Goal: Task Accomplishment & Management: Use online tool/utility

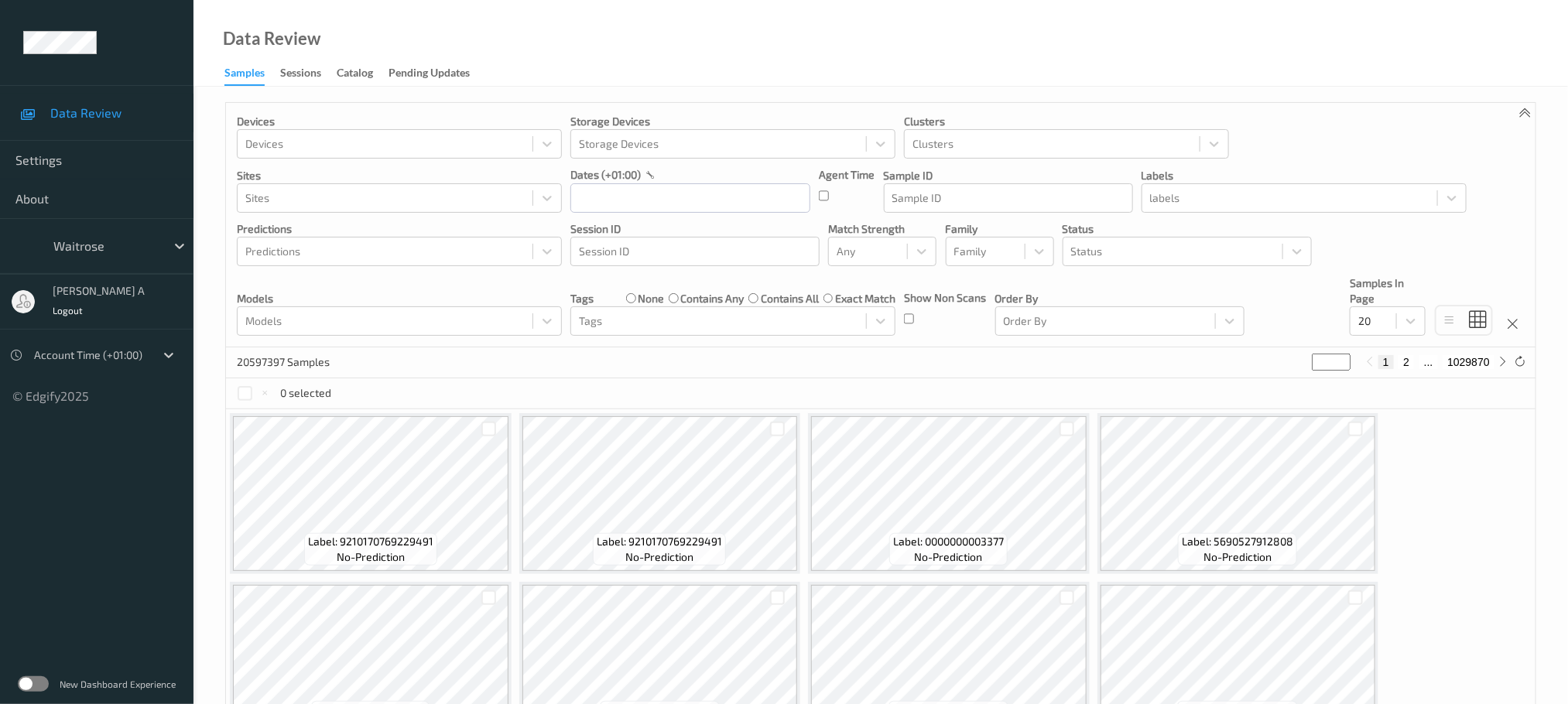
click at [40, 683] on label at bounding box center [33, 684] width 31 height 15
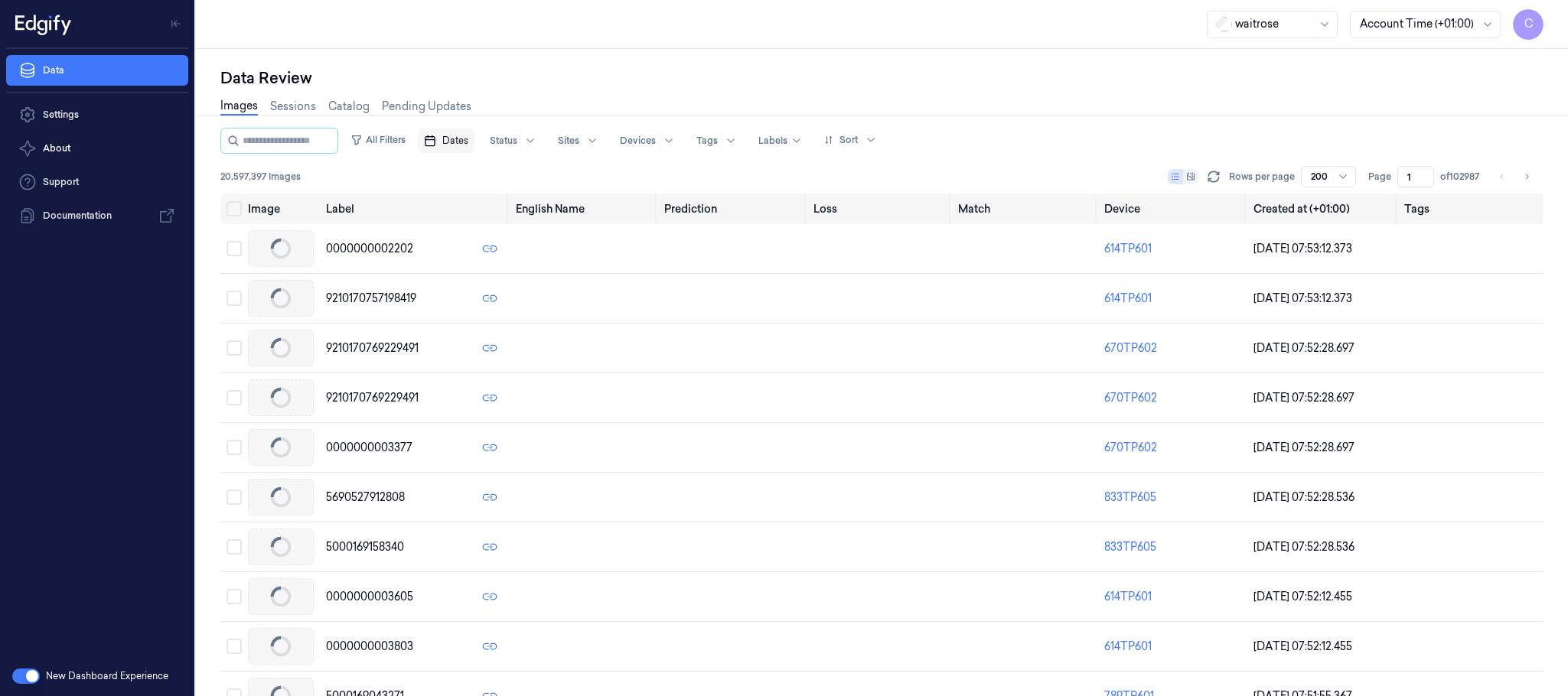
click at [462, 137] on span "Dates" at bounding box center [455, 141] width 26 height 14
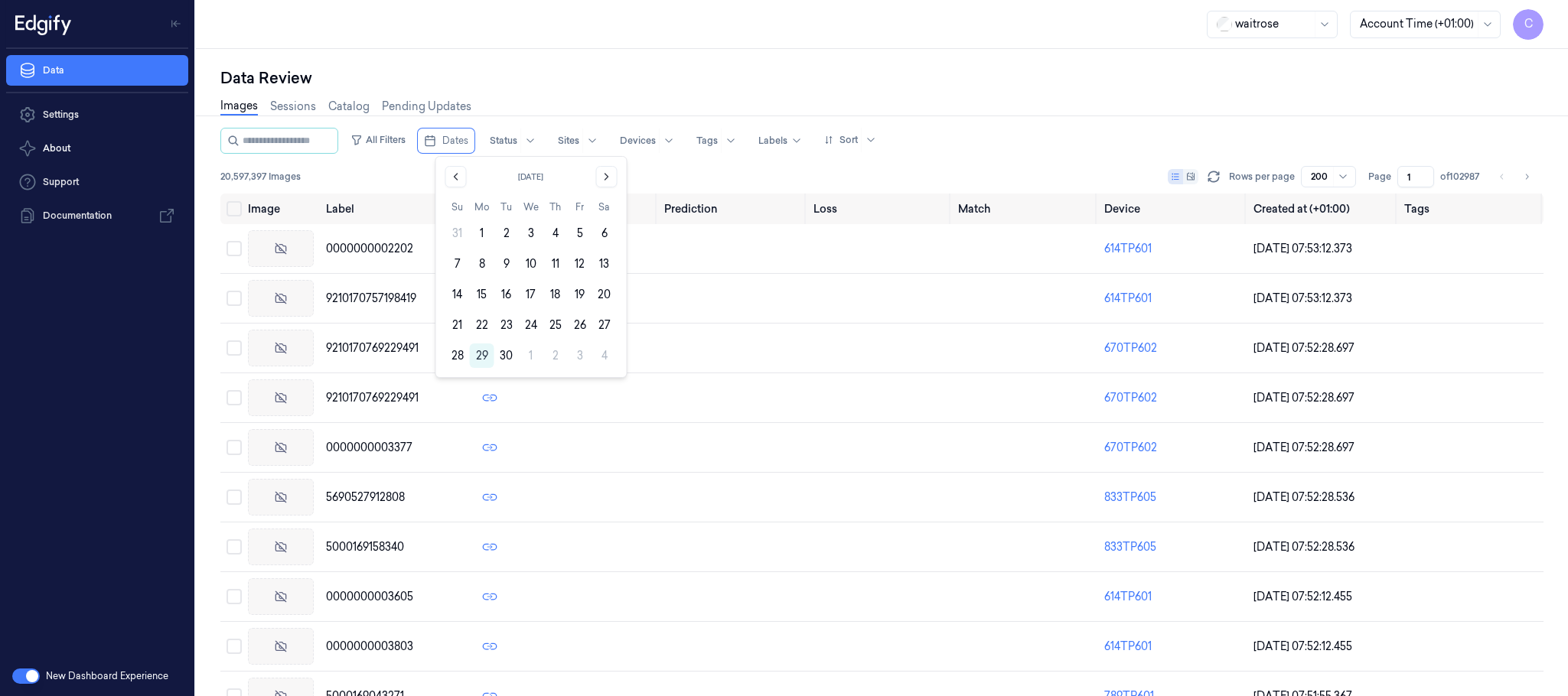
click at [938, 31] on div "waitrose Account Time (+01:00) C" at bounding box center [882, 24] width 1373 height 49
click at [459, 148] on button "Dates" at bounding box center [446, 141] width 56 height 24
click at [599, 326] on button "27" at bounding box center [605, 325] width 24 height 24
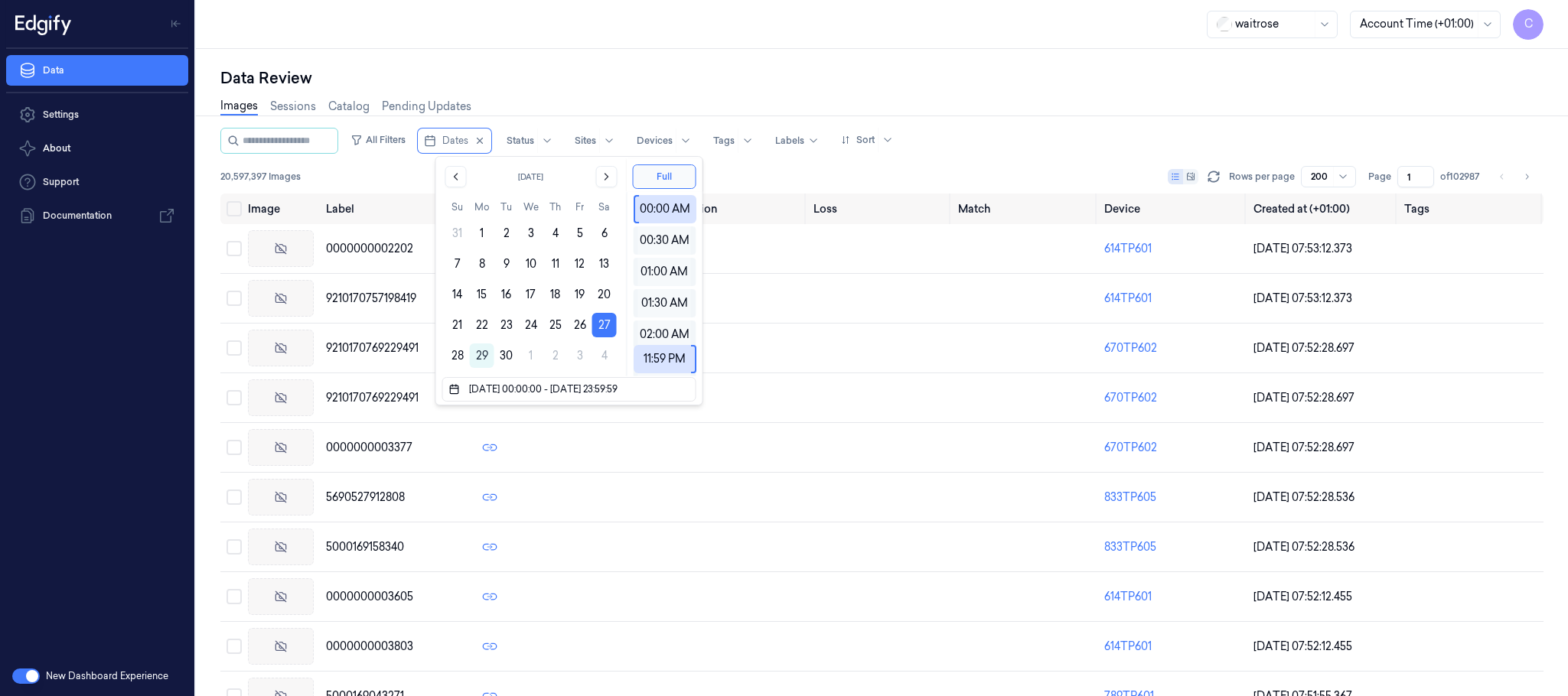
click at [599, 326] on button "27" at bounding box center [605, 325] width 24 height 24
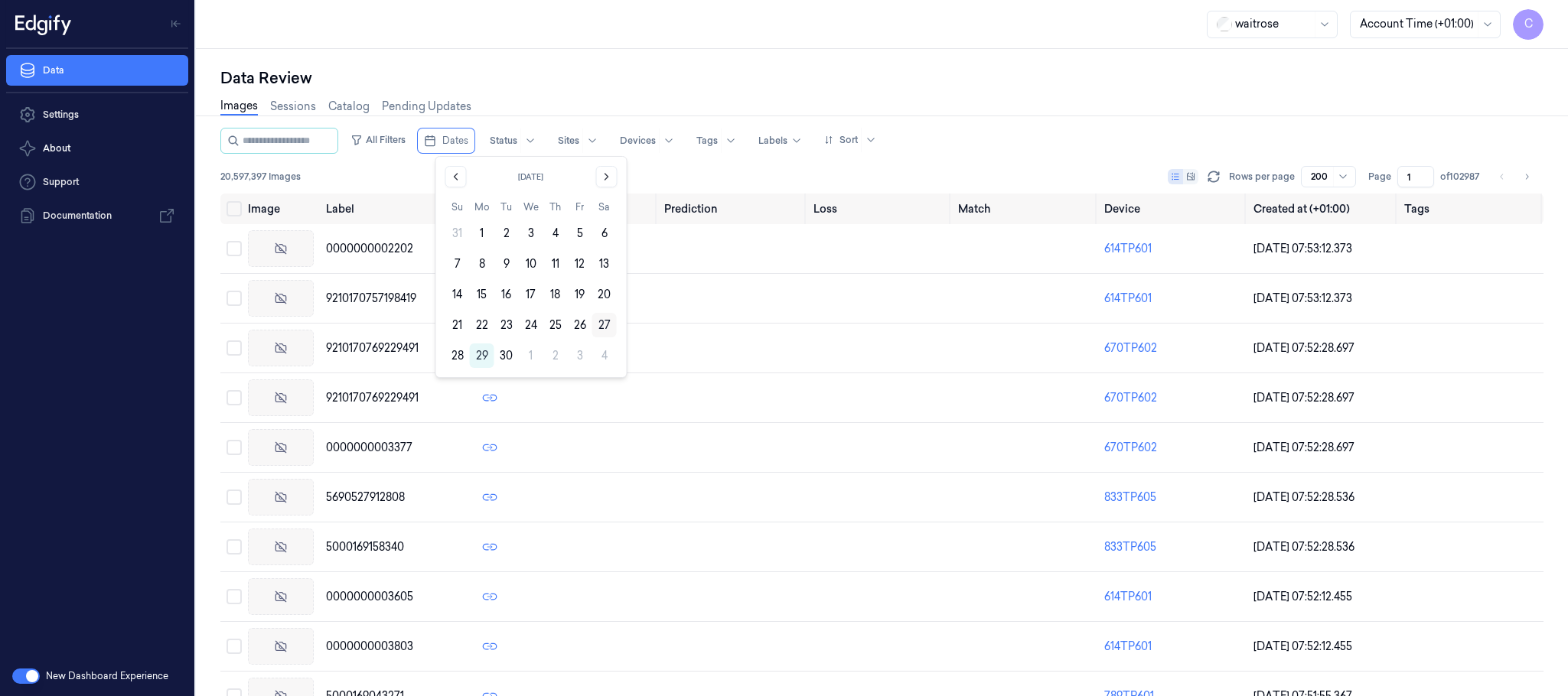
click at [604, 322] on button "27" at bounding box center [605, 325] width 24 height 24
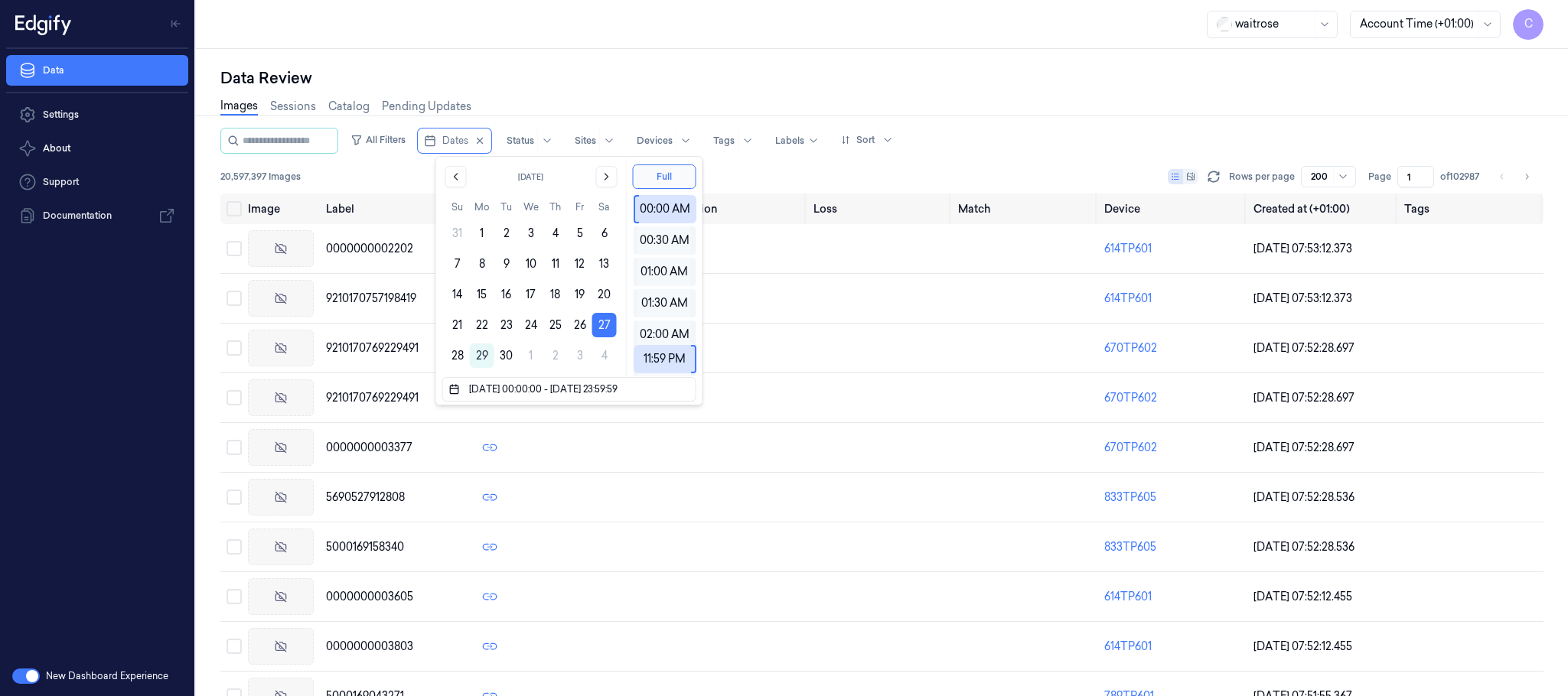
click at [795, 97] on div "Images Sessions Catalog Pending Updates" at bounding box center [882, 108] width 1324 height 39
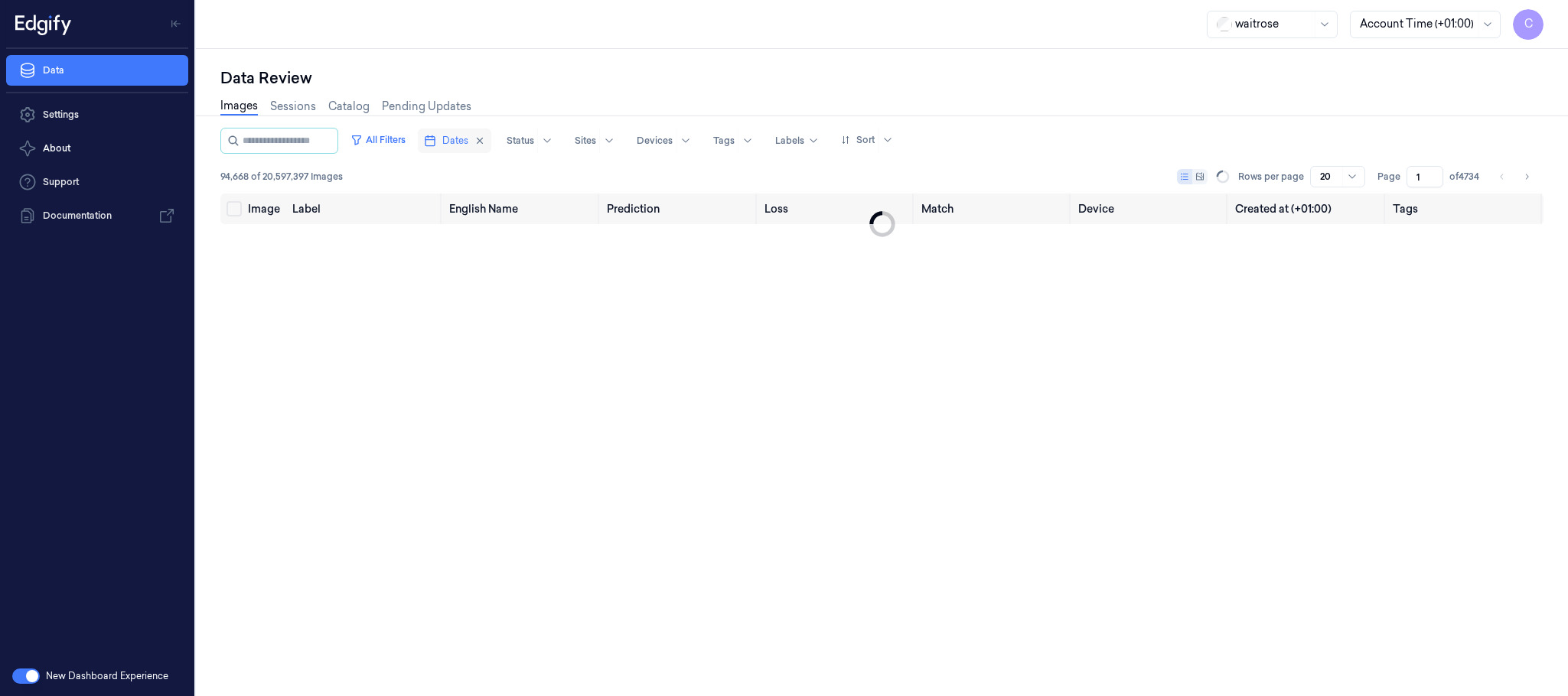
click at [462, 141] on span "Dates" at bounding box center [455, 141] width 26 height 14
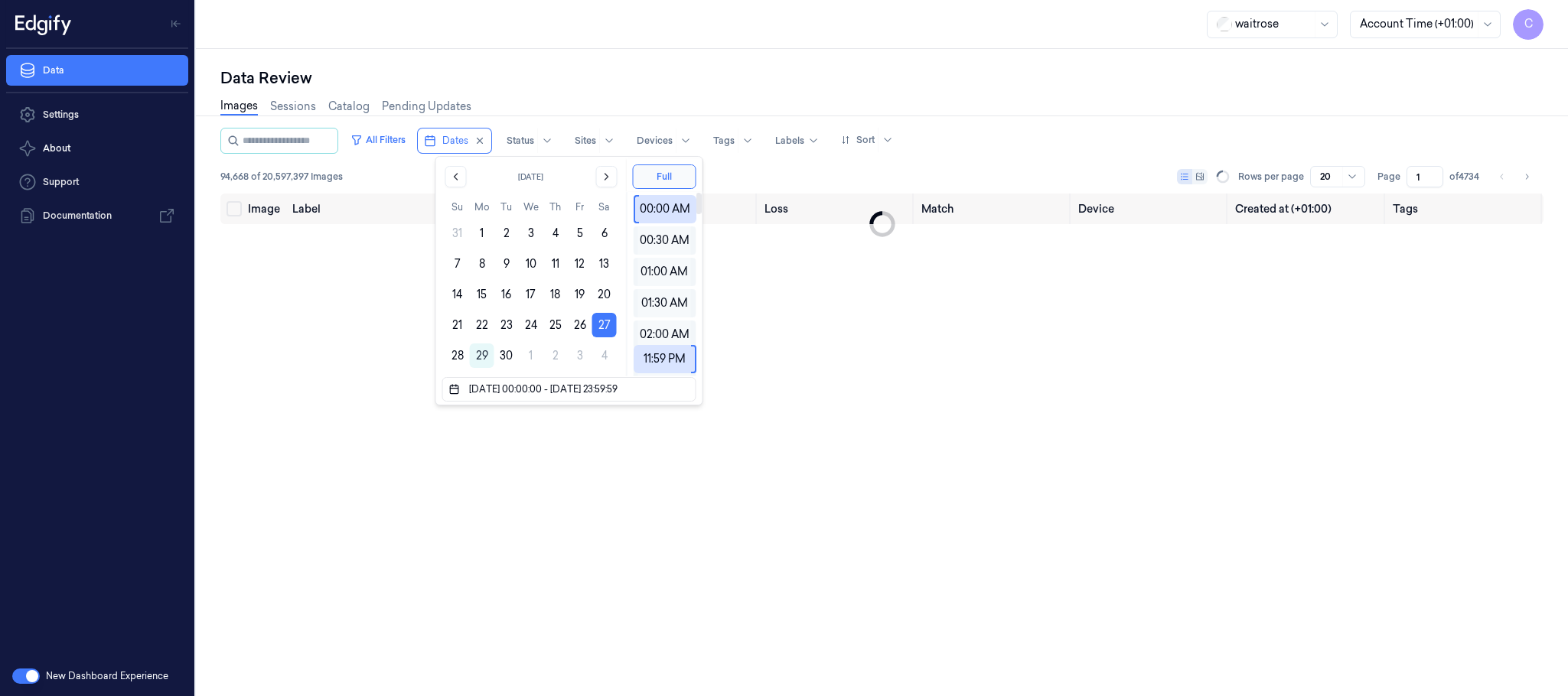
click at [799, 96] on div "Images Sessions Catalog Pending Updates" at bounding box center [882, 108] width 1324 height 39
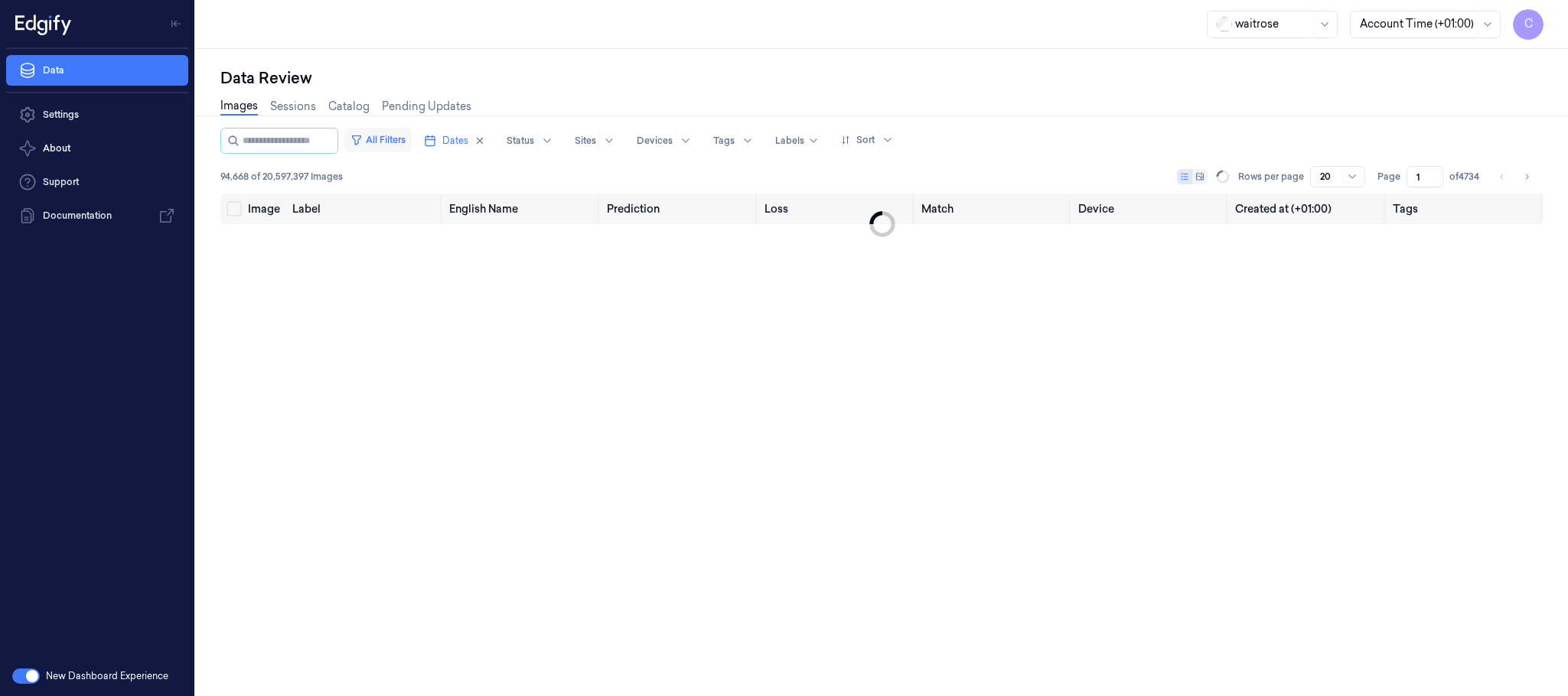
click at [400, 143] on button "All Filters" at bounding box center [378, 140] width 68 height 24
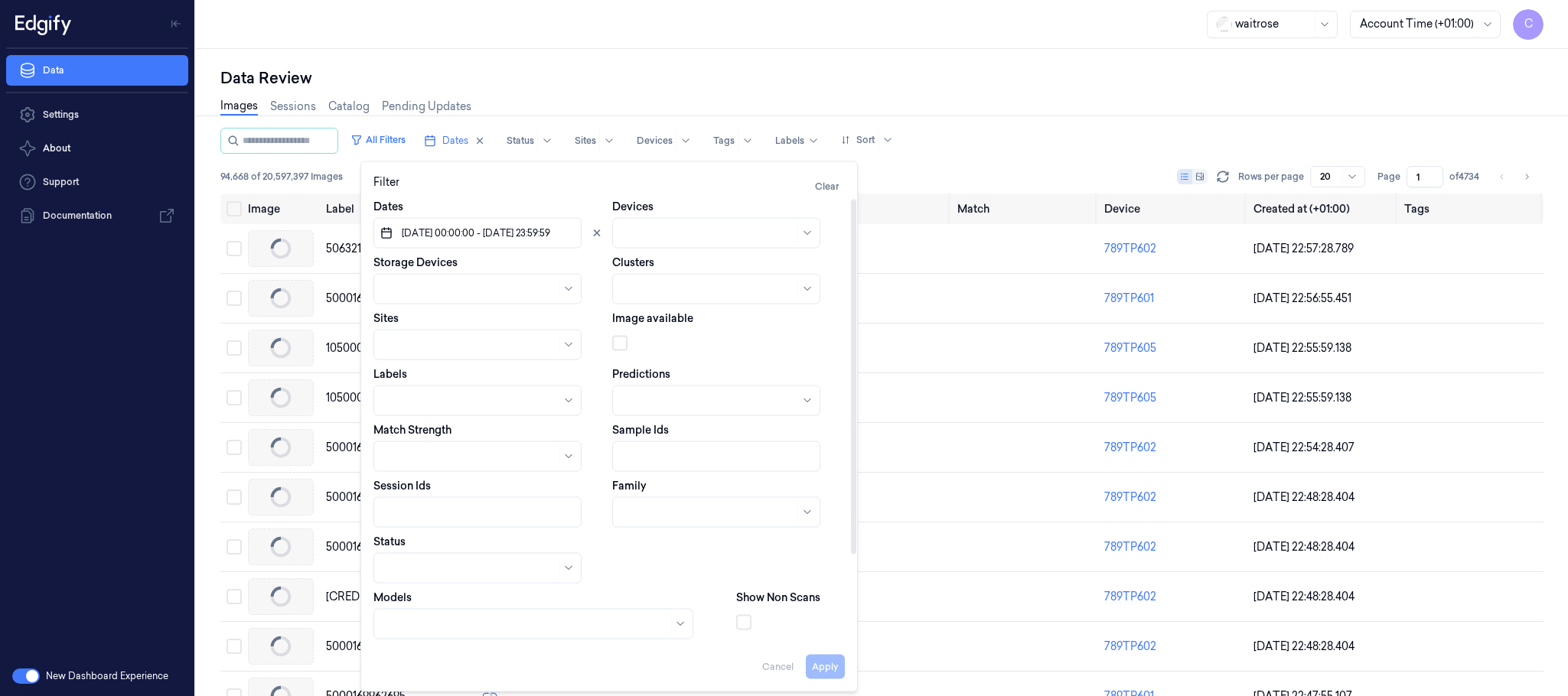
scroll to position [108, 0]
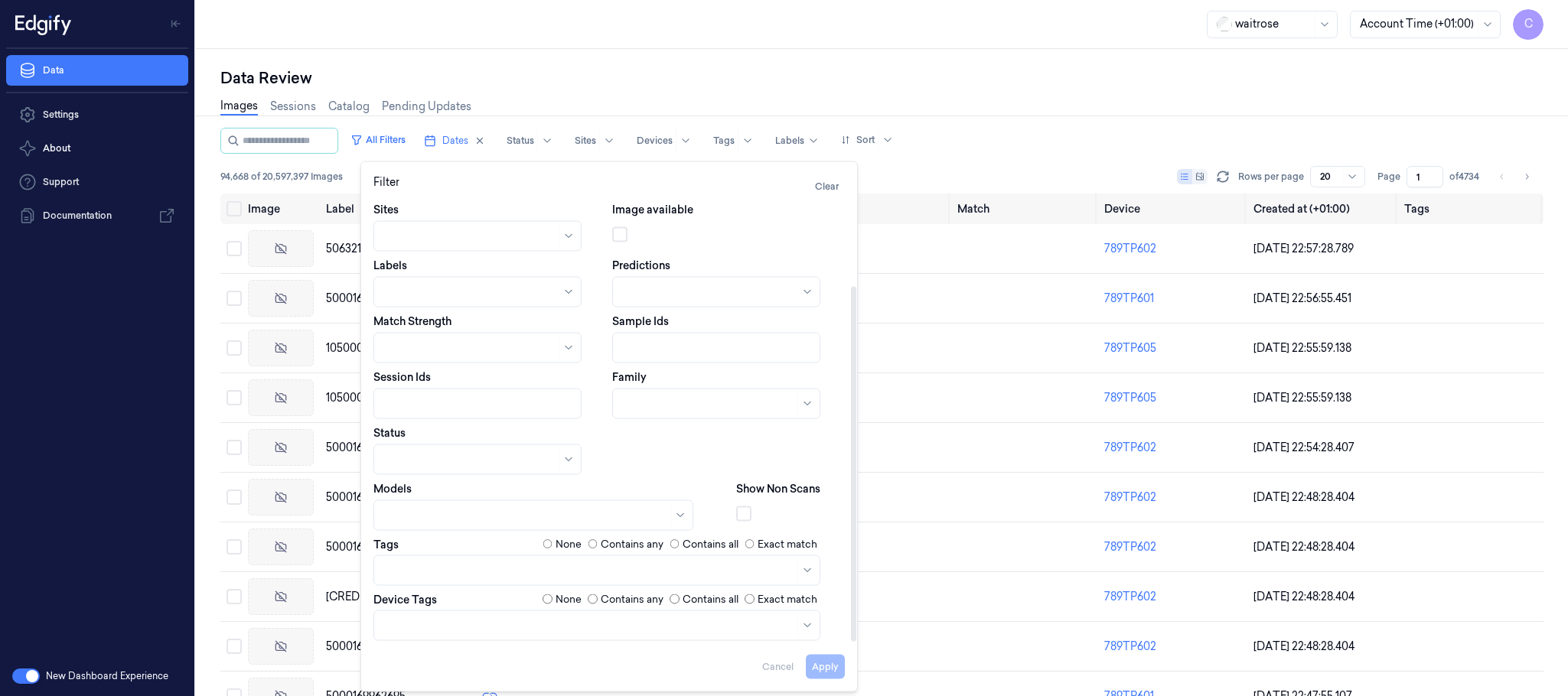
click at [852, 78] on div "Data Review" at bounding box center [882, 78] width 1324 height 22
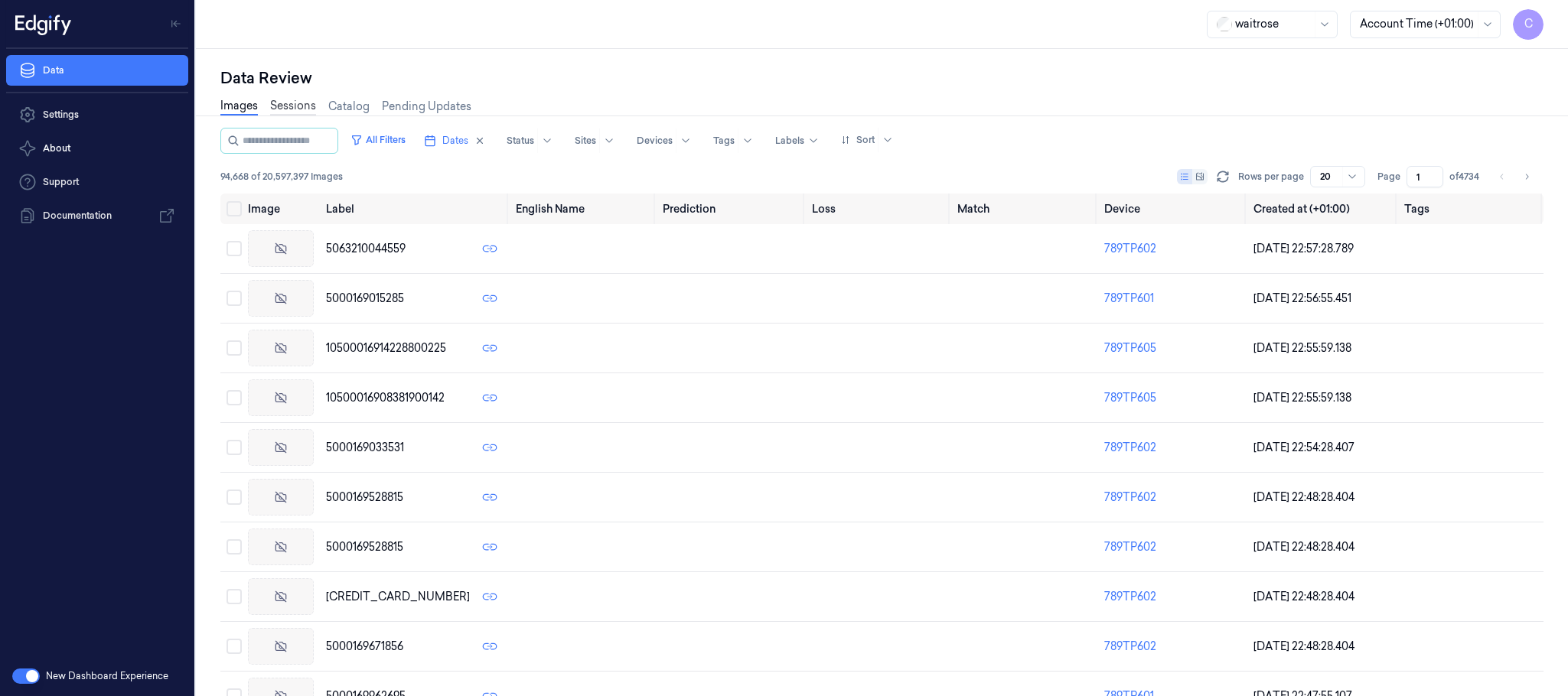
click at [277, 103] on link "Sessions" at bounding box center [293, 107] width 46 height 18
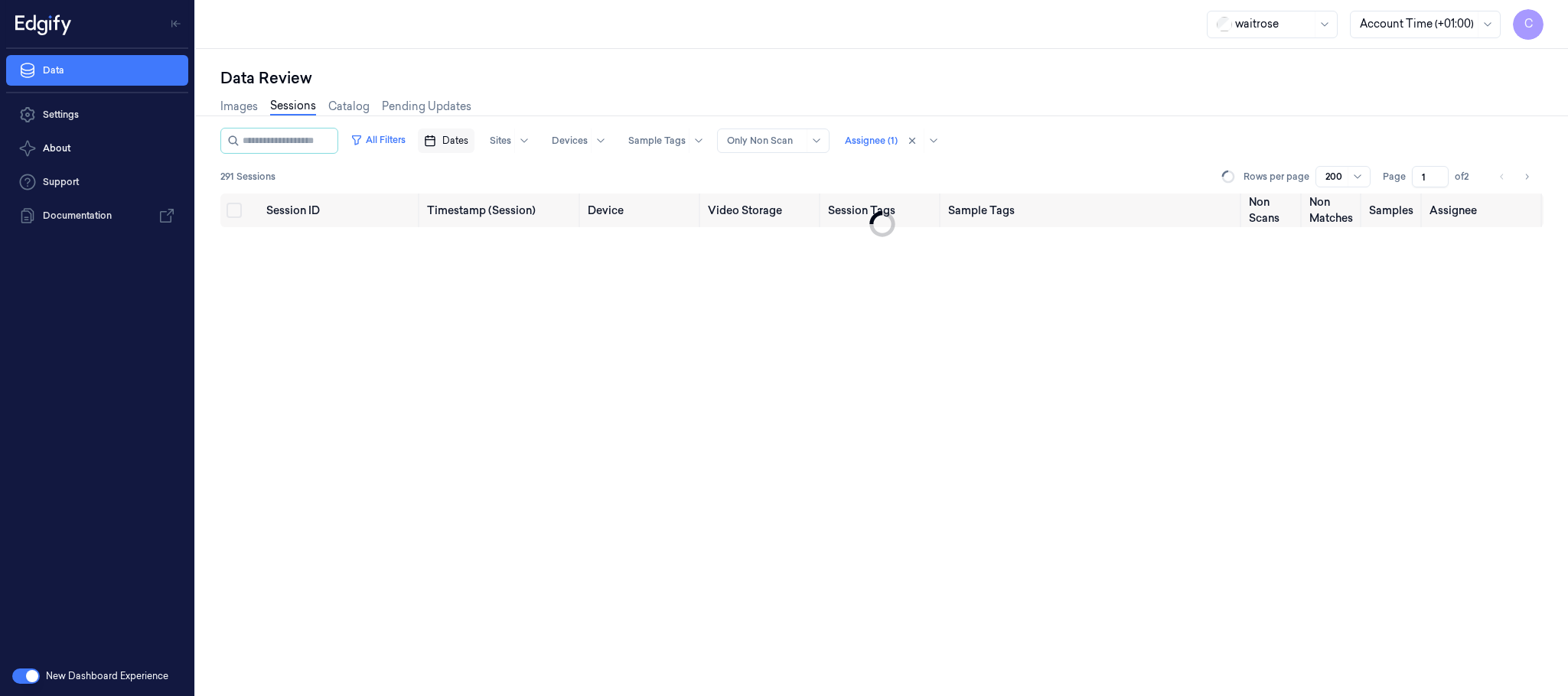
click at [467, 142] on span "Dates" at bounding box center [455, 141] width 26 height 14
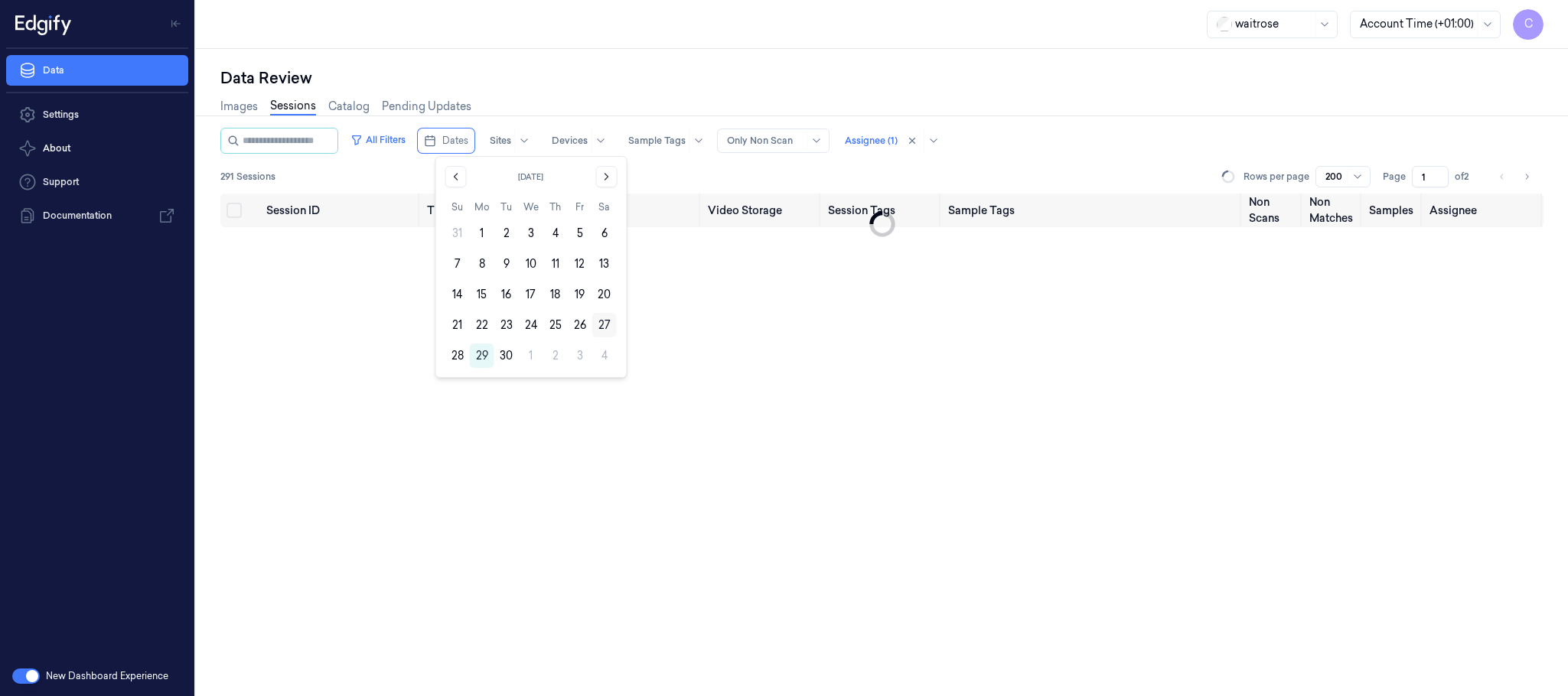
click at [600, 320] on button "27" at bounding box center [605, 325] width 24 height 24
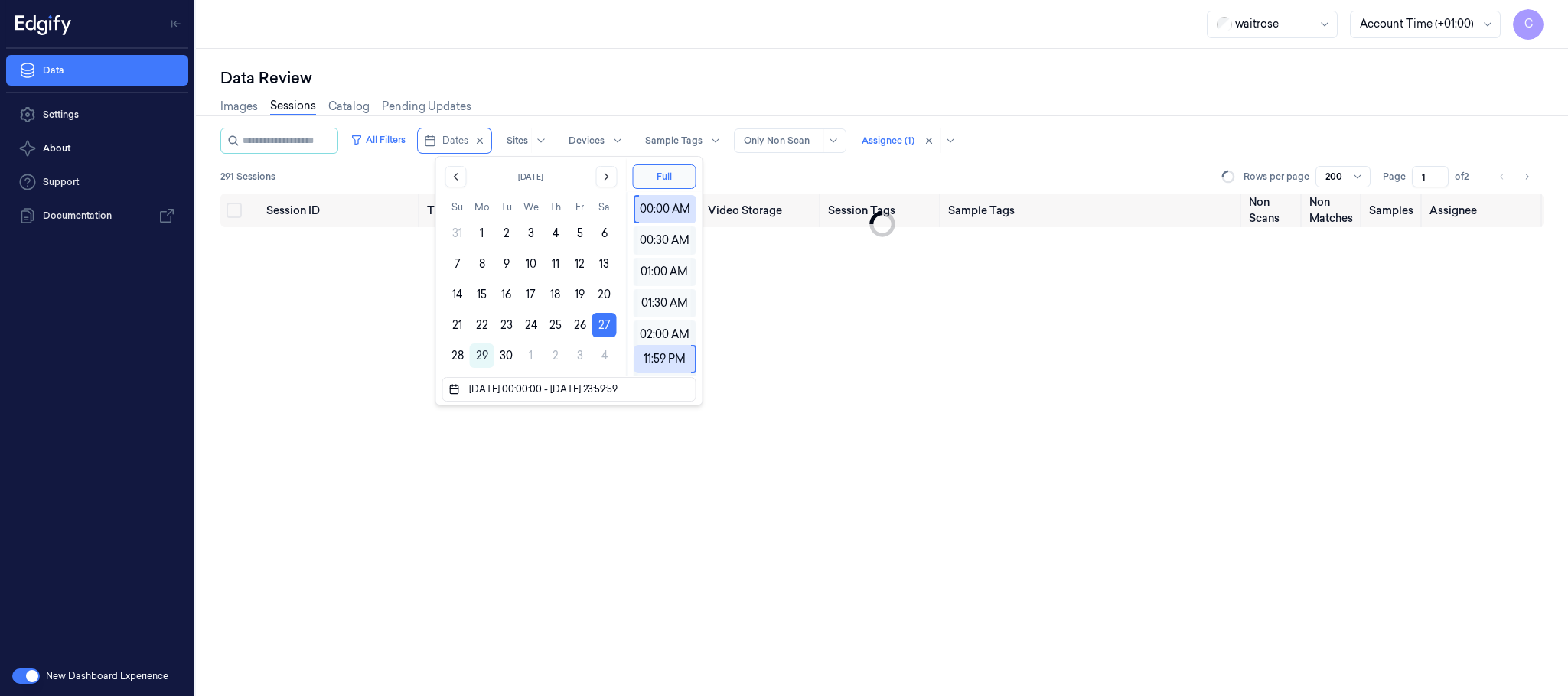
click at [600, 320] on button "27" at bounding box center [605, 325] width 24 height 24
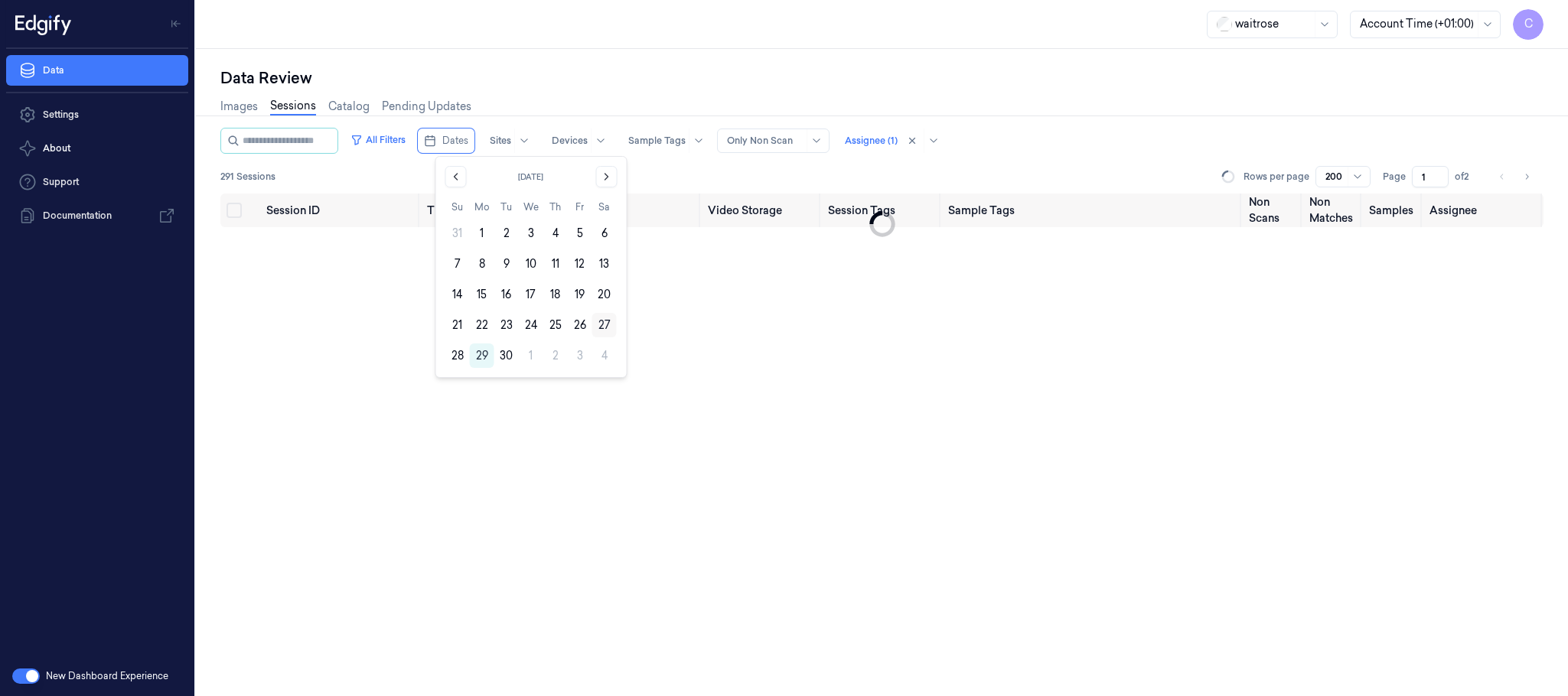
click at [599, 335] on button "27" at bounding box center [605, 325] width 24 height 24
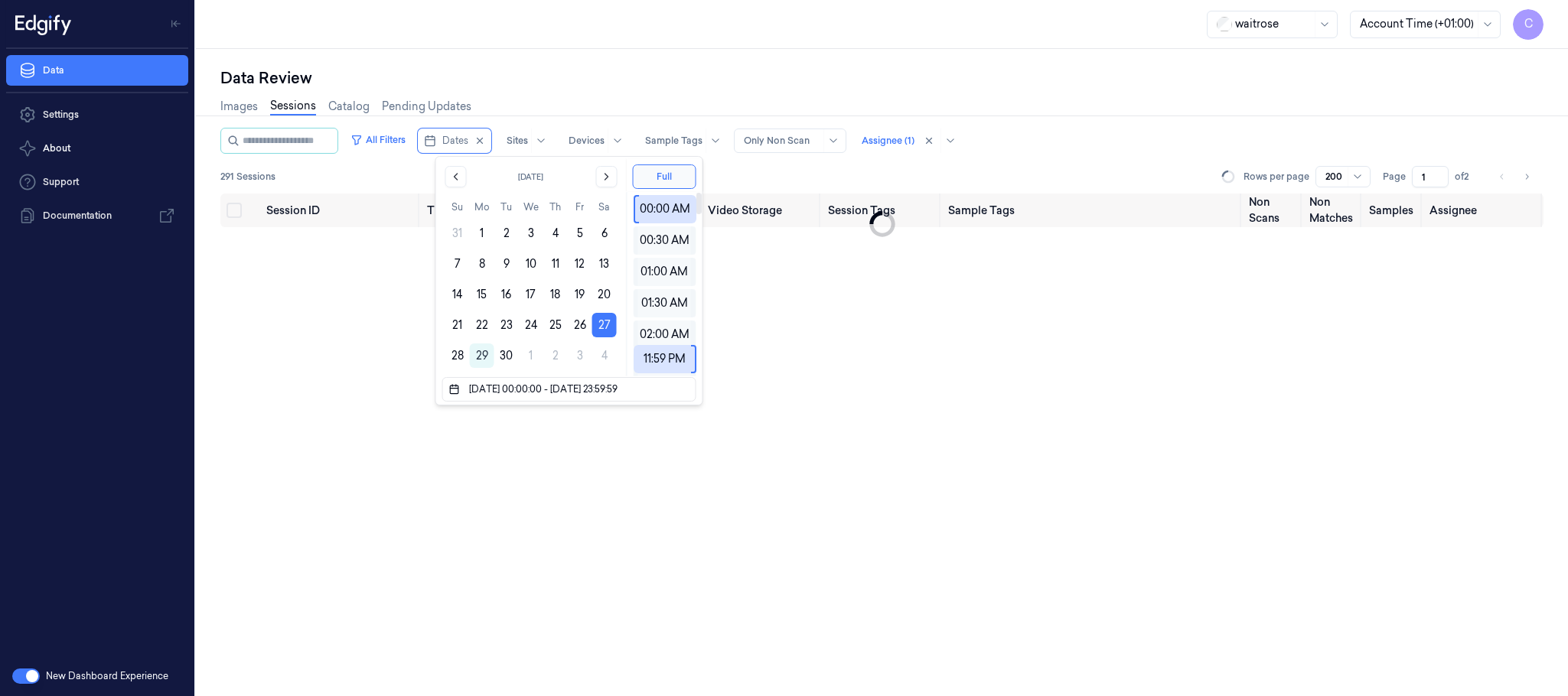
click at [740, 81] on div "Data Review" at bounding box center [882, 78] width 1324 height 22
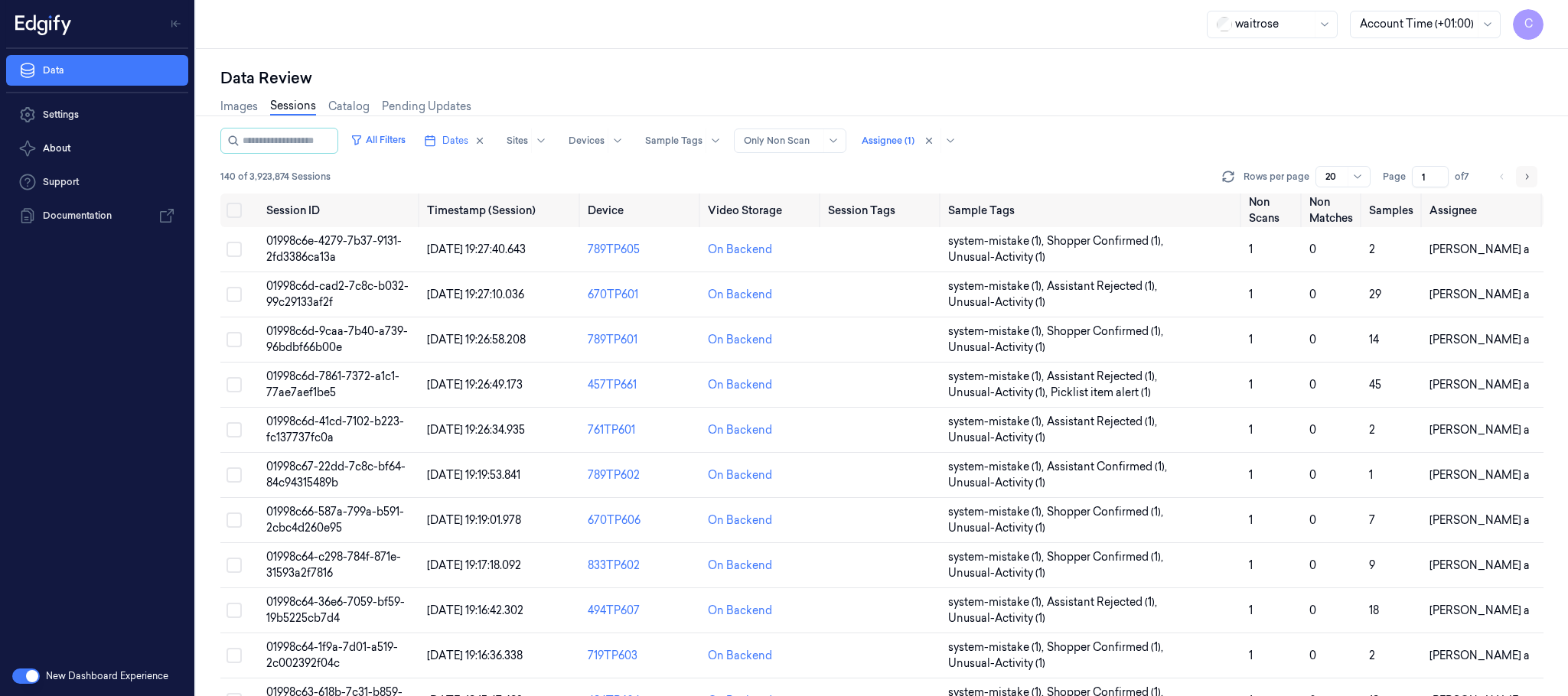
click at [1523, 175] on icon "Go to next page" at bounding box center [1526, 176] width 9 height 12
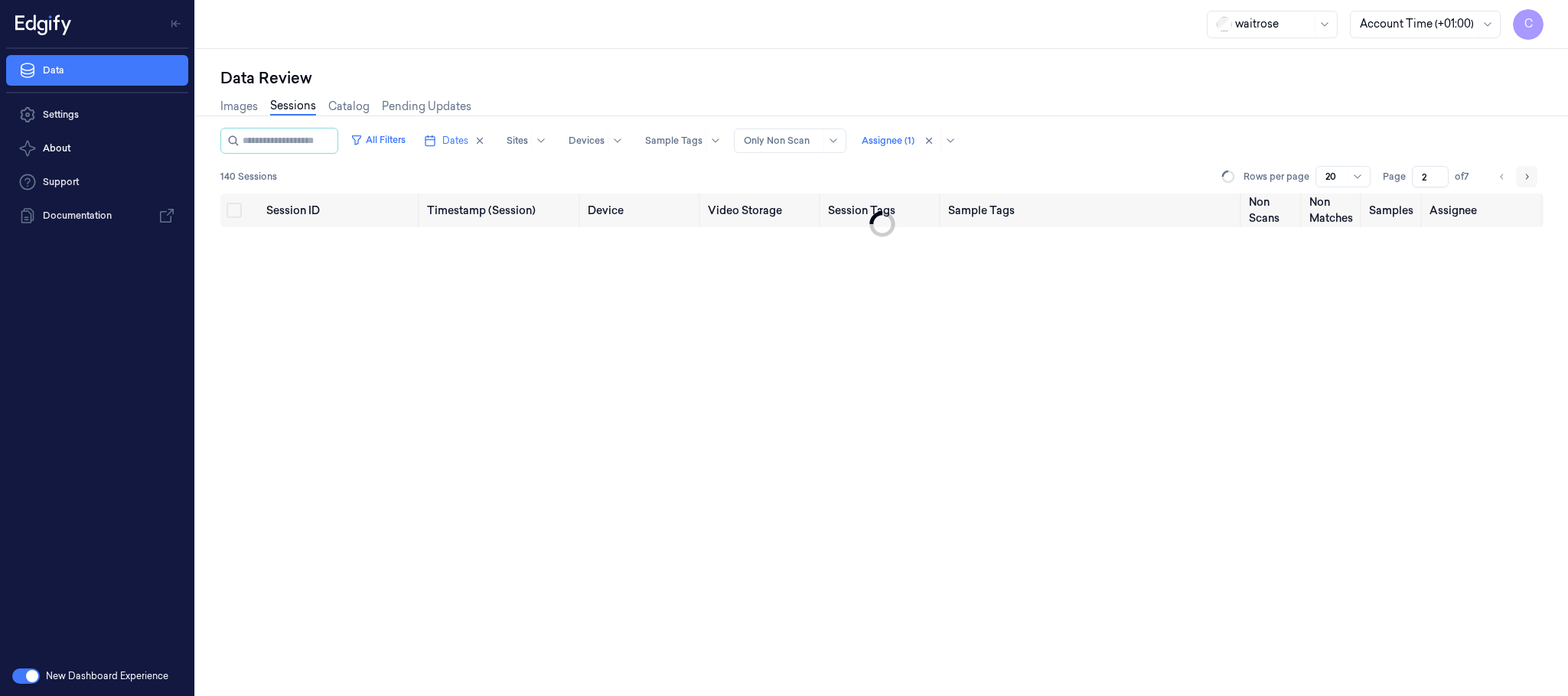
click at [1523, 175] on icon "Go to next page" at bounding box center [1526, 176] width 9 height 12
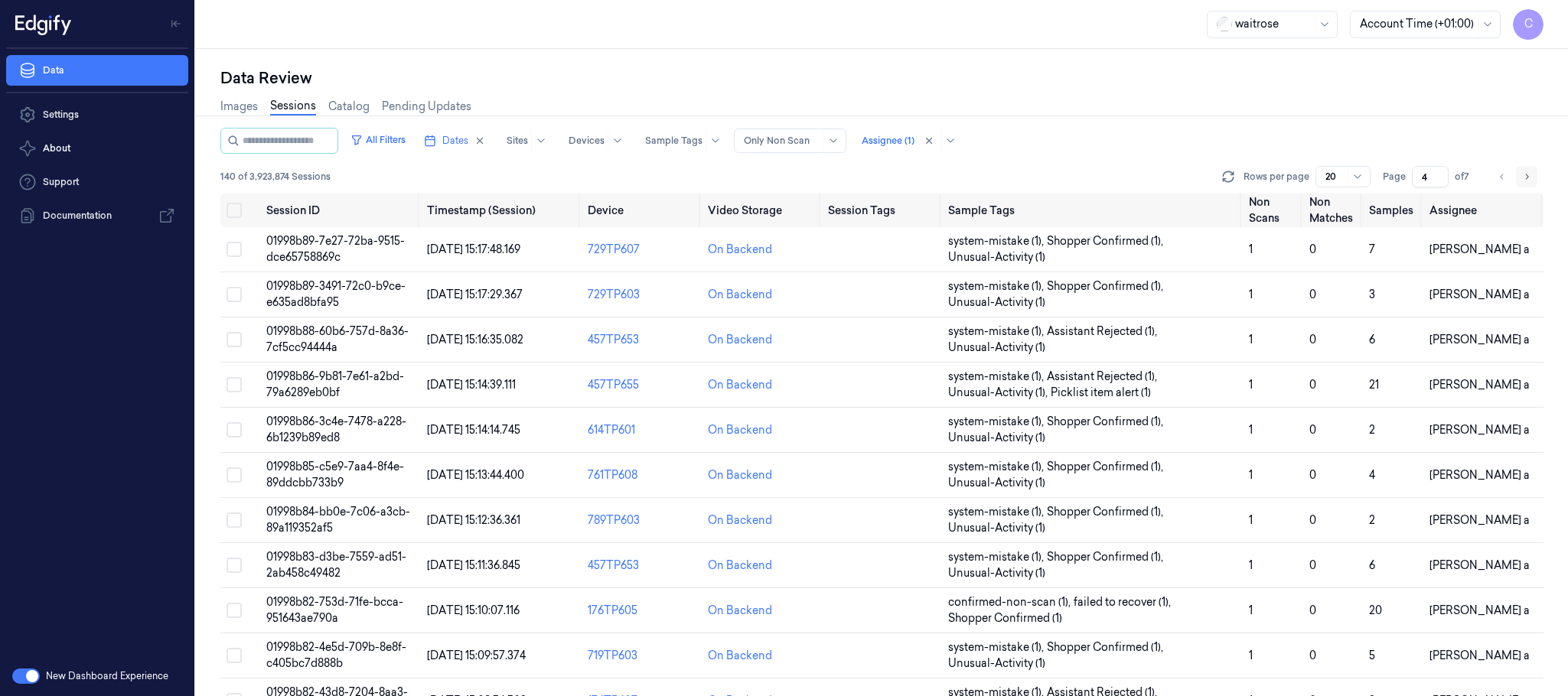
click at [1523, 175] on icon "Go to next page" at bounding box center [1526, 176] width 9 height 12
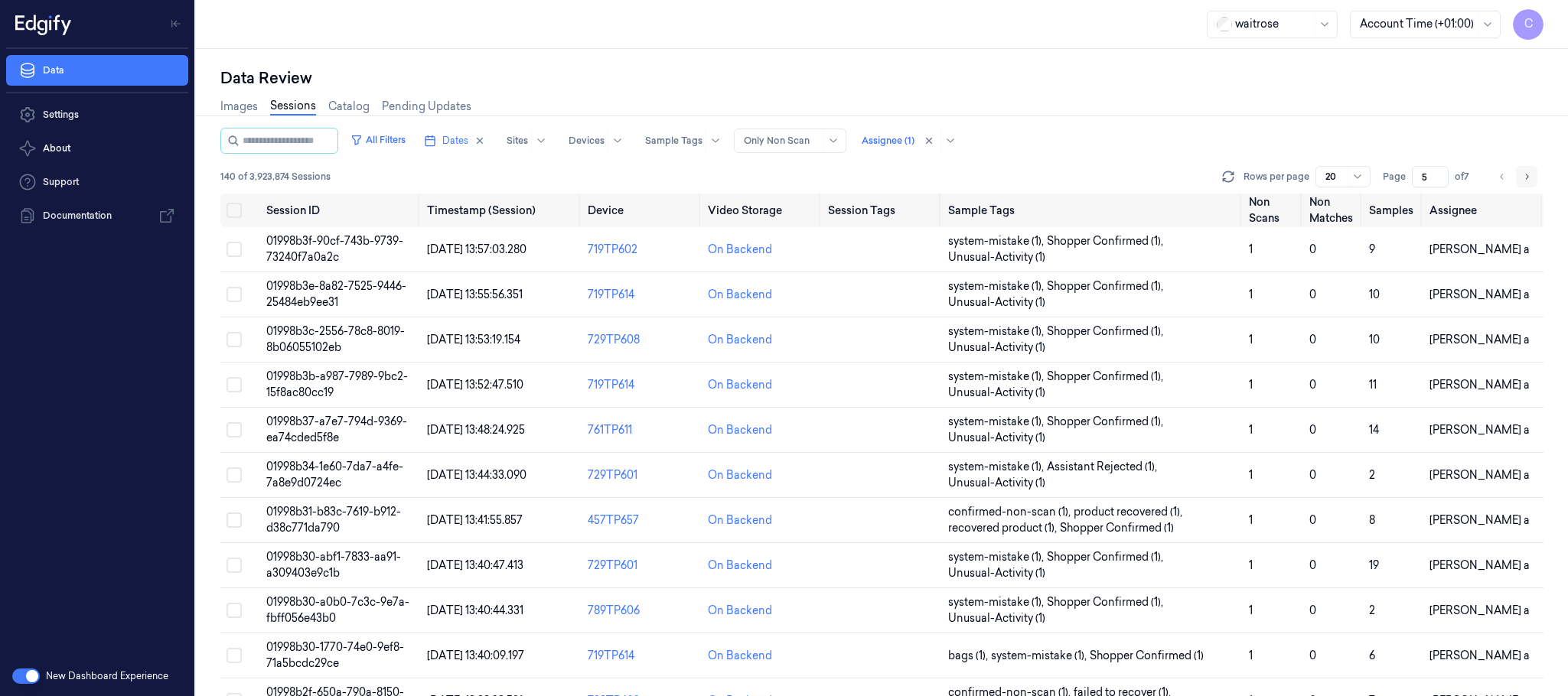
click at [1523, 175] on icon "Go to next page" at bounding box center [1526, 176] width 9 height 12
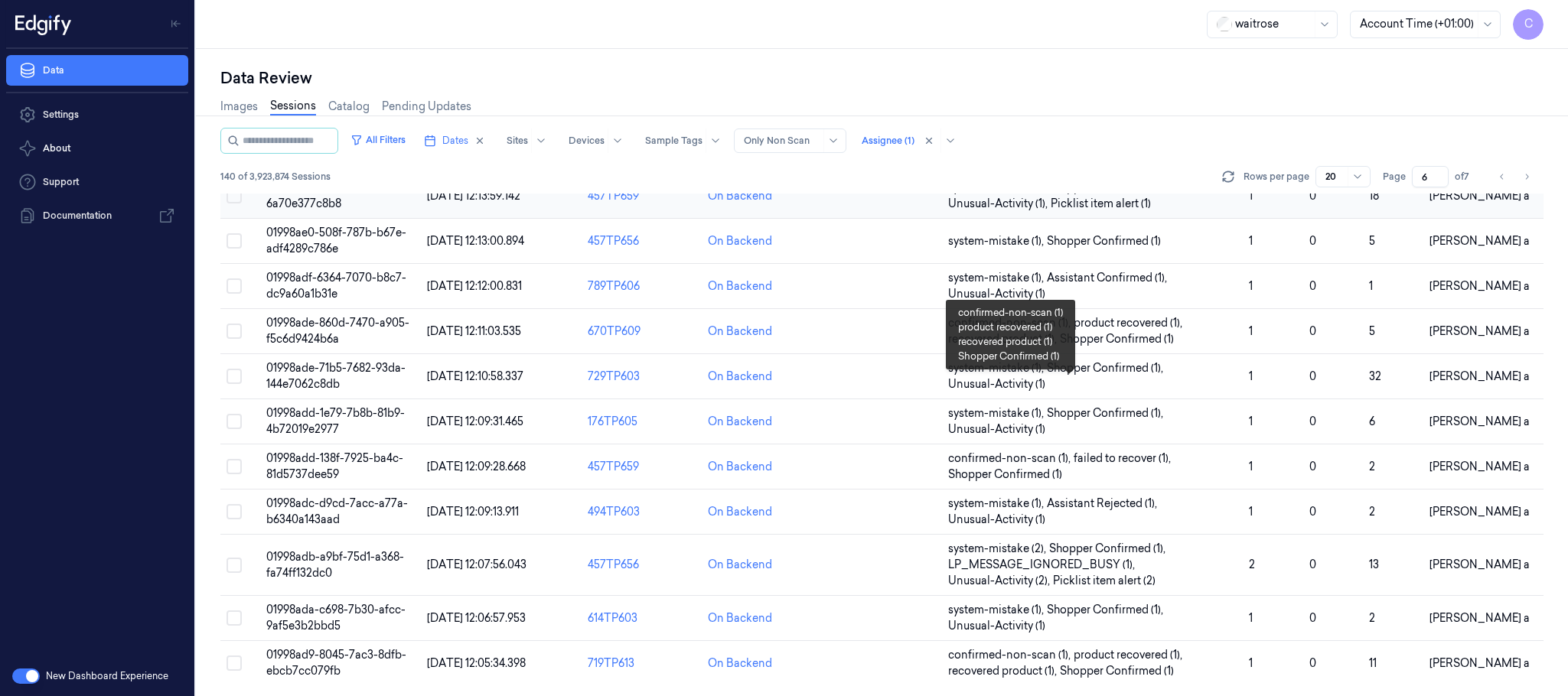
scroll to position [467, 0]
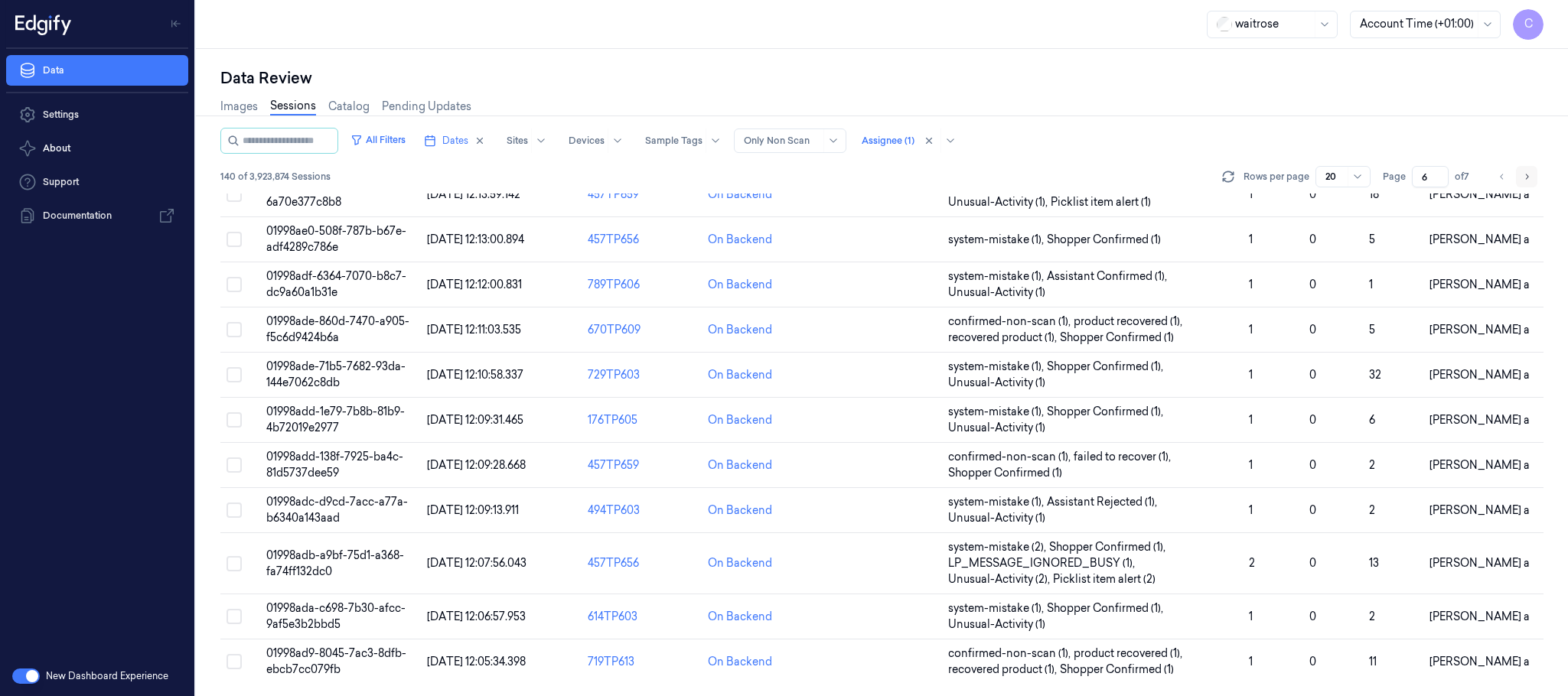
click at [1522, 178] on icon "Go to next page" at bounding box center [1526, 176] width 9 height 12
type input "7"
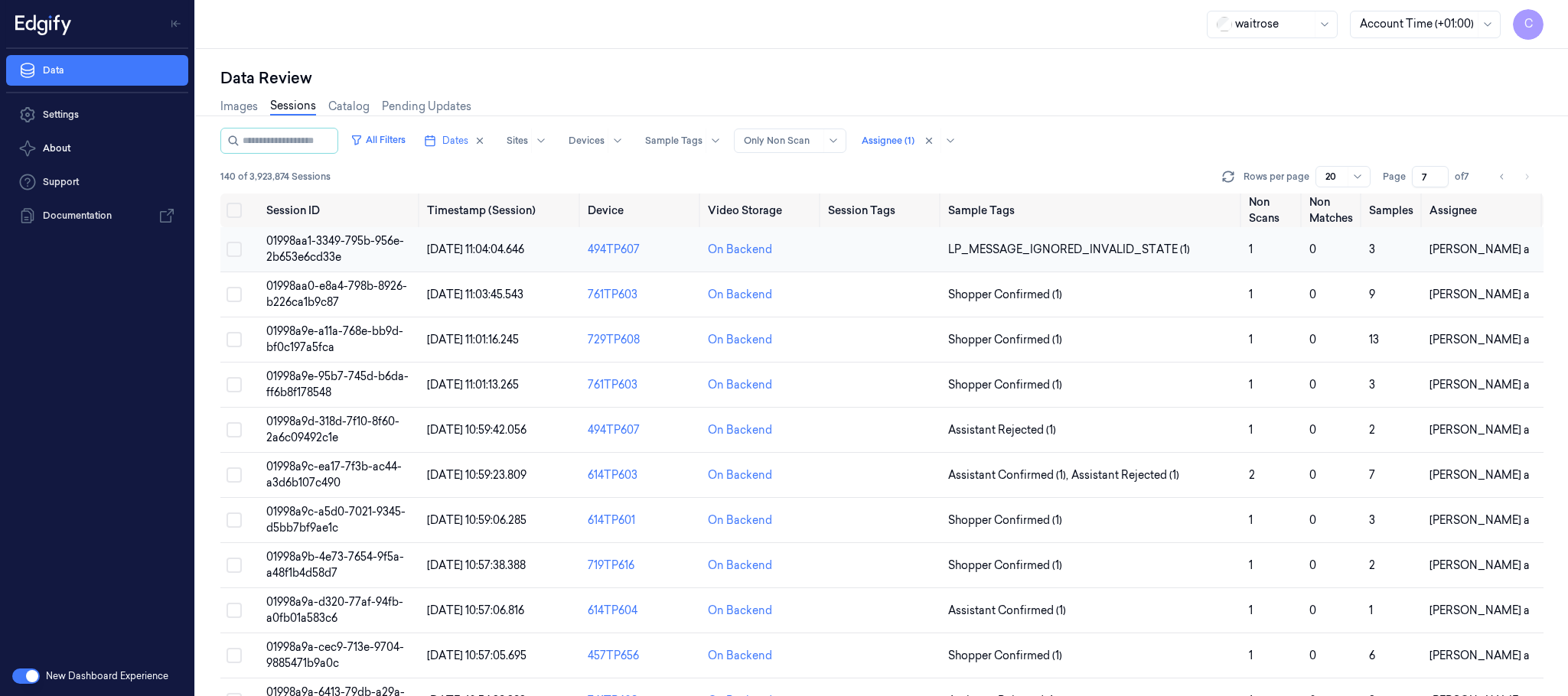
click at [338, 244] on span "01998aa1-3349-795b-956e-2b653e6cd33e" at bounding box center [335, 248] width 138 height 30
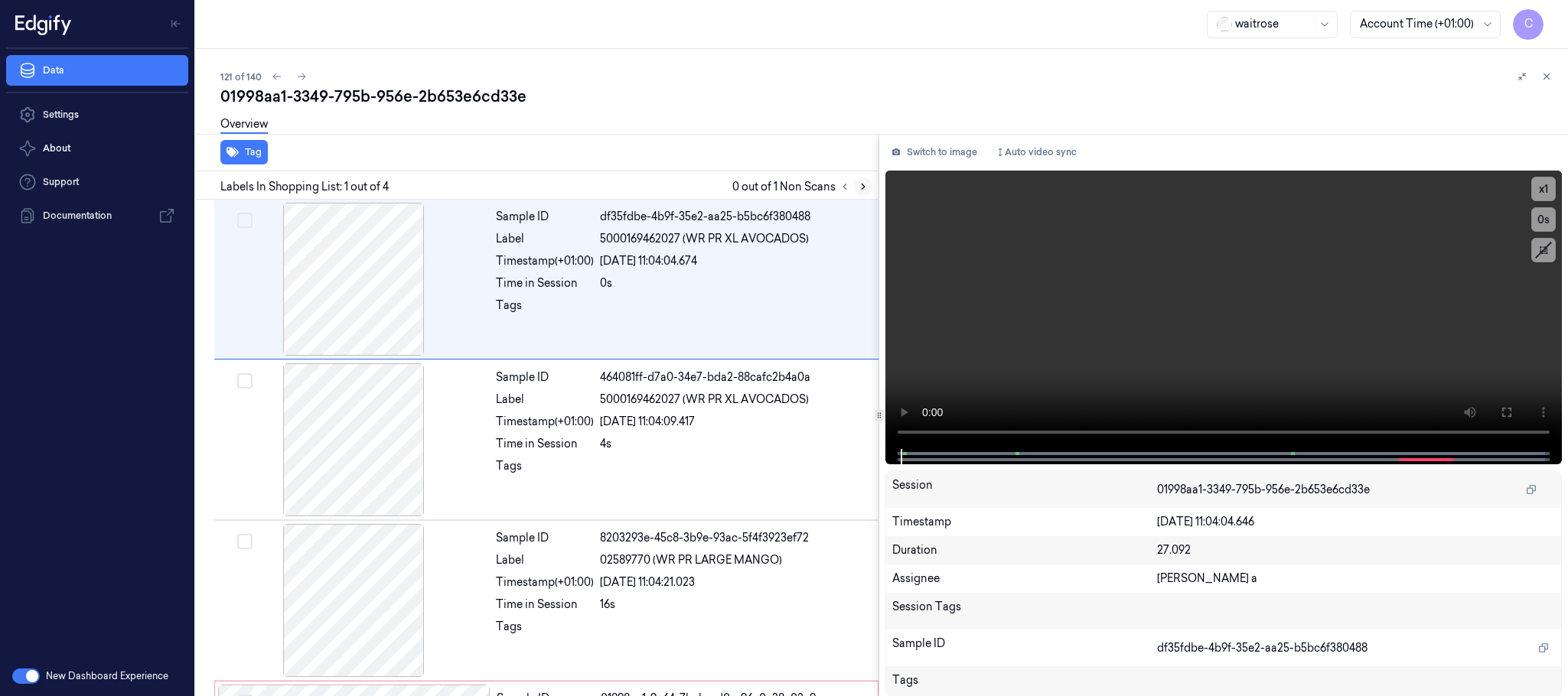
click at [861, 183] on icon at bounding box center [863, 186] width 10 height 10
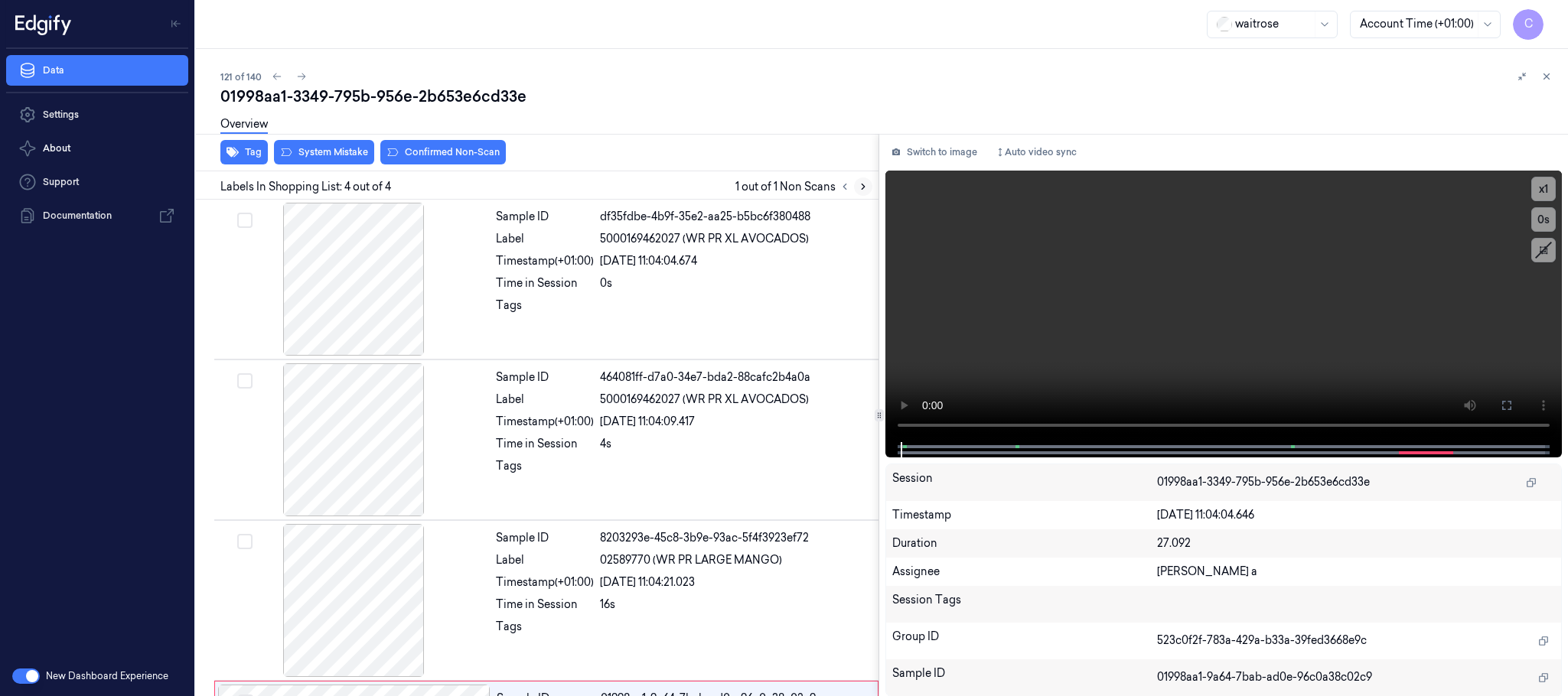
scroll to position [152, 0]
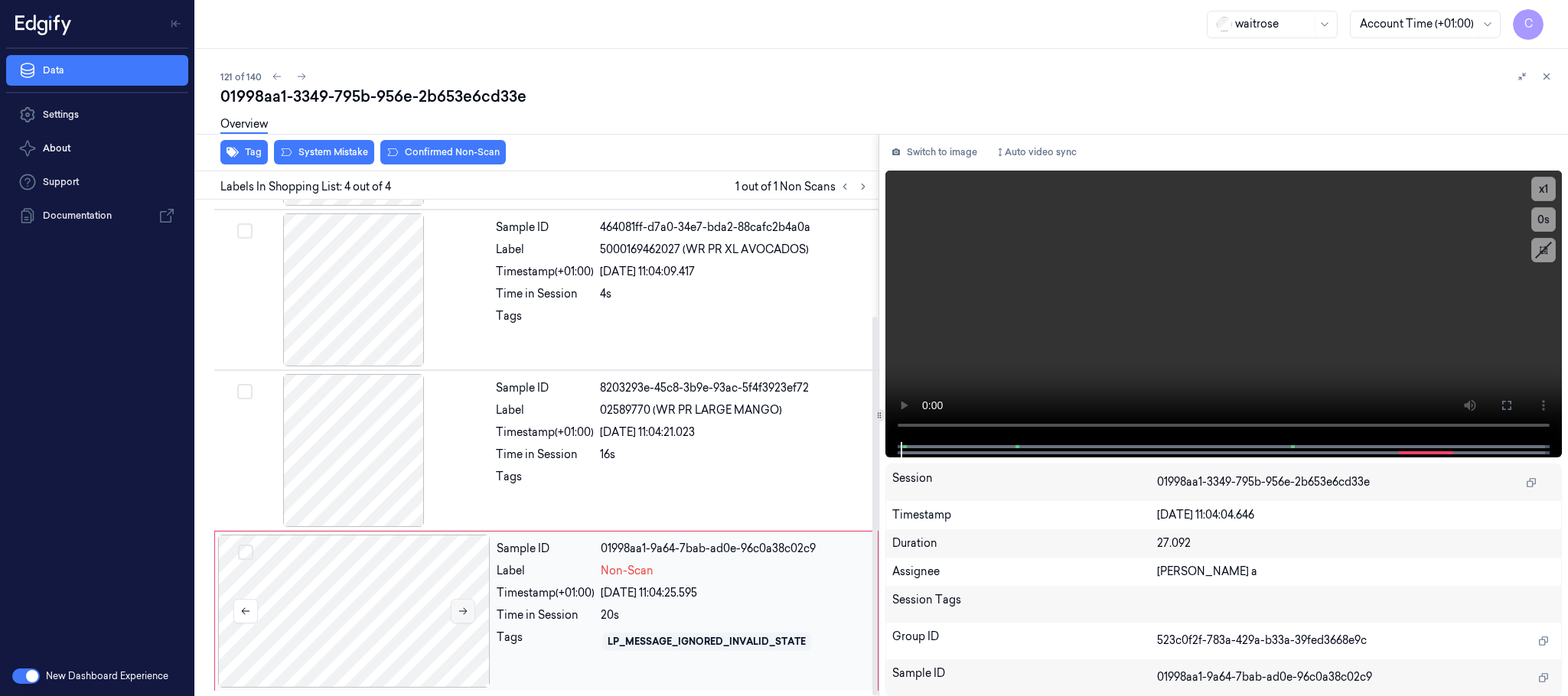
click at [469, 615] on button at bounding box center [463, 611] width 24 height 24
click at [462, 608] on icon at bounding box center [462, 611] width 10 height 10
click at [861, 182] on icon at bounding box center [863, 186] width 10 height 10
click at [460, 608] on icon at bounding box center [462, 611] width 10 height 10
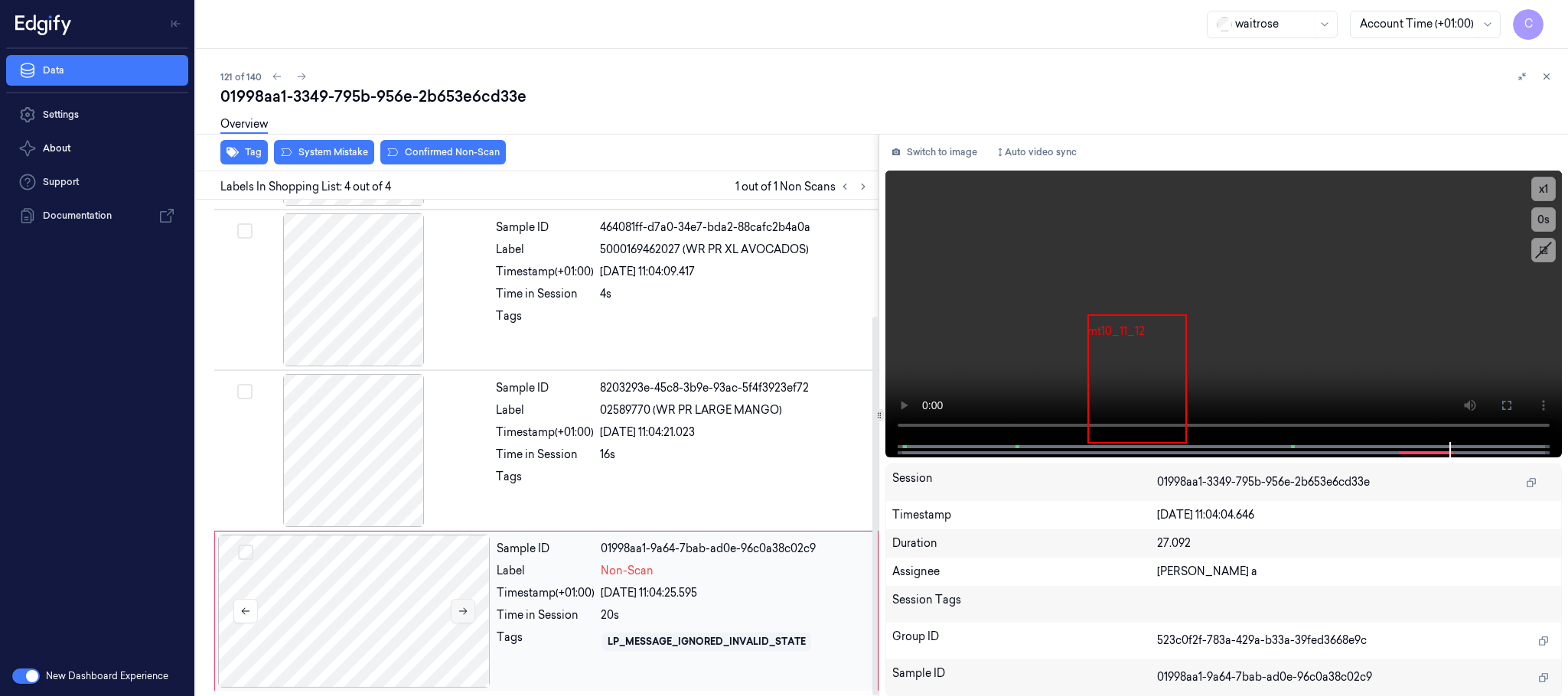
click at [460, 608] on icon at bounding box center [462, 611] width 10 height 10
click at [308, 432] on div at bounding box center [353, 450] width 273 height 153
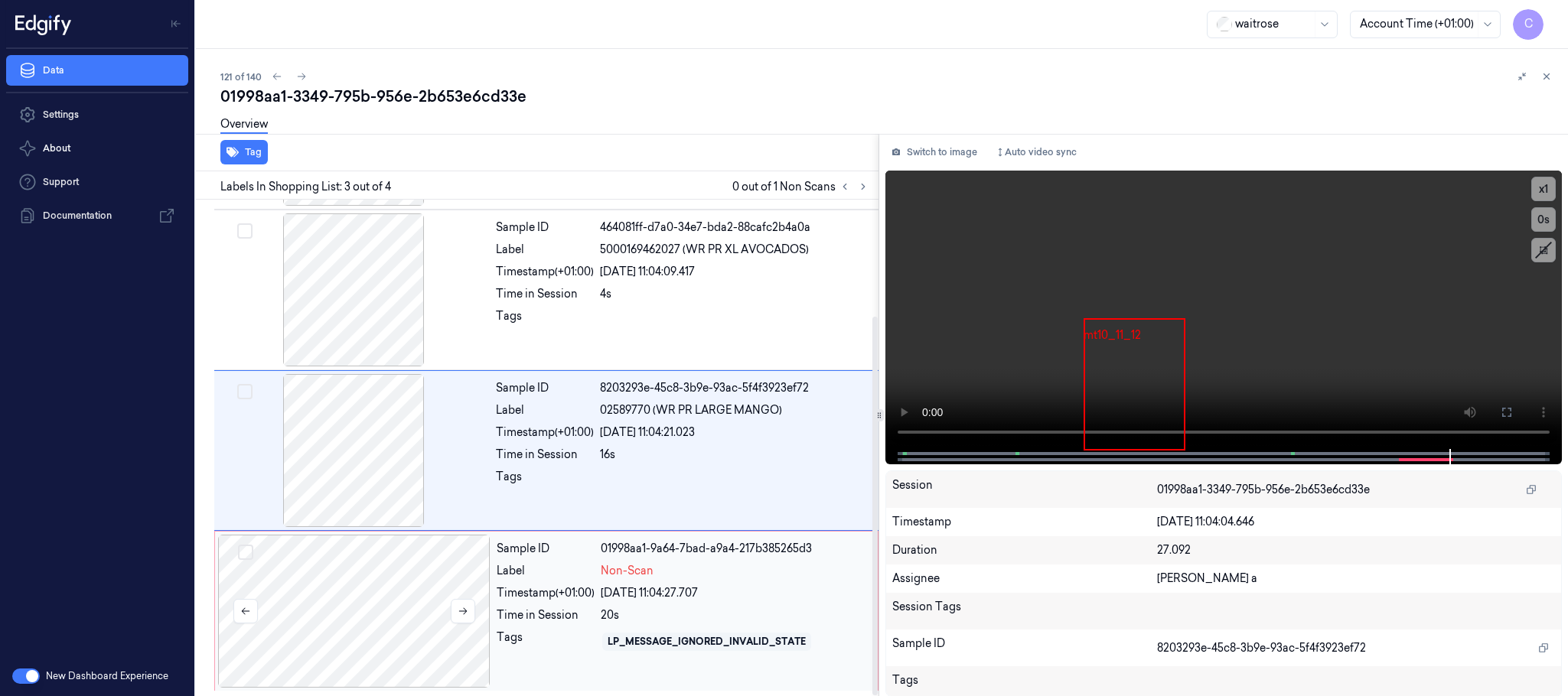
click at [368, 616] on div at bounding box center [354, 611] width 273 height 153
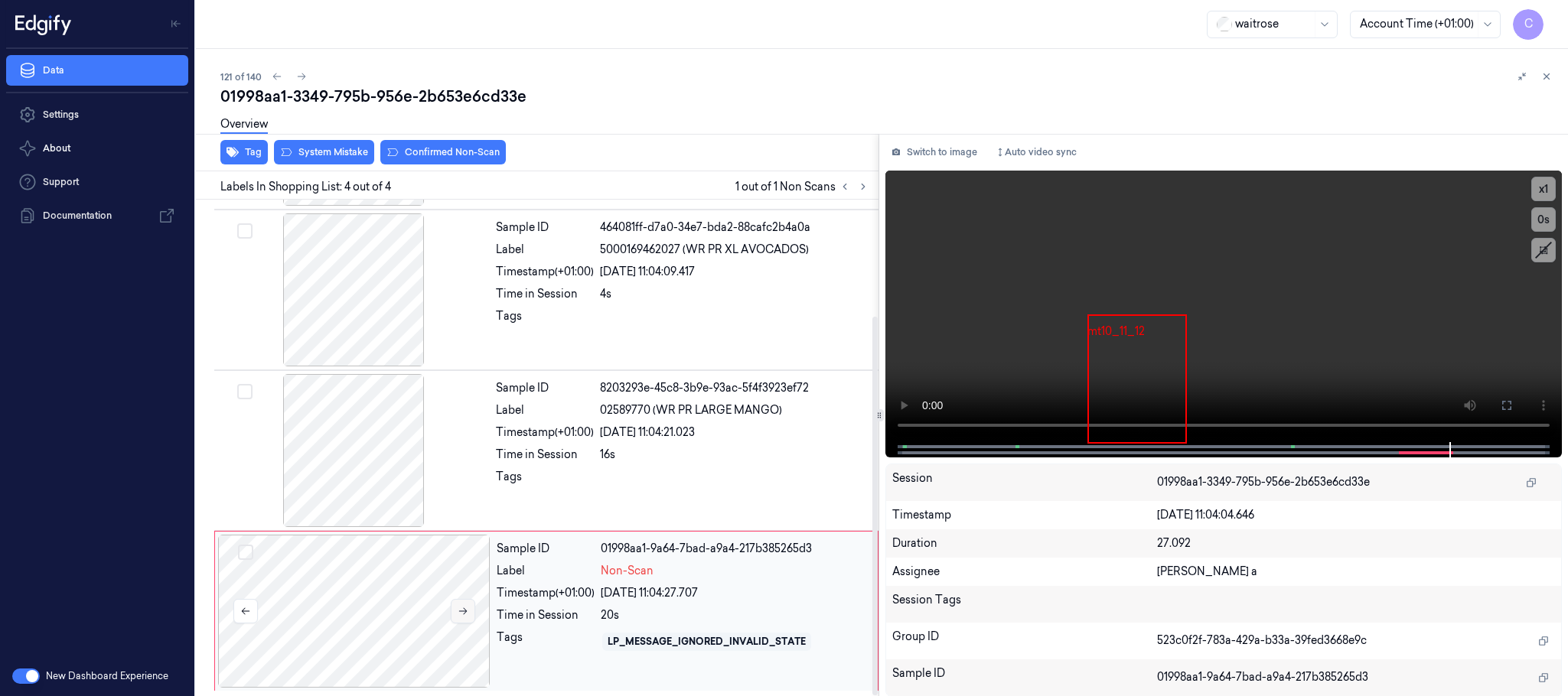
click at [460, 612] on icon at bounding box center [462, 611] width 10 height 10
click at [384, 436] on div at bounding box center [353, 450] width 273 height 153
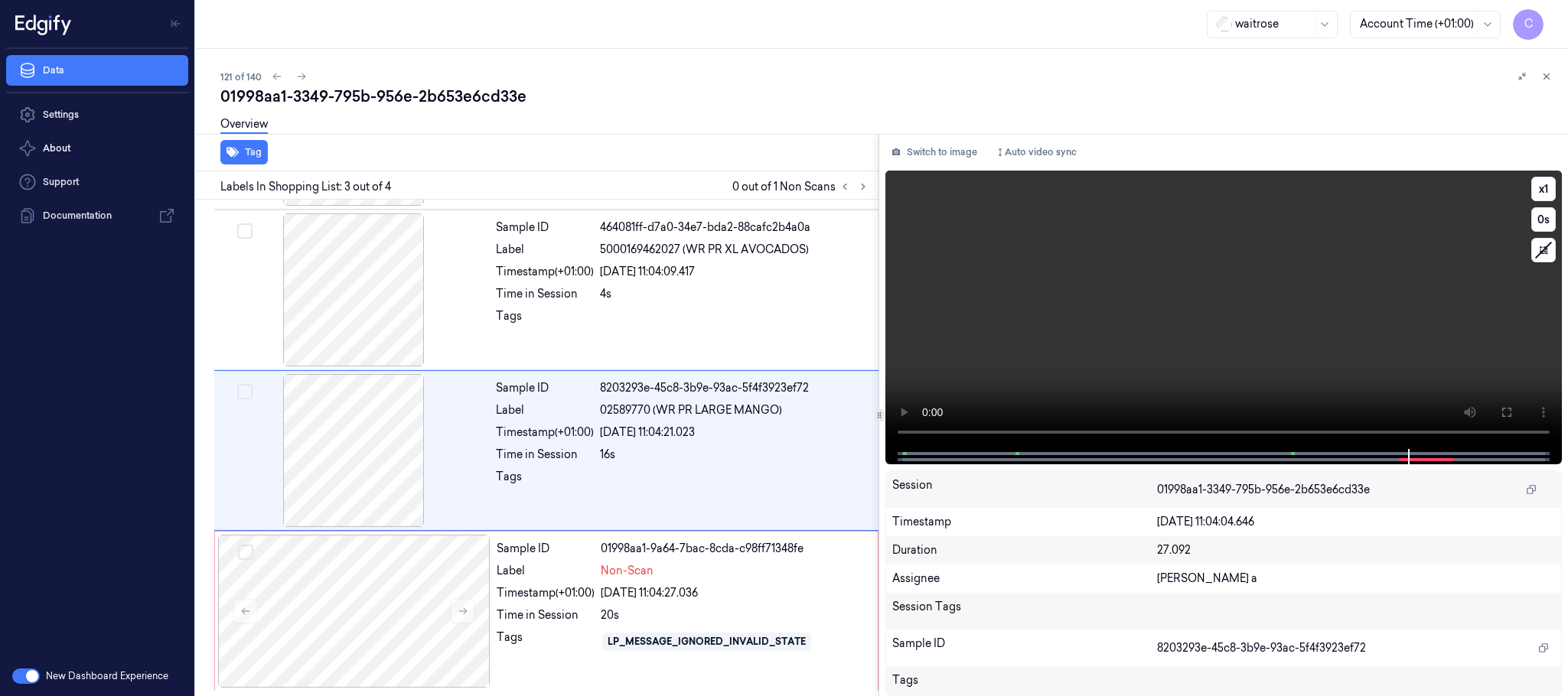
click at [1313, 338] on video at bounding box center [1223, 309] width 676 height 278
click at [361, 572] on div at bounding box center [354, 611] width 273 height 153
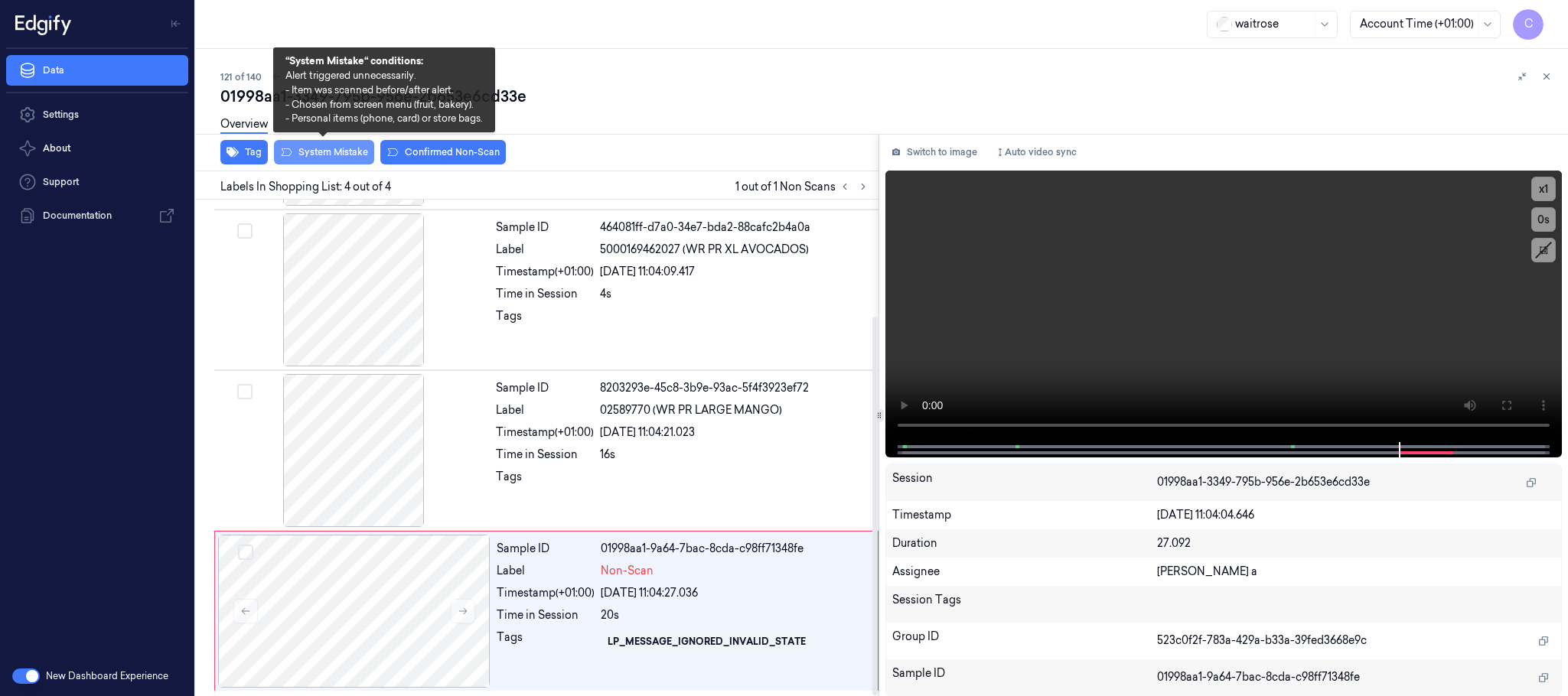
click at [354, 154] on button "System Mistake" at bounding box center [324, 152] width 101 height 24
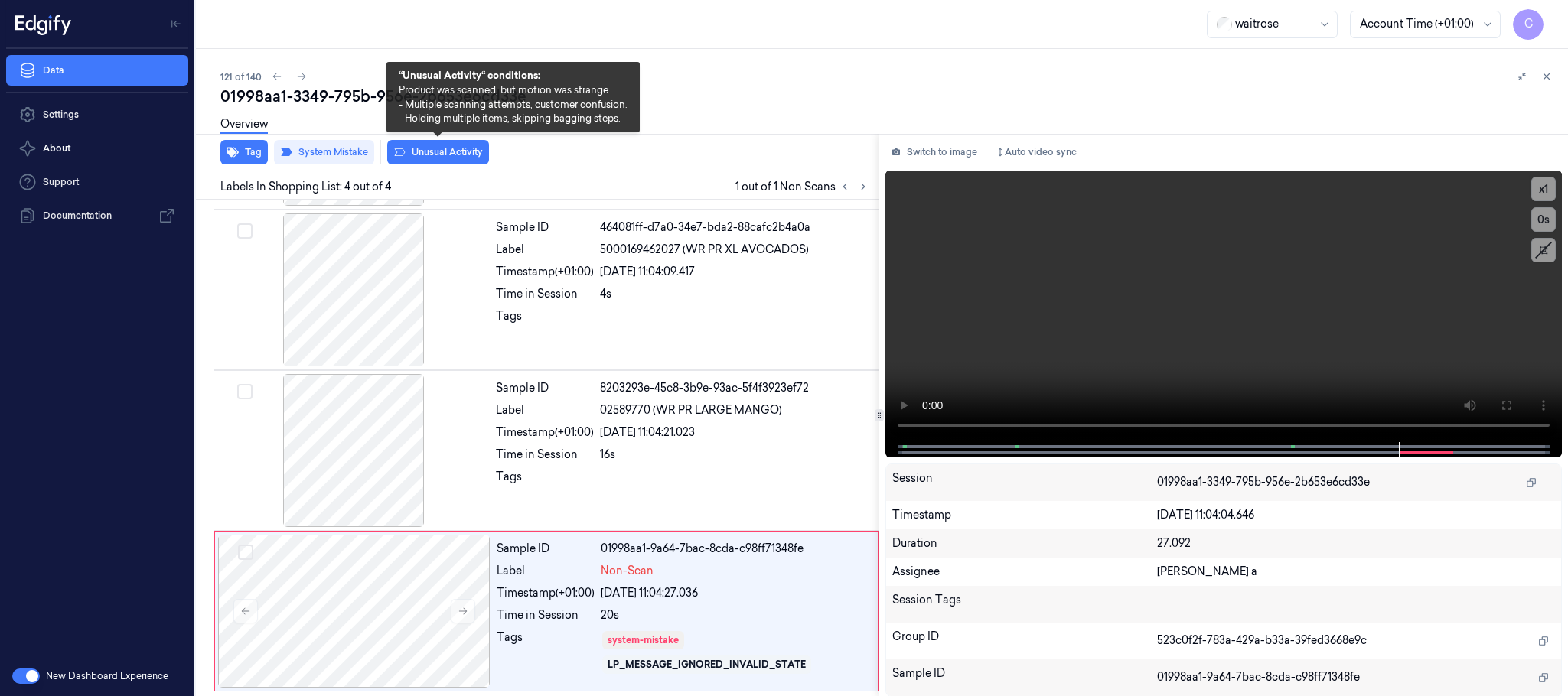
click at [453, 152] on button "Unusual Activity" at bounding box center [438, 152] width 102 height 24
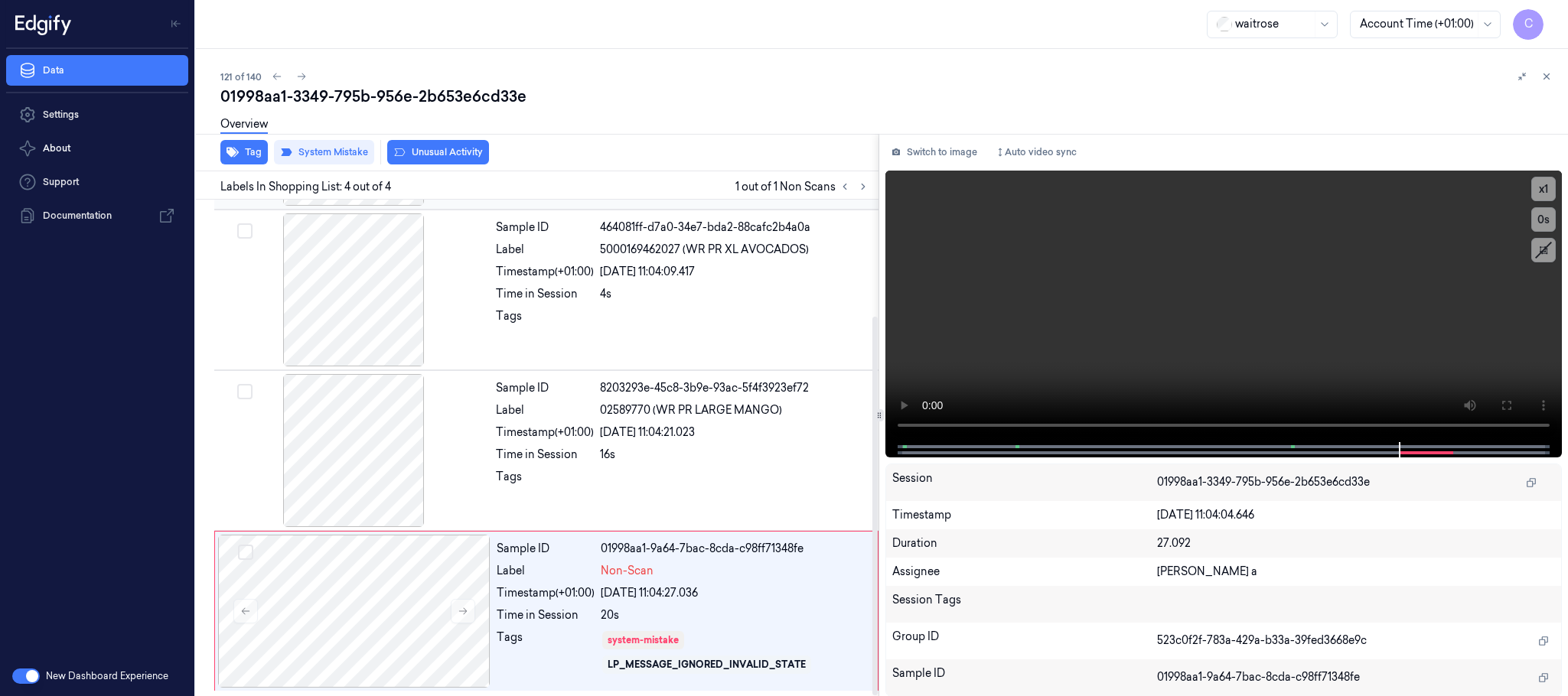
scroll to position [164, 0]
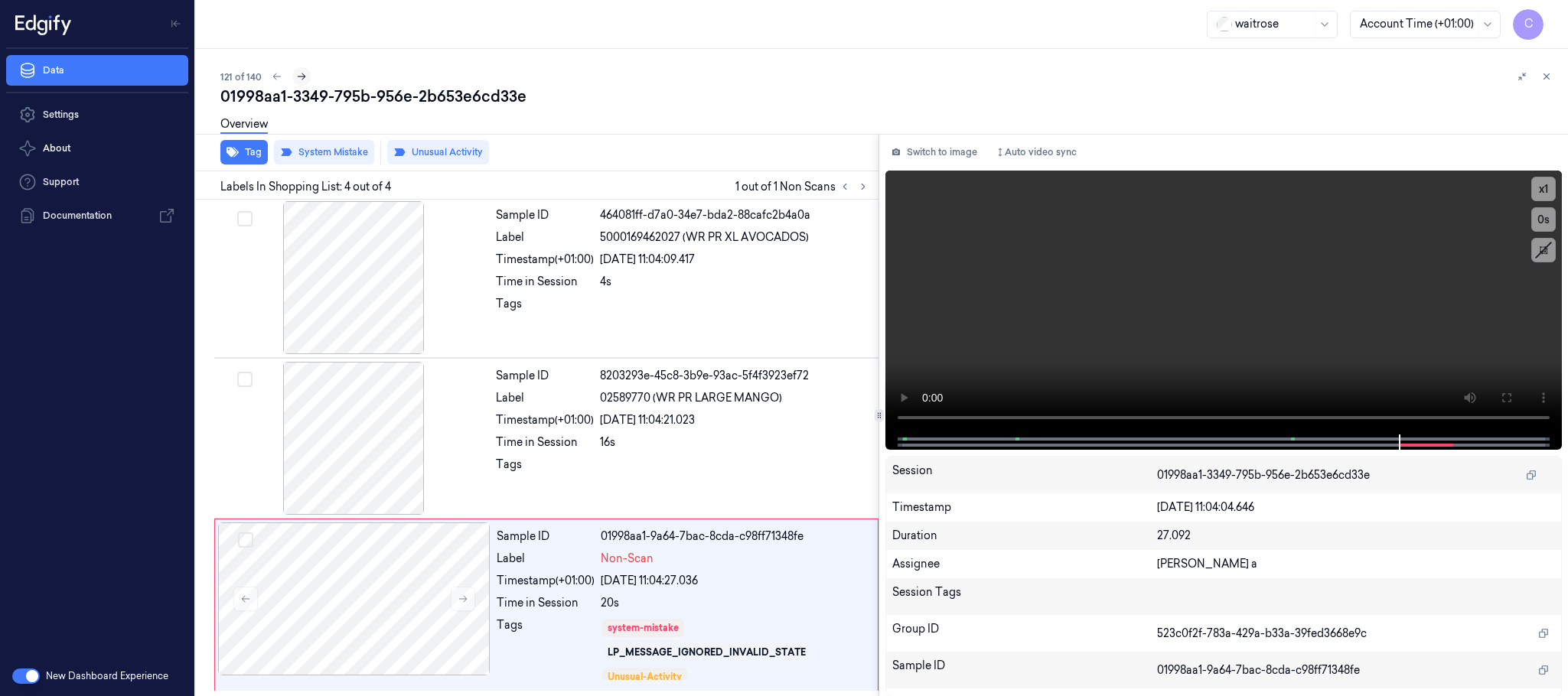
click at [296, 80] on icon at bounding box center [301, 76] width 10 height 10
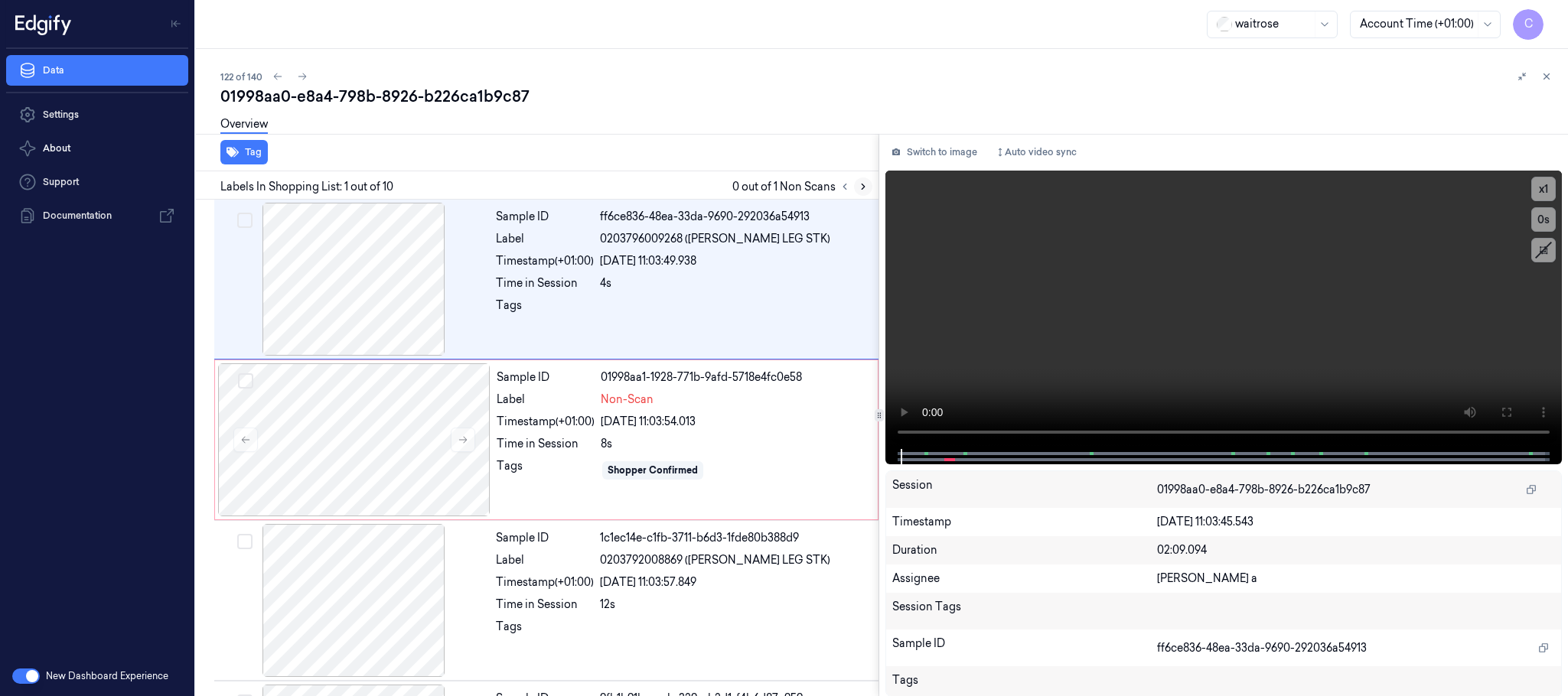
click at [859, 184] on icon at bounding box center [863, 186] width 10 height 10
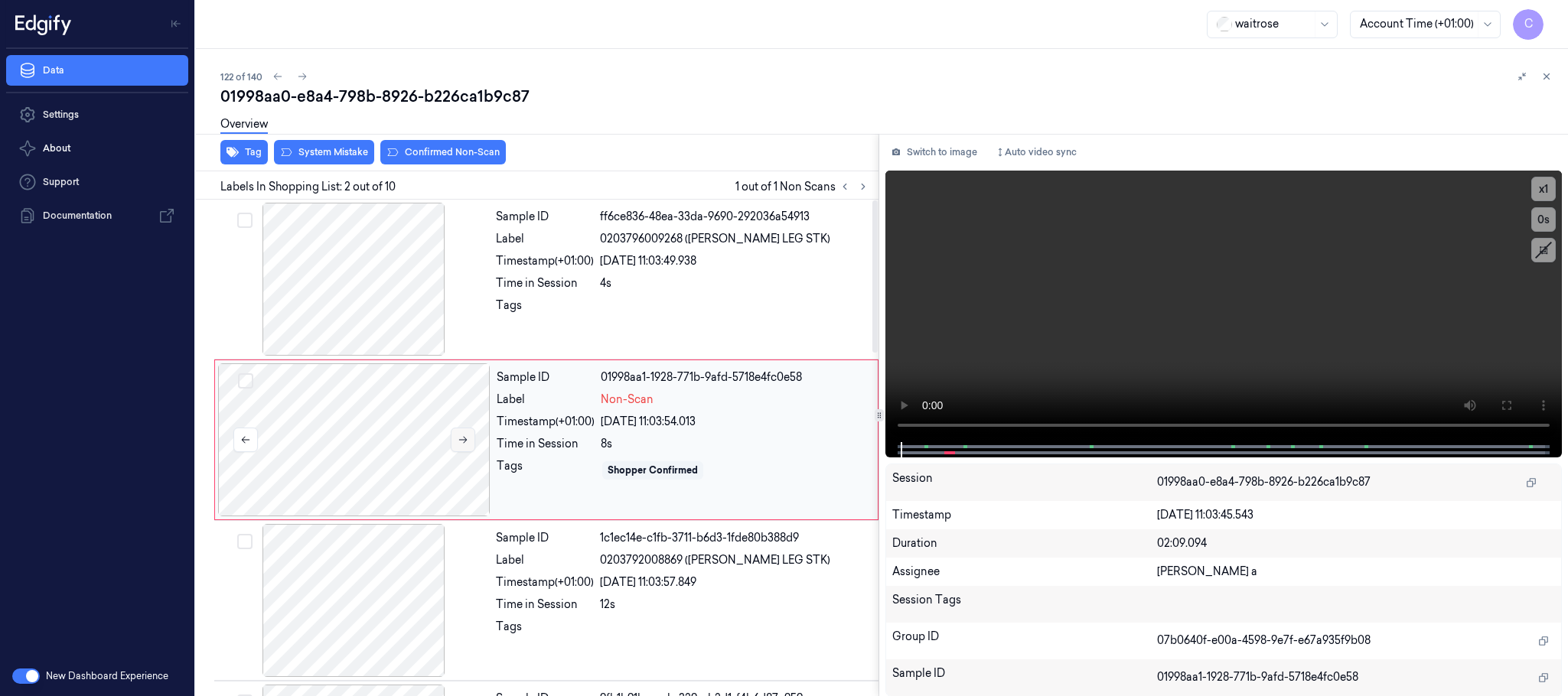
click at [460, 443] on icon at bounding box center [462, 440] width 10 height 10
click at [462, 441] on icon at bounding box center [462, 440] width 10 height 10
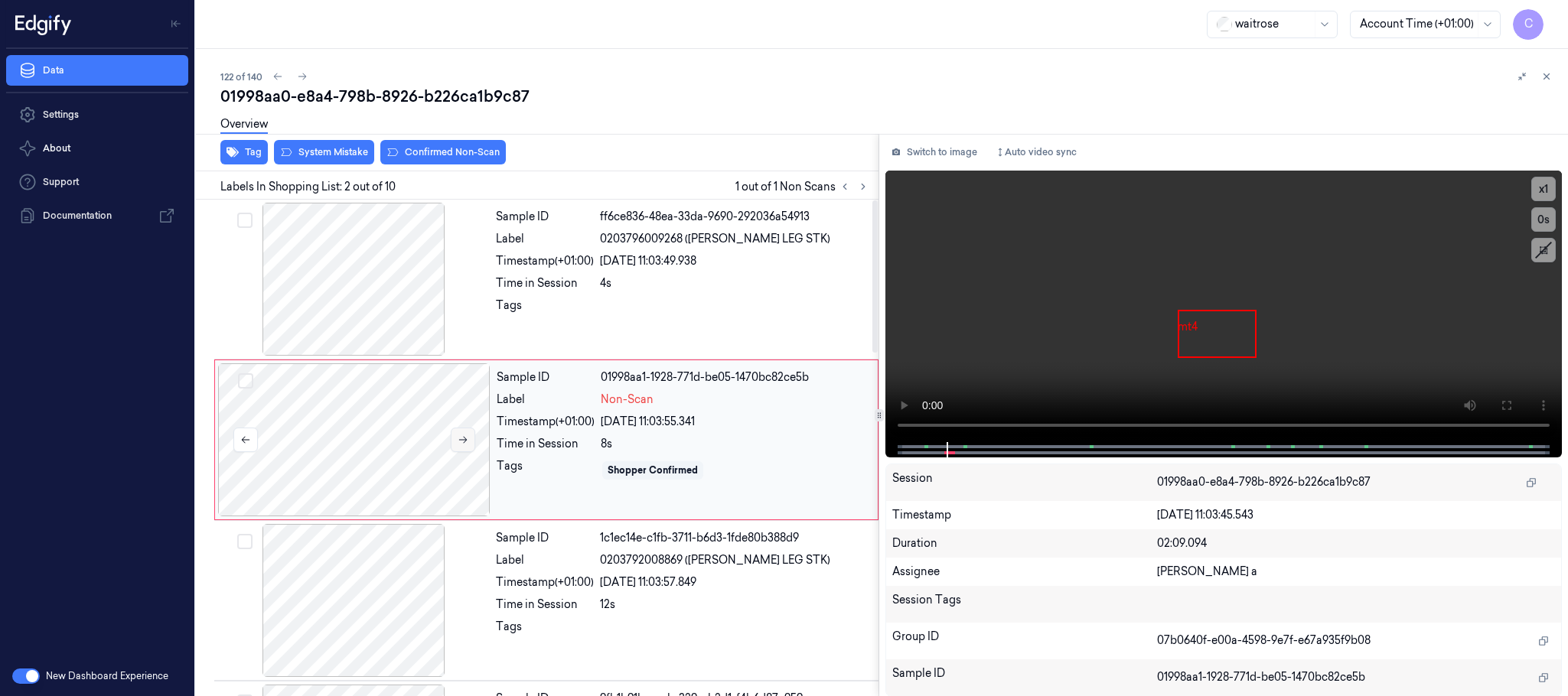
click at [462, 441] on icon at bounding box center [462, 440] width 10 height 10
click at [460, 441] on icon at bounding box center [462, 440] width 10 height 10
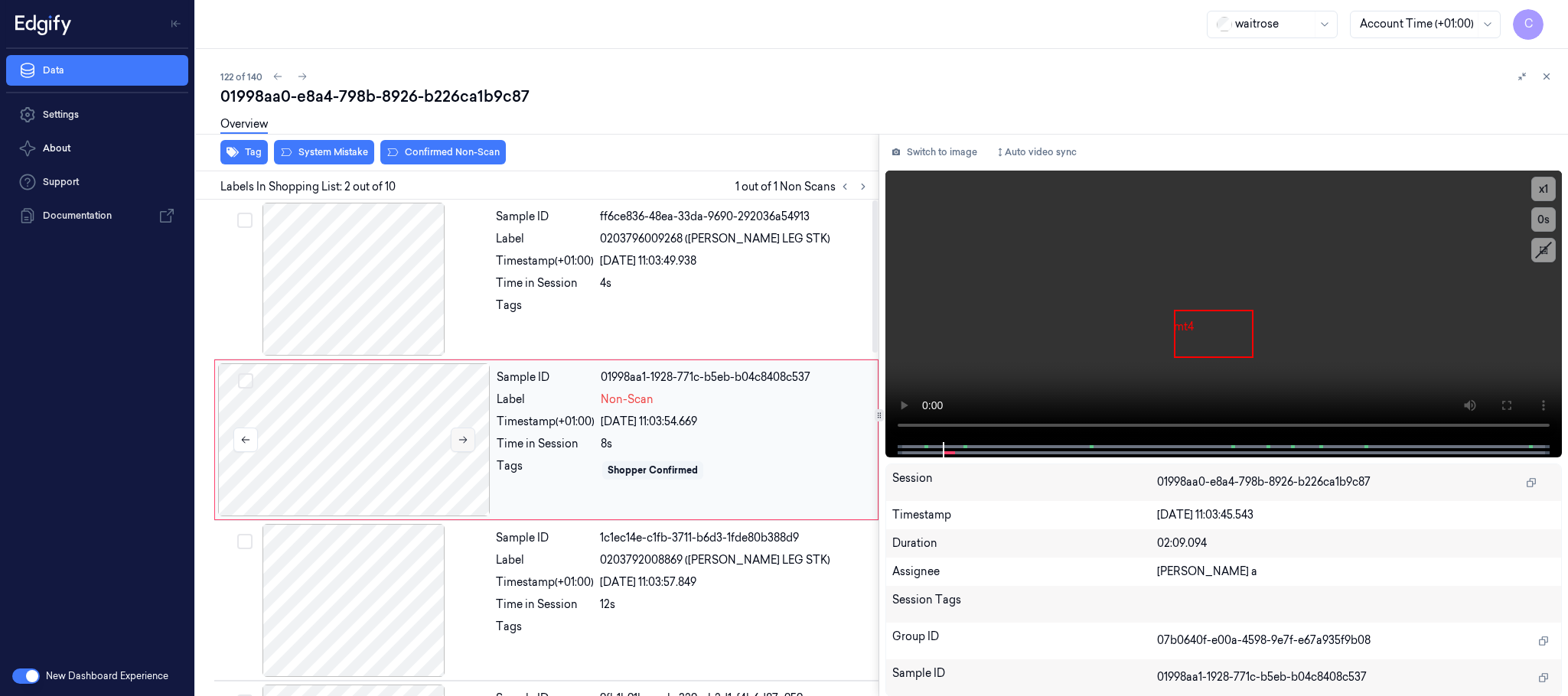
click at [460, 441] on icon at bounding box center [462, 440] width 10 height 10
click at [363, 297] on div at bounding box center [353, 279] width 273 height 153
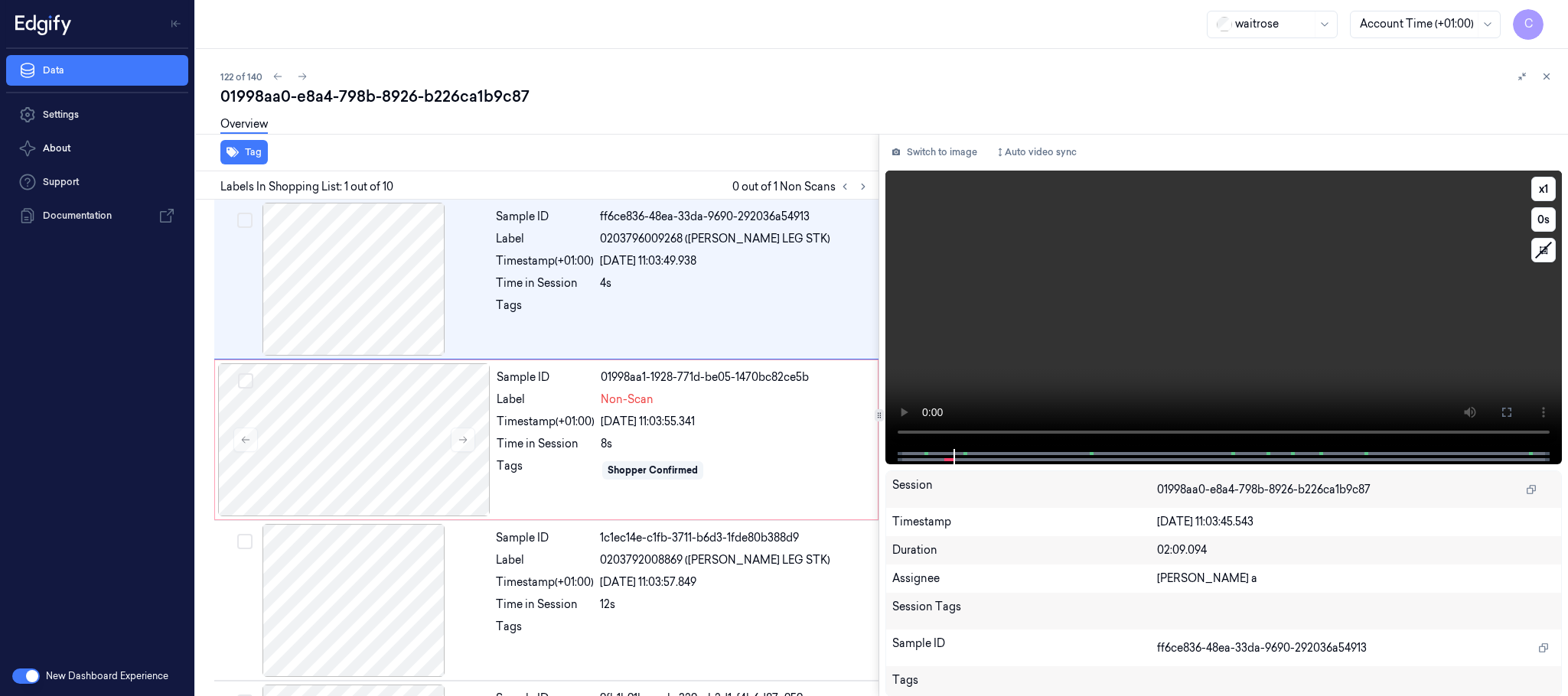
click at [1254, 331] on video at bounding box center [1223, 309] width 676 height 278
click at [386, 432] on div at bounding box center [354, 440] width 273 height 153
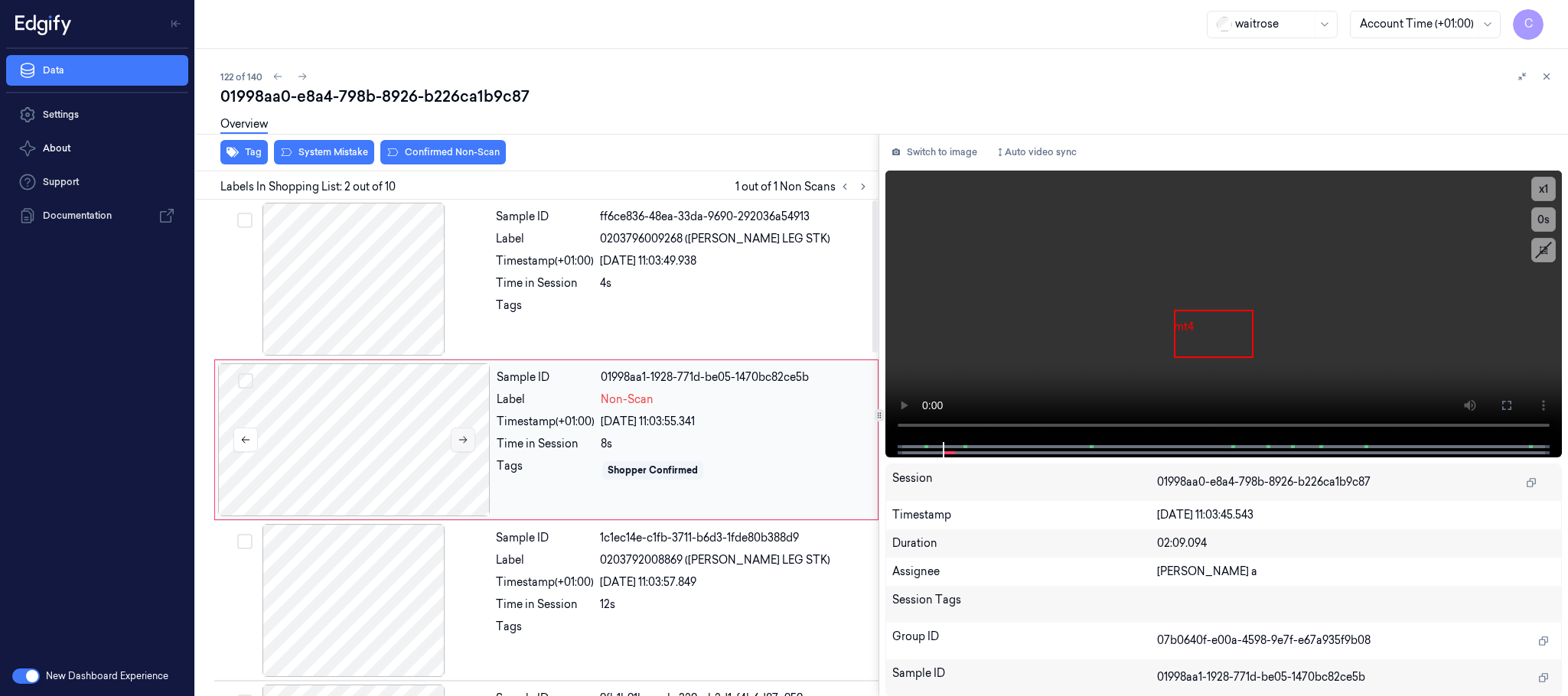
click at [462, 444] on icon at bounding box center [462, 440] width 10 height 10
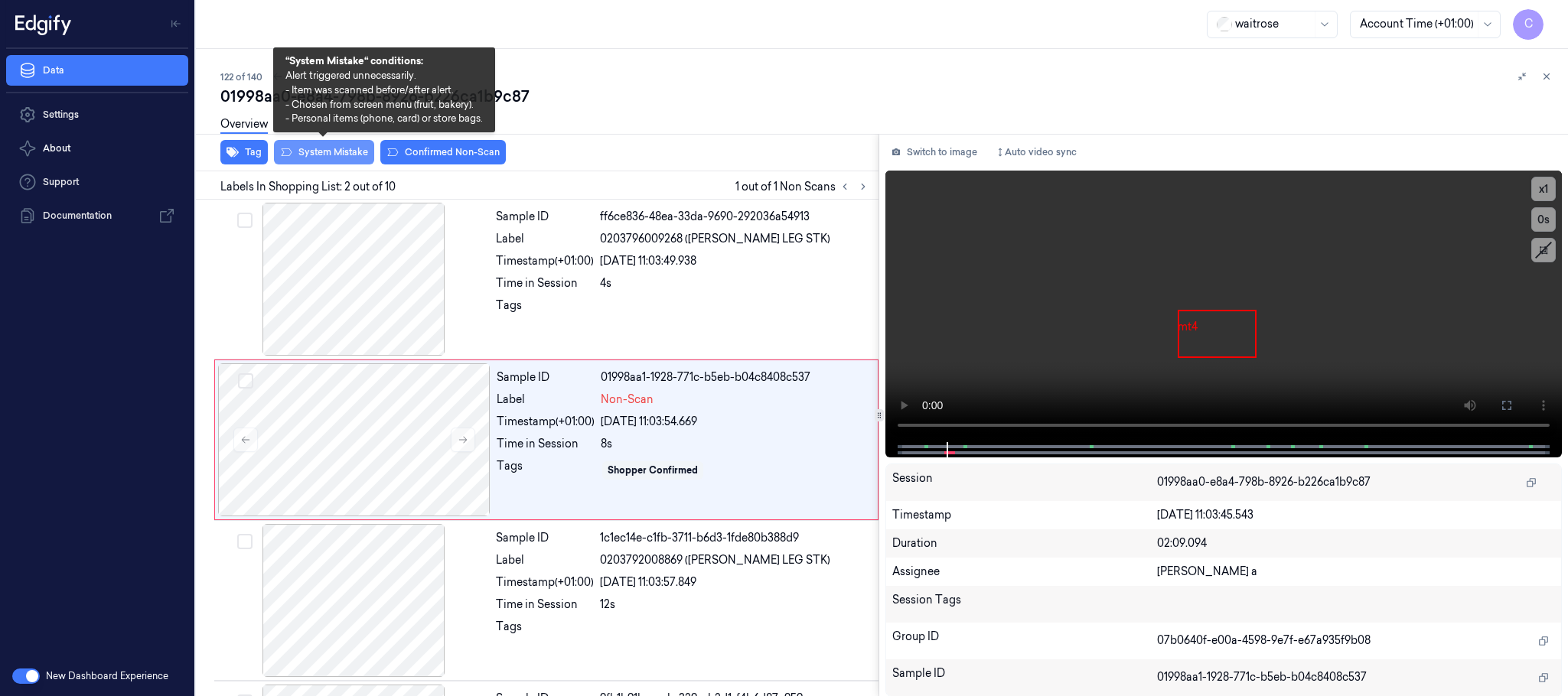
click at [290, 154] on icon at bounding box center [285, 152] width 12 height 12
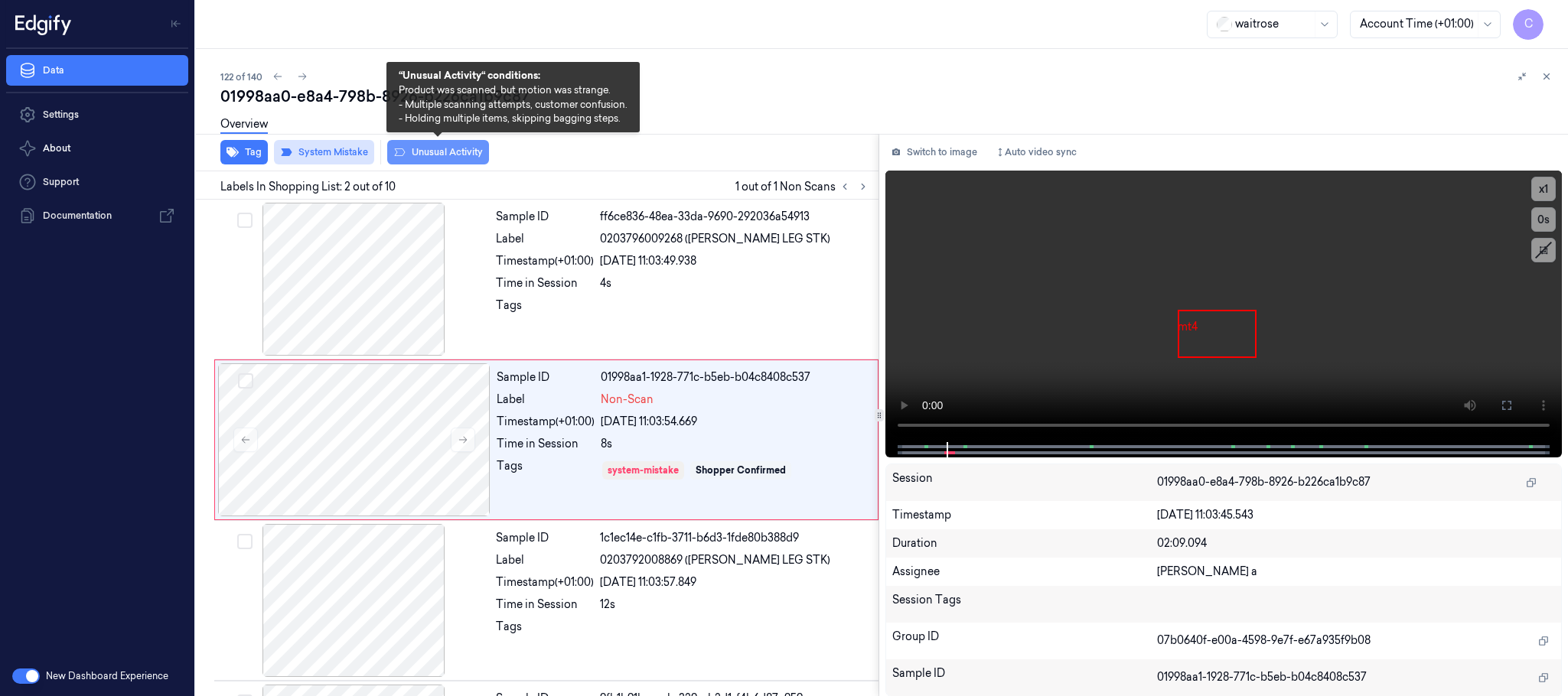
click at [418, 147] on button "Unusual Activity" at bounding box center [438, 152] width 102 height 24
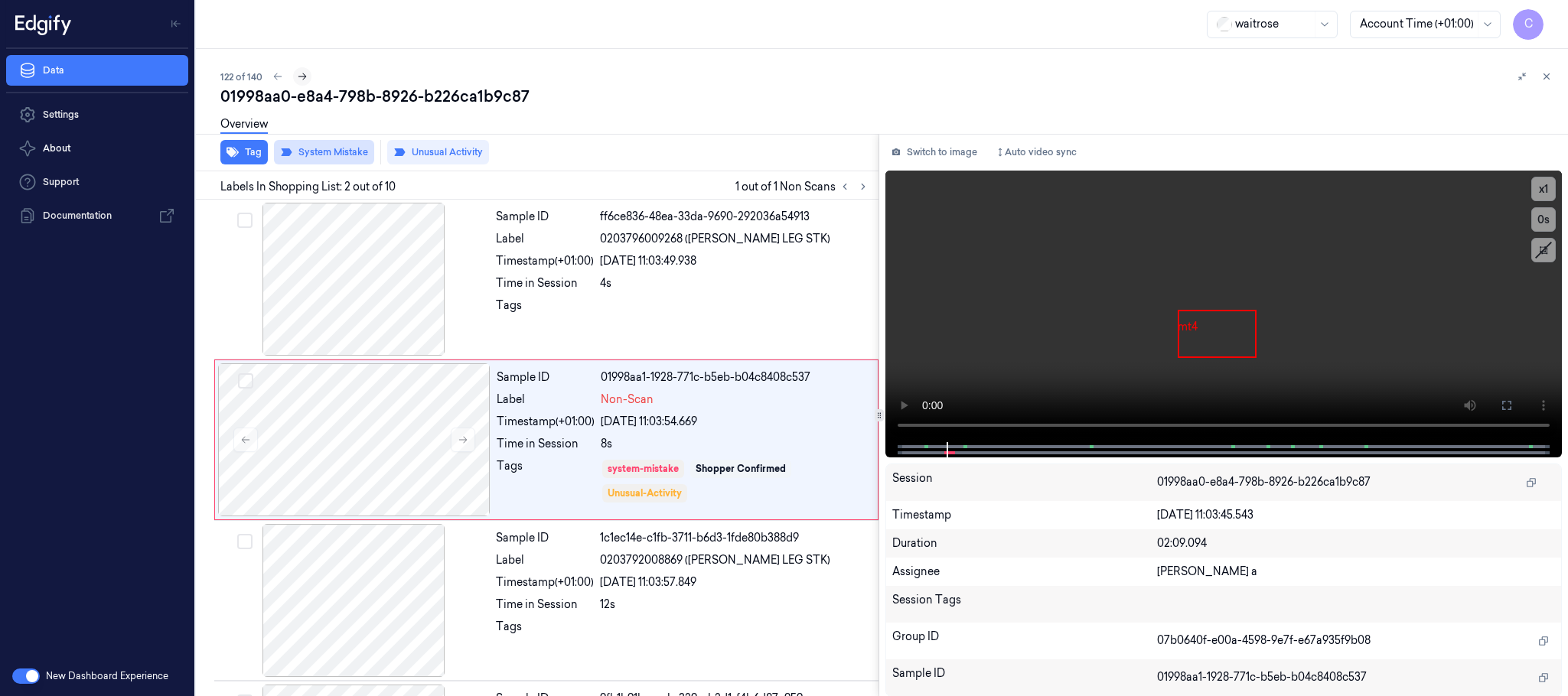
click at [301, 74] on icon at bounding box center [302, 76] width 10 height 10
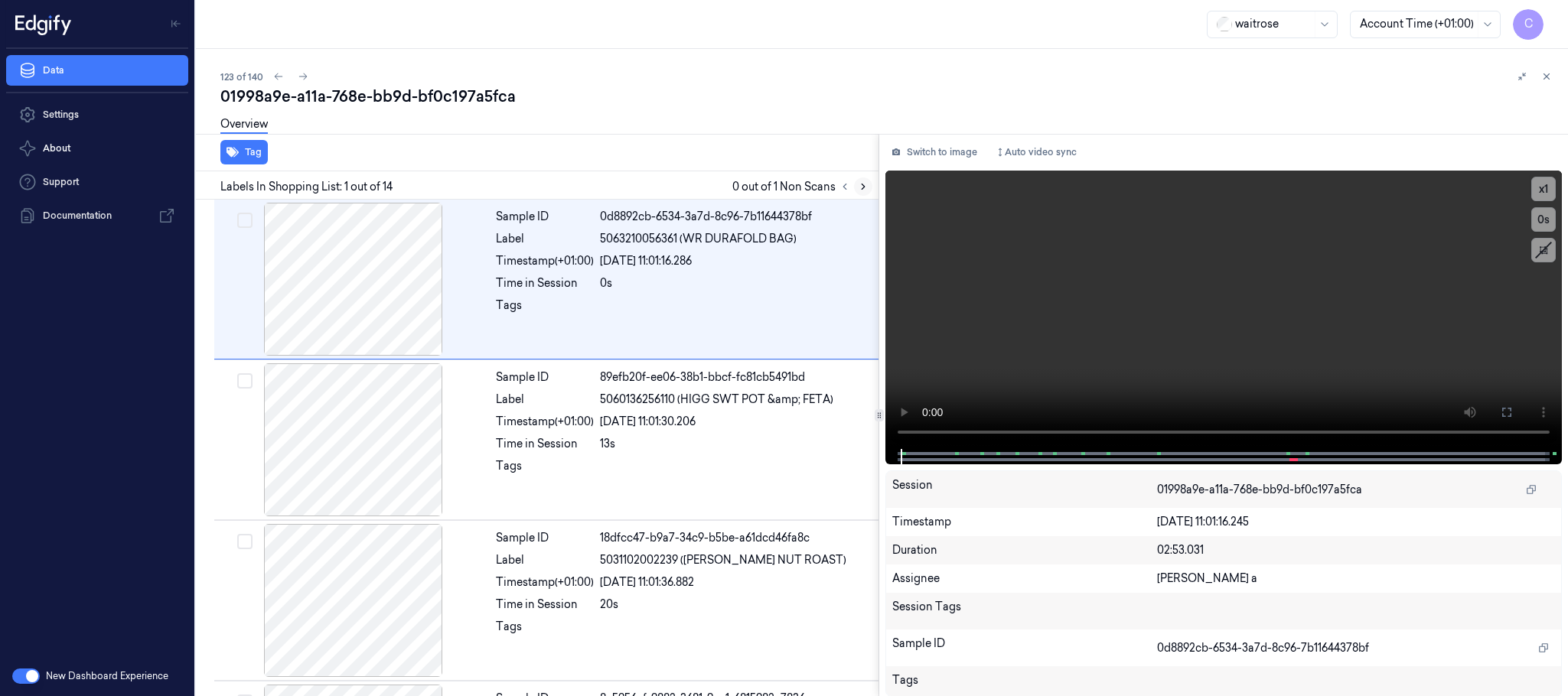
click at [856, 188] on button at bounding box center [863, 186] width 18 height 18
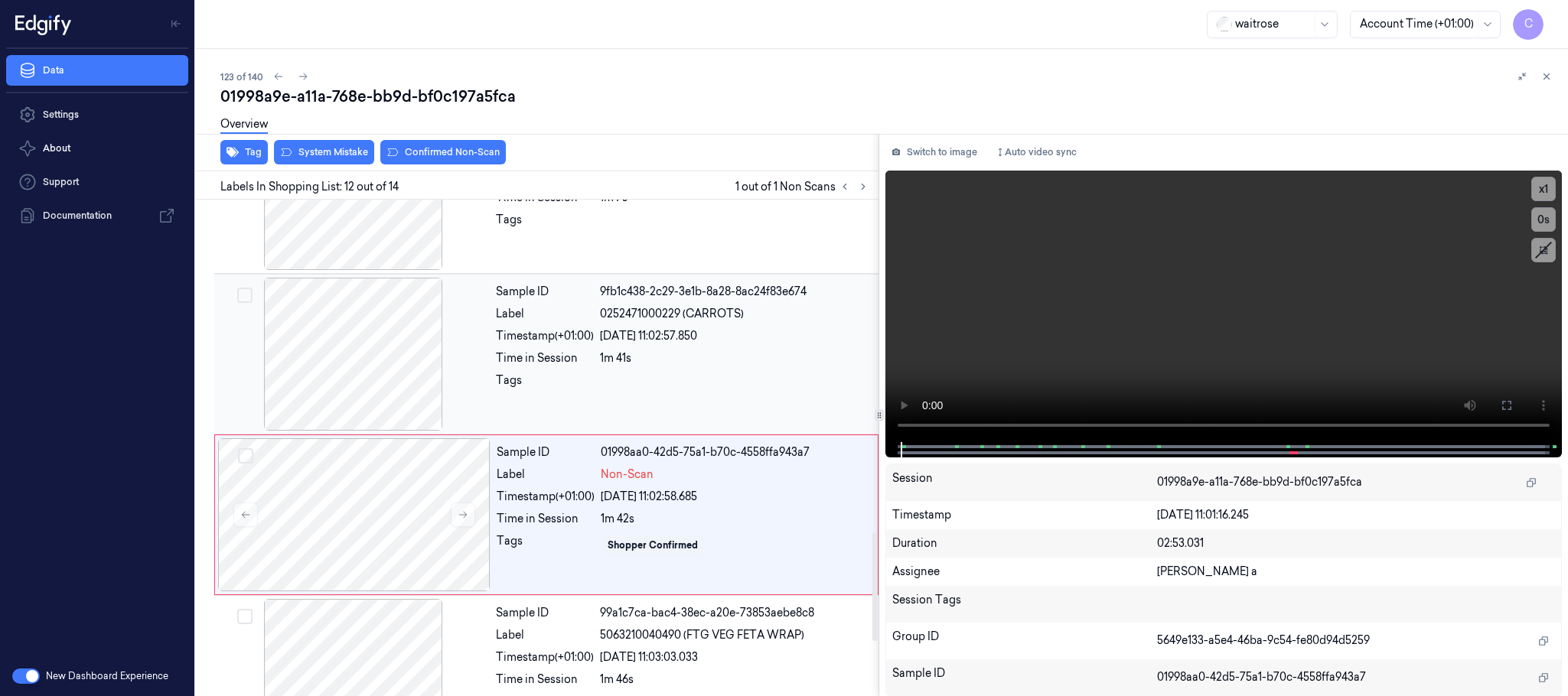
scroll to position [1607, 0]
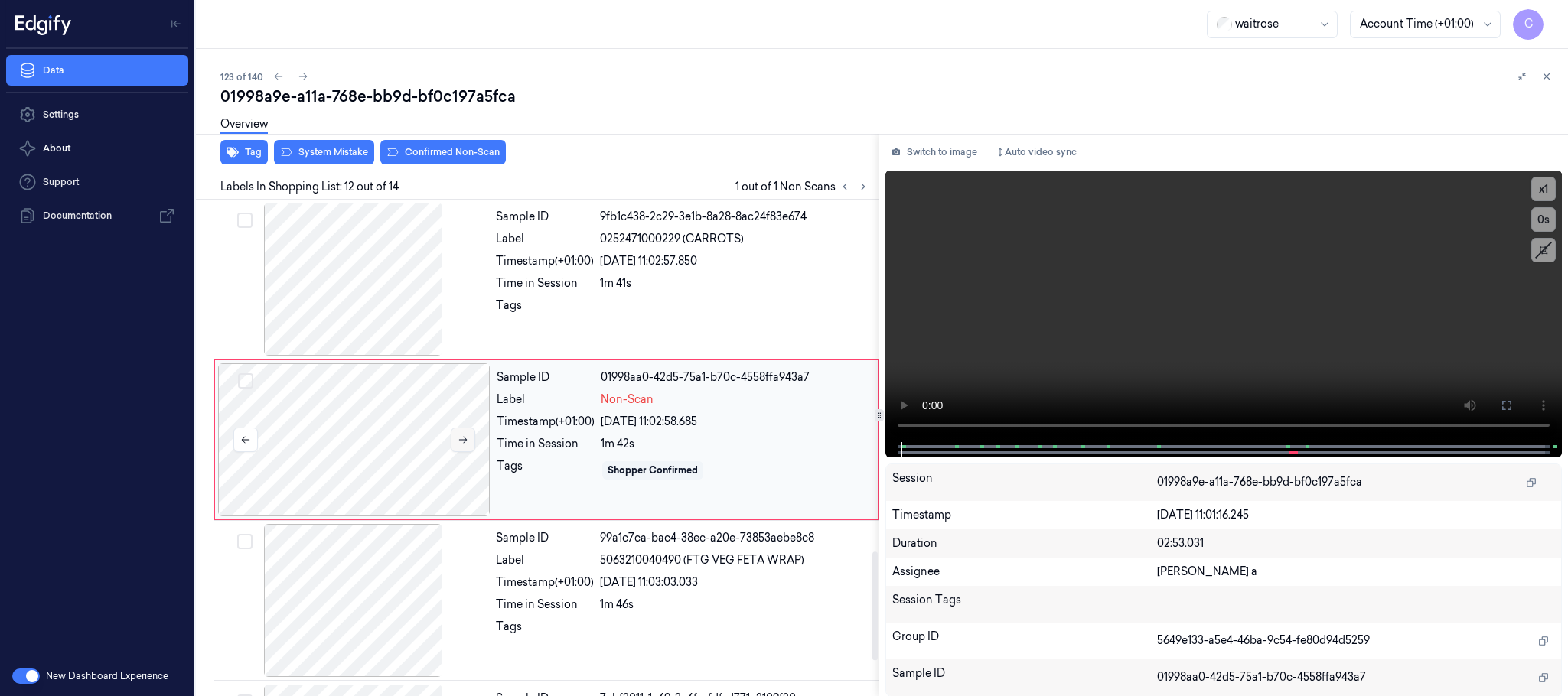
click at [460, 445] on icon at bounding box center [462, 440] width 10 height 10
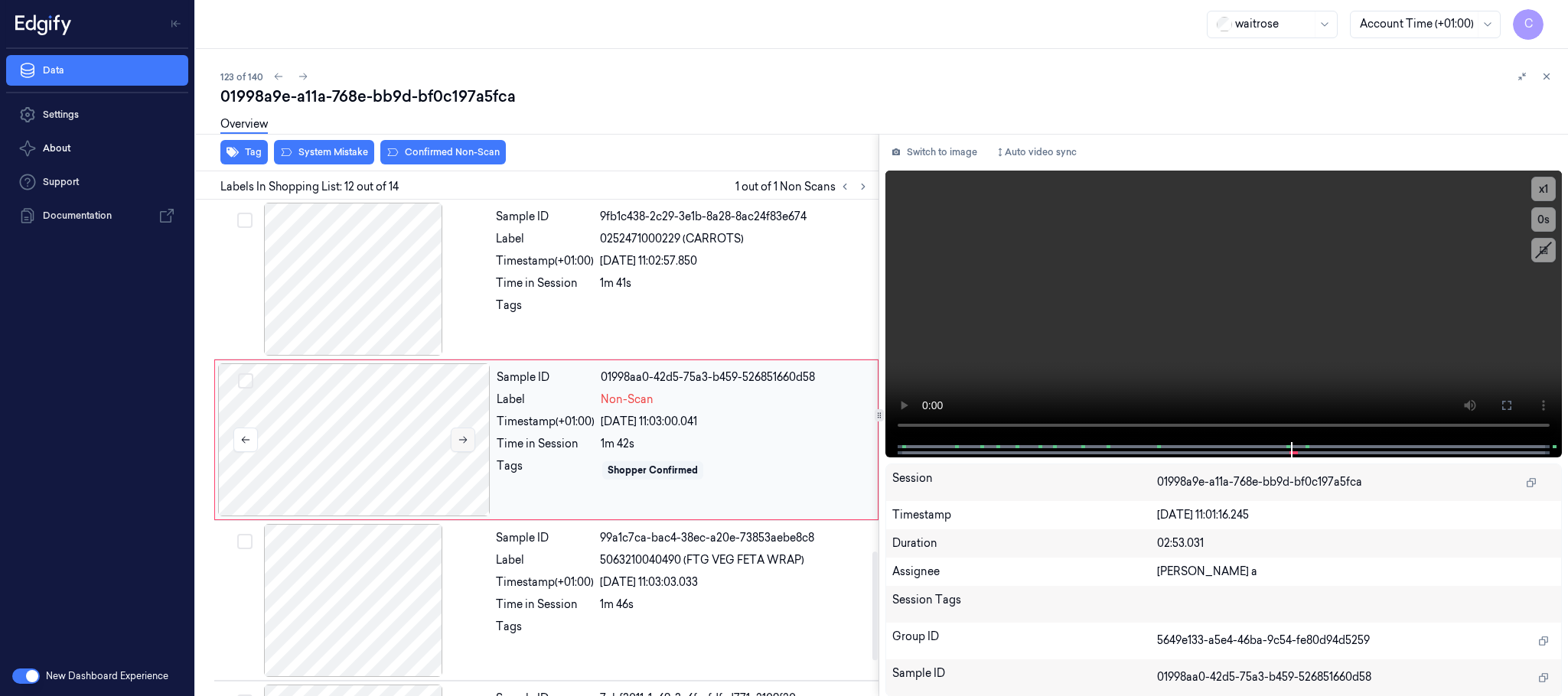
click at [460, 445] on icon at bounding box center [462, 440] width 10 height 10
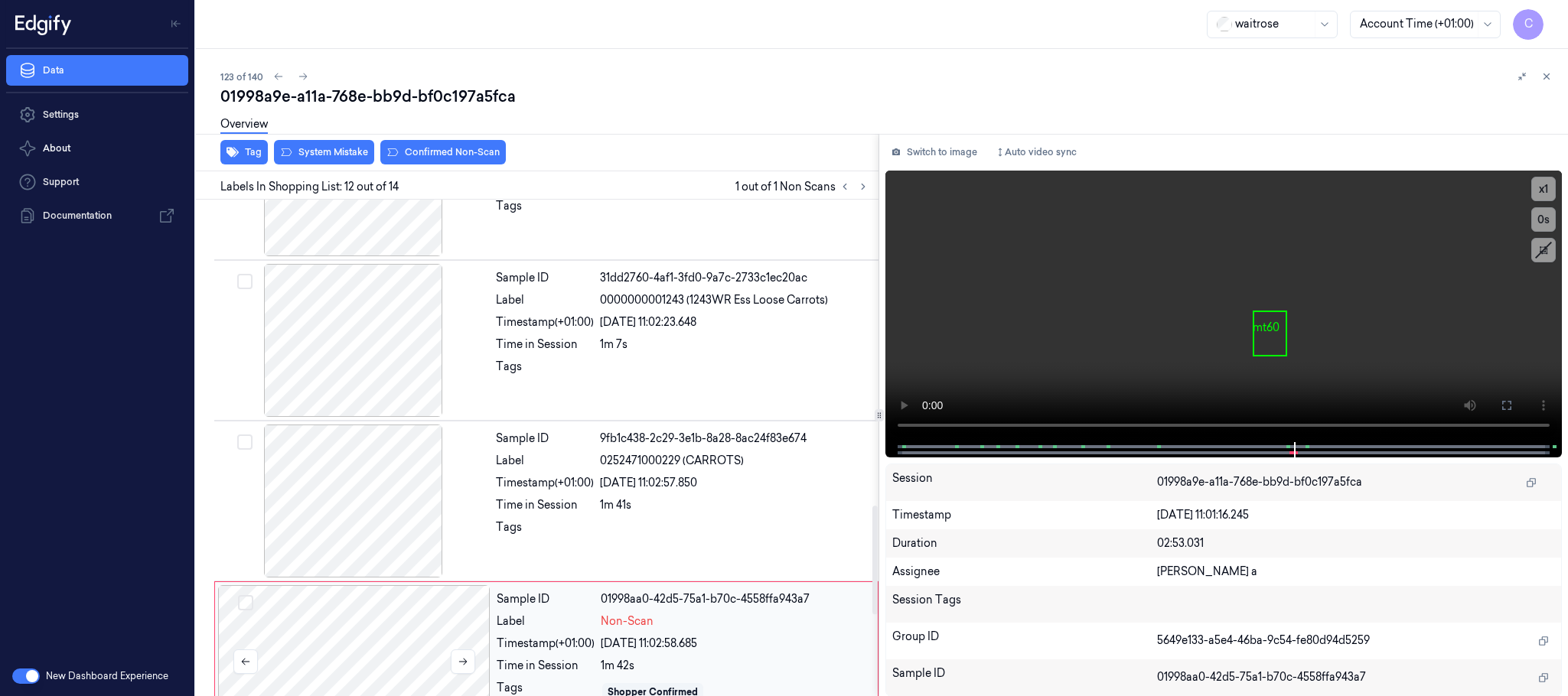
scroll to position [1377, 0]
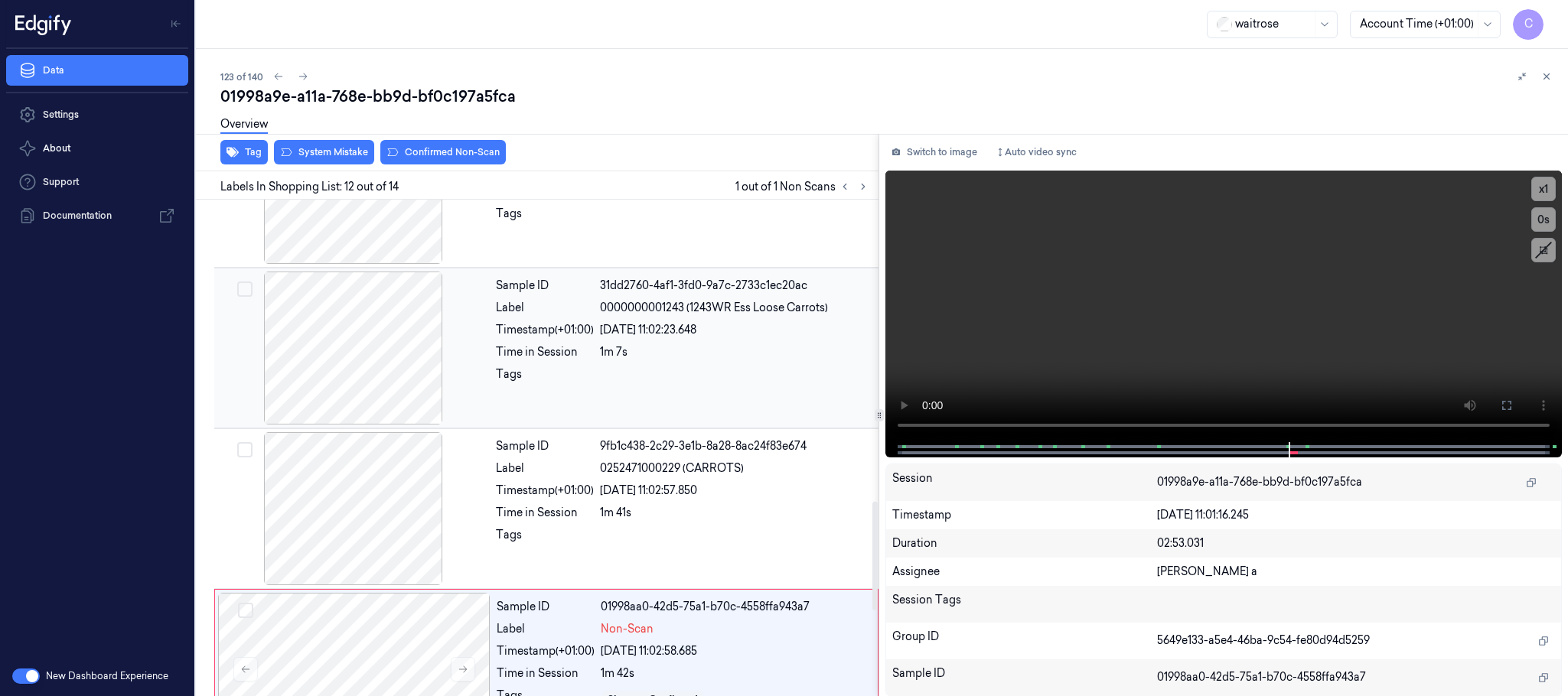
click at [366, 386] on div at bounding box center [353, 348] width 273 height 153
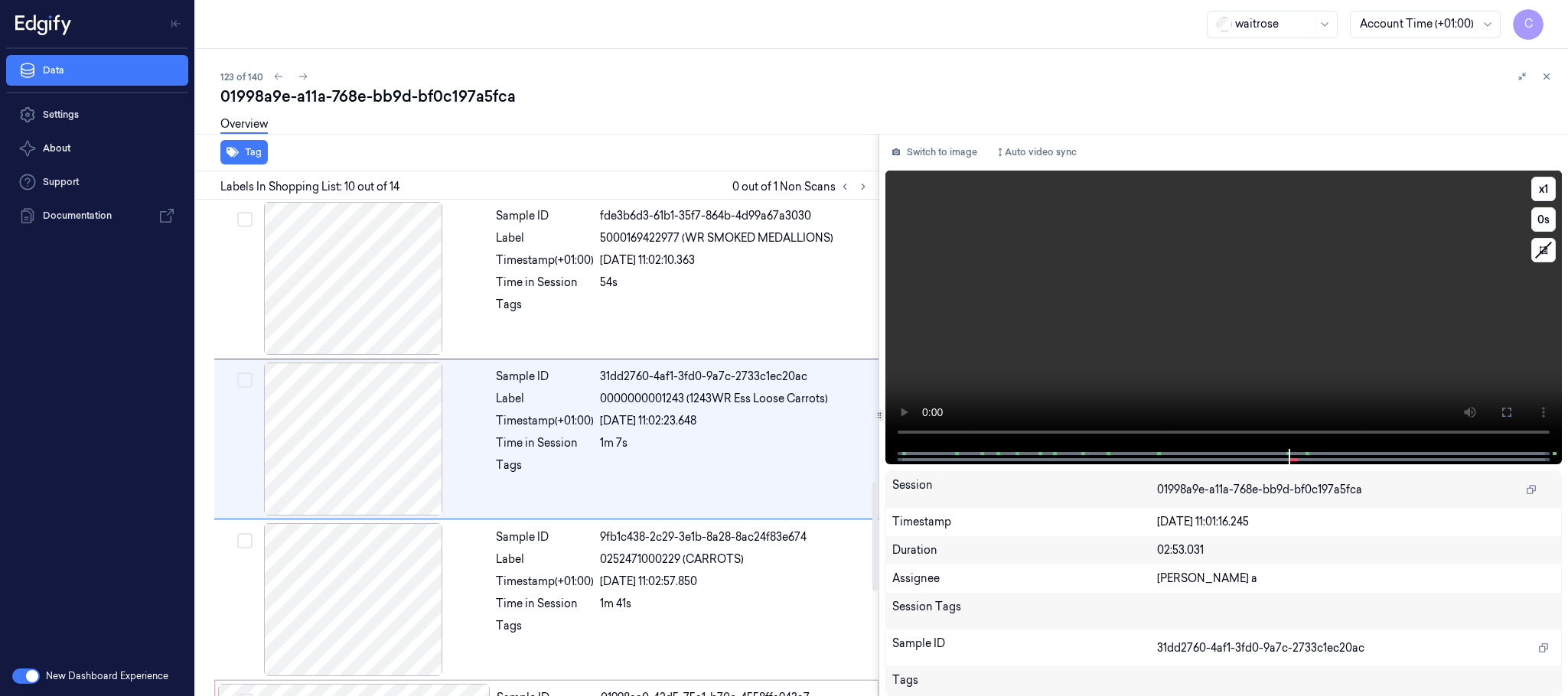
scroll to position [1284, 0]
click at [1501, 408] on icon at bounding box center [1507, 411] width 12 height 12
click at [1246, 308] on video at bounding box center [1223, 309] width 676 height 278
click at [868, 188] on button at bounding box center [863, 186] width 18 height 18
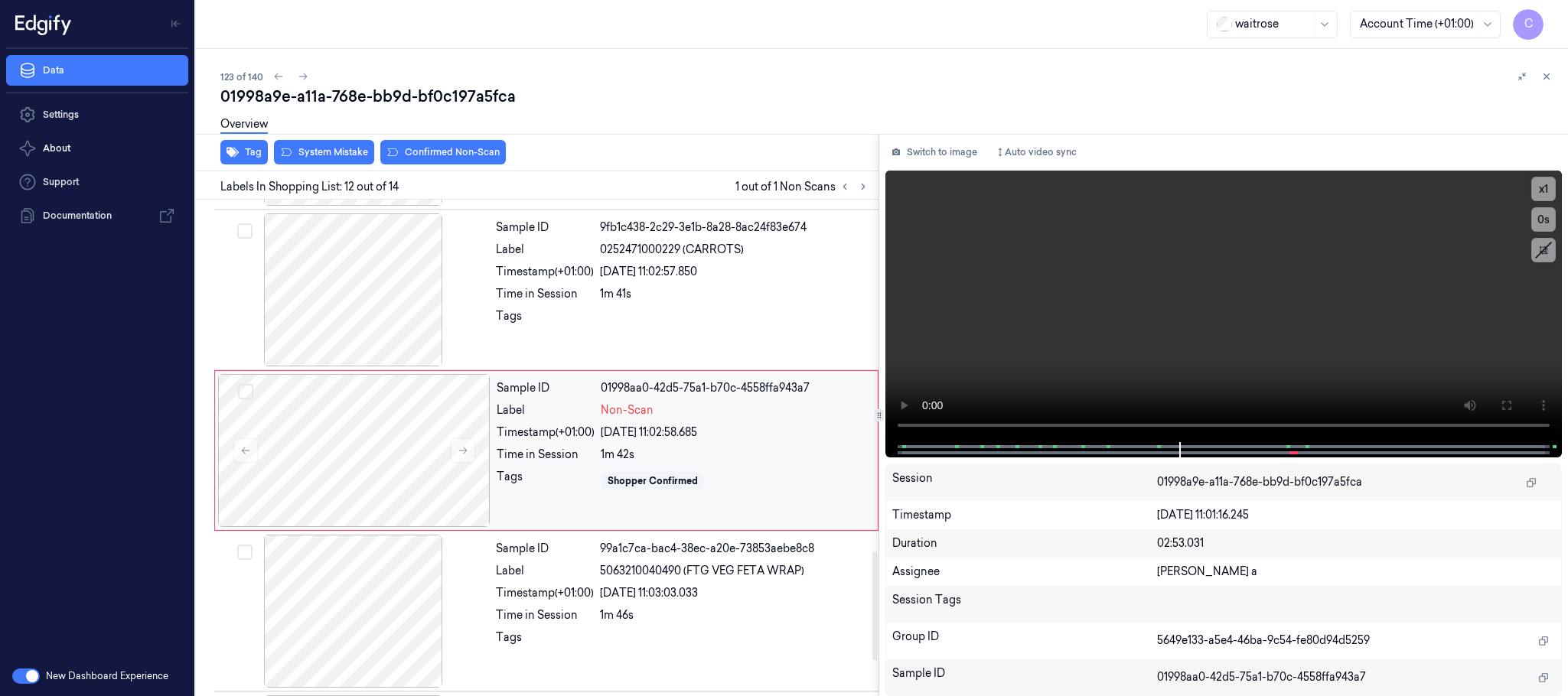
scroll to position [1607, 0]
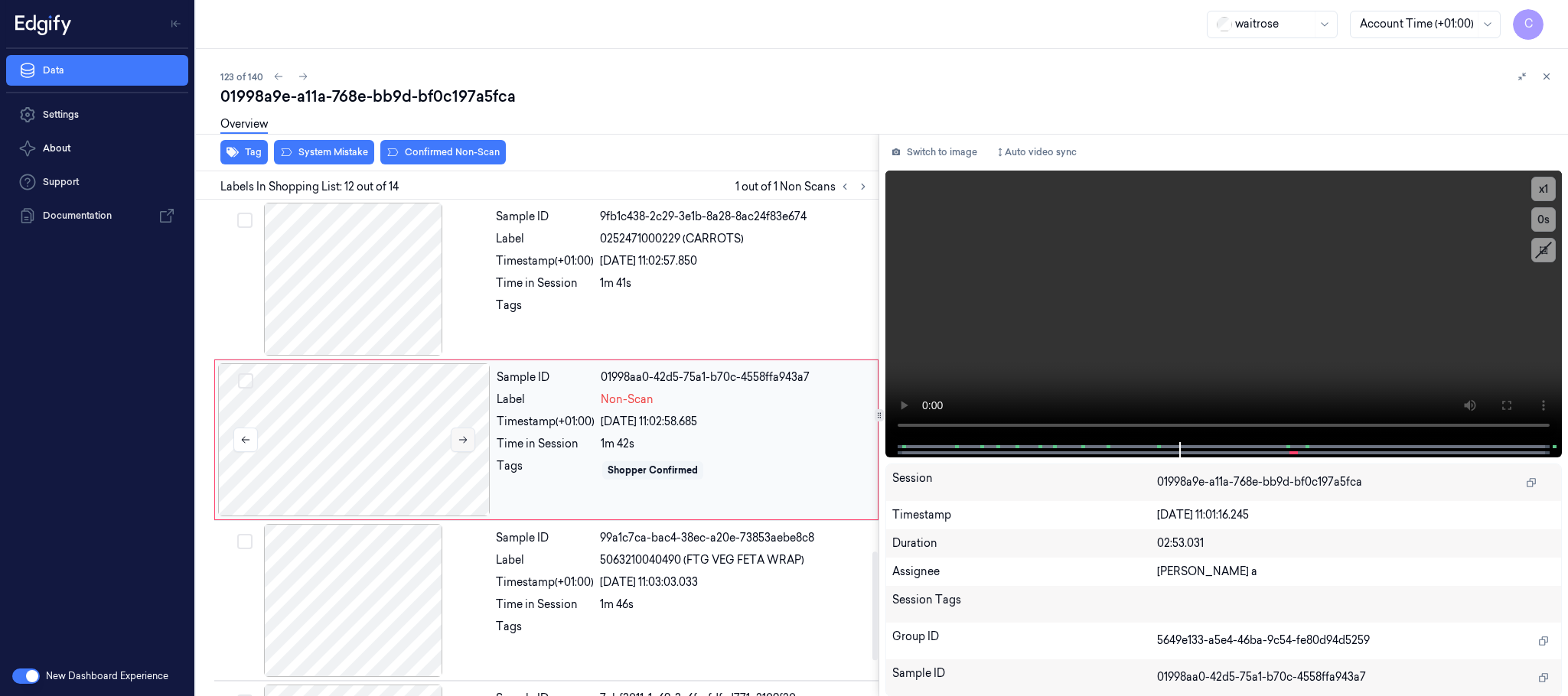
click at [458, 445] on icon at bounding box center [462, 440] width 10 height 10
click at [462, 439] on button at bounding box center [463, 440] width 24 height 24
click at [466, 445] on icon at bounding box center [462, 440] width 10 height 10
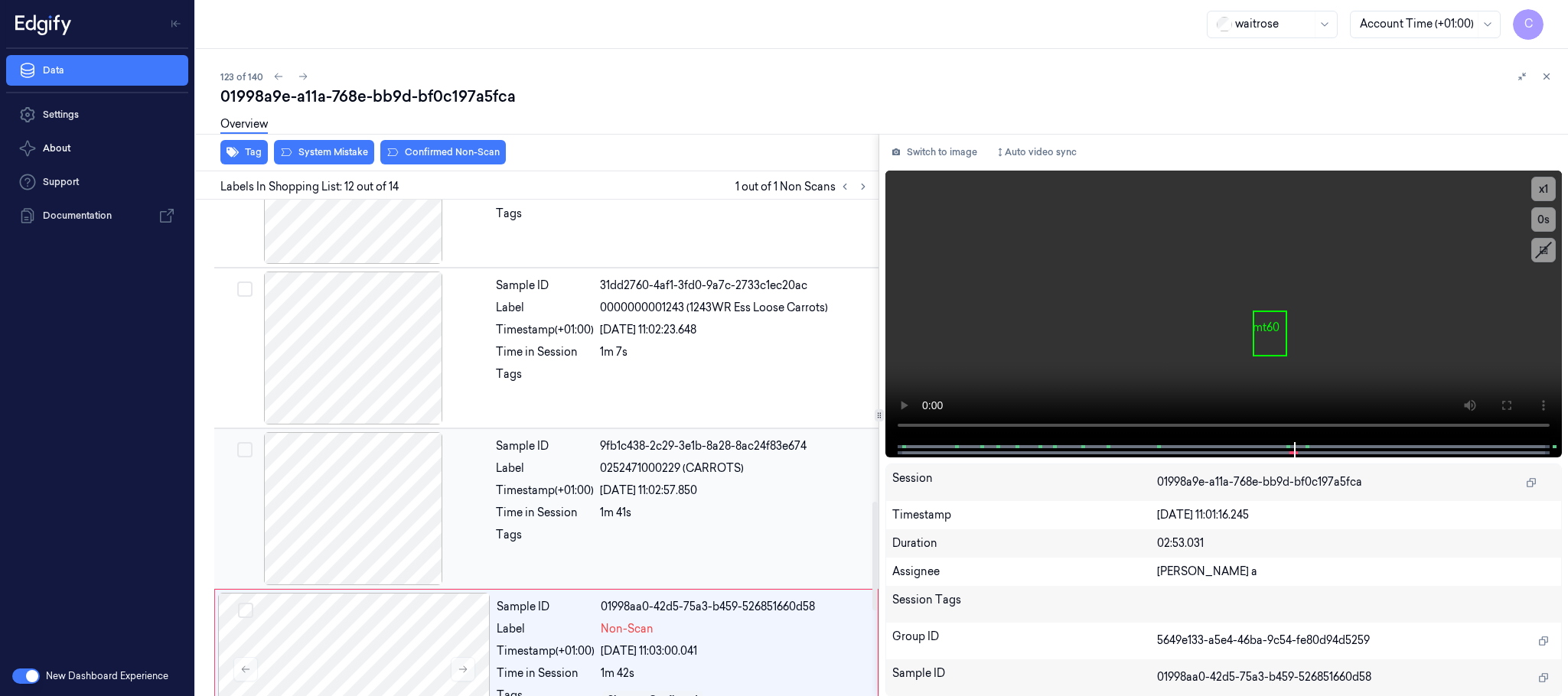
scroll to position [1492, 0]
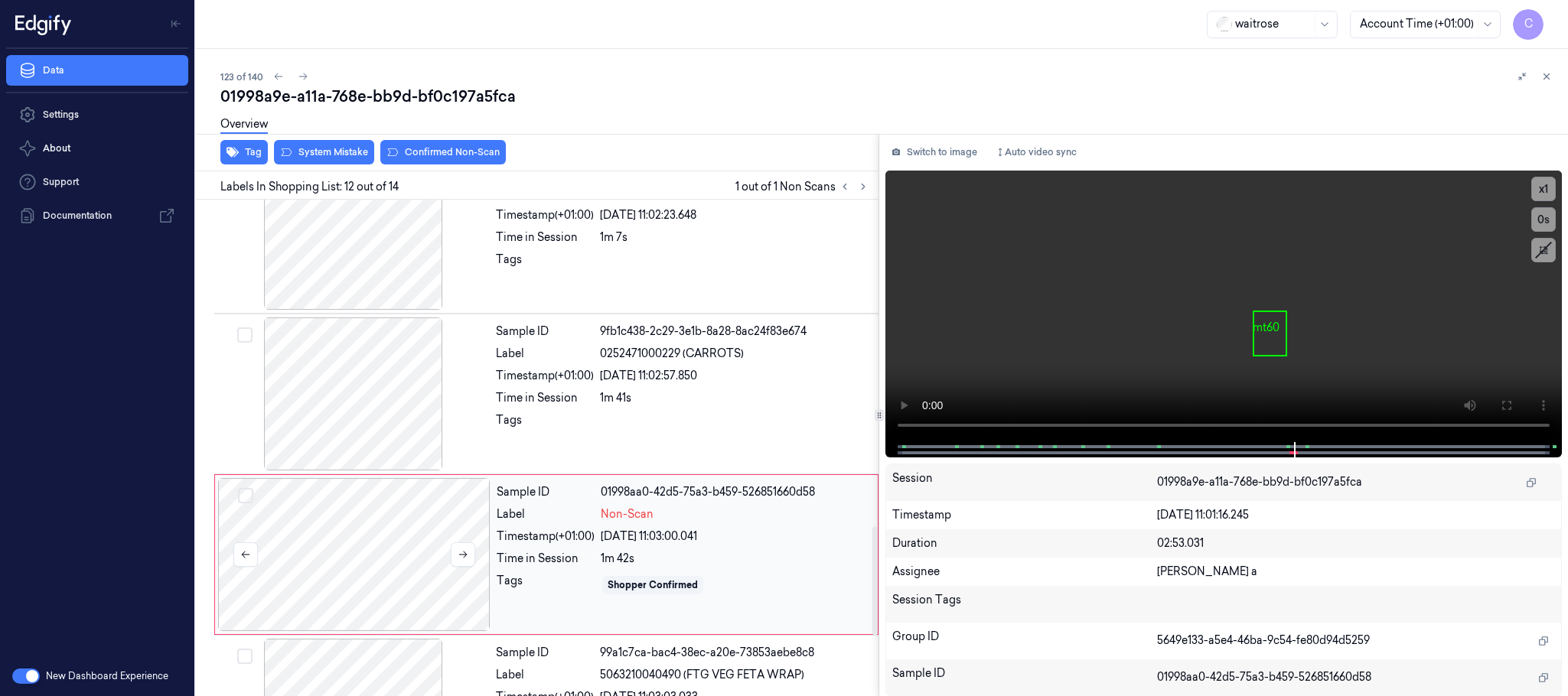
click at [398, 570] on div at bounding box center [354, 555] width 273 height 153
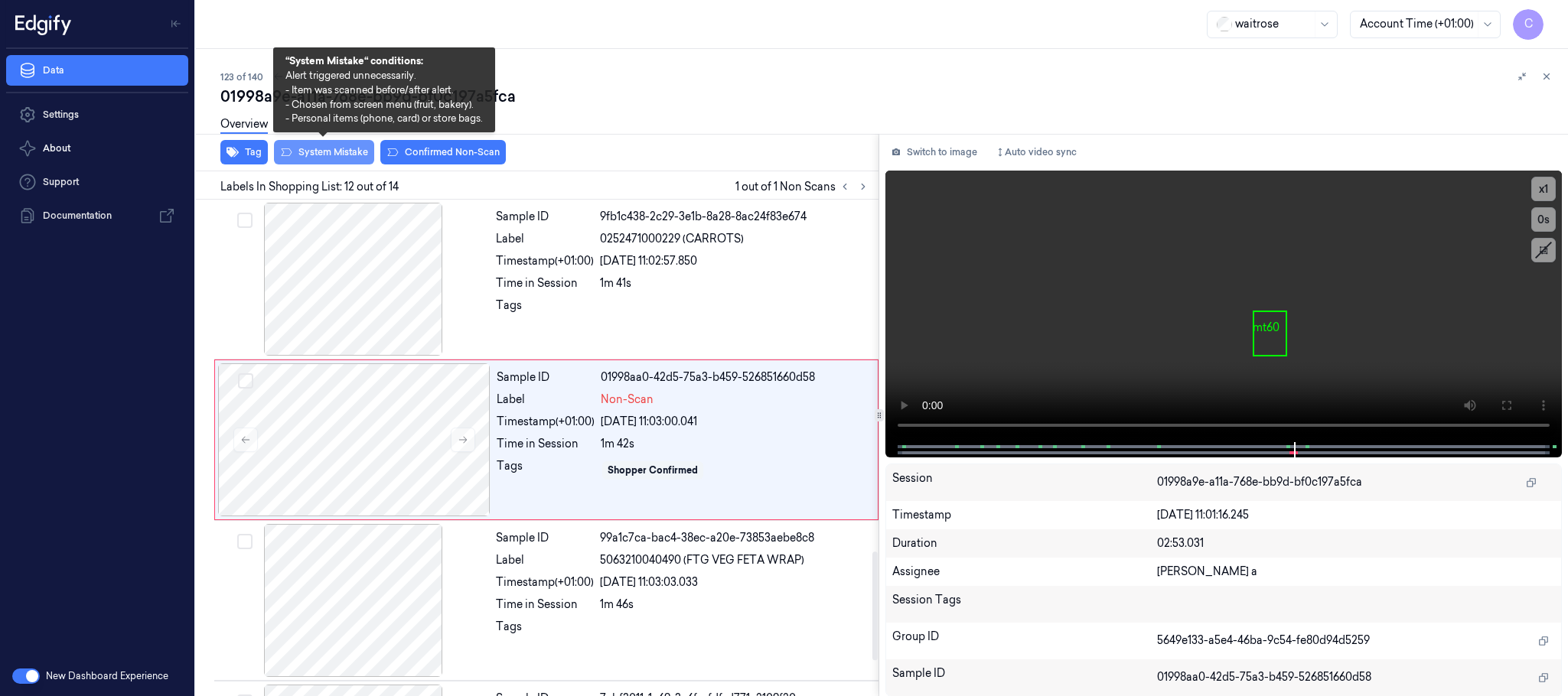
click at [343, 150] on button "System Mistake" at bounding box center [324, 152] width 101 height 24
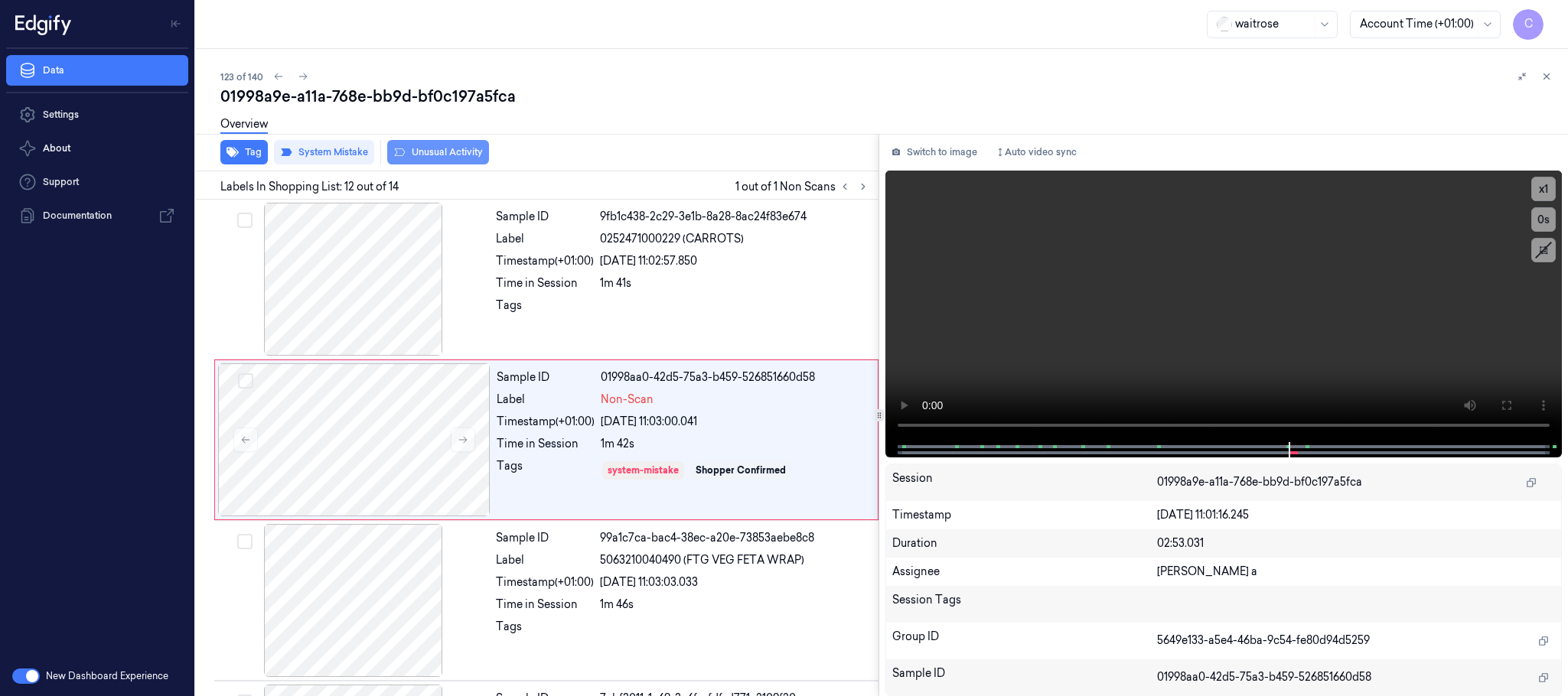
click at [469, 154] on button "Unusual Activity" at bounding box center [438, 152] width 102 height 24
click at [467, 445] on icon at bounding box center [462, 440] width 10 height 10
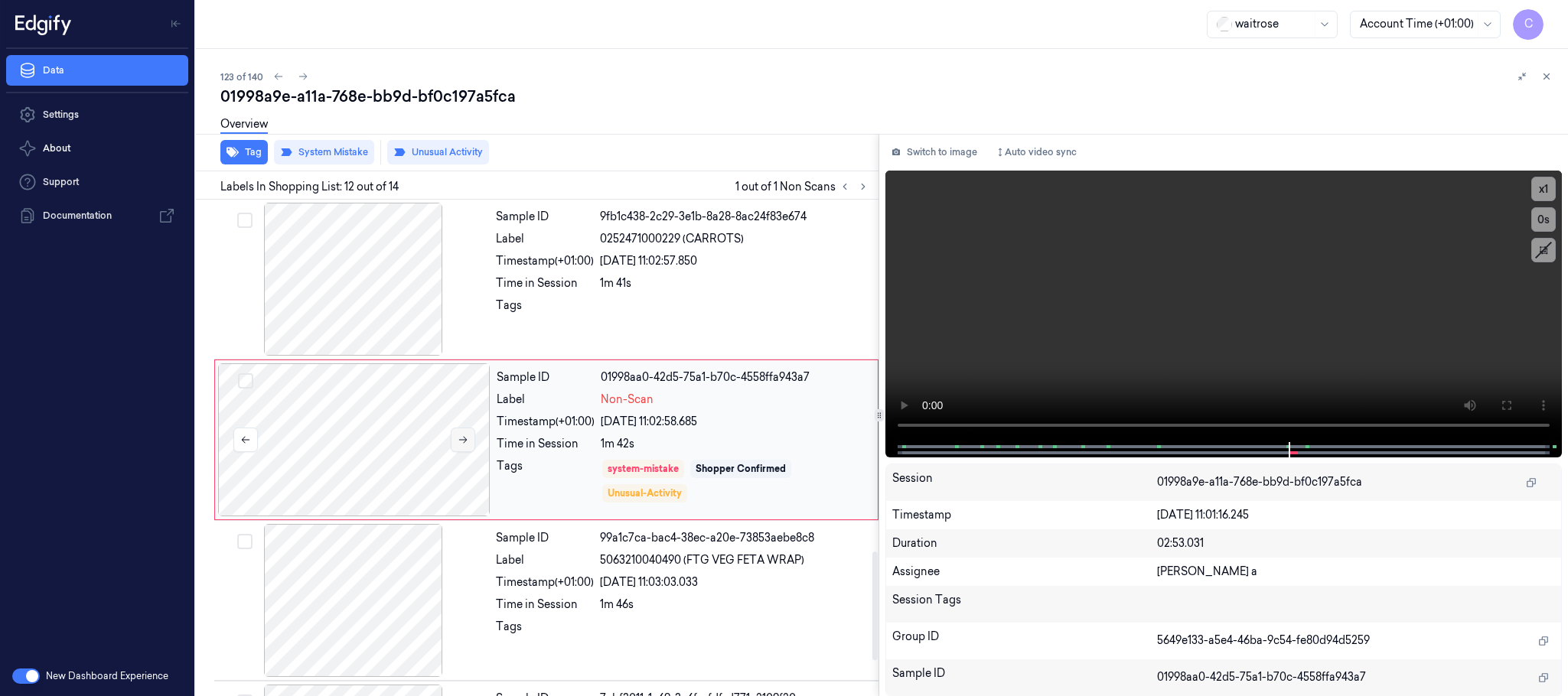
click at [467, 445] on icon at bounding box center [462, 440] width 10 height 10
click at [466, 444] on icon at bounding box center [462, 440] width 10 height 10
click at [458, 445] on icon at bounding box center [462, 440] width 10 height 10
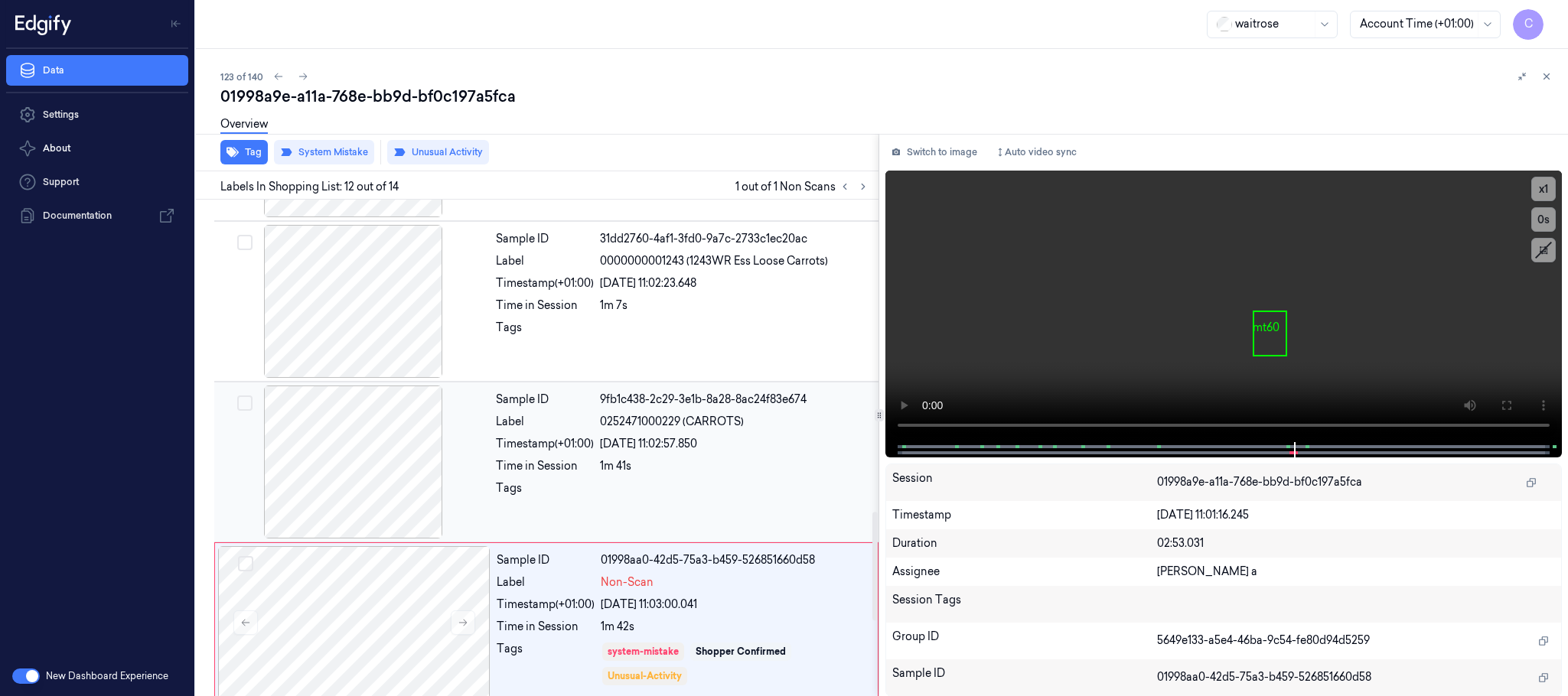
scroll to position [1377, 0]
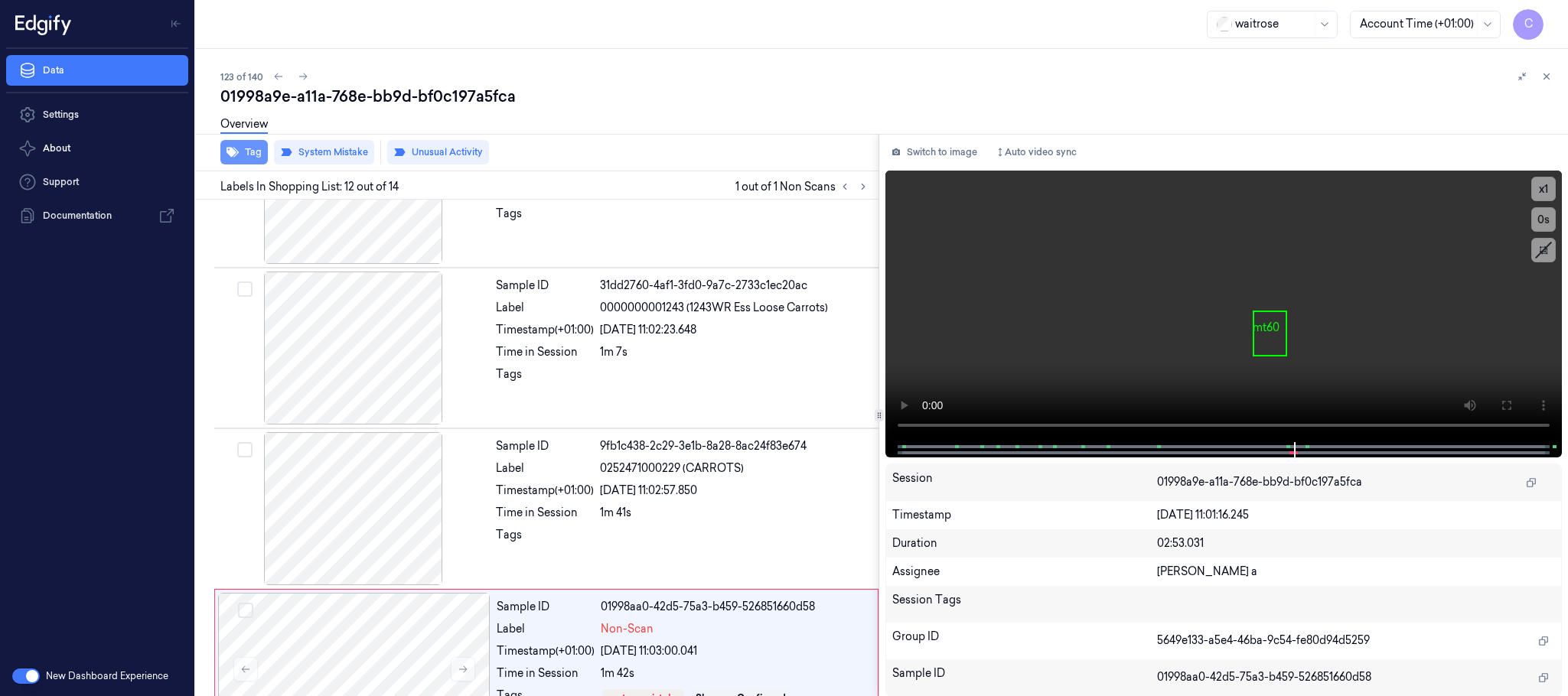
click at [239, 157] on button "Tag" at bounding box center [244, 152] width 47 height 24
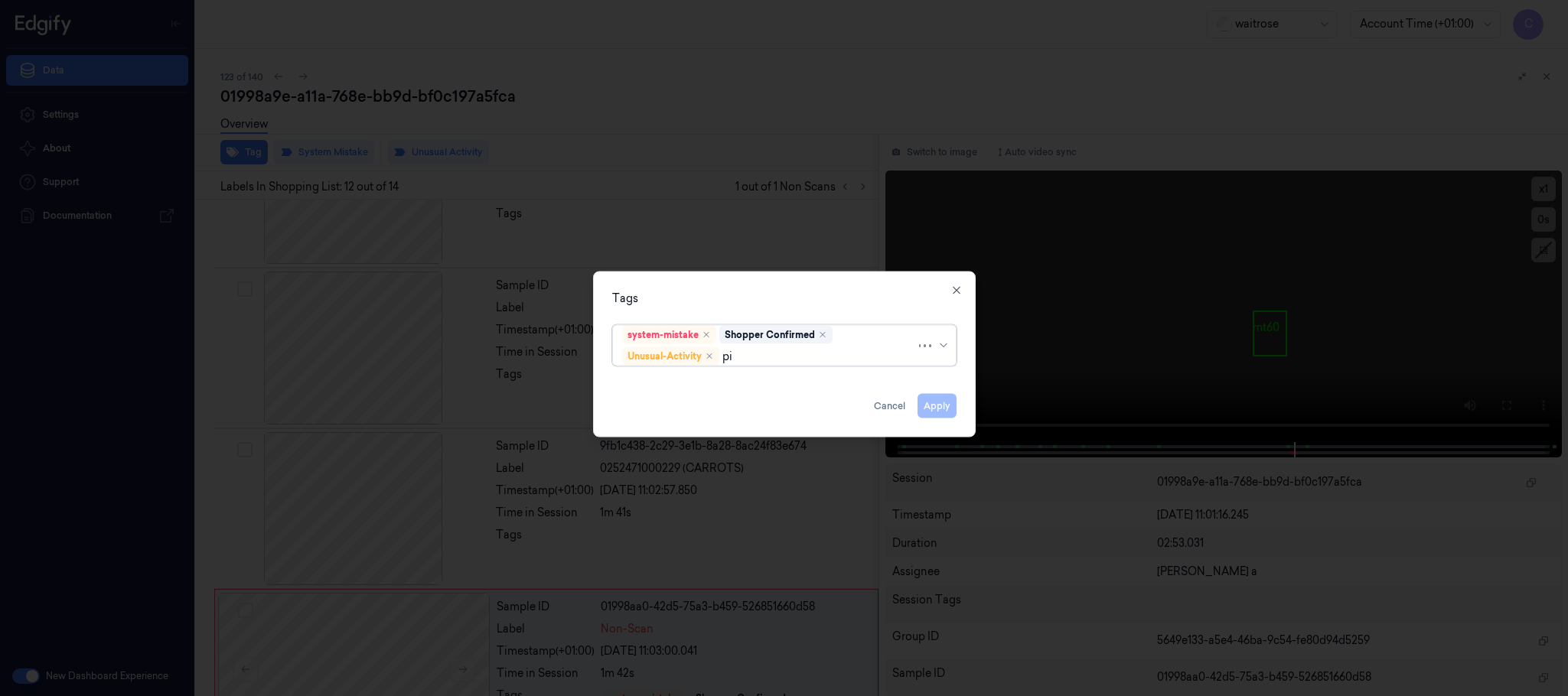
type input "pic"
click at [806, 389] on div "Picklist item alert" at bounding box center [784, 387] width 324 height 16
click at [820, 292] on div "Tags" at bounding box center [784, 299] width 344 height 16
click at [937, 404] on button "Apply" at bounding box center [937, 406] width 39 height 24
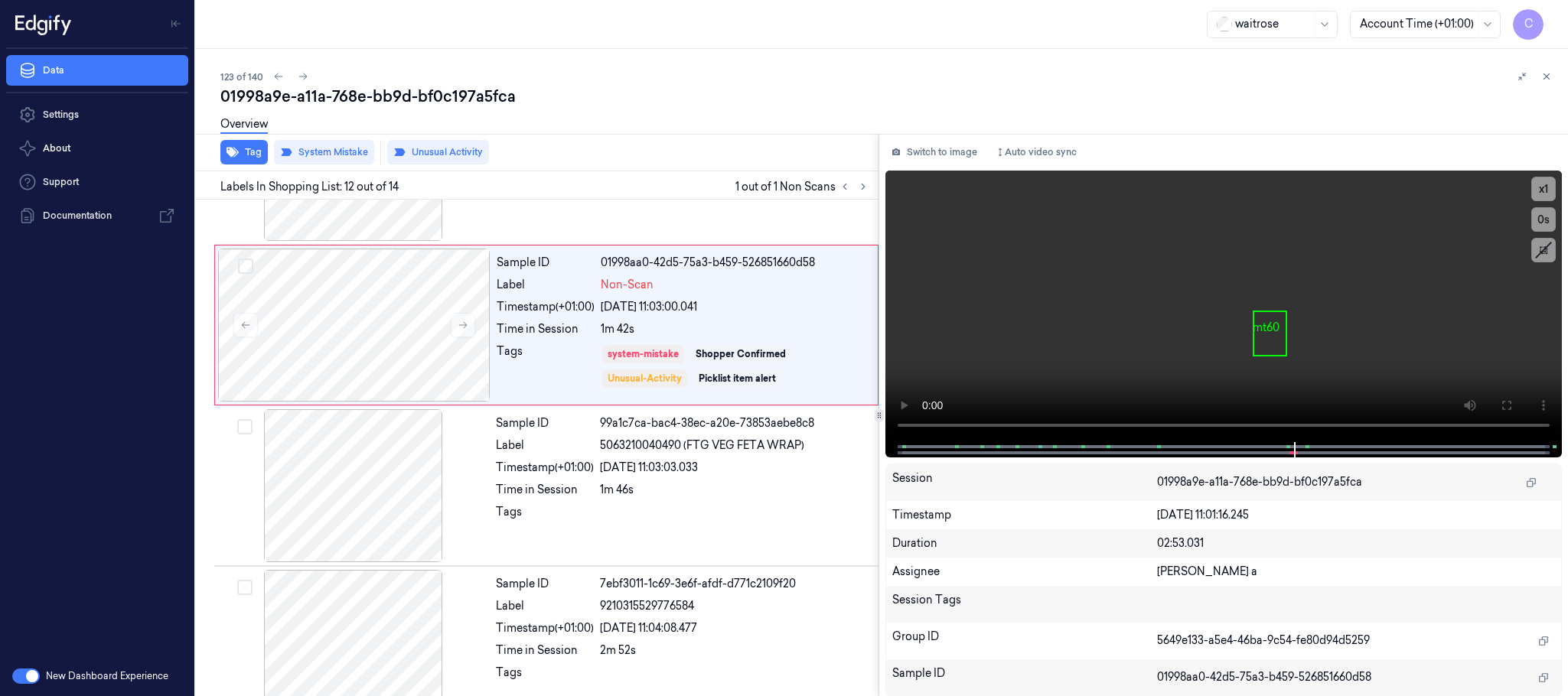
scroll to position [1607, 0]
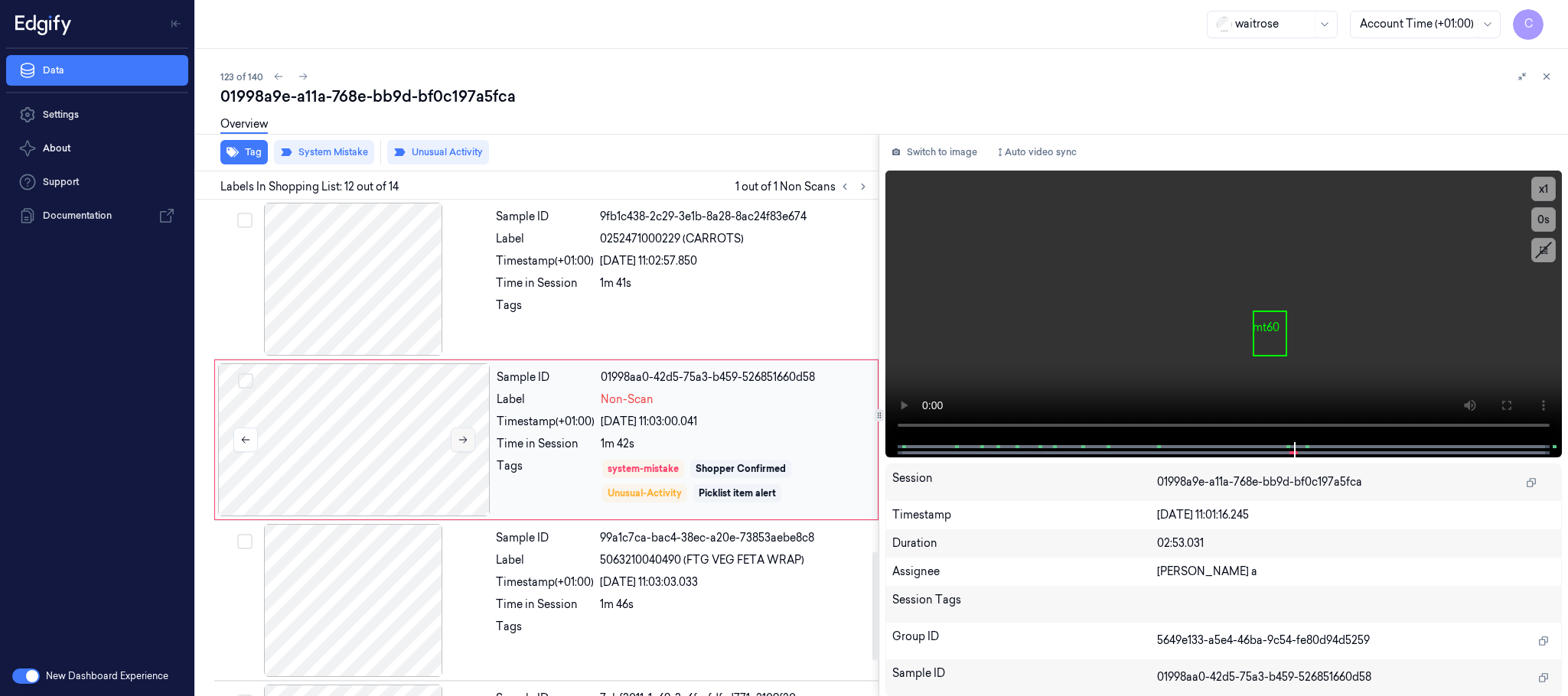
click at [455, 450] on button at bounding box center [463, 440] width 24 height 24
click at [298, 79] on icon at bounding box center [302, 76] width 10 height 10
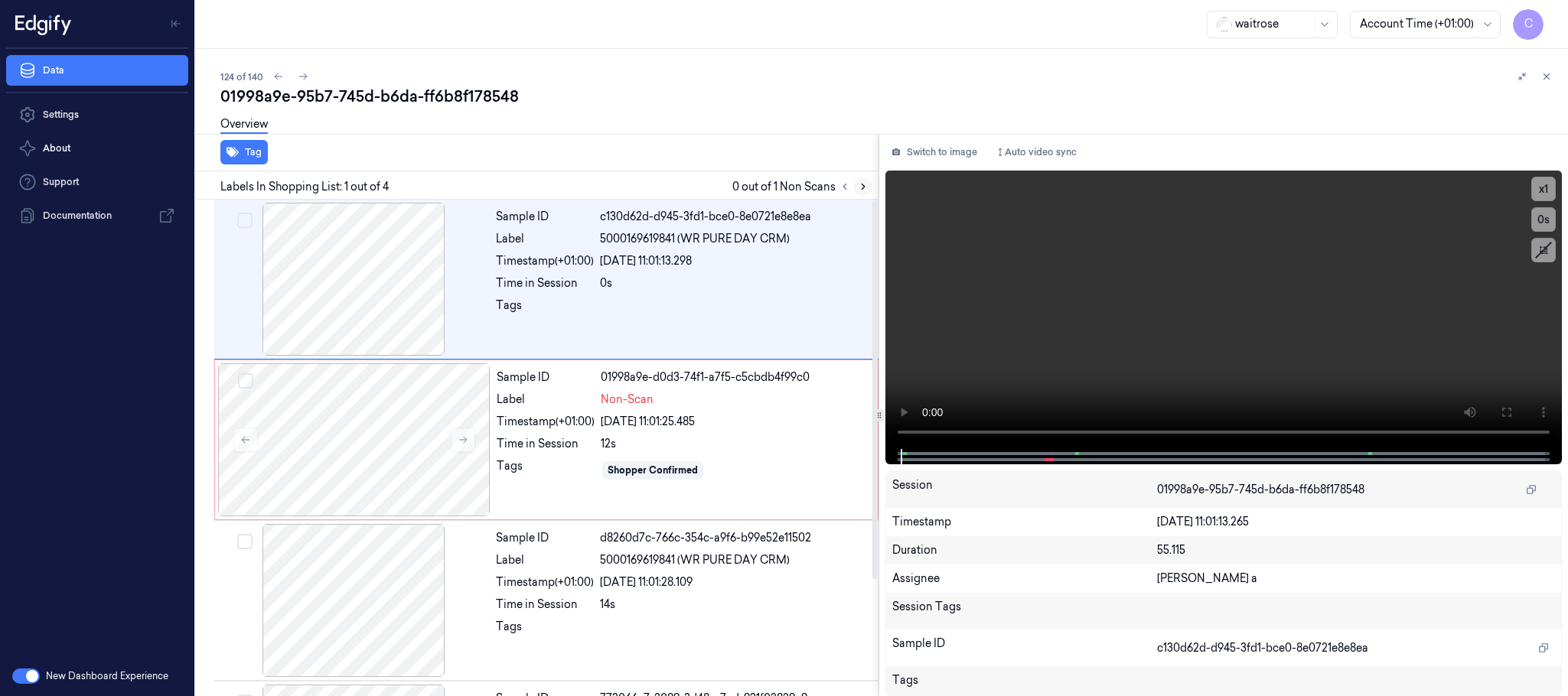
click at [864, 188] on icon at bounding box center [864, 186] width 3 height 6
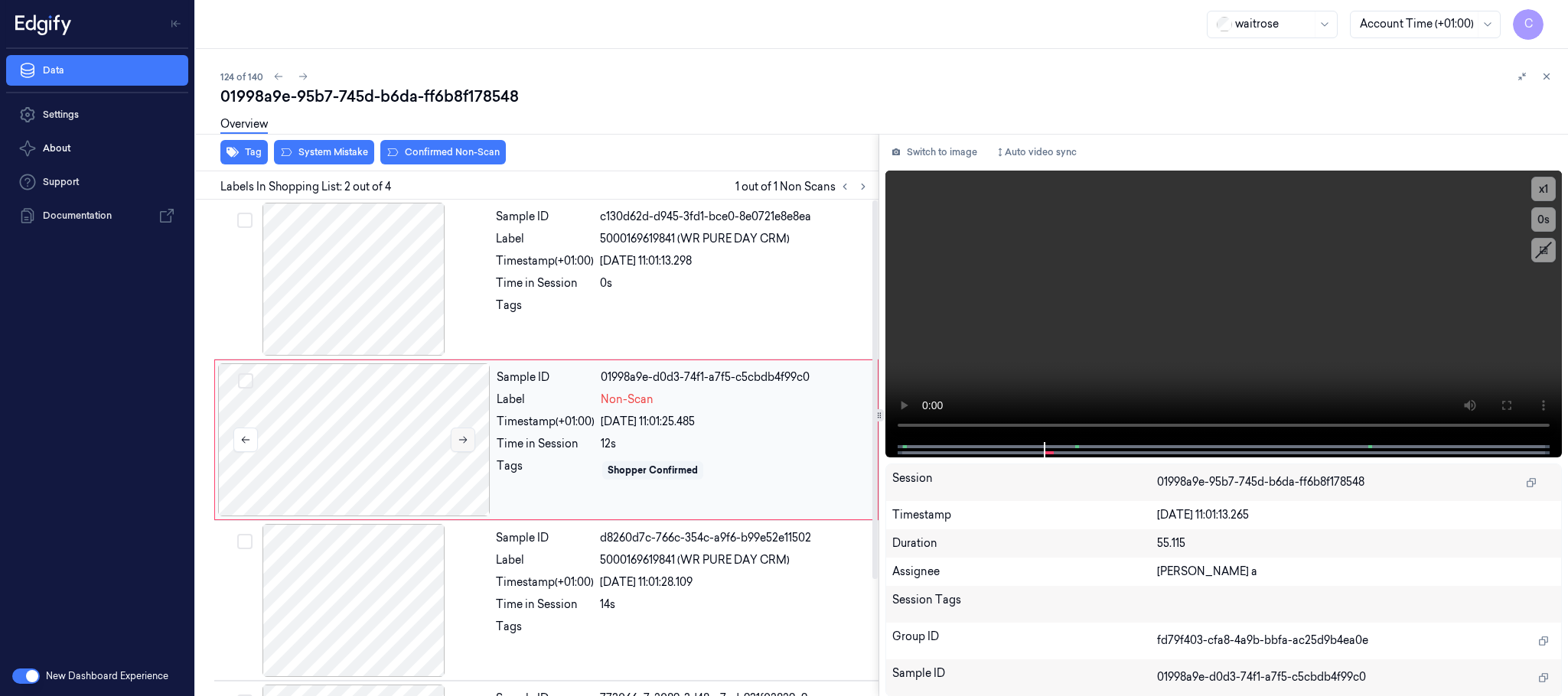
click at [462, 444] on icon at bounding box center [462, 440] width 10 height 10
click at [372, 288] on div at bounding box center [353, 279] width 273 height 153
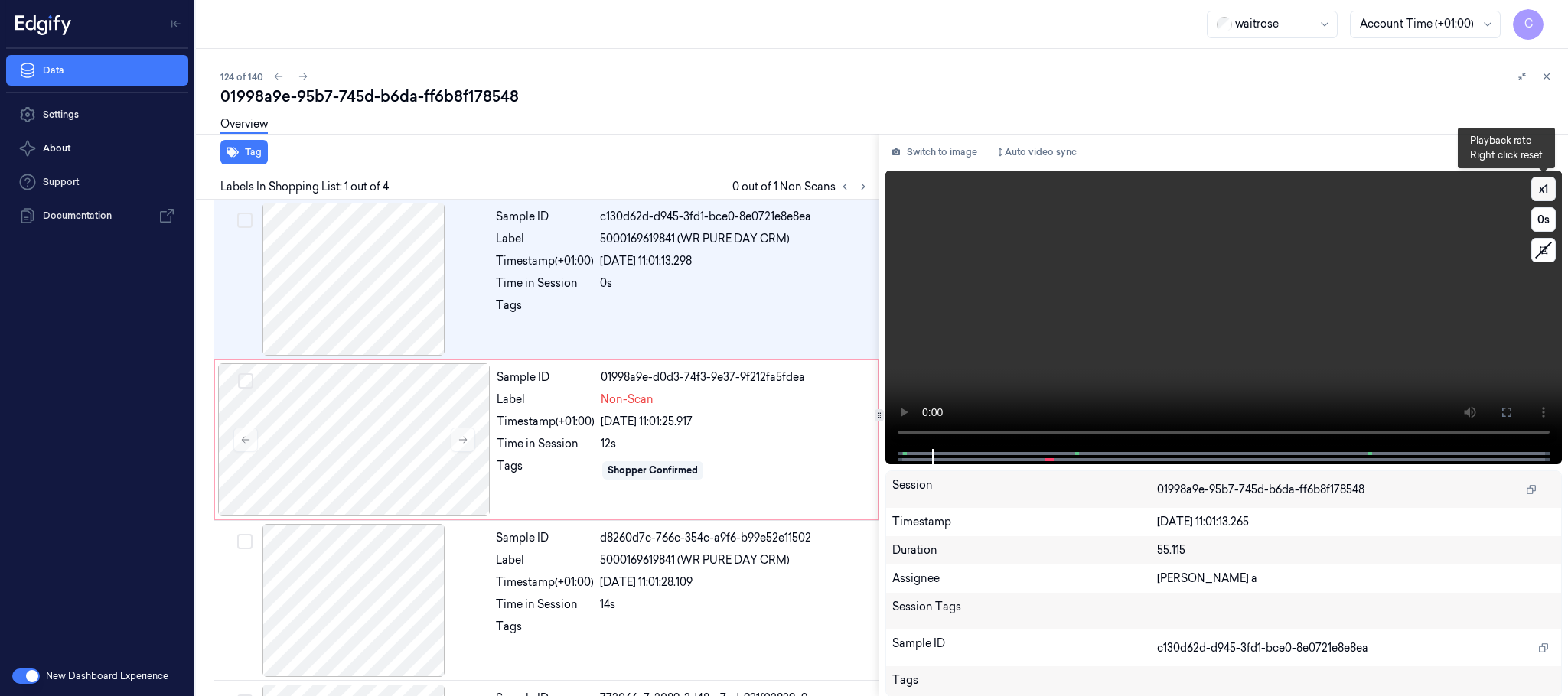
click at [1543, 188] on button "x 1" at bounding box center [1544, 189] width 24 height 24
click at [1543, 188] on button "x 2" at bounding box center [1544, 189] width 24 height 24
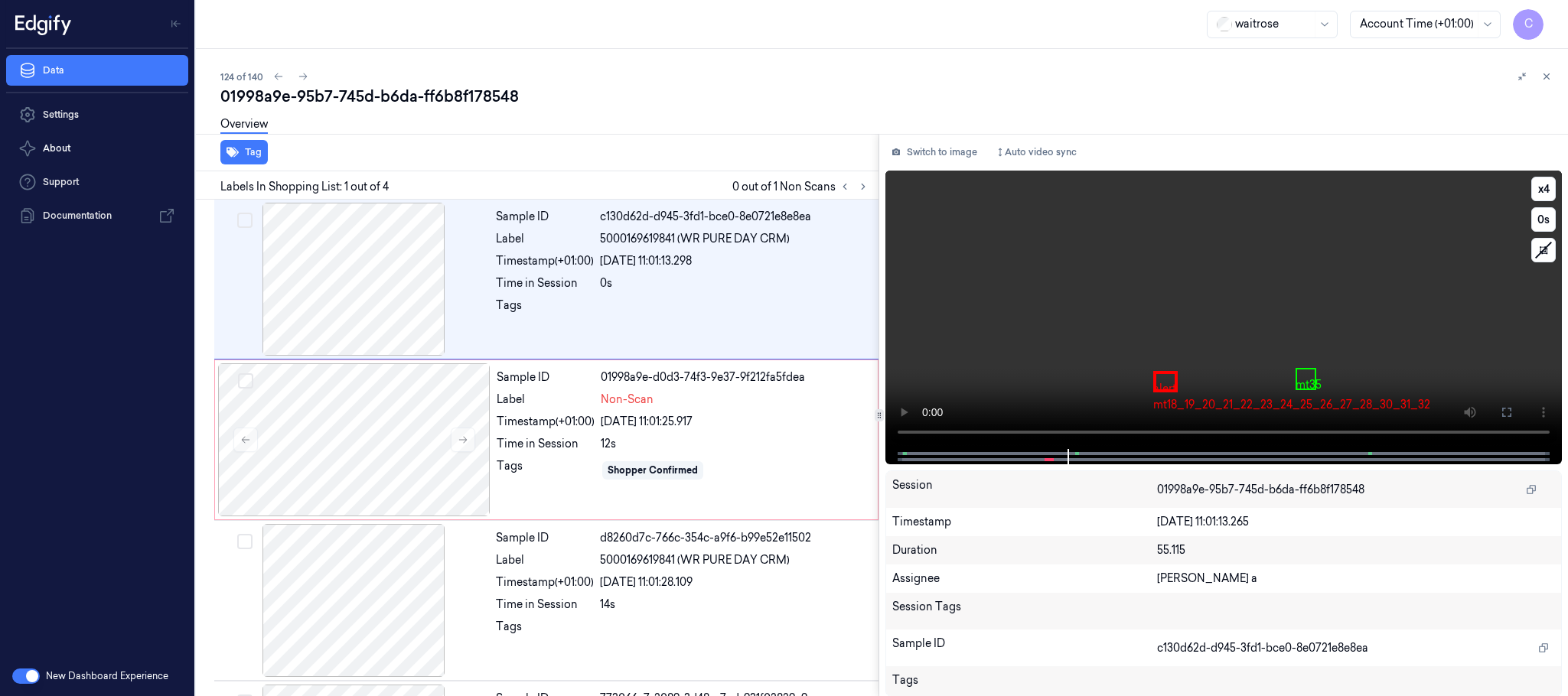
click at [1174, 365] on video at bounding box center [1223, 309] width 676 height 278
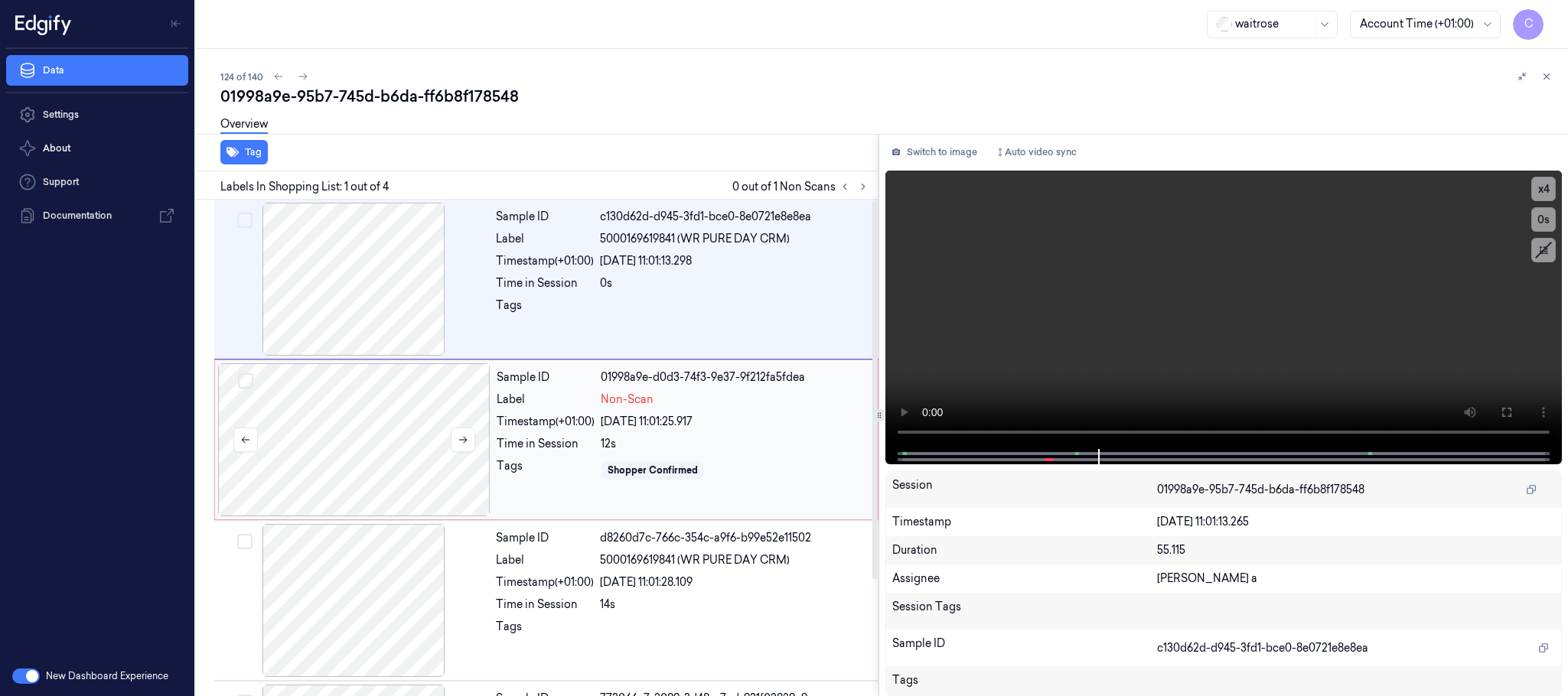
click at [391, 441] on div at bounding box center [354, 440] width 273 height 153
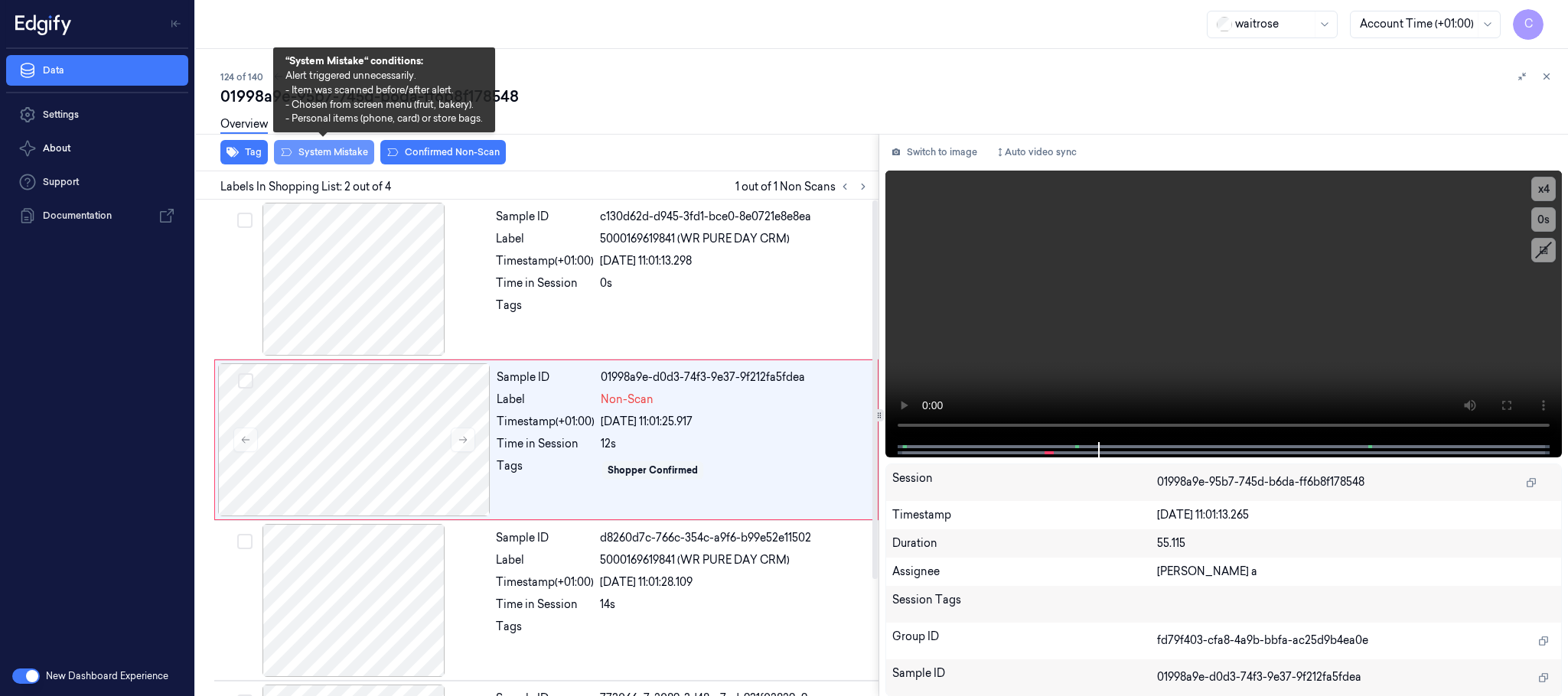
click at [330, 151] on button "System Mistake" at bounding box center [324, 152] width 101 height 24
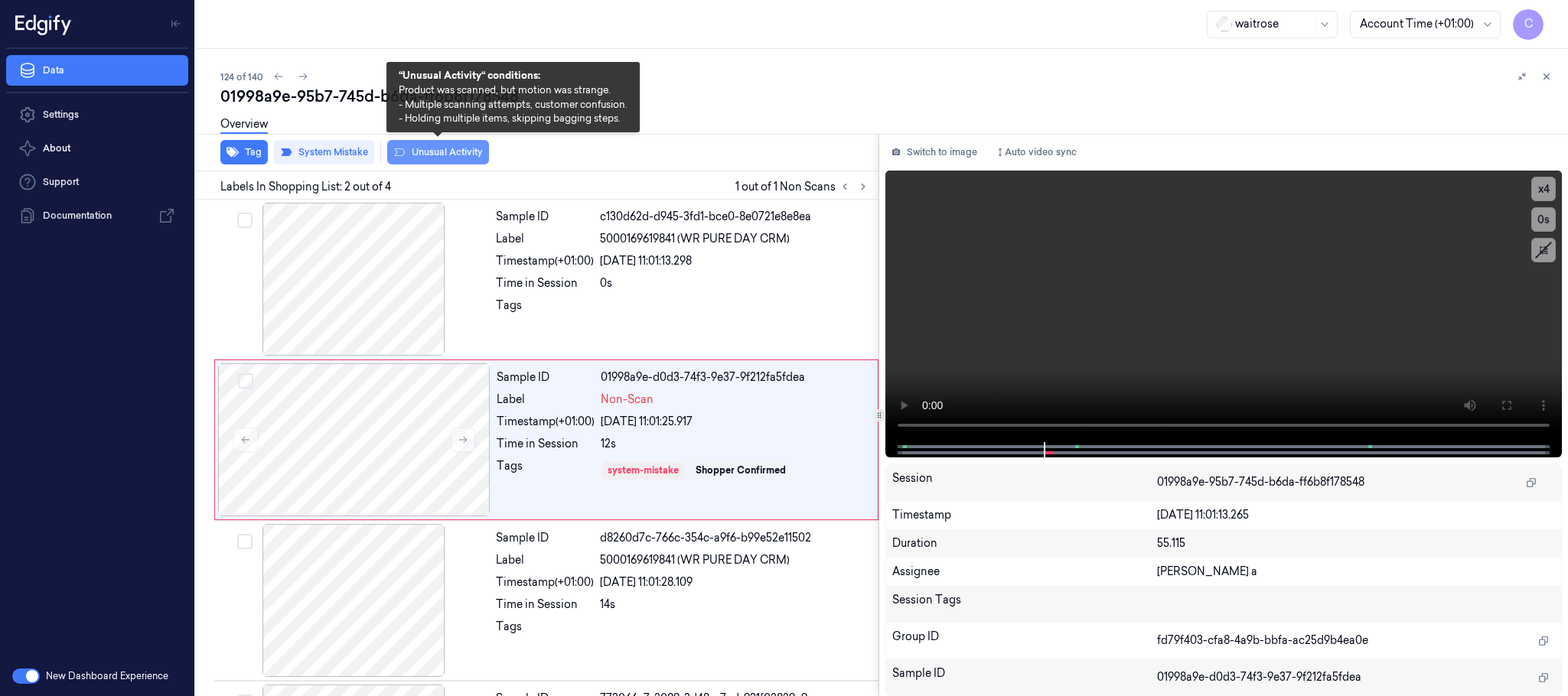
click at [465, 156] on button "Unusual Activity" at bounding box center [438, 152] width 102 height 24
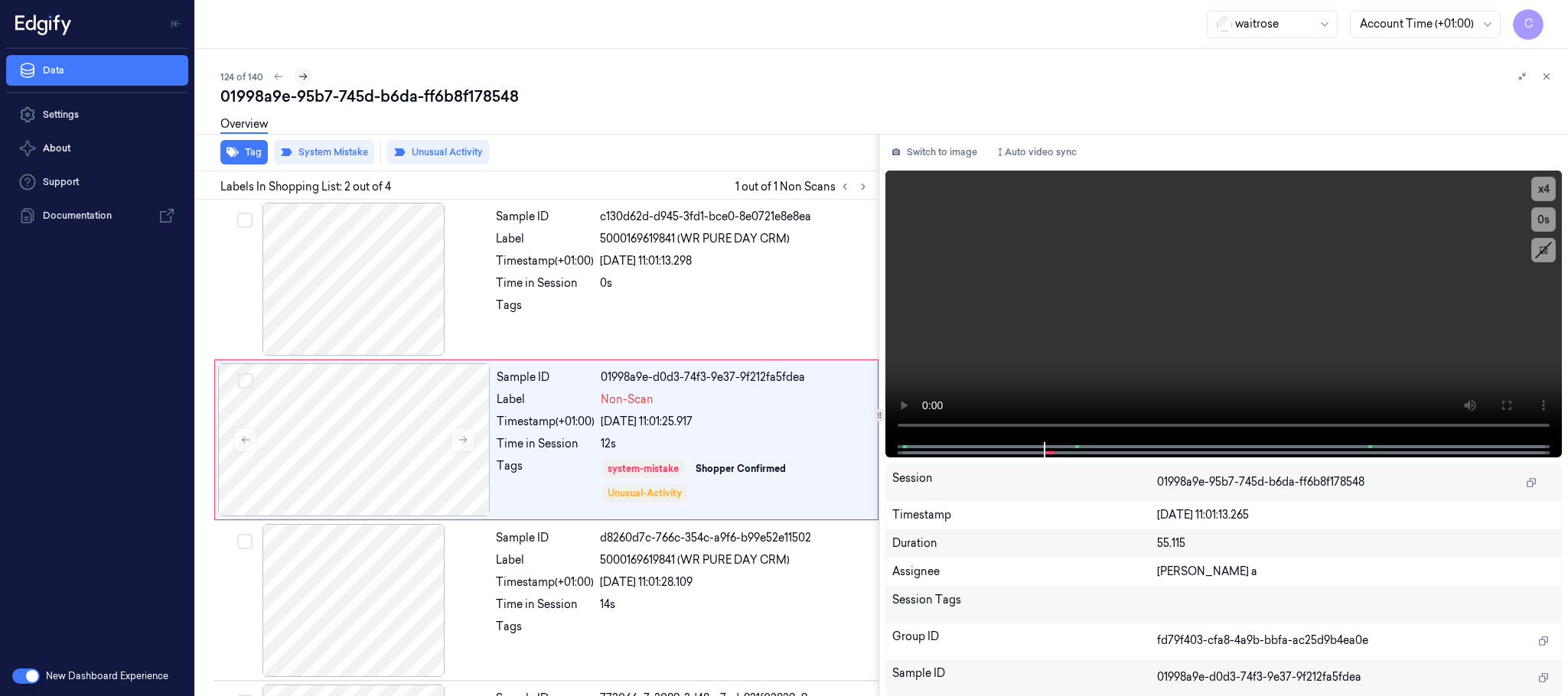
click at [298, 79] on icon at bounding box center [302, 76] width 10 height 10
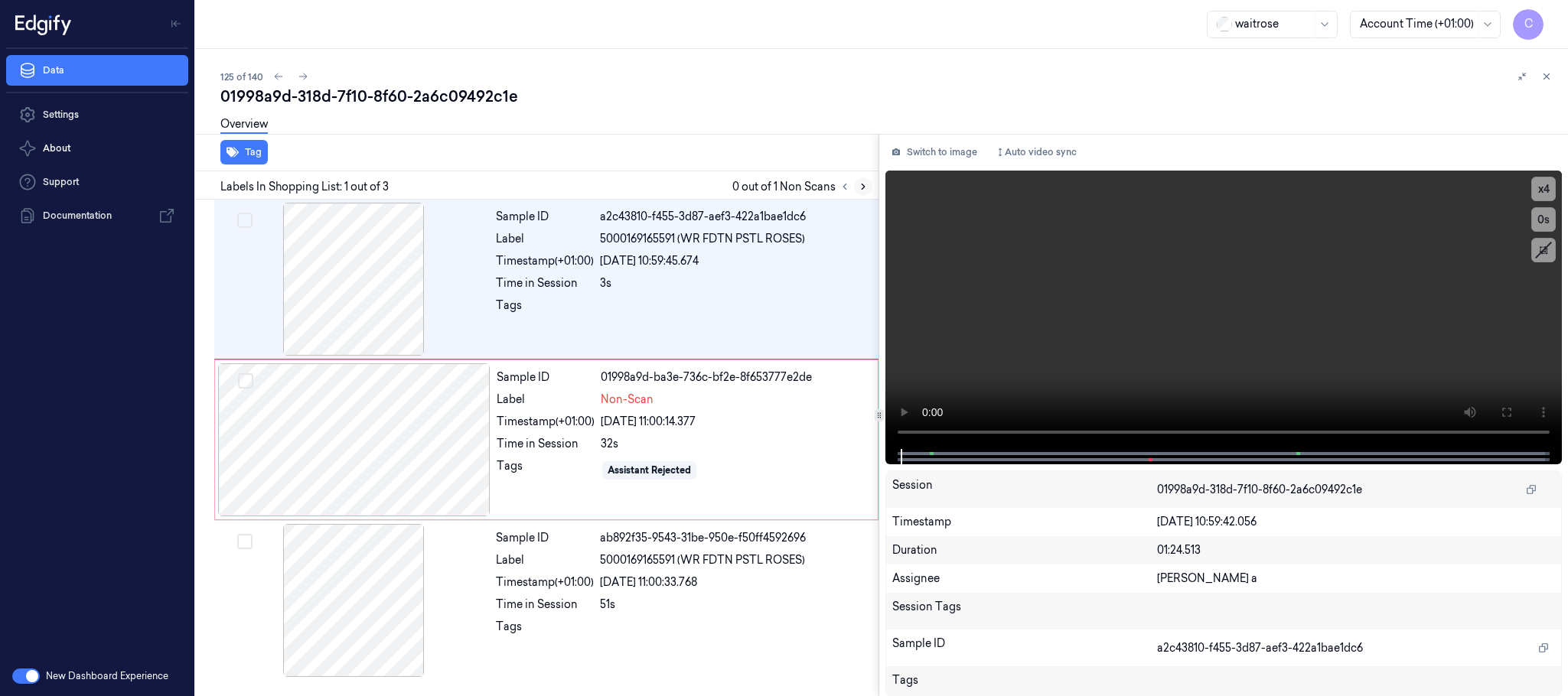
click at [855, 186] on button at bounding box center [863, 186] width 18 height 18
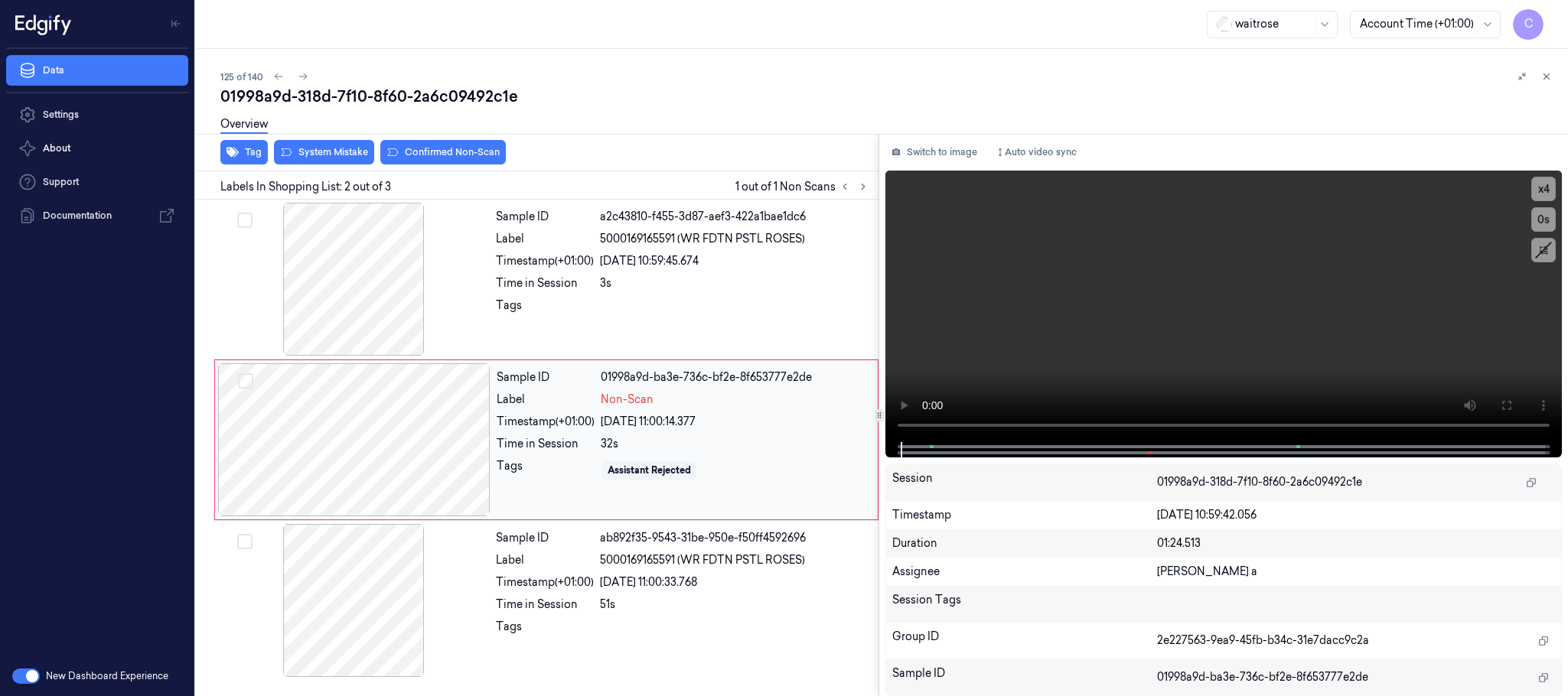
click at [450, 445] on div at bounding box center [354, 440] width 273 height 153
click at [357, 306] on div at bounding box center [353, 279] width 273 height 153
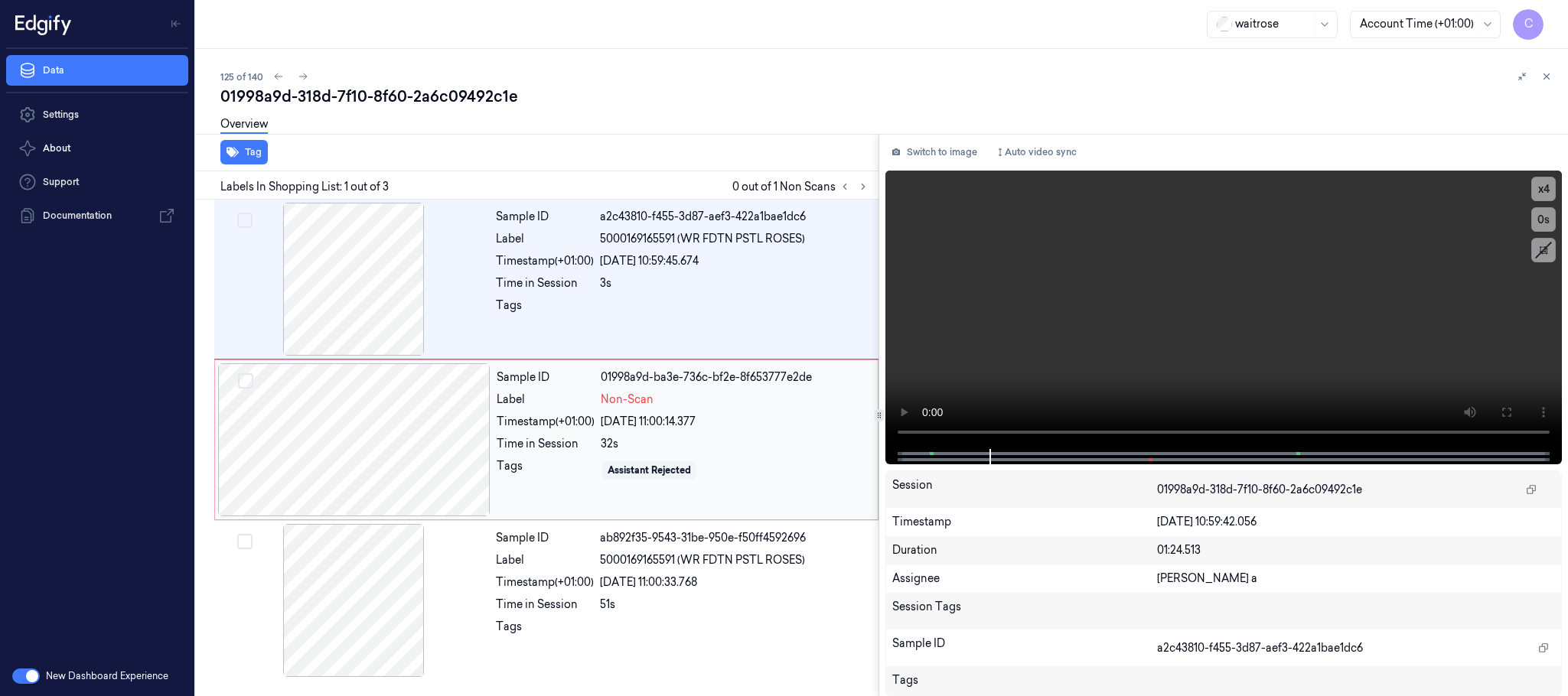
click at [352, 434] on div at bounding box center [354, 440] width 273 height 153
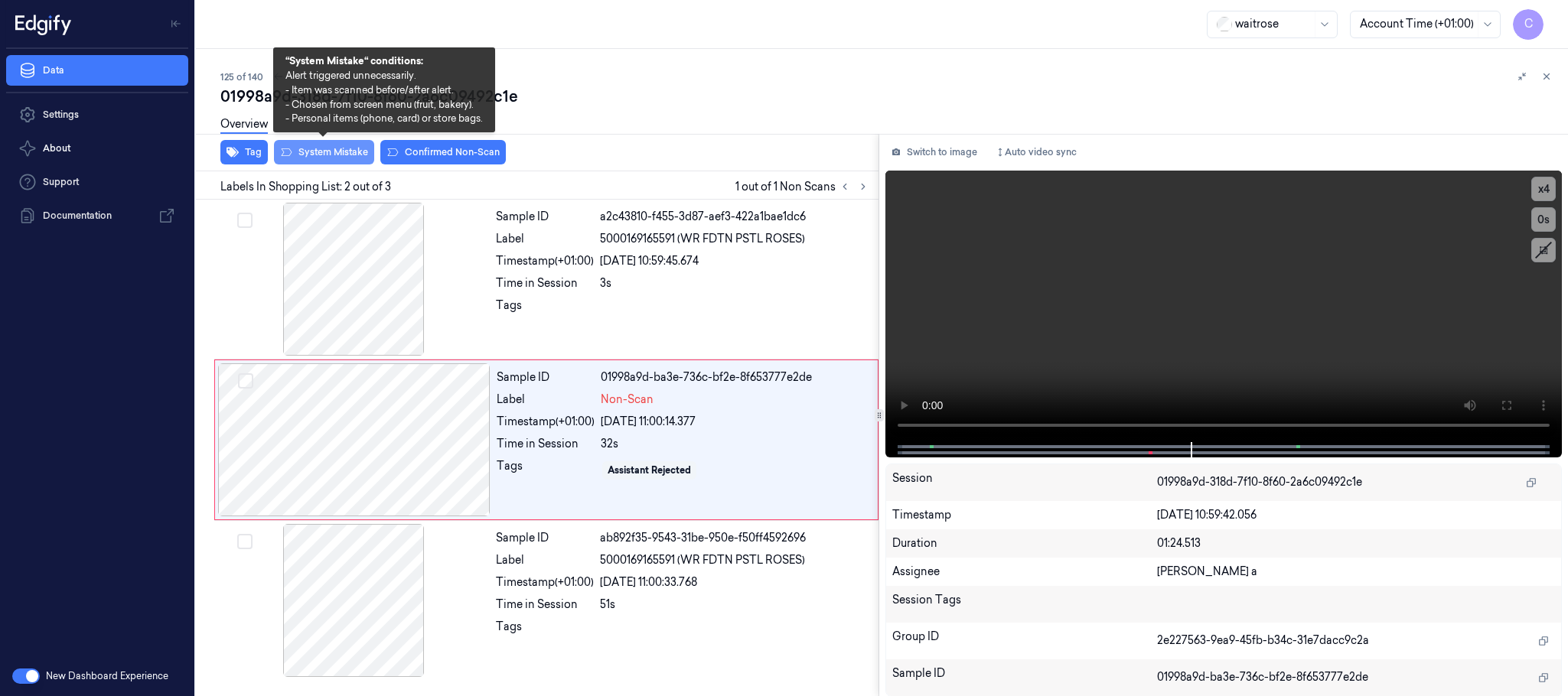
click at [340, 156] on button "System Mistake" at bounding box center [324, 152] width 101 height 24
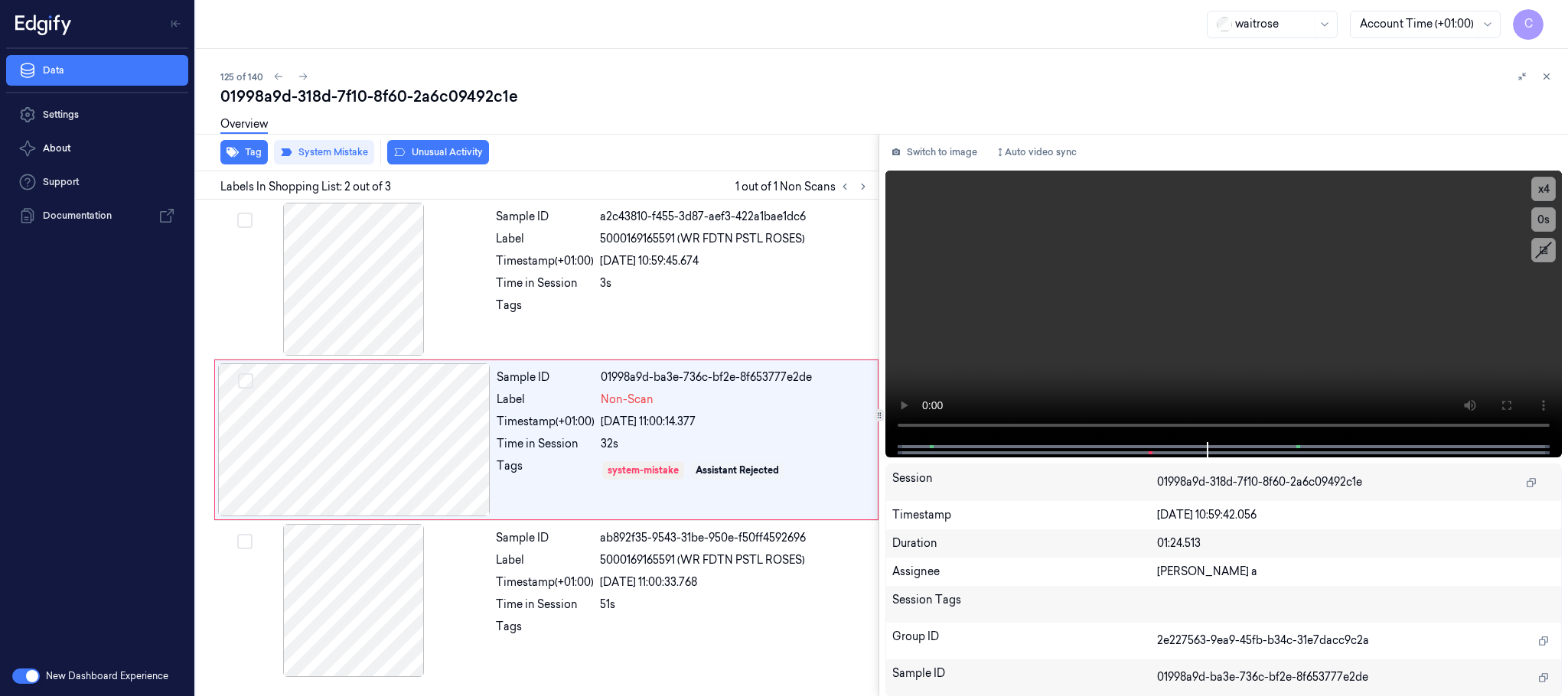
click at [427, 143] on div "Overview" at bounding box center [888, 126] width 1336 height 39
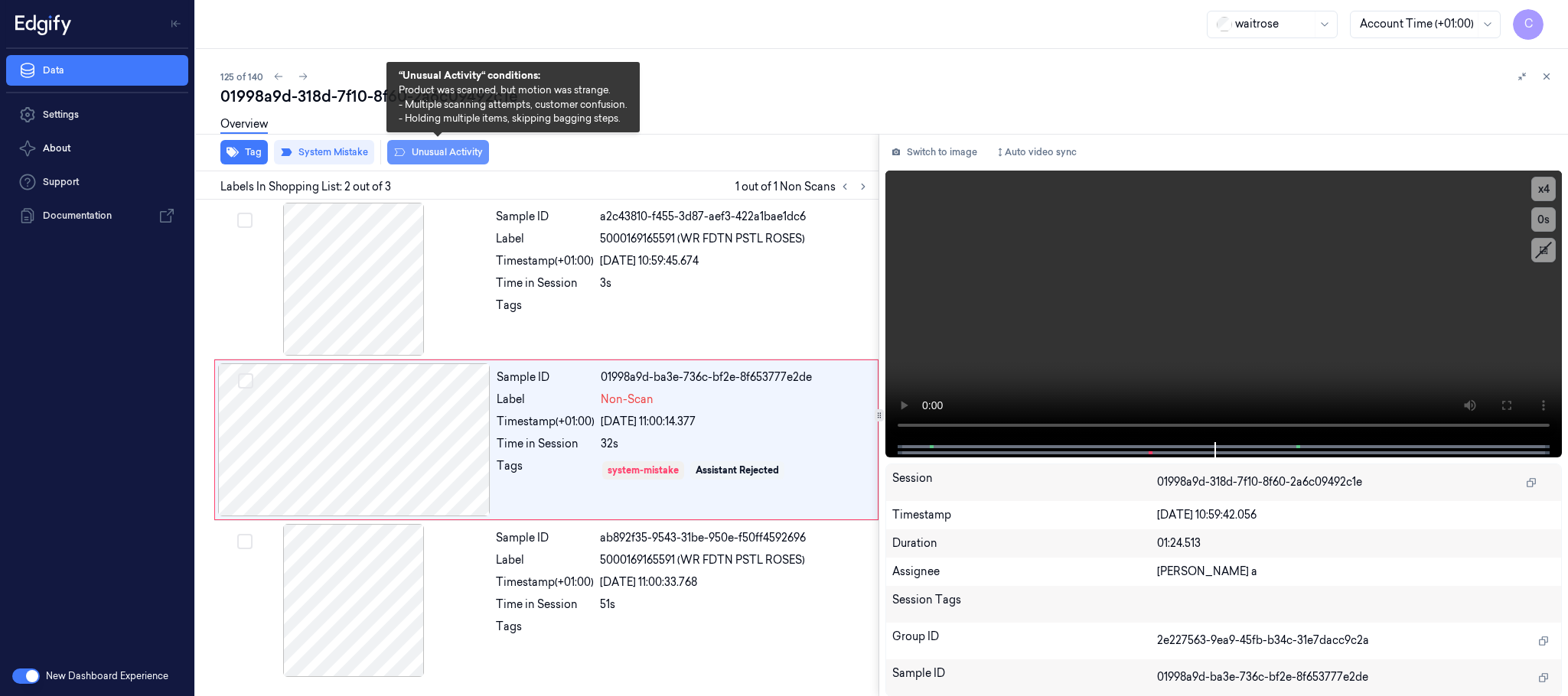
click at [437, 148] on button "Unusual Activity" at bounding box center [438, 152] width 102 height 24
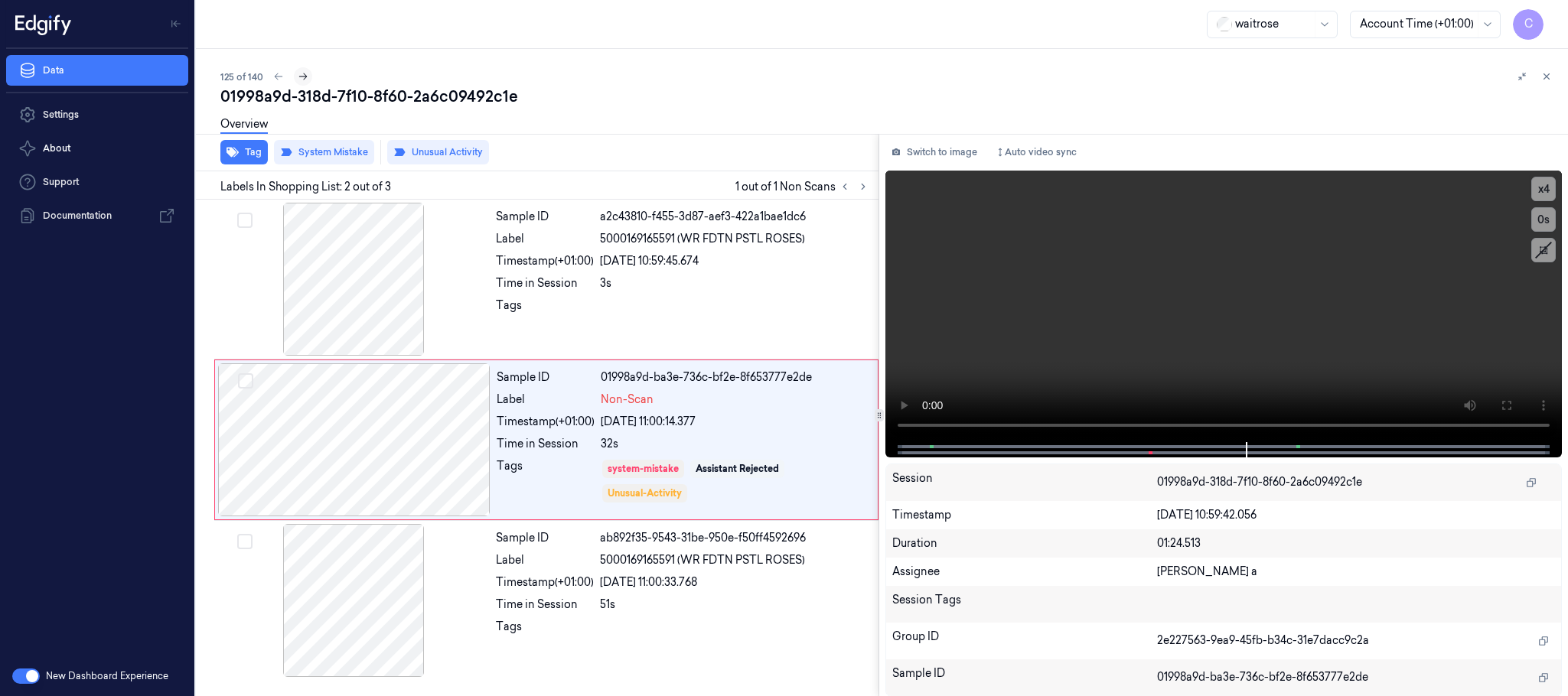
click at [298, 76] on icon at bounding box center [302, 76] width 10 height 10
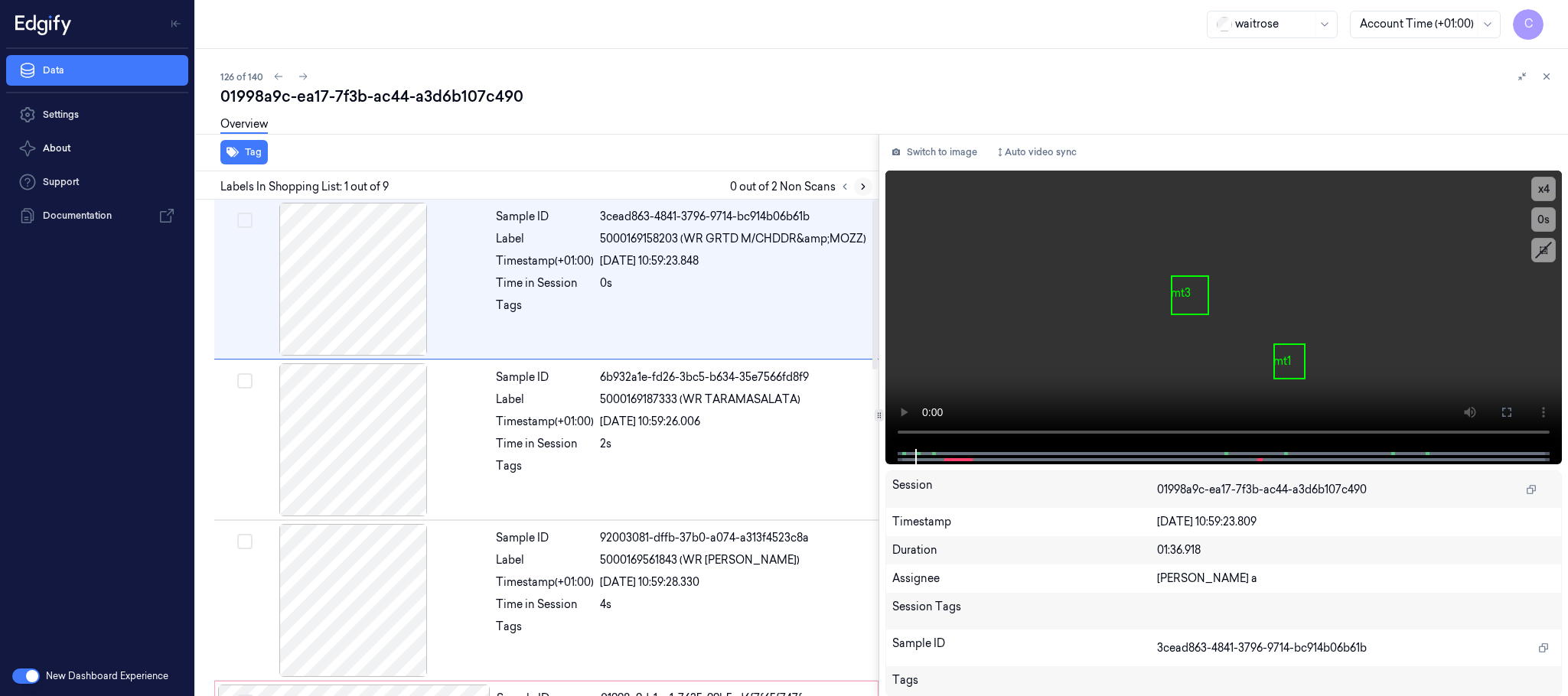
click at [862, 182] on icon at bounding box center [863, 186] width 10 height 10
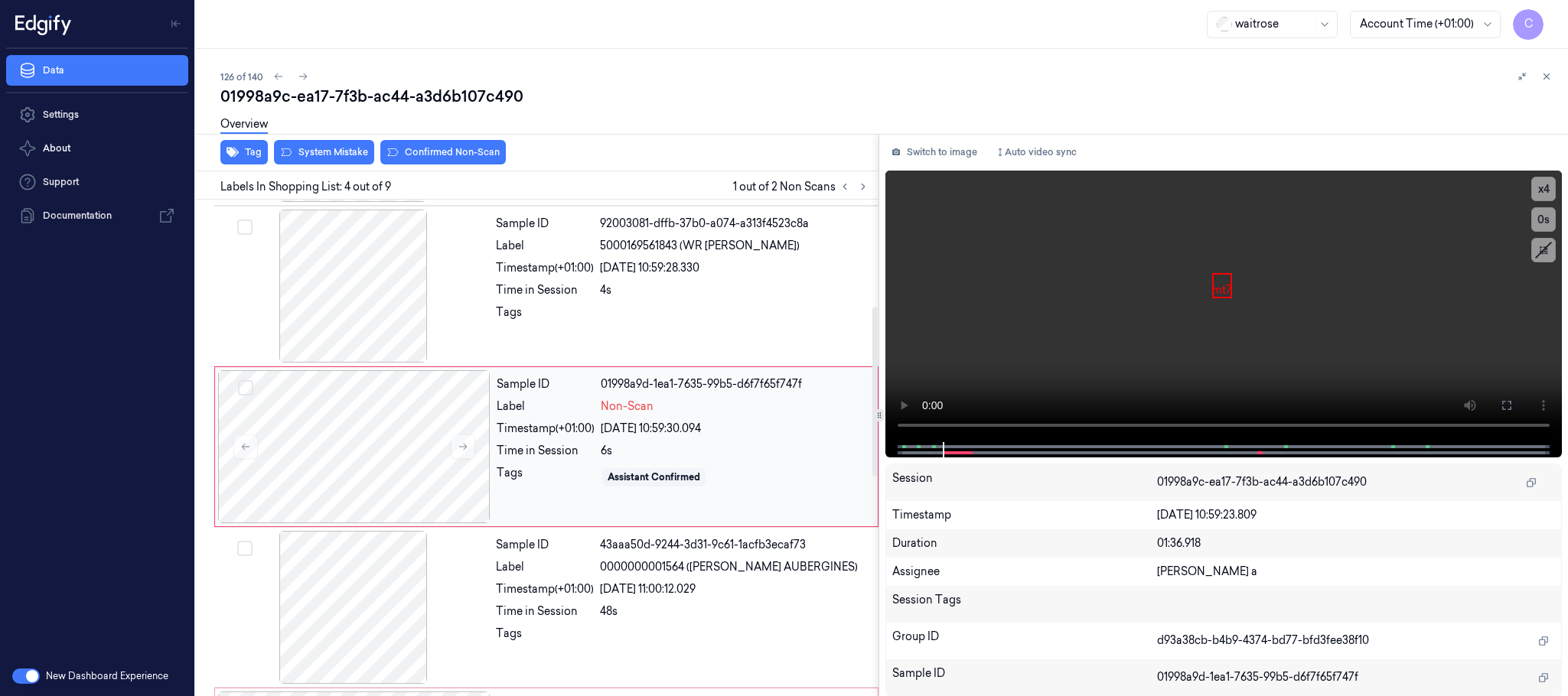
scroll to position [315, 0]
click at [454, 450] on button at bounding box center [463, 446] width 24 height 24
click at [464, 448] on icon at bounding box center [462, 445] width 10 height 10
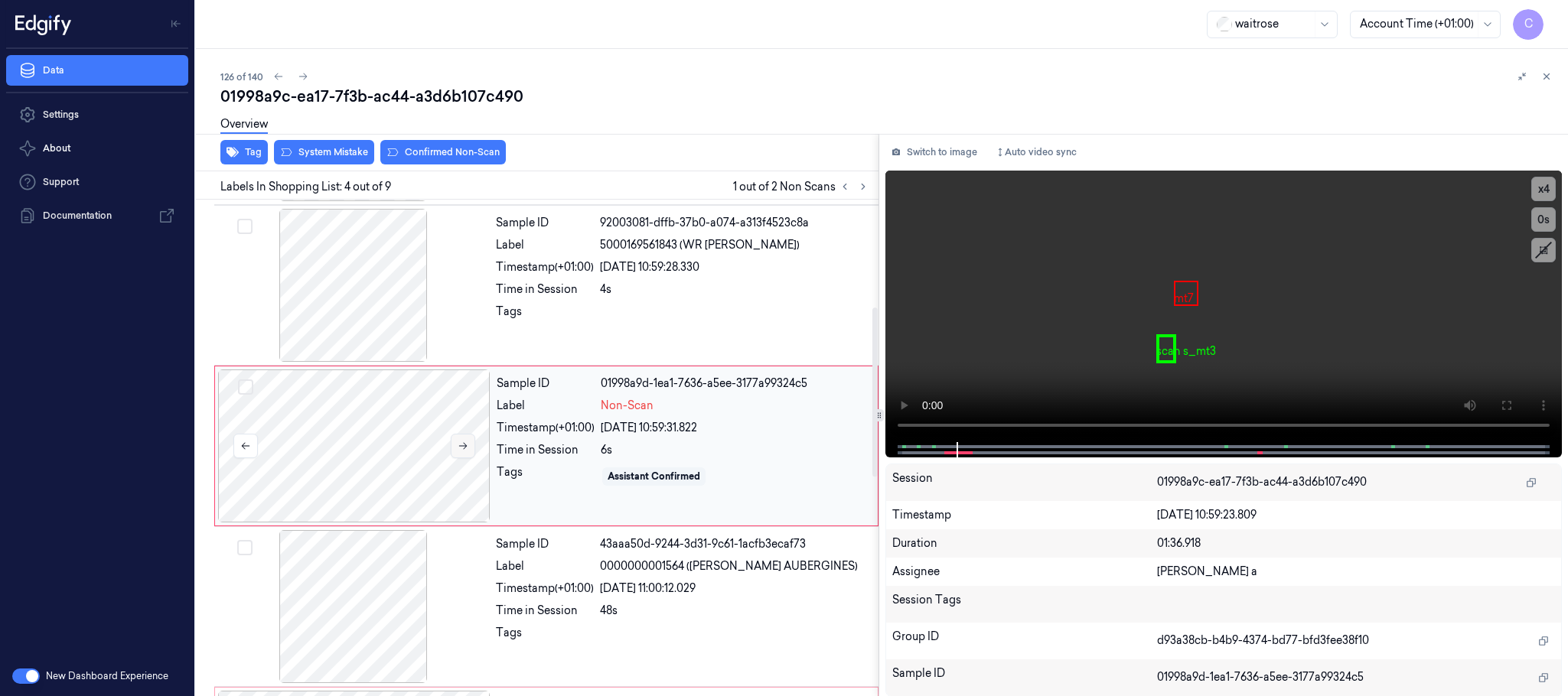
click at [464, 448] on icon at bounding box center [462, 445] width 10 height 10
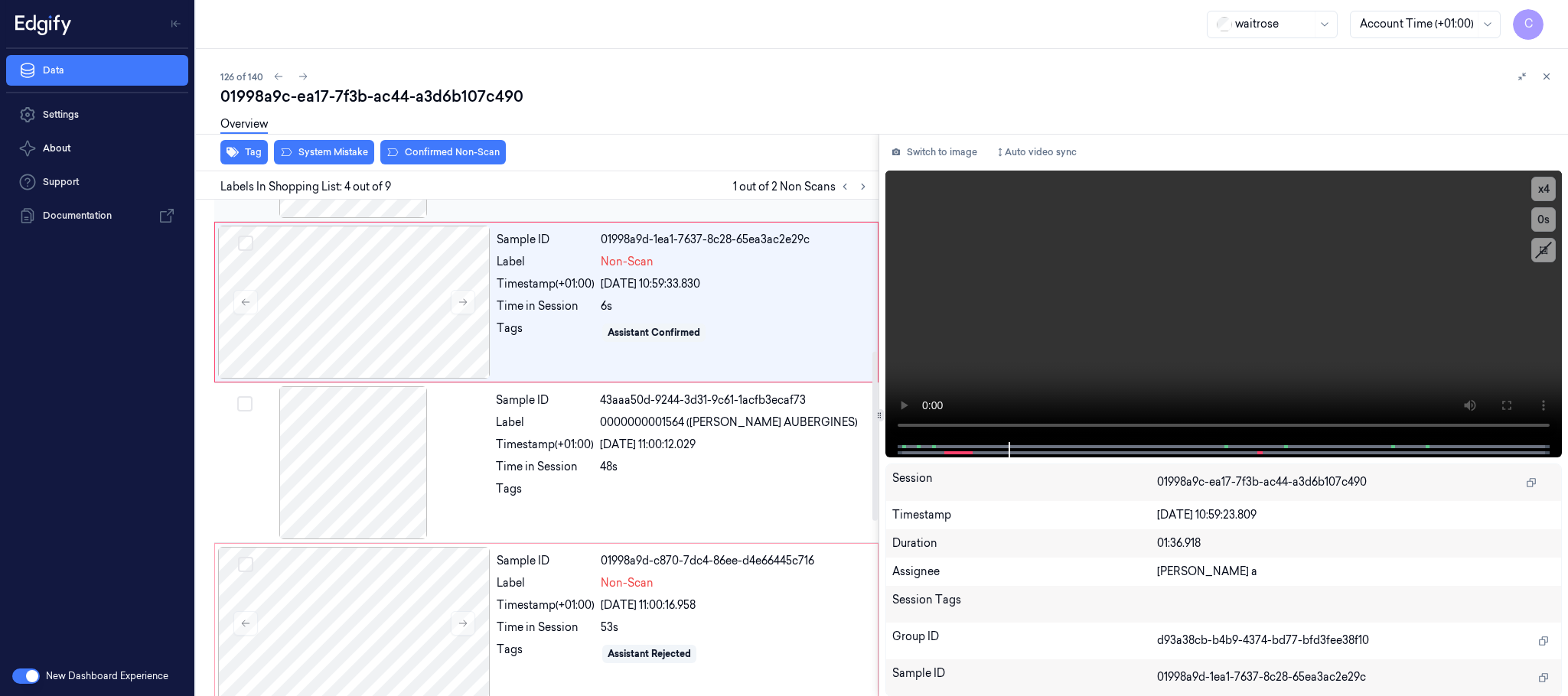
scroll to position [344, 0]
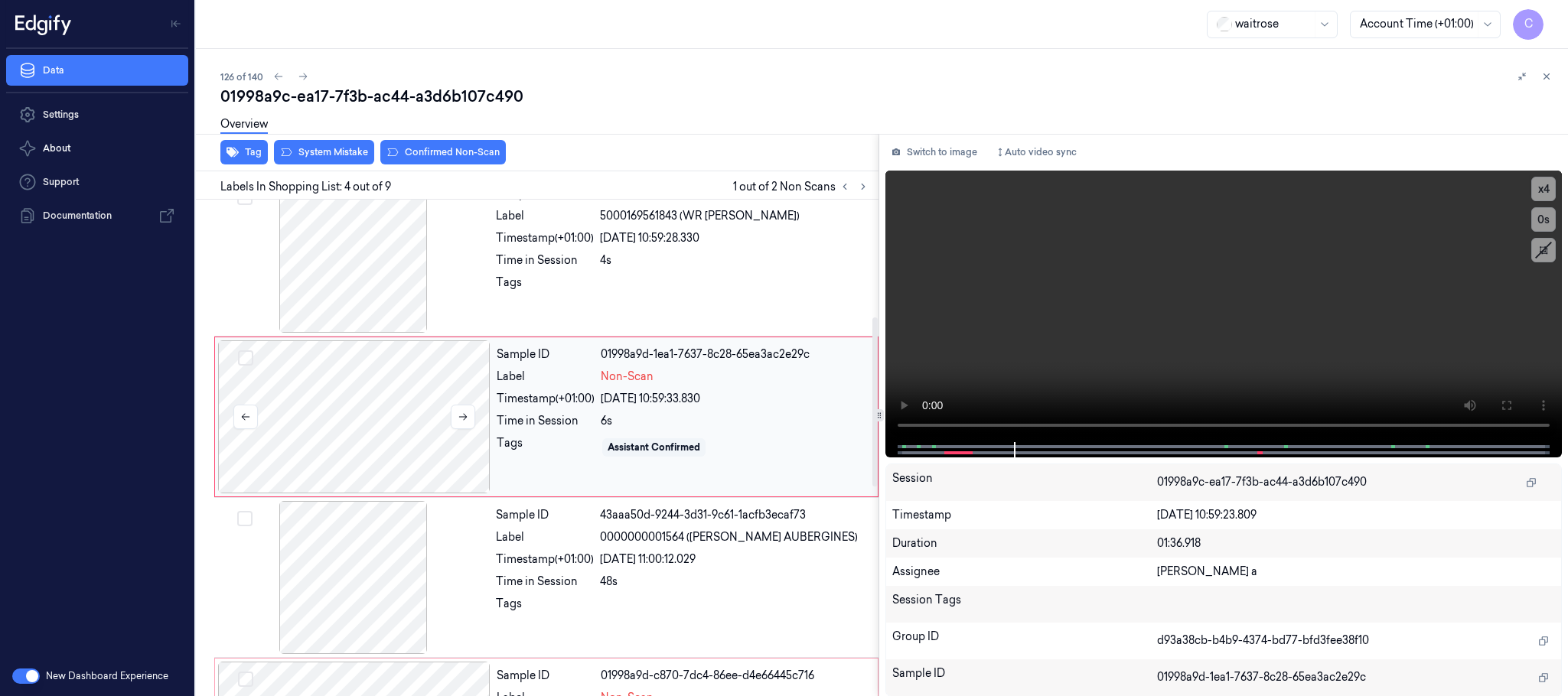
click at [361, 438] on div at bounding box center [354, 417] width 273 height 153
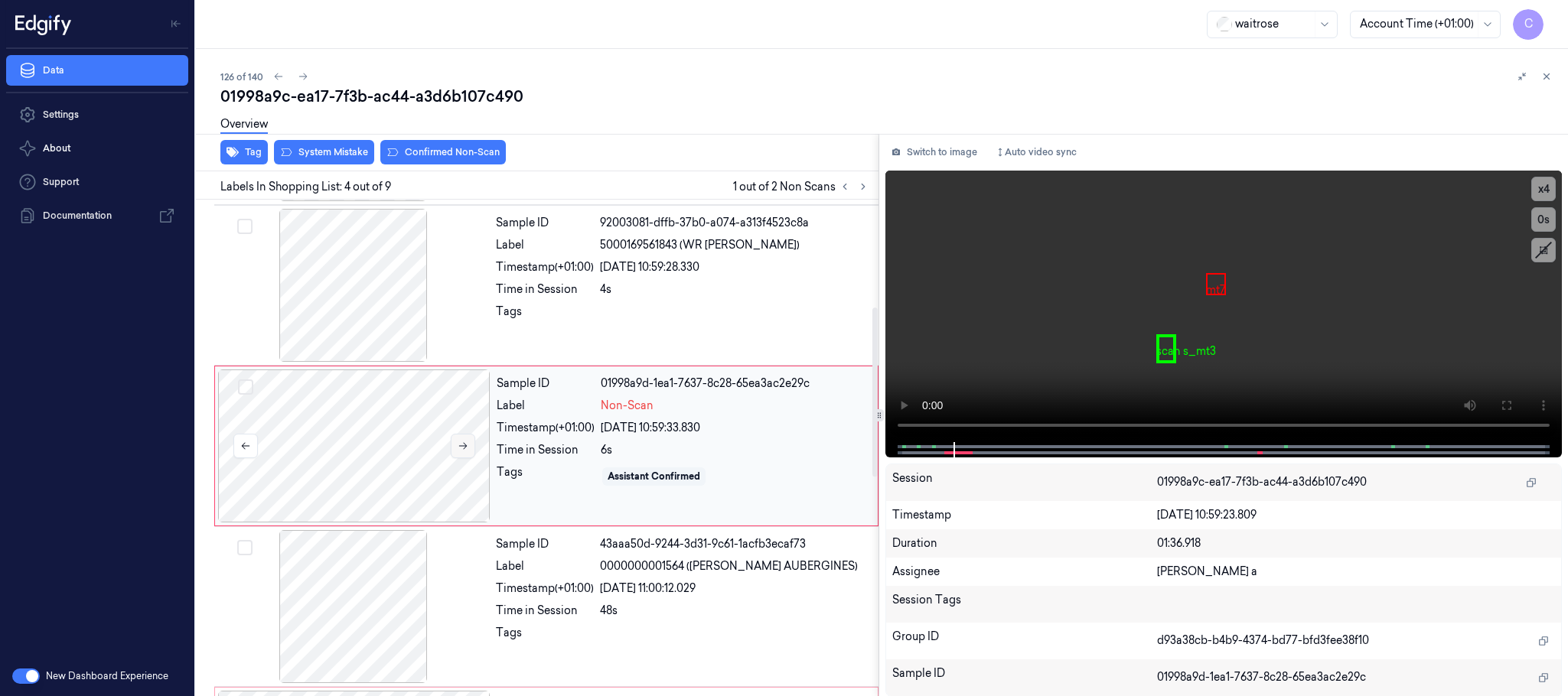
click at [464, 443] on icon at bounding box center [462, 445] width 10 height 10
click at [356, 391] on div at bounding box center [354, 446] width 273 height 153
click at [313, 145] on div "Overview" at bounding box center [888, 126] width 1336 height 39
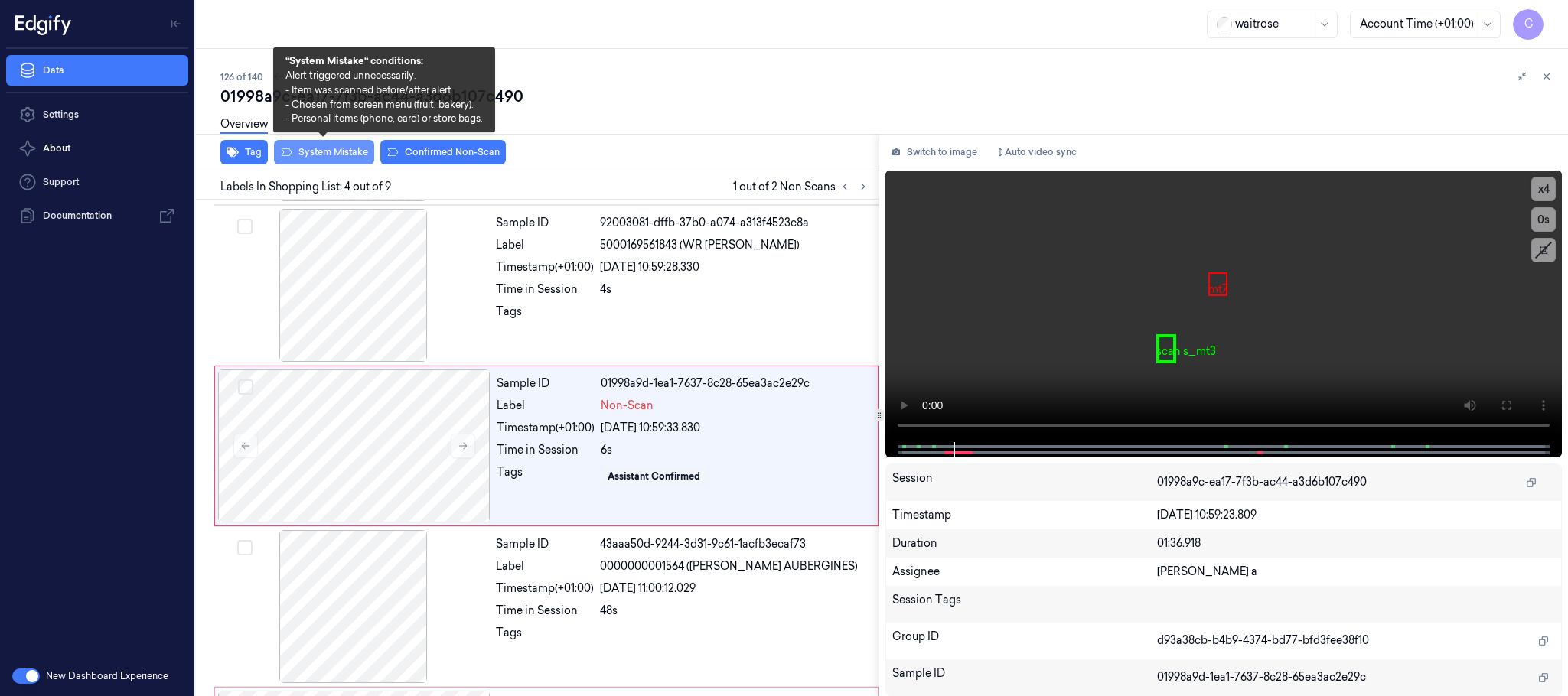
click at [313, 149] on button "System Mistake" at bounding box center [324, 152] width 101 height 24
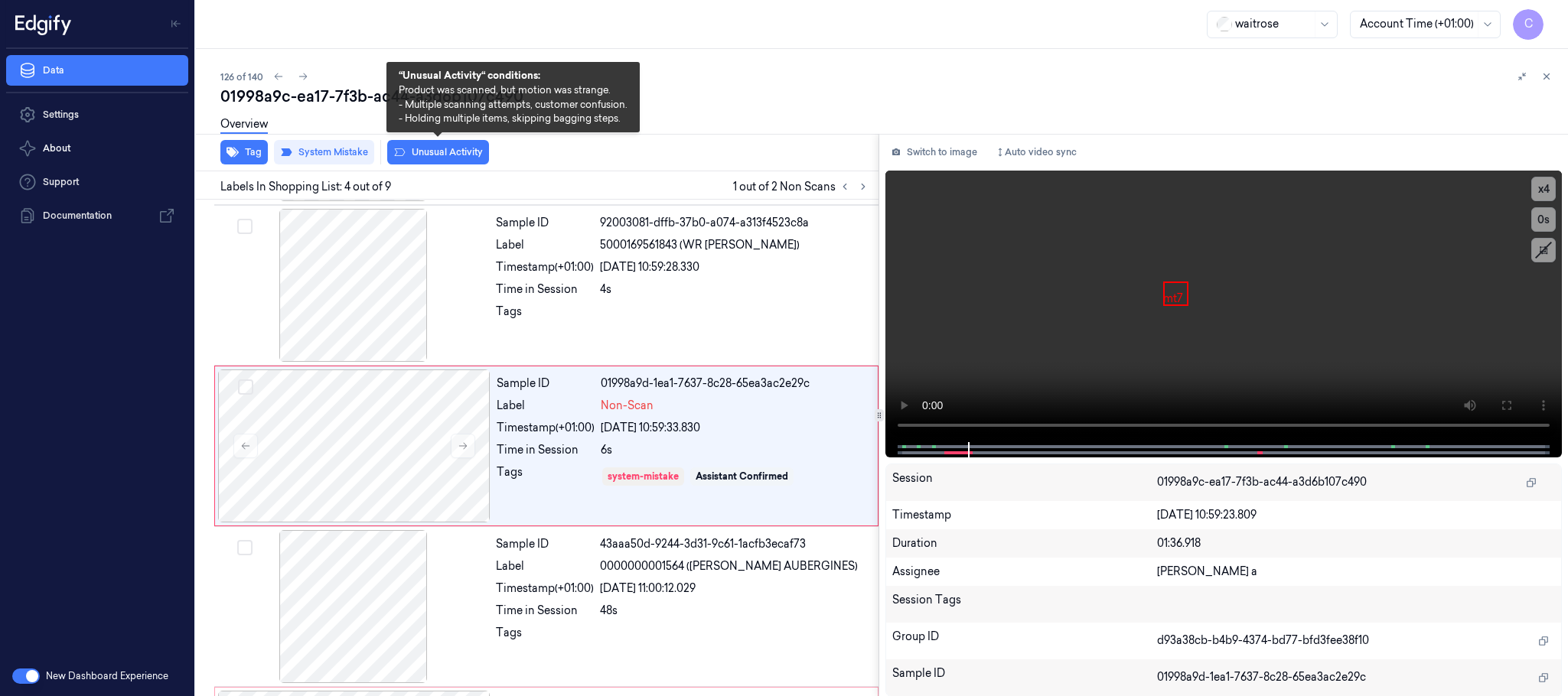
click at [471, 154] on button "Unusual Activity" at bounding box center [438, 152] width 102 height 24
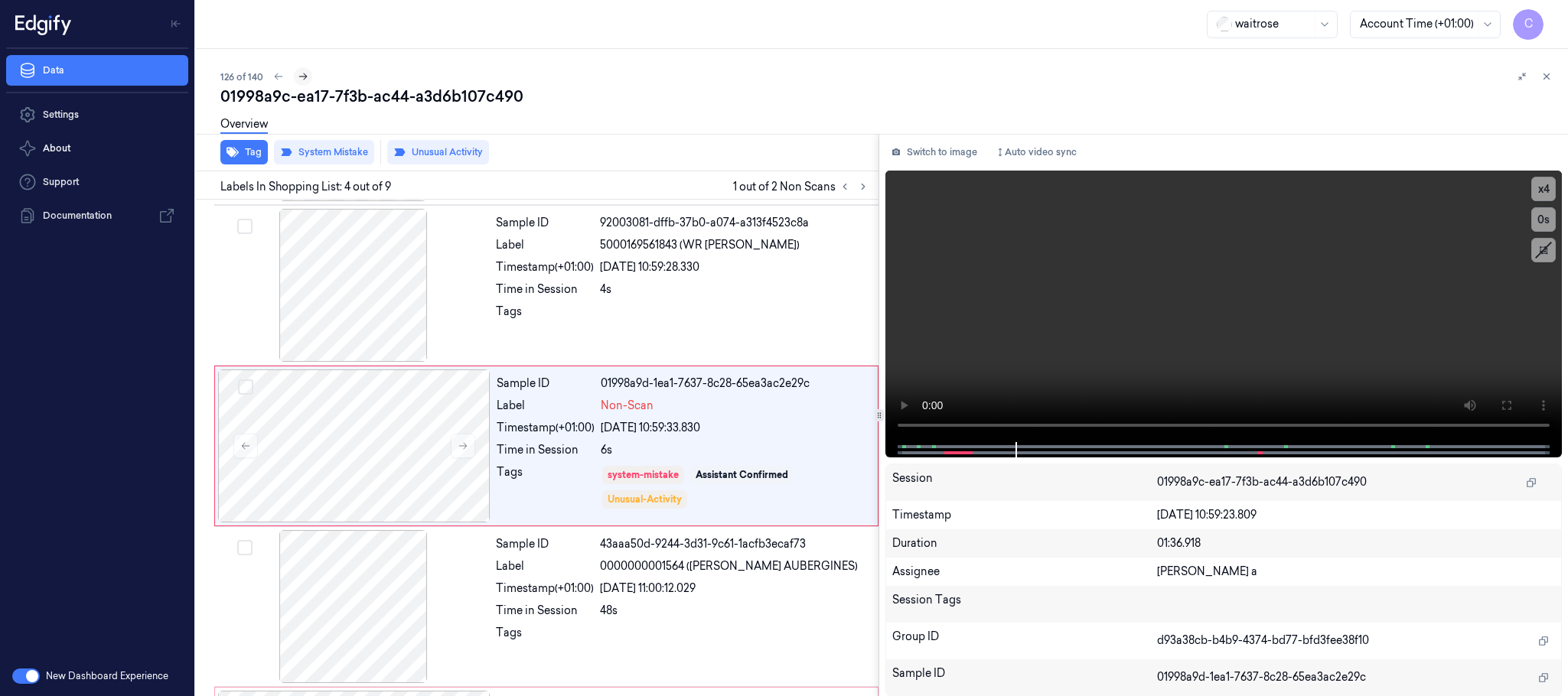
click at [304, 80] on icon at bounding box center [302, 76] width 10 height 10
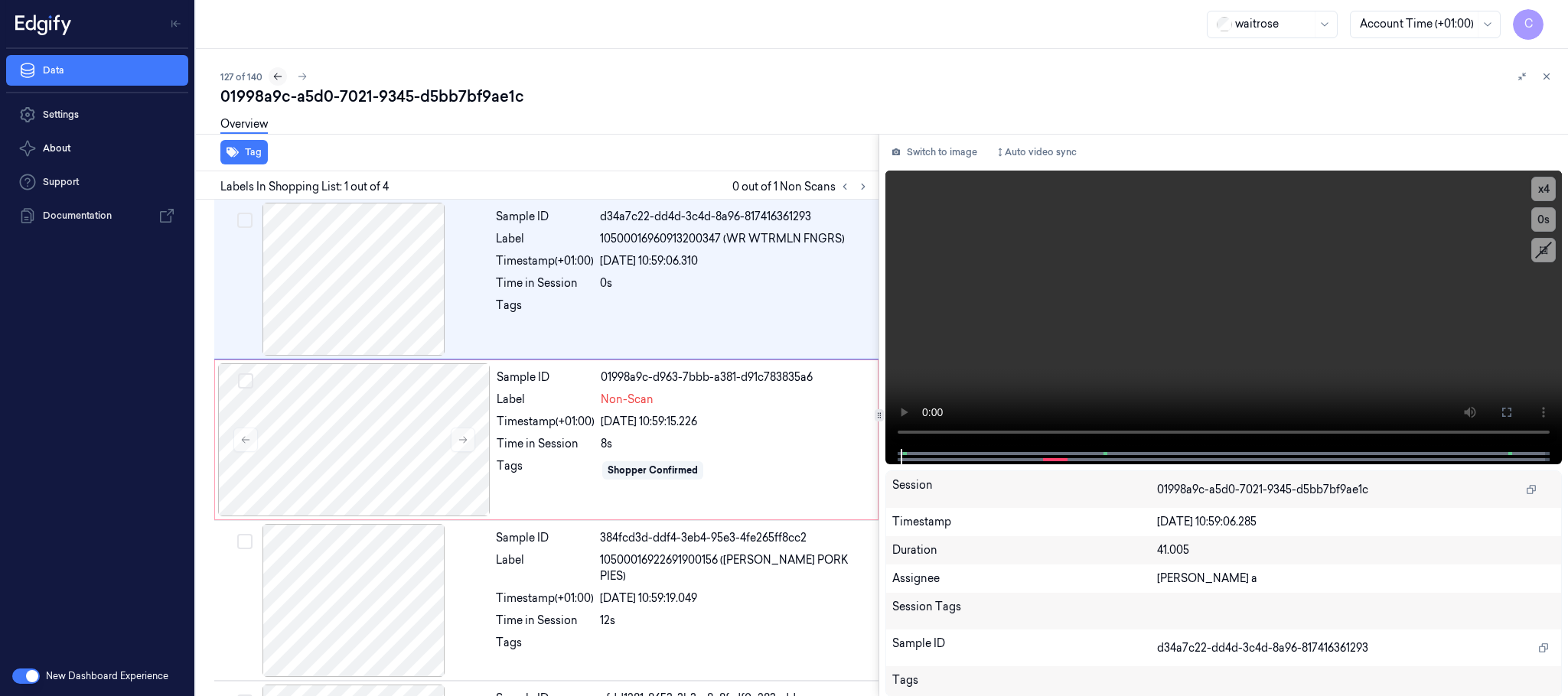
click at [273, 73] on icon at bounding box center [277, 76] width 10 height 10
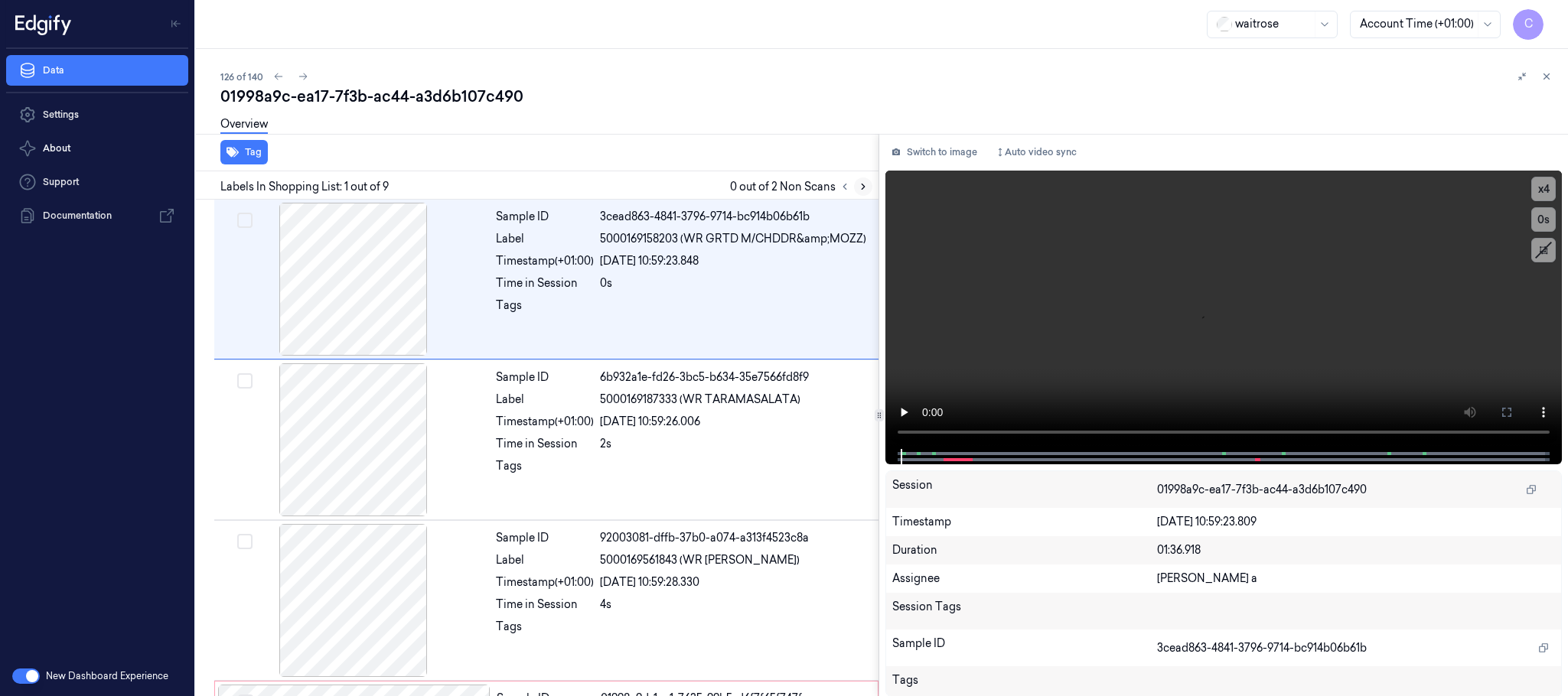
click at [868, 191] on button at bounding box center [863, 186] width 18 height 18
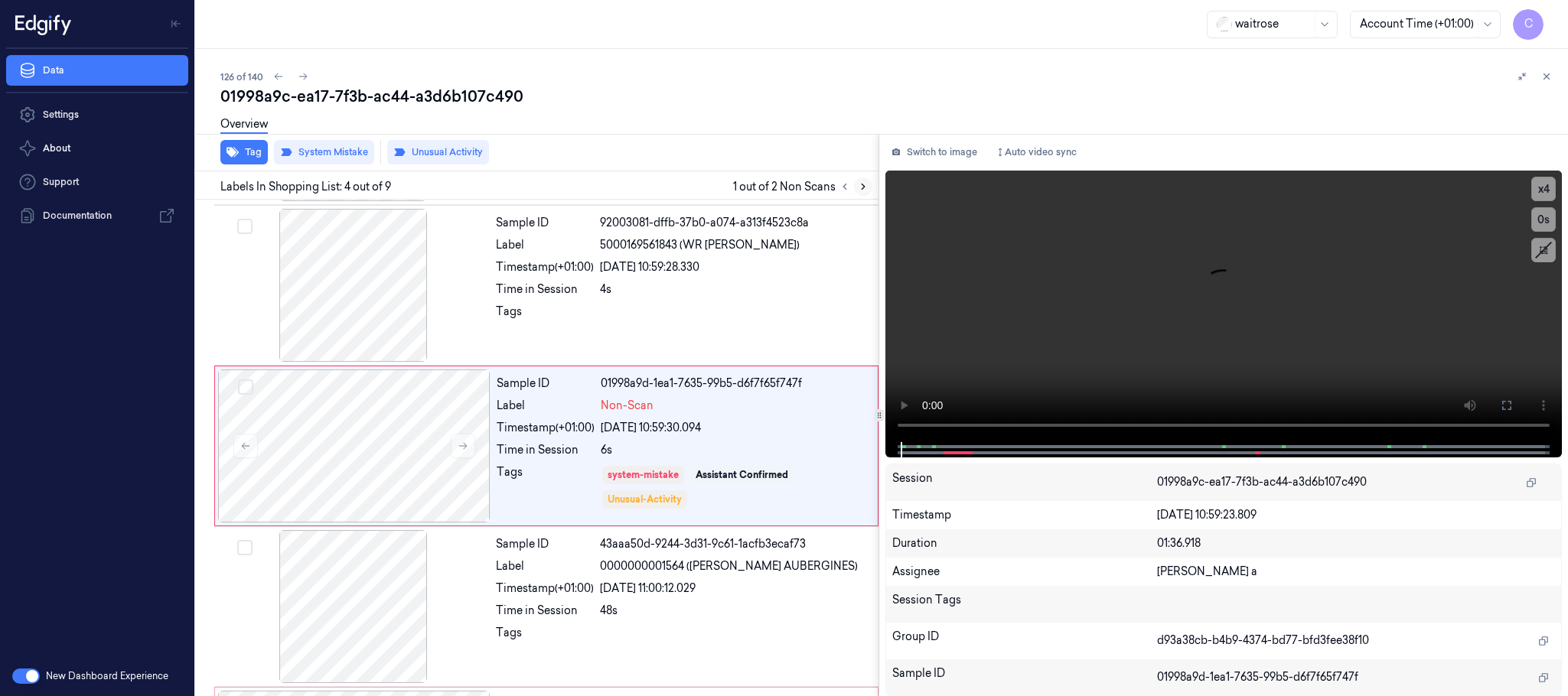
click at [868, 191] on icon at bounding box center [863, 186] width 10 height 10
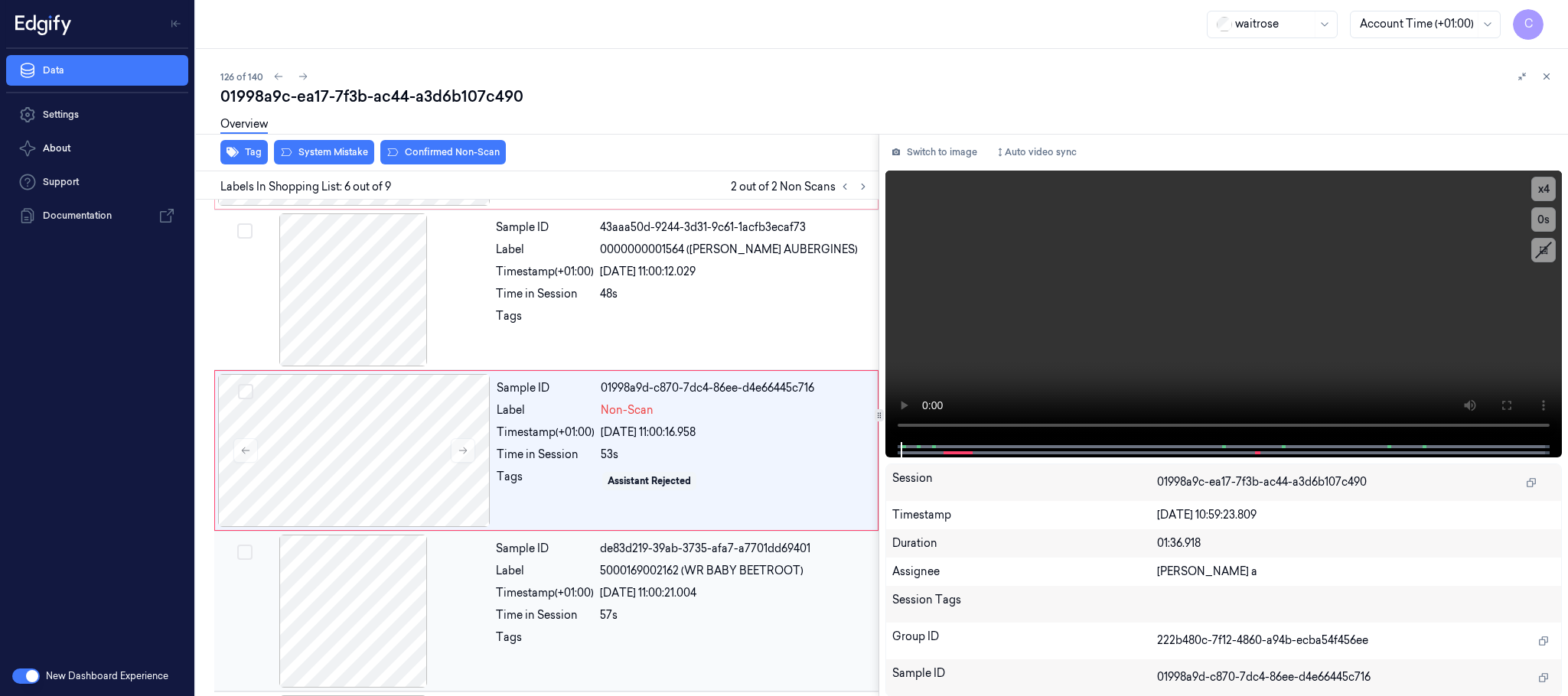
scroll to position [638, 0]
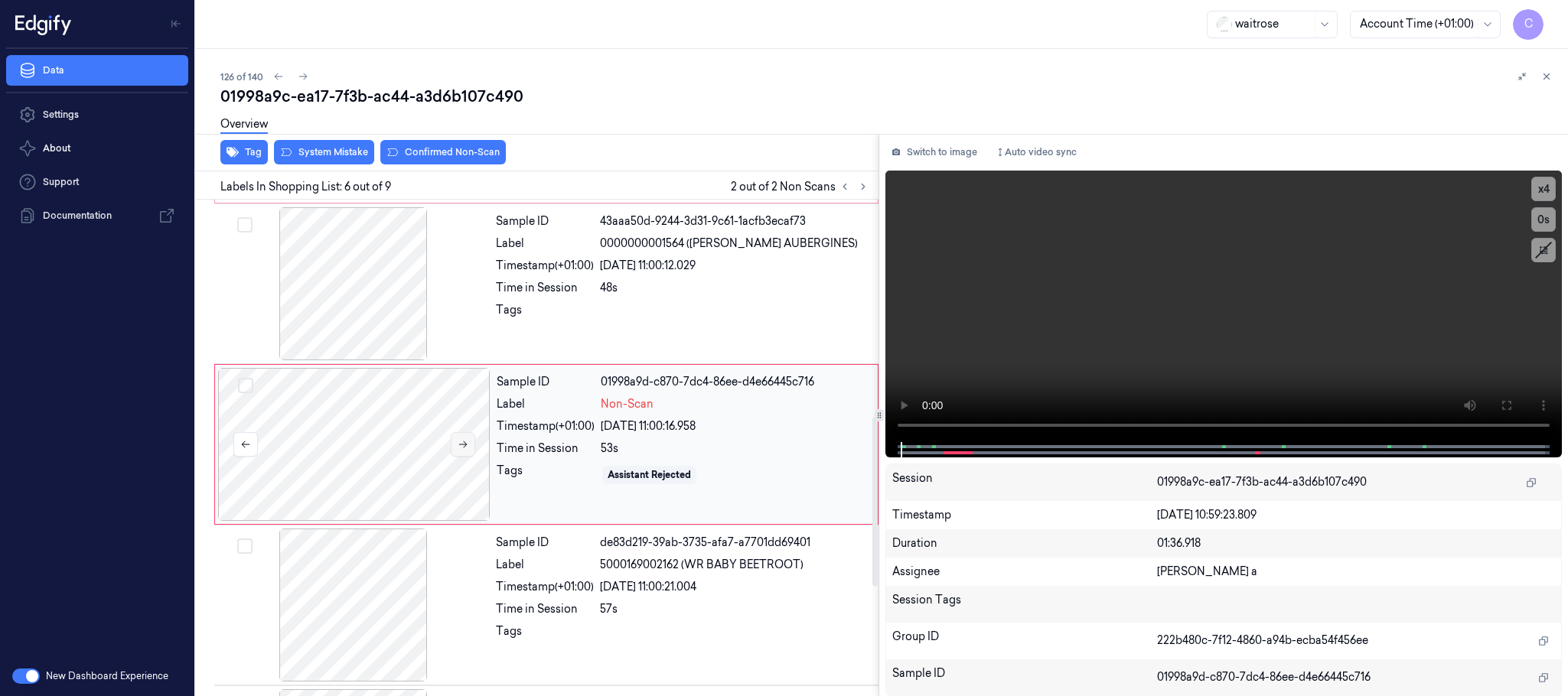
click at [464, 446] on icon at bounding box center [462, 444] width 10 height 10
click at [392, 310] on div at bounding box center [353, 284] width 273 height 153
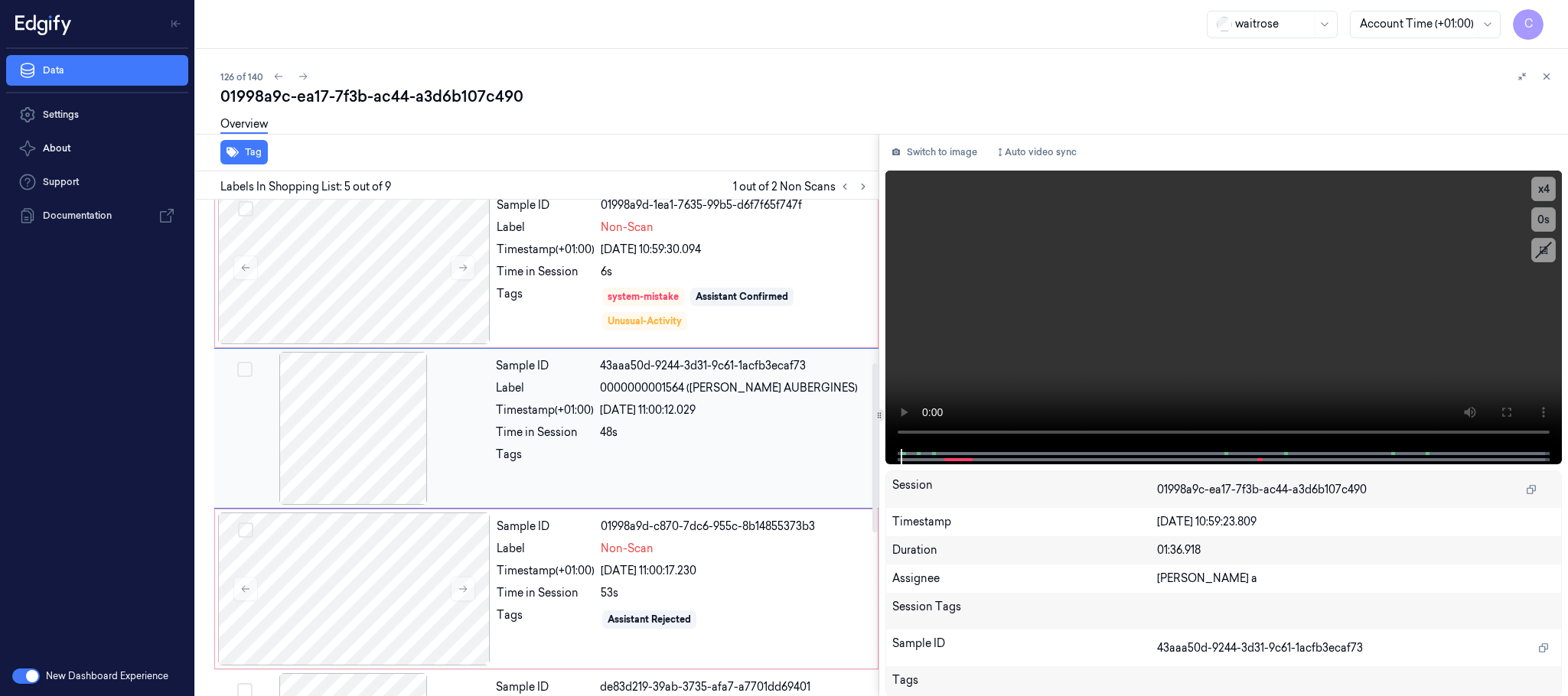
scroll to position [477, 0]
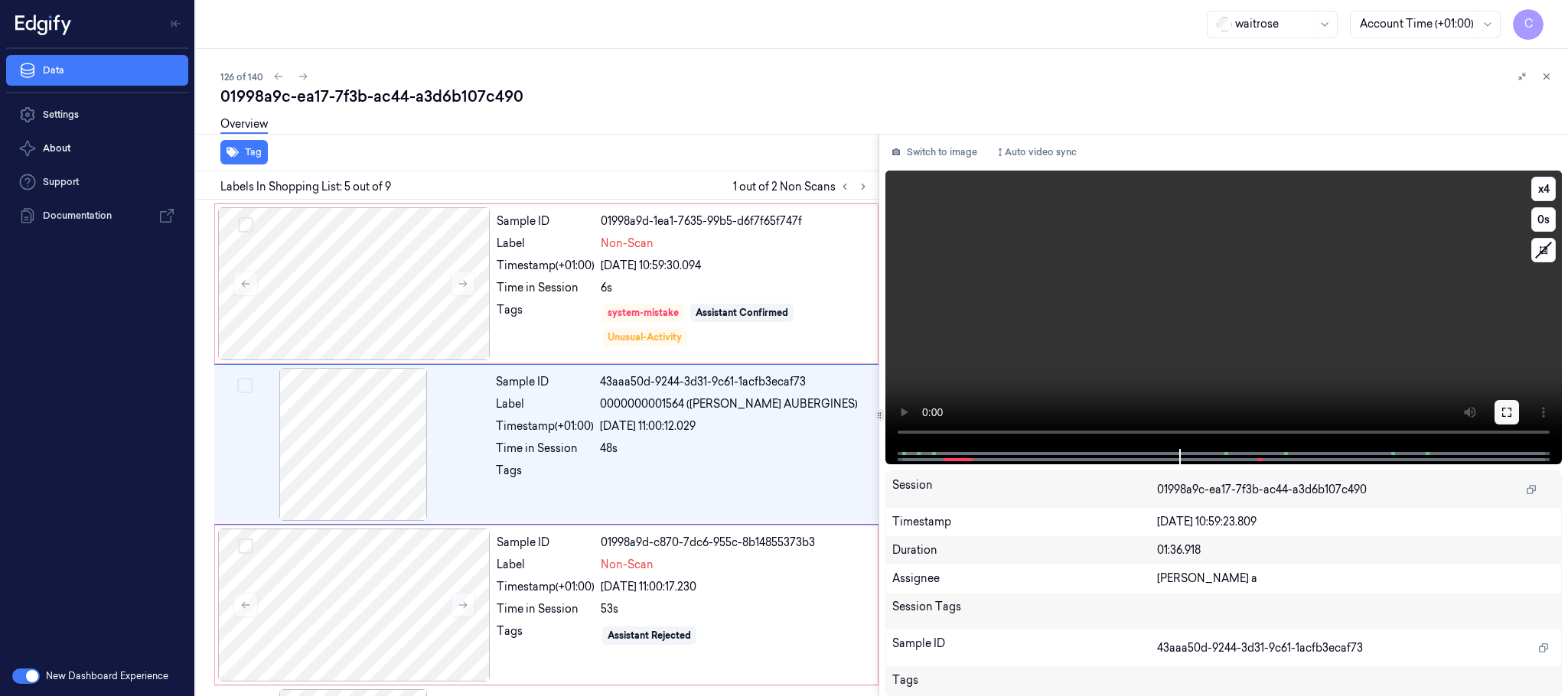
click at [1501, 414] on icon at bounding box center [1507, 411] width 12 height 12
click at [1029, 320] on video at bounding box center [1223, 309] width 676 height 278
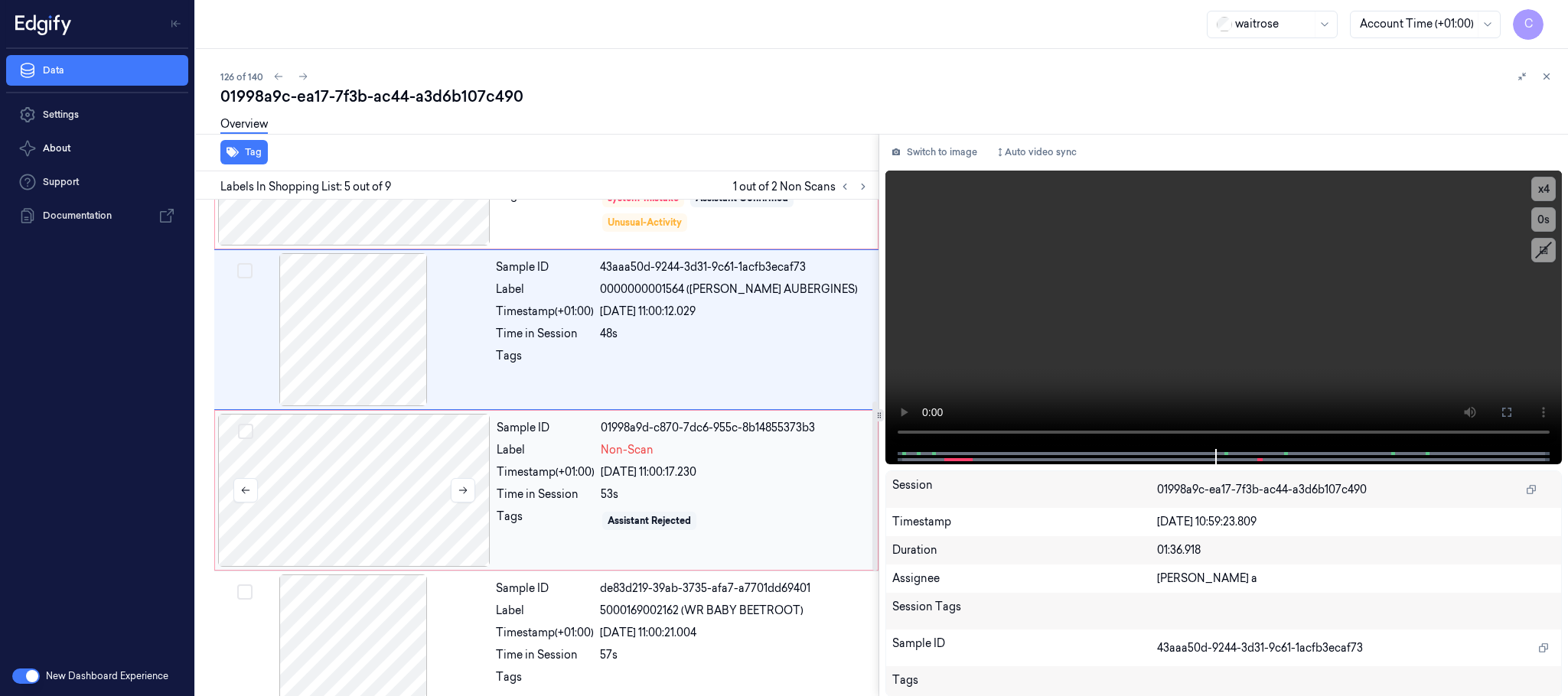
click at [357, 483] on div at bounding box center [354, 490] width 273 height 153
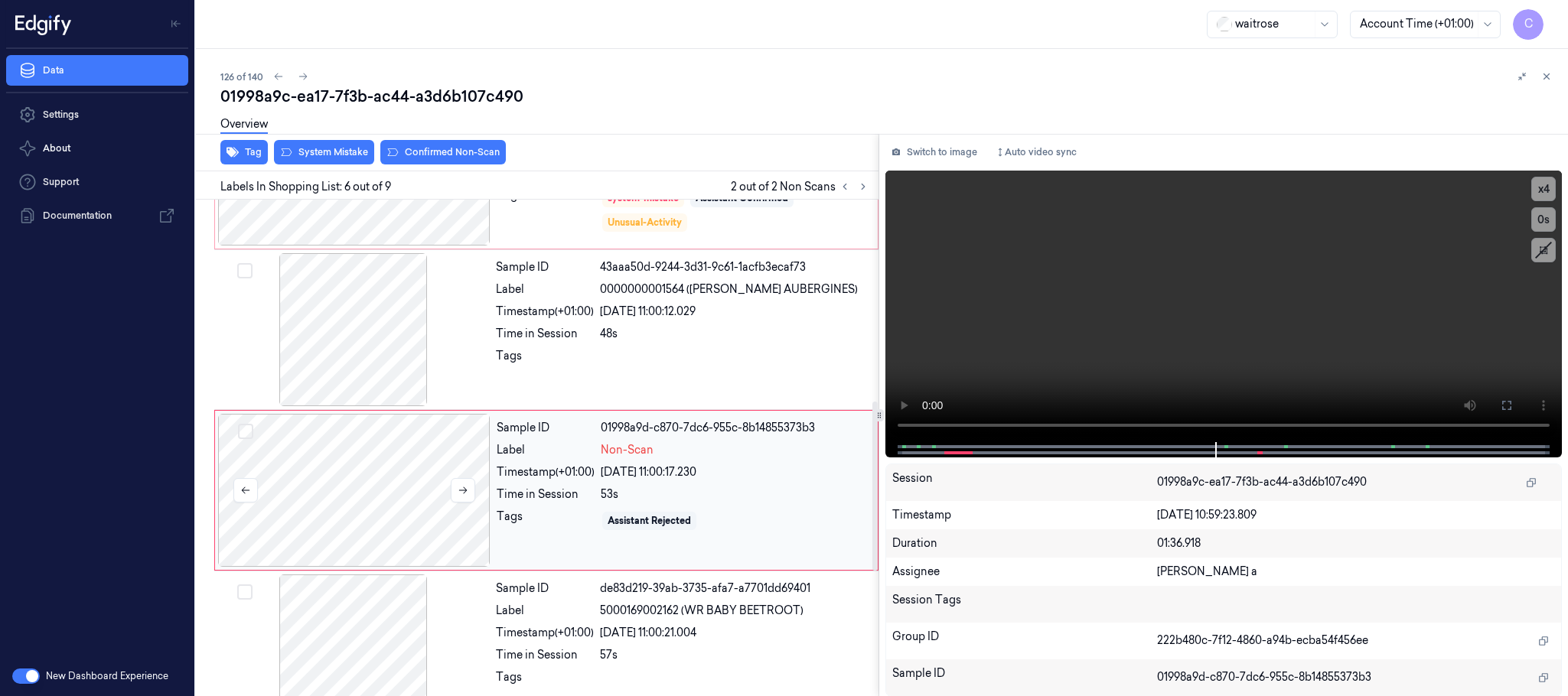
scroll to position [638, 0]
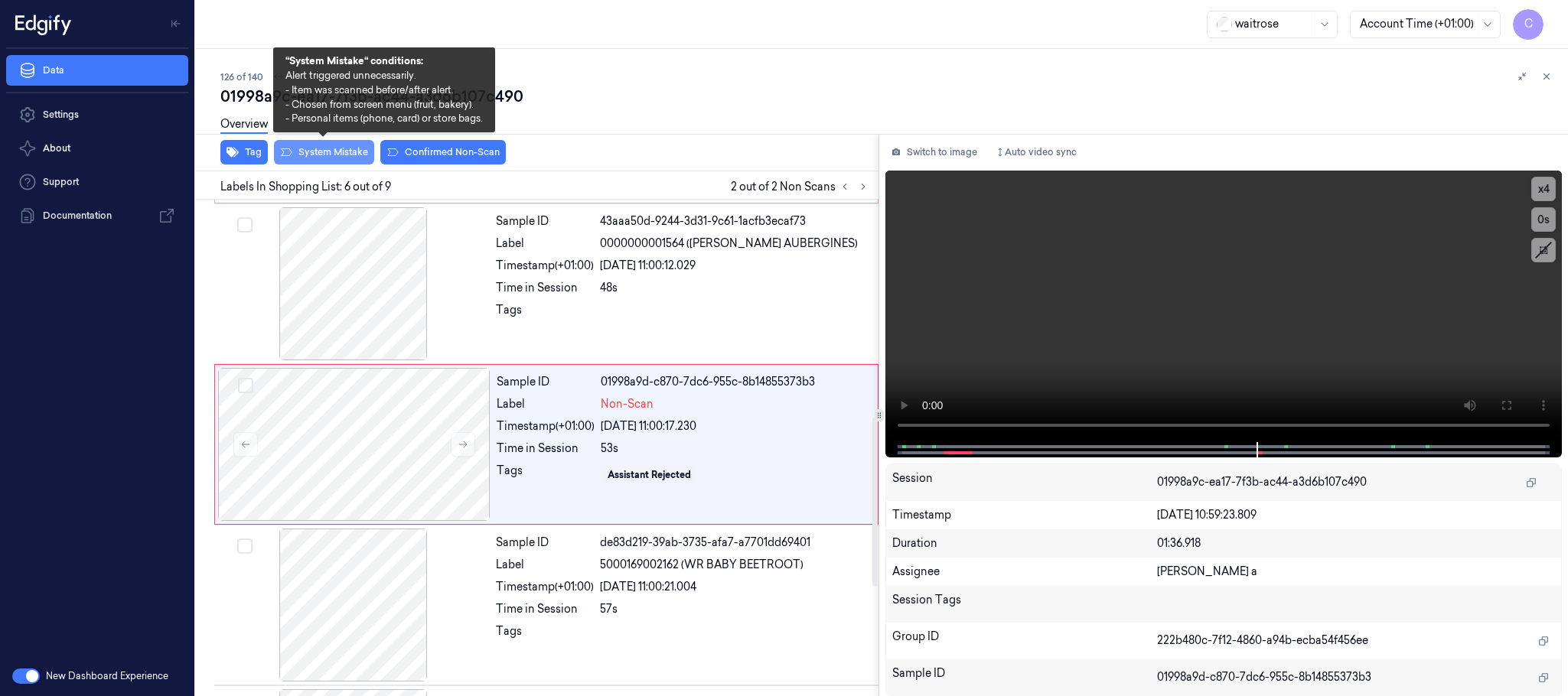
click at [328, 156] on button "System Mistake" at bounding box center [324, 152] width 101 height 24
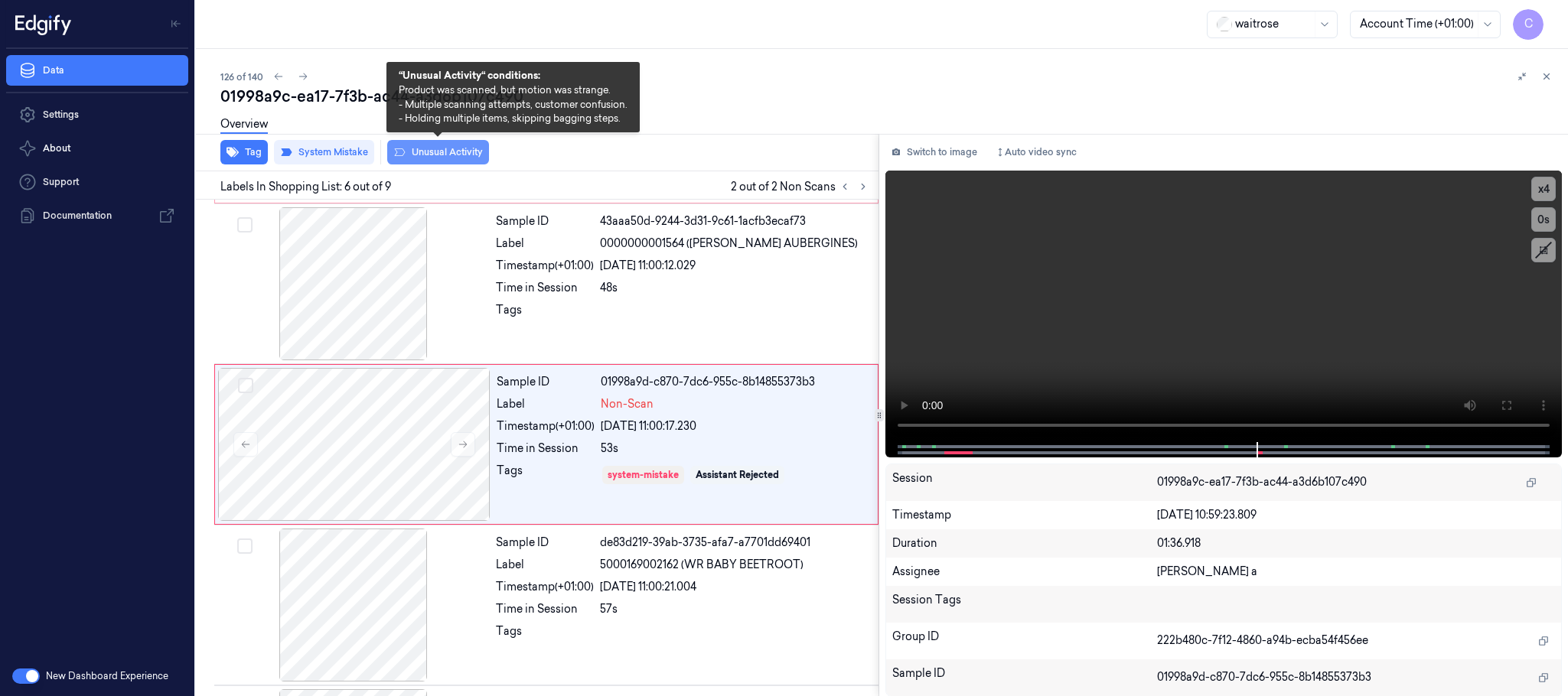
click at [433, 149] on button "Unusual Activity" at bounding box center [438, 152] width 102 height 24
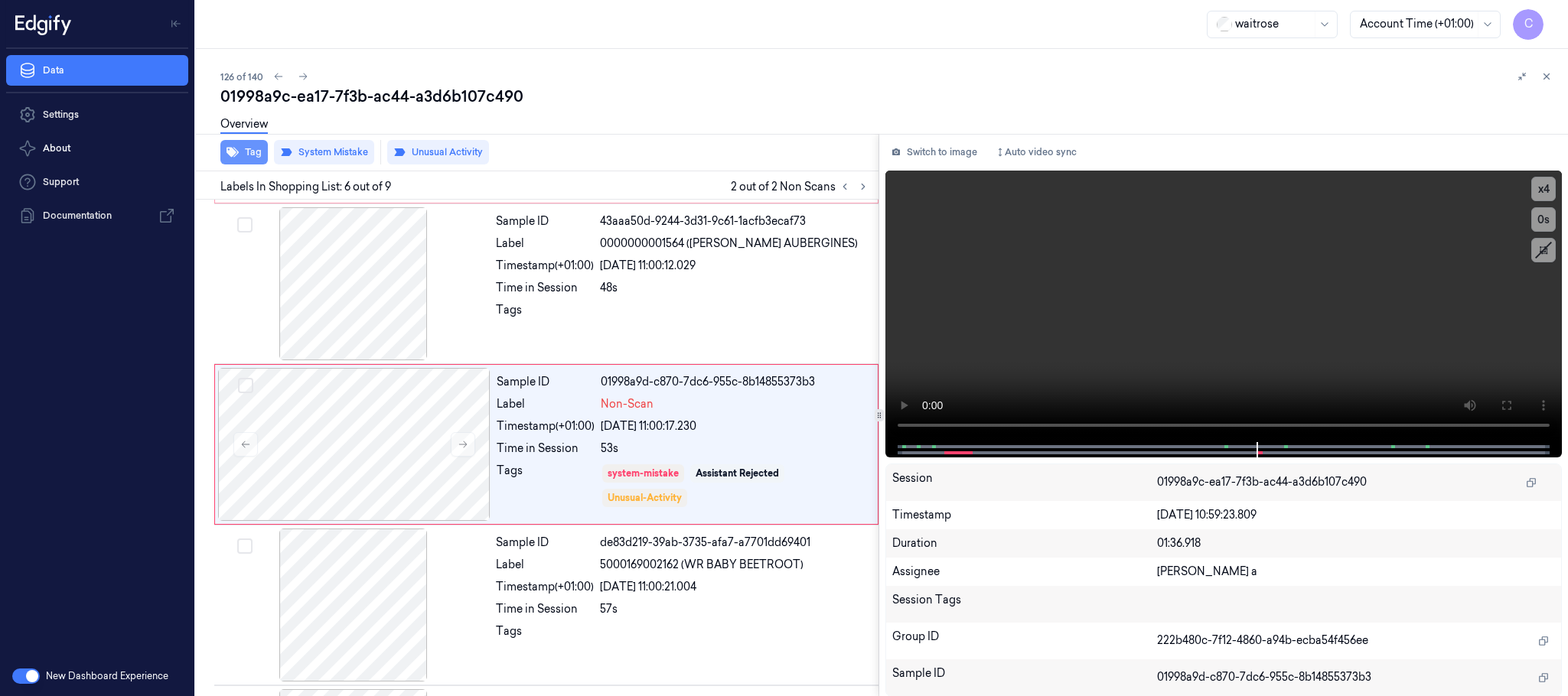
click at [244, 154] on button "Tag" at bounding box center [244, 152] width 47 height 24
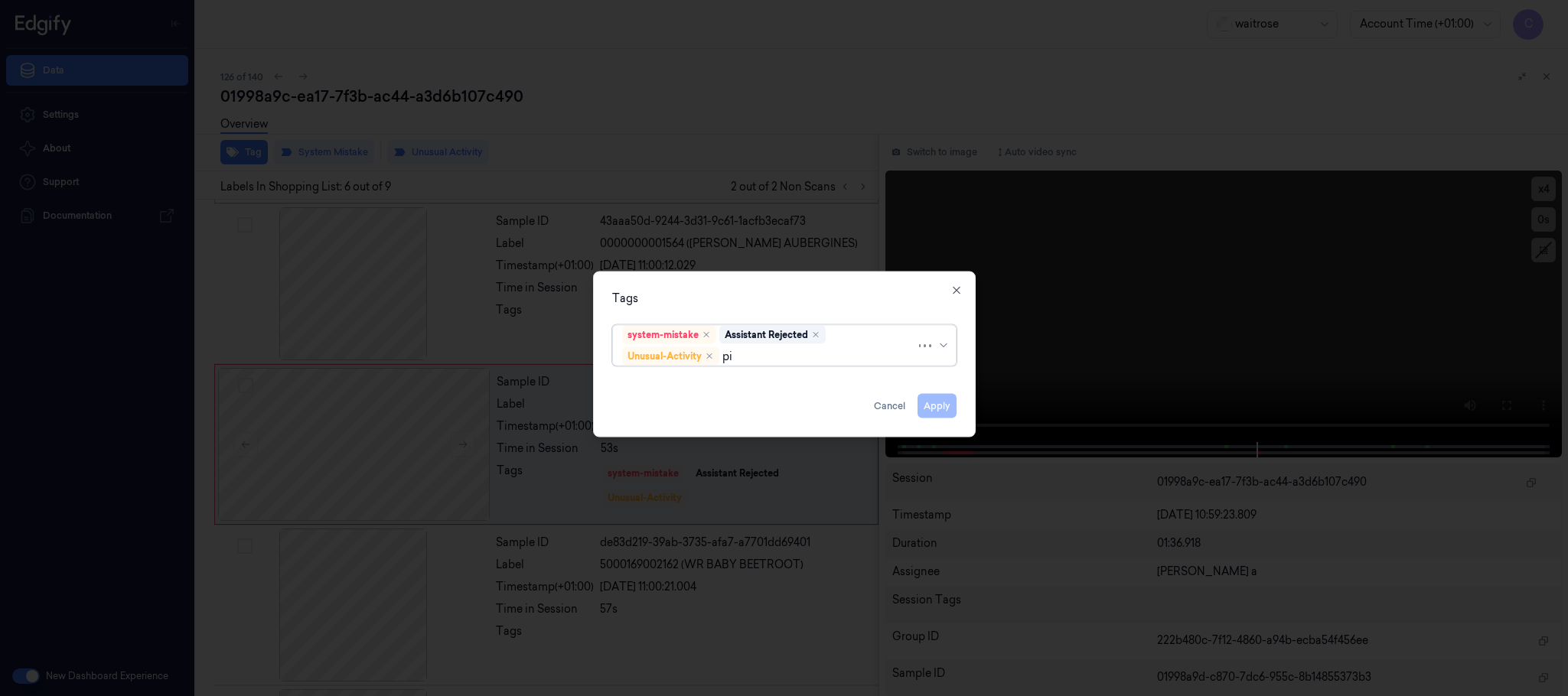
type input "pic"
click at [739, 379] on div "Picklist item alert" at bounding box center [784, 387] width 324 height 16
click at [784, 278] on div "Tags option Picklist item alert, selected. Use Up and Down to choose options, p…" at bounding box center [785, 354] width 383 height 166
click at [937, 405] on button "Apply" at bounding box center [937, 406] width 39 height 24
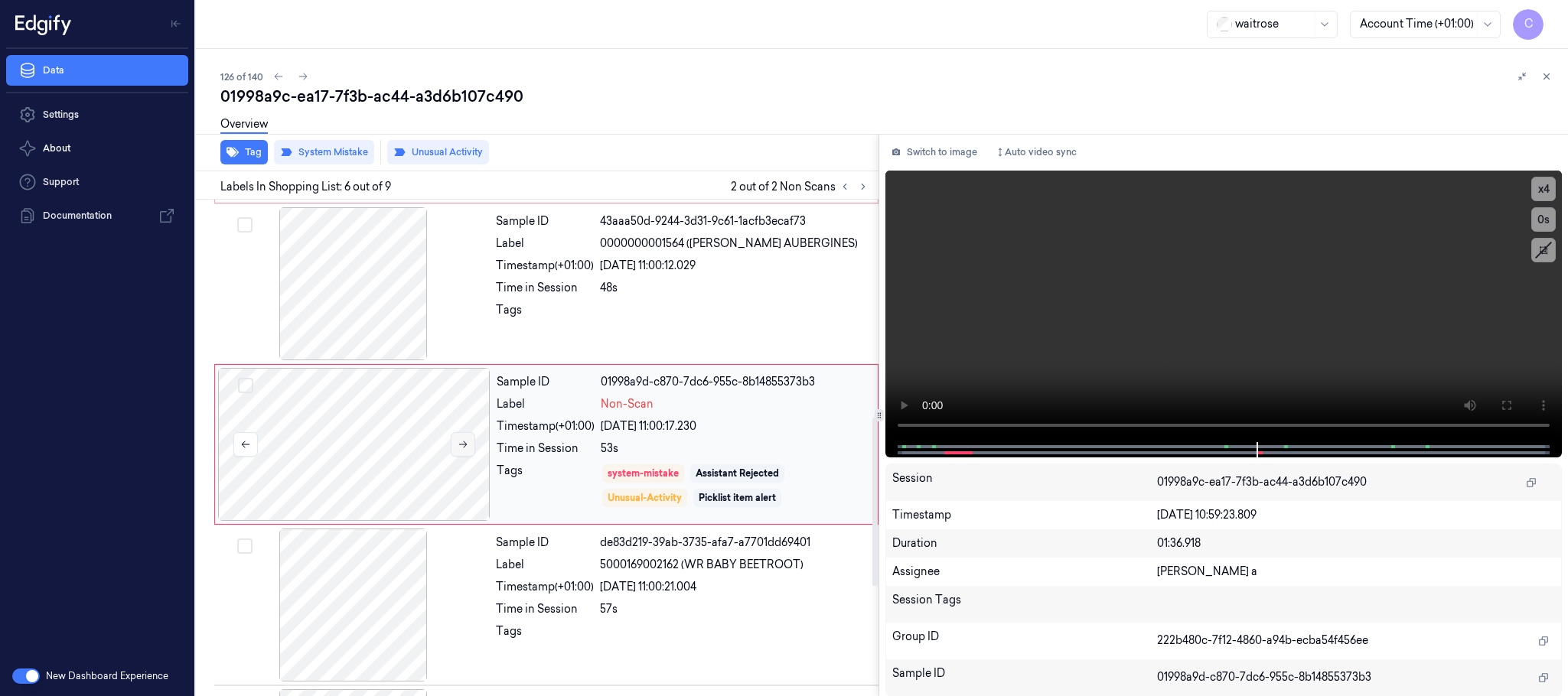
click at [469, 454] on button at bounding box center [463, 444] width 24 height 24
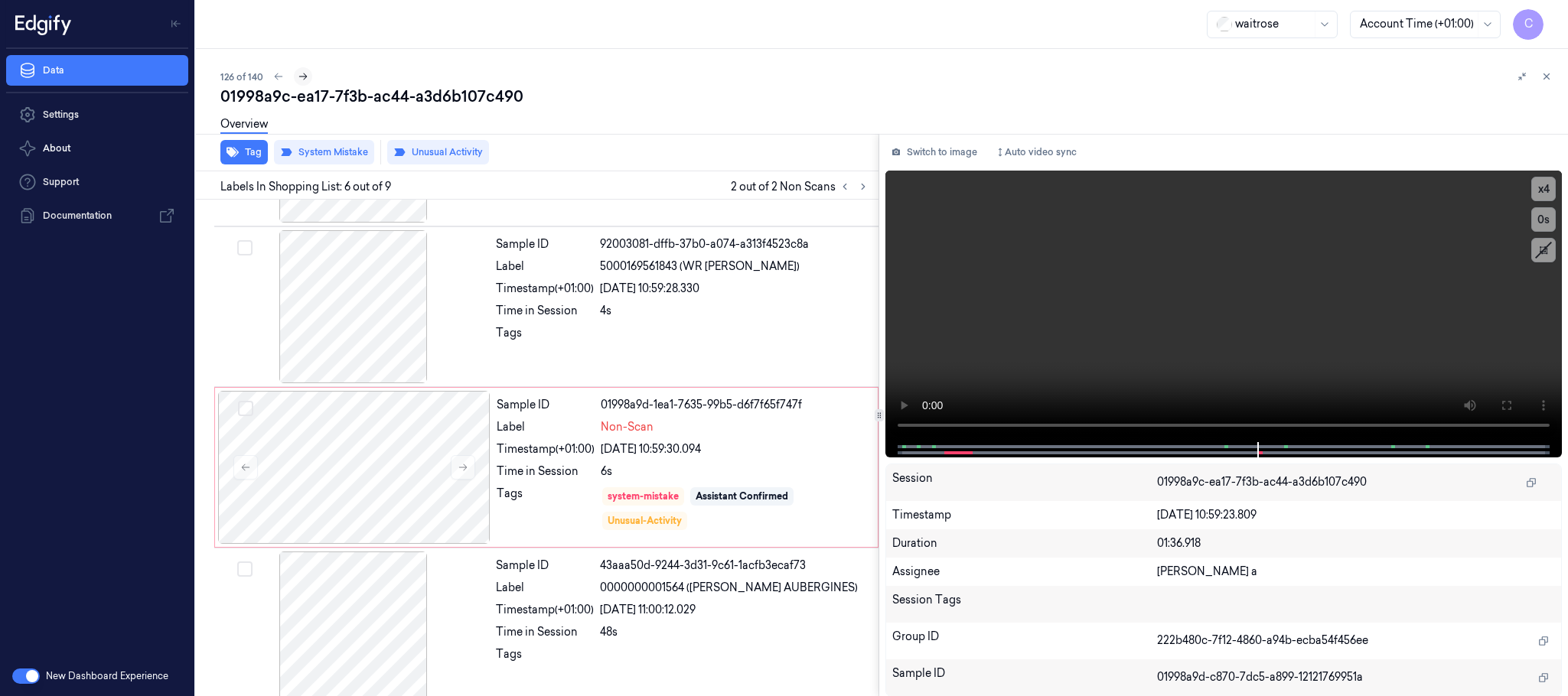
click at [303, 80] on icon at bounding box center [302, 76] width 10 height 10
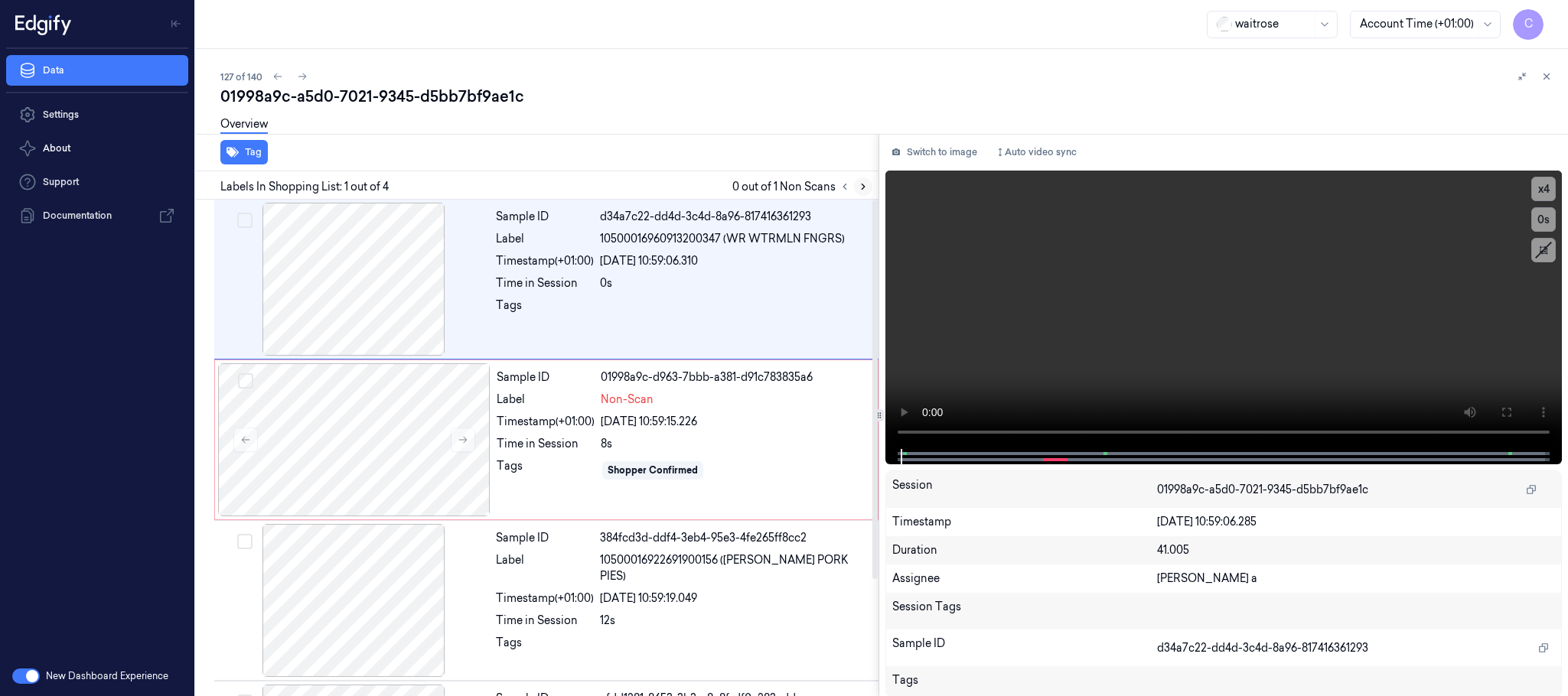
click at [860, 183] on icon at bounding box center [863, 186] width 10 height 10
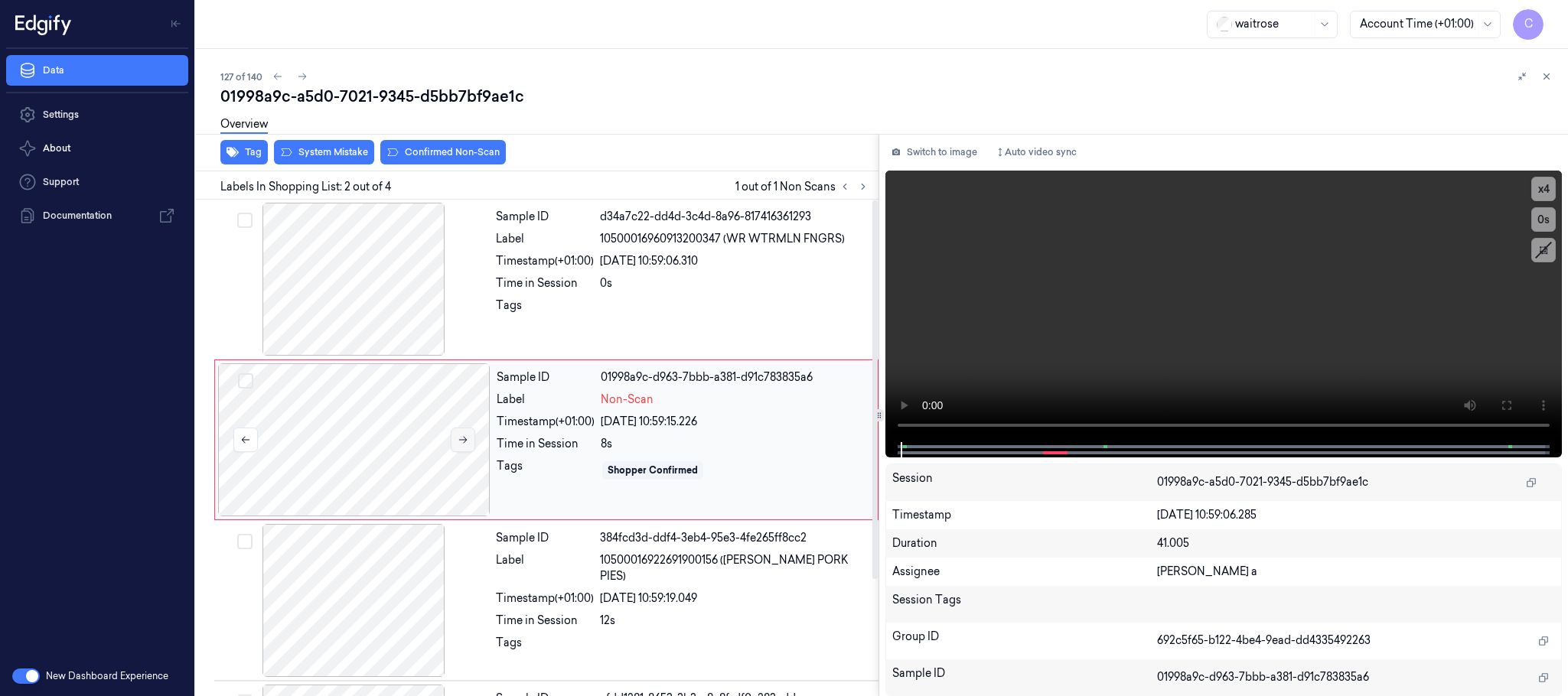
click at [458, 440] on icon at bounding box center [462, 440] width 10 height 10
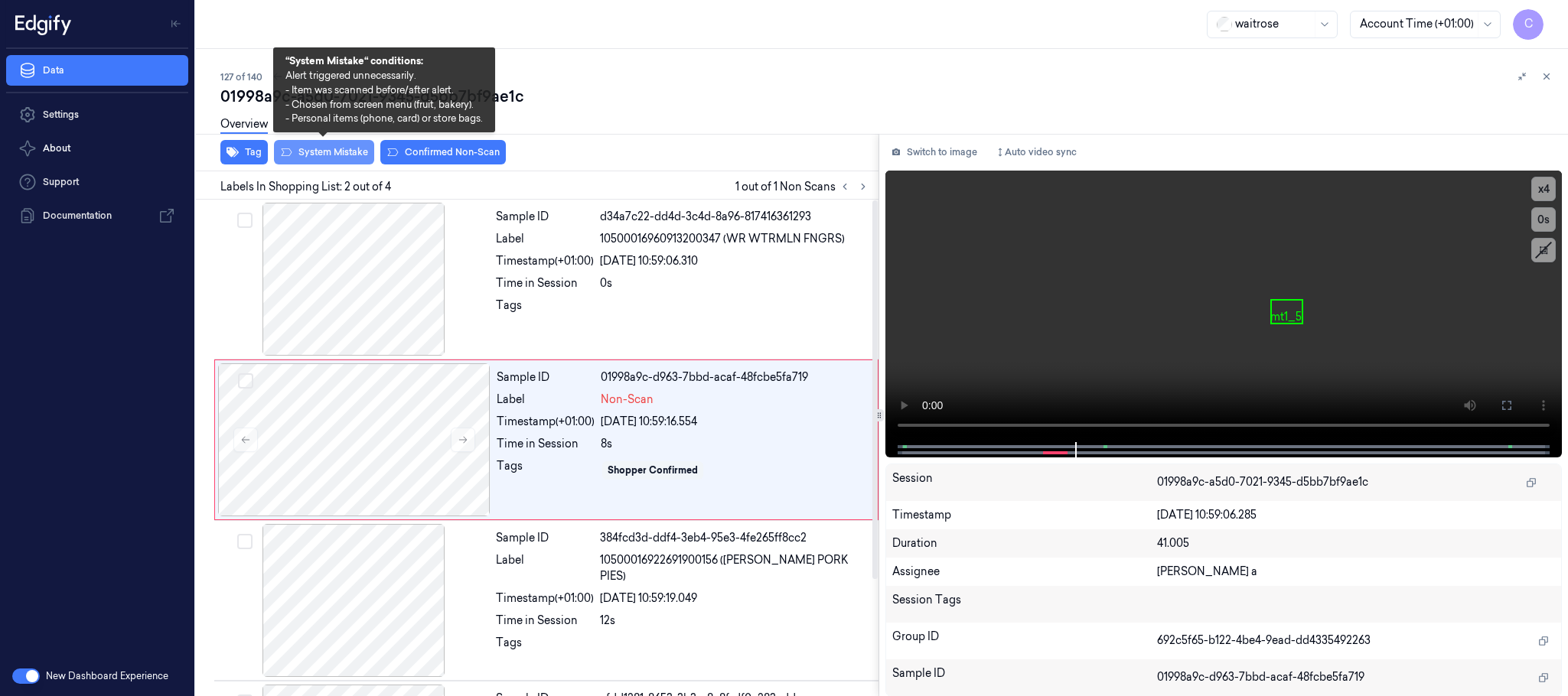
click at [304, 150] on button "System Mistake" at bounding box center [324, 152] width 101 height 24
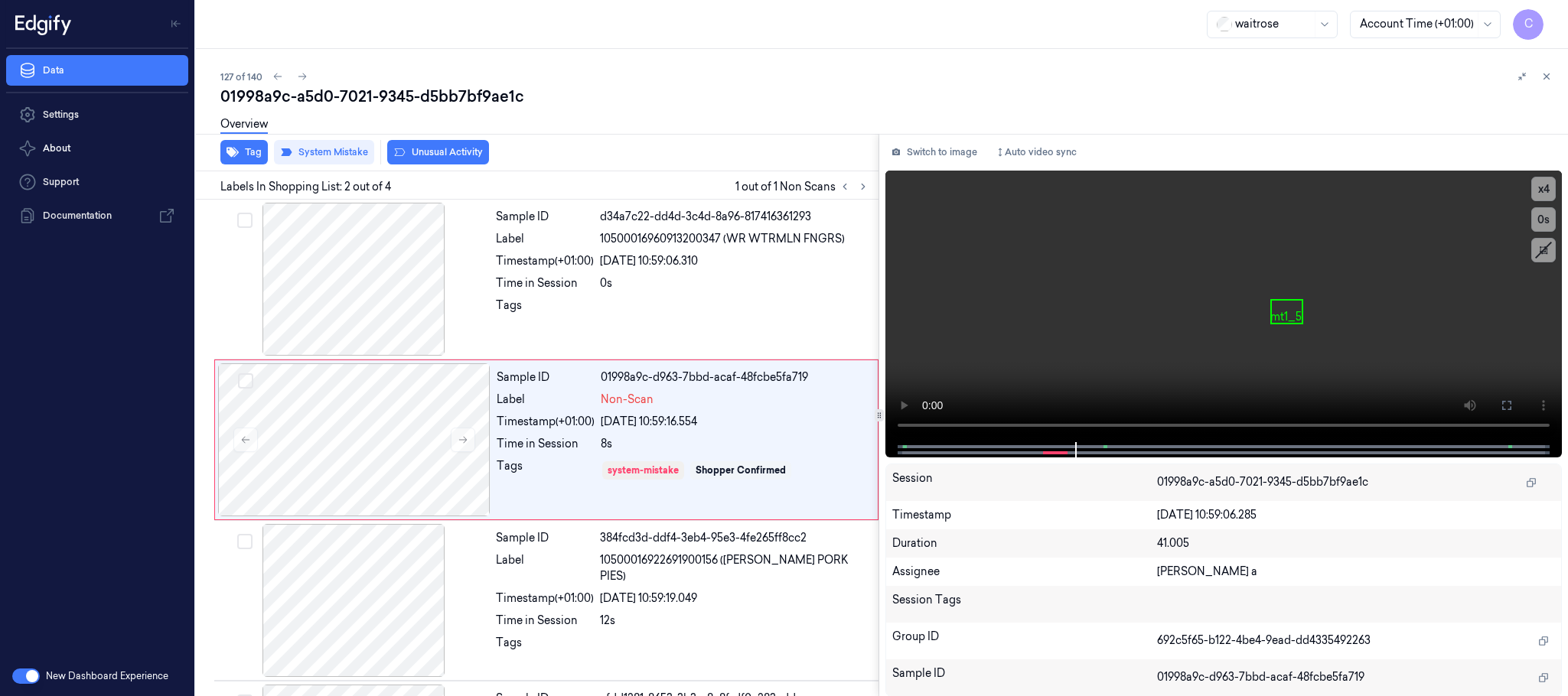
click at [450, 145] on div "Overview" at bounding box center [888, 126] width 1336 height 39
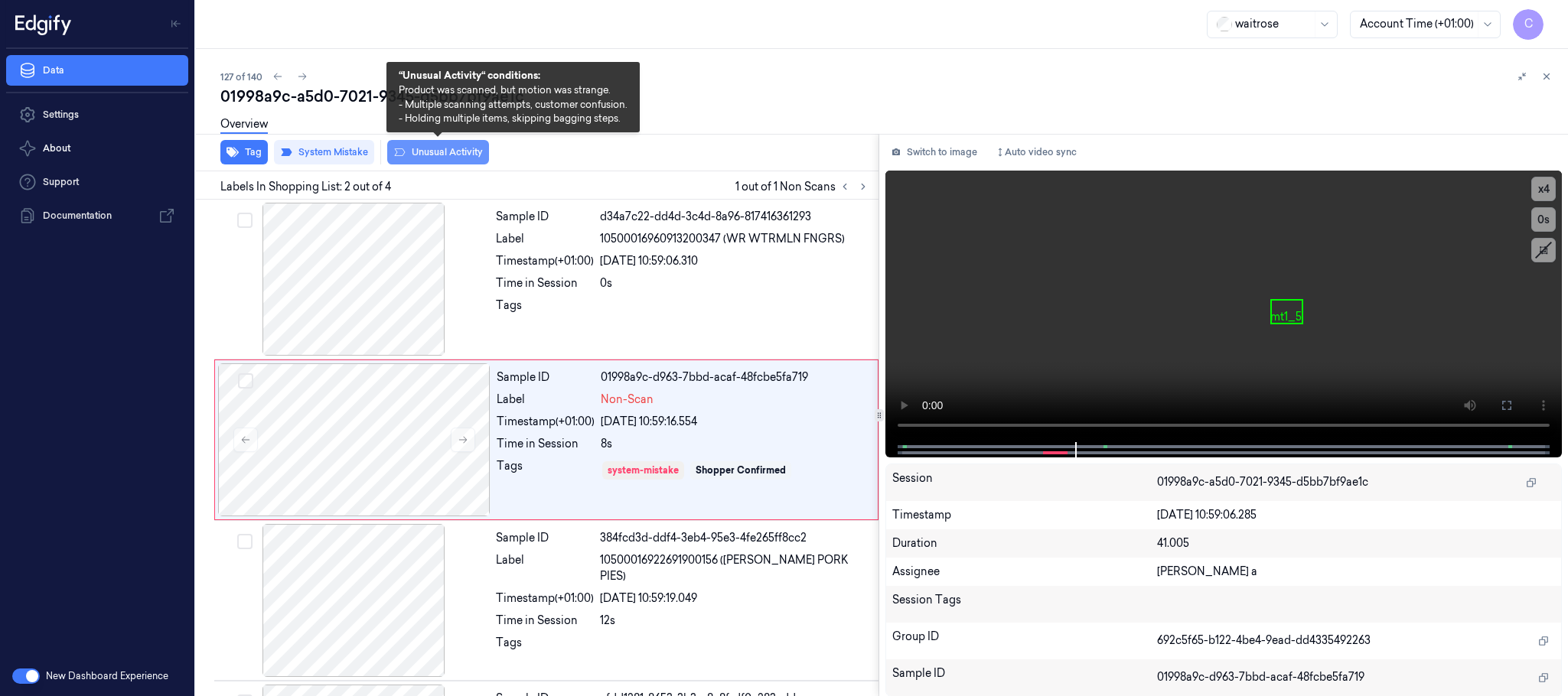
click at [446, 150] on button "Unusual Activity" at bounding box center [438, 152] width 102 height 24
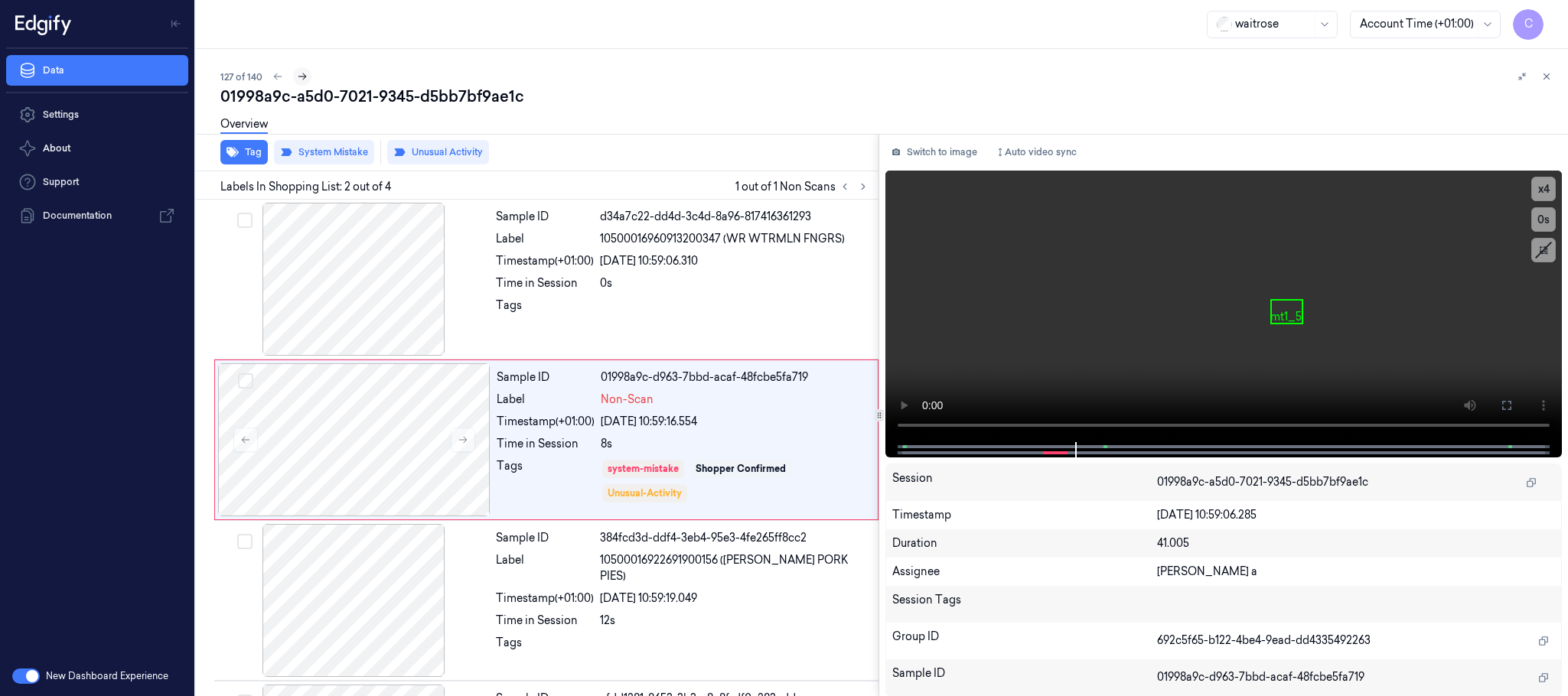
click at [304, 76] on icon at bounding box center [302, 76] width 10 height 10
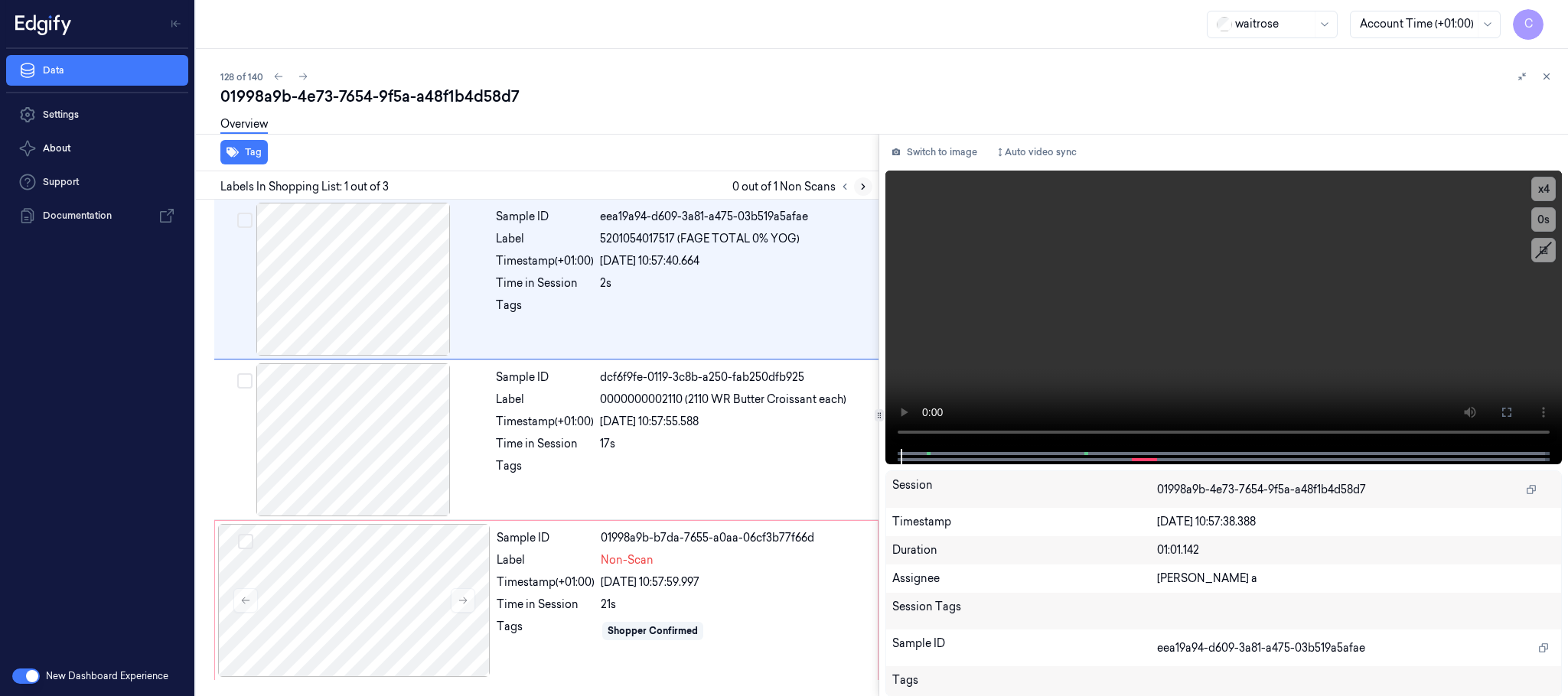
click at [866, 186] on icon at bounding box center [863, 186] width 10 height 10
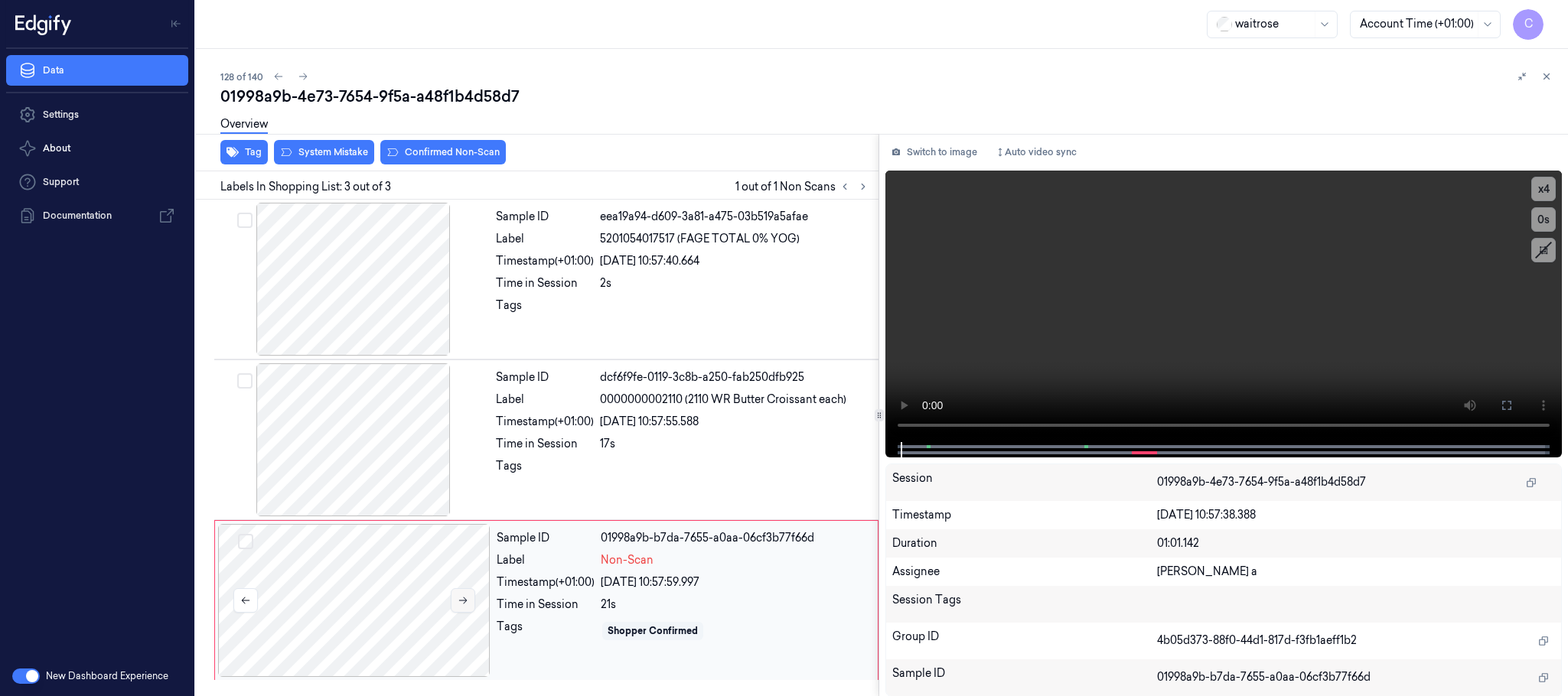
click at [460, 599] on icon at bounding box center [462, 600] width 10 height 10
click at [372, 432] on div at bounding box center [353, 440] width 273 height 153
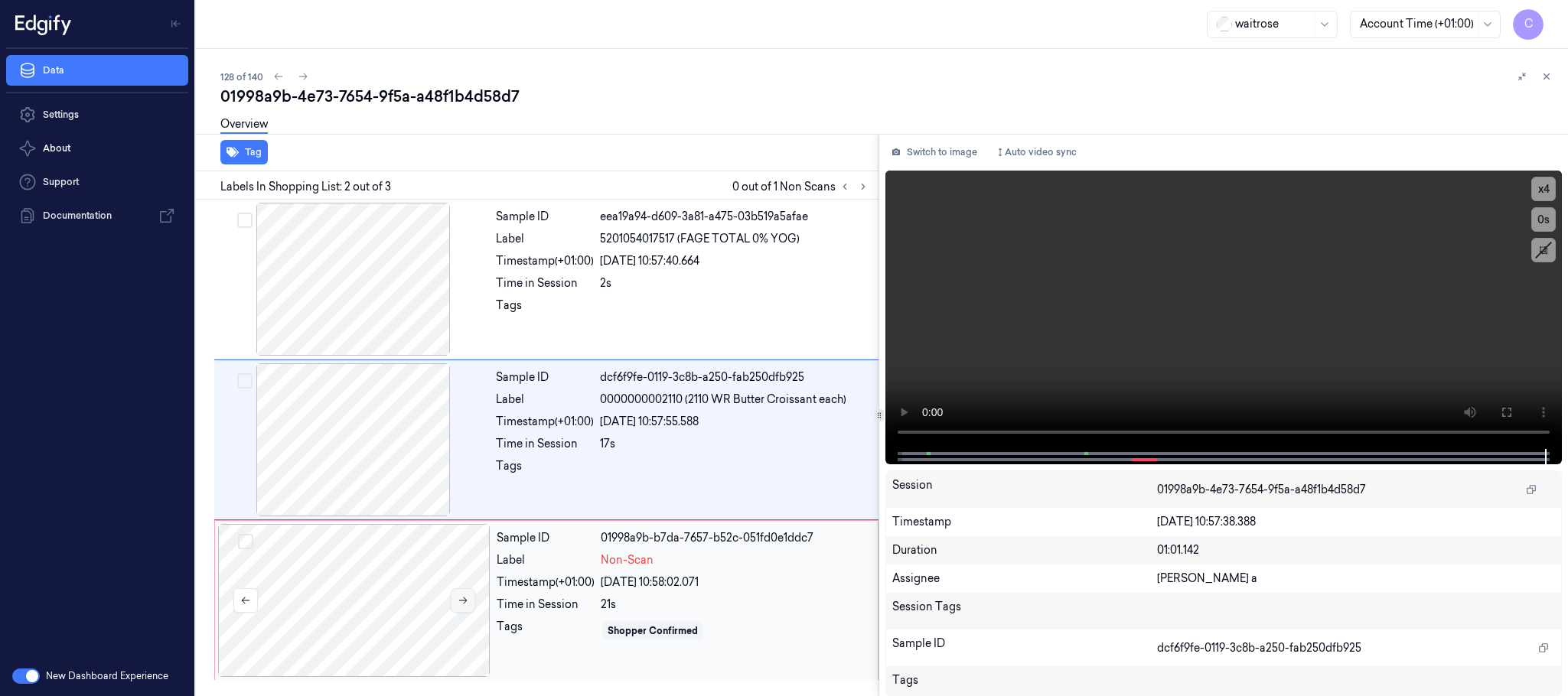
click at [462, 599] on icon at bounding box center [462, 600] width 10 height 10
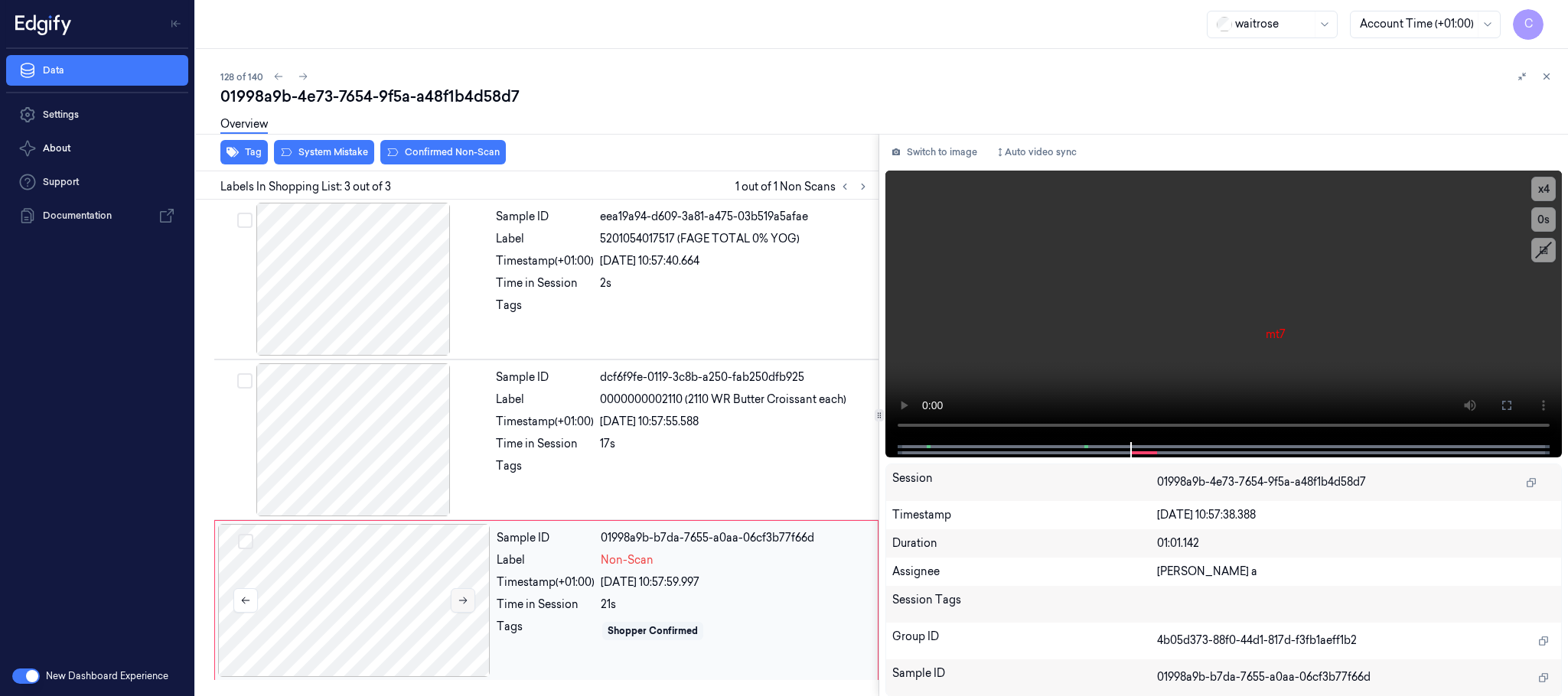
click at [462, 599] on icon at bounding box center [462, 600] width 10 height 10
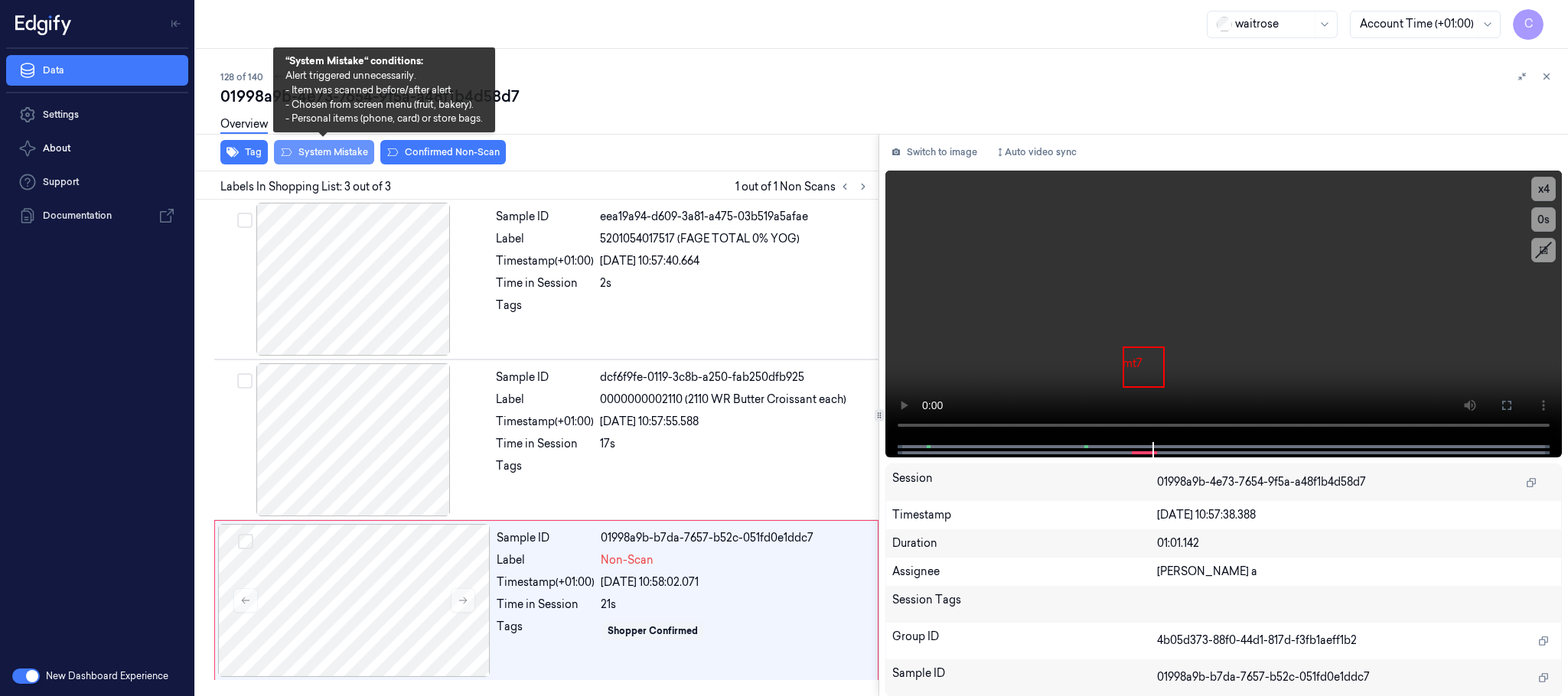
click at [354, 156] on button "System Mistake" at bounding box center [324, 152] width 101 height 24
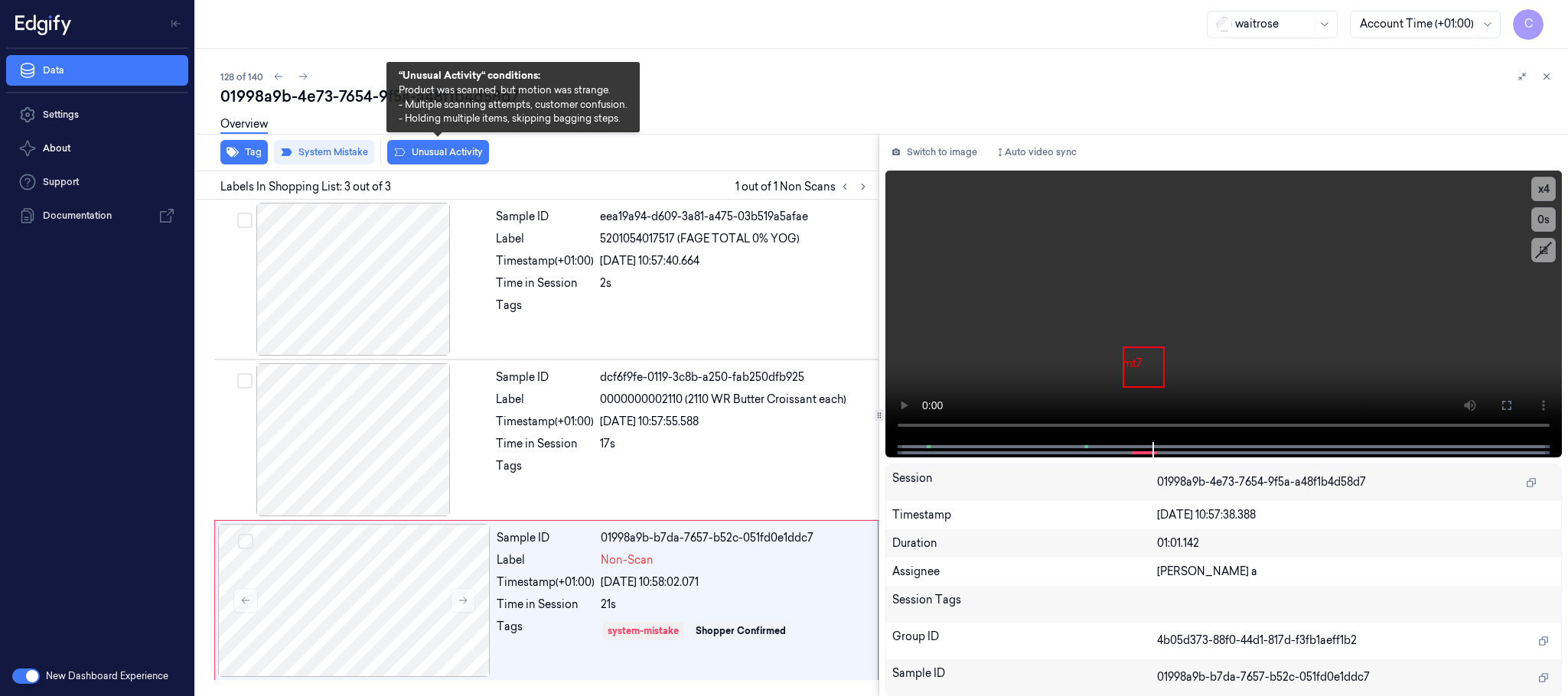
click at [451, 154] on button "Unusual Activity" at bounding box center [438, 152] width 102 height 24
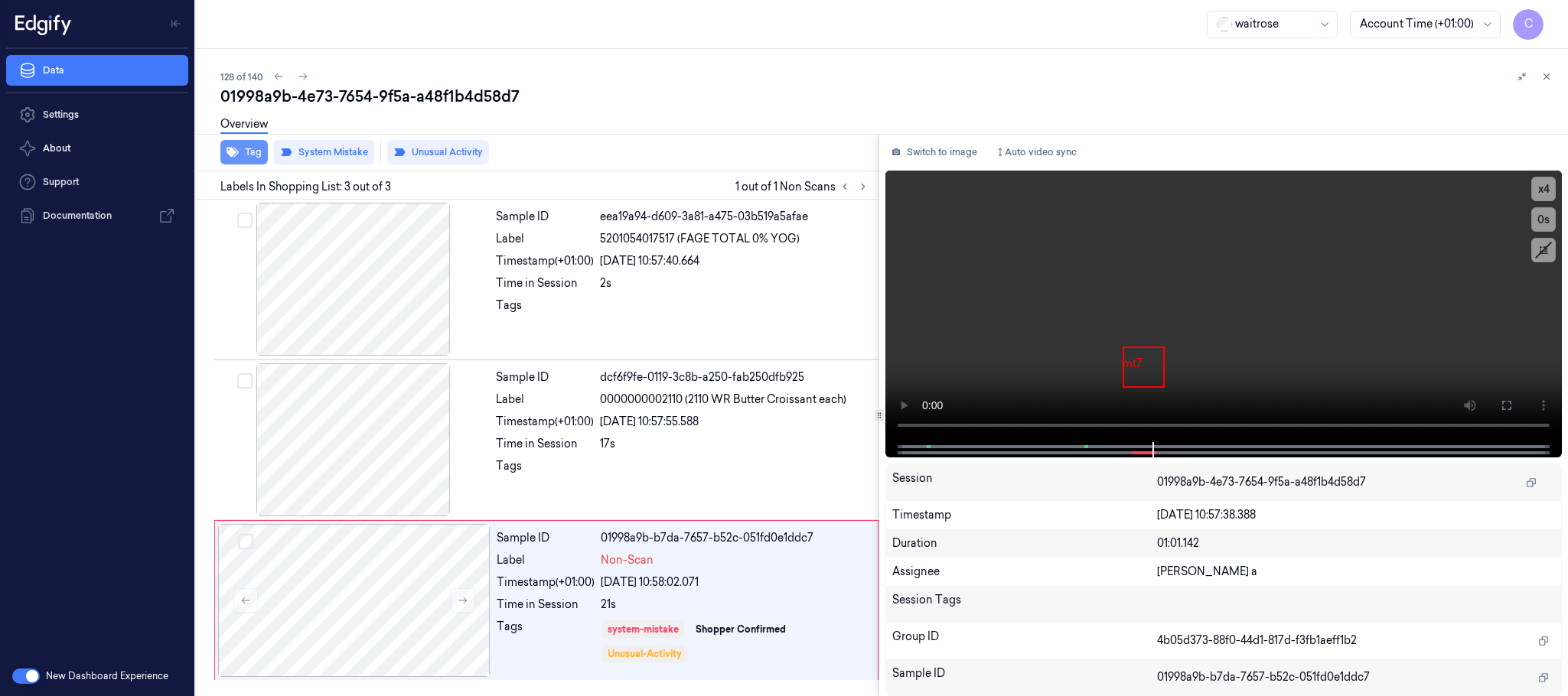
click at [242, 156] on button "Tag" at bounding box center [244, 152] width 47 height 24
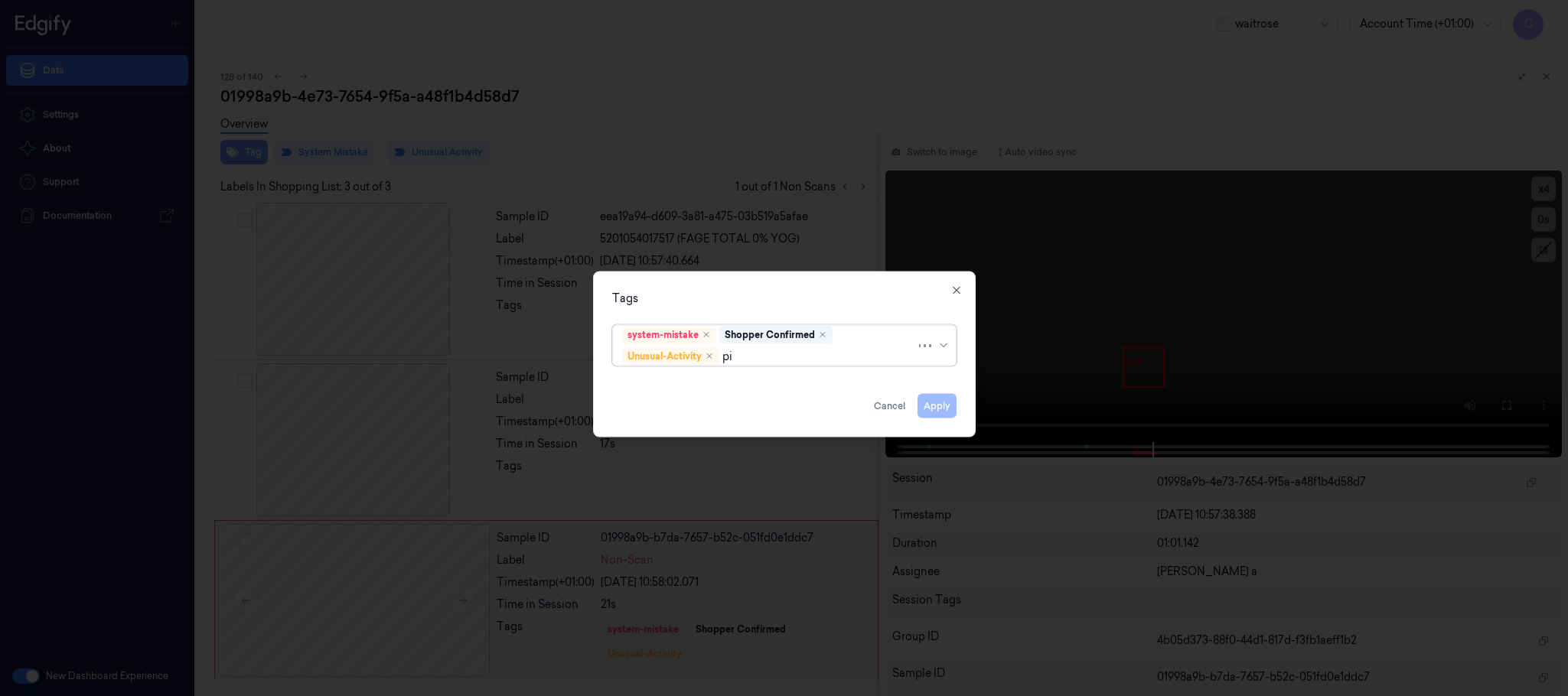
type input "pic"
click at [643, 386] on div "Picklist item alert" at bounding box center [666, 387] width 88 height 16
click at [726, 294] on div "Tags" at bounding box center [784, 299] width 344 height 16
click at [938, 400] on button "Apply" at bounding box center [937, 406] width 39 height 24
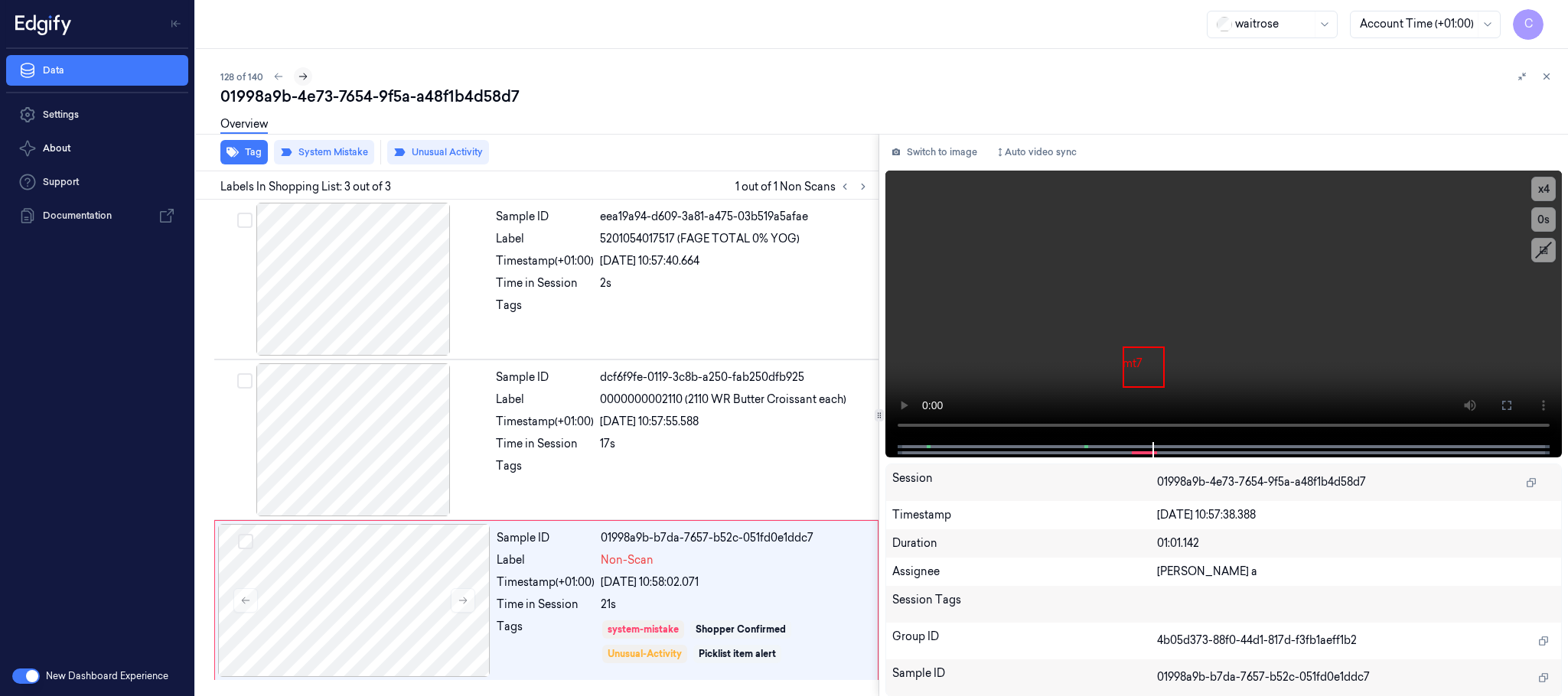
click at [306, 78] on icon at bounding box center [302, 76] width 10 height 10
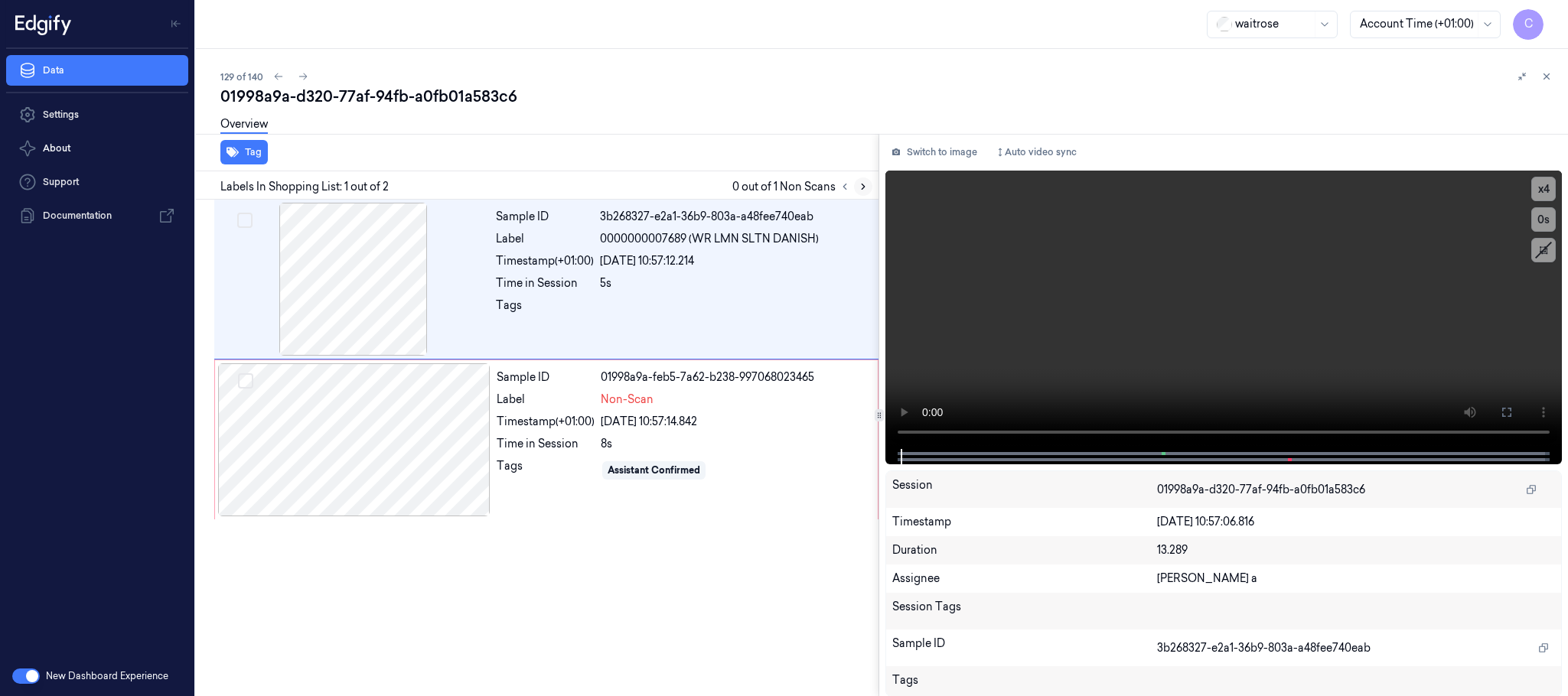
click at [866, 186] on icon at bounding box center [863, 186] width 10 height 10
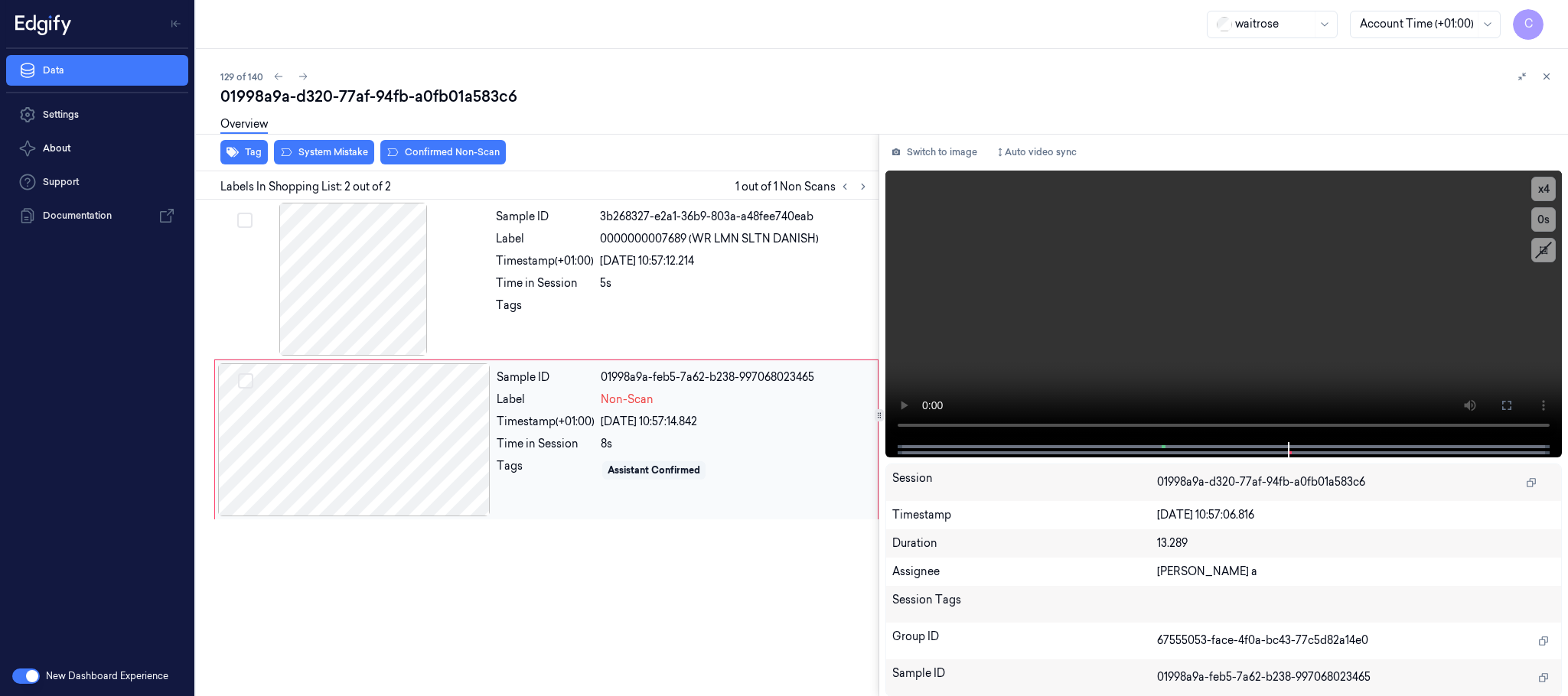
click at [467, 448] on div at bounding box center [354, 440] width 273 height 153
click at [400, 304] on div at bounding box center [353, 279] width 273 height 153
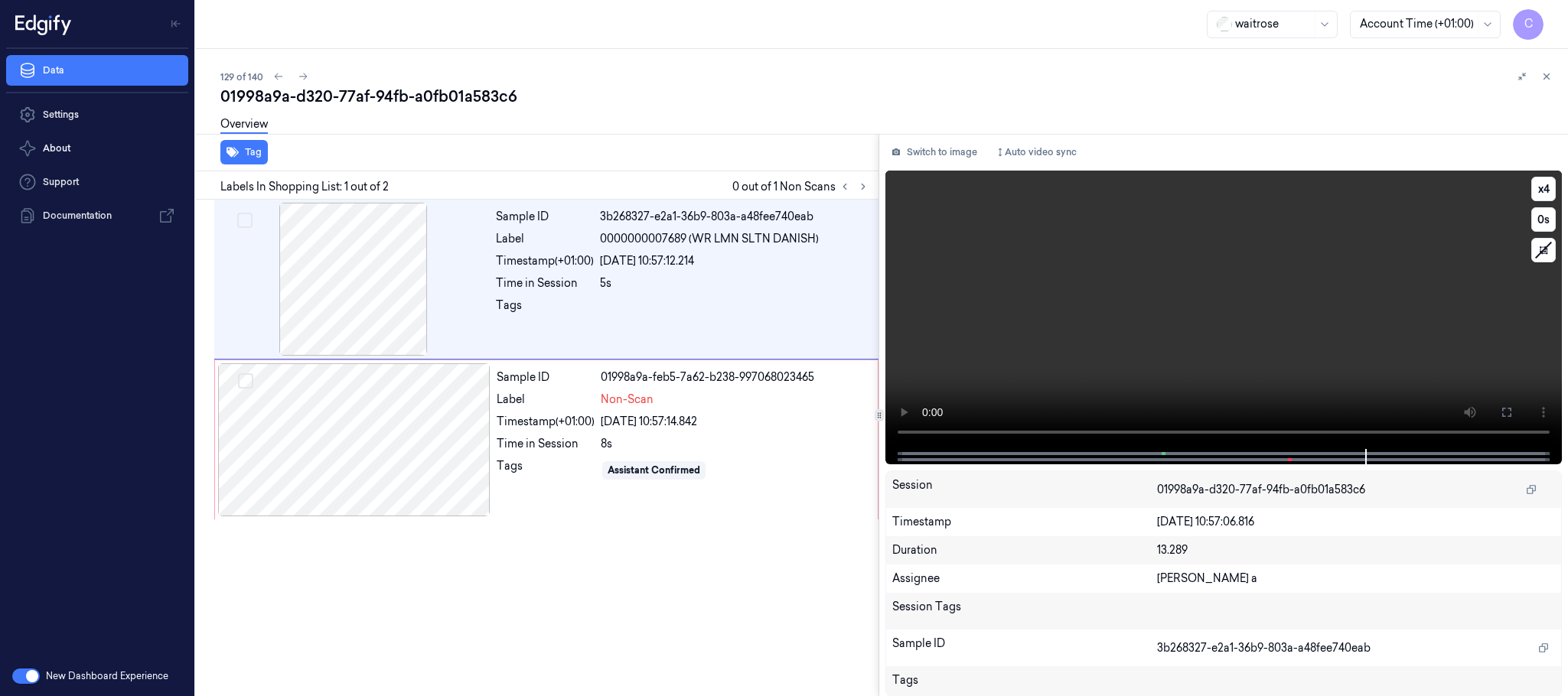
click at [1257, 358] on video at bounding box center [1223, 309] width 676 height 278
click at [450, 466] on div at bounding box center [354, 440] width 273 height 153
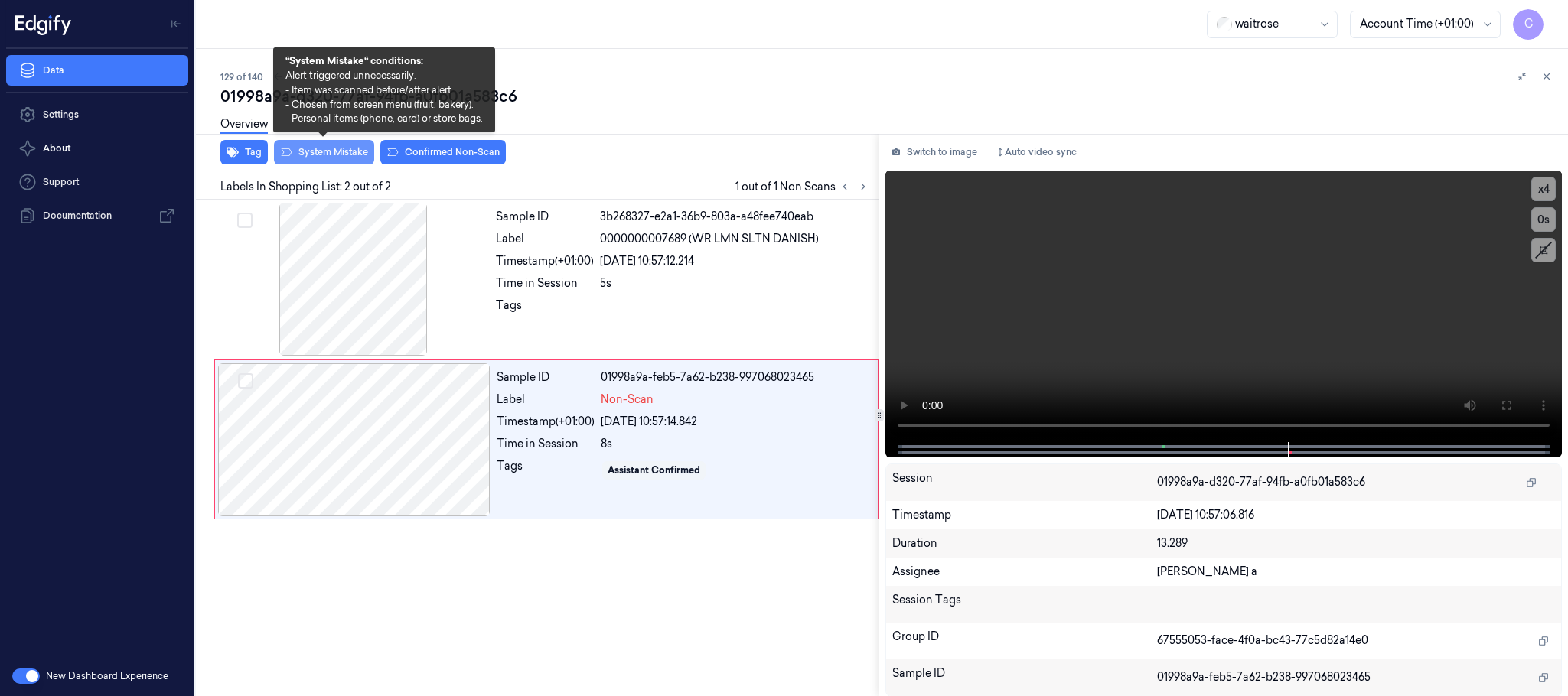
click at [361, 156] on button "System Mistake" at bounding box center [324, 152] width 101 height 24
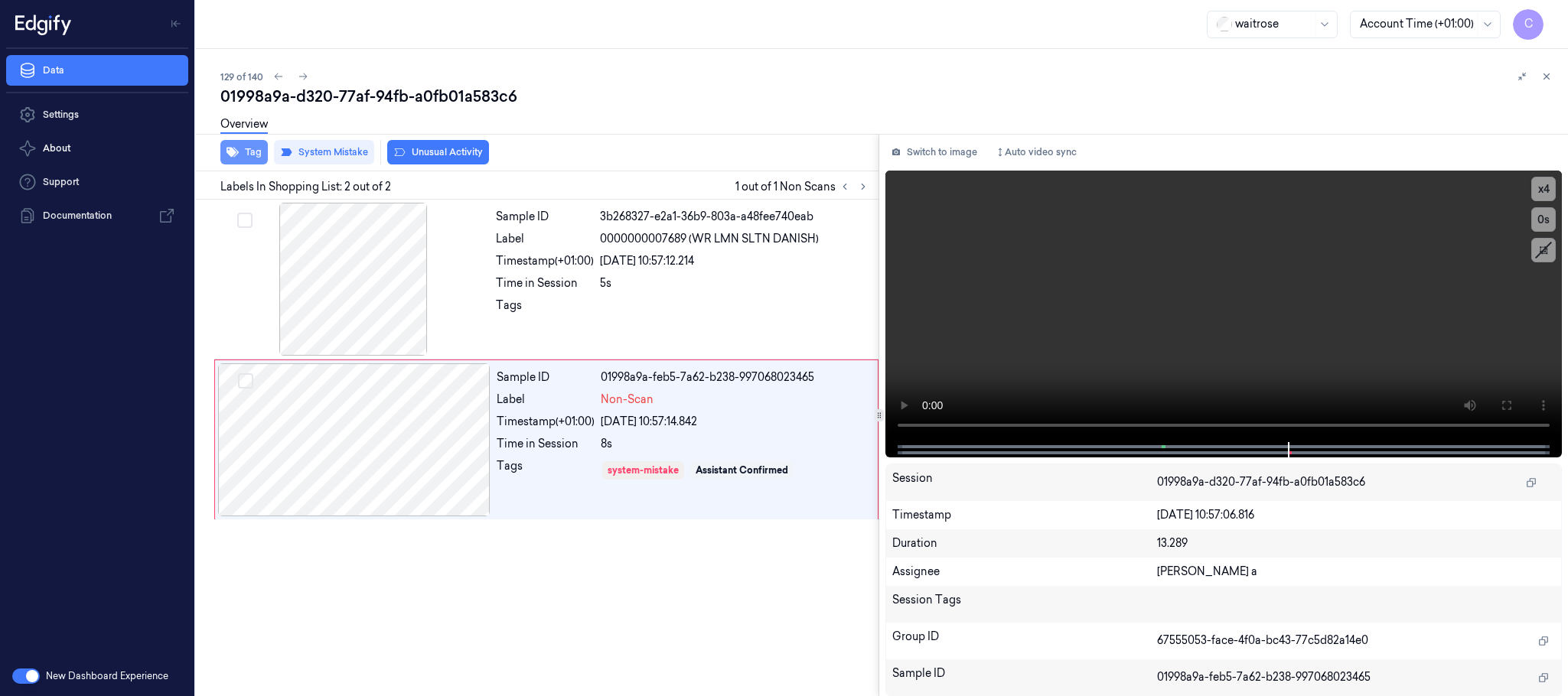
click at [253, 152] on button "Tag" at bounding box center [244, 152] width 47 height 24
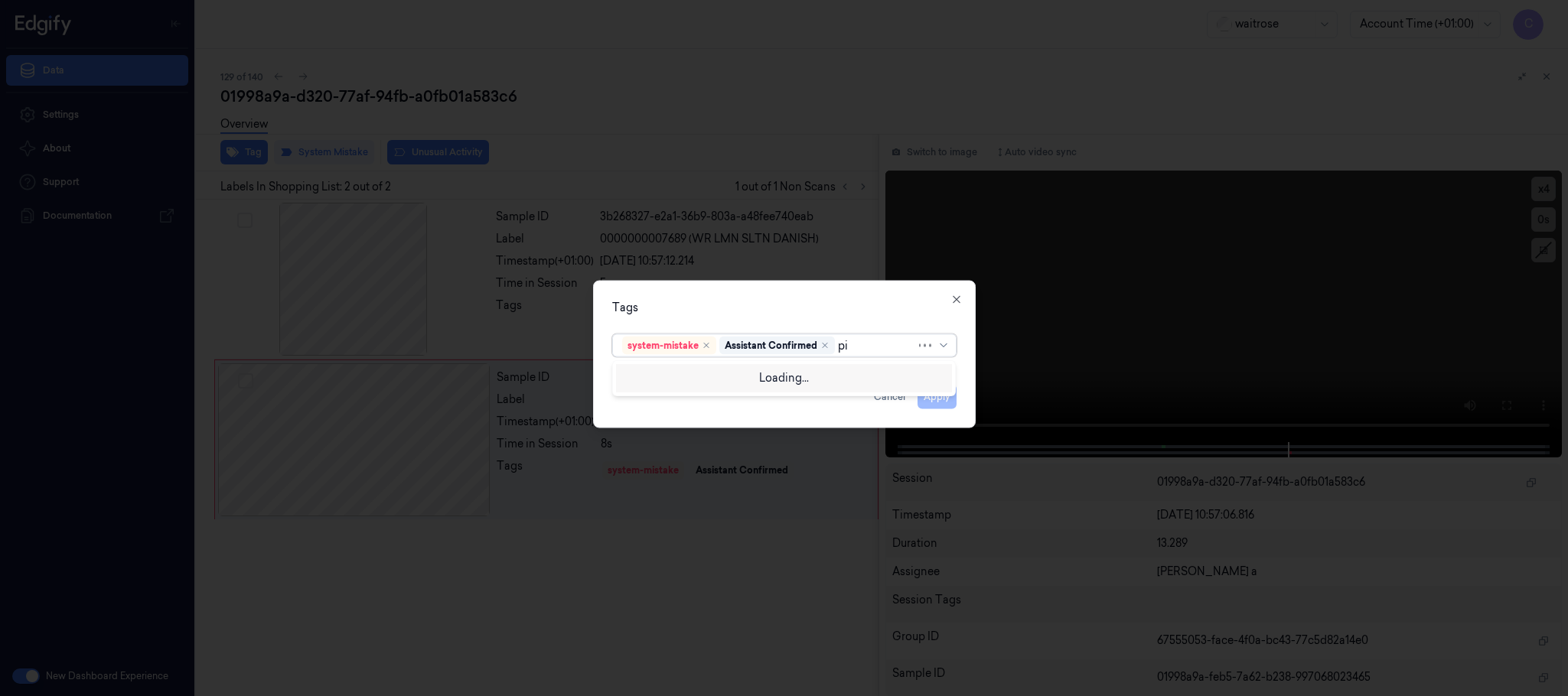
type input "pic"
click at [761, 374] on div "Picklist item alert" at bounding box center [784, 377] width 324 height 16
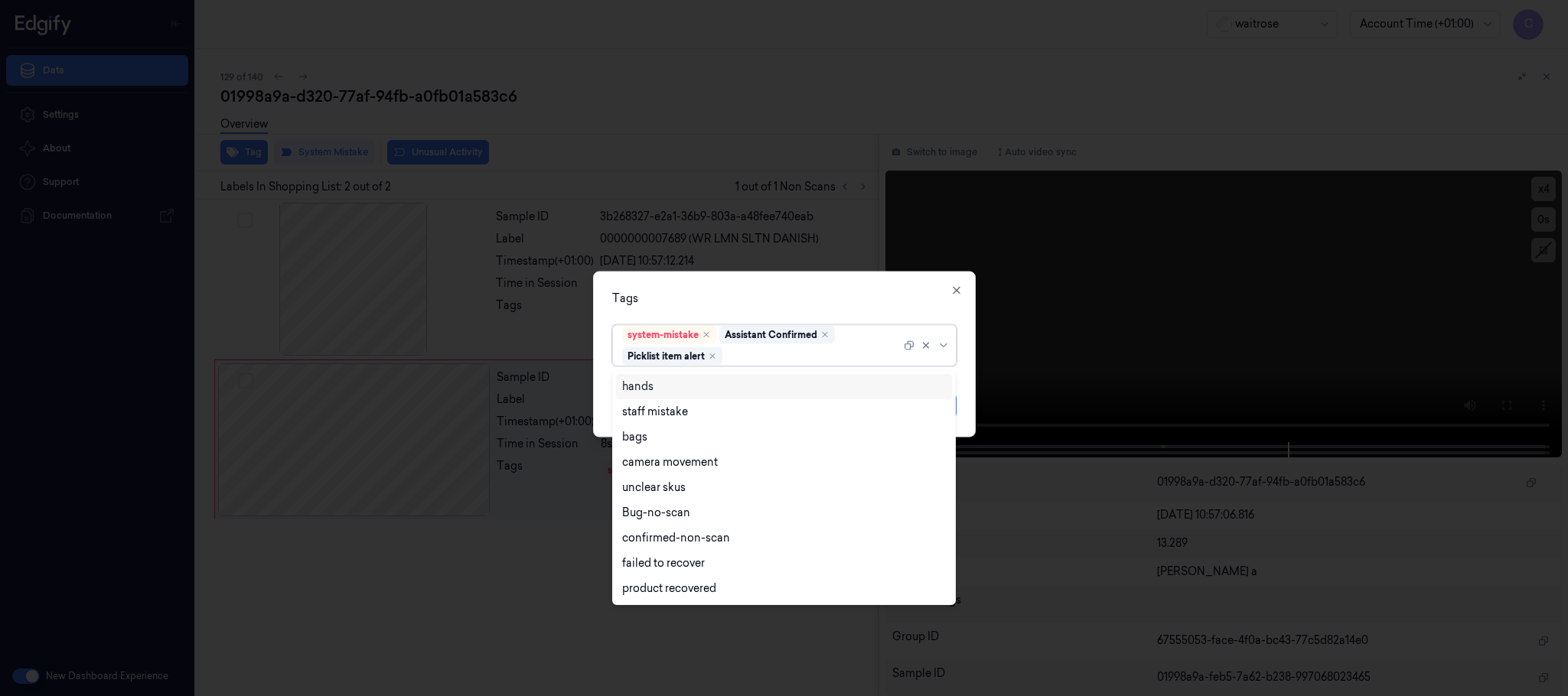
click at [806, 299] on div "Tags" at bounding box center [784, 299] width 344 height 16
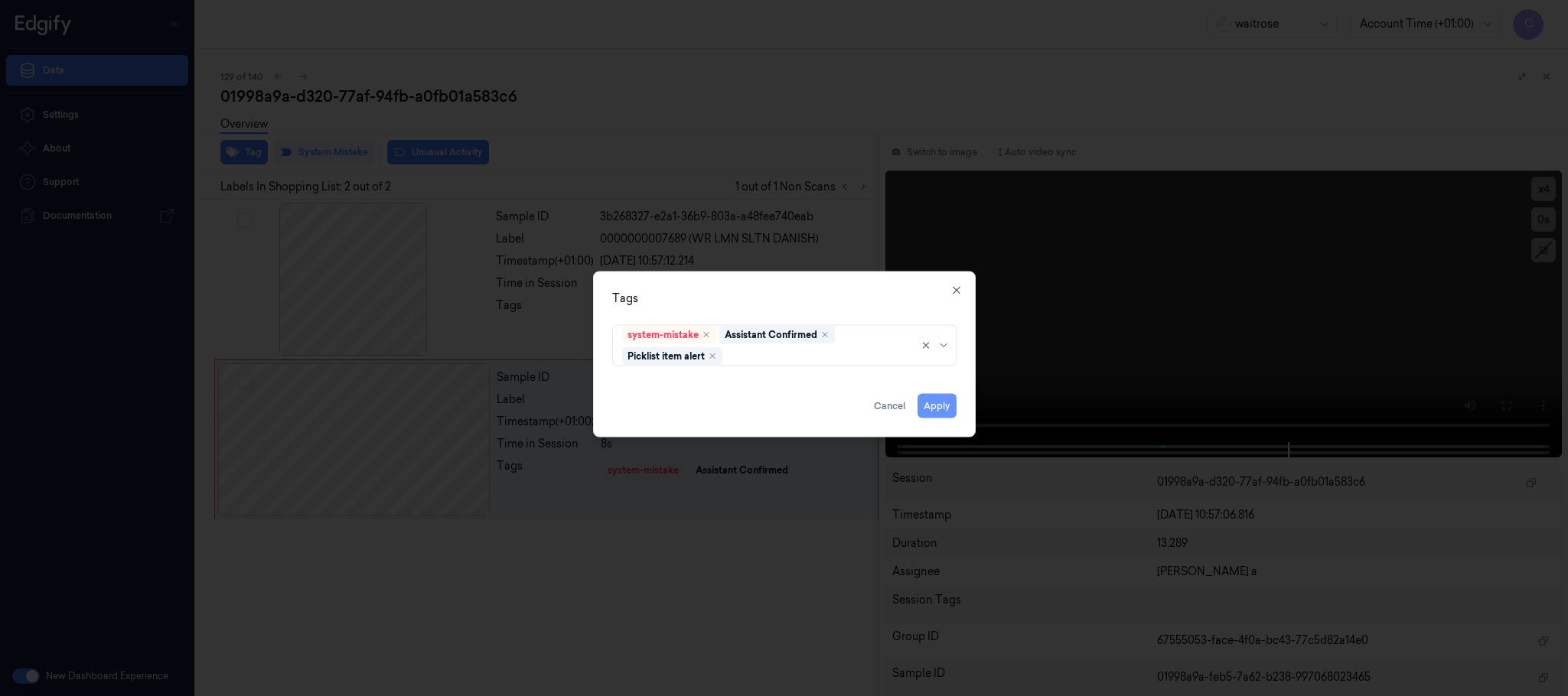
click at [942, 402] on button "Apply" at bounding box center [937, 406] width 39 height 24
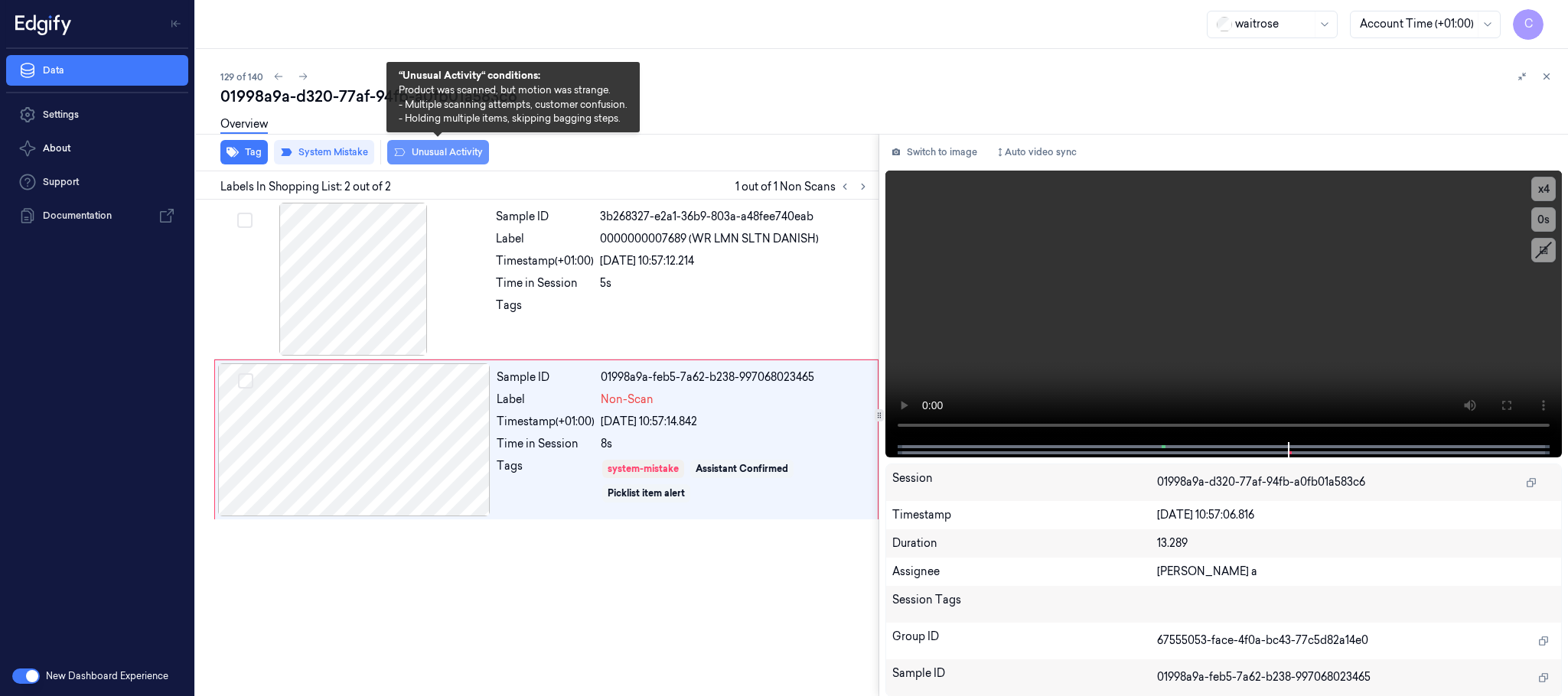
click at [454, 149] on button "Unusual Activity" at bounding box center [438, 152] width 102 height 24
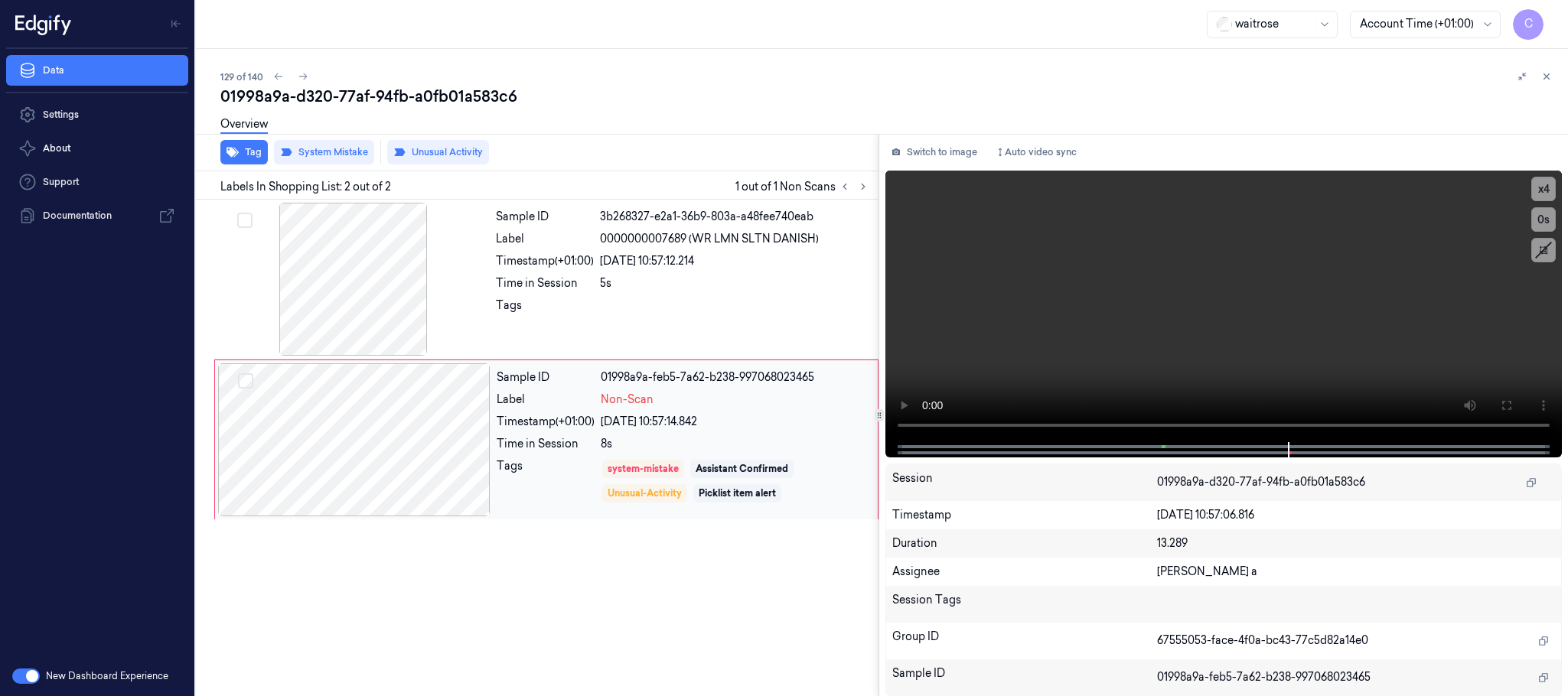
click at [460, 439] on div at bounding box center [354, 440] width 273 height 153
click at [1265, 357] on video at bounding box center [1223, 306] width 676 height 272
click at [400, 435] on div at bounding box center [354, 440] width 273 height 153
click at [302, 79] on icon at bounding box center [302, 76] width 10 height 10
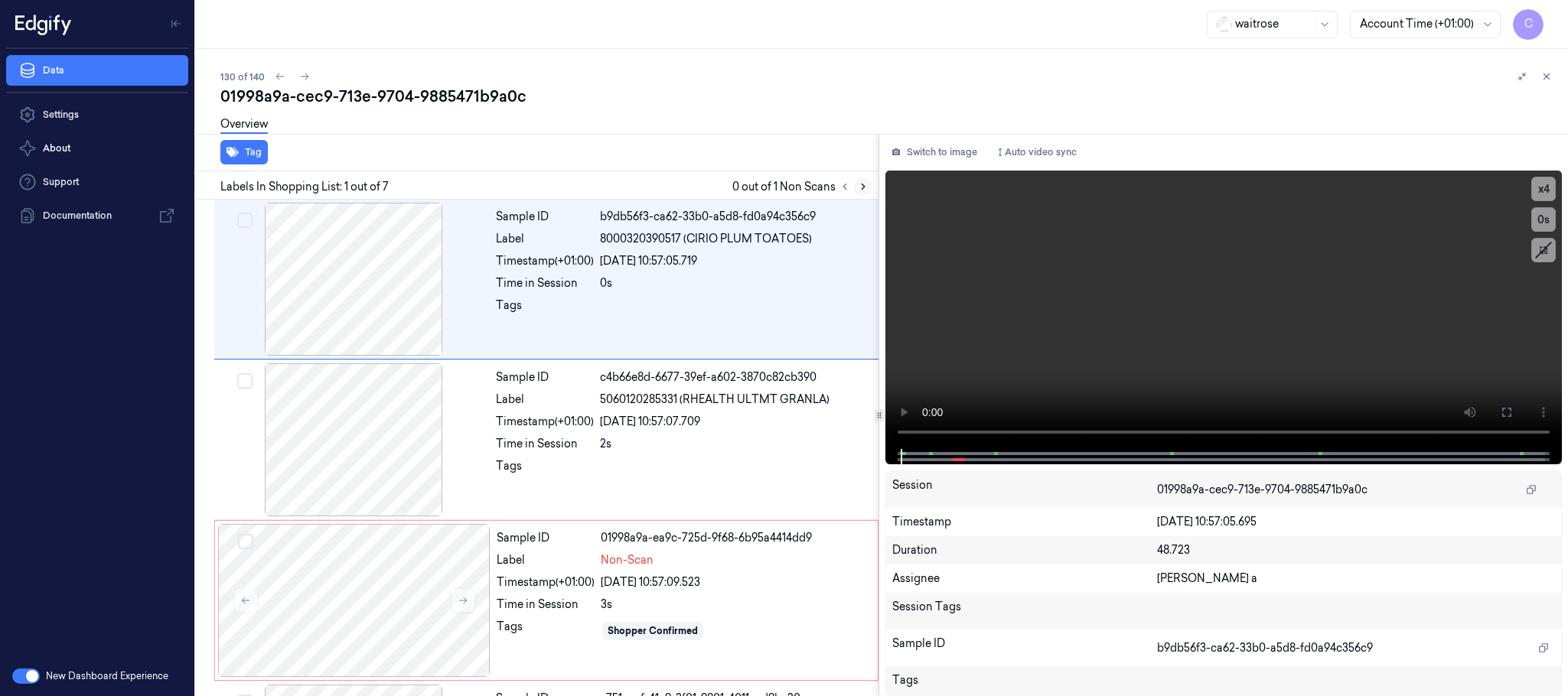
click at [858, 184] on icon at bounding box center [863, 186] width 10 height 10
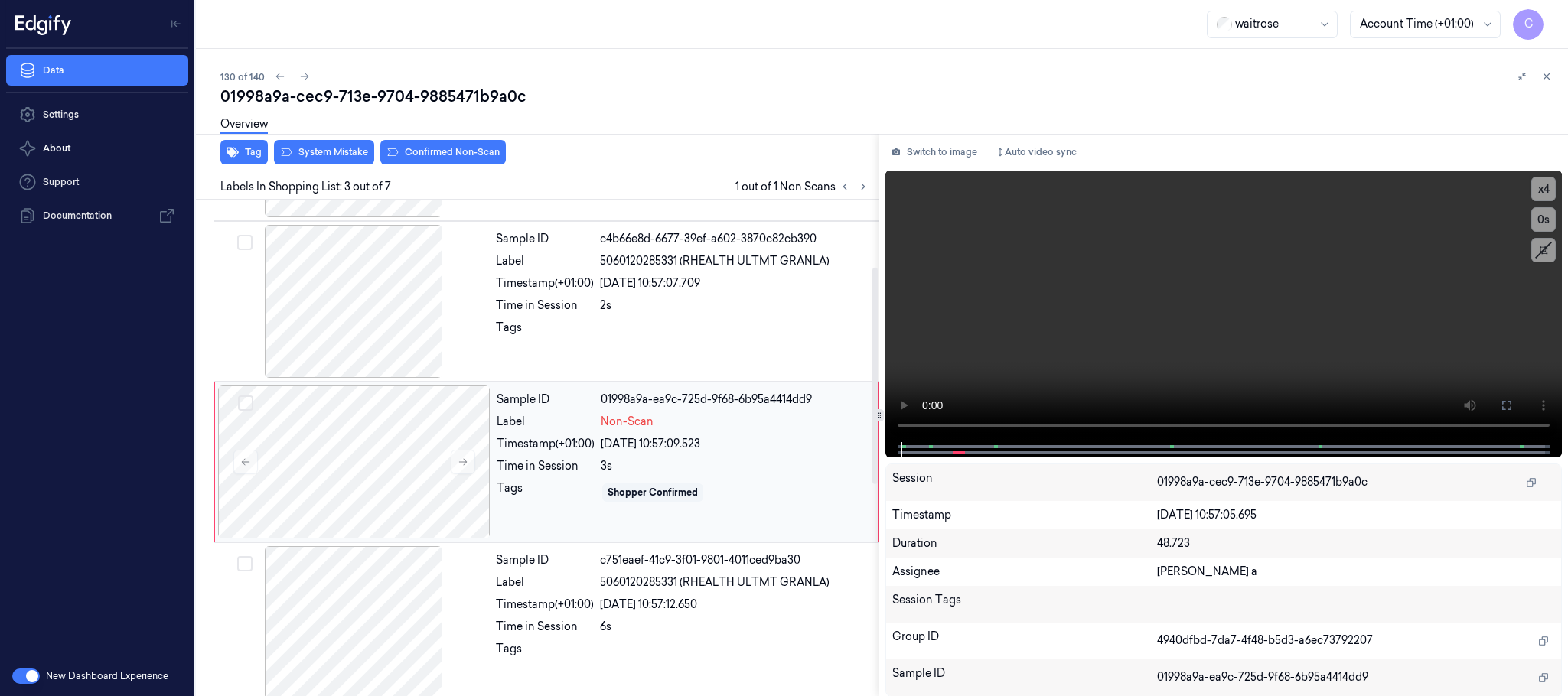
scroll to position [154, 0]
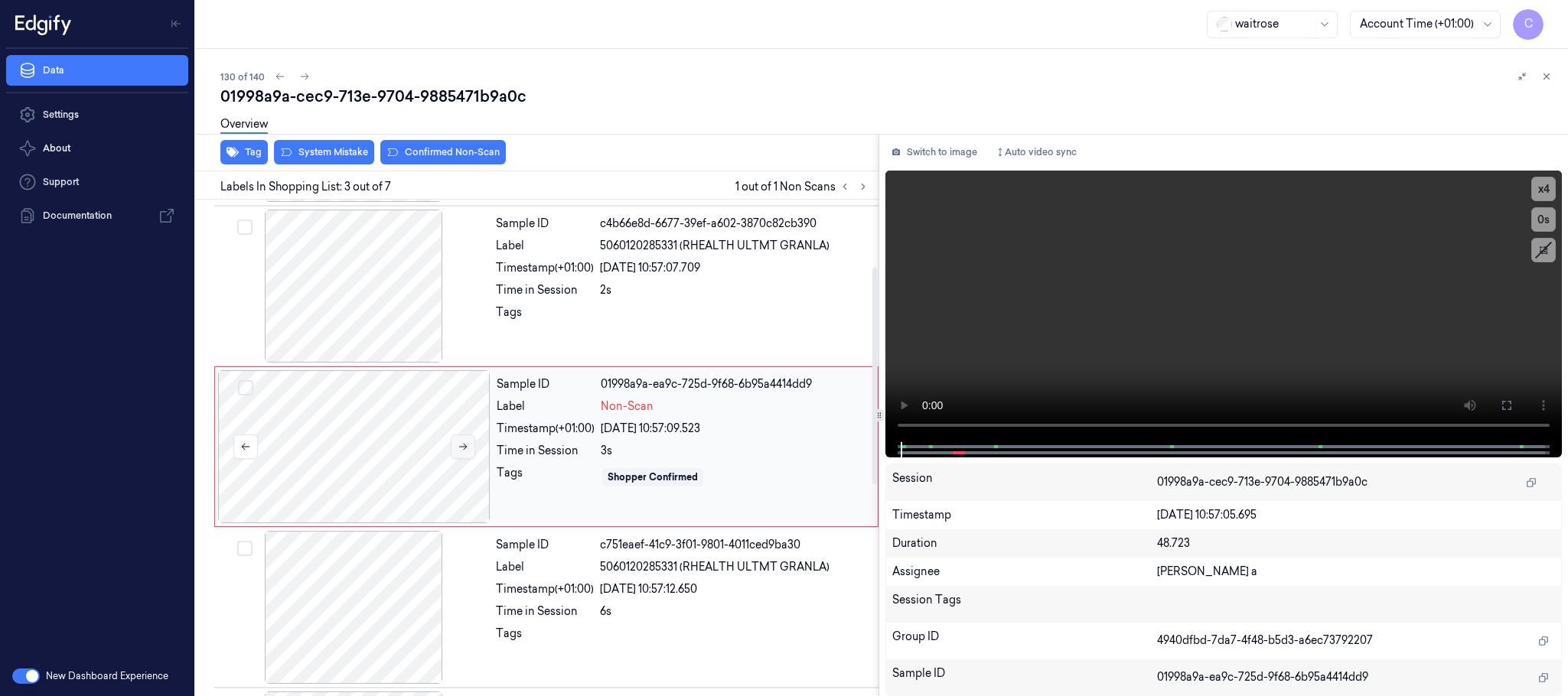
click at [469, 450] on icon at bounding box center [462, 446] width 10 height 10
click at [373, 288] on div at bounding box center [353, 286] width 273 height 153
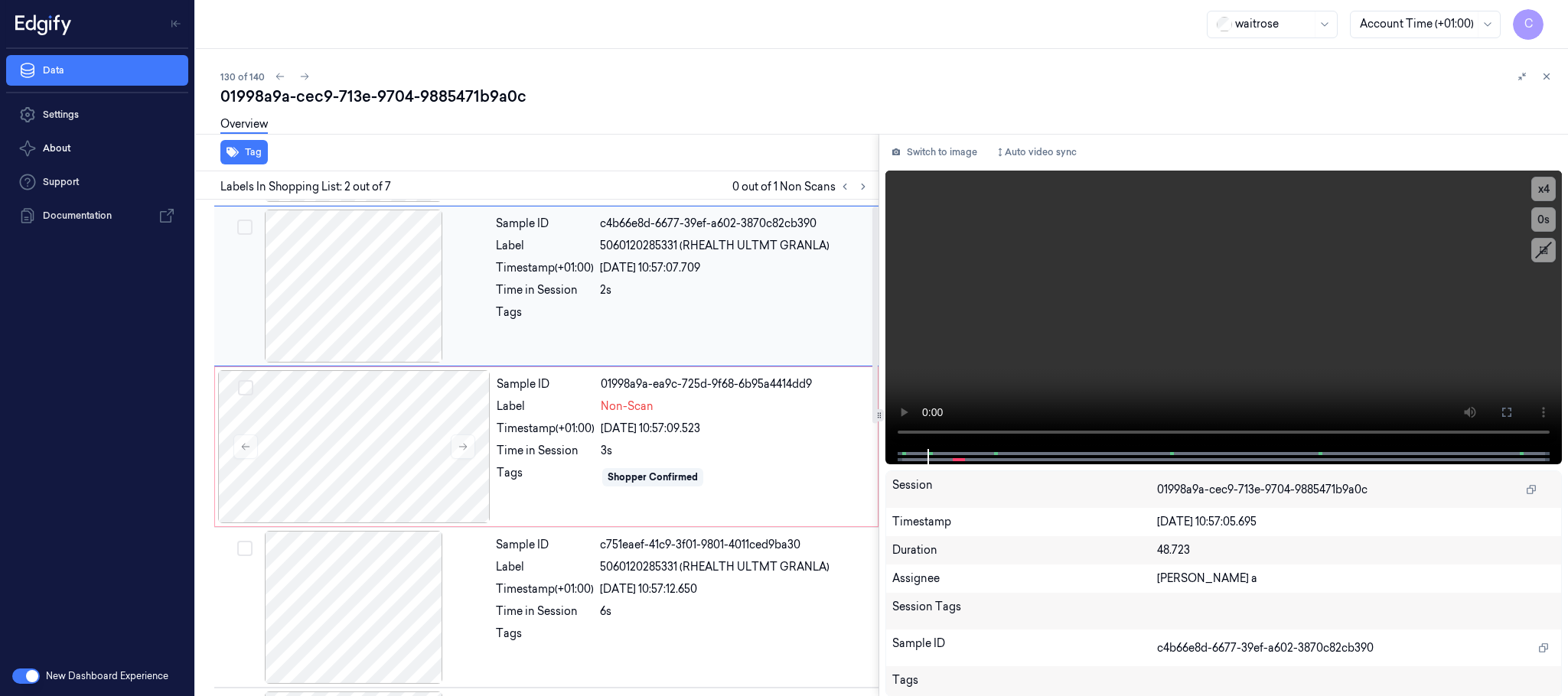
scroll to position [0, 0]
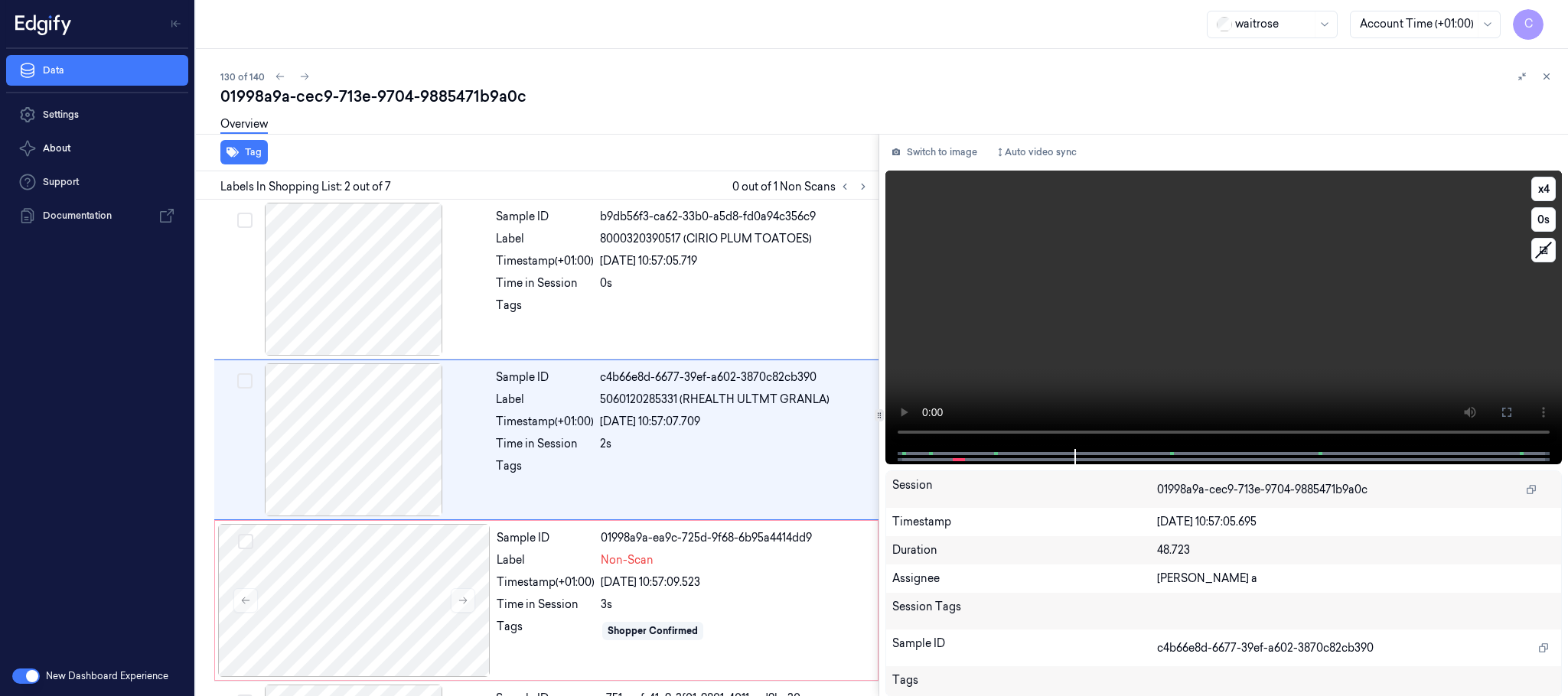
click at [1189, 370] on video at bounding box center [1223, 309] width 676 height 278
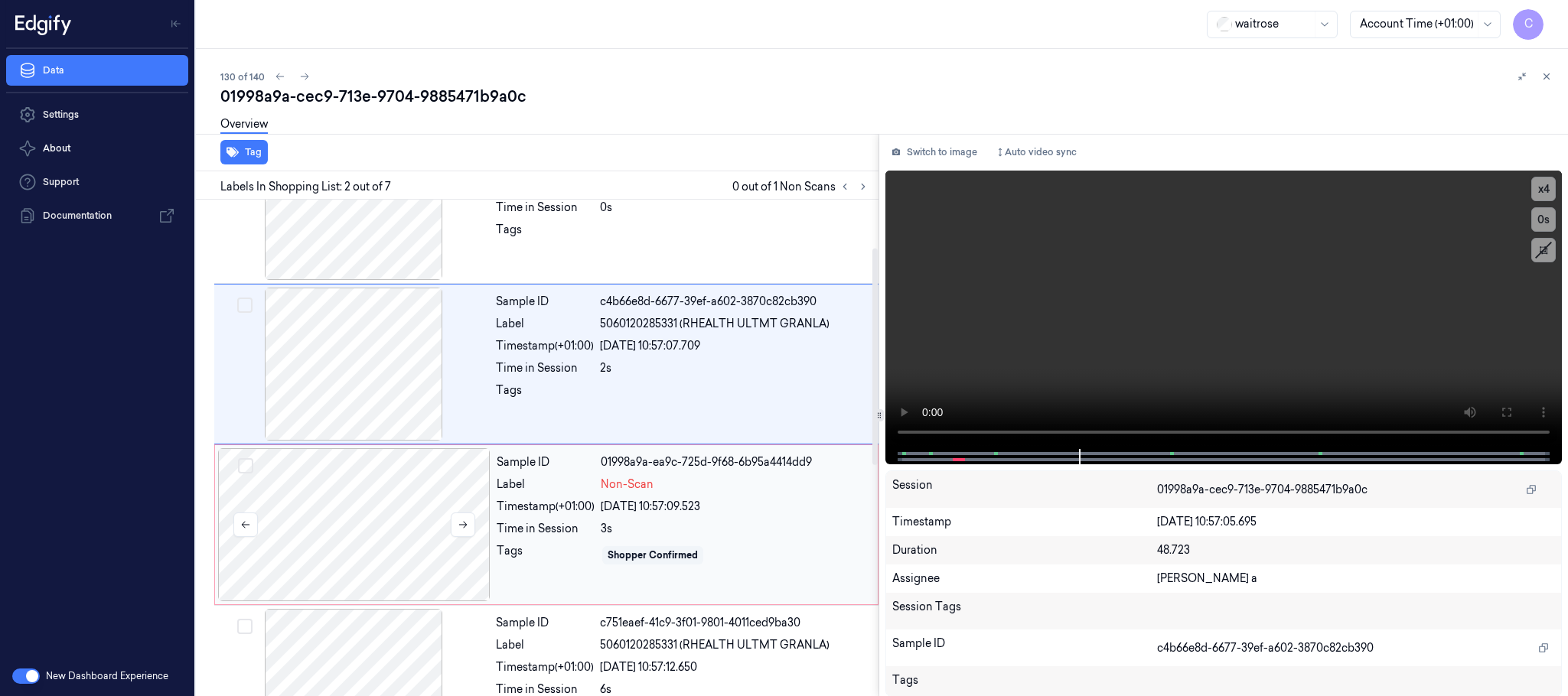
scroll to position [115, 0]
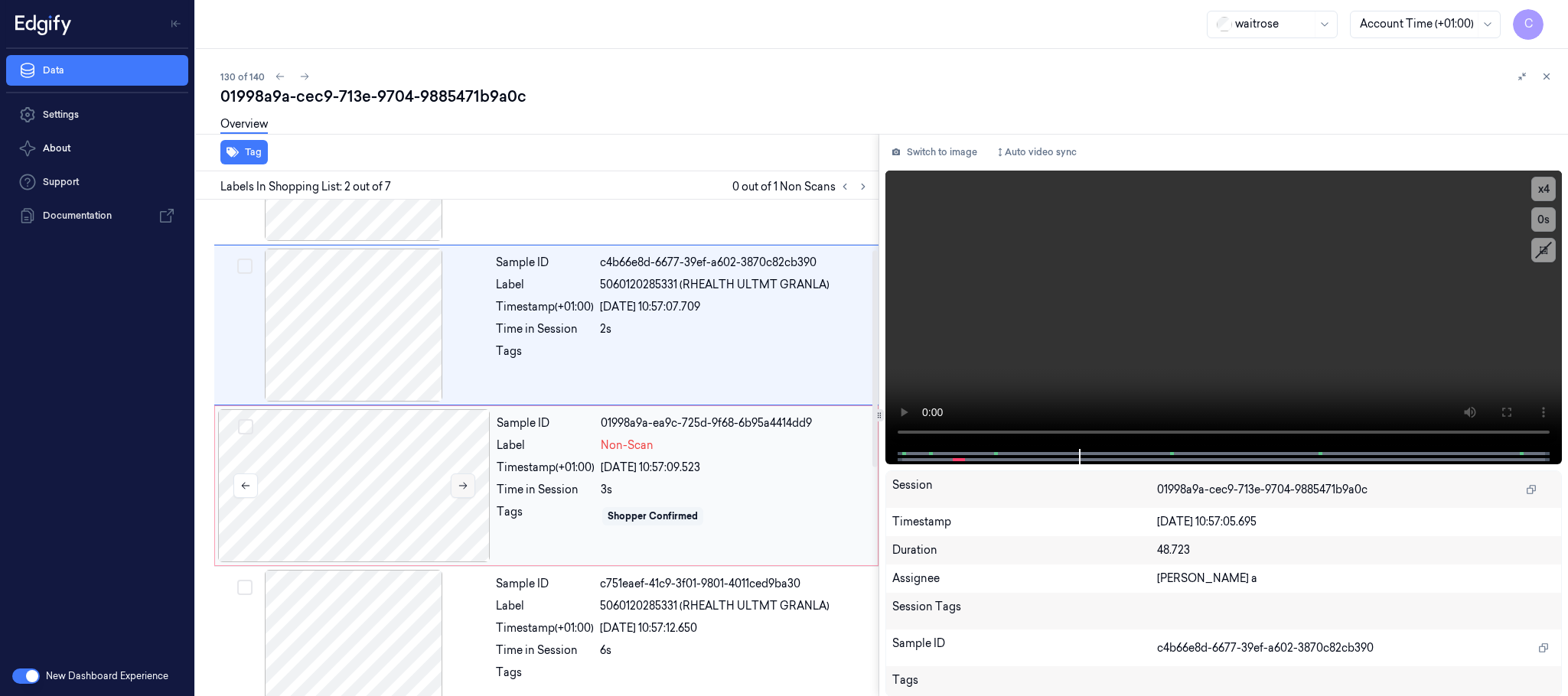
click at [470, 487] on button at bounding box center [463, 485] width 24 height 24
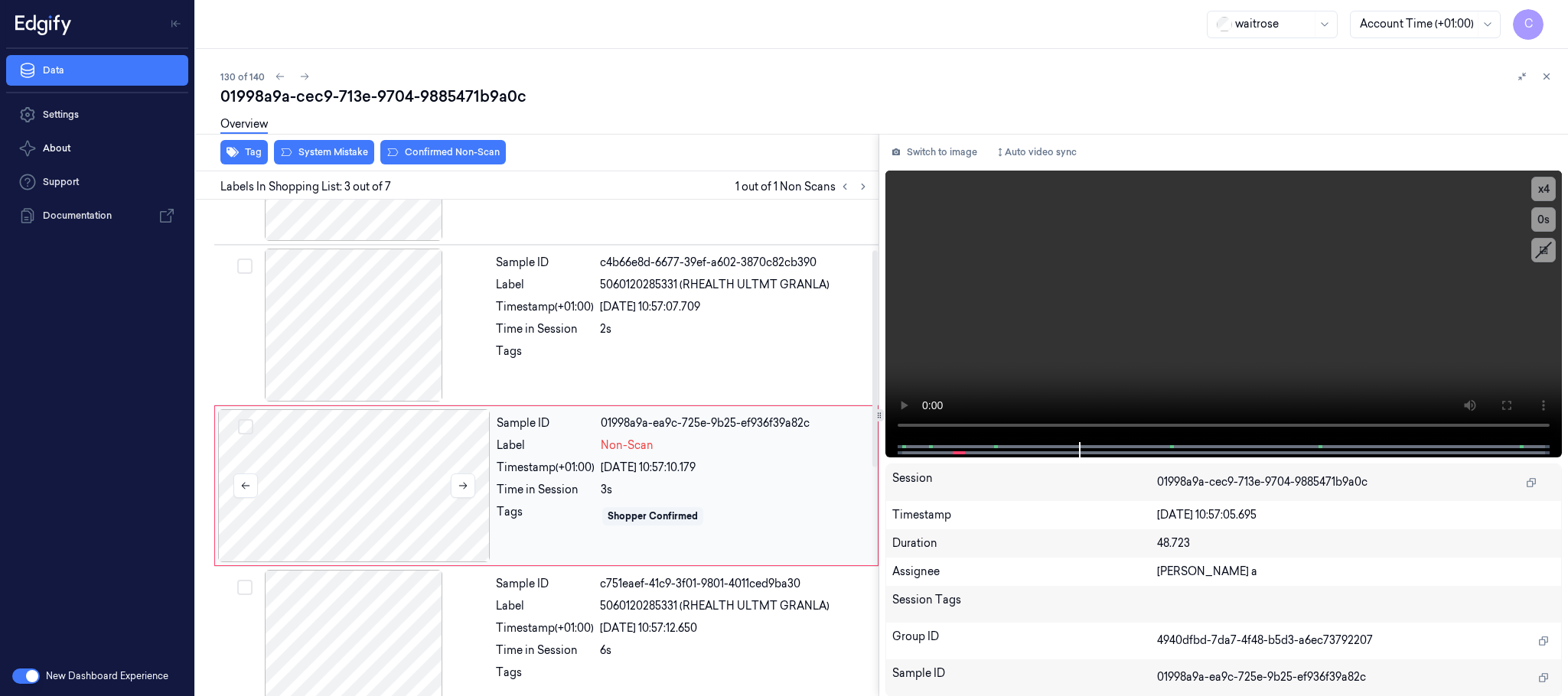
scroll to position [154, 0]
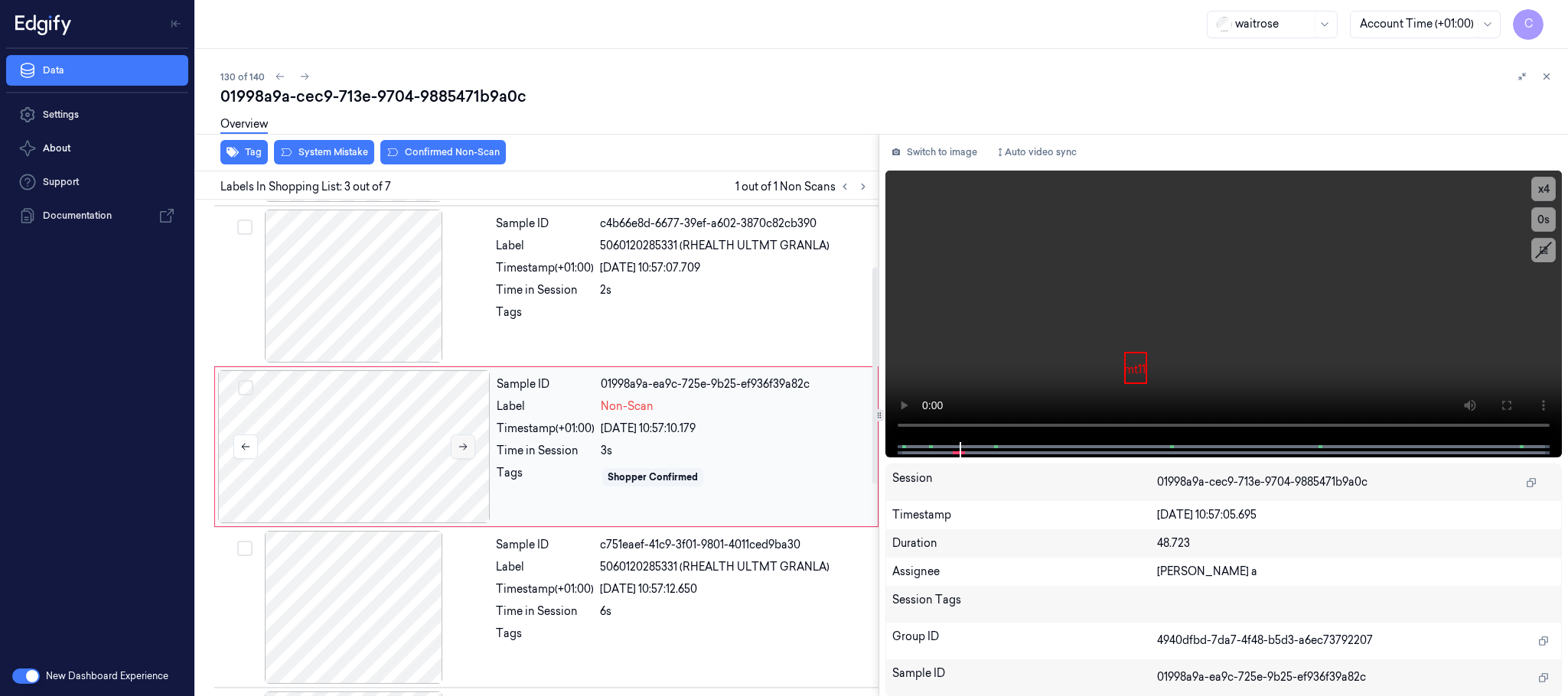
click at [453, 450] on button at bounding box center [463, 447] width 24 height 24
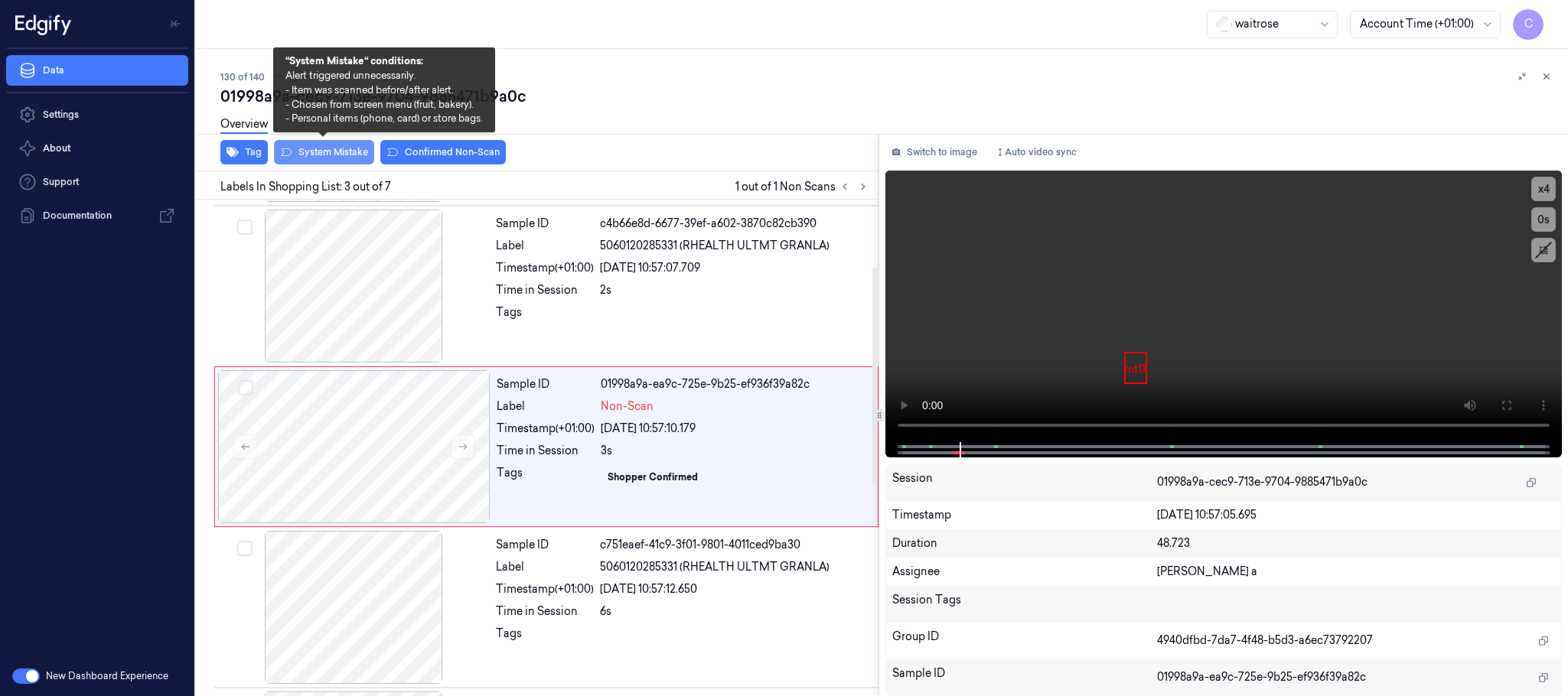
click at [329, 149] on button "System Mistake" at bounding box center [324, 152] width 101 height 24
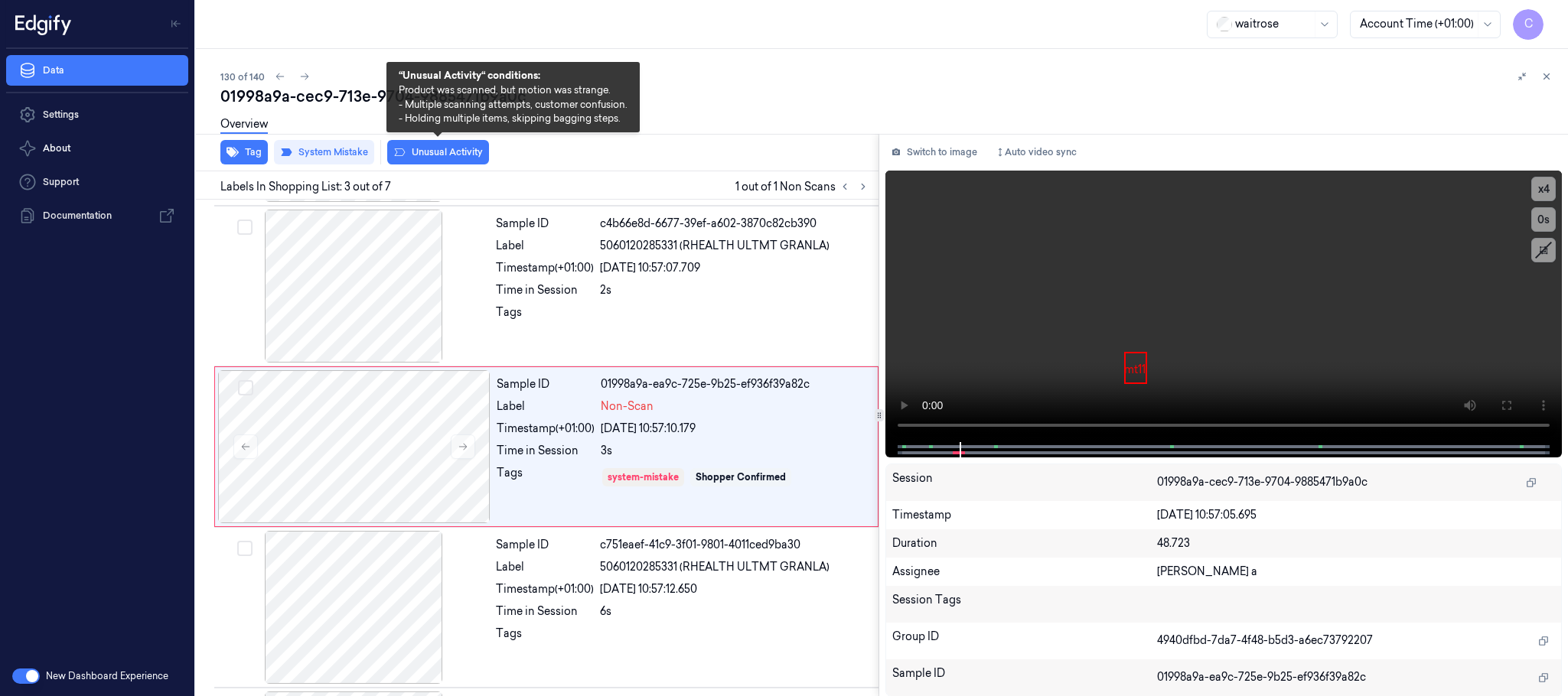
click at [432, 159] on button "Unusual Activity" at bounding box center [438, 152] width 102 height 24
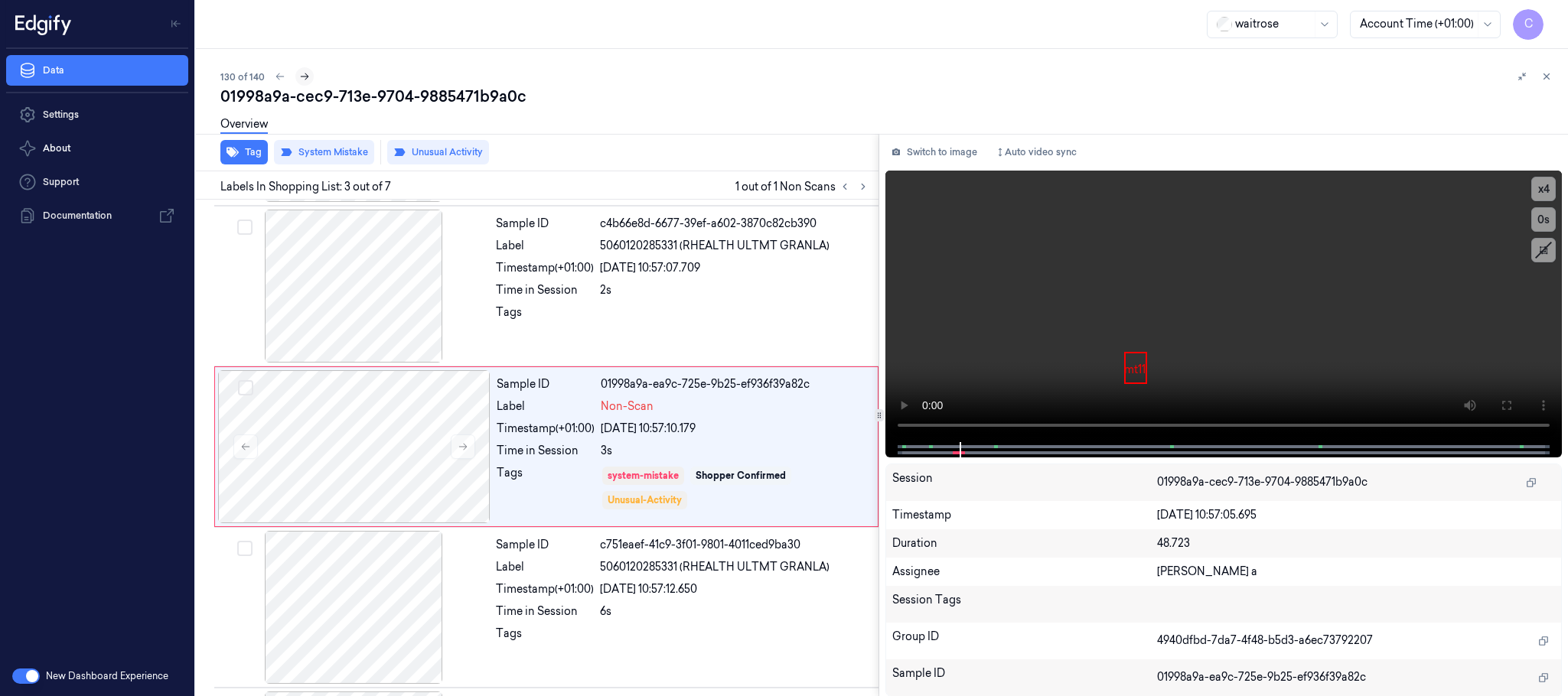
click at [299, 73] on icon at bounding box center [304, 76] width 10 height 10
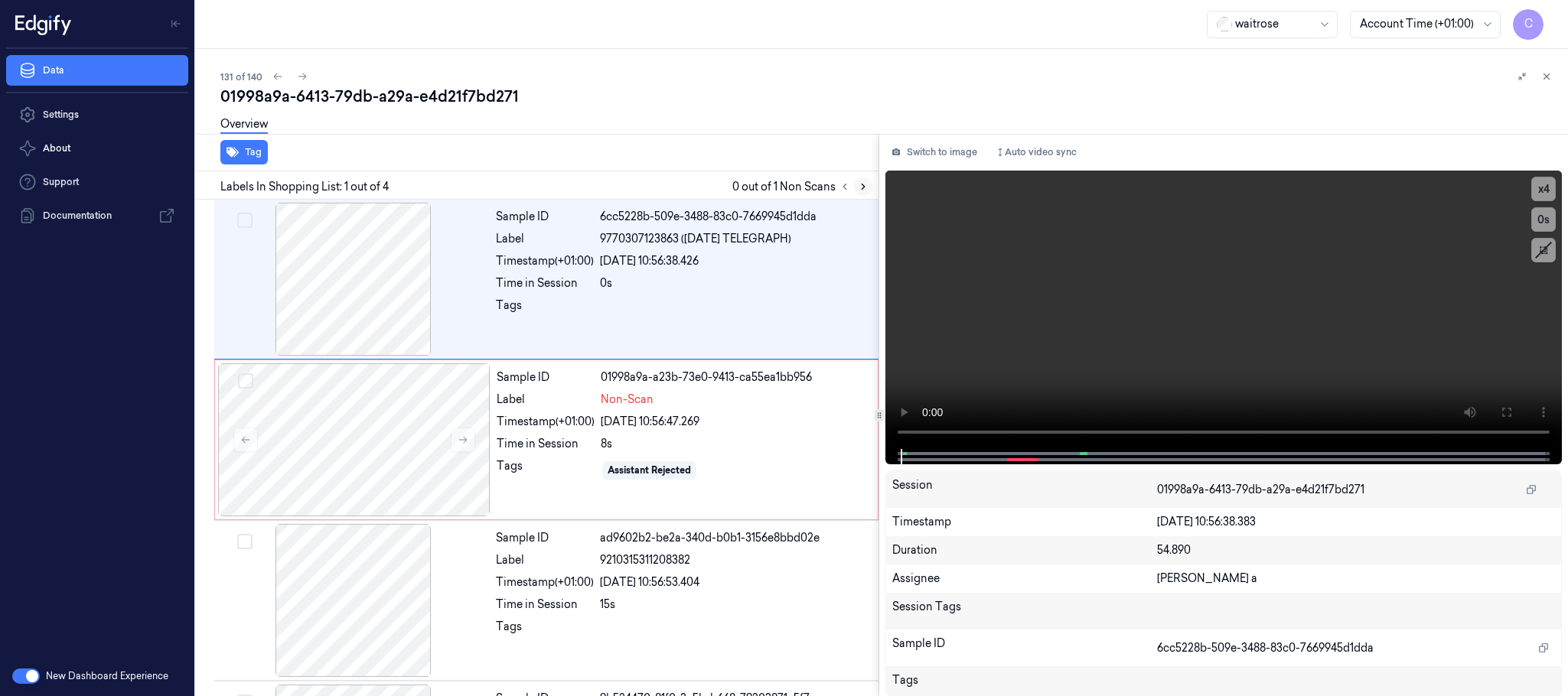
click at [855, 184] on button at bounding box center [863, 186] width 18 height 18
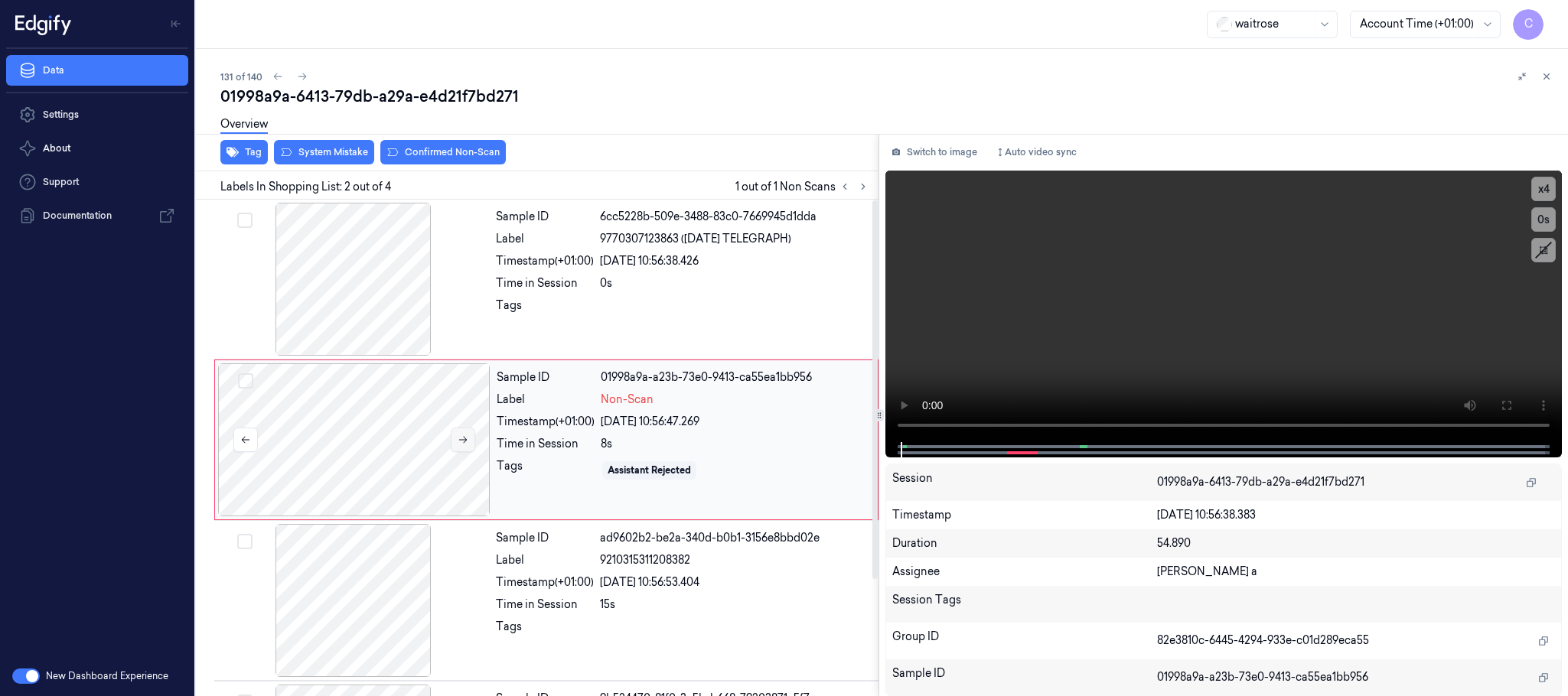
click at [462, 439] on icon at bounding box center [462, 440] width 10 height 10
click at [387, 268] on div at bounding box center [353, 279] width 273 height 153
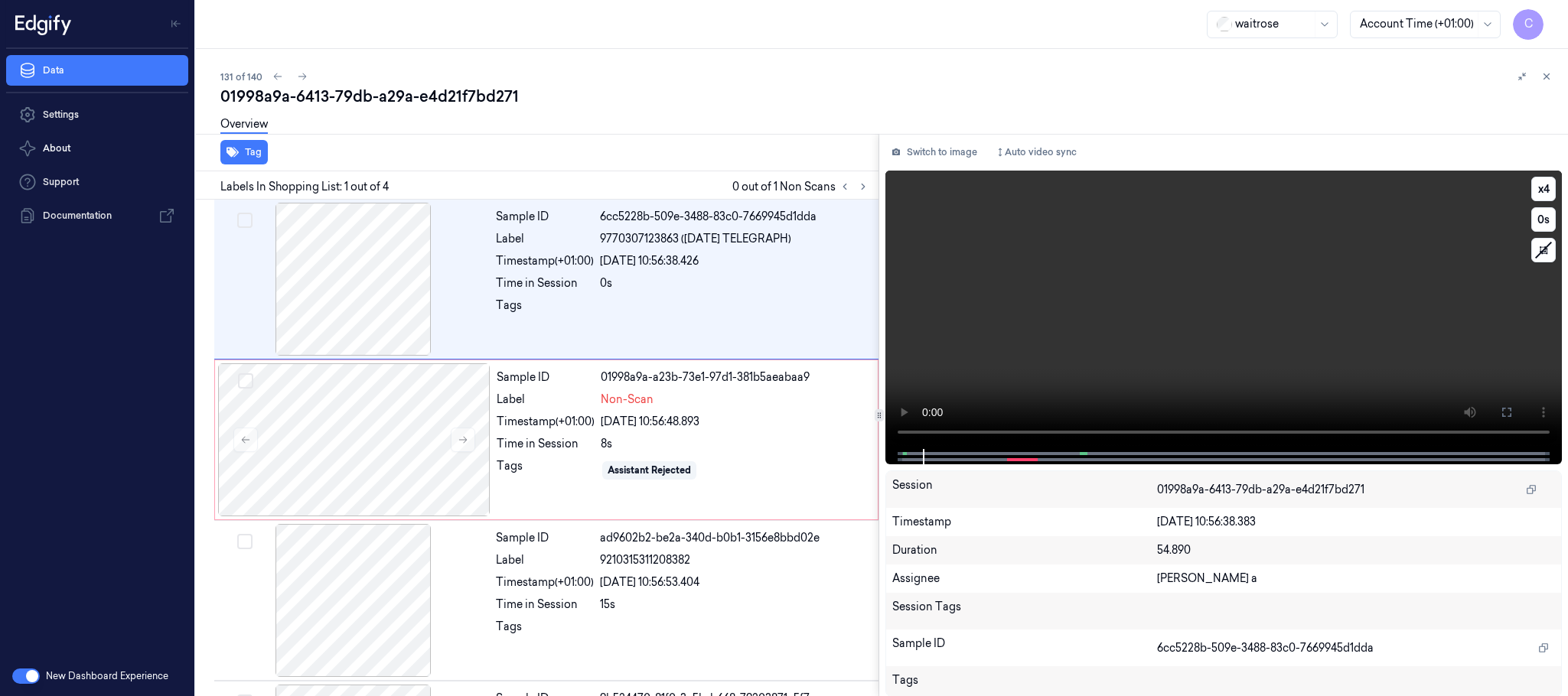
click at [1091, 325] on video at bounding box center [1223, 309] width 676 height 278
click at [427, 435] on div at bounding box center [354, 440] width 273 height 153
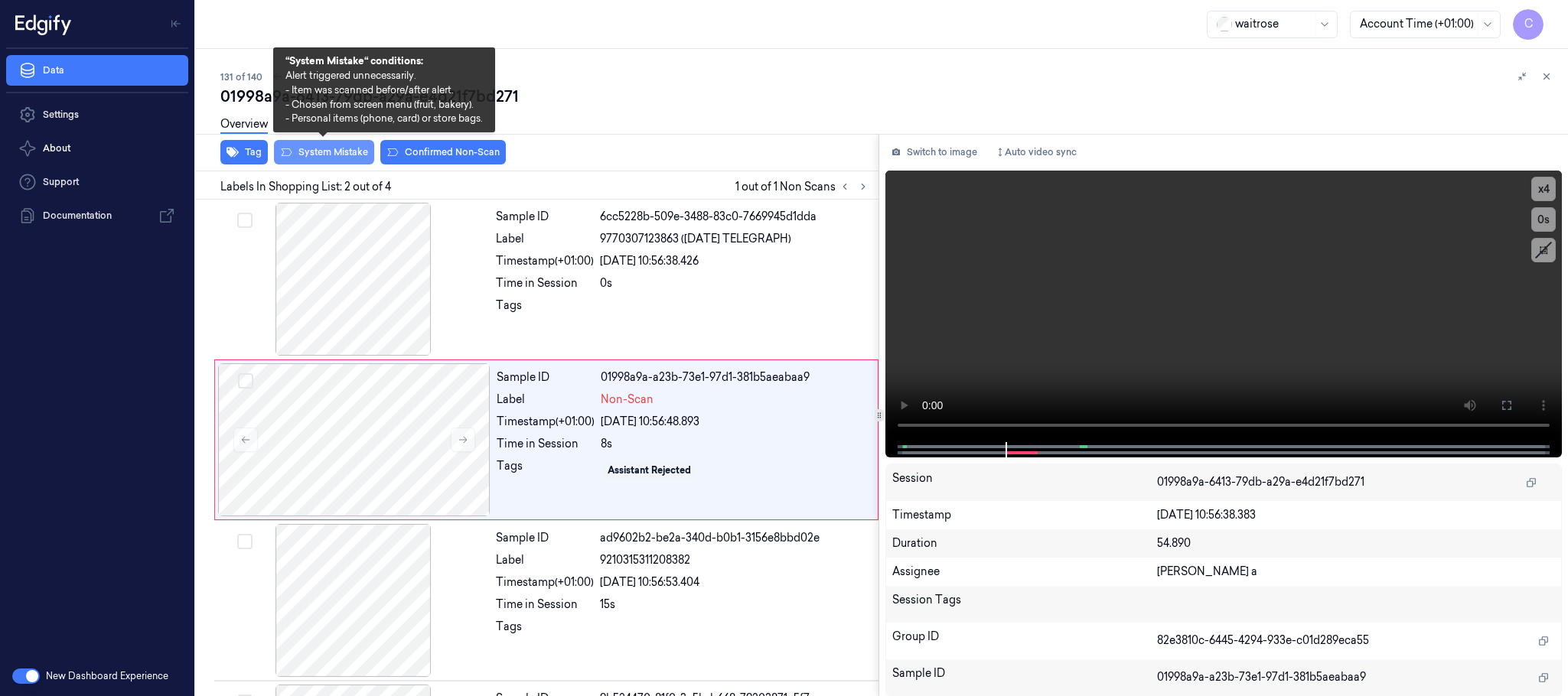
click at [352, 152] on button "System Mistake" at bounding box center [324, 152] width 101 height 24
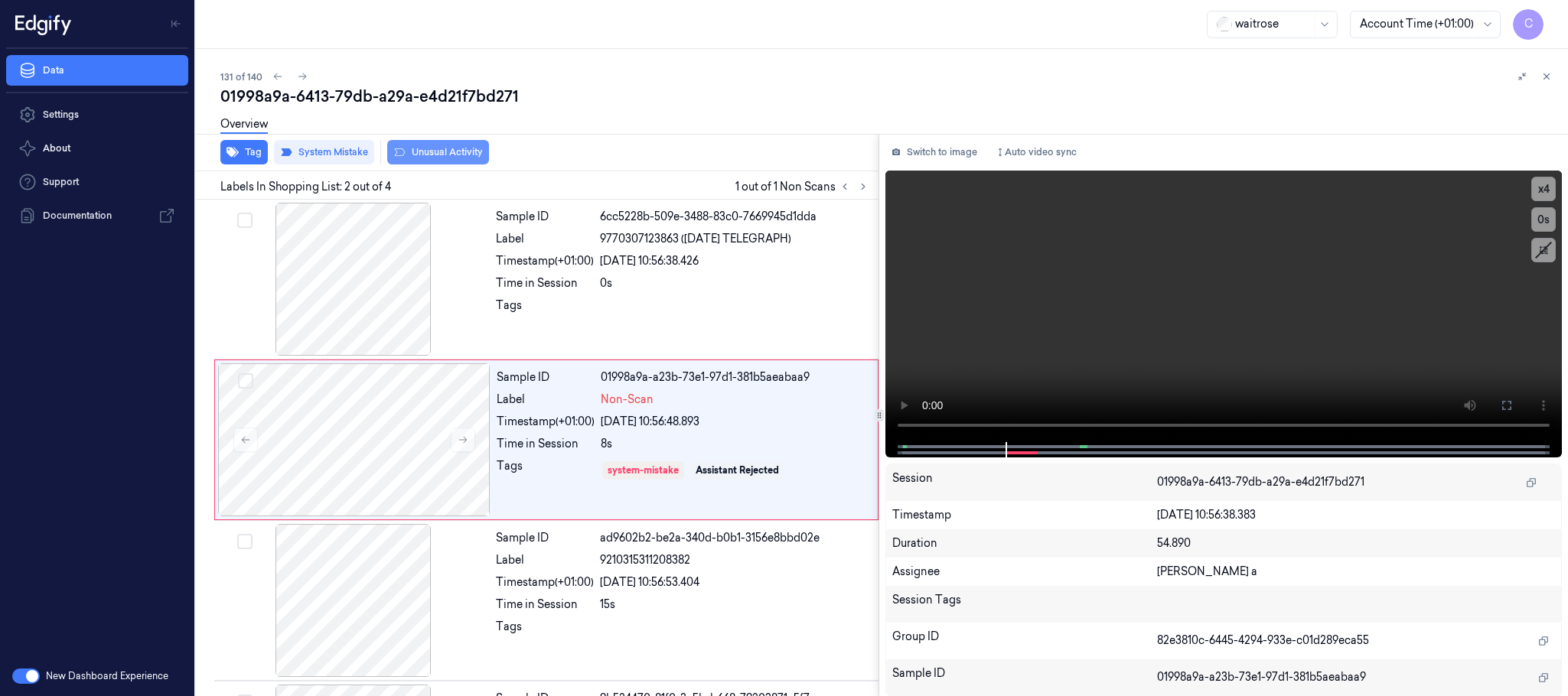
click at [437, 148] on button "Unusual Activity" at bounding box center [438, 152] width 102 height 24
click at [464, 430] on button at bounding box center [463, 440] width 24 height 24
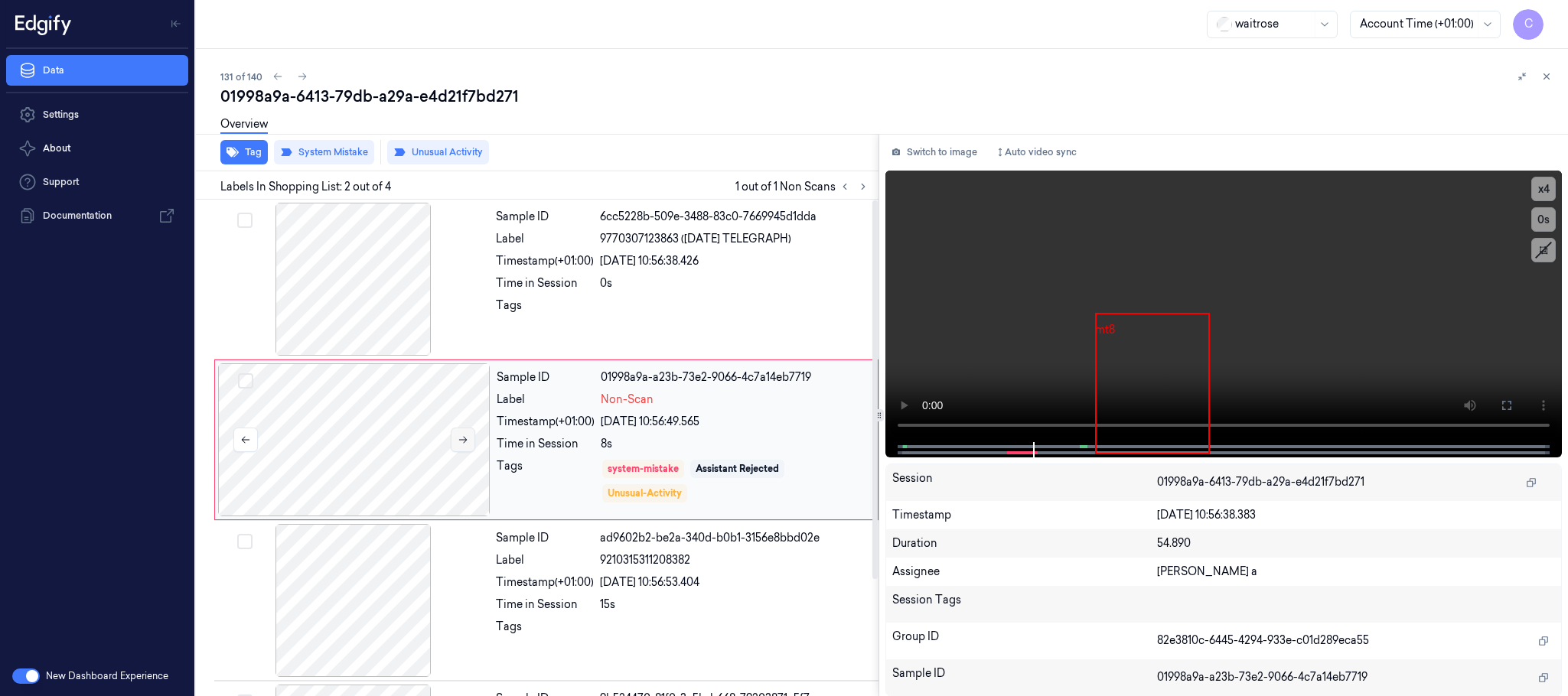
click at [466, 436] on icon at bounding box center [462, 440] width 10 height 10
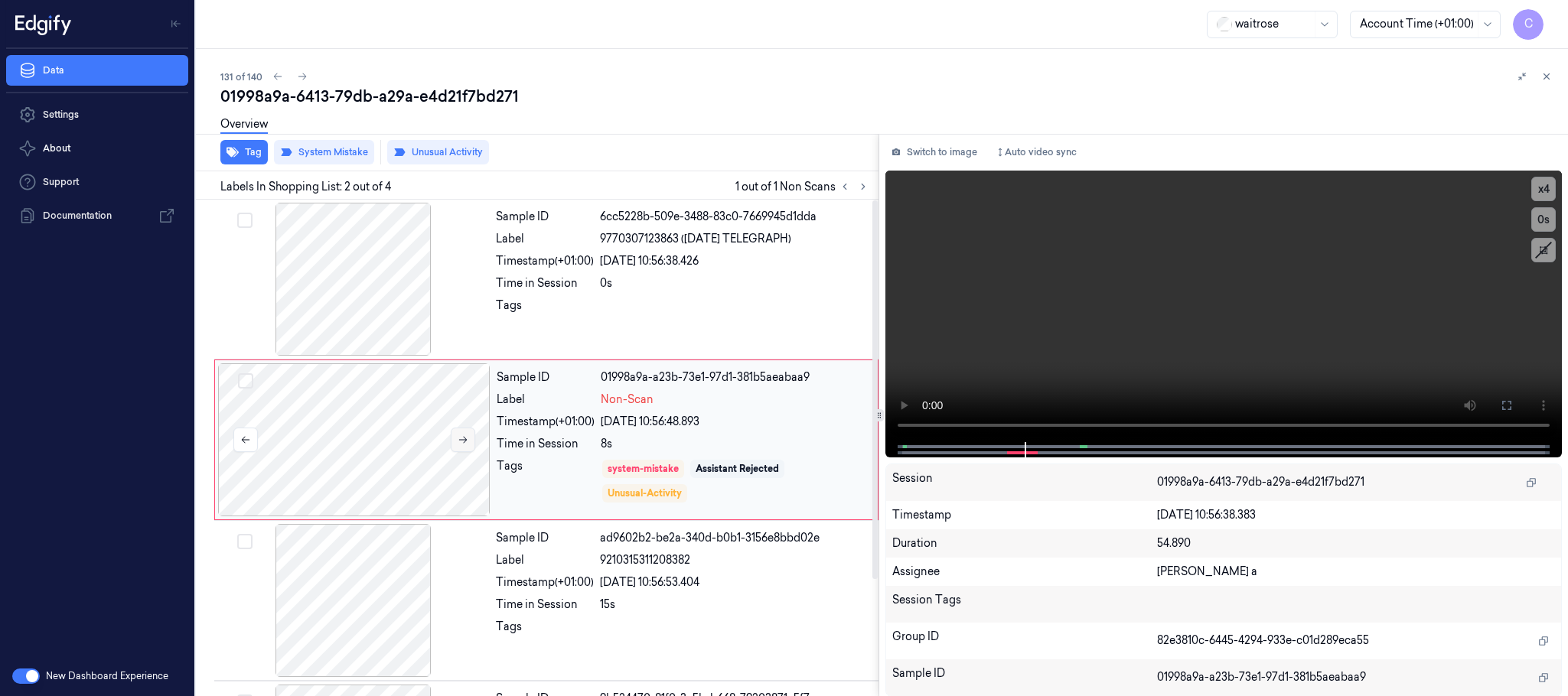
click at [466, 436] on icon at bounding box center [462, 440] width 10 height 10
click at [298, 73] on icon at bounding box center [302, 76] width 10 height 10
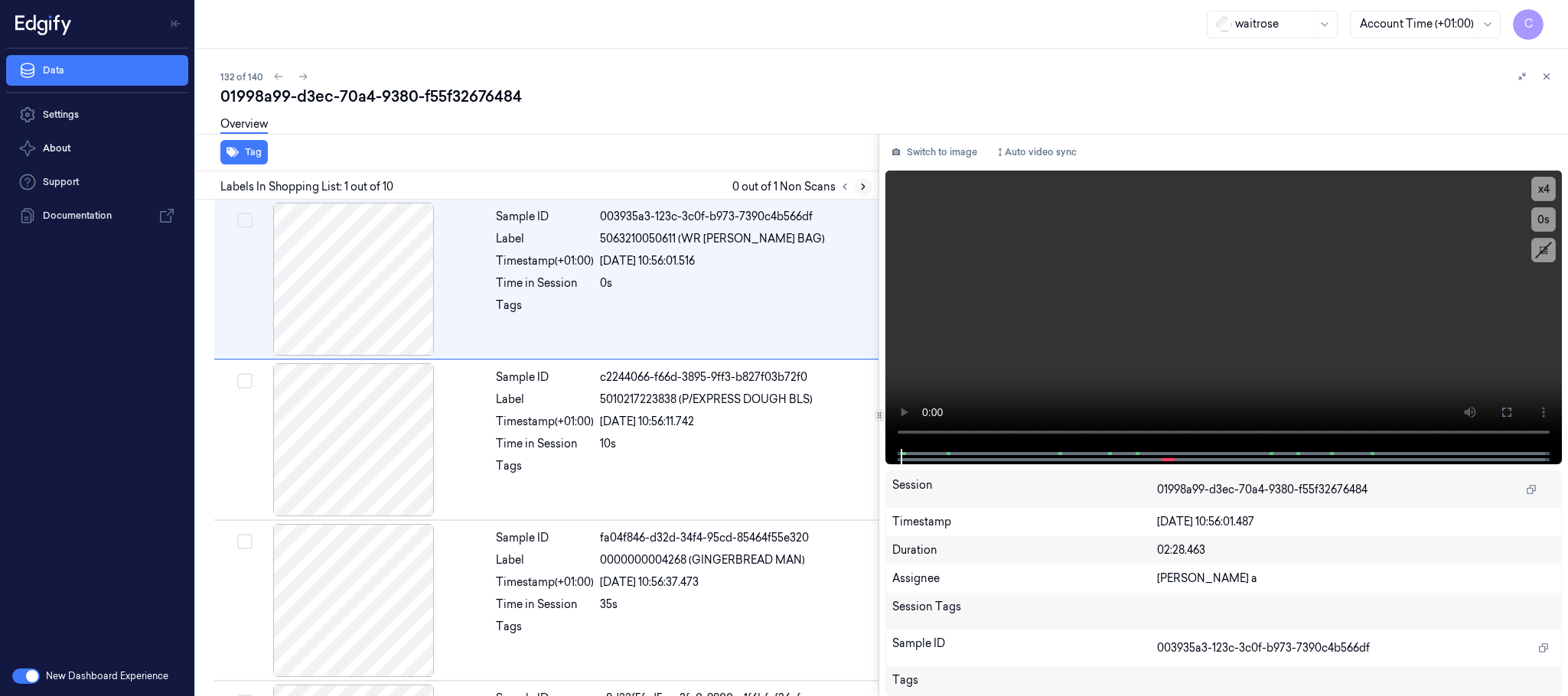
click at [868, 186] on button at bounding box center [863, 186] width 18 height 18
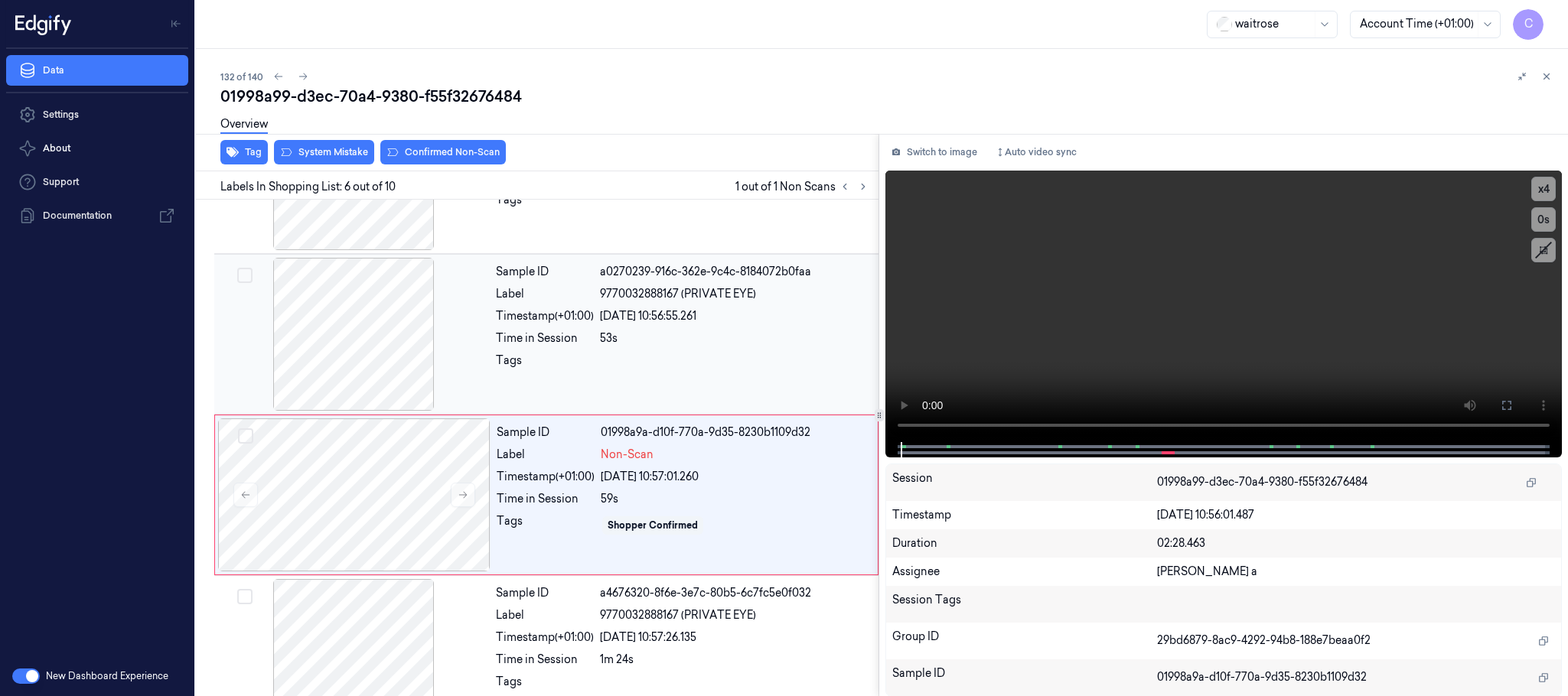
scroll to position [638, 0]
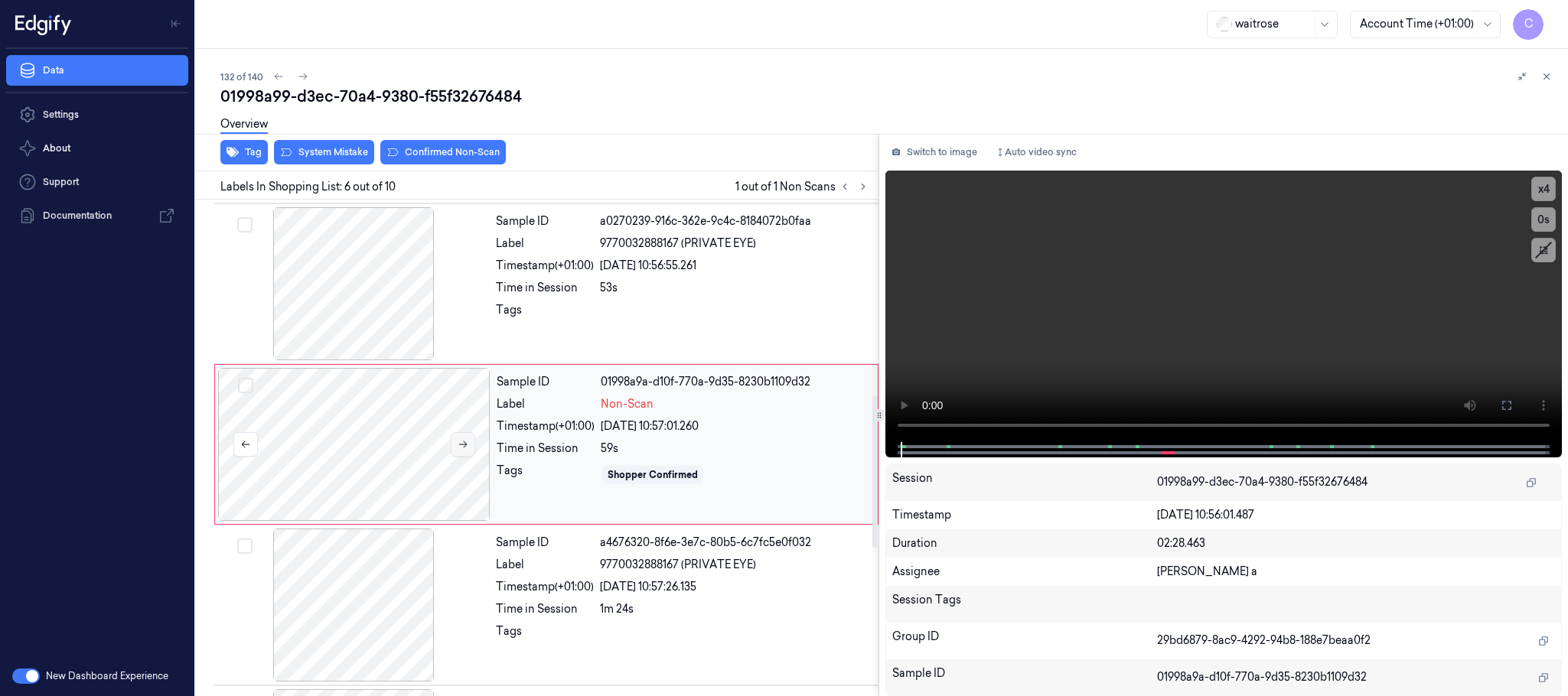
click at [464, 448] on icon at bounding box center [463, 444] width 8 height 7
click at [340, 297] on div at bounding box center [353, 284] width 273 height 153
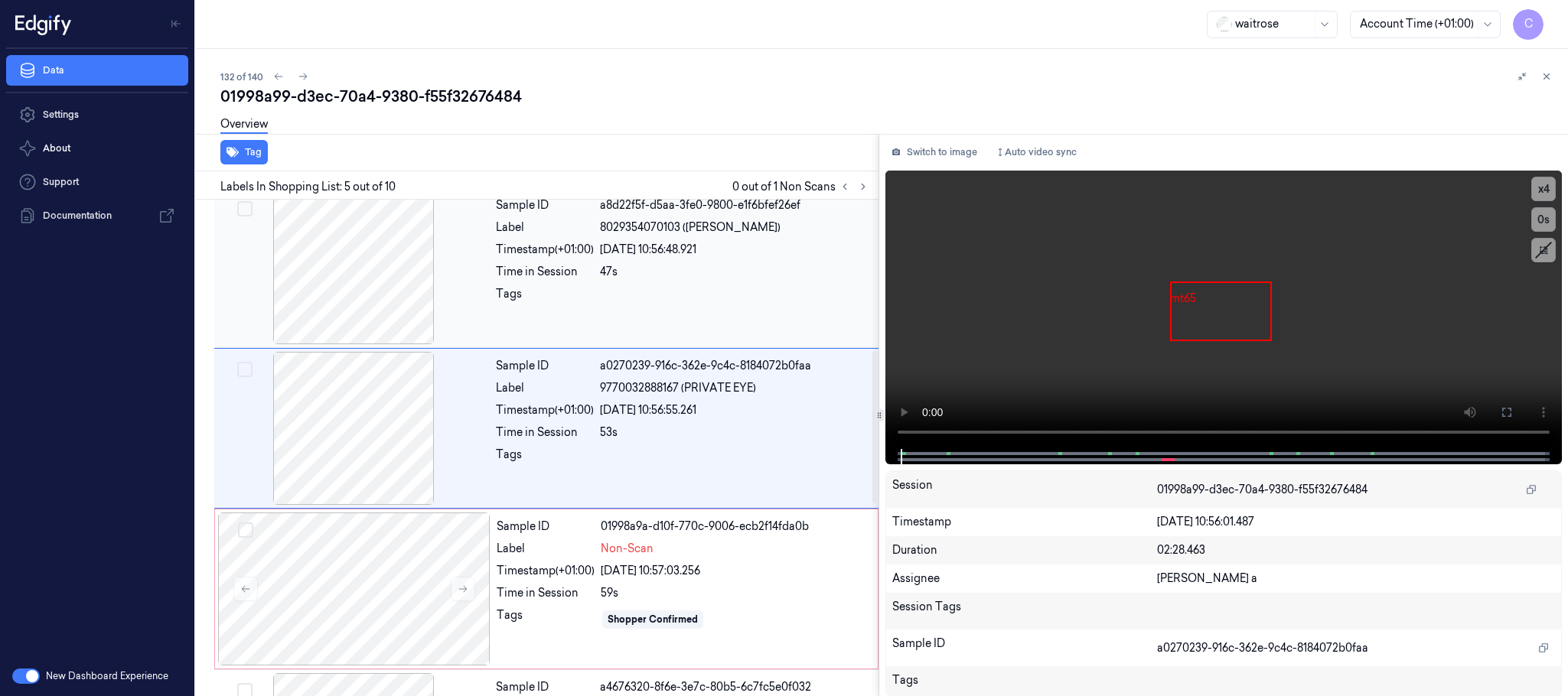
scroll to position [477, 0]
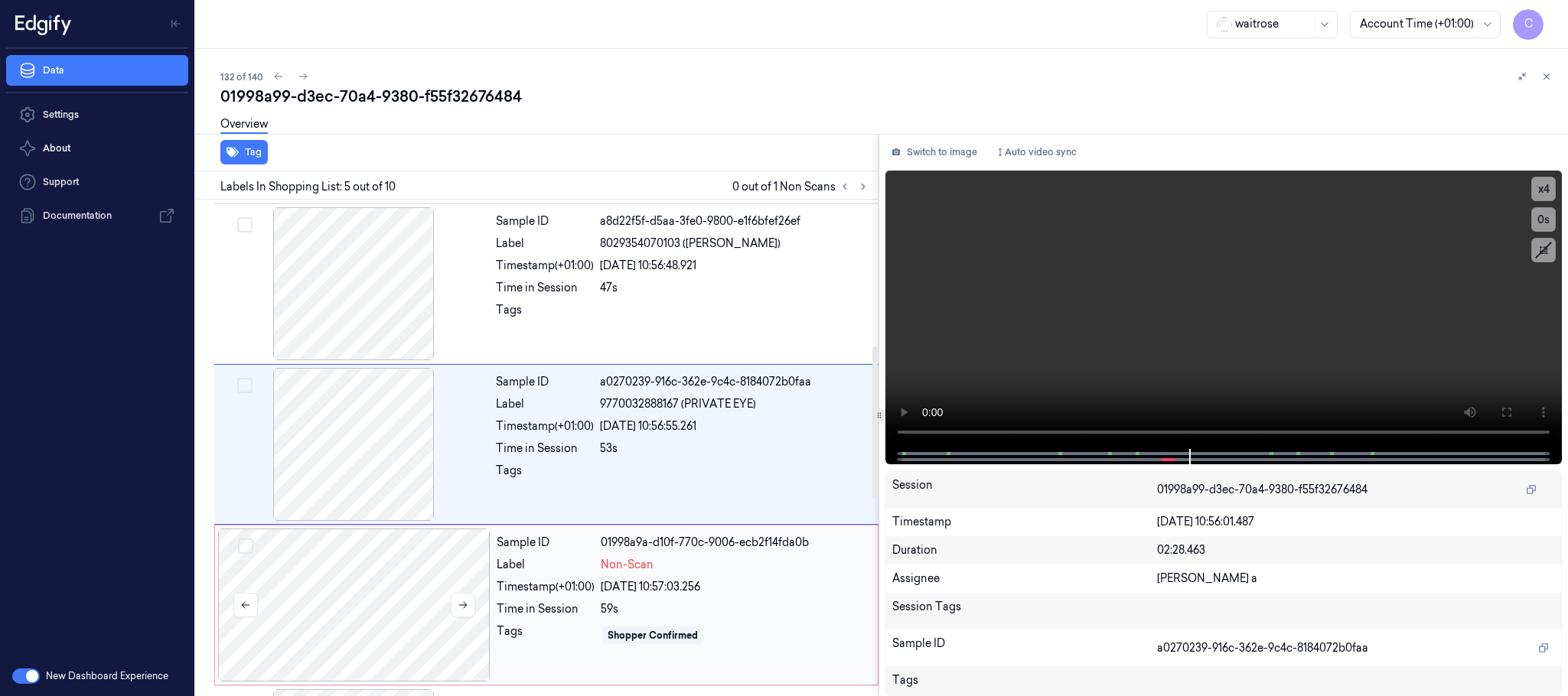
drag, startPoint x: 392, startPoint y: 606, endPoint x: 400, endPoint y: 560, distance: 46.7
click at [393, 607] on div at bounding box center [354, 605] width 273 height 153
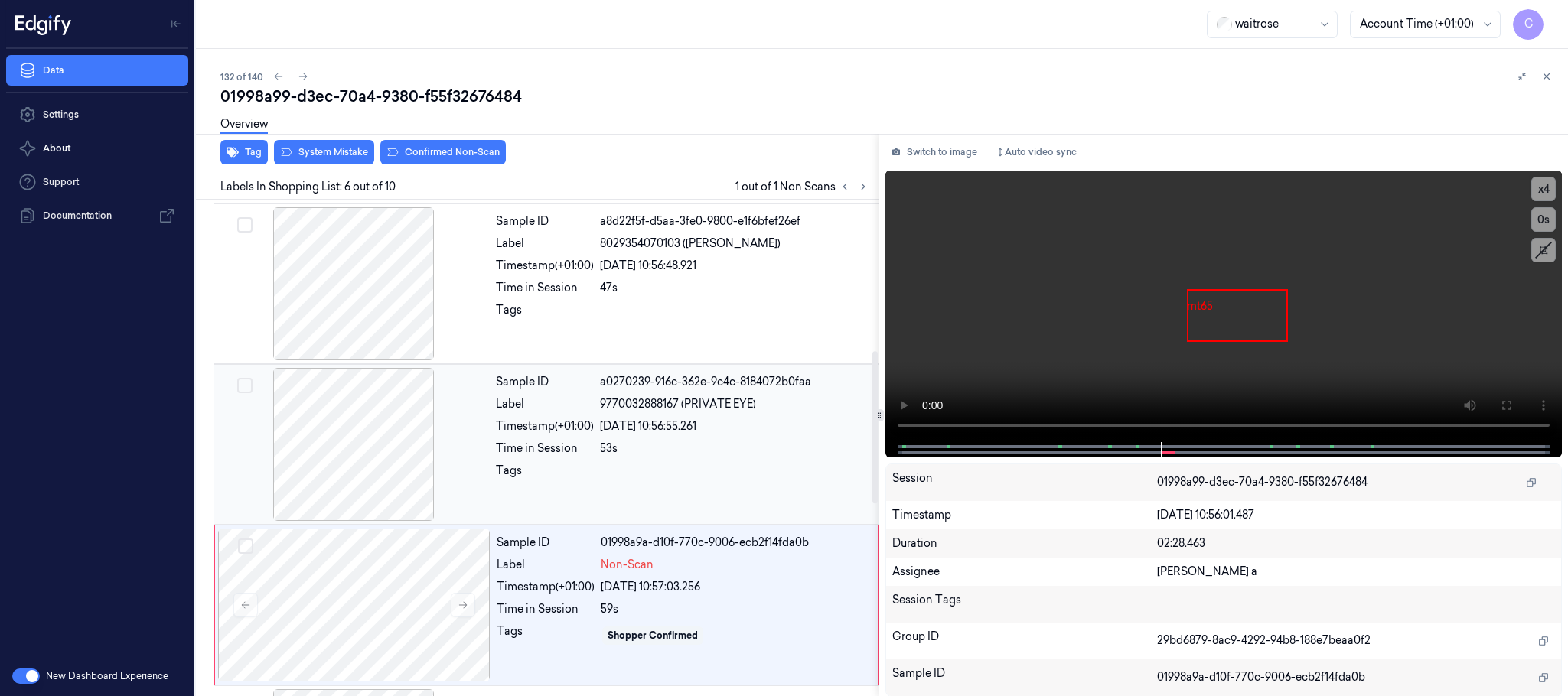
scroll to position [638, 0]
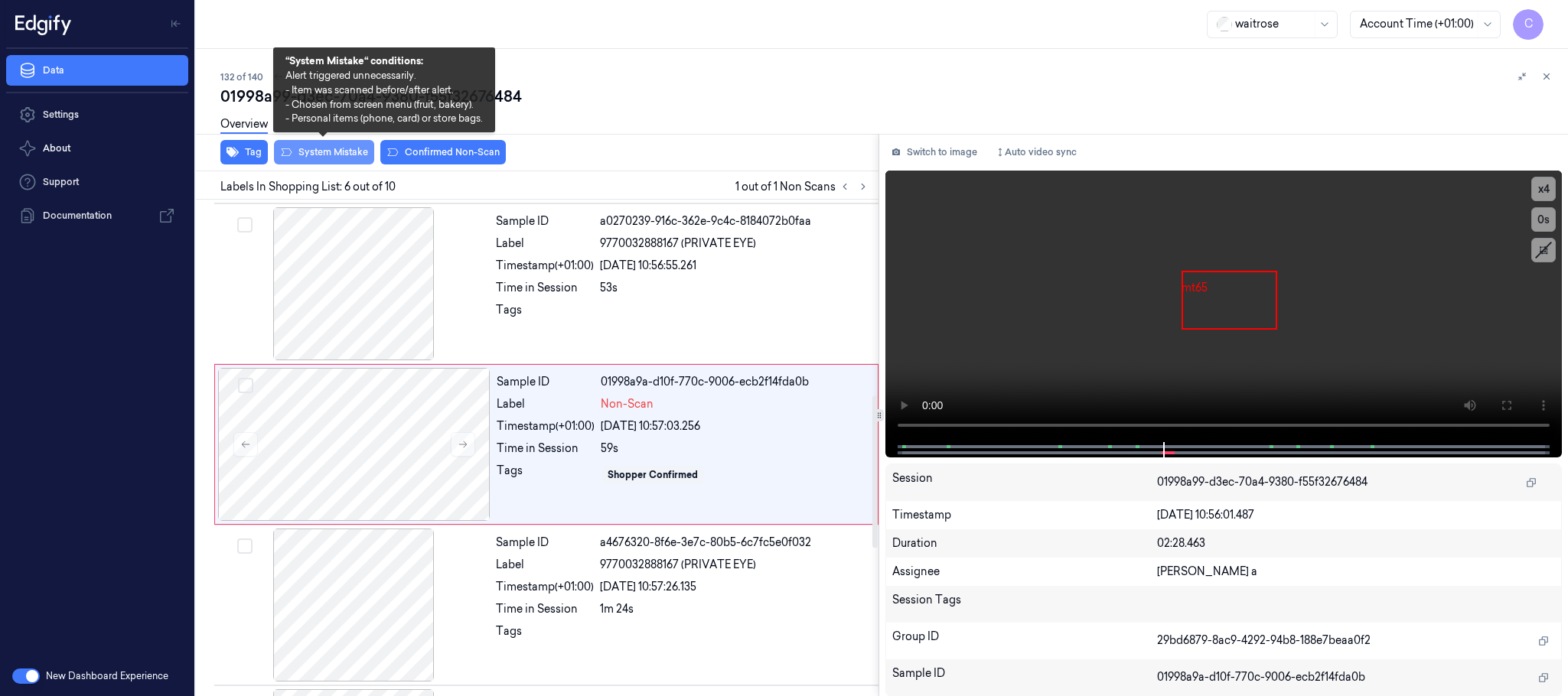
click at [326, 150] on button "System Mistake" at bounding box center [324, 152] width 101 height 24
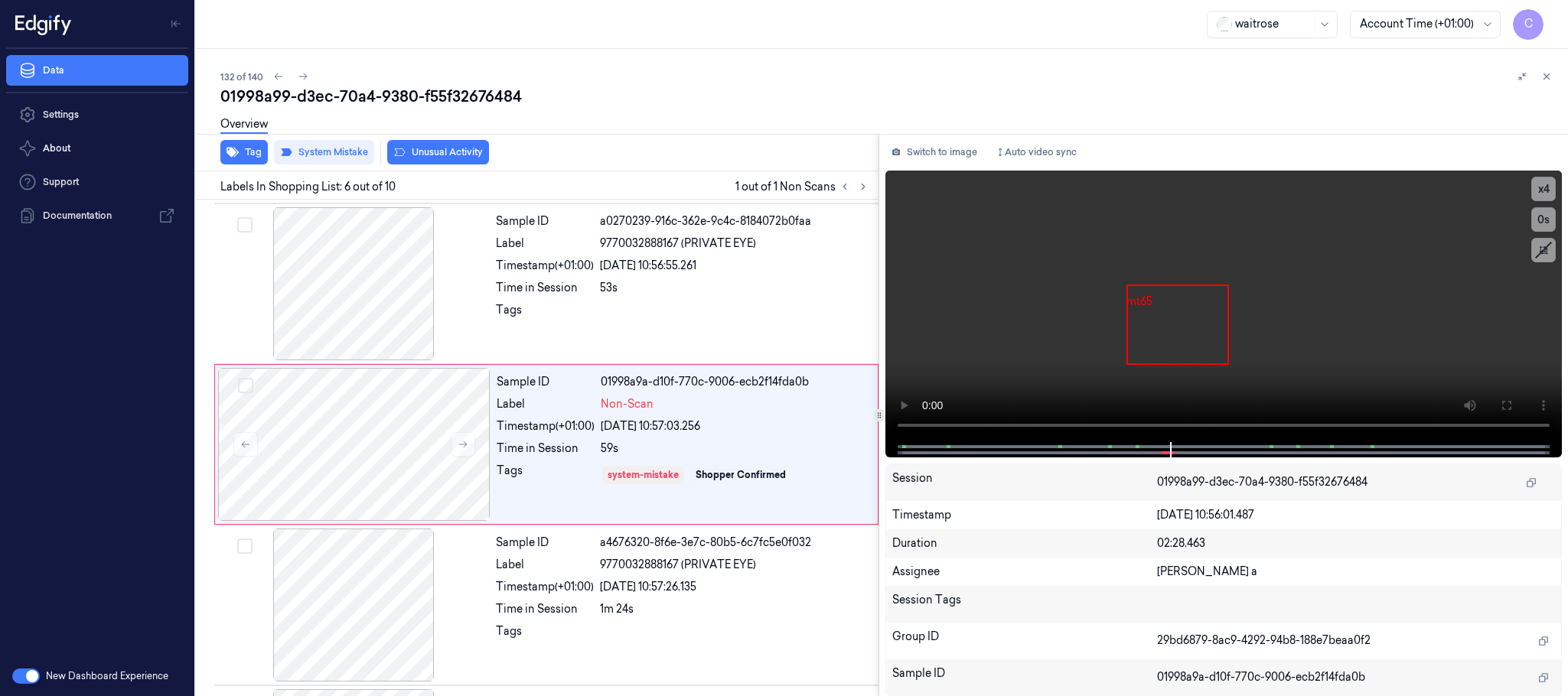
click at [441, 147] on button "Unusual Activity" at bounding box center [438, 152] width 102 height 24
click at [308, 78] on button at bounding box center [303, 76] width 18 height 18
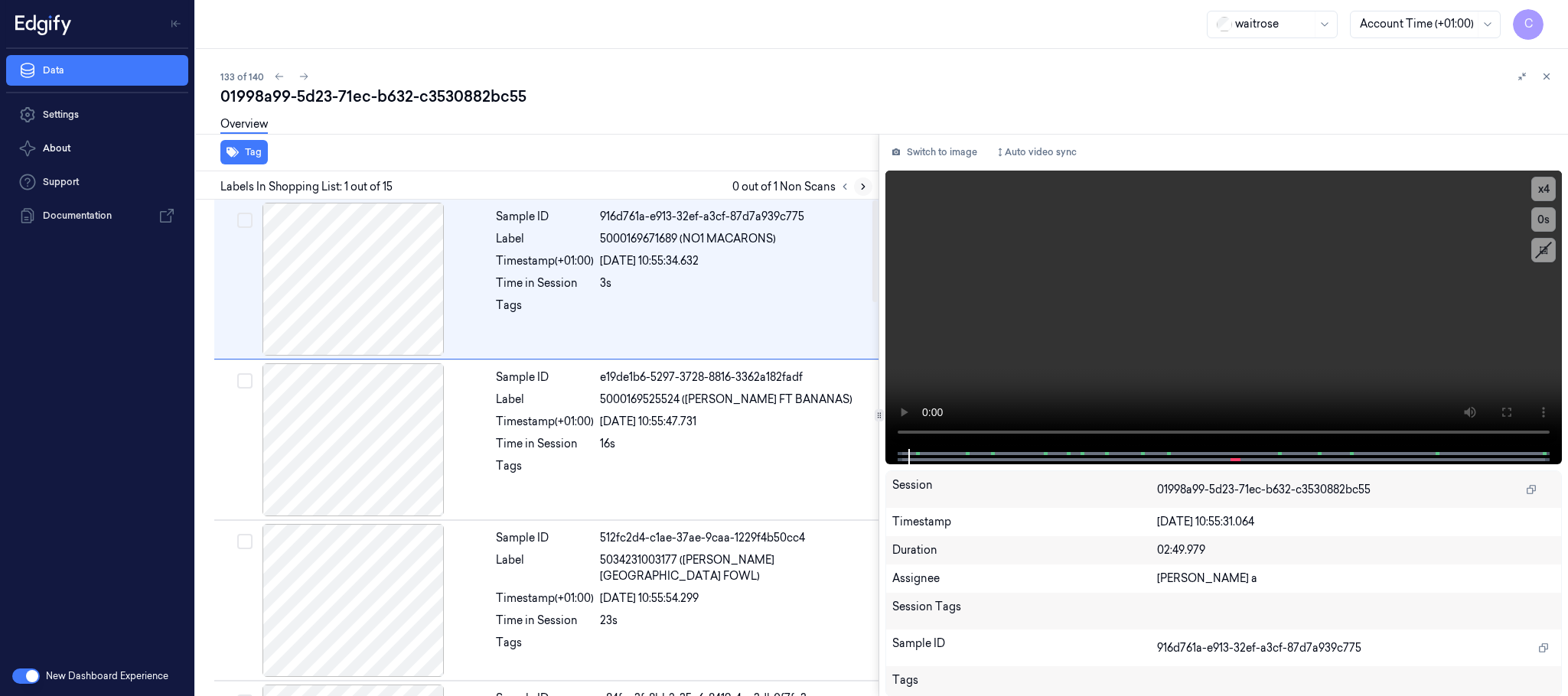
click at [864, 182] on icon at bounding box center [863, 186] width 10 height 10
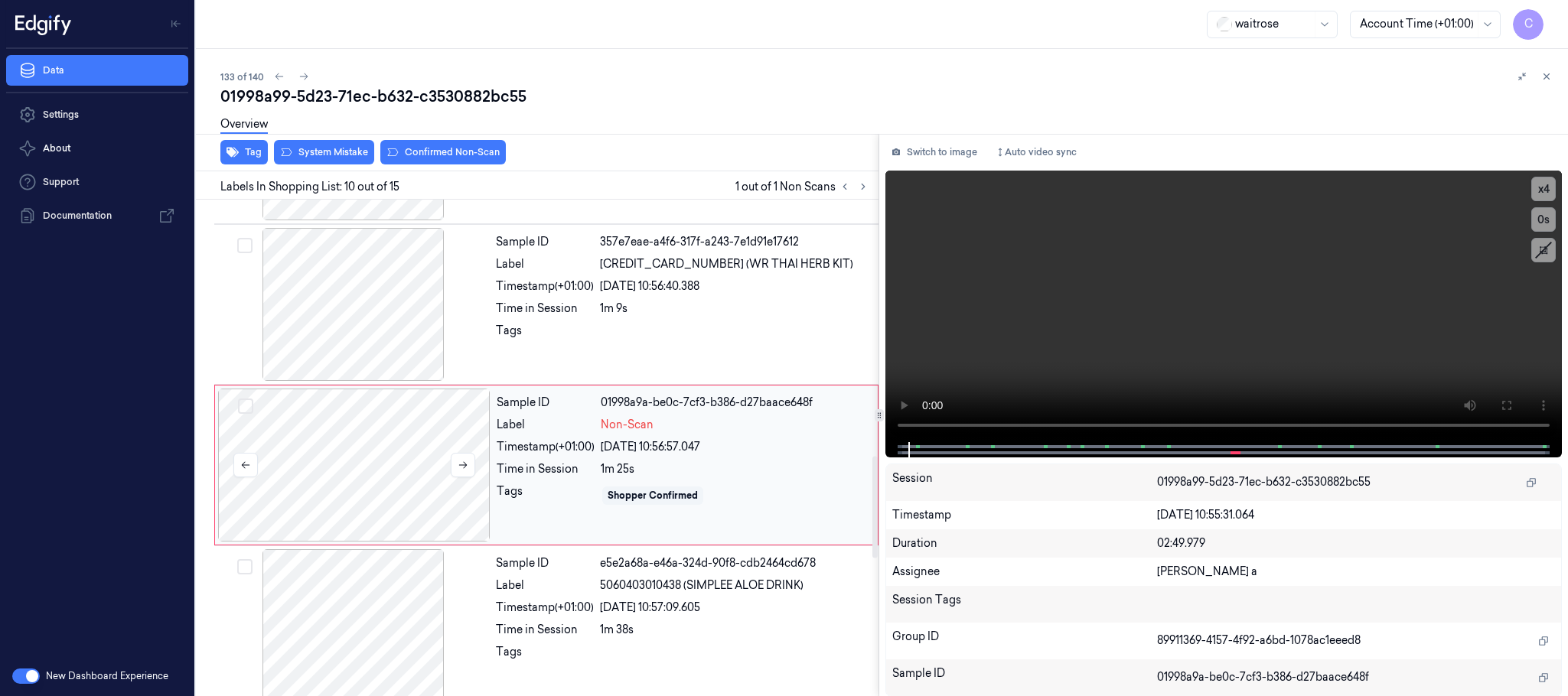
scroll to position [1284, 0]
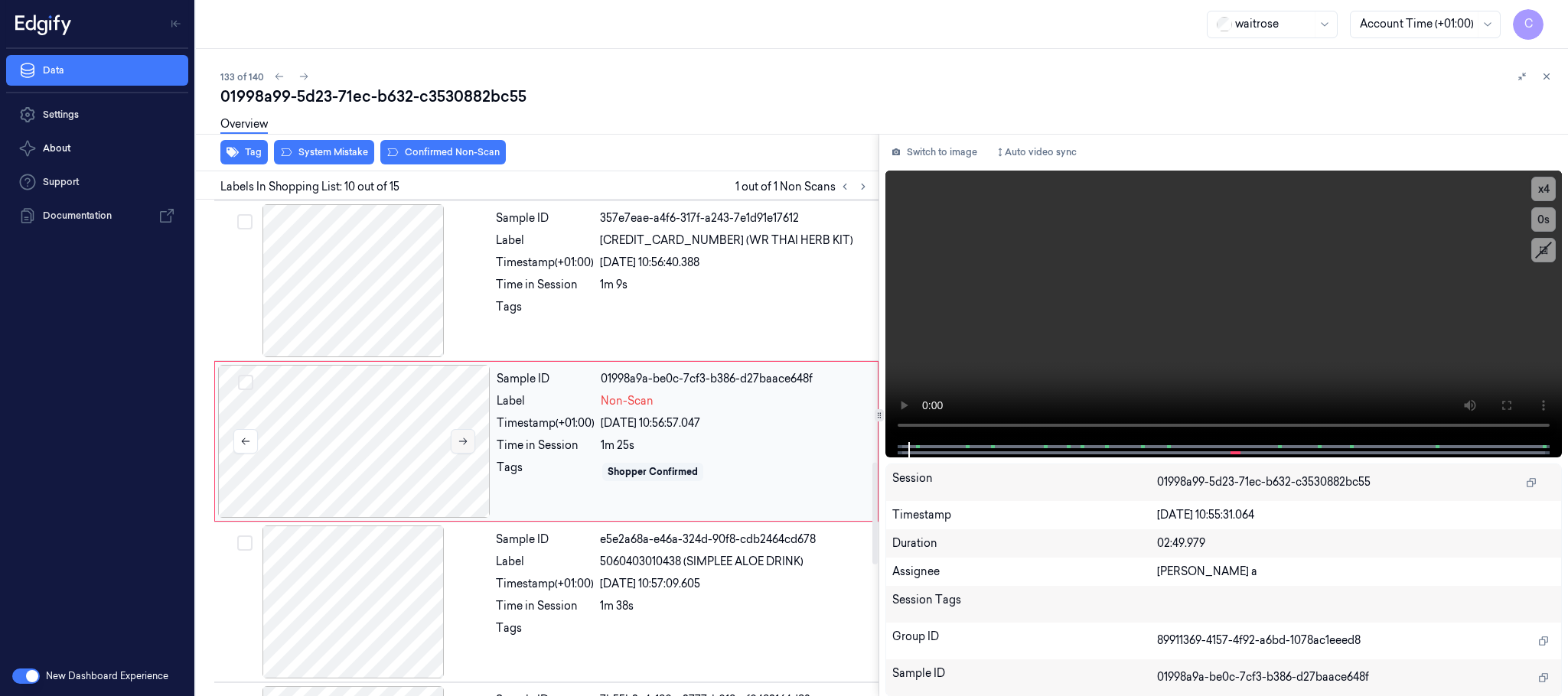
click at [455, 444] on button at bounding box center [463, 441] width 24 height 24
click at [347, 298] on div at bounding box center [353, 280] width 273 height 153
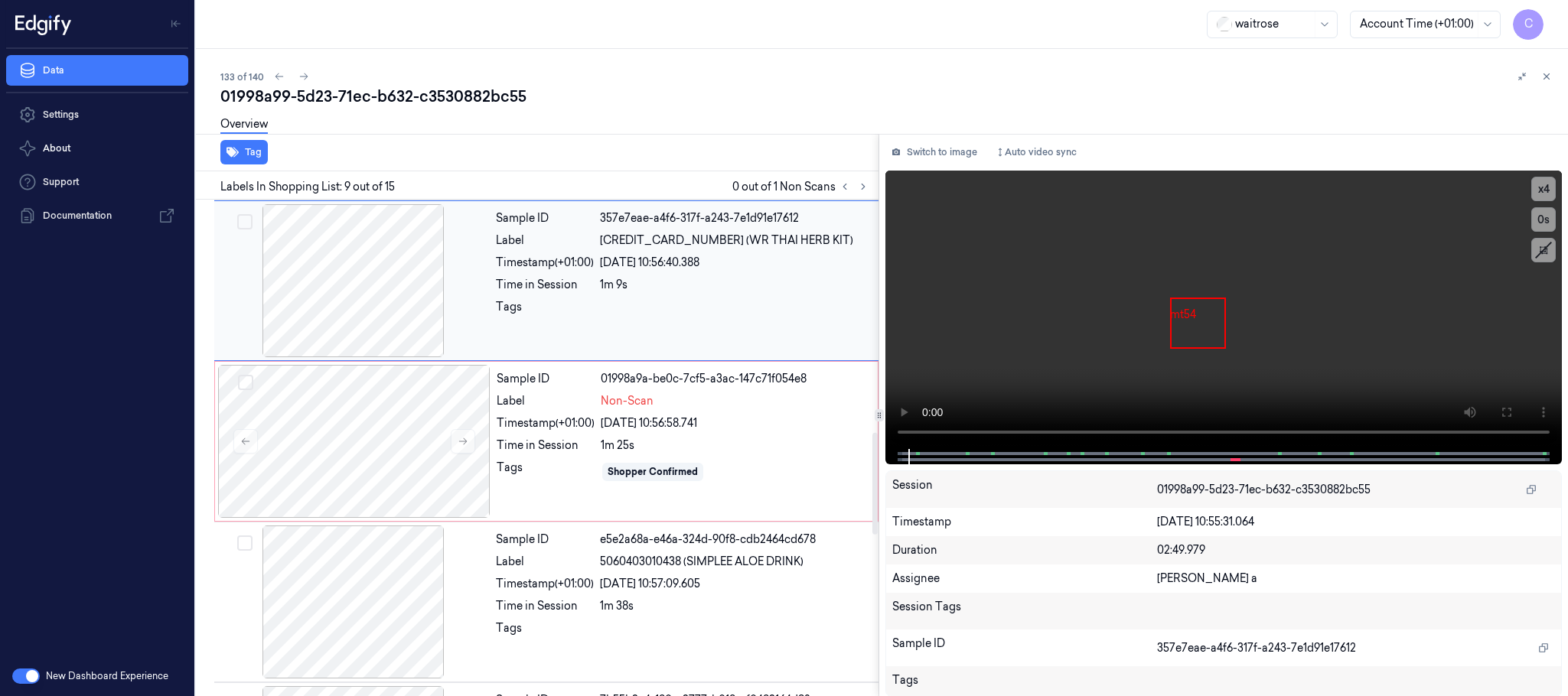
scroll to position [1122, 0]
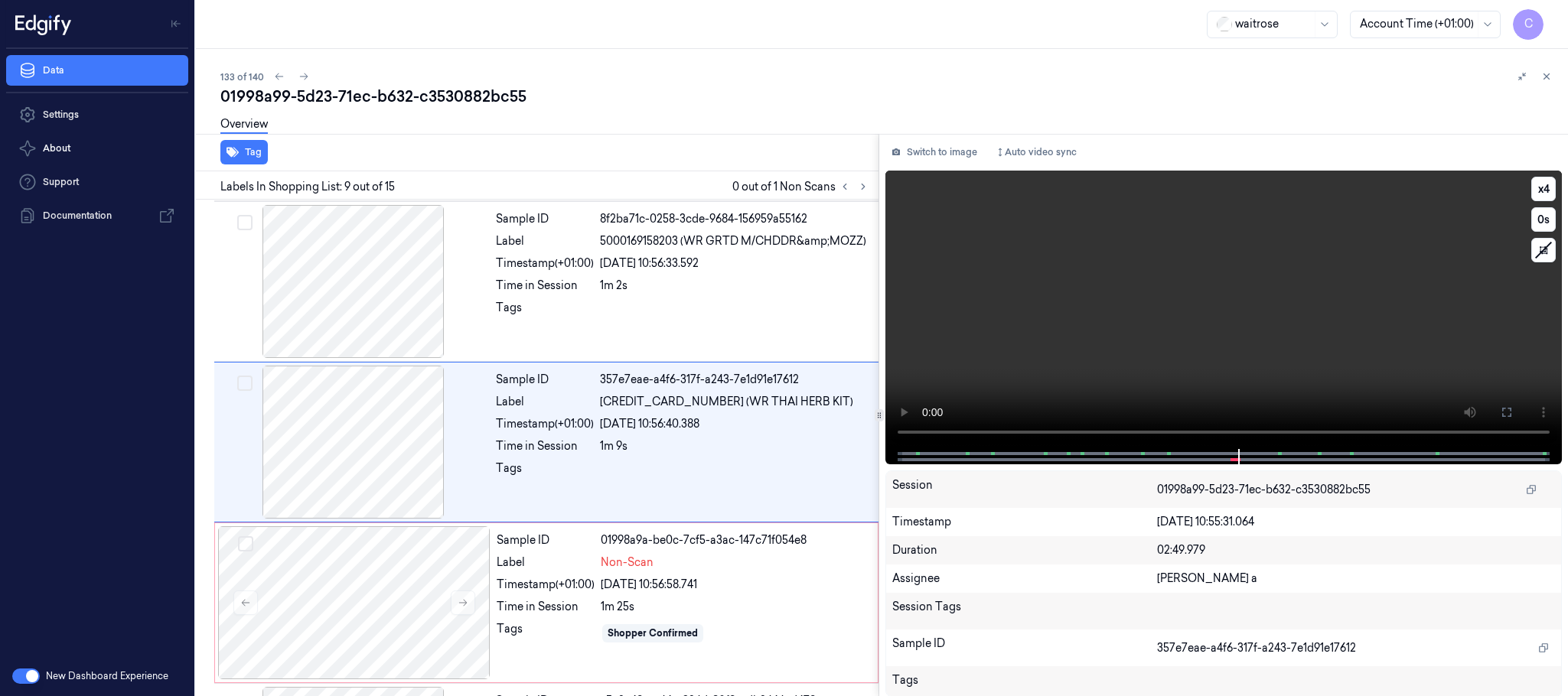
click at [1192, 287] on video at bounding box center [1223, 309] width 676 height 278
click at [1225, 342] on video at bounding box center [1223, 309] width 676 height 278
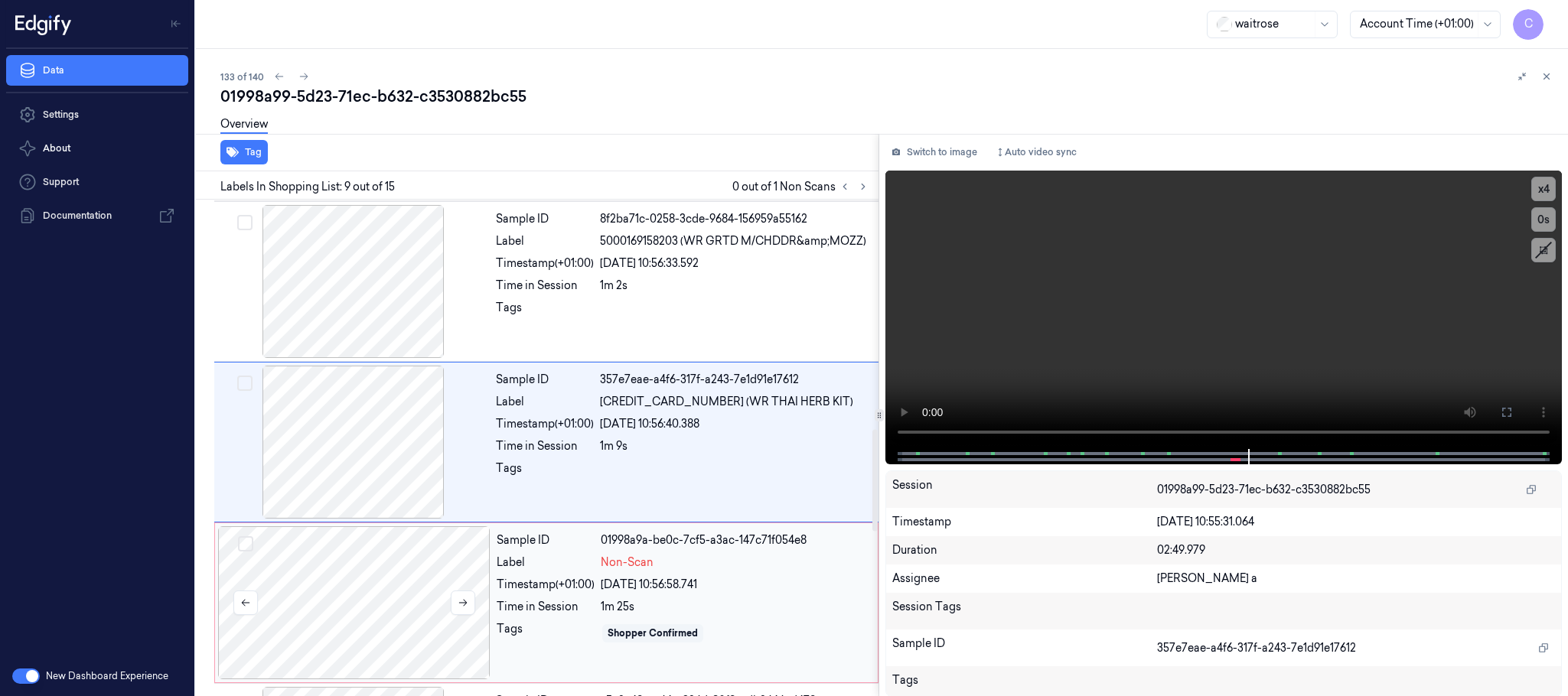
click at [342, 615] on div at bounding box center [354, 603] width 273 height 153
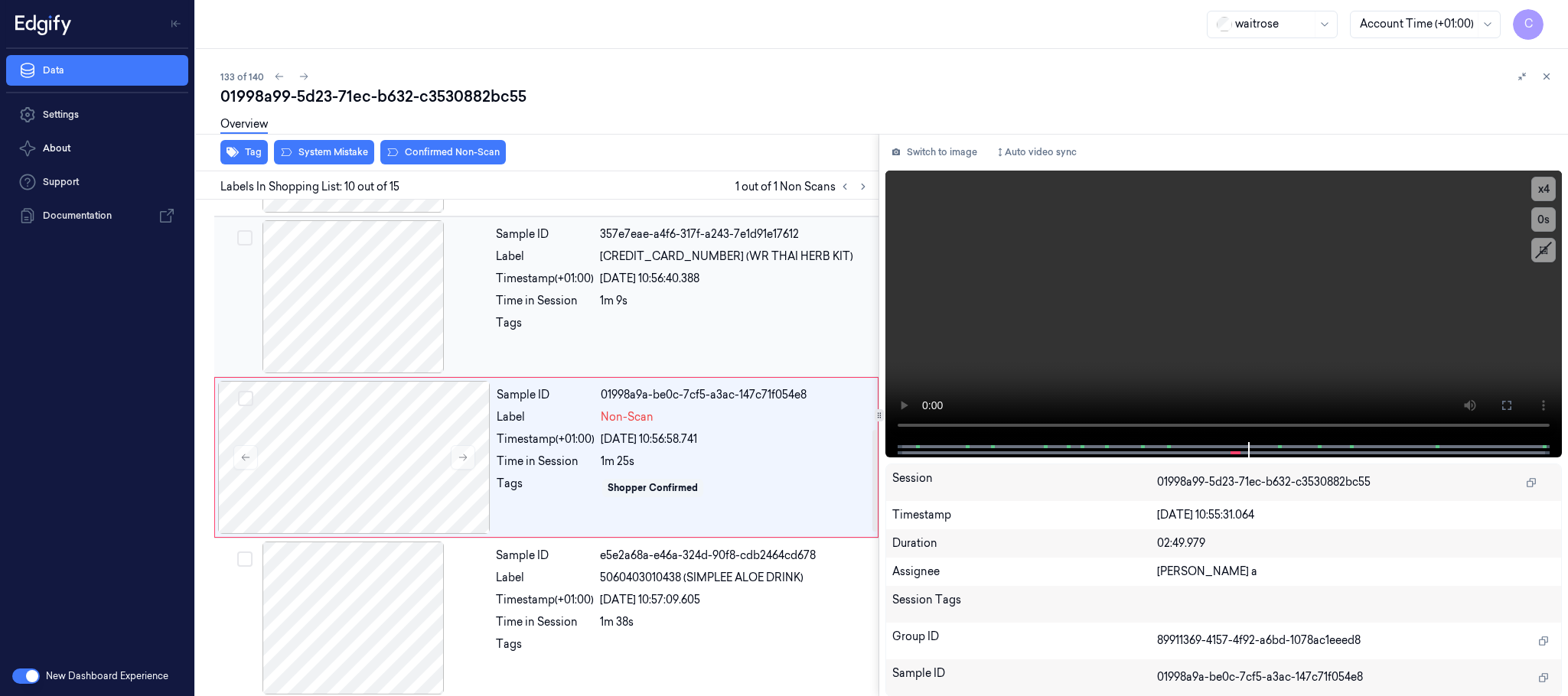
scroll to position [1284, 0]
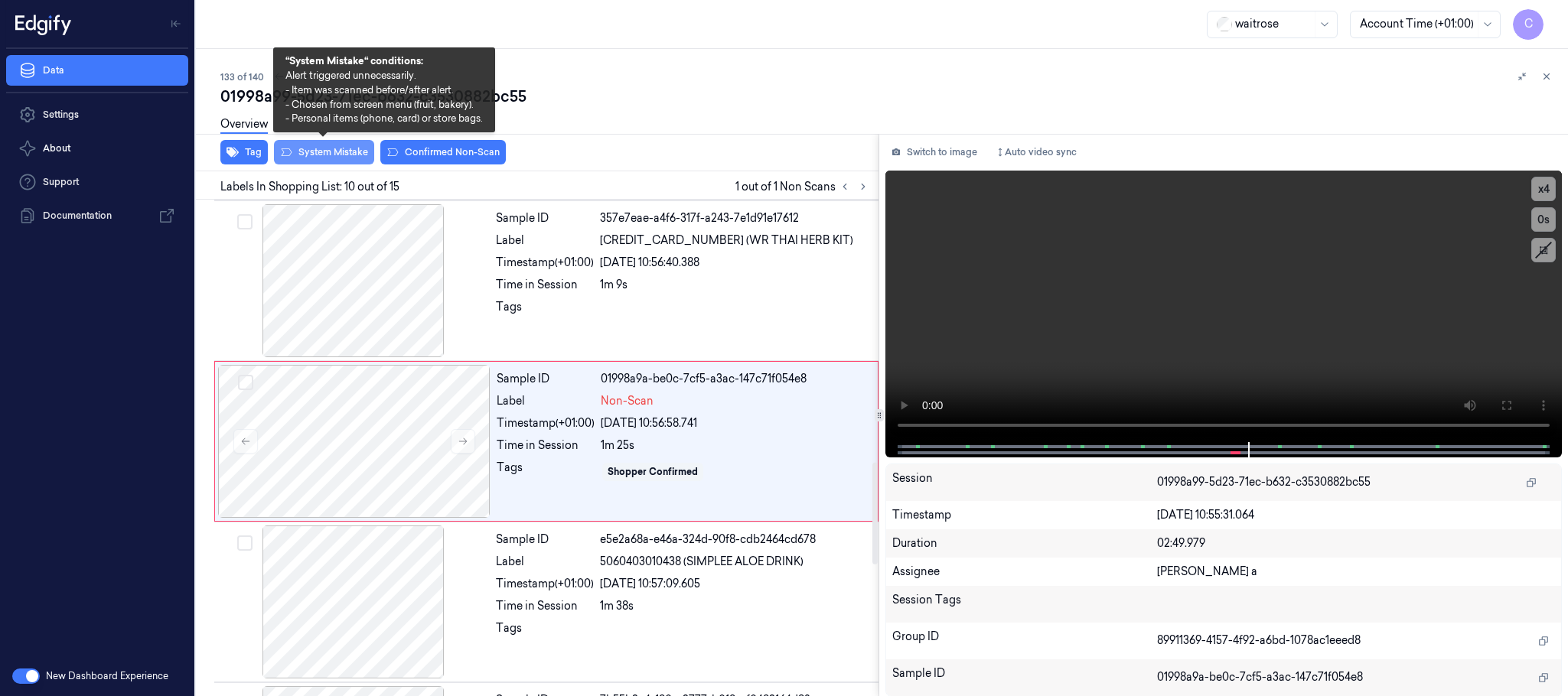
click at [324, 157] on button "System Mistake" at bounding box center [324, 152] width 101 height 24
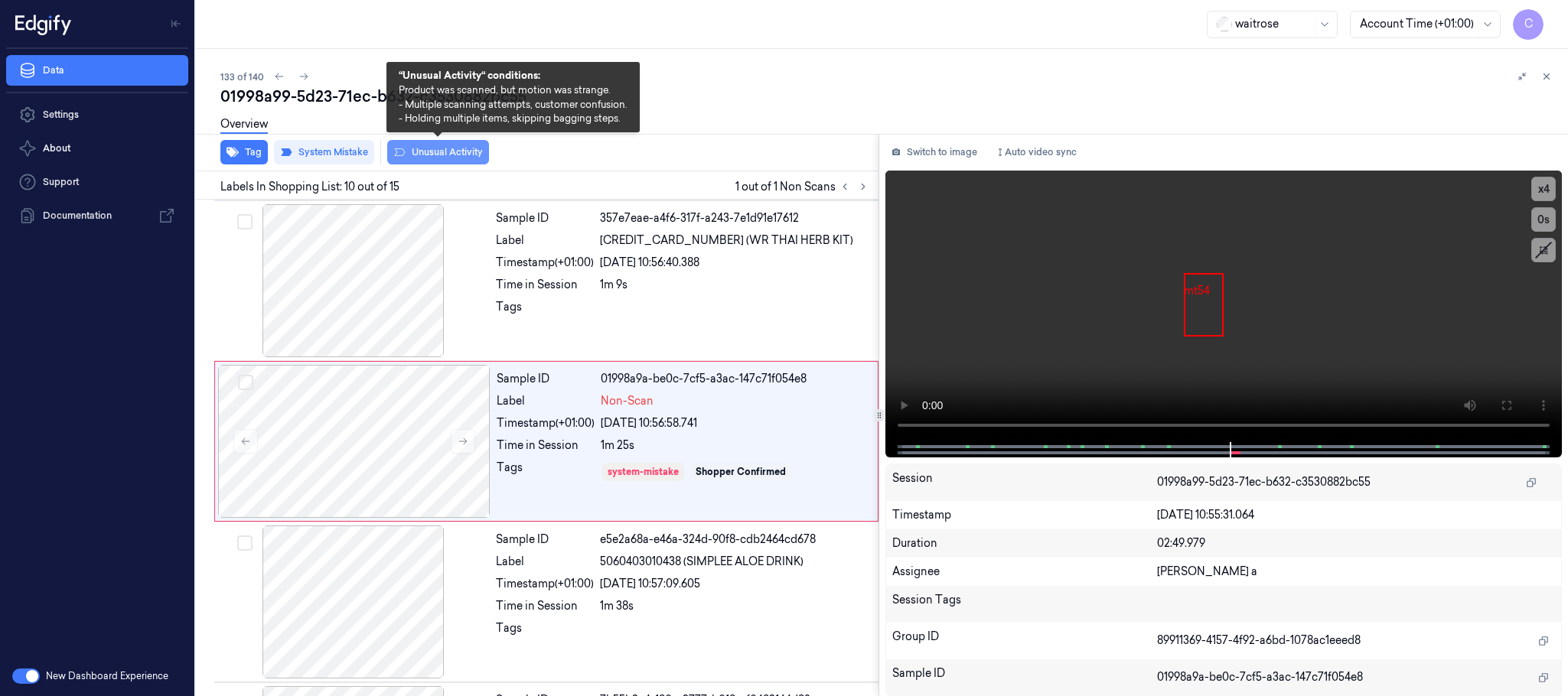
click at [446, 158] on button "Unusual Activity" at bounding box center [438, 152] width 102 height 24
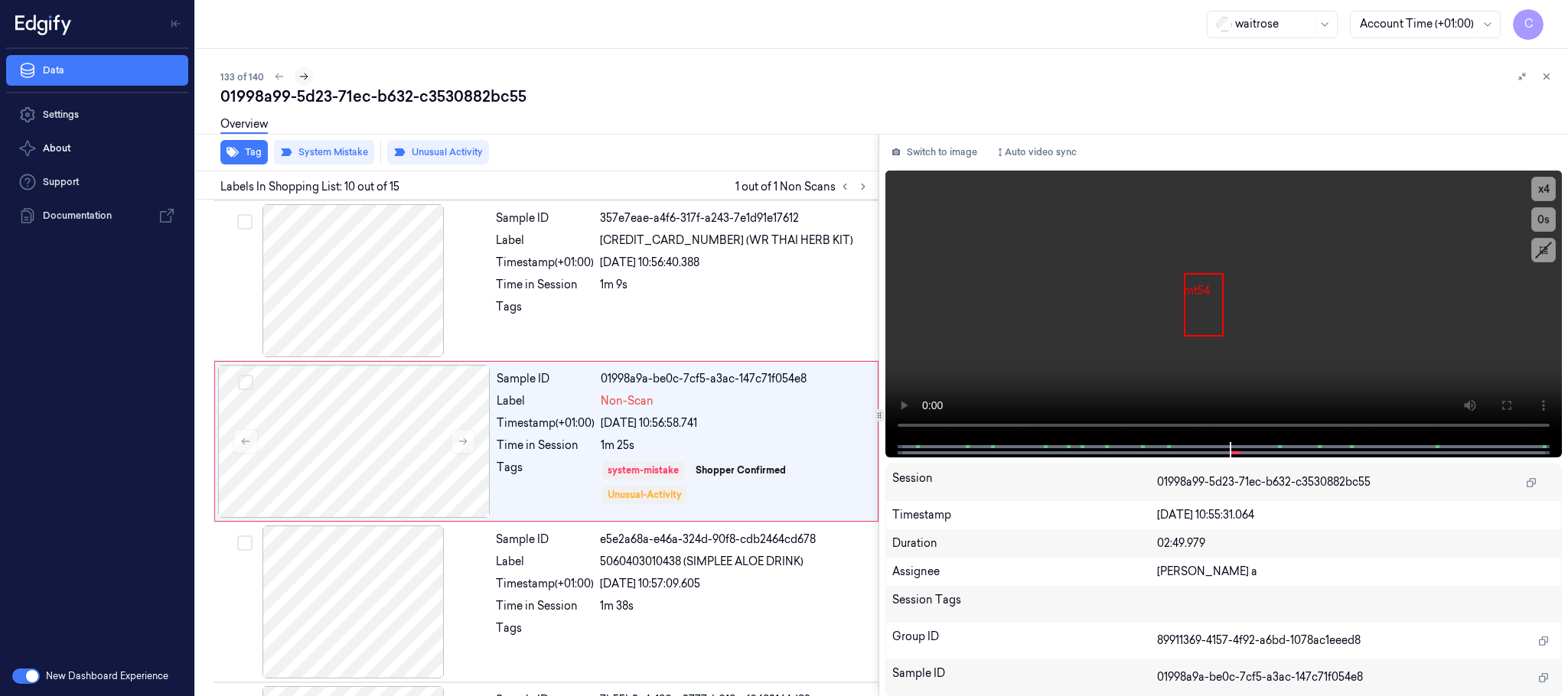
click at [302, 78] on icon at bounding box center [303, 76] width 10 height 10
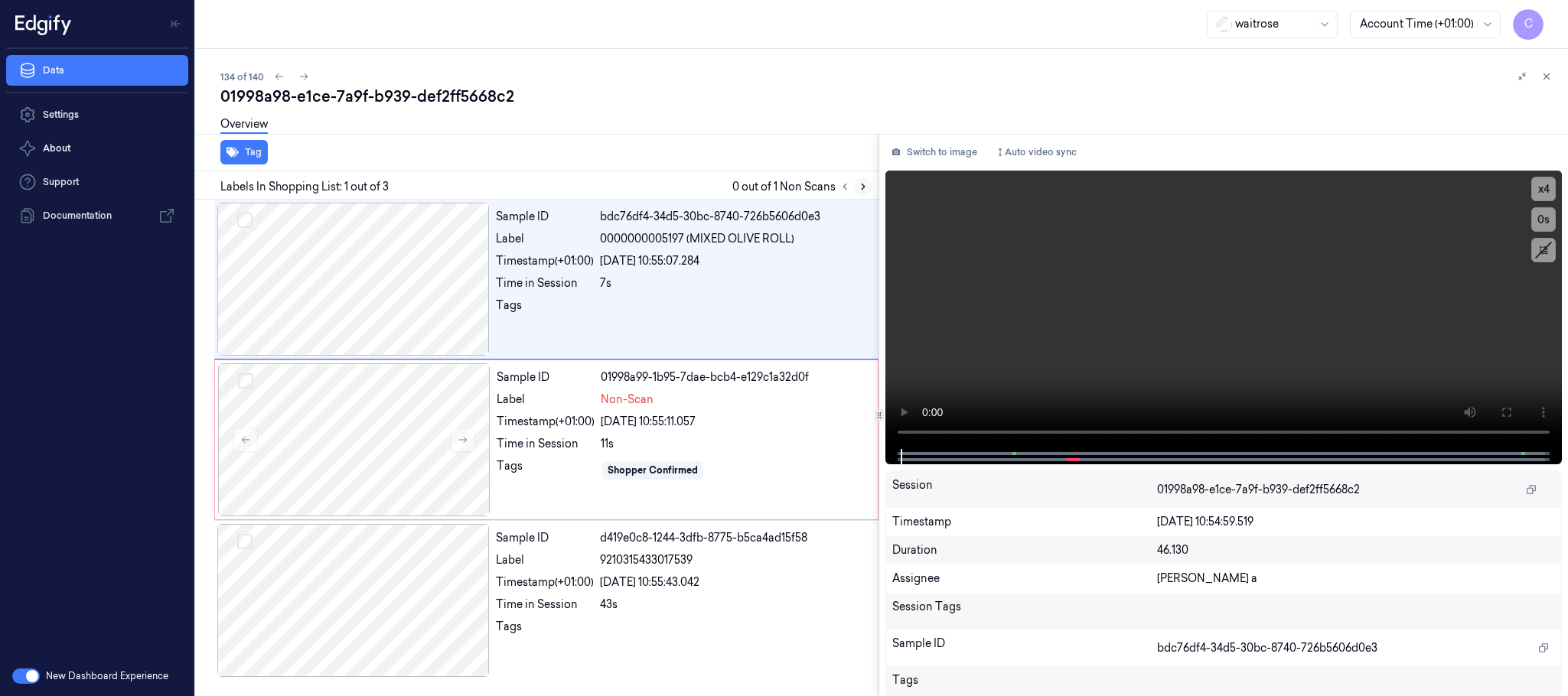
click at [864, 182] on icon at bounding box center [863, 186] width 10 height 10
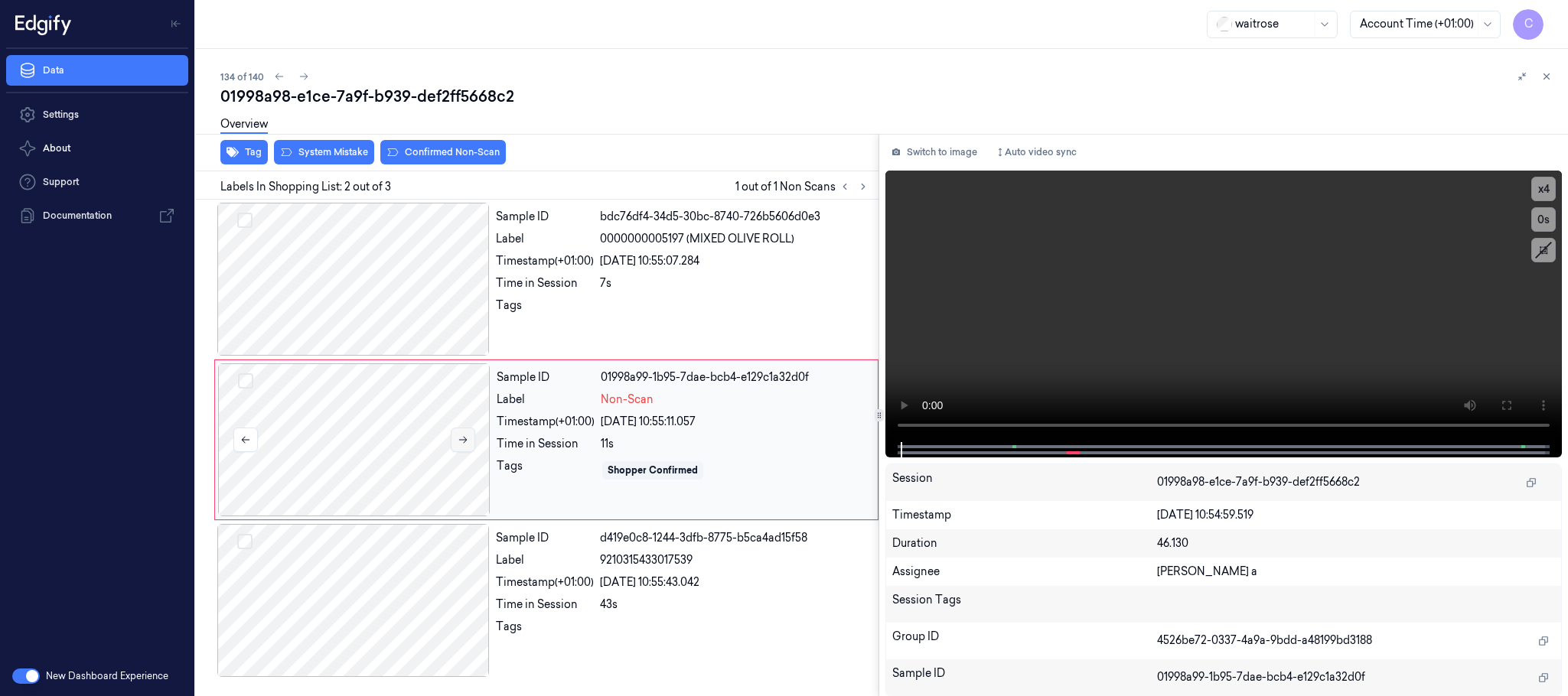
click at [458, 446] on button at bounding box center [463, 440] width 24 height 24
click at [459, 443] on icon at bounding box center [462, 440] width 10 height 10
click at [467, 443] on icon at bounding box center [462, 440] width 10 height 10
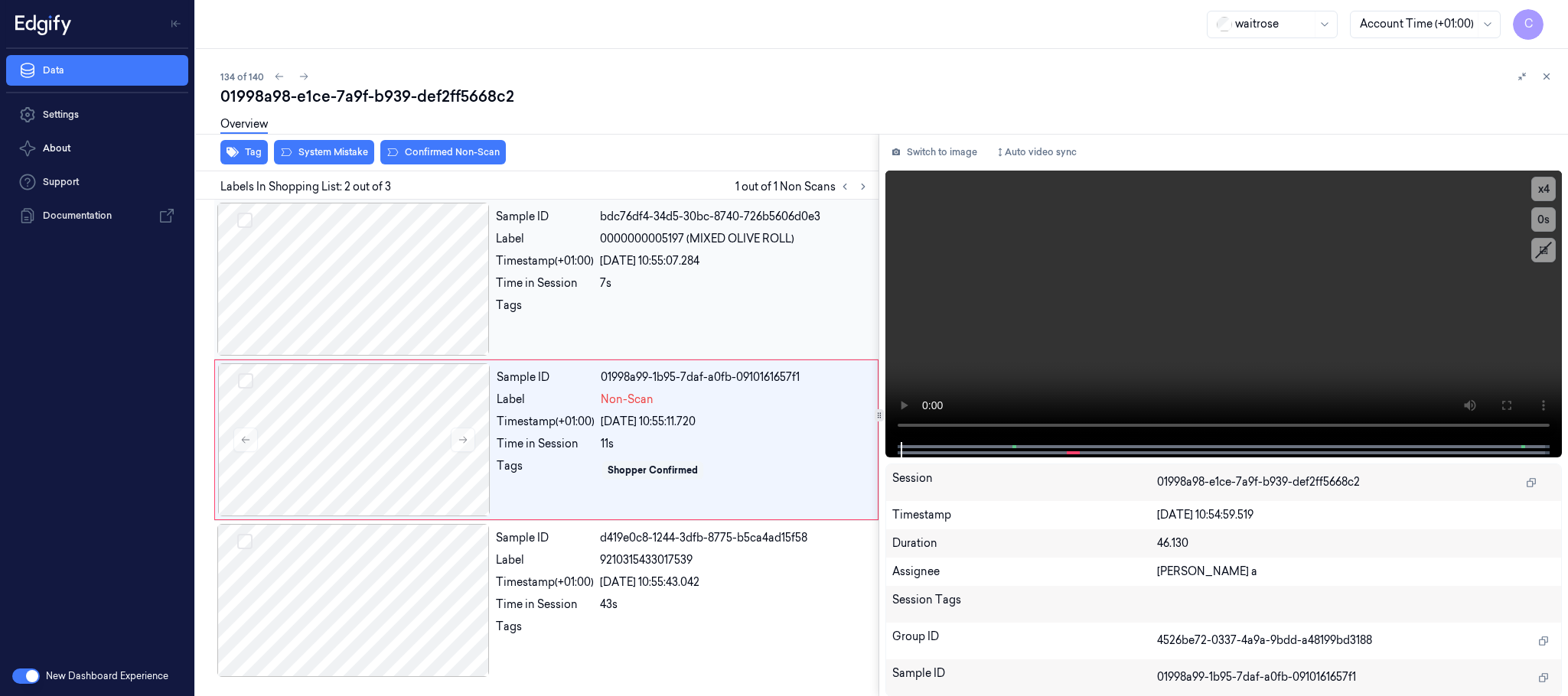
click at [404, 304] on div at bounding box center [353, 279] width 273 height 153
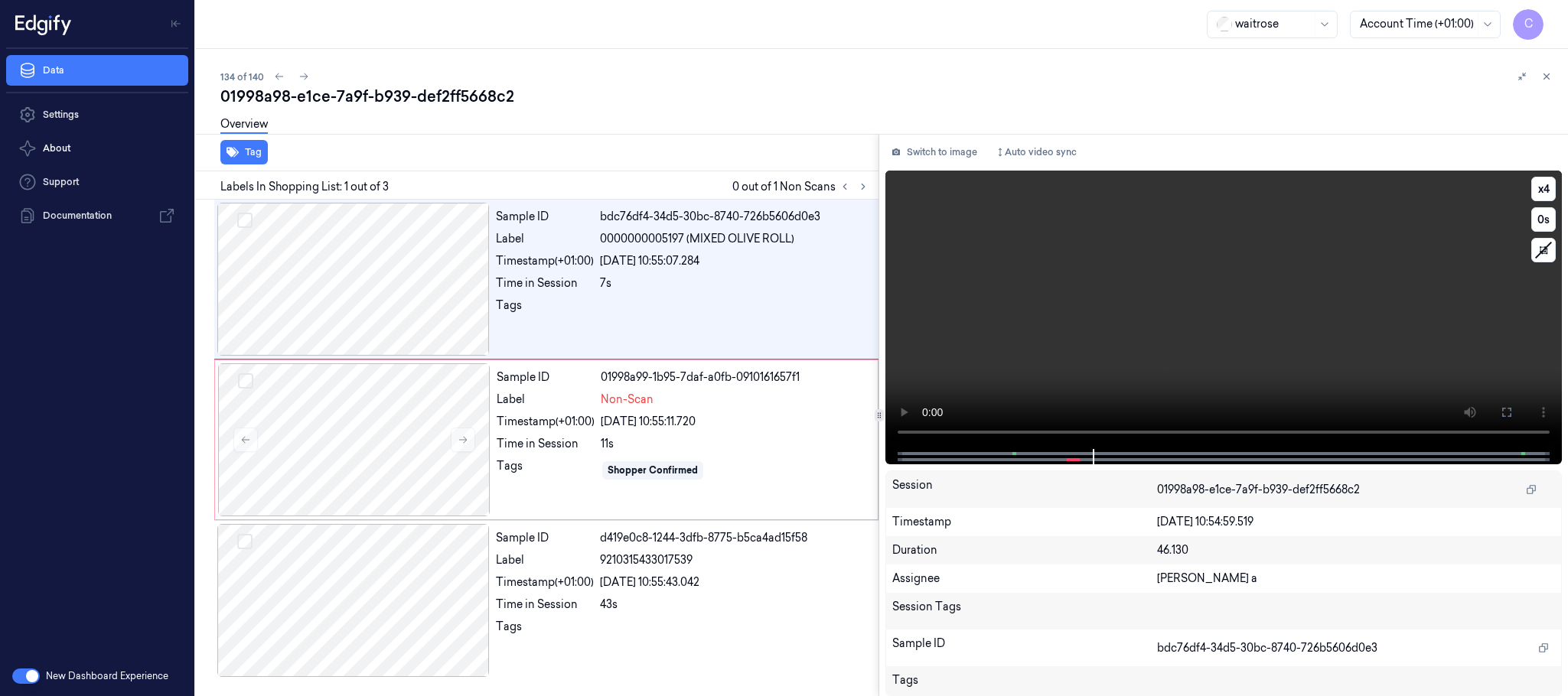
click at [1201, 347] on video at bounding box center [1223, 309] width 676 height 278
click at [405, 427] on div at bounding box center [354, 440] width 273 height 153
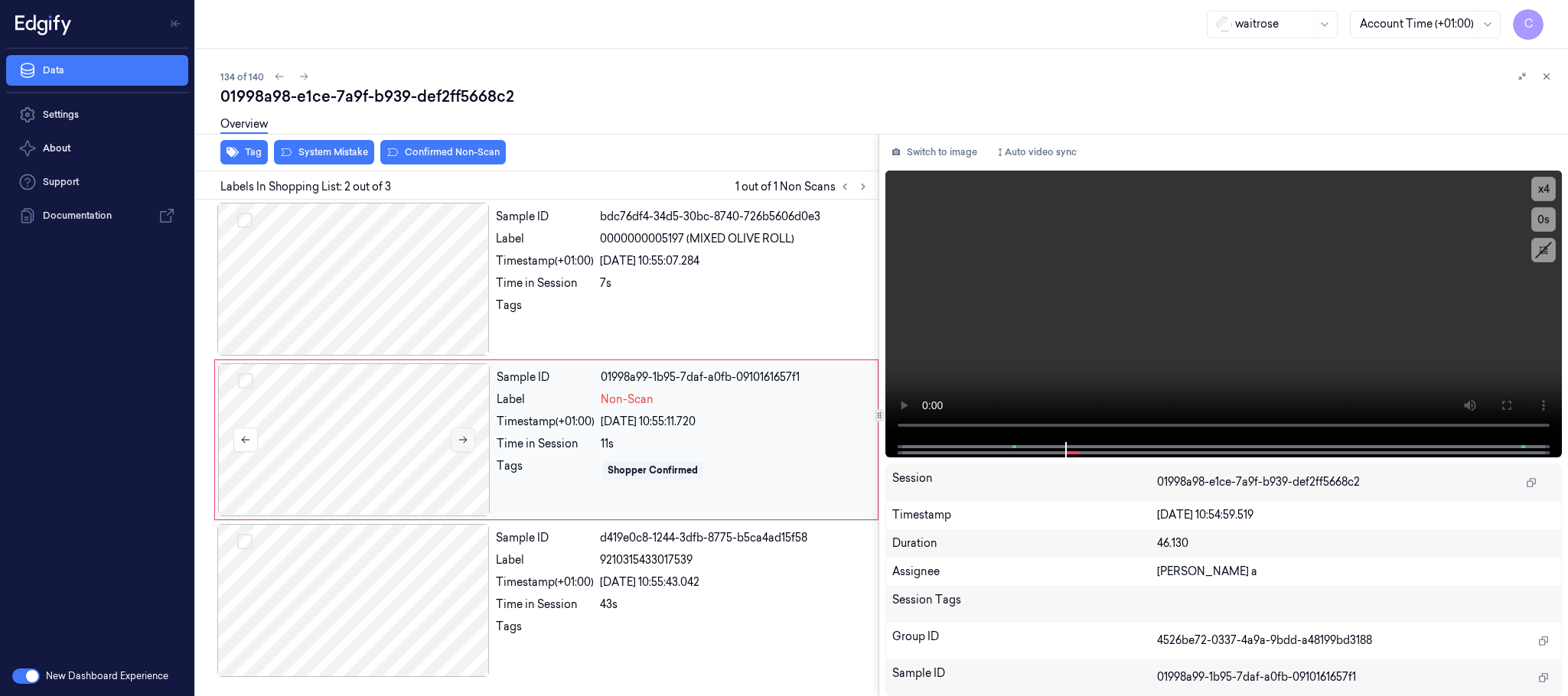
click at [462, 444] on icon at bounding box center [462, 440] width 10 height 10
click at [458, 440] on icon at bounding box center [462, 440] width 10 height 10
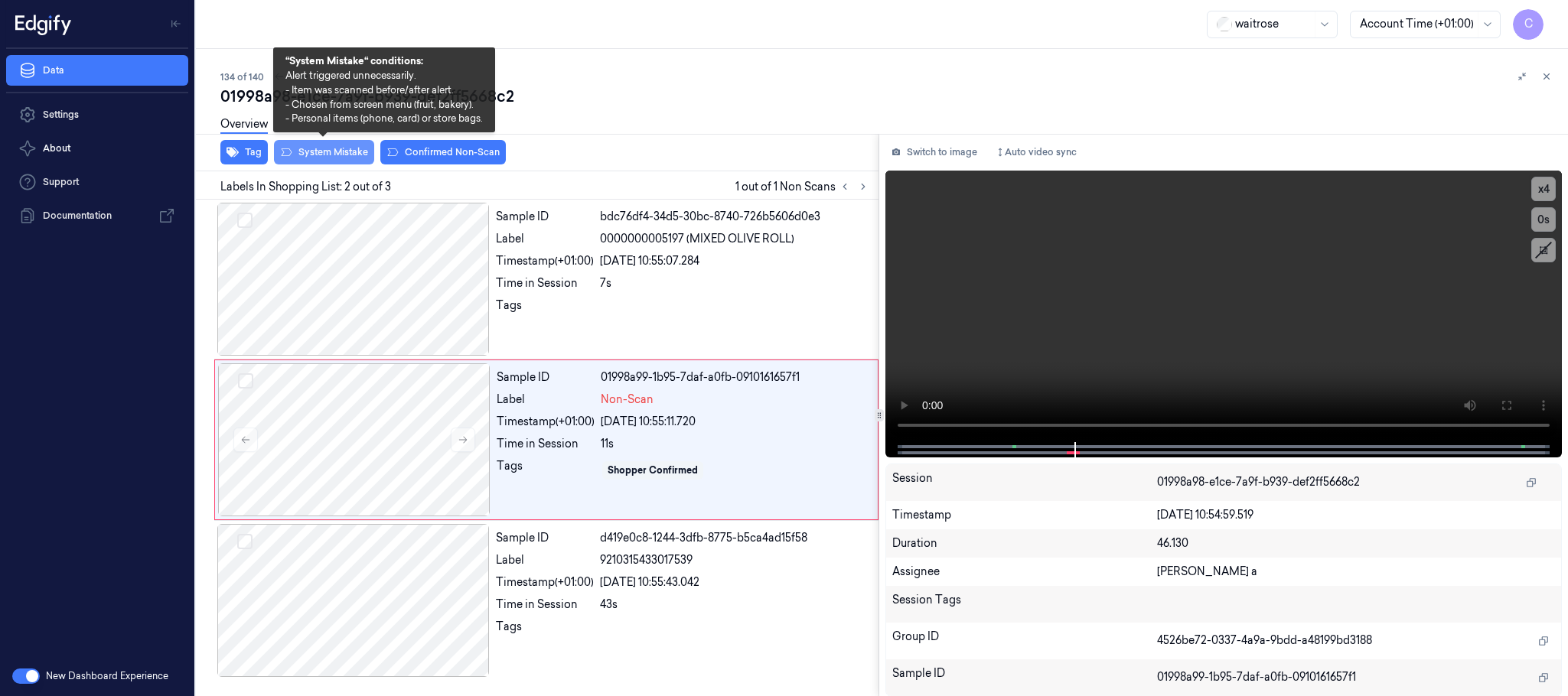
click at [309, 156] on button "System Mistake" at bounding box center [324, 152] width 101 height 24
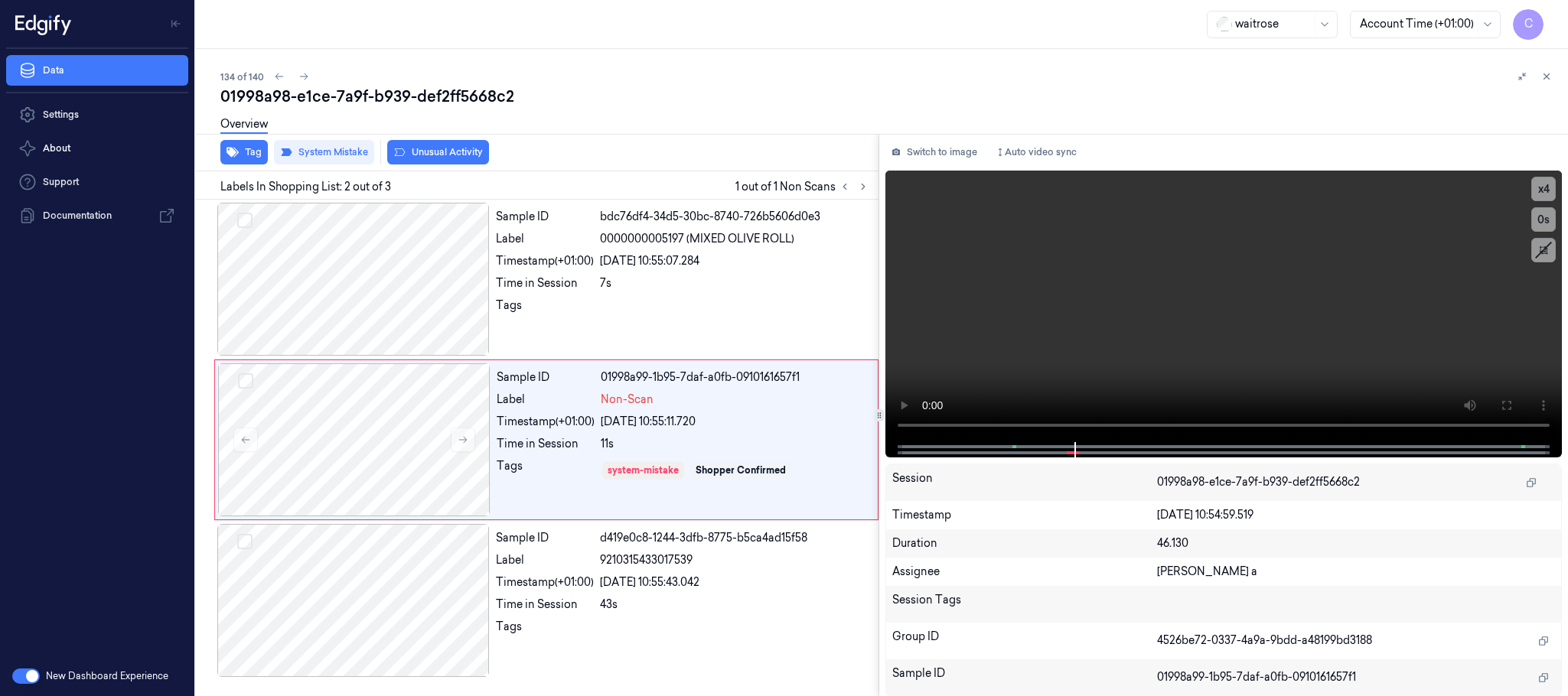
click at [448, 145] on button "Unusual Activity" at bounding box center [438, 152] width 102 height 24
click at [240, 150] on button "Tag" at bounding box center [244, 152] width 47 height 24
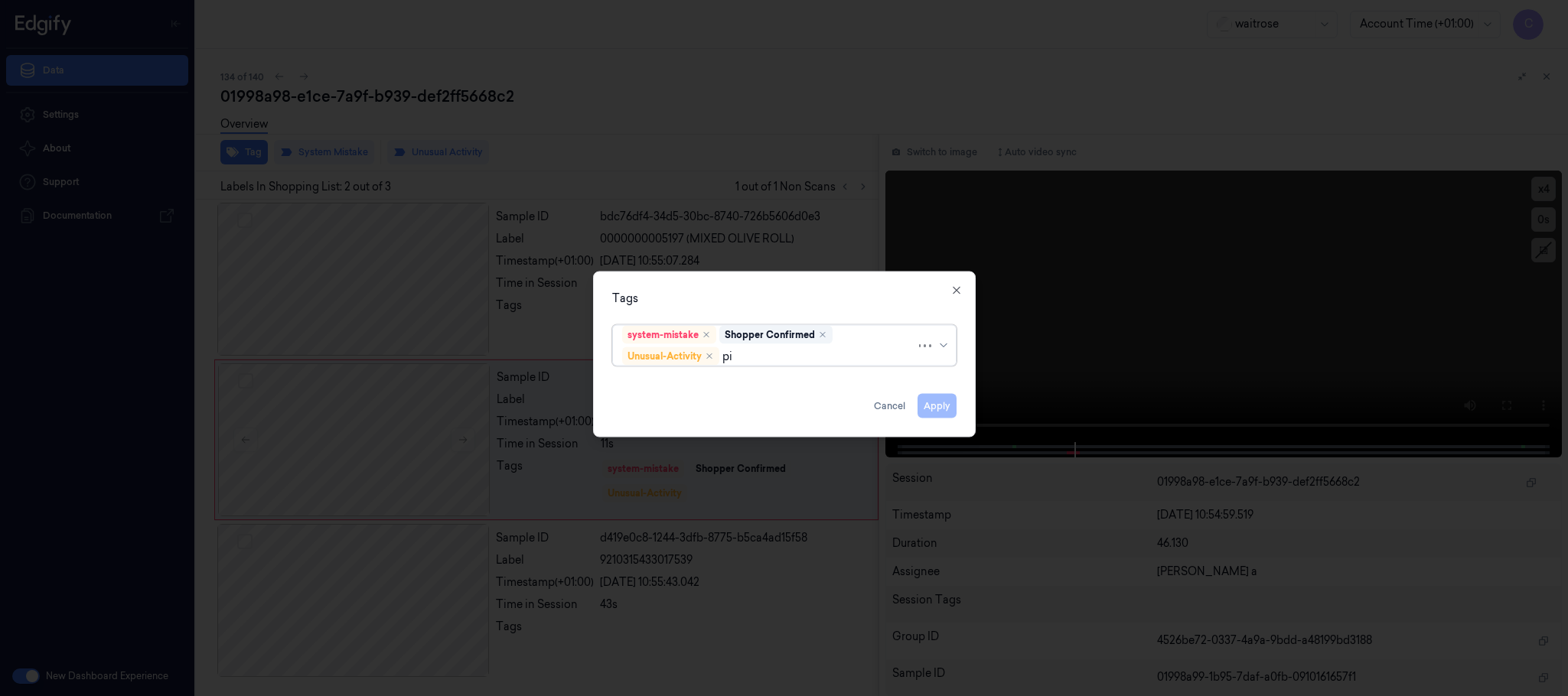
type input "pic"
click at [724, 382] on div "Picklist item alert" at bounding box center [784, 387] width 324 height 16
click at [808, 292] on div "Tags" at bounding box center [784, 299] width 344 height 16
click at [945, 405] on button "Apply" at bounding box center [937, 406] width 39 height 24
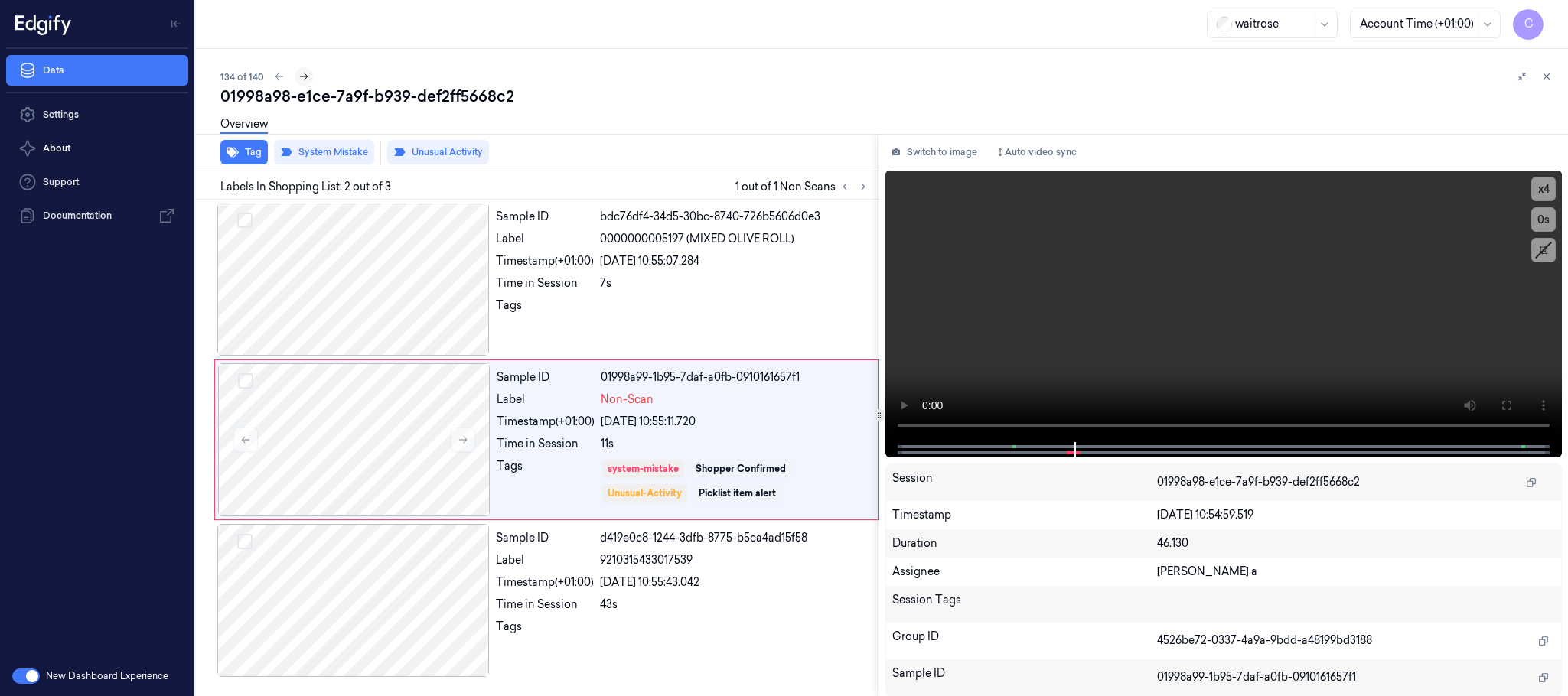
click at [298, 80] on icon at bounding box center [303, 76] width 10 height 10
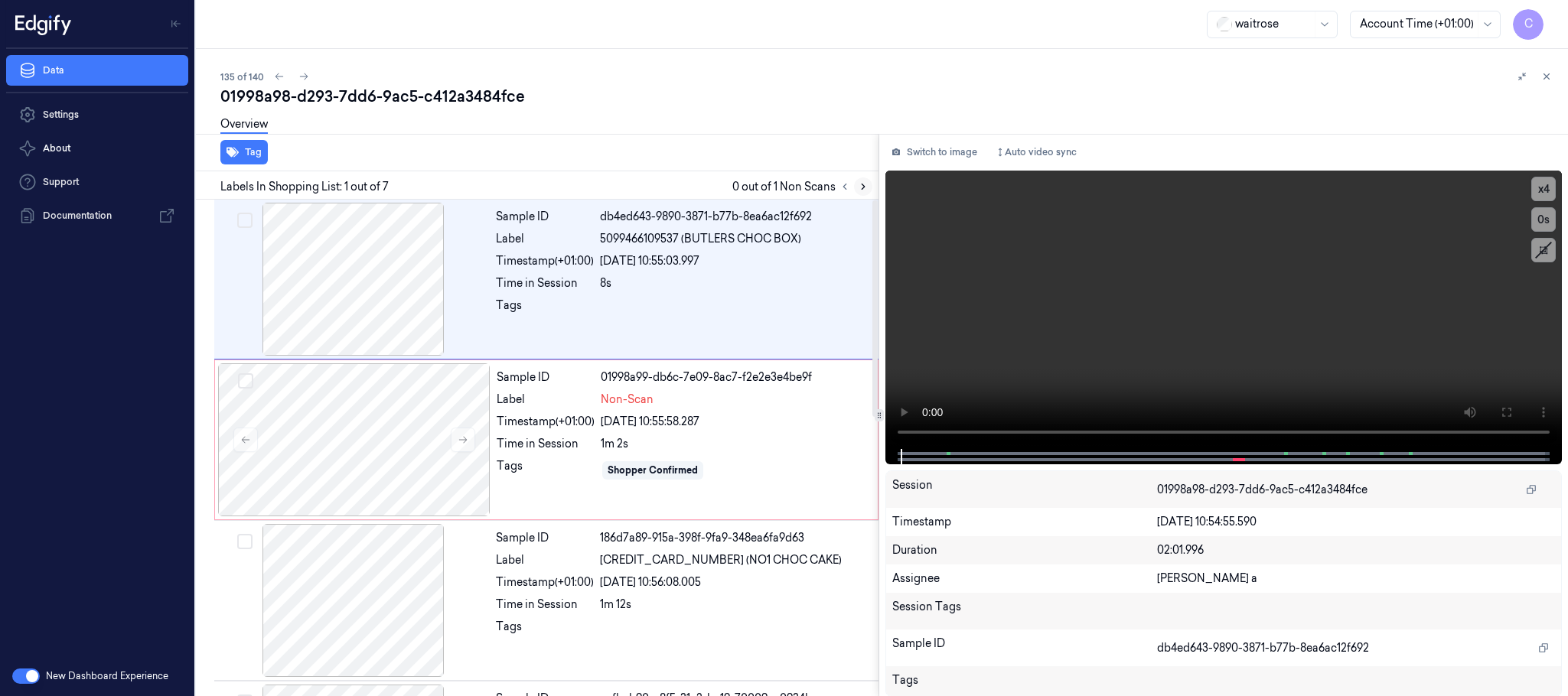
click at [864, 183] on icon at bounding box center [863, 186] width 10 height 10
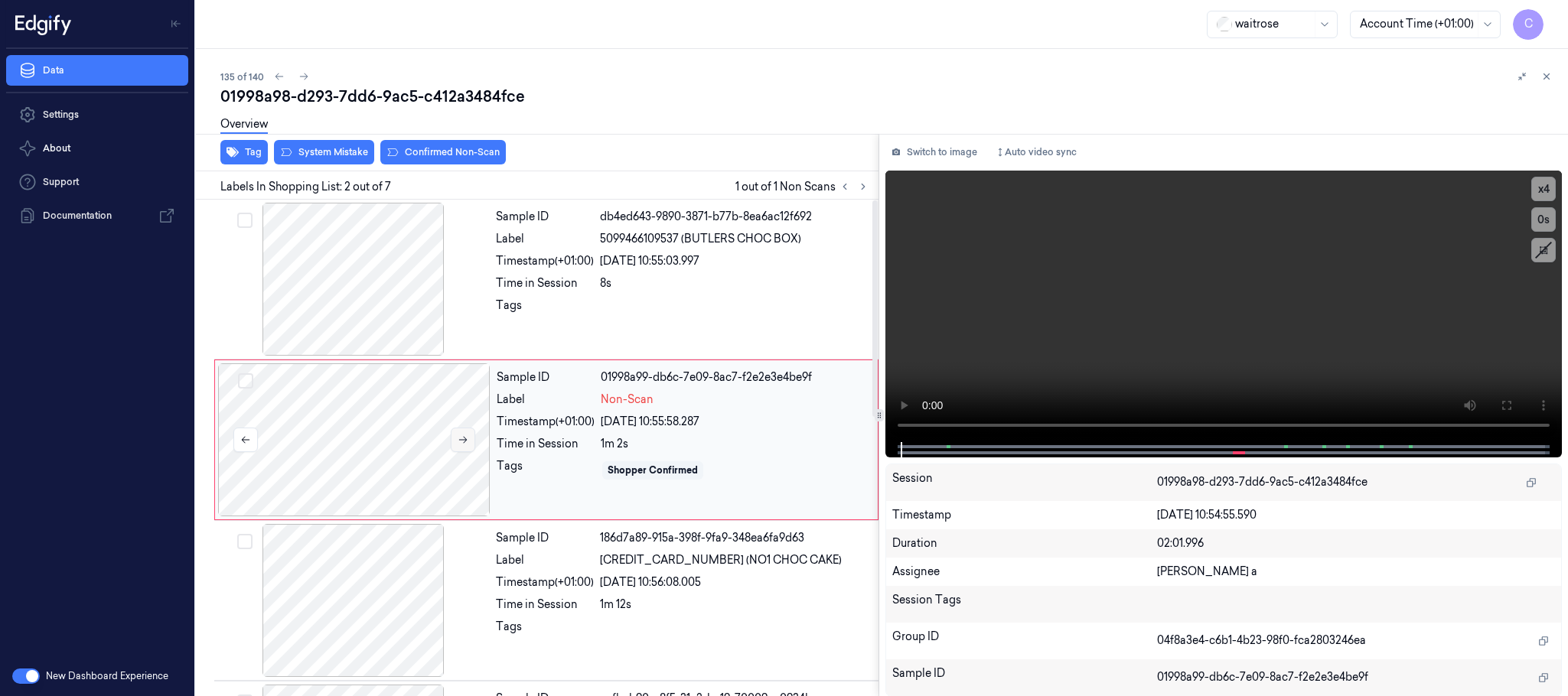
click at [462, 441] on icon at bounding box center [462, 440] width 10 height 10
click at [344, 313] on div at bounding box center [353, 279] width 273 height 153
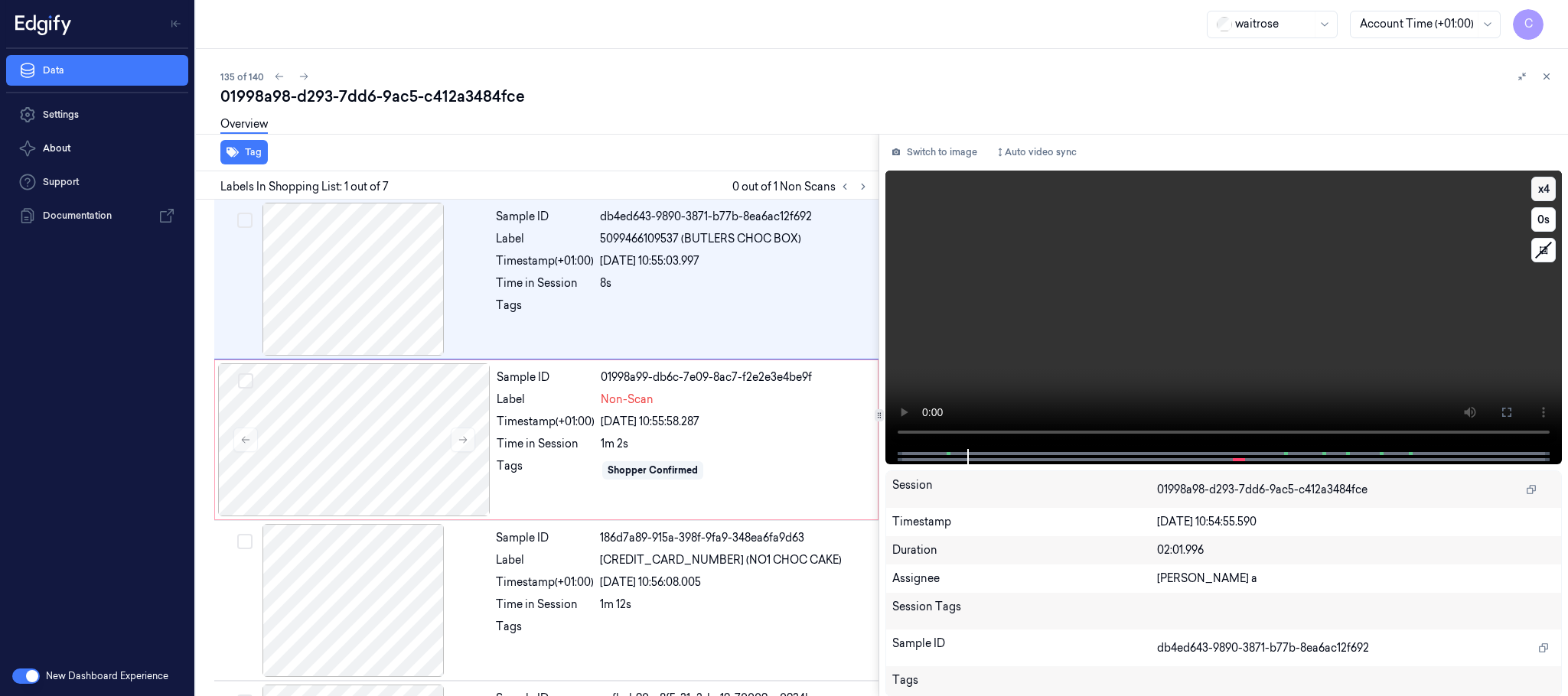
click at [1541, 195] on button "x 4" at bounding box center [1544, 189] width 24 height 24
click at [1541, 195] on button "x 1" at bounding box center [1544, 189] width 24 height 24
click at [1541, 195] on button "x 2" at bounding box center [1544, 189] width 24 height 24
click at [1201, 314] on video at bounding box center [1223, 309] width 676 height 278
click at [375, 421] on div at bounding box center [354, 440] width 273 height 153
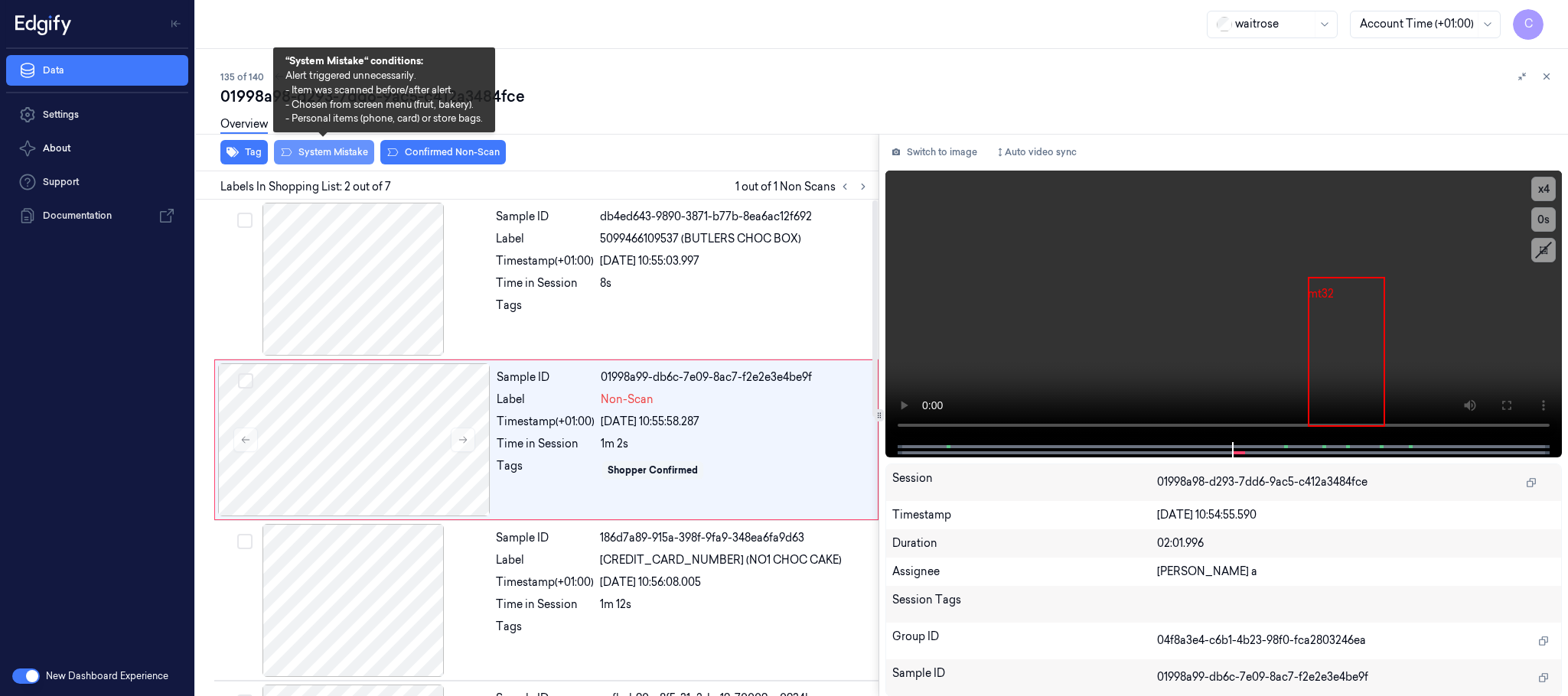
click at [317, 162] on button "System Mistake" at bounding box center [324, 152] width 101 height 24
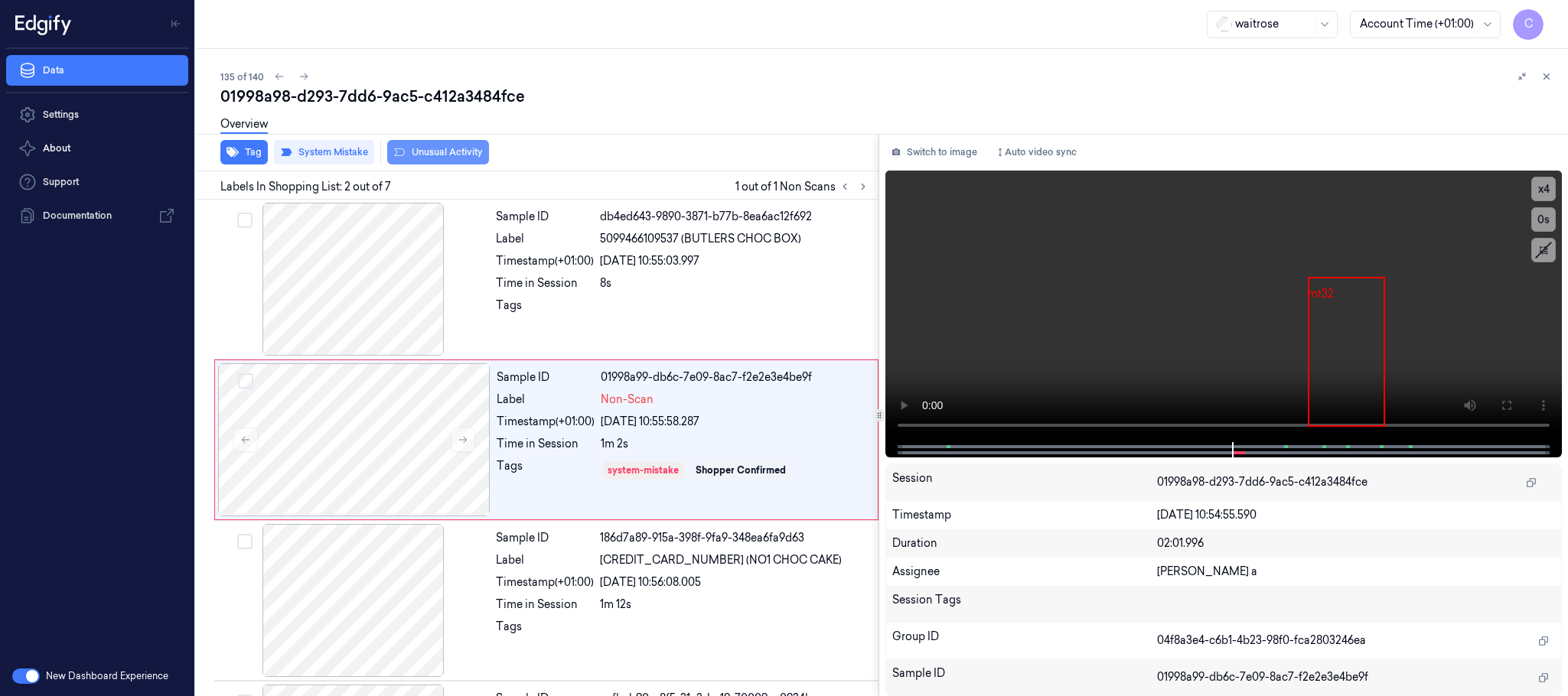
click at [430, 145] on button "Unusual Activity" at bounding box center [438, 152] width 102 height 24
click at [298, 72] on icon at bounding box center [303, 76] width 10 height 10
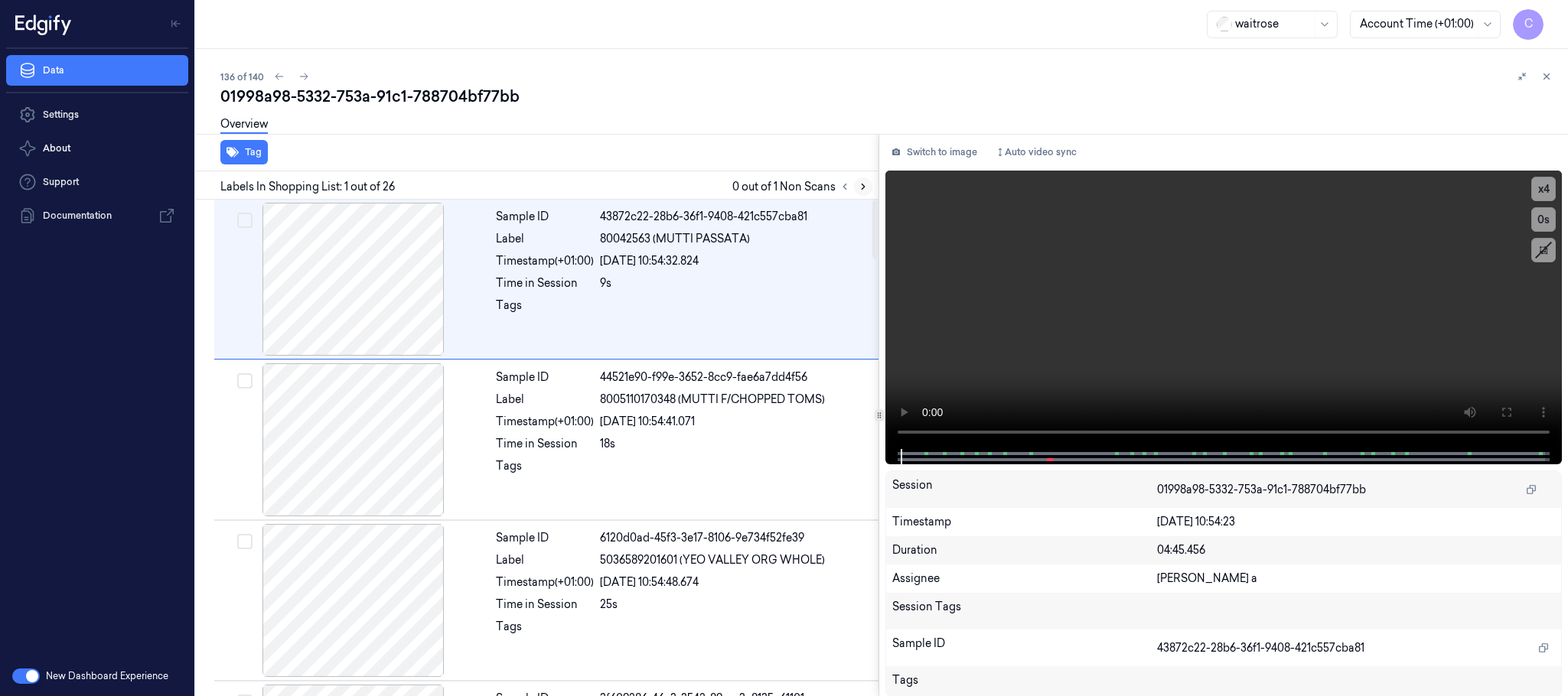
click at [861, 183] on icon at bounding box center [863, 186] width 10 height 10
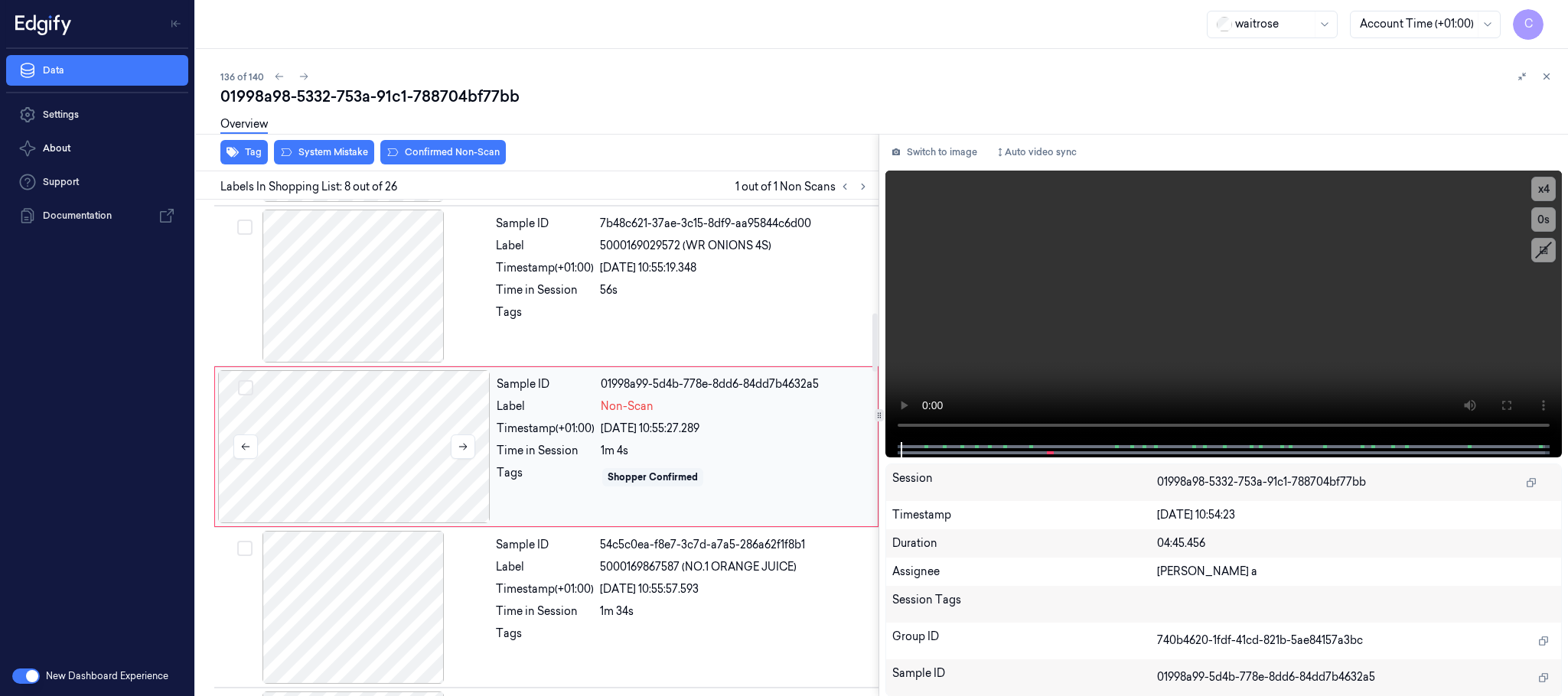
scroll to position [960, 0]
click at [469, 448] on icon at bounding box center [462, 443] width 10 height 10
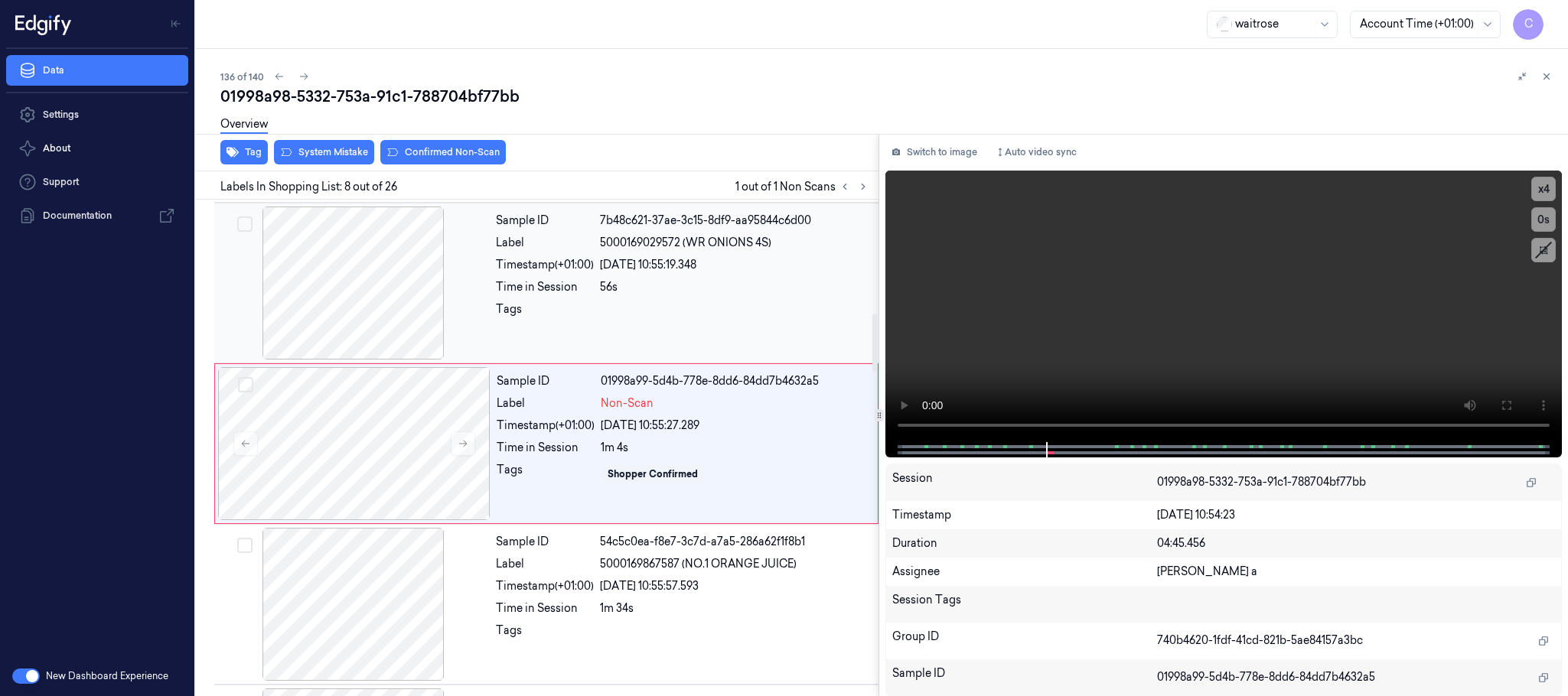
click at [382, 304] on div at bounding box center [353, 283] width 273 height 153
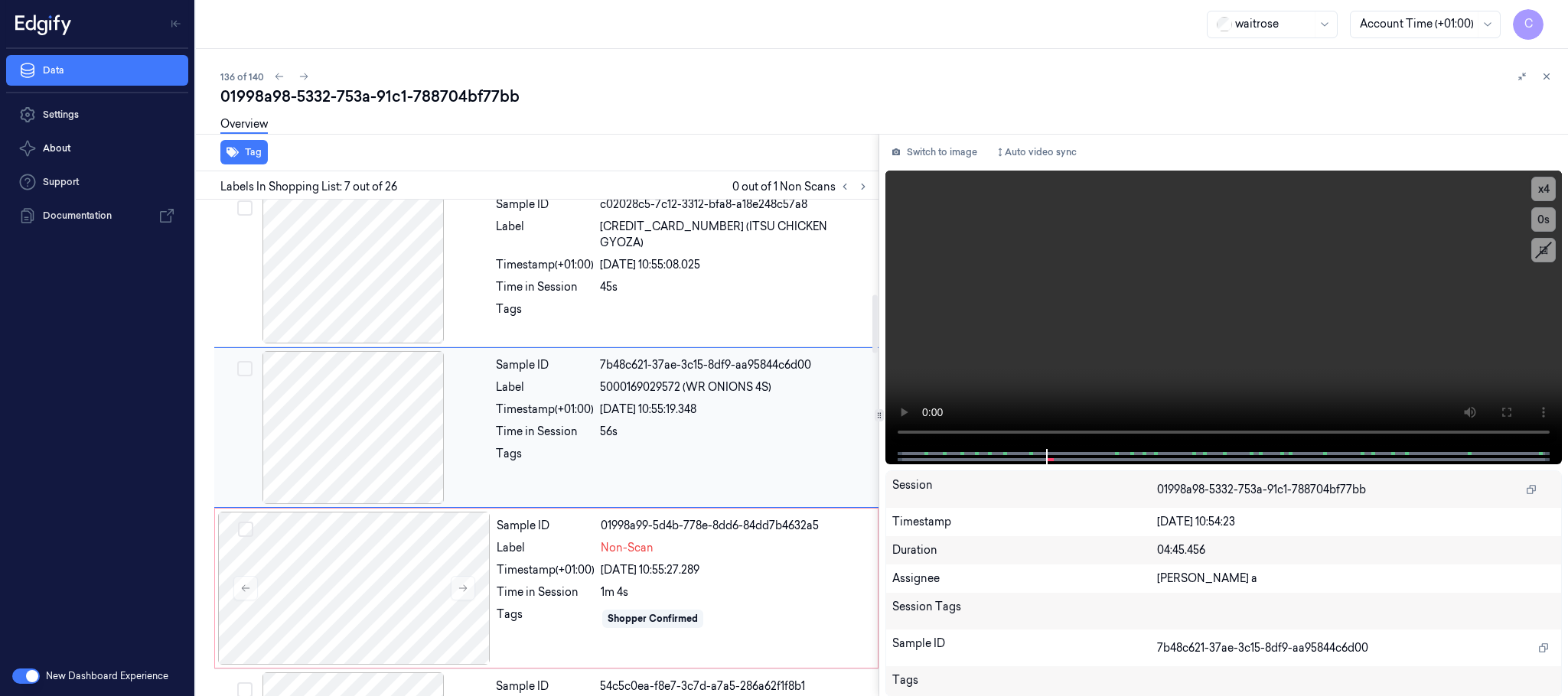
scroll to position [800, 0]
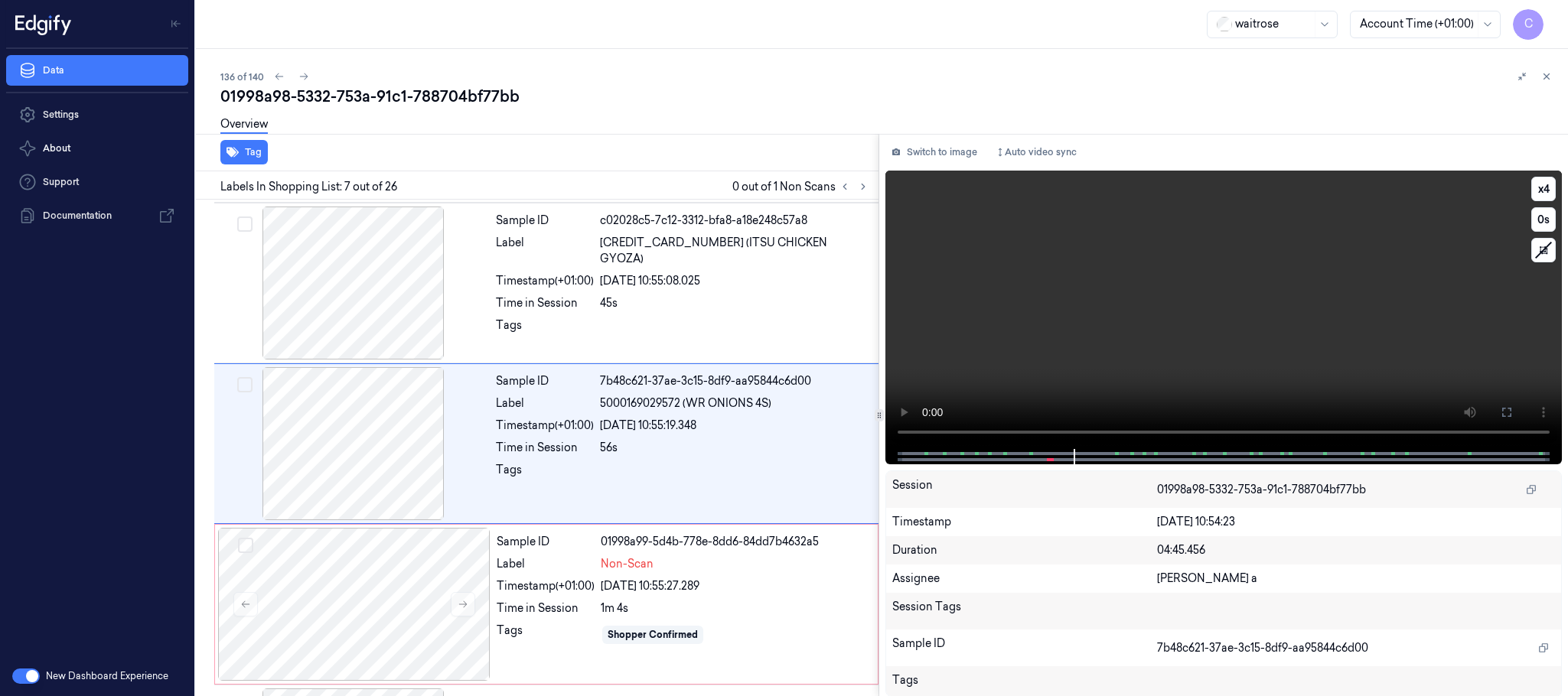
click at [1135, 334] on video at bounding box center [1223, 309] width 676 height 278
click at [380, 596] on div at bounding box center [354, 604] width 273 height 153
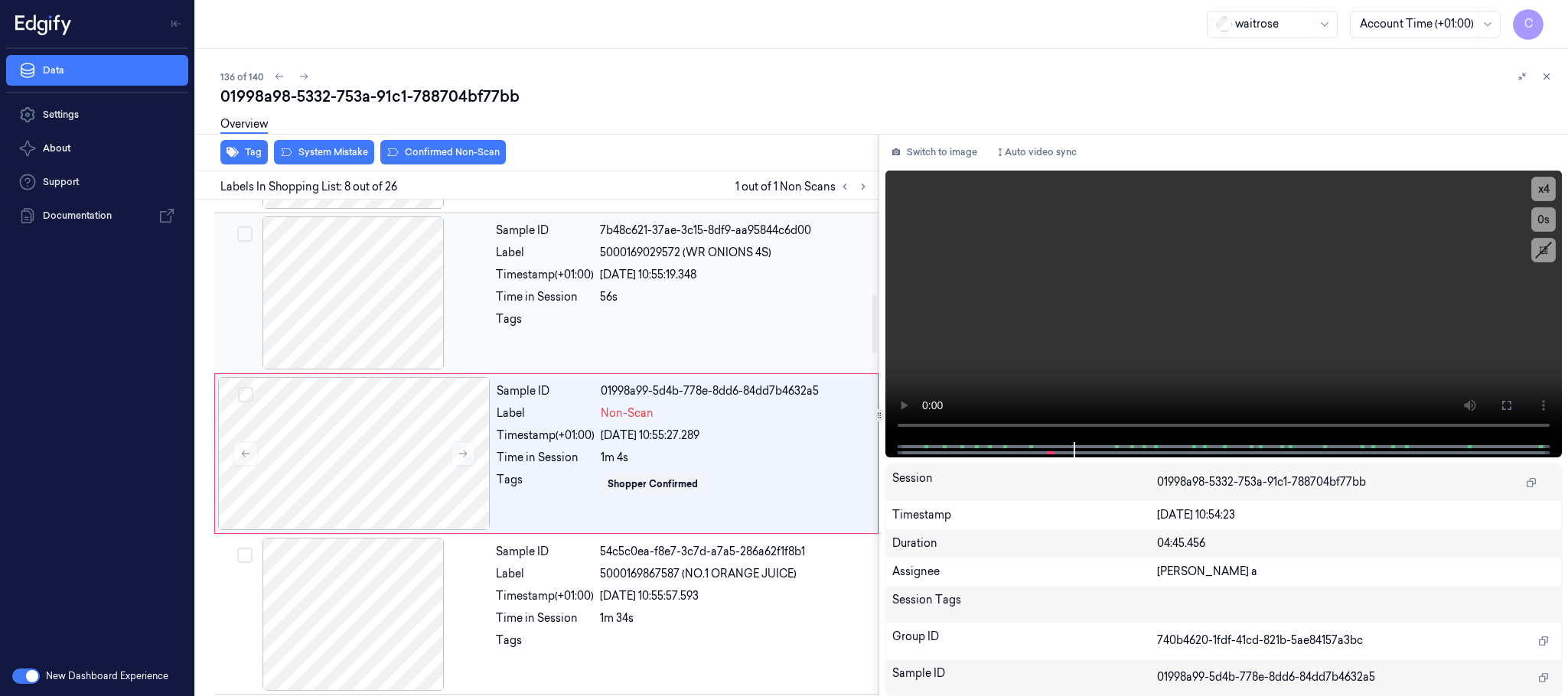
scroll to position [960, 0]
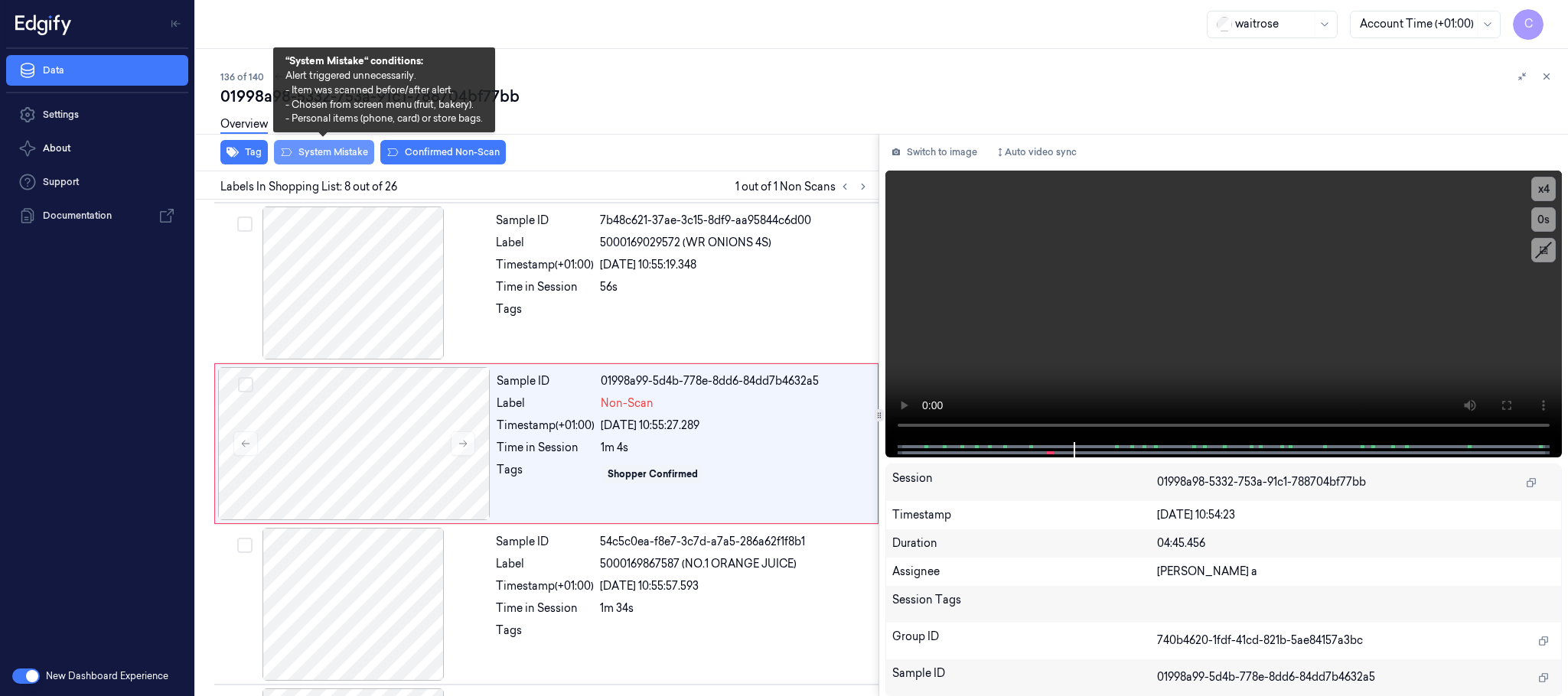
click at [336, 154] on button "System Mistake" at bounding box center [324, 152] width 101 height 24
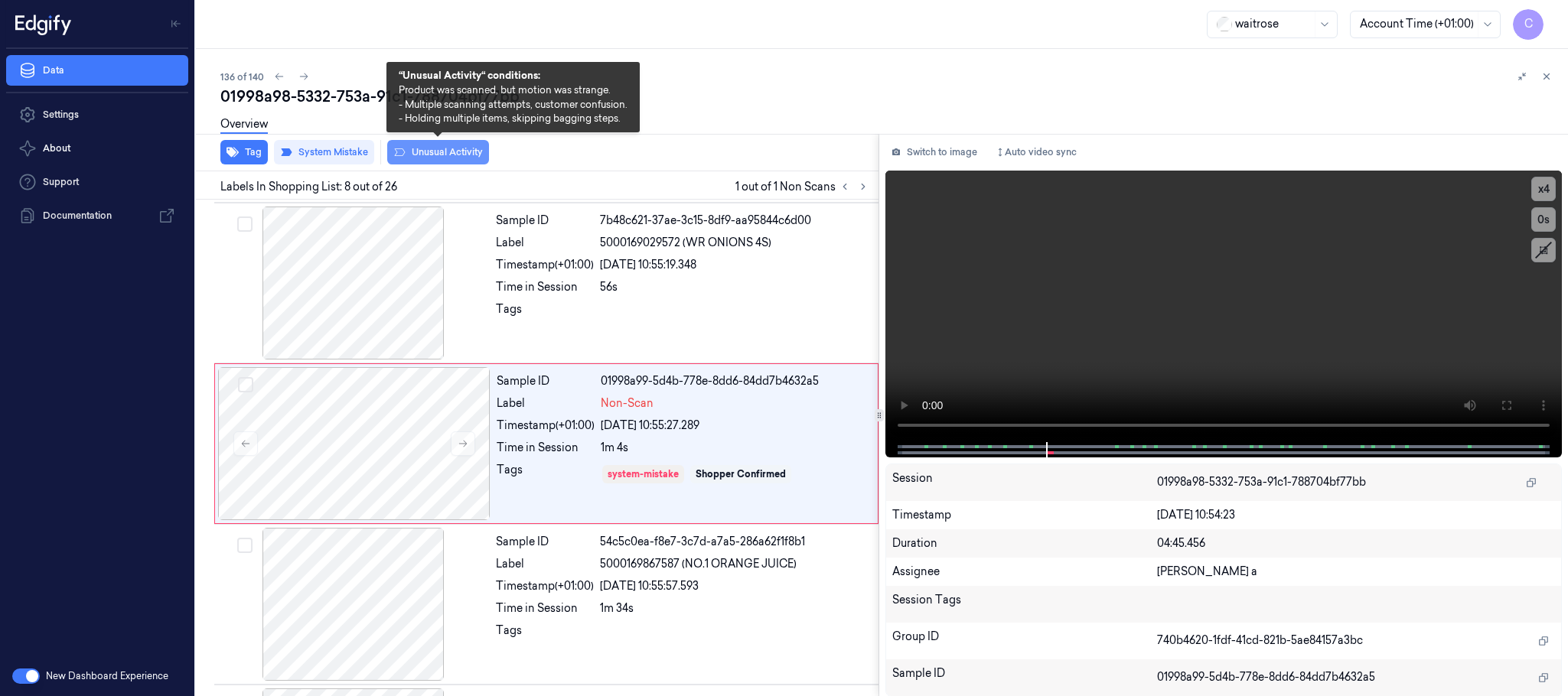
click at [419, 154] on button "Unusual Activity" at bounding box center [438, 152] width 102 height 24
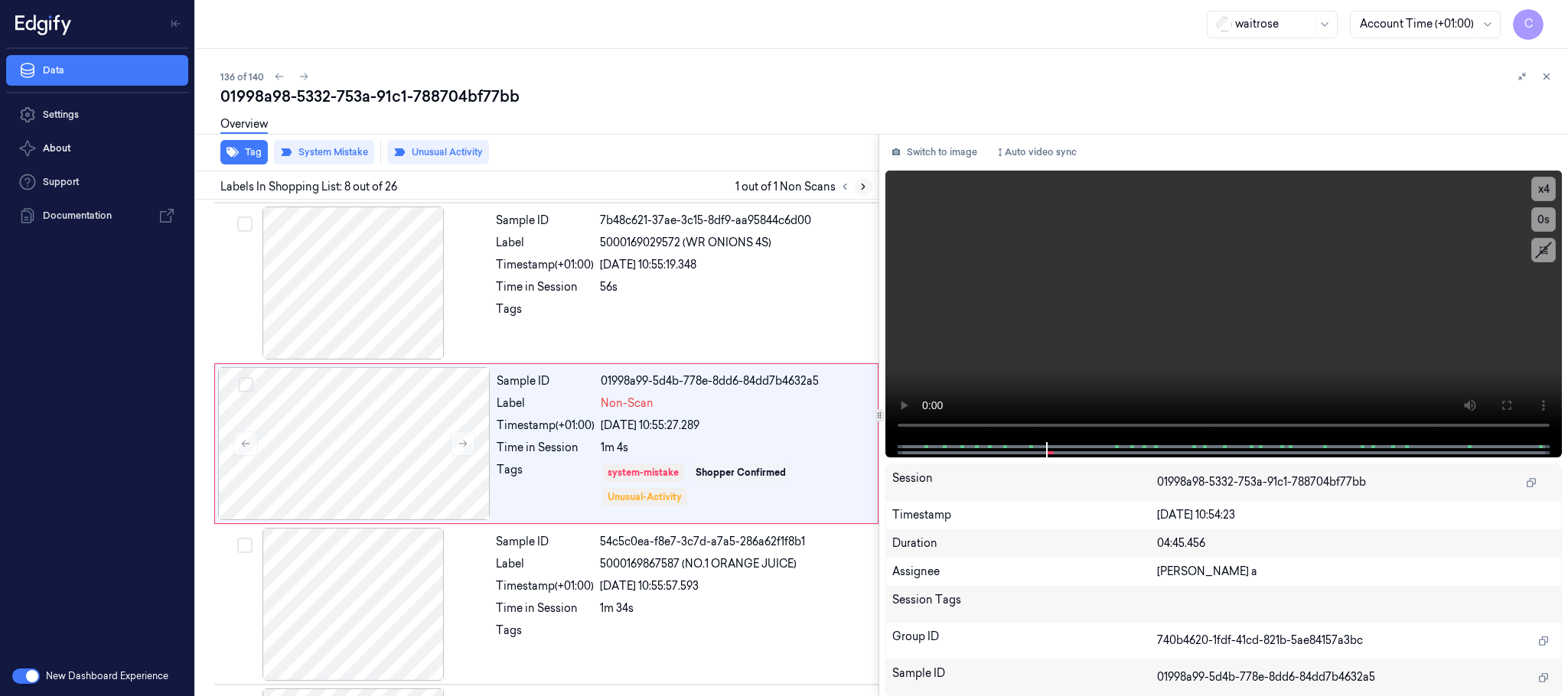
click at [864, 182] on icon at bounding box center [863, 186] width 10 height 10
click at [462, 445] on icon at bounding box center [462, 443] width 10 height 10
click at [298, 73] on icon at bounding box center [303, 76] width 10 height 10
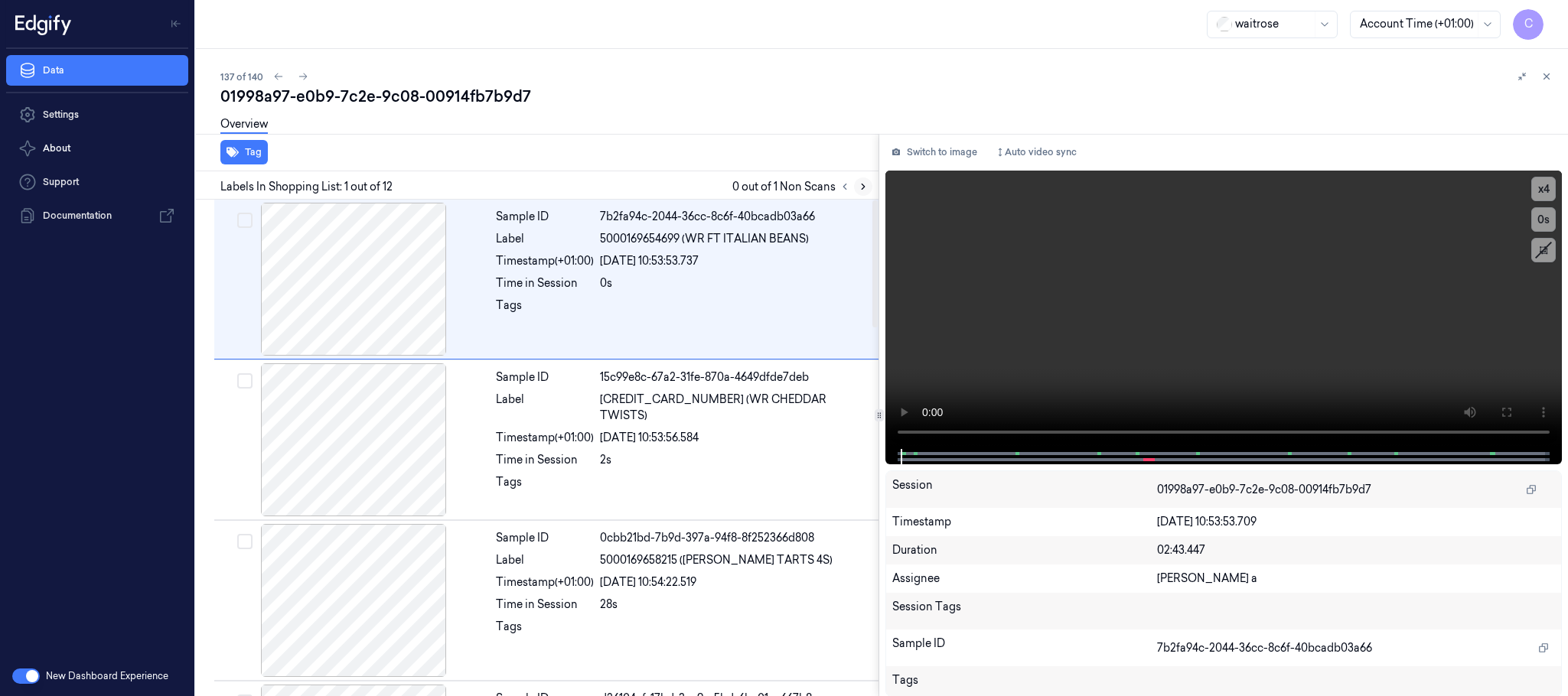
click at [868, 184] on icon at bounding box center [863, 186] width 10 height 10
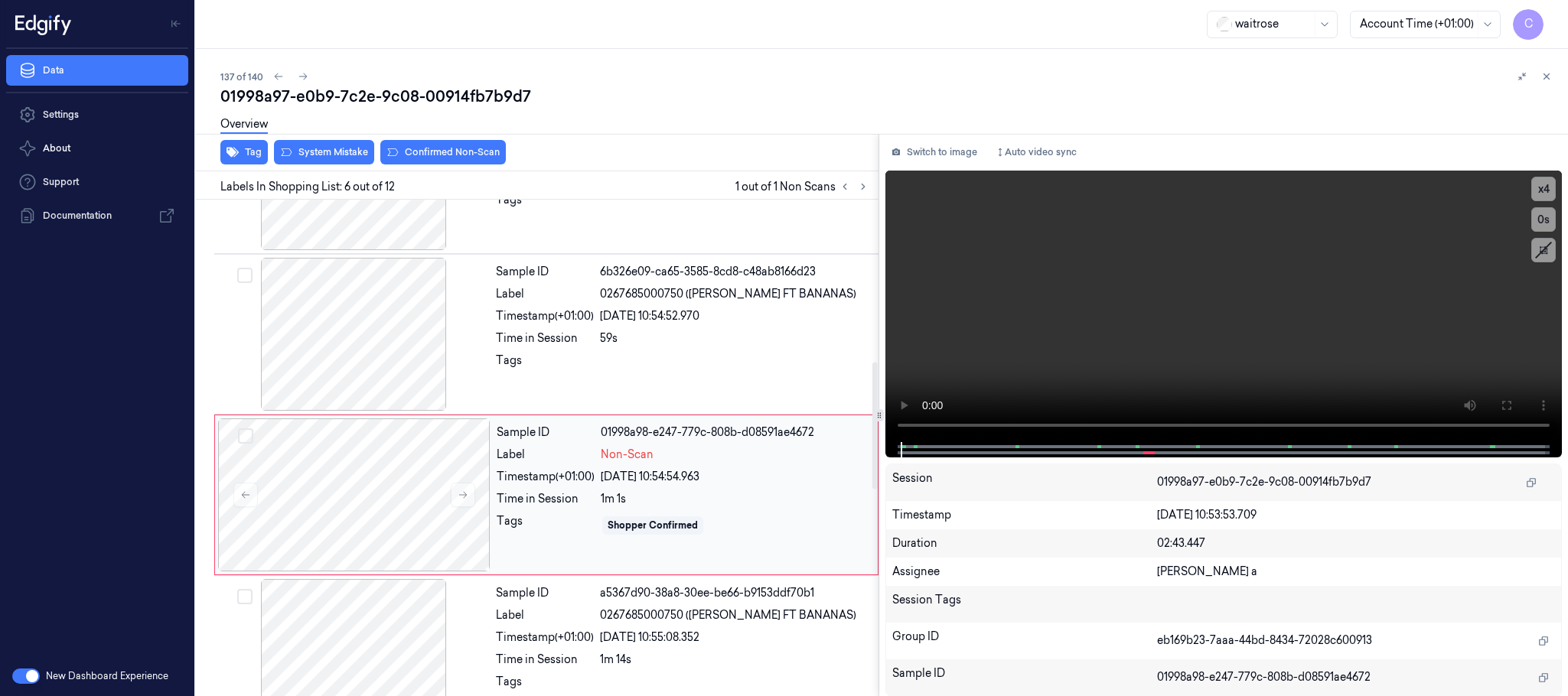
scroll to position [638, 0]
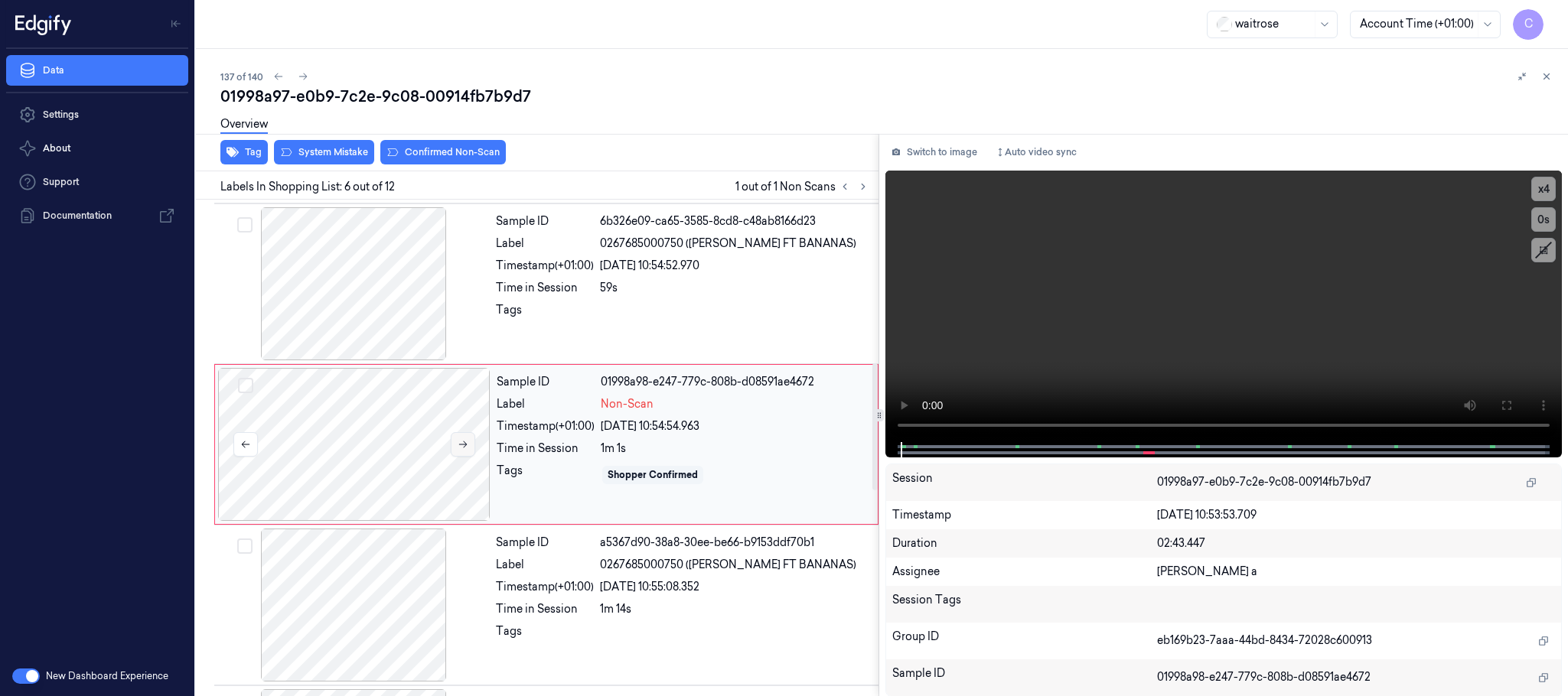
click at [454, 448] on button at bounding box center [463, 444] width 24 height 24
click at [460, 448] on icon at bounding box center [463, 444] width 8 height 7
click at [389, 280] on div at bounding box center [353, 284] width 273 height 153
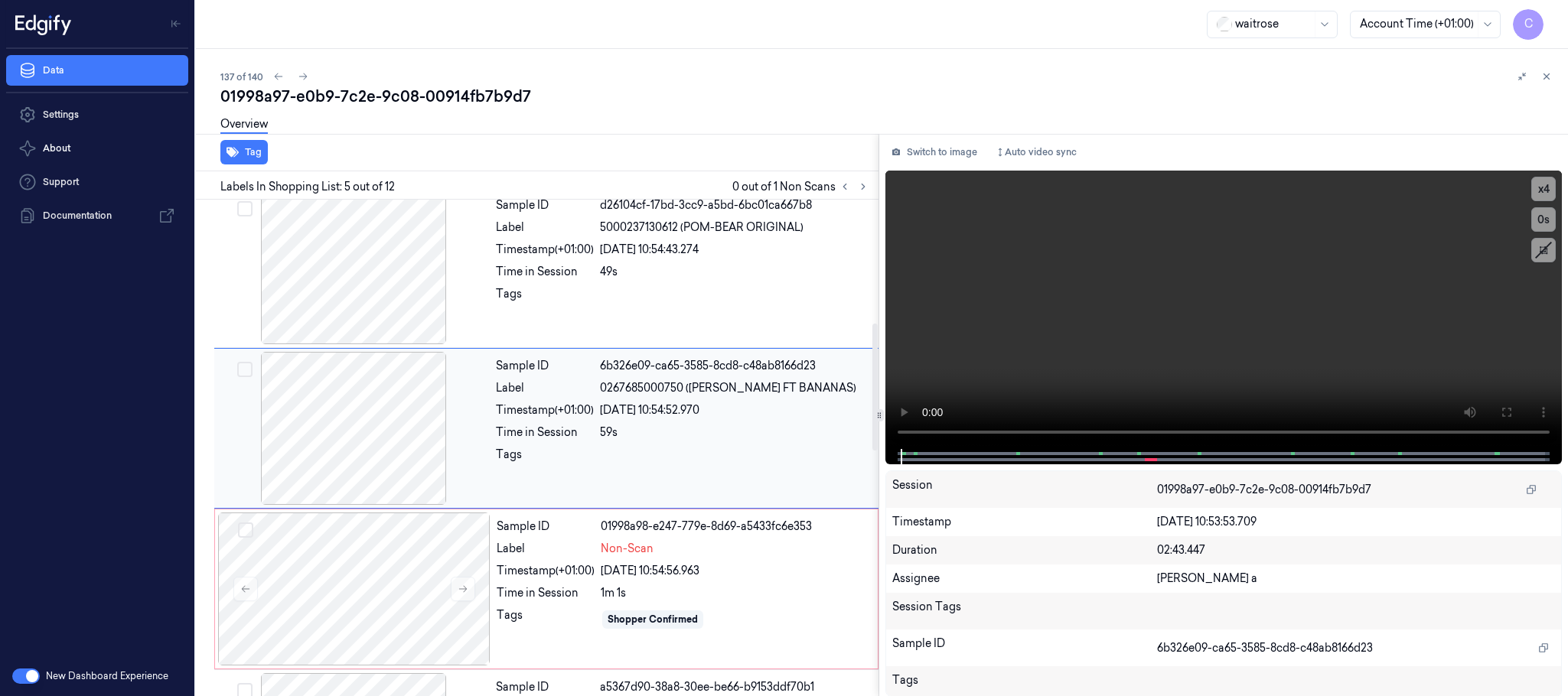
scroll to position [477, 0]
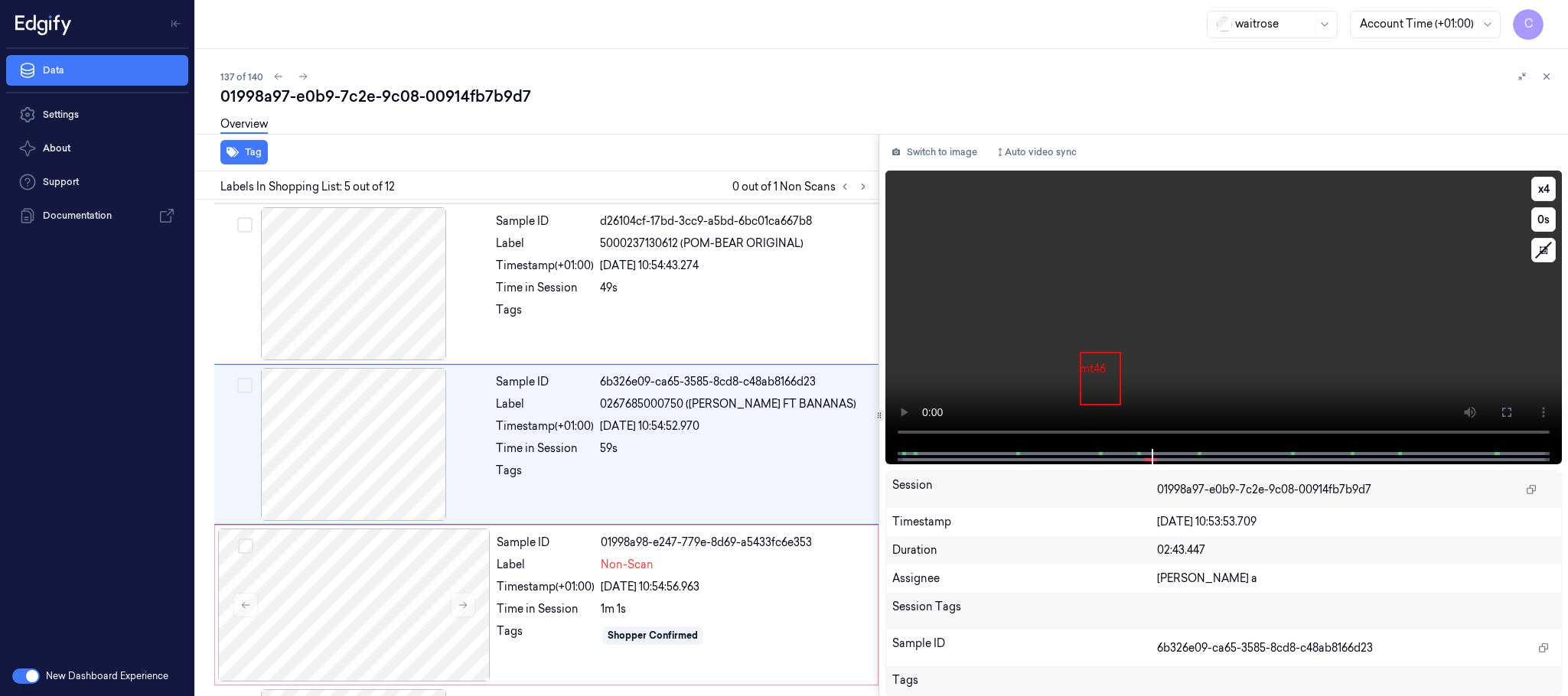
click at [1247, 329] on video at bounding box center [1223, 309] width 676 height 278
click at [372, 576] on div at bounding box center [354, 605] width 273 height 153
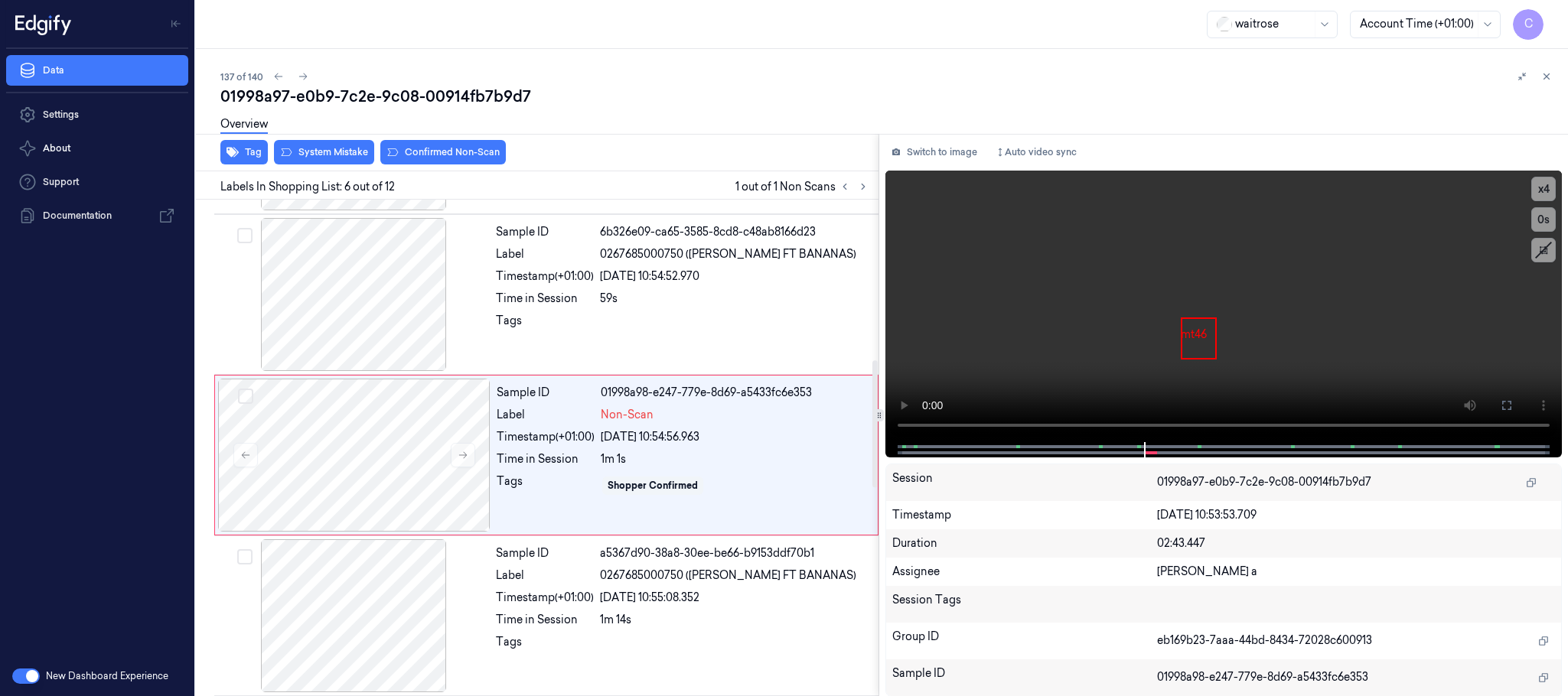
scroll to position [638, 0]
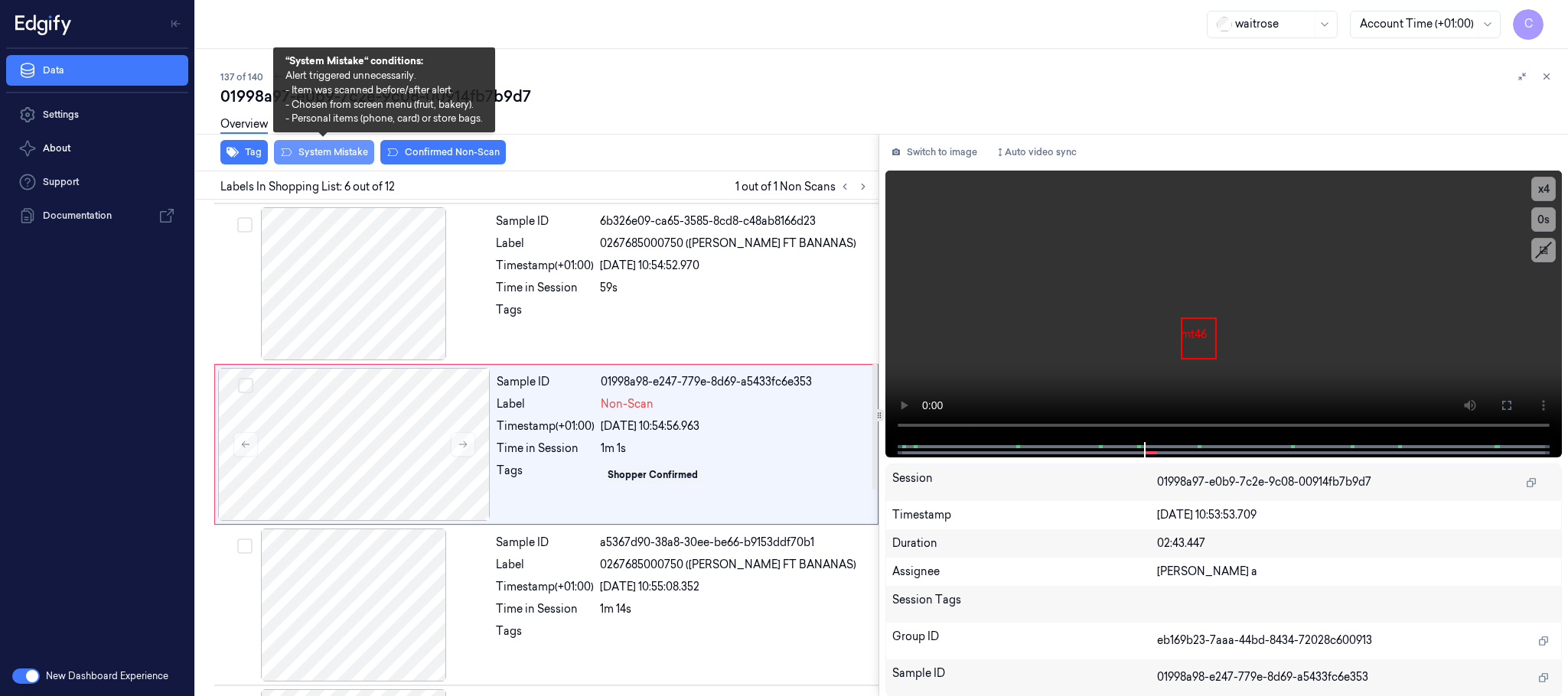
click at [340, 148] on button "System Mistake" at bounding box center [324, 152] width 101 height 24
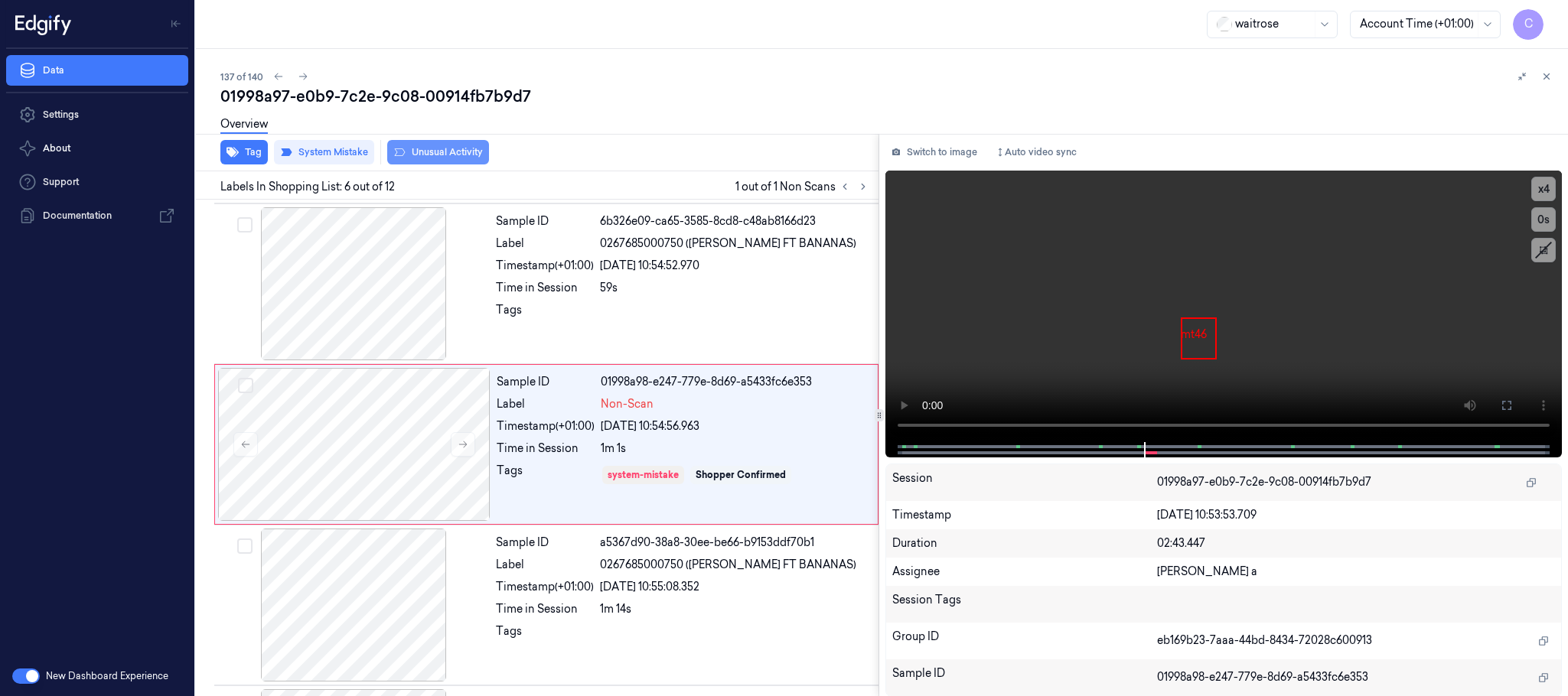
click at [458, 154] on button "Unusual Activity" at bounding box center [438, 152] width 102 height 24
click at [298, 74] on icon at bounding box center [302, 76] width 10 height 10
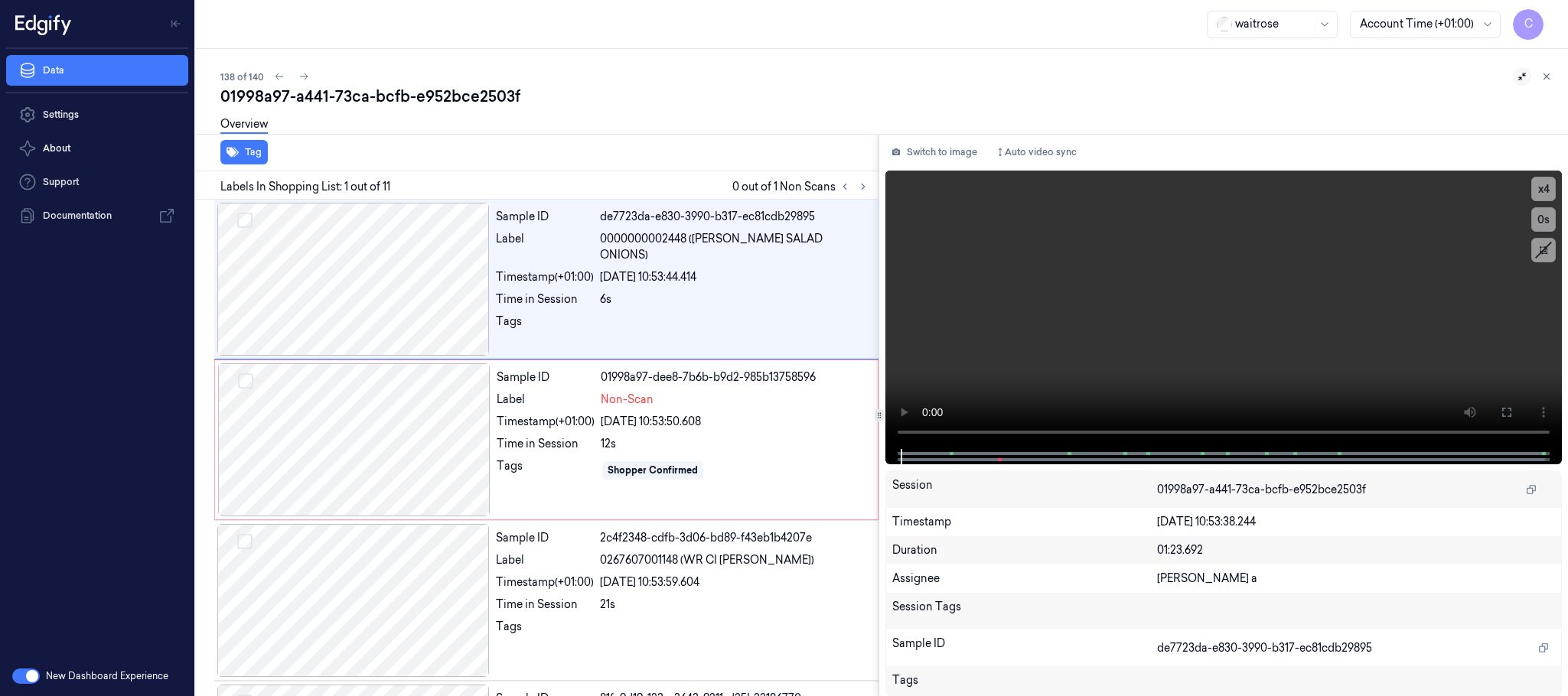
click at [1522, 76] on icon at bounding box center [1522, 76] width 10 height 10
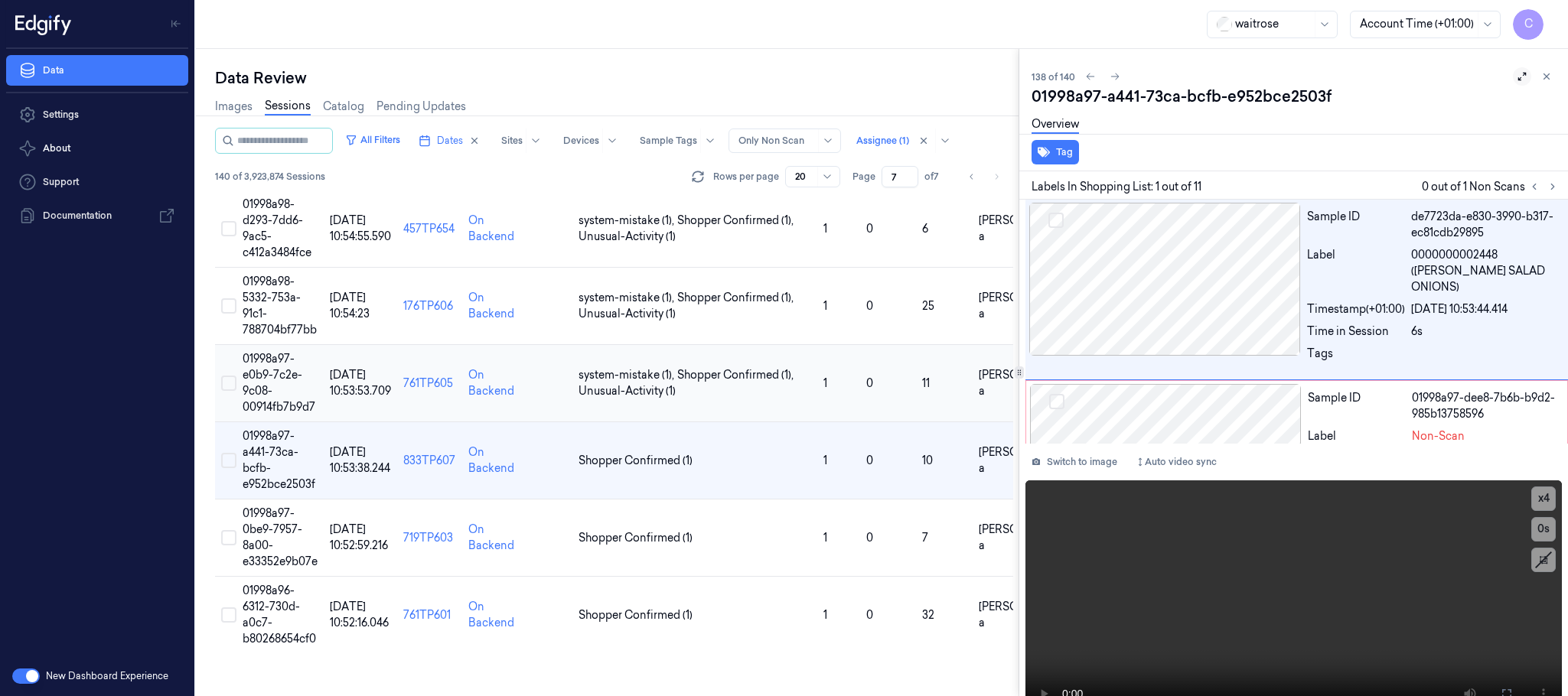
scroll to position [1099, 0]
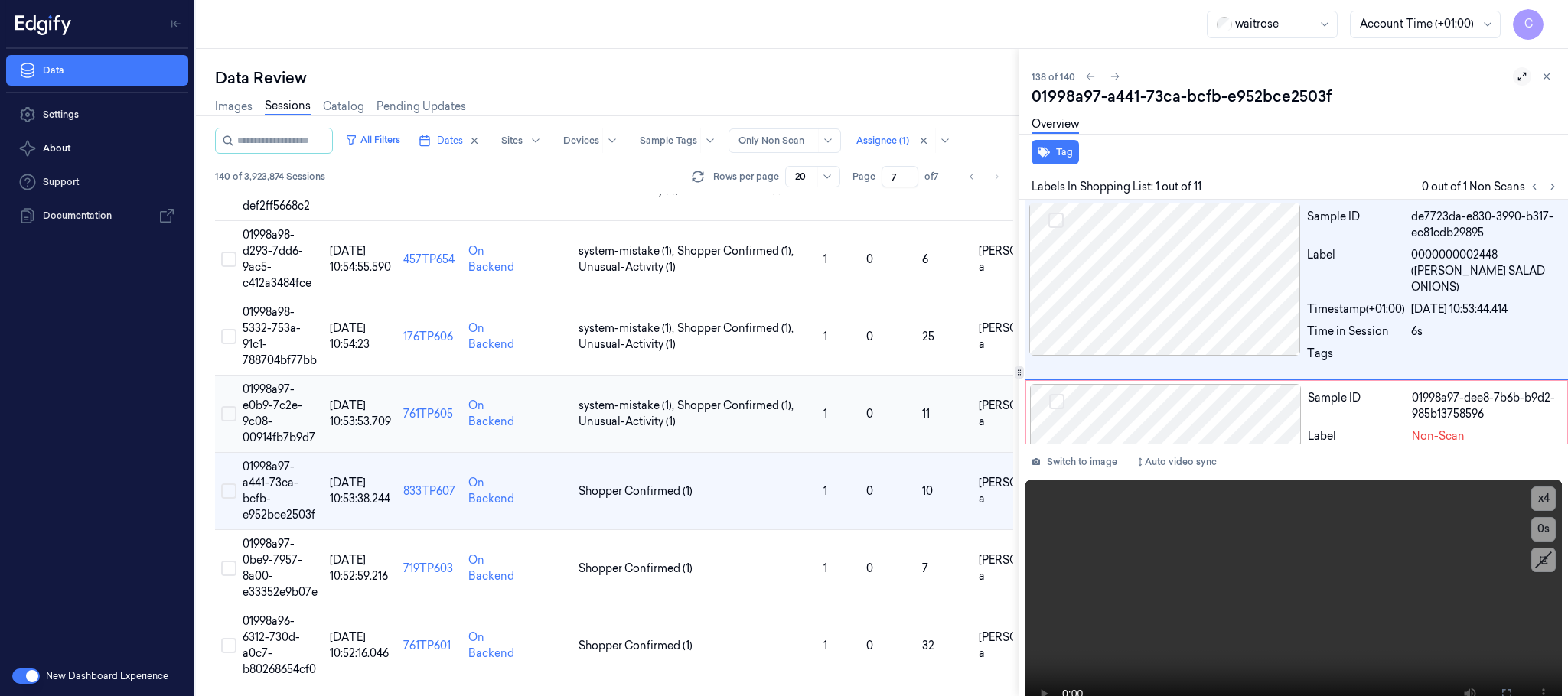
click at [273, 421] on td "01998a97-e0b9-7c2e-9c08-00914fb7b9d7" at bounding box center [280, 414] width 88 height 77
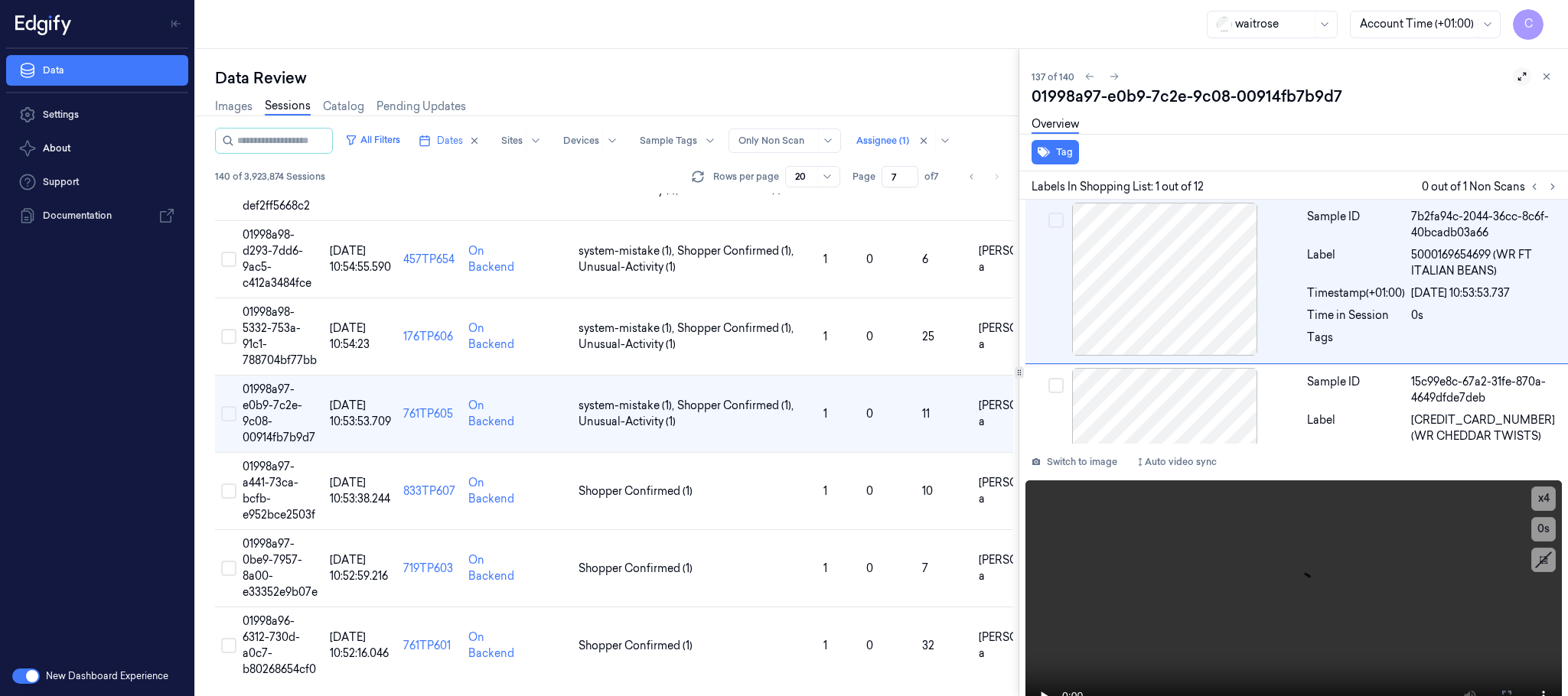
scroll to position [1061, 0]
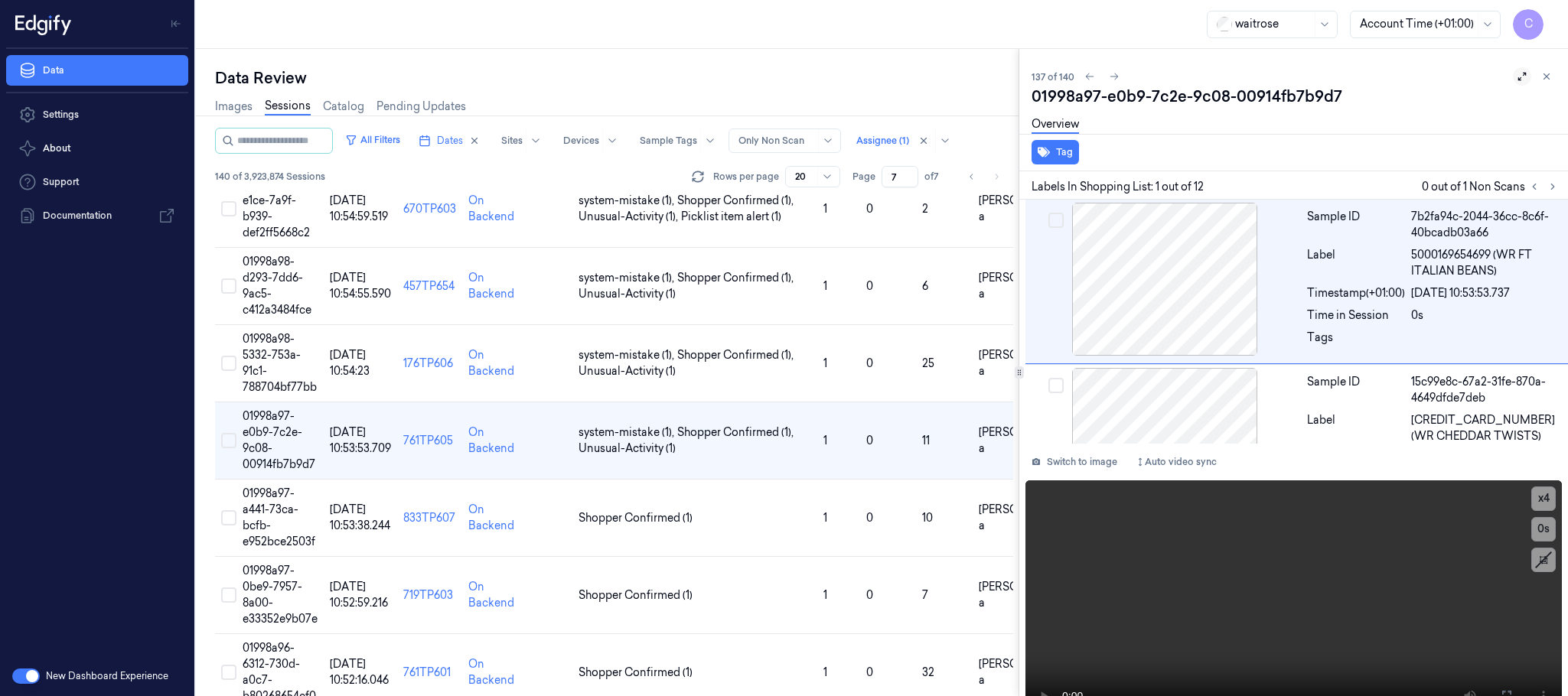
click at [1517, 74] on icon at bounding box center [1522, 76] width 10 height 10
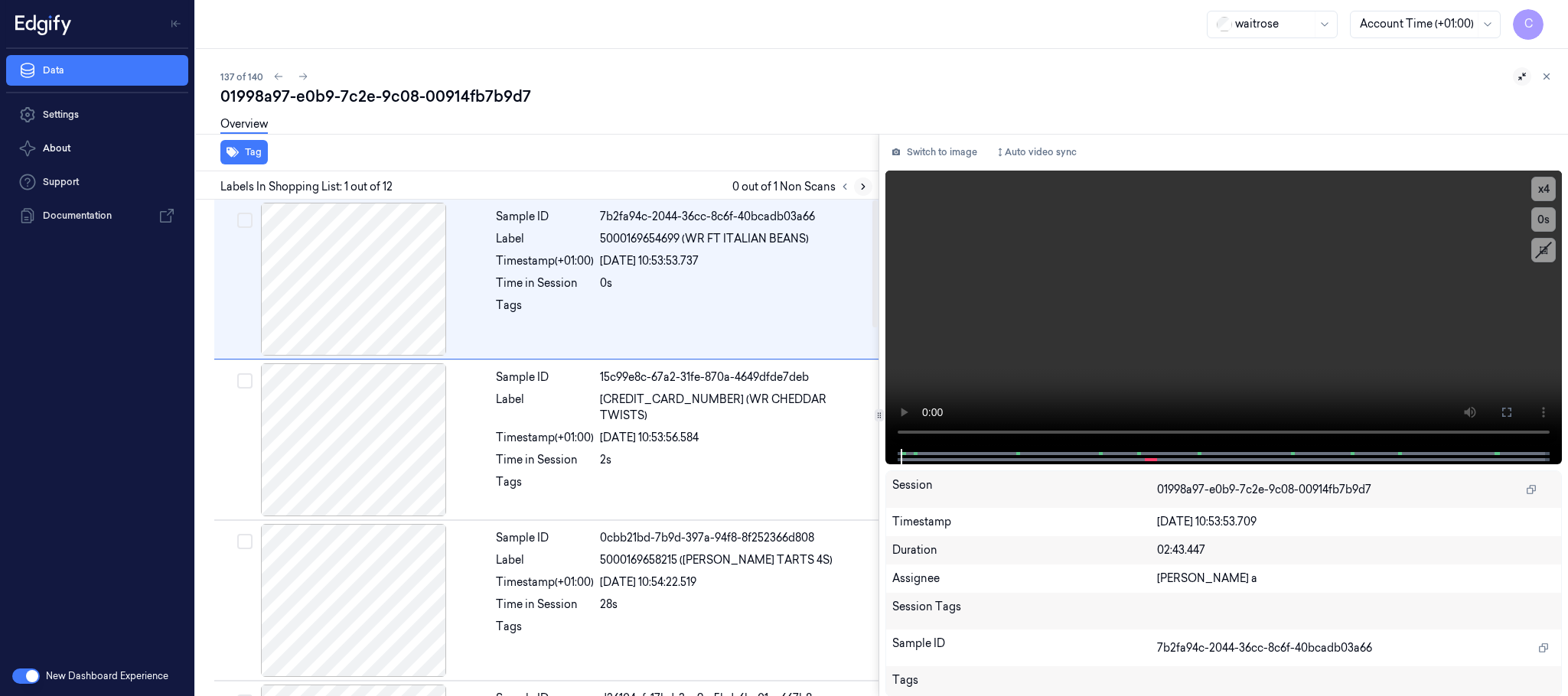
click at [864, 191] on icon at bounding box center [863, 186] width 10 height 10
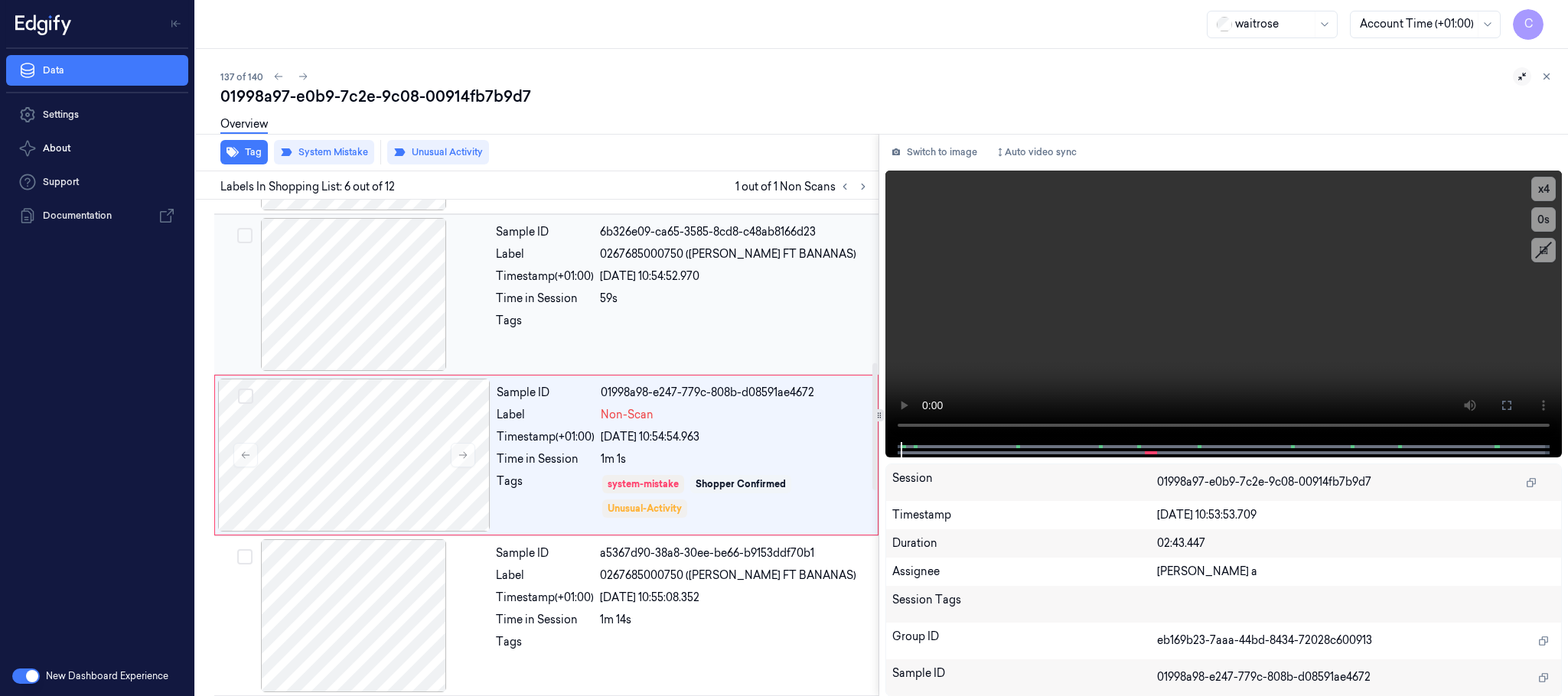
scroll to position [638, 0]
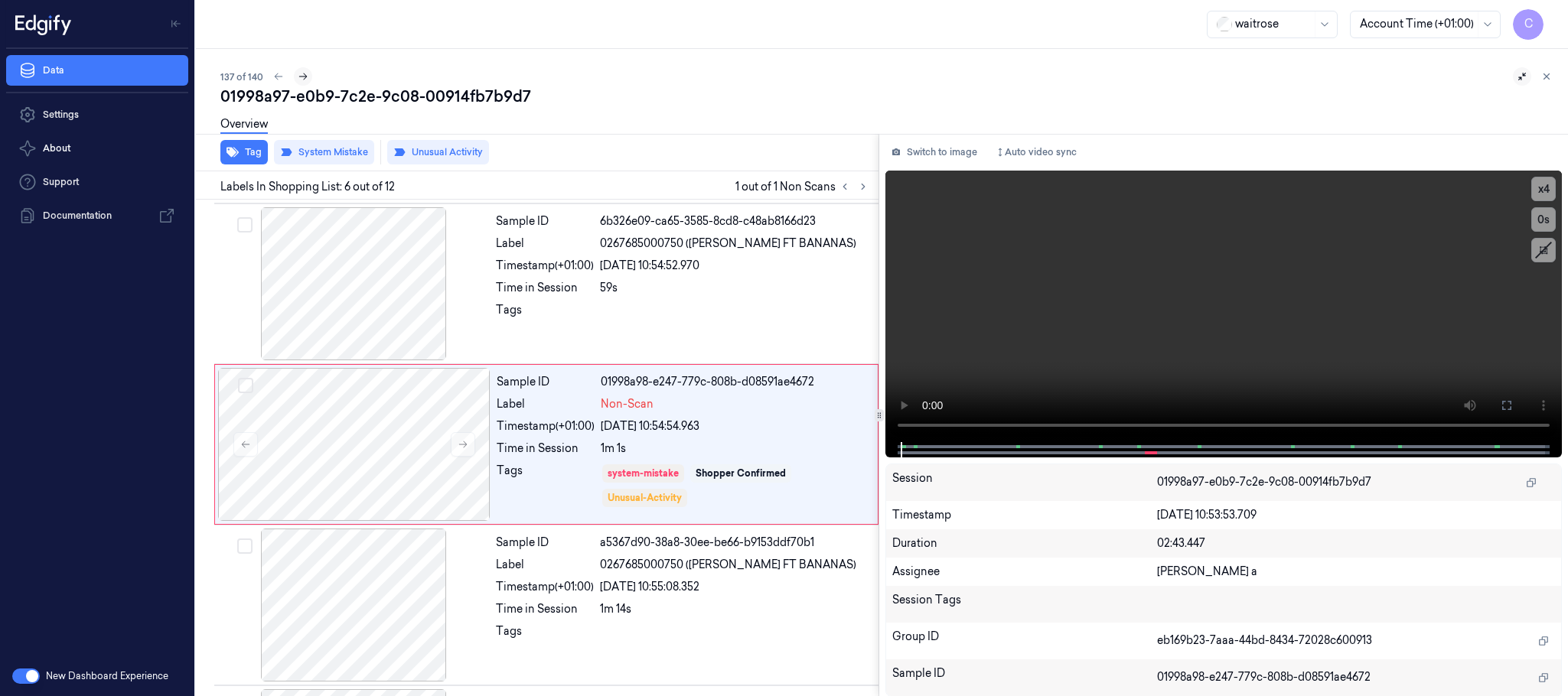
click at [306, 76] on icon at bounding box center [302, 76] width 10 height 10
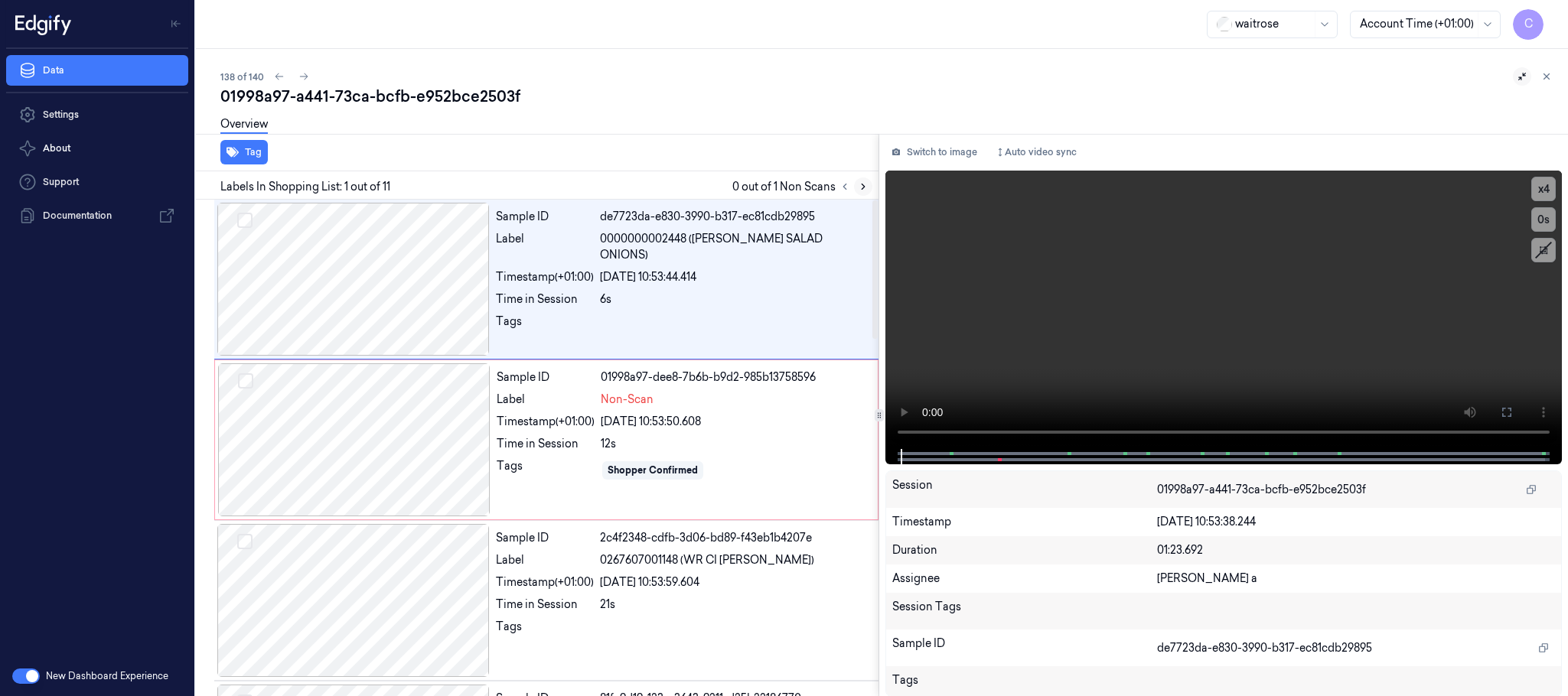
click at [864, 184] on icon at bounding box center [863, 186] width 10 height 10
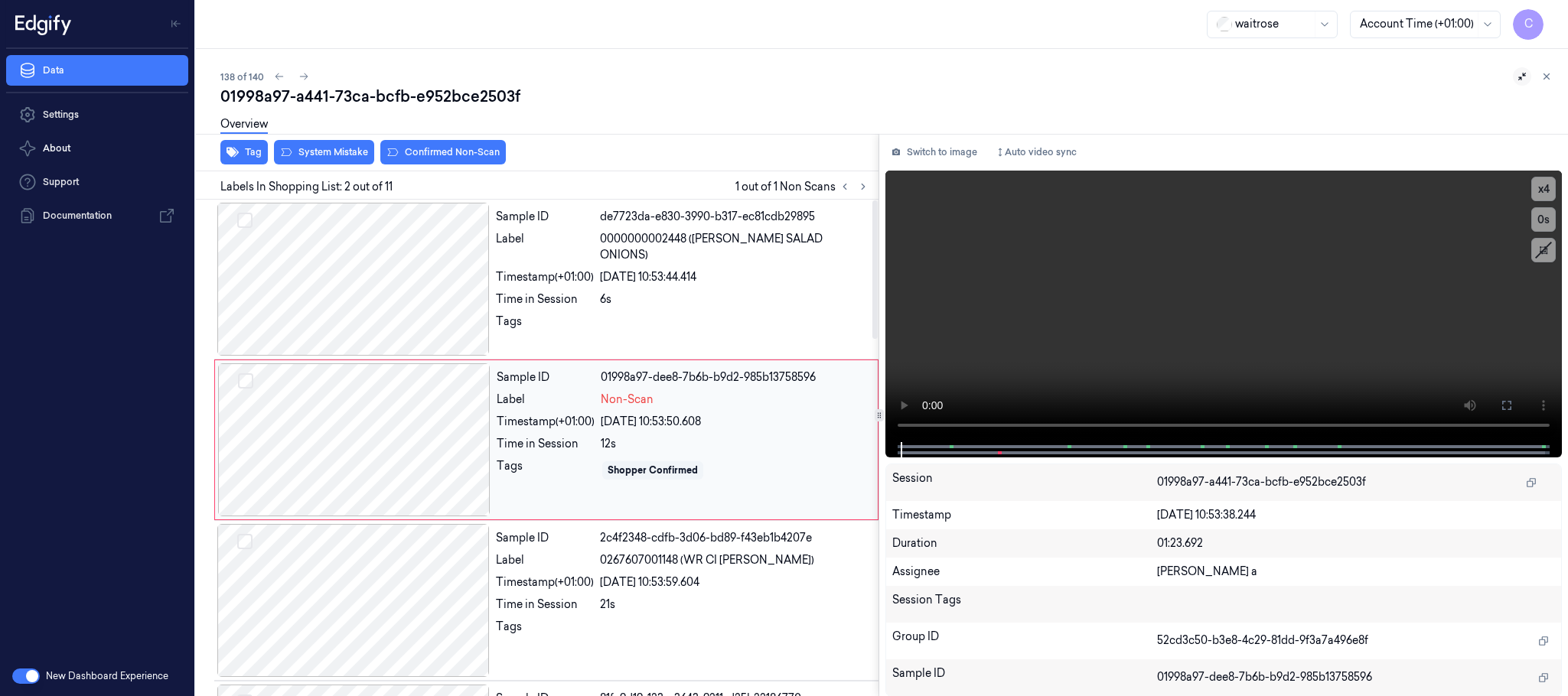
click at [470, 439] on div at bounding box center [354, 440] width 273 height 153
click at [379, 306] on div at bounding box center [353, 279] width 273 height 153
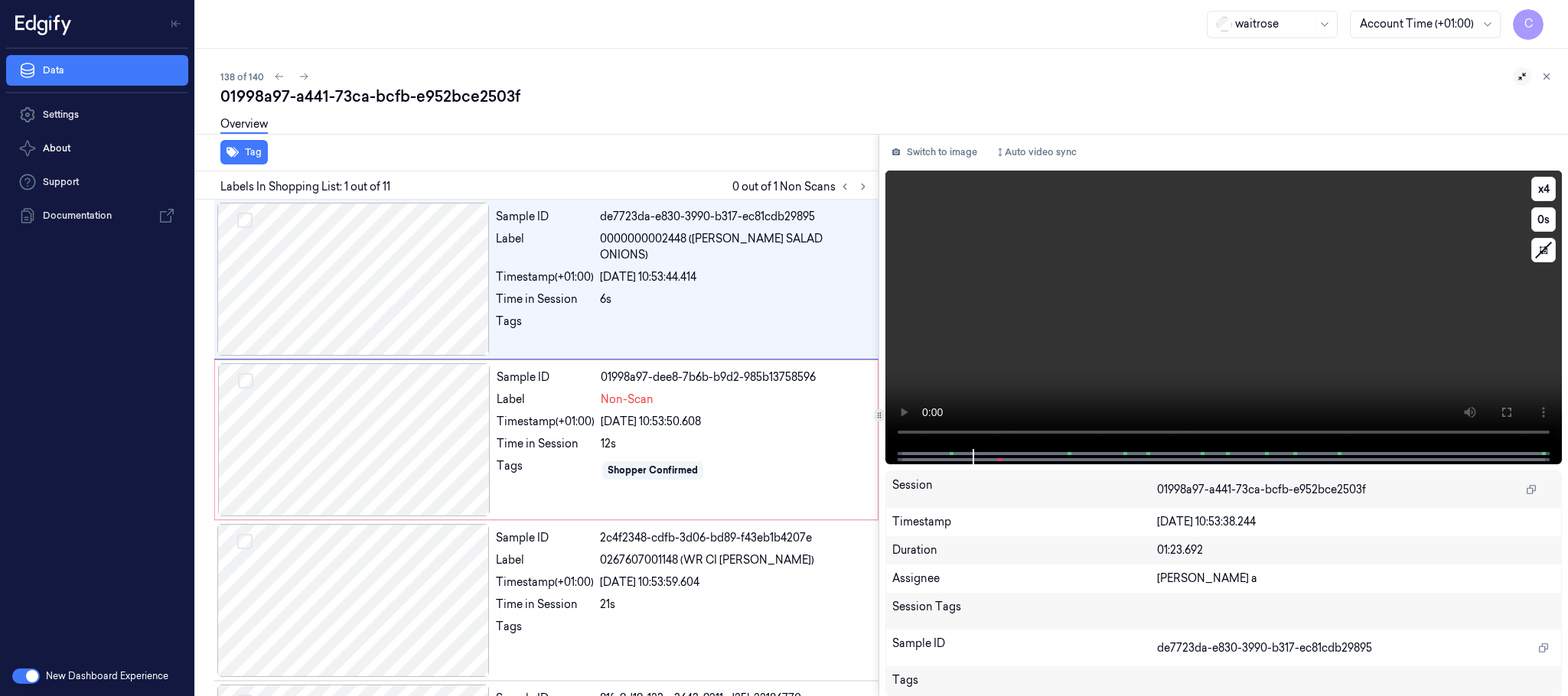
click at [1088, 324] on video at bounding box center [1223, 309] width 676 height 278
click at [397, 432] on div at bounding box center [354, 440] width 273 height 153
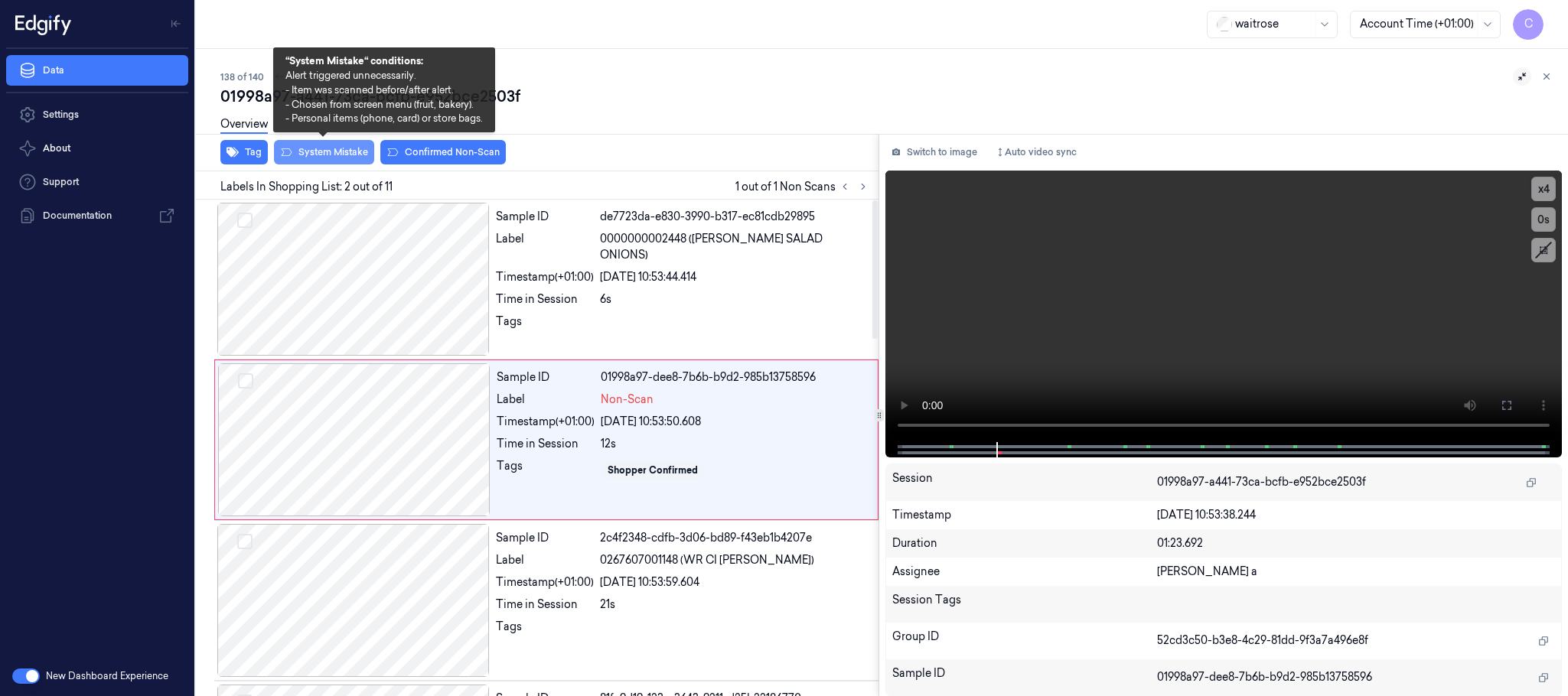
click at [349, 154] on button "System Mistake" at bounding box center [324, 152] width 101 height 24
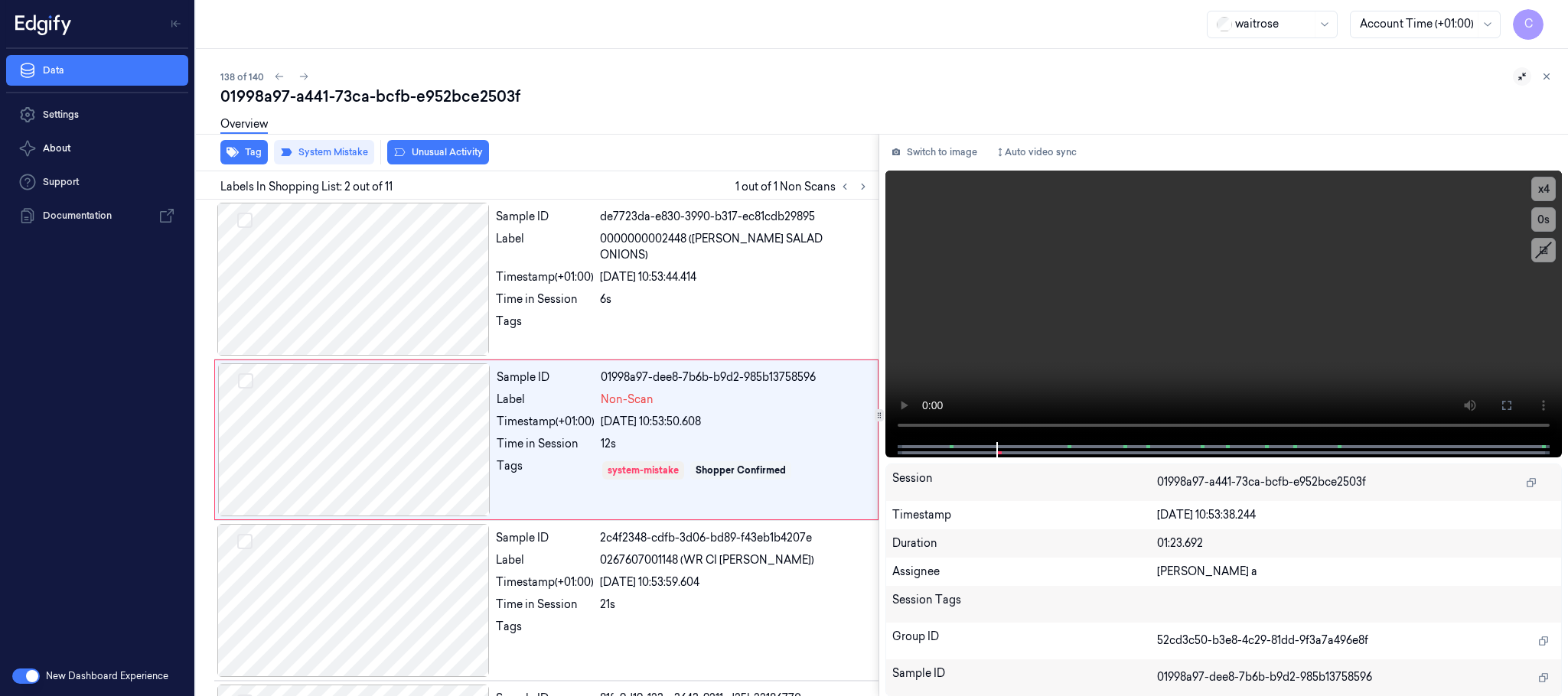
click at [445, 150] on button "Unusual Activity" at bounding box center [438, 152] width 102 height 24
click at [255, 152] on button "Tag" at bounding box center [244, 152] width 47 height 24
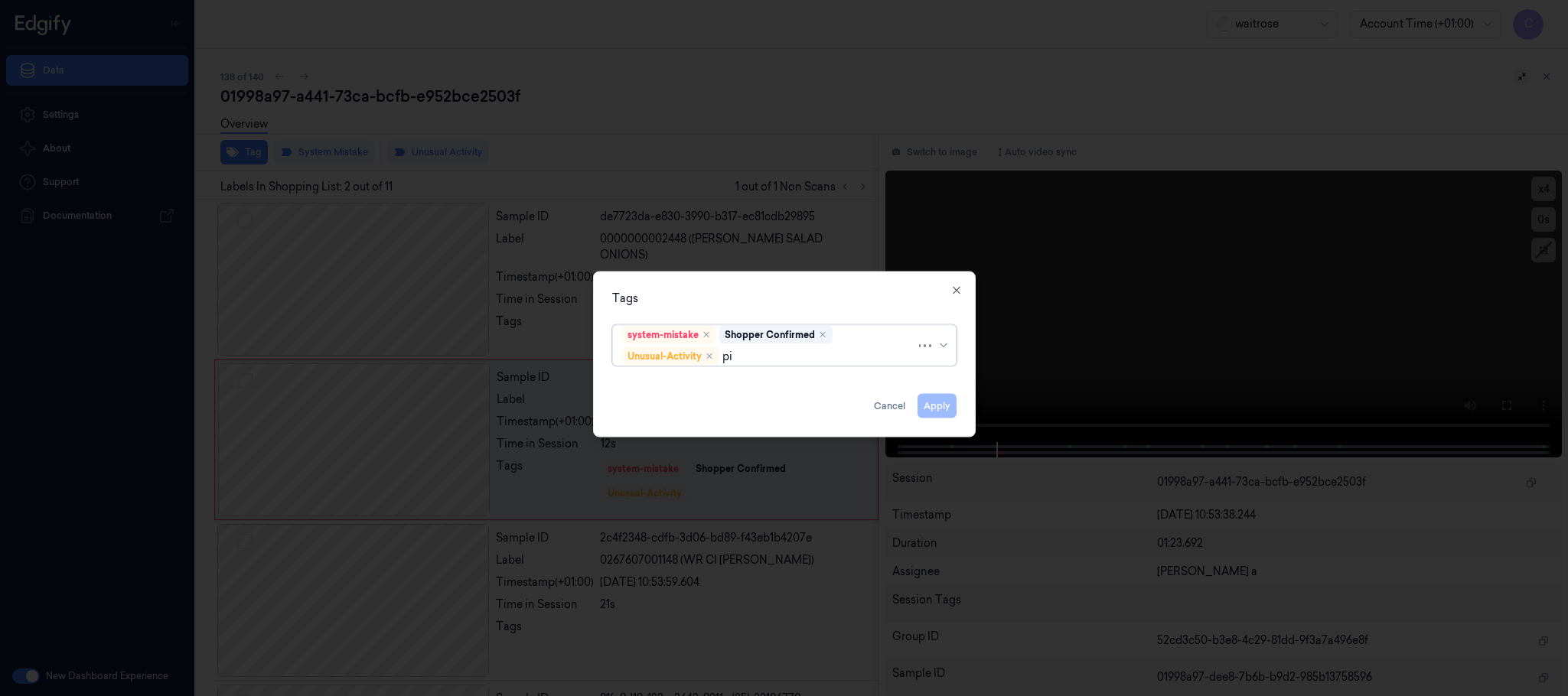
type input "pic"
click at [642, 388] on div "Picklist item alert" at bounding box center [666, 387] width 88 height 16
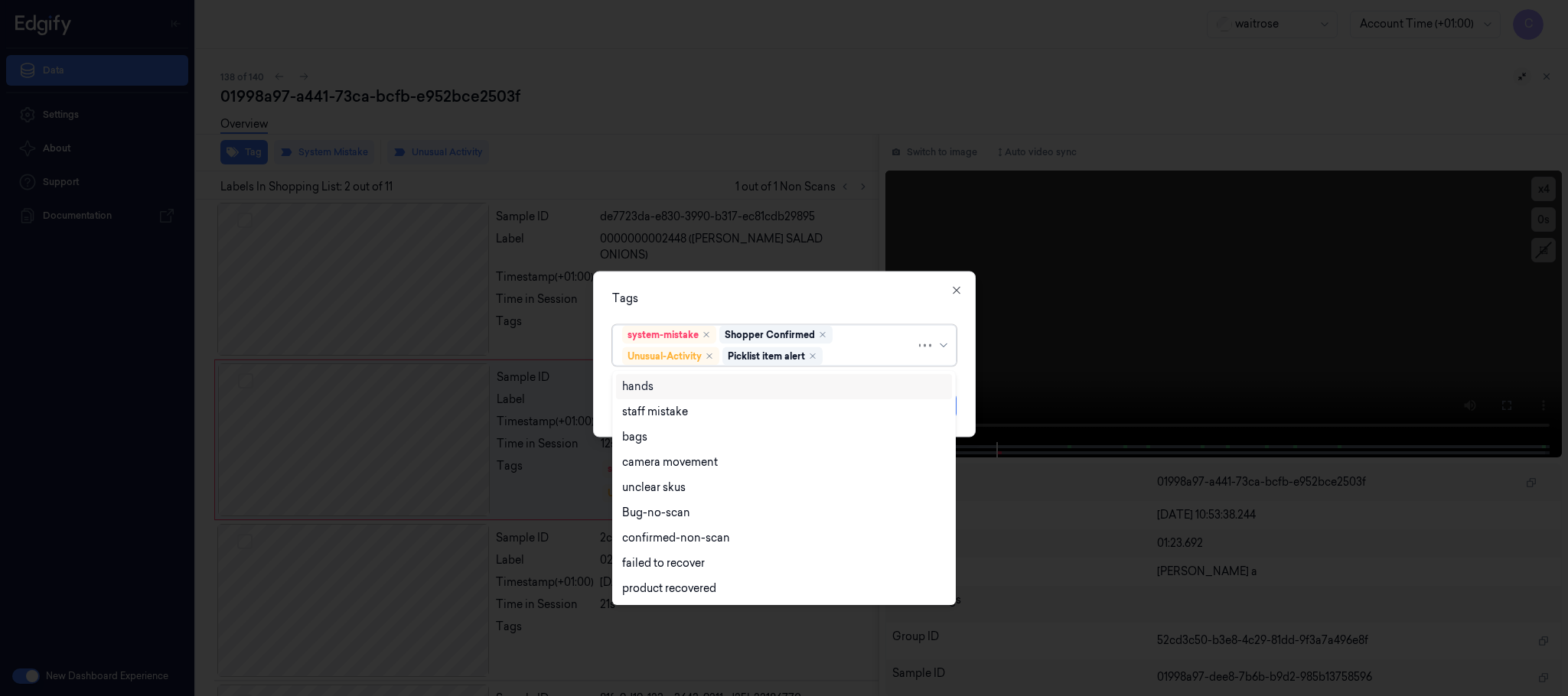
click at [774, 282] on div "Tags option Picklist item alert, selected. Use Up and Down to choose options, p…" at bounding box center [785, 354] width 383 height 166
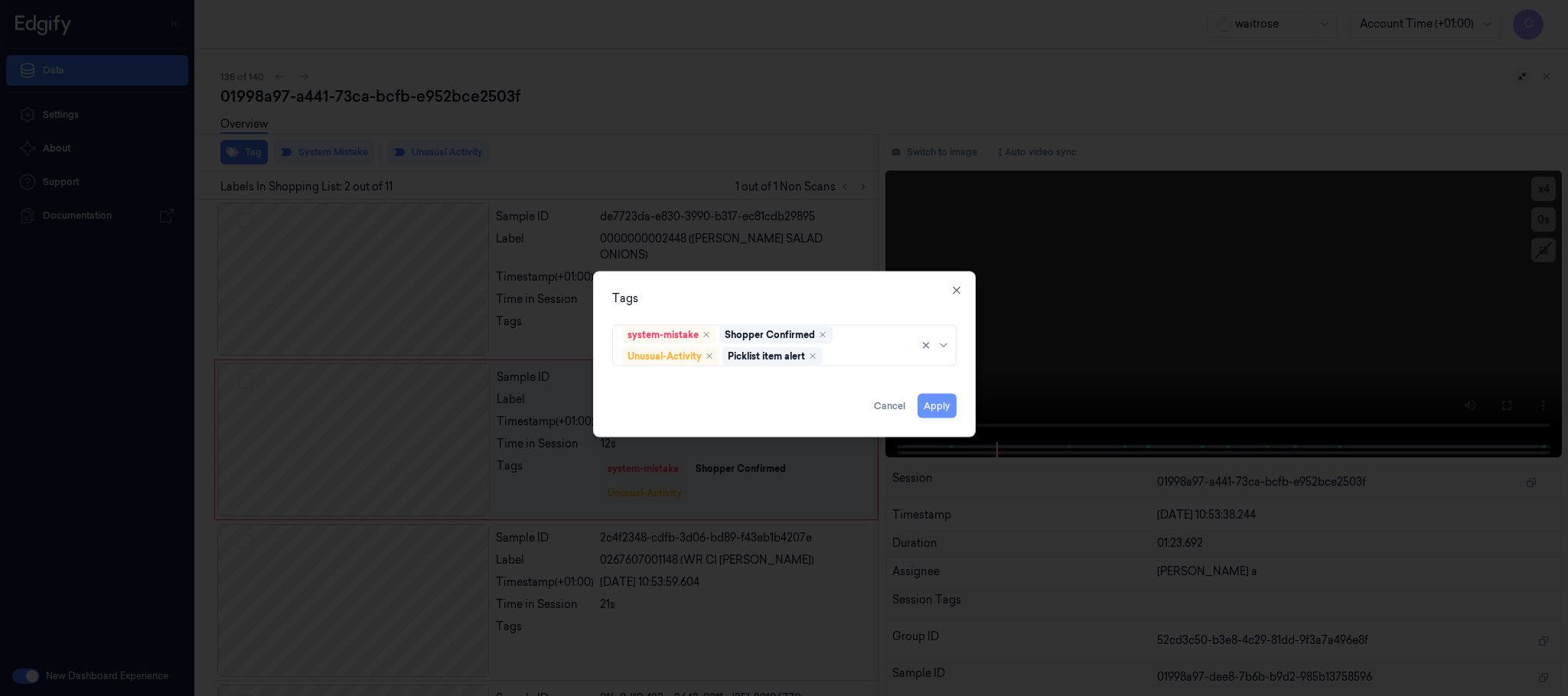
click at [930, 406] on button "Apply" at bounding box center [937, 406] width 39 height 24
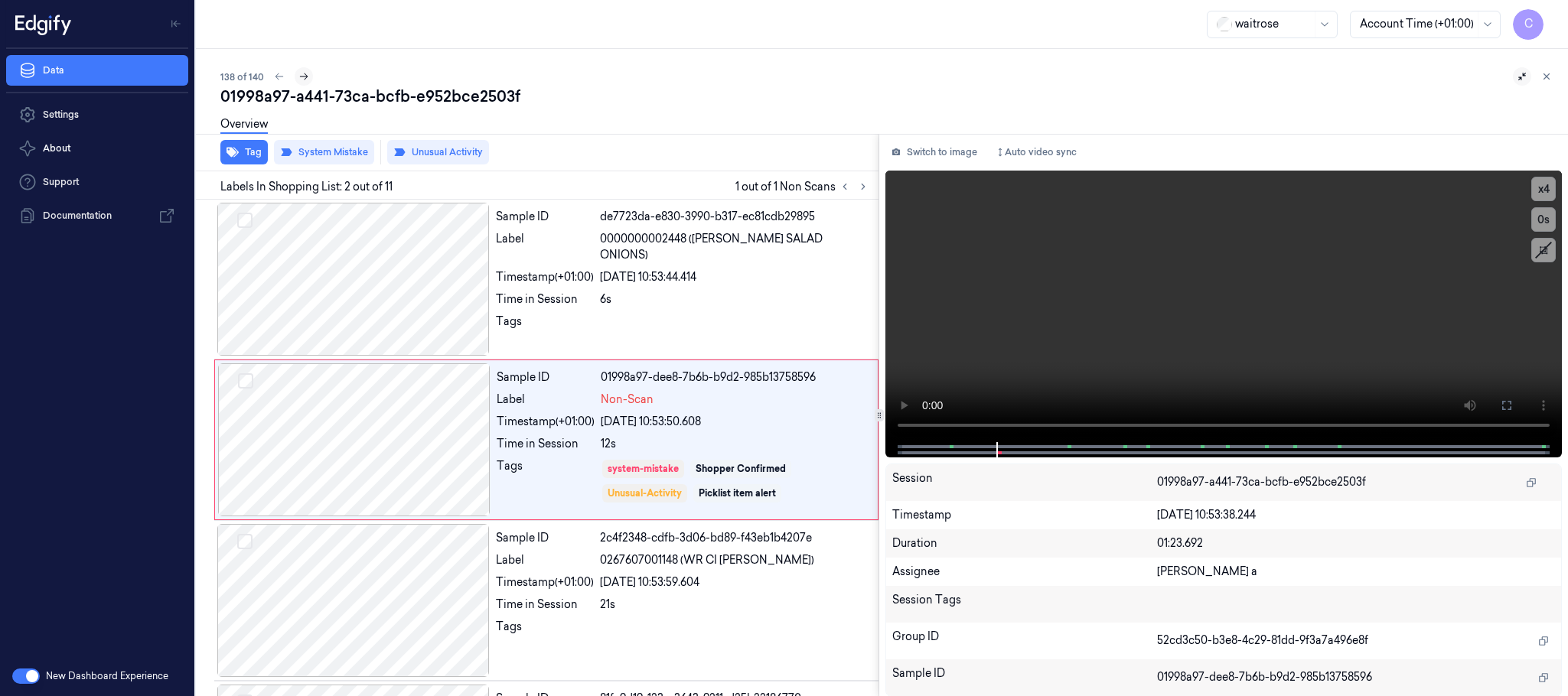
click at [306, 74] on icon at bounding box center [303, 76] width 10 height 10
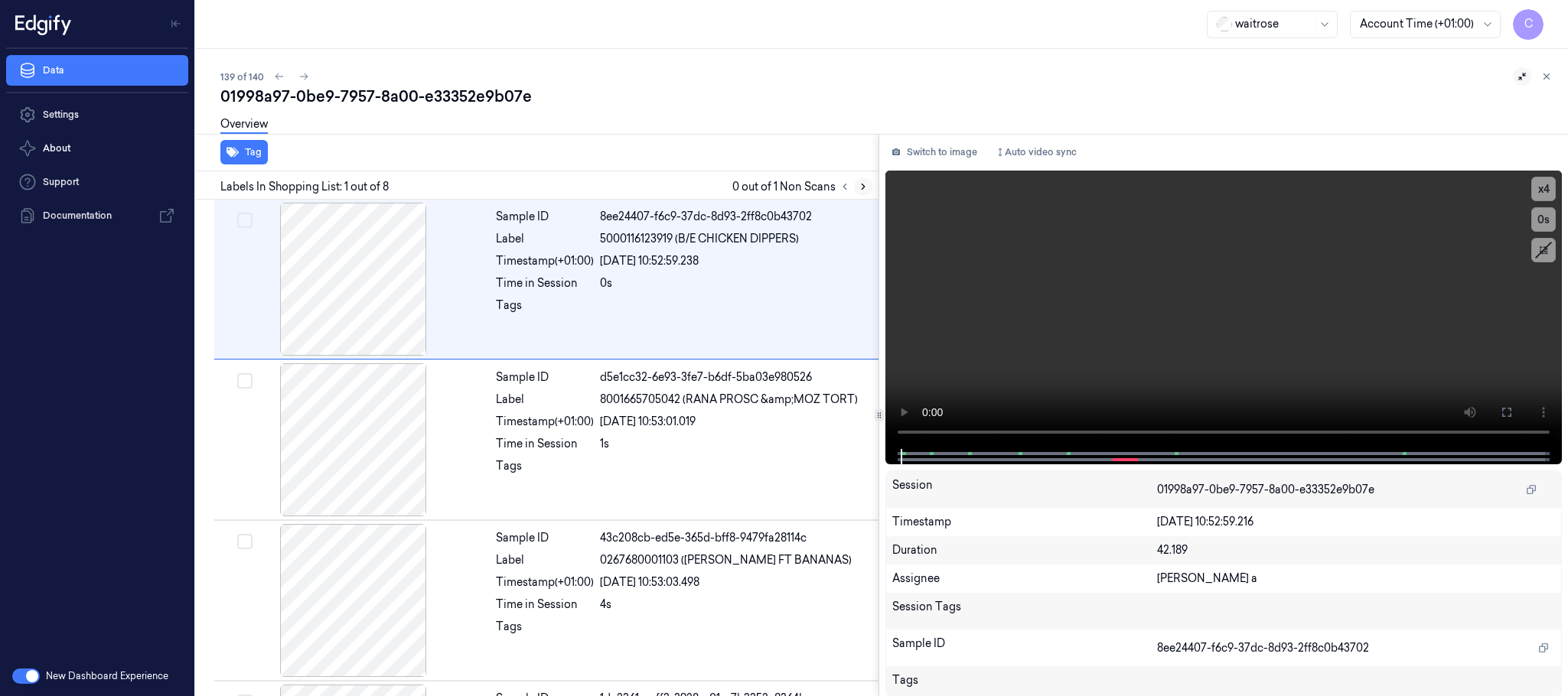
click at [860, 184] on icon at bounding box center [863, 186] width 10 height 10
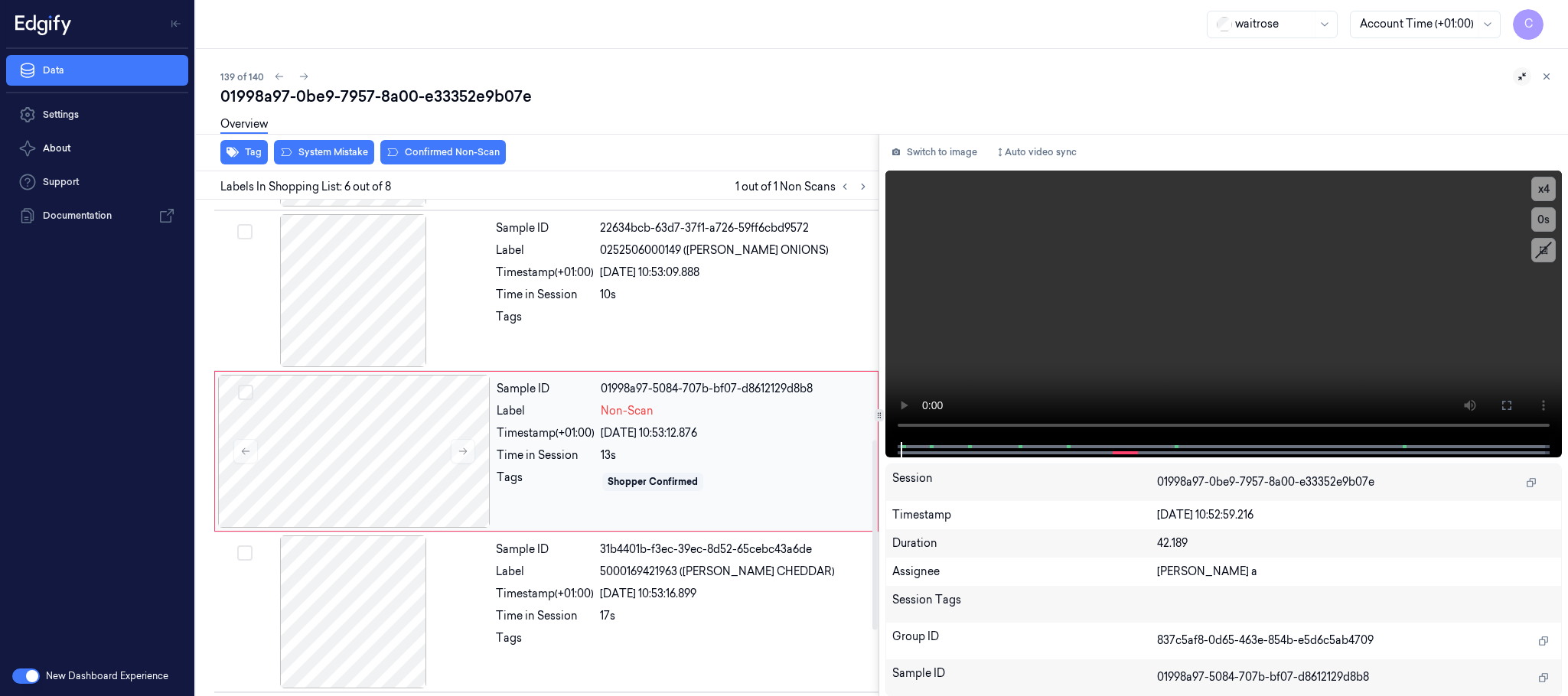
scroll to position [638, 0]
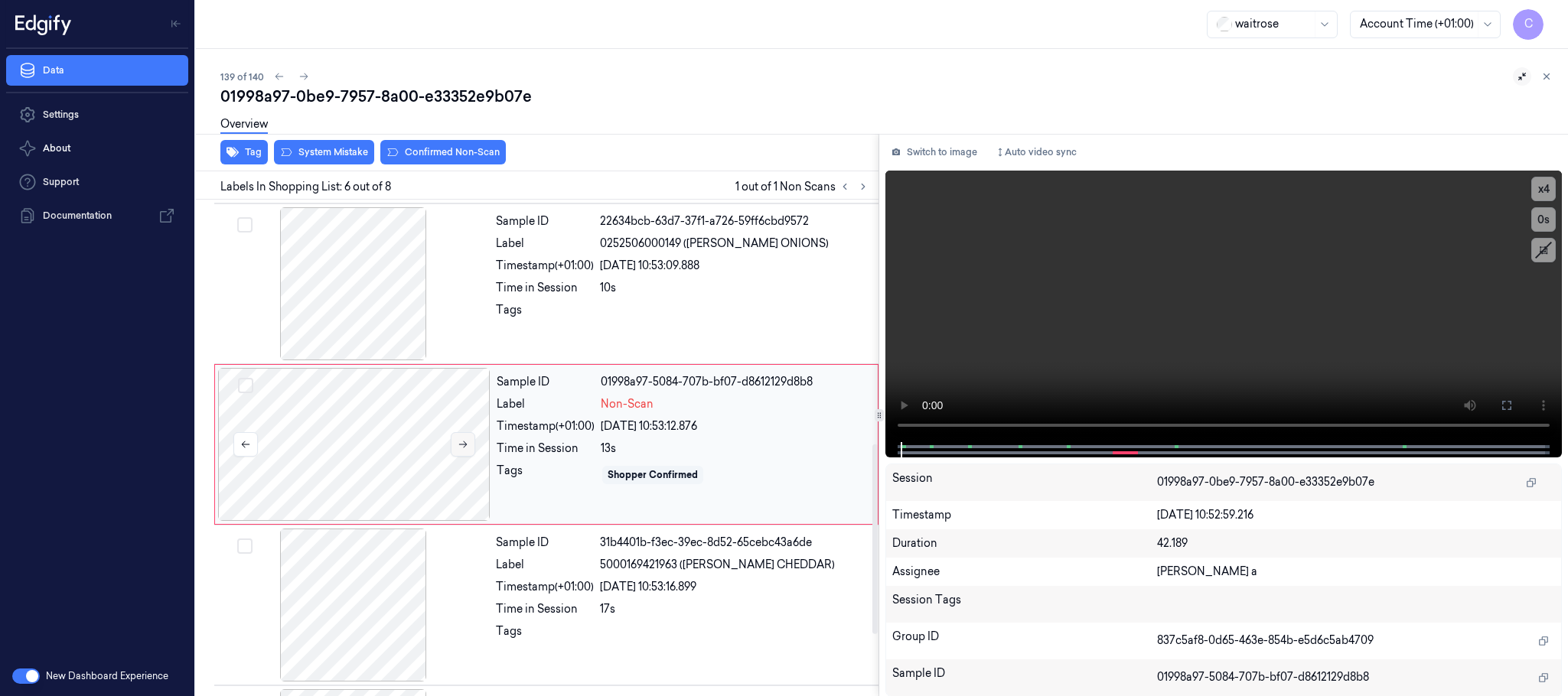
click at [466, 444] on icon at bounding box center [462, 444] width 10 height 10
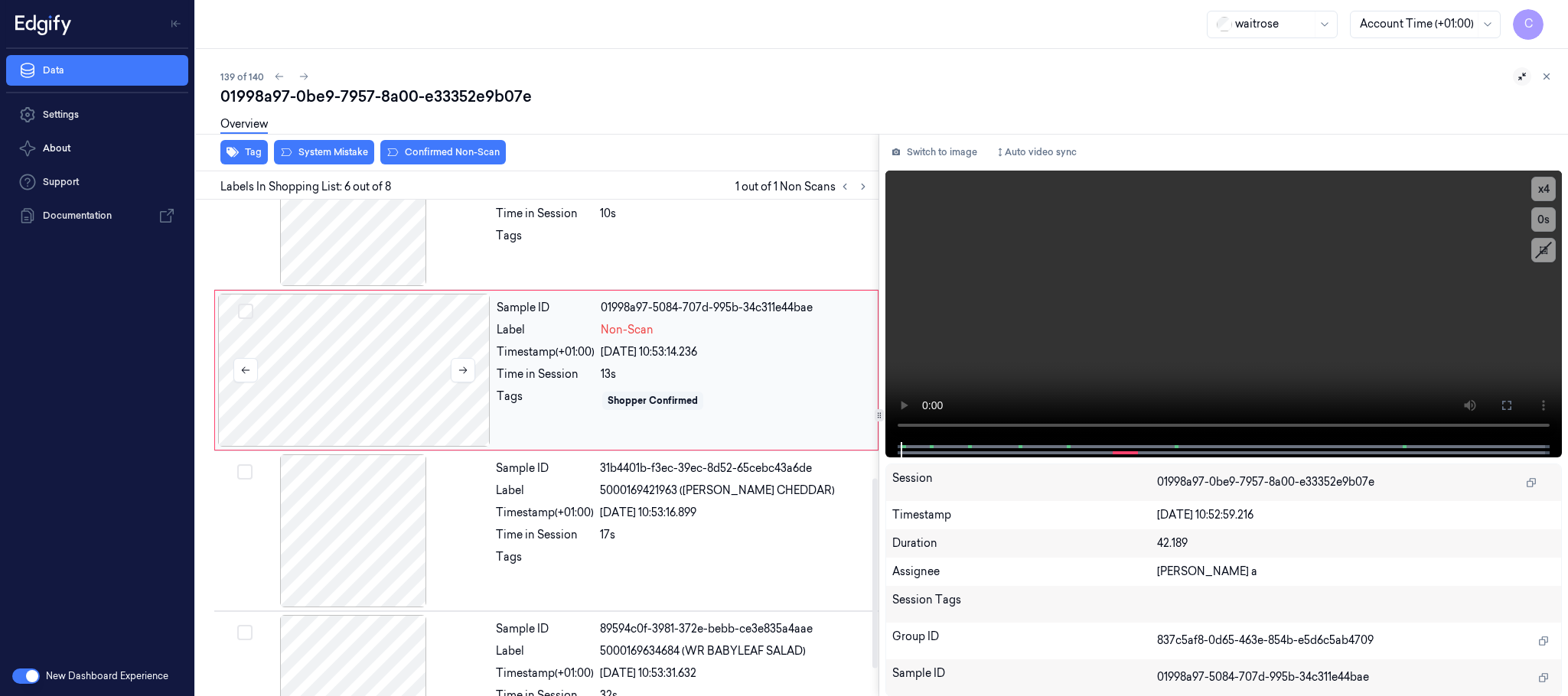
scroll to position [753, 0]
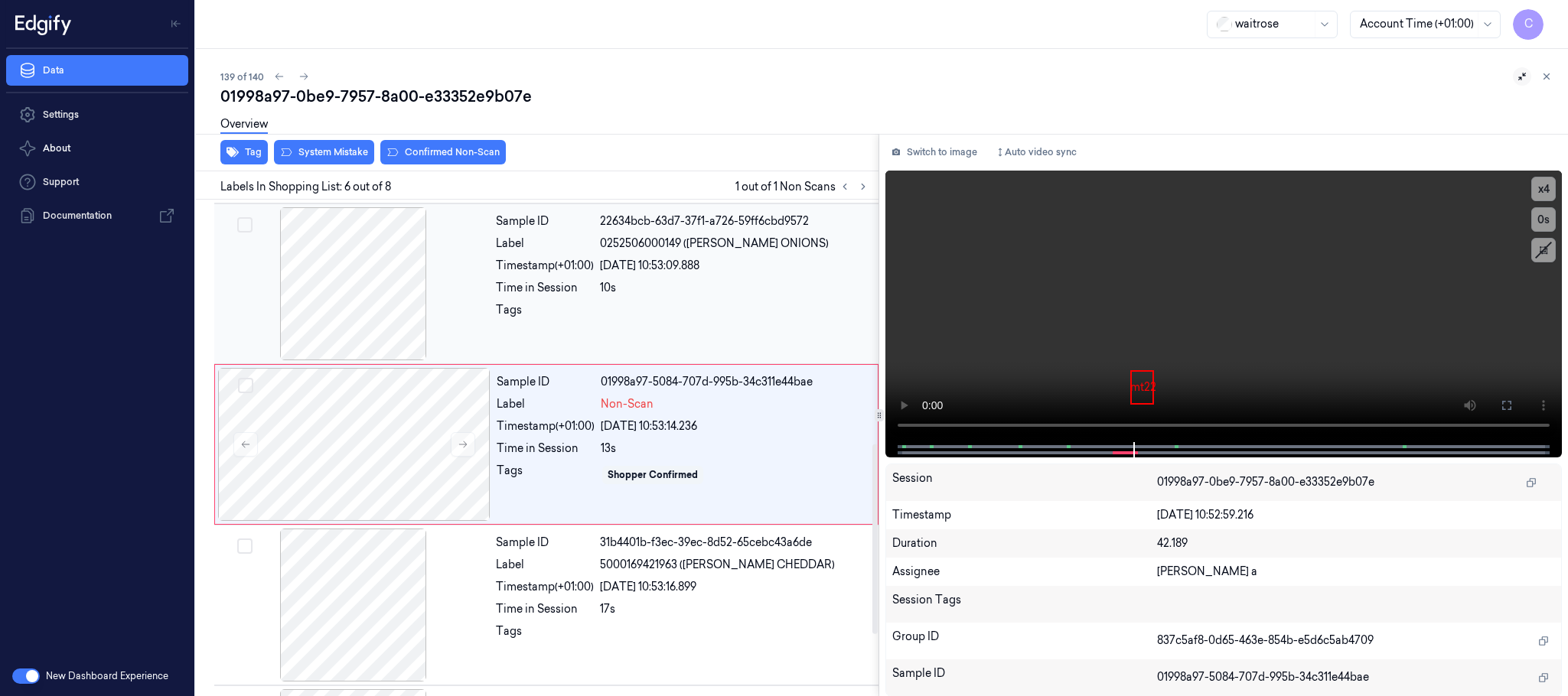
click at [339, 315] on div at bounding box center [353, 284] width 273 height 153
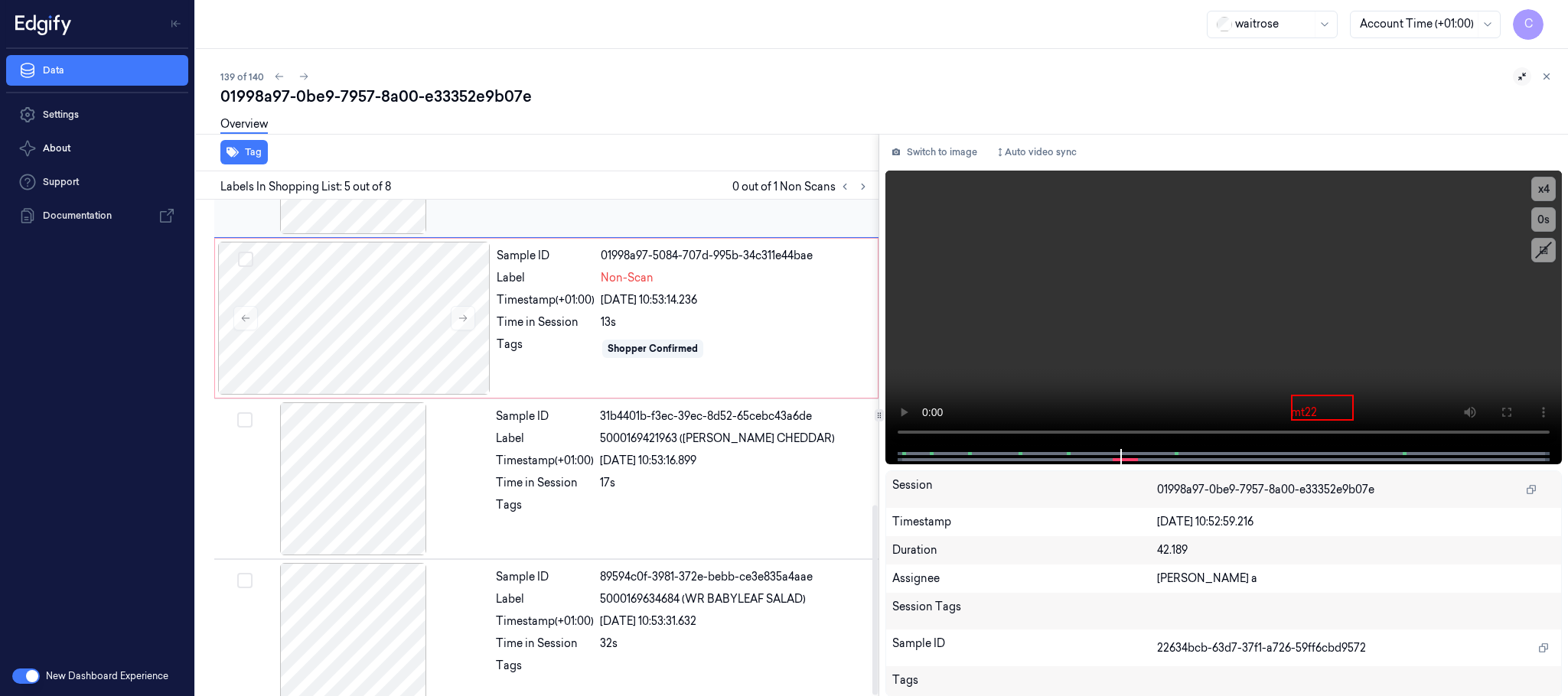
scroll to position [797, 0]
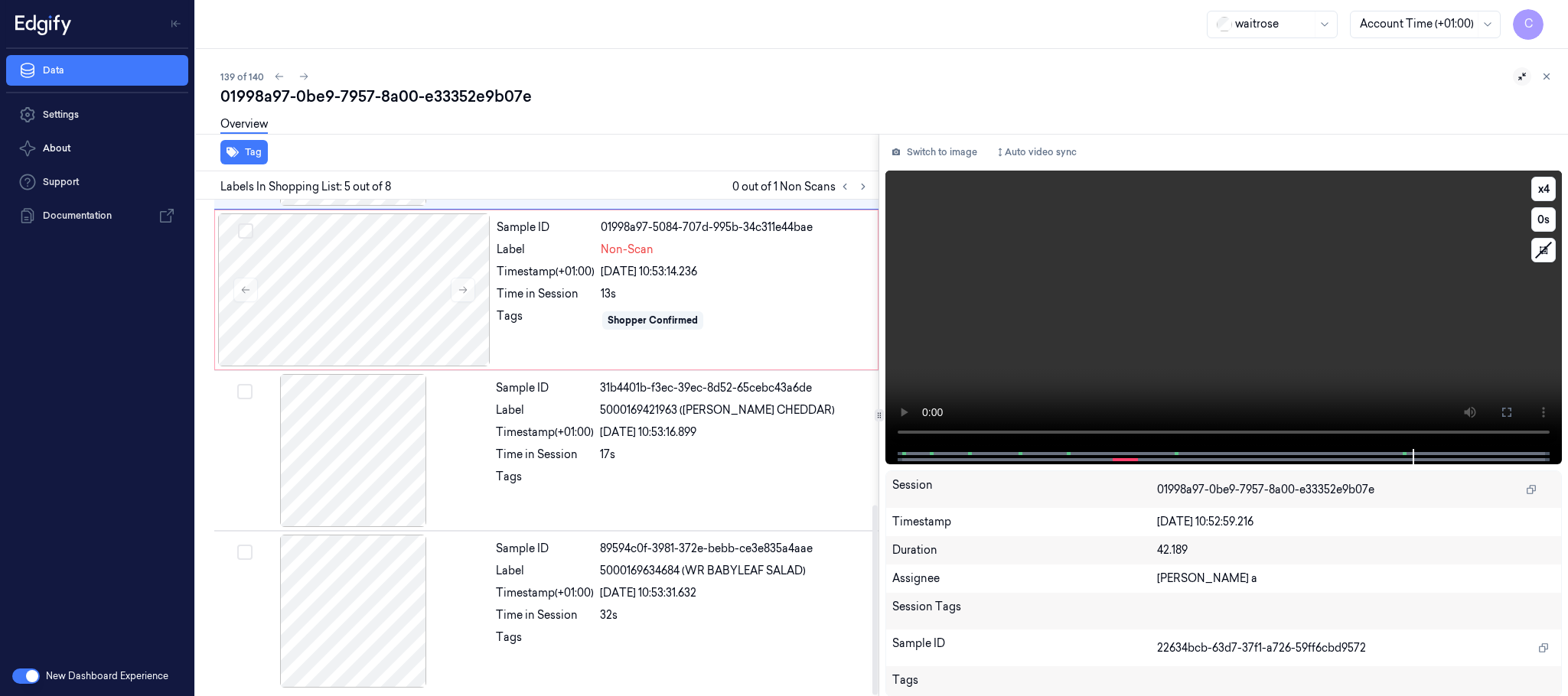
click at [1233, 329] on video at bounding box center [1223, 309] width 676 height 278
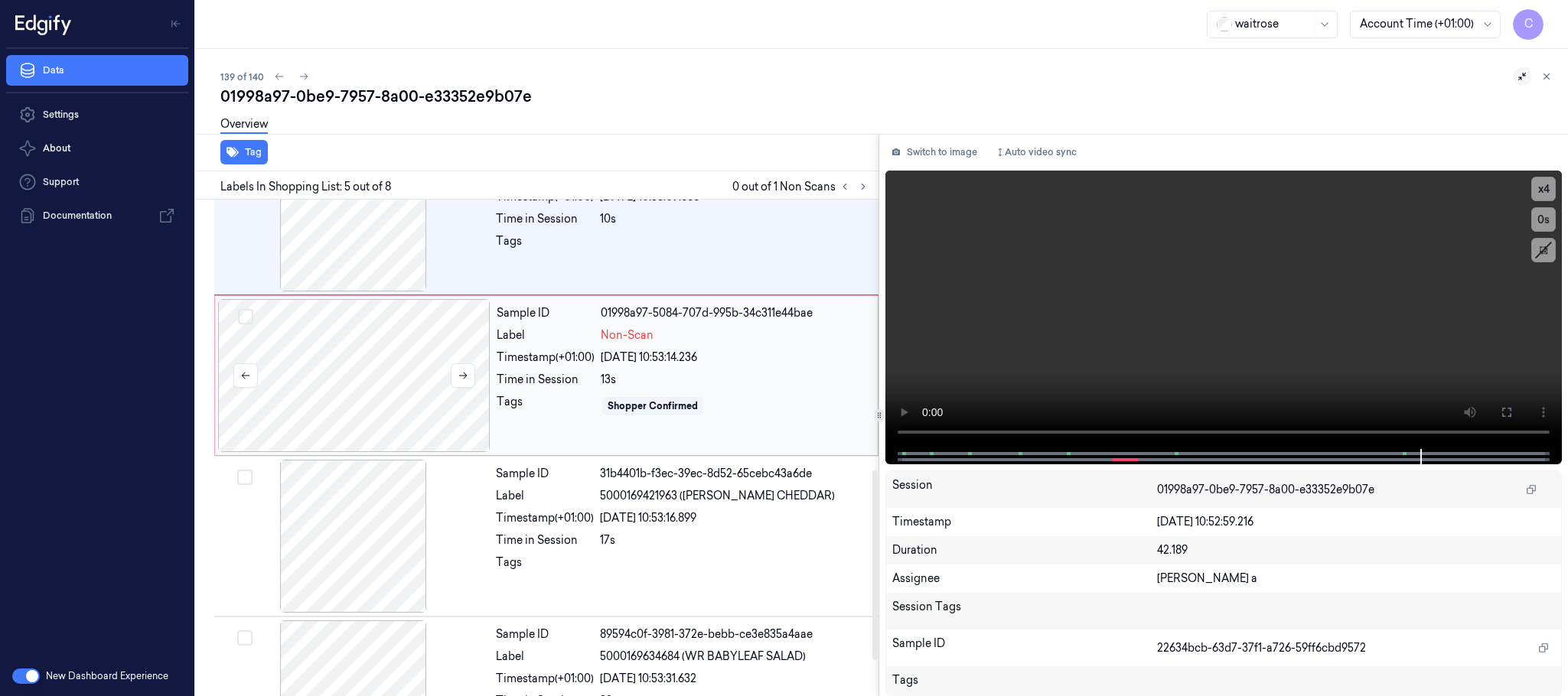
click at [400, 392] on div at bounding box center [354, 375] width 273 height 153
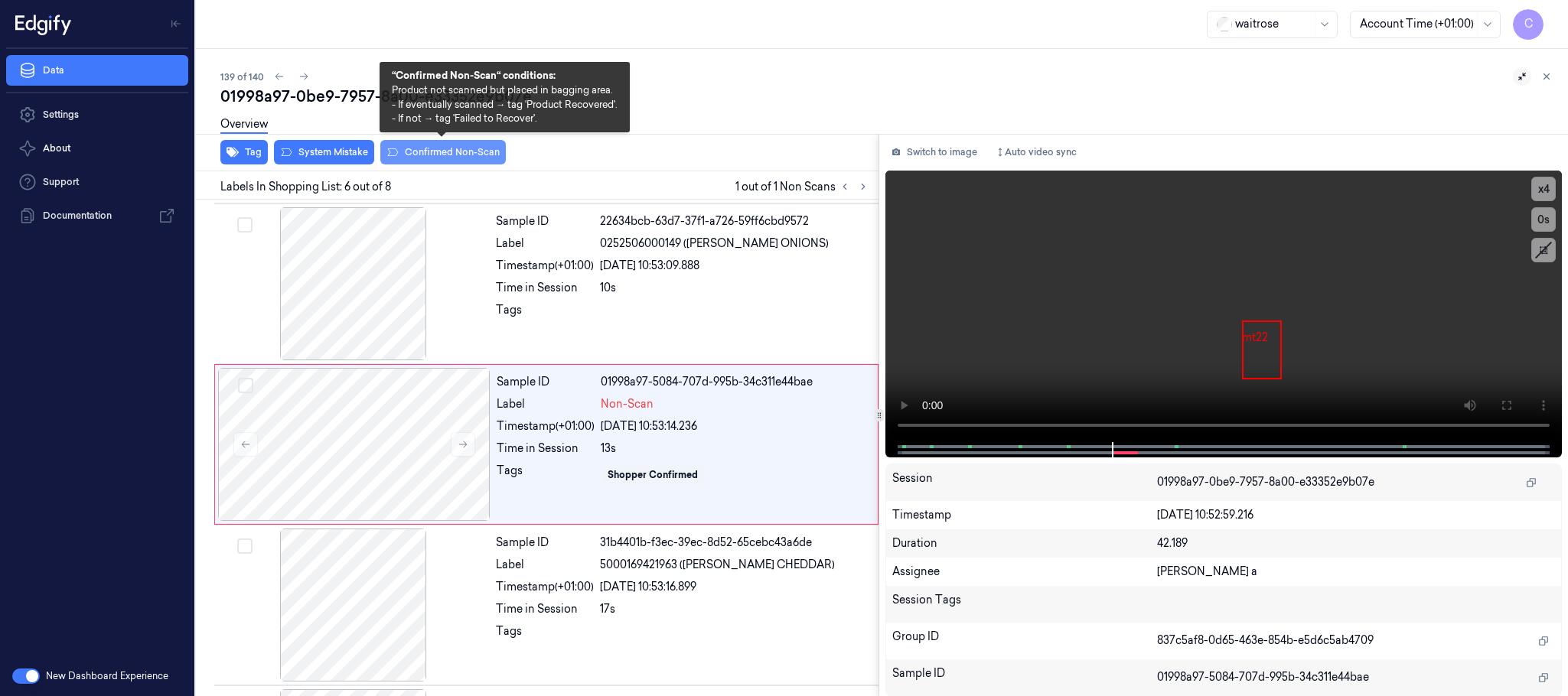
click at [423, 154] on button "Confirmed Non-Scan" at bounding box center [443, 152] width 125 height 24
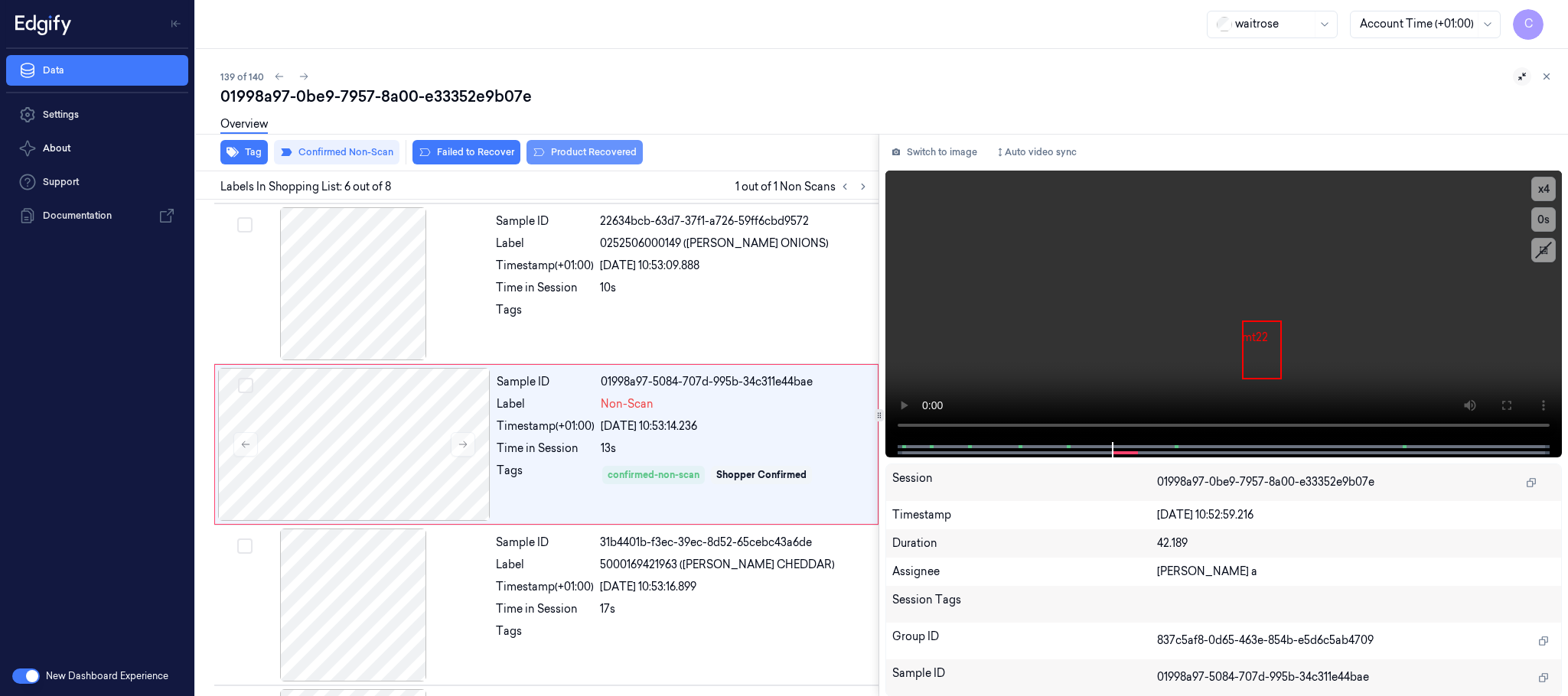
click at [561, 150] on button "Product Recovered" at bounding box center [585, 152] width 117 height 24
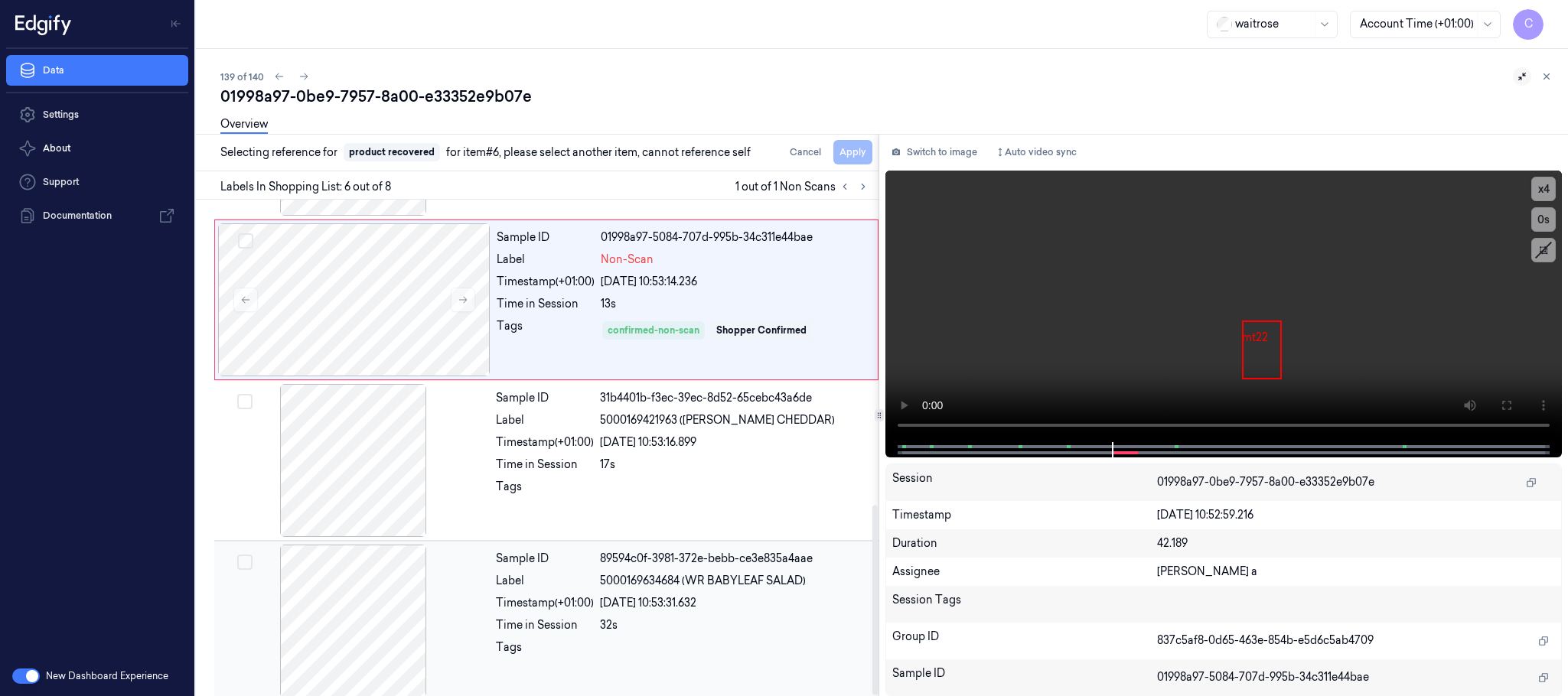
scroll to position [797, 0]
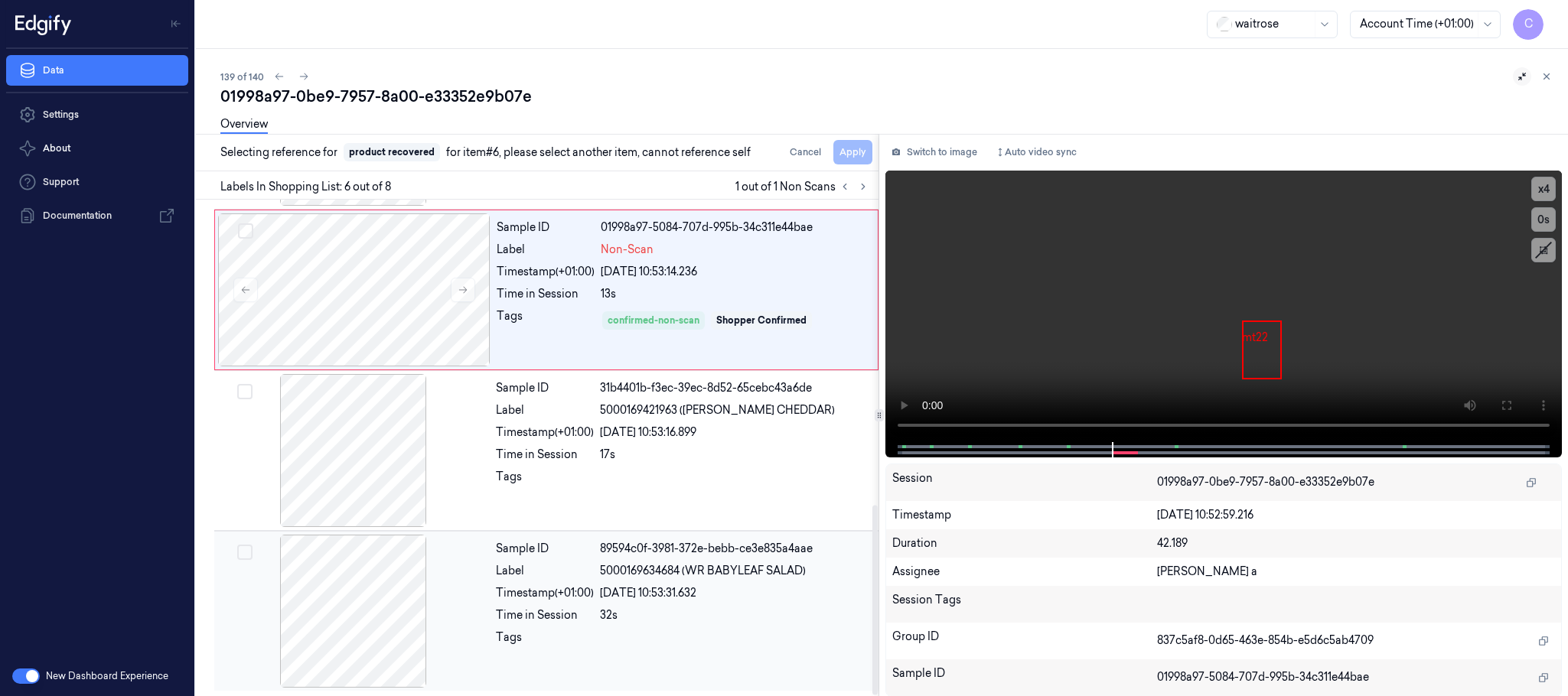
click at [373, 586] on div at bounding box center [353, 611] width 273 height 153
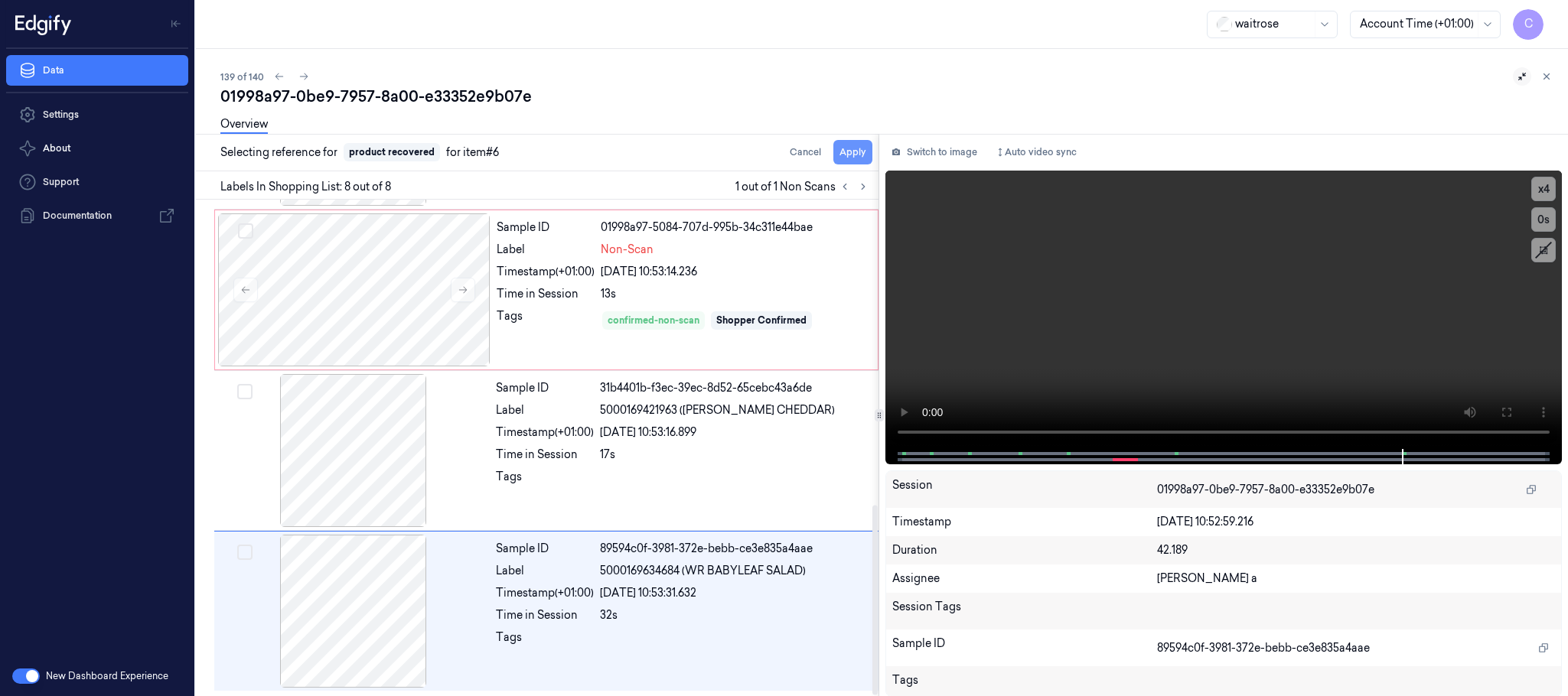
click at [850, 158] on button "Apply" at bounding box center [853, 152] width 39 height 24
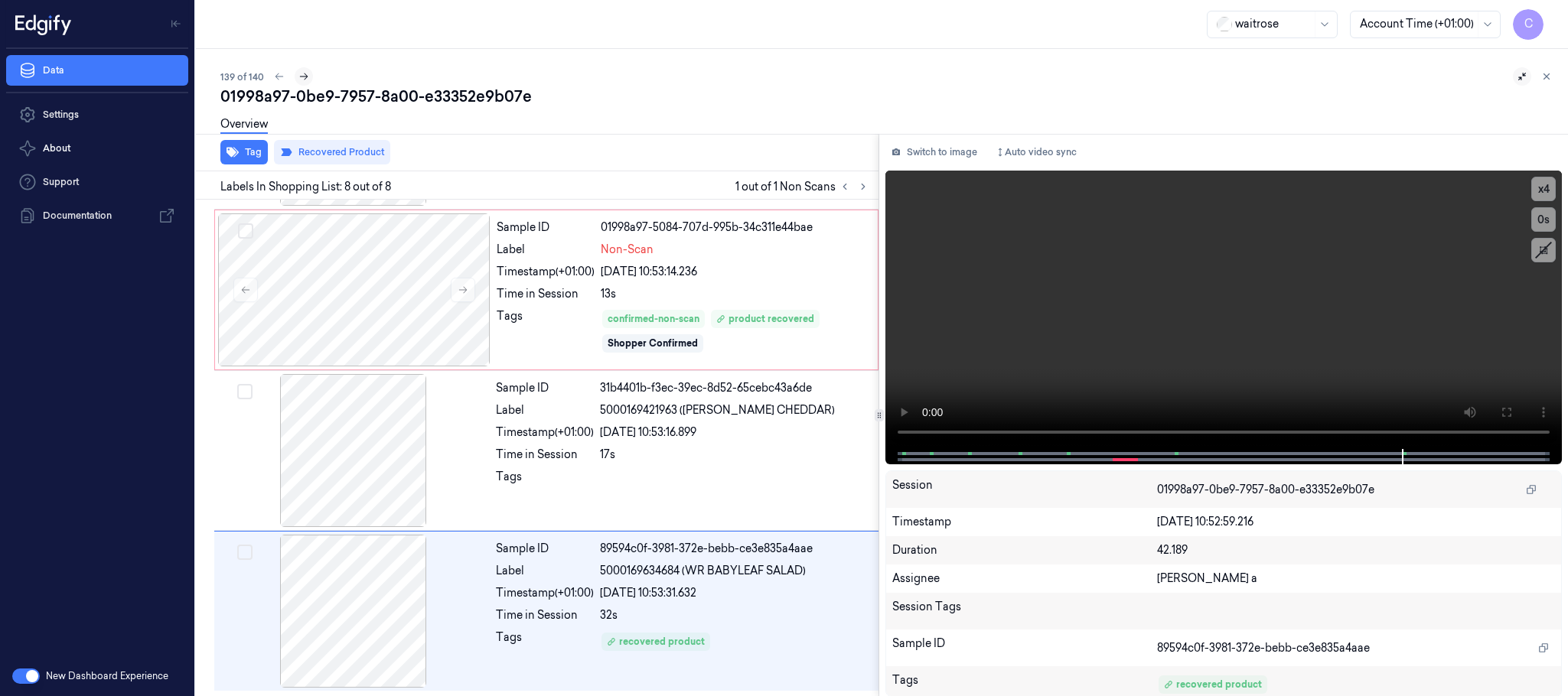
click at [301, 72] on icon at bounding box center [303, 76] width 10 height 10
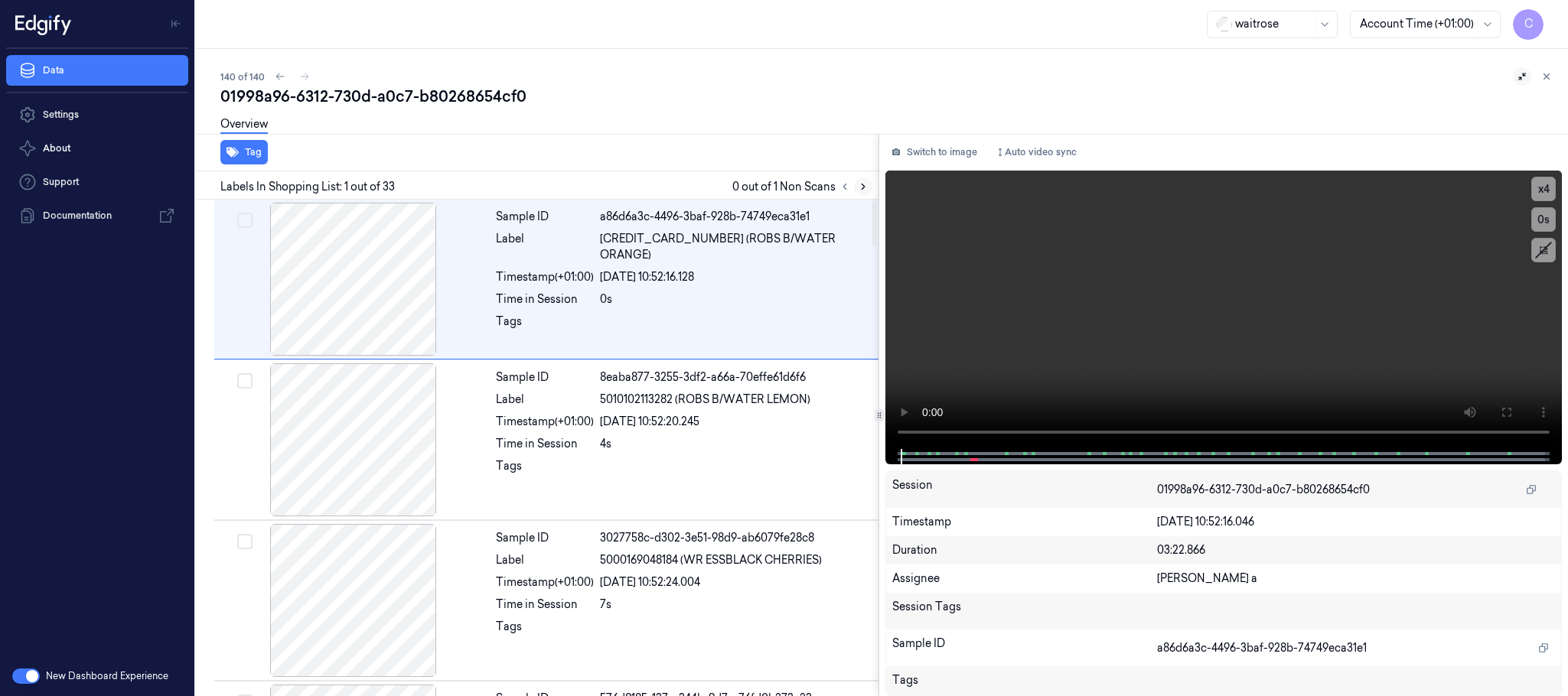
click at [864, 189] on icon at bounding box center [863, 186] width 10 height 10
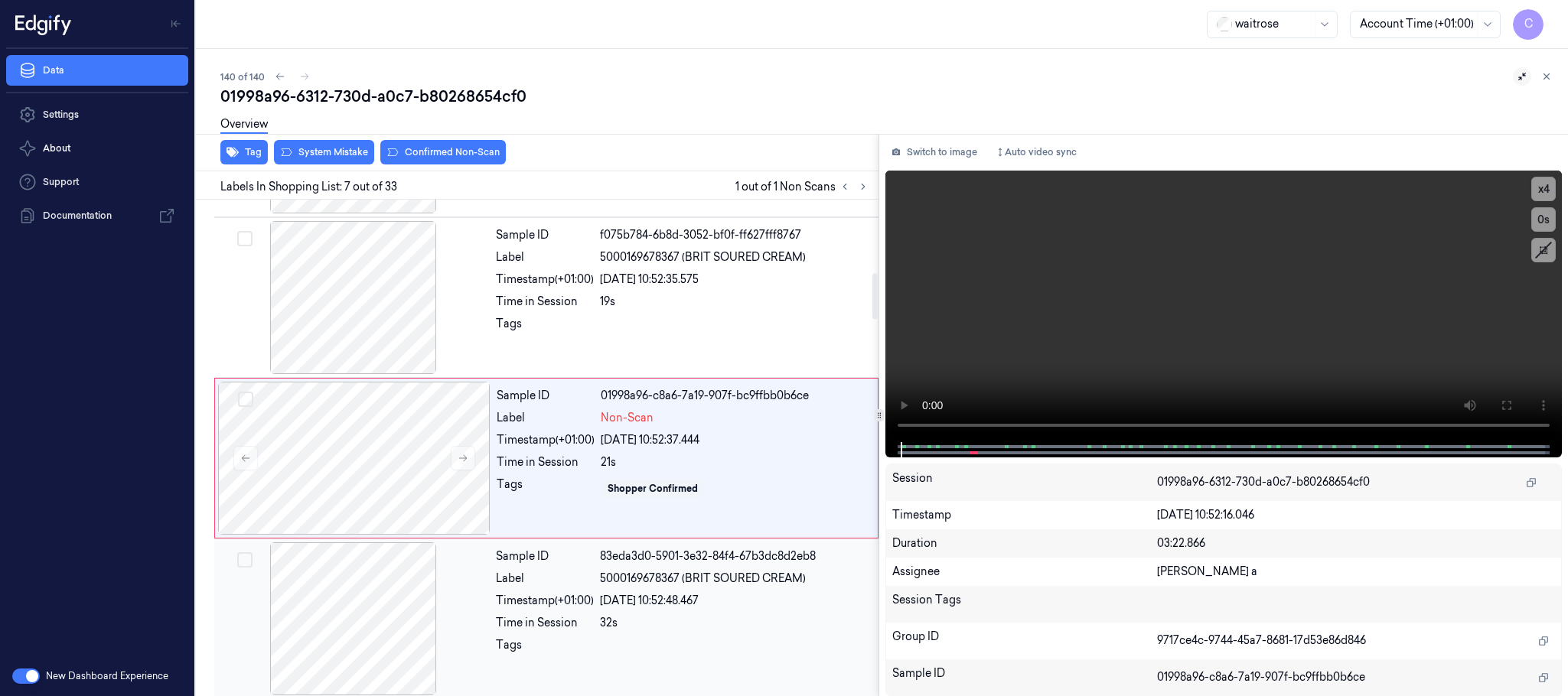
scroll to position [800, 0]
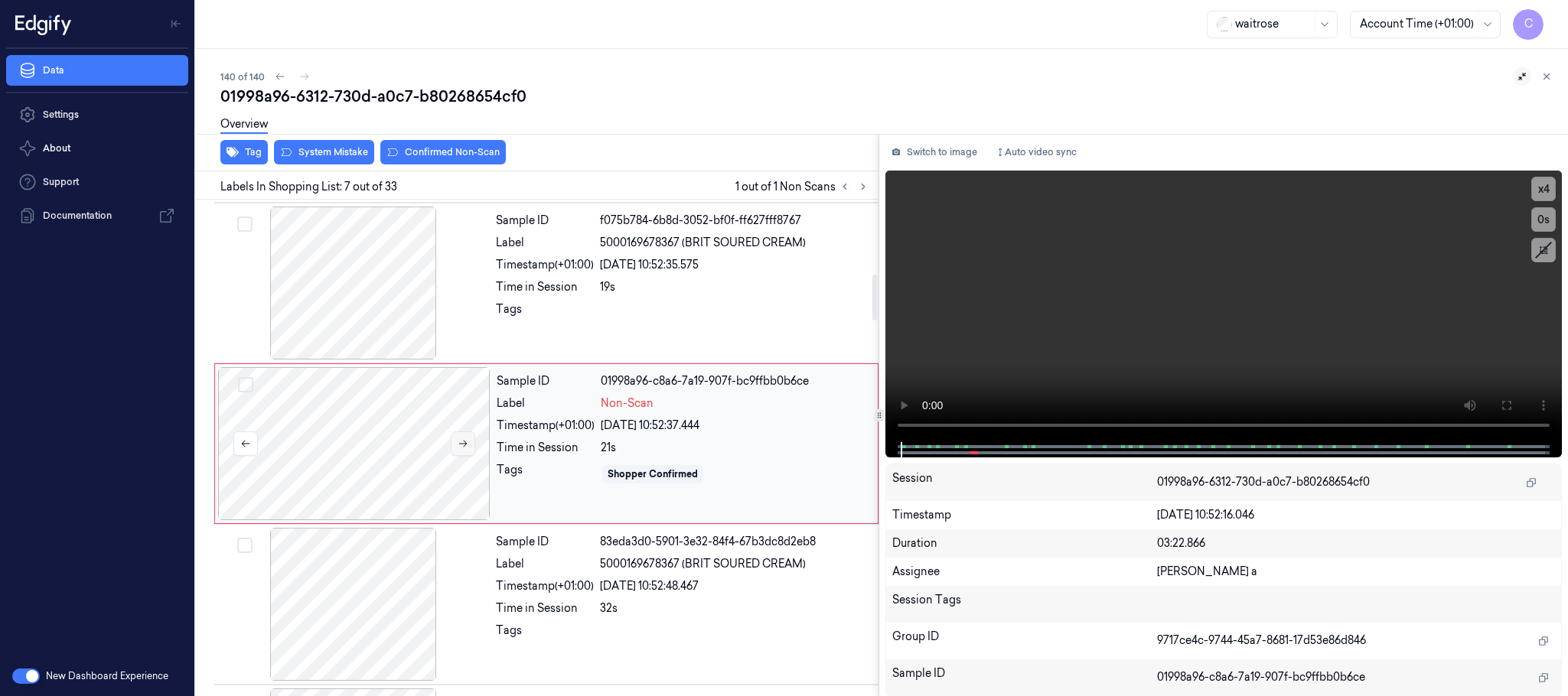
click at [464, 448] on icon at bounding box center [463, 444] width 8 height 7
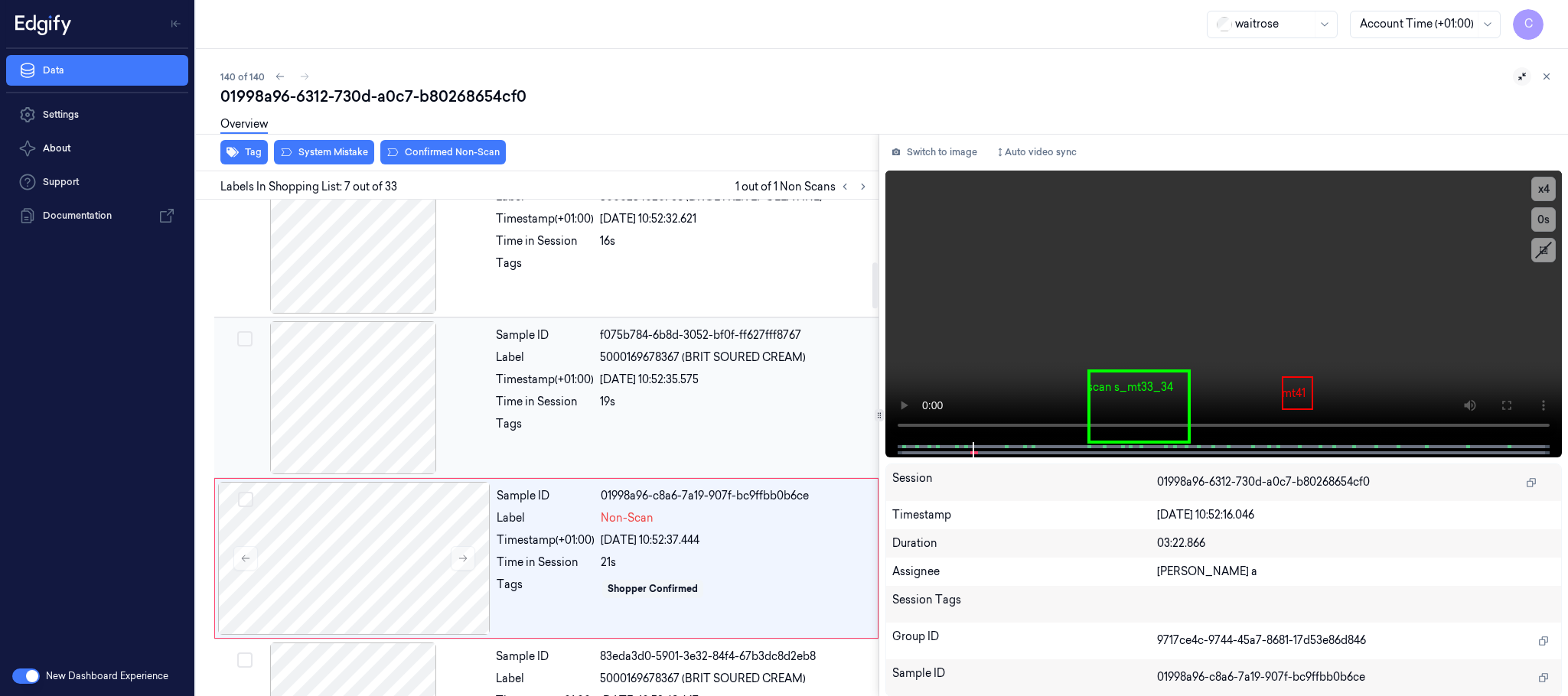
scroll to position [570, 0]
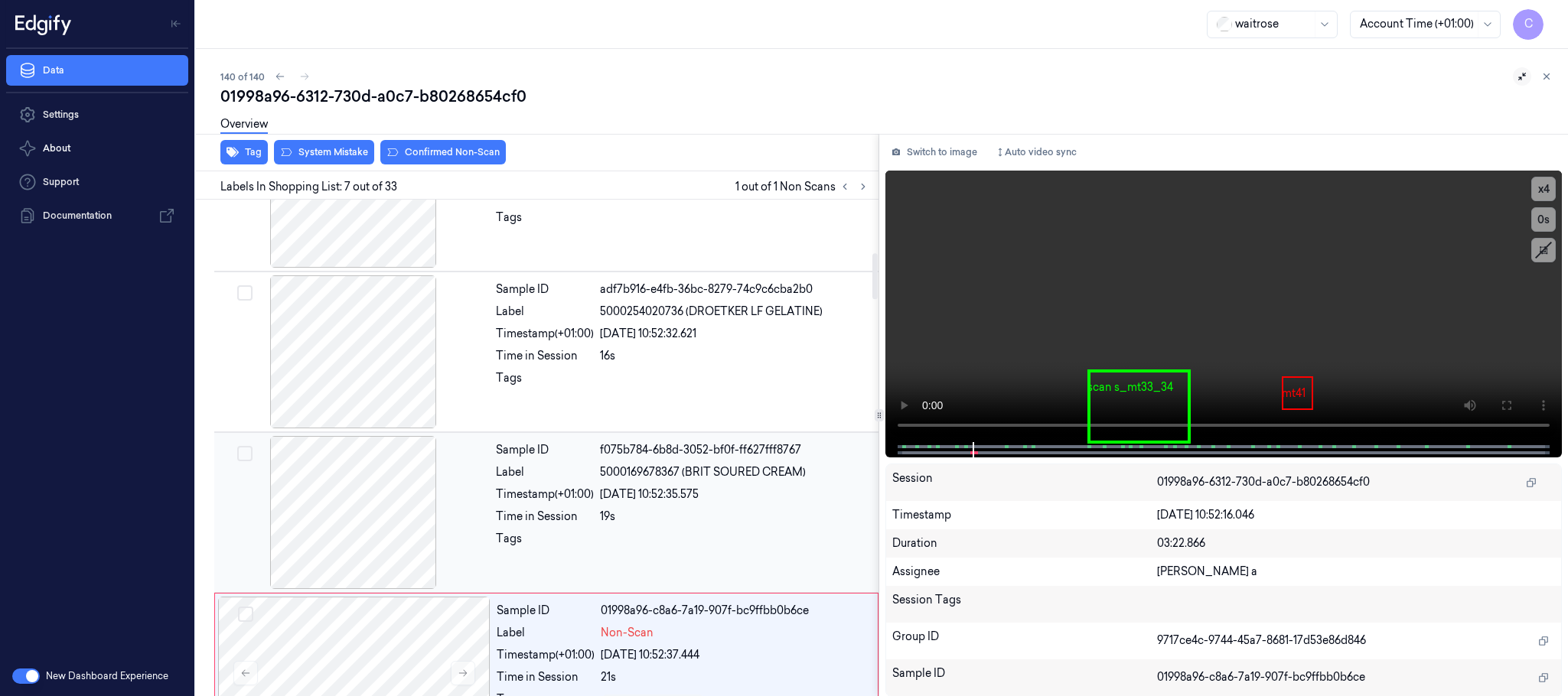
click at [356, 499] on div at bounding box center [353, 513] width 273 height 153
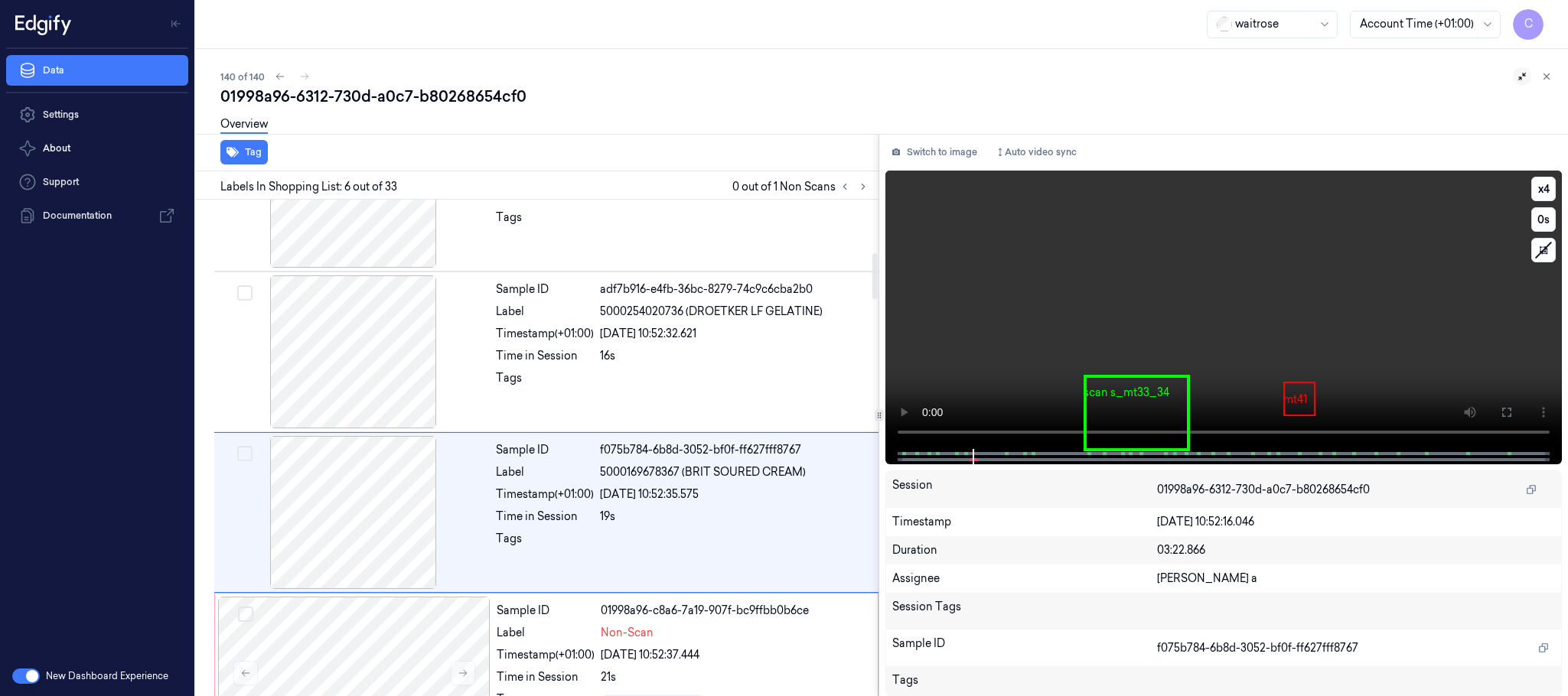
scroll to position [638, 0]
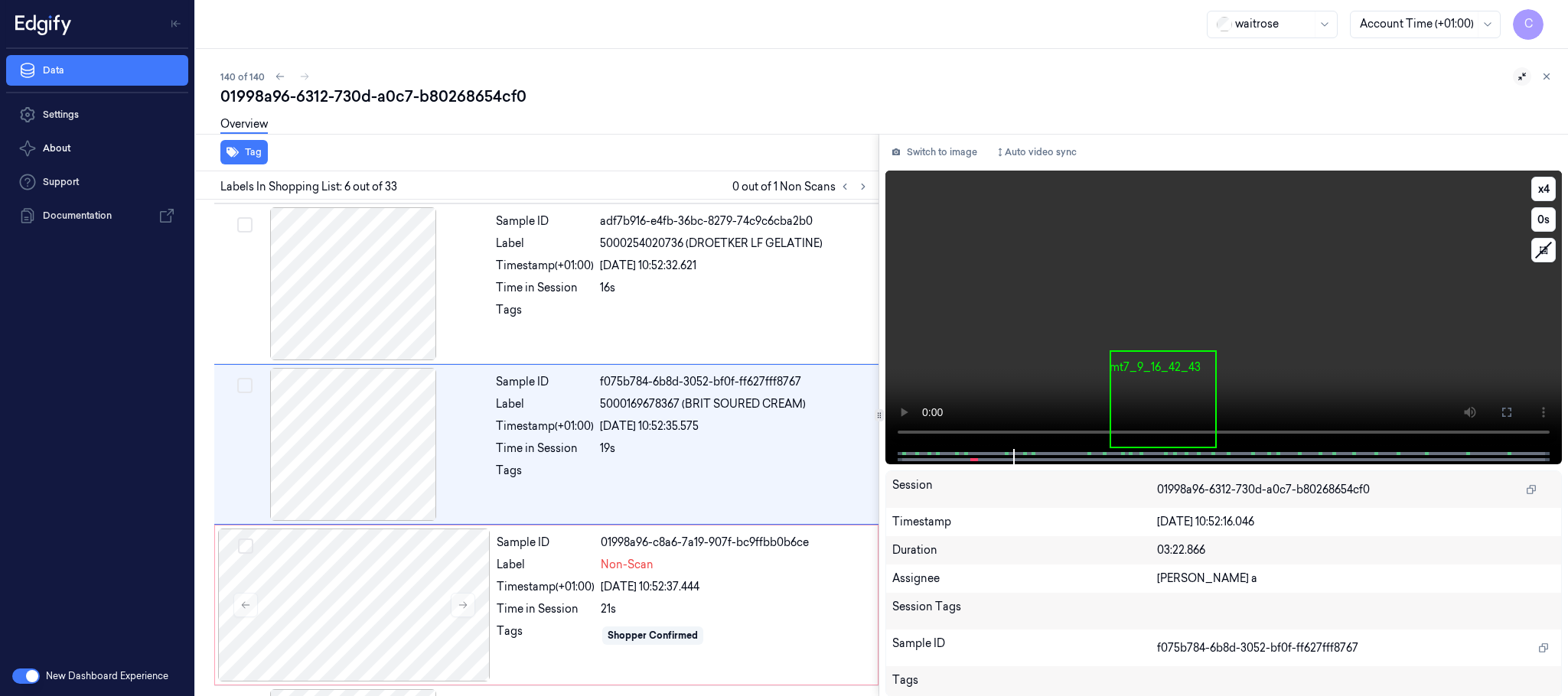
click at [1266, 299] on video at bounding box center [1223, 309] width 676 height 278
click at [365, 590] on div at bounding box center [354, 605] width 273 height 153
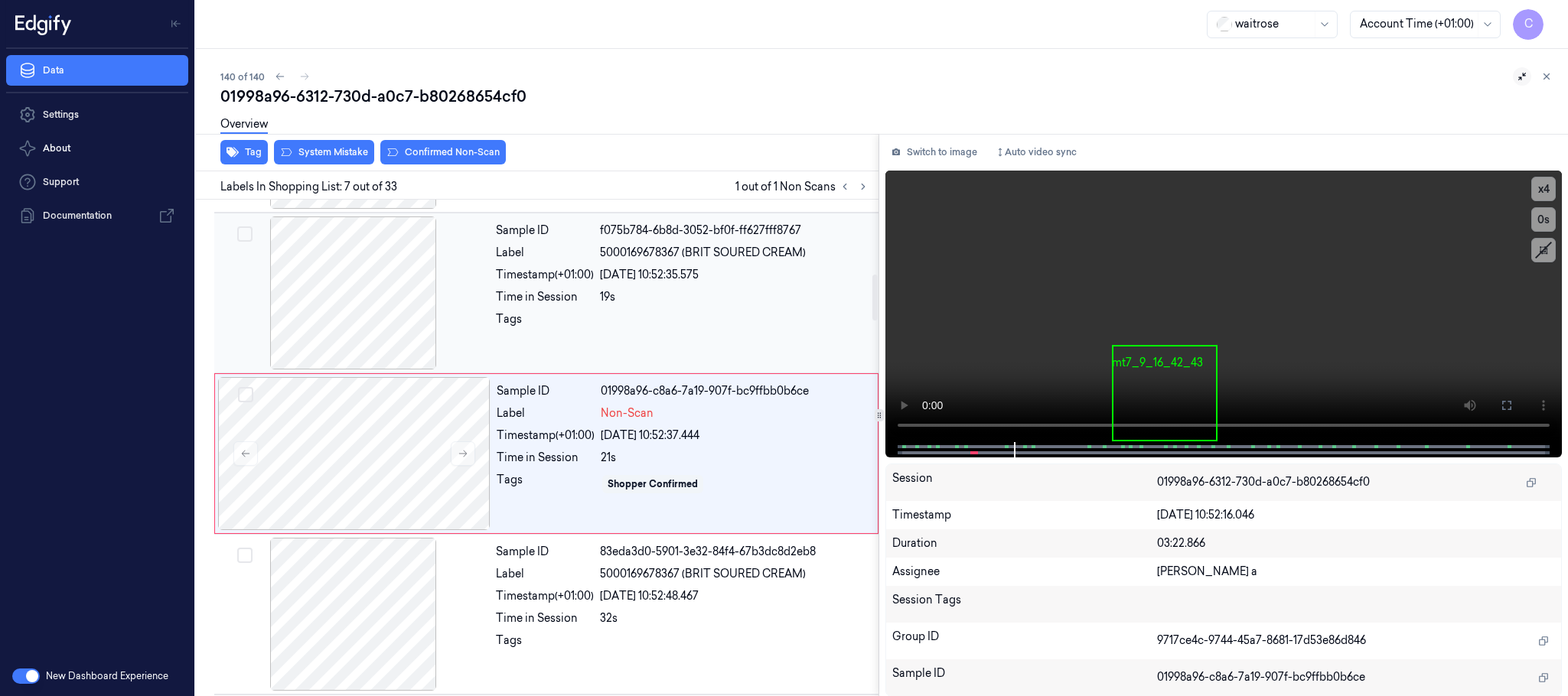
scroll to position [800, 0]
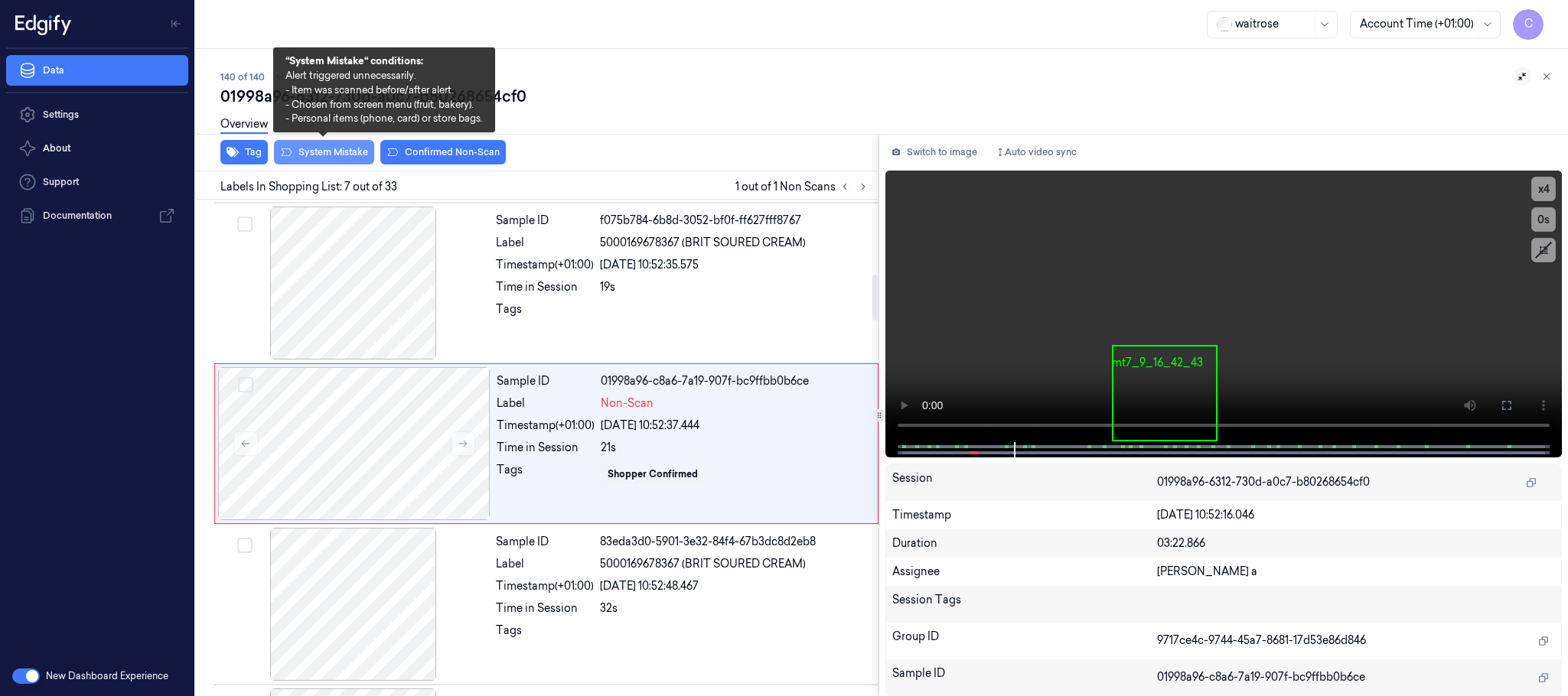
click at [318, 149] on button "System Mistake" at bounding box center [324, 152] width 101 height 24
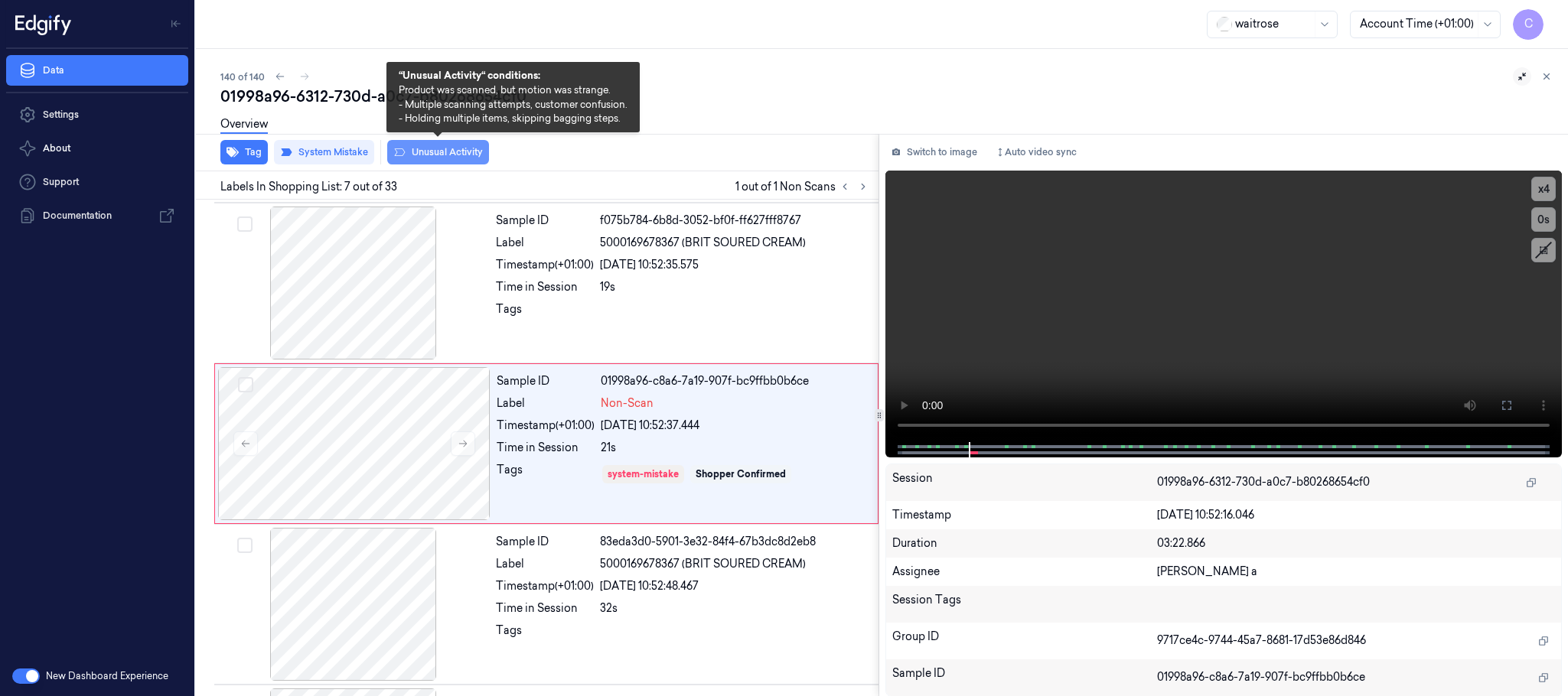
click at [471, 154] on button "Unusual Activity" at bounding box center [438, 152] width 102 height 24
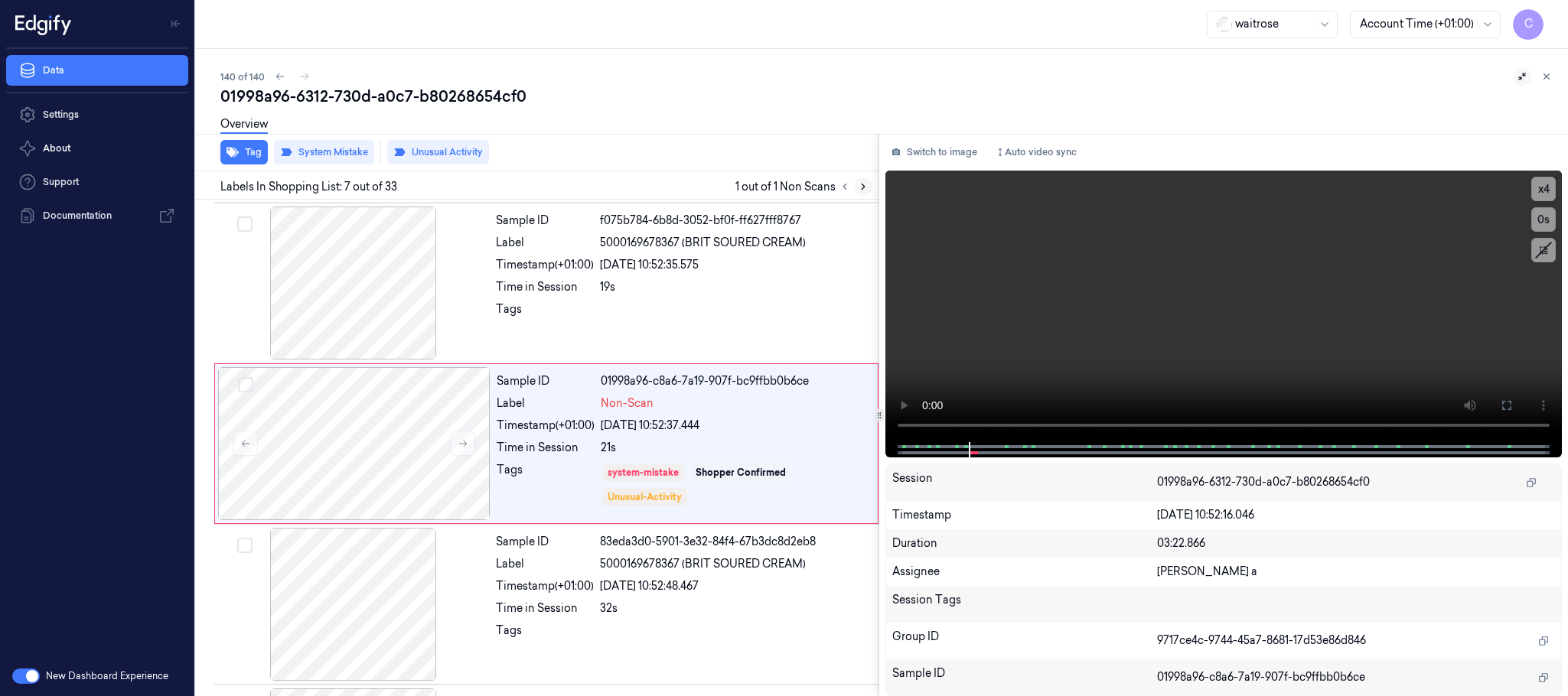
click at [862, 184] on icon at bounding box center [864, 186] width 3 height 6
click at [299, 76] on icon at bounding box center [304, 76] width 10 height 10
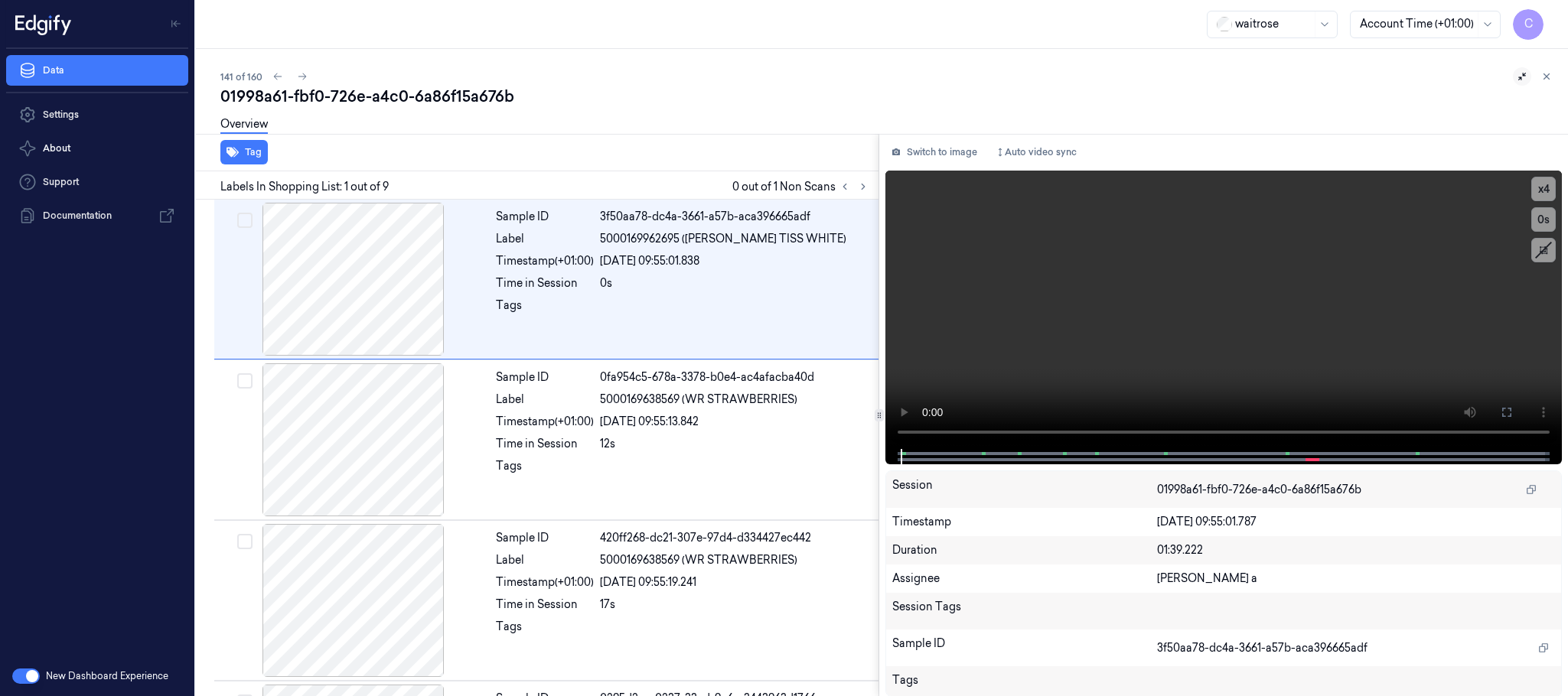
click at [1523, 76] on icon at bounding box center [1522, 76] width 8 height 8
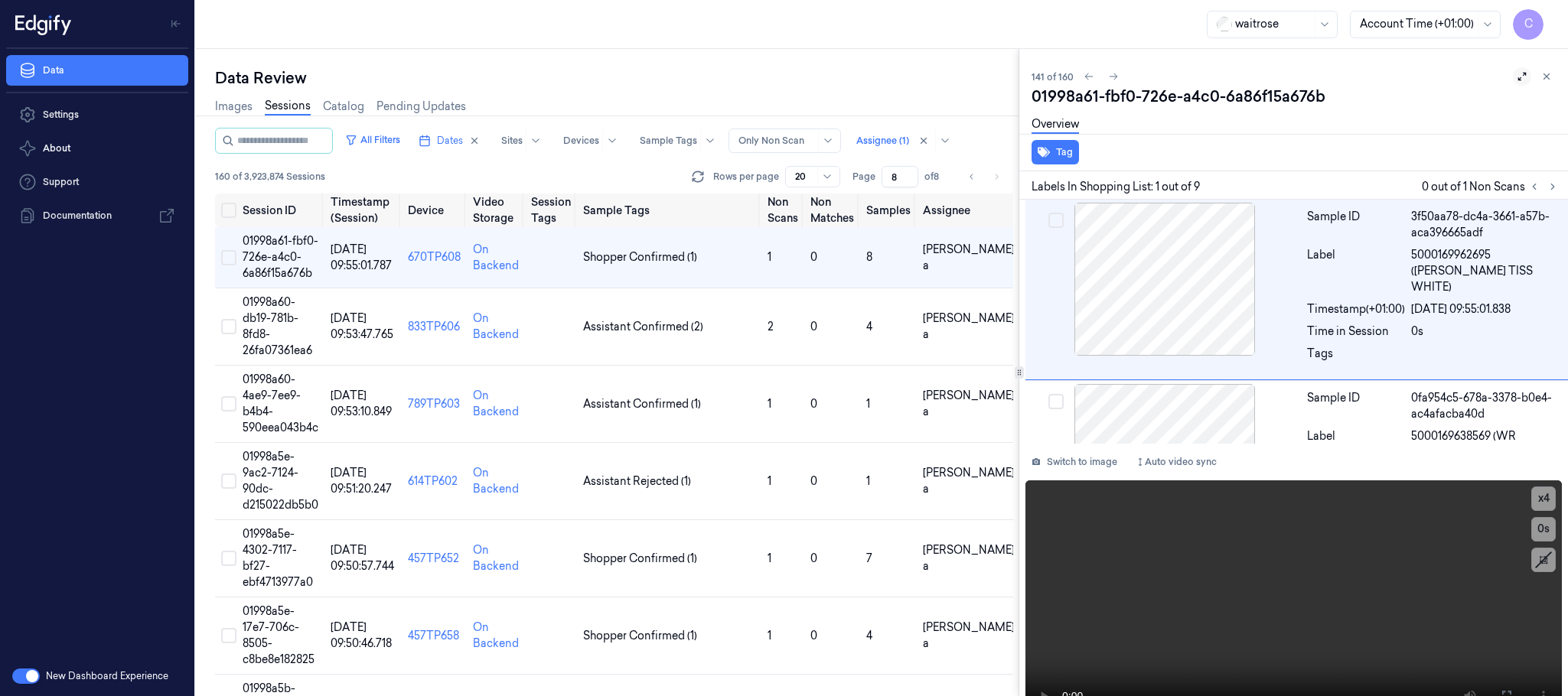
click at [1517, 79] on icon at bounding box center [1522, 76] width 10 height 10
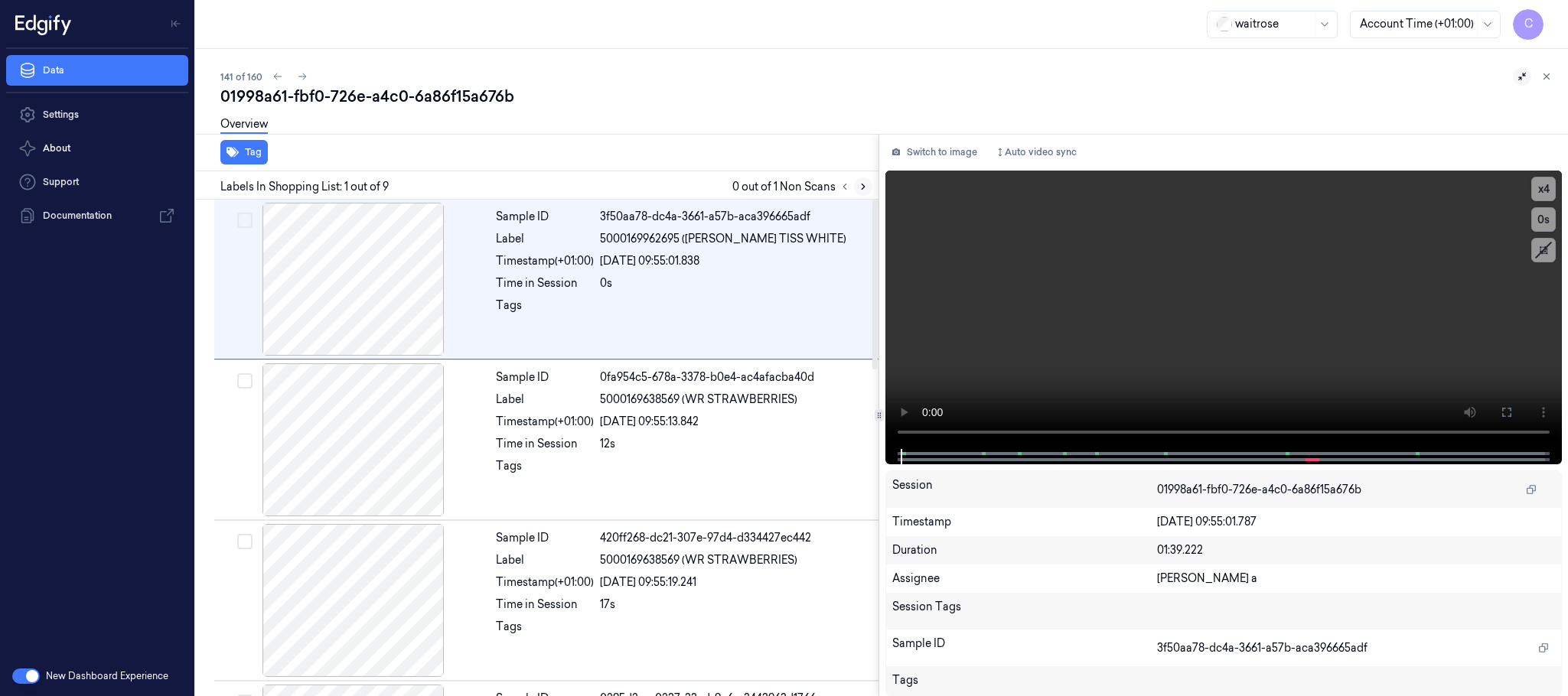
click at [861, 183] on icon at bounding box center [863, 186] width 10 height 10
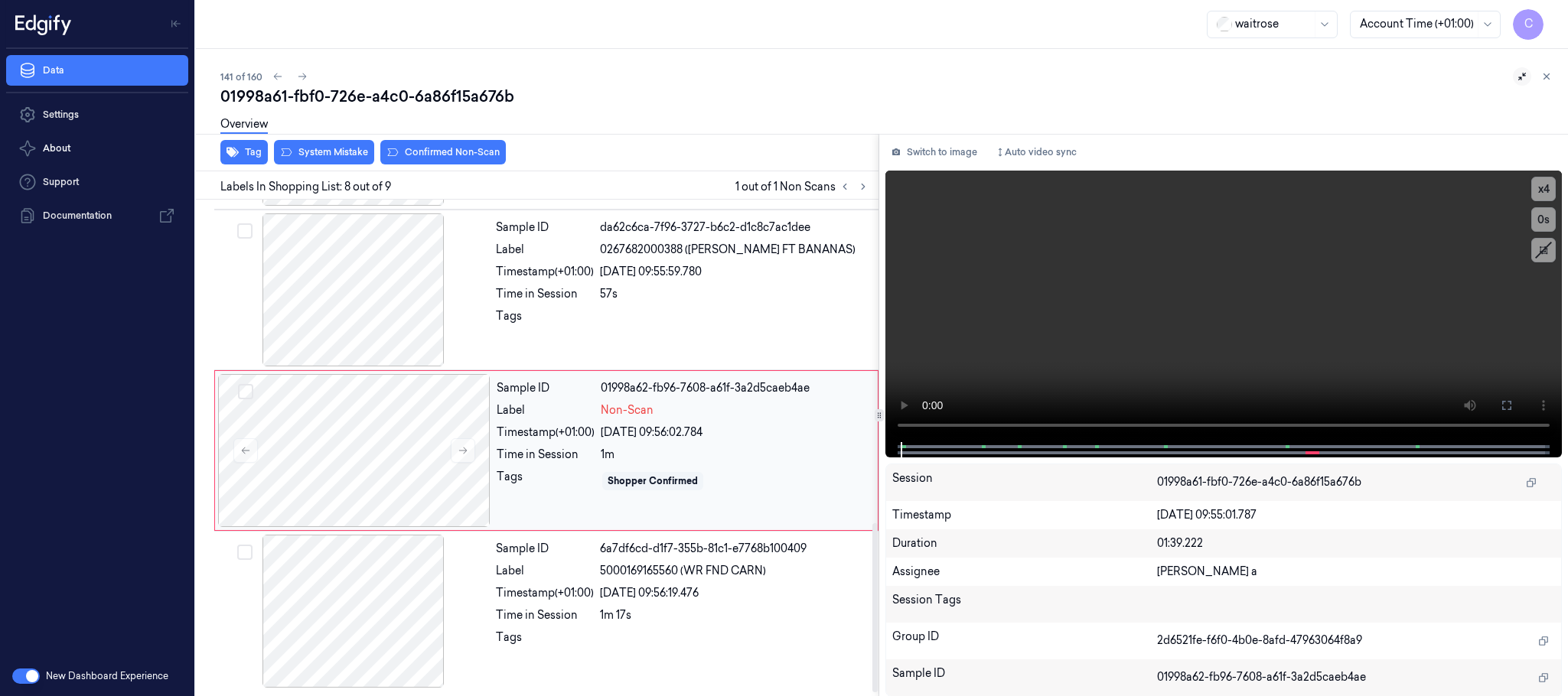
scroll to position [960, 0]
click at [464, 452] on icon at bounding box center [462, 450] width 10 height 10
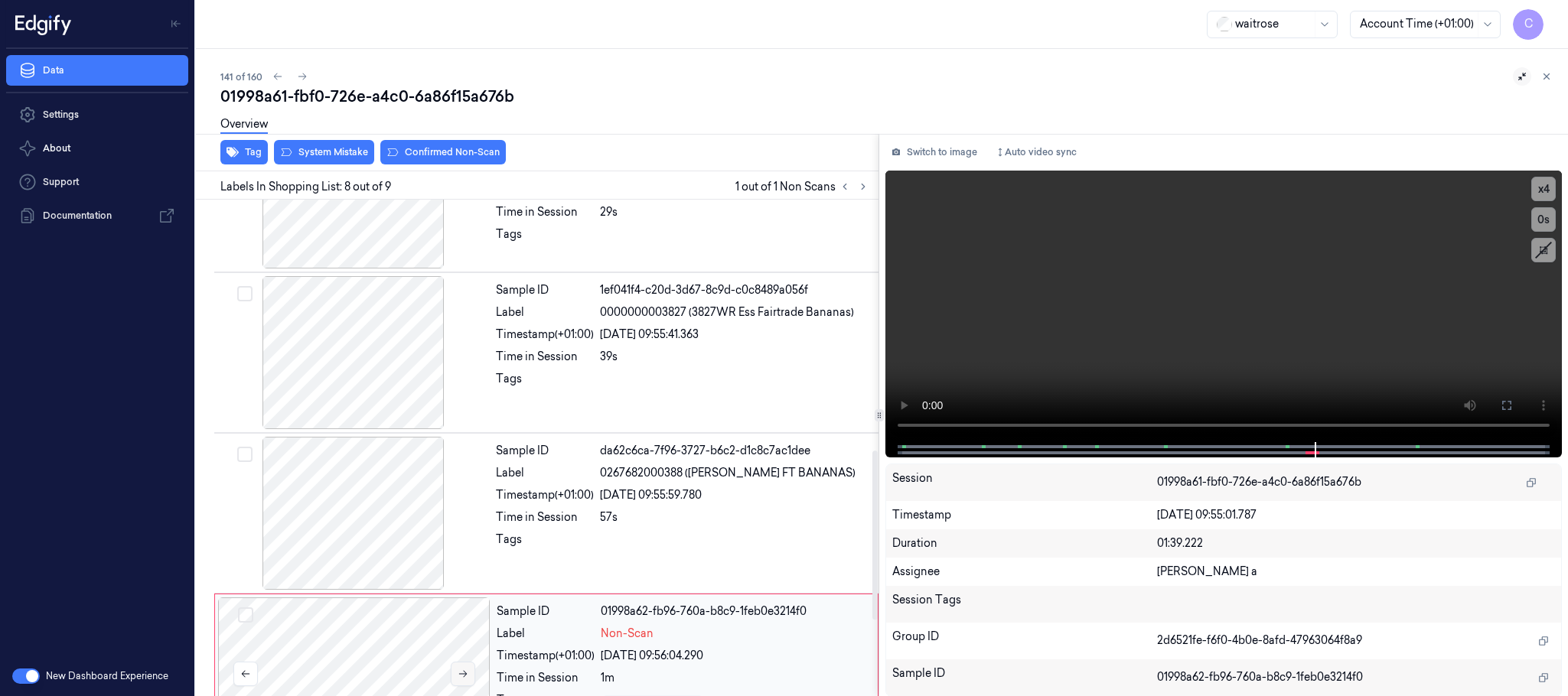
scroll to position [845, 0]
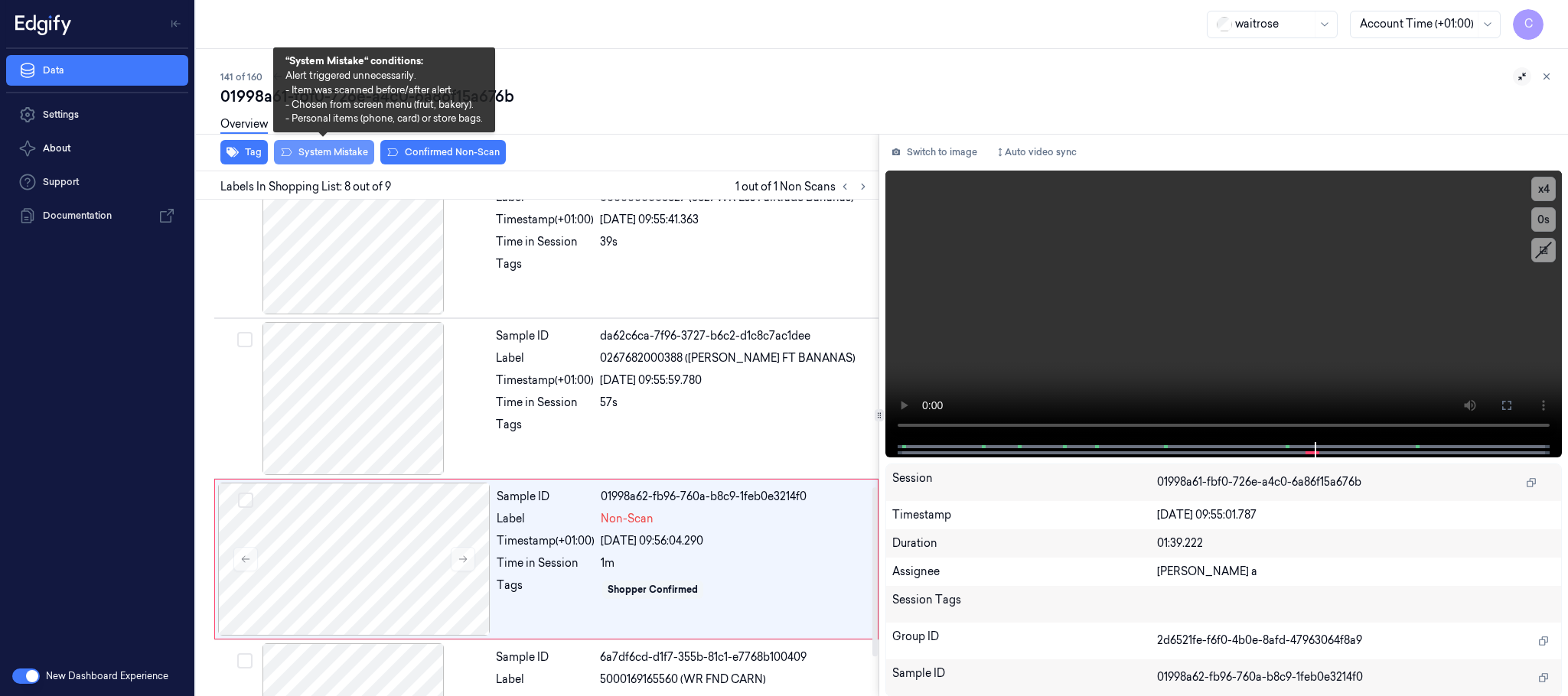
click at [315, 148] on button "System Mistake" at bounding box center [324, 152] width 101 height 24
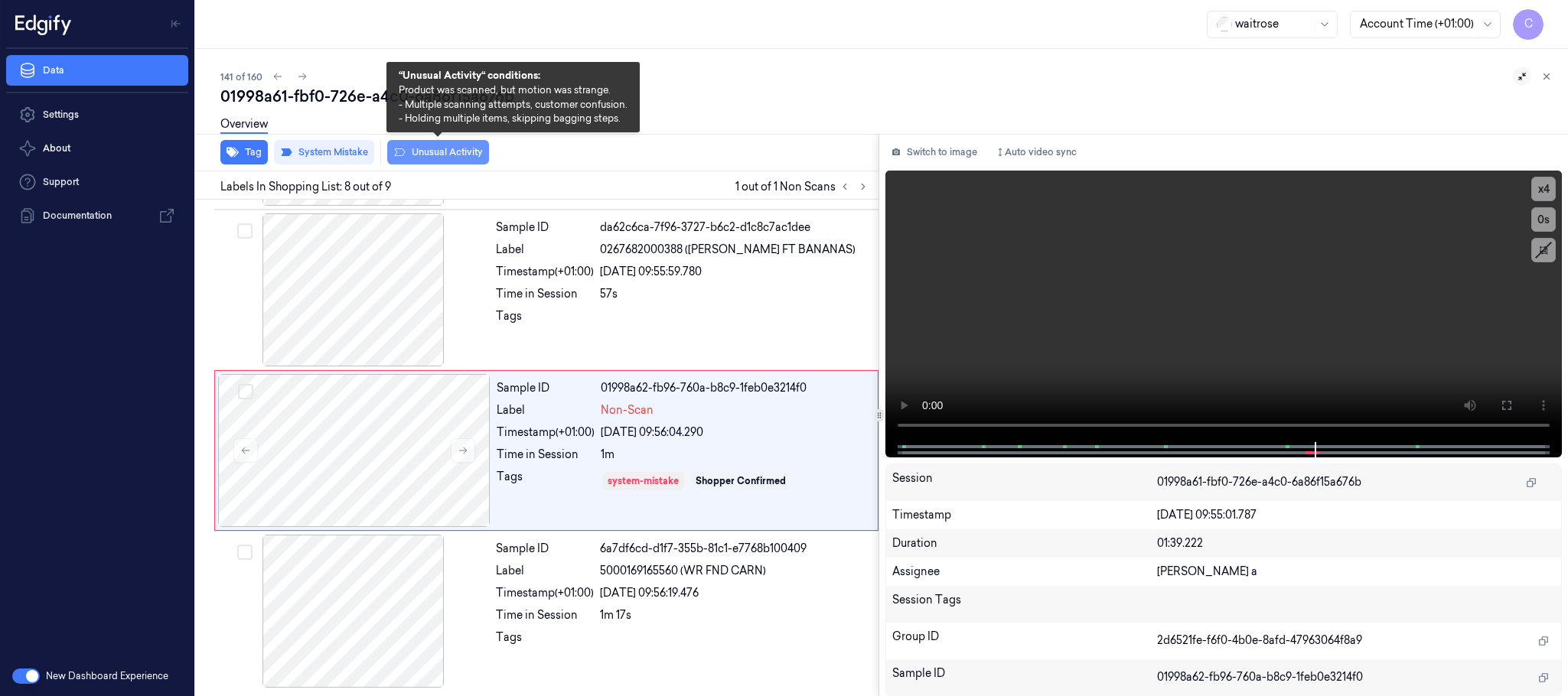
click at [470, 147] on button "Unusual Activity" at bounding box center [438, 152] width 102 height 24
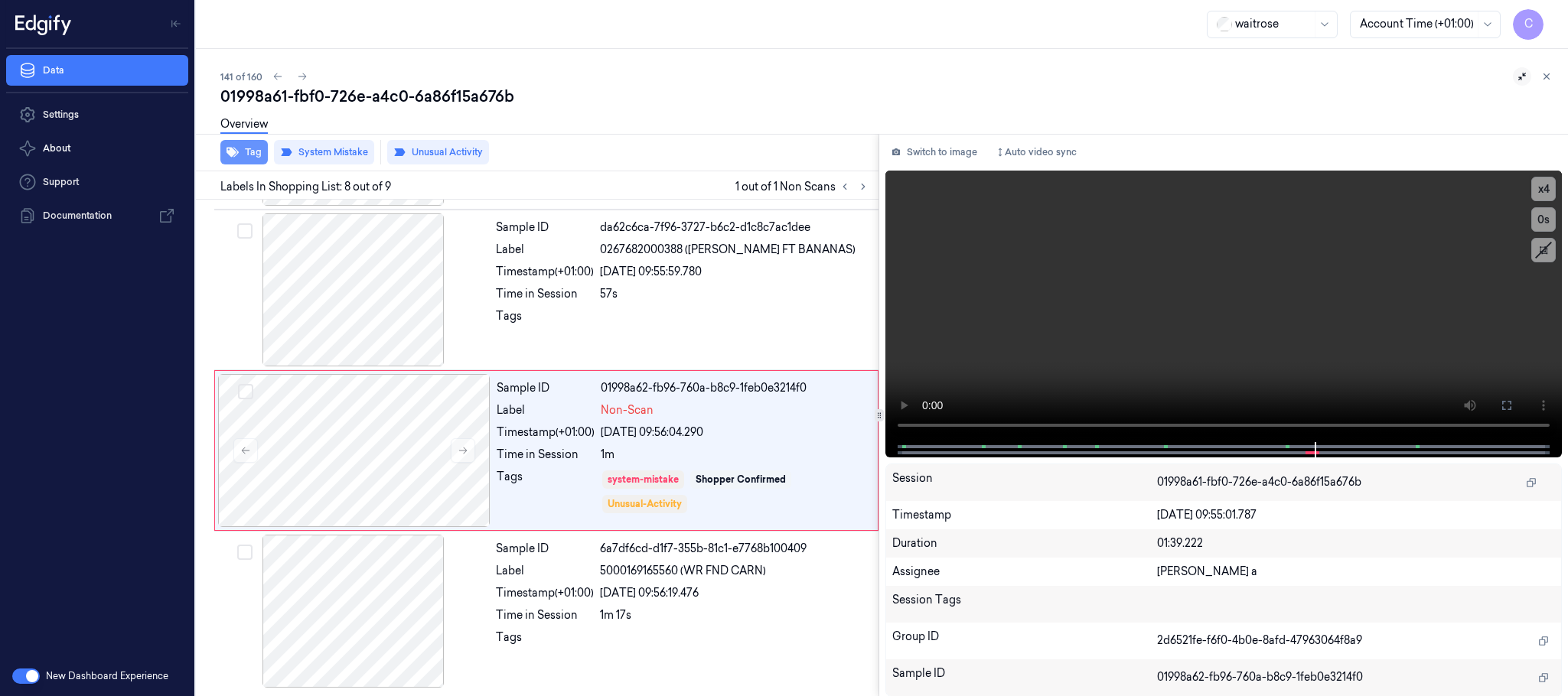
click at [242, 158] on button "Tag" at bounding box center [244, 152] width 47 height 24
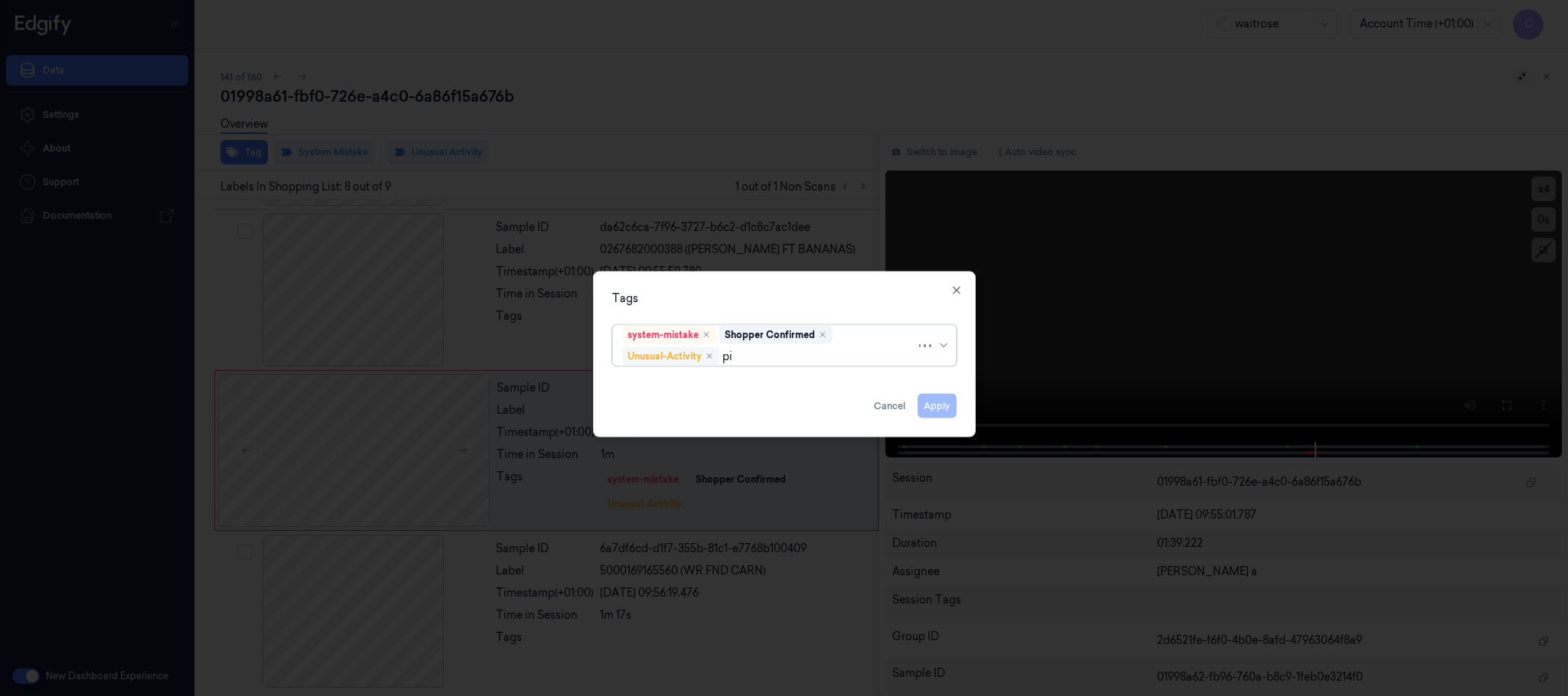
type input "pic"
click at [712, 388] on div "Picklist item alert" at bounding box center [784, 387] width 324 height 16
click at [797, 288] on div "Tags option Picklist item alert, selected. Use Up and Down to choose options, p…" at bounding box center [785, 354] width 383 height 166
click at [928, 400] on button "Apply" at bounding box center [937, 406] width 39 height 24
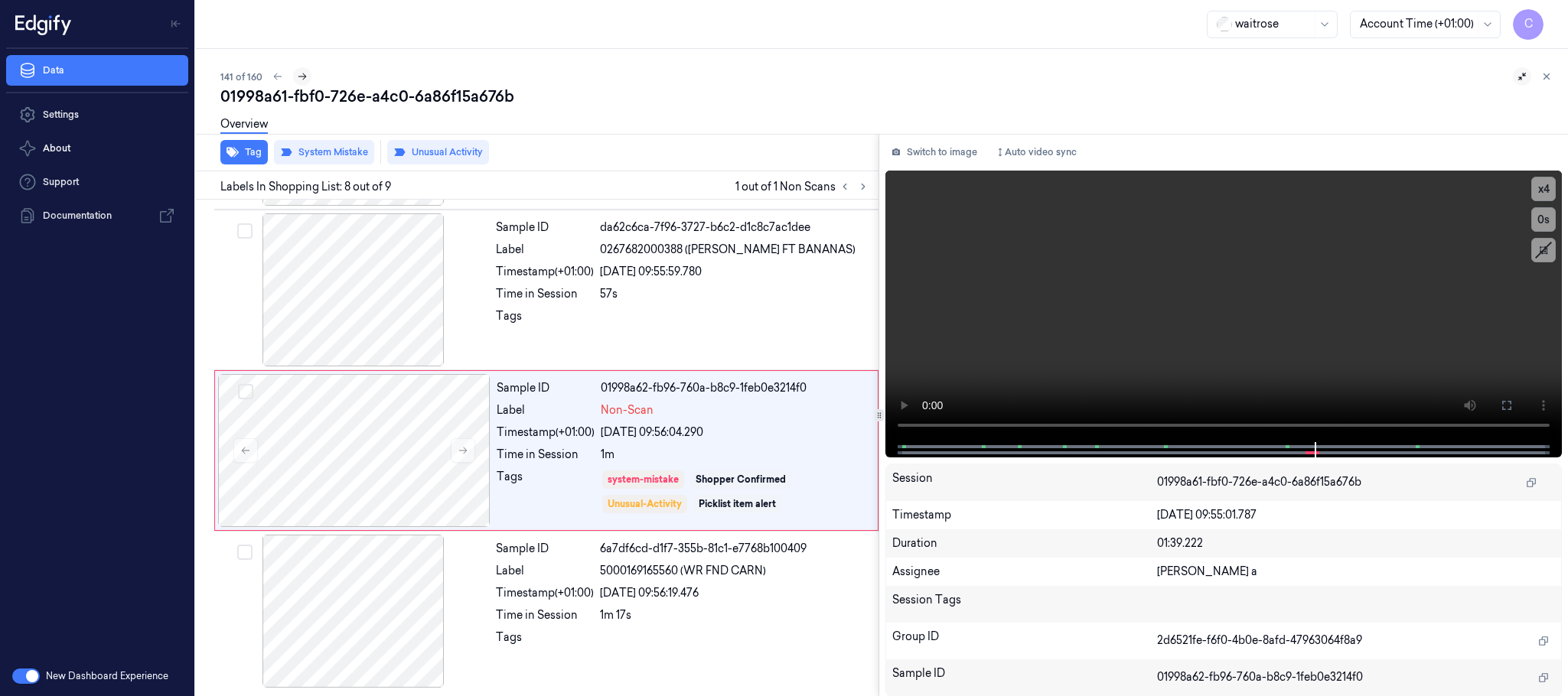
click at [299, 76] on icon at bounding box center [302, 76] width 10 height 10
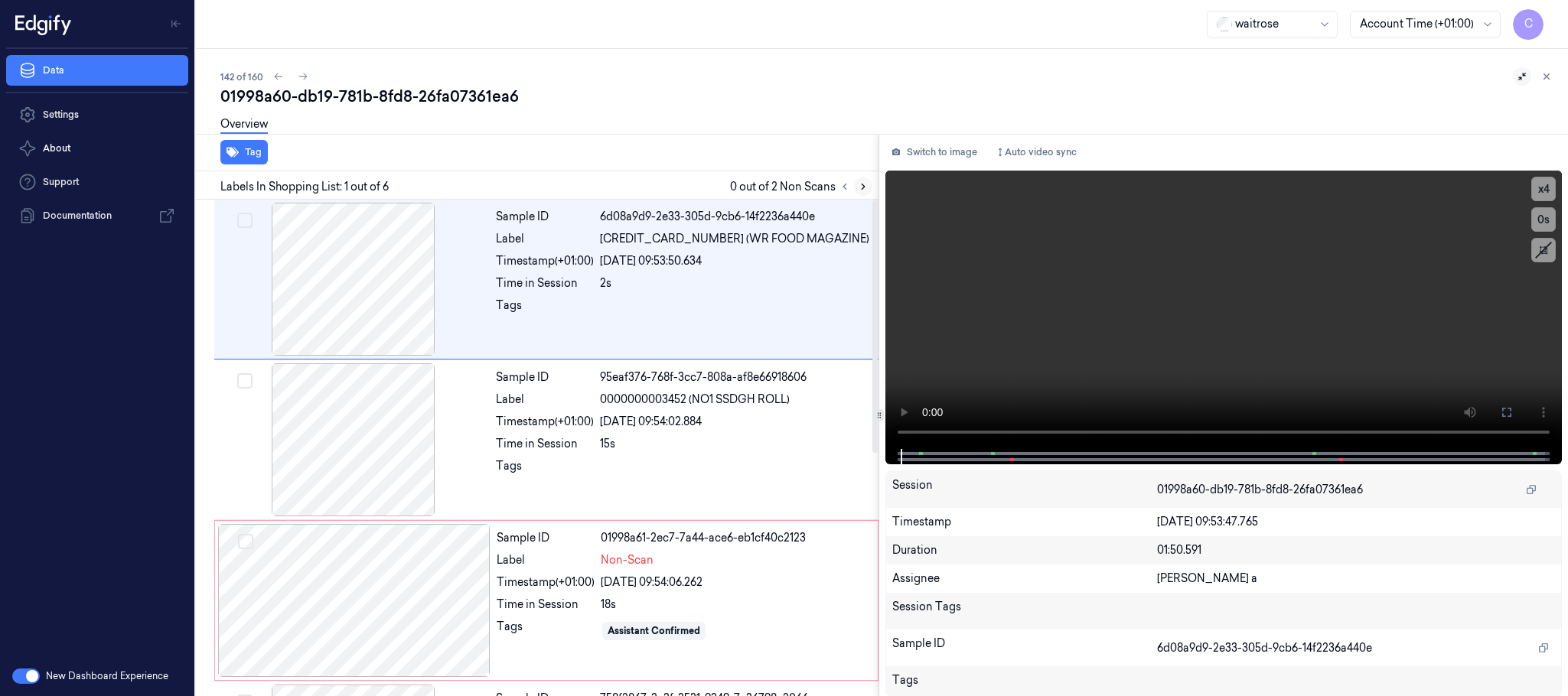
click at [866, 186] on icon at bounding box center [863, 186] width 10 height 10
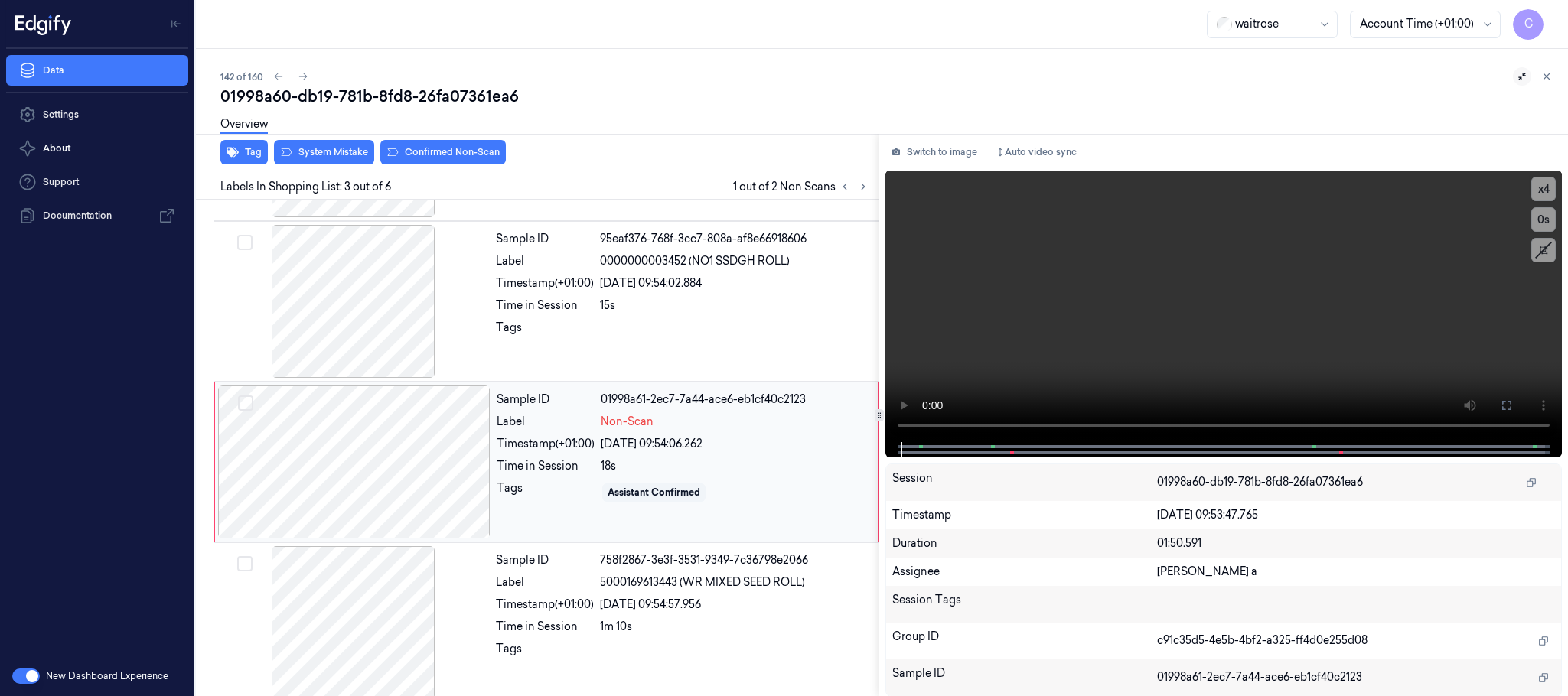
scroll to position [154, 0]
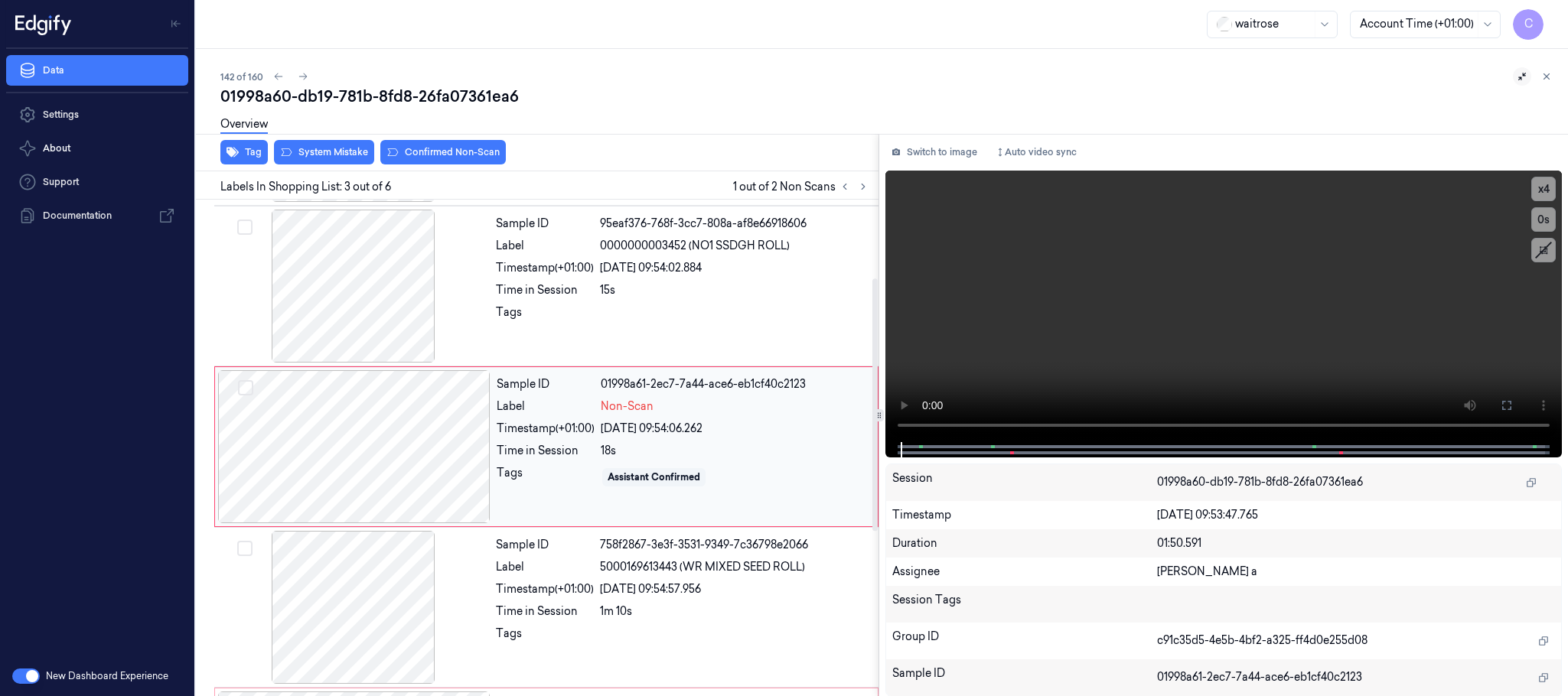
click at [453, 446] on div at bounding box center [354, 447] width 273 height 153
click at [382, 312] on div at bounding box center [353, 286] width 273 height 153
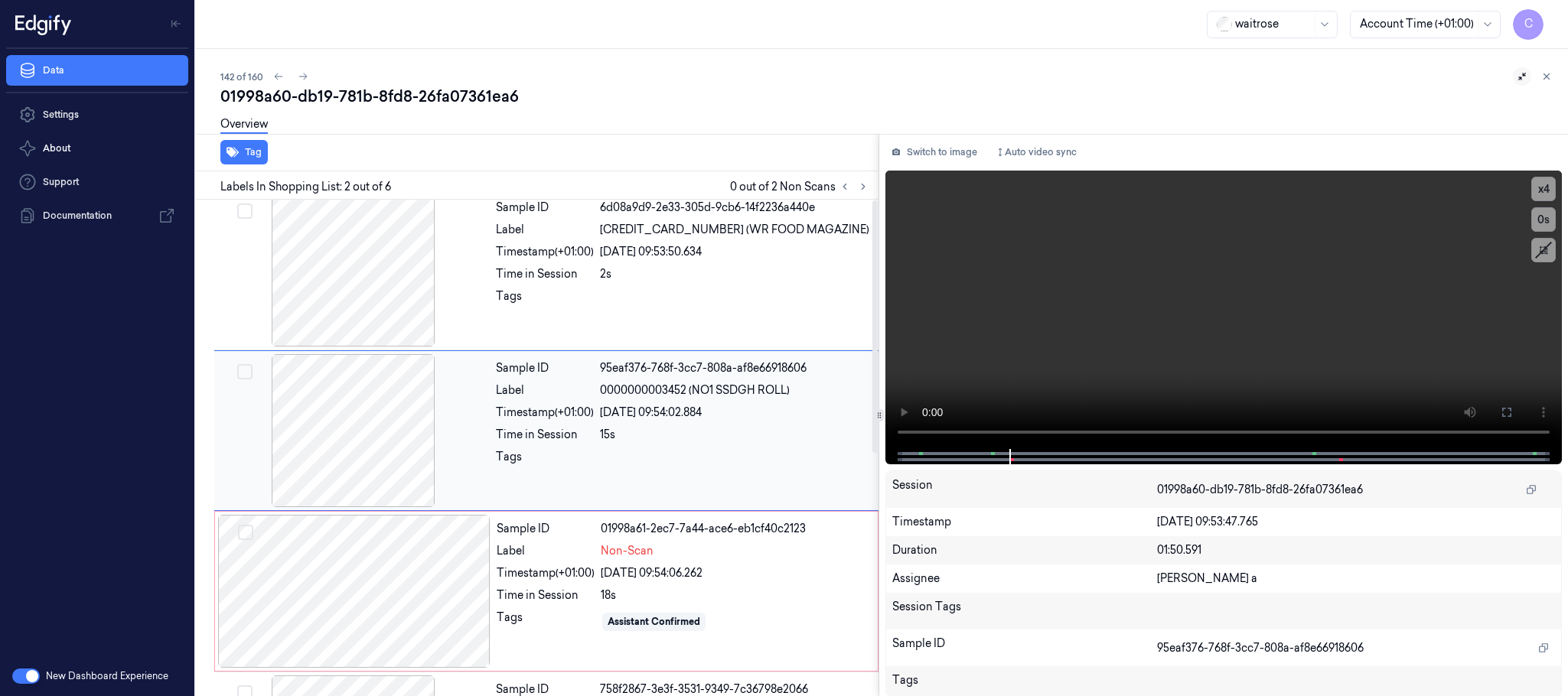
scroll to position [0, 0]
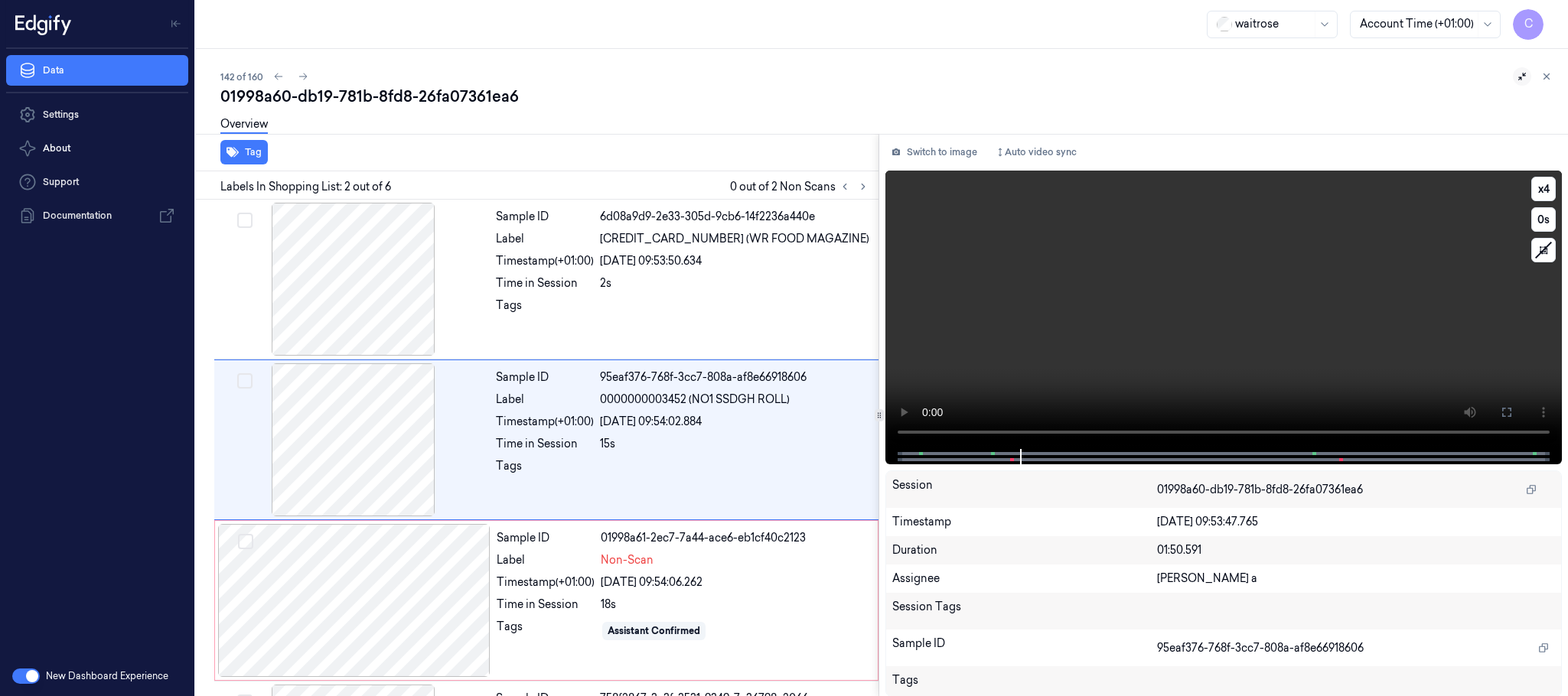
click at [1217, 341] on video at bounding box center [1223, 309] width 676 height 278
click at [373, 567] on div at bounding box center [354, 600] width 273 height 153
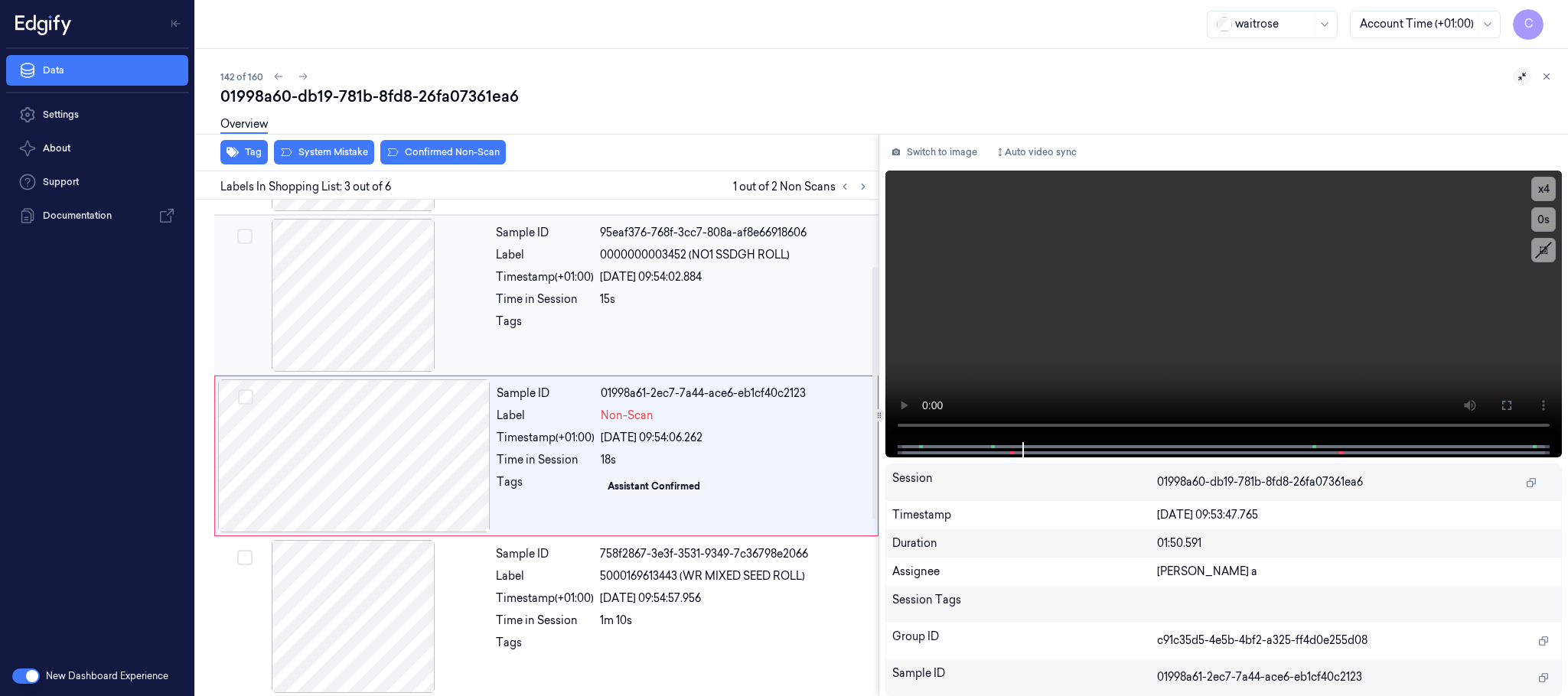
scroll to position [154, 0]
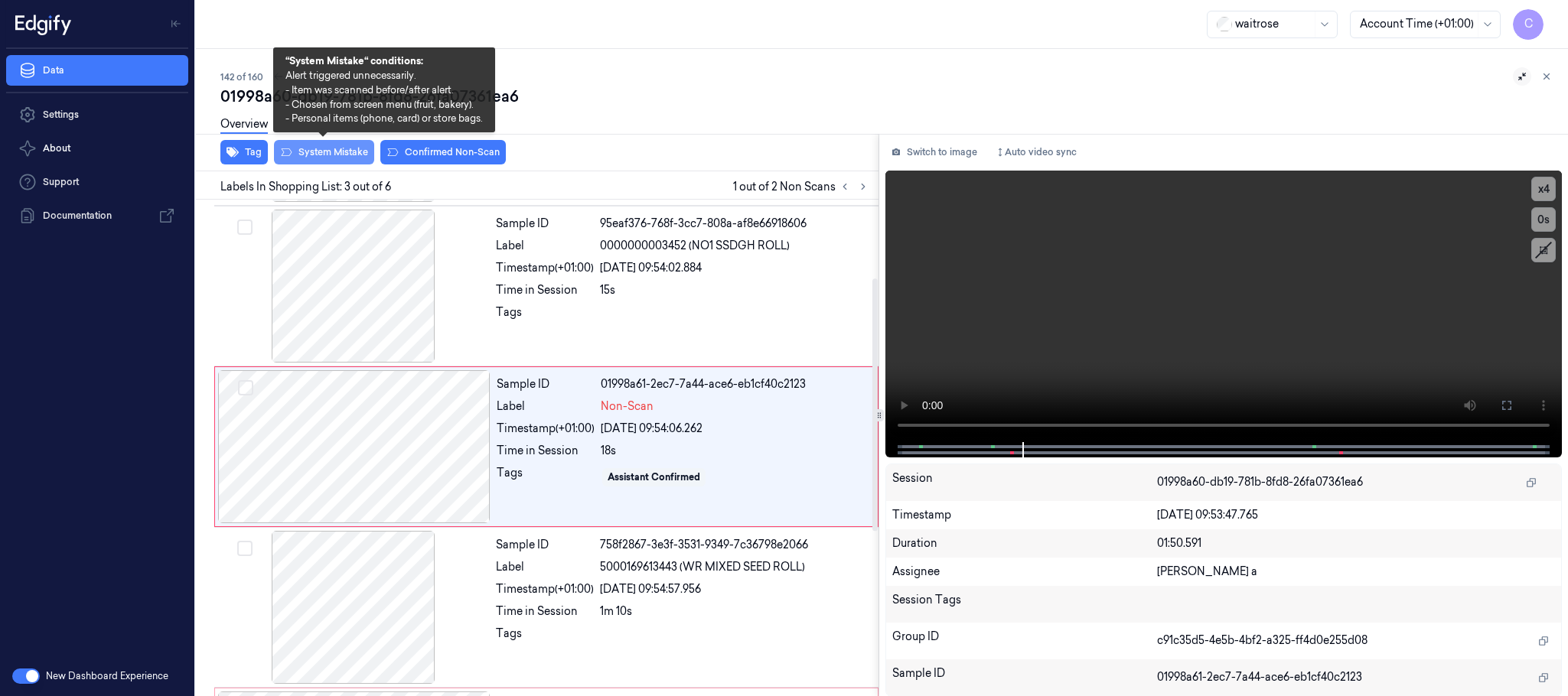
click at [326, 148] on button "System Mistake" at bounding box center [324, 152] width 101 height 24
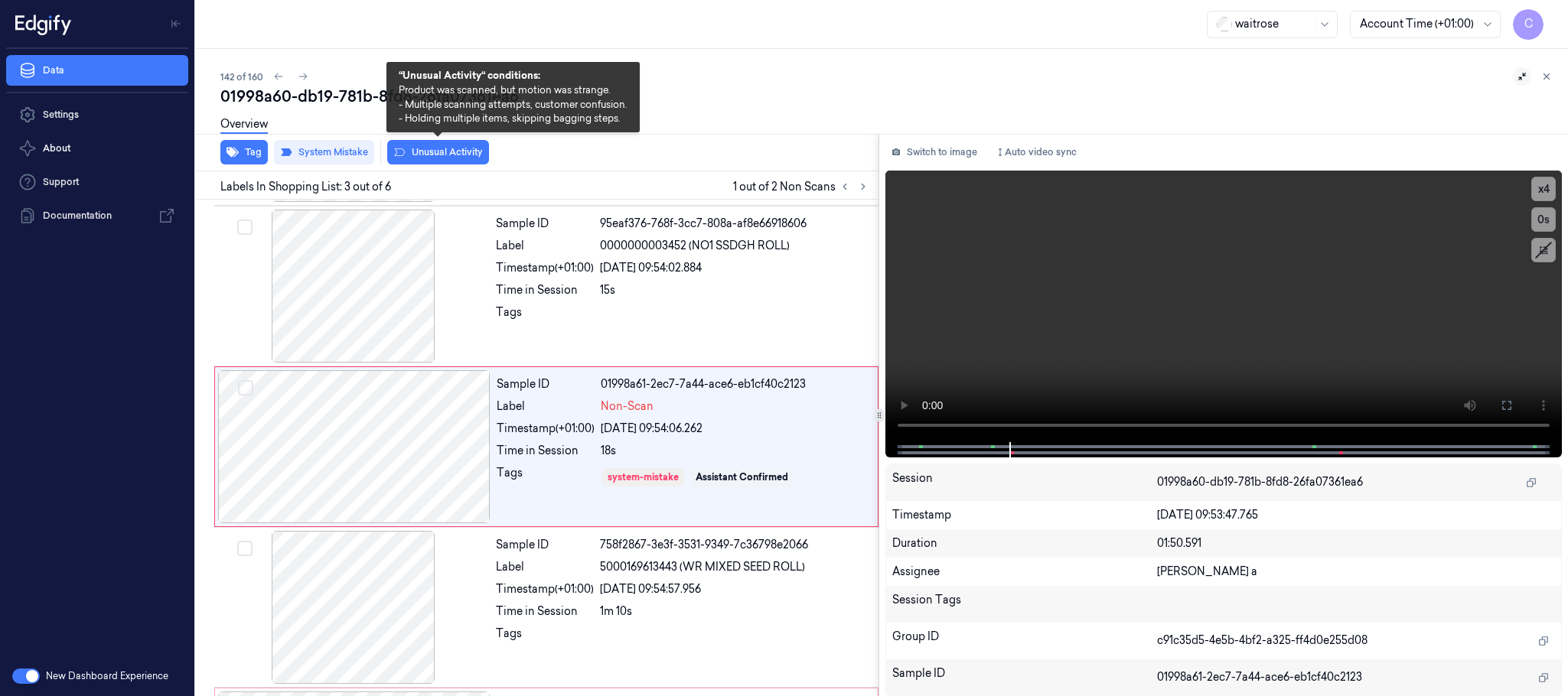
click at [459, 156] on button "Unusual Activity" at bounding box center [438, 152] width 102 height 24
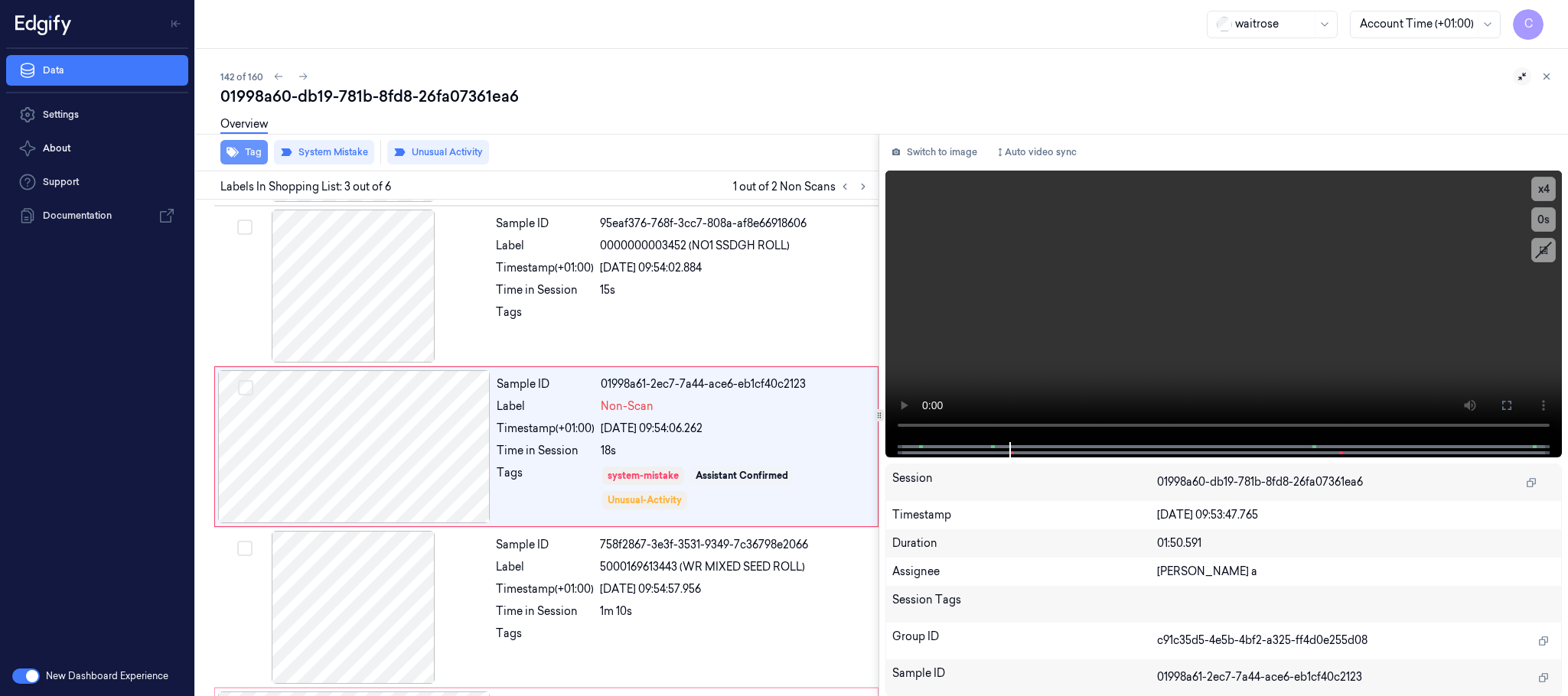
click at [239, 149] on button "Tag" at bounding box center [244, 152] width 47 height 24
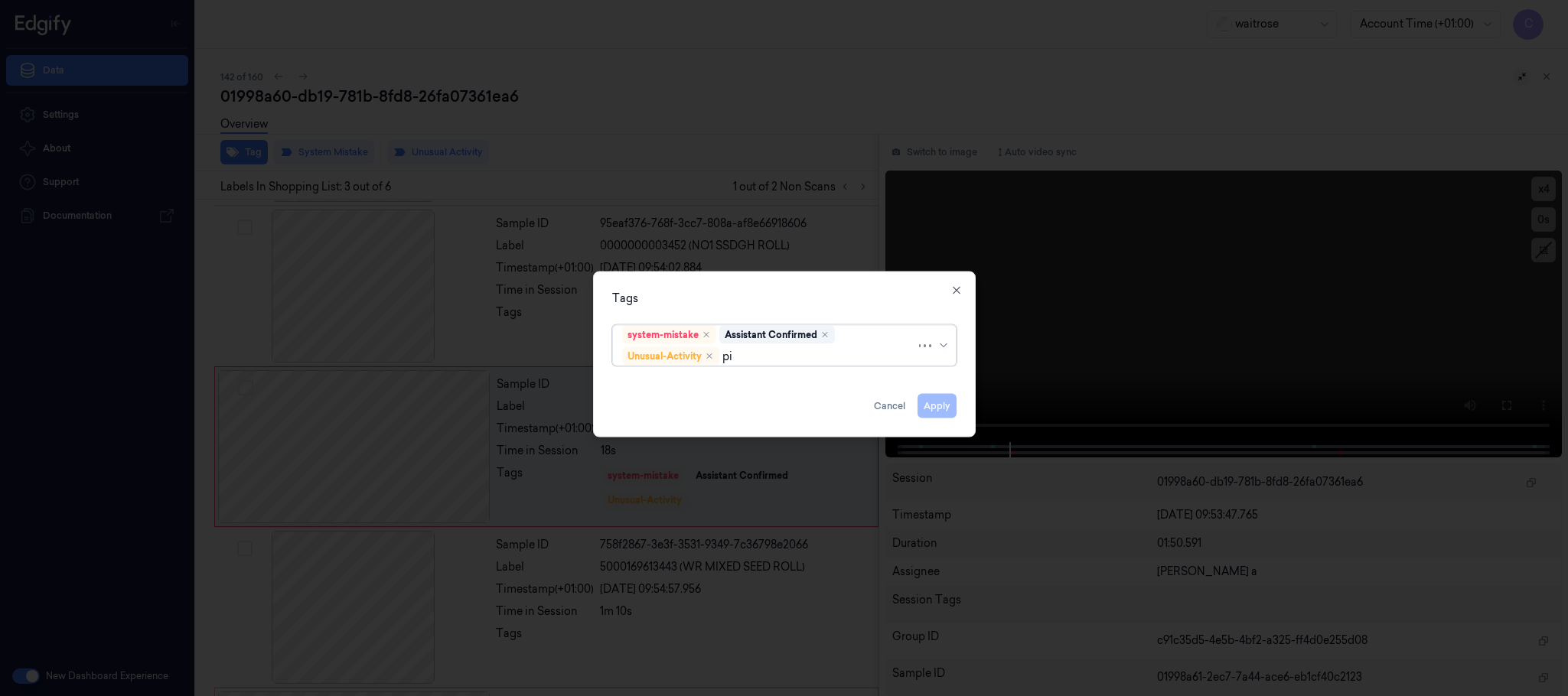
type input "pic"
click at [663, 383] on div "Picklist item alert" at bounding box center [666, 387] width 88 height 16
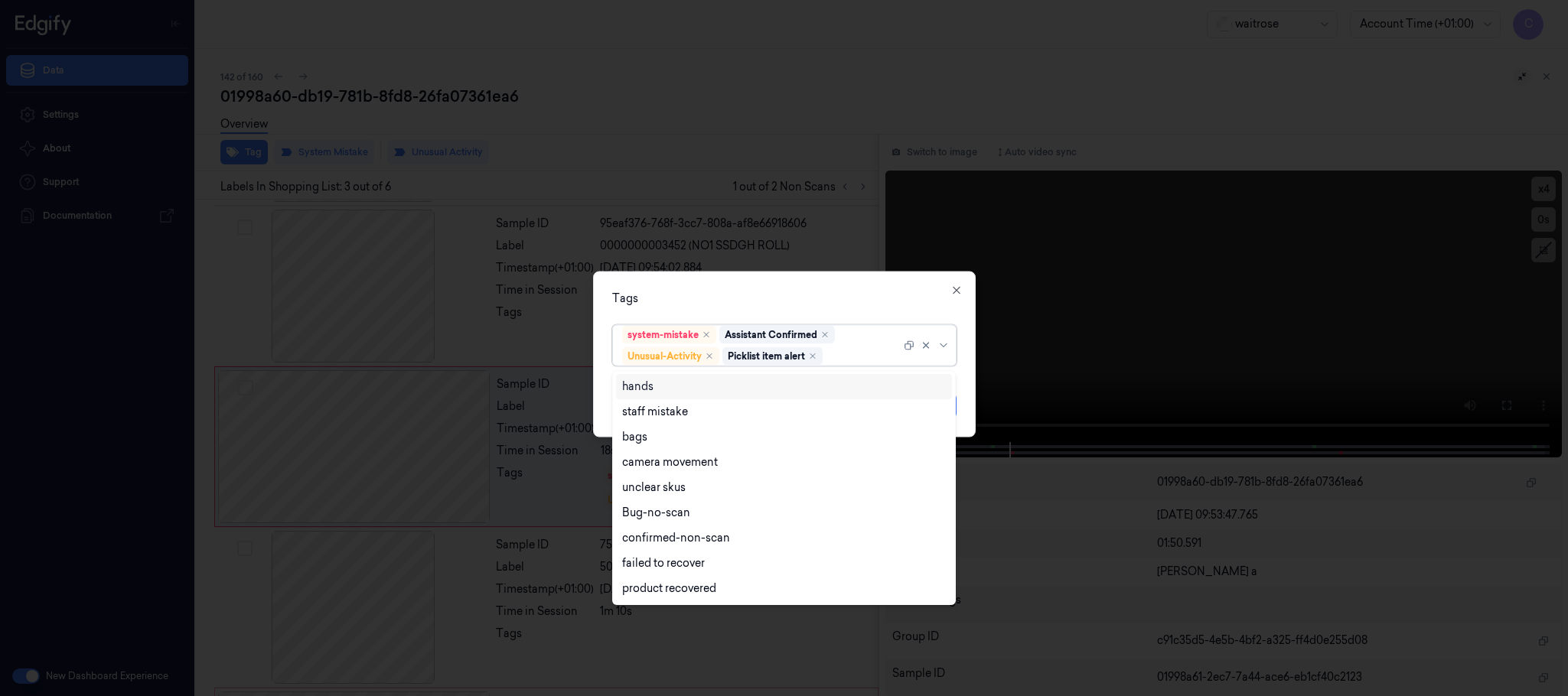
click at [765, 293] on div "Tags" at bounding box center [784, 299] width 344 height 16
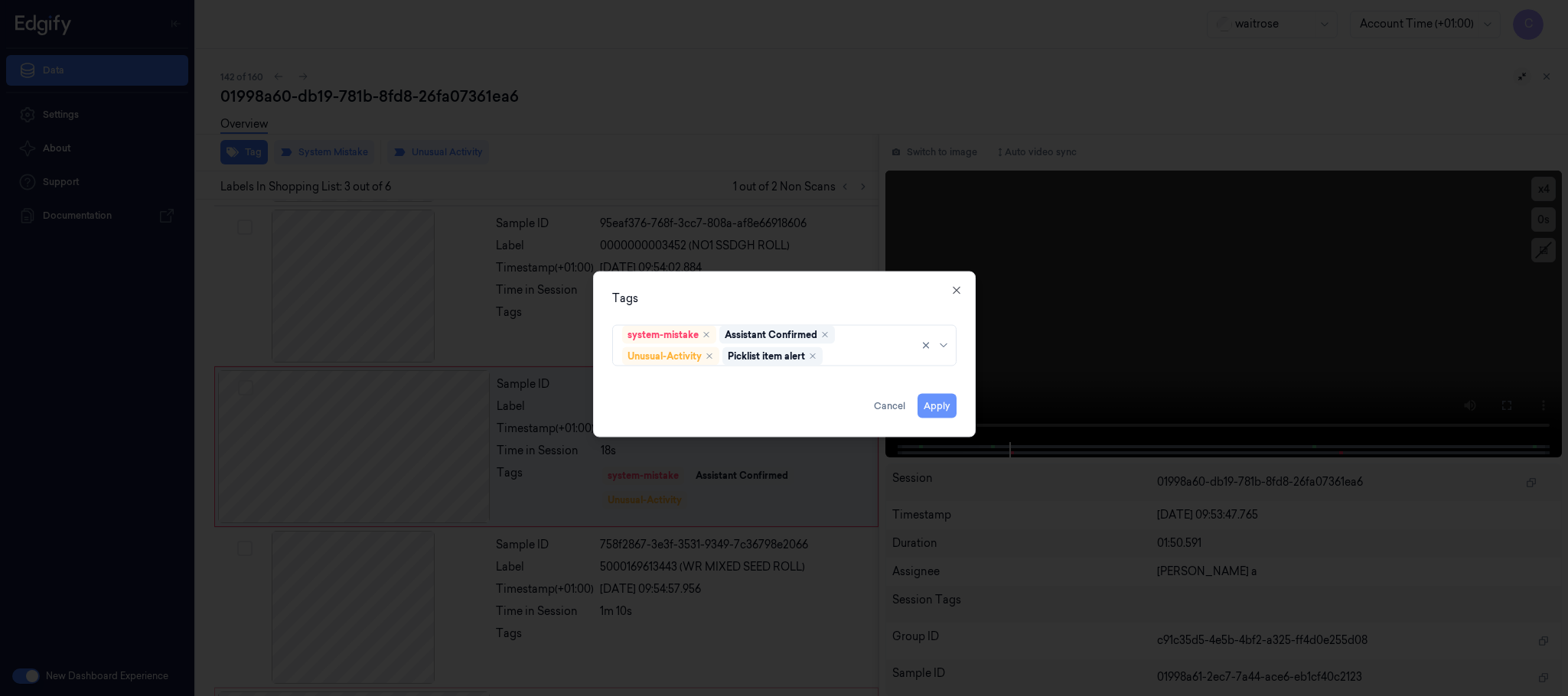
click at [930, 404] on button "Apply" at bounding box center [937, 406] width 39 height 24
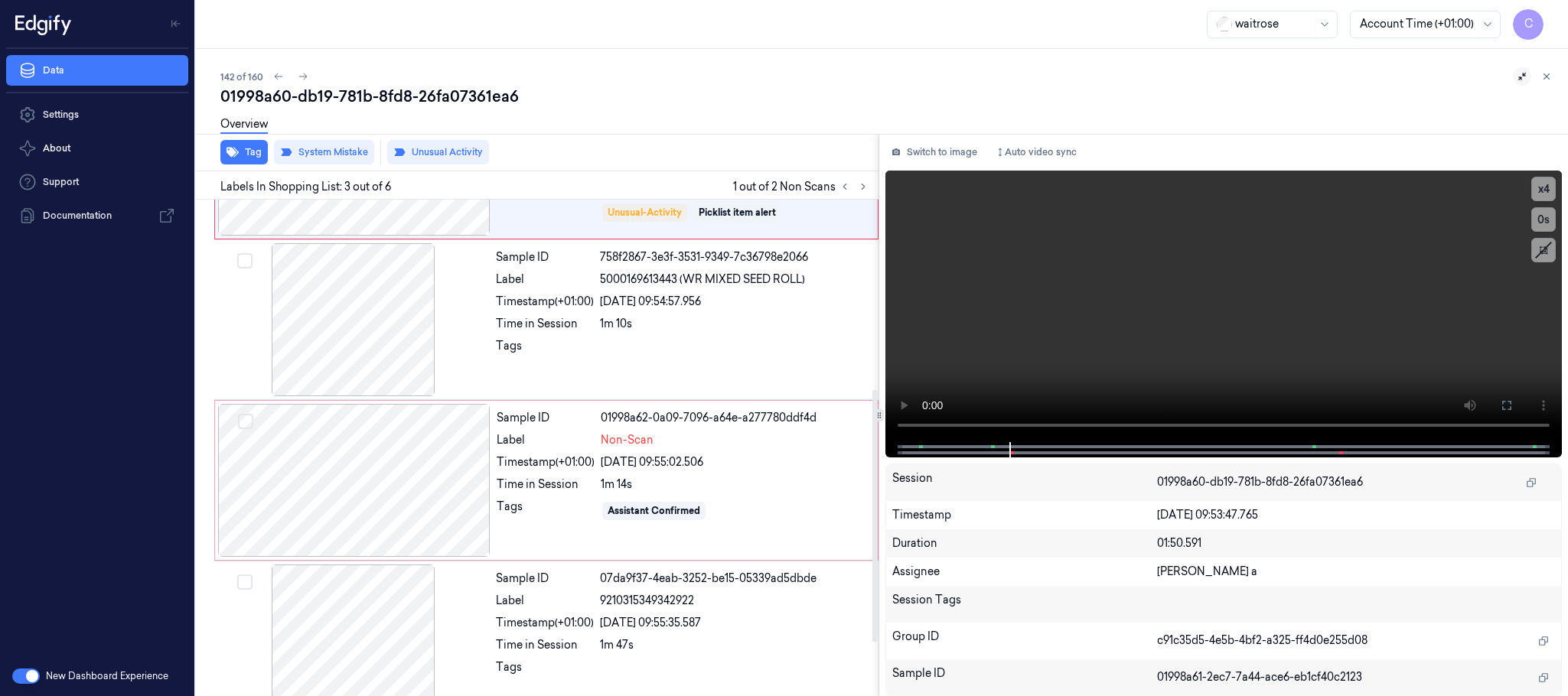
scroll to position [475, 0]
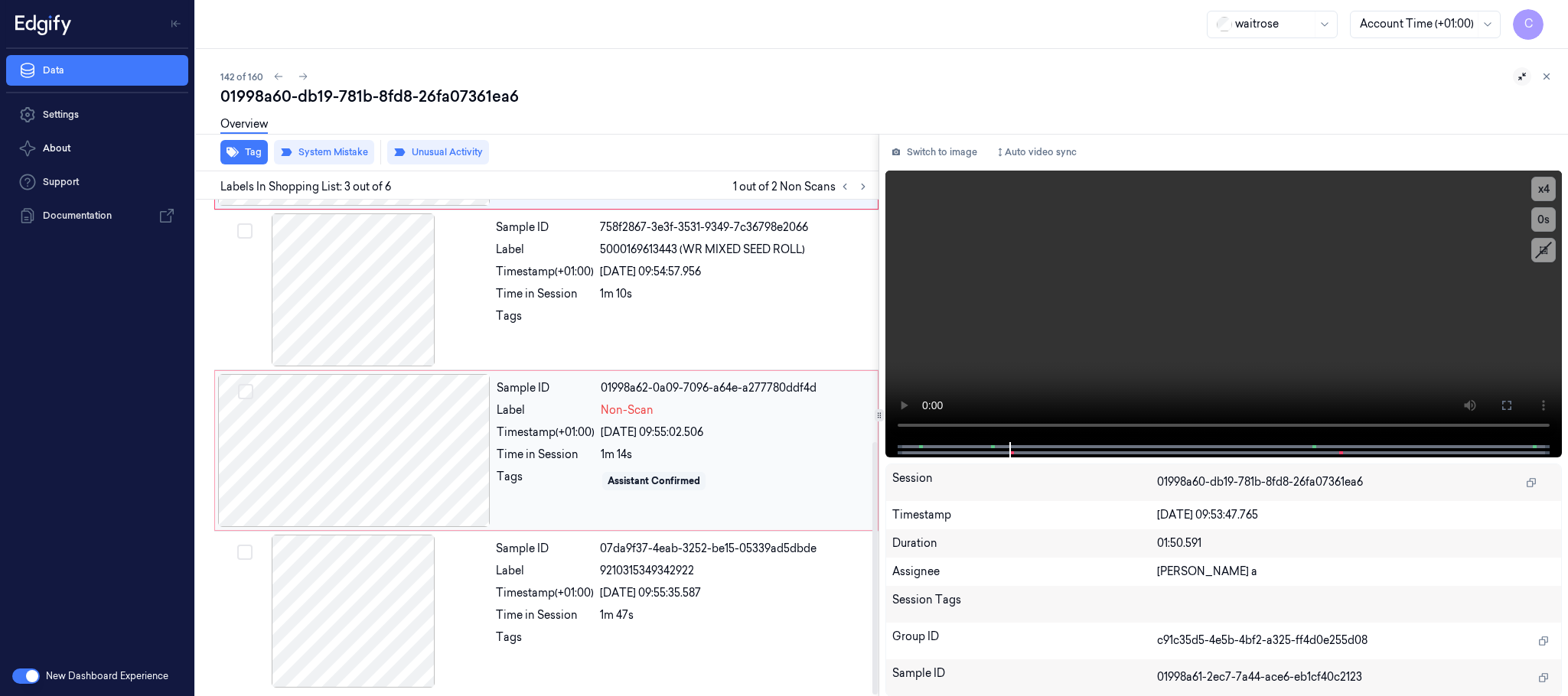
click at [359, 441] on div at bounding box center [354, 450] width 273 height 153
click at [422, 454] on div at bounding box center [354, 450] width 273 height 153
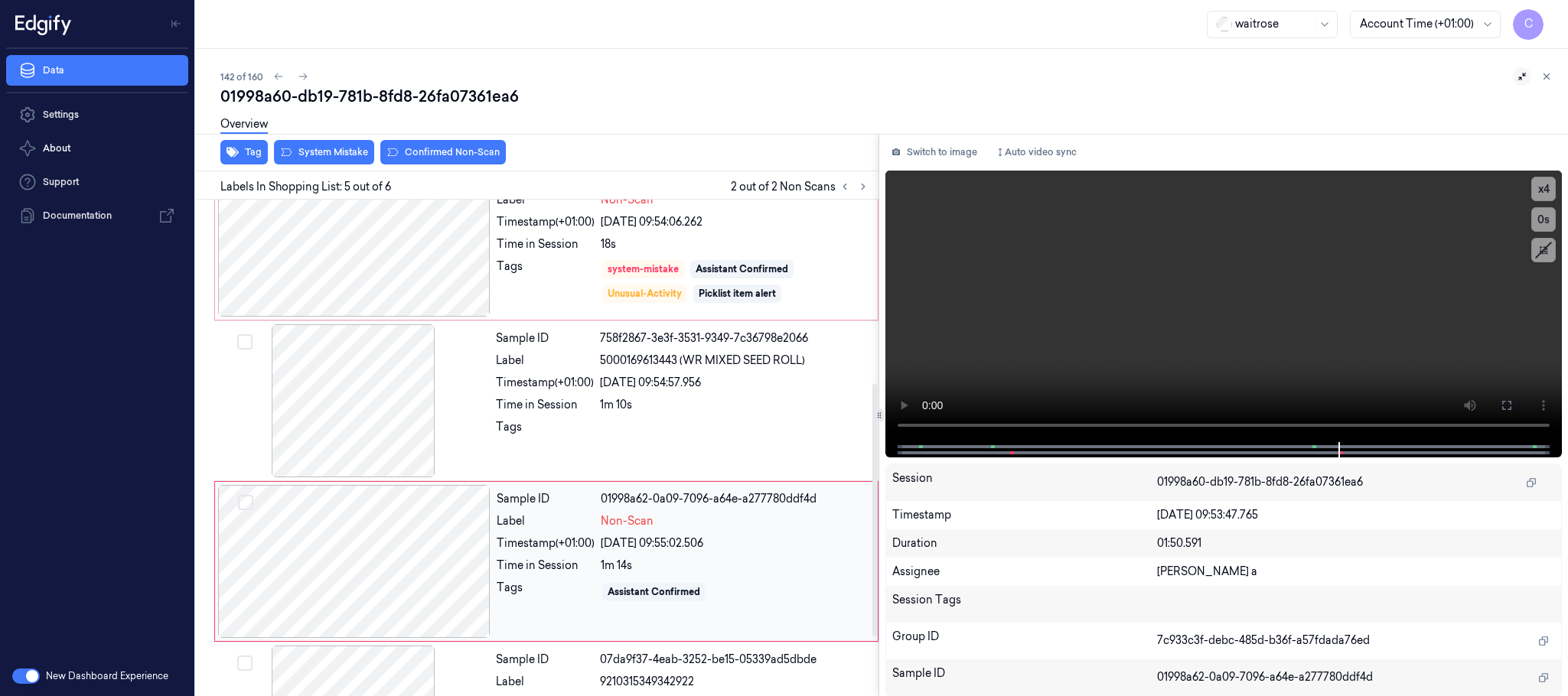
click at [350, 529] on div at bounding box center [354, 561] width 273 height 153
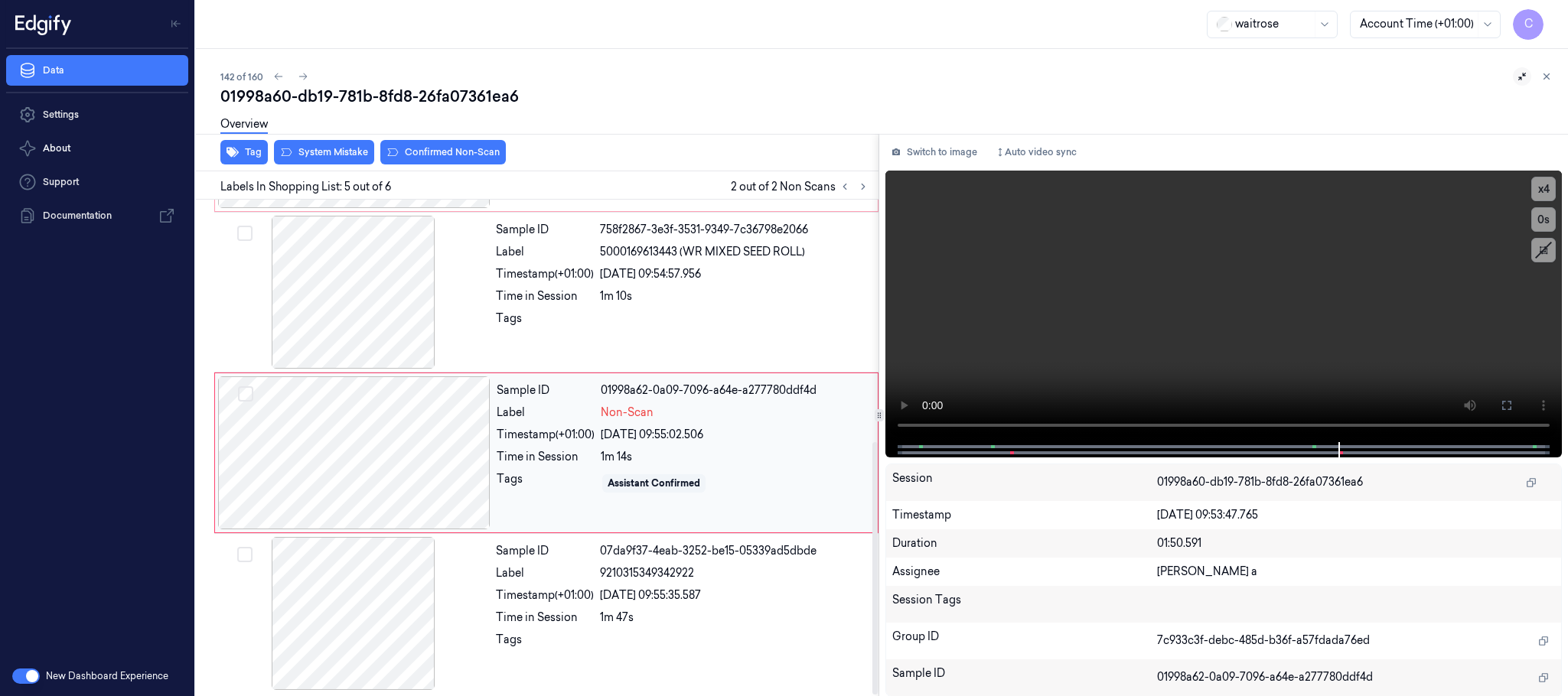
scroll to position [475, 0]
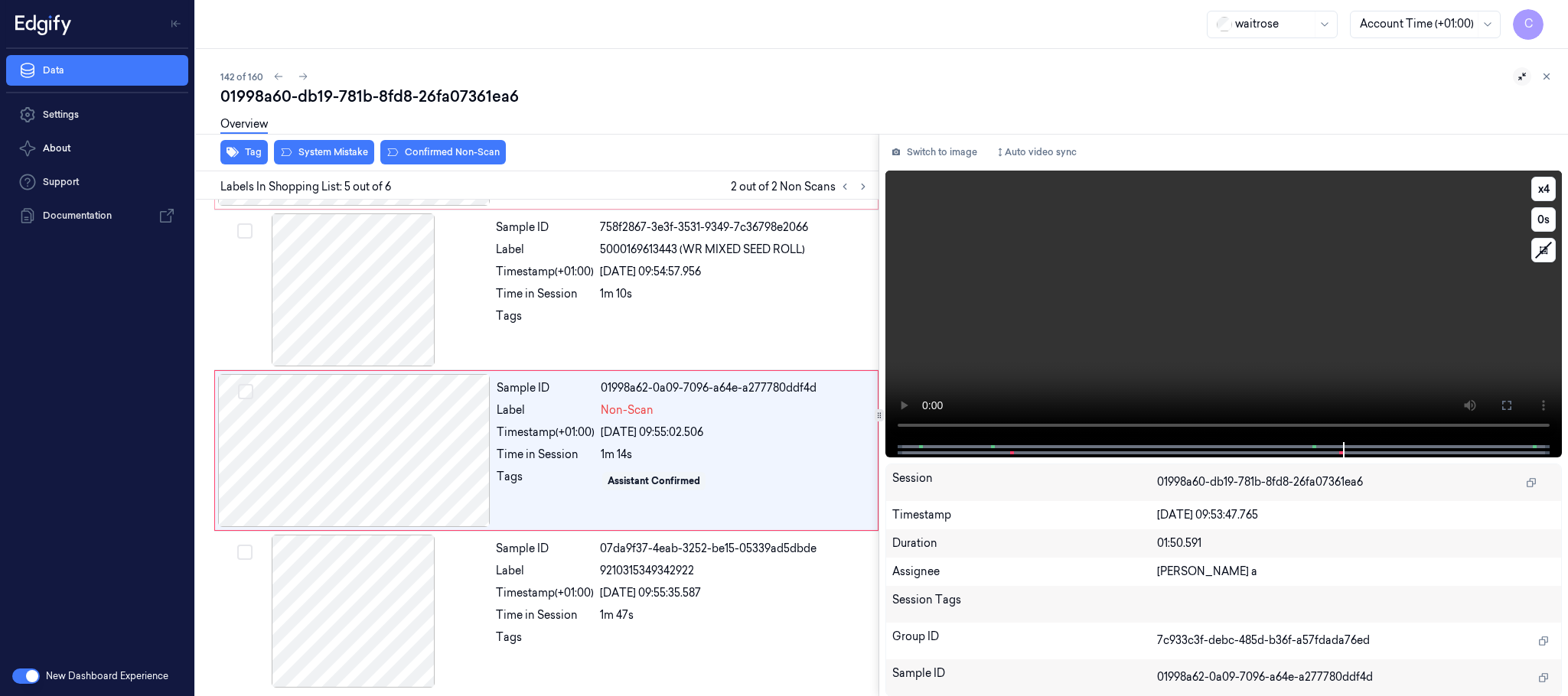
click at [1132, 303] on video at bounding box center [1223, 306] width 676 height 272
click at [368, 446] on div at bounding box center [354, 450] width 273 height 153
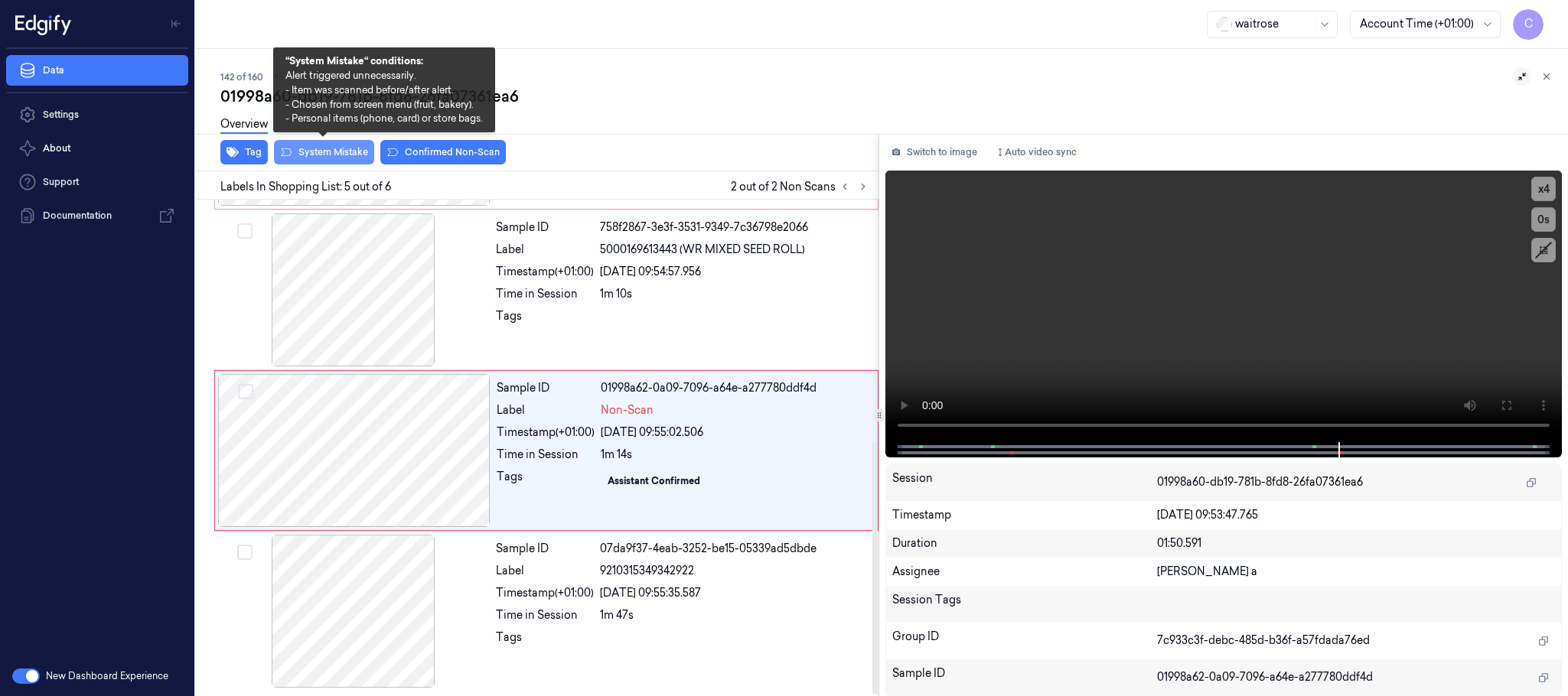
click at [310, 156] on button "System Mistake" at bounding box center [324, 152] width 101 height 24
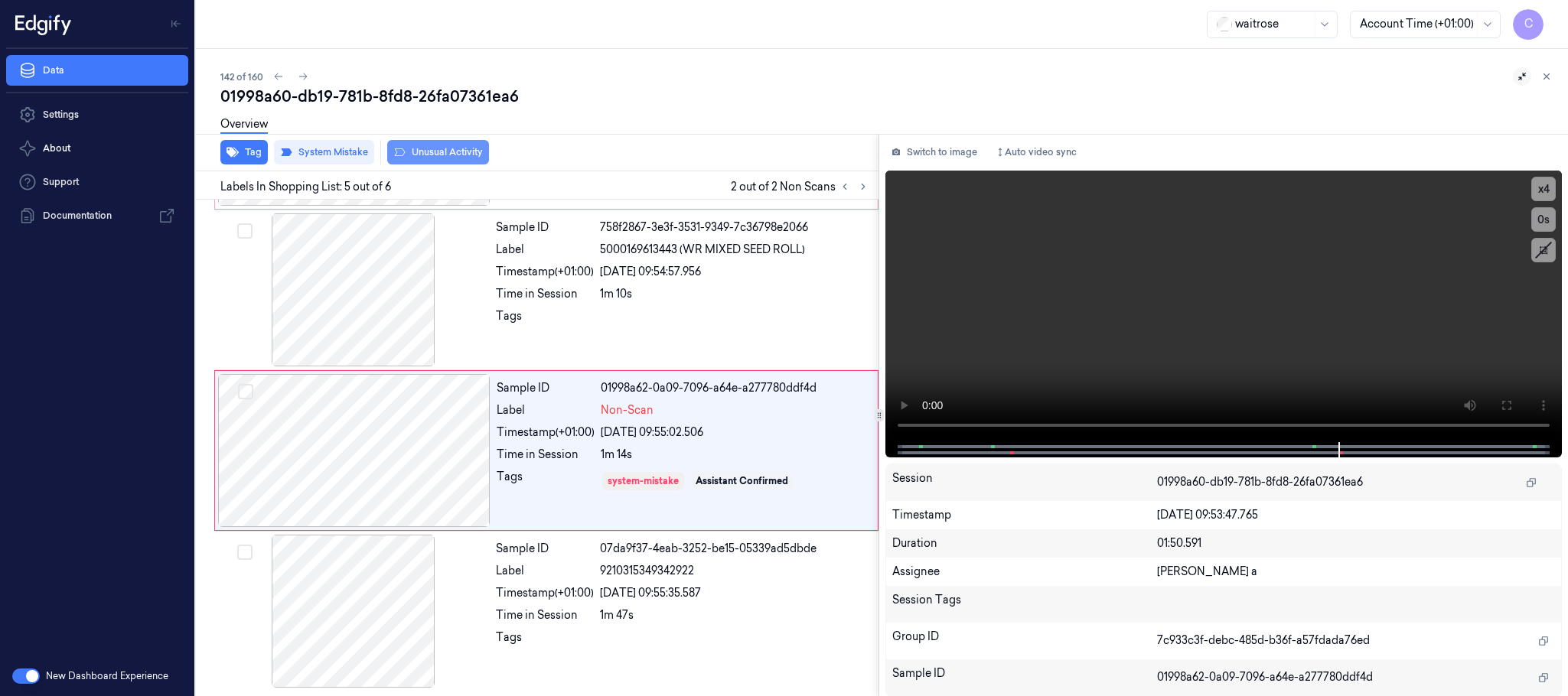
click at [443, 152] on button "Unusual Activity" at bounding box center [438, 152] width 102 height 24
click at [241, 154] on button "Tag" at bounding box center [244, 152] width 47 height 24
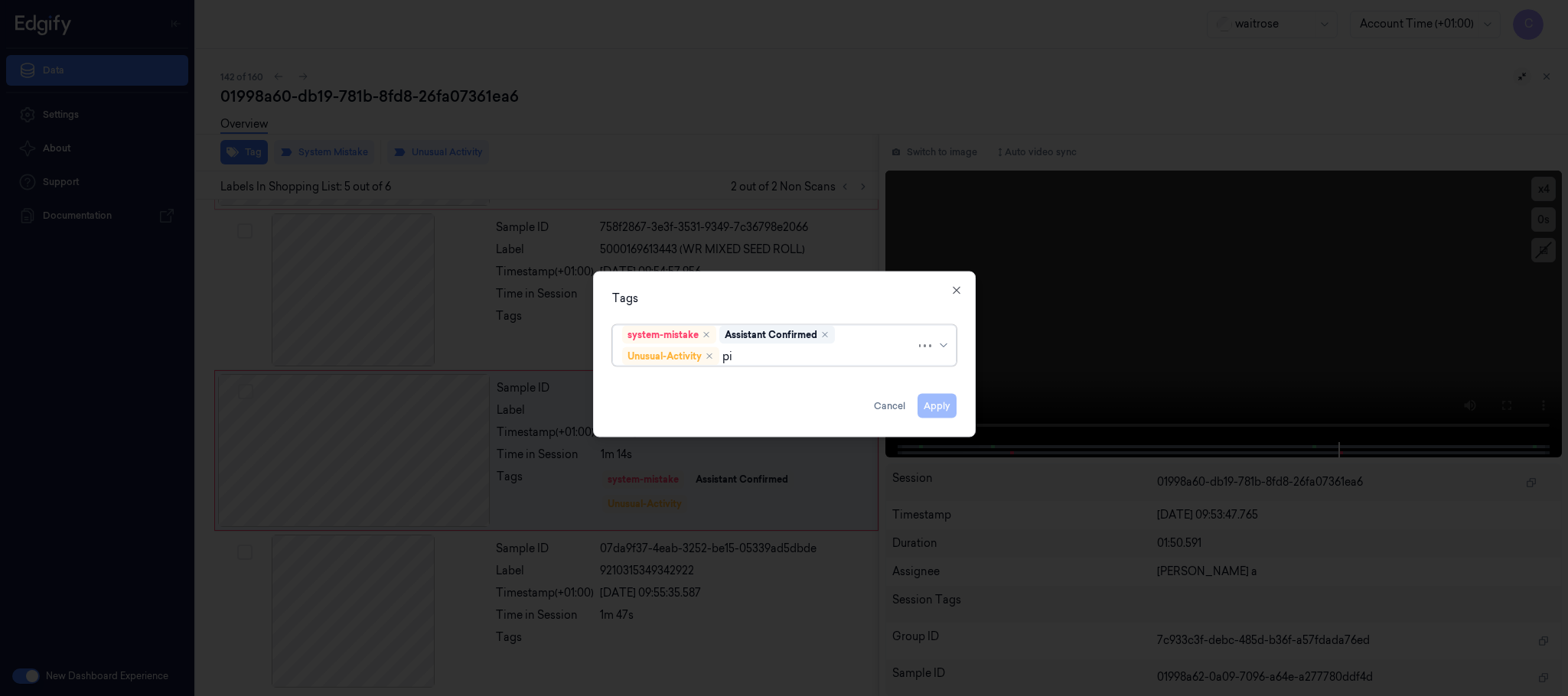
type input "pic"
click at [728, 379] on div "Picklist item alert" at bounding box center [784, 387] width 324 height 16
click at [850, 294] on div "Tags" at bounding box center [784, 299] width 344 height 16
click at [932, 406] on button "Apply" at bounding box center [937, 406] width 39 height 24
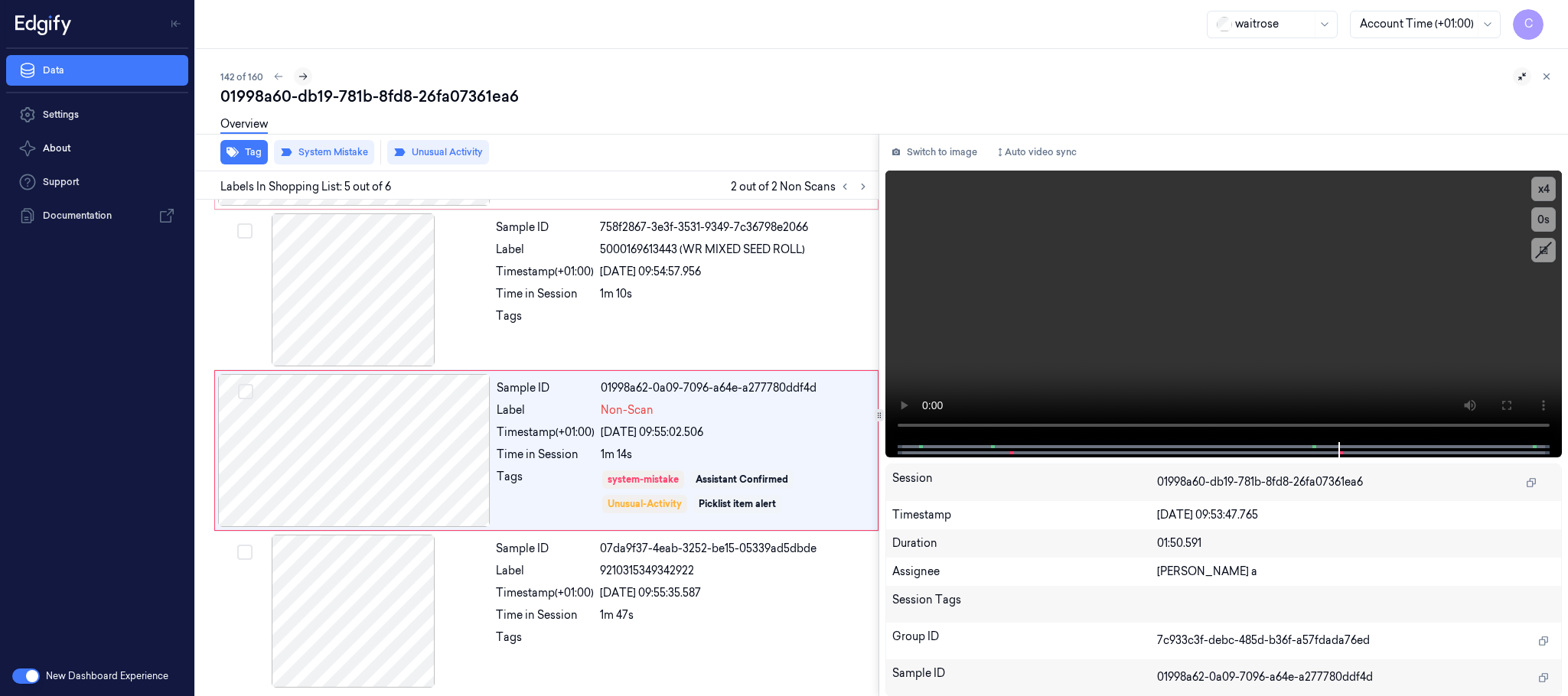
click at [301, 72] on icon at bounding box center [302, 76] width 10 height 10
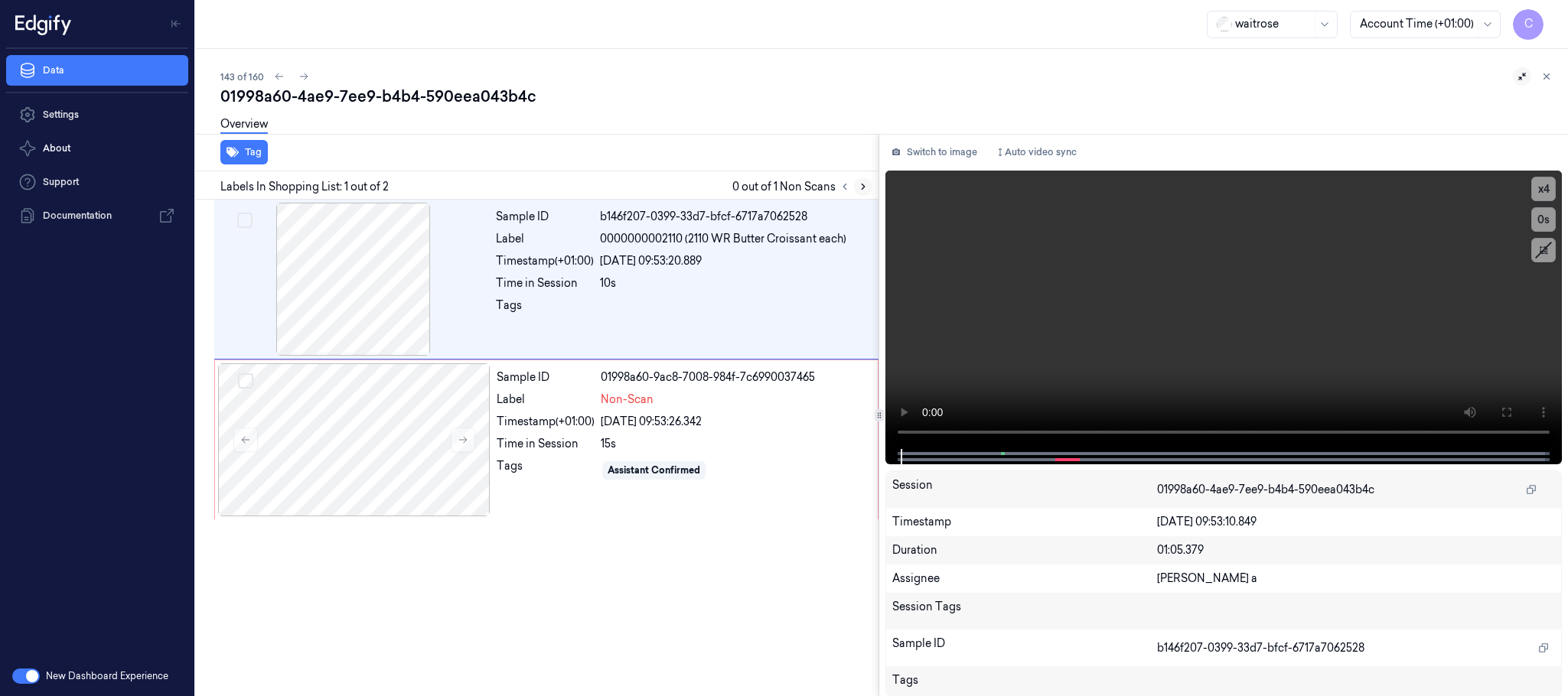
click at [856, 180] on button at bounding box center [863, 186] width 18 height 18
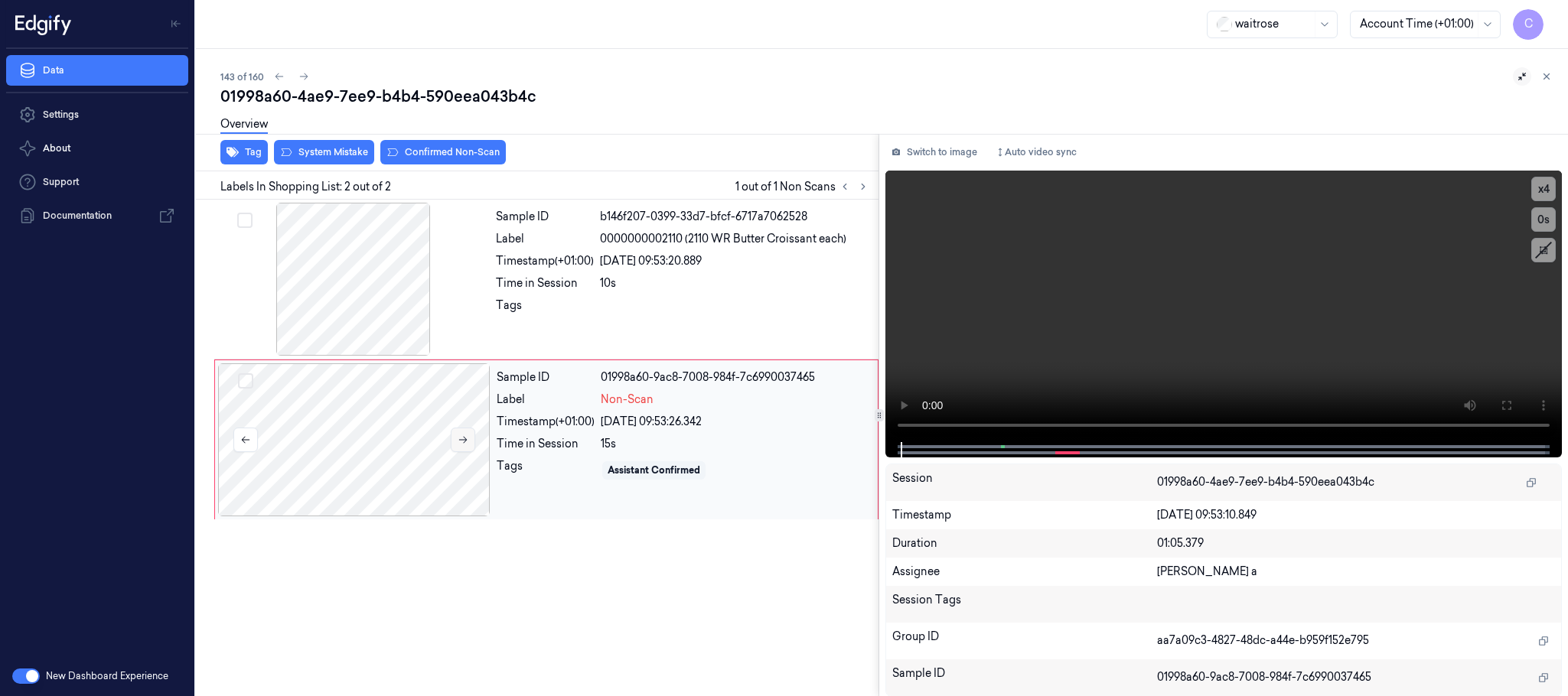
click at [466, 445] on icon at bounding box center [462, 440] width 10 height 10
click at [460, 438] on icon at bounding box center [462, 440] width 10 height 10
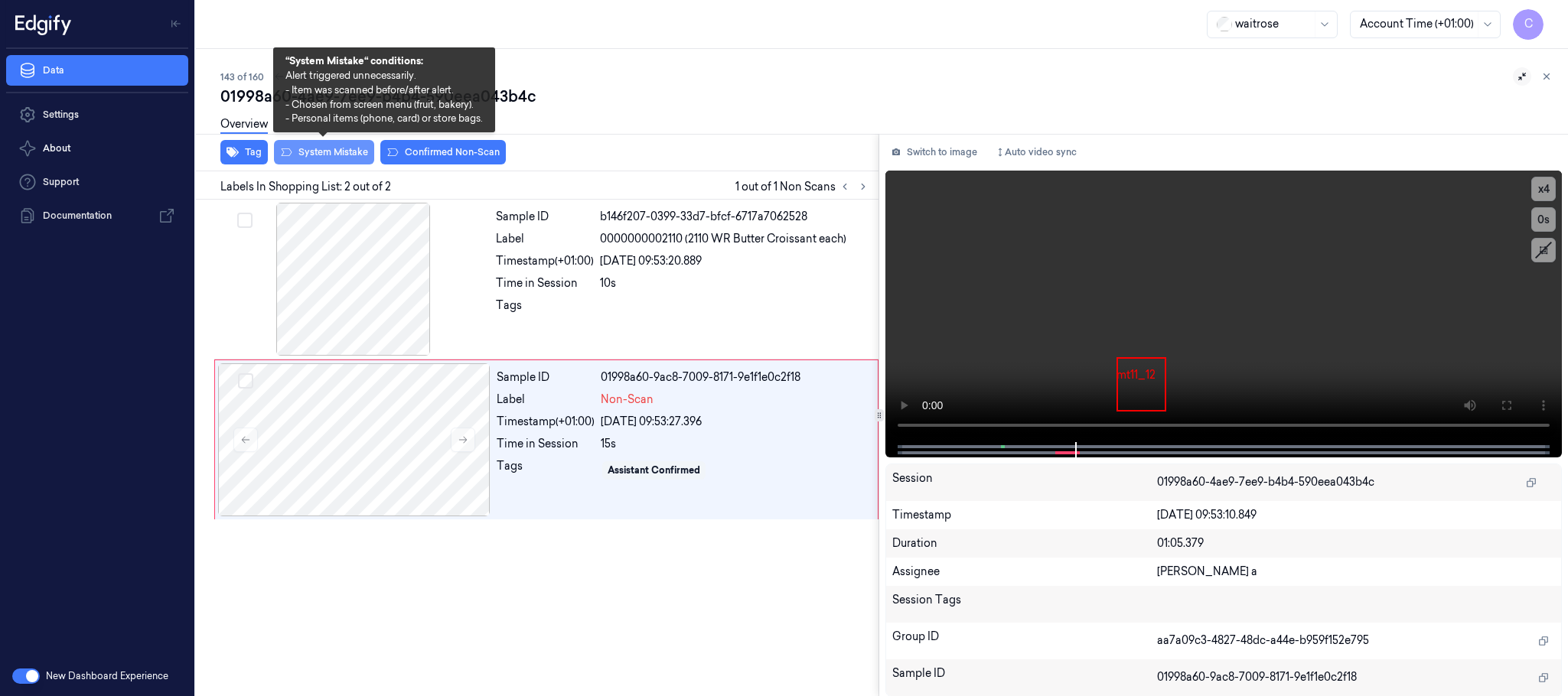
click at [336, 149] on button "System Mistake" at bounding box center [324, 152] width 101 height 24
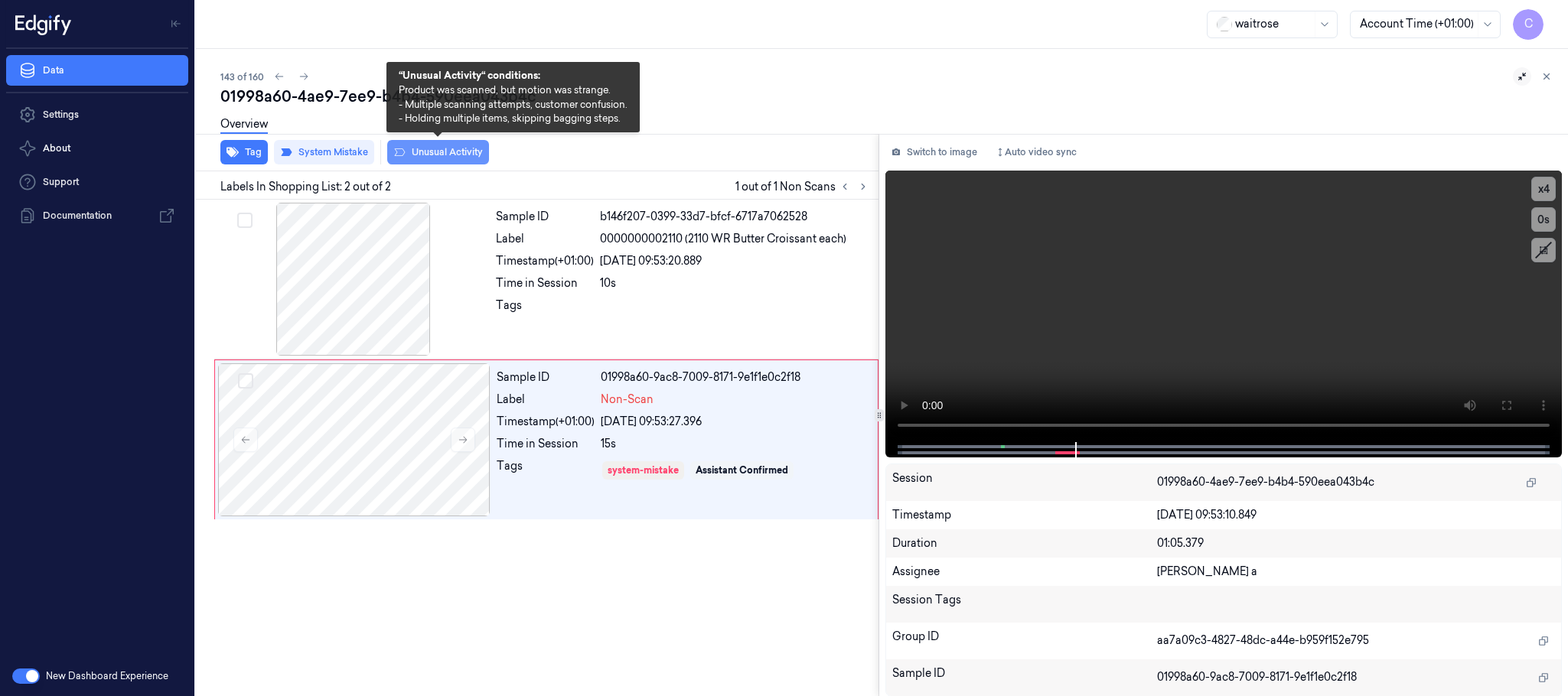
click at [444, 147] on button "Unusual Activity" at bounding box center [438, 152] width 102 height 24
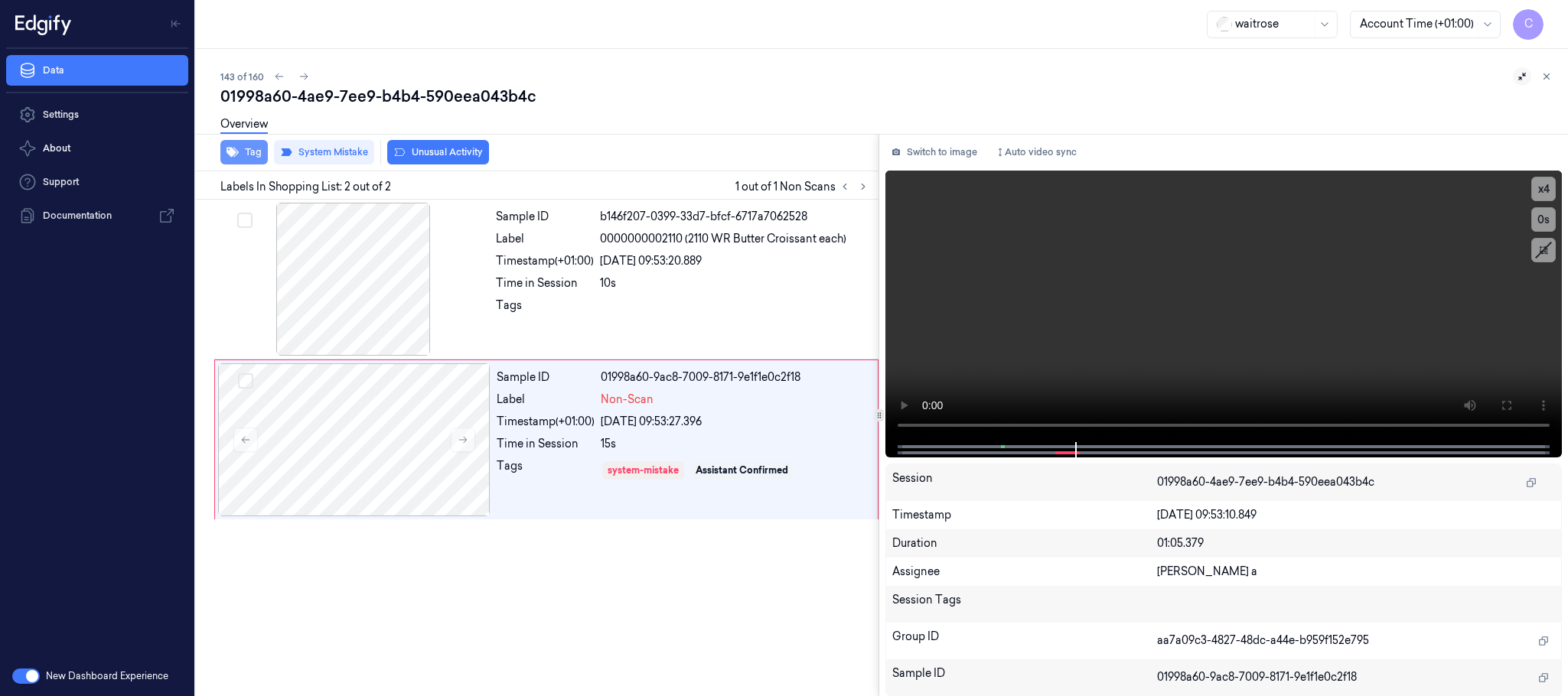
click at [253, 149] on button "Tag" at bounding box center [244, 152] width 47 height 24
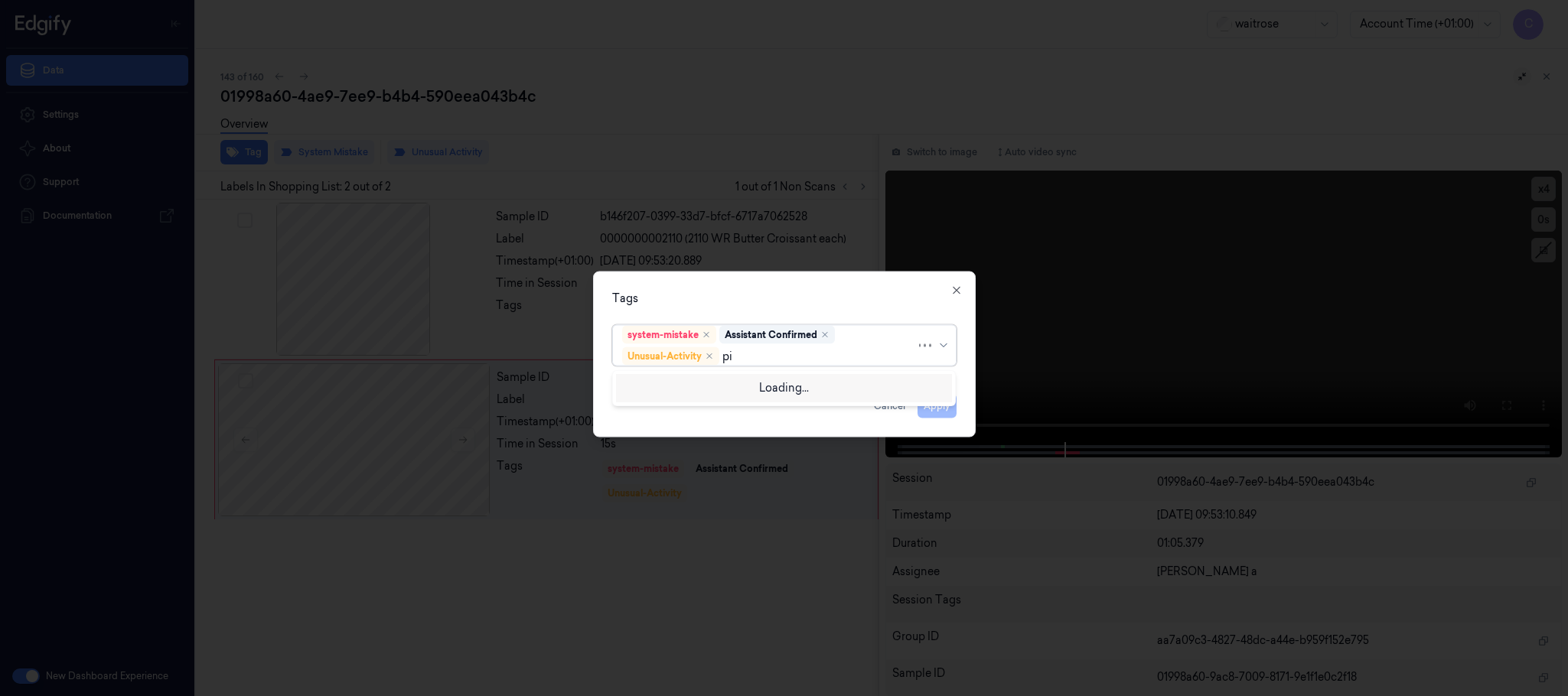
type input "pic"
click at [733, 375] on div "Picklist item alert" at bounding box center [784, 386] width 336 height 25
click at [760, 266] on div at bounding box center [784, 348] width 1568 height 696
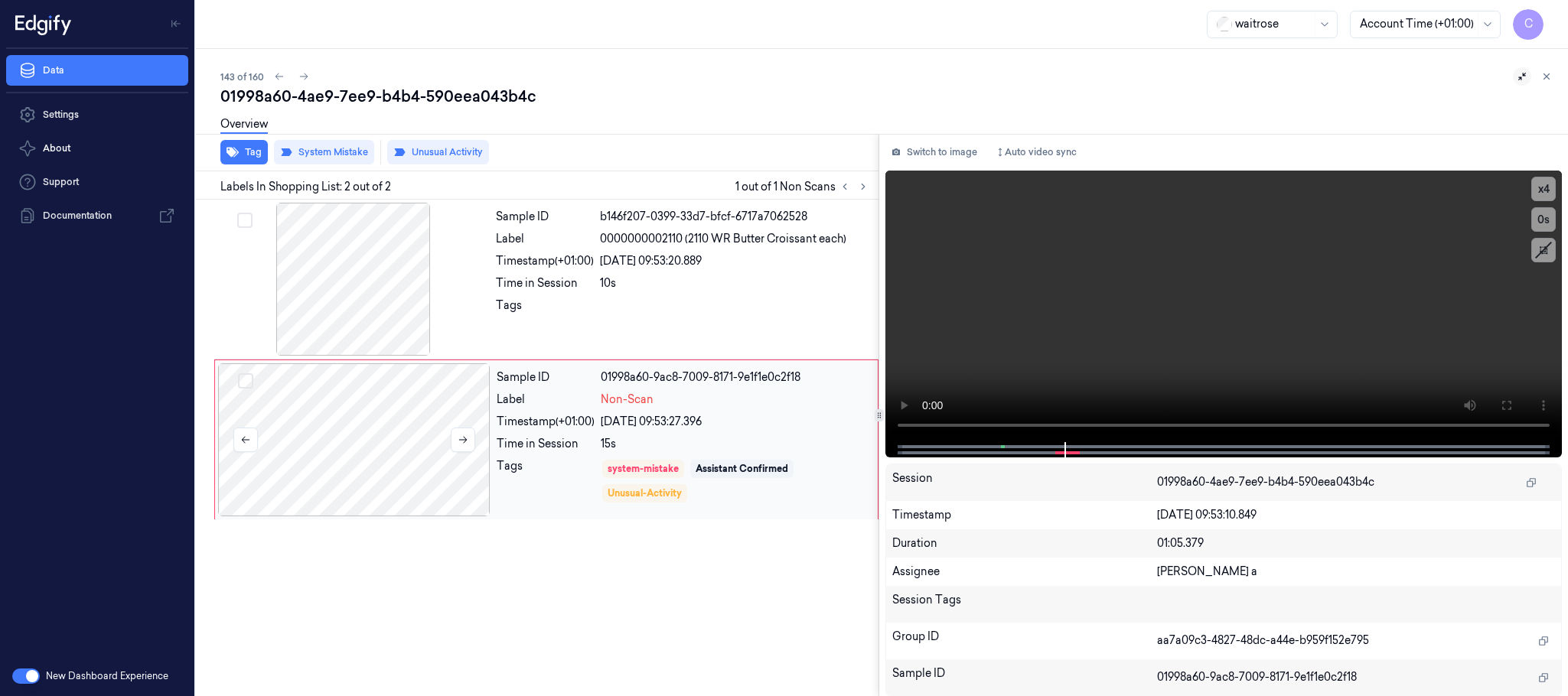
click at [403, 416] on div at bounding box center [354, 440] width 273 height 153
click at [246, 158] on button "Tag" at bounding box center [244, 152] width 47 height 24
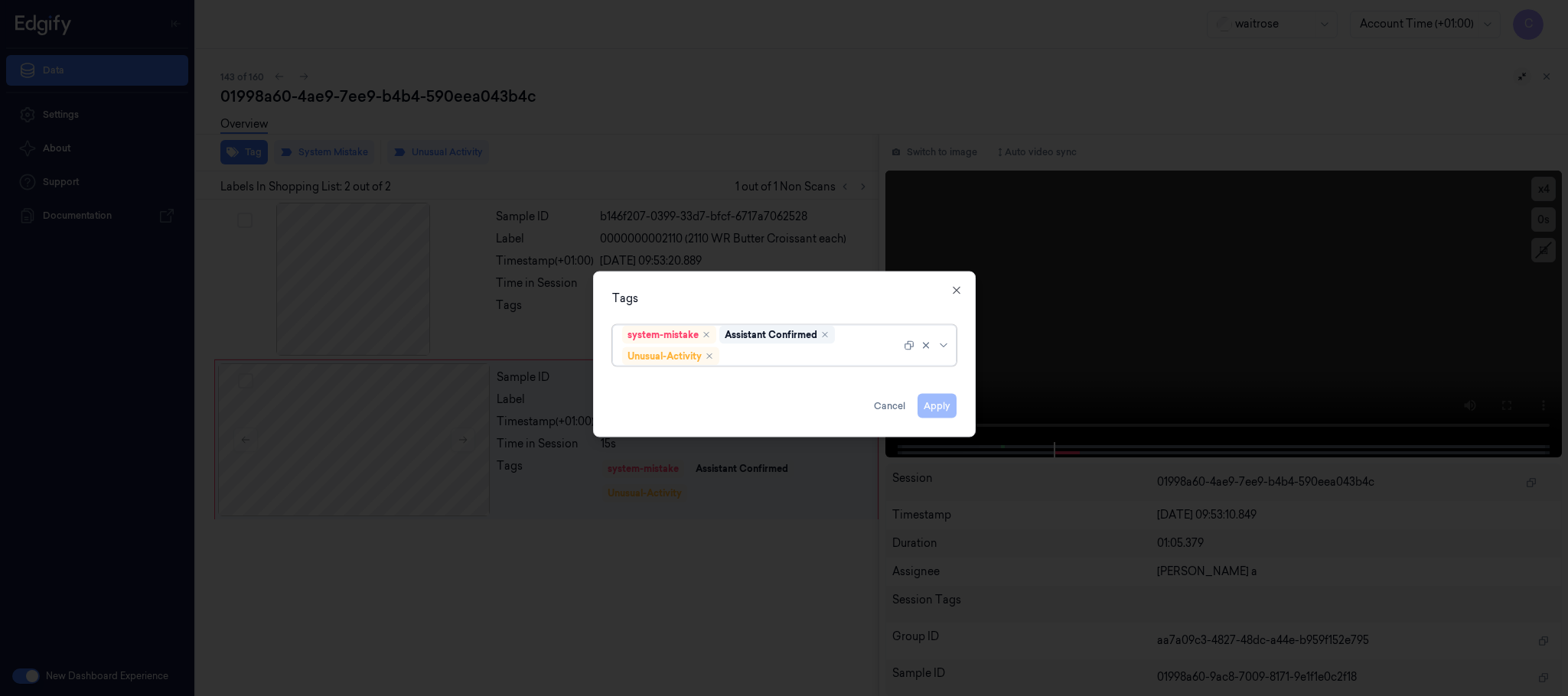
click at [807, 368] on div "options system-mistake,Assistant Confirmed,Unusual-Activity, selected. Select i…" at bounding box center [784, 344] width 369 height 51
click at [811, 358] on div at bounding box center [819, 356] width 194 height 16
type input "pic"
click at [767, 383] on div "Picklist item alert" at bounding box center [784, 387] width 324 height 16
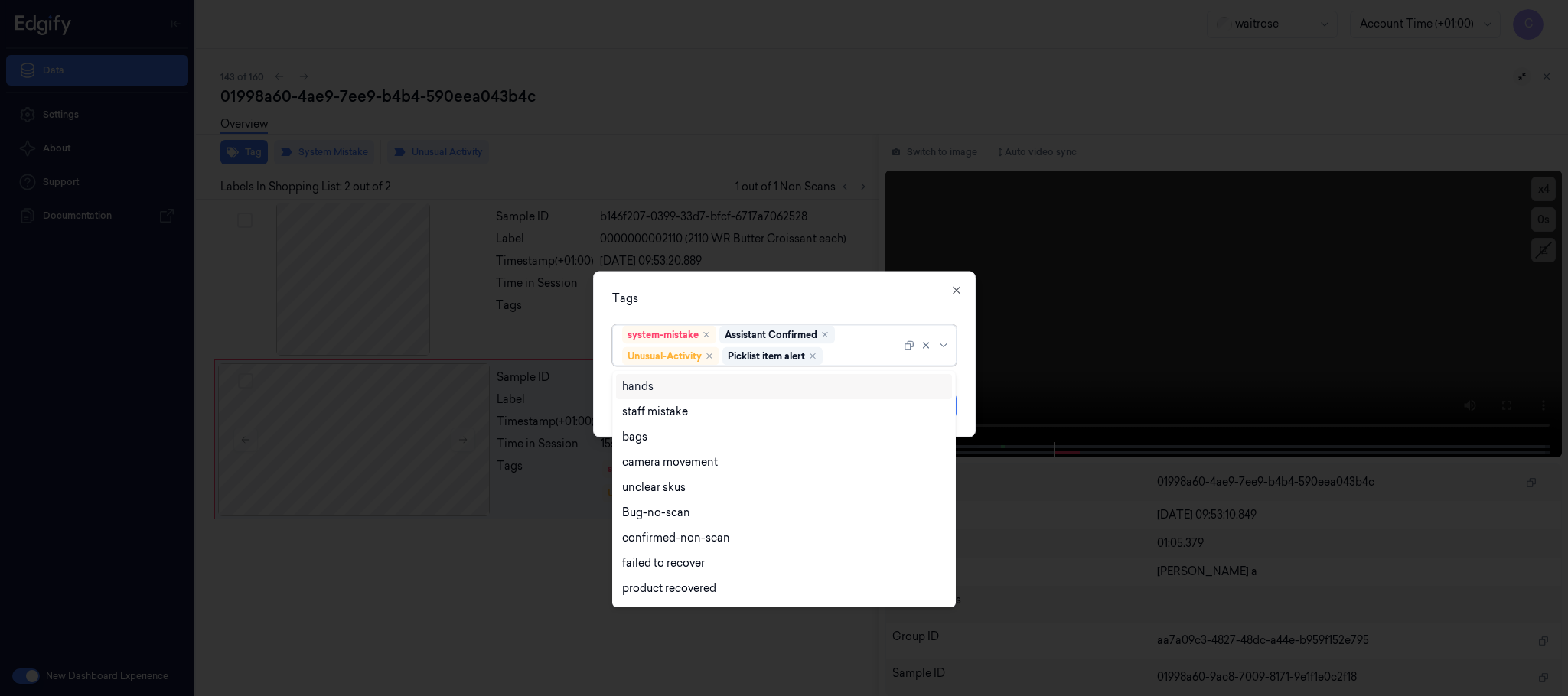
click at [803, 291] on div "Tags" at bounding box center [784, 299] width 344 height 16
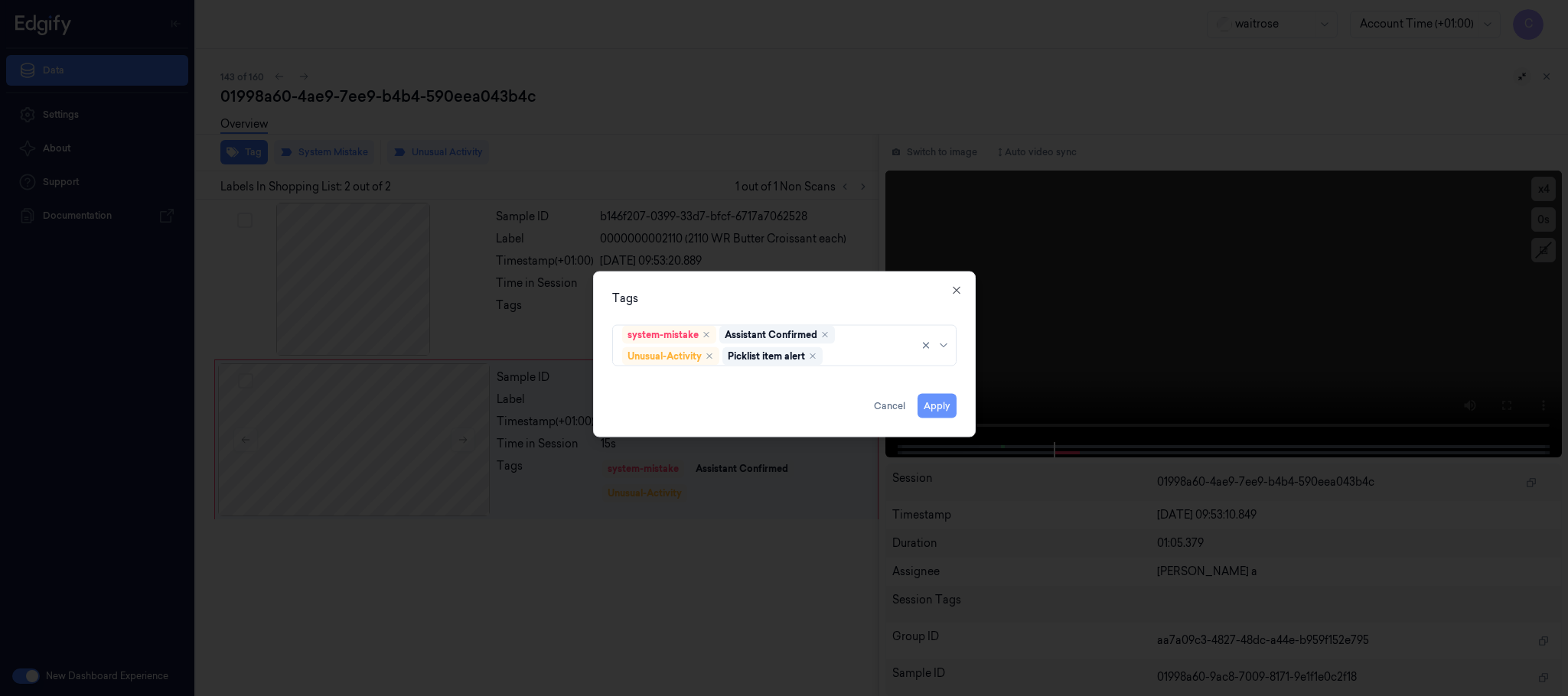
click at [953, 411] on button "Apply" at bounding box center [937, 406] width 39 height 24
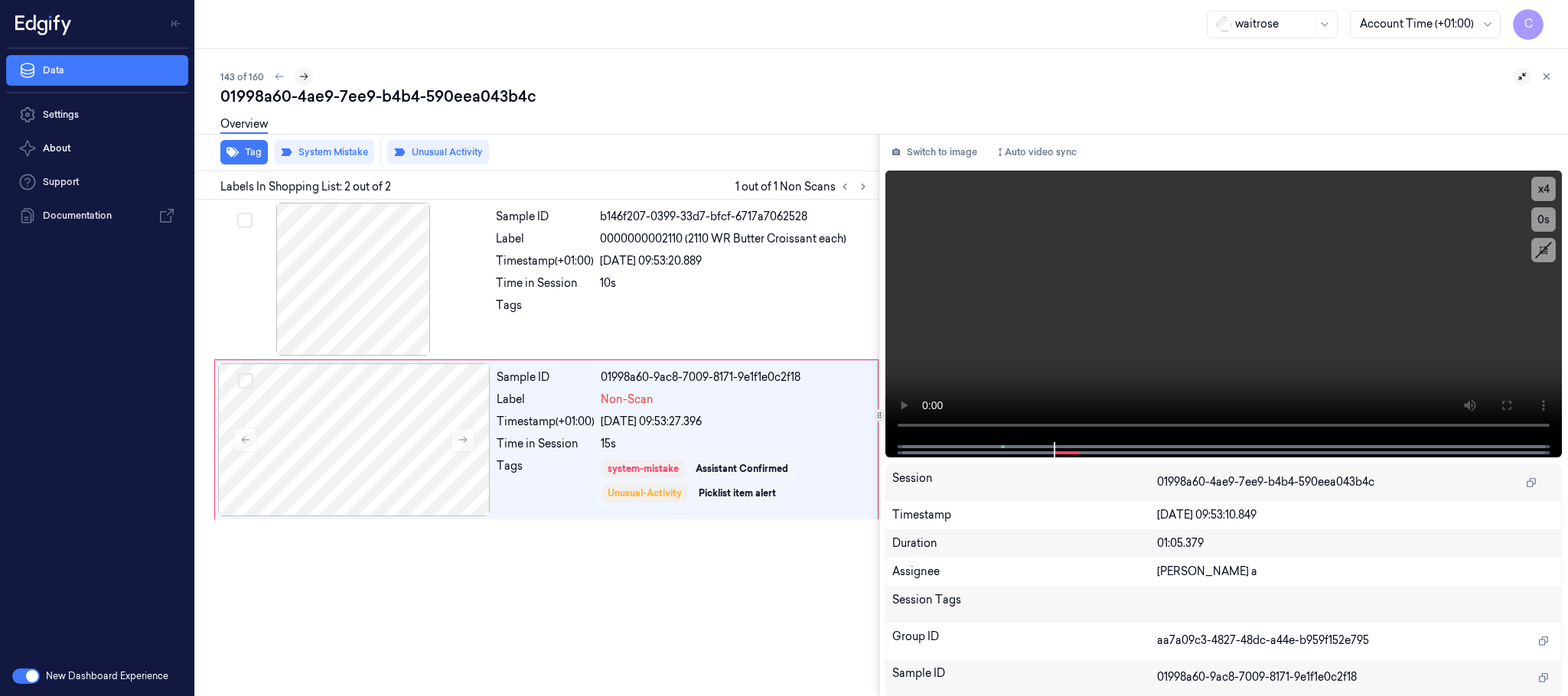
click at [302, 76] on icon at bounding box center [303, 76] width 10 height 10
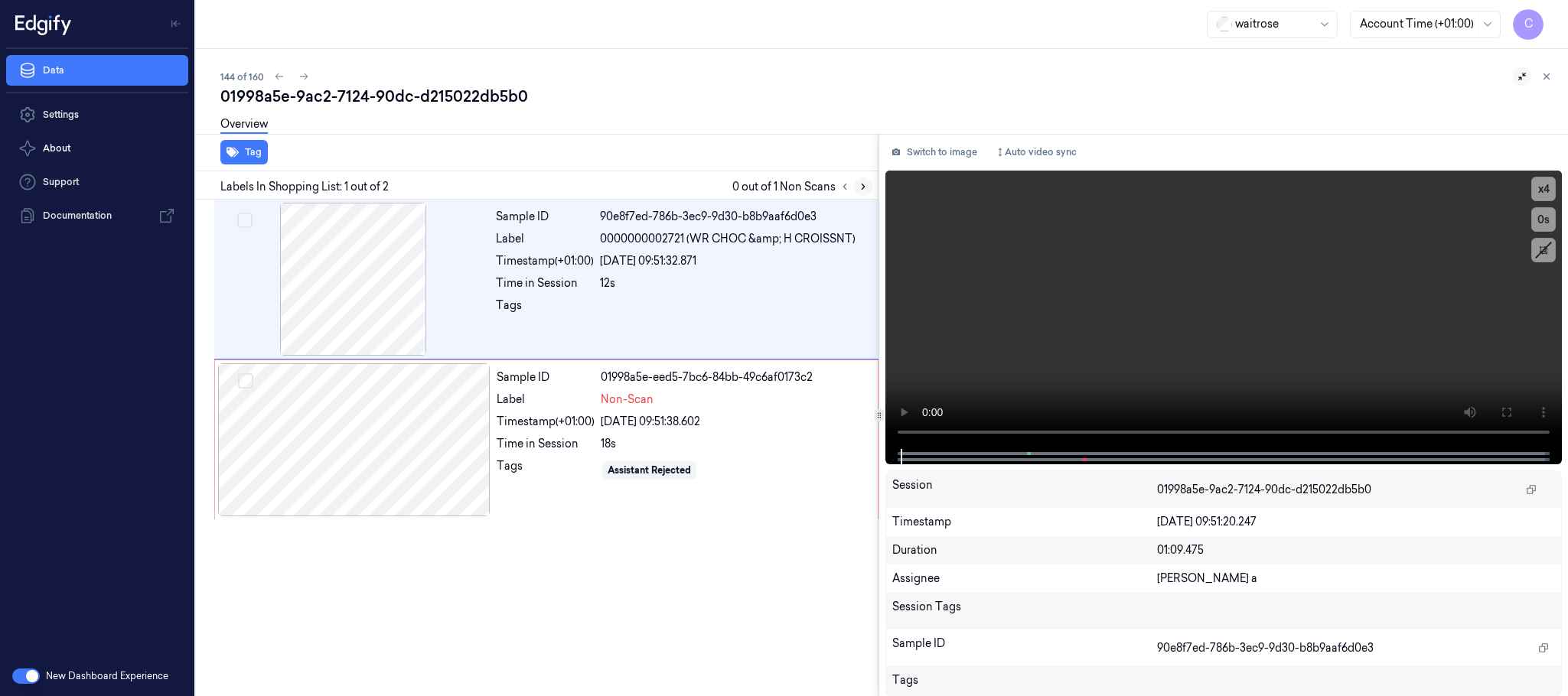
click at [866, 186] on icon at bounding box center [863, 186] width 10 height 10
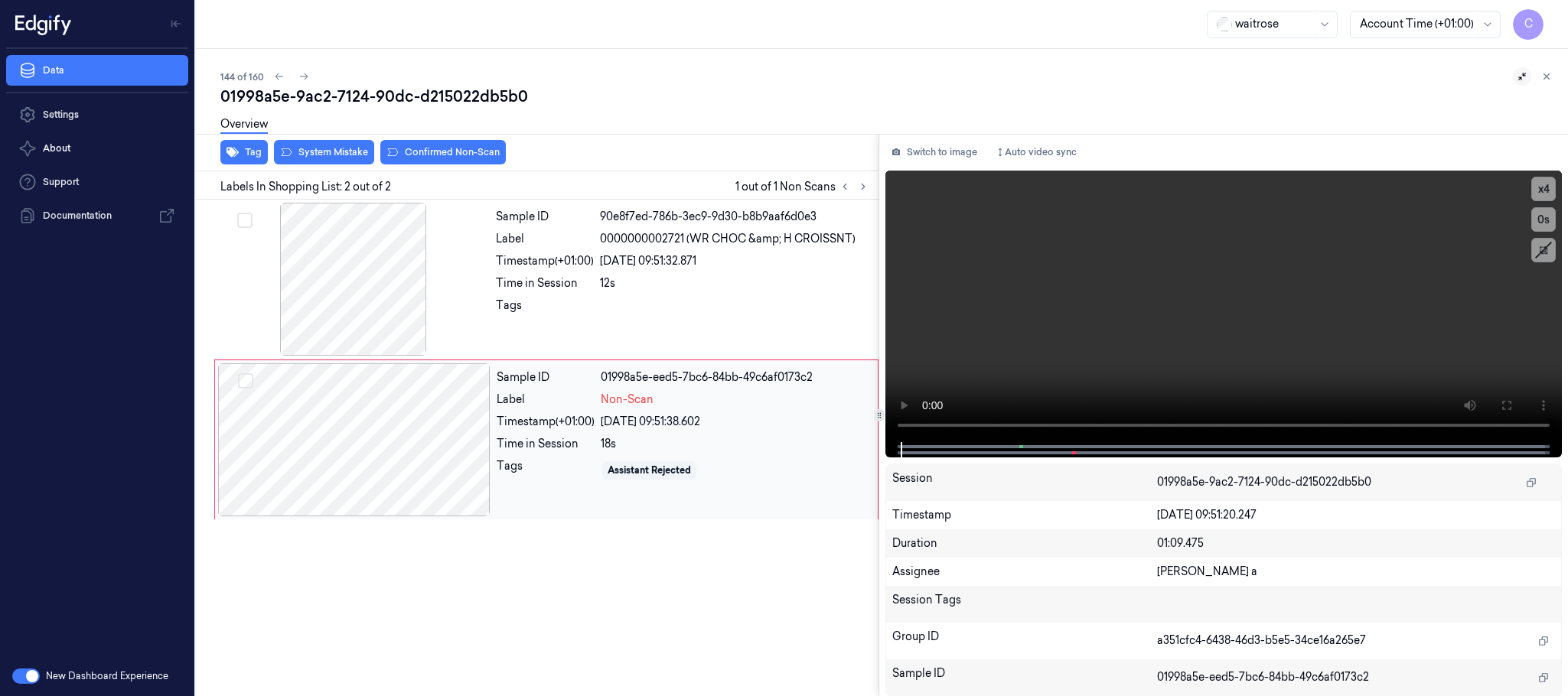
click at [460, 438] on div at bounding box center [354, 440] width 273 height 153
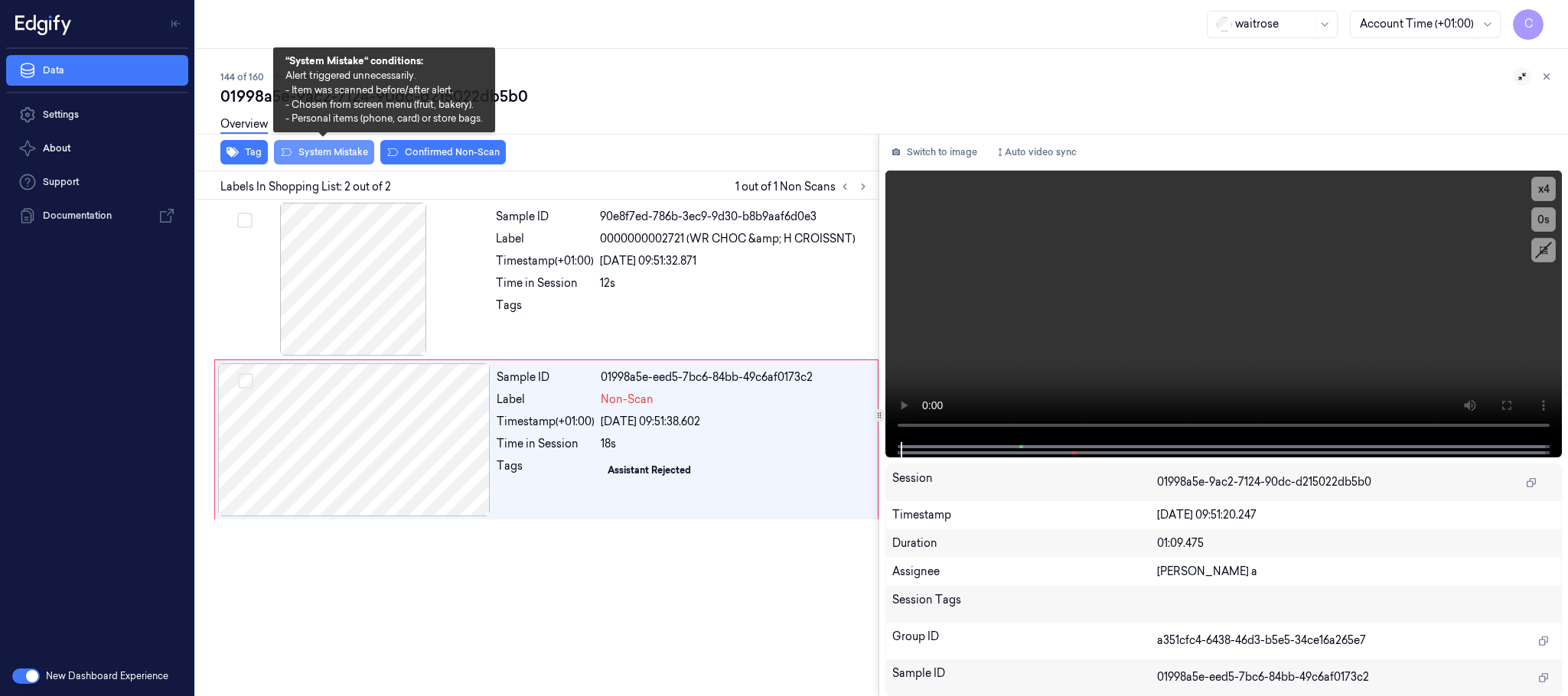
click at [298, 152] on button "System Mistake" at bounding box center [324, 152] width 101 height 24
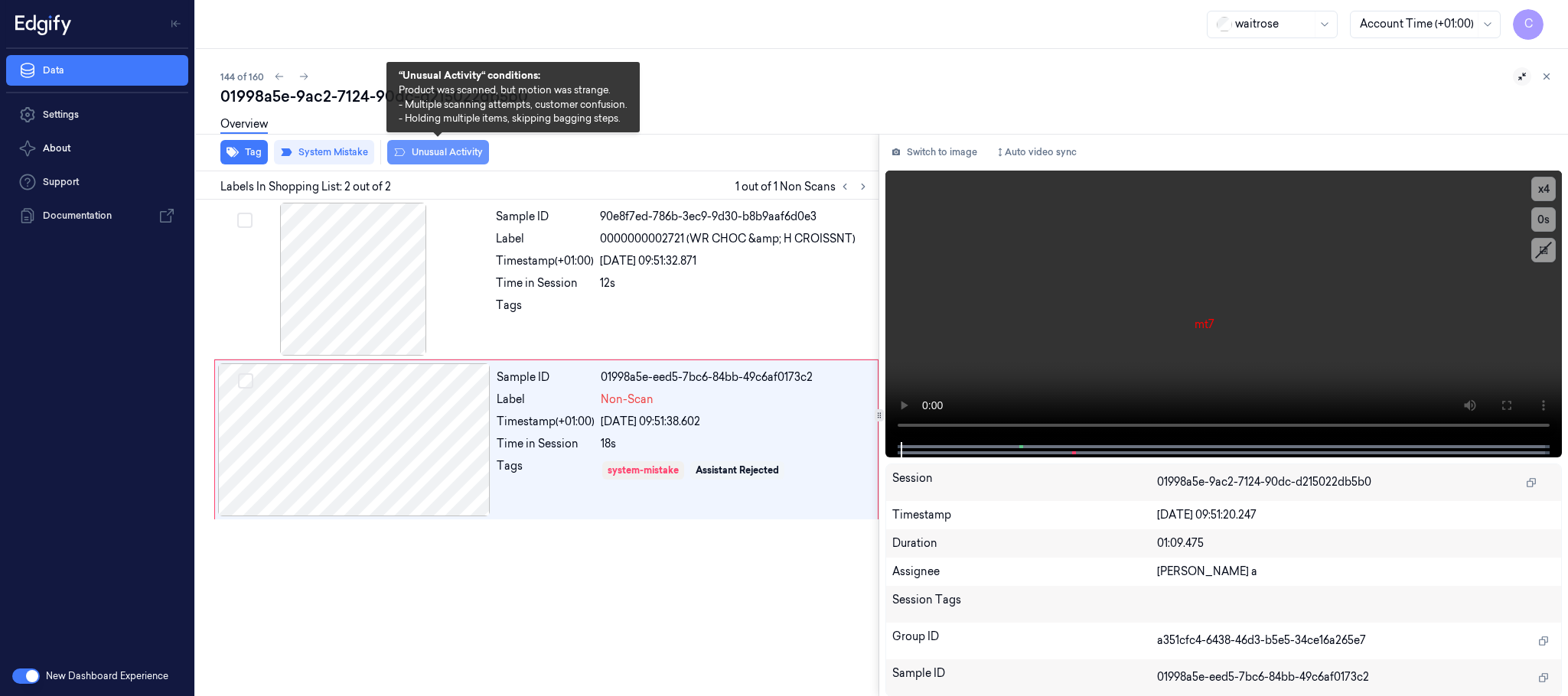
click at [432, 152] on button "Unusual Activity" at bounding box center [438, 152] width 102 height 24
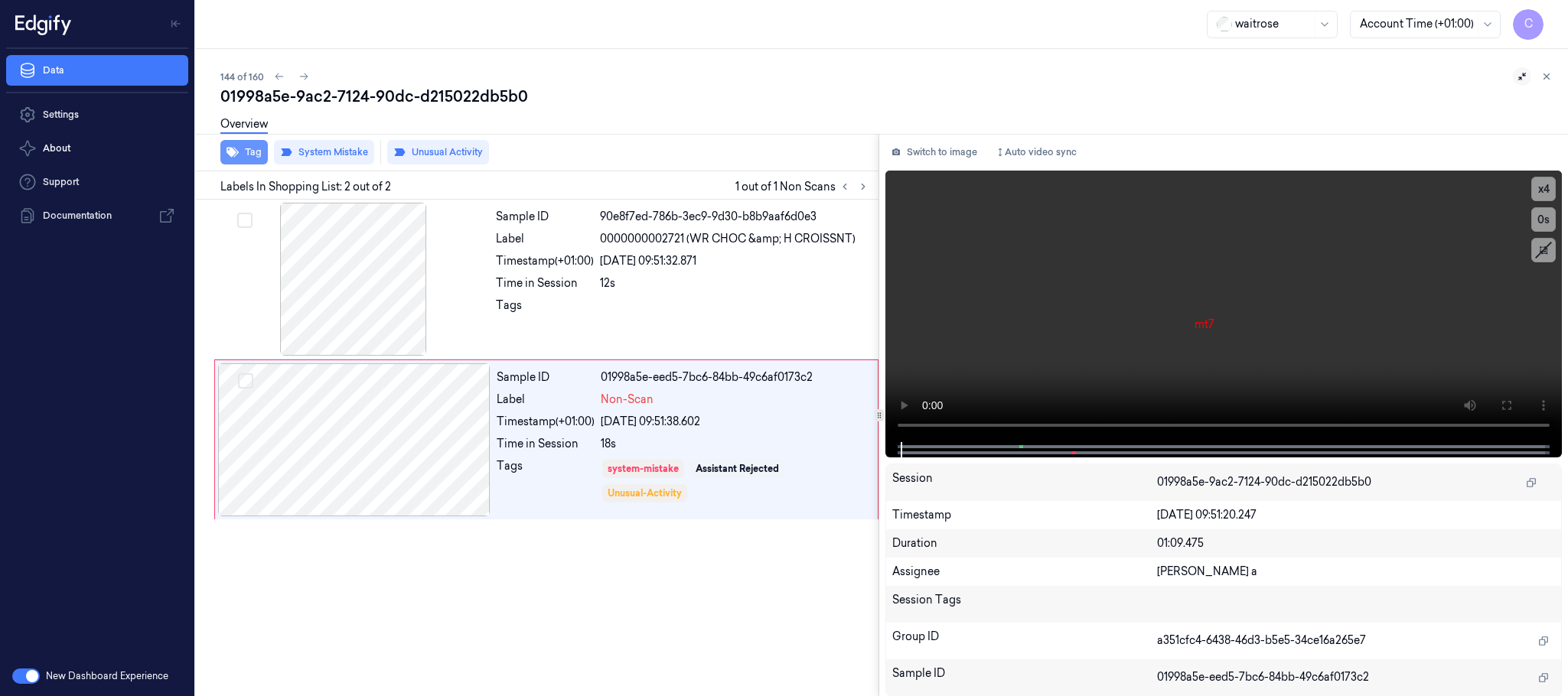
click at [248, 154] on button "Tag" at bounding box center [244, 152] width 47 height 24
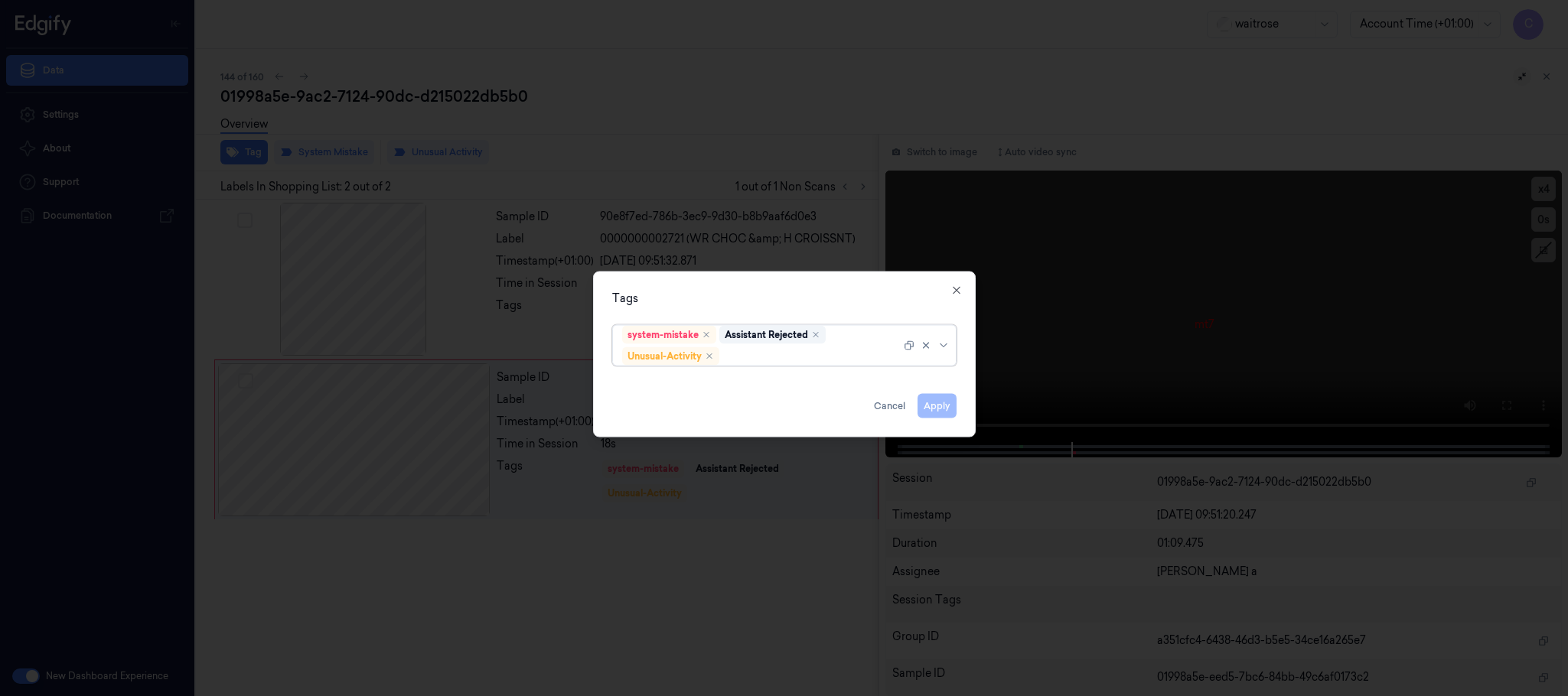
click at [790, 349] on div at bounding box center [812, 356] width 179 height 16
type input "pic"
click at [728, 374] on div "Picklist item alert" at bounding box center [784, 386] width 336 height 25
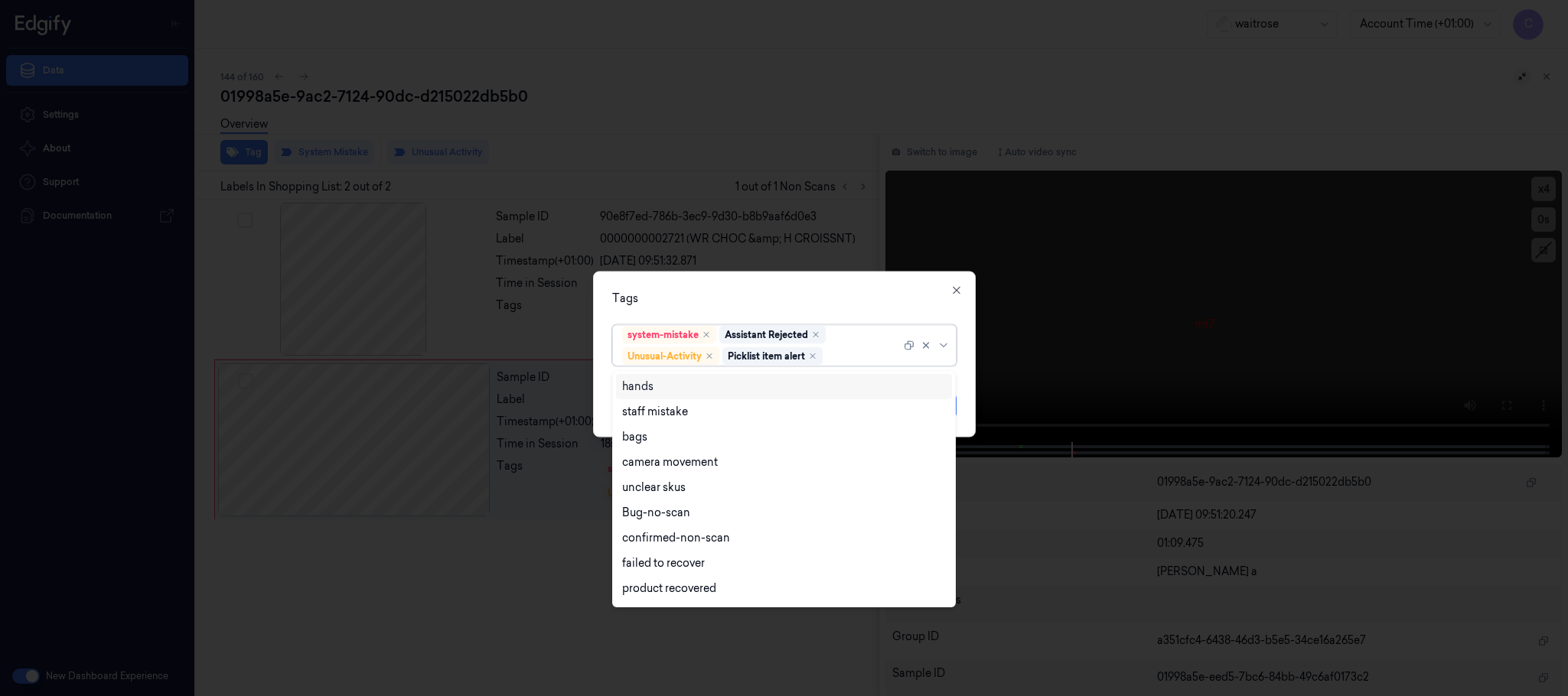
click at [807, 297] on div "Tags" at bounding box center [784, 299] width 344 height 16
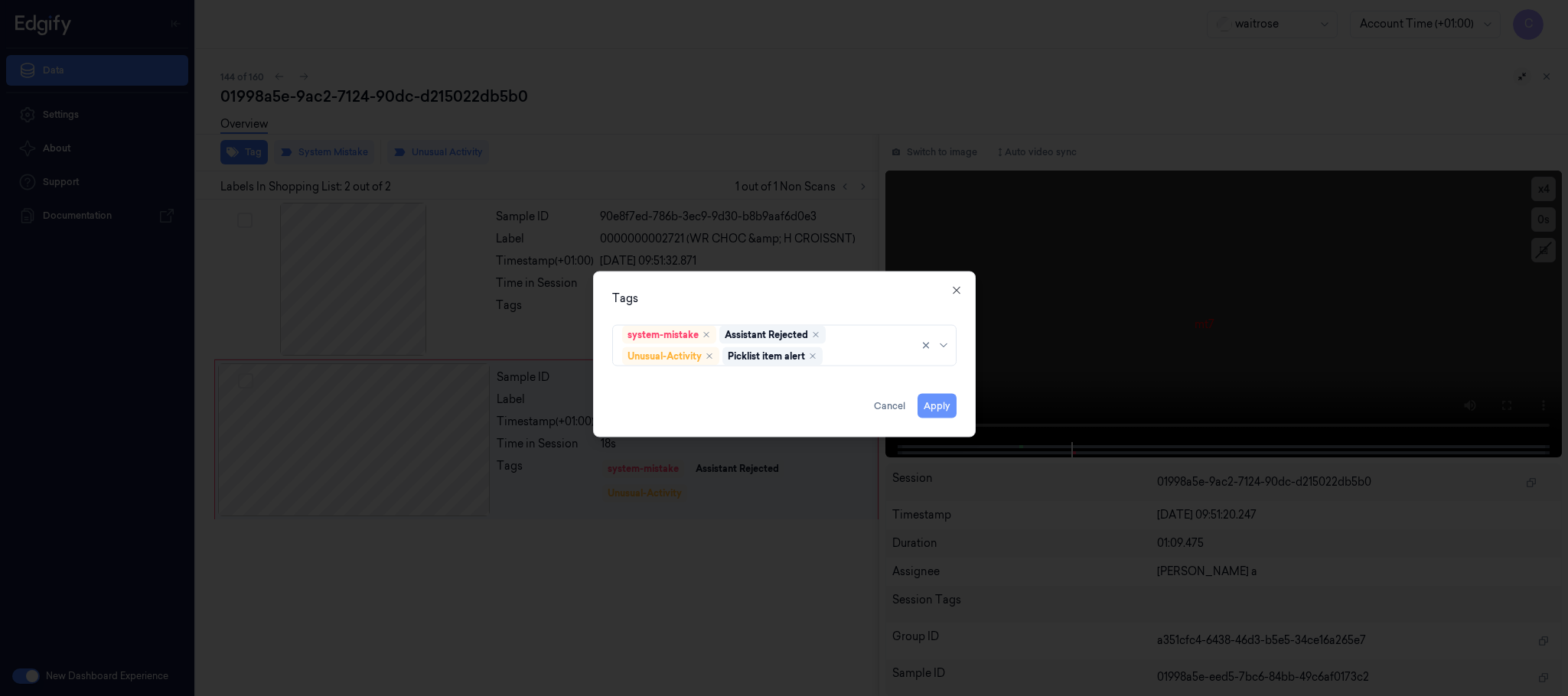
click at [934, 406] on button "Apply" at bounding box center [937, 406] width 39 height 24
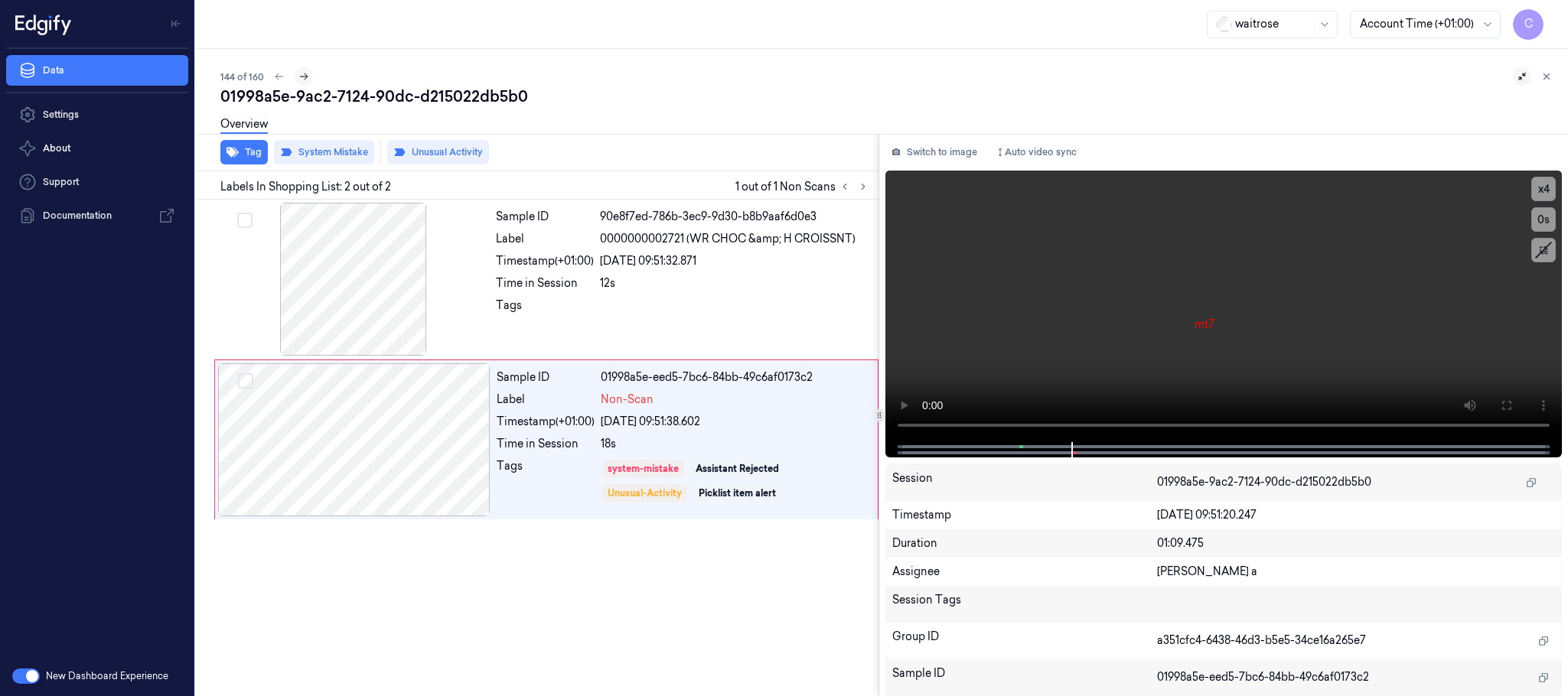
click at [301, 73] on icon at bounding box center [303, 76] width 10 height 10
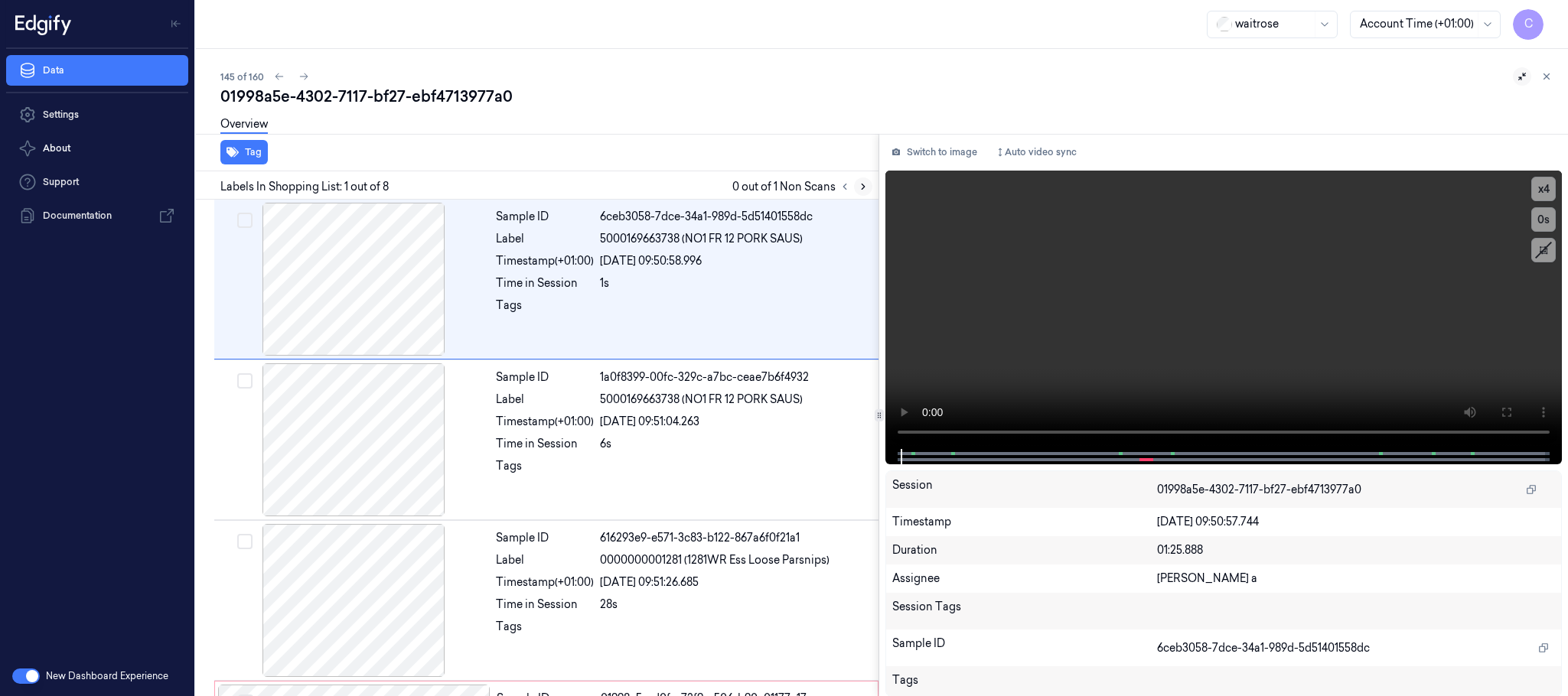
click at [868, 182] on icon at bounding box center [863, 186] width 10 height 10
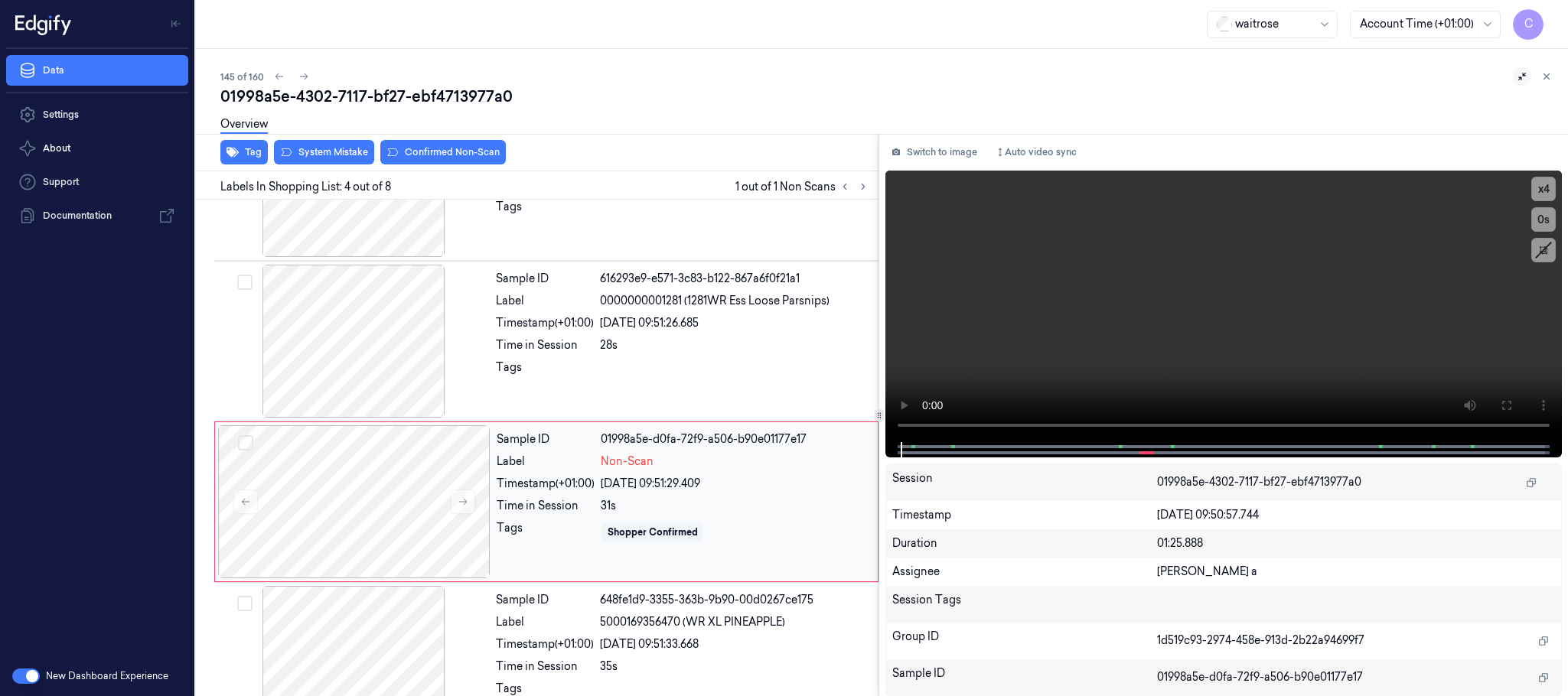
scroll to position [315, 0]
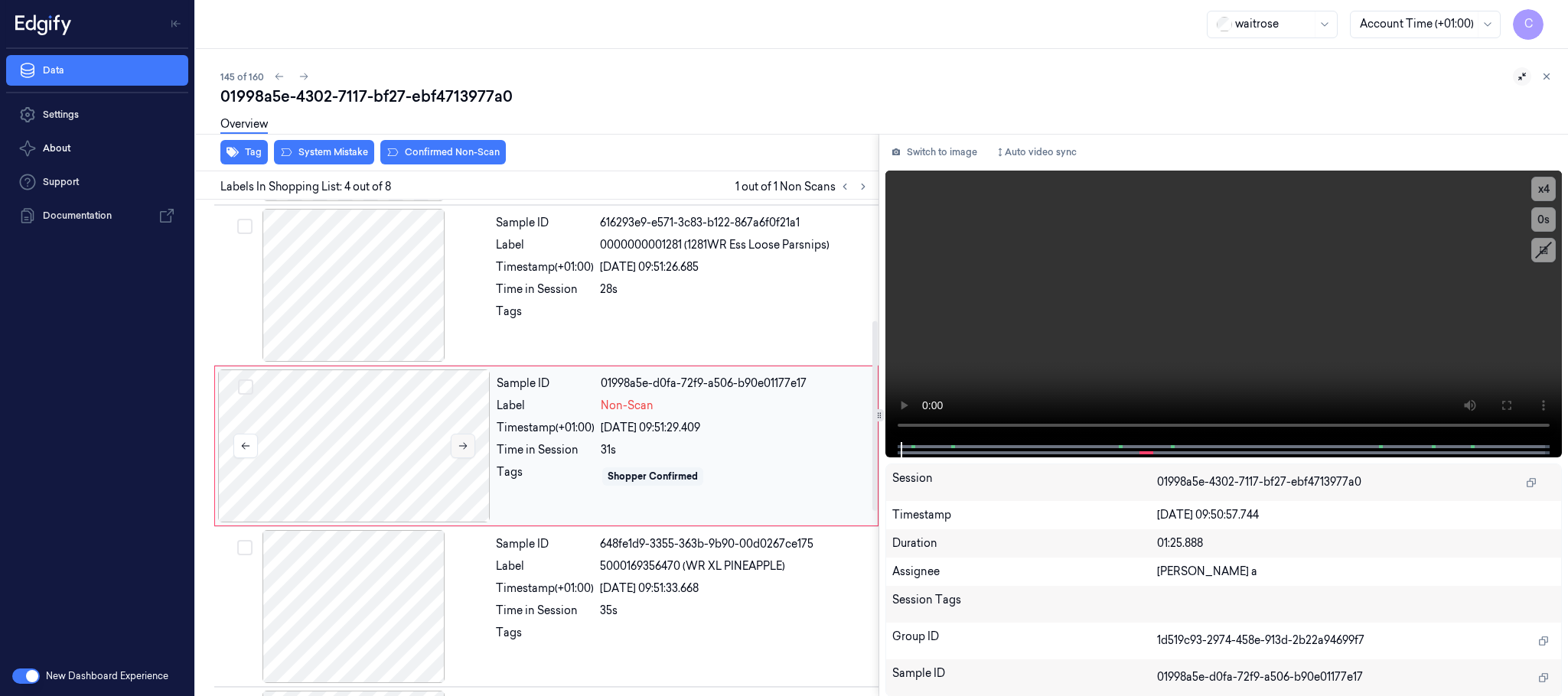
click at [460, 446] on icon at bounding box center [462, 445] width 10 height 10
click at [464, 446] on icon at bounding box center [462, 445] width 10 height 10
click at [419, 315] on div at bounding box center [353, 285] width 273 height 153
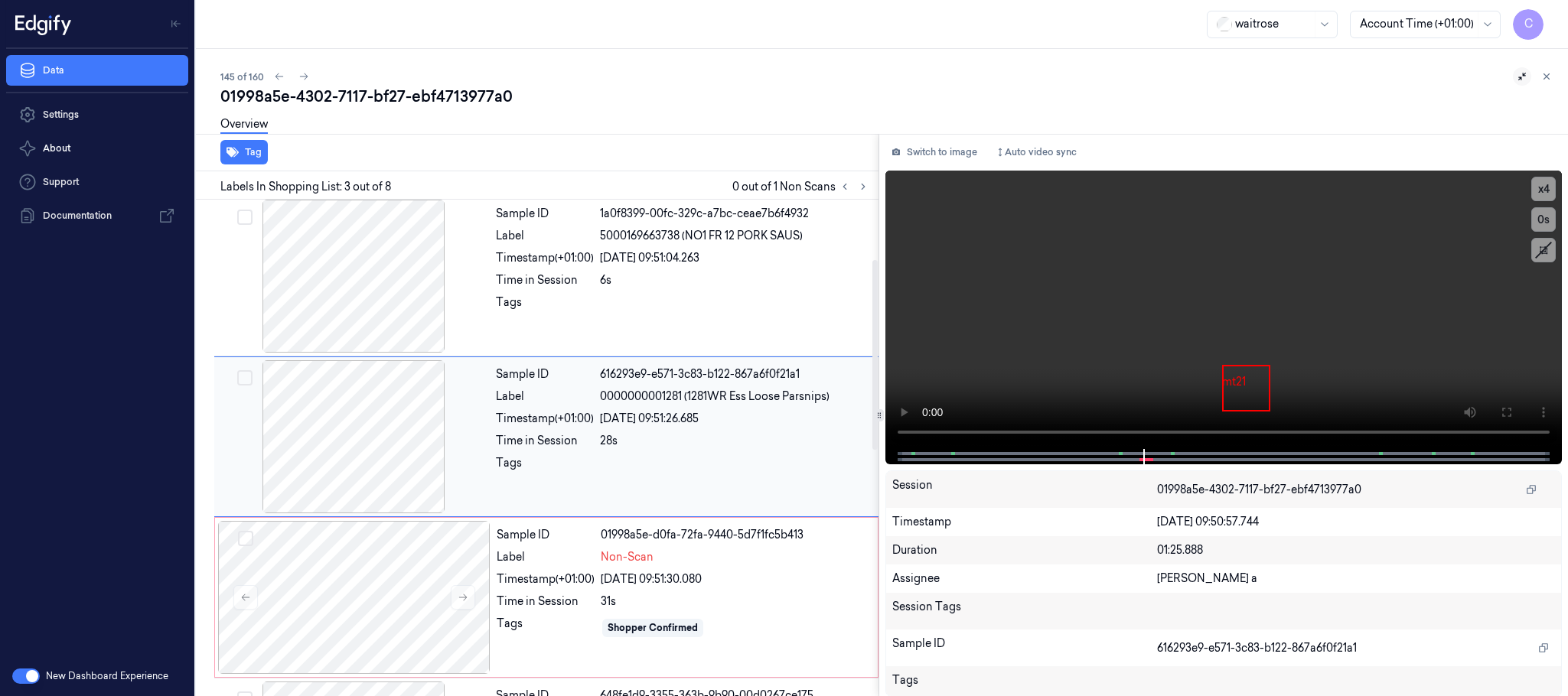
scroll to position [154, 0]
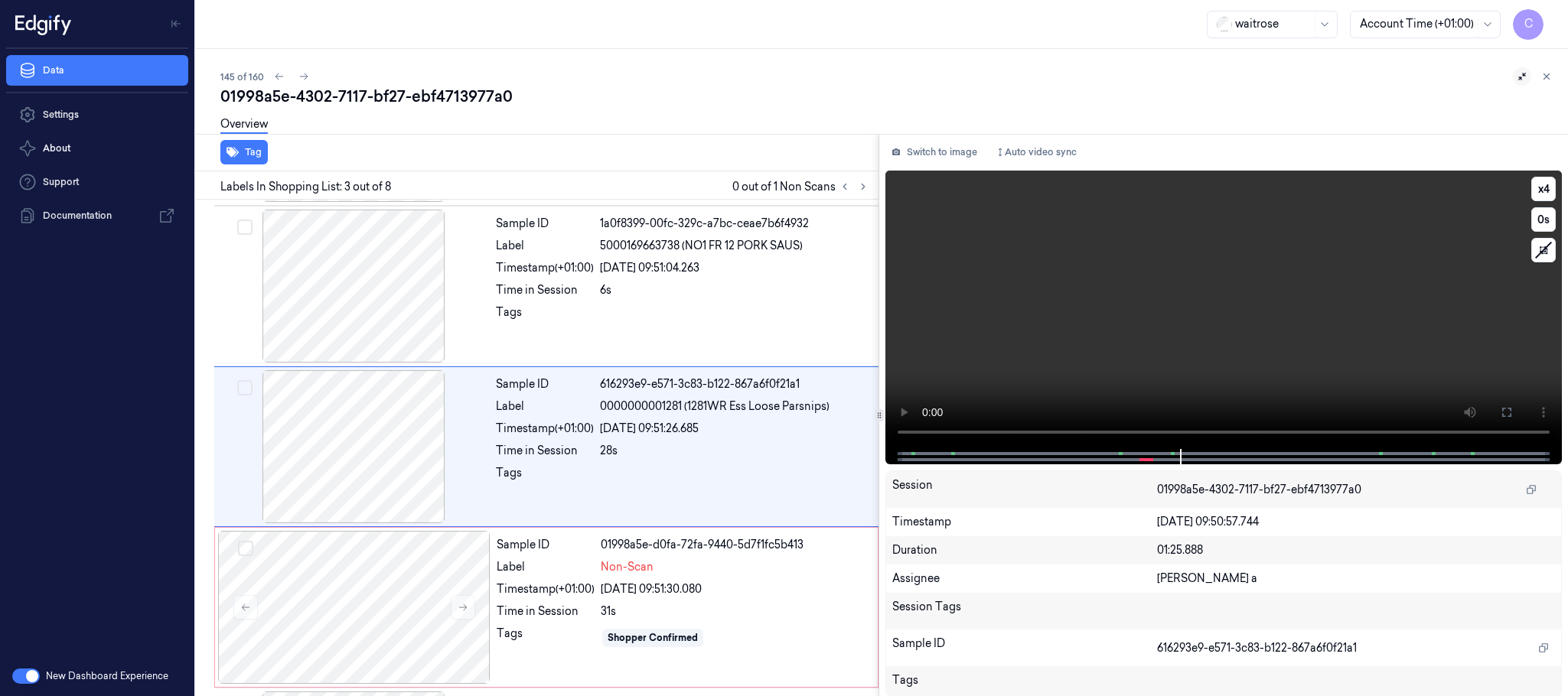
click at [1188, 338] on video at bounding box center [1223, 309] width 676 height 278
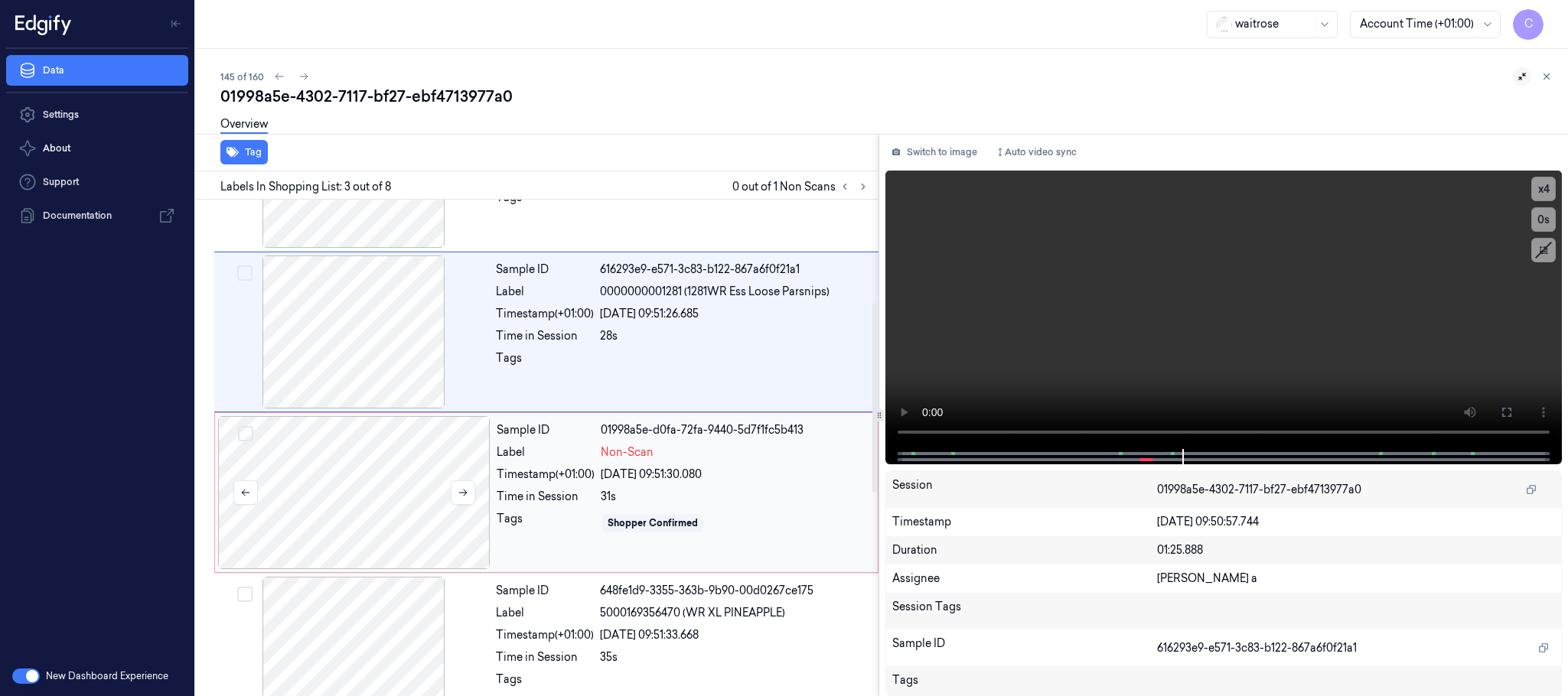
click at [397, 478] on div at bounding box center [354, 493] width 273 height 153
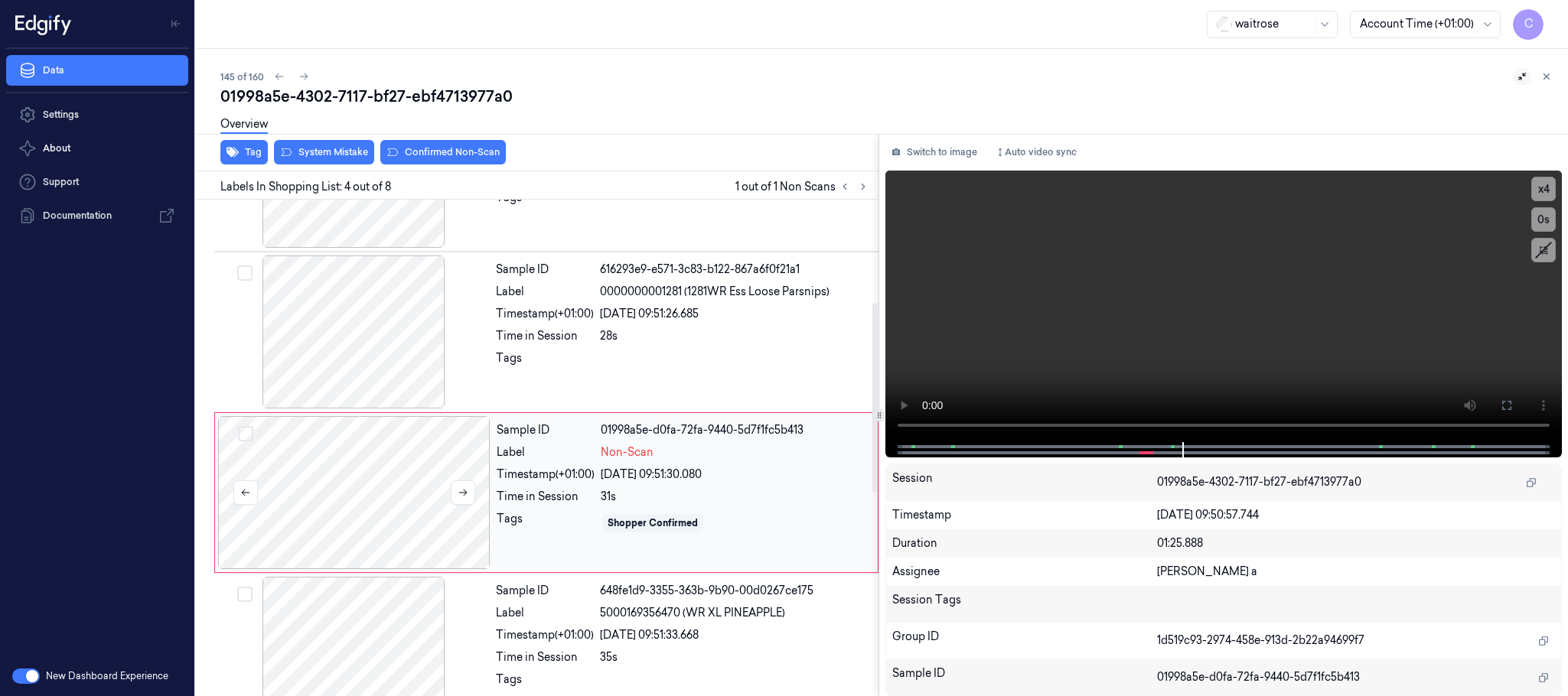
scroll to position [315, 0]
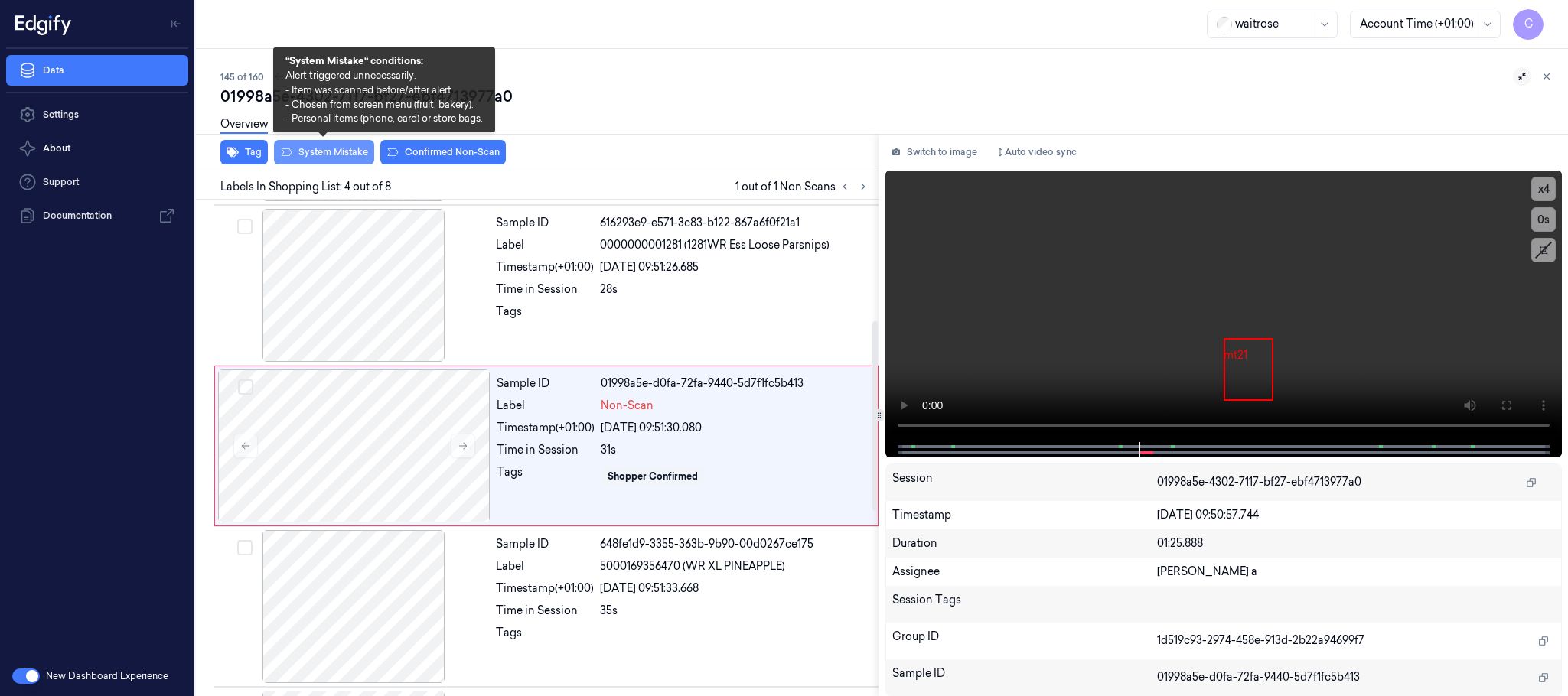
click at [341, 148] on button "System Mistake" at bounding box center [324, 152] width 101 height 24
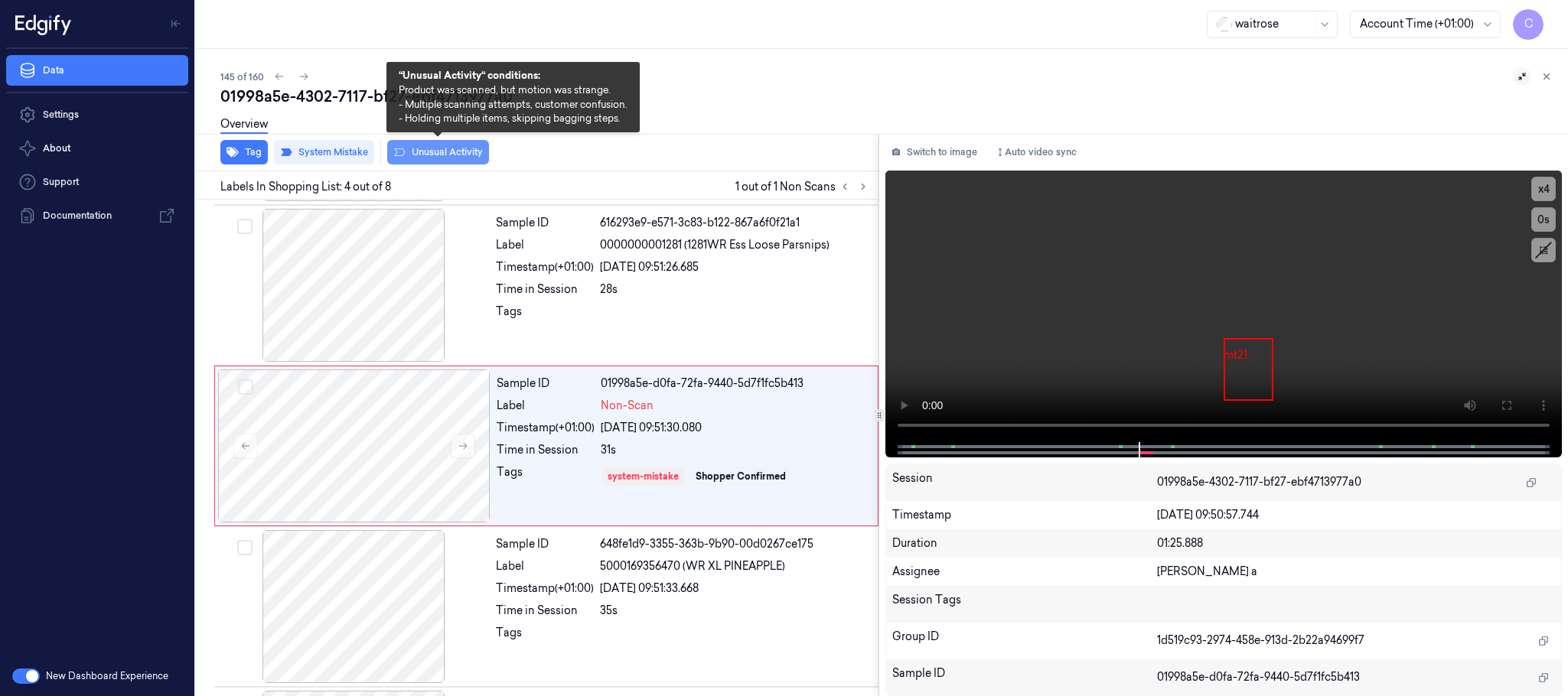
click at [439, 150] on button "Unusual Activity" at bounding box center [438, 152] width 102 height 24
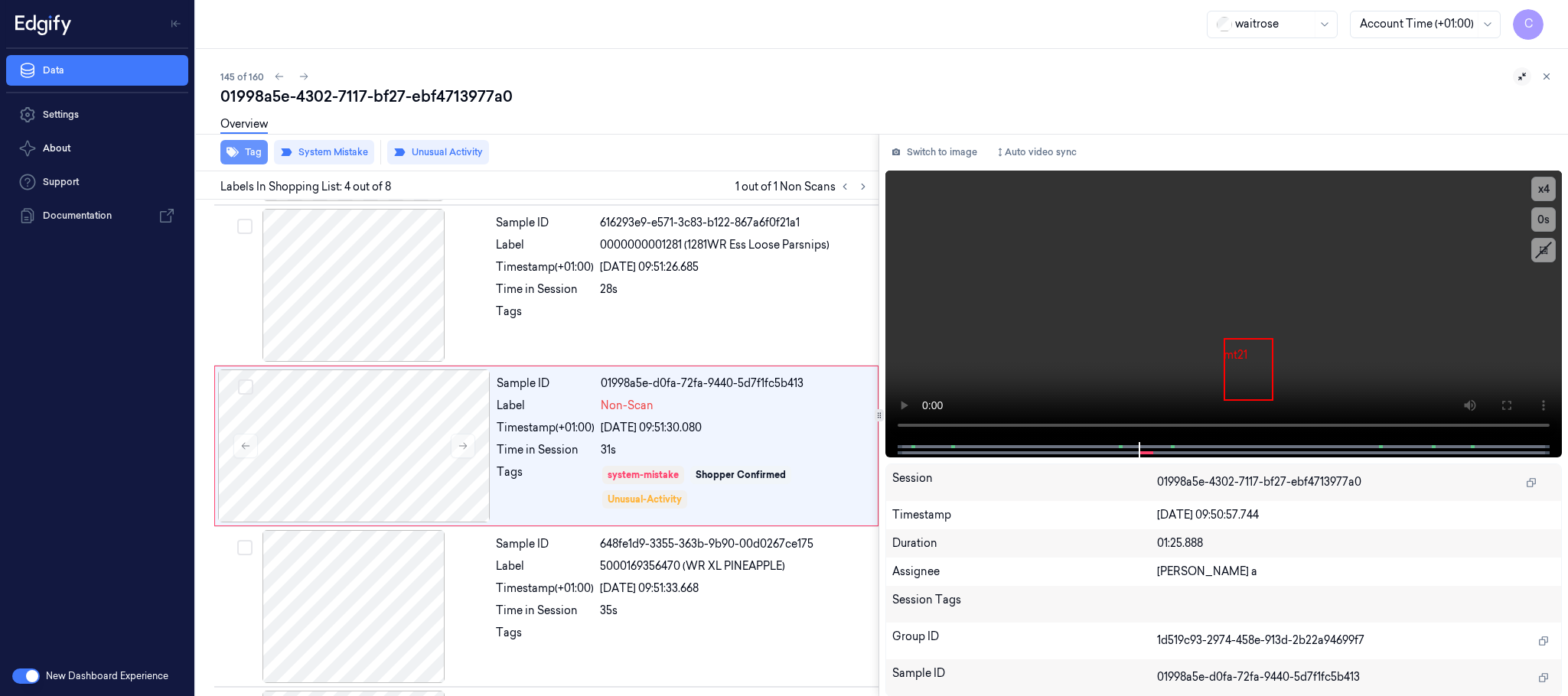
click at [236, 156] on icon "button" at bounding box center [232, 152] width 12 height 12
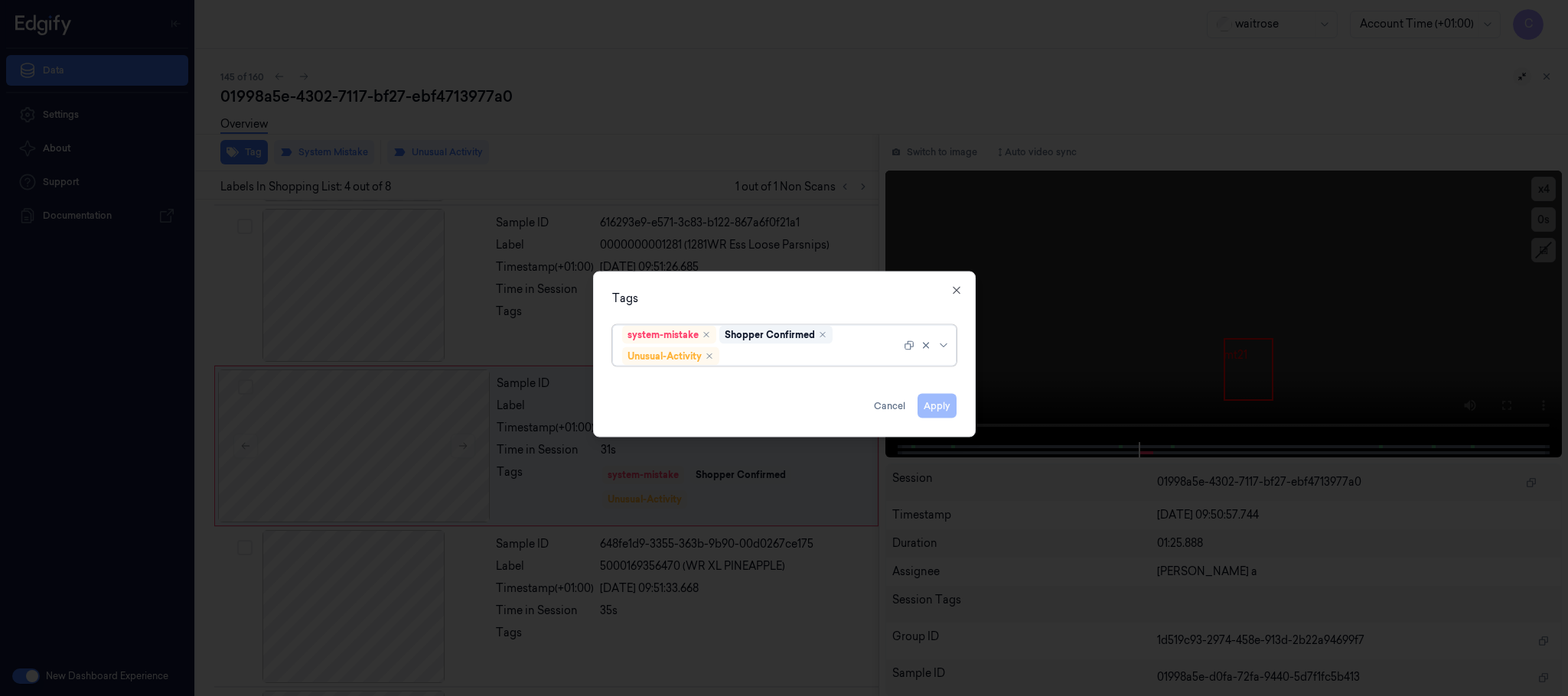
click at [823, 354] on div at bounding box center [812, 356] width 179 height 16
type input "pick"
click at [749, 379] on div "Picklist item alert" at bounding box center [784, 387] width 324 height 16
click at [774, 274] on div "Tags system-mistake Shopper Confirmed Unusual-Activity Picklist item alert Appl…" at bounding box center [785, 354] width 383 height 166
click at [942, 411] on button "Apply" at bounding box center [937, 406] width 39 height 24
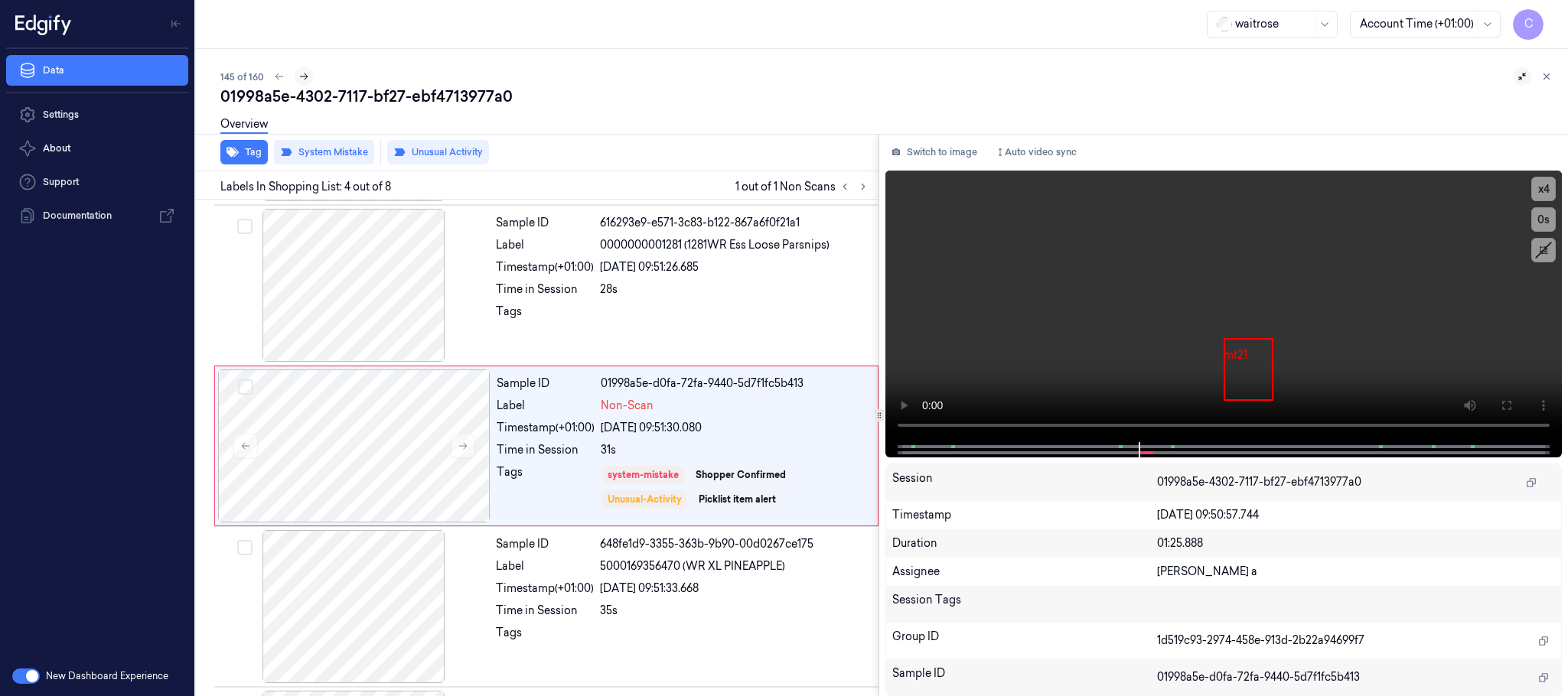
click at [302, 84] on button at bounding box center [303, 76] width 18 height 18
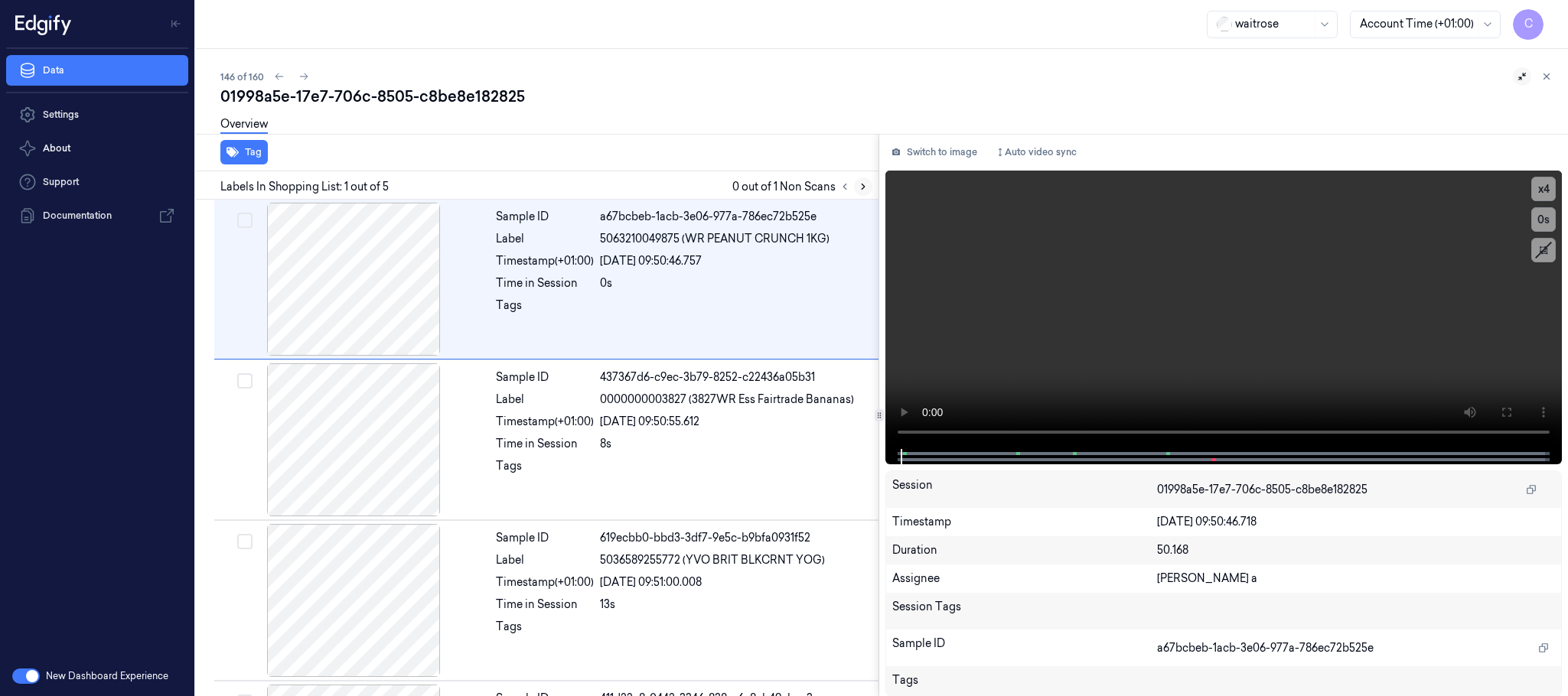
click at [862, 189] on icon at bounding box center [864, 186] width 3 height 6
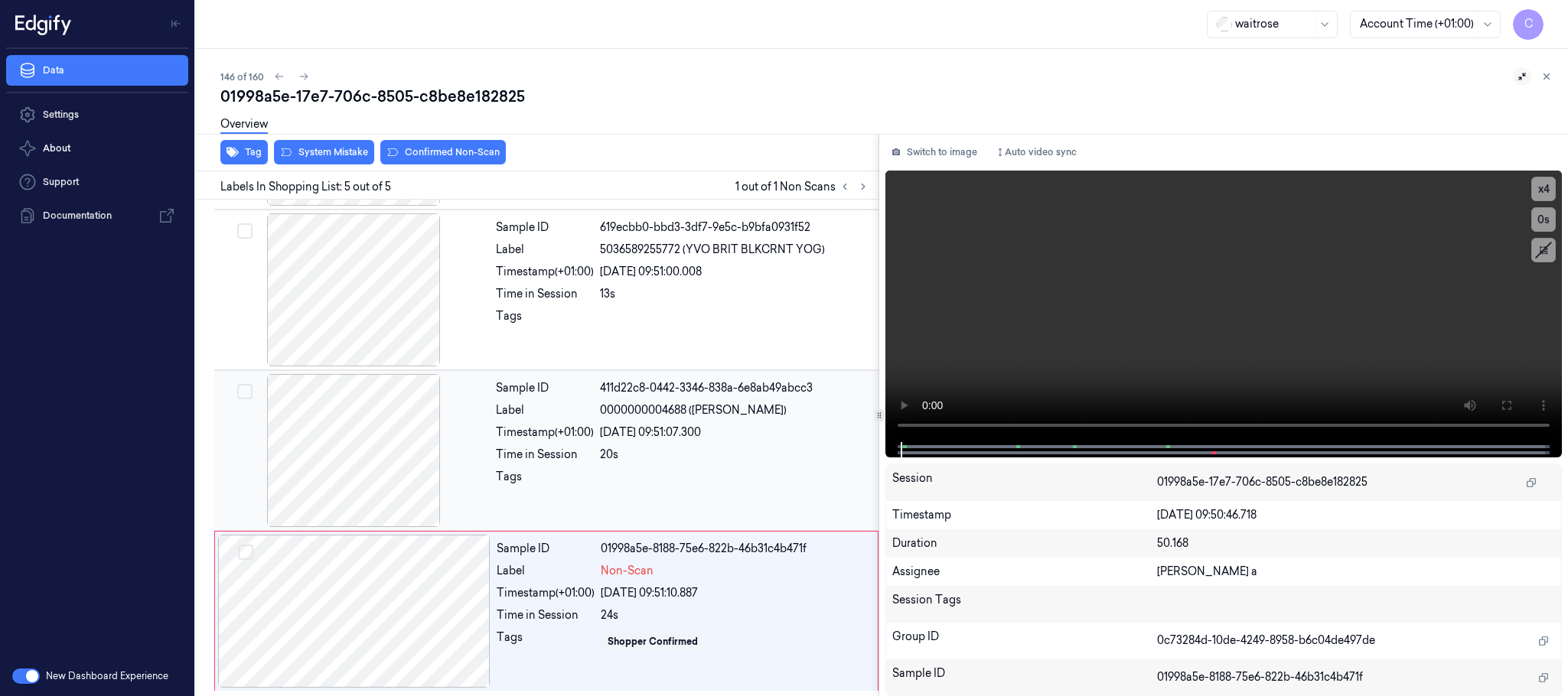
scroll to position [314, 0]
click at [475, 627] on div at bounding box center [354, 611] width 273 height 153
click at [350, 612] on div at bounding box center [354, 611] width 273 height 153
click at [363, 436] on div at bounding box center [353, 450] width 273 height 153
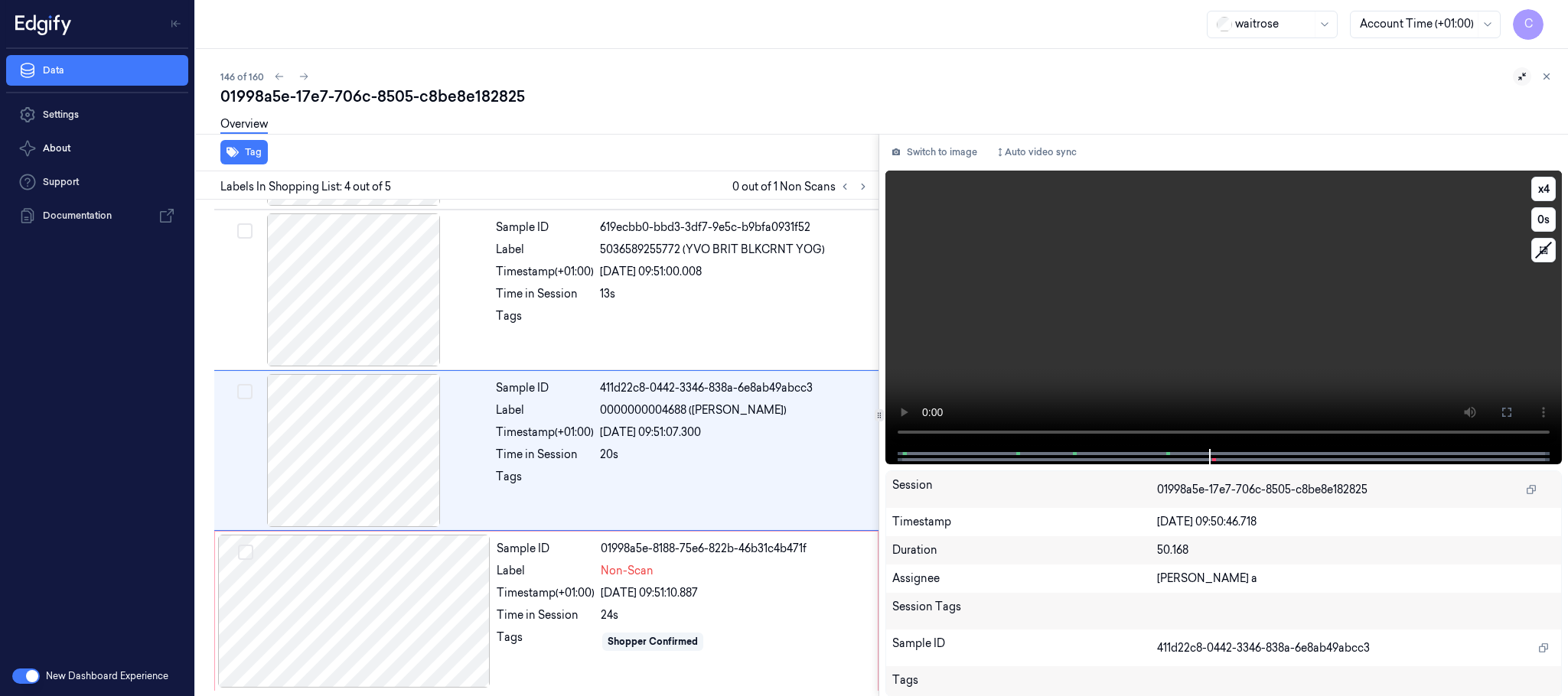
click at [1295, 357] on video at bounding box center [1223, 309] width 676 height 278
click at [388, 599] on div at bounding box center [354, 611] width 273 height 153
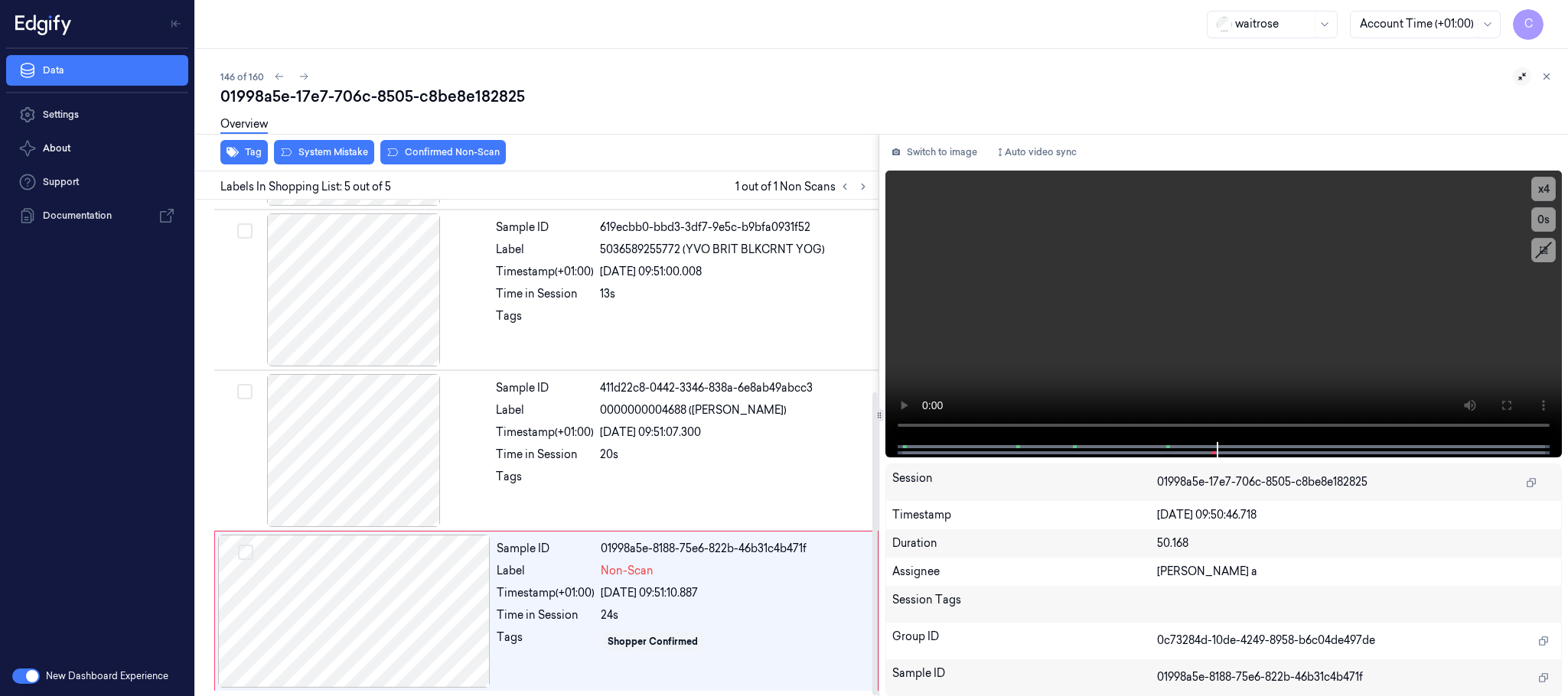
click at [331, 145] on div "Overview" at bounding box center [888, 126] width 1336 height 39
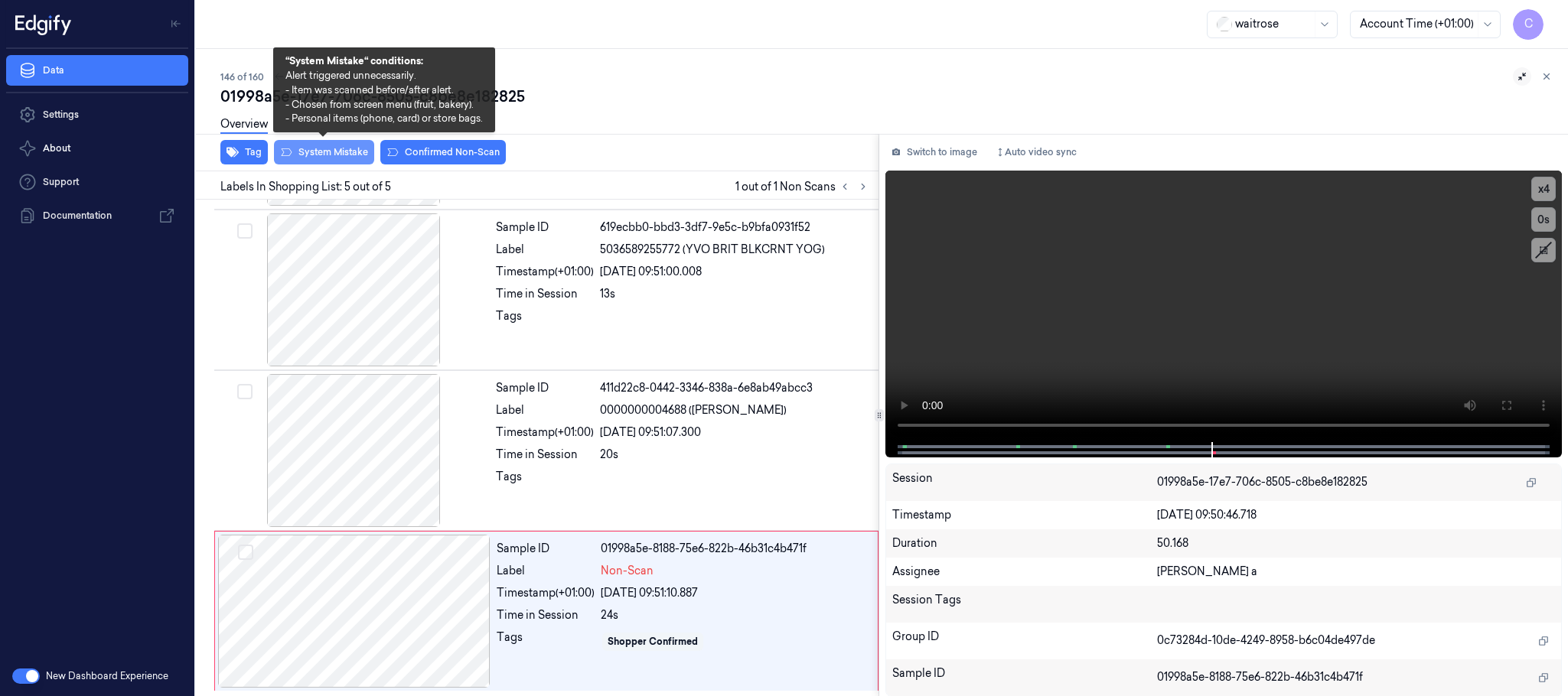
click at [322, 152] on button "System Mistake" at bounding box center [324, 152] width 101 height 24
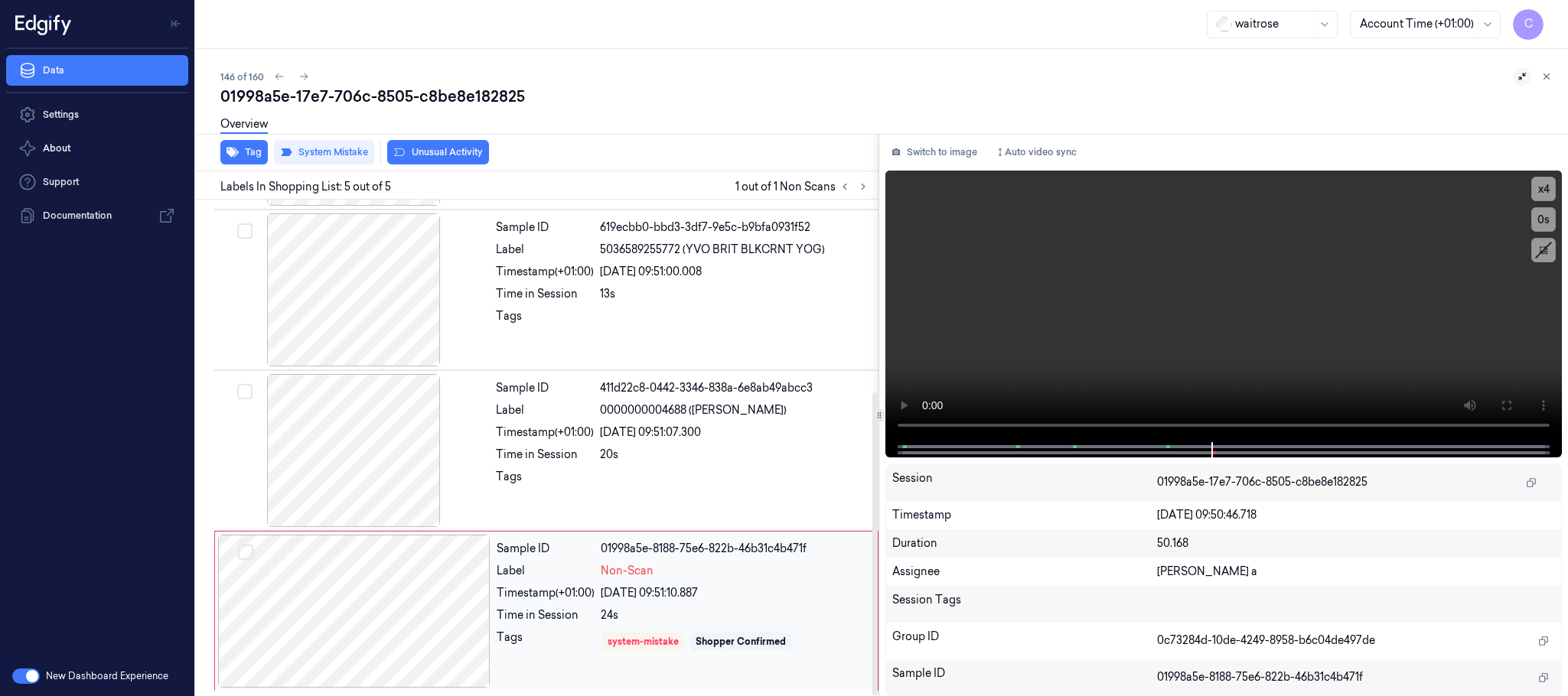
click at [416, 629] on div at bounding box center [354, 611] width 273 height 153
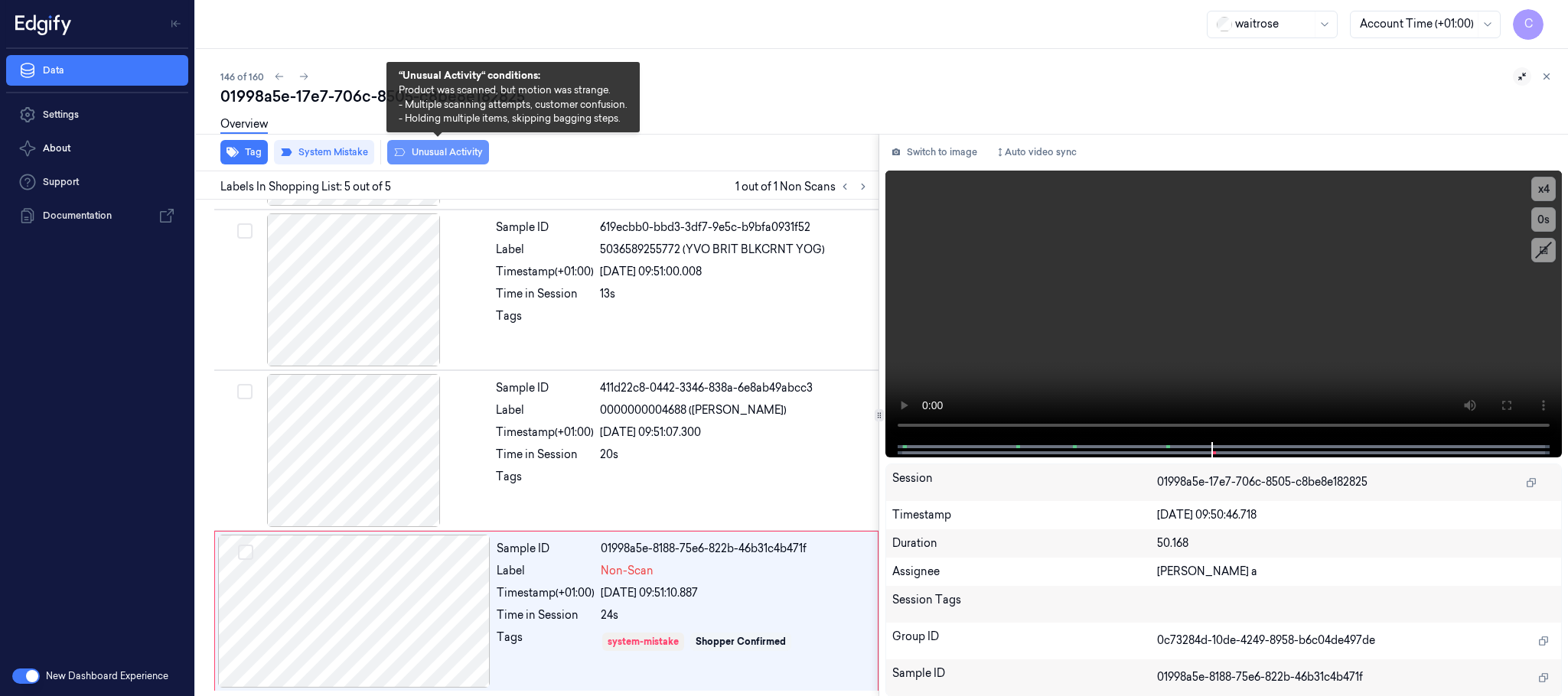
click at [434, 159] on button "Unusual Activity" at bounding box center [438, 152] width 102 height 24
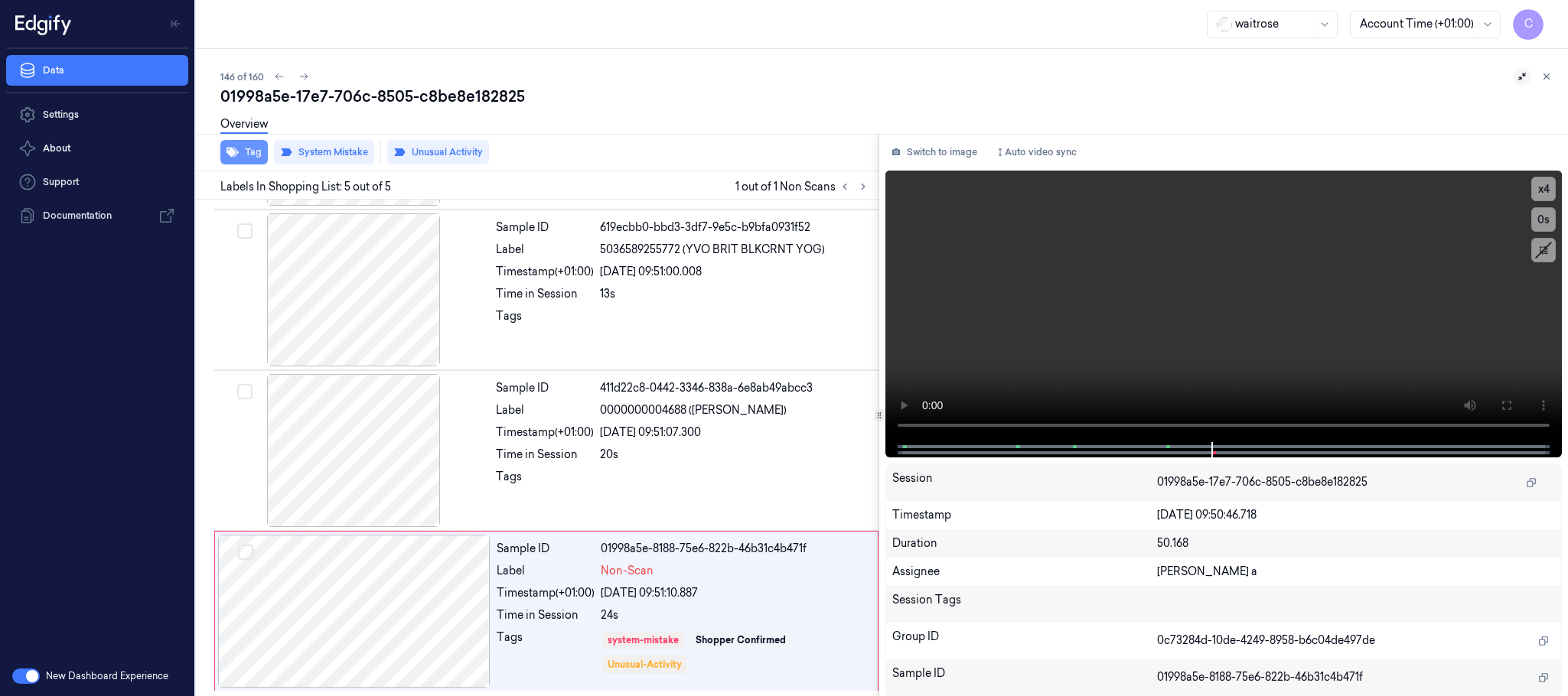
click at [251, 151] on button "Tag" at bounding box center [244, 152] width 47 height 24
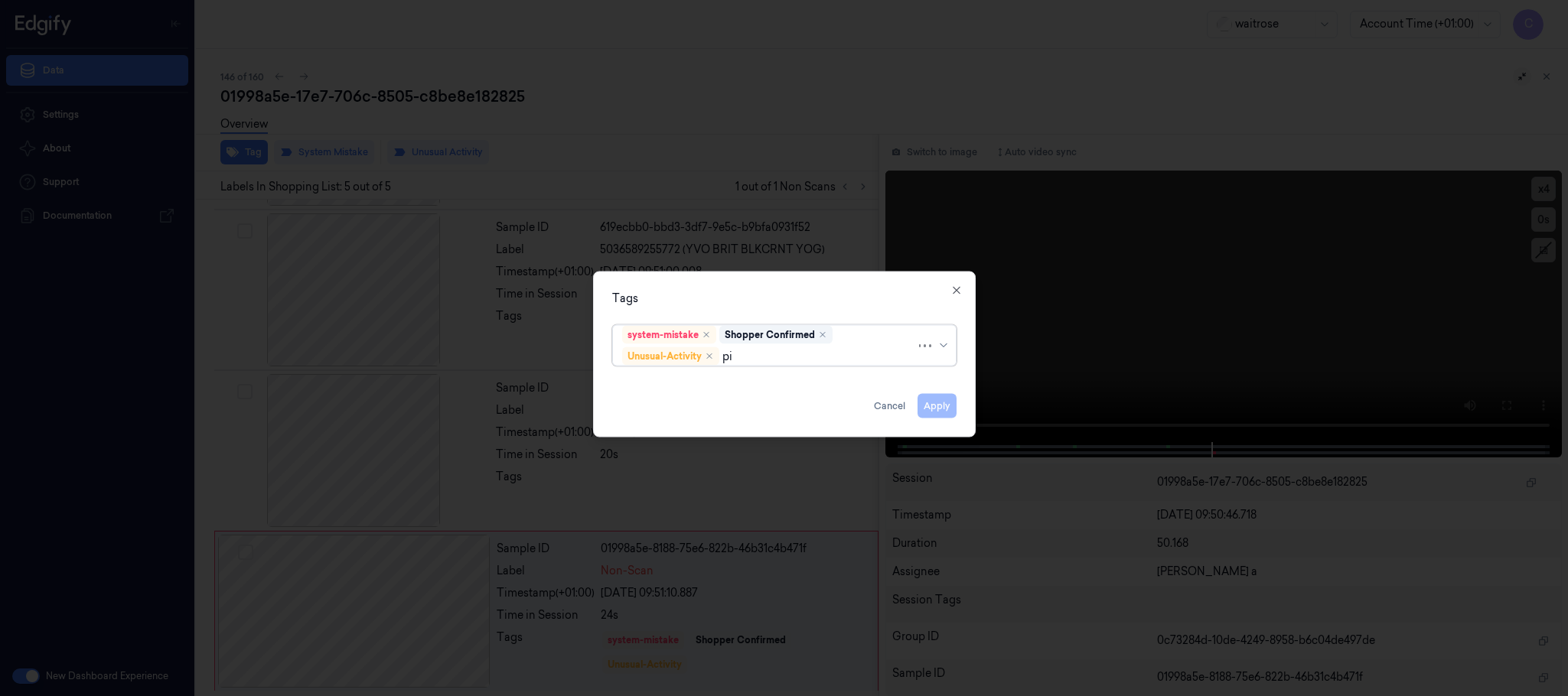
type input "pic"
click at [705, 386] on div "Picklist item alert" at bounding box center [666, 387] width 88 height 16
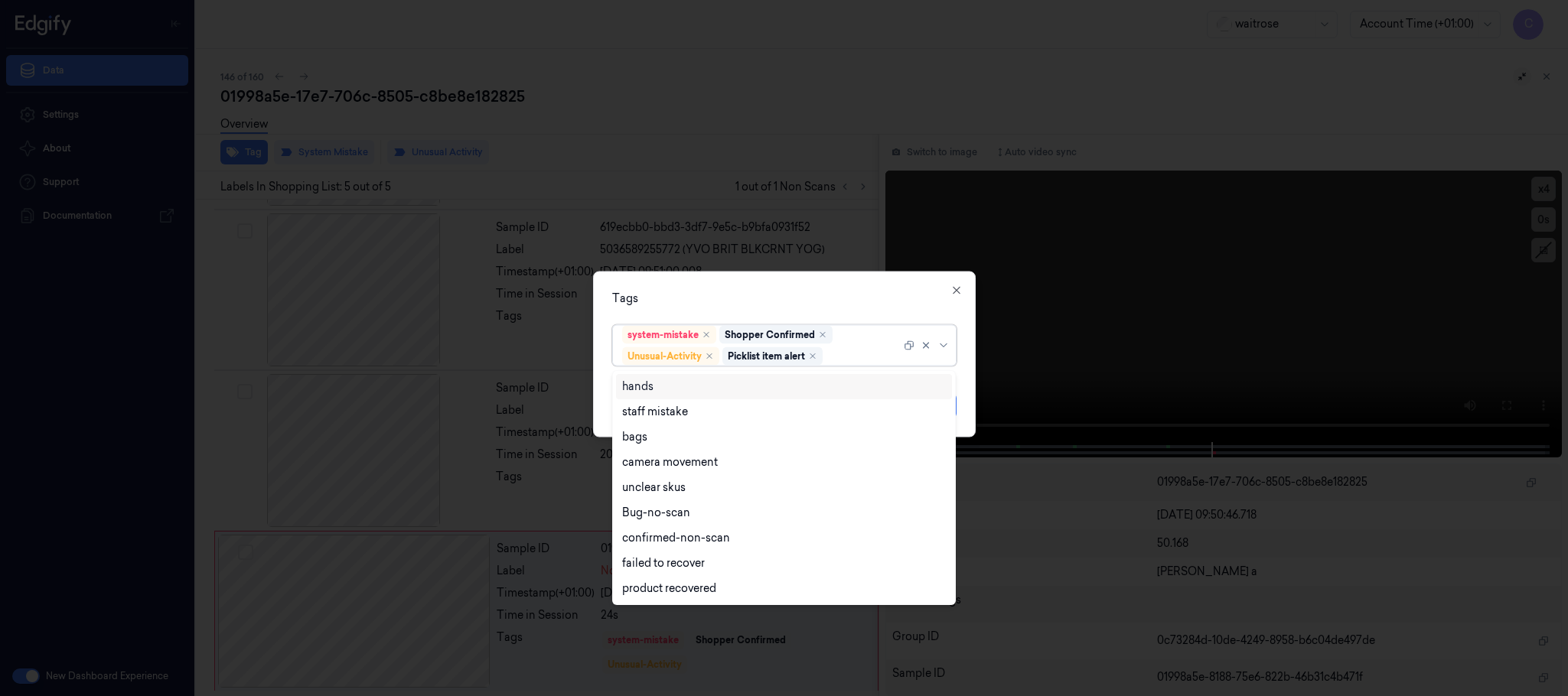
click at [798, 280] on div "Tags option Picklist item alert, selected. 9 results available. Use Up and Down…" at bounding box center [785, 354] width 383 height 166
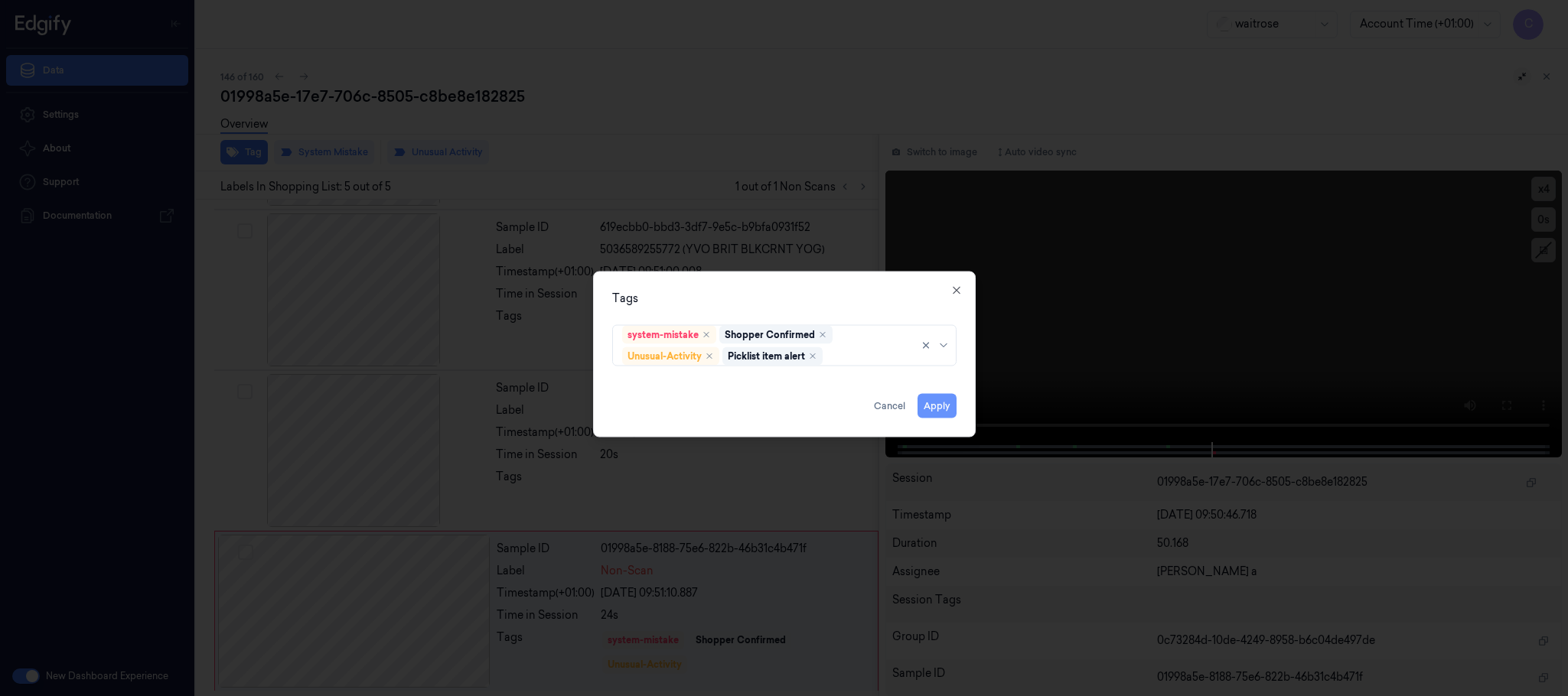
click at [953, 406] on button "Apply" at bounding box center [937, 406] width 39 height 24
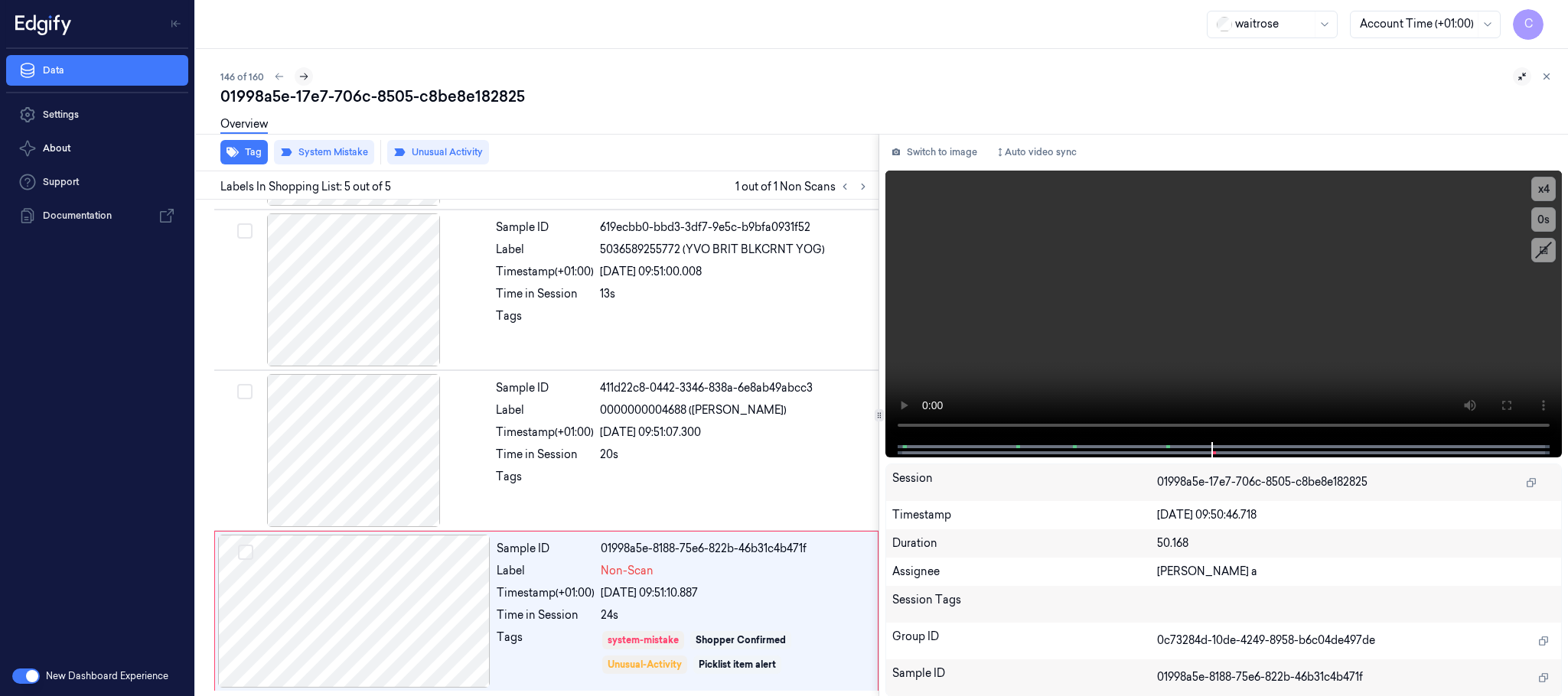
click at [303, 76] on icon at bounding box center [303, 76] width 10 height 10
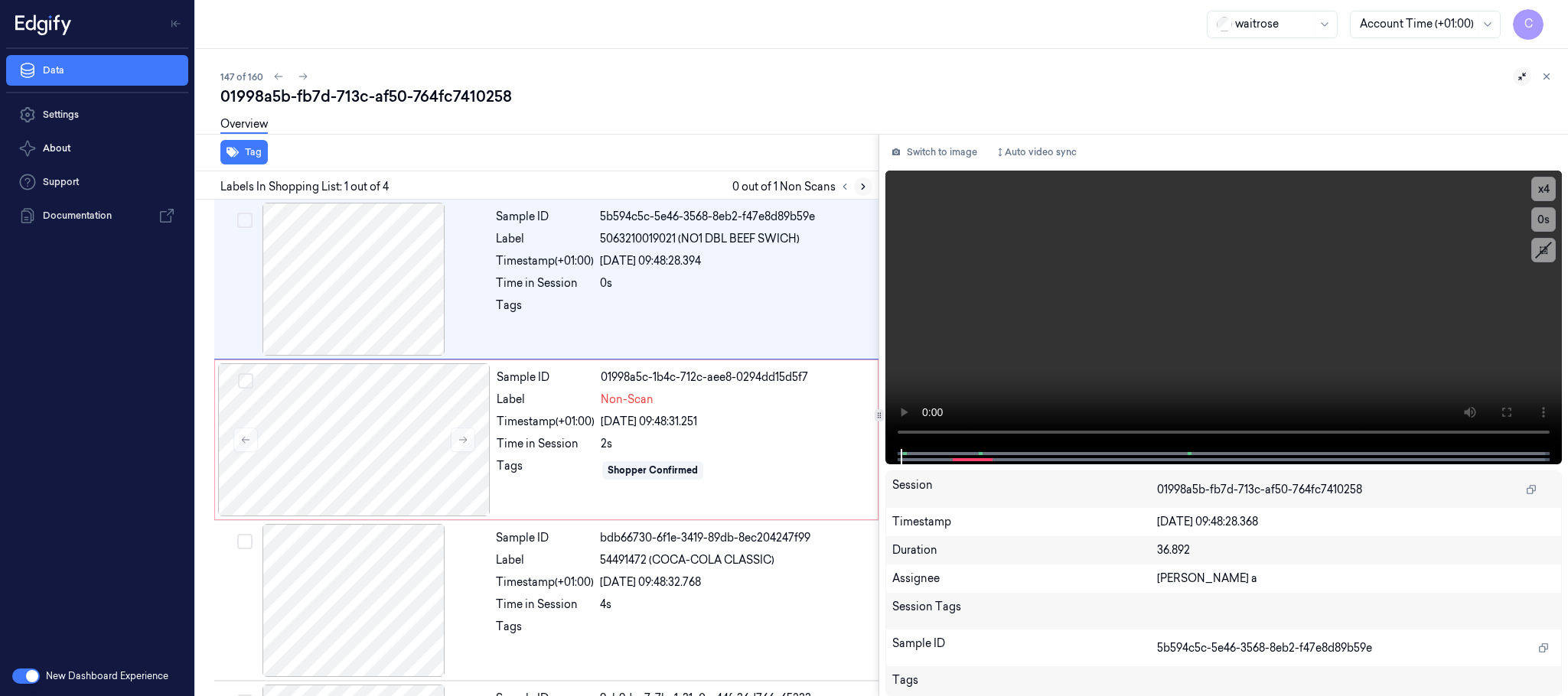
click at [864, 184] on icon at bounding box center [864, 186] width 3 height 6
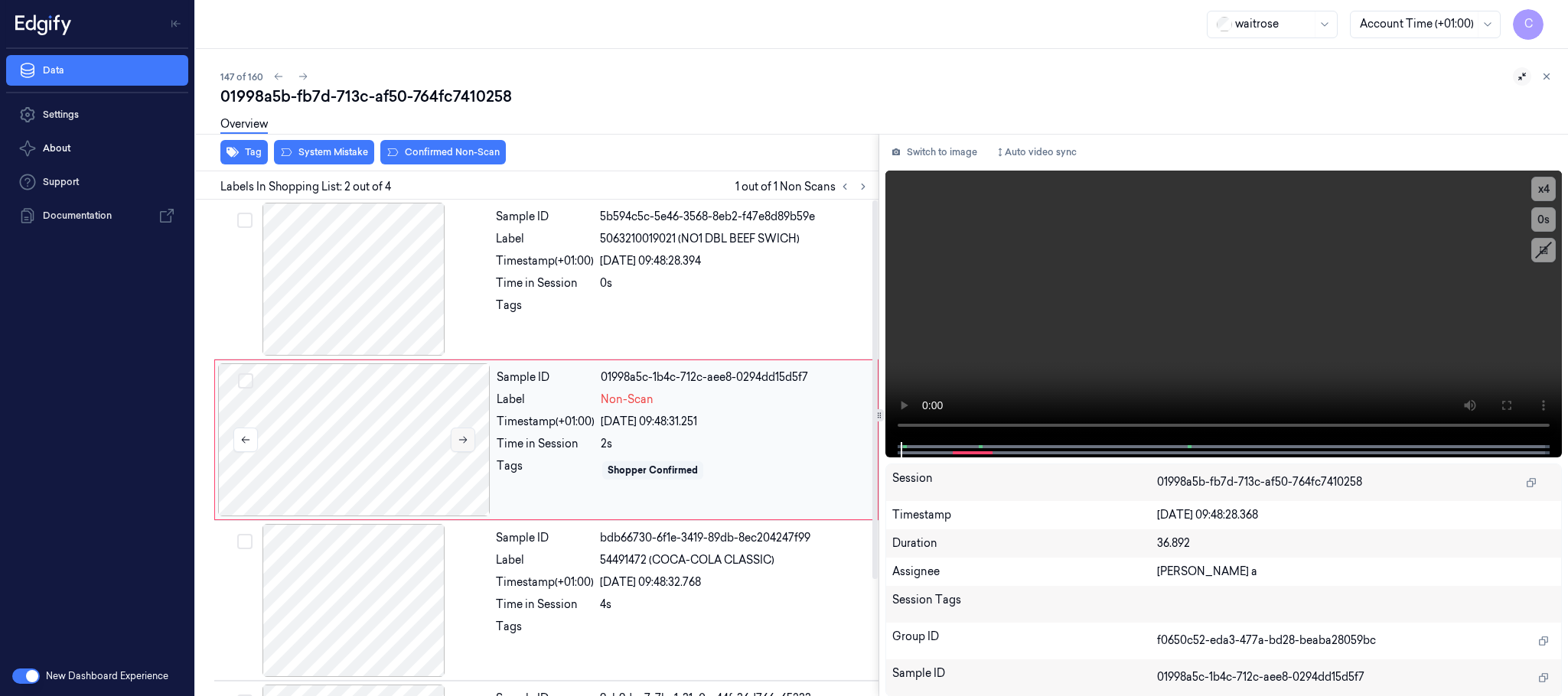
click at [467, 446] on button at bounding box center [463, 440] width 24 height 24
click at [458, 444] on icon at bounding box center [462, 440] width 10 height 10
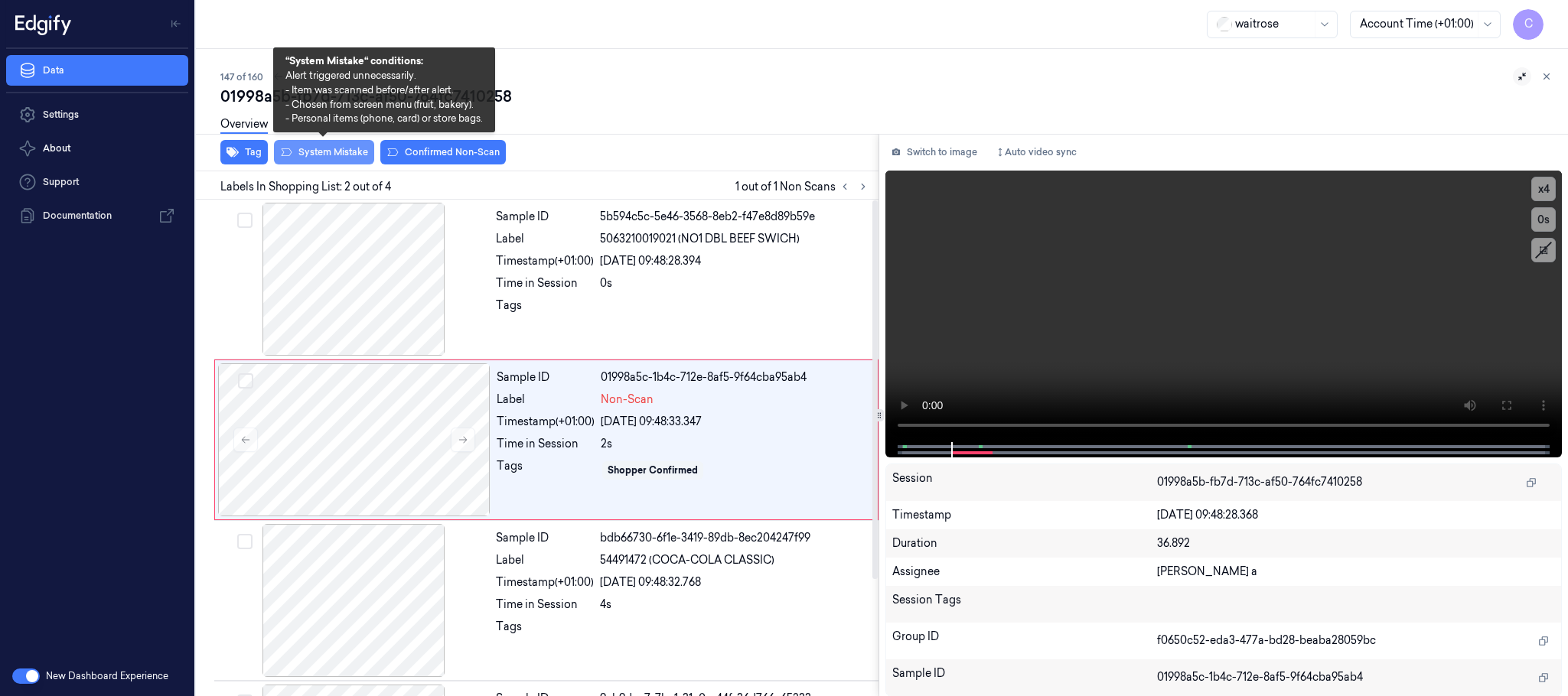
click at [312, 154] on button "System Mistake" at bounding box center [324, 152] width 101 height 24
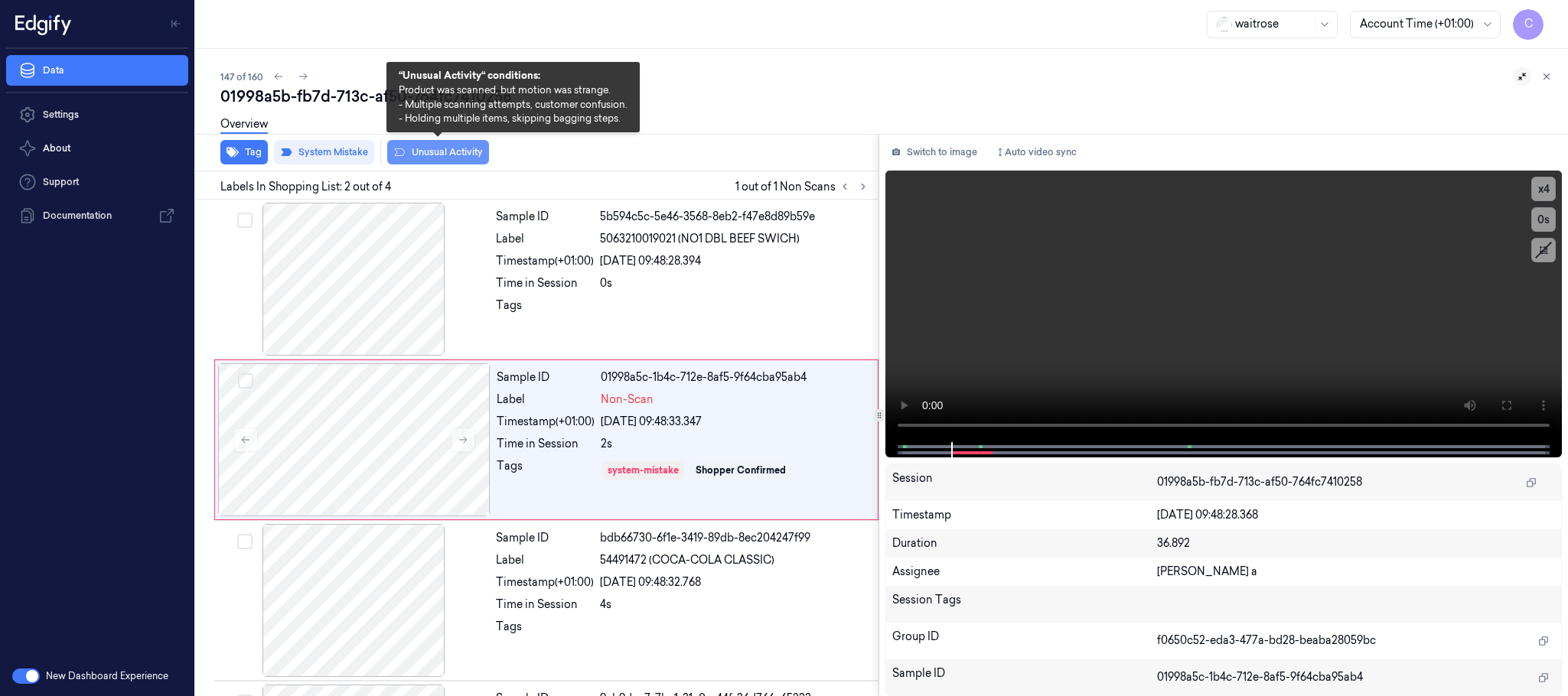
click at [435, 151] on button "Unusual Activity" at bounding box center [438, 152] width 102 height 24
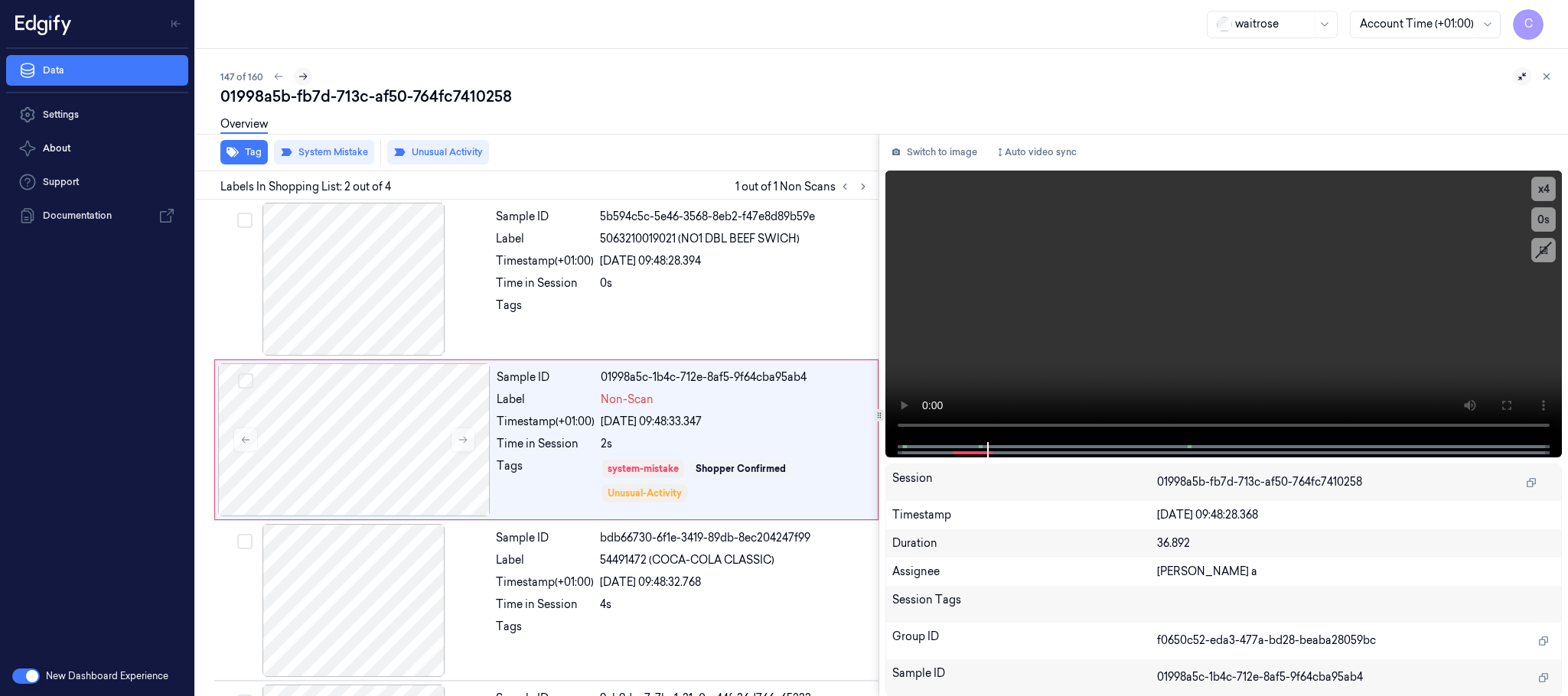
click at [301, 74] on icon at bounding box center [302, 76] width 10 height 10
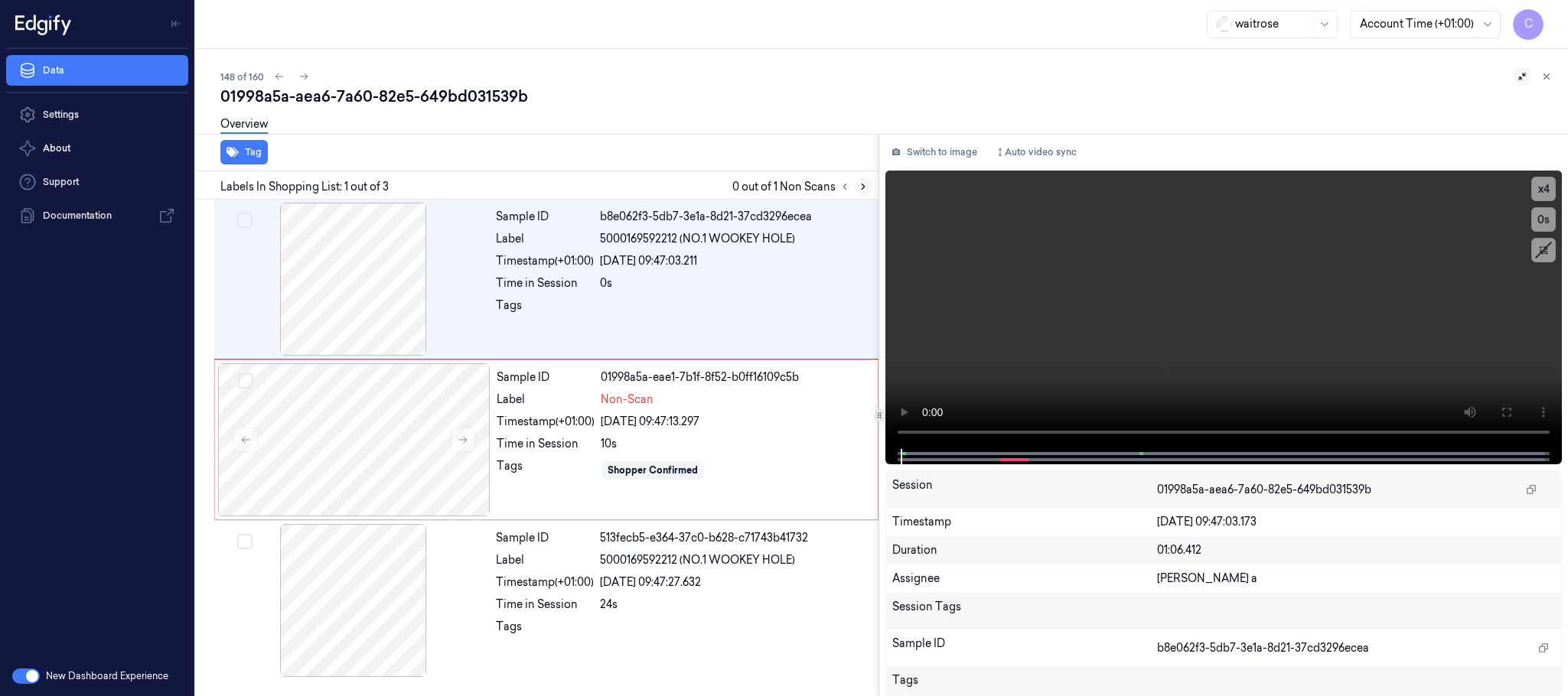
click at [859, 186] on icon at bounding box center [863, 186] width 10 height 10
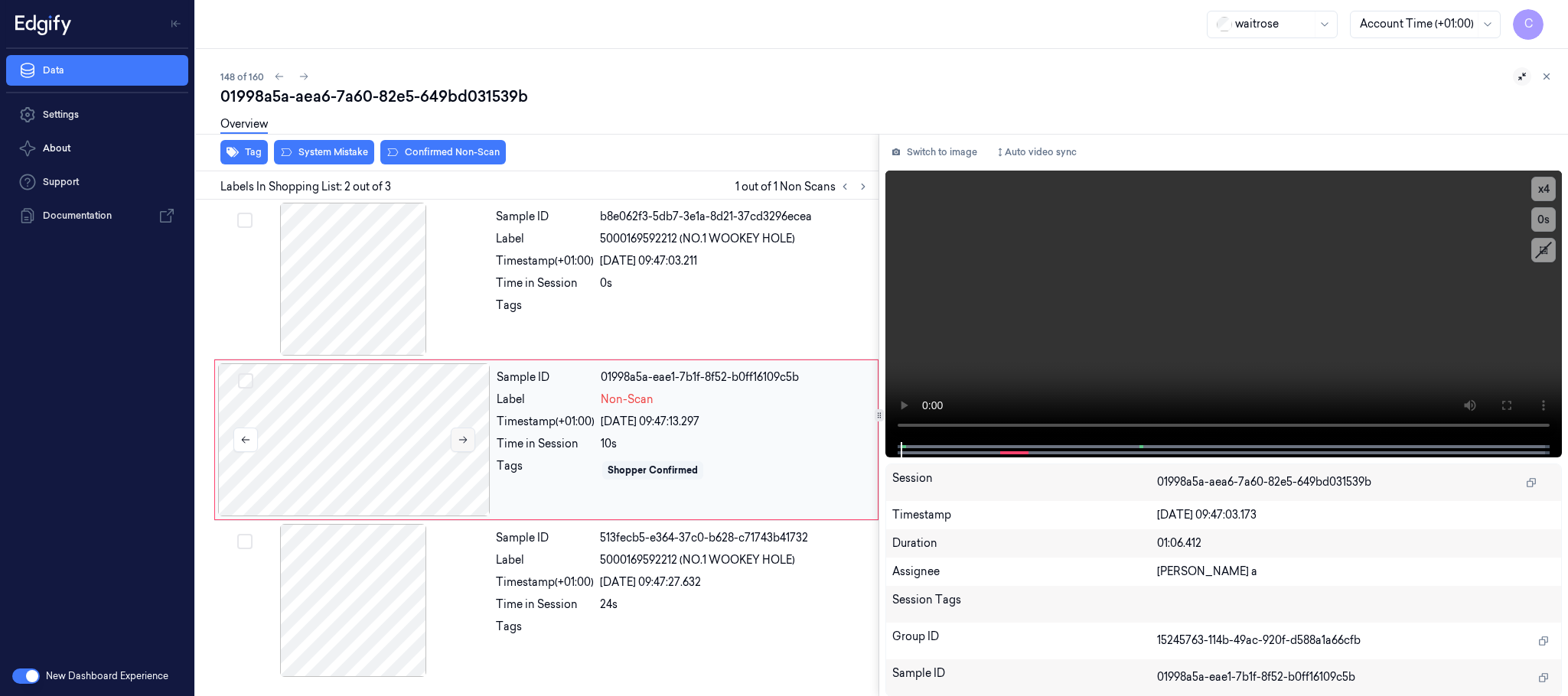
click at [459, 434] on button at bounding box center [463, 440] width 24 height 24
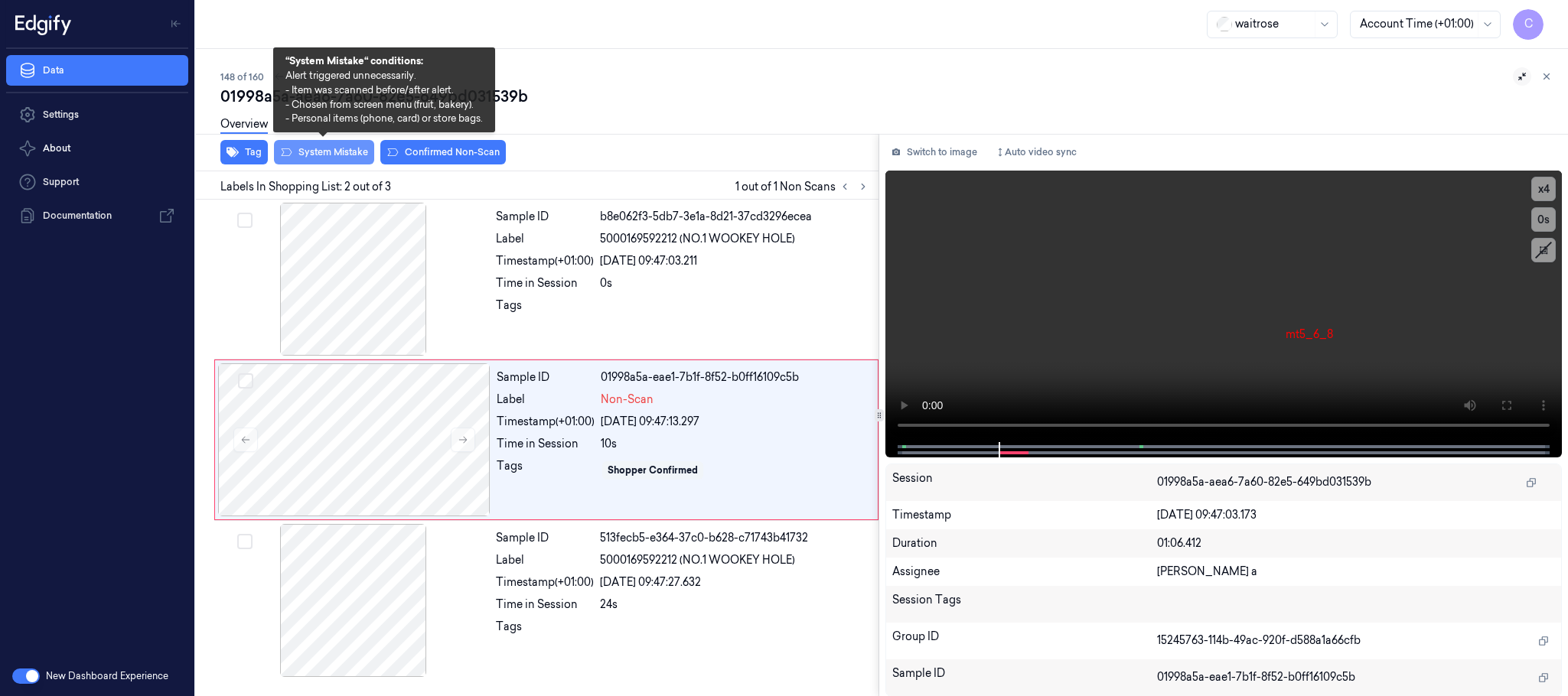
click at [326, 159] on button "System Mistake" at bounding box center [324, 152] width 101 height 24
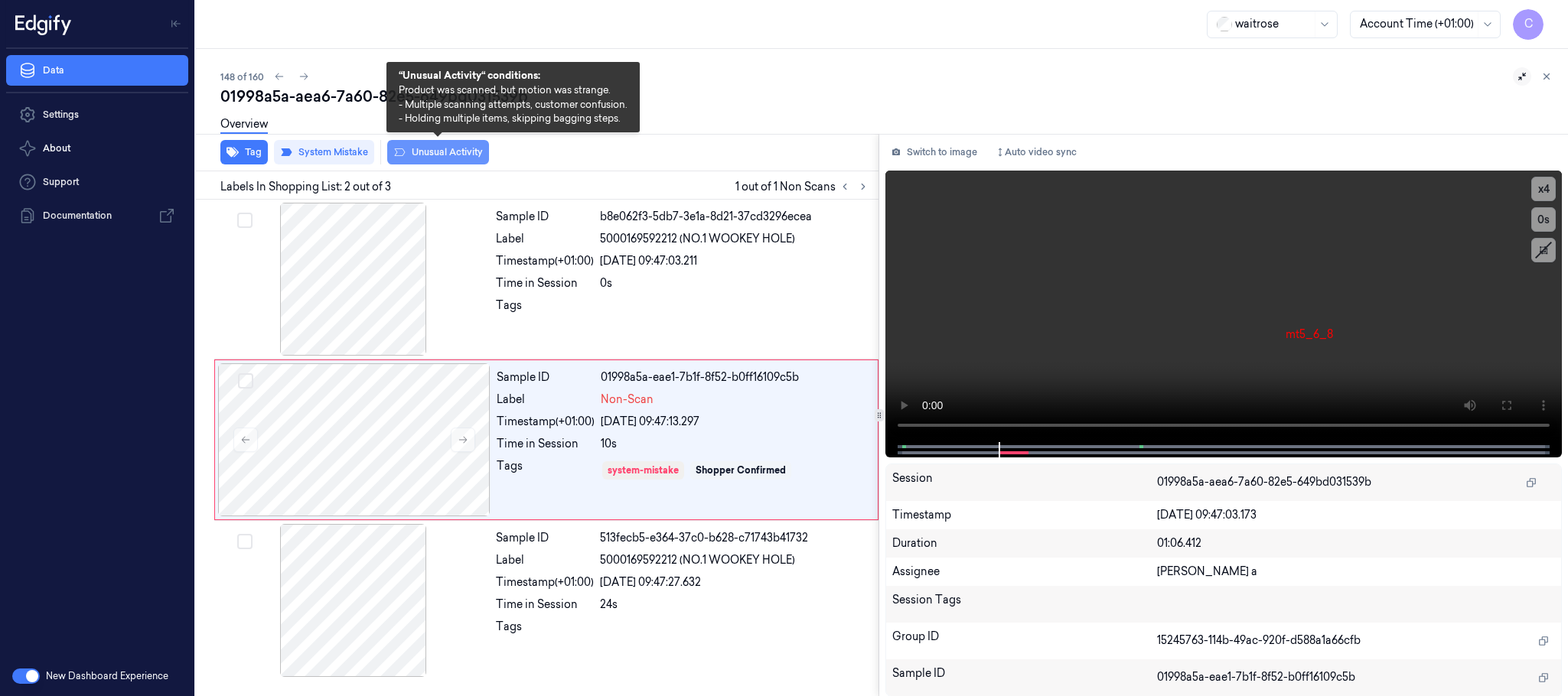
click at [446, 158] on button "Unusual Activity" at bounding box center [438, 152] width 102 height 24
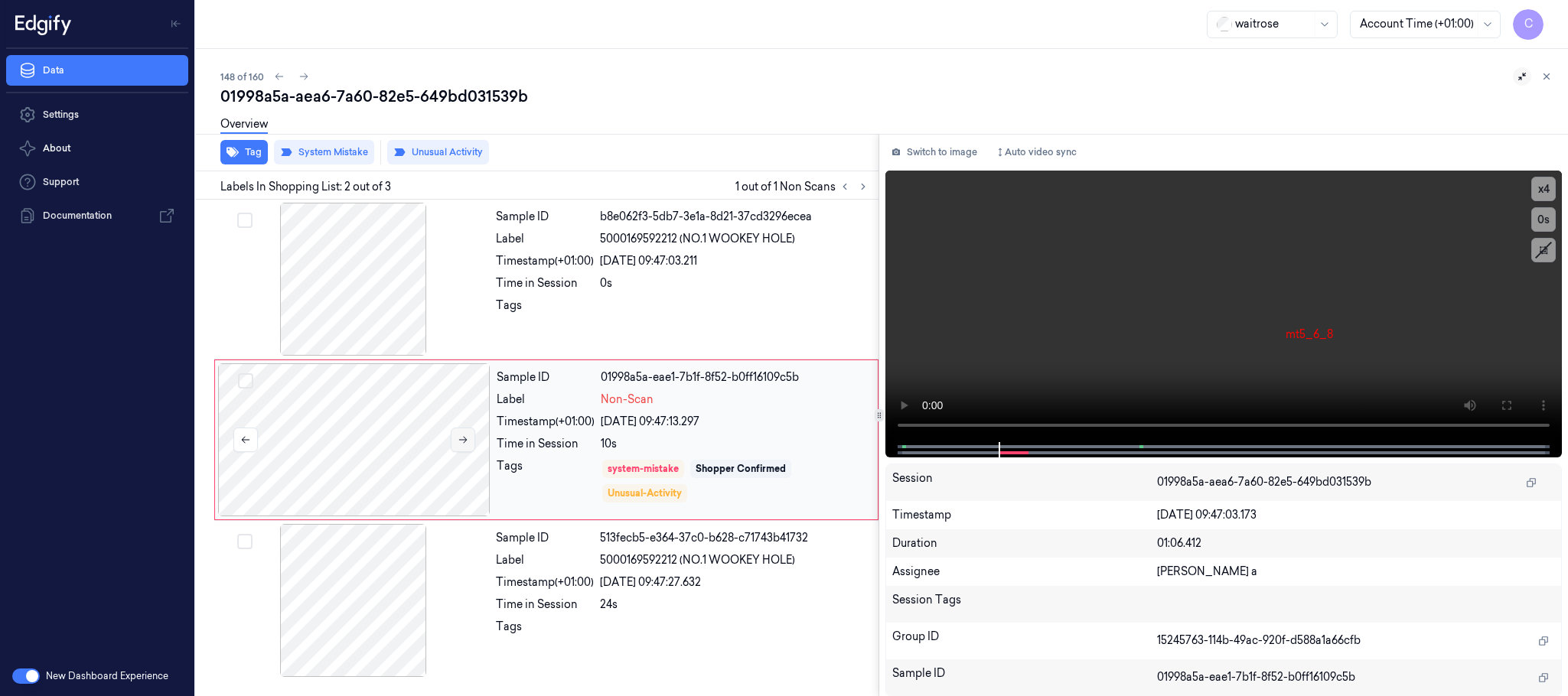
click at [467, 441] on icon at bounding box center [462, 440] width 10 height 10
click at [304, 81] on icon at bounding box center [303, 76] width 10 height 10
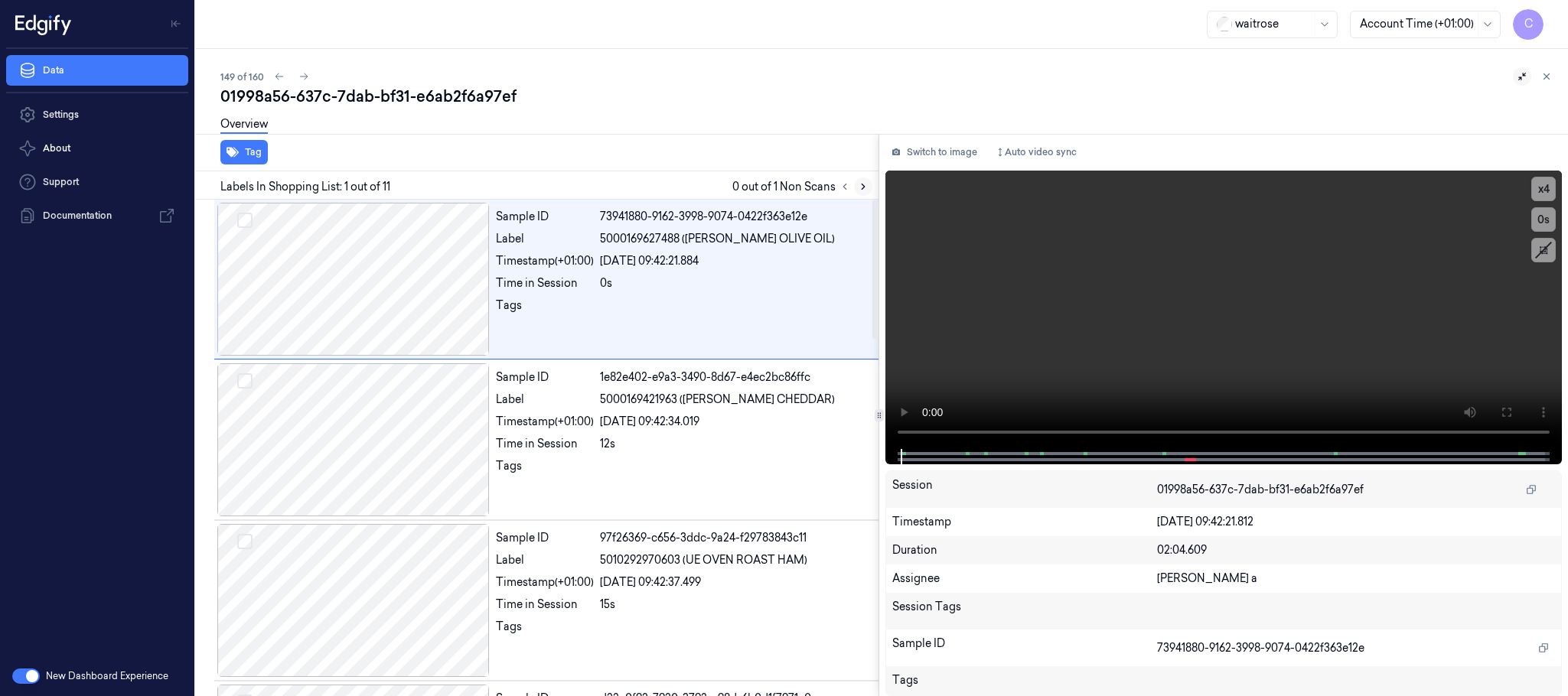
click at [870, 183] on button at bounding box center [863, 186] width 18 height 18
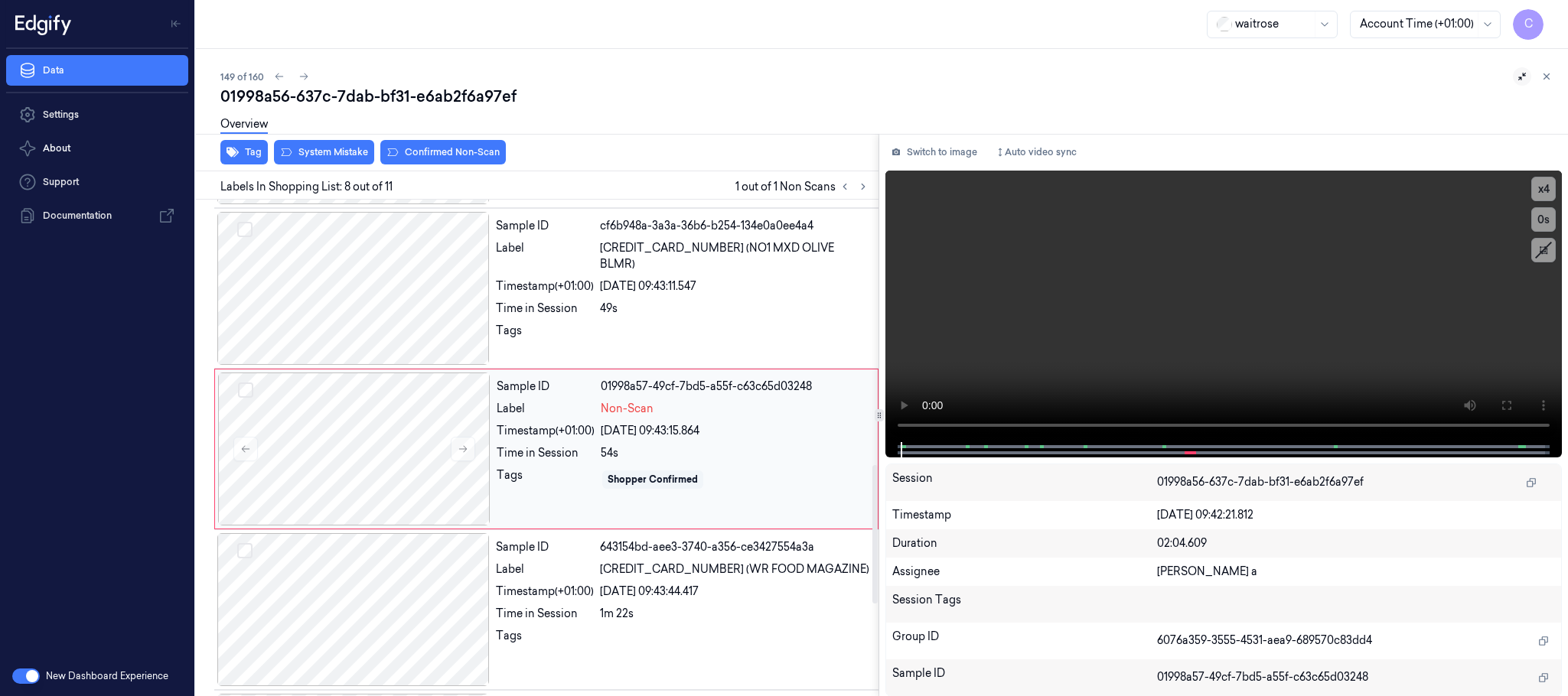
scroll to position [960, 0]
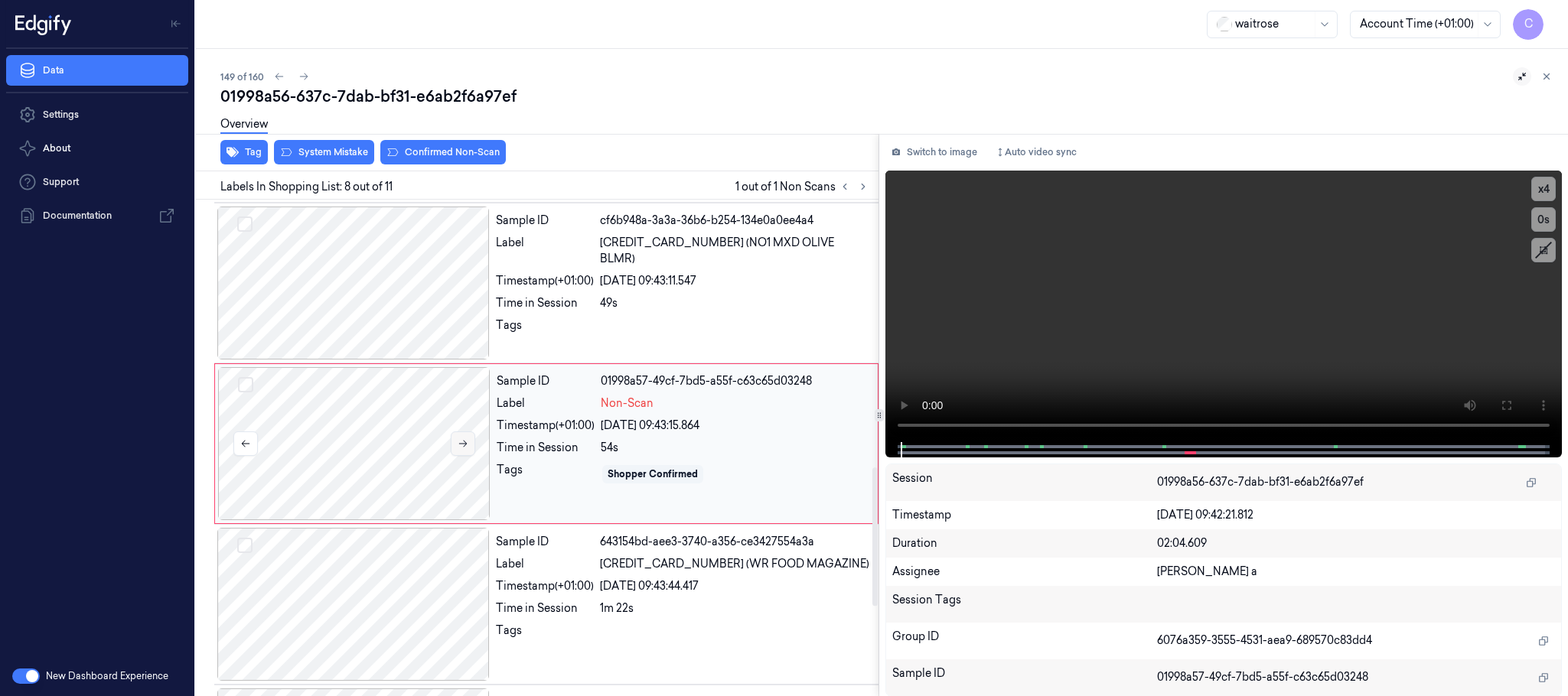
click at [460, 456] on button at bounding box center [463, 444] width 24 height 24
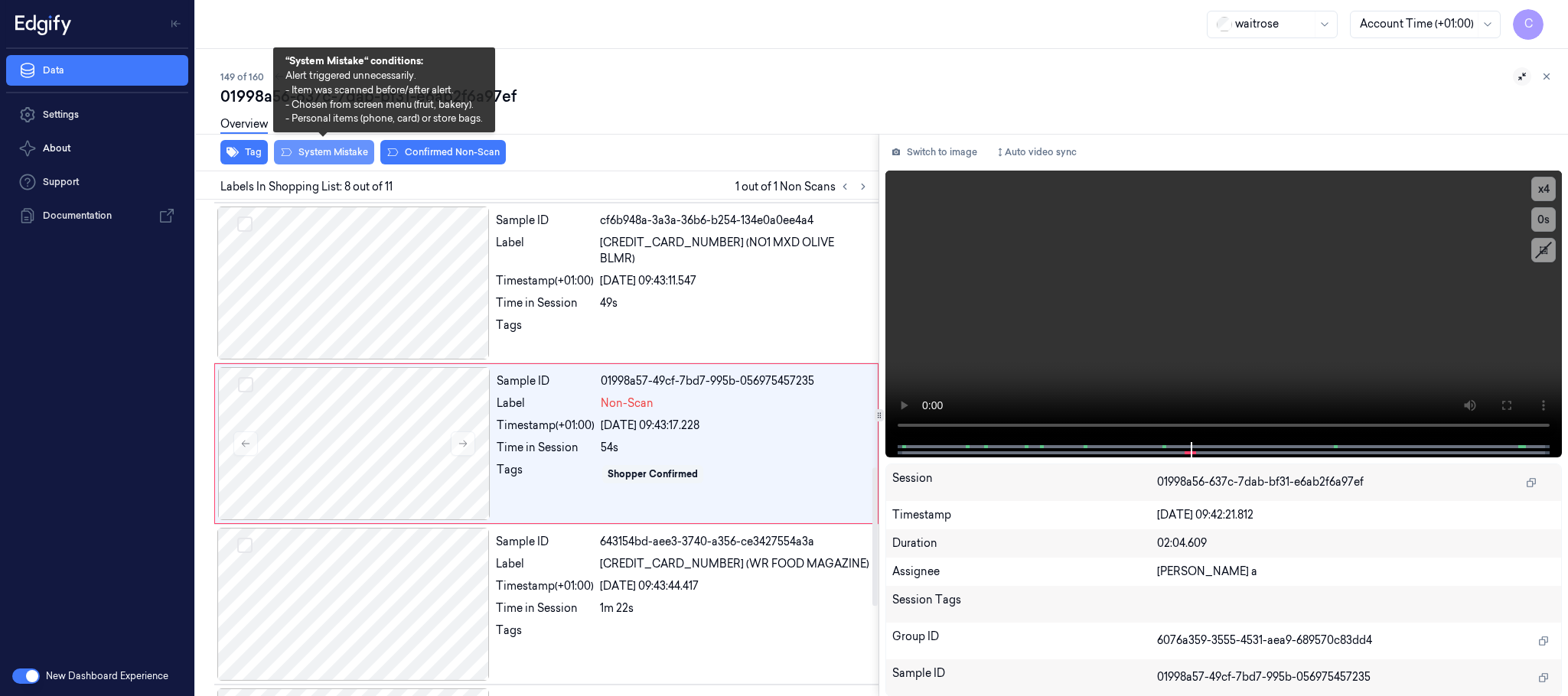
click at [328, 156] on button "System Mistake" at bounding box center [324, 152] width 101 height 24
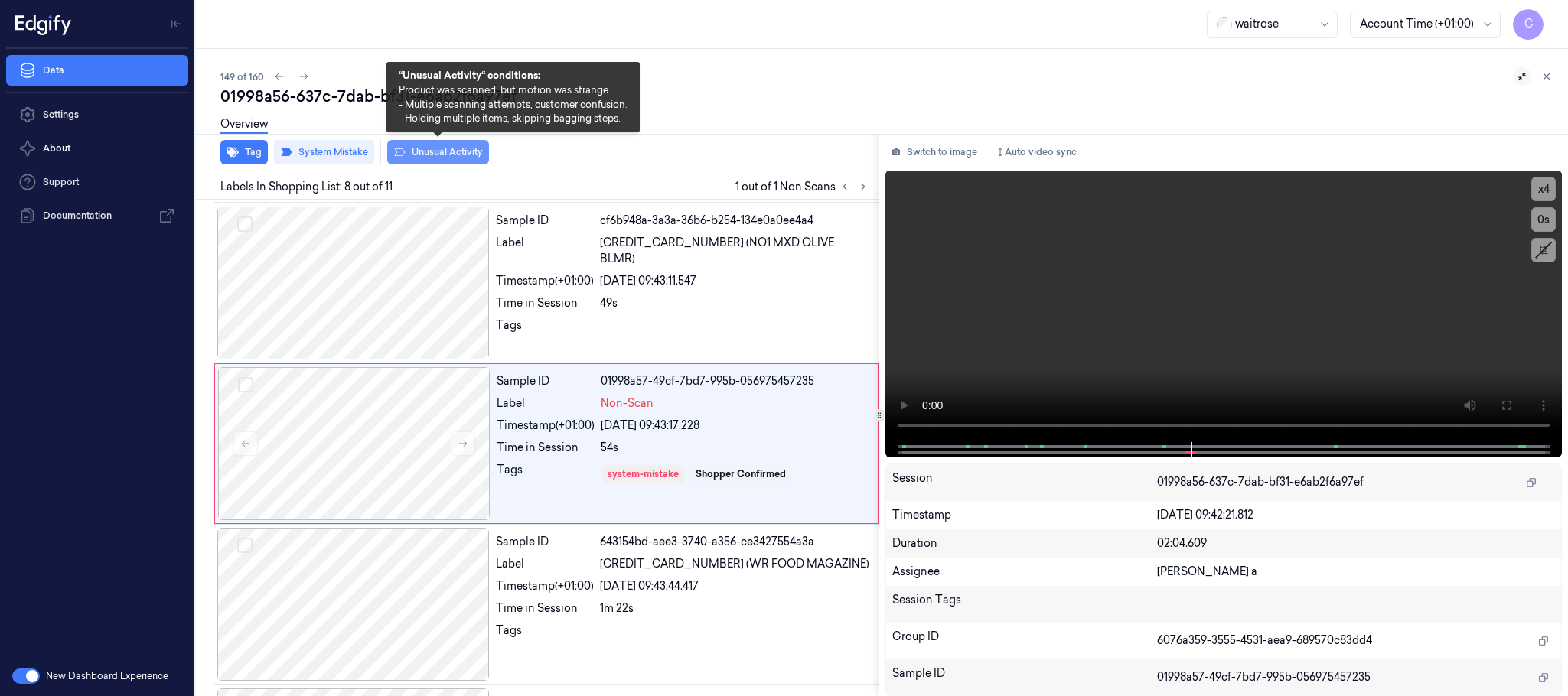
click at [478, 156] on button "Unusual Activity" at bounding box center [438, 152] width 102 height 24
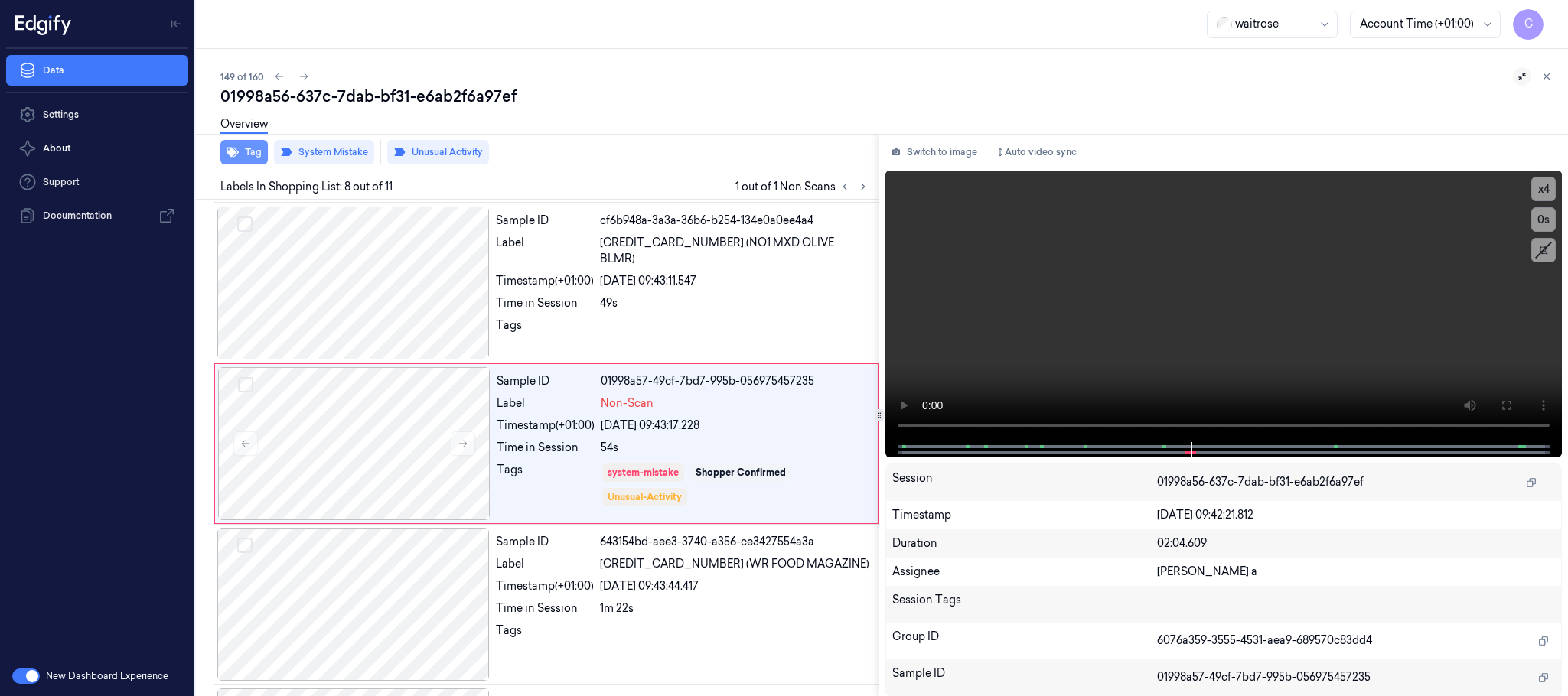
click at [241, 157] on button "Tag" at bounding box center [244, 152] width 47 height 24
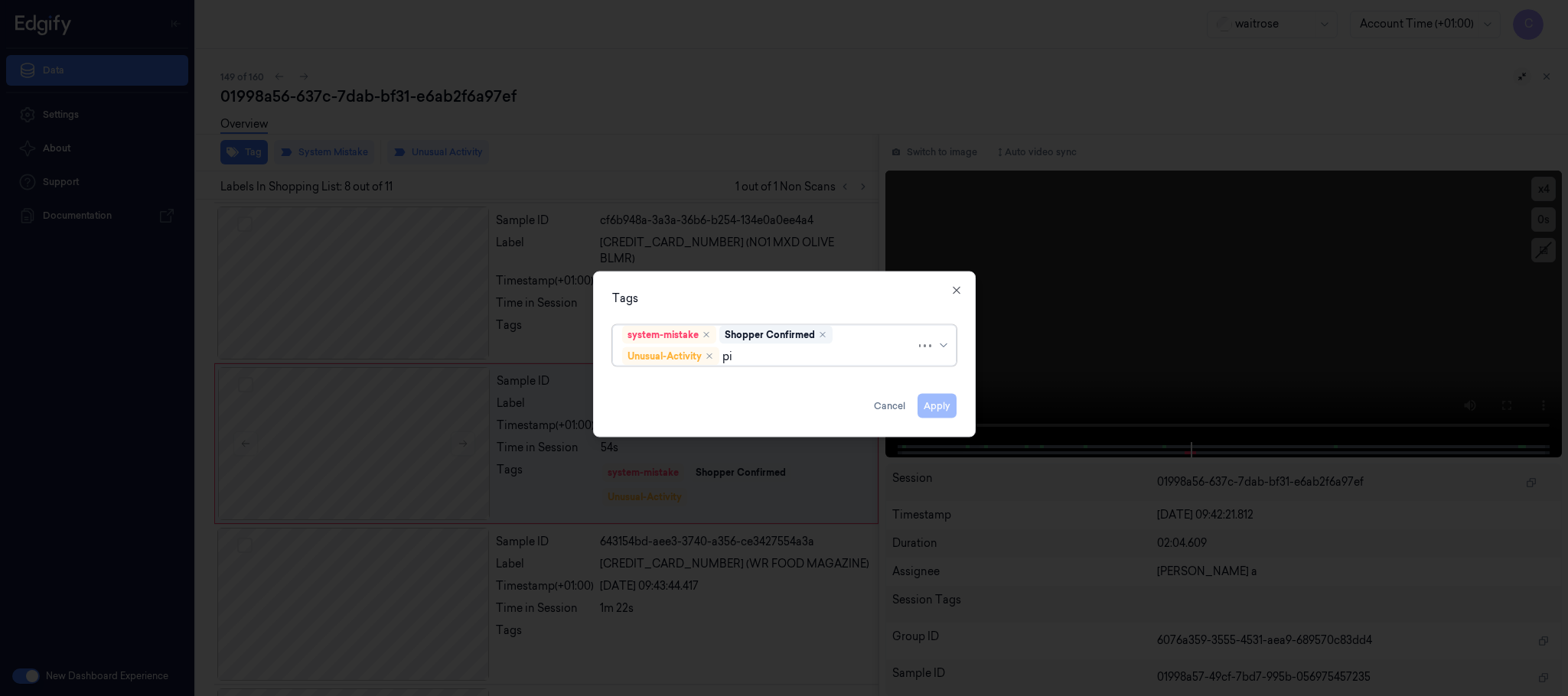
type input "pic"
click at [668, 388] on div "Picklist item alert" at bounding box center [666, 387] width 88 height 16
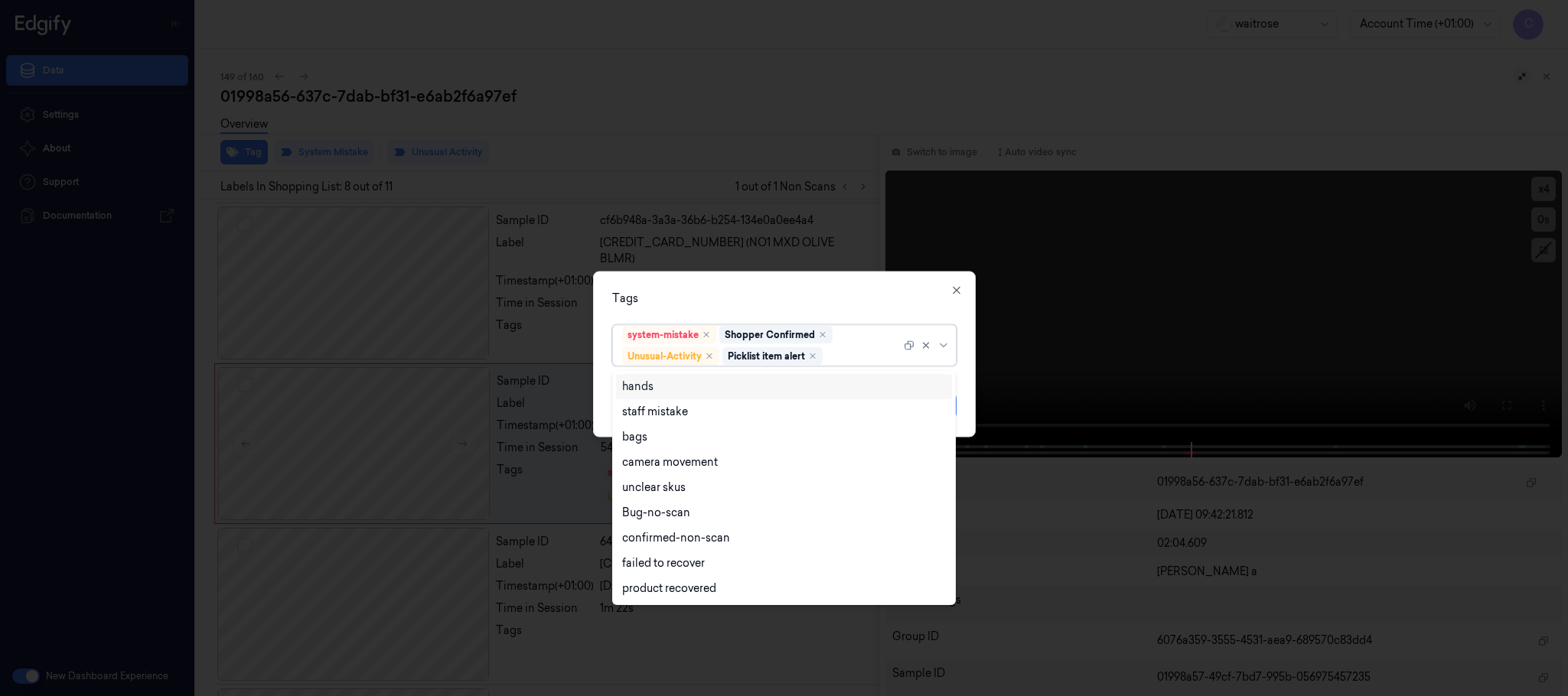
click at [758, 304] on div "Tags" at bounding box center [784, 299] width 344 height 16
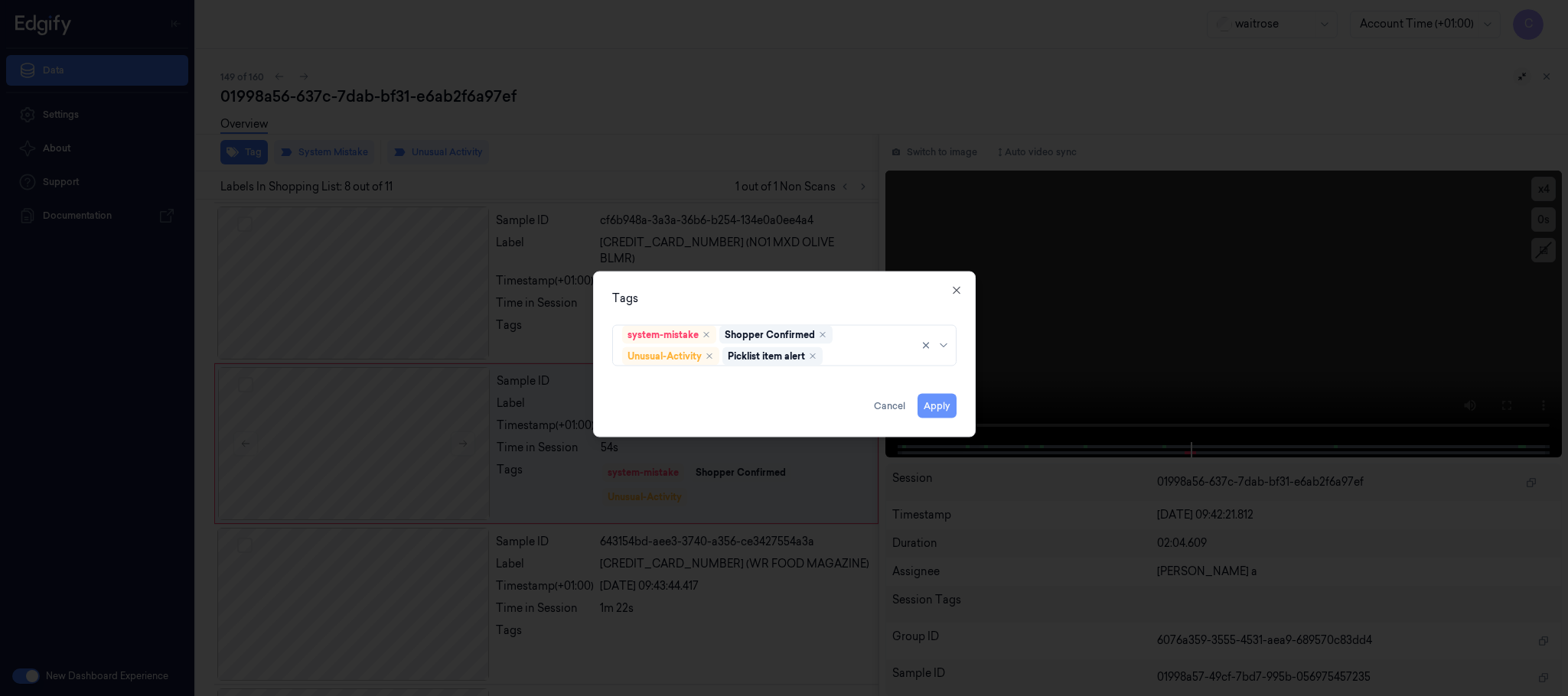
click at [937, 404] on button "Apply" at bounding box center [937, 406] width 39 height 24
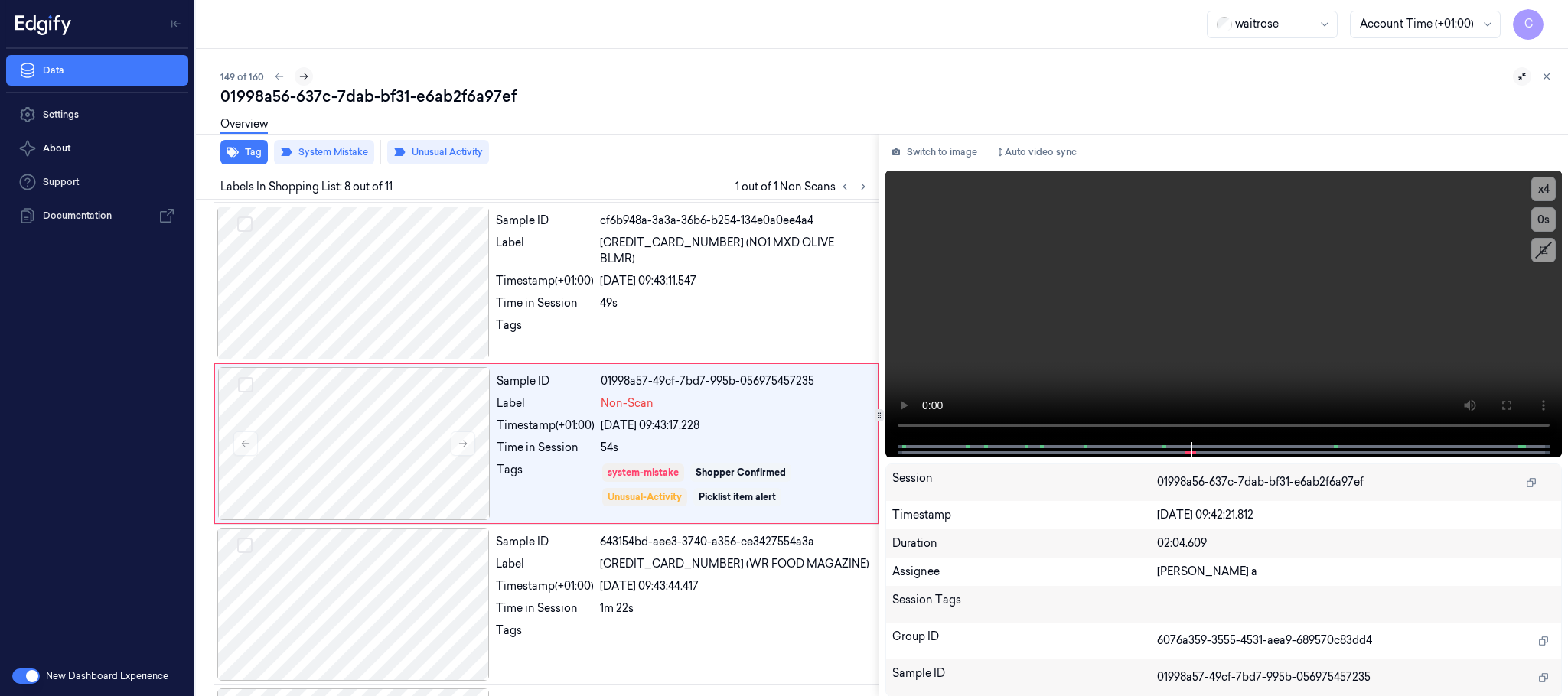
click at [298, 76] on icon at bounding box center [303, 76] width 10 height 10
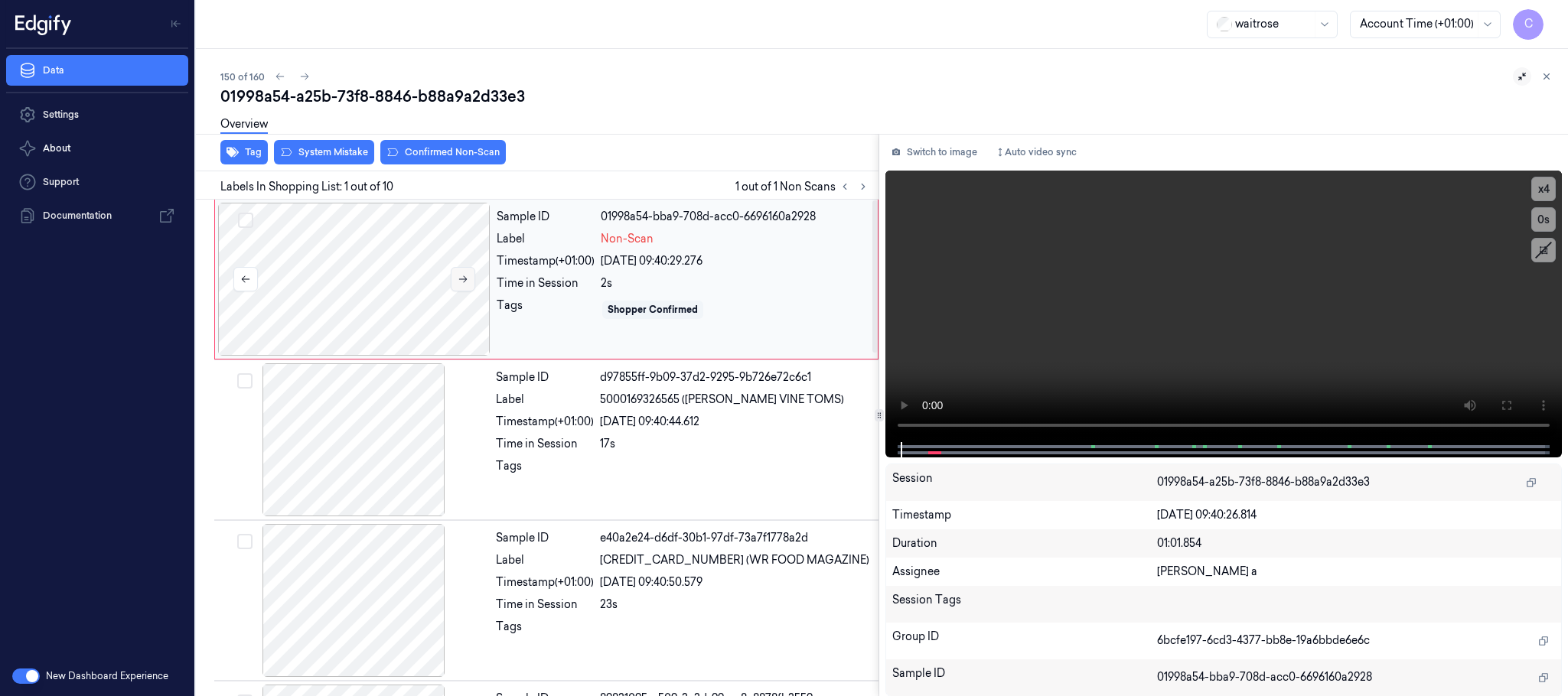
click at [462, 274] on icon at bounding box center [462, 279] width 10 height 10
click at [1550, 188] on button "x 4" at bounding box center [1544, 189] width 24 height 24
click at [1550, 188] on button "x 1" at bounding box center [1544, 189] width 24 height 24
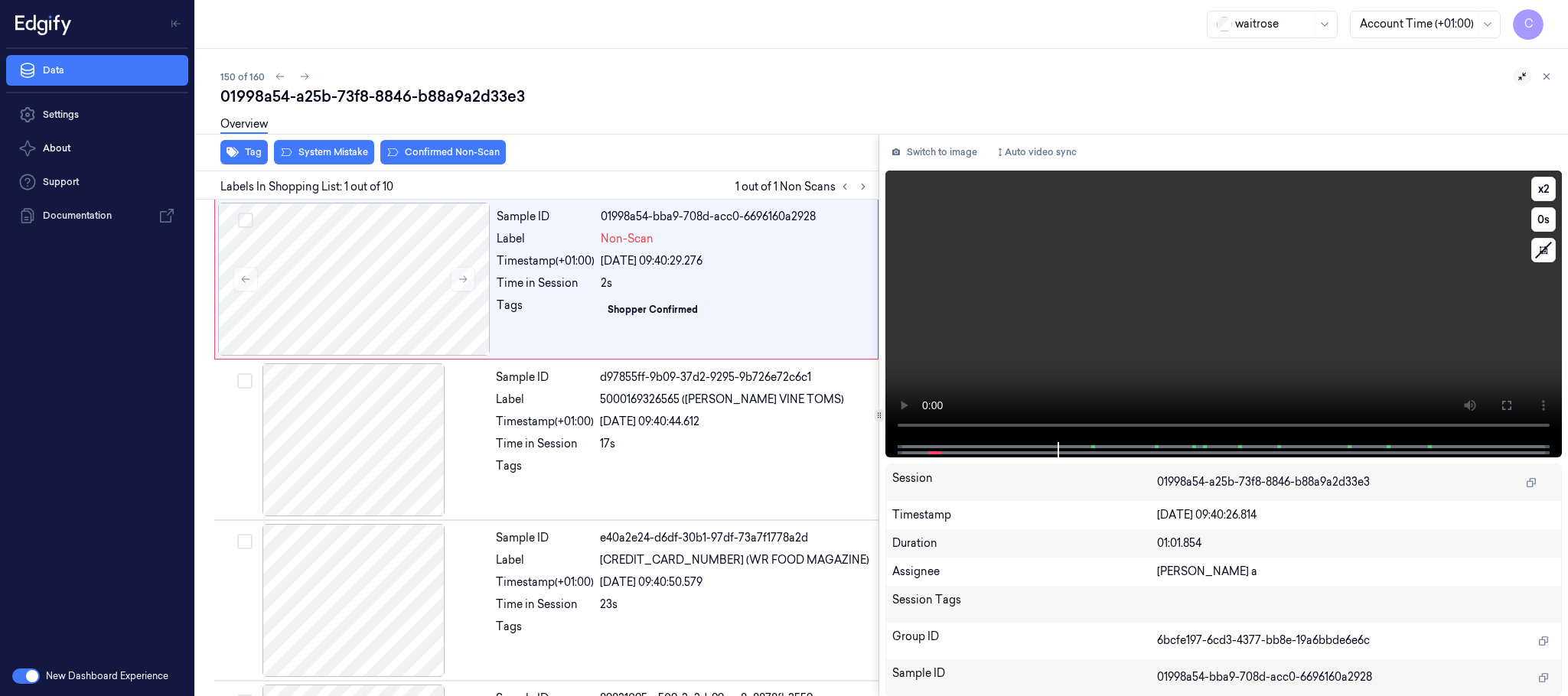
click at [1229, 308] on video at bounding box center [1223, 306] width 676 height 272
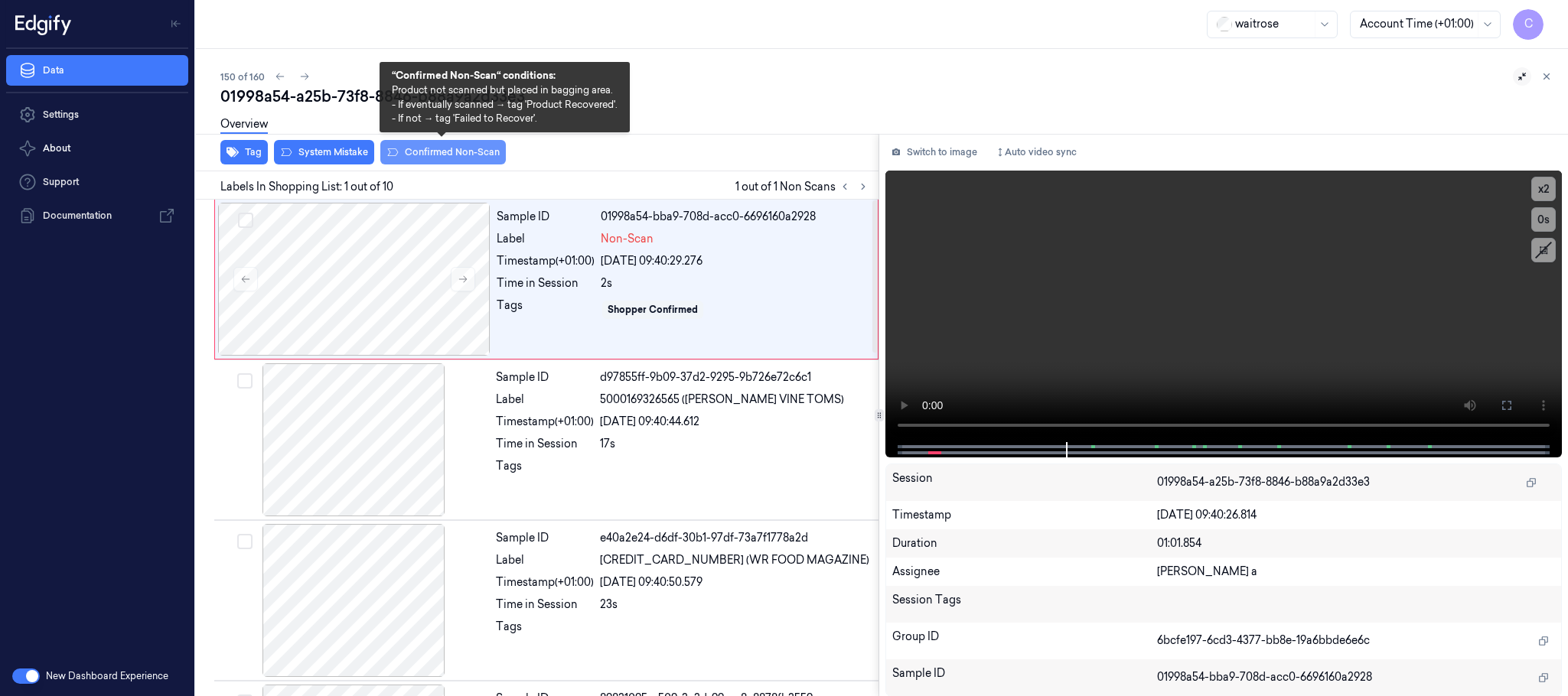
click at [457, 152] on button "Confirmed Non-Scan" at bounding box center [443, 152] width 125 height 24
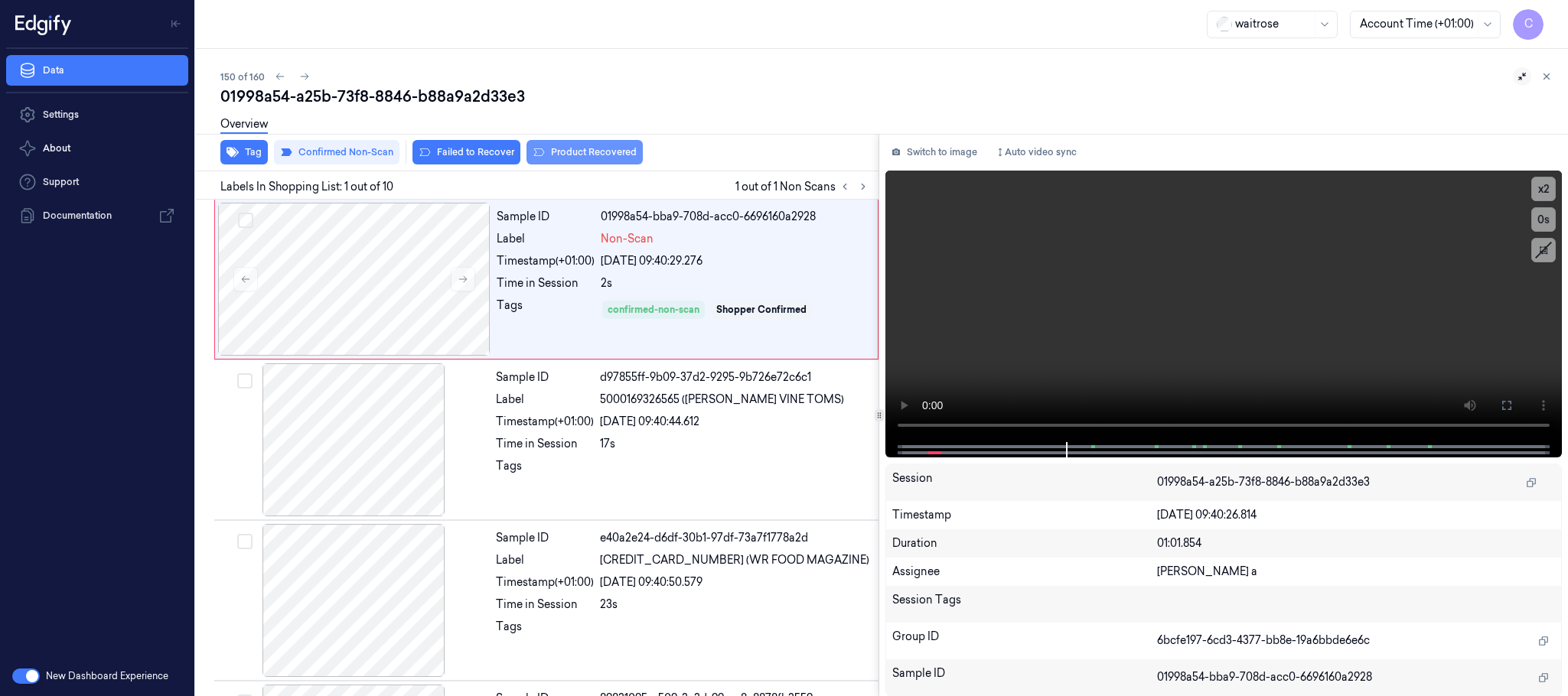
click at [583, 152] on button "Product Recovered" at bounding box center [585, 152] width 117 height 24
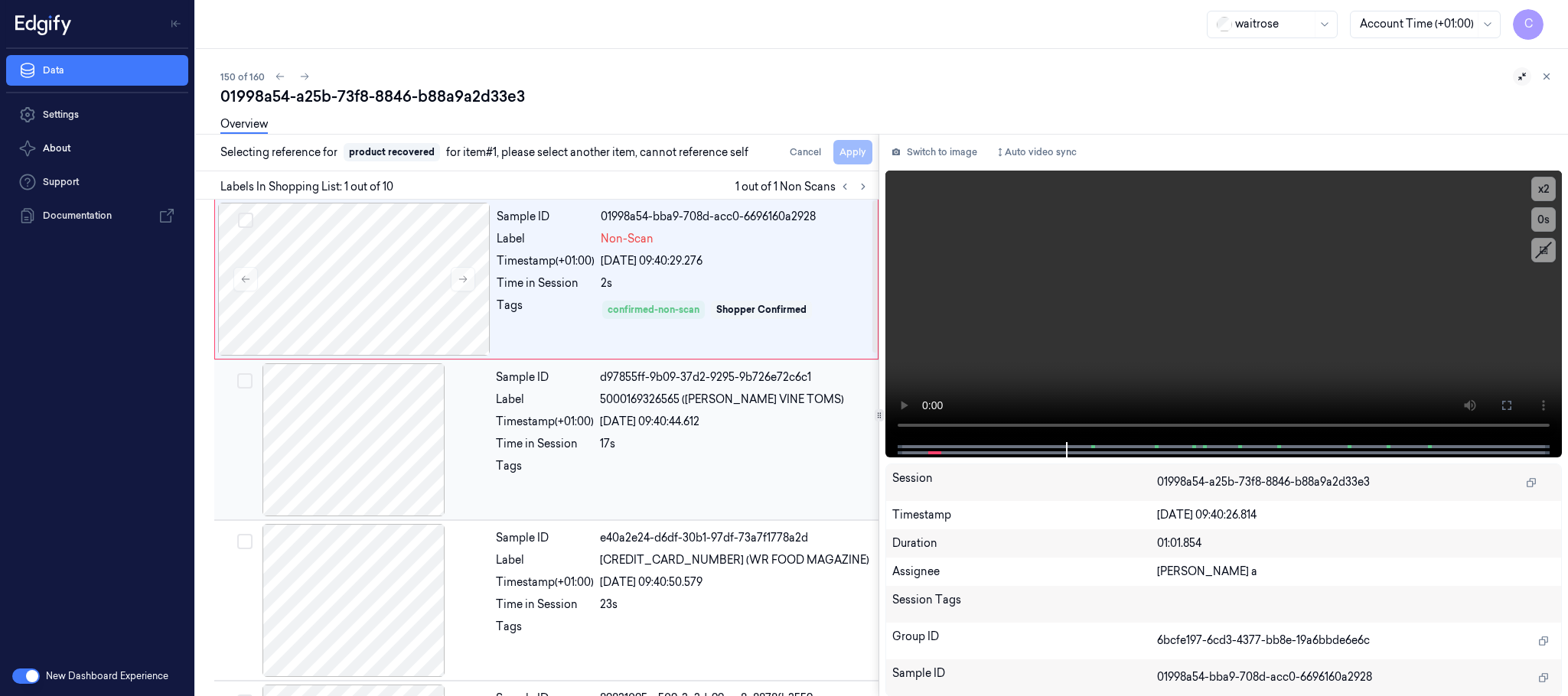
click at [347, 425] on div at bounding box center [353, 440] width 273 height 153
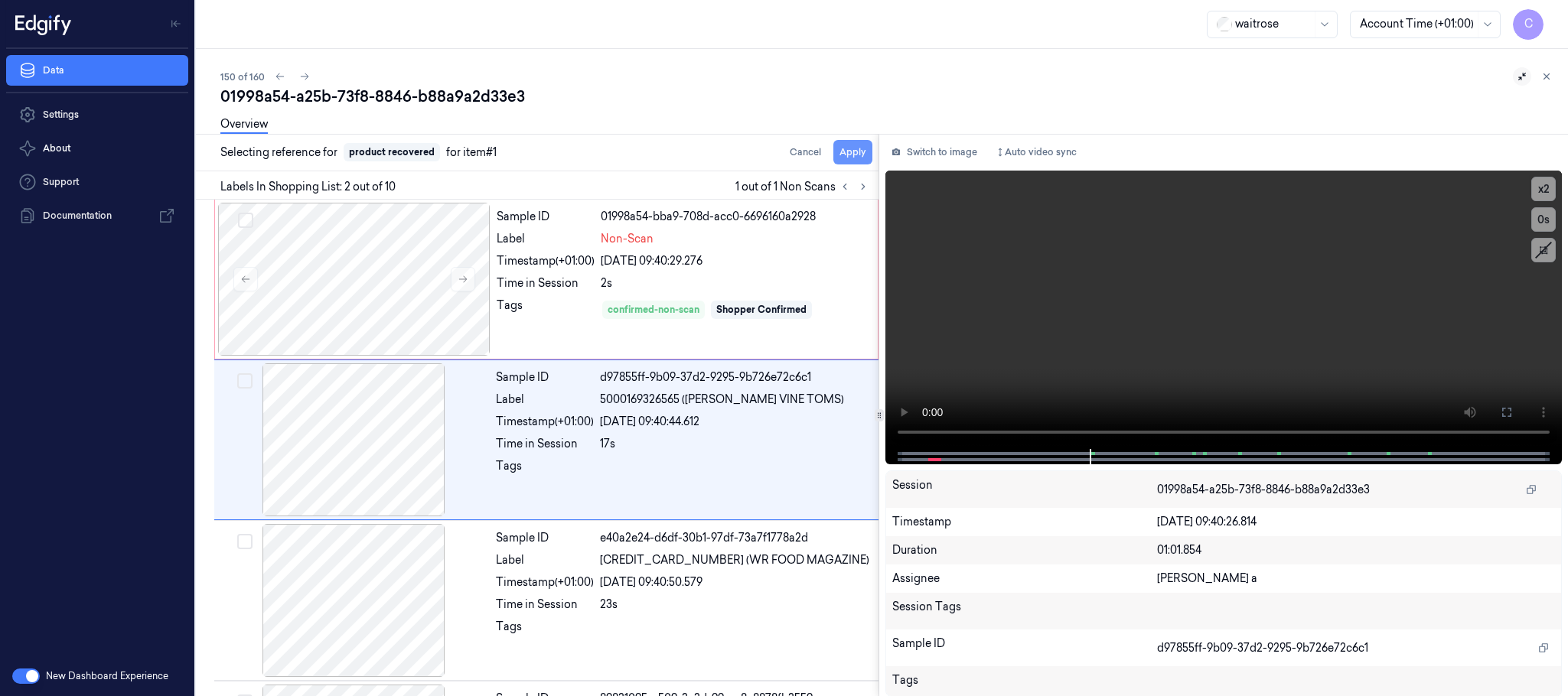
click at [846, 156] on button "Apply" at bounding box center [853, 152] width 39 height 24
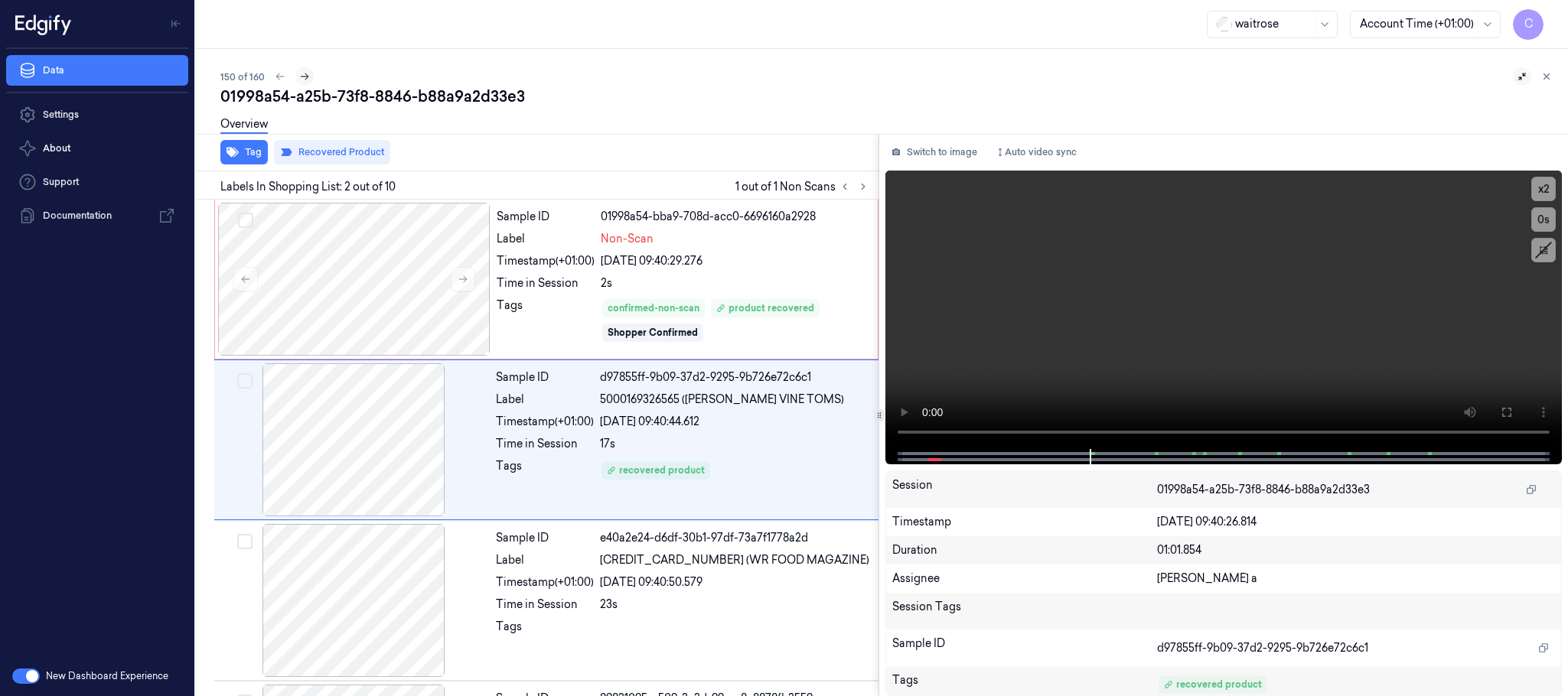
click at [306, 72] on icon at bounding box center [304, 76] width 10 height 10
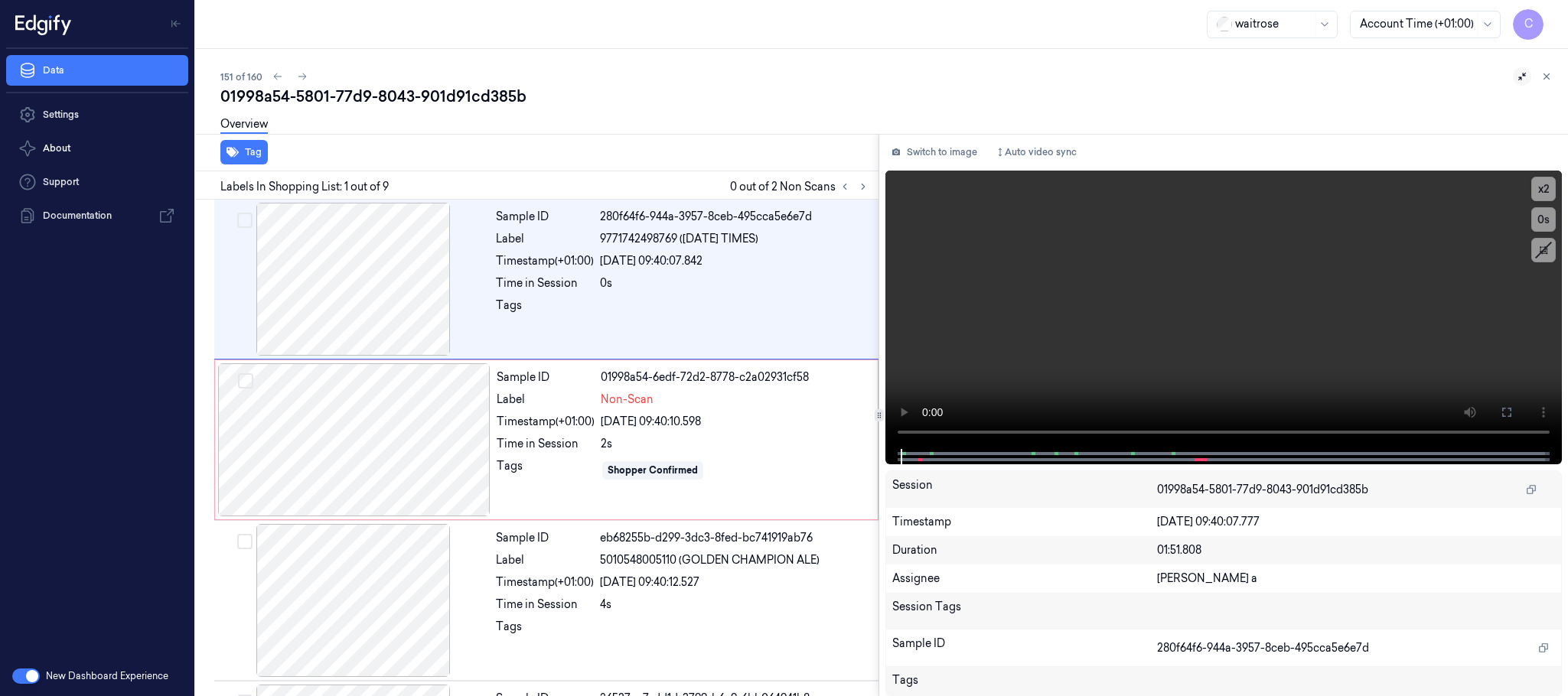
click at [854, 182] on div at bounding box center [854, 186] width 37 height 18
click at [466, 446] on div at bounding box center [354, 440] width 273 height 153
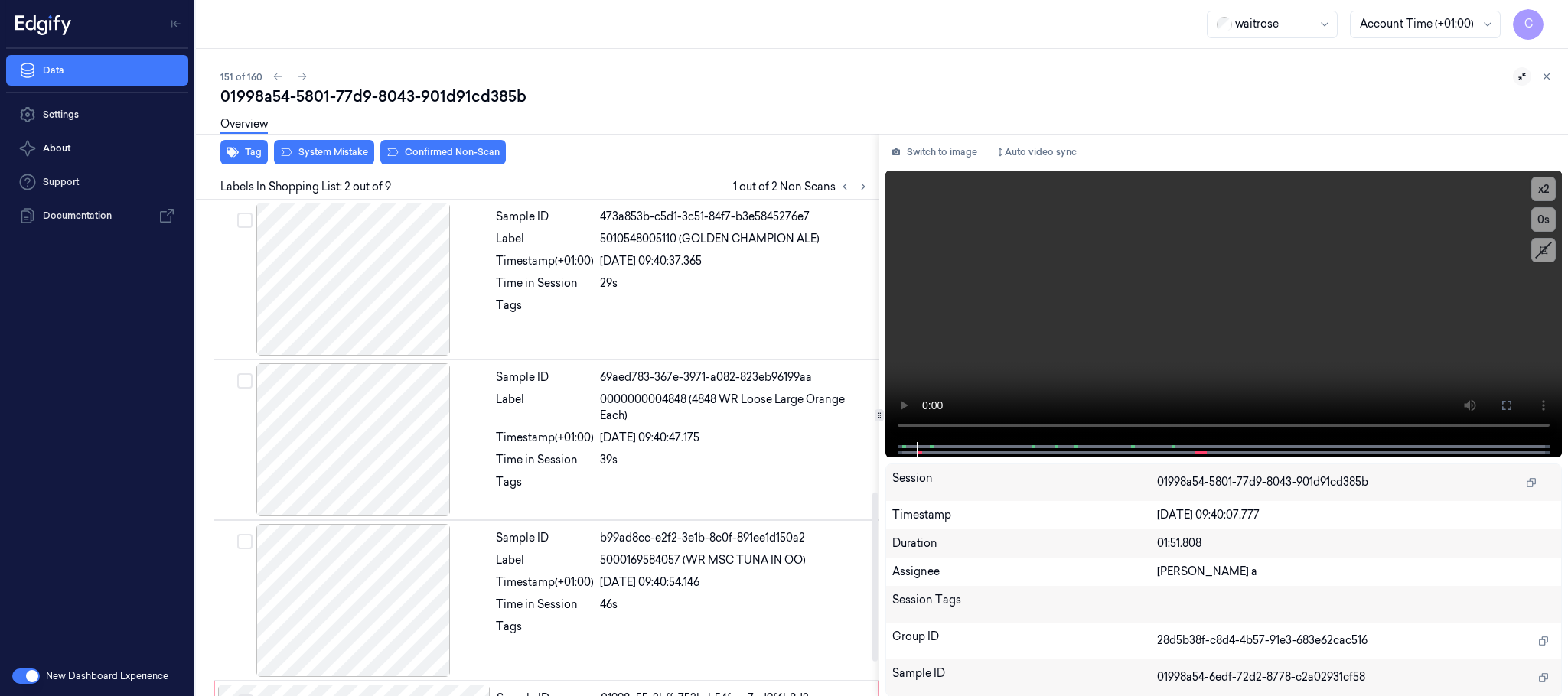
scroll to position [960, 0]
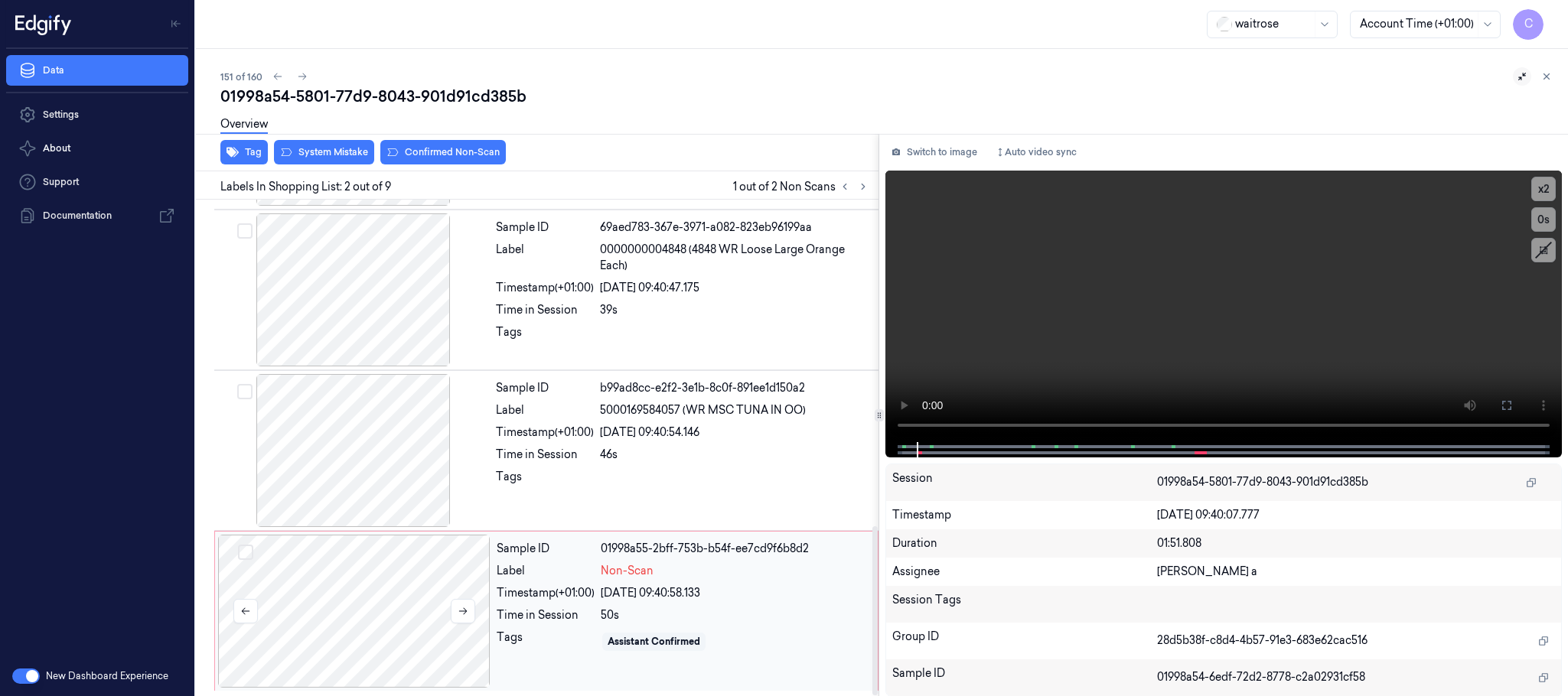
click at [352, 604] on div at bounding box center [354, 611] width 273 height 153
click at [465, 608] on icon at bounding box center [462, 611] width 10 height 10
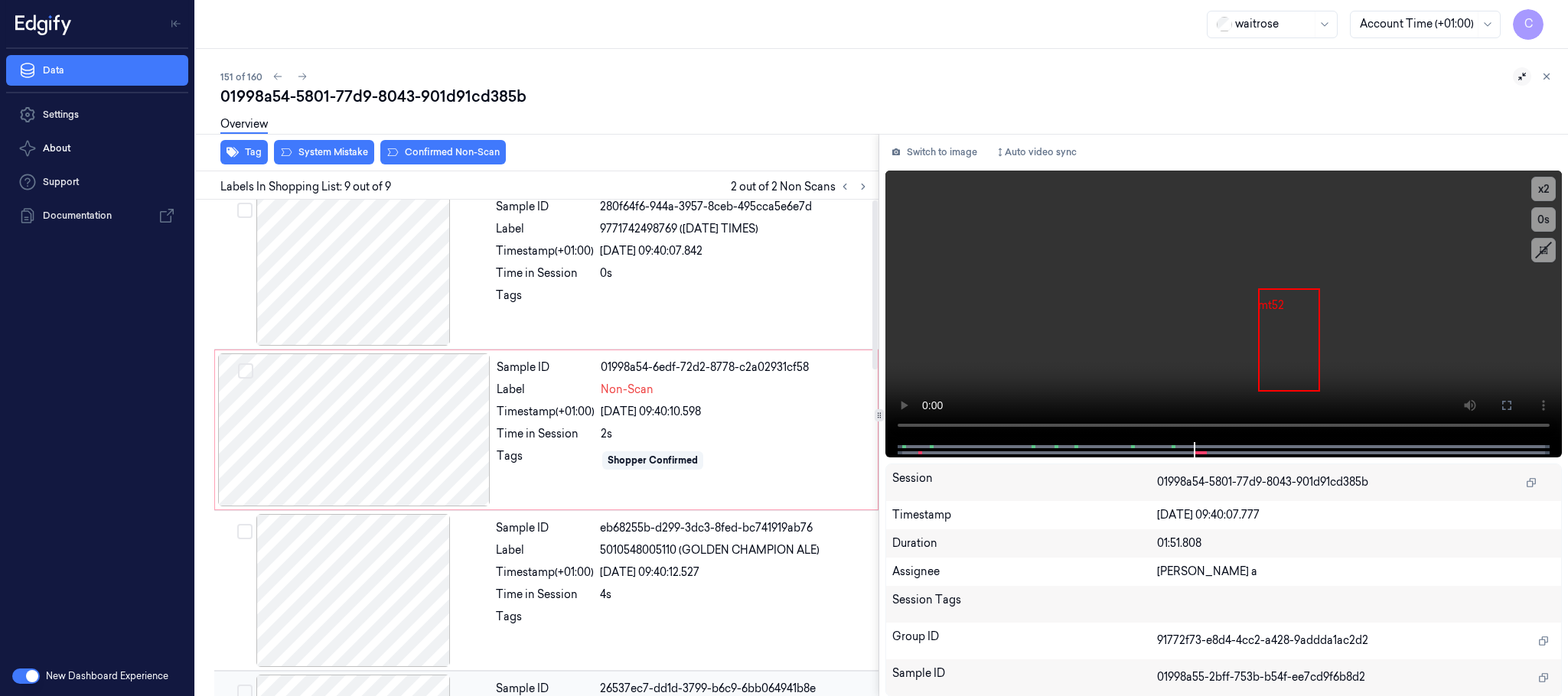
scroll to position [0, 0]
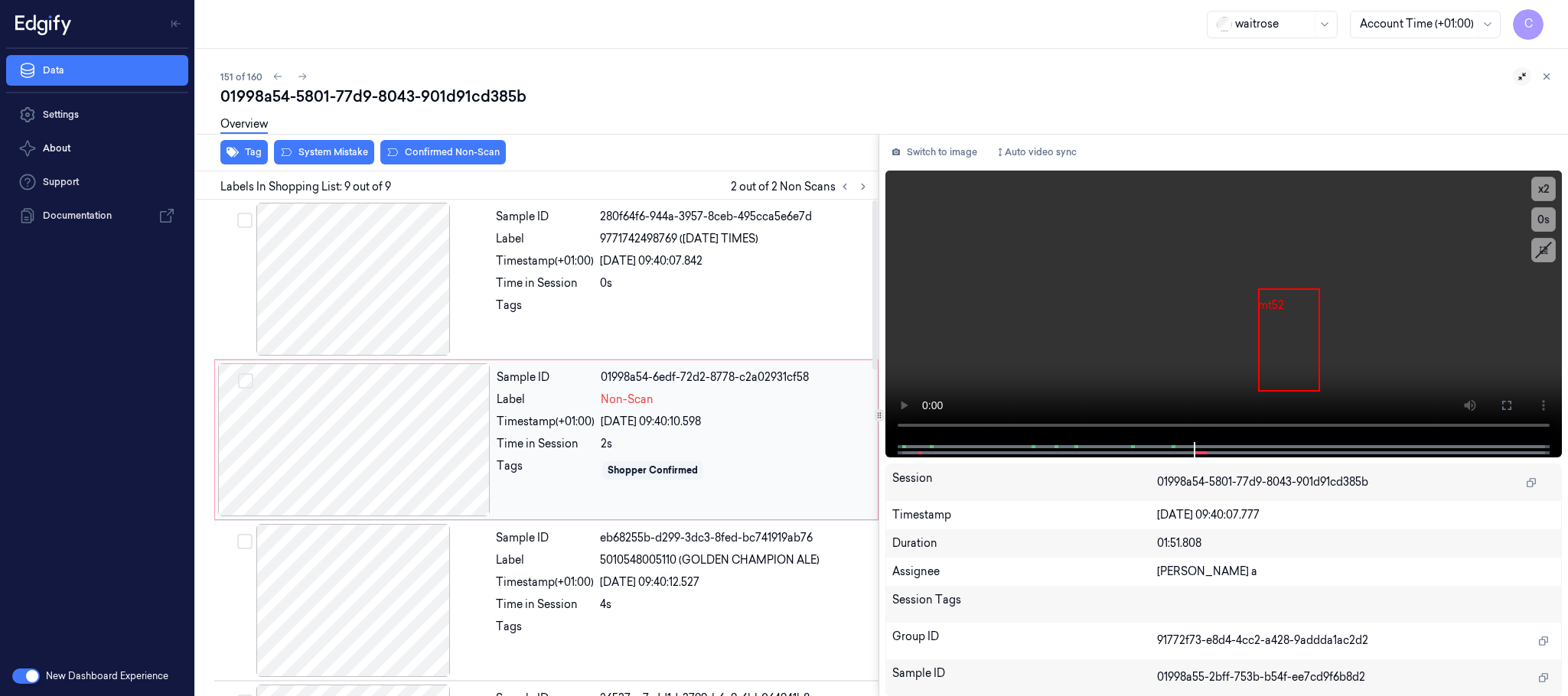
click at [351, 439] on div at bounding box center [354, 440] width 273 height 153
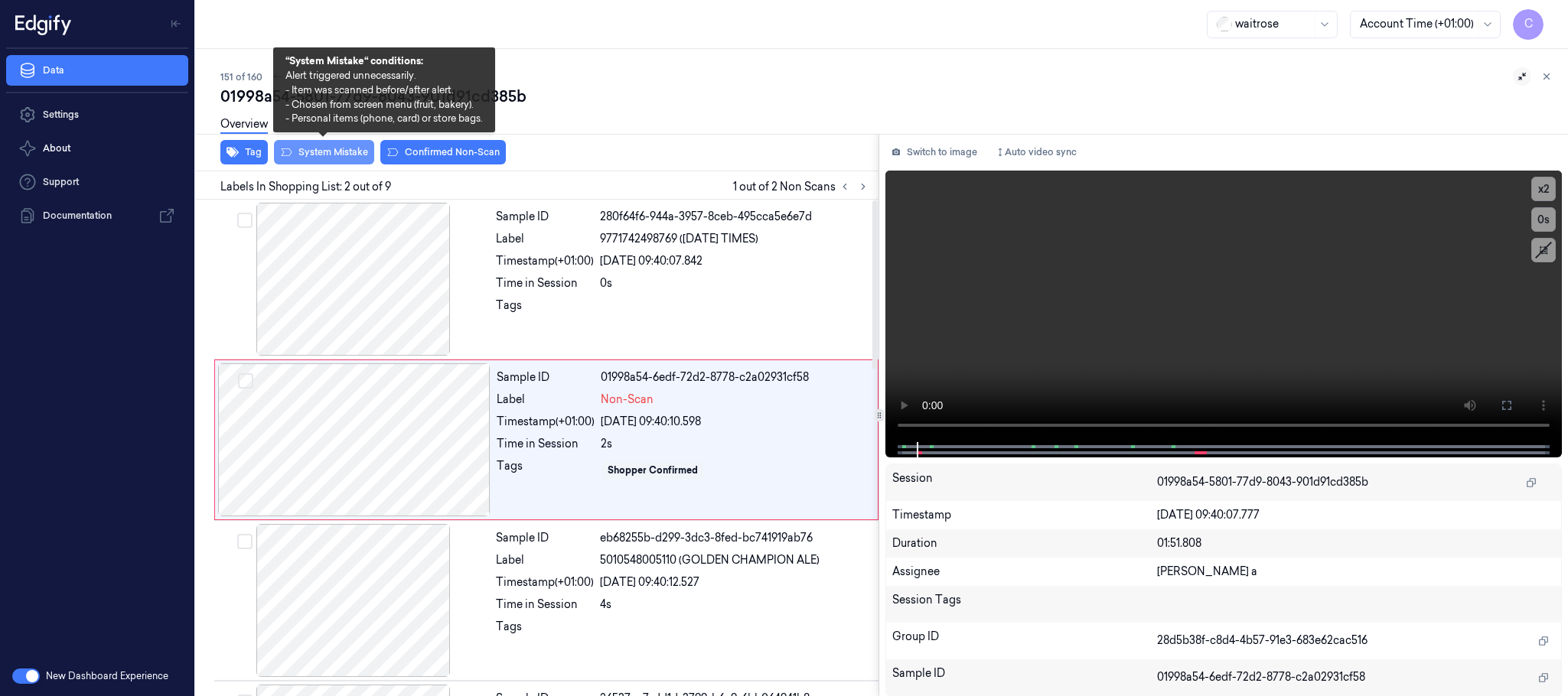
click at [329, 154] on button "System Mistake" at bounding box center [324, 152] width 101 height 24
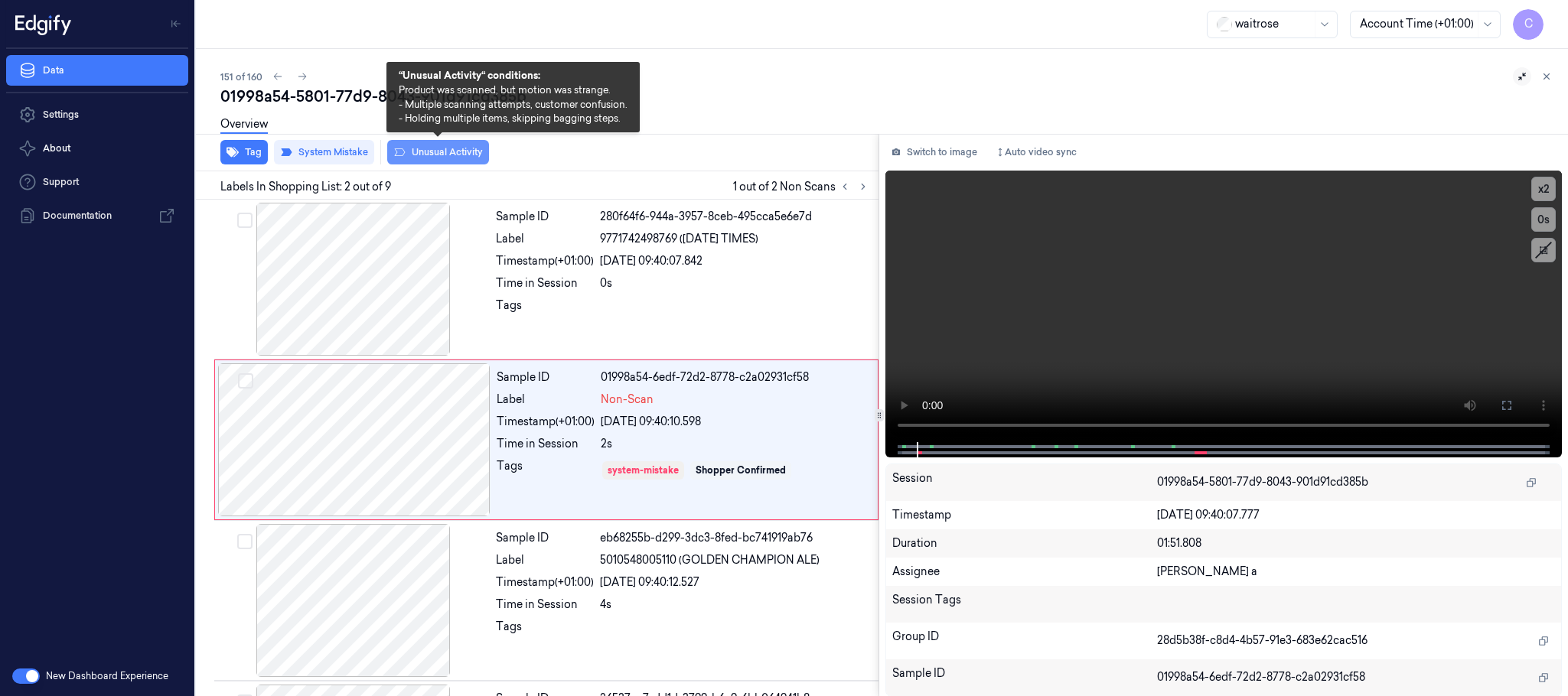
click at [451, 150] on button "Unusual Activity" at bounding box center [438, 152] width 102 height 24
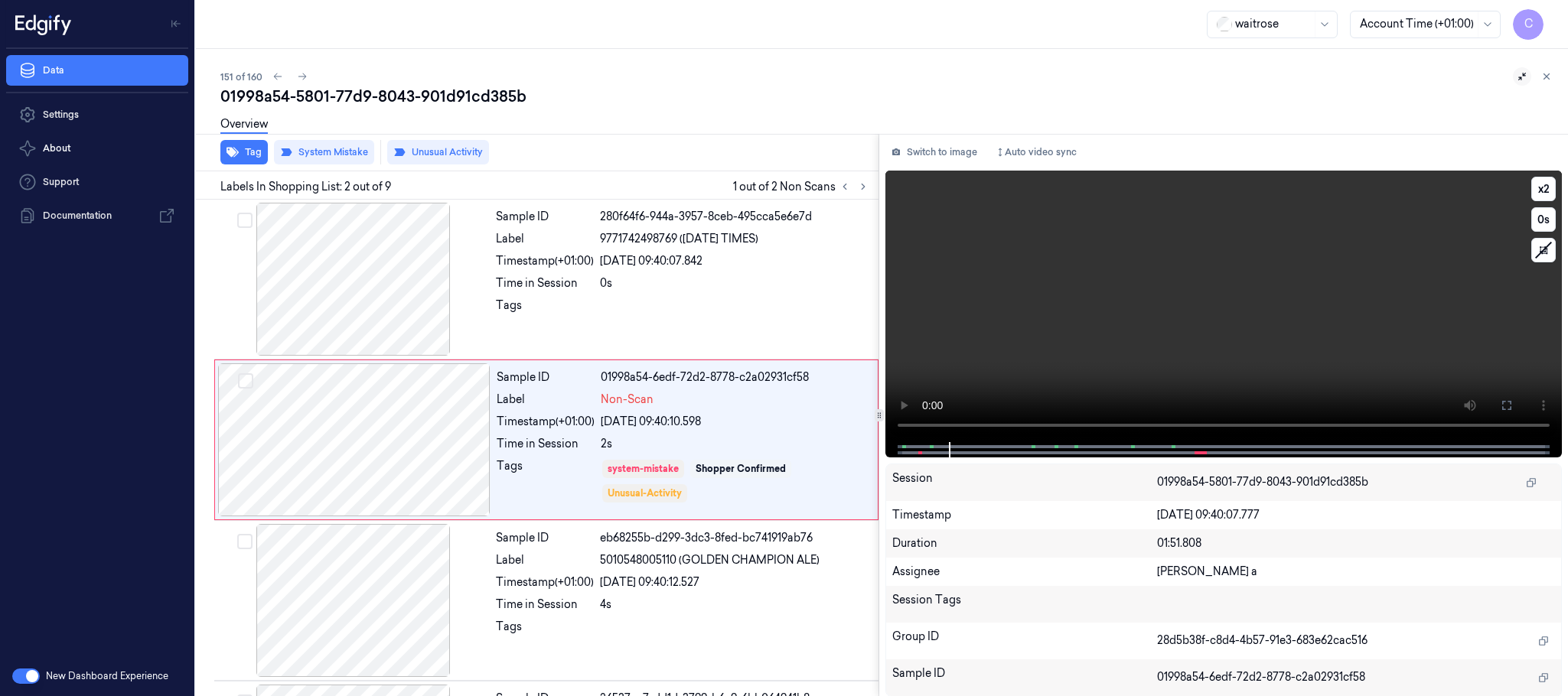
click at [1181, 324] on video at bounding box center [1223, 306] width 676 height 272
click at [1045, 325] on video at bounding box center [1223, 306] width 676 height 272
click at [1117, 262] on video at bounding box center [1223, 306] width 676 height 272
click at [398, 444] on div at bounding box center [354, 440] width 273 height 153
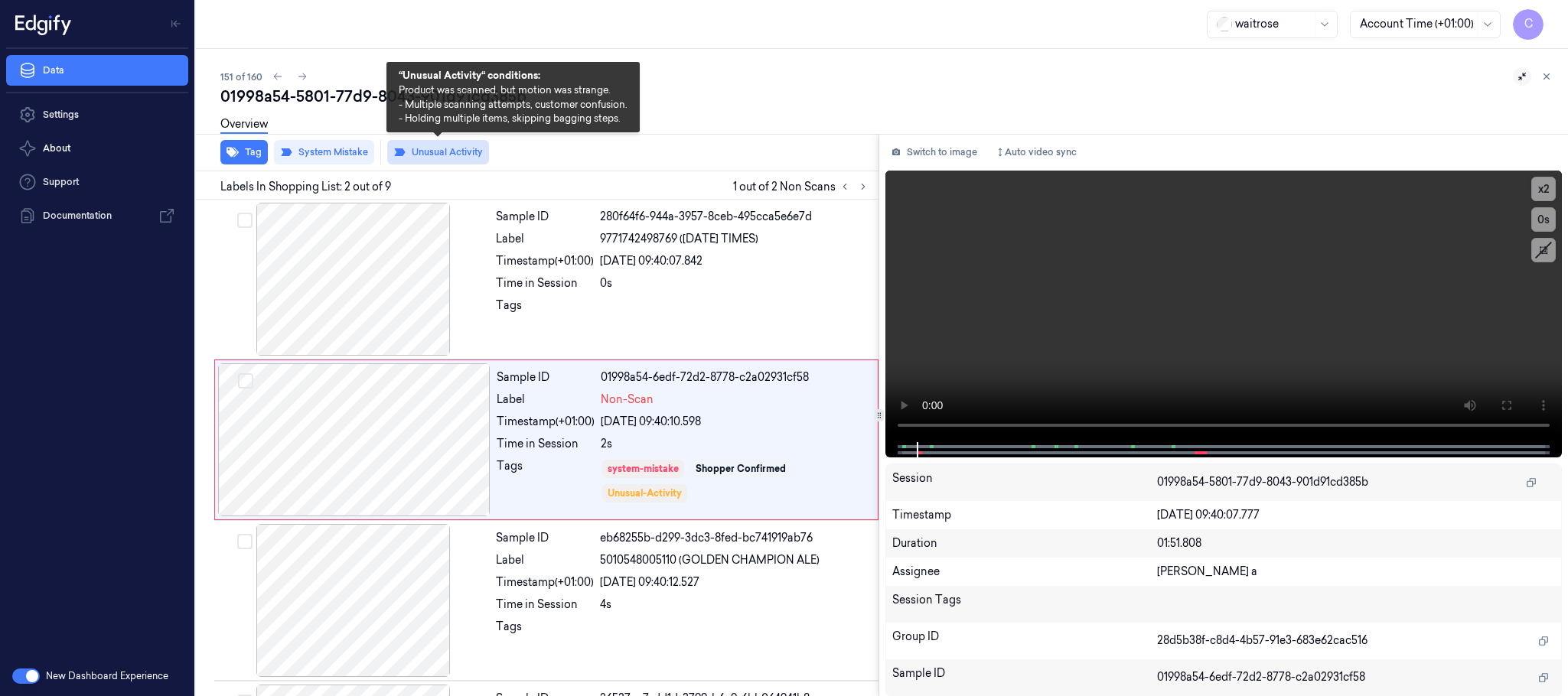
click at [481, 149] on button "Unusual Activity" at bounding box center [438, 152] width 102 height 24
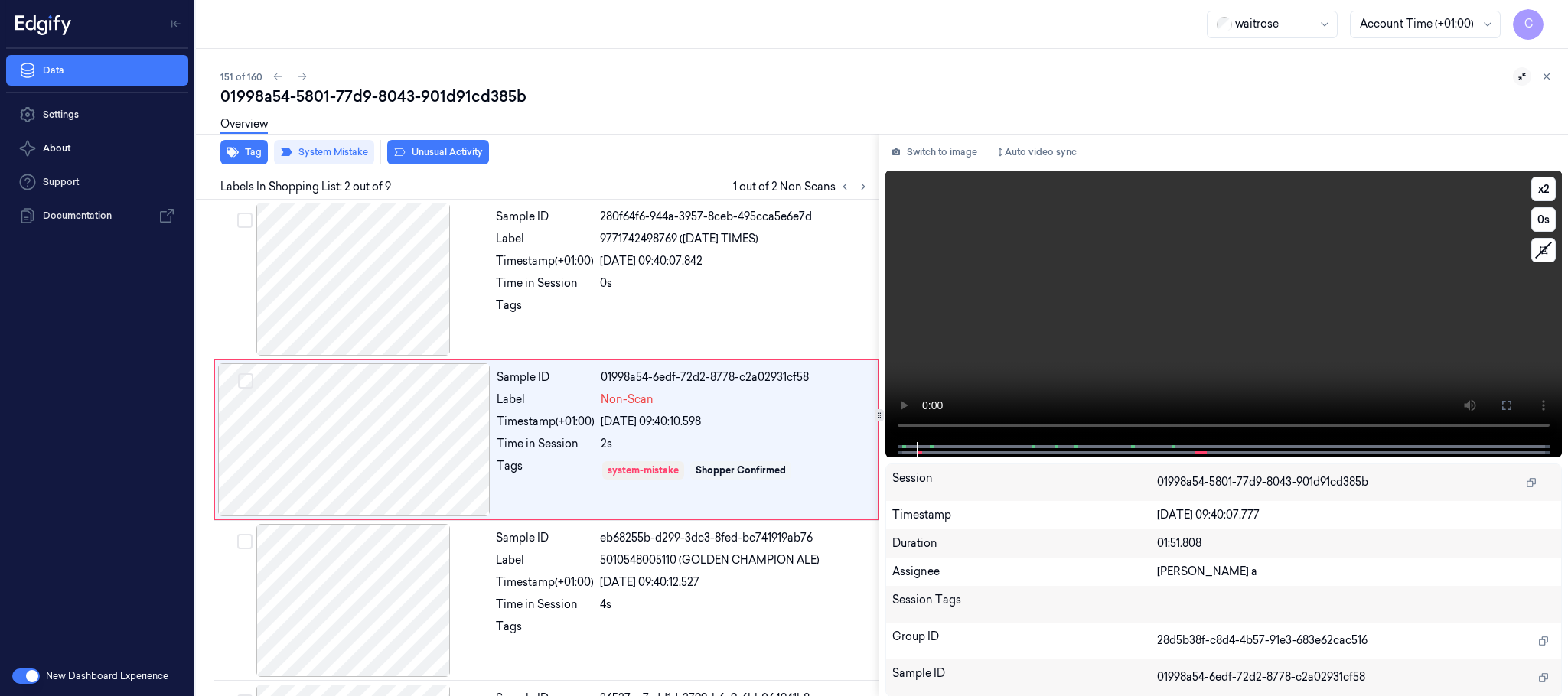
click at [972, 356] on video at bounding box center [1223, 306] width 676 height 272
click at [1250, 350] on video at bounding box center [1223, 306] width 676 height 272
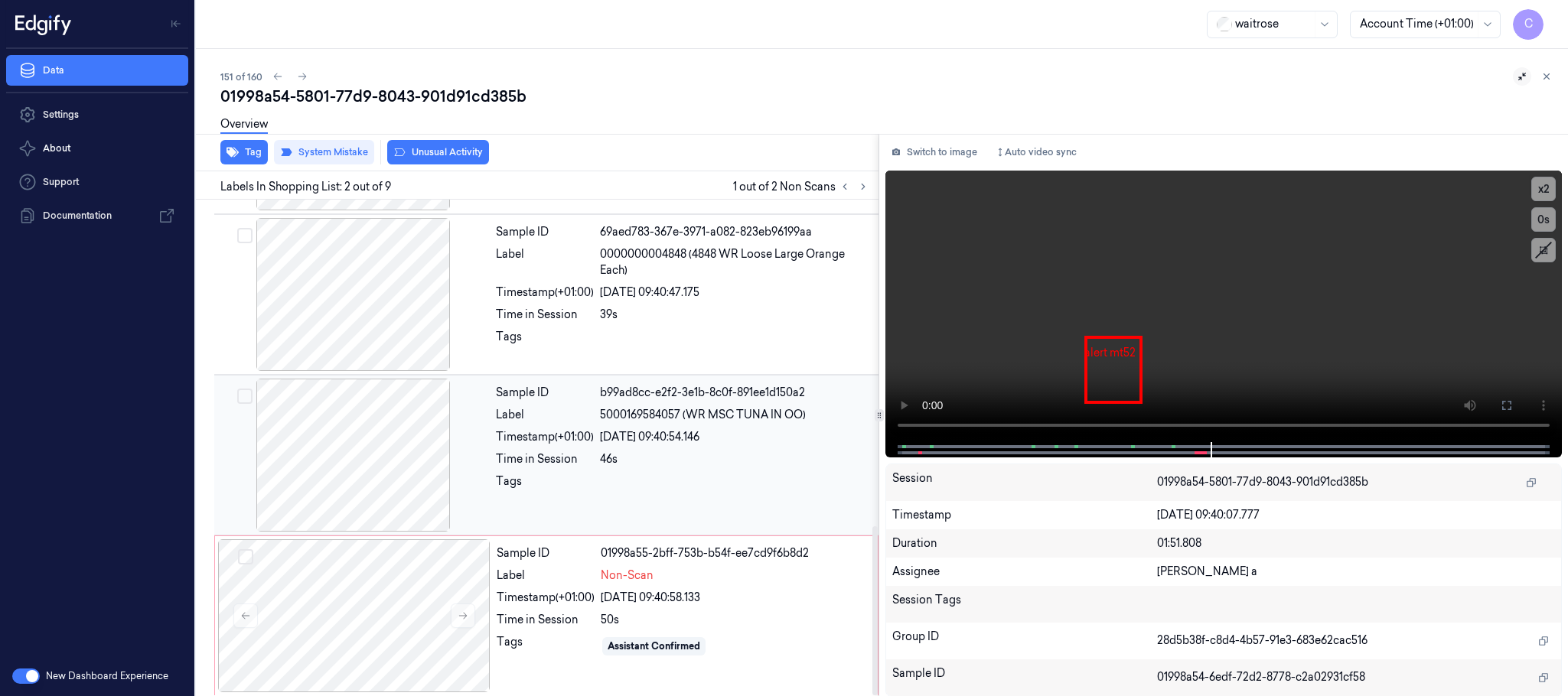
scroll to position [960, 0]
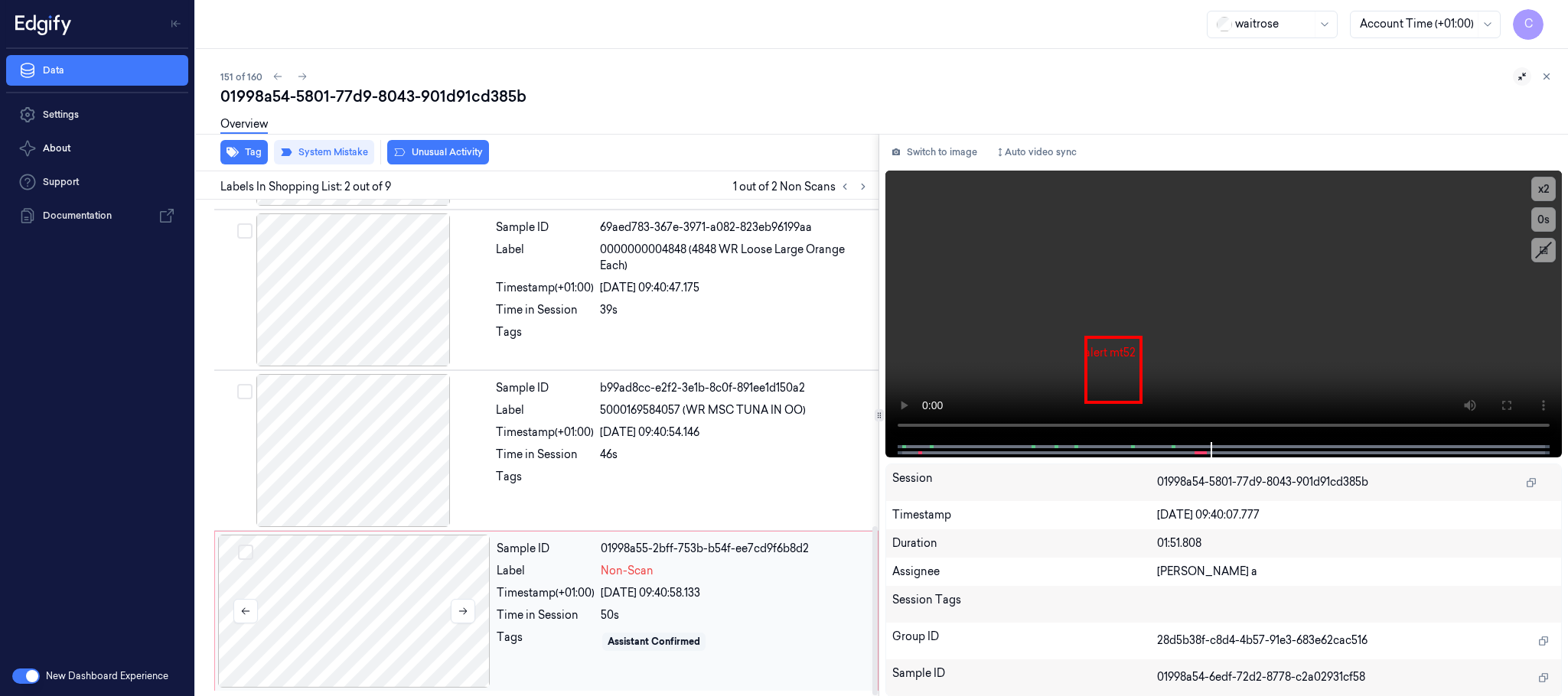
click at [368, 623] on div at bounding box center [354, 611] width 273 height 153
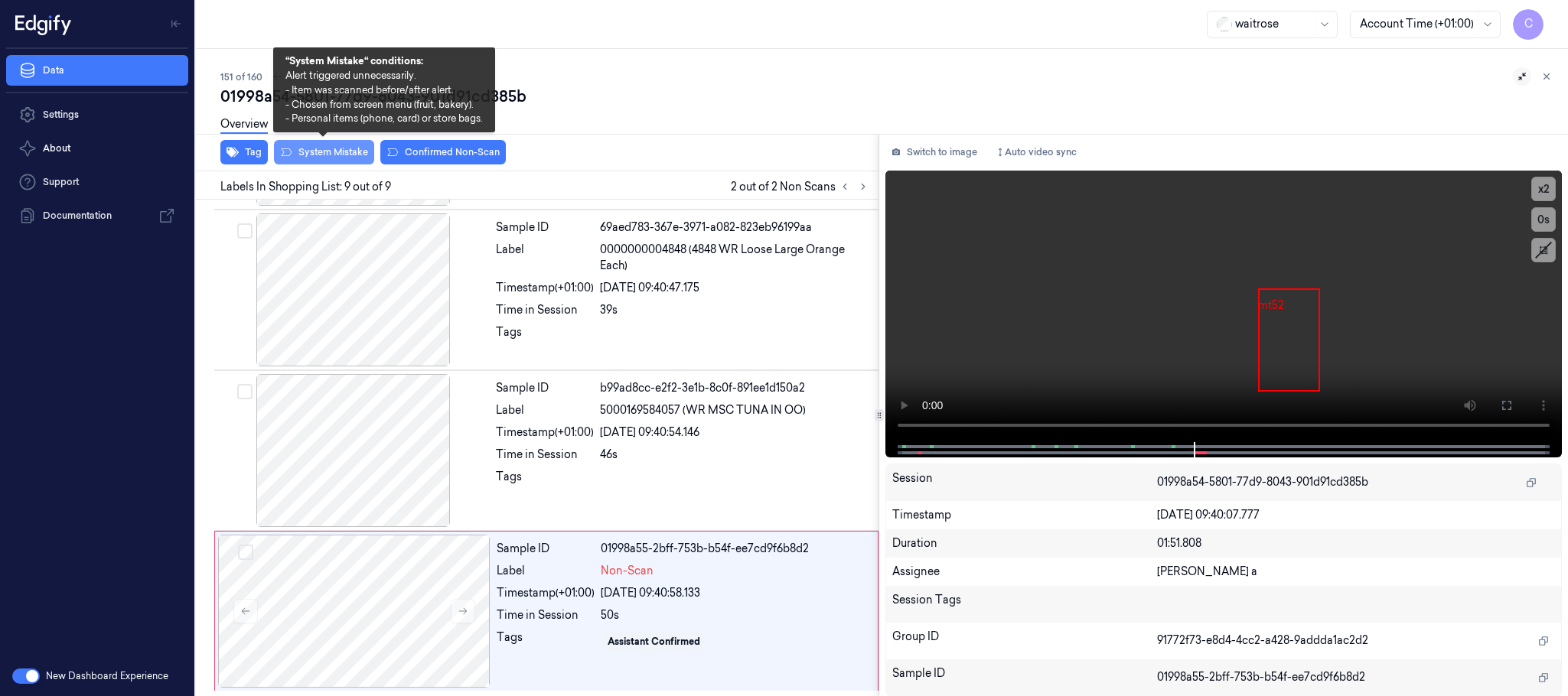
click at [320, 151] on button "System Mistake" at bounding box center [324, 152] width 101 height 24
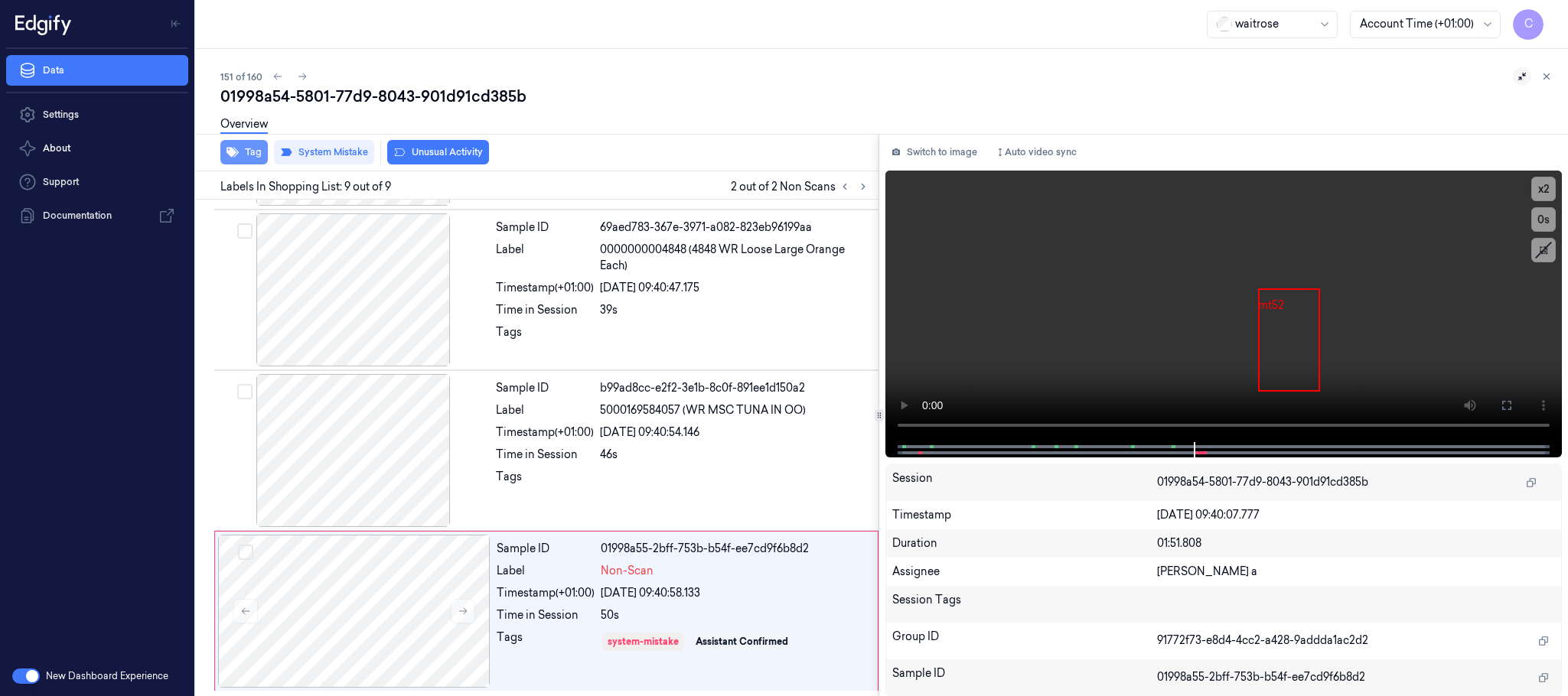
click at [239, 151] on button "Tag" at bounding box center [244, 152] width 47 height 24
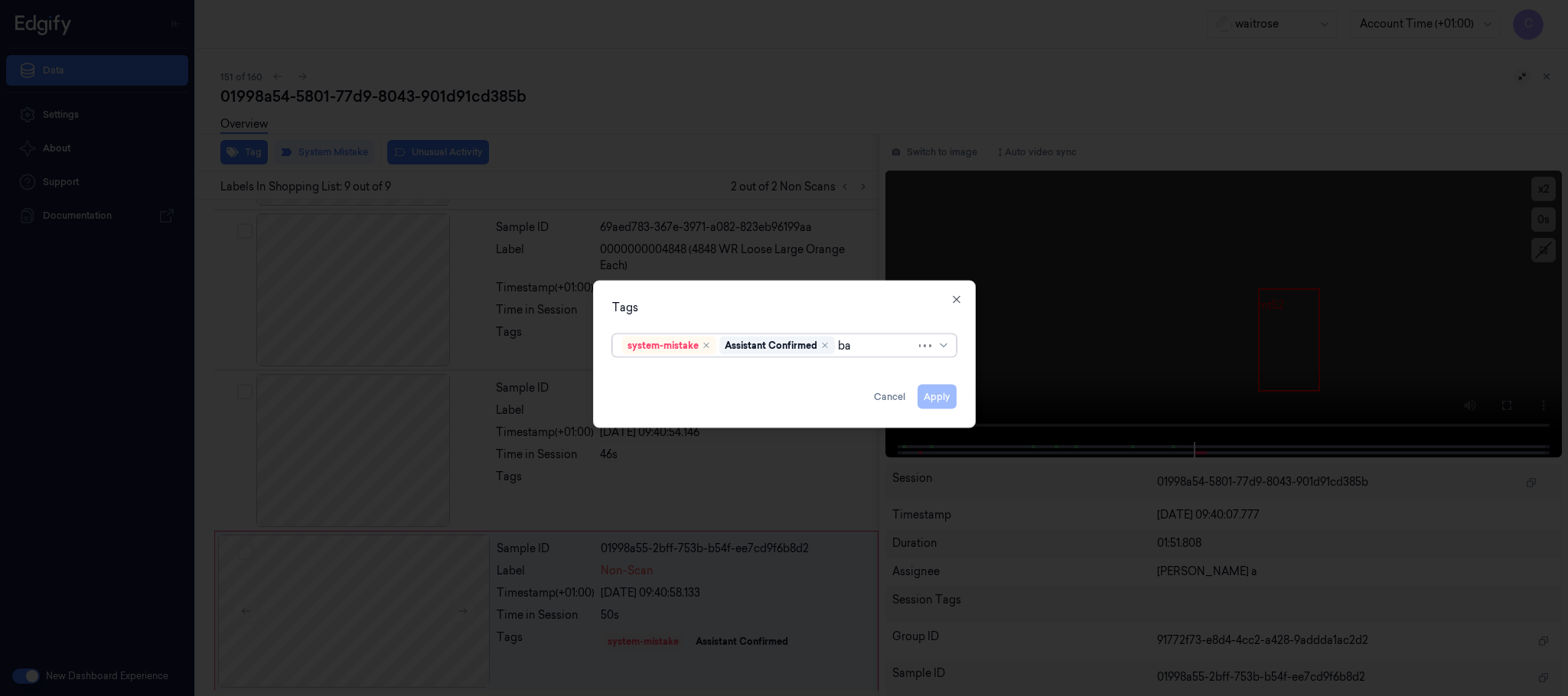
type input "bag"
click at [667, 375] on div "bags" at bounding box center [784, 377] width 324 height 16
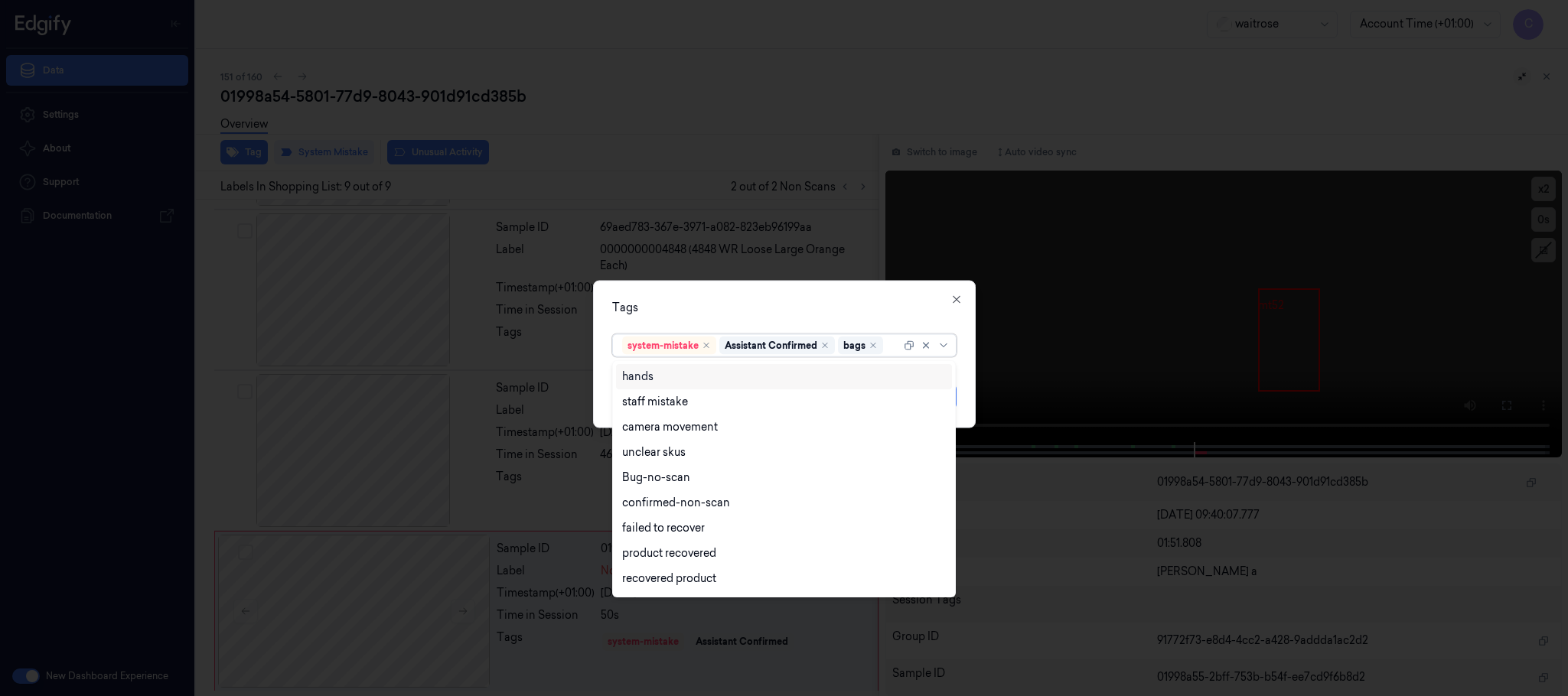
click at [778, 312] on div "Tags" at bounding box center [784, 308] width 344 height 16
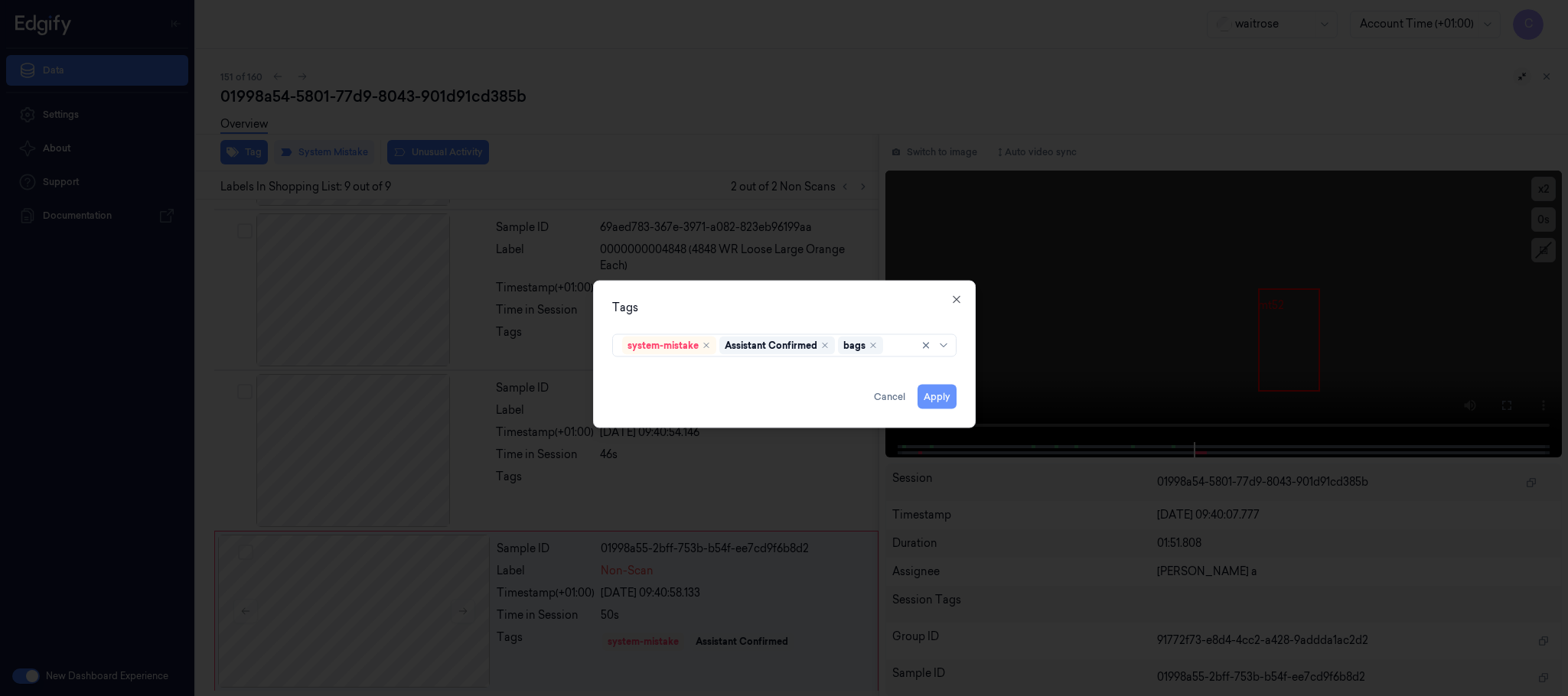
click at [935, 387] on button "Apply" at bounding box center [937, 397] width 39 height 24
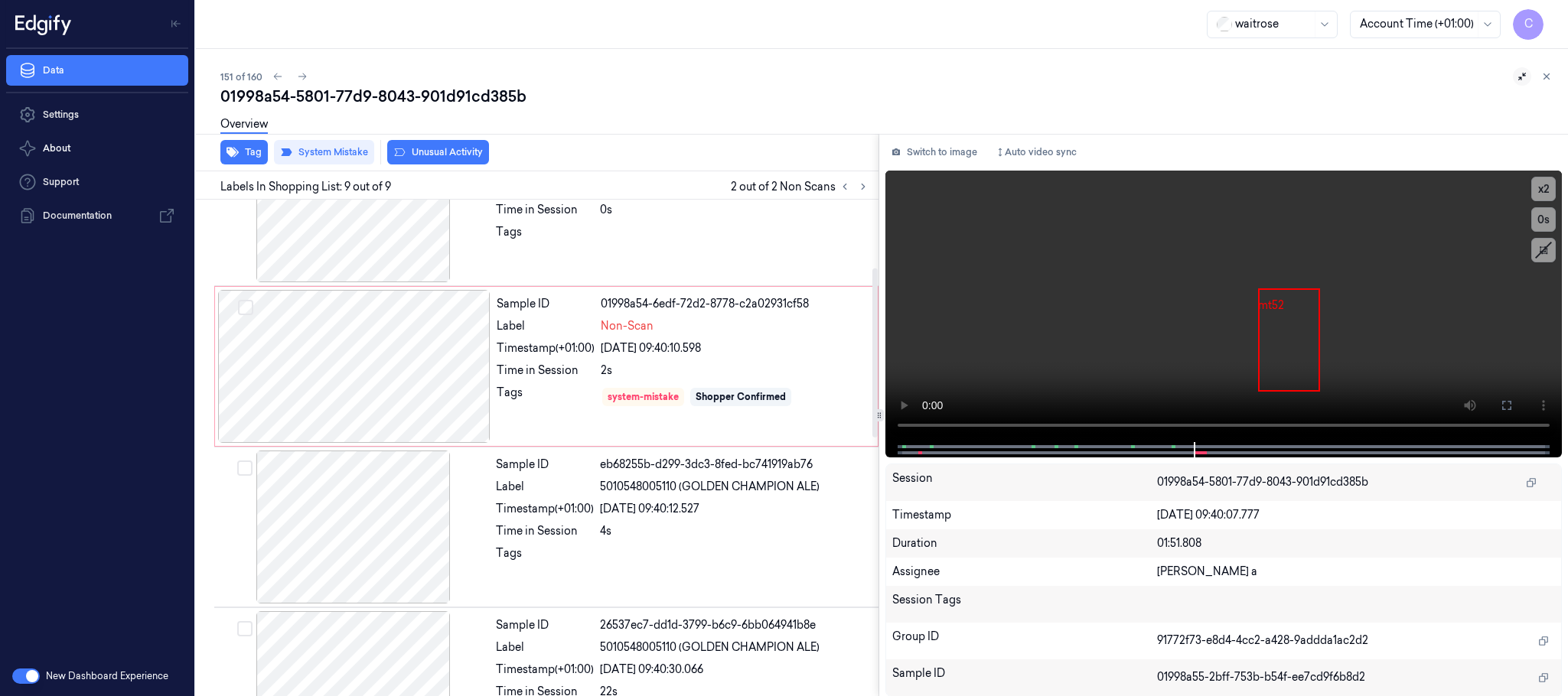
scroll to position [0, 0]
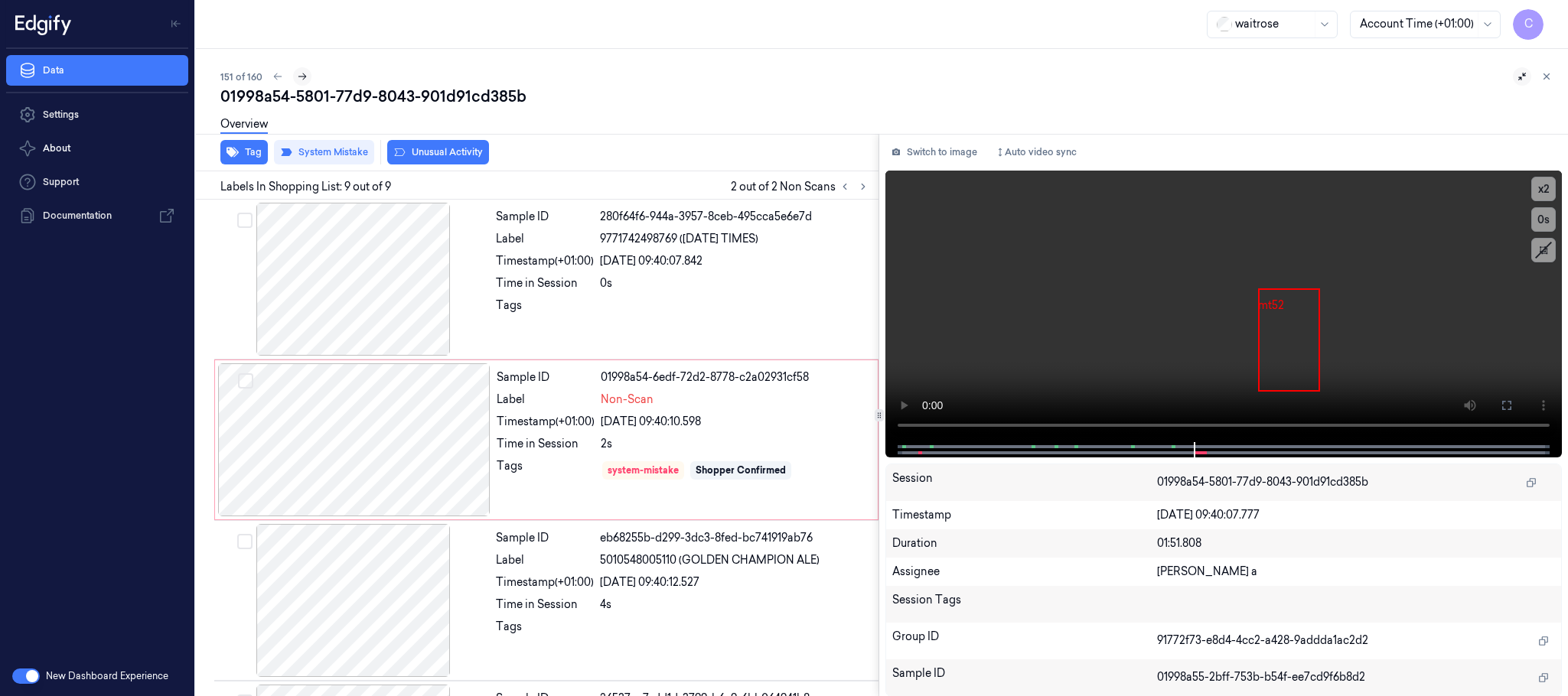
click at [302, 78] on icon at bounding box center [302, 76] width 10 height 10
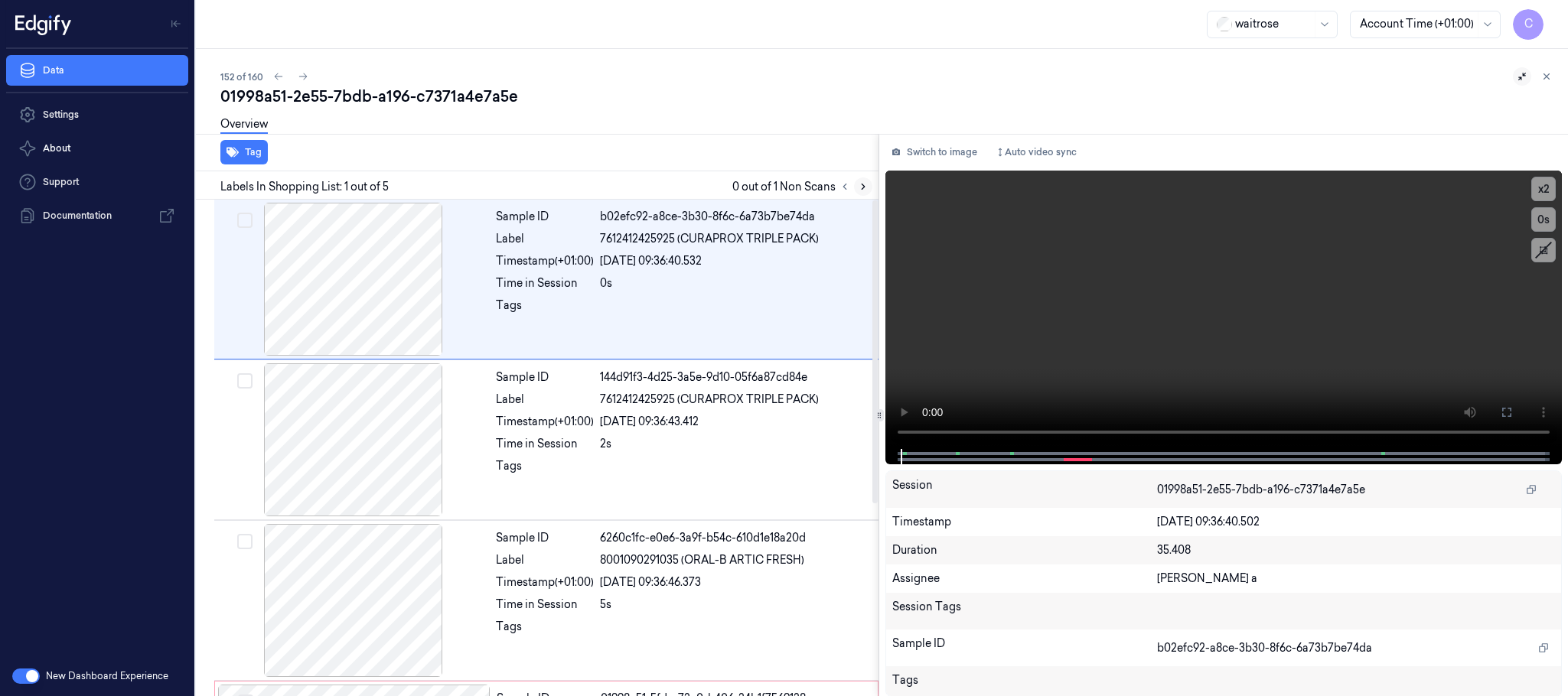
click at [860, 186] on icon at bounding box center [863, 186] width 10 height 10
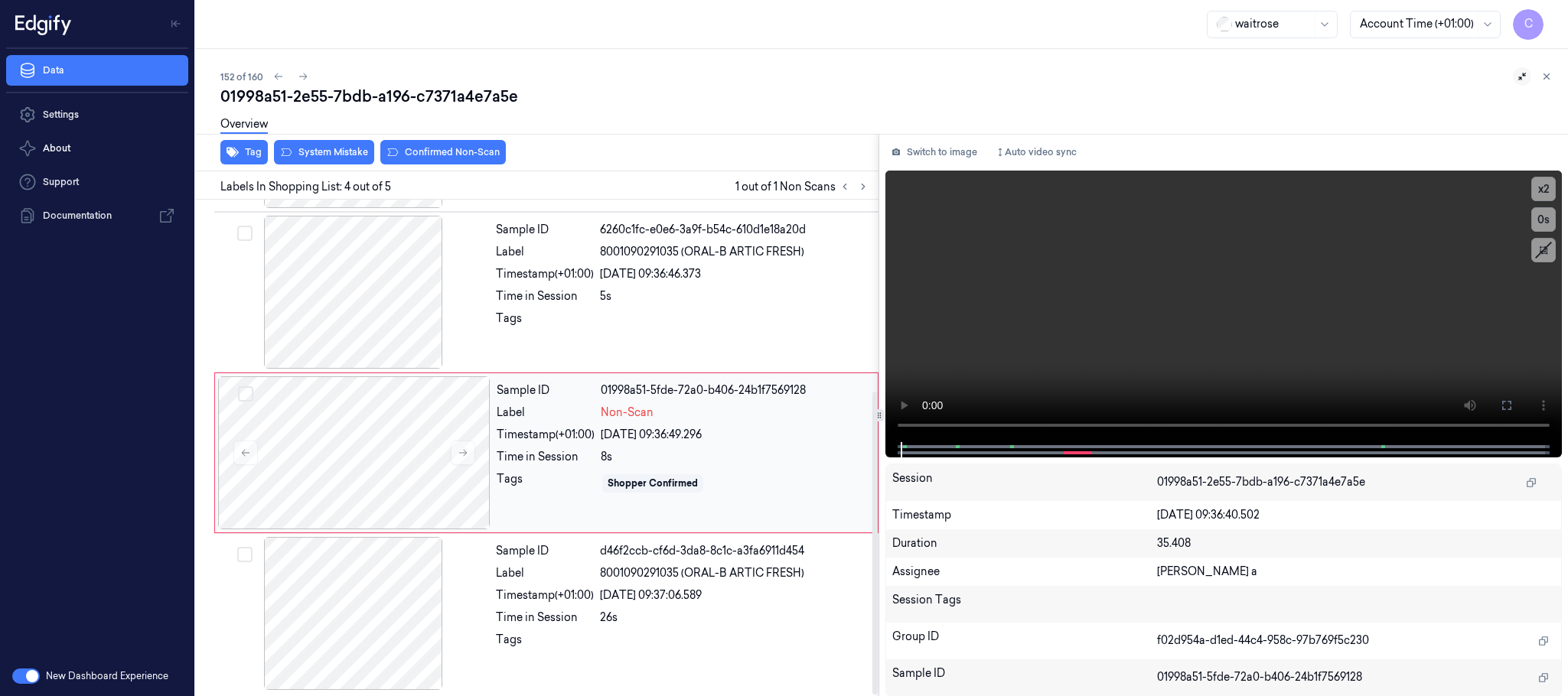
scroll to position [314, 0]
click at [459, 438] on button at bounding box center [463, 450] width 24 height 24
click at [459, 448] on icon at bounding box center [462, 450] width 10 height 10
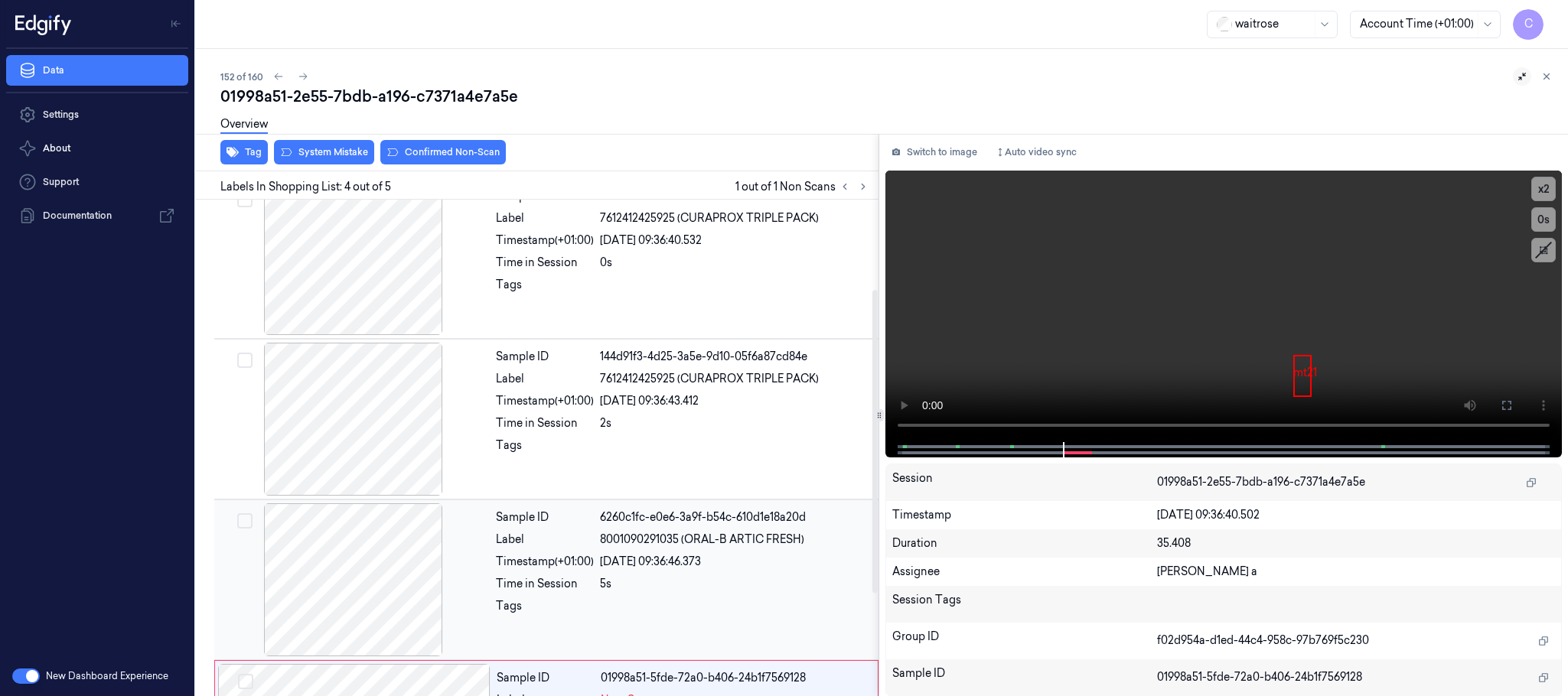
scroll to position [0, 0]
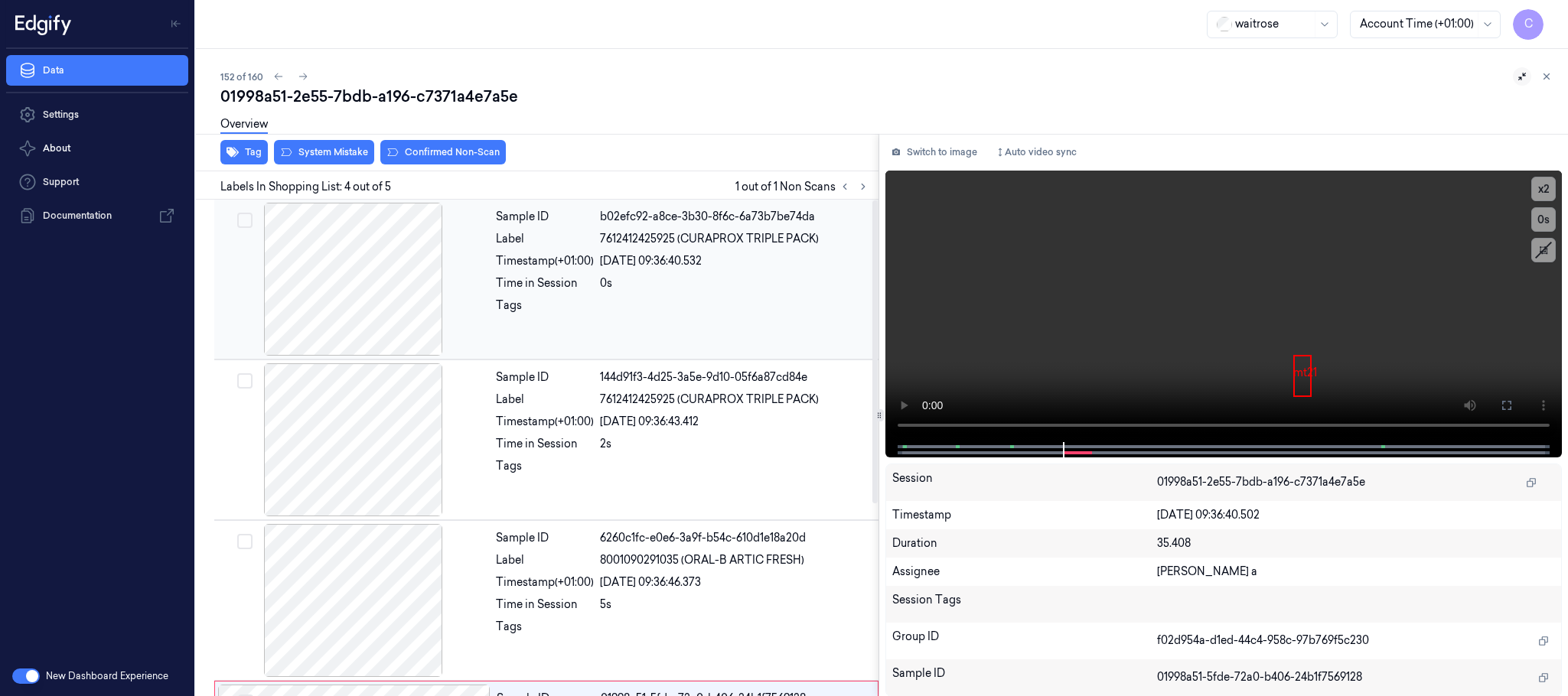
click at [386, 317] on div at bounding box center [353, 279] width 273 height 153
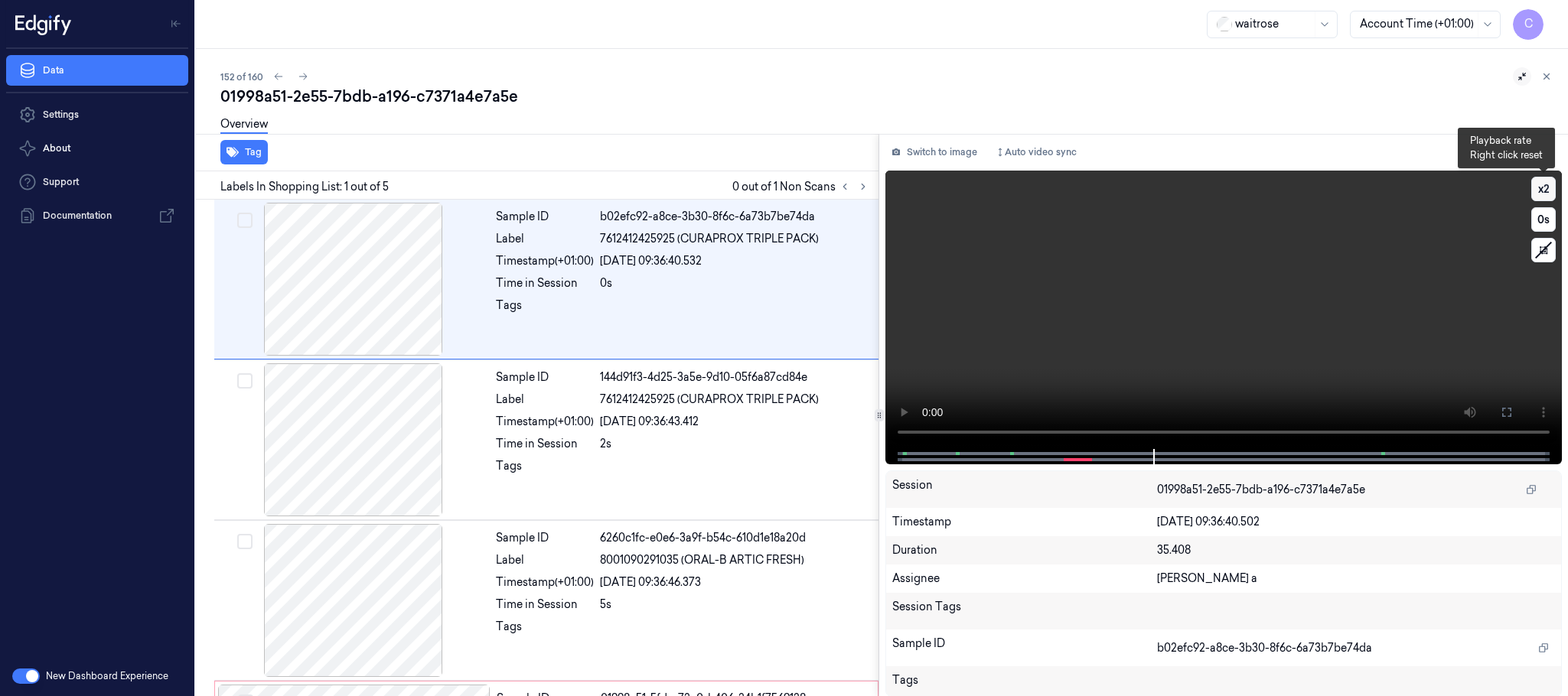
click at [1541, 186] on button "x 2" at bounding box center [1544, 189] width 24 height 24
click at [1541, 186] on button "x 4" at bounding box center [1544, 189] width 24 height 24
click at [1541, 186] on button "x 1" at bounding box center [1544, 189] width 24 height 24
click at [1151, 301] on video at bounding box center [1223, 309] width 676 height 278
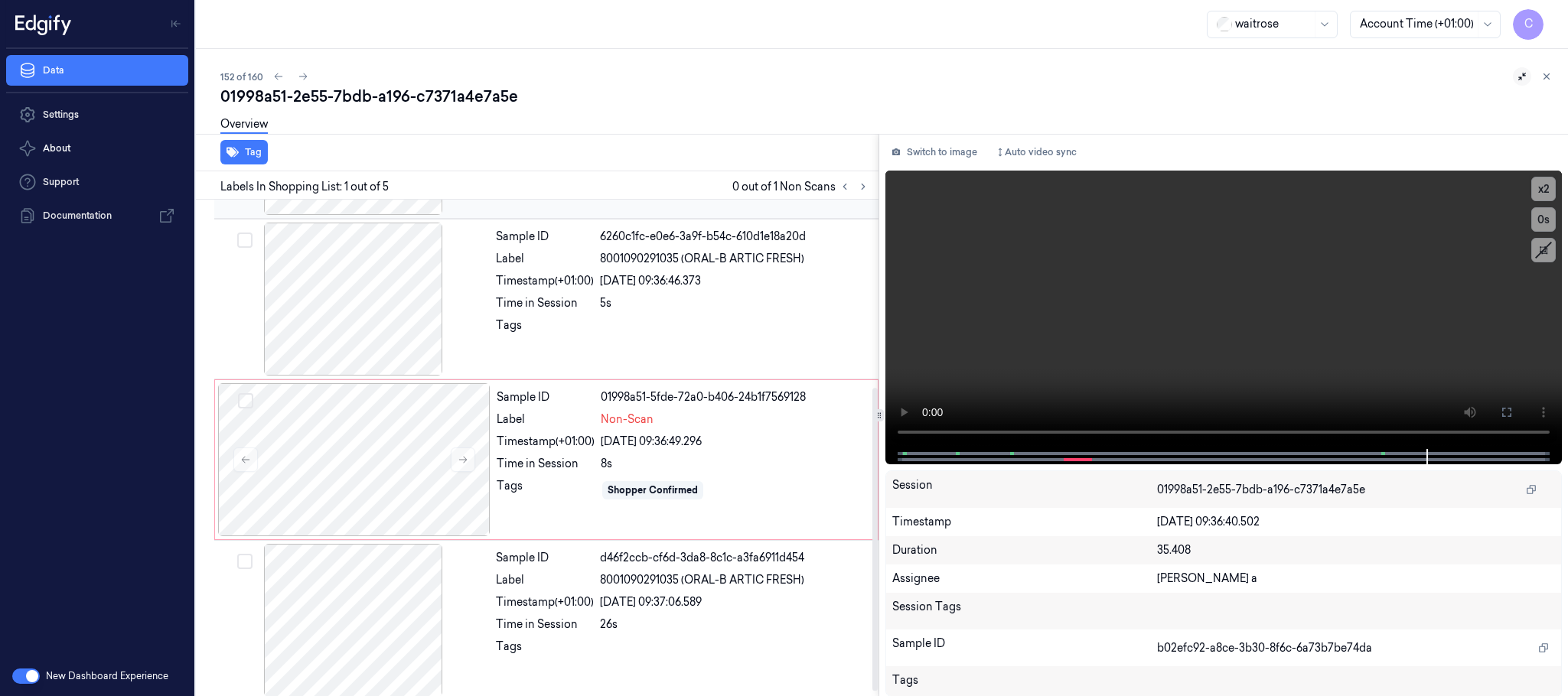
scroll to position [314, 0]
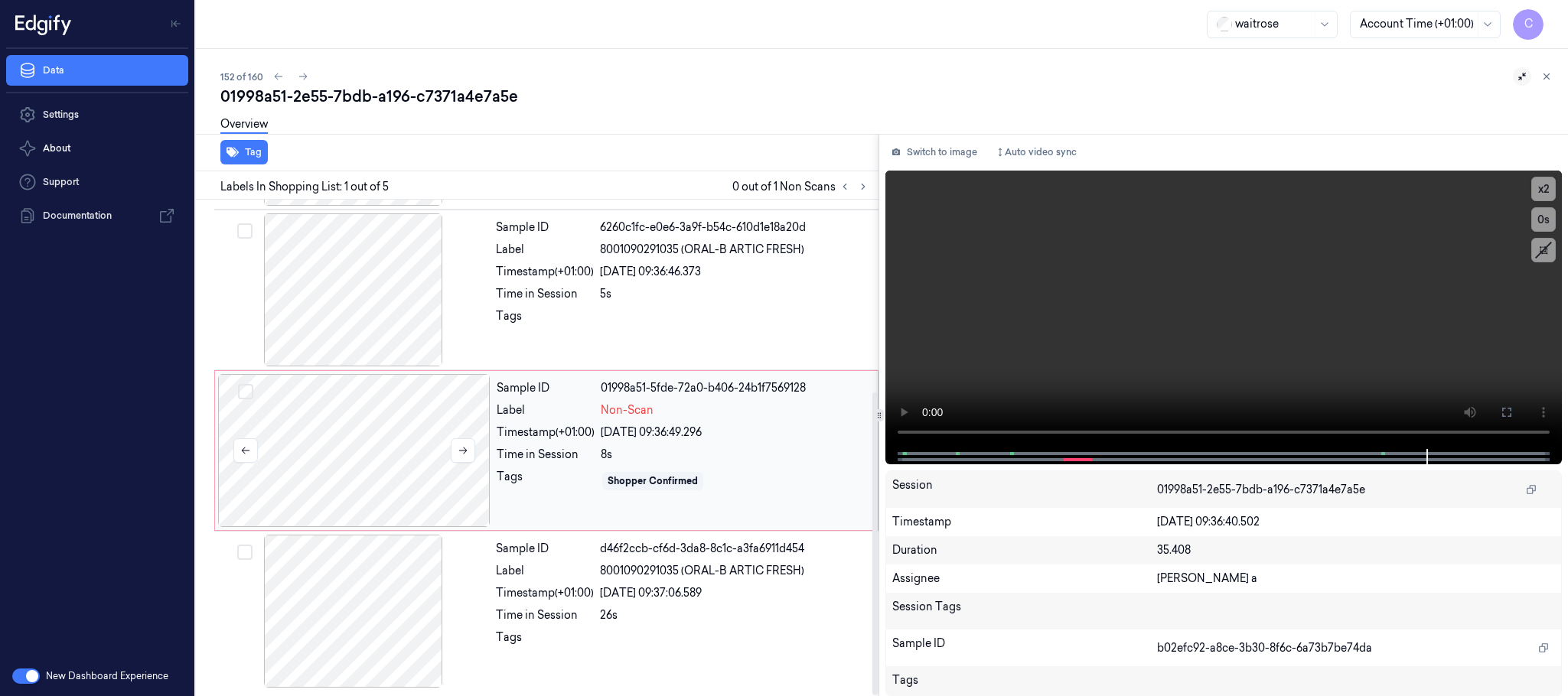
click at [359, 475] on div at bounding box center [354, 450] width 273 height 153
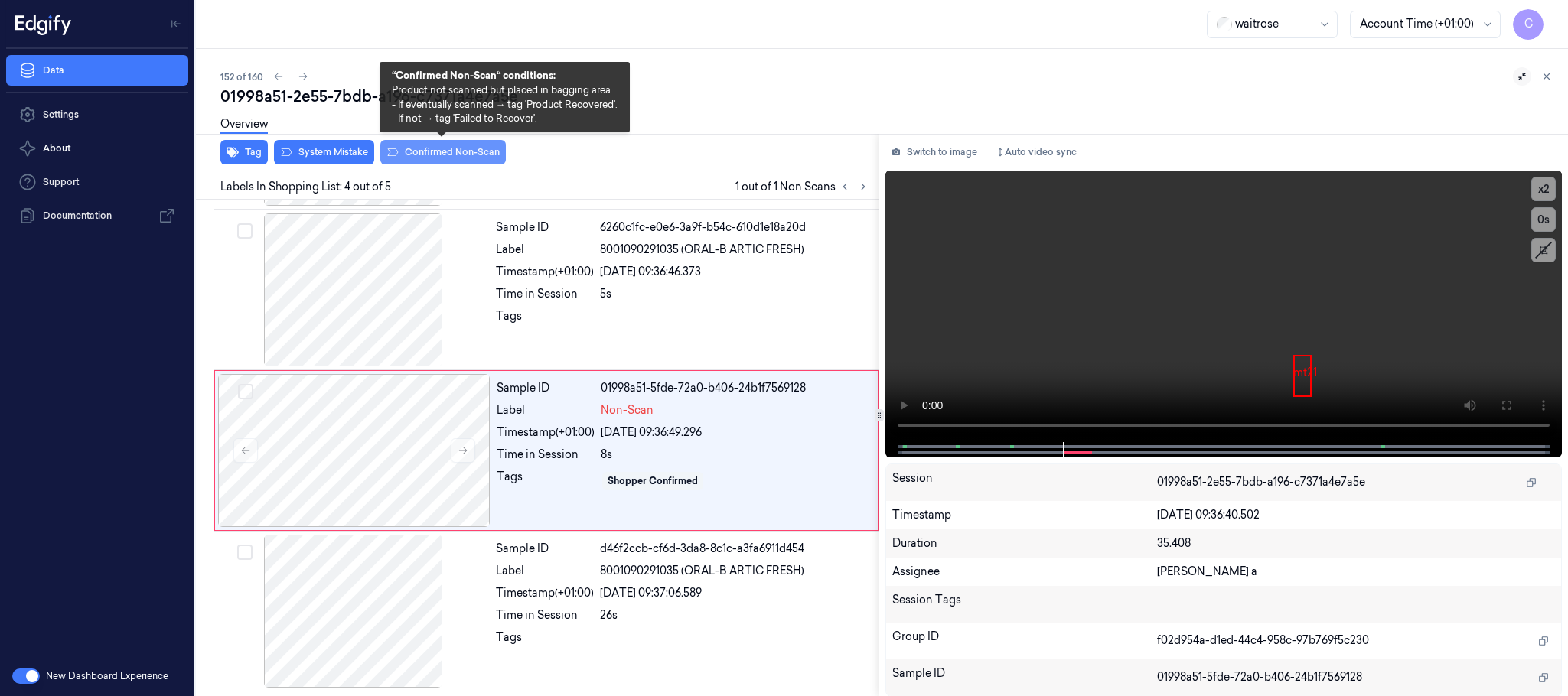
click at [425, 149] on button "Confirmed Non-Scan" at bounding box center [443, 152] width 125 height 24
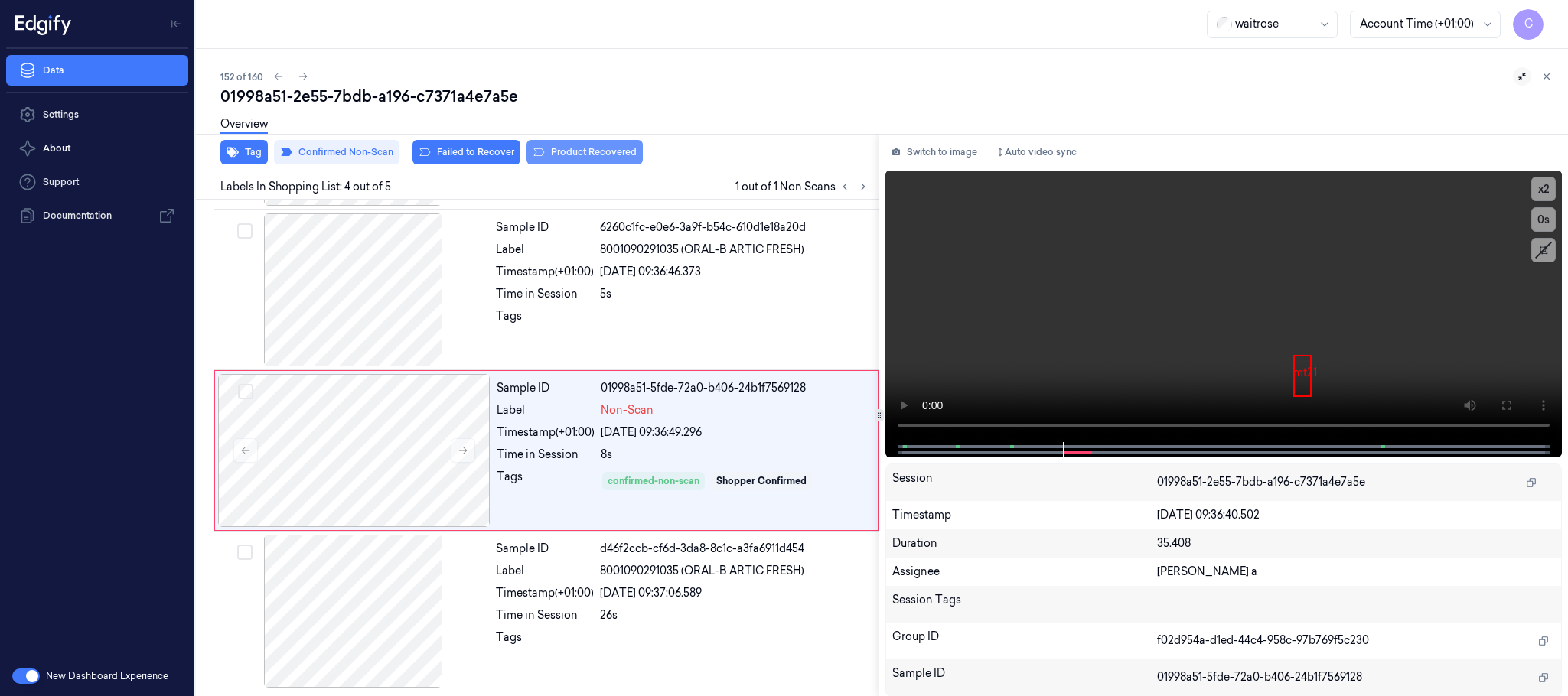
click at [581, 152] on button "Product Recovered" at bounding box center [585, 152] width 117 height 24
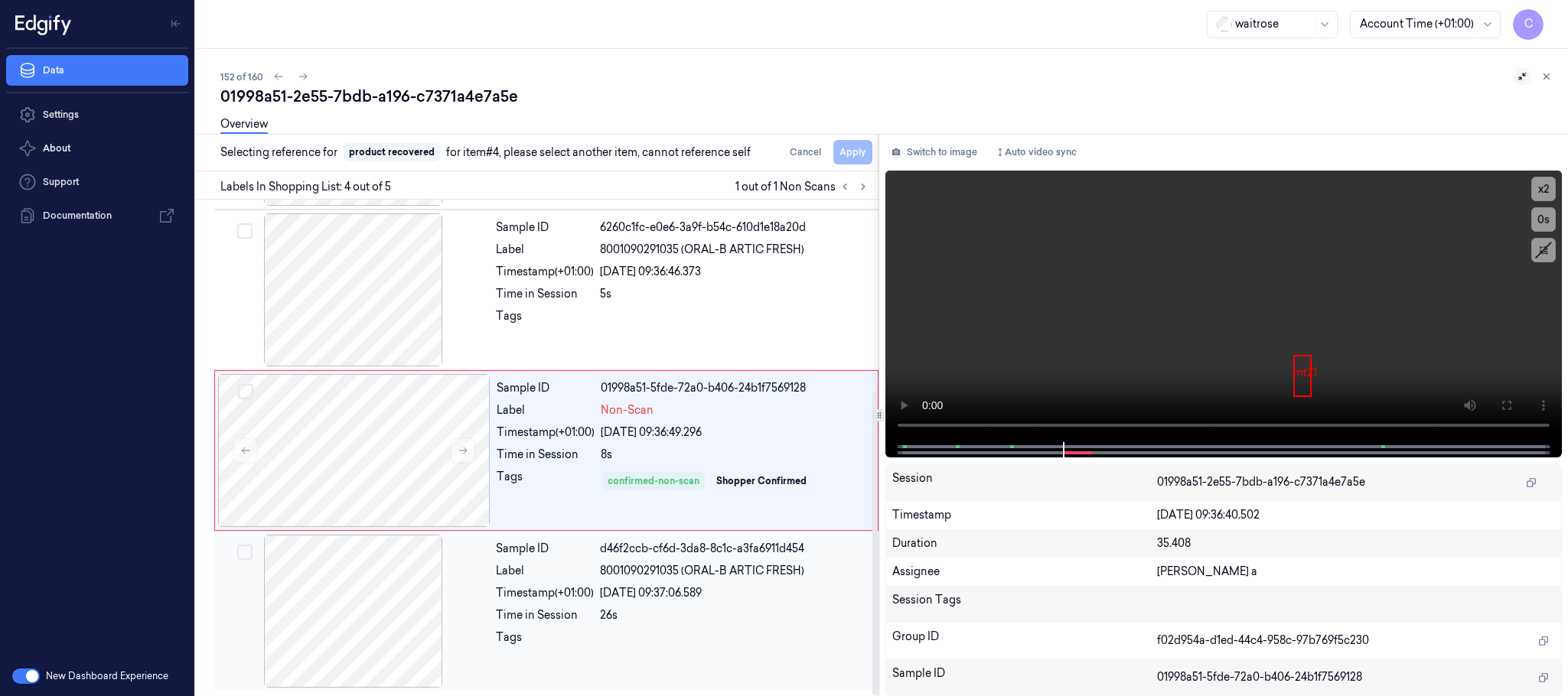
click at [338, 595] on div at bounding box center [353, 611] width 273 height 153
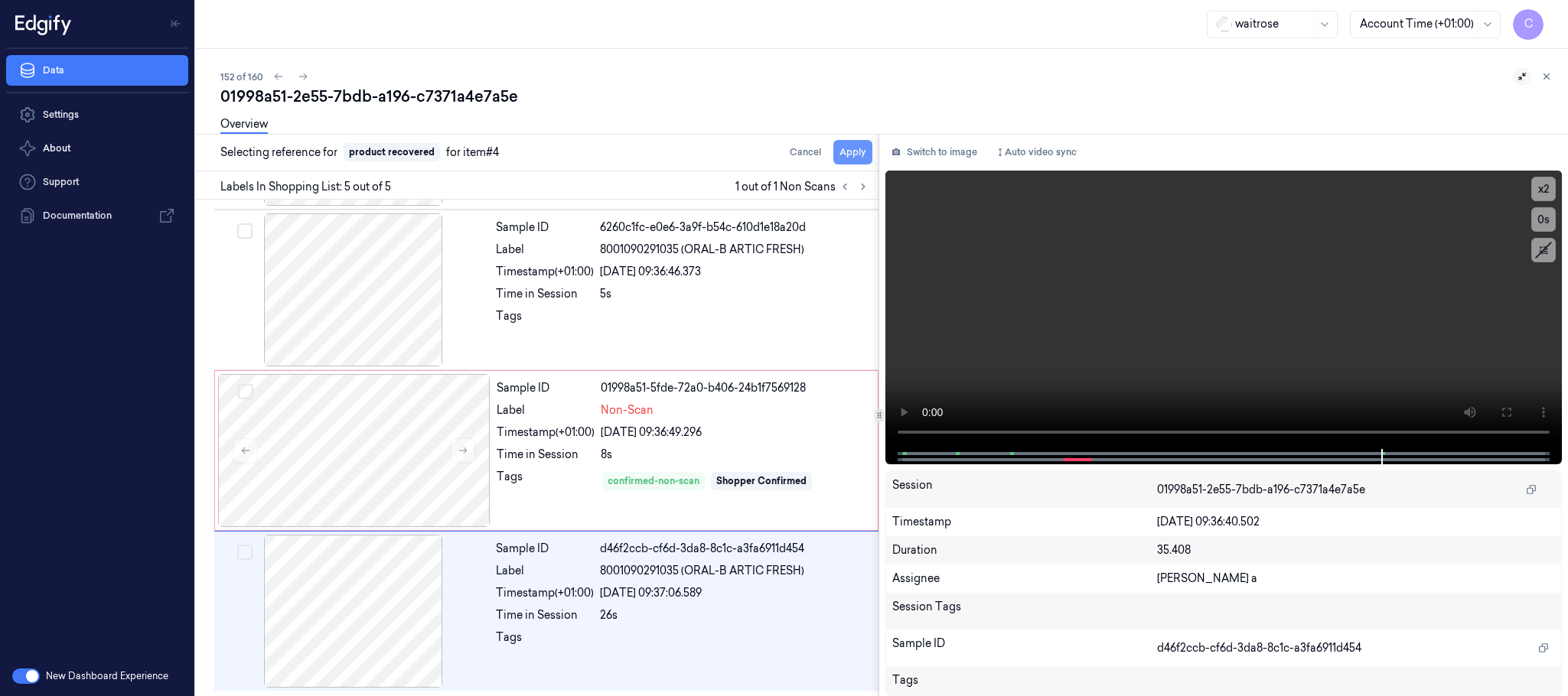
click at [861, 151] on button "Apply" at bounding box center [853, 152] width 39 height 24
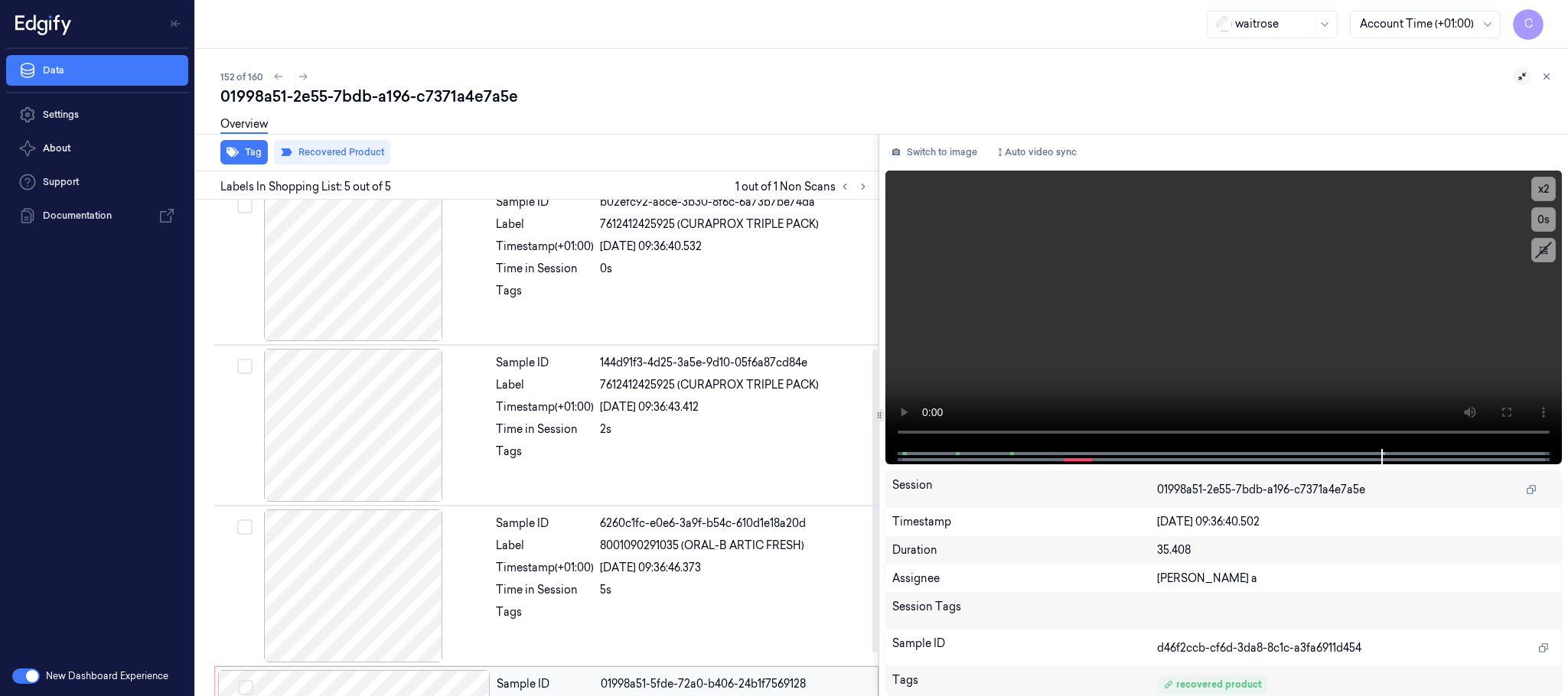
scroll to position [0, 0]
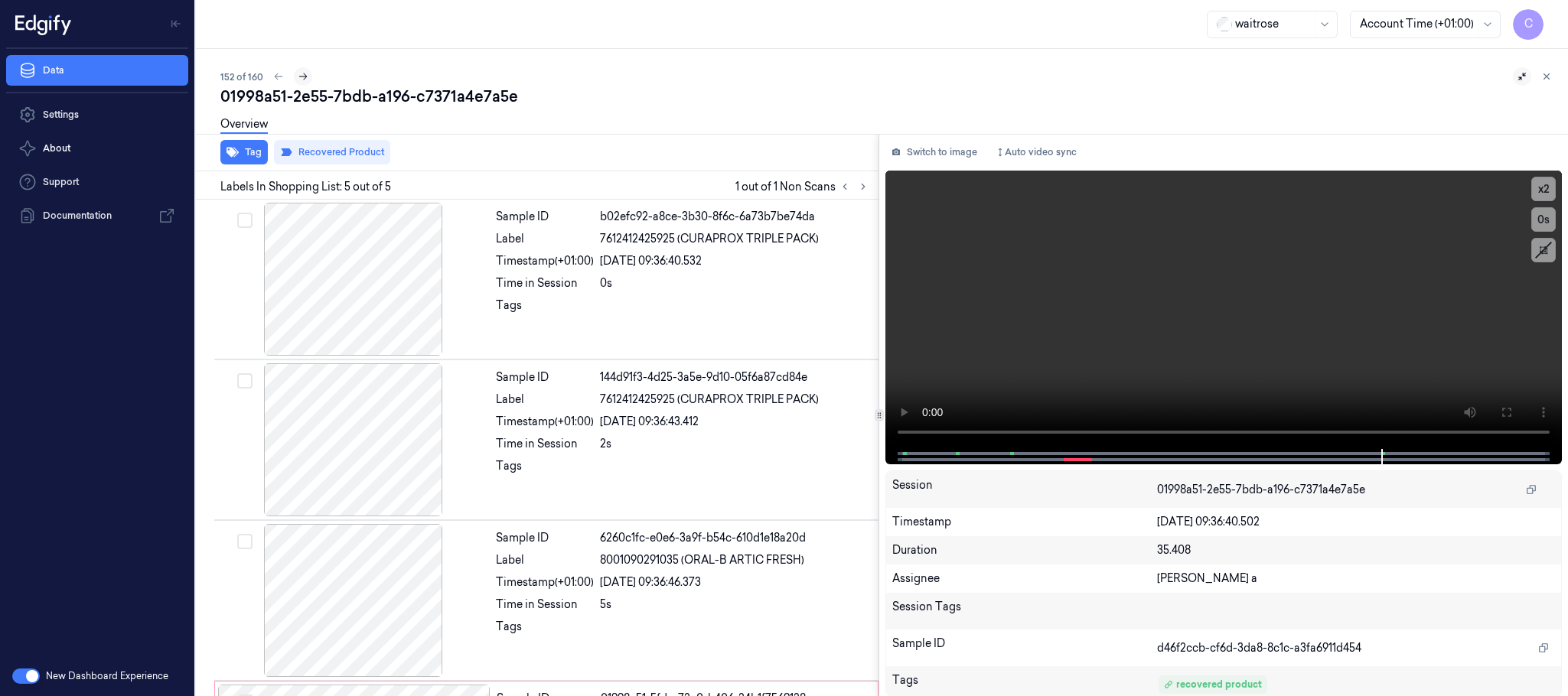
click at [301, 79] on icon at bounding box center [302, 76] width 10 height 10
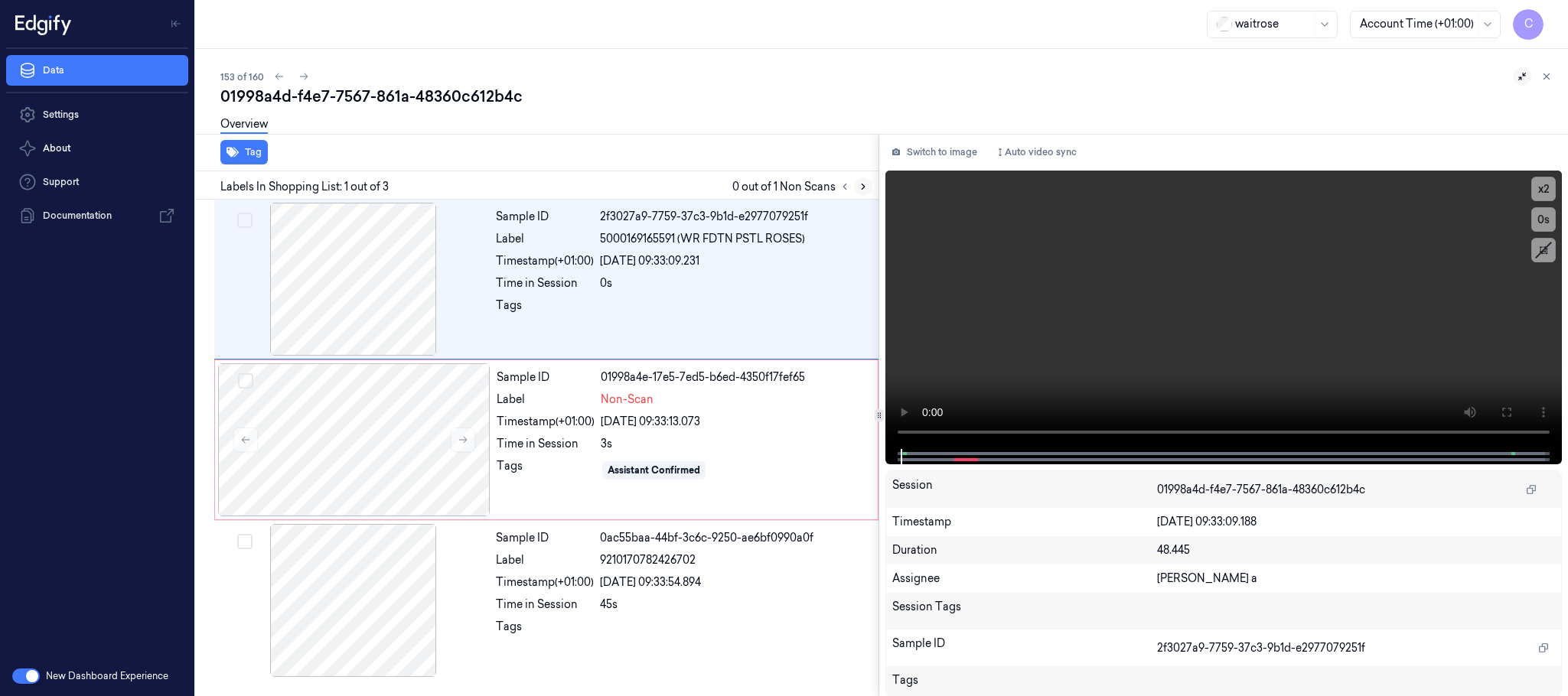
click at [861, 186] on icon at bounding box center [863, 186] width 10 height 10
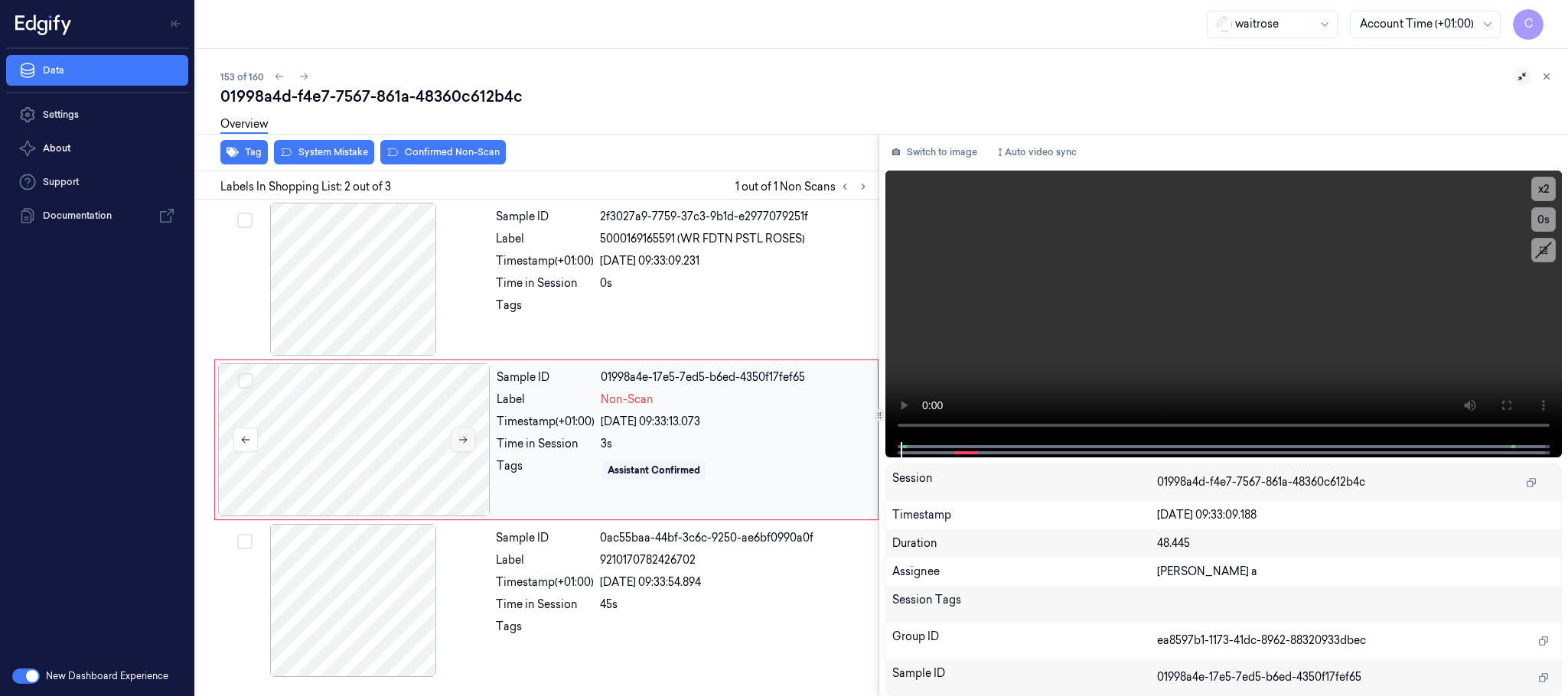
click at [465, 440] on icon at bounding box center [463, 440] width 8 height 7
click at [1185, 321] on video at bounding box center [1223, 306] width 676 height 272
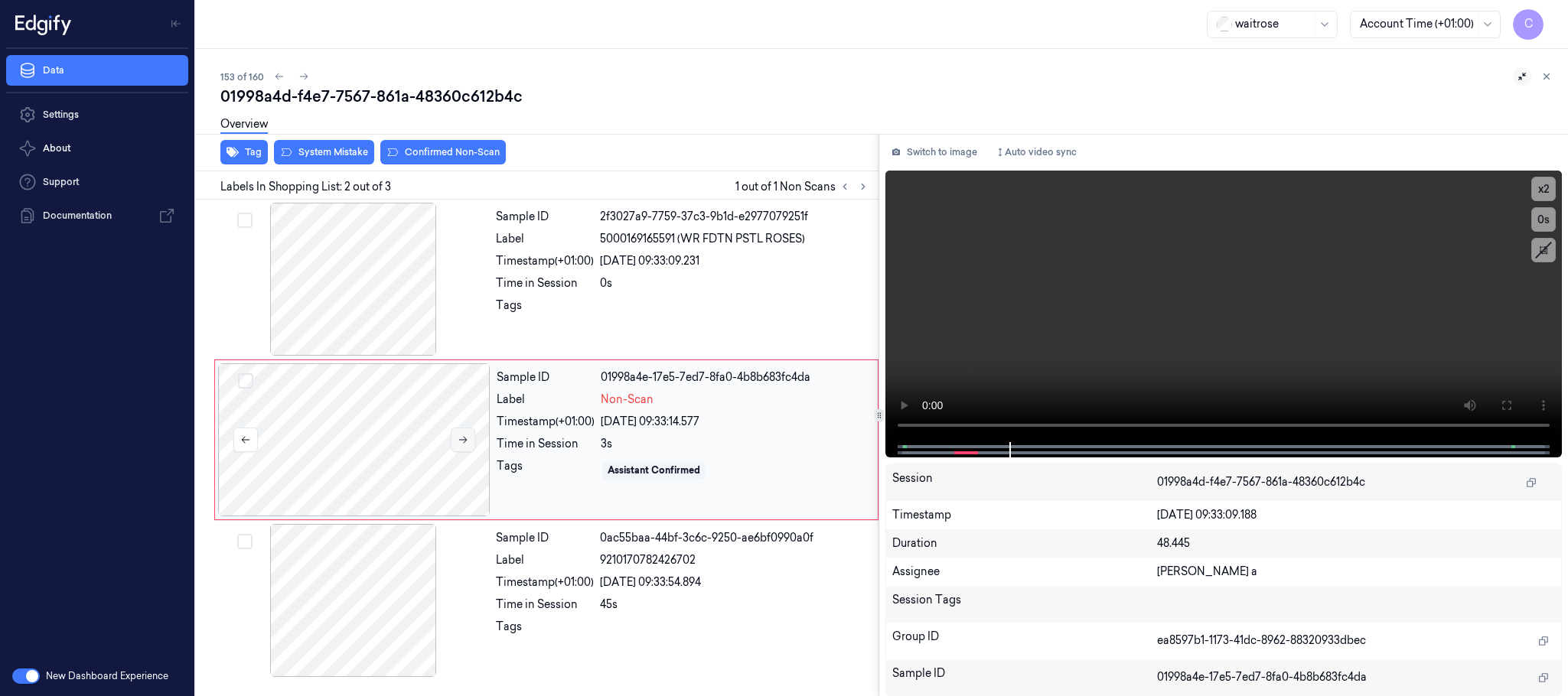
click at [466, 441] on icon at bounding box center [463, 440] width 8 height 7
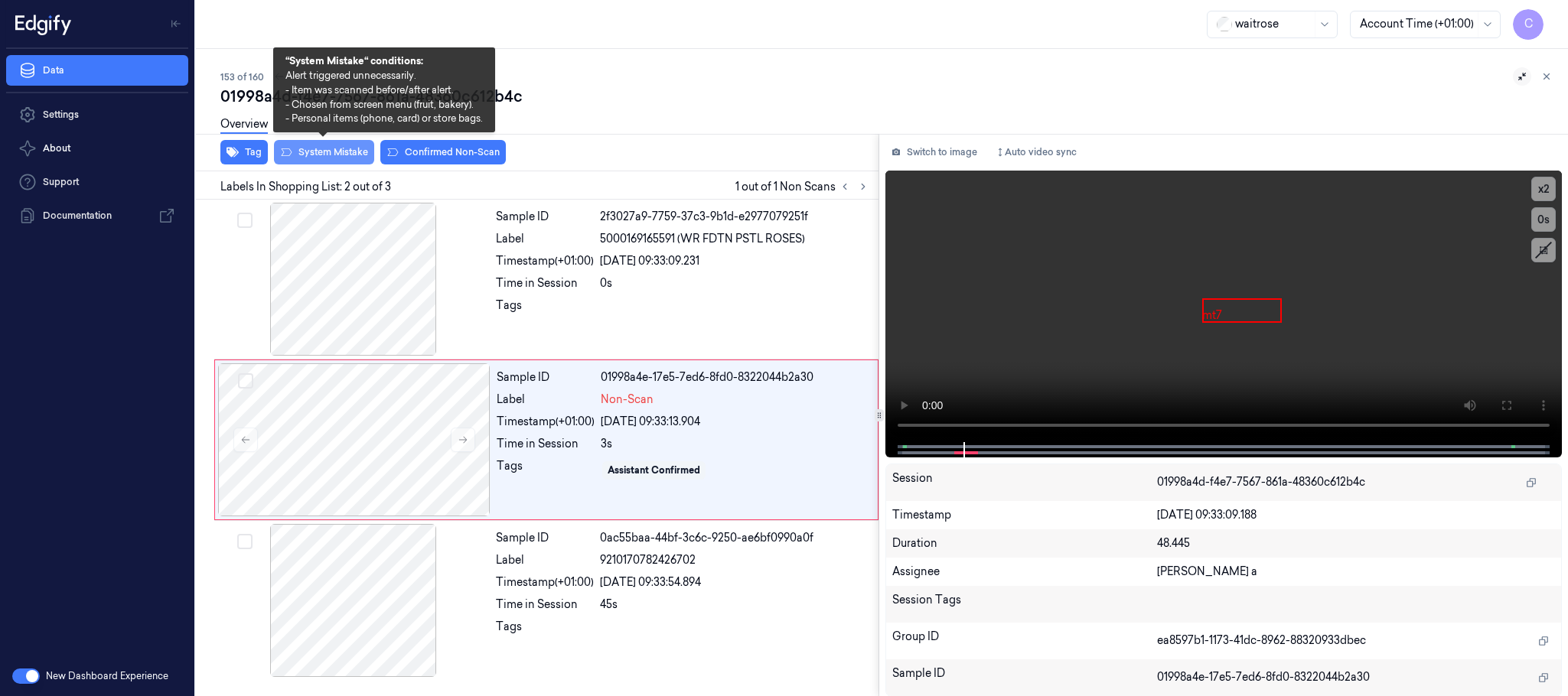
click at [310, 156] on button "System Mistake" at bounding box center [324, 152] width 101 height 24
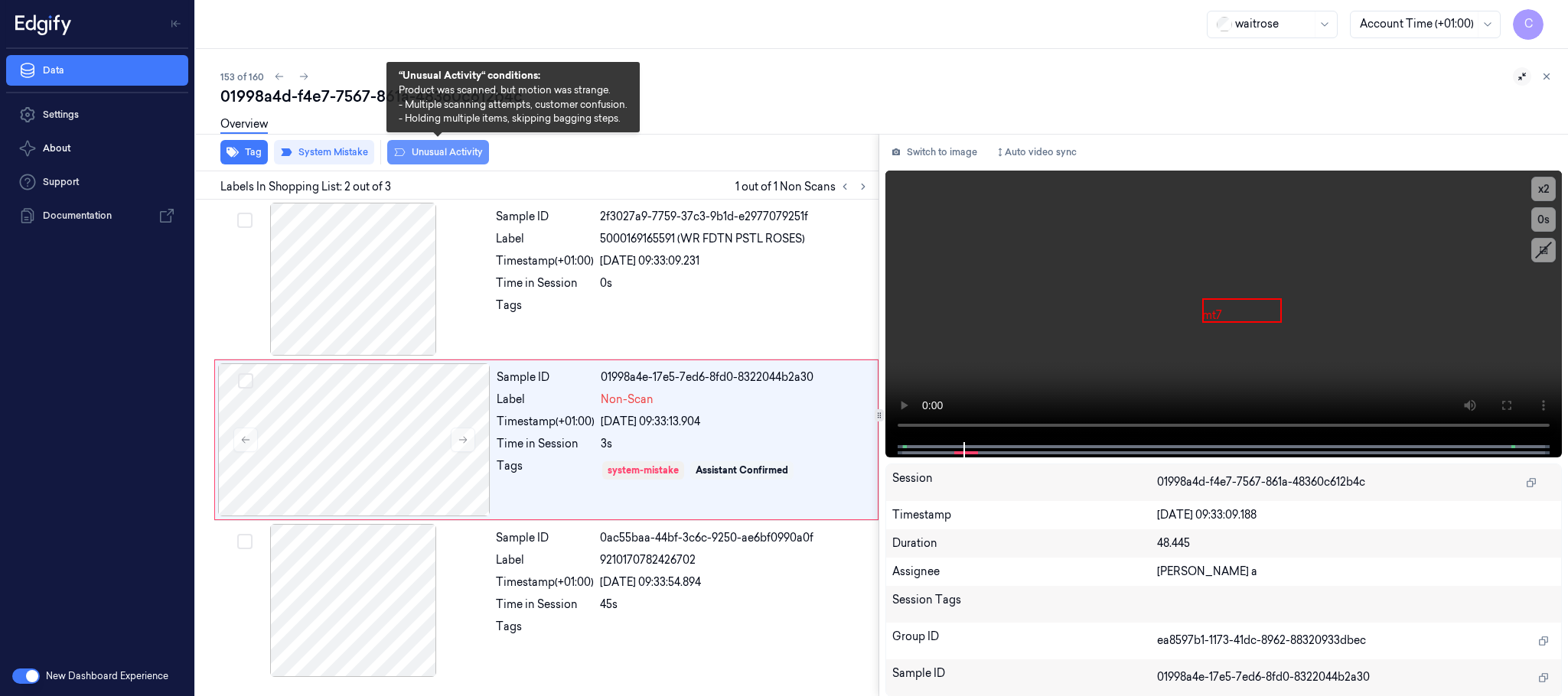
click at [448, 149] on button "Unusual Activity" at bounding box center [438, 152] width 102 height 24
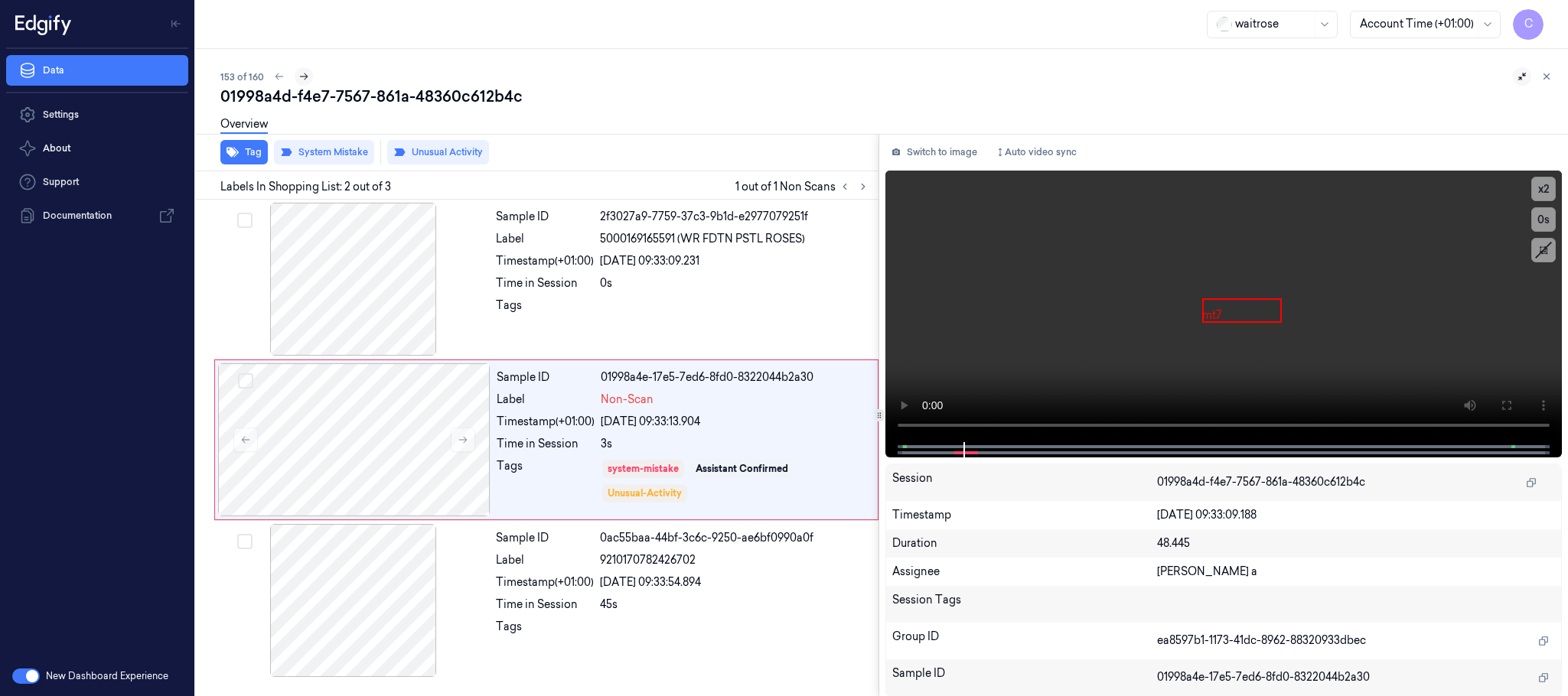
click at [301, 72] on icon at bounding box center [303, 76] width 10 height 10
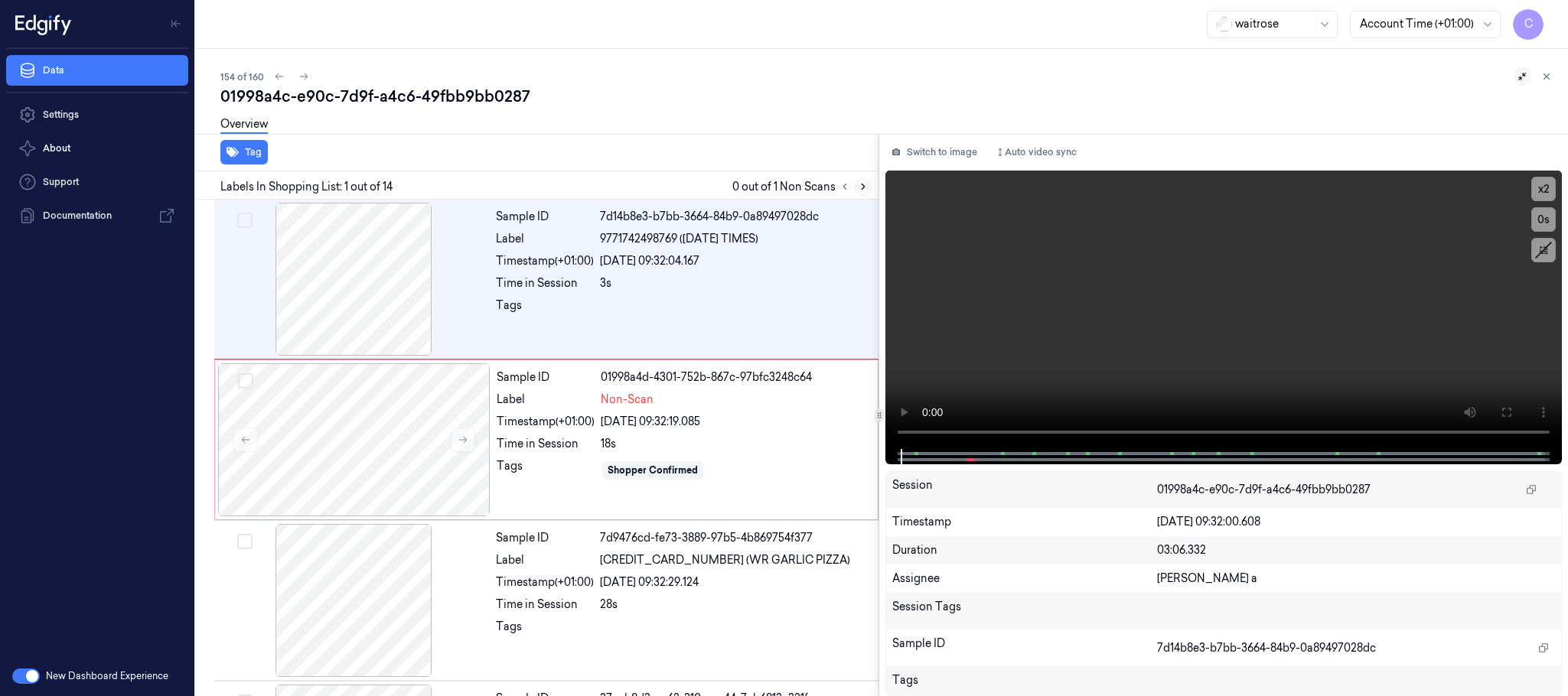
click at [864, 184] on icon at bounding box center [864, 186] width 3 height 6
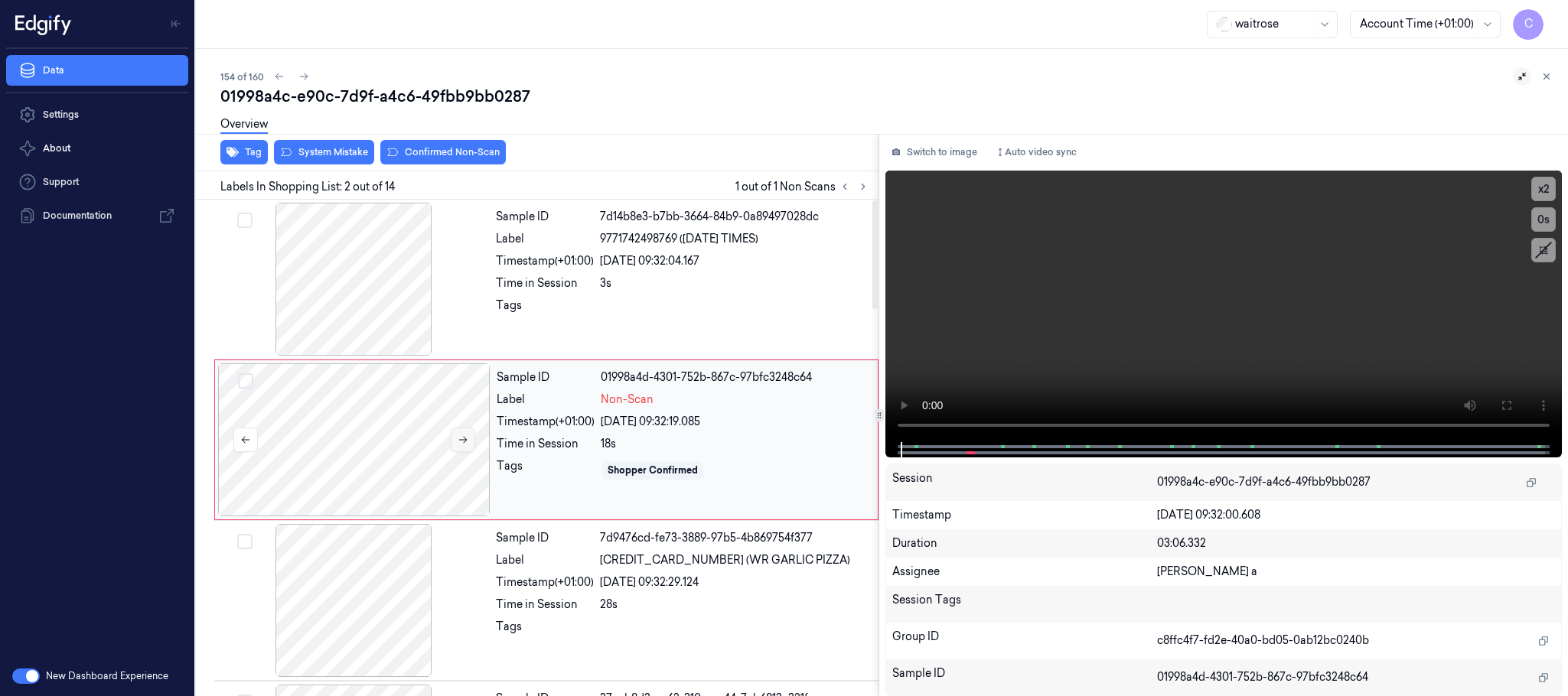
click at [455, 441] on button at bounding box center [463, 440] width 24 height 24
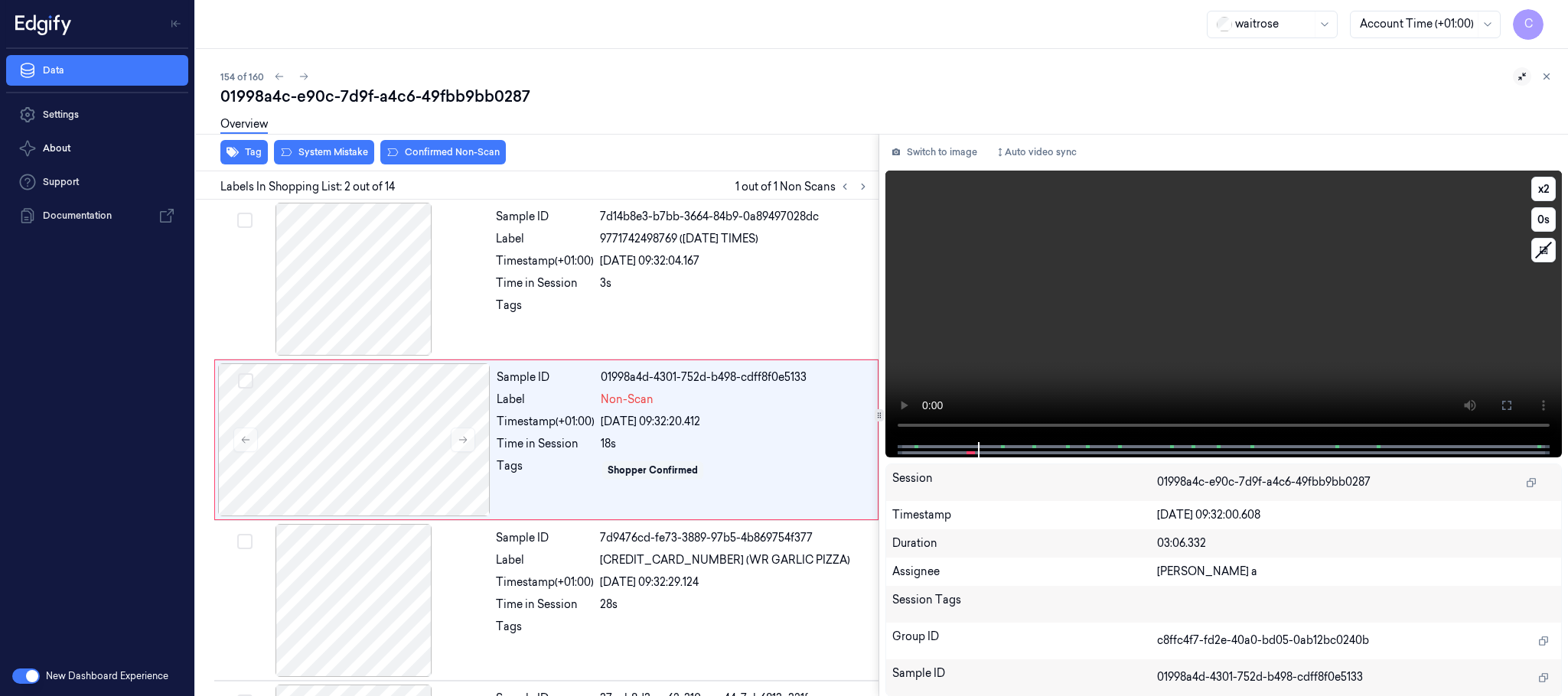
click at [901, 432] on video at bounding box center [1223, 306] width 676 height 272
click at [1532, 191] on button "x 2" at bounding box center [1544, 189] width 24 height 24
click at [1533, 191] on button "x 4" at bounding box center [1544, 189] width 24 height 24
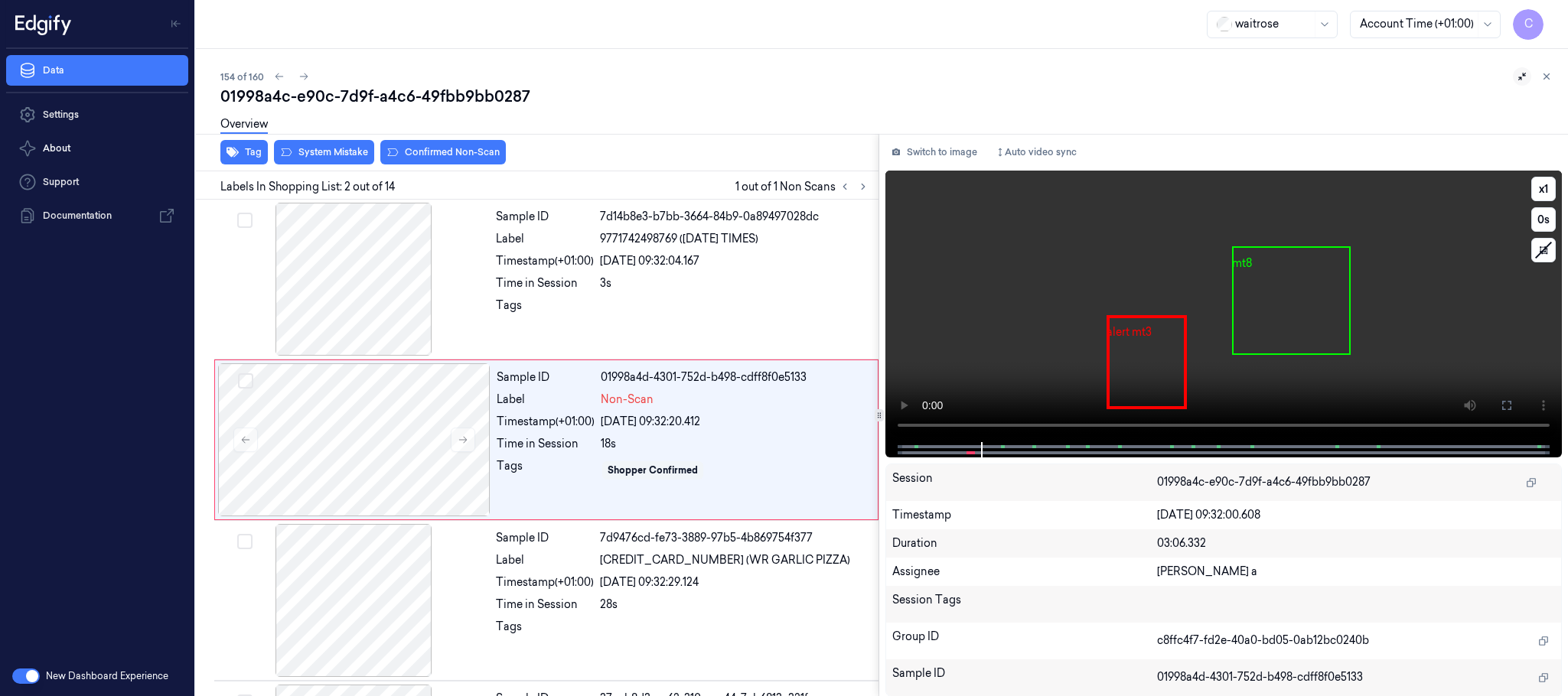
click at [1201, 280] on video at bounding box center [1223, 306] width 676 height 272
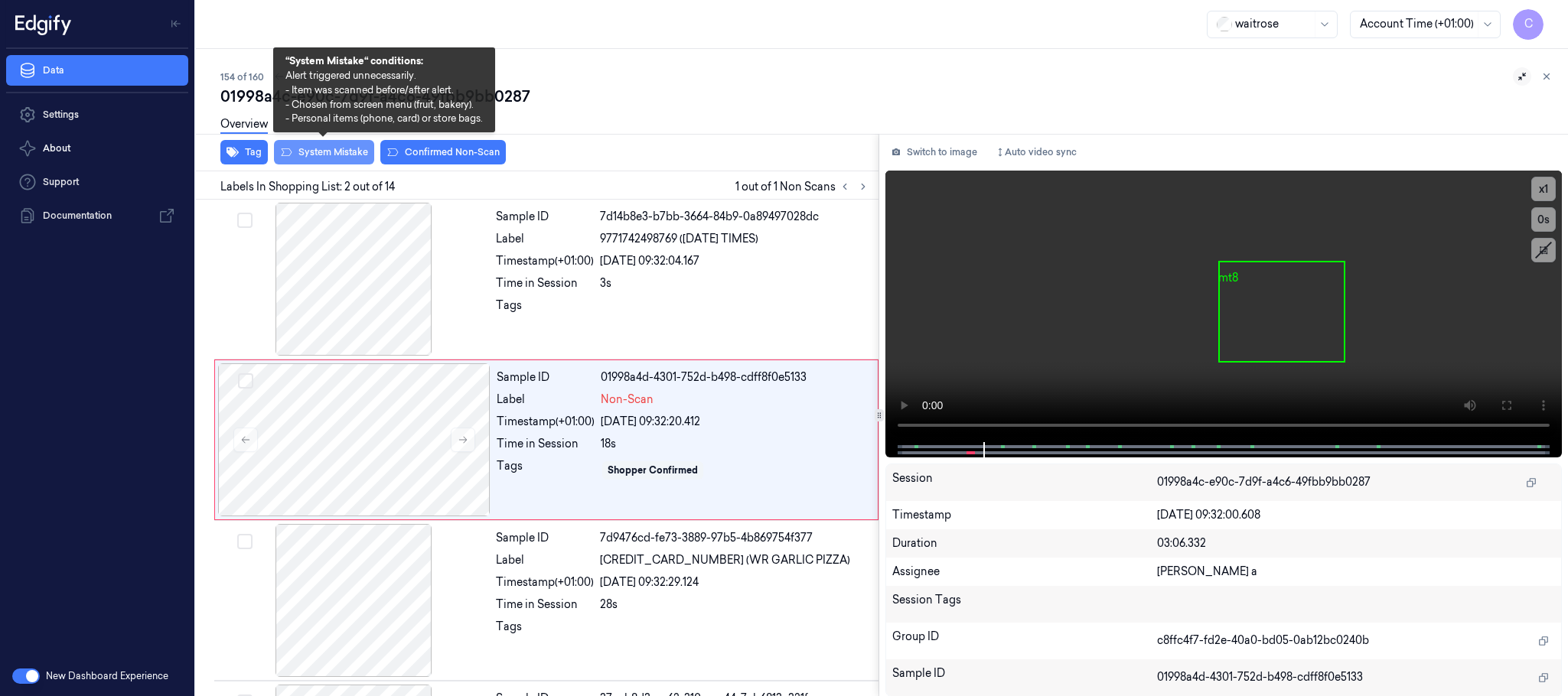
click at [306, 157] on button "System Mistake" at bounding box center [324, 152] width 101 height 24
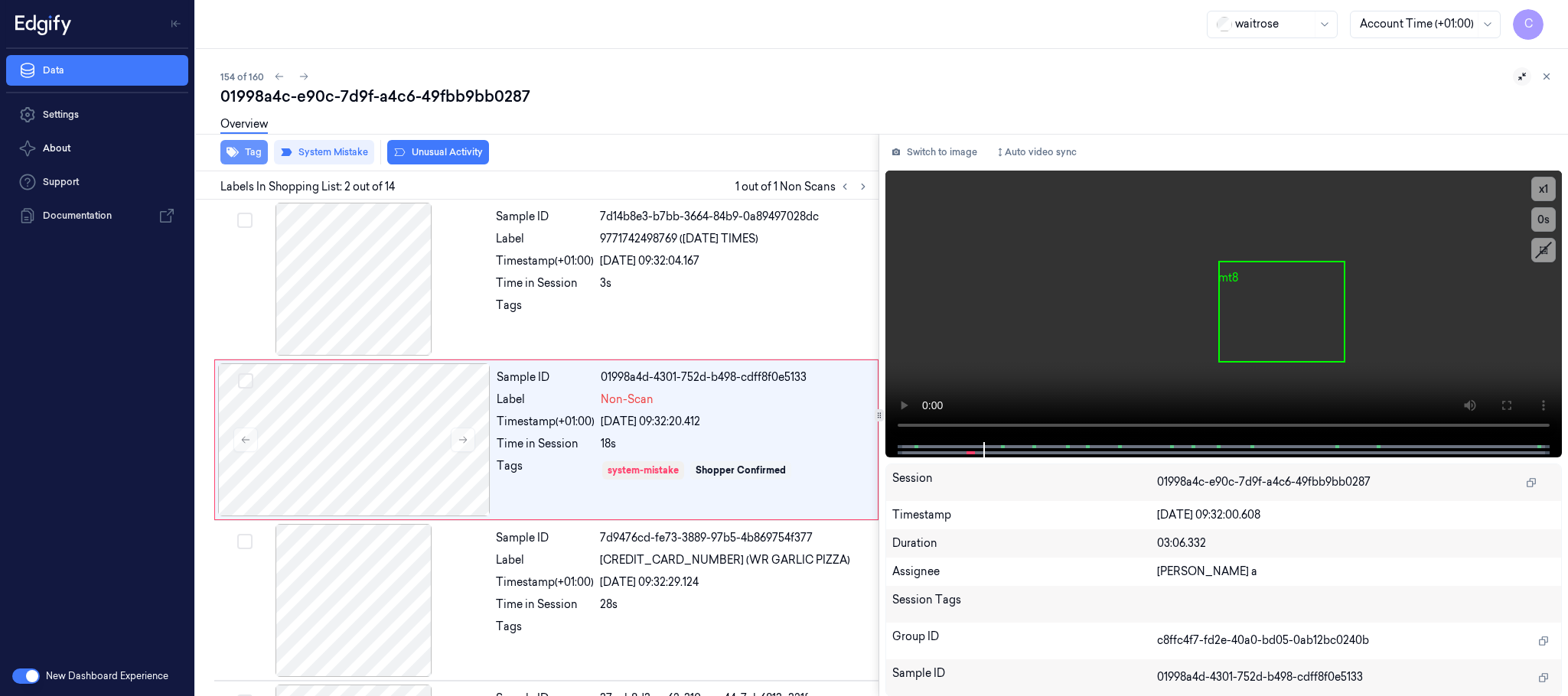
click at [231, 151] on icon "button" at bounding box center [232, 153] width 12 height 10
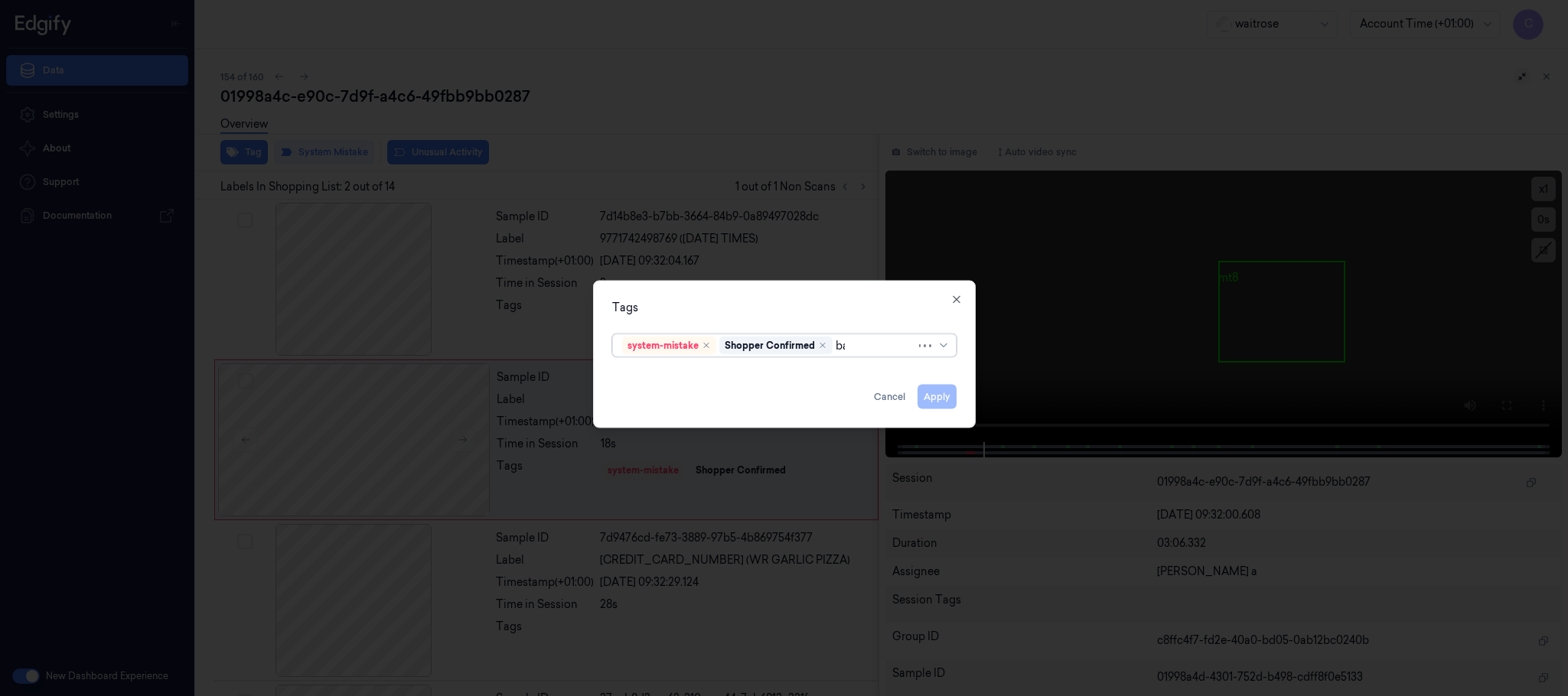
type input "bag"
click at [700, 381] on div "bags" at bounding box center [784, 377] width 324 height 16
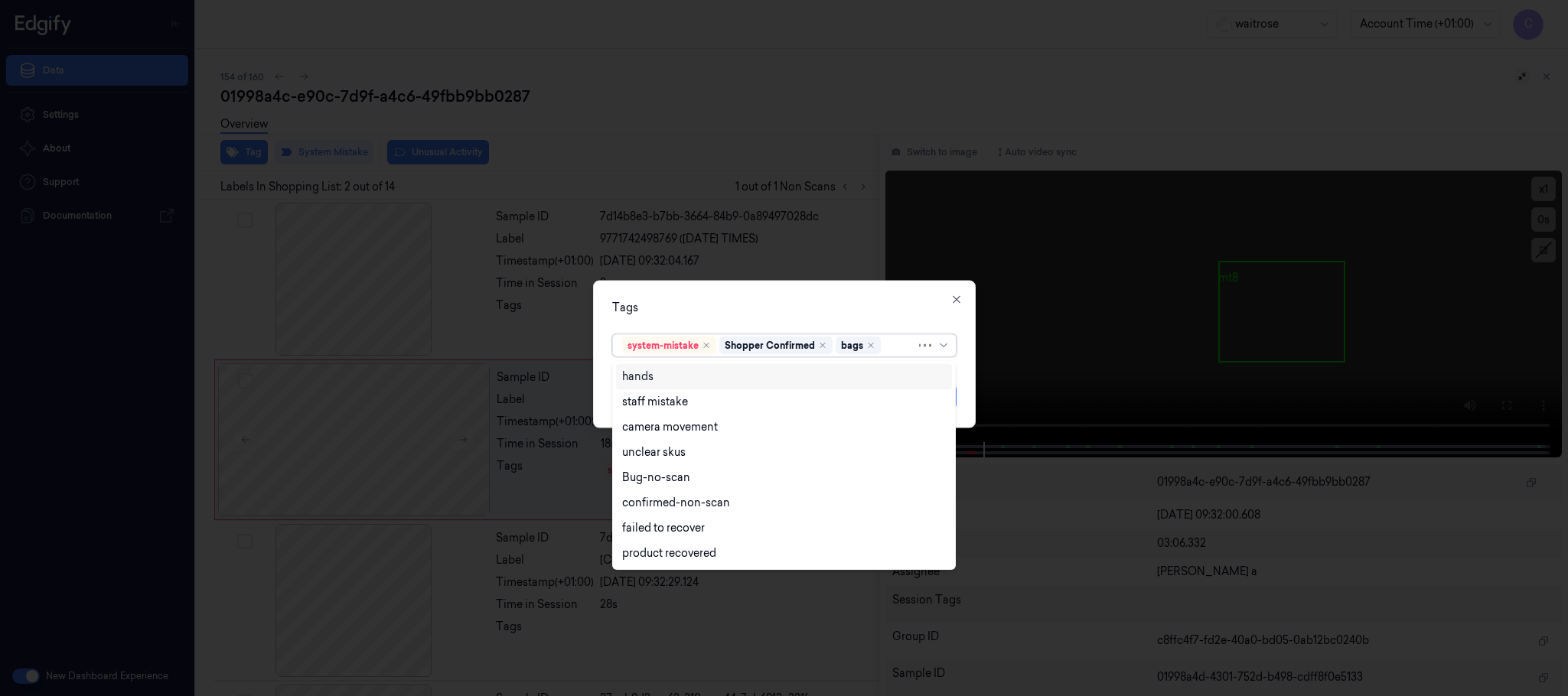
click at [752, 294] on div "Tags option bags, selected. Use Up and Down to choose options, press Enter to s…" at bounding box center [785, 354] width 383 height 148
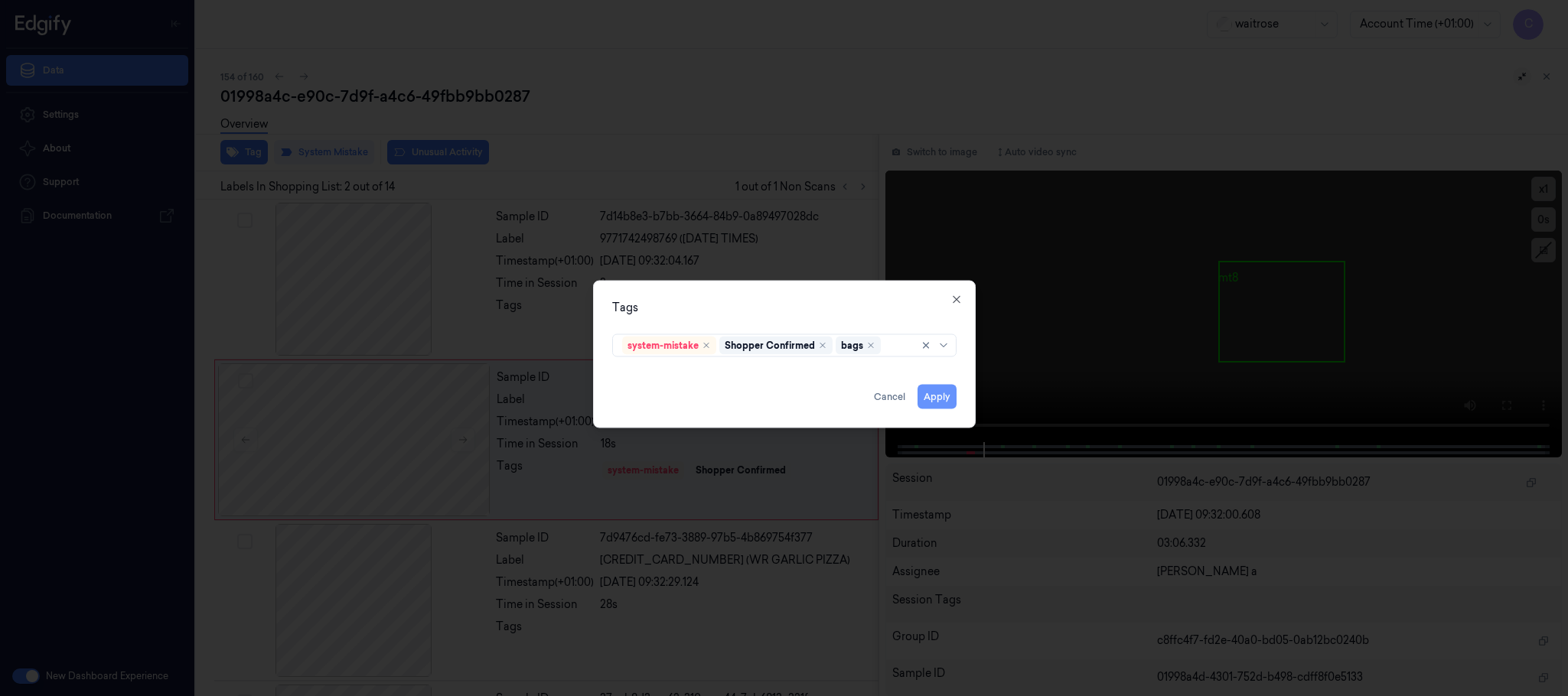
click at [932, 397] on button "Apply" at bounding box center [937, 397] width 39 height 24
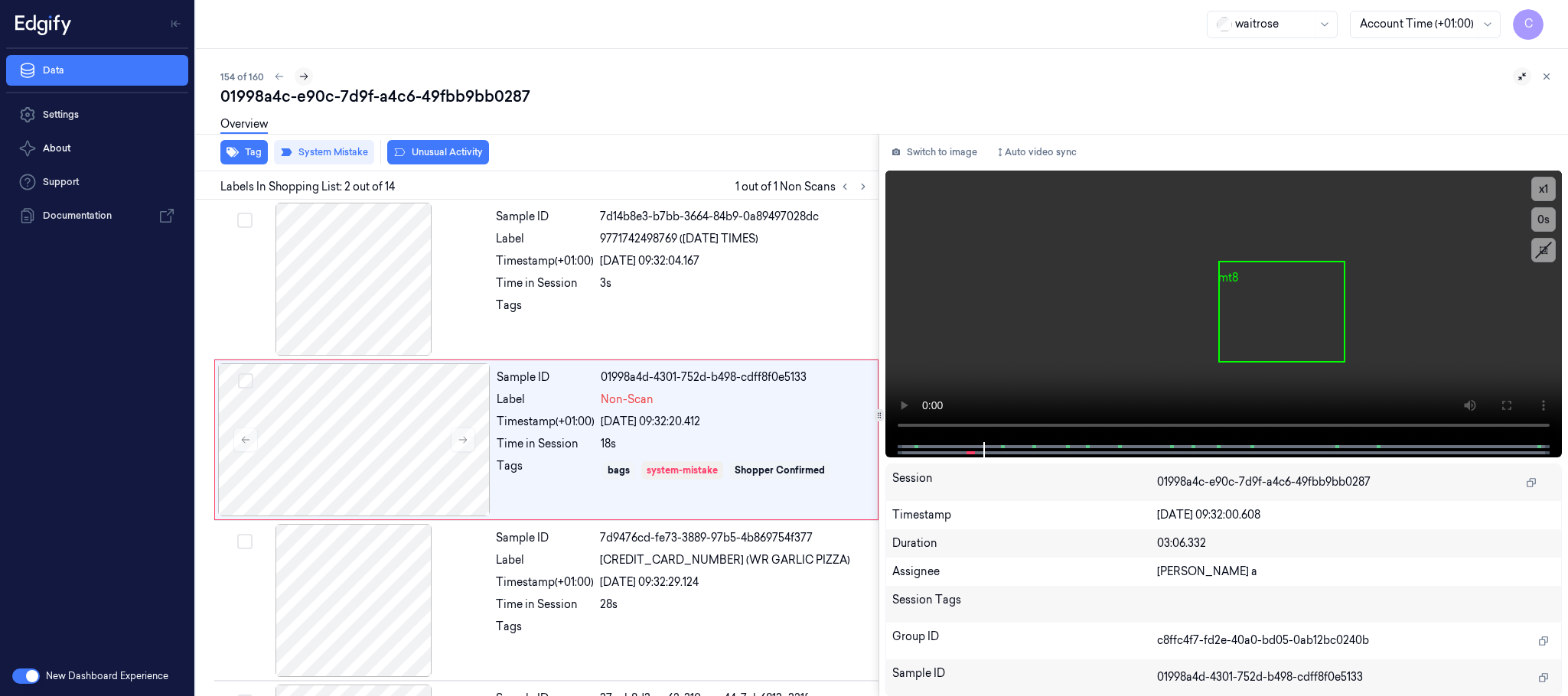
click at [304, 76] on icon at bounding box center [303, 76] width 10 height 10
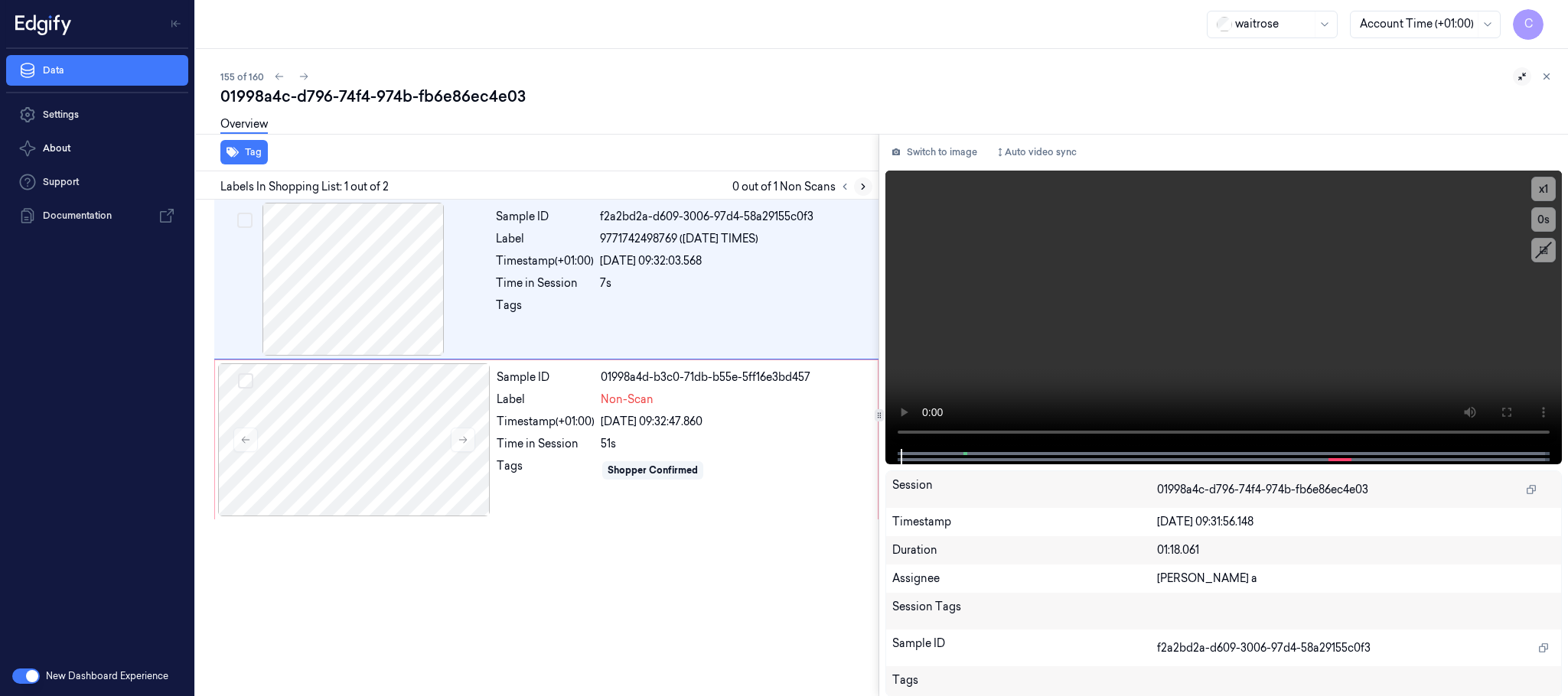
click at [860, 184] on icon at bounding box center [863, 186] width 10 height 10
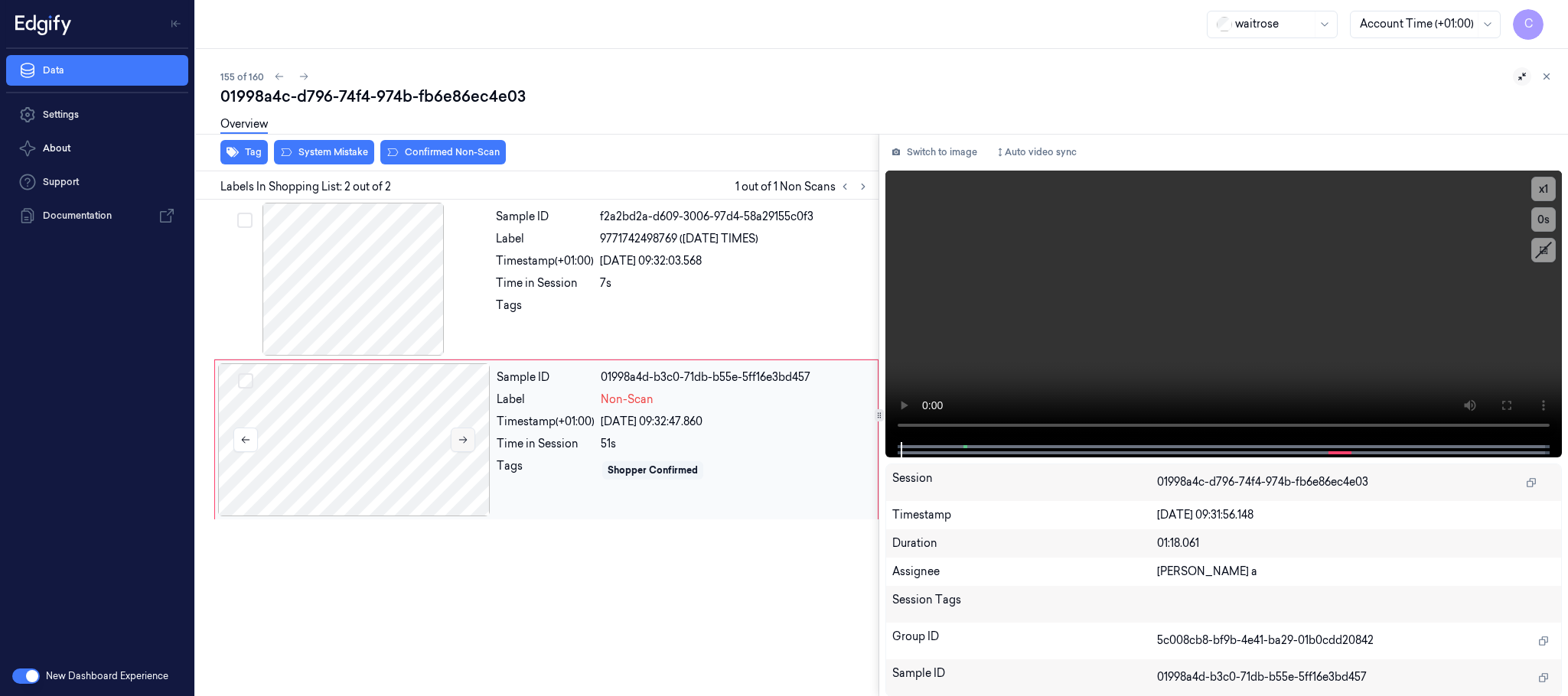
click at [466, 438] on icon at bounding box center [462, 440] width 10 height 10
click at [375, 298] on div at bounding box center [353, 279] width 273 height 153
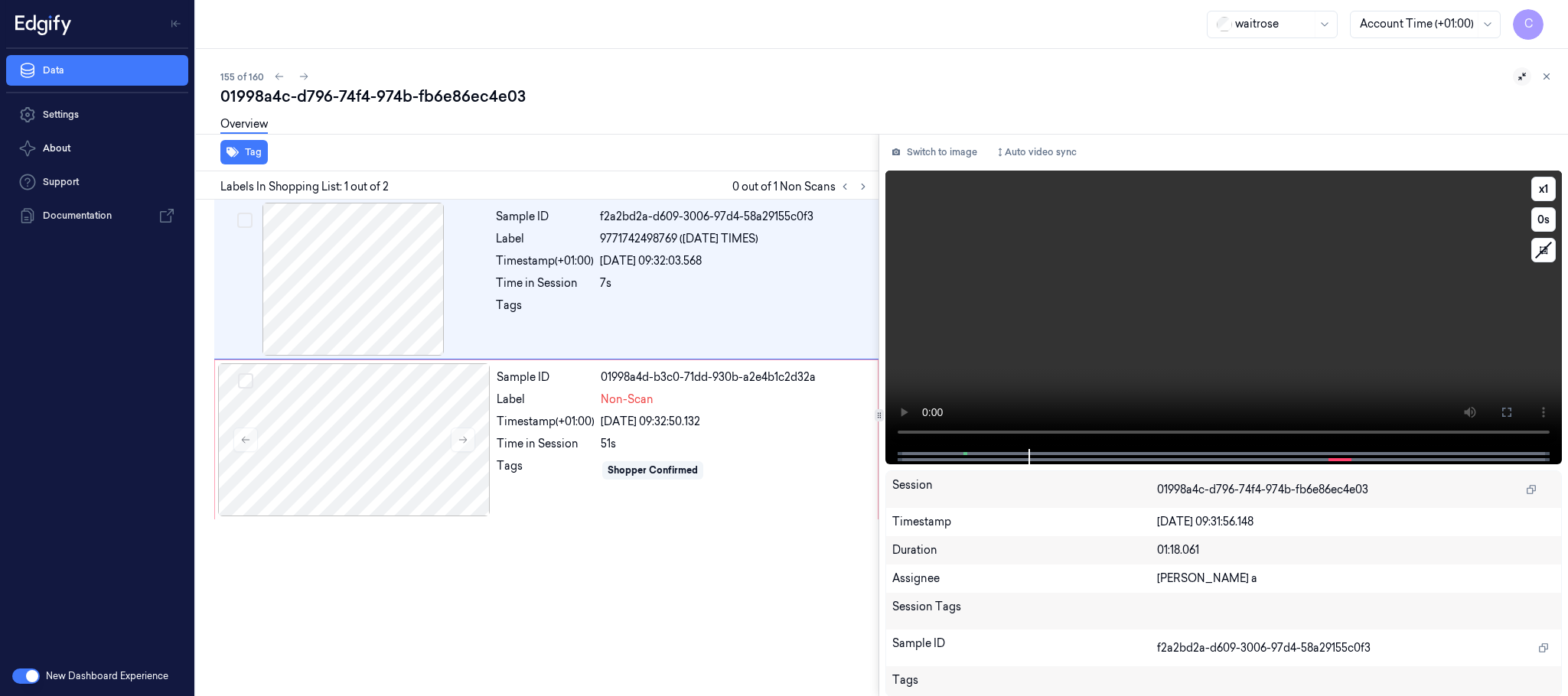
click at [1188, 338] on video at bounding box center [1223, 309] width 676 height 278
click at [324, 435] on div at bounding box center [354, 440] width 273 height 153
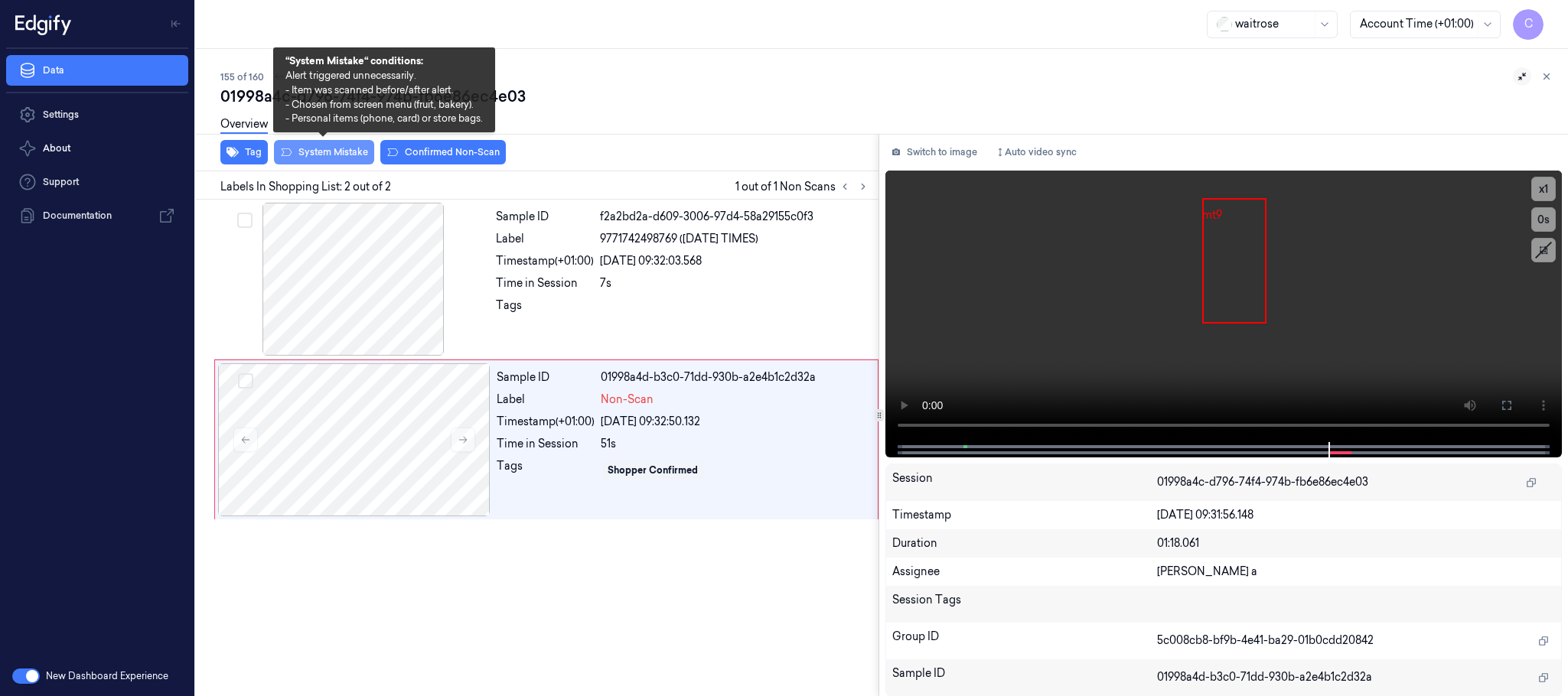
click at [349, 154] on button "System Mistake" at bounding box center [324, 152] width 101 height 24
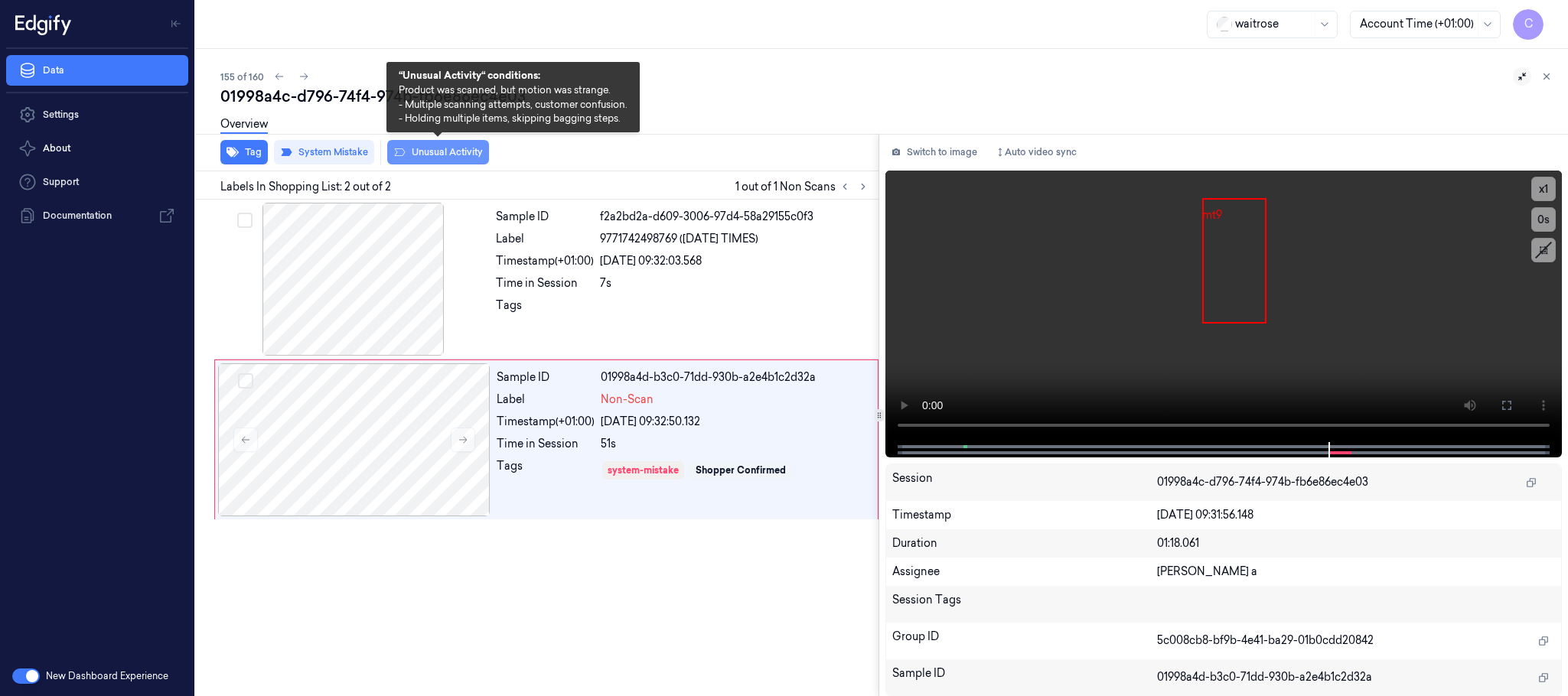
click at [460, 157] on button "Unusual Activity" at bounding box center [438, 152] width 102 height 24
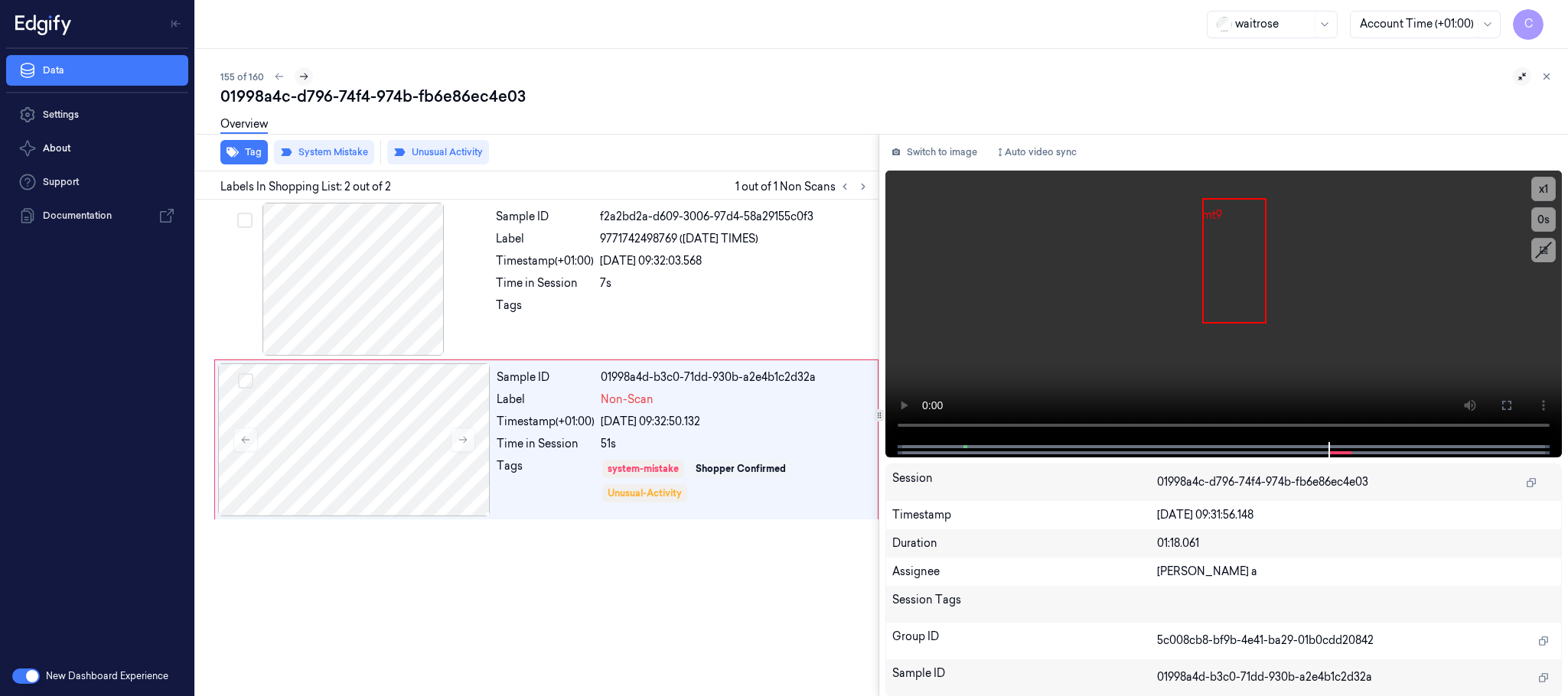
click at [298, 74] on icon at bounding box center [303, 76] width 10 height 10
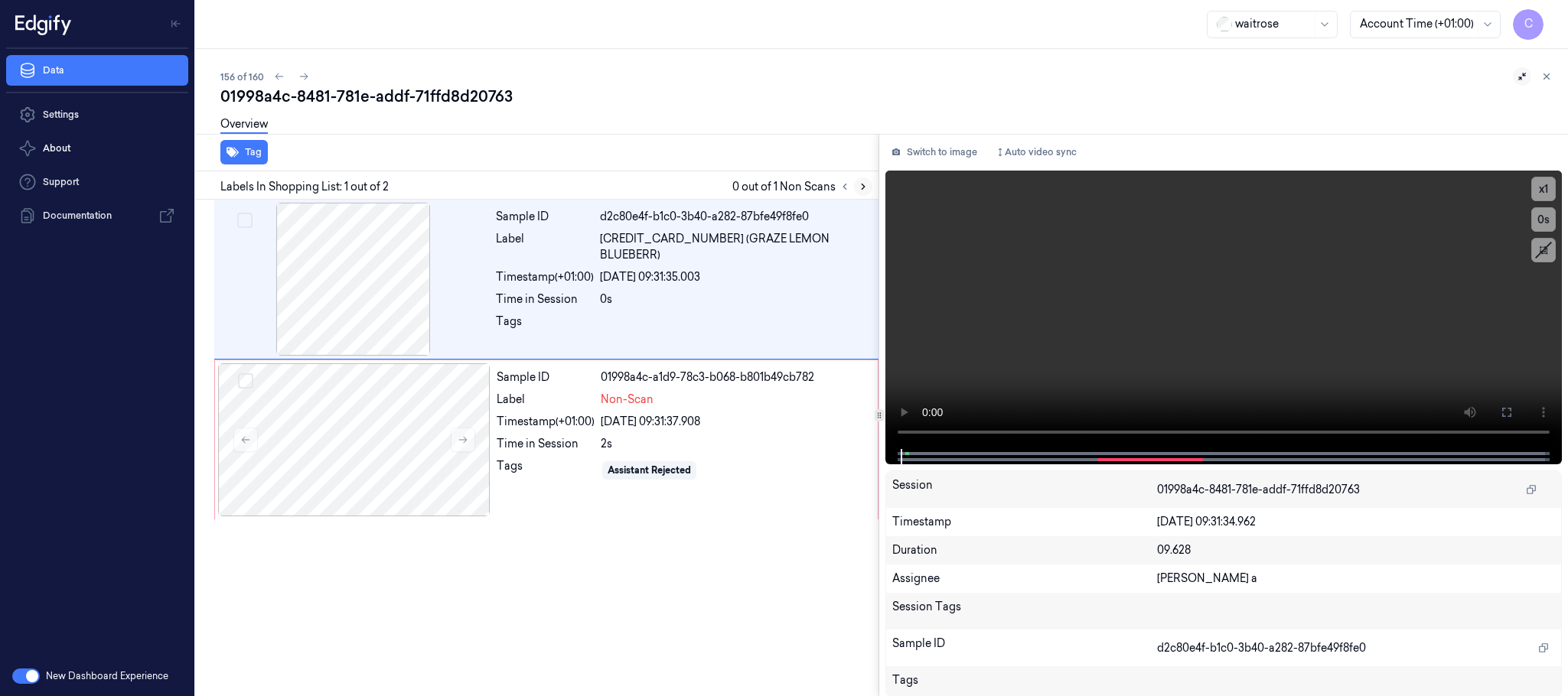
click at [868, 184] on button at bounding box center [863, 186] width 18 height 18
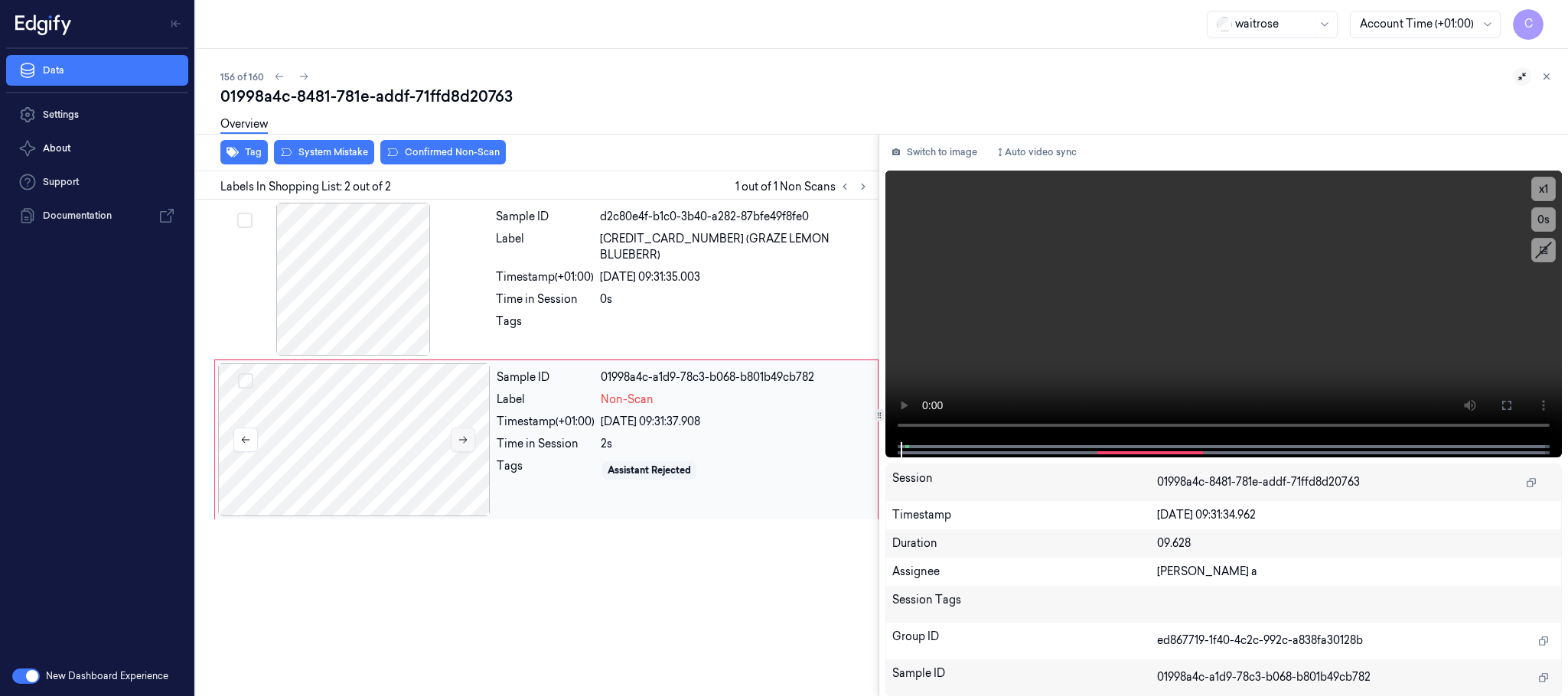
click at [467, 443] on icon at bounding box center [462, 440] width 10 height 10
click at [465, 443] on icon at bounding box center [463, 440] width 8 height 7
click at [384, 301] on div at bounding box center [353, 279] width 273 height 153
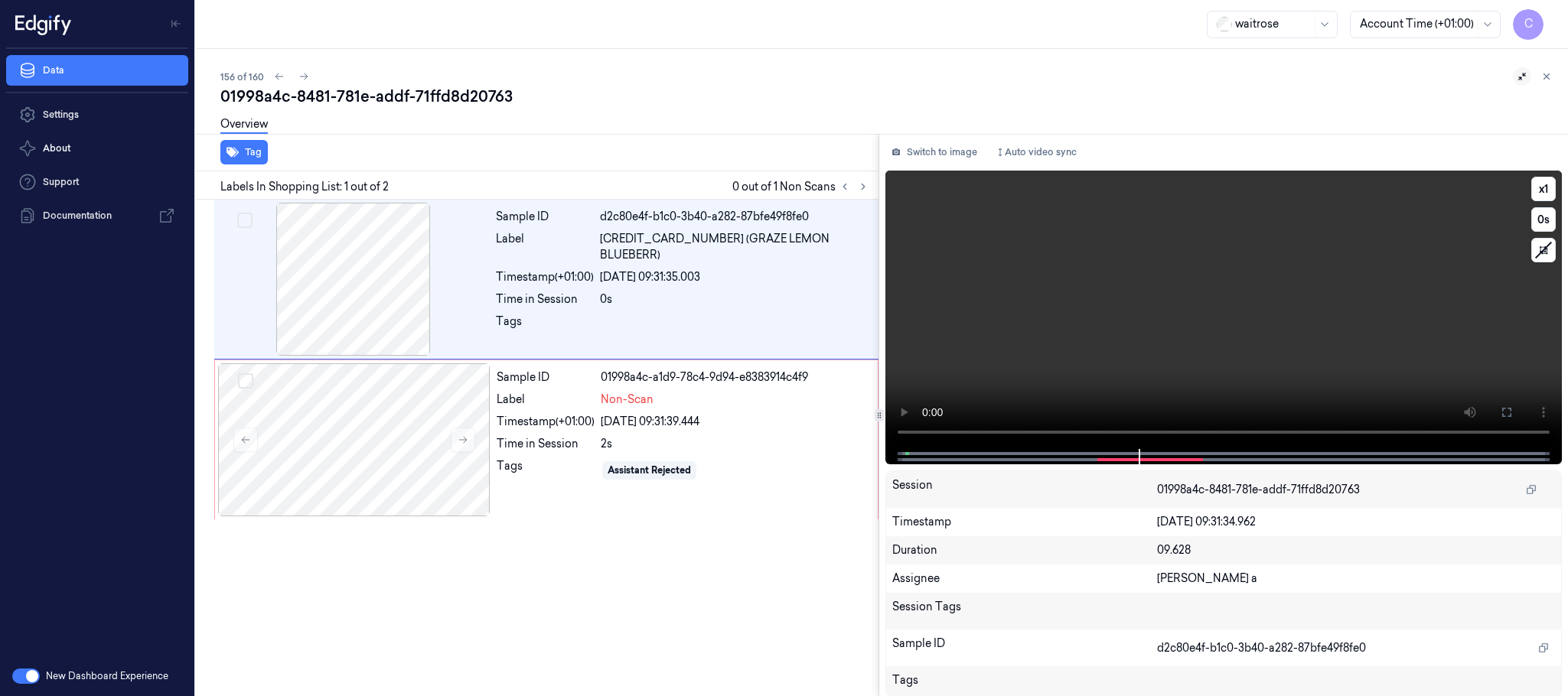
click at [1289, 306] on video at bounding box center [1223, 309] width 676 height 278
click at [351, 435] on div at bounding box center [354, 440] width 273 height 153
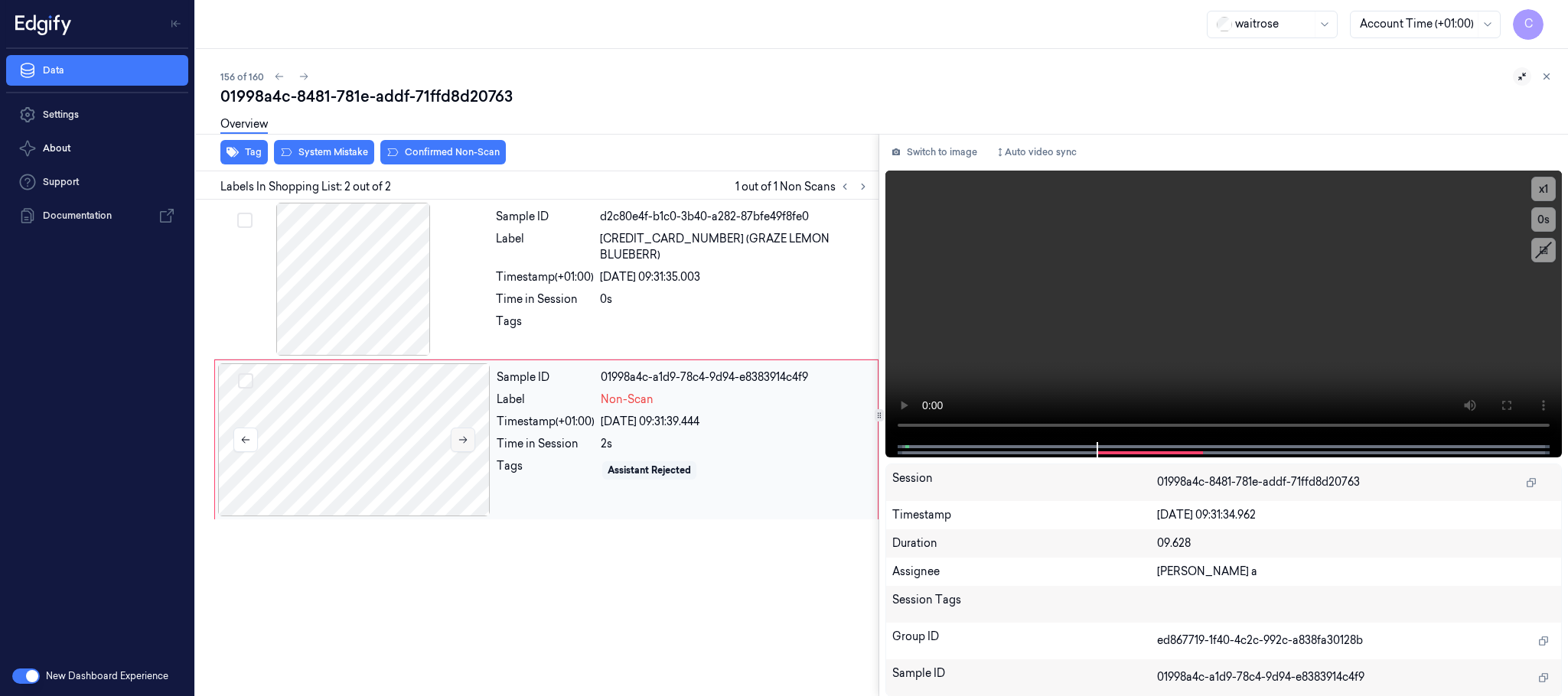
click at [467, 438] on icon at bounding box center [462, 440] width 10 height 10
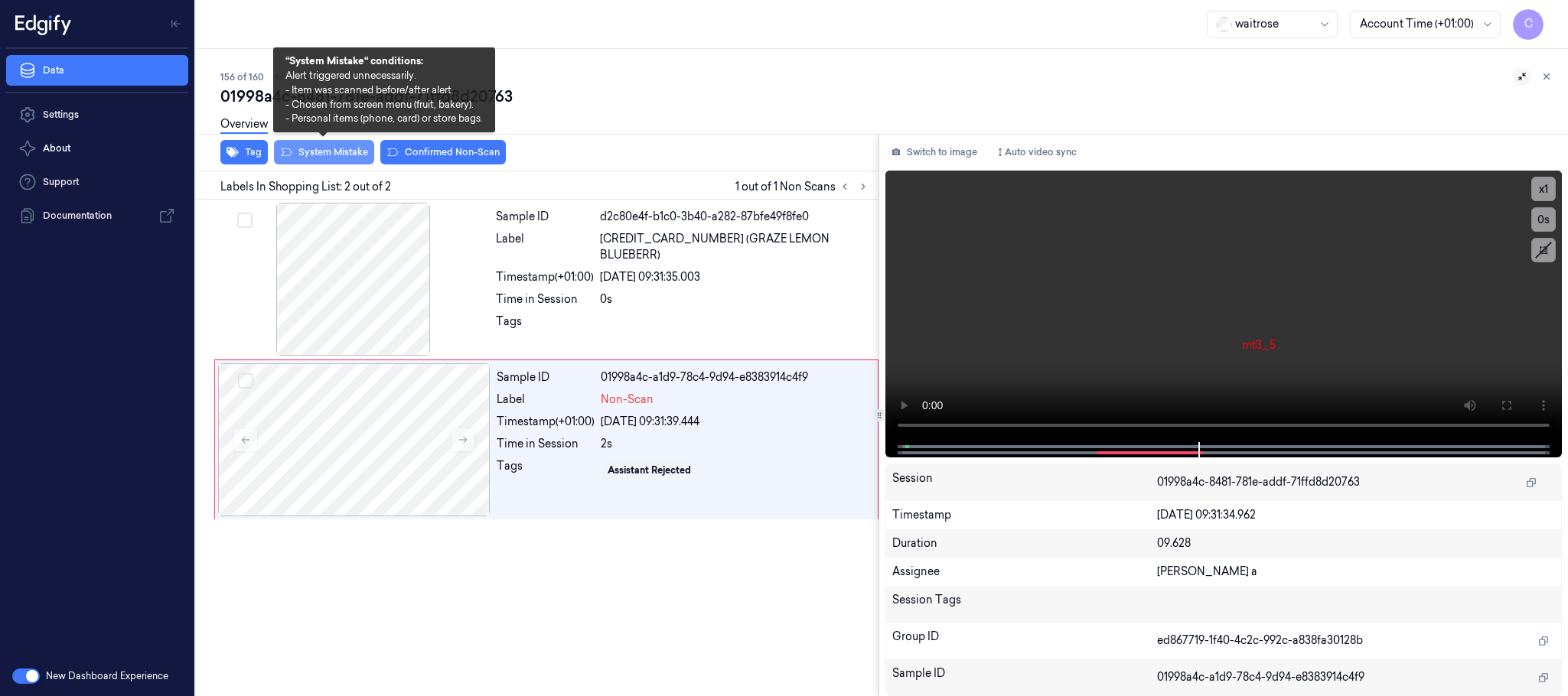
click at [310, 154] on button "System Mistake" at bounding box center [324, 152] width 101 height 24
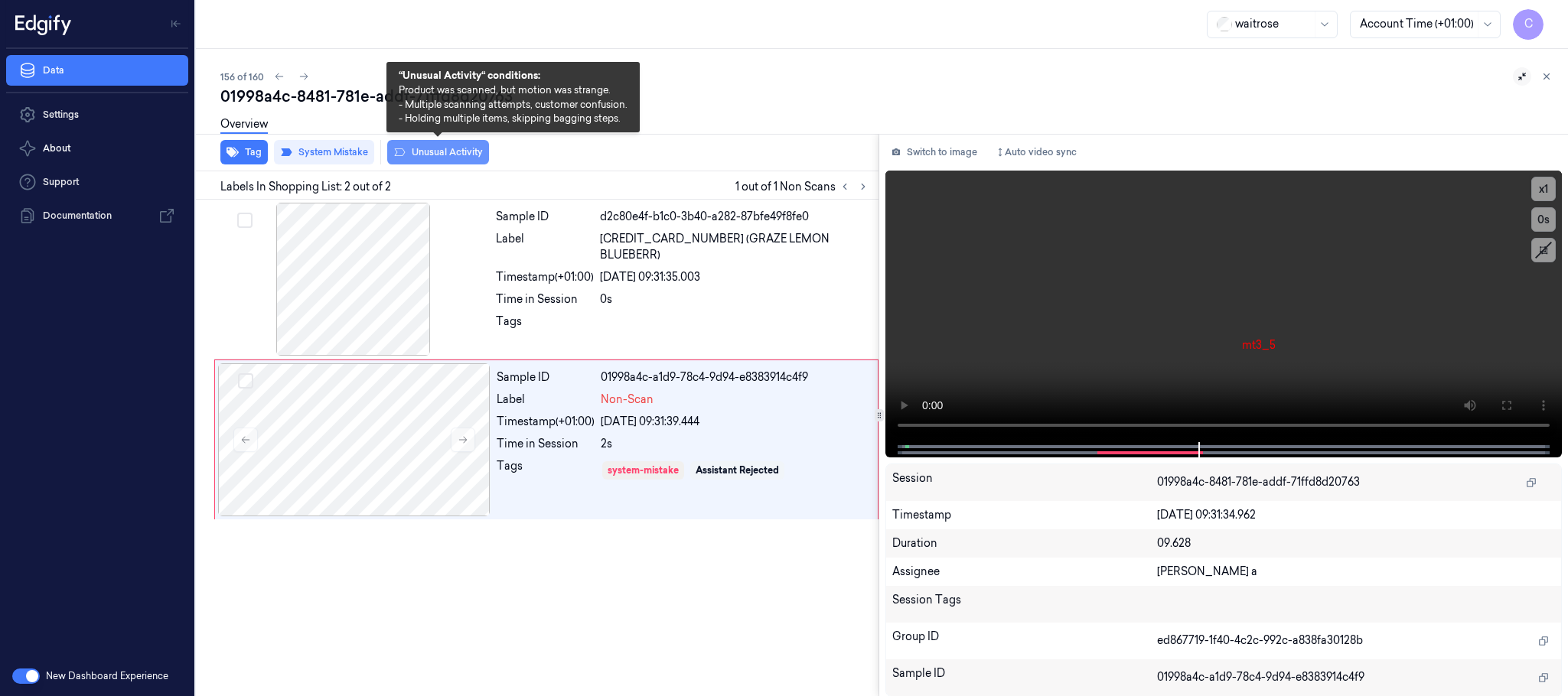
click at [423, 150] on button "Unusual Activity" at bounding box center [438, 152] width 102 height 24
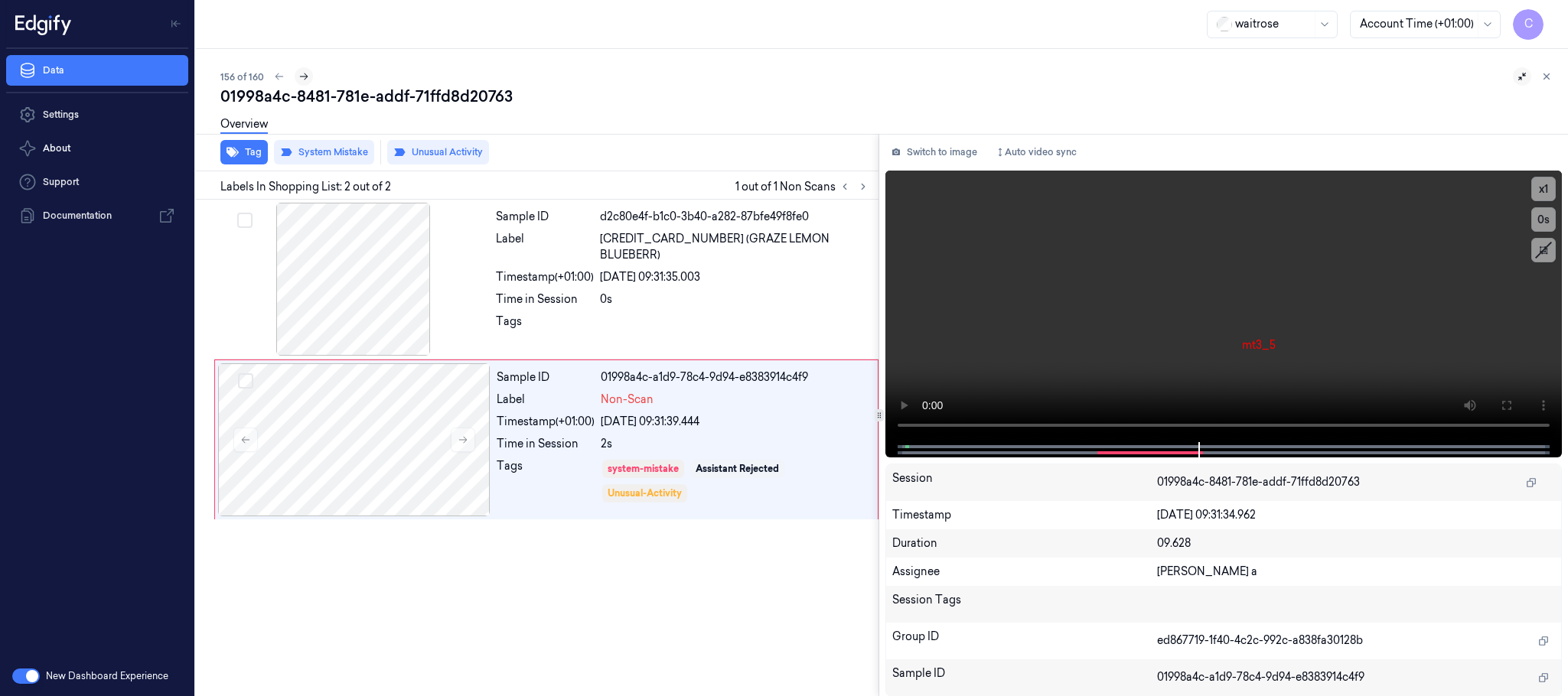
click at [306, 78] on icon at bounding box center [303, 76] width 10 height 10
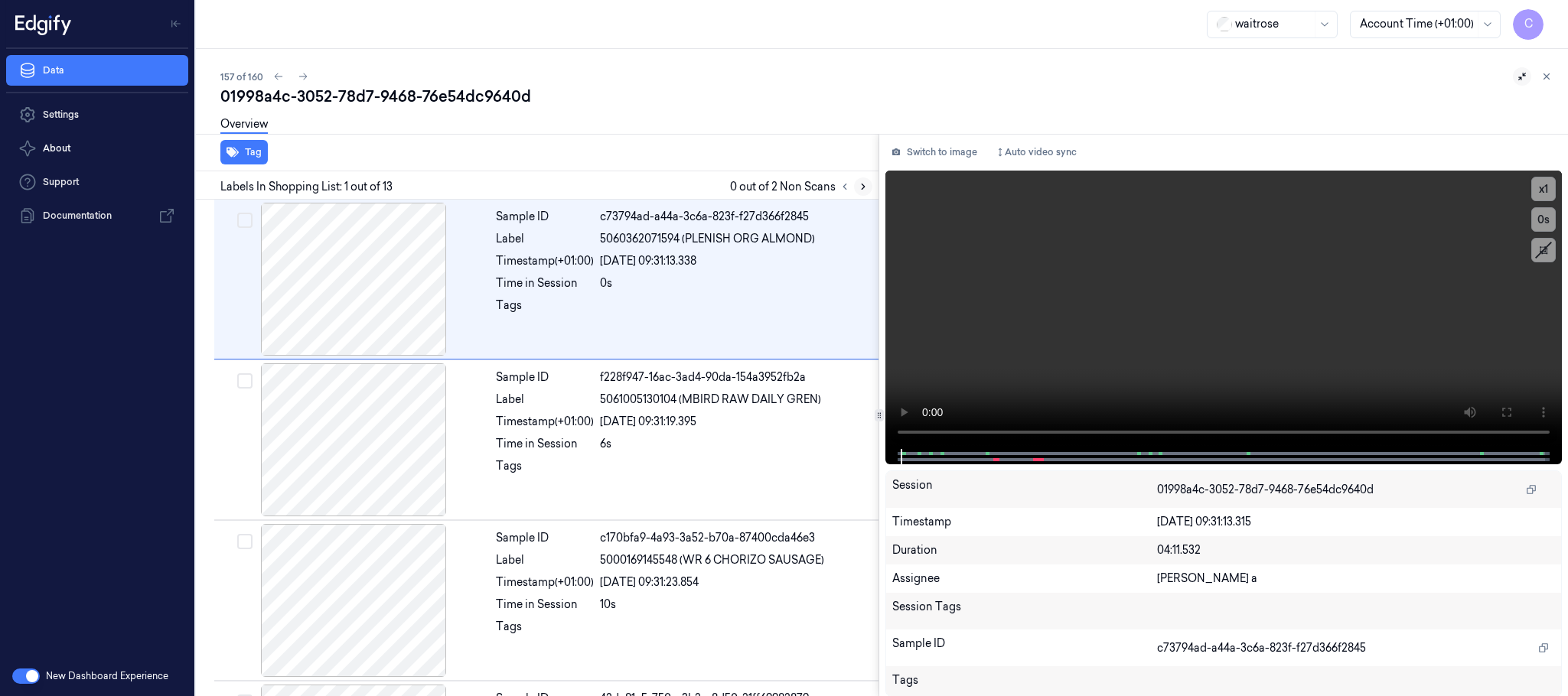
click at [864, 184] on icon at bounding box center [864, 186] width 3 height 6
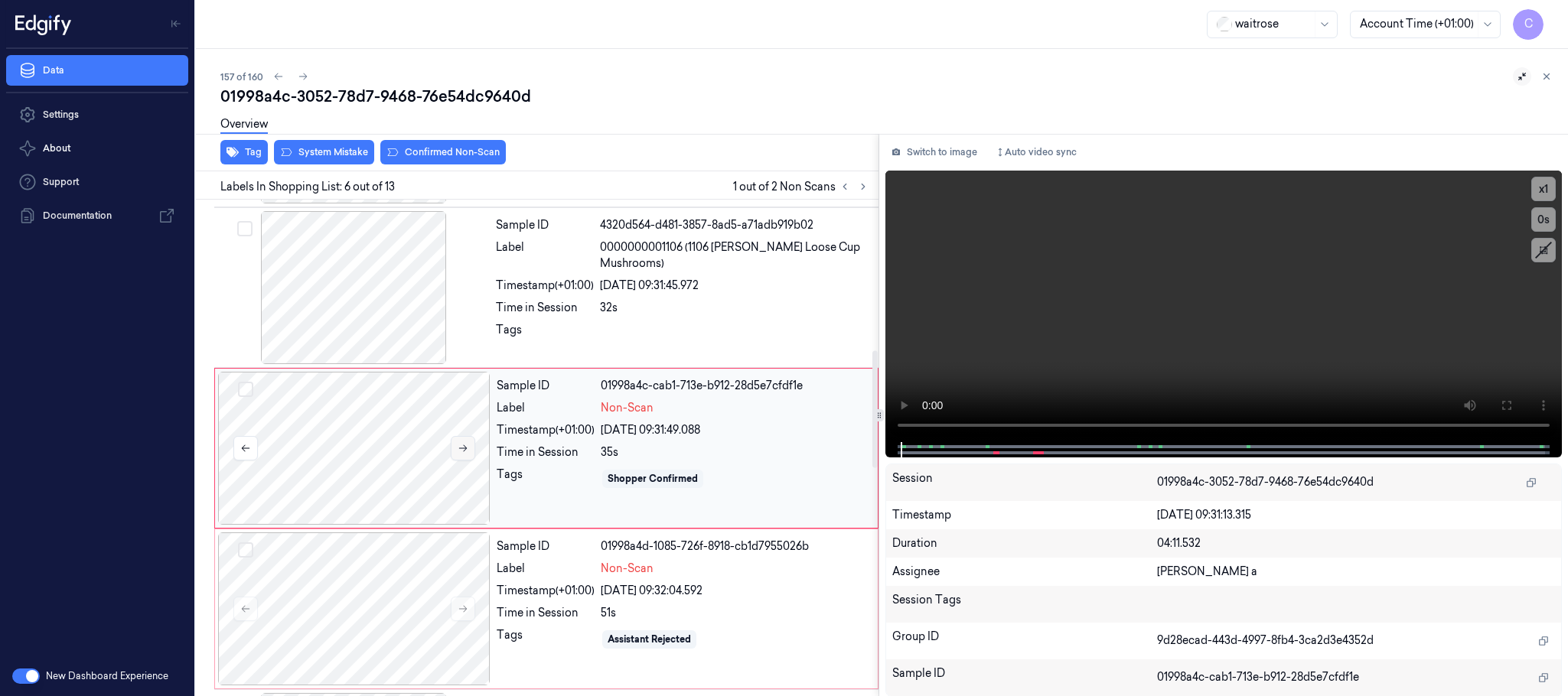
scroll to position [638, 0]
click at [460, 456] on button at bounding box center [463, 444] width 24 height 24
click at [464, 446] on icon at bounding box center [462, 444] width 10 height 10
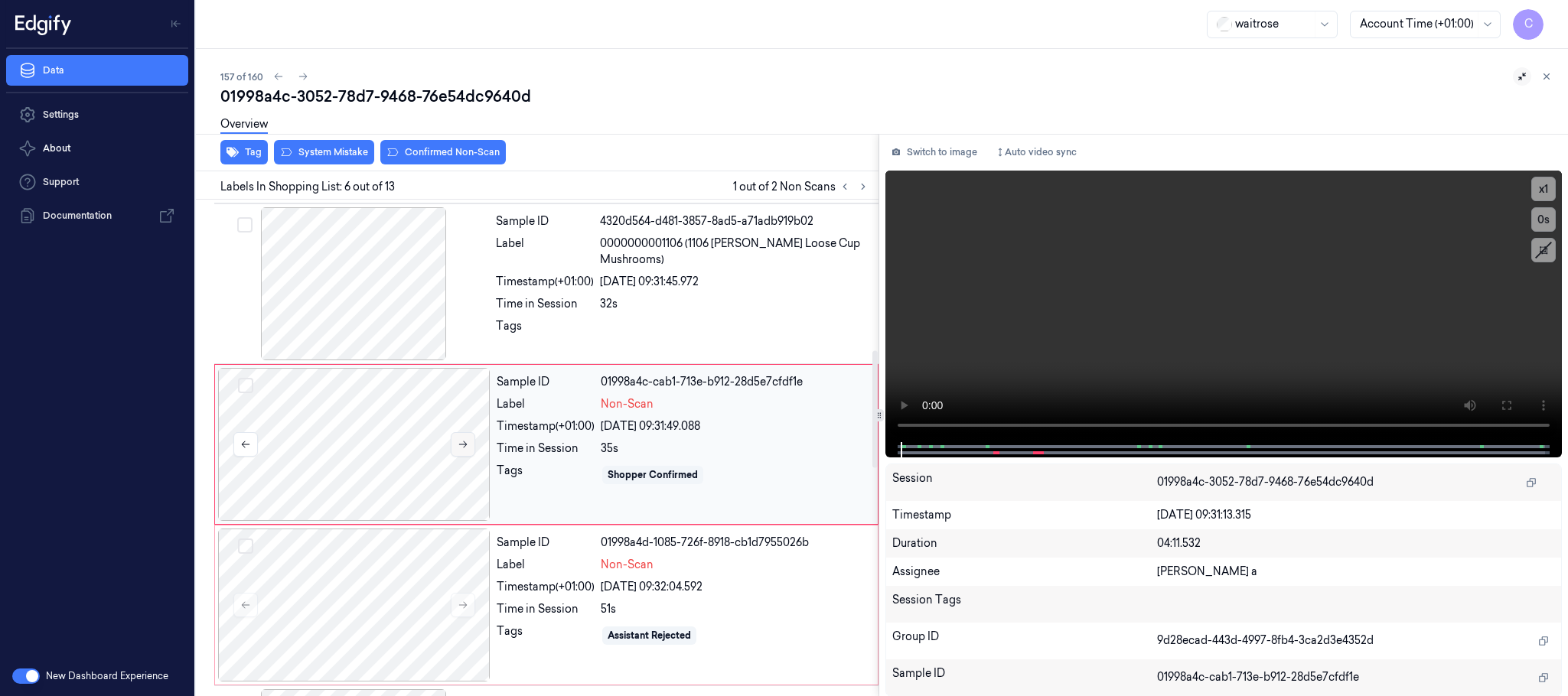
click at [466, 444] on icon at bounding box center [462, 444] width 10 height 10
click at [466, 443] on icon at bounding box center [462, 444] width 10 height 10
click at [465, 441] on button at bounding box center [463, 444] width 24 height 24
click at [462, 440] on button at bounding box center [463, 444] width 24 height 24
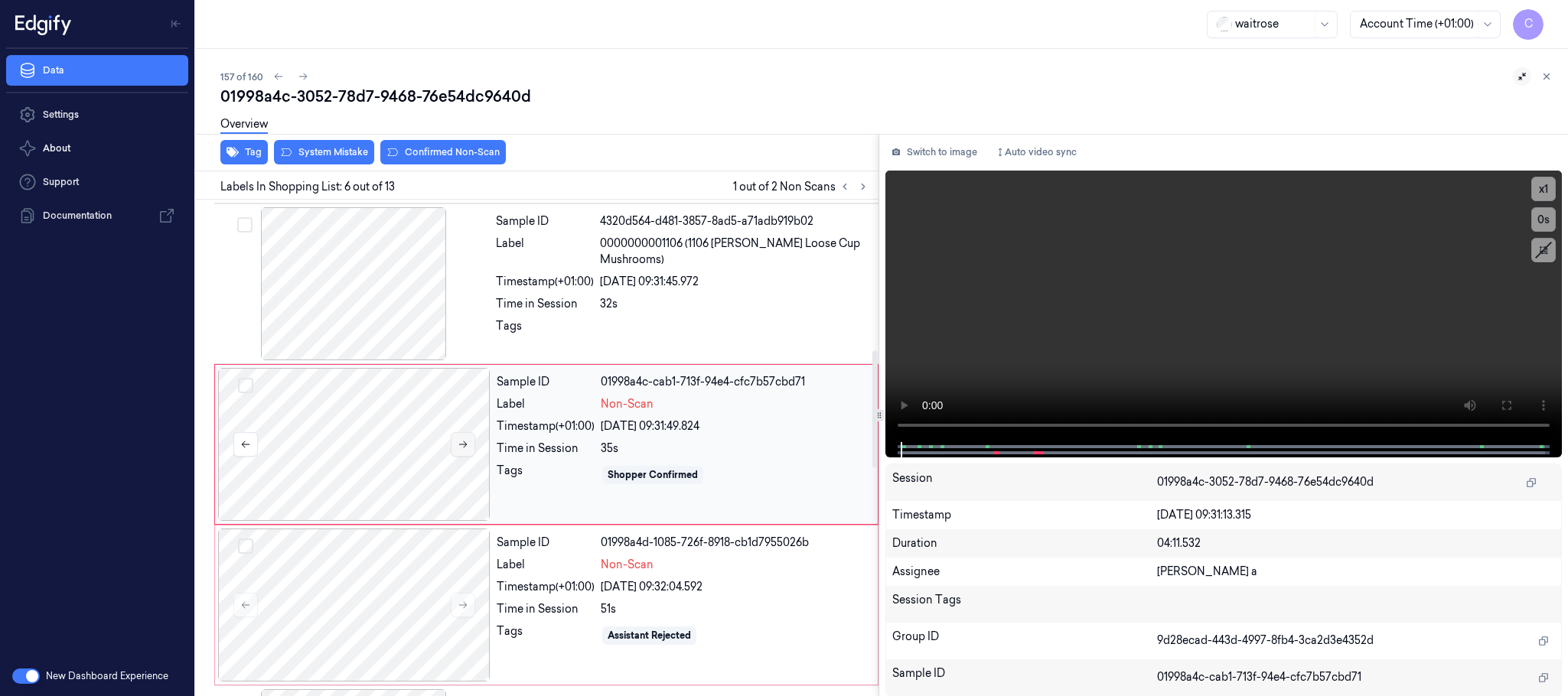
click at [462, 440] on button at bounding box center [463, 444] width 24 height 24
click at [471, 451] on button at bounding box center [463, 444] width 24 height 24
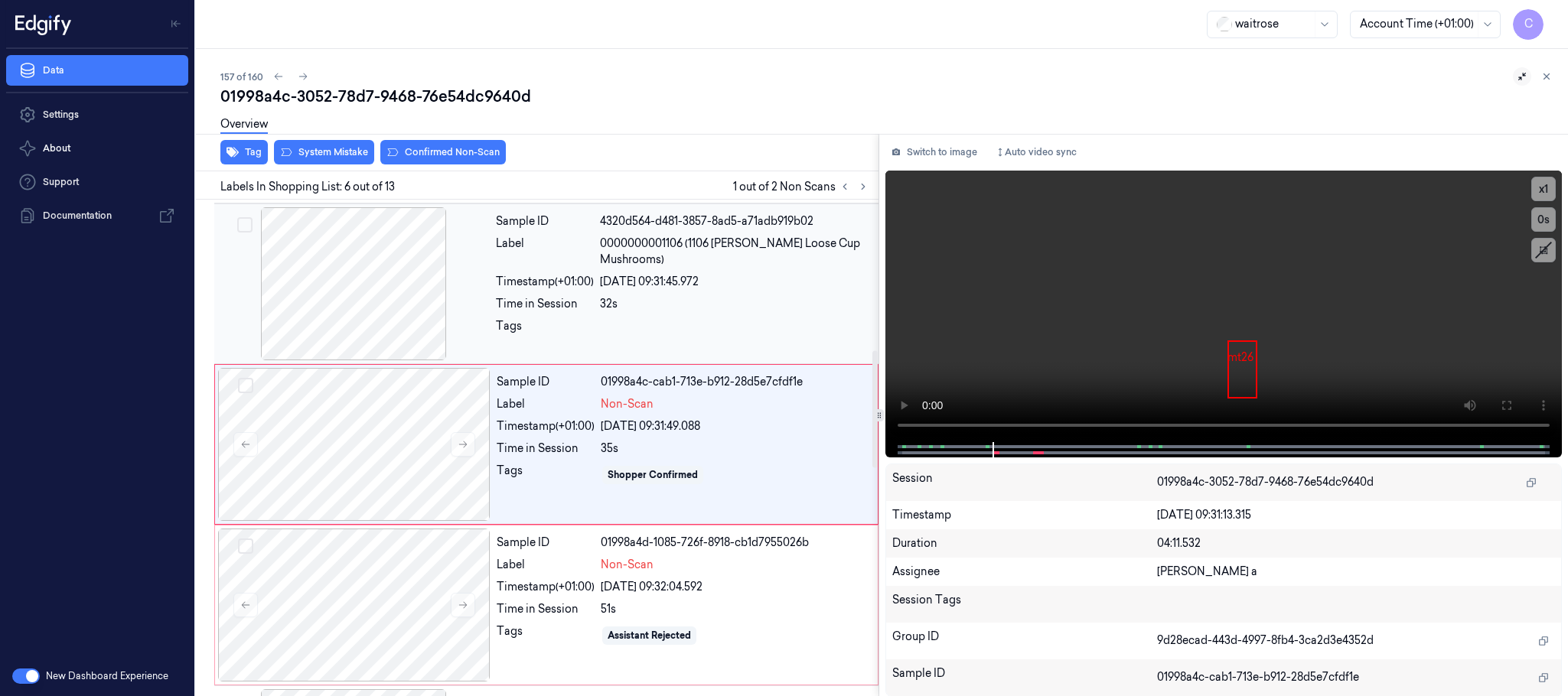
click at [380, 306] on div at bounding box center [353, 284] width 273 height 153
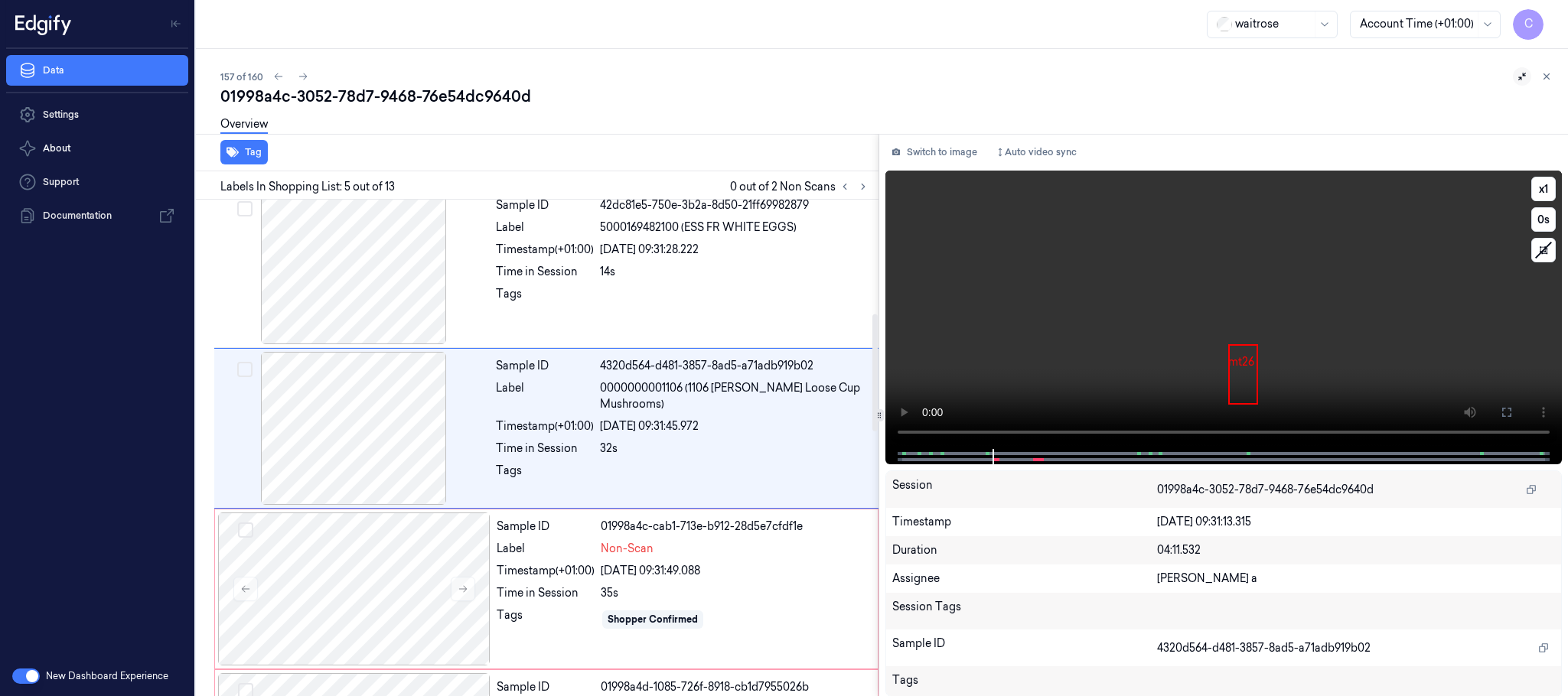
scroll to position [477, 0]
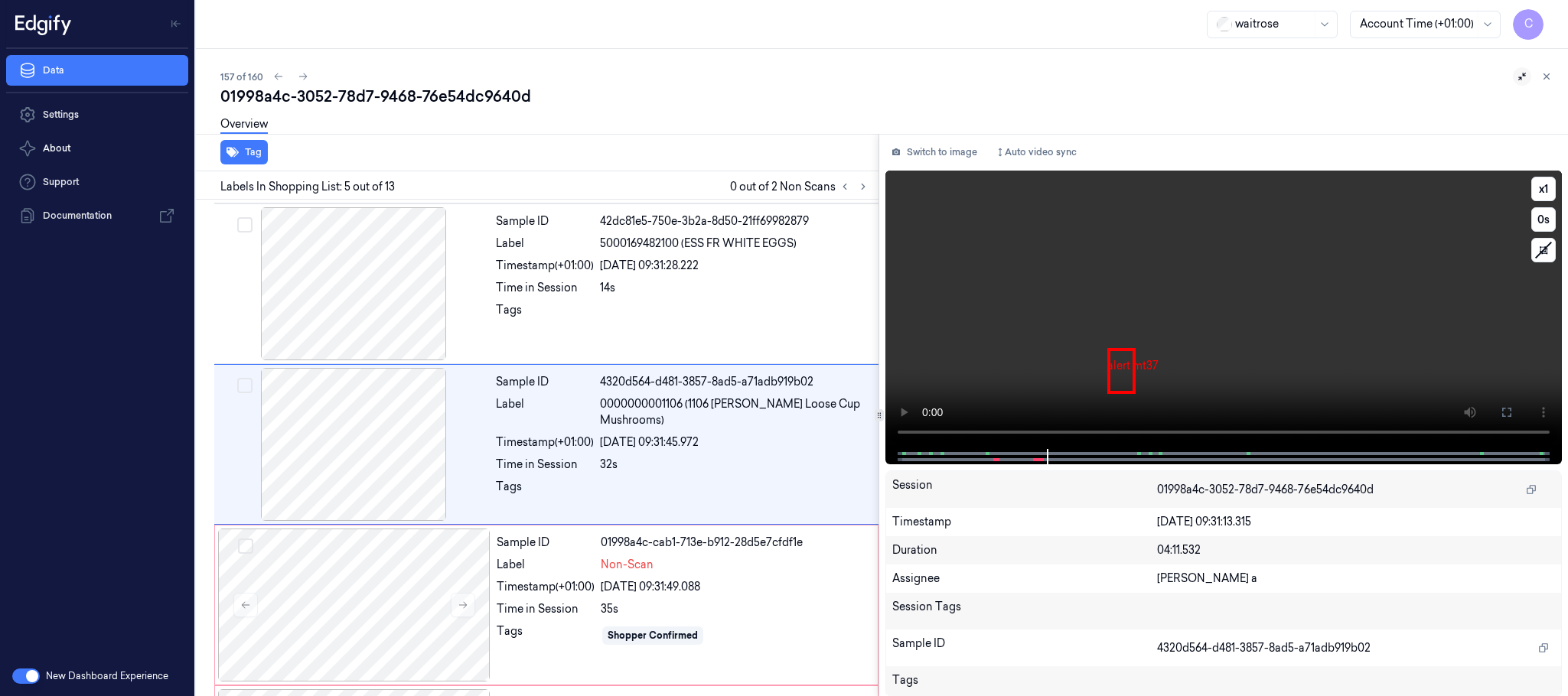
click at [1132, 322] on video at bounding box center [1223, 309] width 676 height 278
click at [860, 184] on icon at bounding box center [863, 186] width 10 height 10
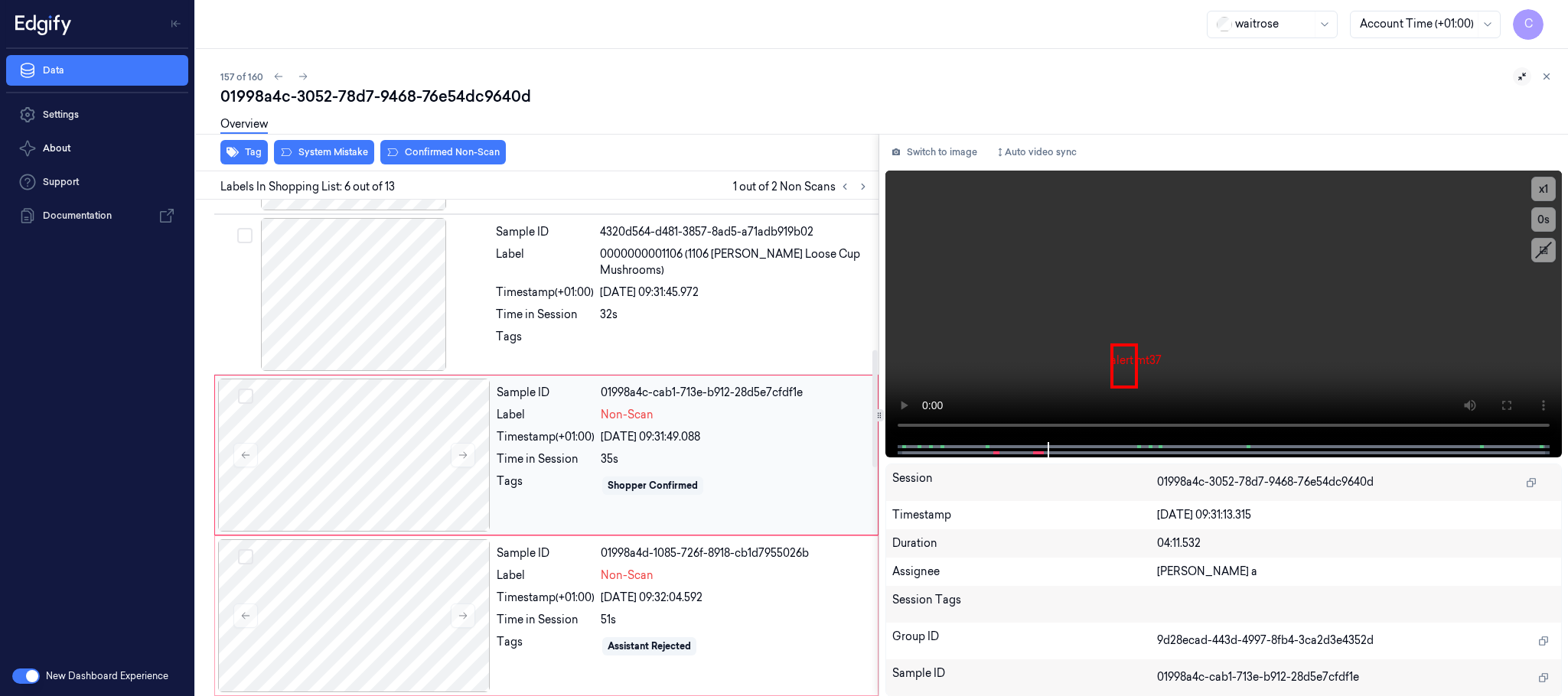
scroll to position [638, 0]
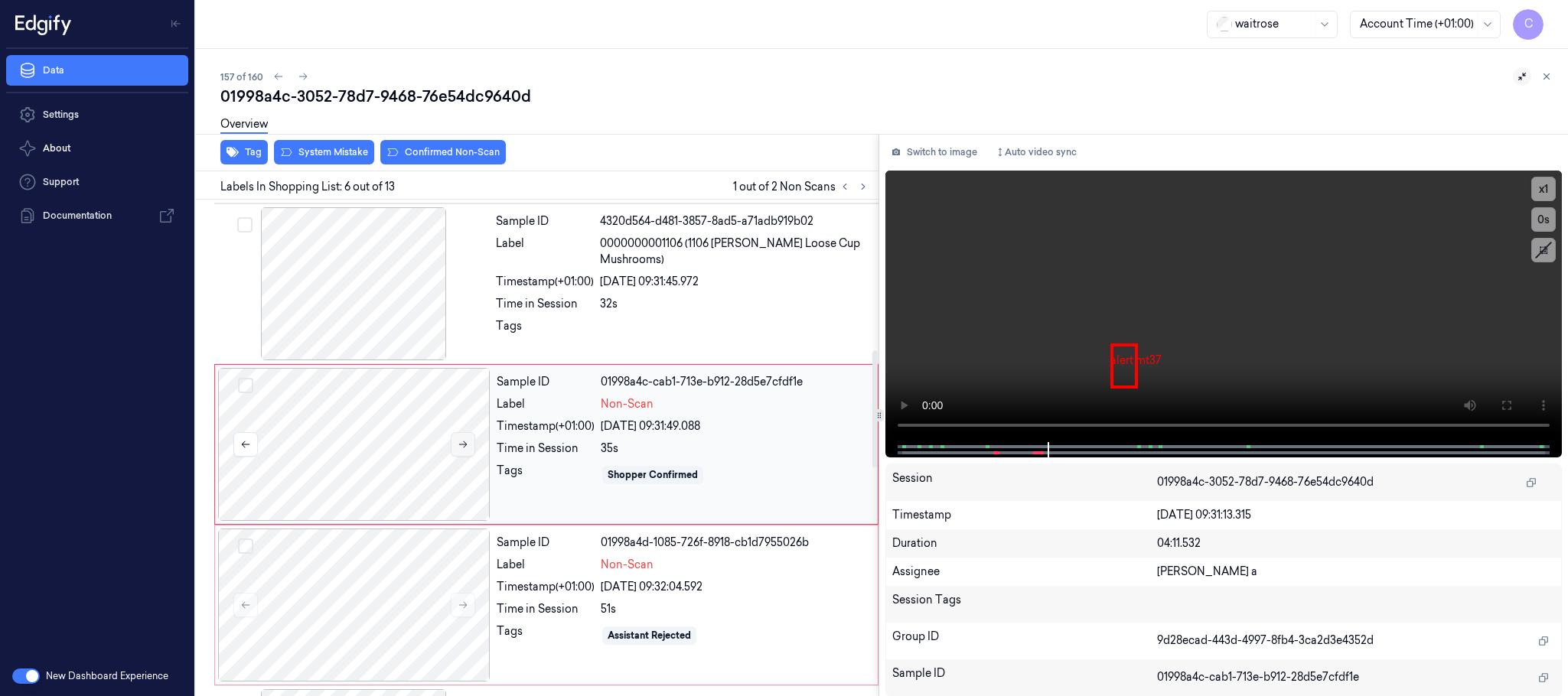
click at [464, 448] on icon at bounding box center [463, 444] width 8 height 7
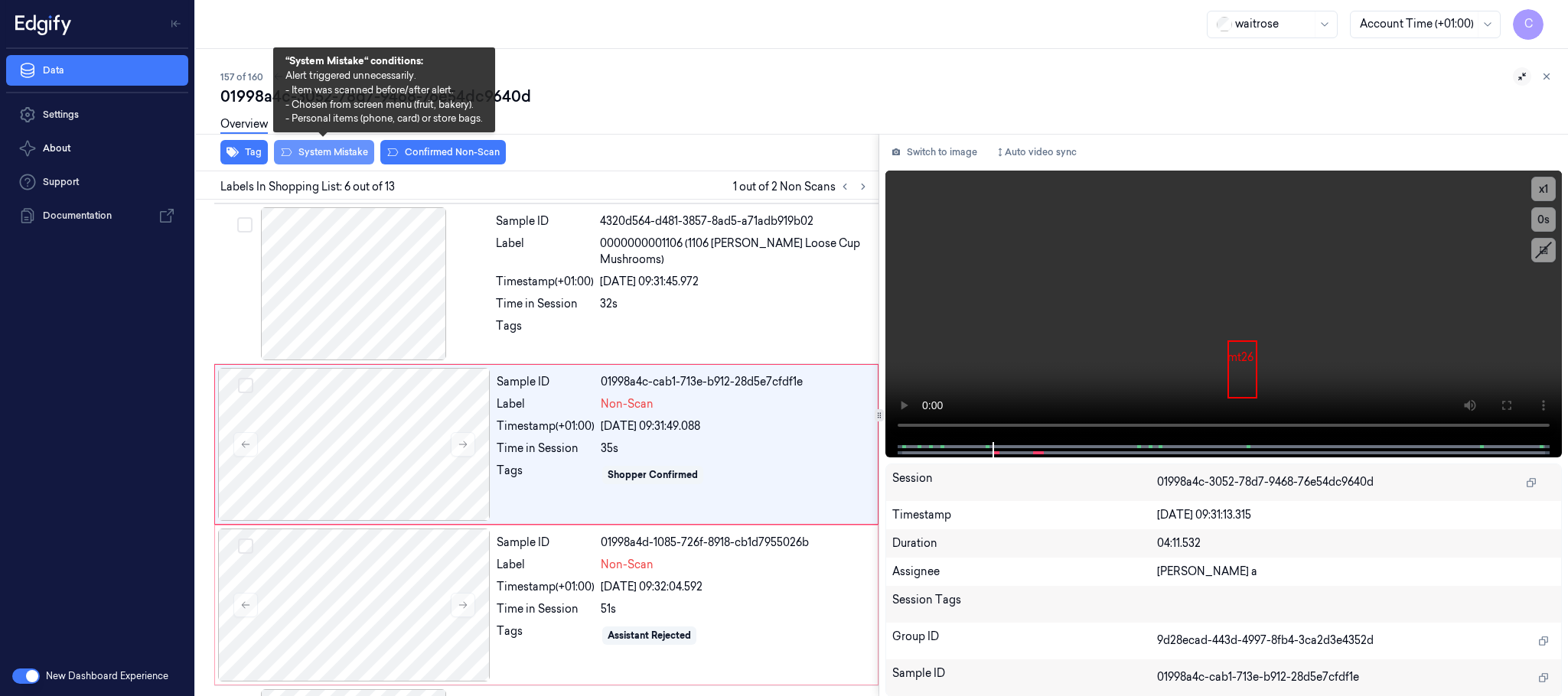
click at [319, 157] on button "System Mistake" at bounding box center [324, 152] width 101 height 24
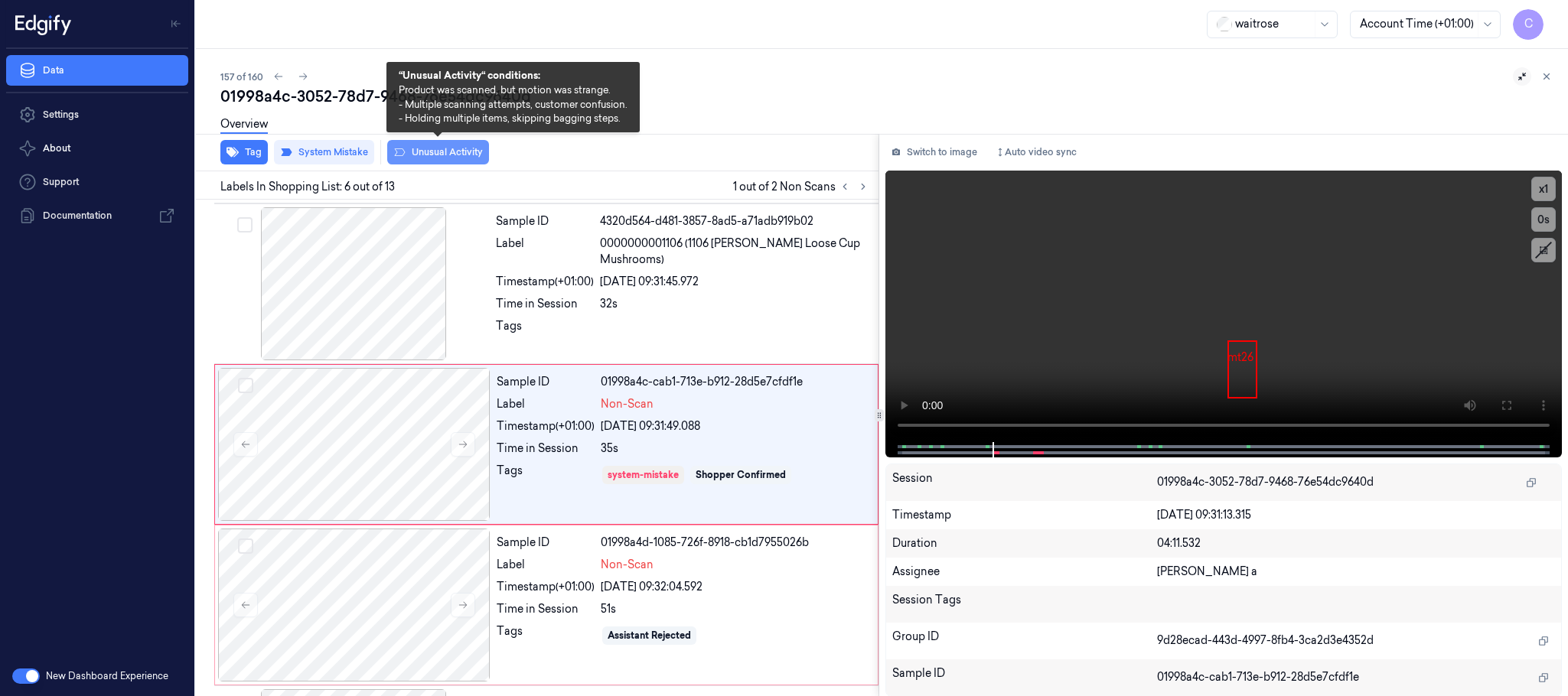
click at [411, 157] on button "Unusual Activity" at bounding box center [438, 152] width 102 height 24
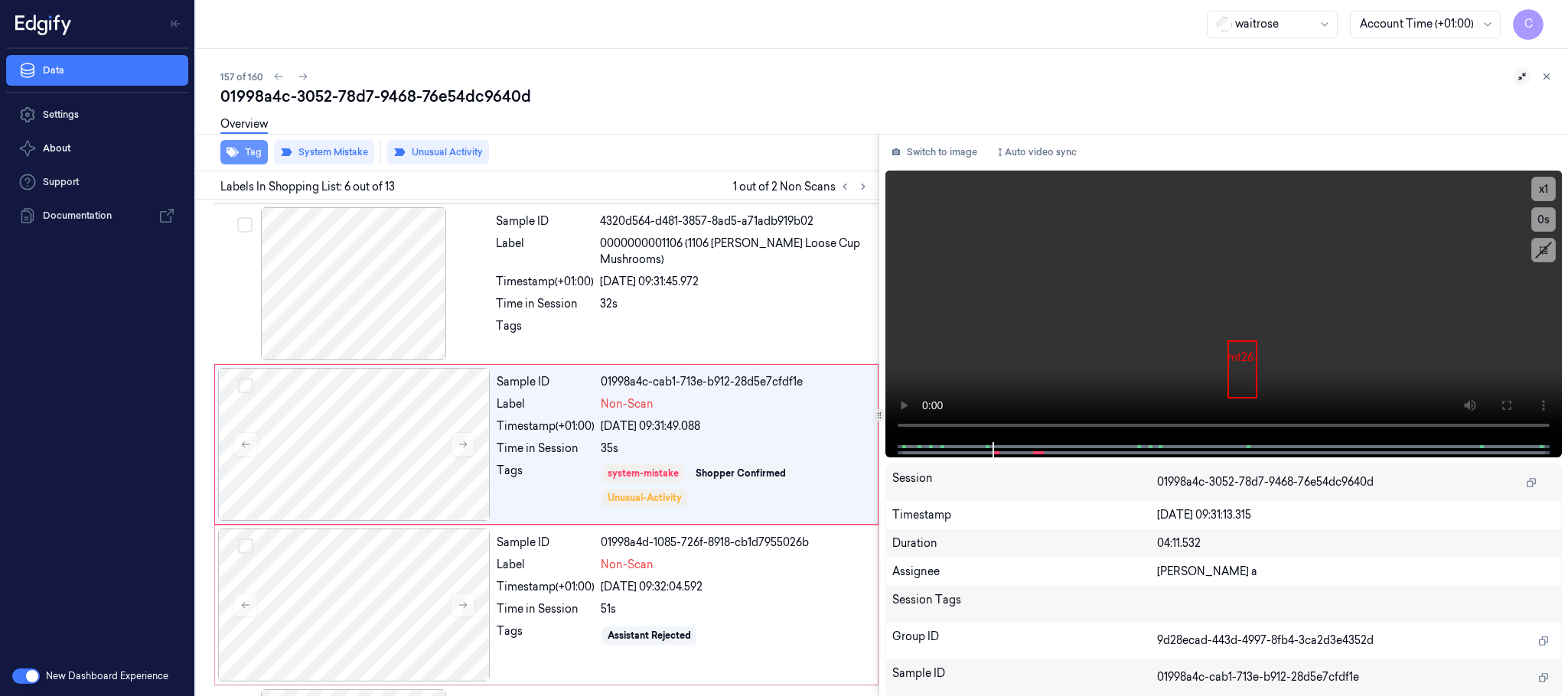
click at [231, 147] on icon "button" at bounding box center [232, 152] width 12 height 12
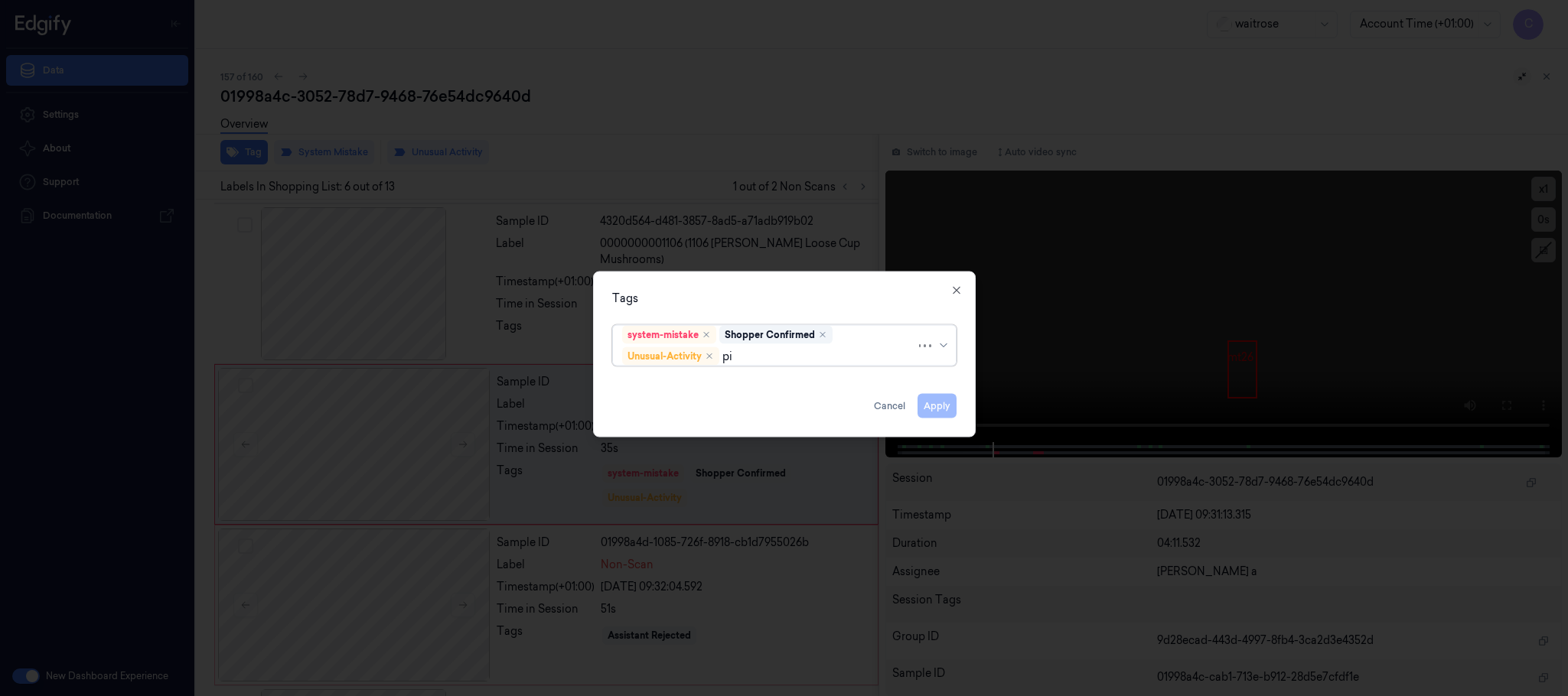
type input "pic"
click at [655, 383] on div "Picklist item alert" at bounding box center [666, 387] width 88 height 16
click at [720, 301] on div "Tags" at bounding box center [784, 299] width 344 height 16
click at [949, 411] on button "Apply" at bounding box center [937, 406] width 39 height 24
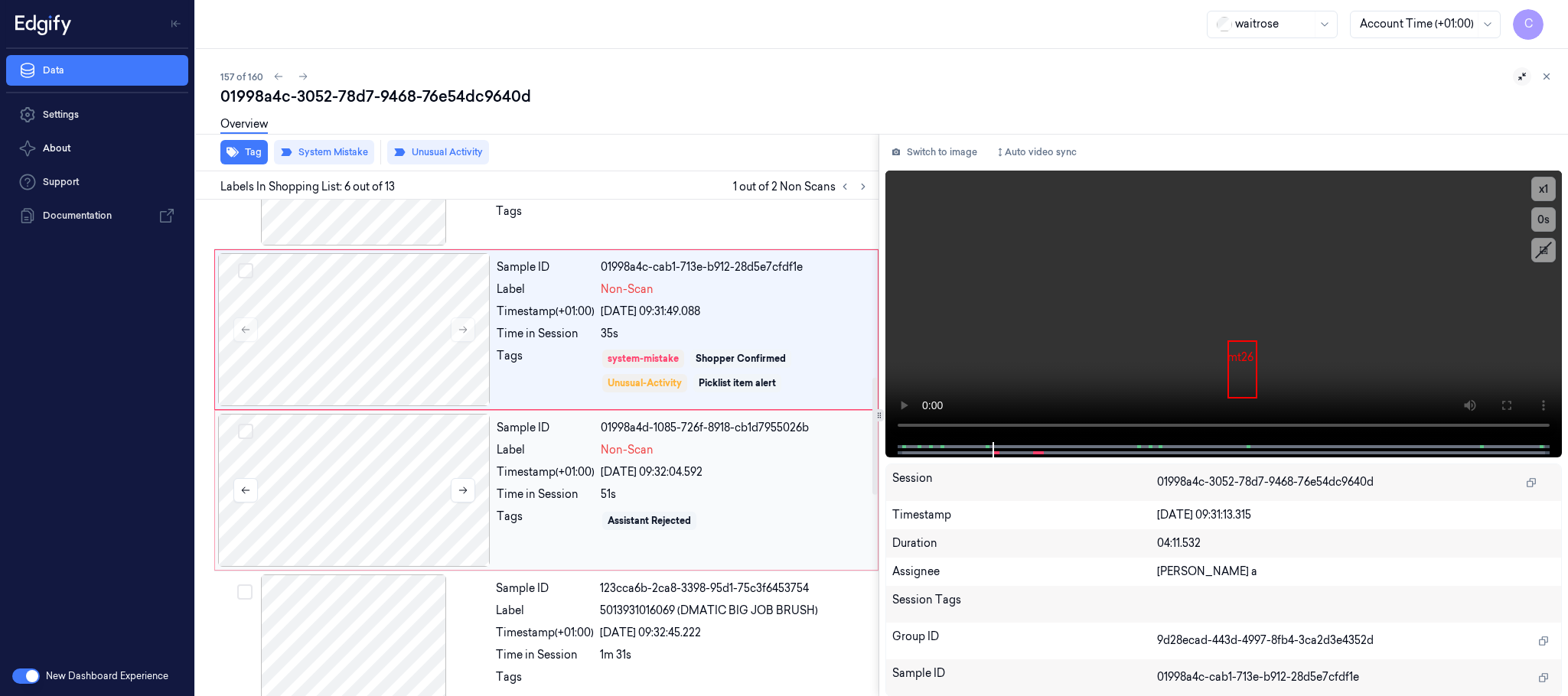
click at [377, 491] on div at bounding box center [354, 490] width 273 height 153
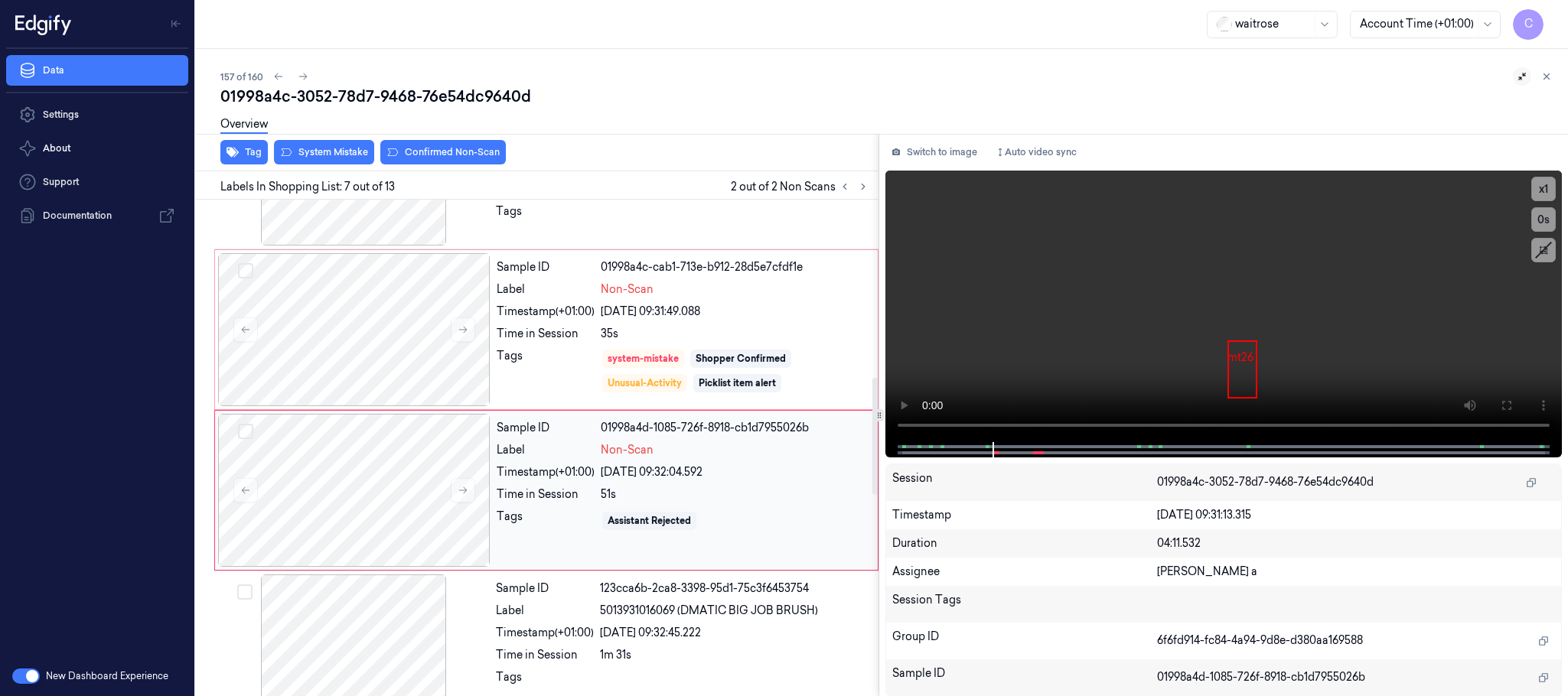
scroll to position [800, 0]
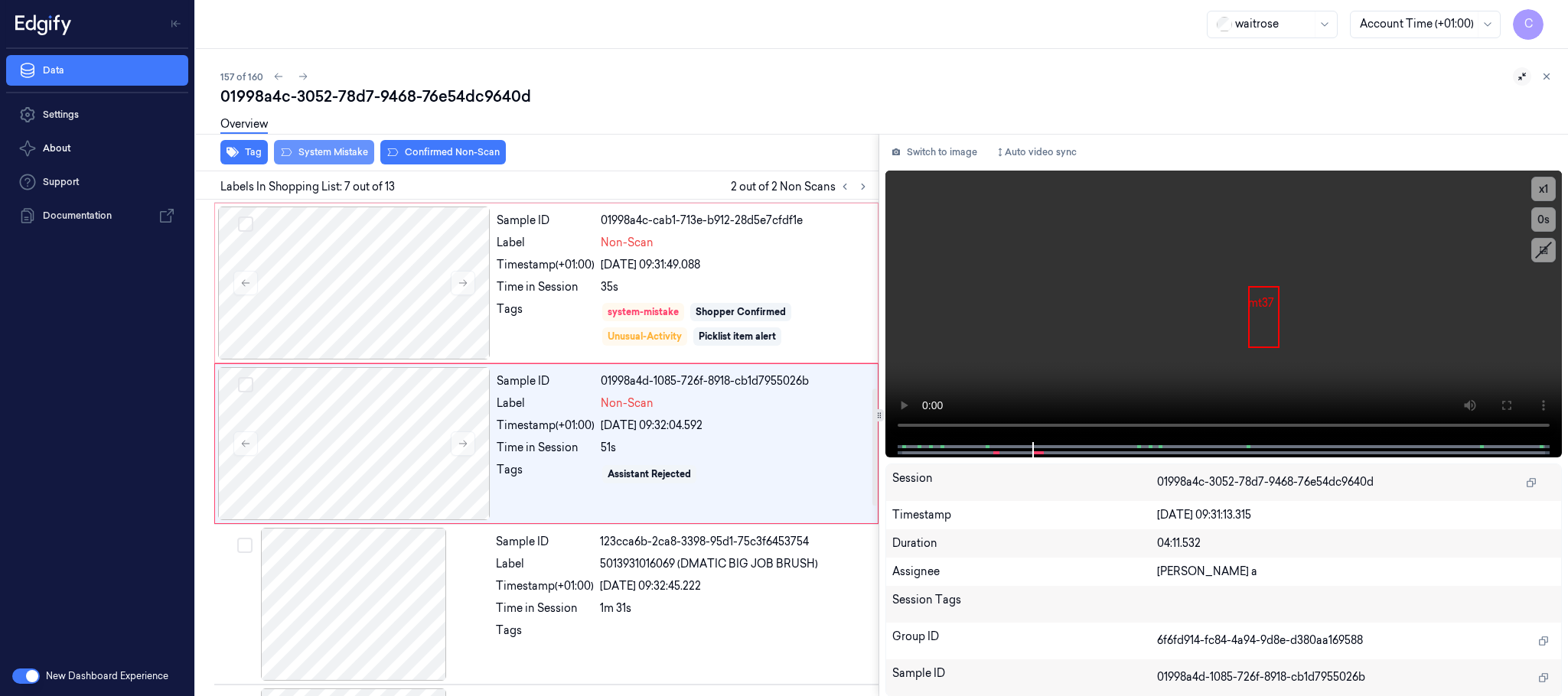
click at [309, 154] on button "System Mistake" at bounding box center [324, 152] width 101 height 24
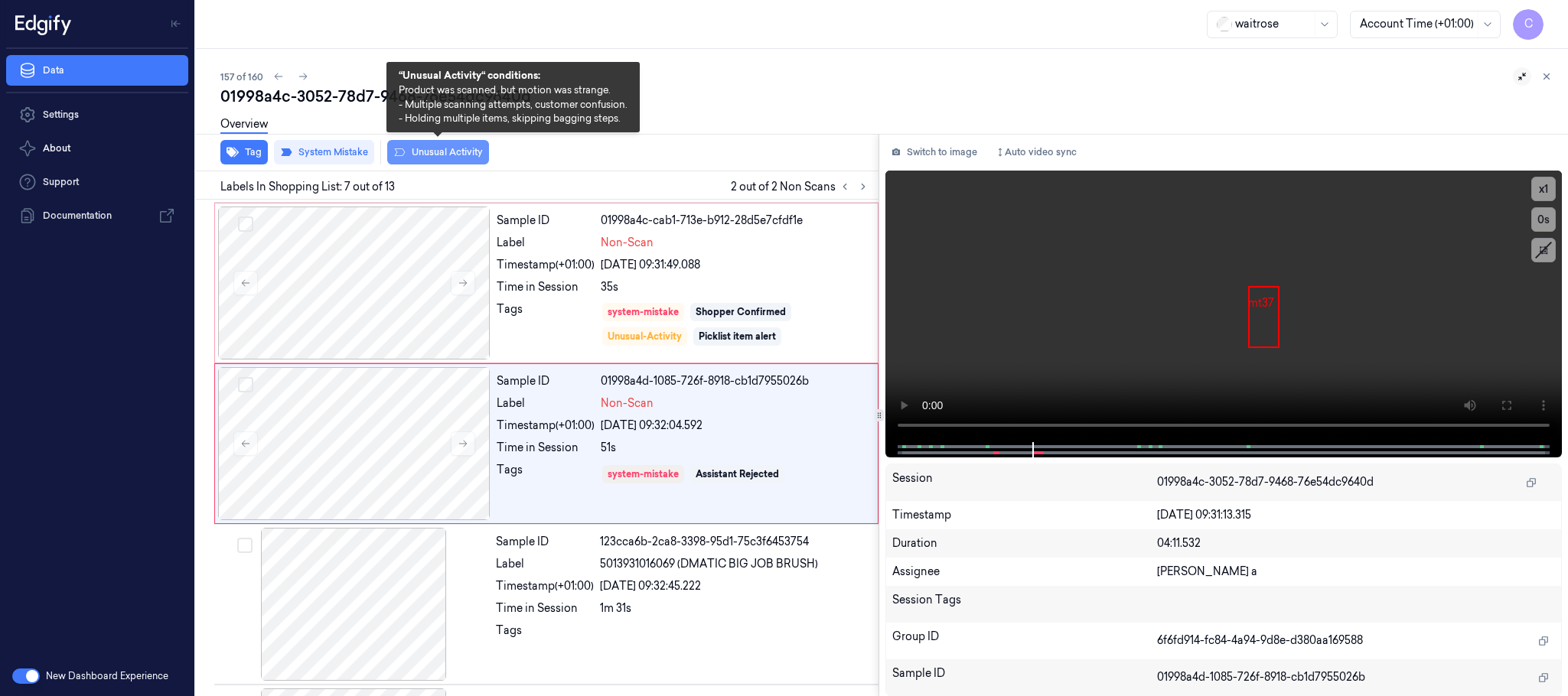
click at [471, 149] on button "Unusual Activity" at bounding box center [438, 152] width 102 height 24
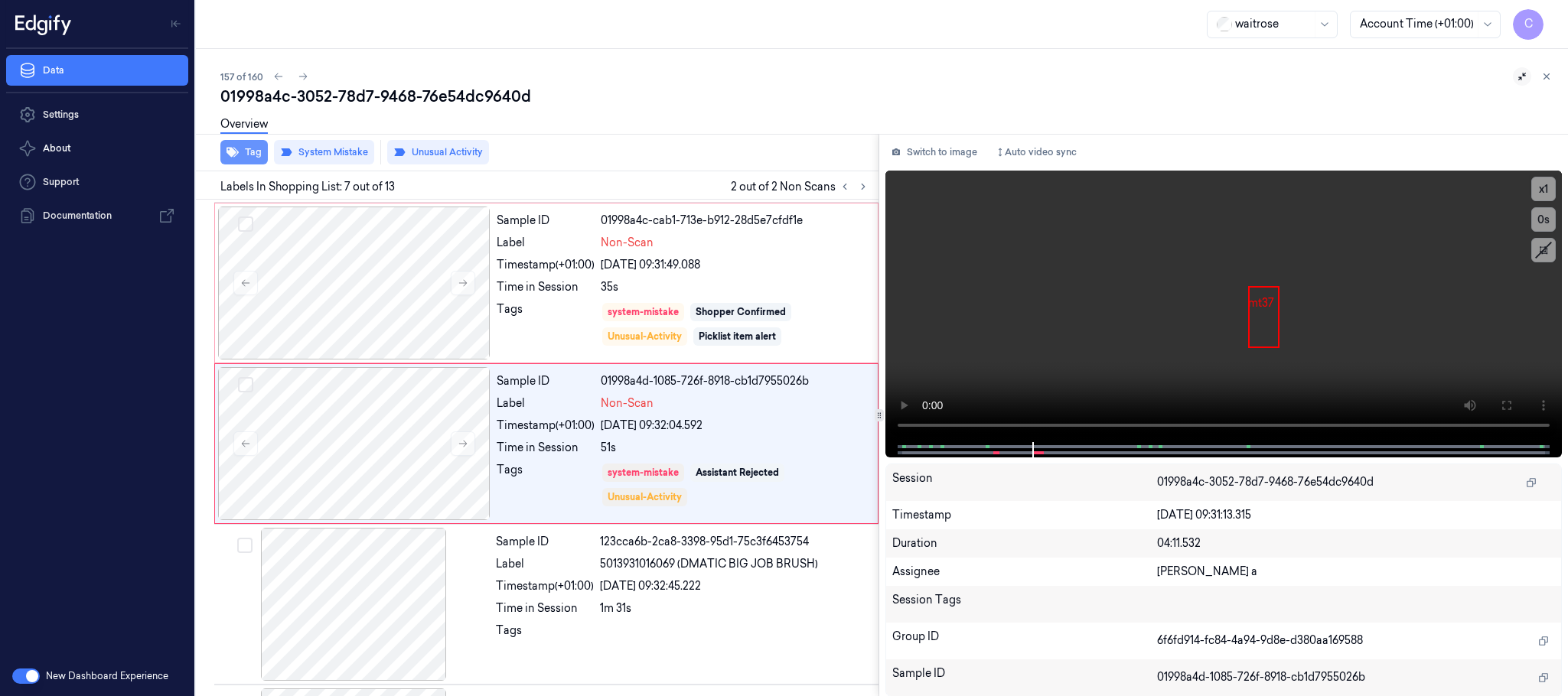
click at [248, 156] on button "Tag" at bounding box center [244, 152] width 47 height 24
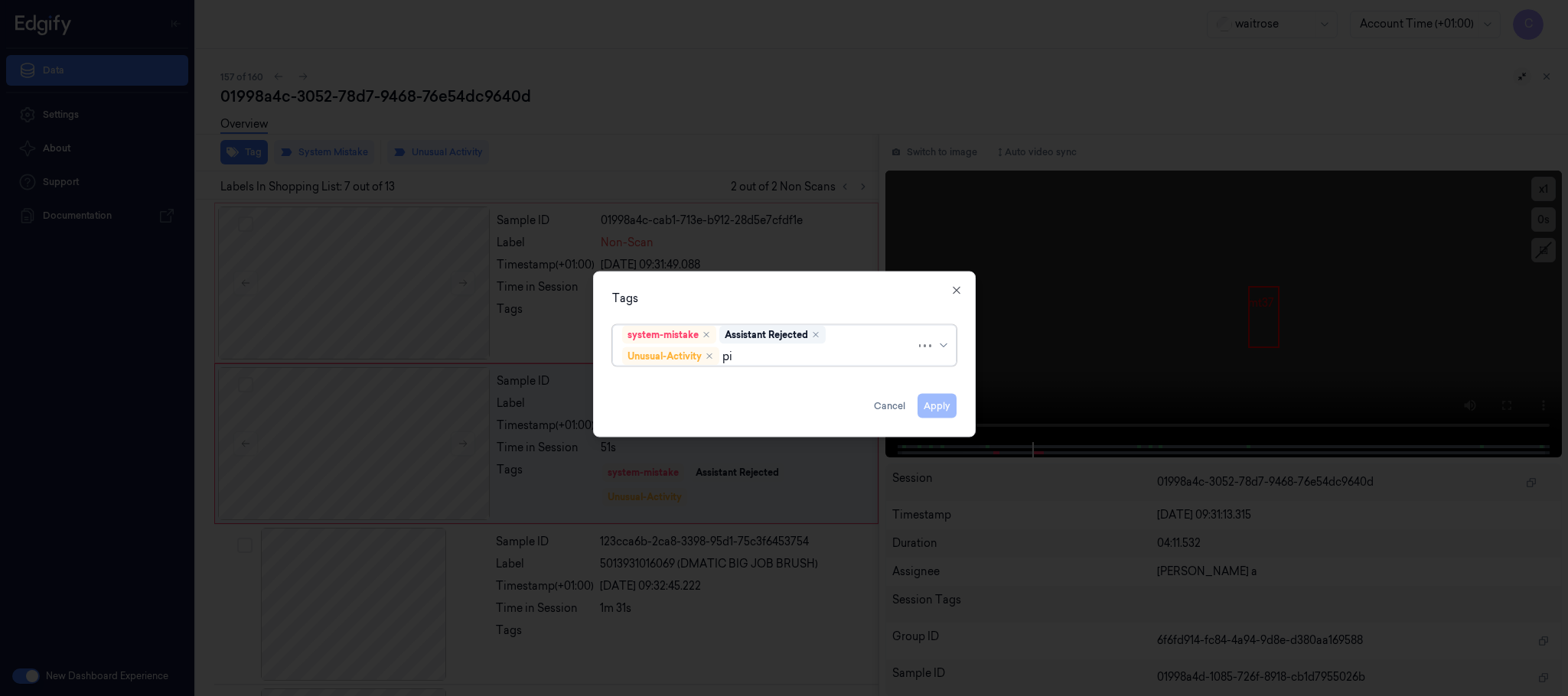
type input "pic"
click at [651, 389] on div "Picklist item alert" at bounding box center [666, 387] width 88 height 16
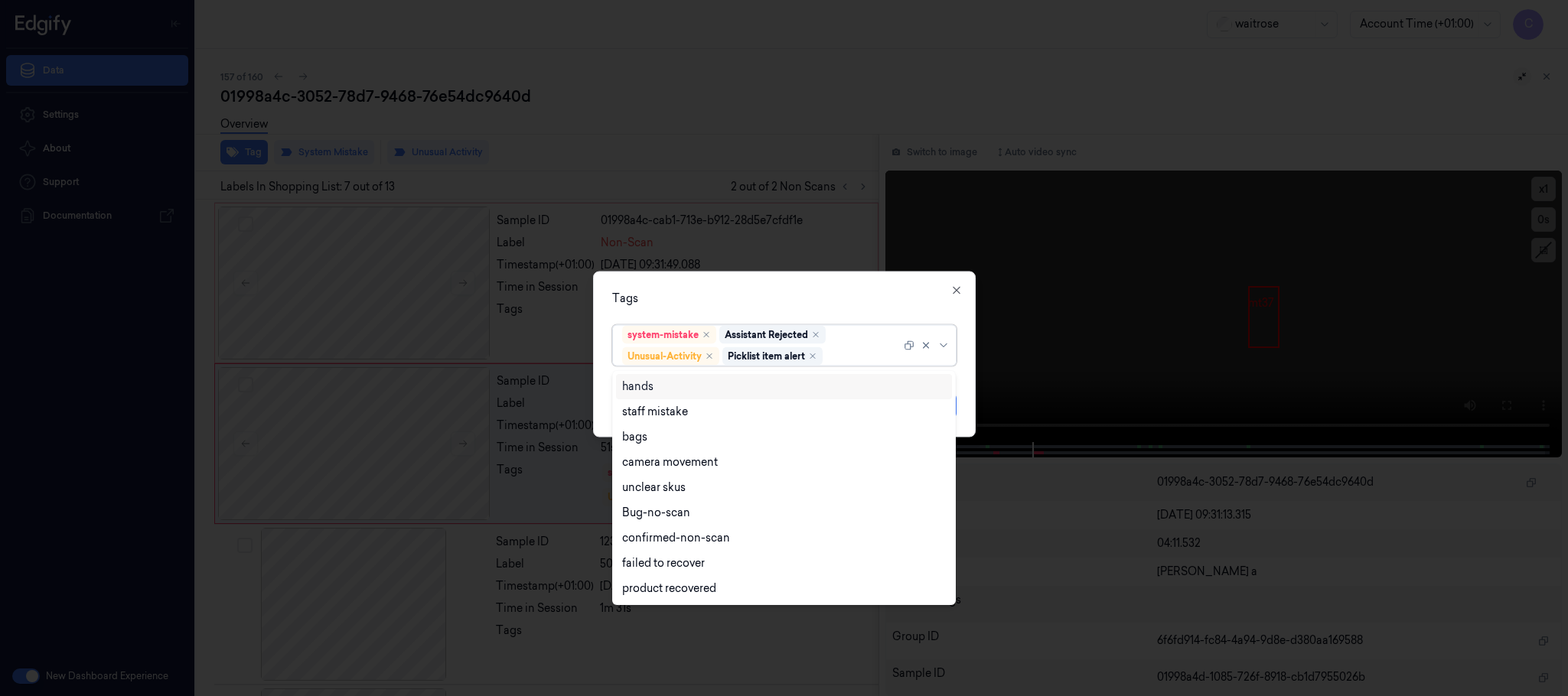
click at [765, 299] on div "Tags" at bounding box center [784, 299] width 344 height 16
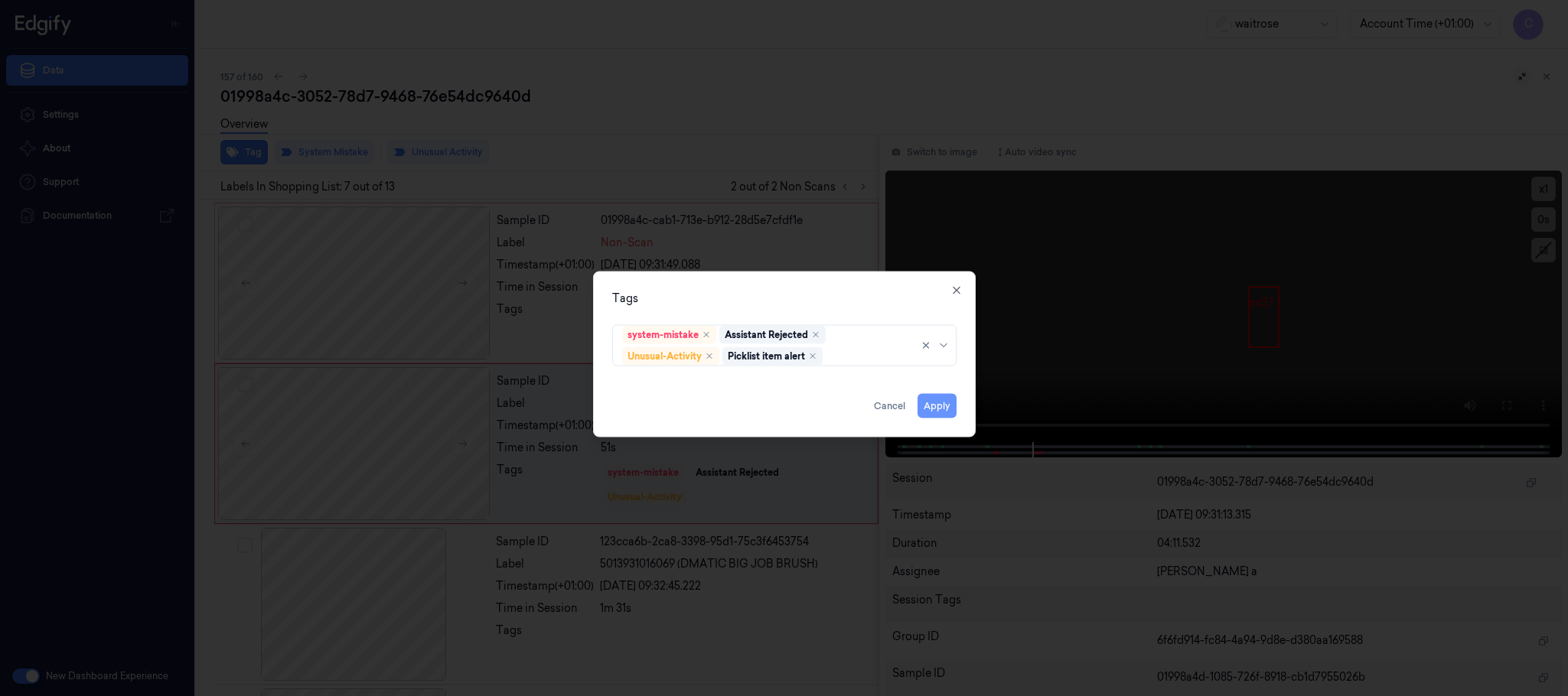
click at [930, 403] on button "Apply" at bounding box center [937, 406] width 39 height 24
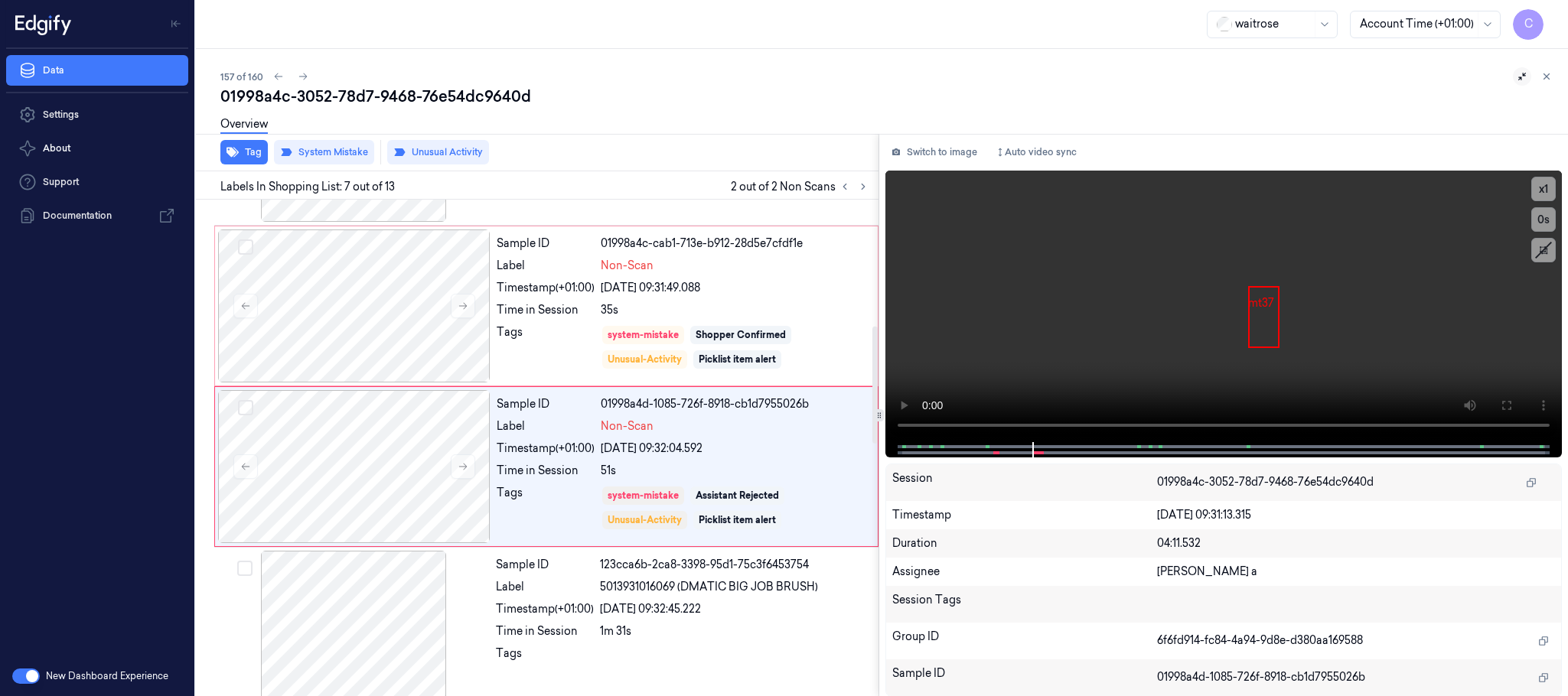
scroll to position [803, 0]
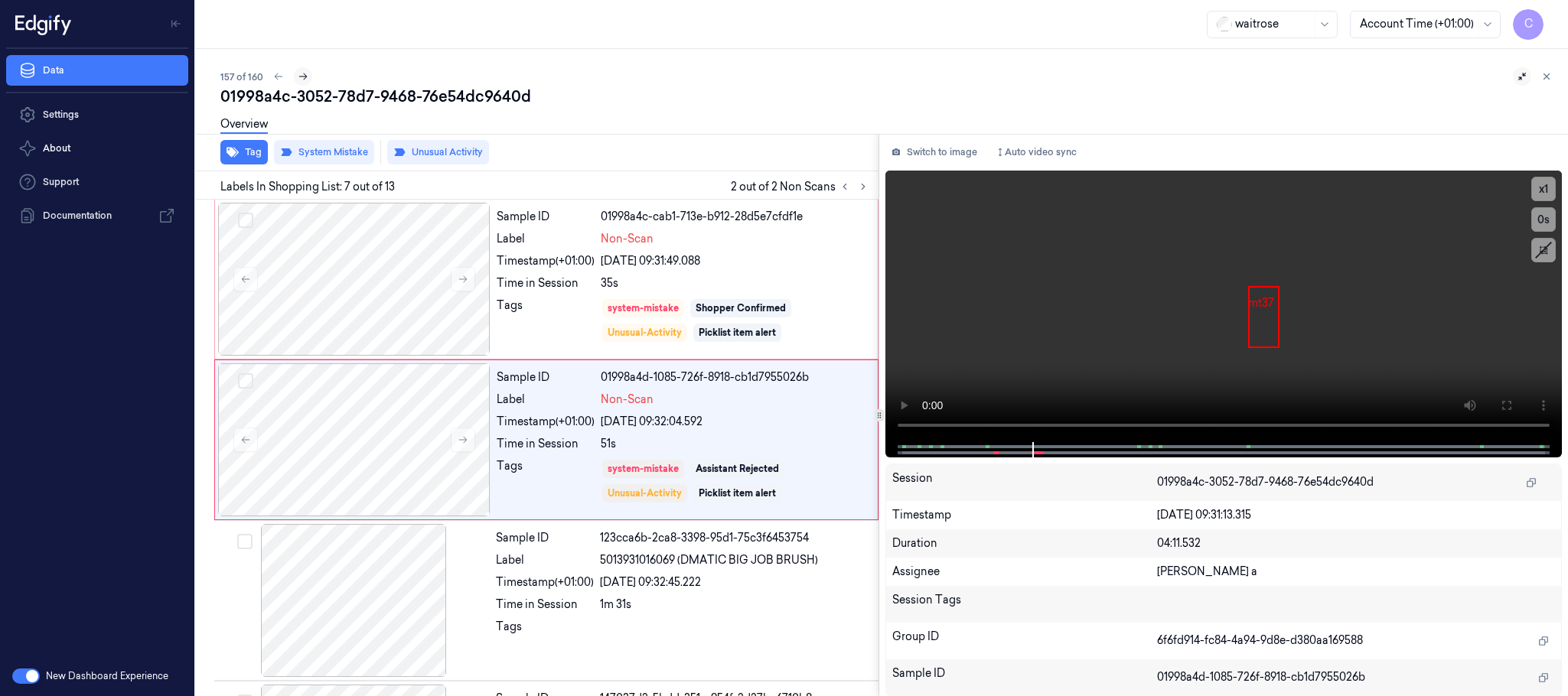
click at [294, 74] on button at bounding box center [303, 76] width 18 height 18
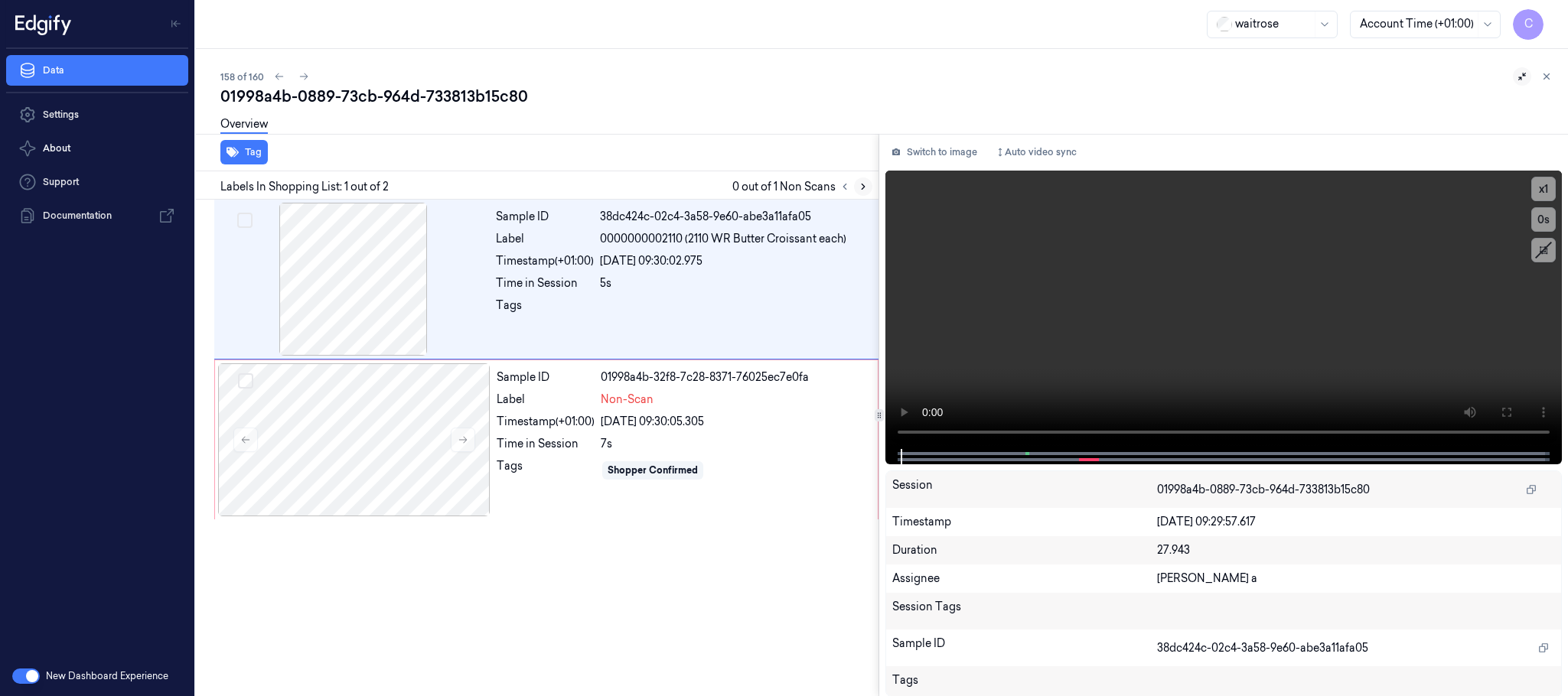
click at [859, 183] on icon at bounding box center [863, 186] width 10 height 10
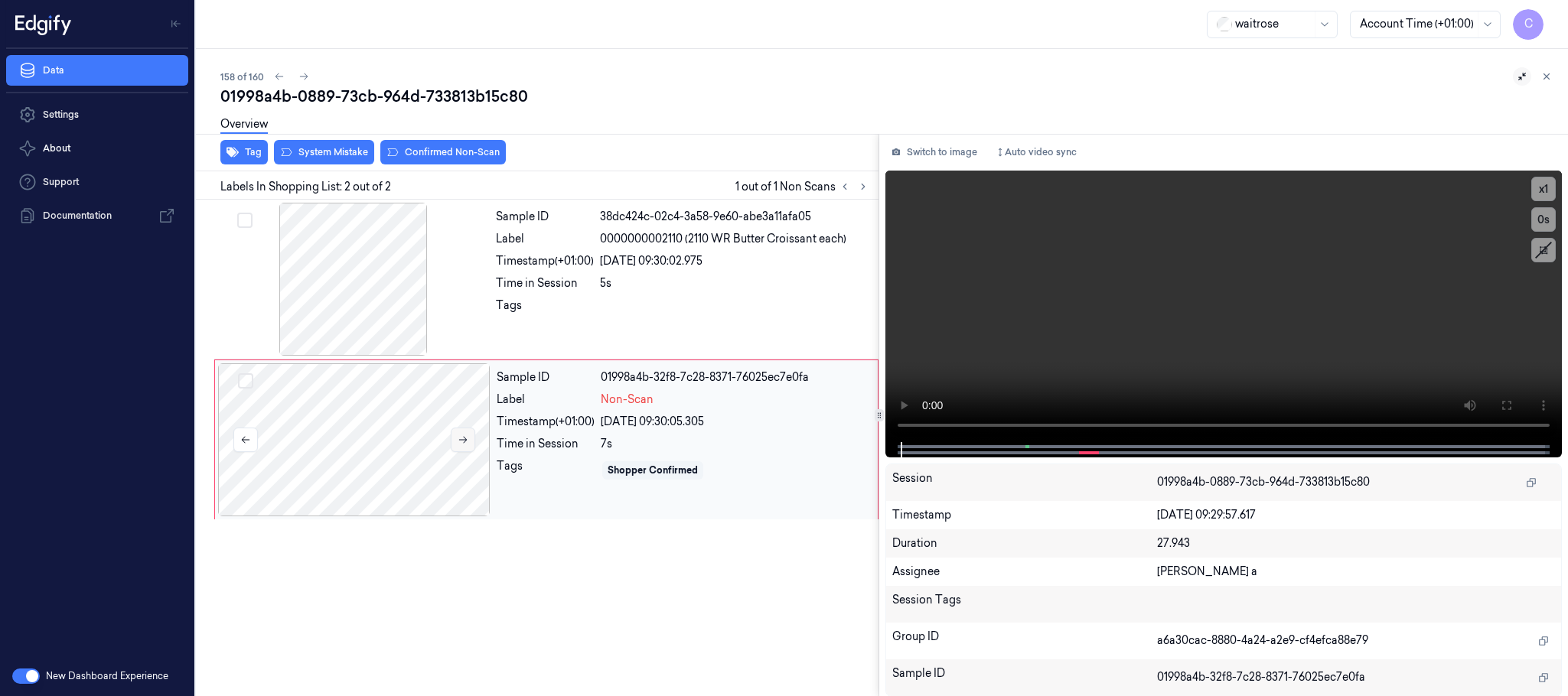
click at [459, 436] on icon at bounding box center [462, 440] width 10 height 10
click at [462, 440] on icon at bounding box center [463, 440] width 8 height 7
click at [403, 309] on div at bounding box center [353, 279] width 273 height 153
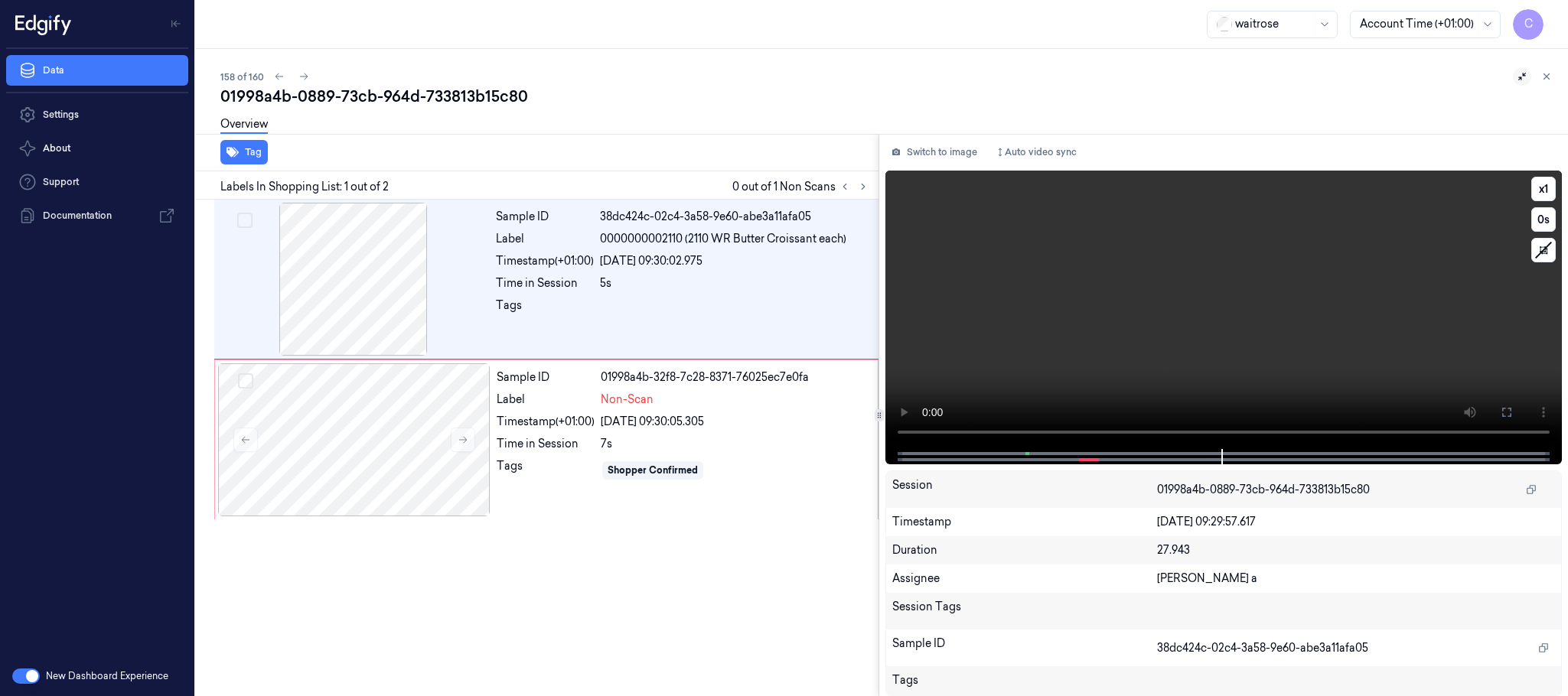
click at [1251, 334] on video at bounding box center [1223, 309] width 676 height 278
click at [387, 452] on div at bounding box center [354, 440] width 273 height 153
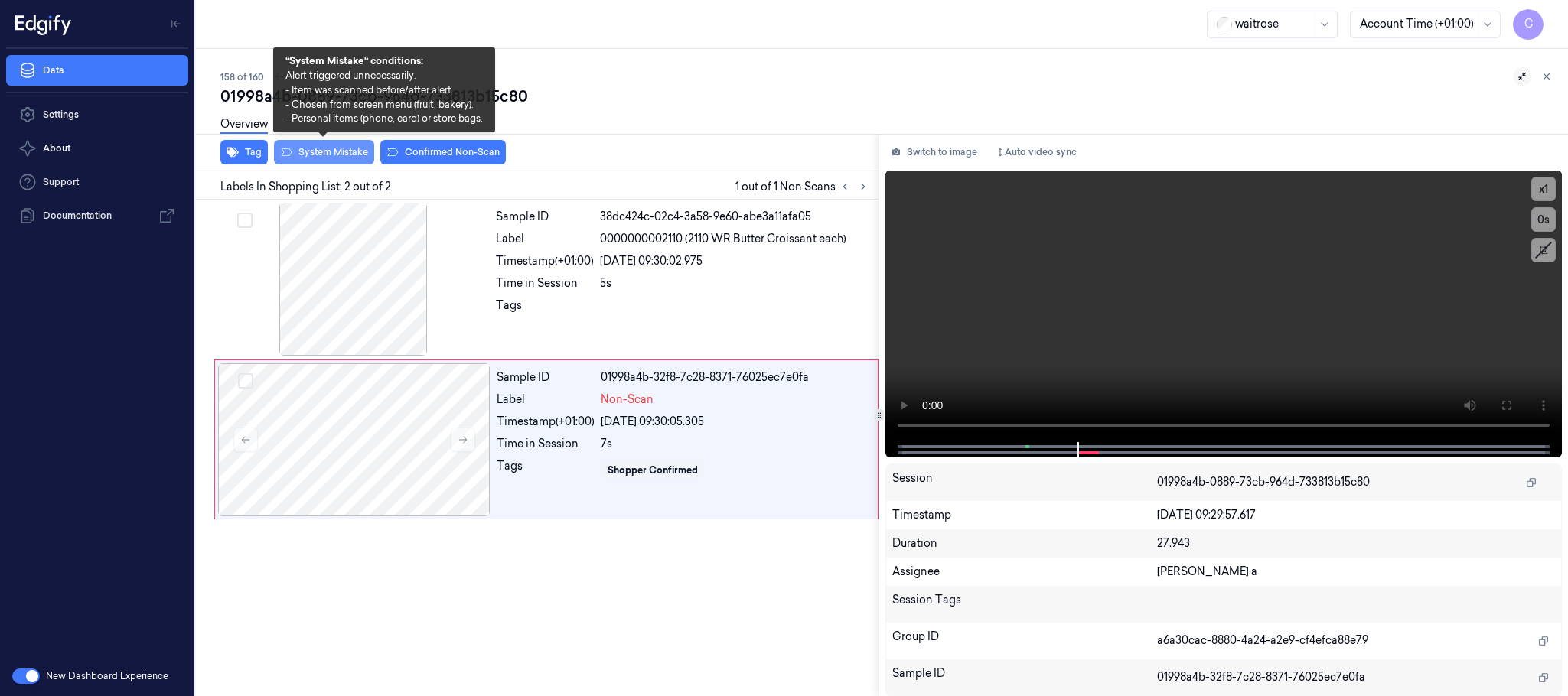
click at [313, 158] on button "System Mistake" at bounding box center [324, 152] width 101 height 24
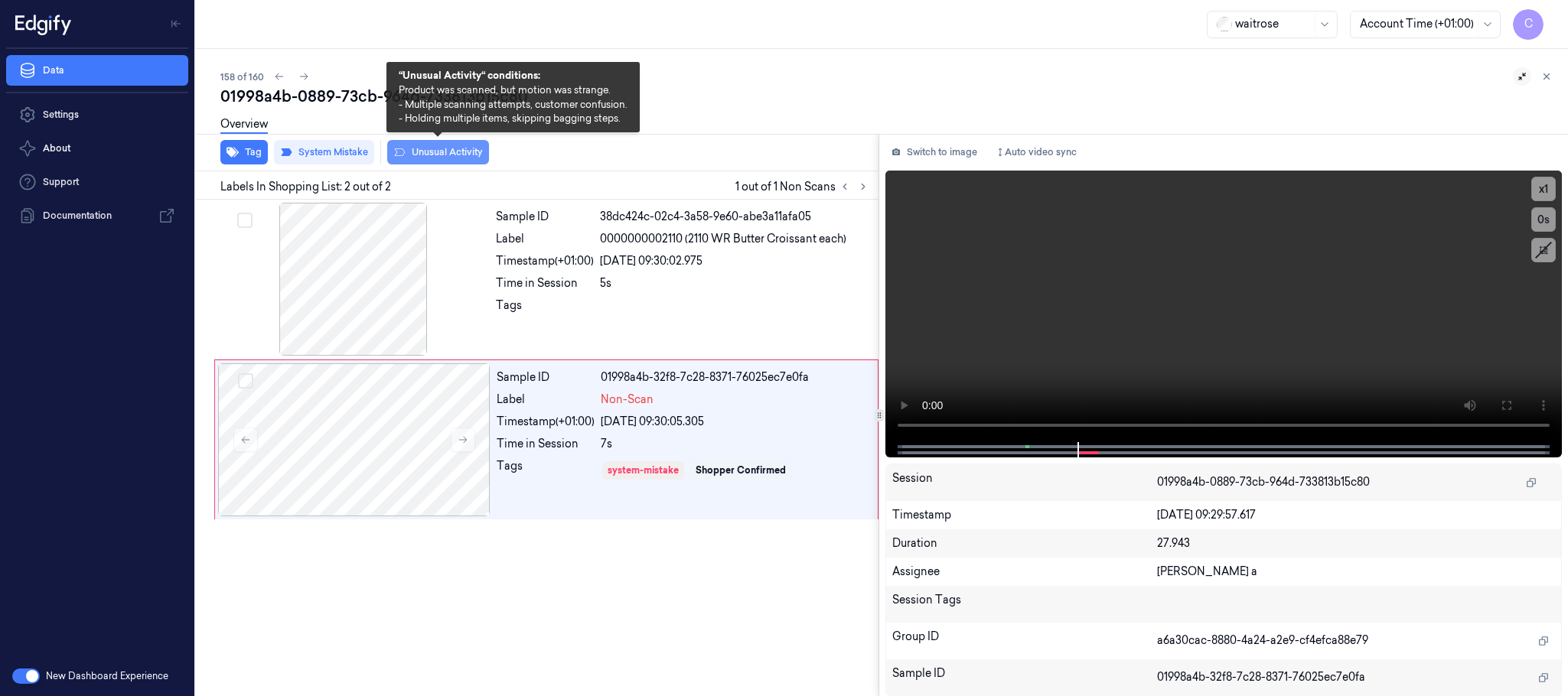
click at [425, 152] on button "Unusual Activity" at bounding box center [438, 152] width 102 height 24
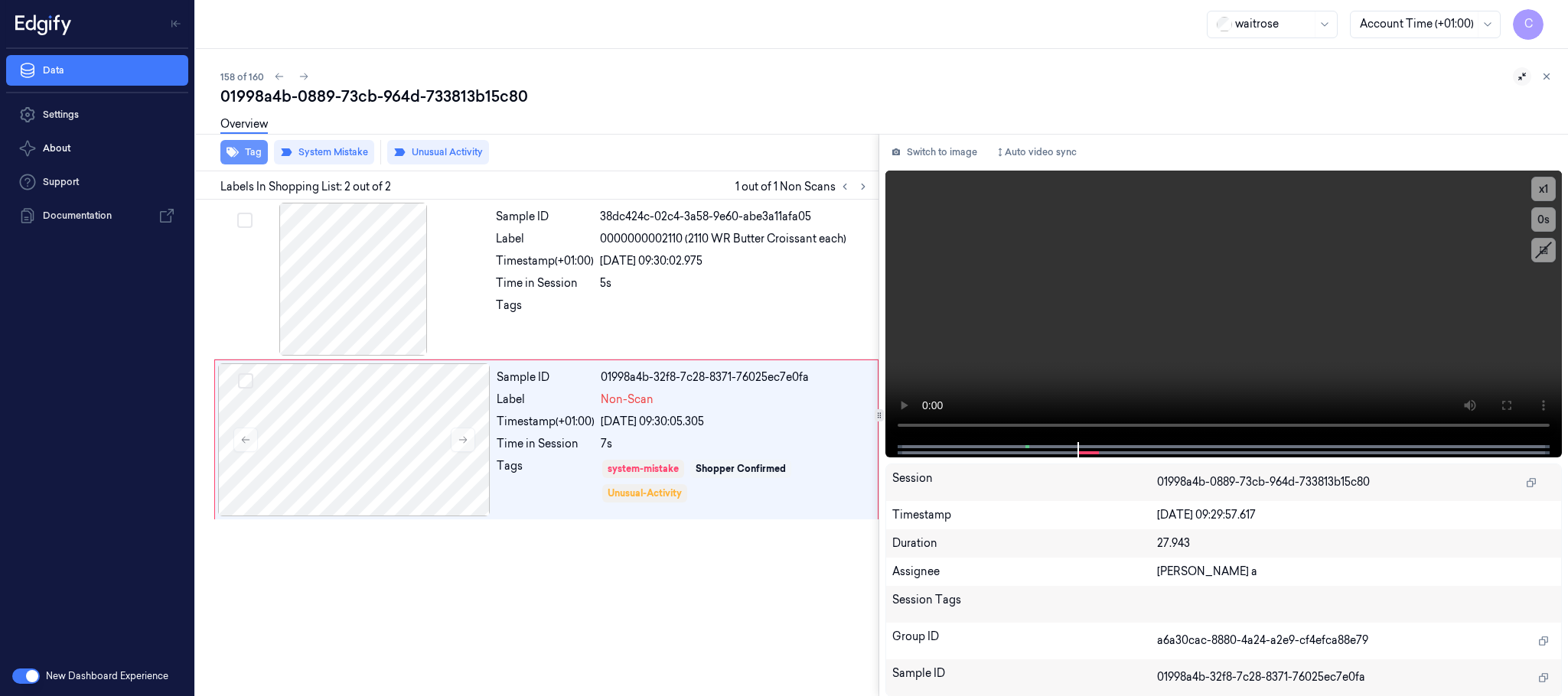
click at [246, 156] on button "Tag" at bounding box center [244, 152] width 47 height 24
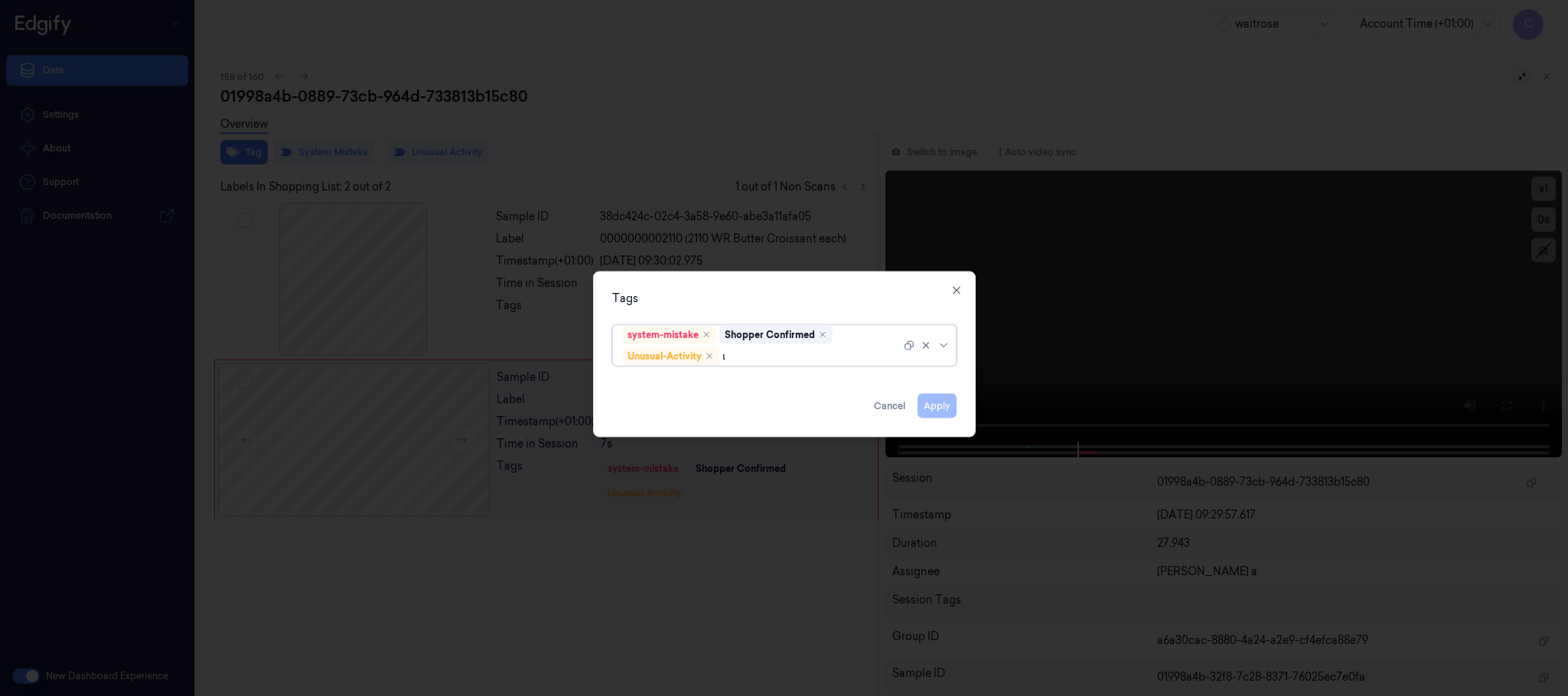
type input "un"
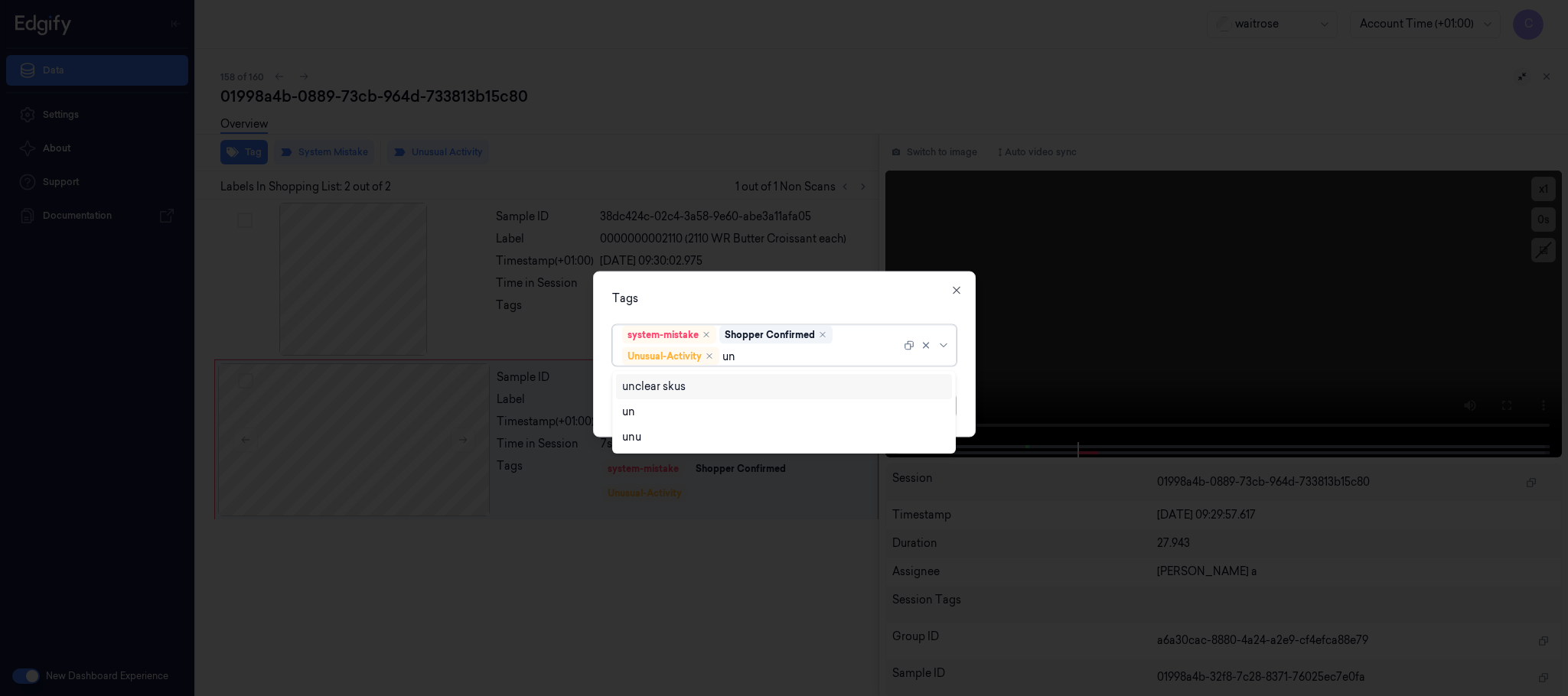
click at [673, 384] on div "unclear skus" at bounding box center [654, 387] width 64 height 16
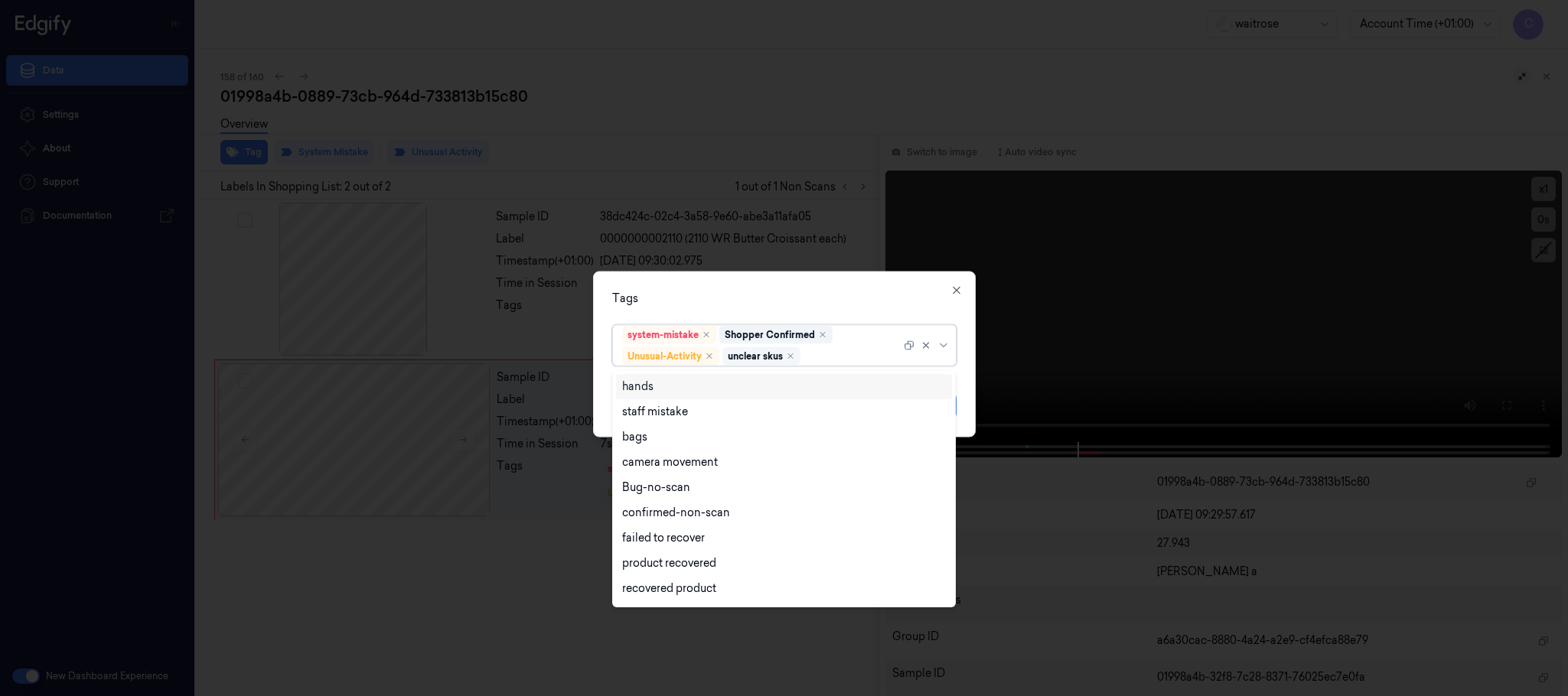
click at [799, 354] on div "unclear skus" at bounding box center [761, 356] width 78 height 18
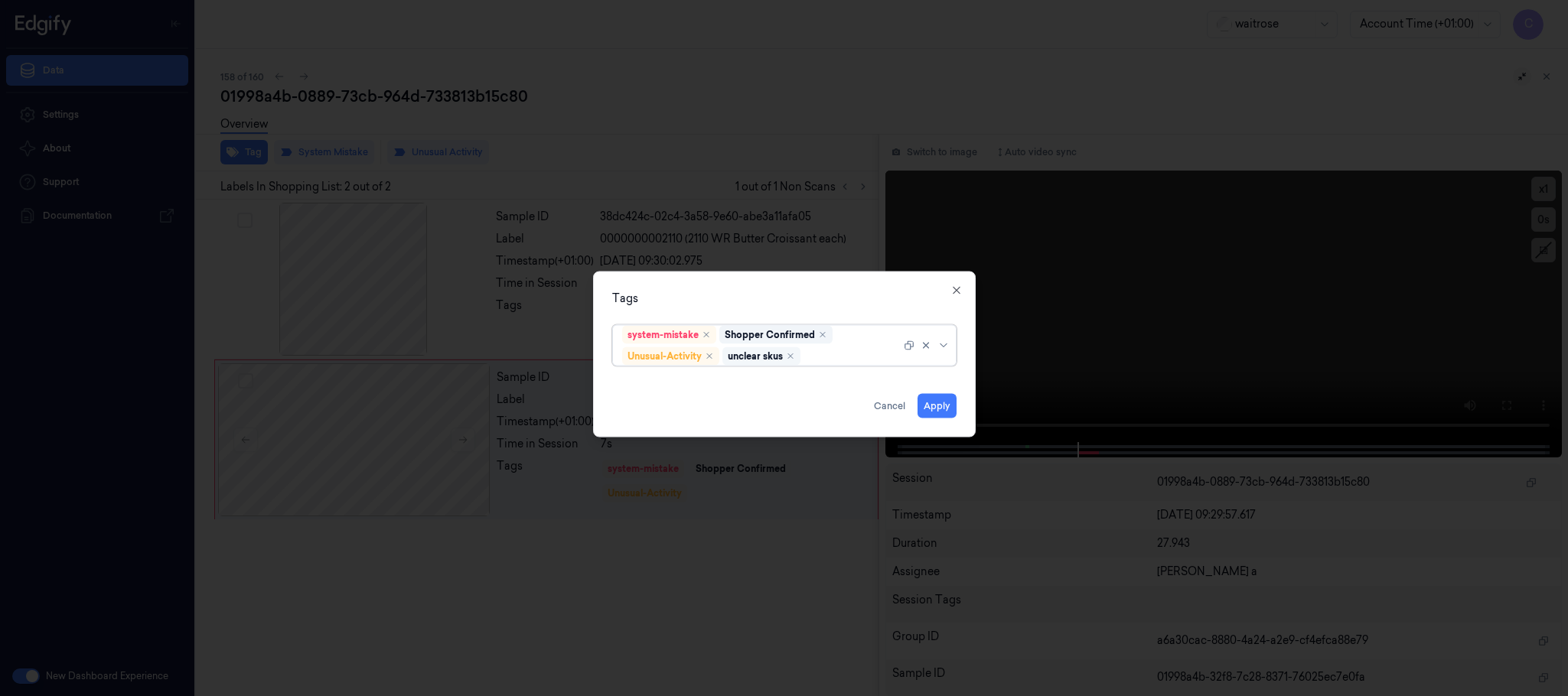
click at [788, 354] on div "Remove ,unclear skus" at bounding box center [790, 356] width 9 height 9
type input "pic"
click at [719, 384] on div "Picklist item alert" at bounding box center [784, 387] width 324 height 16
click at [756, 301] on div "Tags" at bounding box center [784, 299] width 344 height 16
click at [944, 411] on button "Apply" at bounding box center [937, 406] width 39 height 24
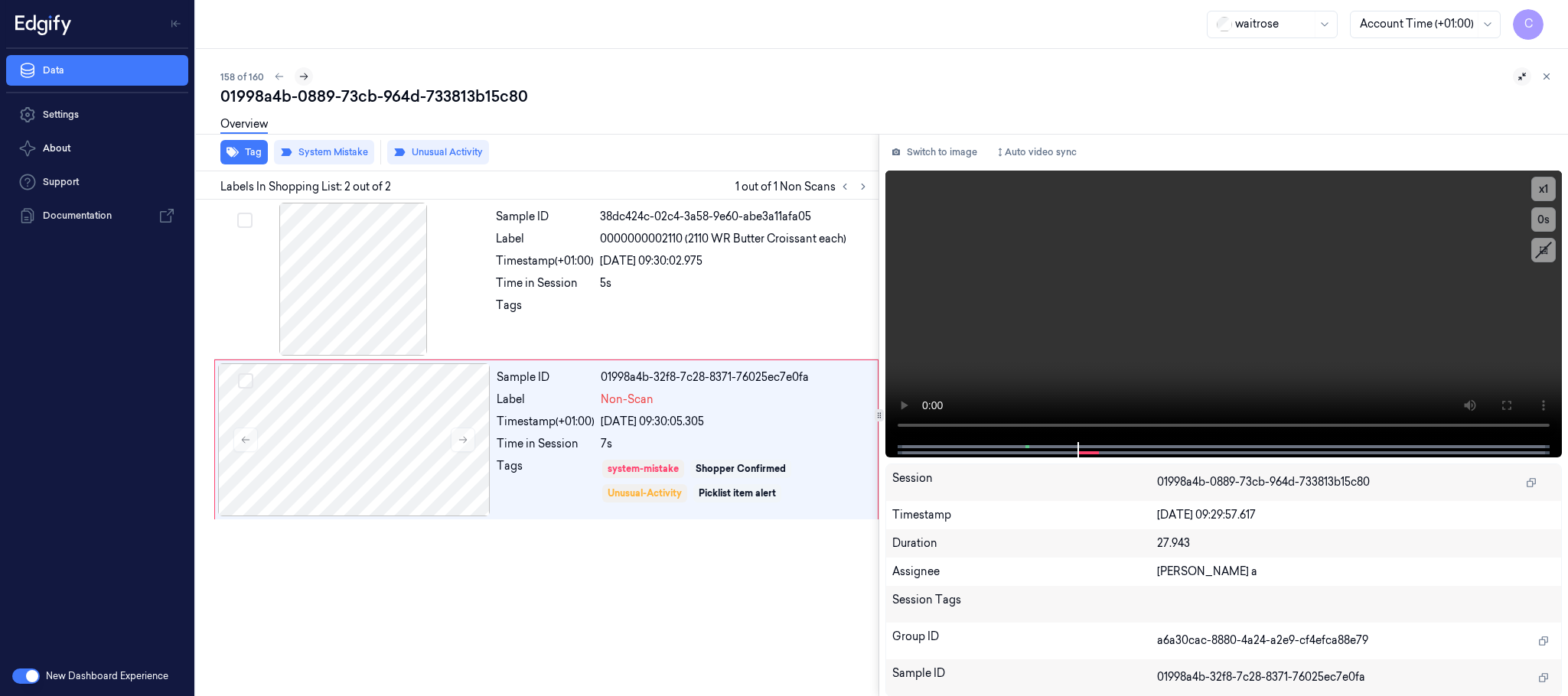
click at [301, 78] on icon at bounding box center [303, 76] width 10 height 10
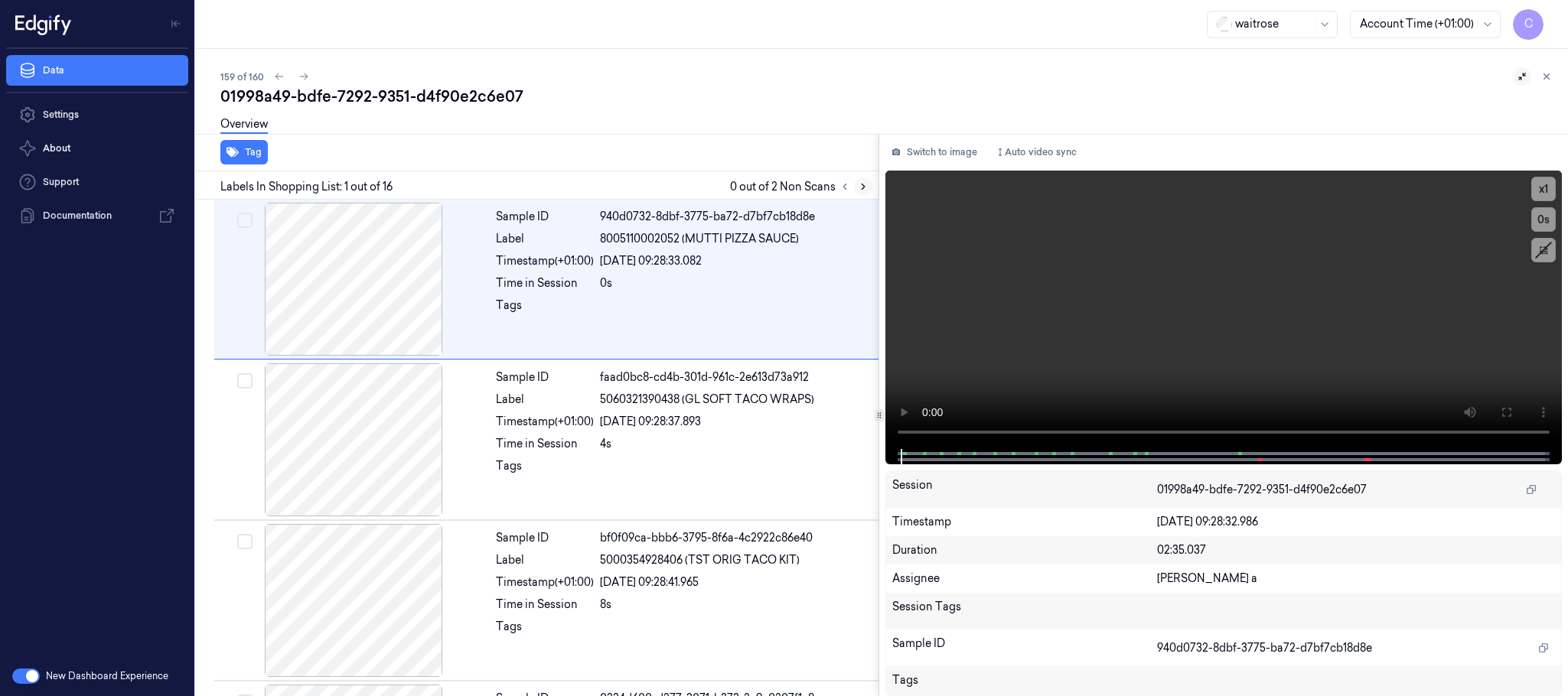
click at [862, 186] on icon at bounding box center [863, 186] width 10 height 10
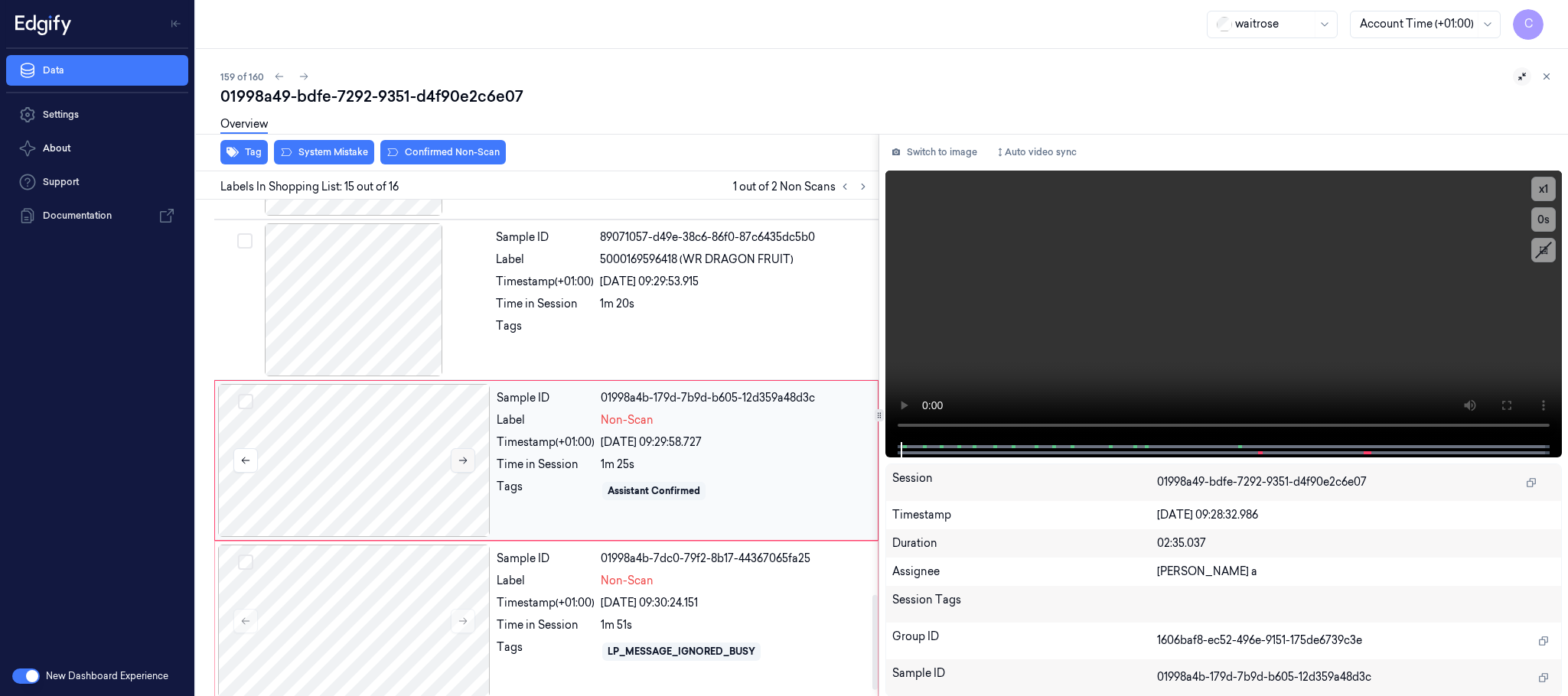
scroll to position [2089, 0]
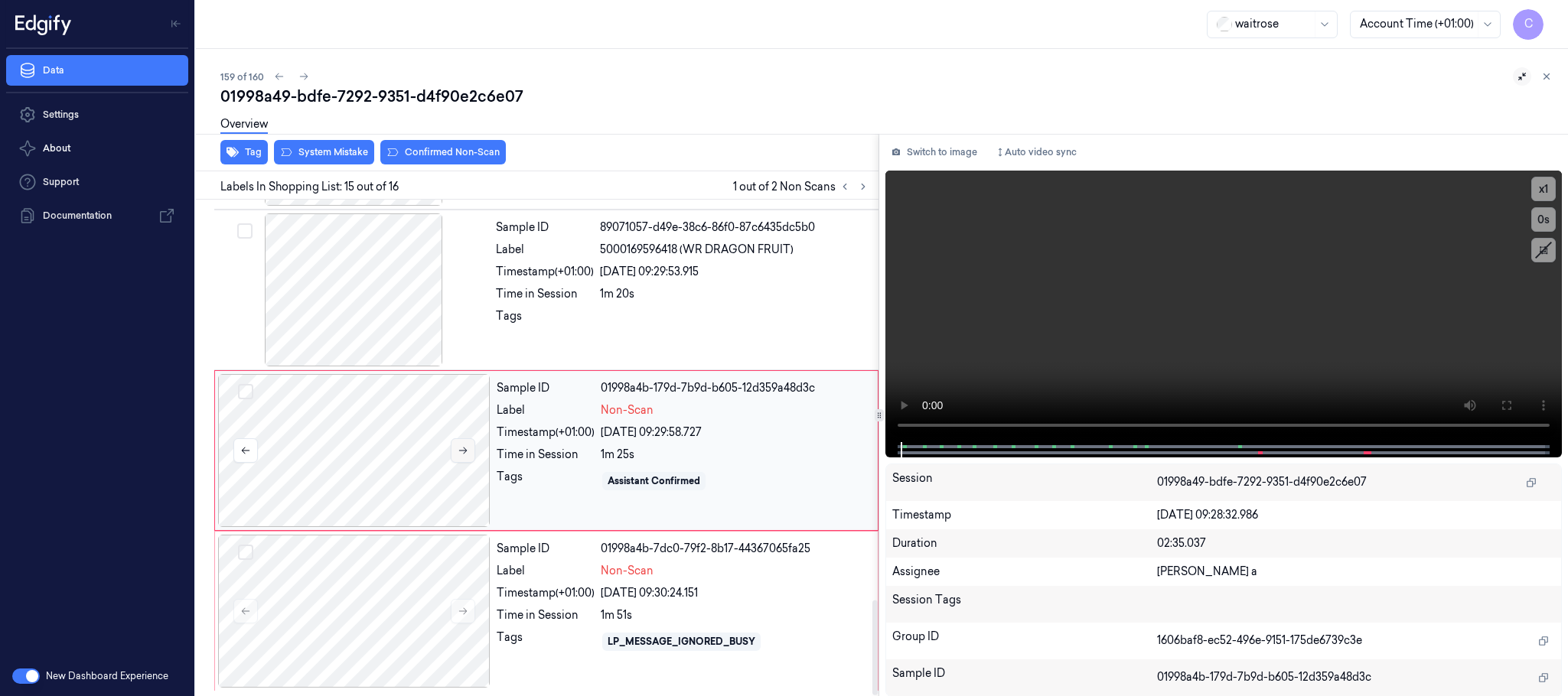
click at [462, 448] on icon at bounding box center [462, 450] width 10 height 10
click at [471, 450] on button at bounding box center [463, 450] width 24 height 24
click at [470, 450] on button at bounding box center [463, 450] width 24 height 24
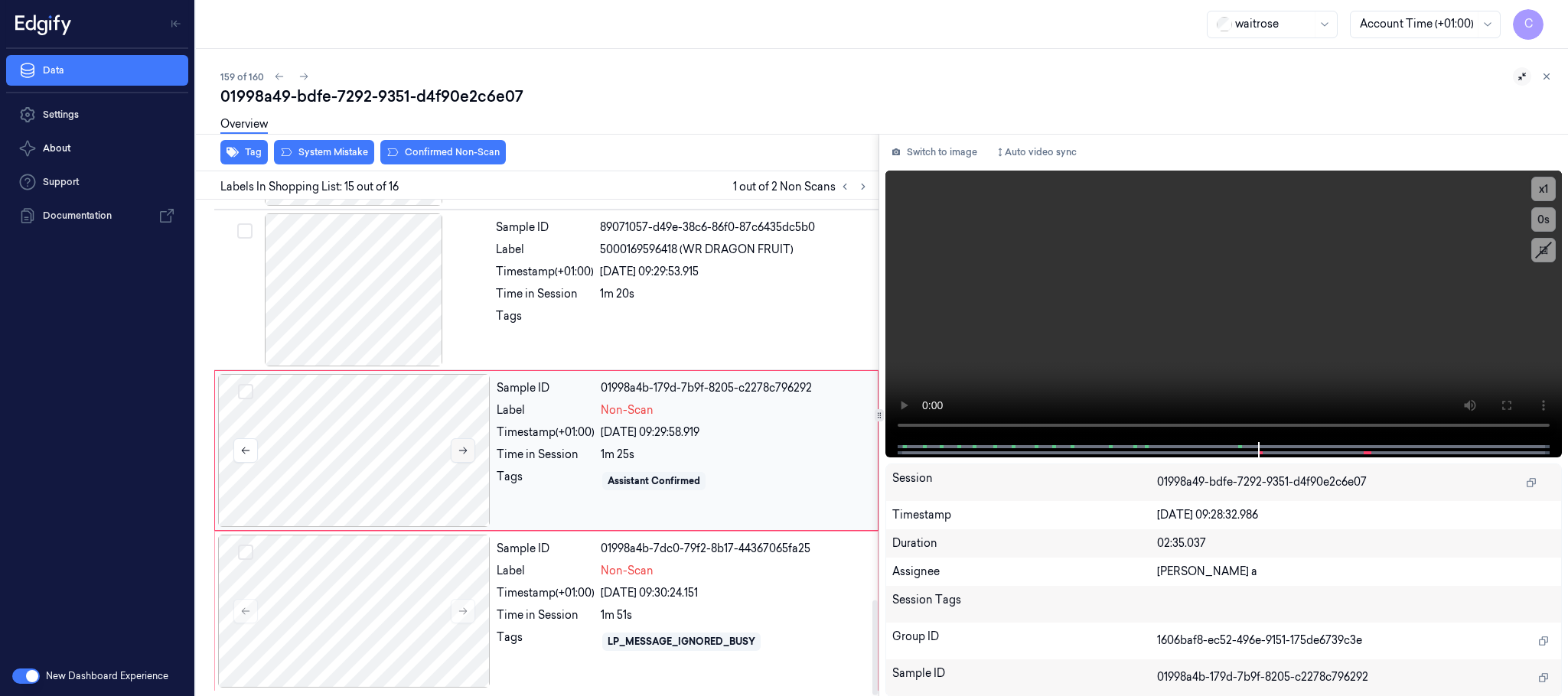
click at [470, 450] on button at bounding box center [463, 450] width 24 height 24
click at [423, 301] on div at bounding box center [353, 290] width 273 height 153
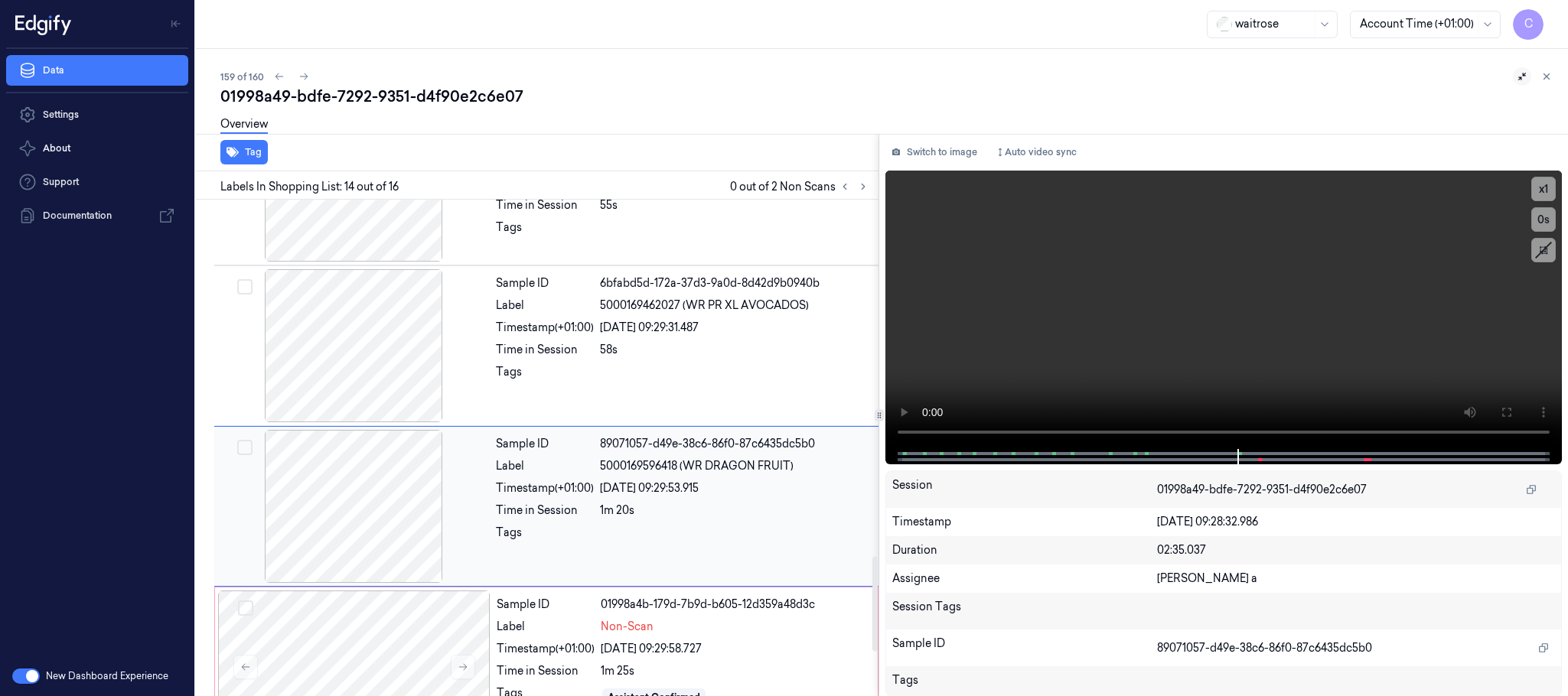
scroll to position [1860, 0]
click at [403, 374] on div at bounding box center [353, 347] width 273 height 153
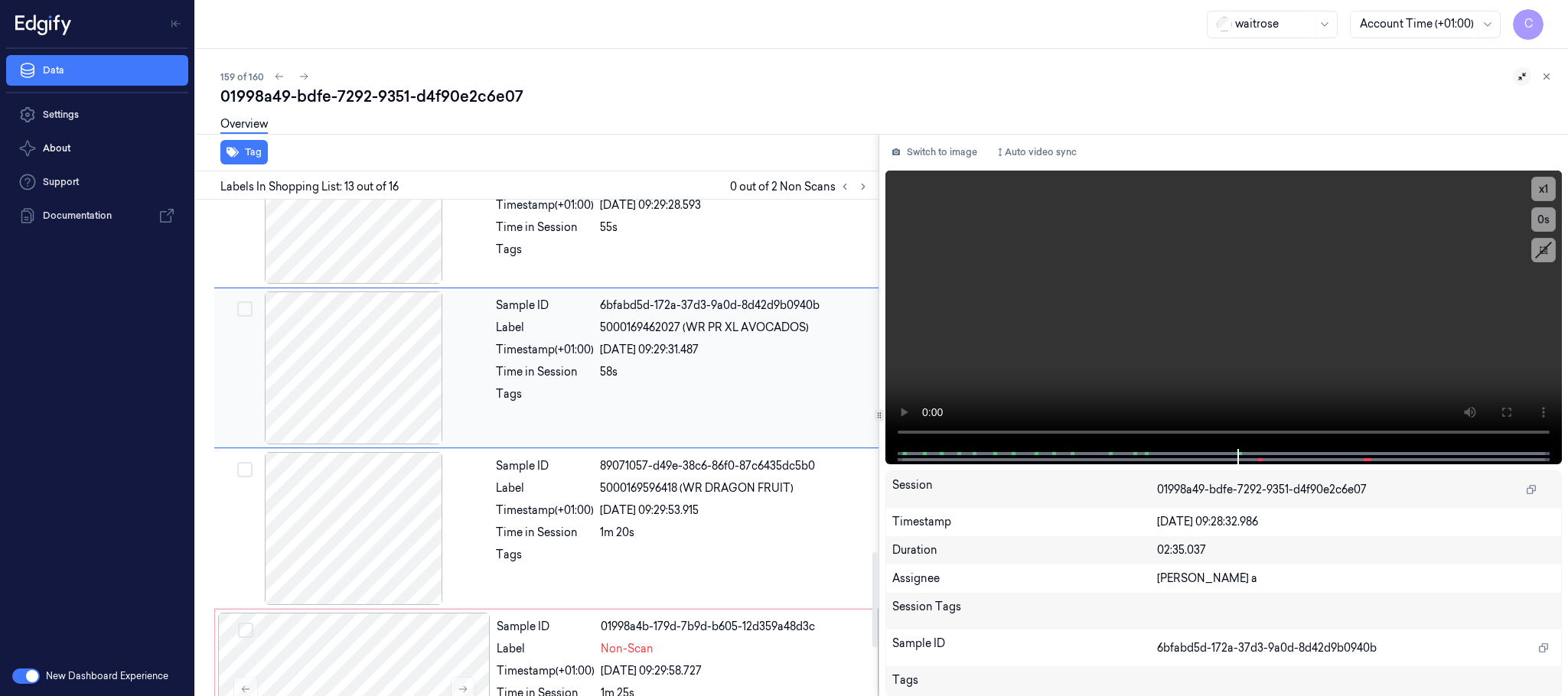
scroll to position [1882, 0]
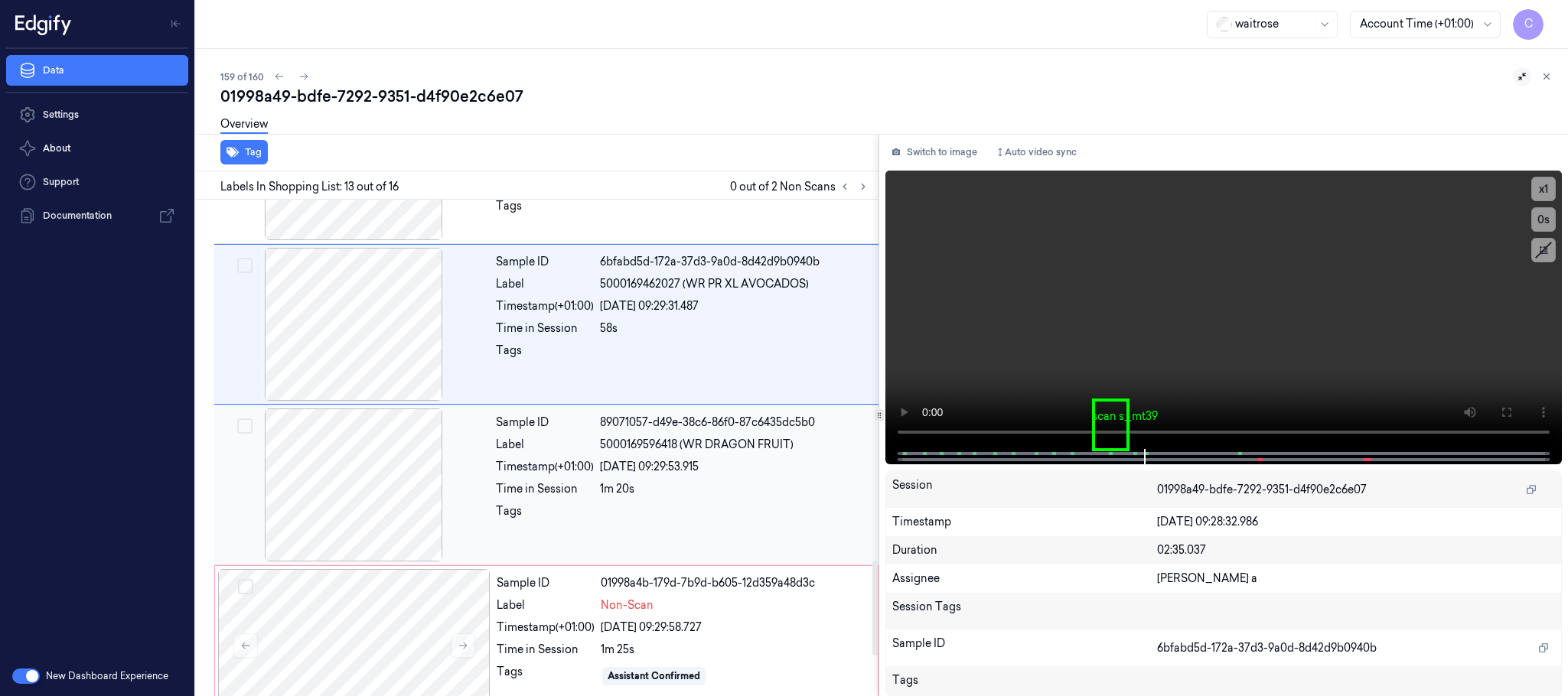
click at [326, 476] on div at bounding box center [353, 485] width 273 height 153
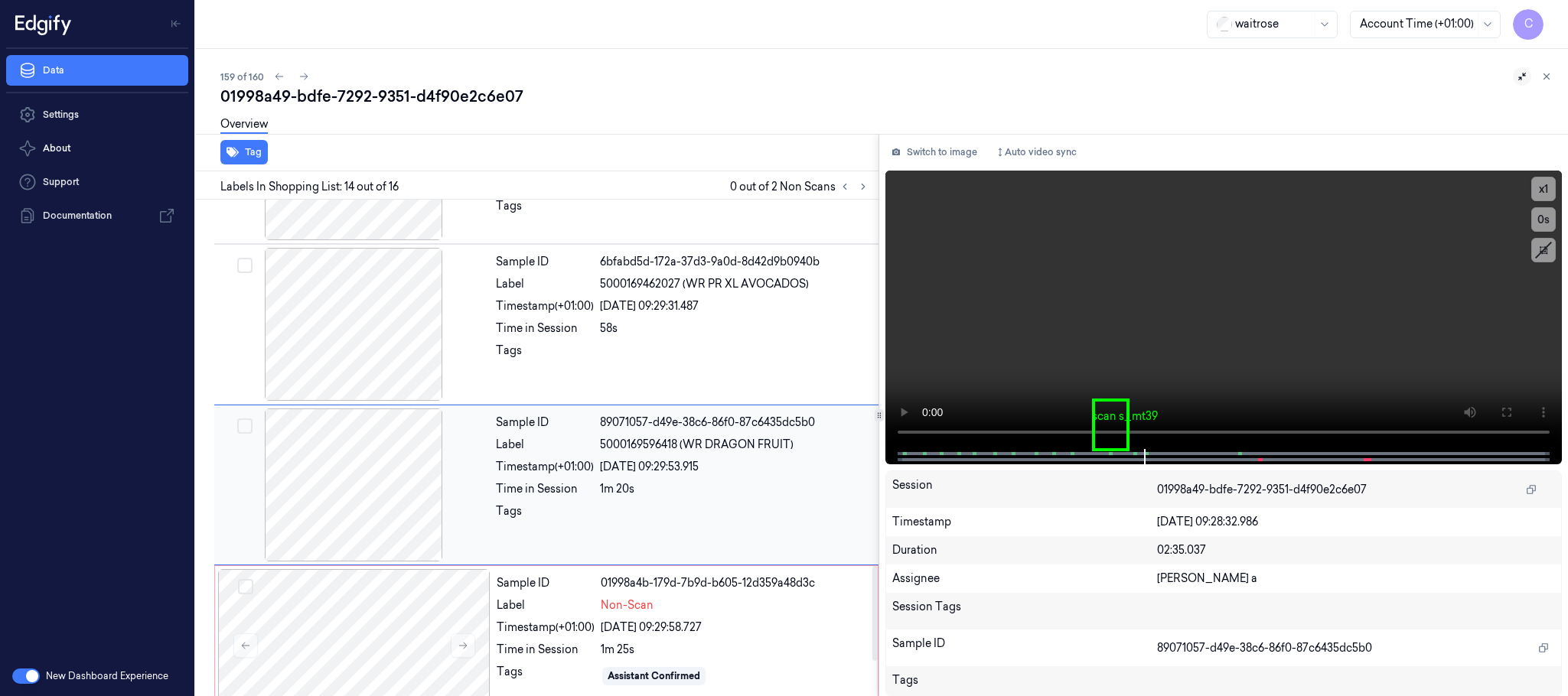
scroll to position [1929, 0]
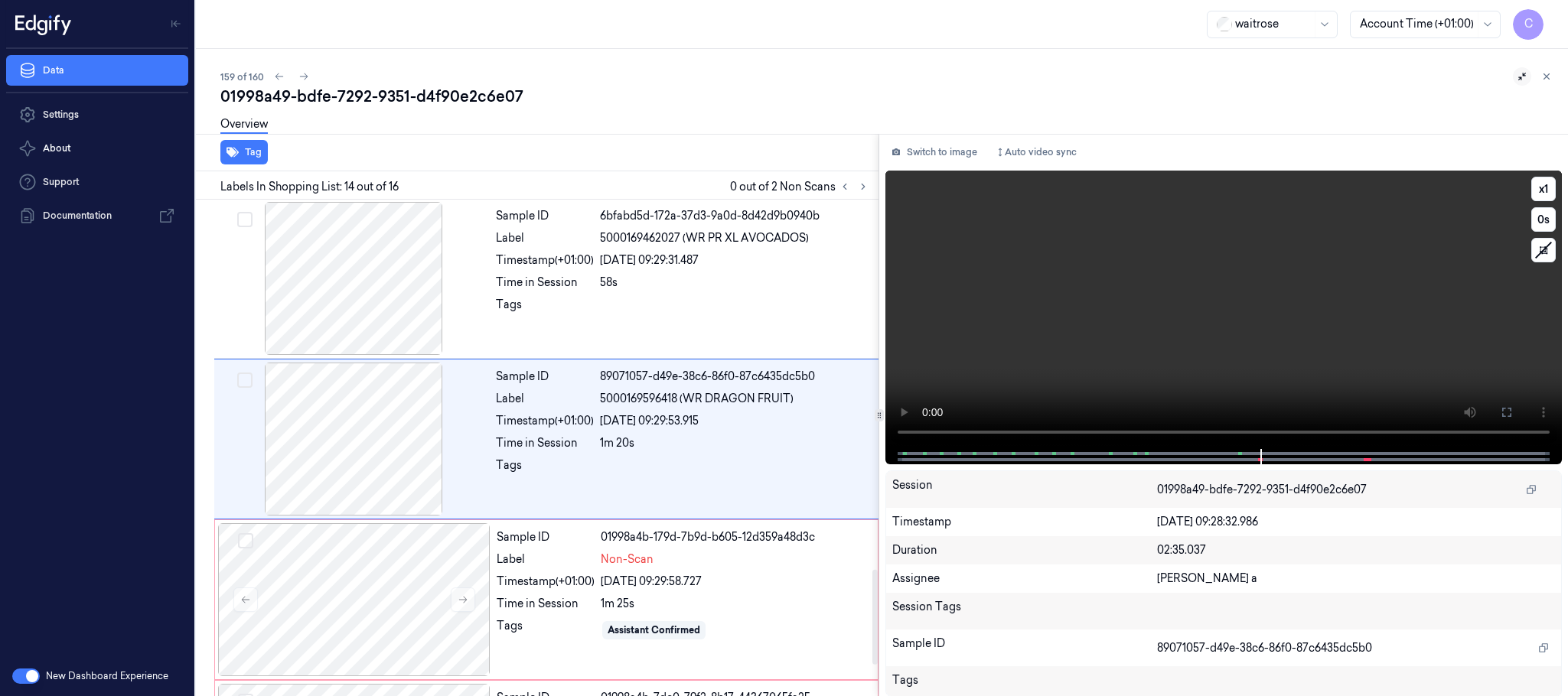
click at [1155, 346] on video at bounding box center [1223, 309] width 676 height 278
click at [1278, 370] on video at bounding box center [1223, 309] width 676 height 278
click at [1533, 190] on button "x 1" at bounding box center [1544, 189] width 24 height 24
click at [1120, 349] on video at bounding box center [1223, 309] width 676 height 278
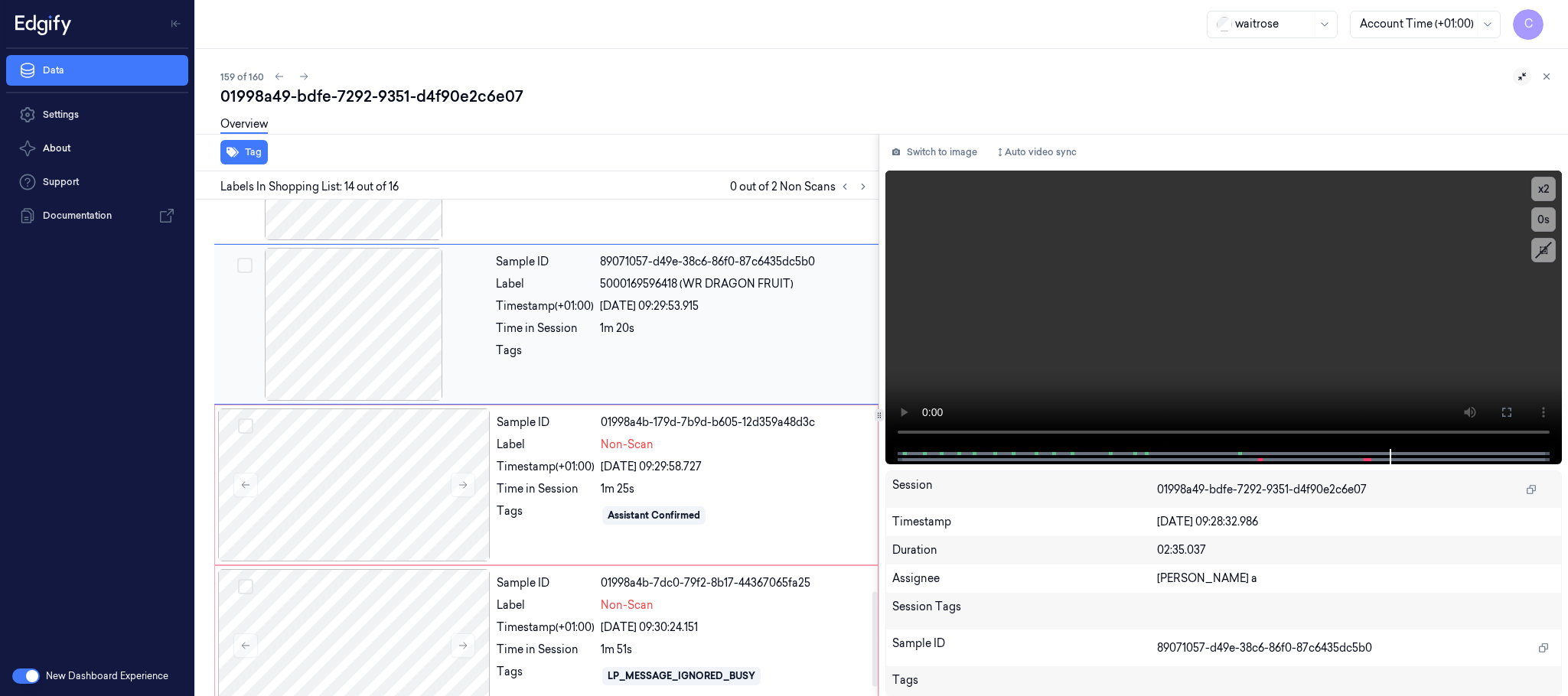
scroll to position [2089, 0]
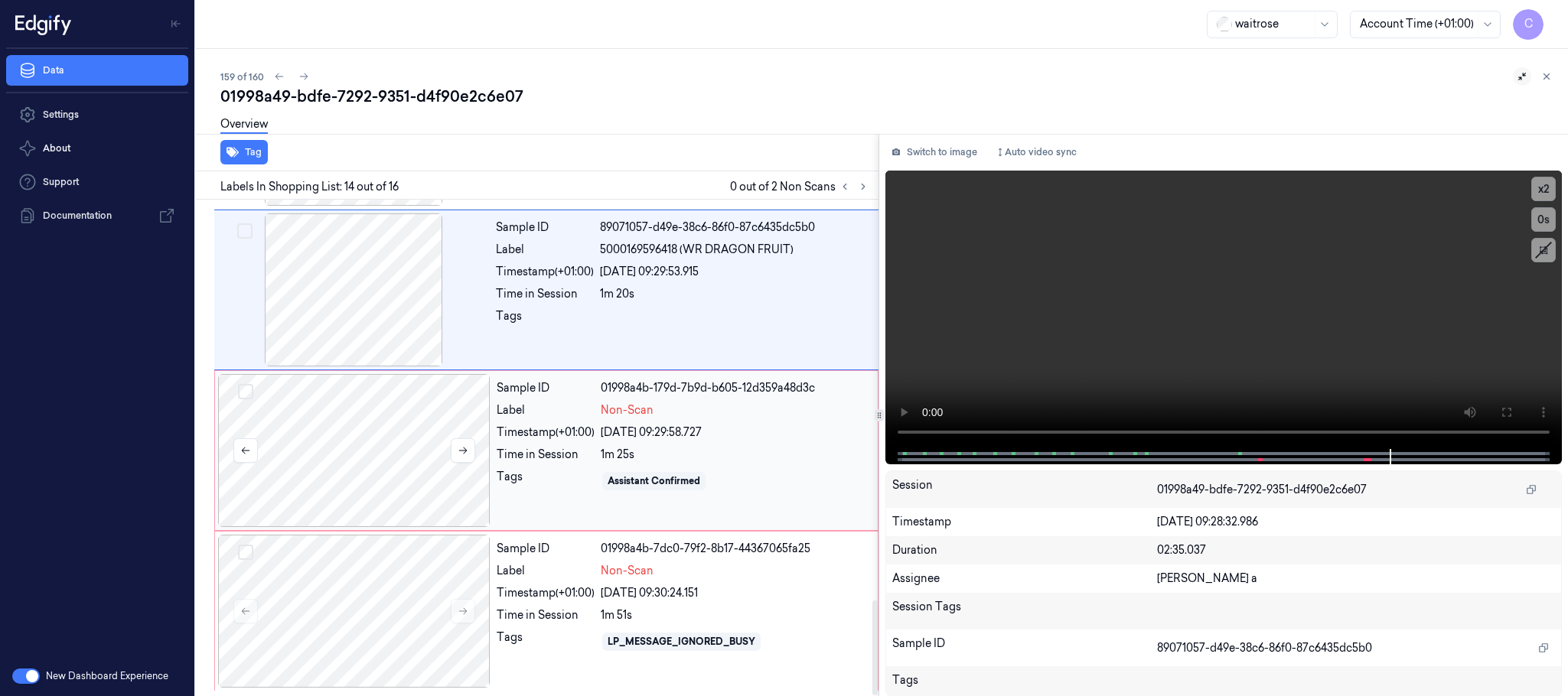
click at [368, 440] on div at bounding box center [354, 450] width 273 height 153
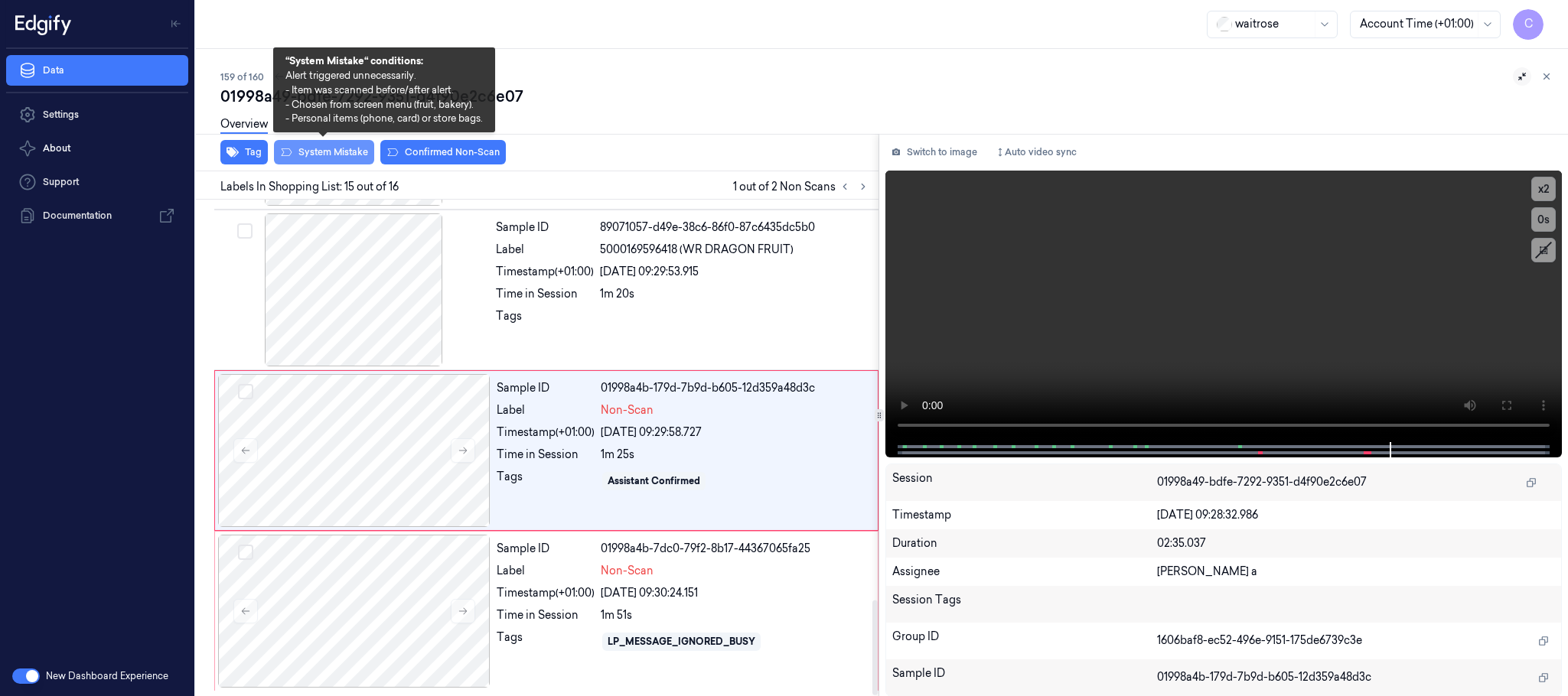
click at [308, 147] on button "System Mistake" at bounding box center [324, 152] width 101 height 24
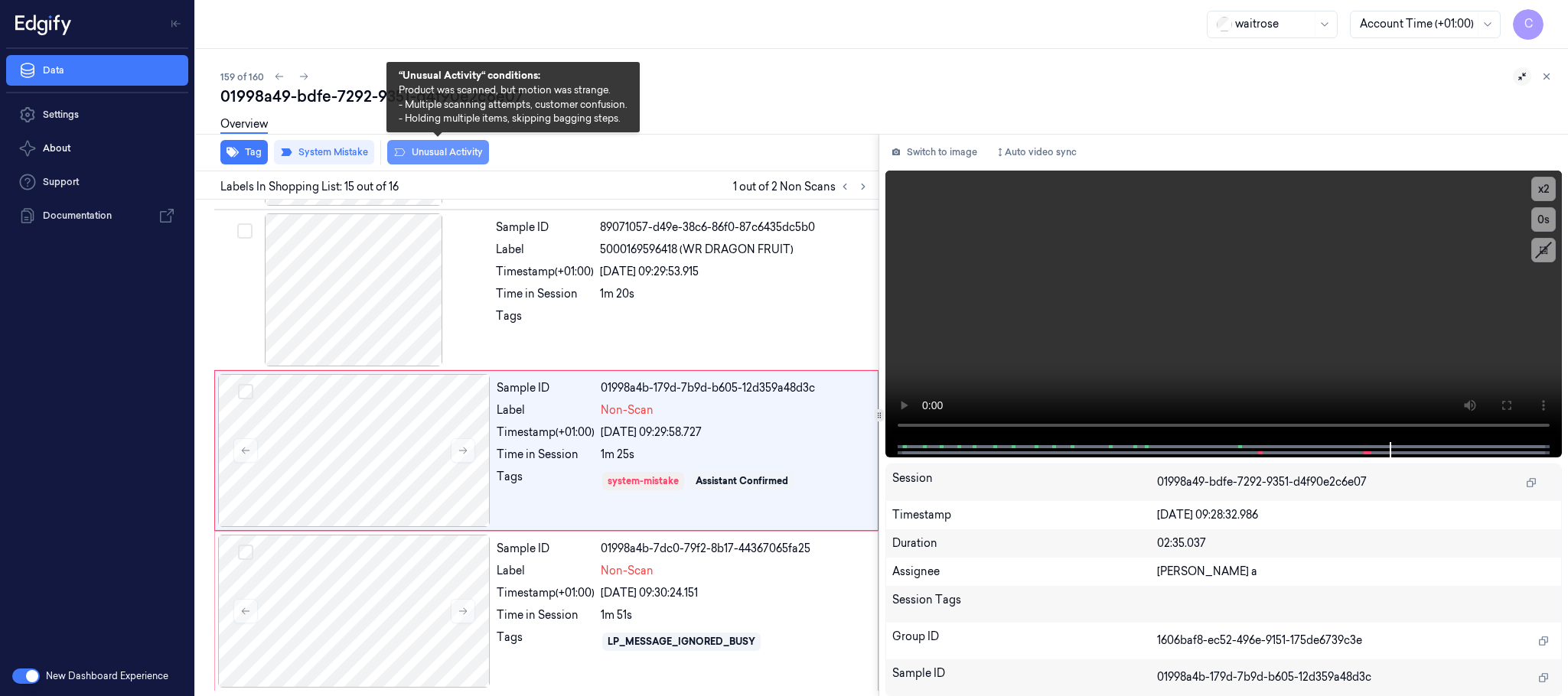
click at [451, 152] on button "Unusual Activity" at bounding box center [438, 152] width 102 height 24
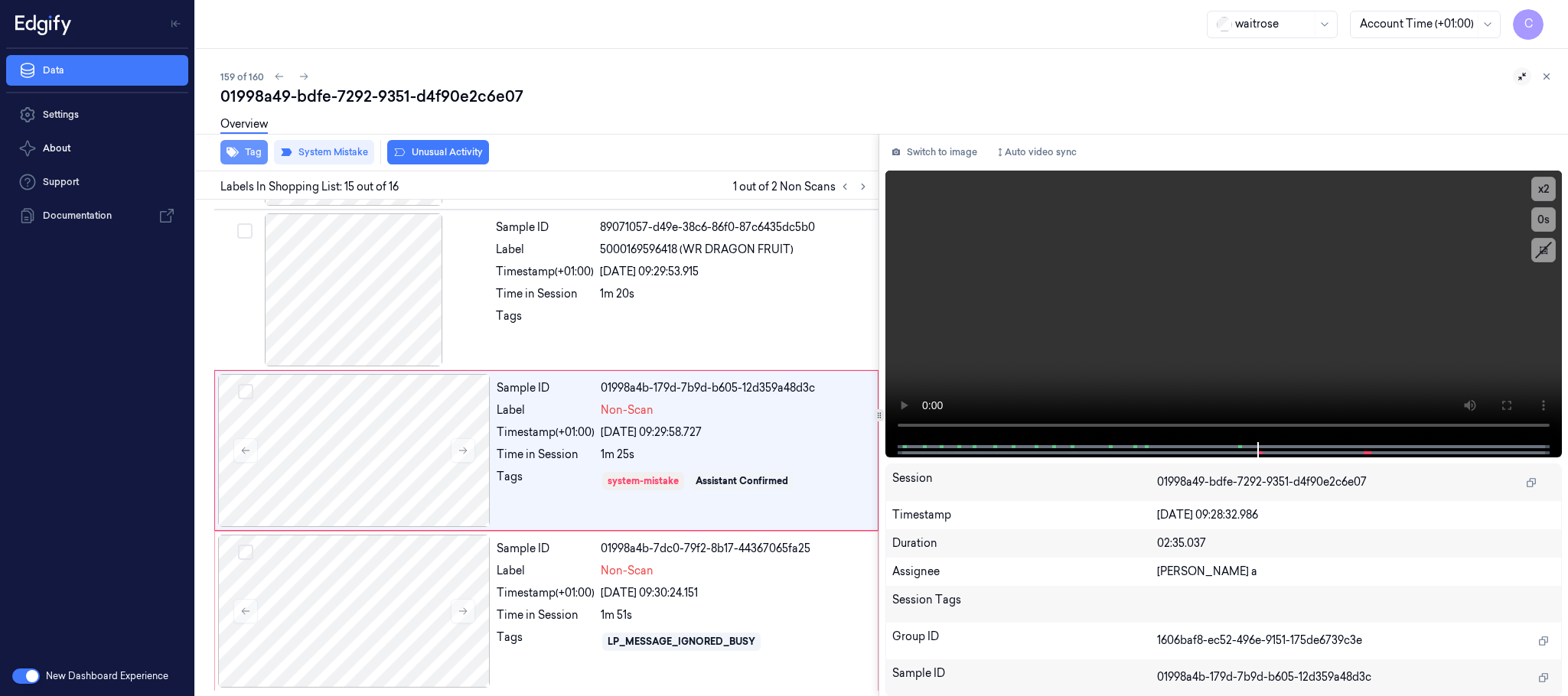
click at [236, 150] on icon "button" at bounding box center [232, 153] width 12 height 10
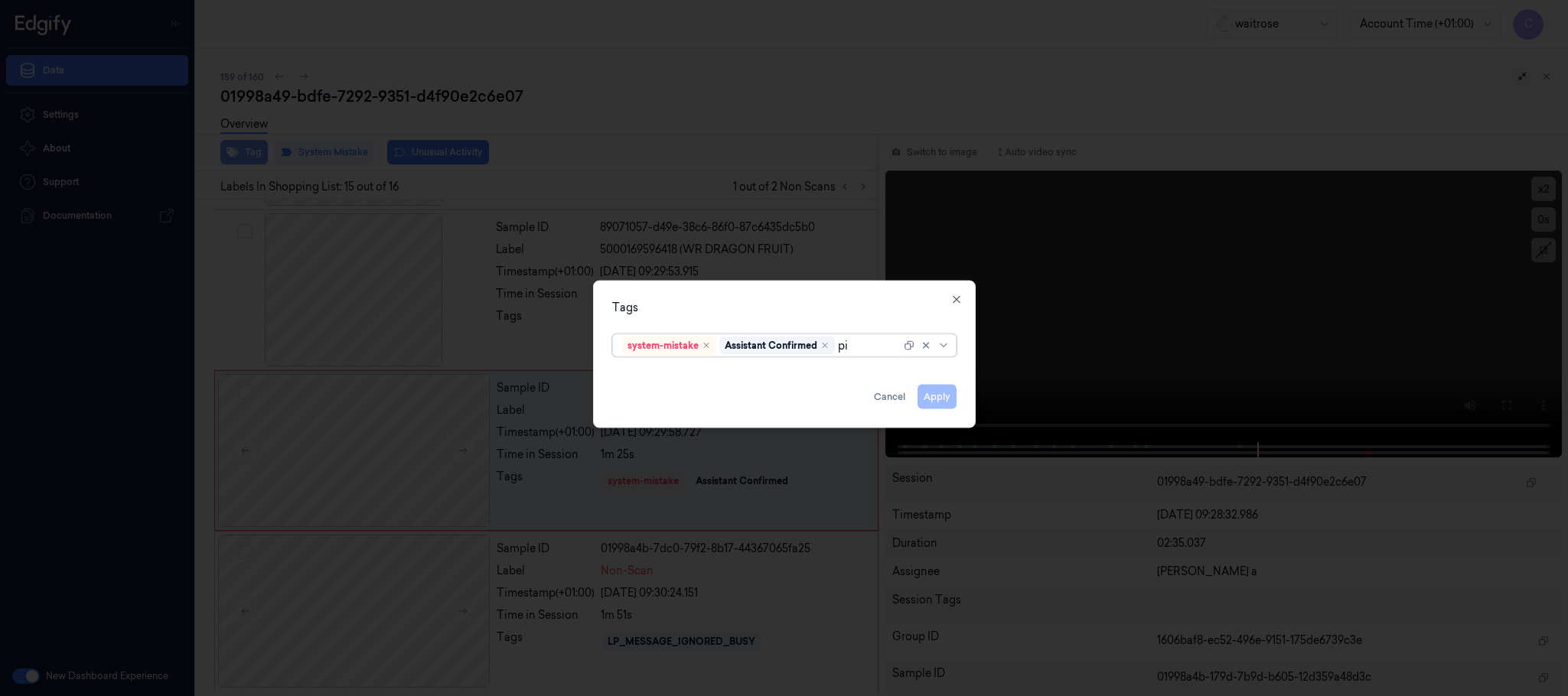
type input "pic"
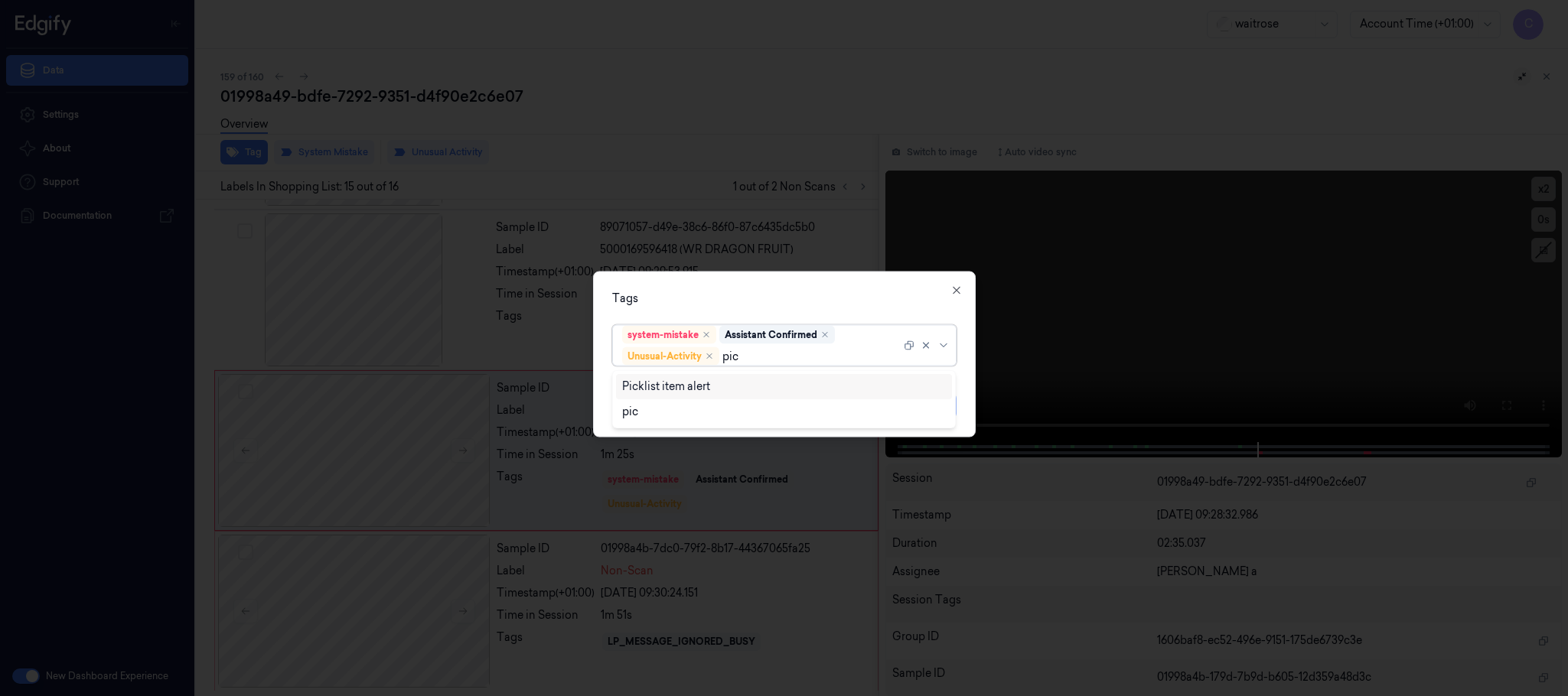
click at [661, 383] on div "Picklist item alert" at bounding box center [666, 387] width 88 height 16
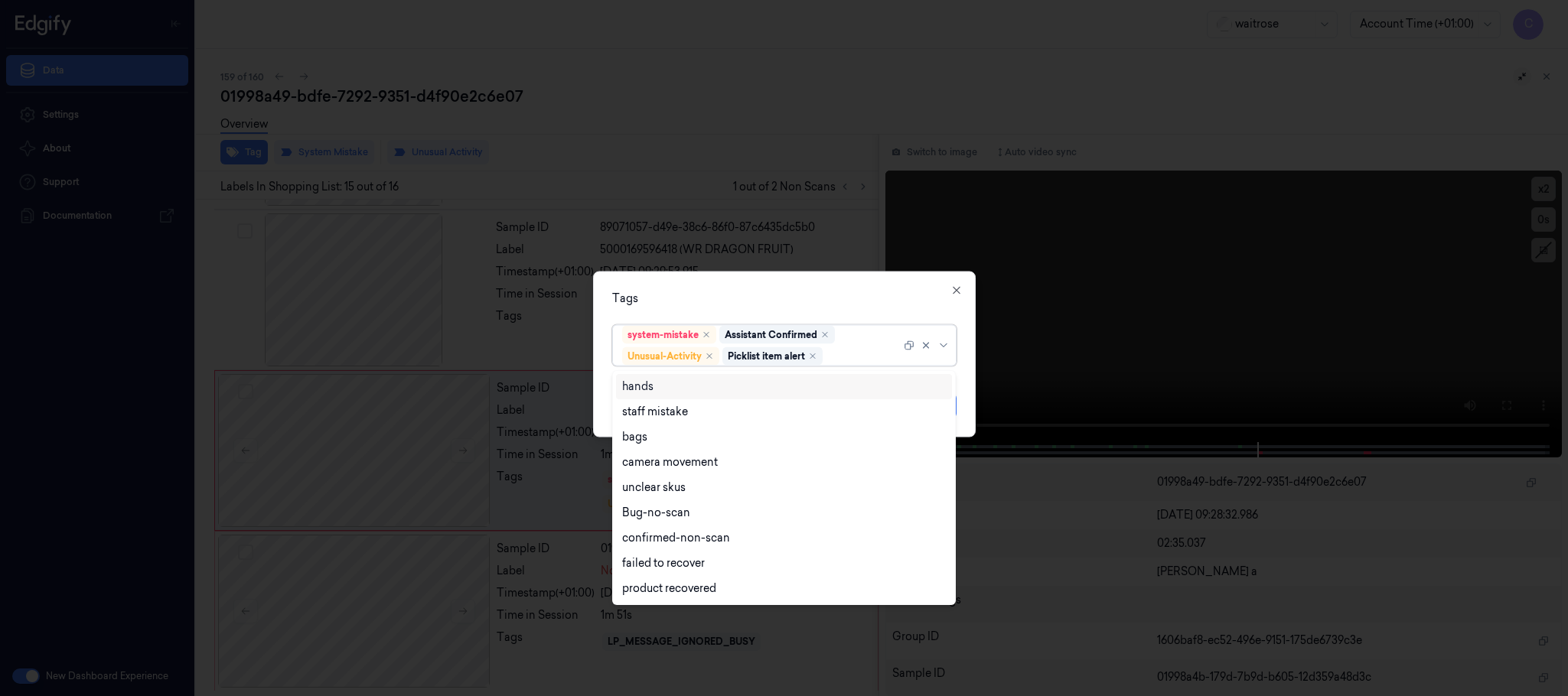
click at [724, 299] on div "Tags" at bounding box center [784, 299] width 344 height 16
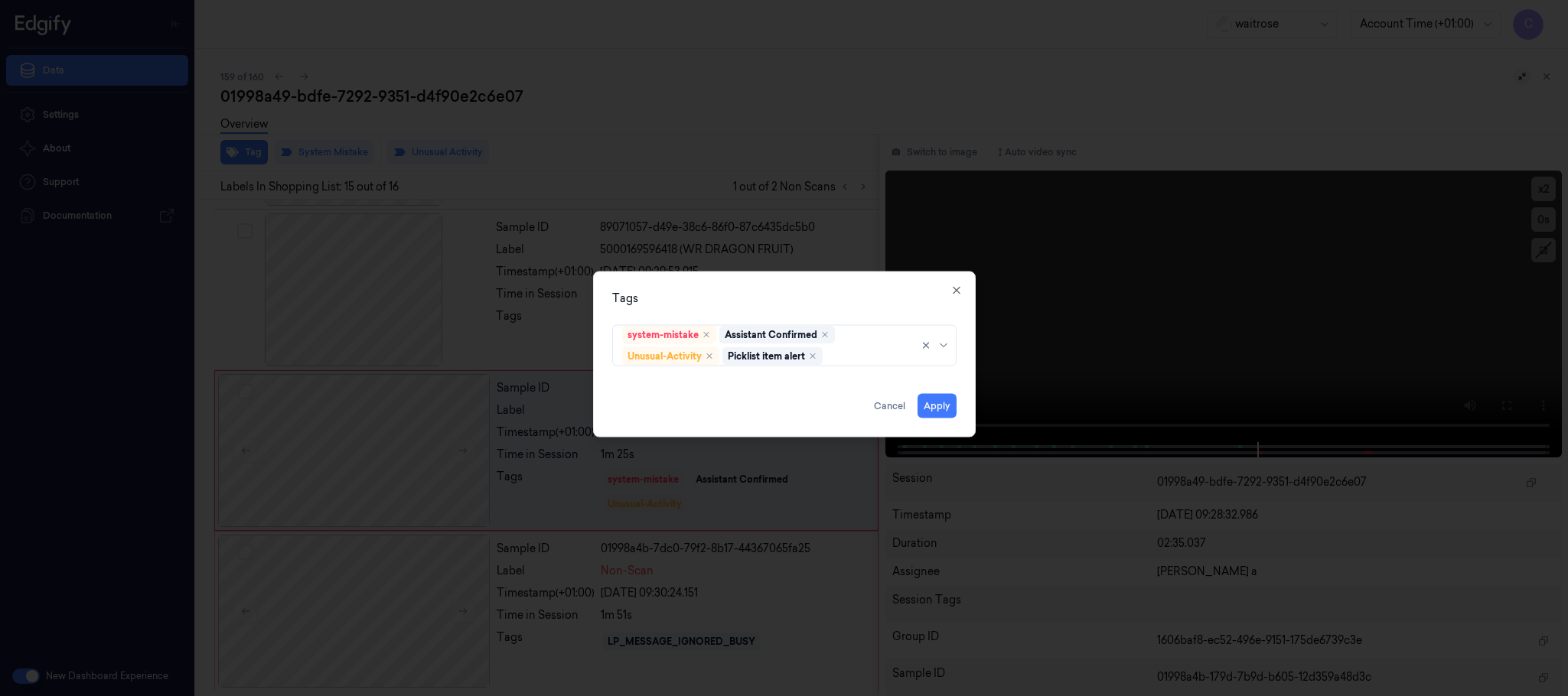
click at [937, 405] on button "Apply" at bounding box center [937, 406] width 39 height 24
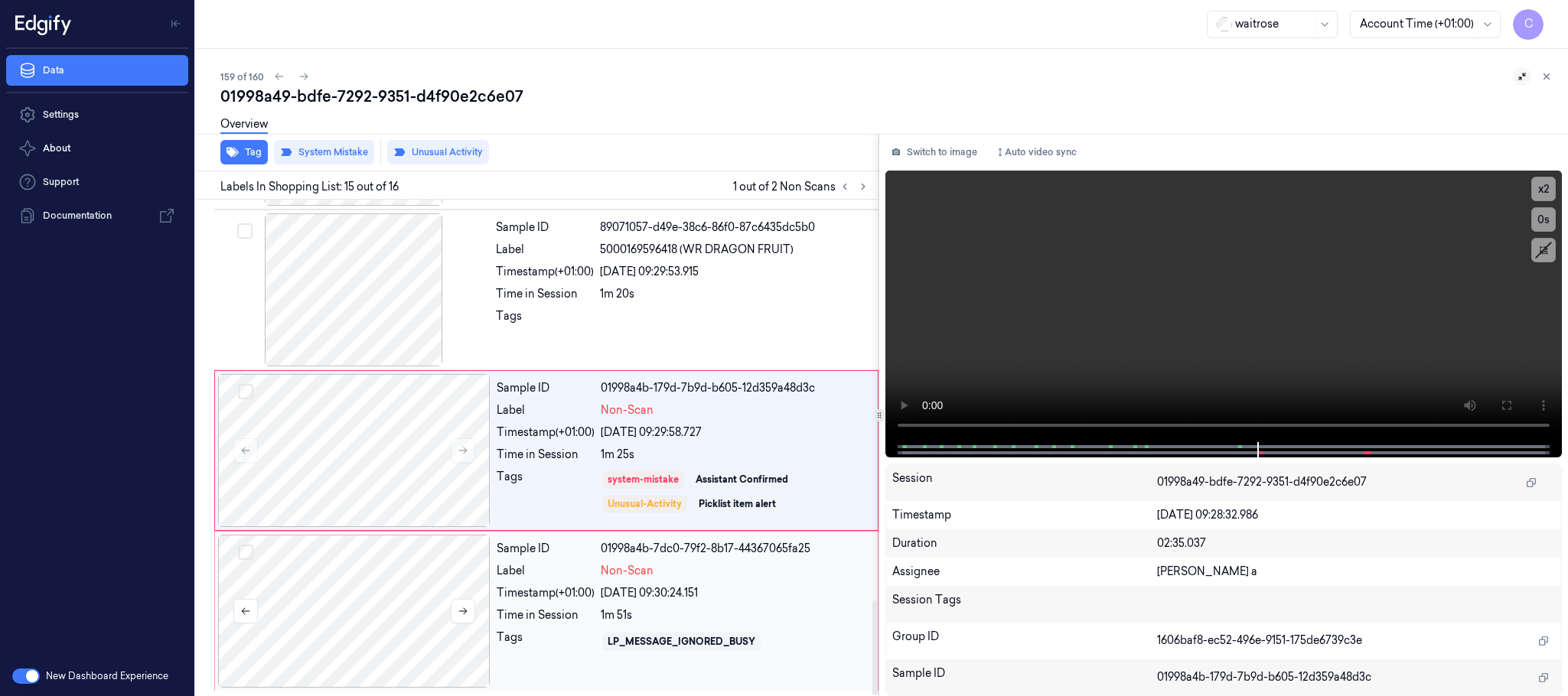
click at [325, 585] on div at bounding box center [354, 611] width 273 height 153
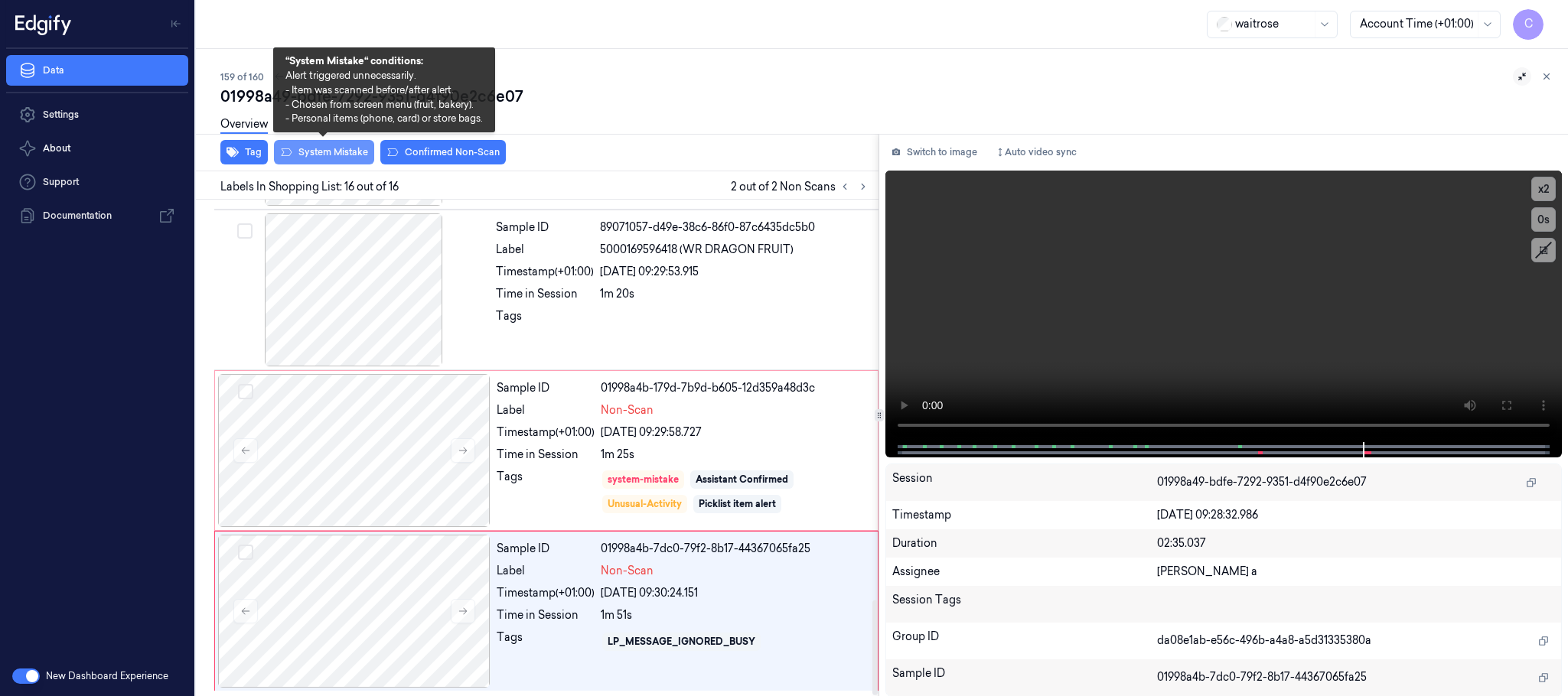
click at [336, 152] on button "System Mistake" at bounding box center [324, 152] width 101 height 24
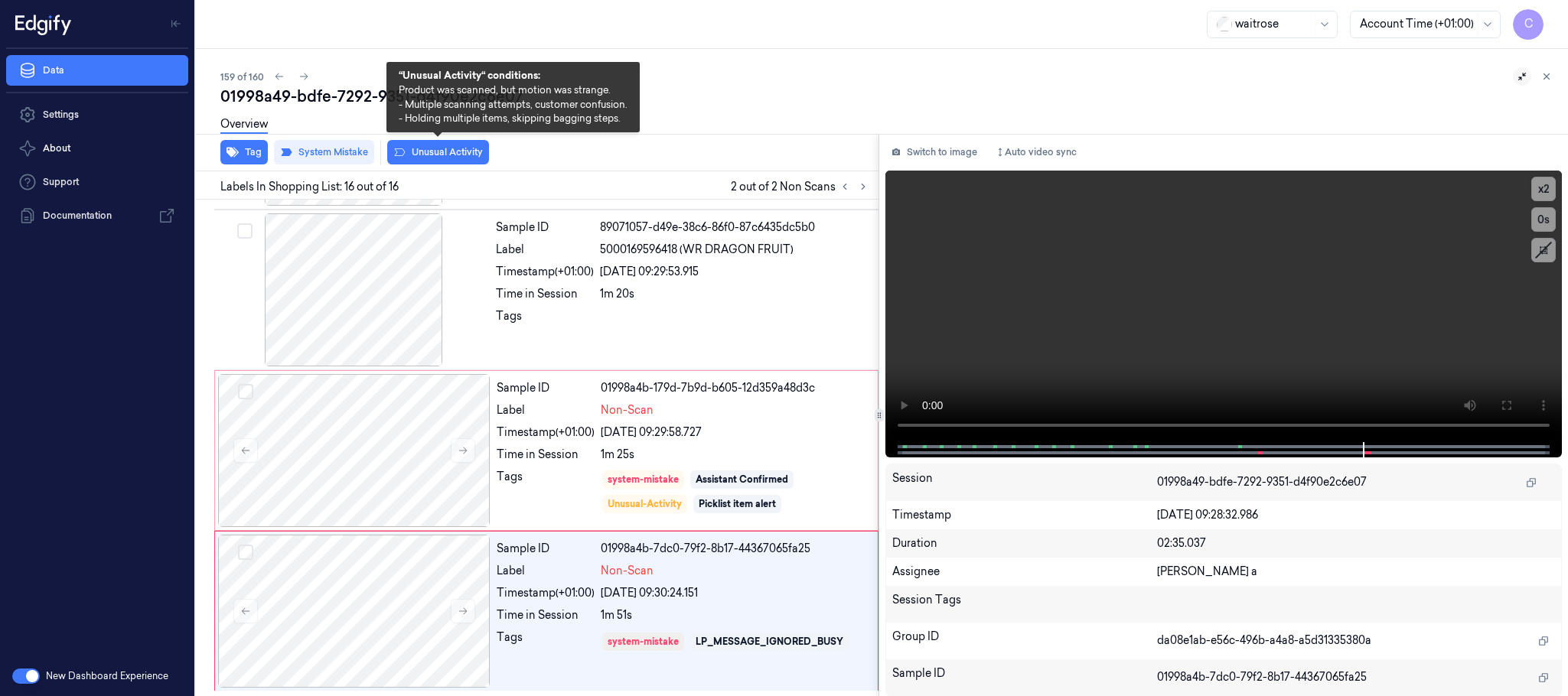
click at [451, 152] on button "Unusual Activity" at bounding box center [438, 152] width 102 height 24
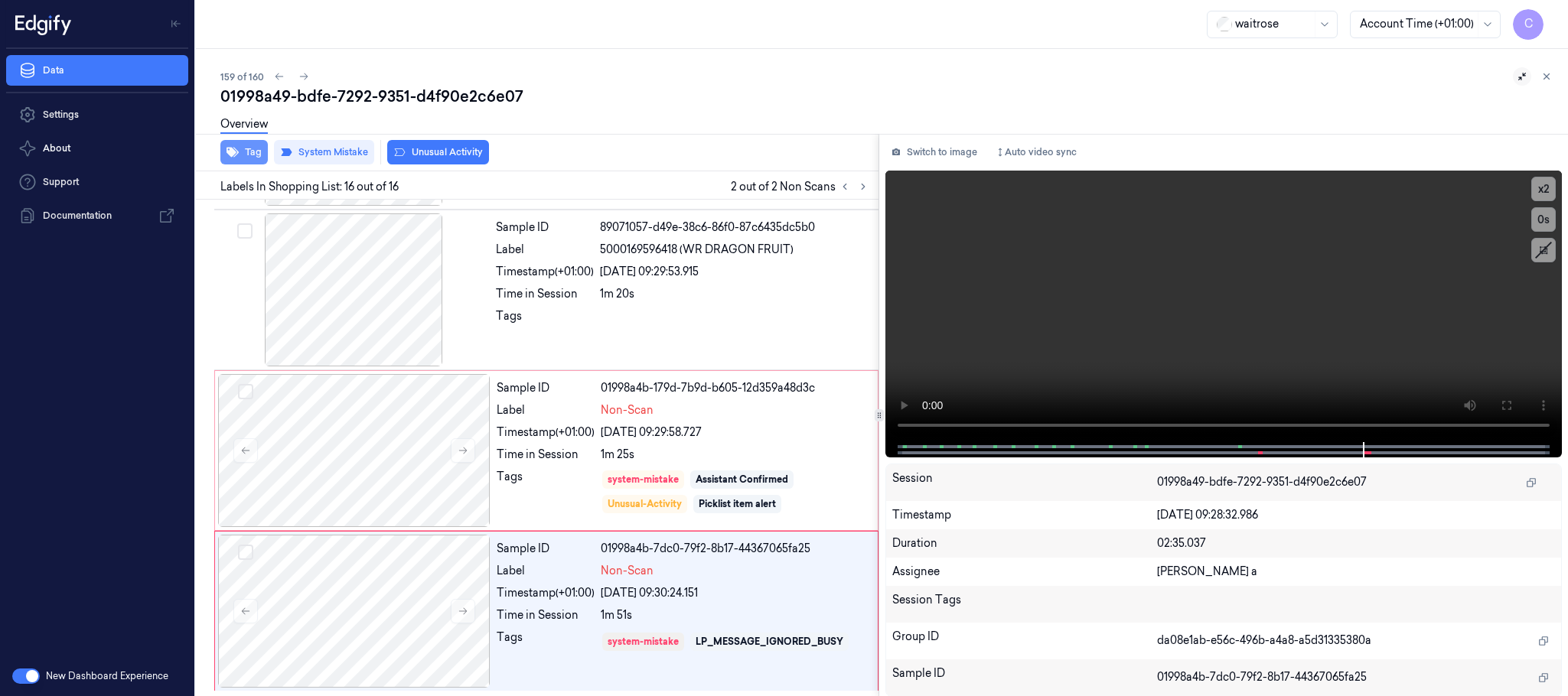
click at [227, 154] on icon "button" at bounding box center [232, 152] width 12 height 12
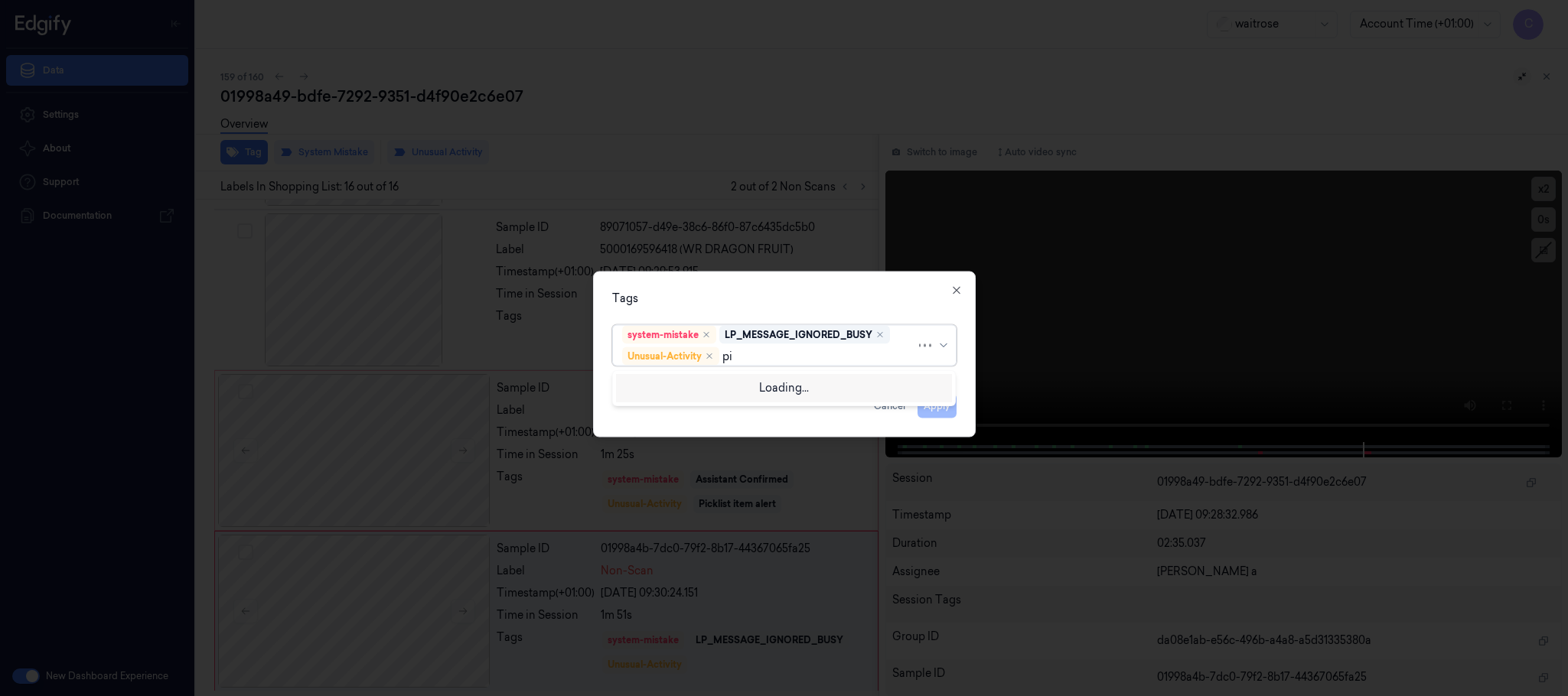
type input "pic"
click at [779, 383] on div "Picklist item alert" at bounding box center [784, 387] width 324 height 16
click at [809, 309] on div "Tags option Picklist item alert, selected. Use Up and Down to choose options, p…" at bounding box center [785, 354] width 383 height 166
click at [932, 406] on button "Apply" at bounding box center [937, 406] width 39 height 24
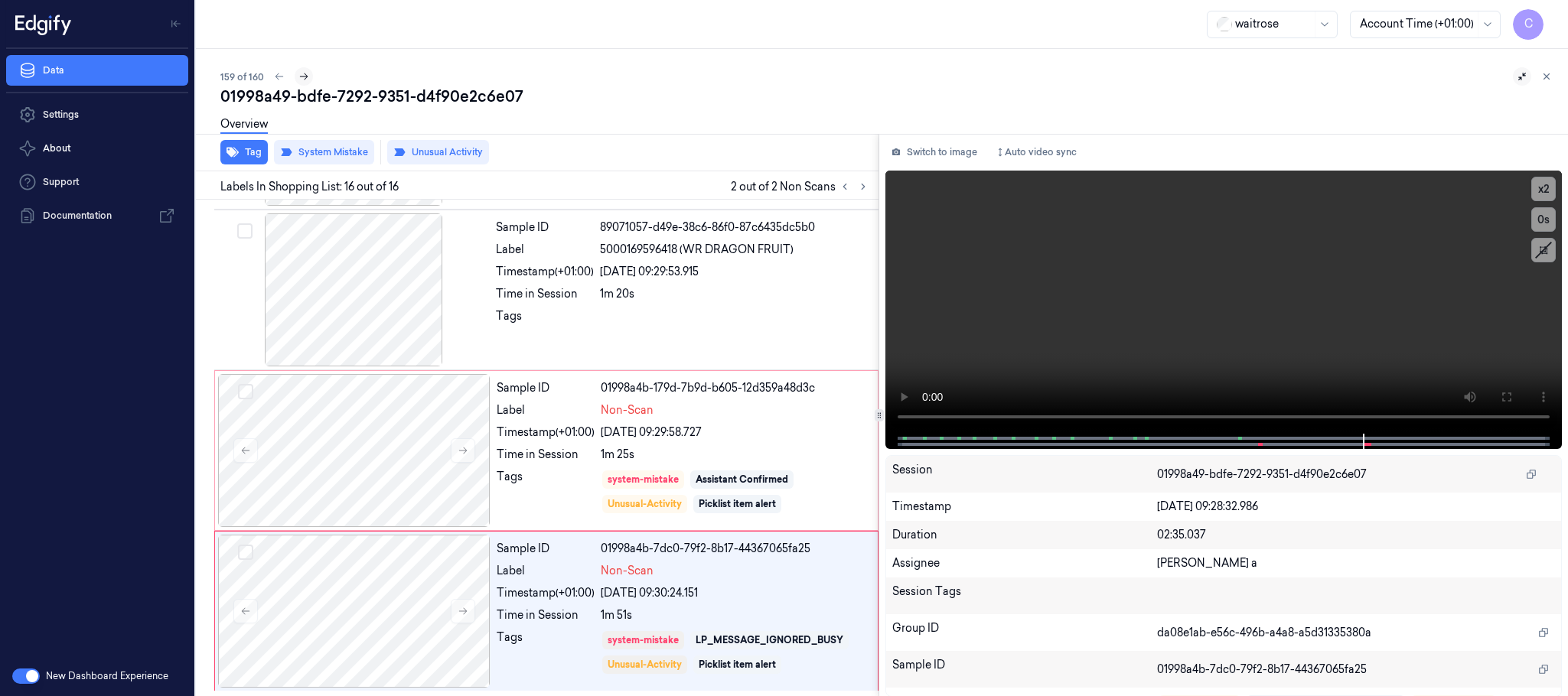
click at [306, 78] on icon at bounding box center [303, 76] width 10 height 10
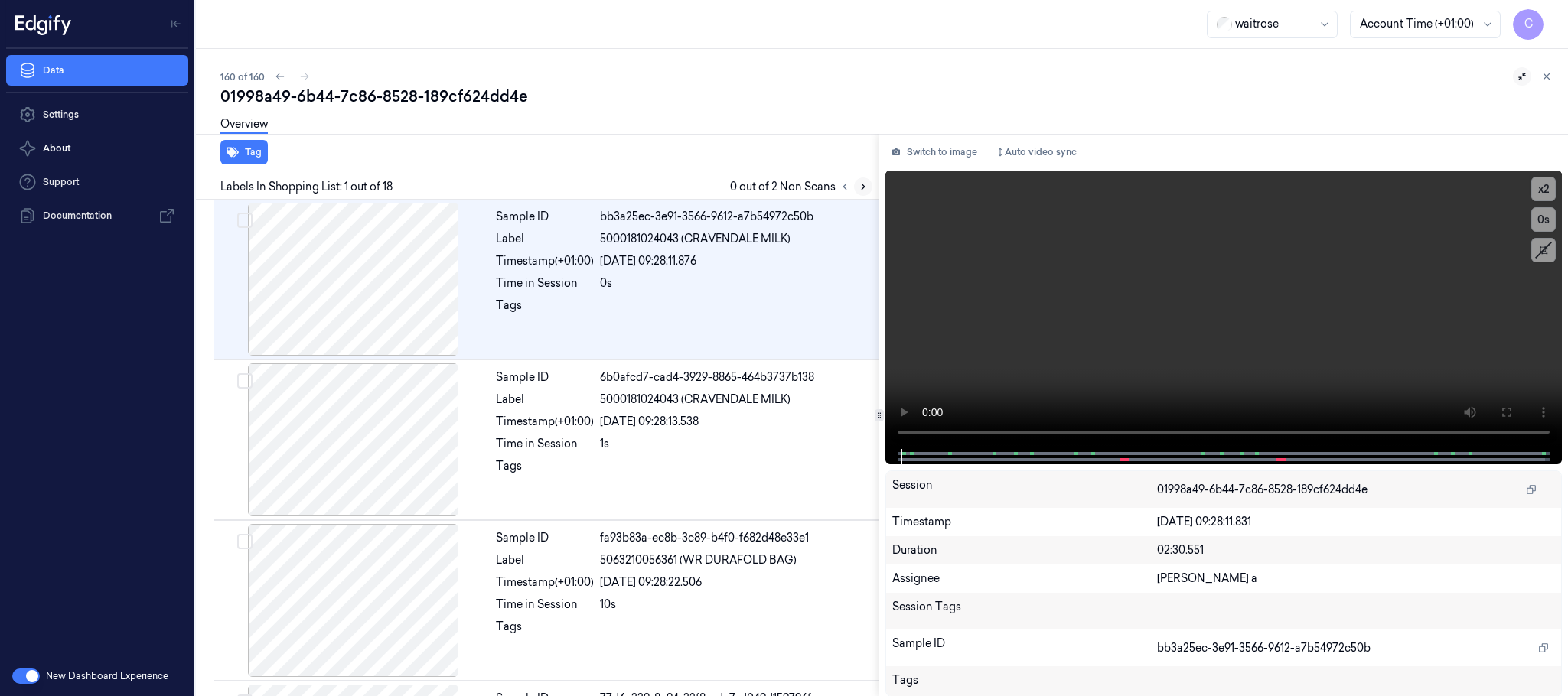
click at [864, 188] on icon at bounding box center [863, 186] width 10 height 10
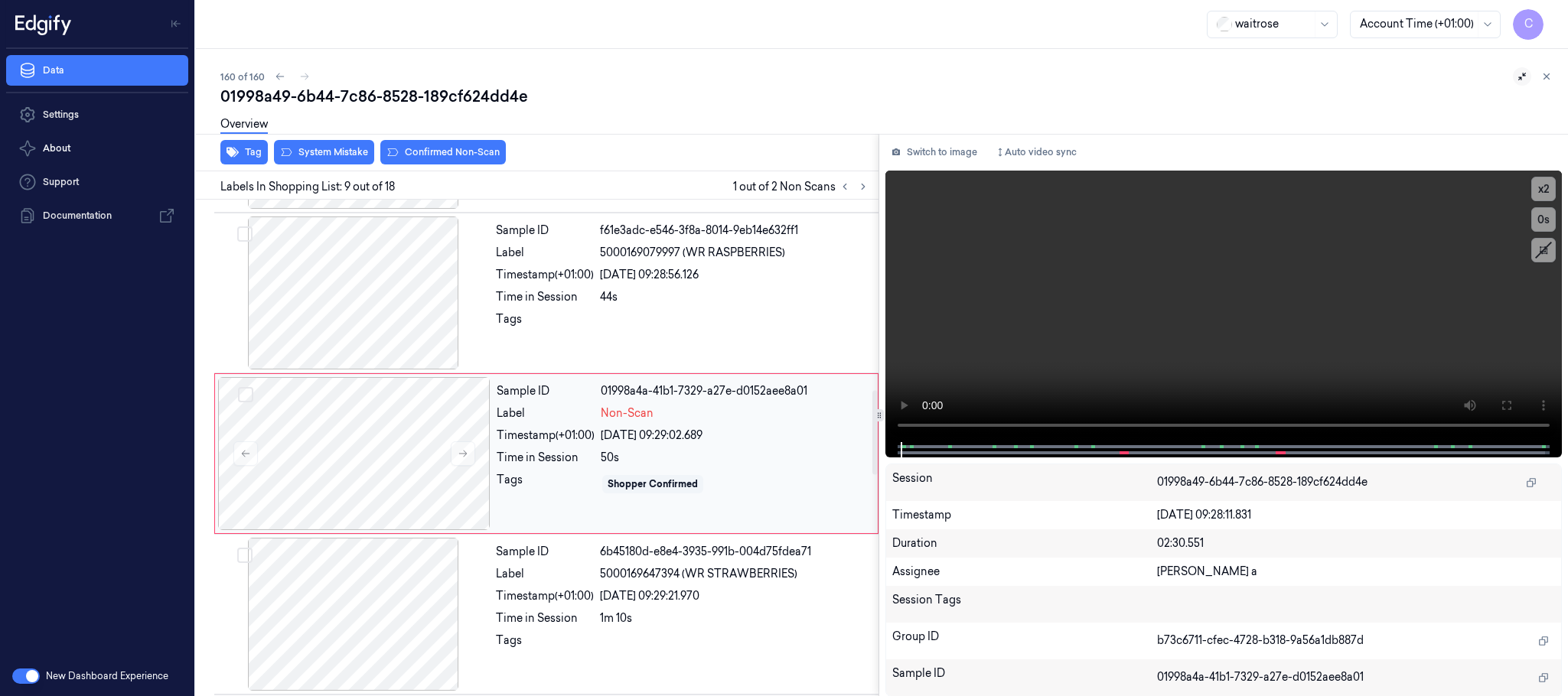
scroll to position [1122, 0]
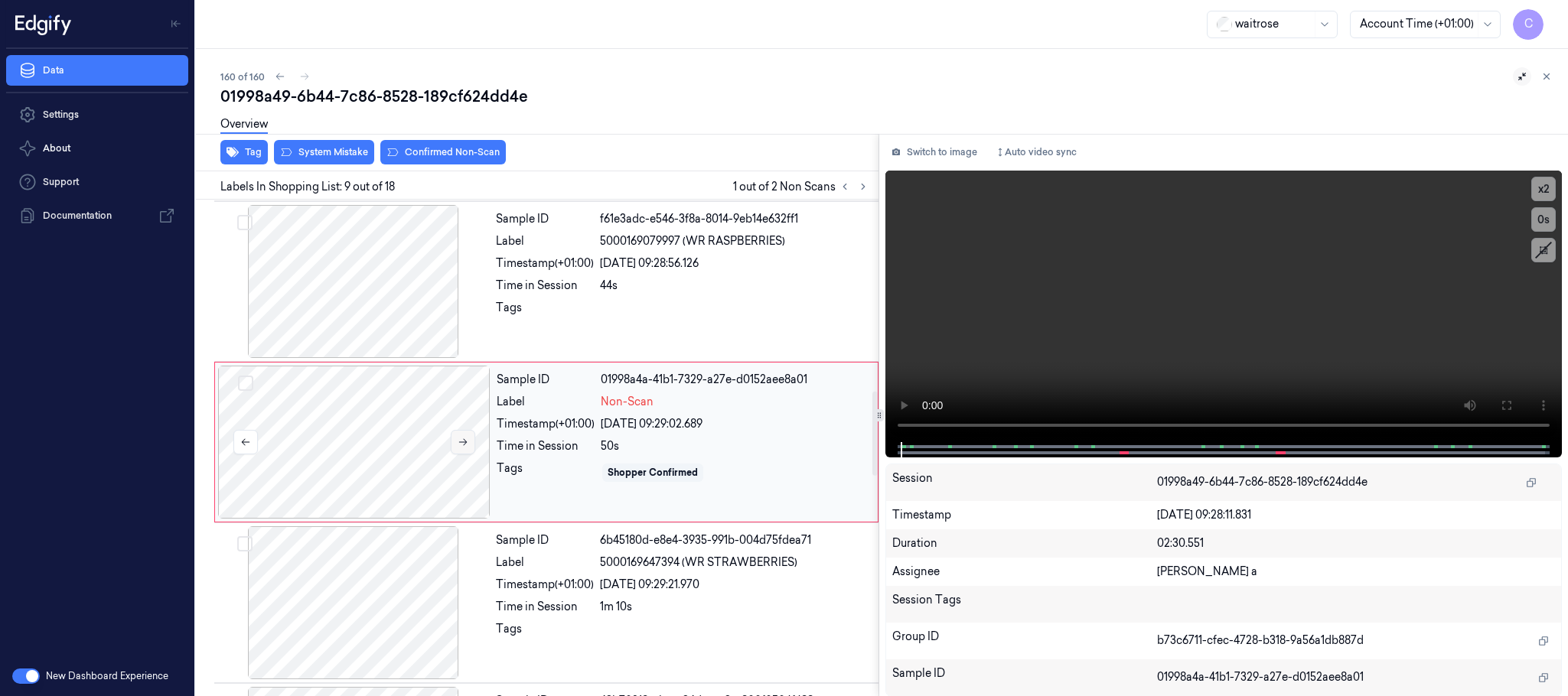
click at [460, 446] on icon at bounding box center [463, 442] width 8 height 7
click at [866, 183] on icon at bounding box center [863, 186] width 10 height 10
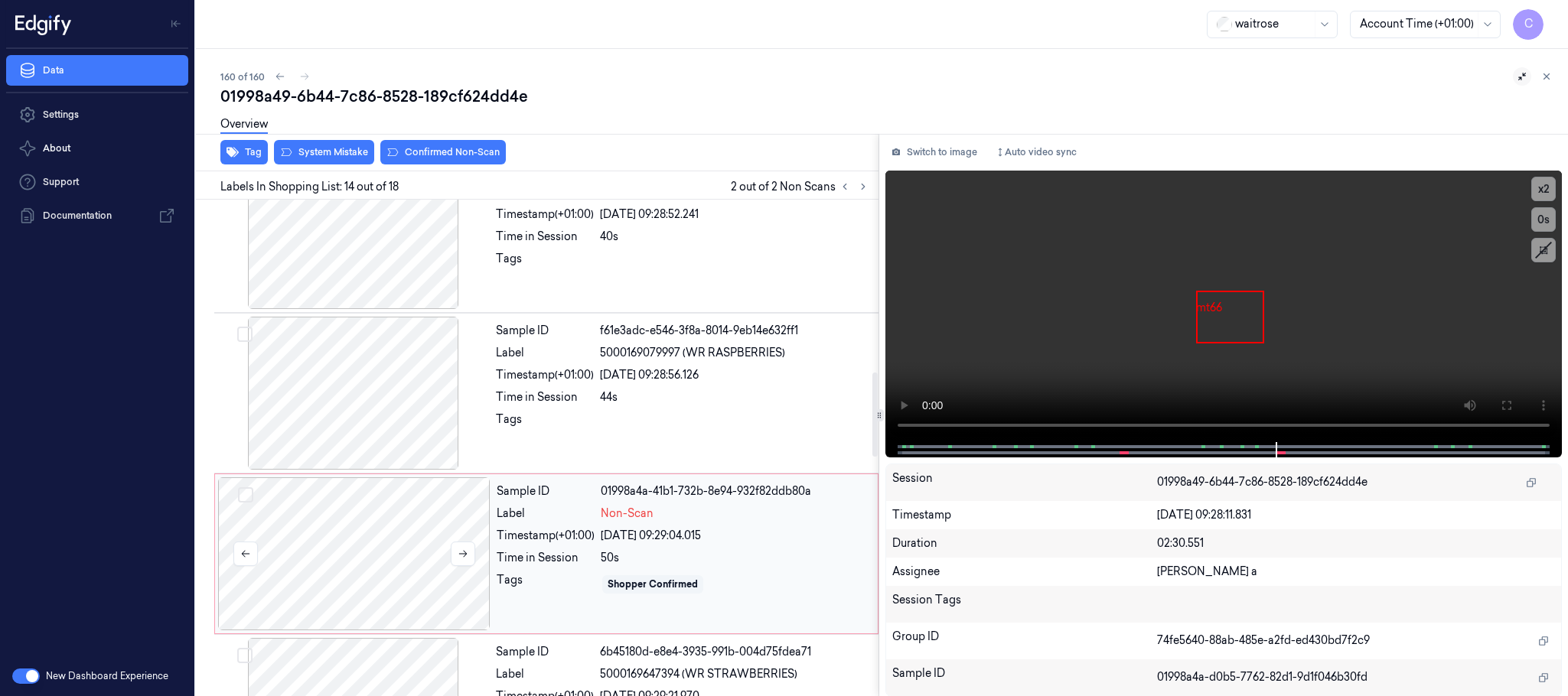
click at [423, 554] on div at bounding box center [354, 554] width 273 height 153
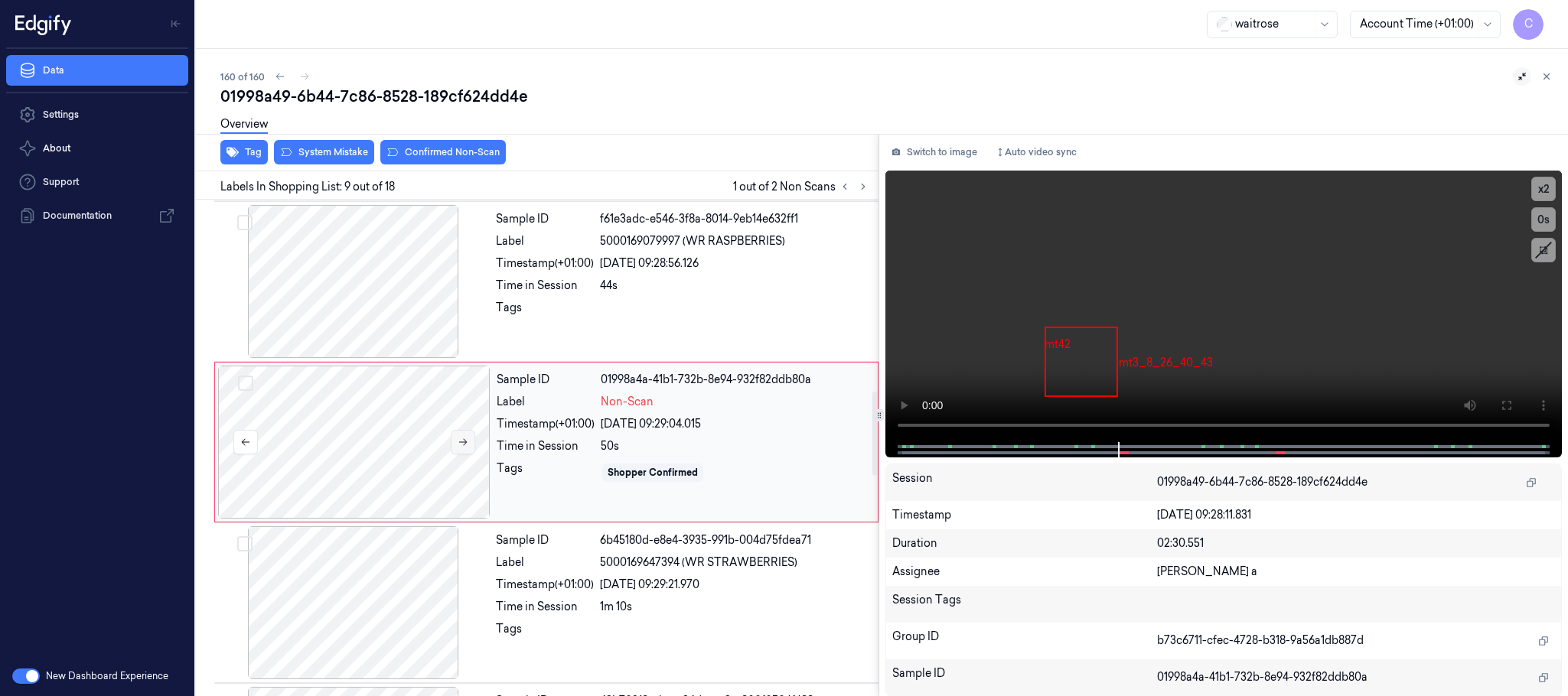
click at [462, 454] on button at bounding box center [463, 442] width 24 height 24
click at [384, 294] on div at bounding box center [353, 281] width 273 height 153
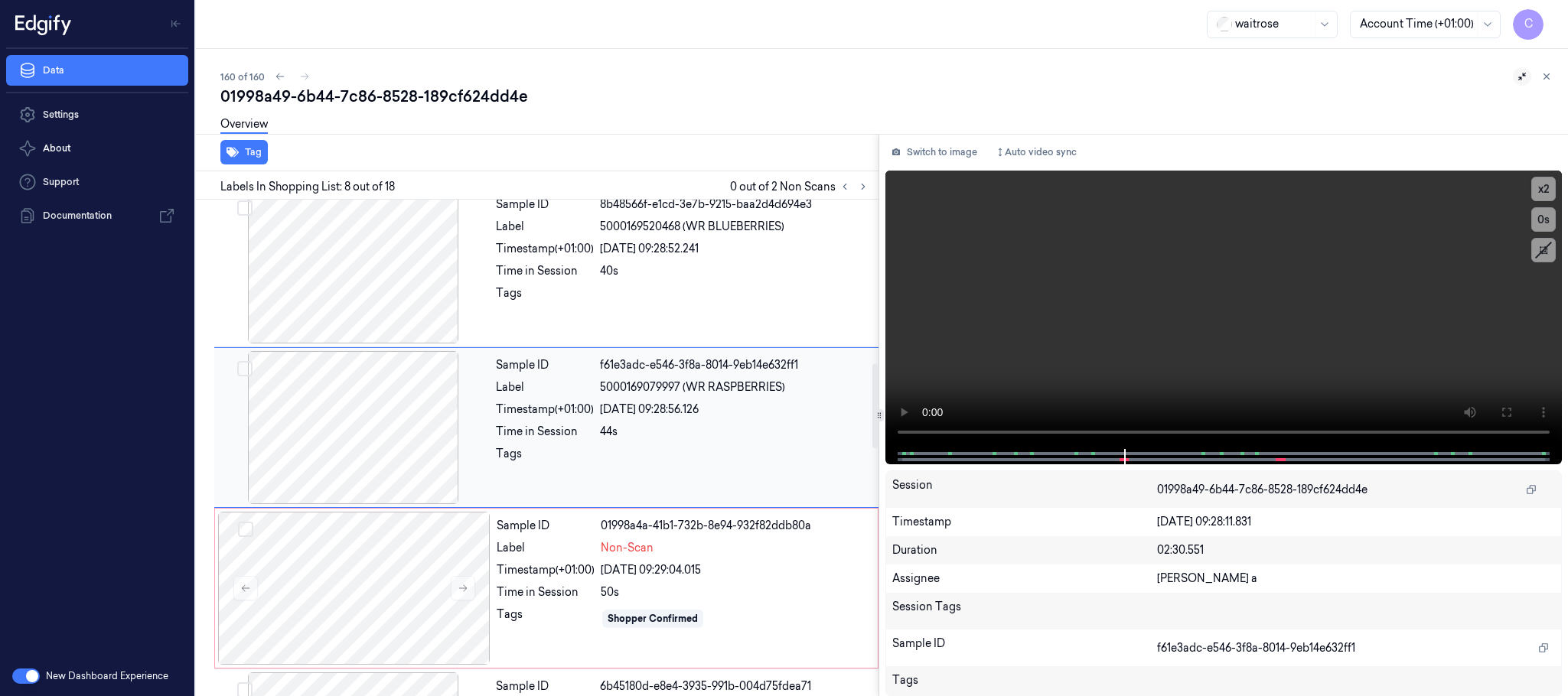
scroll to position [960, 0]
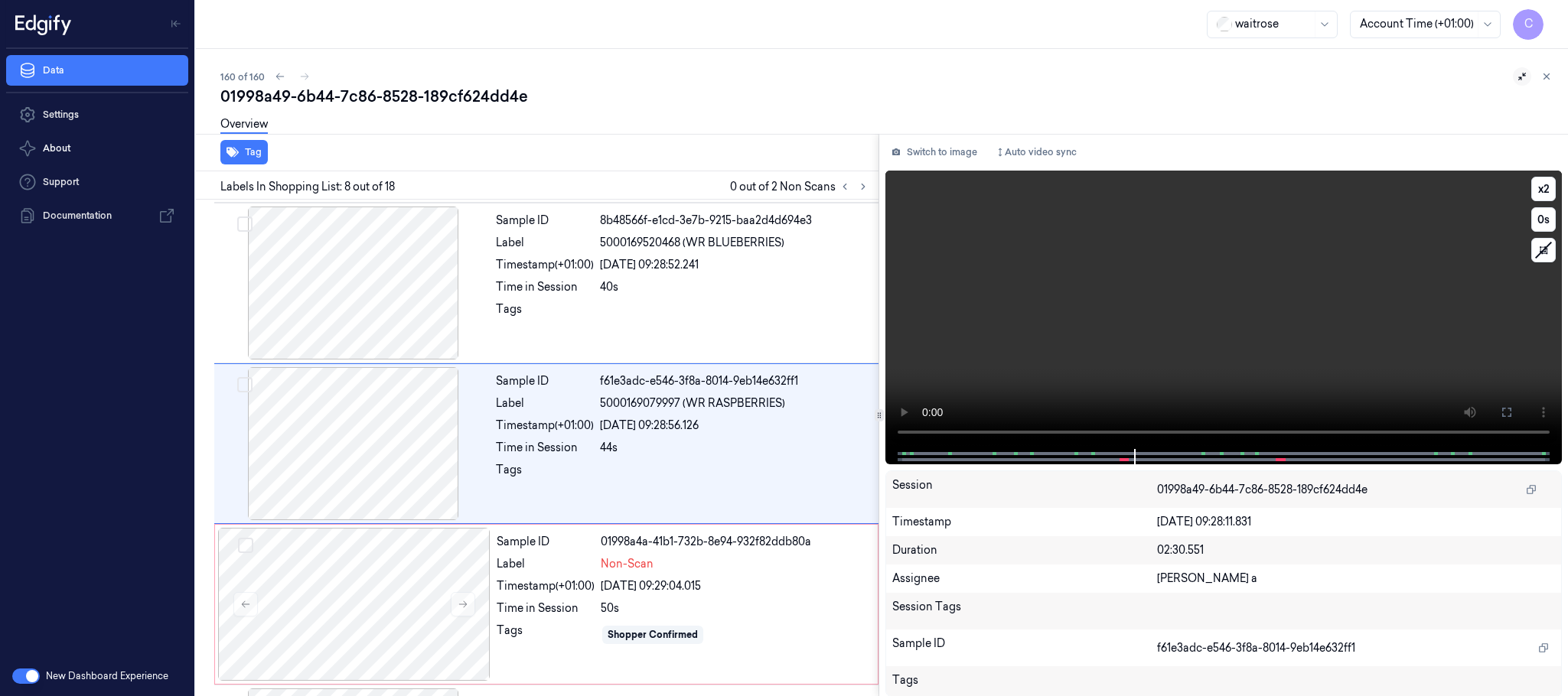
click at [1132, 346] on video at bounding box center [1223, 309] width 676 height 278
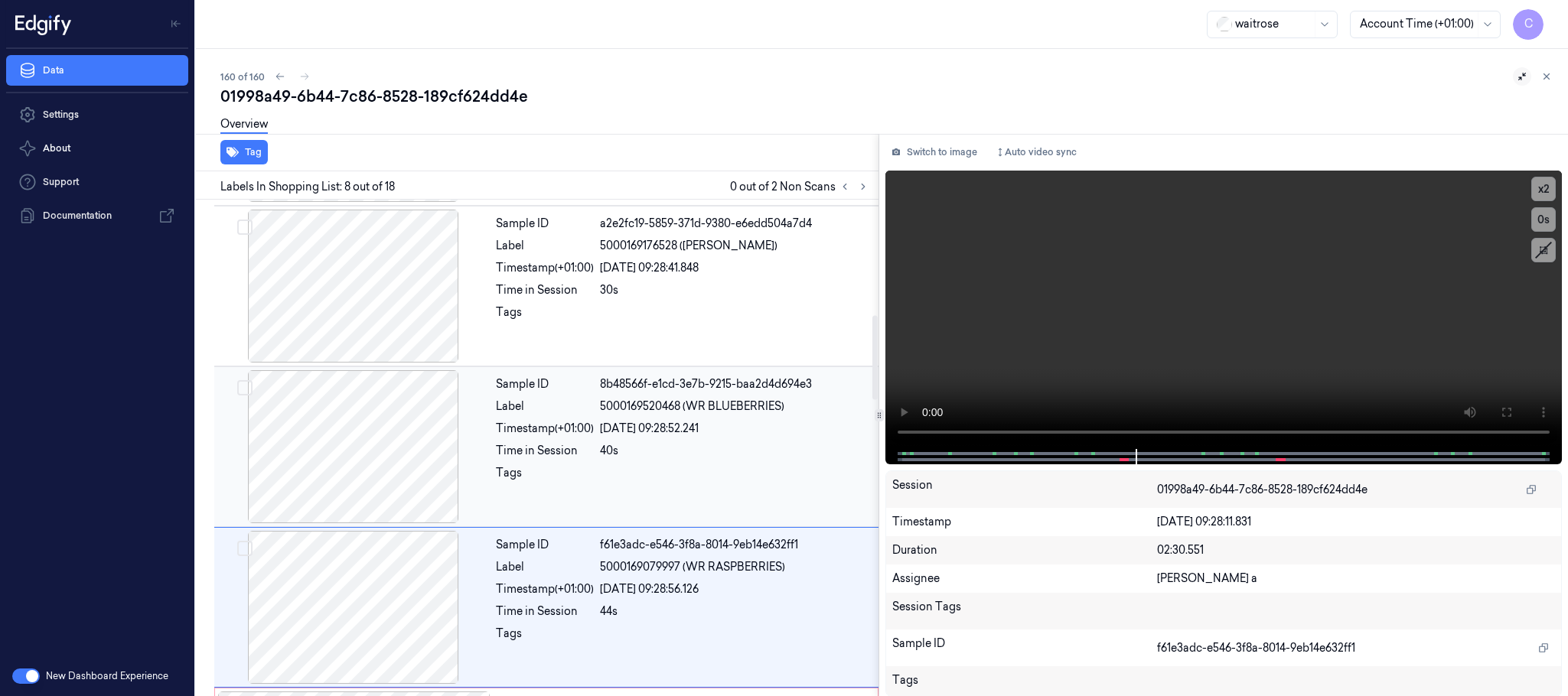
scroll to position [803, 0]
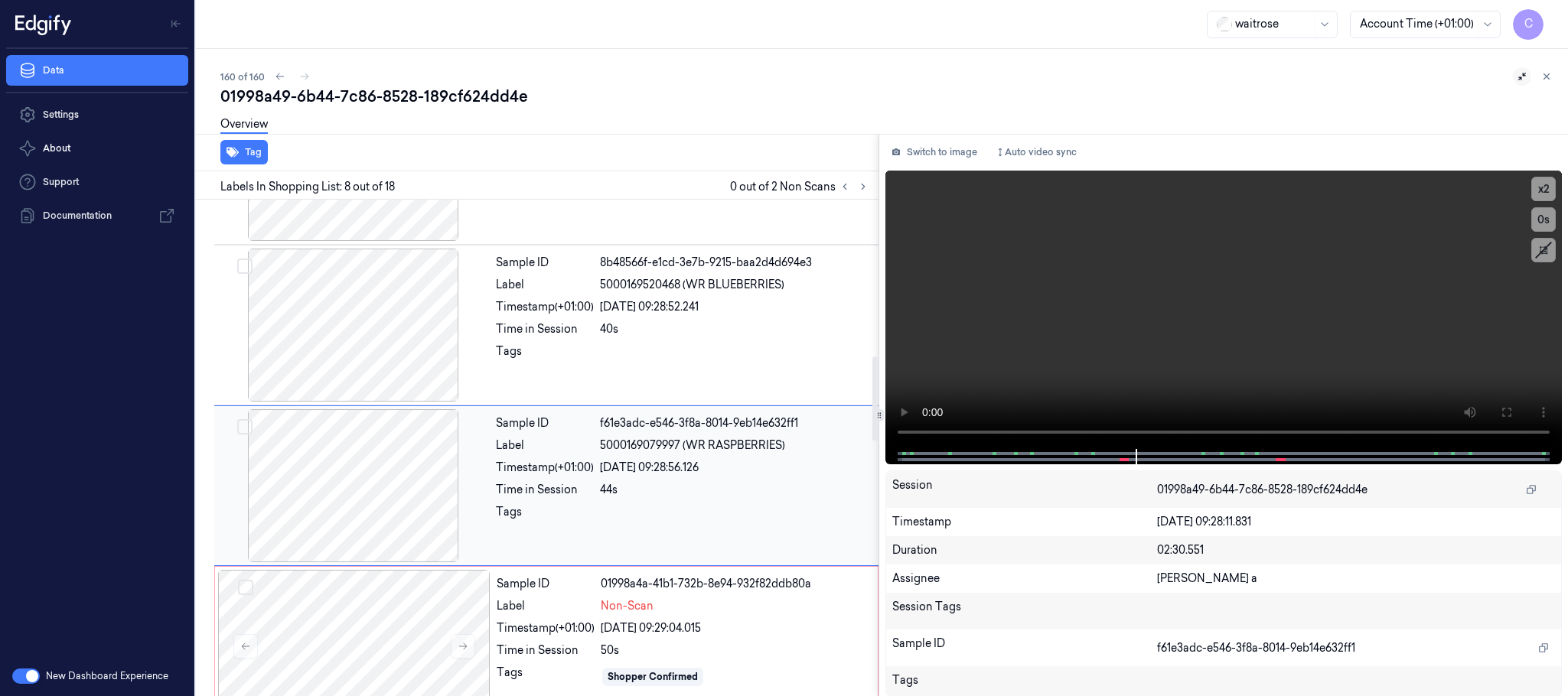
click at [372, 487] on div at bounding box center [353, 485] width 273 height 153
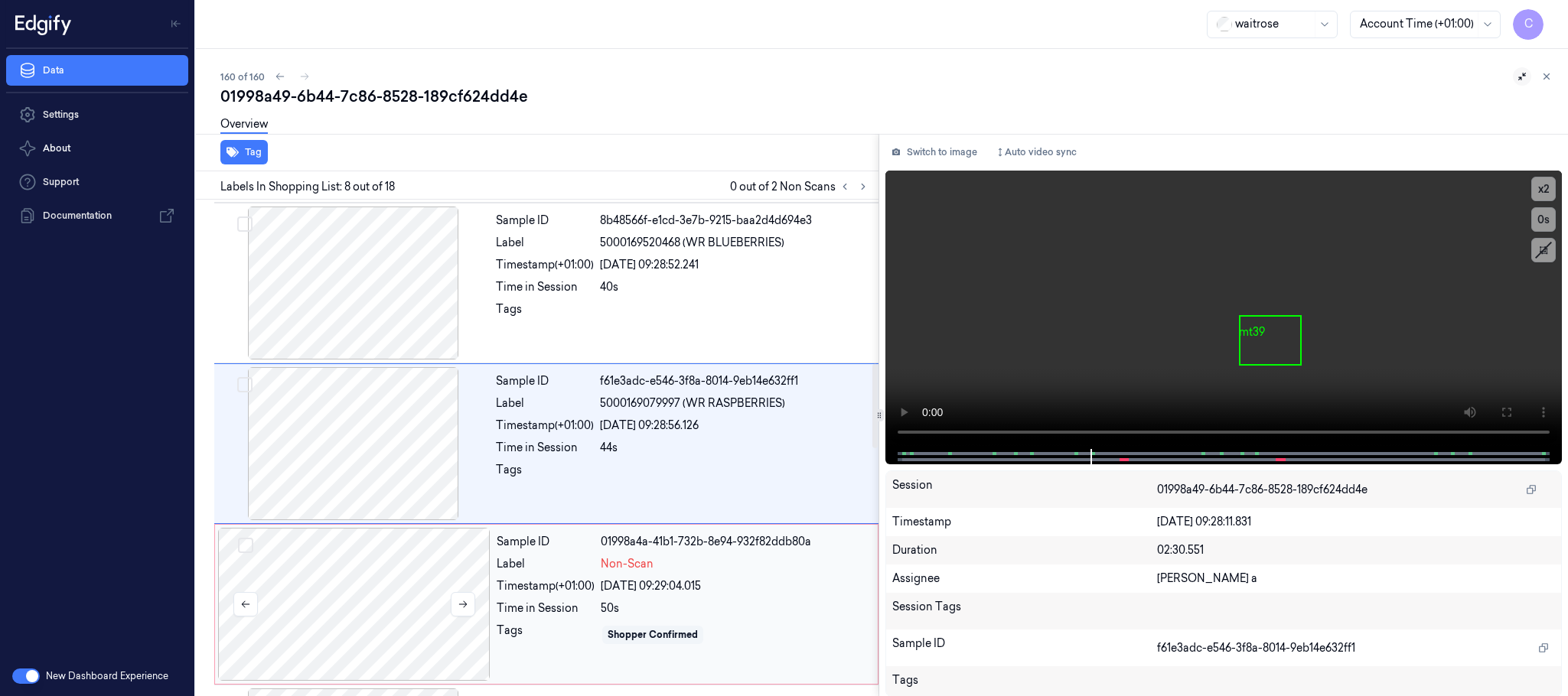
click at [396, 559] on div at bounding box center [354, 604] width 273 height 153
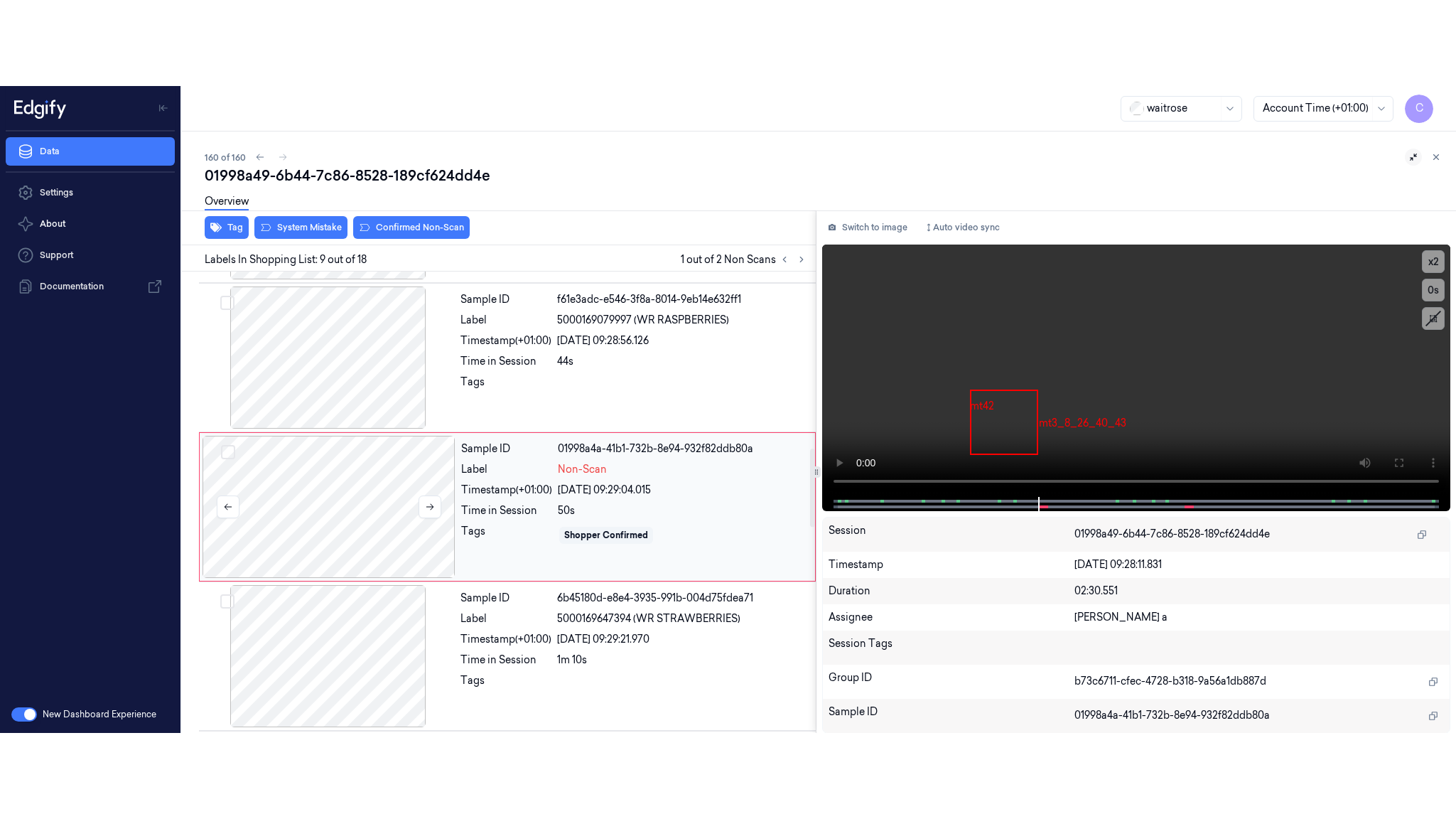
scroll to position [1042, 0]
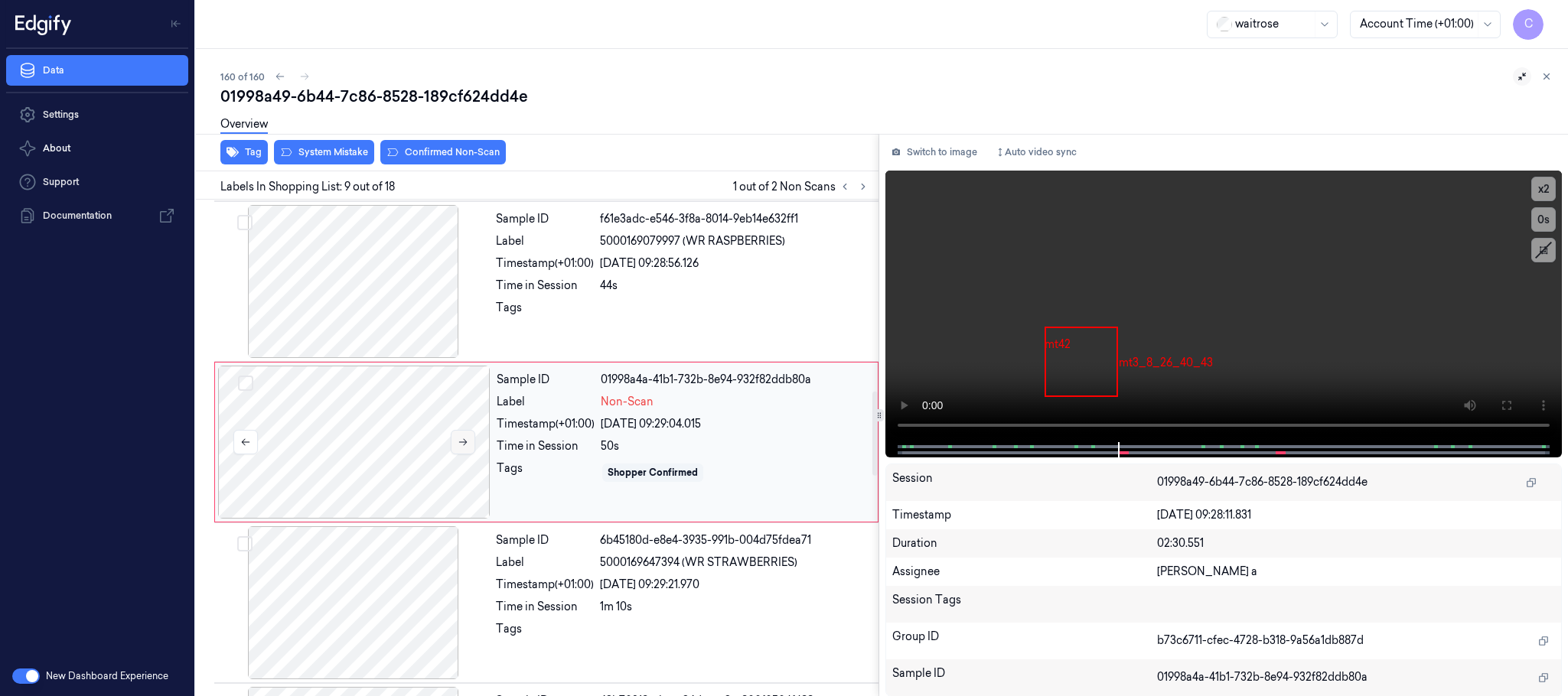
click at [455, 452] on button at bounding box center [463, 442] width 24 height 24
click at [1517, 406] on button at bounding box center [1507, 405] width 24 height 24
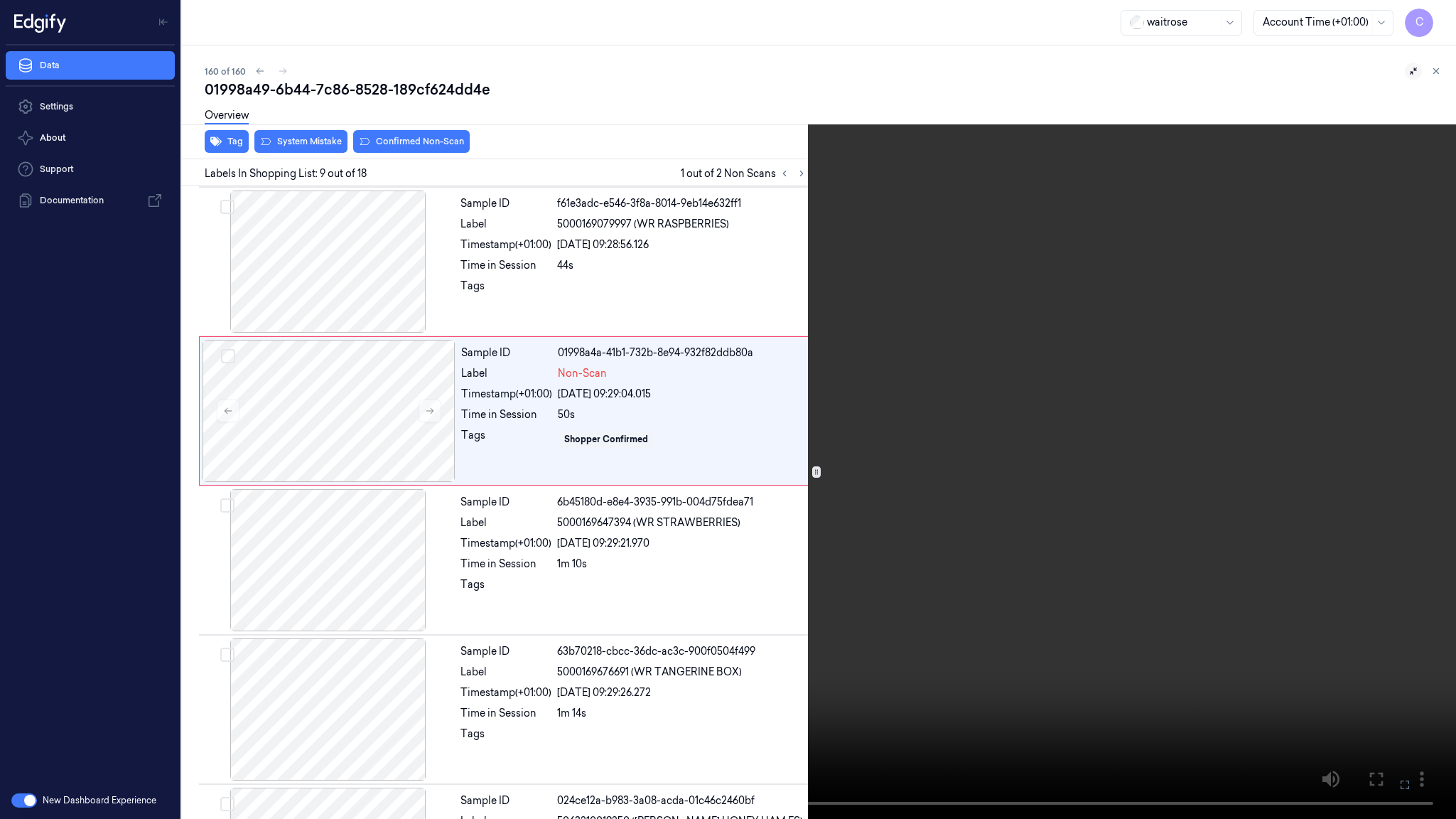
click at [862, 499] on video at bounding box center [728, 409] width 1456 height 819
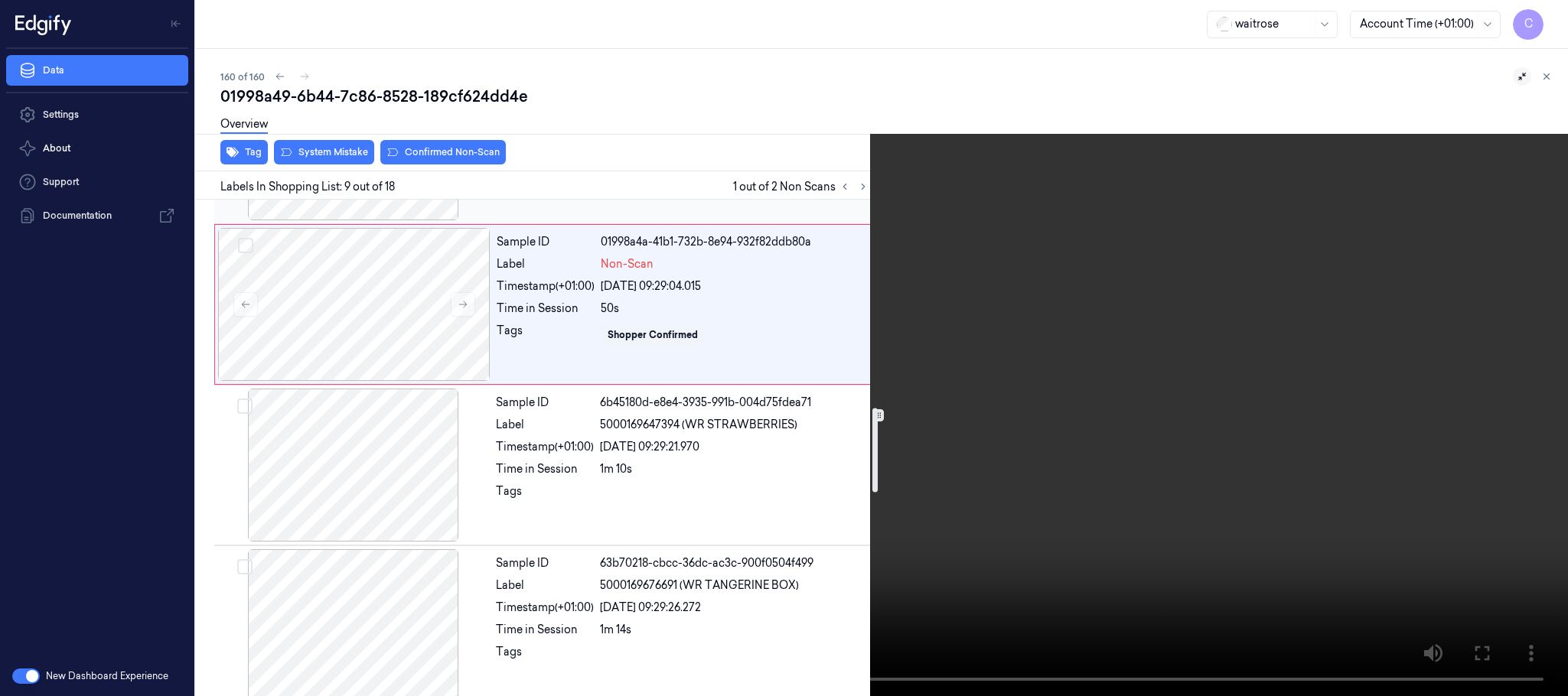
scroll to position [1145, 0]
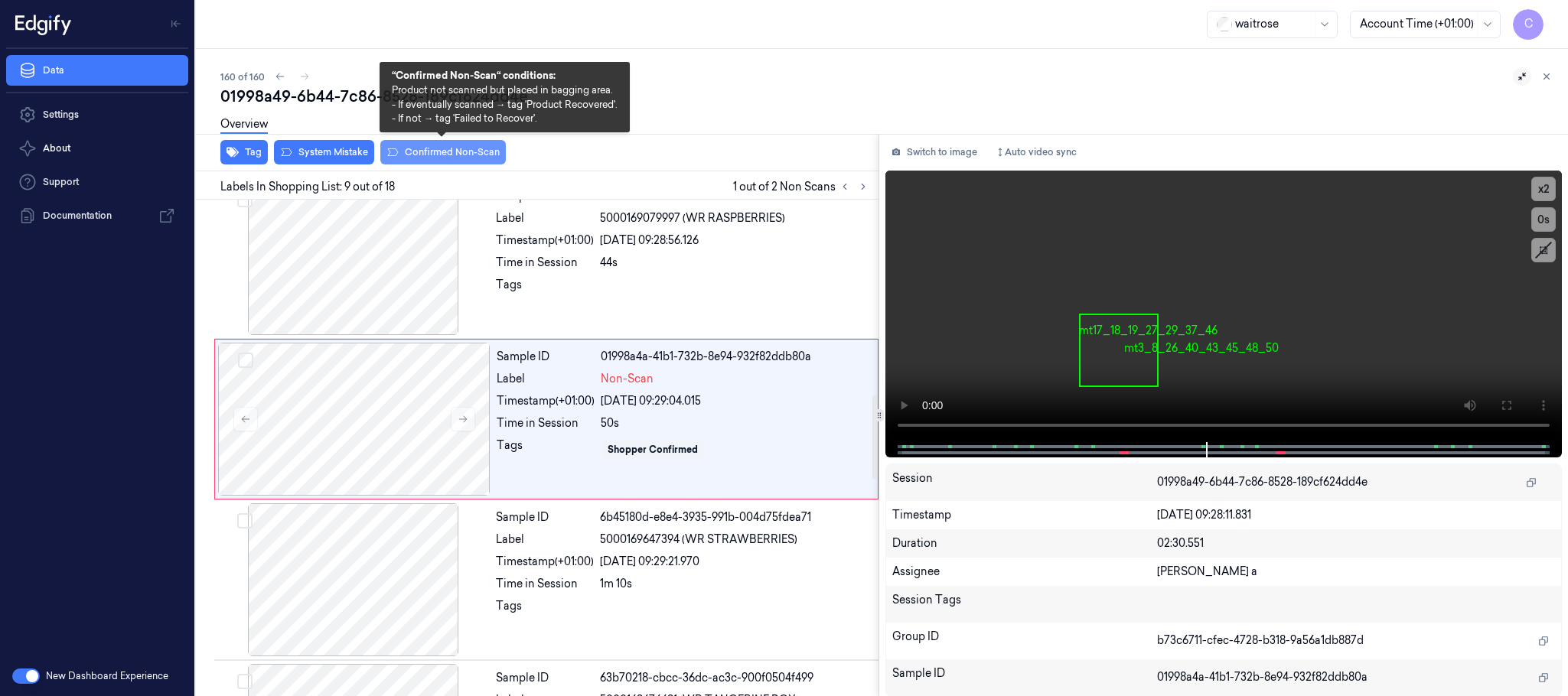
click at [414, 149] on button "Confirmed Non-Scan" at bounding box center [443, 152] width 125 height 24
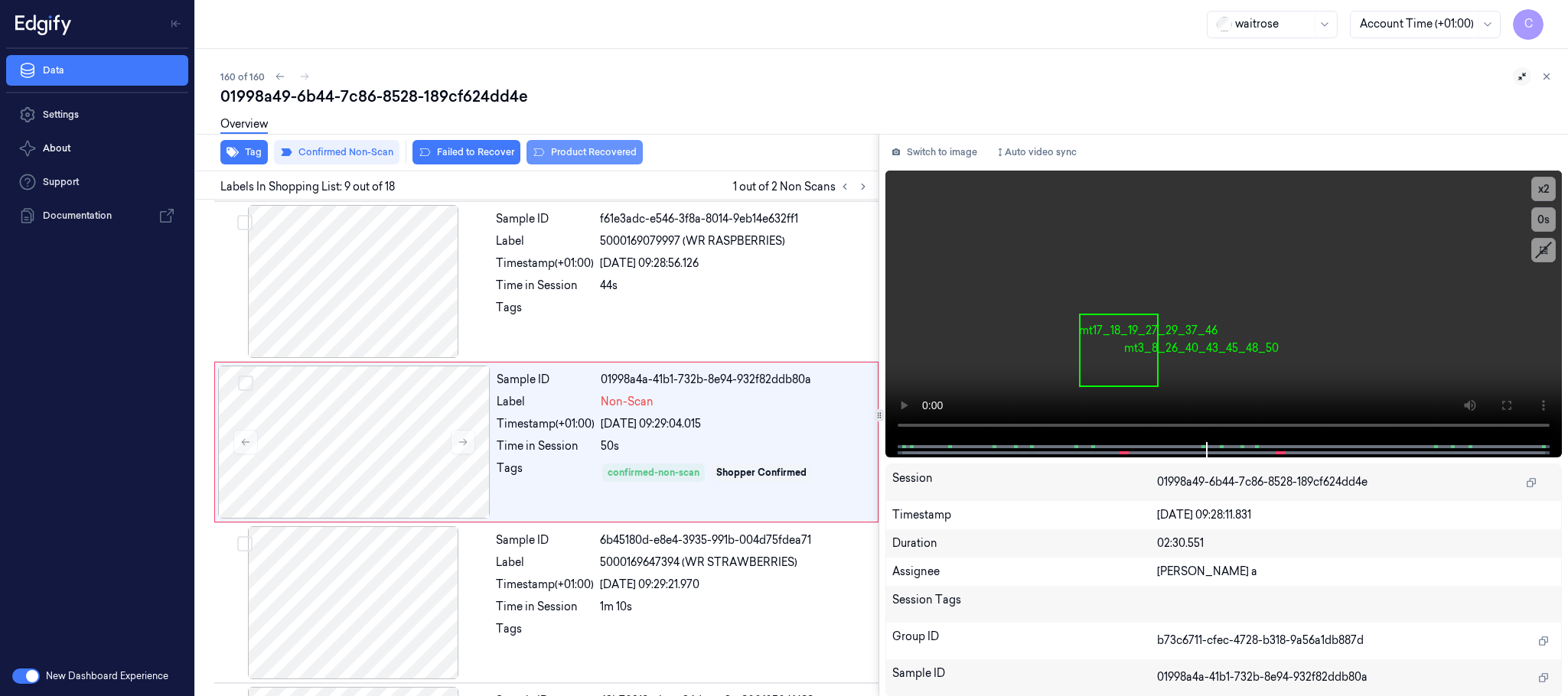
click at [553, 151] on button "Product Recovered" at bounding box center [585, 152] width 117 height 24
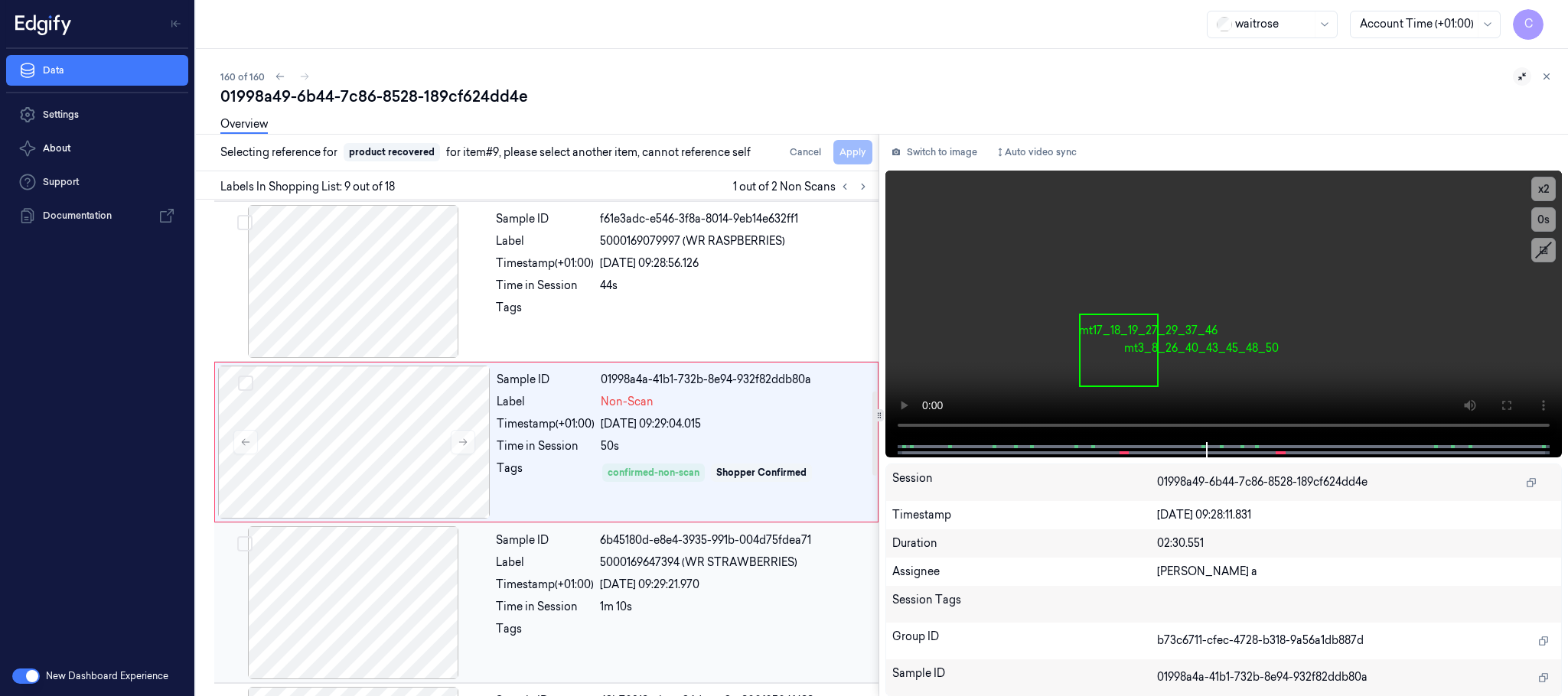
click at [382, 575] on div at bounding box center [353, 603] width 273 height 153
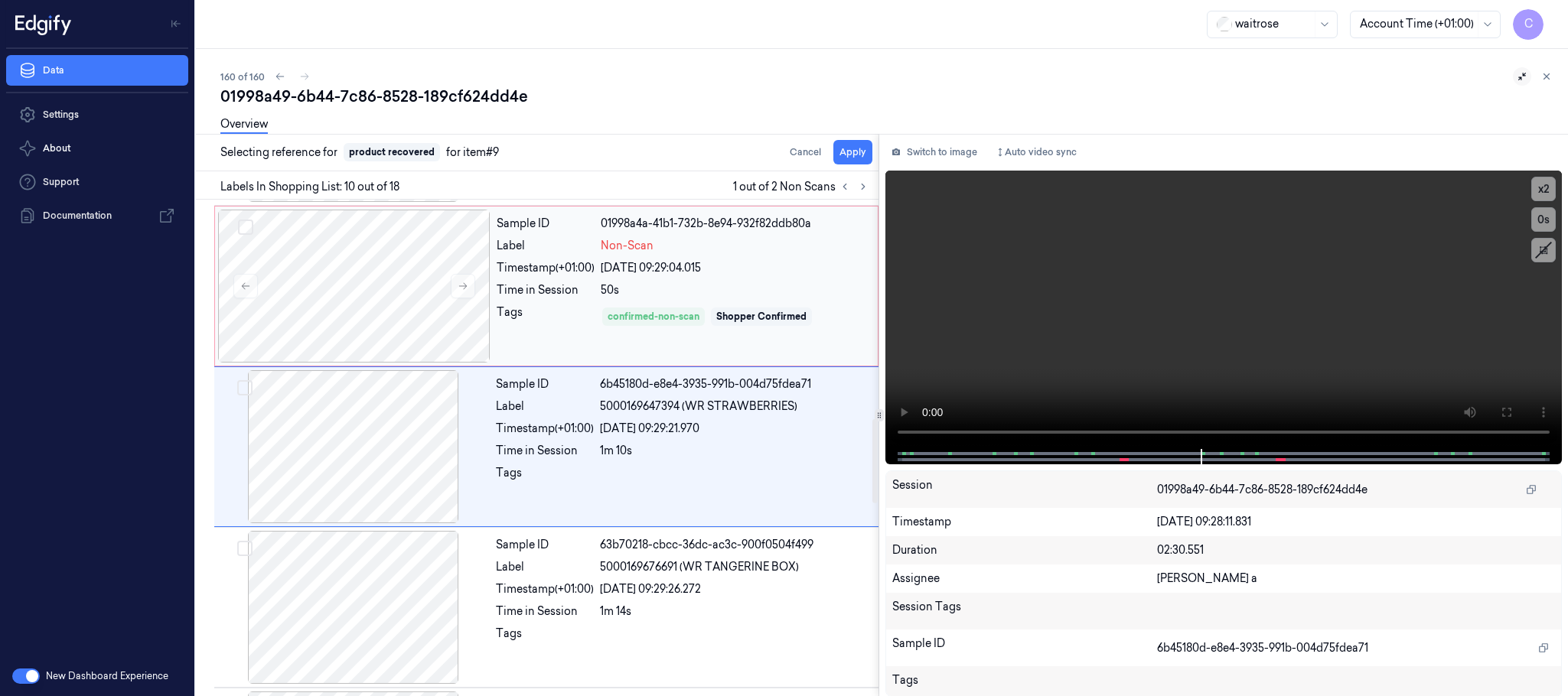
scroll to position [1284, 0]
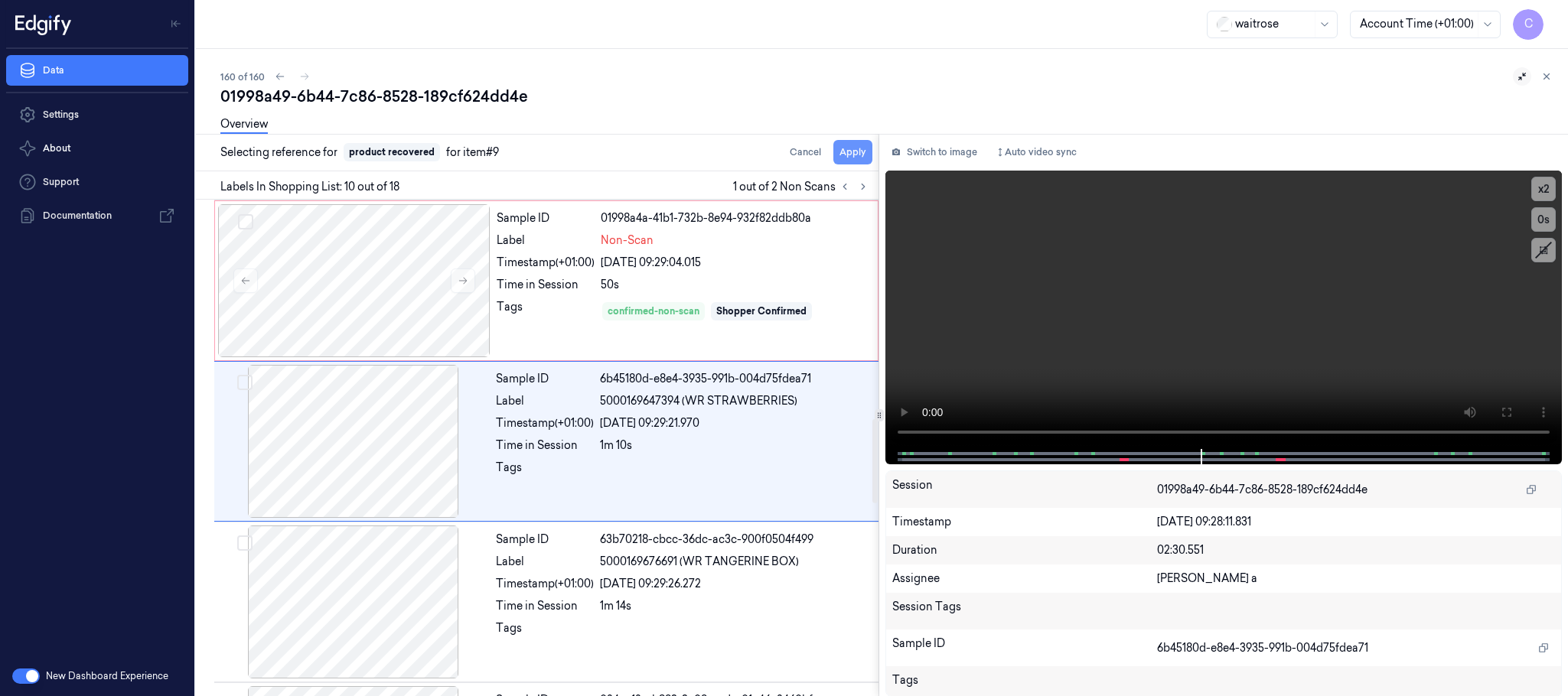
click at [860, 162] on button "Apply" at bounding box center [853, 152] width 39 height 24
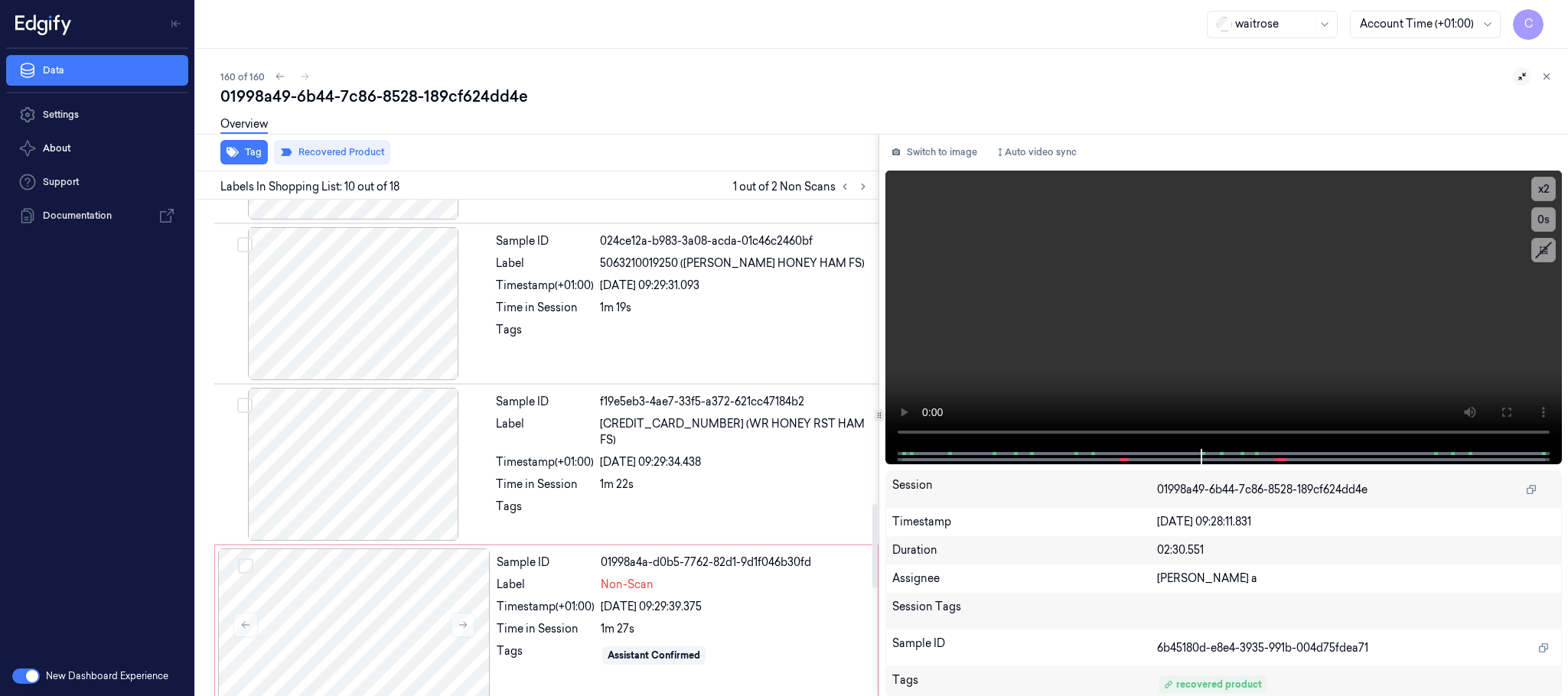
scroll to position [1857, 0]
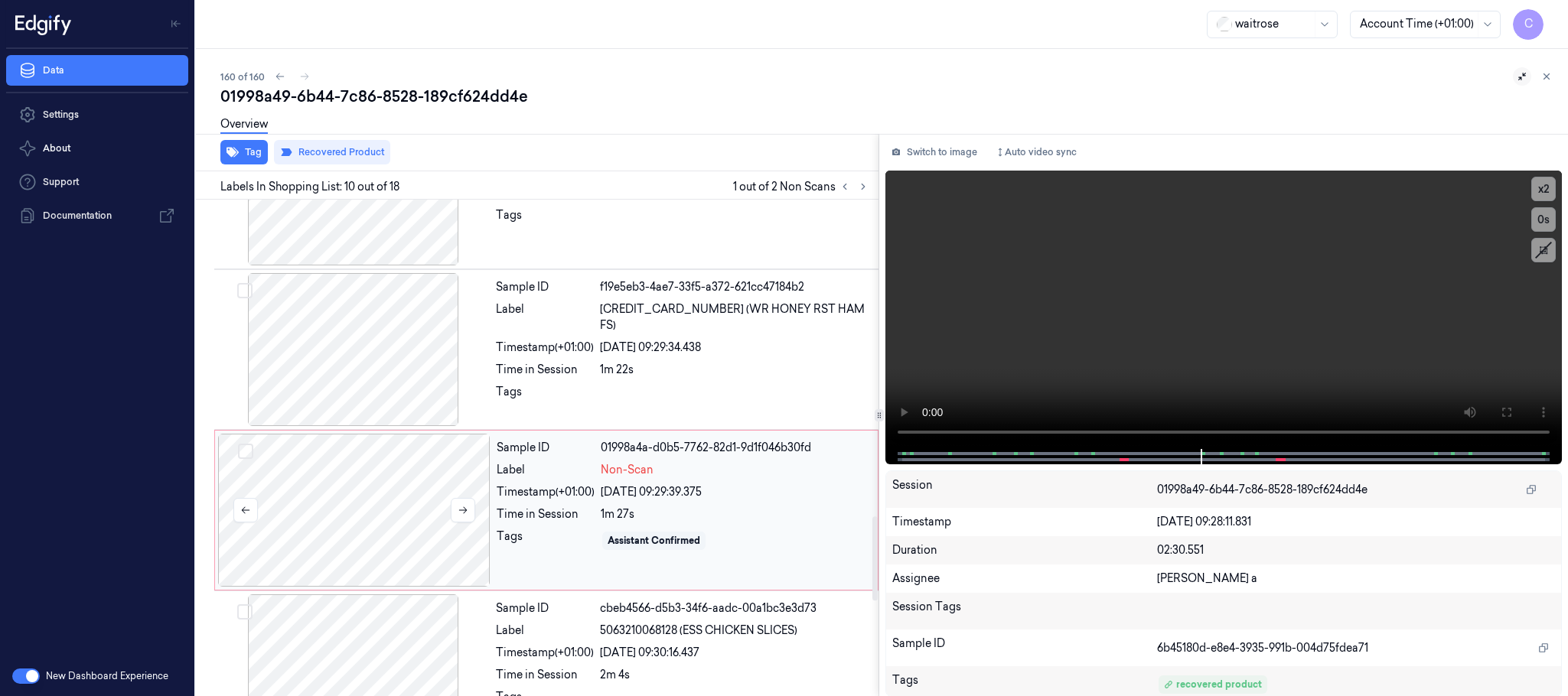
click at [390, 516] on div at bounding box center [354, 510] width 273 height 153
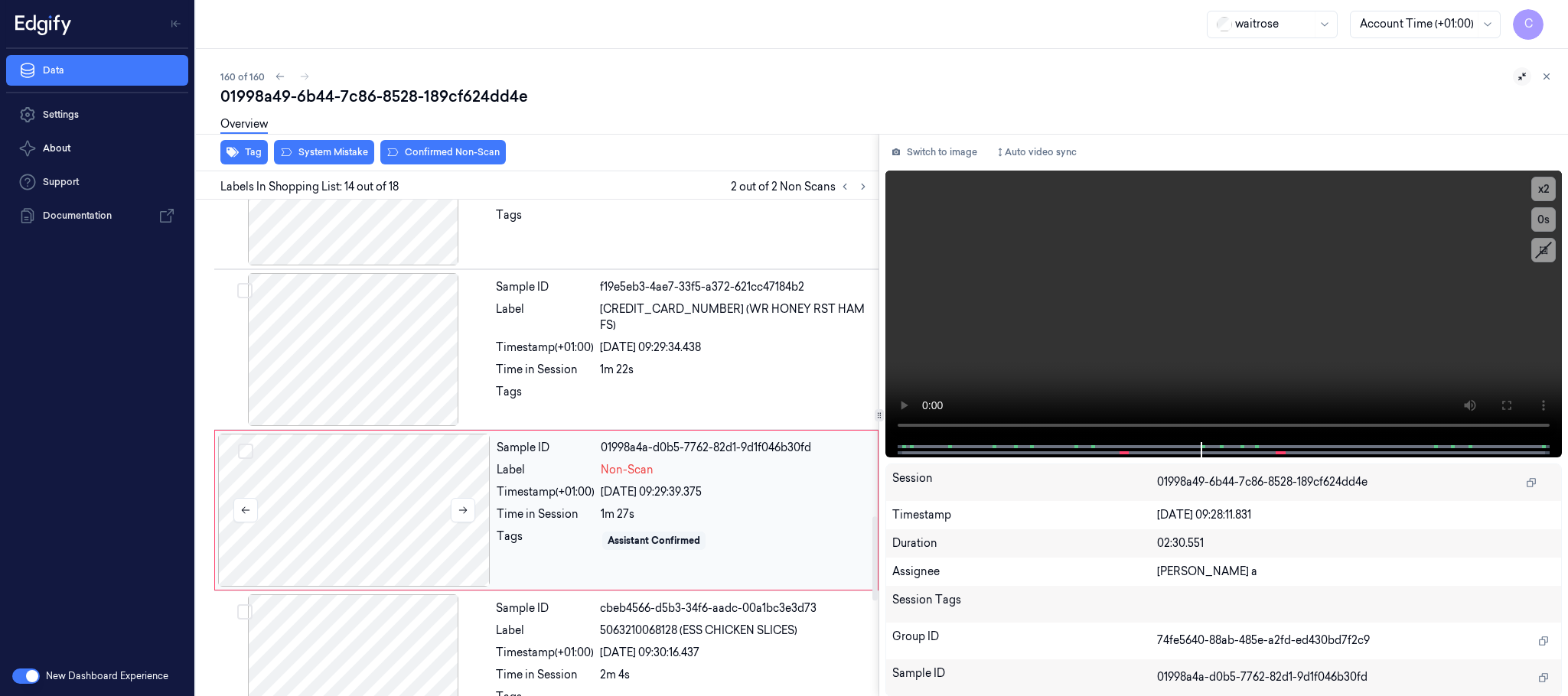
scroll to position [1929, 0]
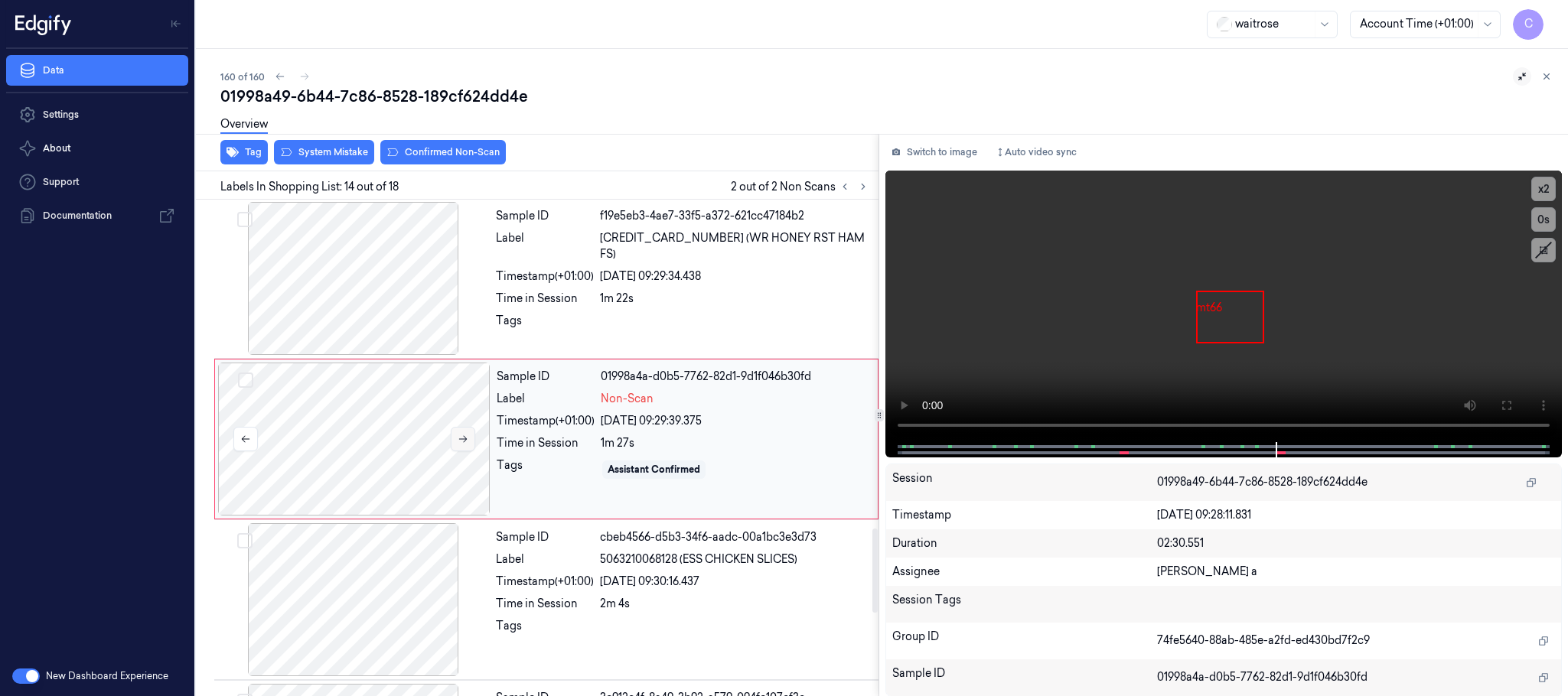
click at [459, 444] on icon at bounding box center [462, 439] width 10 height 10
click at [379, 304] on div at bounding box center [353, 278] width 273 height 153
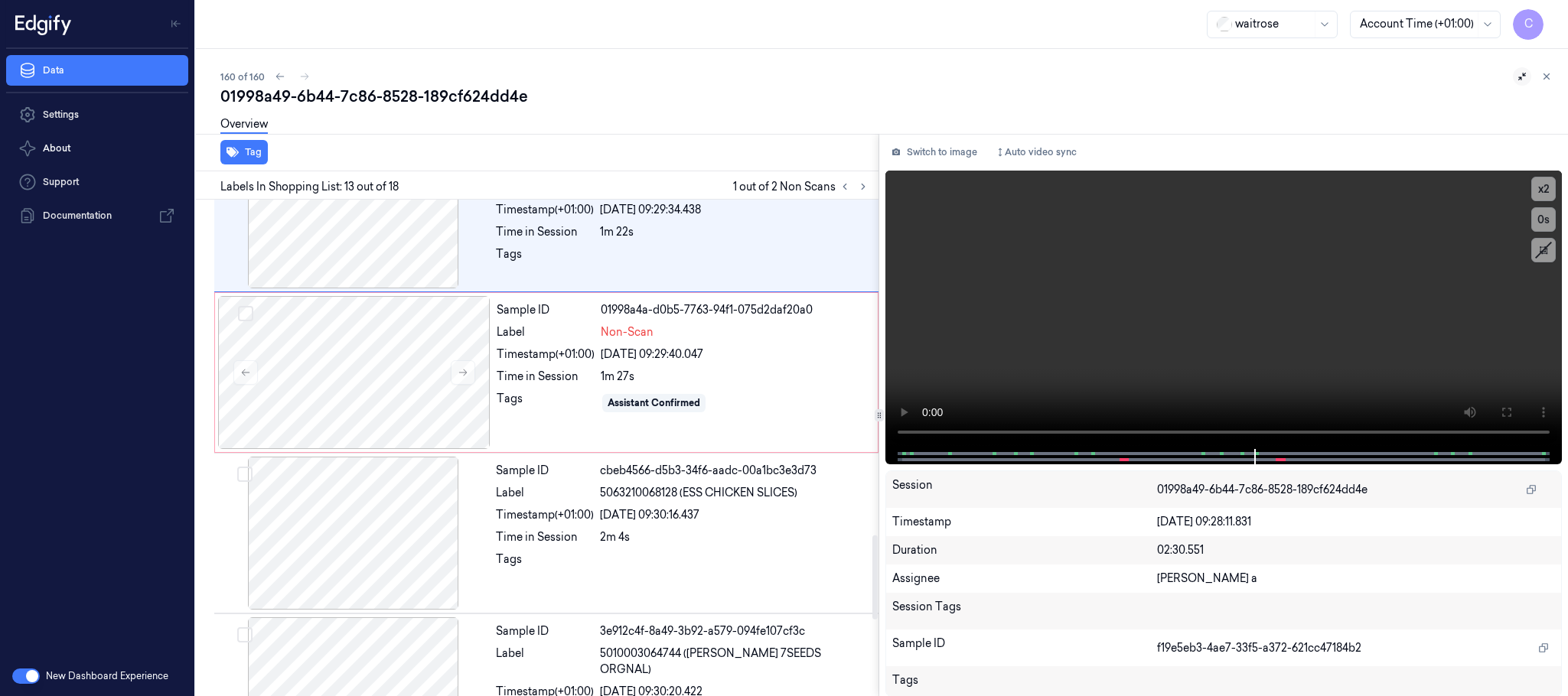
scroll to position [1997, 0]
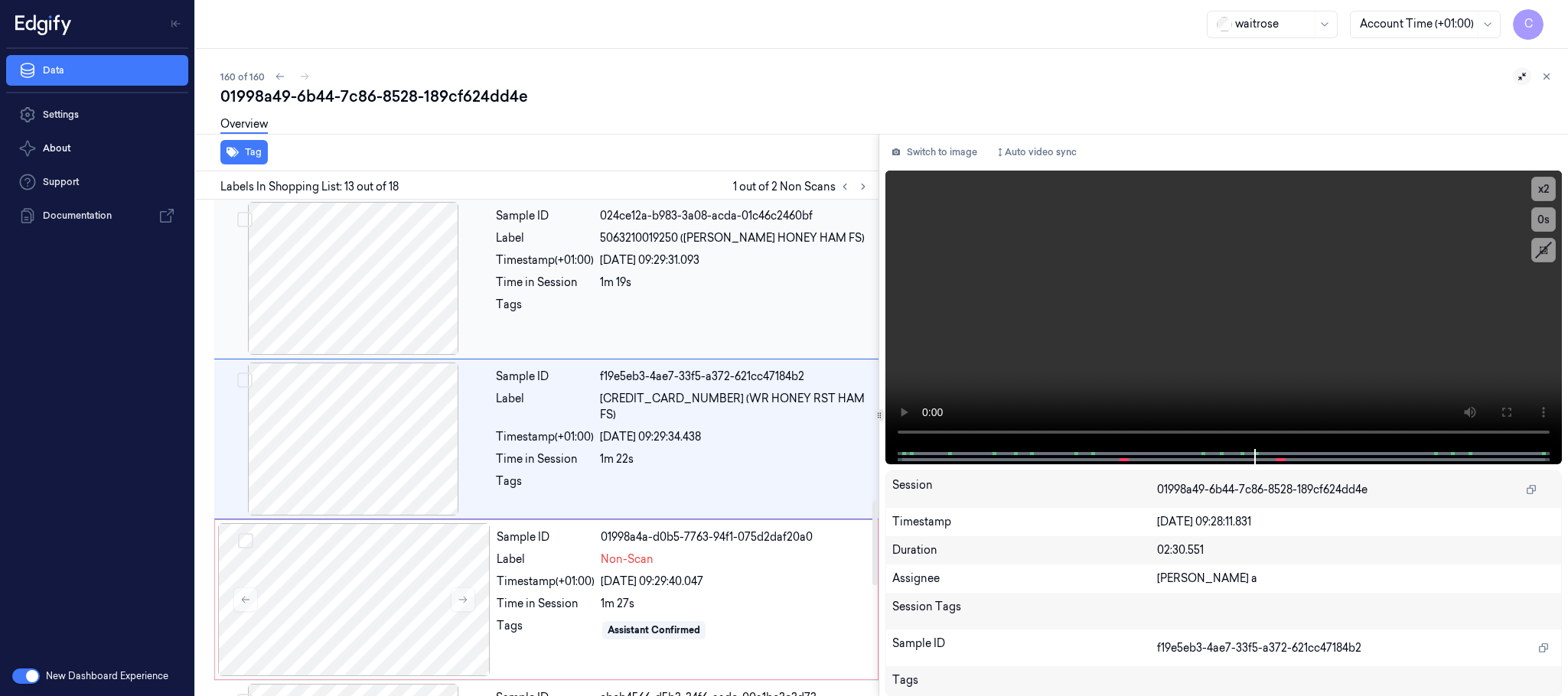
click at [392, 317] on div at bounding box center [353, 278] width 273 height 153
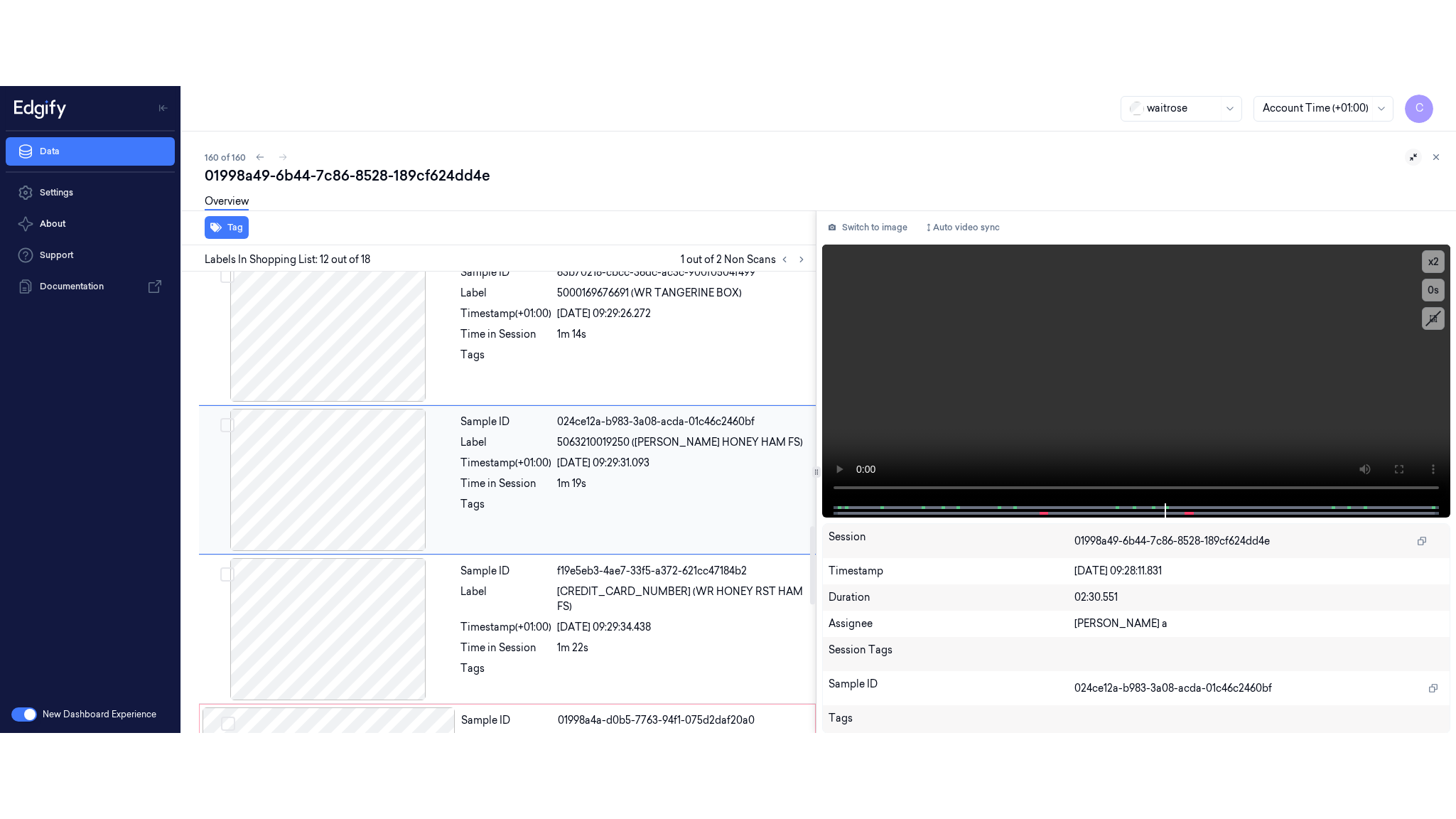
scroll to position [1492, 0]
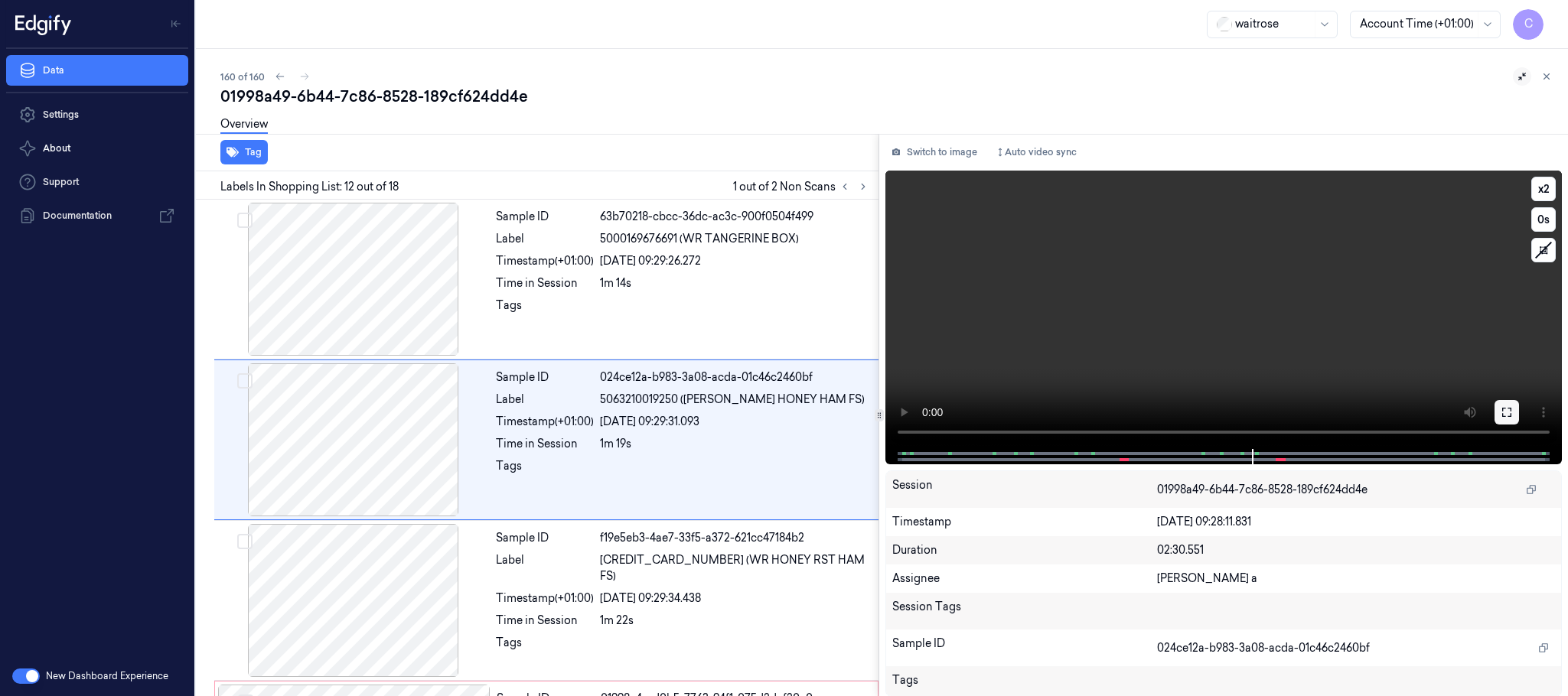
click at [1507, 414] on icon at bounding box center [1507, 411] width 12 height 12
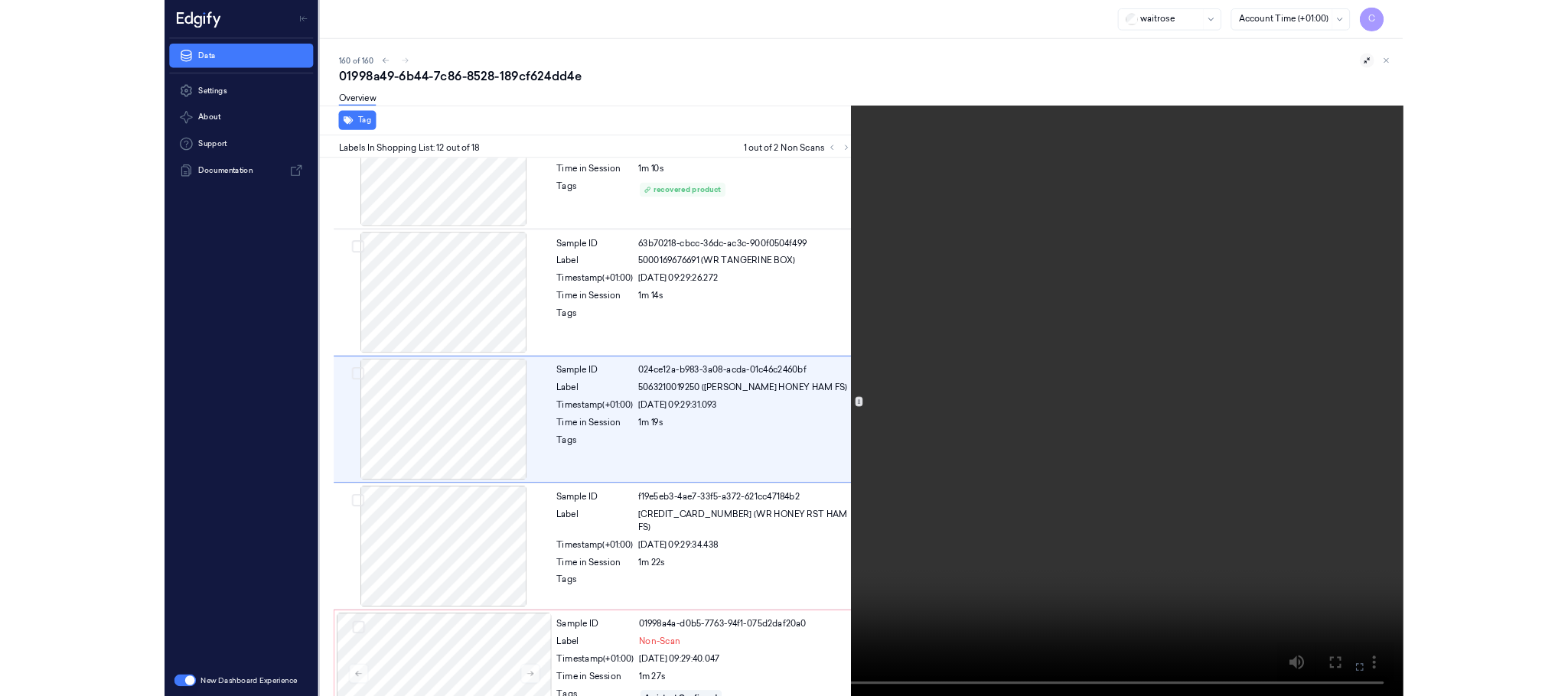
scroll to position [1515, 0]
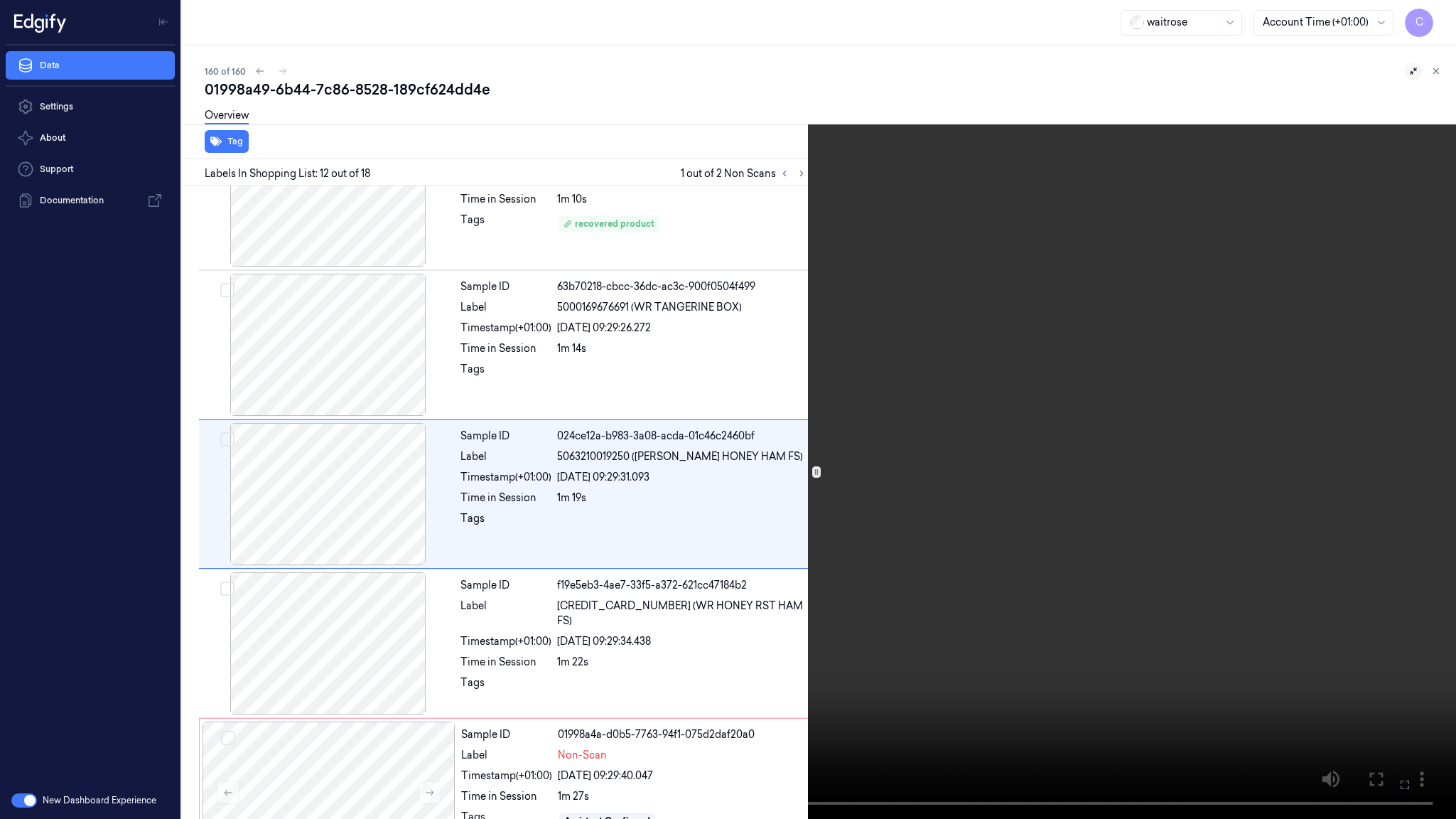
click at [655, 491] on video at bounding box center [728, 409] width 1456 height 819
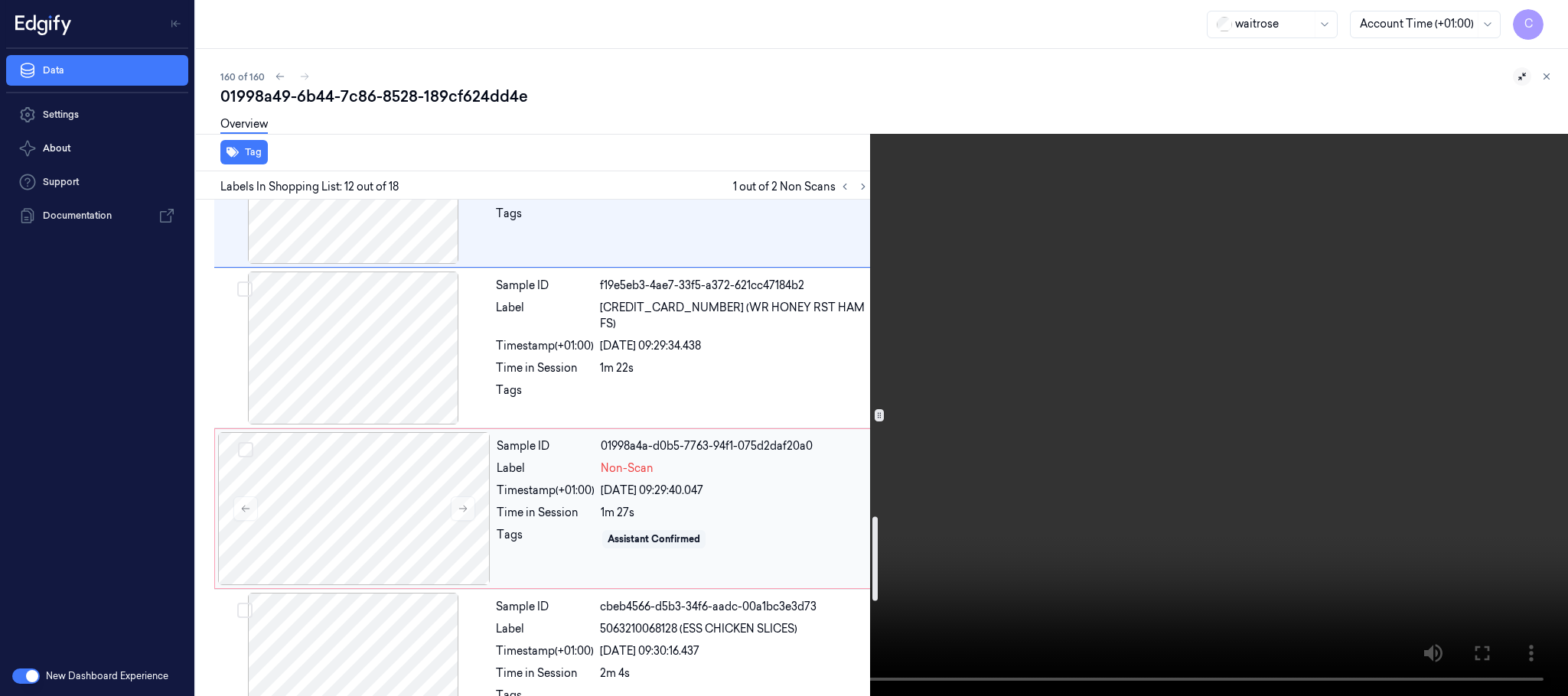
scroll to position [1744, 0]
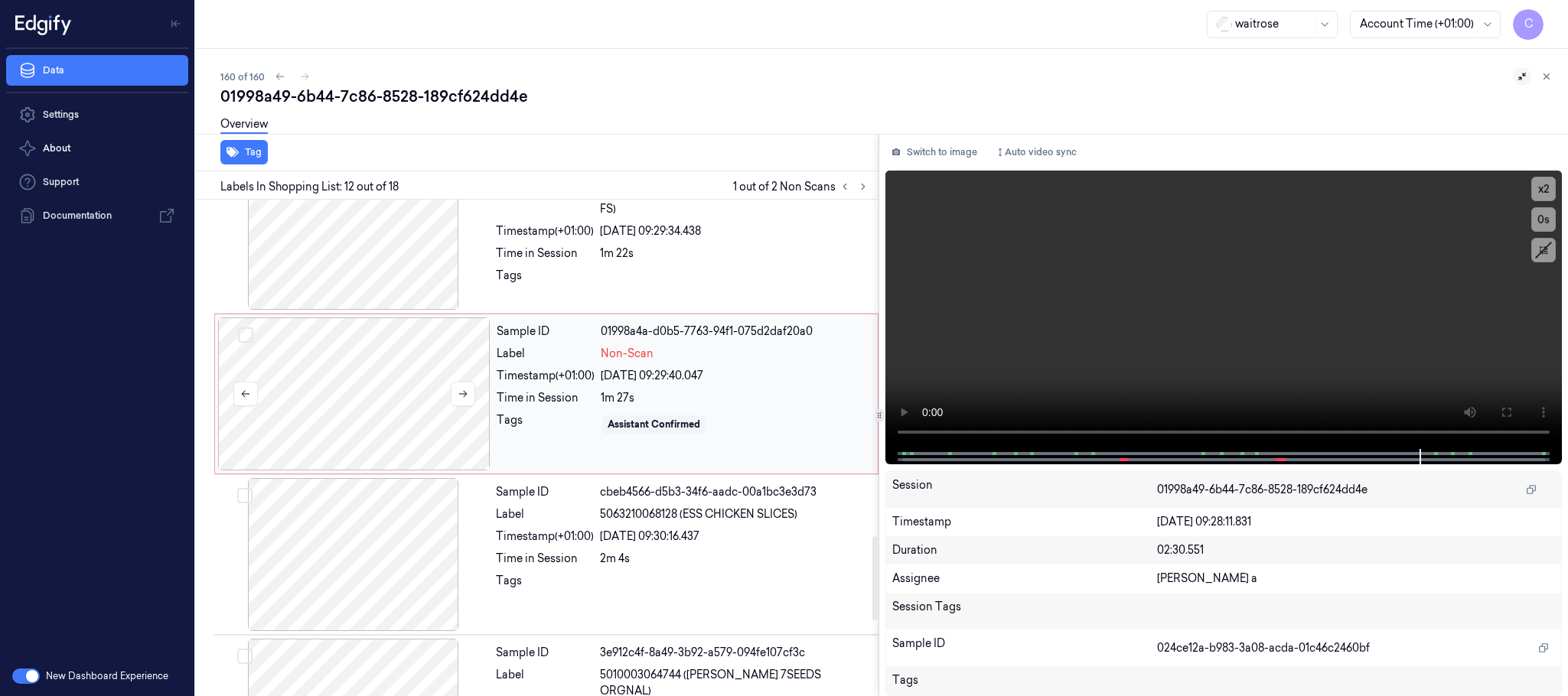
click at [343, 405] on div at bounding box center [354, 394] width 273 height 153
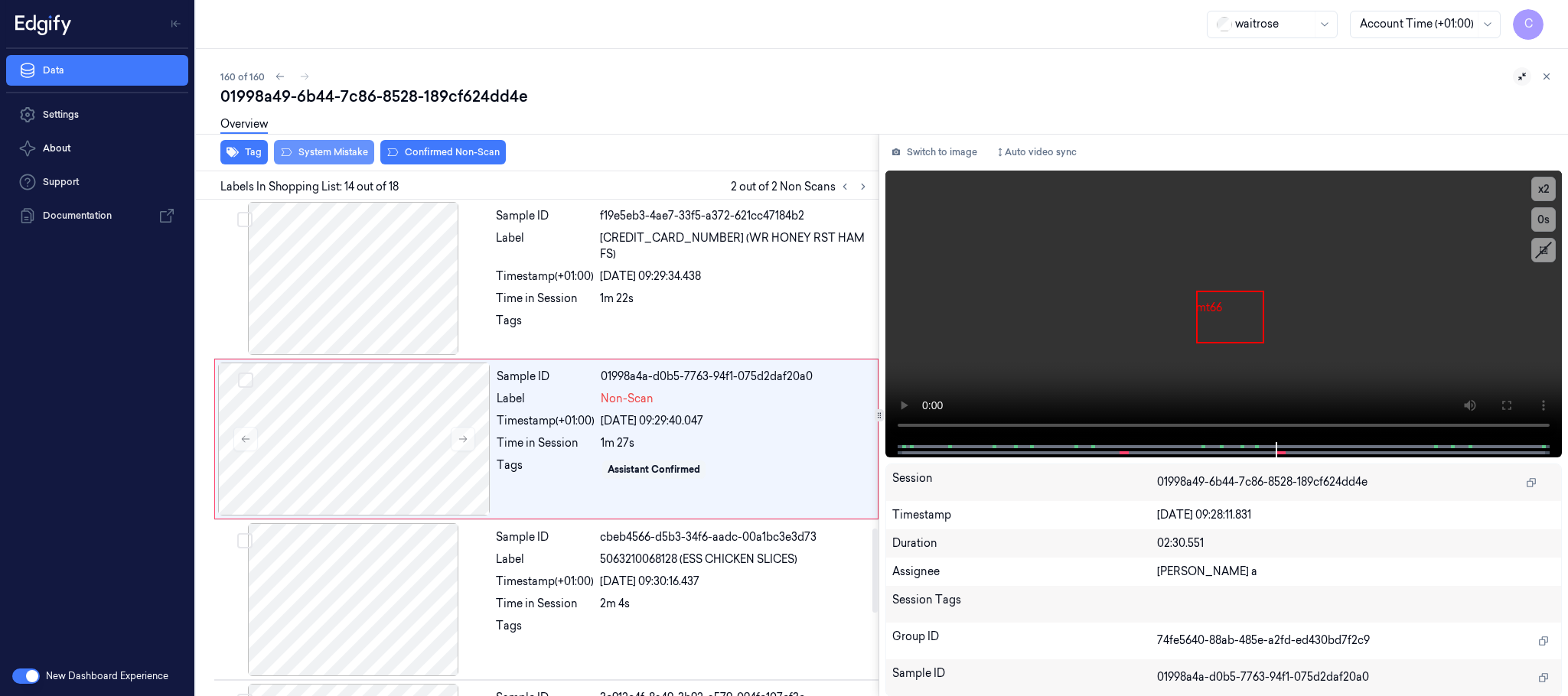
click at [329, 148] on button "System Mistake" at bounding box center [324, 152] width 101 height 24
click at [419, 142] on div "Overview" at bounding box center [888, 126] width 1336 height 39
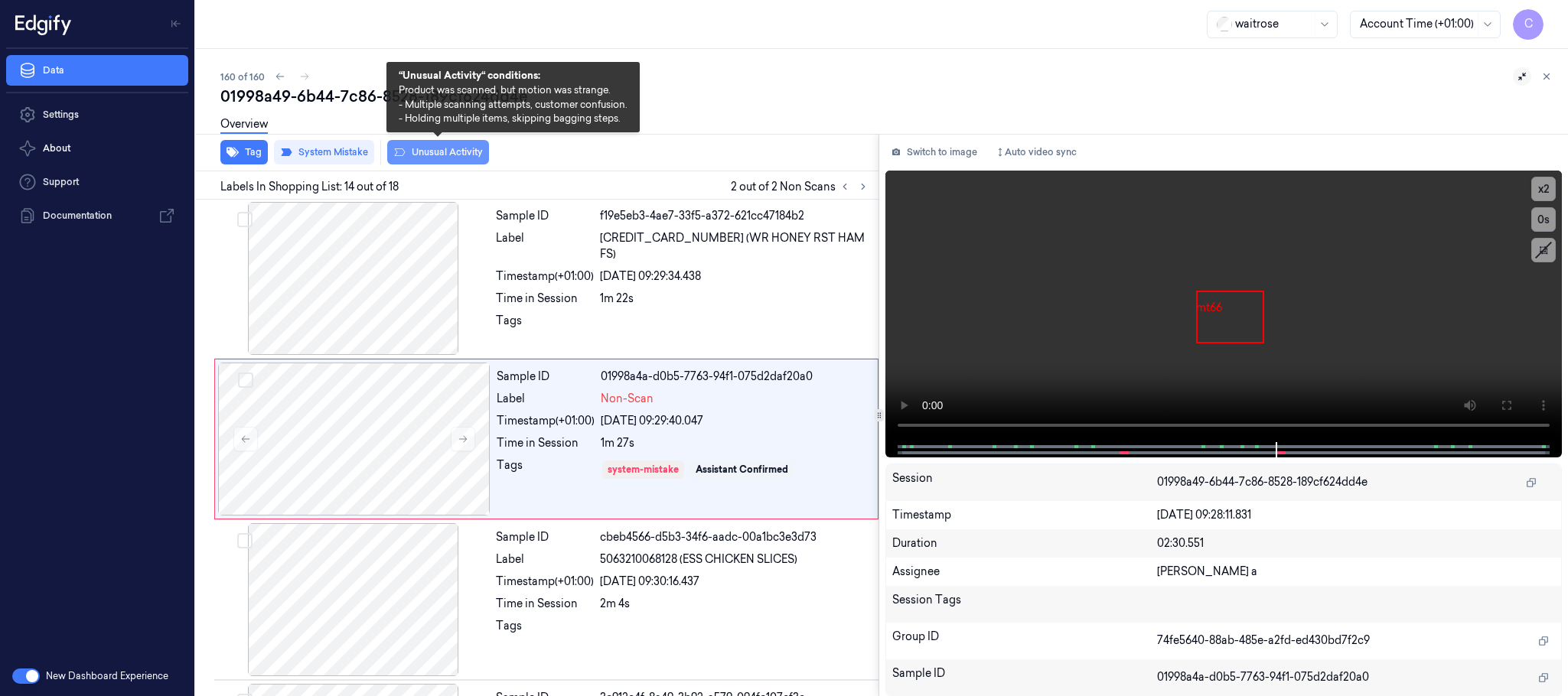
click at [422, 151] on button "Unusual Activity" at bounding box center [438, 152] width 102 height 24
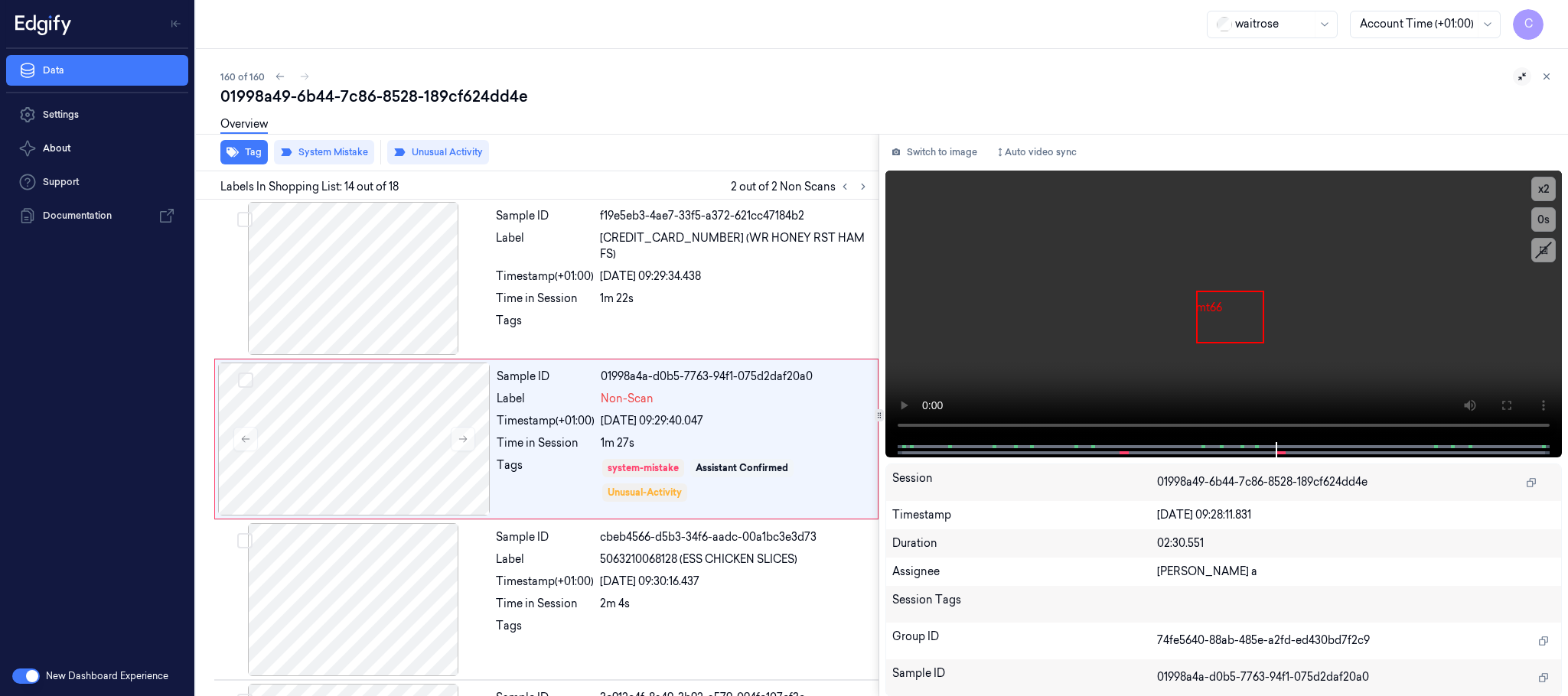
click at [301, 76] on div "160 of 160" at bounding box center [888, 76] width 1336 height 18
click at [1546, 76] on icon at bounding box center [1547, 76] width 6 height 6
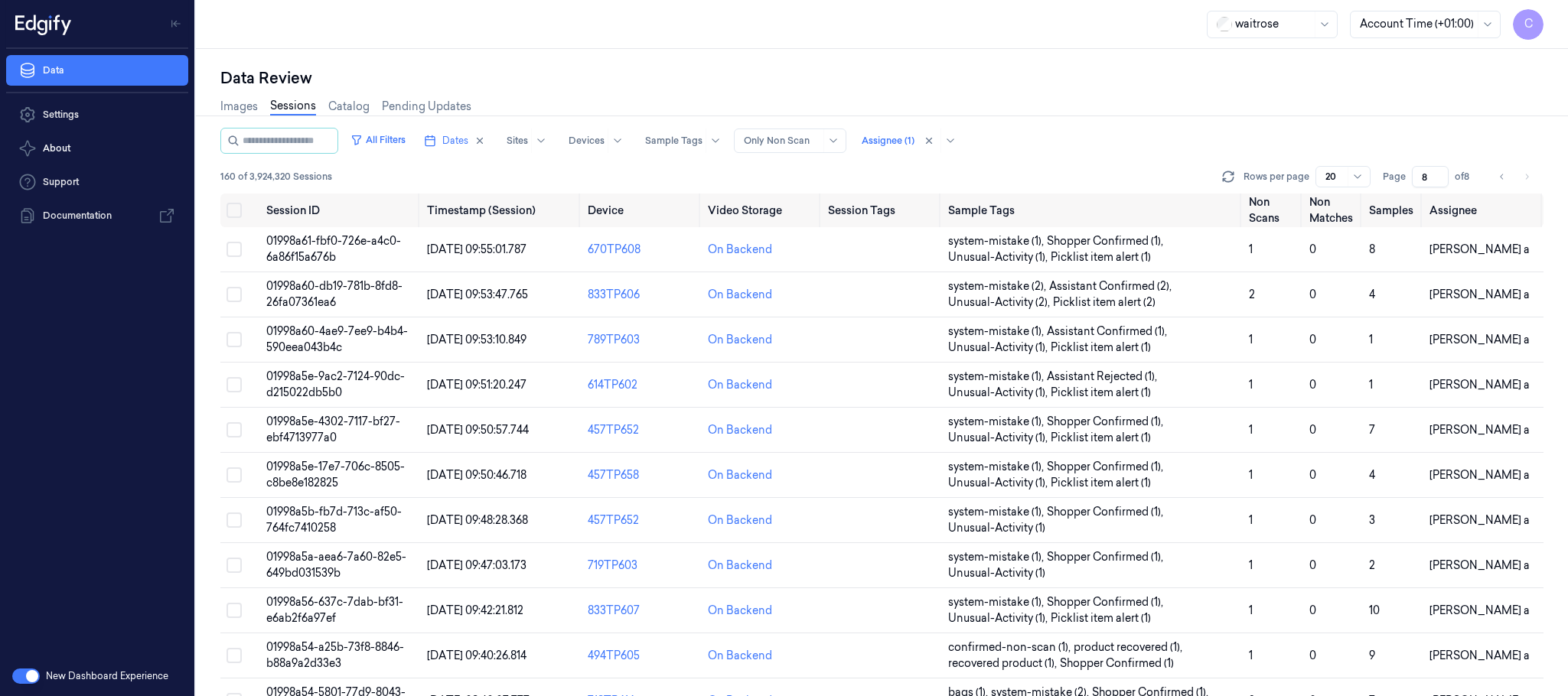
click at [1525, 172] on li "pagination" at bounding box center [1527, 177] width 22 height 22
click at [1527, 172] on li "pagination" at bounding box center [1527, 177] width 22 height 22
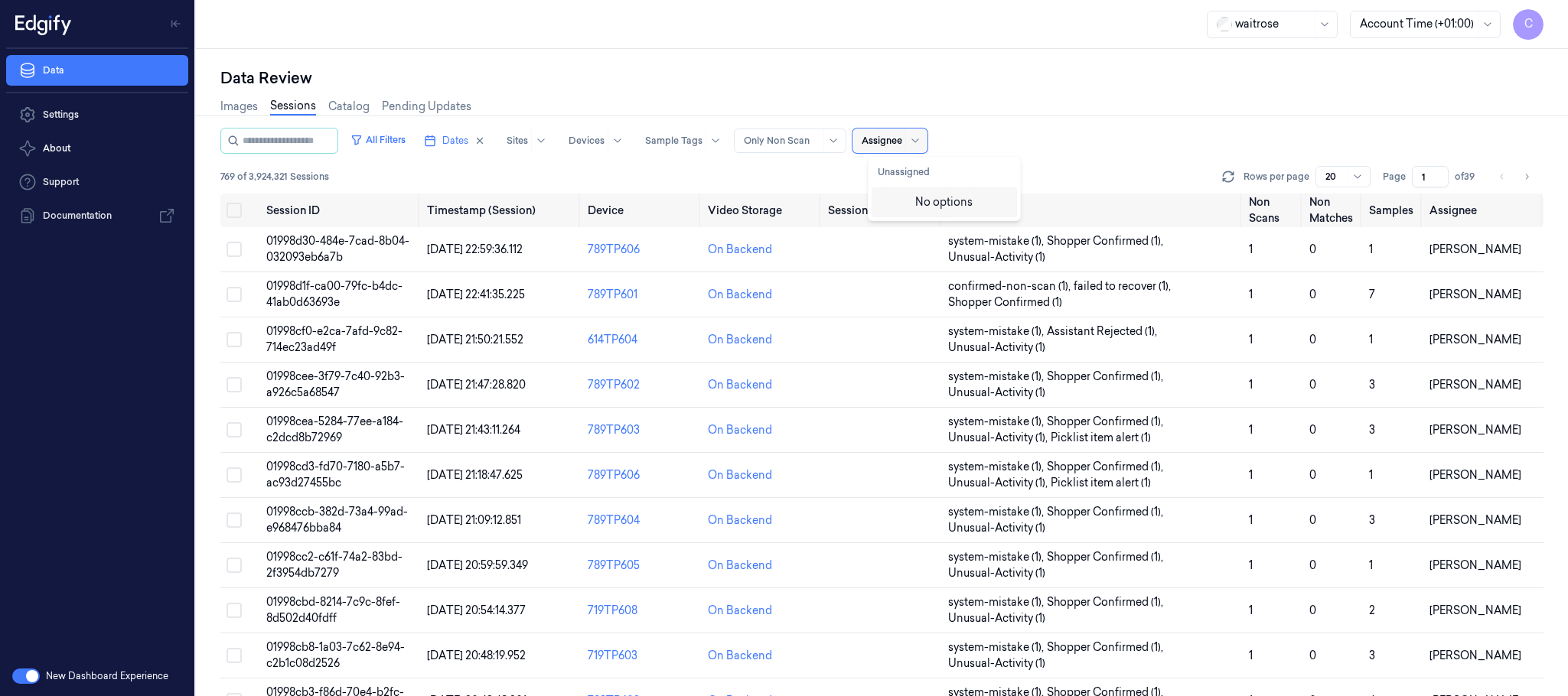
click at [902, 145] on div at bounding box center [882, 141] width 40 height 14
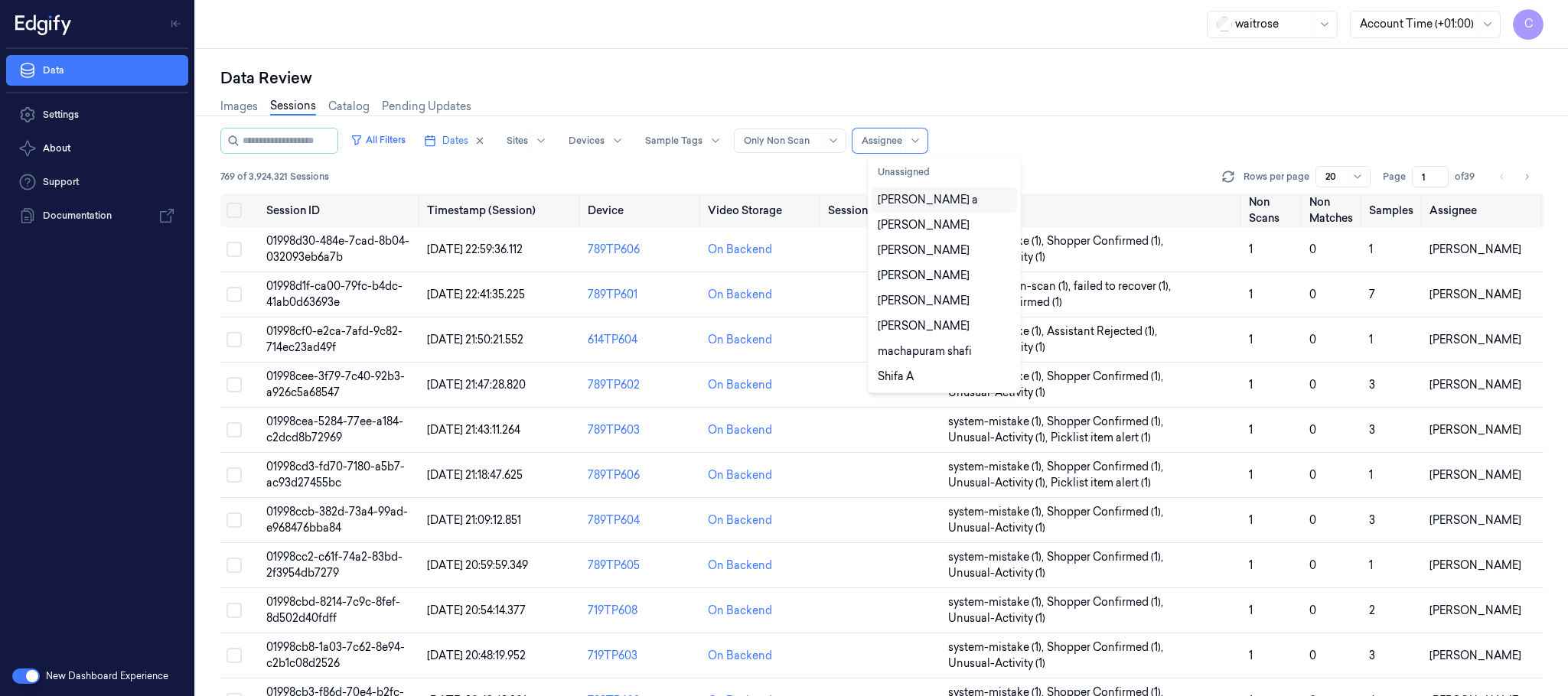
click at [903, 207] on div "[PERSON_NAME] a" at bounding box center [928, 200] width 101 height 16
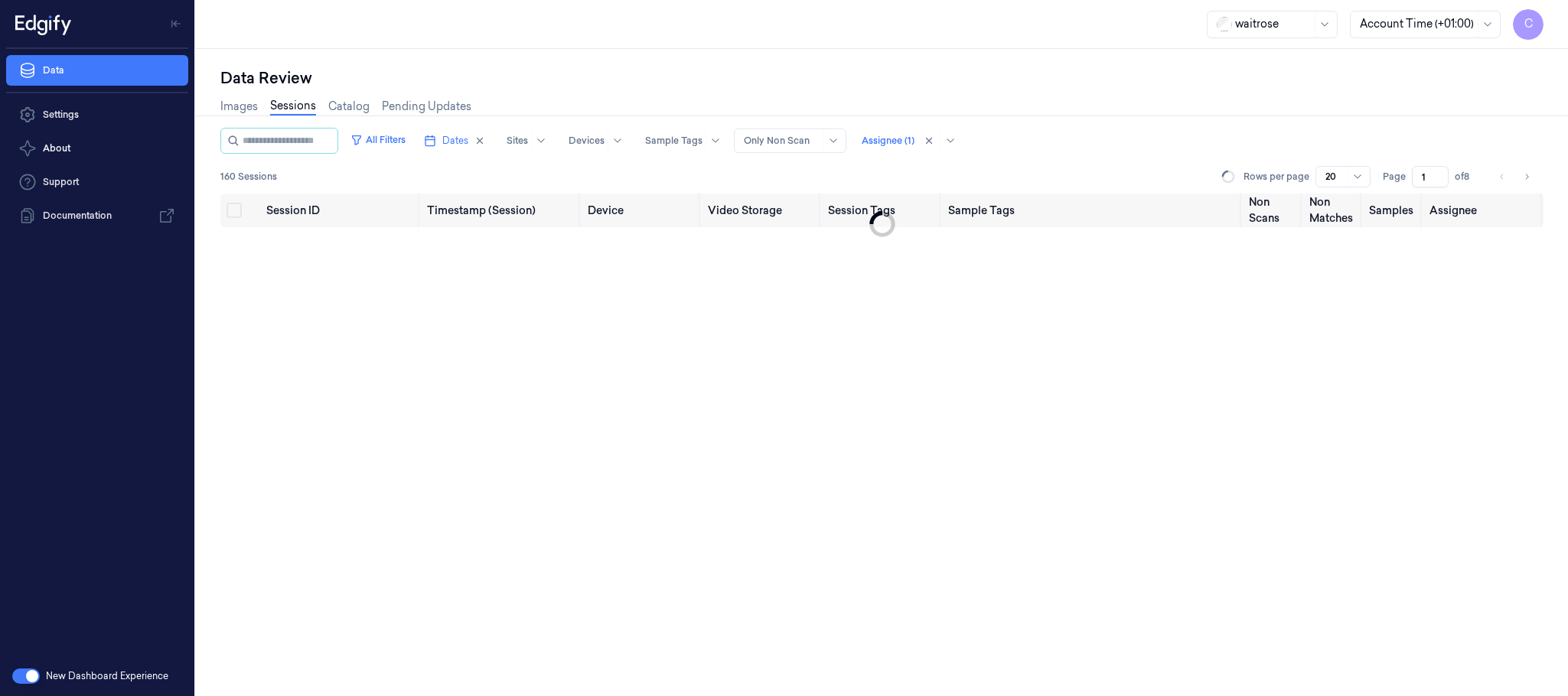
click at [1070, 126] on div "Images Sessions Catalog Pending Updates" at bounding box center [882, 108] width 1324 height 39
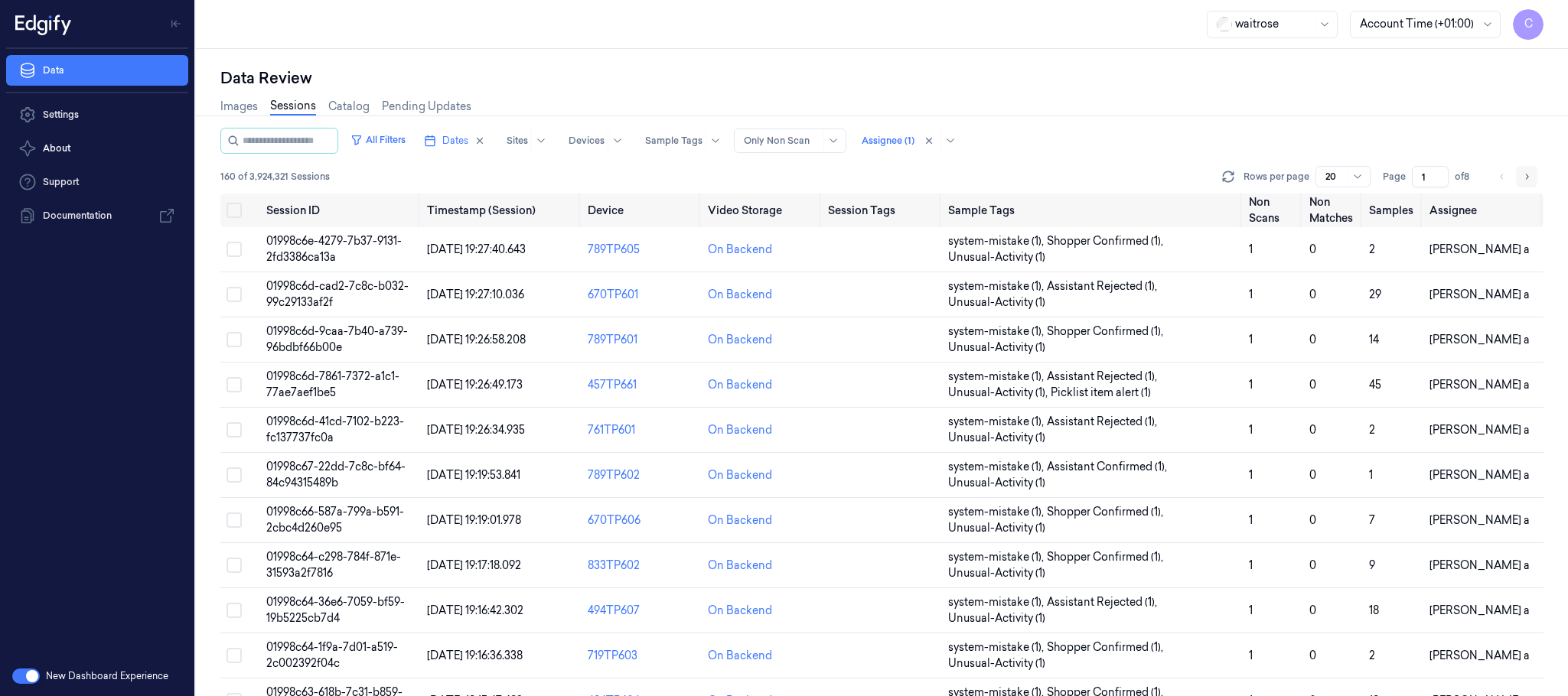
click at [1530, 178] on icon "Go to next page" at bounding box center [1526, 176] width 9 height 12
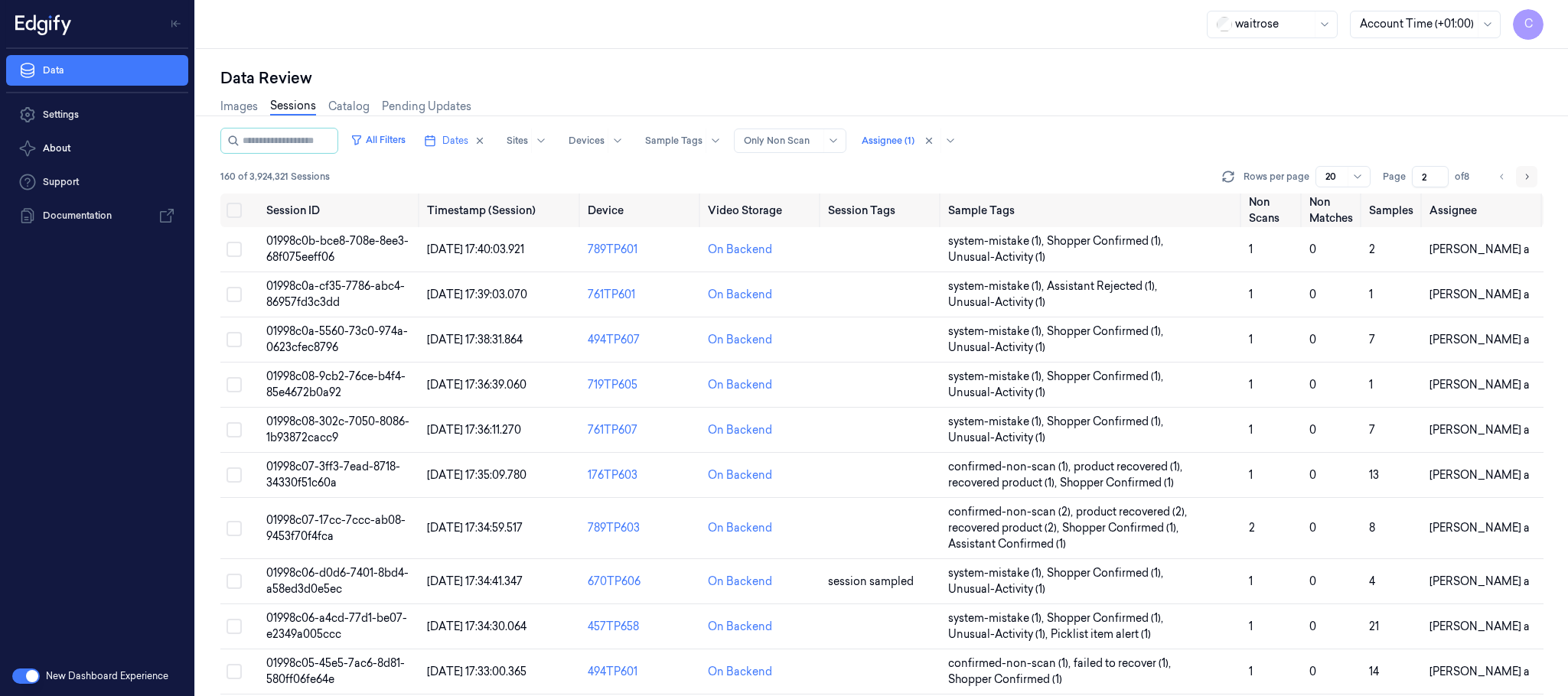
click at [1530, 178] on icon "Go to next page" at bounding box center [1526, 176] width 9 height 12
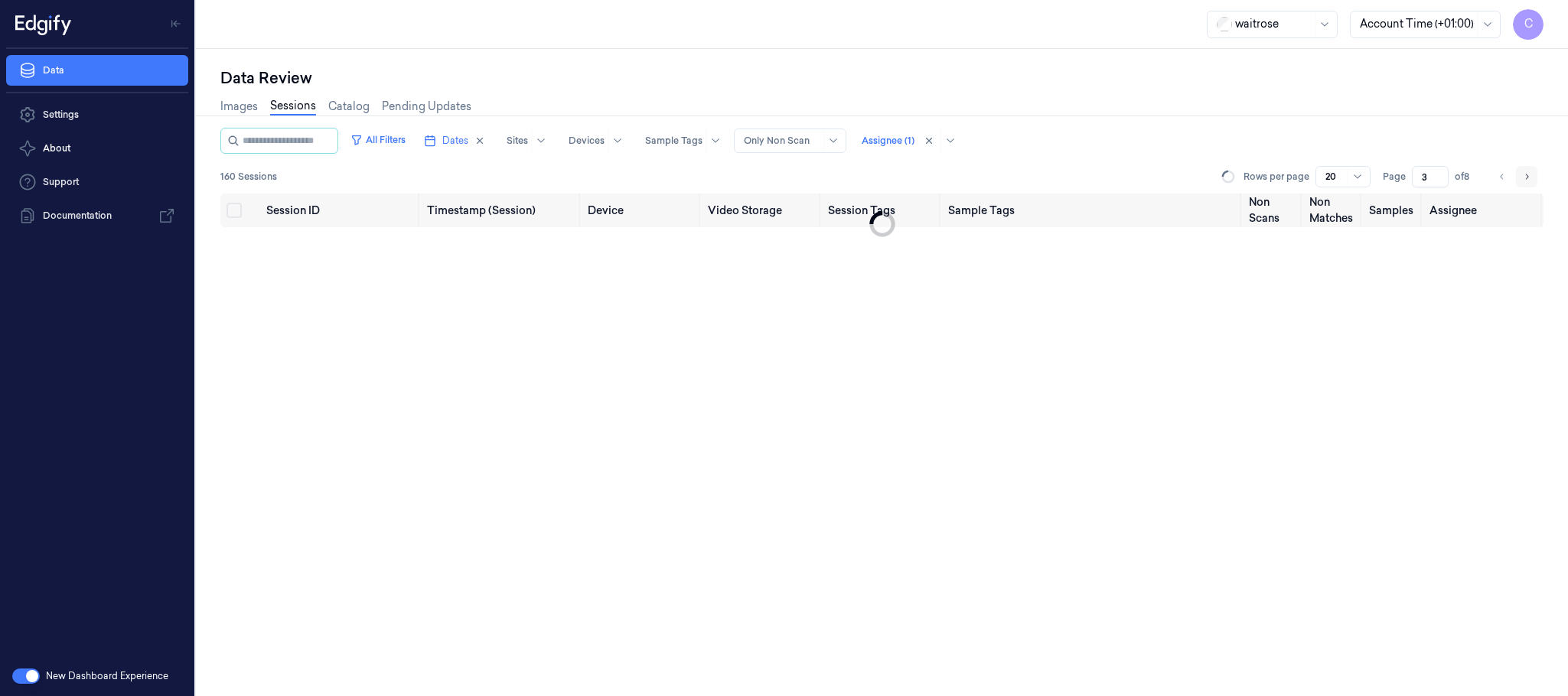
click at [1530, 178] on icon "Go to next page" at bounding box center [1526, 176] width 9 height 12
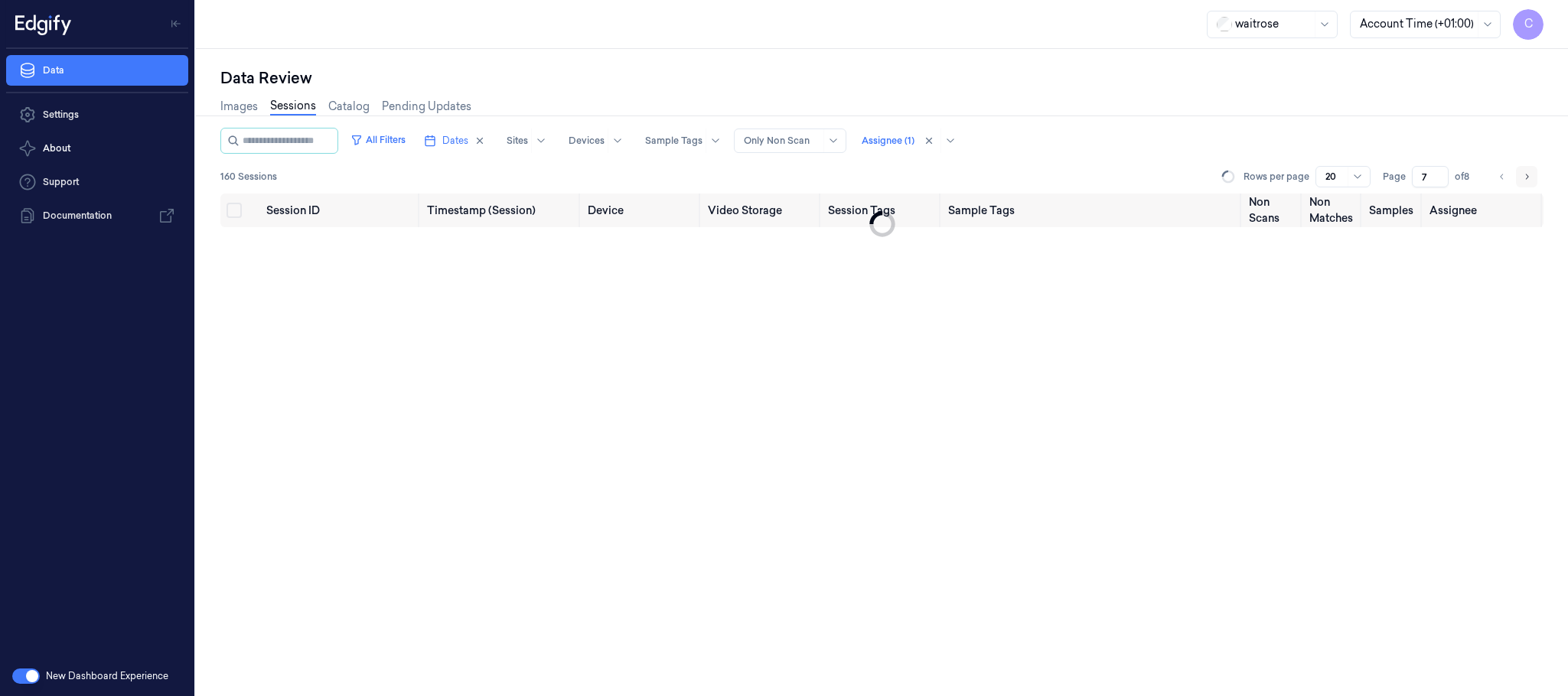
type input "8"
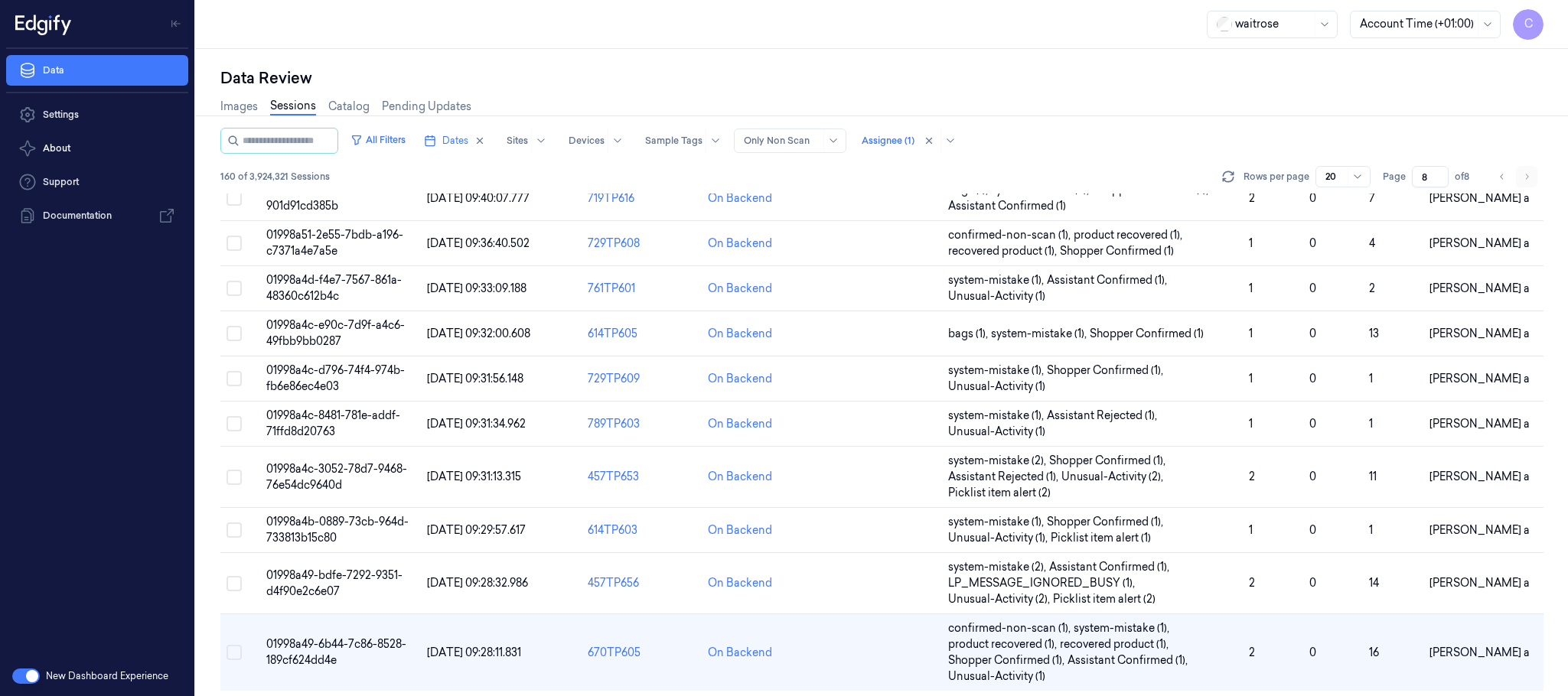
scroll to position [515, 0]
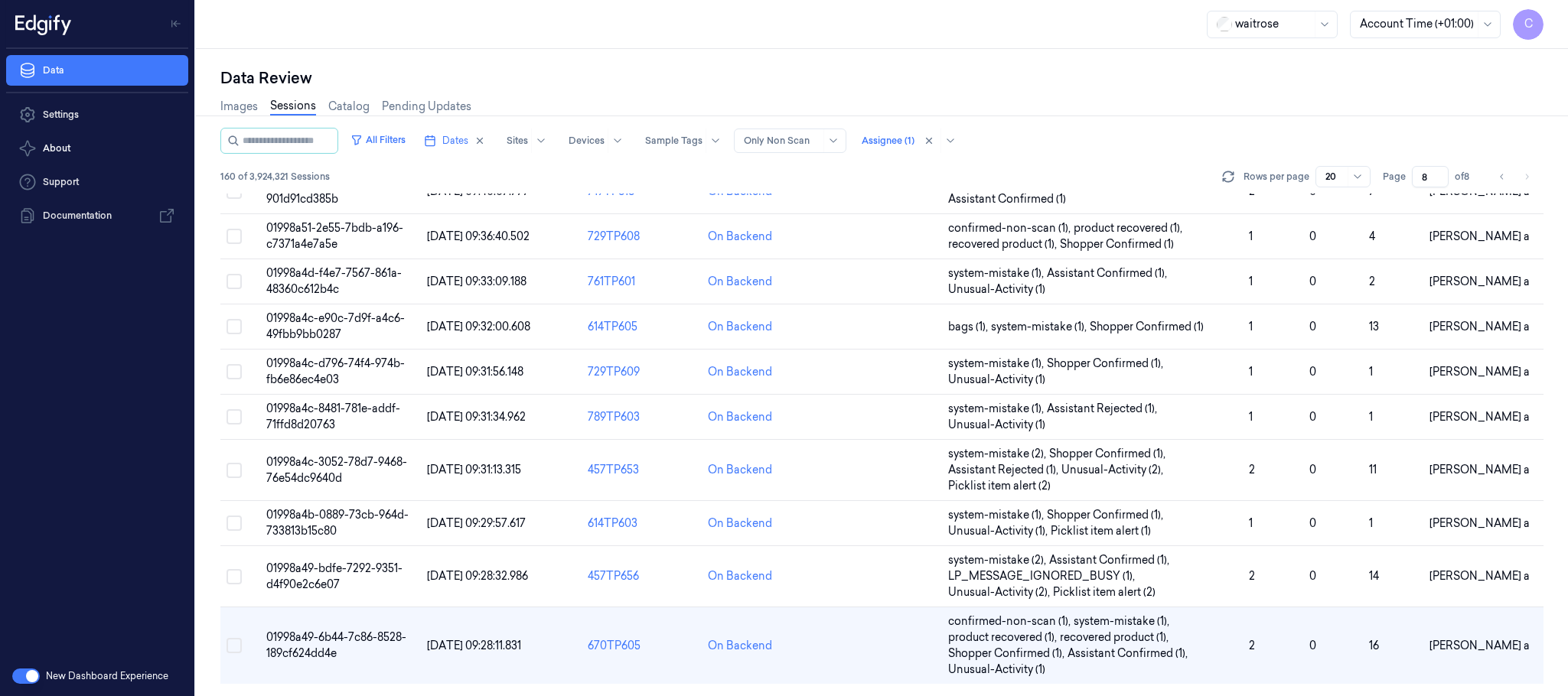
click at [1525, 174] on li "pagination" at bounding box center [1527, 177] width 22 height 22
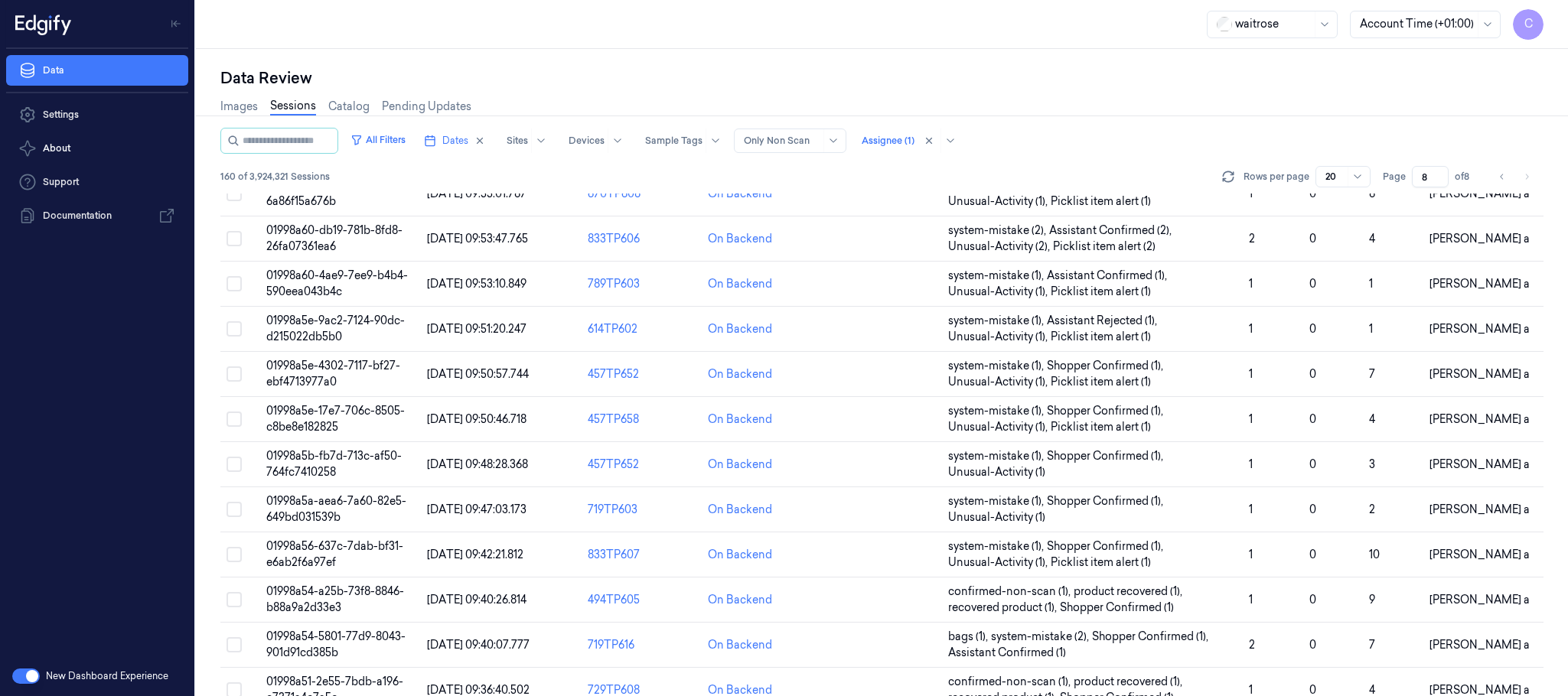
scroll to position [0, 0]
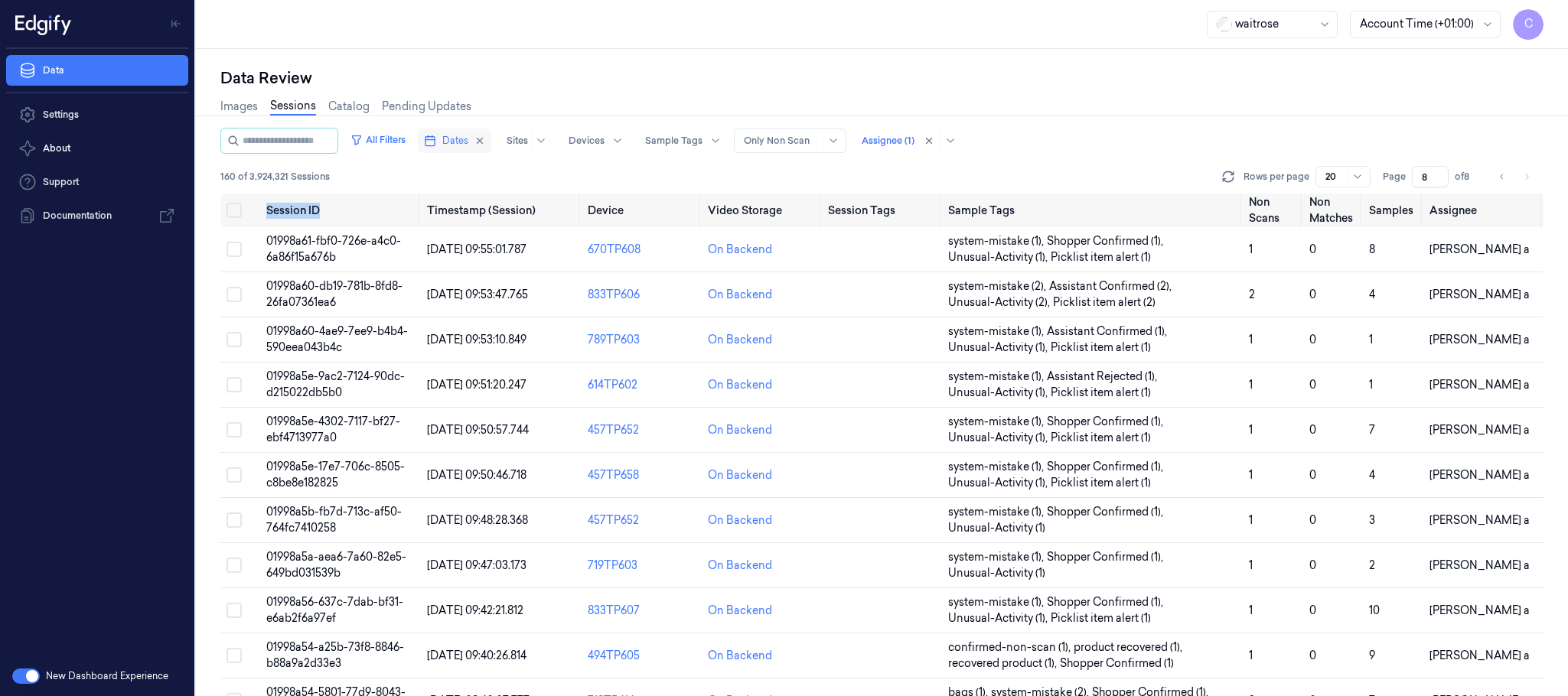
click at [469, 140] on span "Dates" at bounding box center [455, 141] width 26 height 14
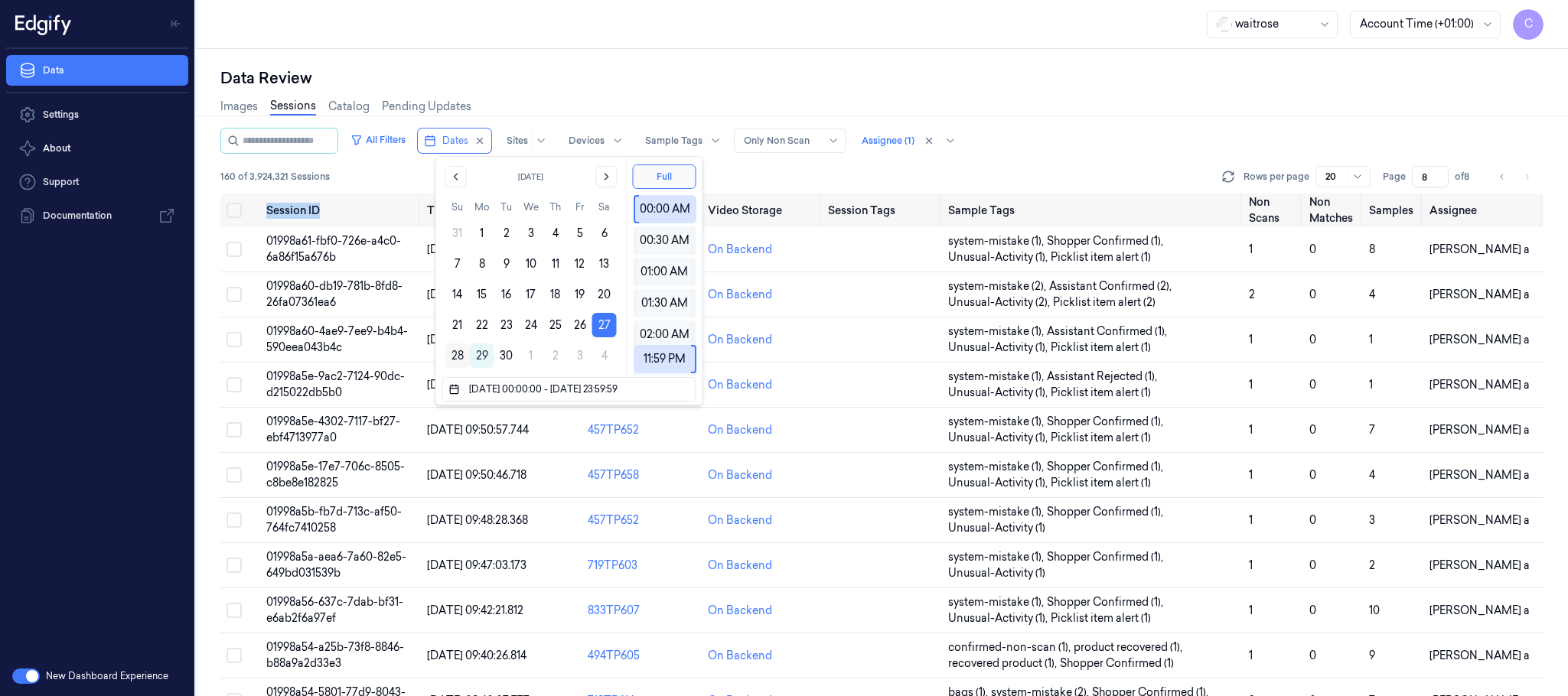
click at [453, 354] on button "28" at bounding box center [458, 355] width 24 height 24
click at [605, 328] on button "27" at bounding box center [605, 325] width 24 height 24
click at [453, 360] on button "28" at bounding box center [458, 355] width 24 height 24
type input "[DATE] 00:00:00 - [DATE] 23:59:59"
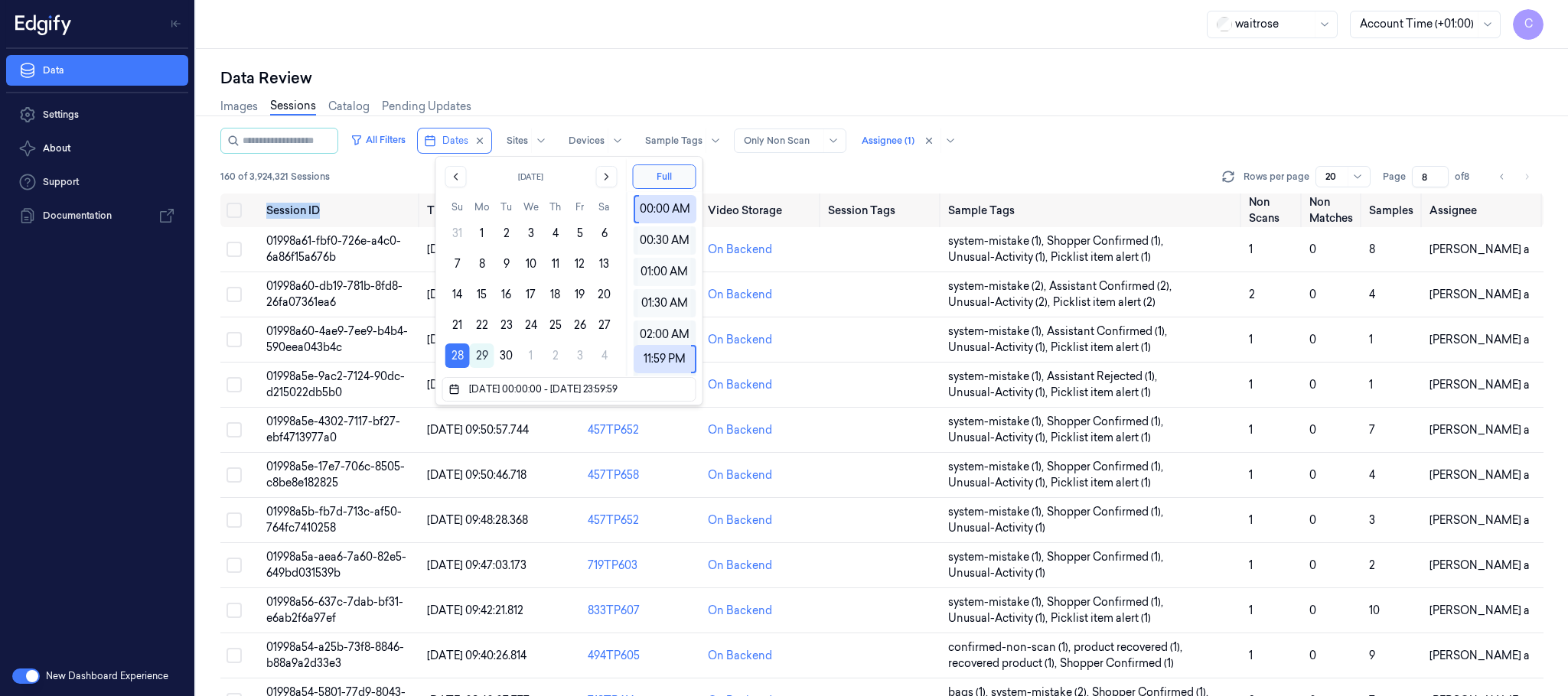
click at [643, 58] on div "Data Review Images Sessions Catalog Pending Updates All Filters Dates Sites Dev…" at bounding box center [882, 372] width 1373 height 647
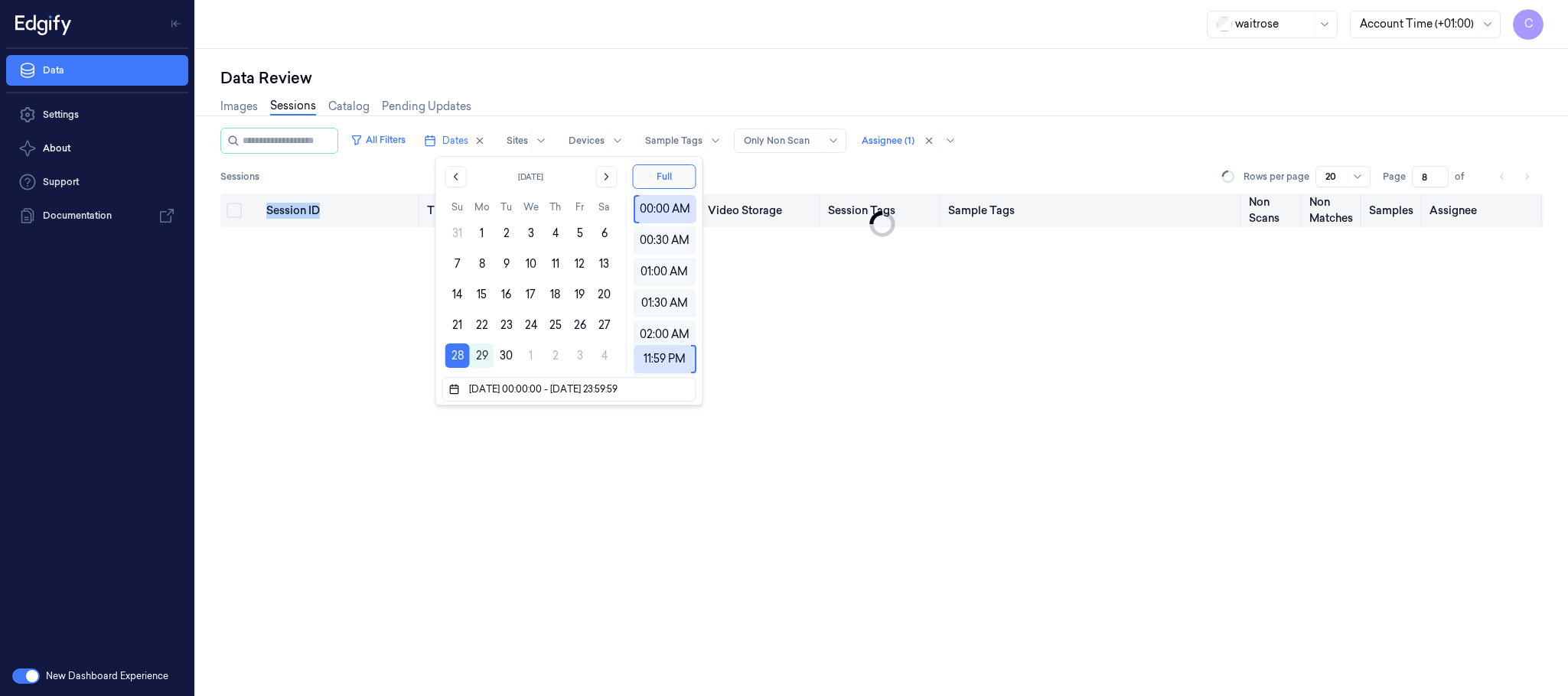
type input "1"
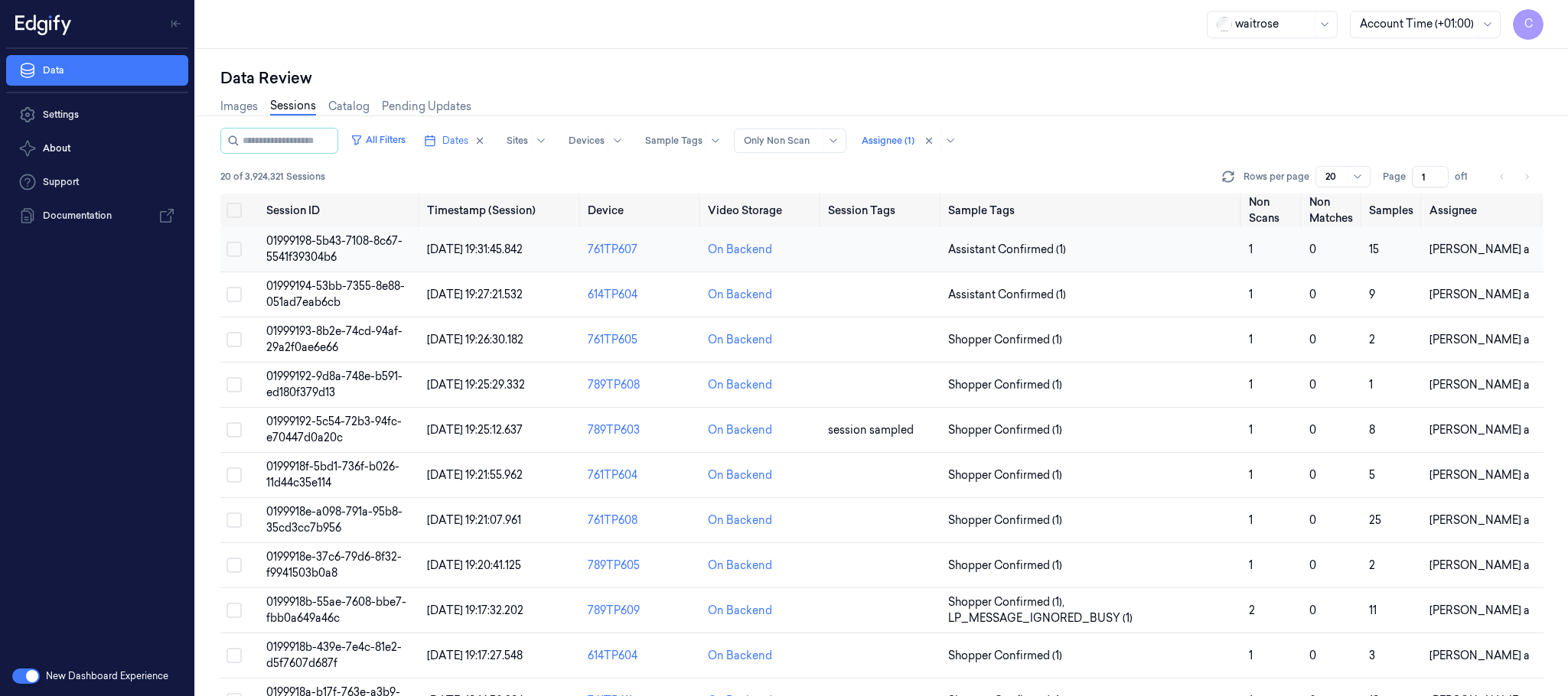
click at [351, 252] on td "01999198-5b43-7108-8c67-5541f39304b6" at bounding box center [341, 250] width 161 height 45
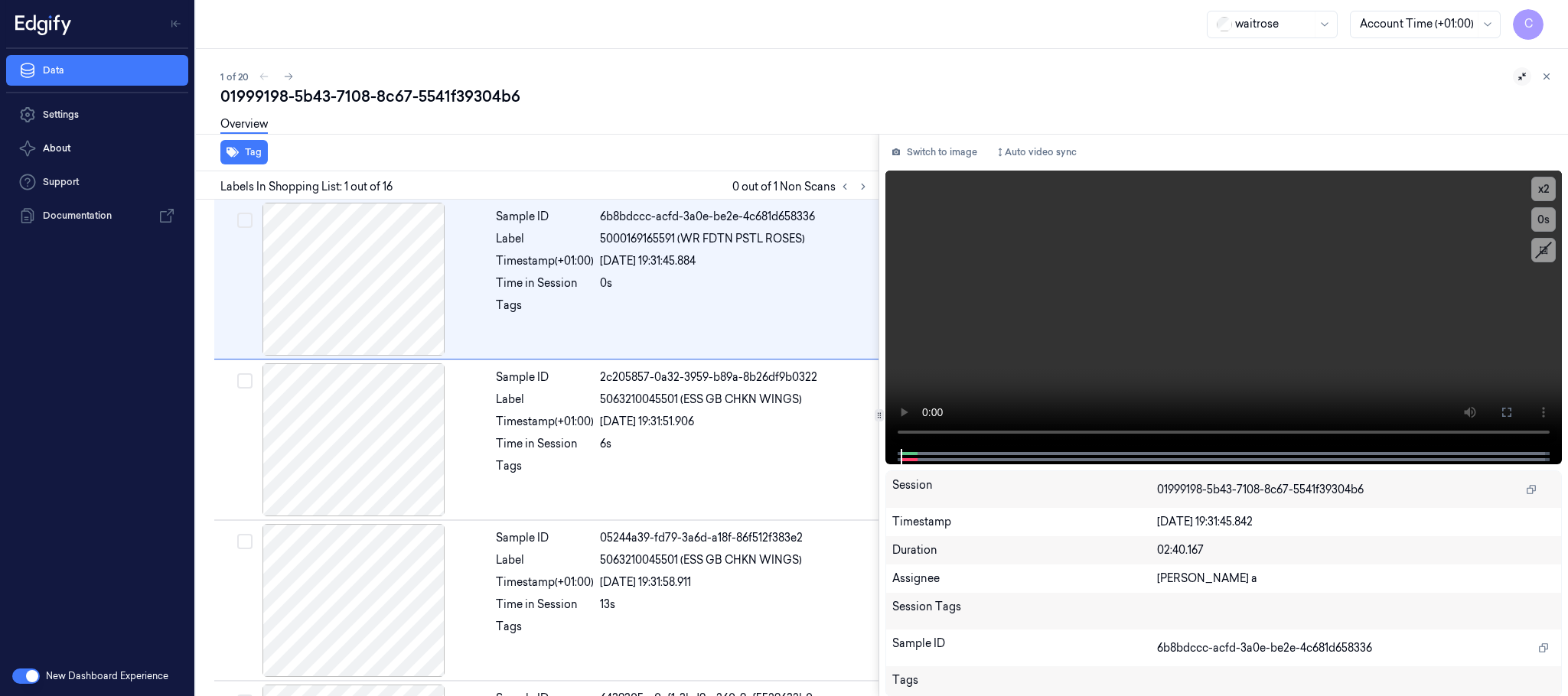
click at [1521, 79] on icon at bounding box center [1522, 76] width 8 height 8
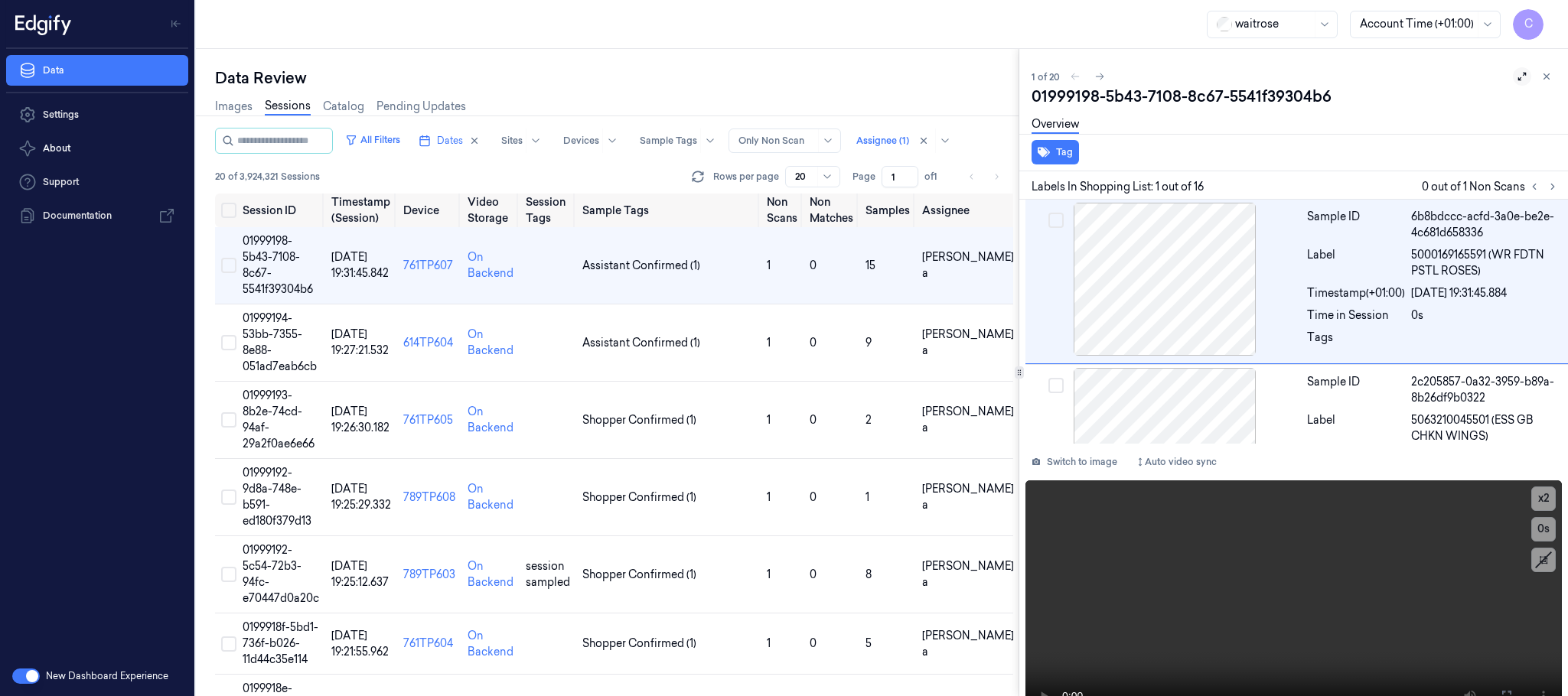
click at [1517, 79] on icon at bounding box center [1522, 76] width 10 height 10
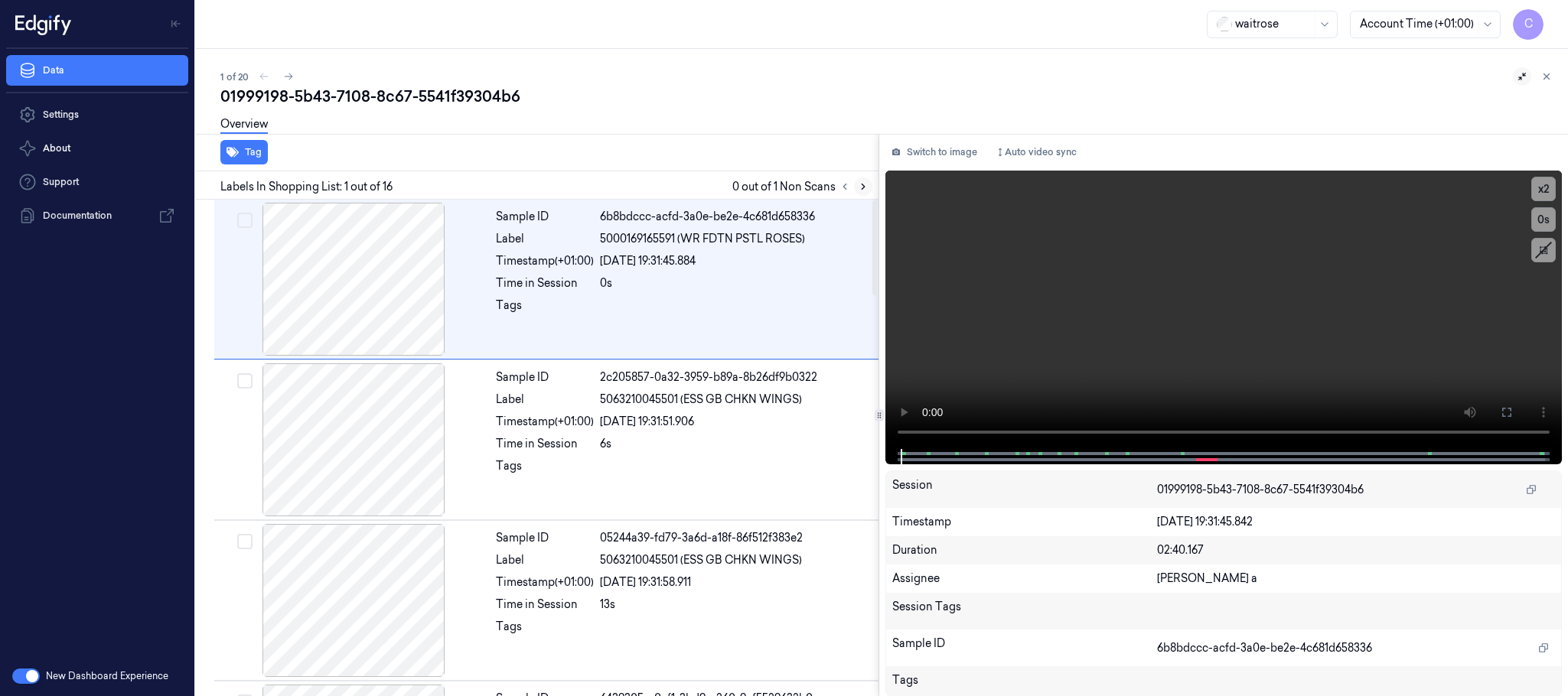
click at [866, 186] on icon at bounding box center [863, 186] width 10 height 10
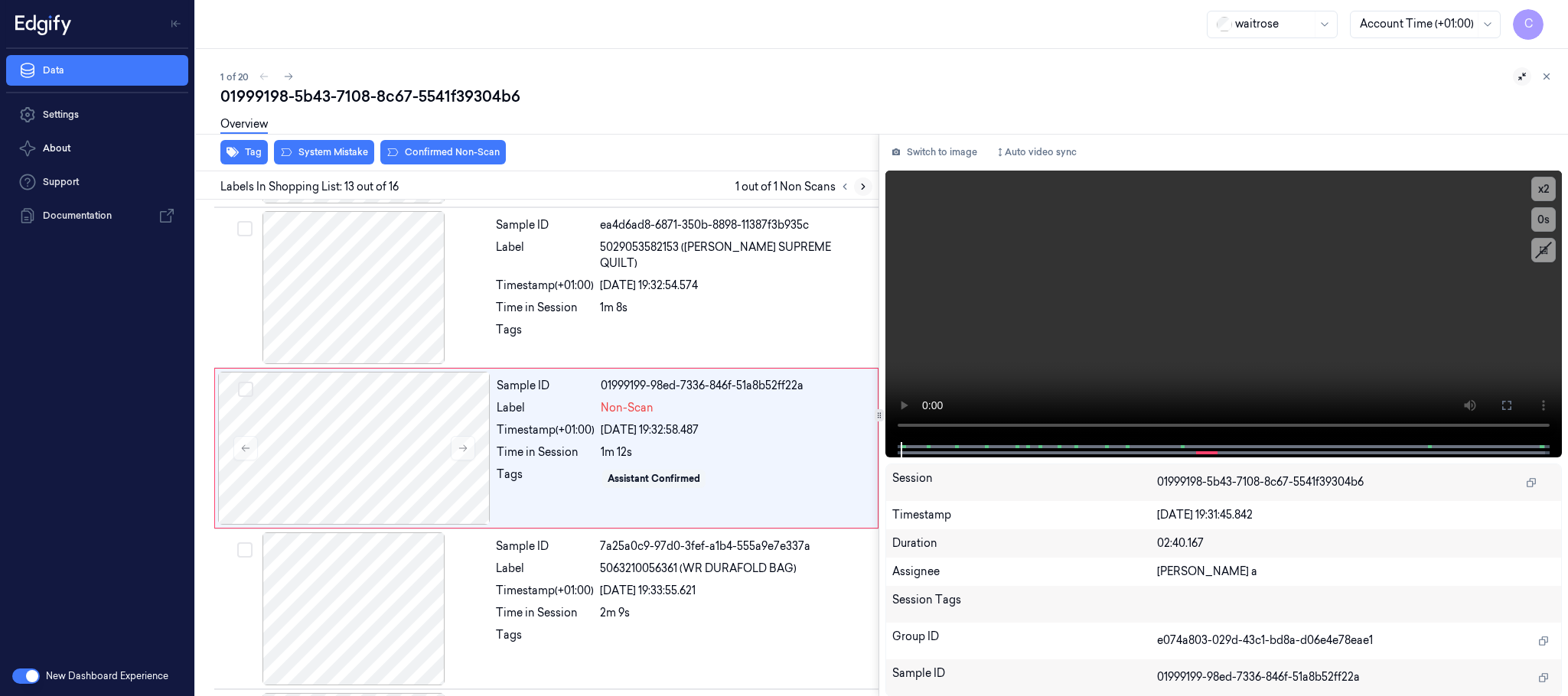
scroll to position [1768, 0]
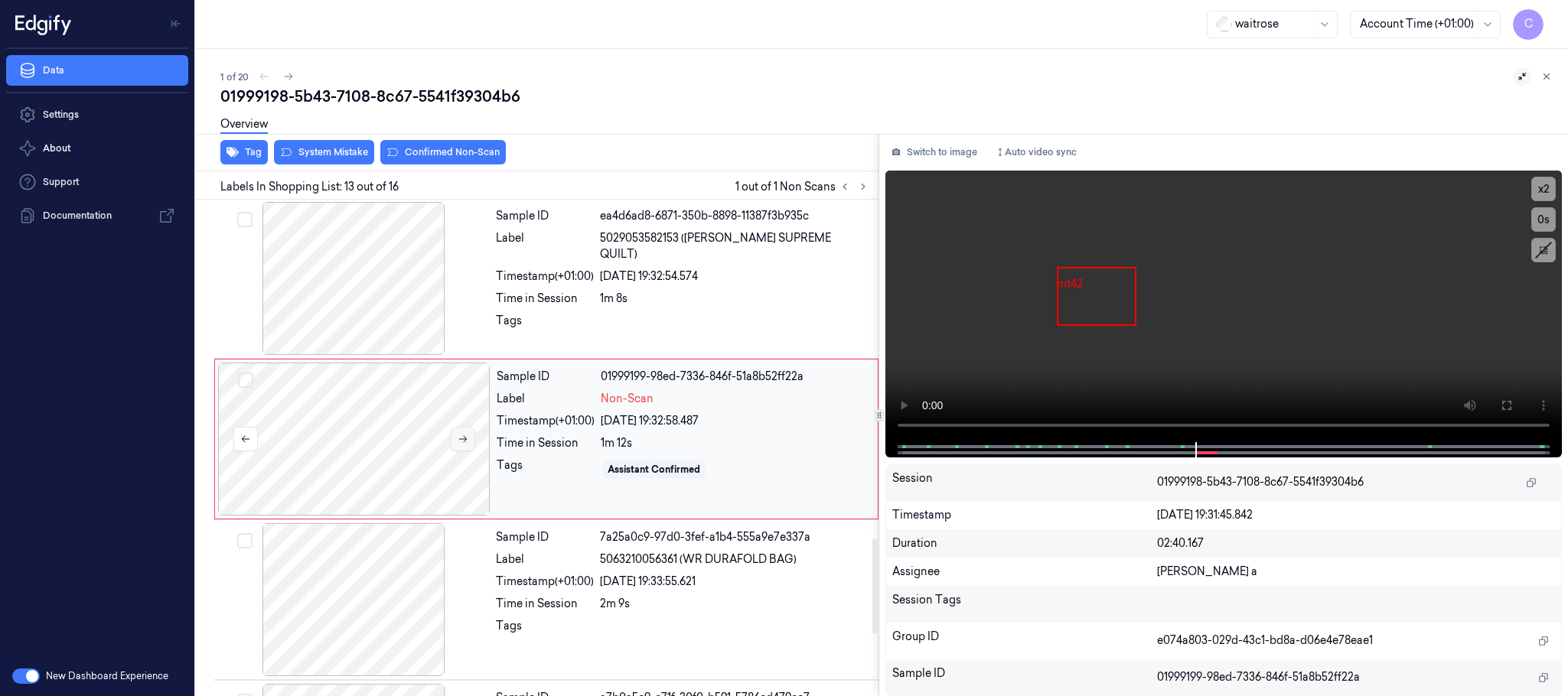
click at [469, 444] on icon at bounding box center [462, 439] width 10 height 10
click at [464, 441] on icon at bounding box center [462, 439] width 10 height 10
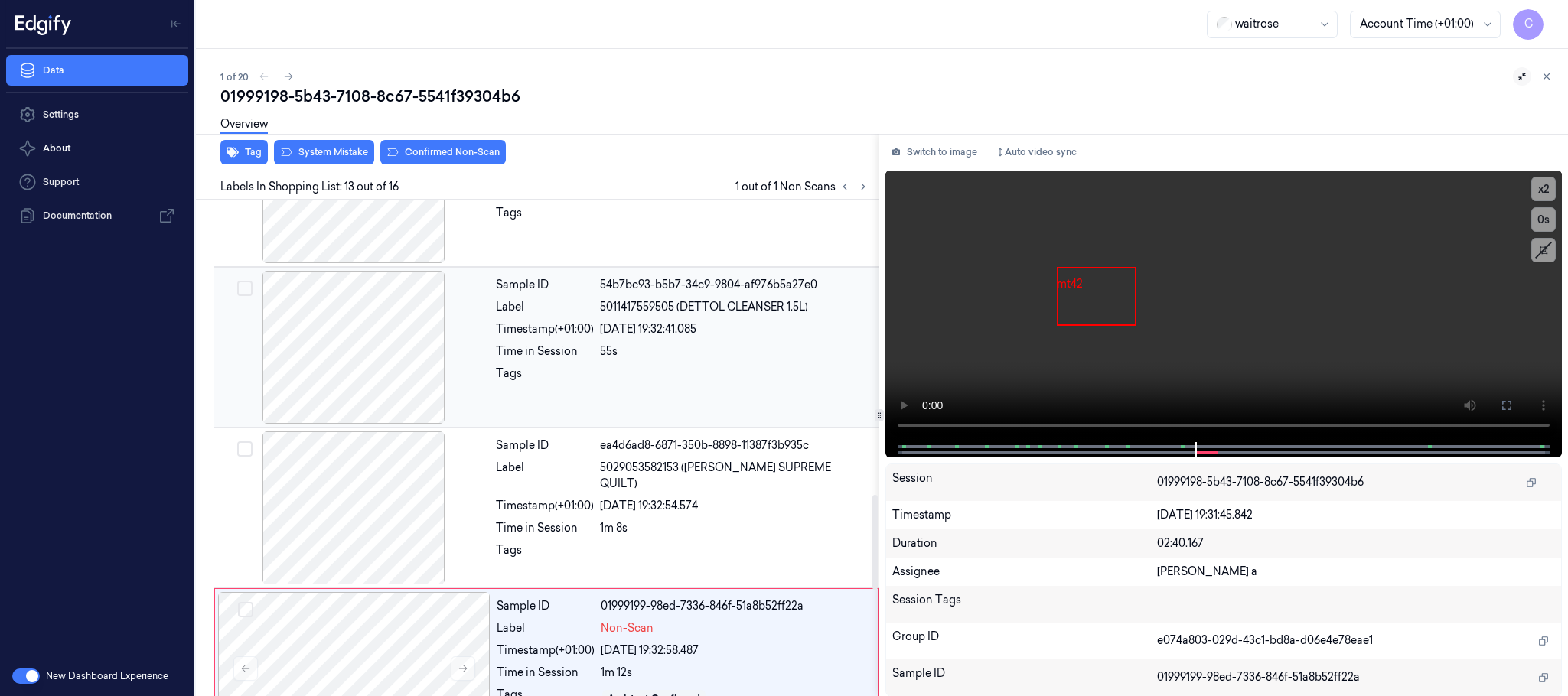
click at [391, 375] on div at bounding box center [353, 347] width 273 height 153
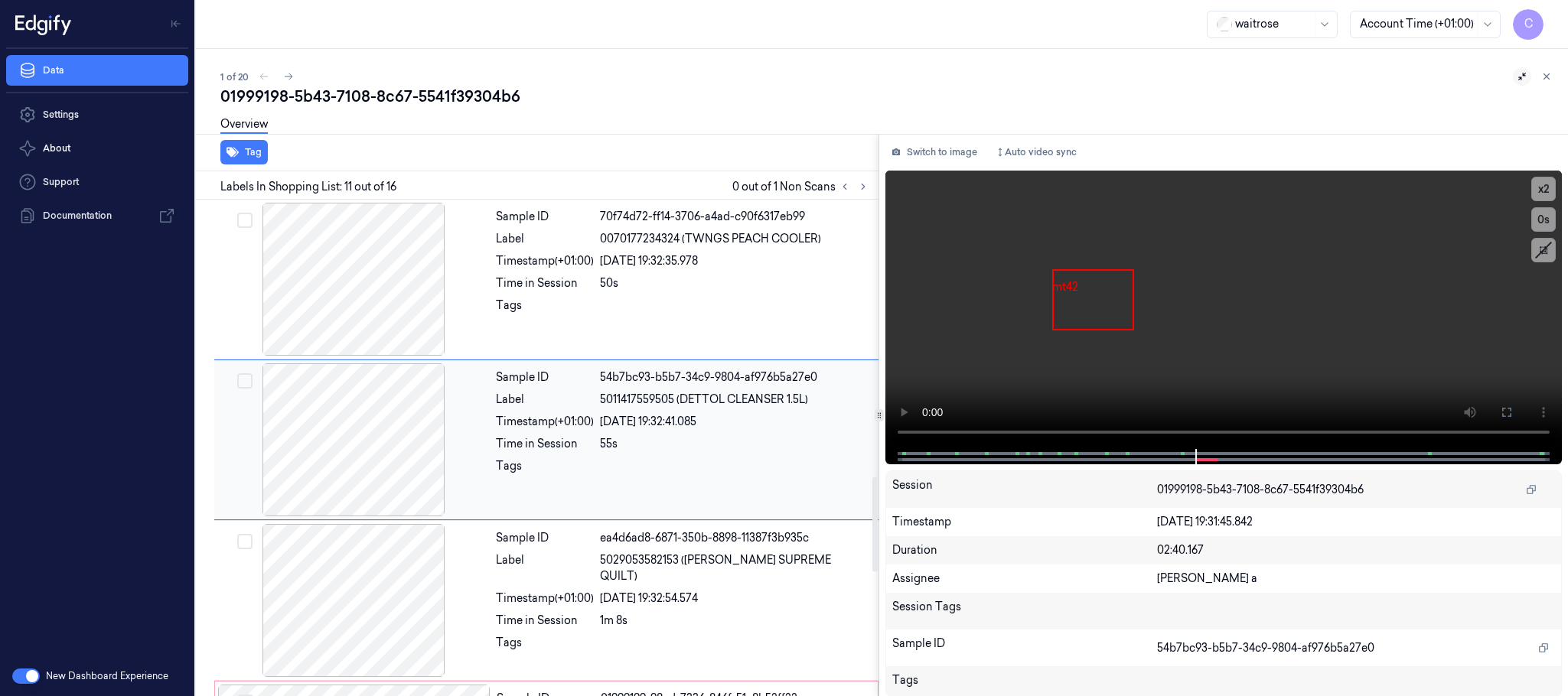
scroll to position [1444, 0]
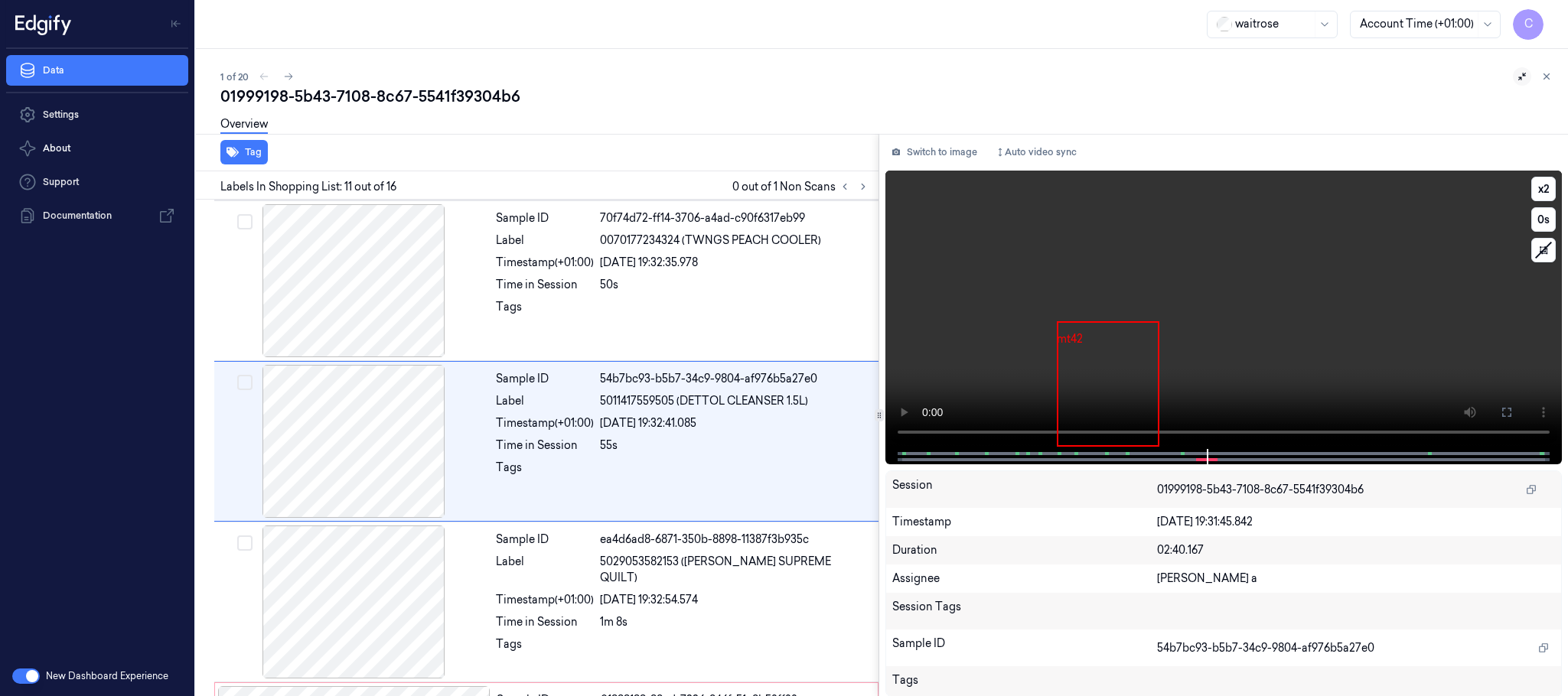
click at [1229, 328] on video at bounding box center [1223, 309] width 676 height 278
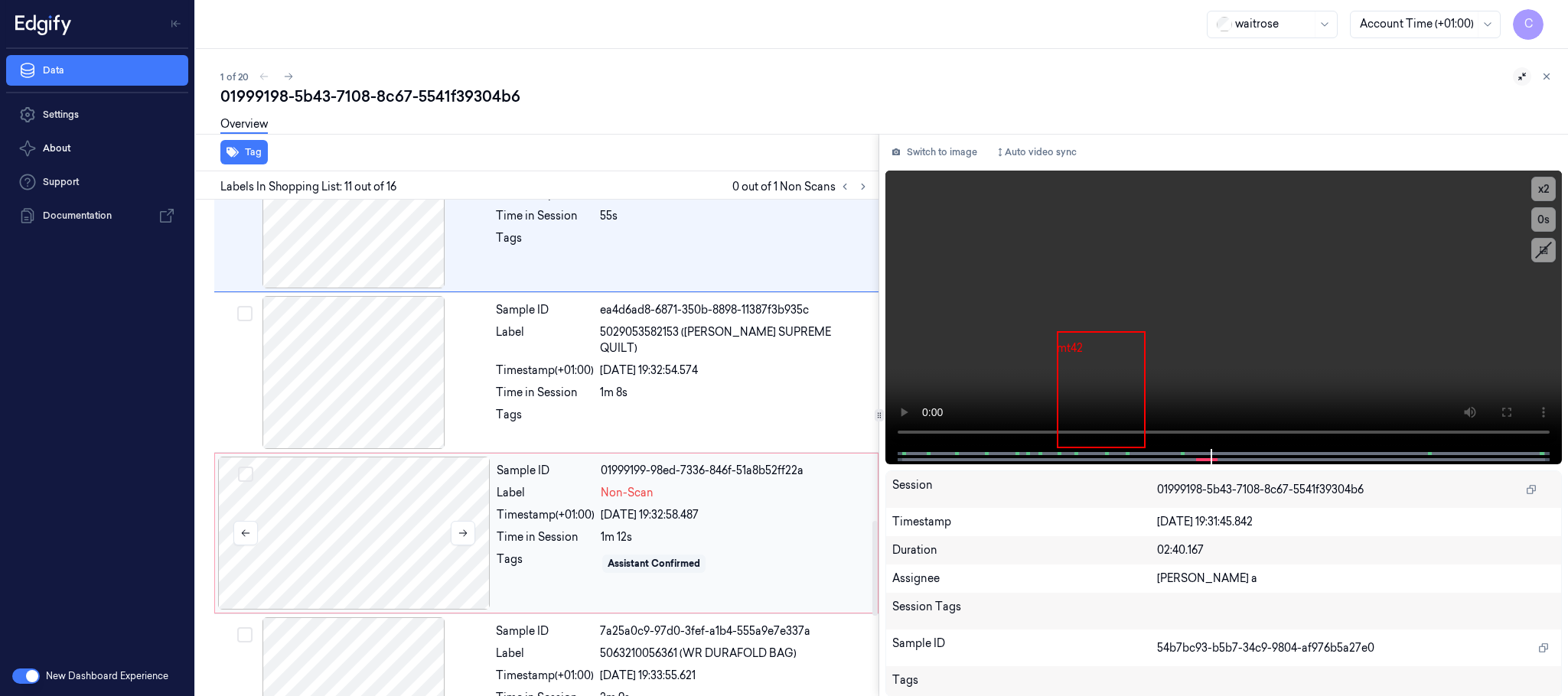
click at [389, 534] on div at bounding box center [354, 533] width 273 height 153
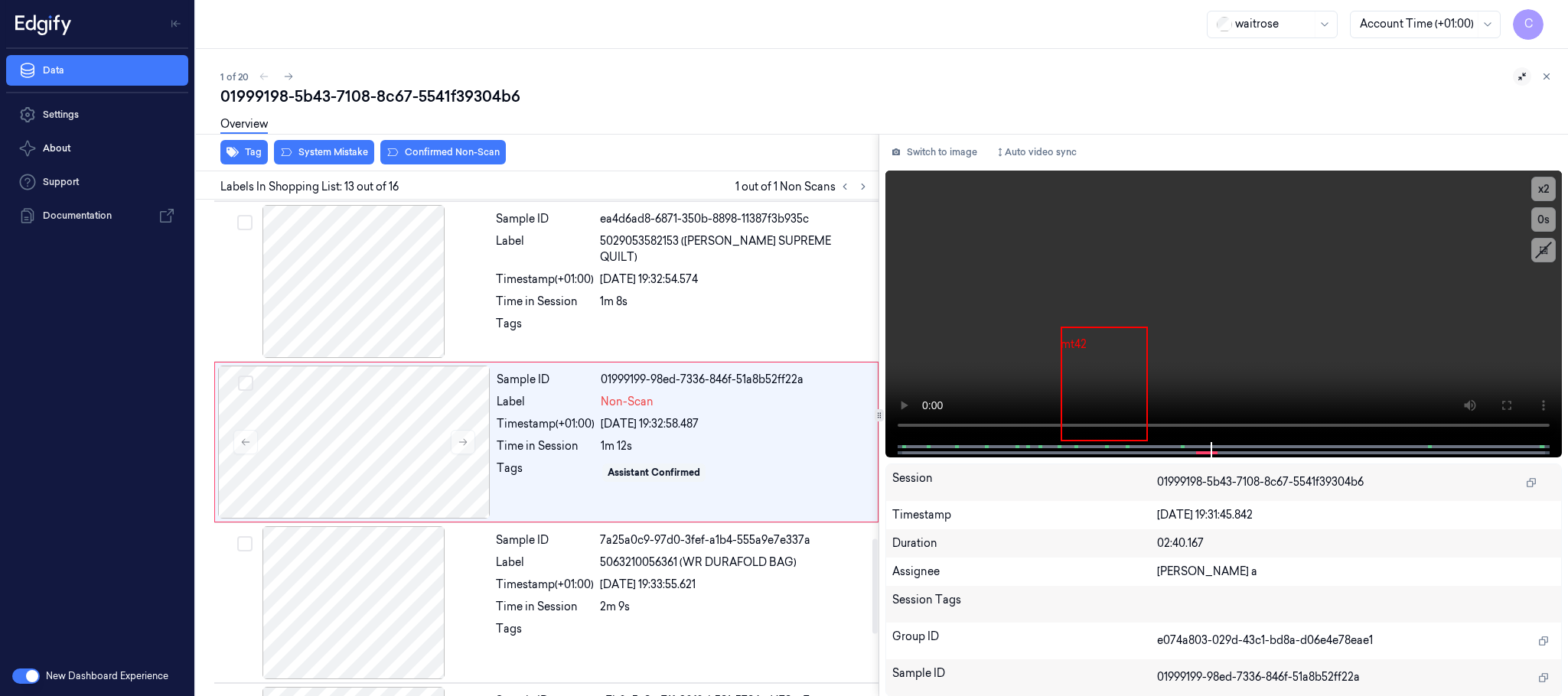
scroll to position [1768, 0]
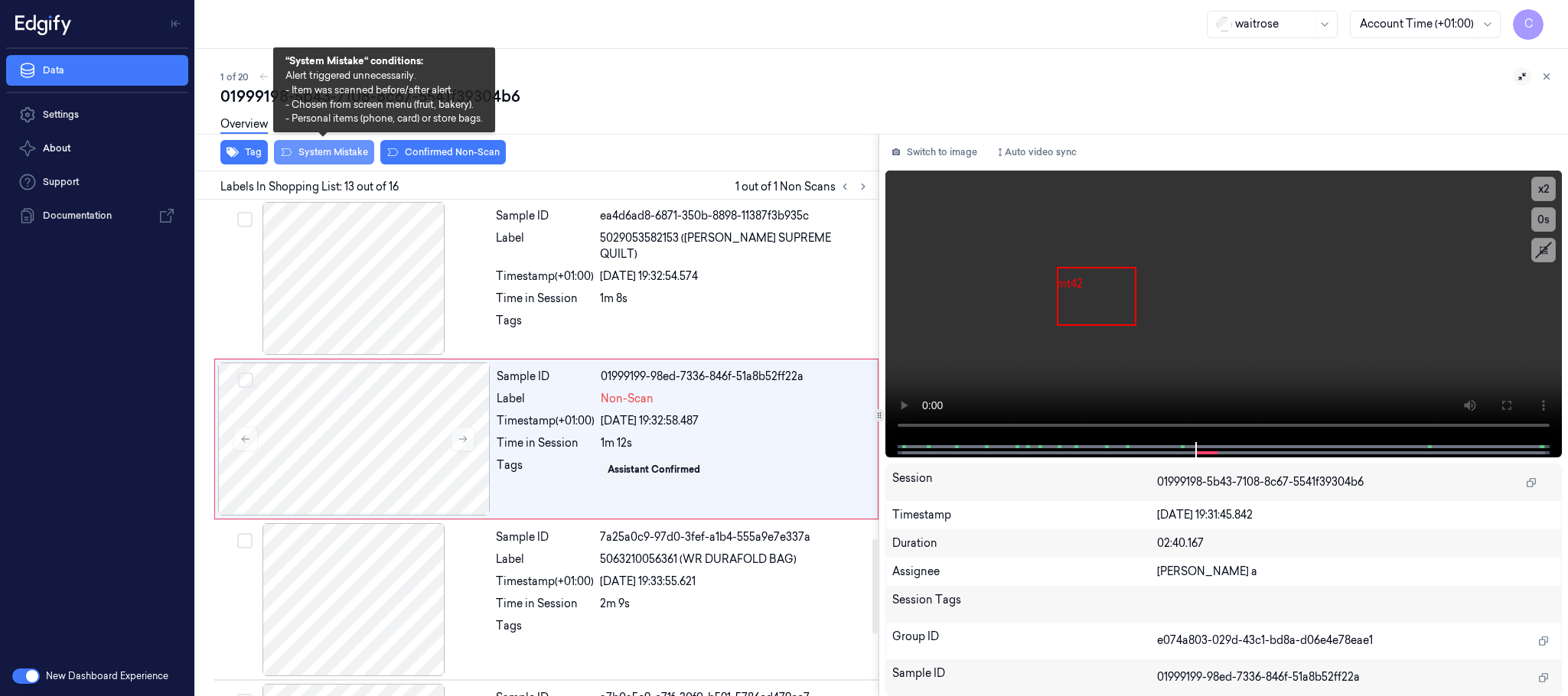
click at [330, 149] on button "System Mistake" at bounding box center [324, 152] width 101 height 24
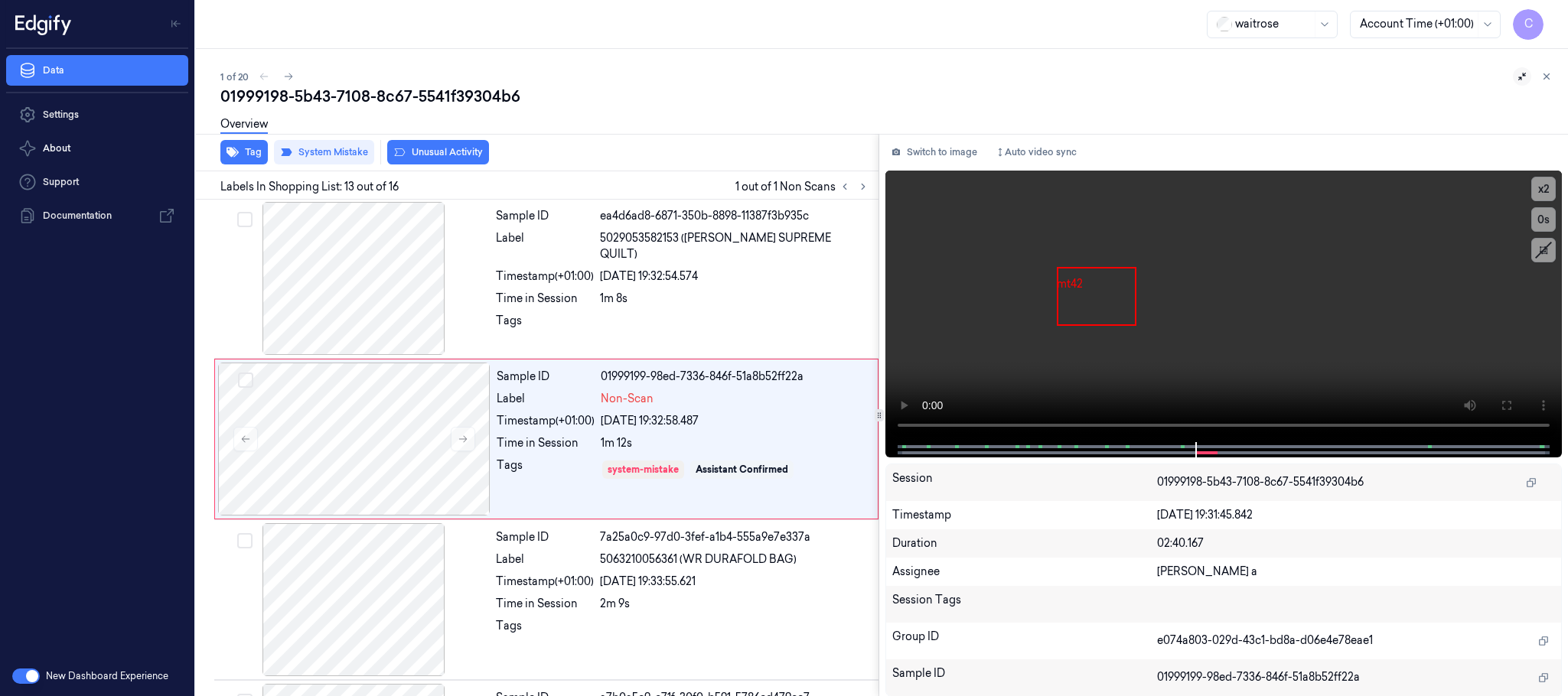
click at [480, 154] on button "Unusual Activity" at bounding box center [438, 152] width 102 height 24
click at [283, 79] on icon at bounding box center [288, 76] width 10 height 10
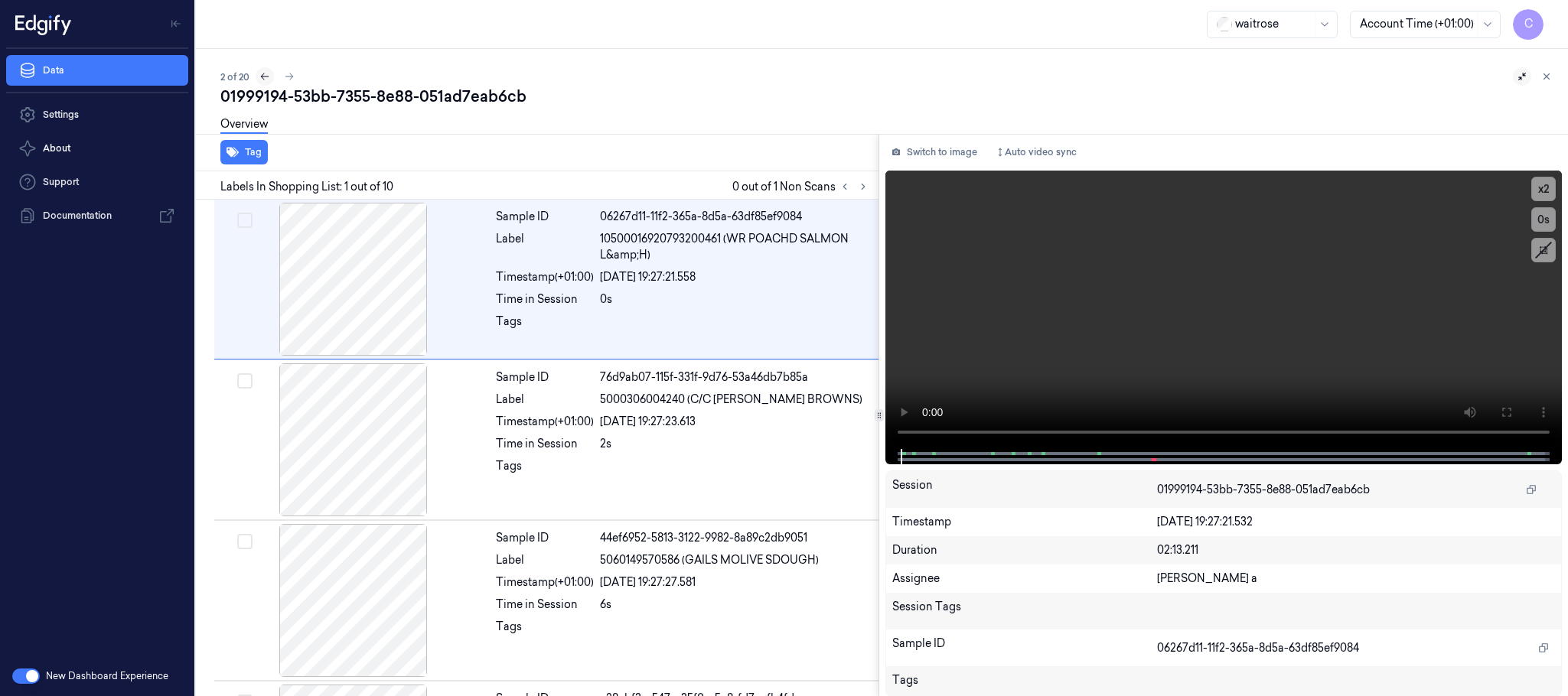
click at [265, 74] on icon at bounding box center [265, 76] width 10 height 10
click at [285, 72] on icon at bounding box center [288, 76] width 10 height 10
click at [857, 186] on button at bounding box center [863, 186] width 18 height 18
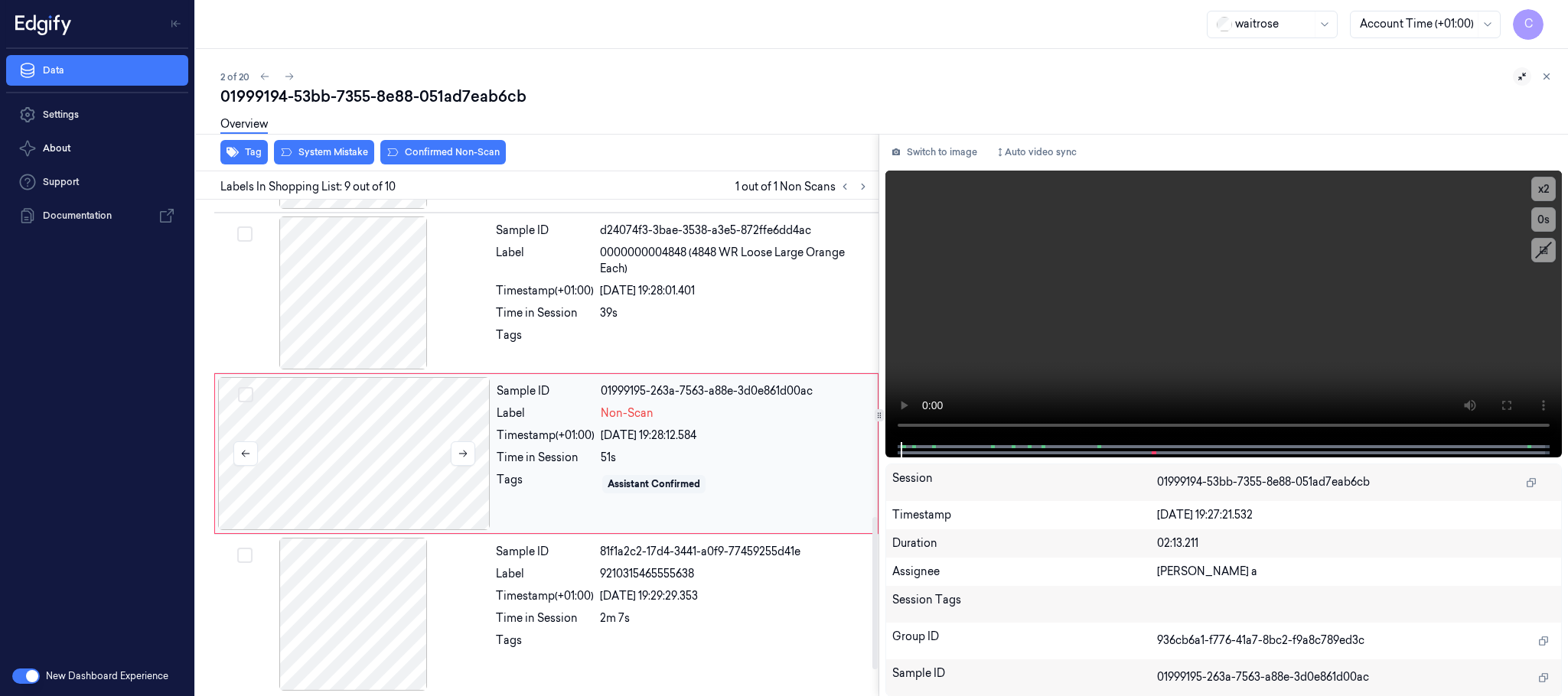
scroll to position [1120, 0]
click at [462, 443] on button at bounding box center [463, 450] width 24 height 24
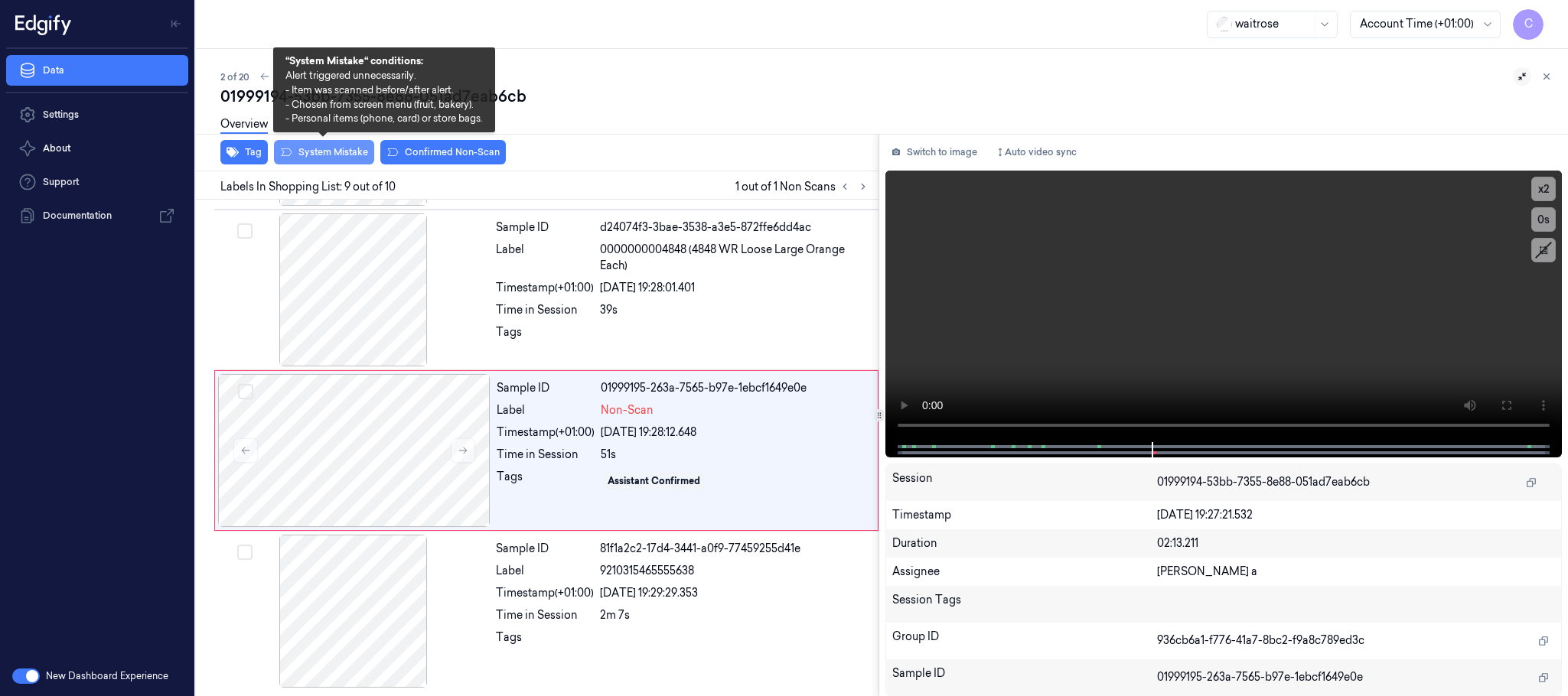
click at [301, 152] on button "System Mistake" at bounding box center [324, 152] width 101 height 24
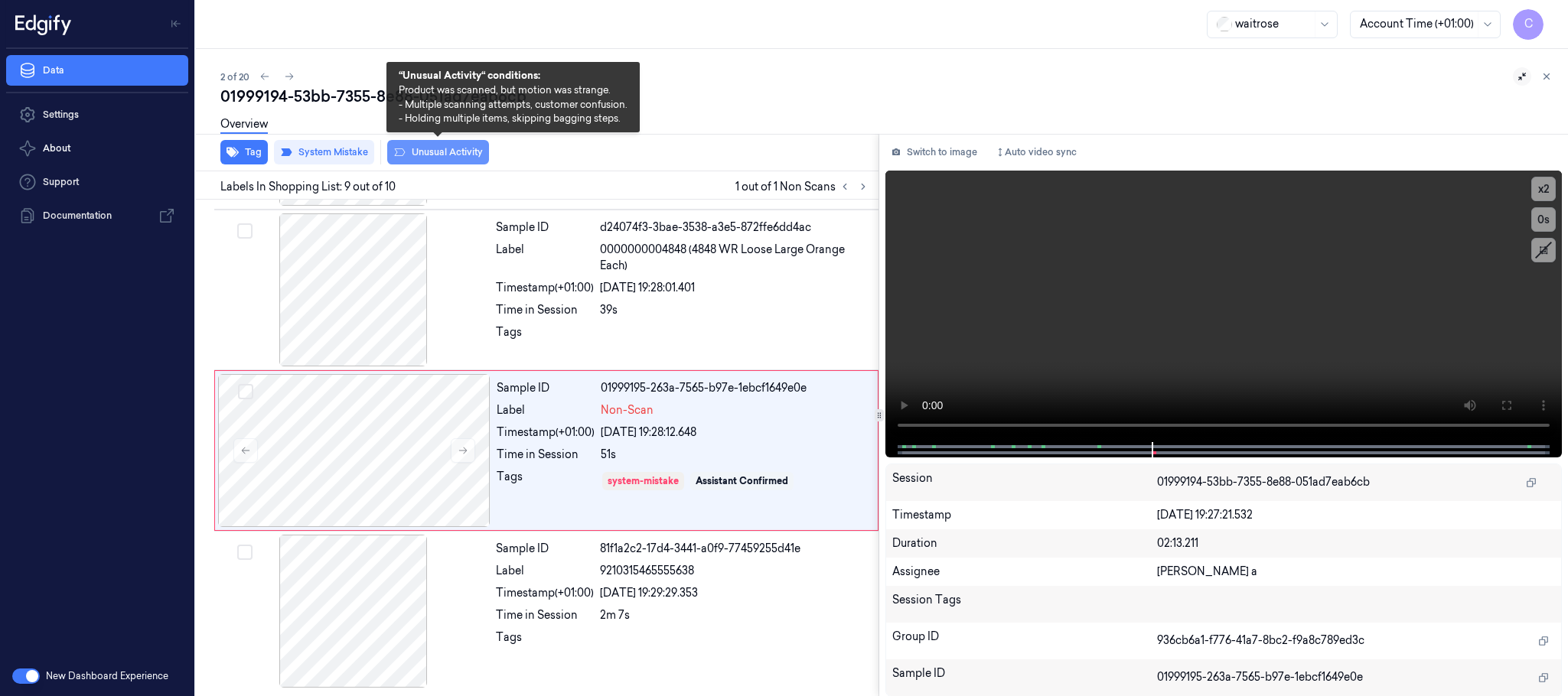
click at [421, 150] on button "Unusual Activity" at bounding box center [438, 152] width 102 height 24
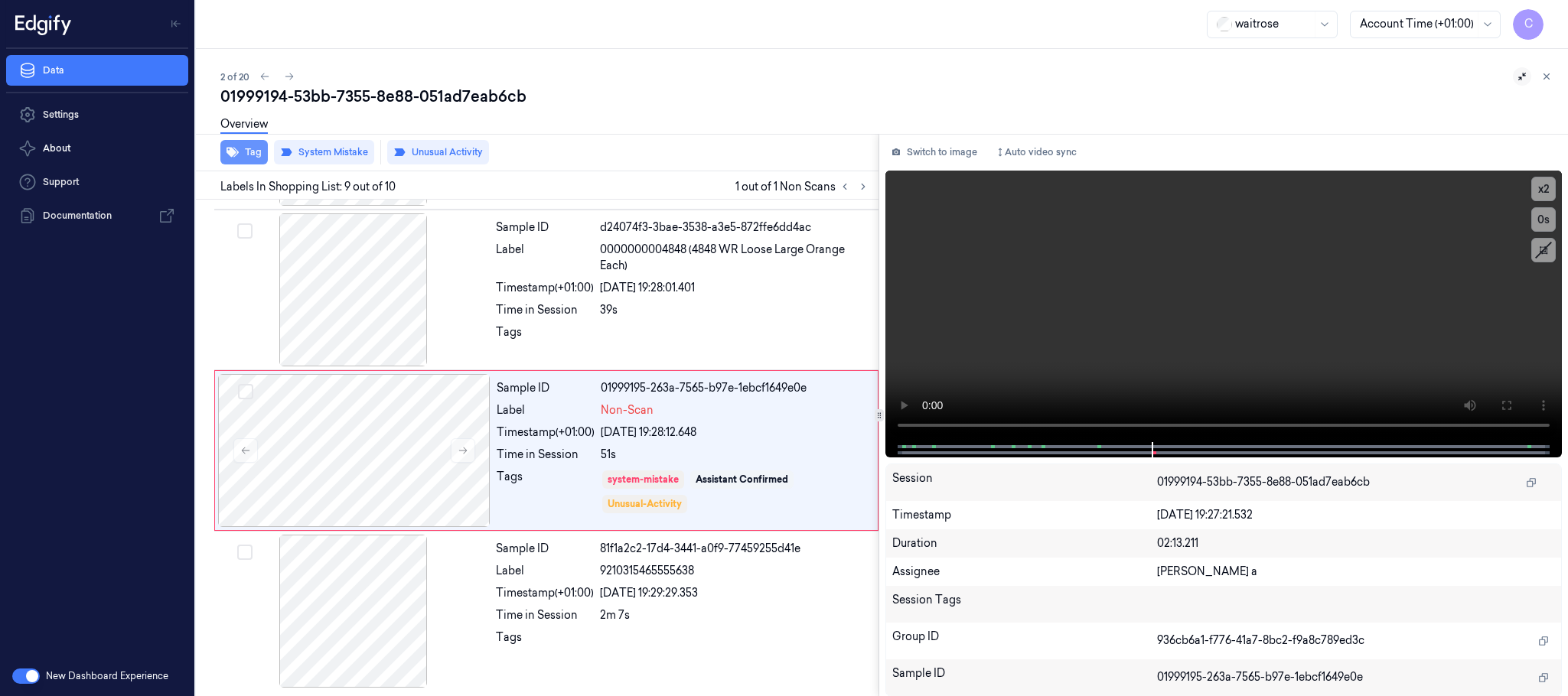
click at [235, 154] on icon "button" at bounding box center [232, 152] width 12 height 12
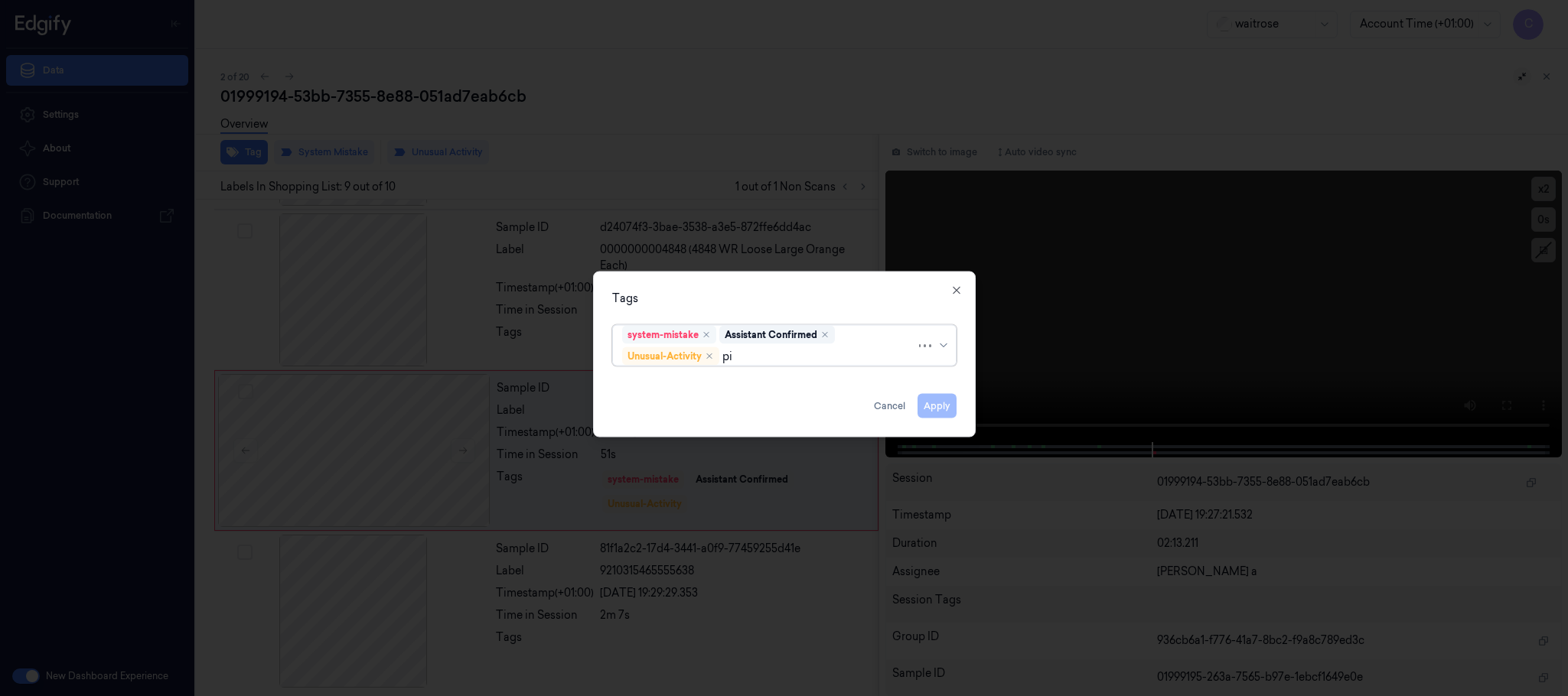
type input "pic"
click at [698, 389] on div "Picklist item alert" at bounding box center [666, 387] width 88 height 16
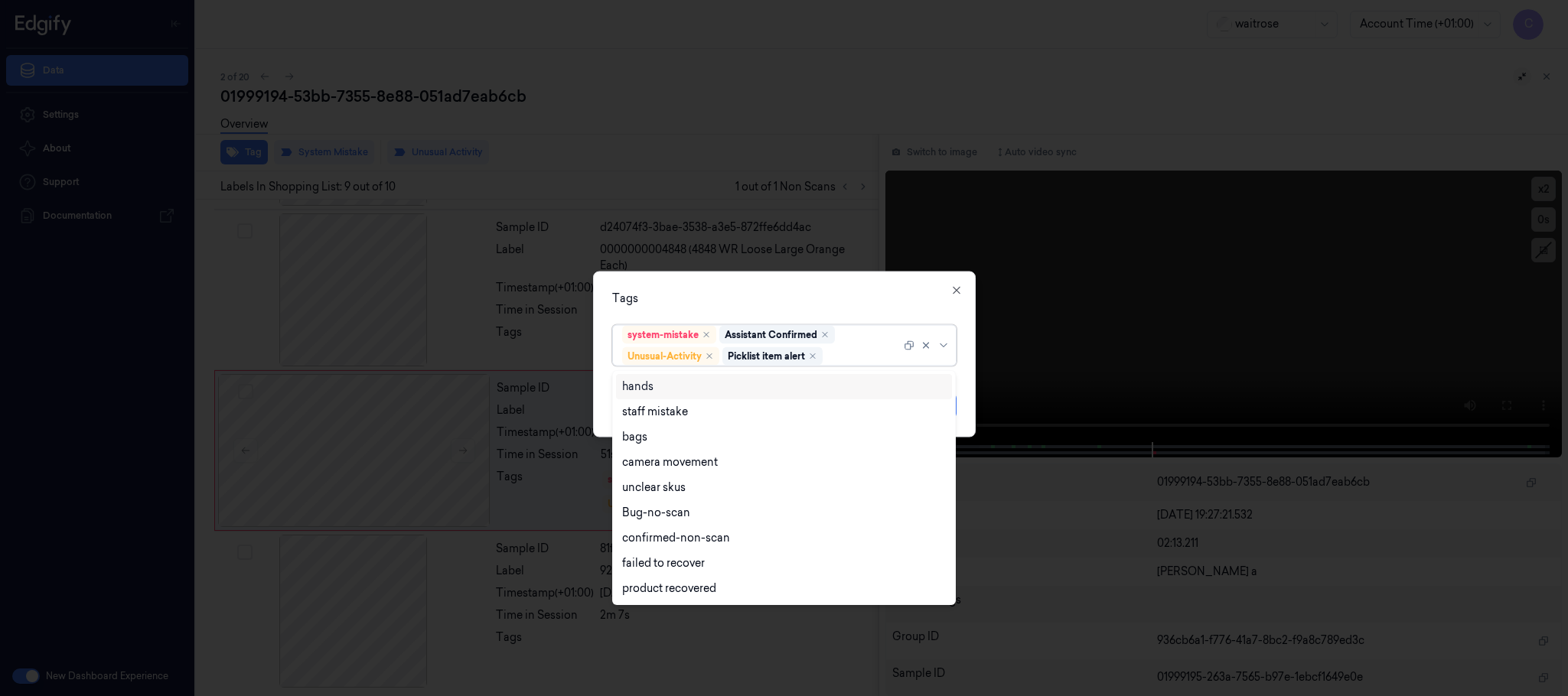
click at [739, 296] on div "Tags" at bounding box center [784, 299] width 344 height 16
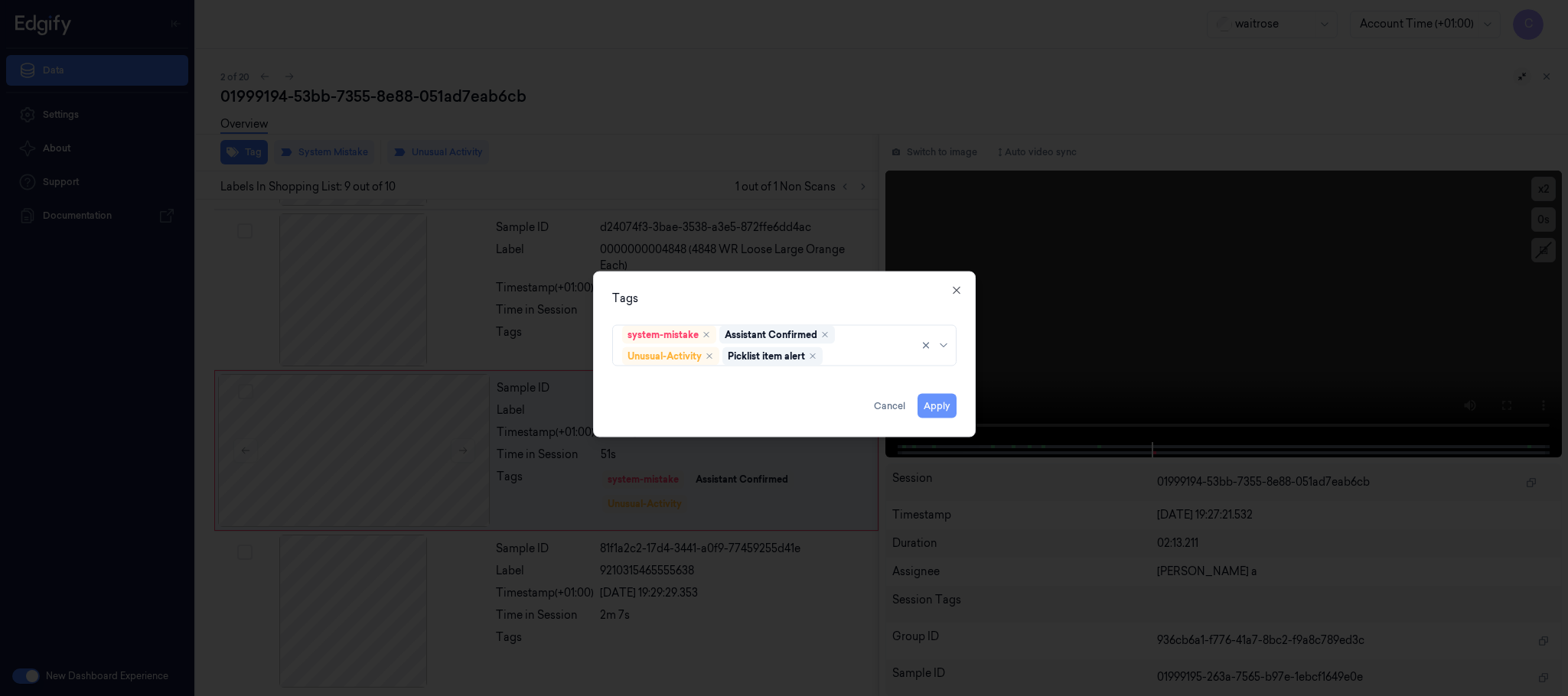
click at [930, 404] on button "Apply" at bounding box center [937, 406] width 39 height 24
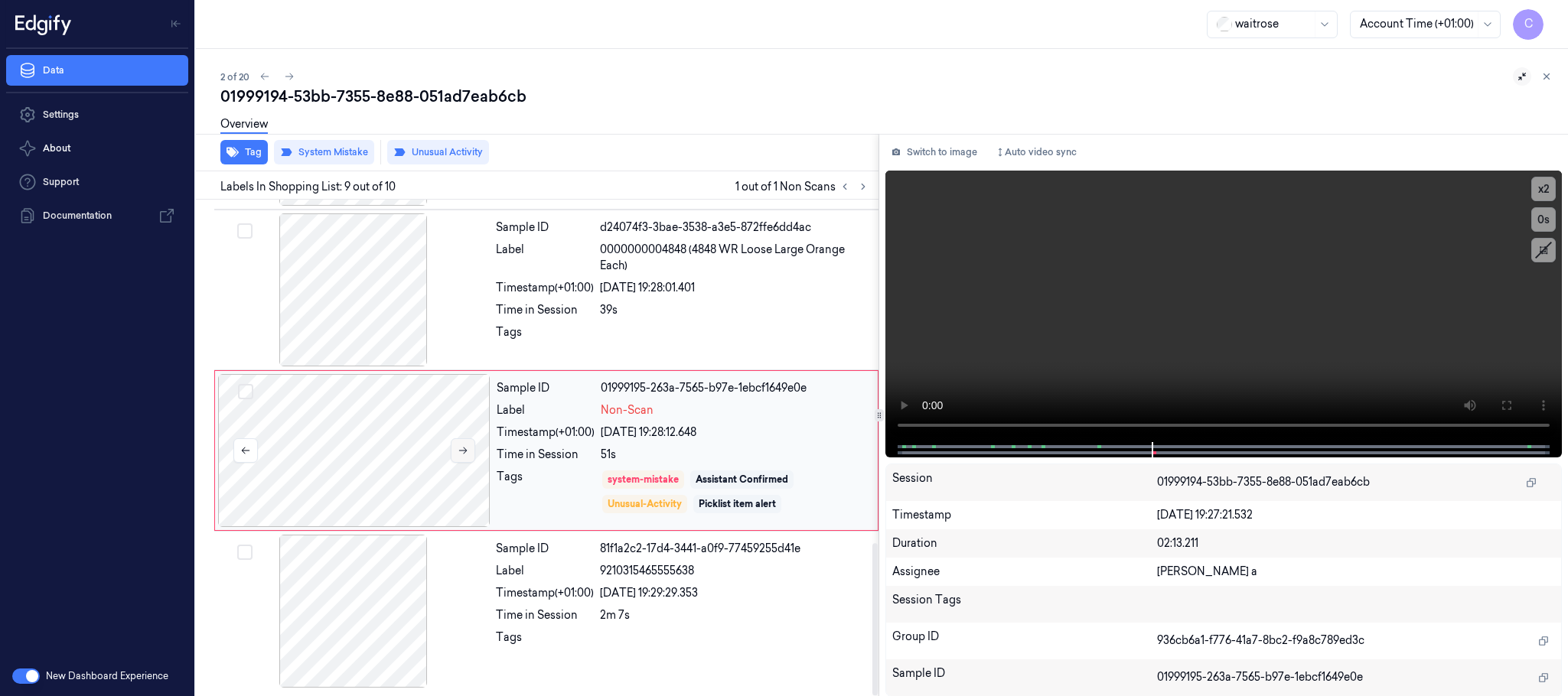
click at [470, 452] on button at bounding box center [463, 450] width 24 height 24
click at [293, 72] on icon at bounding box center [289, 76] width 10 height 10
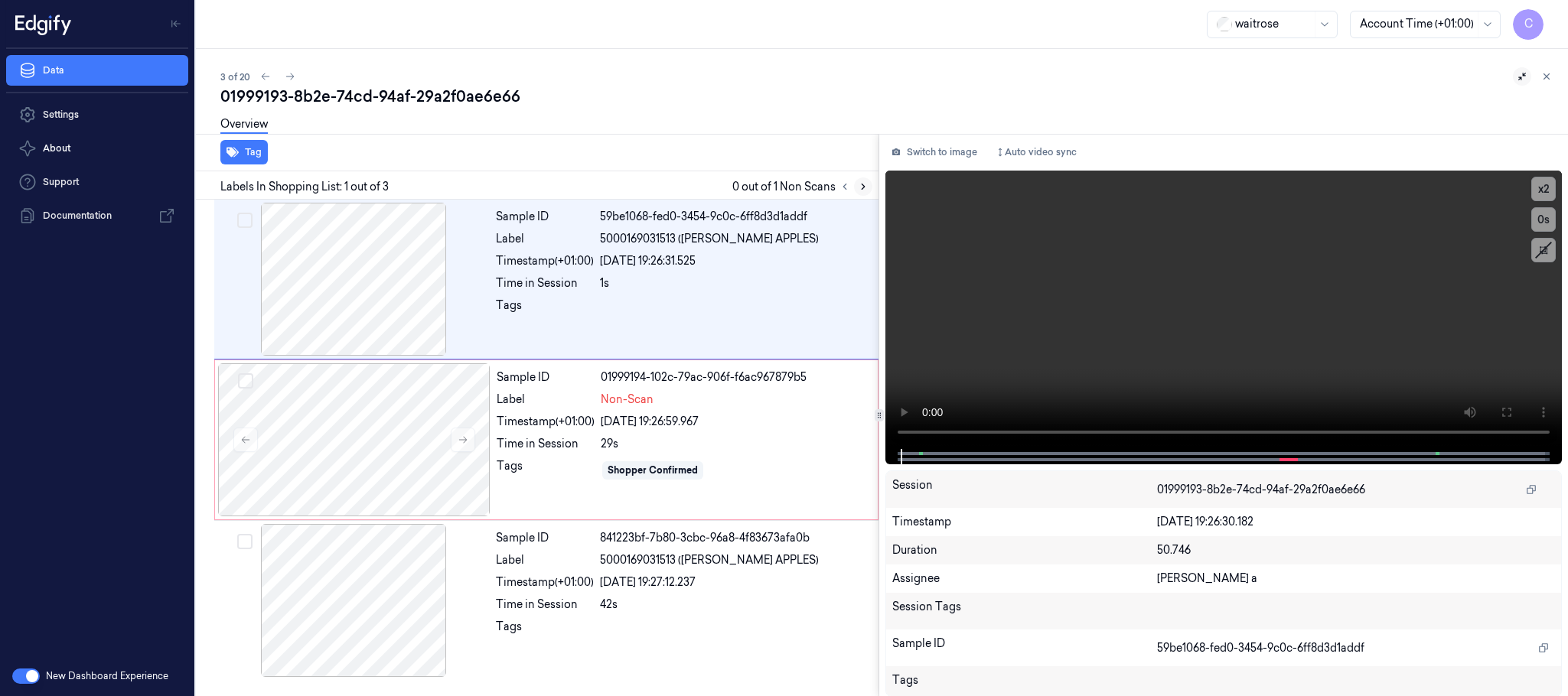
click at [861, 184] on icon at bounding box center [863, 186] width 10 height 10
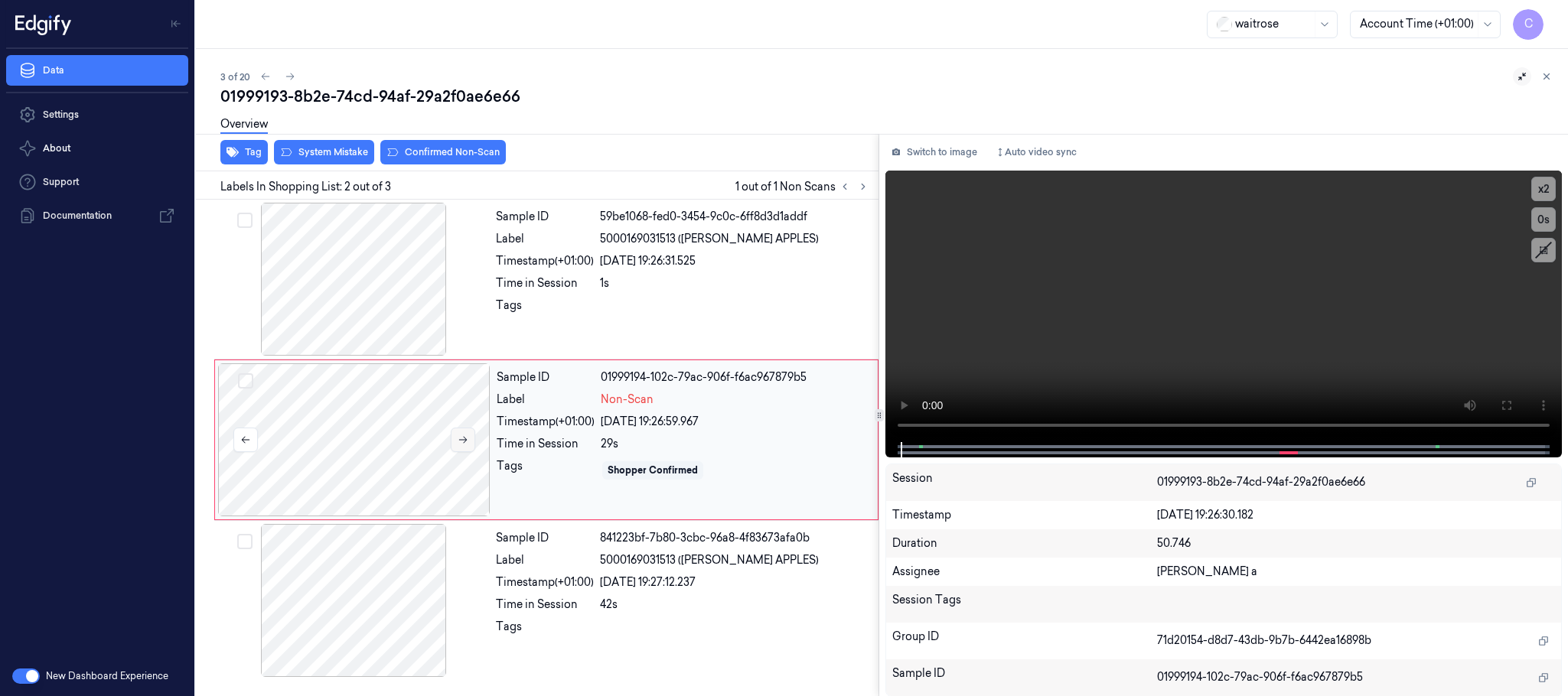
click at [458, 436] on icon at bounding box center [462, 440] width 10 height 10
click at [467, 439] on icon at bounding box center [462, 440] width 10 height 10
click at [466, 439] on icon at bounding box center [463, 440] width 8 height 7
click at [334, 276] on div at bounding box center [353, 279] width 273 height 153
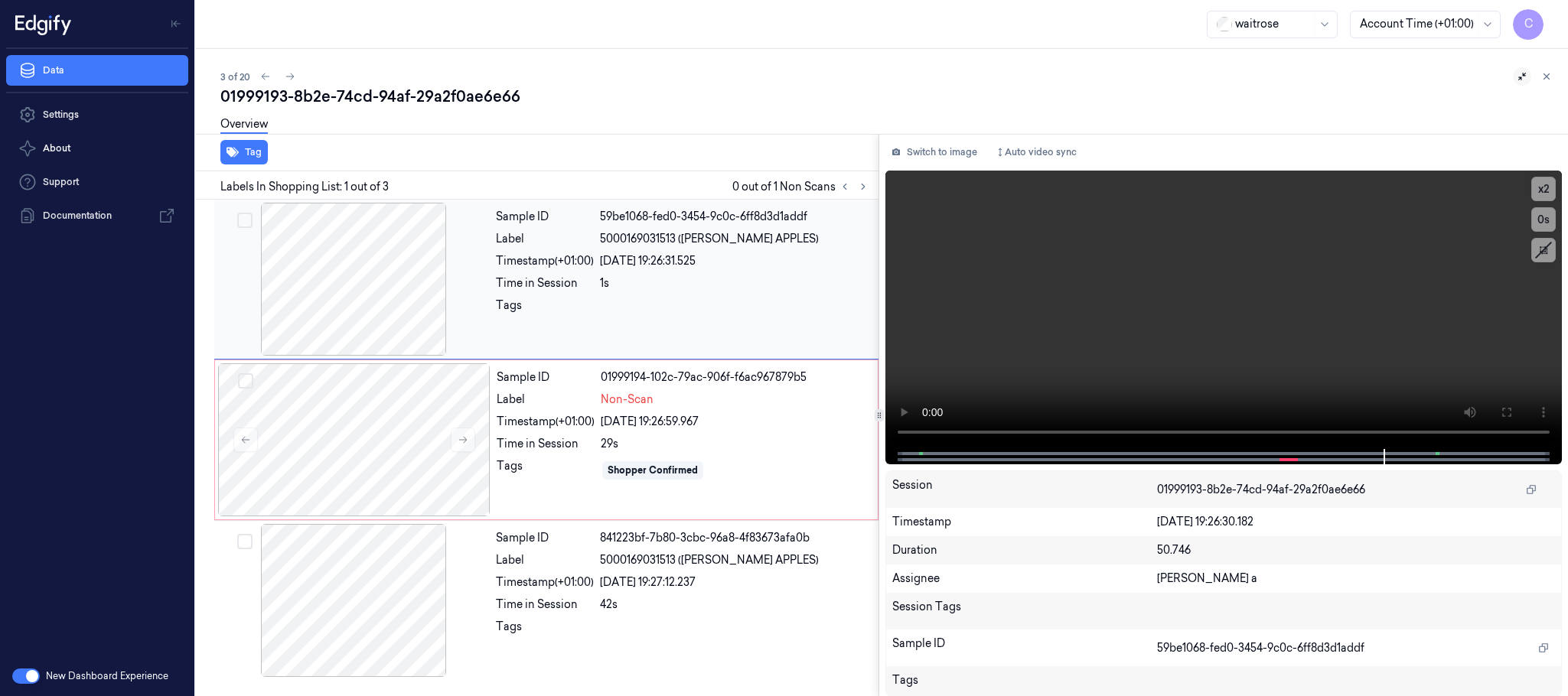
click at [367, 303] on div at bounding box center [353, 279] width 273 height 153
click at [1254, 328] on video at bounding box center [1223, 309] width 676 height 278
click at [1184, 329] on video at bounding box center [1223, 309] width 676 height 278
click at [1192, 328] on video at bounding box center [1223, 309] width 676 height 278
click at [367, 483] on div at bounding box center [354, 440] width 273 height 153
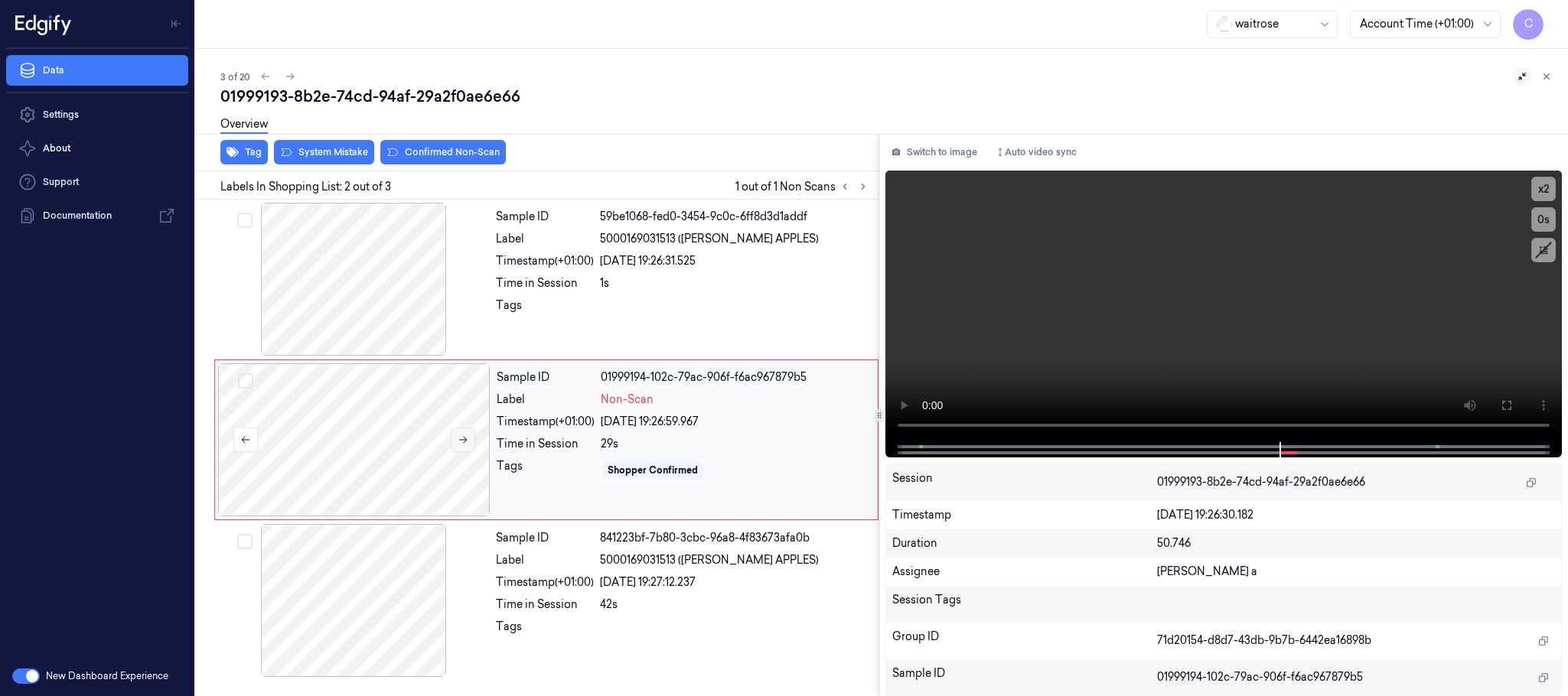
click at [454, 439] on button at bounding box center [463, 440] width 24 height 24
click at [467, 436] on icon at bounding box center [462, 440] width 10 height 10
click at [462, 441] on icon at bounding box center [462, 440] width 10 height 10
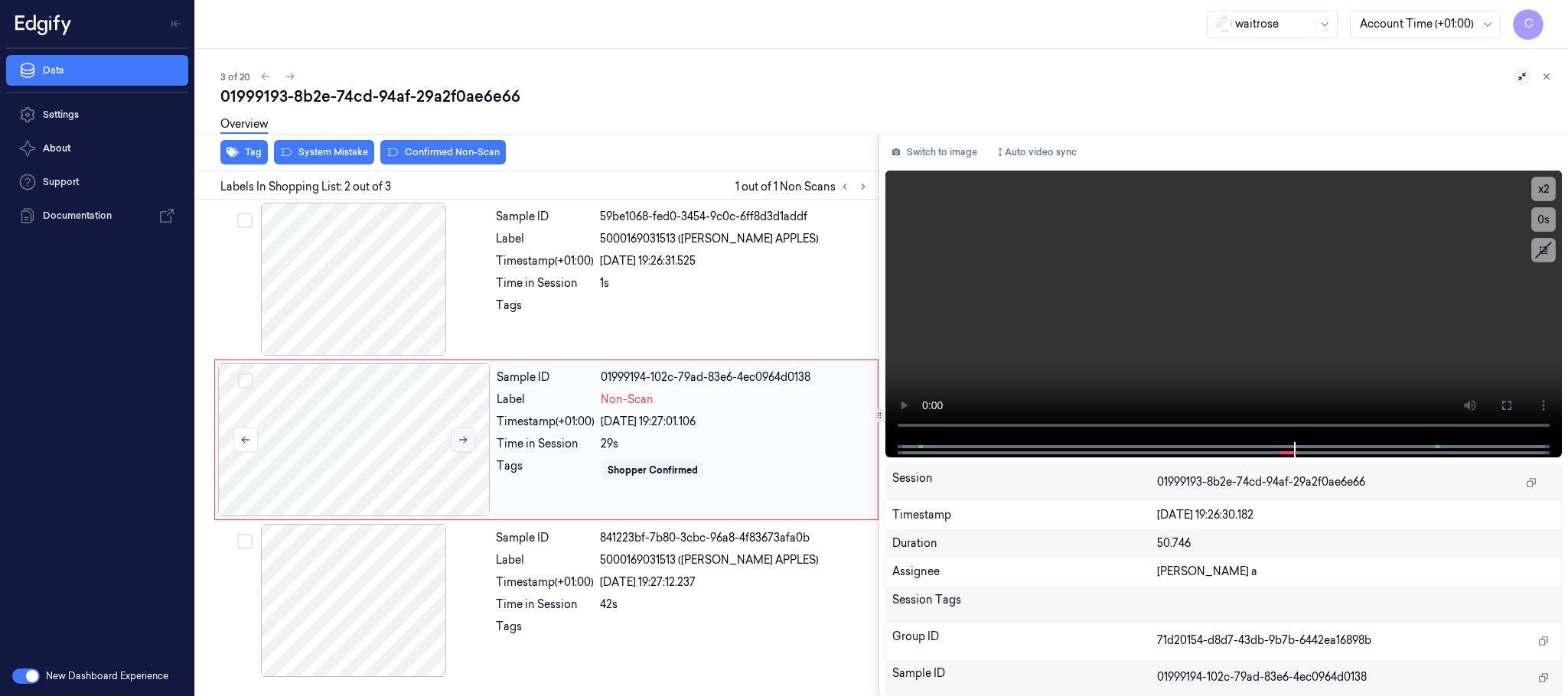
click at [462, 441] on icon at bounding box center [462, 440] width 10 height 10
click at [459, 440] on icon at bounding box center [462, 440] width 10 height 10
click at [459, 439] on icon at bounding box center [462, 440] width 10 height 10
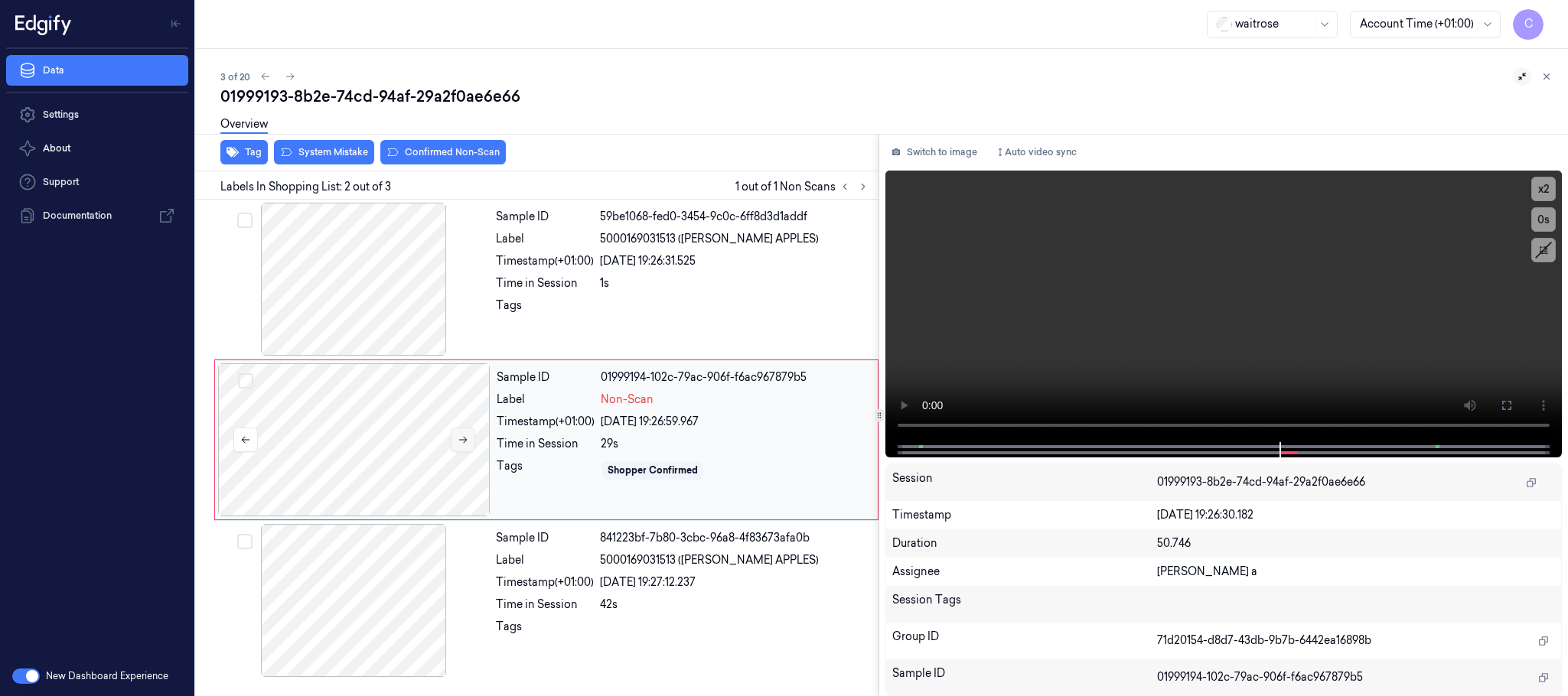
click at [459, 439] on icon at bounding box center [462, 440] width 10 height 10
click at [365, 454] on div at bounding box center [354, 440] width 273 height 153
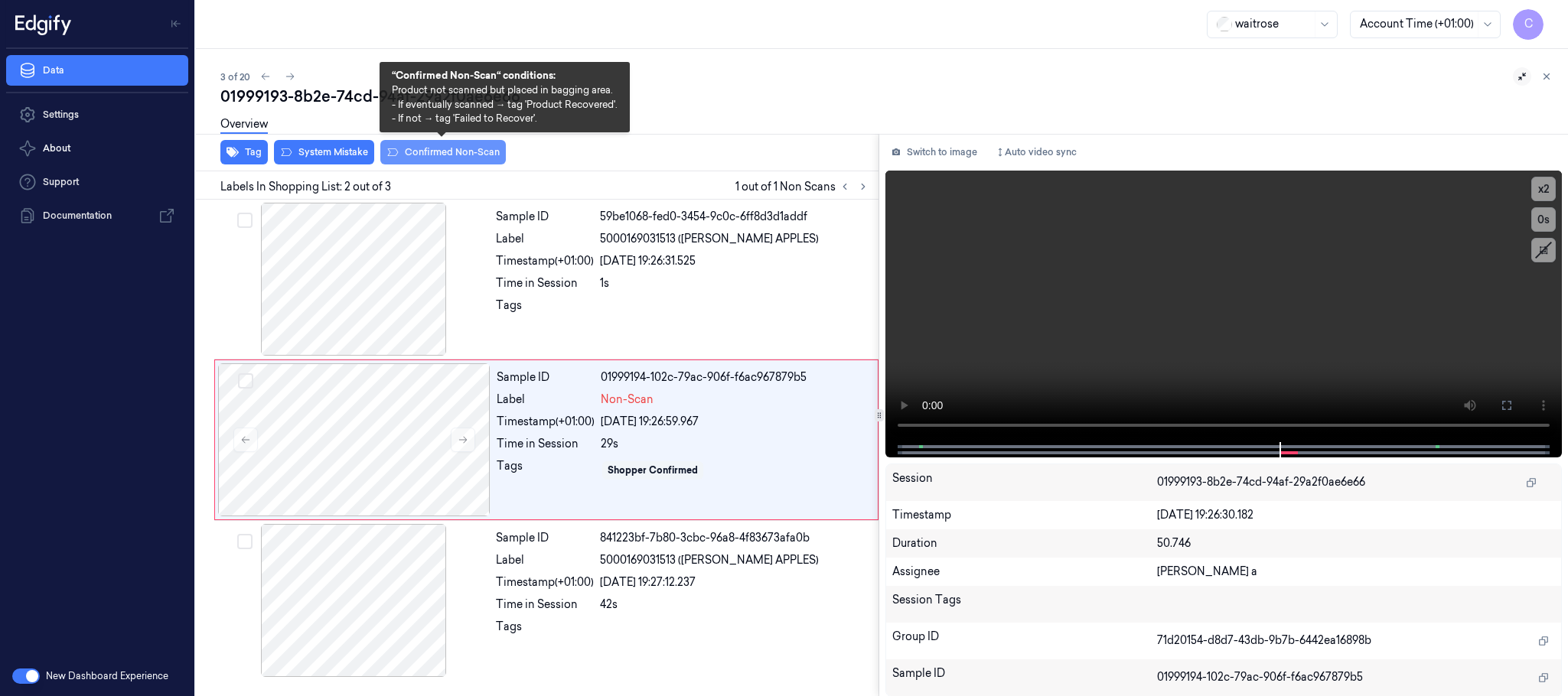
click at [397, 151] on icon at bounding box center [392, 152] width 12 height 12
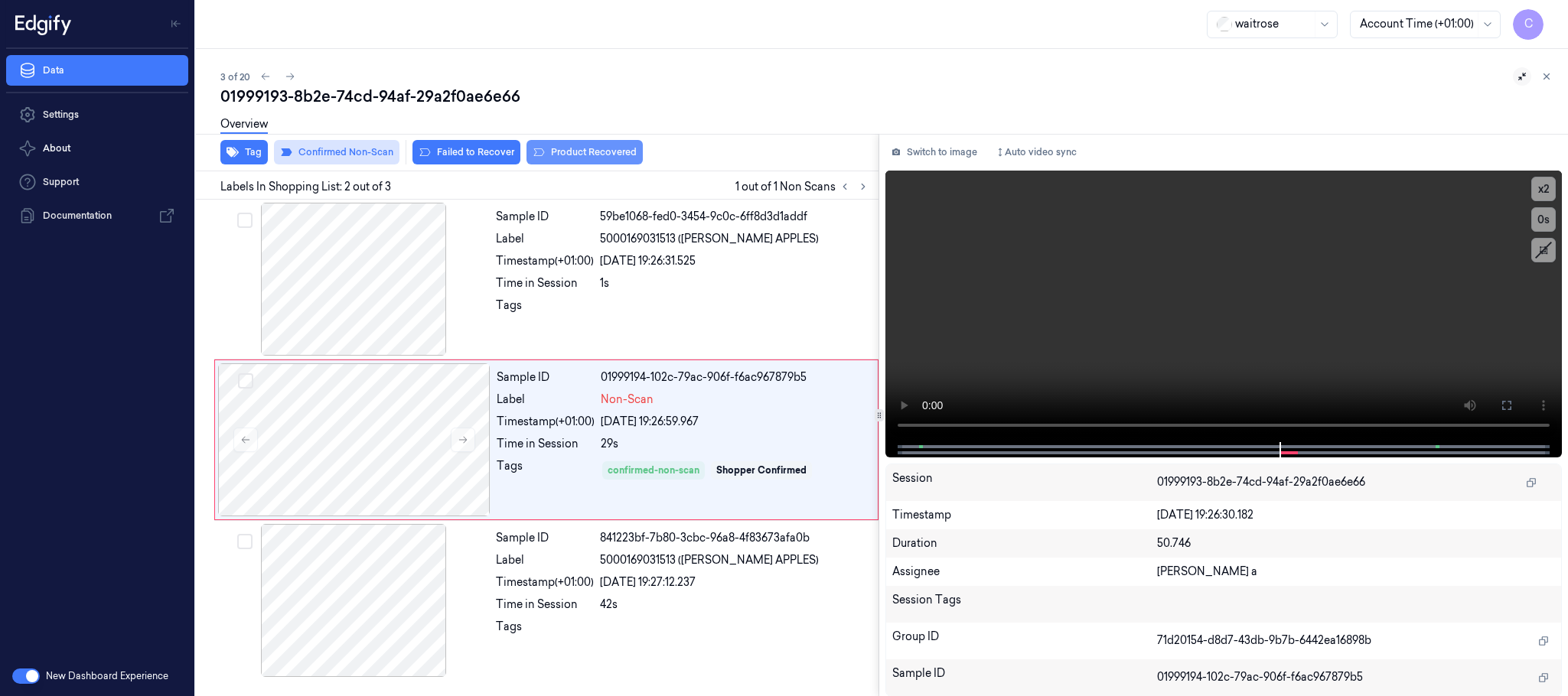
click at [561, 154] on button "Product Recovered" at bounding box center [585, 152] width 117 height 24
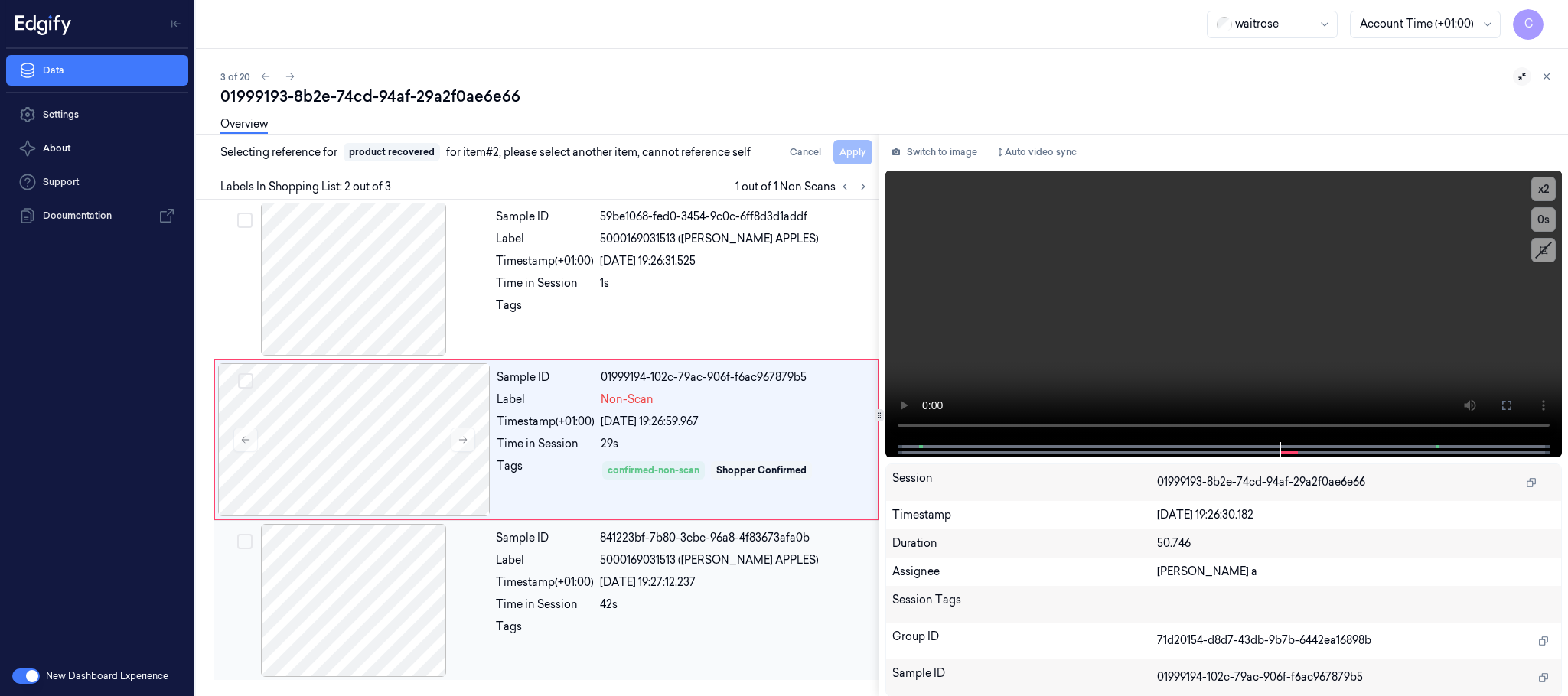
click at [377, 561] on div at bounding box center [353, 600] width 273 height 153
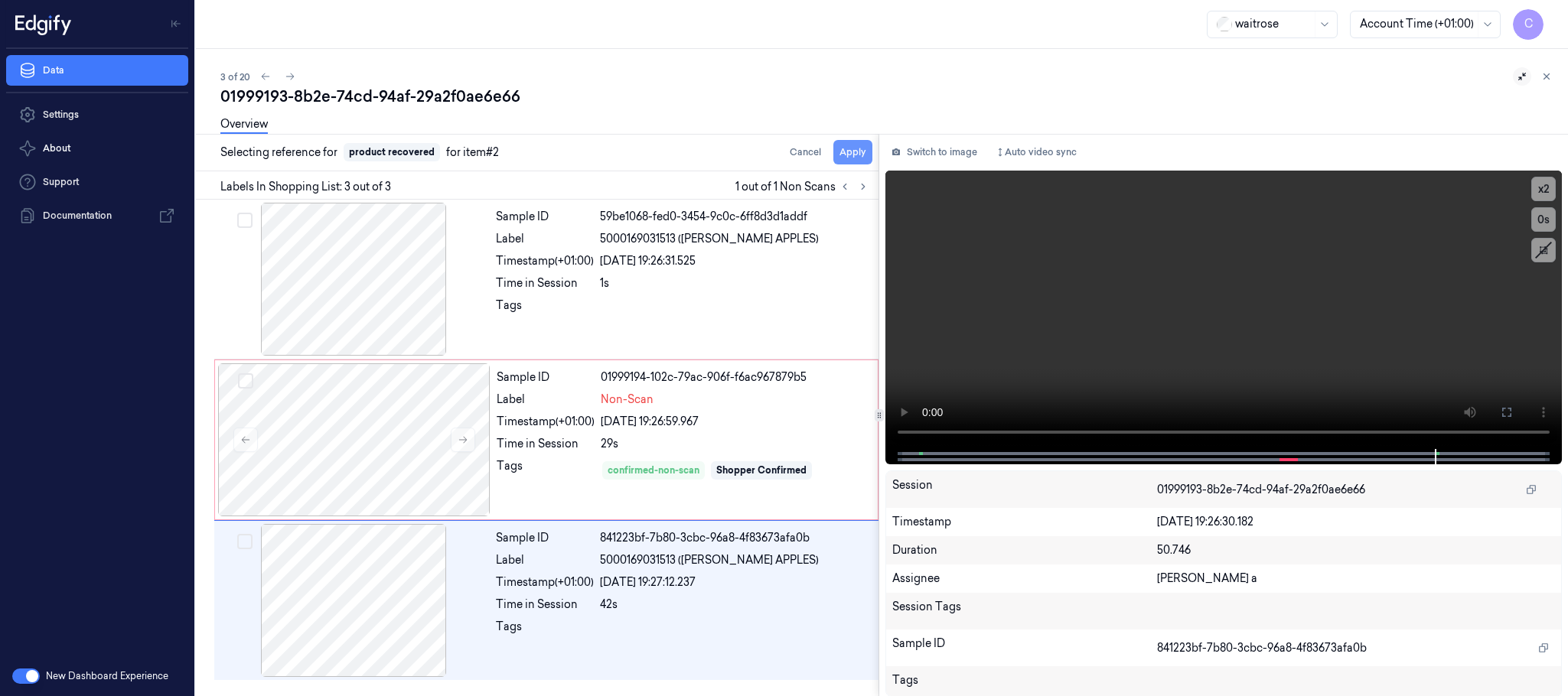
click at [857, 147] on button "Apply" at bounding box center [853, 152] width 39 height 24
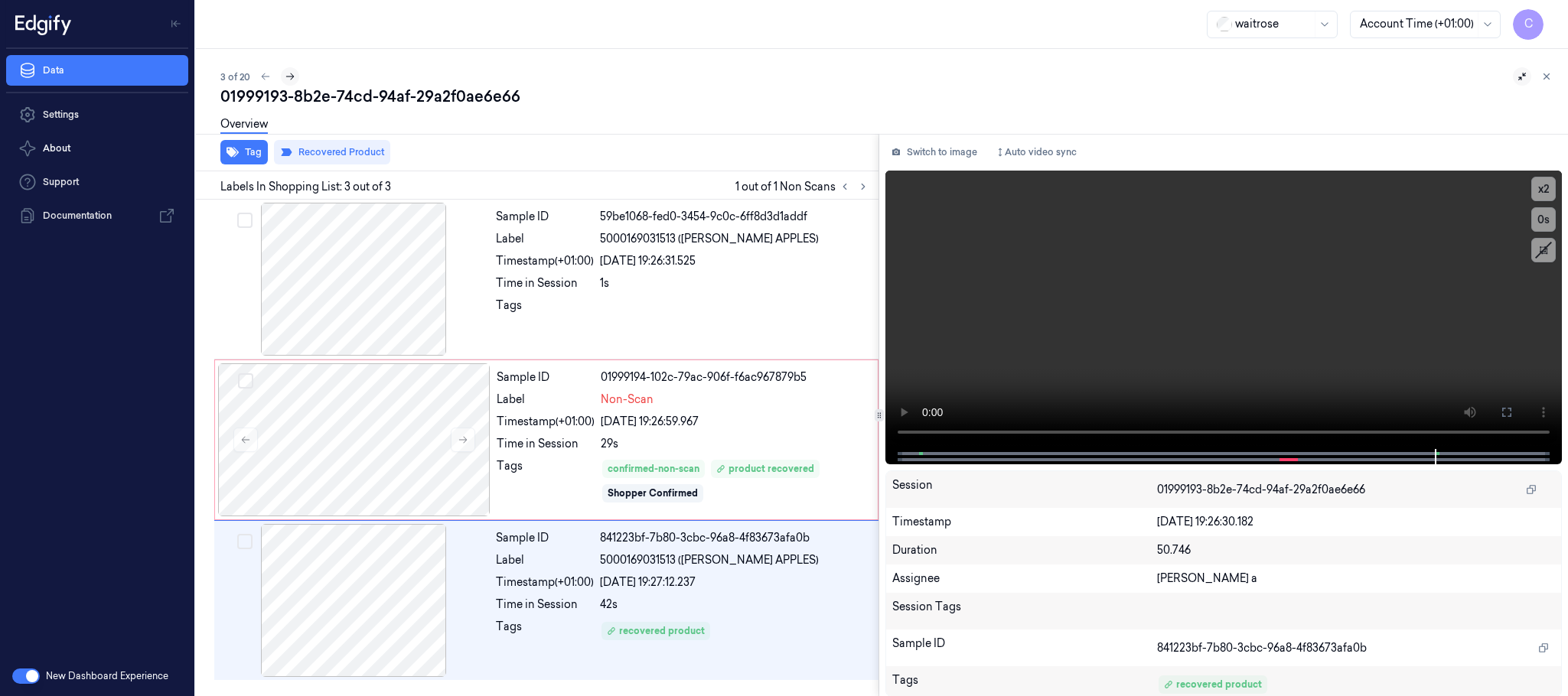
click at [290, 72] on icon at bounding box center [289, 76] width 10 height 10
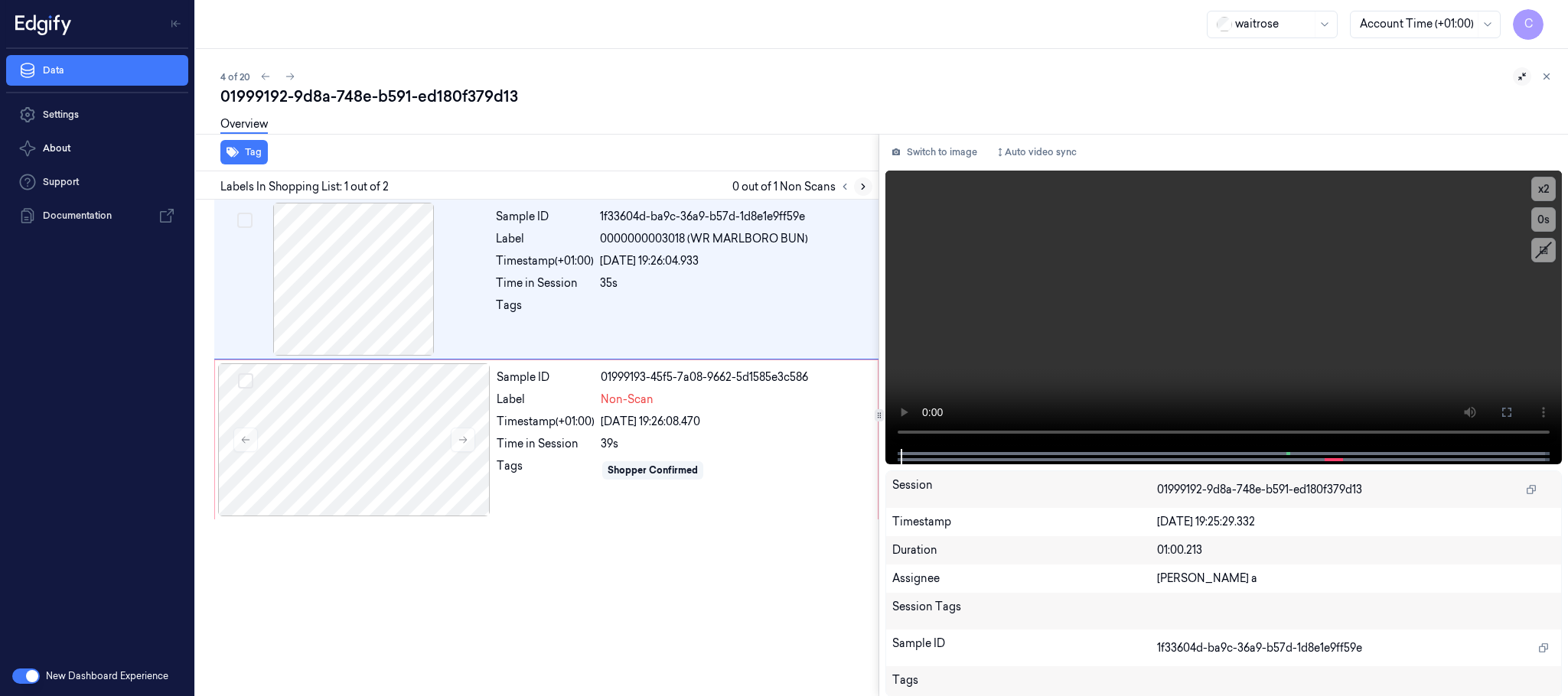
click at [866, 190] on icon at bounding box center [863, 186] width 10 height 10
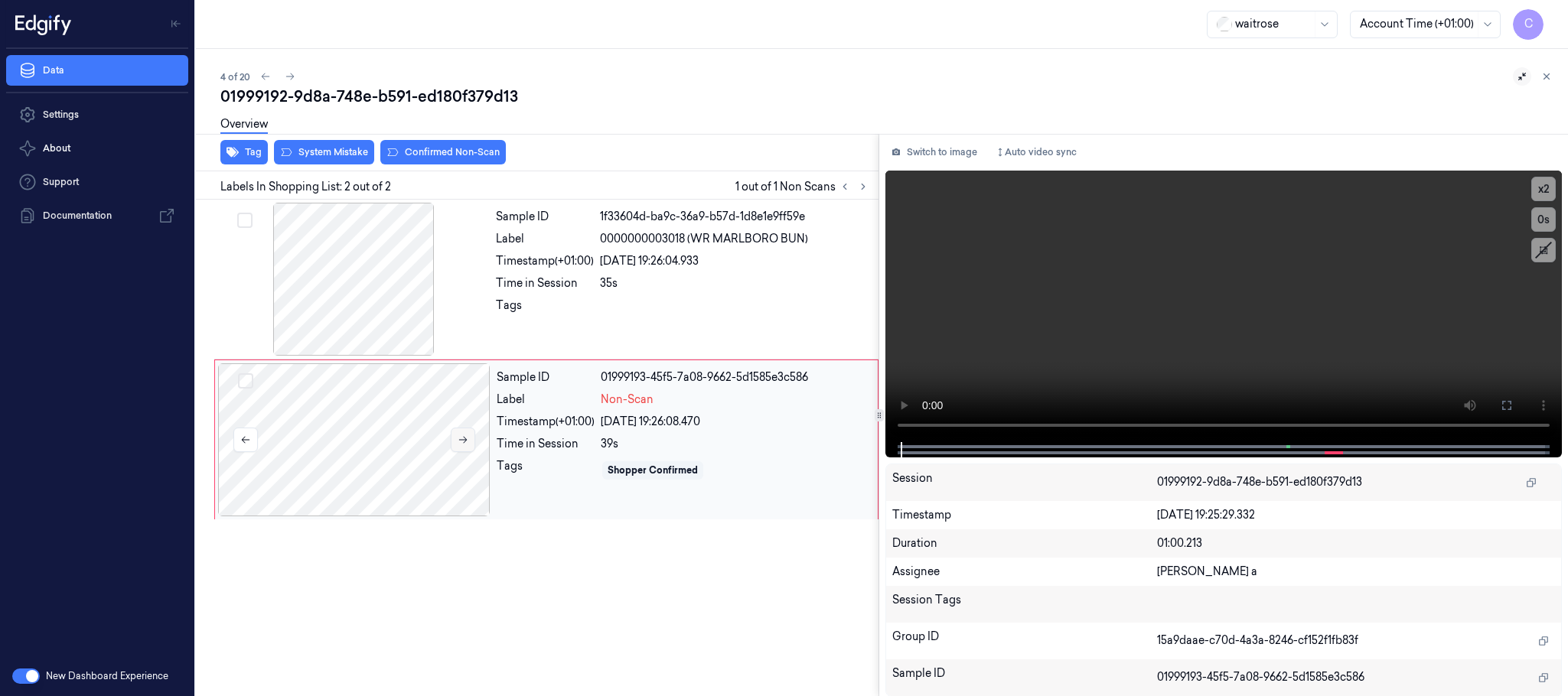
click at [462, 436] on icon at bounding box center [462, 440] width 10 height 10
click at [1169, 320] on video at bounding box center [1223, 306] width 676 height 272
click at [302, 143] on div "Overview" at bounding box center [888, 126] width 1336 height 39
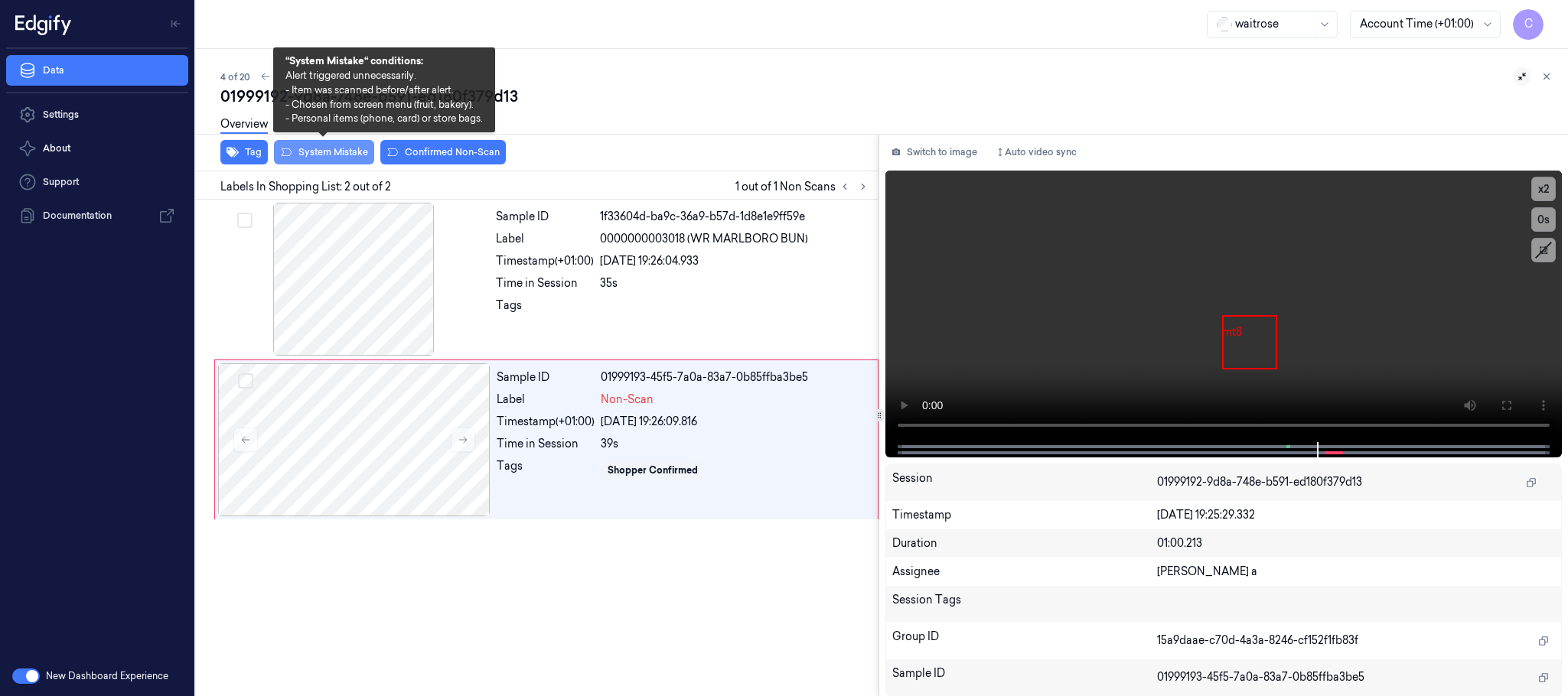
click at [315, 152] on button "System Mistake" at bounding box center [324, 152] width 101 height 24
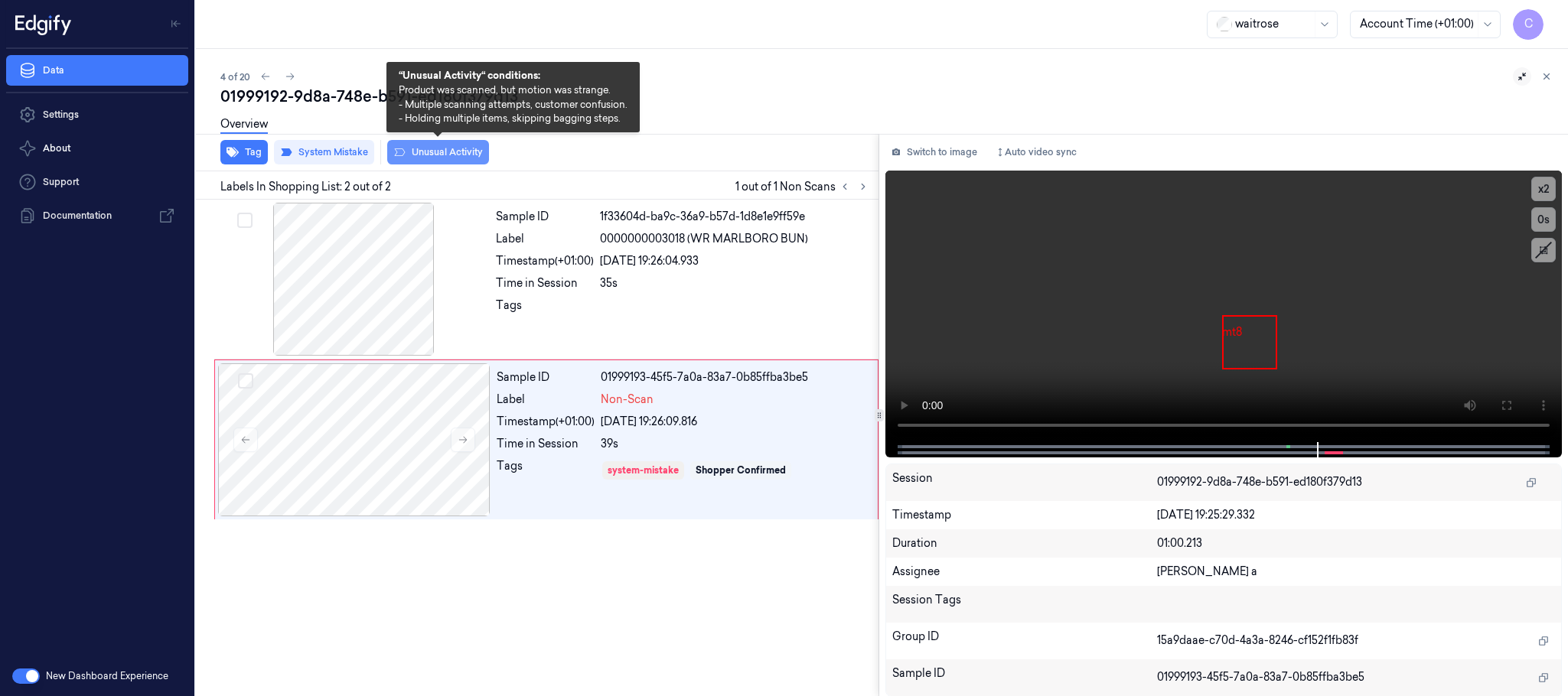
click at [445, 151] on button "Unusual Activity" at bounding box center [438, 152] width 102 height 24
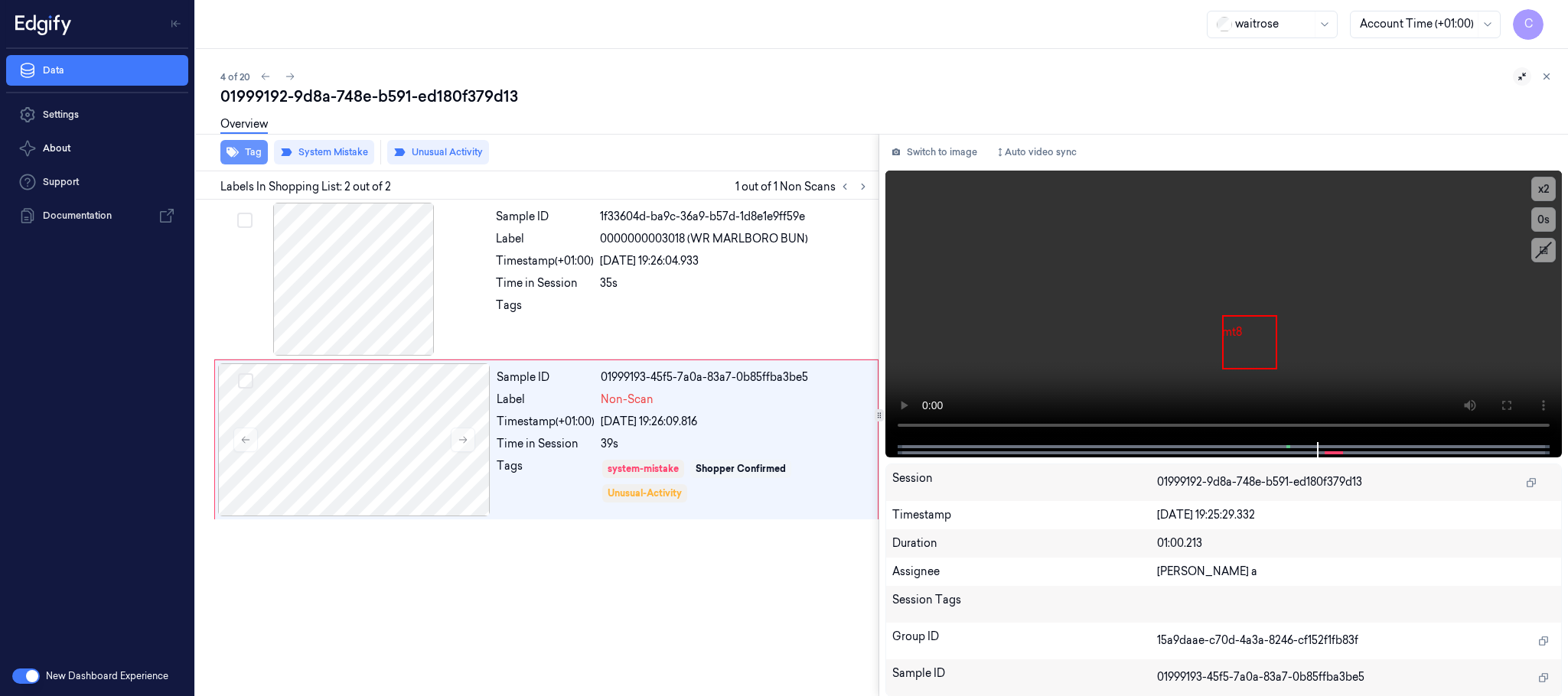
click at [236, 156] on icon "button" at bounding box center [232, 152] width 12 height 12
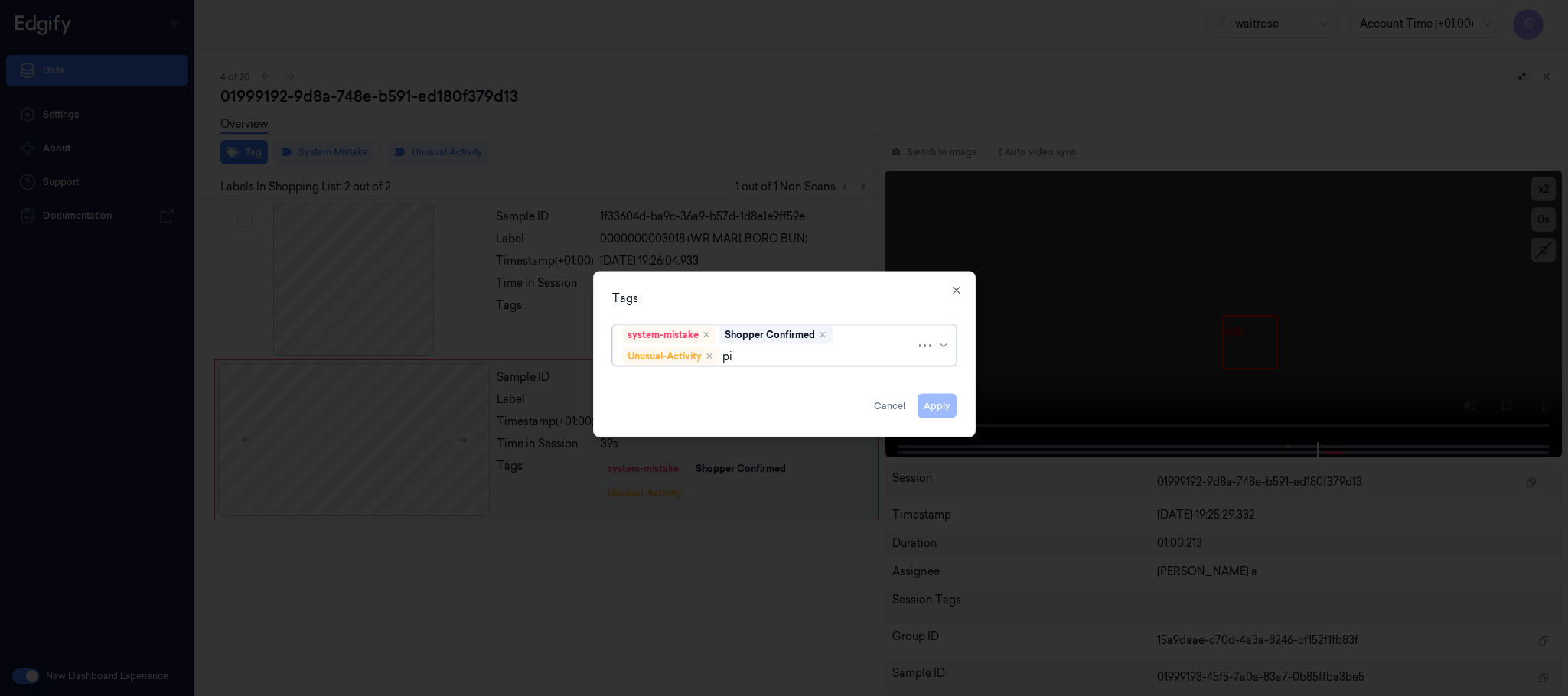
type input "pic"
click at [627, 387] on div "Picklist item alert" at bounding box center [666, 387] width 88 height 16
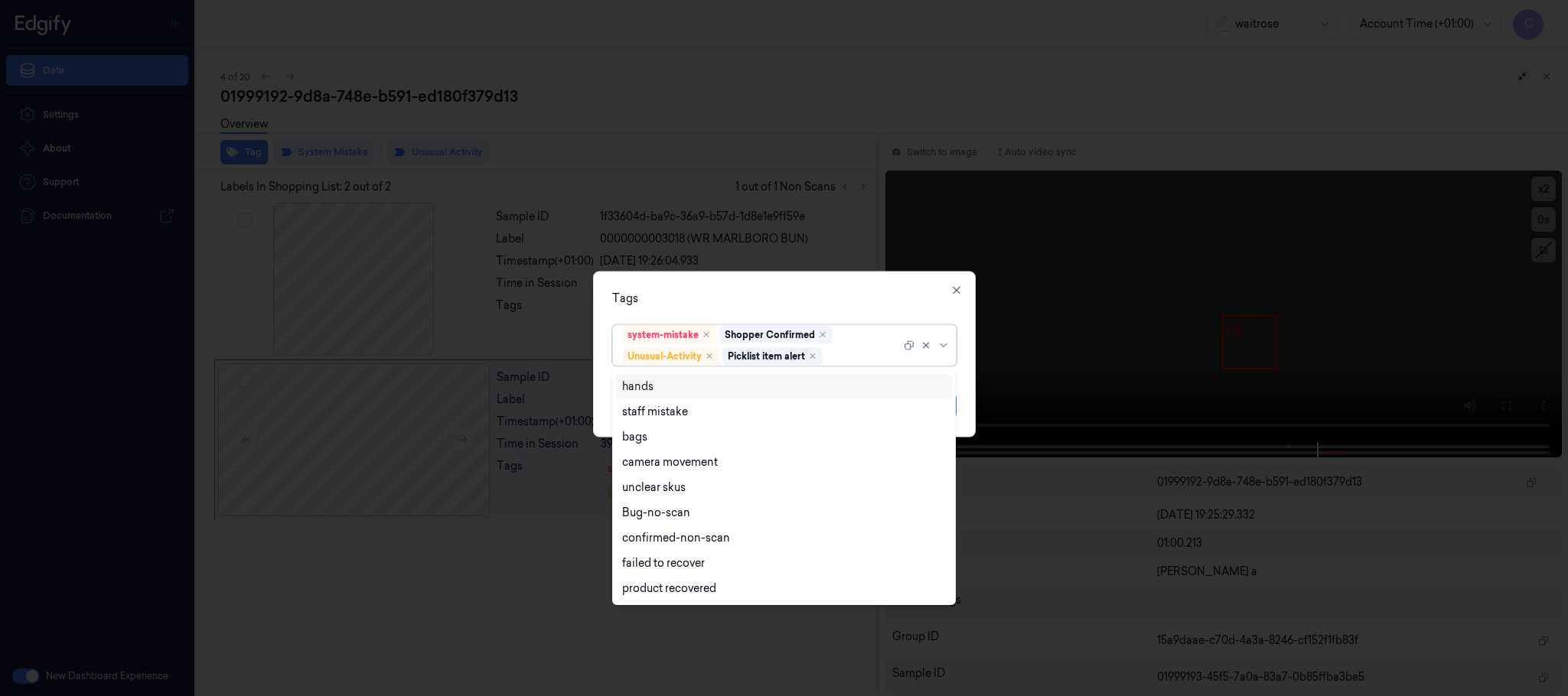
click at [790, 294] on div "Tags" at bounding box center [784, 299] width 344 height 16
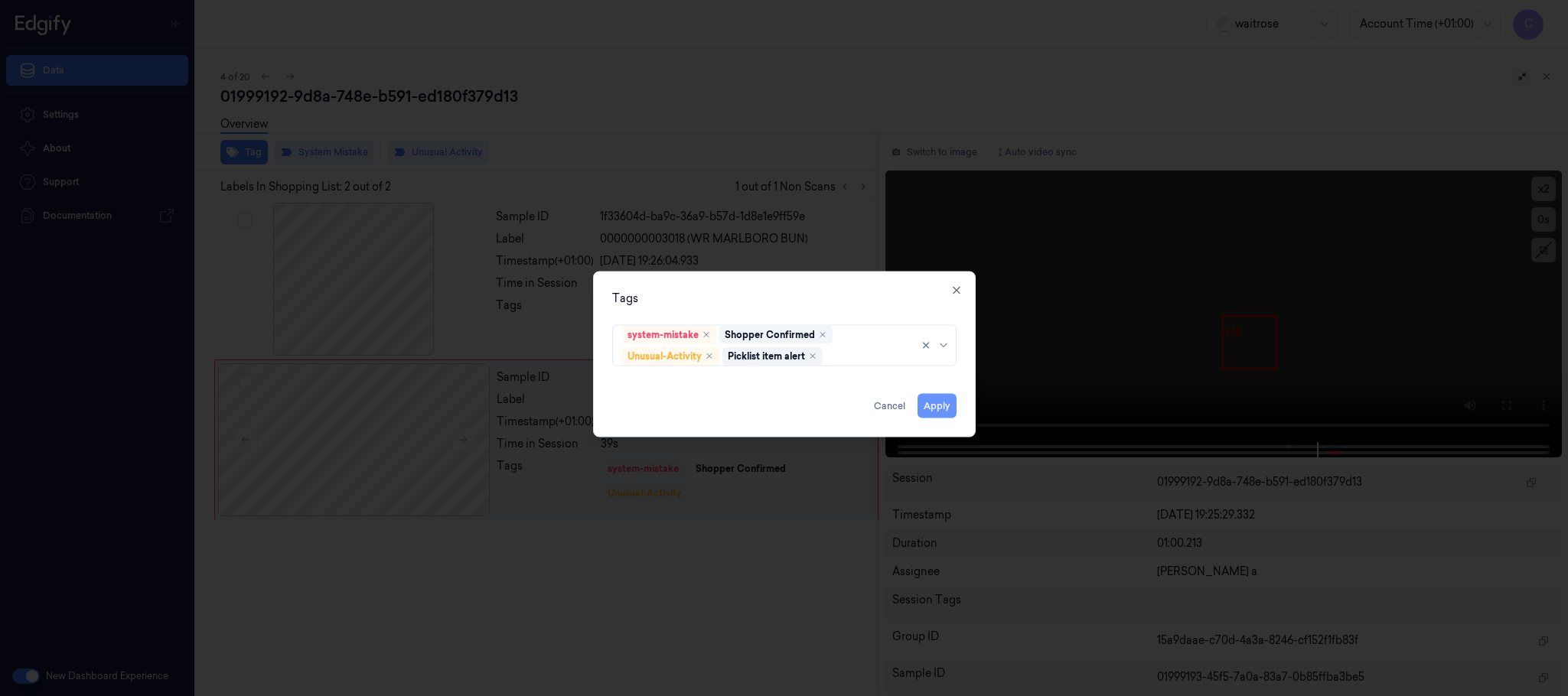
click at [929, 402] on button "Apply" at bounding box center [937, 406] width 39 height 24
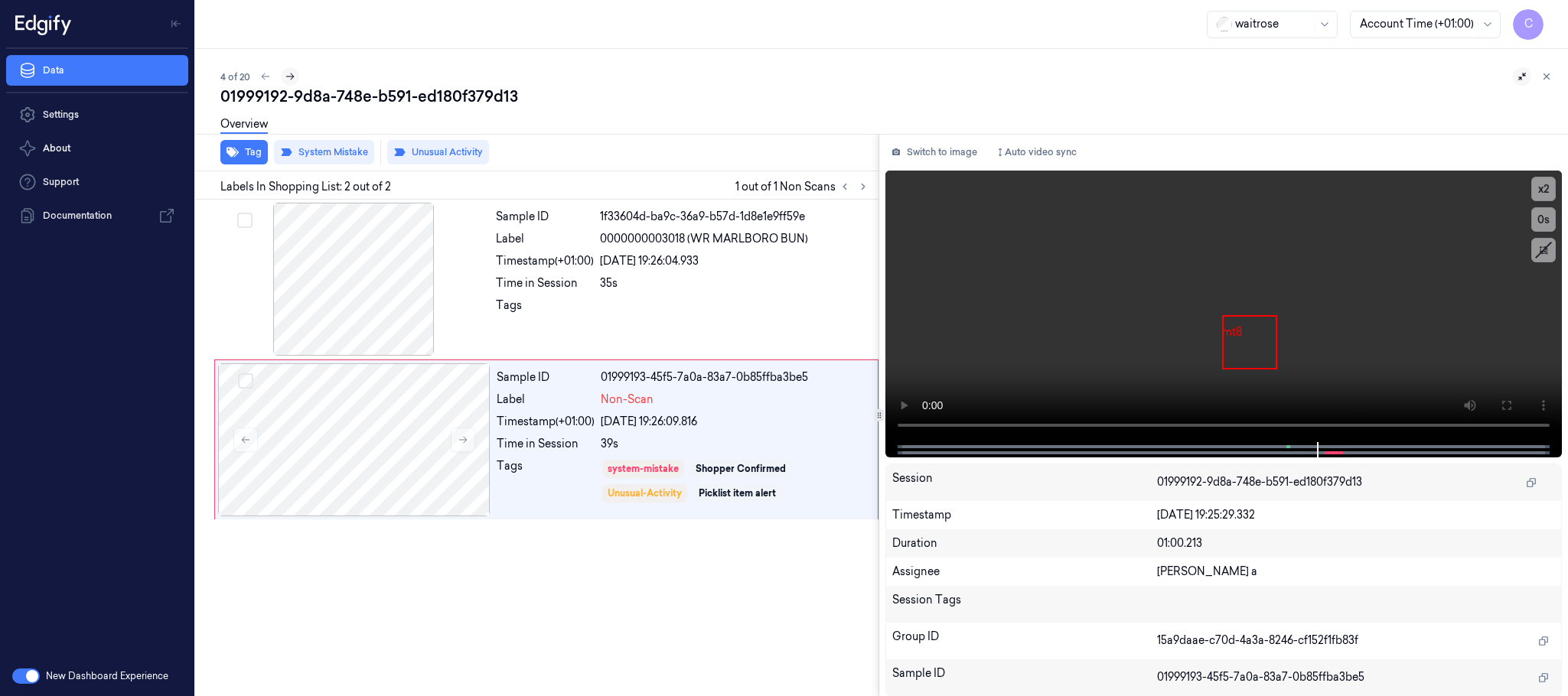
click at [289, 74] on icon at bounding box center [289, 76] width 10 height 10
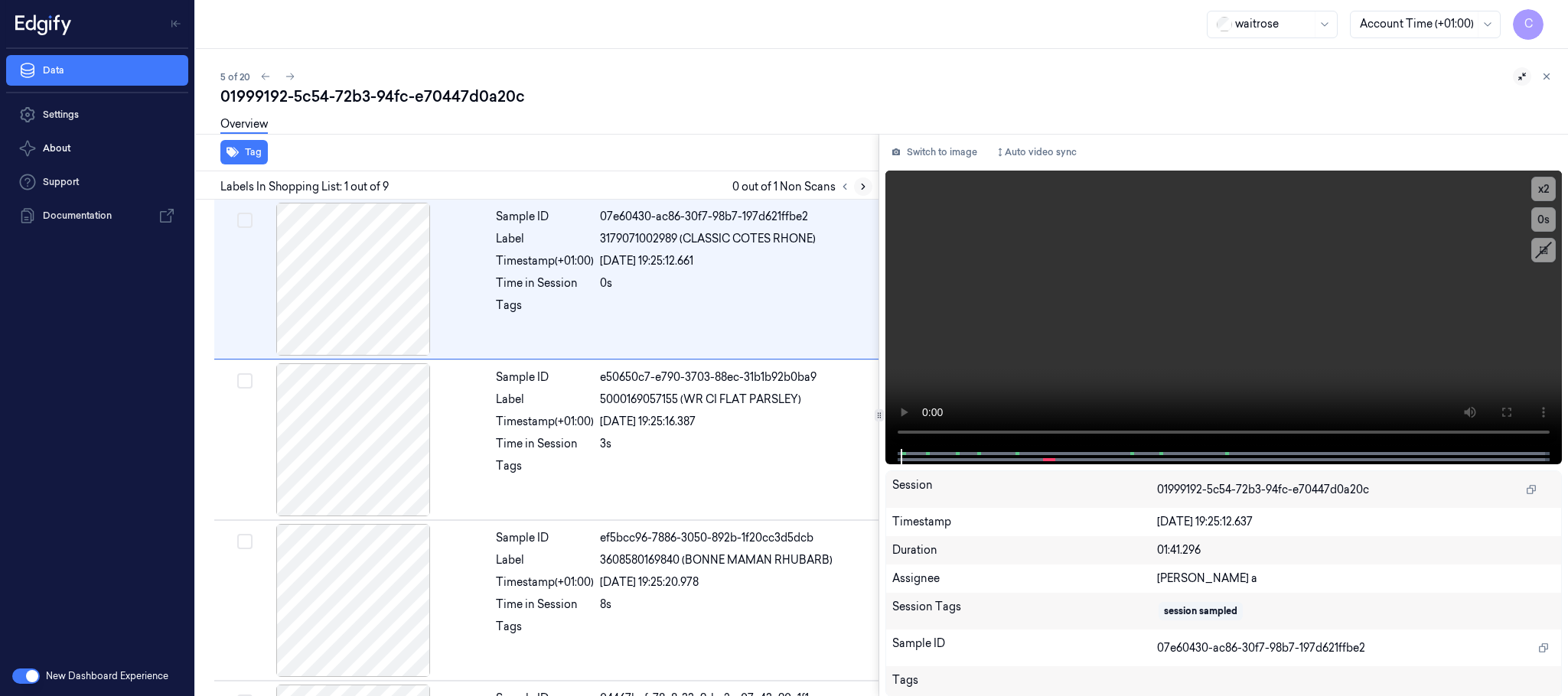
click at [864, 186] on icon at bounding box center [864, 186] width 3 height 6
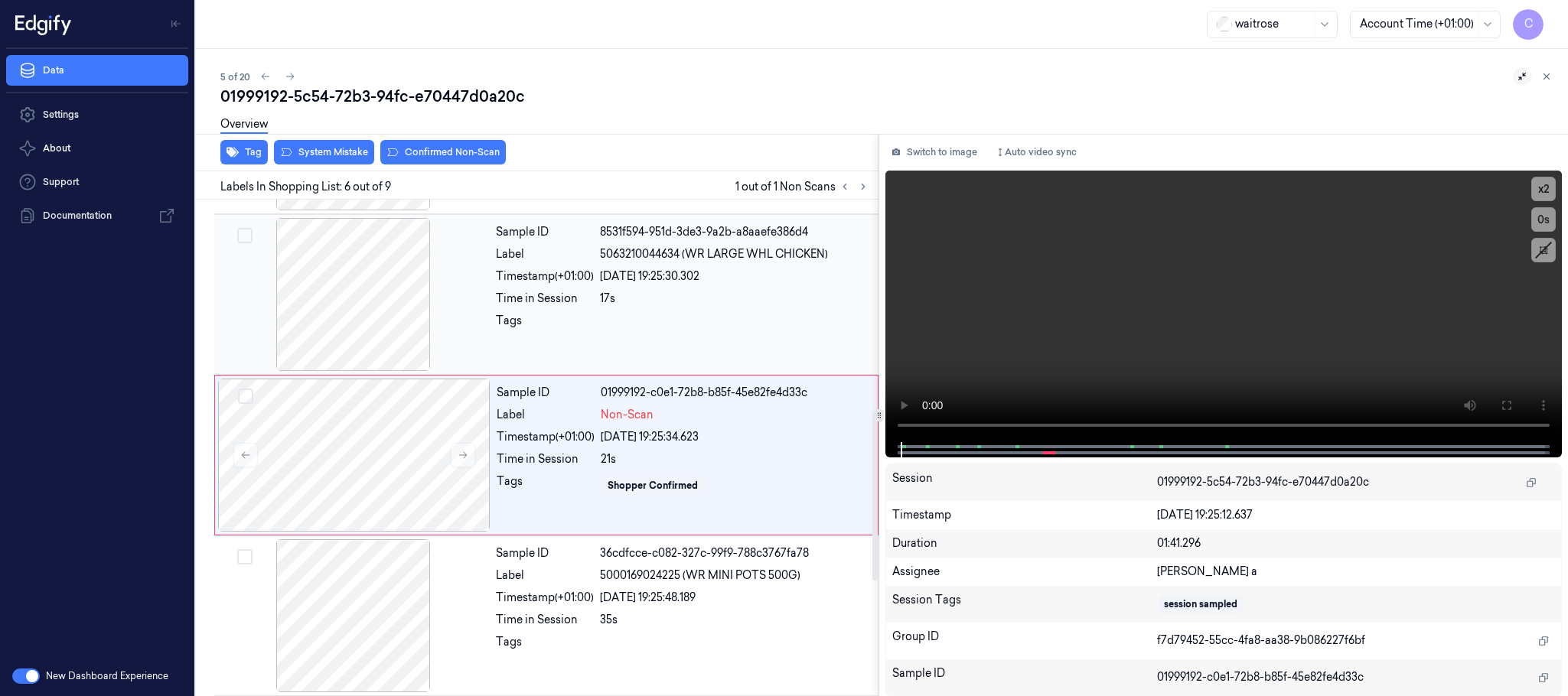
scroll to position [638, 0]
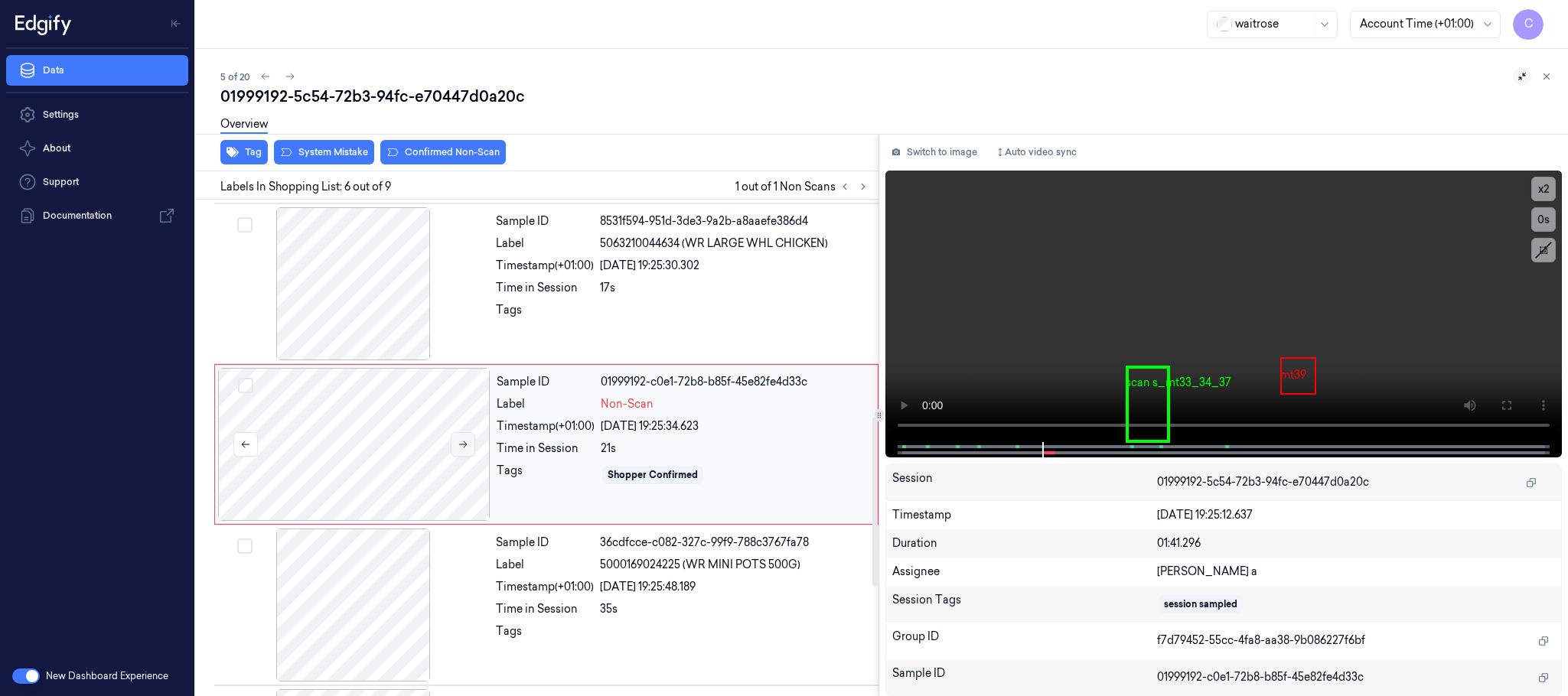
click at [458, 450] on icon at bounding box center [462, 444] width 10 height 10
click at [351, 308] on div at bounding box center [353, 284] width 273 height 153
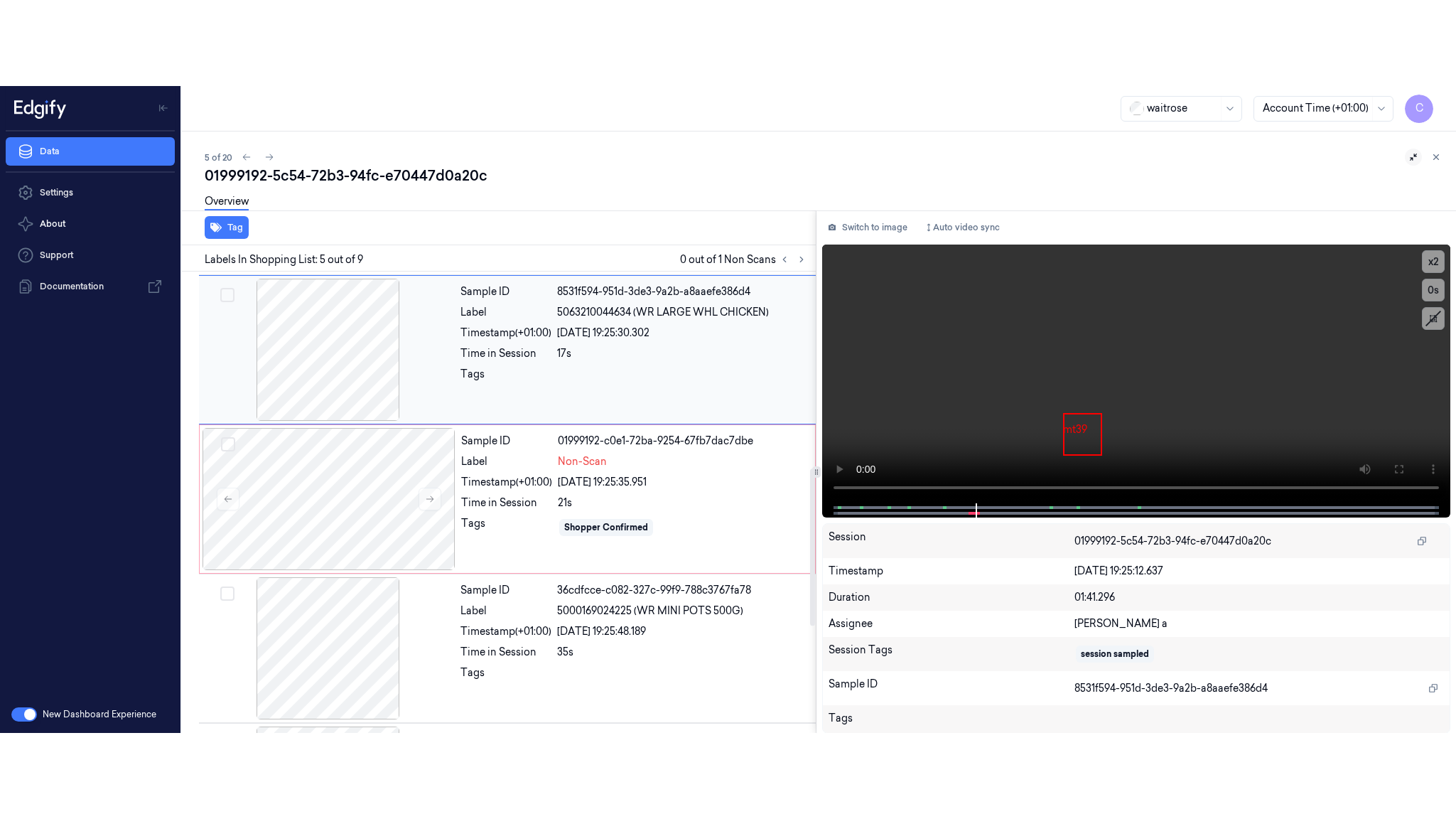
scroll to position [443, 0]
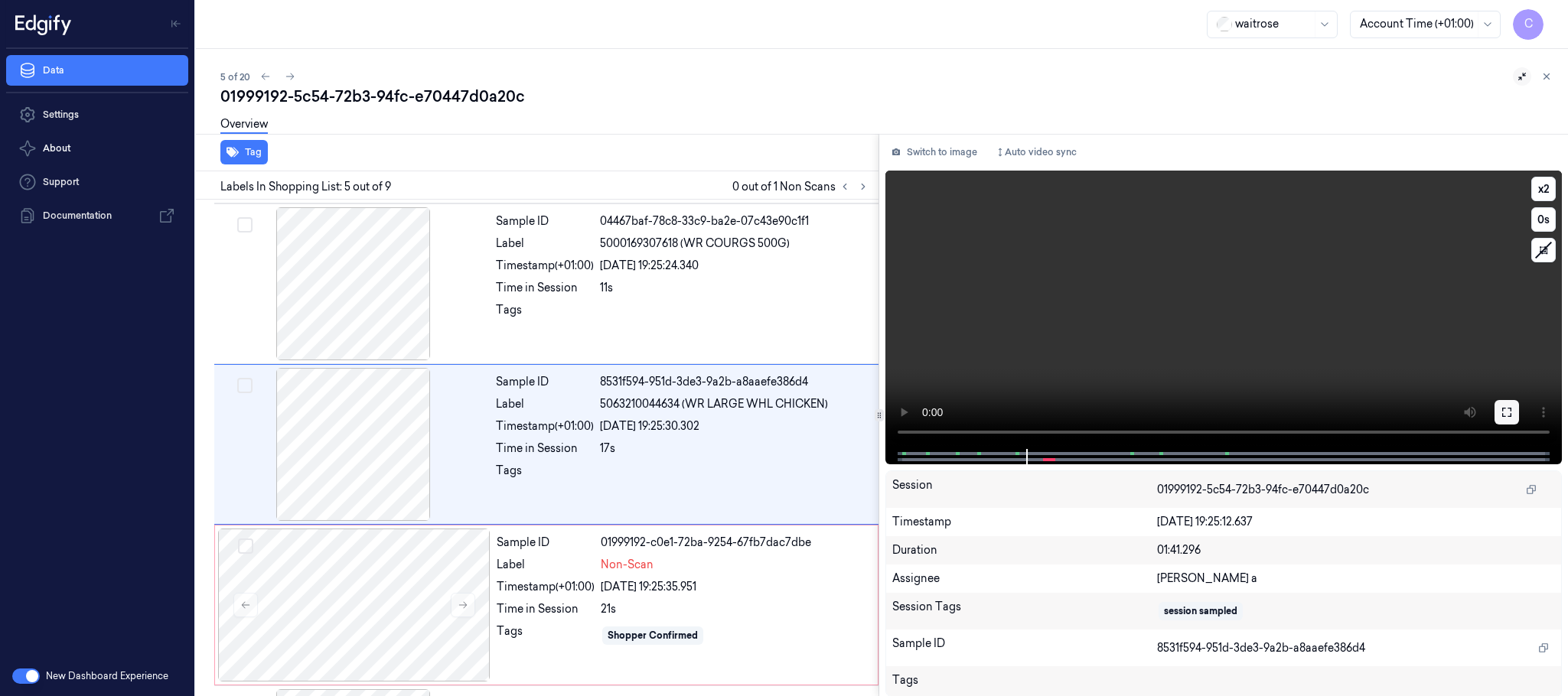
click at [1509, 413] on icon at bounding box center [1507, 411] width 12 height 12
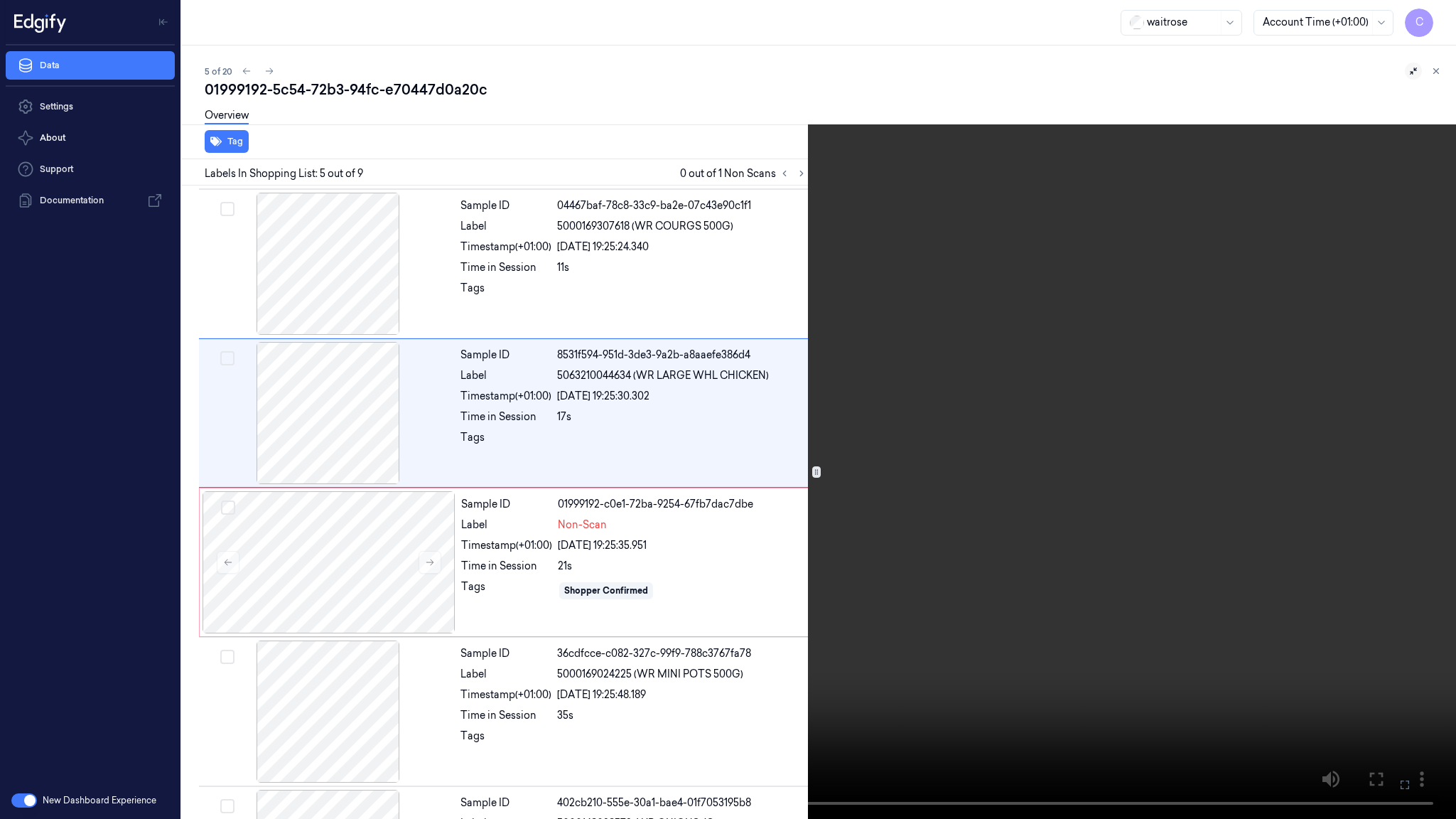
click at [578, 394] on video at bounding box center [728, 409] width 1456 height 819
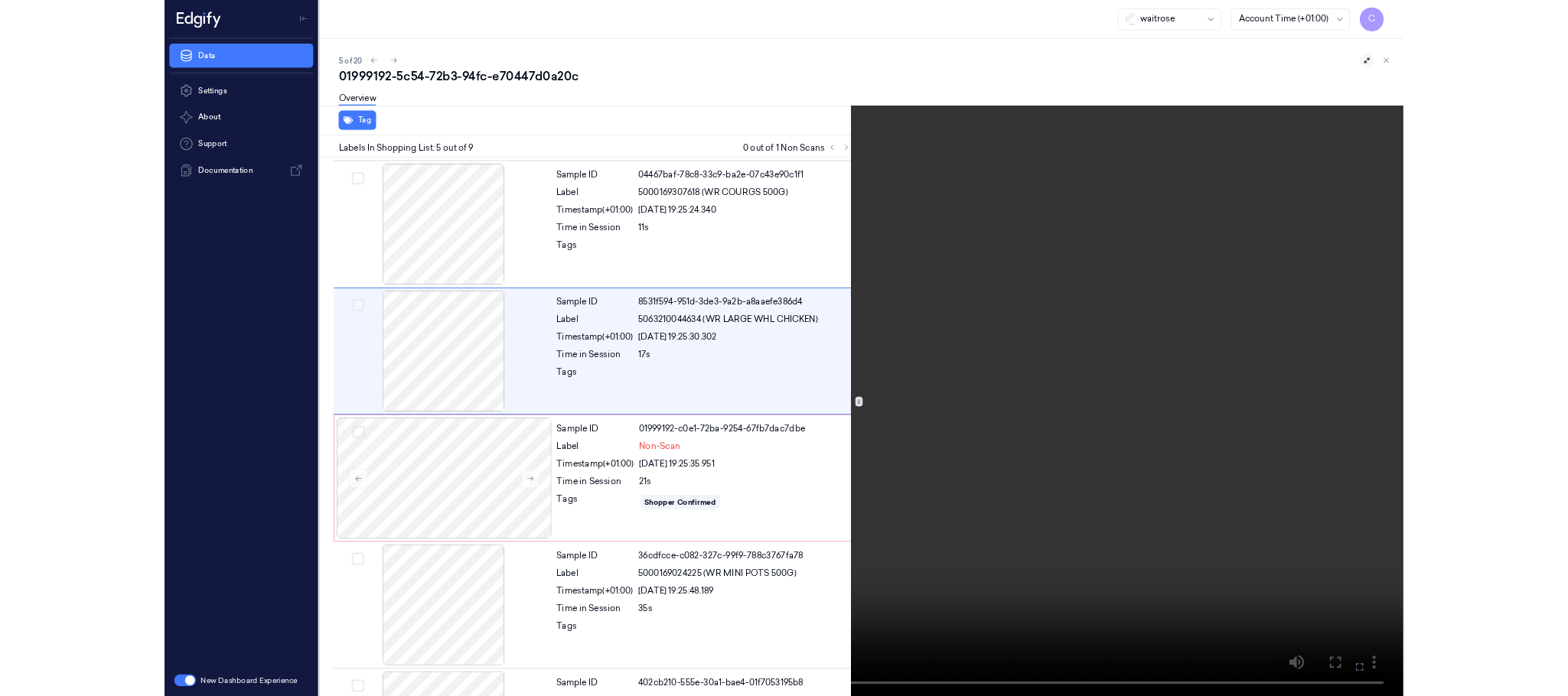
scroll to position [384, 0]
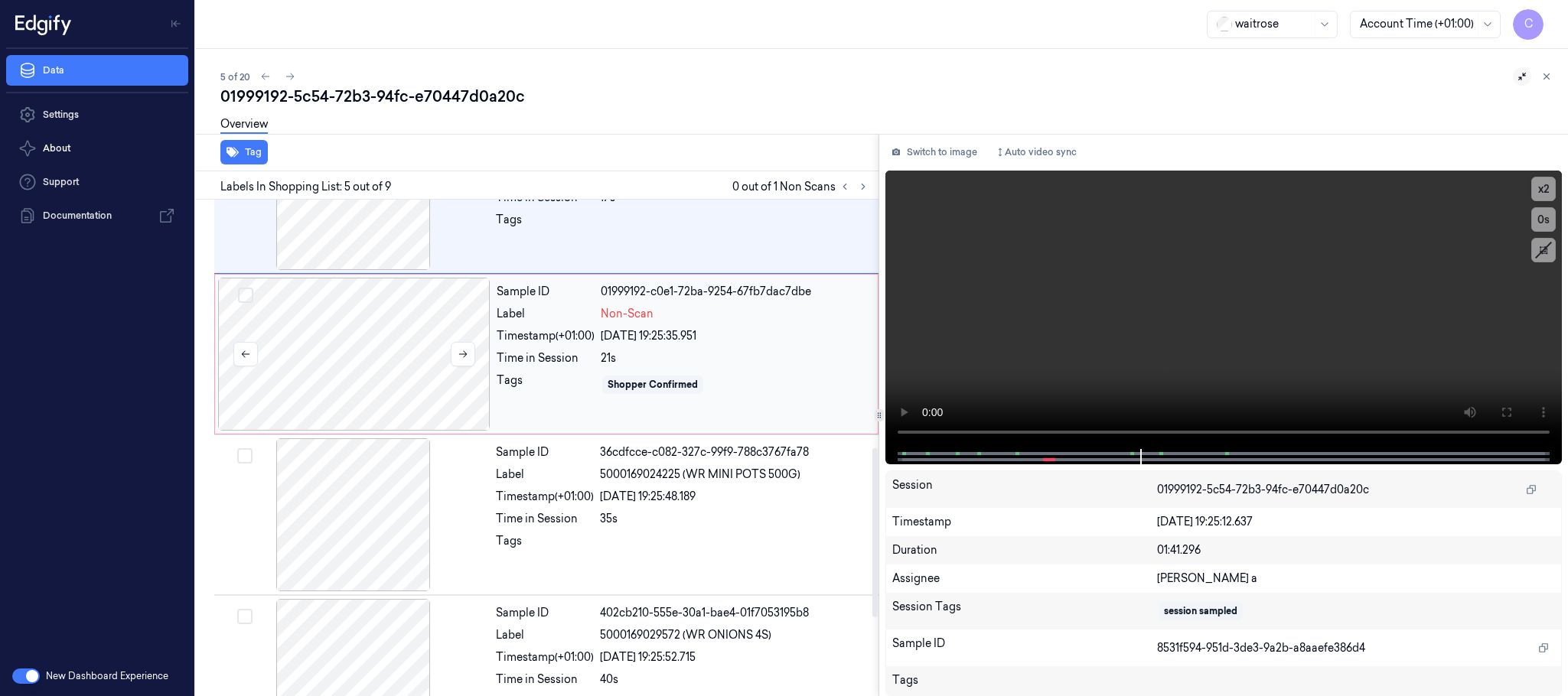
click at [363, 376] on div at bounding box center [354, 354] width 273 height 153
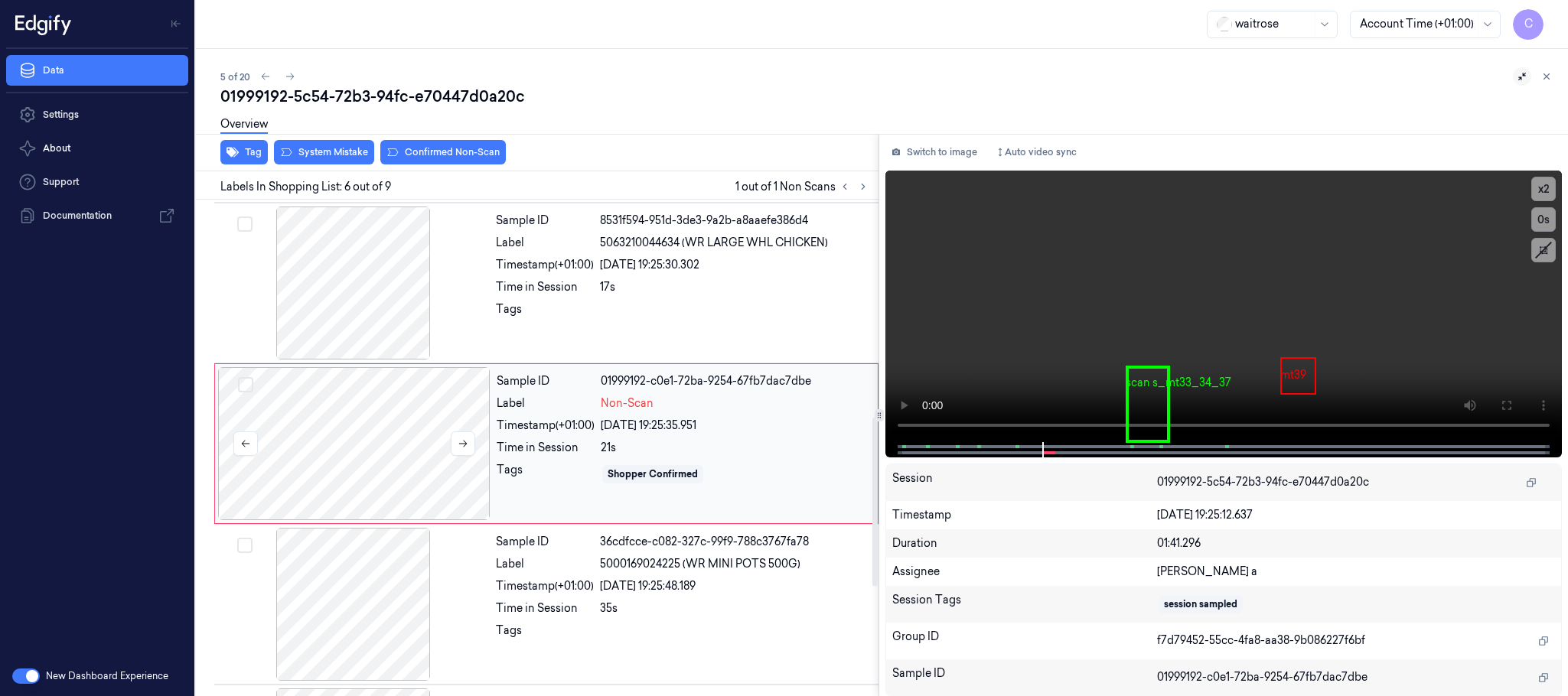
scroll to position [638, 0]
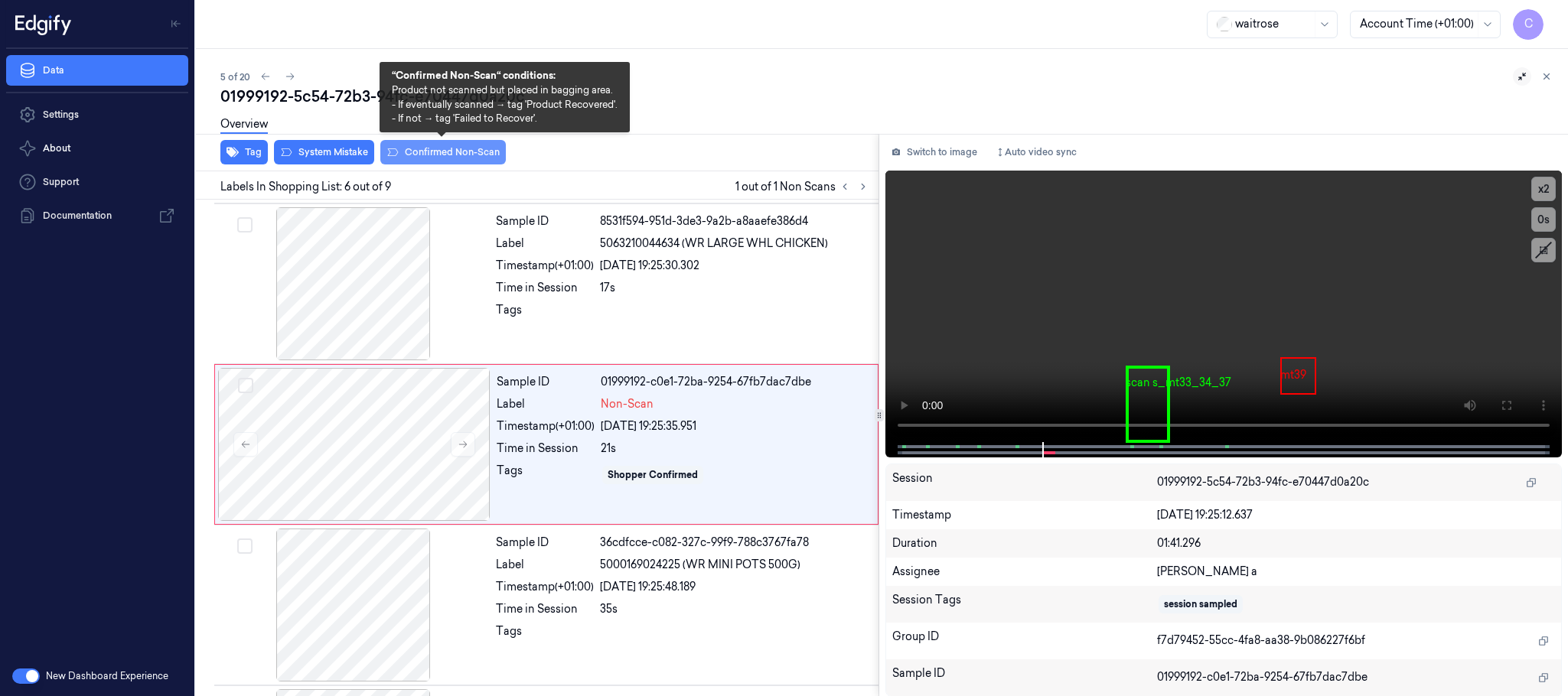
click at [419, 154] on button "Confirmed Non-Scan" at bounding box center [443, 152] width 125 height 24
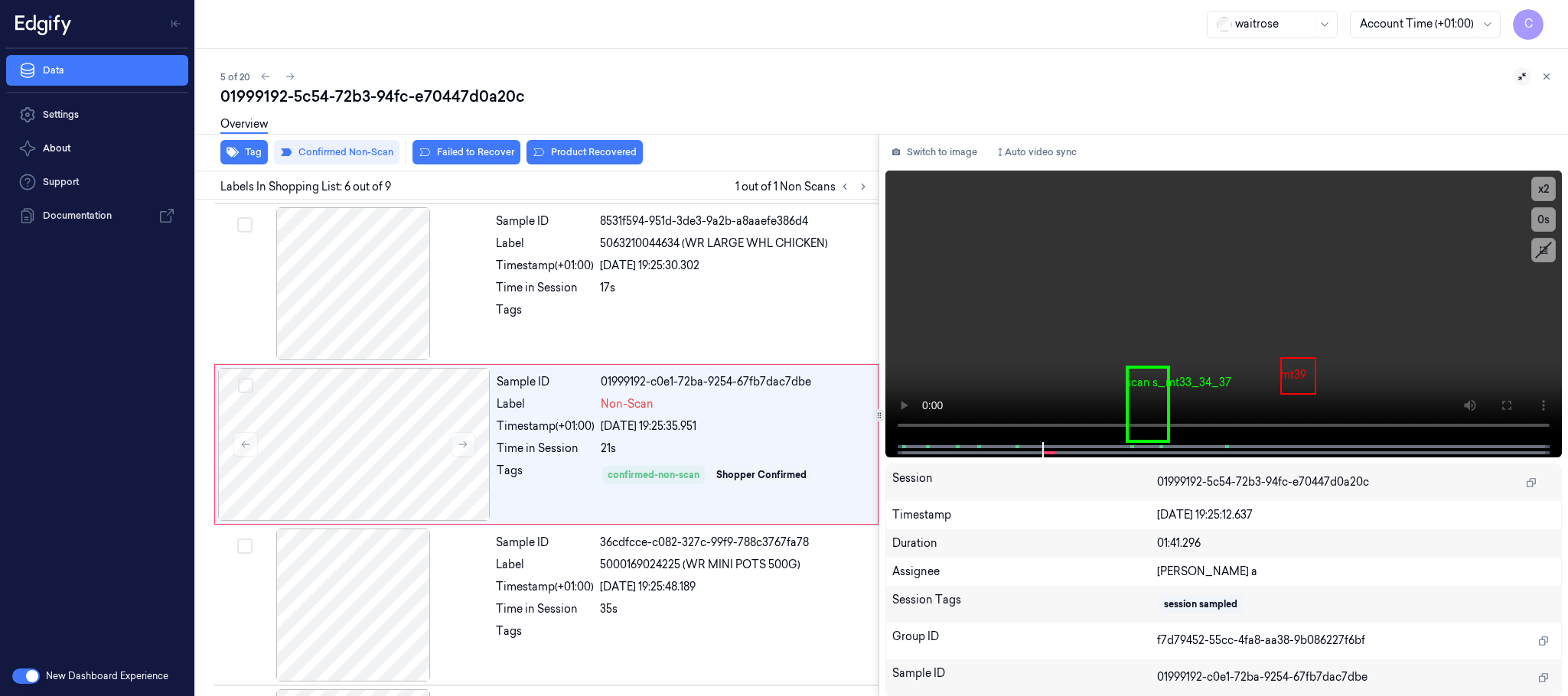
click at [585, 152] on button "Product Recovered" at bounding box center [585, 152] width 117 height 24
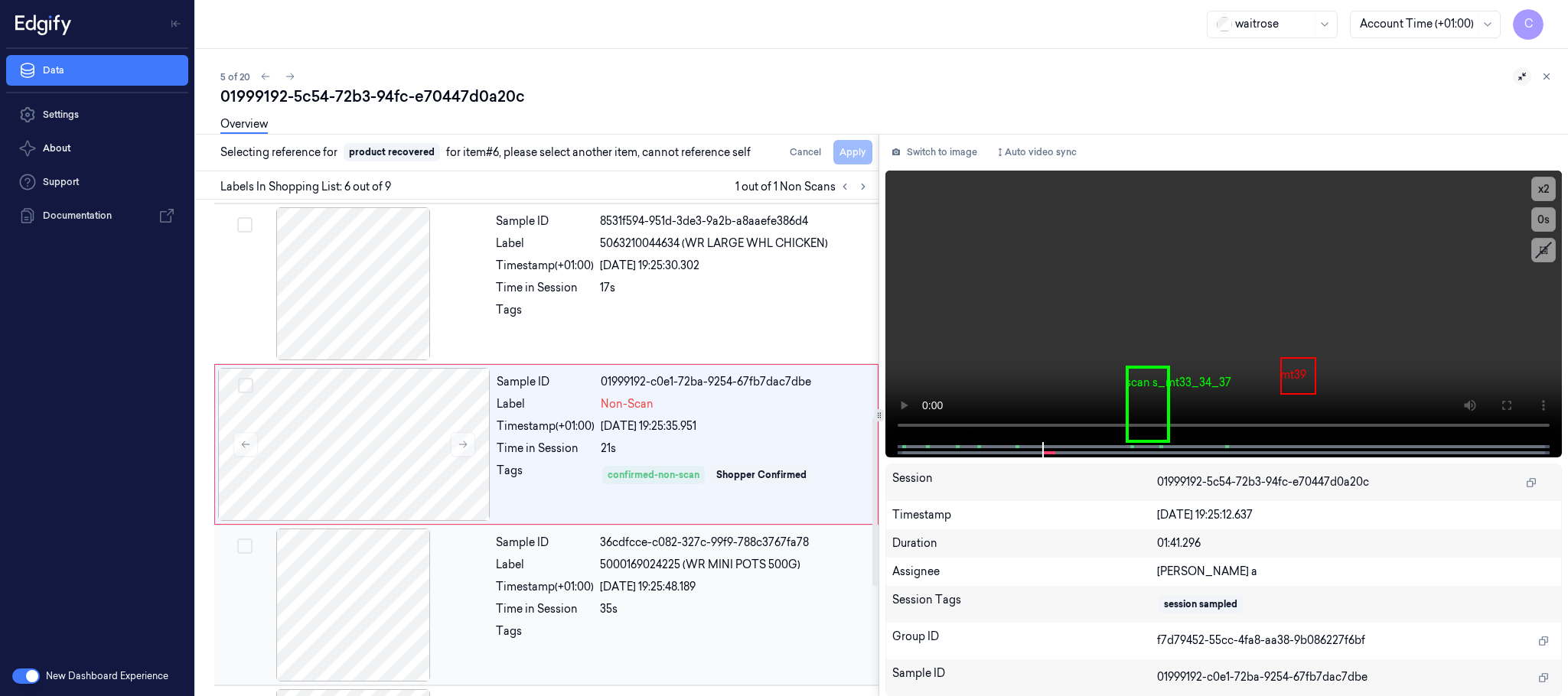
click at [404, 579] on div at bounding box center [353, 605] width 273 height 153
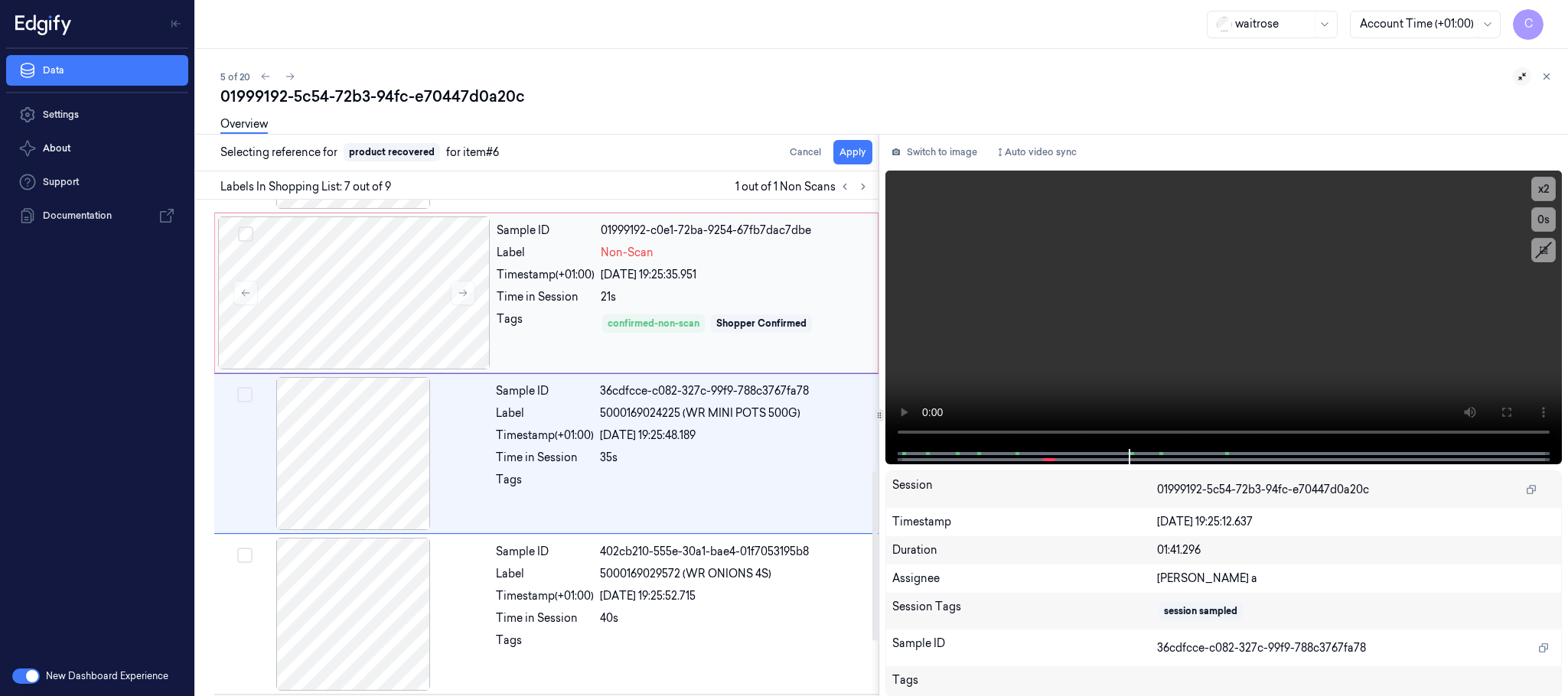
scroll to position [800, 0]
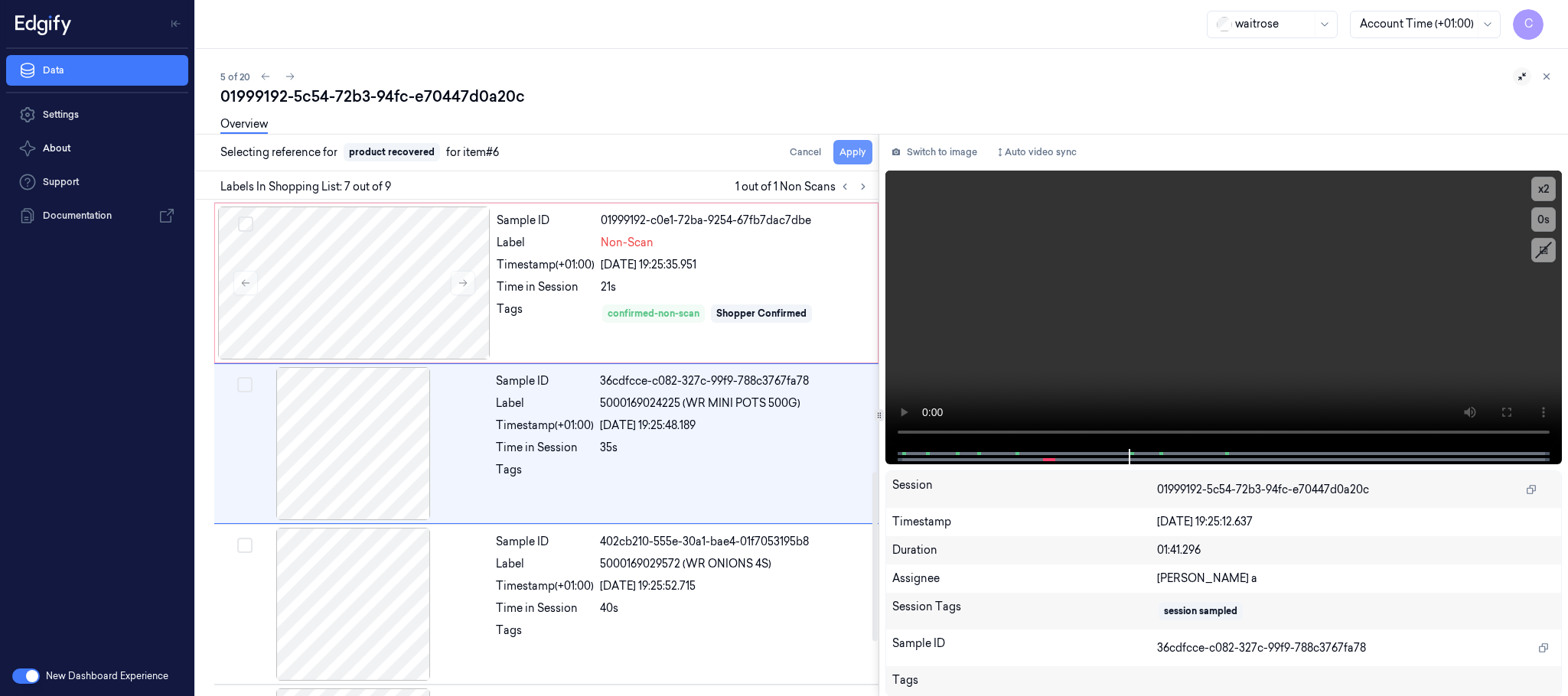
click at [848, 154] on button "Apply" at bounding box center [853, 152] width 39 height 24
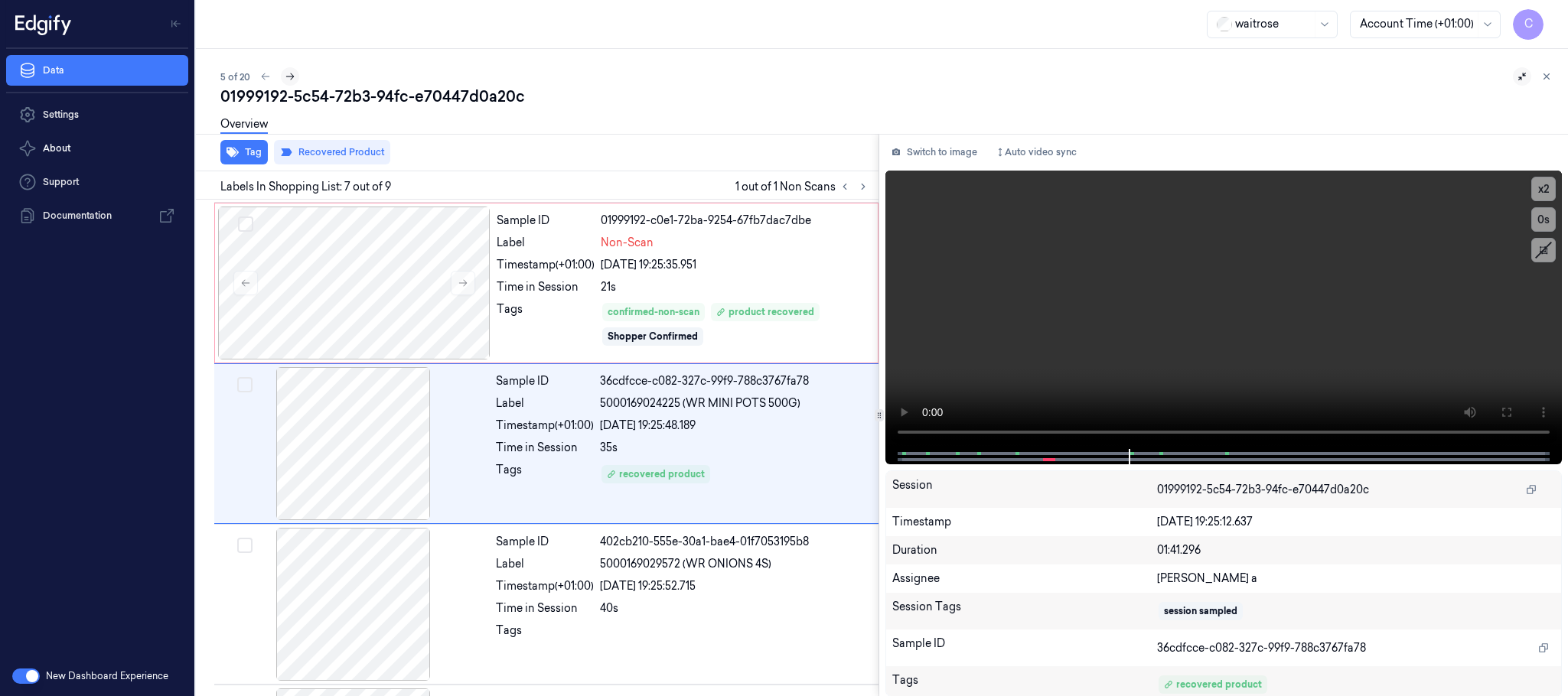
click at [292, 76] on icon at bounding box center [289, 76] width 10 height 10
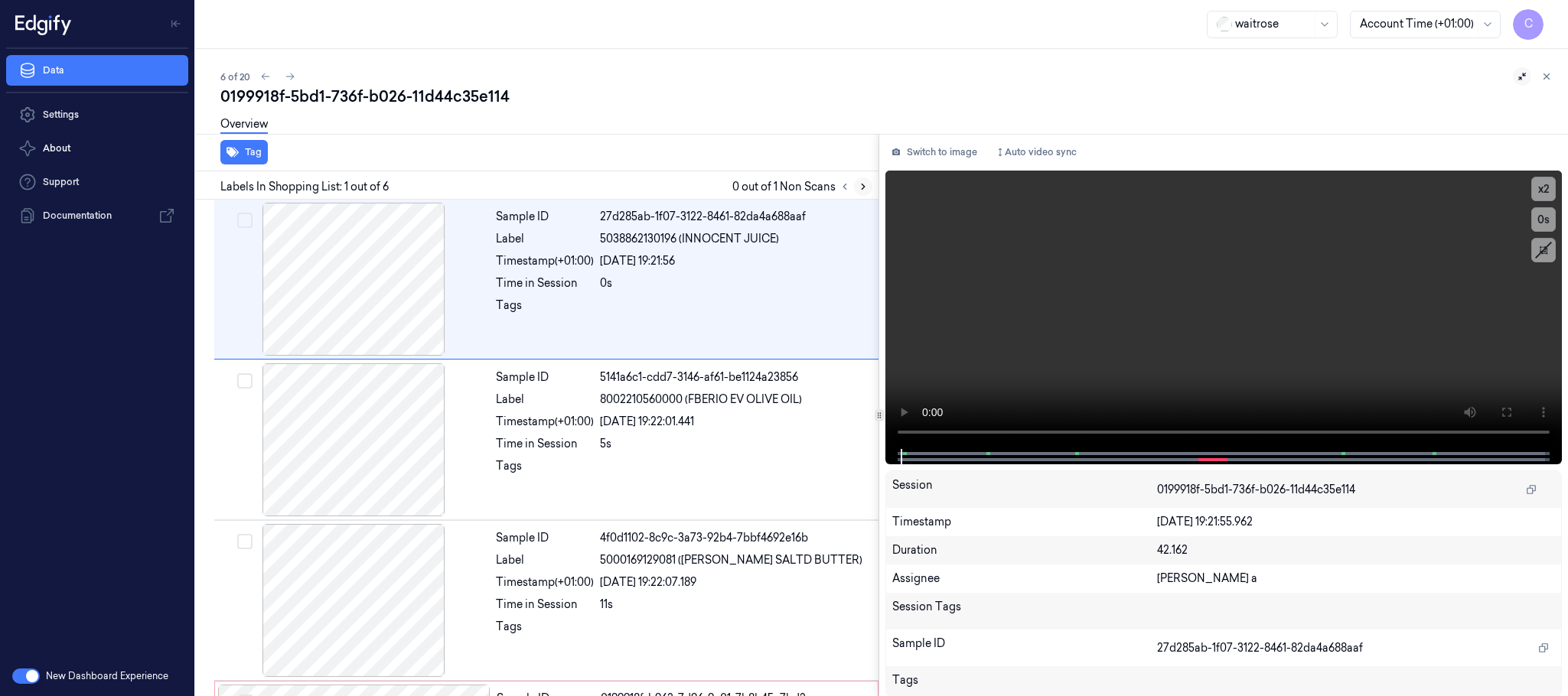
click at [864, 182] on icon at bounding box center [863, 186] width 10 height 10
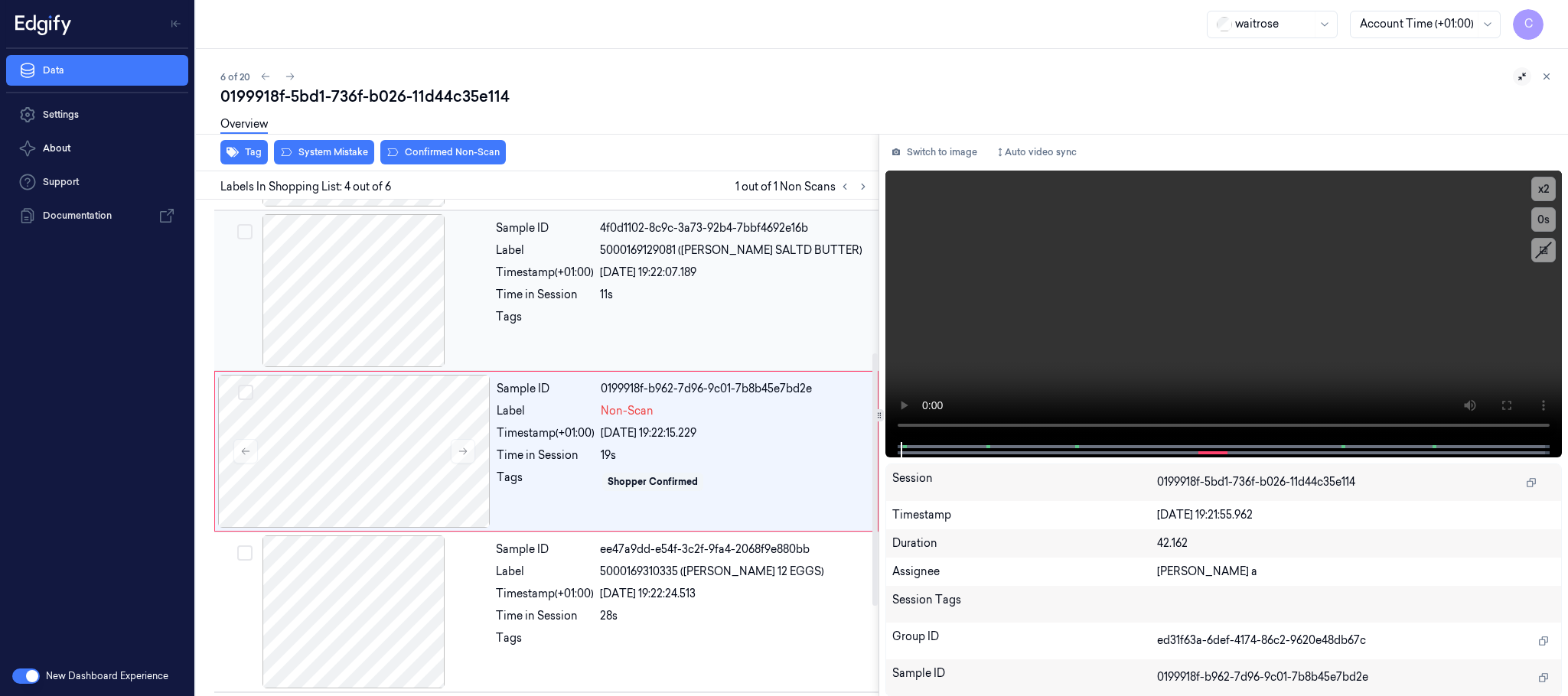
scroll to position [315, 0]
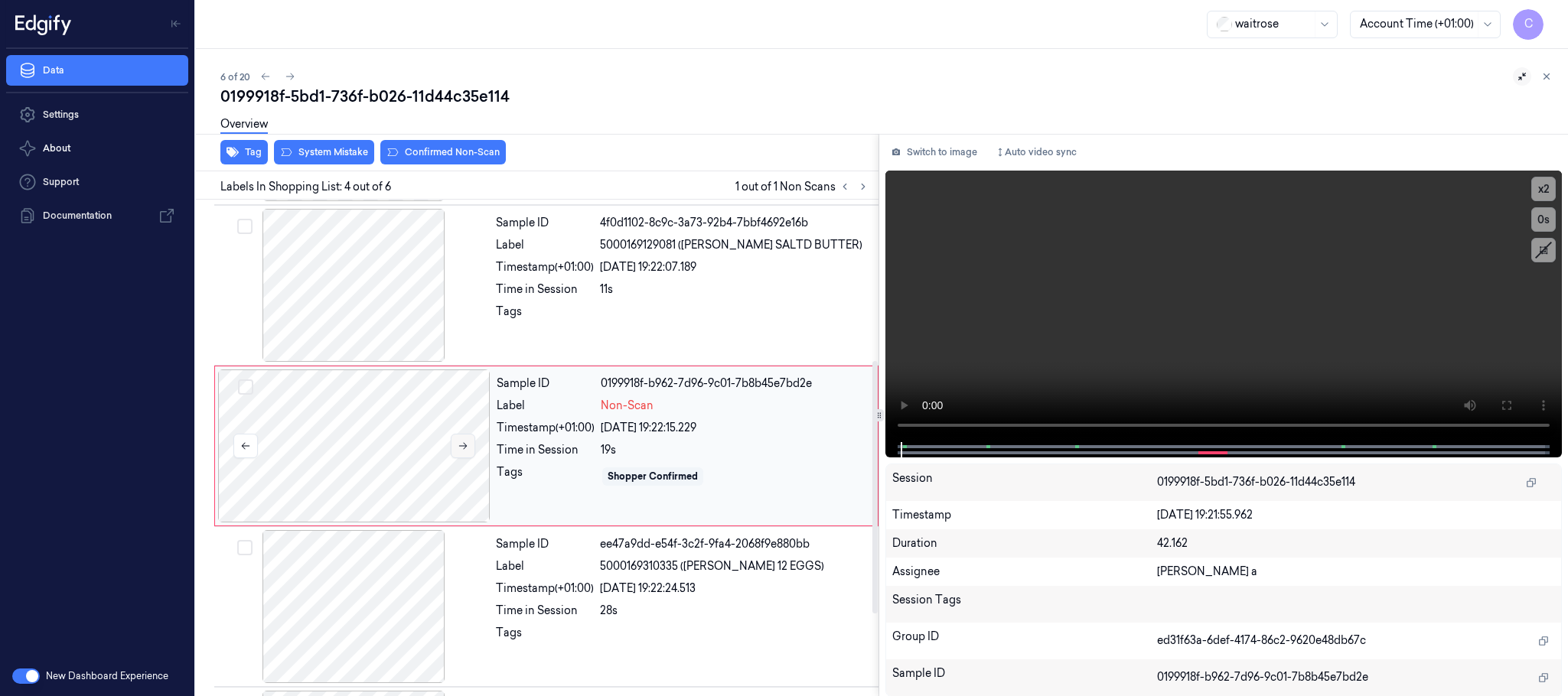
click at [465, 443] on icon at bounding box center [462, 445] width 10 height 10
click at [357, 253] on div at bounding box center [353, 285] width 273 height 153
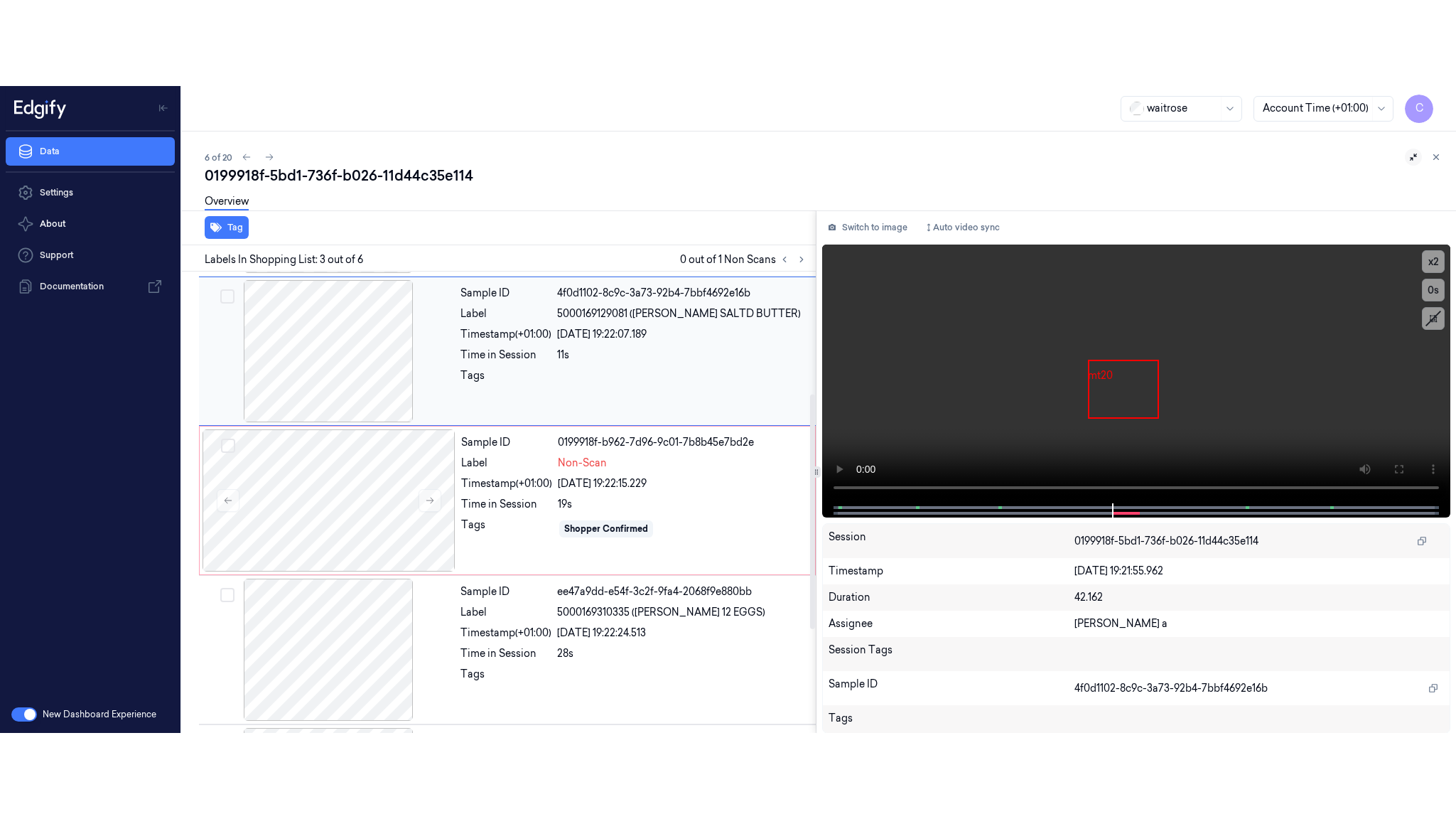
scroll to position [143, 0]
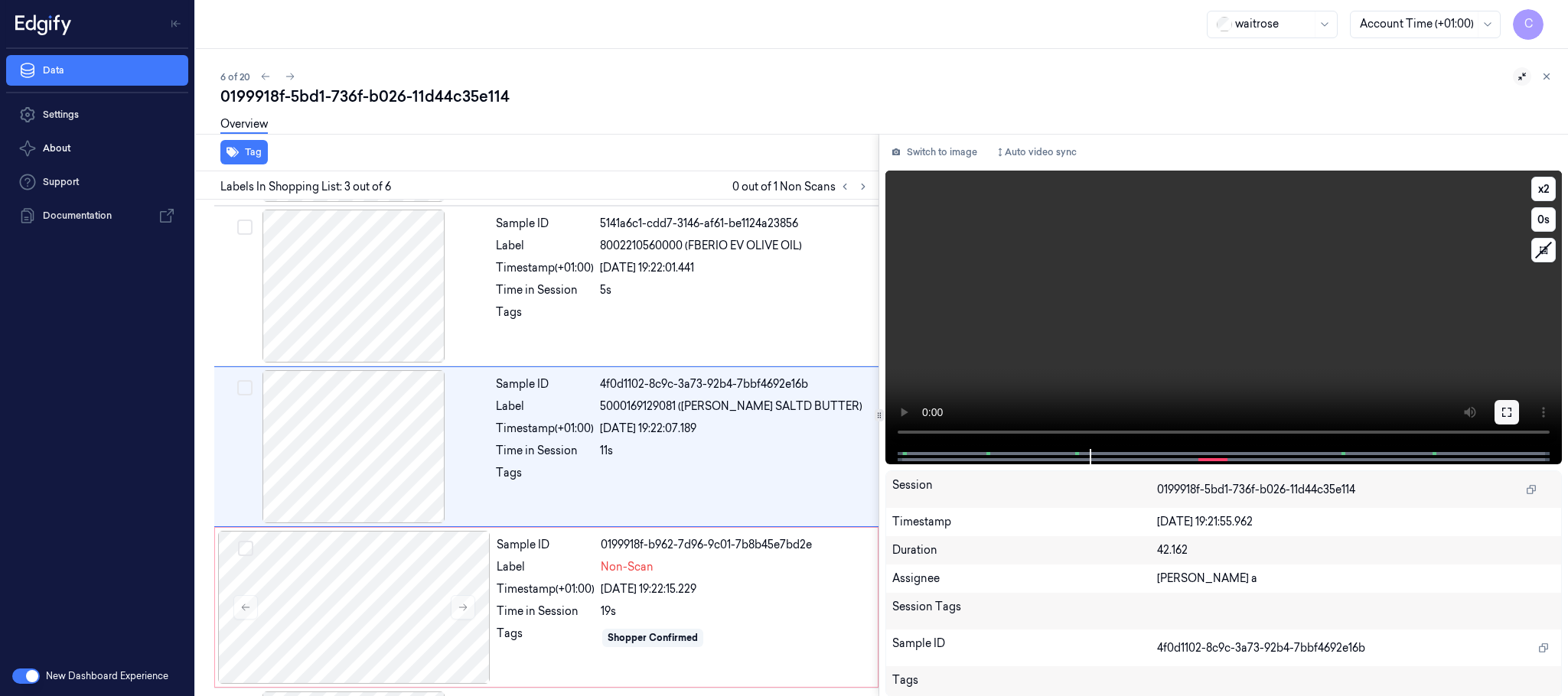
click at [1502, 416] on icon at bounding box center [1506, 411] width 9 height 9
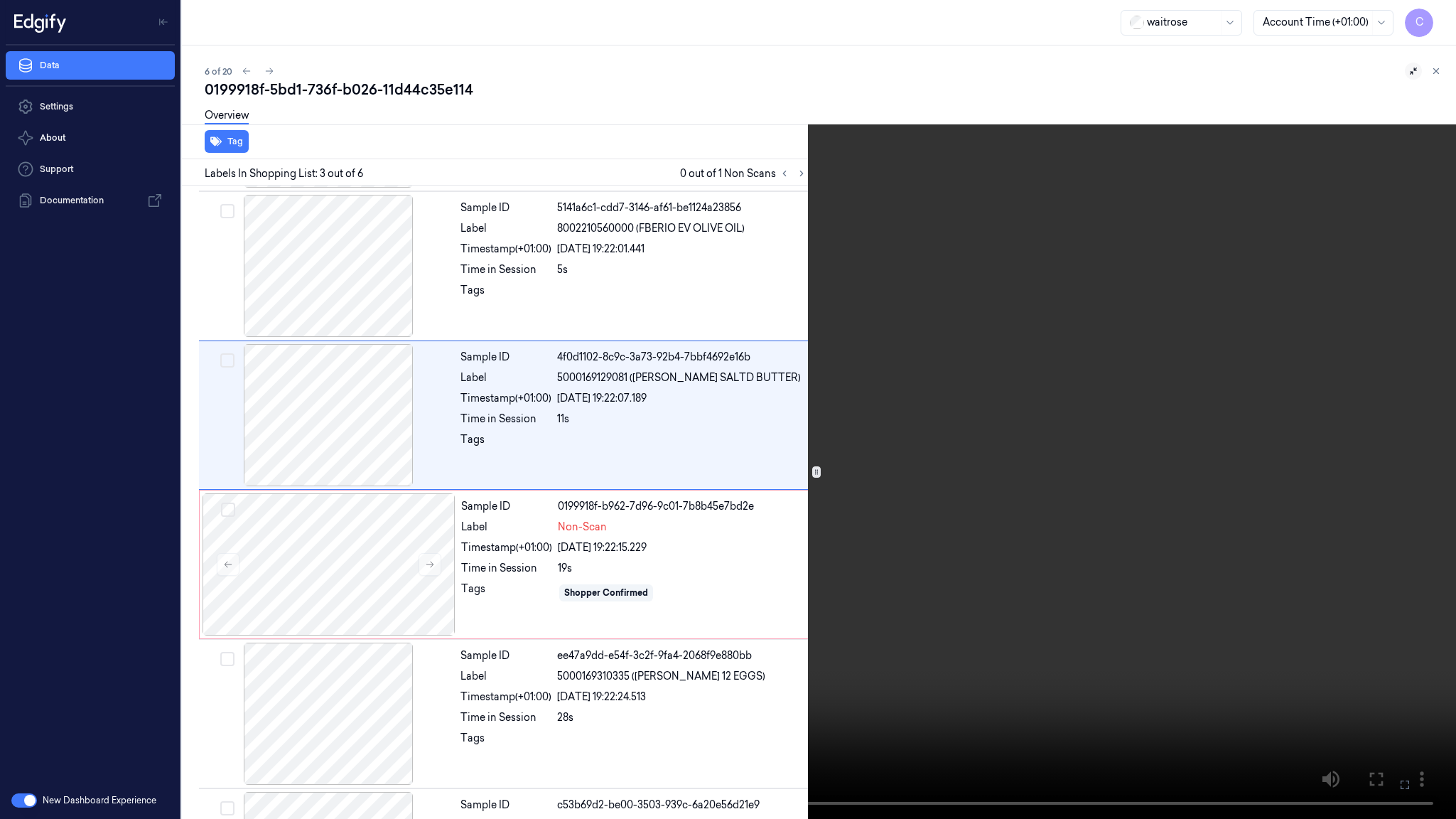
click at [721, 473] on video at bounding box center [728, 409] width 1456 height 819
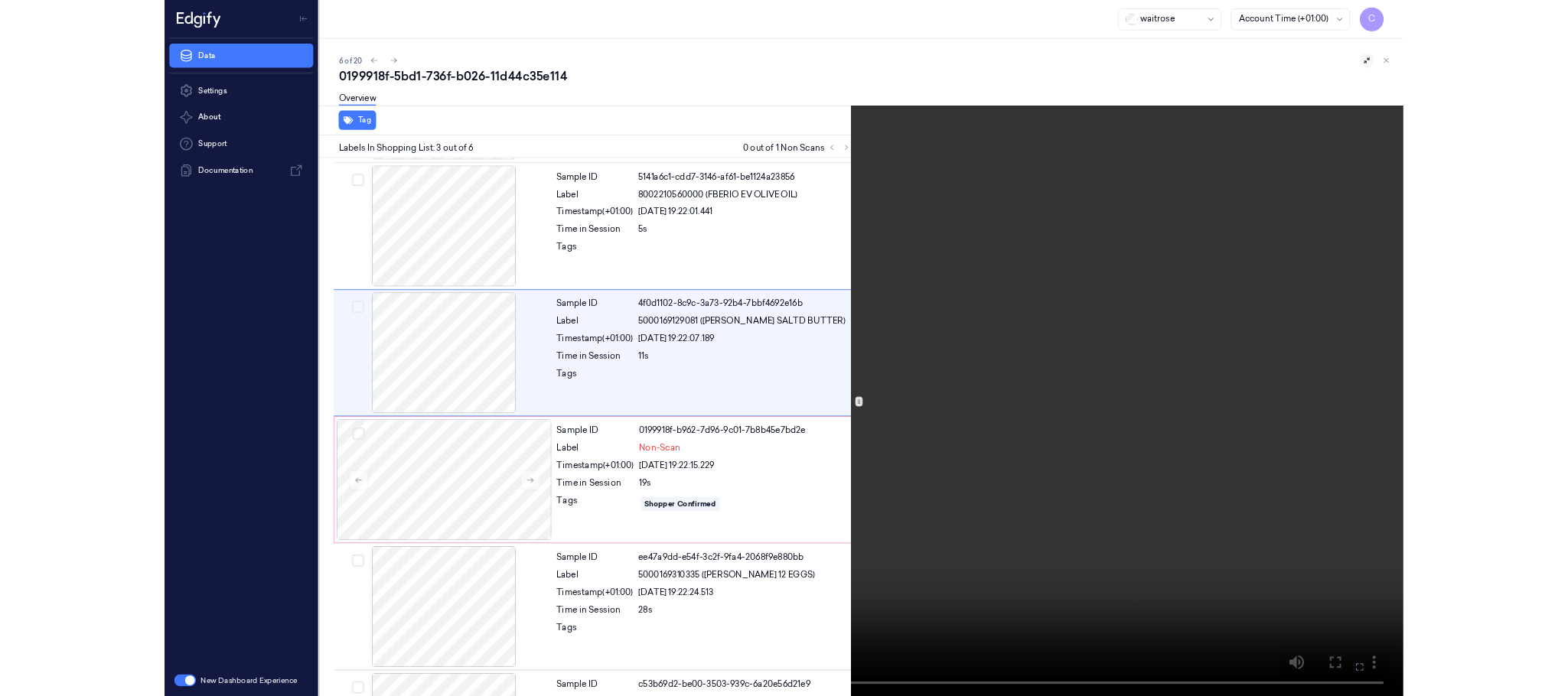
scroll to position [62, 0]
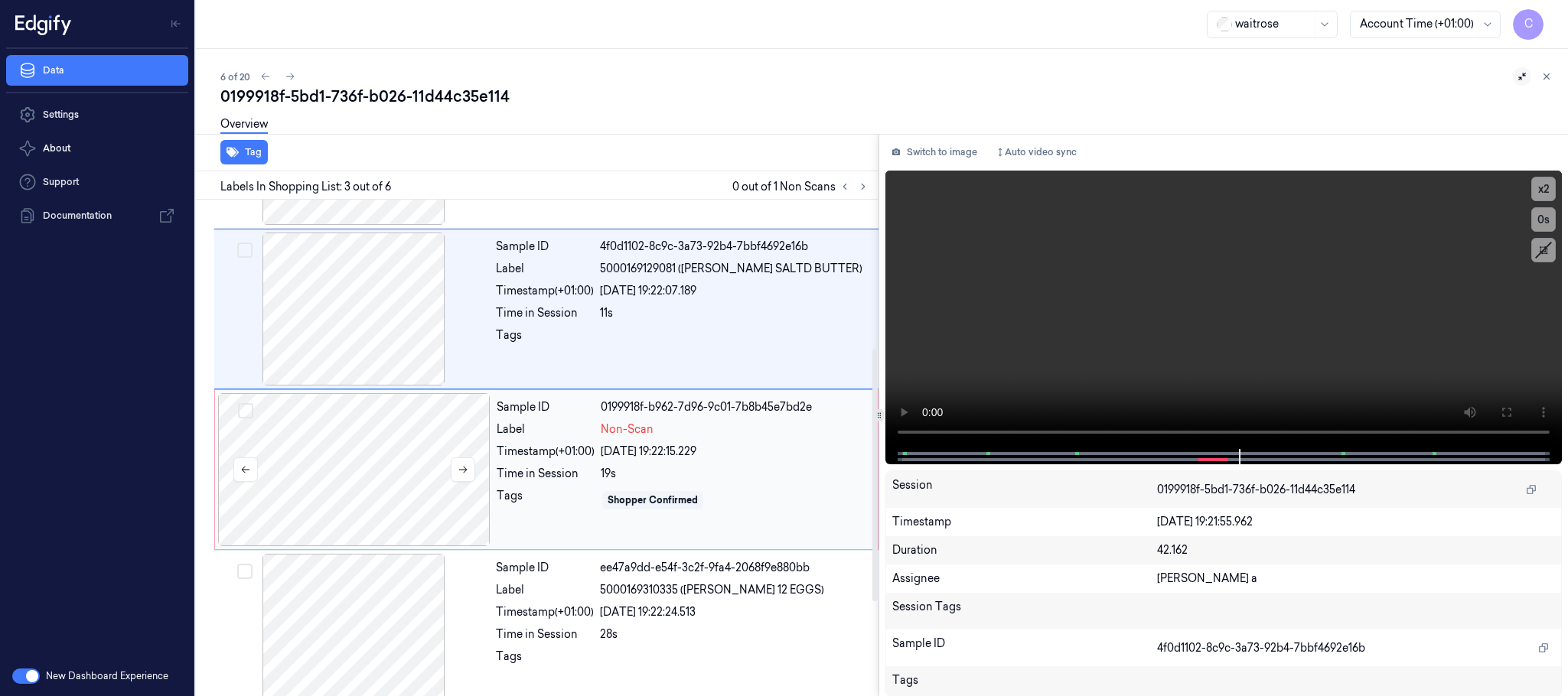
click at [344, 503] on div at bounding box center [354, 469] width 273 height 153
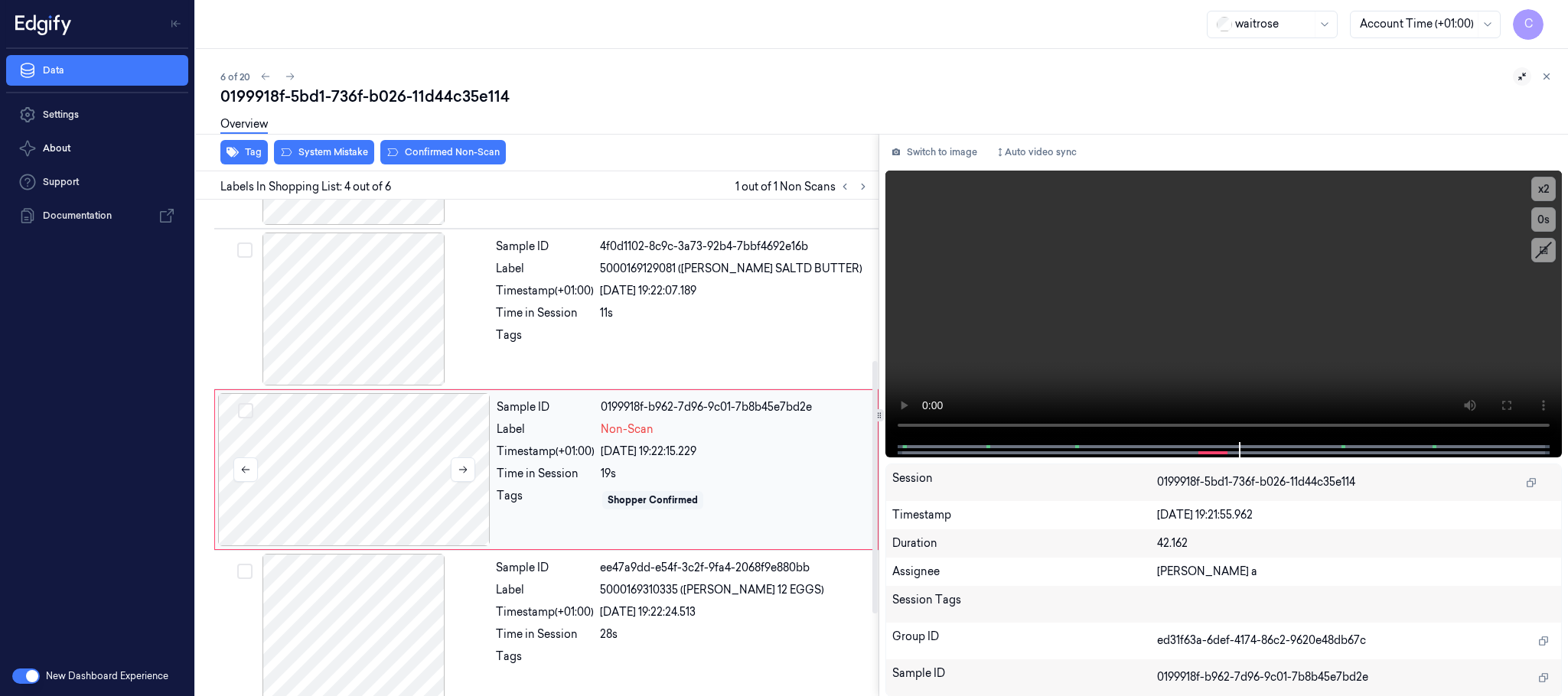
scroll to position [315, 0]
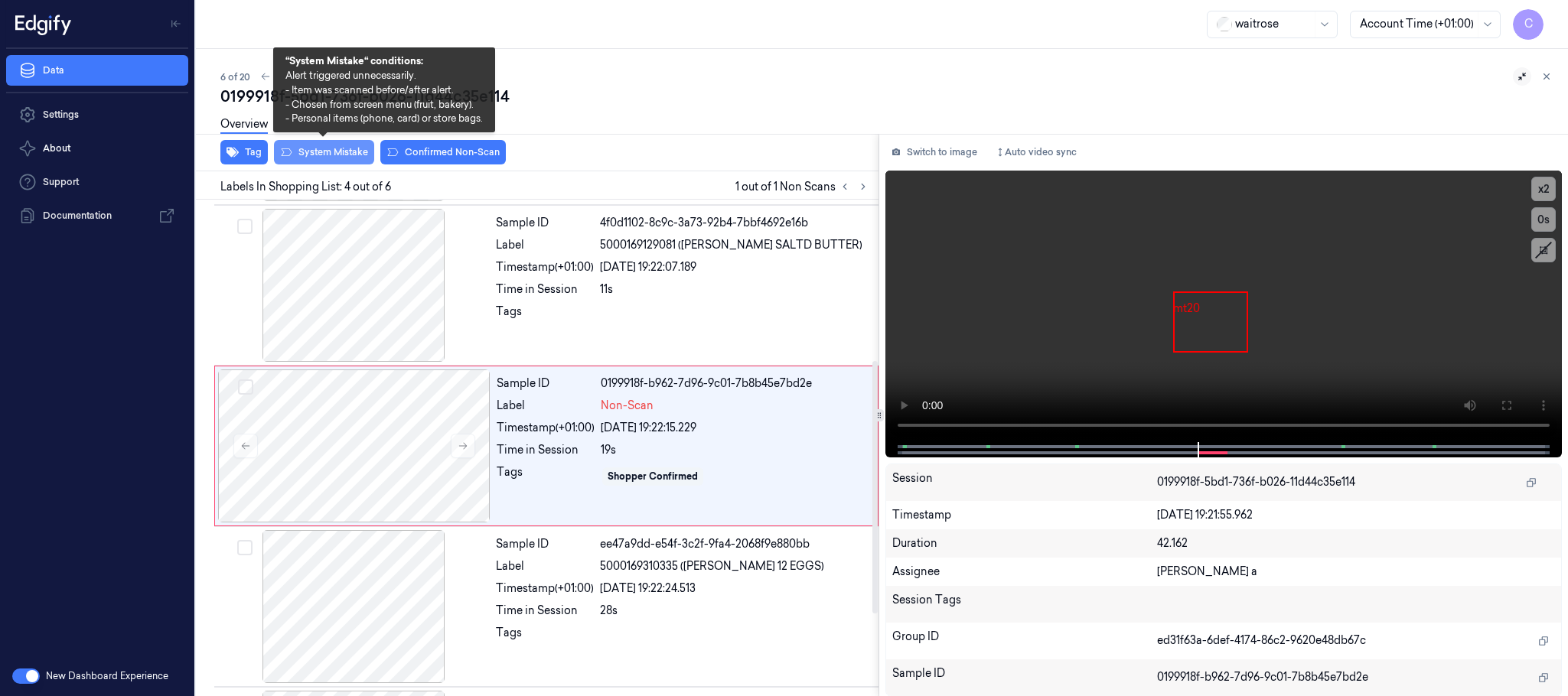
click at [313, 150] on button "System Mistake" at bounding box center [324, 152] width 101 height 24
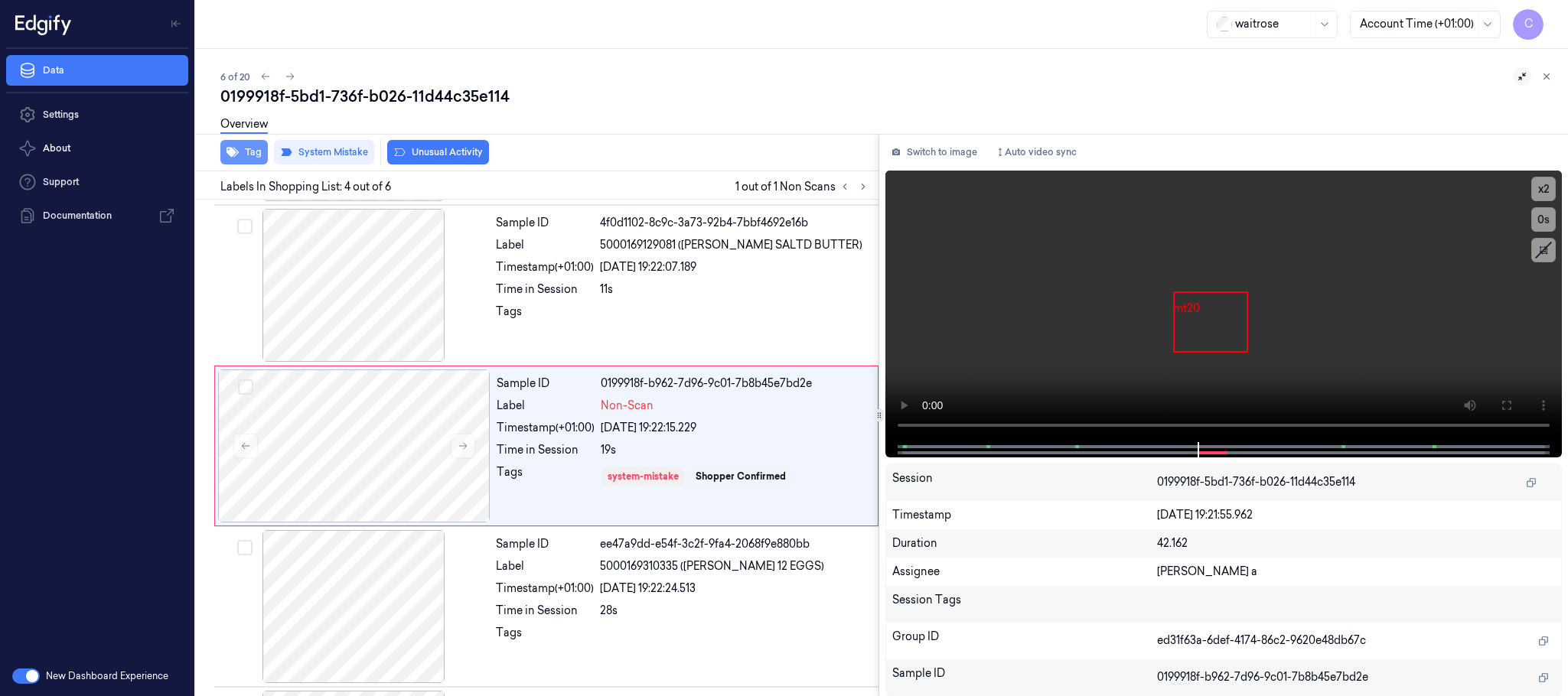
click at [228, 146] on icon "button" at bounding box center [232, 152] width 12 height 12
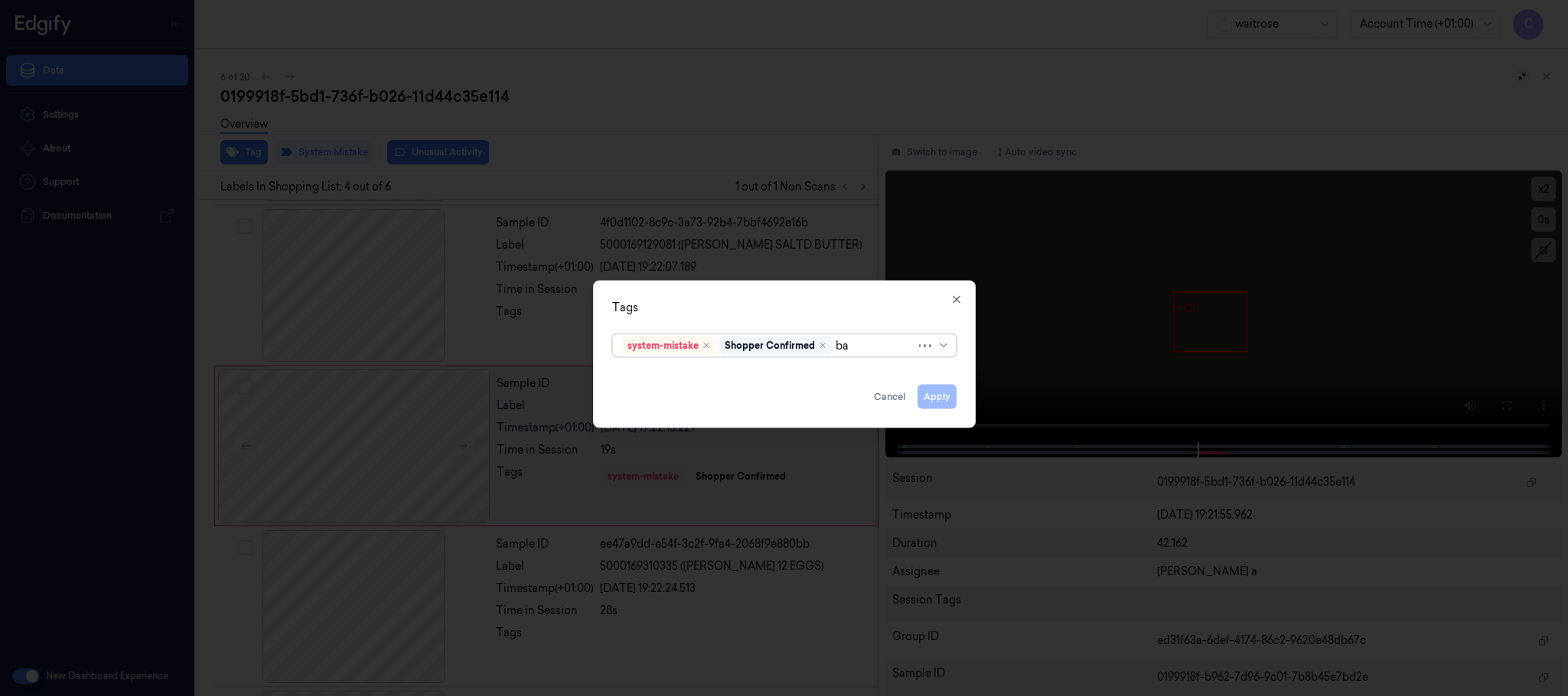
type input "bag"
click at [647, 376] on div "bags" at bounding box center [634, 377] width 25 height 16
click at [675, 309] on div "Tags" at bounding box center [784, 308] width 344 height 16
click at [939, 397] on button "Apply" at bounding box center [937, 397] width 39 height 24
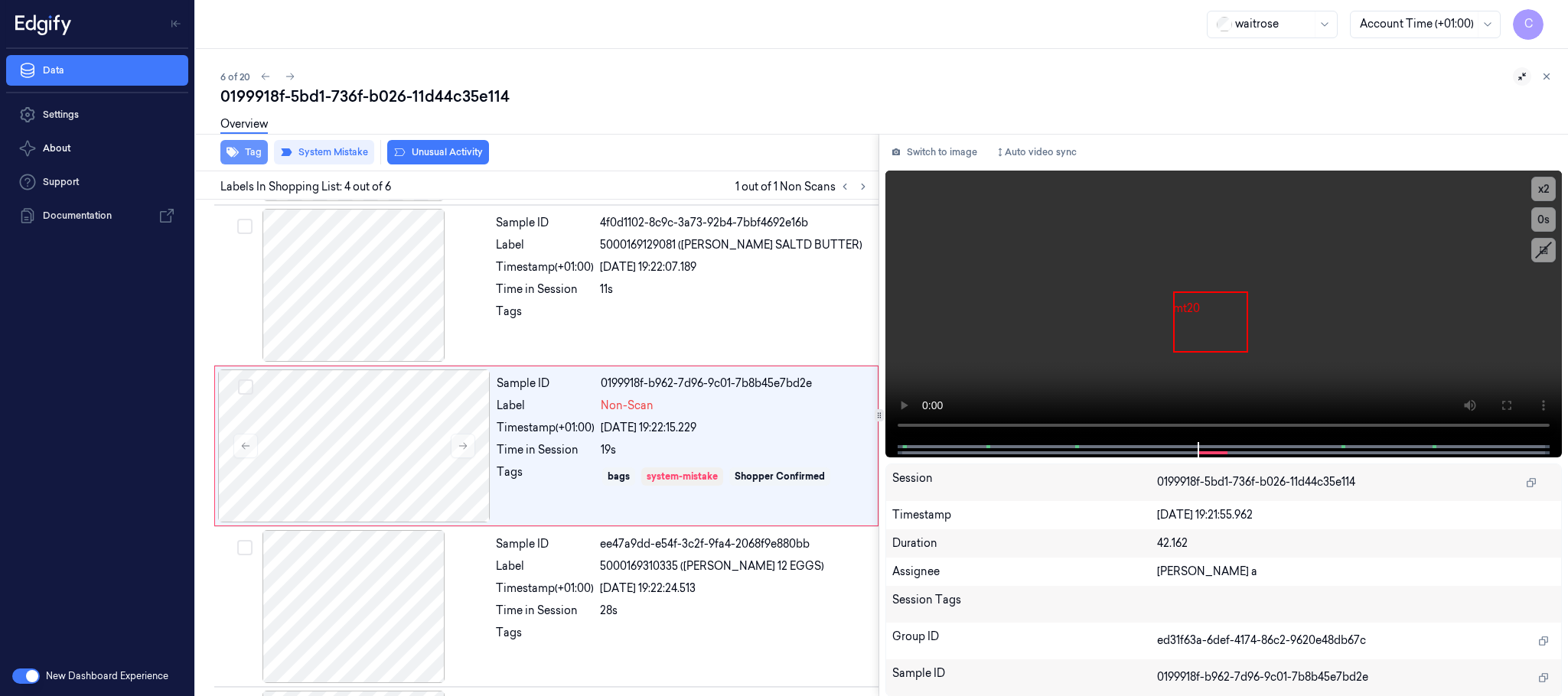
click at [244, 159] on button "Tag" at bounding box center [244, 152] width 47 height 24
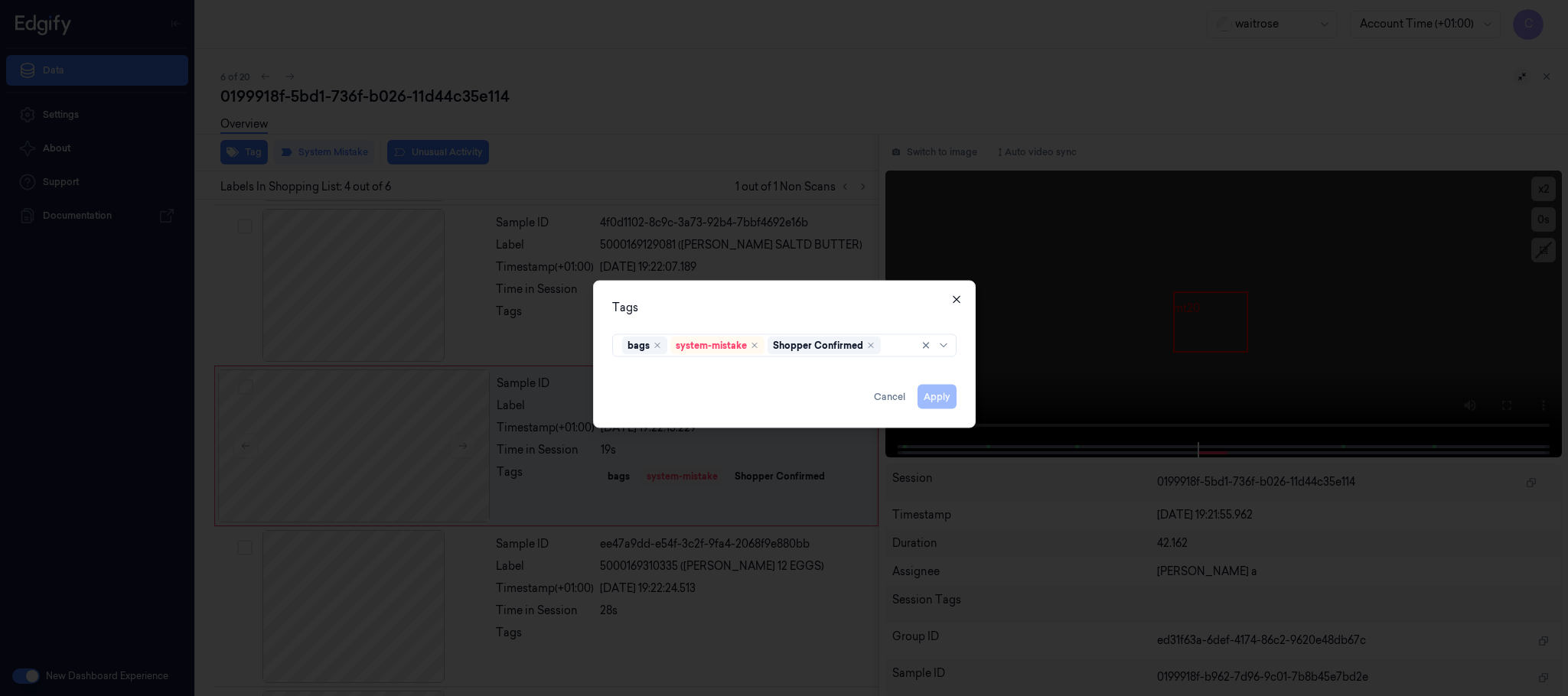
click at [956, 296] on icon "button" at bounding box center [956, 300] width 12 height 12
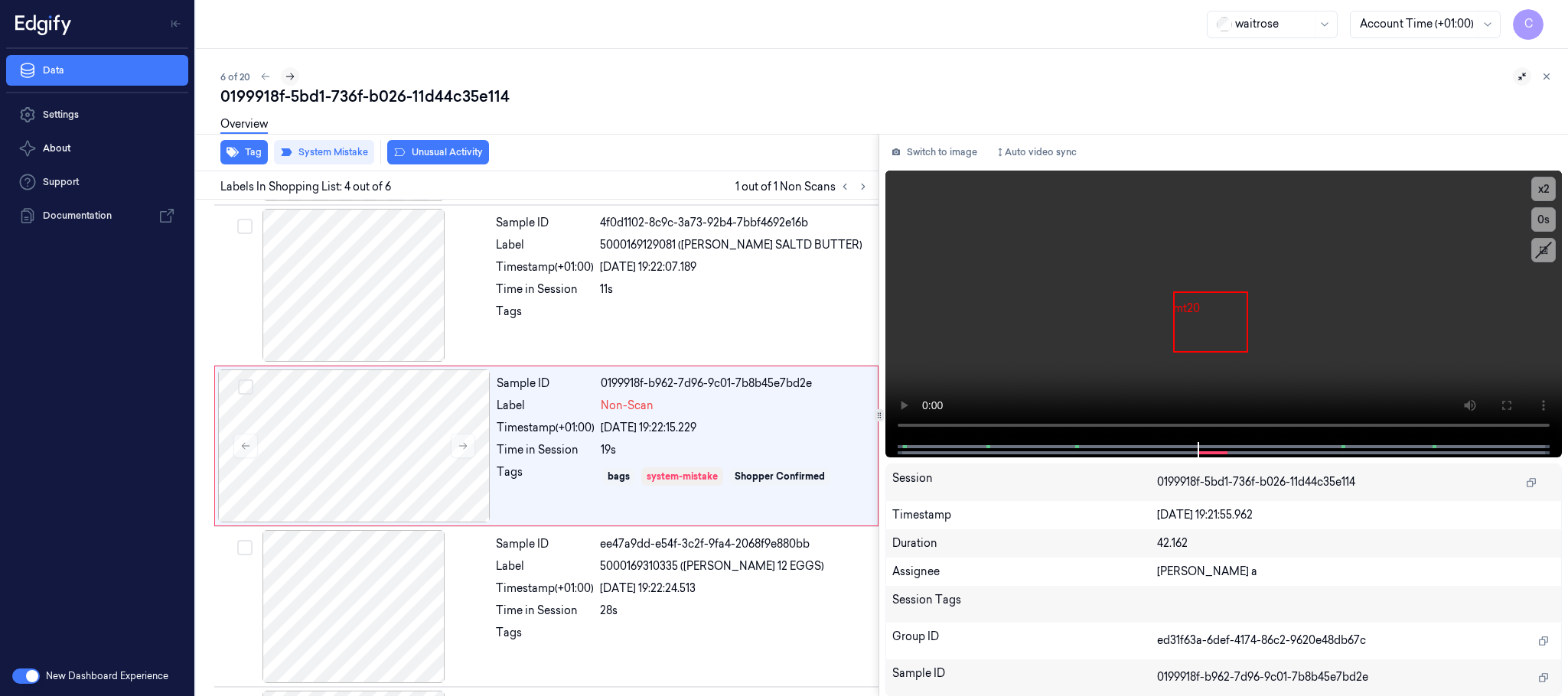
click at [287, 76] on icon at bounding box center [289, 76] width 10 height 10
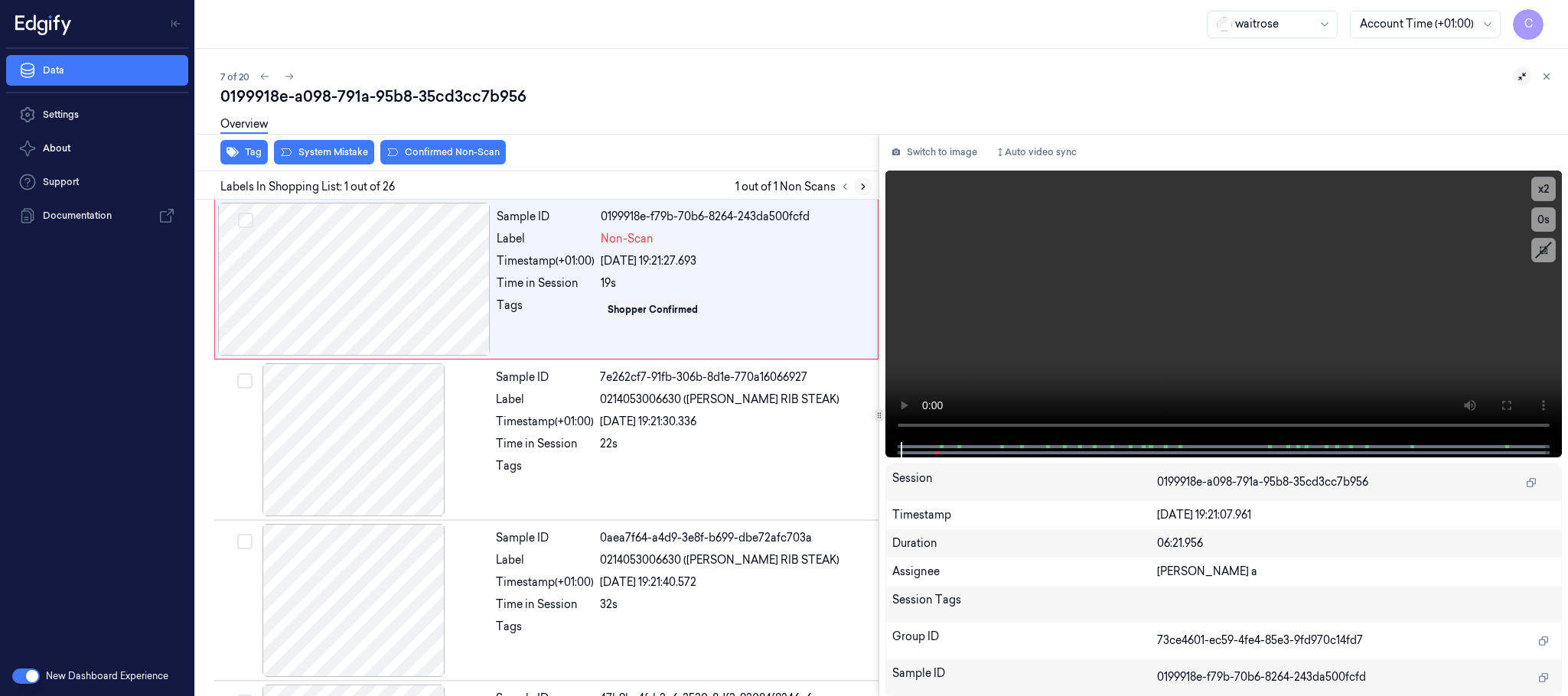
click at [856, 190] on button at bounding box center [863, 186] width 18 height 18
drag, startPoint x: 473, startPoint y: 273, endPoint x: 414, endPoint y: 276, distance: 59.1
click at [471, 274] on div at bounding box center [354, 279] width 273 height 153
click at [336, 301] on div at bounding box center [354, 279] width 273 height 153
click at [1294, 321] on video at bounding box center [1223, 306] width 676 height 272
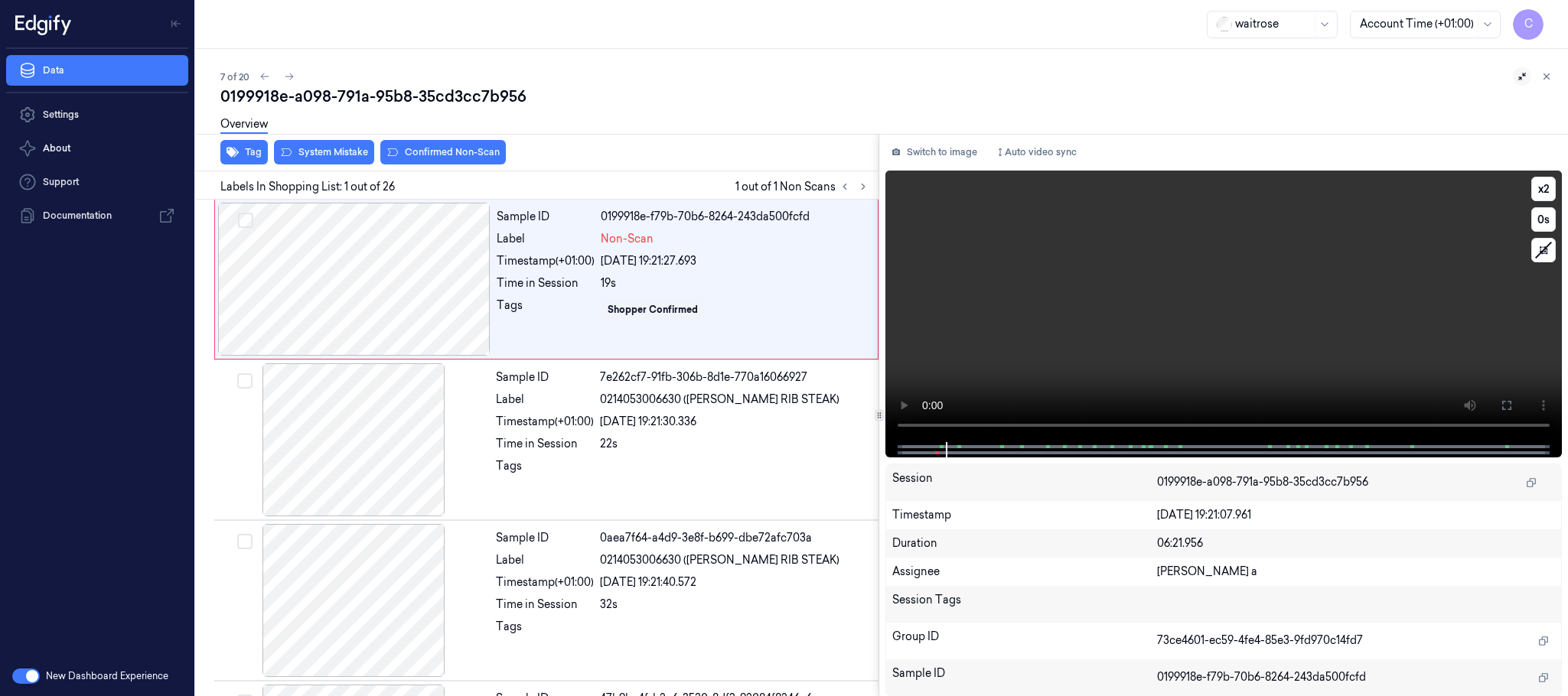
click at [1155, 338] on video at bounding box center [1223, 306] width 676 height 272
click at [1216, 294] on video at bounding box center [1223, 306] width 676 height 272
click at [366, 288] on div at bounding box center [354, 279] width 273 height 153
click at [324, 159] on button "System Mistake" at bounding box center [324, 152] width 101 height 24
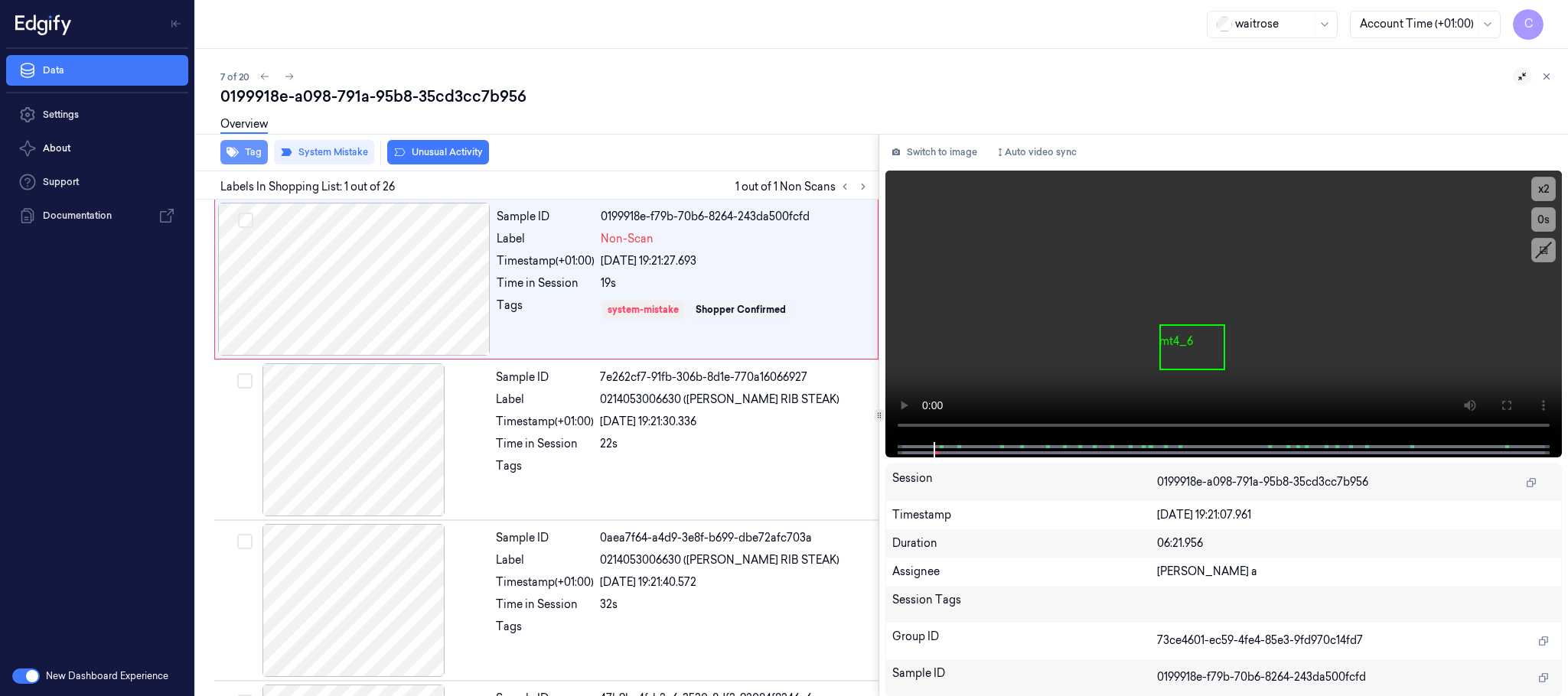
click at [237, 156] on icon "button" at bounding box center [232, 152] width 12 height 12
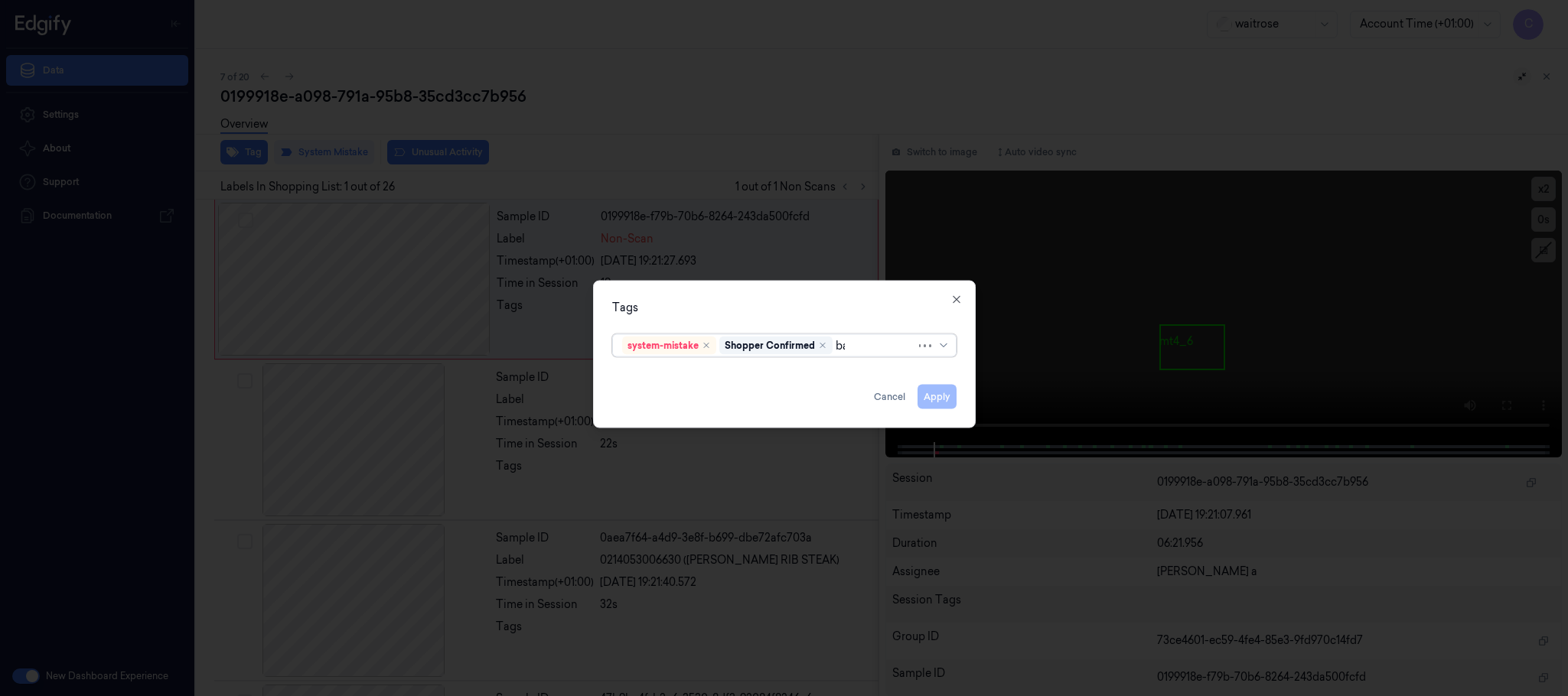
type input "bag"
click at [662, 375] on div "bags" at bounding box center [784, 377] width 324 height 16
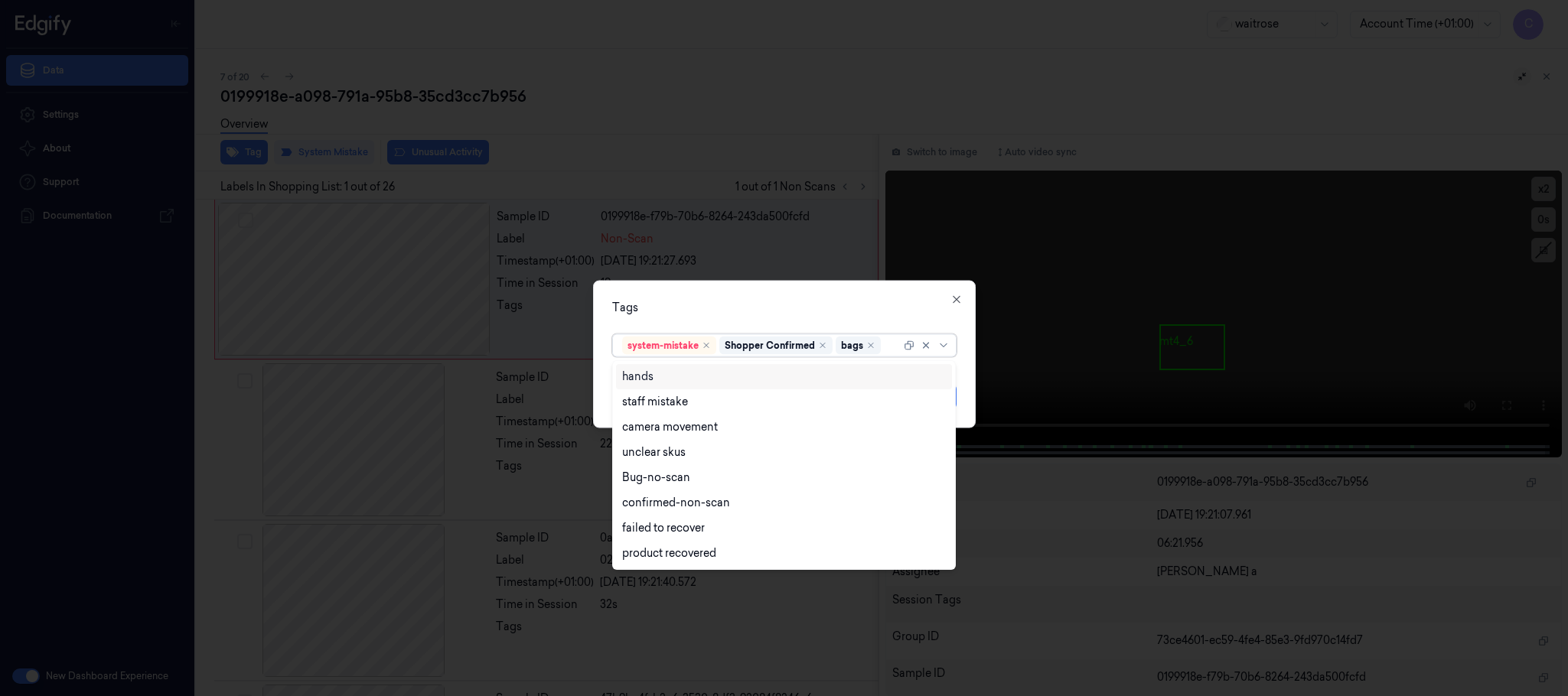
click at [716, 293] on div "Tags option bags, selected. 8 results available. Use Up and Down to choose opti…" at bounding box center [785, 354] width 383 height 148
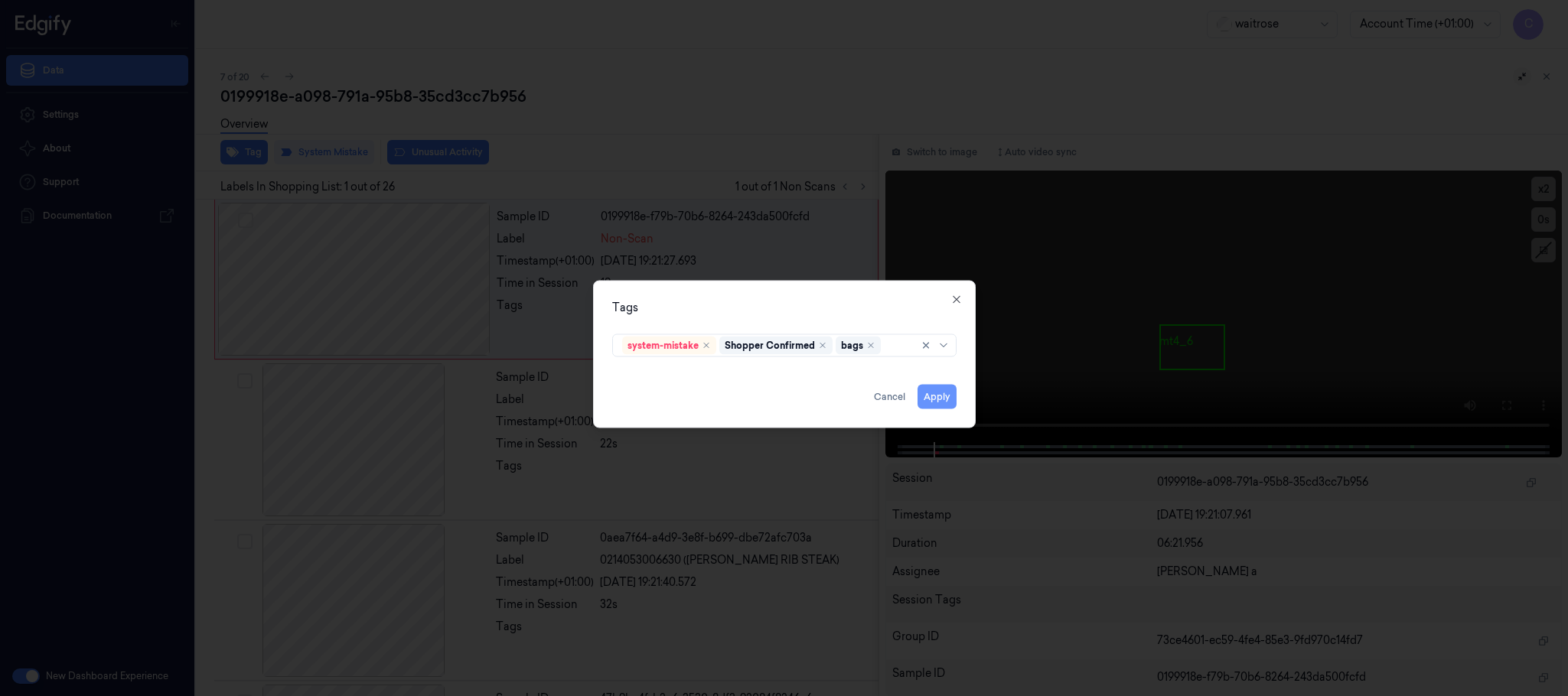
click at [933, 395] on button "Apply" at bounding box center [937, 397] width 39 height 24
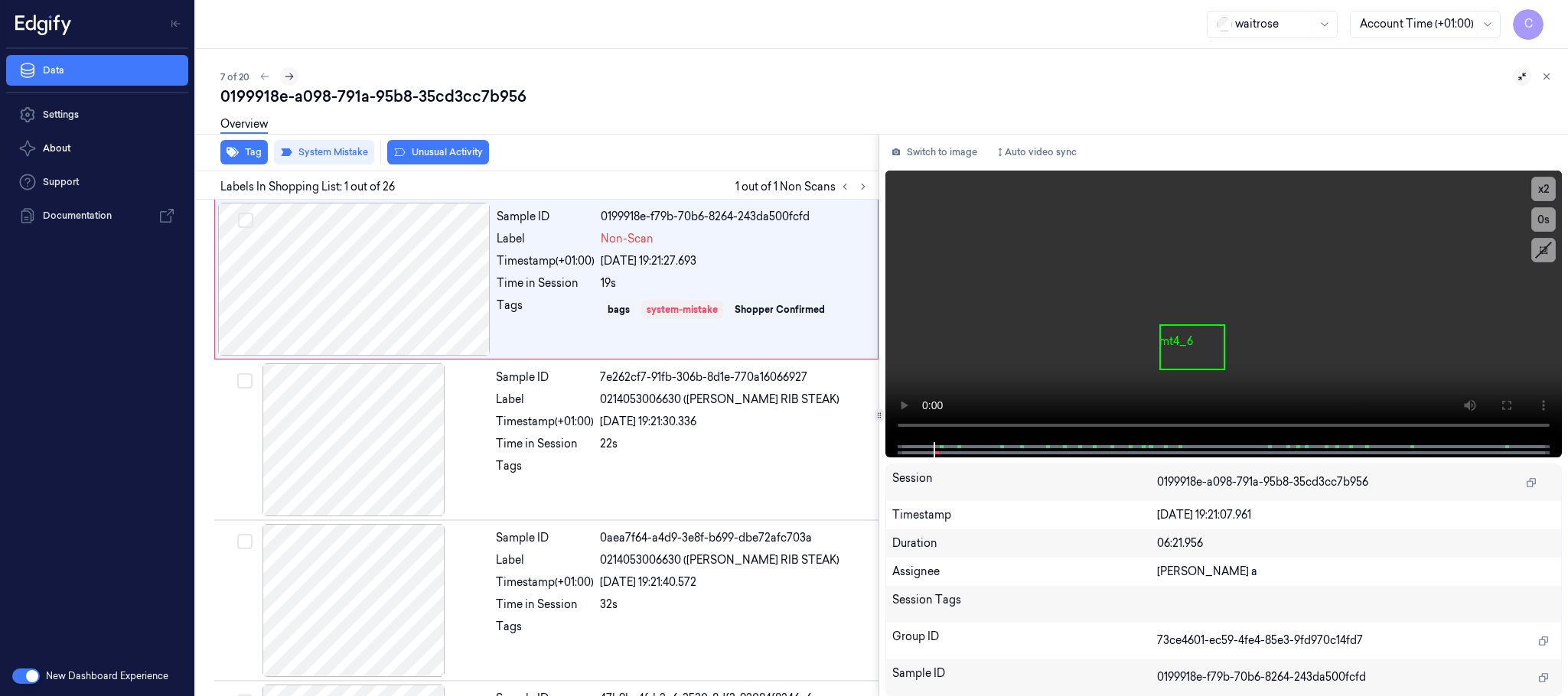
click at [290, 76] on icon at bounding box center [289, 76] width 10 height 10
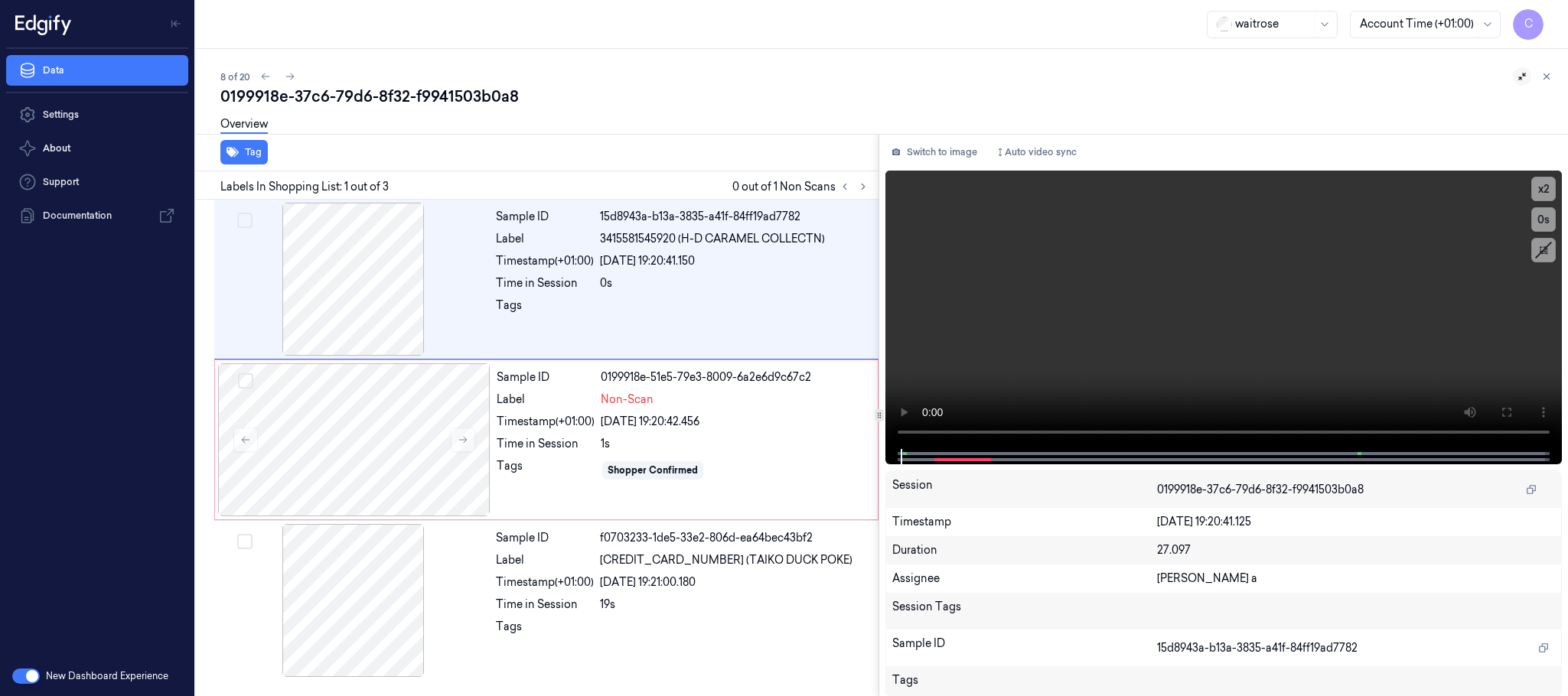
click at [584, 81] on div "8 of 20" at bounding box center [888, 76] width 1336 height 18
click at [466, 444] on icon at bounding box center [462, 440] width 10 height 10
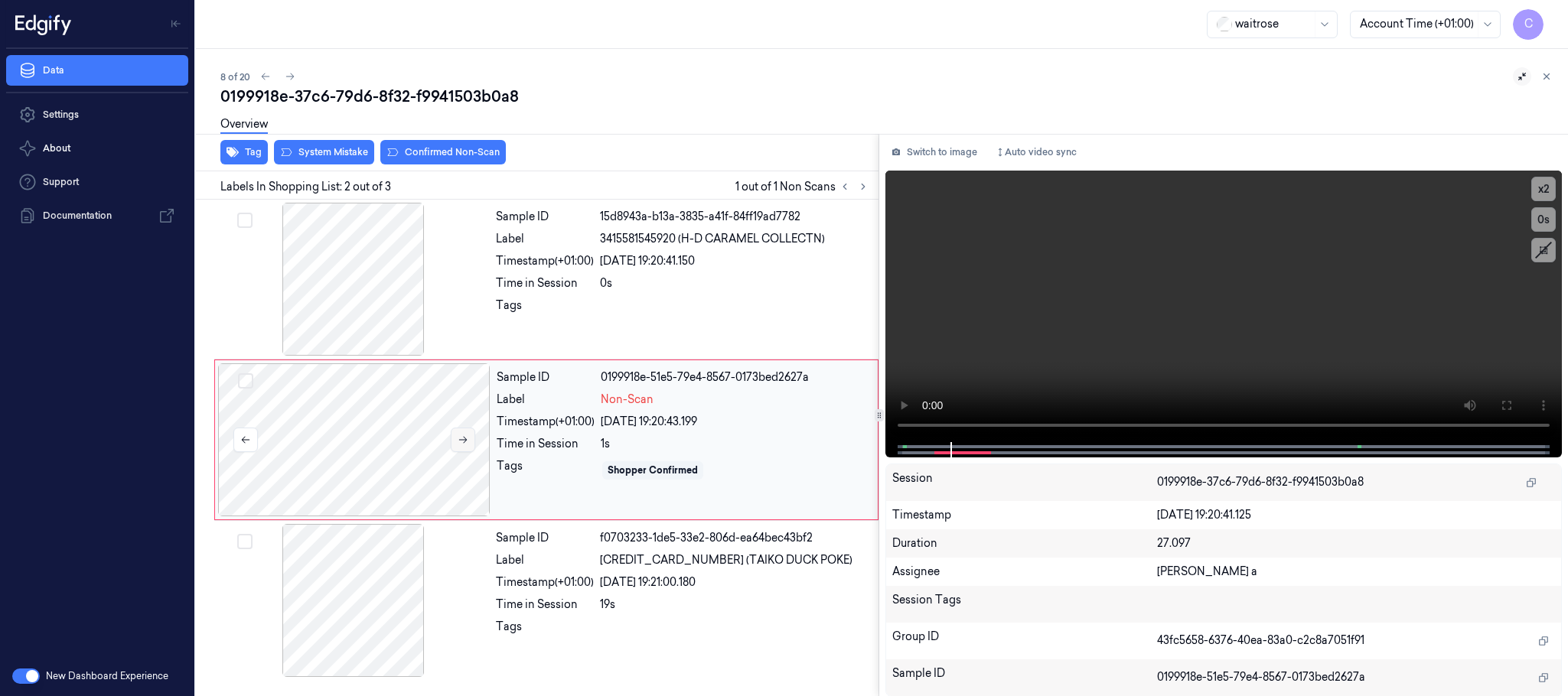
click at [466, 444] on icon at bounding box center [462, 440] width 10 height 10
click at [464, 446] on button at bounding box center [463, 440] width 24 height 24
click at [1146, 331] on video at bounding box center [1223, 306] width 676 height 272
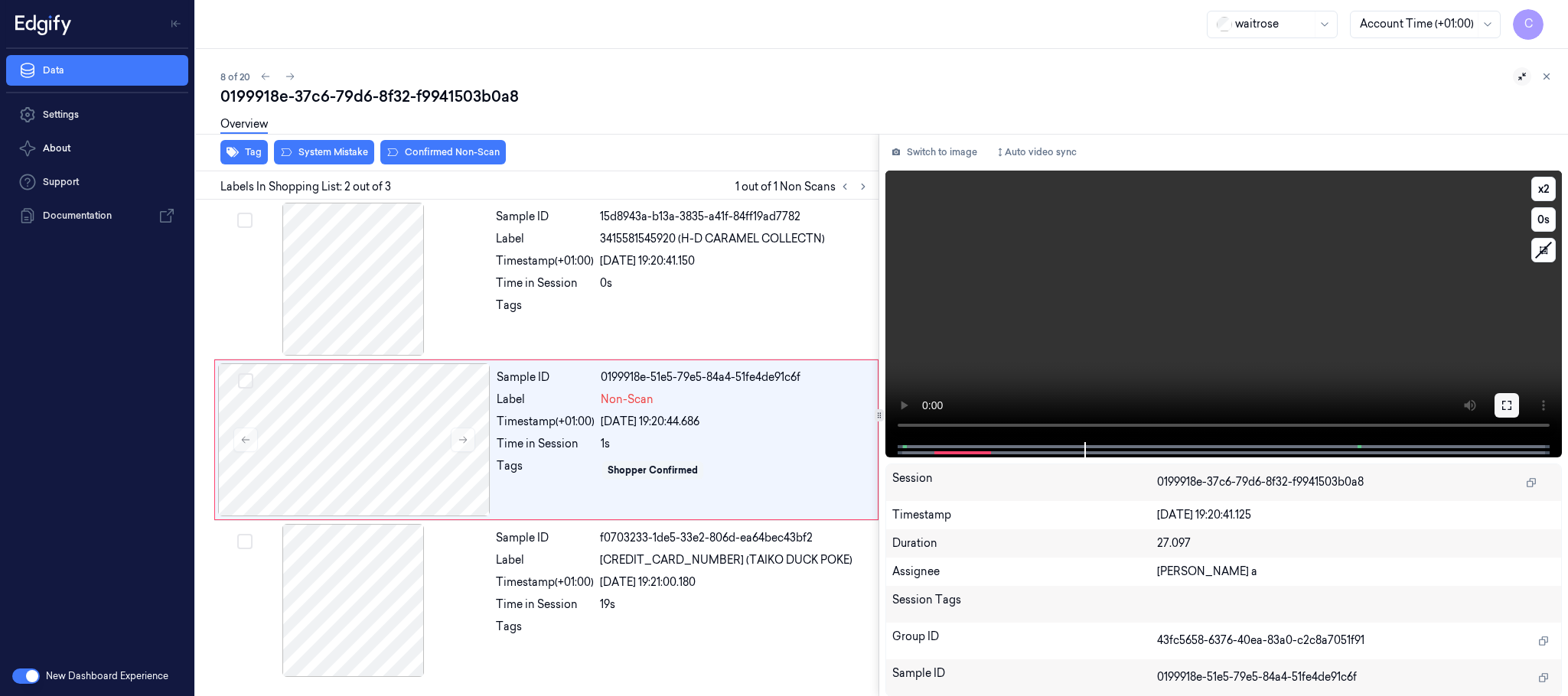
click at [1504, 406] on icon at bounding box center [1507, 405] width 12 height 12
click at [397, 294] on div at bounding box center [353, 279] width 273 height 153
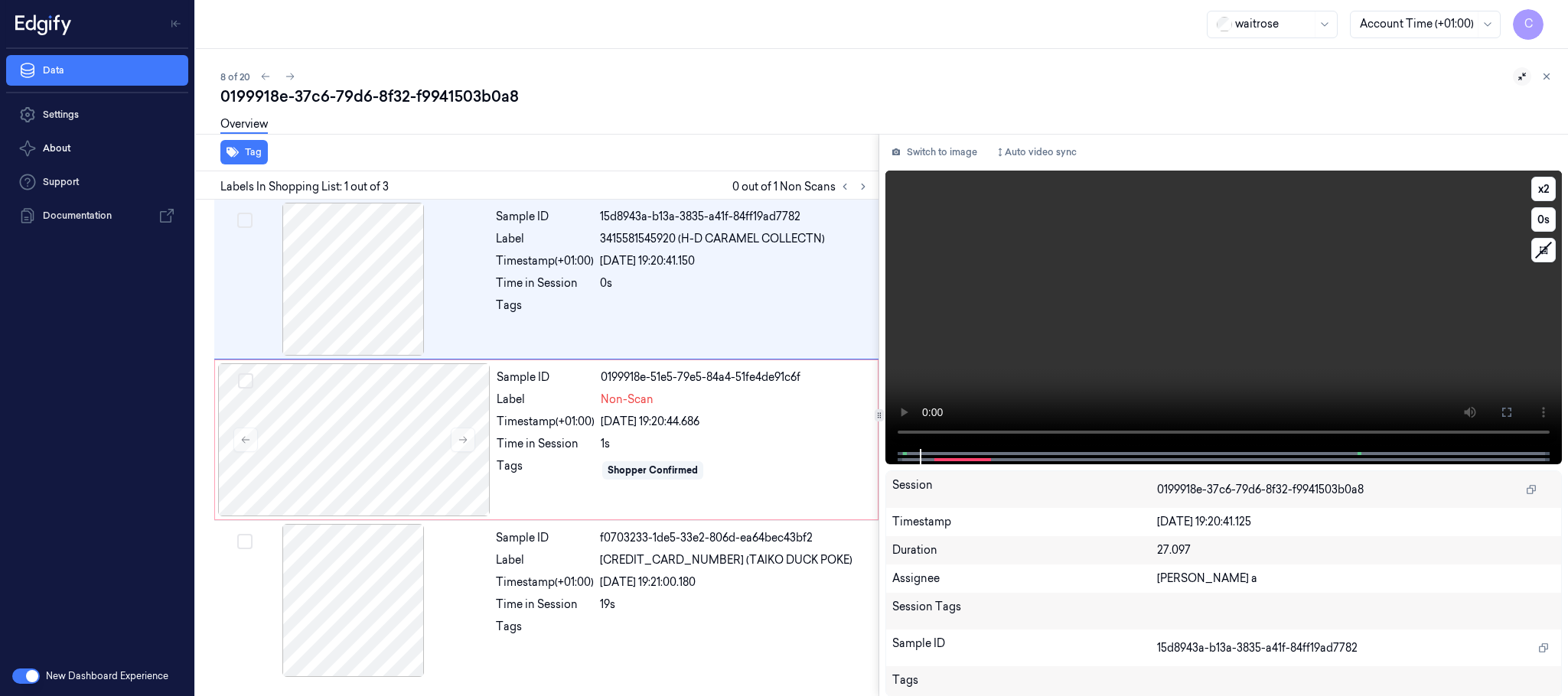
click at [1103, 328] on video at bounding box center [1223, 309] width 676 height 278
click at [371, 588] on div at bounding box center [353, 600] width 273 height 153
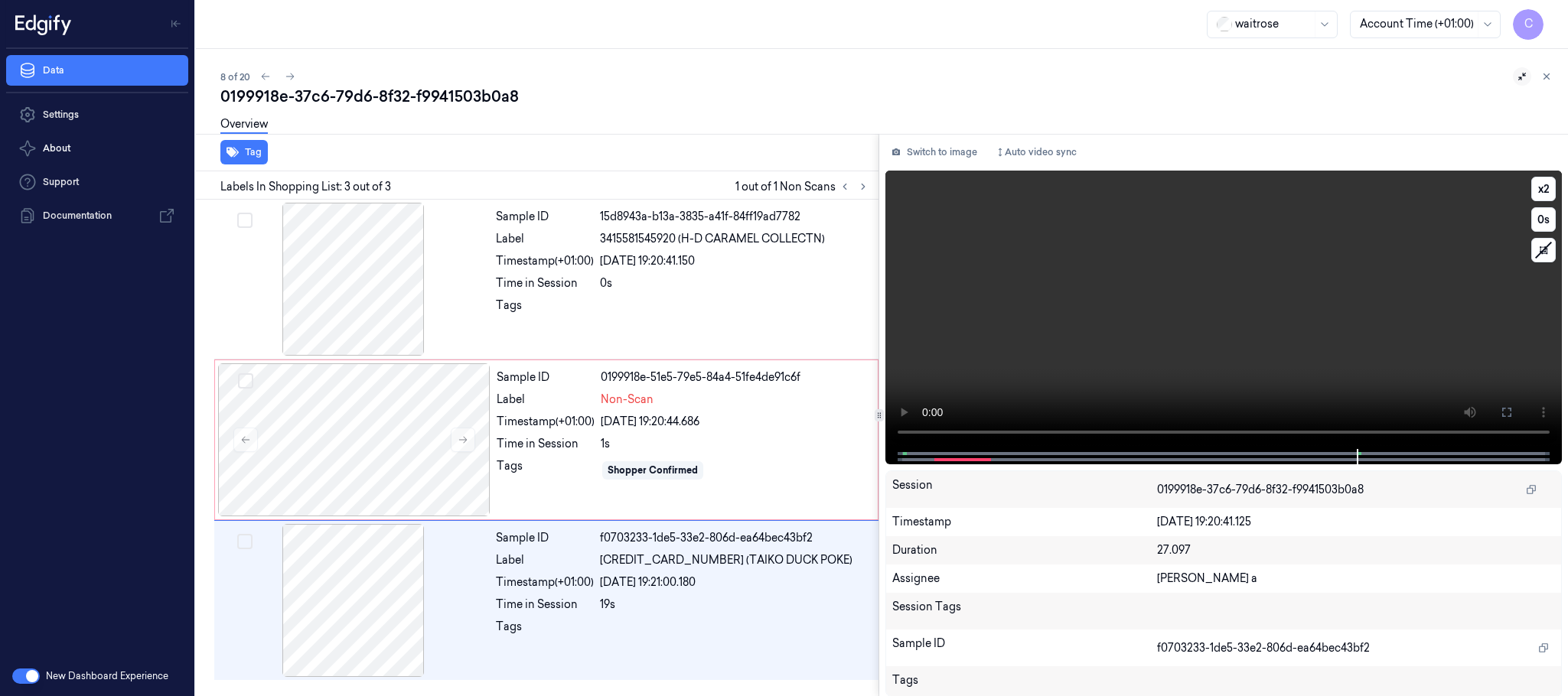
click at [1229, 340] on video at bounding box center [1223, 309] width 676 height 278
click at [1273, 297] on video at bounding box center [1223, 309] width 676 height 278
click at [335, 408] on div at bounding box center [354, 440] width 273 height 153
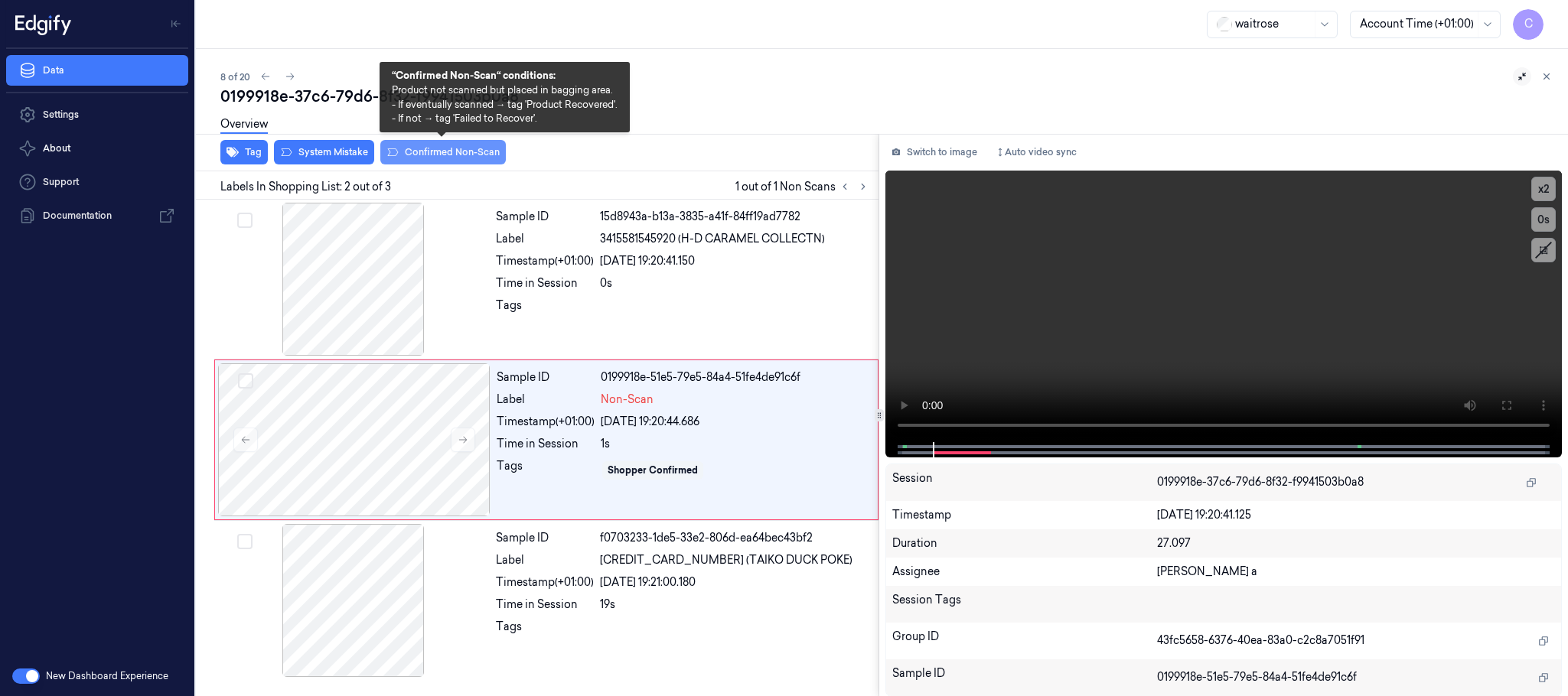
click at [448, 158] on button "Confirmed Non-Scan" at bounding box center [443, 152] width 125 height 24
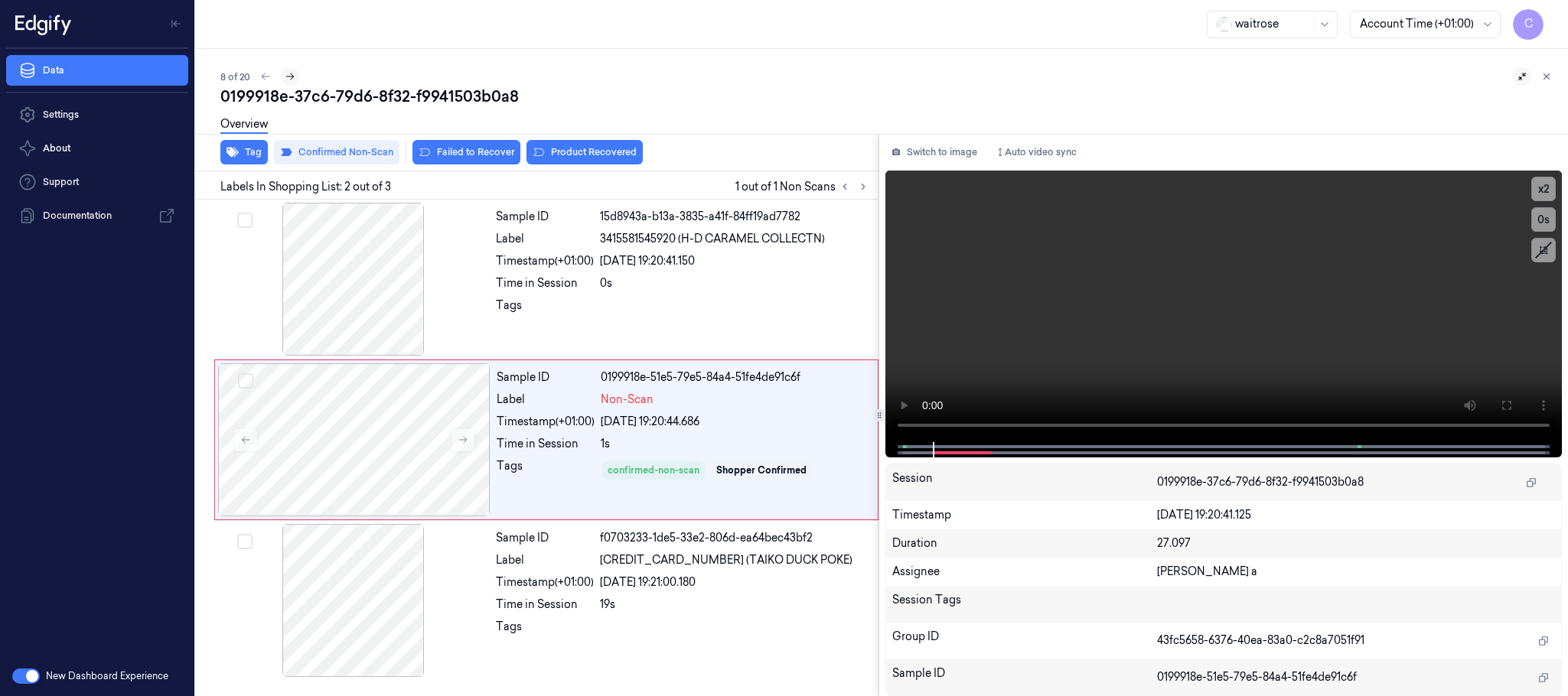
click at [289, 78] on icon at bounding box center [289, 76] width 10 height 10
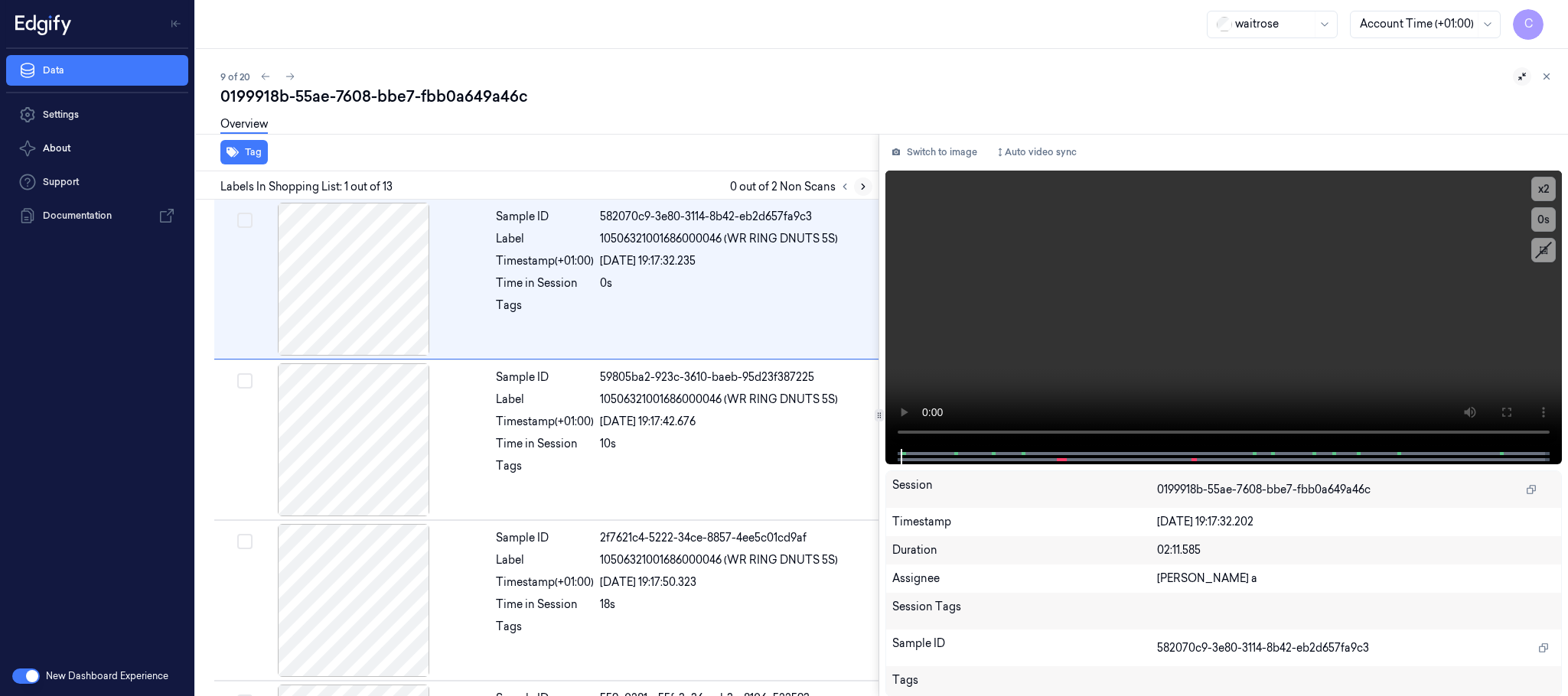
click at [860, 190] on icon at bounding box center [863, 186] width 10 height 10
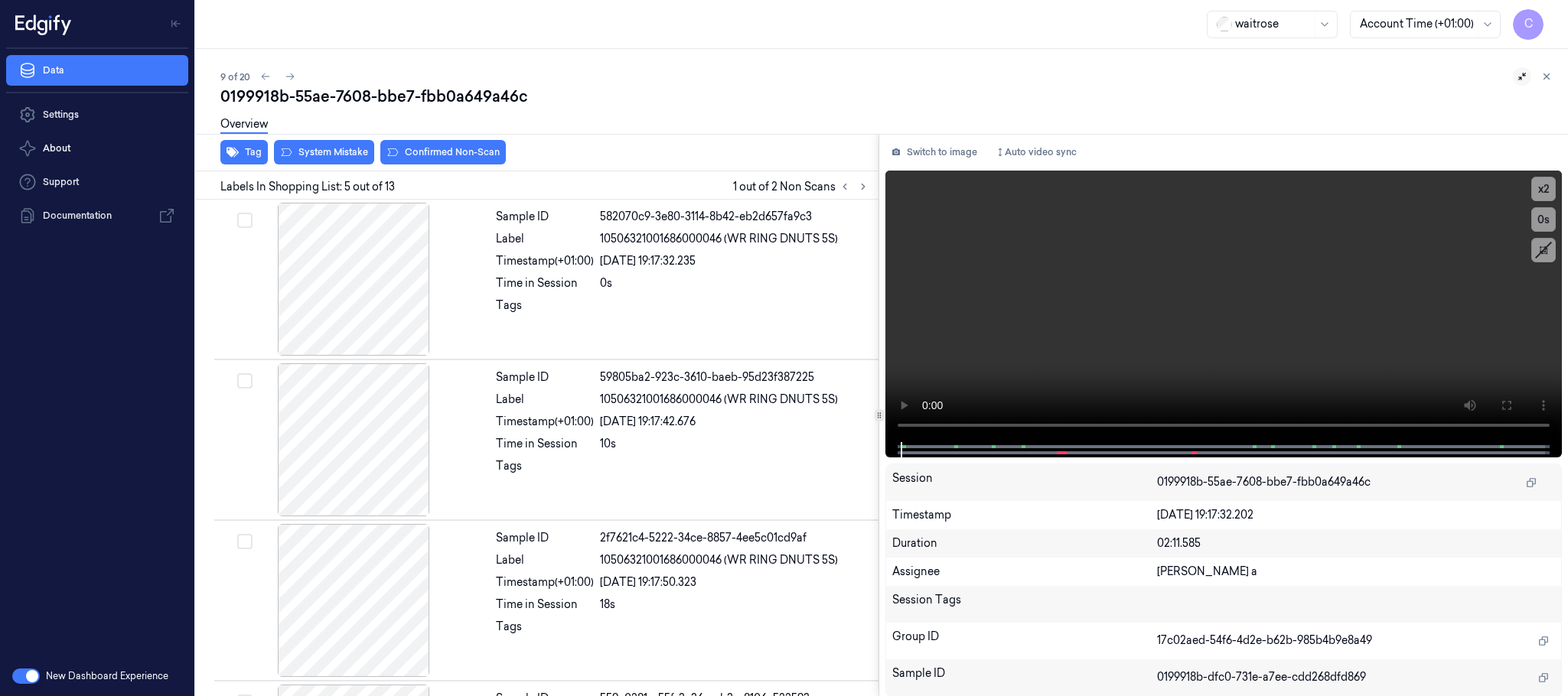
scroll to position [477, 0]
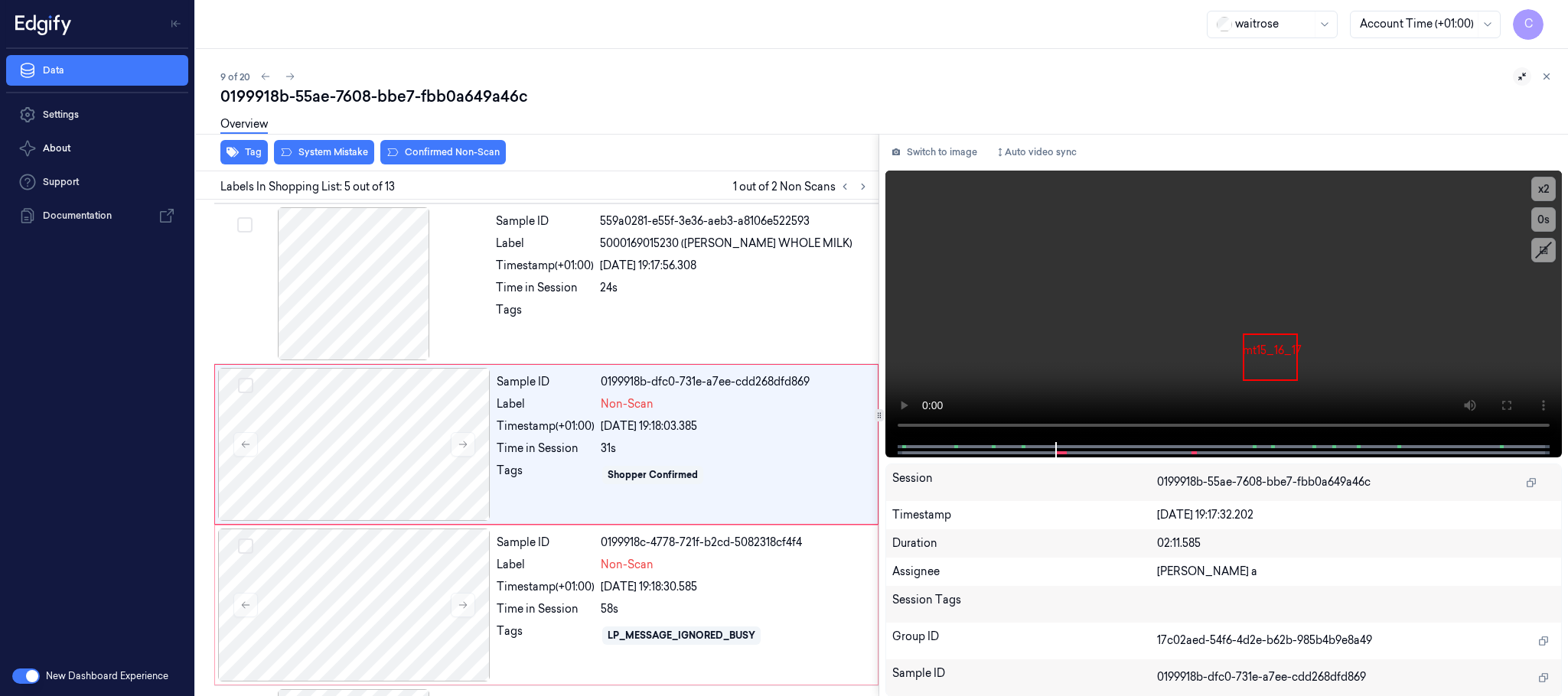
click at [1514, 73] on button at bounding box center [1522, 76] width 18 height 18
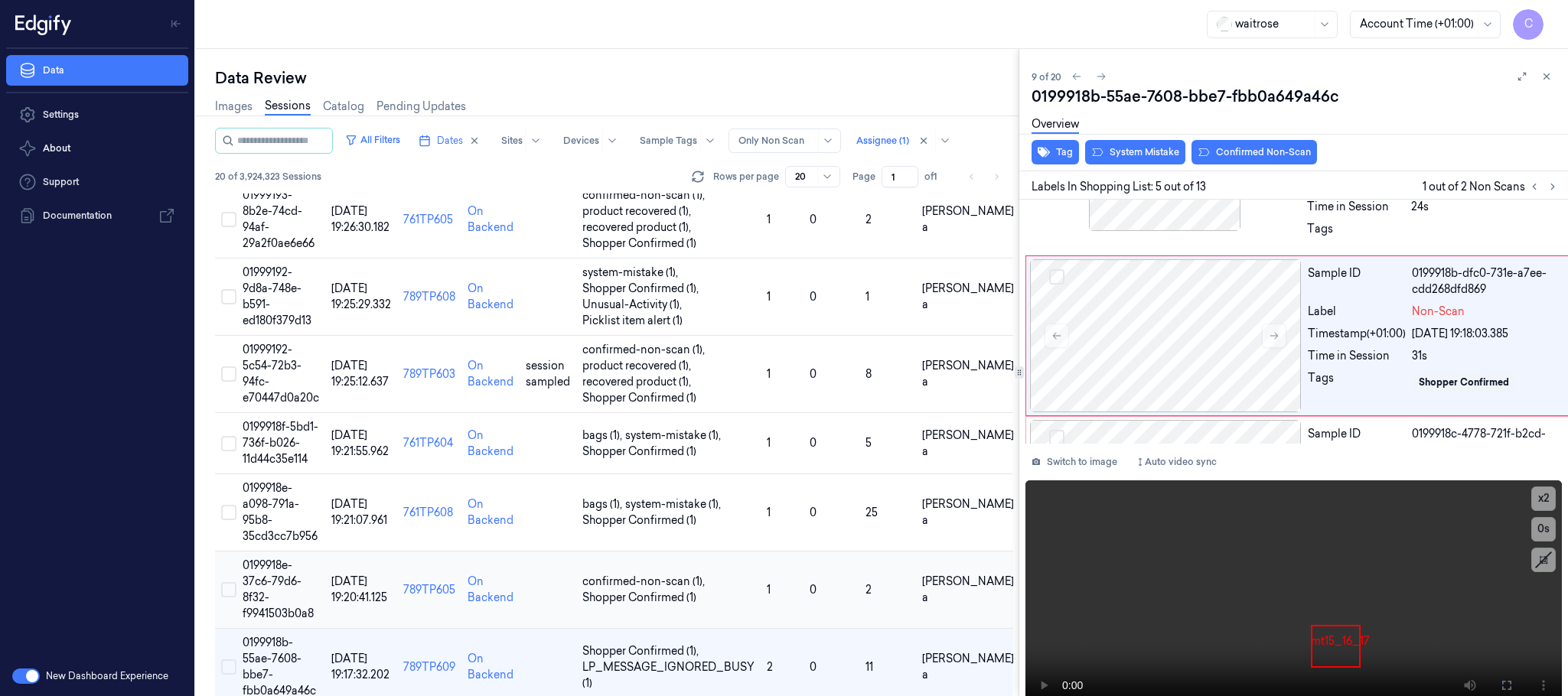
scroll to position [459, 0]
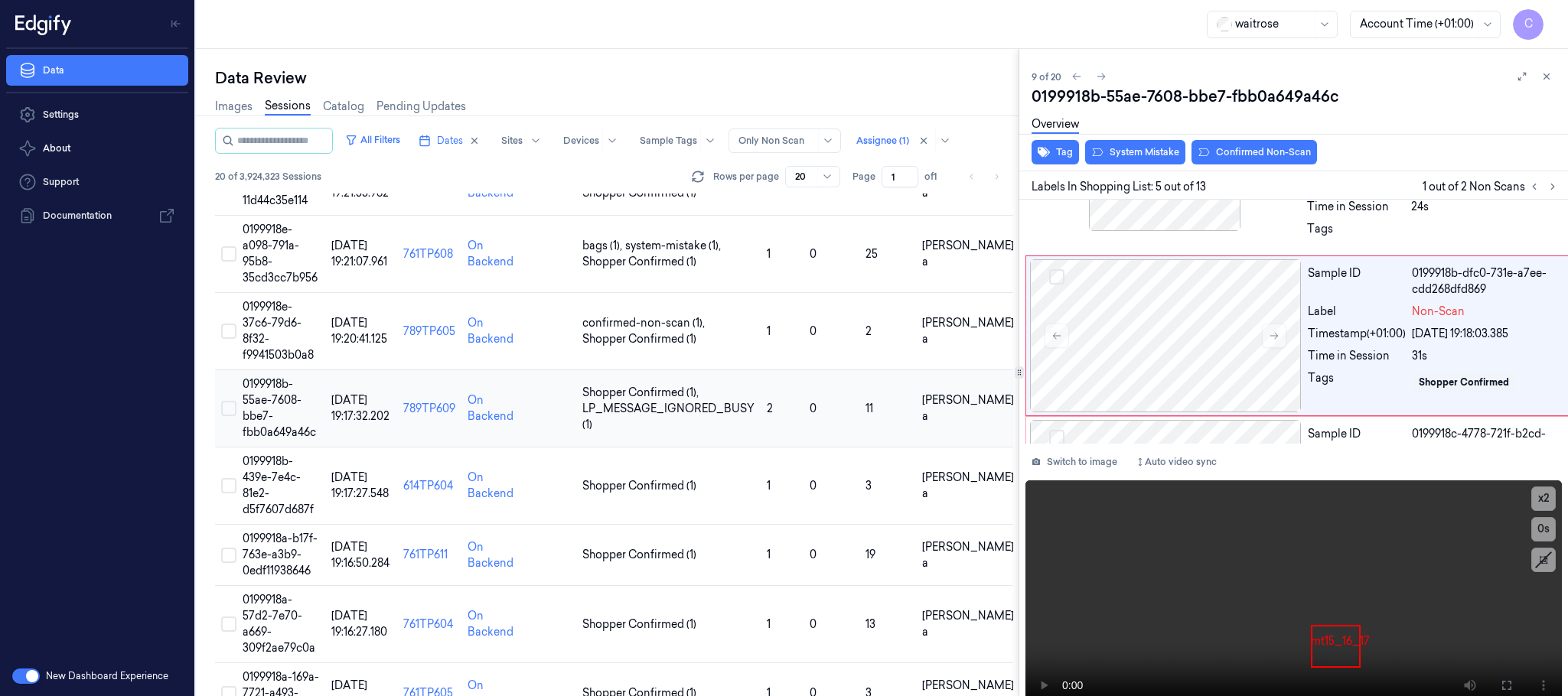
click at [301, 406] on span "0199918b-55ae-7608-bbe7-fbb0a649a46c" at bounding box center [279, 407] width 73 height 62
click at [1518, 76] on icon at bounding box center [1522, 76] width 10 height 10
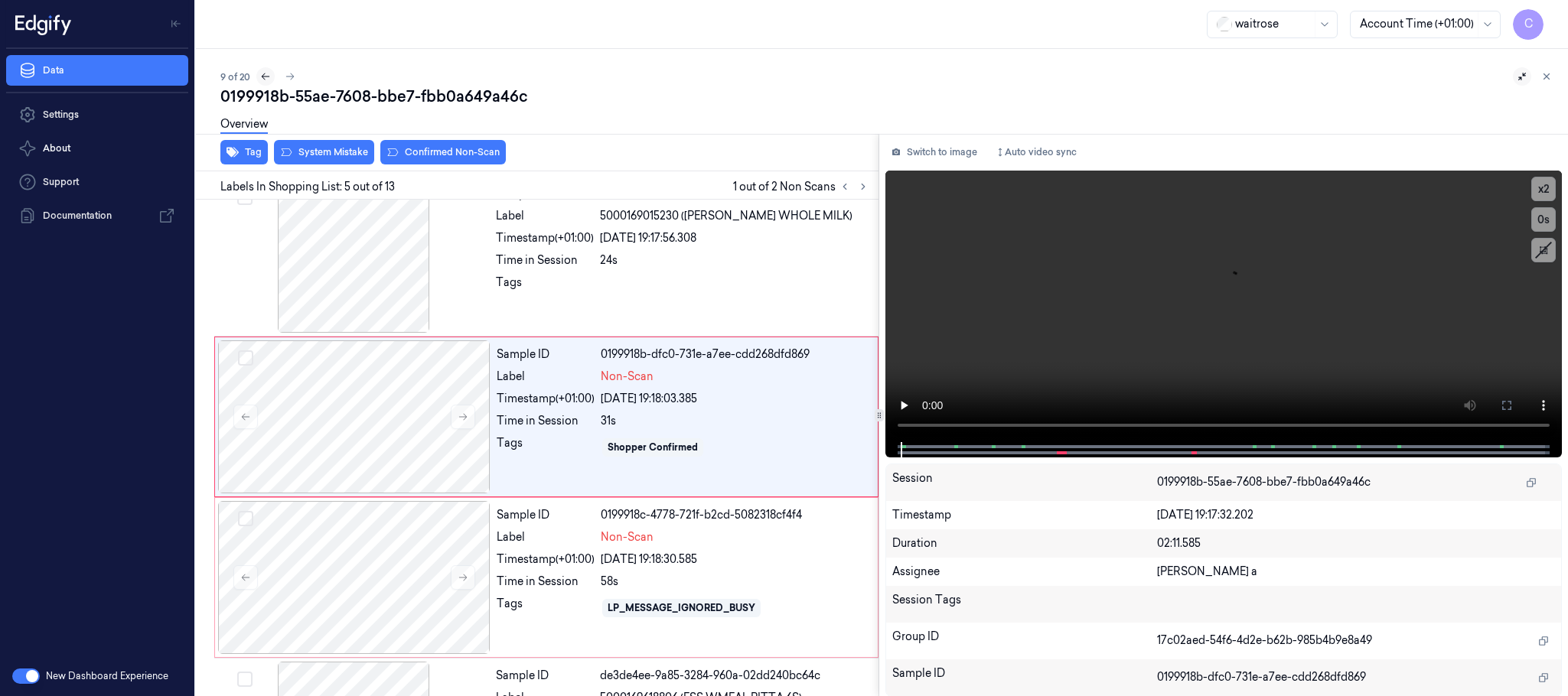
scroll to position [477, 0]
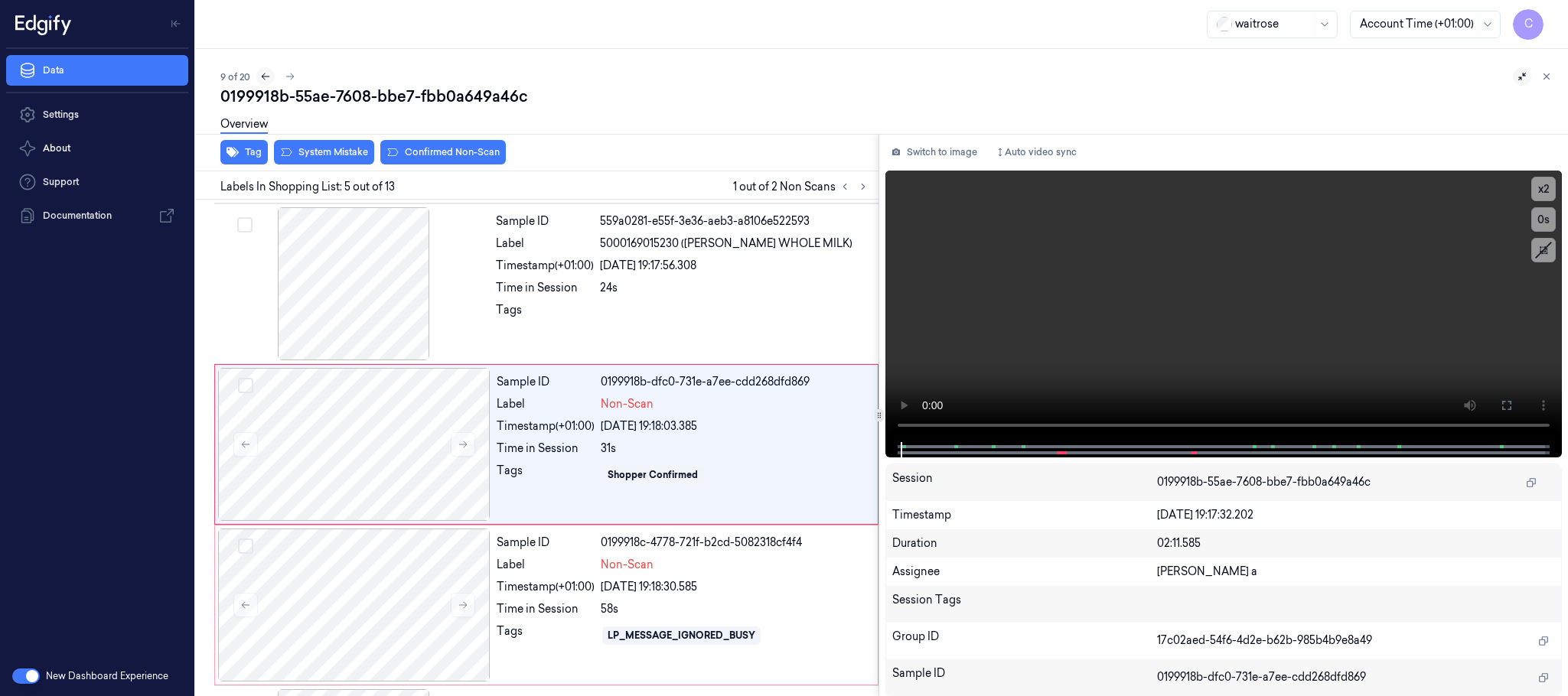
click at [267, 76] on icon at bounding box center [265, 76] width 10 height 10
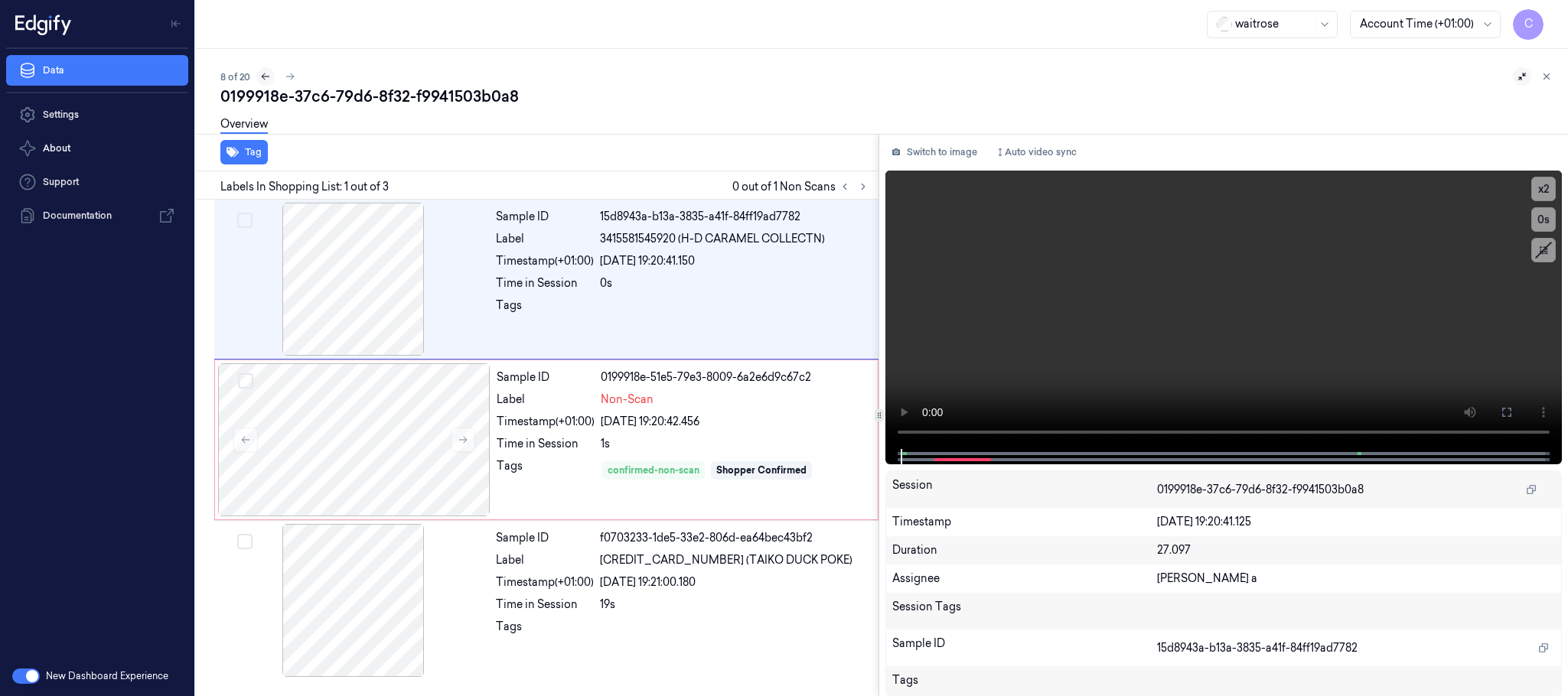
click at [265, 76] on icon at bounding box center [265, 76] width 10 height 10
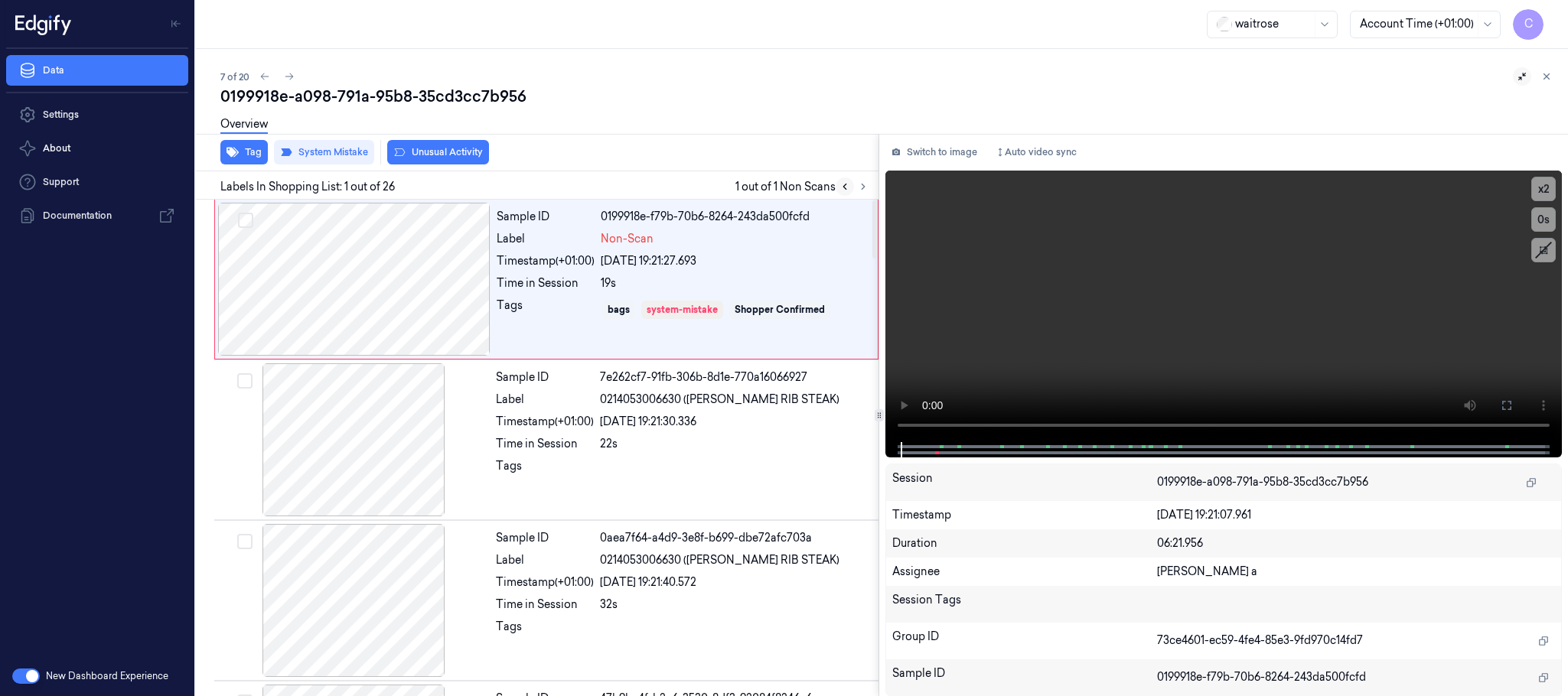
click at [839, 182] on icon at bounding box center [844, 186] width 10 height 10
click at [265, 72] on icon at bounding box center [265, 76] width 10 height 10
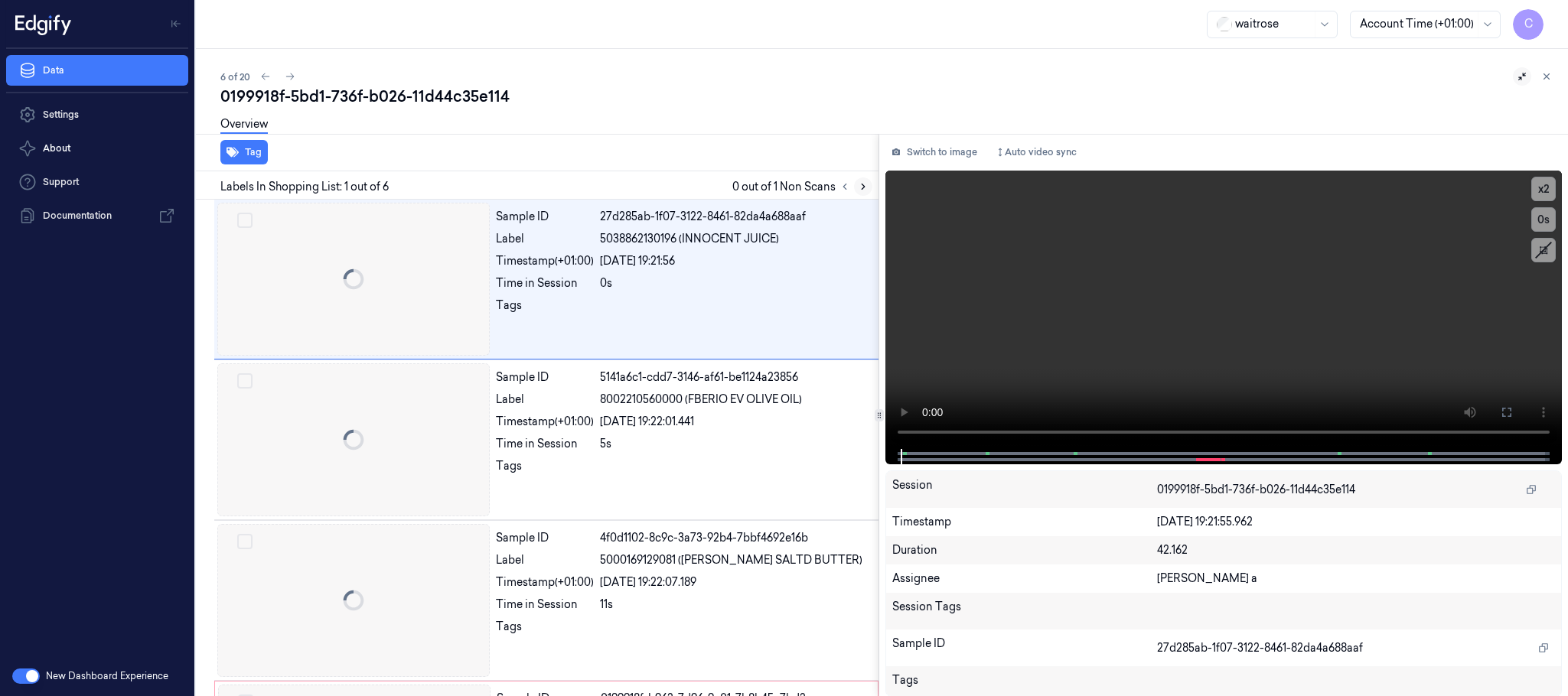
click at [866, 186] on icon at bounding box center [863, 186] width 10 height 10
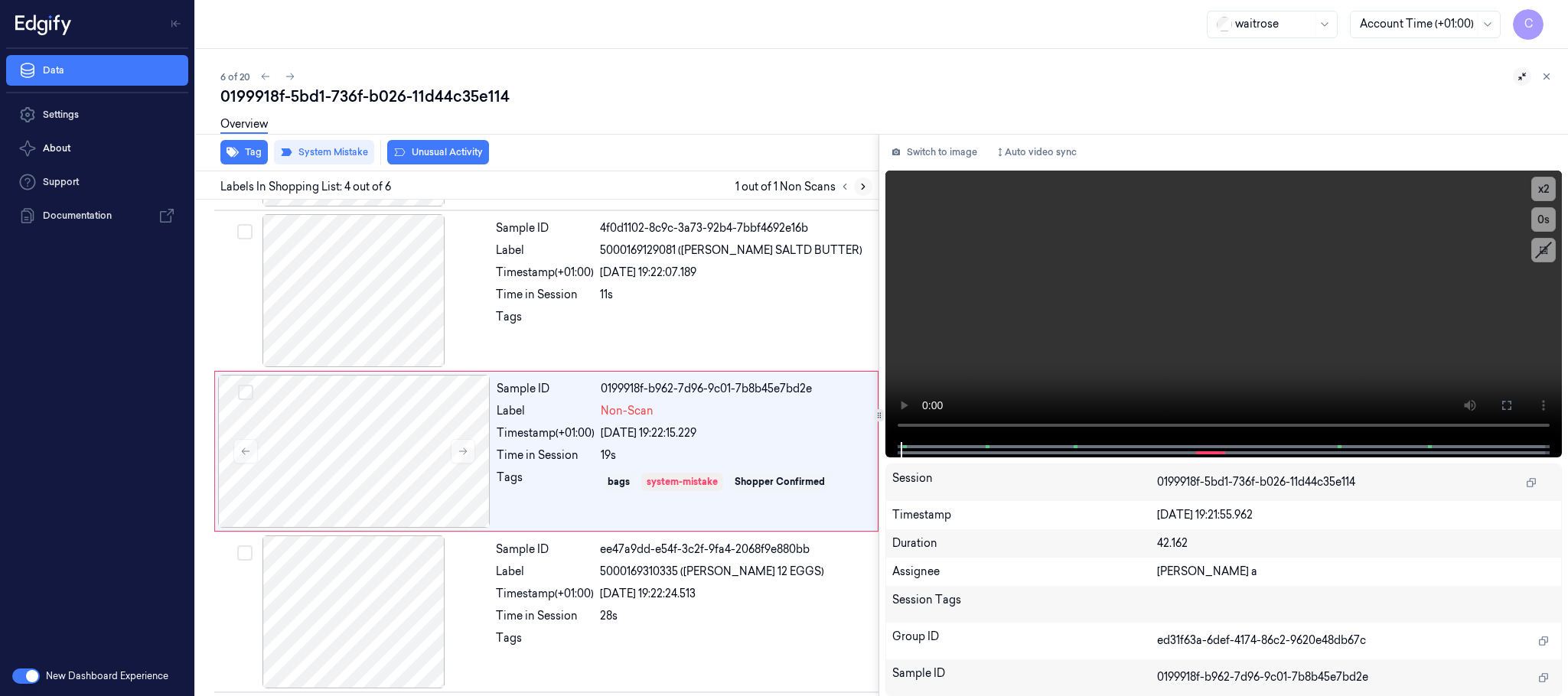
scroll to position [315, 0]
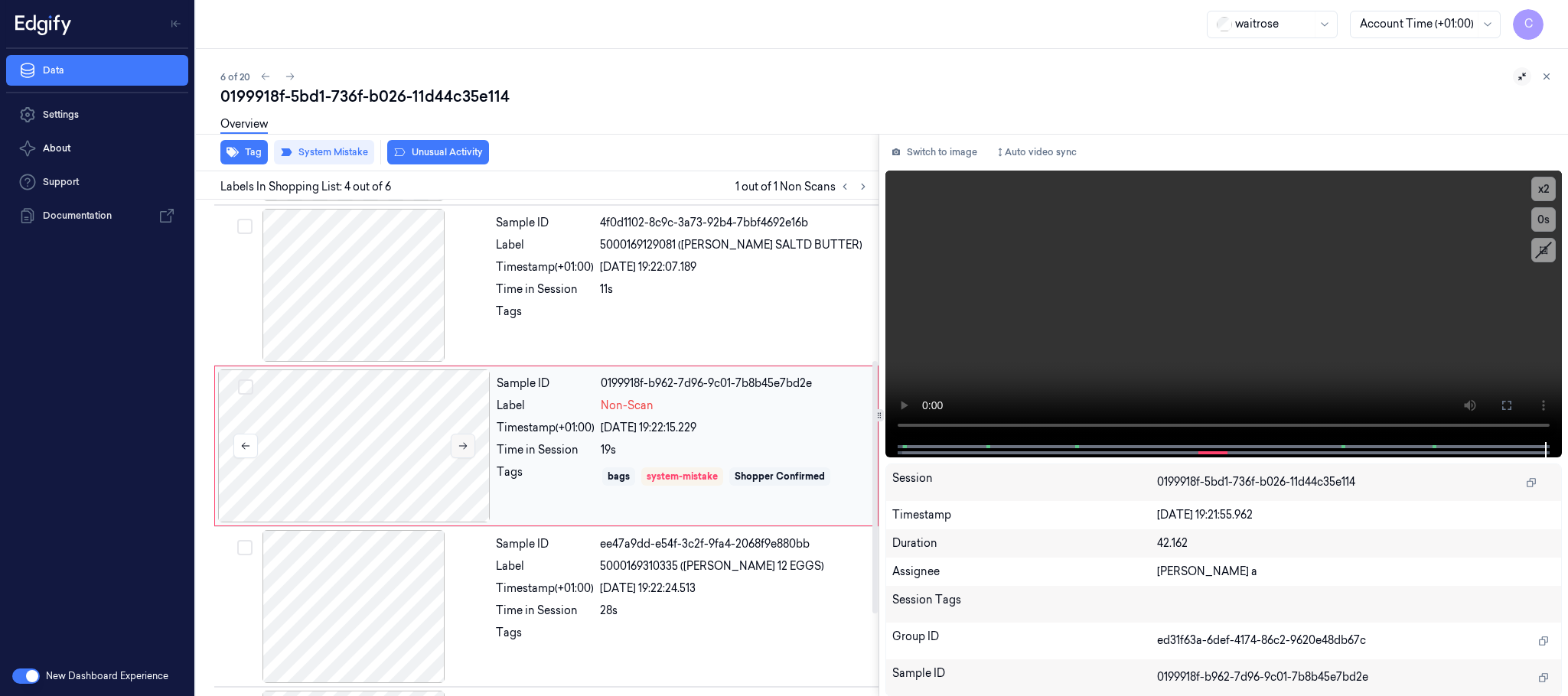
click at [466, 450] on icon at bounding box center [462, 445] width 10 height 10
click at [861, 186] on icon at bounding box center [863, 186] width 10 height 10
click at [285, 74] on icon at bounding box center [289, 76] width 10 height 10
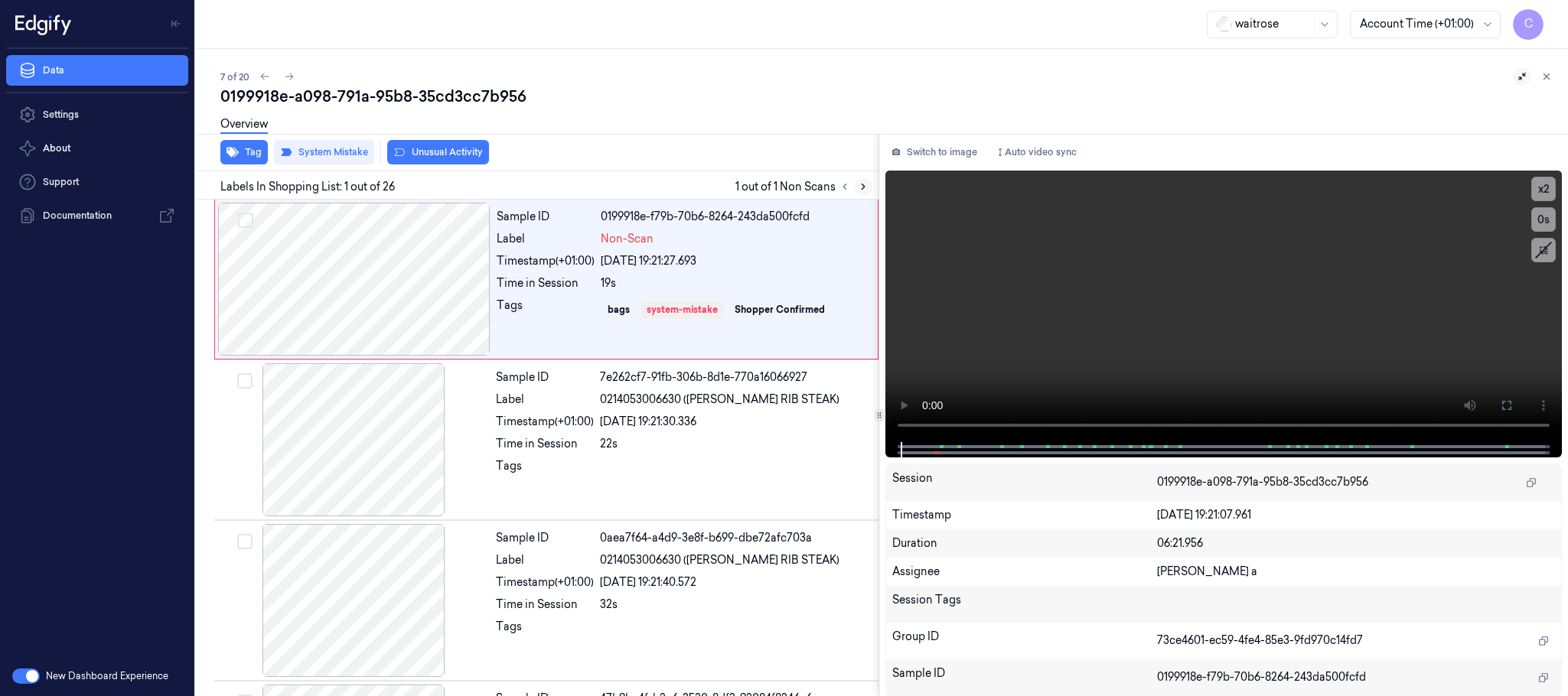
click at [860, 184] on icon at bounding box center [863, 186] width 10 height 10
click at [292, 76] on icon at bounding box center [289, 76] width 10 height 10
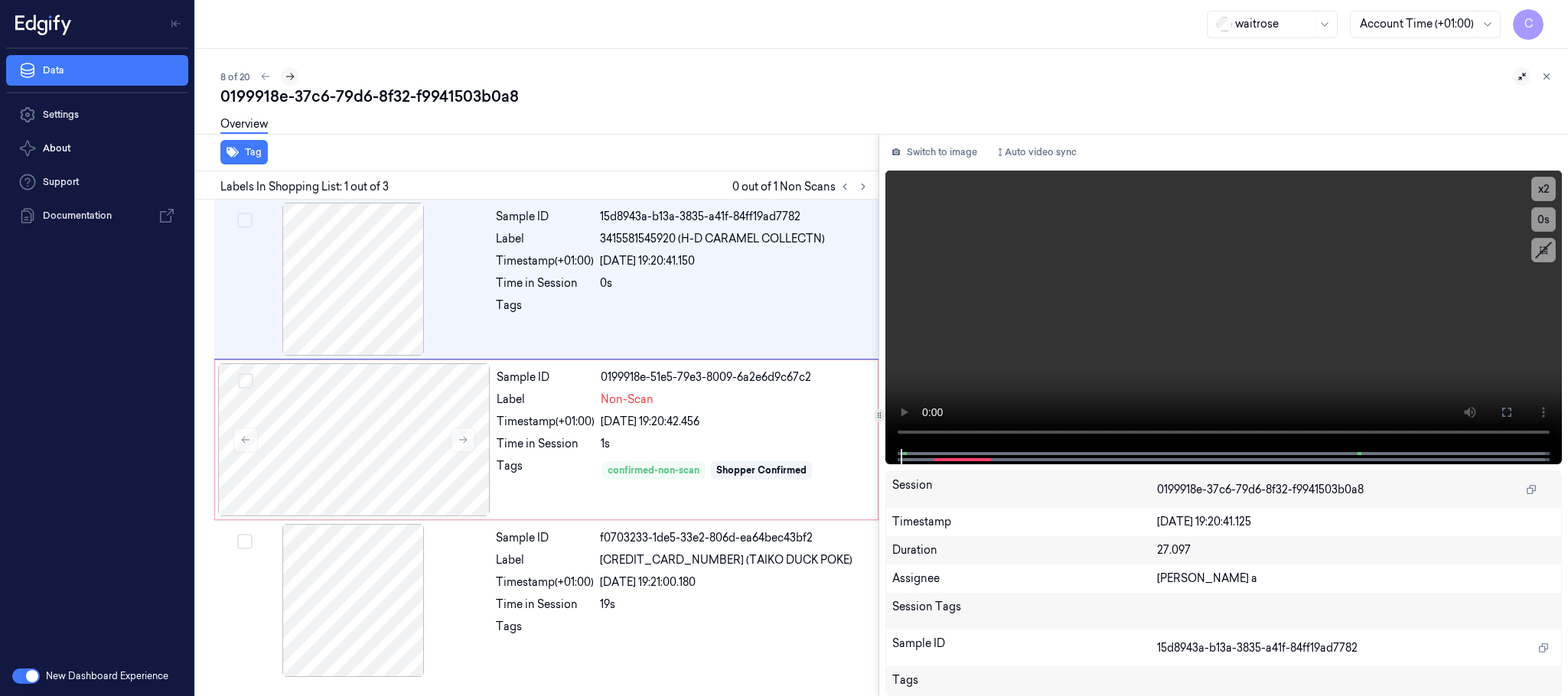
click at [292, 76] on icon at bounding box center [289, 76] width 10 height 10
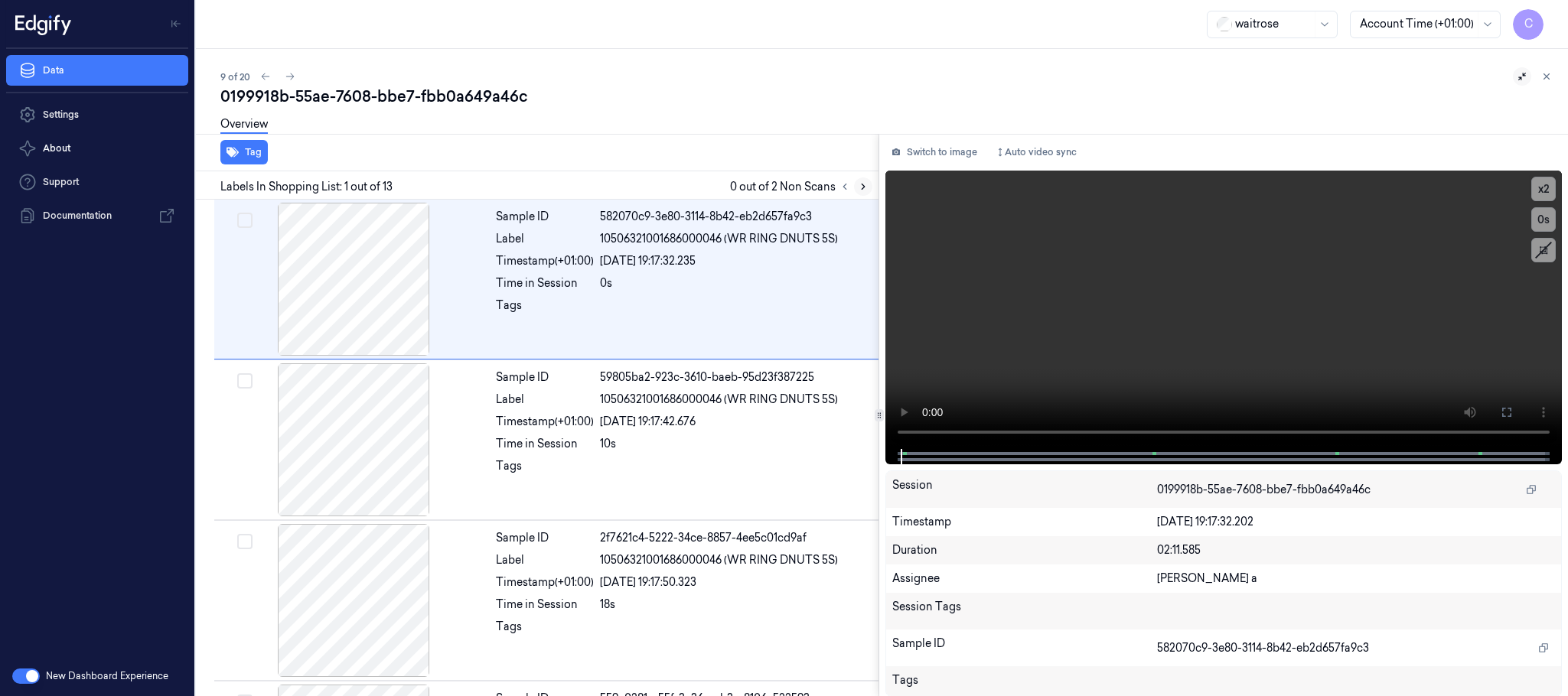
click at [864, 183] on icon at bounding box center [863, 186] width 10 height 10
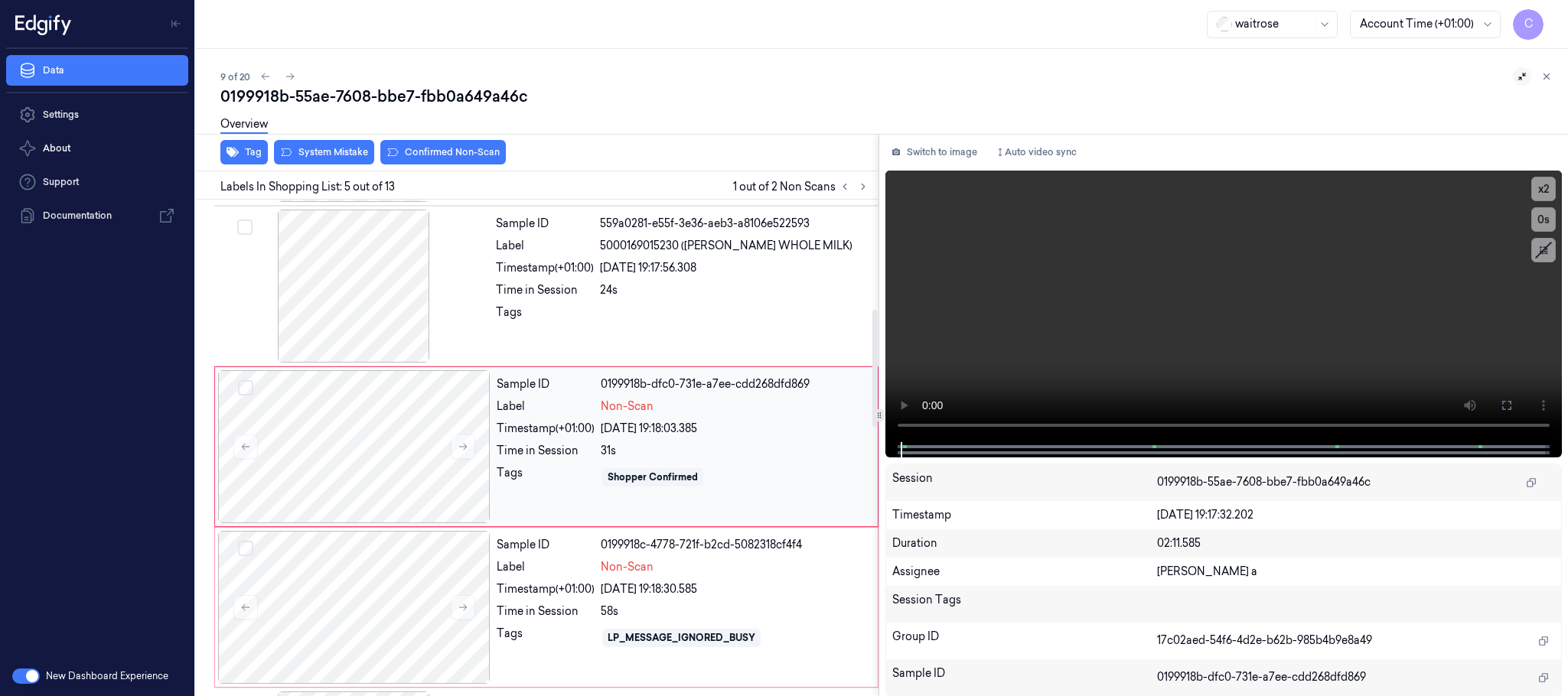
scroll to position [477, 0]
click at [1518, 76] on icon at bounding box center [1522, 76] width 10 height 10
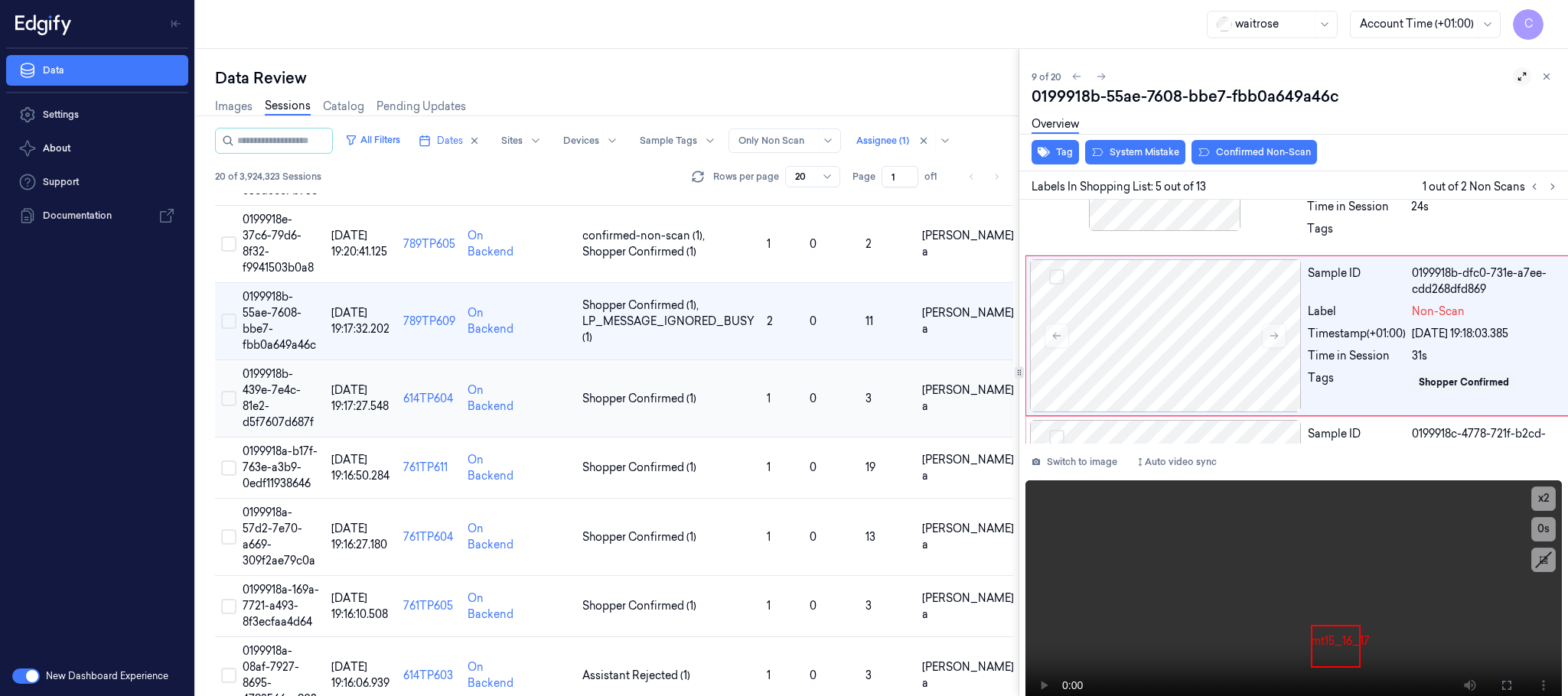
scroll to position [574, 0]
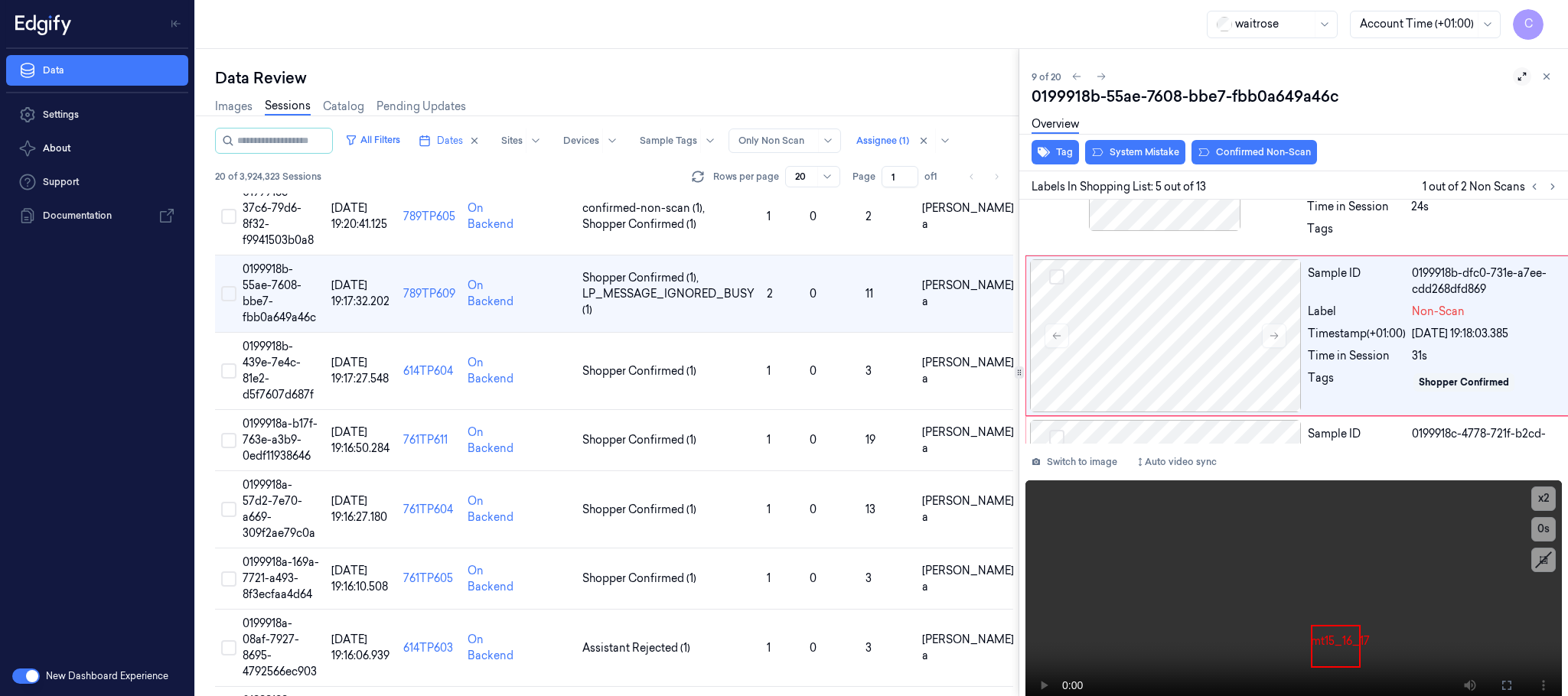
click at [1517, 80] on icon at bounding box center [1522, 76] width 10 height 10
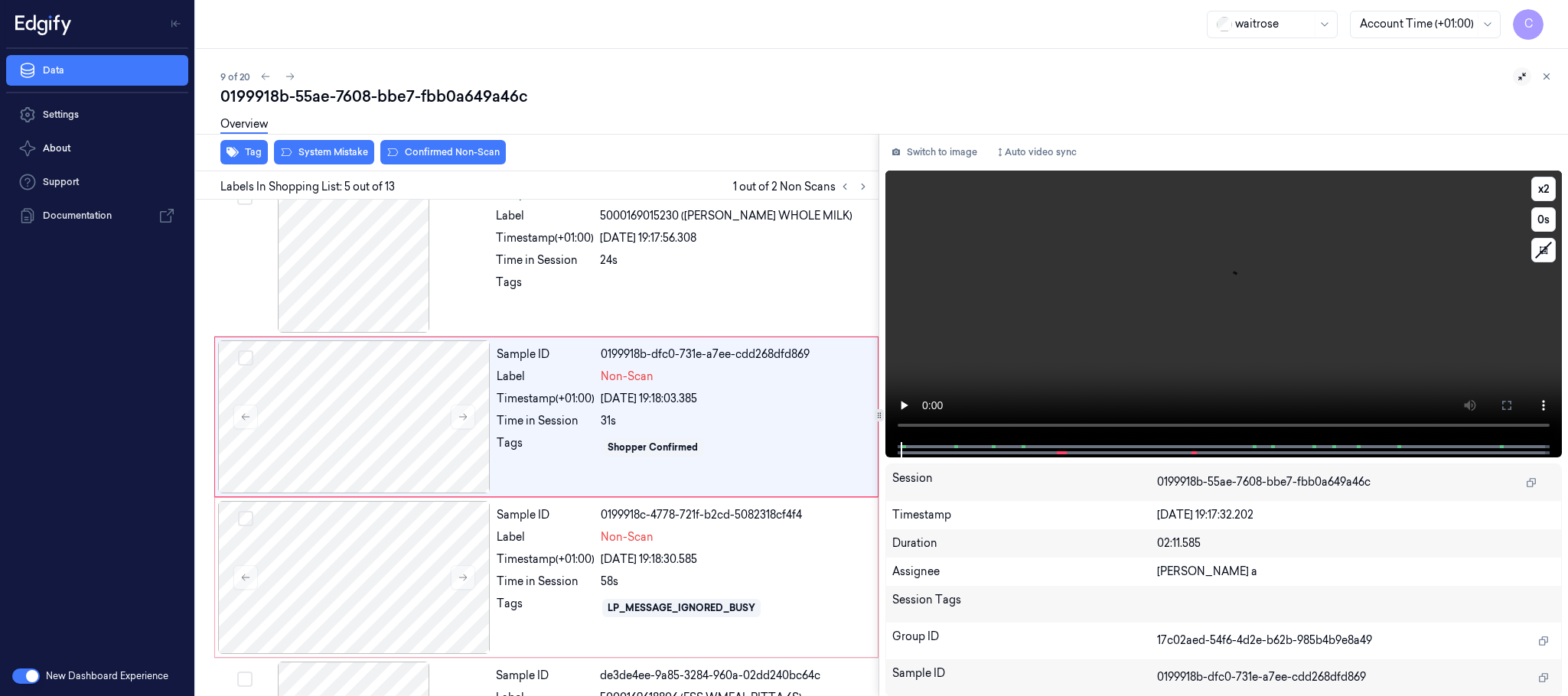
scroll to position [505, 0]
click at [467, 413] on button at bounding box center [463, 417] width 24 height 24
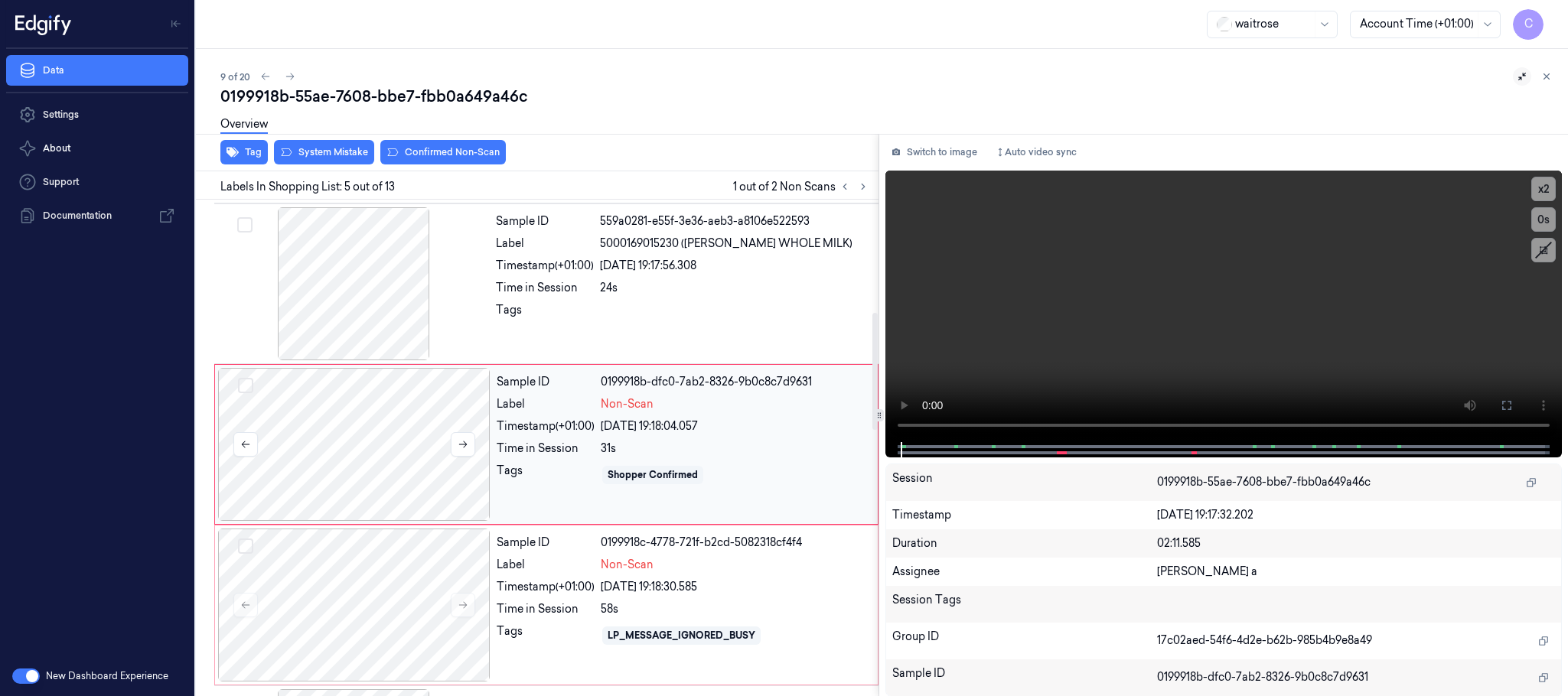
click at [466, 414] on div at bounding box center [354, 444] width 273 height 153
click at [462, 436] on button at bounding box center [463, 444] width 24 height 24
click at [462, 448] on icon at bounding box center [462, 444] width 10 height 10
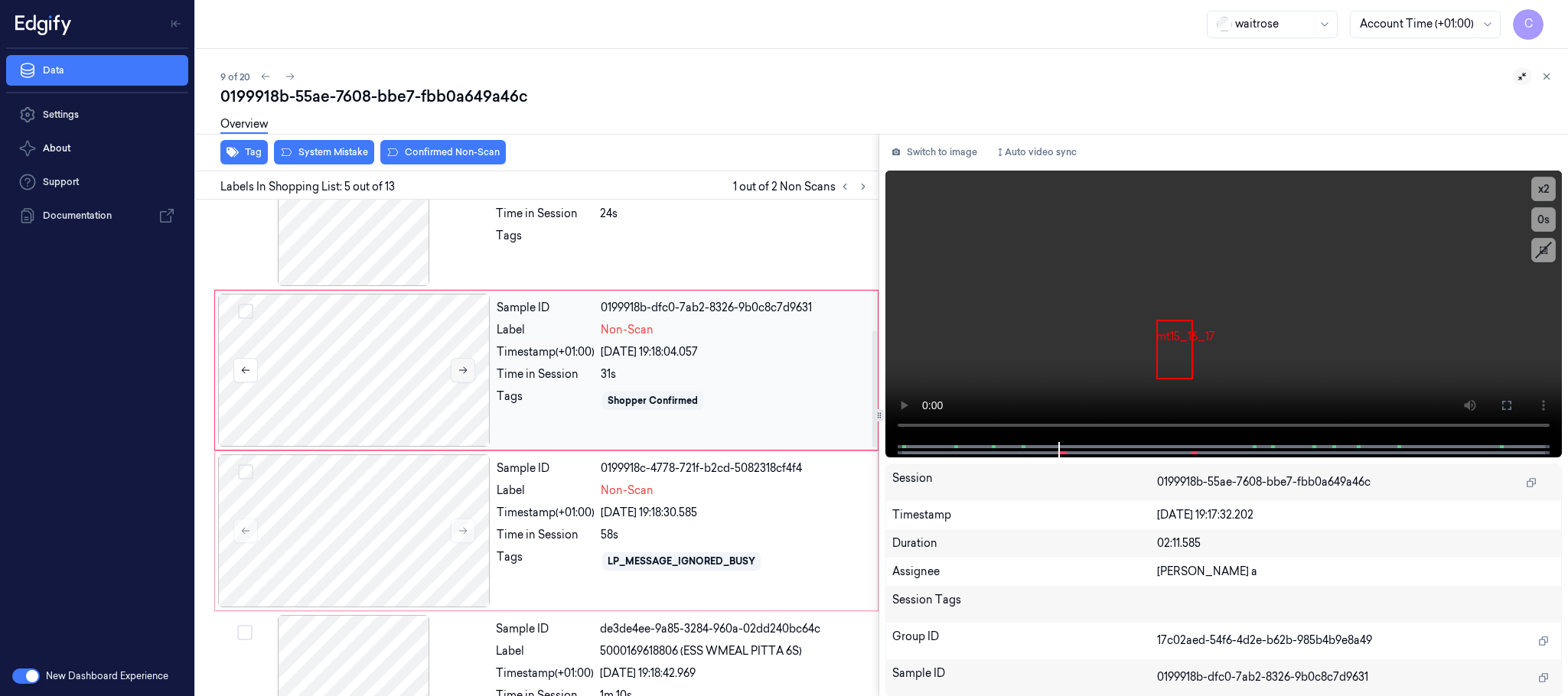
scroll to position [592, 0]
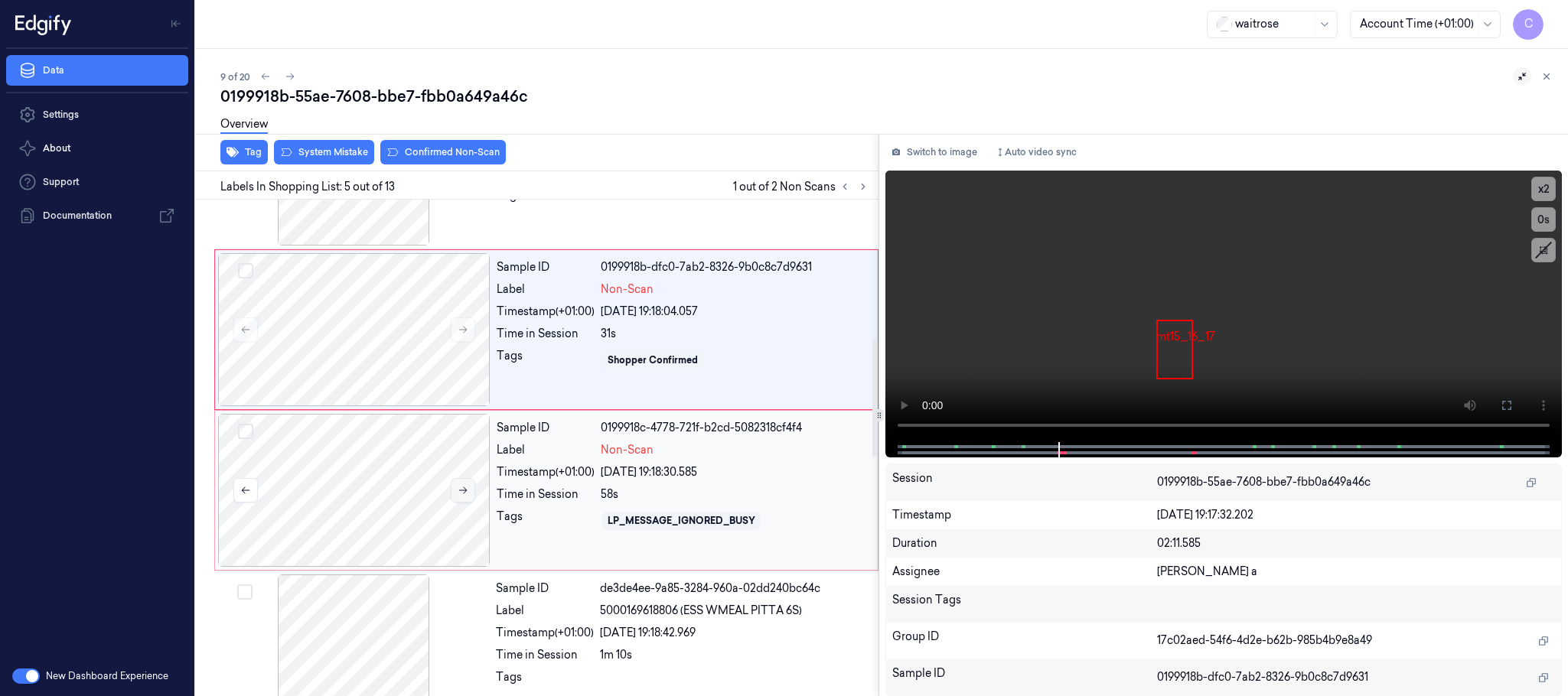
click at [455, 489] on button at bounding box center [463, 490] width 24 height 24
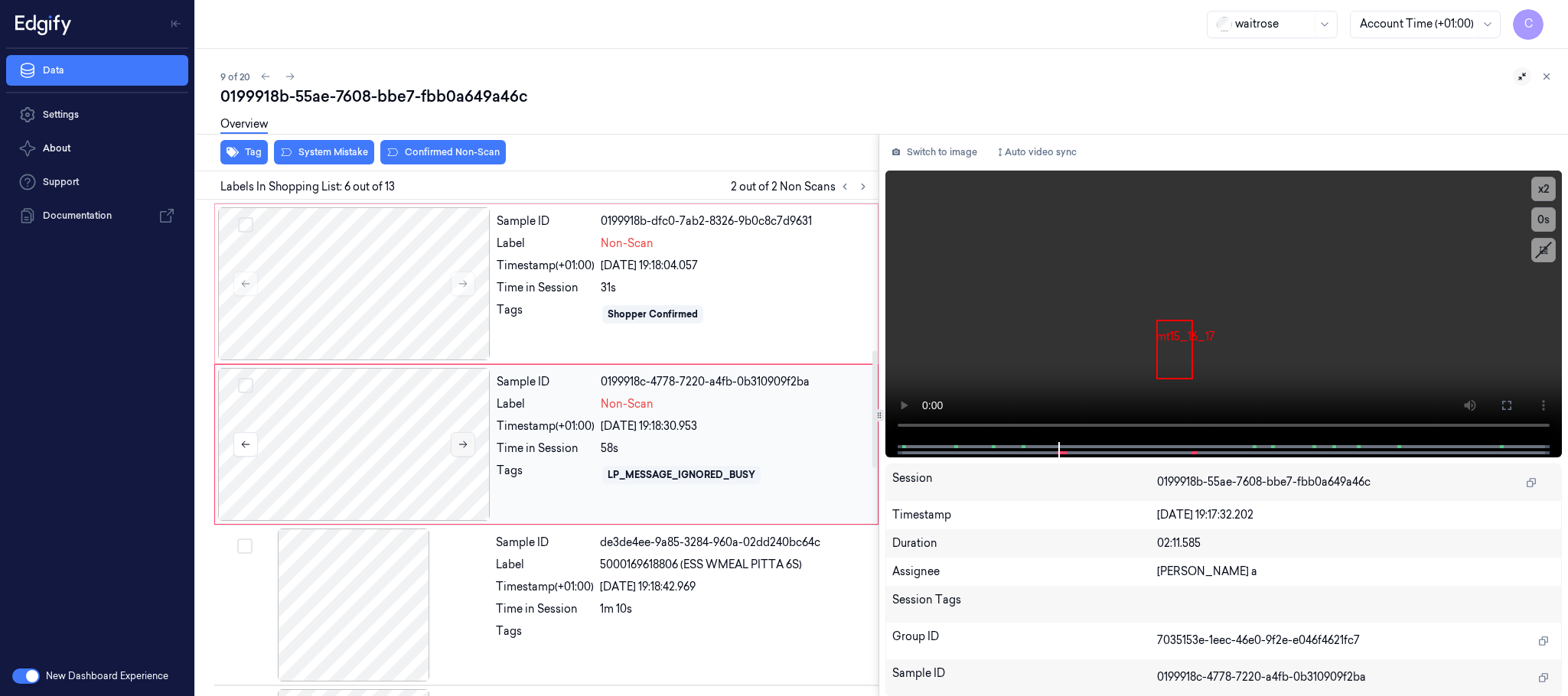
click at [454, 450] on button at bounding box center [463, 444] width 24 height 24
drag, startPoint x: 371, startPoint y: 276, endPoint x: 422, endPoint y: 379, distance: 114.9
click at [370, 276] on div at bounding box center [354, 284] width 273 height 153
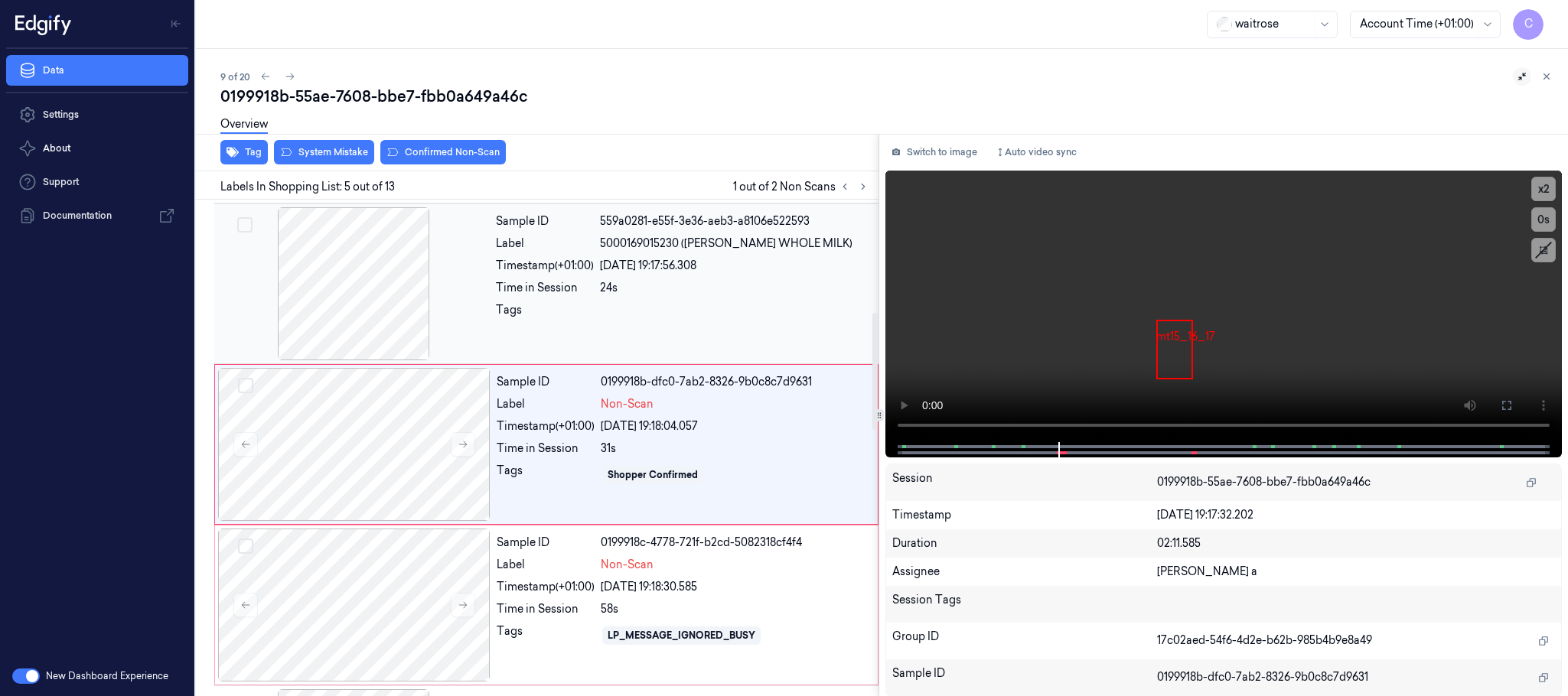
click at [382, 344] on div at bounding box center [353, 284] width 273 height 153
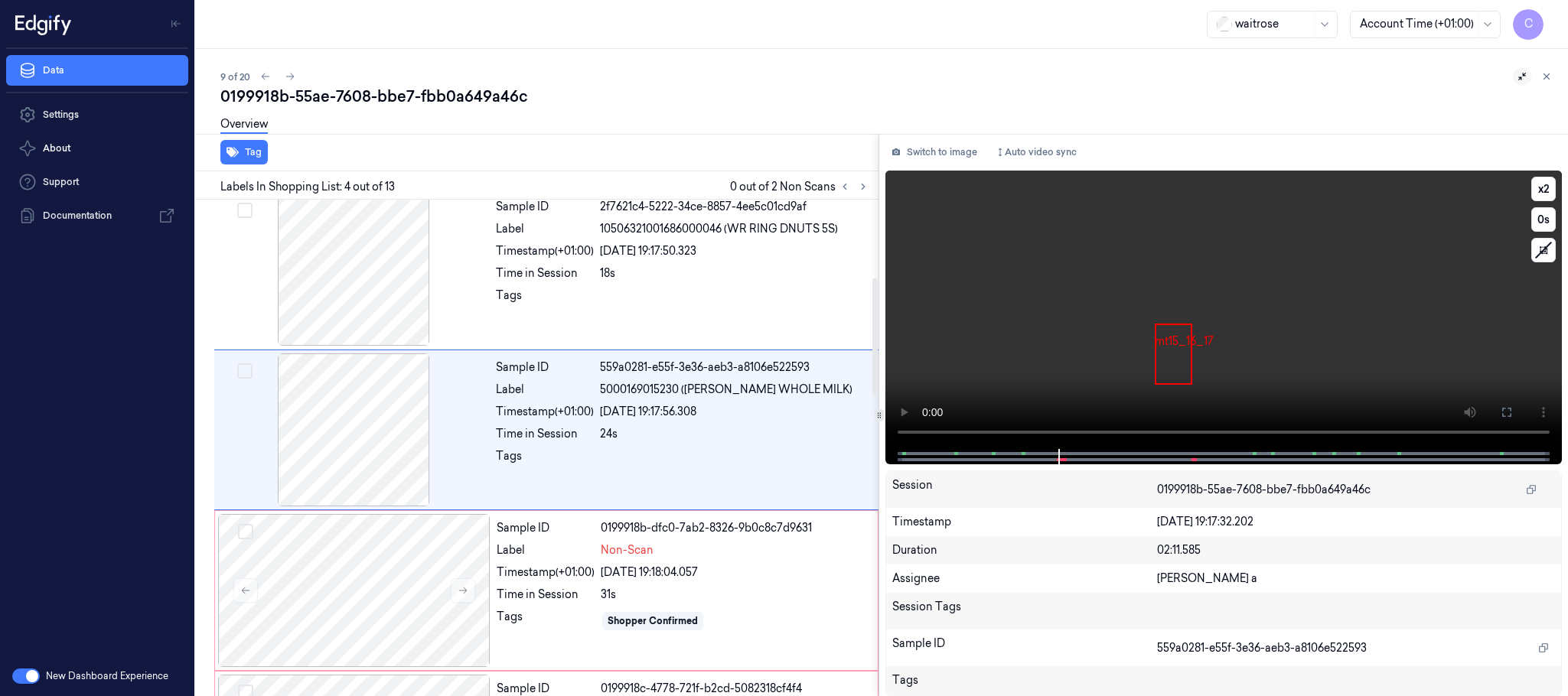
scroll to position [315, 0]
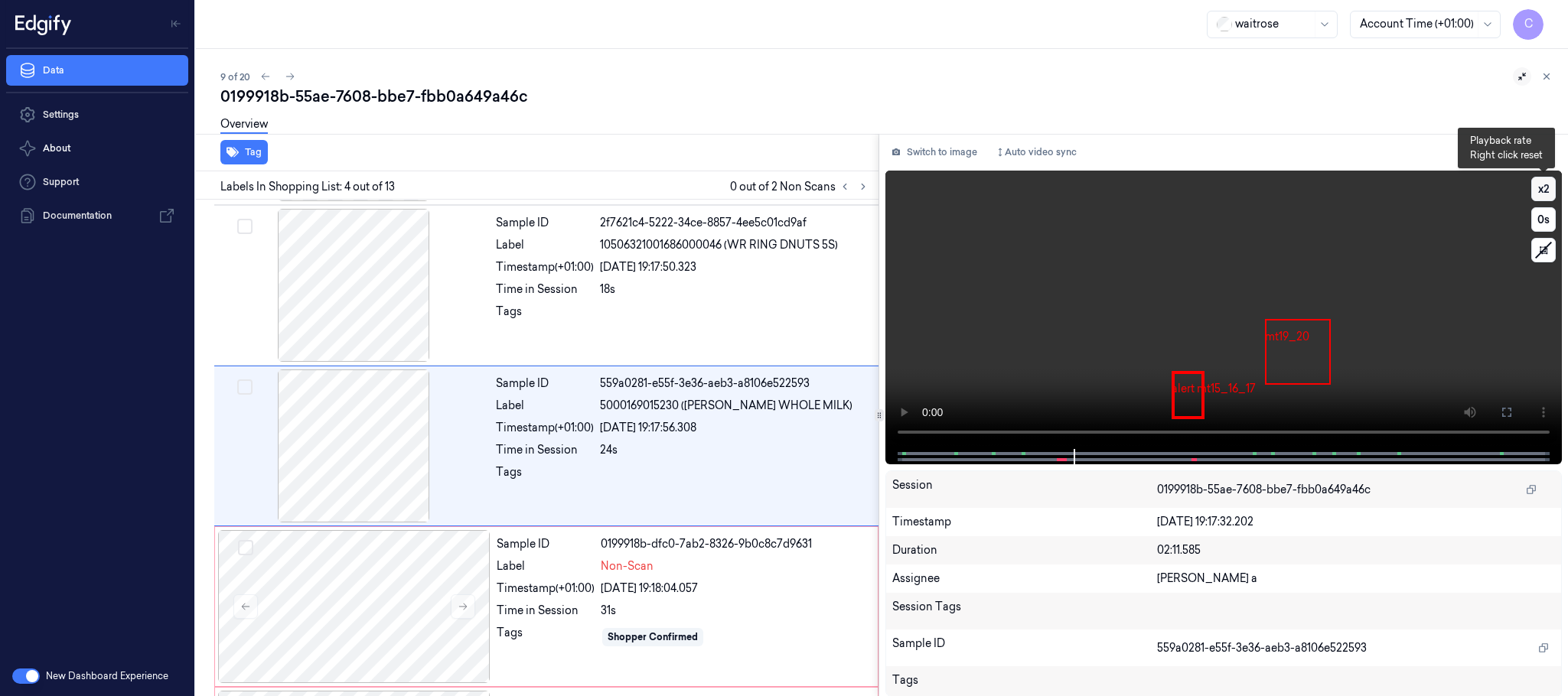
click at [1541, 198] on button "x 2" at bounding box center [1544, 189] width 24 height 24
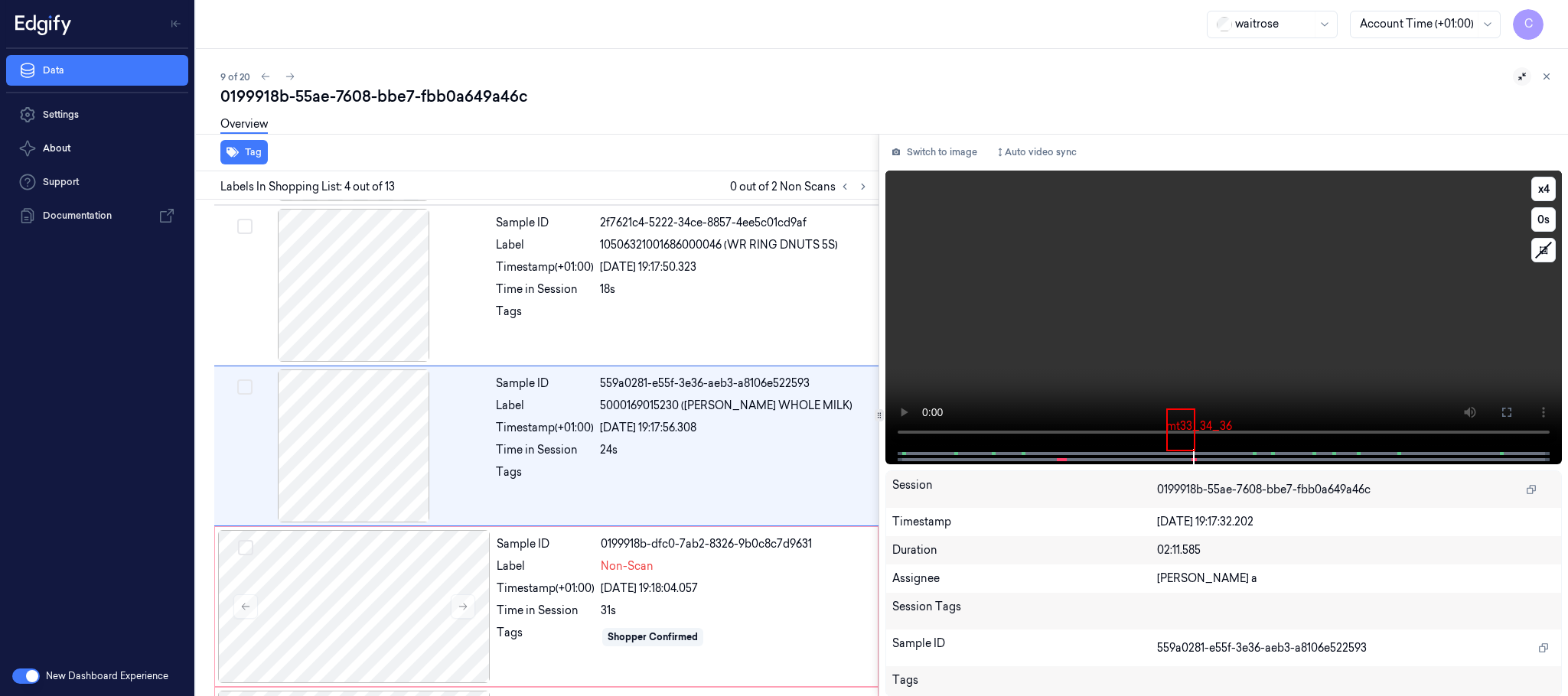
click at [1247, 368] on video at bounding box center [1223, 309] width 676 height 278
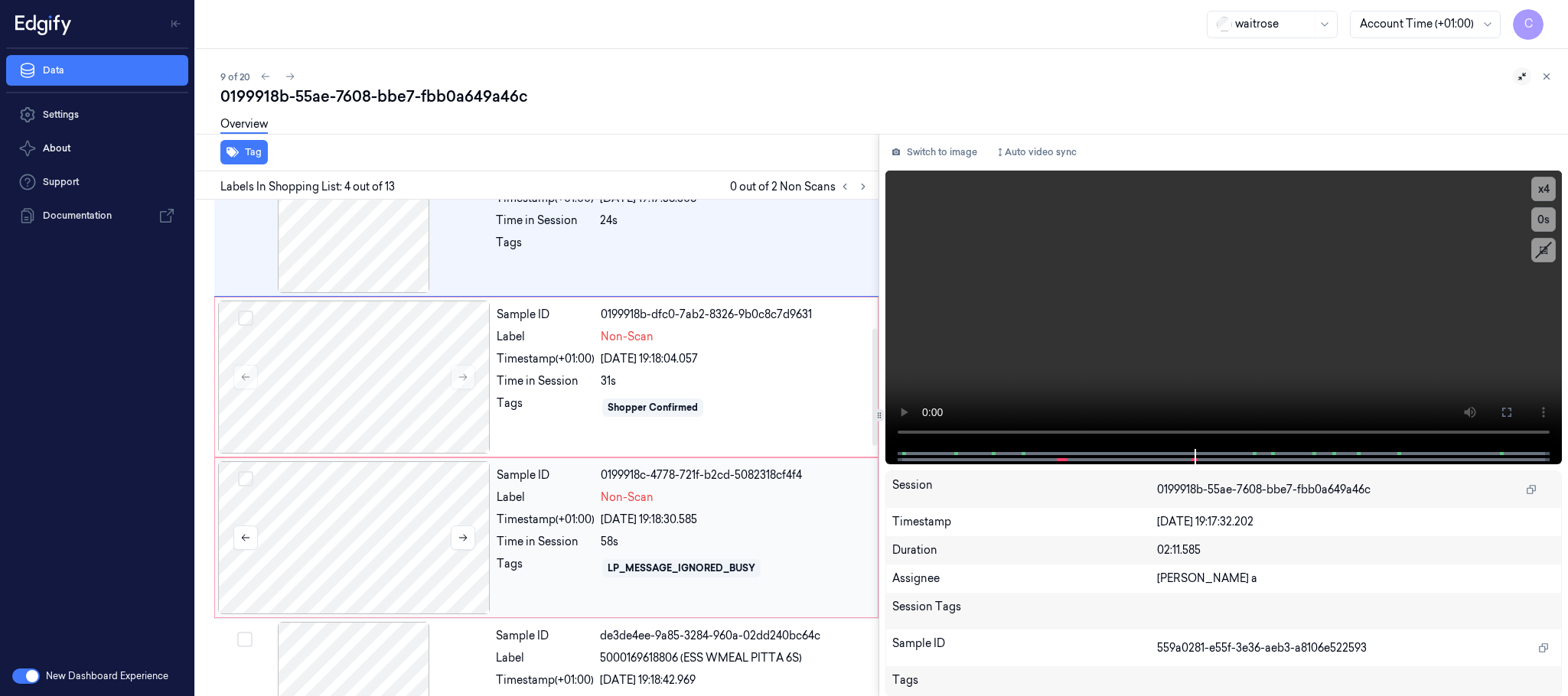
click at [357, 547] on div at bounding box center [354, 538] width 273 height 153
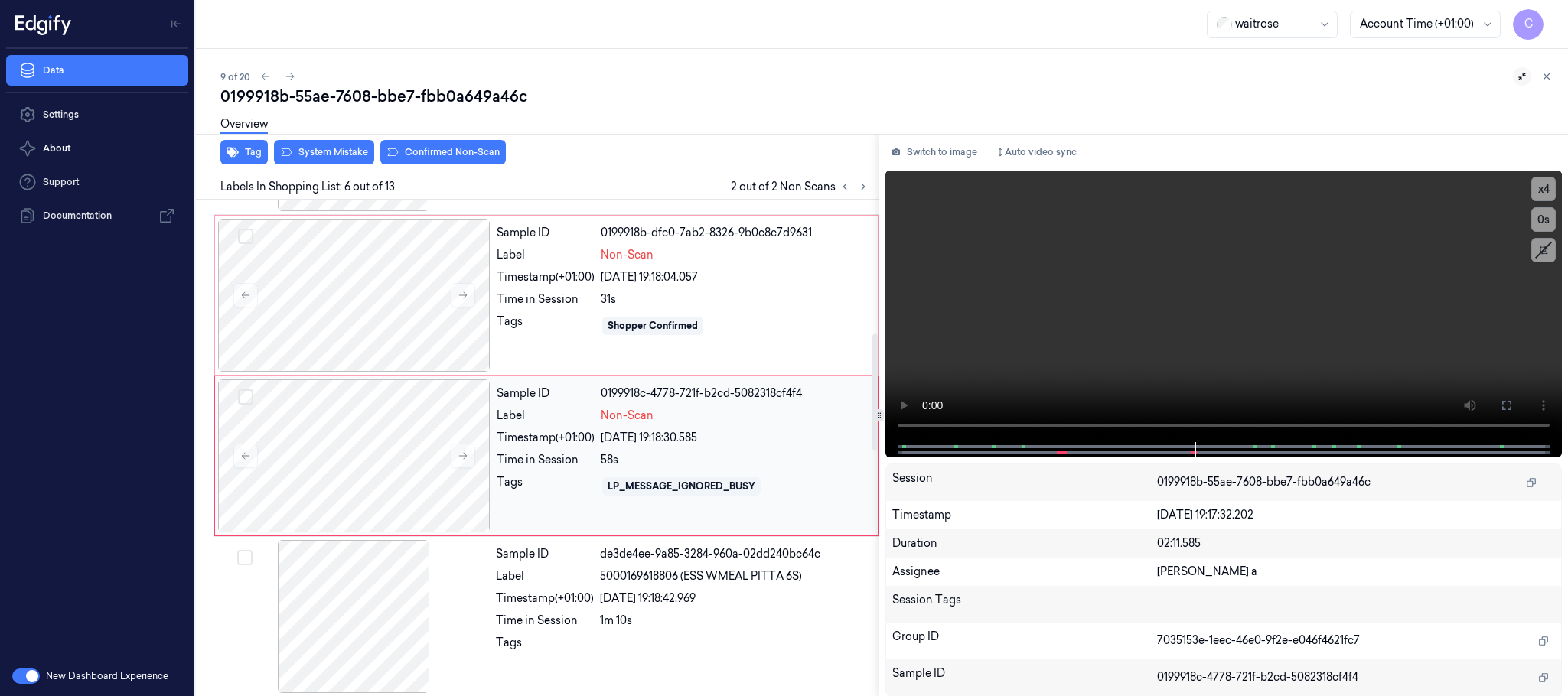
scroll to position [638, 0]
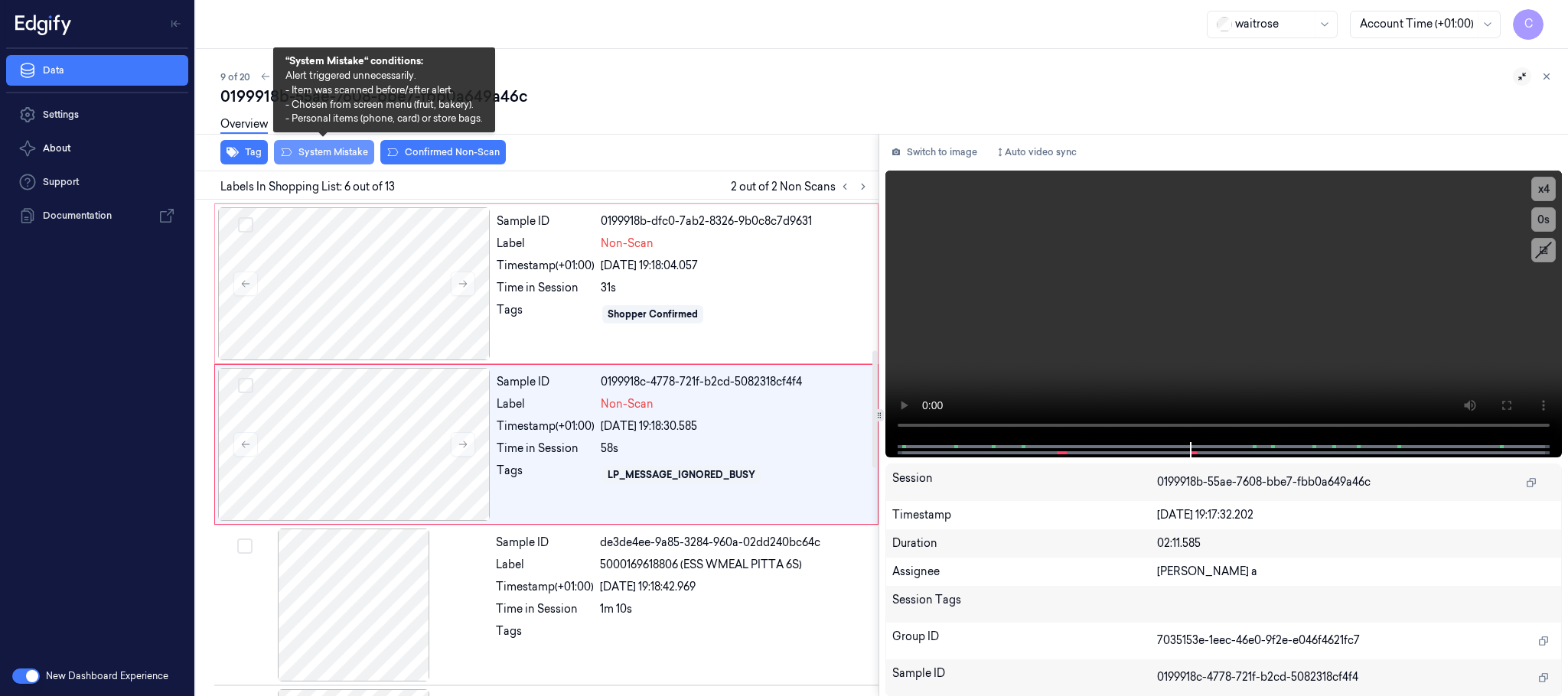
click at [328, 151] on button "System Mistake" at bounding box center [324, 152] width 101 height 24
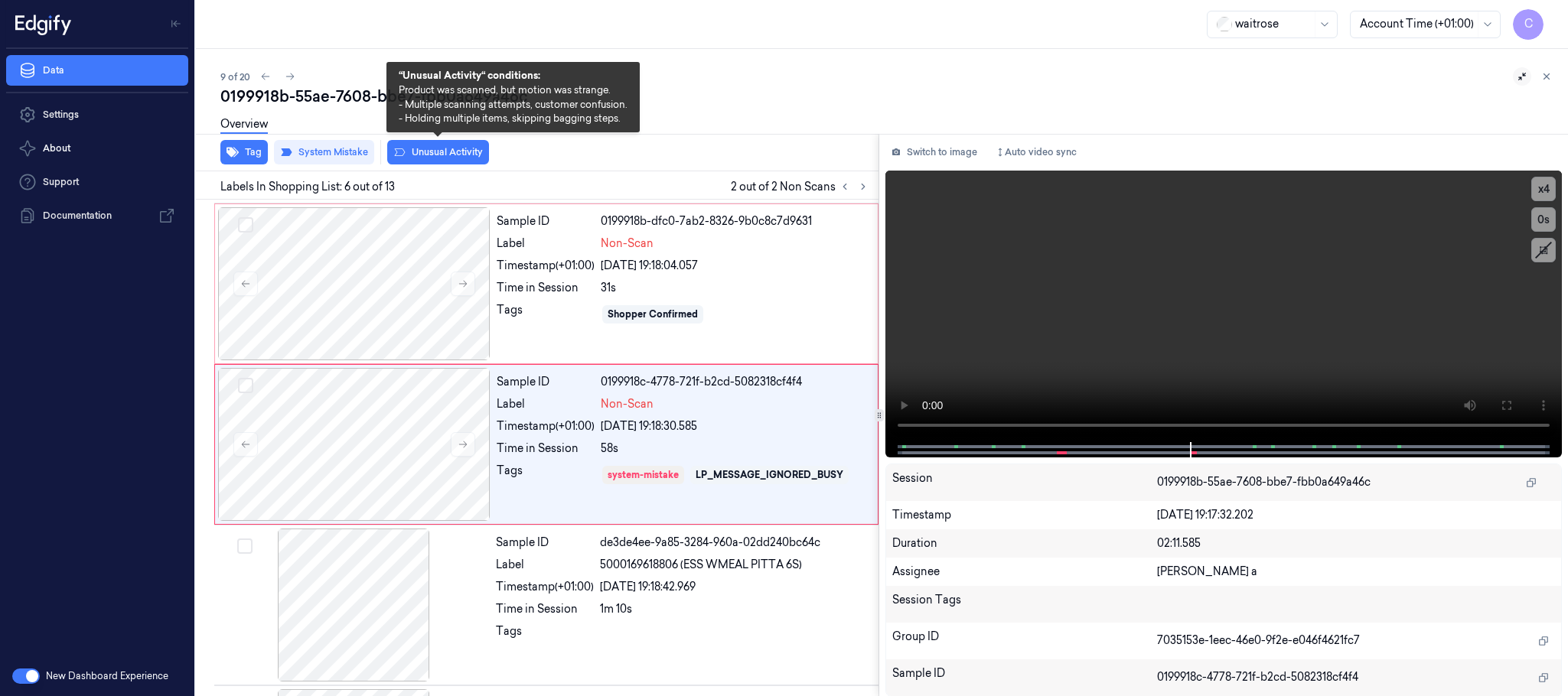
click at [438, 156] on button "Unusual Activity" at bounding box center [438, 152] width 102 height 24
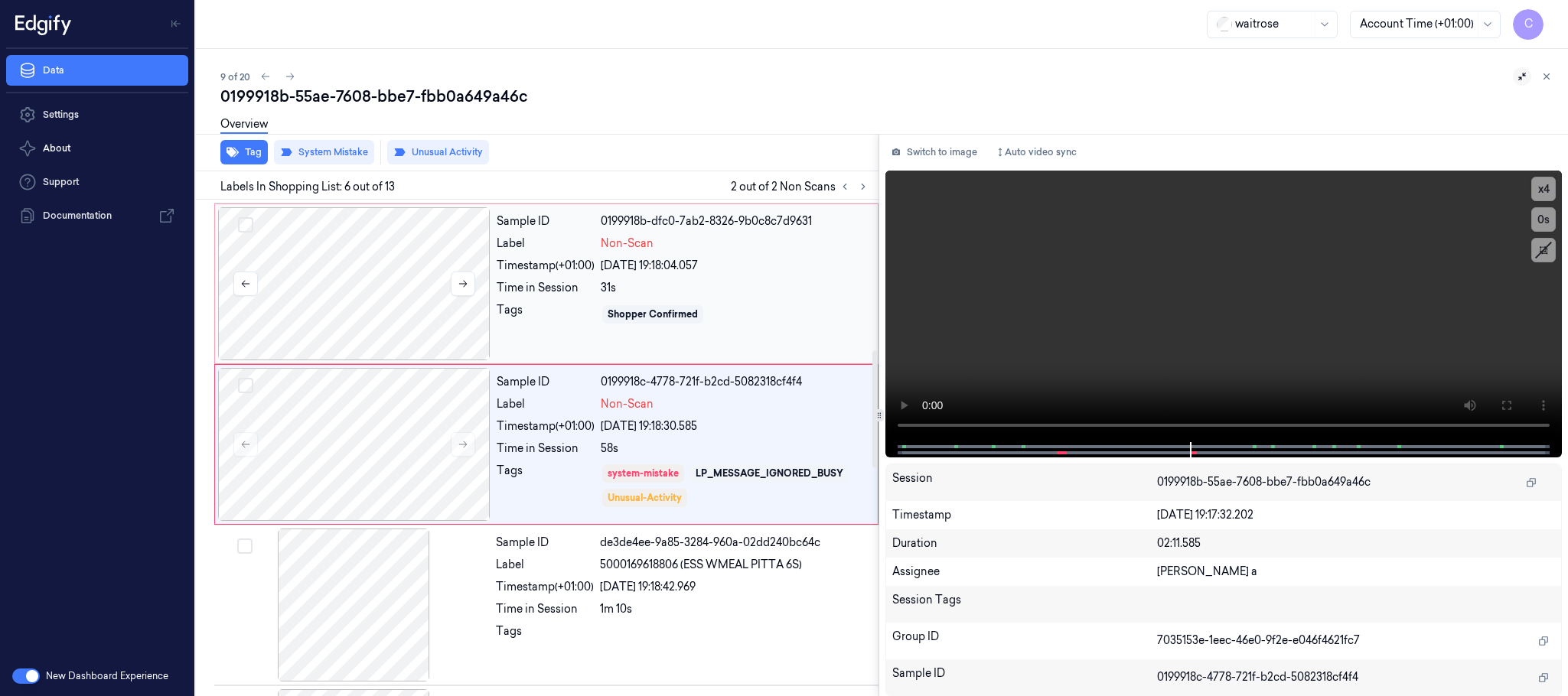
click at [376, 276] on div at bounding box center [354, 284] width 273 height 153
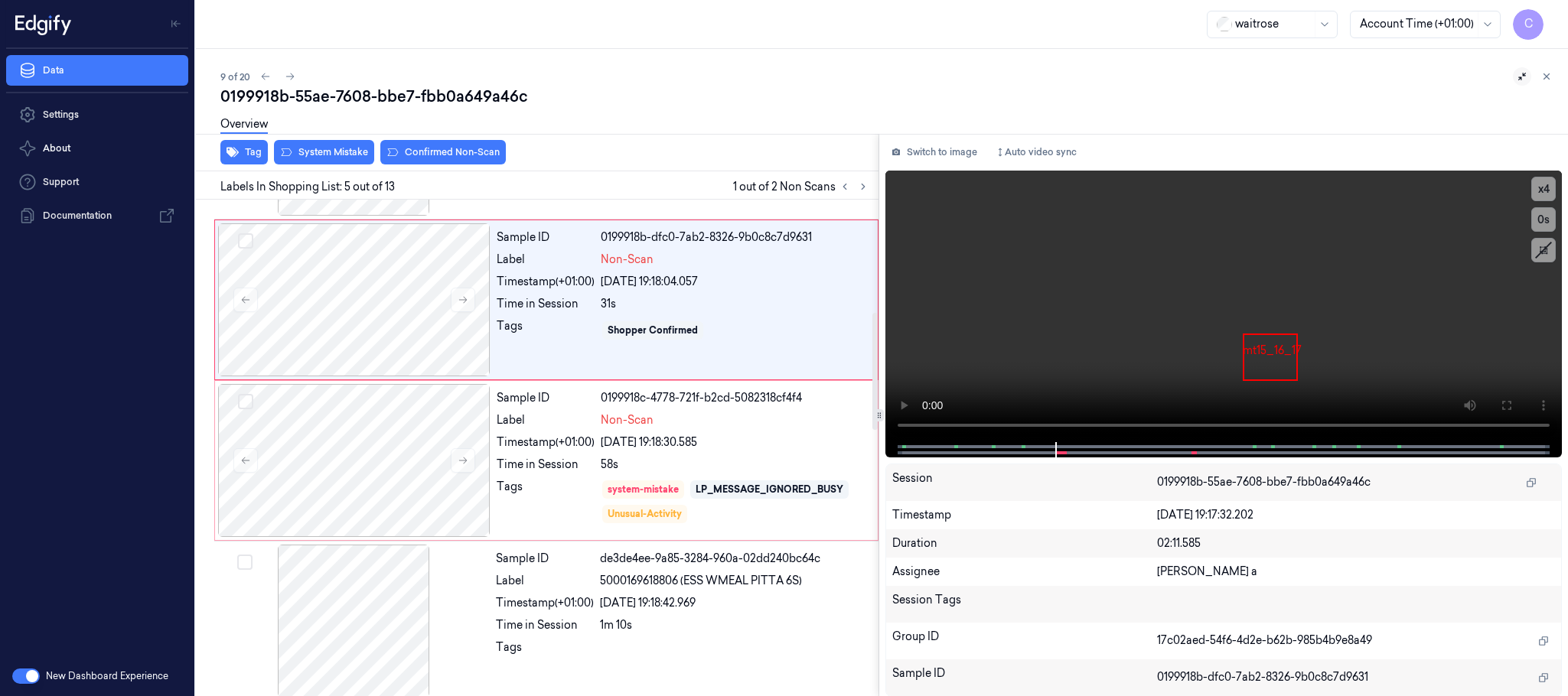
scroll to position [477, 0]
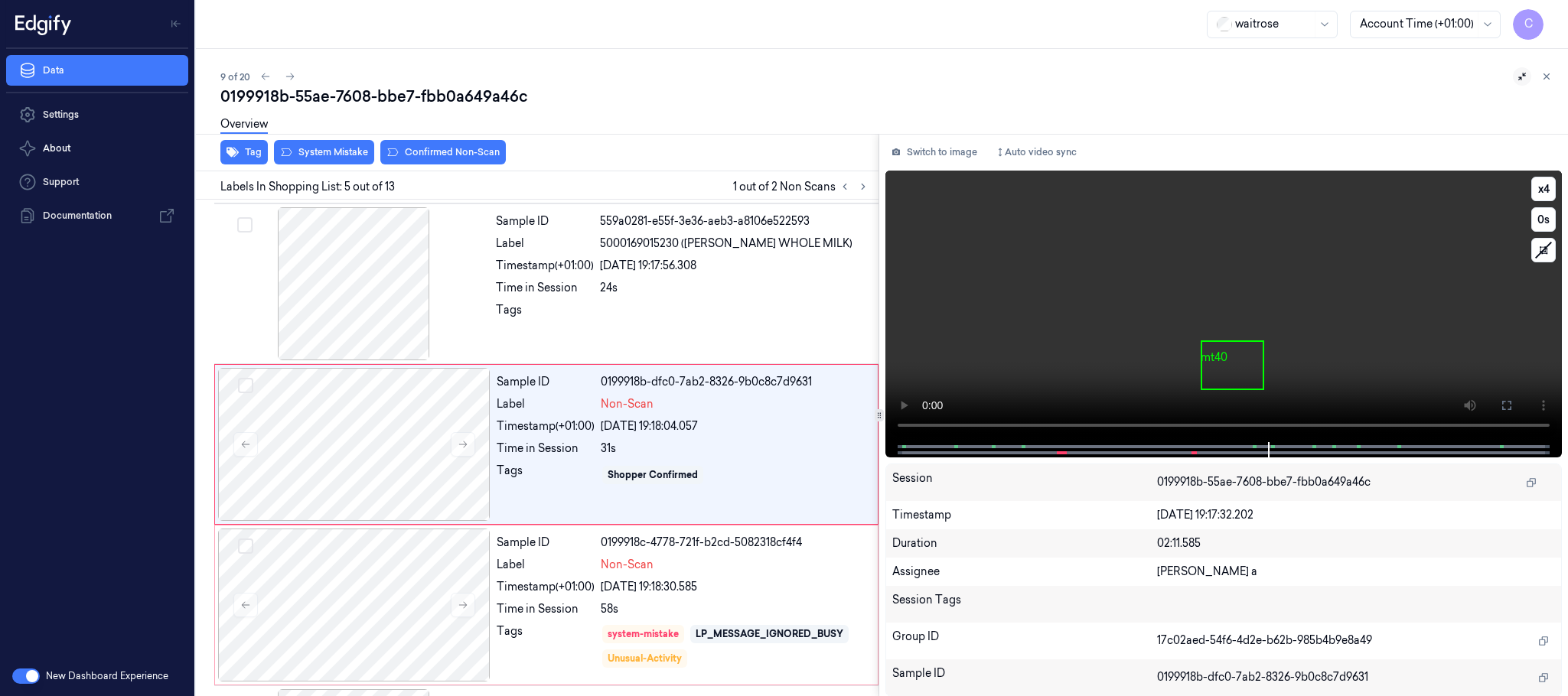
click at [1179, 335] on video at bounding box center [1223, 306] width 676 height 272
click at [377, 432] on div at bounding box center [354, 444] width 273 height 153
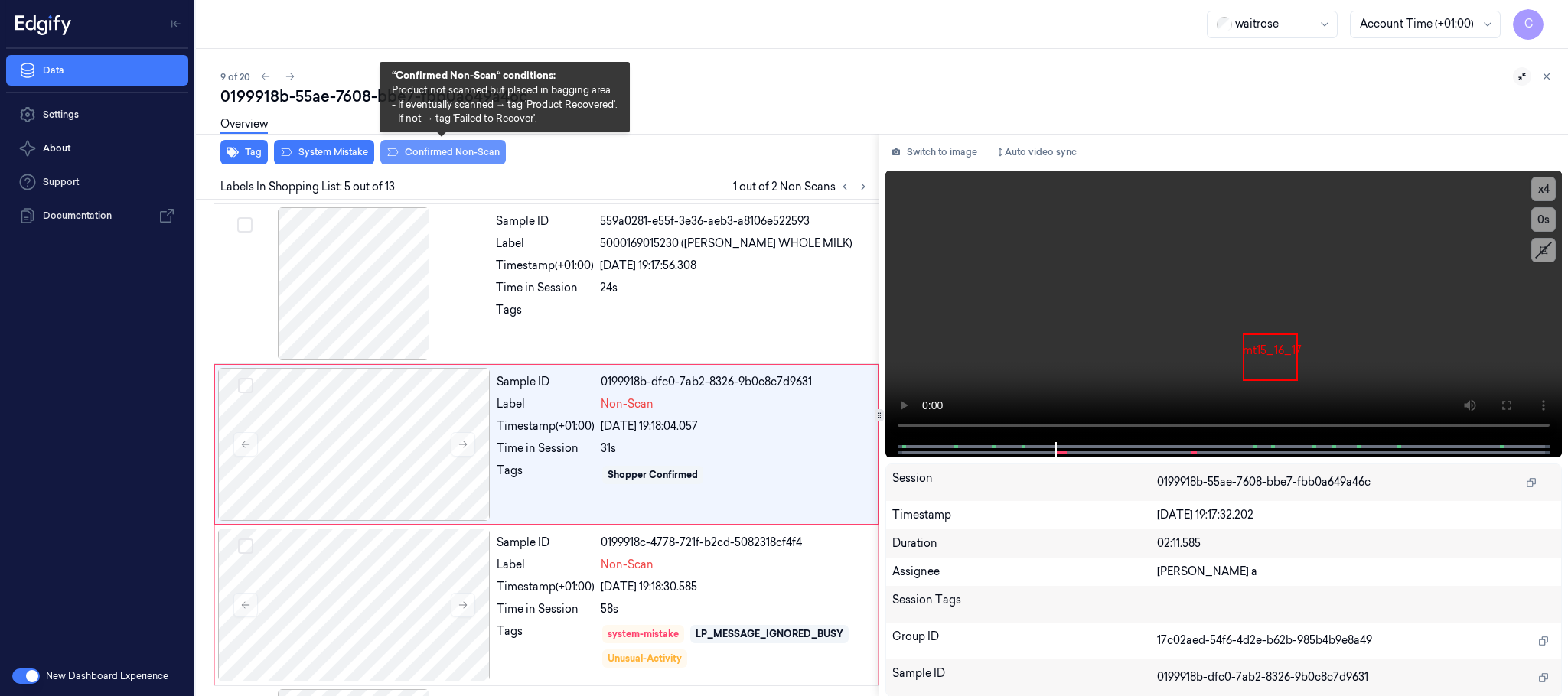
click at [441, 154] on button "Confirmed Non-Scan" at bounding box center [443, 152] width 125 height 24
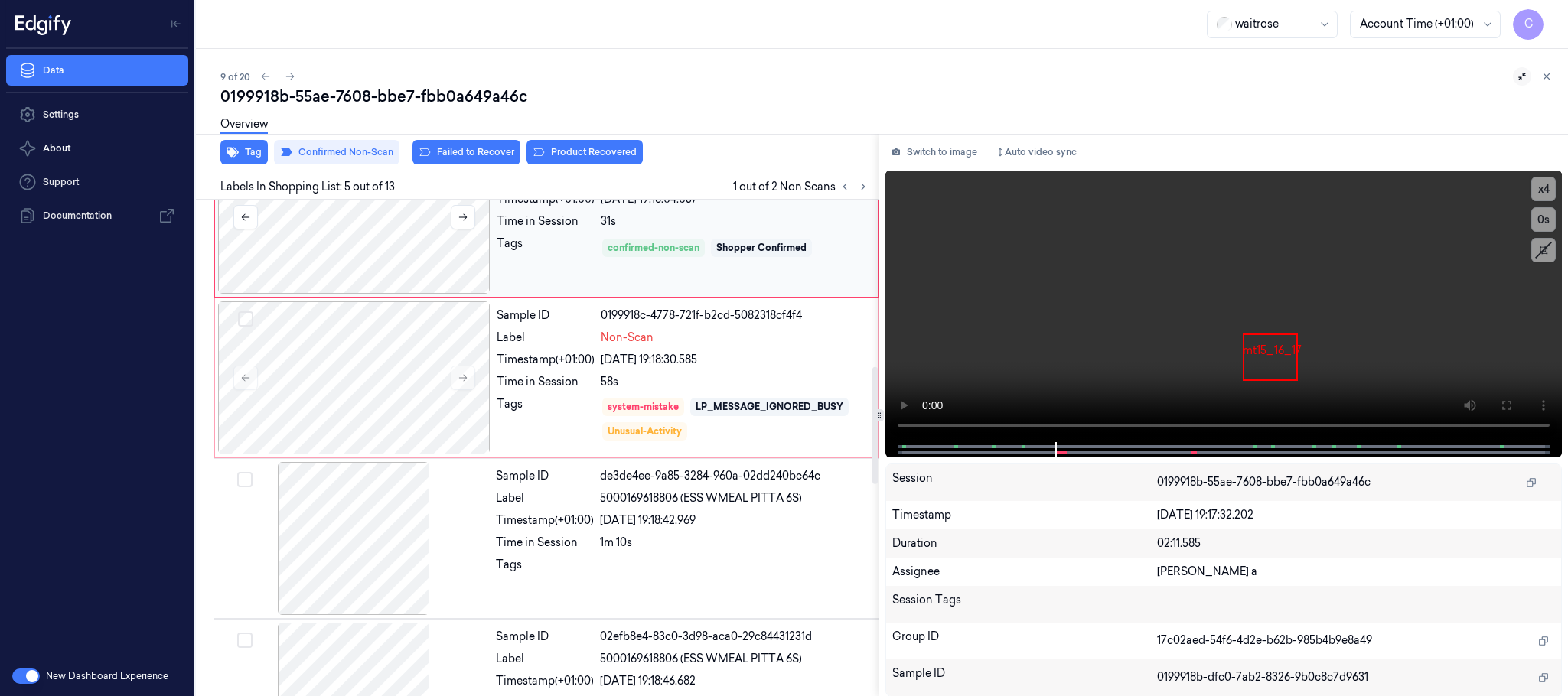
scroll to position [706, 0]
click at [560, 154] on button "Product Recovered" at bounding box center [585, 152] width 117 height 24
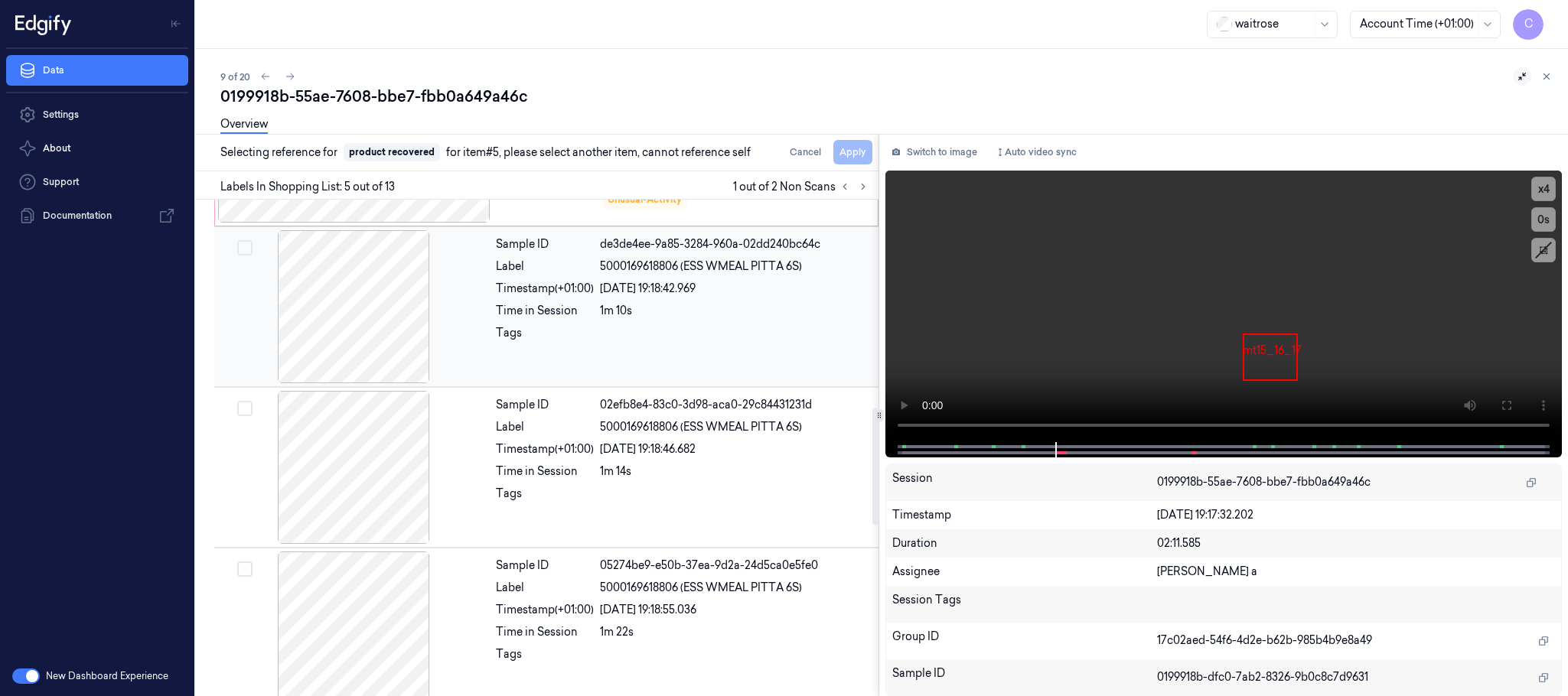
scroll to position [821, 0]
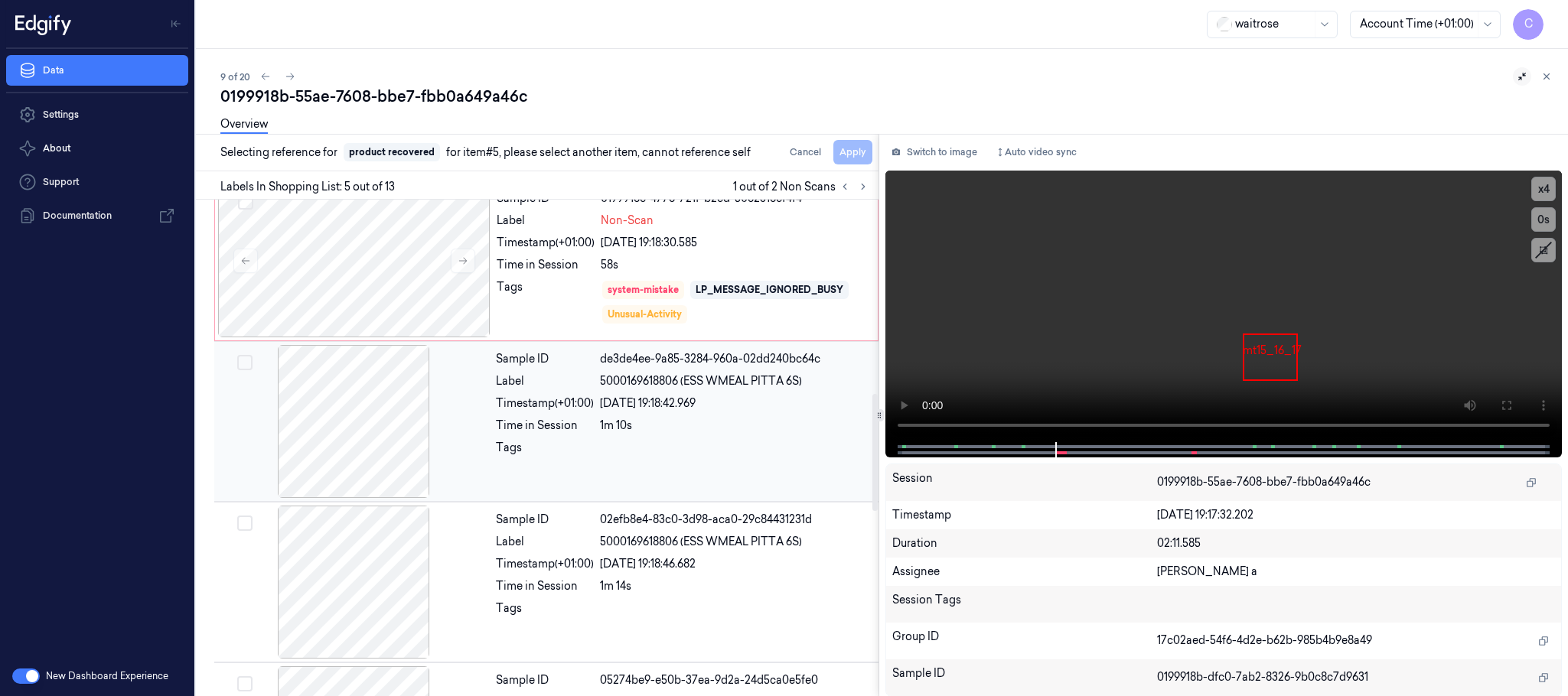
click at [333, 450] on div at bounding box center [353, 421] width 273 height 153
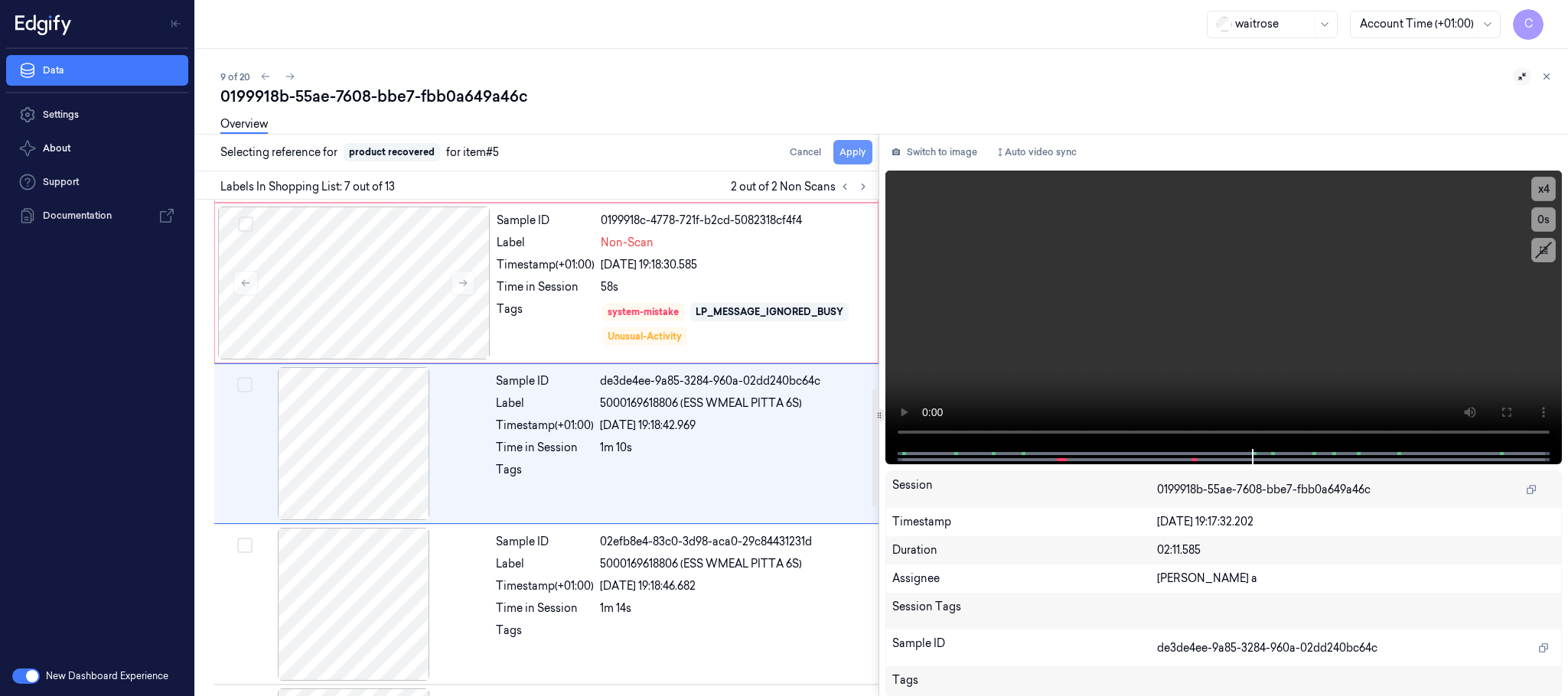
click at [850, 154] on button "Apply" at bounding box center [853, 152] width 39 height 24
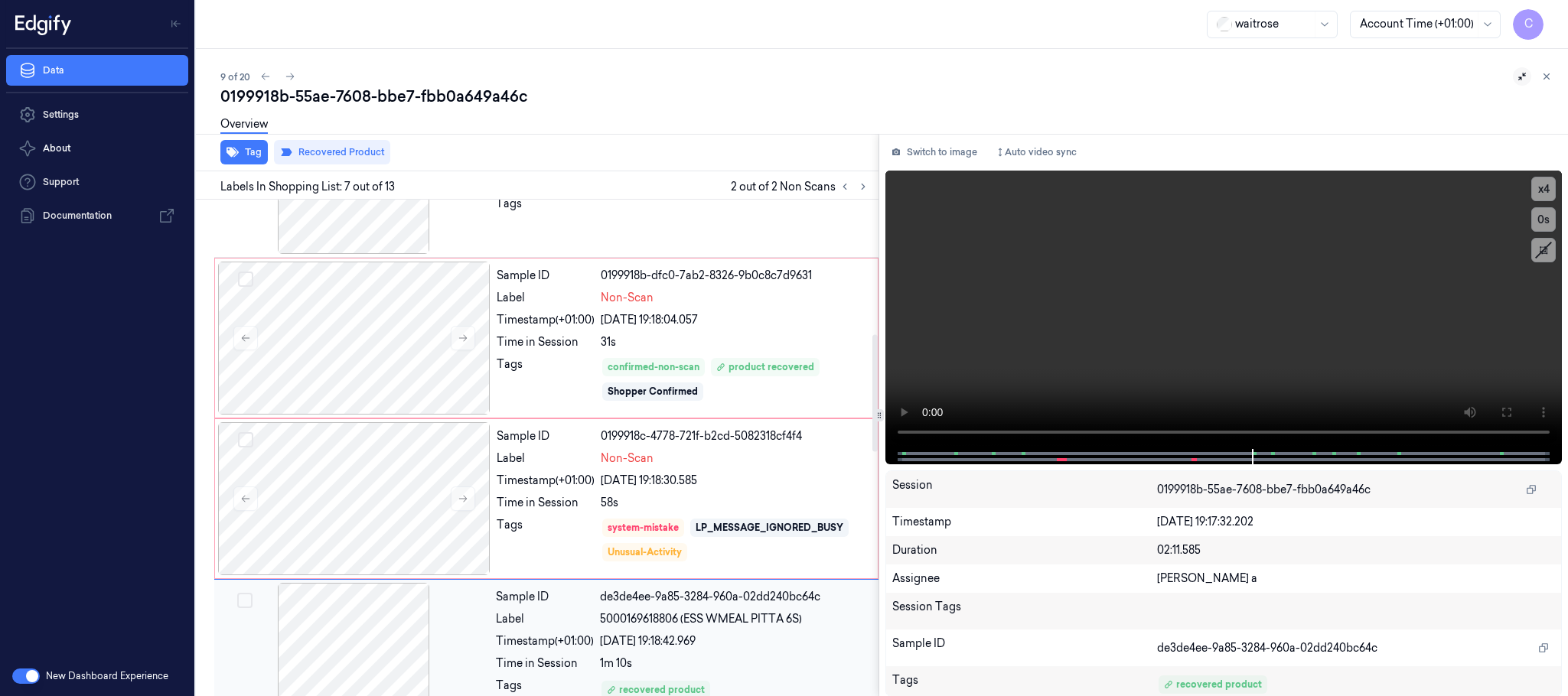
scroll to position [570, 0]
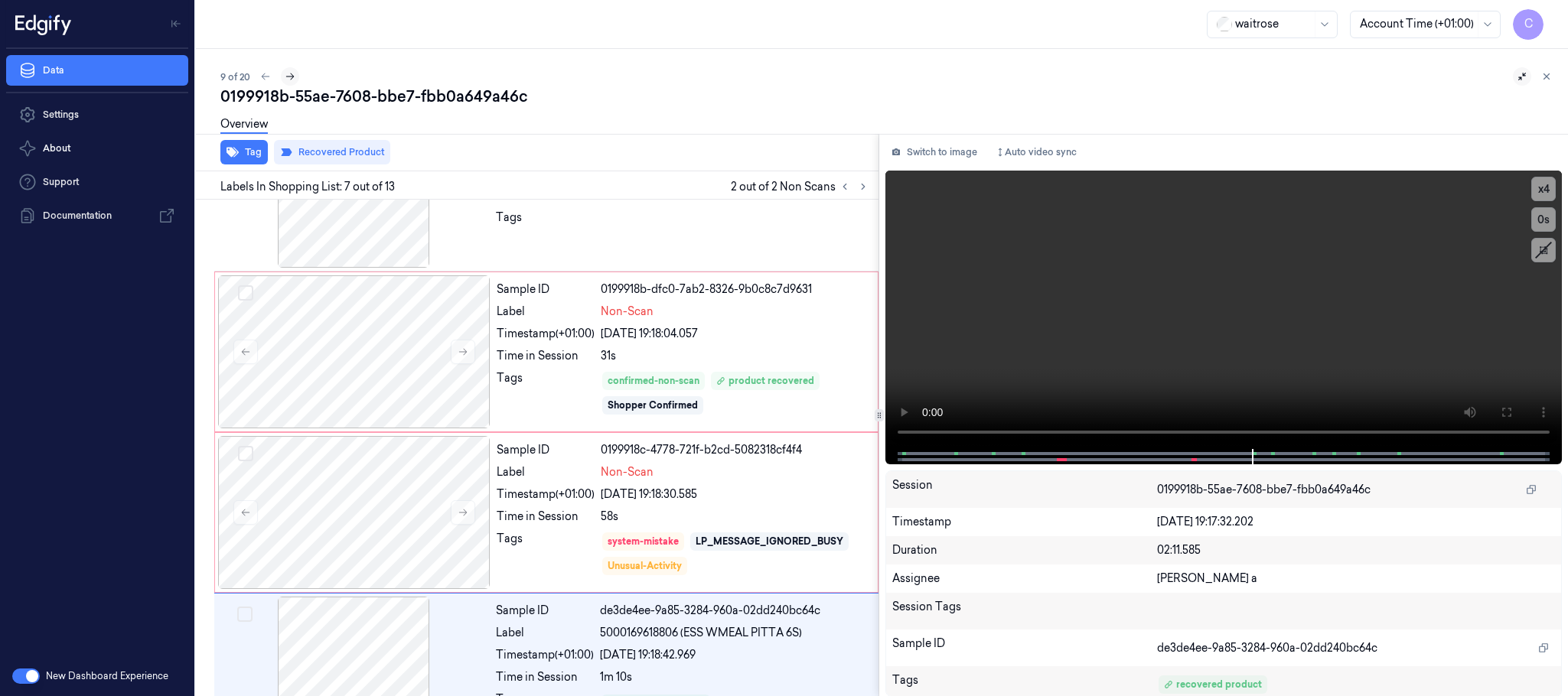
click at [292, 73] on icon at bounding box center [289, 76] width 10 height 10
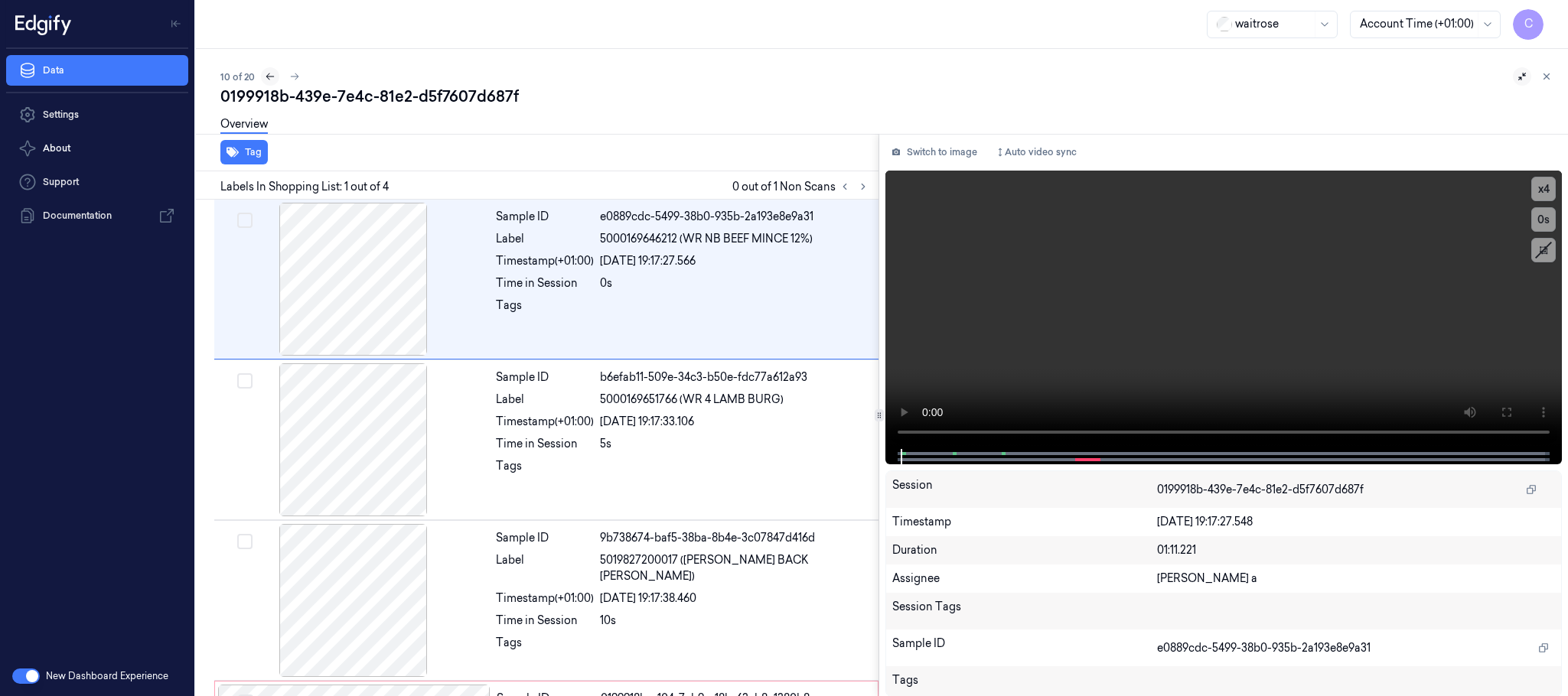
click at [267, 76] on icon at bounding box center [269, 76] width 10 height 10
click at [868, 184] on icon at bounding box center [863, 186] width 10 height 10
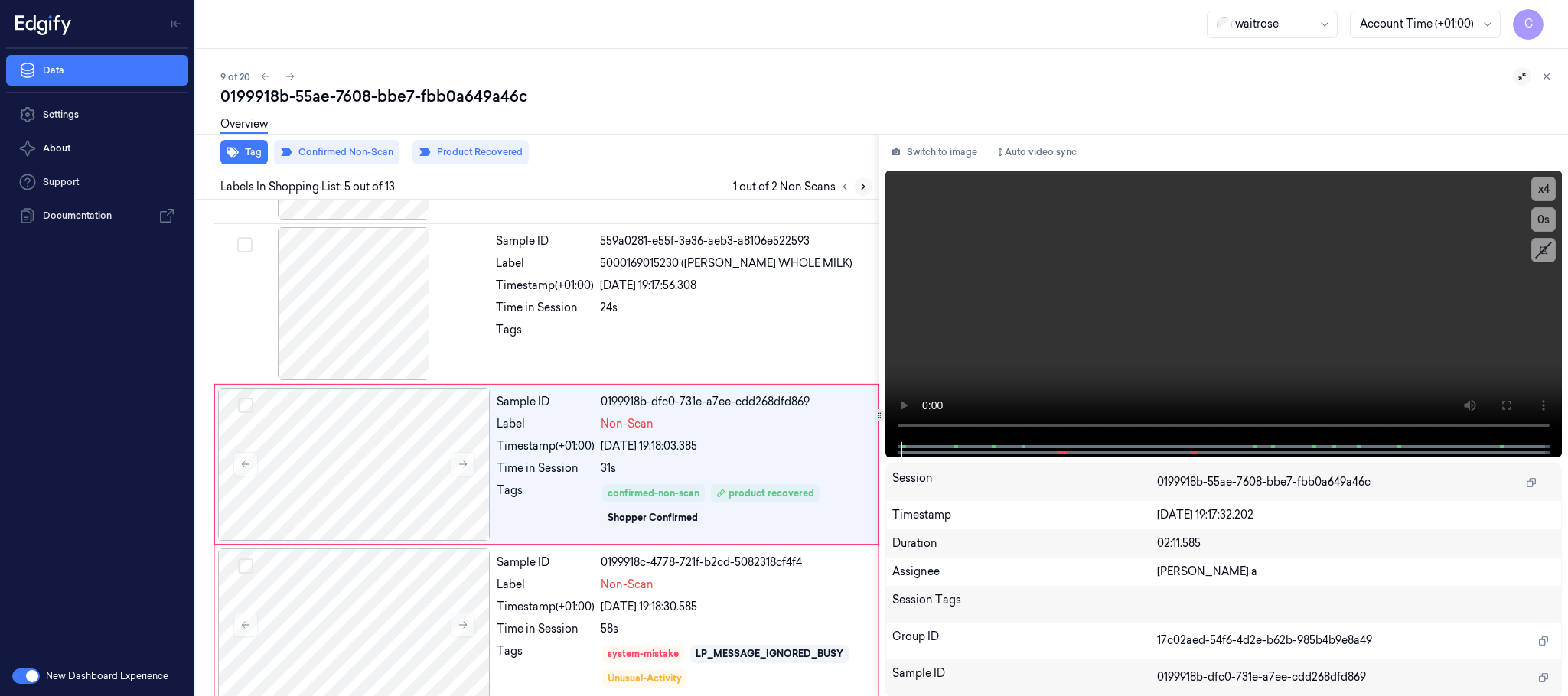
scroll to position [477, 0]
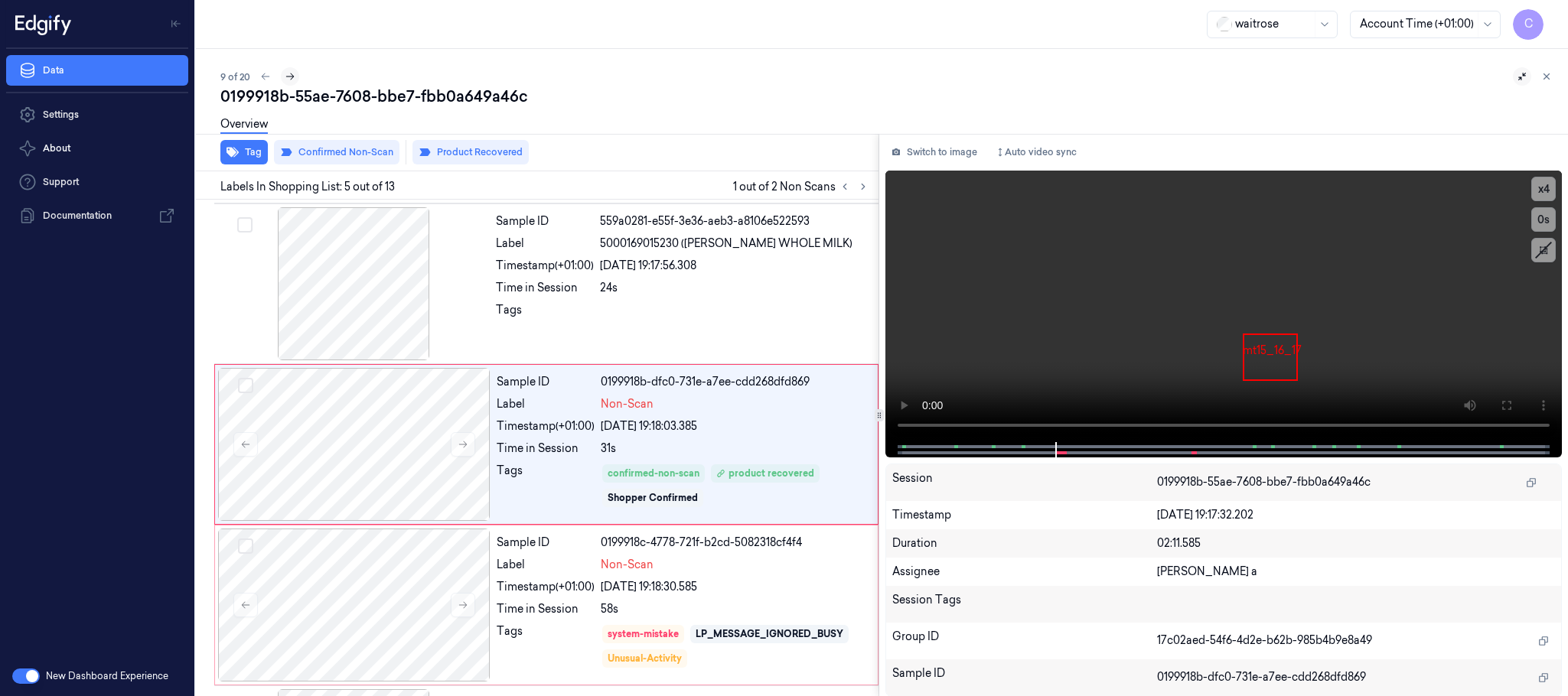
click at [292, 79] on icon at bounding box center [289, 76] width 10 height 10
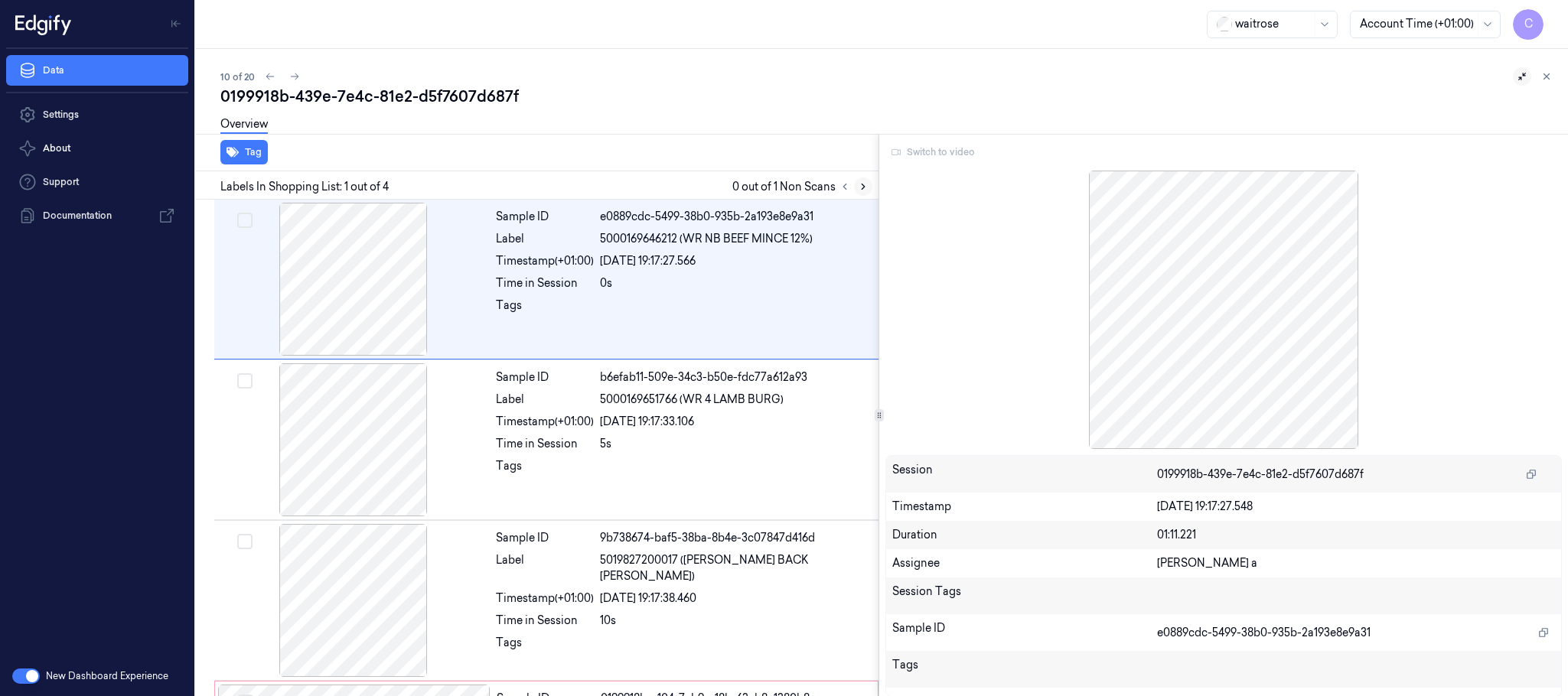
click at [860, 186] on icon at bounding box center [863, 186] width 10 height 10
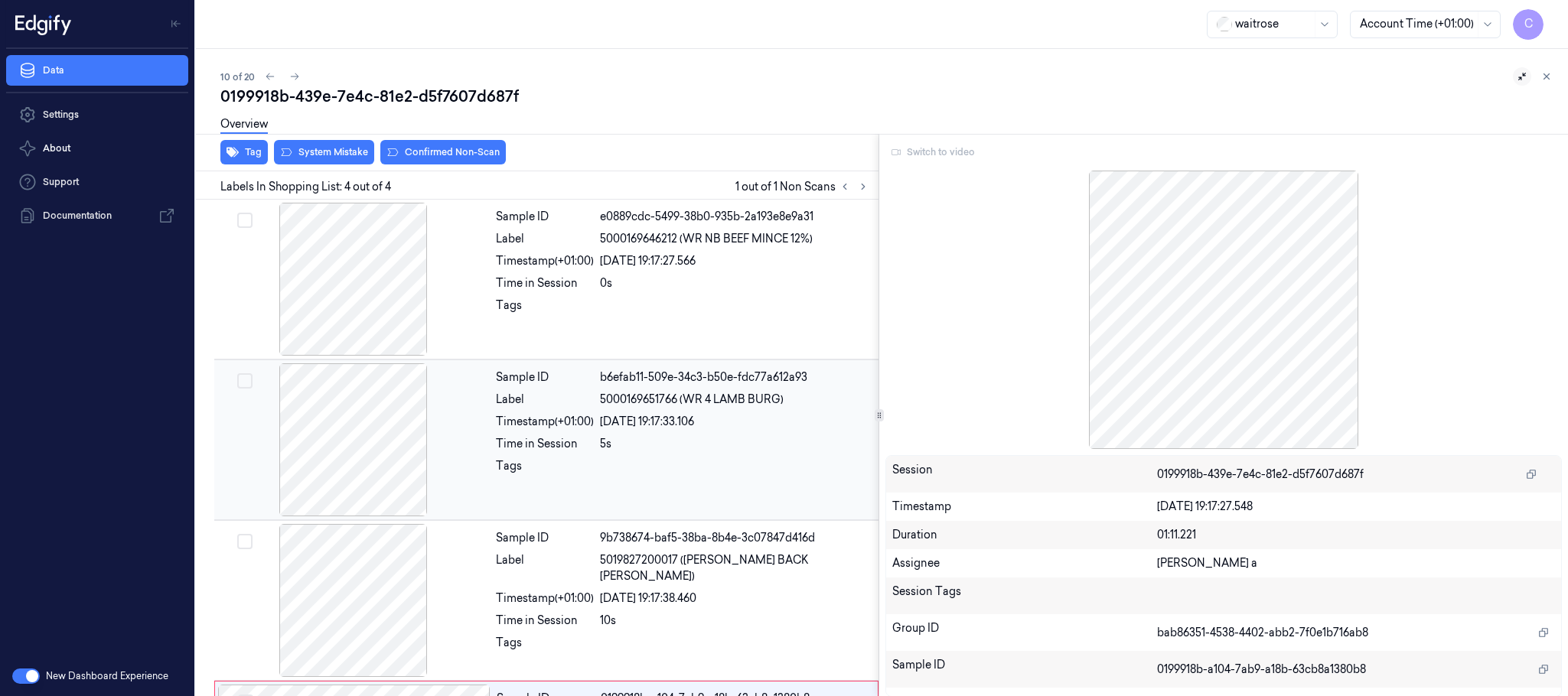
scroll to position [152, 0]
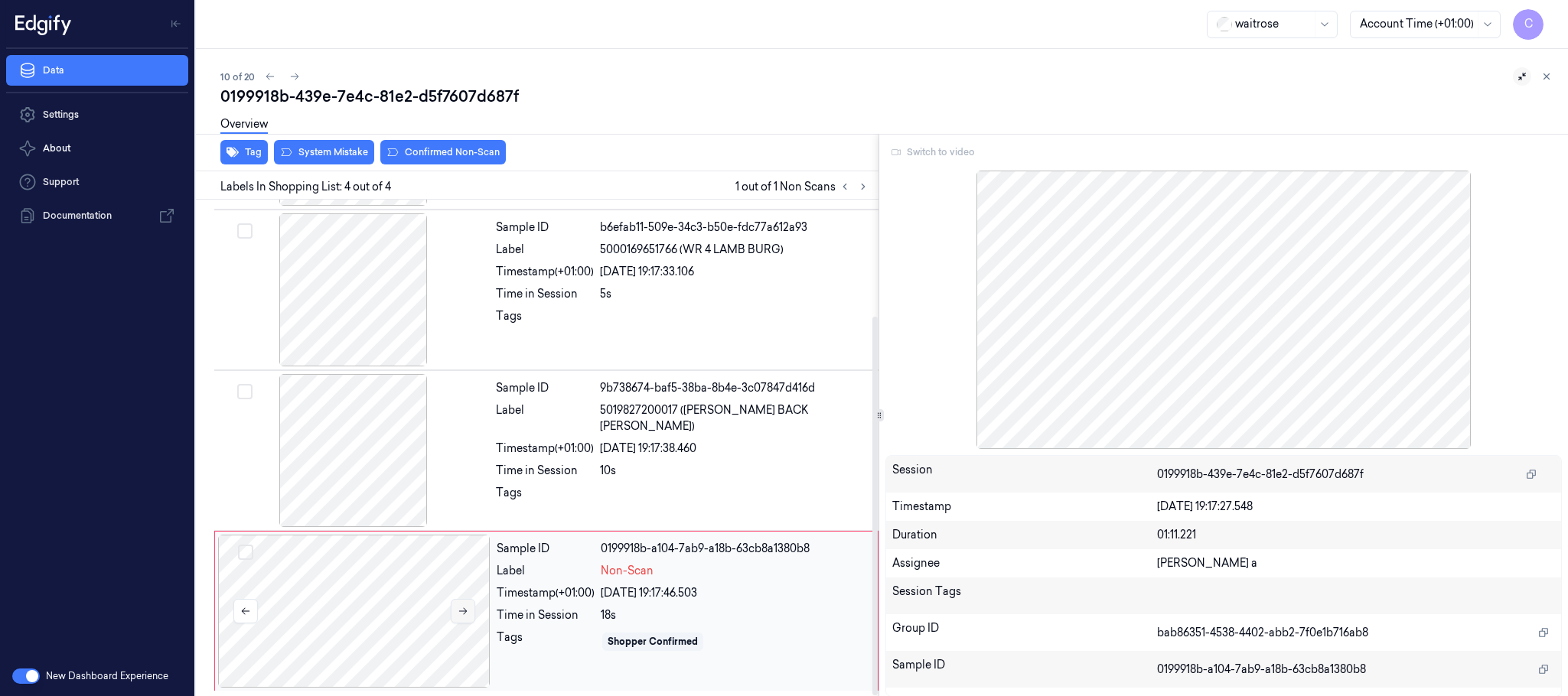
click at [464, 606] on icon at bounding box center [462, 611] width 10 height 10
click at [465, 600] on button at bounding box center [463, 611] width 24 height 24
click at [465, 606] on icon at bounding box center [462, 611] width 10 height 10
click at [379, 473] on div at bounding box center [353, 450] width 273 height 153
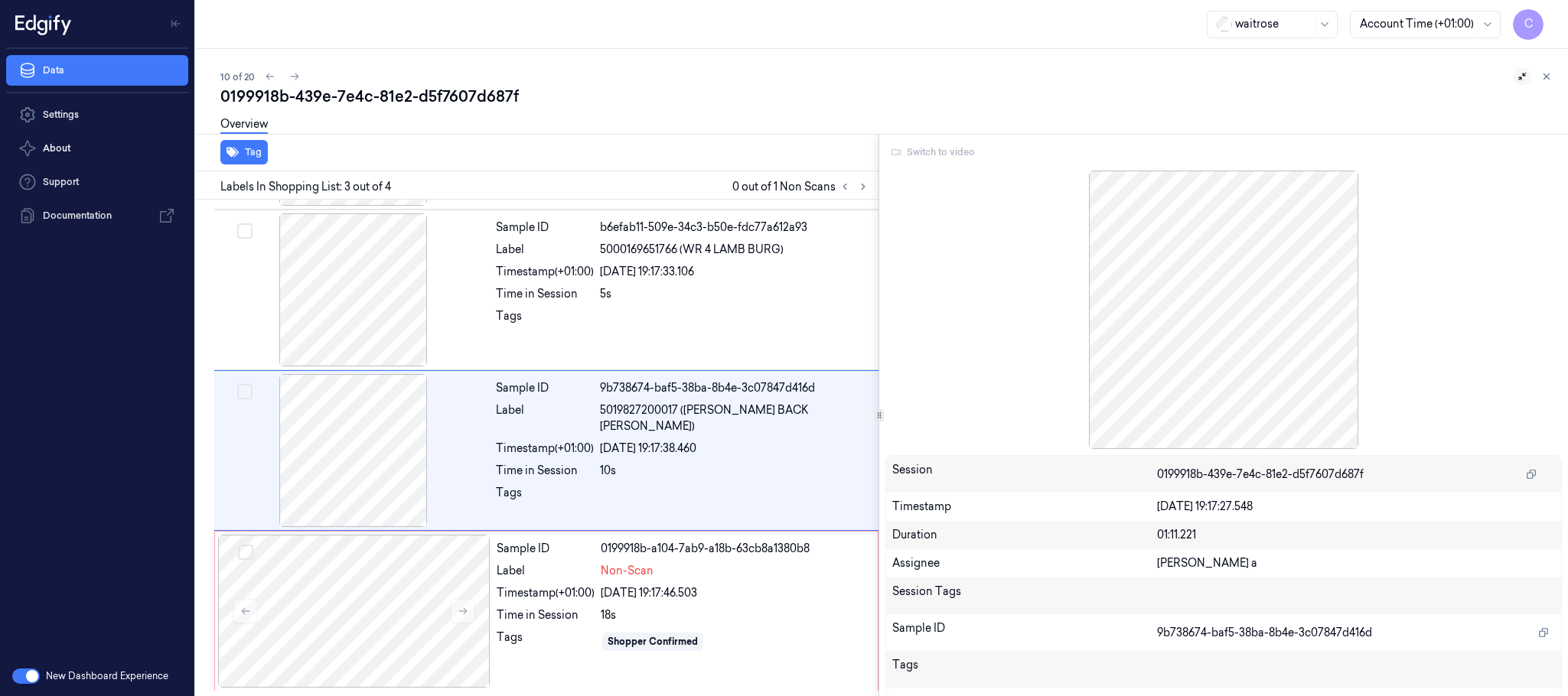
click at [938, 154] on div "Switch to video" at bounding box center [1223, 152] width 676 height 24
click at [462, 606] on icon at bounding box center [462, 611] width 10 height 10
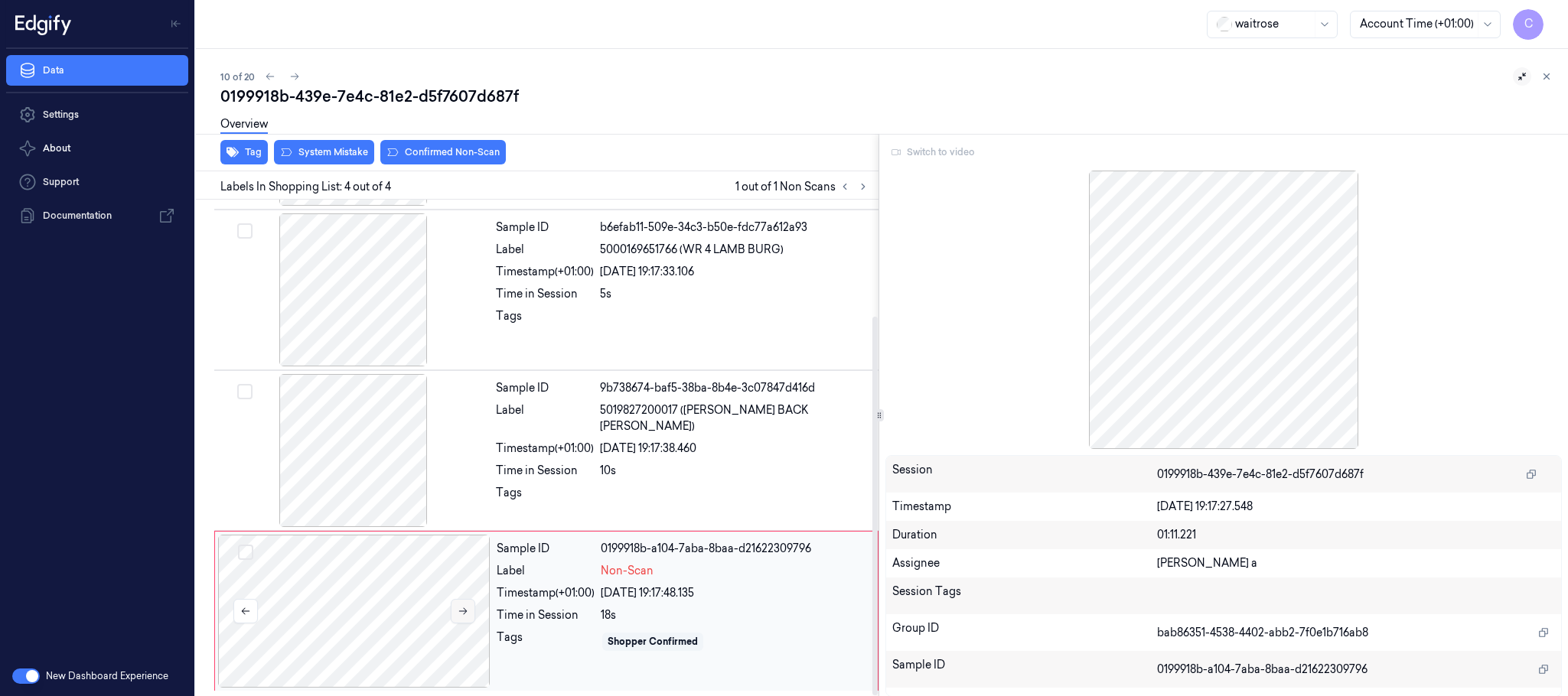
click at [462, 606] on icon at bounding box center [462, 611] width 10 height 10
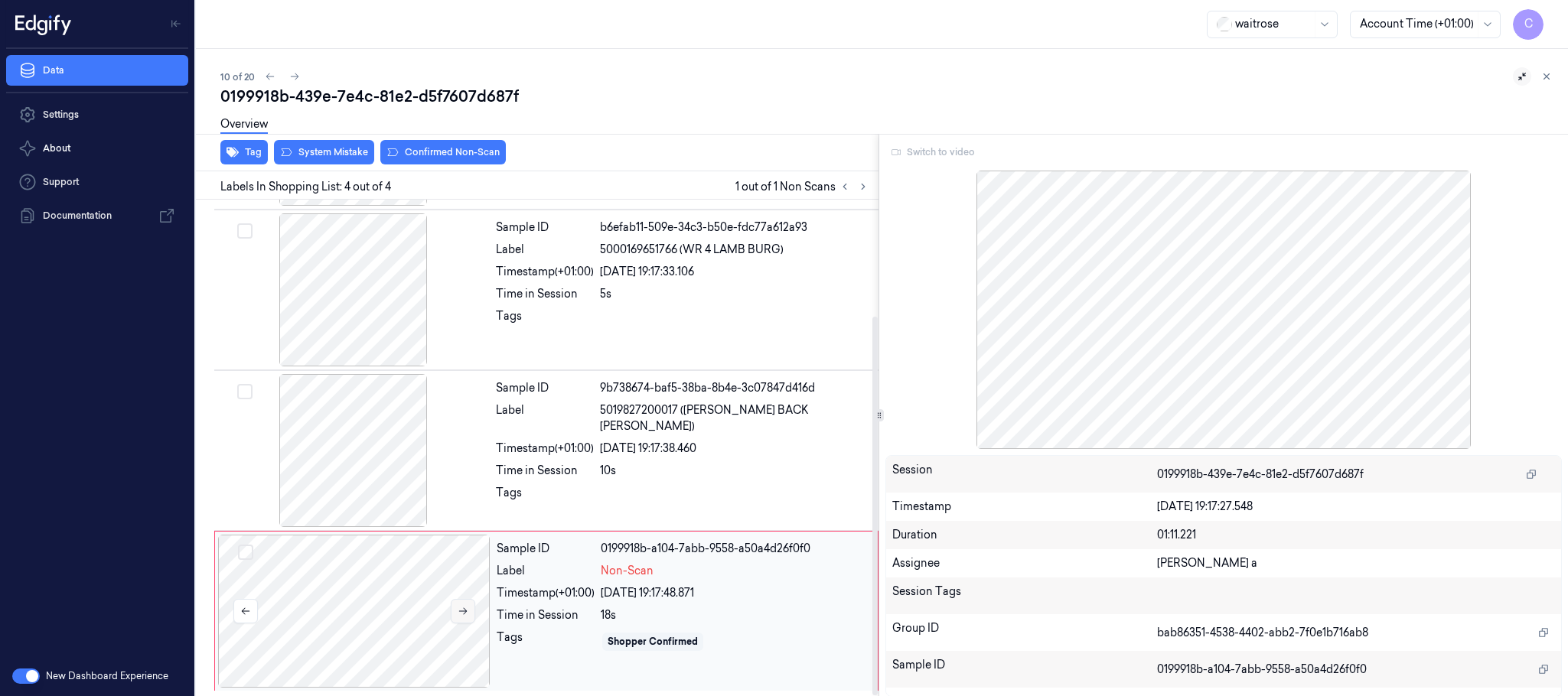
click at [462, 606] on icon at bounding box center [462, 611] width 10 height 10
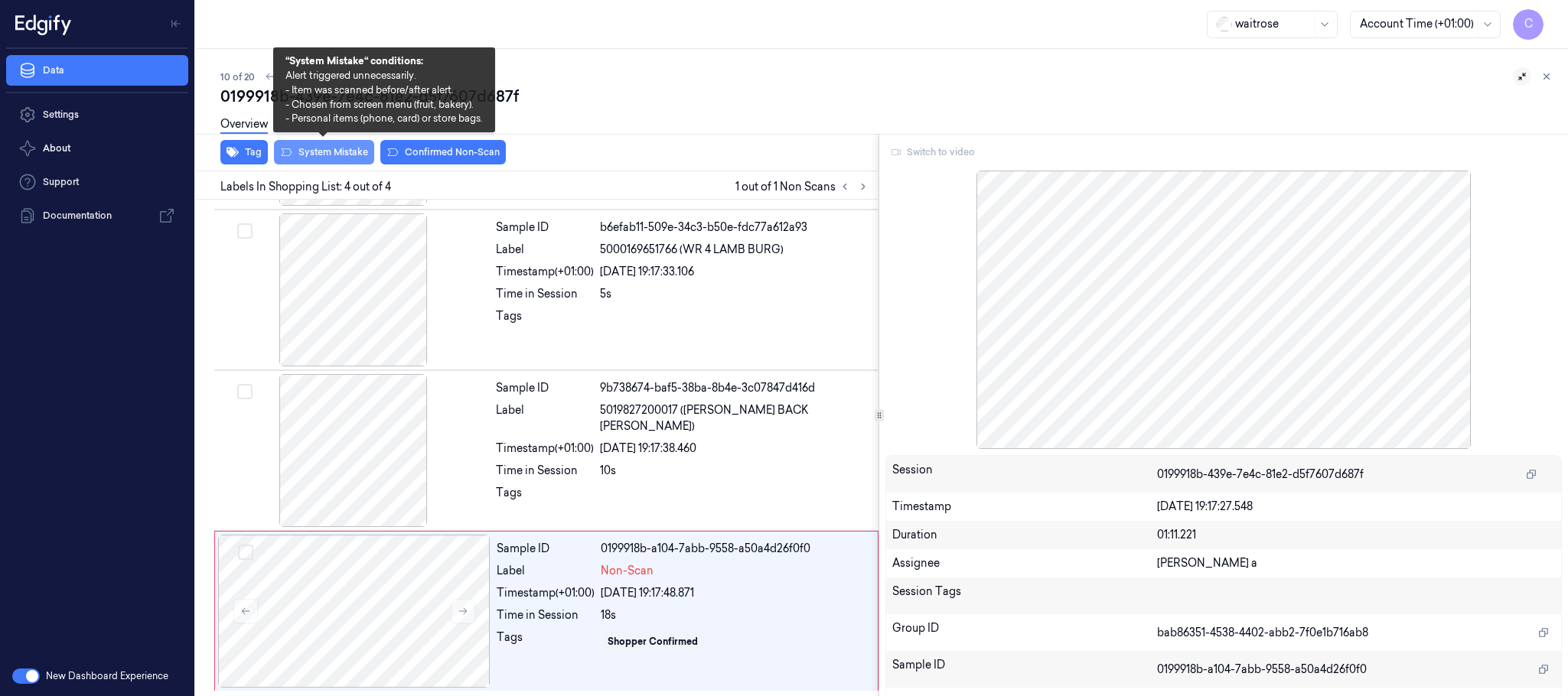
click at [322, 149] on button "System Mistake" at bounding box center [324, 152] width 101 height 24
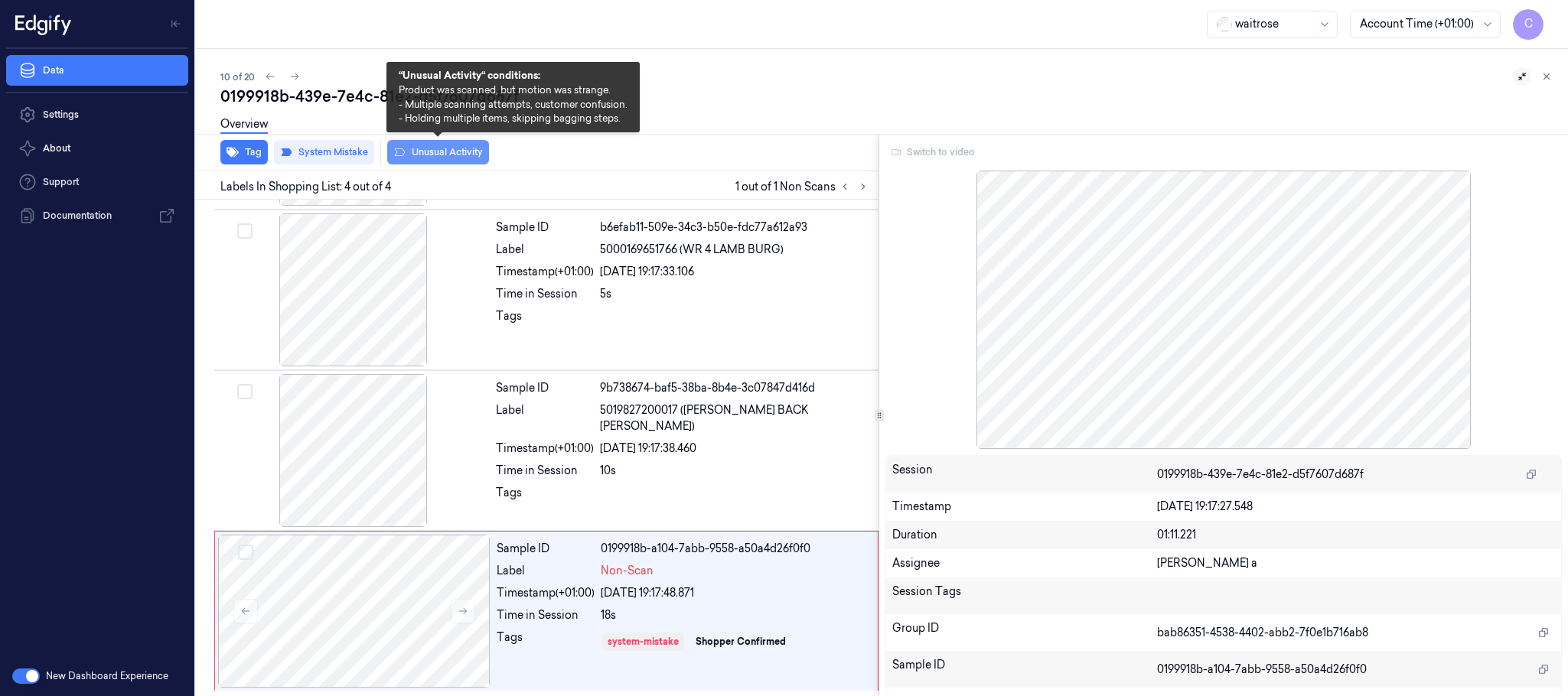
click at [453, 159] on button "Unusual Activity" at bounding box center [438, 152] width 102 height 24
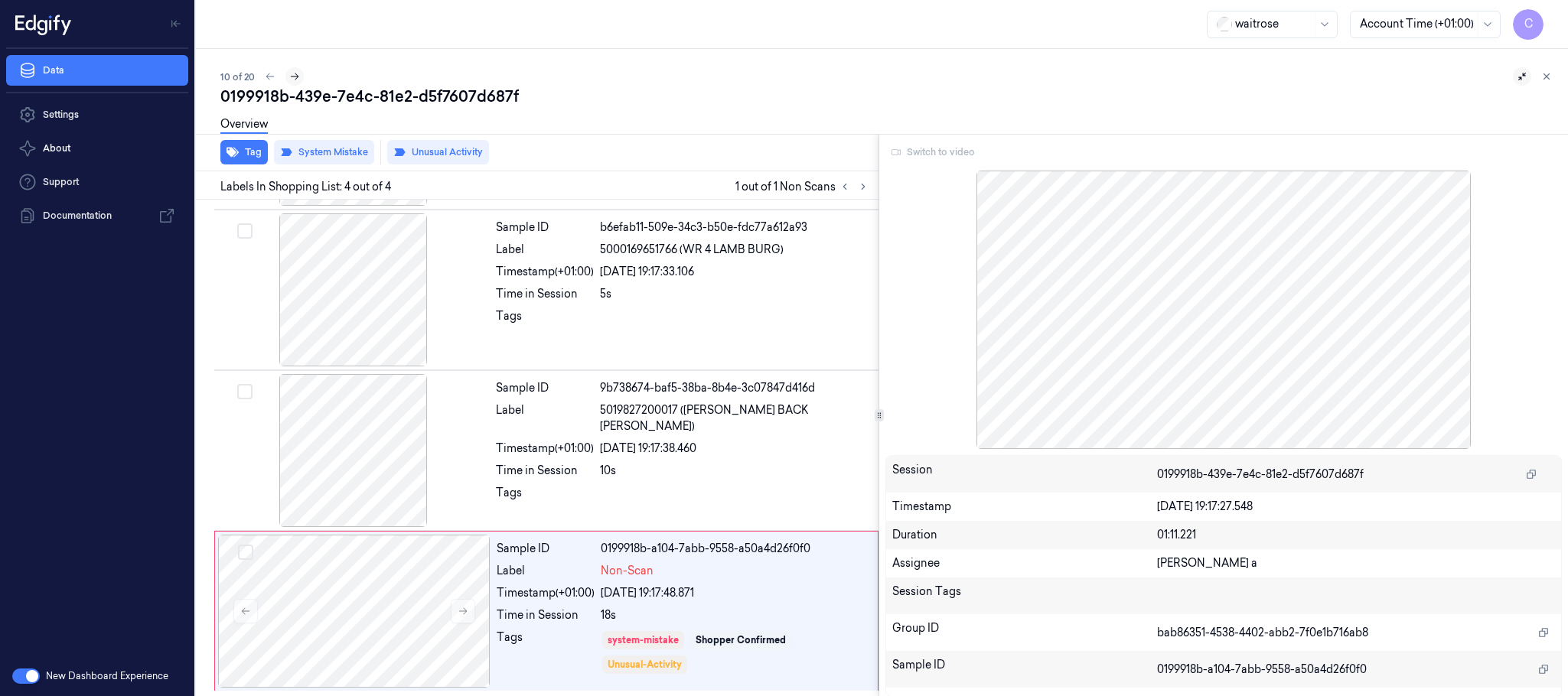
click at [293, 74] on icon at bounding box center [294, 76] width 10 height 10
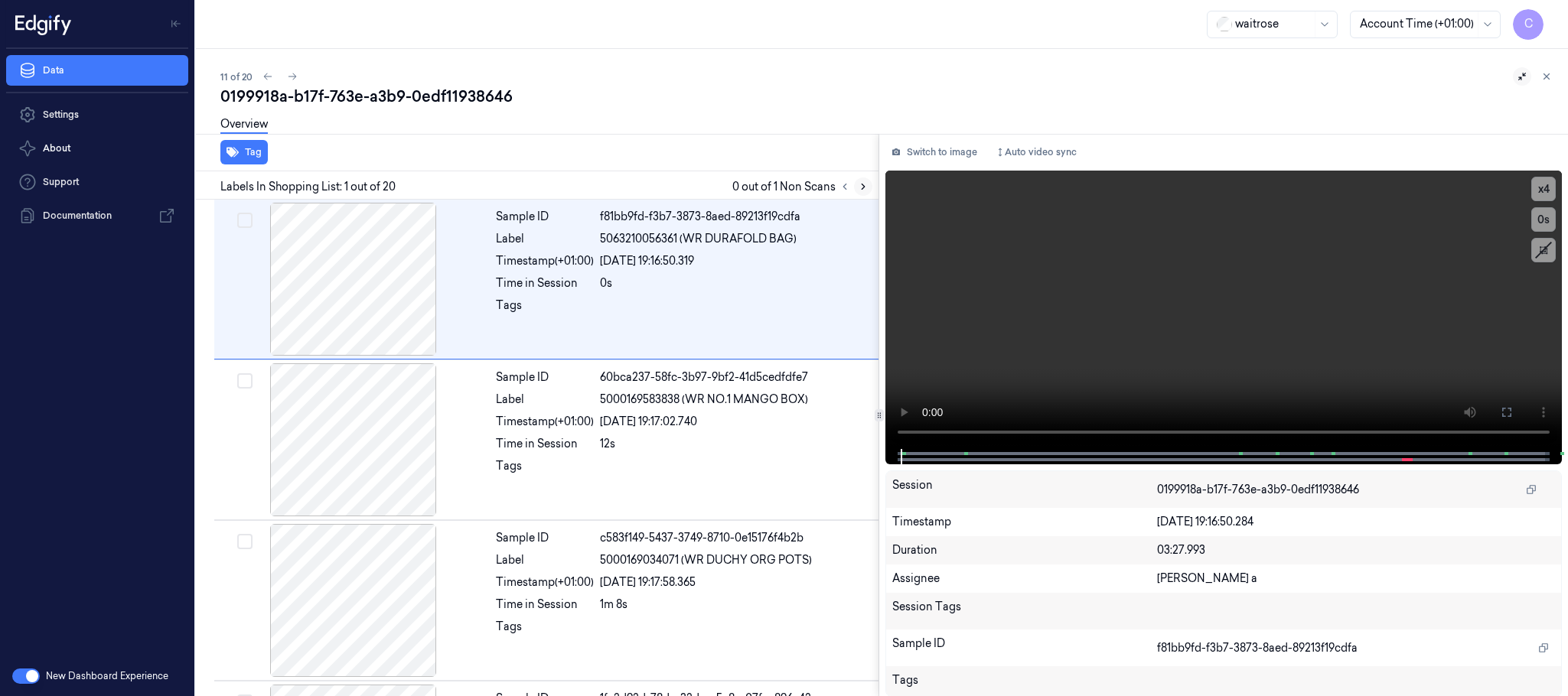
click at [861, 182] on icon at bounding box center [863, 186] width 10 height 10
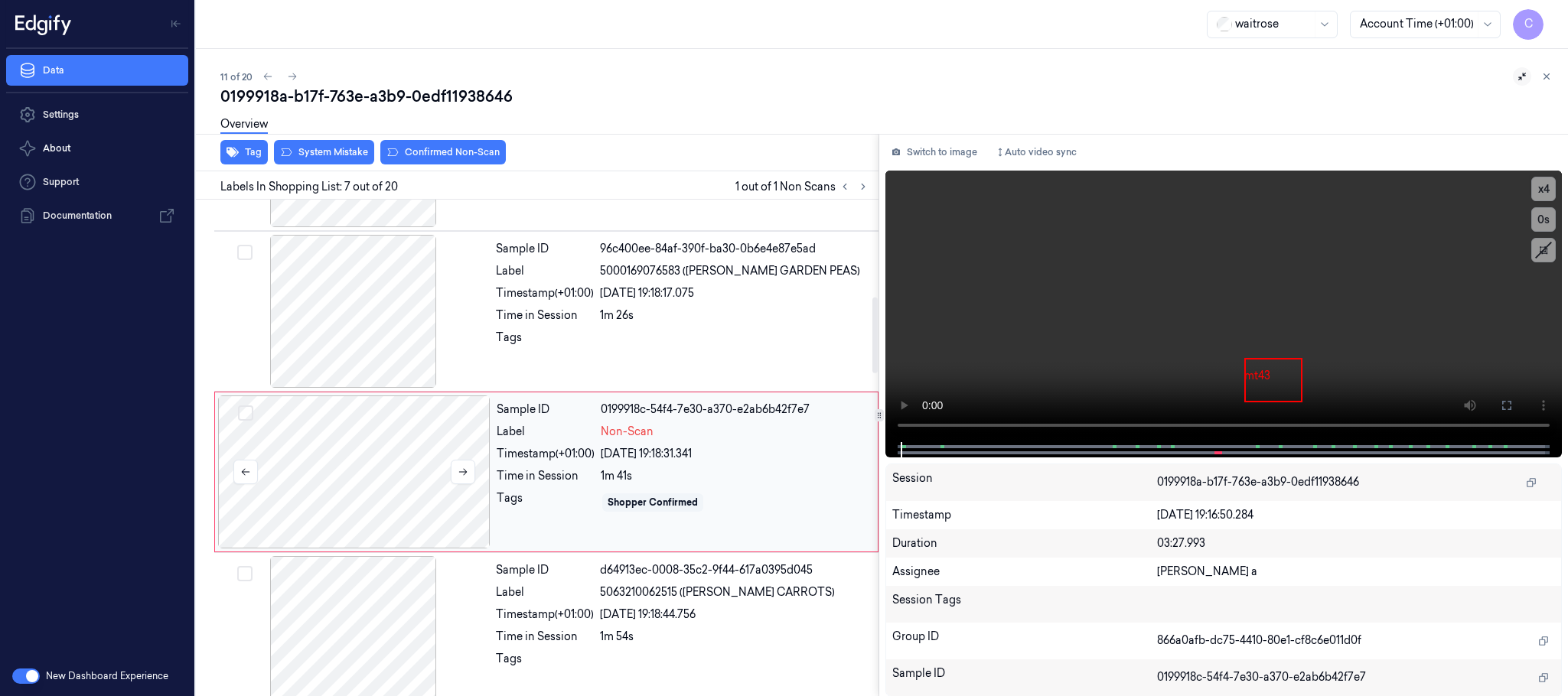
scroll to position [800, 0]
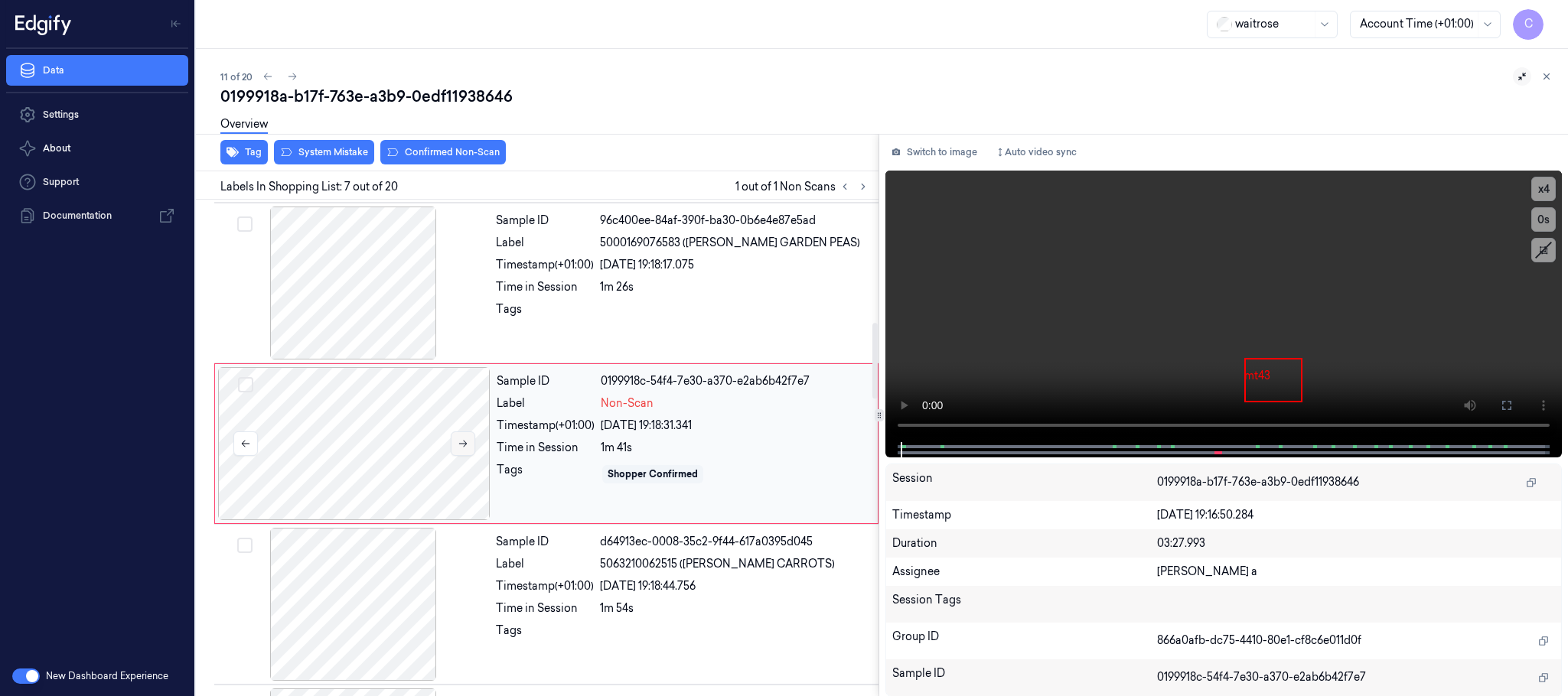
click at [462, 449] on icon at bounding box center [462, 443] width 10 height 10
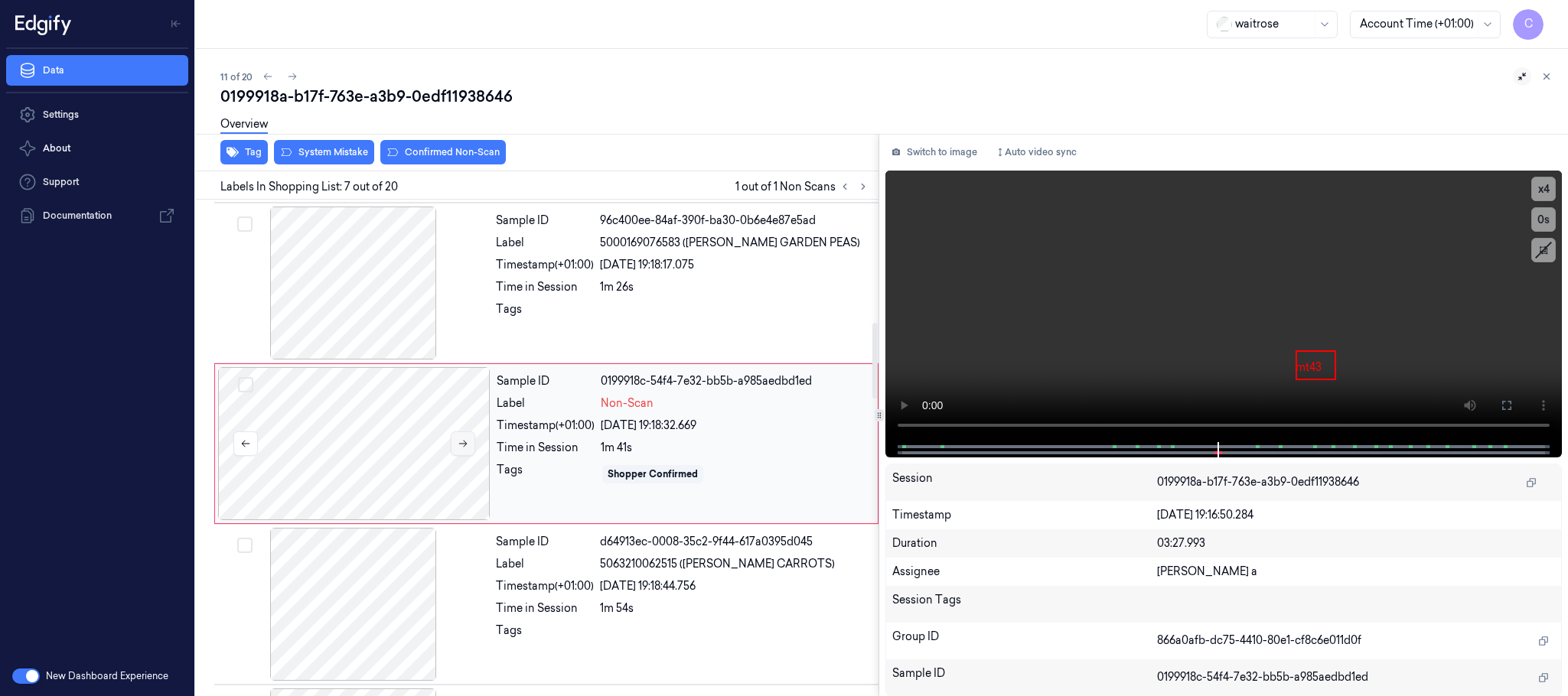
click at [462, 449] on icon at bounding box center [462, 443] width 10 height 10
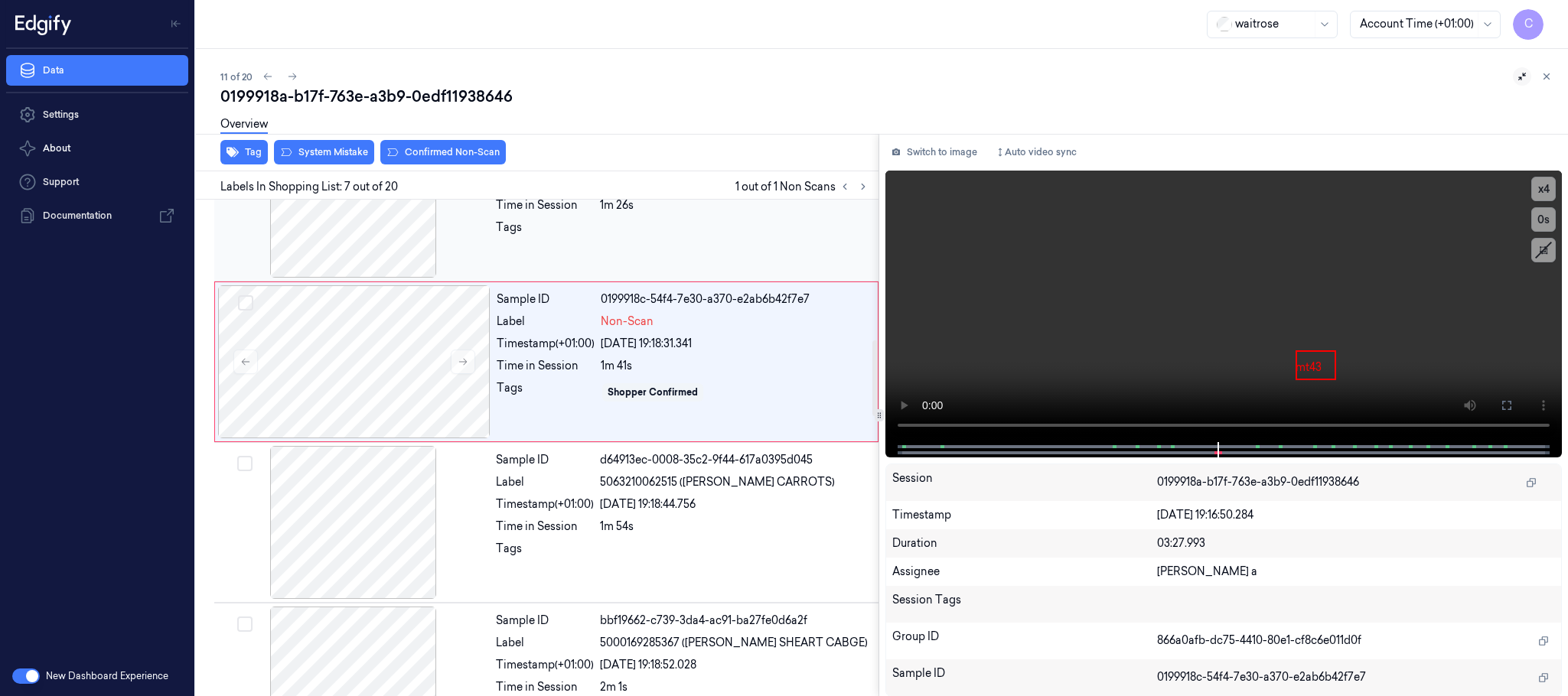
scroll to position [914, 0]
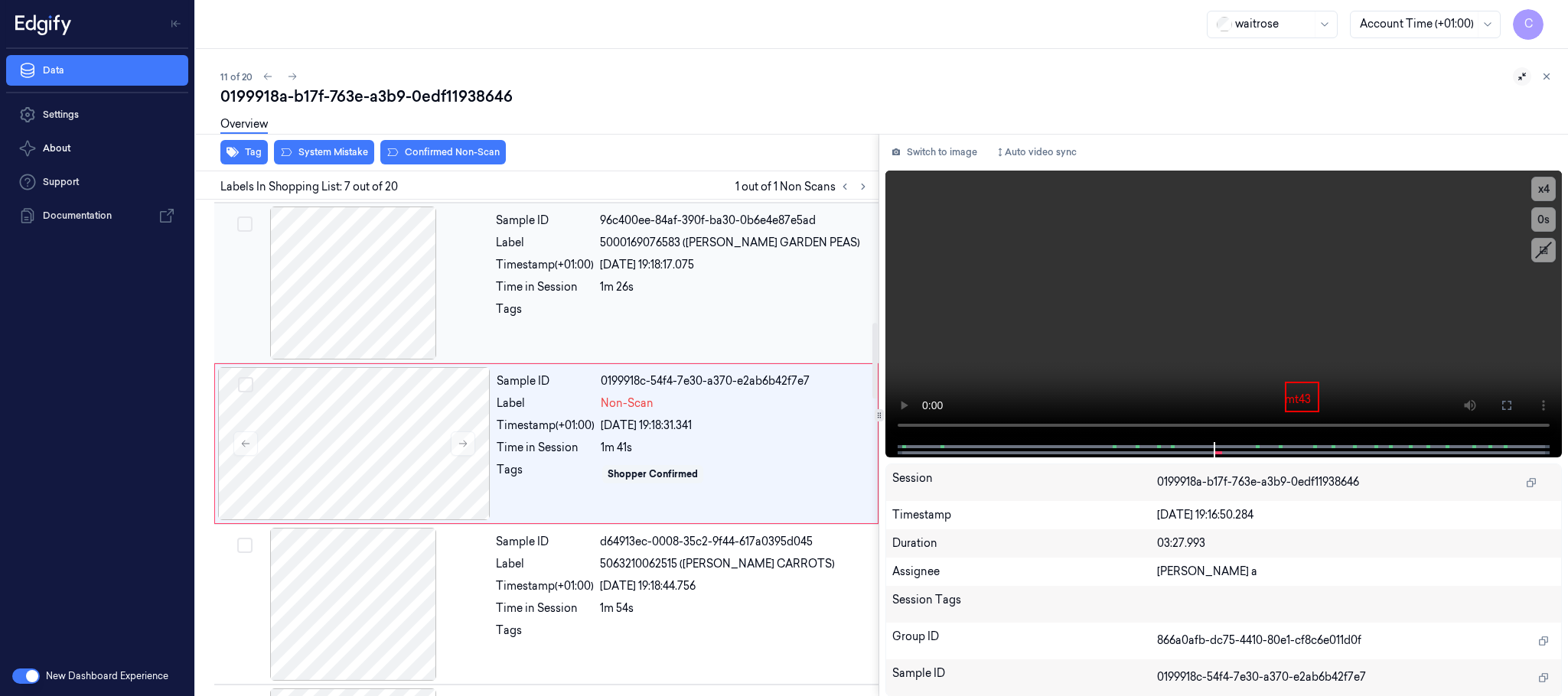
click at [370, 276] on div at bounding box center [353, 283] width 273 height 153
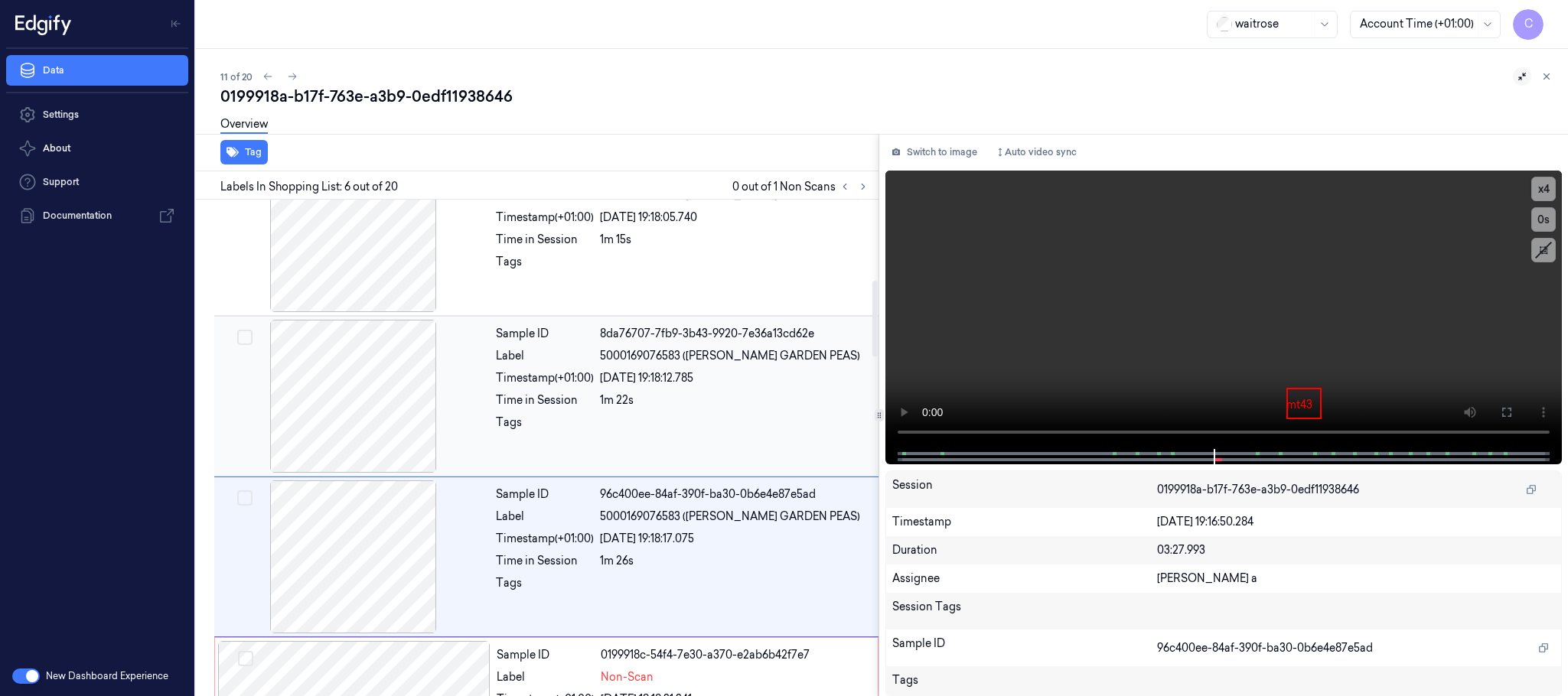
click at [395, 425] on div at bounding box center [353, 396] width 273 height 153
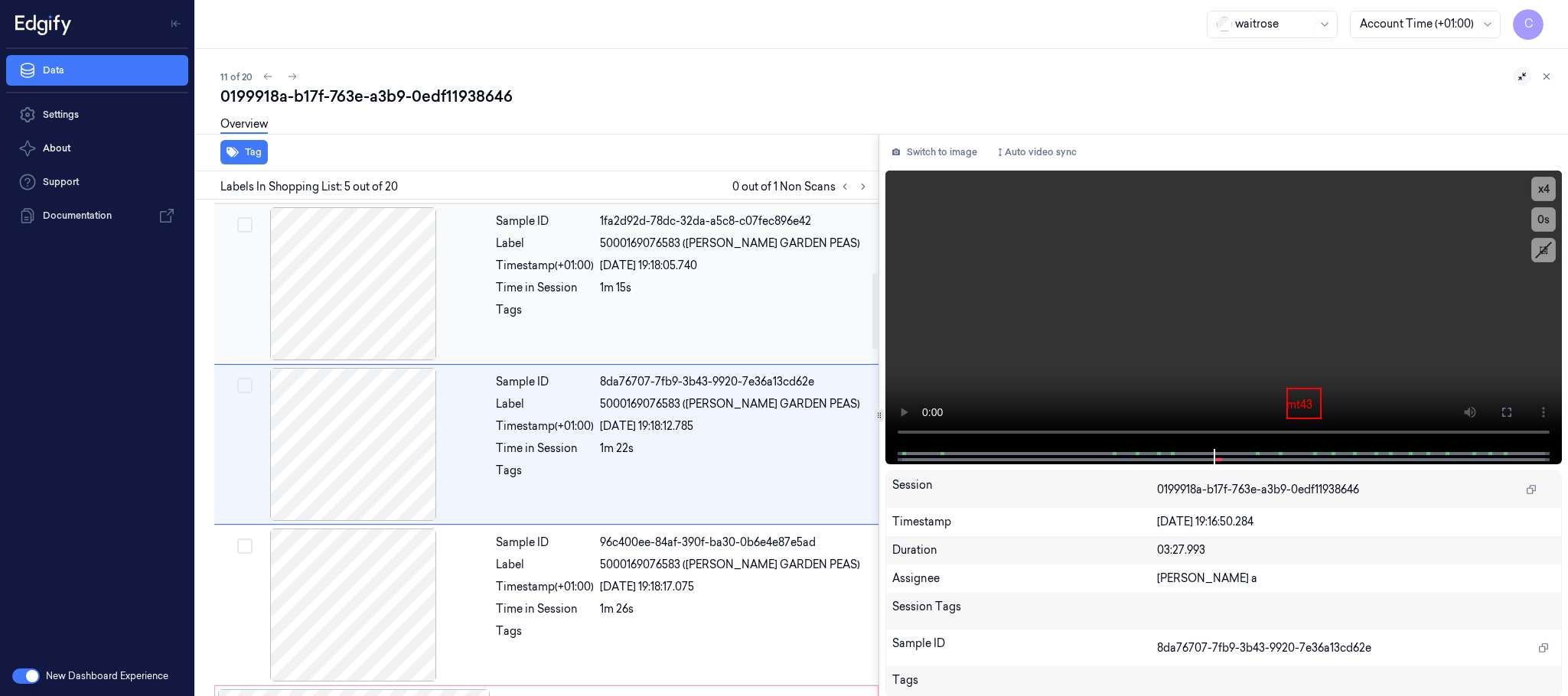
click at [402, 312] on div at bounding box center [353, 284] width 273 height 153
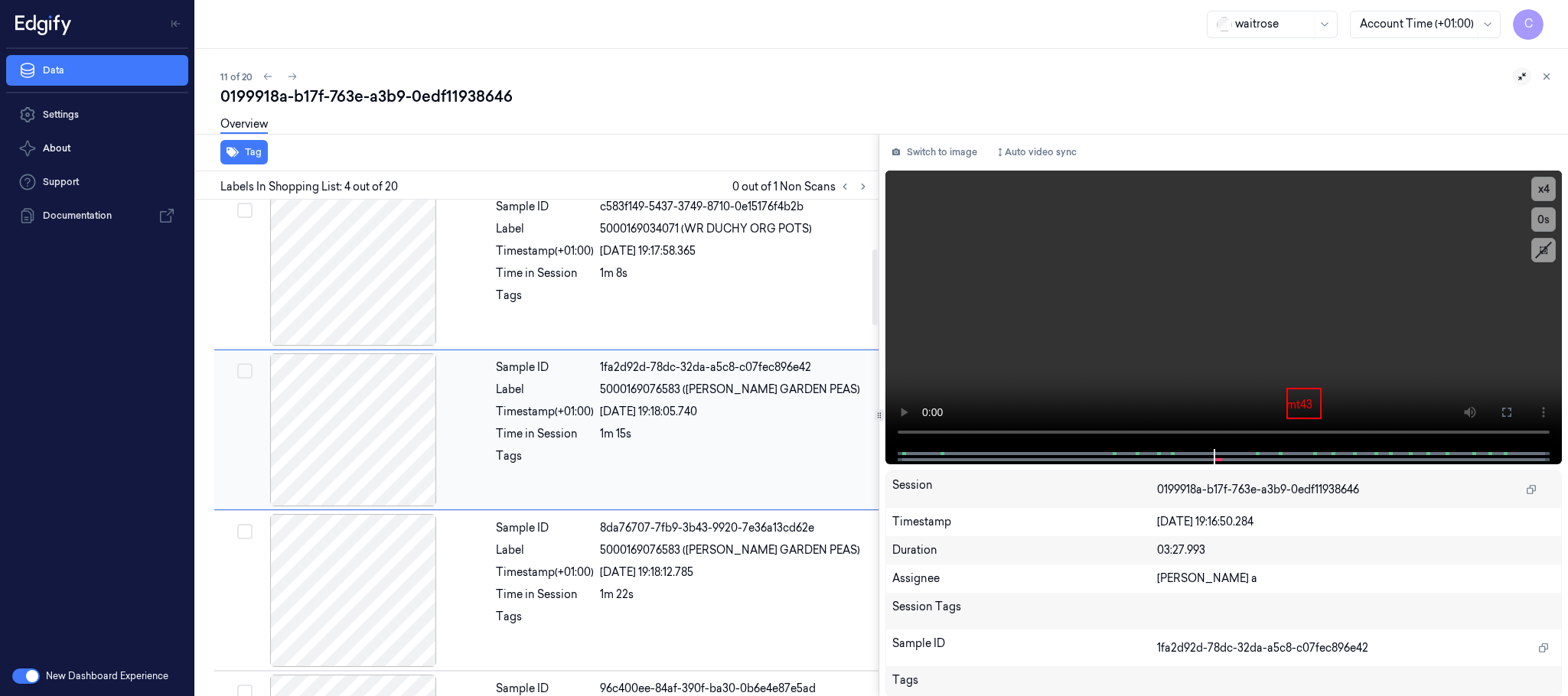
scroll to position [315, 0]
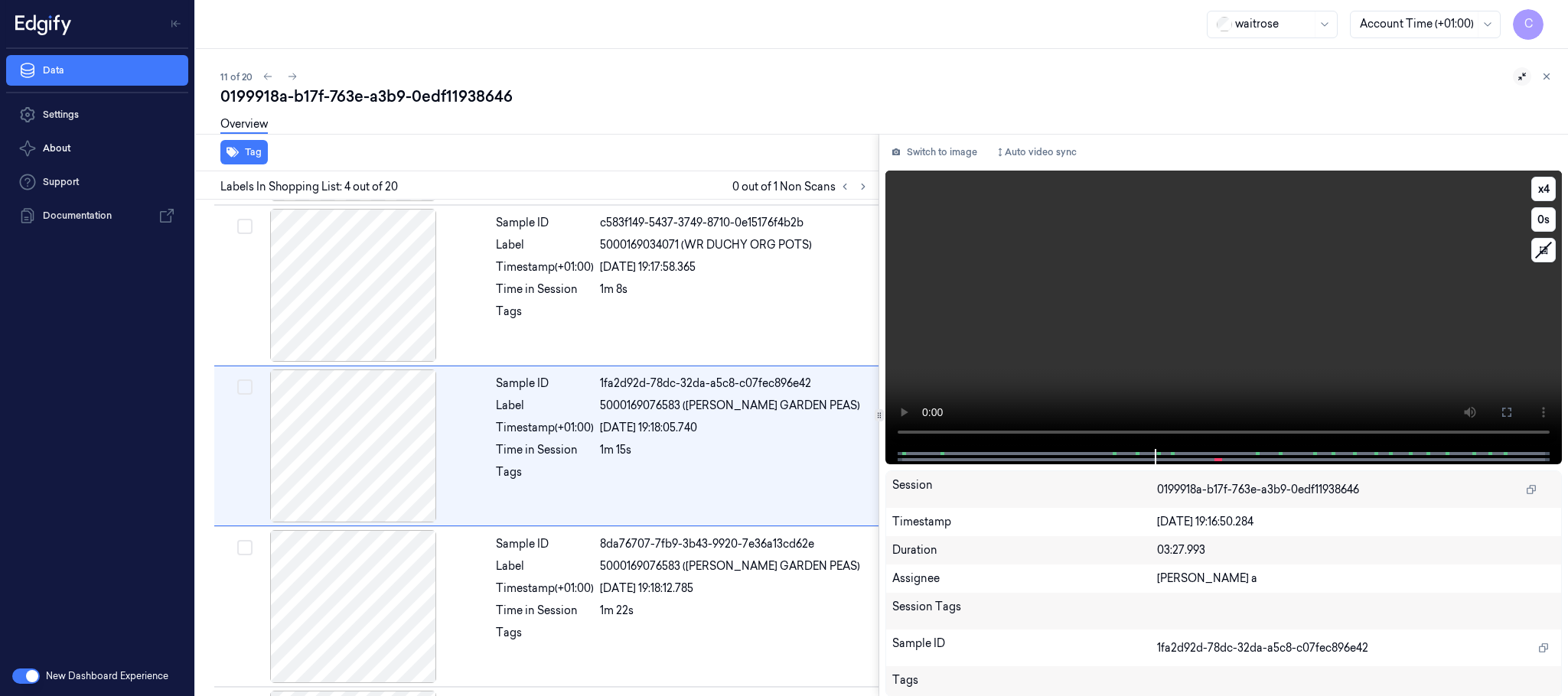
click at [1139, 379] on video at bounding box center [1223, 309] width 676 height 278
click at [1139, 379] on video at bounding box center [1223, 309] width 676 height 278
click at [1534, 194] on button "x 4" at bounding box center [1544, 189] width 24 height 24
click at [1534, 194] on button "x 1" at bounding box center [1544, 189] width 24 height 24
click at [1091, 366] on video at bounding box center [1223, 309] width 676 height 278
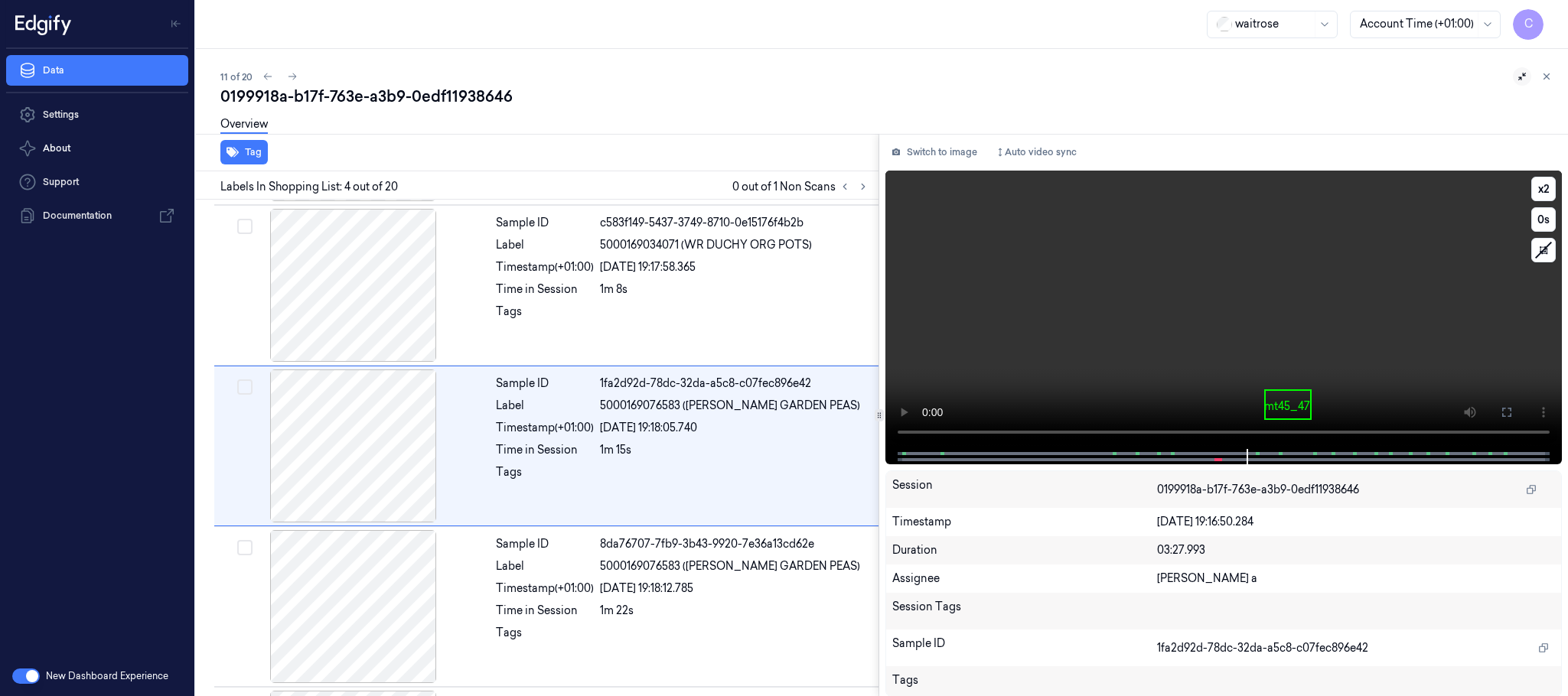
click at [1091, 366] on video at bounding box center [1223, 309] width 676 height 278
click at [1295, 363] on video at bounding box center [1223, 309] width 676 height 278
click at [1259, 375] on video at bounding box center [1223, 309] width 676 height 278
click at [1257, 317] on video at bounding box center [1223, 309] width 676 height 278
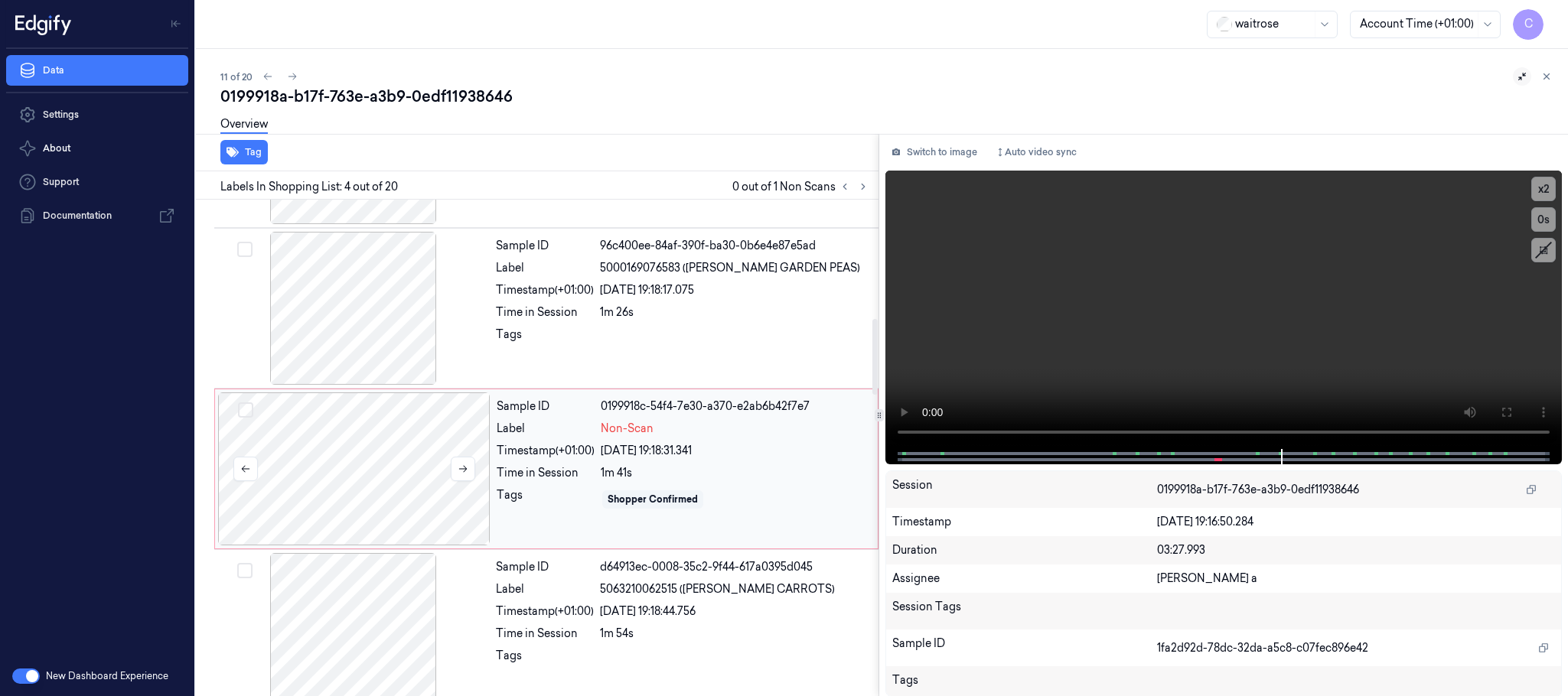
click at [330, 477] on div at bounding box center [354, 469] width 273 height 153
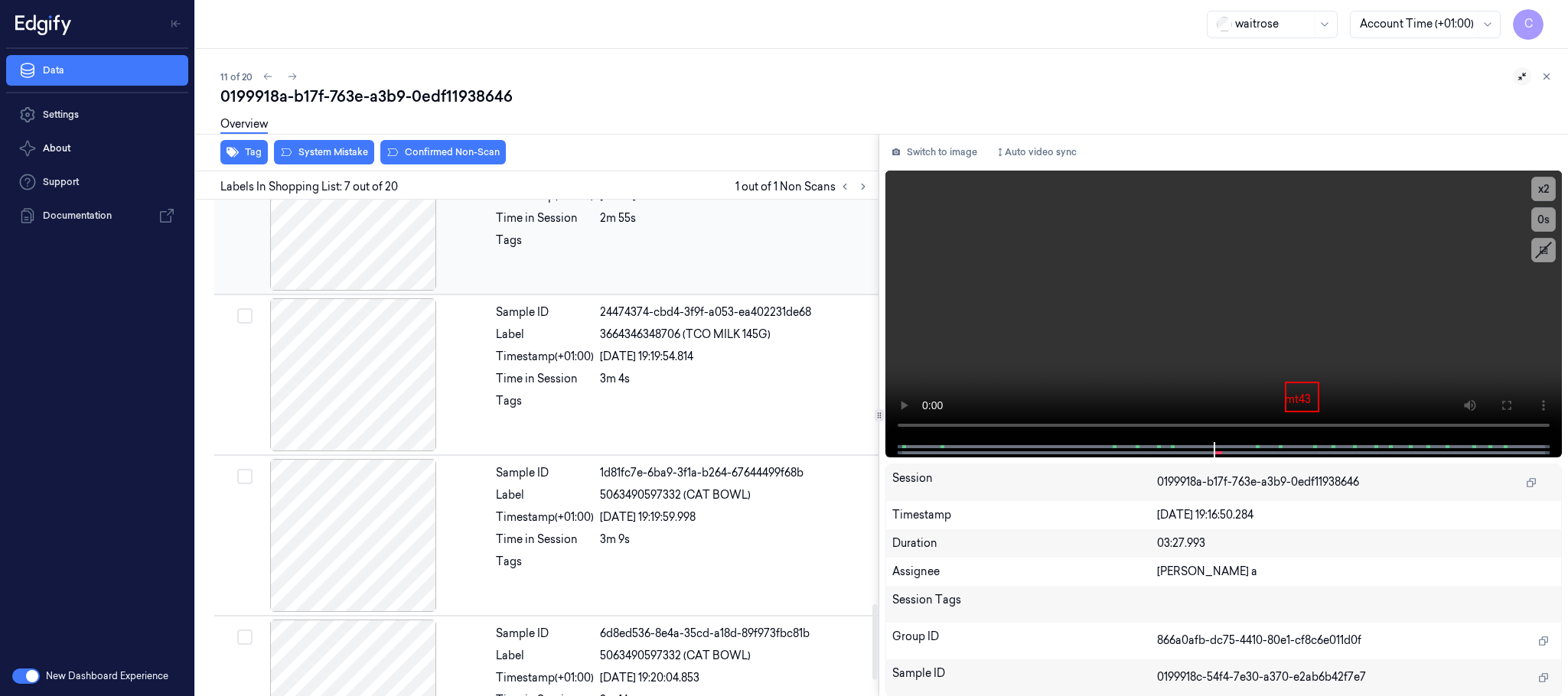
scroll to position [2734, 0]
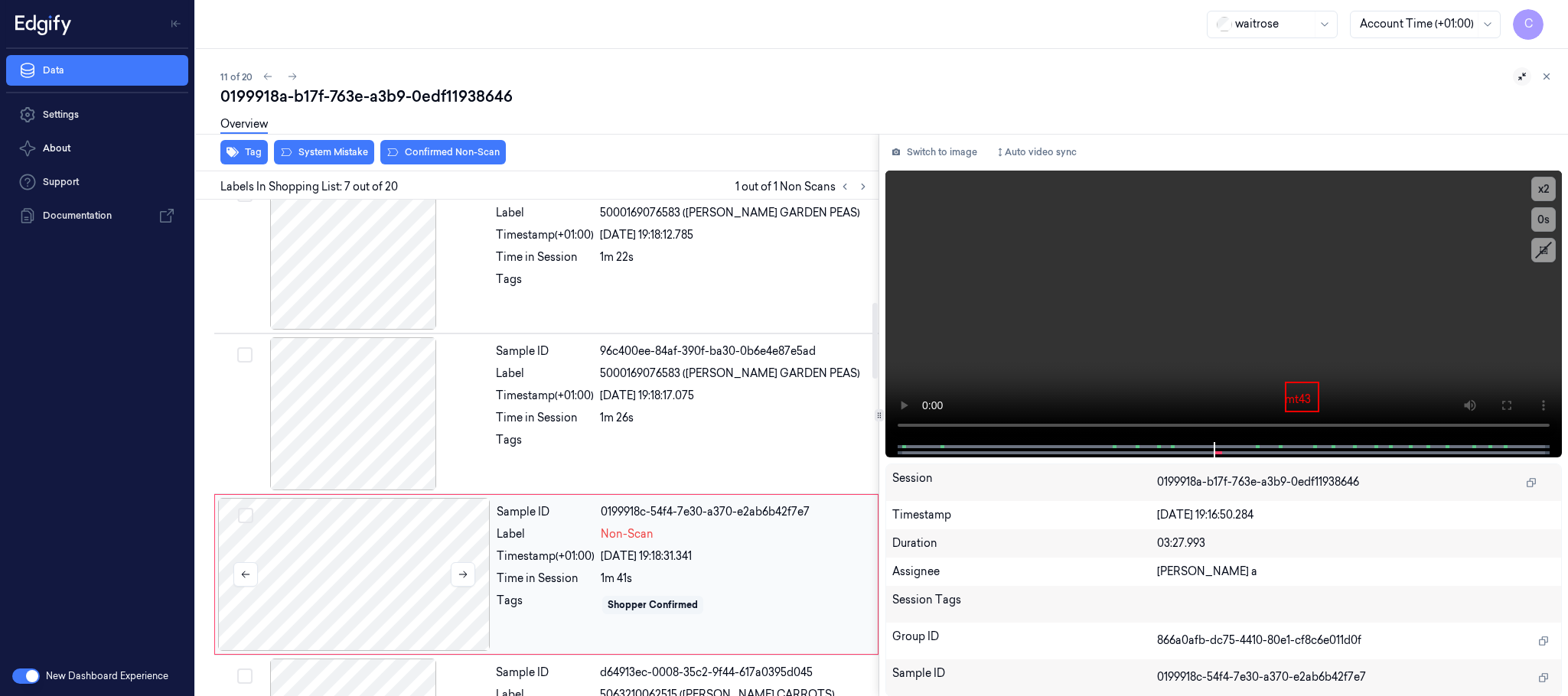
click at [398, 547] on div at bounding box center [354, 575] width 273 height 153
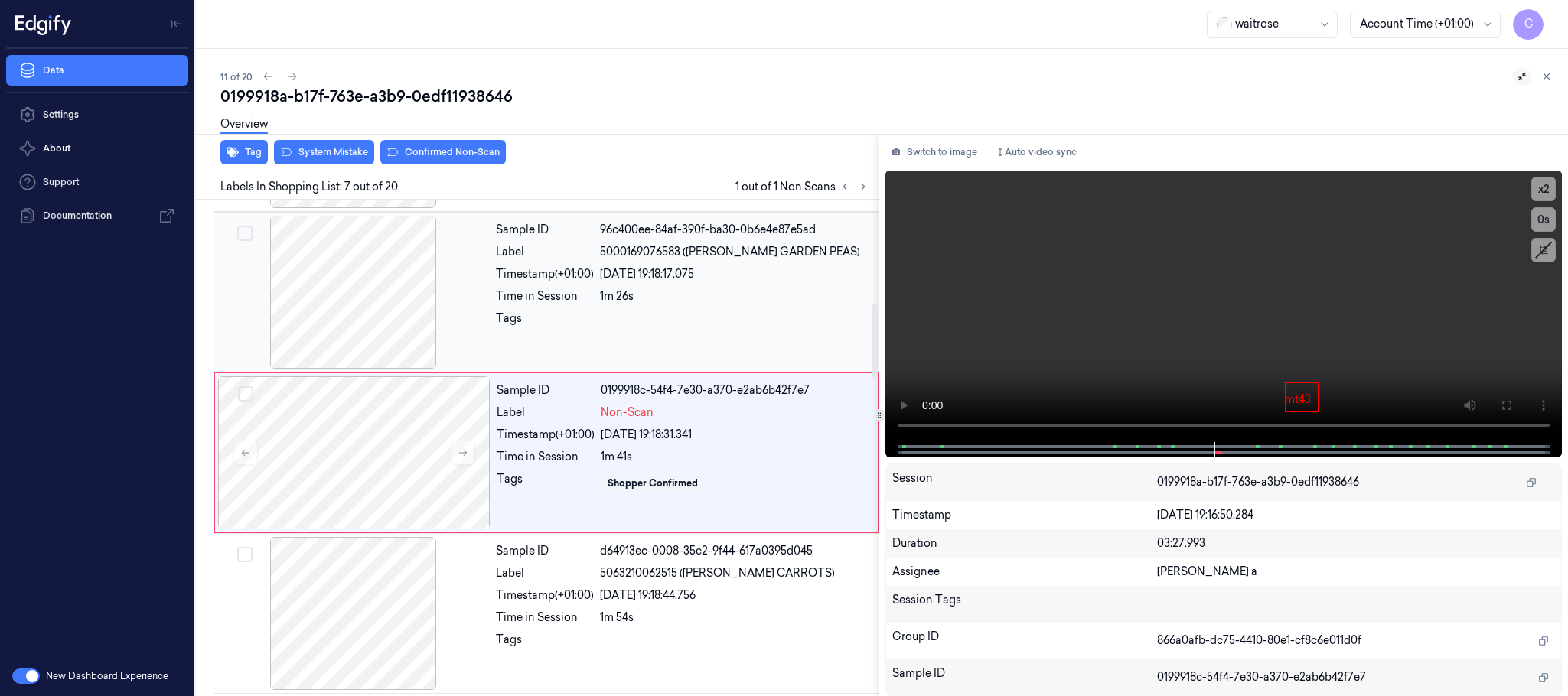
scroll to position [800, 0]
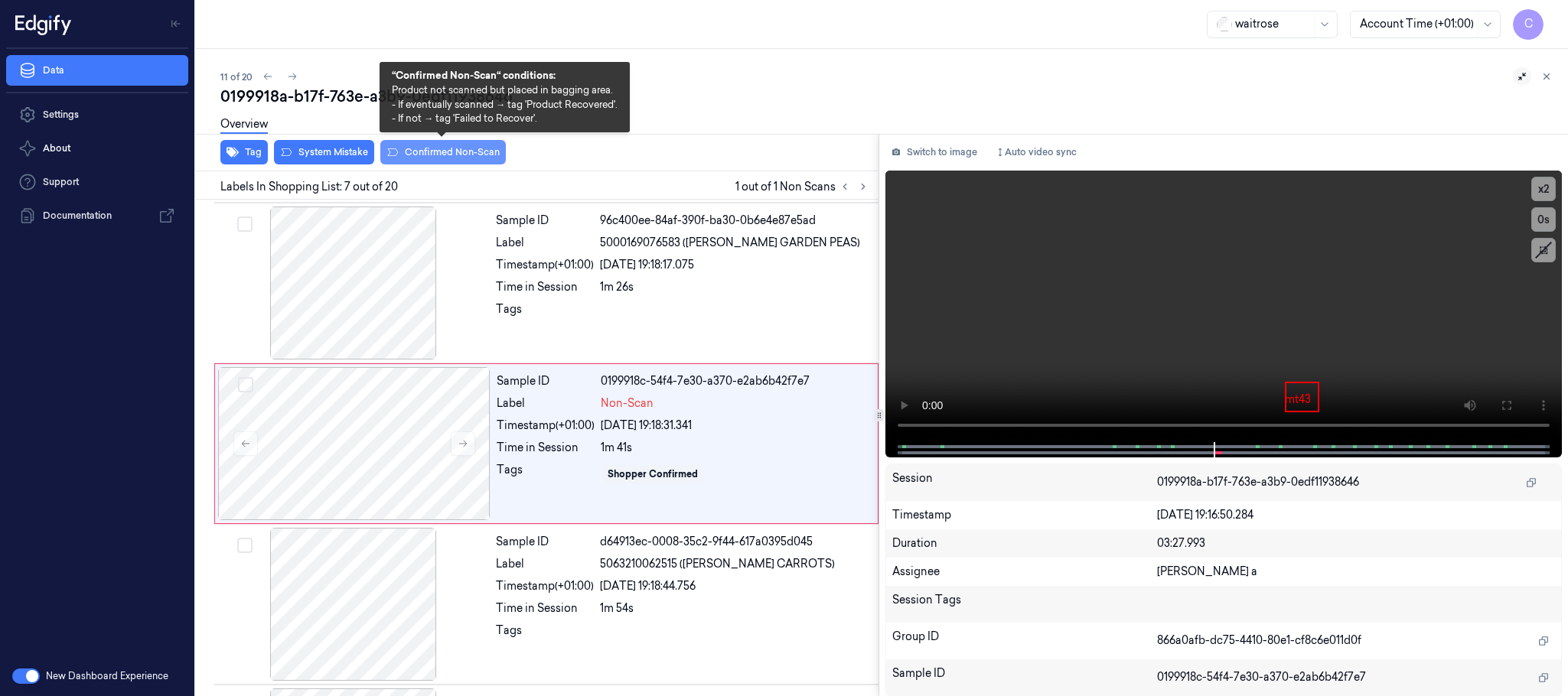
click at [416, 152] on button "Confirmed Non-Scan" at bounding box center [443, 152] width 125 height 24
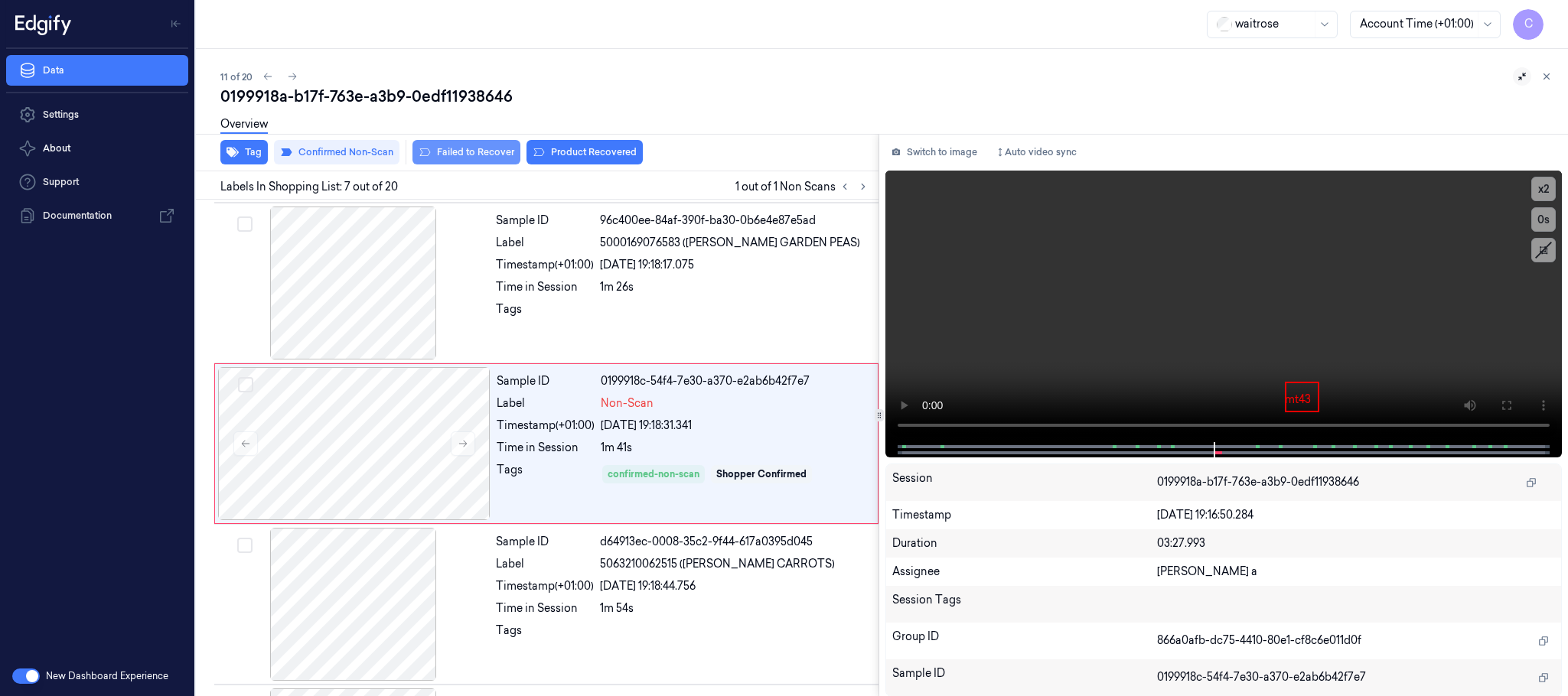
click at [473, 152] on button "Failed to Recover" at bounding box center [466, 152] width 108 height 24
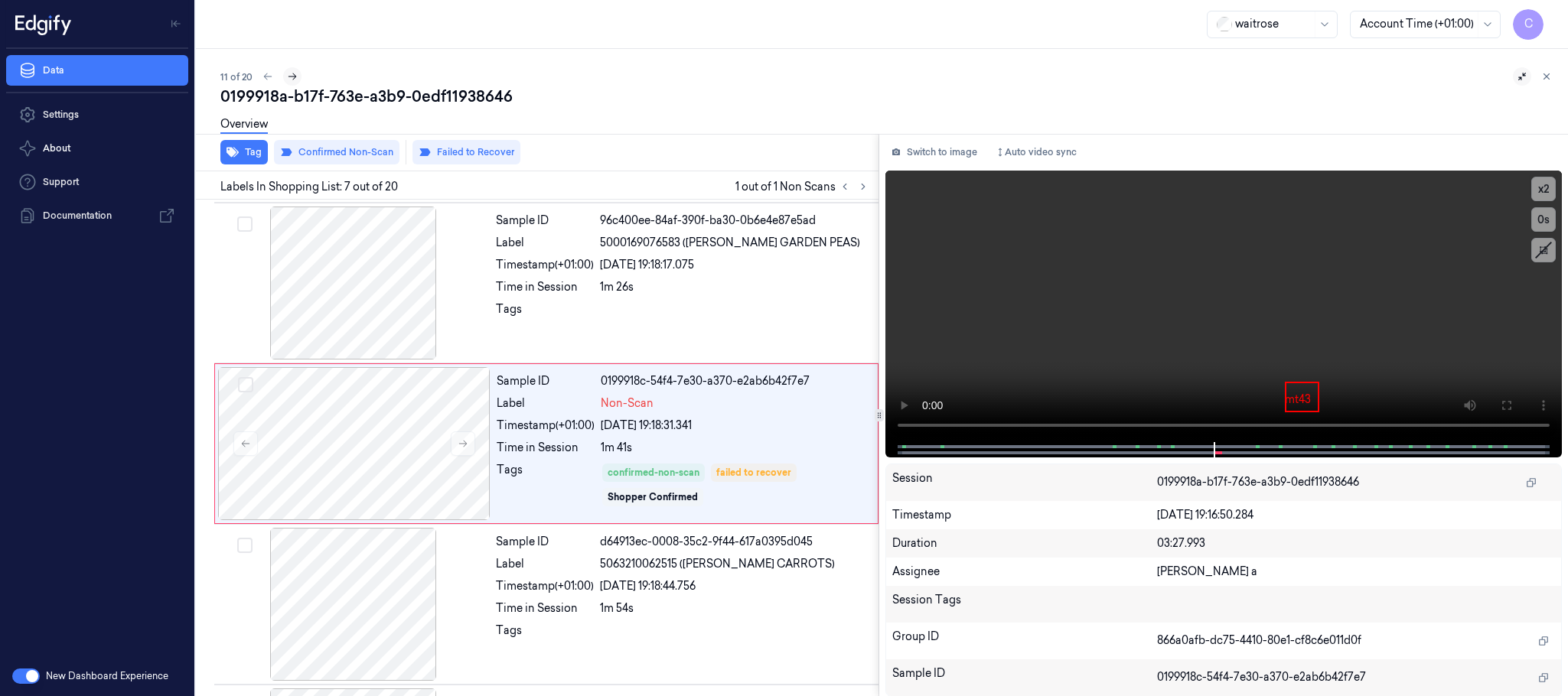
click at [294, 78] on icon at bounding box center [292, 76] width 10 height 10
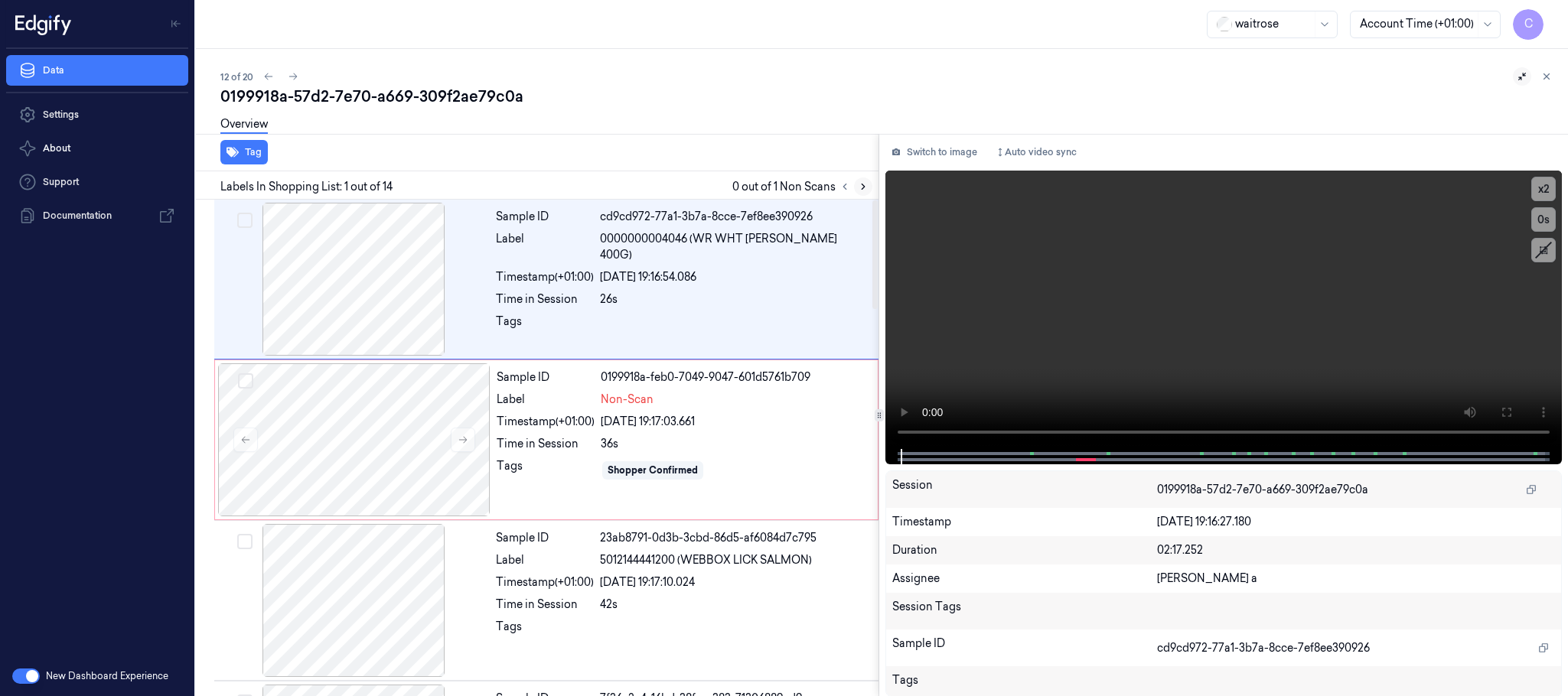
click at [861, 184] on icon at bounding box center [863, 186] width 10 height 10
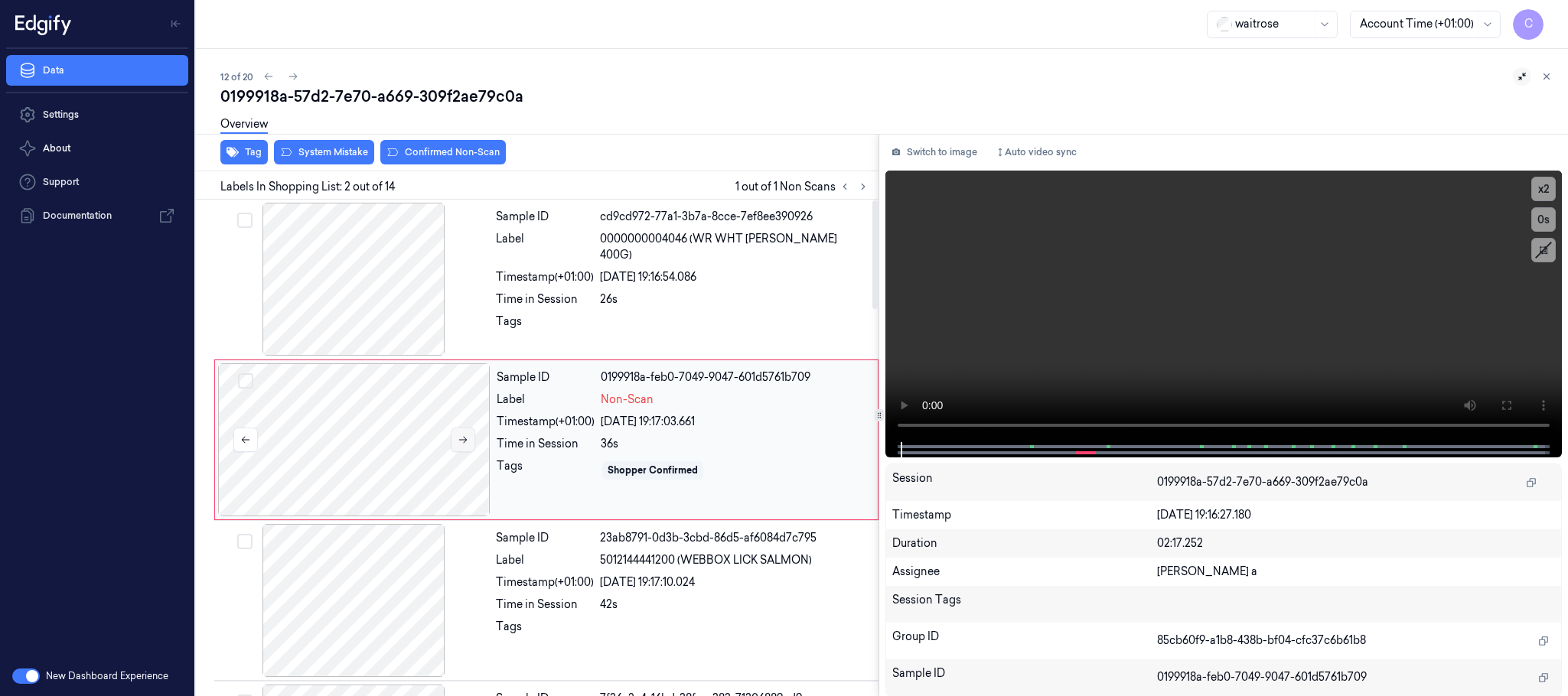
click at [458, 438] on icon at bounding box center [462, 440] width 10 height 10
click at [358, 308] on div at bounding box center [353, 279] width 273 height 153
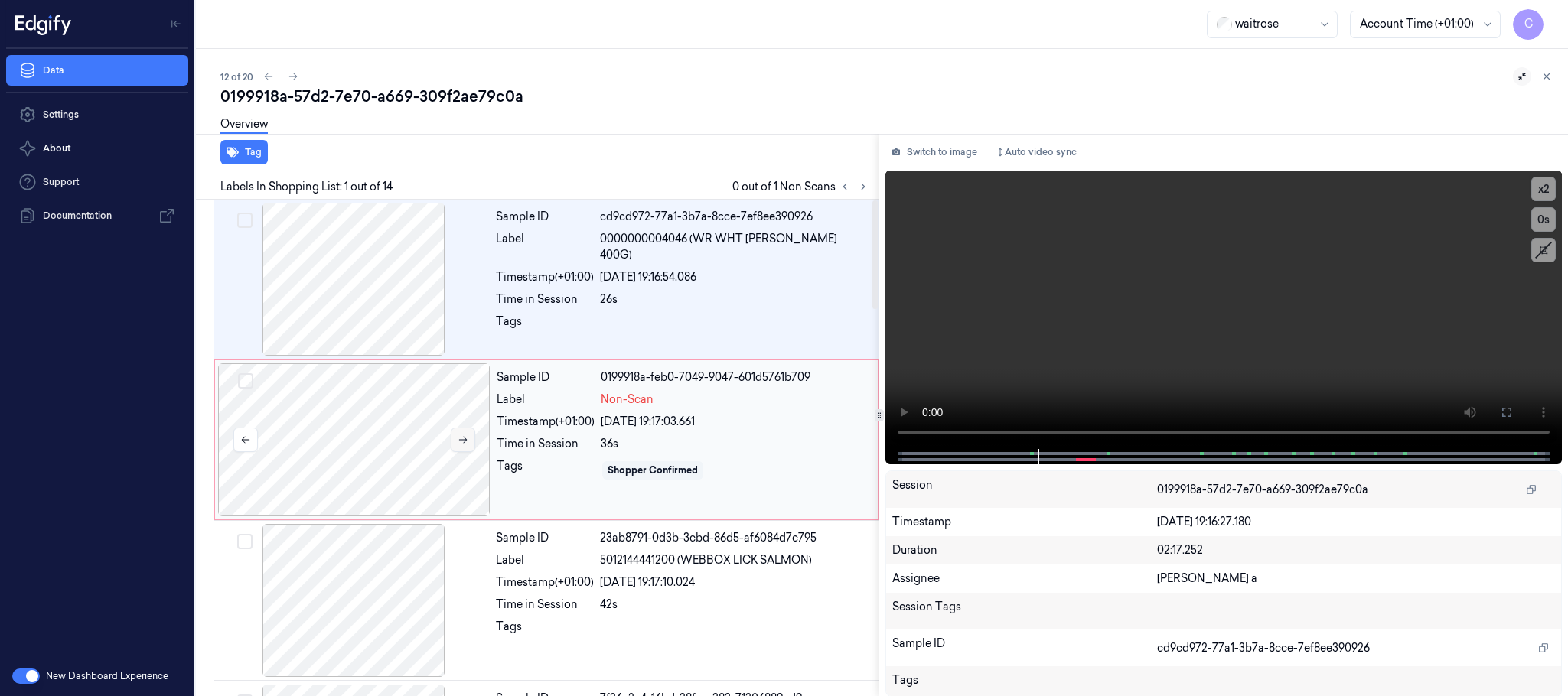
click at [464, 446] on button at bounding box center [463, 440] width 24 height 24
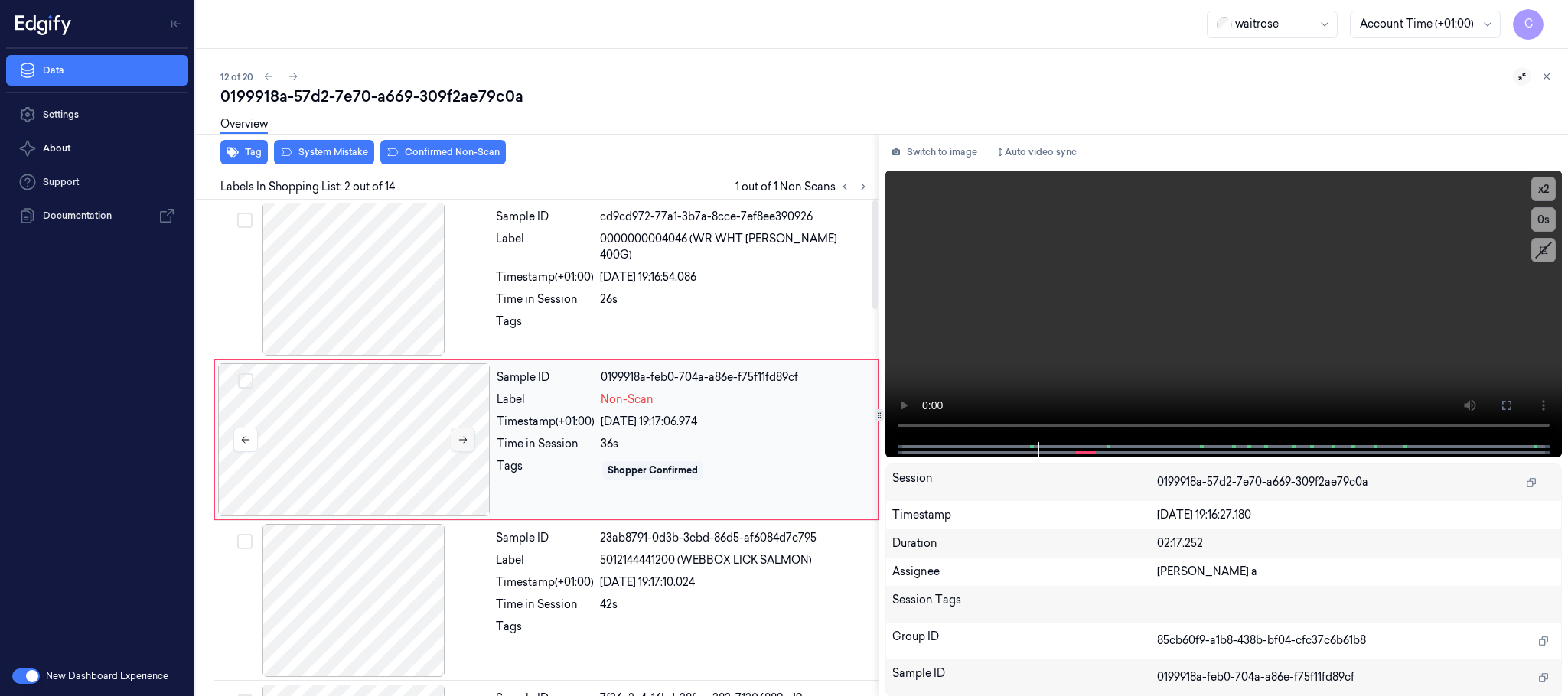
click at [464, 446] on button at bounding box center [463, 440] width 24 height 24
click at [1289, 325] on video at bounding box center [1223, 306] width 676 height 272
click at [1254, 317] on video at bounding box center [1223, 306] width 676 height 272
click at [398, 441] on div at bounding box center [354, 440] width 273 height 153
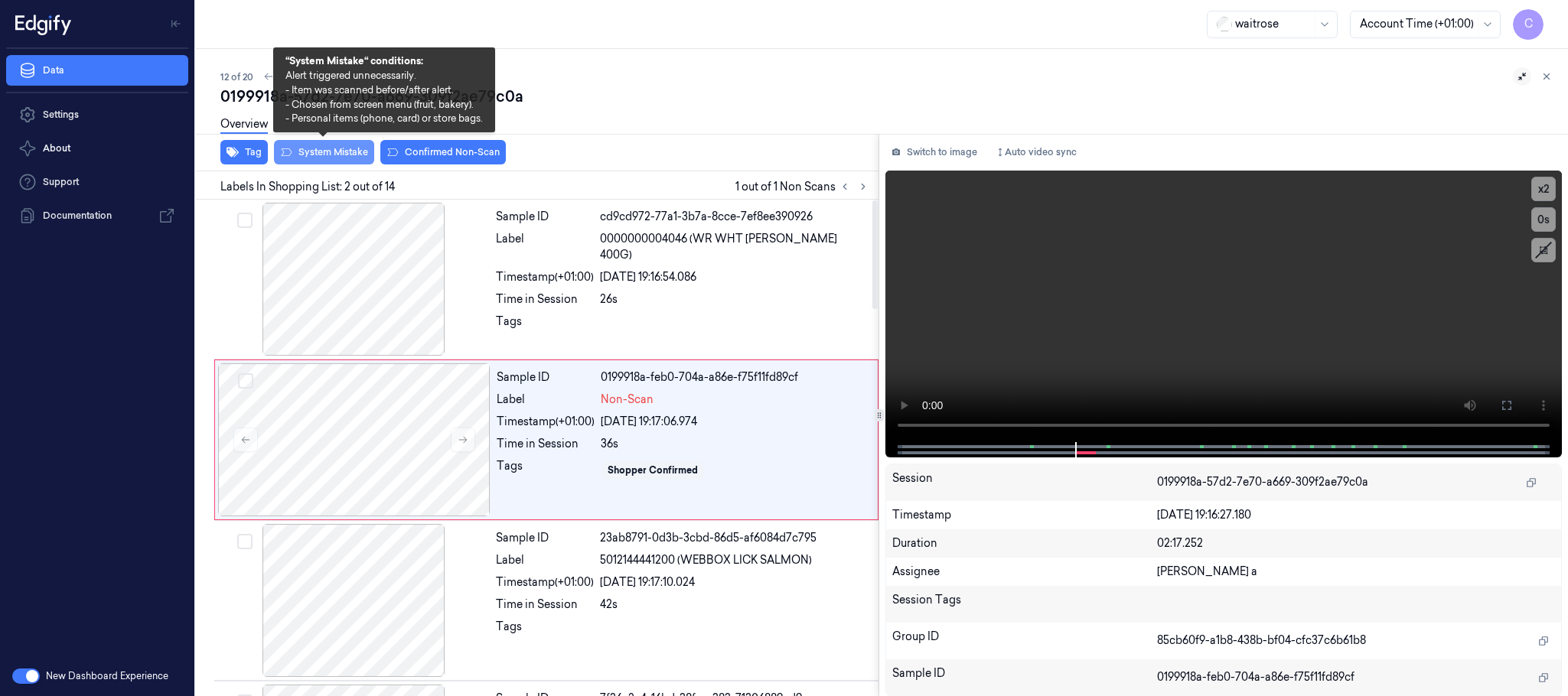
click at [299, 156] on button "System Mistake" at bounding box center [324, 152] width 101 height 24
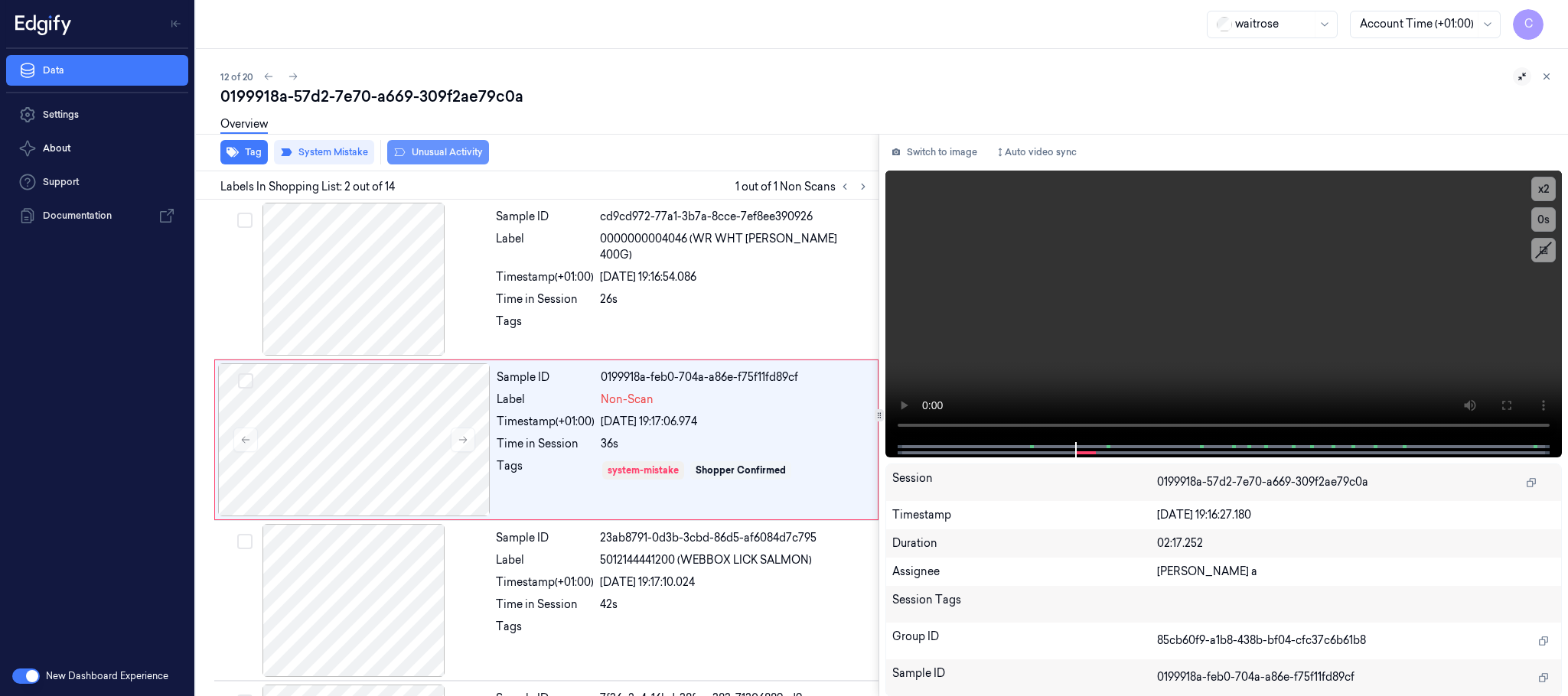
click at [446, 154] on button "Unusual Activity" at bounding box center [438, 152] width 102 height 24
click at [235, 154] on icon "button" at bounding box center [232, 152] width 12 height 12
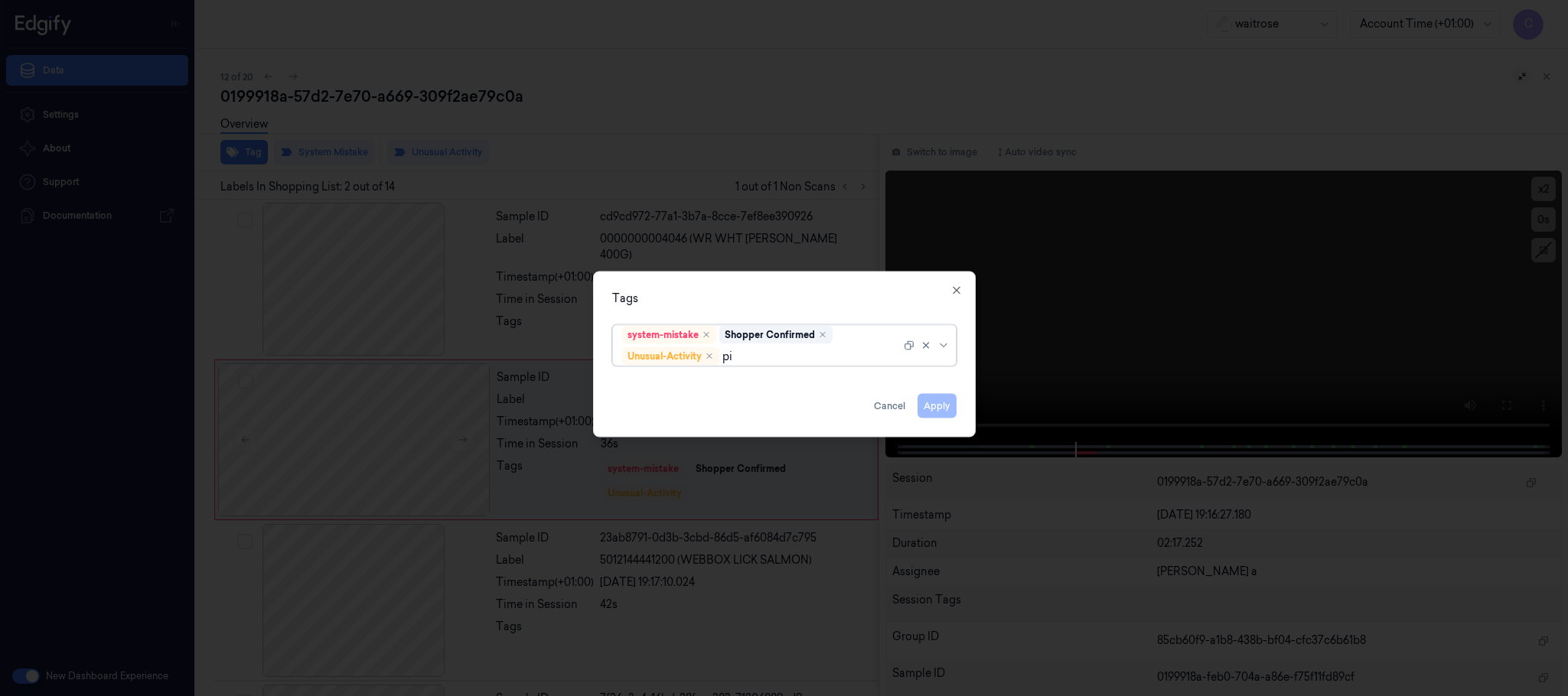
type input "pic"
click at [688, 379] on div "Picklist item alert" at bounding box center [666, 387] width 88 height 16
click at [792, 288] on div "Tags option Picklist item alert, selected. Use Up and Down to choose options, p…" at bounding box center [785, 354] width 383 height 166
click at [940, 405] on button "Apply" at bounding box center [937, 406] width 39 height 24
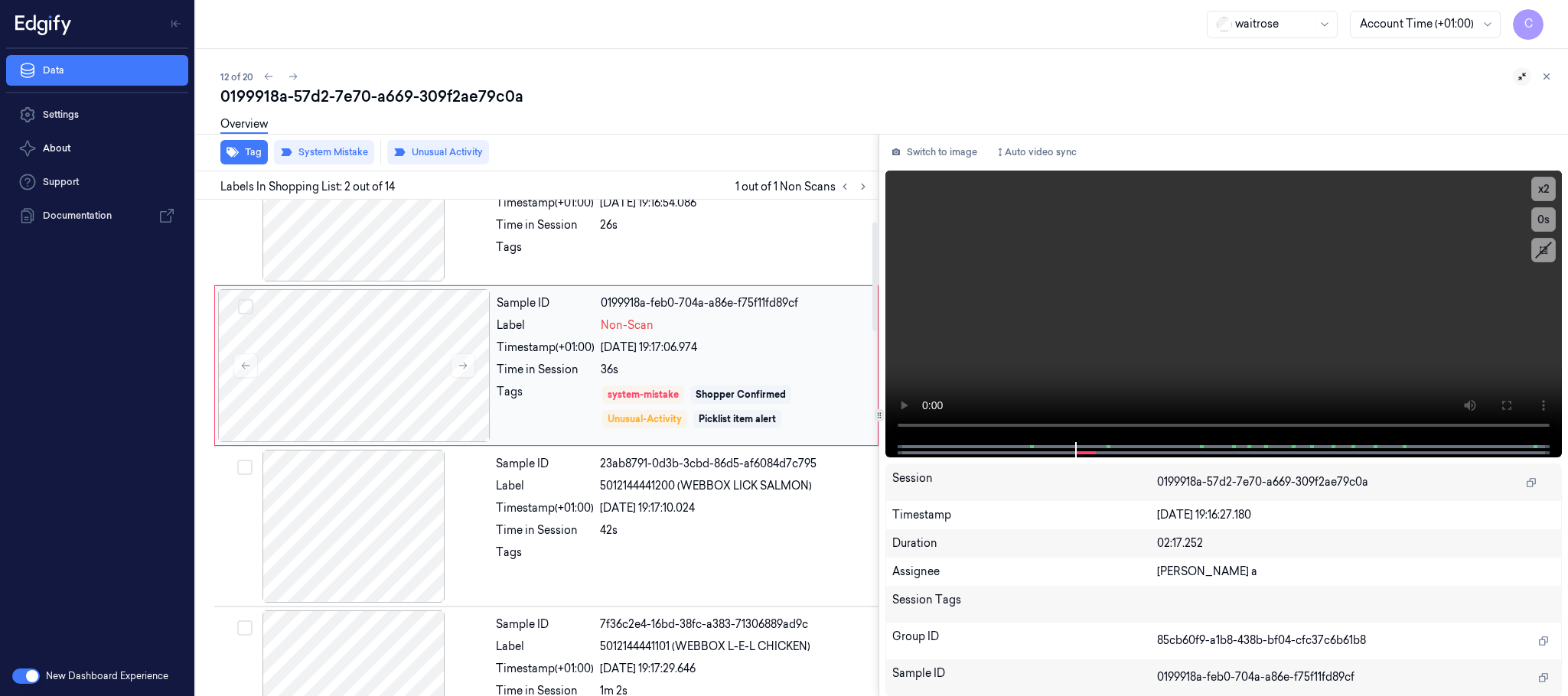
scroll to position [115, 0]
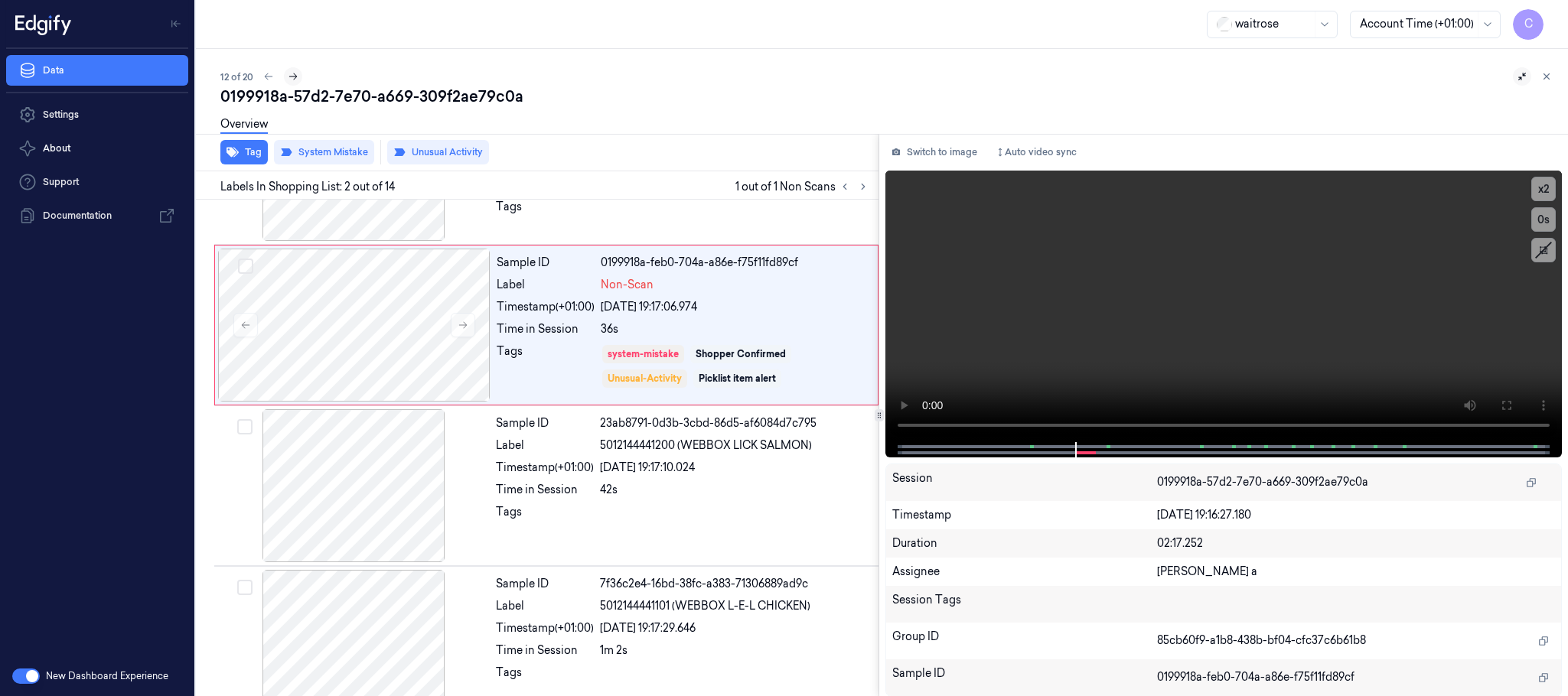
click at [294, 80] on icon at bounding box center [293, 76] width 10 height 10
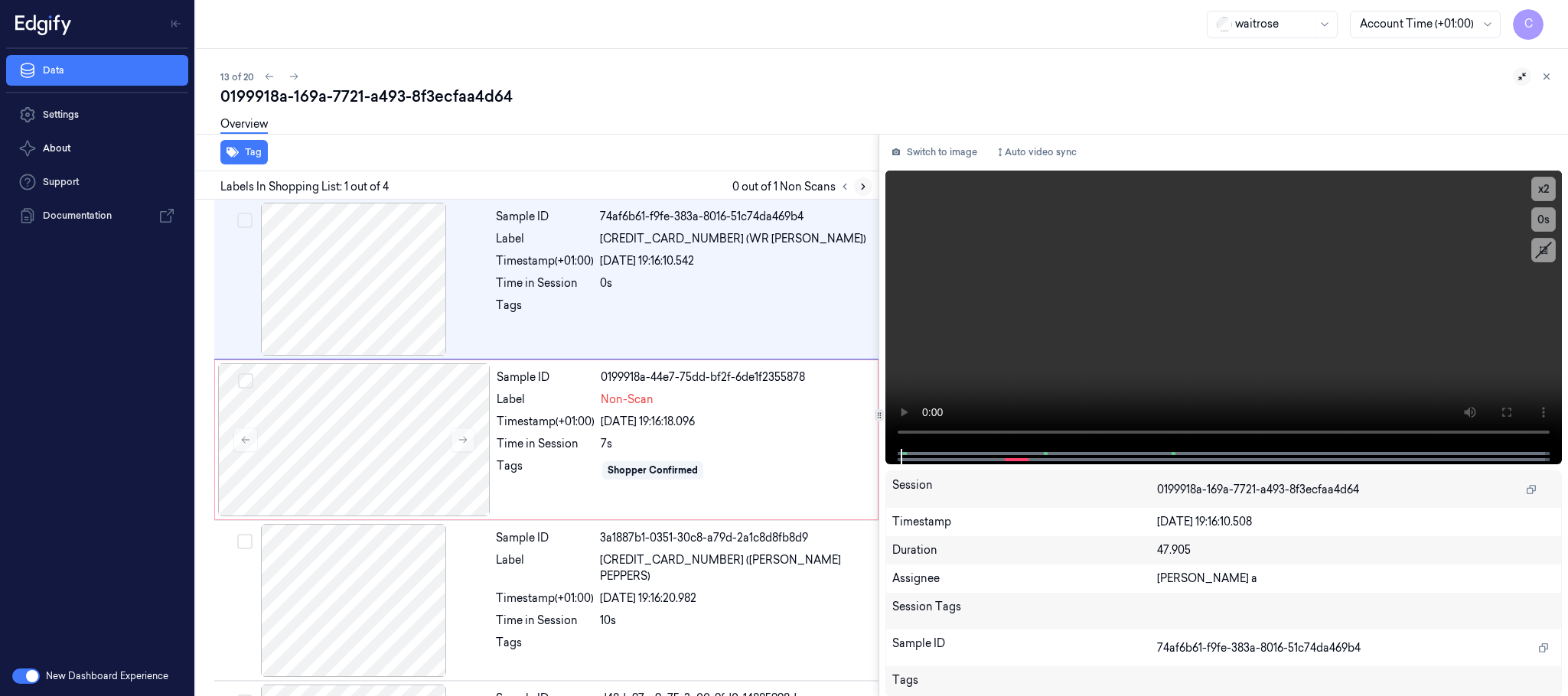
click at [866, 188] on icon at bounding box center [863, 186] width 10 height 10
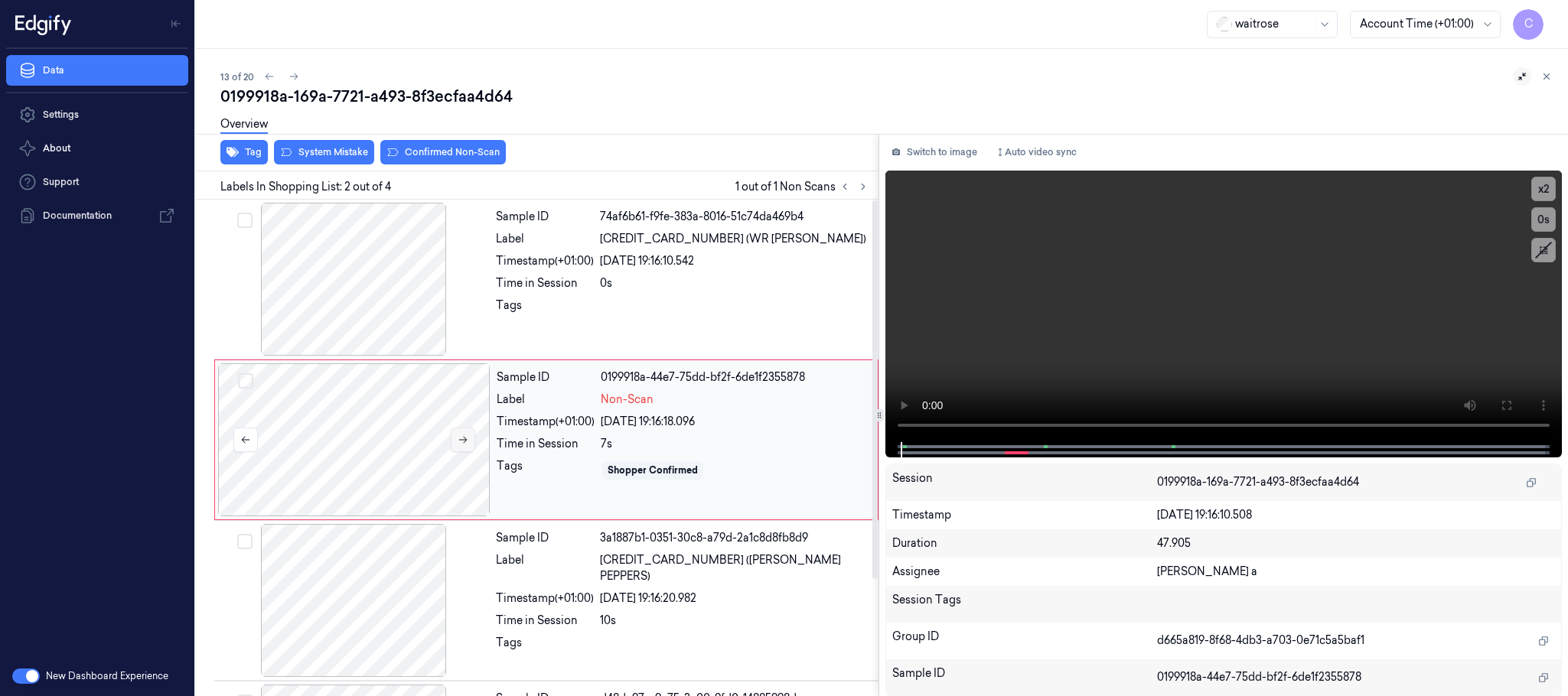
click at [465, 432] on button at bounding box center [463, 440] width 24 height 24
click at [465, 436] on icon at bounding box center [462, 440] width 10 height 10
click at [387, 271] on div at bounding box center [353, 279] width 273 height 153
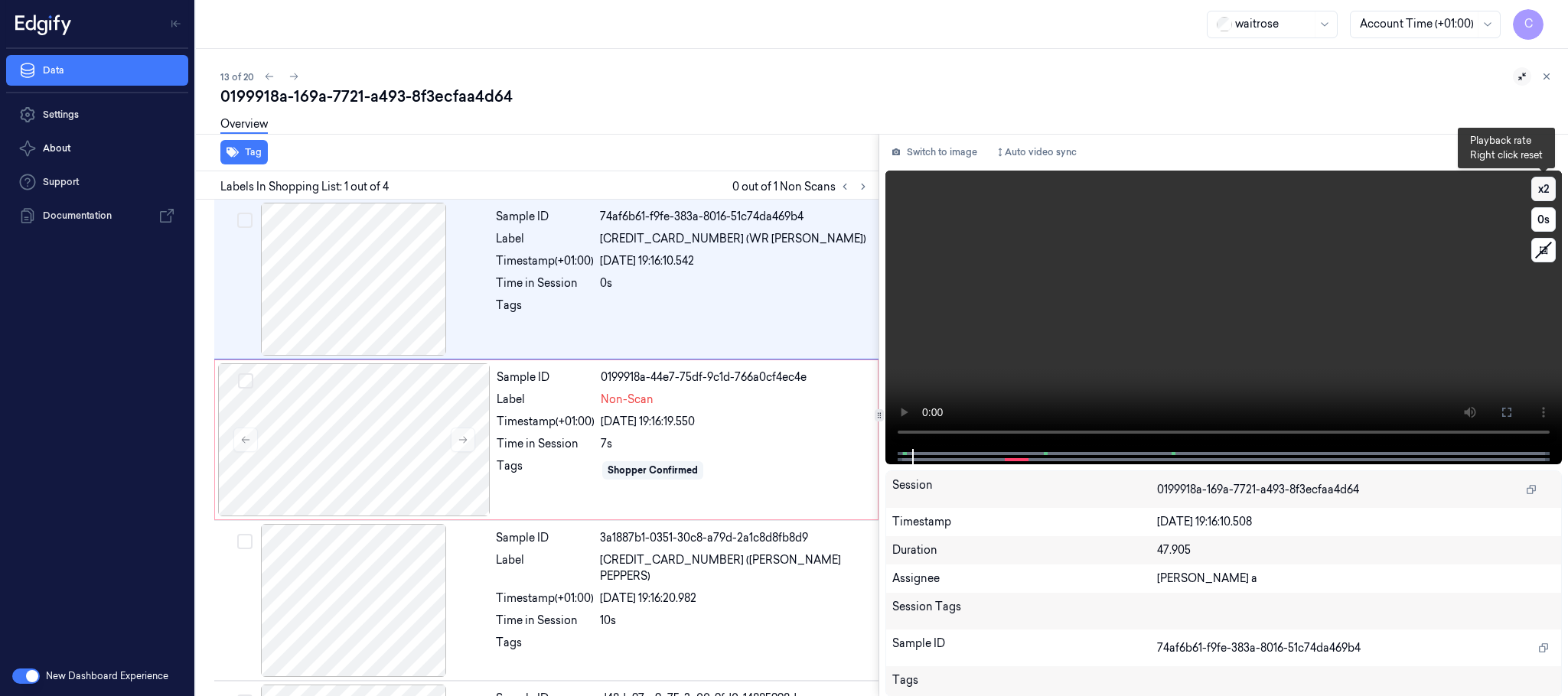
click at [1550, 195] on button "x 2" at bounding box center [1544, 189] width 24 height 24
click at [1550, 195] on button "x 4" at bounding box center [1544, 189] width 24 height 24
click at [1550, 195] on button "x 1" at bounding box center [1544, 189] width 24 height 24
click at [1217, 335] on video at bounding box center [1223, 309] width 676 height 278
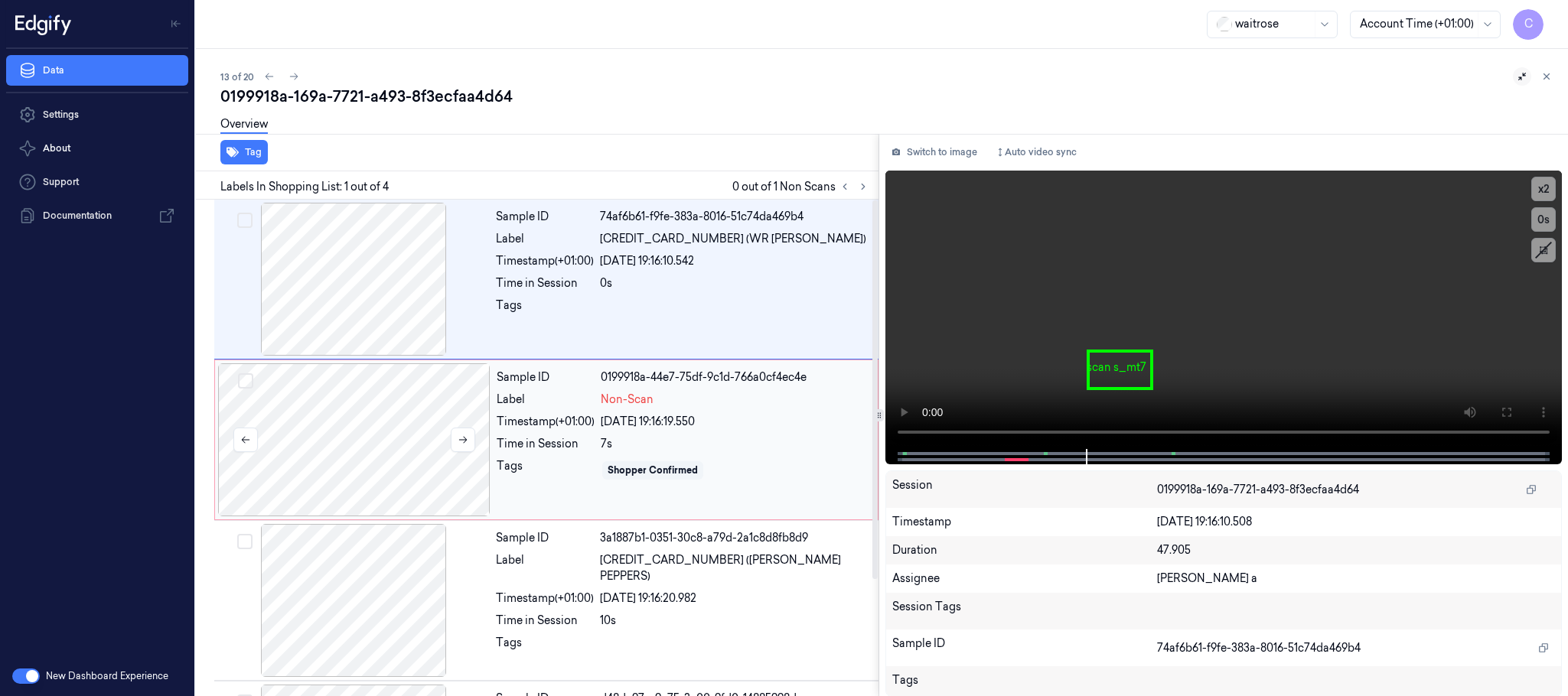
click at [381, 448] on div at bounding box center [354, 440] width 273 height 153
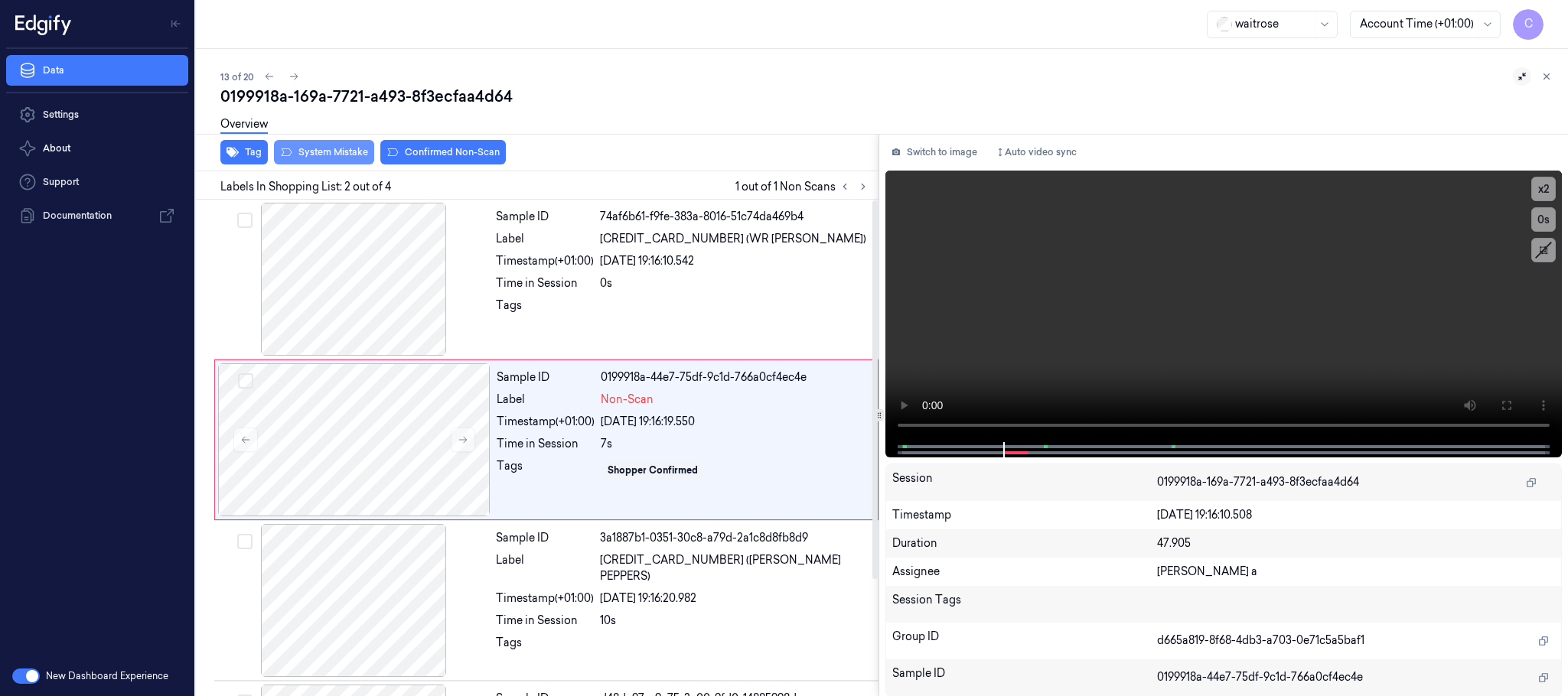
click at [343, 147] on button "System Mistake" at bounding box center [324, 152] width 101 height 24
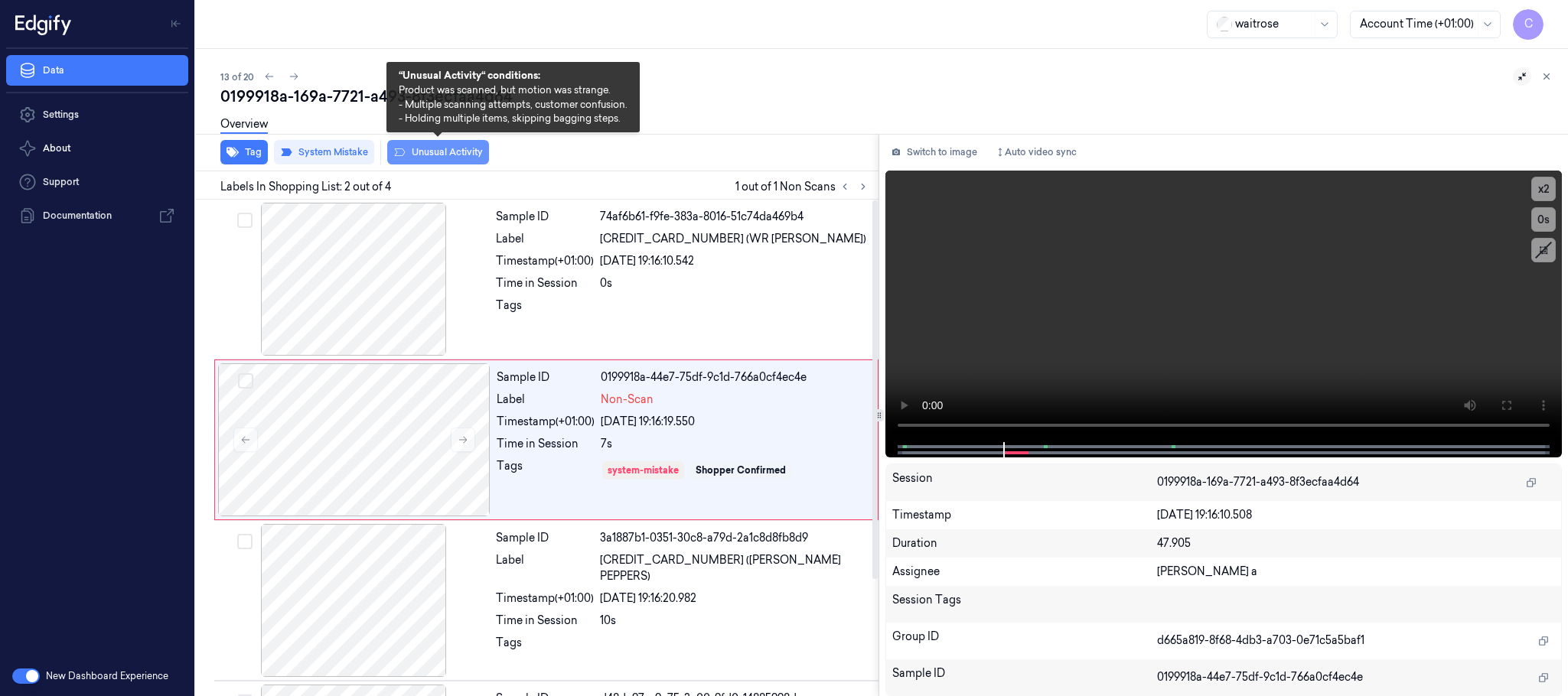
click at [406, 149] on button "Unusual Activity" at bounding box center [438, 152] width 102 height 24
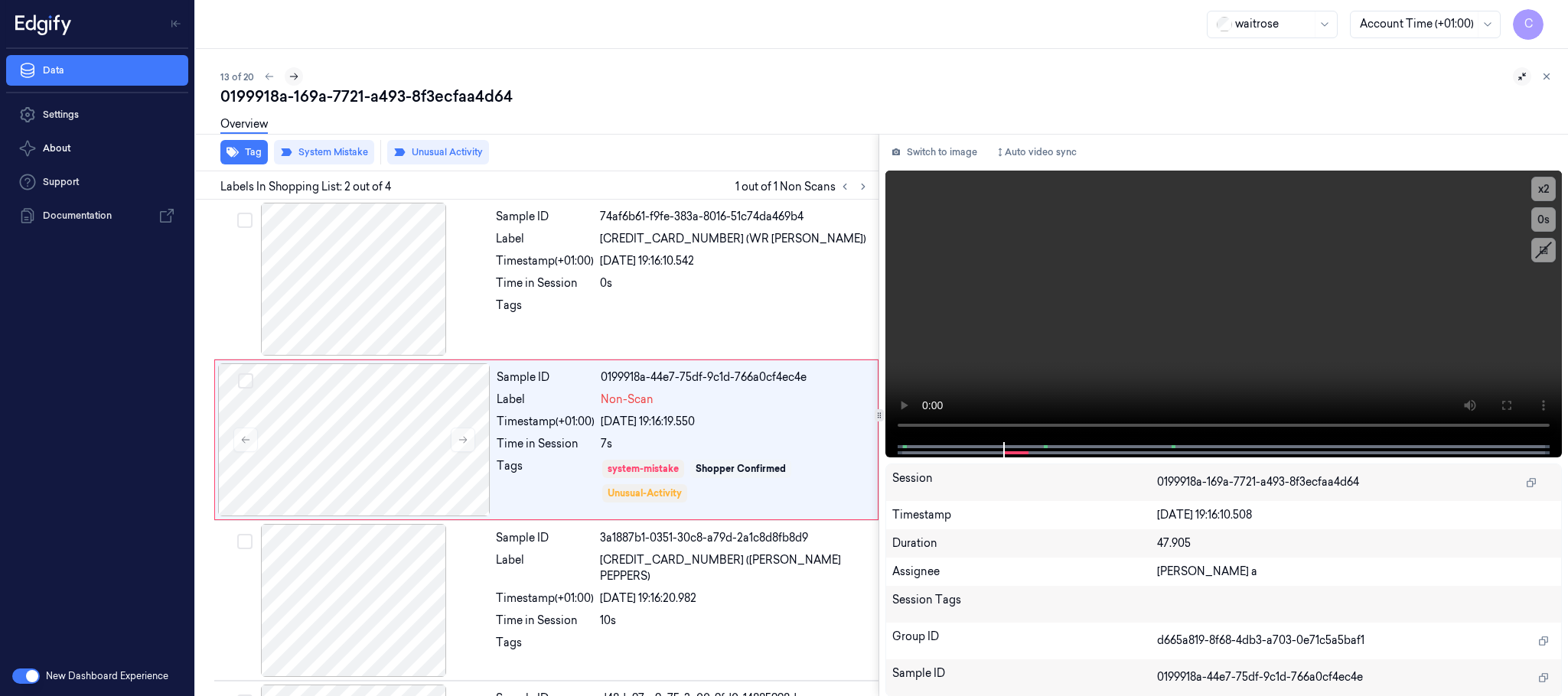
click at [292, 72] on icon at bounding box center [293, 76] width 10 height 10
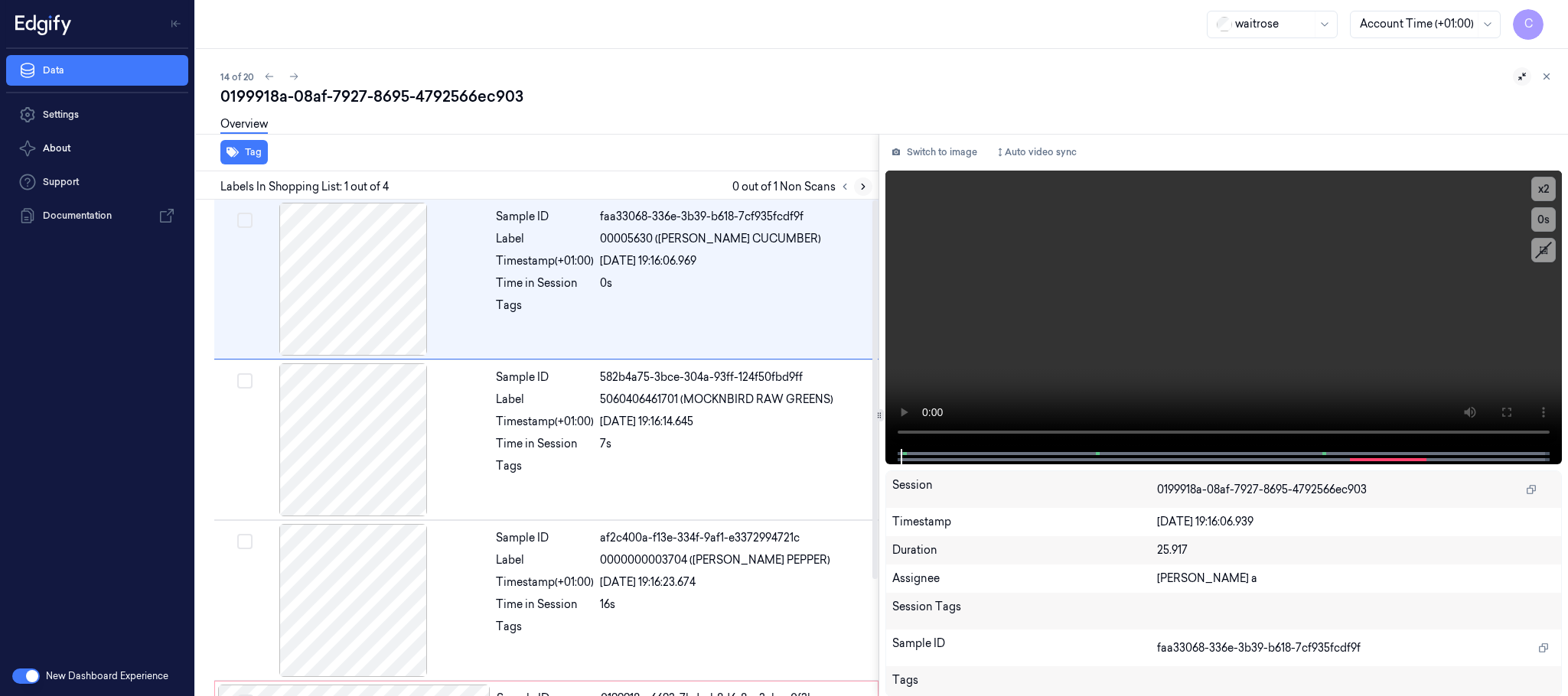
click at [864, 184] on icon at bounding box center [863, 186] width 10 height 10
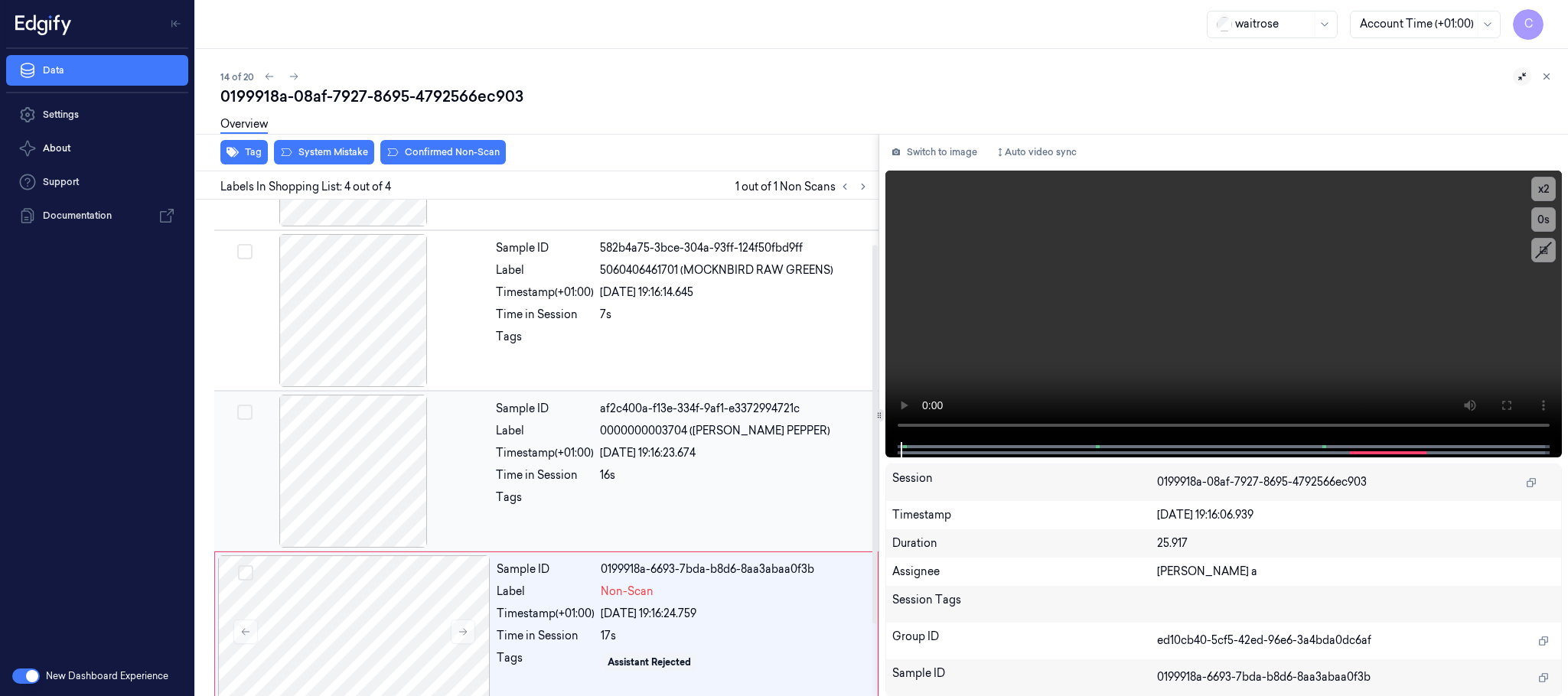
scroll to position [152, 0]
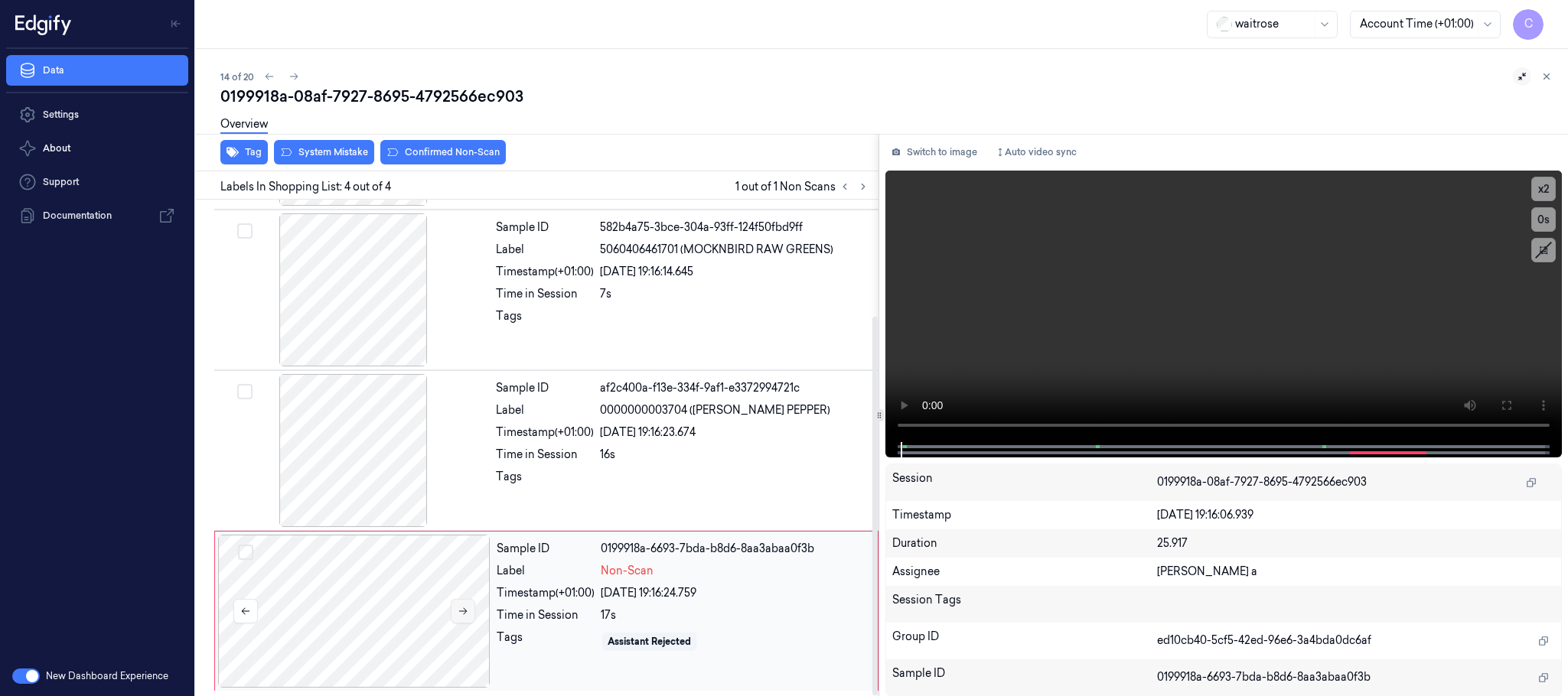
click at [465, 612] on icon at bounding box center [462, 611] width 10 height 10
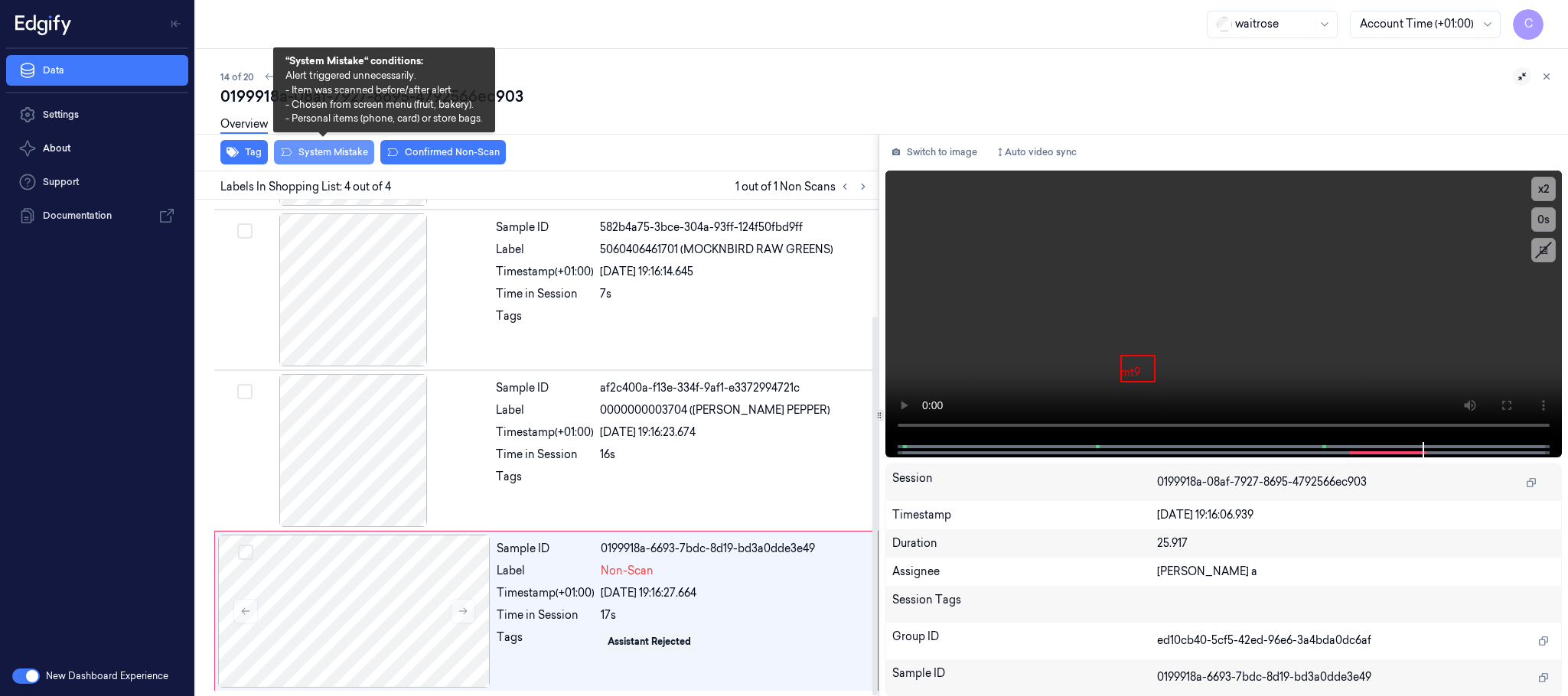
click at [334, 158] on button "System Mistake" at bounding box center [324, 152] width 101 height 24
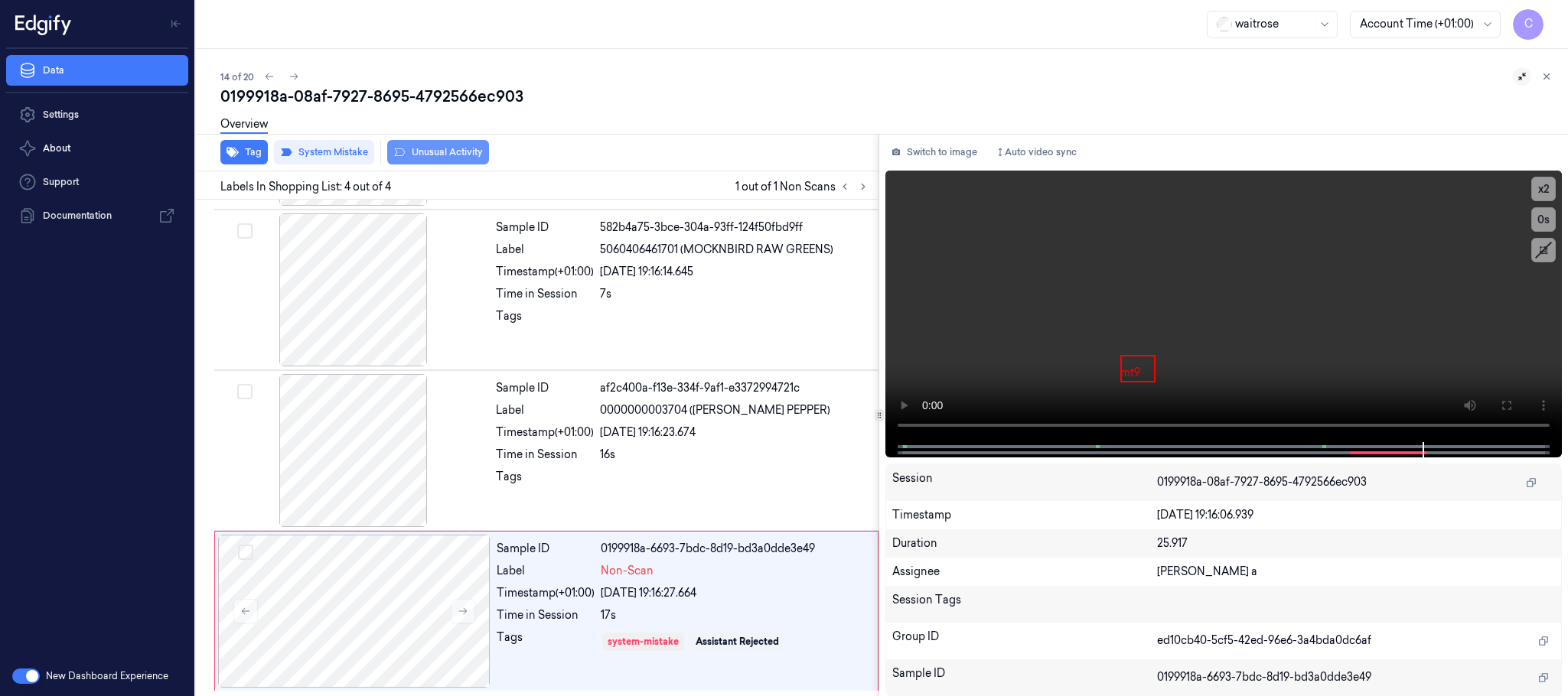
click at [457, 154] on button "Unusual Activity" at bounding box center [438, 152] width 102 height 24
click at [240, 154] on button "Tag" at bounding box center [244, 152] width 47 height 24
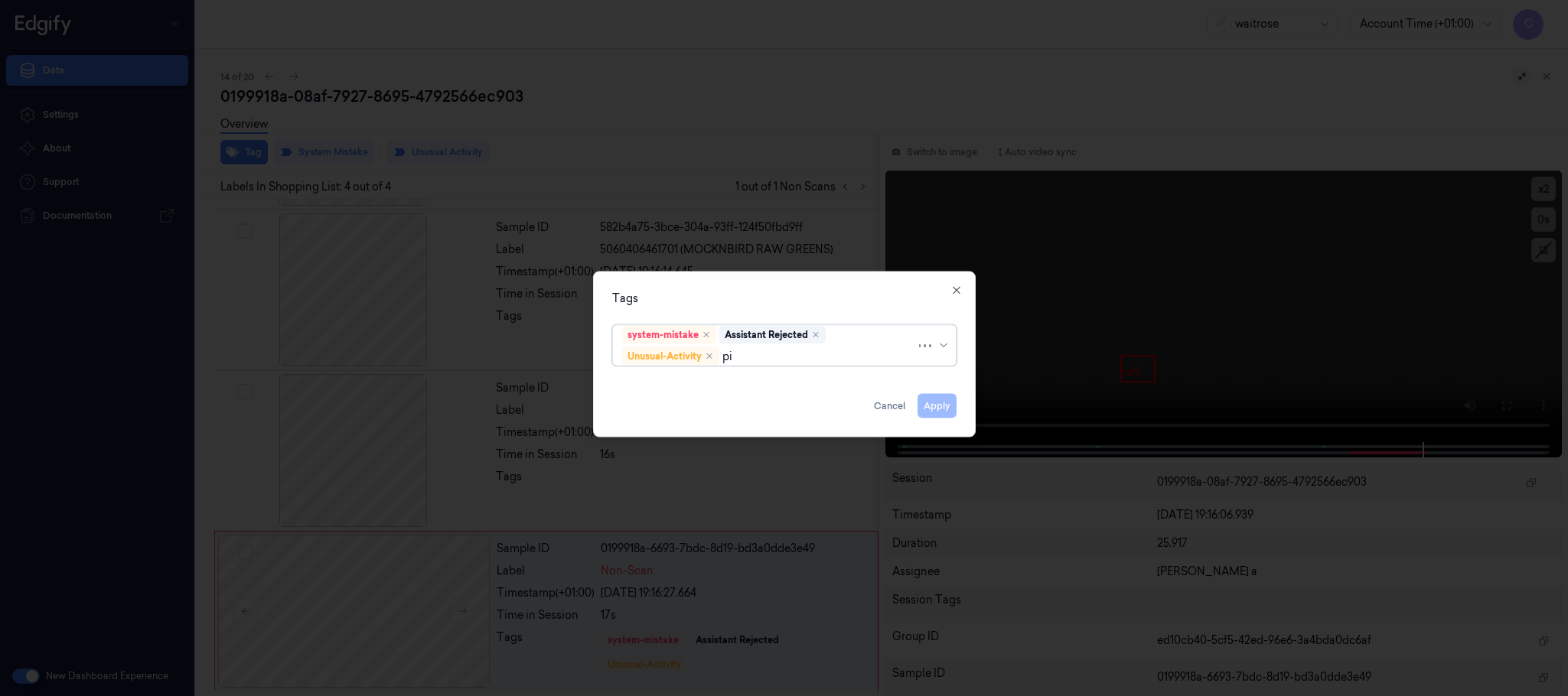
type input "pic"
click at [739, 392] on div "Picklist item alert" at bounding box center [784, 387] width 324 height 16
click at [819, 274] on div "Tags system-mistake Assistant Rejected Unusual-Activity Picklist item alert App…" at bounding box center [785, 354] width 383 height 166
click at [929, 411] on button "Apply" at bounding box center [937, 406] width 39 height 24
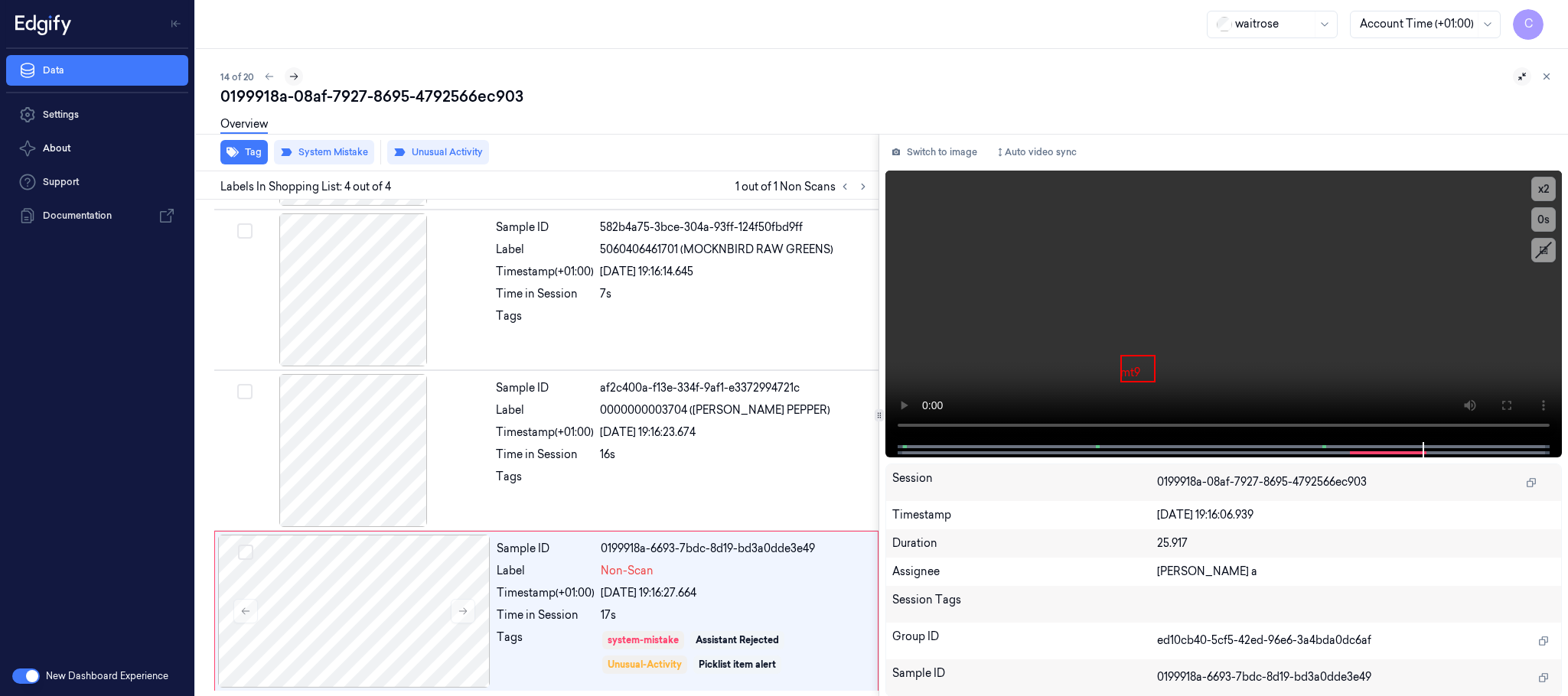
click at [293, 76] on icon at bounding box center [293, 76] width 10 height 10
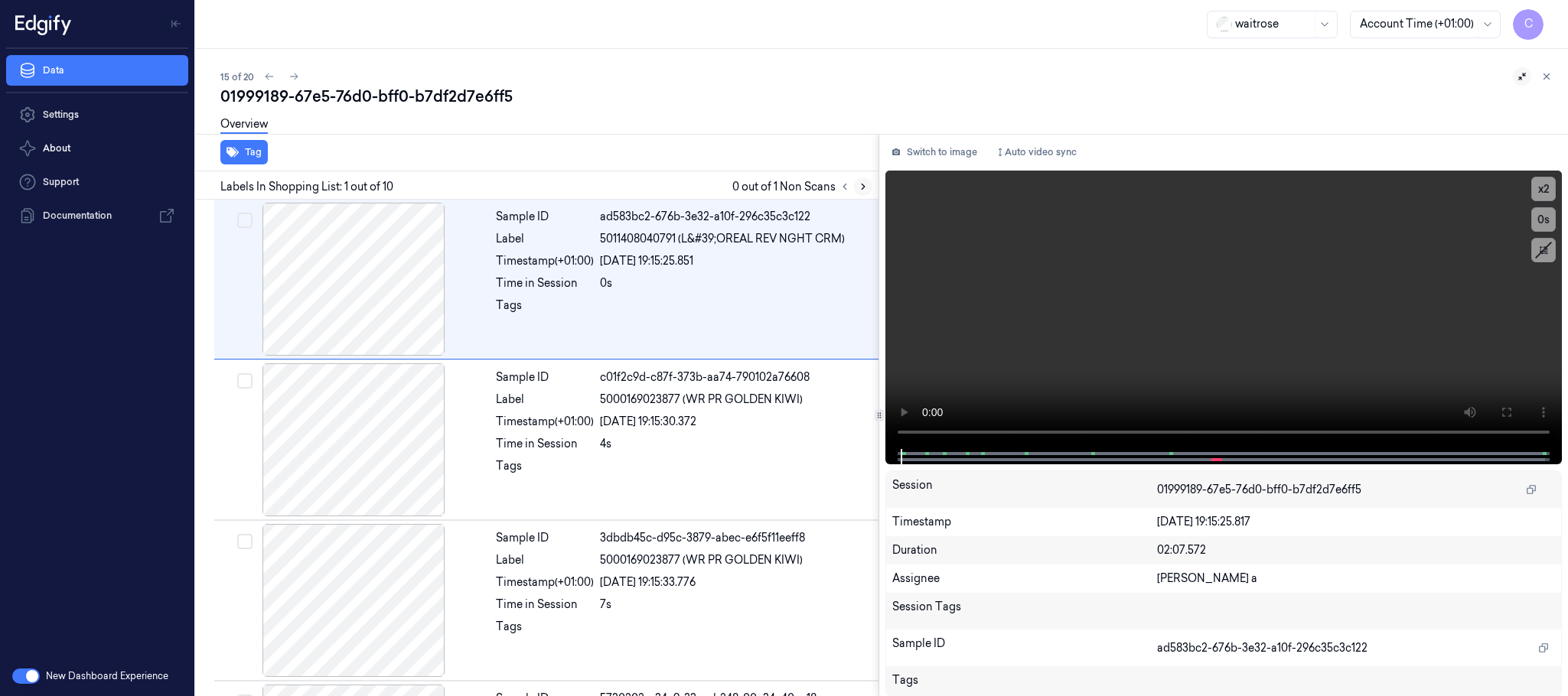
click at [855, 184] on button at bounding box center [863, 186] width 18 height 18
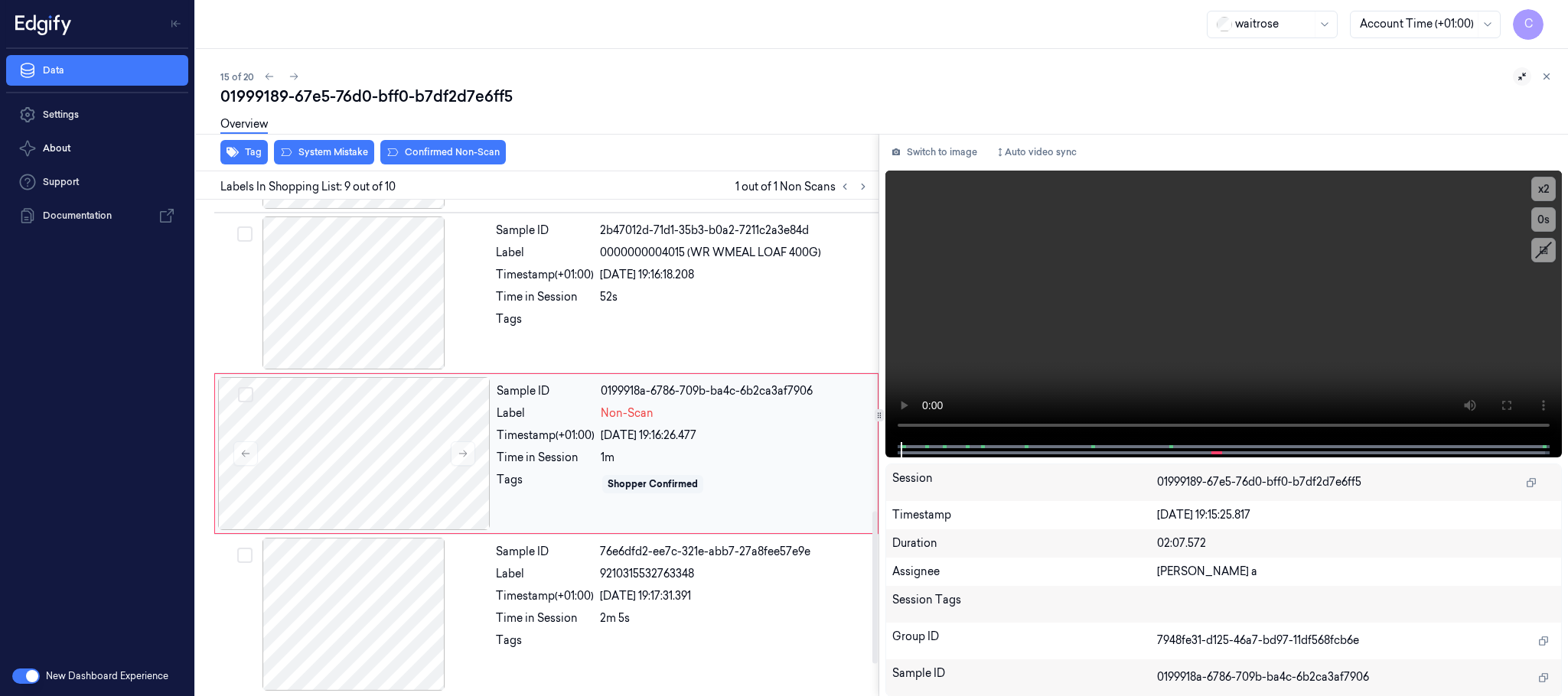
scroll to position [1120, 0]
click at [464, 451] on icon at bounding box center [462, 450] width 10 height 10
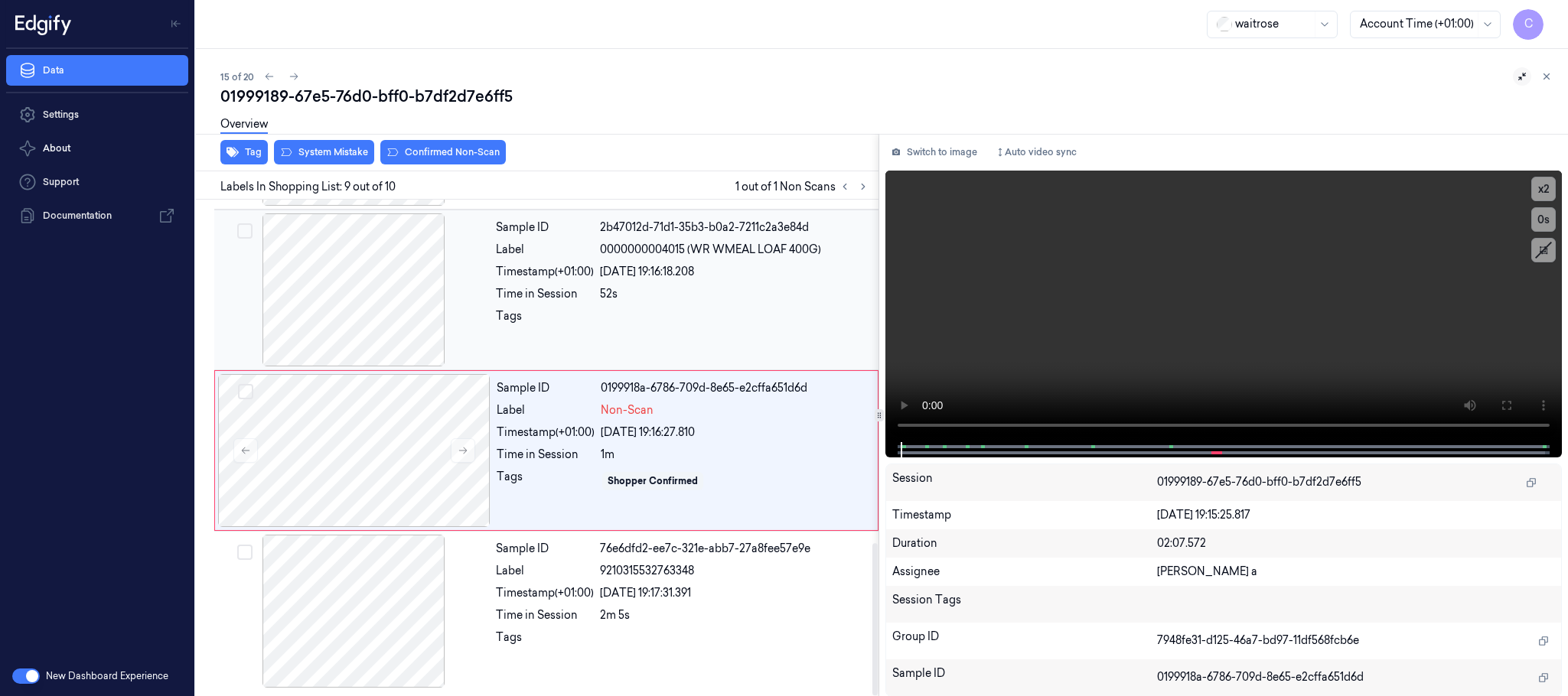
click at [322, 258] on div at bounding box center [353, 290] width 273 height 153
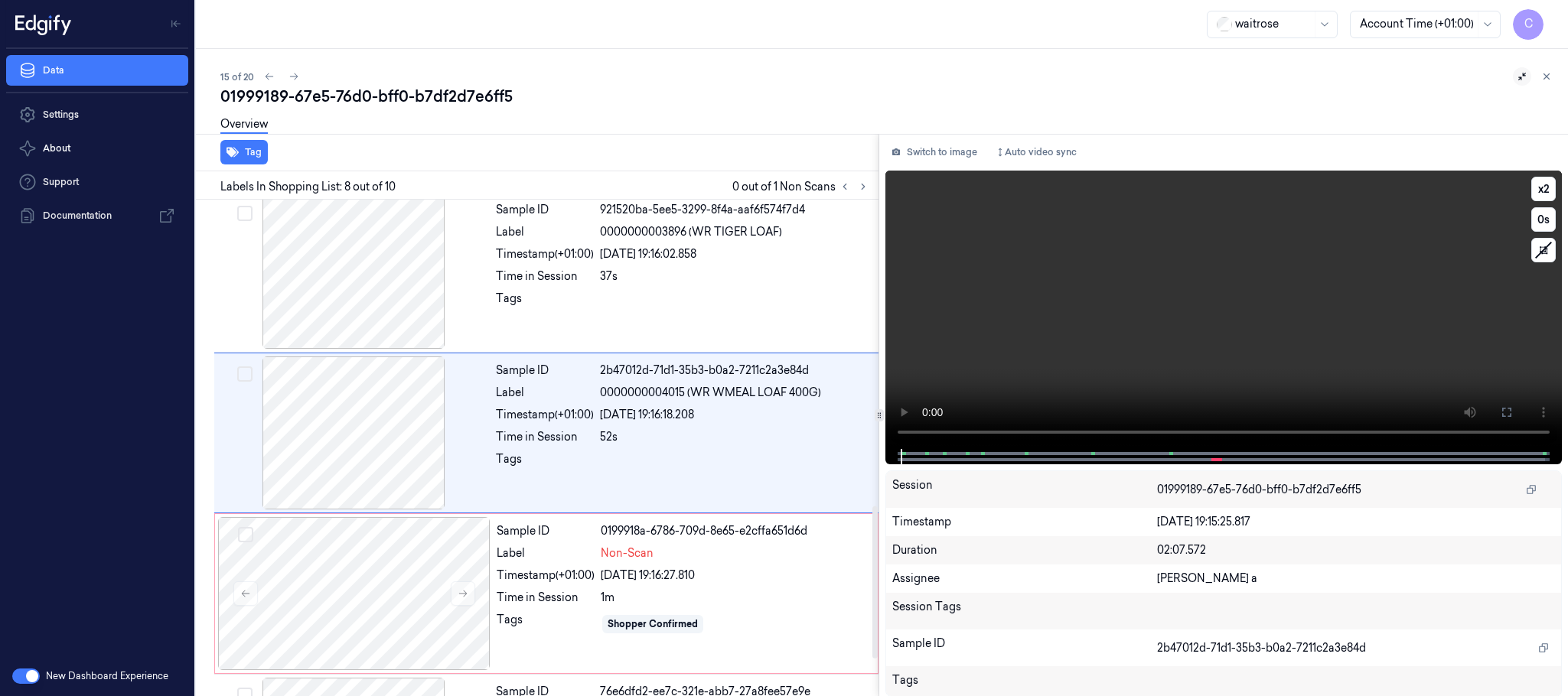
scroll to position [960, 0]
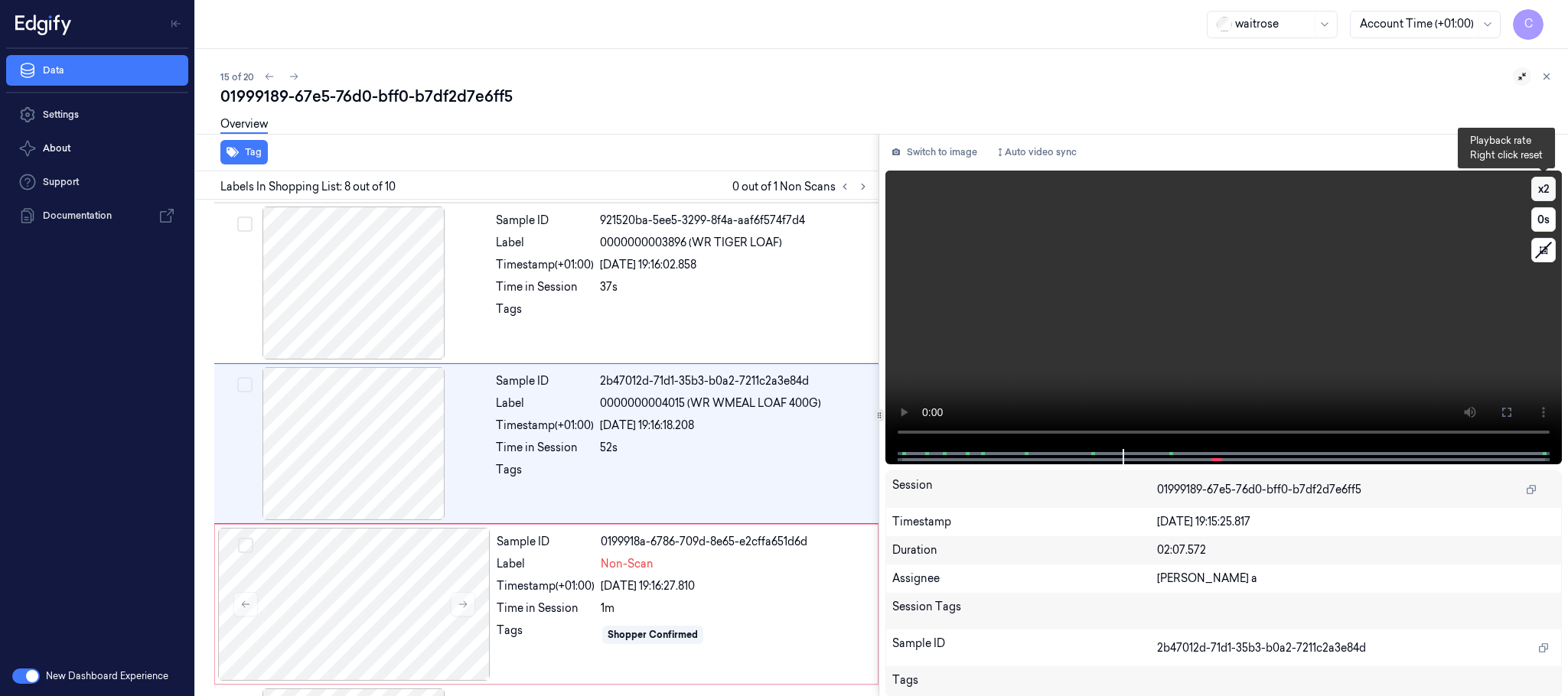
click at [1538, 193] on button "x 2" at bounding box center [1544, 189] width 24 height 24
click at [1121, 315] on video at bounding box center [1223, 309] width 676 height 278
click at [379, 579] on div at bounding box center [354, 604] width 273 height 153
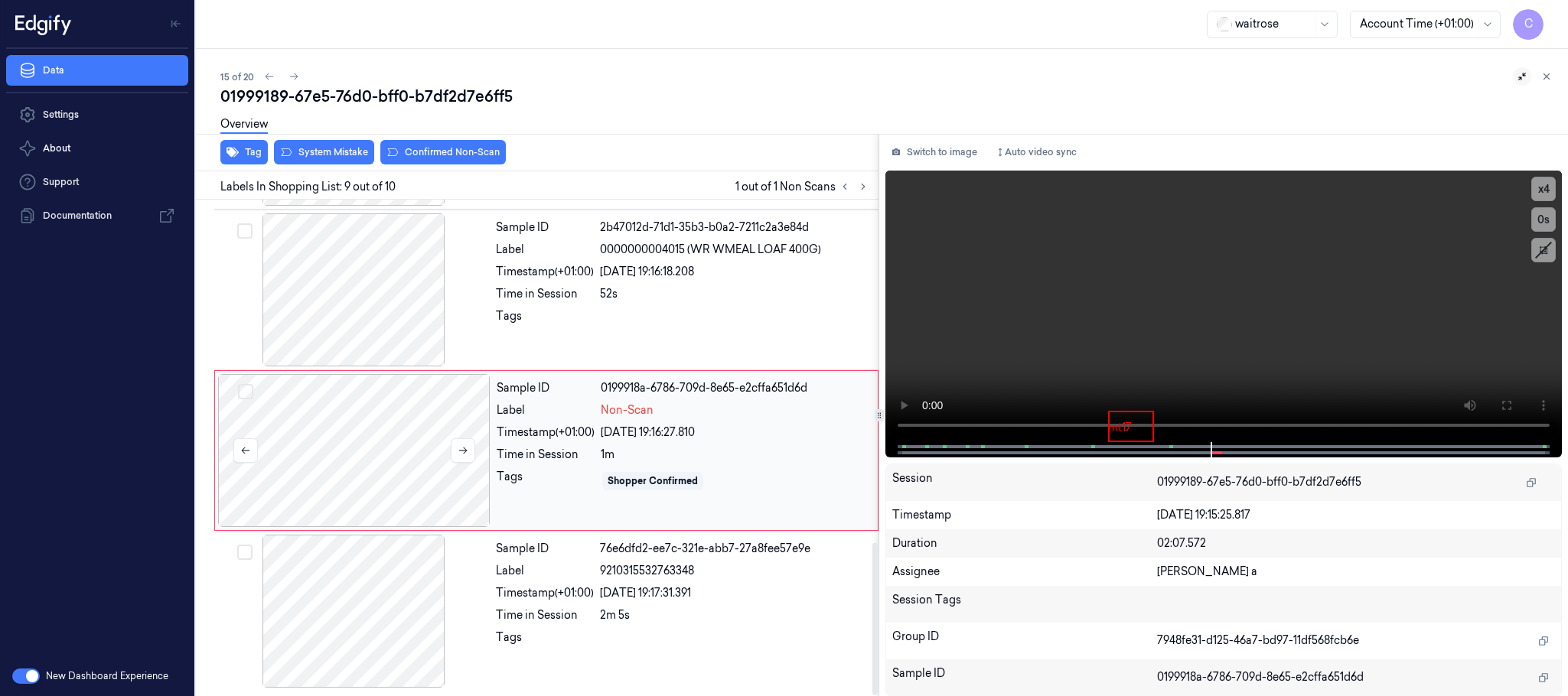
scroll to position [1120, 0]
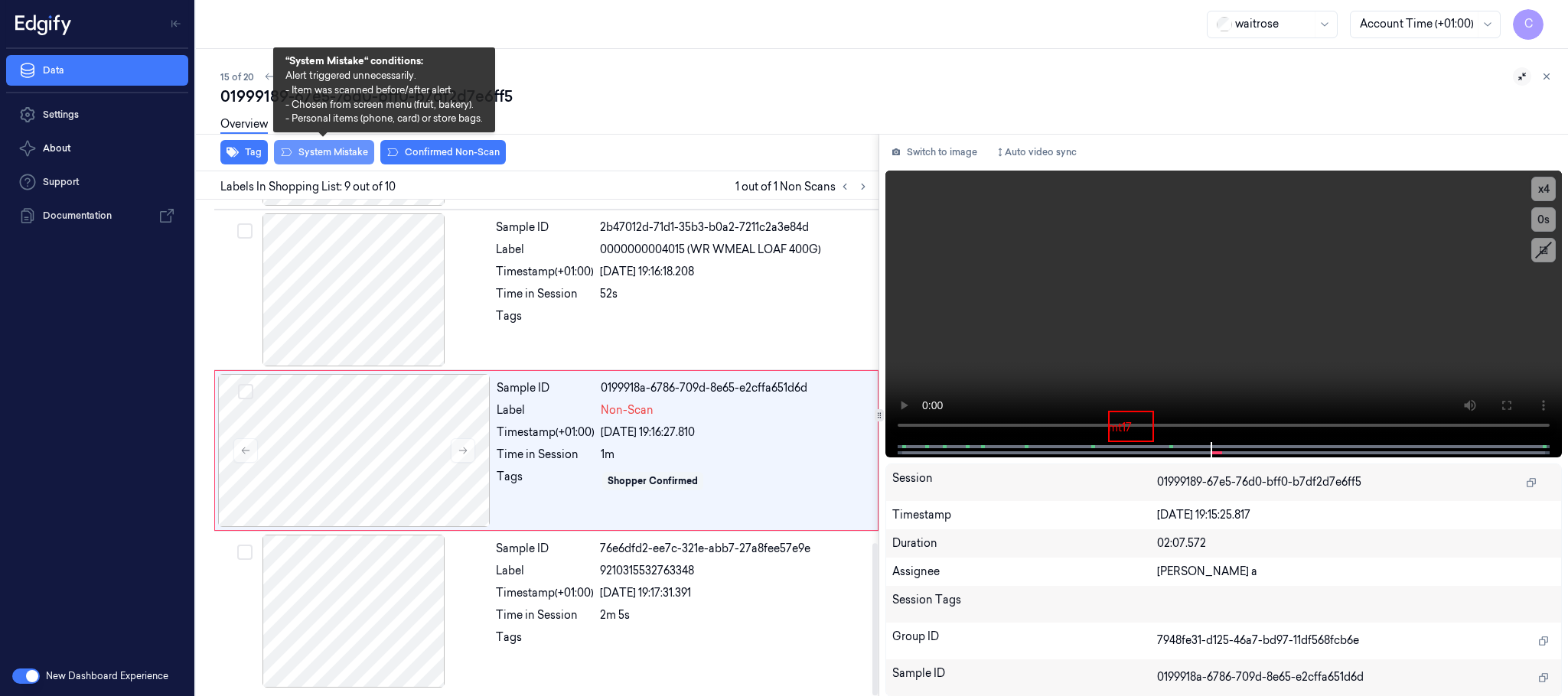
click at [322, 152] on button "System Mistake" at bounding box center [324, 152] width 101 height 24
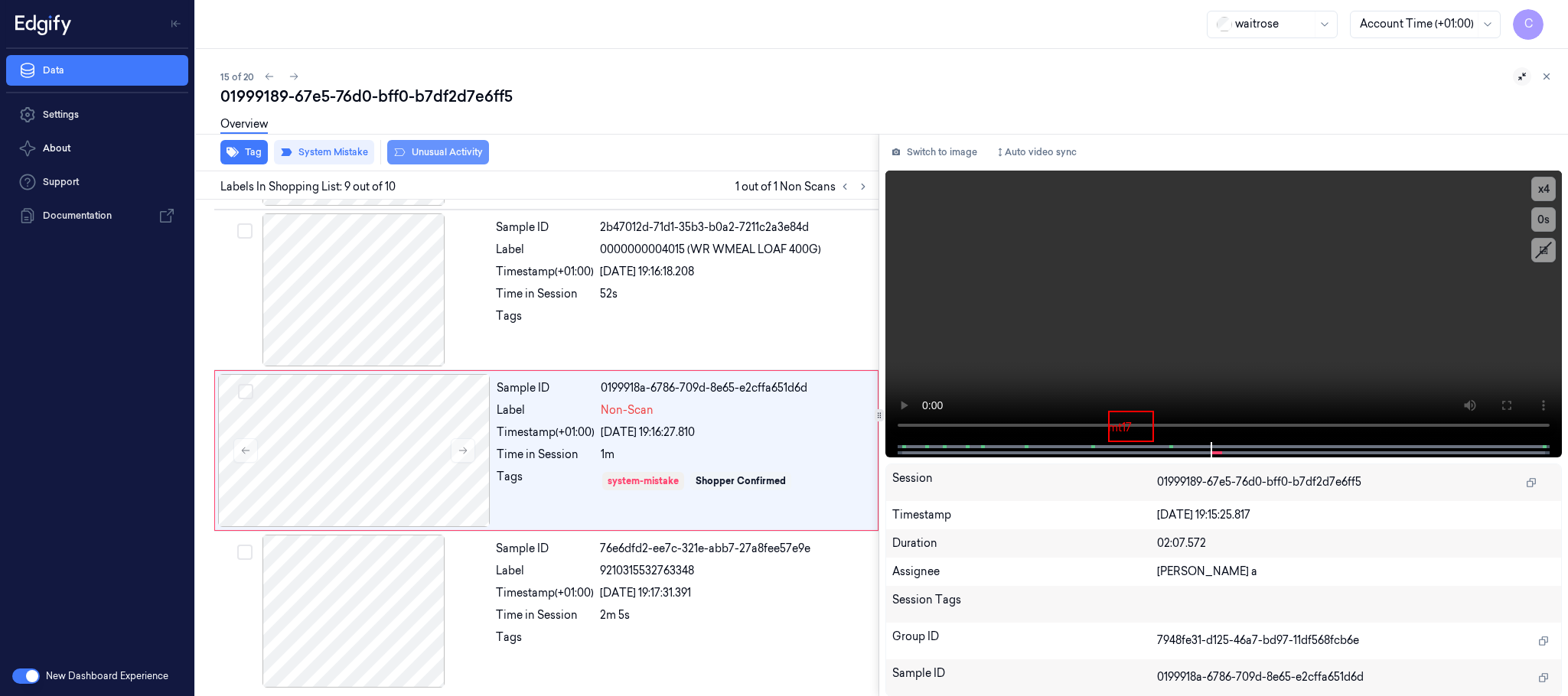
click at [421, 147] on button "Unusual Activity" at bounding box center [438, 152] width 102 height 24
click at [244, 151] on button "Tag" at bounding box center [244, 152] width 47 height 24
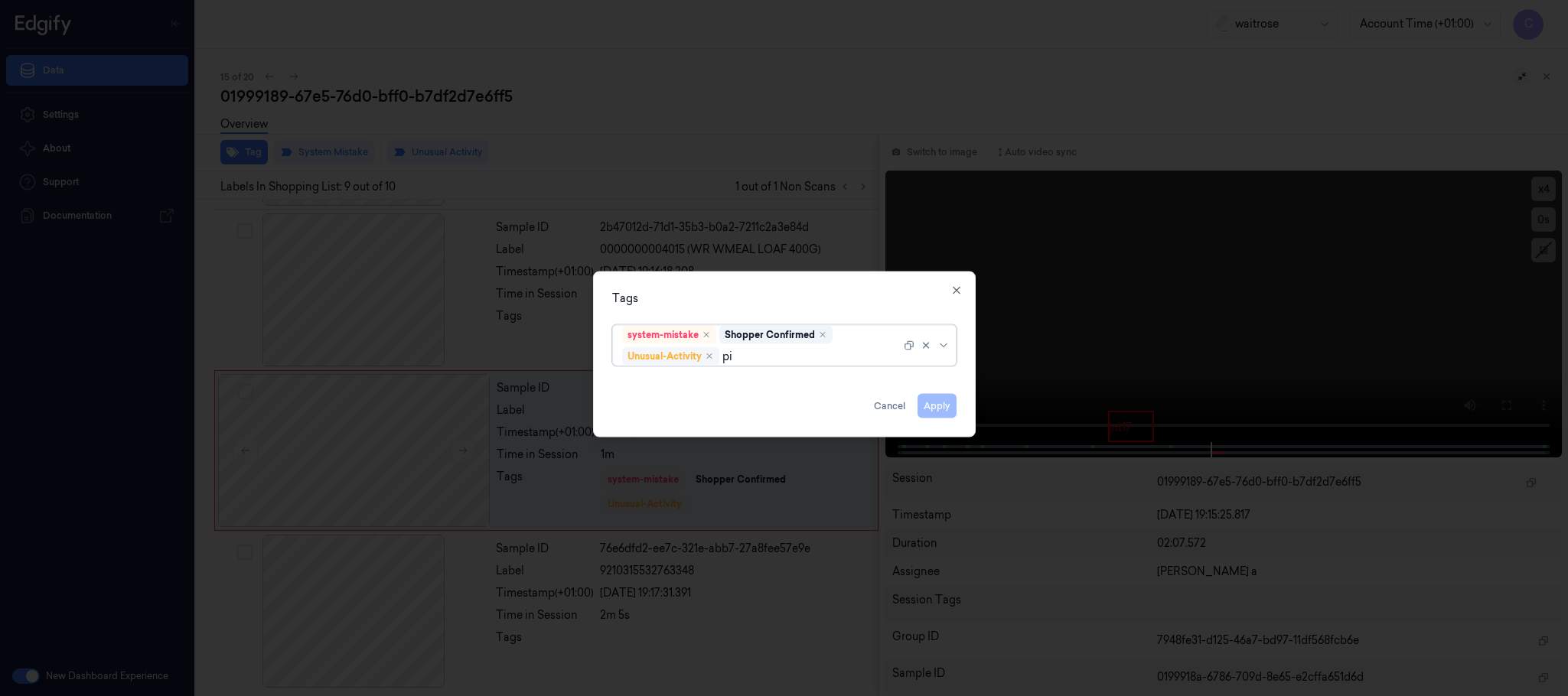
type input "pic"
click at [677, 382] on div "Picklist item alert" at bounding box center [666, 387] width 88 height 16
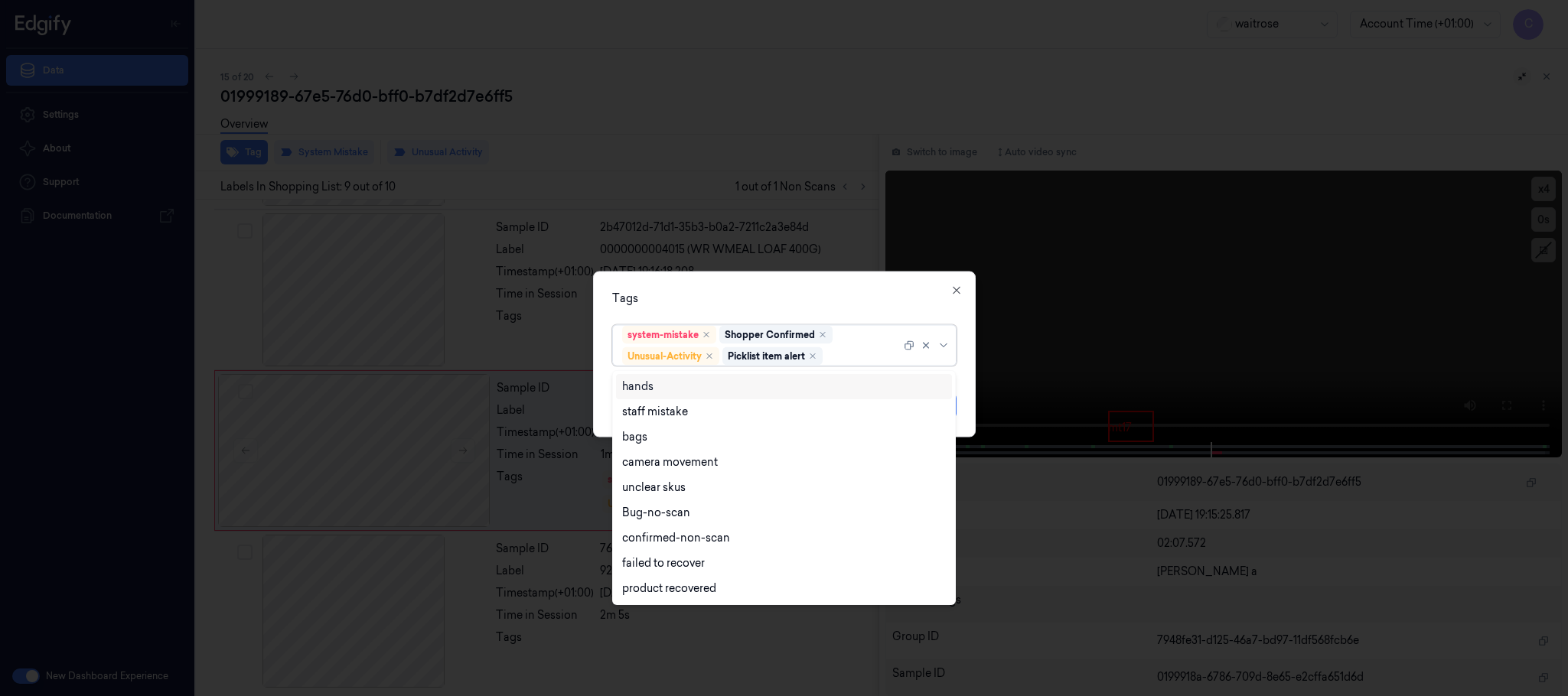
click at [792, 292] on div "Tags" at bounding box center [784, 299] width 344 height 16
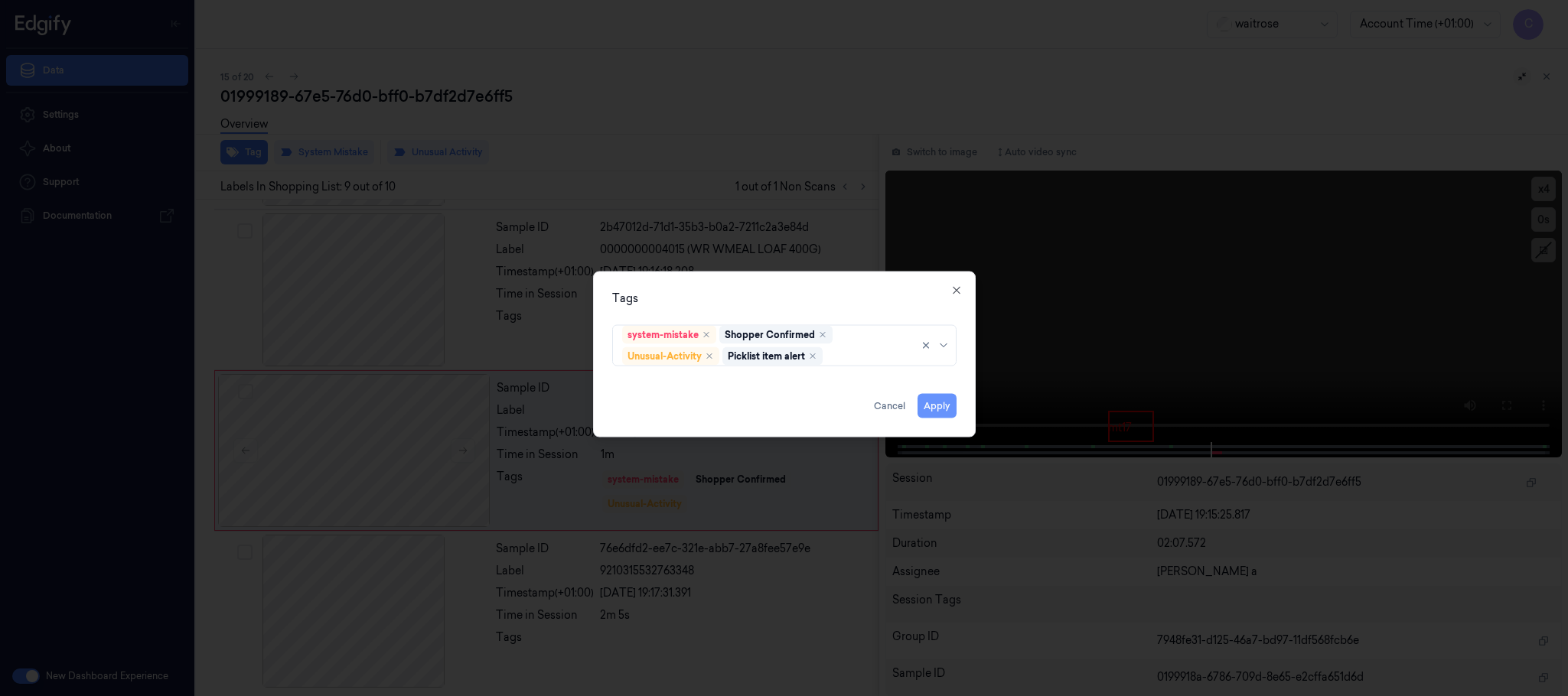
click at [934, 408] on button "Apply" at bounding box center [937, 406] width 39 height 24
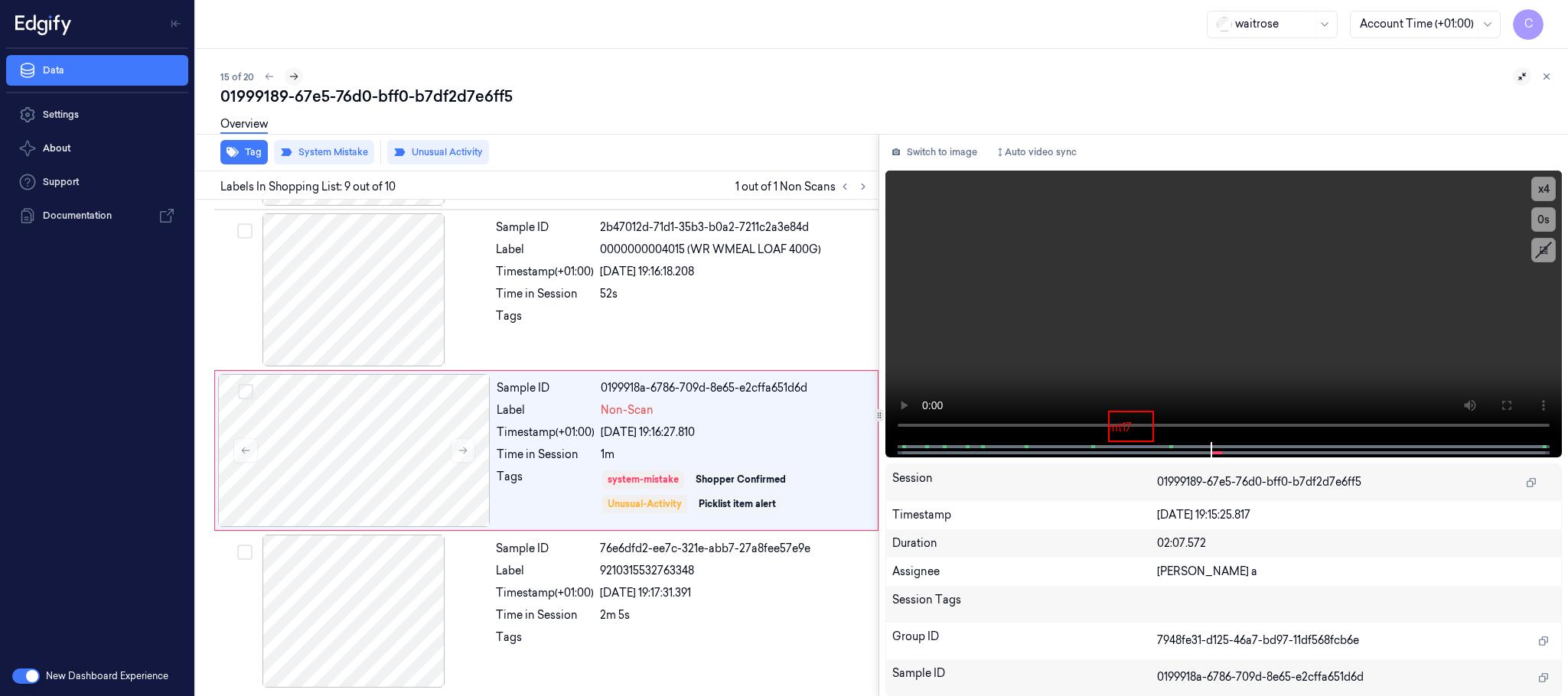
click at [294, 78] on icon at bounding box center [294, 76] width 8 height 7
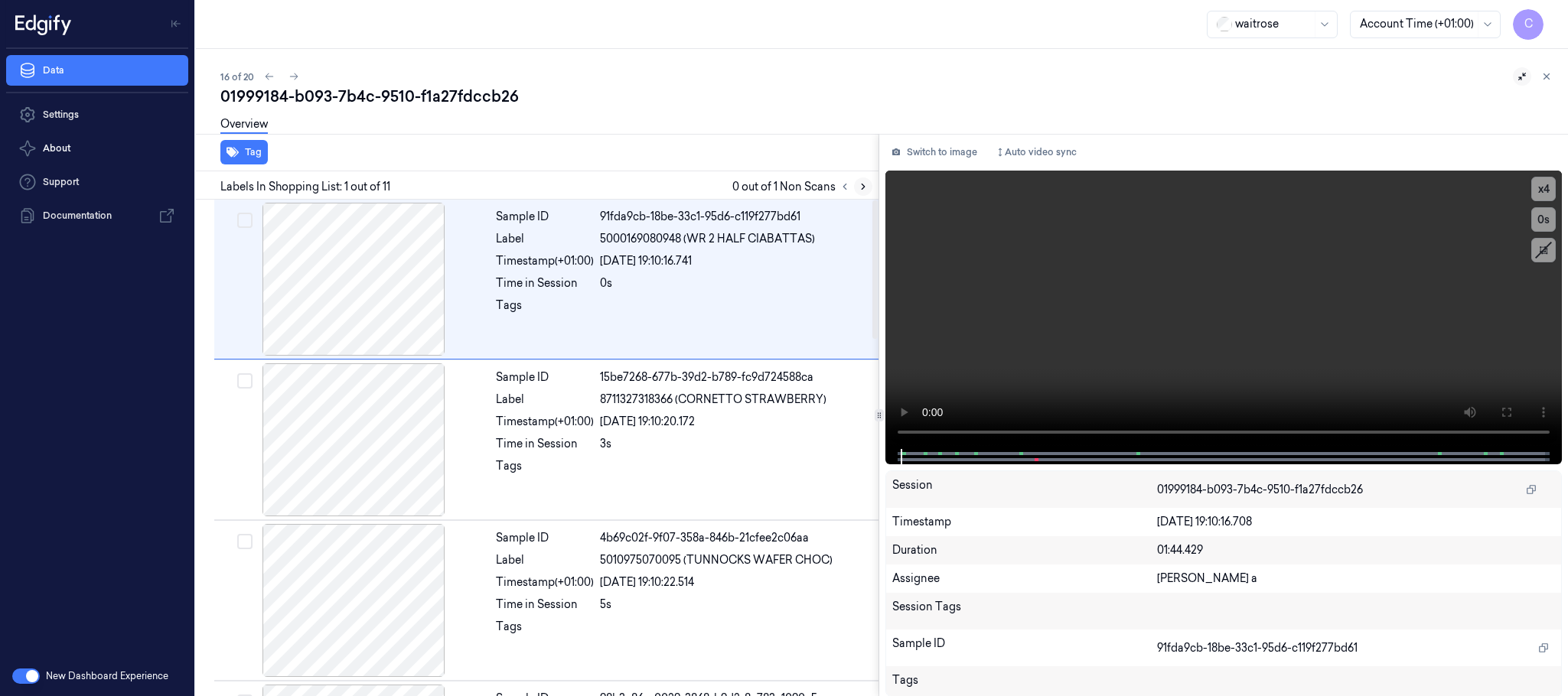
click at [860, 186] on icon at bounding box center [863, 186] width 10 height 10
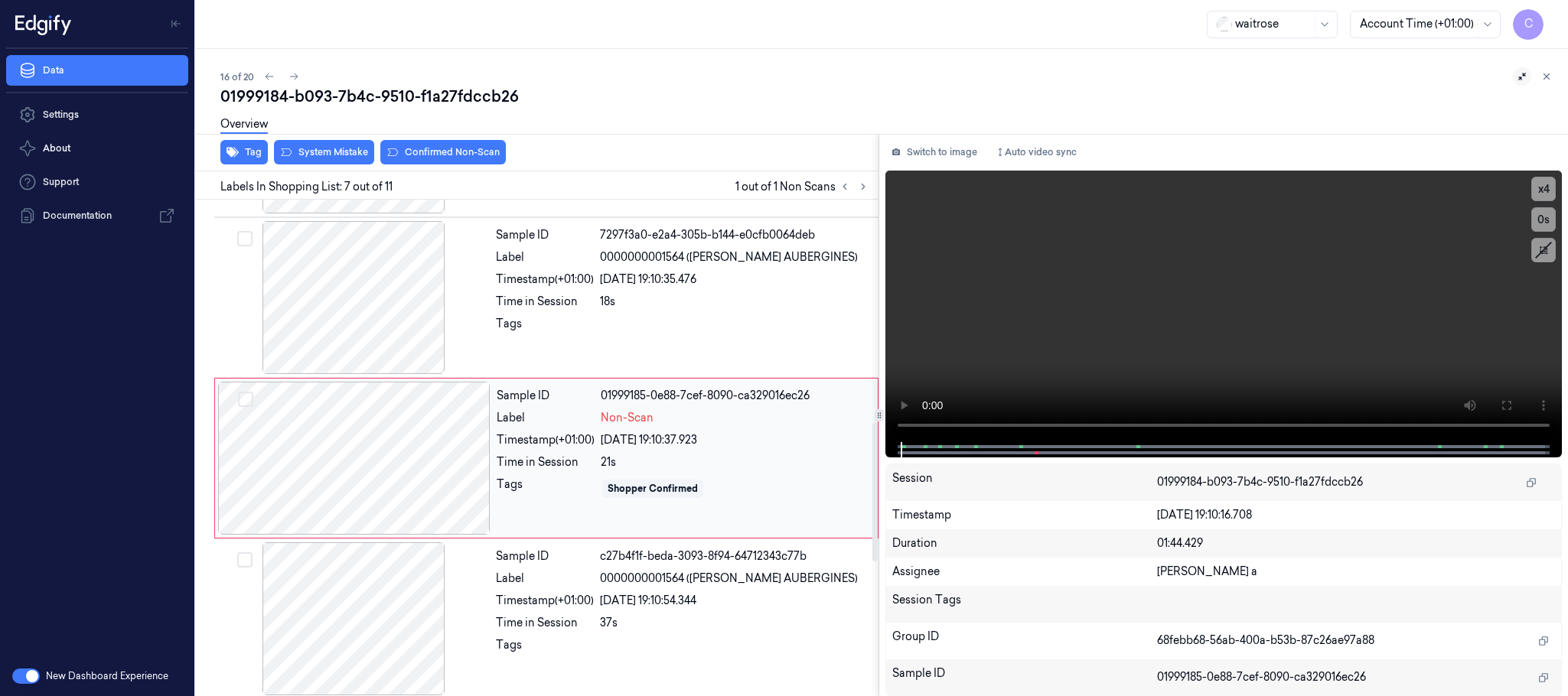
scroll to position [800, 0]
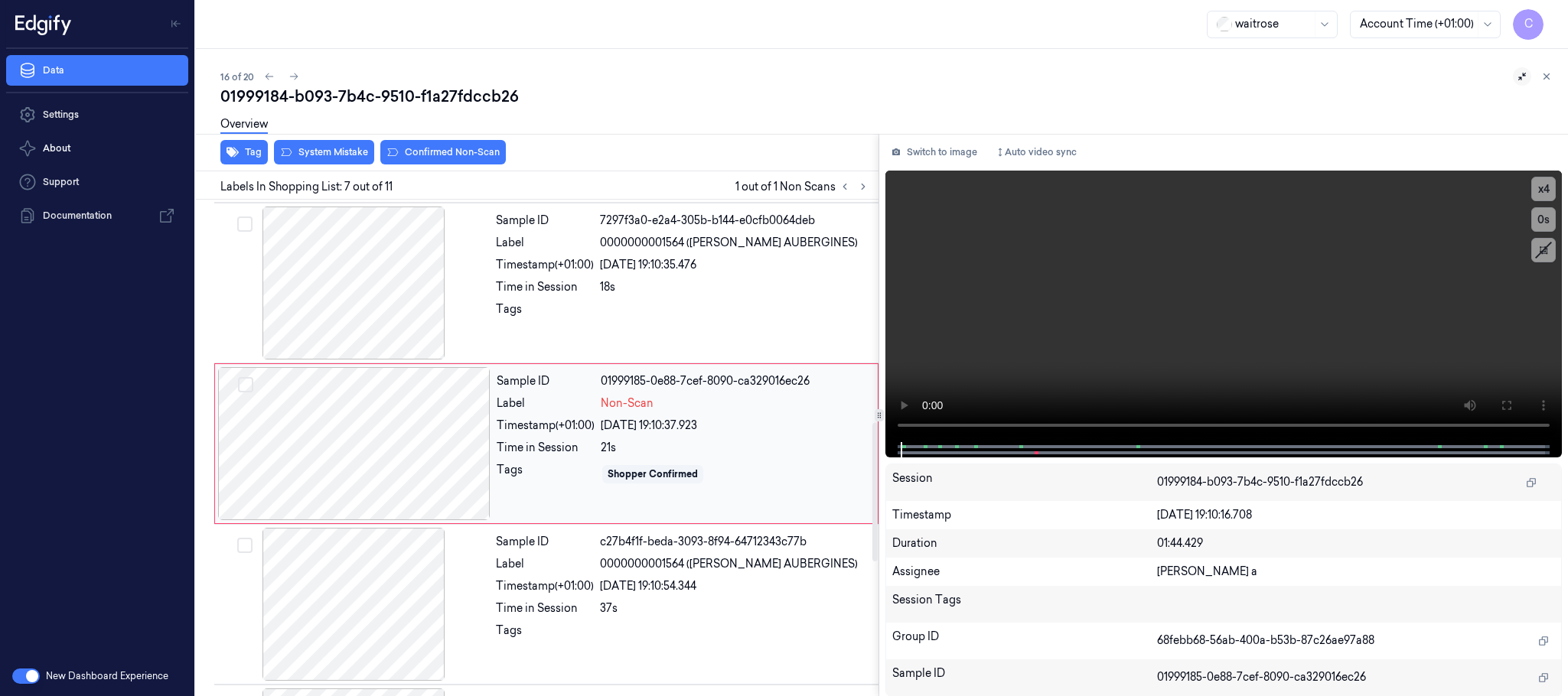
click at [473, 454] on div at bounding box center [354, 444] width 273 height 153
click at [320, 305] on div at bounding box center [353, 283] width 273 height 153
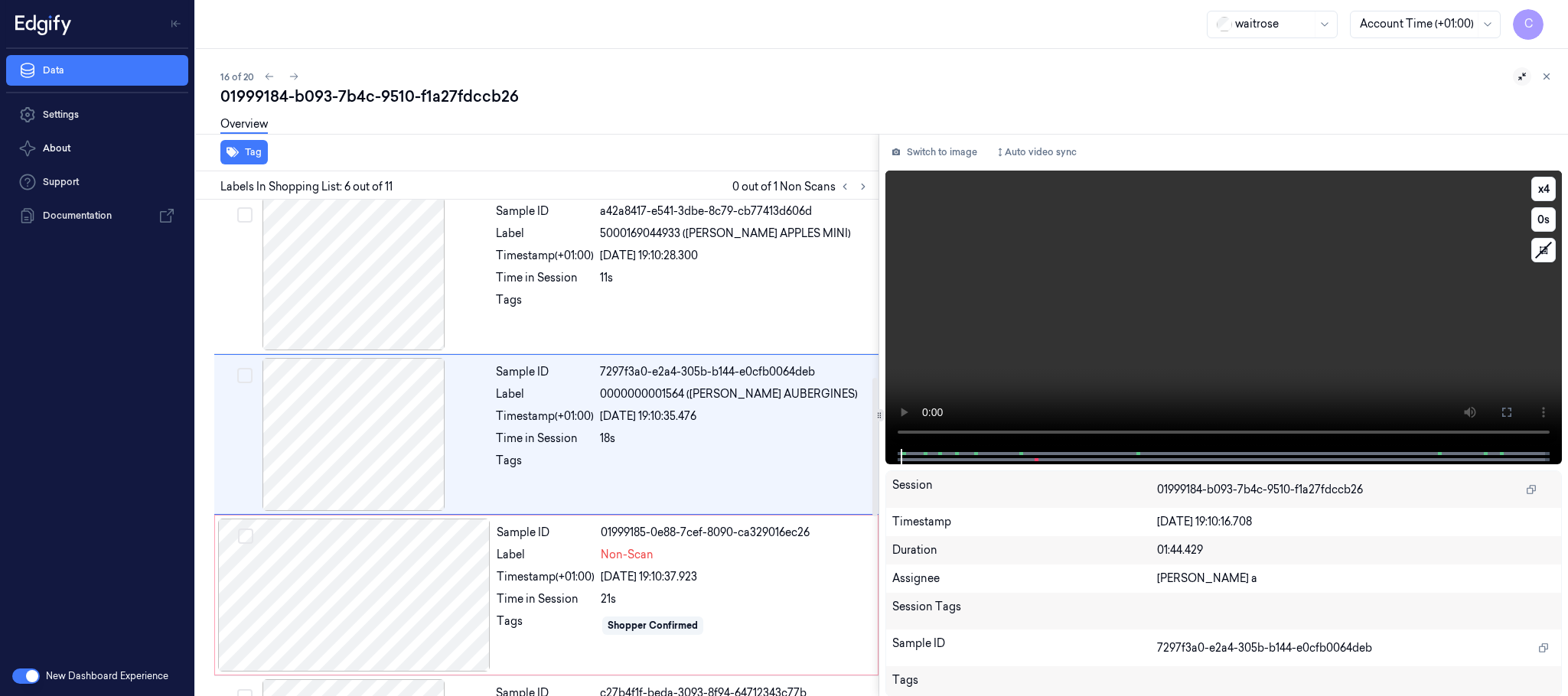
scroll to position [638, 0]
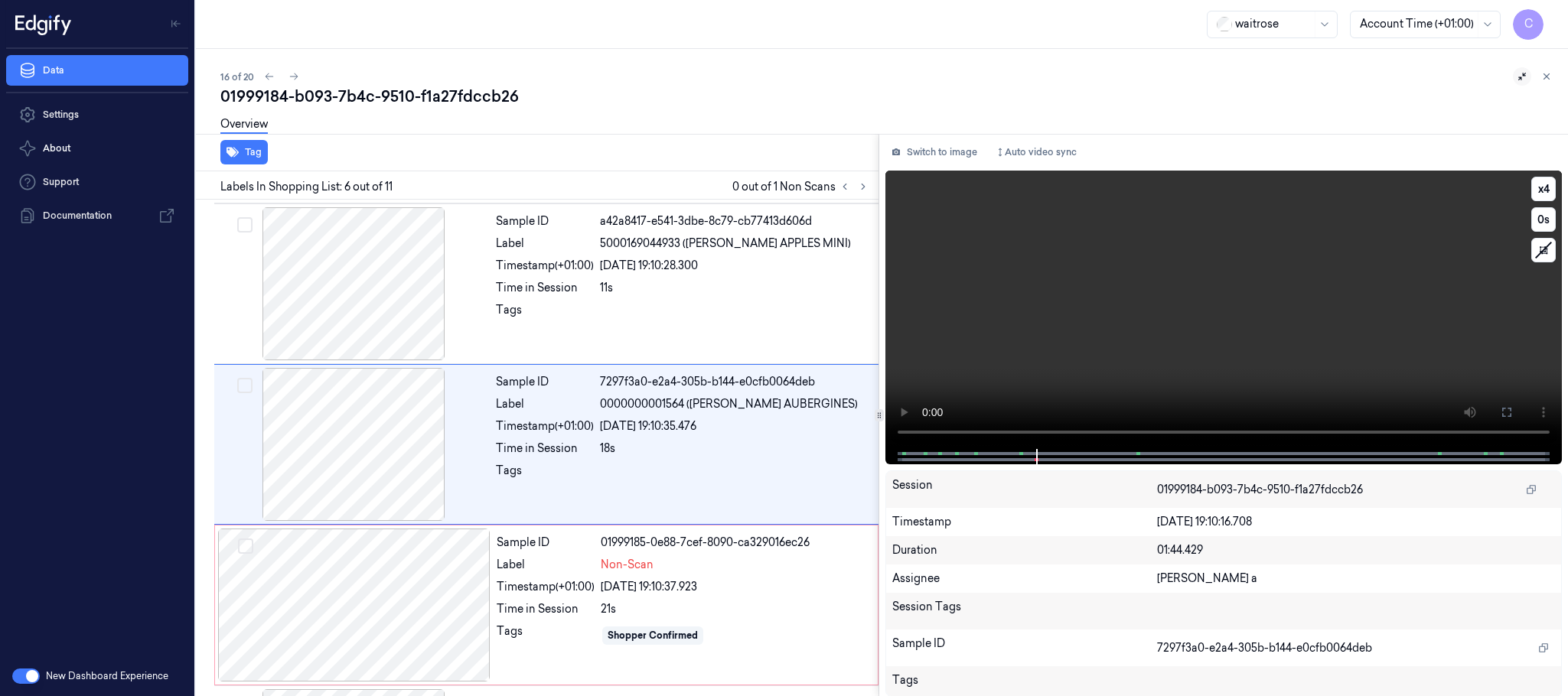
click at [1216, 349] on video at bounding box center [1223, 309] width 676 height 278
click at [334, 601] on div at bounding box center [354, 605] width 273 height 153
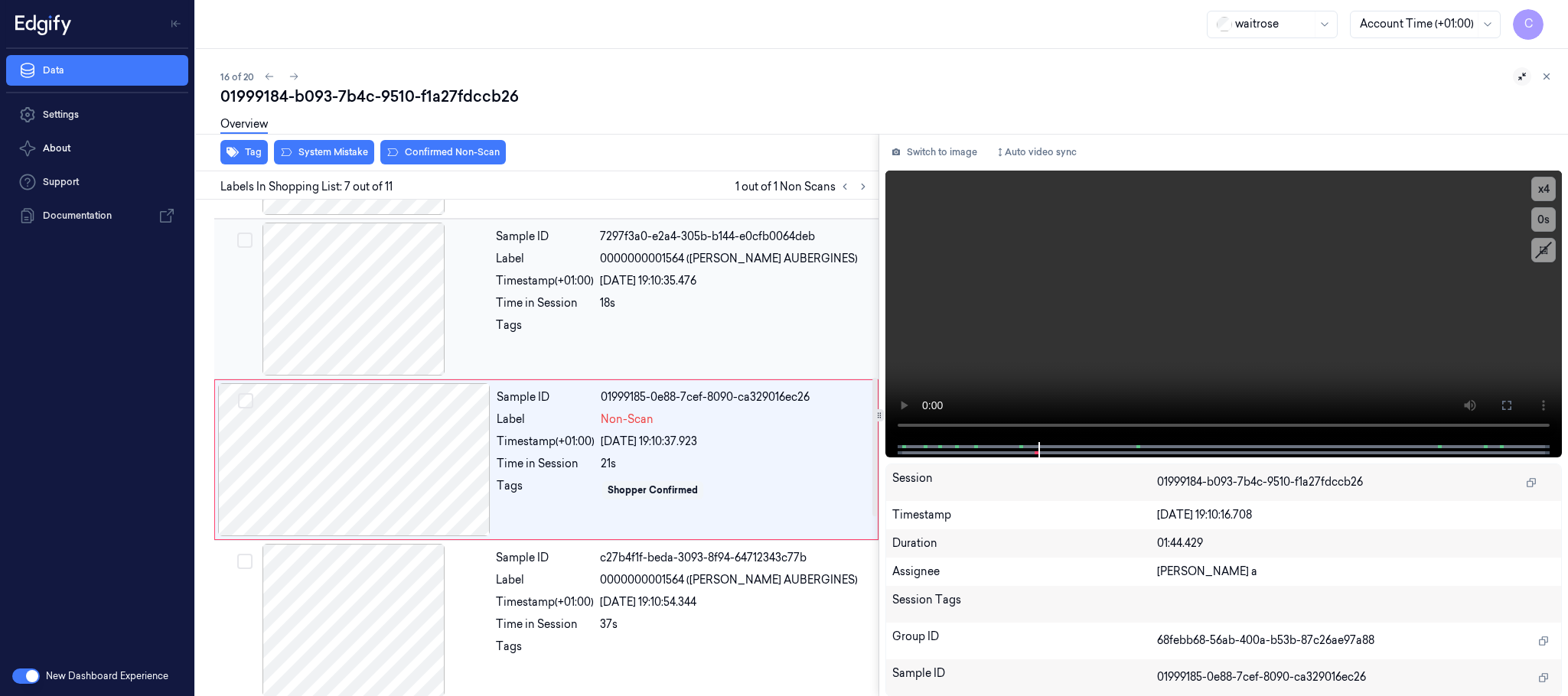
scroll to position [800, 0]
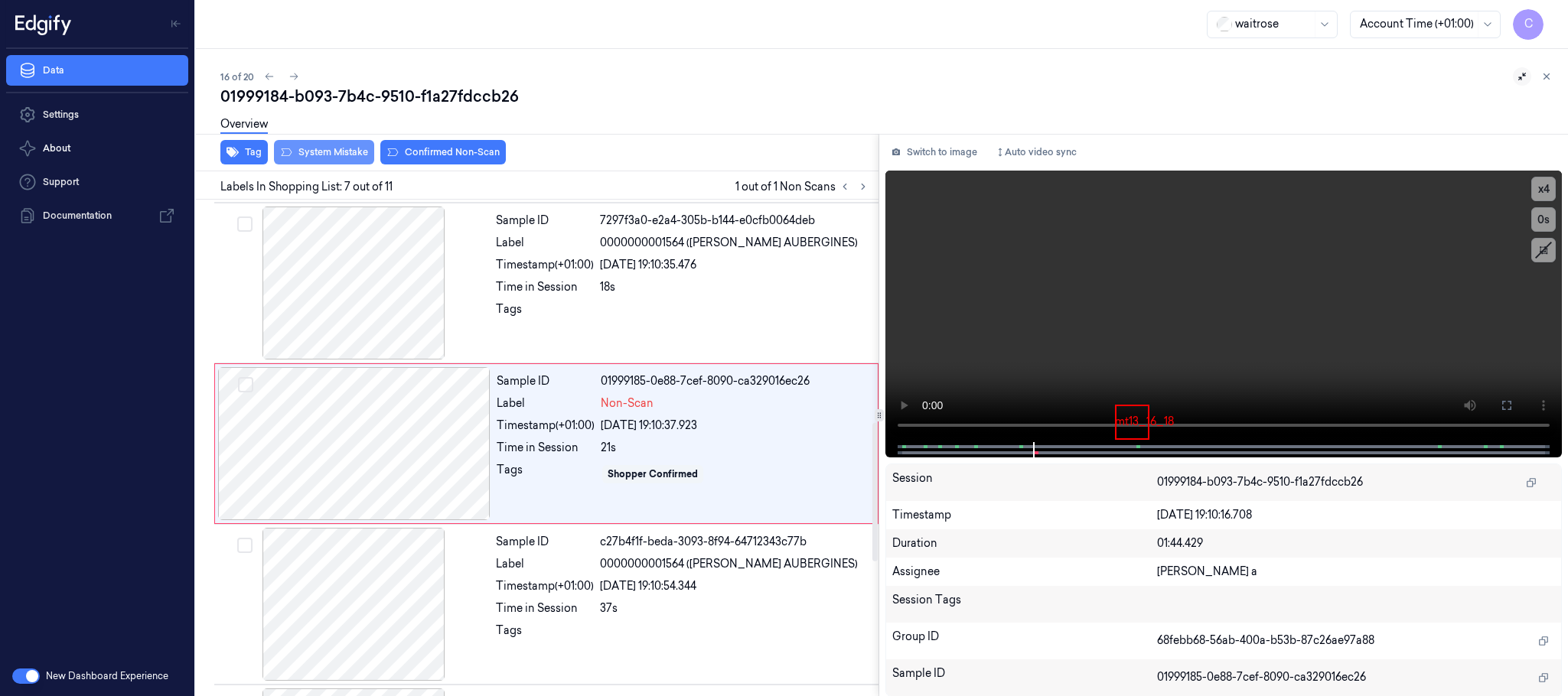
click at [329, 149] on button "System Mistake" at bounding box center [324, 152] width 101 height 24
click at [446, 157] on button "Unusual Activity" at bounding box center [438, 152] width 102 height 24
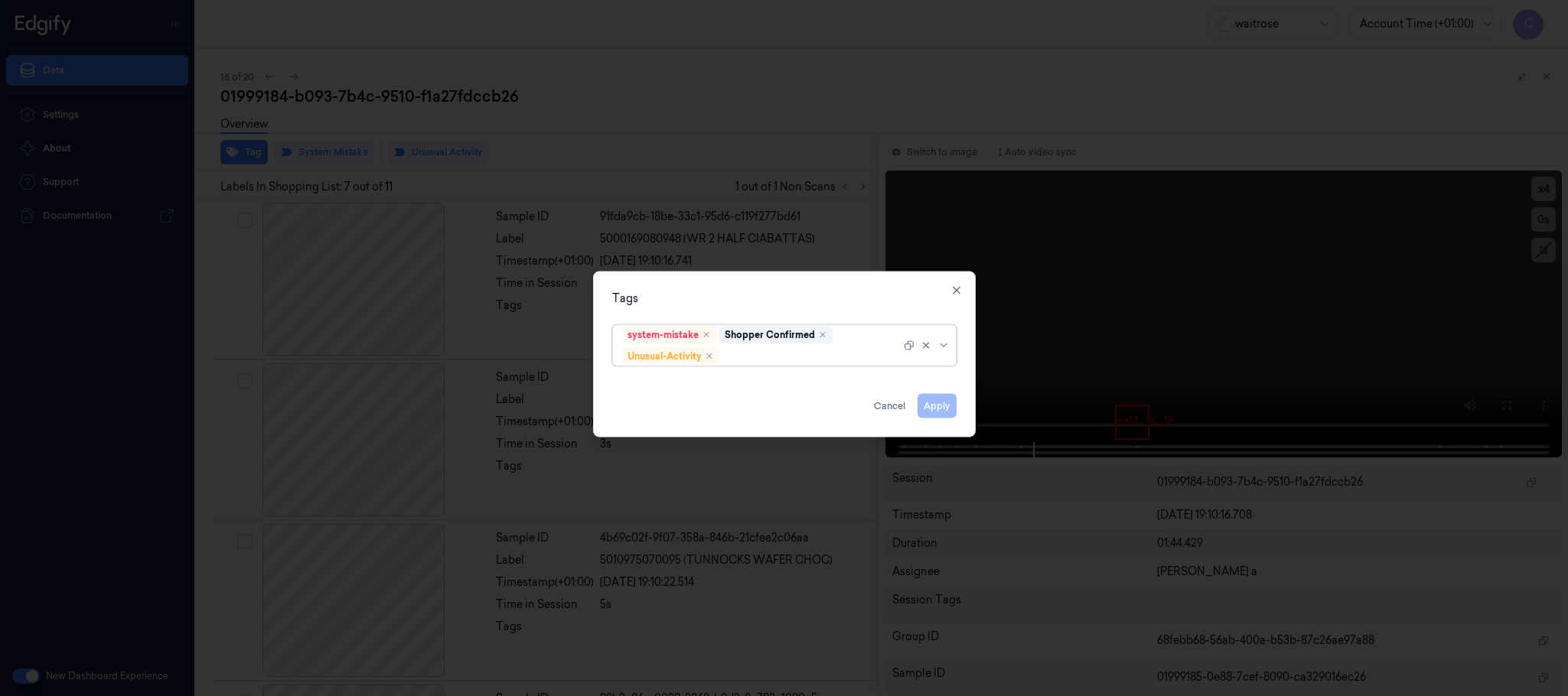
scroll to position [800, 0]
type input "pic"
click at [646, 391] on div "Picklist item alert" at bounding box center [666, 387] width 88 height 16
click at [829, 294] on div "Tags" at bounding box center [784, 299] width 344 height 16
click at [928, 403] on button "Apply" at bounding box center [937, 406] width 39 height 24
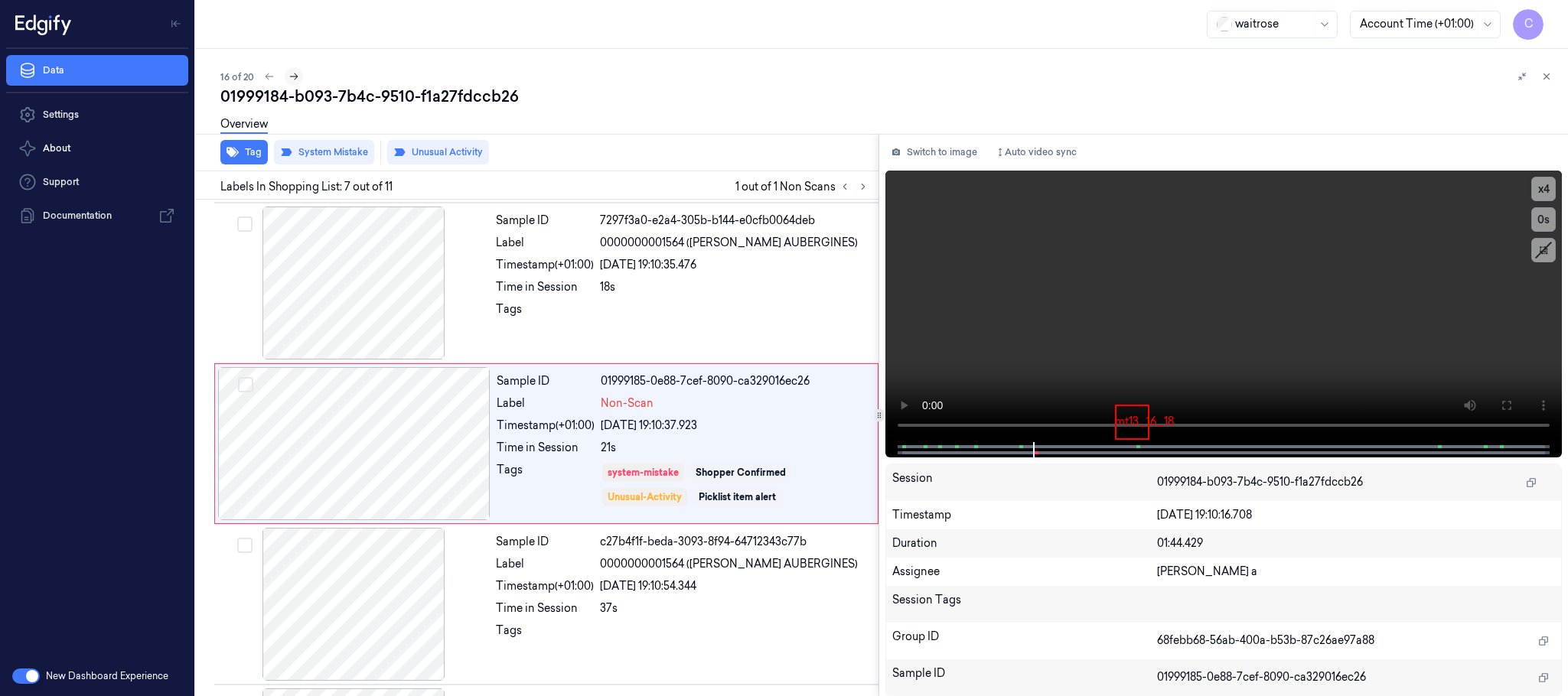
click at [296, 73] on icon at bounding box center [293, 76] width 10 height 10
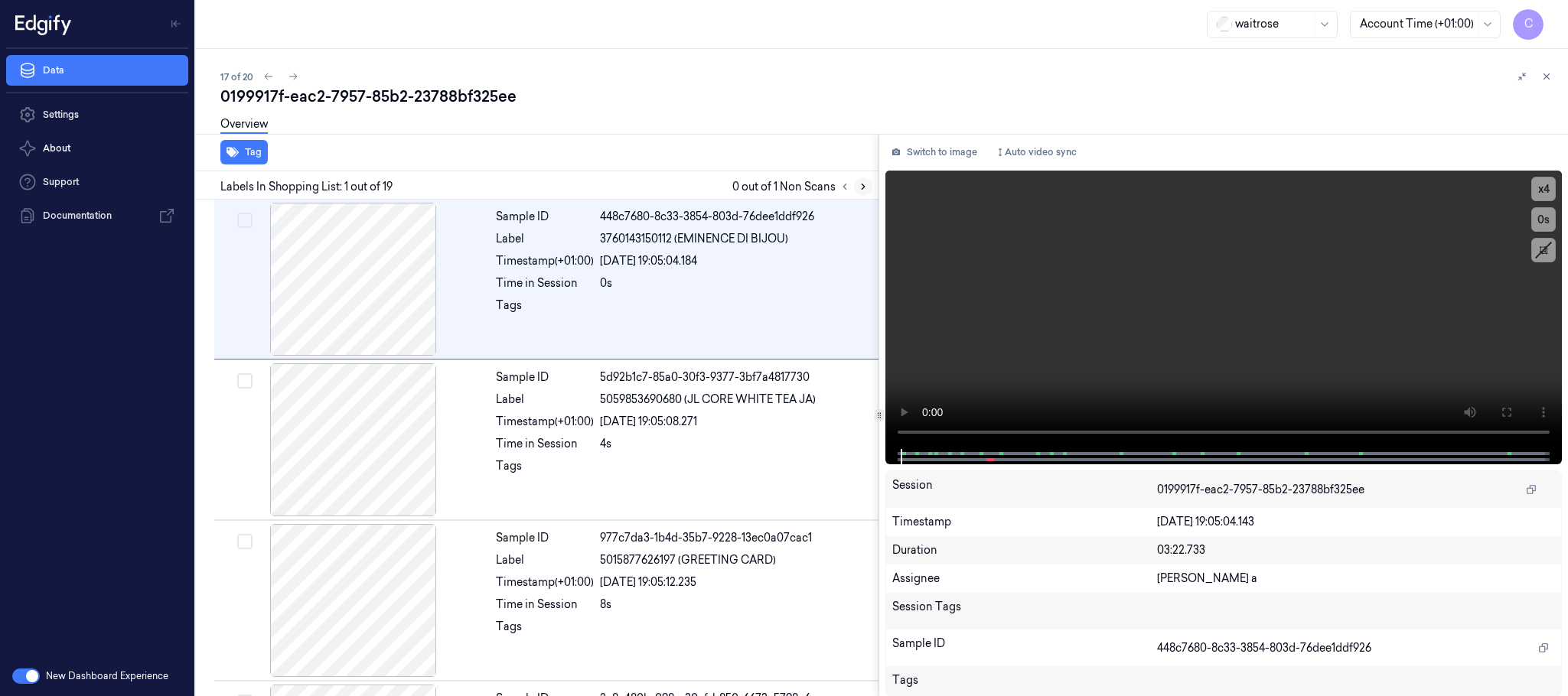
click at [864, 183] on icon at bounding box center [863, 186] width 10 height 10
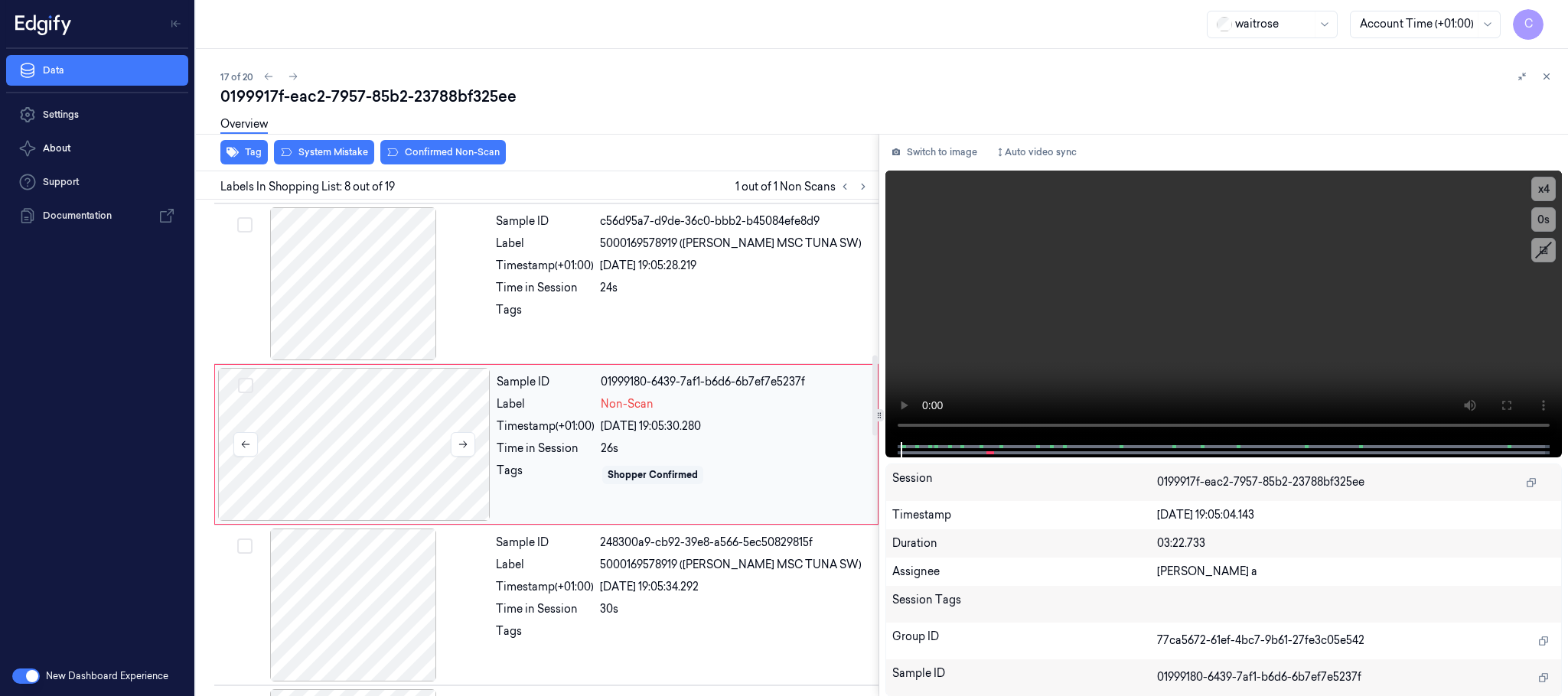
scroll to position [960, 0]
click at [459, 448] on icon at bounding box center [462, 443] width 10 height 10
click at [341, 310] on div at bounding box center [353, 283] width 273 height 153
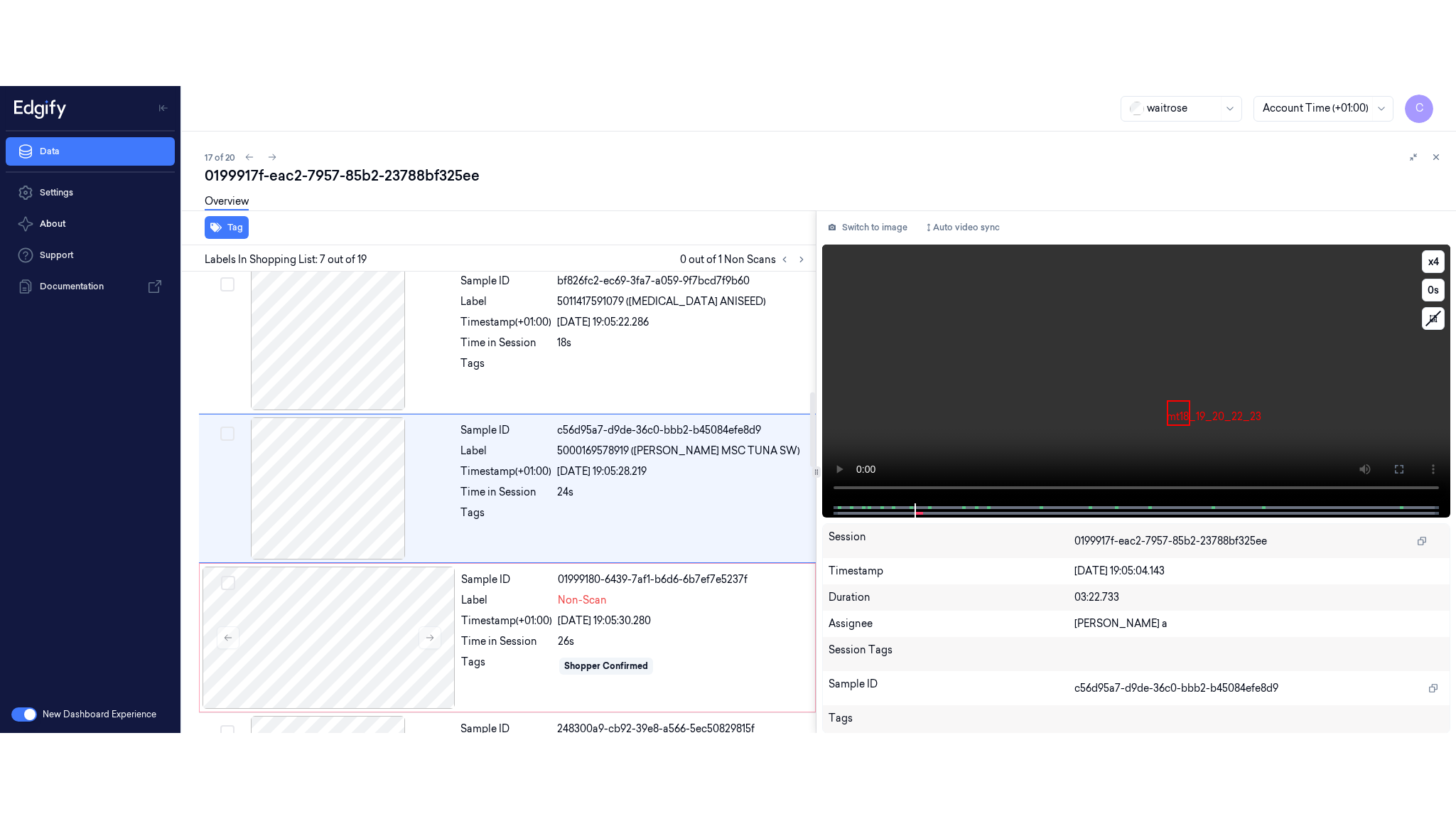
scroll to position [743, 0]
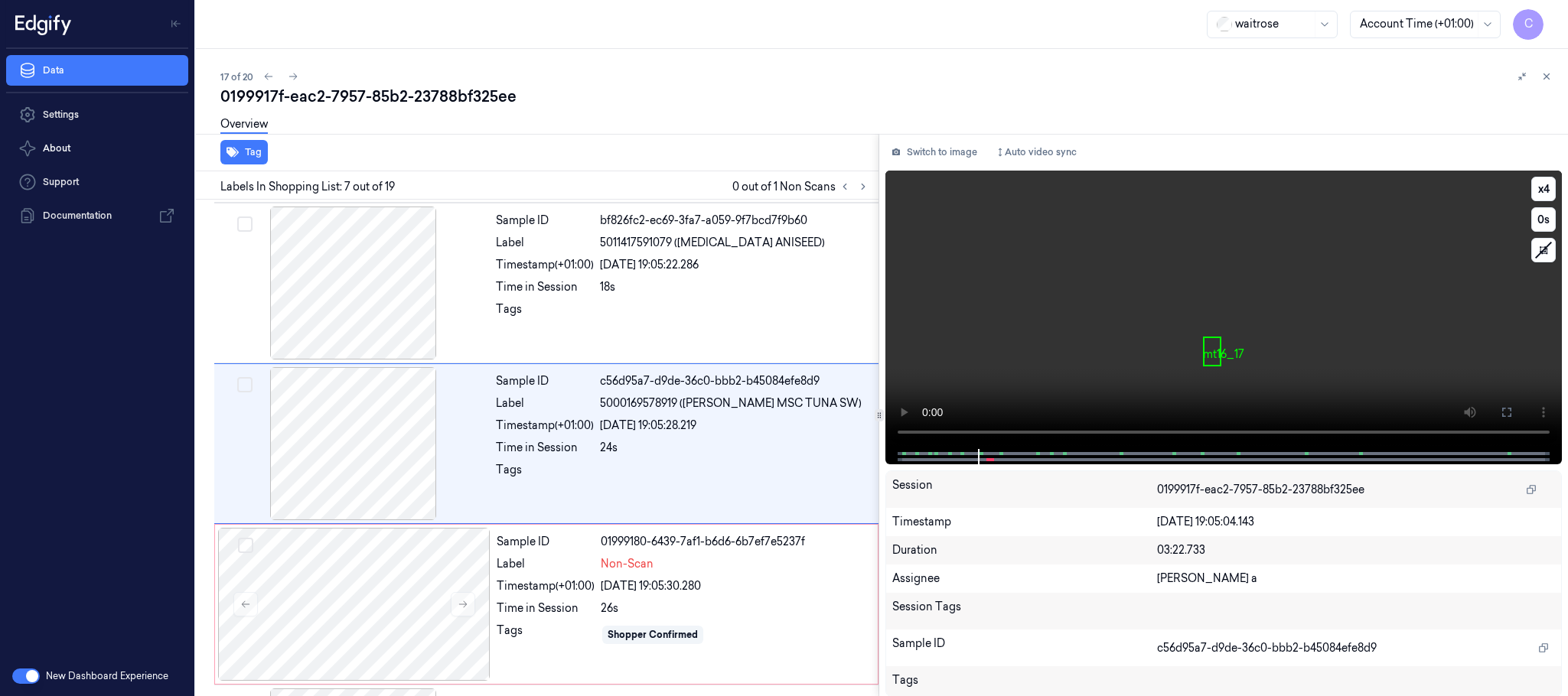
click at [1233, 317] on video at bounding box center [1223, 309] width 676 height 278
click at [1512, 411] on icon at bounding box center [1507, 411] width 12 height 12
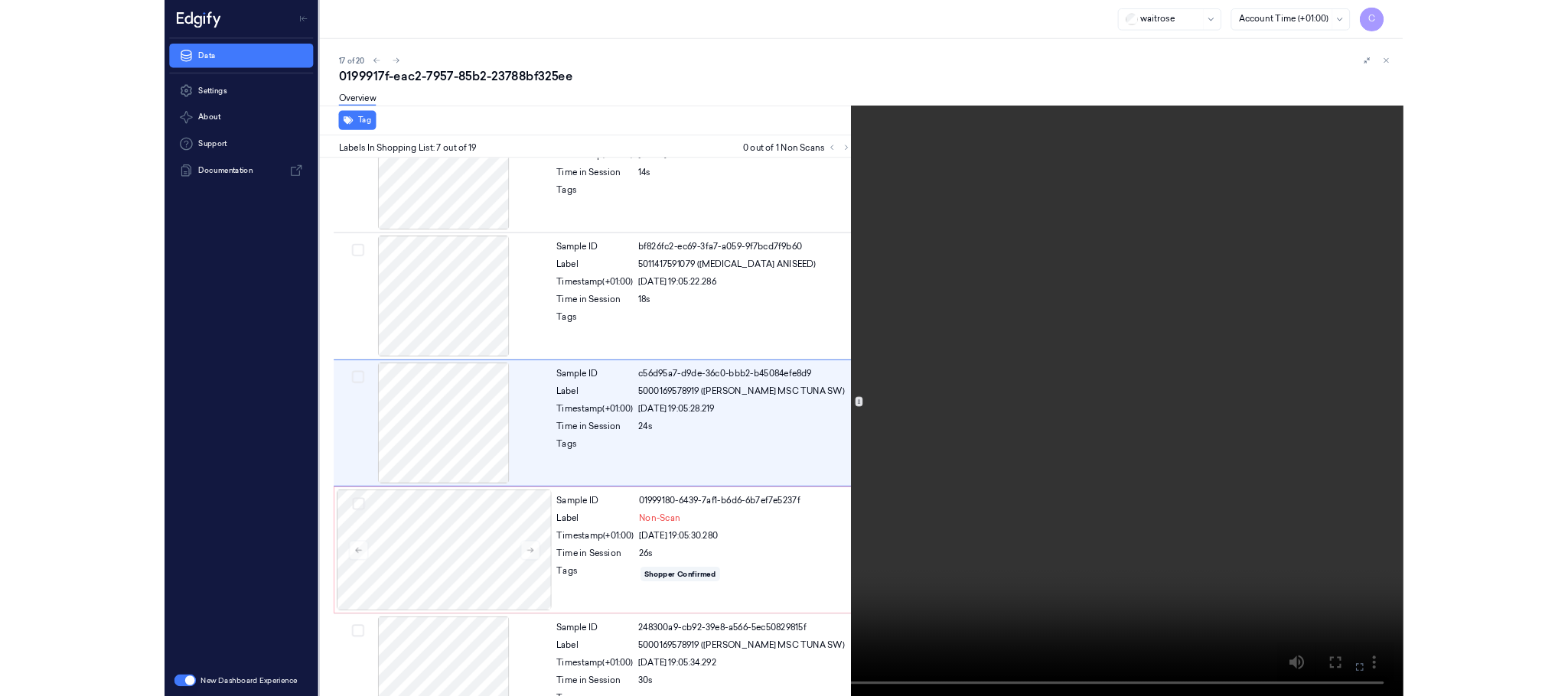
scroll to position [706, 0]
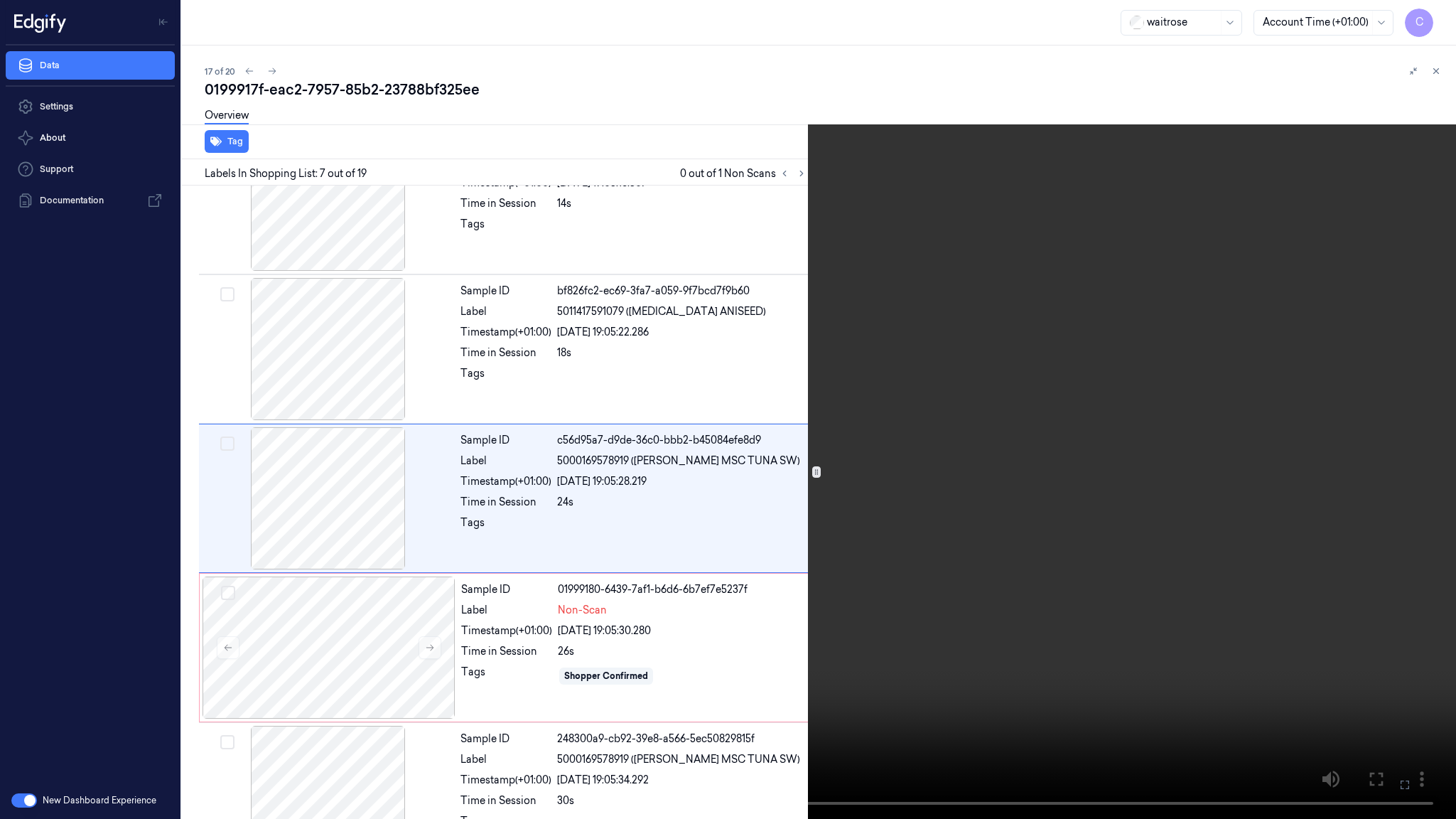
click at [1036, 122] on video at bounding box center [728, 409] width 1456 height 819
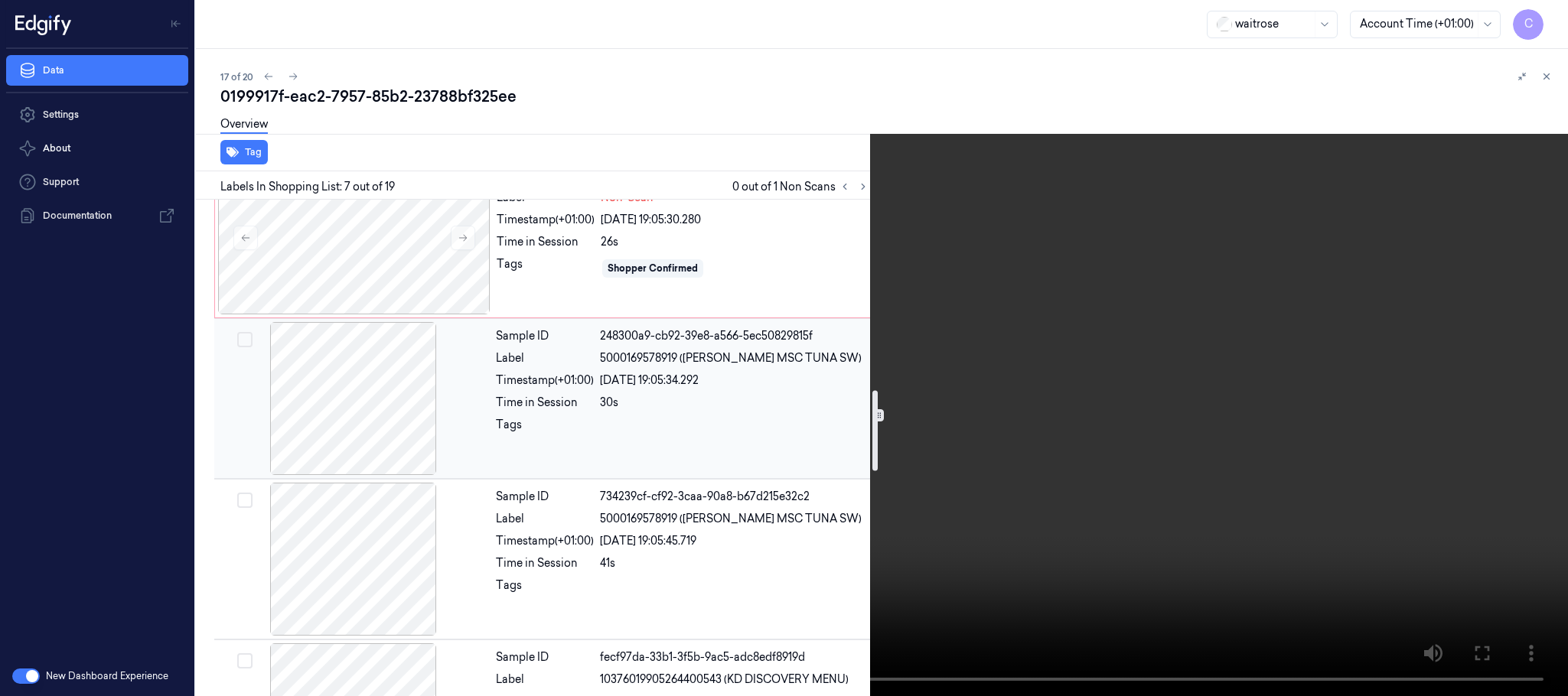
scroll to position [1280, 0]
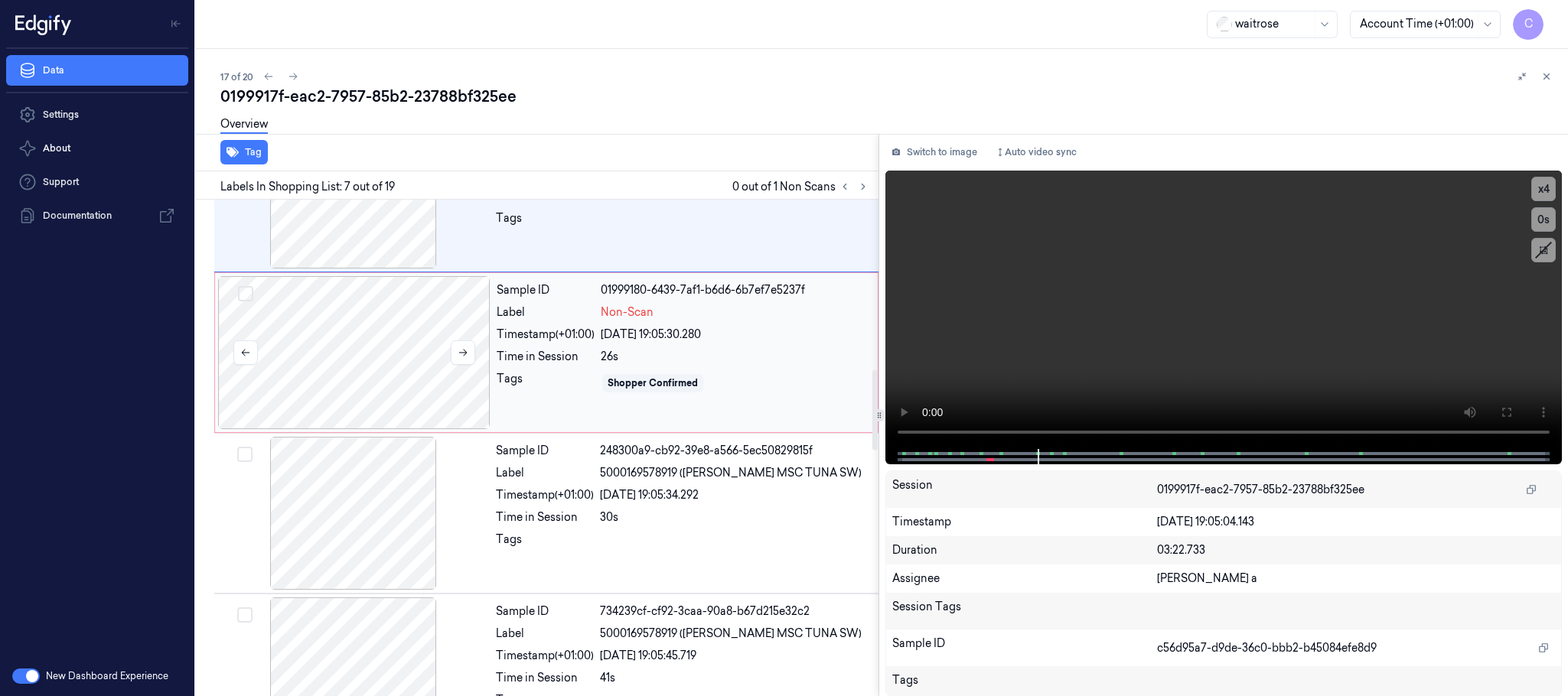
click at [334, 358] on div at bounding box center [354, 353] width 273 height 153
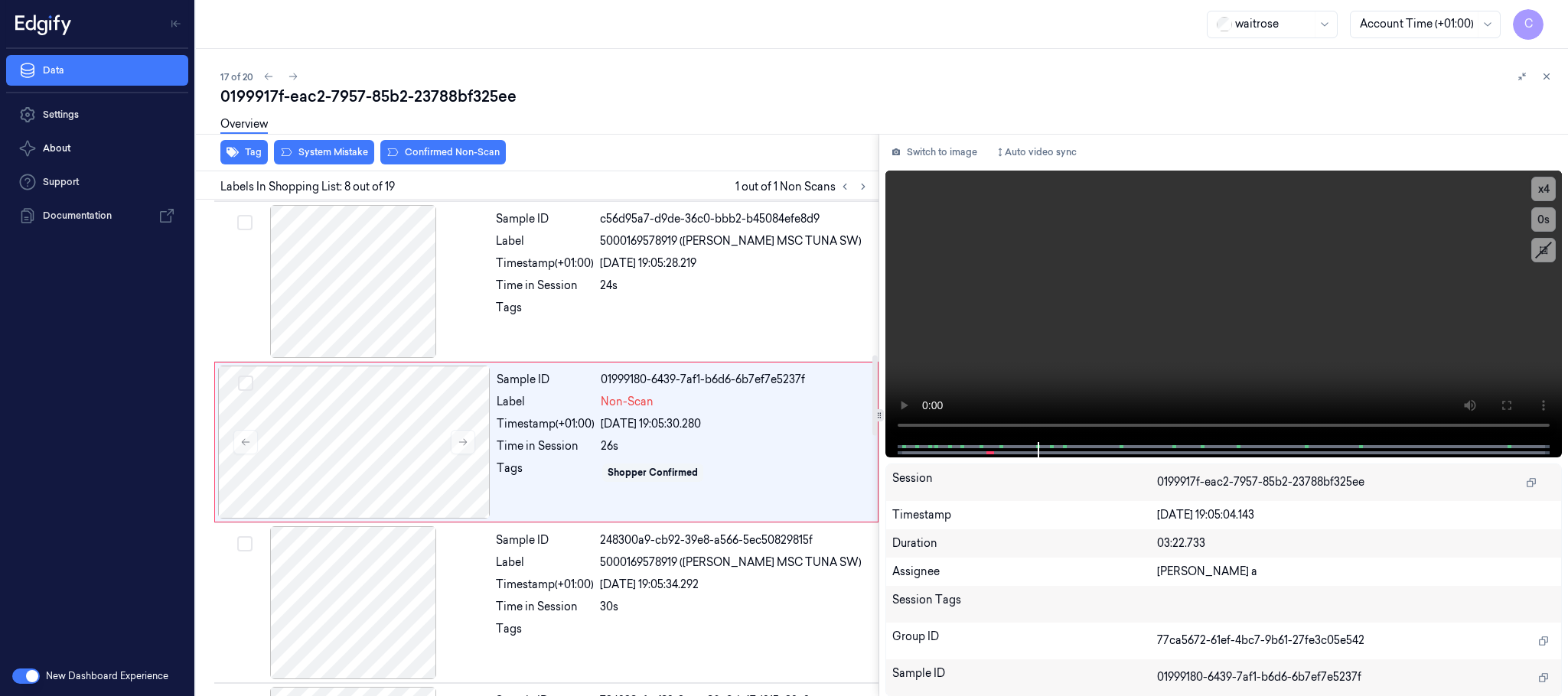
scroll to position [960, 0]
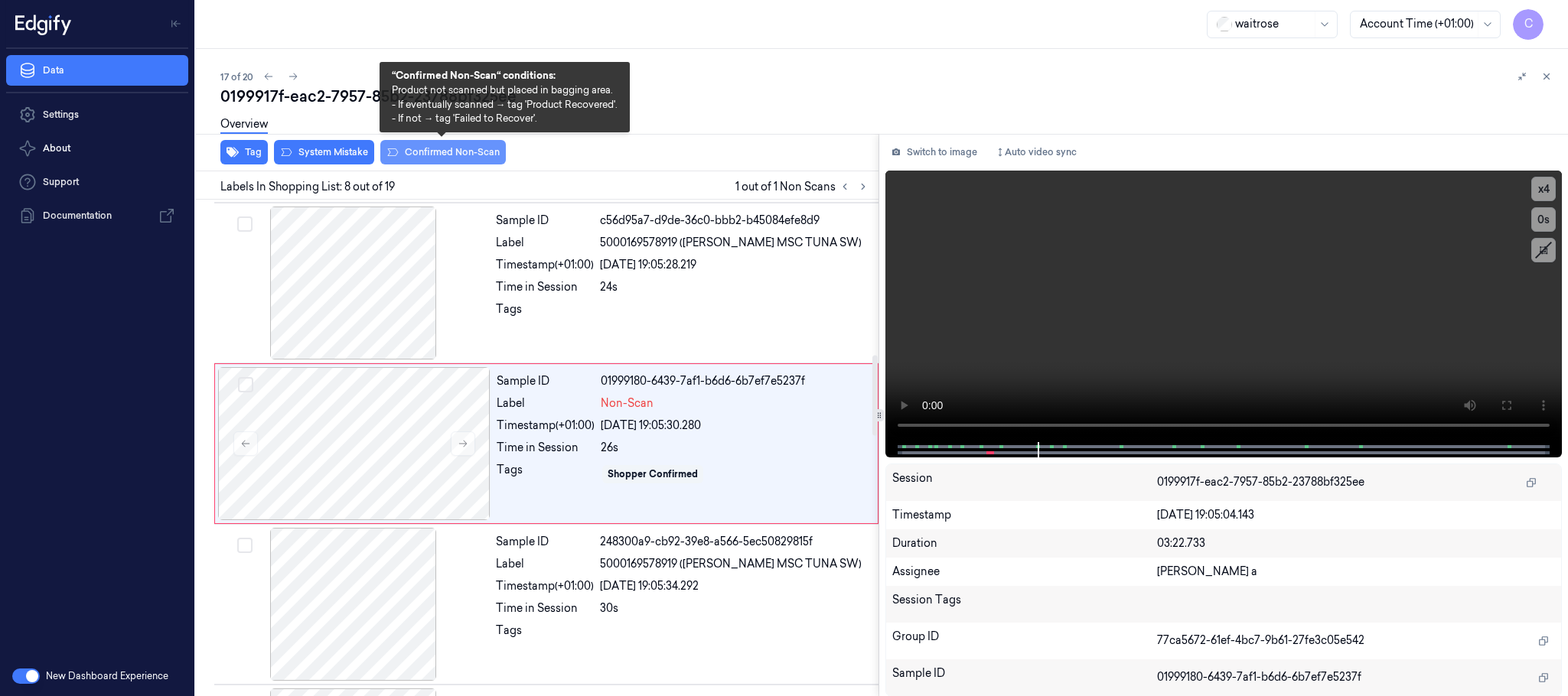
click at [421, 152] on button "Confirmed Non-Scan" at bounding box center [443, 152] width 125 height 24
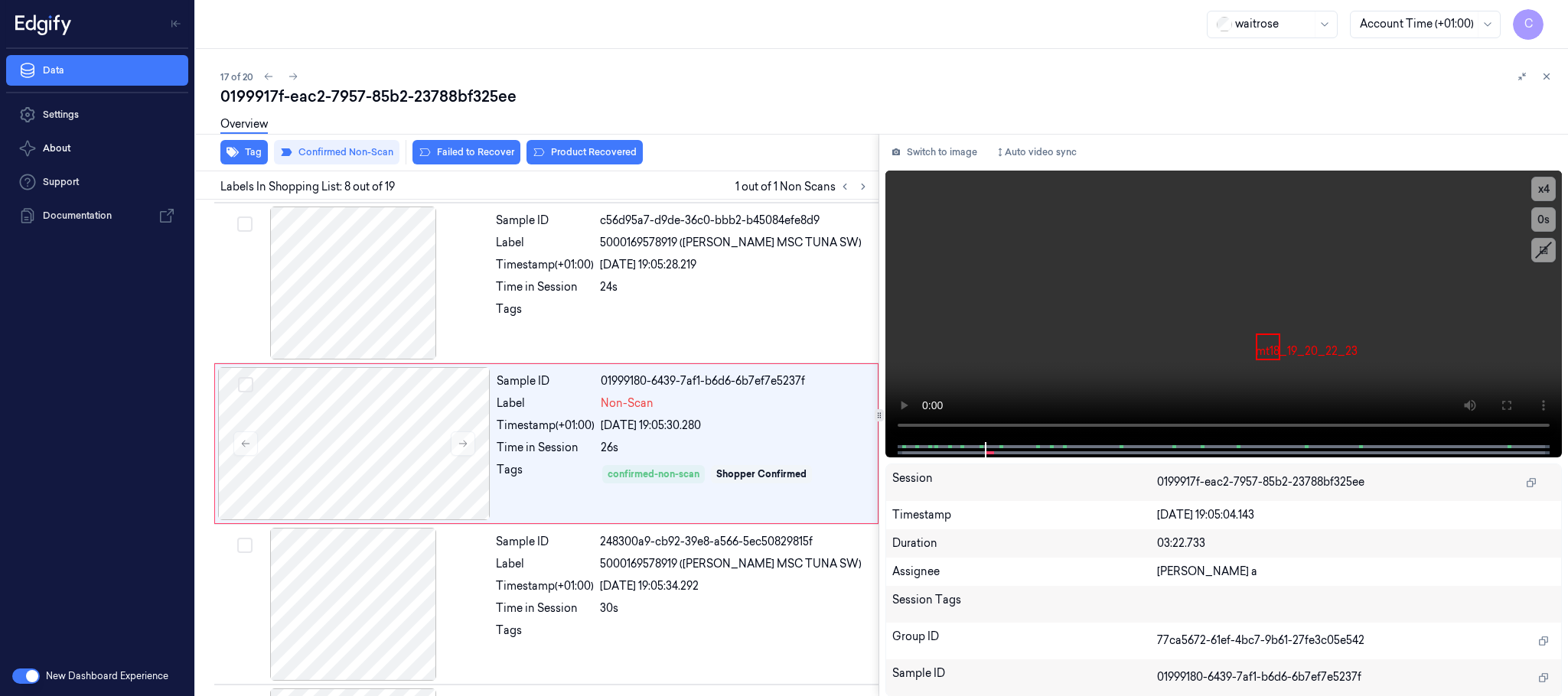
click at [556, 152] on button "Product Recovered" at bounding box center [585, 152] width 117 height 24
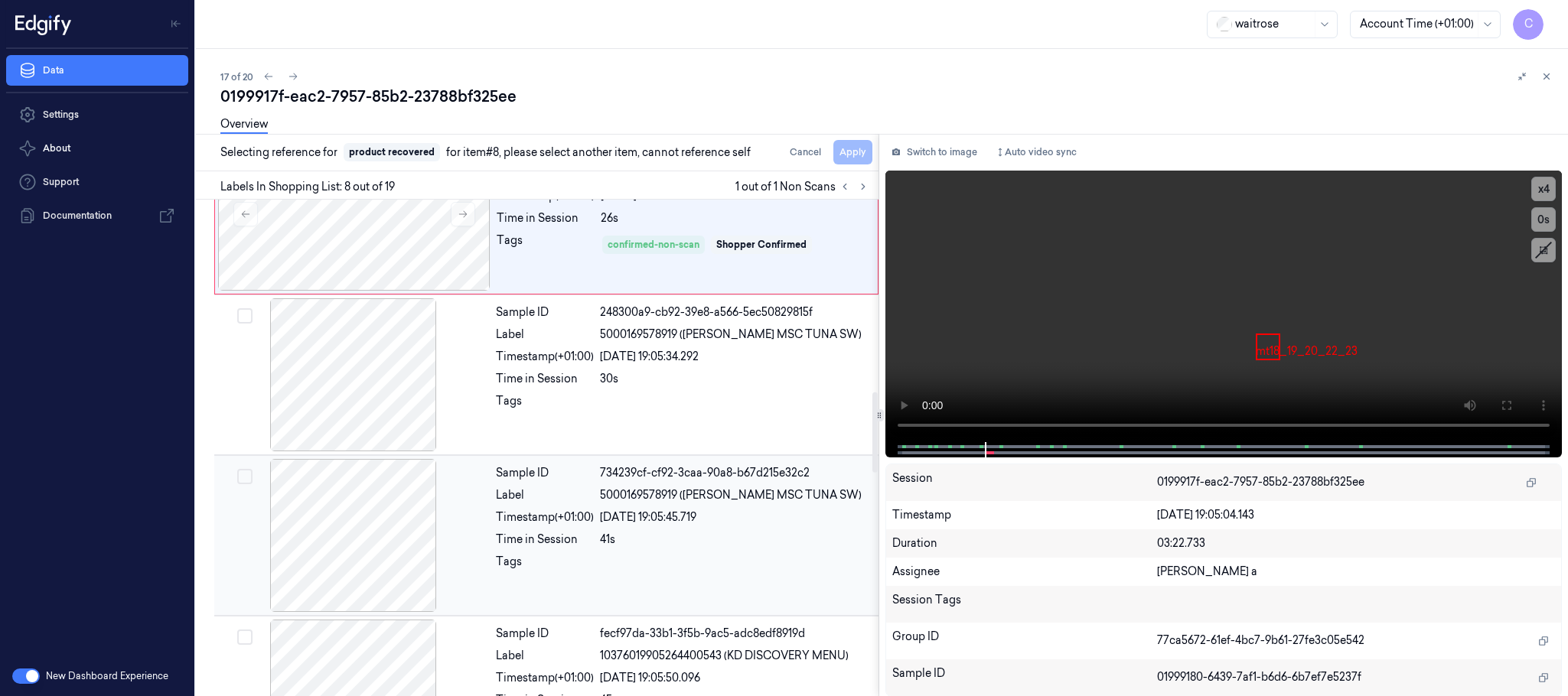
click at [377, 533] on div at bounding box center [353, 535] width 273 height 153
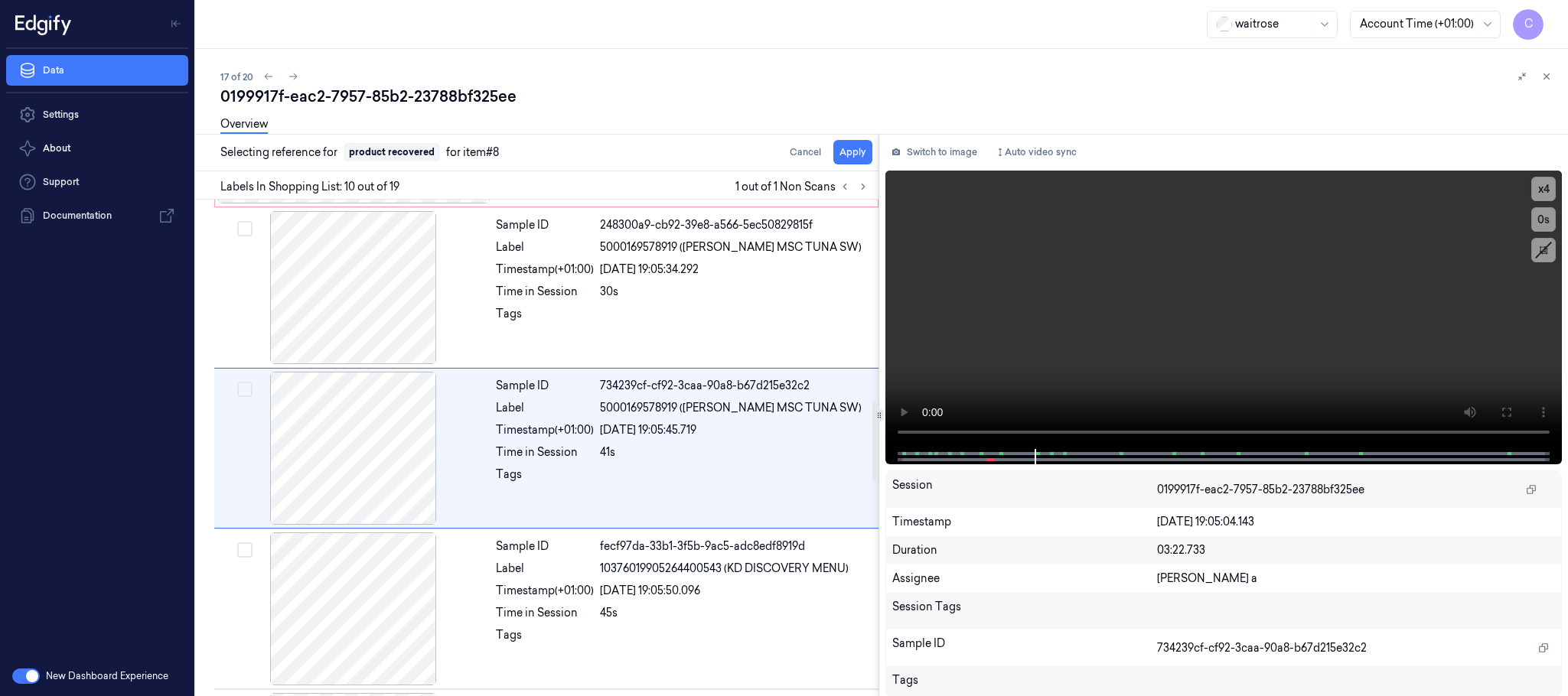
scroll to position [1284, 0]
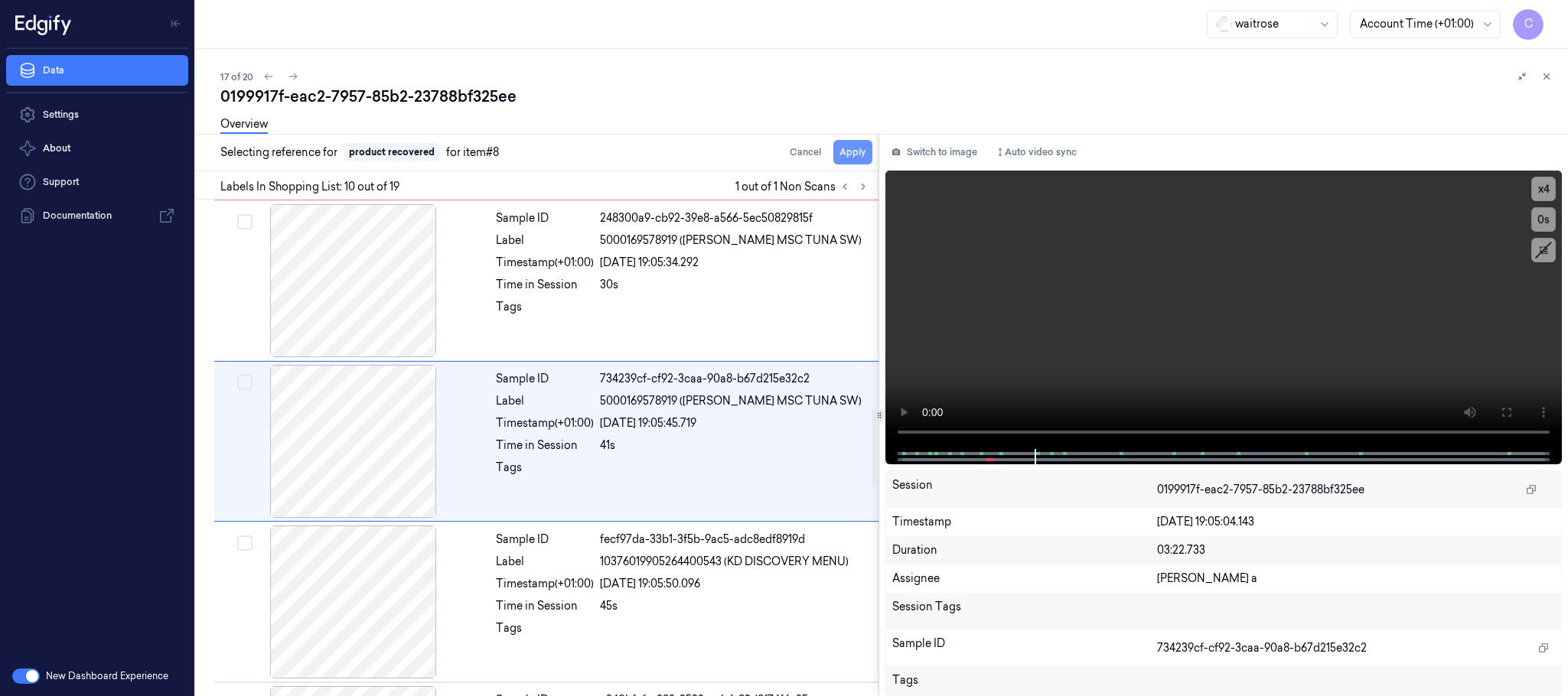
click at [848, 156] on button "Apply" at bounding box center [853, 152] width 39 height 24
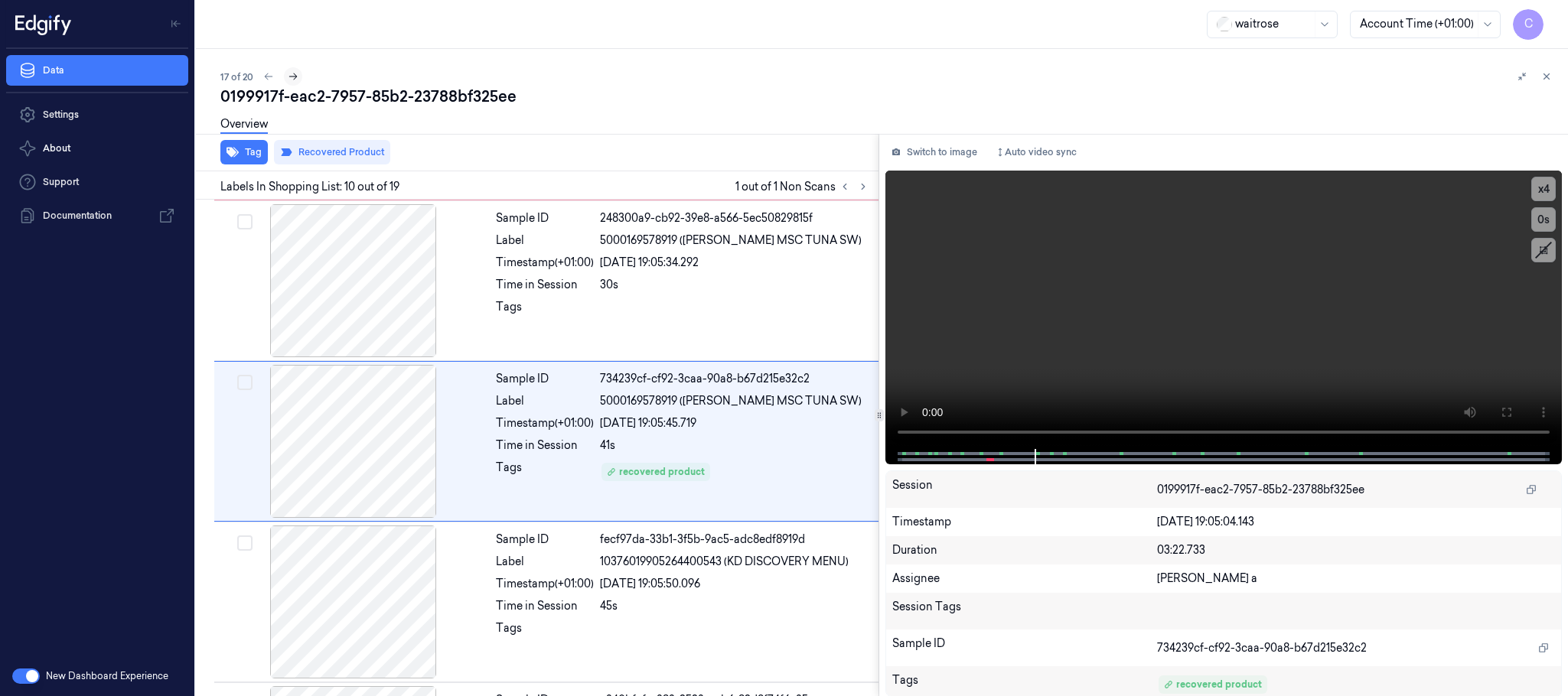
click at [294, 76] on icon at bounding box center [293, 76] width 10 height 10
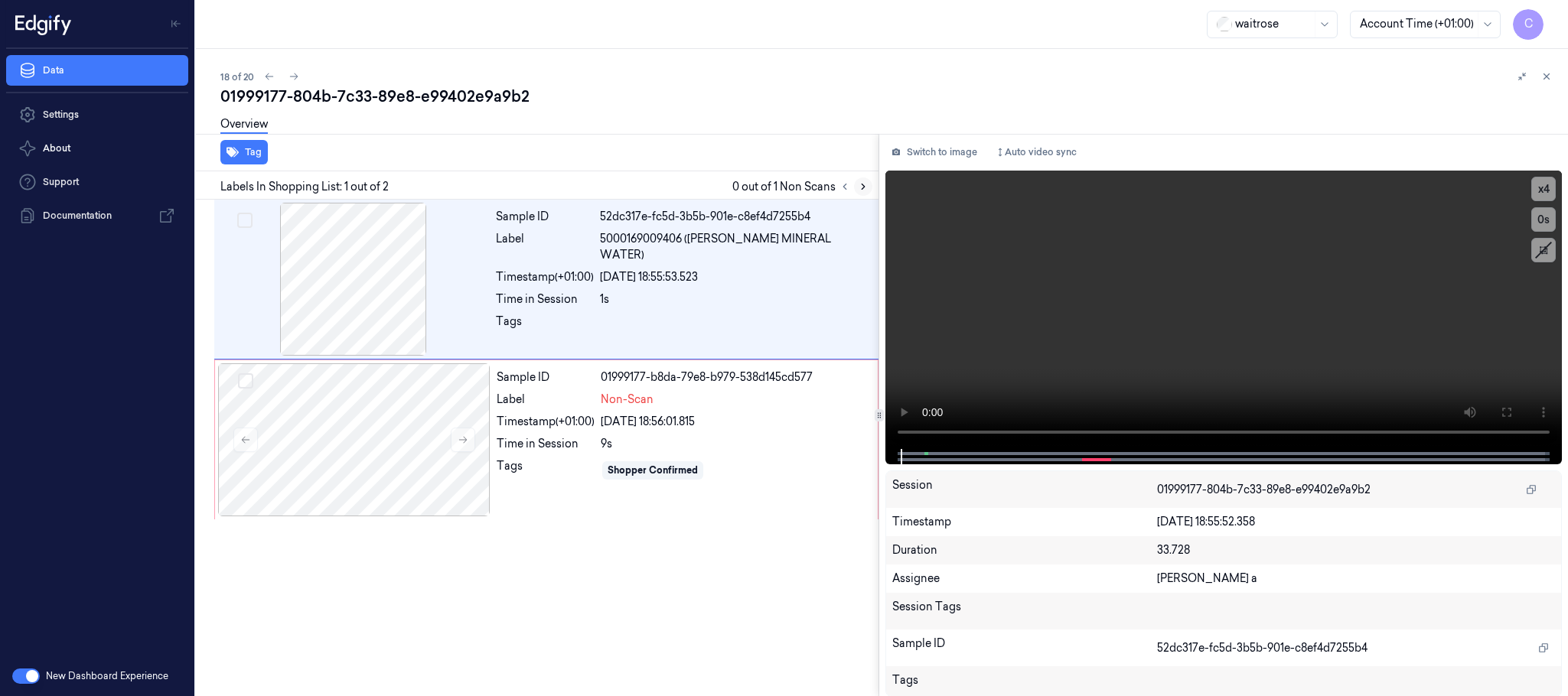
click at [866, 183] on icon at bounding box center [863, 186] width 10 height 10
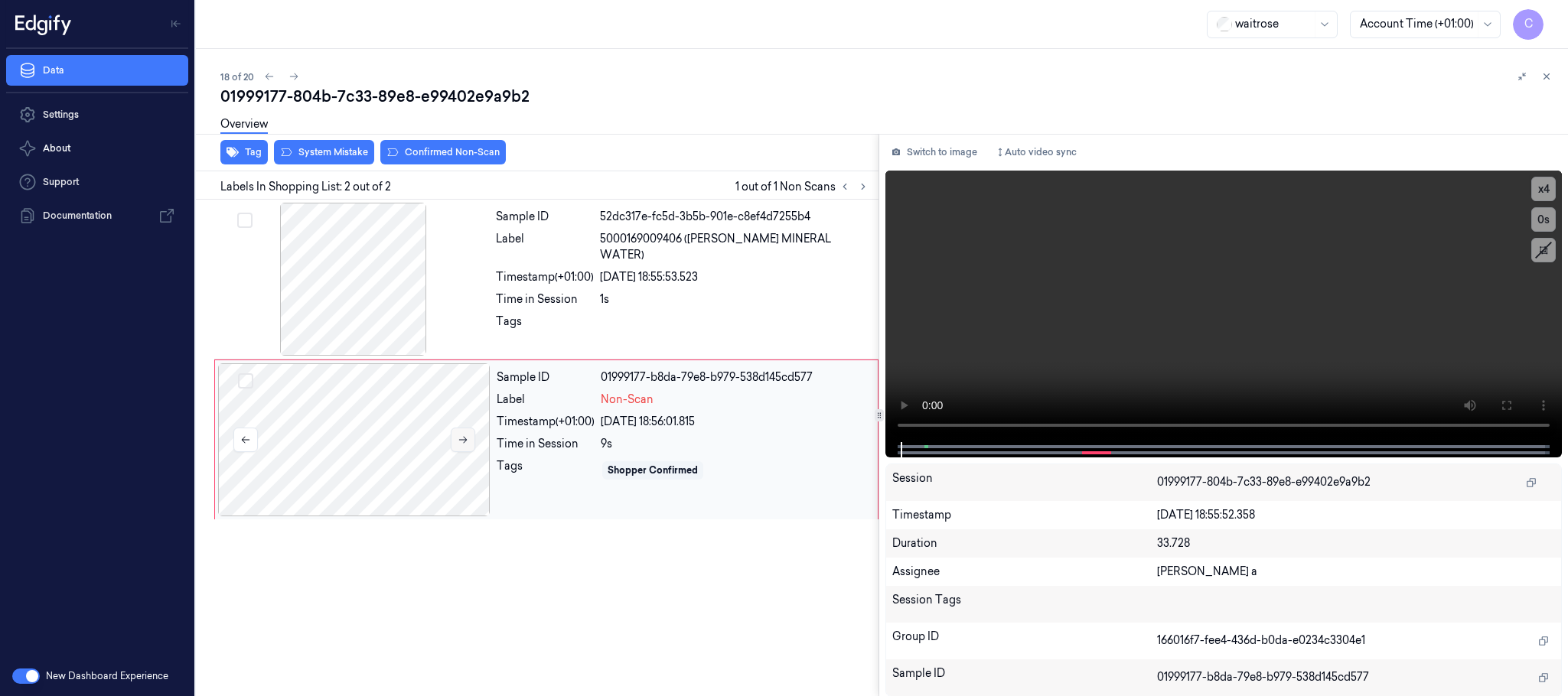
click at [459, 444] on icon at bounding box center [462, 440] width 10 height 10
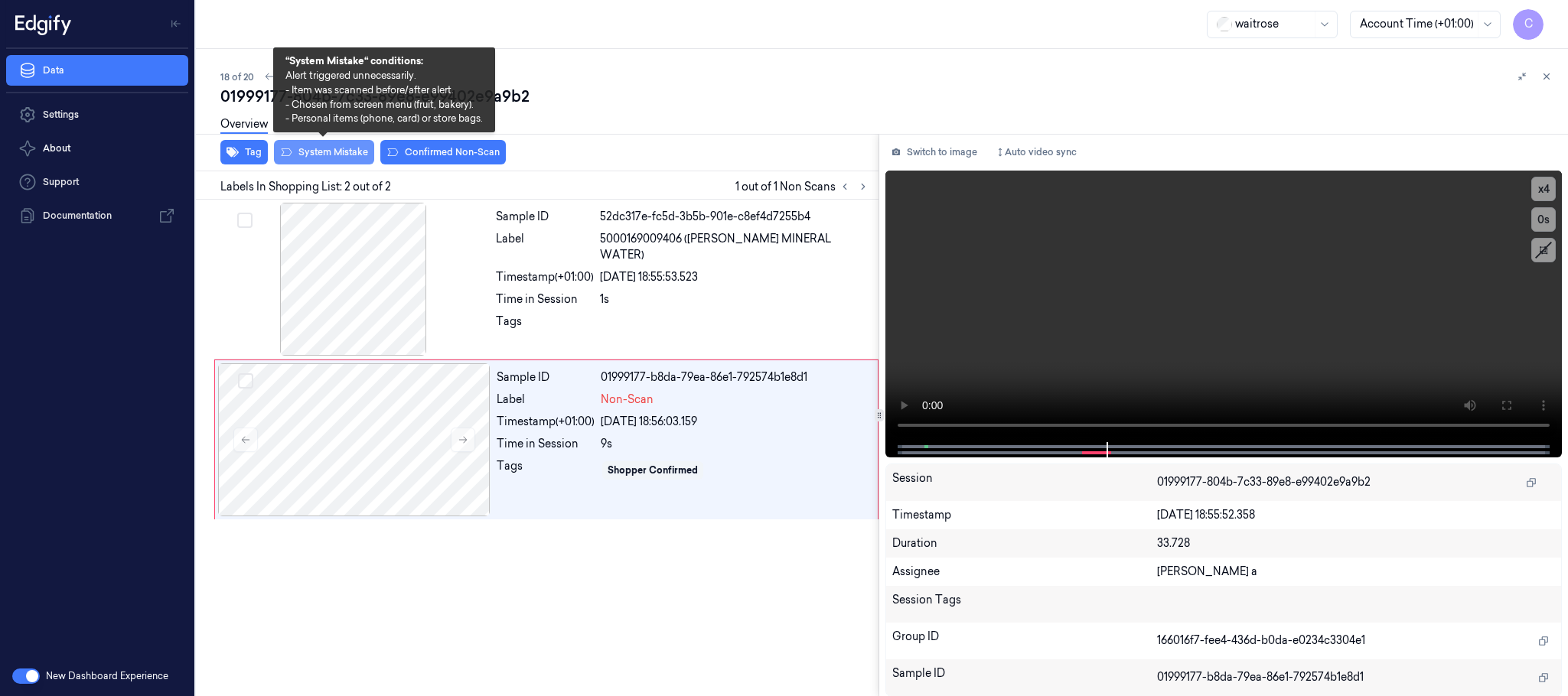
click at [306, 150] on button "System Mistake" at bounding box center [324, 152] width 101 height 24
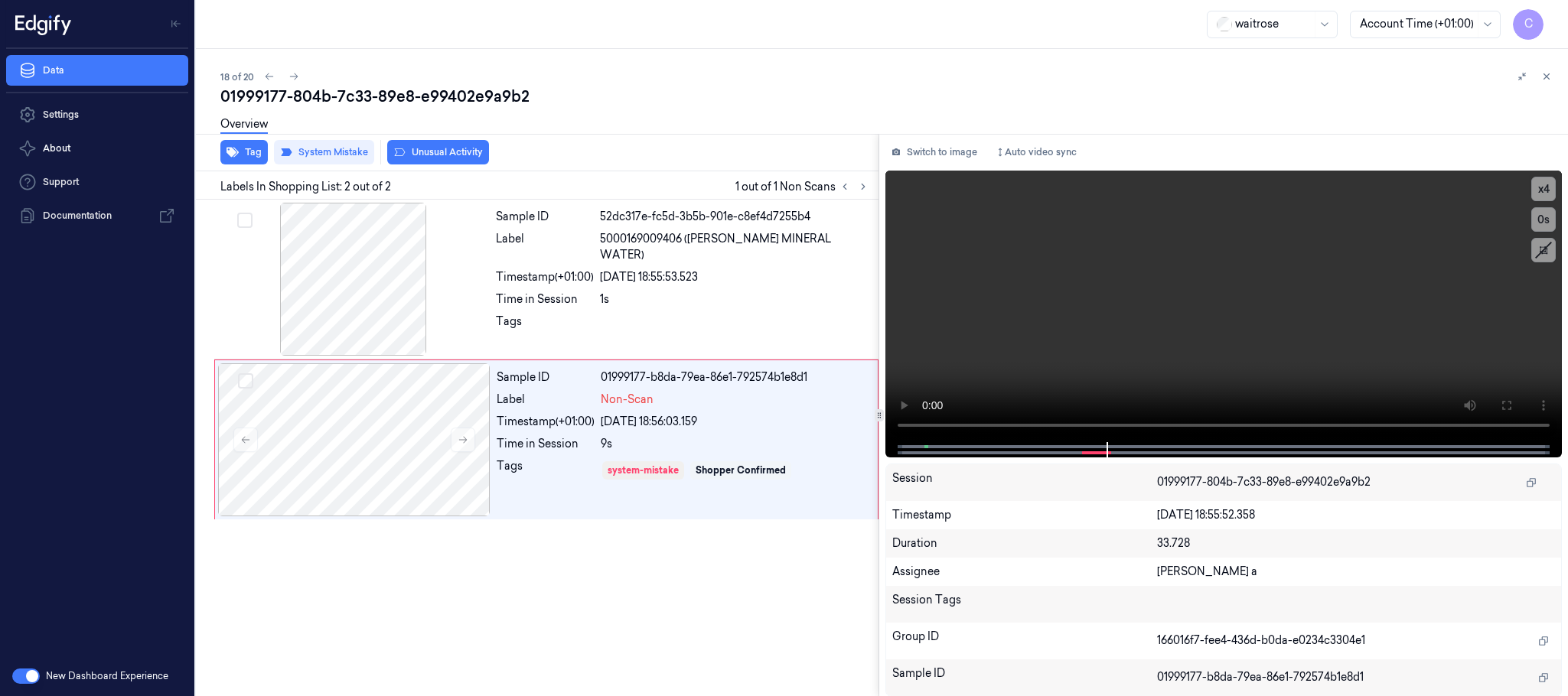
click at [453, 158] on button "Unusual Activity" at bounding box center [438, 152] width 102 height 24
click at [292, 74] on icon at bounding box center [293, 76] width 10 height 10
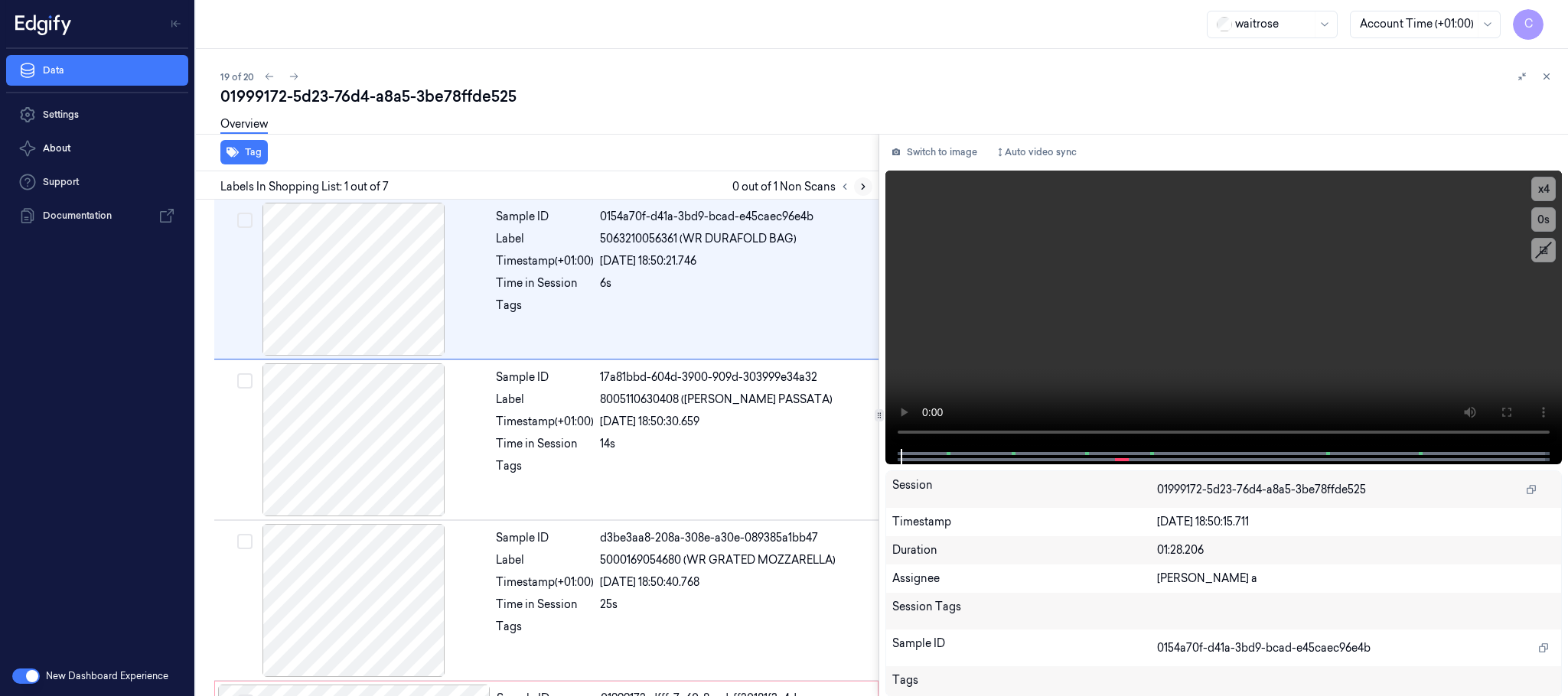
click at [860, 182] on icon at bounding box center [863, 186] width 10 height 10
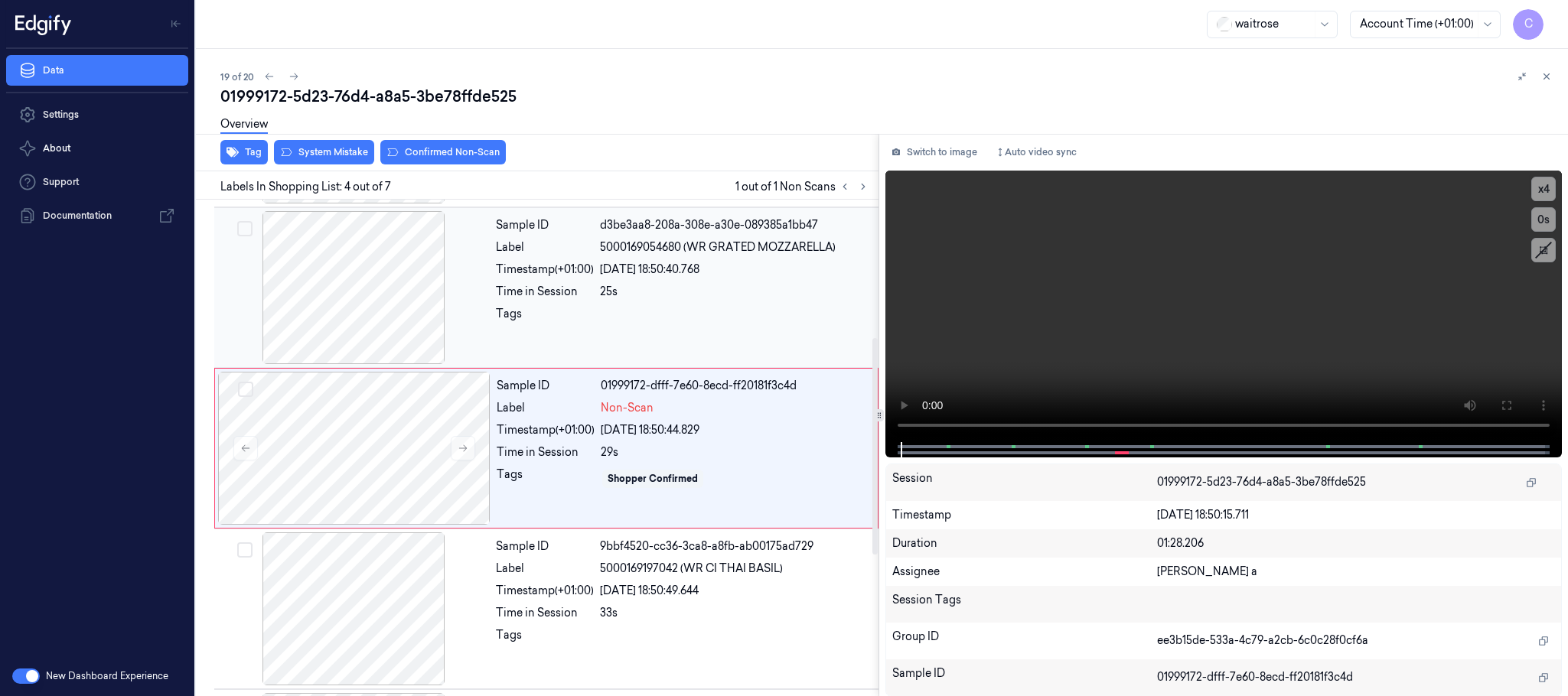
scroll to position [315, 0]
click at [466, 451] on icon at bounding box center [462, 445] width 10 height 10
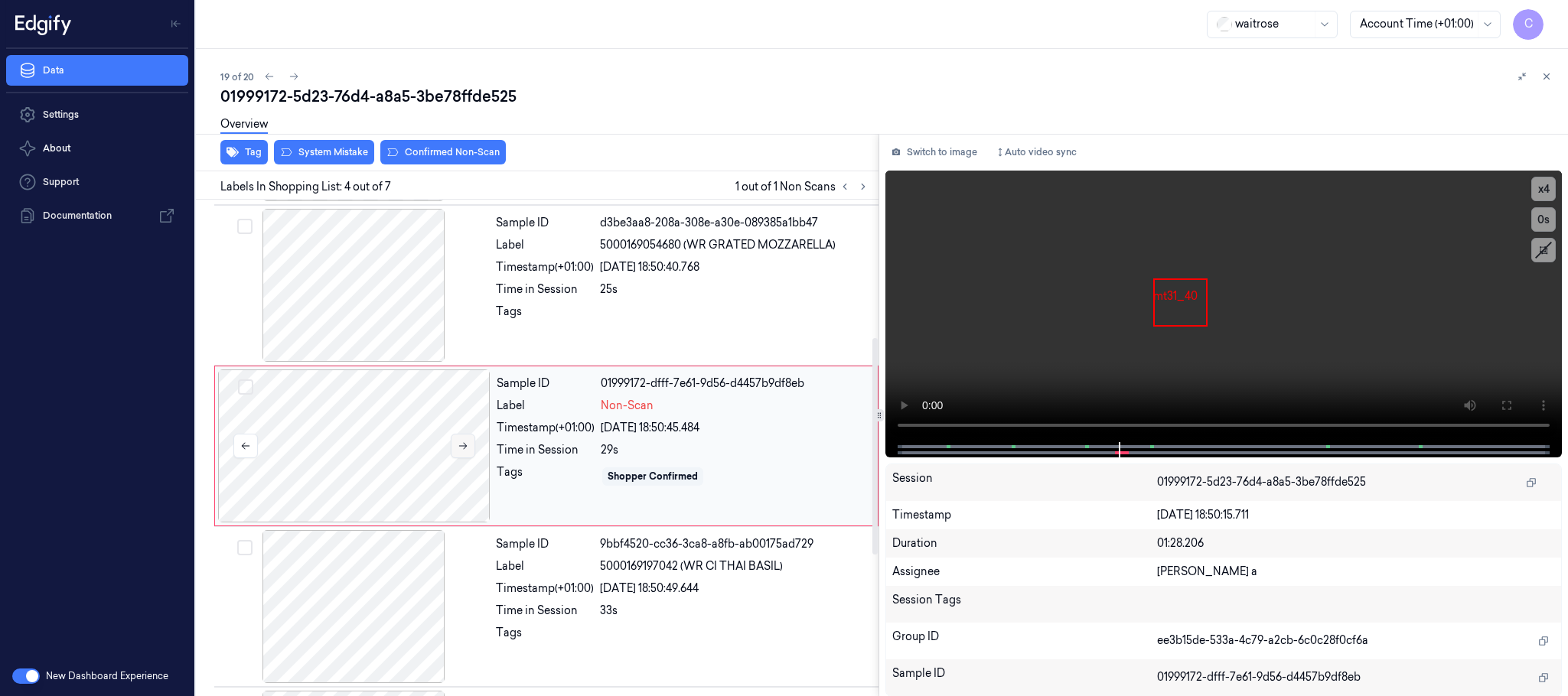
click at [466, 451] on icon at bounding box center [462, 445] width 10 height 10
click at [391, 310] on div at bounding box center [353, 285] width 273 height 153
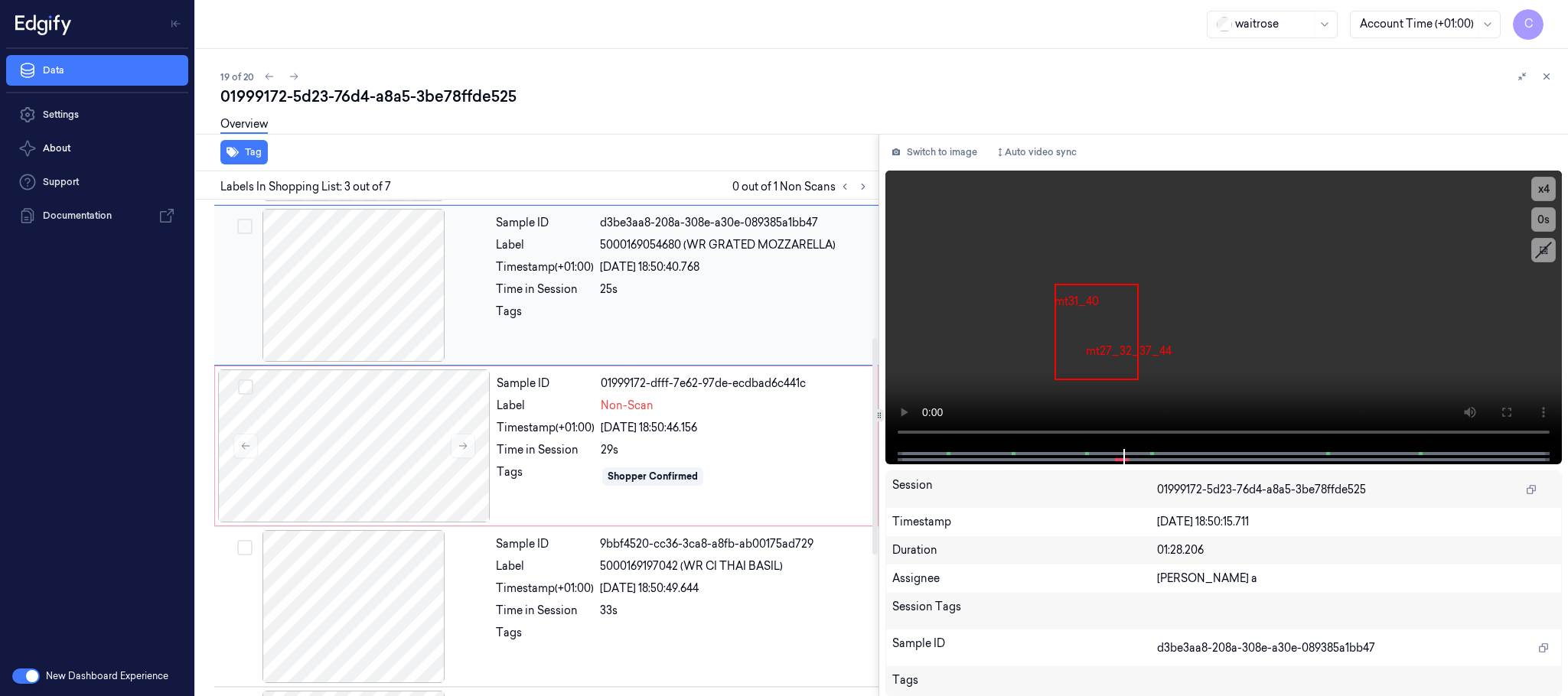
scroll to position [154, 0]
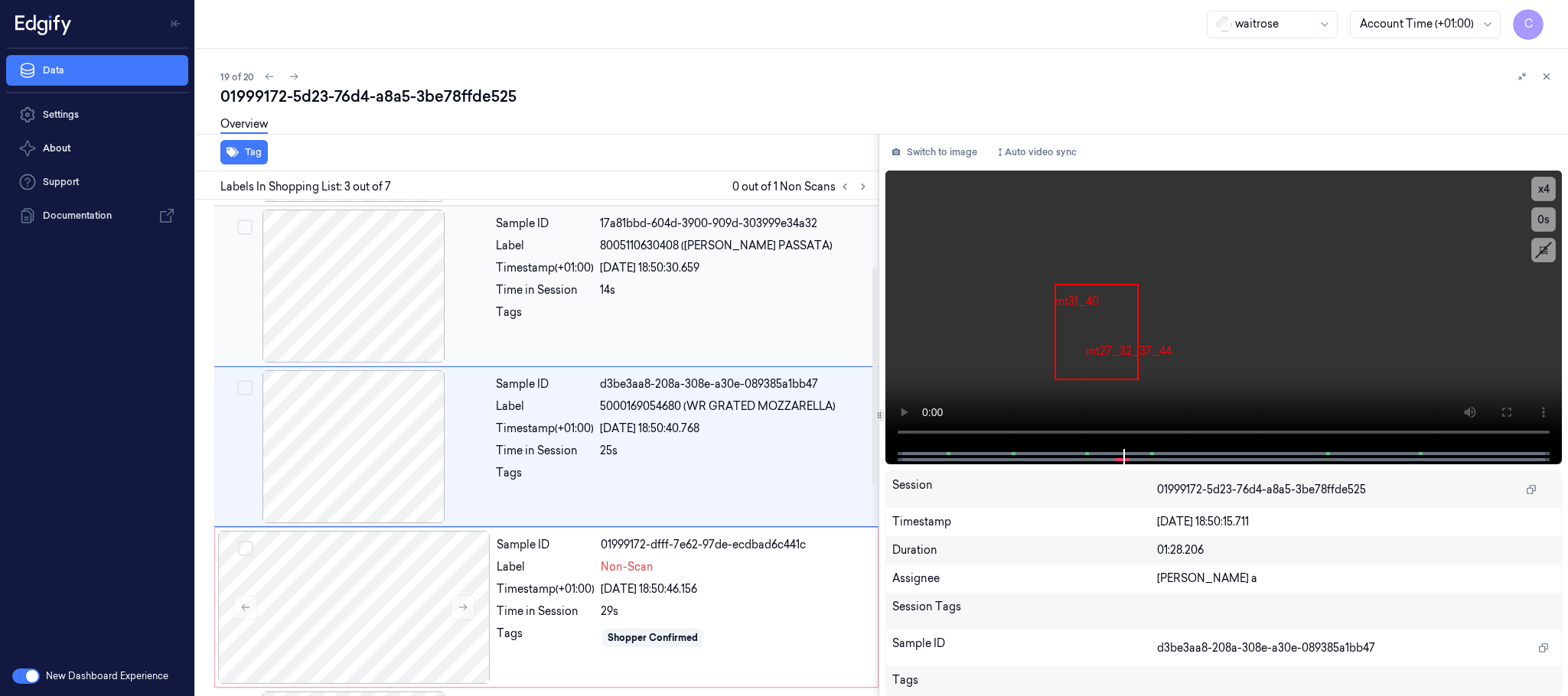
click at [360, 319] on div at bounding box center [353, 286] width 273 height 153
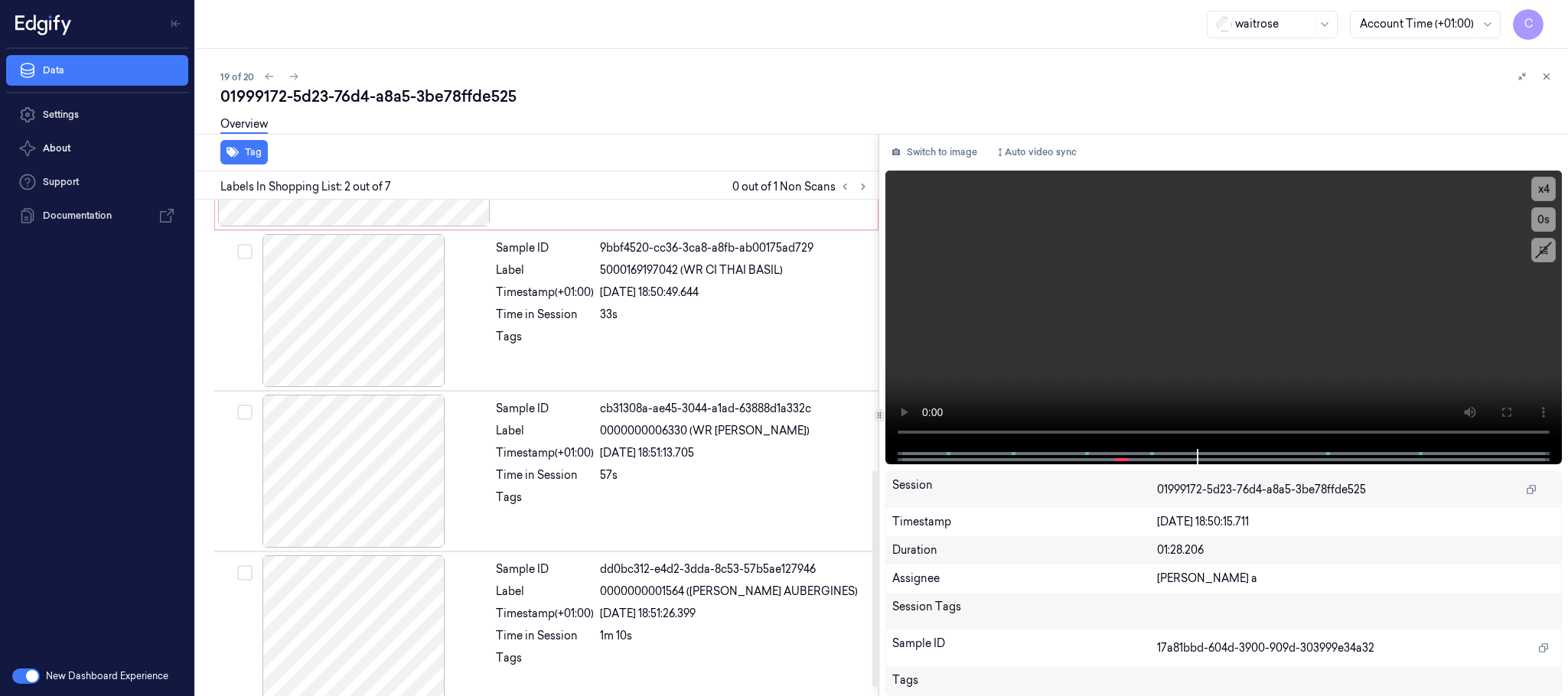
scroll to position [637, 0]
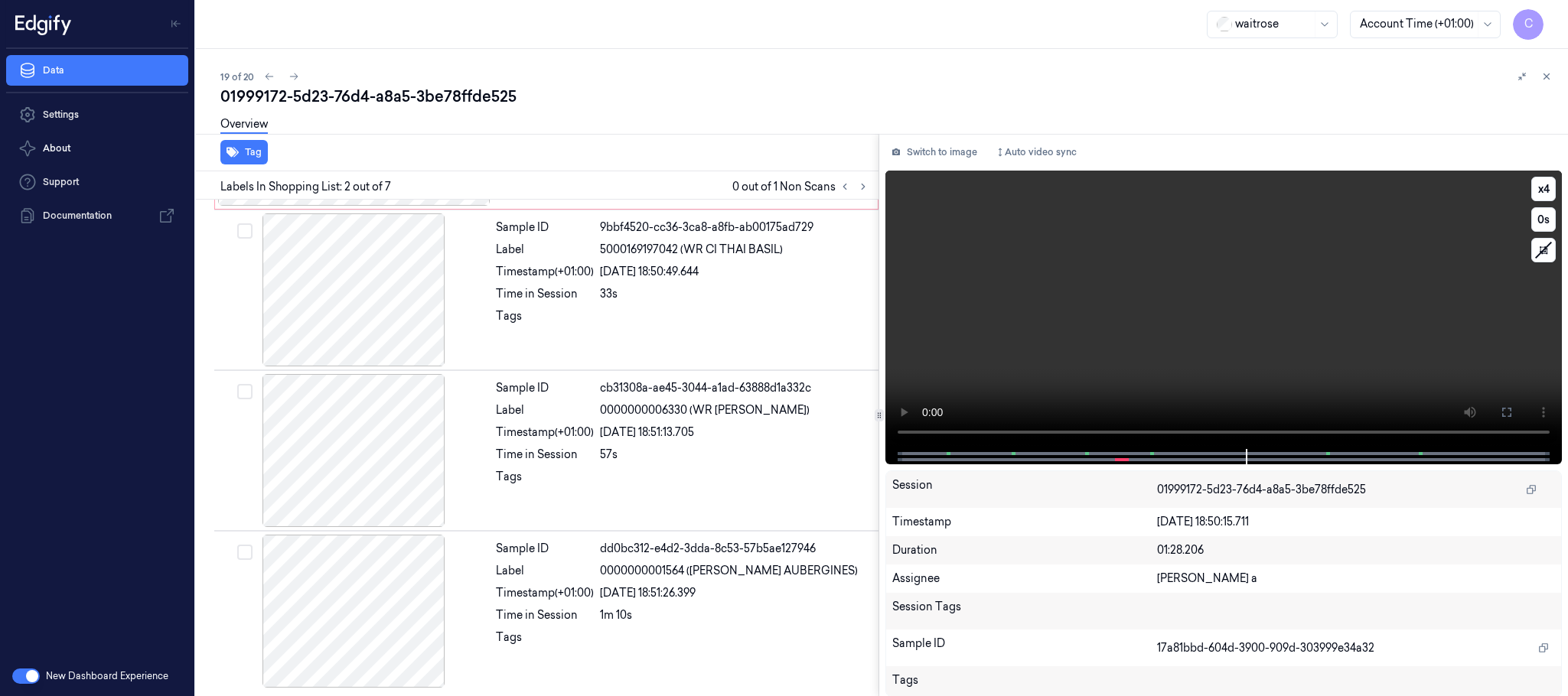
click at [1240, 336] on video at bounding box center [1223, 309] width 676 height 278
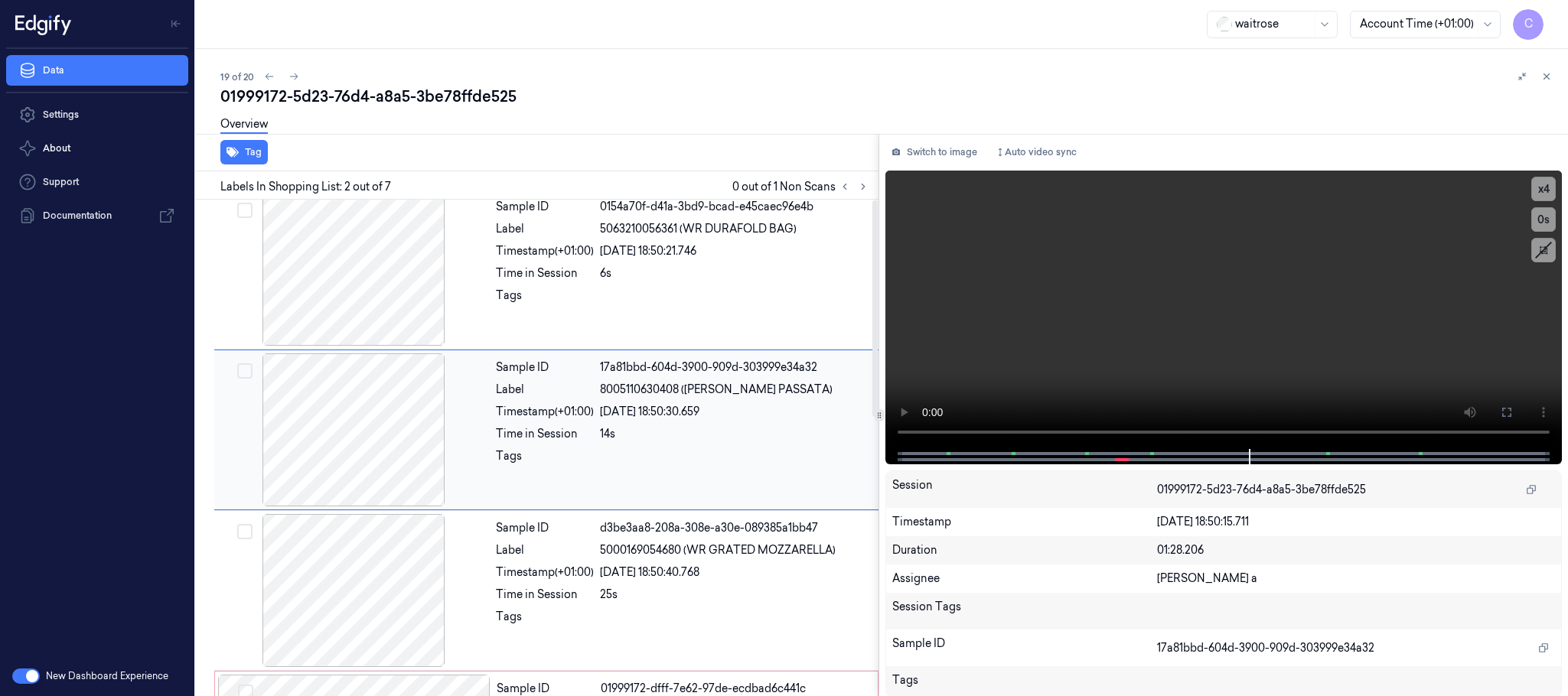
scroll to position [0, 0]
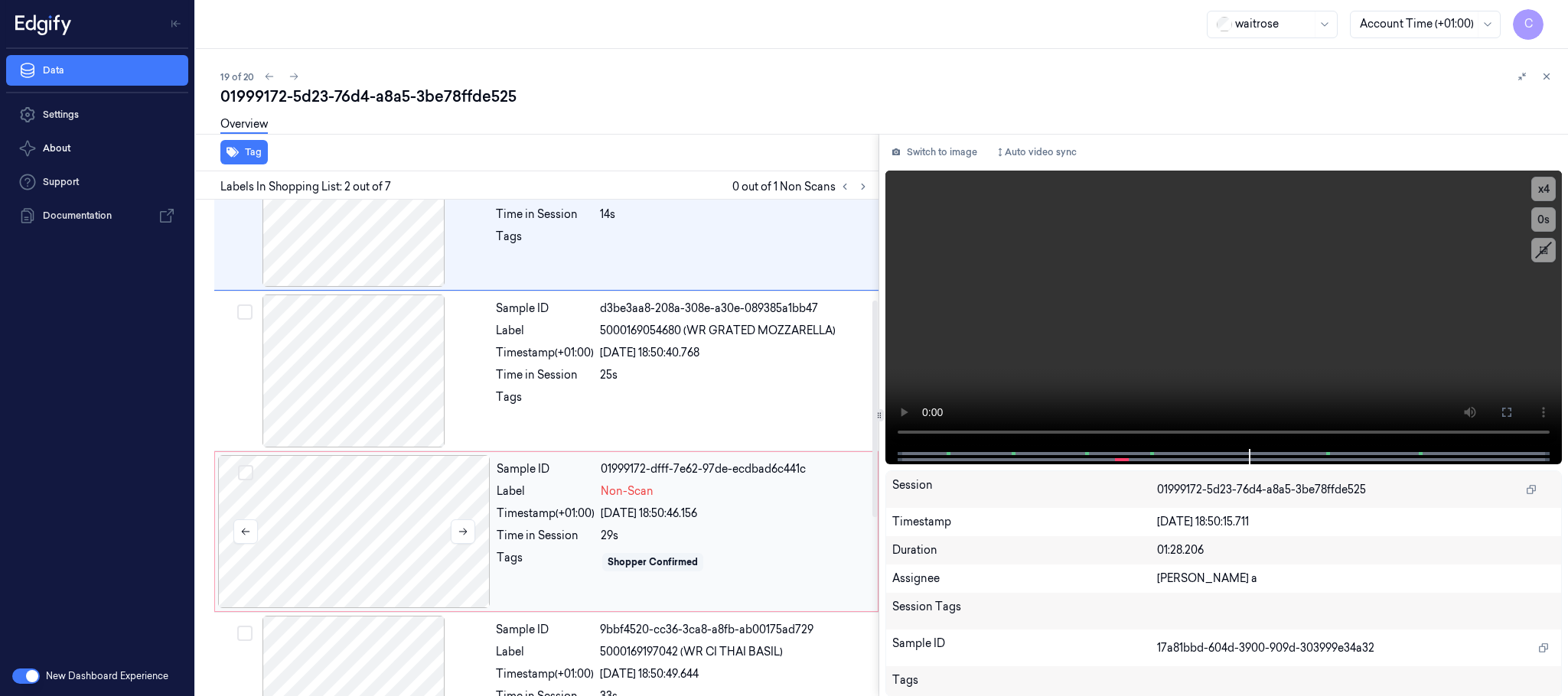
click at [363, 551] on div at bounding box center [354, 531] width 273 height 153
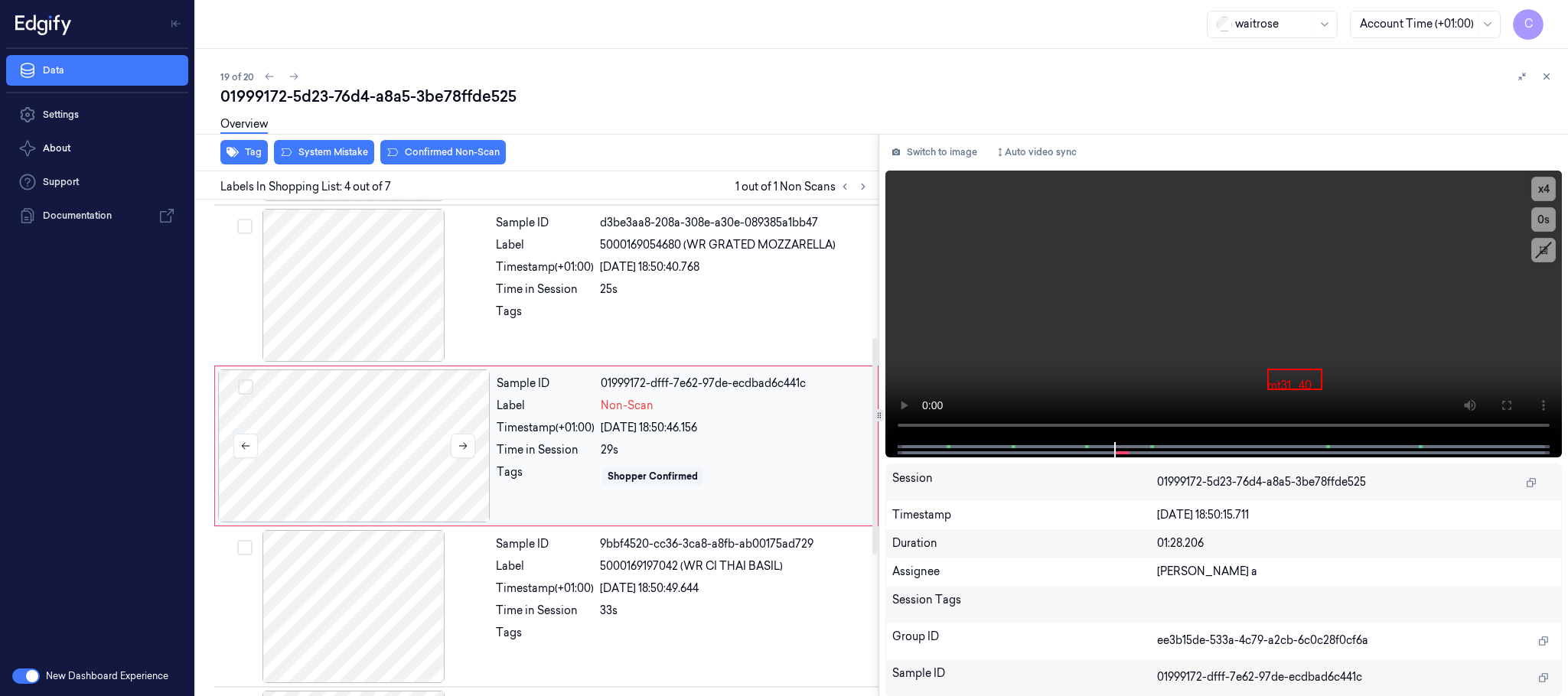
scroll to position [430, 0]
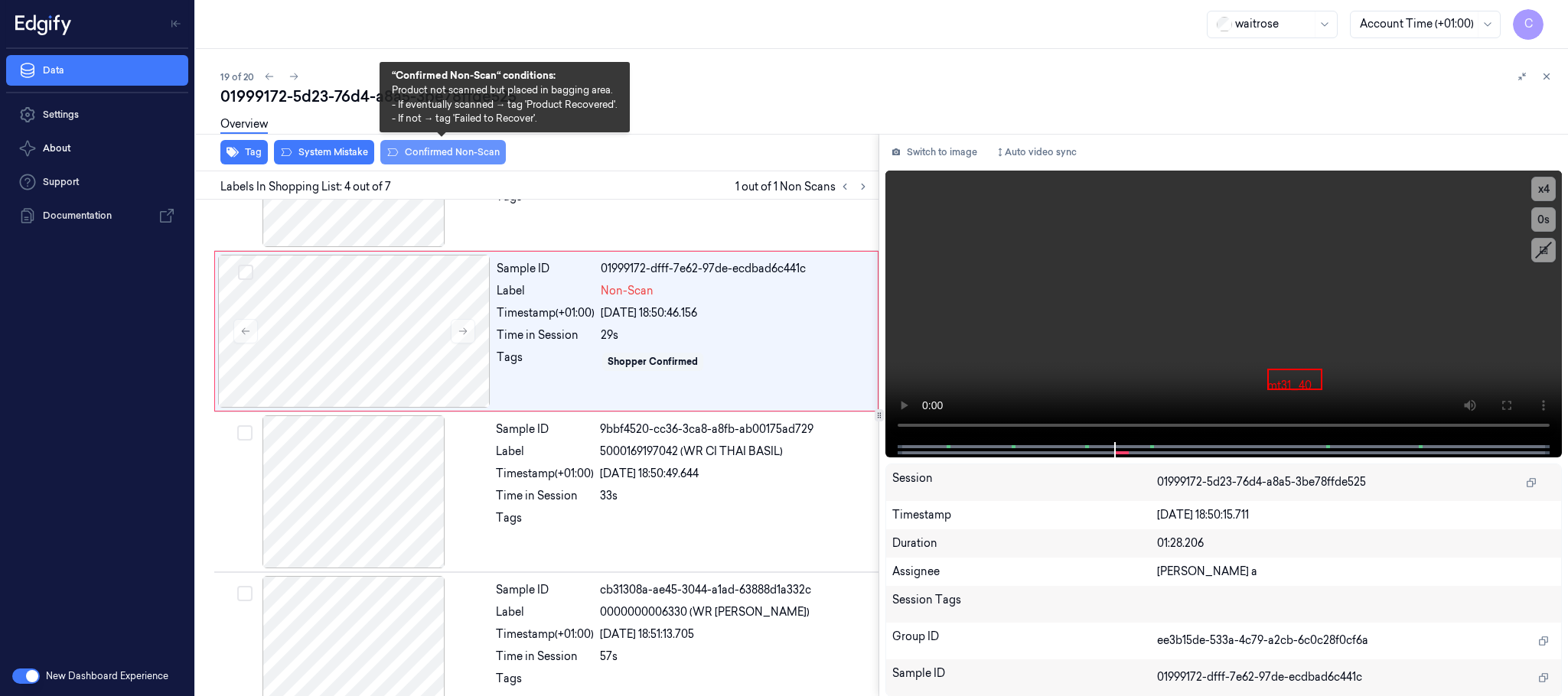
click at [439, 147] on button "Confirmed Non-Scan" at bounding box center [443, 152] width 125 height 24
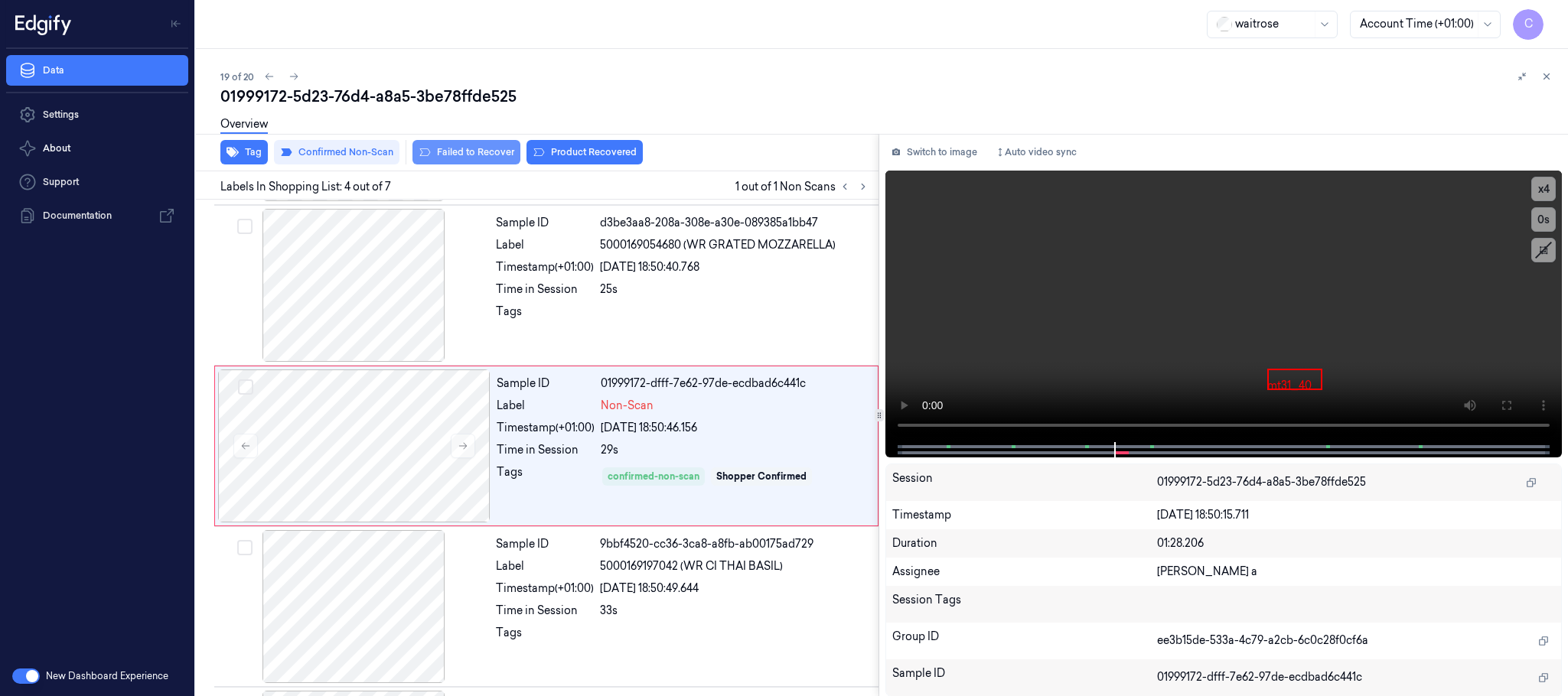
click at [437, 148] on button "Failed to Recover" at bounding box center [466, 152] width 108 height 24
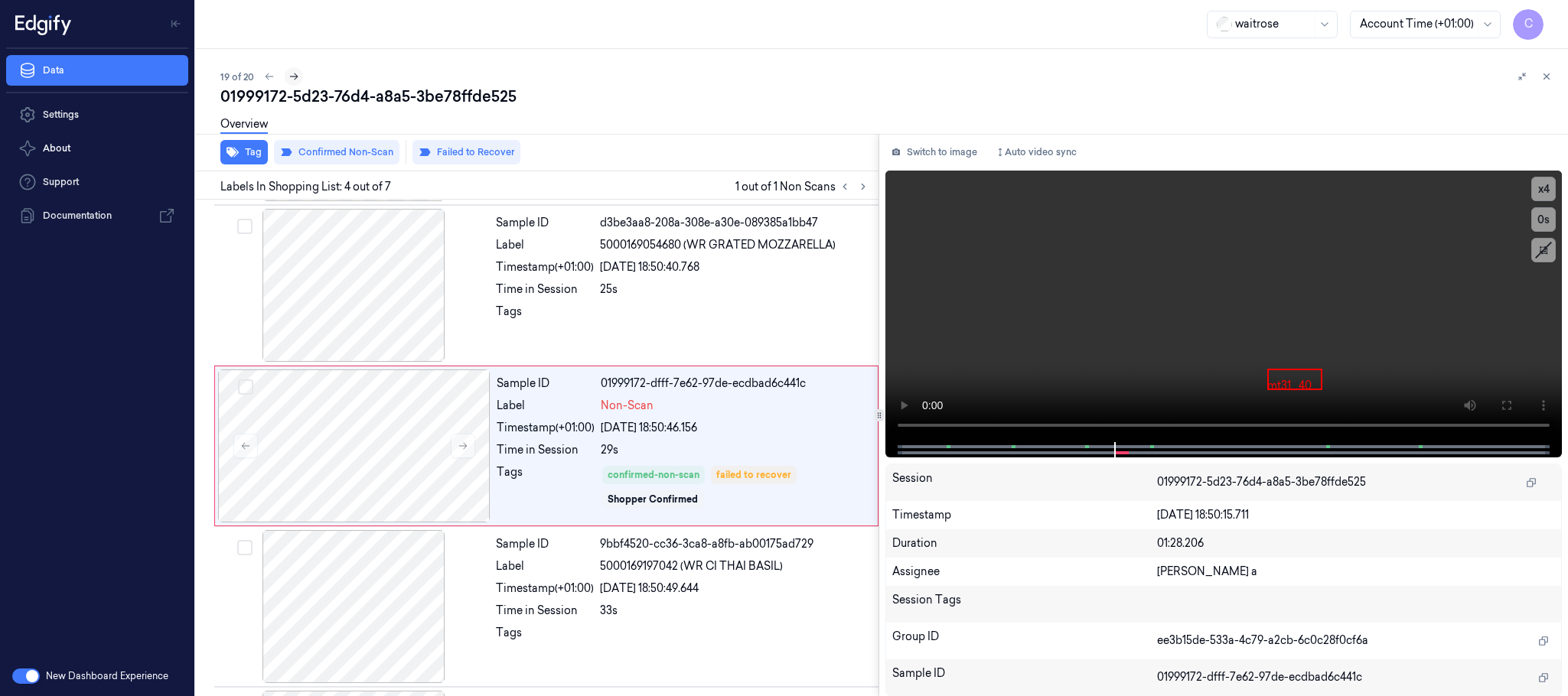
click at [292, 72] on icon at bounding box center [293, 76] width 10 height 10
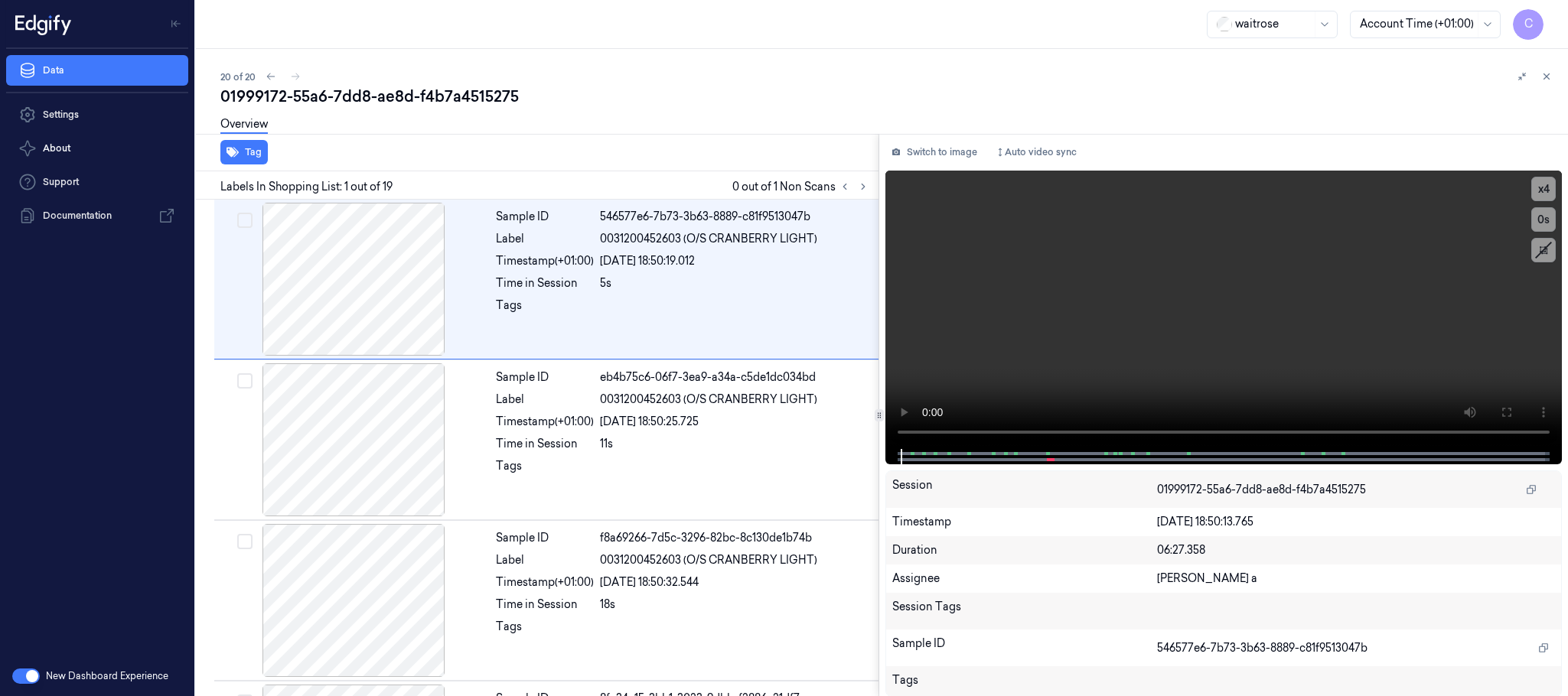
drag, startPoint x: 862, startPoint y: 183, endPoint x: 846, endPoint y: 196, distance: 20.6
click at [864, 183] on icon at bounding box center [863, 186] width 10 height 10
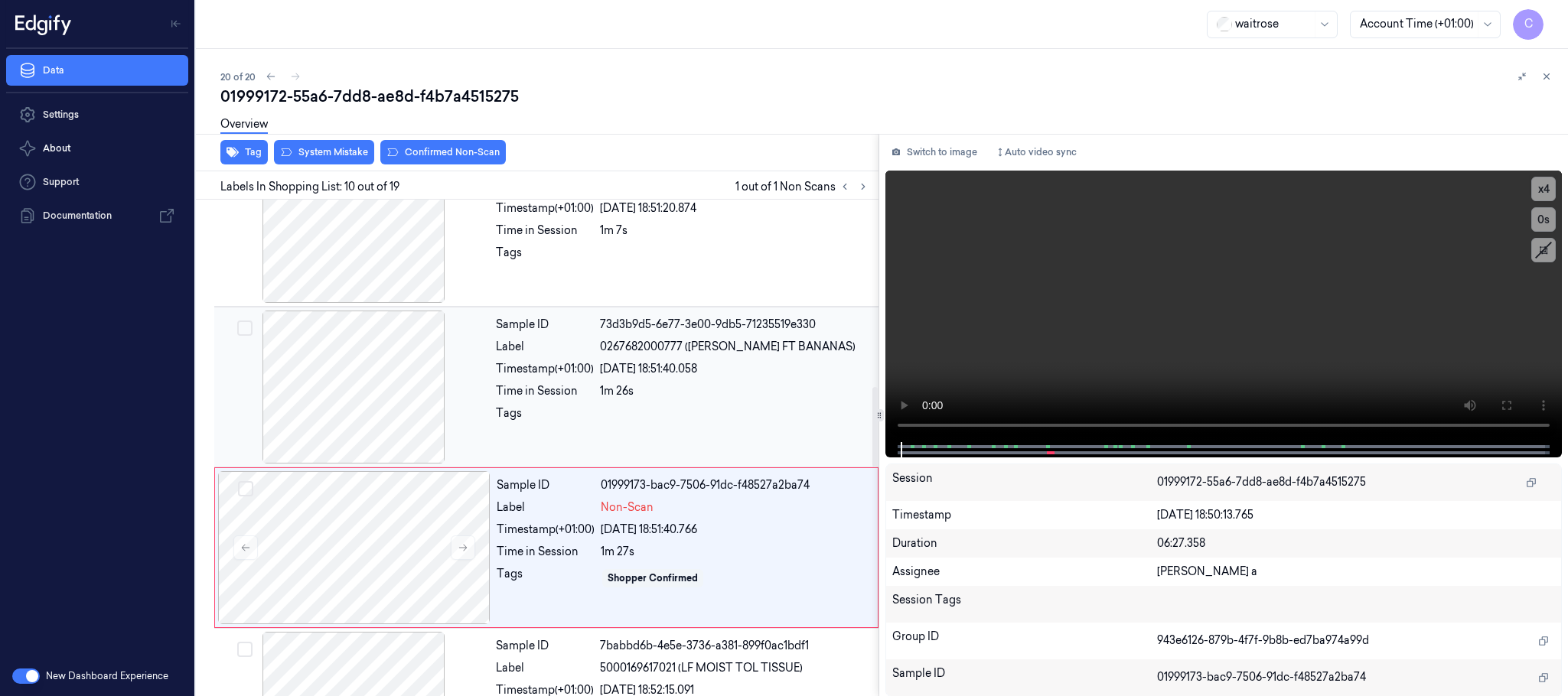
scroll to position [1284, 0]
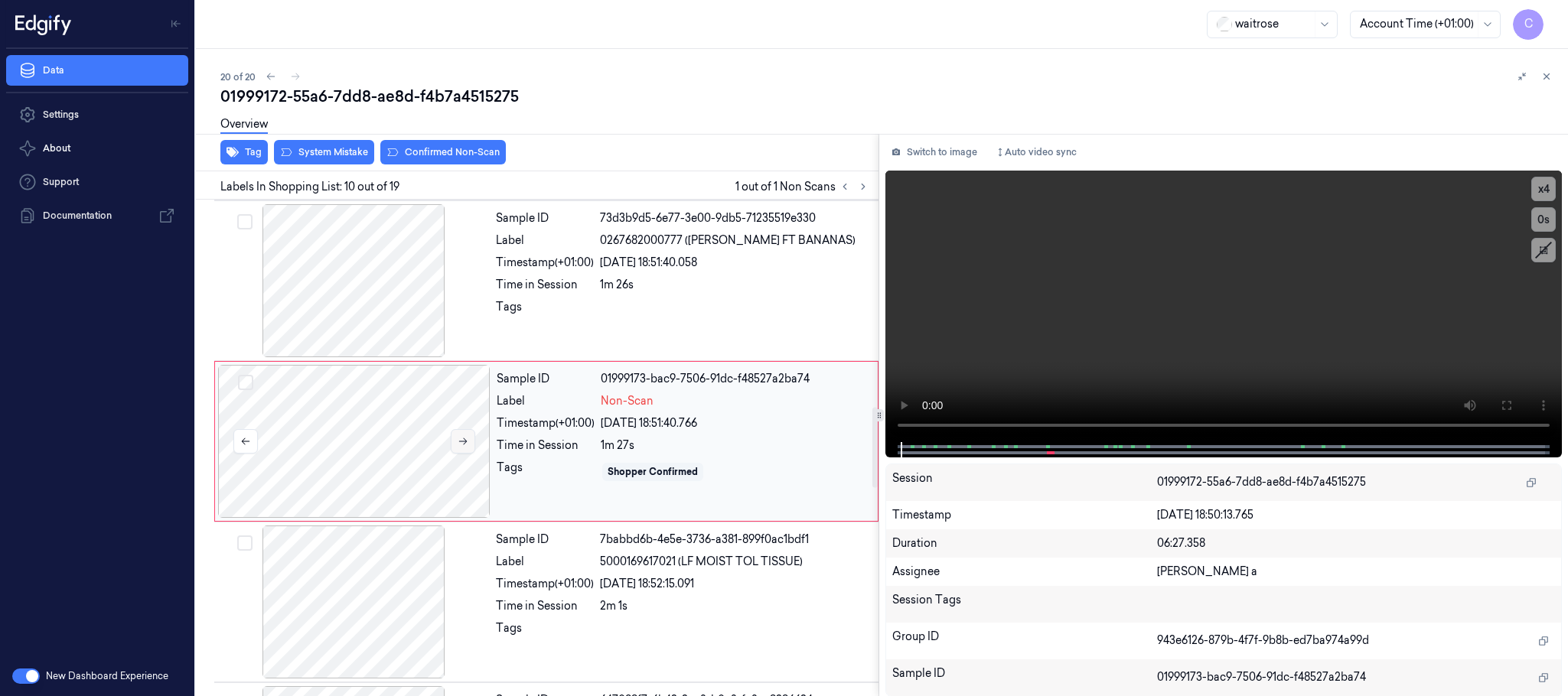
click at [466, 447] on icon at bounding box center [462, 441] width 10 height 10
click at [339, 308] on div at bounding box center [353, 280] width 273 height 153
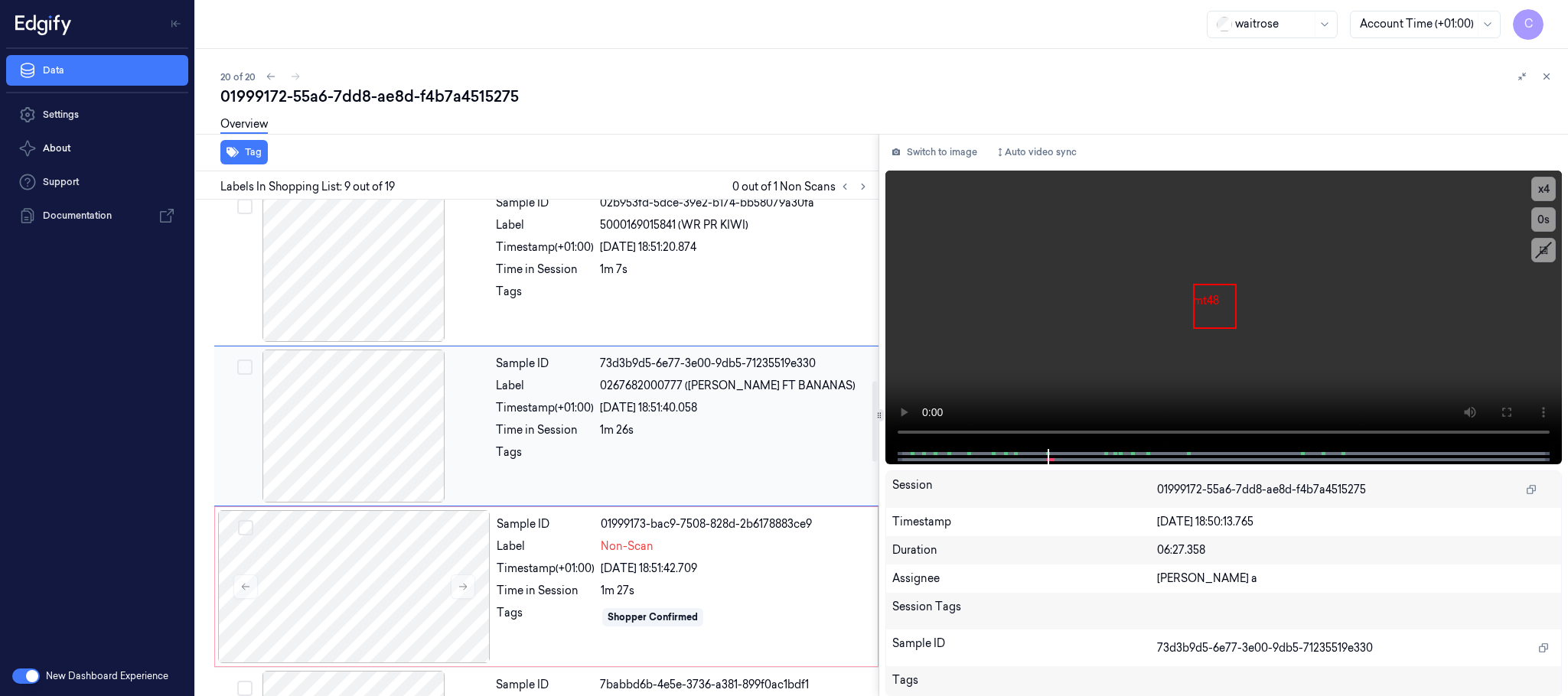
scroll to position [1122, 0]
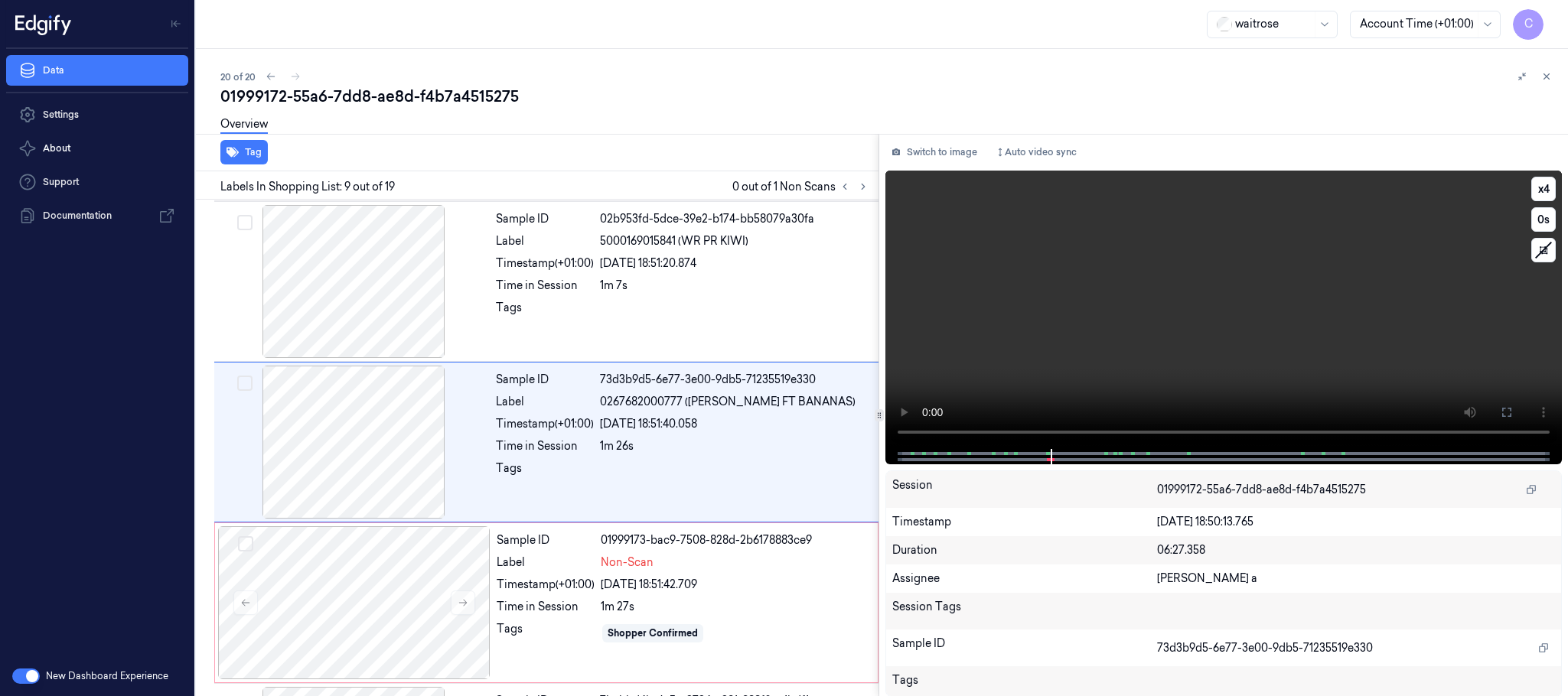
click at [1197, 317] on video at bounding box center [1223, 309] width 676 height 278
click at [375, 591] on div at bounding box center [354, 603] width 273 height 153
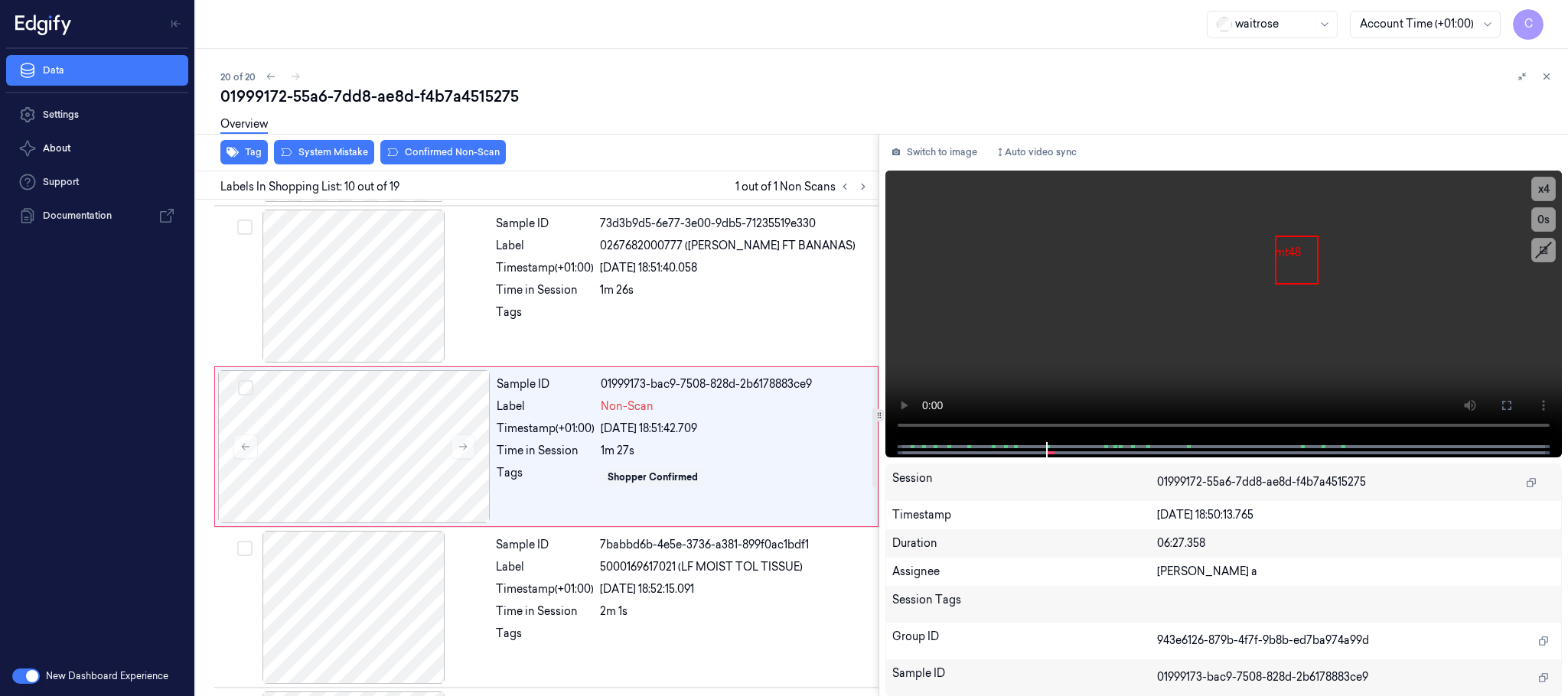
scroll to position [1284, 0]
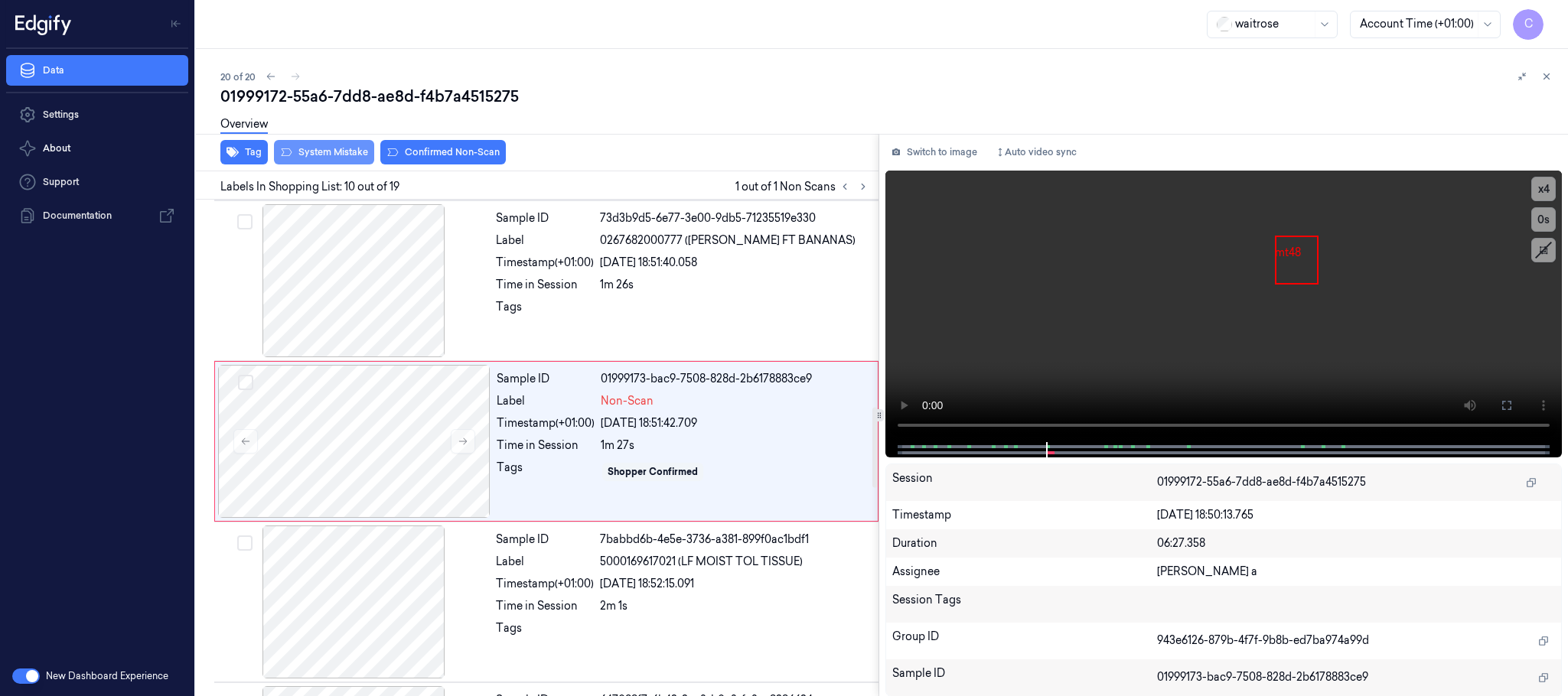
click at [335, 150] on button "System Mistake" at bounding box center [324, 152] width 101 height 24
click at [1545, 76] on icon at bounding box center [1546, 76] width 10 height 10
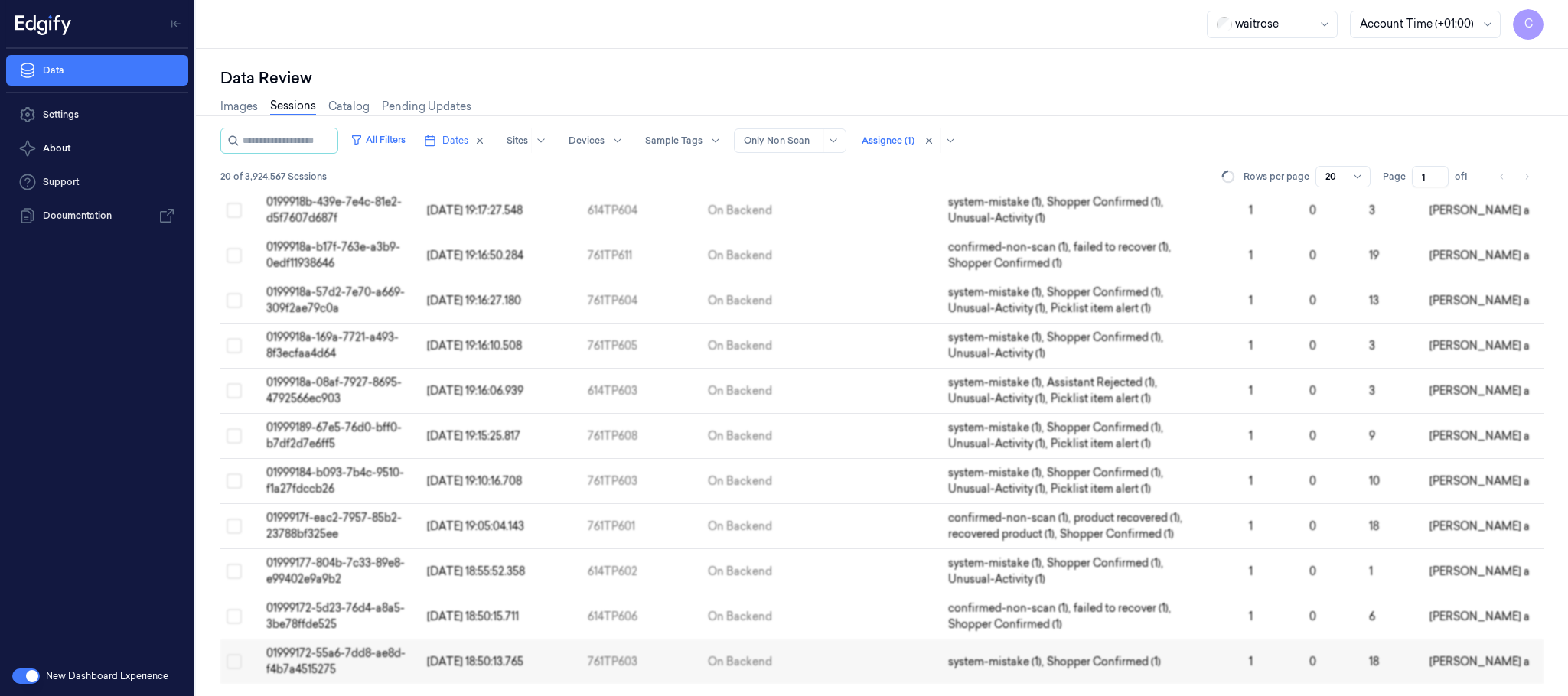
scroll to position [483, 0]
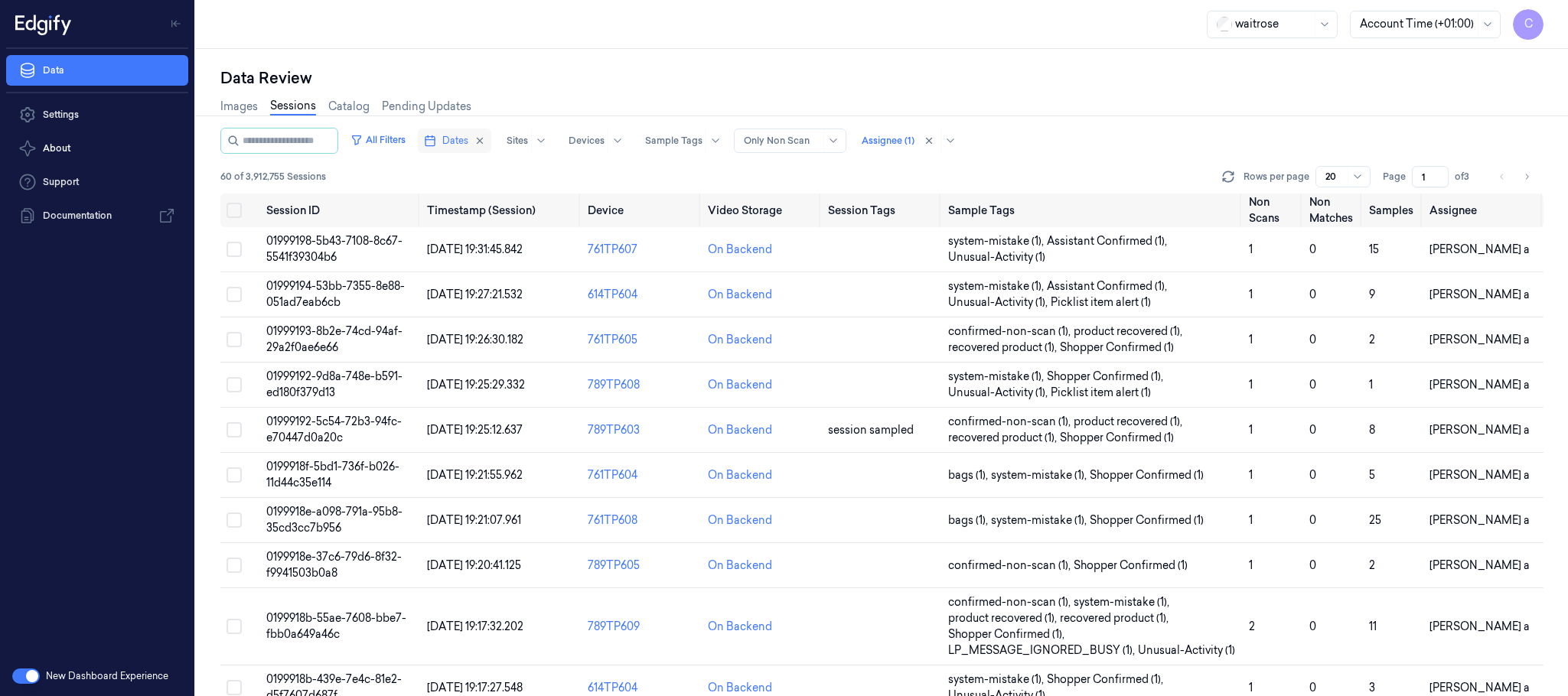
scroll to position [483, 0]
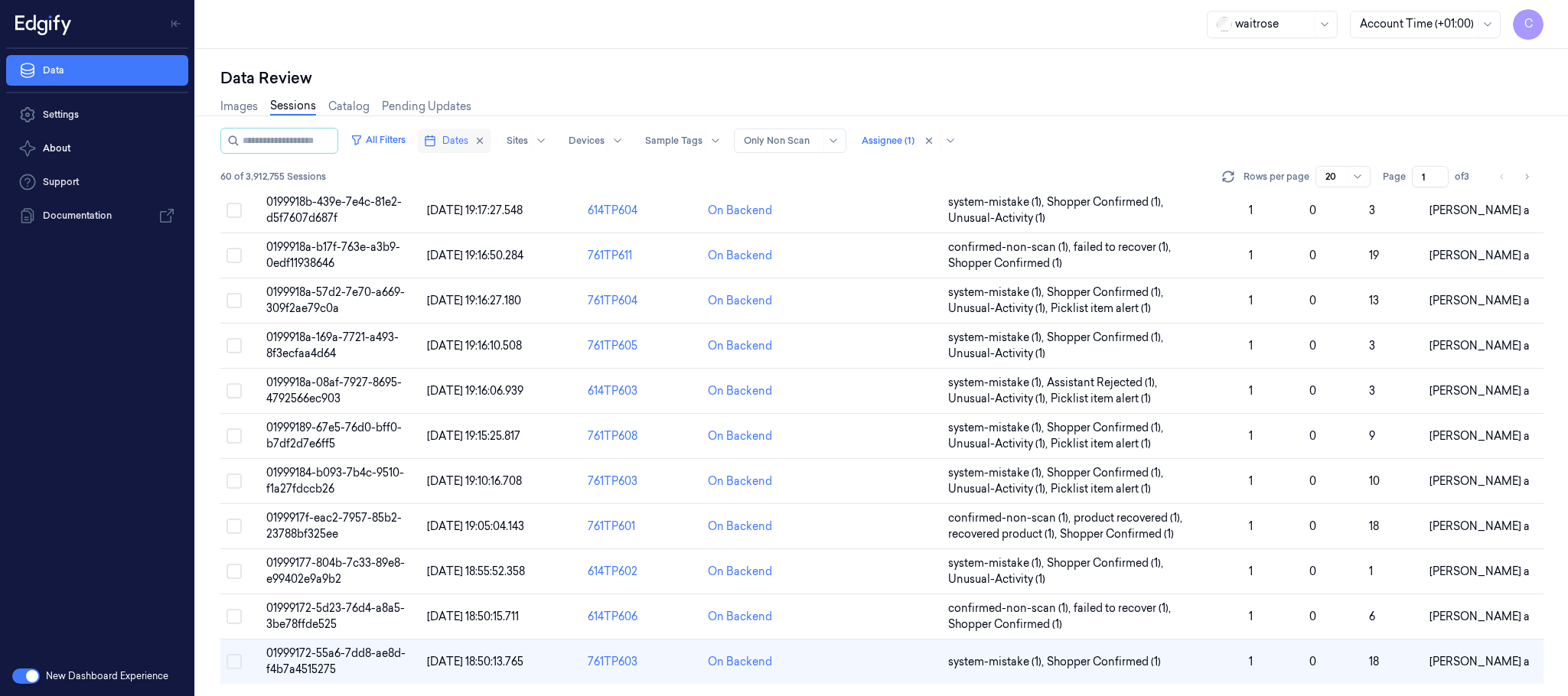
click at [455, 145] on button "Dates" at bounding box center [454, 141] width 73 height 24
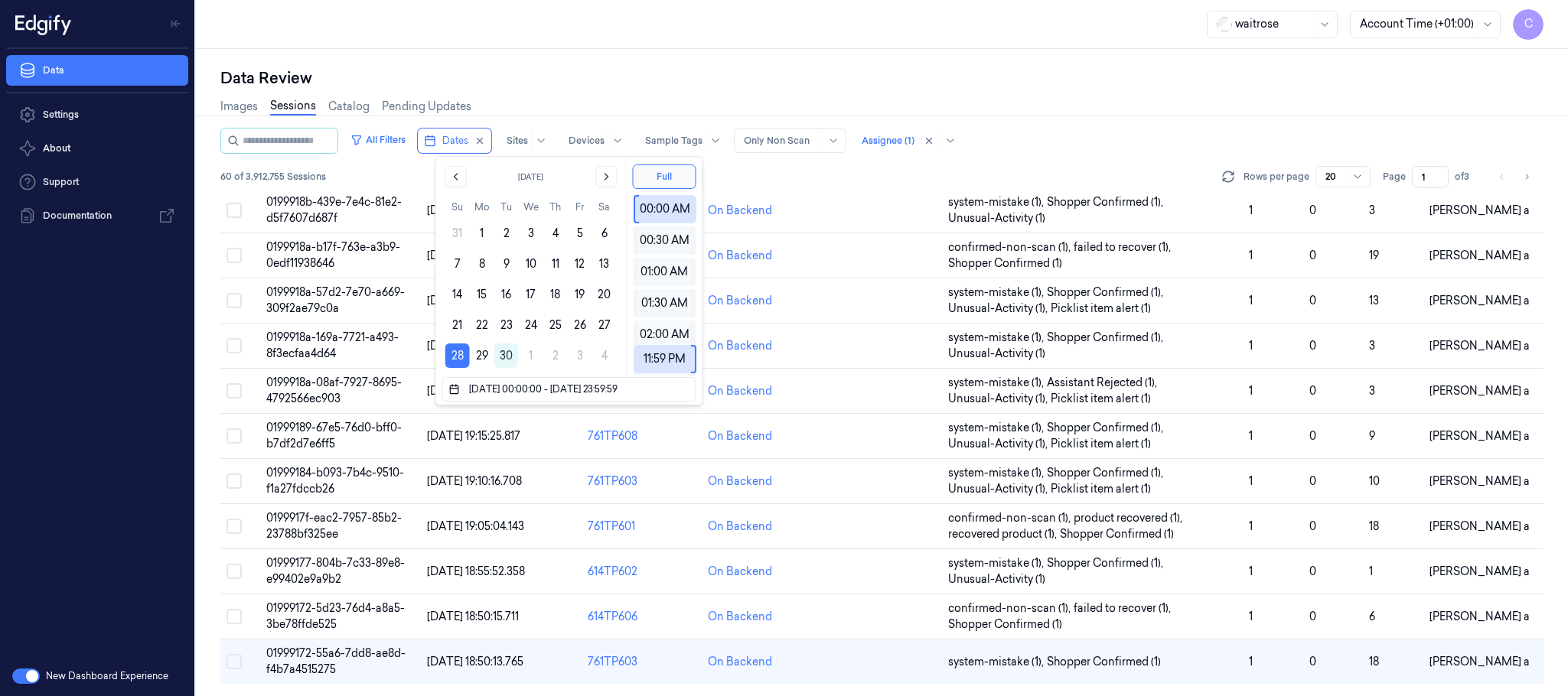
click at [819, 59] on div "Data Review Images Sessions Catalog Pending Updates All Filters Dates Sites Dev…" at bounding box center [882, 372] width 1373 height 647
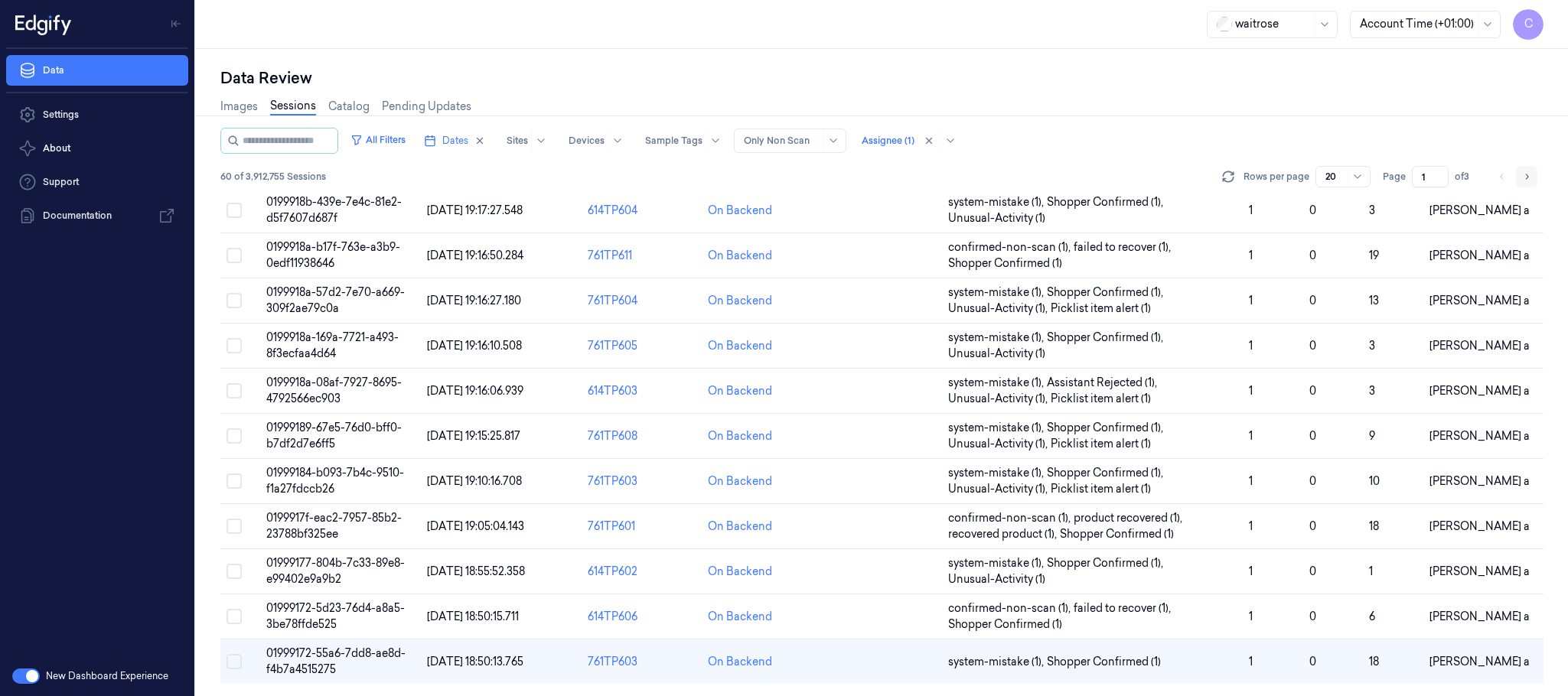
click at [1525, 178] on icon "Go to next page" at bounding box center [1526, 176] width 9 height 12
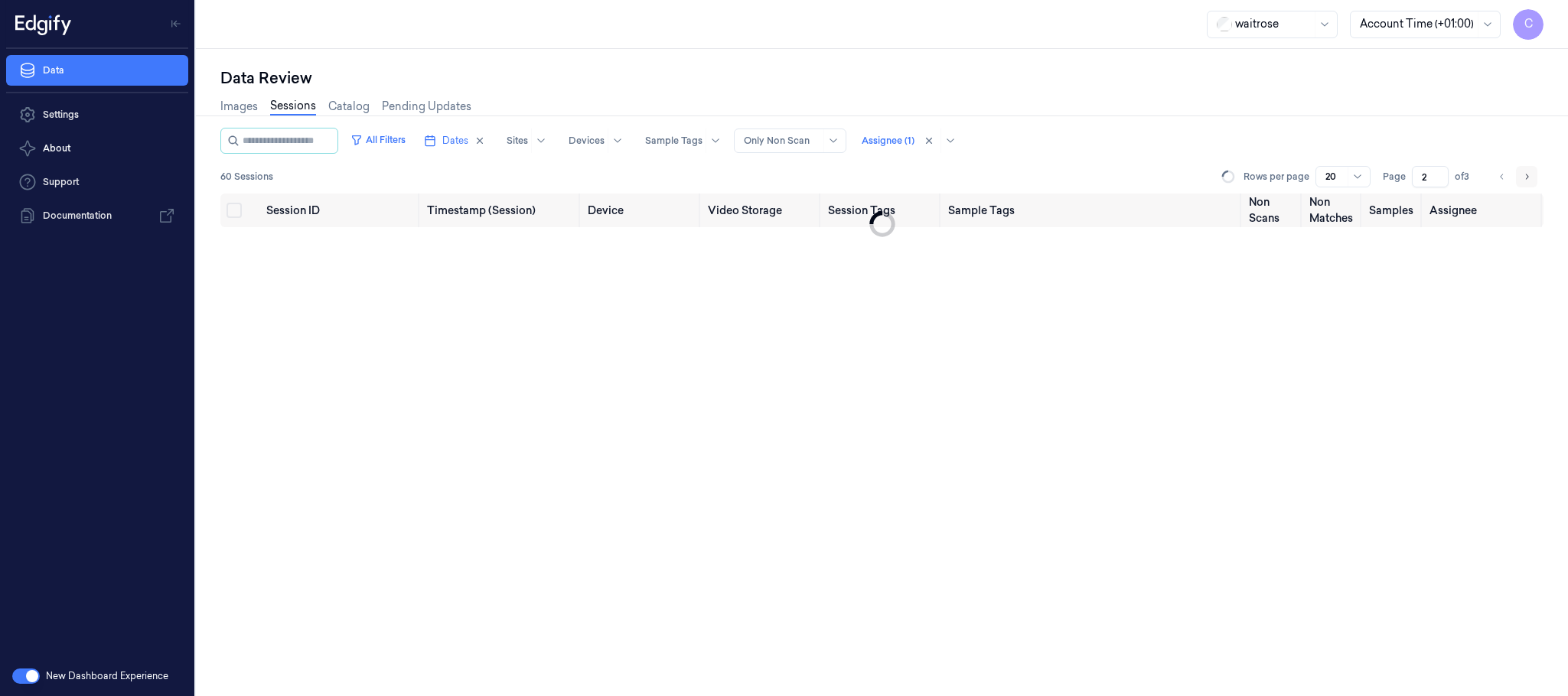
click at [1525, 178] on icon "Go to next page" at bounding box center [1526, 176] width 9 height 12
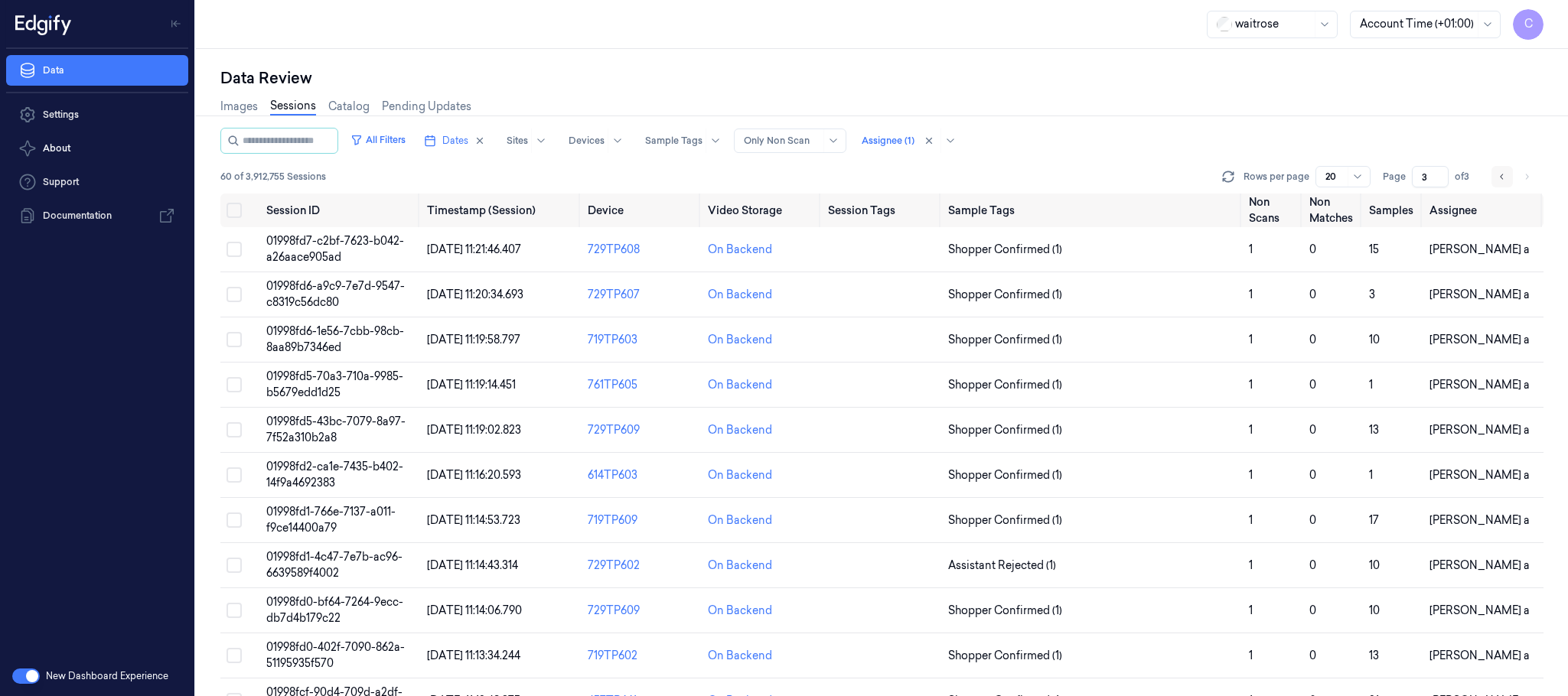
click at [1498, 175] on icon "Go to previous page" at bounding box center [1502, 176] width 9 height 12
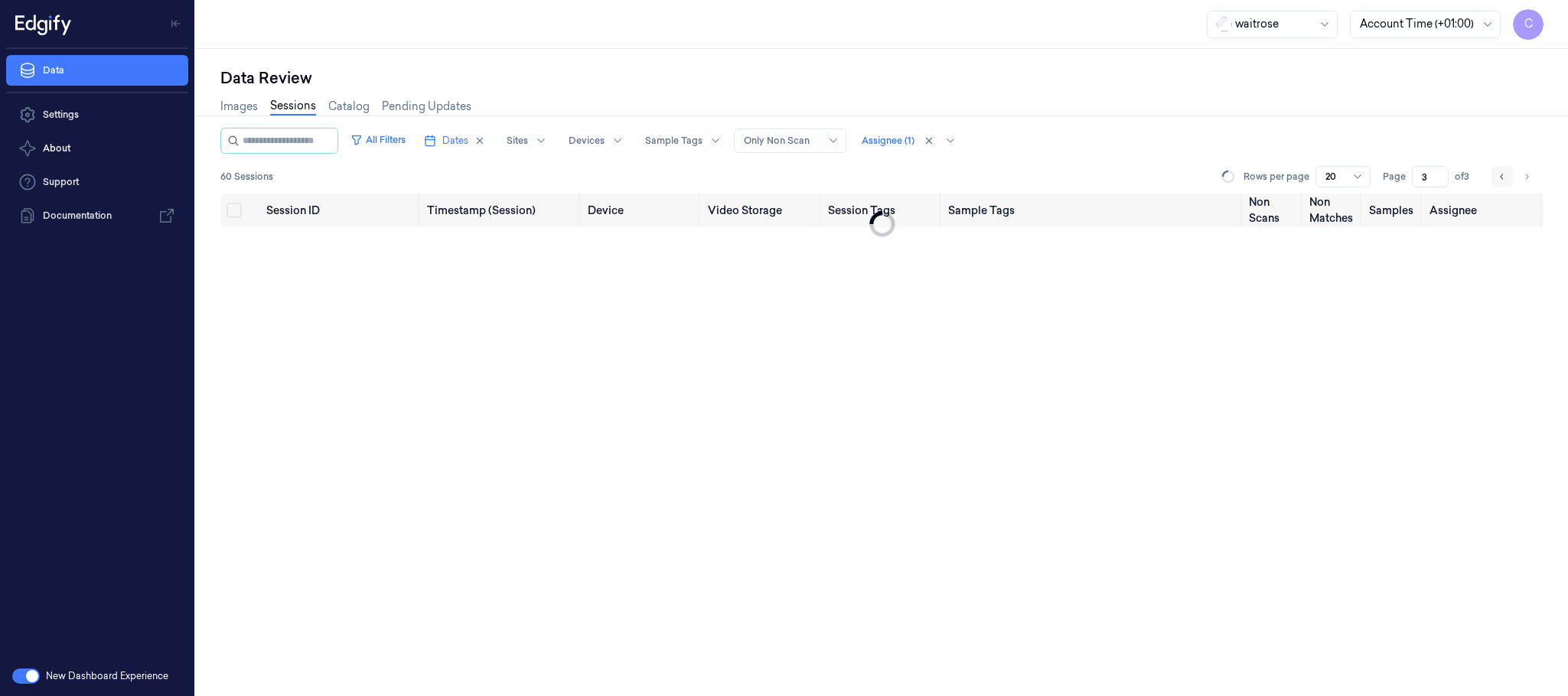
type input "2"
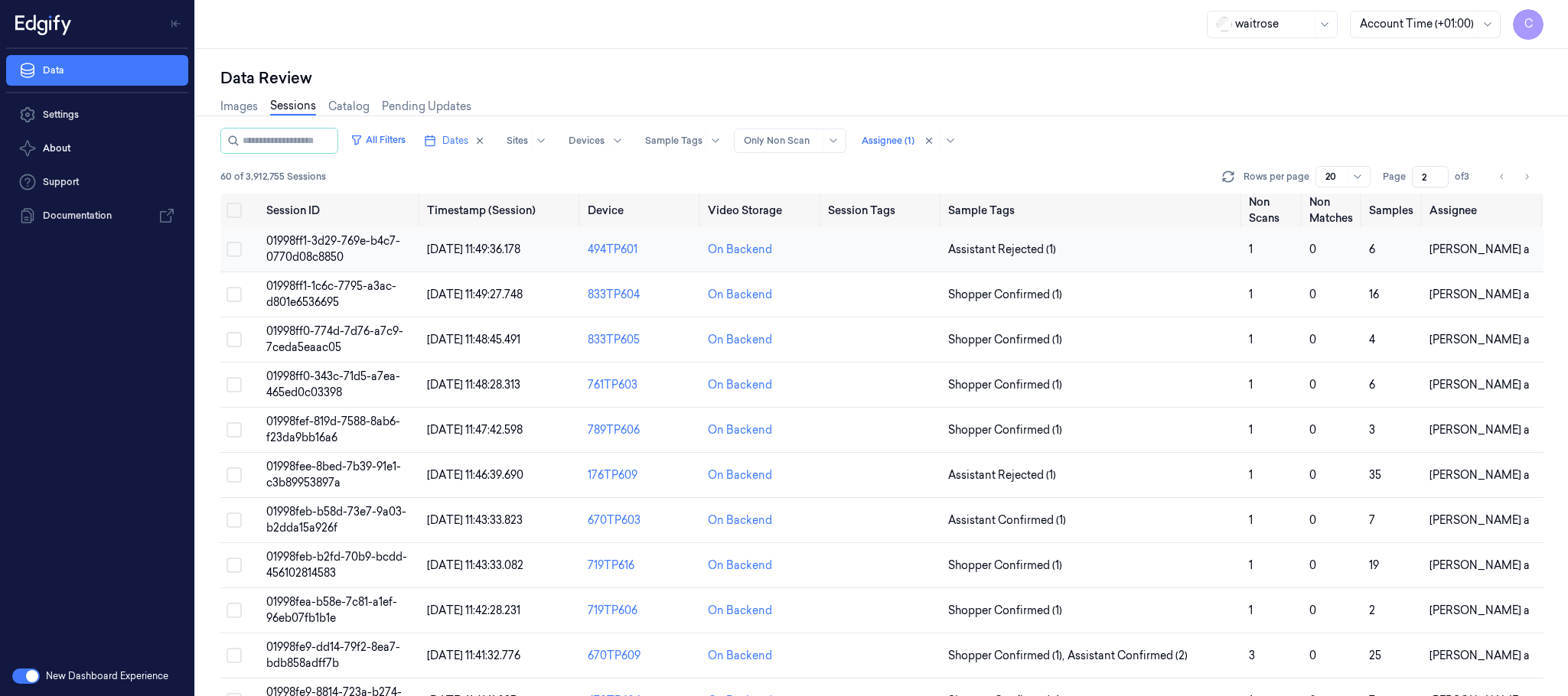
click at [341, 253] on span "01998ff1-3d29-769e-b4c7-0770d08c8850" at bounding box center [333, 248] width 134 height 30
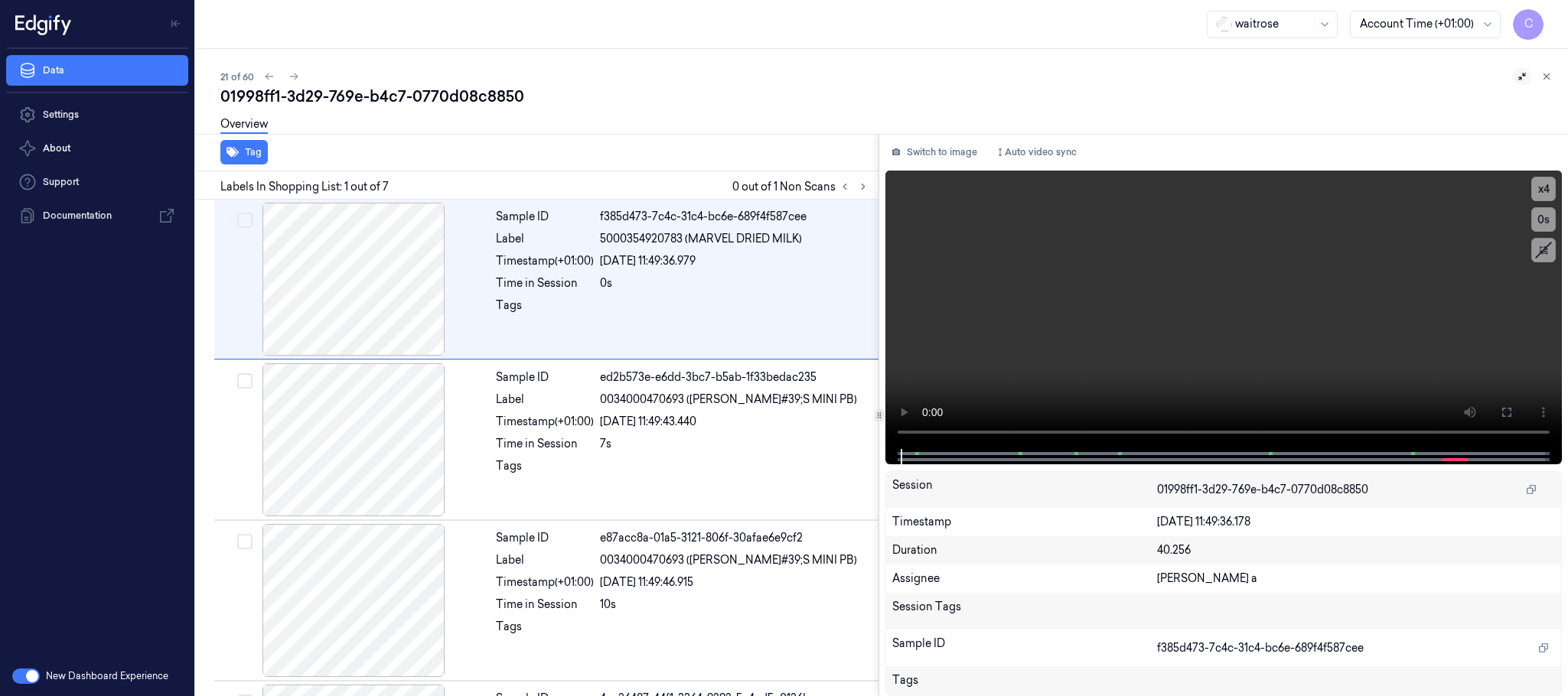
click at [1522, 76] on icon at bounding box center [1522, 76] width 10 height 10
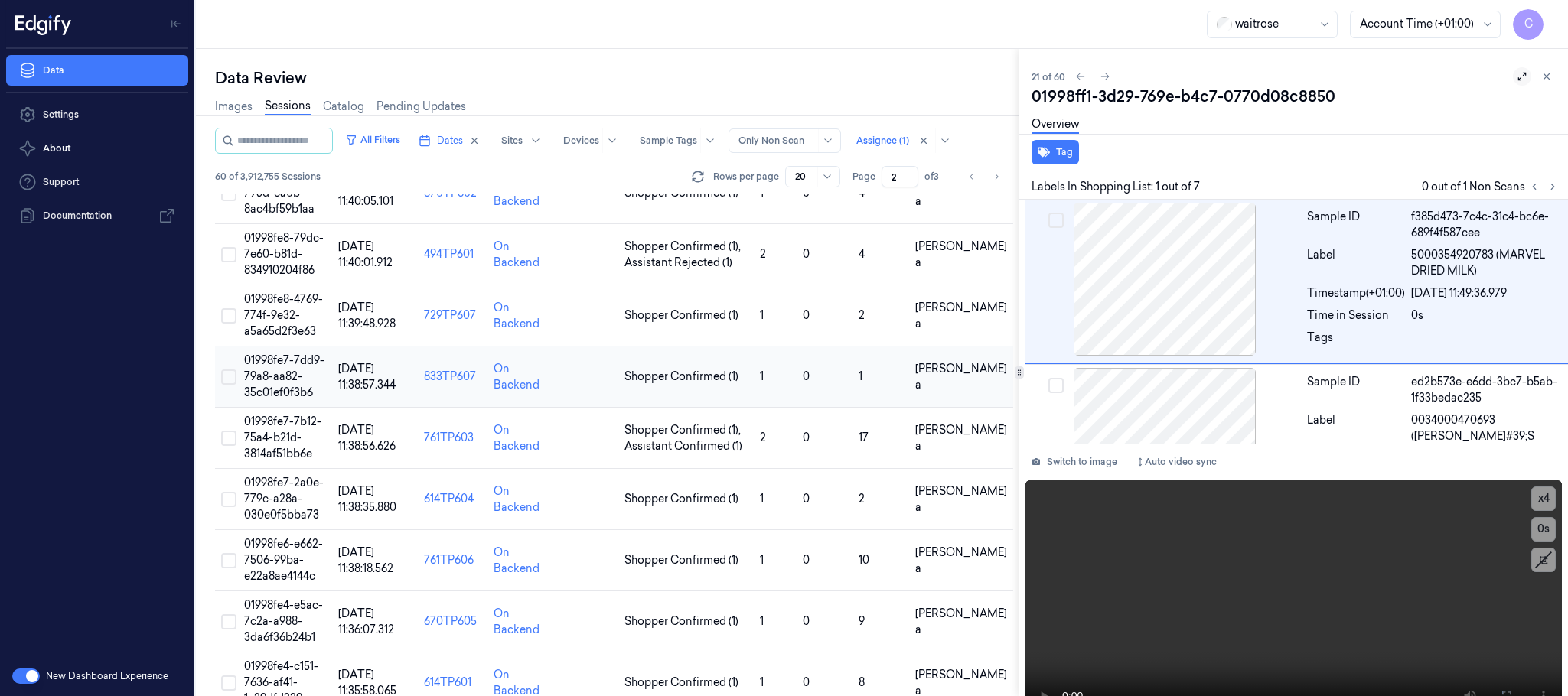
scroll to position [772, 0]
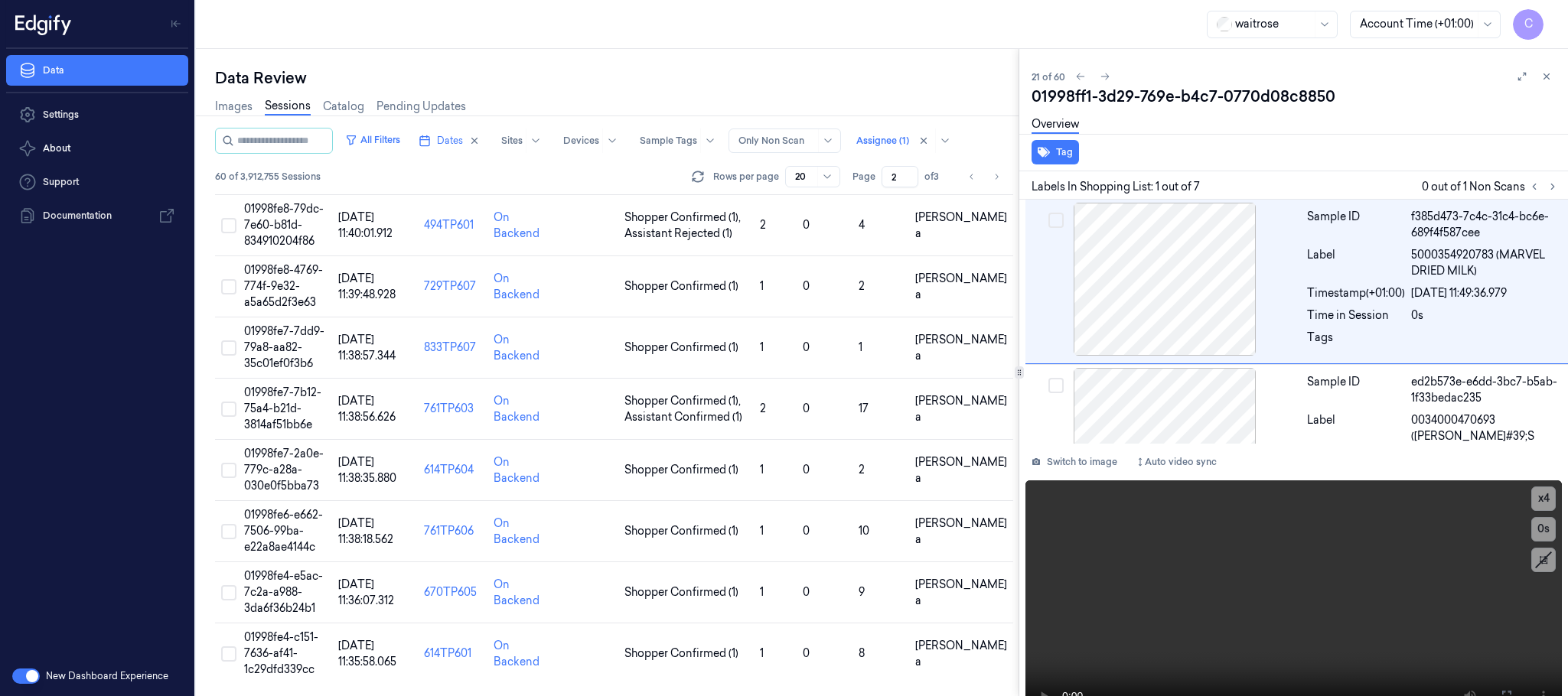
drag, startPoint x: 1521, startPoint y: 76, endPoint x: 792, endPoint y: 239, distance: 747.0
click at [1520, 76] on icon at bounding box center [1522, 76] width 10 height 10
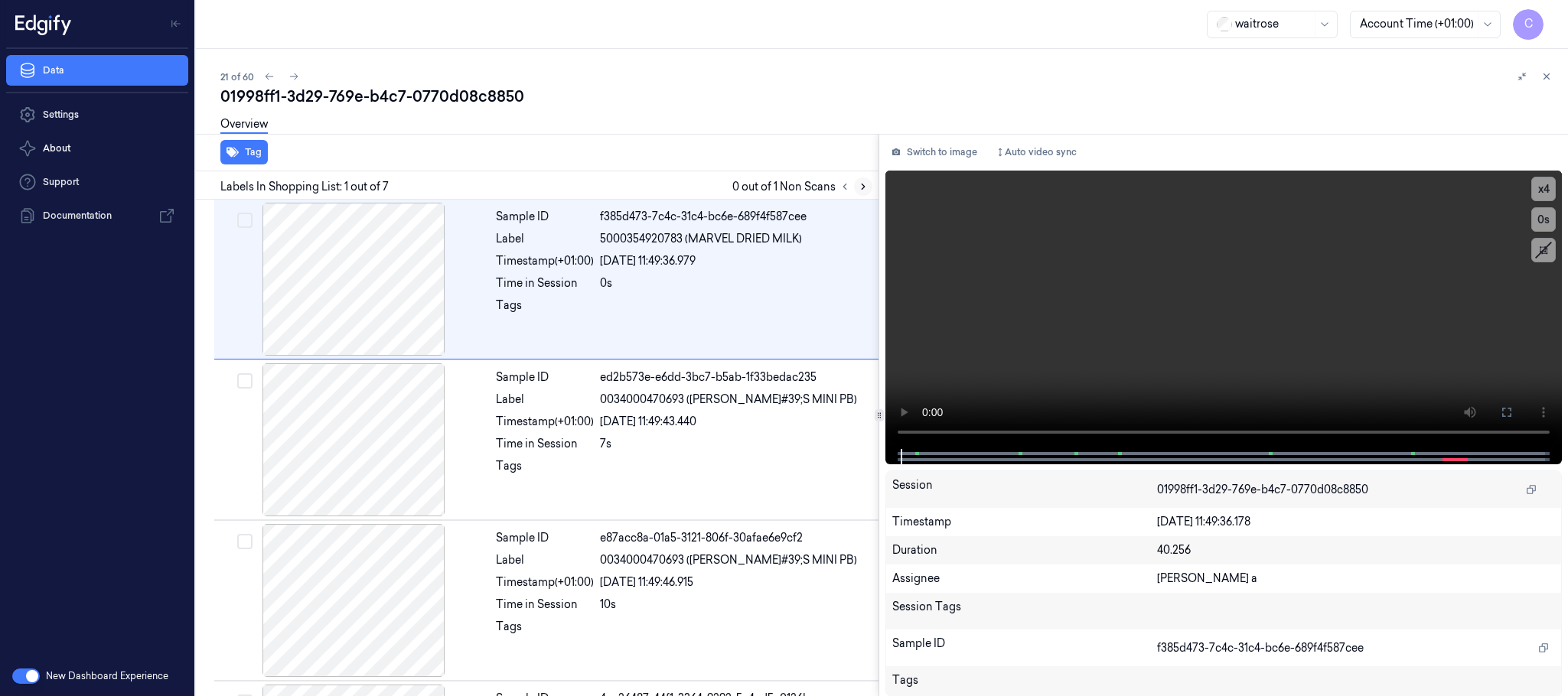
click at [861, 195] on button at bounding box center [863, 186] width 18 height 18
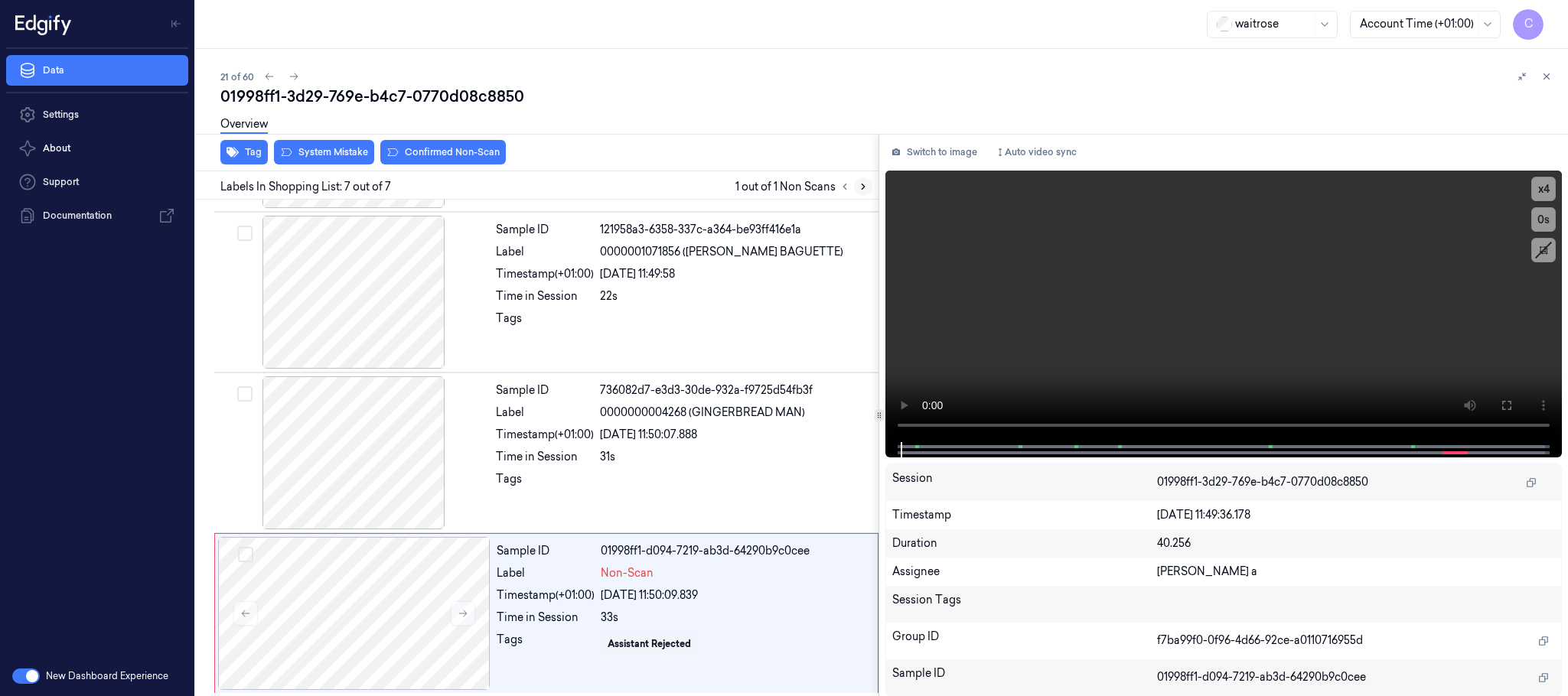
scroll to position [637, 0]
click at [459, 611] on icon at bounding box center [462, 611] width 10 height 10
click at [458, 609] on icon at bounding box center [462, 611] width 10 height 10
click at [352, 427] on div at bounding box center [353, 450] width 273 height 153
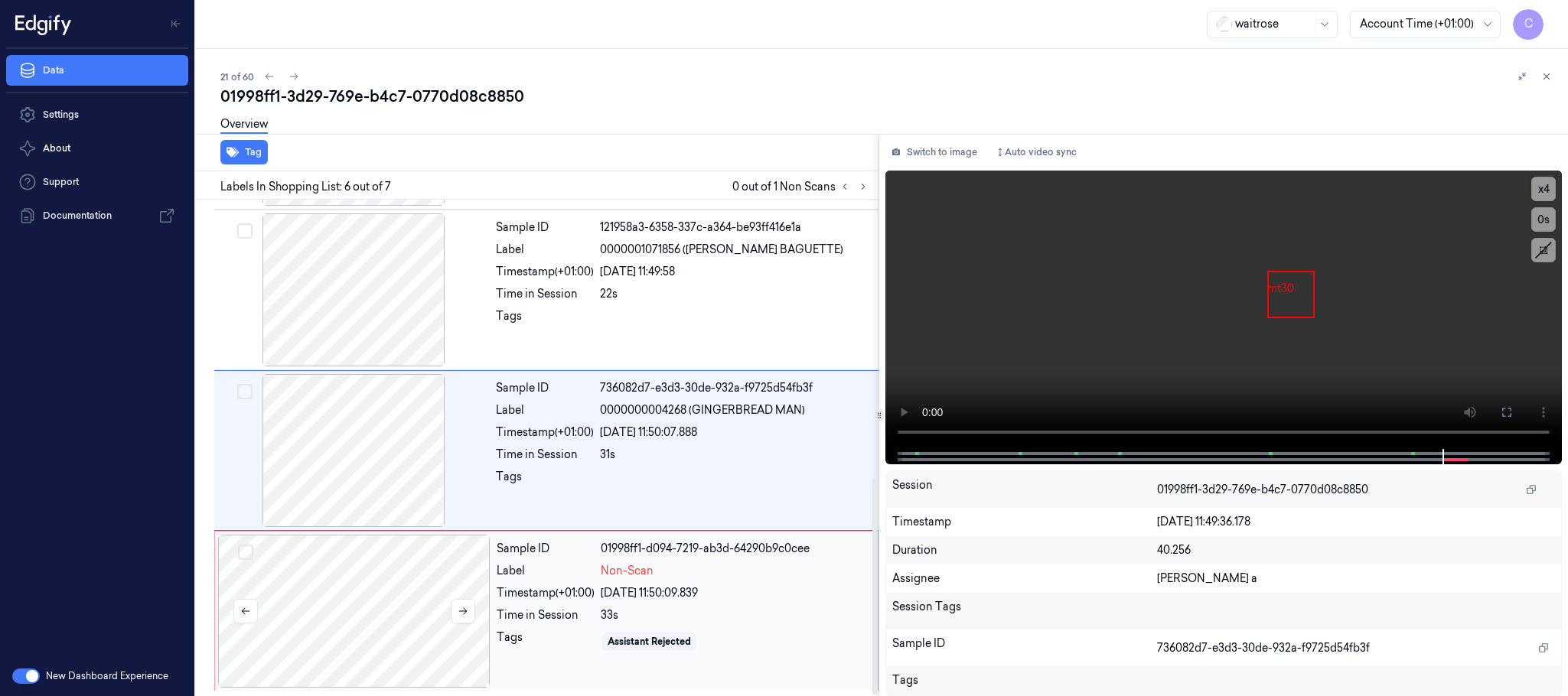
click at [430, 620] on div at bounding box center [354, 611] width 273 height 153
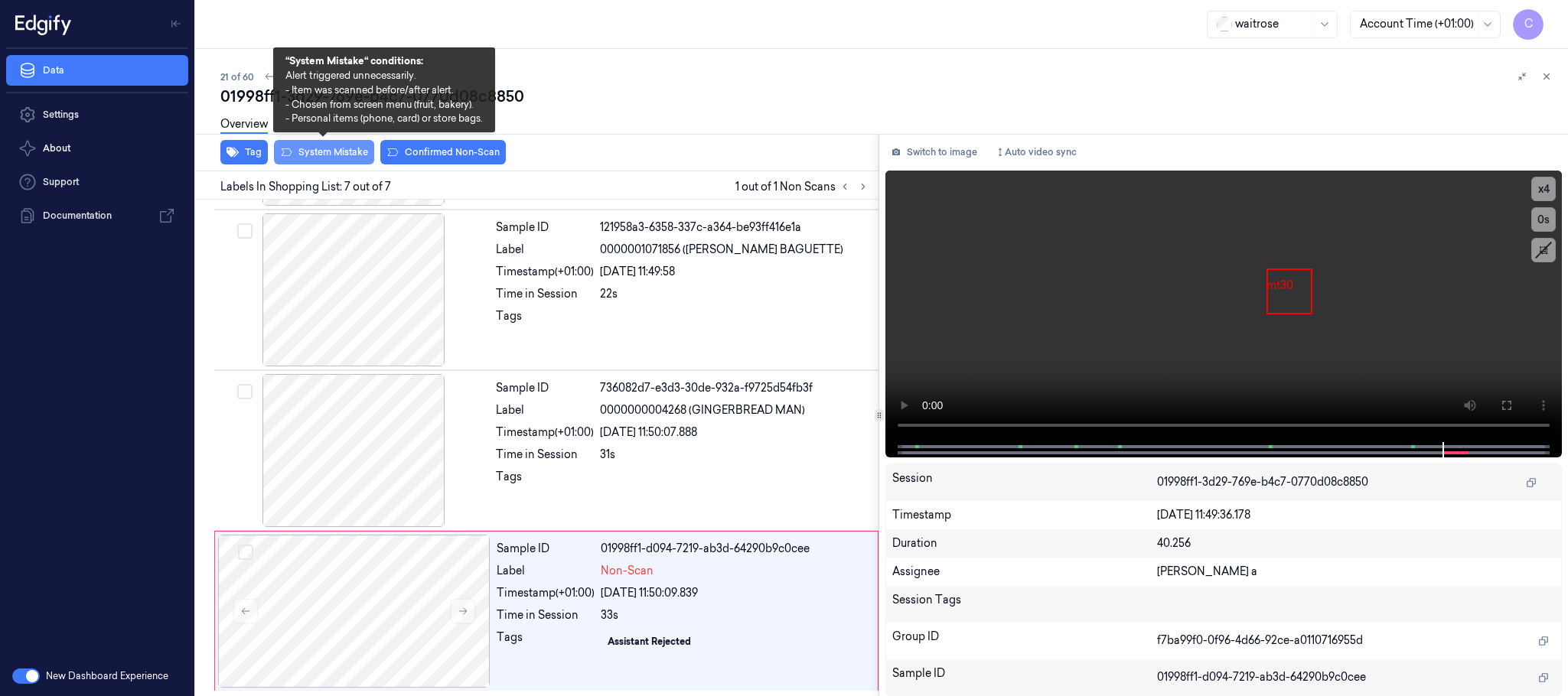
click at [339, 147] on button "System Mistake" at bounding box center [324, 152] width 101 height 24
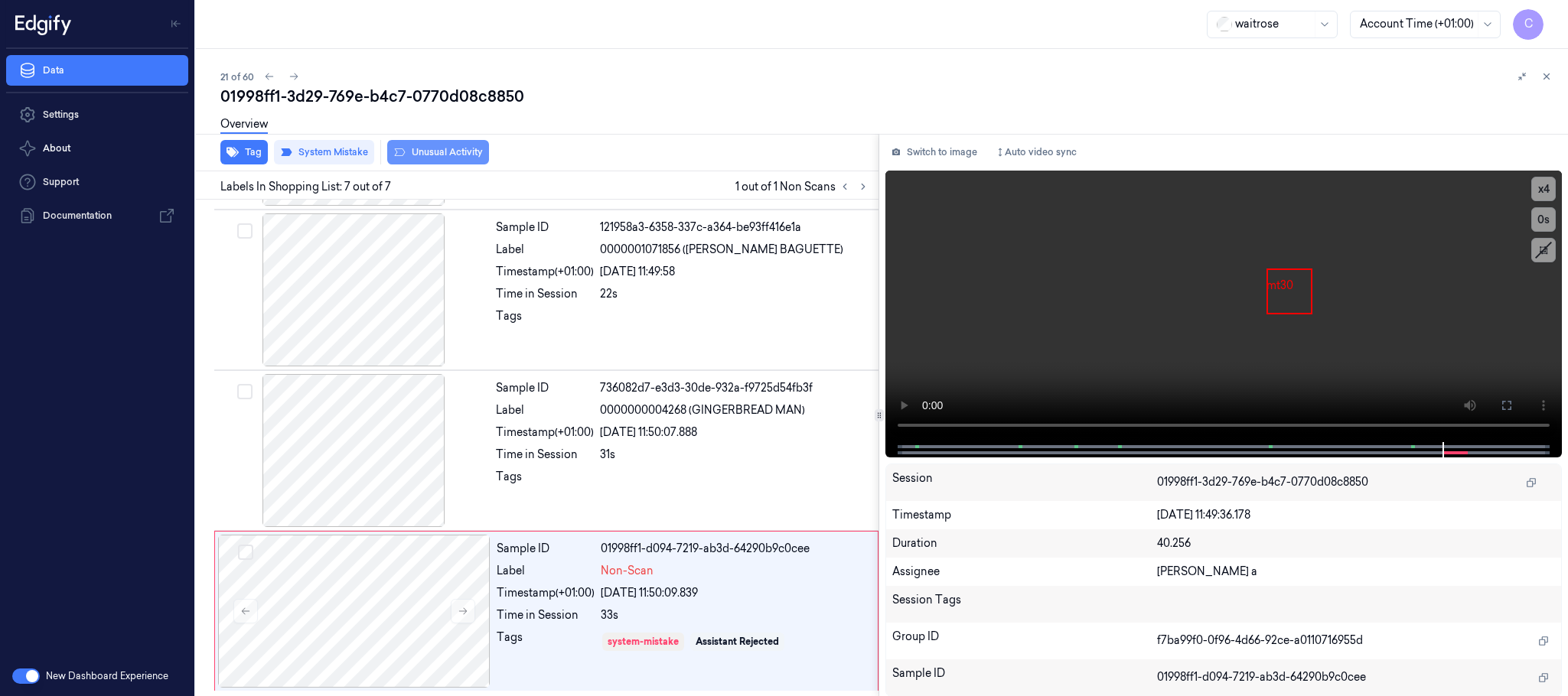
click at [464, 151] on button "Unusual Activity" at bounding box center [438, 152] width 102 height 24
click at [293, 74] on icon at bounding box center [293, 76] width 10 height 10
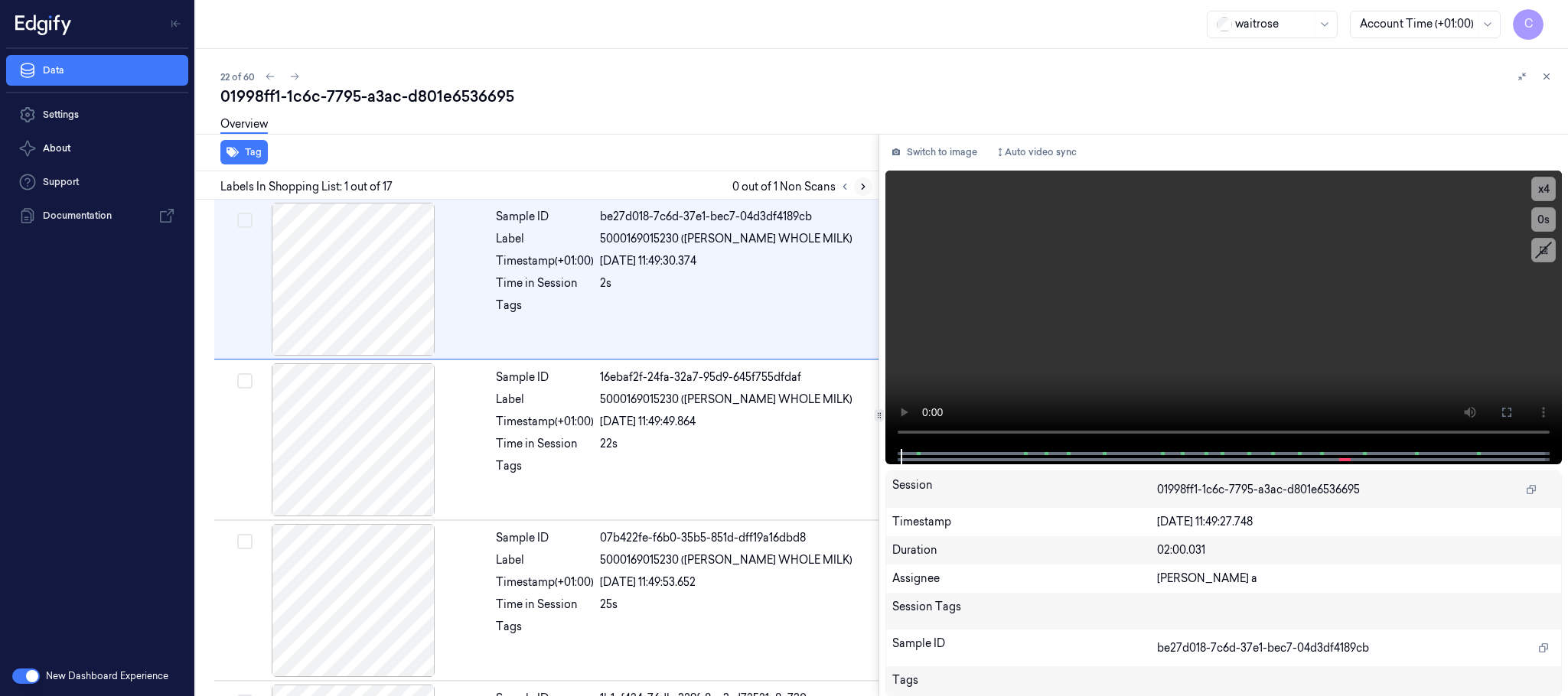
click at [862, 186] on icon at bounding box center [863, 186] width 10 height 10
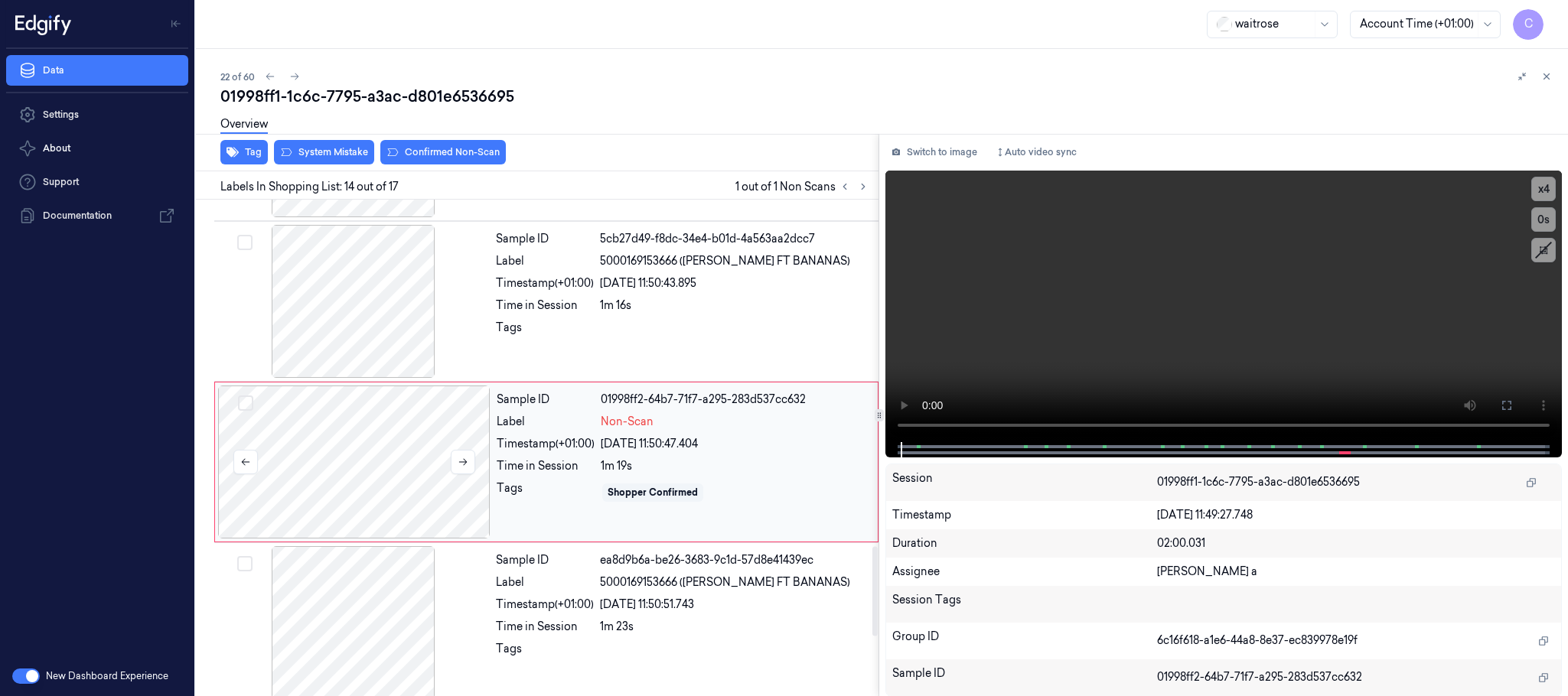
scroll to position [1929, 0]
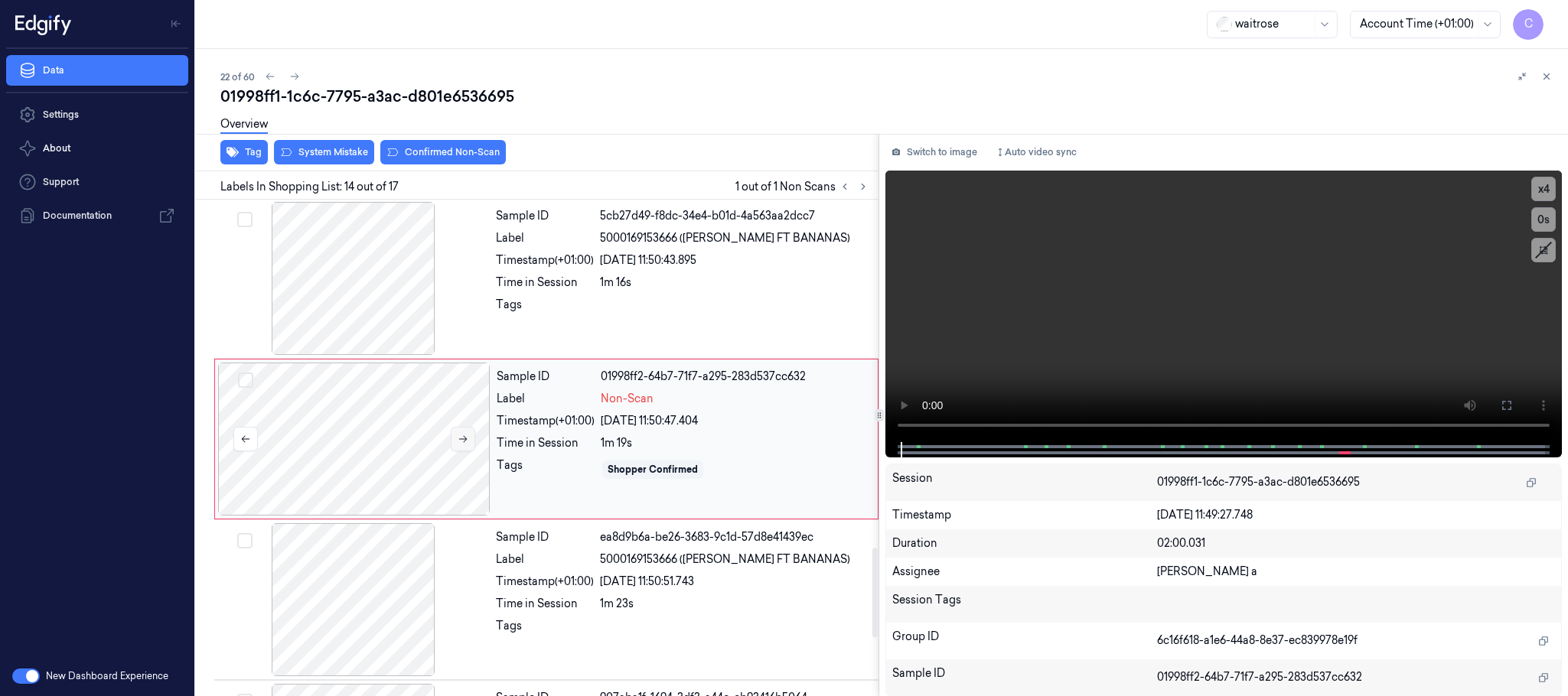
click at [471, 452] on button at bounding box center [463, 439] width 24 height 24
click at [467, 444] on icon at bounding box center [462, 439] width 10 height 10
click at [379, 330] on div at bounding box center [353, 278] width 273 height 153
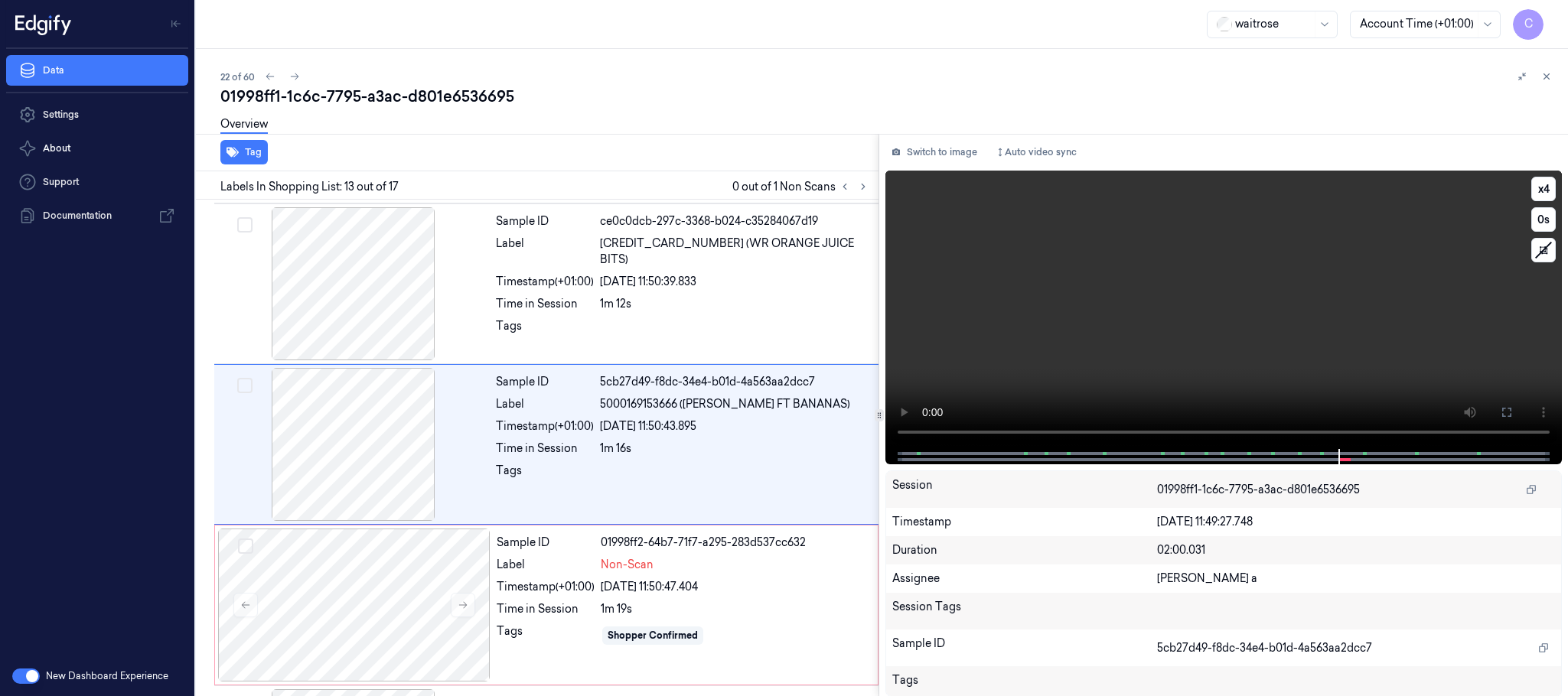
scroll to position [1768, 0]
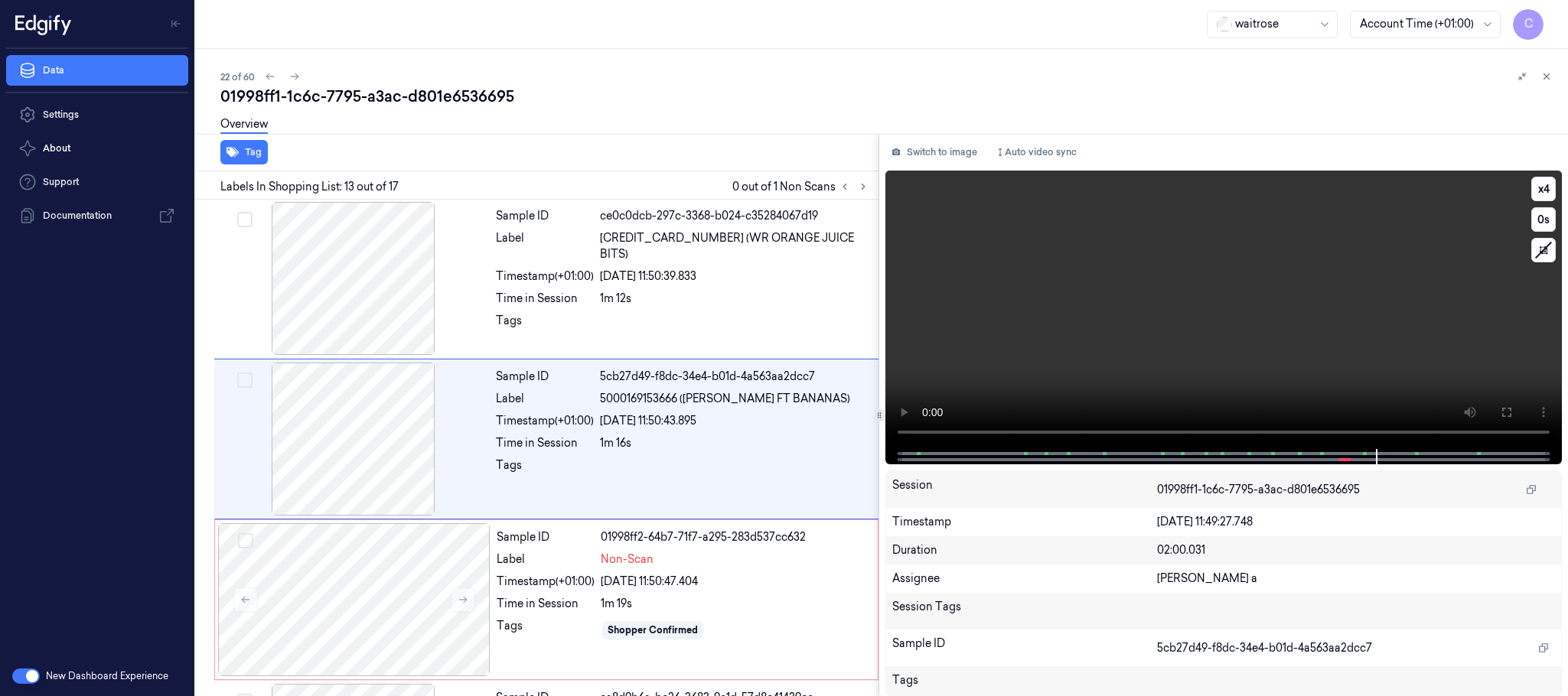
click at [1085, 287] on video at bounding box center [1223, 309] width 676 height 278
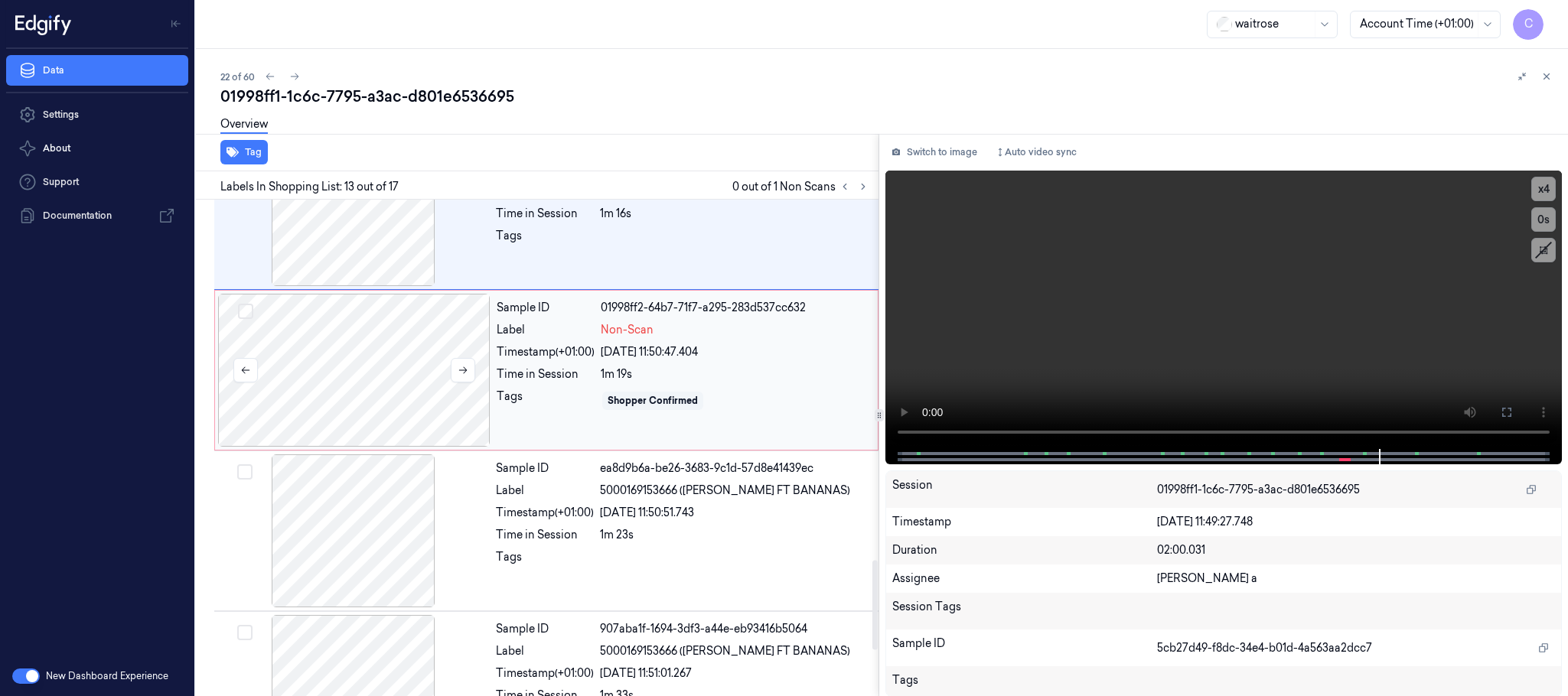
click at [386, 379] on div at bounding box center [354, 371] width 273 height 153
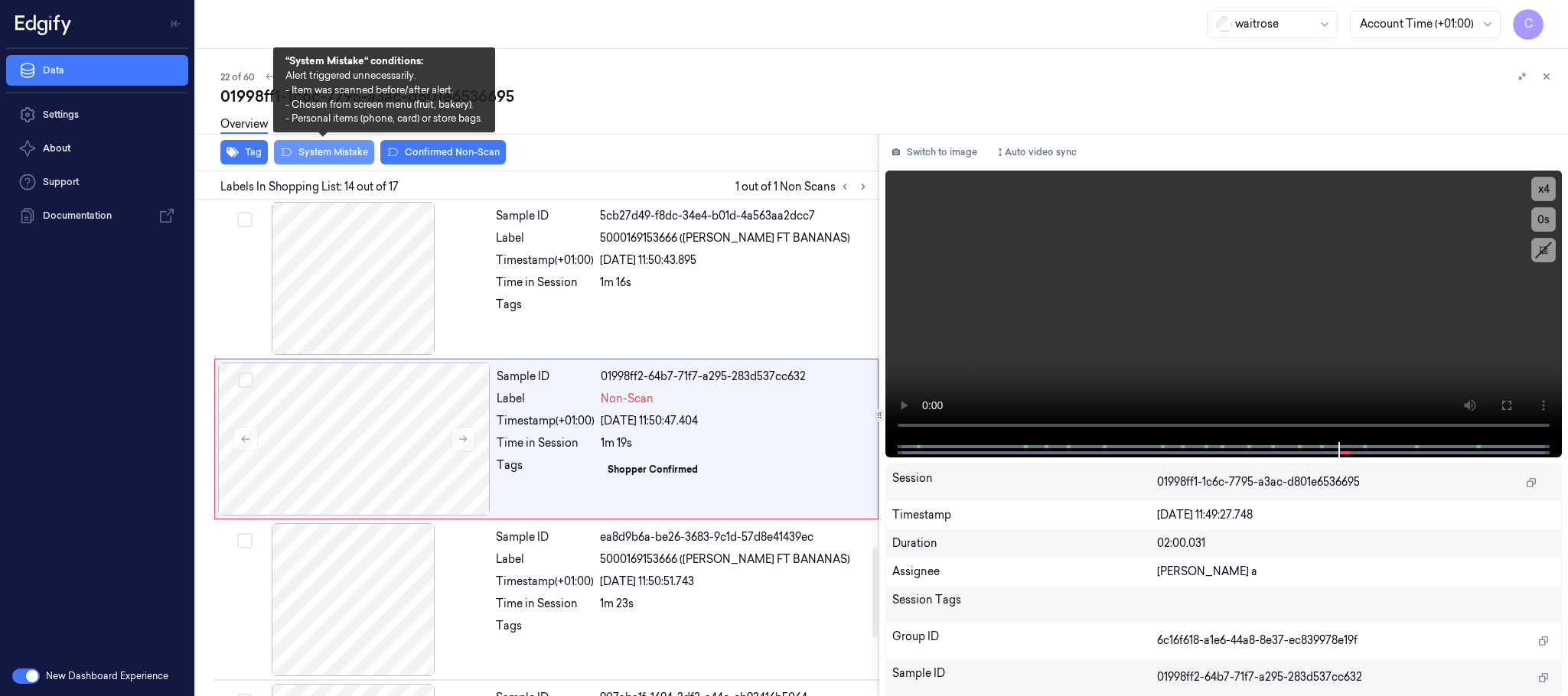
click at [328, 154] on button "System Mistake" at bounding box center [324, 152] width 101 height 24
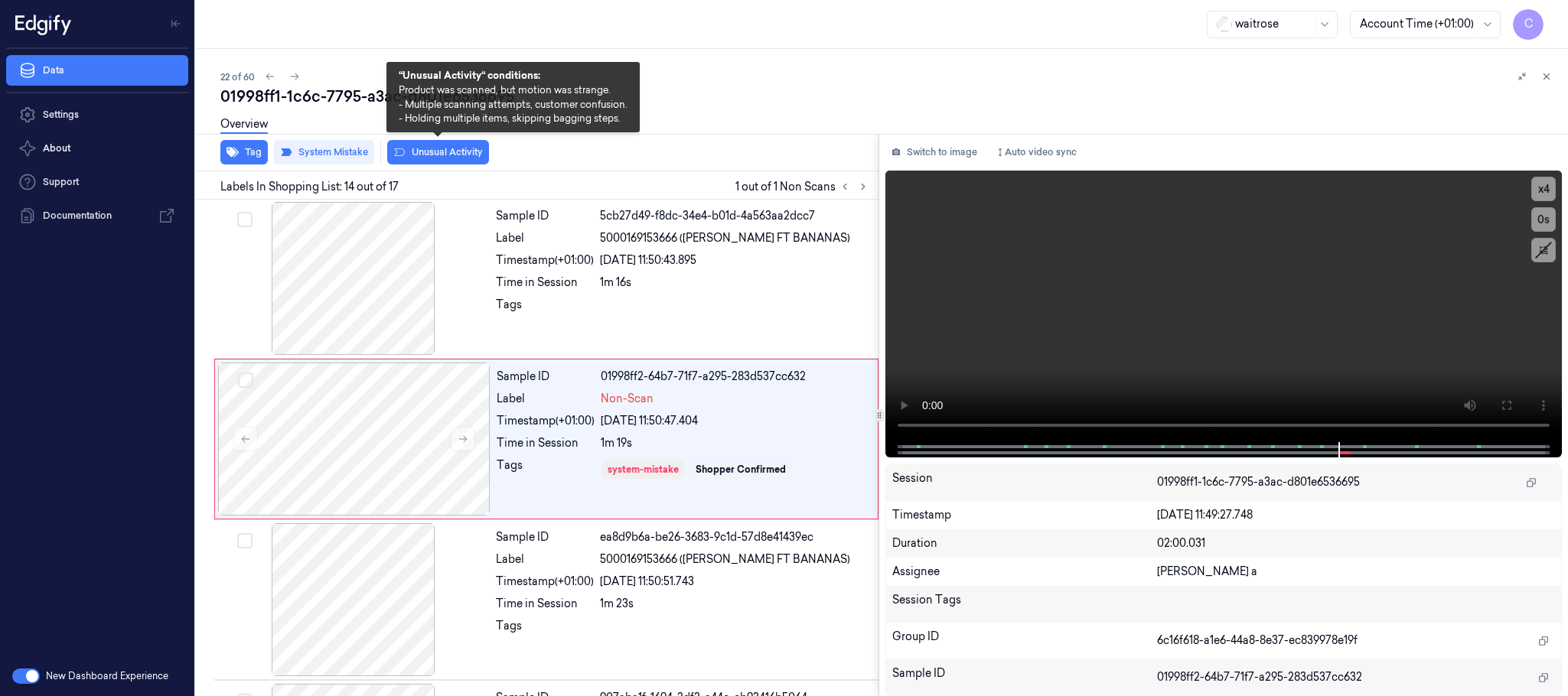
click at [435, 148] on button "Unusual Activity" at bounding box center [438, 152] width 102 height 24
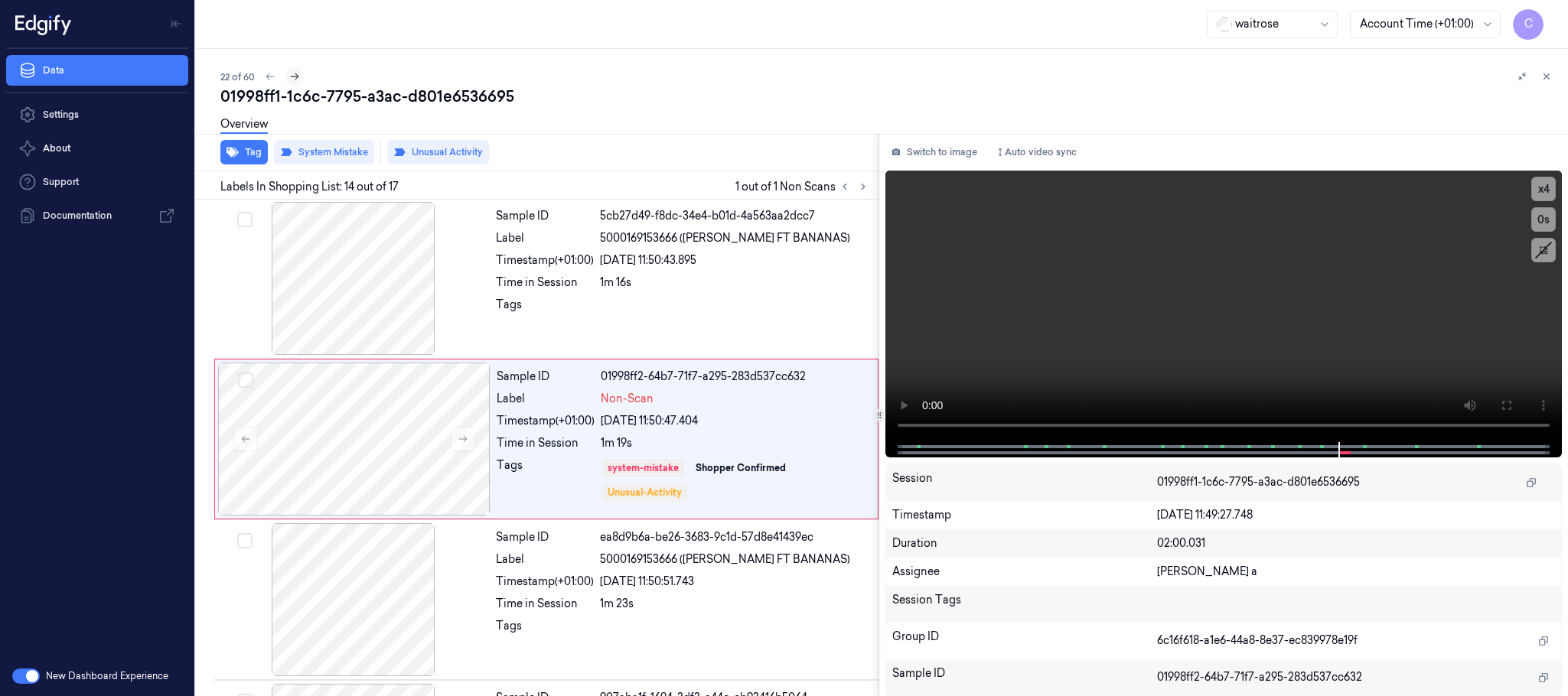
click at [296, 76] on icon at bounding box center [294, 76] width 10 height 10
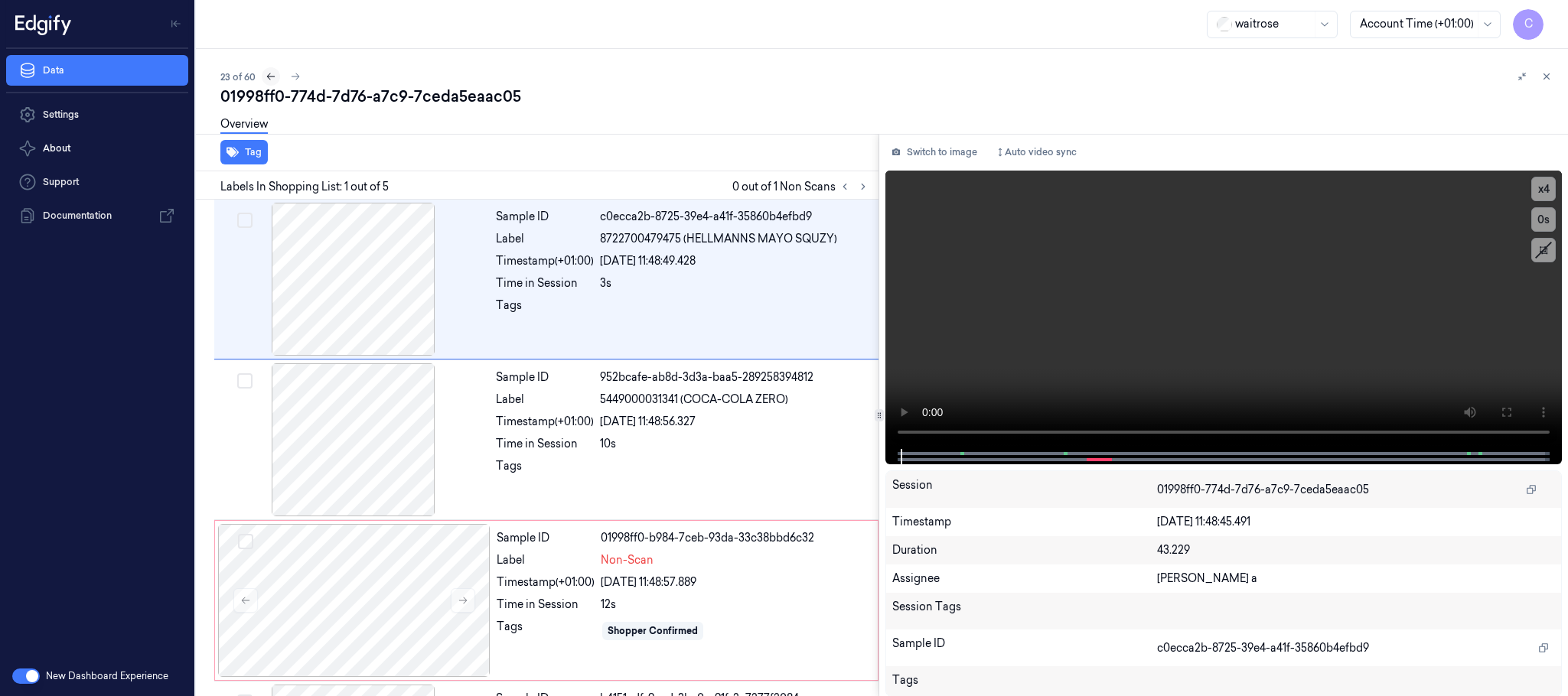
click at [265, 73] on icon at bounding box center [270, 76] width 10 height 10
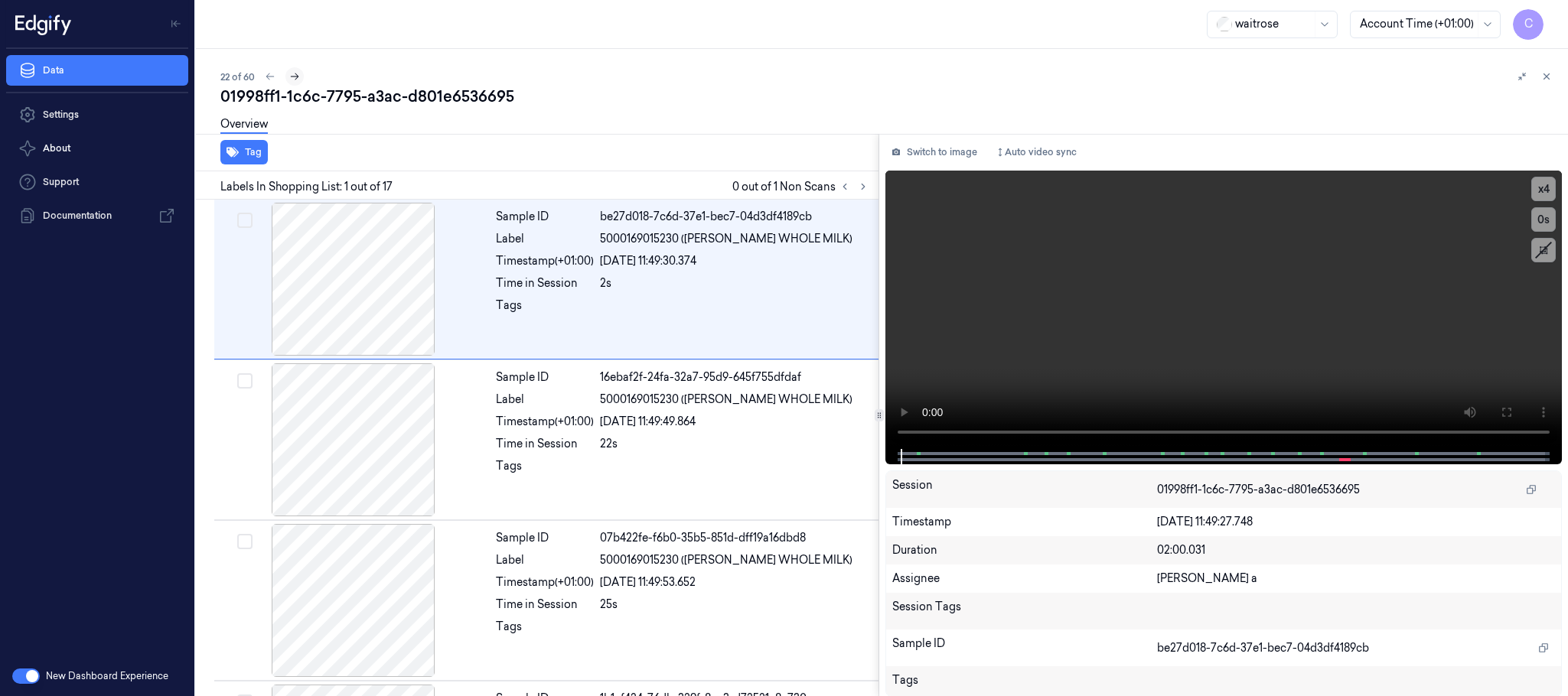
click at [296, 79] on icon at bounding box center [294, 76] width 10 height 10
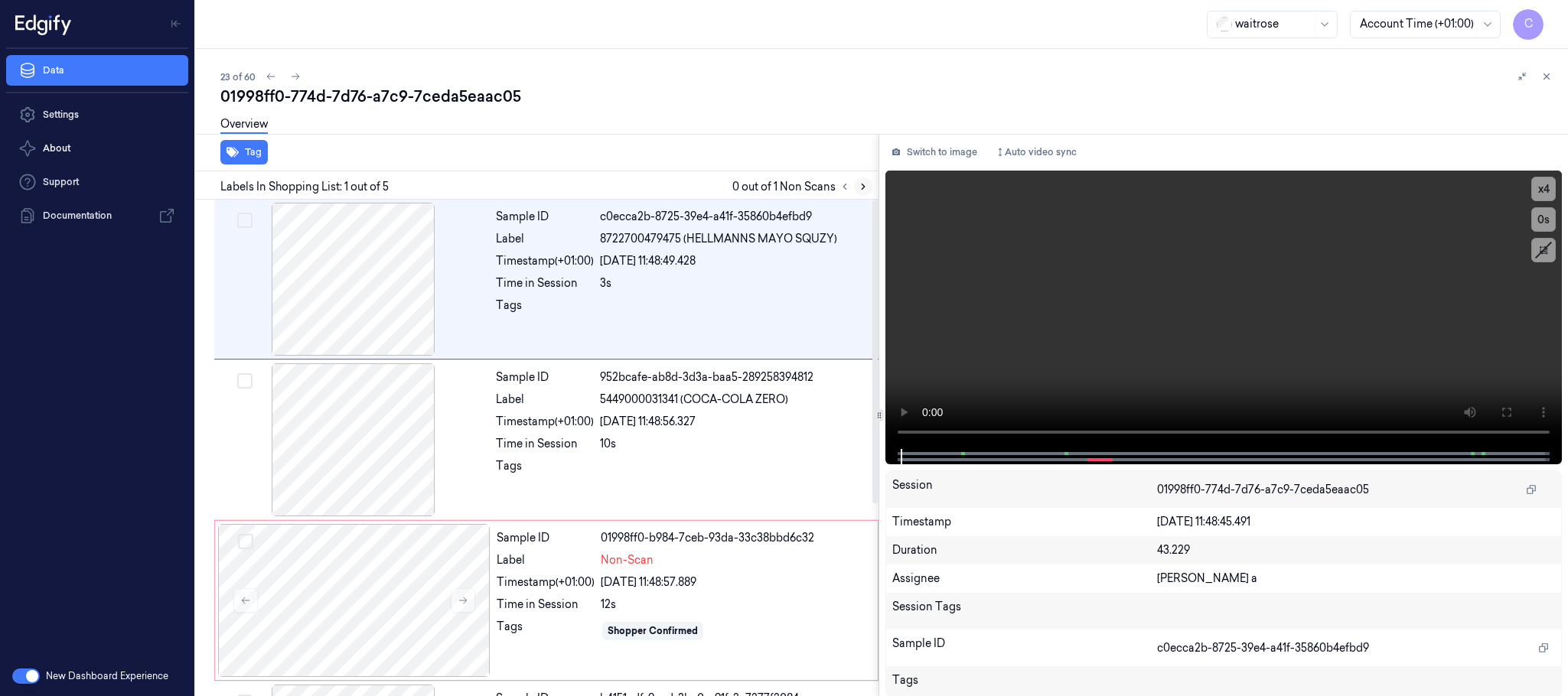
click at [866, 182] on icon at bounding box center [863, 186] width 10 height 10
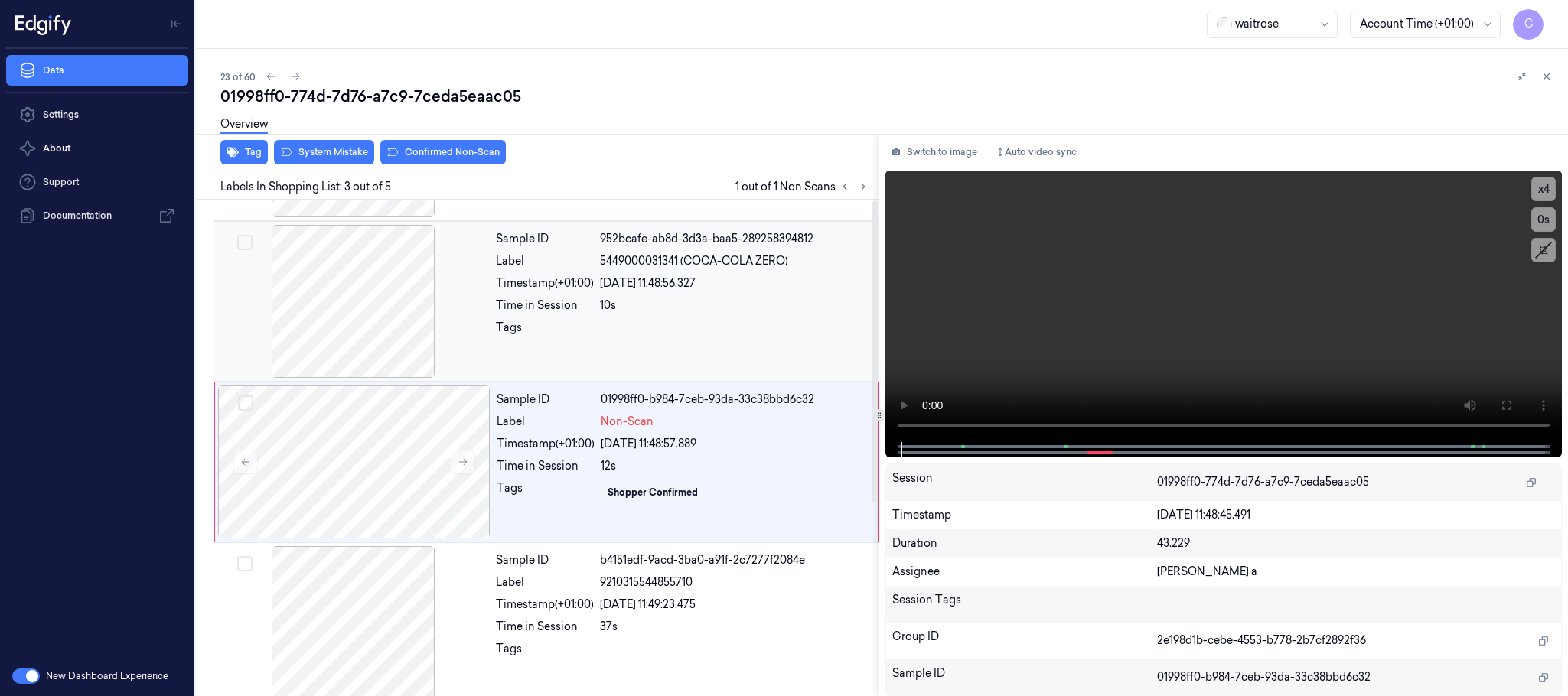
scroll to position [154, 0]
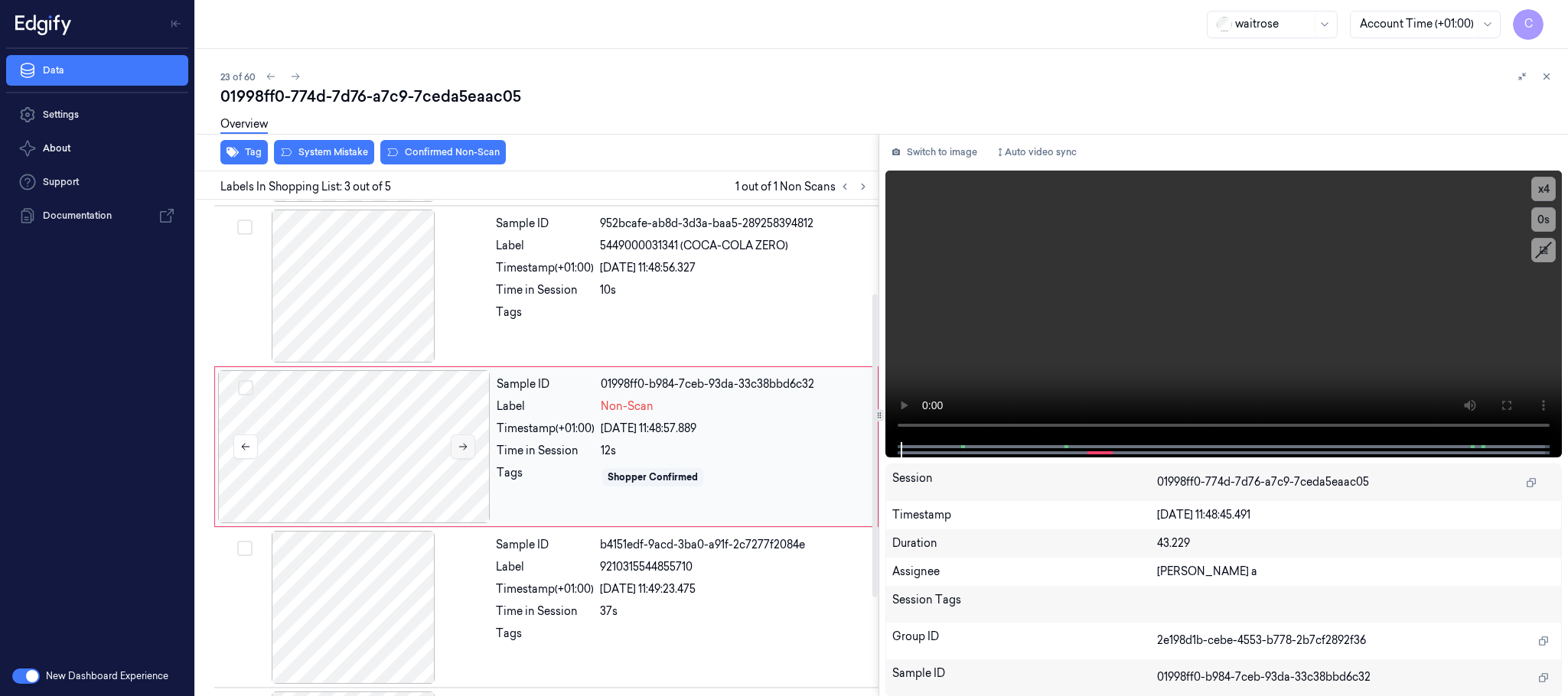
click at [459, 455] on button at bounding box center [463, 447] width 24 height 24
click at [459, 452] on icon at bounding box center [462, 446] width 10 height 10
click at [459, 450] on icon at bounding box center [462, 446] width 10 height 10
click at [466, 445] on icon at bounding box center [462, 446] width 10 height 10
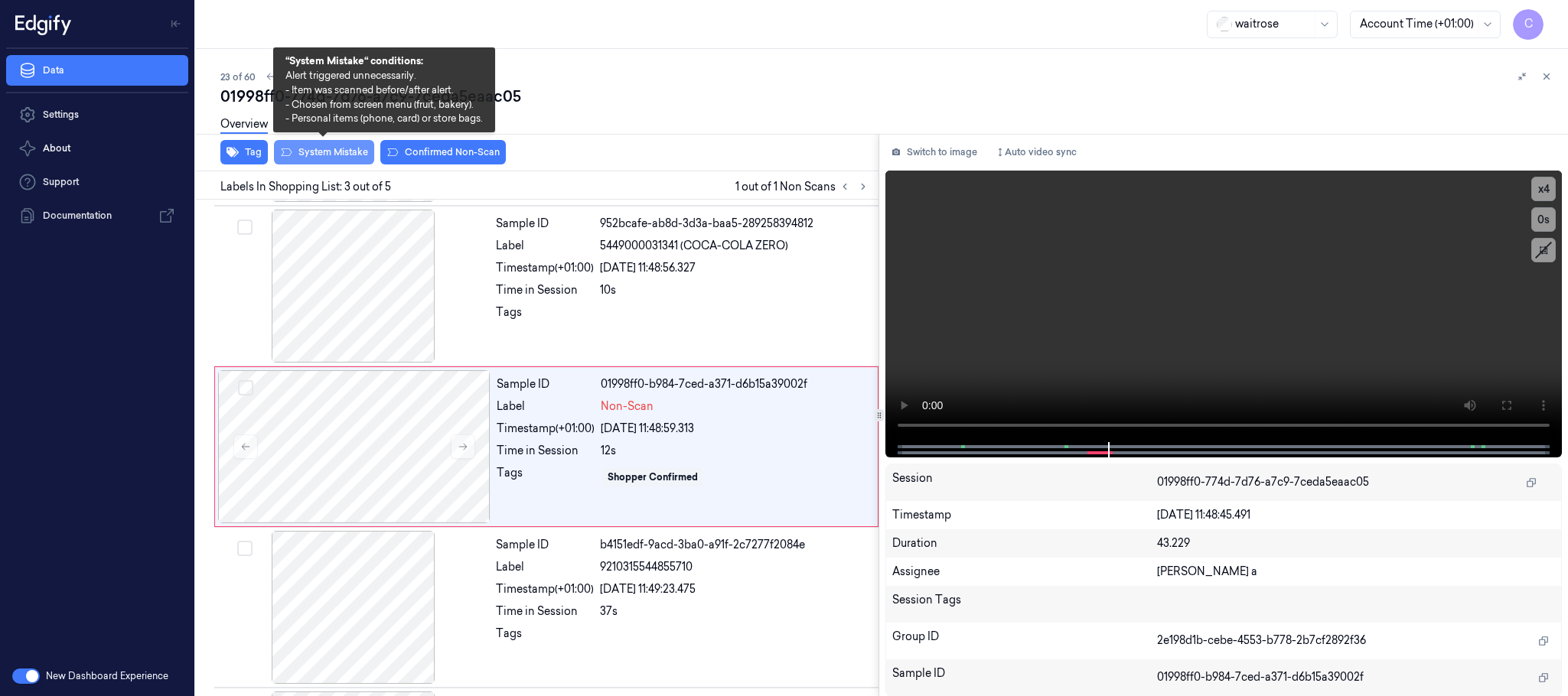
click at [315, 151] on button "System Mistake" at bounding box center [324, 152] width 101 height 24
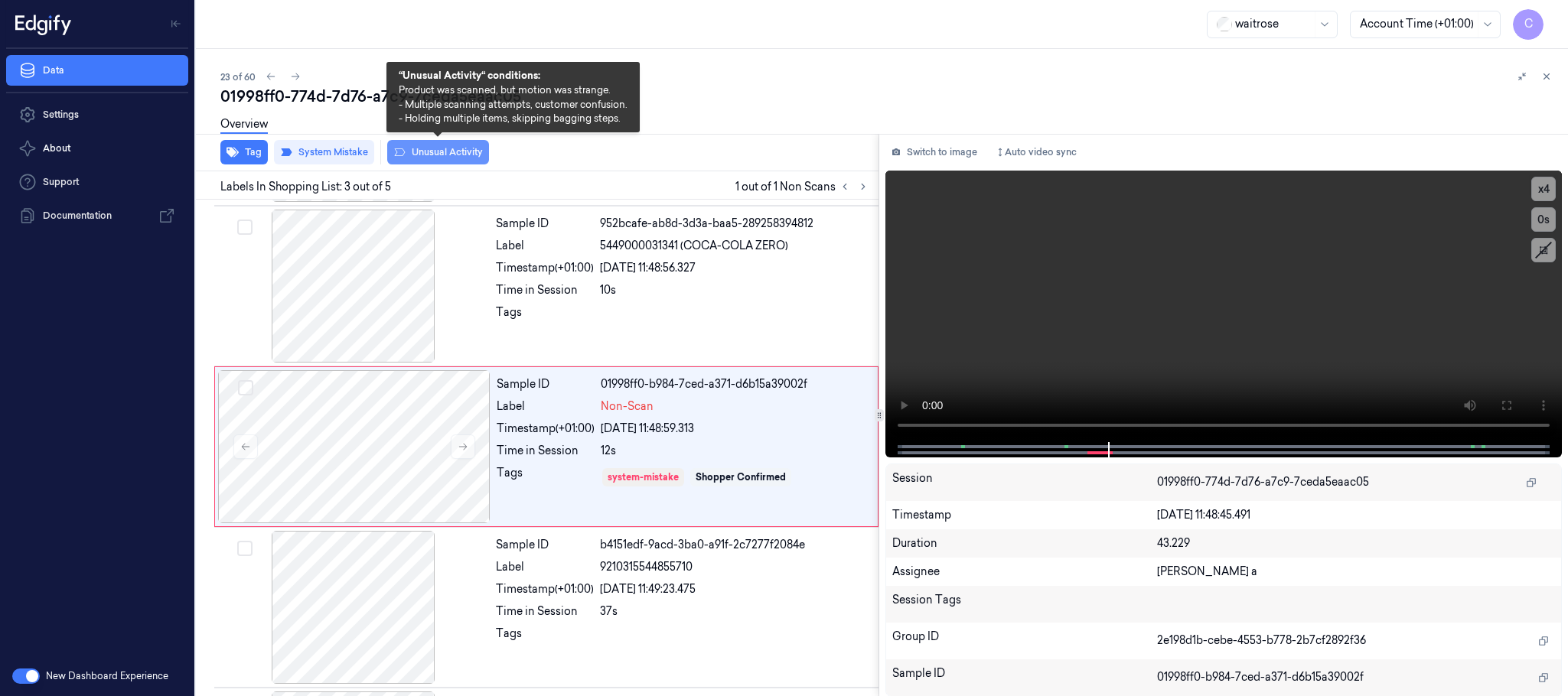
click at [427, 151] on button "Unusual Activity" at bounding box center [438, 152] width 102 height 24
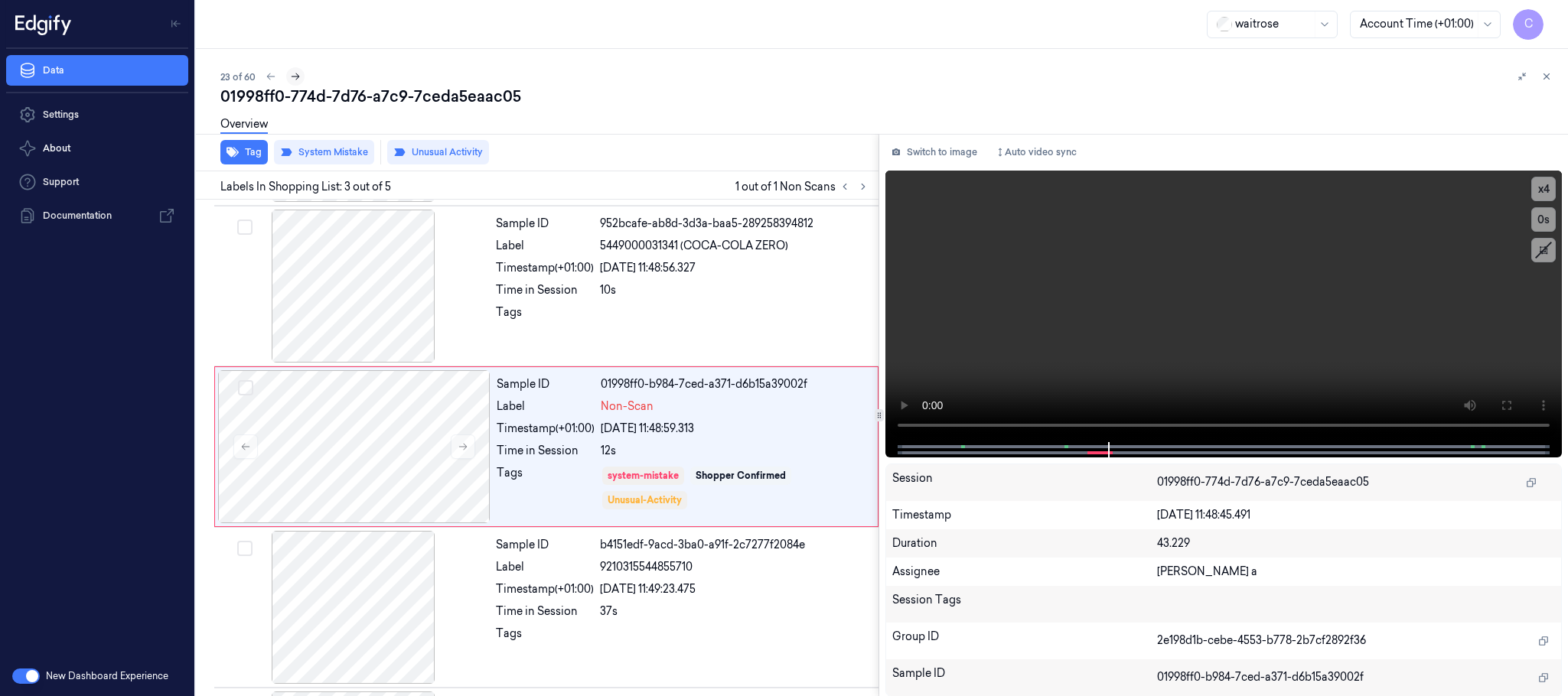
click at [294, 81] on icon at bounding box center [295, 76] width 10 height 10
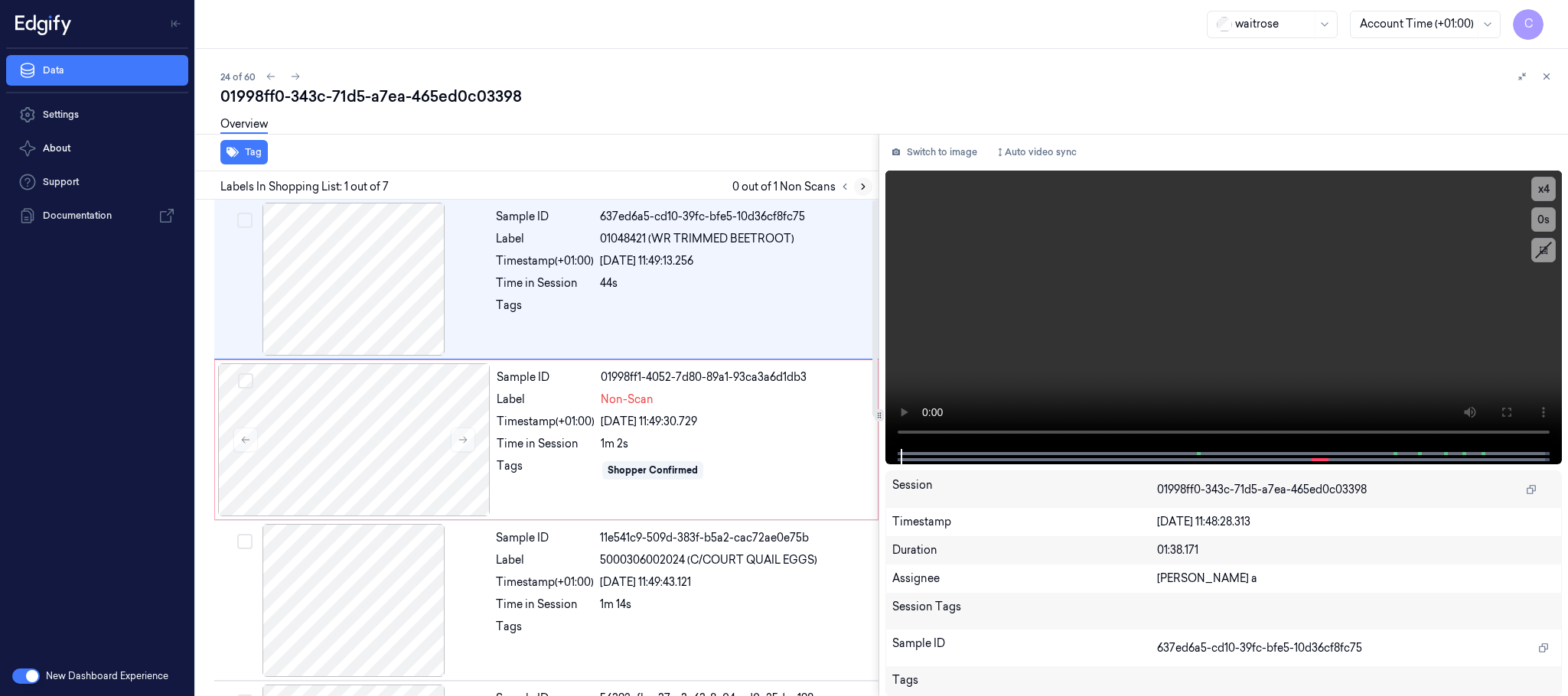
click at [862, 188] on icon at bounding box center [863, 186] width 10 height 10
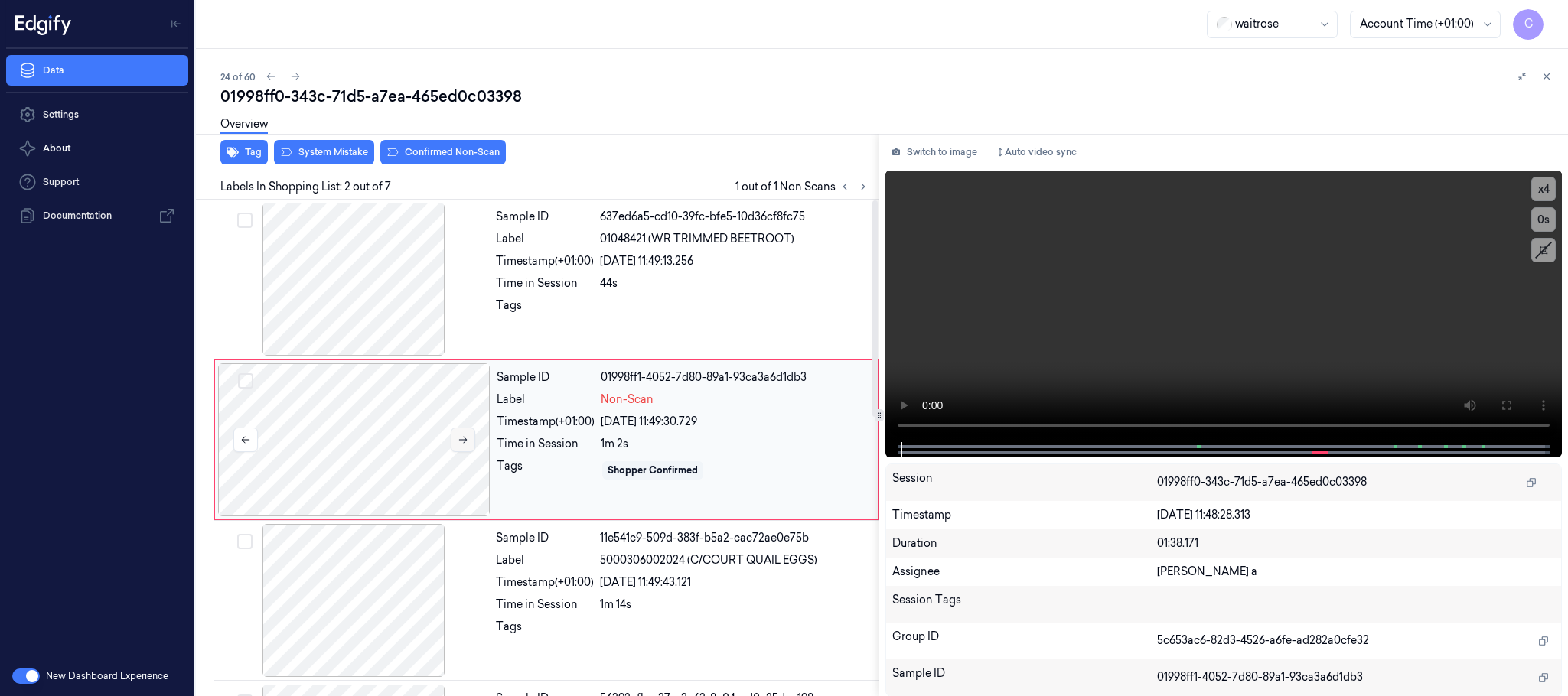
click at [462, 438] on icon at bounding box center [462, 440] width 10 height 10
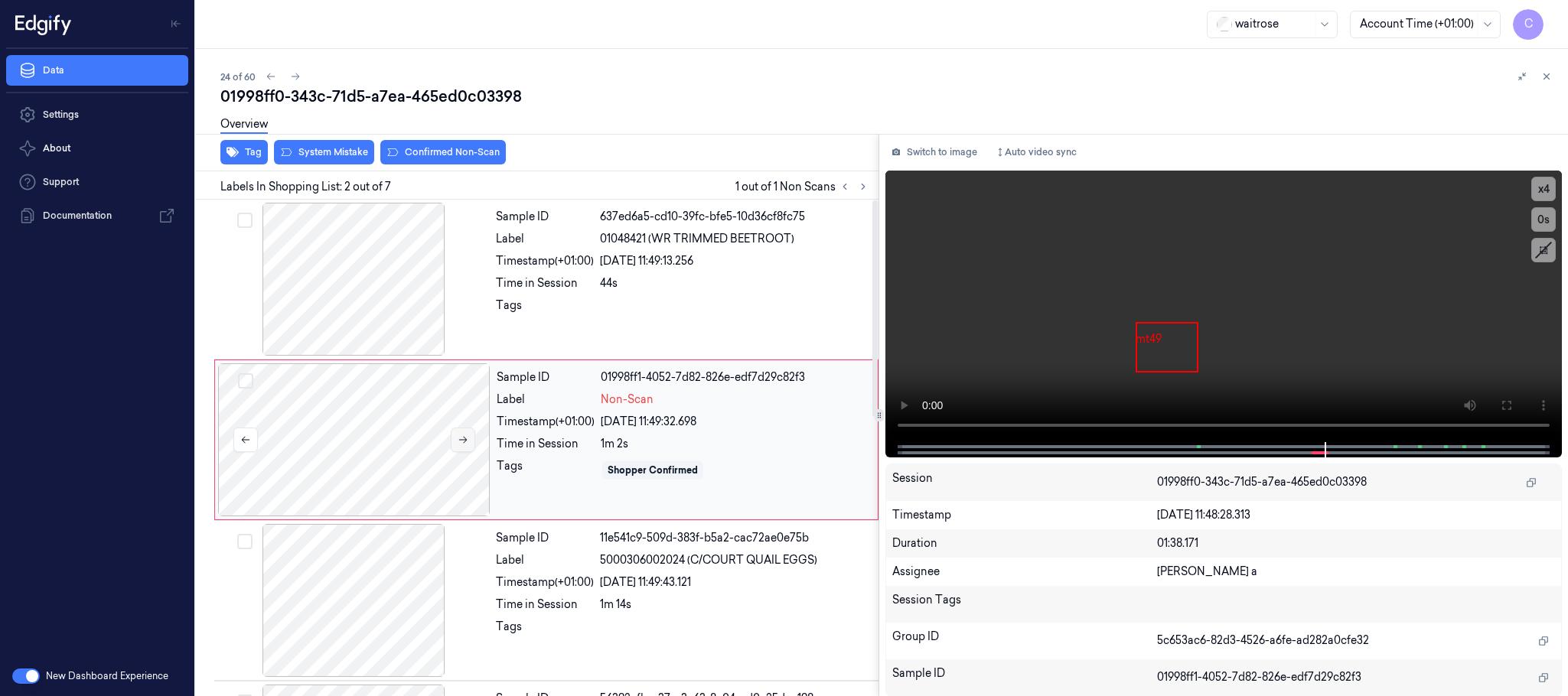
click at [464, 432] on button at bounding box center [463, 440] width 24 height 24
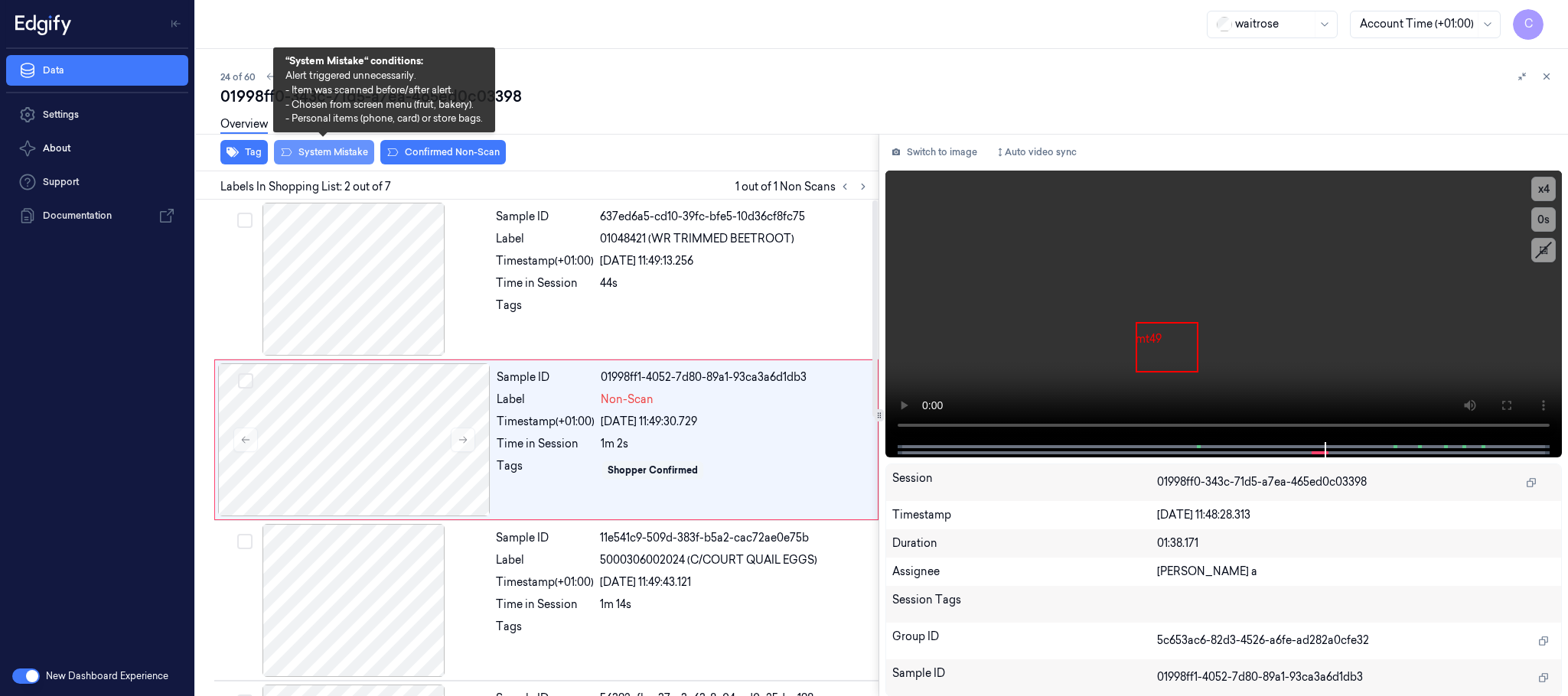
click at [339, 152] on button "System Mistake" at bounding box center [324, 152] width 101 height 24
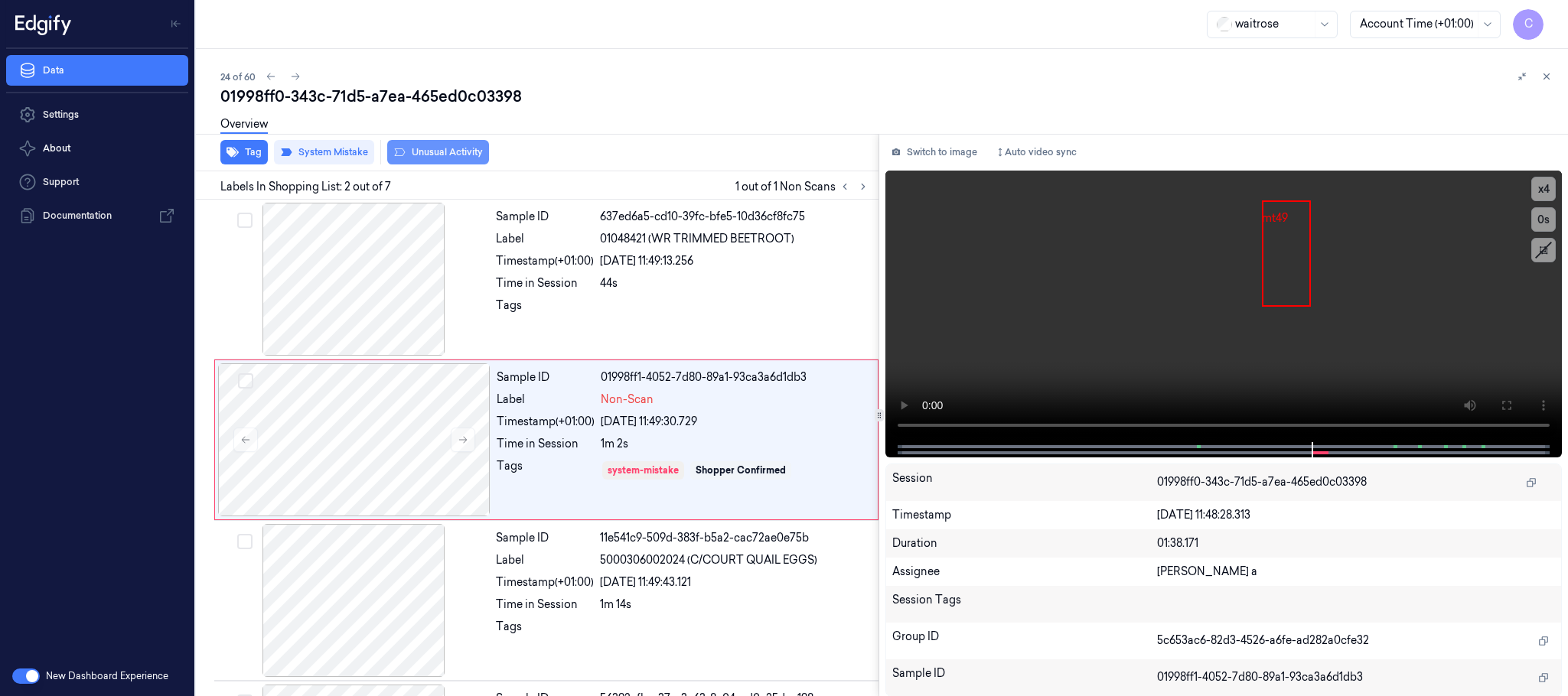
click at [425, 158] on button "Unusual Activity" at bounding box center [438, 152] width 102 height 24
click at [244, 150] on button "Tag" at bounding box center [244, 152] width 47 height 24
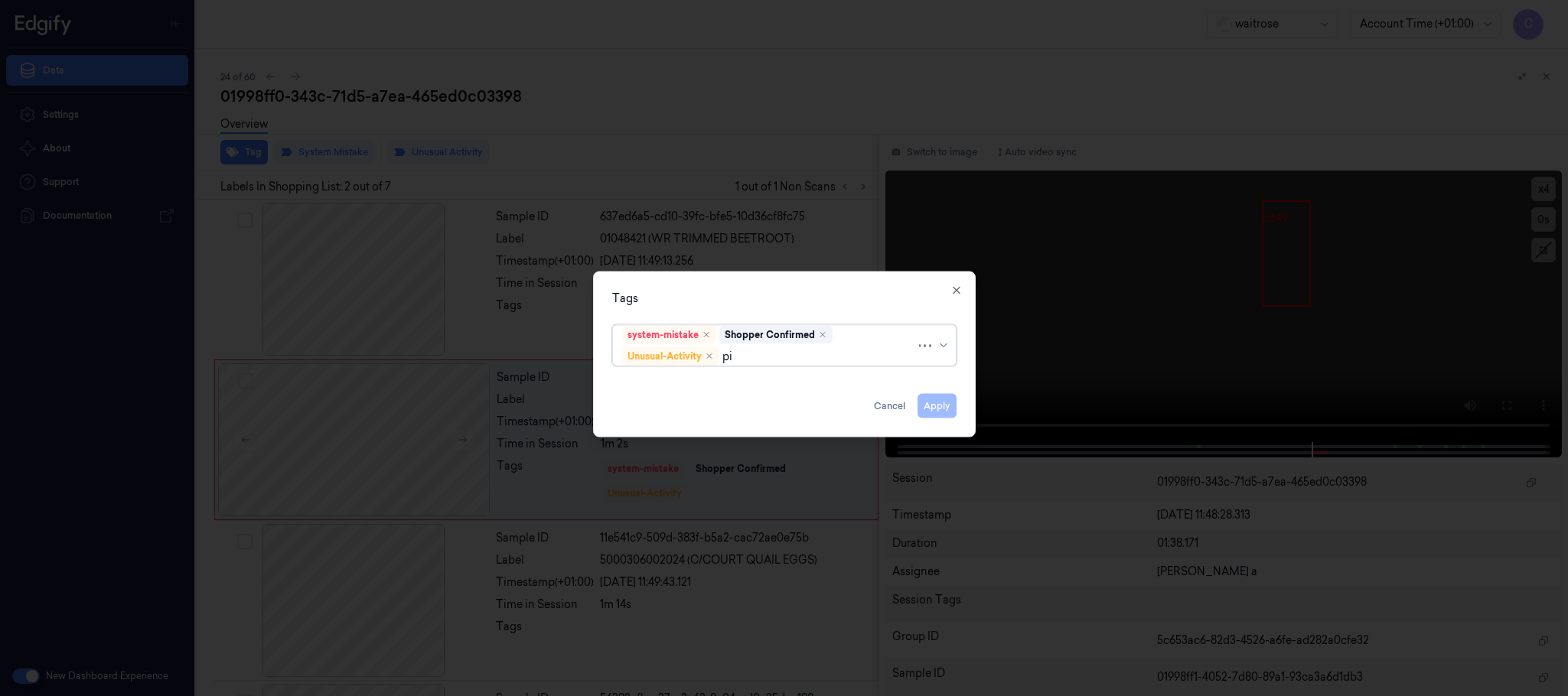
type input "pic"
click at [698, 379] on div "Picklist item alert" at bounding box center [666, 387] width 88 height 16
click at [774, 285] on div "Tags system-mistake Shopper Confirmed Unusual-Activity Picklist item alert Appl…" at bounding box center [785, 354] width 383 height 166
click at [942, 411] on button "Apply" at bounding box center [937, 406] width 39 height 24
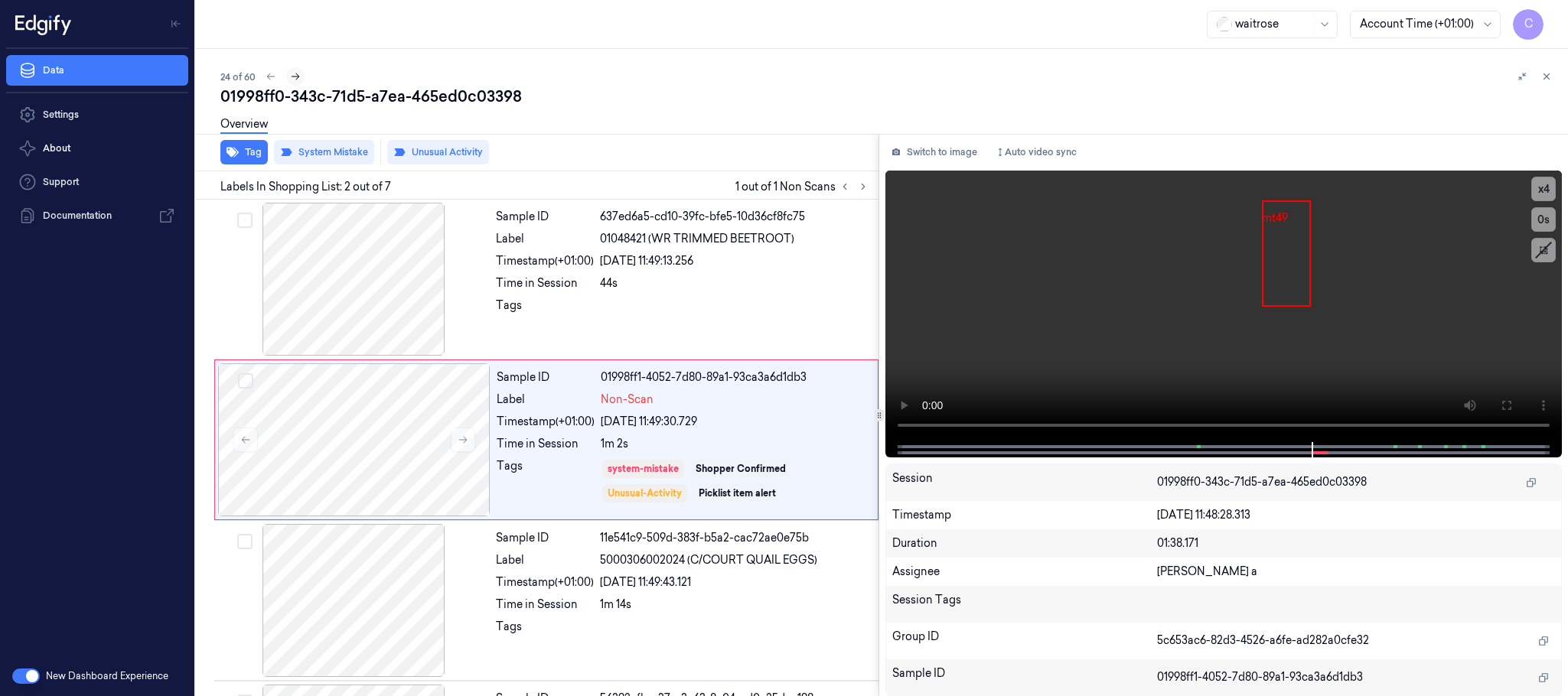
click at [296, 76] on icon at bounding box center [295, 76] width 10 height 10
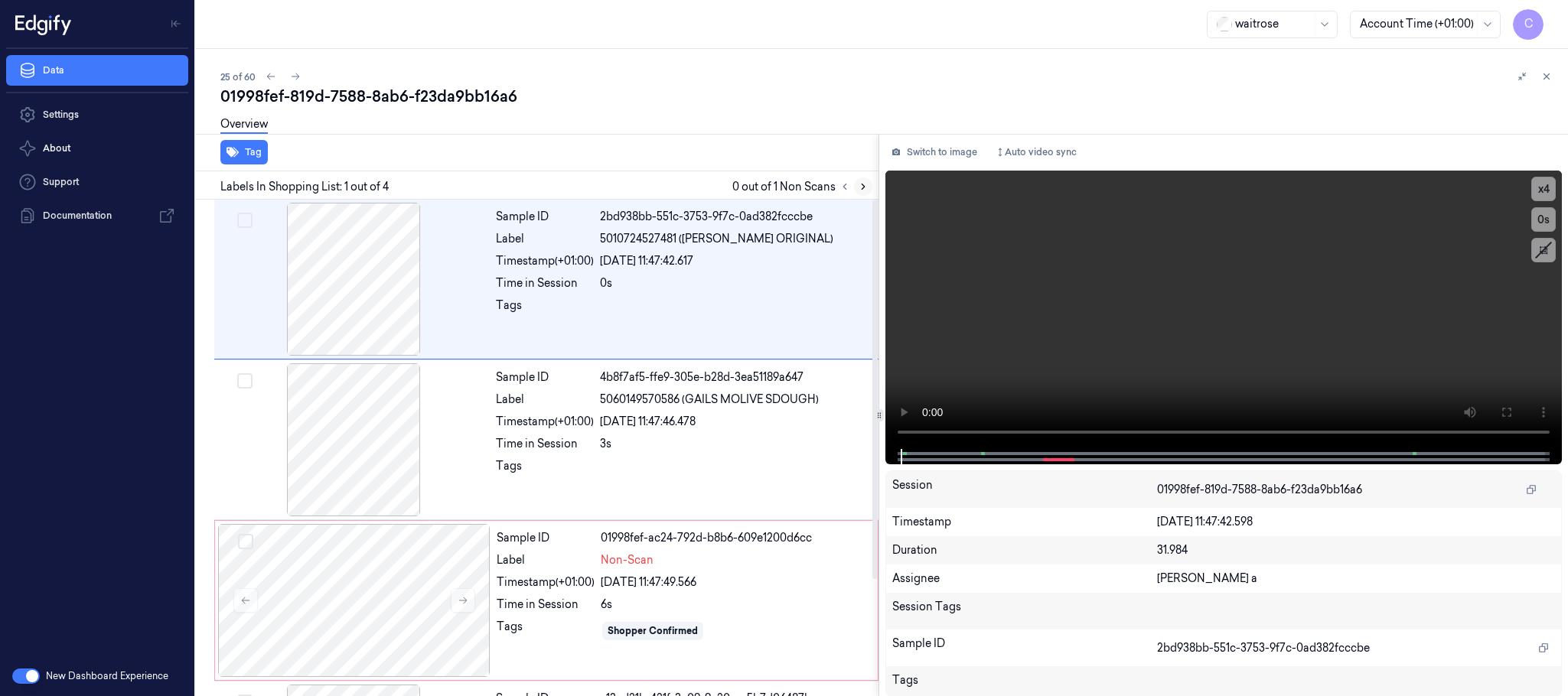
click at [864, 188] on icon at bounding box center [863, 186] width 10 height 10
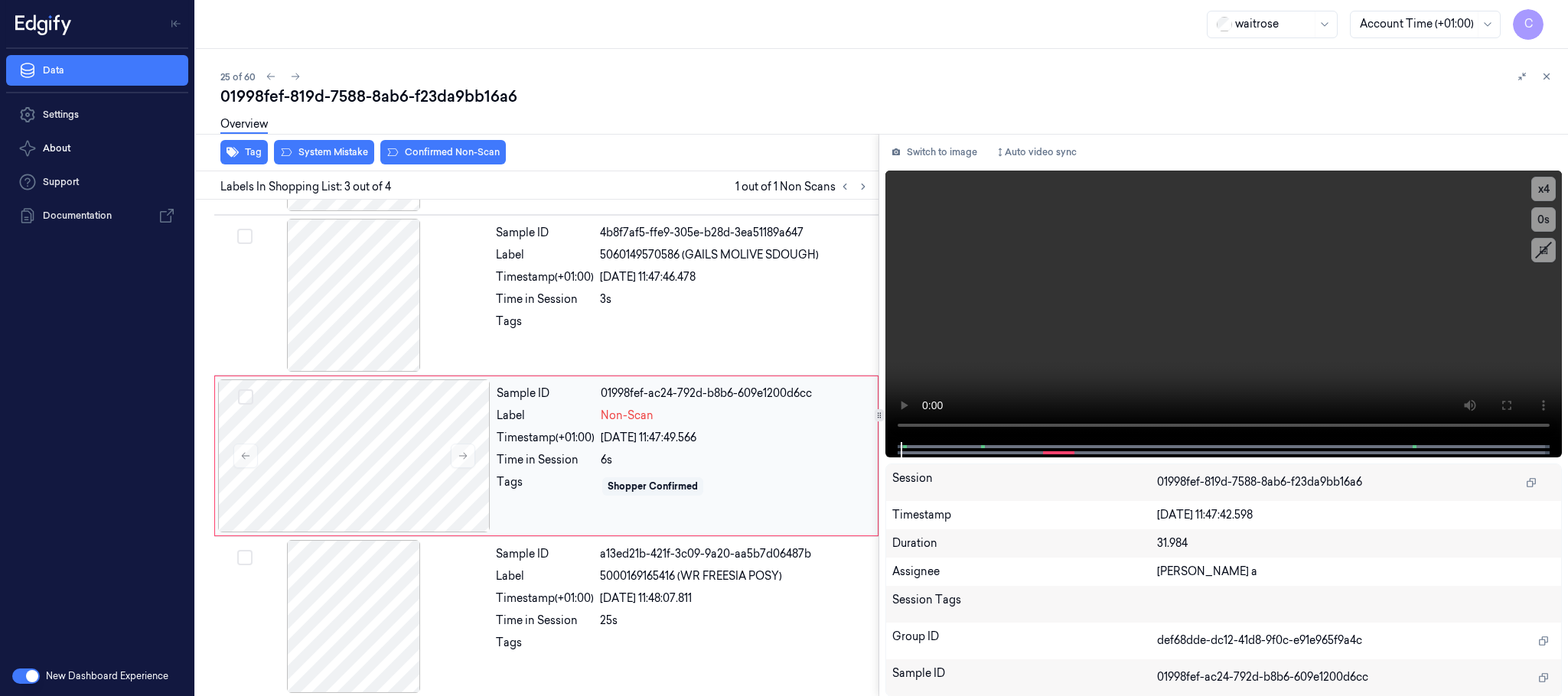
scroll to position [152, 0]
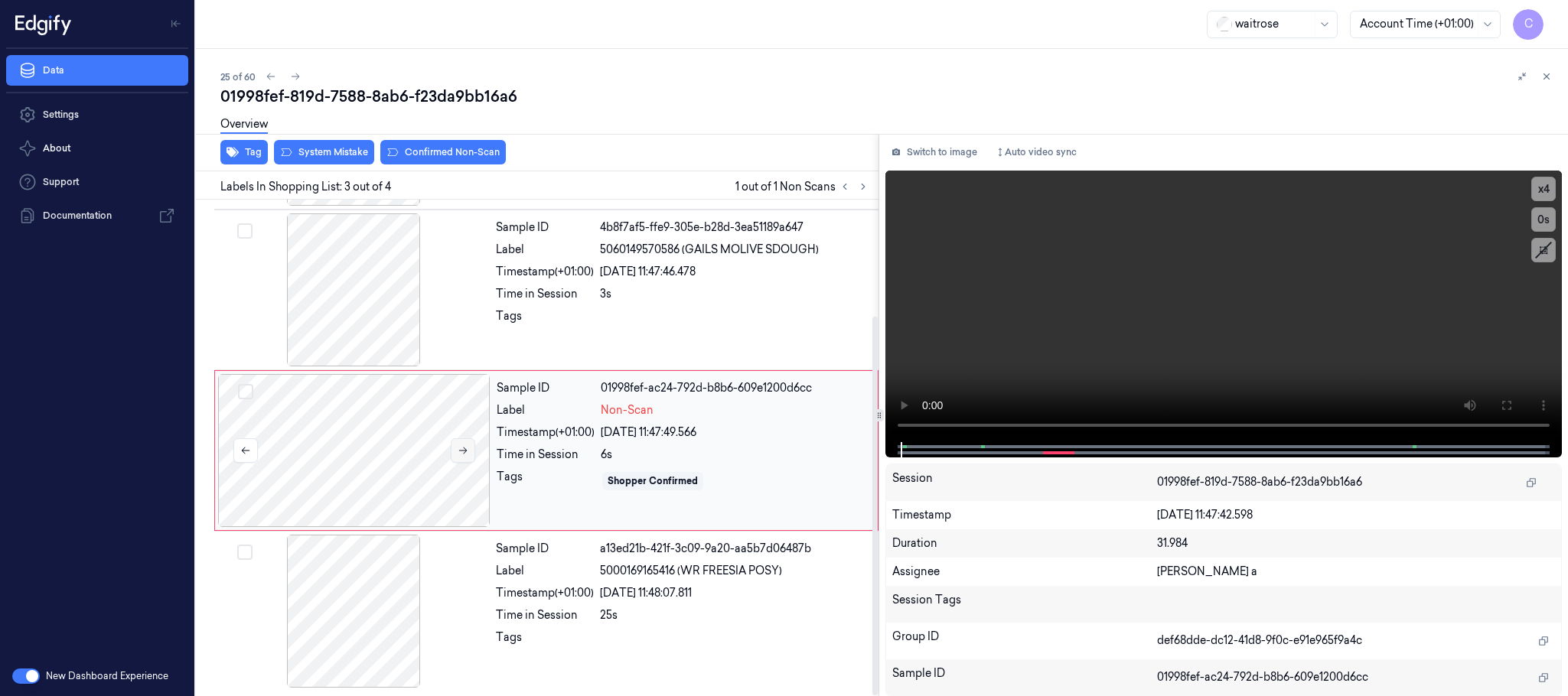
click at [464, 445] on icon at bounding box center [462, 450] width 10 height 10
click at [462, 450] on icon at bounding box center [463, 451] width 8 height 7
click at [396, 314] on div at bounding box center [353, 290] width 273 height 153
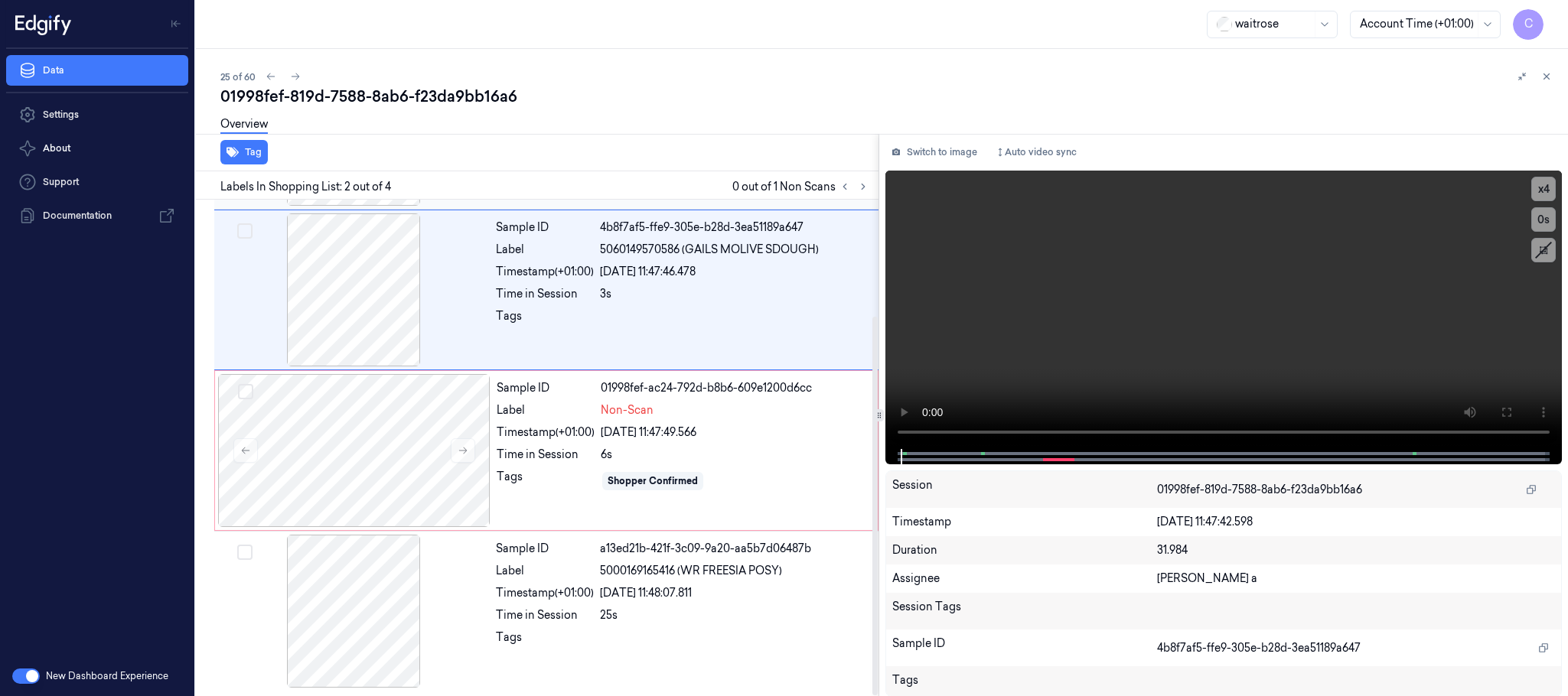
scroll to position [0, 0]
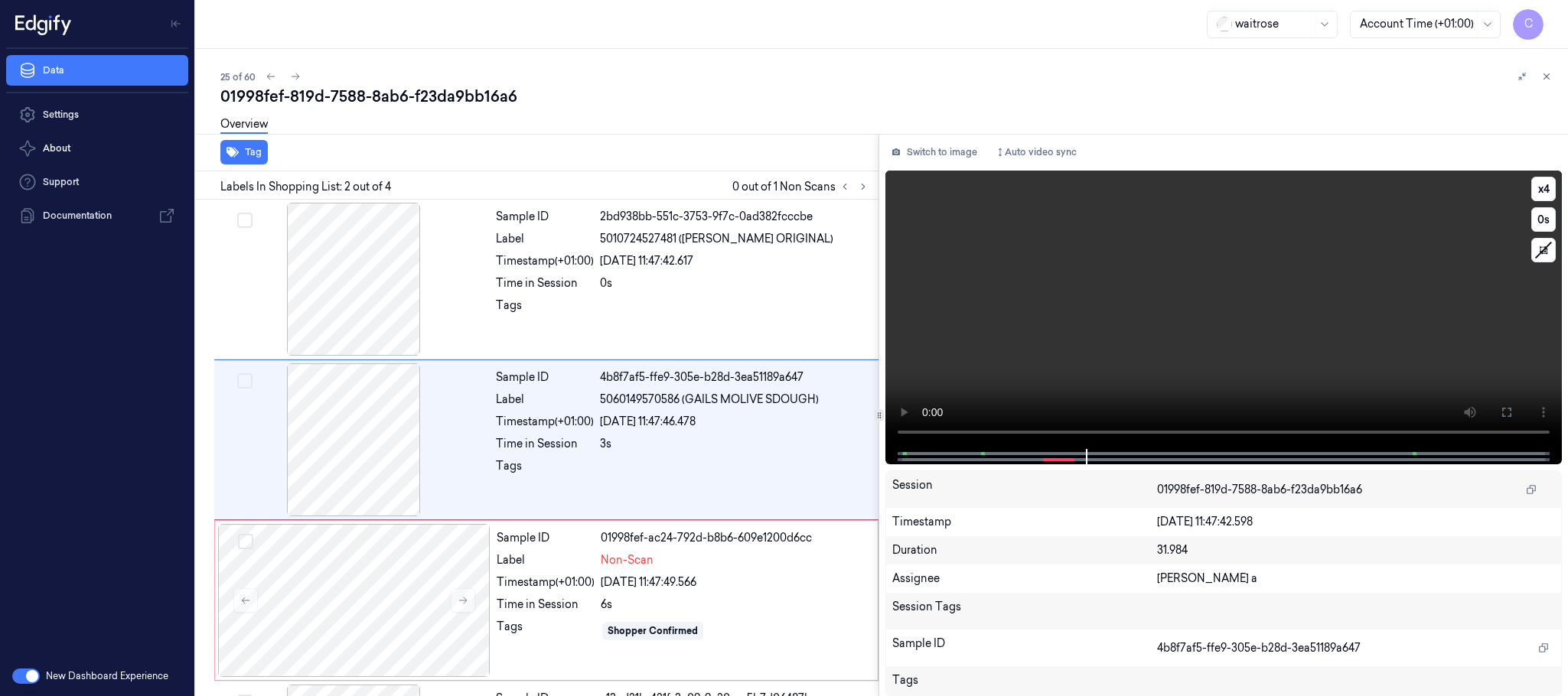
click at [1151, 334] on video at bounding box center [1223, 309] width 676 height 278
click at [350, 590] on div at bounding box center [354, 600] width 273 height 153
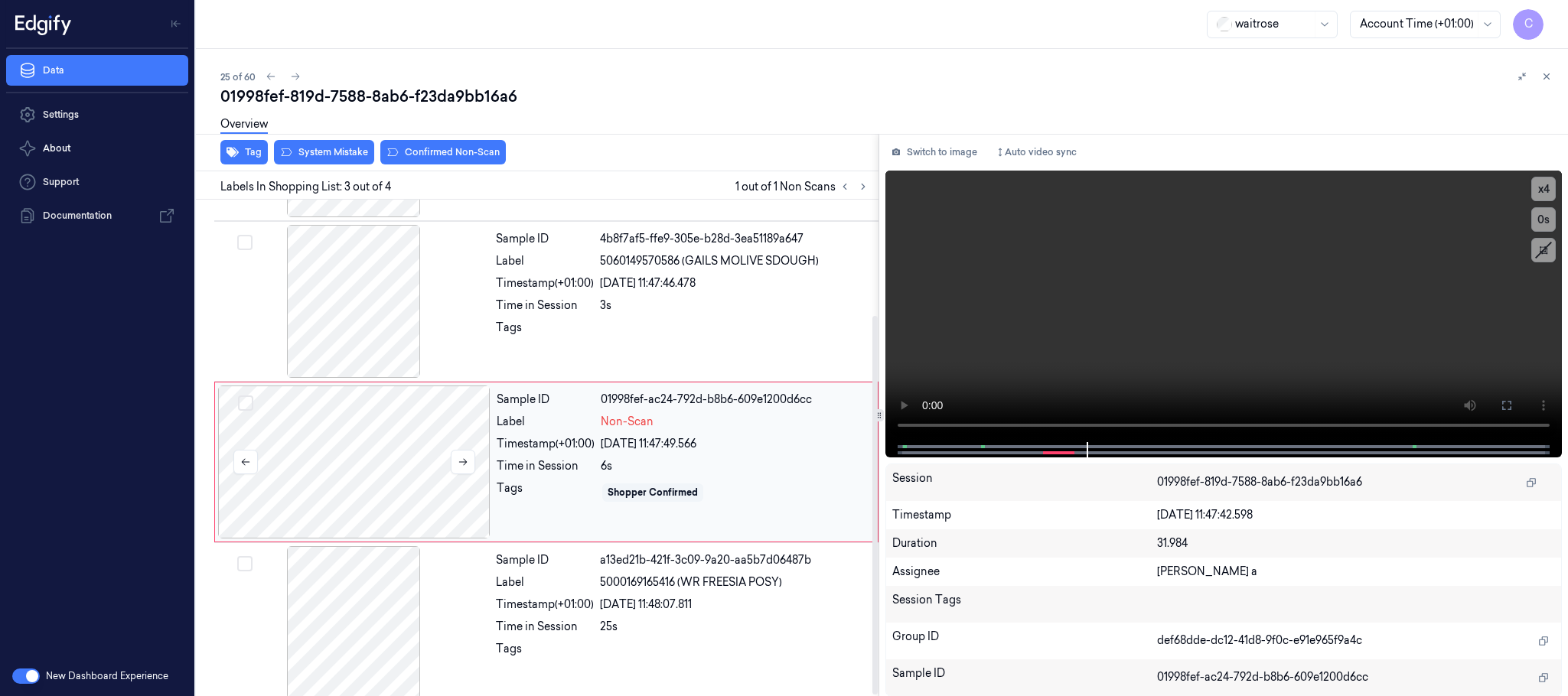
scroll to position [152, 0]
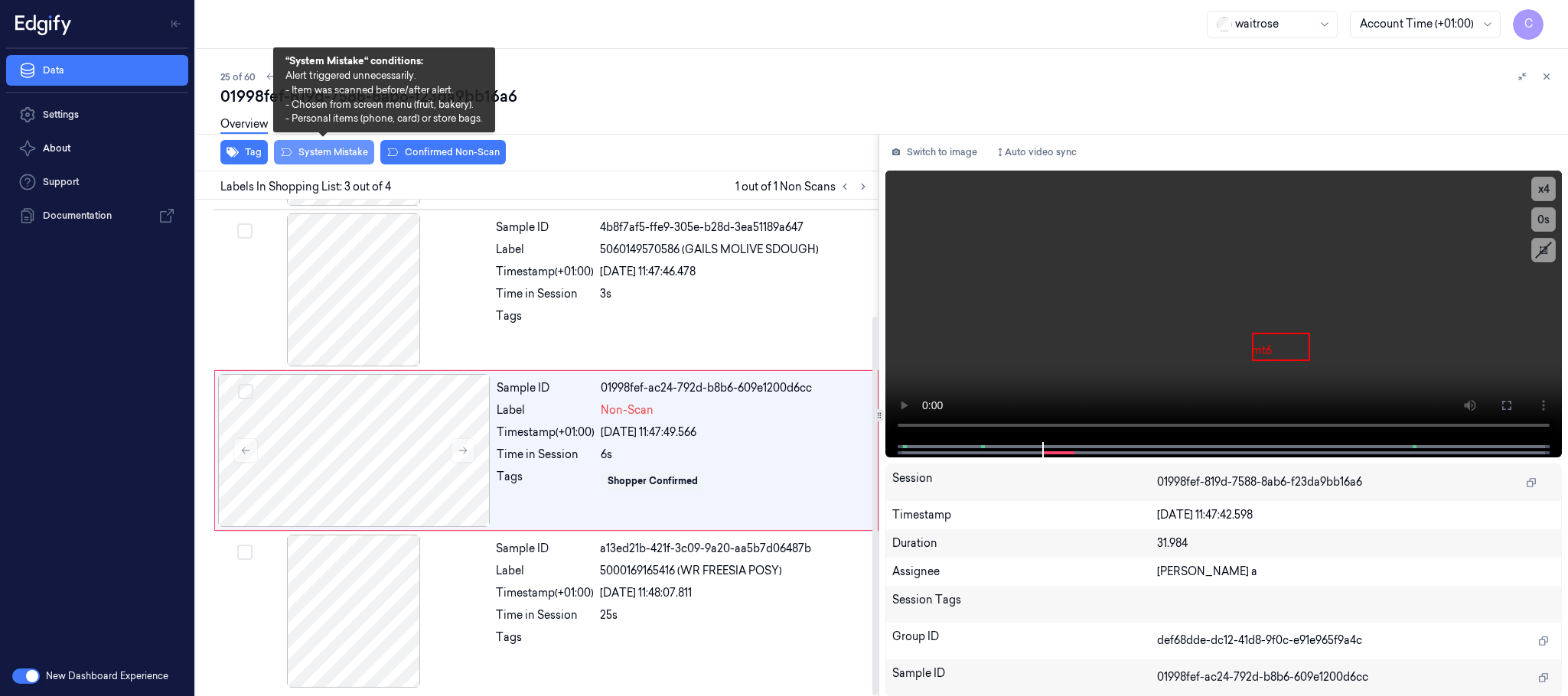
click at [325, 148] on button "System Mistake" at bounding box center [324, 152] width 101 height 24
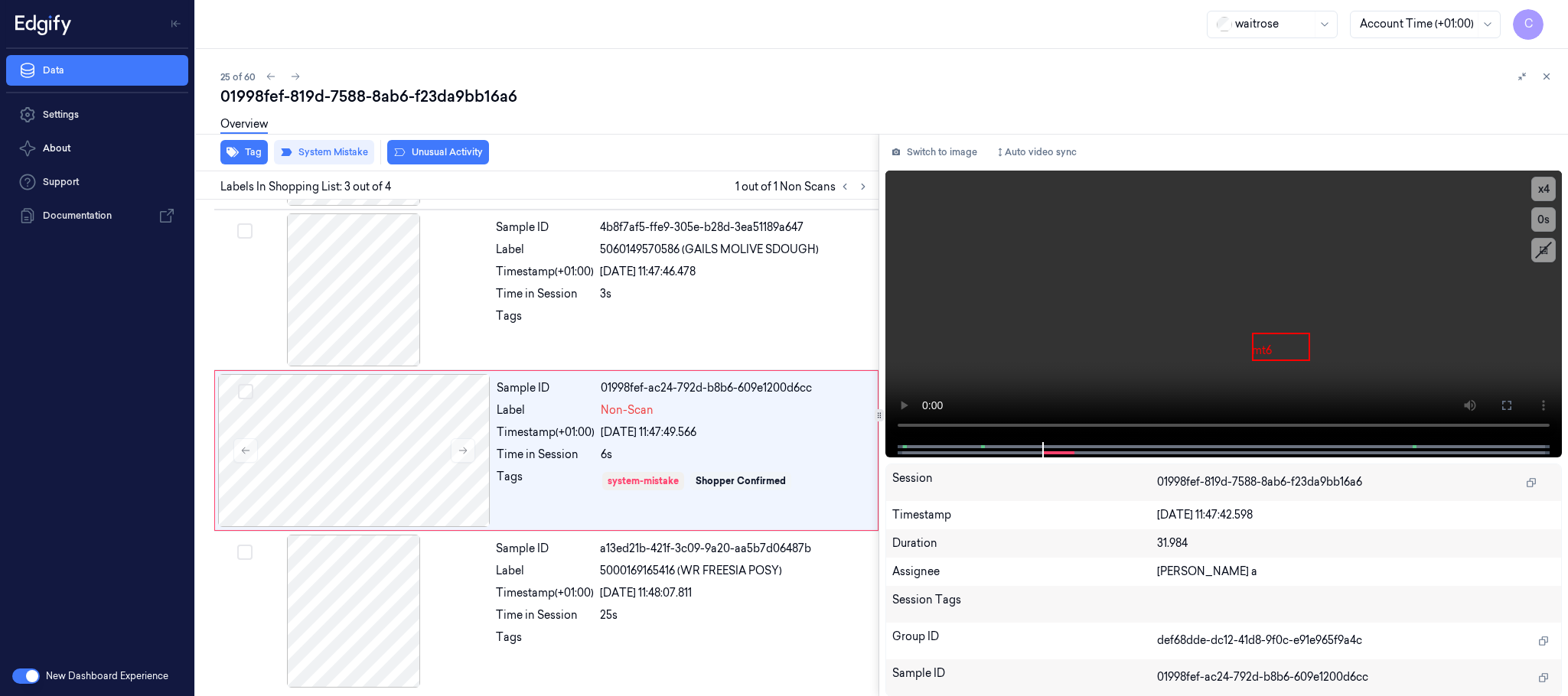
click at [446, 156] on button "Unusual Activity" at bounding box center [438, 152] width 102 height 24
click at [293, 74] on icon at bounding box center [295, 76] width 10 height 10
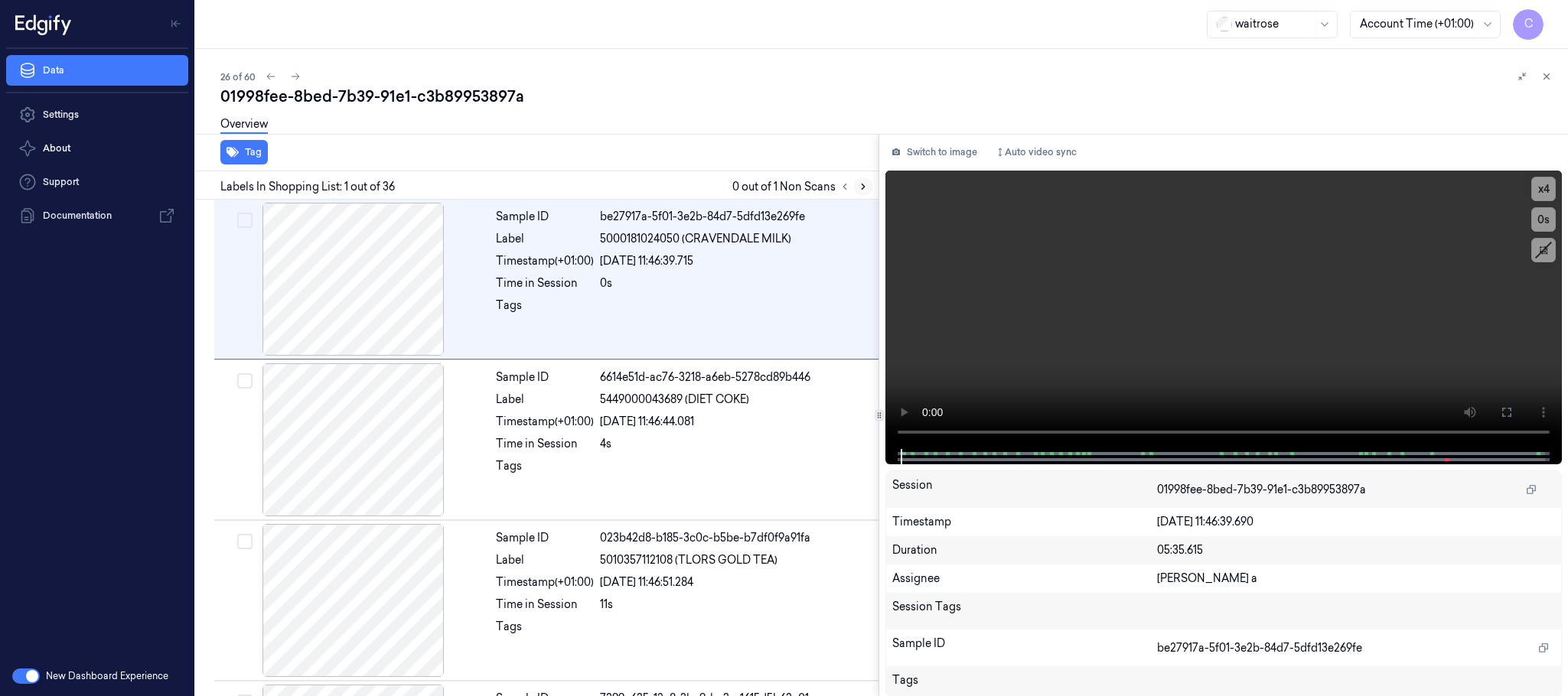
click at [866, 186] on icon at bounding box center [863, 186] width 10 height 10
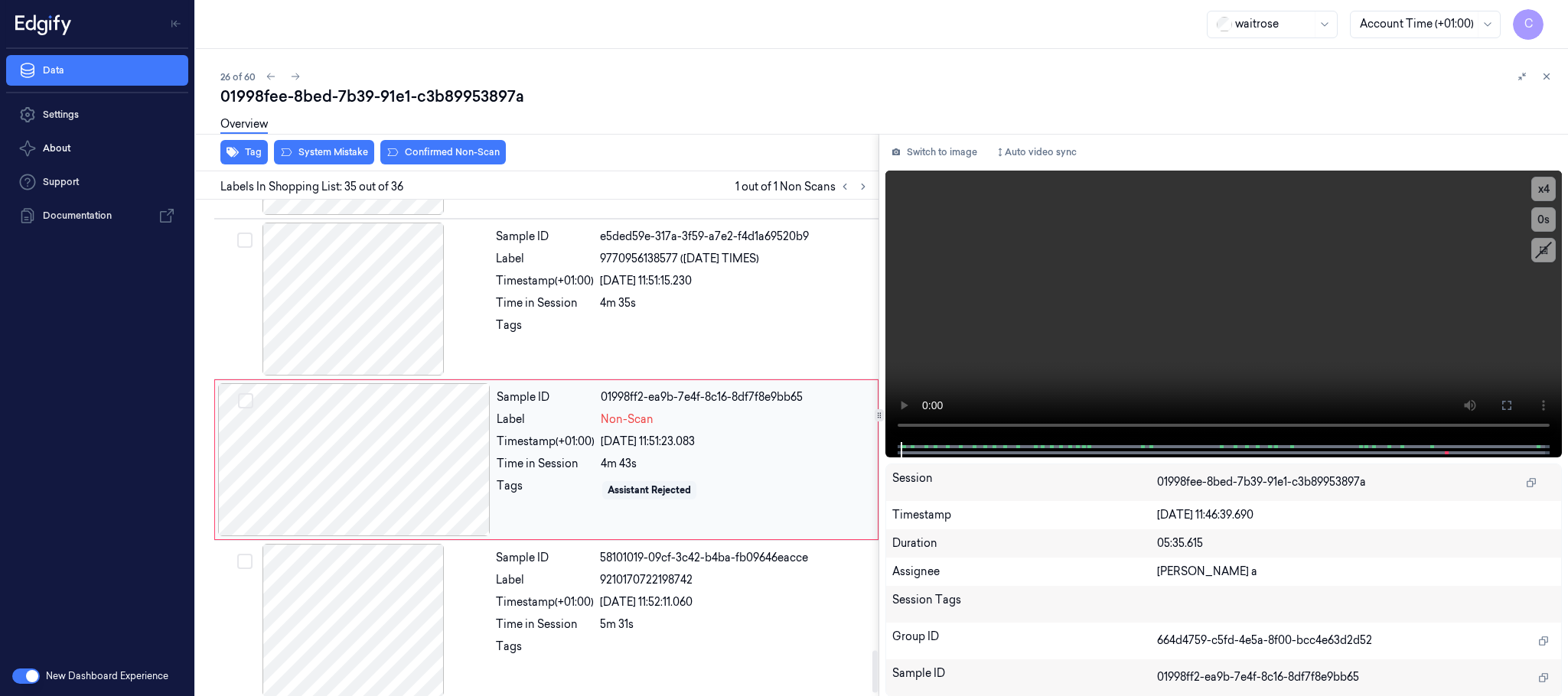
scroll to position [5316, 0]
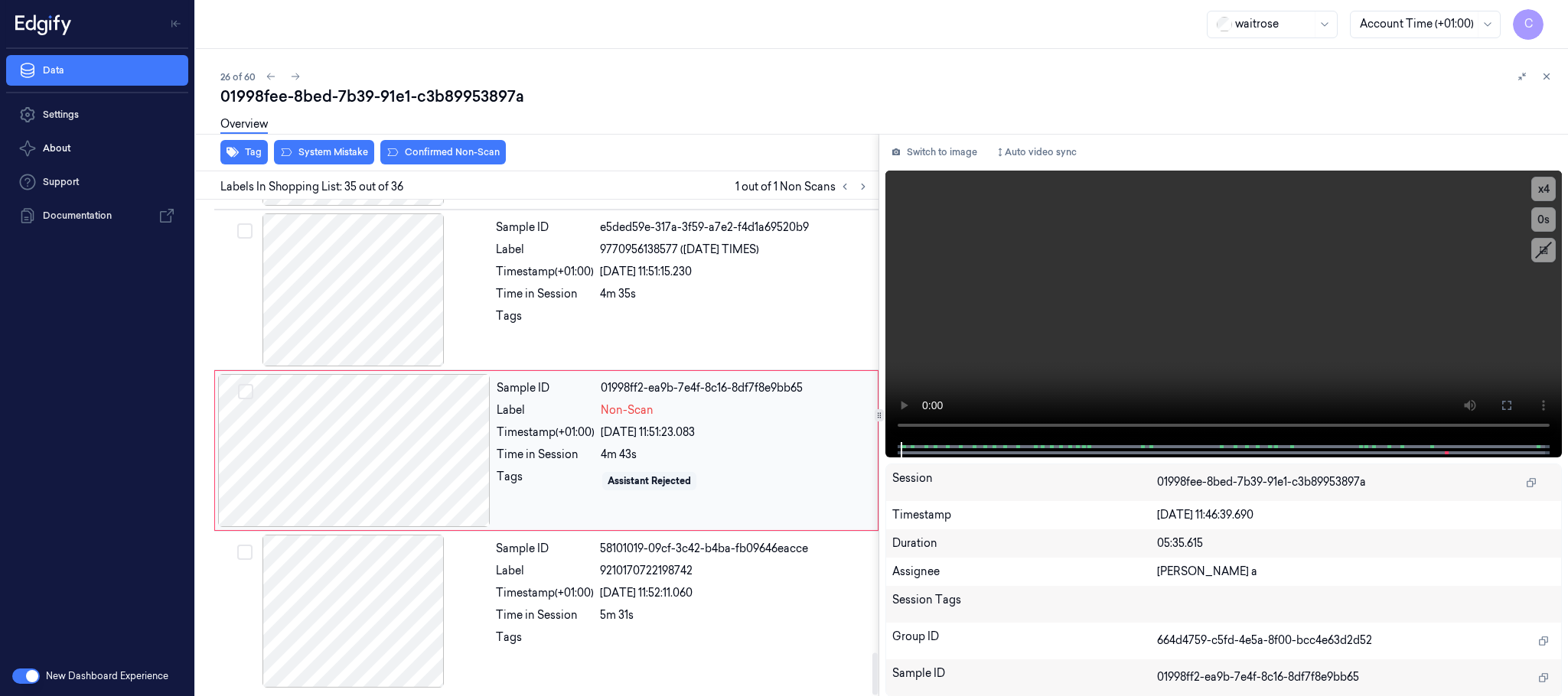
click at [450, 443] on div at bounding box center [354, 450] width 273 height 153
click at [403, 317] on div at bounding box center [353, 290] width 273 height 153
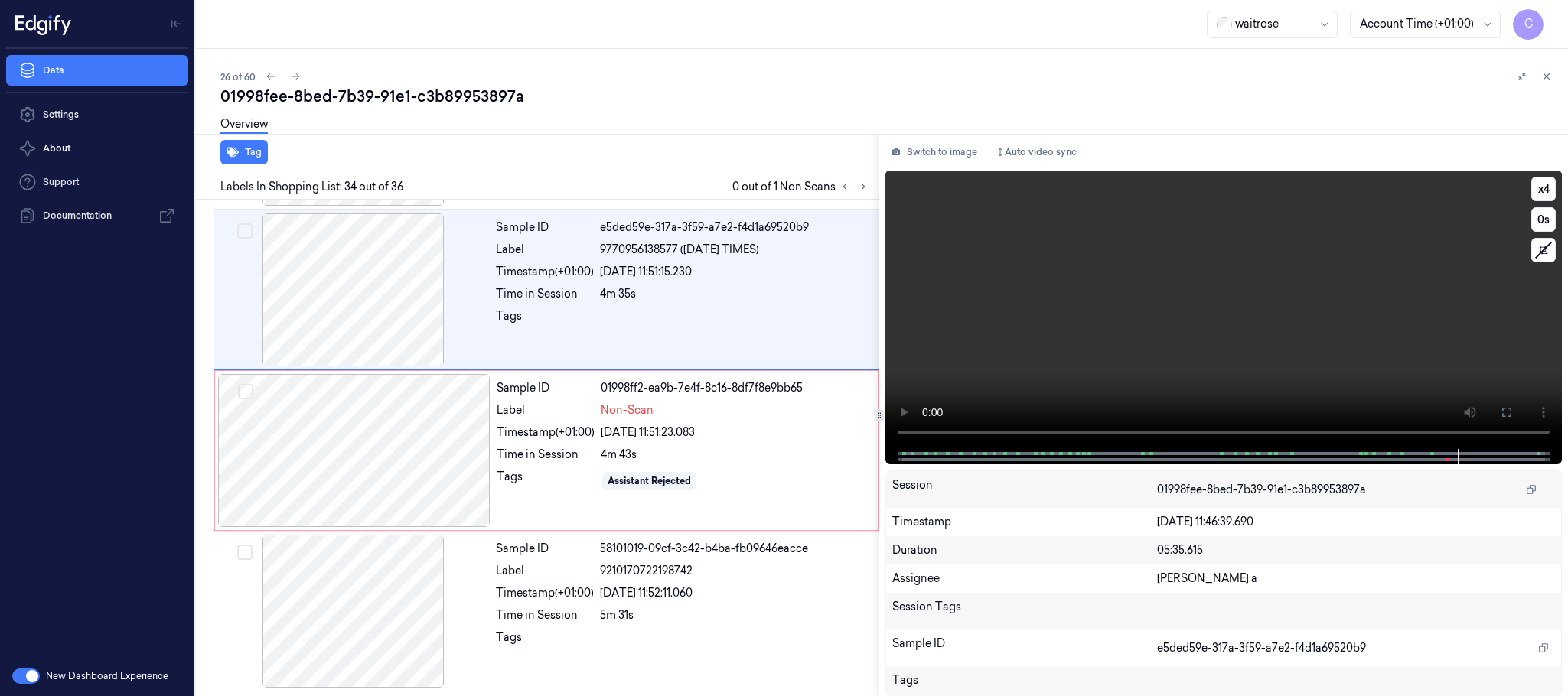
click at [1279, 319] on video at bounding box center [1223, 309] width 676 height 278
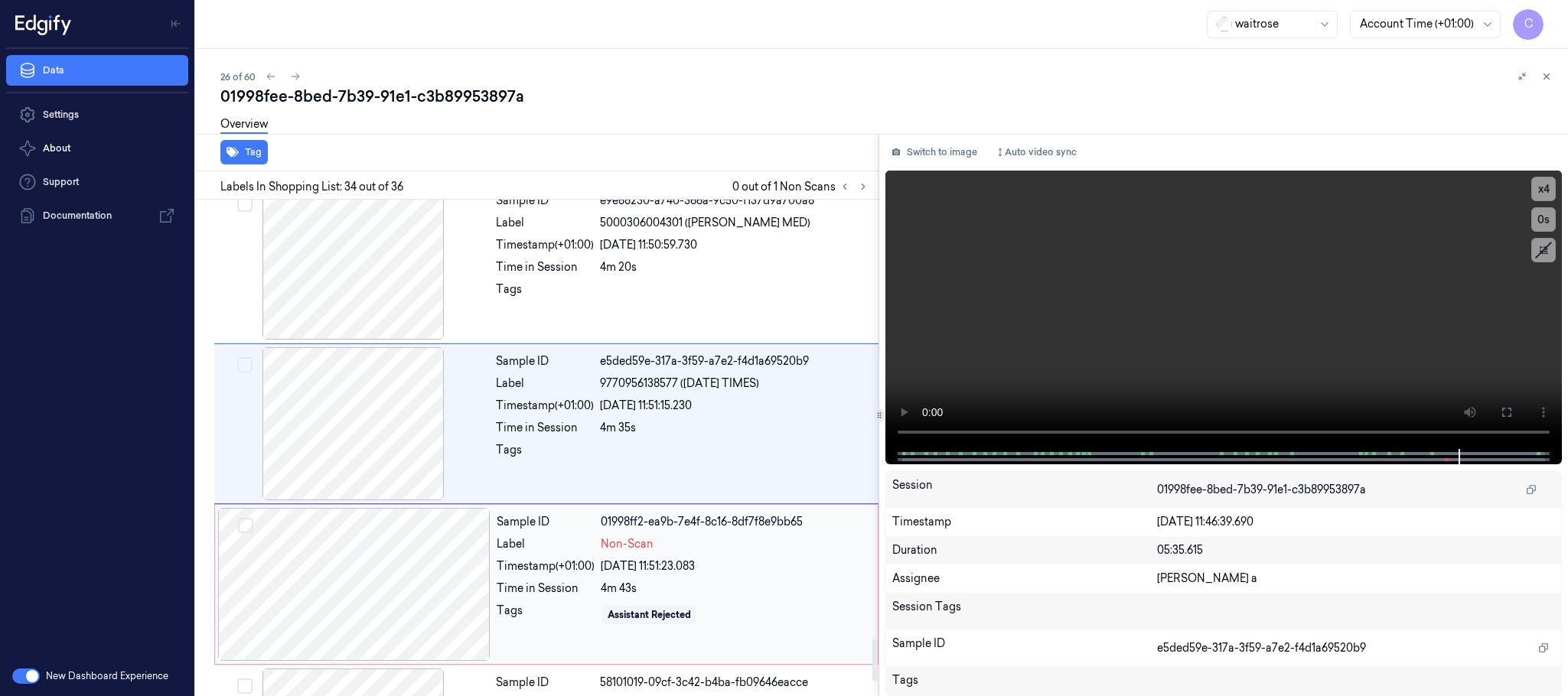
click at [322, 590] on div at bounding box center [354, 584] width 273 height 153
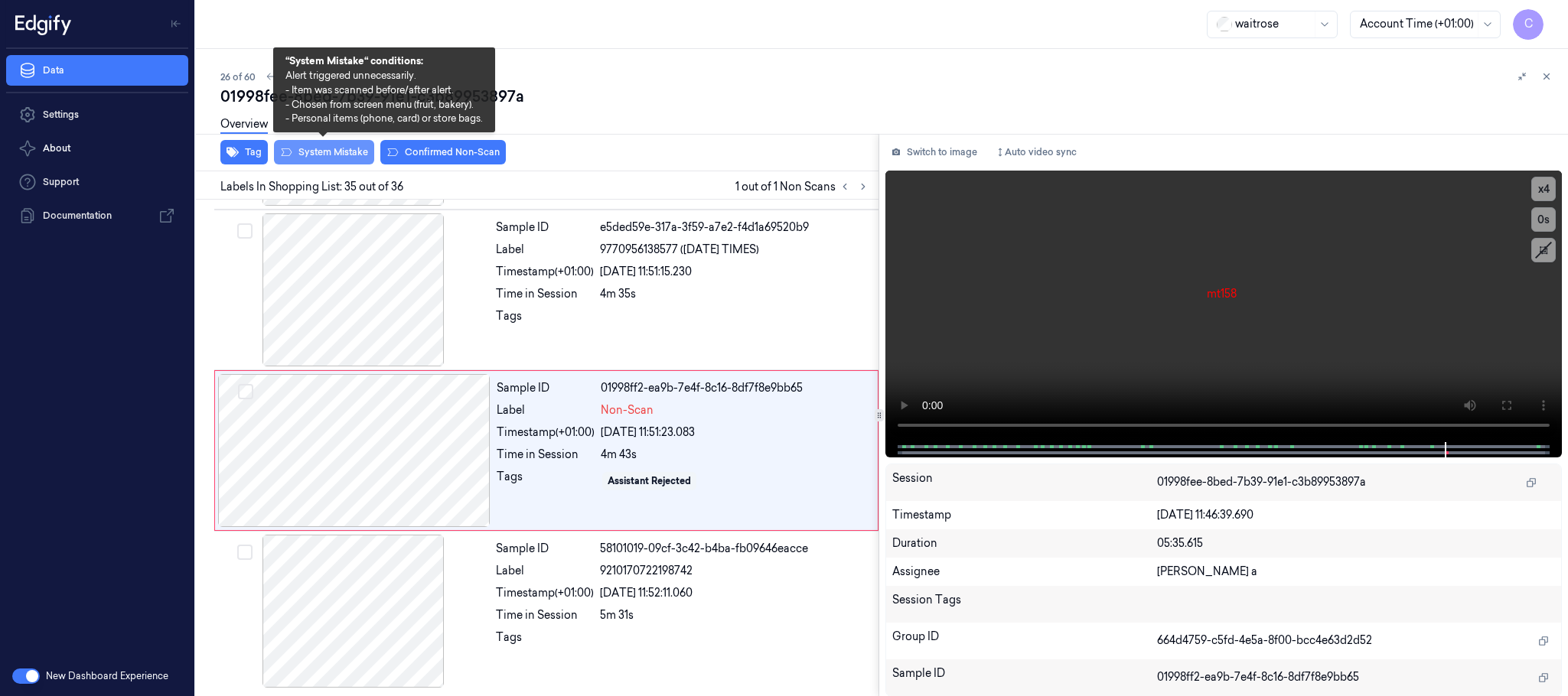
click at [330, 158] on button "System Mistake" at bounding box center [324, 152] width 101 height 24
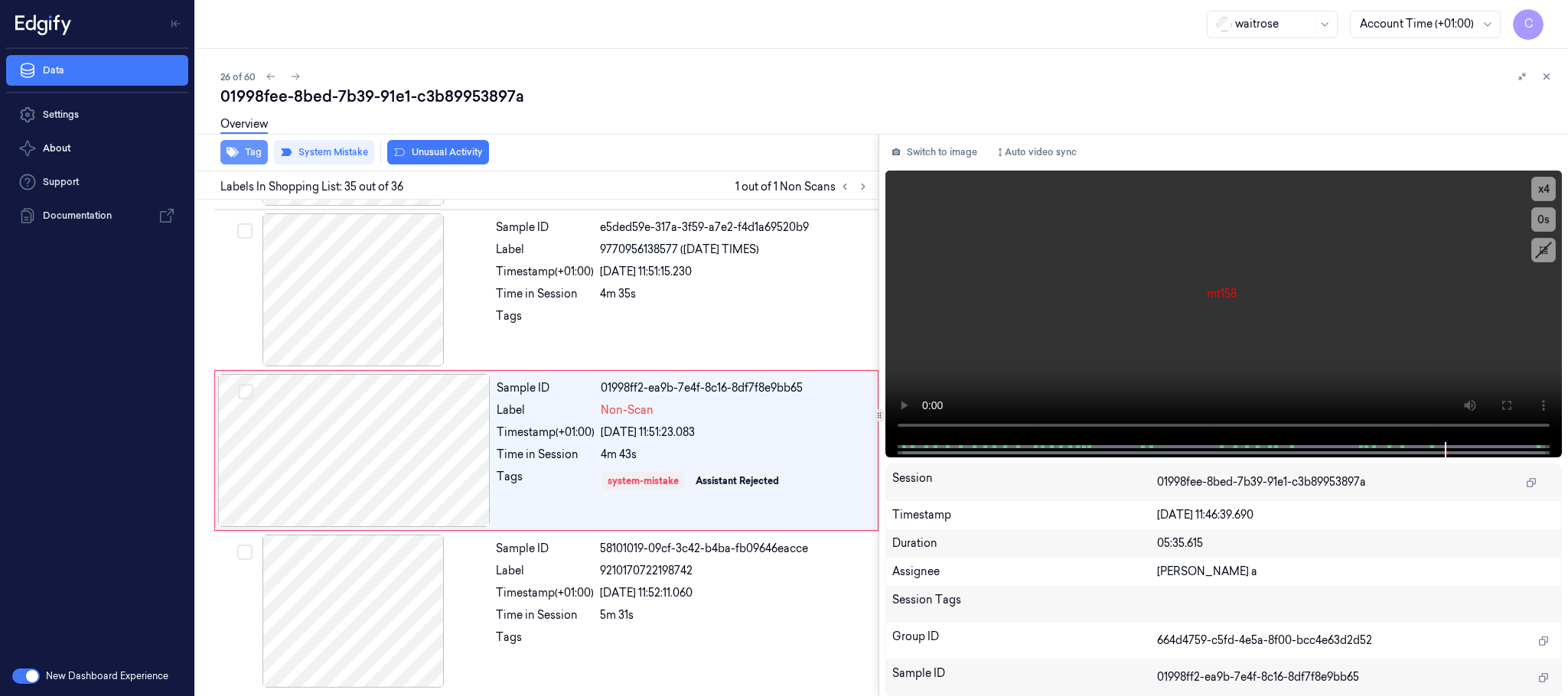
click at [242, 149] on button "Tag" at bounding box center [244, 152] width 47 height 24
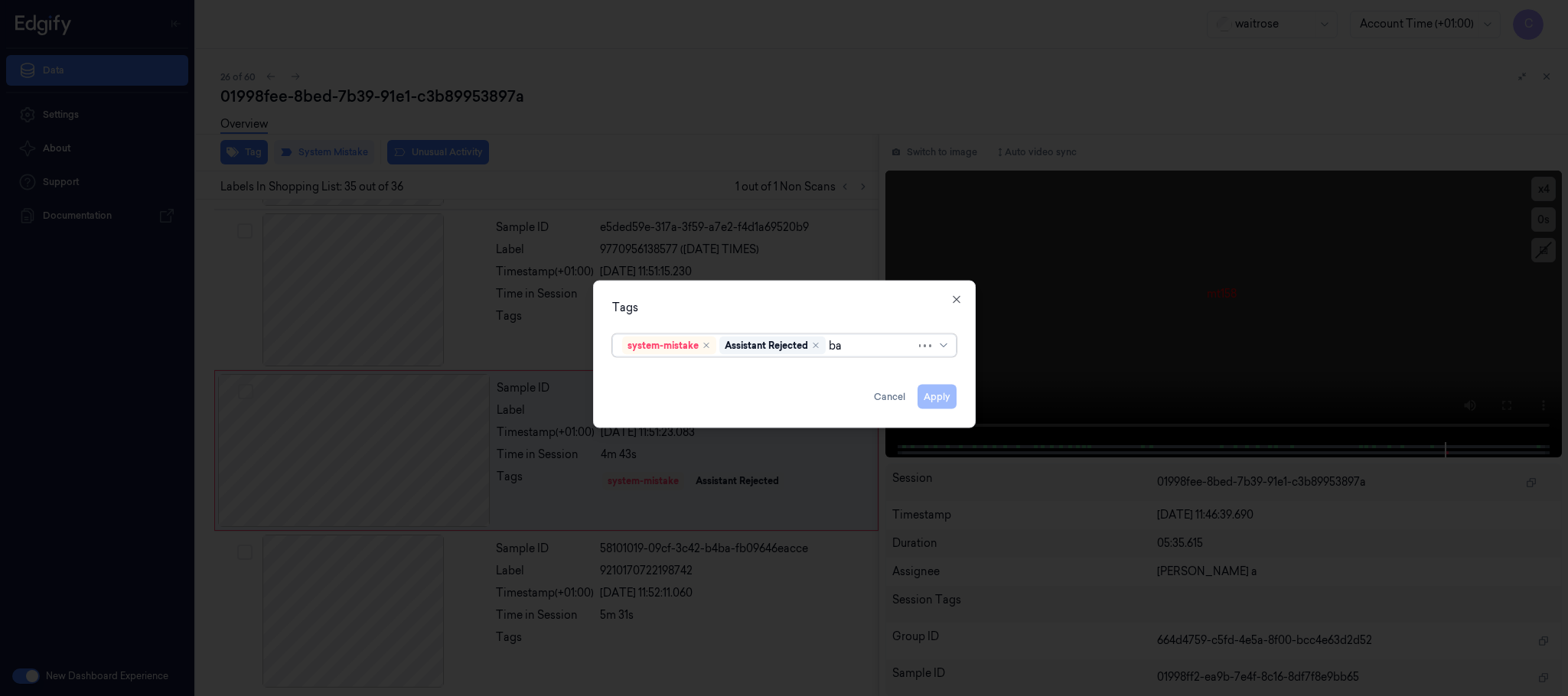
type input "bag"
click at [675, 379] on div "bags" at bounding box center [784, 377] width 324 height 16
click at [751, 297] on div "Tags option bags, selected. 0 results available. Use Up and Down to choose opti…" at bounding box center [785, 354] width 383 height 148
click at [933, 398] on button "Apply" at bounding box center [937, 397] width 39 height 24
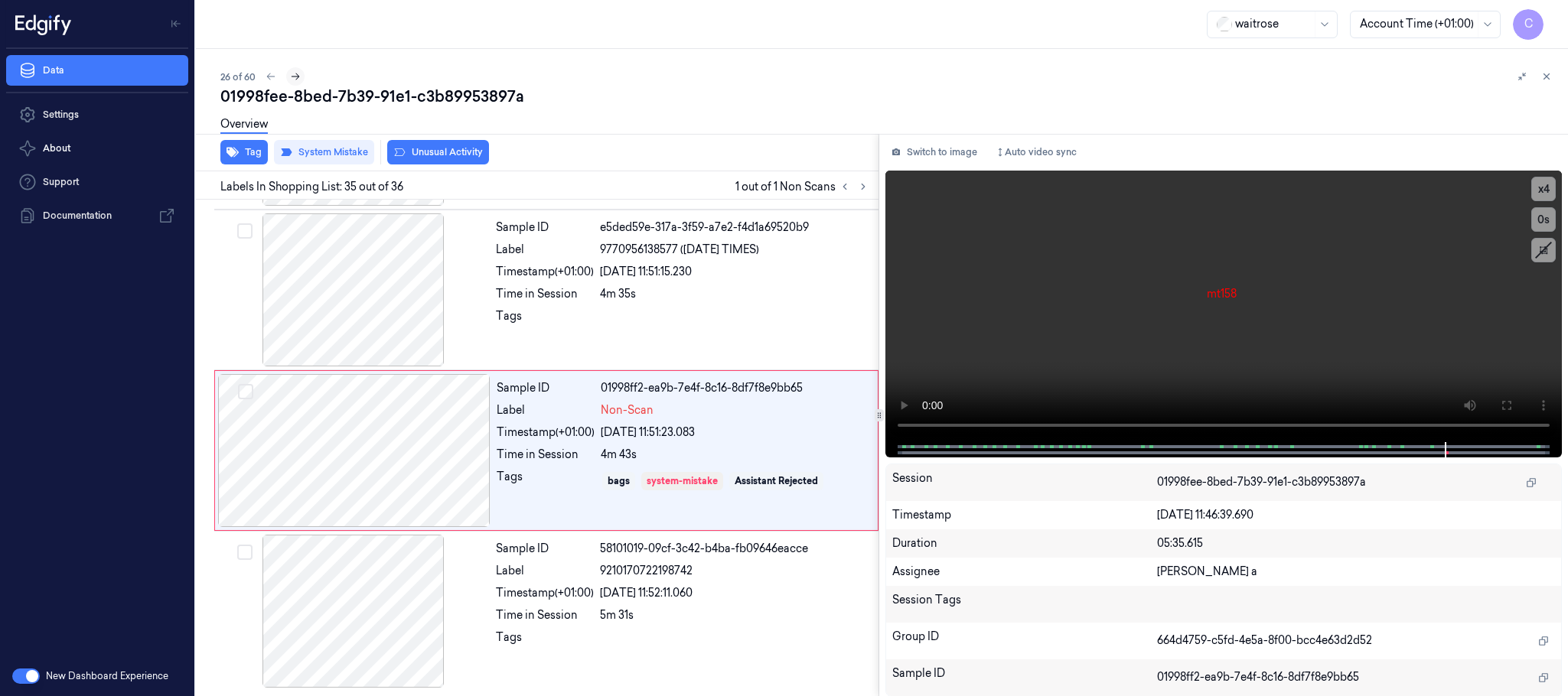
click at [297, 79] on icon at bounding box center [295, 76] width 10 height 10
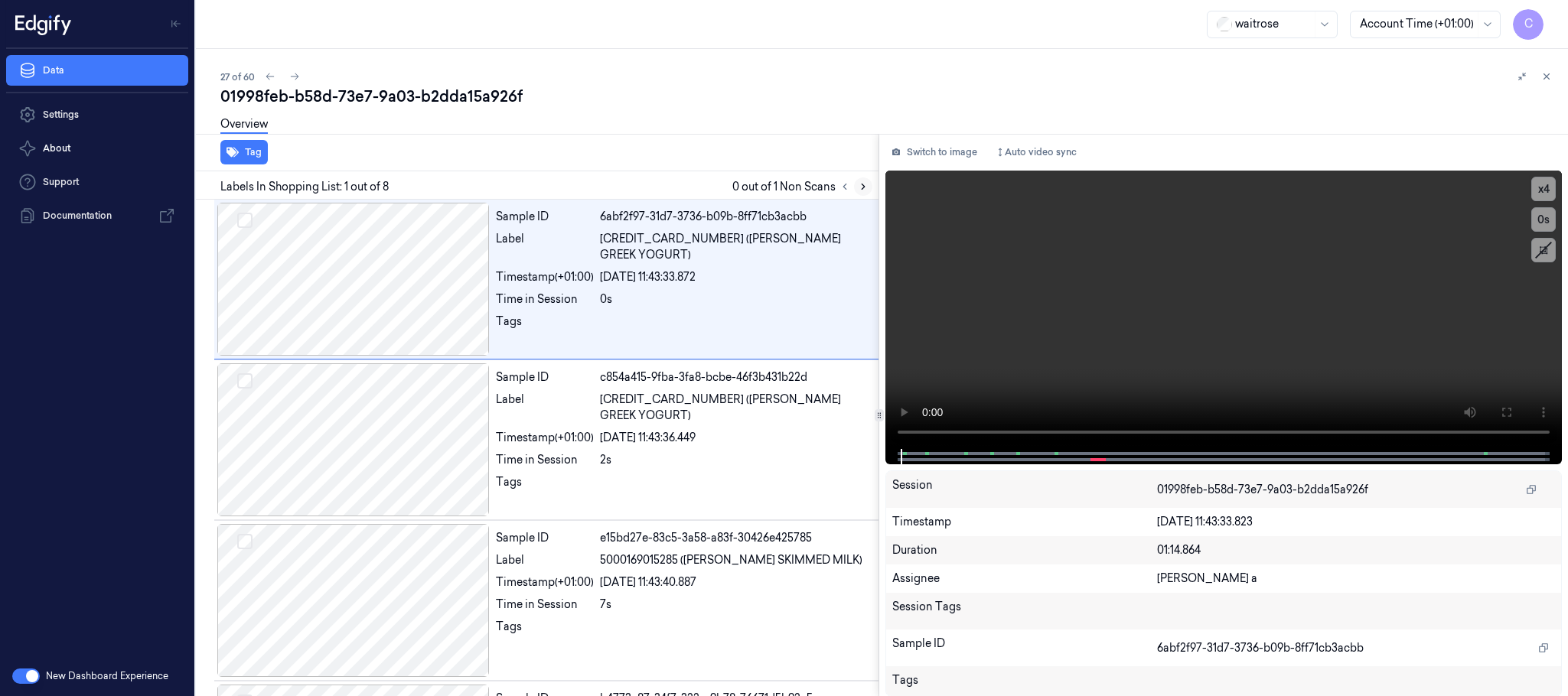
click at [855, 186] on button at bounding box center [863, 186] width 18 height 18
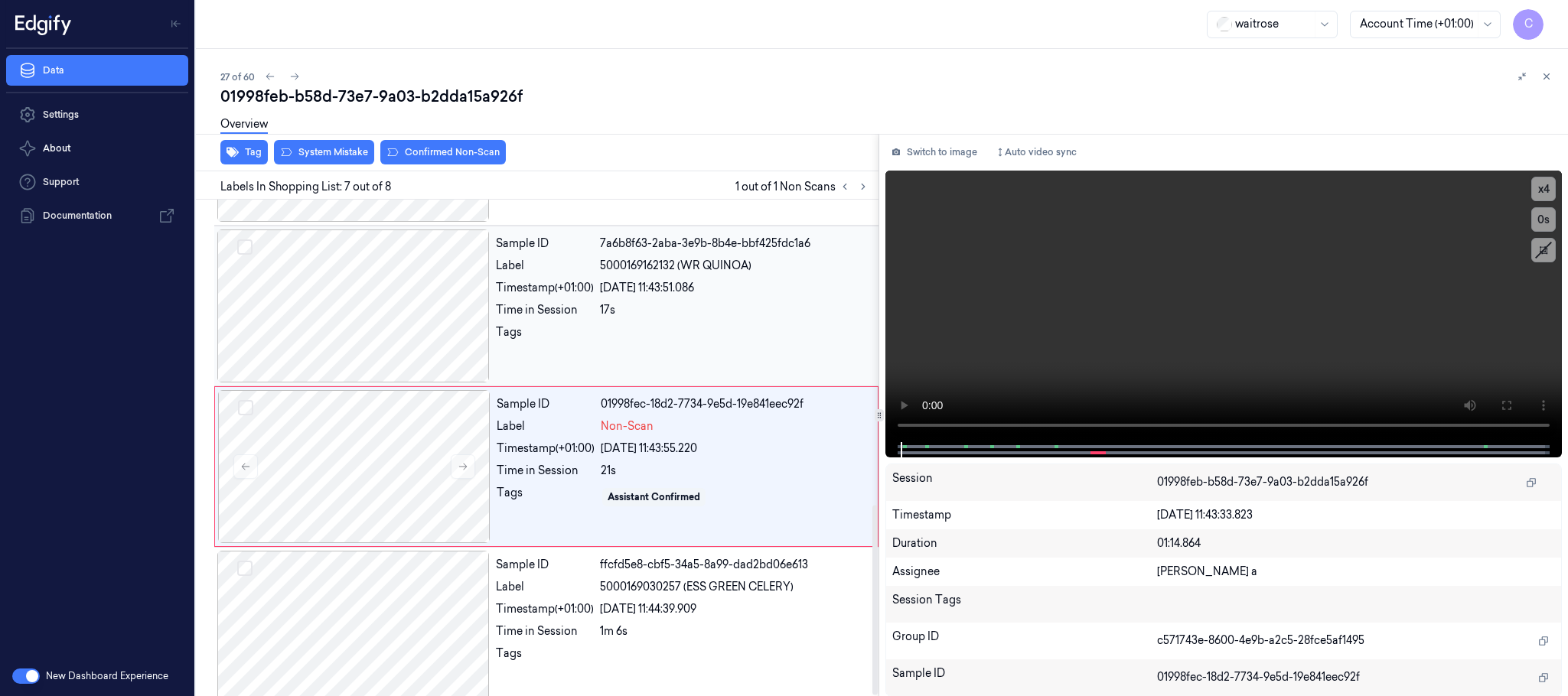
scroll to position [797, 0]
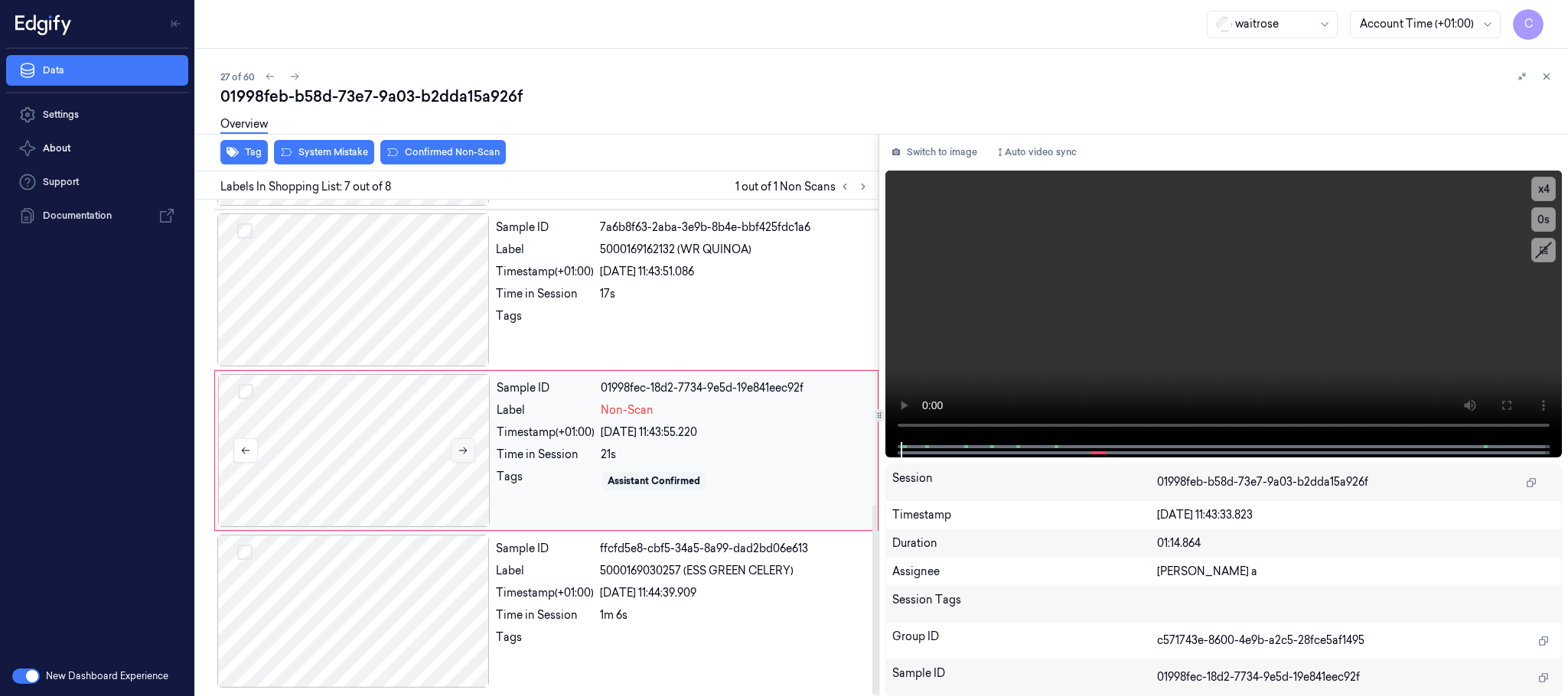
click at [462, 452] on icon at bounding box center [462, 450] width 10 height 10
click at [459, 452] on icon at bounding box center [462, 450] width 10 height 10
click at [391, 444] on div at bounding box center [354, 450] width 273 height 153
click at [1203, 354] on video at bounding box center [1223, 306] width 676 height 272
click at [363, 444] on div at bounding box center [354, 450] width 273 height 153
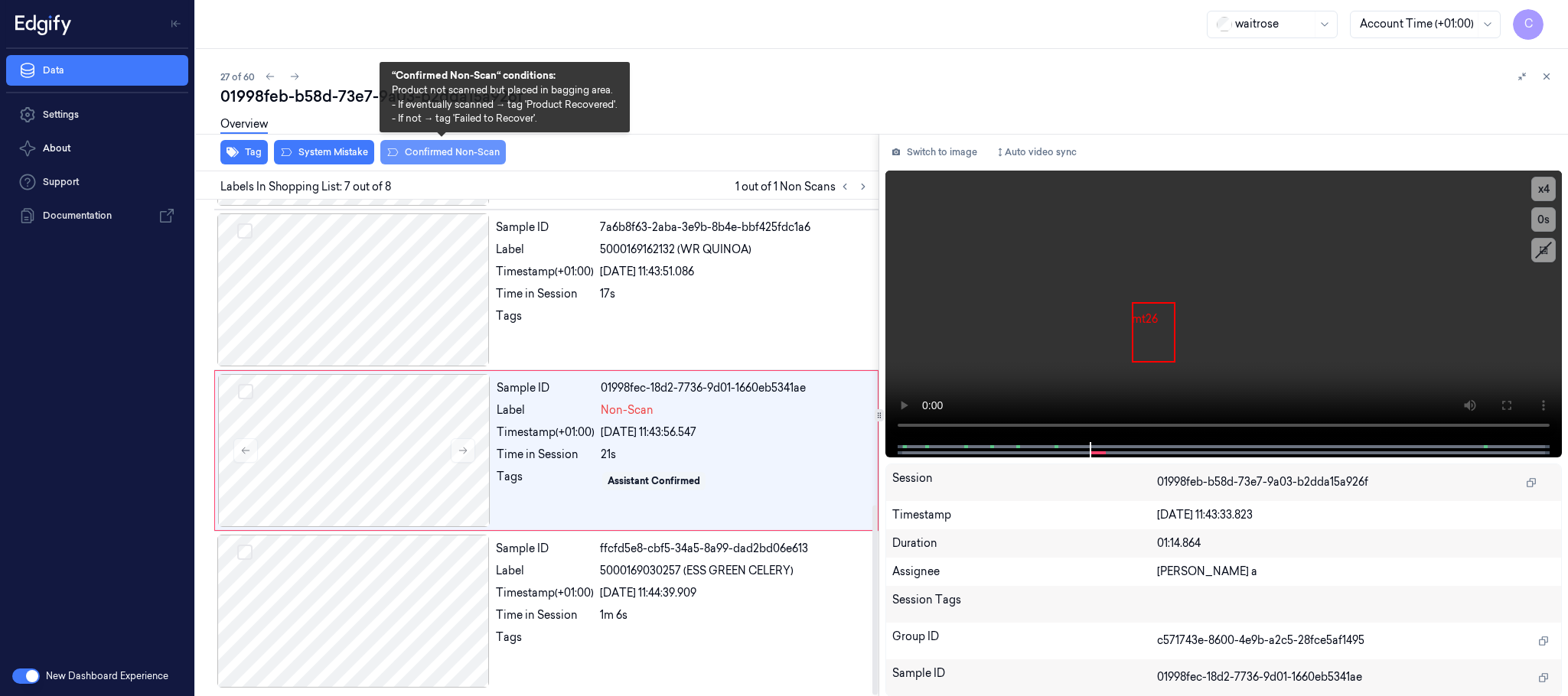
click at [445, 148] on button "Confirmed Non-Scan" at bounding box center [443, 152] width 125 height 24
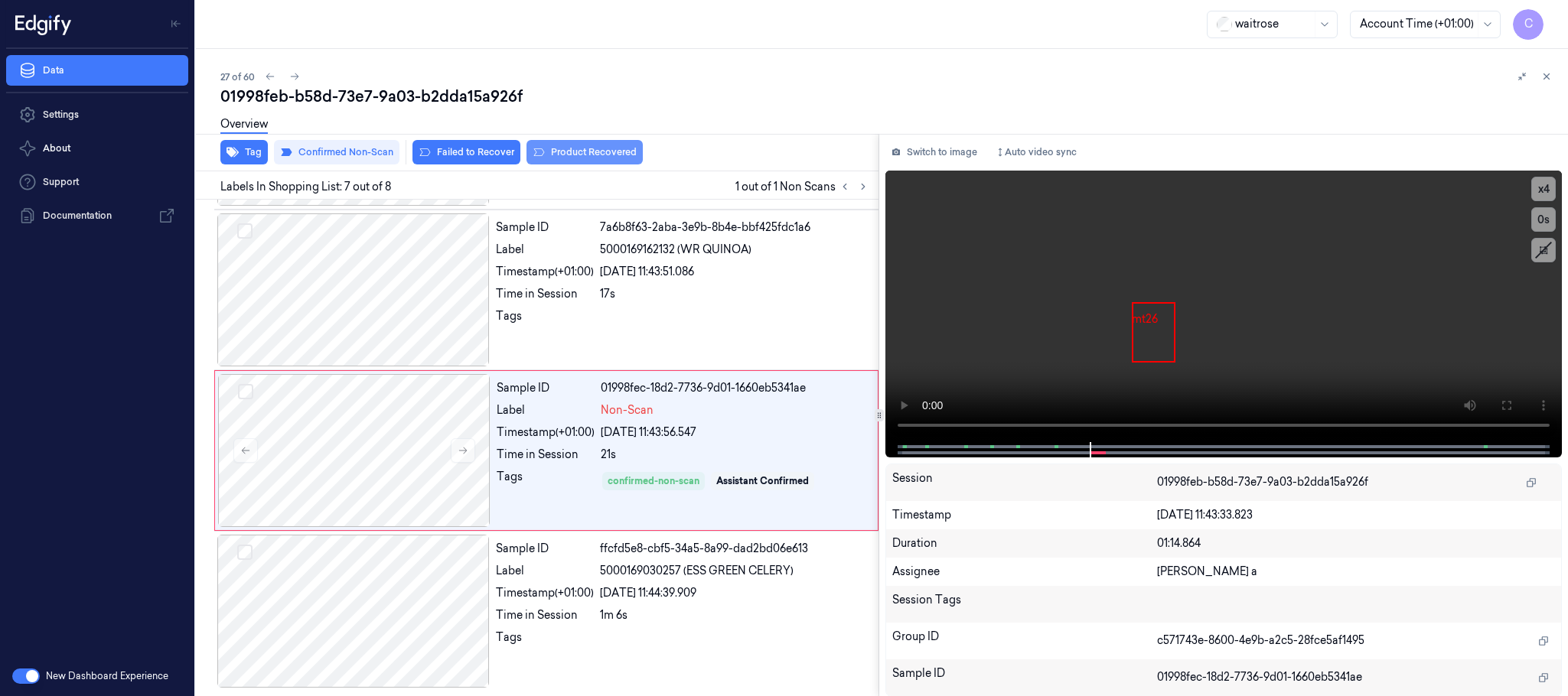
click at [540, 154] on icon at bounding box center [538, 152] width 12 height 12
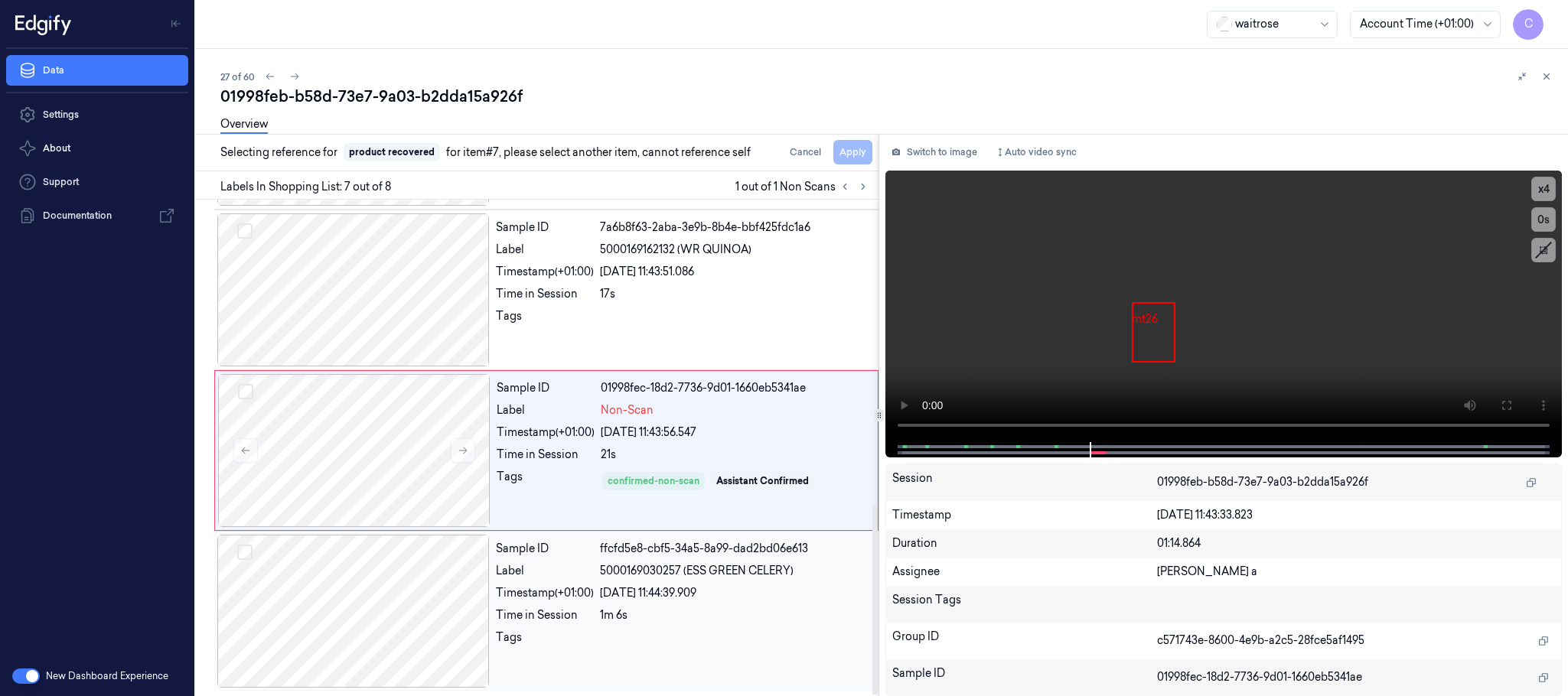
click at [407, 602] on div at bounding box center [353, 611] width 273 height 153
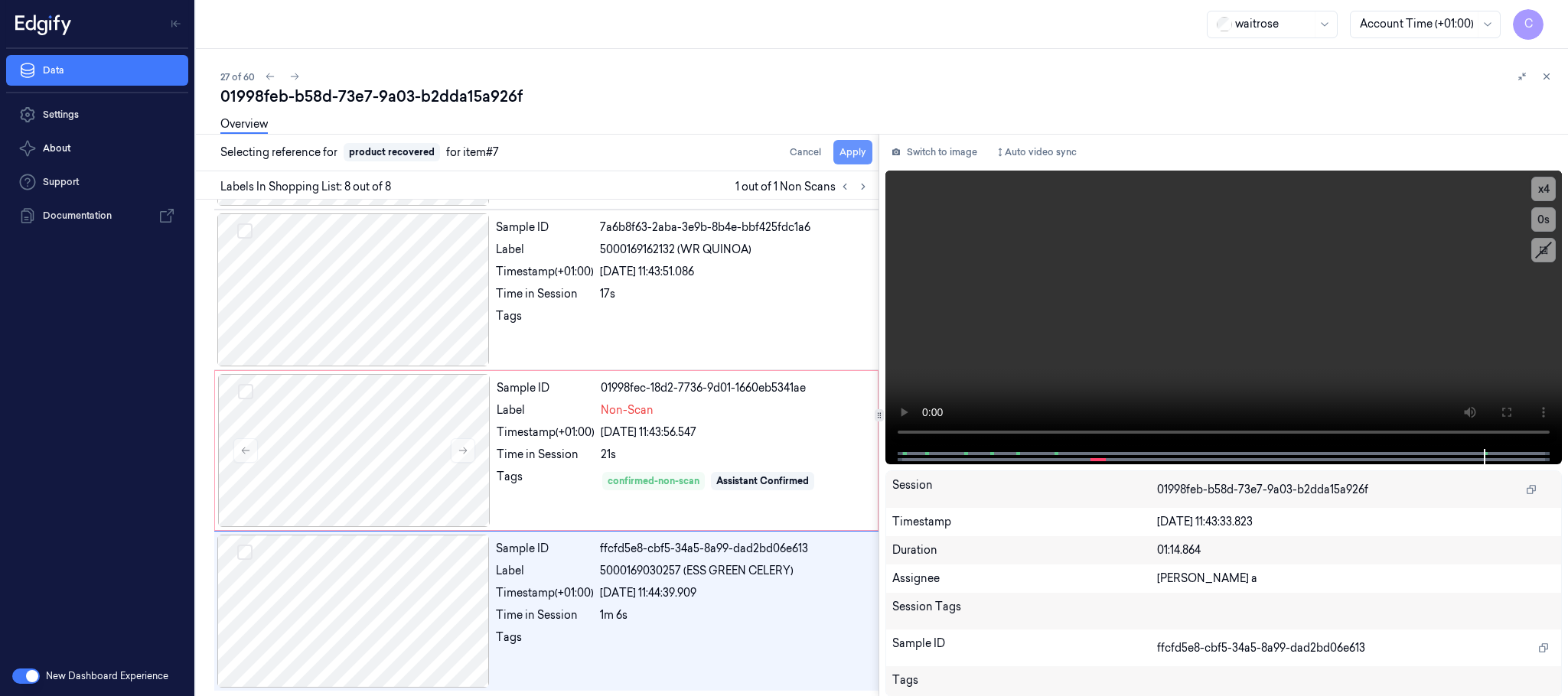
click at [846, 159] on button "Apply" at bounding box center [853, 152] width 39 height 24
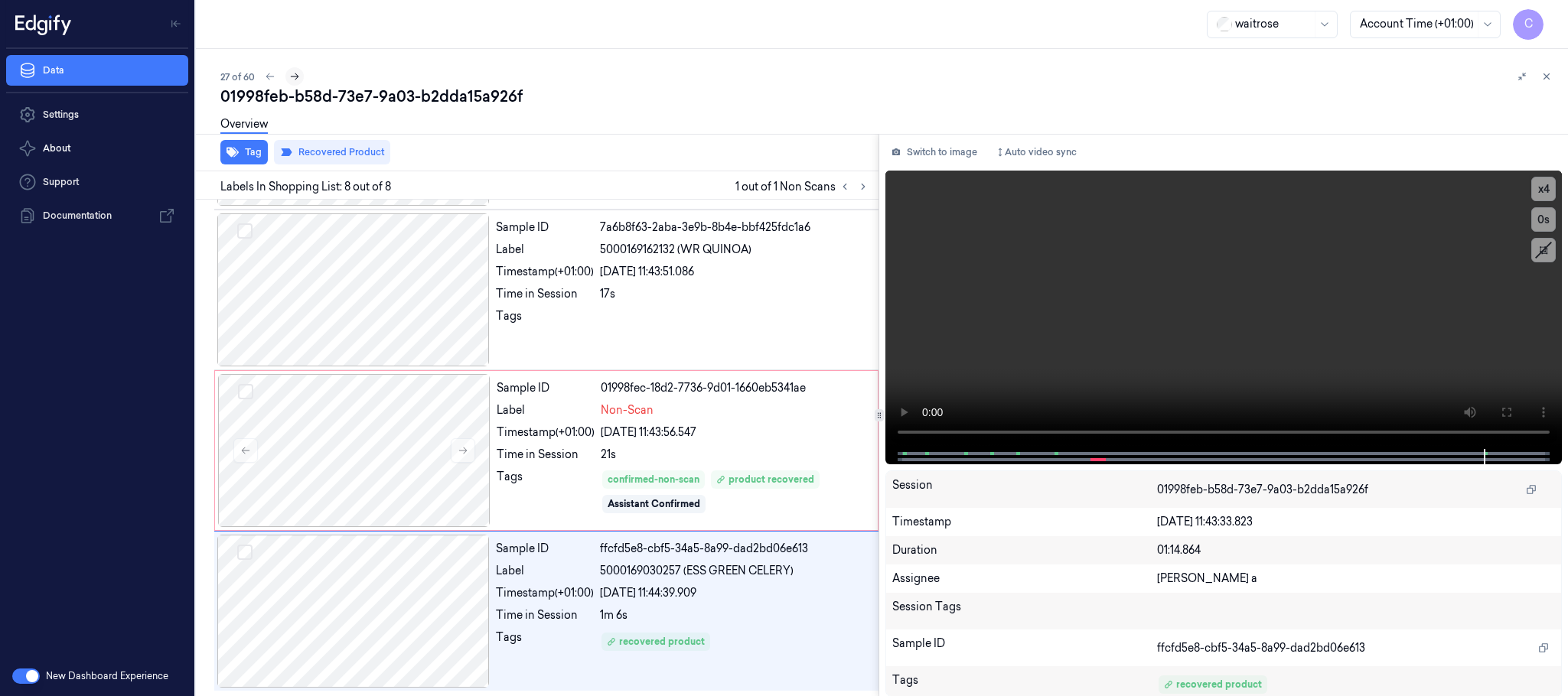
click at [288, 73] on button at bounding box center [294, 76] width 18 height 18
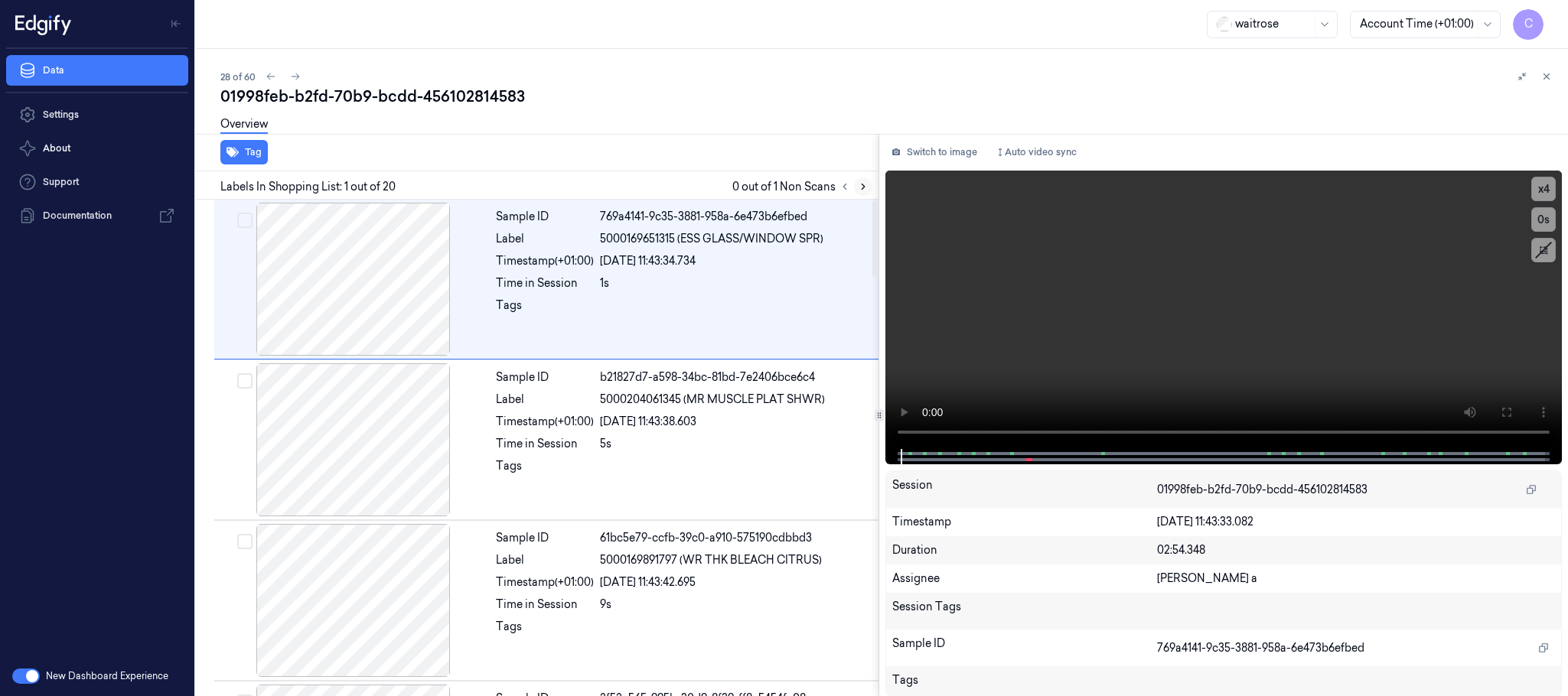
click at [858, 189] on icon at bounding box center [863, 186] width 10 height 10
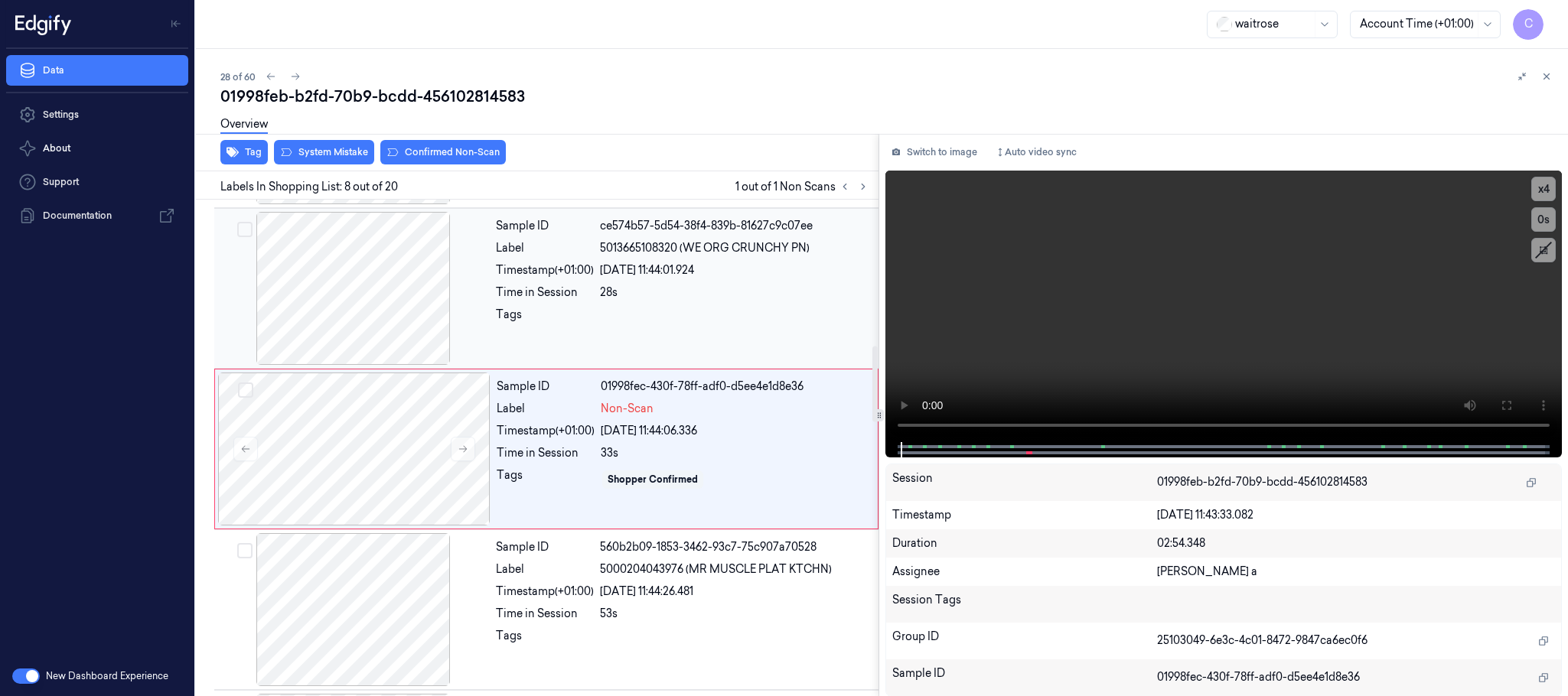
scroll to position [960, 0]
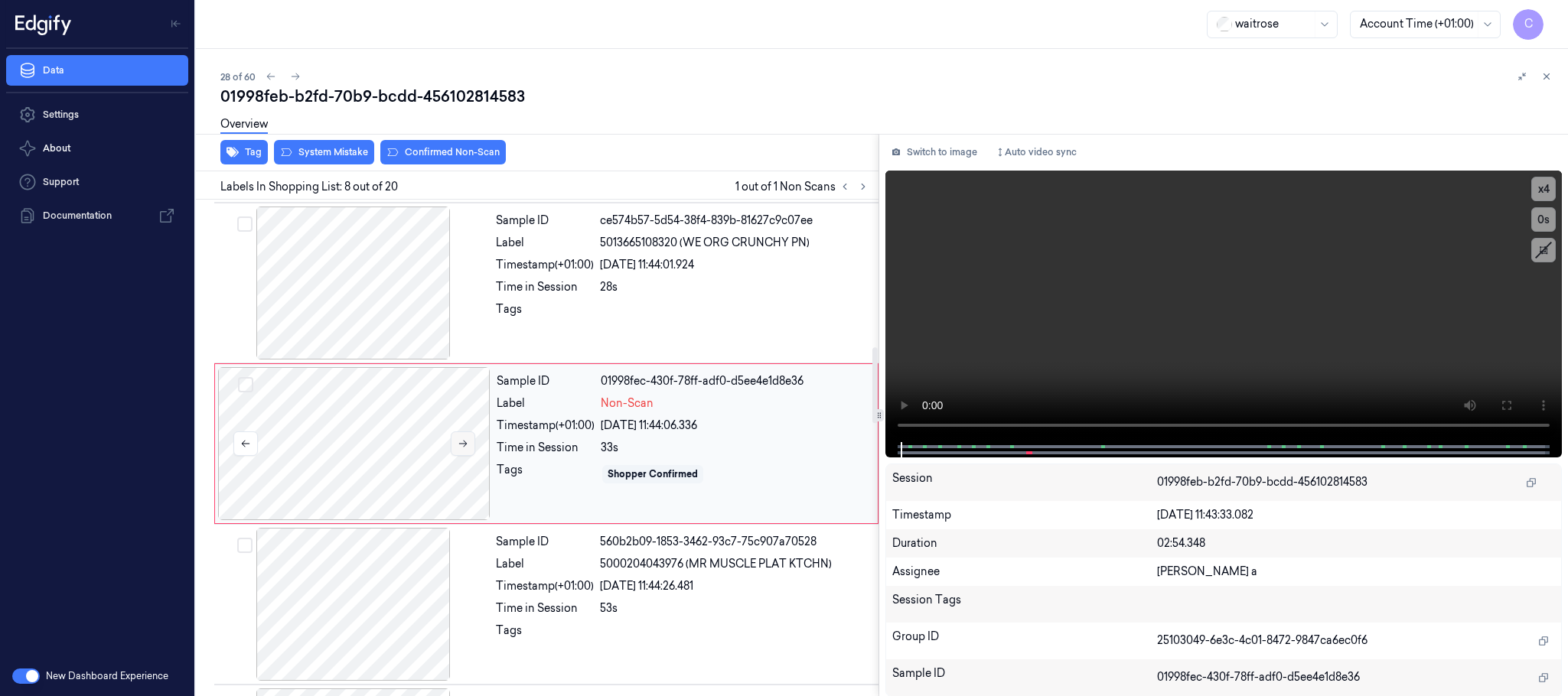
click at [470, 445] on button at bounding box center [463, 444] width 24 height 24
click at [467, 446] on icon at bounding box center [462, 443] width 10 height 10
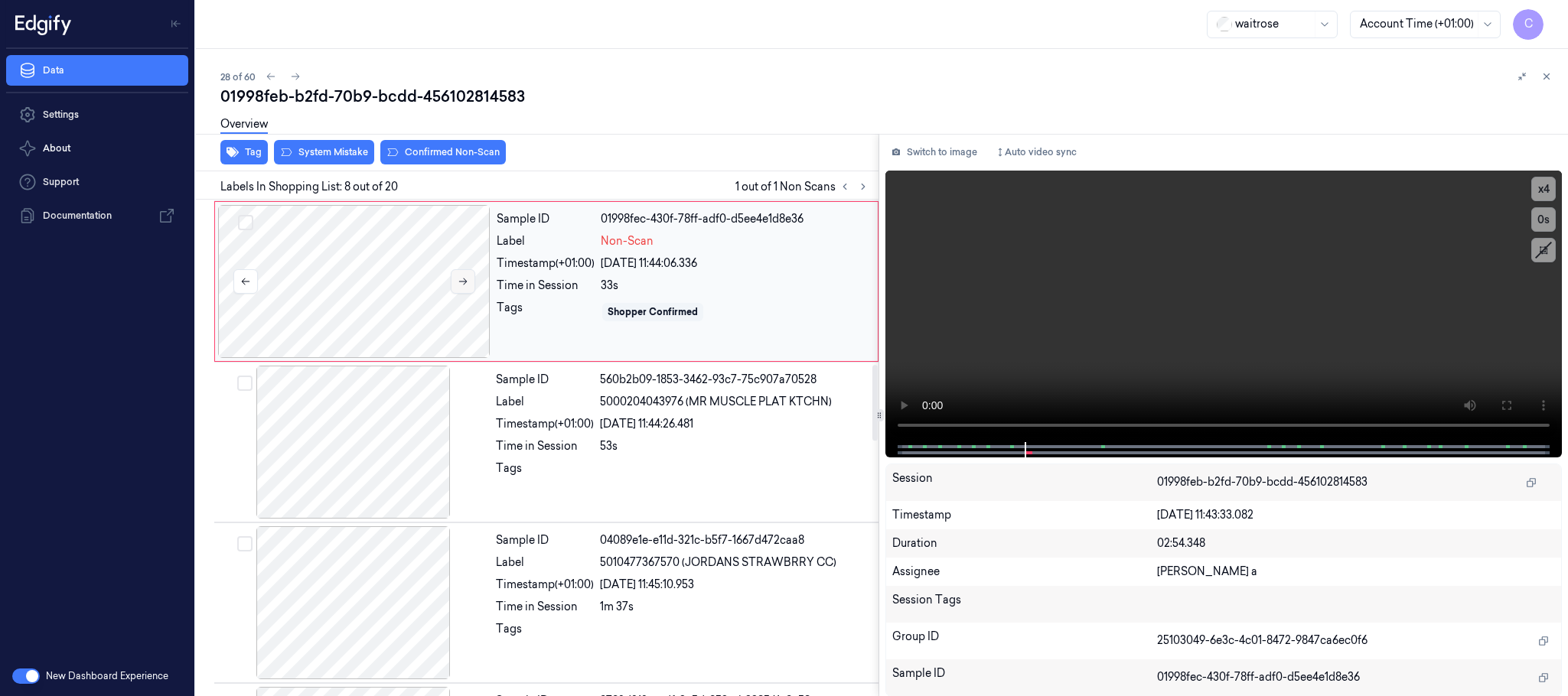
scroll to position [1075, 0]
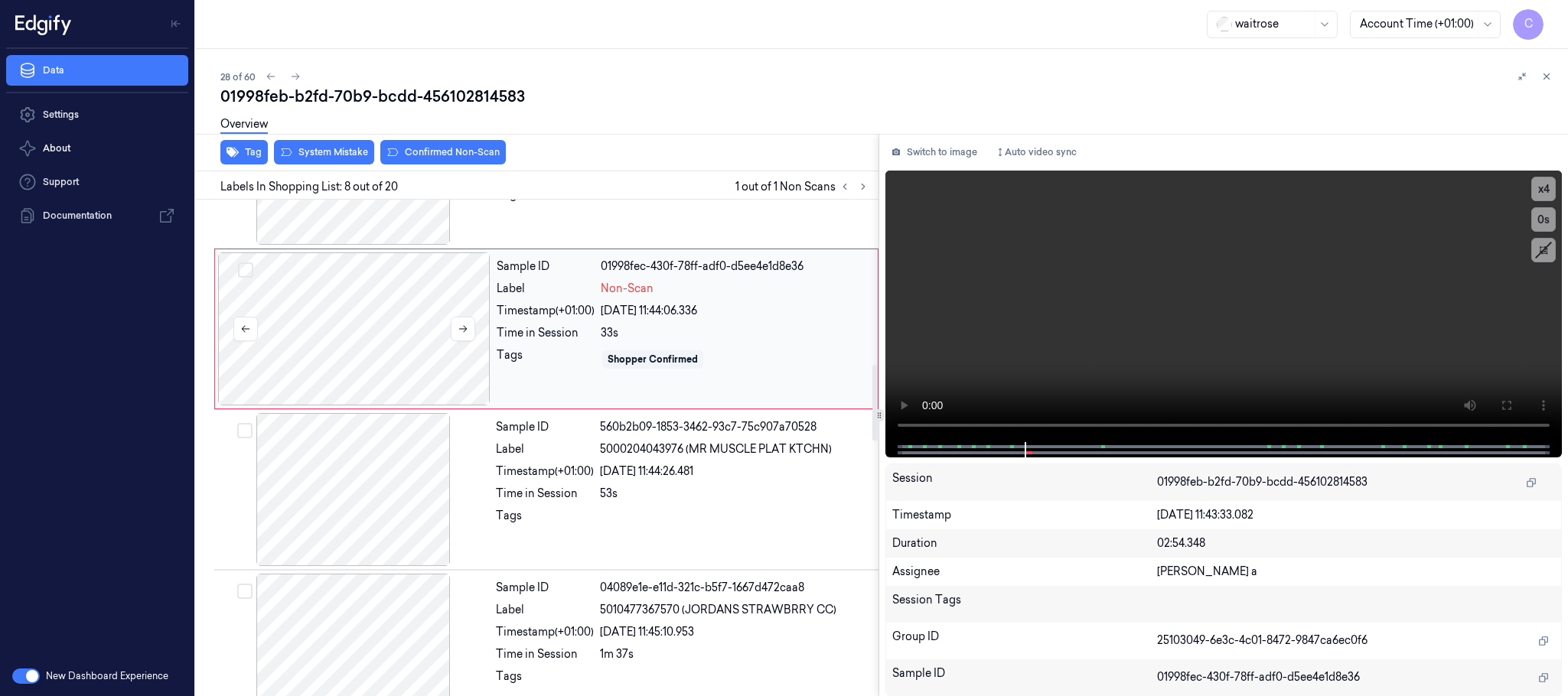
click at [405, 345] on div at bounding box center [354, 329] width 273 height 153
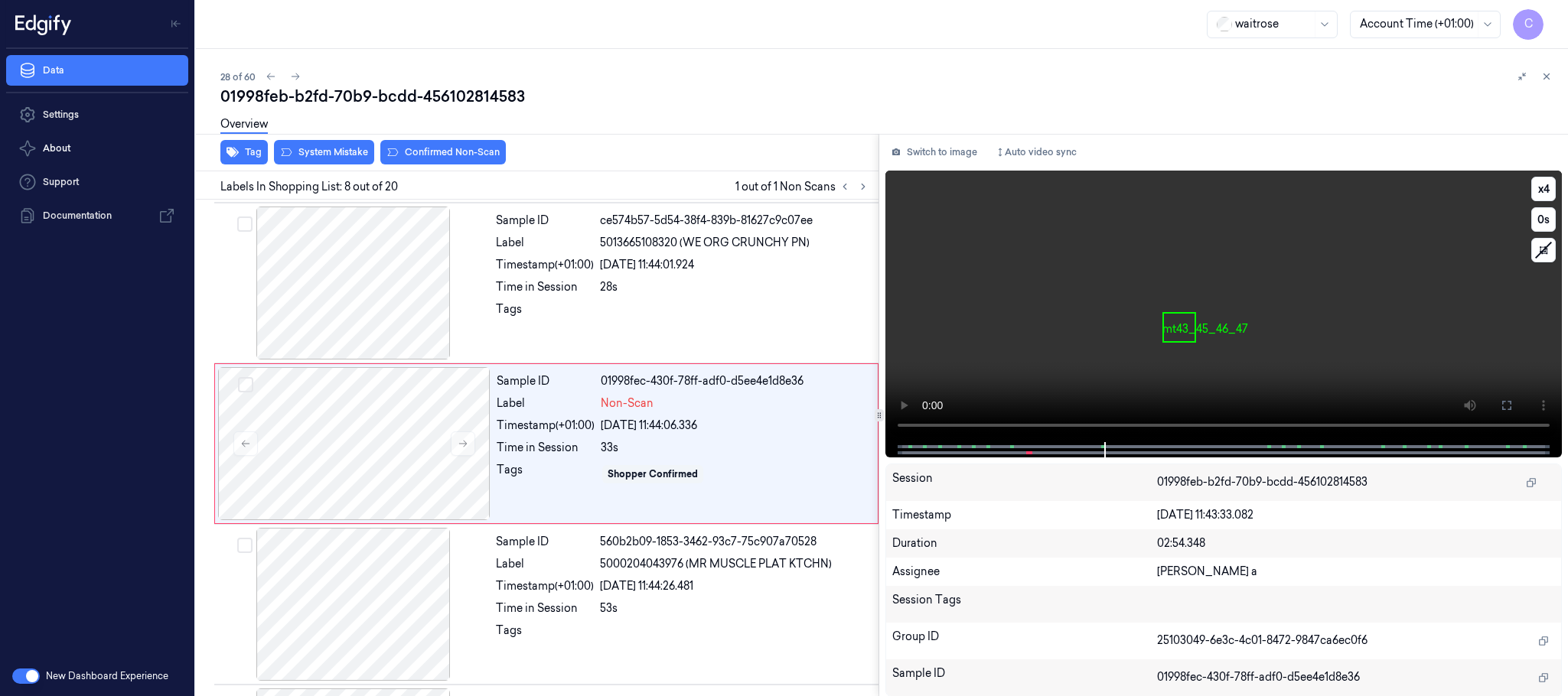
click at [1200, 336] on video at bounding box center [1223, 306] width 676 height 272
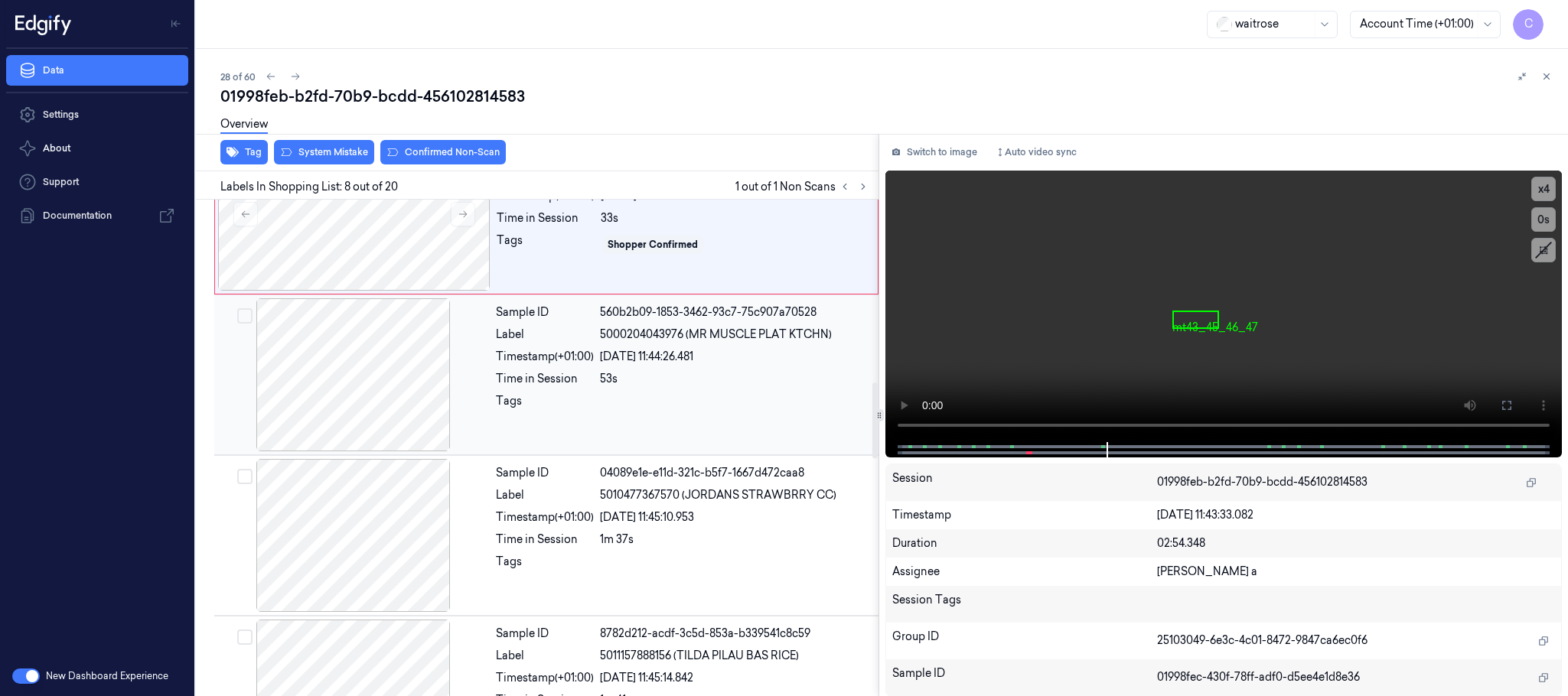
scroll to position [1304, 0]
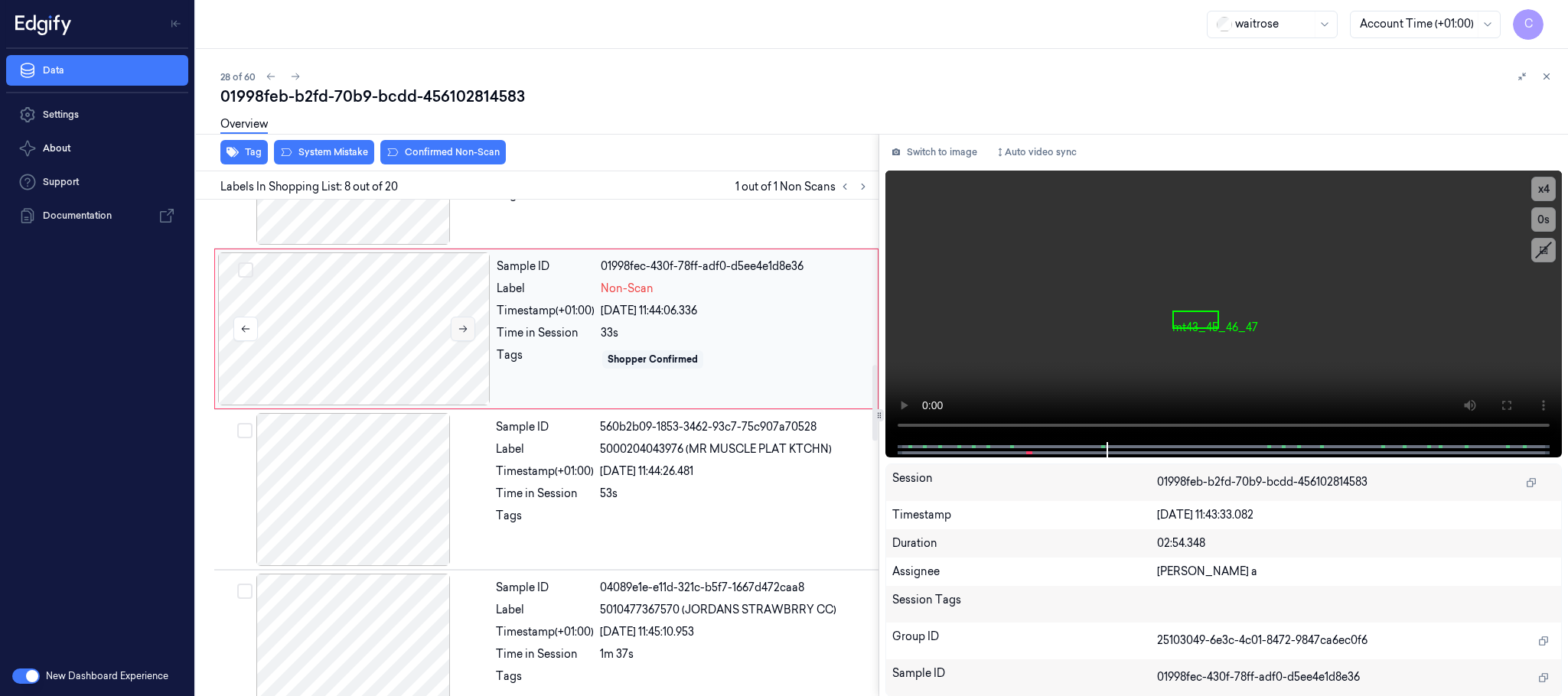
click at [460, 342] on button at bounding box center [463, 329] width 24 height 24
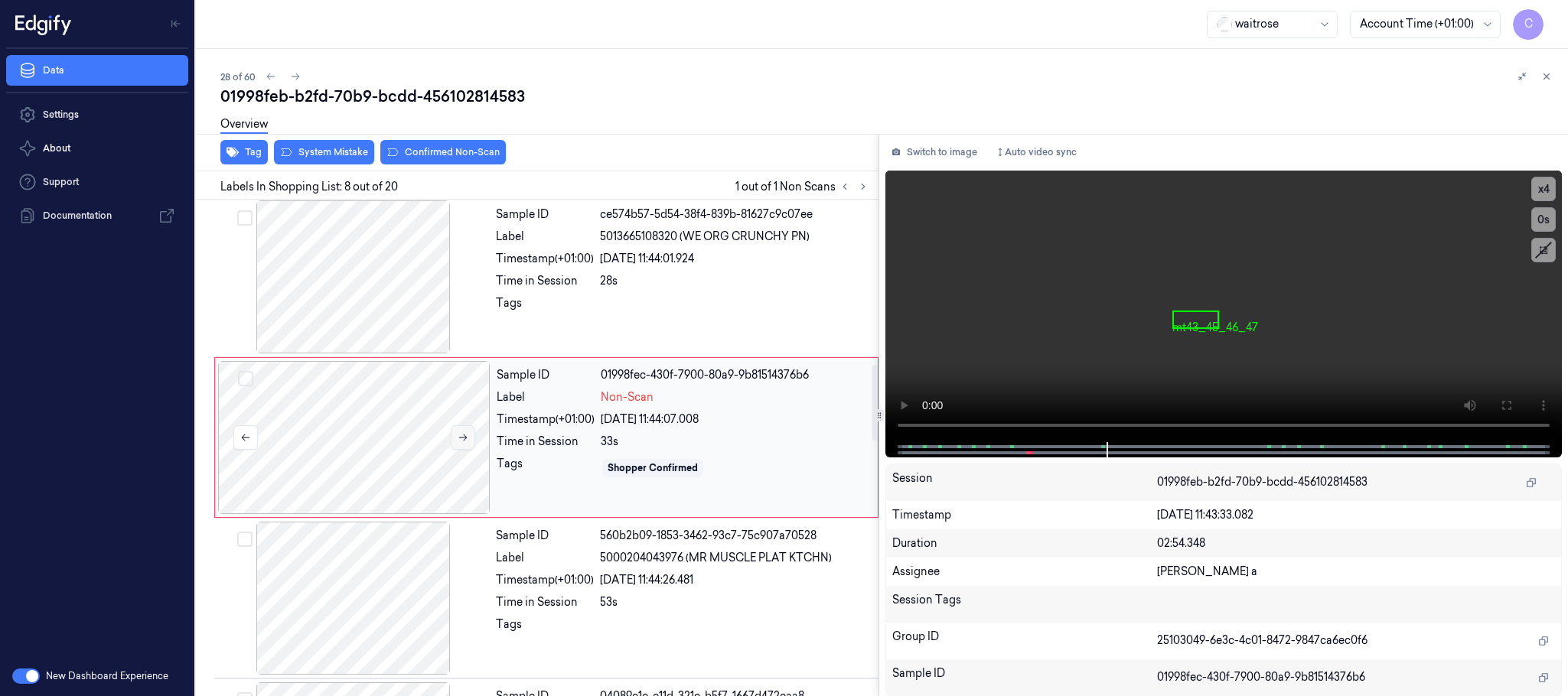
scroll to position [960, 0]
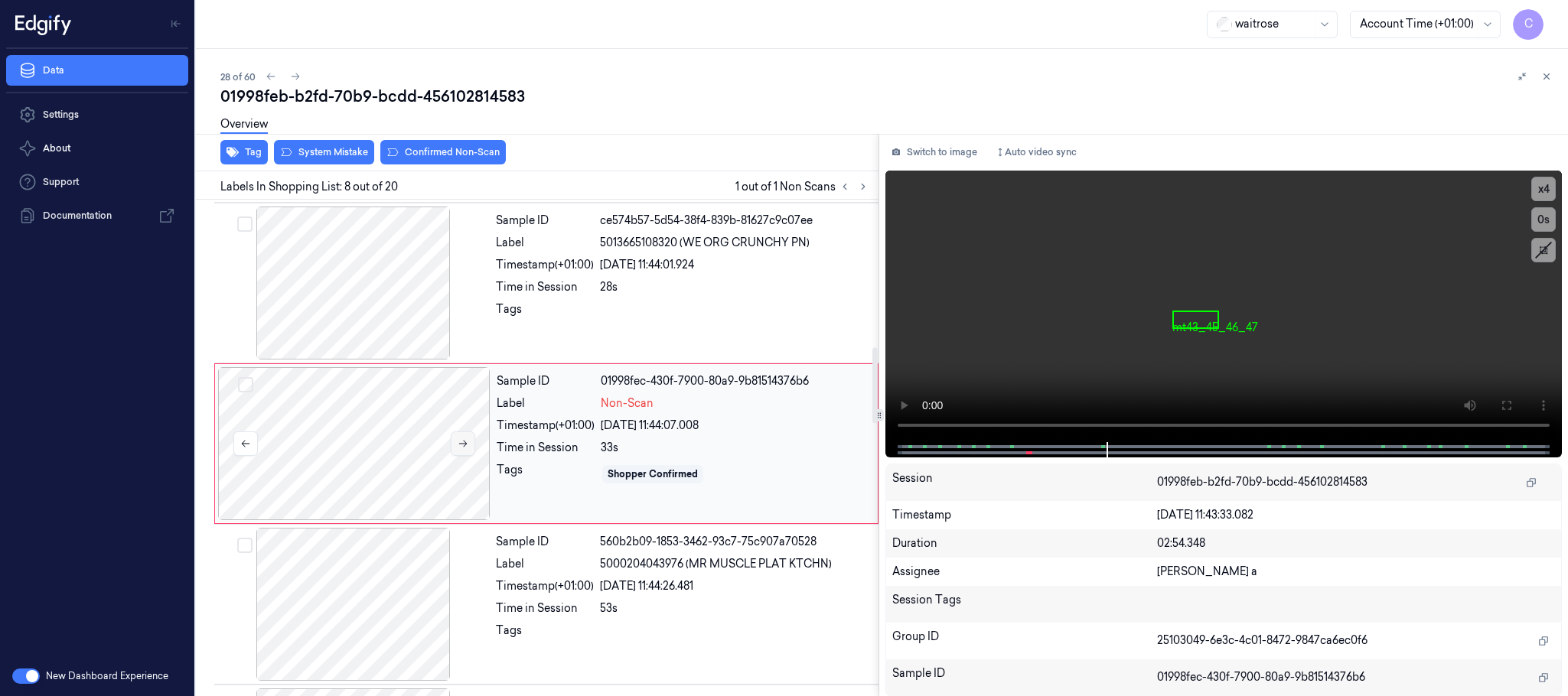
click at [460, 454] on button at bounding box center [463, 444] width 24 height 24
click at [376, 325] on div at bounding box center [353, 283] width 273 height 153
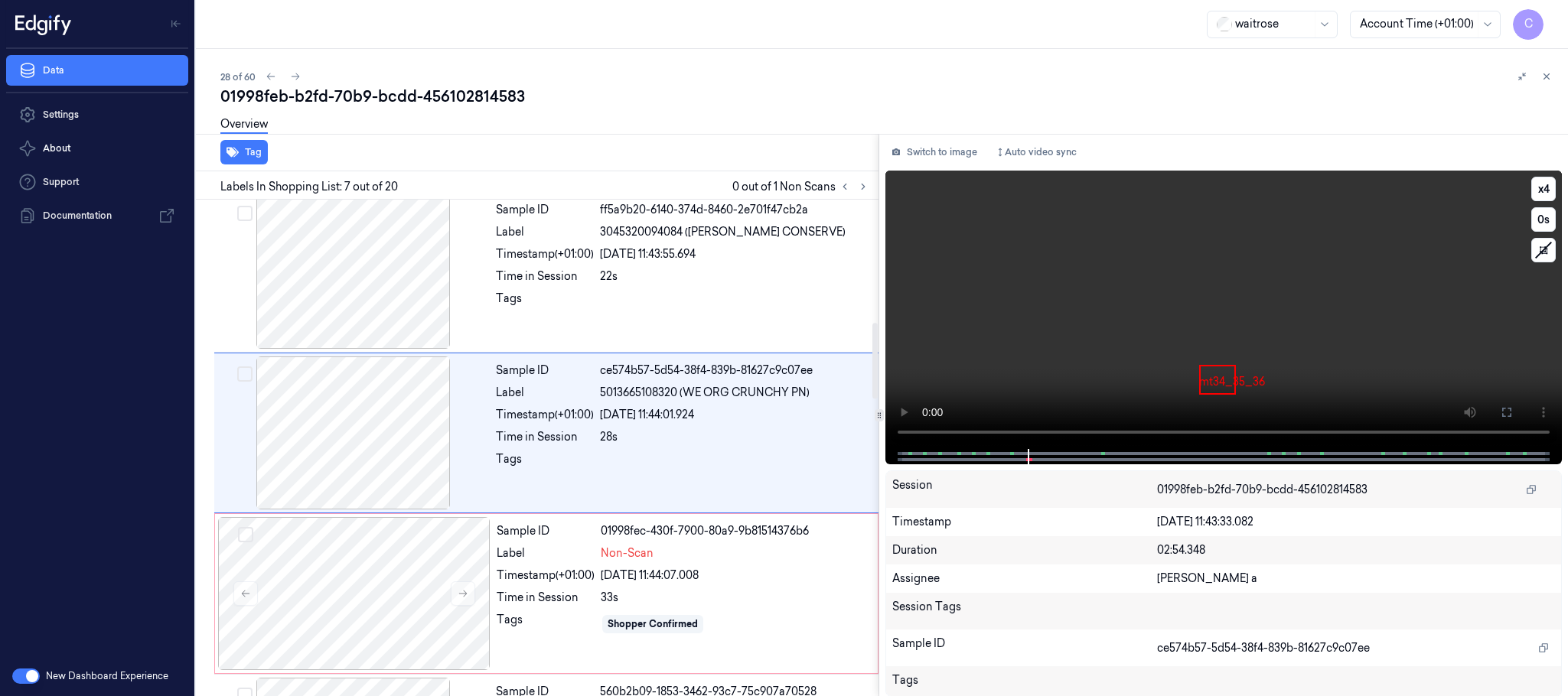
scroll to position [800, 0]
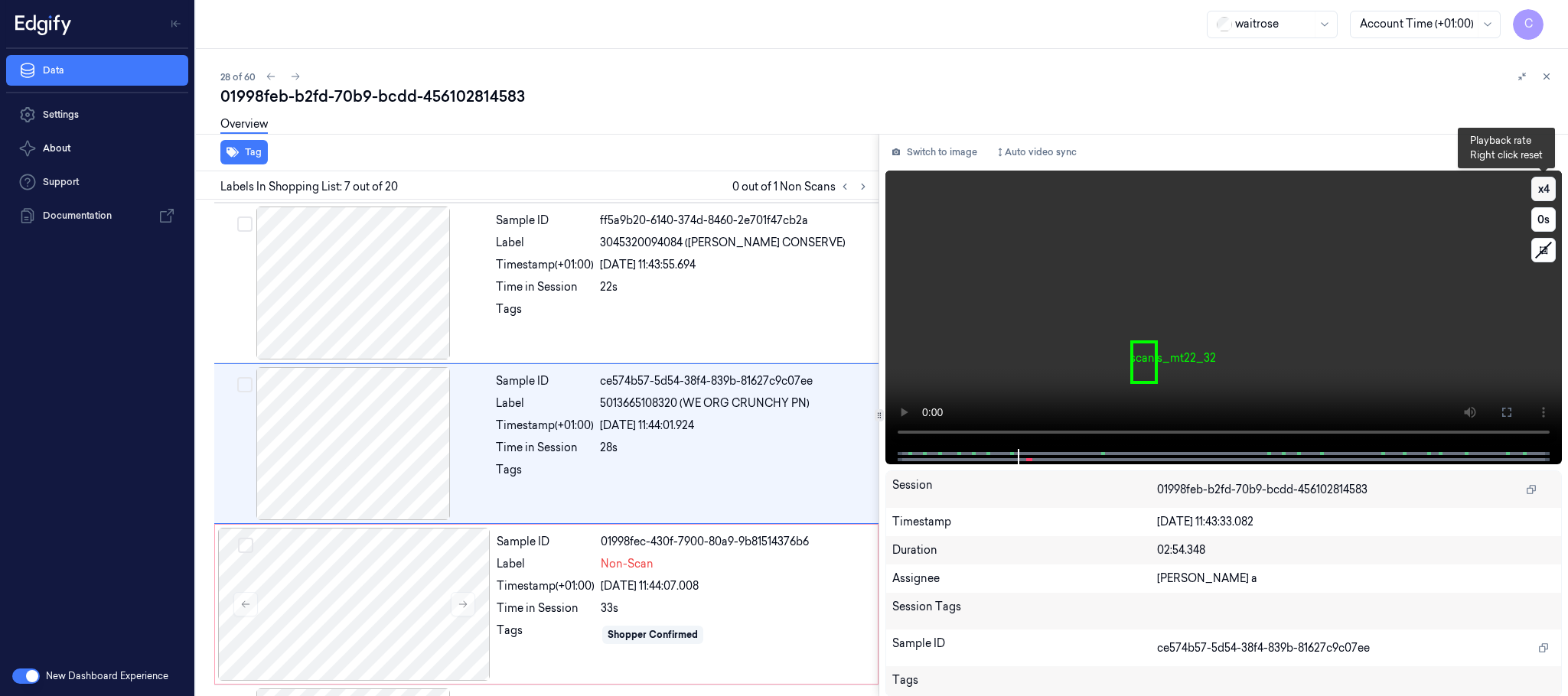
click at [1539, 184] on button "x 4" at bounding box center [1544, 189] width 24 height 24
click at [1541, 186] on button "x 1" at bounding box center [1544, 189] width 24 height 24
click at [1205, 294] on video at bounding box center [1223, 309] width 676 height 278
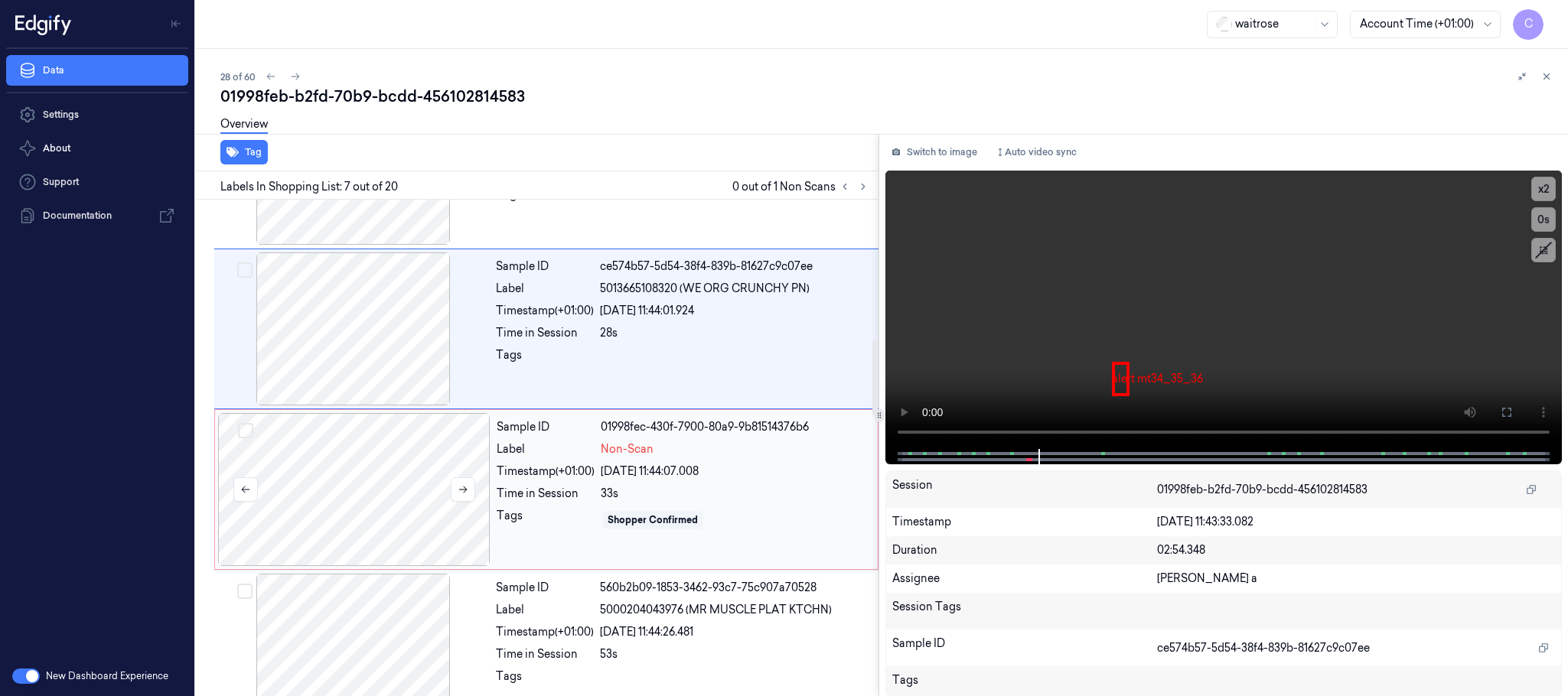
click at [388, 485] on div at bounding box center [354, 489] width 273 height 153
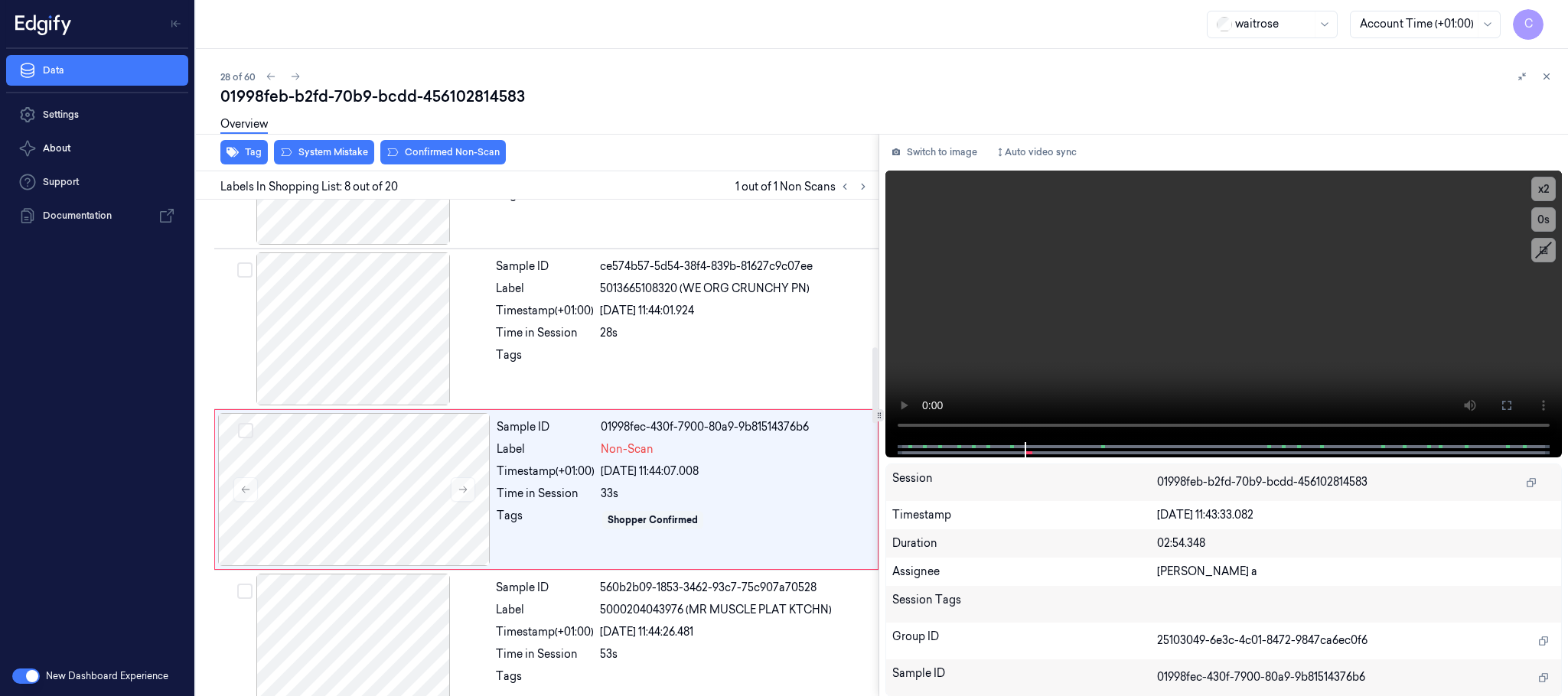
scroll to position [960, 0]
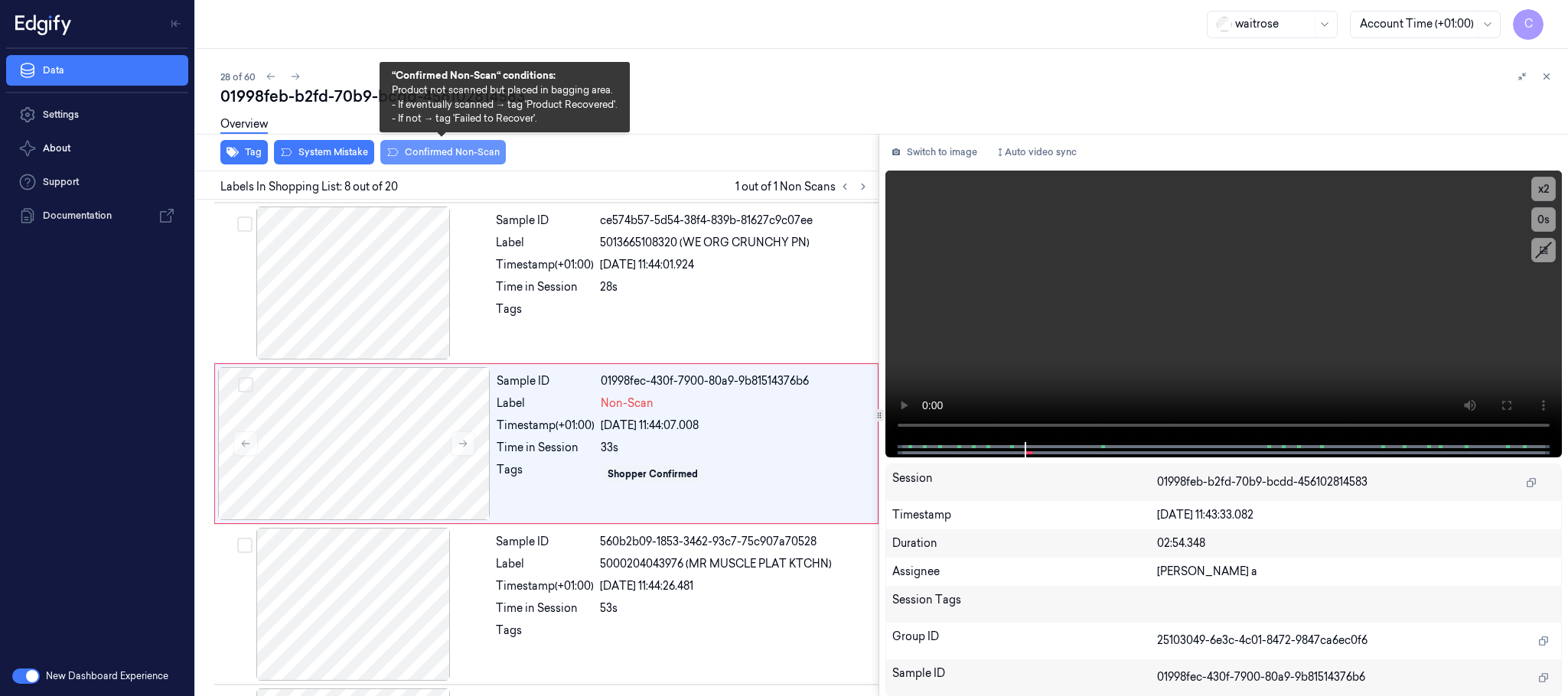
click at [439, 147] on button "Confirmed Non-Scan" at bounding box center [443, 152] width 125 height 24
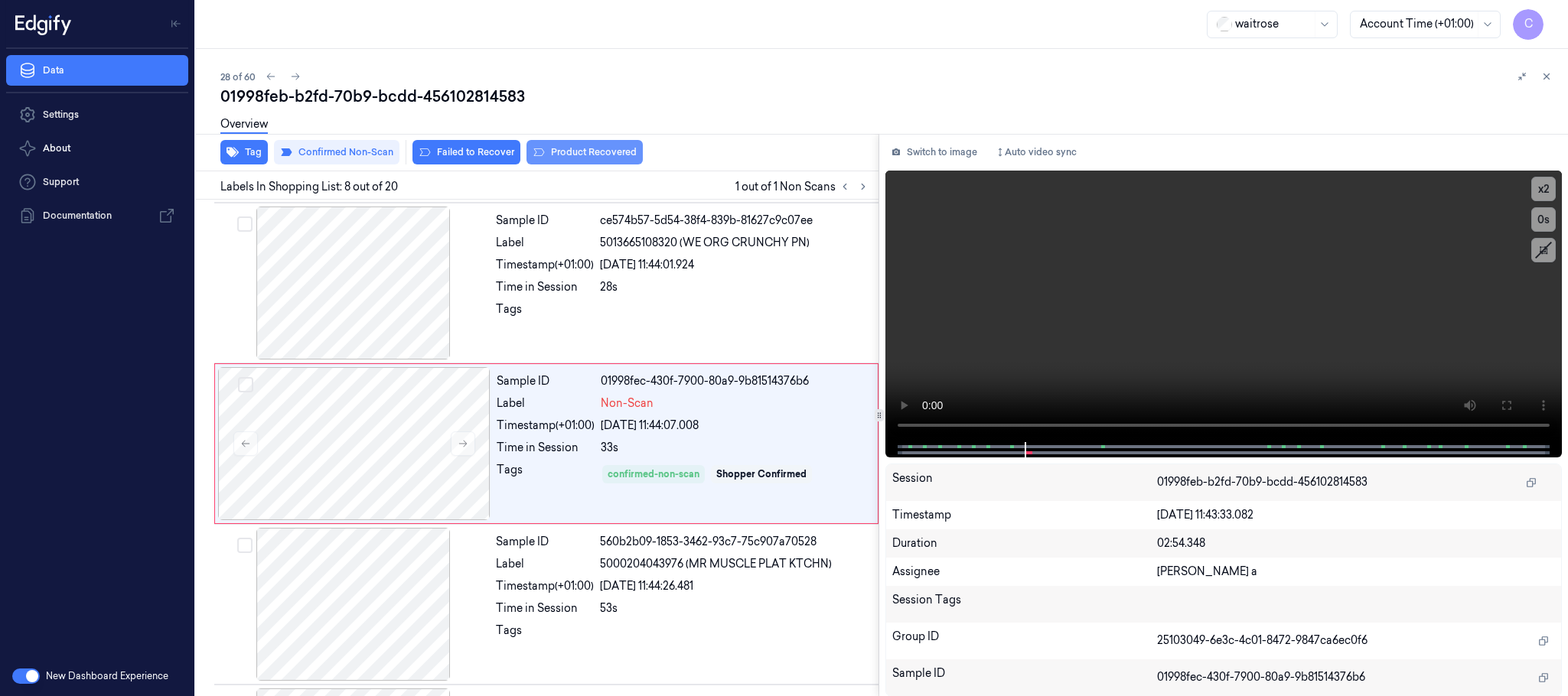
click at [573, 154] on button "Product Recovered" at bounding box center [585, 152] width 117 height 24
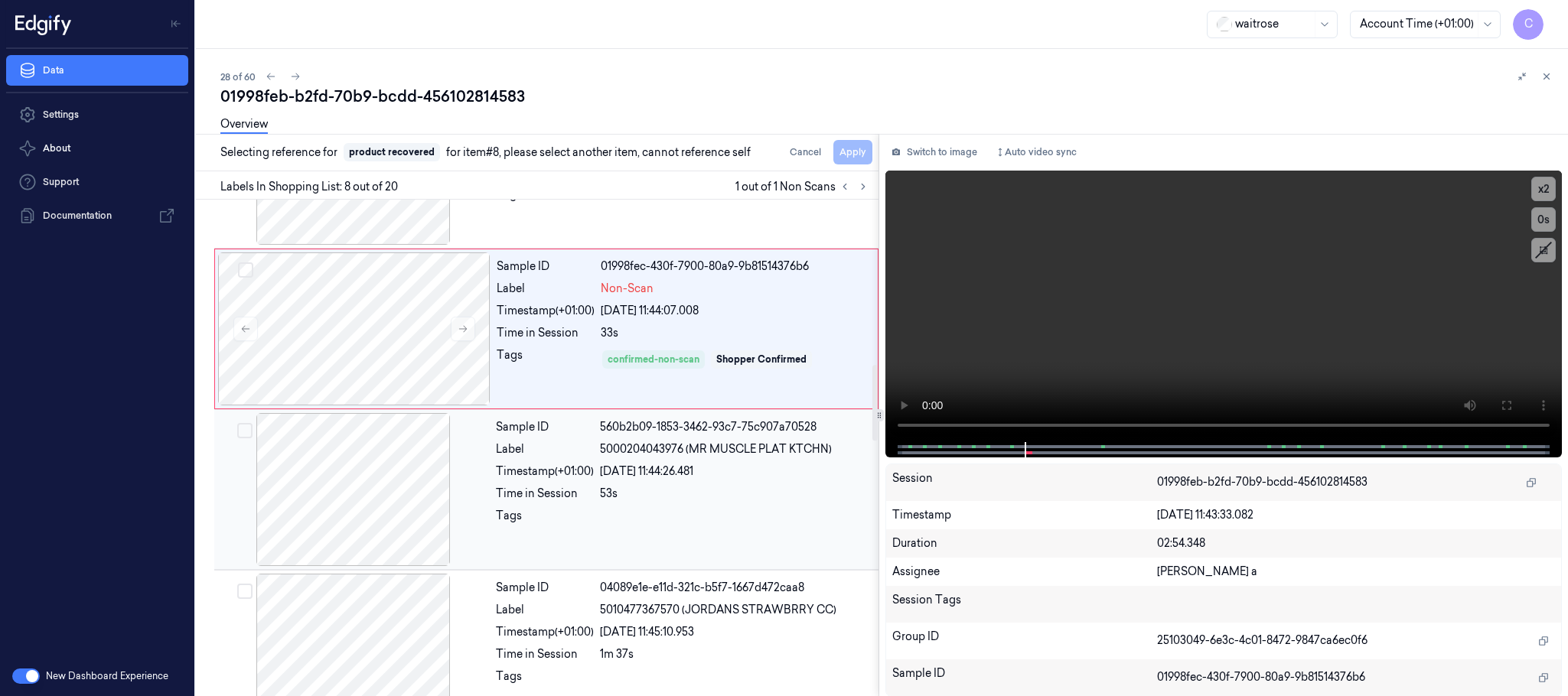
click at [320, 499] on div at bounding box center [353, 489] width 273 height 153
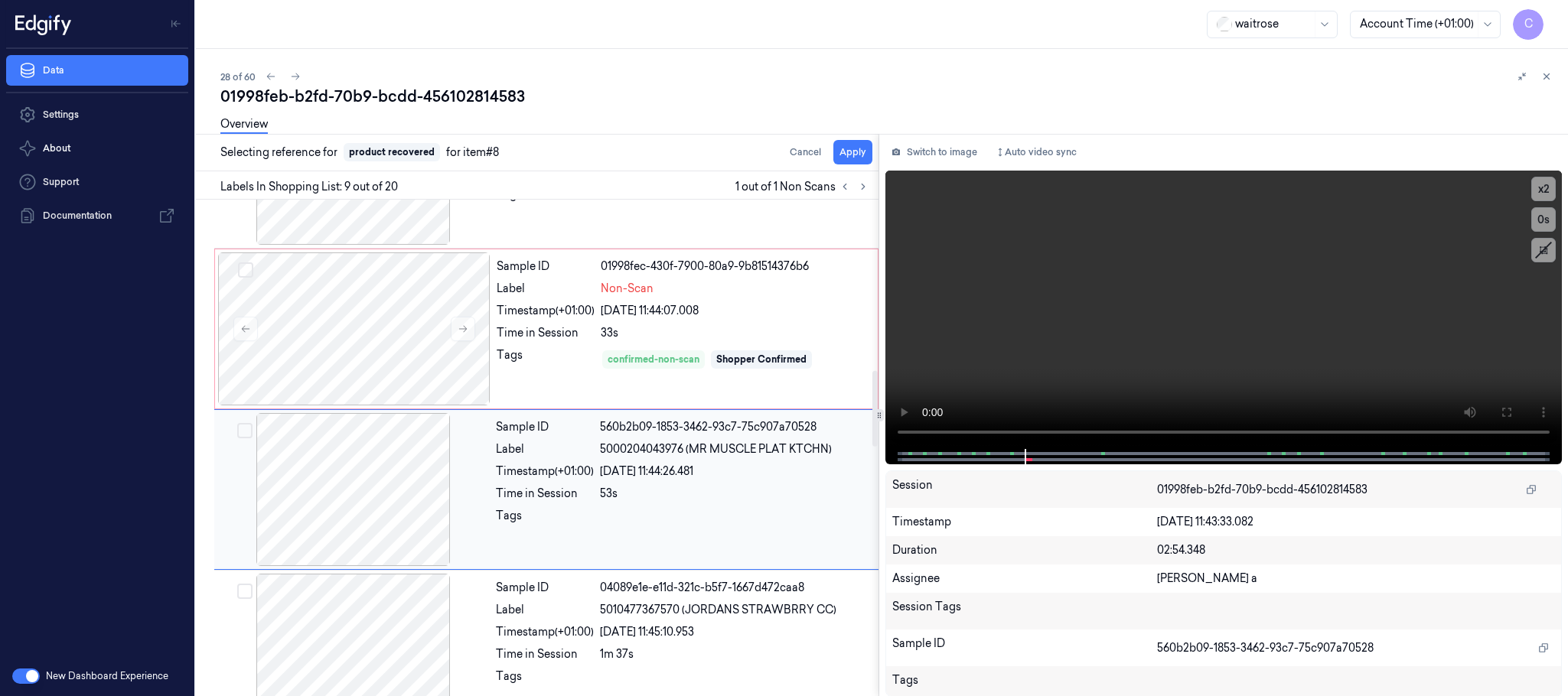
scroll to position [1122, 0]
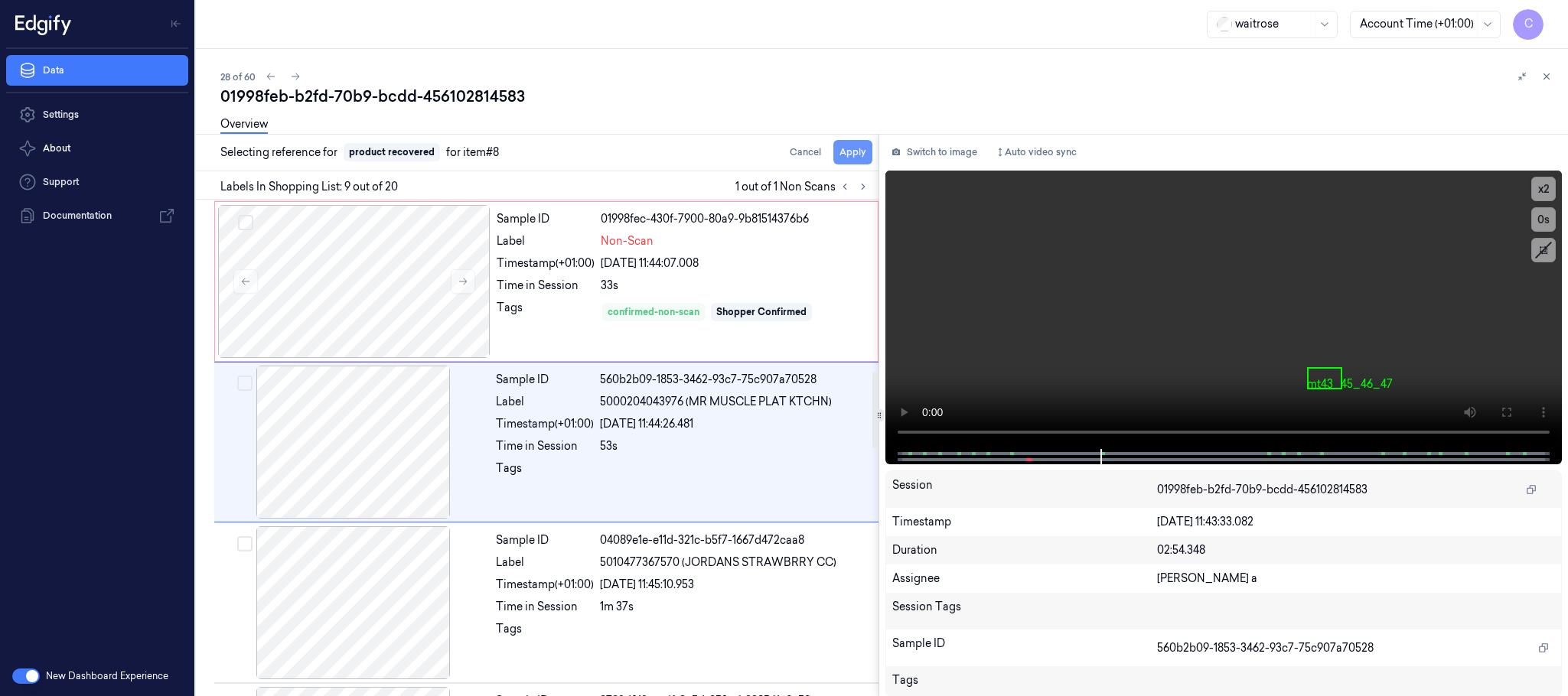
click at [854, 162] on button "Apply" at bounding box center [853, 152] width 39 height 24
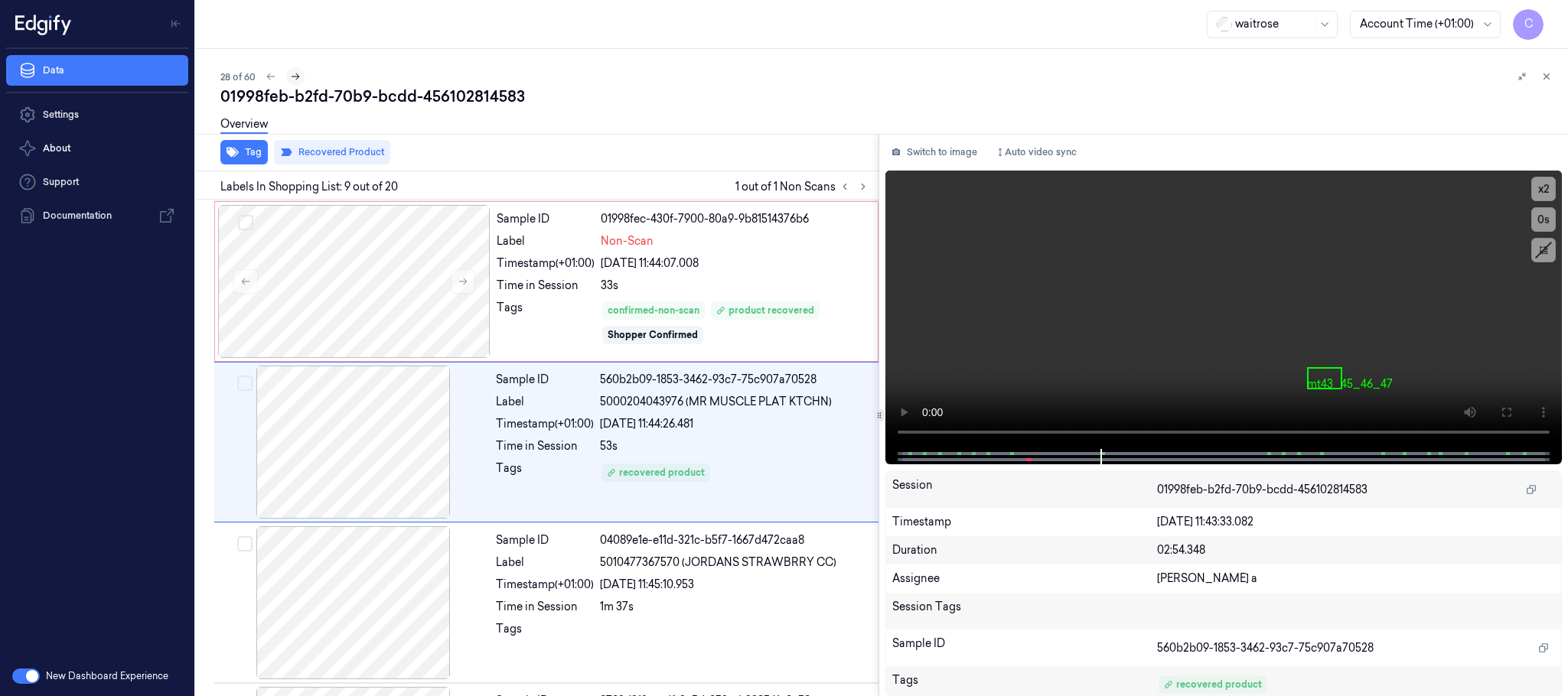
click at [299, 76] on icon at bounding box center [295, 76] width 10 height 10
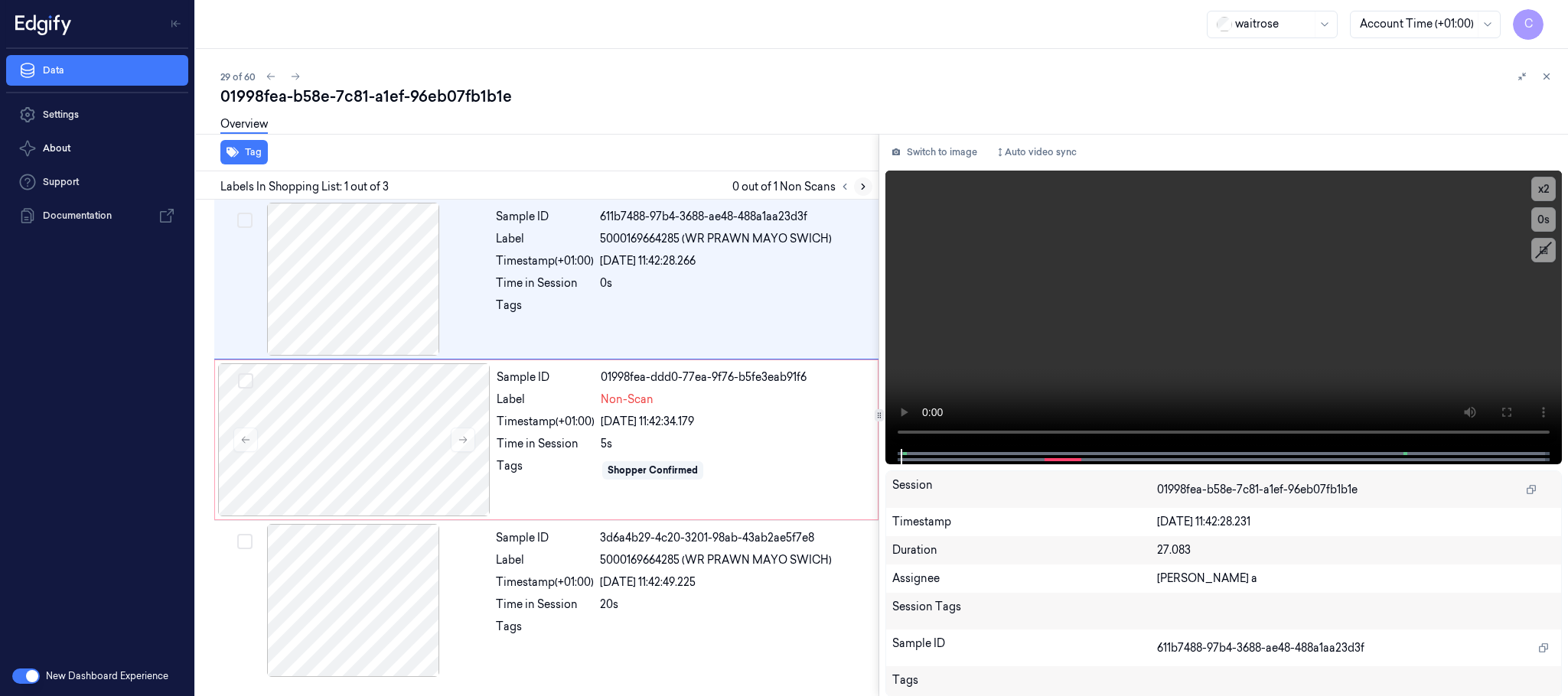
click at [868, 186] on button at bounding box center [863, 186] width 18 height 18
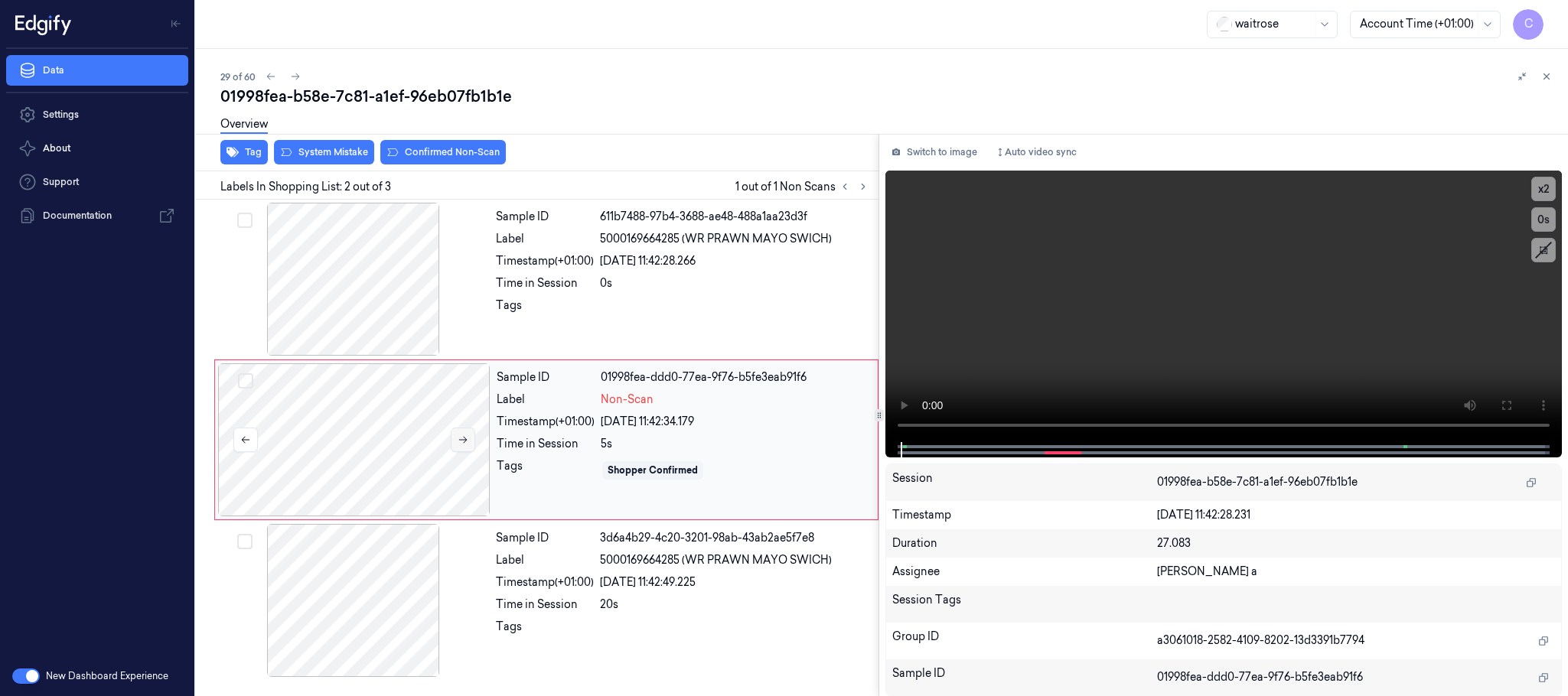
click at [466, 441] on icon at bounding box center [463, 440] width 8 height 7
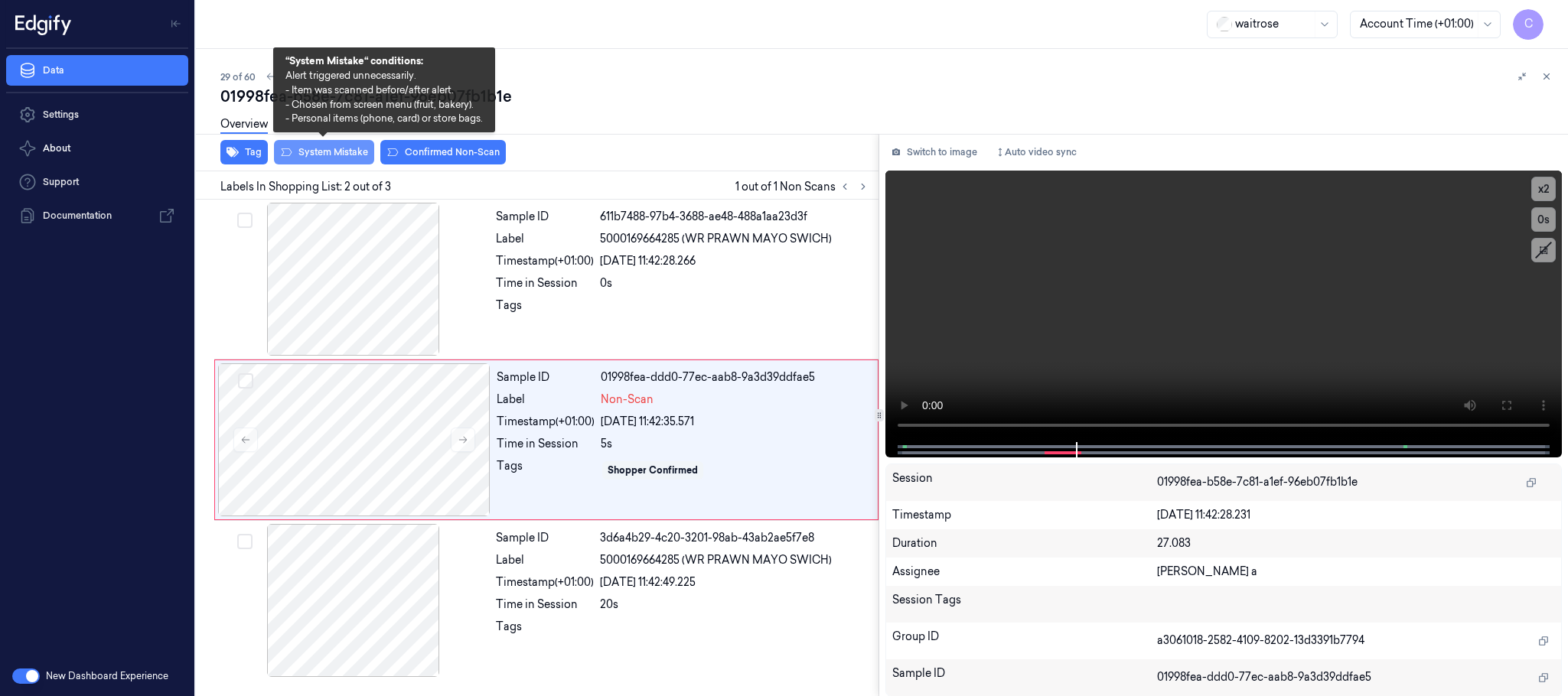
click at [343, 159] on button "System Mistake" at bounding box center [324, 152] width 101 height 24
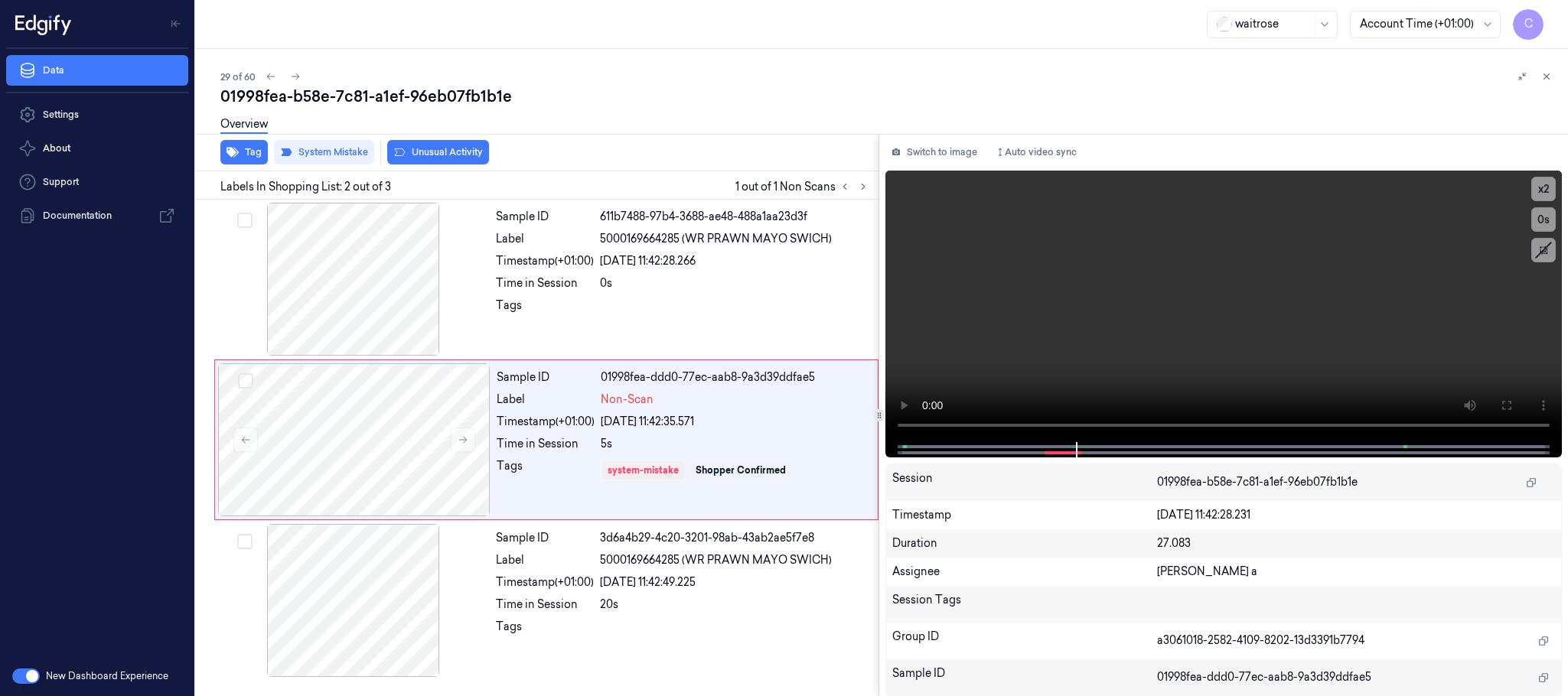
click at [435, 147] on button "Unusual Activity" at bounding box center [438, 152] width 102 height 24
click at [297, 79] on icon at bounding box center [295, 76] width 10 height 10
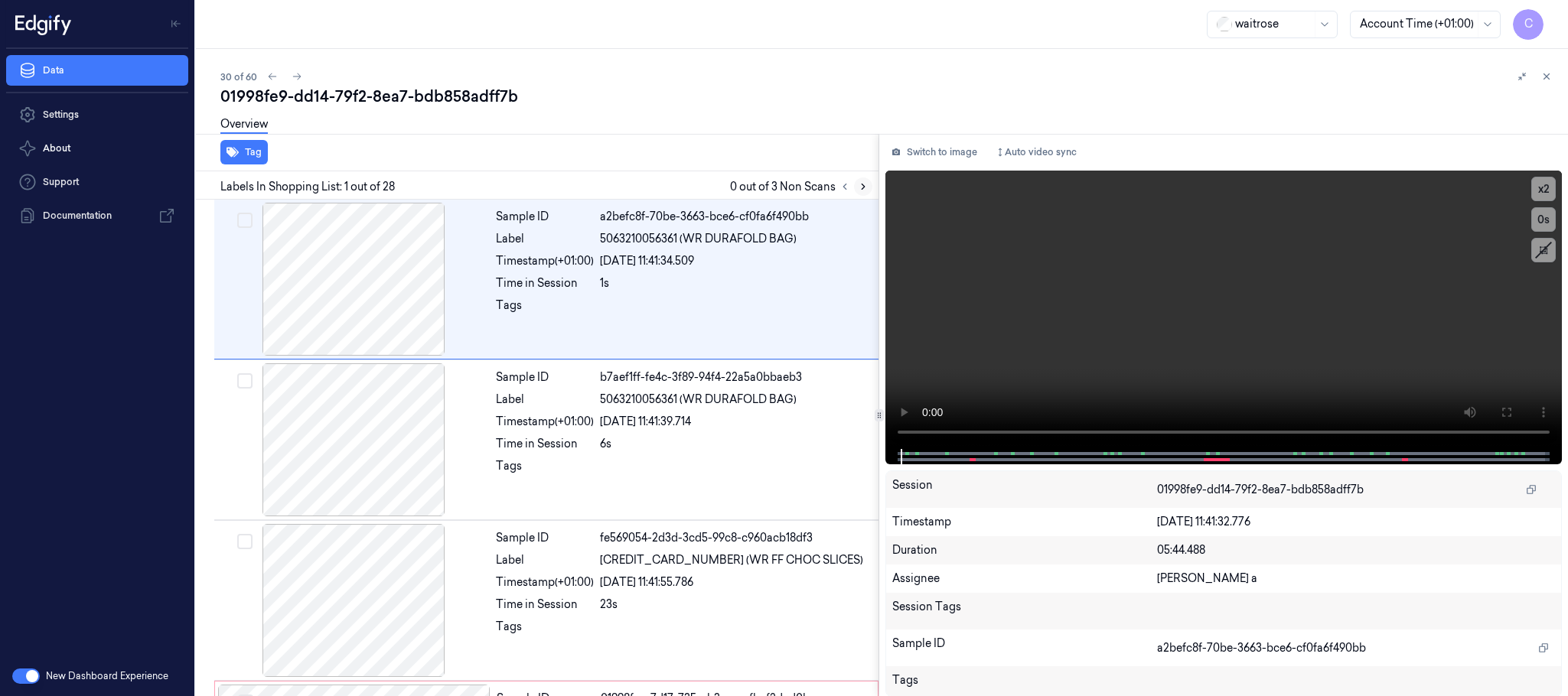
click at [861, 183] on icon at bounding box center [863, 186] width 10 height 10
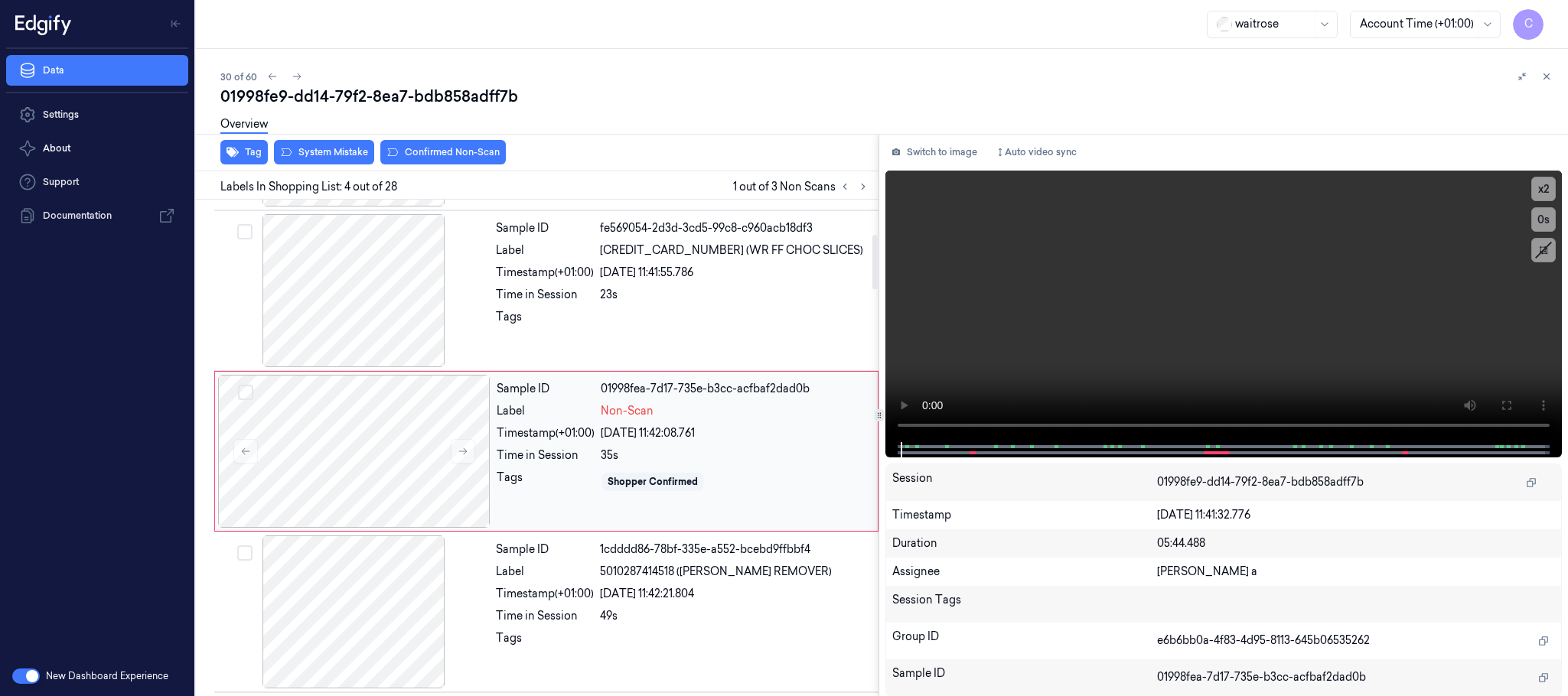
scroll to position [315, 0]
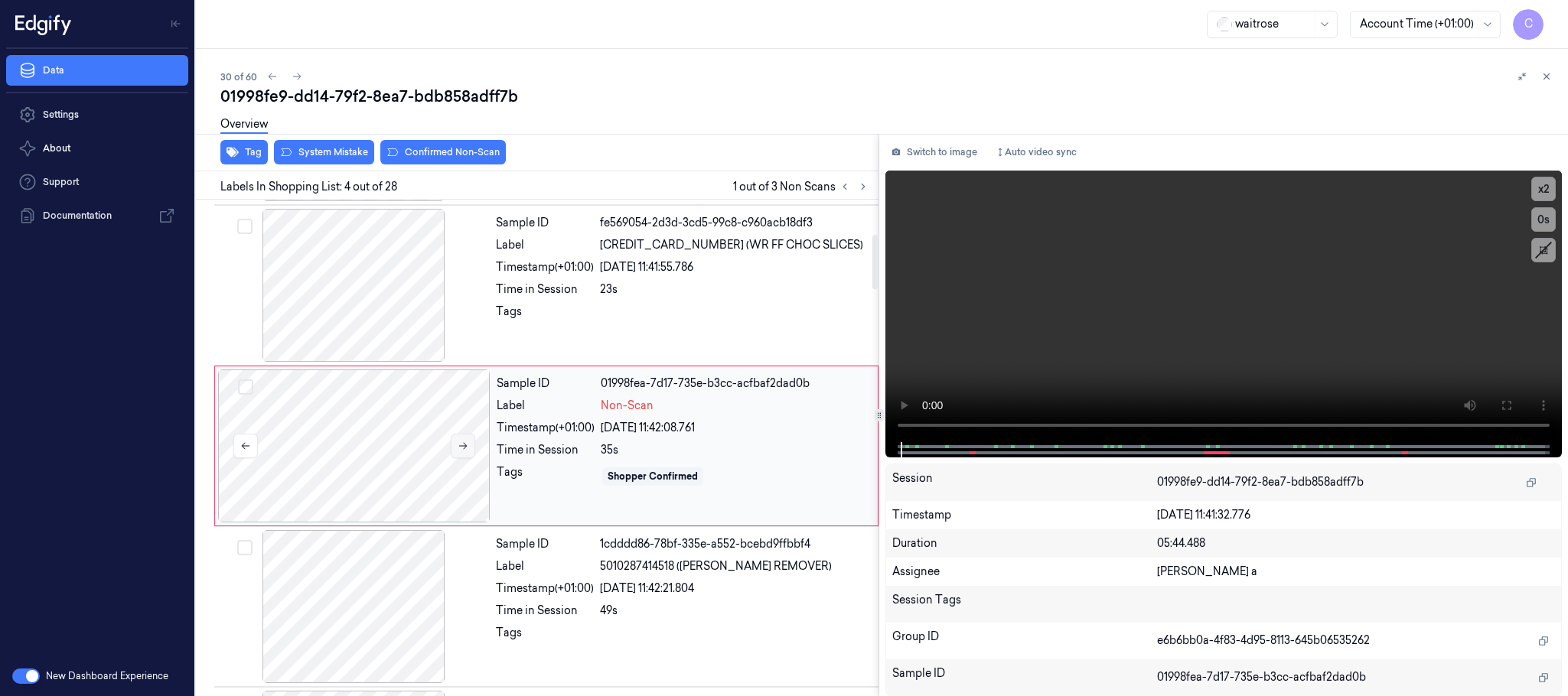
click at [473, 451] on button at bounding box center [463, 446] width 24 height 24
click at [467, 450] on icon at bounding box center [462, 445] width 10 height 10
click at [416, 287] on div at bounding box center [353, 285] width 273 height 153
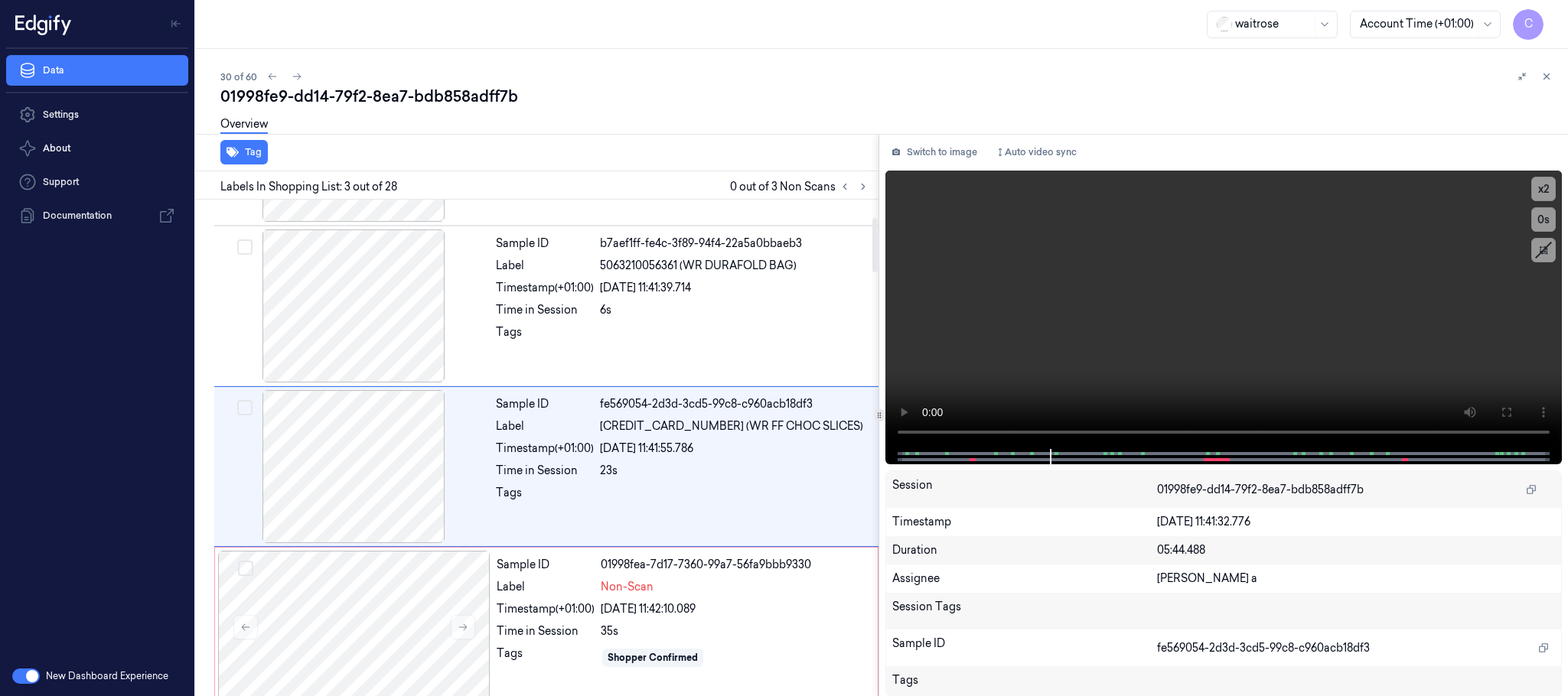
scroll to position [230, 0]
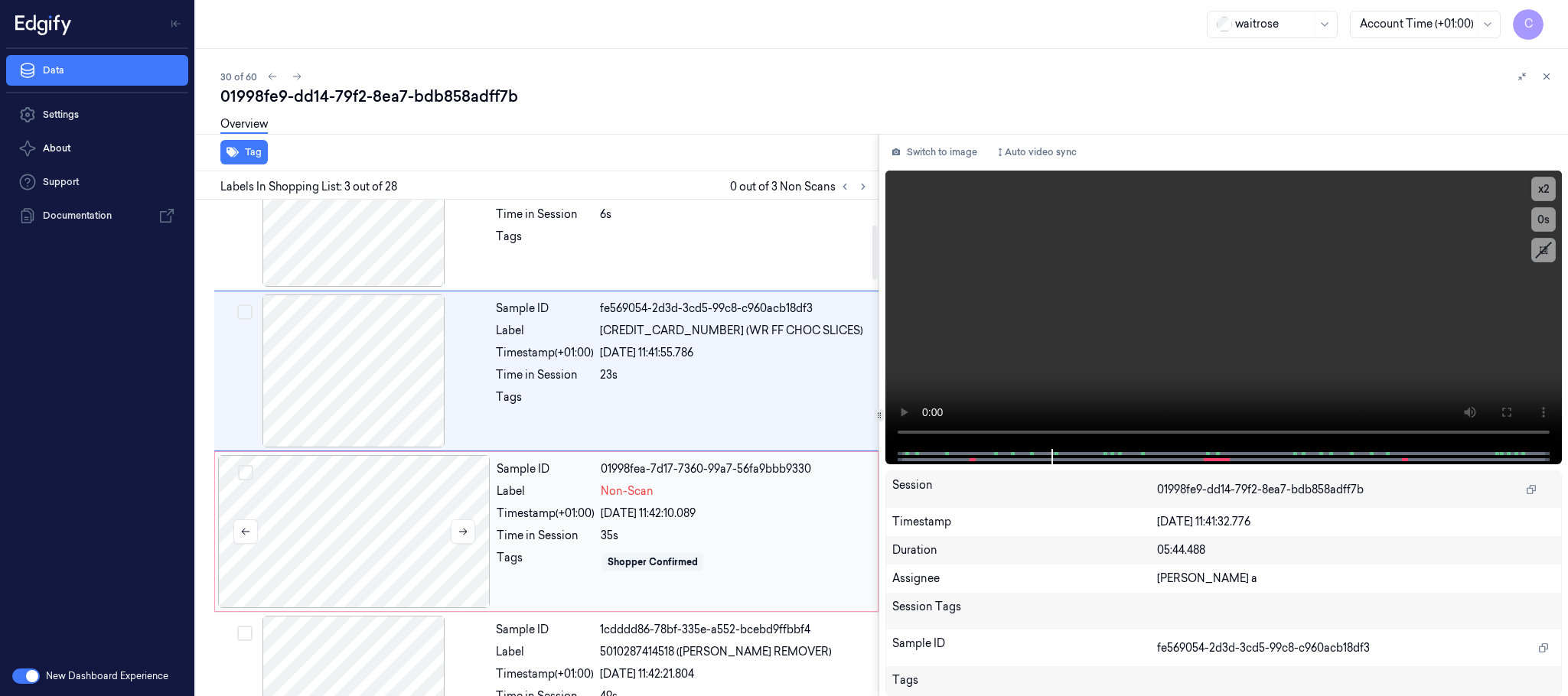
click at [363, 508] on div at bounding box center [354, 531] width 273 height 153
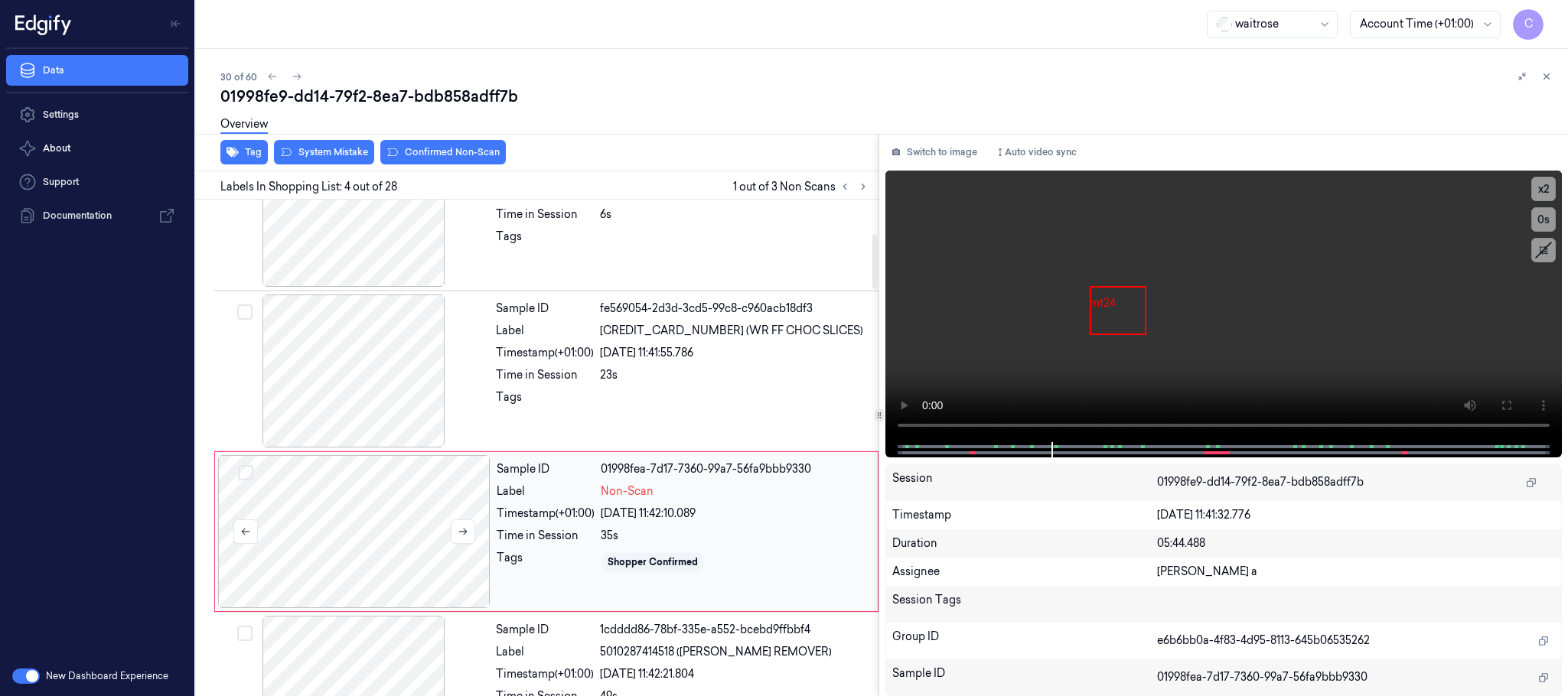
scroll to position [315, 0]
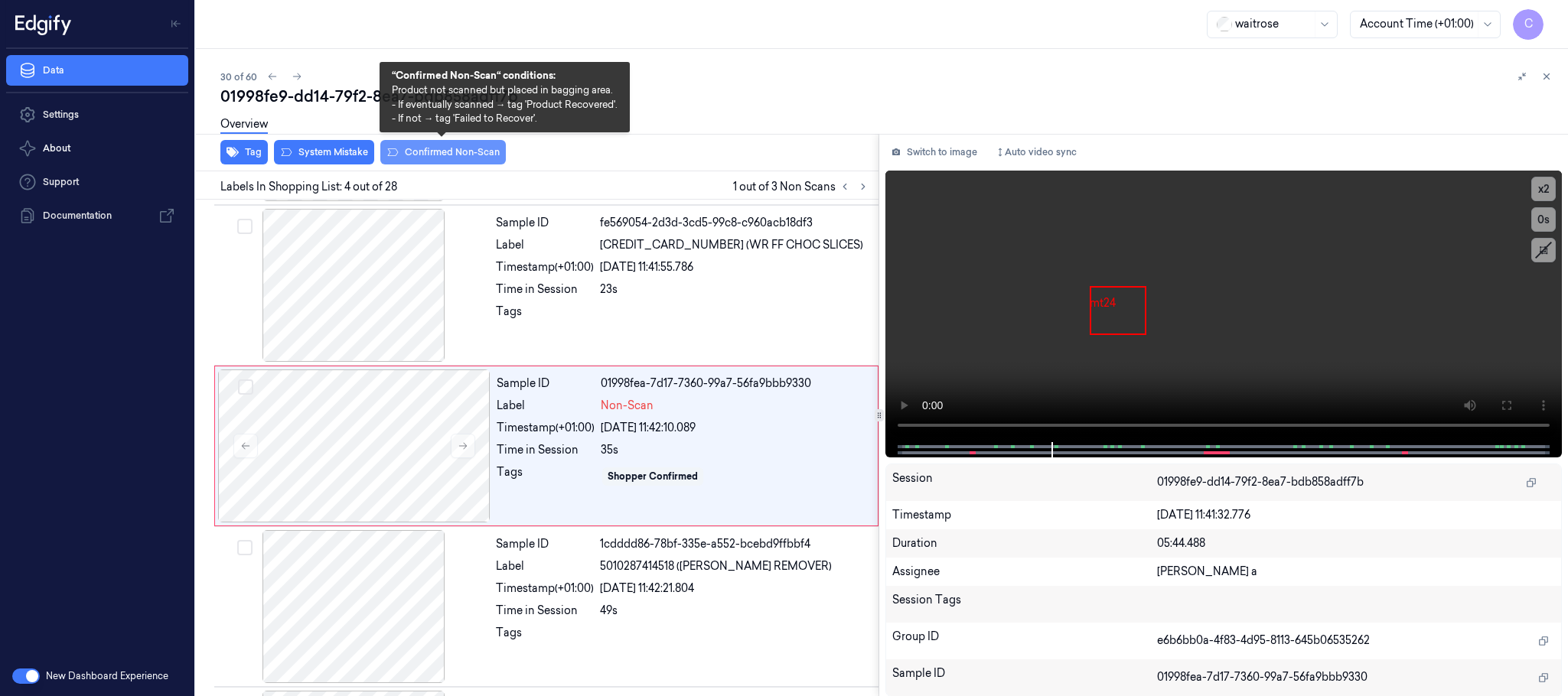
click at [453, 154] on button "Confirmed Non-Scan" at bounding box center [443, 152] width 125 height 24
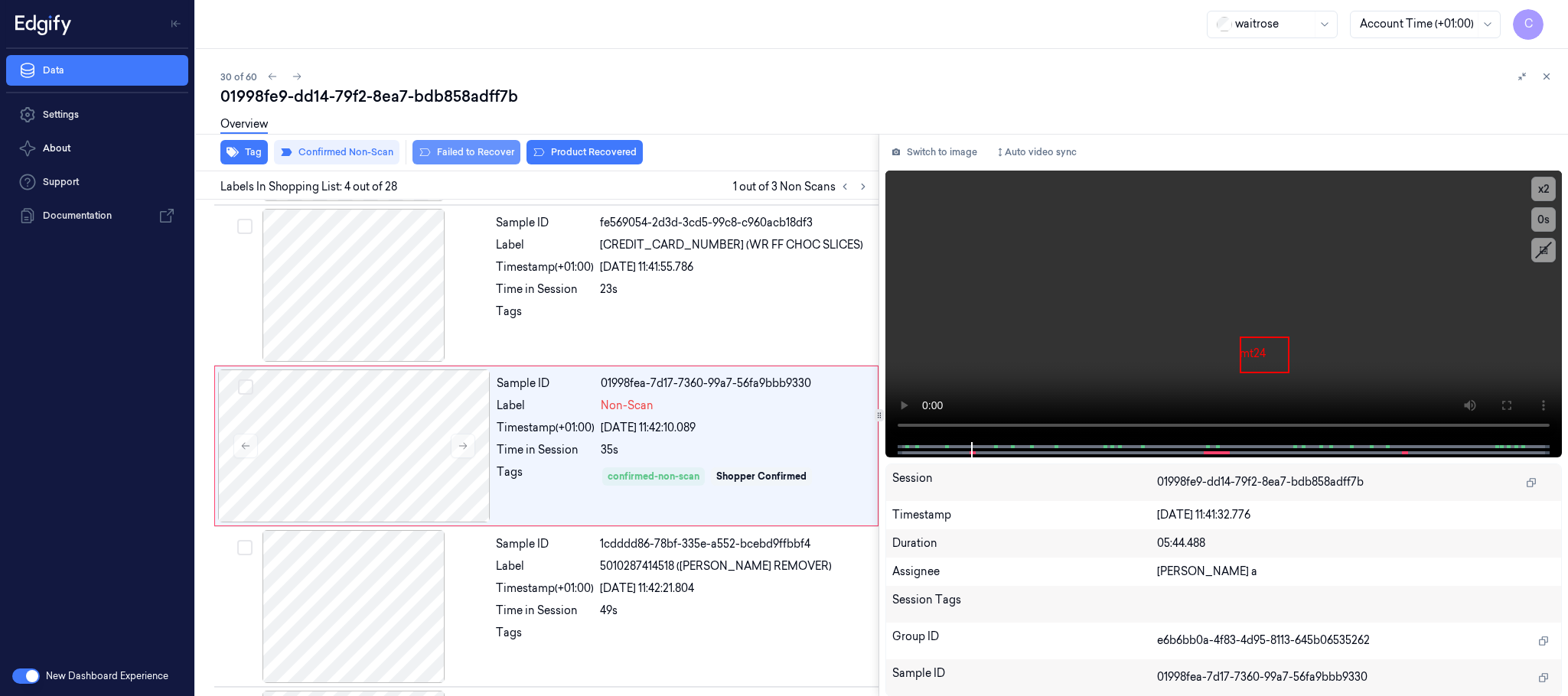
click at [430, 152] on button "Failed to Recover" at bounding box center [466, 152] width 108 height 24
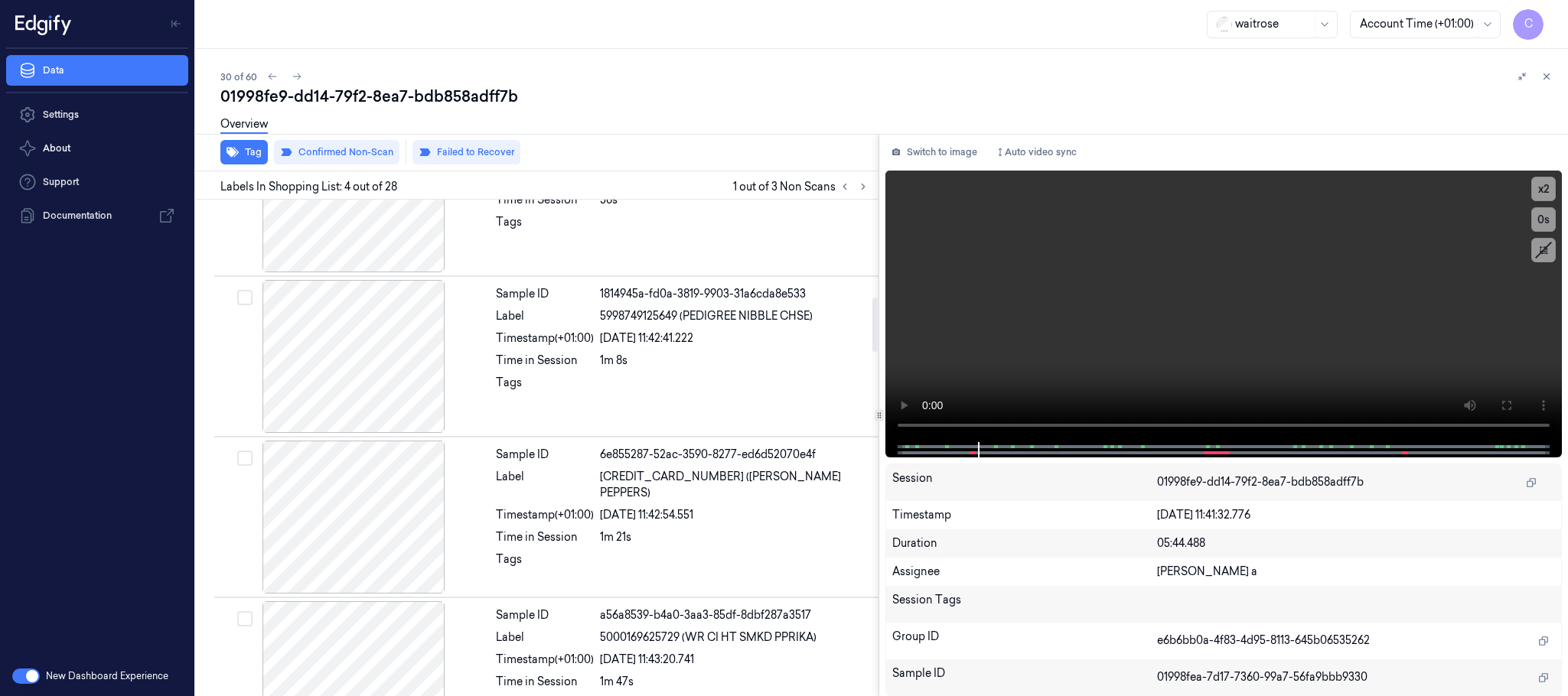
scroll to position [889, 0]
click at [864, 183] on icon at bounding box center [863, 186] width 10 height 10
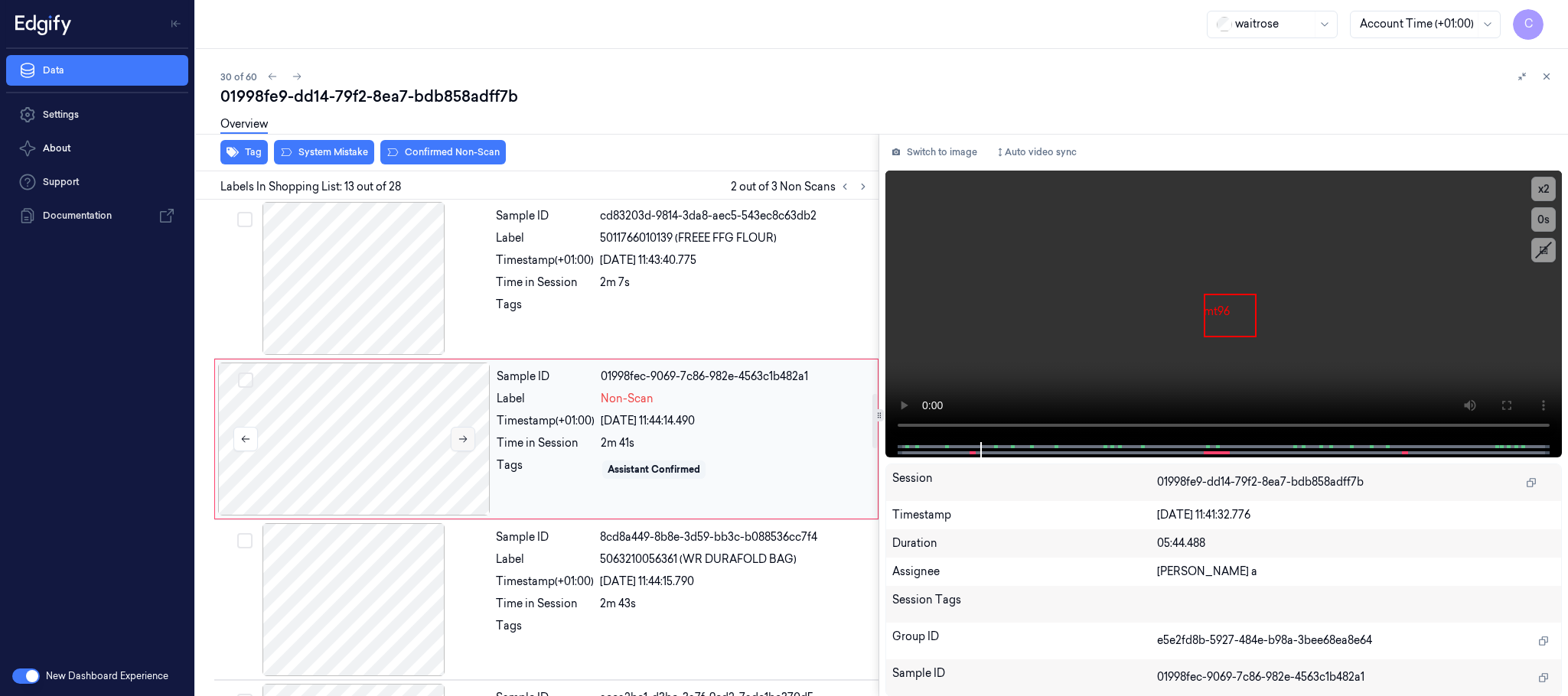
click at [454, 440] on button at bounding box center [463, 439] width 24 height 24
click at [458, 444] on icon at bounding box center [462, 439] width 10 height 10
click at [387, 432] on div at bounding box center [354, 439] width 273 height 153
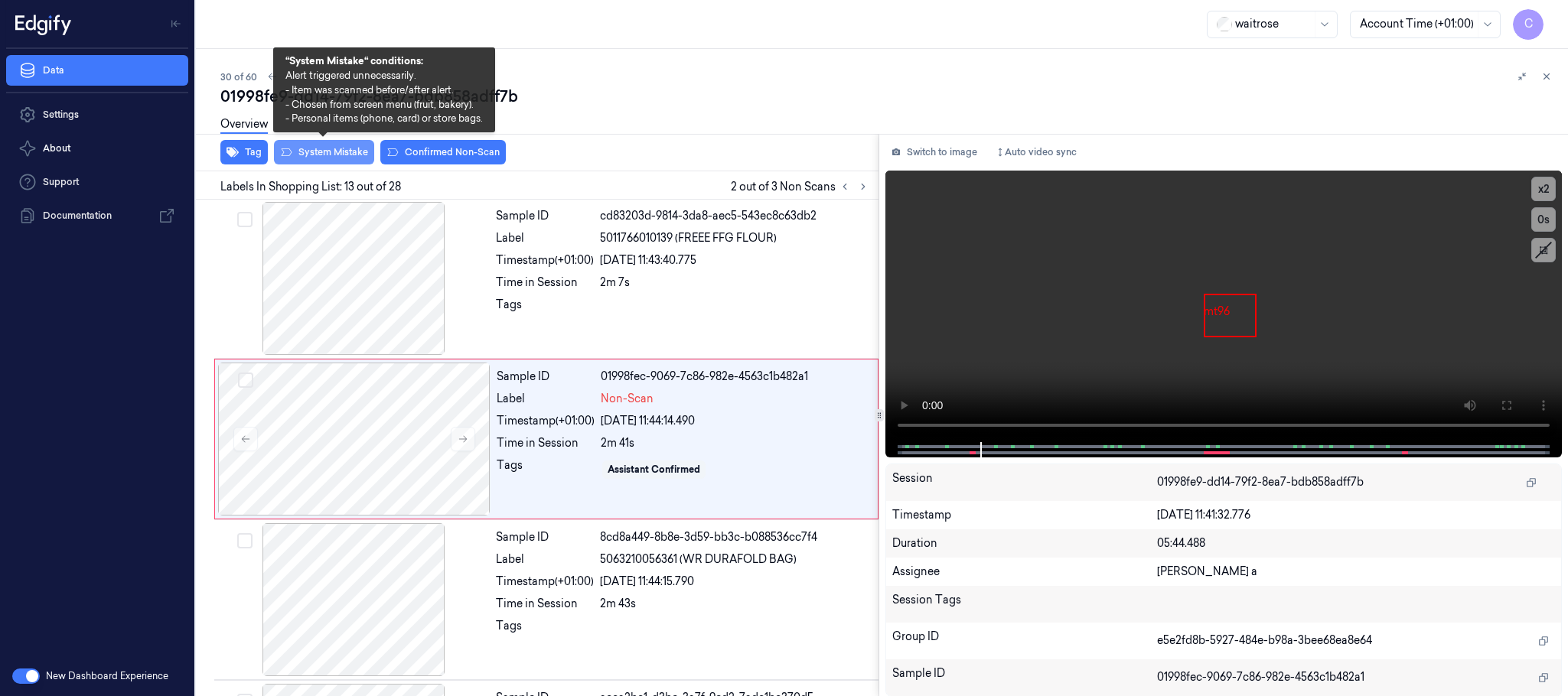
click at [310, 151] on button "System Mistake" at bounding box center [324, 152] width 101 height 24
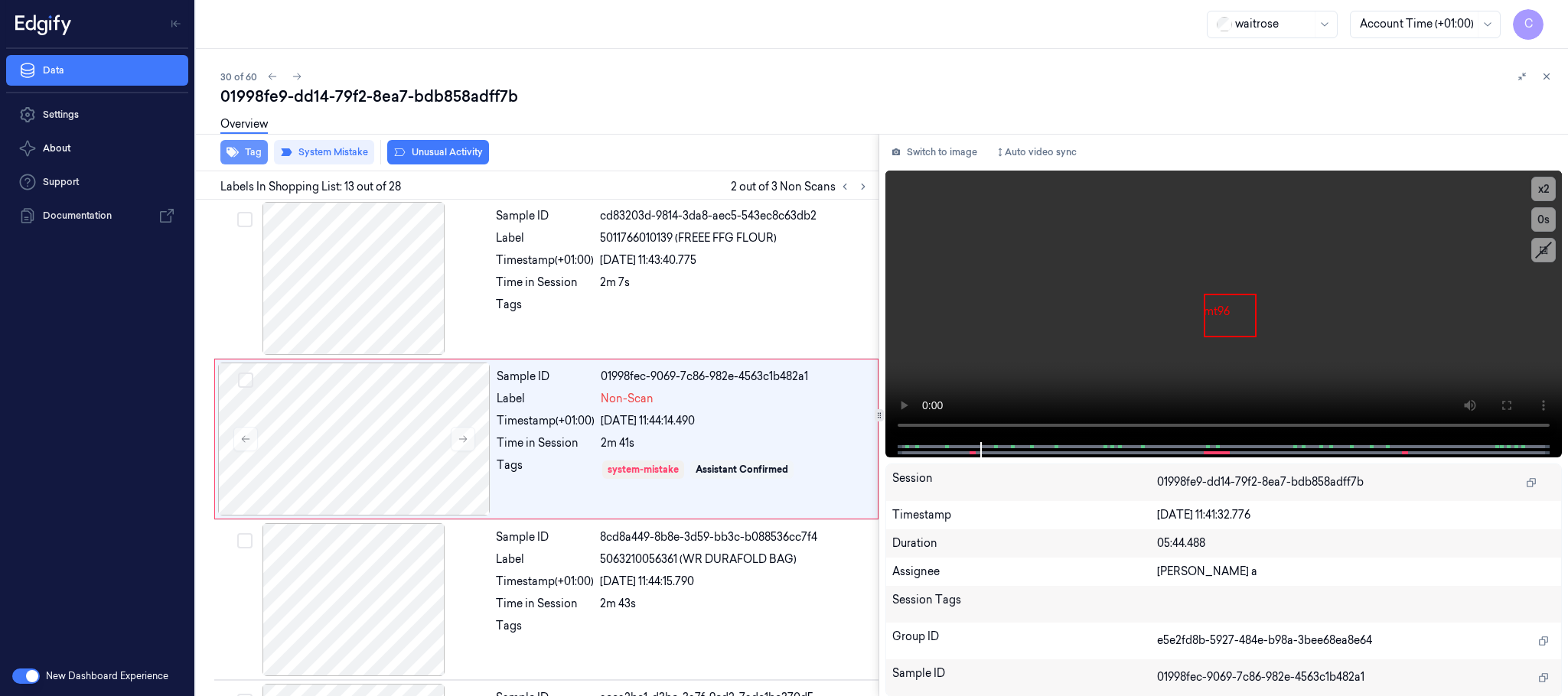
click at [230, 149] on icon "button" at bounding box center [232, 153] width 12 height 10
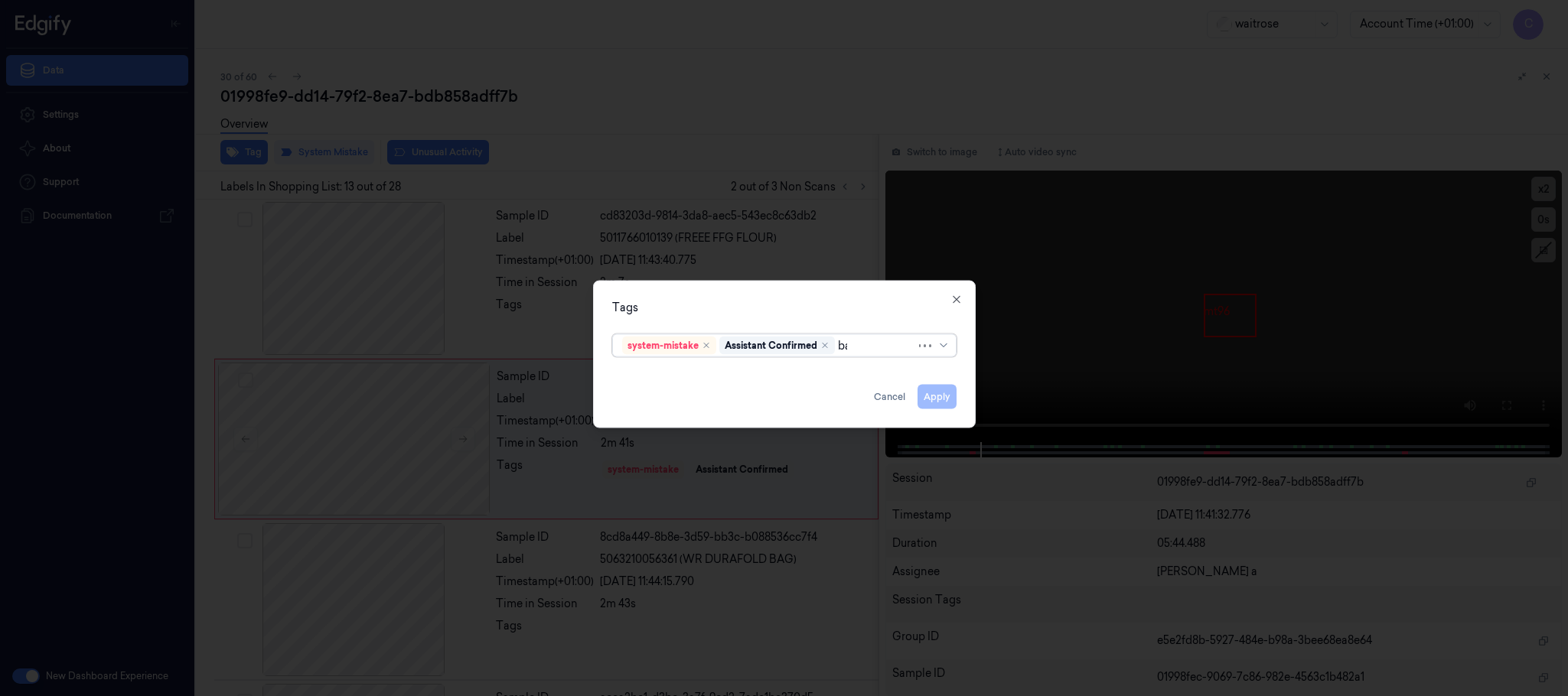
type input "bag"
click at [719, 367] on div "bags" at bounding box center [784, 376] width 336 height 25
click at [760, 309] on div "Tags" at bounding box center [784, 308] width 344 height 16
click at [932, 395] on button "Apply" at bounding box center [937, 397] width 39 height 24
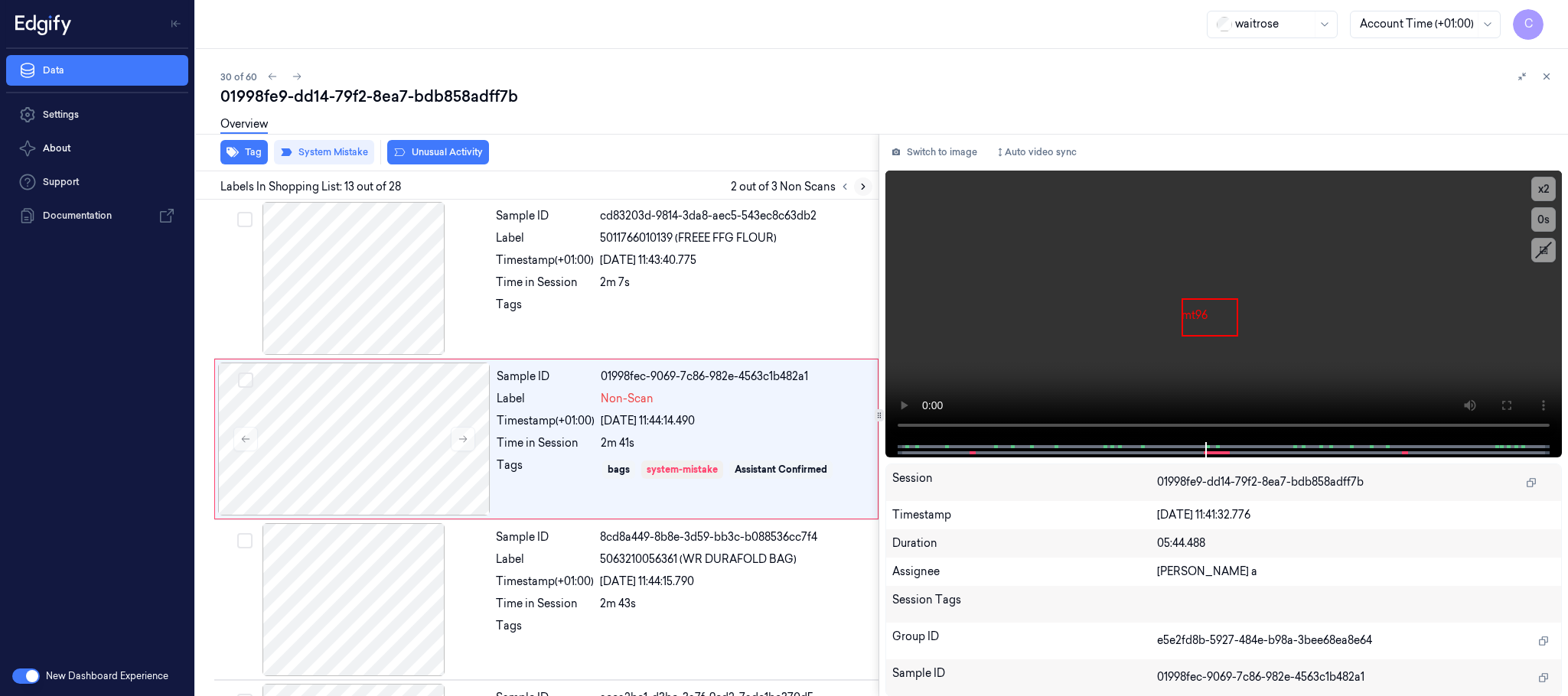
click at [864, 182] on icon at bounding box center [863, 186] width 10 height 10
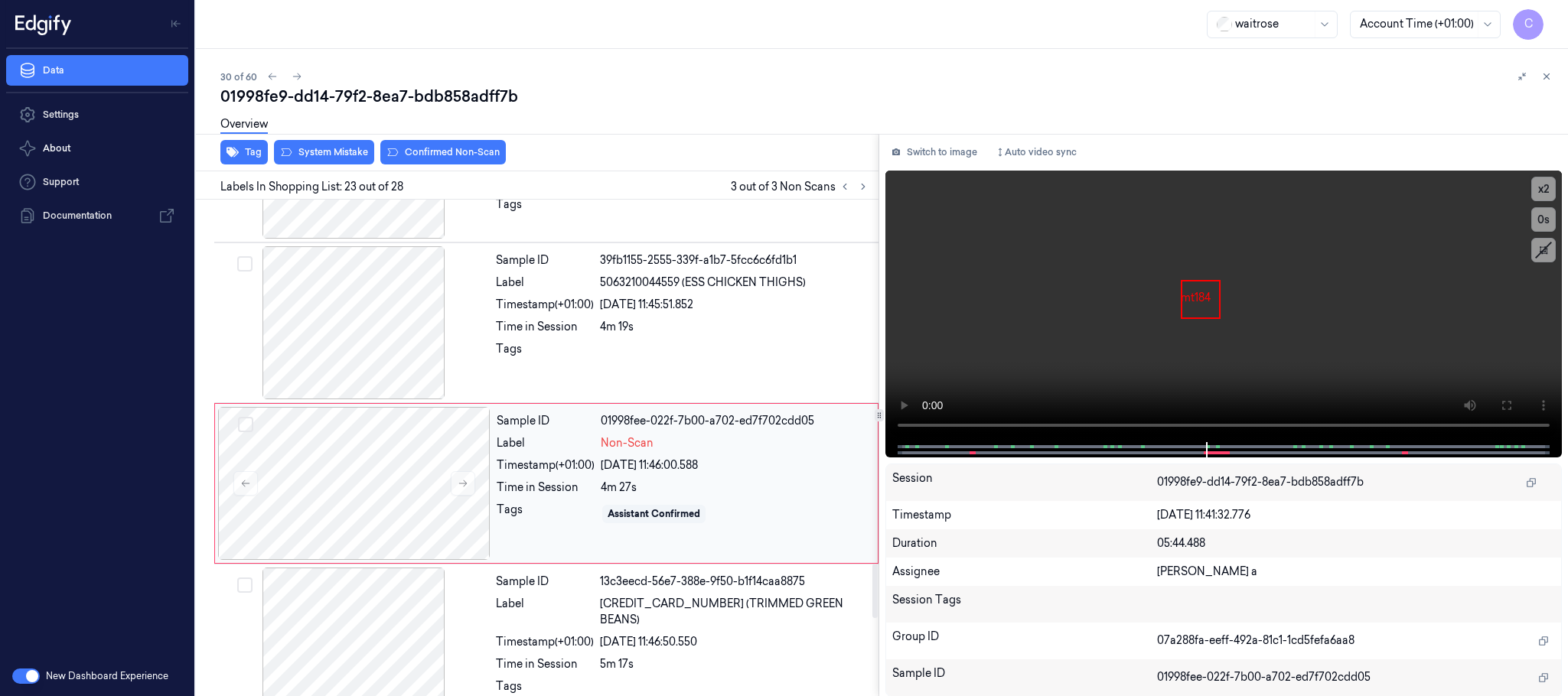
scroll to position [3381, 0]
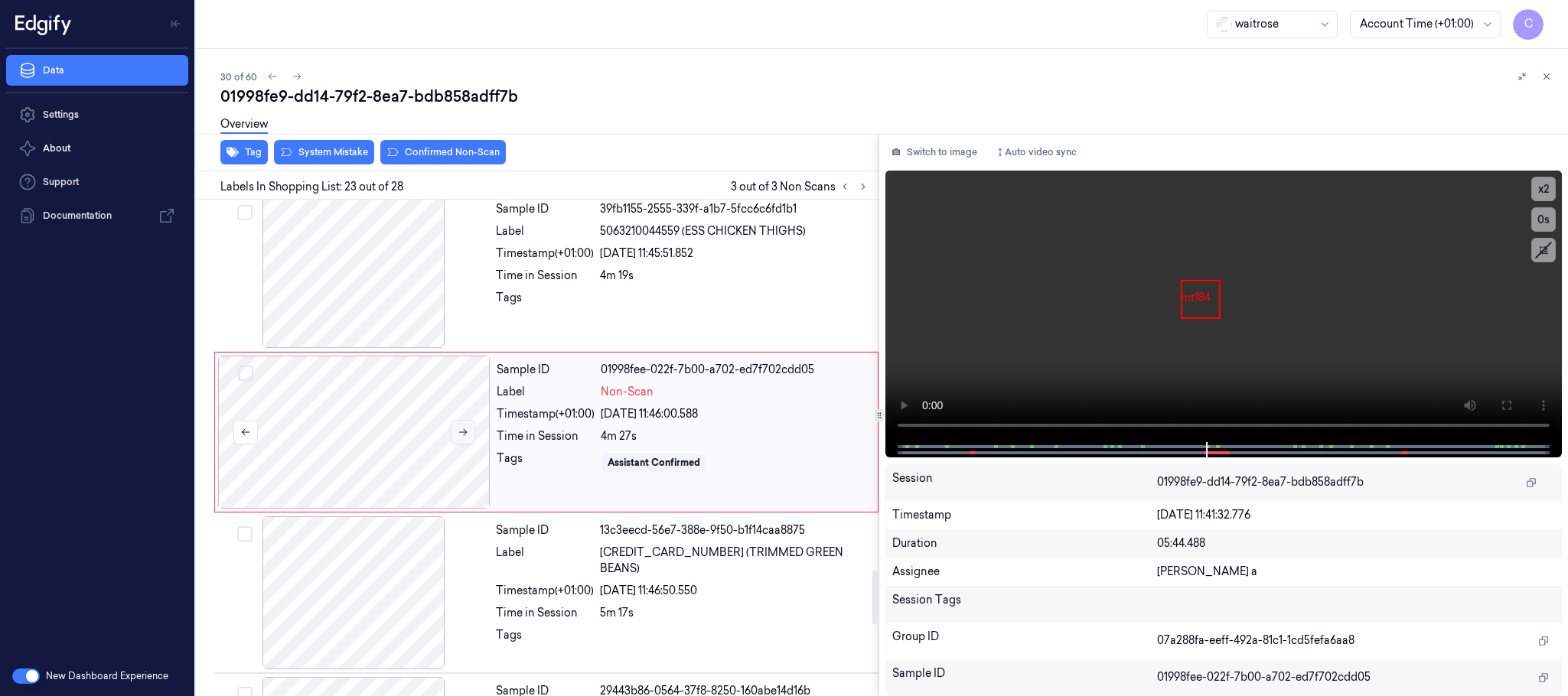
click at [465, 444] on button at bounding box center [463, 432] width 24 height 24
click at [466, 437] on icon at bounding box center [462, 432] width 10 height 10
click at [397, 409] on div at bounding box center [354, 432] width 273 height 153
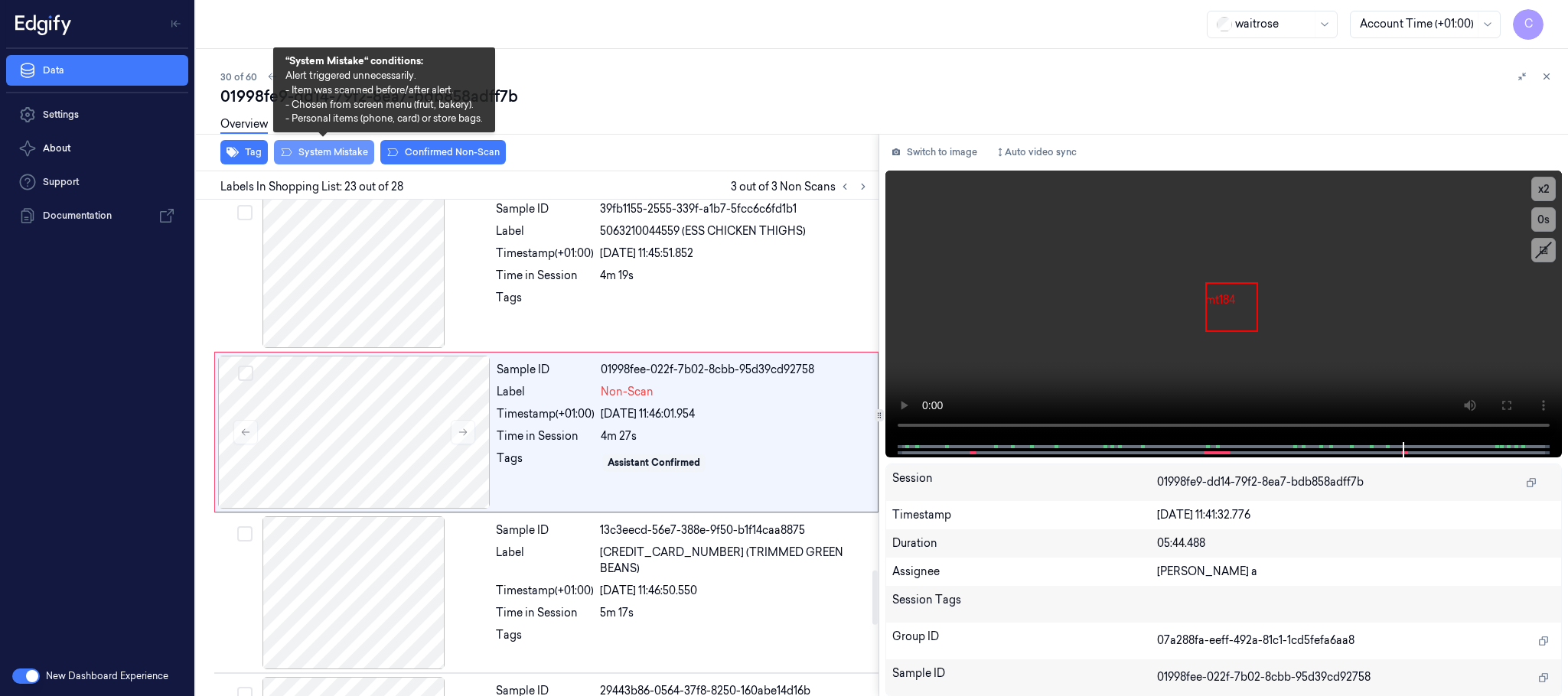
click at [330, 154] on button "System Mistake" at bounding box center [324, 152] width 101 height 24
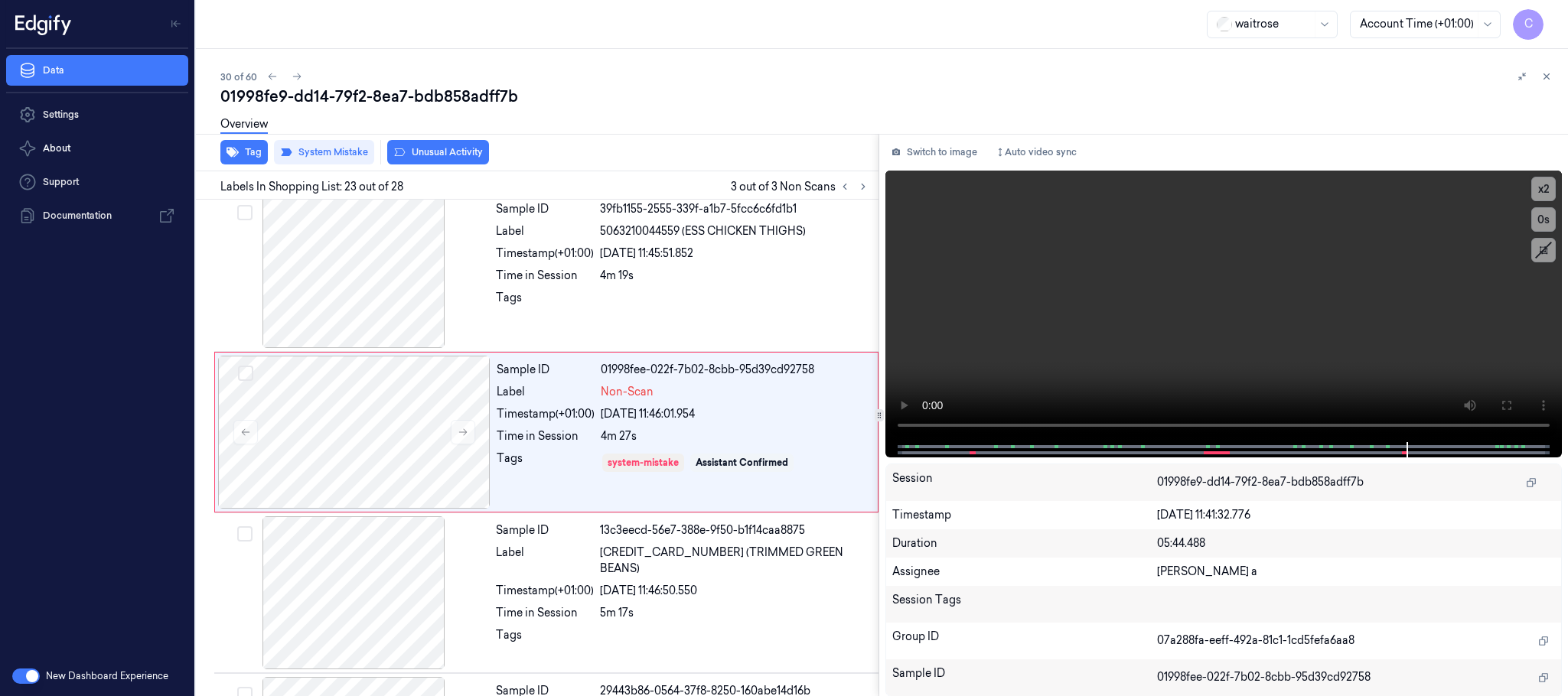
click at [454, 151] on button "Unusual Activity" at bounding box center [438, 152] width 102 height 24
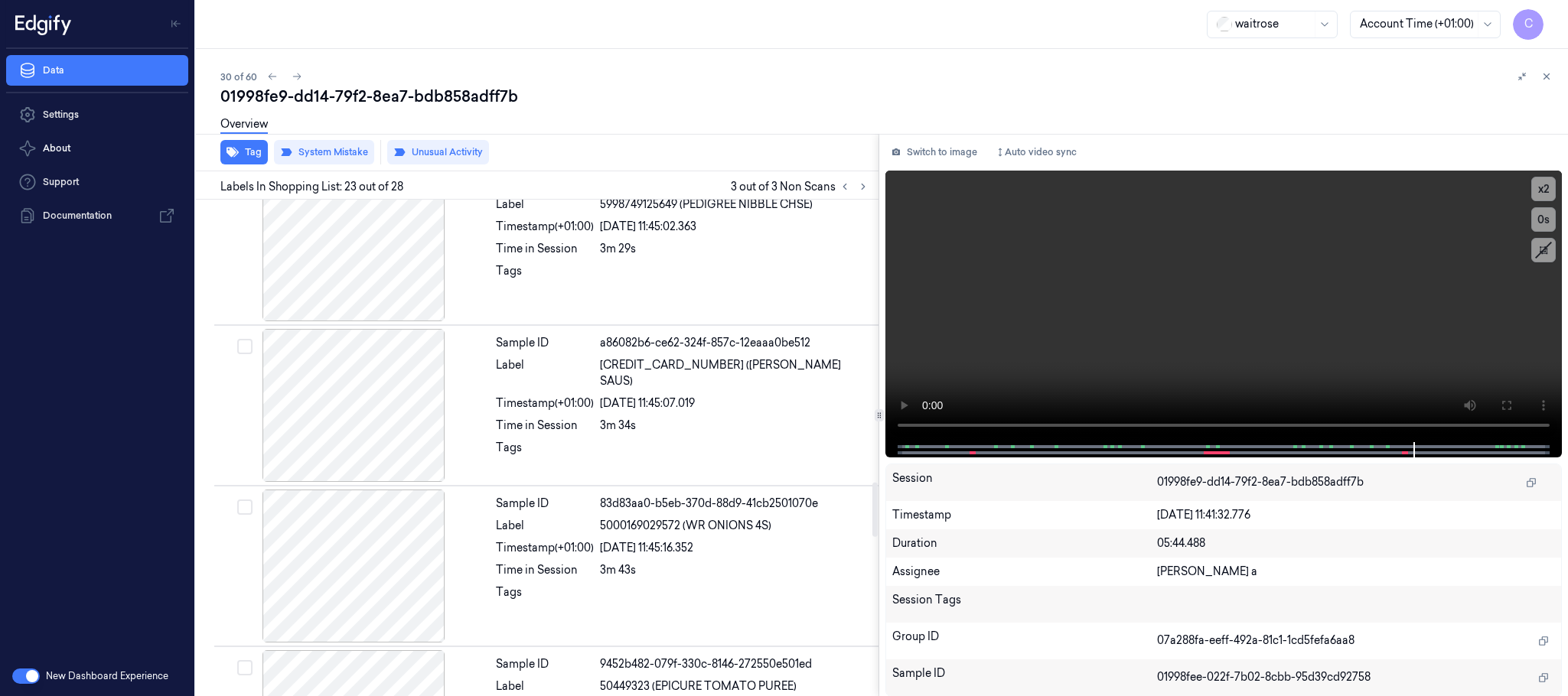
scroll to position [2233, 0]
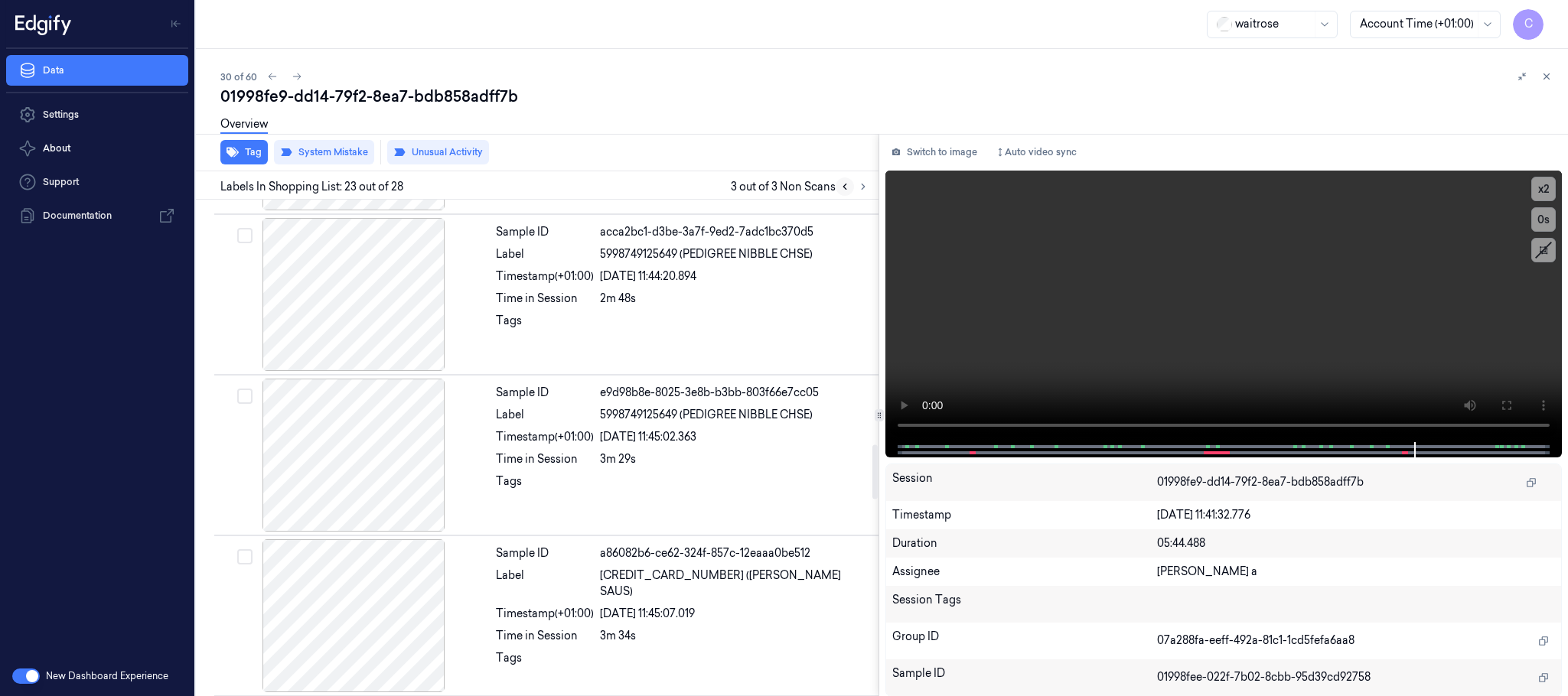
click at [845, 179] on button at bounding box center [844, 186] width 18 height 18
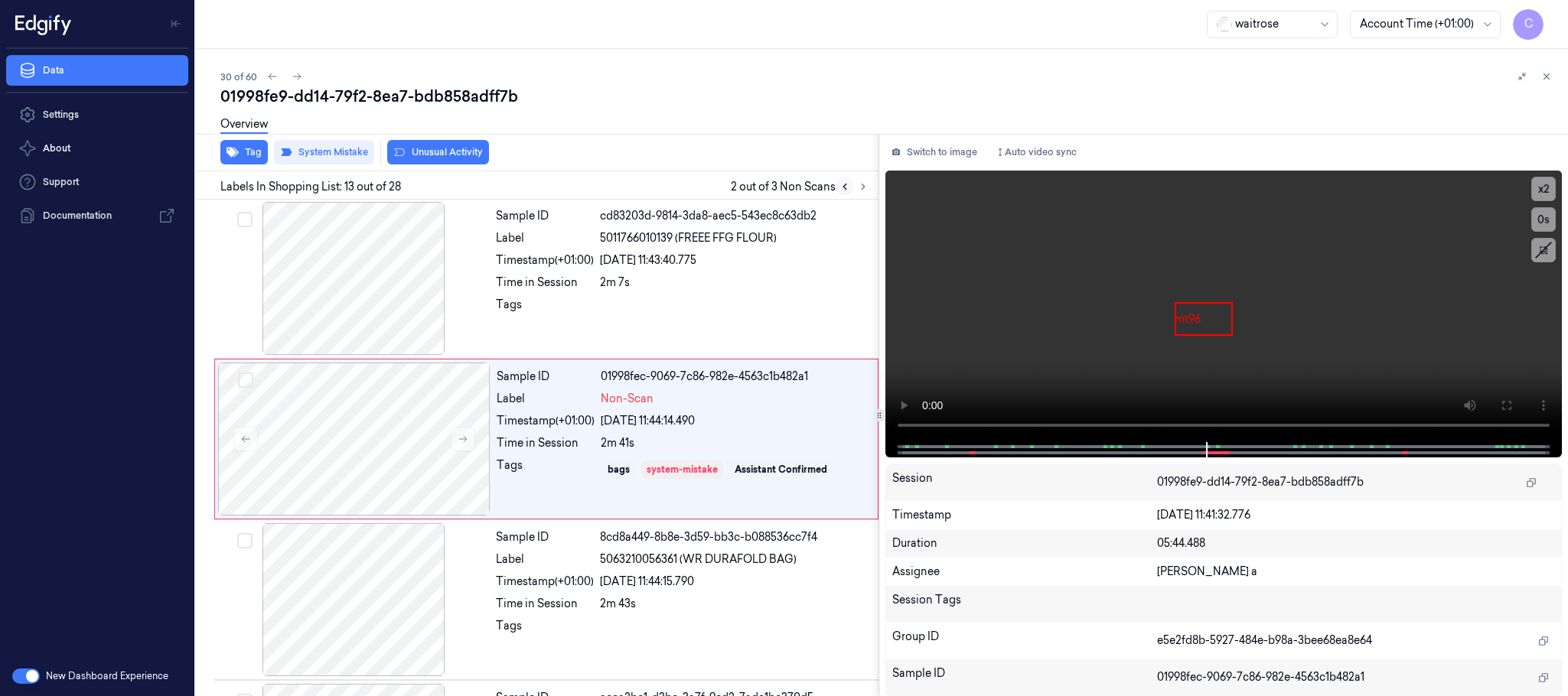
click at [845, 179] on button at bounding box center [844, 186] width 18 height 18
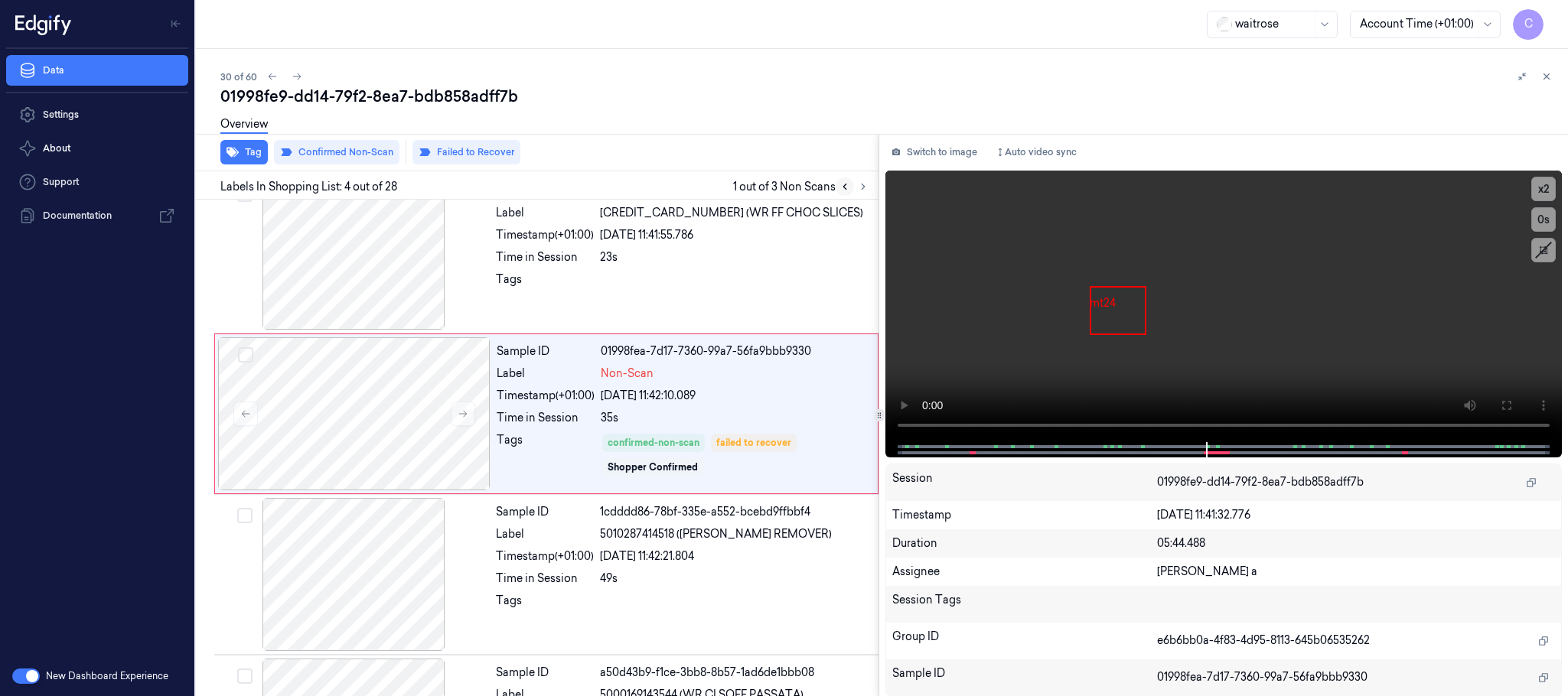
scroll to position [315, 0]
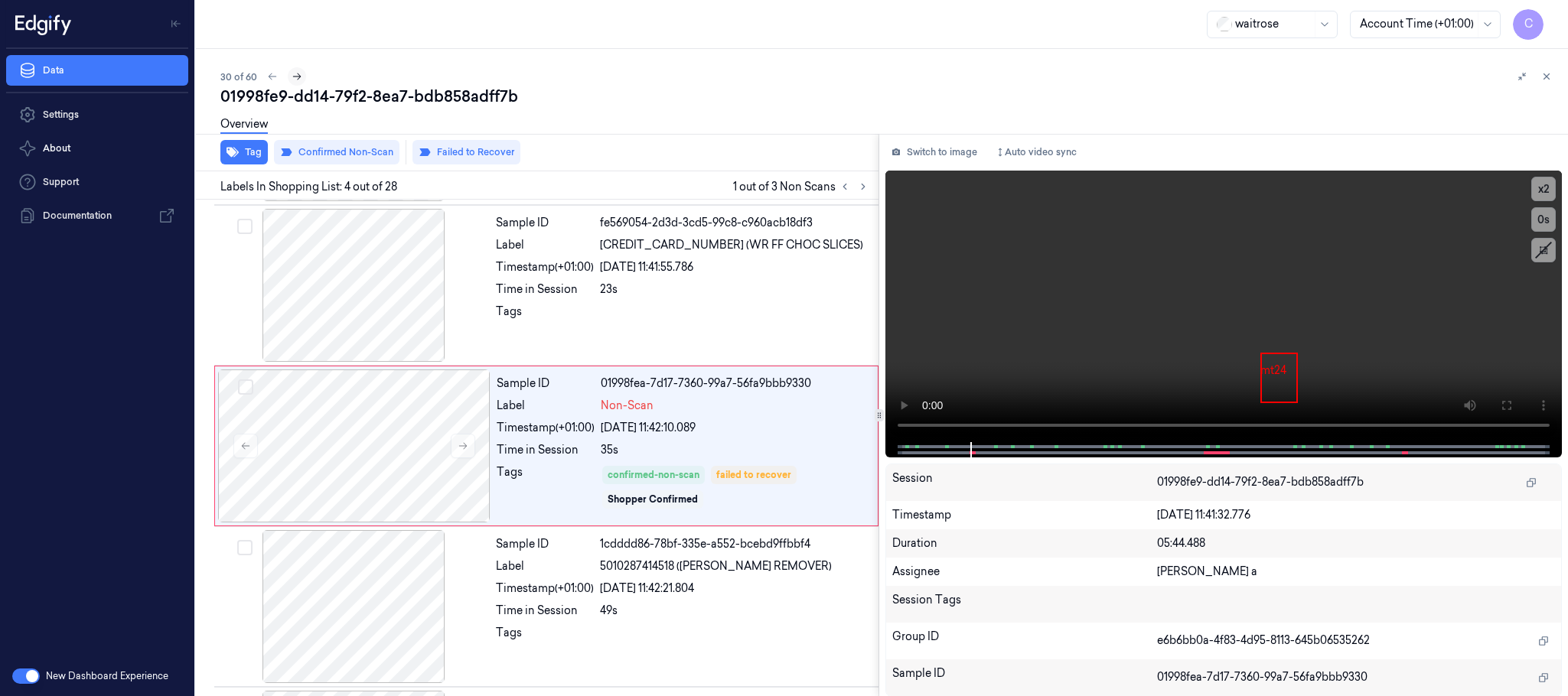
click at [302, 73] on button at bounding box center [297, 76] width 18 height 18
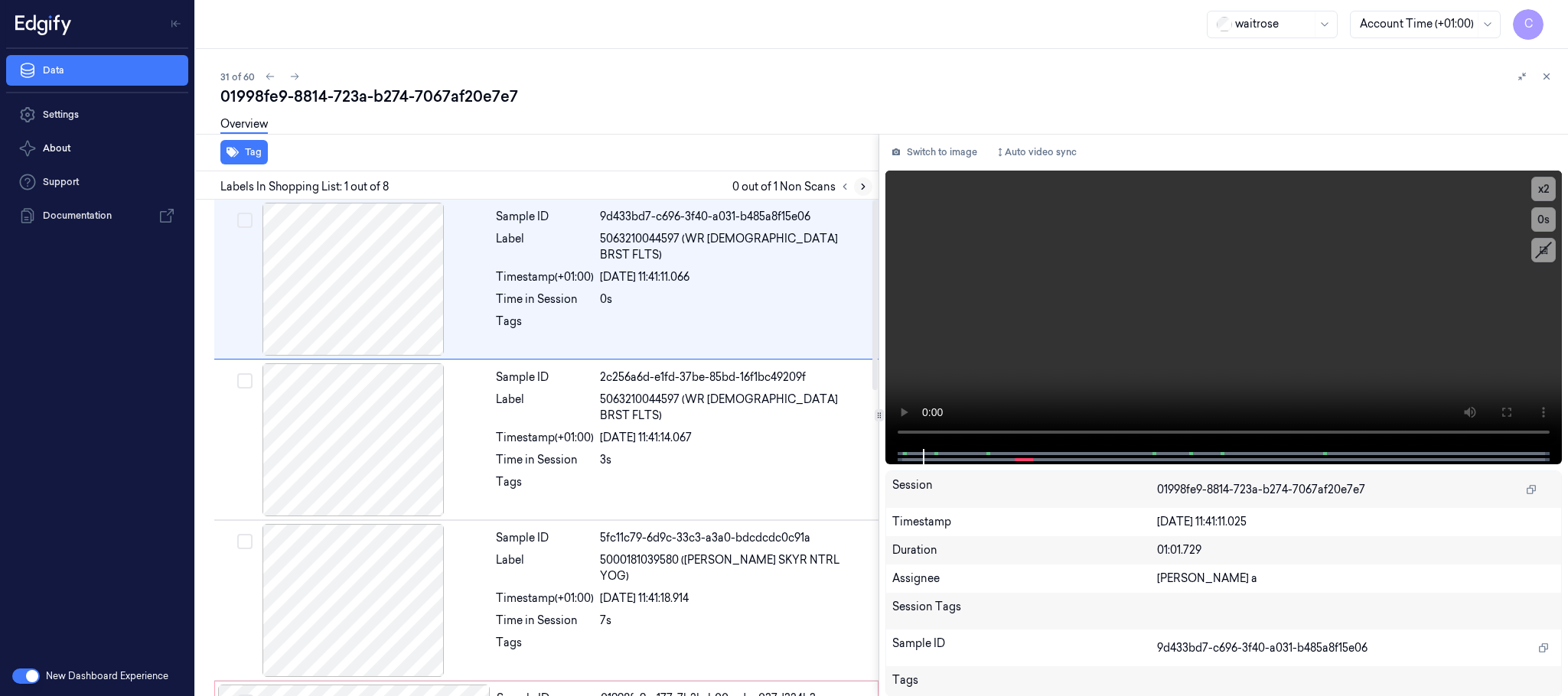
click at [868, 184] on button at bounding box center [863, 186] width 18 height 18
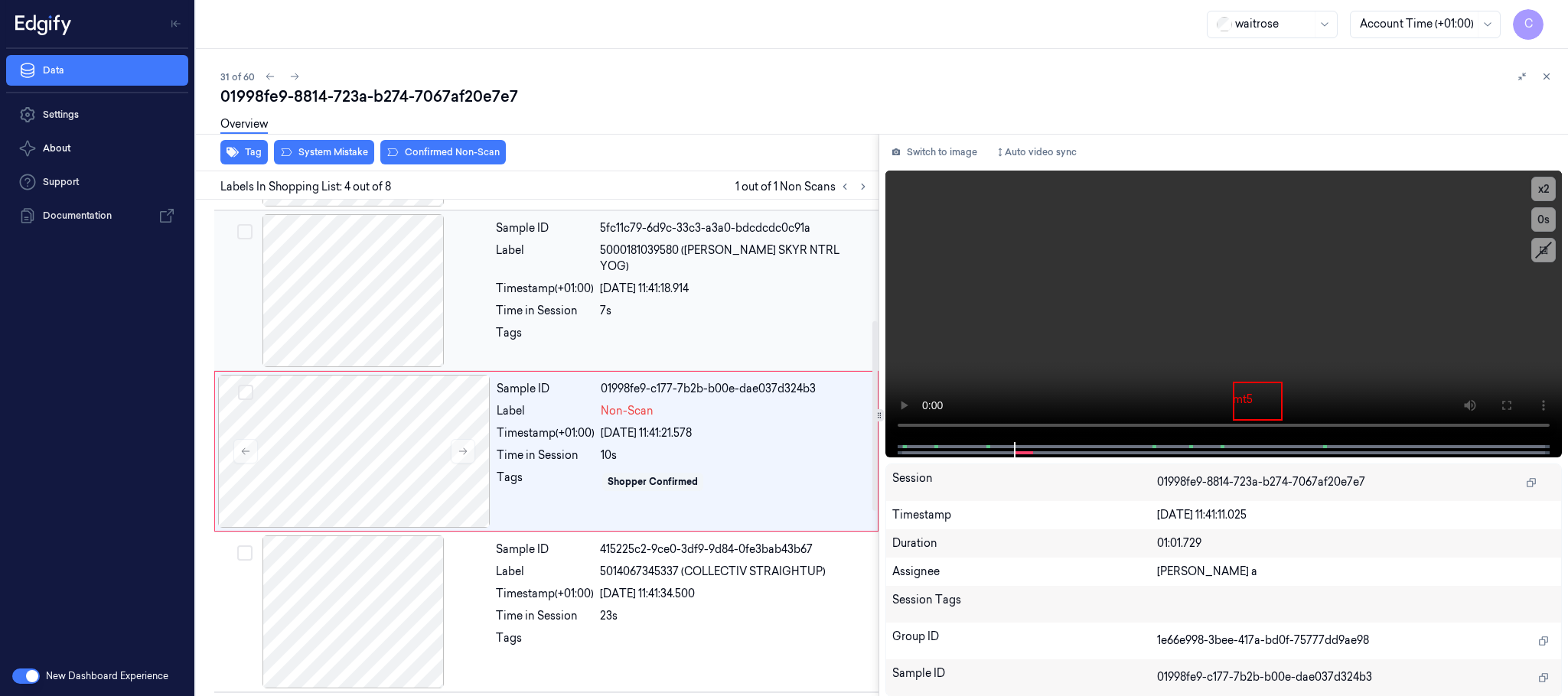
scroll to position [315, 0]
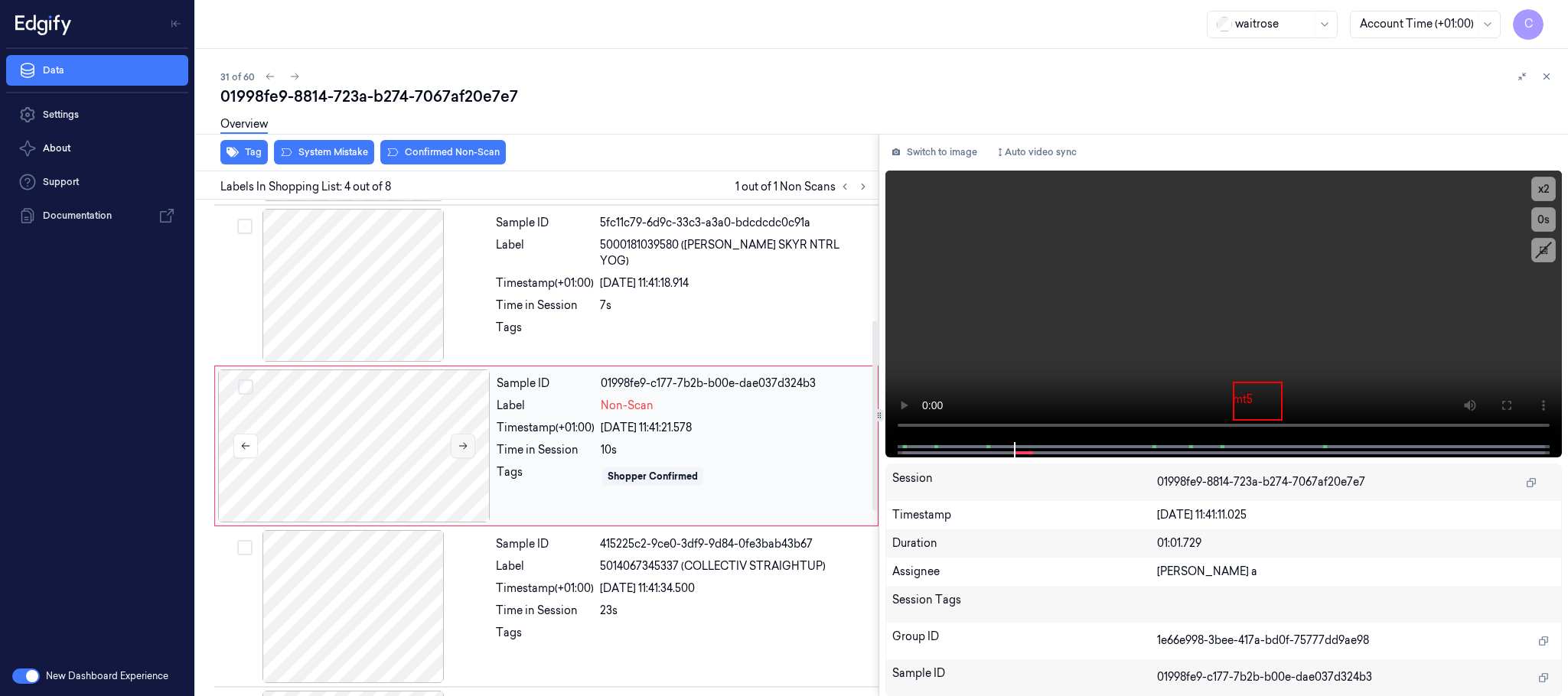
click at [459, 443] on icon at bounding box center [462, 445] width 10 height 10
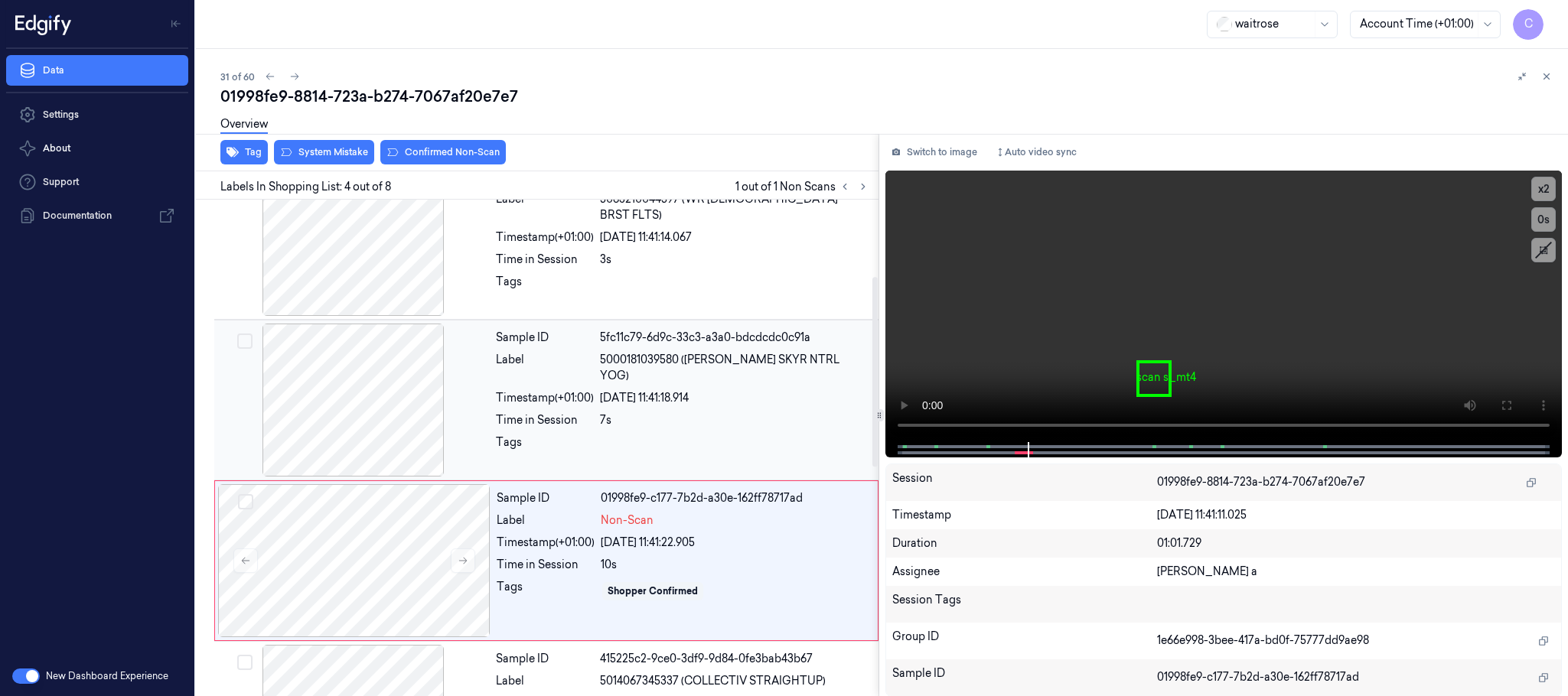
click at [335, 406] on div at bounding box center [353, 400] width 273 height 153
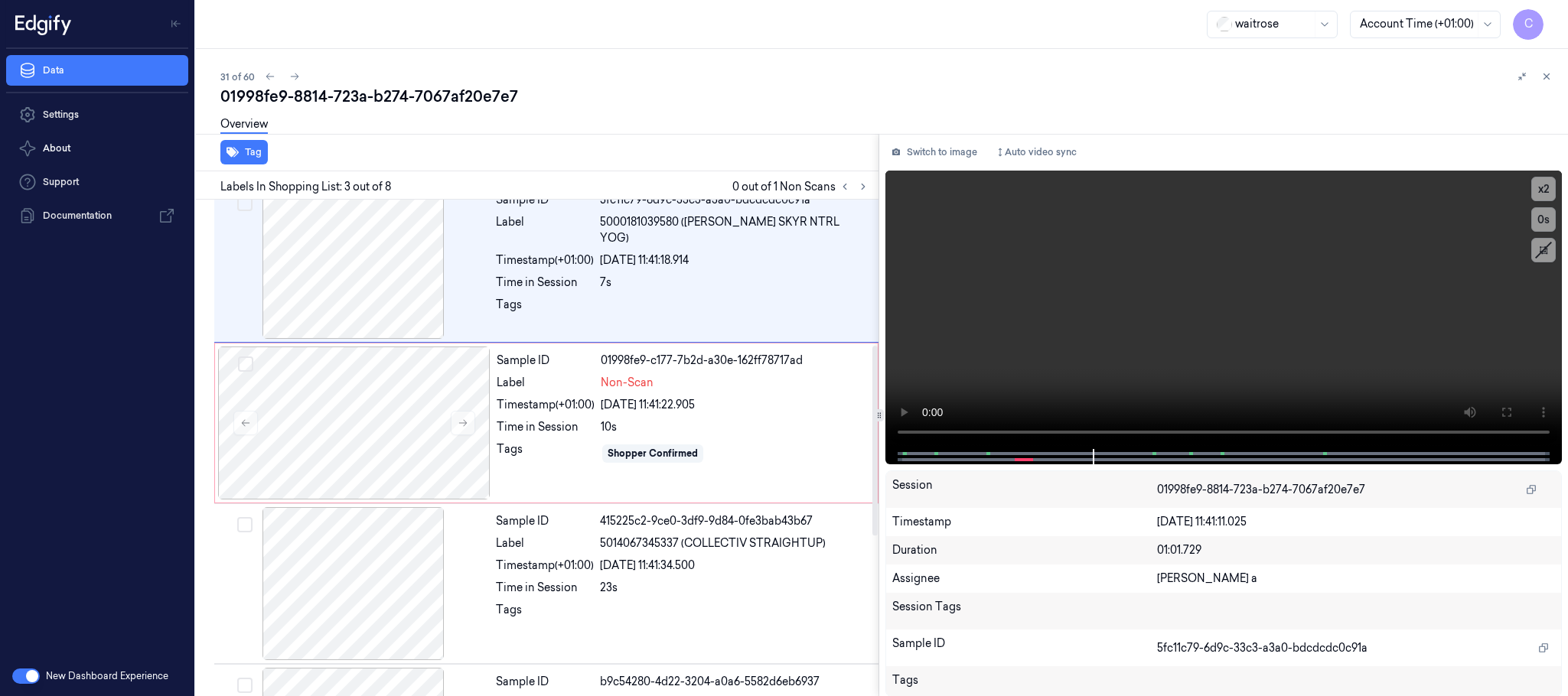
scroll to position [452, 0]
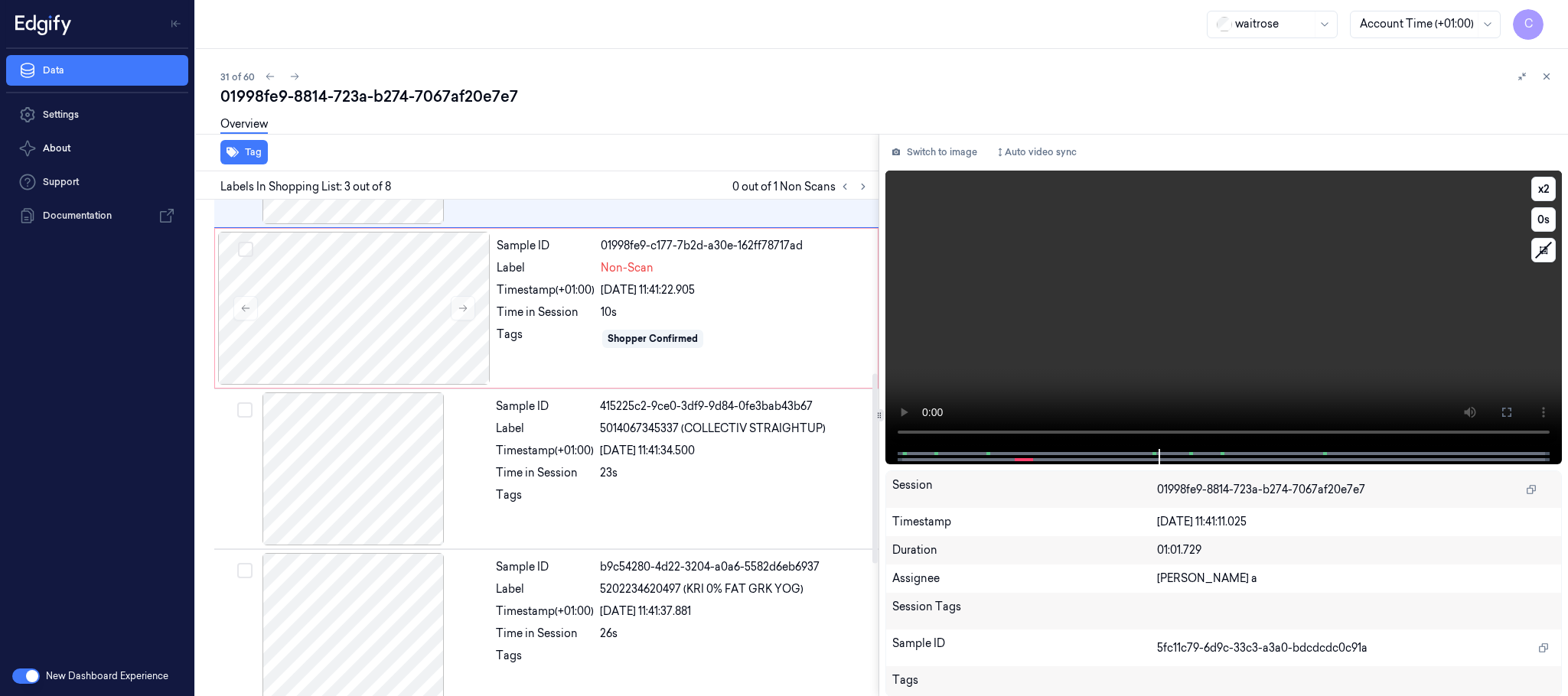
click at [1226, 357] on video at bounding box center [1223, 309] width 676 height 278
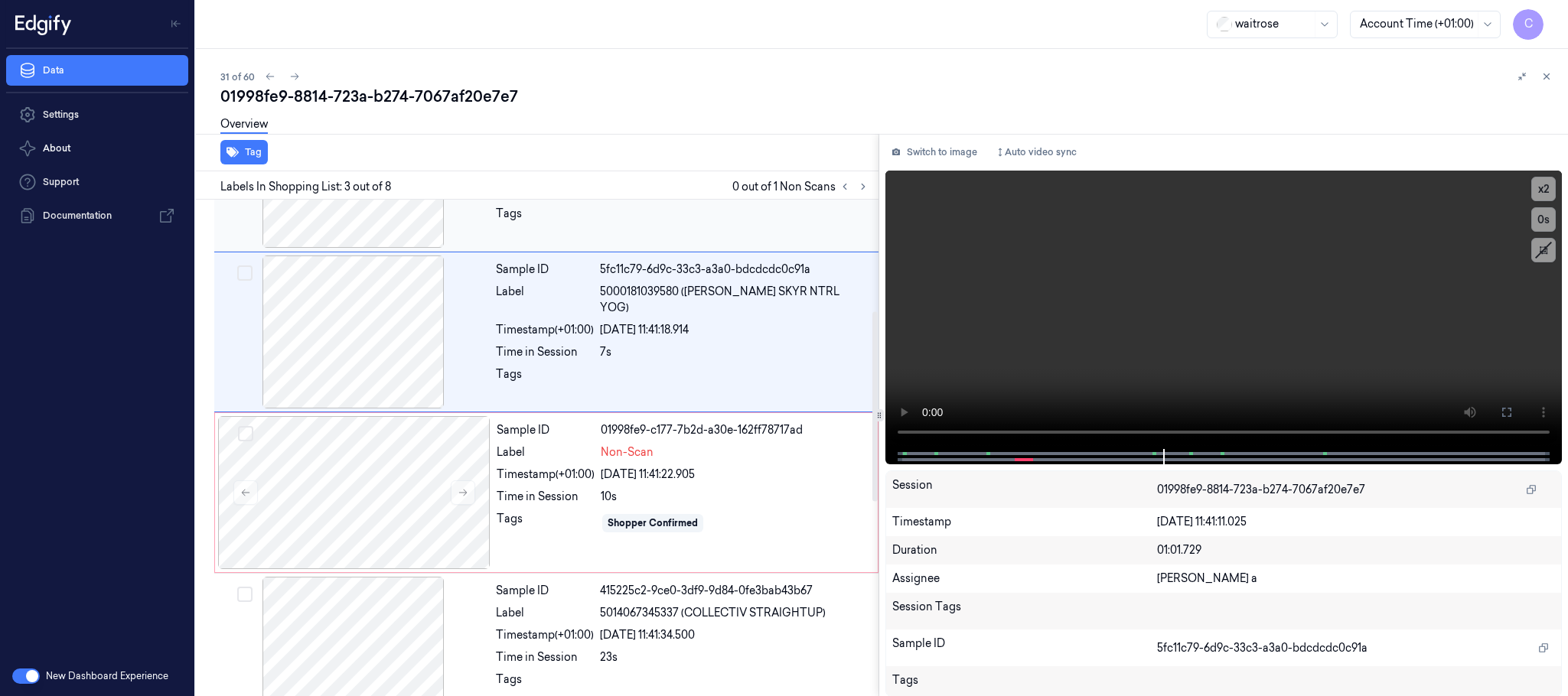
scroll to position [383, 0]
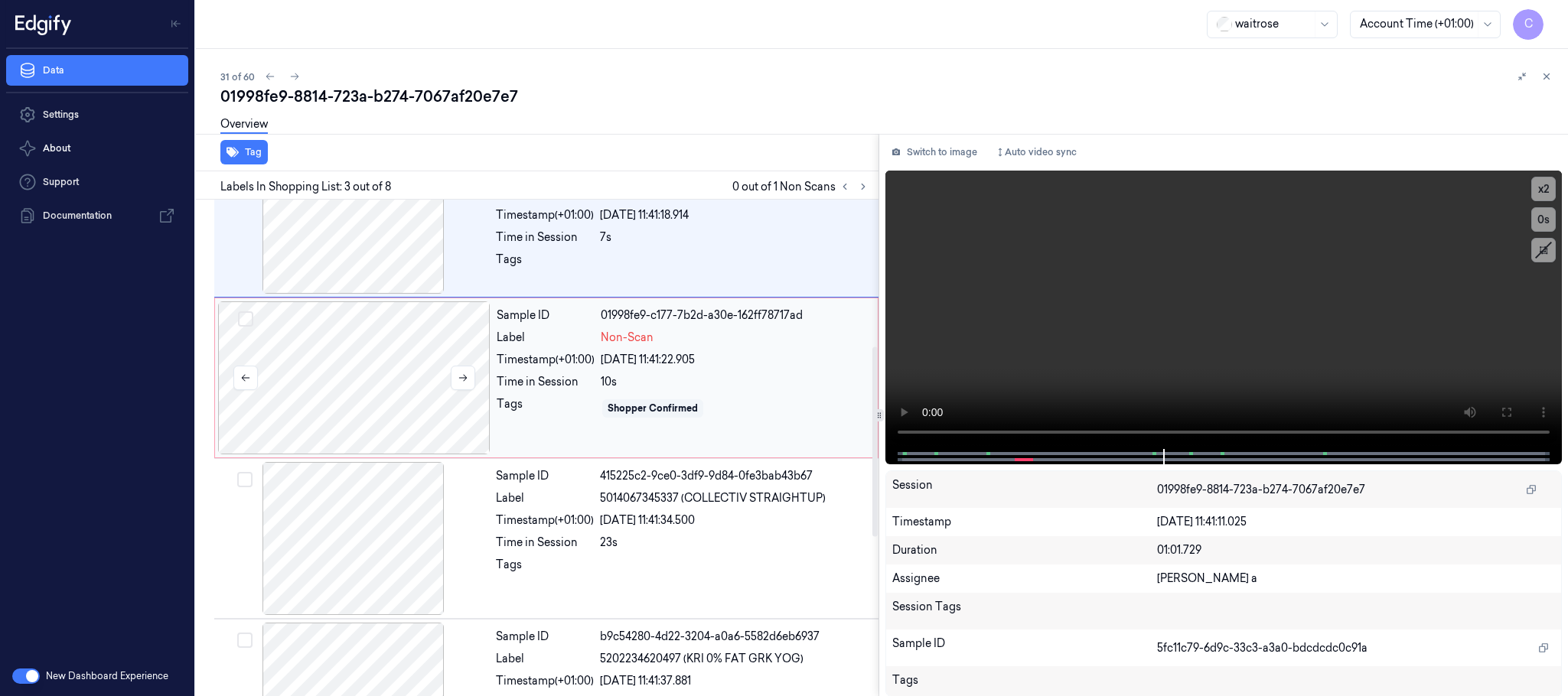
click at [381, 411] on div at bounding box center [354, 378] width 273 height 153
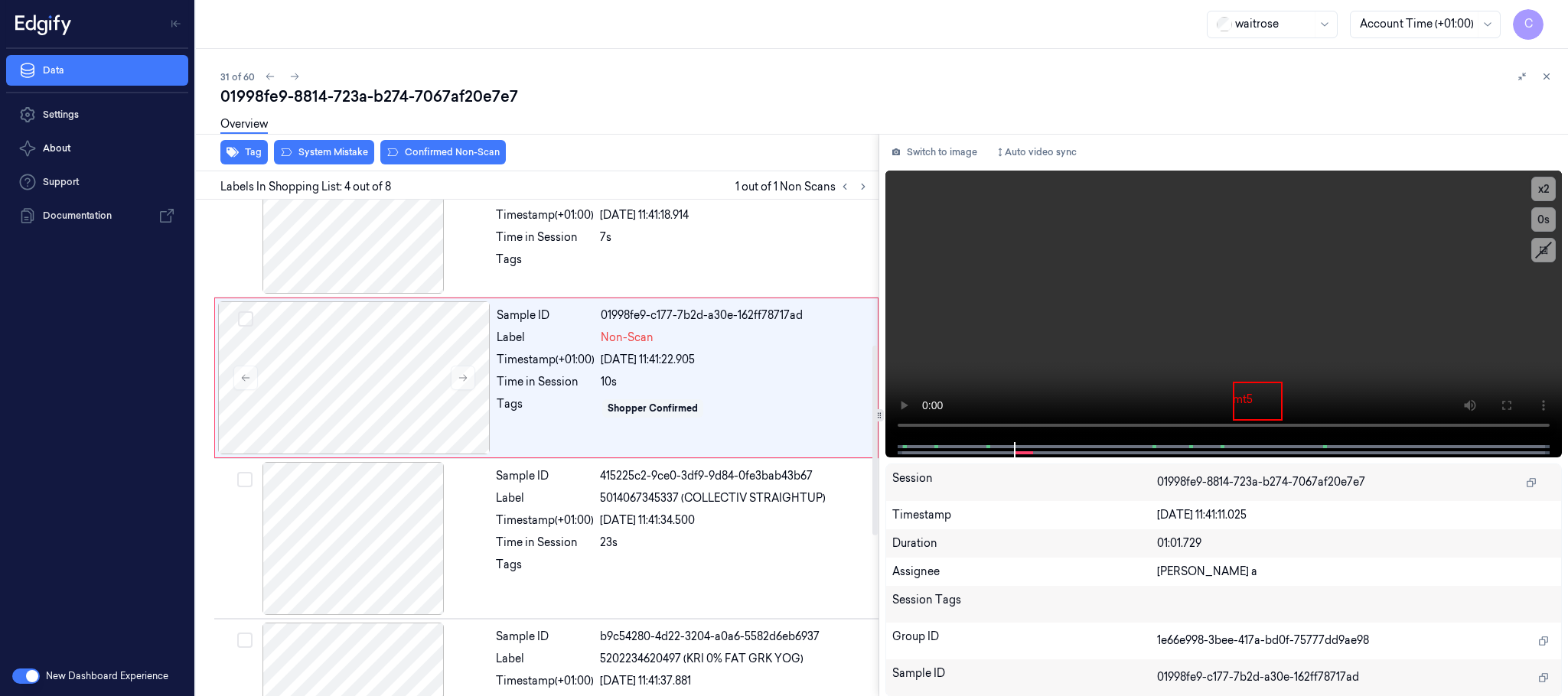
scroll to position [315, 0]
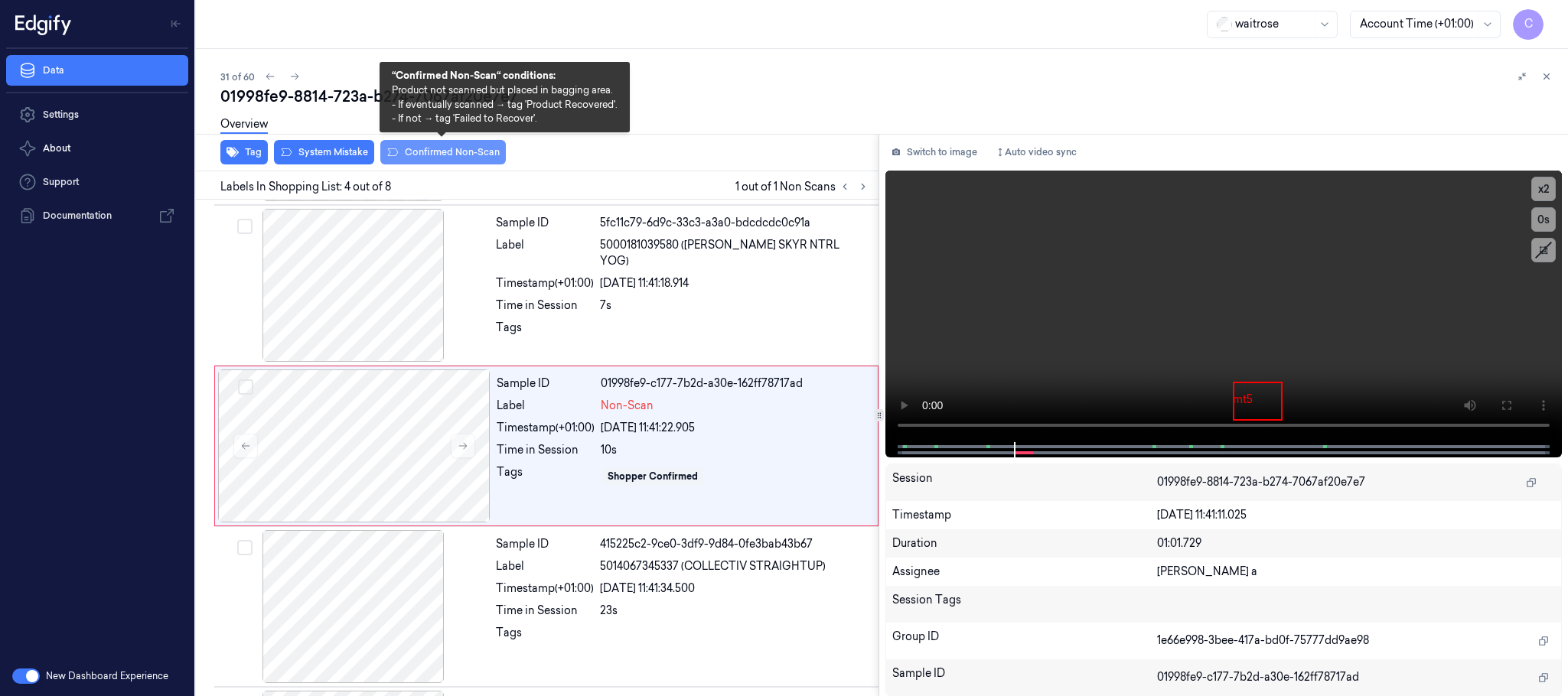
click at [400, 151] on button "Confirmed Non-Scan" at bounding box center [443, 152] width 125 height 24
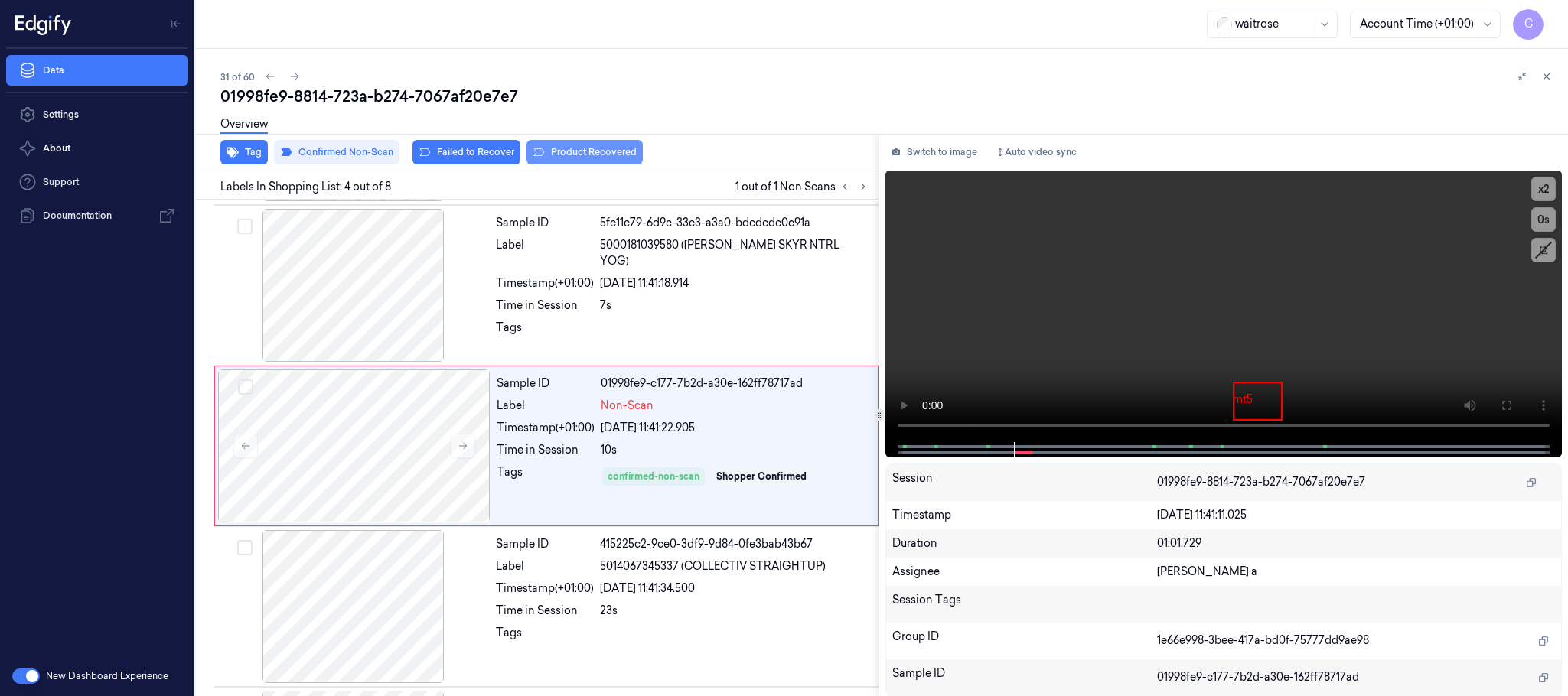
click at [593, 150] on button "Product Recovered" at bounding box center [585, 152] width 117 height 24
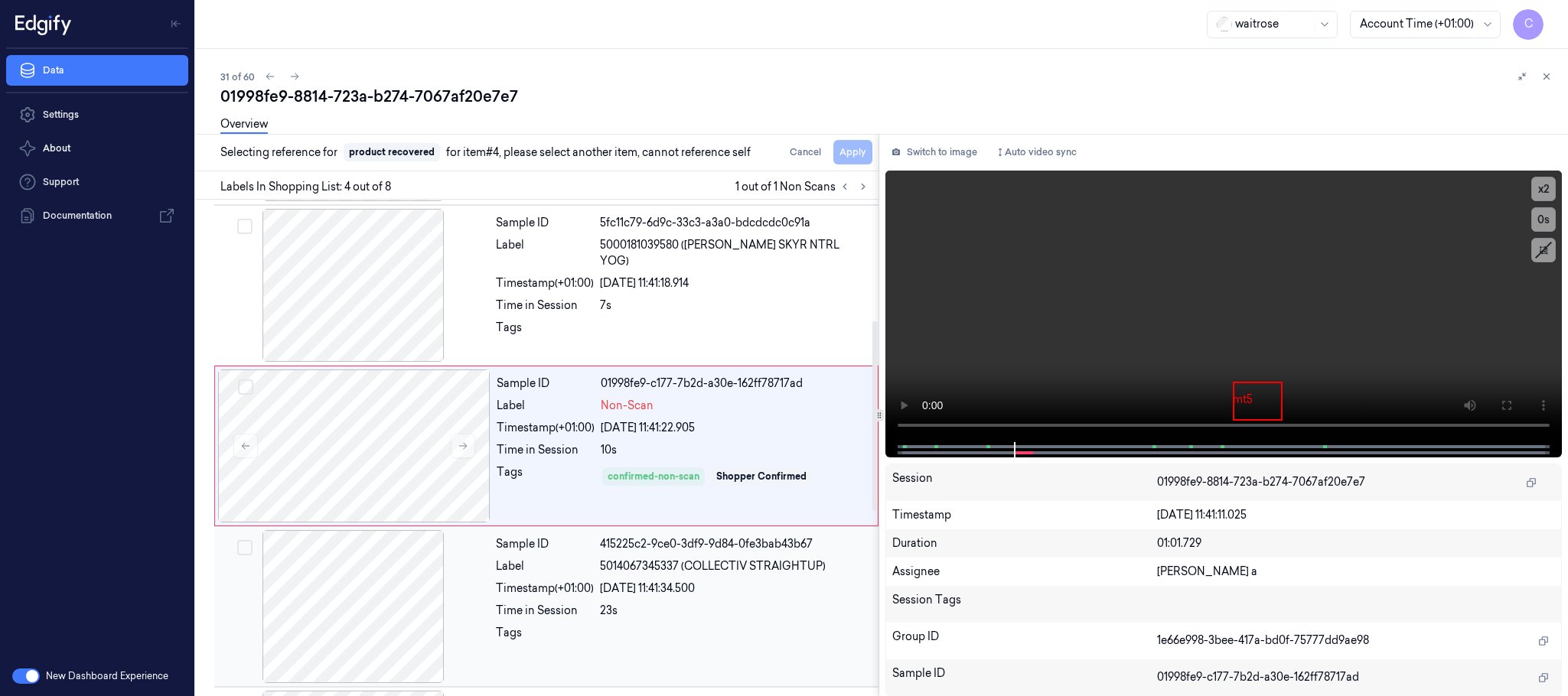
click at [370, 575] on div at bounding box center [353, 607] width 273 height 153
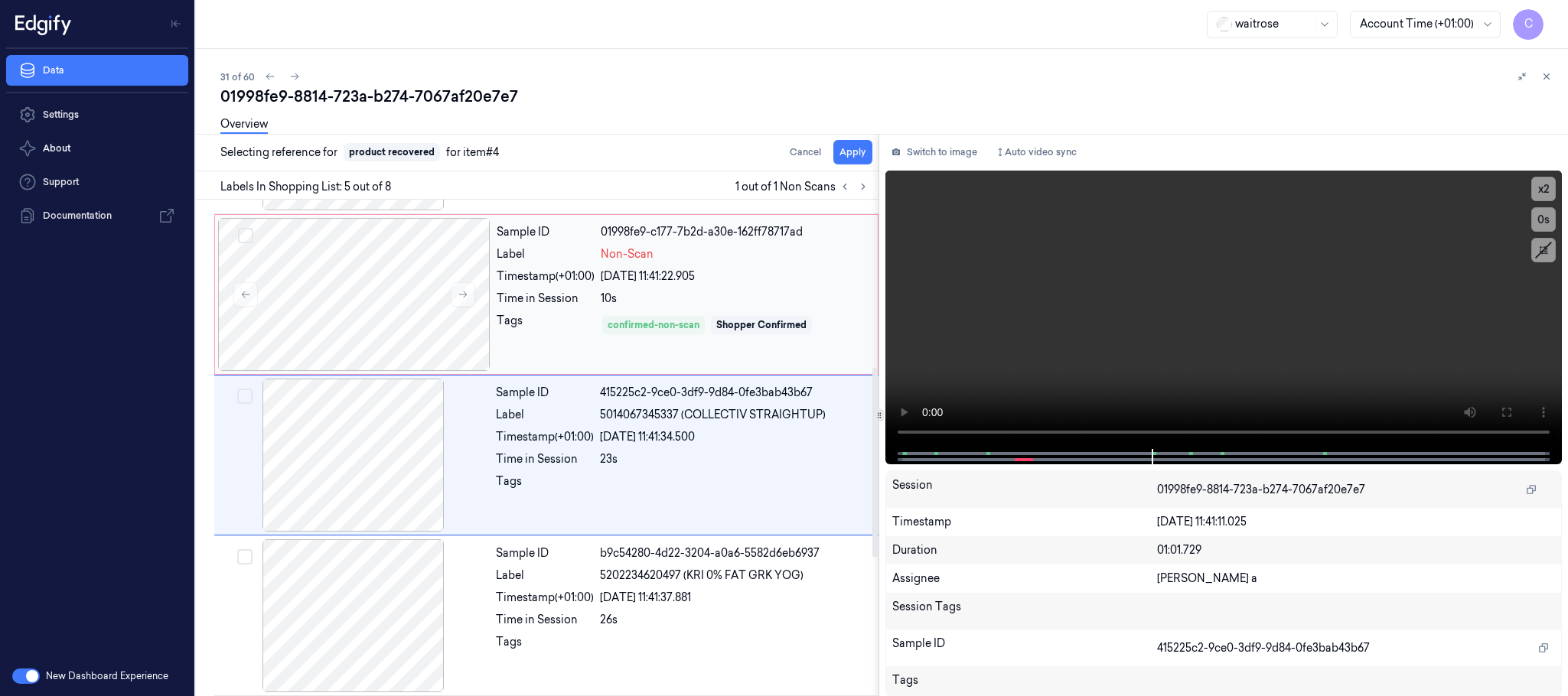
scroll to position [477, 0]
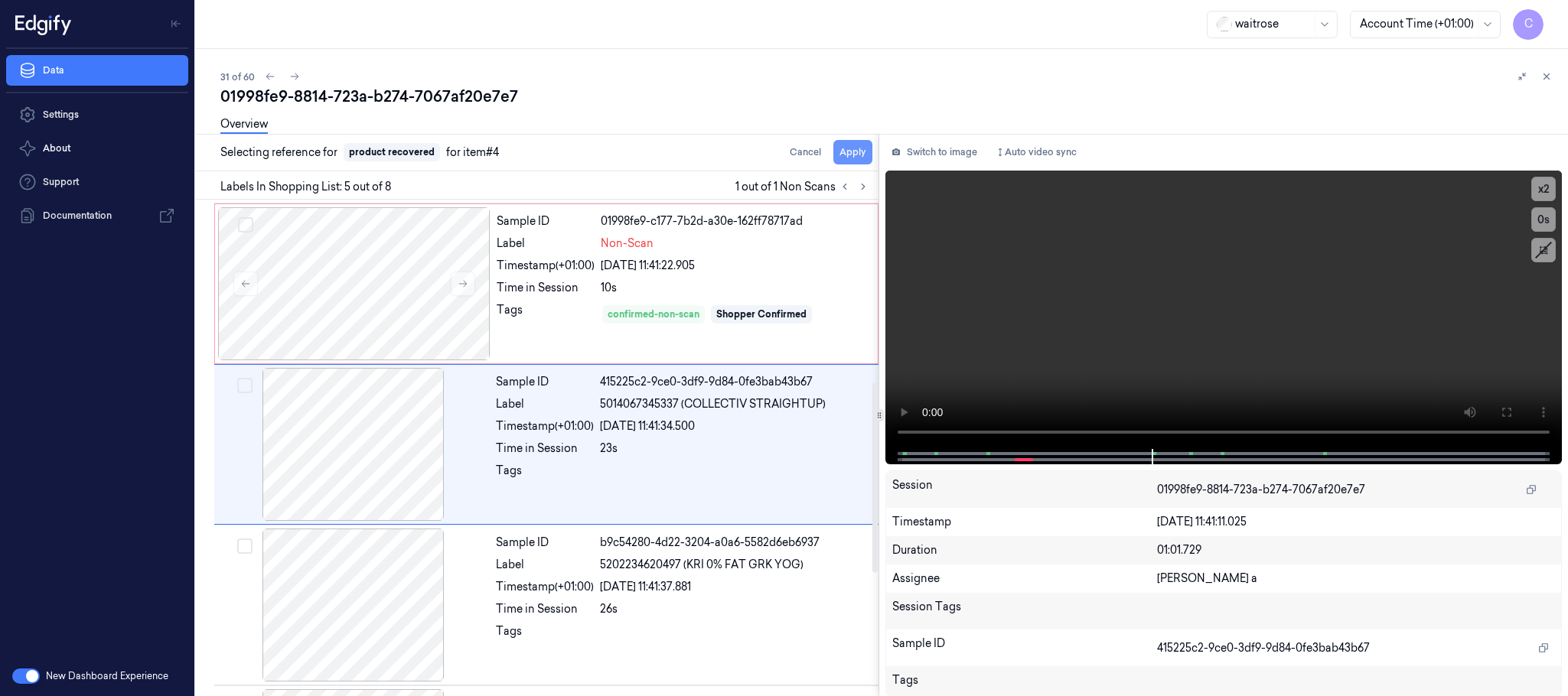
click at [859, 147] on button "Apply" at bounding box center [853, 152] width 39 height 24
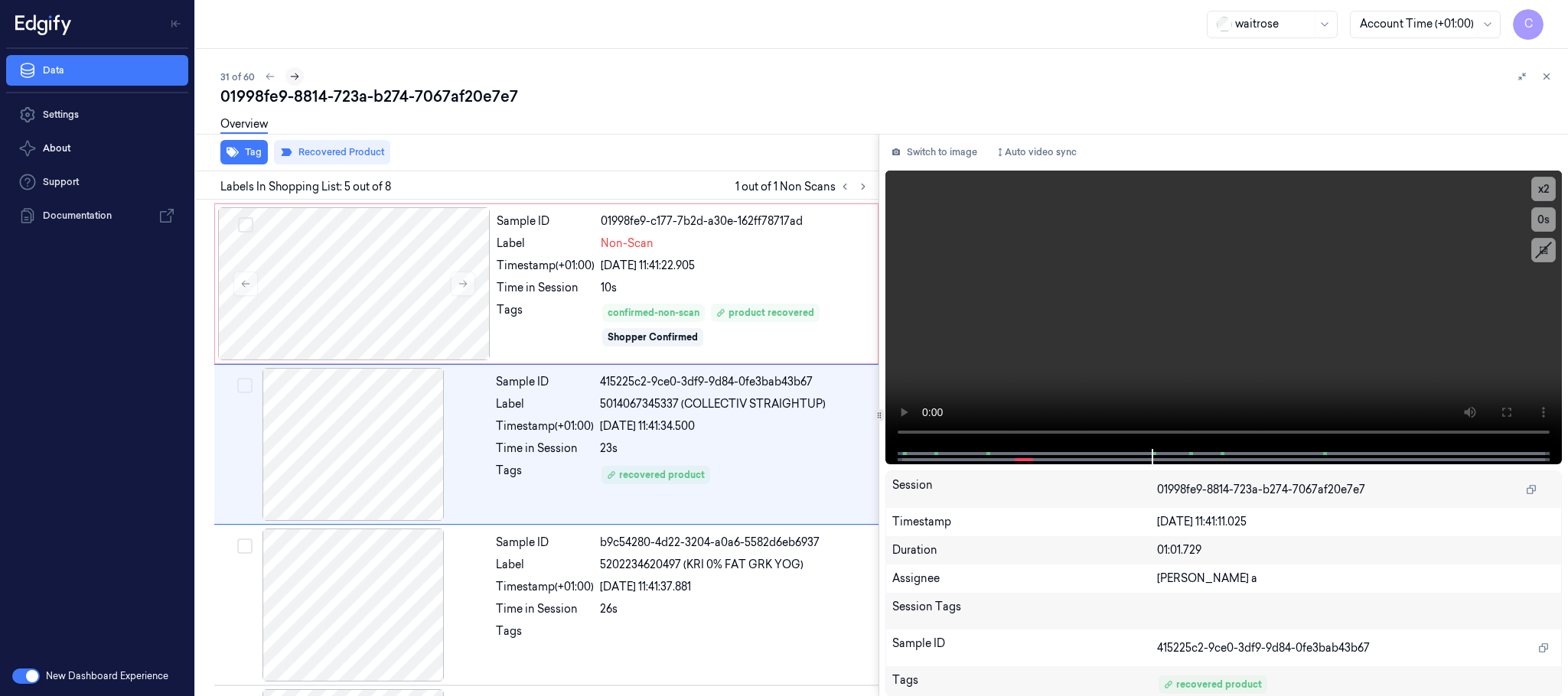
click at [289, 76] on icon at bounding box center [294, 76] width 10 height 10
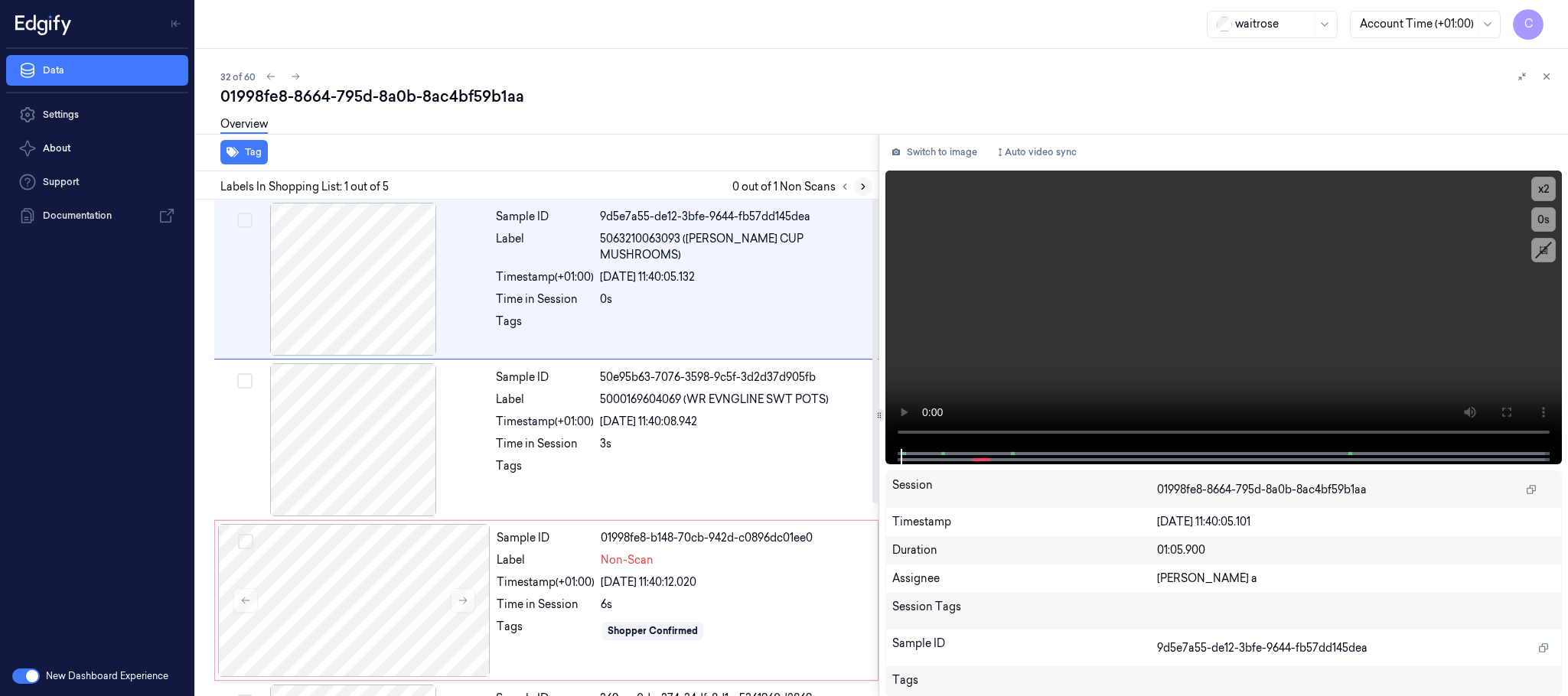
click at [859, 182] on icon at bounding box center [863, 186] width 10 height 10
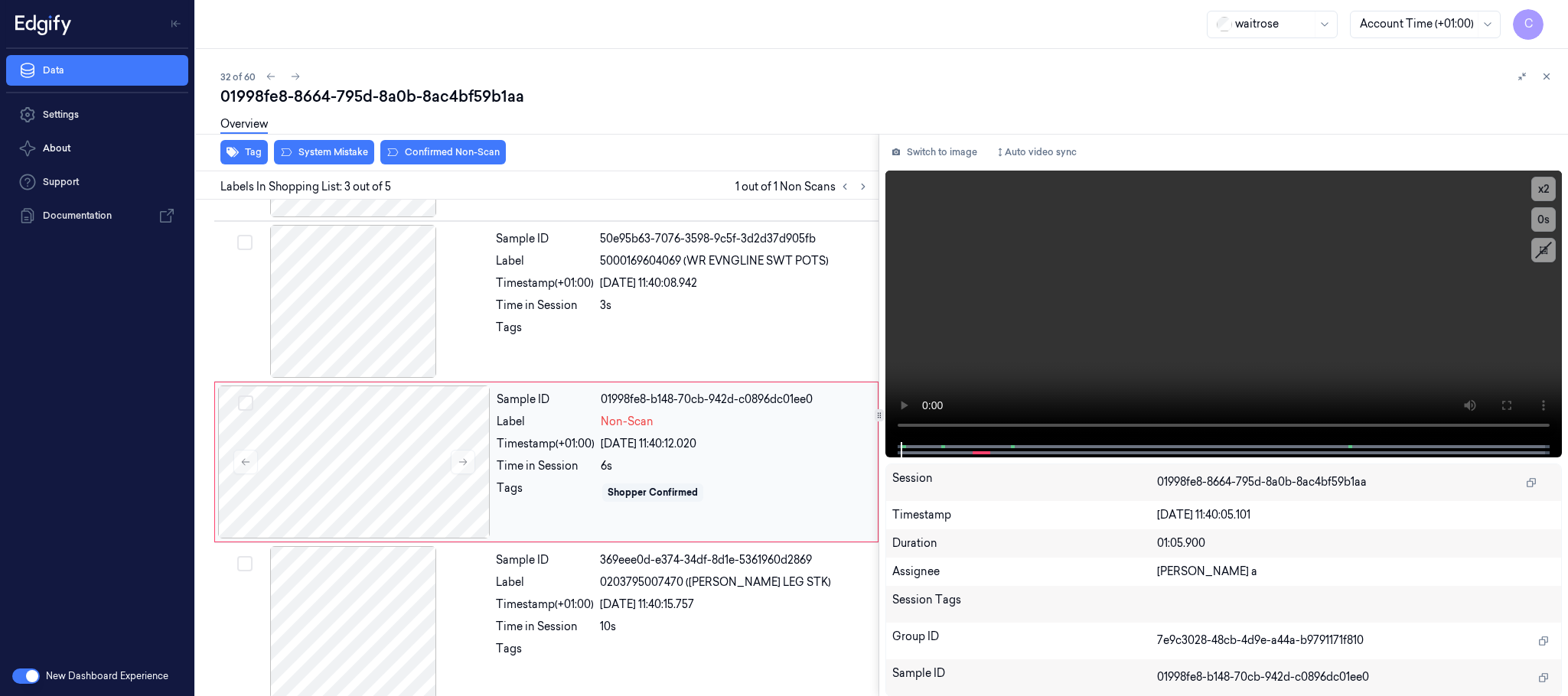
scroll to position [154, 0]
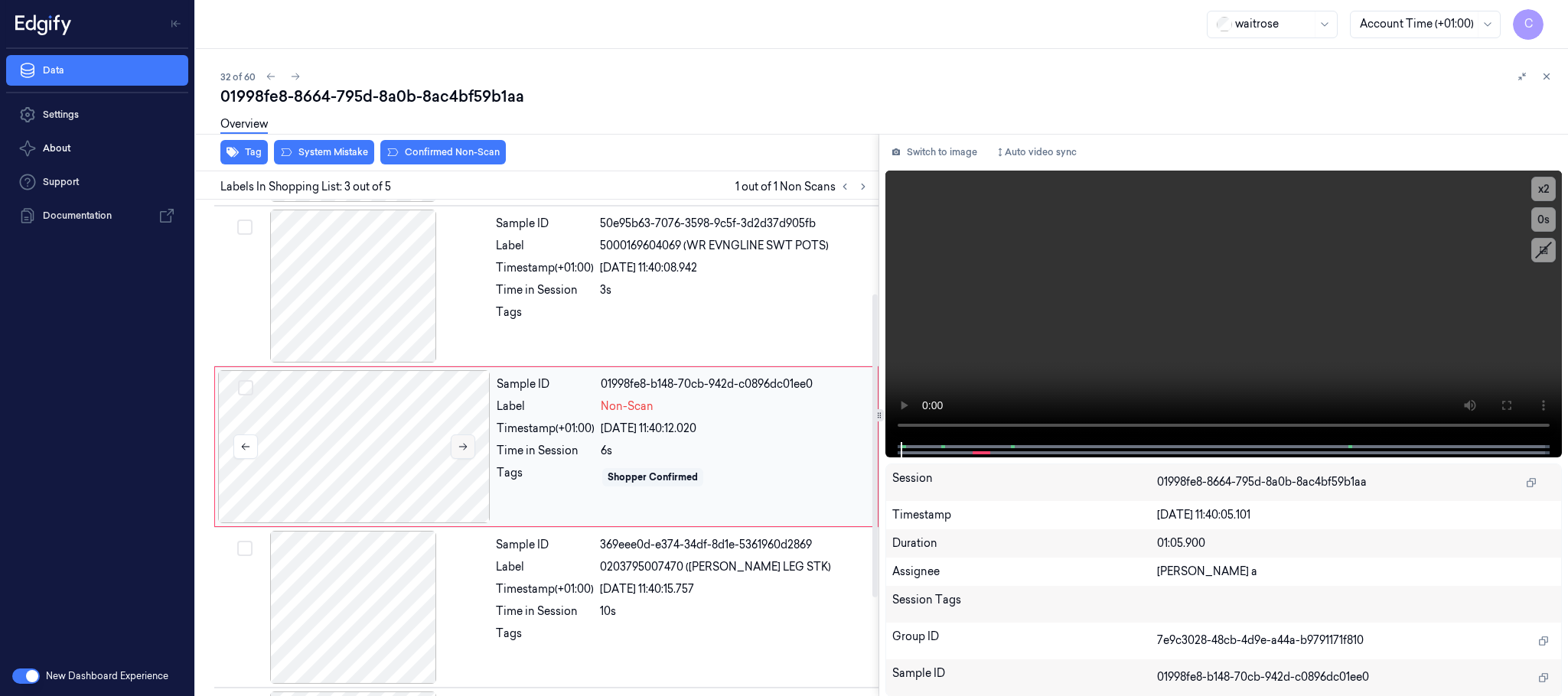
click at [466, 445] on icon at bounding box center [462, 446] width 10 height 10
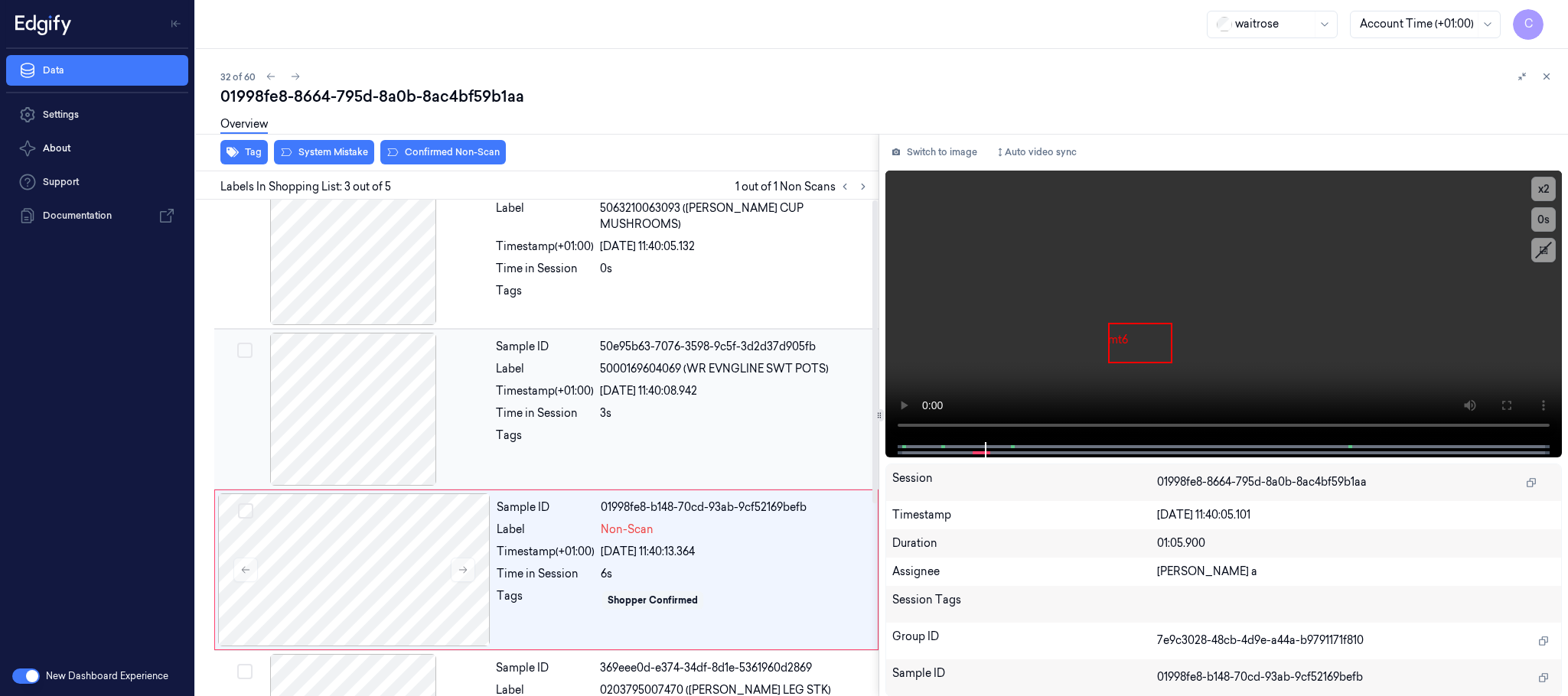
scroll to position [0, 0]
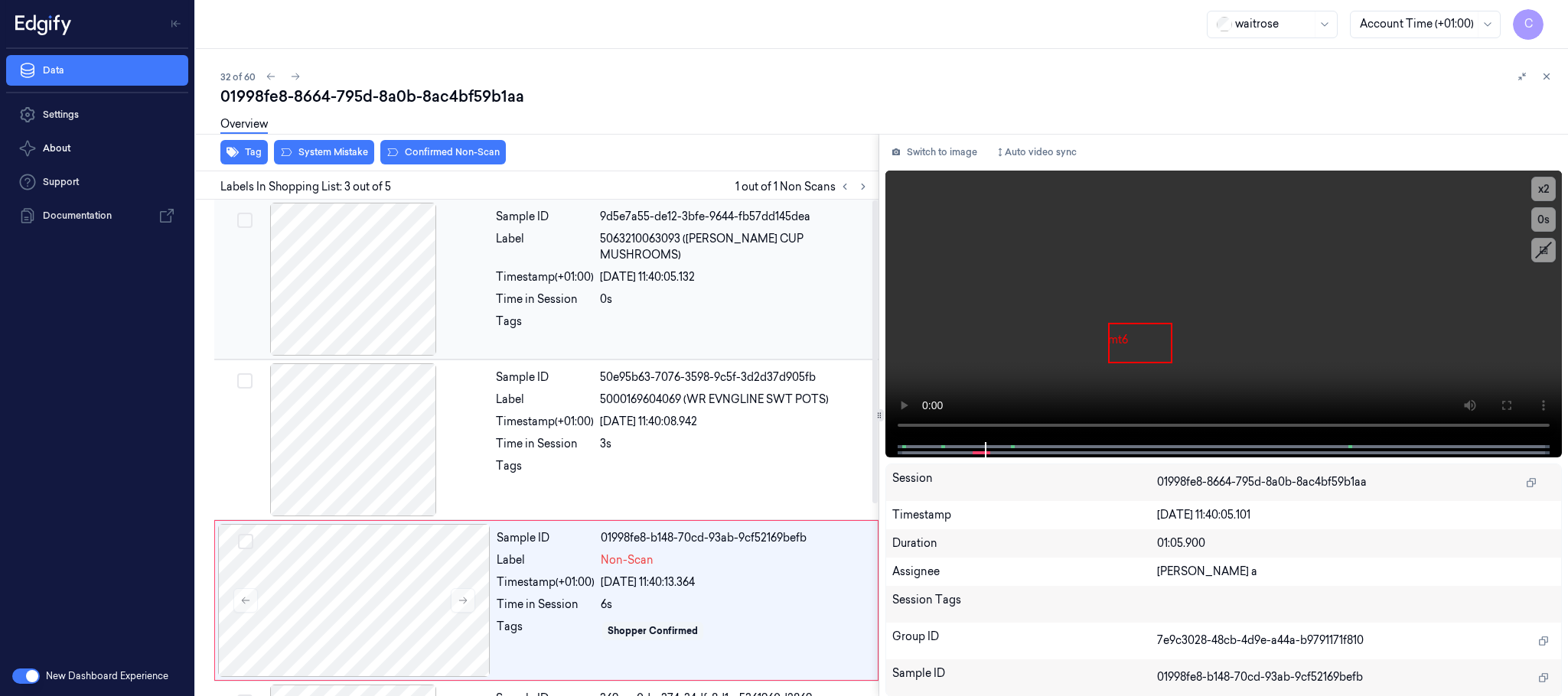
click at [344, 298] on div at bounding box center [353, 279] width 273 height 153
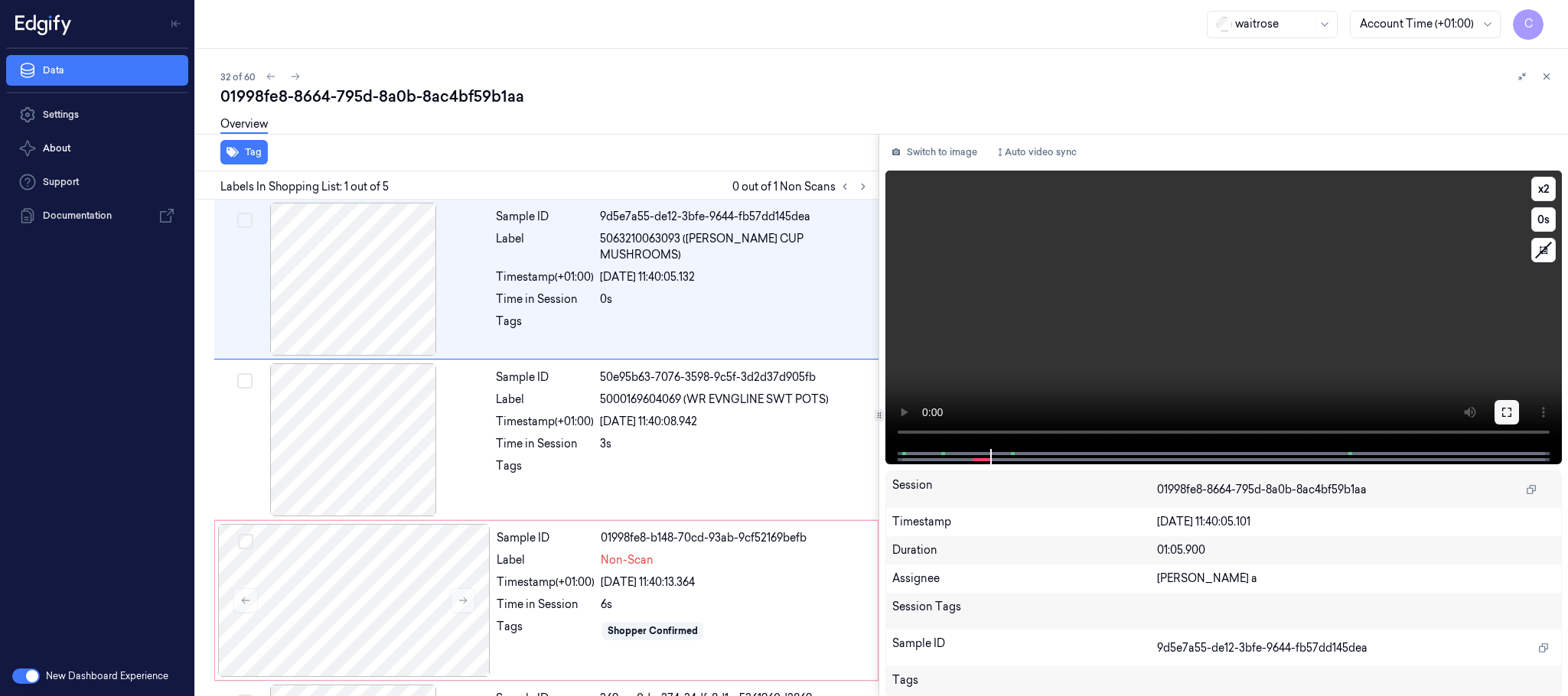
click at [1512, 411] on icon at bounding box center [1507, 411] width 12 height 12
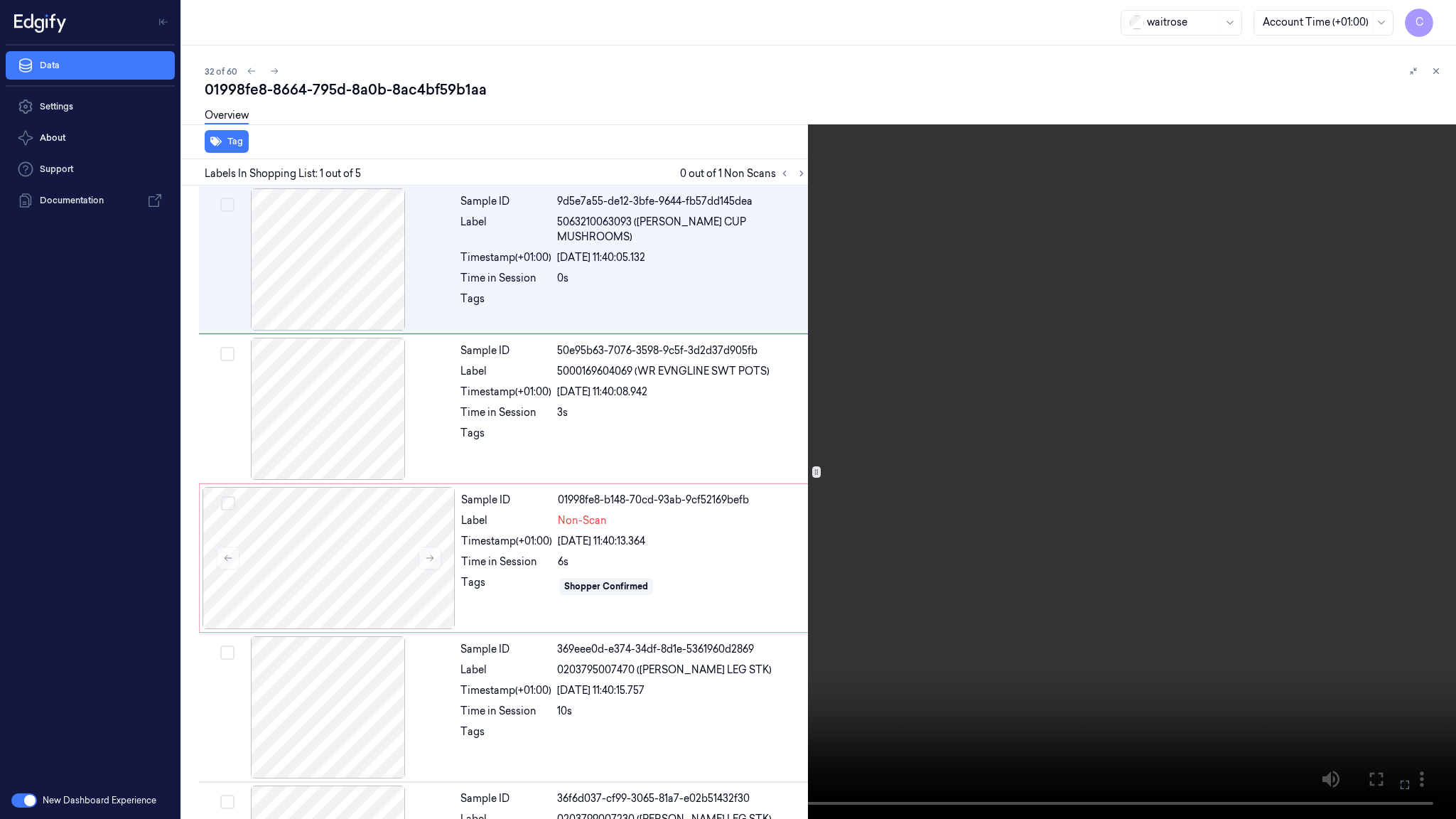
click at [845, 568] on video at bounding box center [728, 409] width 1456 height 819
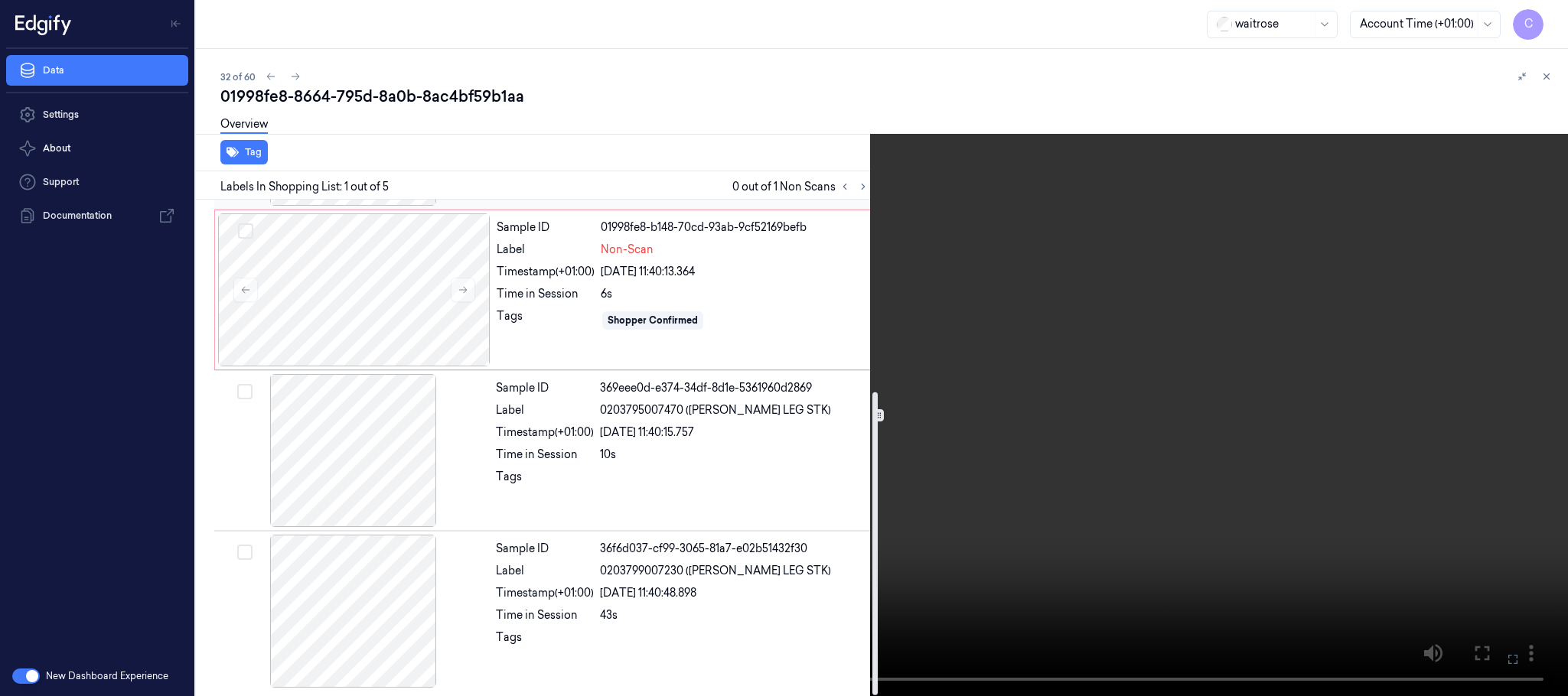
scroll to position [314, 0]
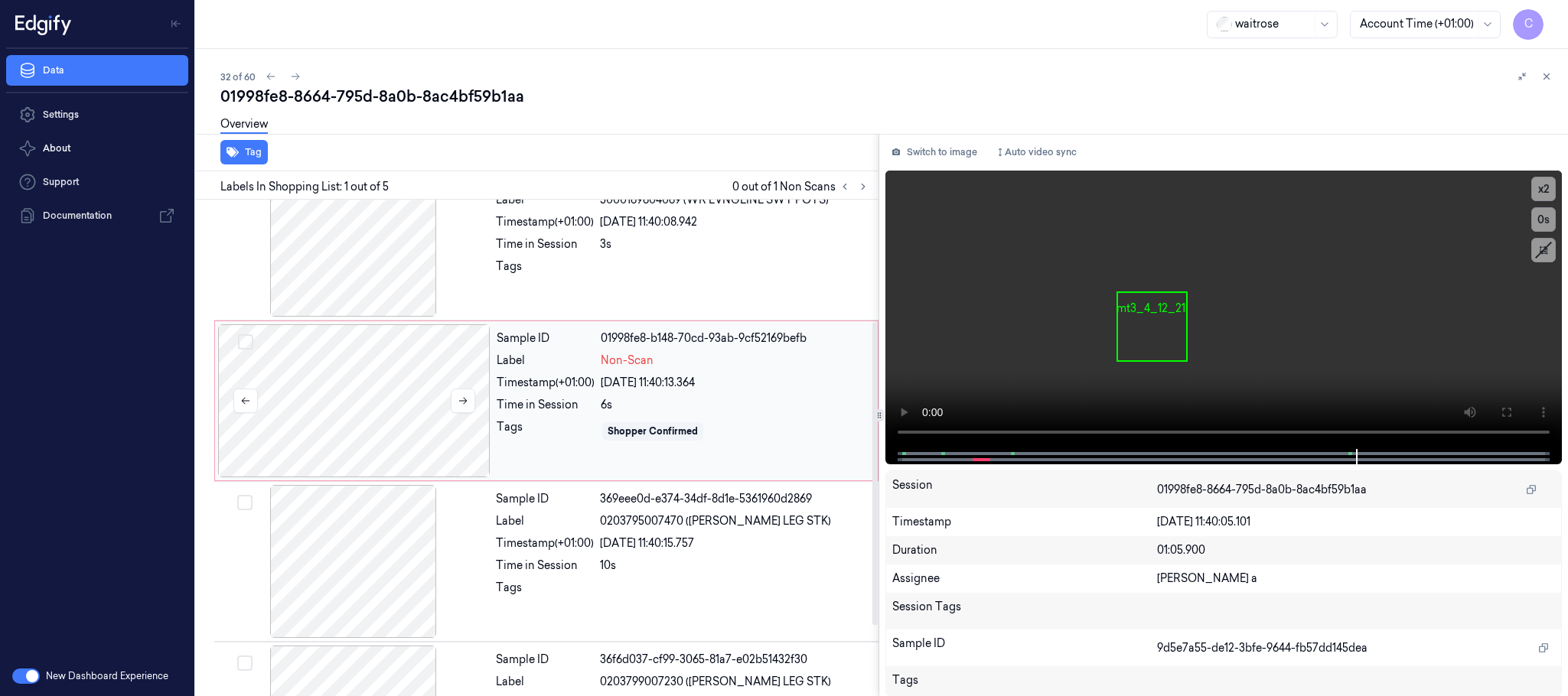
click at [437, 413] on div at bounding box center [354, 401] width 273 height 153
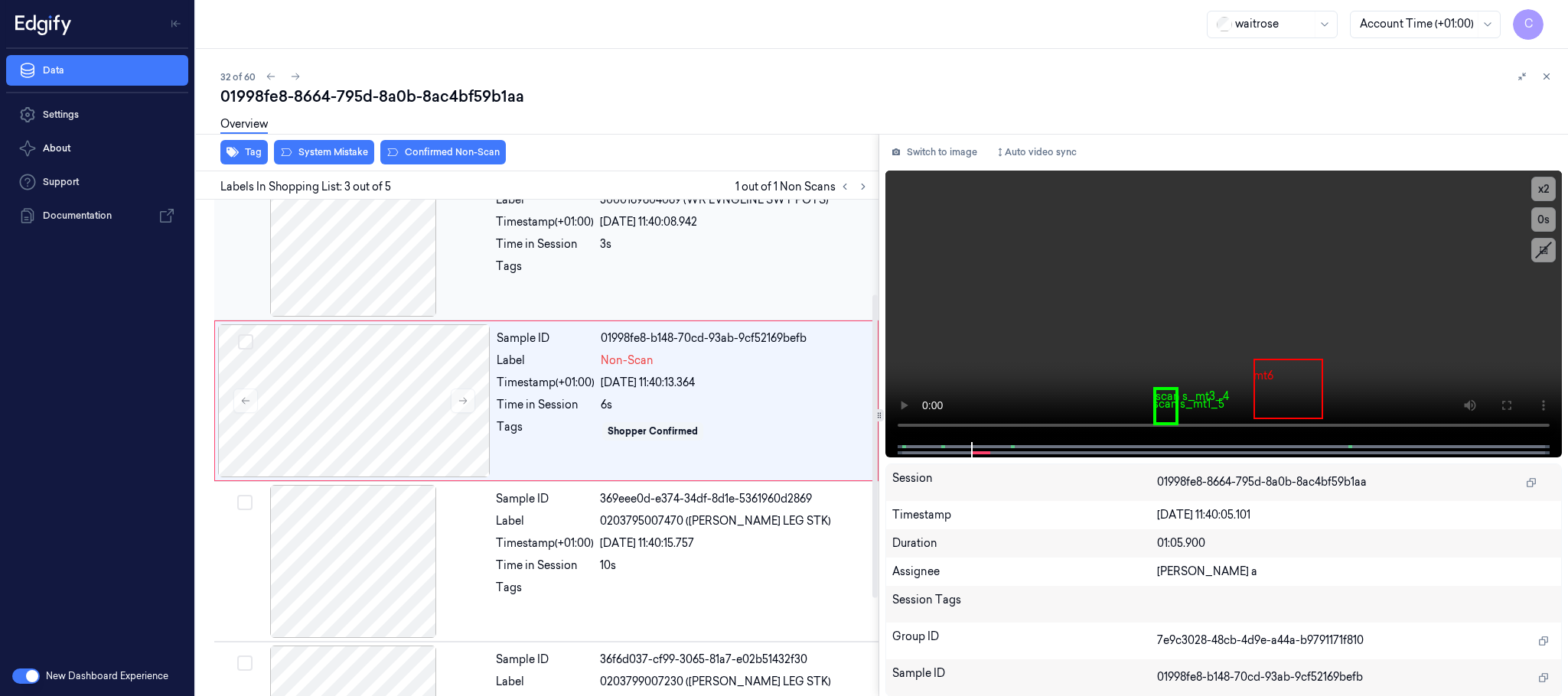
scroll to position [154, 0]
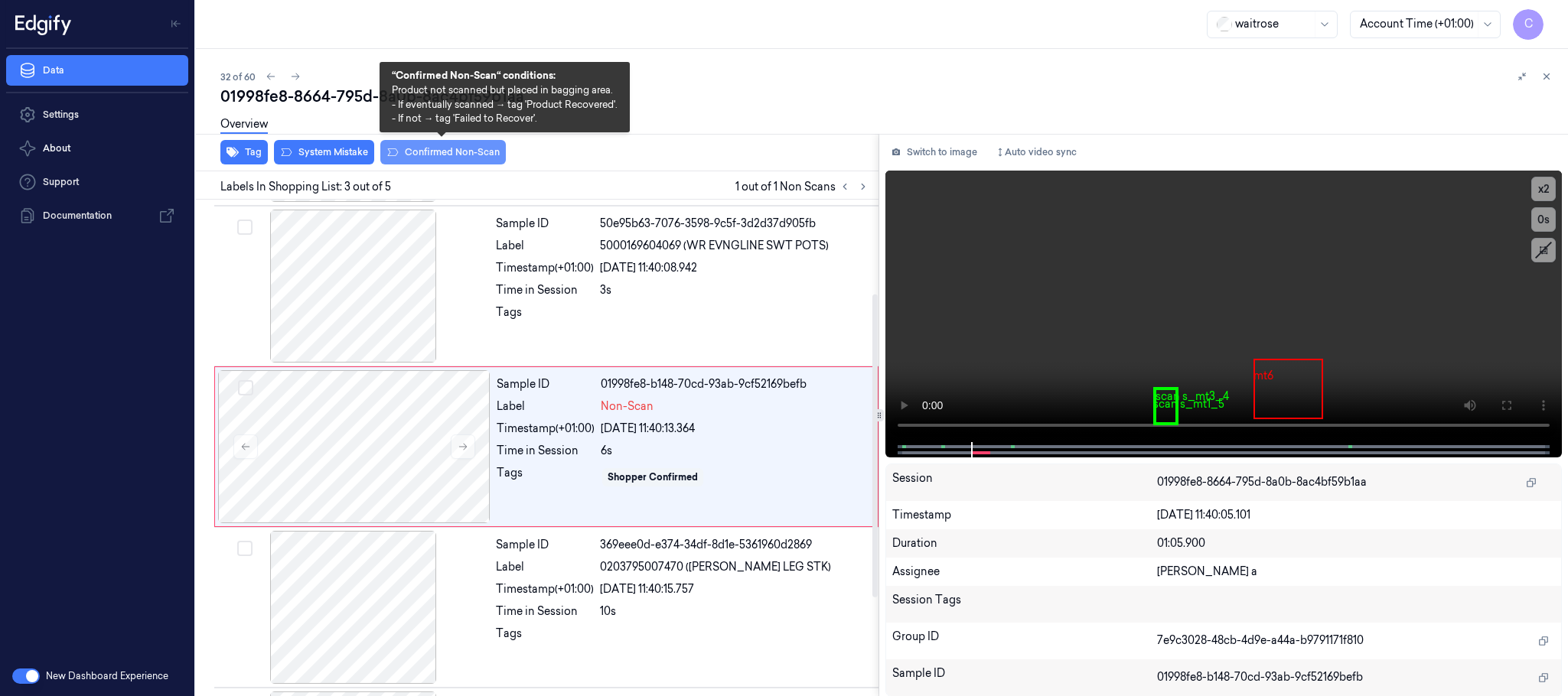
click at [459, 151] on button "Confirmed Non-Scan" at bounding box center [443, 152] width 125 height 24
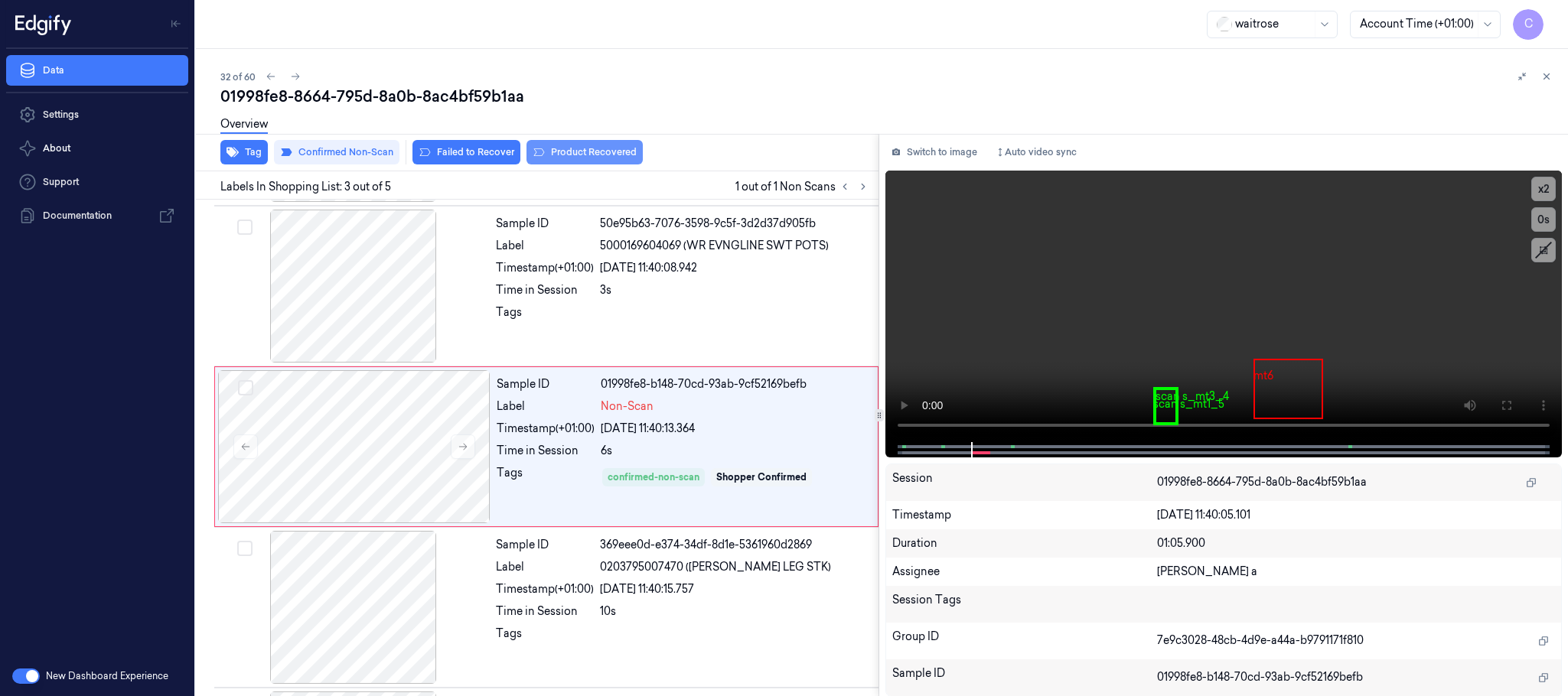
click at [556, 149] on button "Product Recovered" at bounding box center [585, 152] width 117 height 24
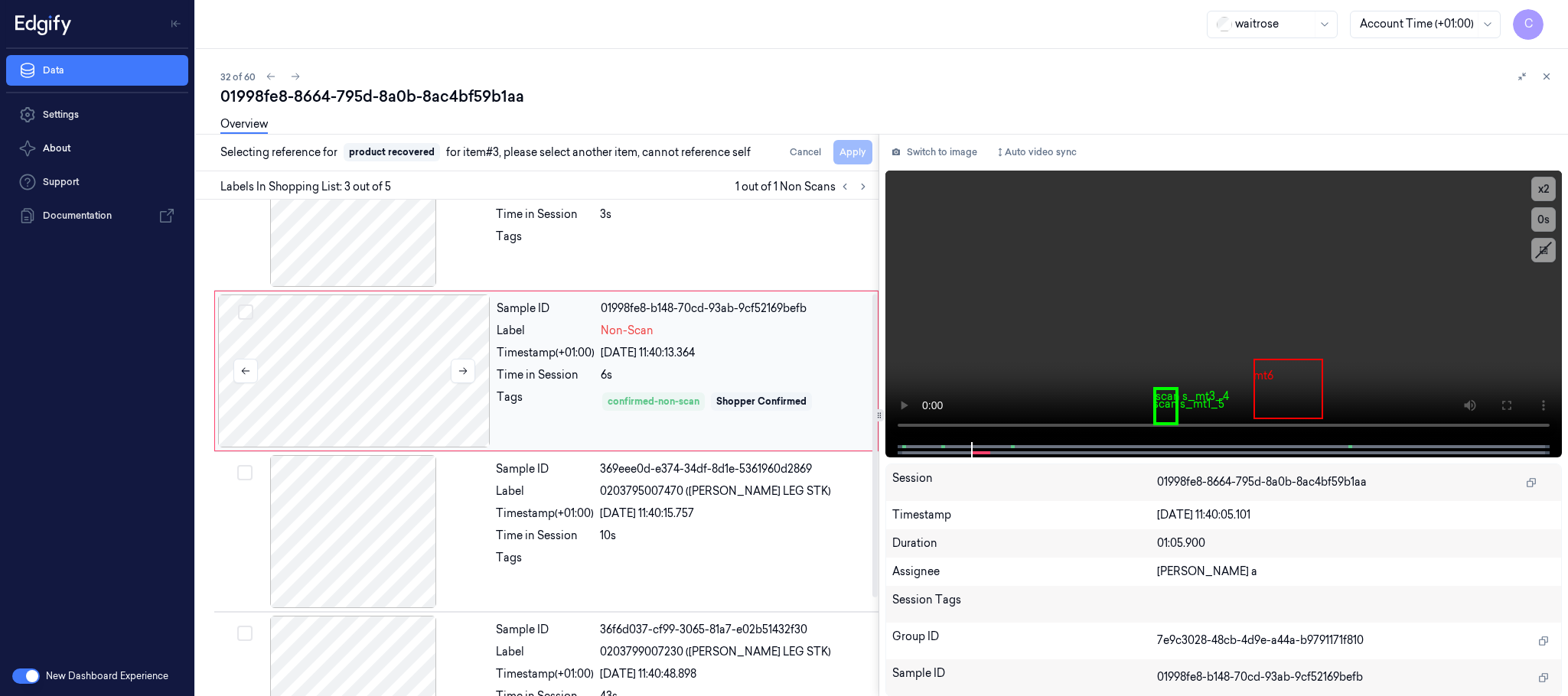
scroll to position [314, 0]
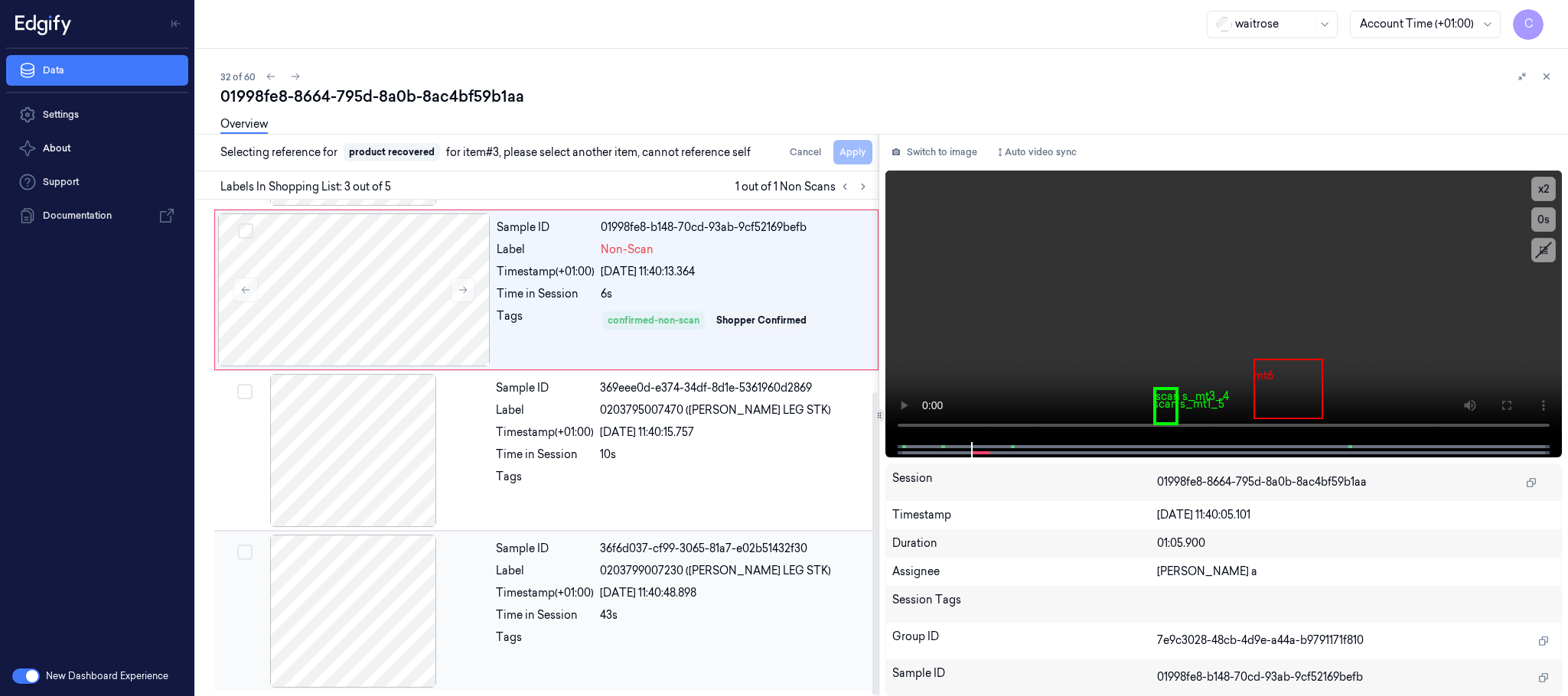
click at [357, 608] on div at bounding box center [353, 611] width 273 height 153
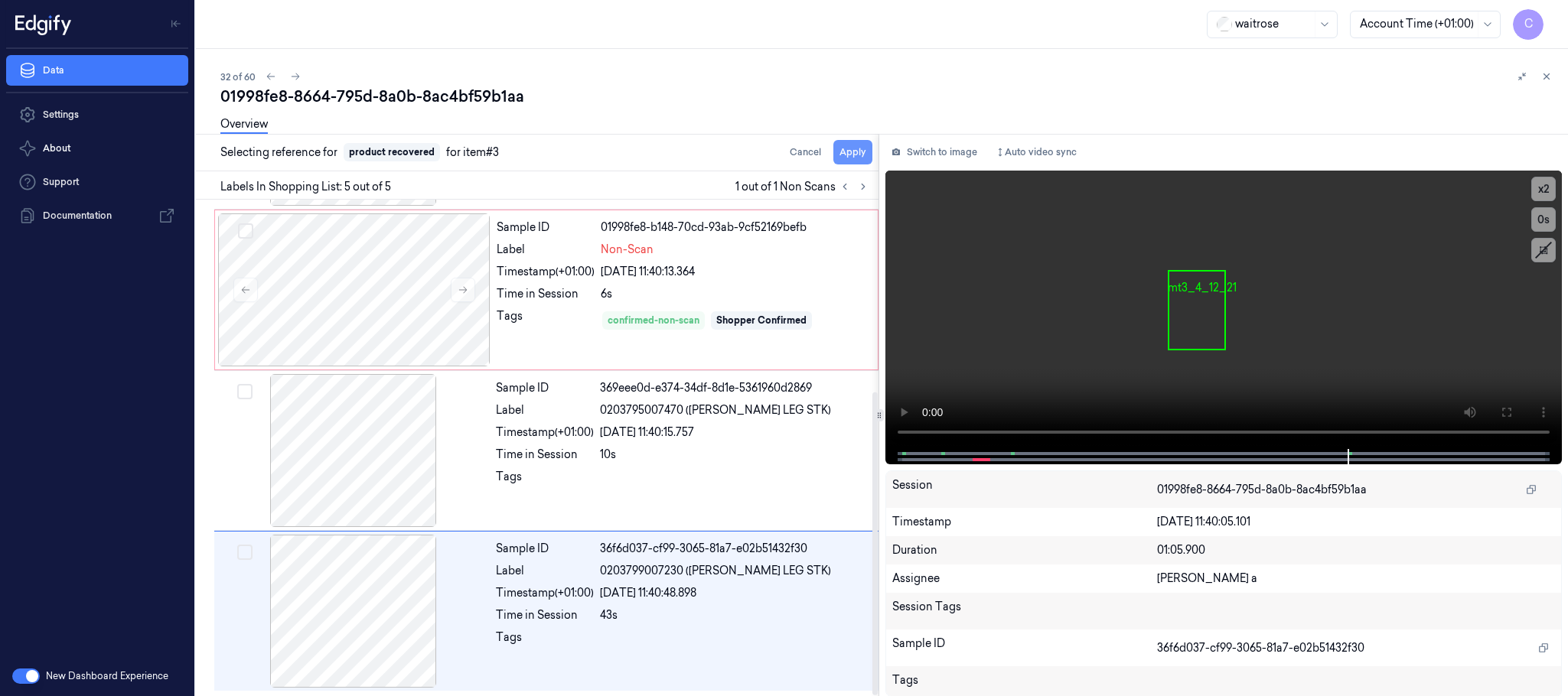
click at [848, 151] on button "Apply" at bounding box center [853, 152] width 39 height 24
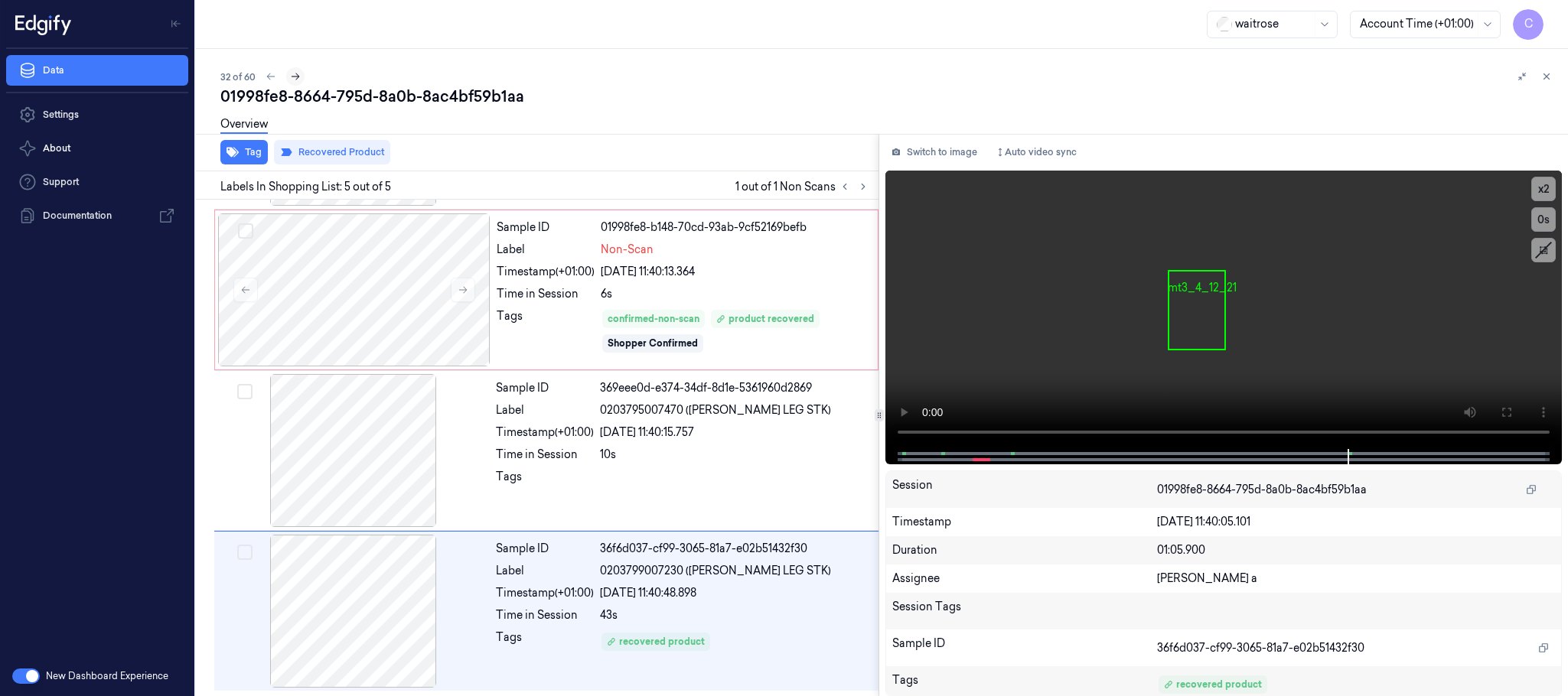
click at [292, 76] on icon at bounding box center [295, 76] width 10 height 10
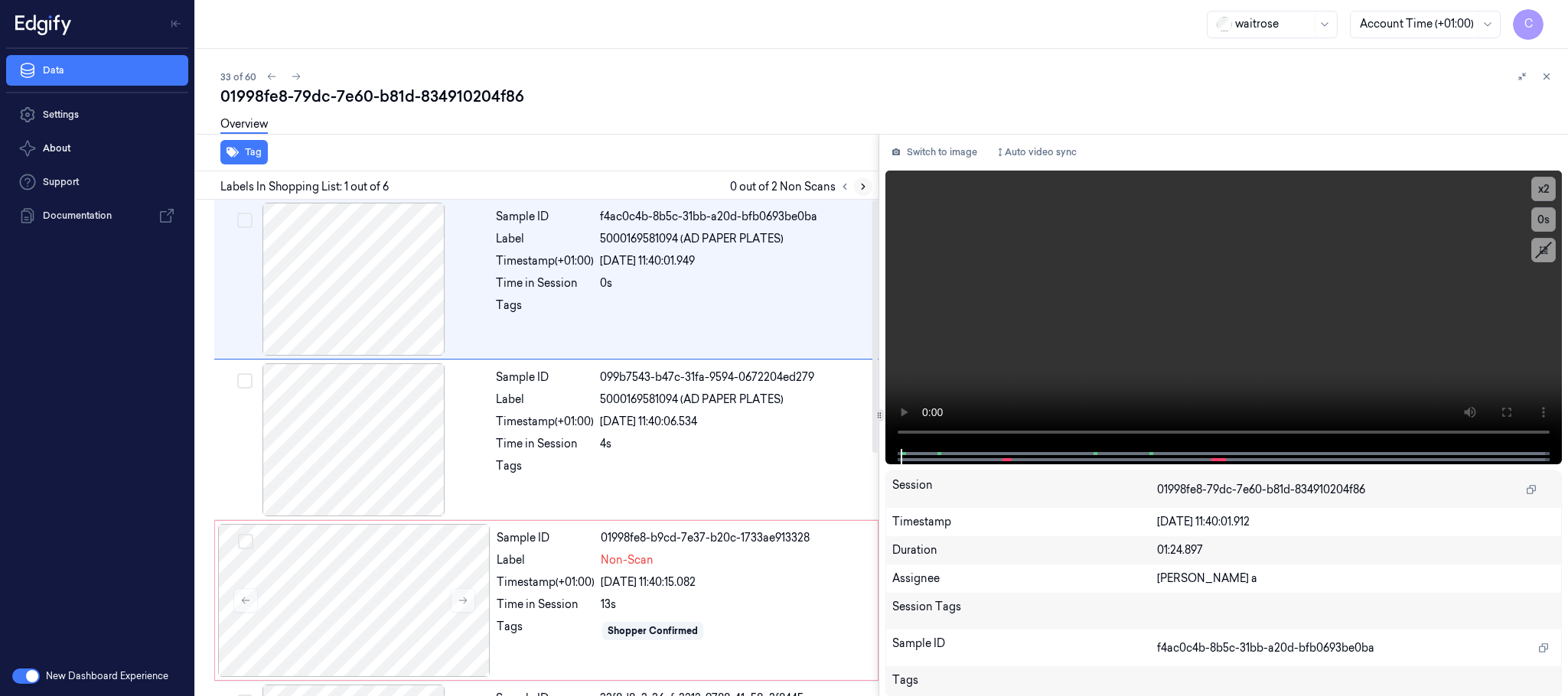
click at [859, 189] on icon at bounding box center [863, 186] width 10 height 10
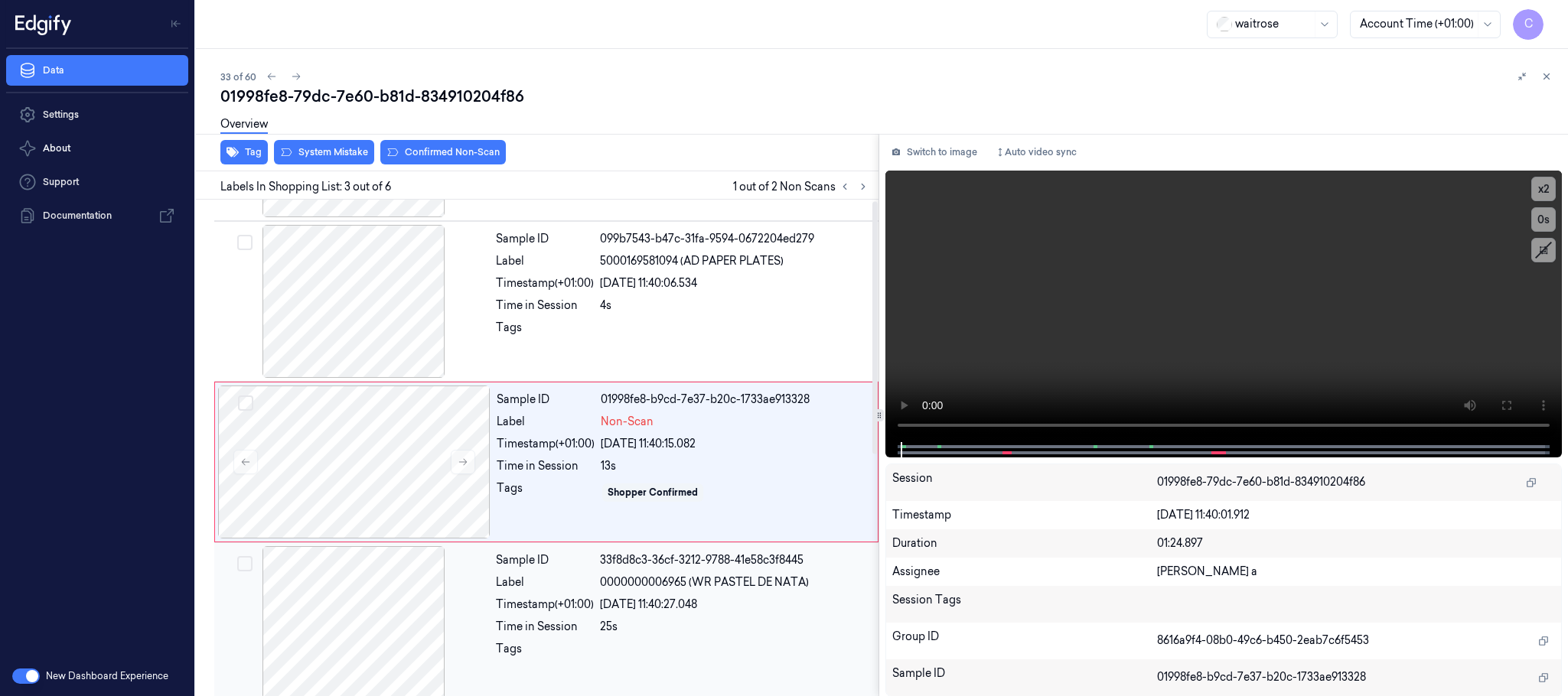
scroll to position [154, 0]
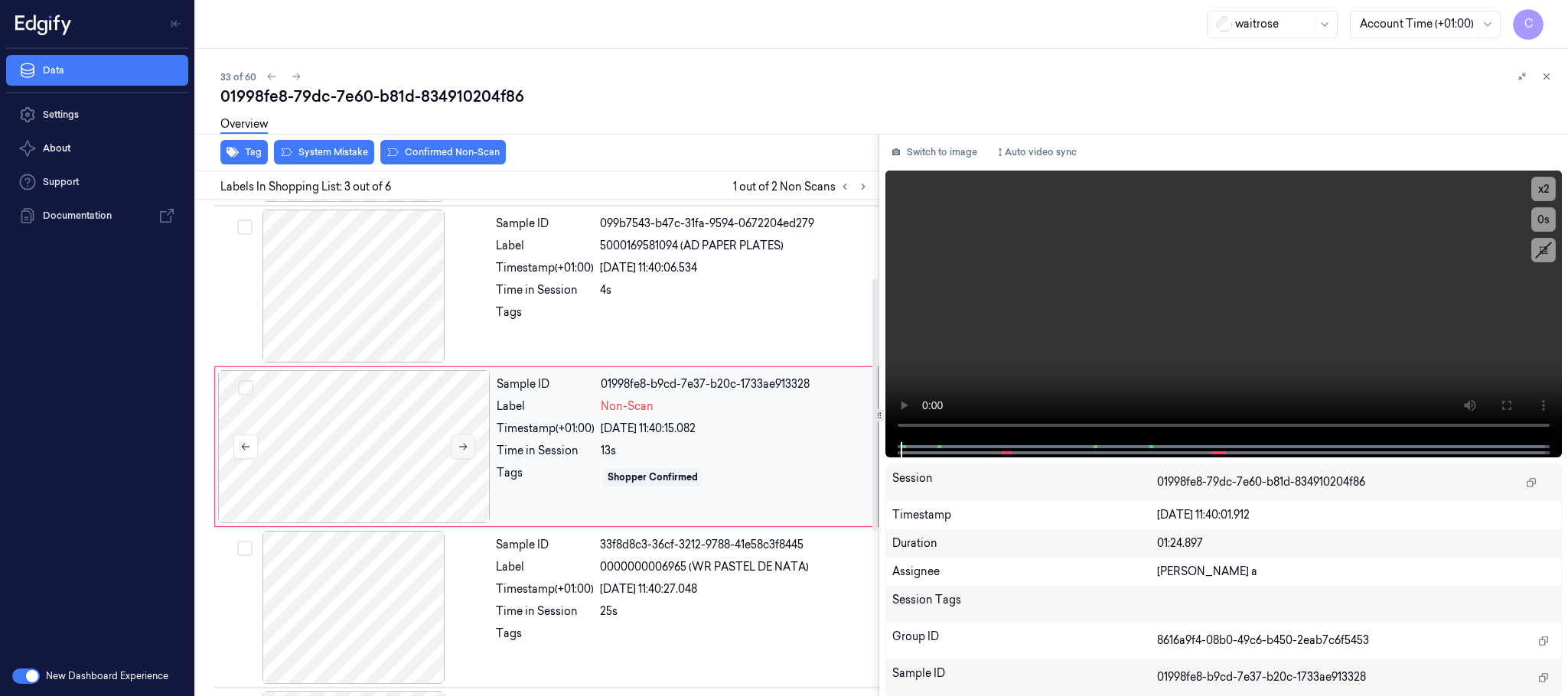
click at [460, 448] on icon at bounding box center [463, 447] width 8 height 7
click at [462, 450] on icon at bounding box center [462, 446] width 10 height 10
click at [368, 285] on div at bounding box center [353, 286] width 273 height 153
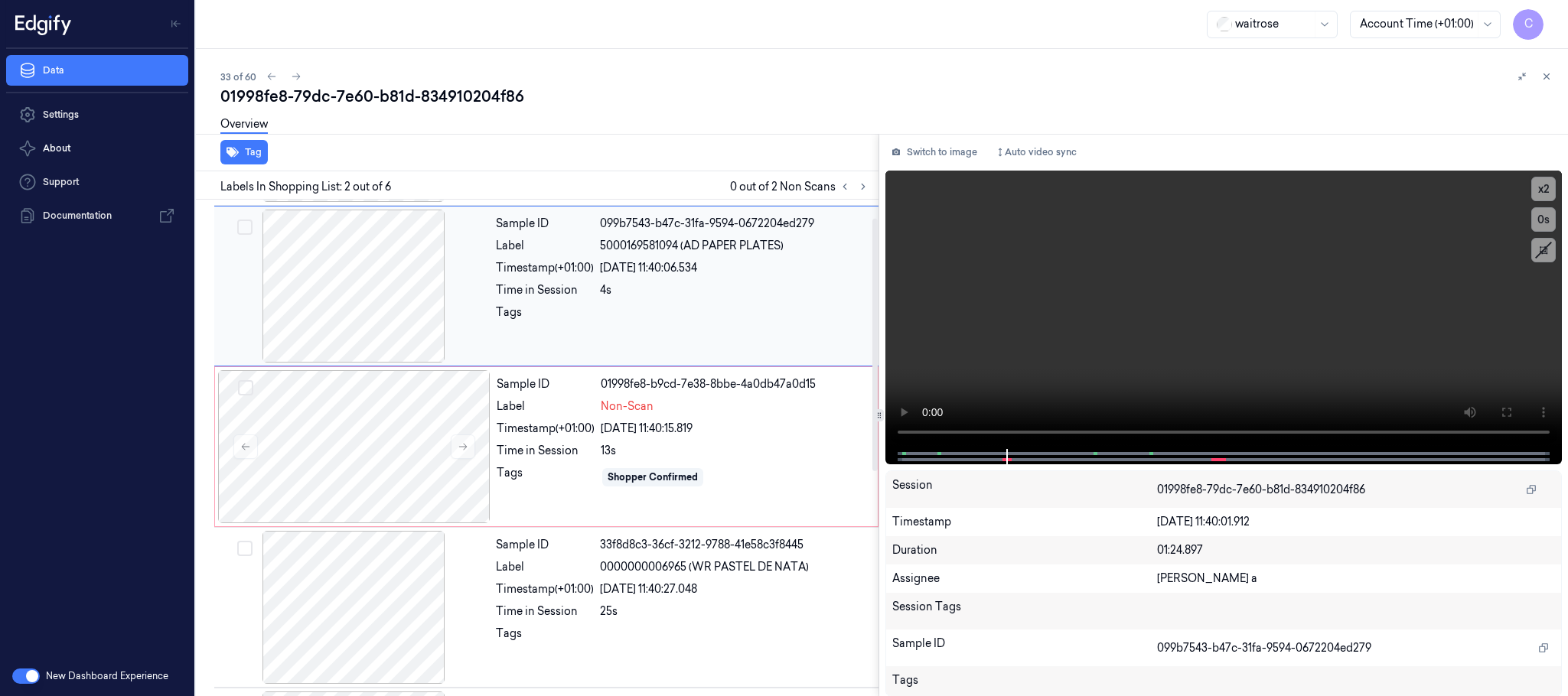
scroll to position [0, 0]
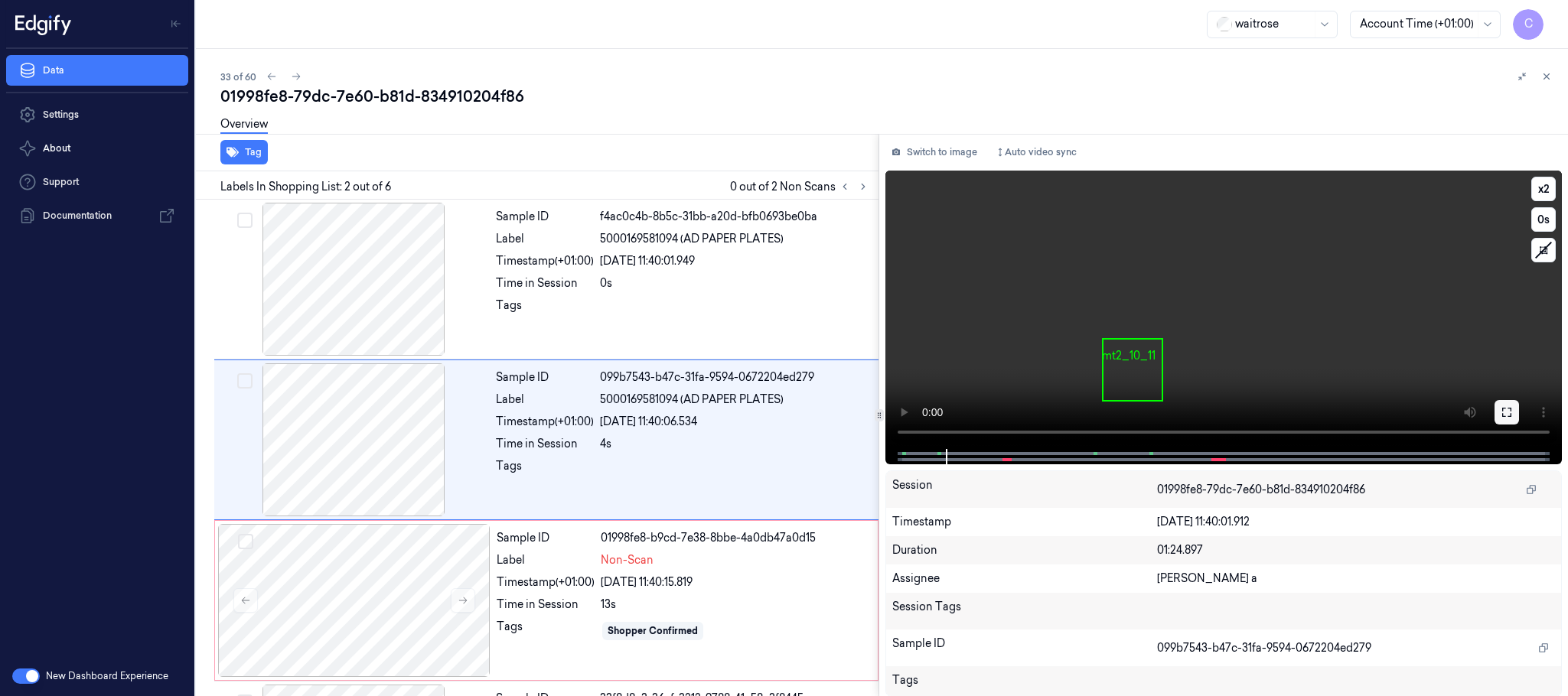
click at [1497, 416] on button at bounding box center [1507, 412] width 24 height 24
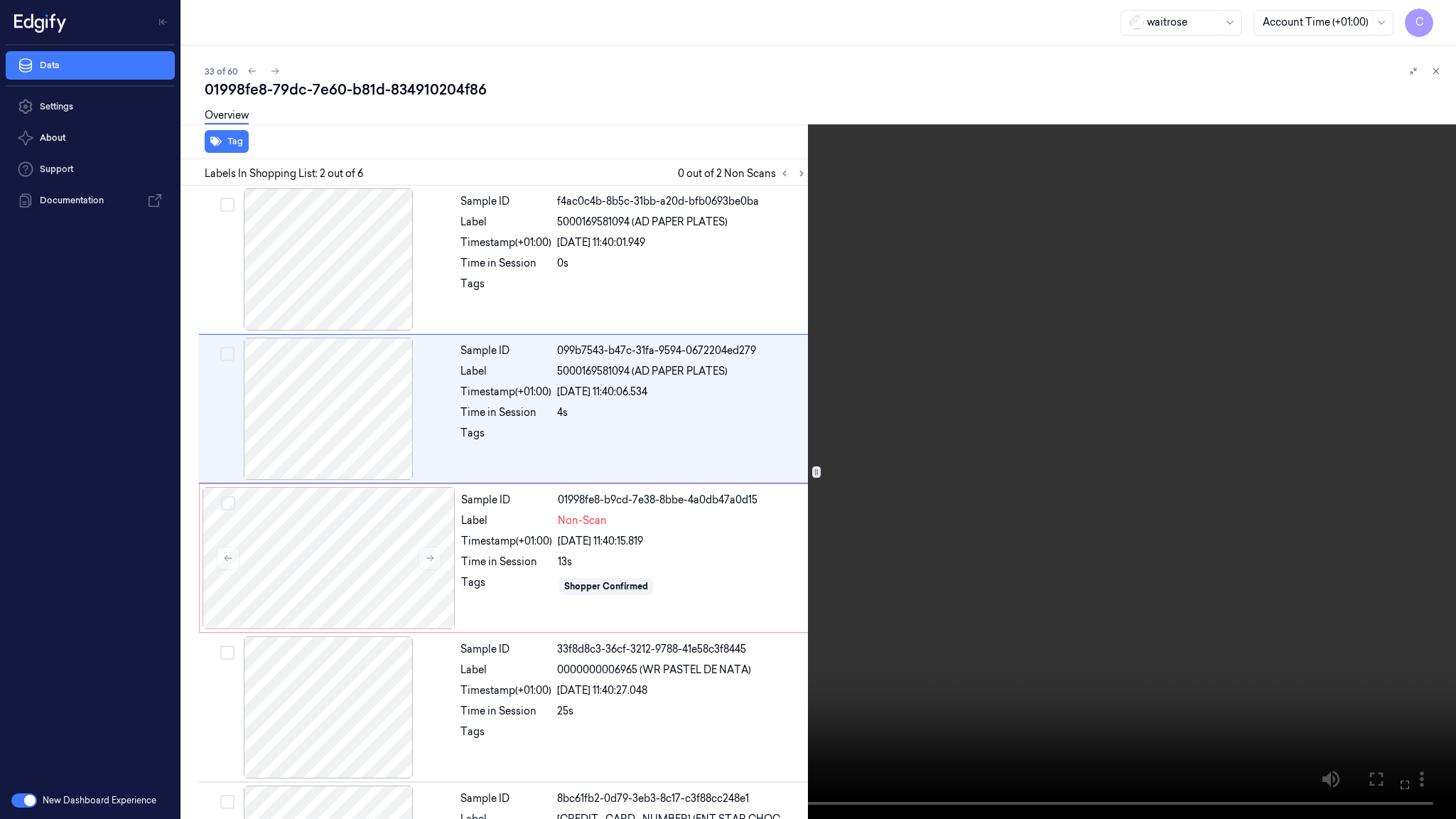
click at [701, 467] on video at bounding box center [728, 409] width 1456 height 819
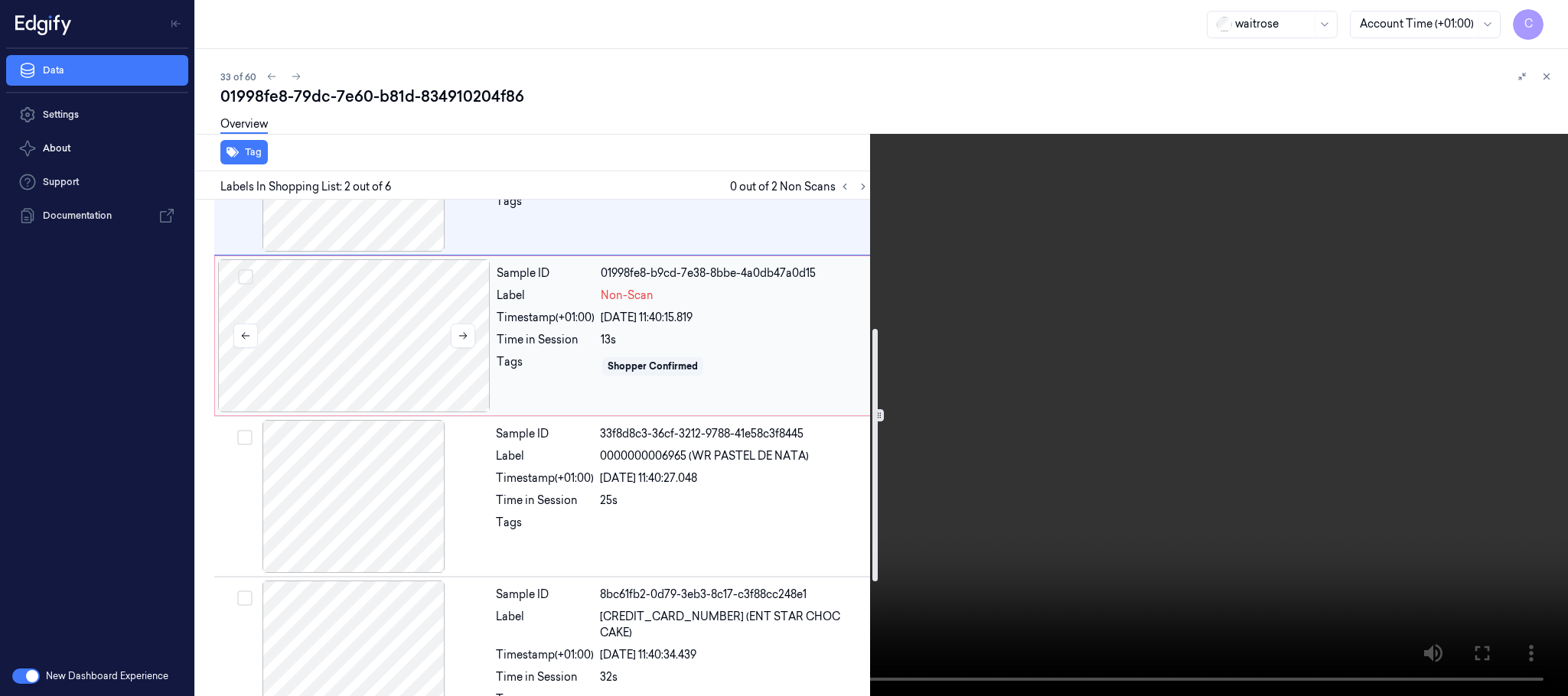
scroll to position [344, 0]
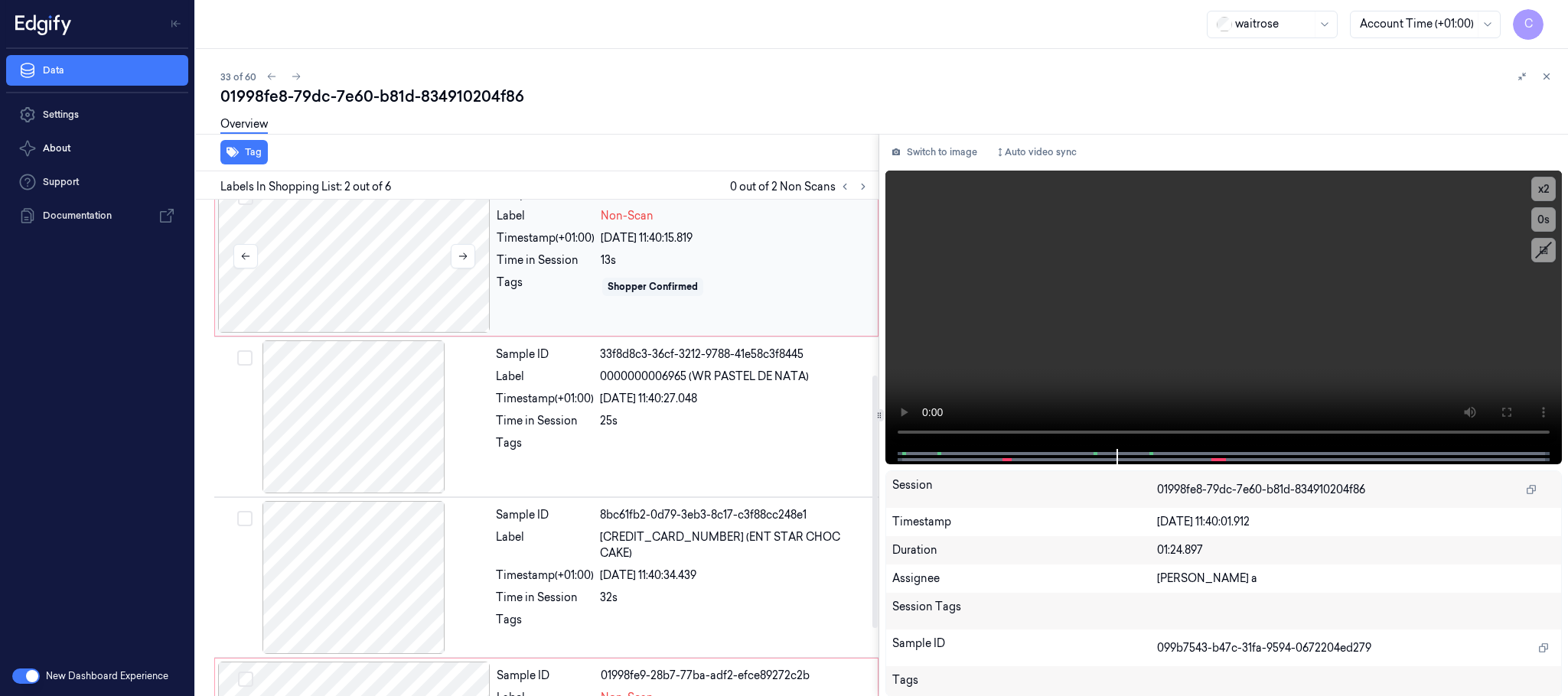
click at [402, 241] on div at bounding box center [354, 256] width 273 height 153
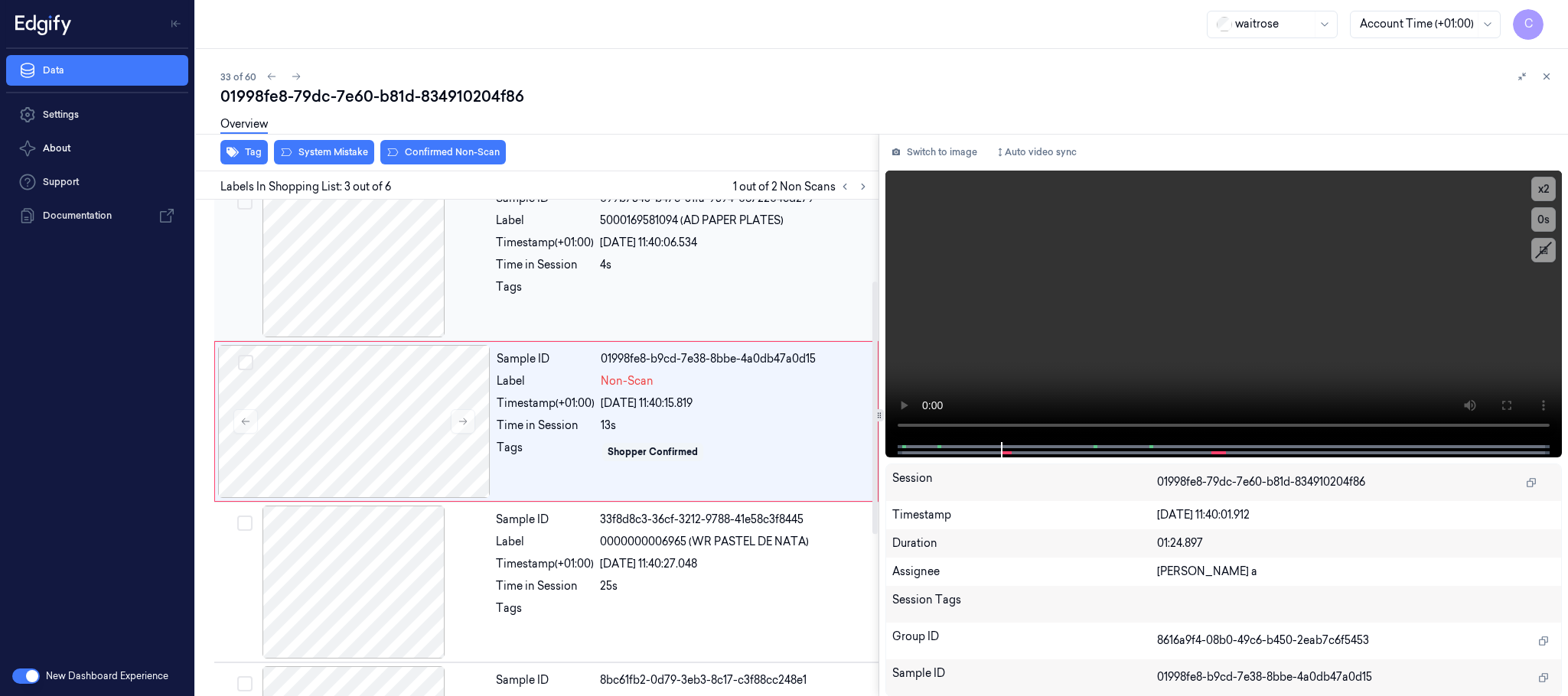
scroll to position [154, 0]
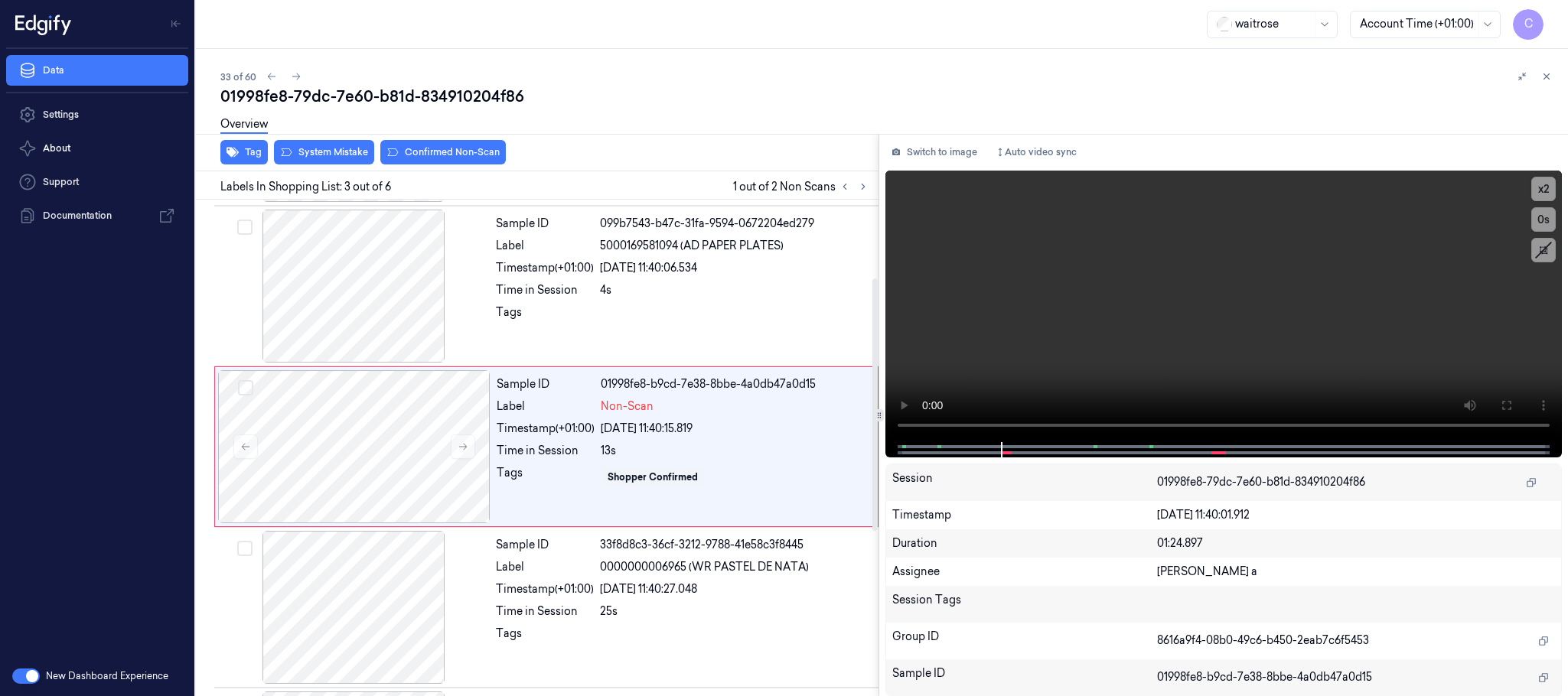
click at [434, 145] on div "Overview" at bounding box center [888, 126] width 1336 height 39
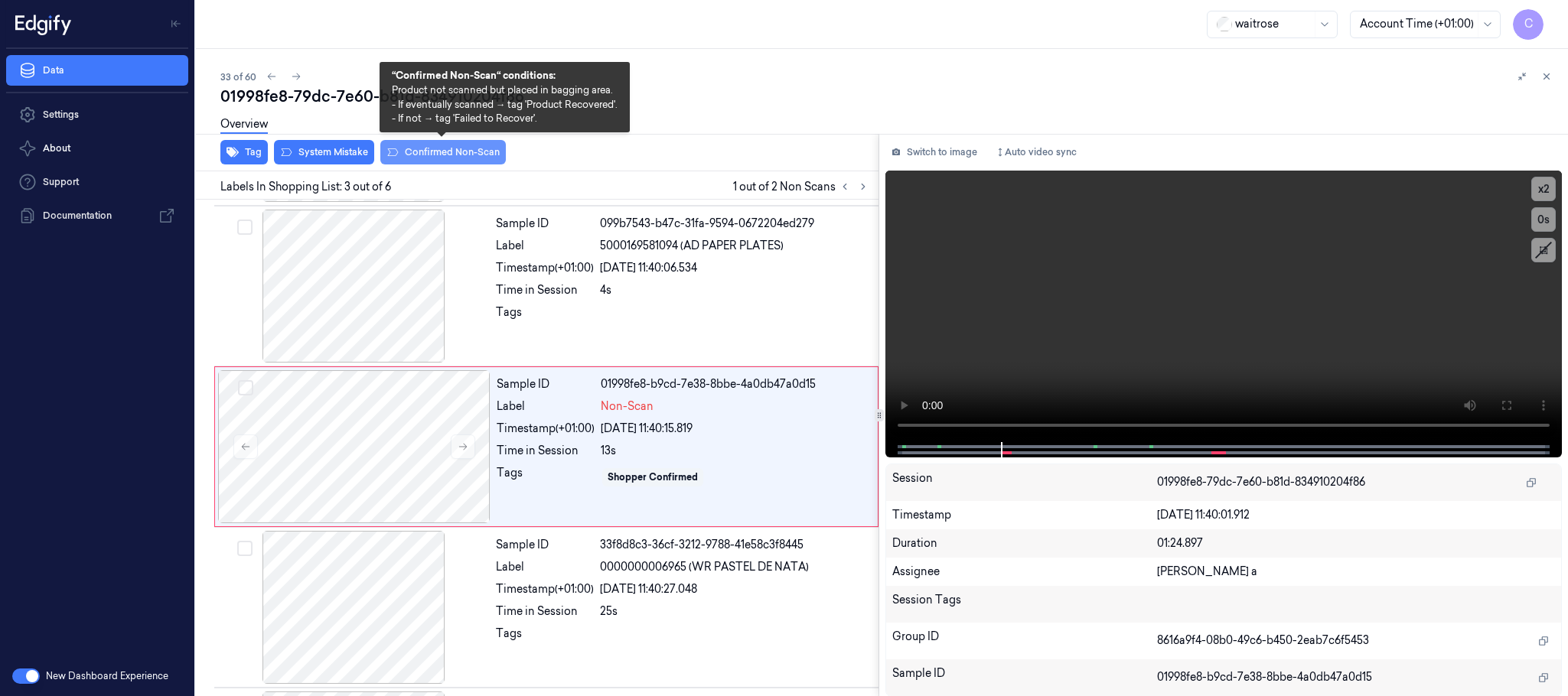
click at [434, 149] on button "Confirmed Non-Scan" at bounding box center [443, 152] width 125 height 24
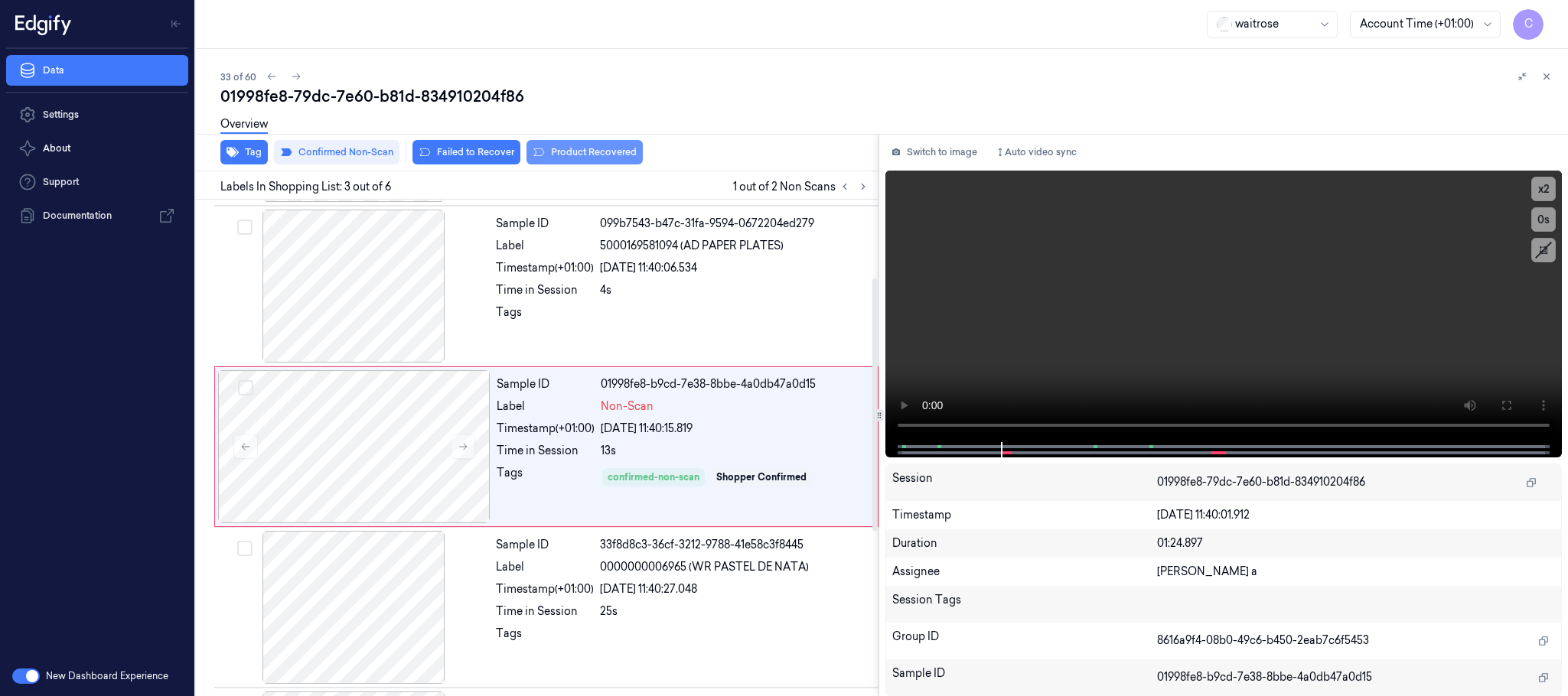
click at [593, 152] on button "Product Recovered" at bounding box center [585, 152] width 117 height 24
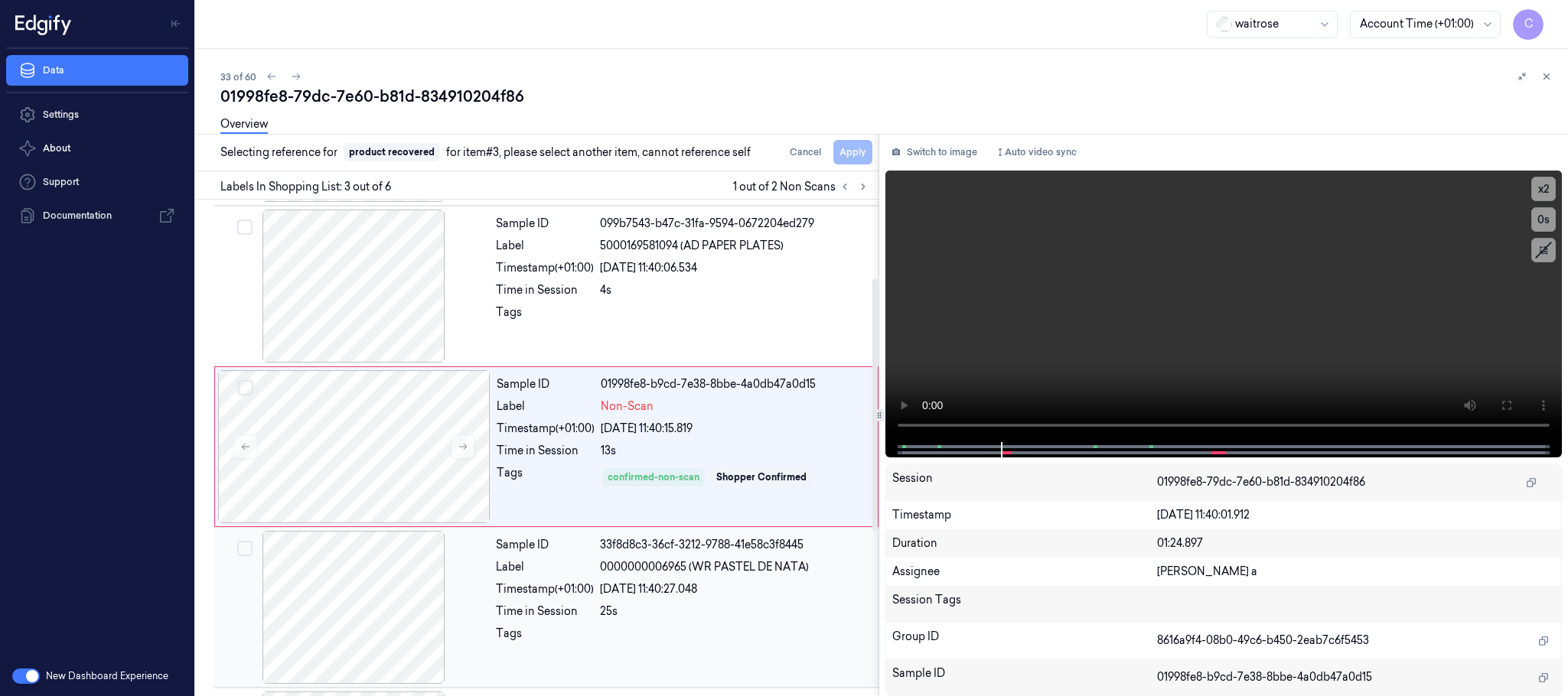
click at [347, 599] on div at bounding box center [353, 608] width 273 height 153
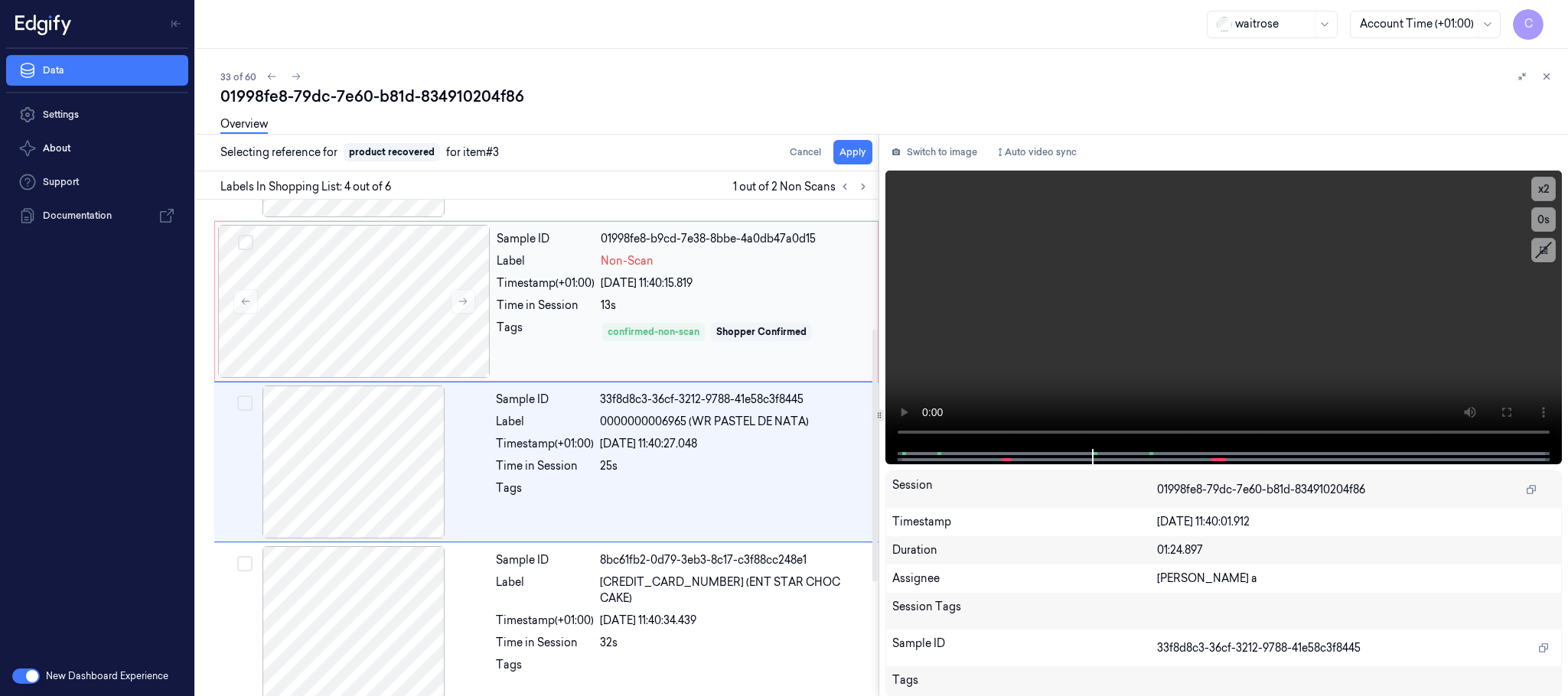
scroll to position [315, 0]
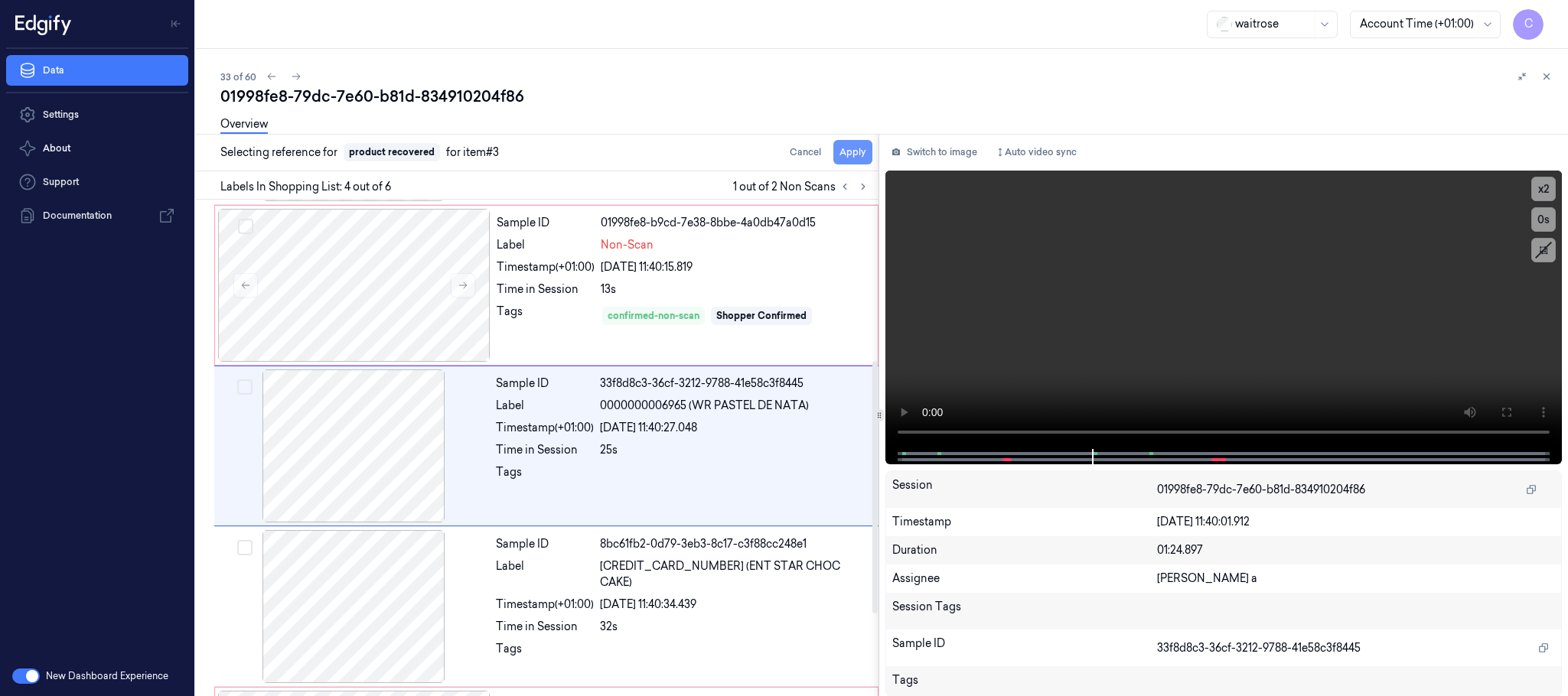
click at [856, 154] on button "Apply" at bounding box center [853, 152] width 39 height 24
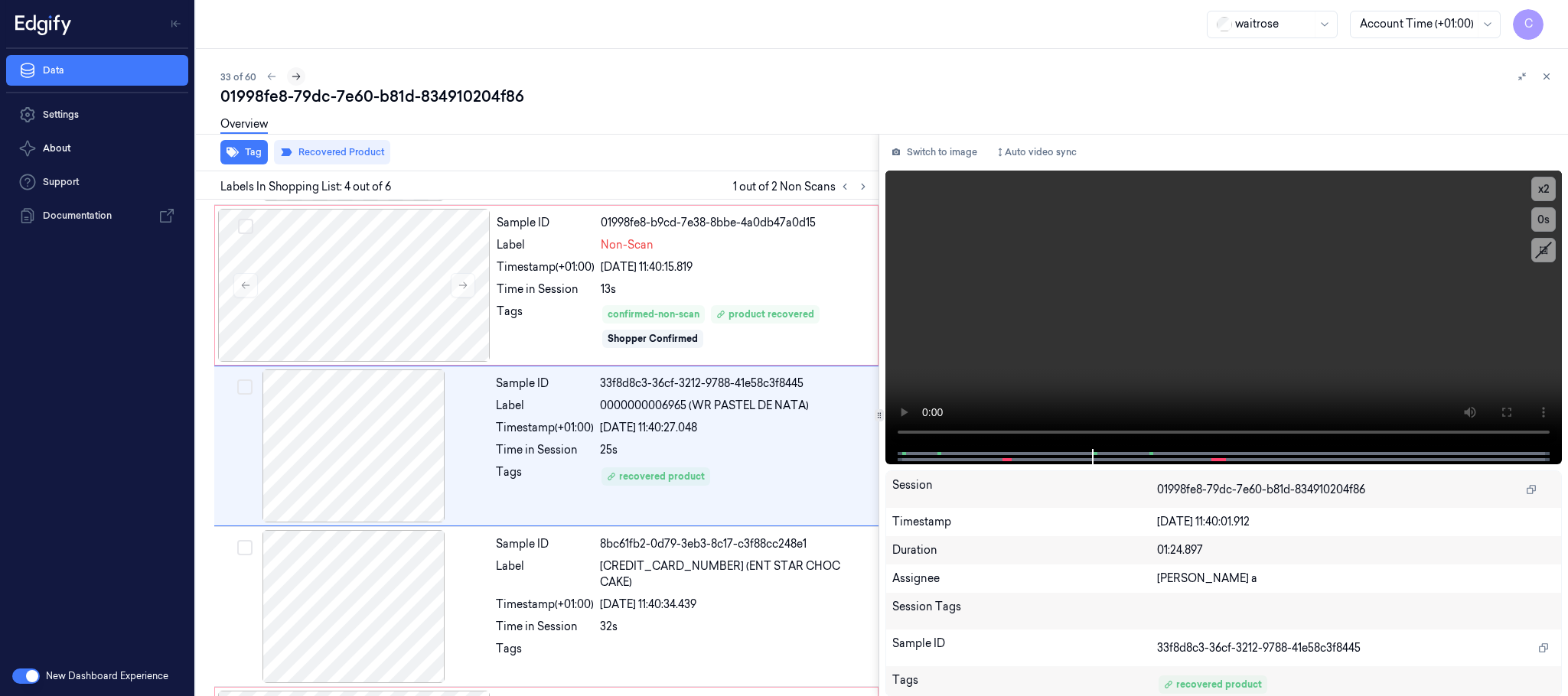
click at [294, 76] on icon at bounding box center [296, 76] width 10 height 10
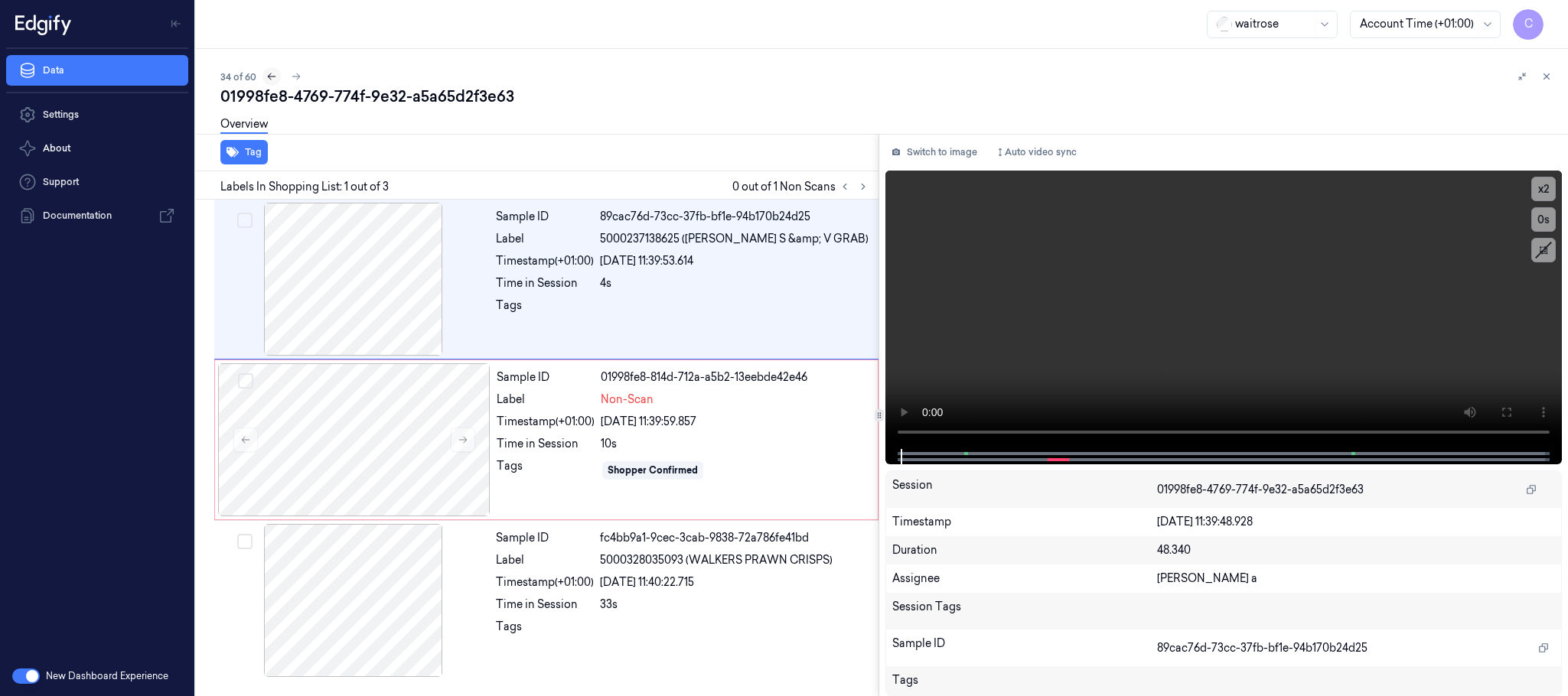
click at [266, 81] on icon at bounding box center [271, 76] width 10 height 10
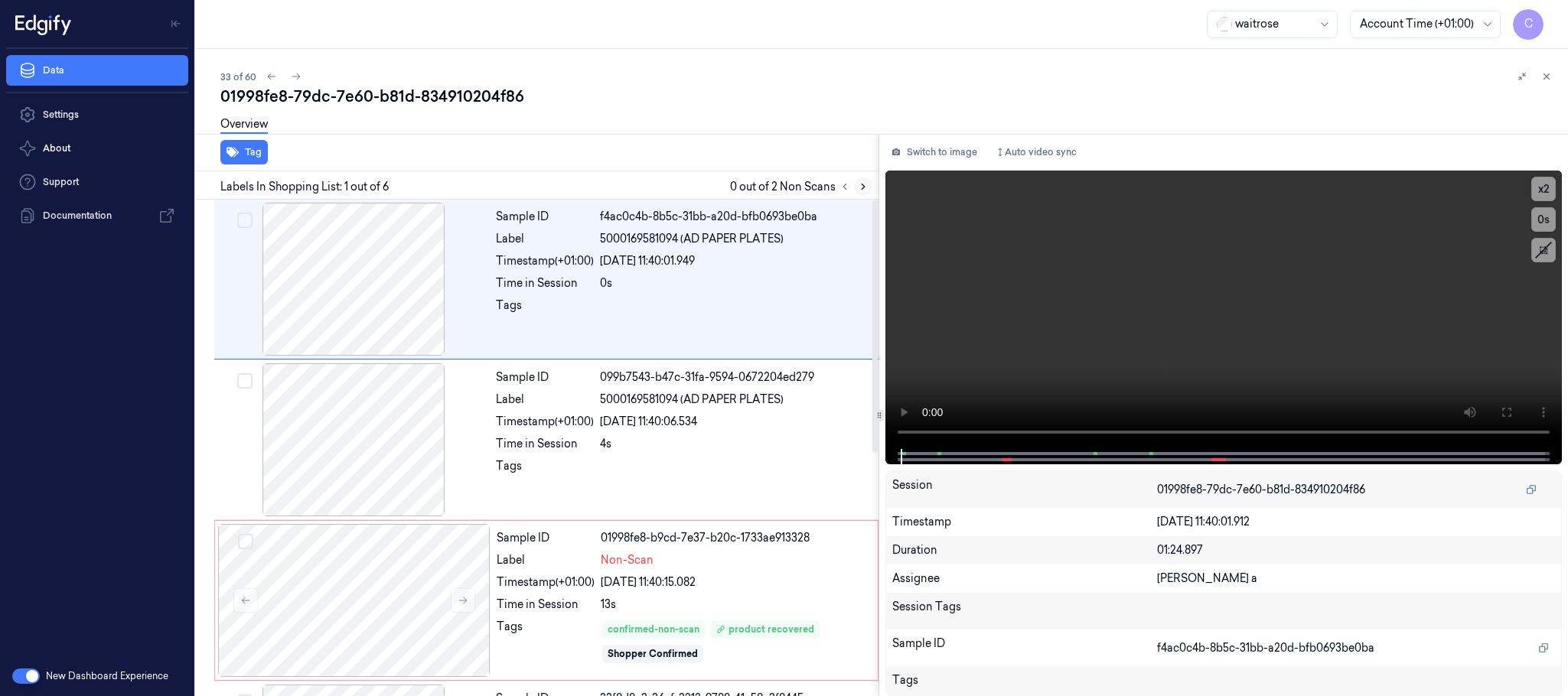
click at [858, 189] on icon at bounding box center [863, 186] width 10 height 10
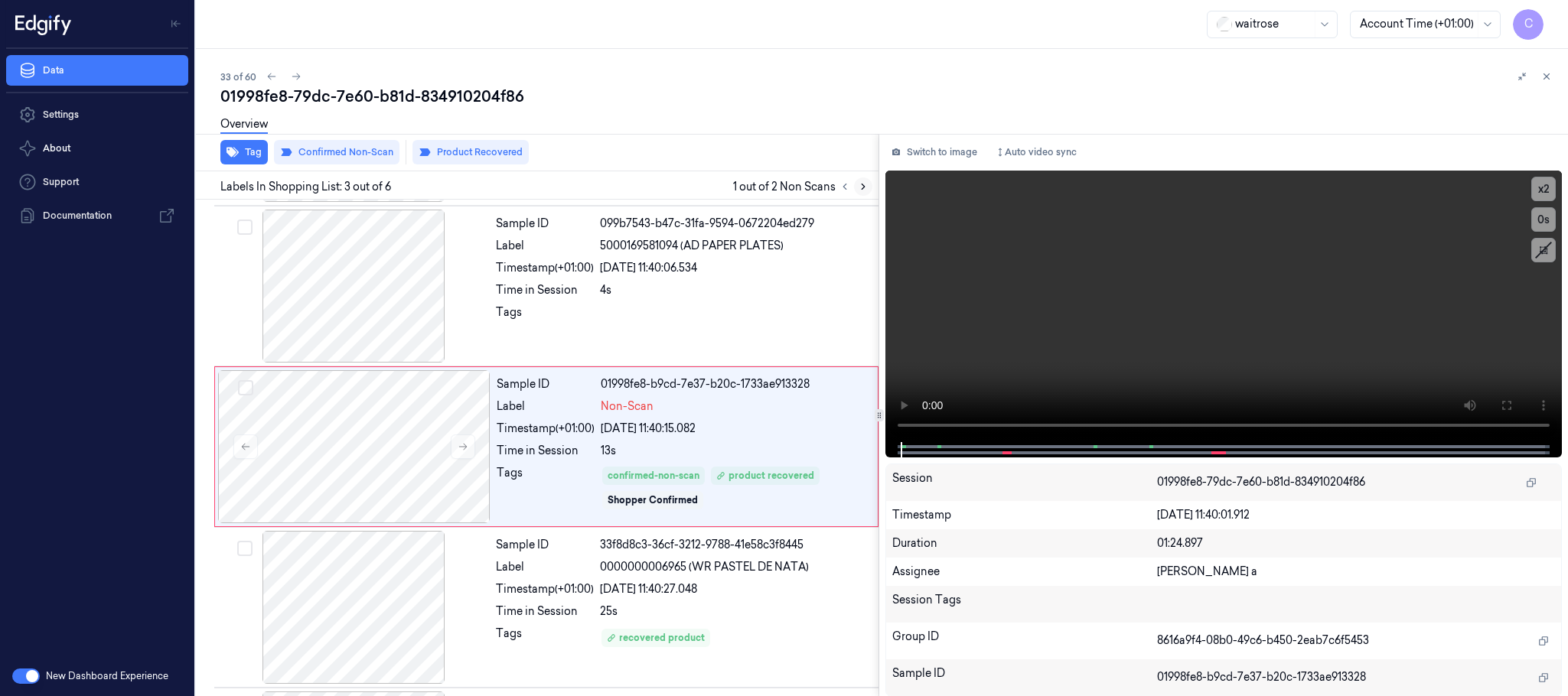
click at [858, 189] on icon at bounding box center [863, 186] width 10 height 10
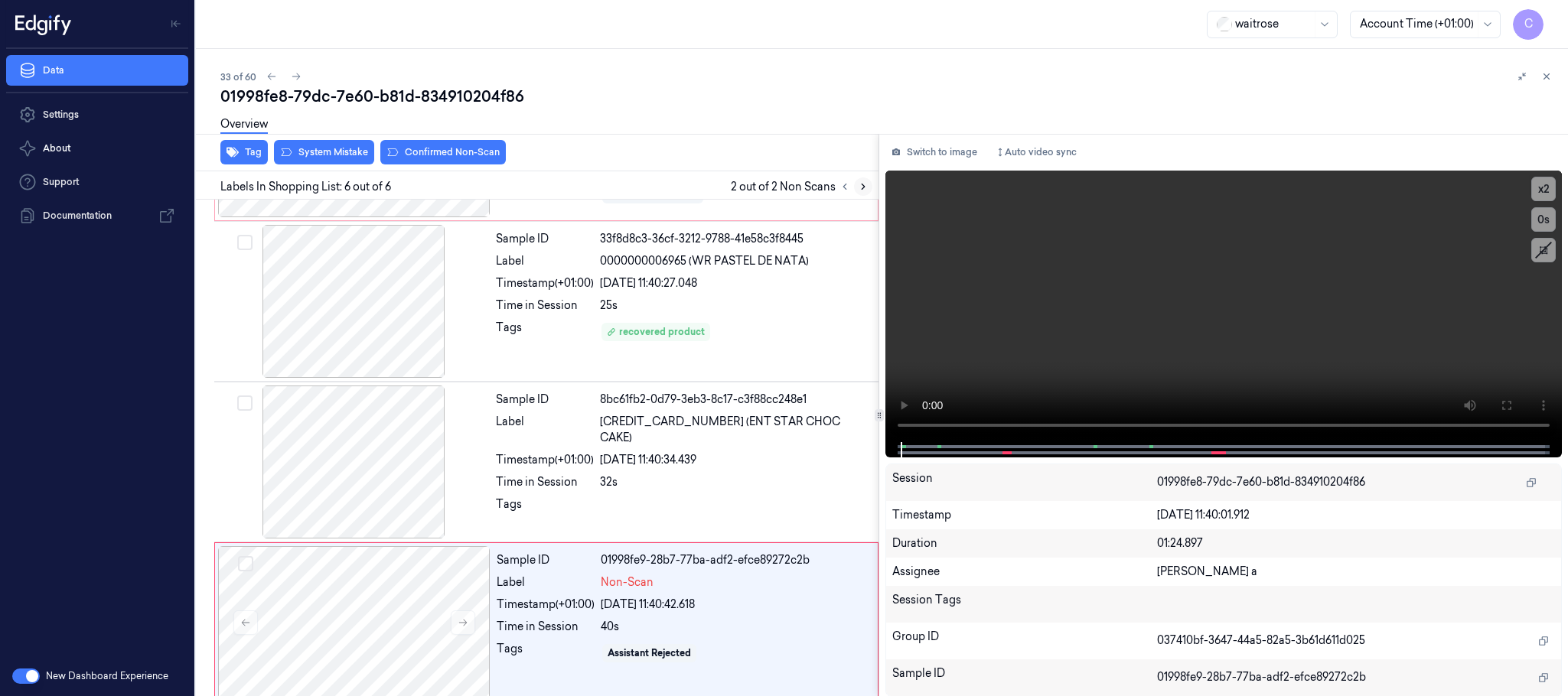
scroll to position [475, 0]
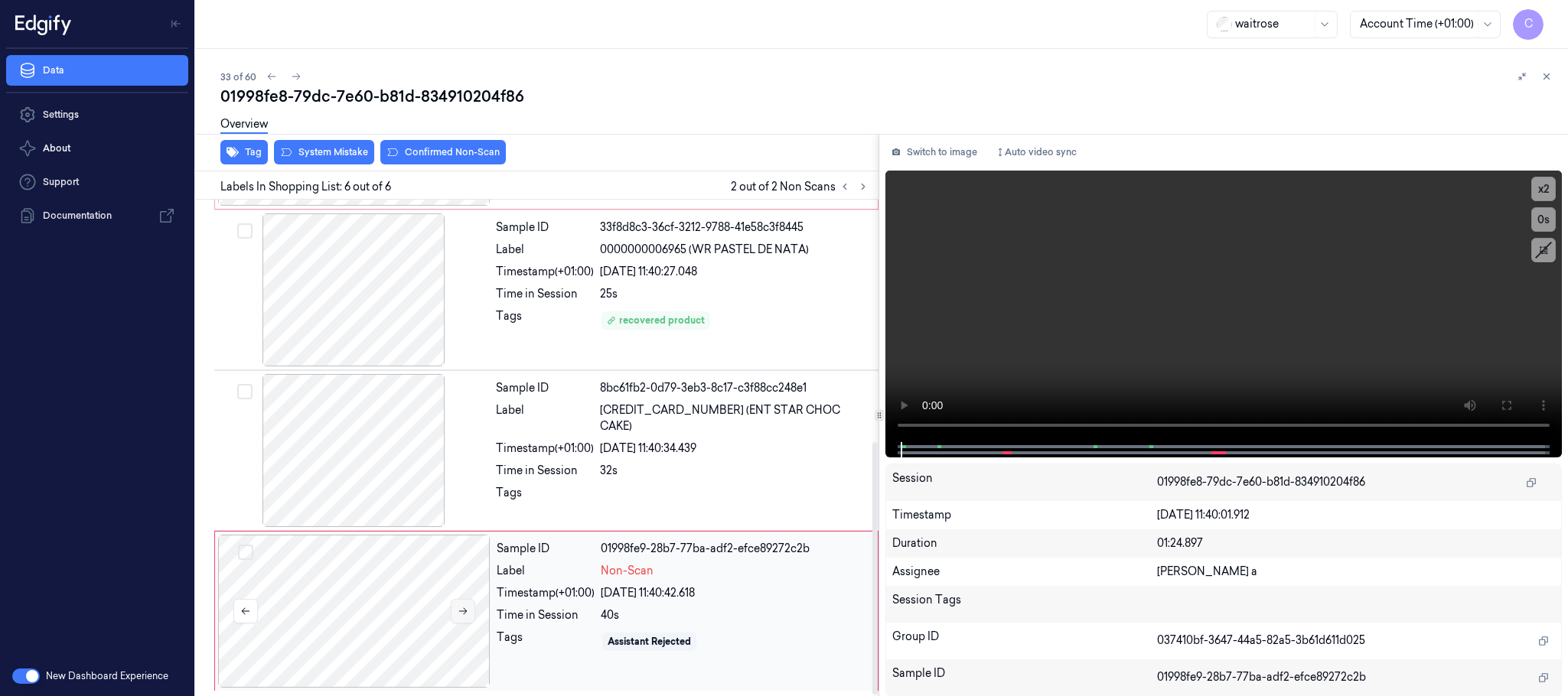
click at [460, 607] on icon at bounding box center [462, 611] width 10 height 10
click at [460, 609] on icon at bounding box center [462, 611] width 10 height 10
click at [368, 572] on div at bounding box center [354, 611] width 273 height 153
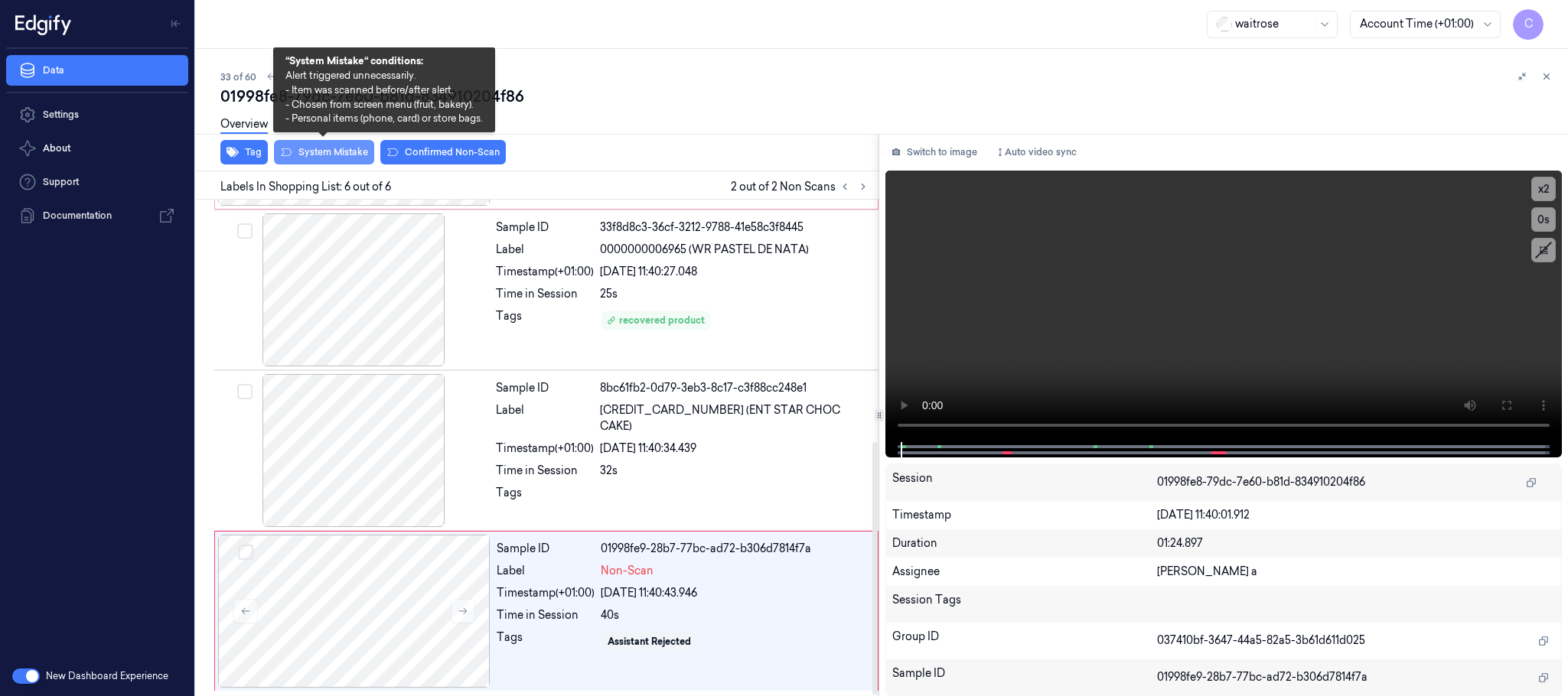
click at [322, 152] on button "System Mistake" at bounding box center [324, 152] width 101 height 24
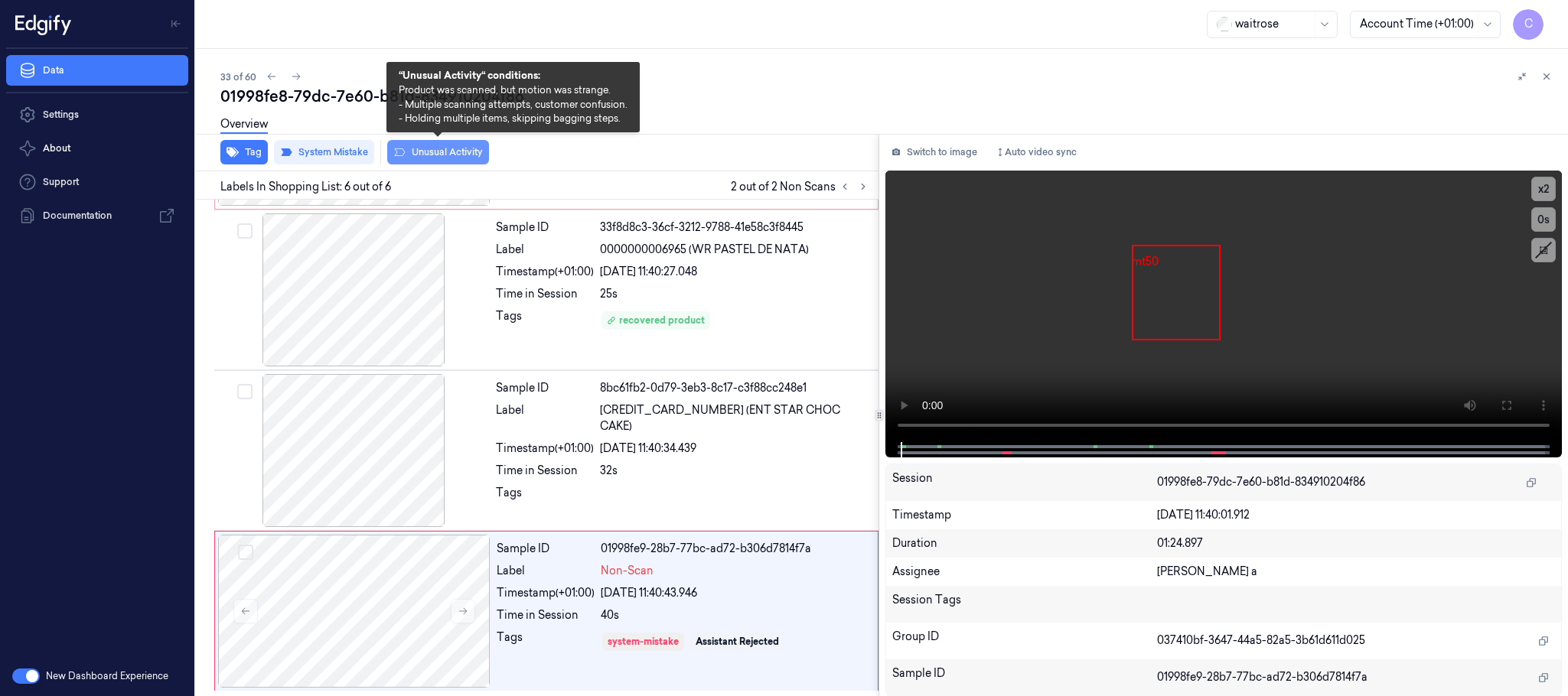
click at [430, 151] on button "Unusual Activity" at bounding box center [438, 152] width 102 height 24
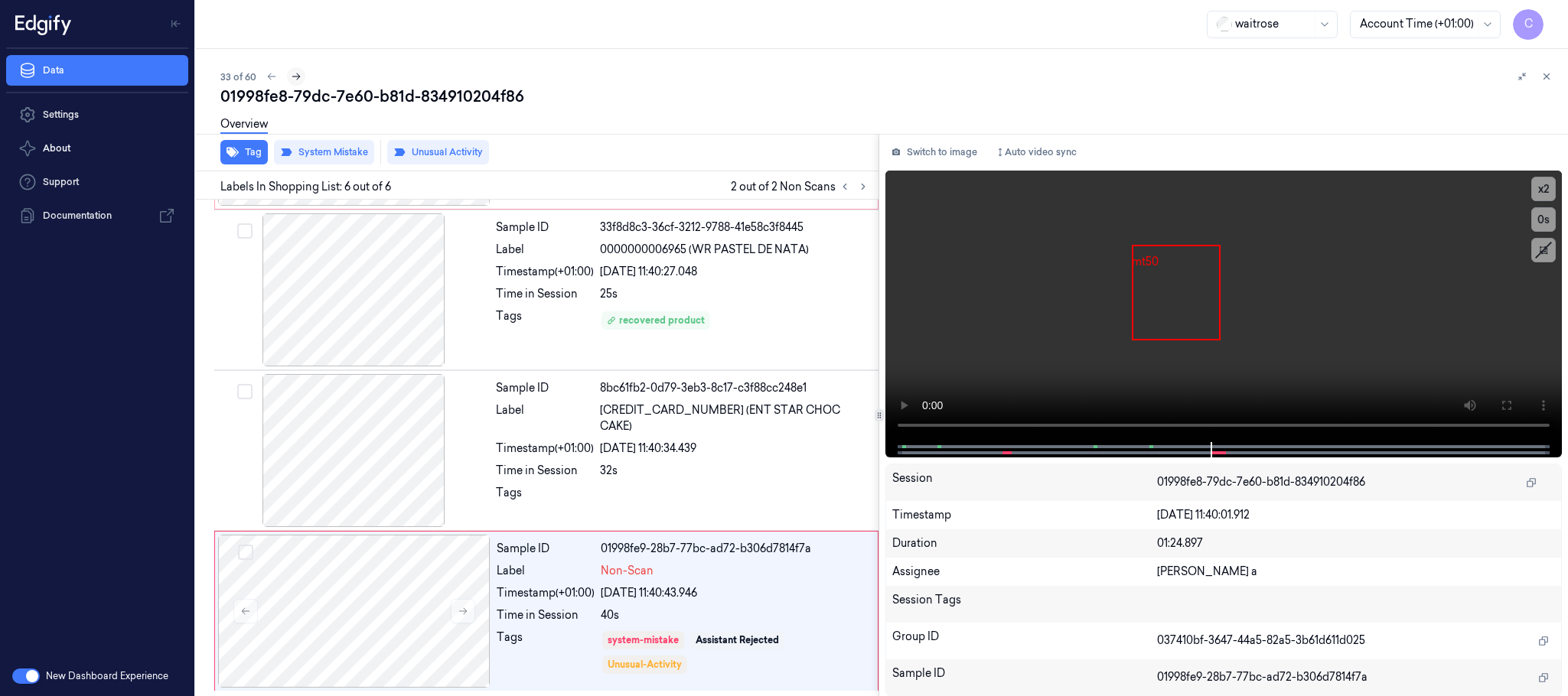
click at [293, 78] on icon at bounding box center [296, 76] width 10 height 10
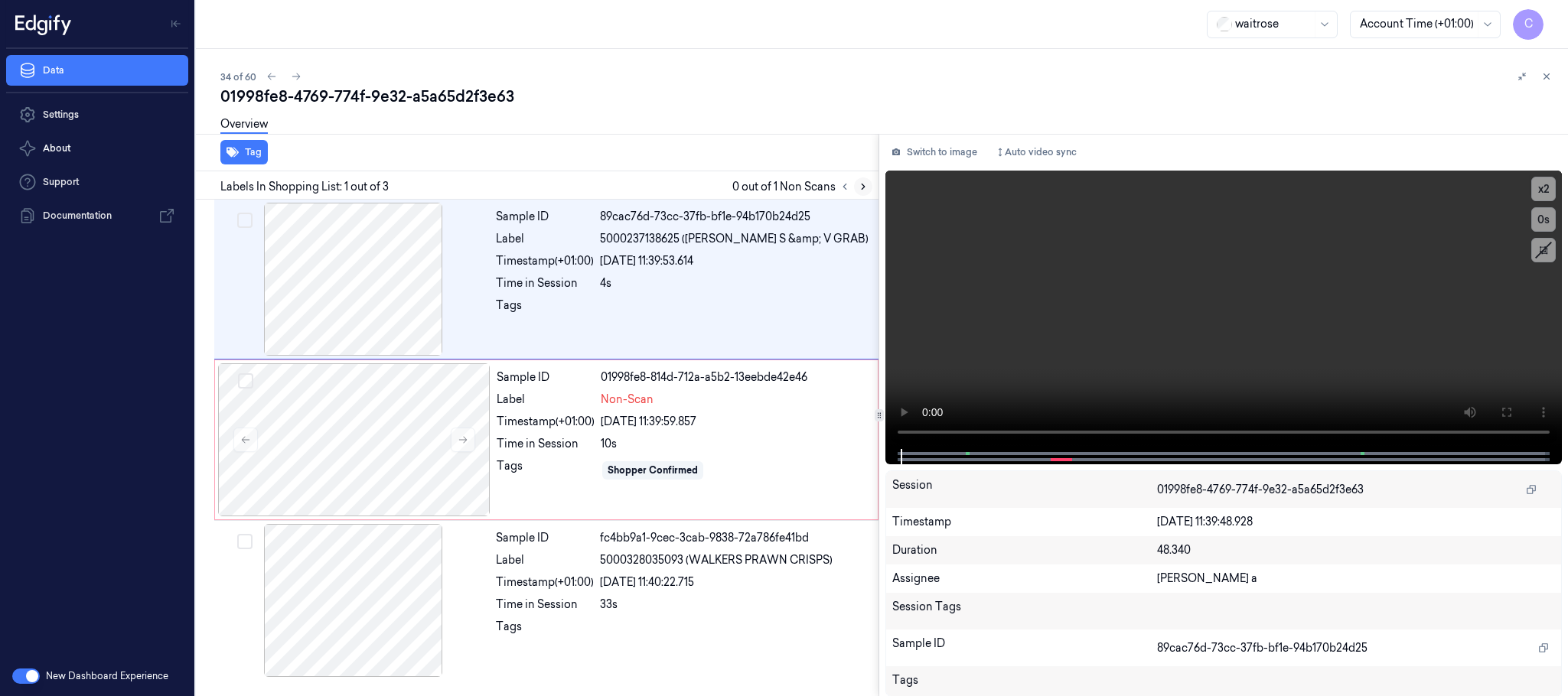
click at [860, 189] on icon at bounding box center [863, 186] width 10 height 10
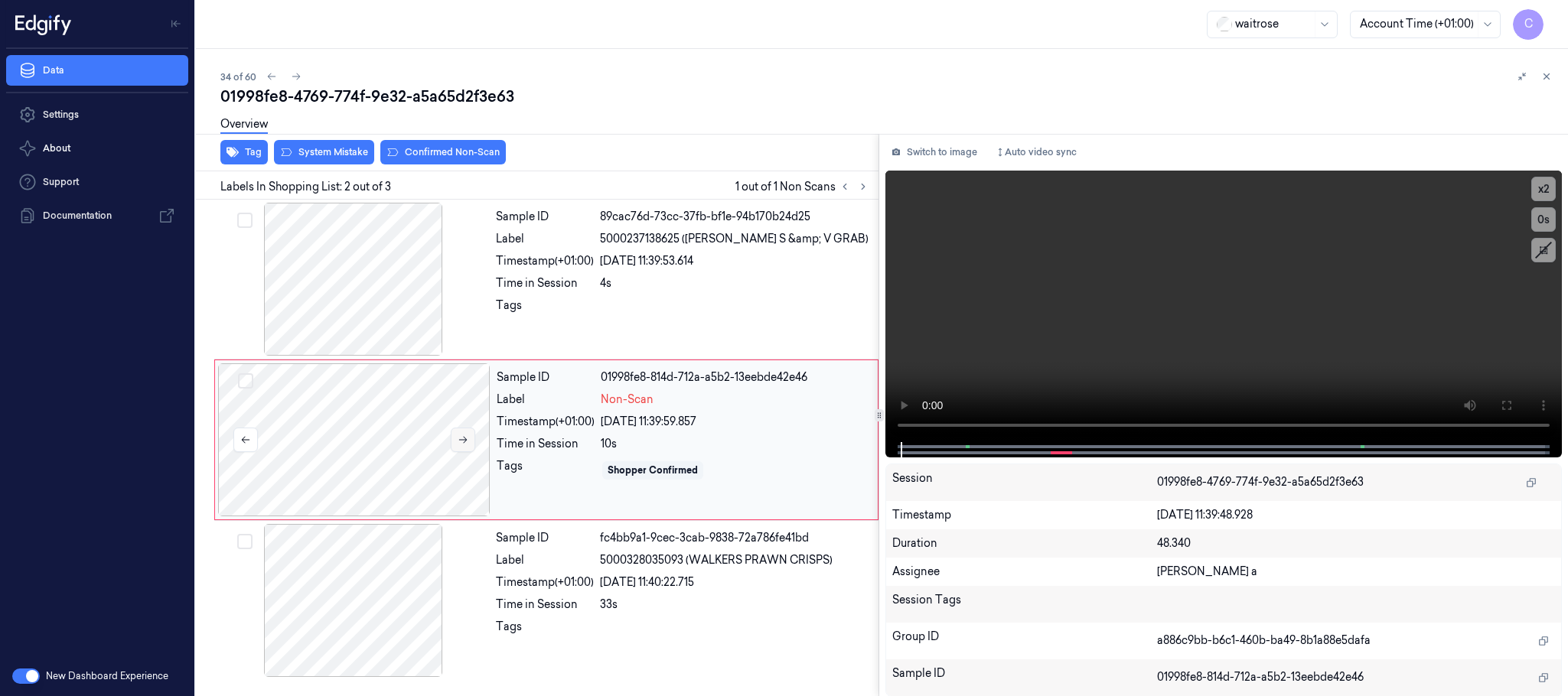
click at [467, 444] on icon at bounding box center [462, 440] width 10 height 10
click at [464, 444] on icon at bounding box center [463, 440] width 8 height 7
click at [377, 287] on div at bounding box center [353, 279] width 273 height 153
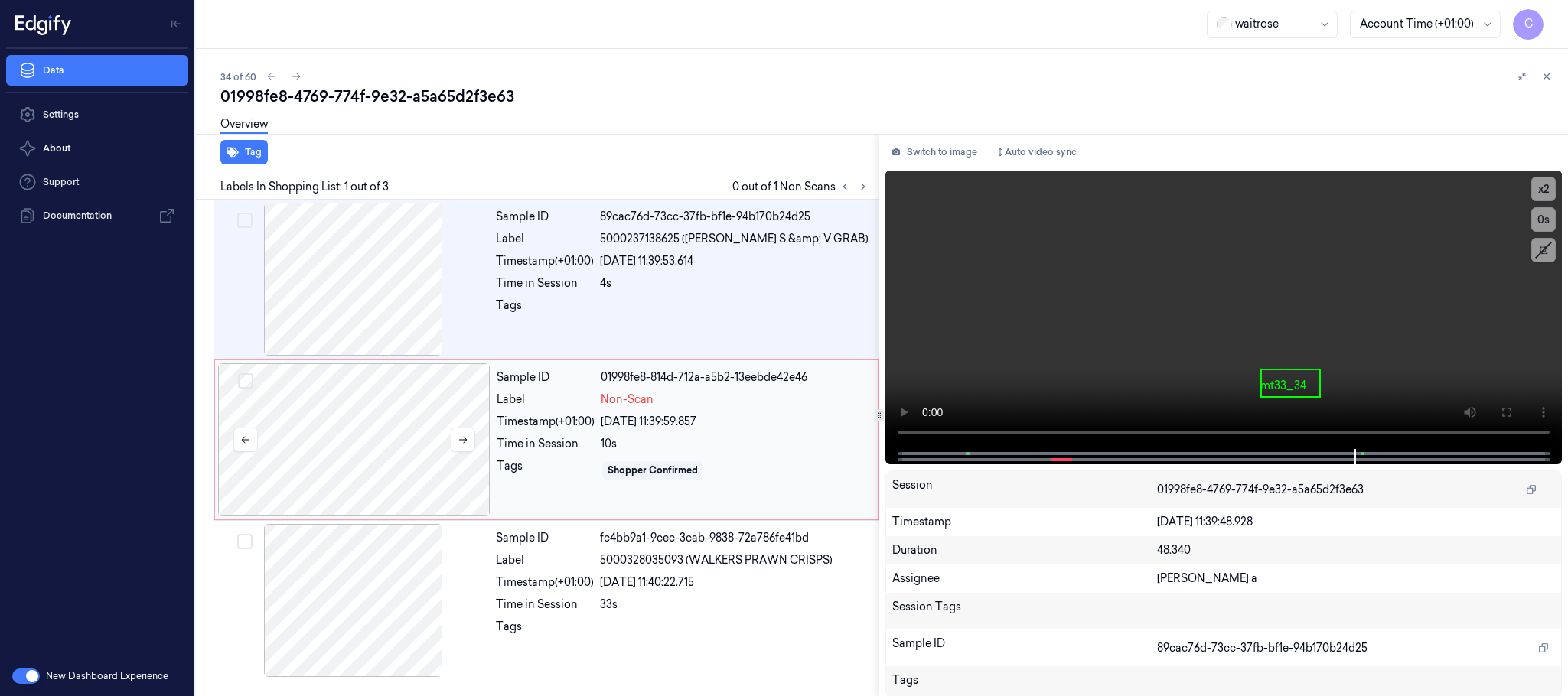
click at [421, 420] on div at bounding box center [354, 440] width 273 height 153
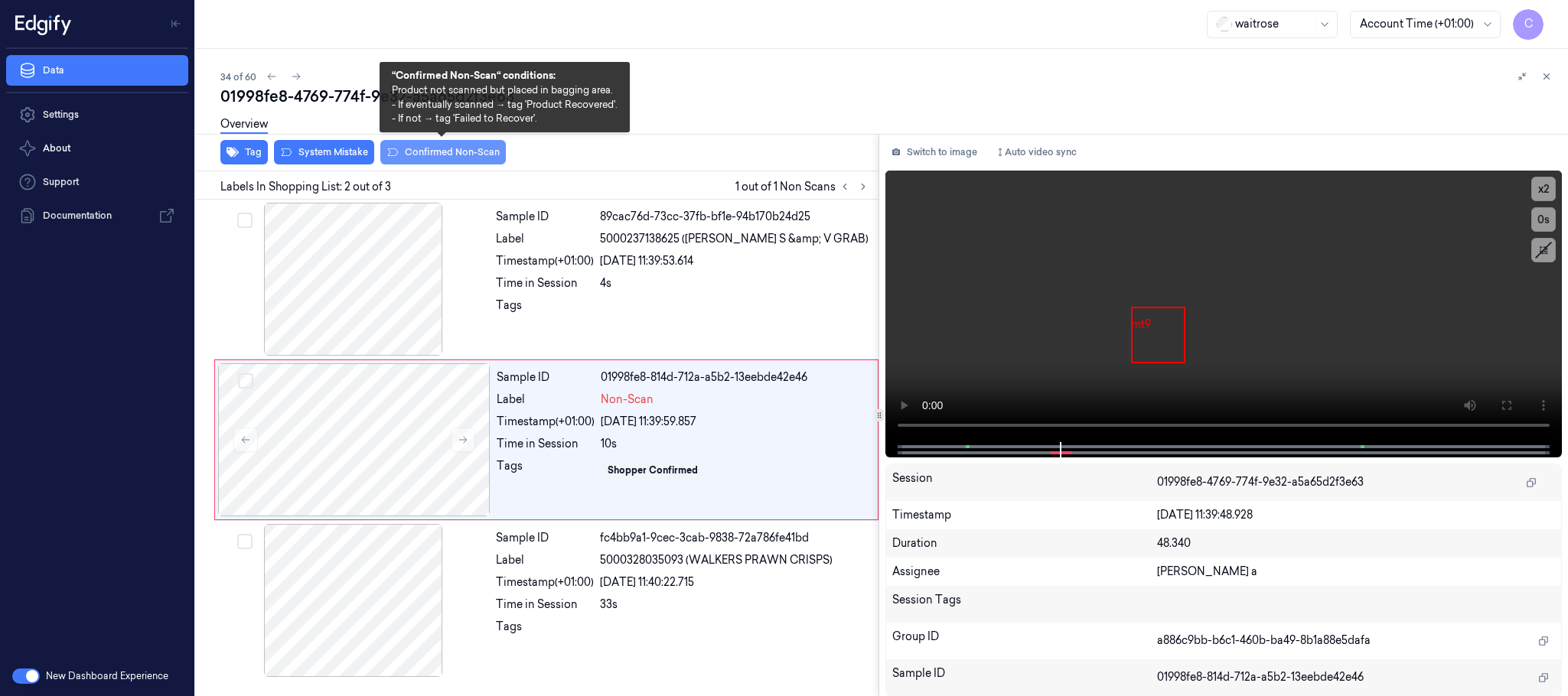
click at [437, 152] on button "Confirmed Non-Scan" at bounding box center [443, 152] width 125 height 24
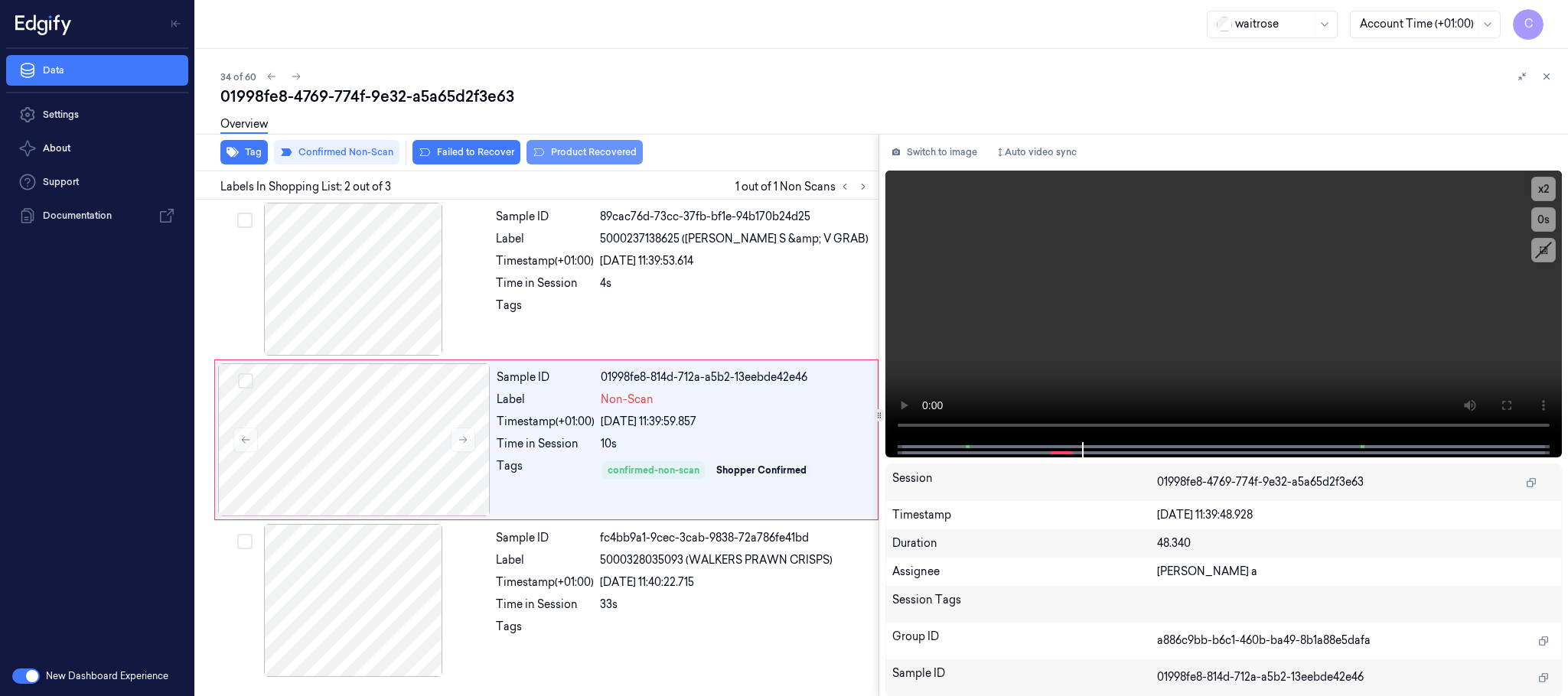
click at [567, 149] on button "Product Recovered" at bounding box center [585, 152] width 117 height 24
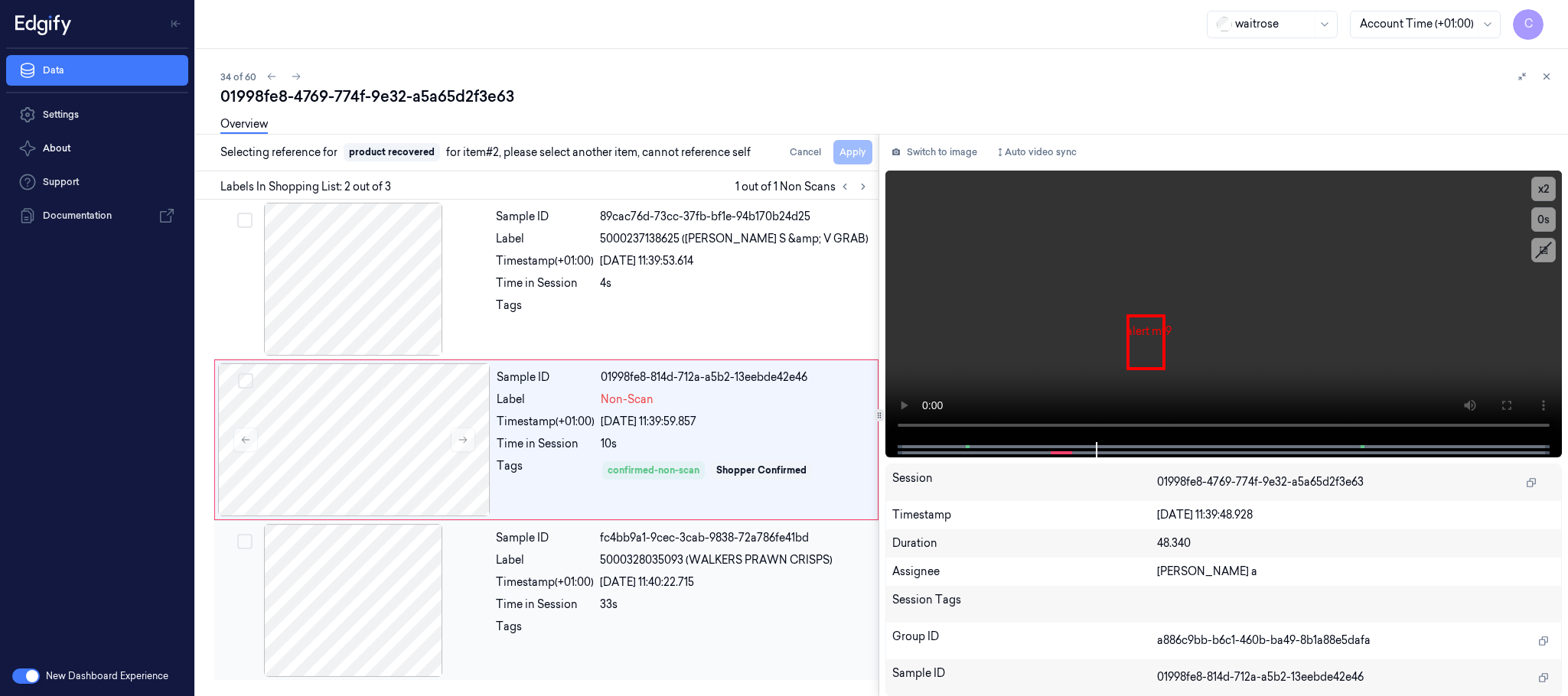
click at [403, 583] on div at bounding box center [353, 600] width 273 height 153
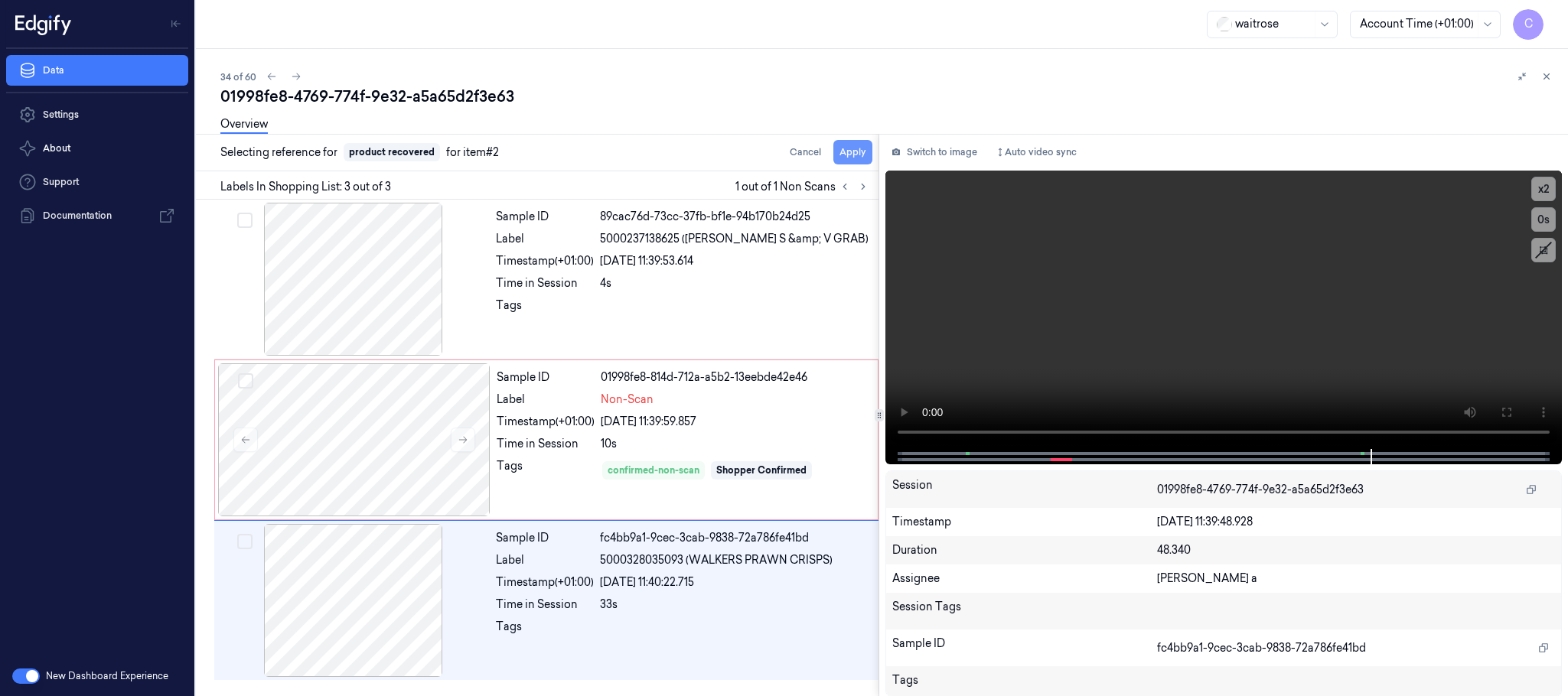
click at [861, 156] on button "Apply" at bounding box center [853, 152] width 39 height 24
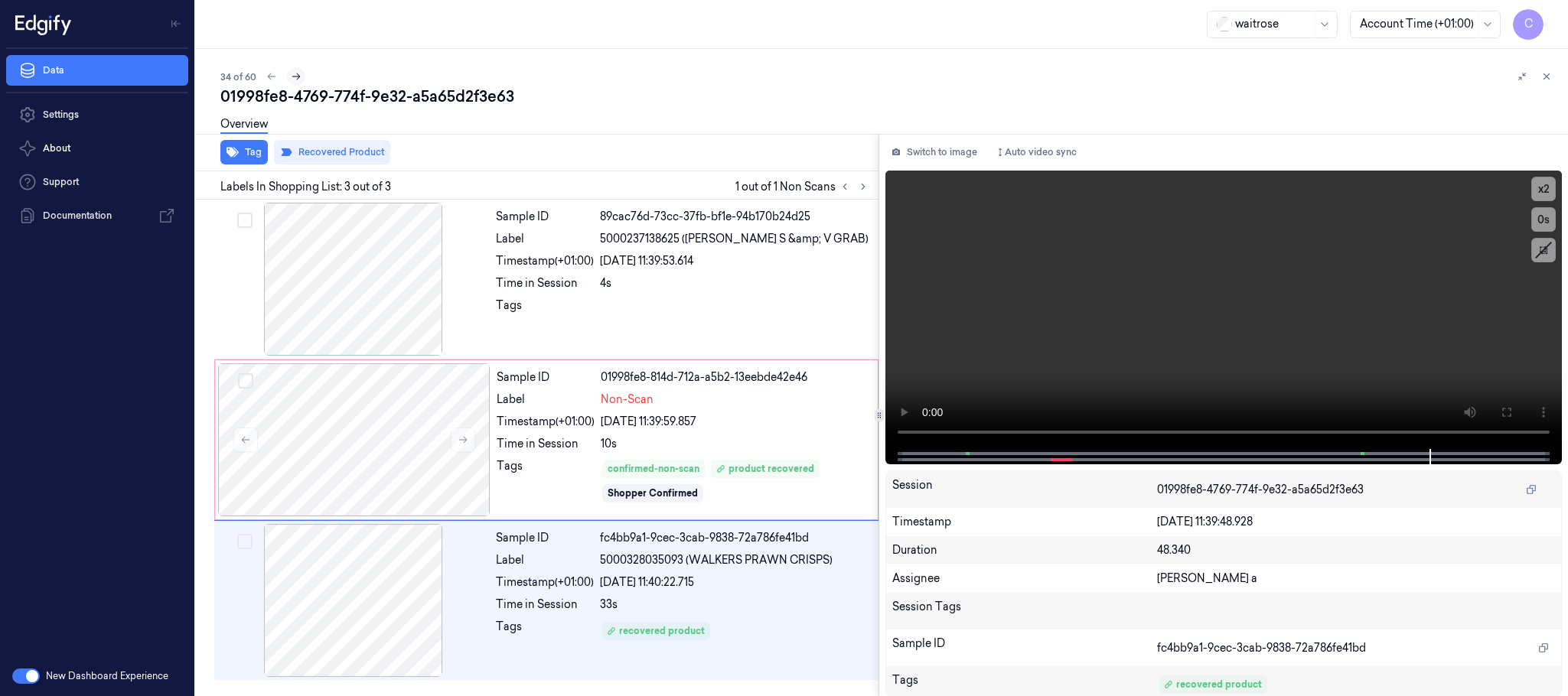
click at [294, 76] on icon at bounding box center [296, 76] width 10 height 10
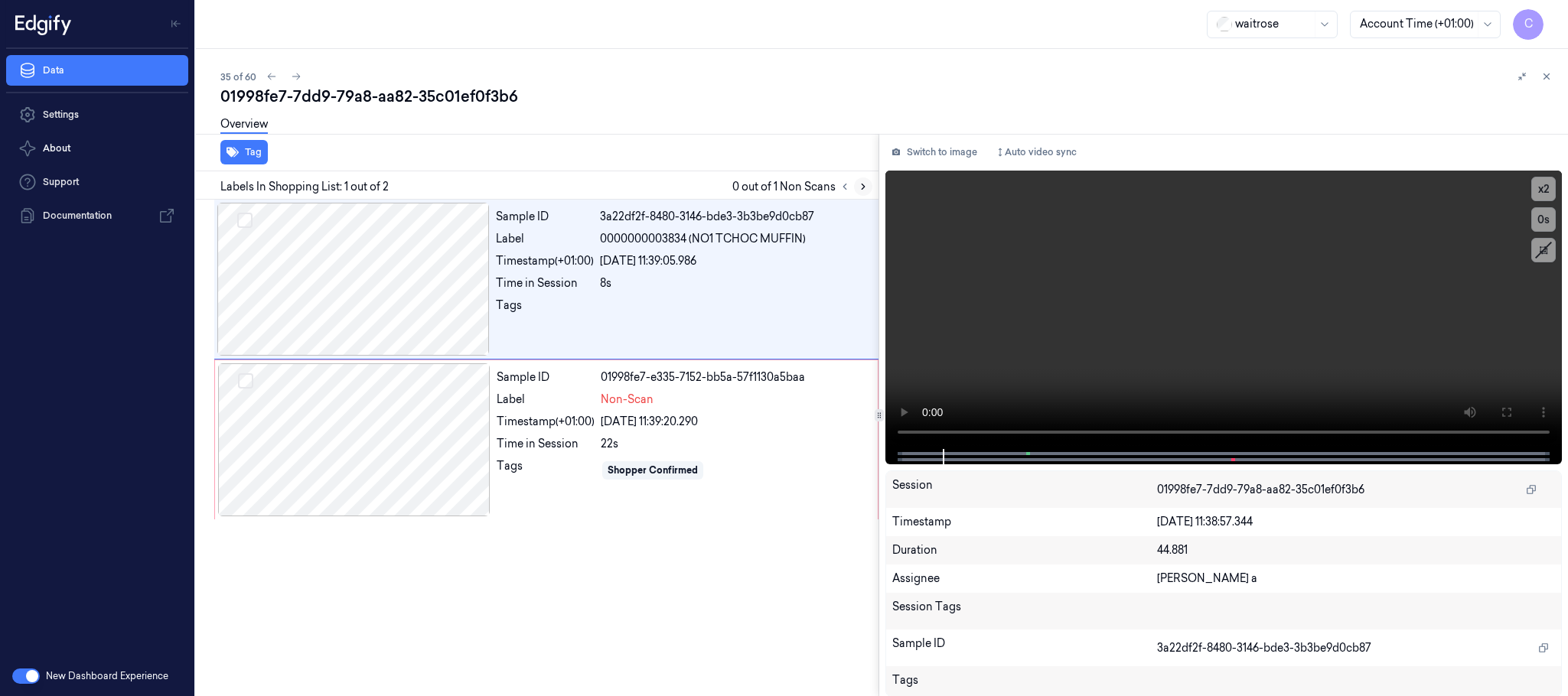
click at [856, 186] on button at bounding box center [863, 186] width 18 height 18
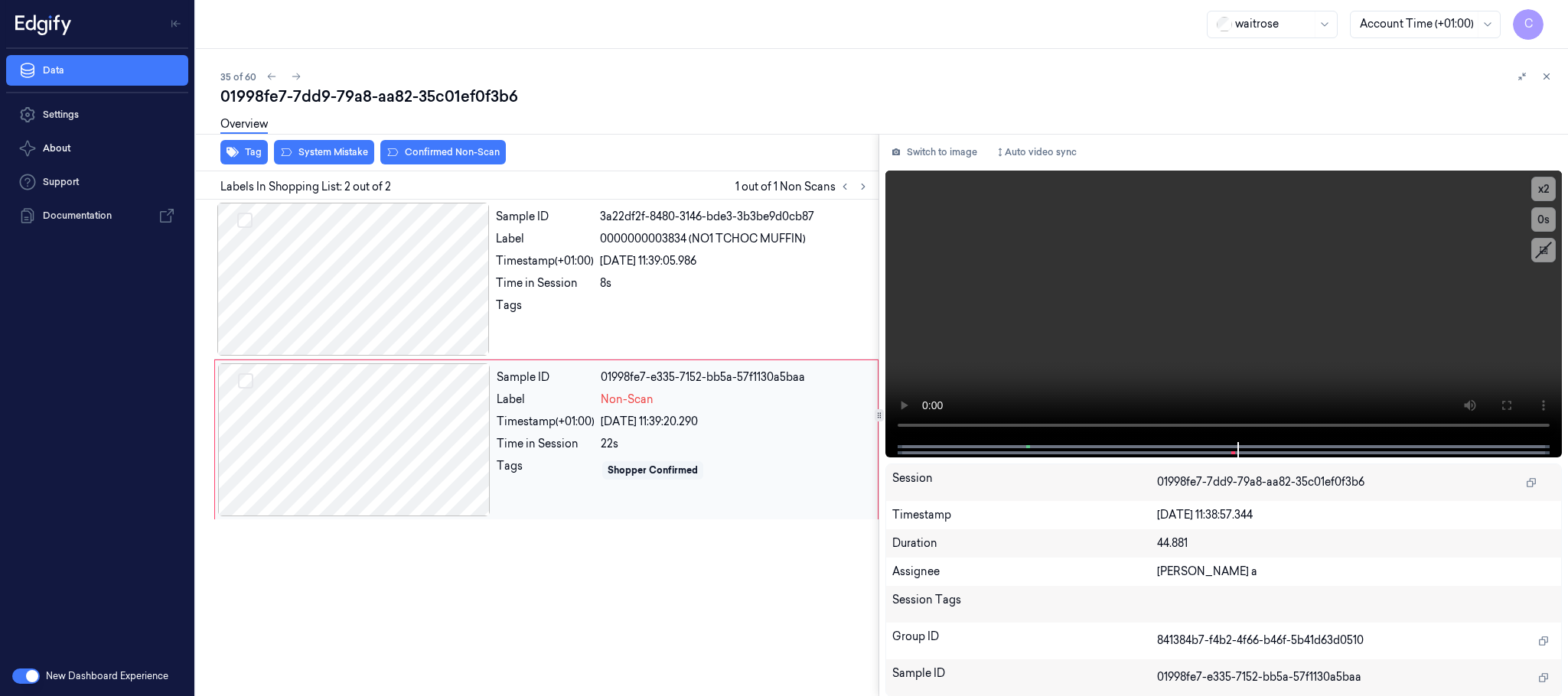
click at [460, 432] on div at bounding box center [354, 440] width 273 height 153
click at [363, 264] on div at bounding box center [353, 279] width 273 height 153
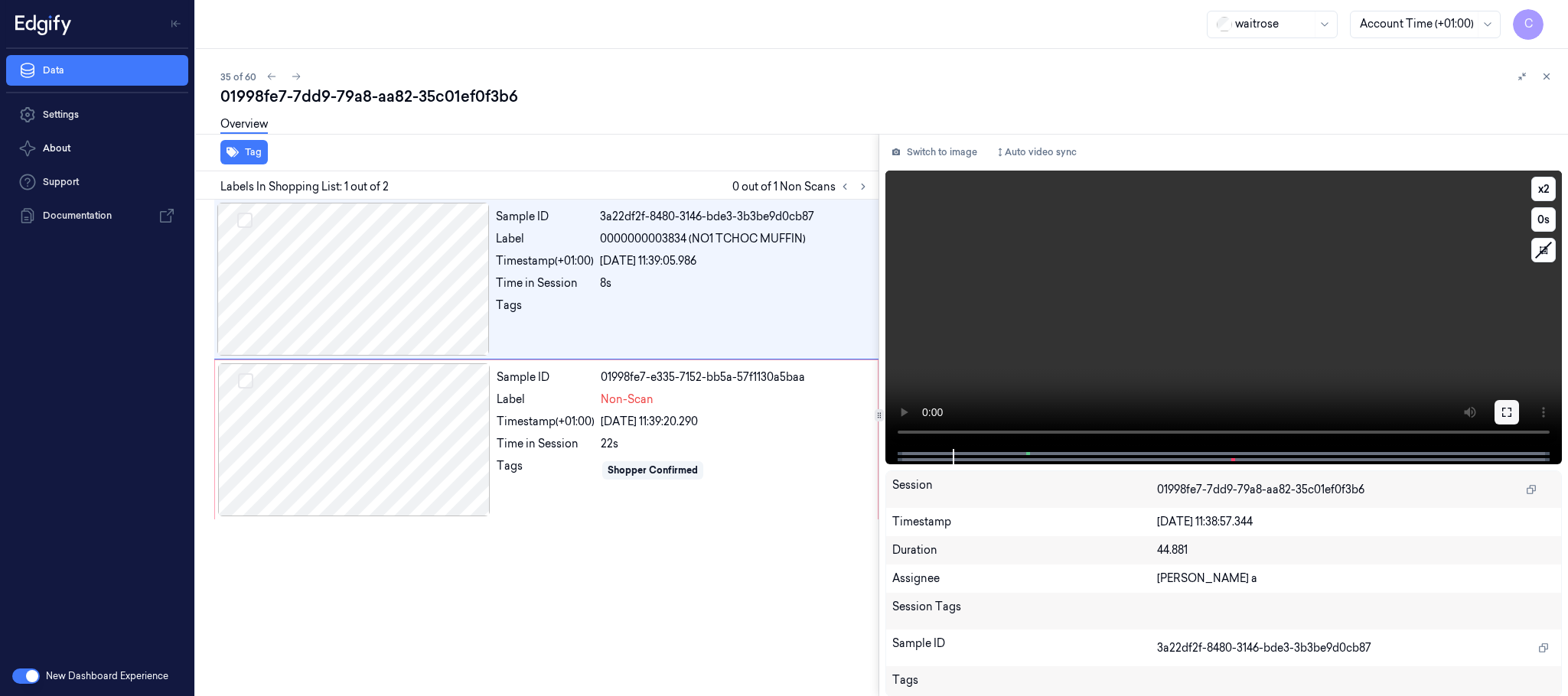
click at [1508, 416] on icon at bounding box center [1507, 411] width 12 height 12
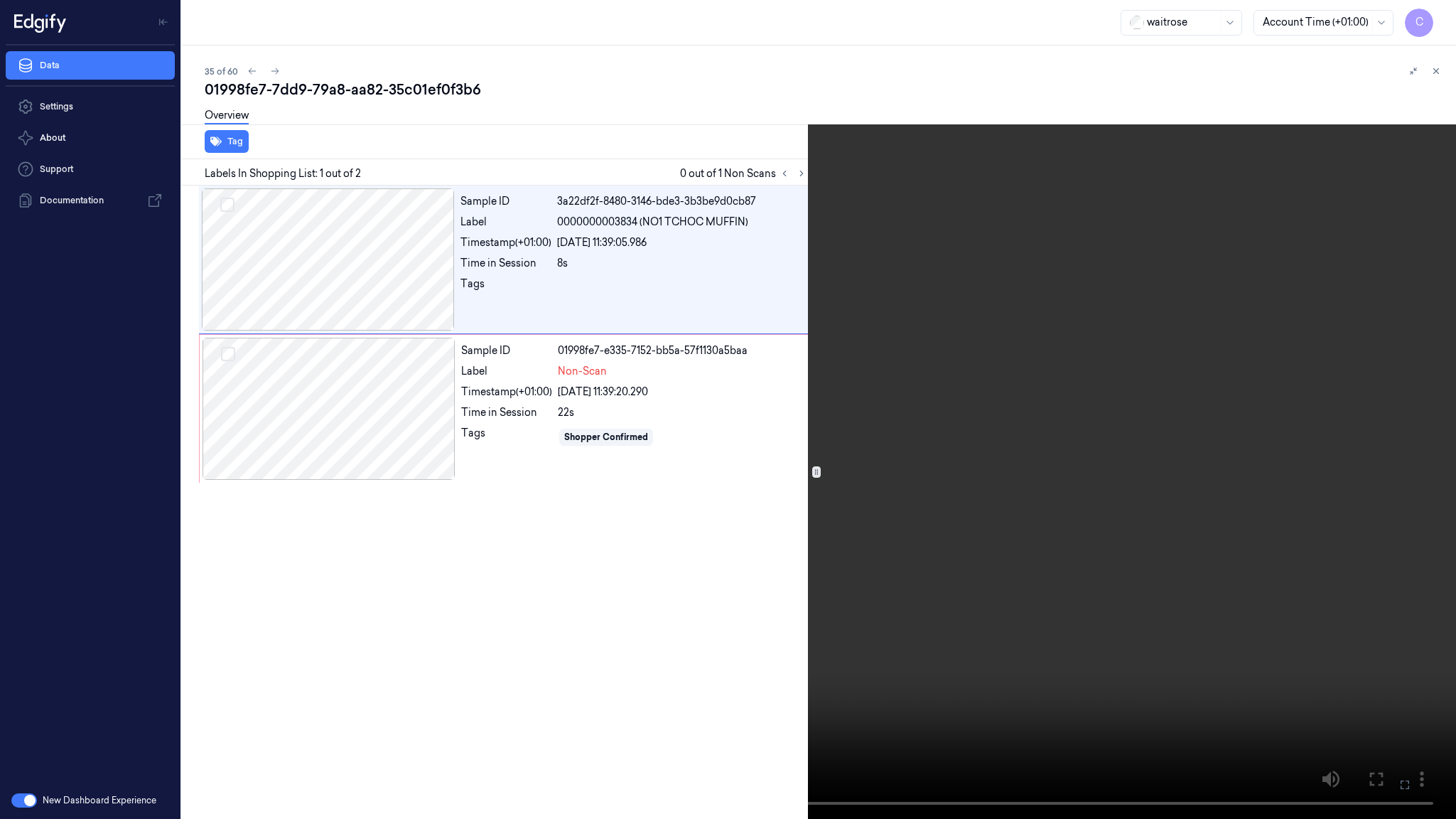
click at [743, 480] on video at bounding box center [728, 409] width 1456 height 819
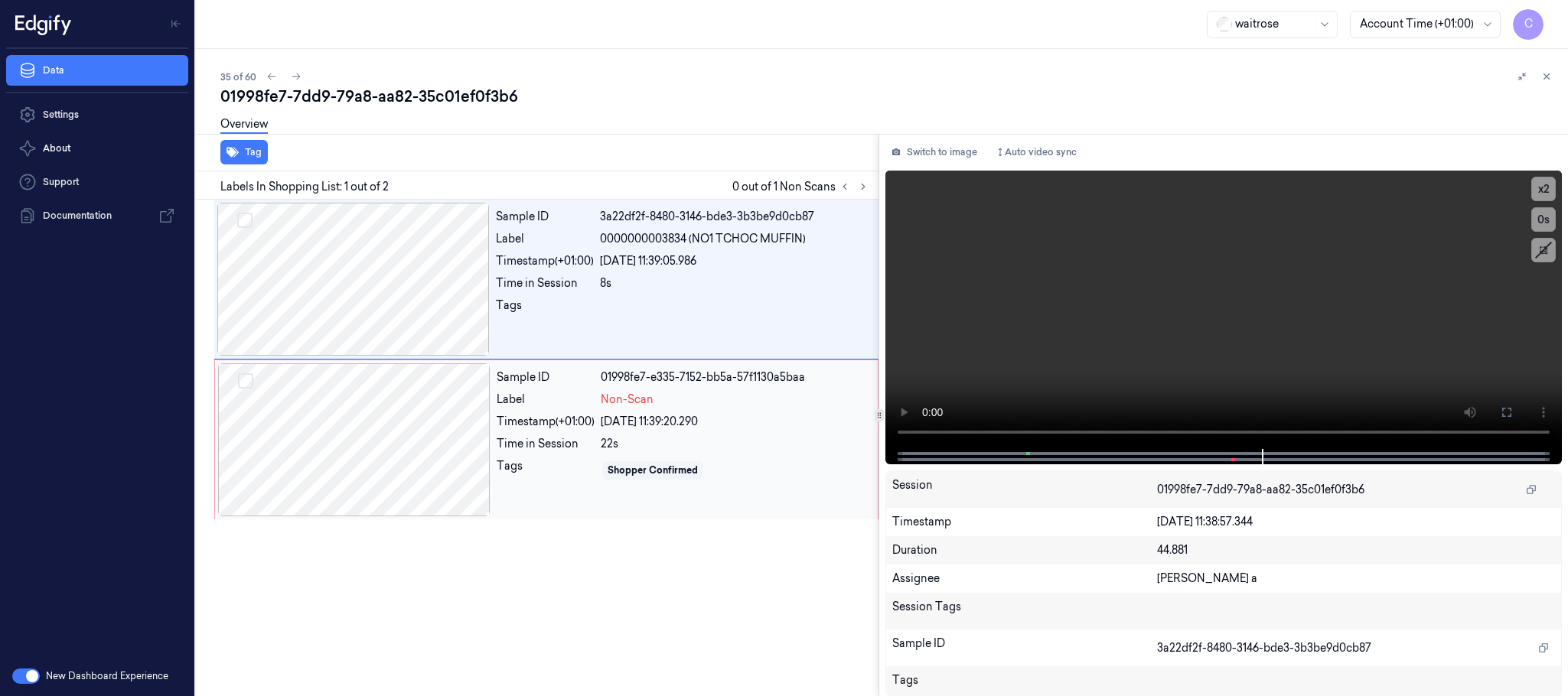
click at [407, 464] on div at bounding box center [354, 440] width 273 height 153
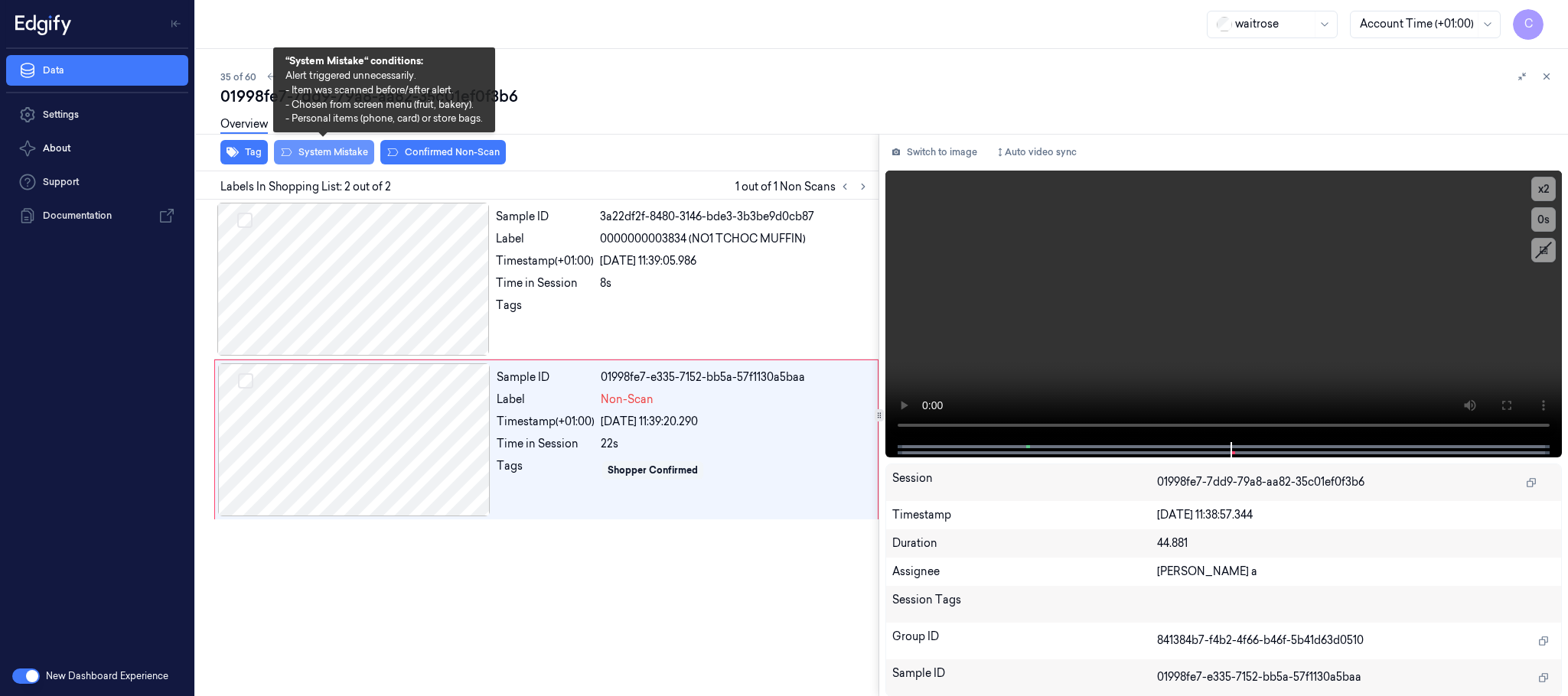
click at [340, 156] on button "System Mistake" at bounding box center [324, 152] width 101 height 24
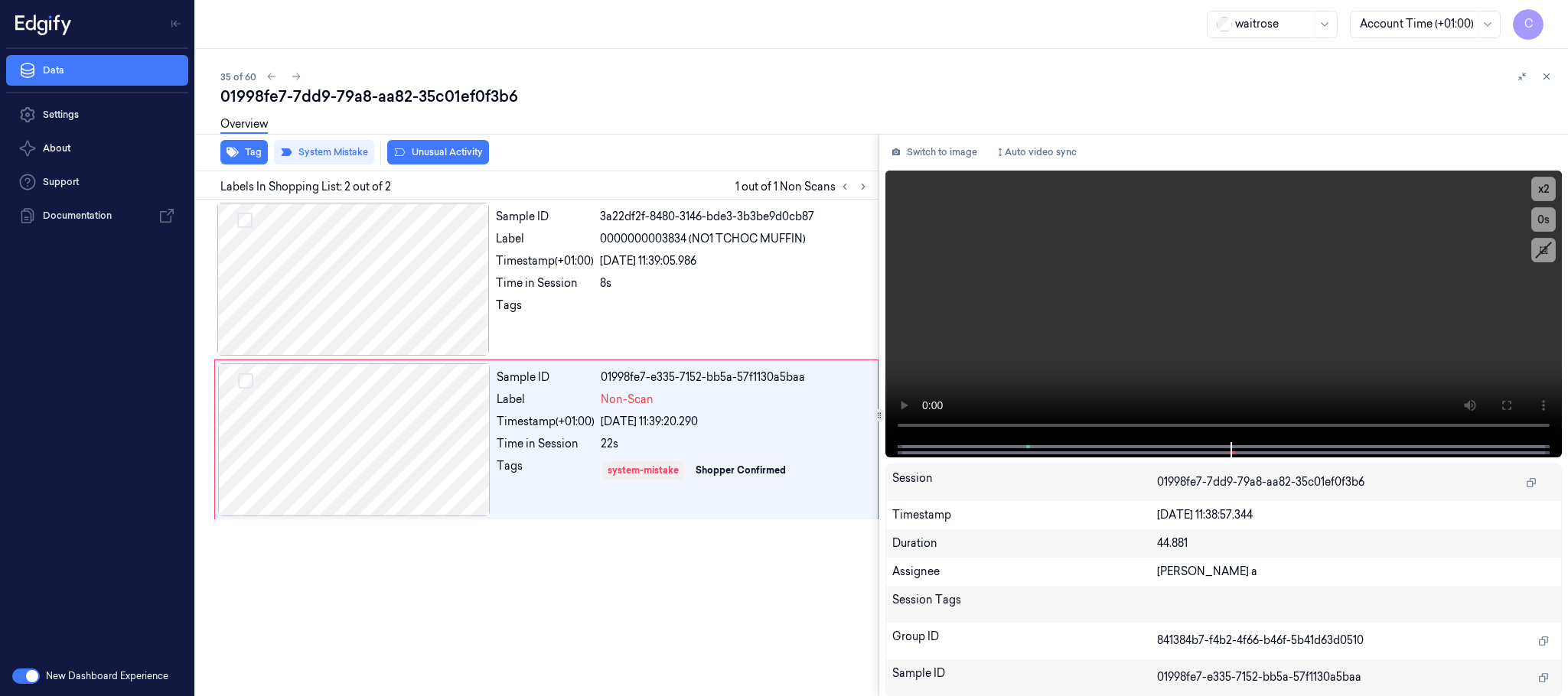
click at [448, 154] on button "Unusual Activity" at bounding box center [438, 152] width 102 height 24
click at [236, 158] on button "Tag" at bounding box center [244, 152] width 47 height 24
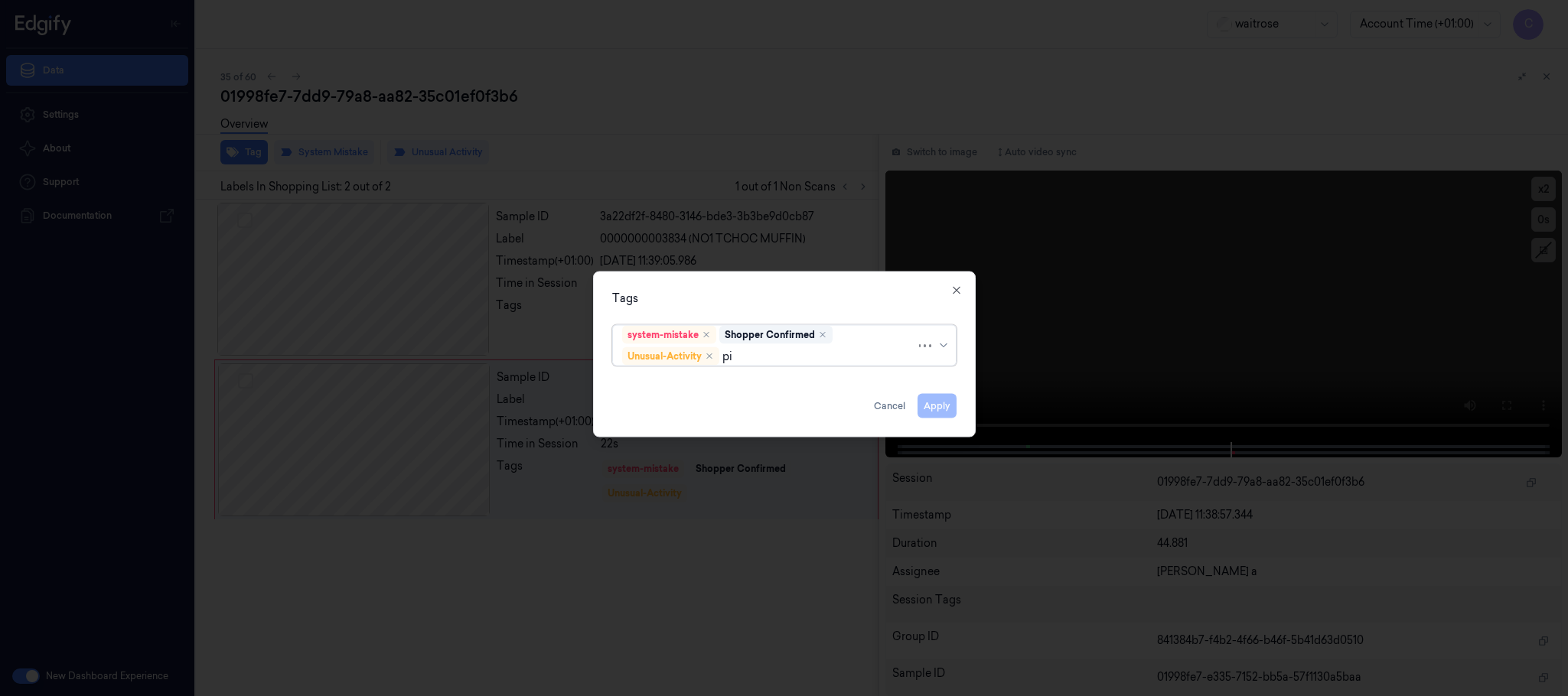
type input "pic"
click at [692, 384] on div "Picklist item alert" at bounding box center [666, 387] width 88 height 16
click at [741, 288] on div "Tags option Picklist item alert, selected. Use Up and Down to choose options, p…" at bounding box center [785, 354] width 383 height 166
click at [921, 402] on button "Apply" at bounding box center [937, 406] width 39 height 24
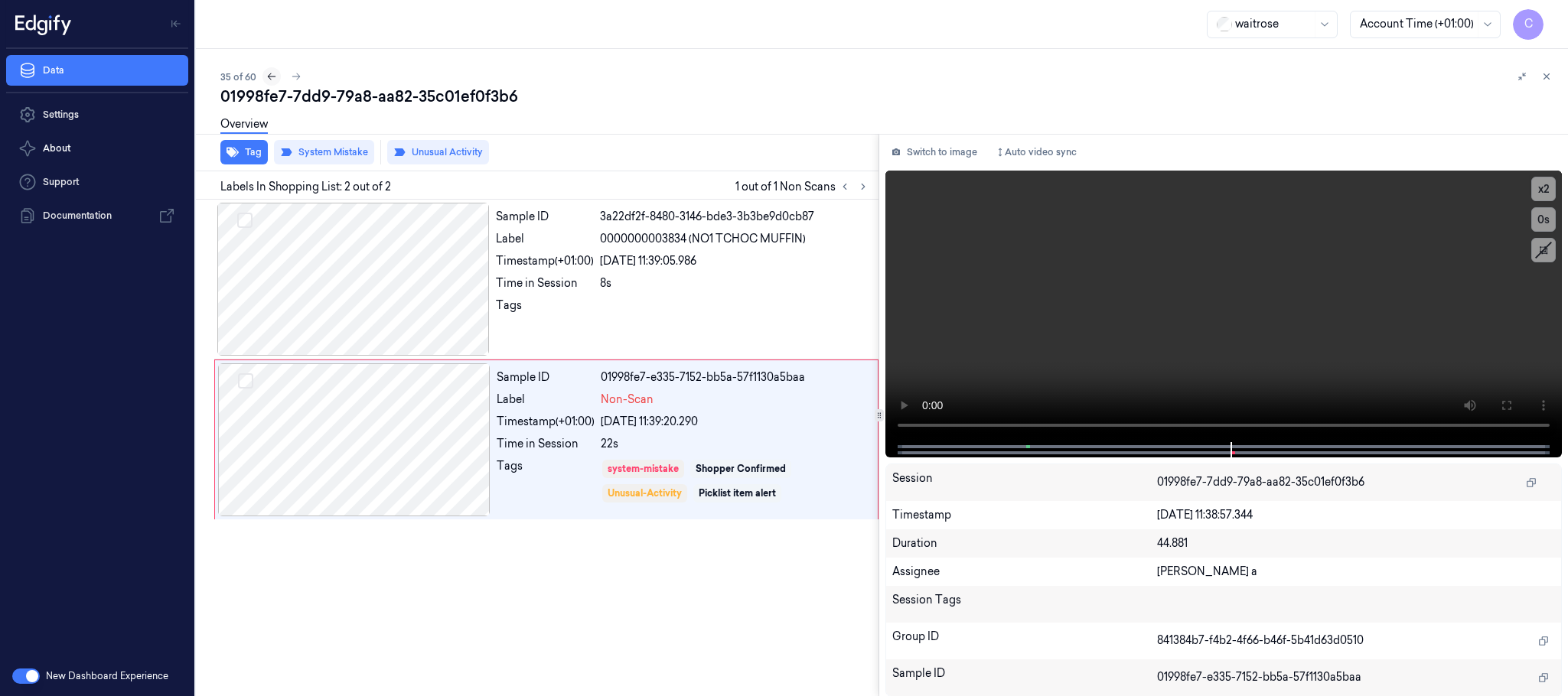
click at [269, 81] on icon at bounding box center [271, 76] width 10 height 10
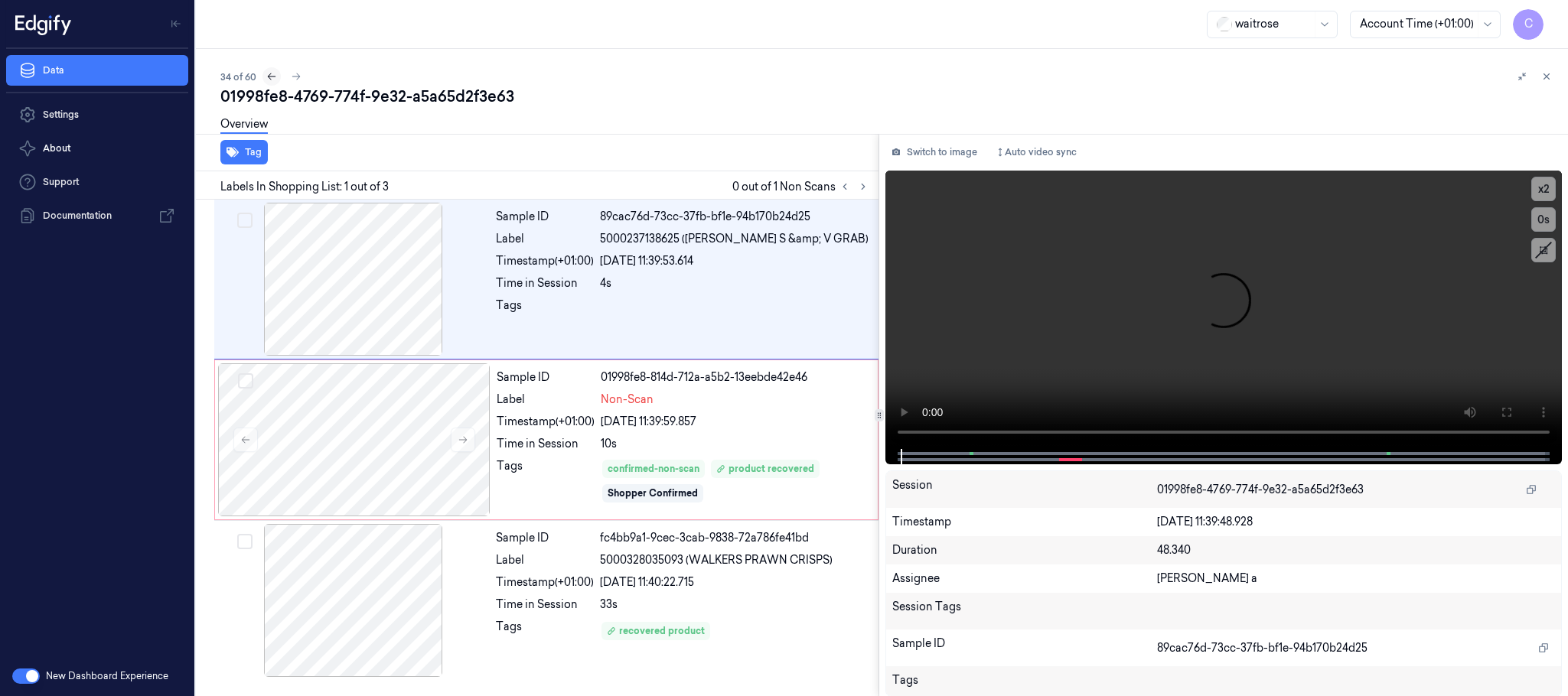
click at [269, 80] on icon at bounding box center [271, 76] width 10 height 10
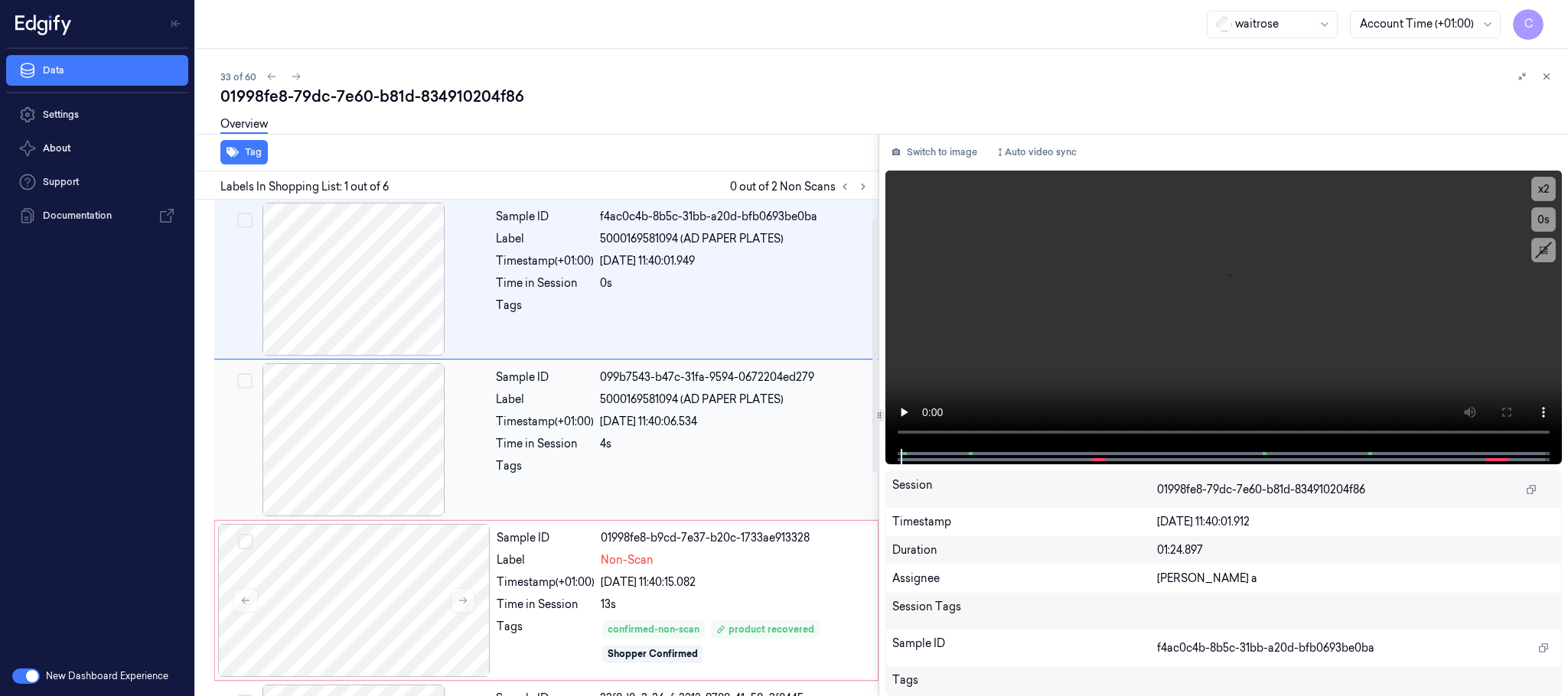
scroll to position [115, 0]
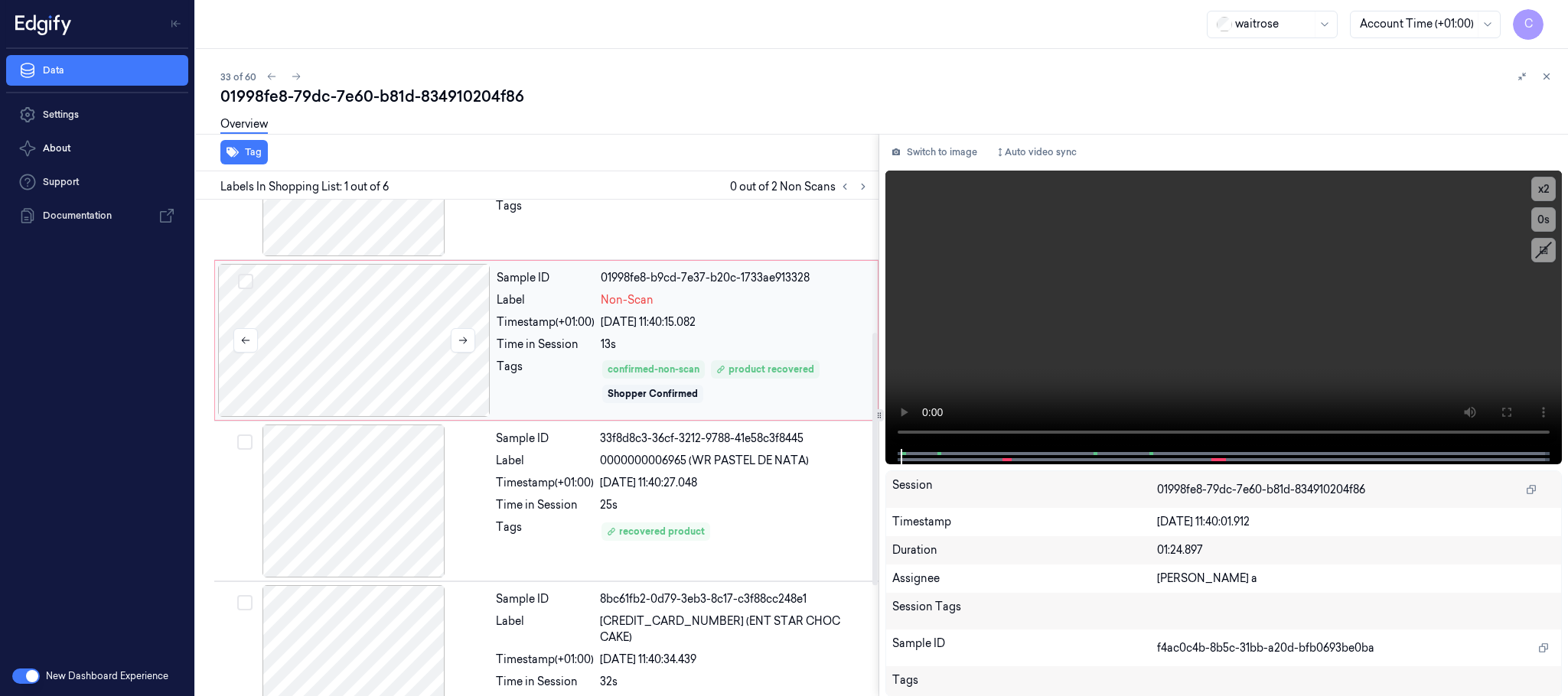
click at [372, 357] on div at bounding box center [354, 340] width 273 height 153
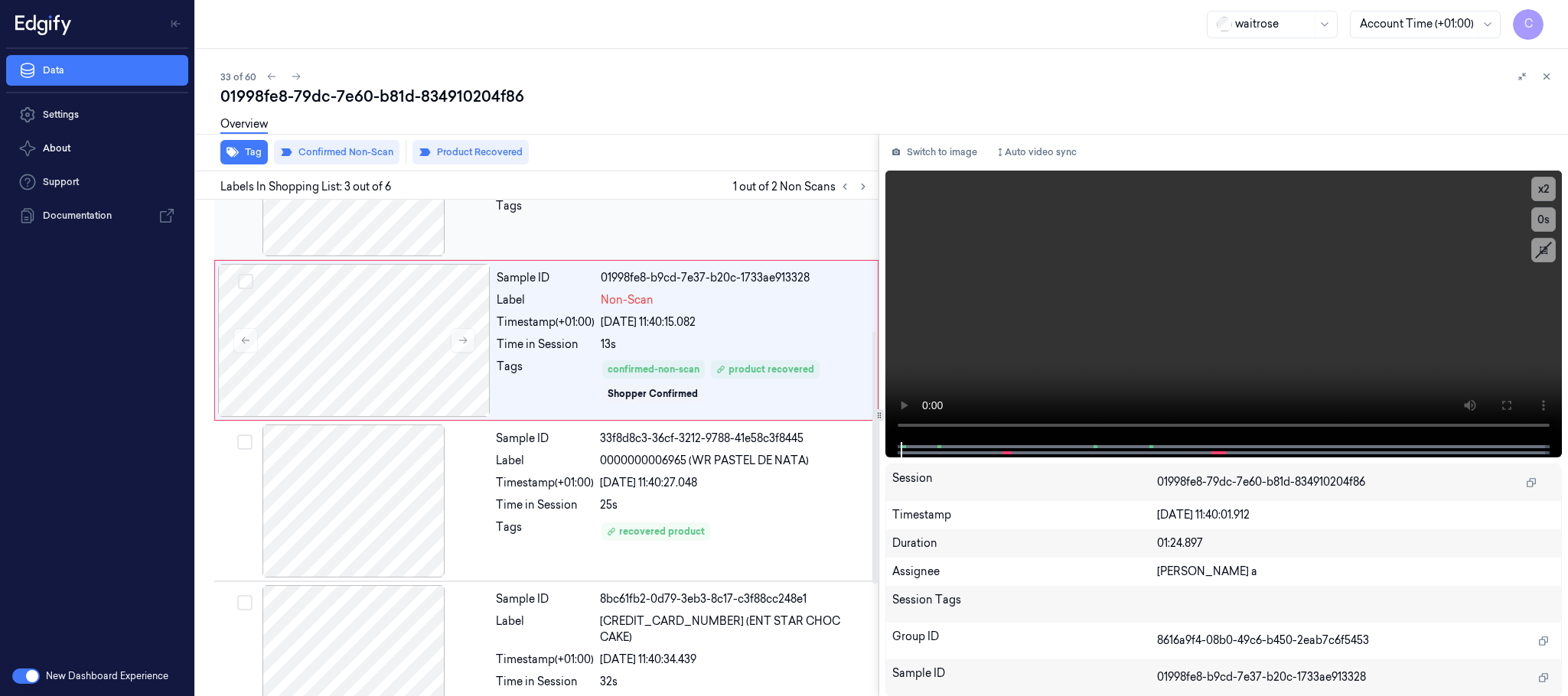
scroll to position [154, 0]
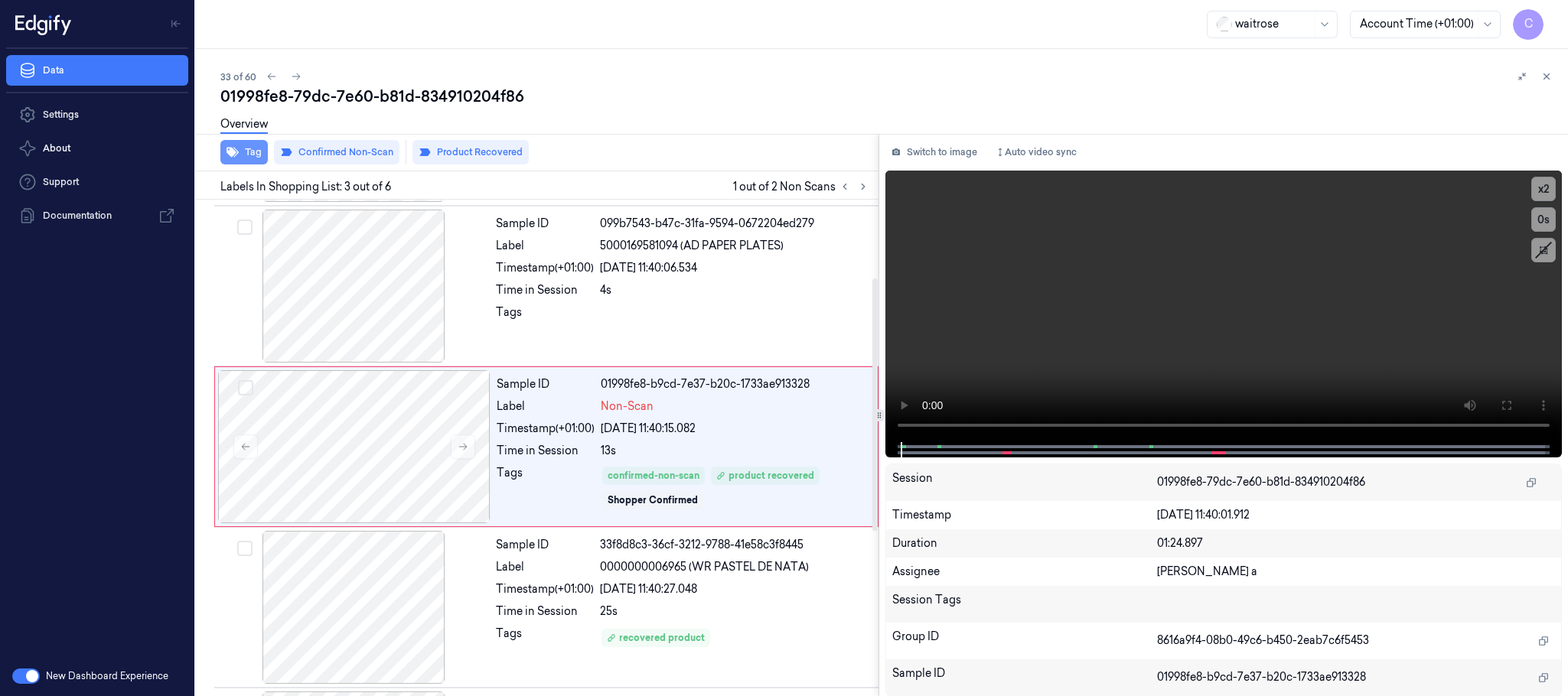
click at [252, 156] on button "Tag" at bounding box center [244, 152] width 47 height 24
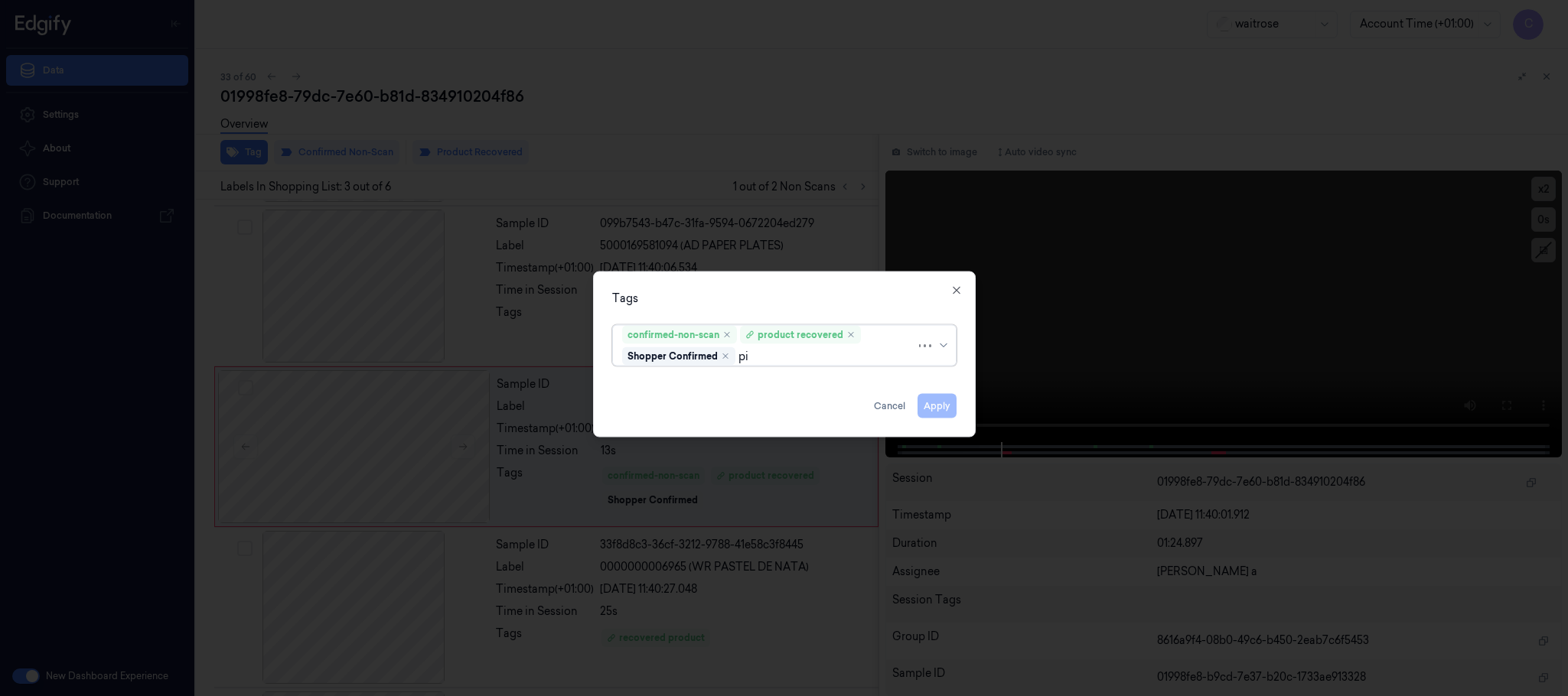
type input "pic"
click at [655, 389] on div "Picklist item alert" at bounding box center [666, 387] width 88 height 16
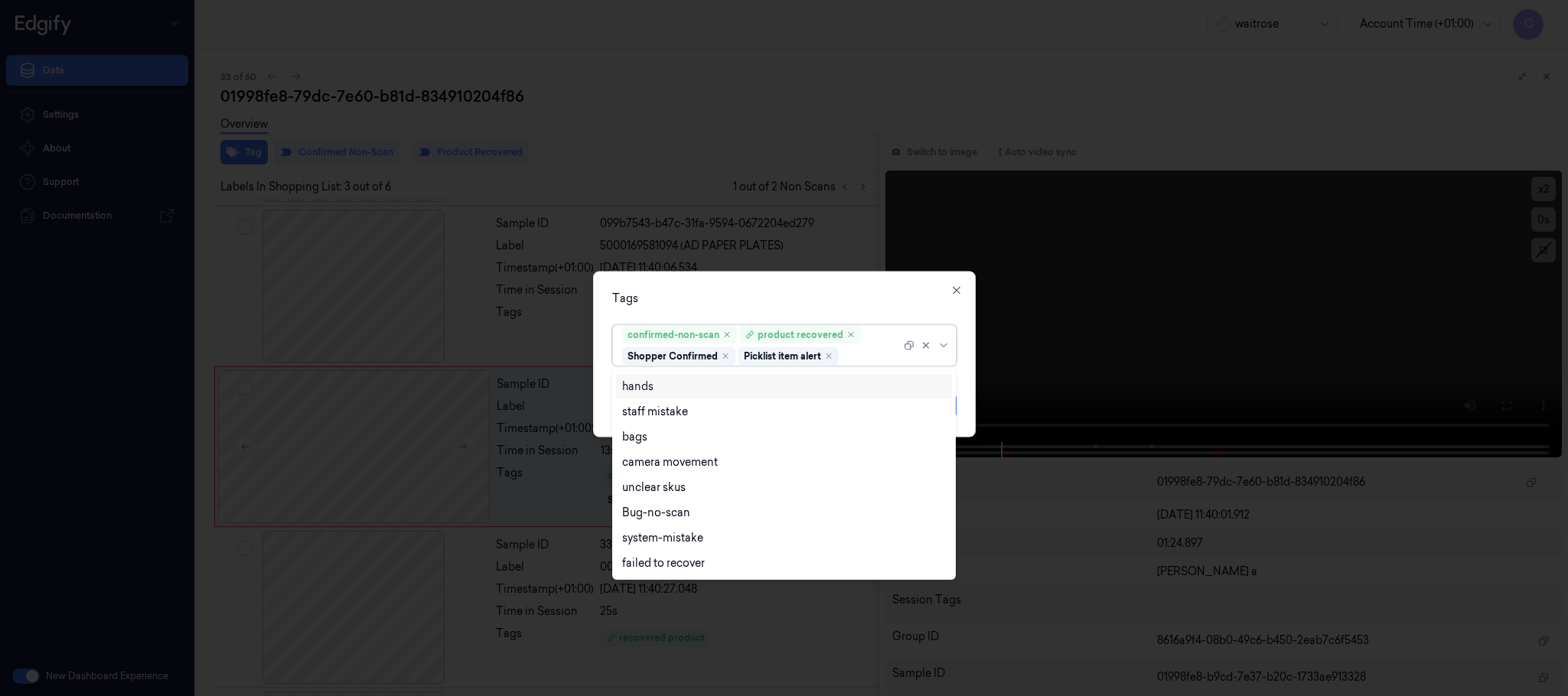
click at [708, 291] on div "Tags" at bounding box center [784, 299] width 344 height 16
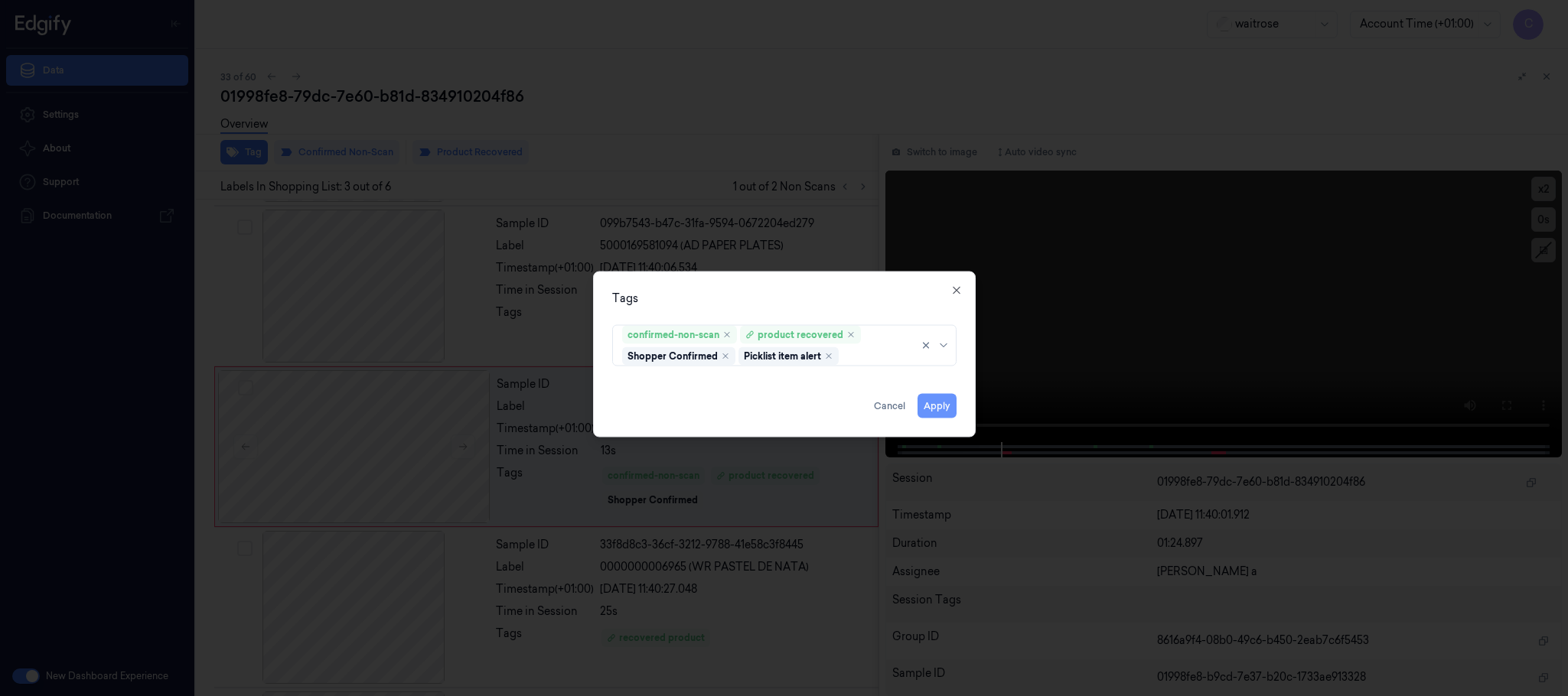
click at [942, 405] on button "Apply" at bounding box center [937, 406] width 39 height 24
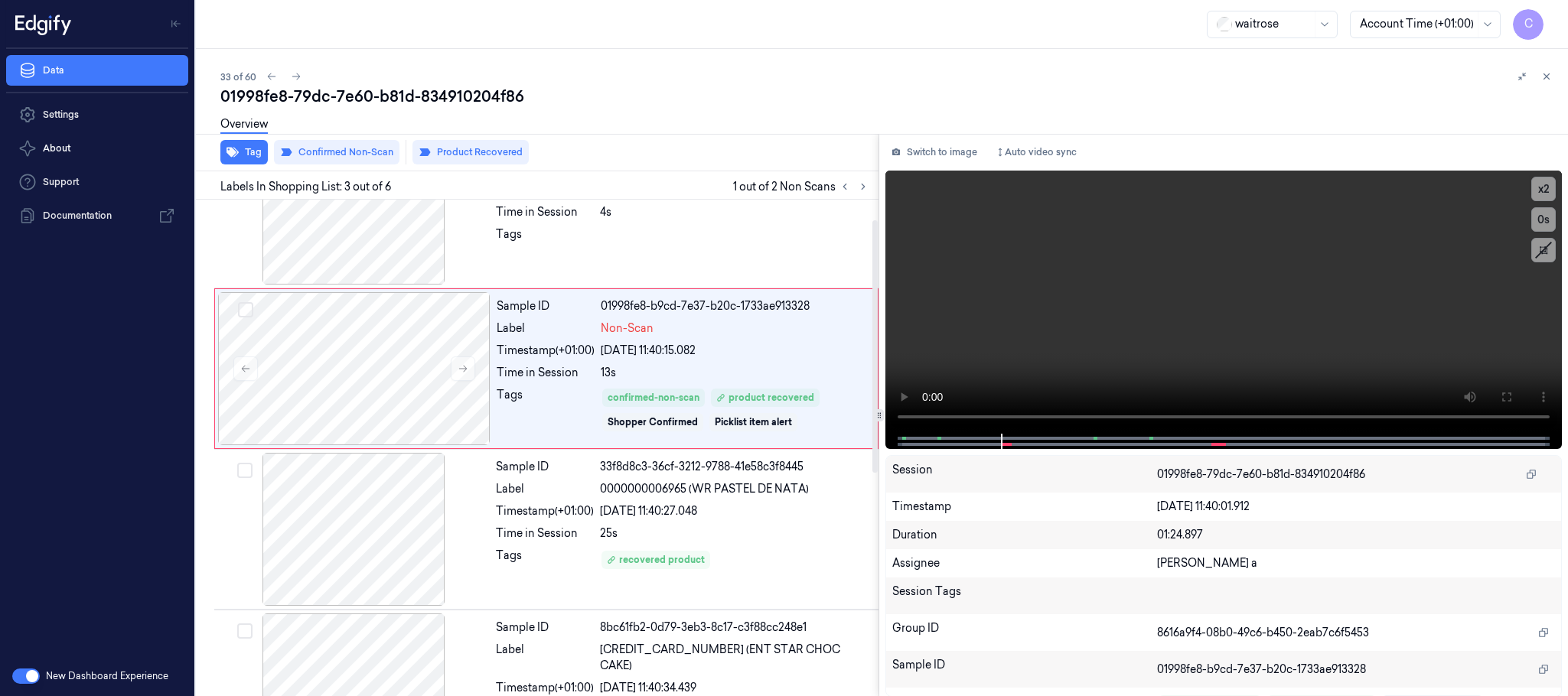
scroll to position [39, 0]
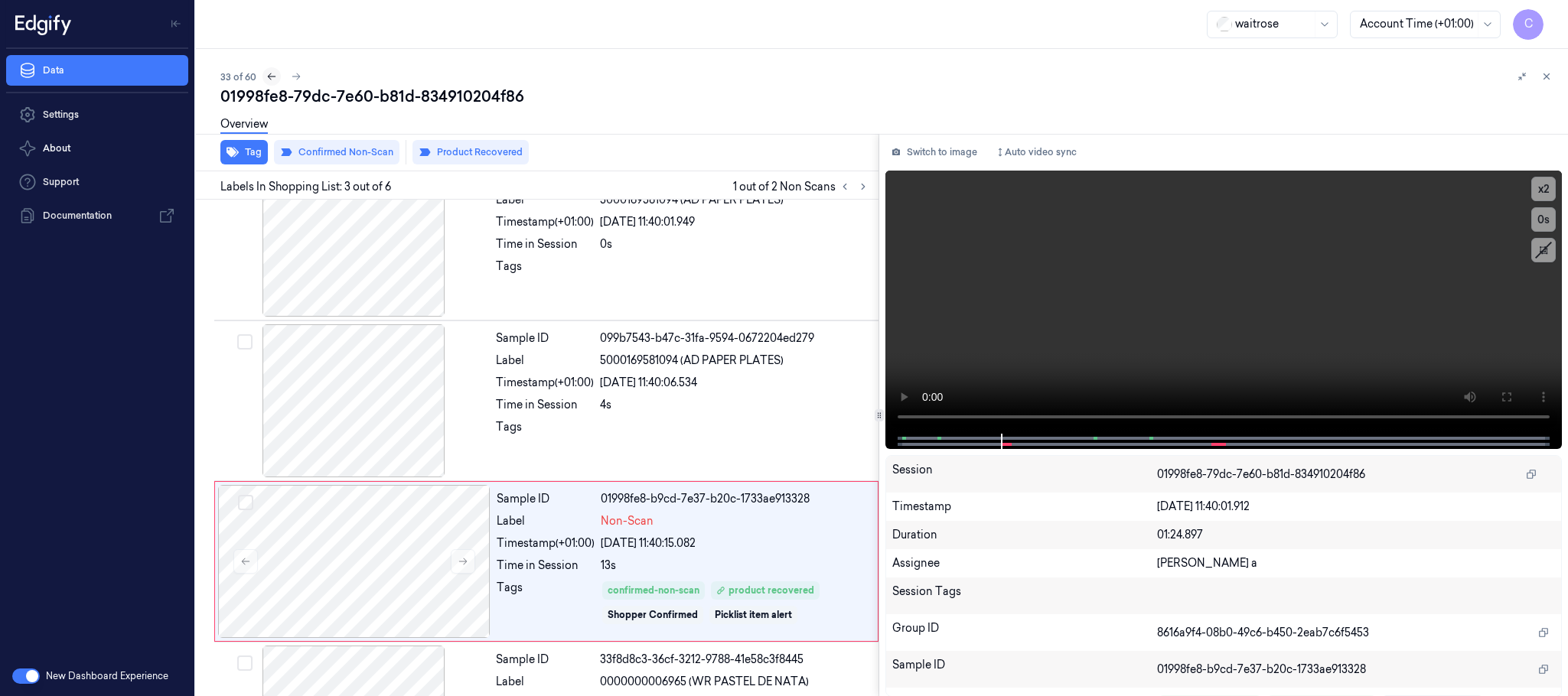
click at [268, 76] on icon at bounding box center [272, 76] width 8 height 7
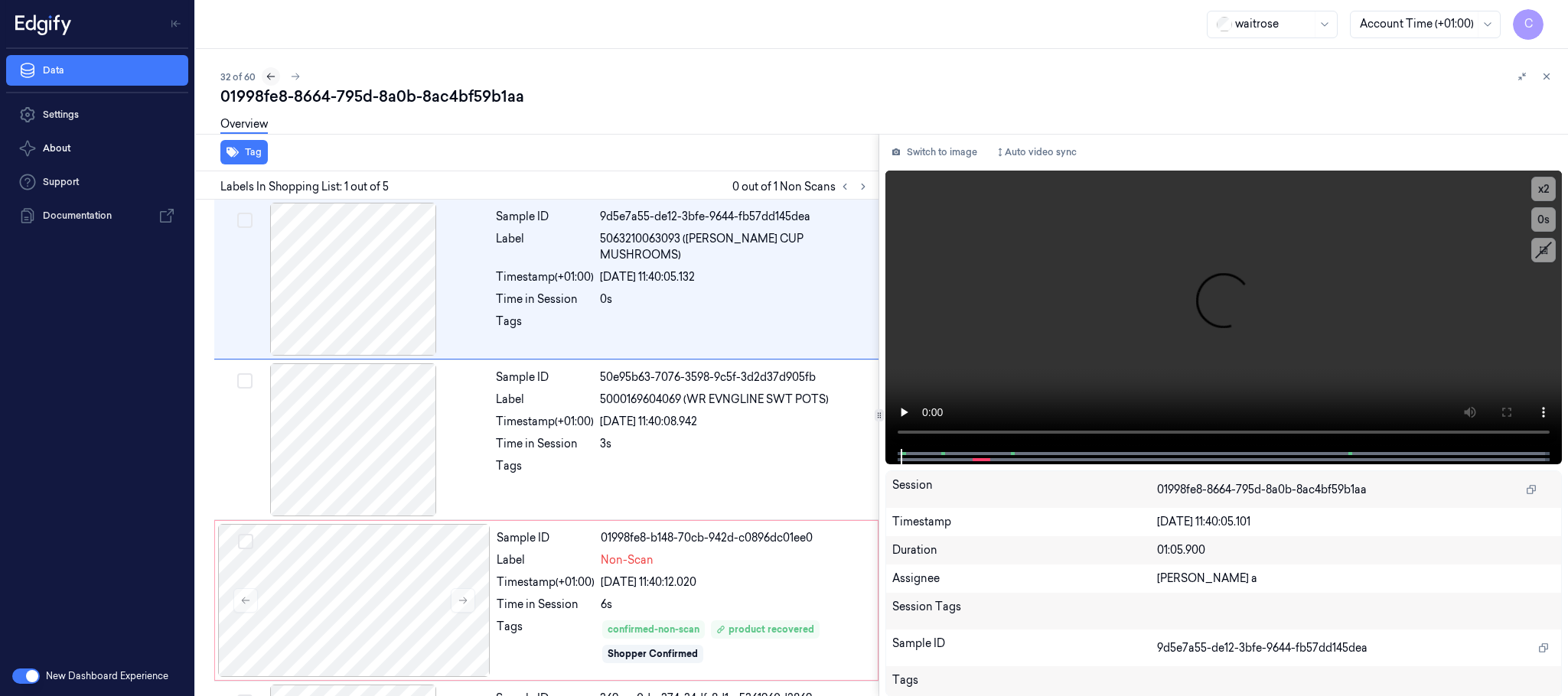
click at [267, 78] on icon at bounding box center [270, 76] width 10 height 10
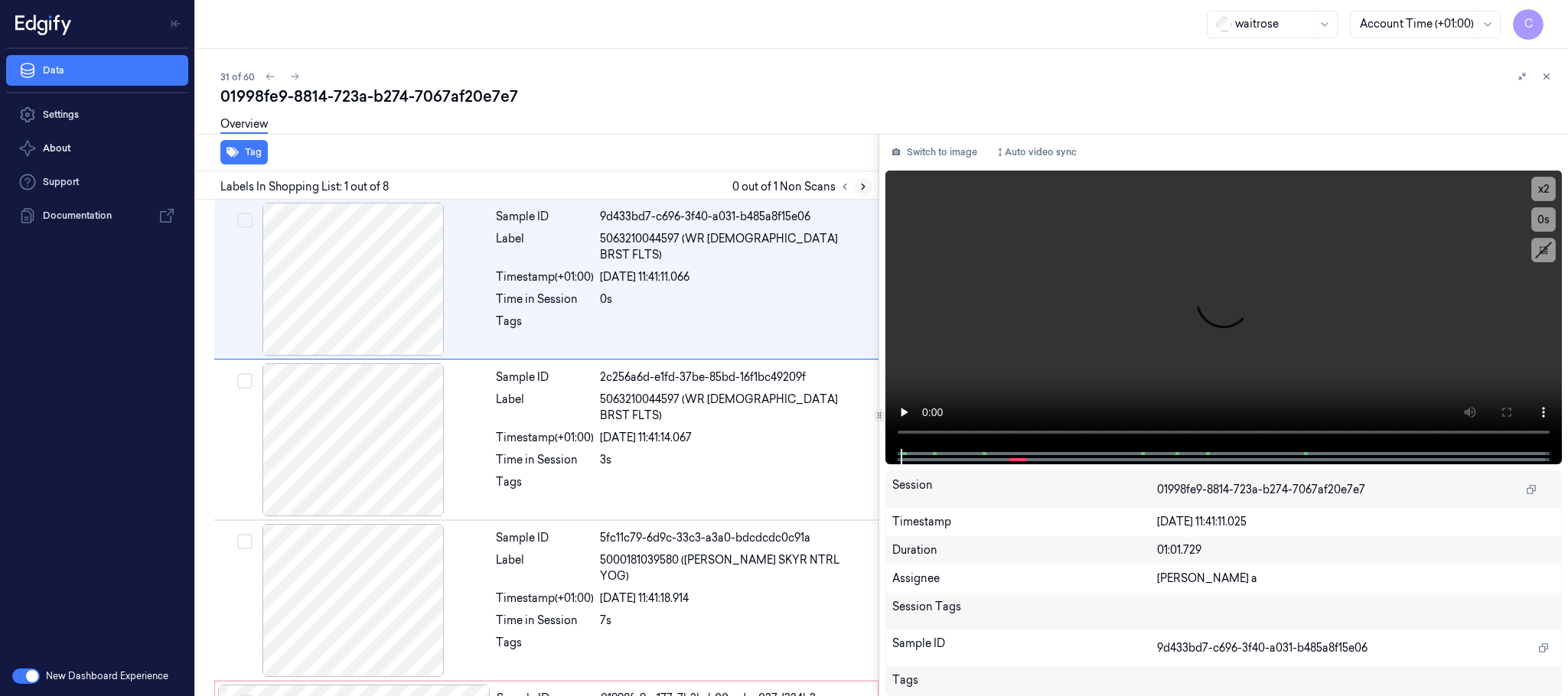
click at [860, 182] on icon at bounding box center [863, 186] width 10 height 10
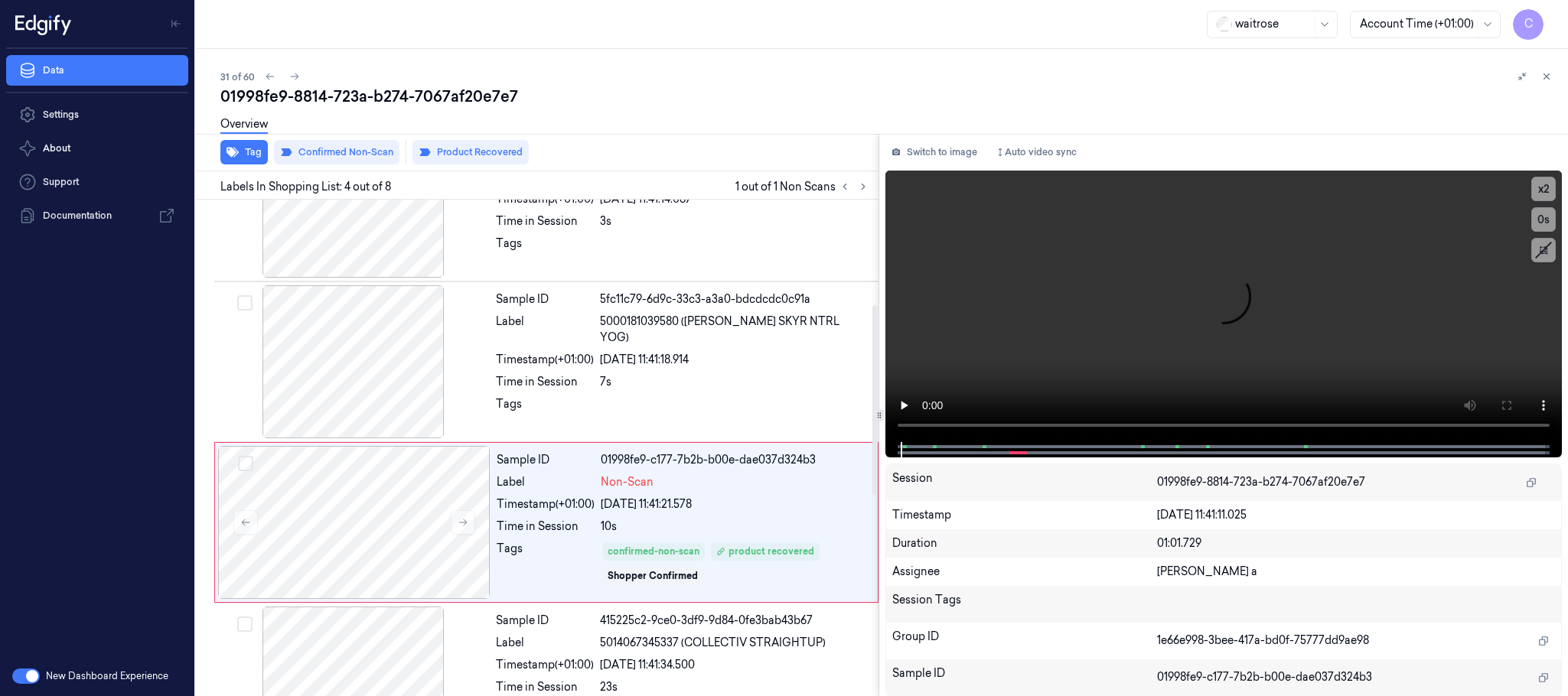
scroll to position [315, 0]
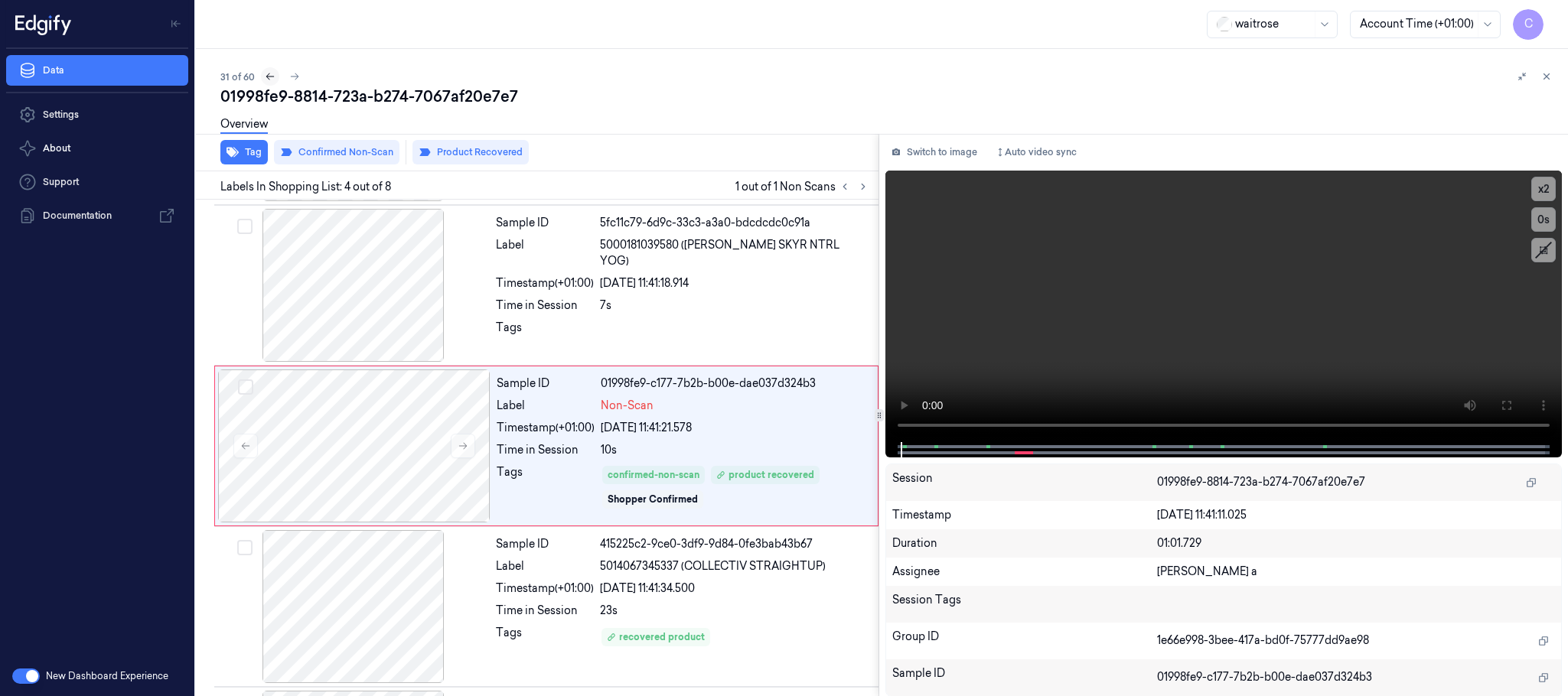
click at [271, 72] on icon at bounding box center [269, 76] width 10 height 10
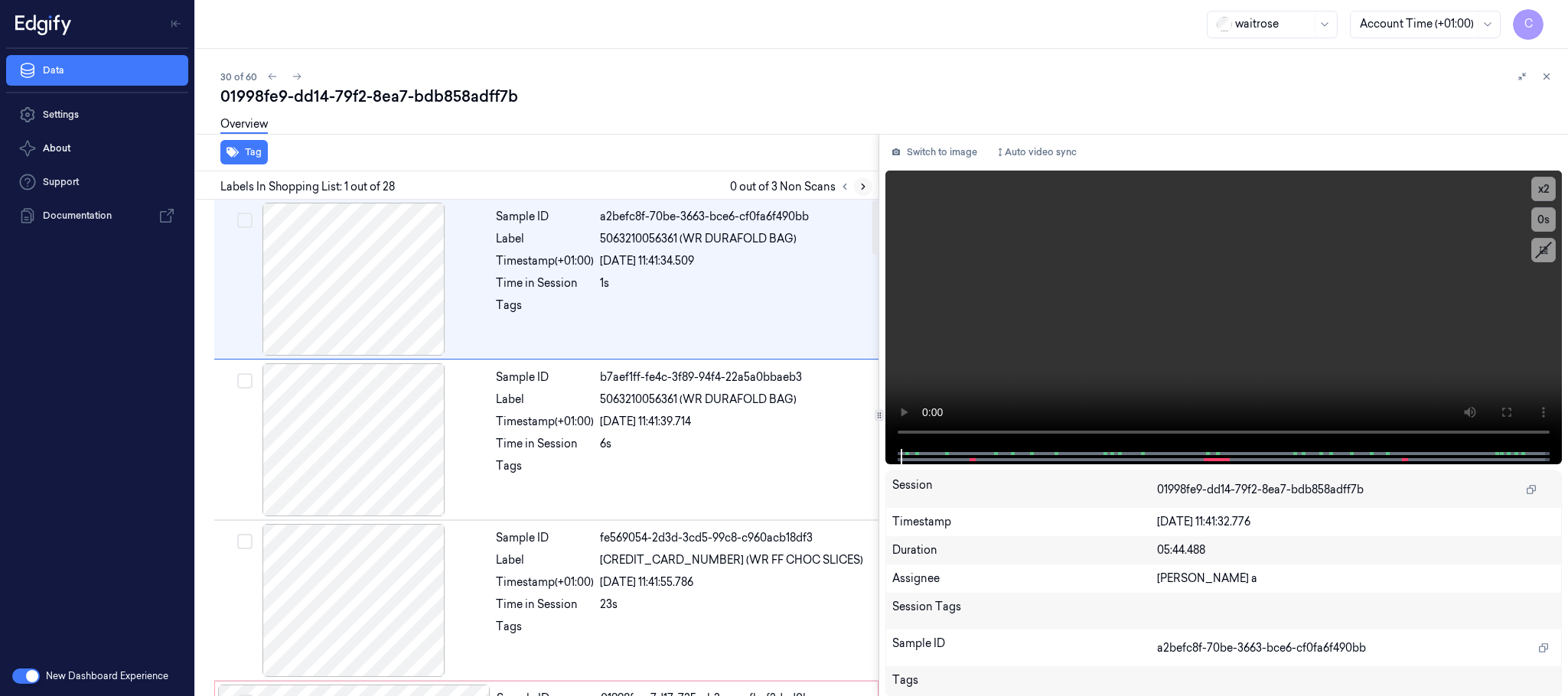
click at [860, 183] on icon at bounding box center [863, 186] width 10 height 10
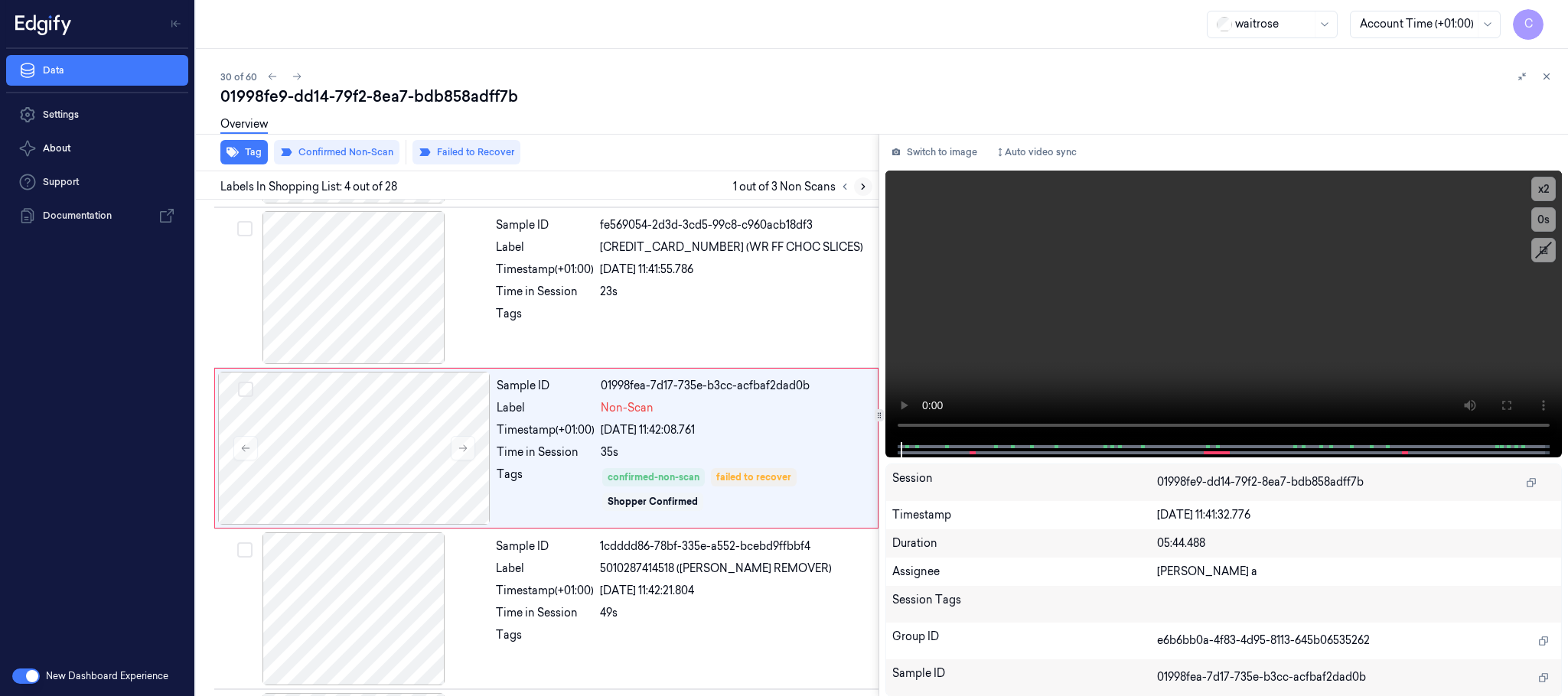
scroll to position [315, 0]
click at [860, 183] on icon at bounding box center [863, 186] width 10 height 10
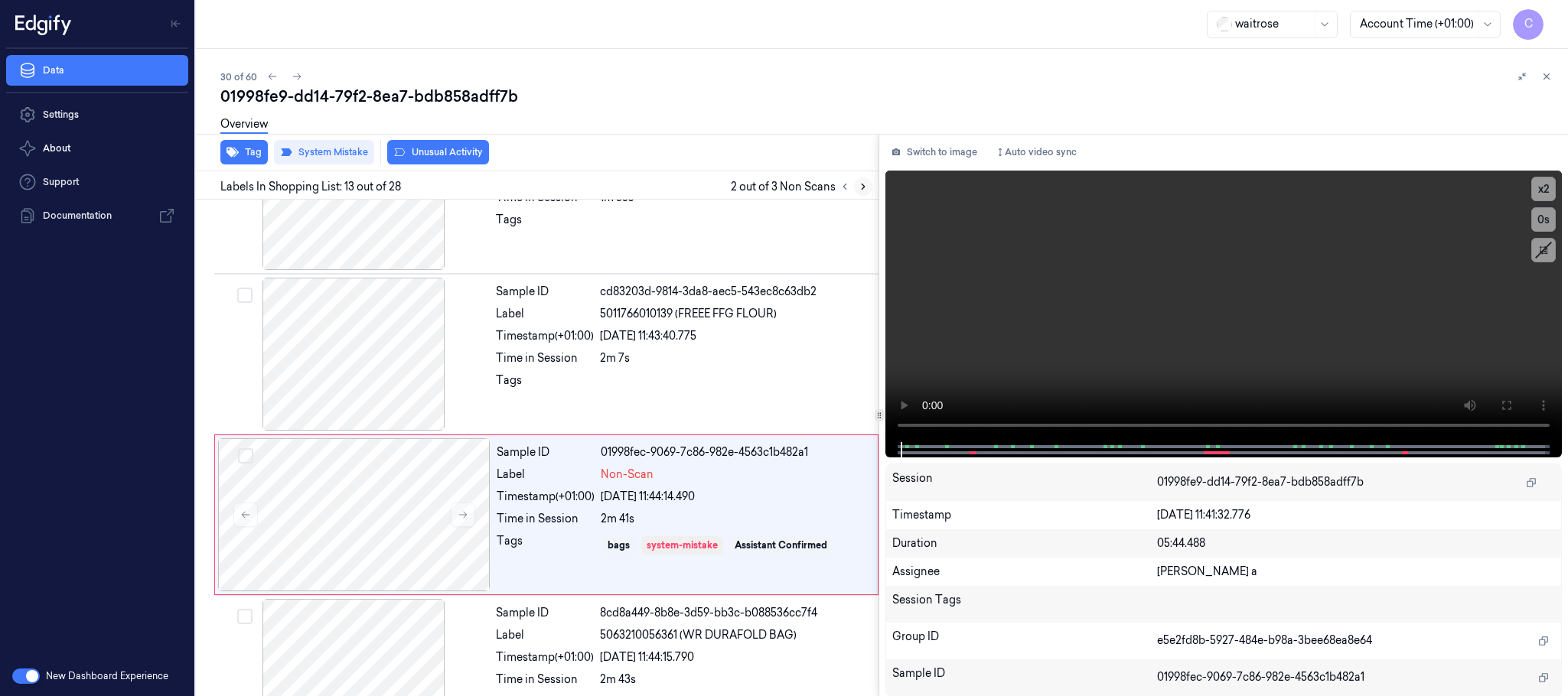
scroll to position [1768, 0]
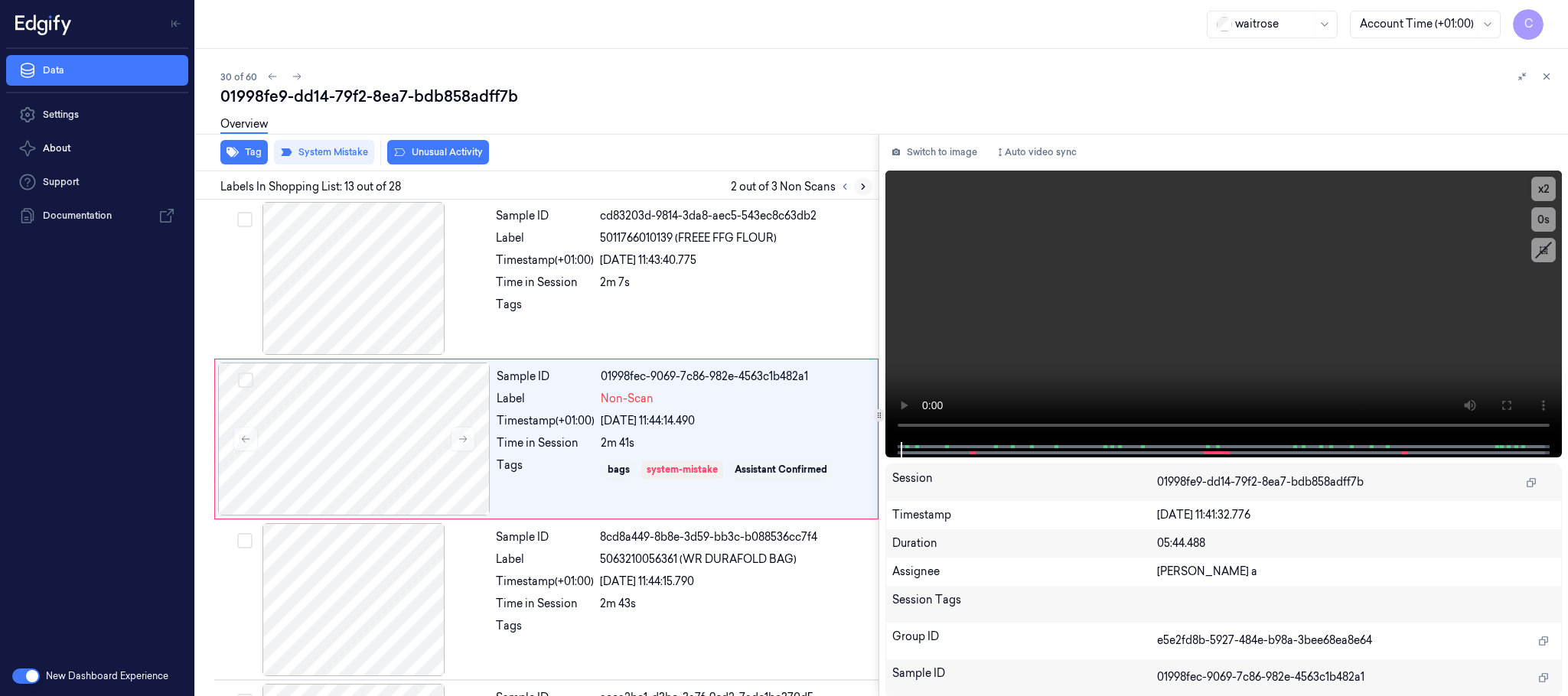
click at [860, 183] on icon at bounding box center [863, 186] width 10 height 10
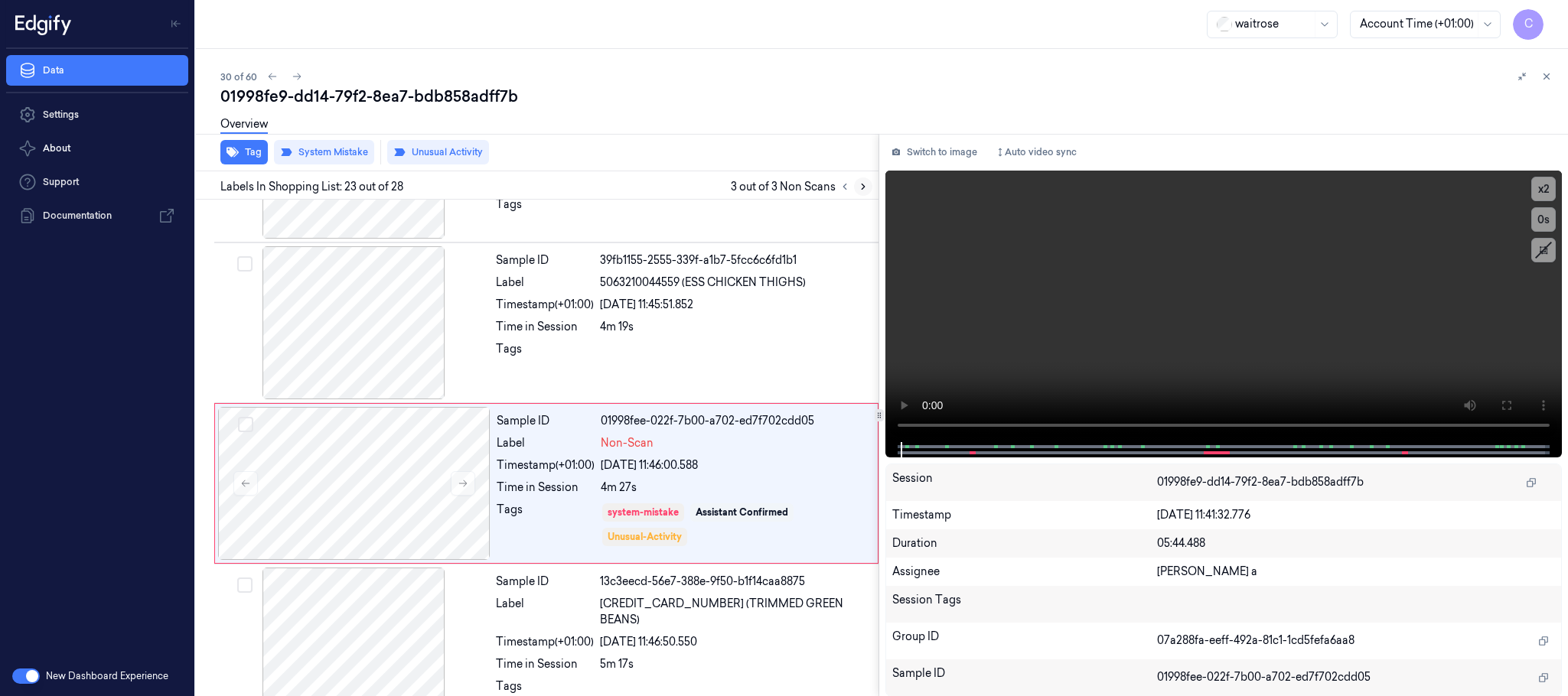
scroll to position [3381, 0]
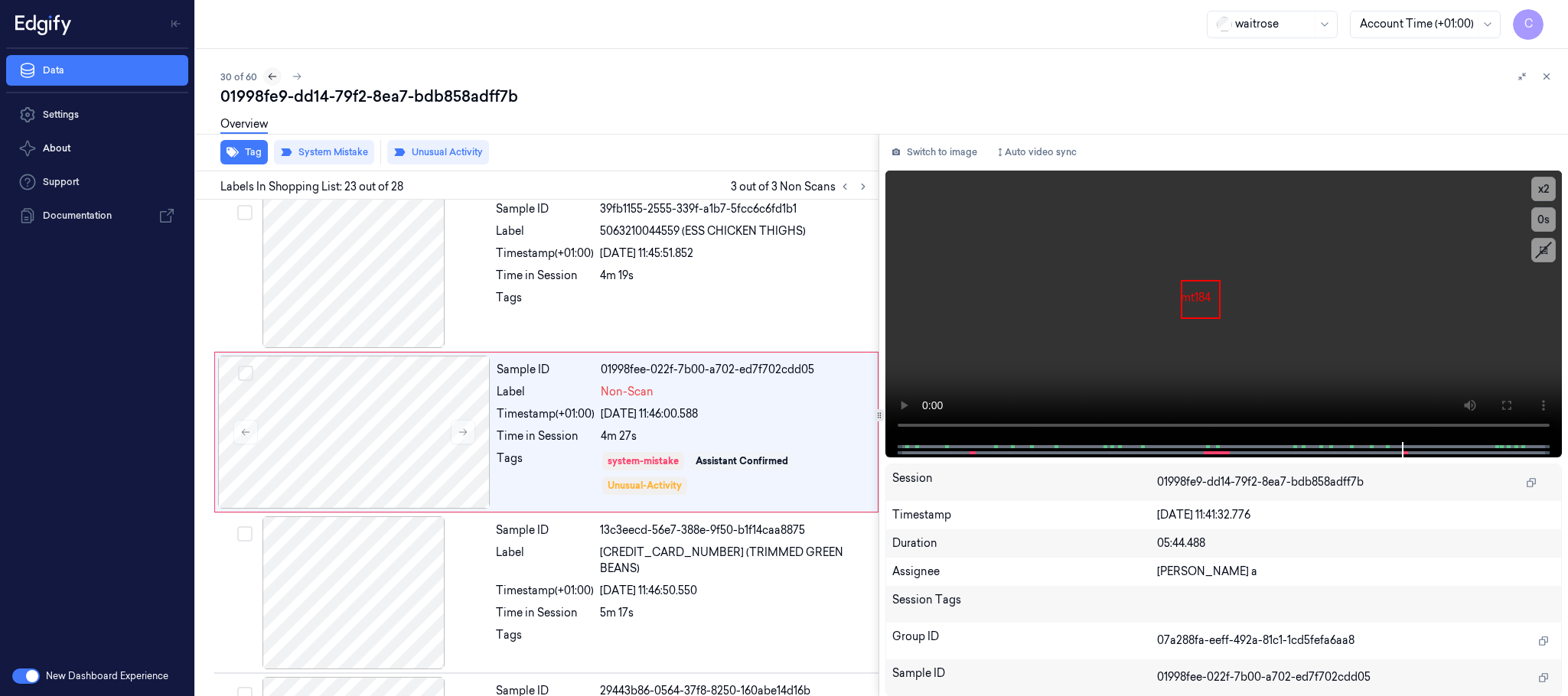
click at [267, 74] on icon at bounding box center [272, 76] width 10 height 10
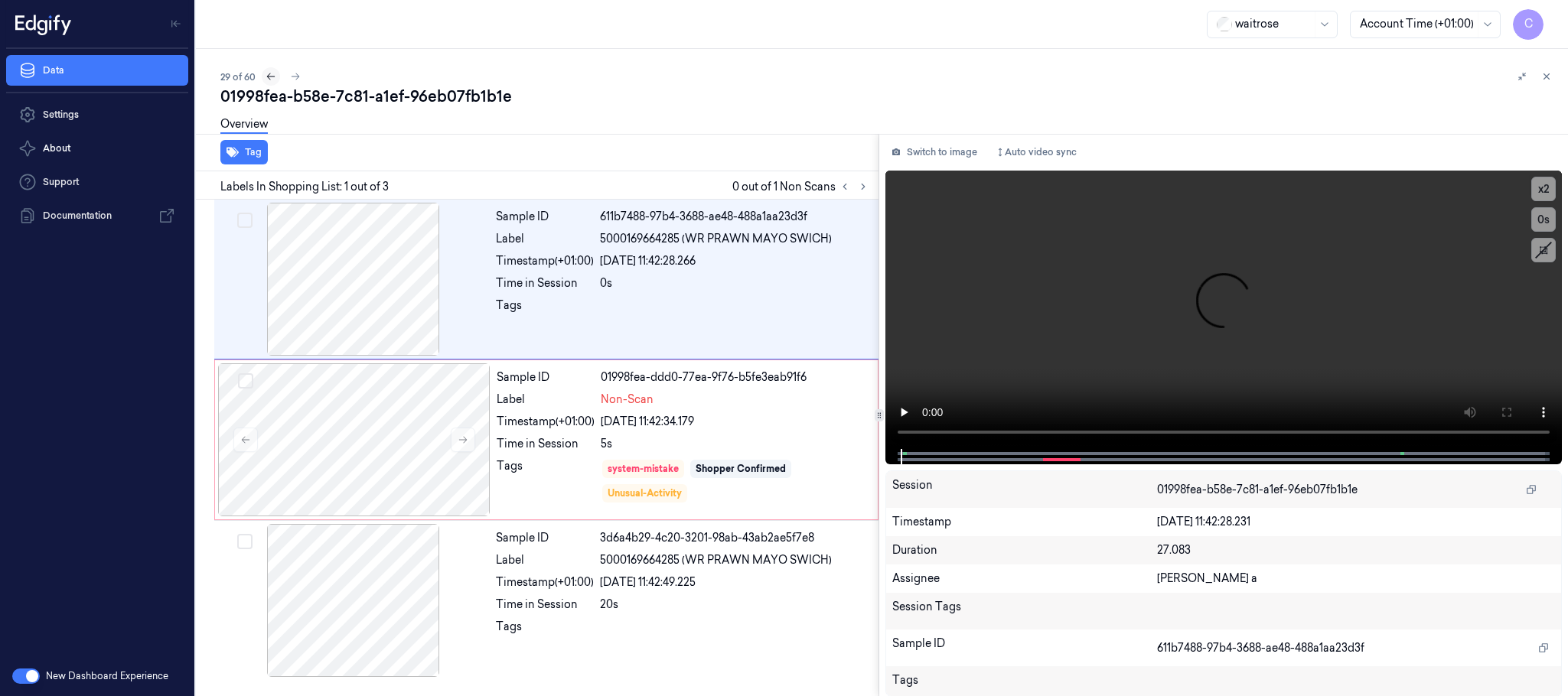
click at [272, 74] on icon at bounding box center [270, 76] width 10 height 10
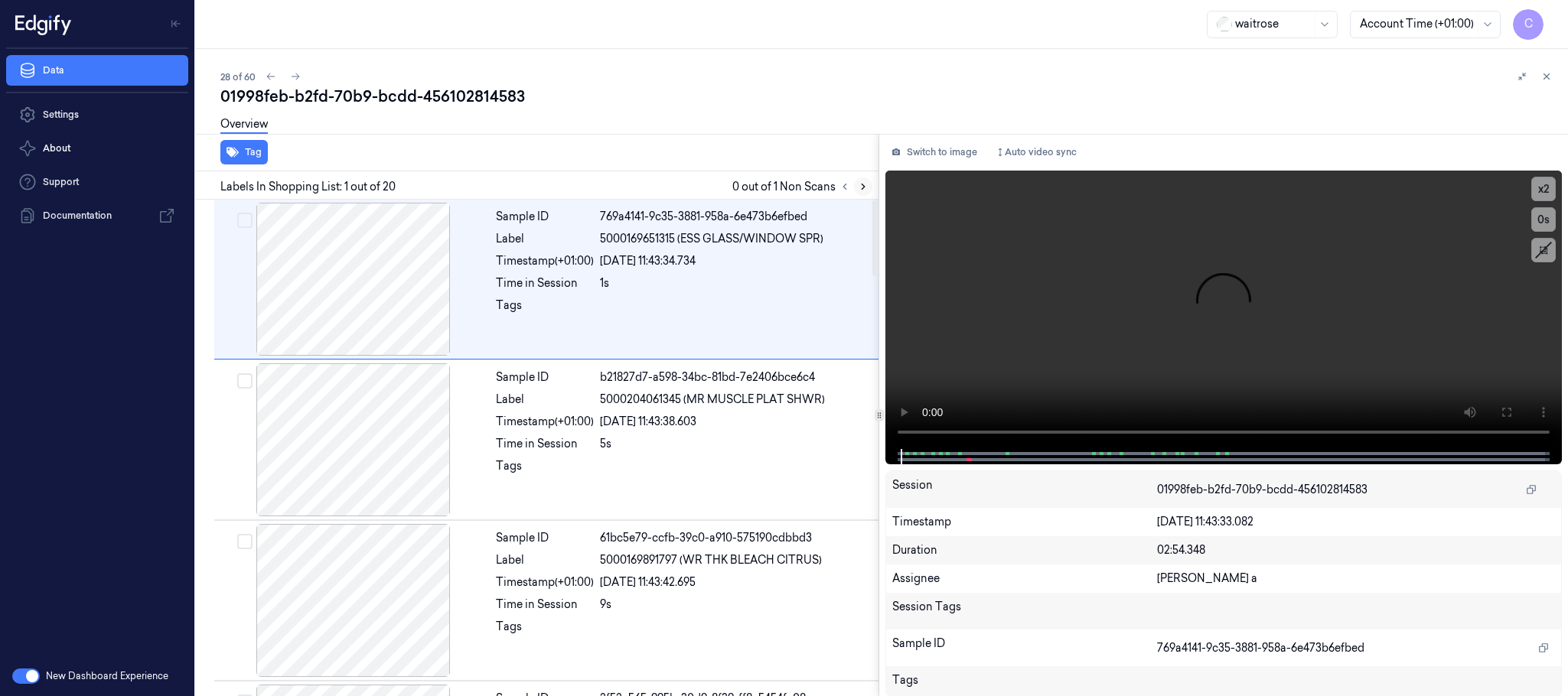
click at [860, 183] on icon at bounding box center [863, 186] width 10 height 10
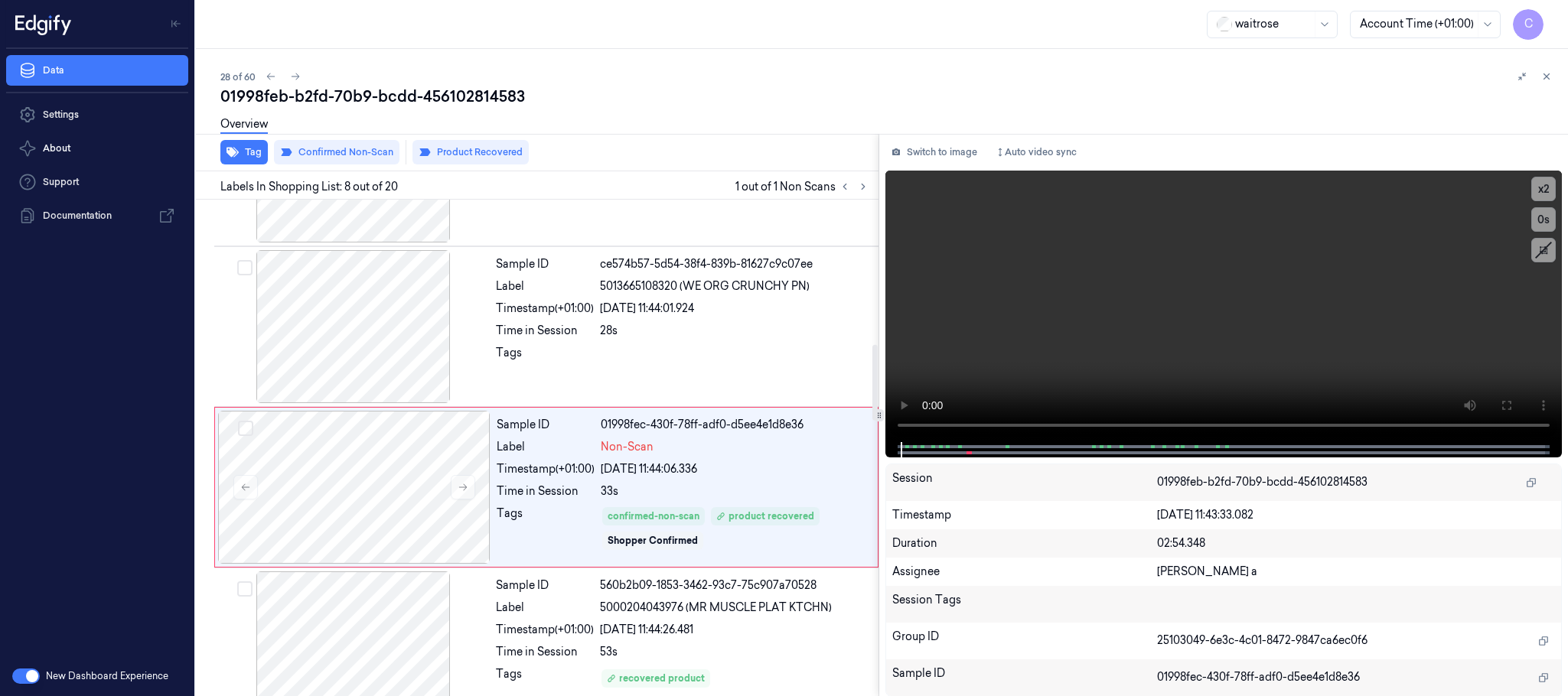
scroll to position [960, 0]
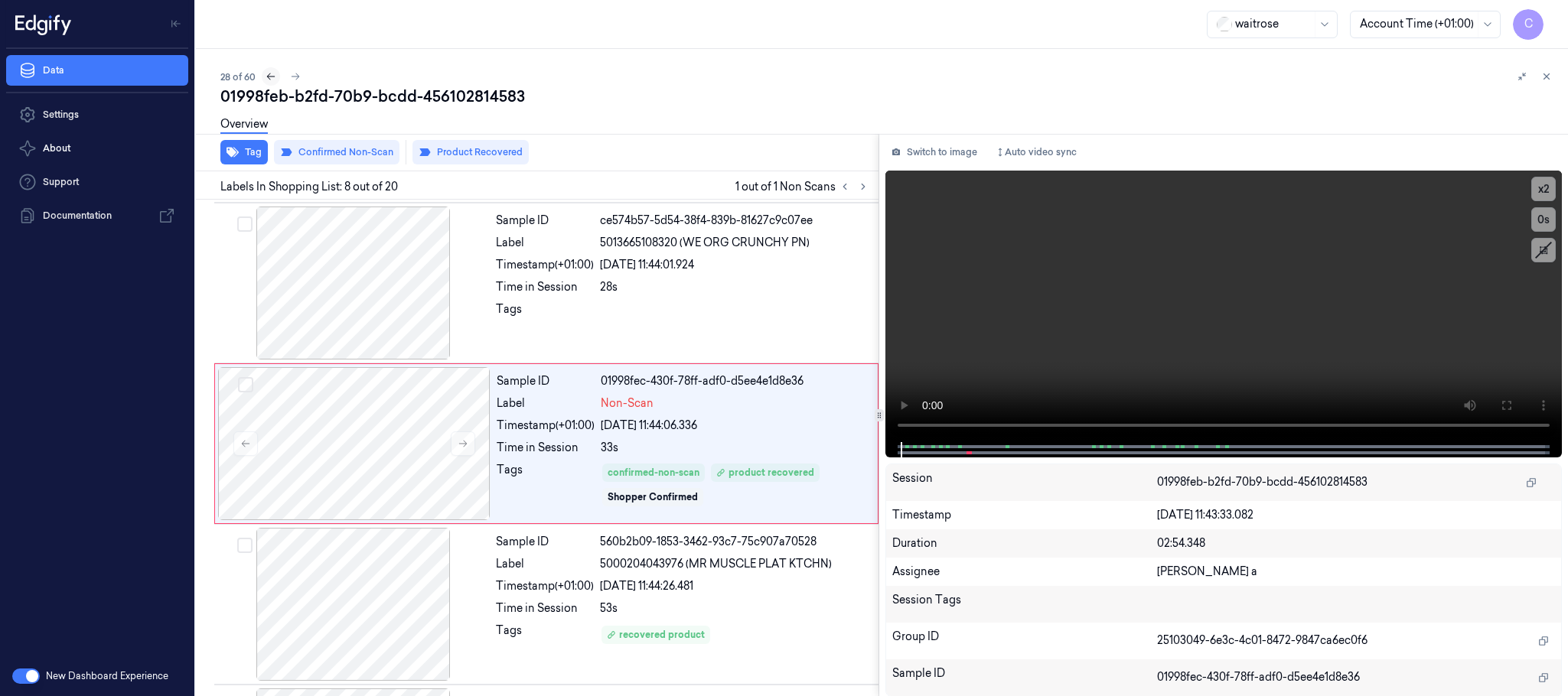
click at [272, 83] on button at bounding box center [271, 76] width 18 height 18
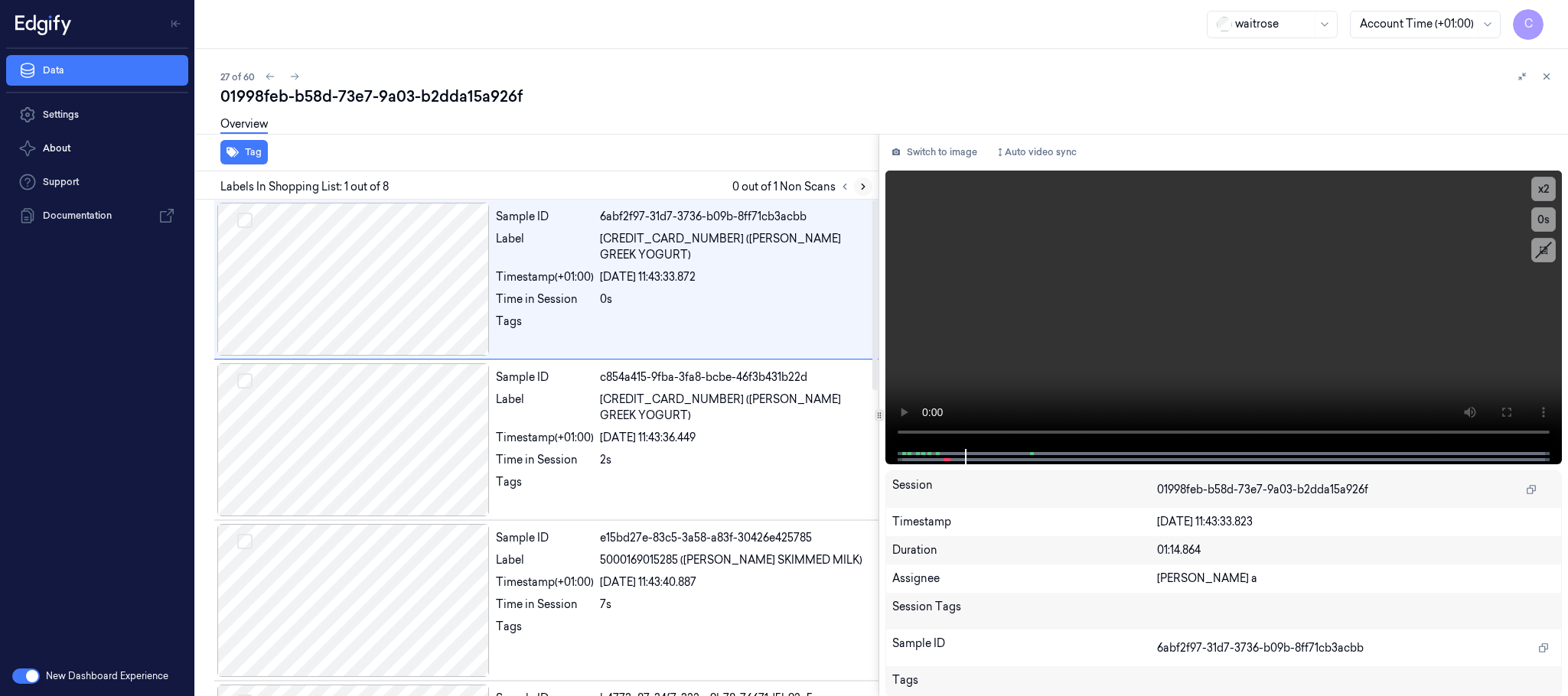
click at [860, 186] on icon at bounding box center [863, 186] width 10 height 10
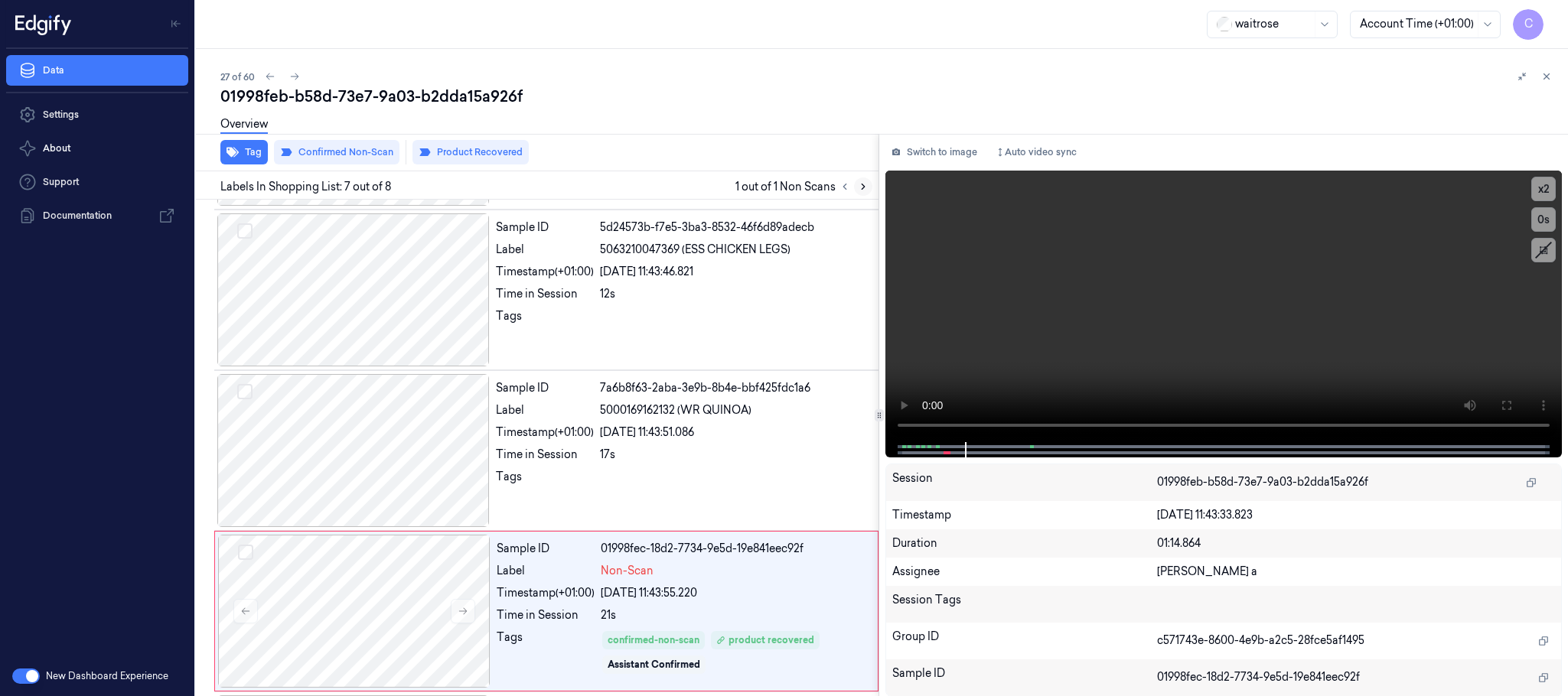
scroll to position [797, 0]
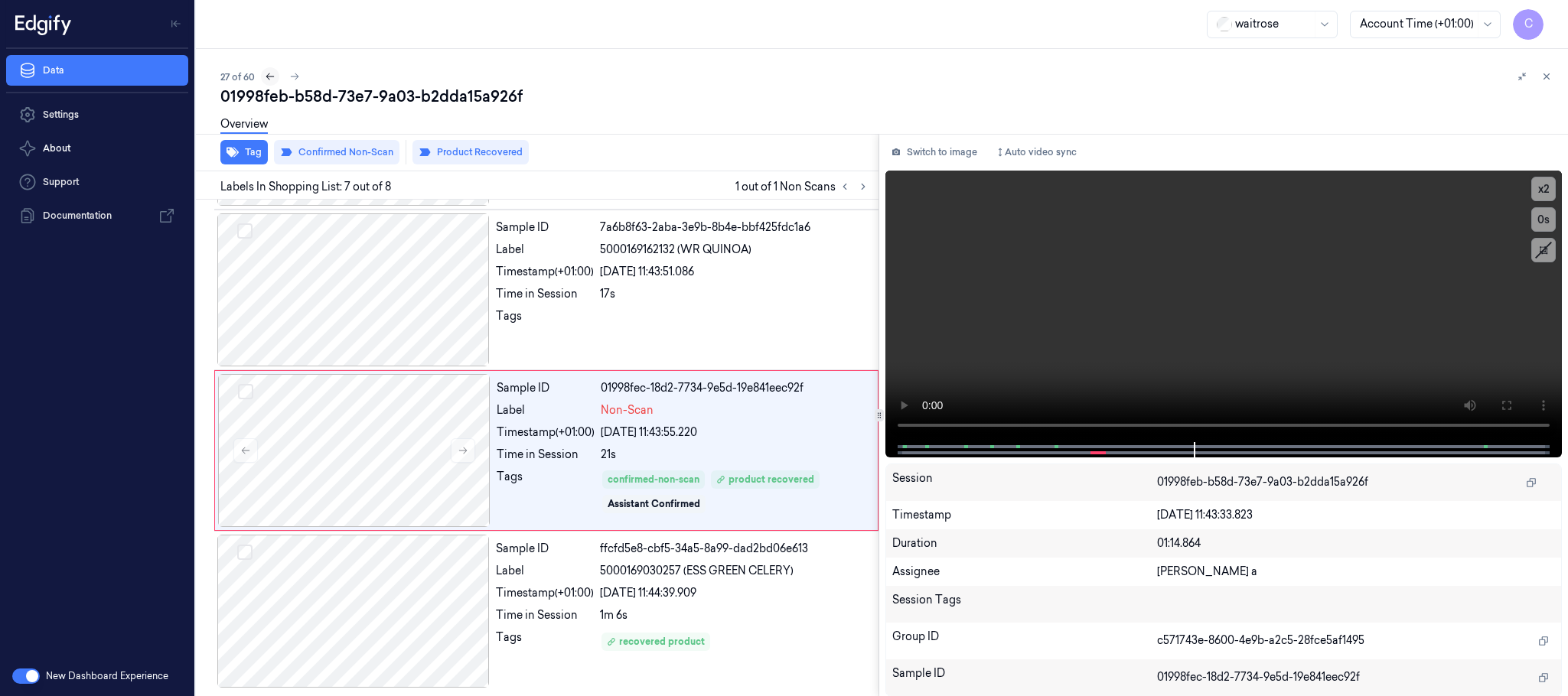
click at [267, 74] on icon at bounding box center [269, 76] width 10 height 10
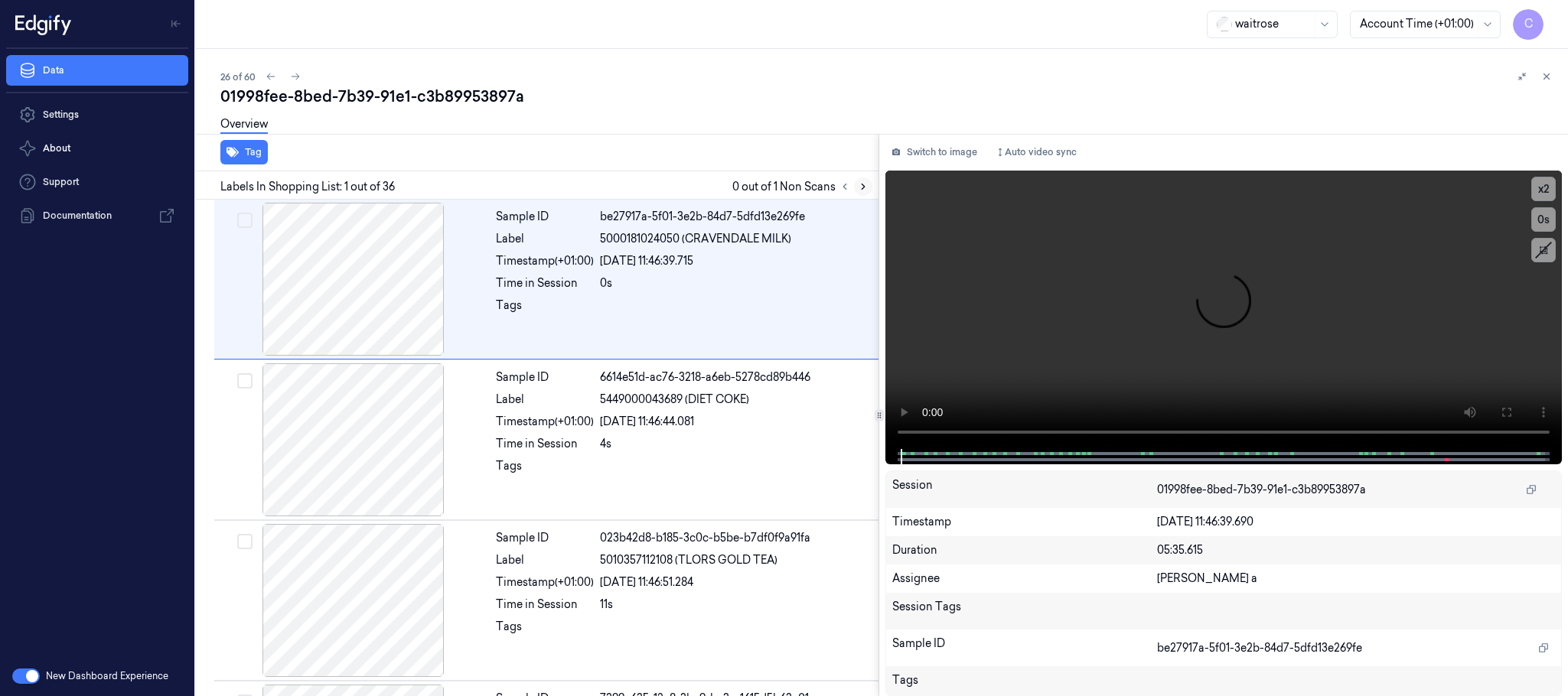
click at [864, 188] on icon at bounding box center [864, 186] width 3 height 6
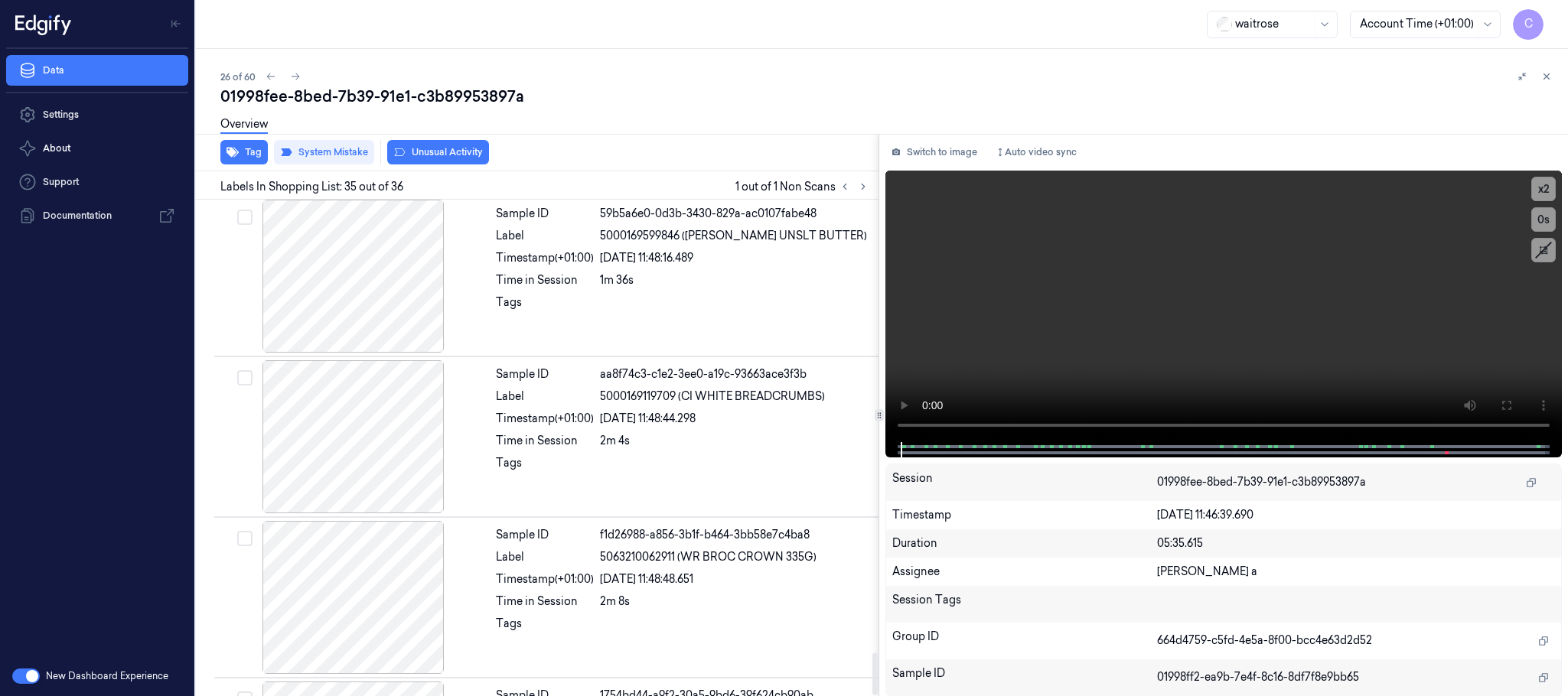
scroll to position [5316, 0]
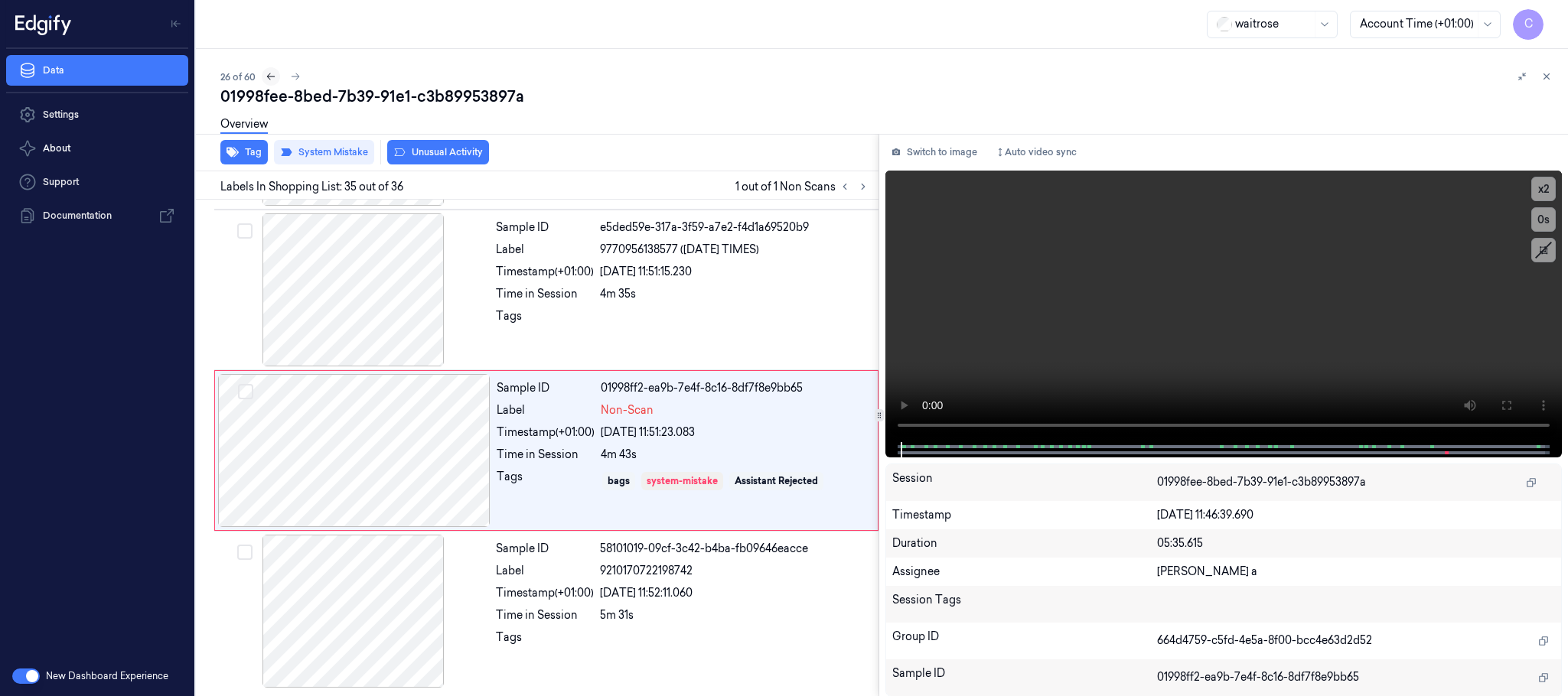
click at [272, 81] on icon at bounding box center [270, 76] width 10 height 10
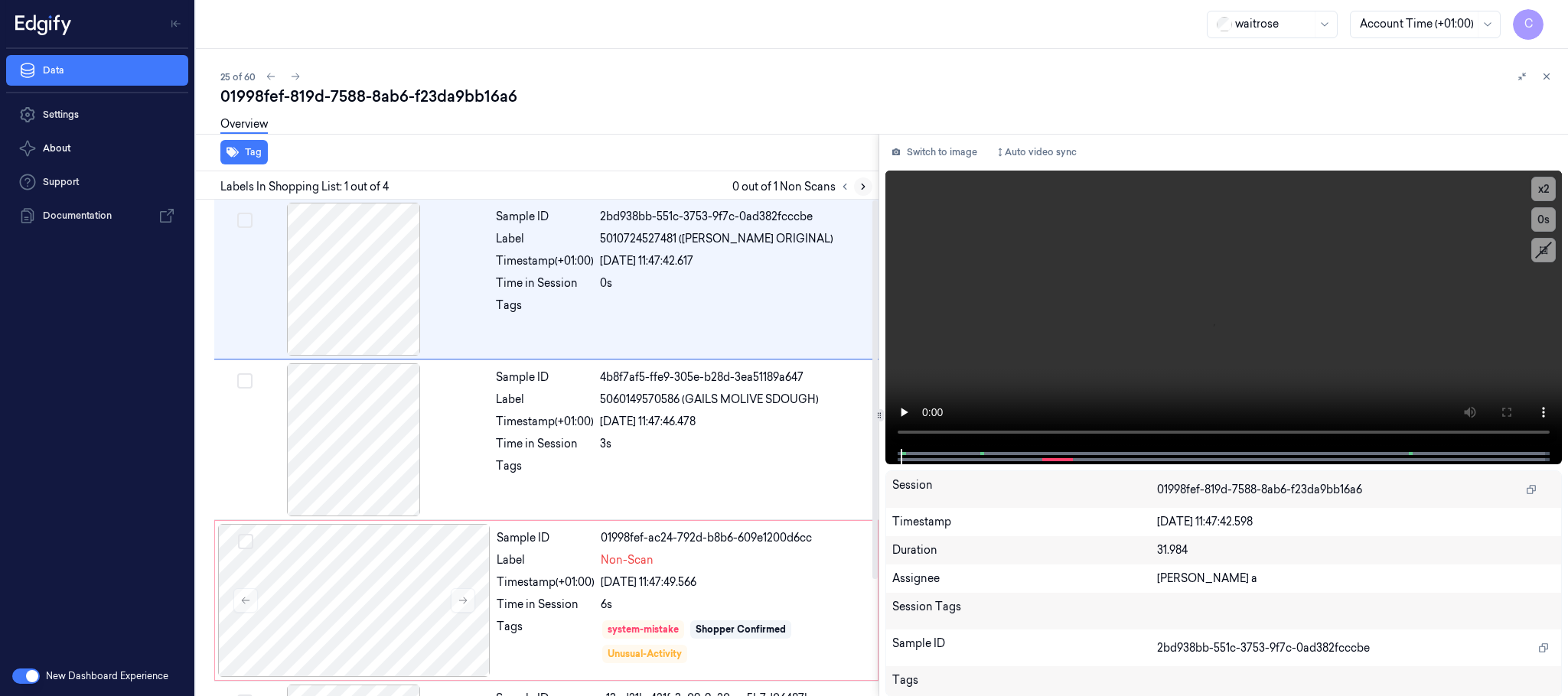
click at [864, 191] on icon at bounding box center [863, 186] width 10 height 10
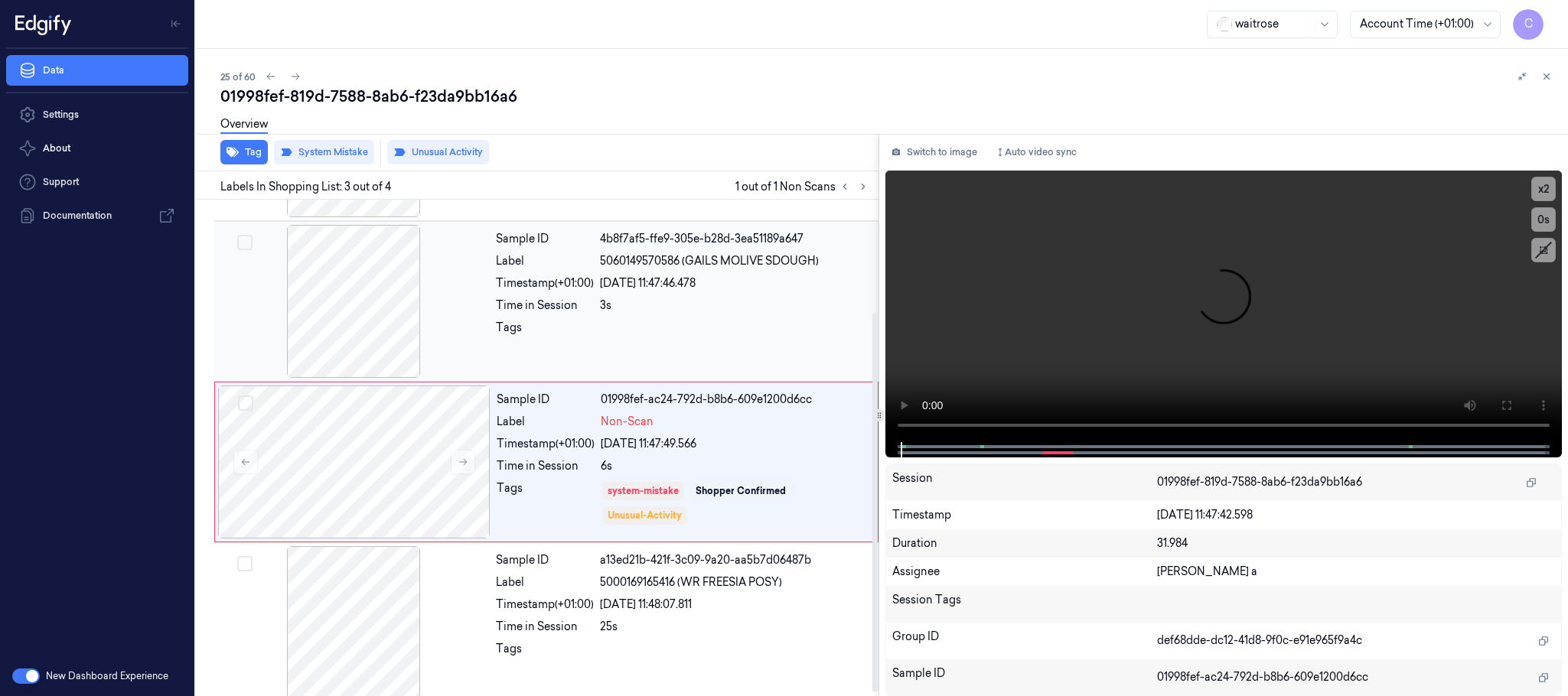
scroll to position [152, 0]
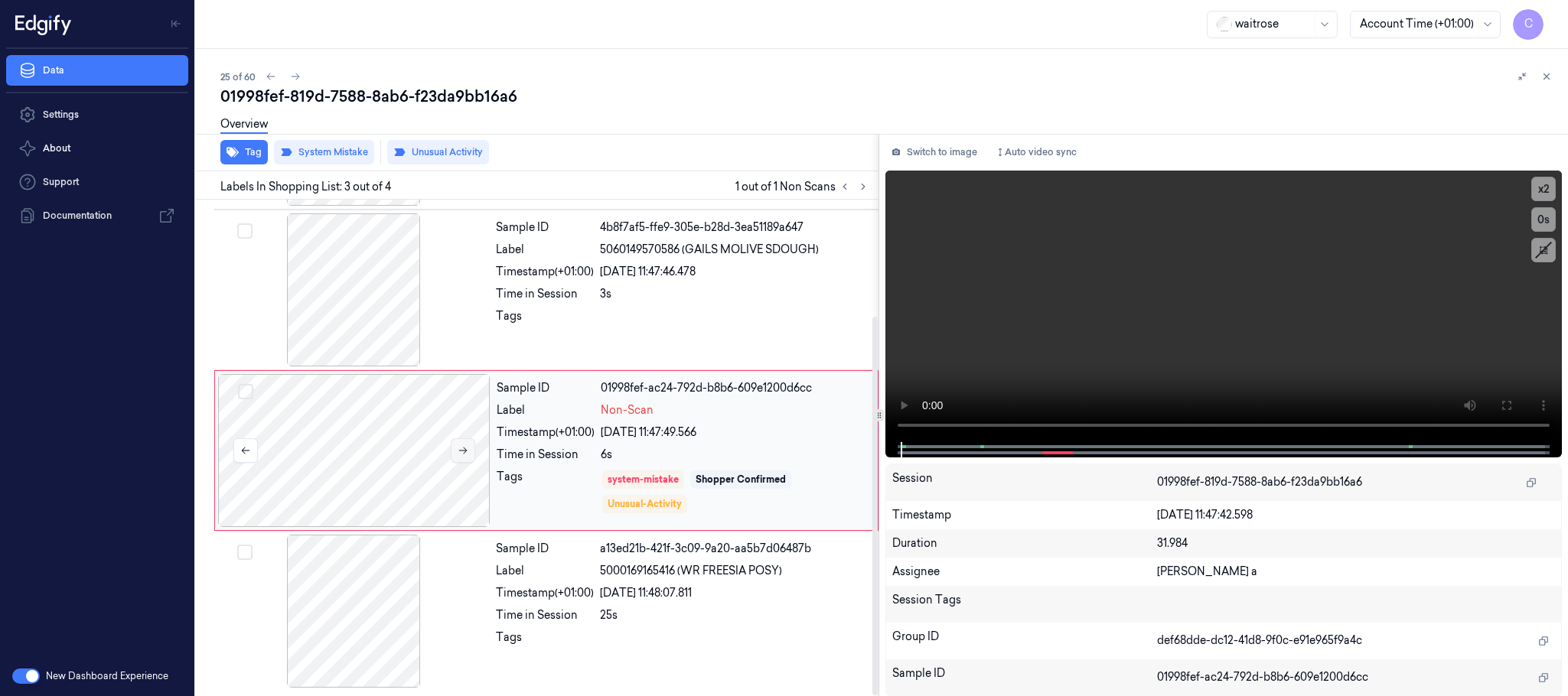
click at [466, 451] on icon at bounding box center [463, 451] width 8 height 7
click at [269, 81] on icon at bounding box center [270, 76] width 10 height 10
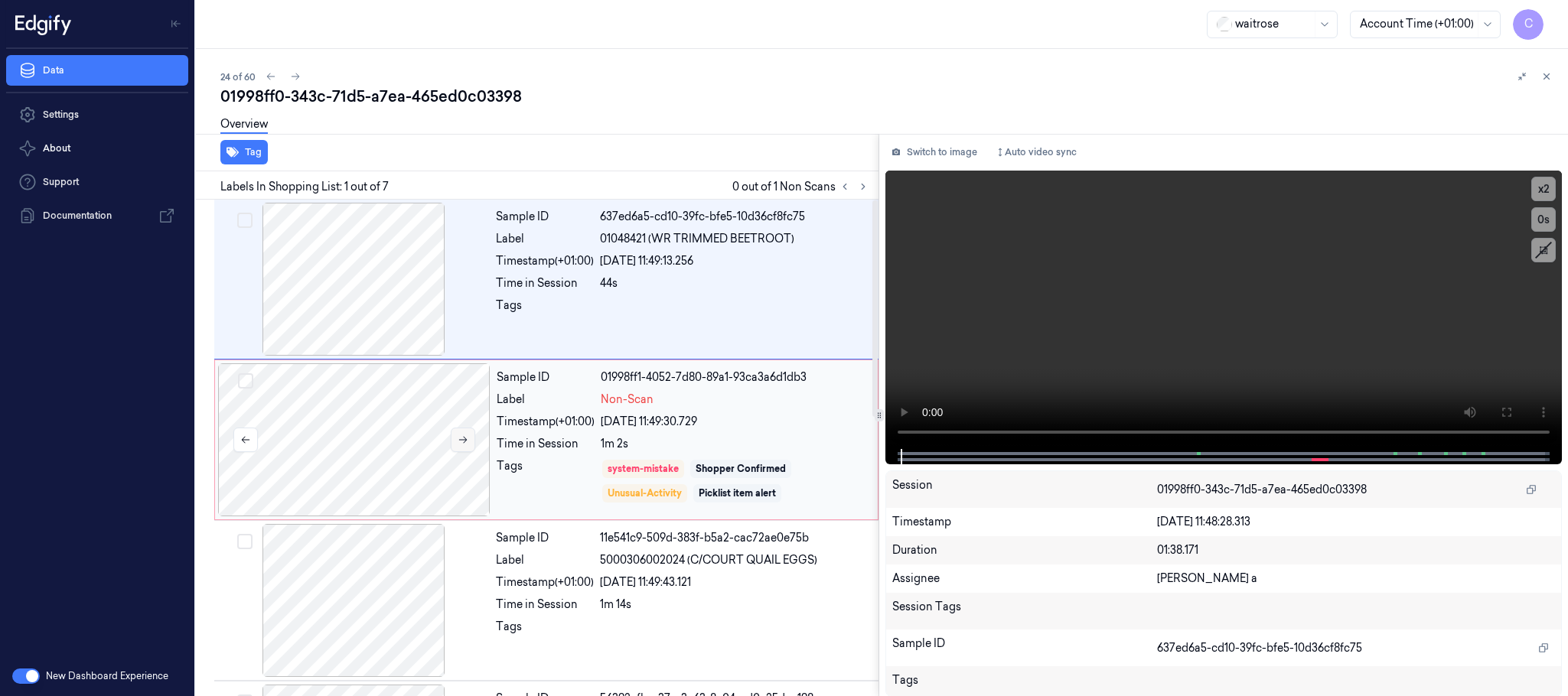
click at [464, 444] on icon at bounding box center [463, 440] width 8 height 7
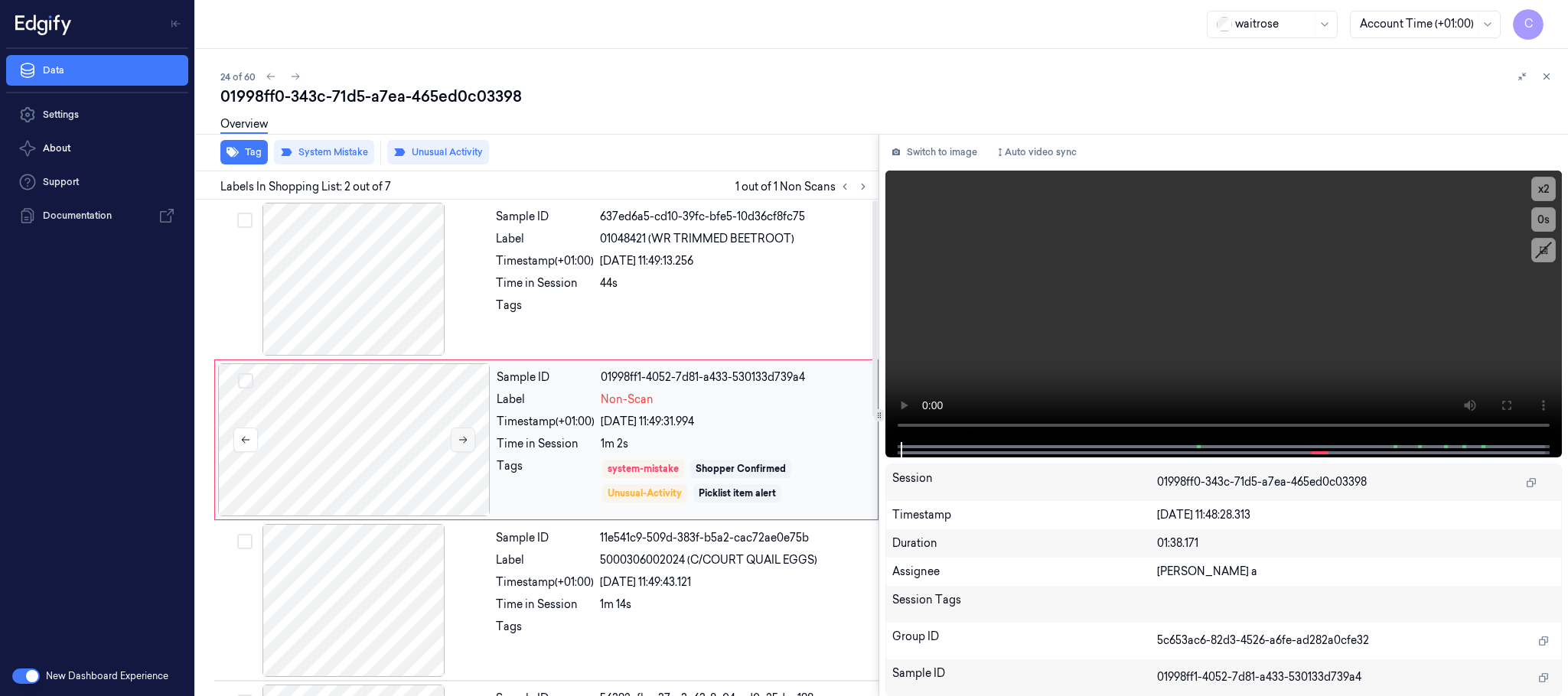
click at [464, 444] on icon at bounding box center [463, 440] width 8 height 7
click at [1517, 69] on button at bounding box center [1522, 76] width 18 height 18
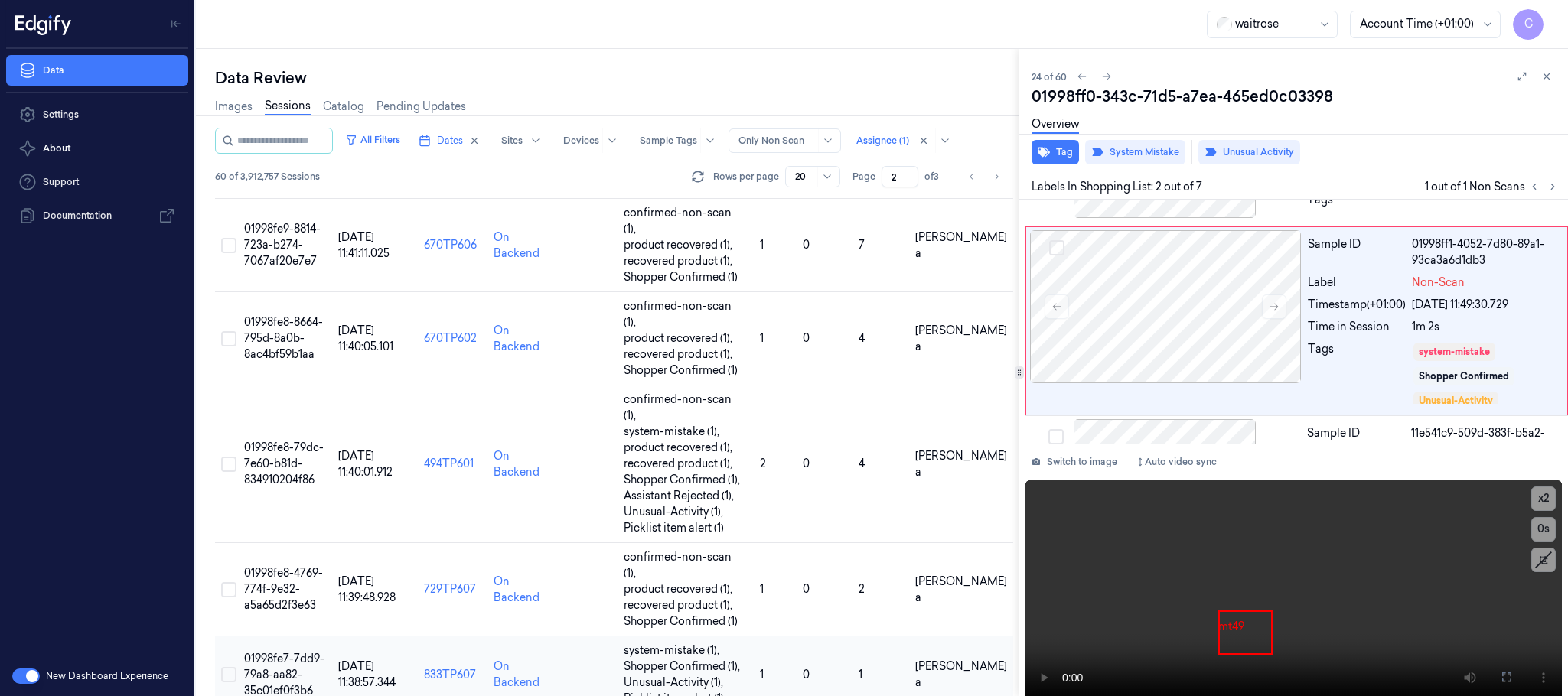
scroll to position [931, 0]
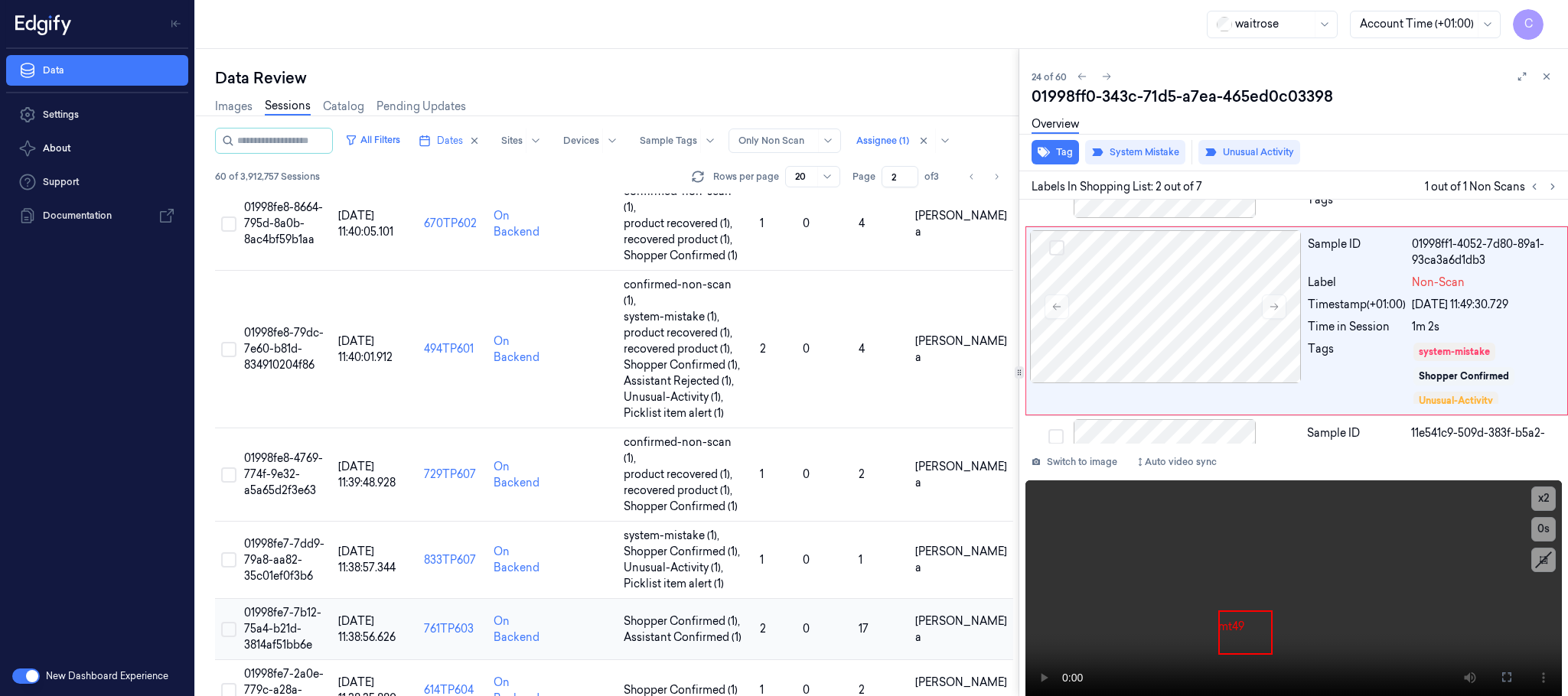
click at [281, 606] on span "01998fe7-7b12-75a4-b21d-3814af51bb6e" at bounding box center [283, 628] width 77 height 46
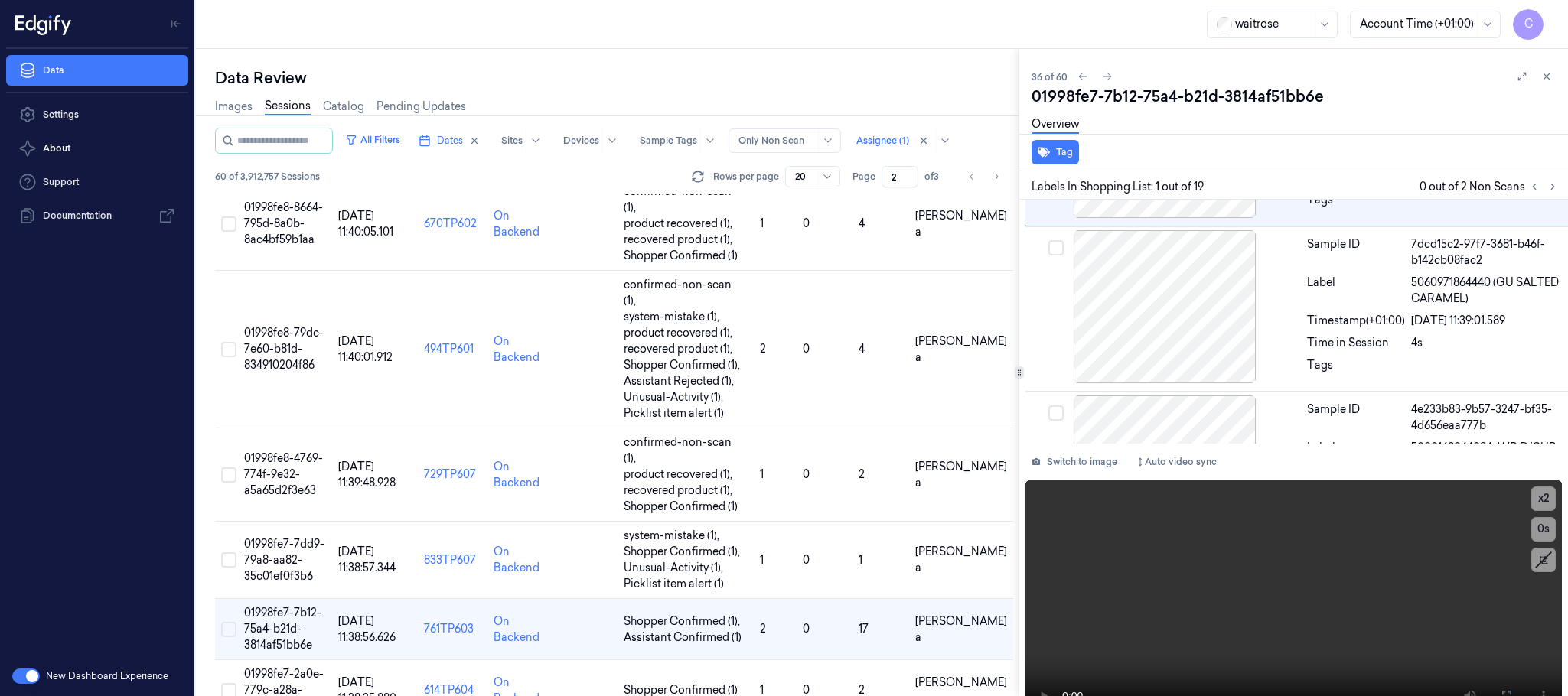
scroll to position [992, 0]
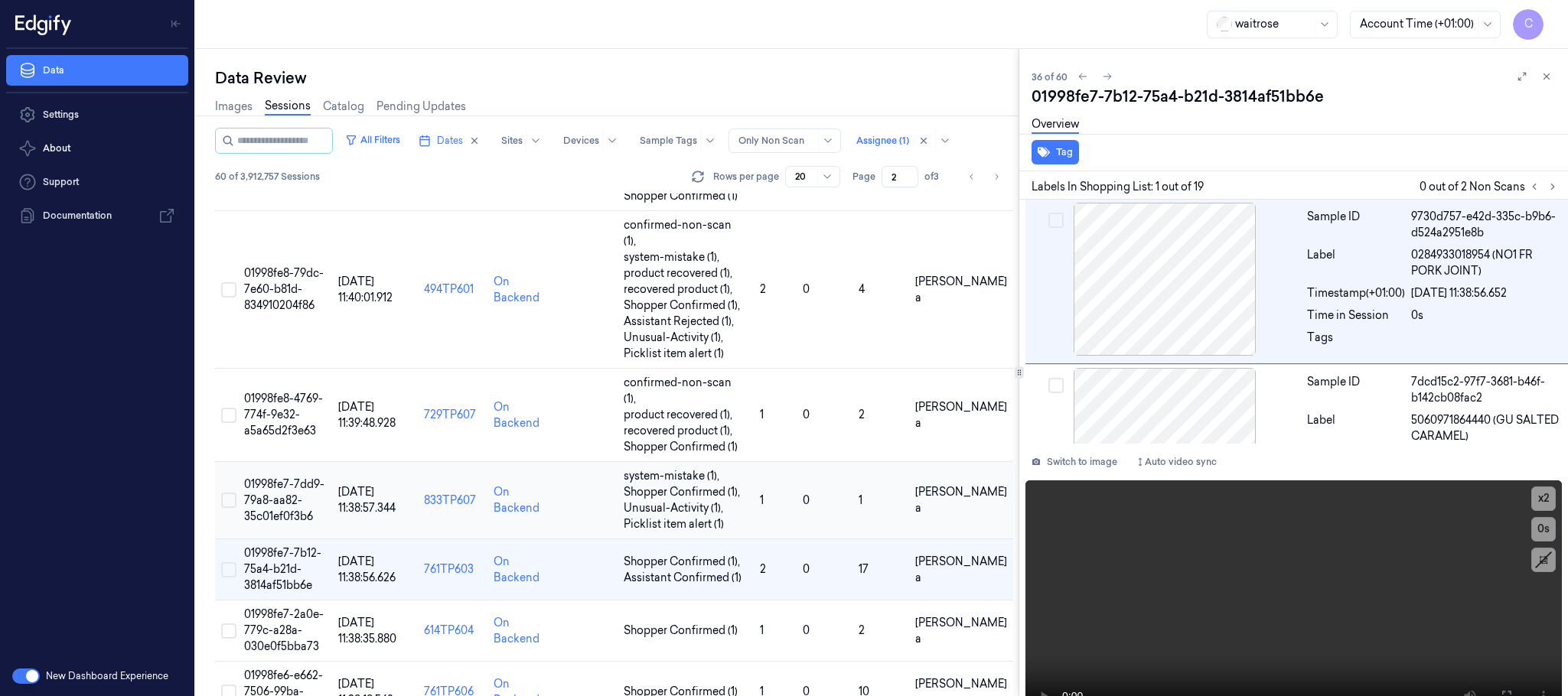
click at [290, 477] on span "01998fe7-7dd9-79a8-aa82-35c01ef0f3b6" at bounding box center [285, 500] width 80 height 46
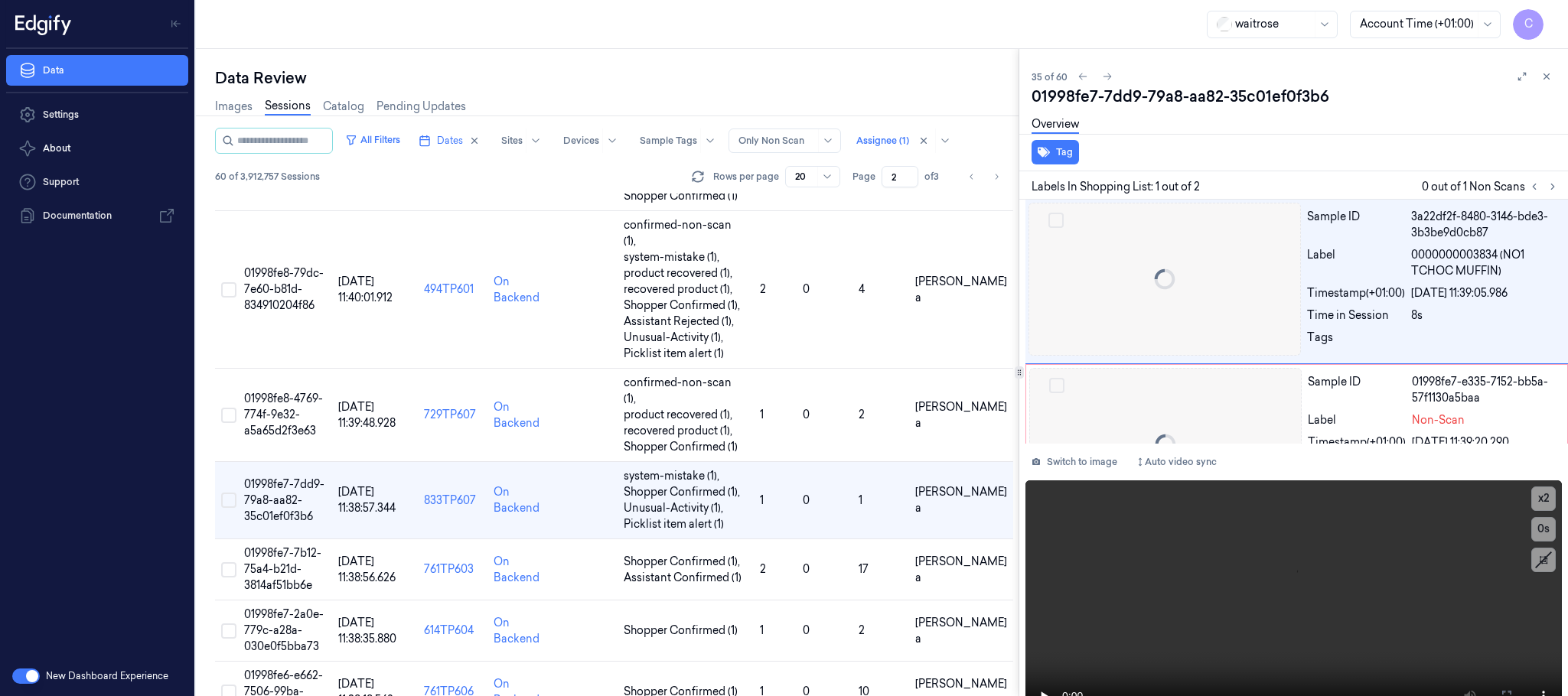
scroll to position [923, 0]
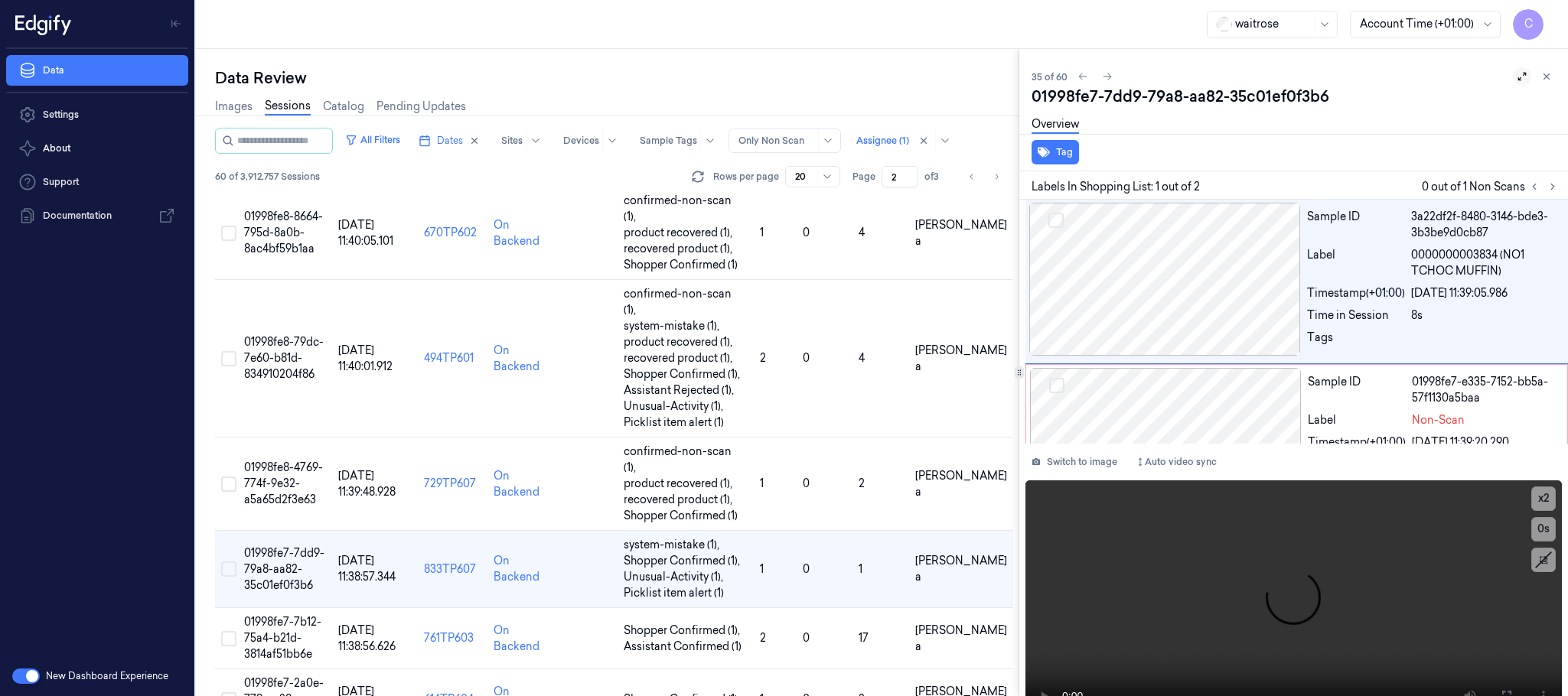
click at [1517, 76] on icon at bounding box center [1522, 76] width 10 height 10
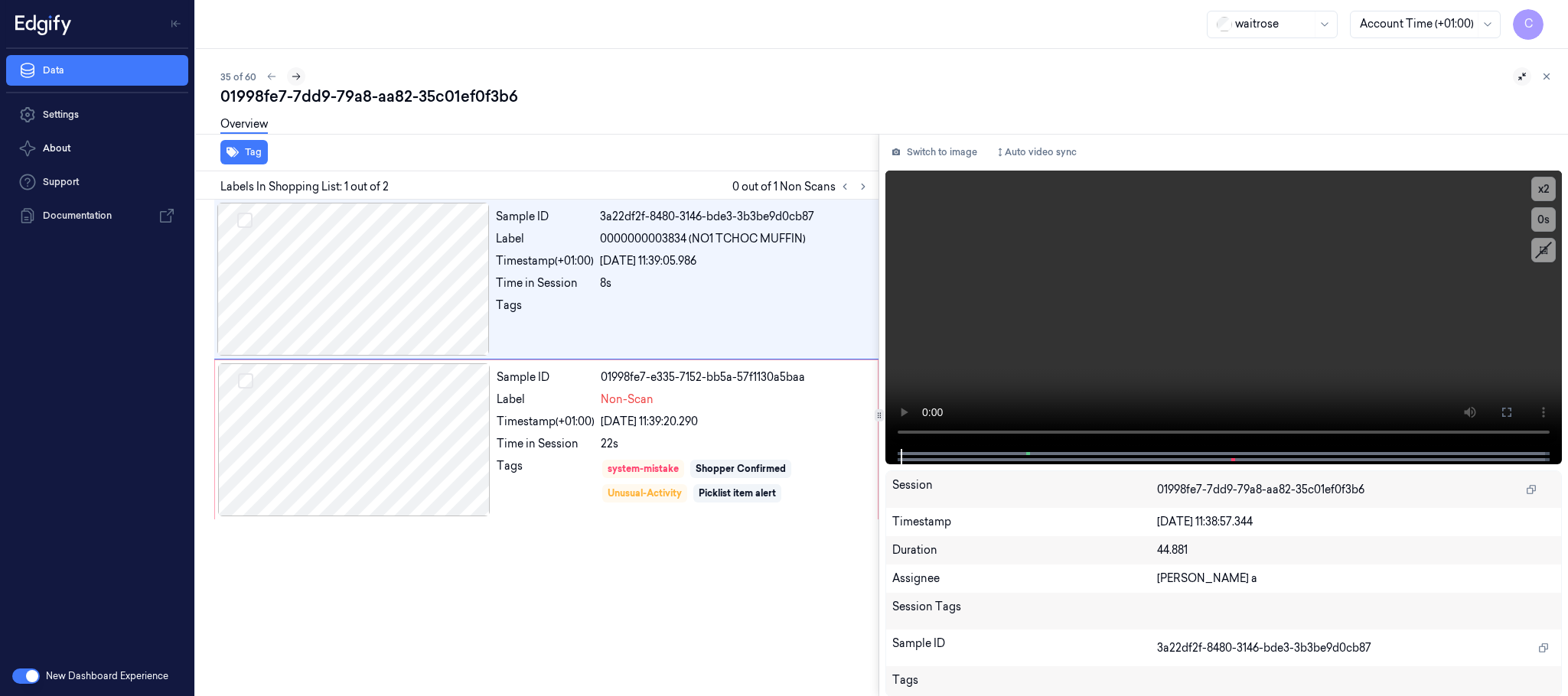
click at [294, 78] on icon at bounding box center [296, 76] width 10 height 10
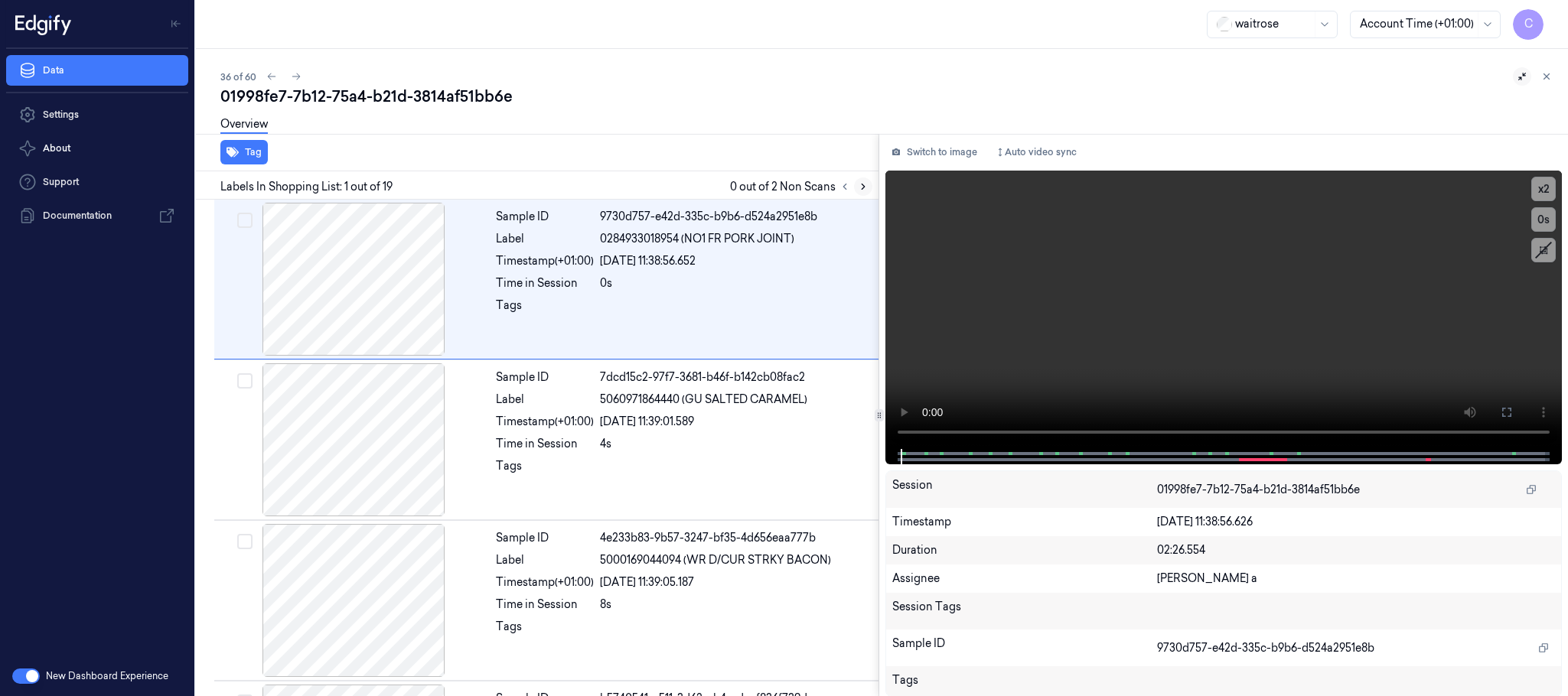
click at [861, 186] on icon at bounding box center [863, 186] width 10 height 10
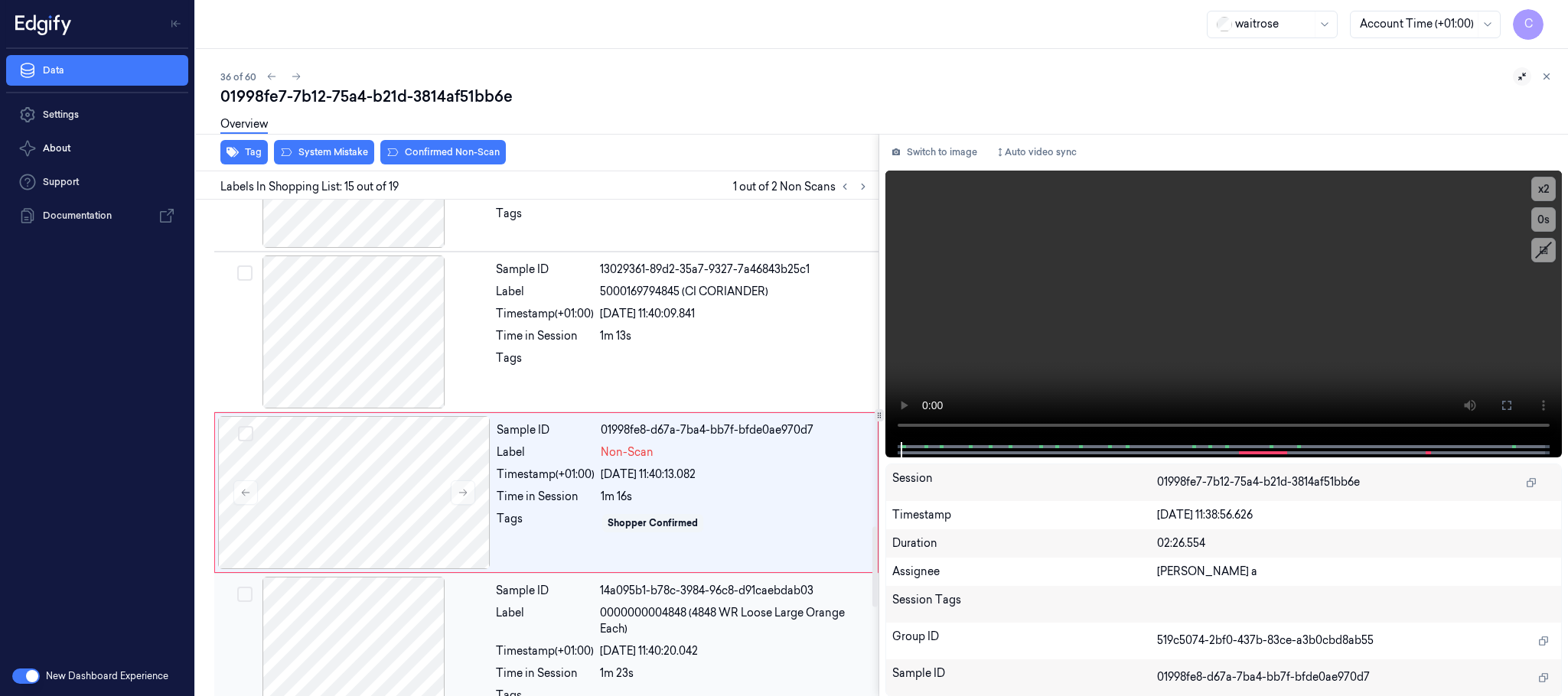
scroll to position [2090, 0]
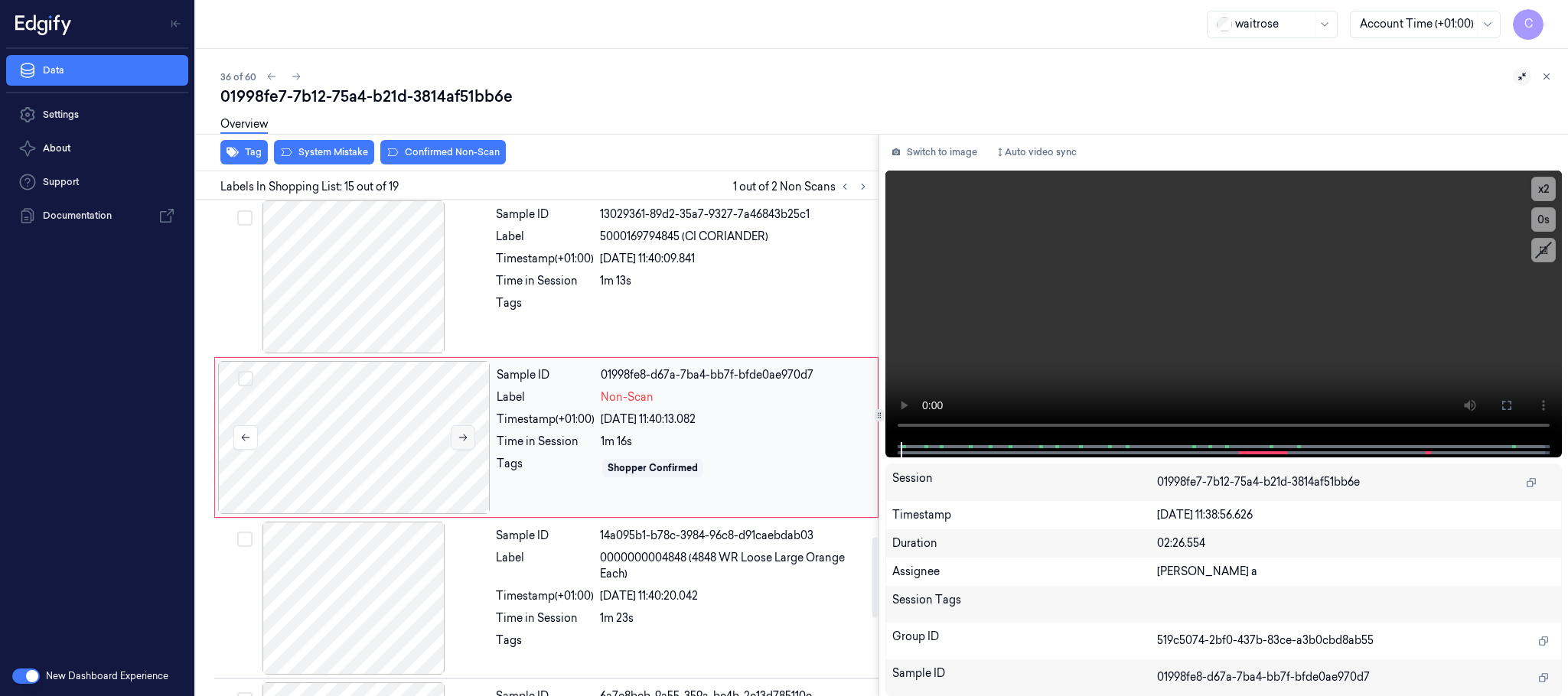
click at [462, 443] on icon at bounding box center [462, 437] width 10 height 10
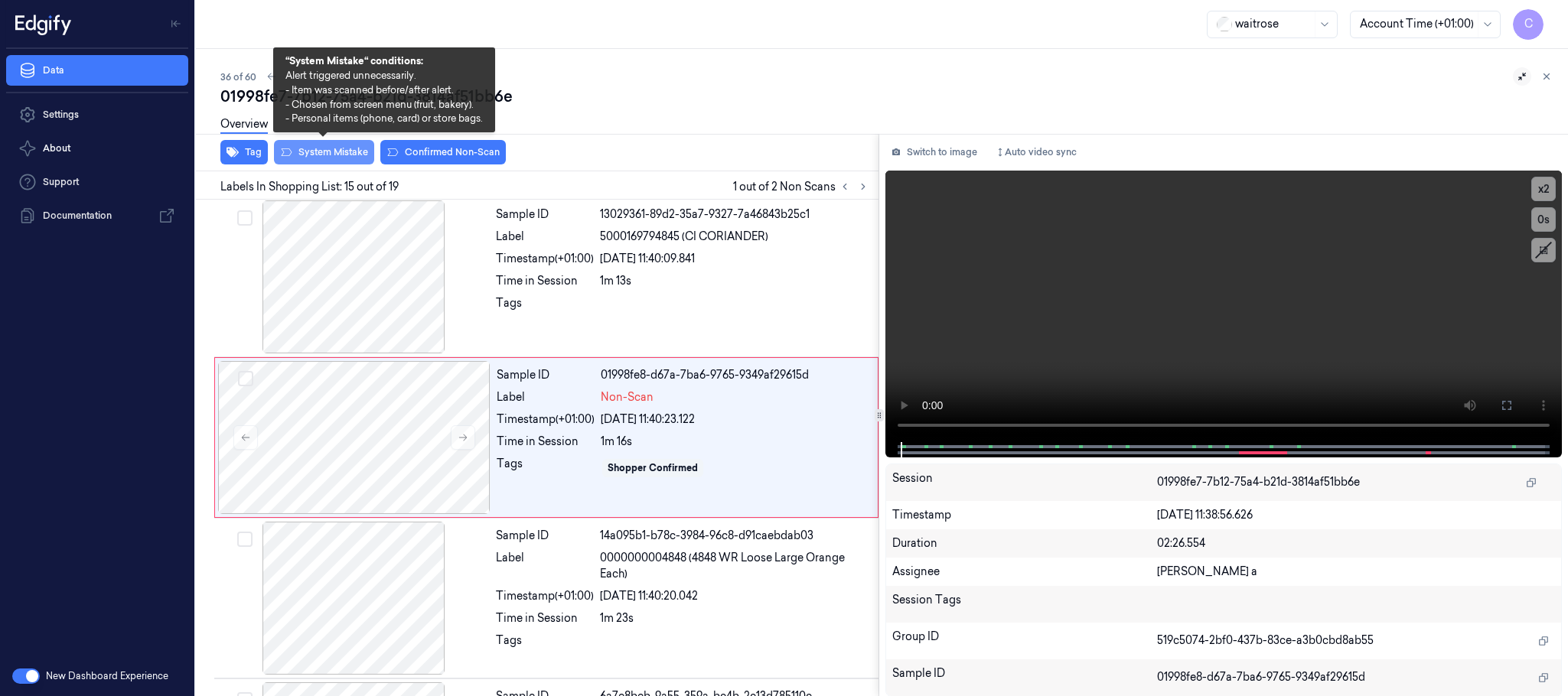
click at [306, 156] on button "System Mistake" at bounding box center [324, 152] width 101 height 24
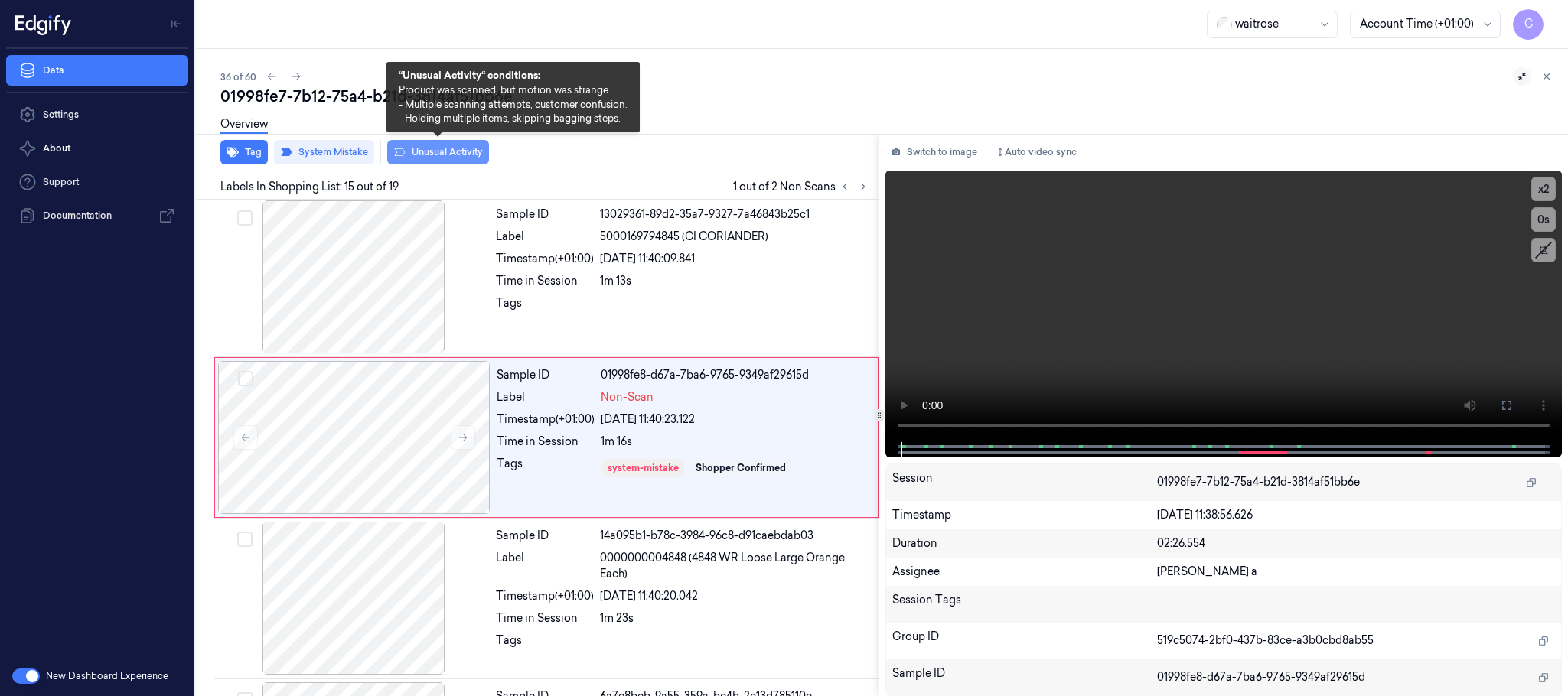
click at [443, 154] on button "Unusual Activity" at bounding box center [438, 152] width 102 height 24
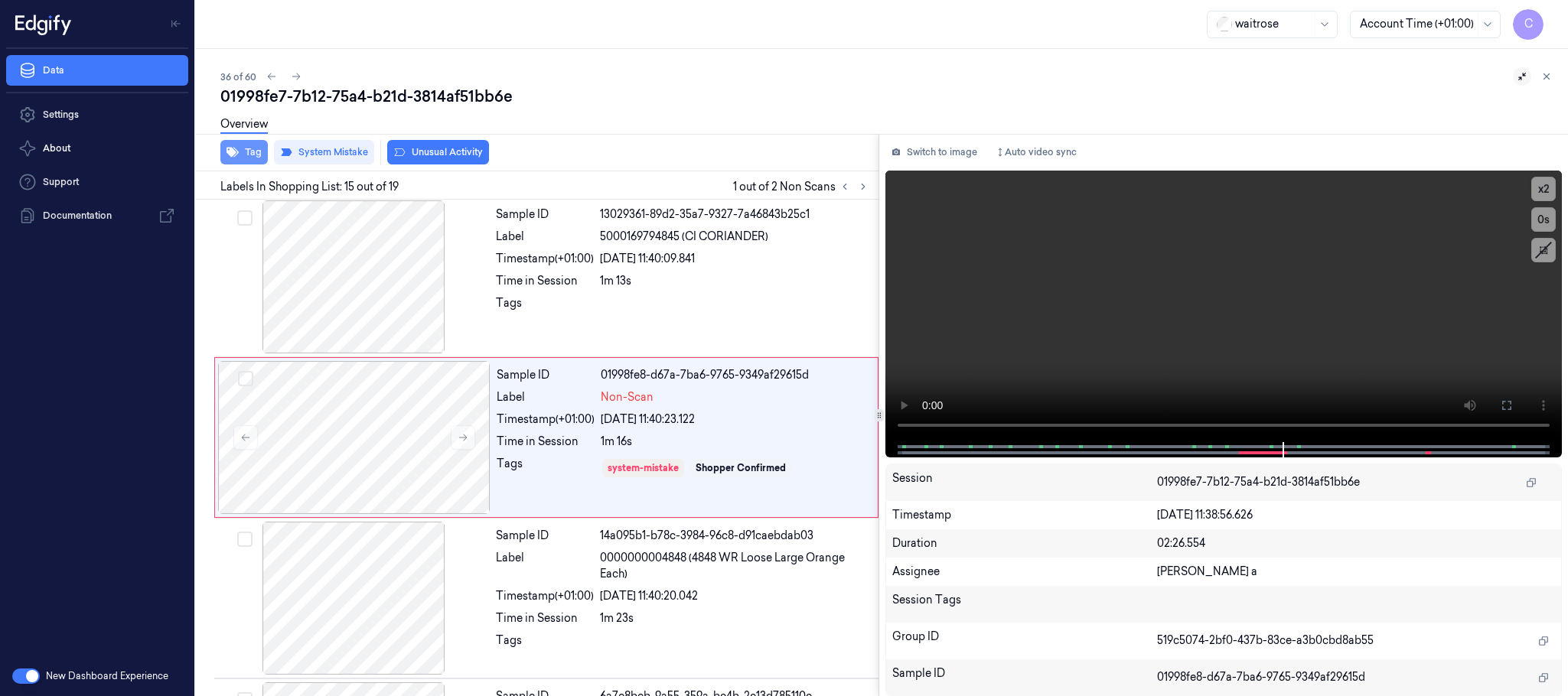
click at [237, 156] on icon "button" at bounding box center [232, 152] width 12 height 12
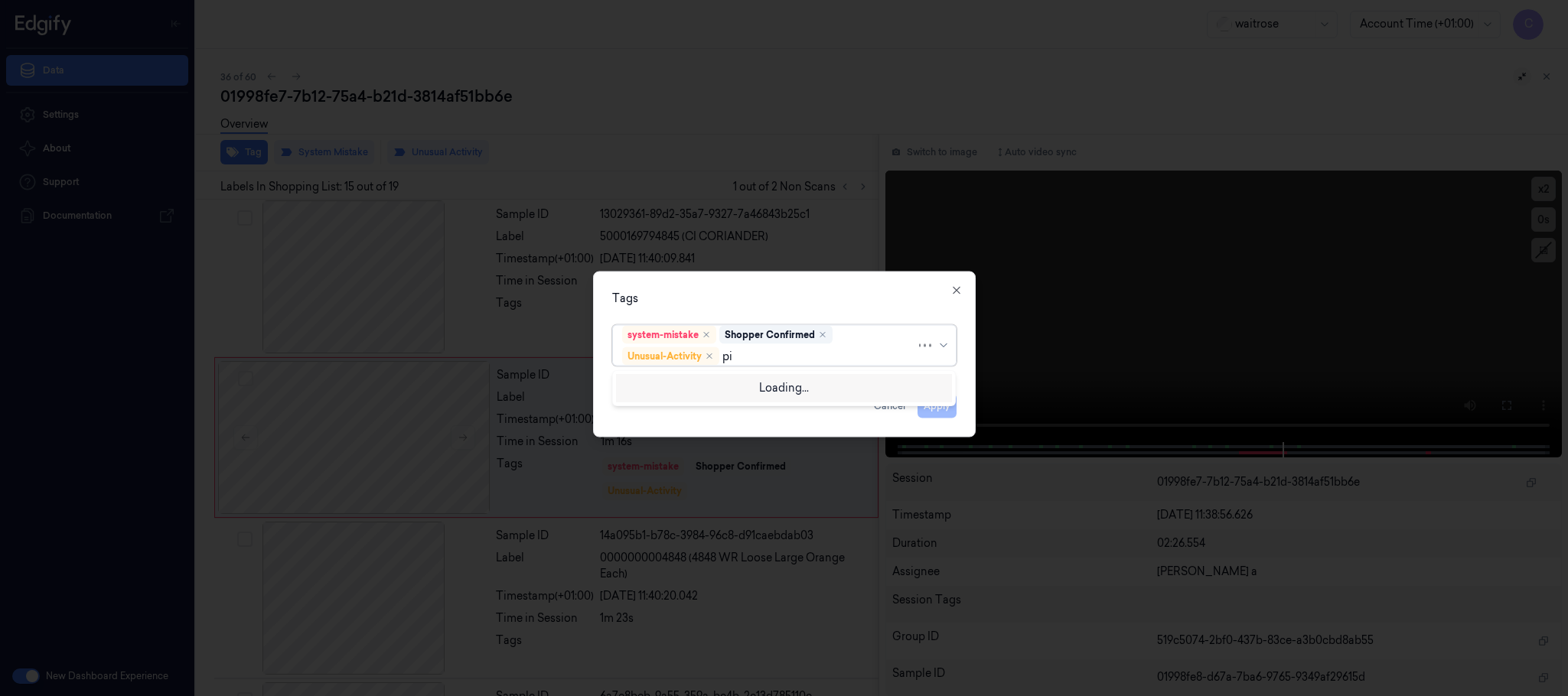
type input "pic"
click at [655, 383] on div "Picklist item alert" at bounding box center [666, 387] width 88 height 16
click at [698, 301] on div "Tags" at bounding box center [784, 299] width 344 height 16
click at [930, 403] on button "Apply" at bounding box center [937, 406] width 39 height 24
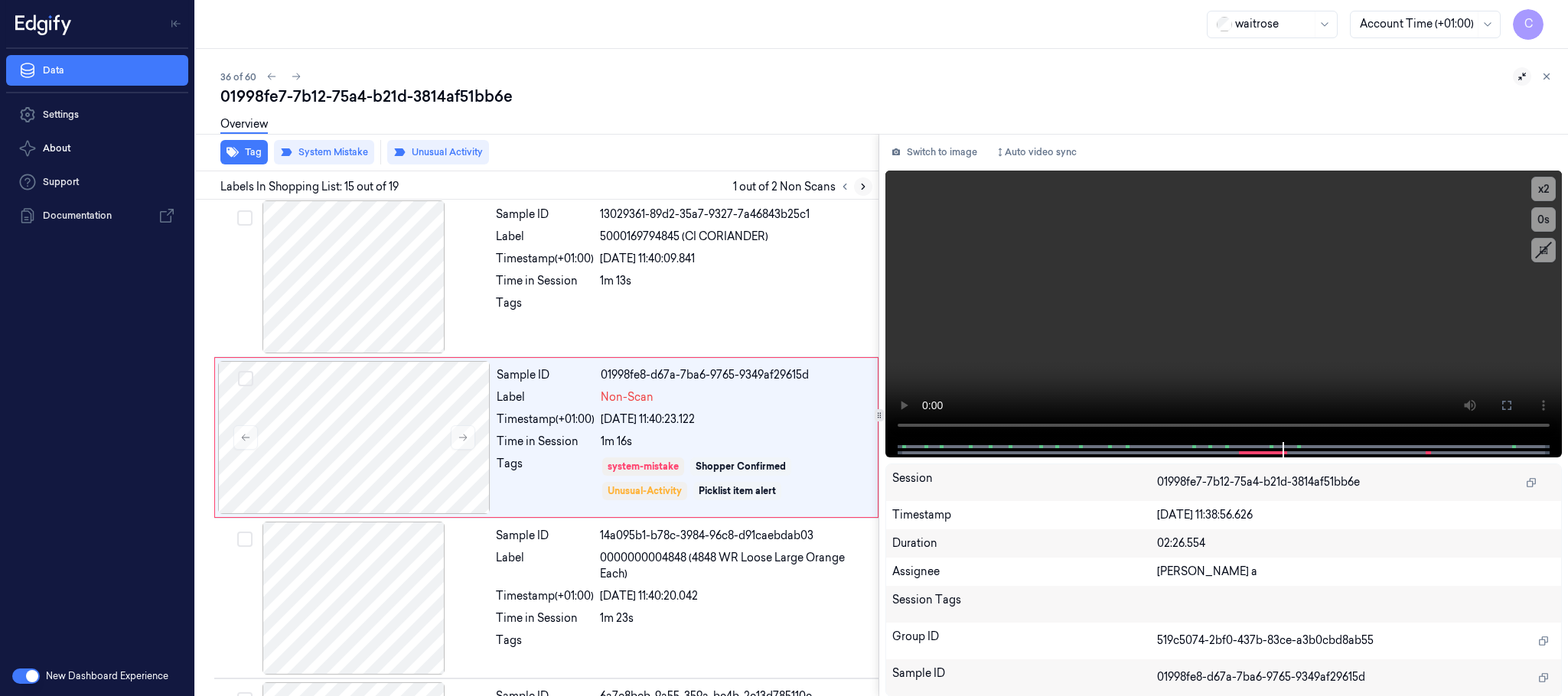
click at [866, 186] on icon at bounding box center [863, 186] width 10 height 10
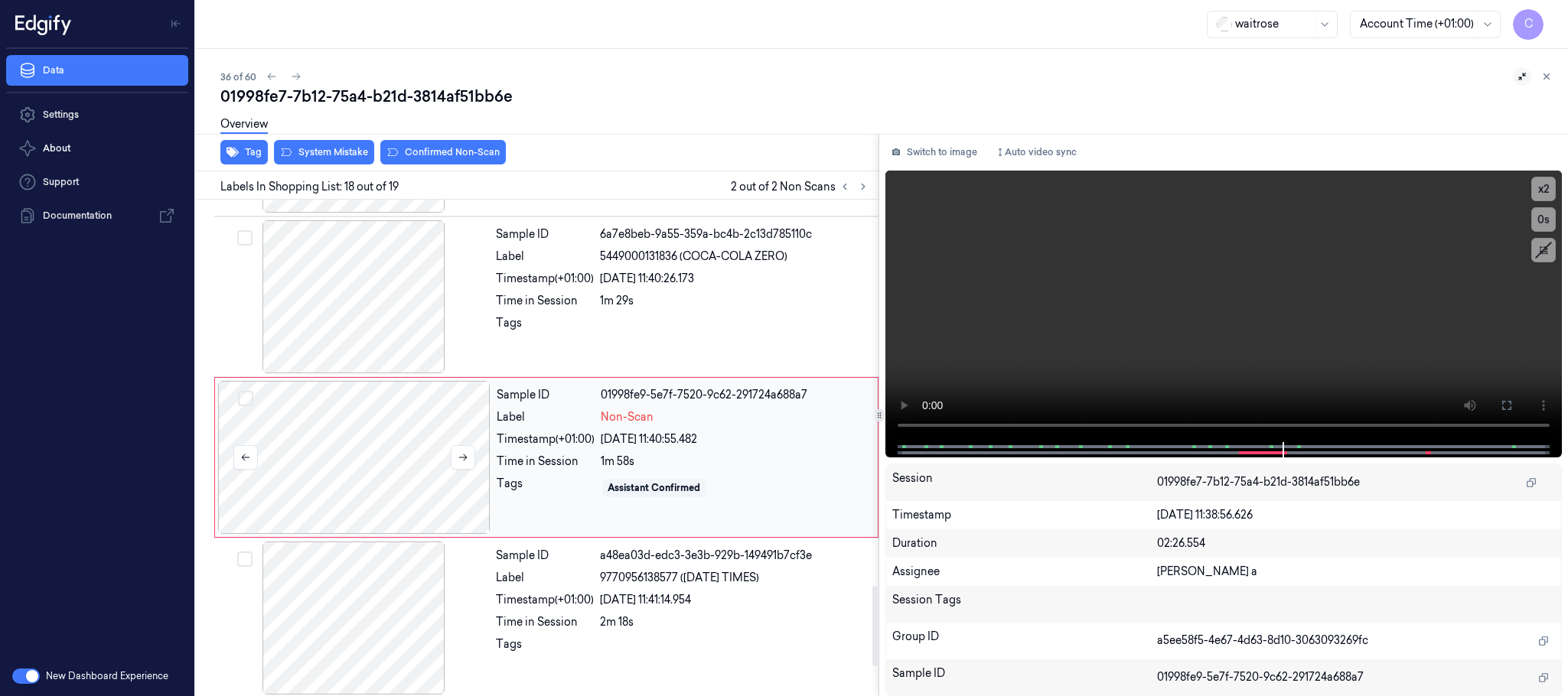
scroll to position [2573, 0]
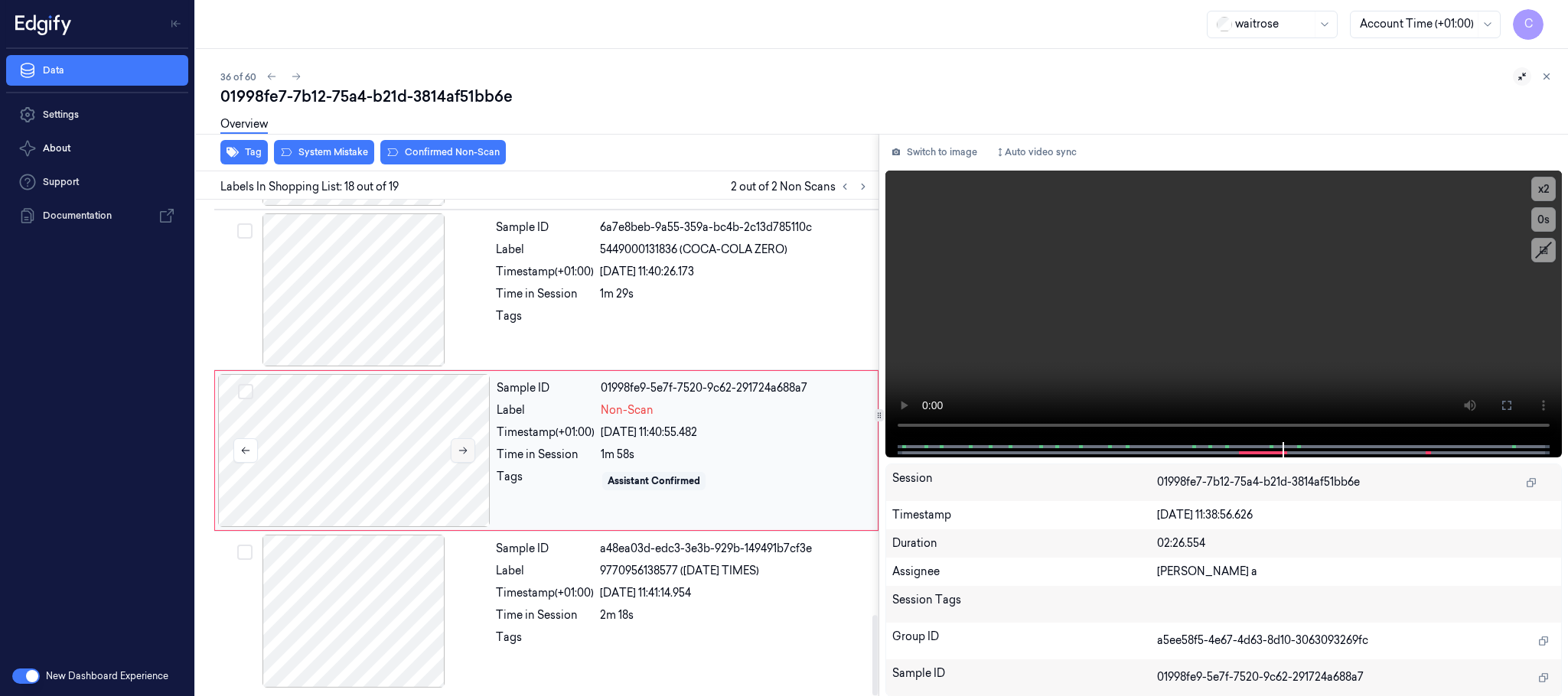
click at [464, 448] on icon at bounding box center [462, 450] width 10 height 10
click at [340, 452] on div at bounding box center [354, 450] width 273 height 153
click at [376, 260] on div at bounding box center [353, 290] width 273 height 153
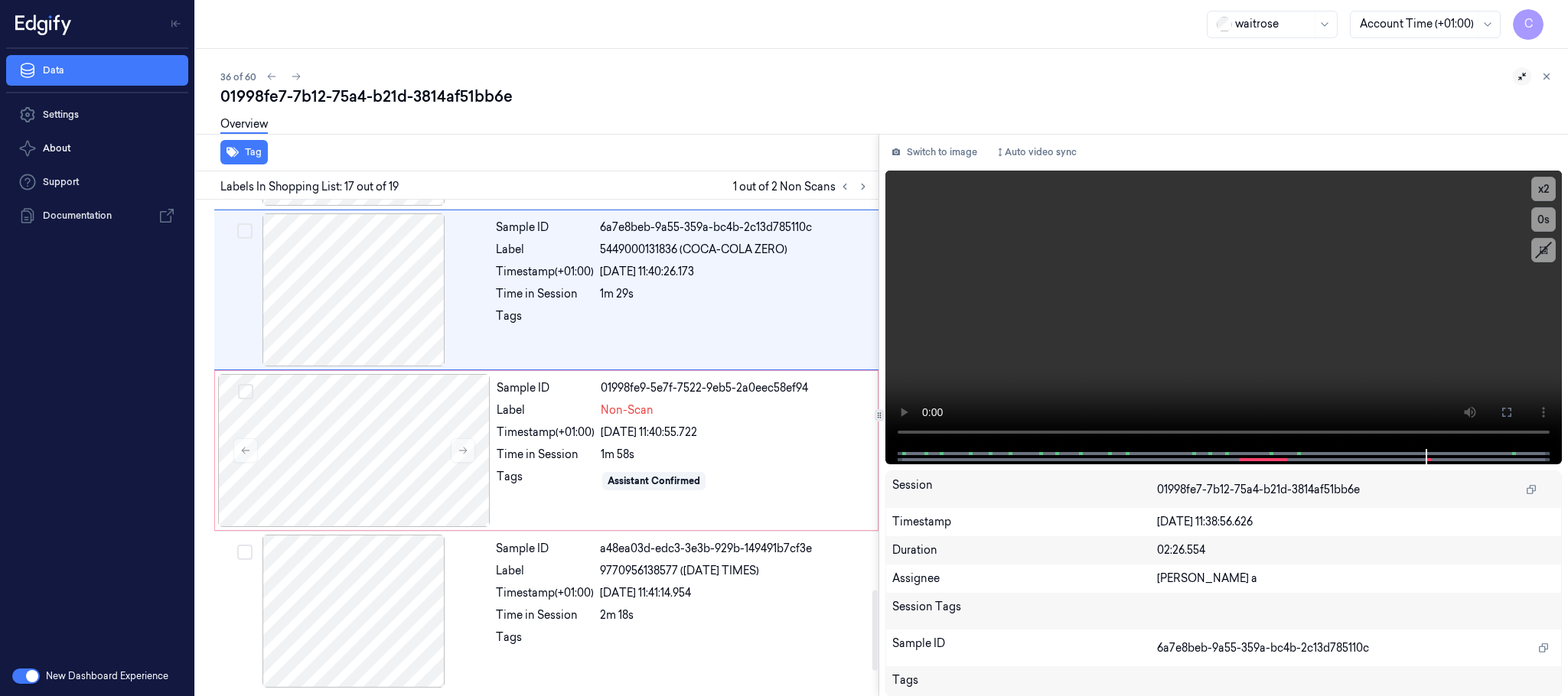
scroll to position [2413, 0]
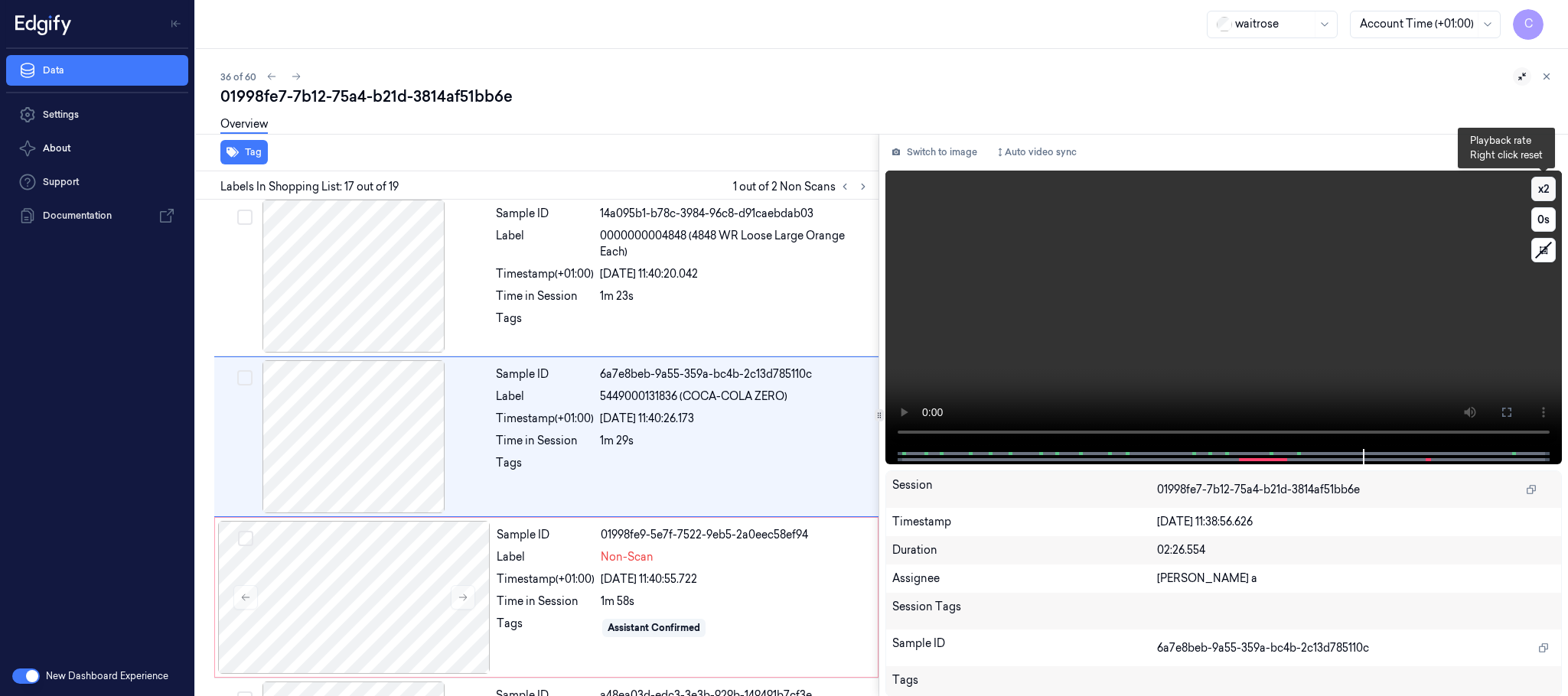
click at [1549, 184] on button "x 2" at bounding box center [1544, 189] width 24 height 24
click at [1549, 184] on button "x 4" at bounding box center [1544, 189] width 24 height 24
click at [1181, 347] on video at bounding box center [1223, 309] width 676 height 278
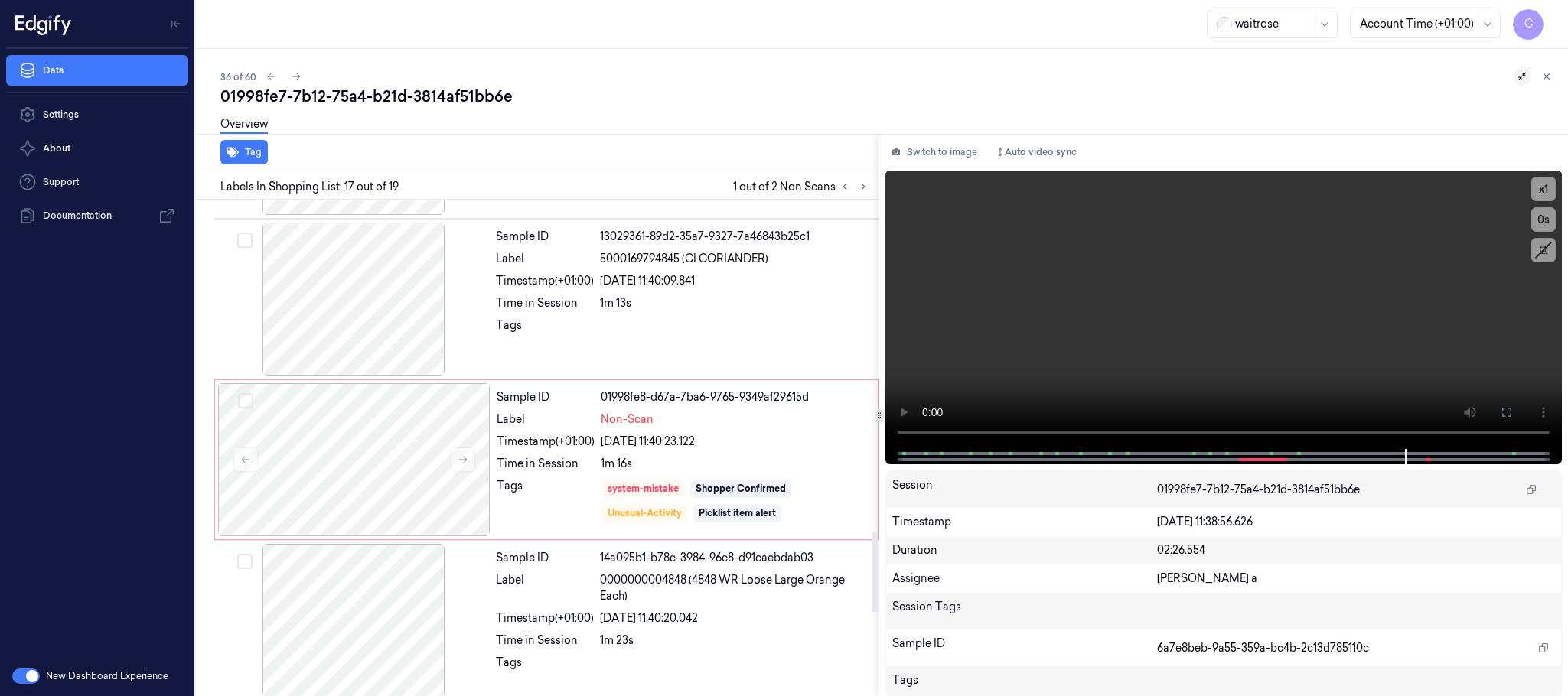
scroll to position [1954, 0]
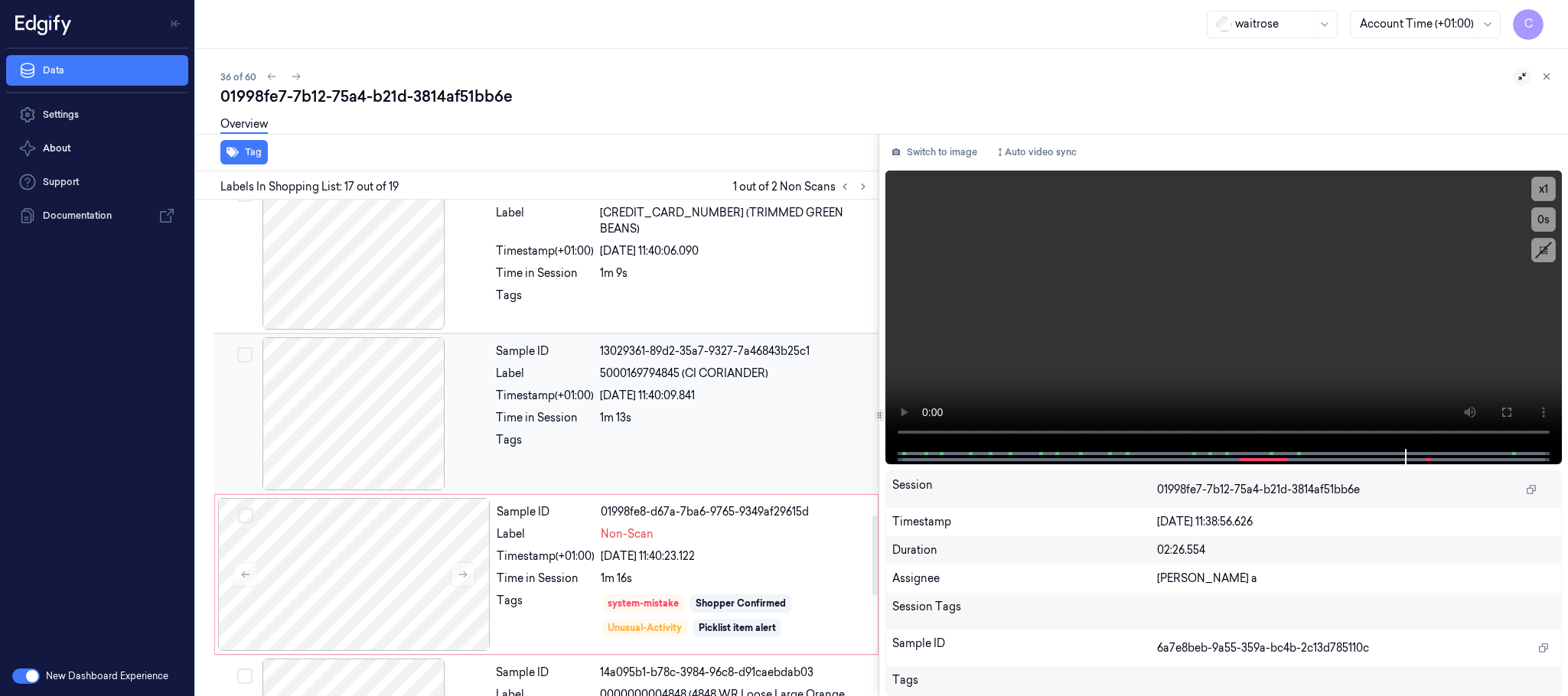
click at [289, 423] on div at bounding box center [353, 414] width 273 height 153
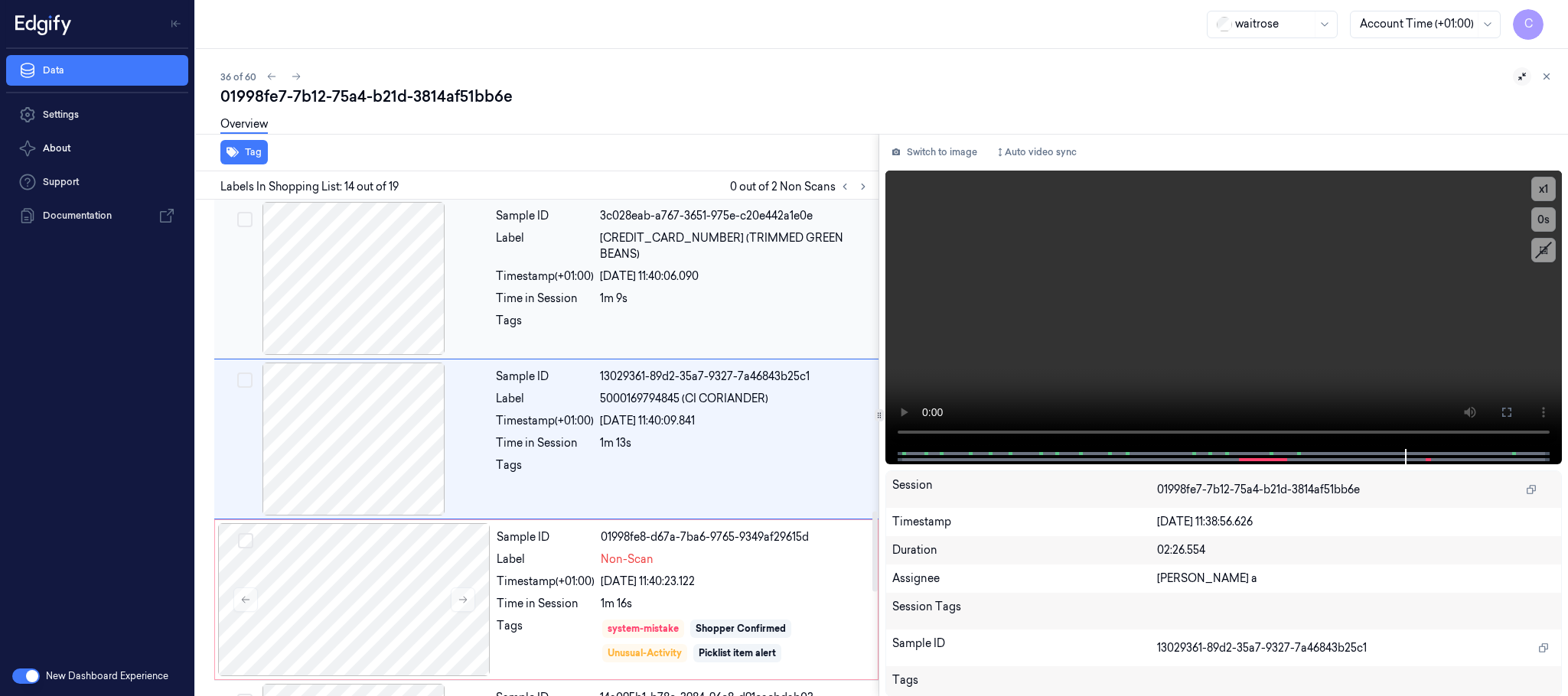
click at [237, 276] on div at bounding box center [353, 278] width 273 height 153
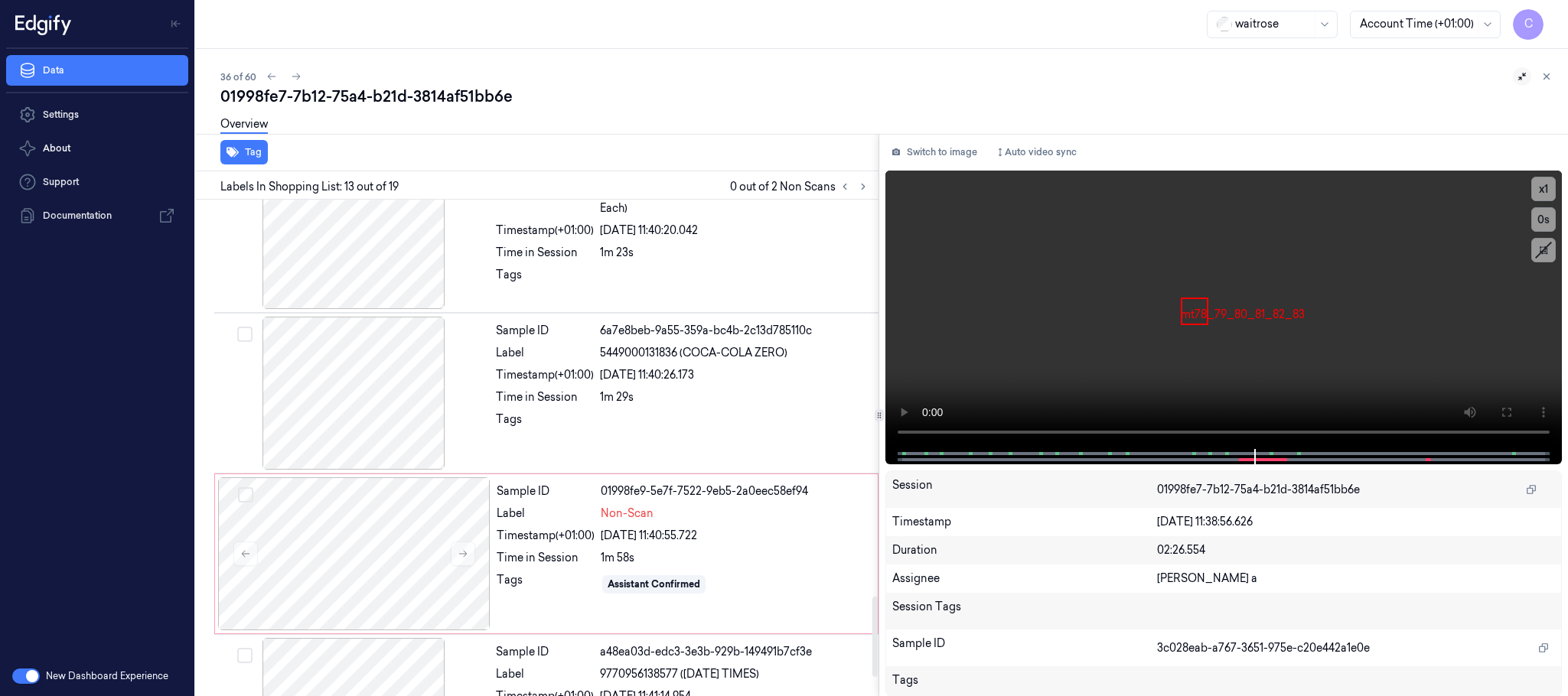
scroll to position [2573, 0]
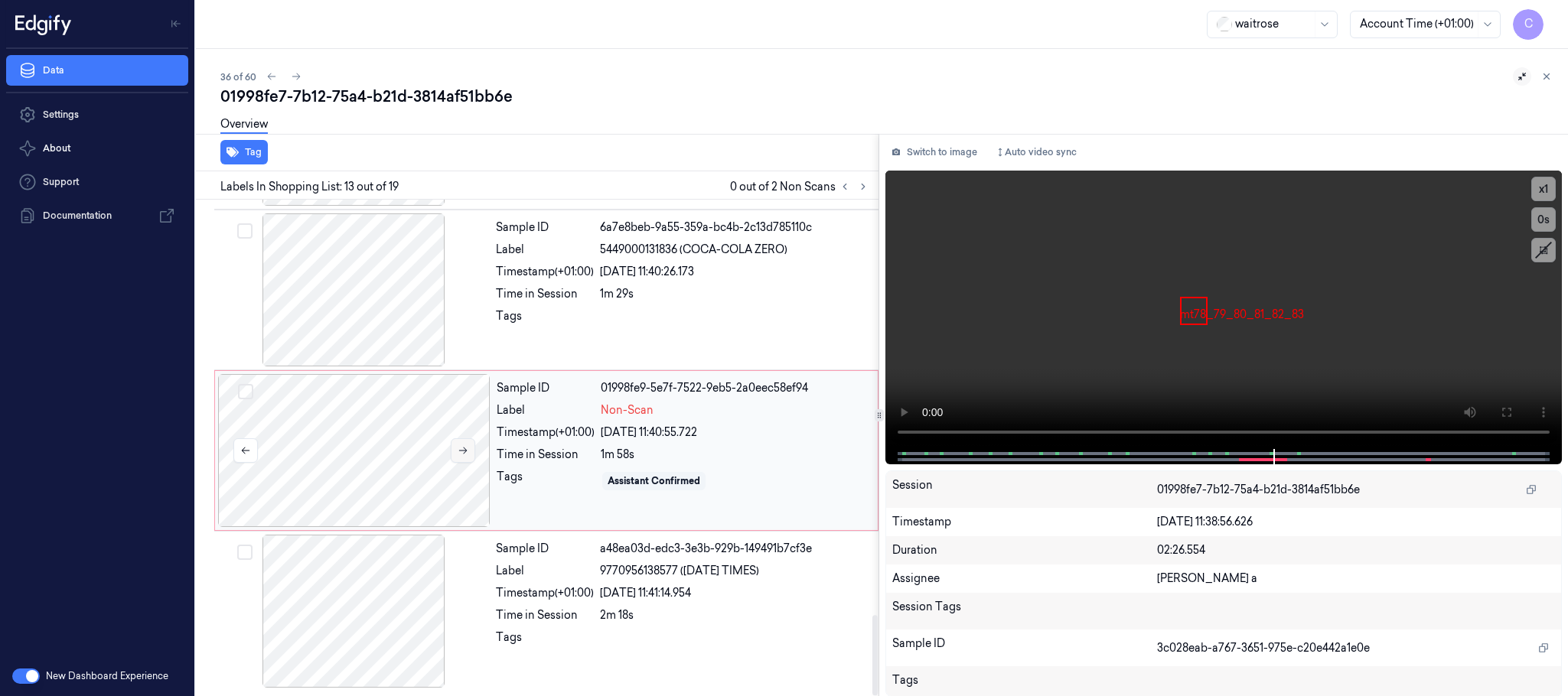
click at [469, 455] on button at bounding box center [463, 450] width 24 height 24
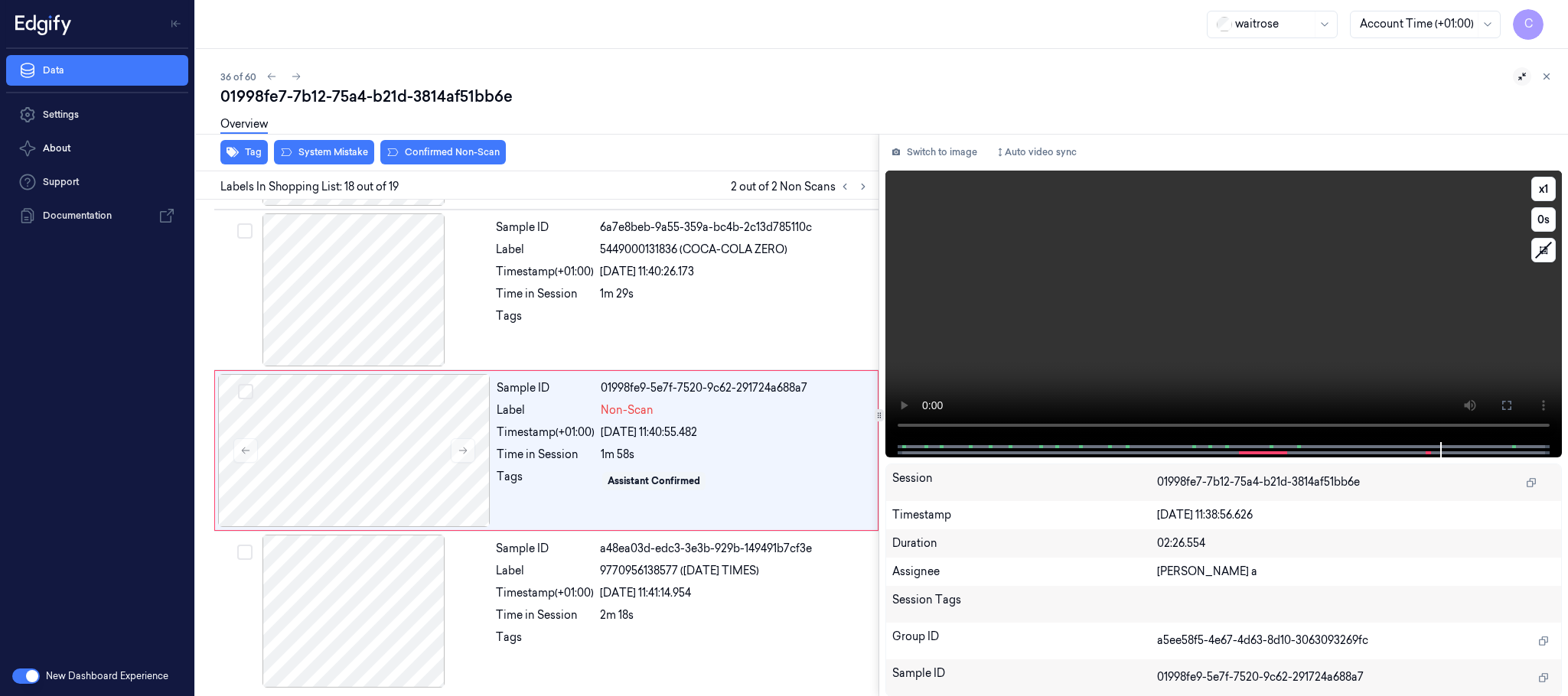
click at [1358, 446] on div at bounding box center [1222, 449] width 644 height 15
click at [1236, 304] on video at bounding box center [1223, 306] width 676 height 272
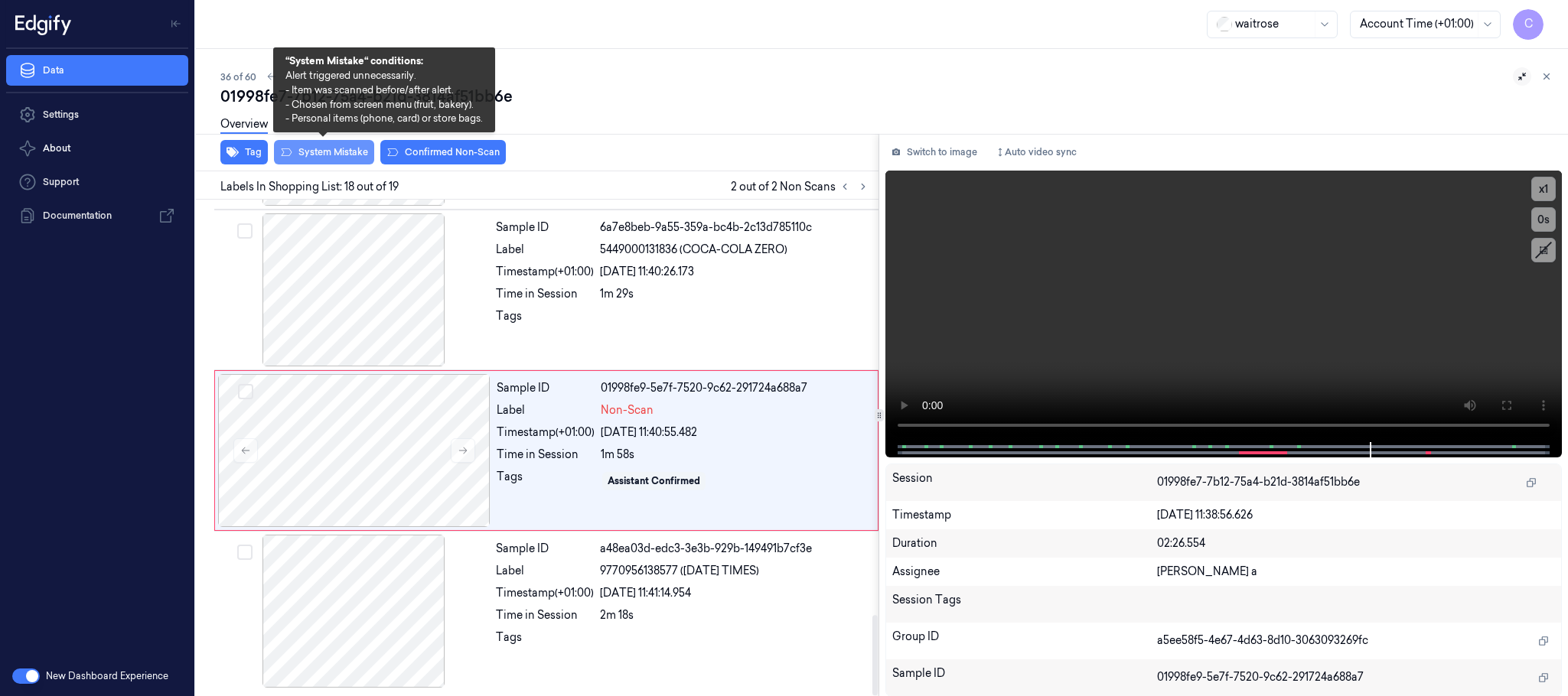
click at [314, 152] on button "System Mistake" at bounding box center [324, 152] width 101 height 24
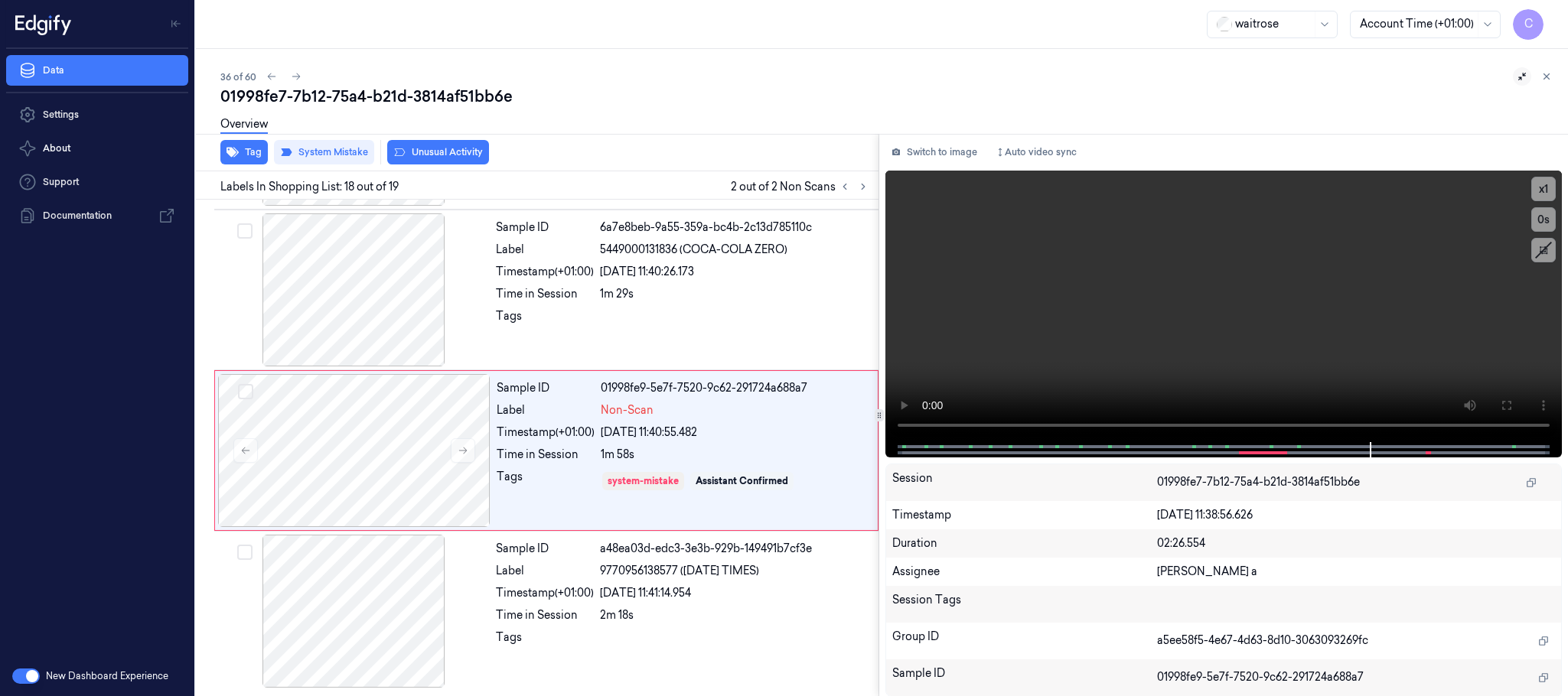
click at [462, 149] on button "Unusual Activity" at bounding box center [438, 152] width 102 height 24
click at [845, 184] on icon at bounding box center [845, 186] width 3 height 6
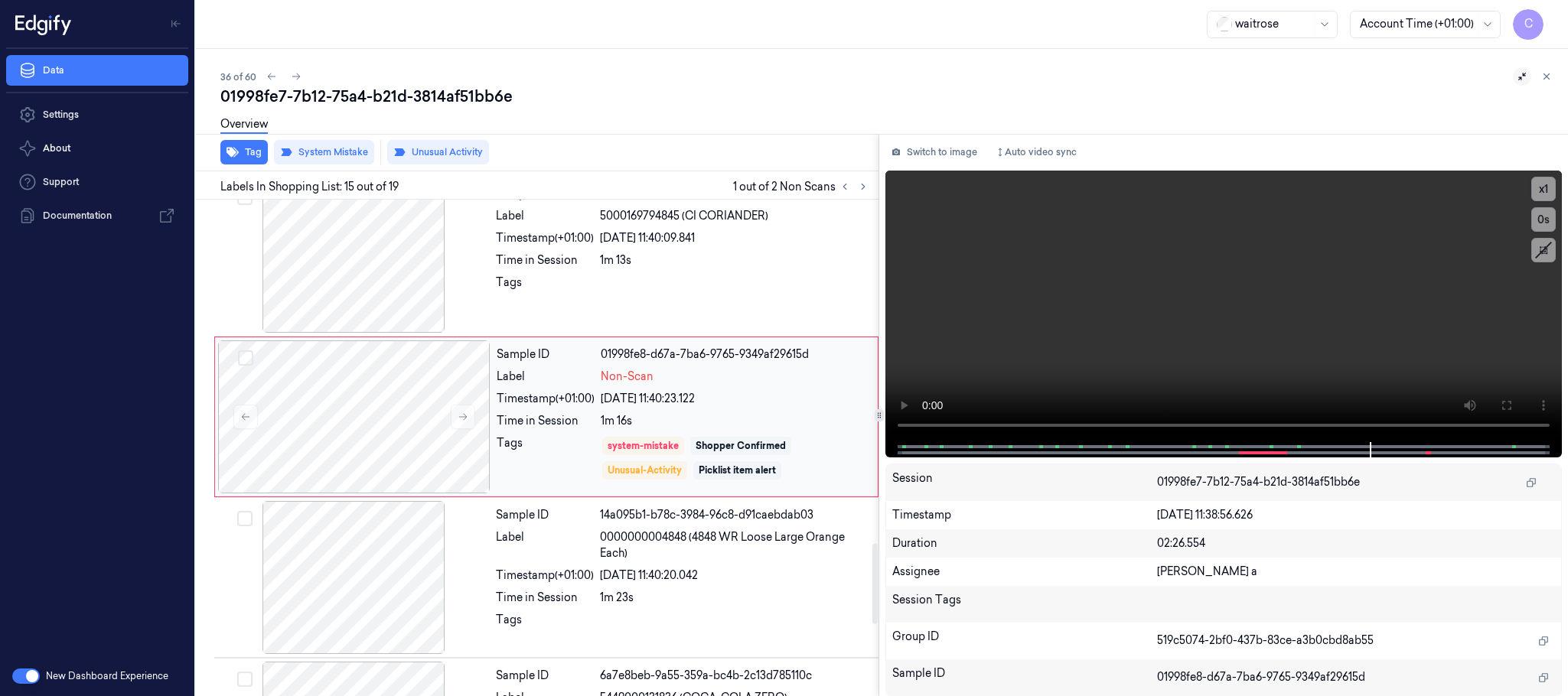
scroll to position [2090, 0]
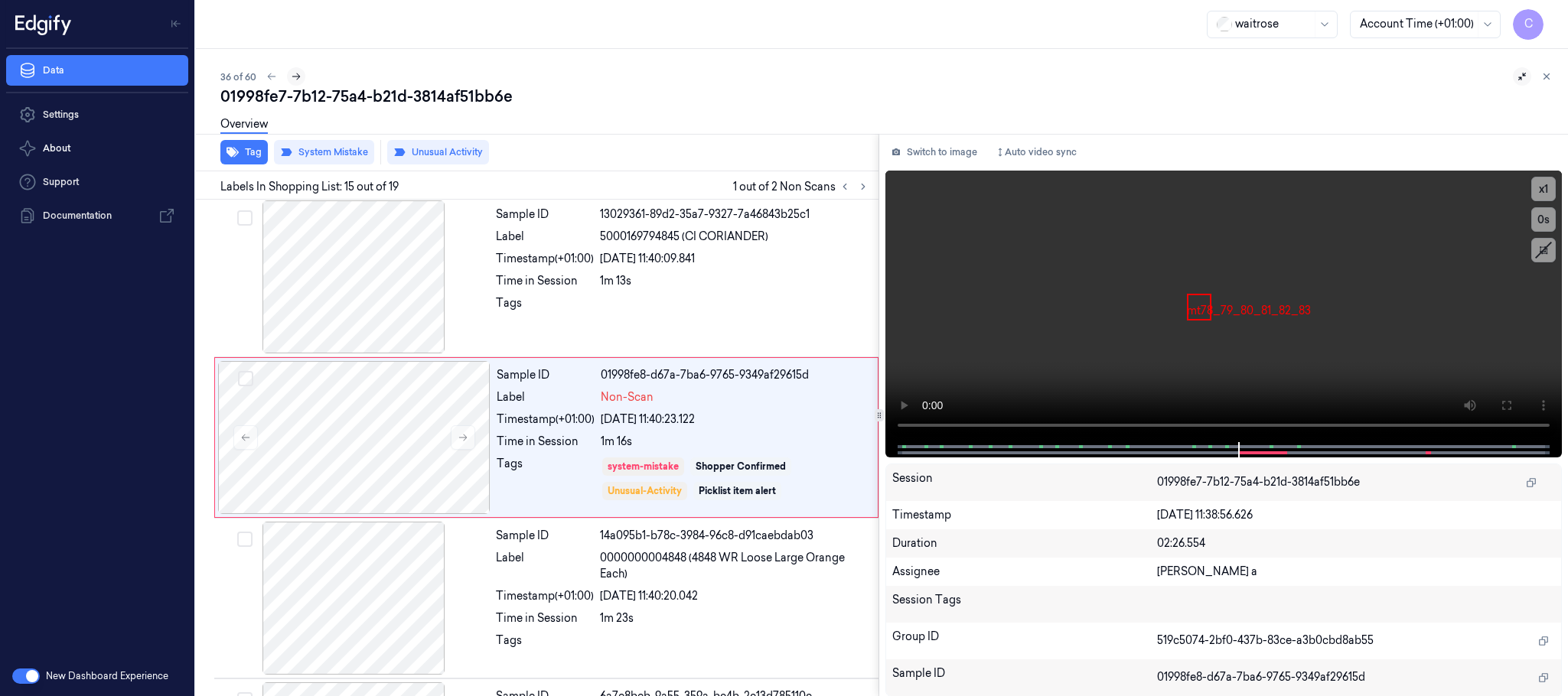
click at [301, 76] on button at bounding box center [296, 76] width 18 height 18
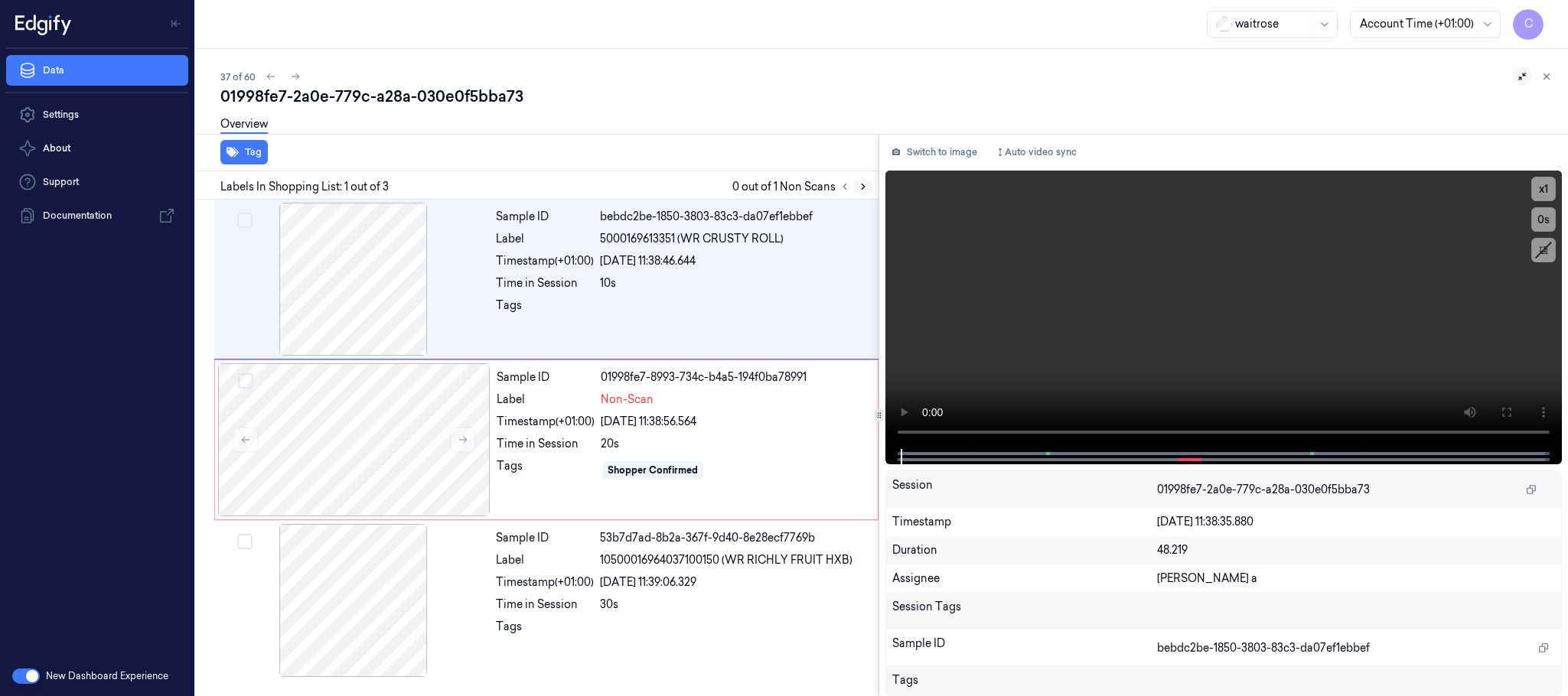
click at [864, 184] on icon at bounding box center [864, 186] width 3 height 6
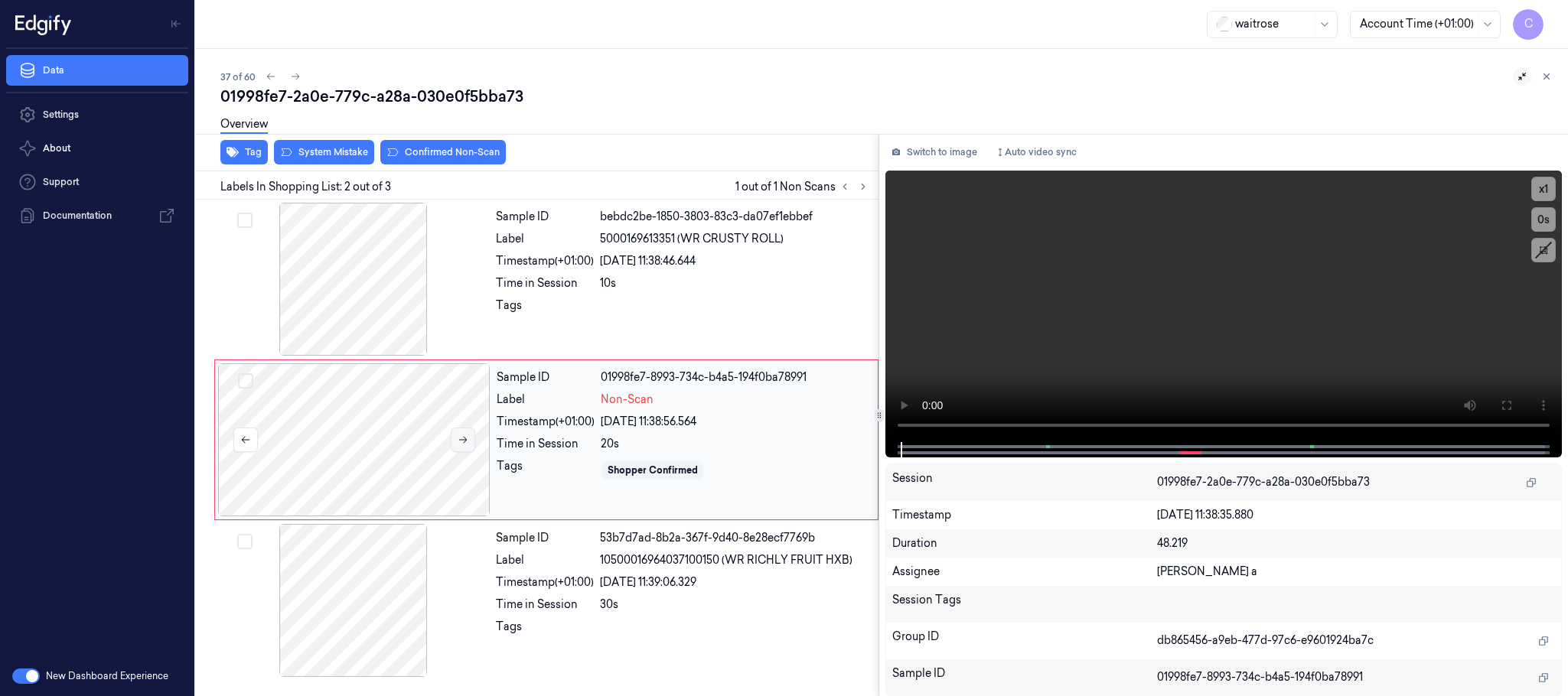
click at [467, 445] on icon at bounding box center [462, 440] width 10 height 10
click at [460, 444] on icon at bounding box center [462, 440] width 10 height 10
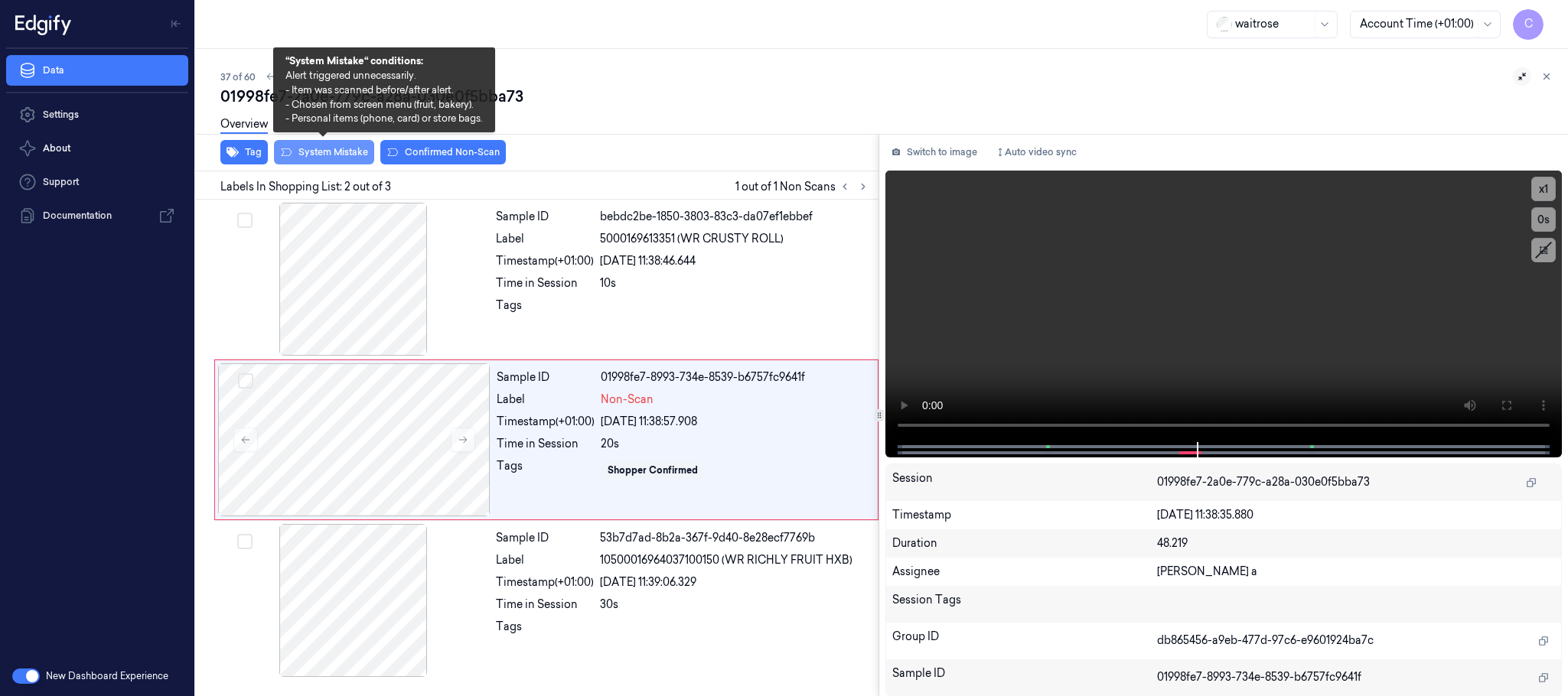
click at [347, 150] on button "System Mistake" at bounding box center [324, 152] width 101 height 24
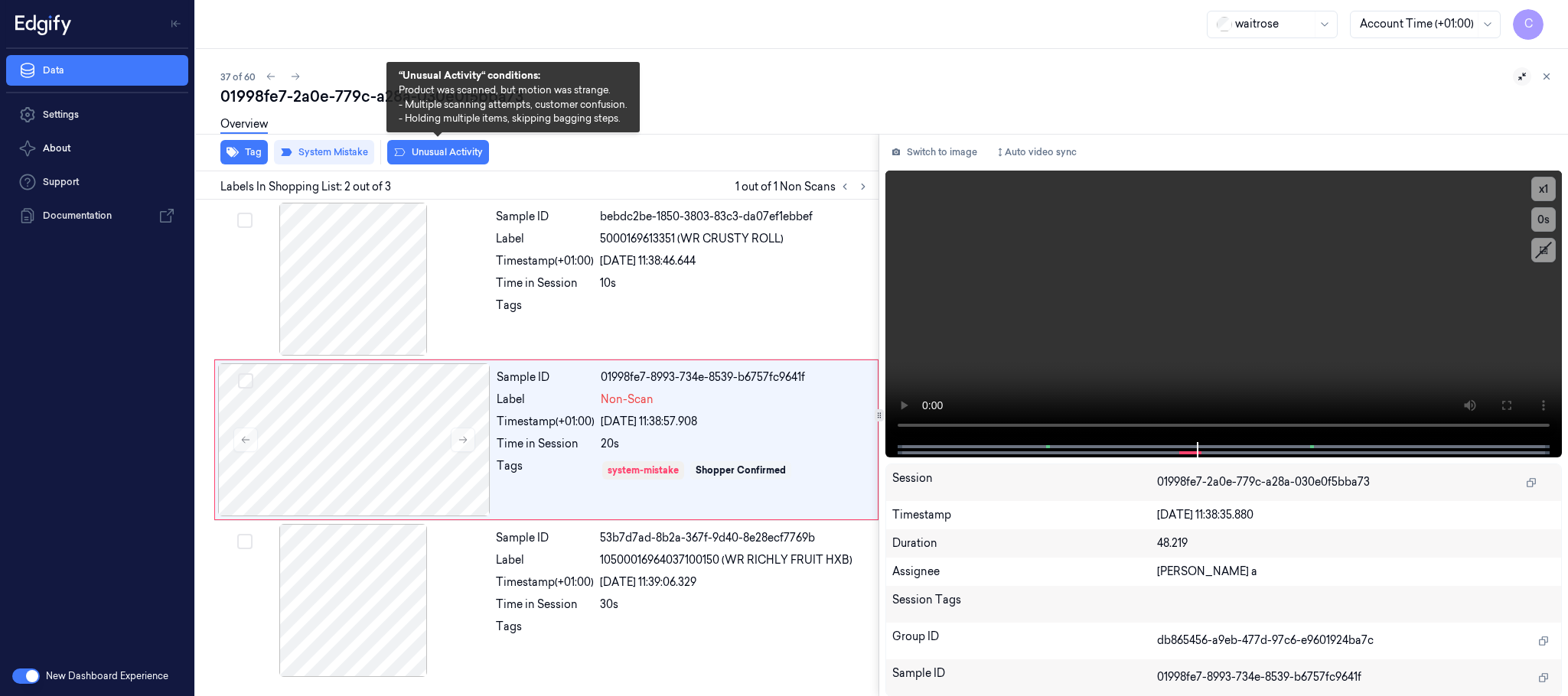
click at [434, 151] on button "Unusual Activity" at bounding box center [438, 152] width 102 height 24
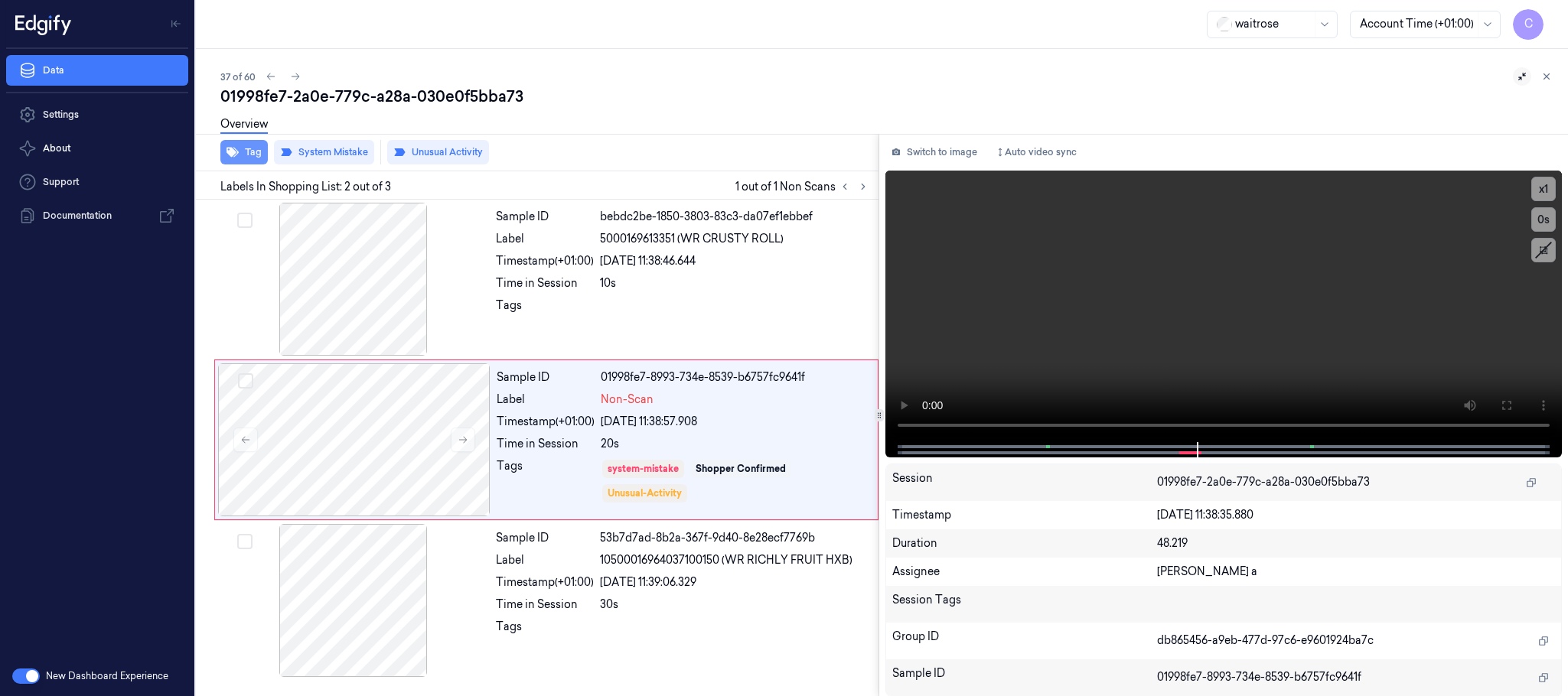
click at [228, 156] on icon "button" at bounding box center [232, 152] width 12 height 12
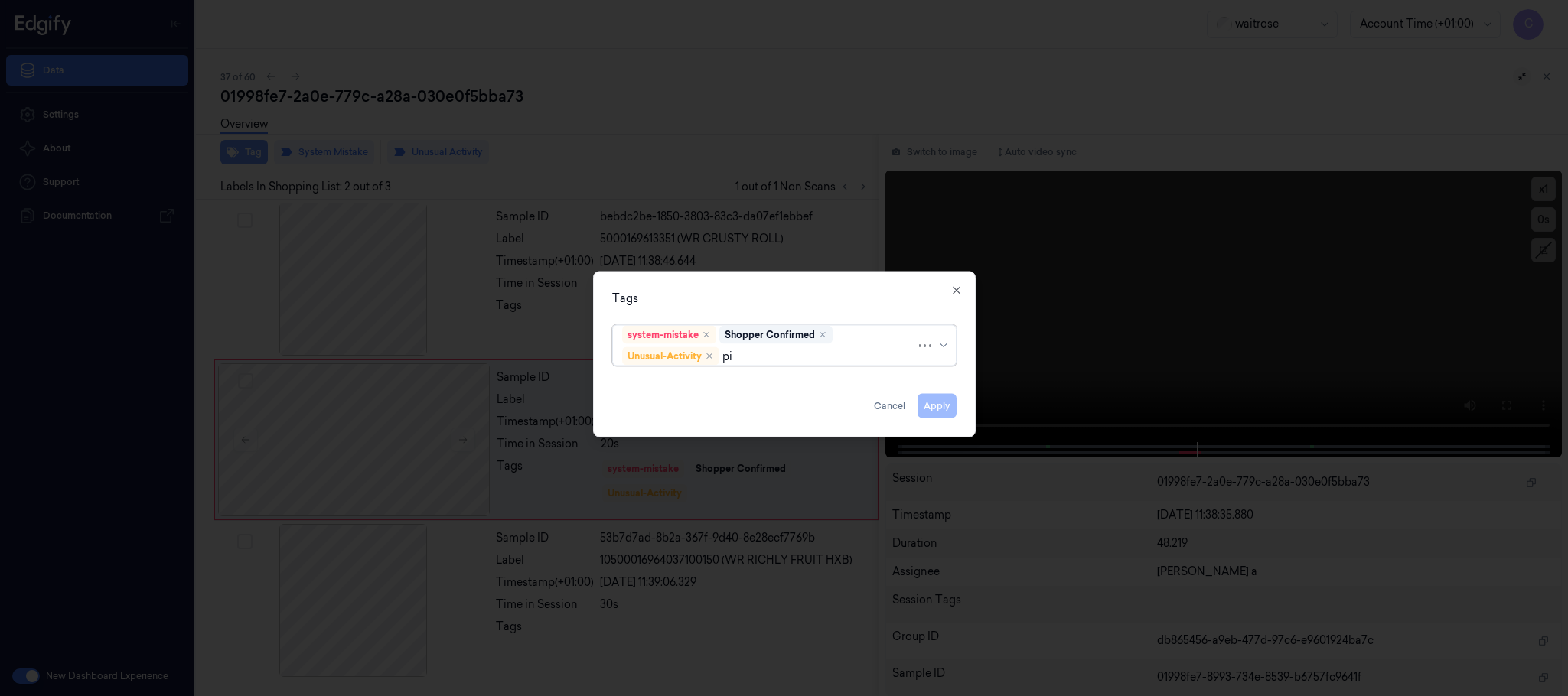
type input "pic"
click at [679, 384] on div "Picklist item alert" at bounding box center [666, 387] width 88 height 16
click at [763, 294] on div "Tags" at bounding box center [784, 299] width 344 height 16
click at [930, 408] on button "Apply" at bounding box center [937, 406] width 39 height 24
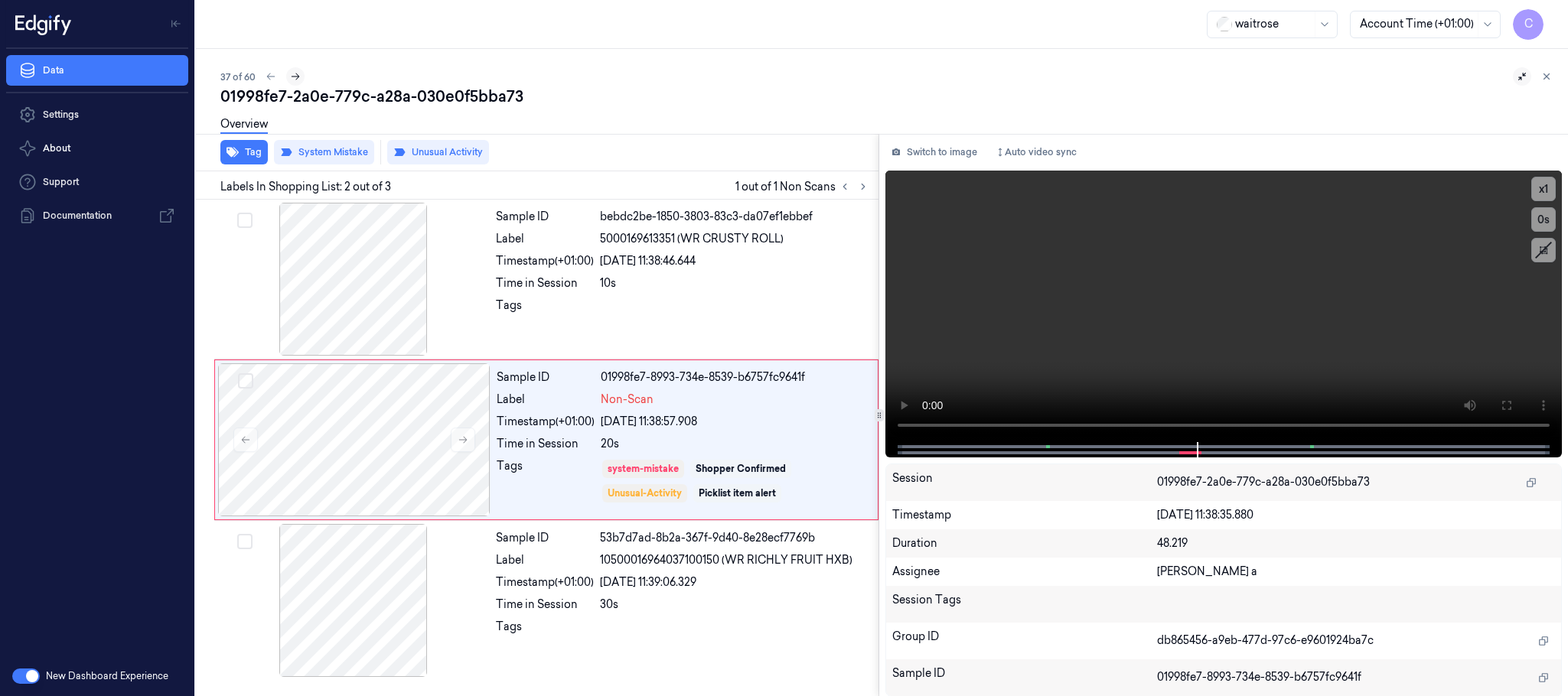
click at [293, 74] on icon at bounding box center [295, 76] width 10 height 10
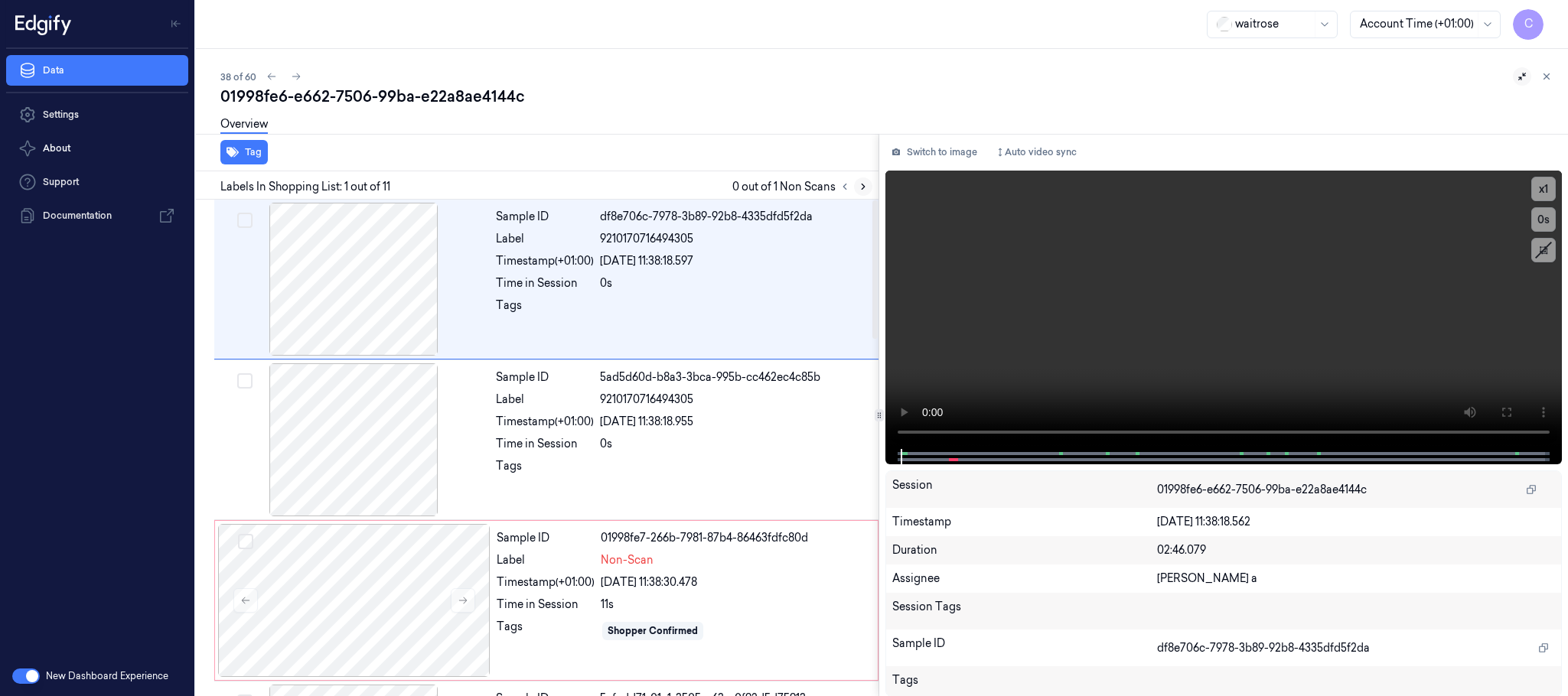
click at [861, 188] on icon at bounding box center [863, 186] width 10 height 10
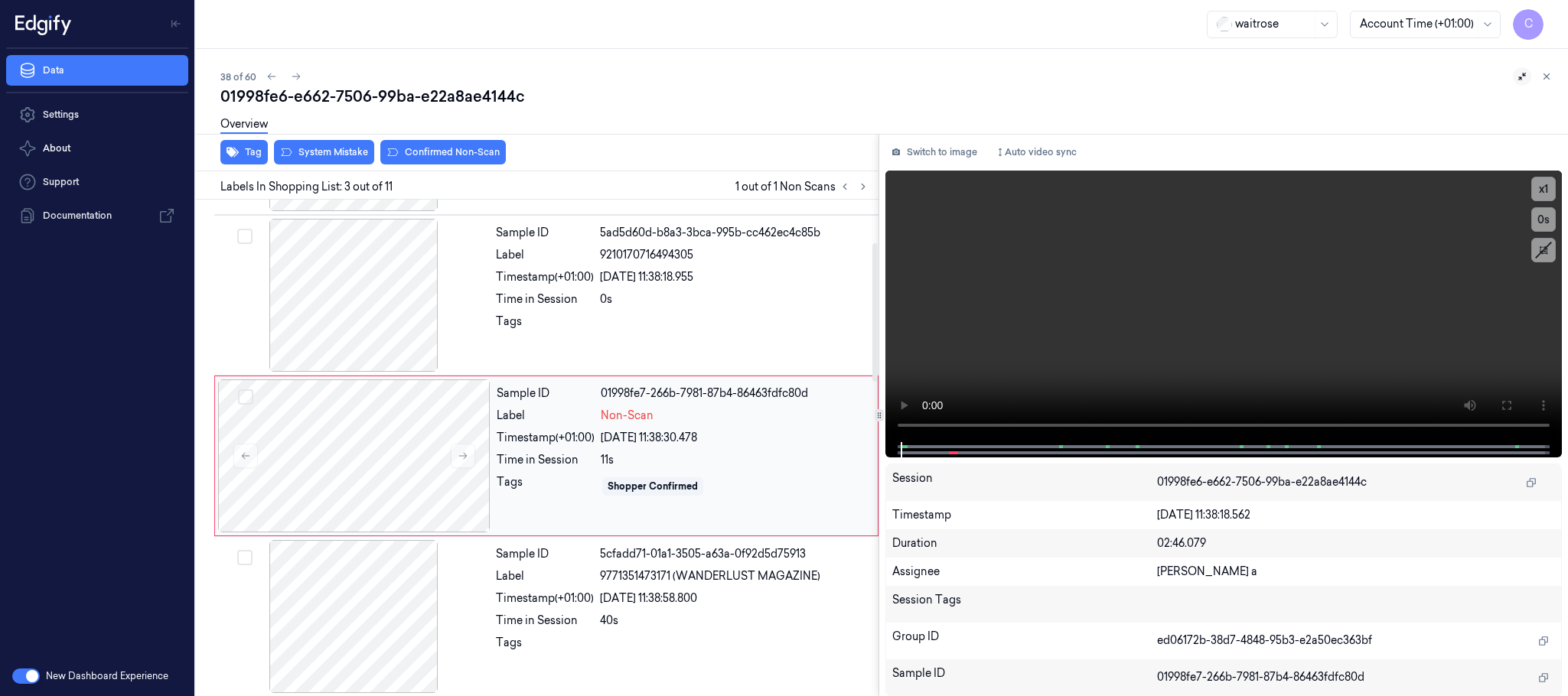
scroll to position [154, 0]
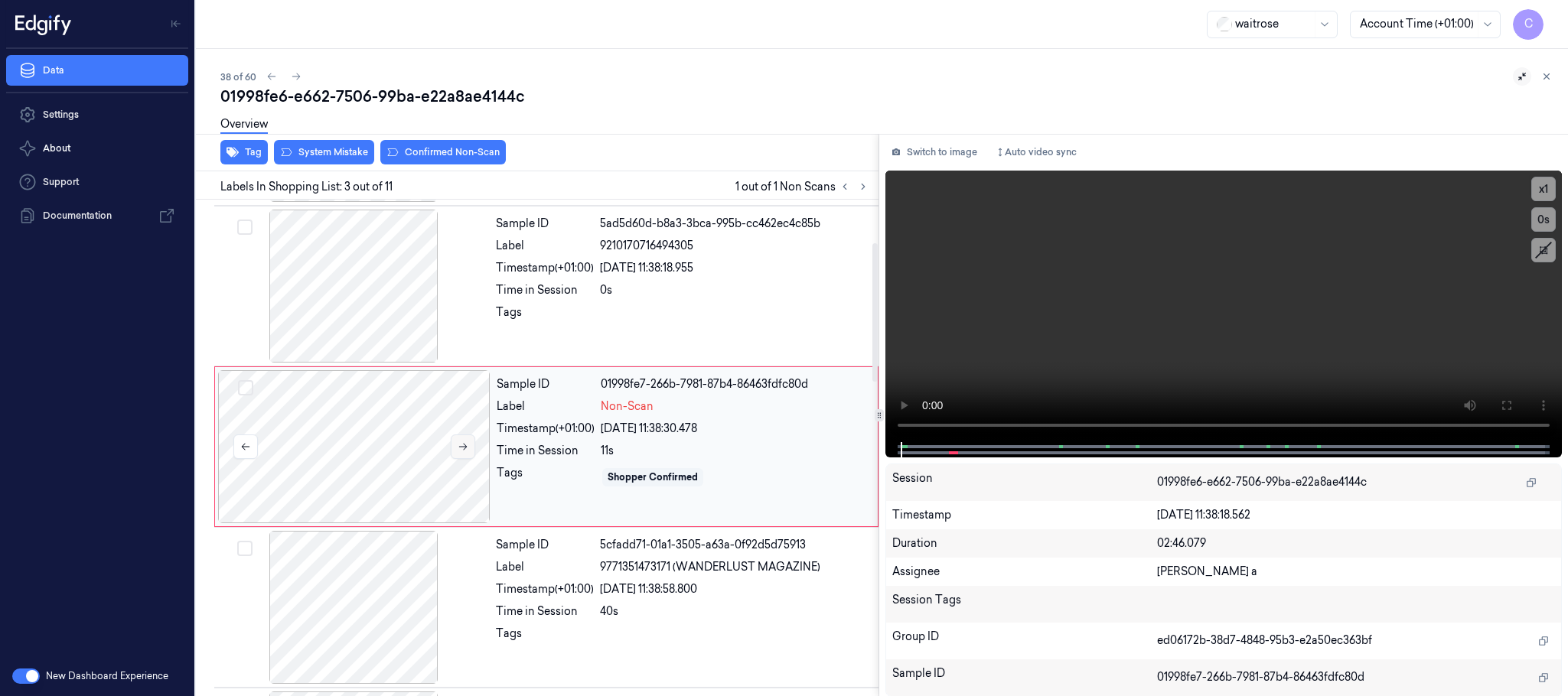
click at [476, 445] on div at bounding box center [354, 447] width 273 height 153
click at [466, 446] on icon at bounding box center [462, 446] width 10 height 10
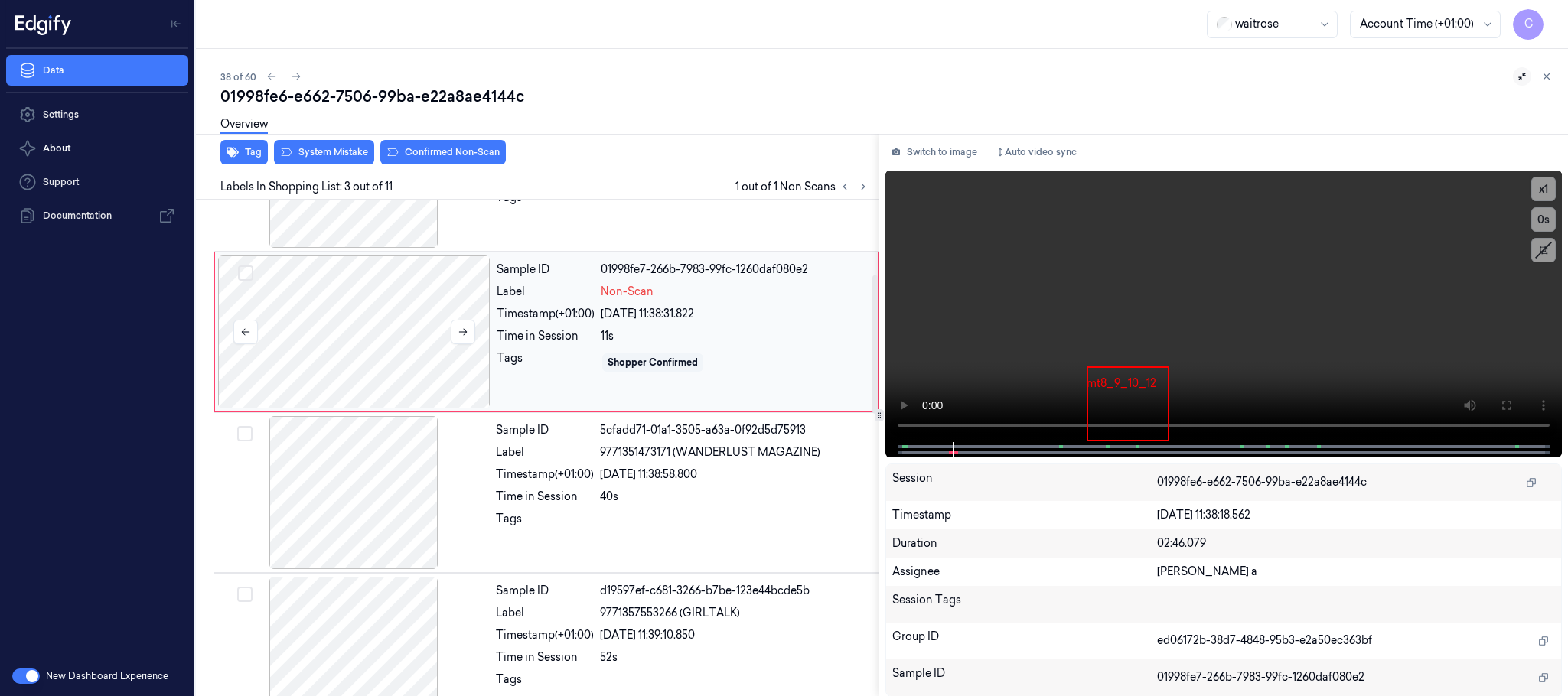
click at [374, 373] on div at bounding box center [354, 332] width 273 height 153
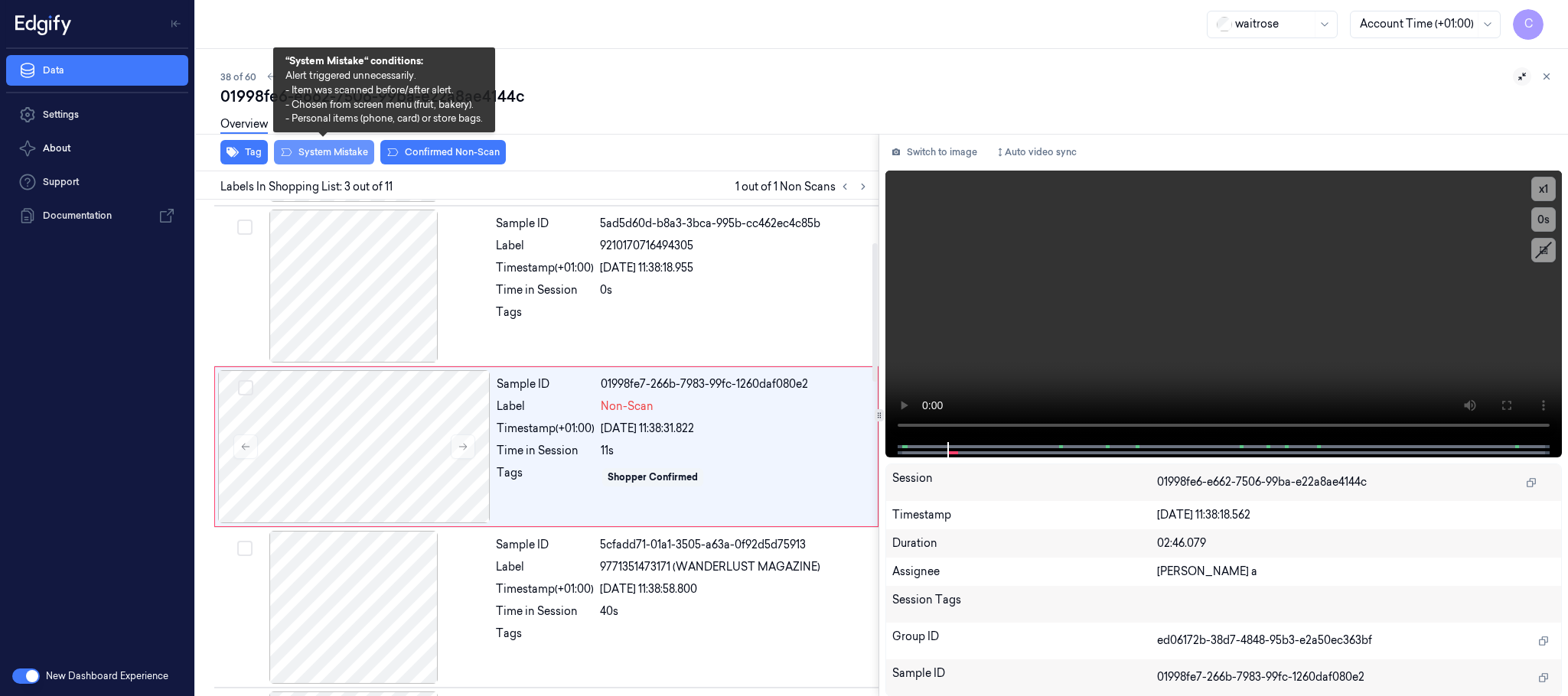
click at [324, 156] on button "System Mistake" at bounding box center [324, 152] width 101 height 24
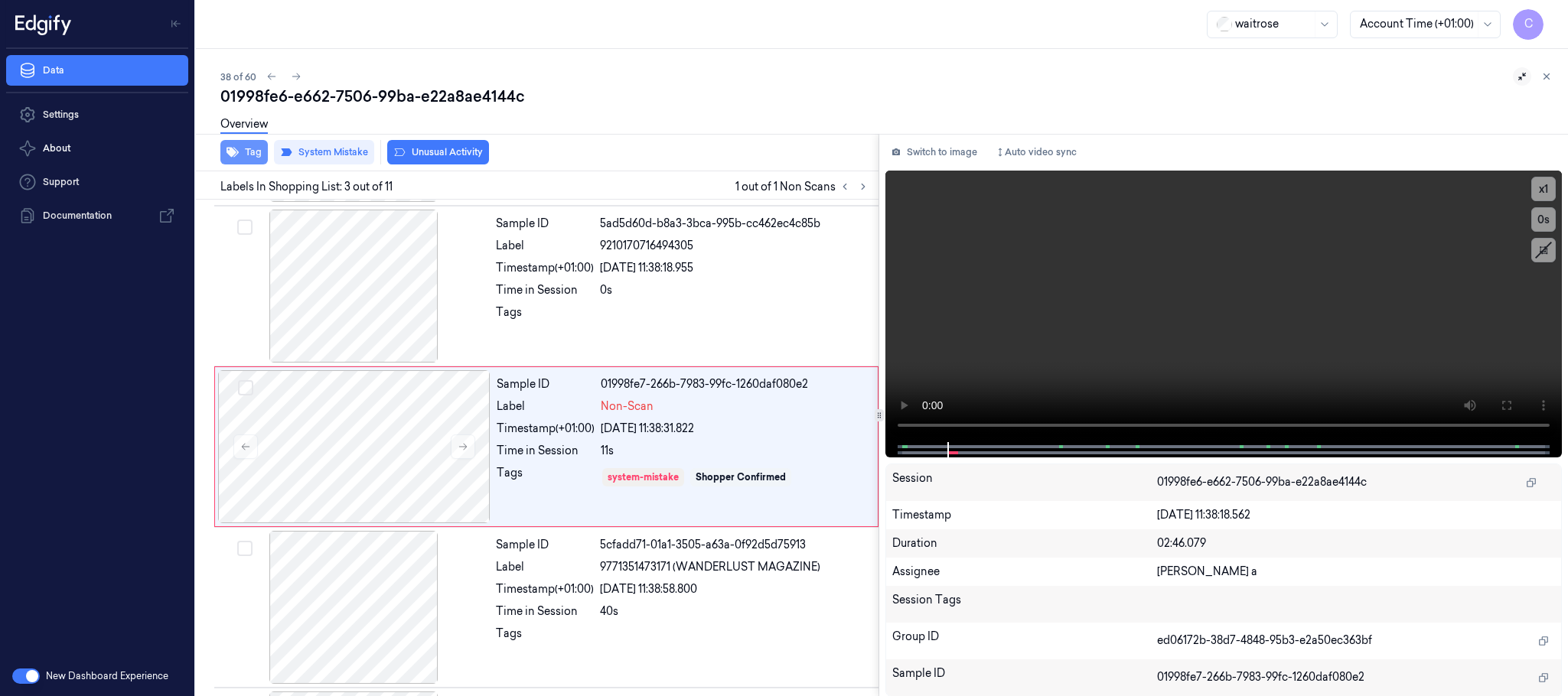
click at [246, 148] on button "Tag" at bounding box center [244, 152] width 47 height 24
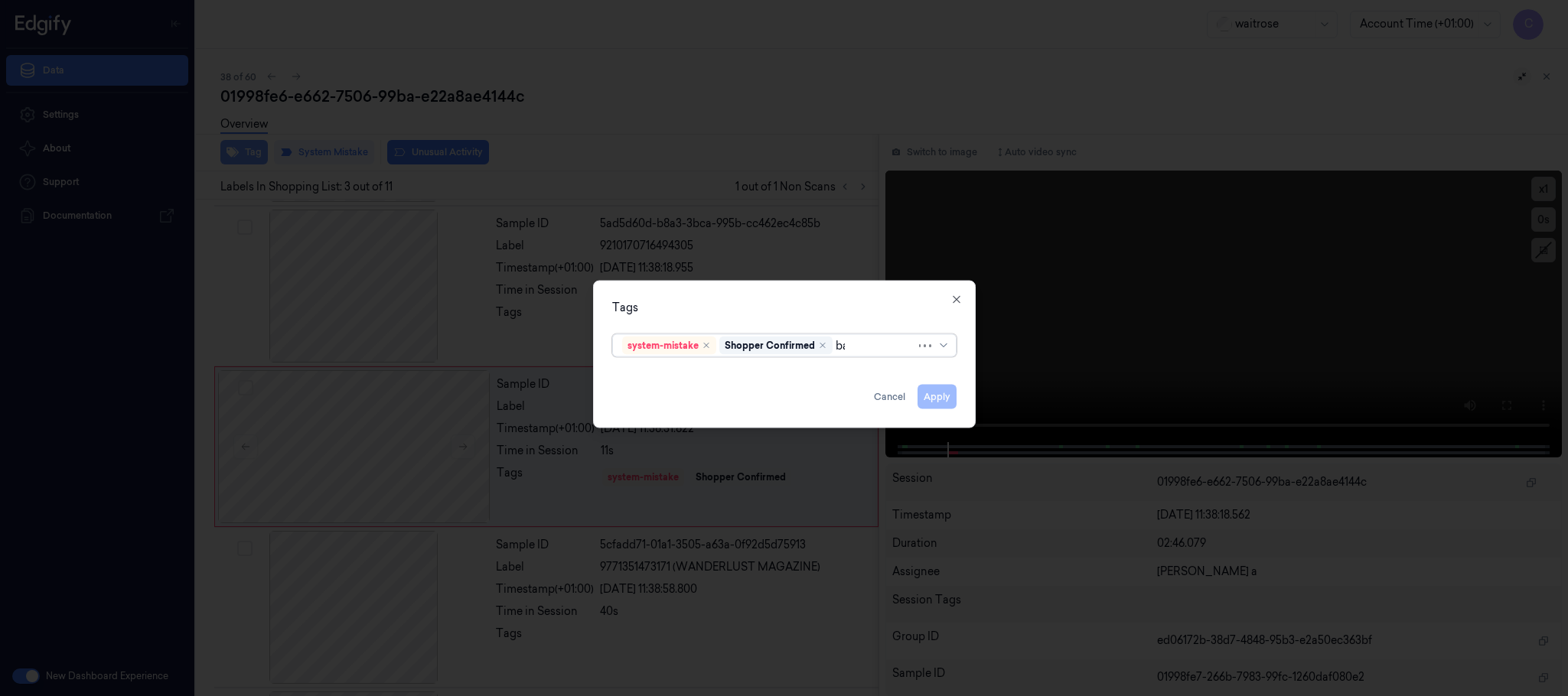
type input "bag"
click at [673, 371] on div "bags" at bounding box center [784, 377] width 324 height 16
click at [774, 304] on div "Tags" at bounding box center [784, 308] width 344 height 16
click at [946, 402] on button "Apply" at bounding box center [937, 397] width 39 height 24
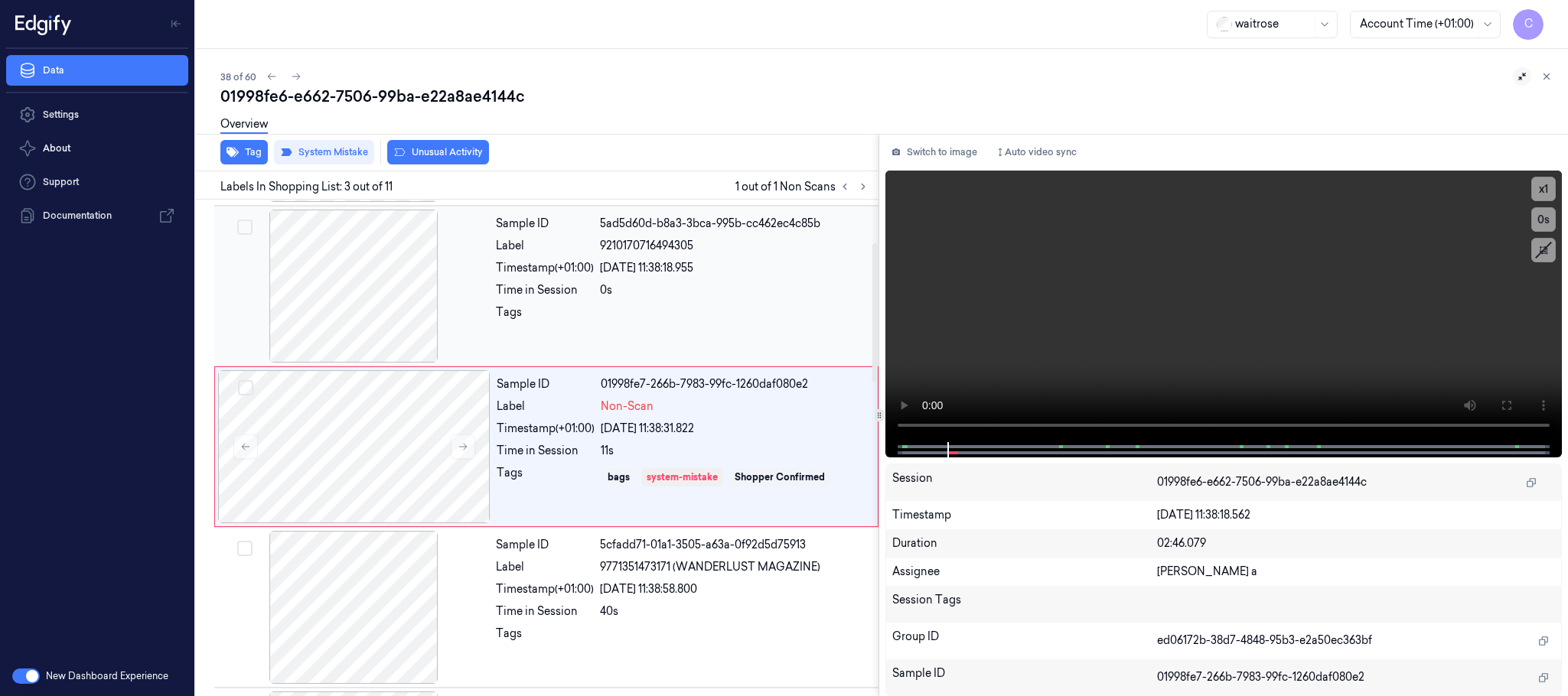
click at [387, 313] on div at bounding box center [353, 286] width 273 height 153
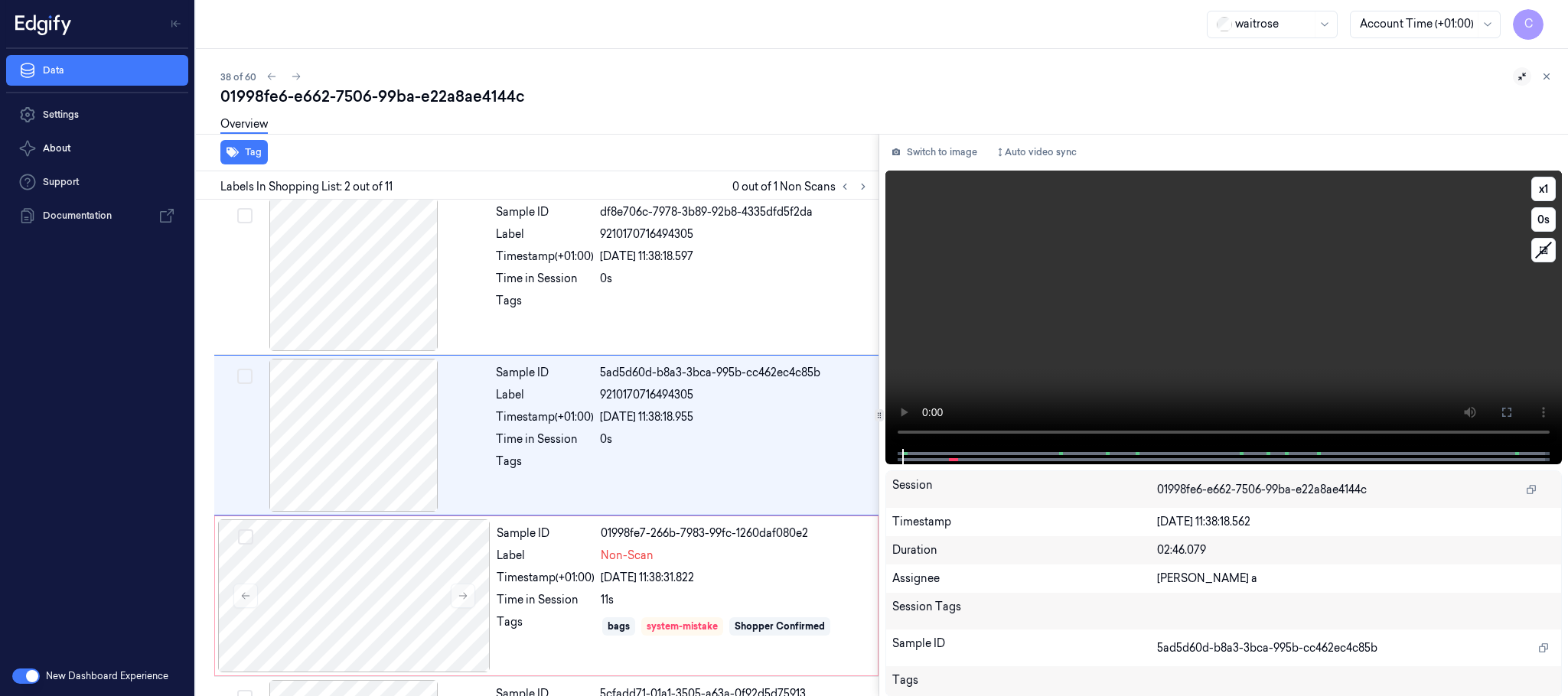
scroll to position [0, 0]
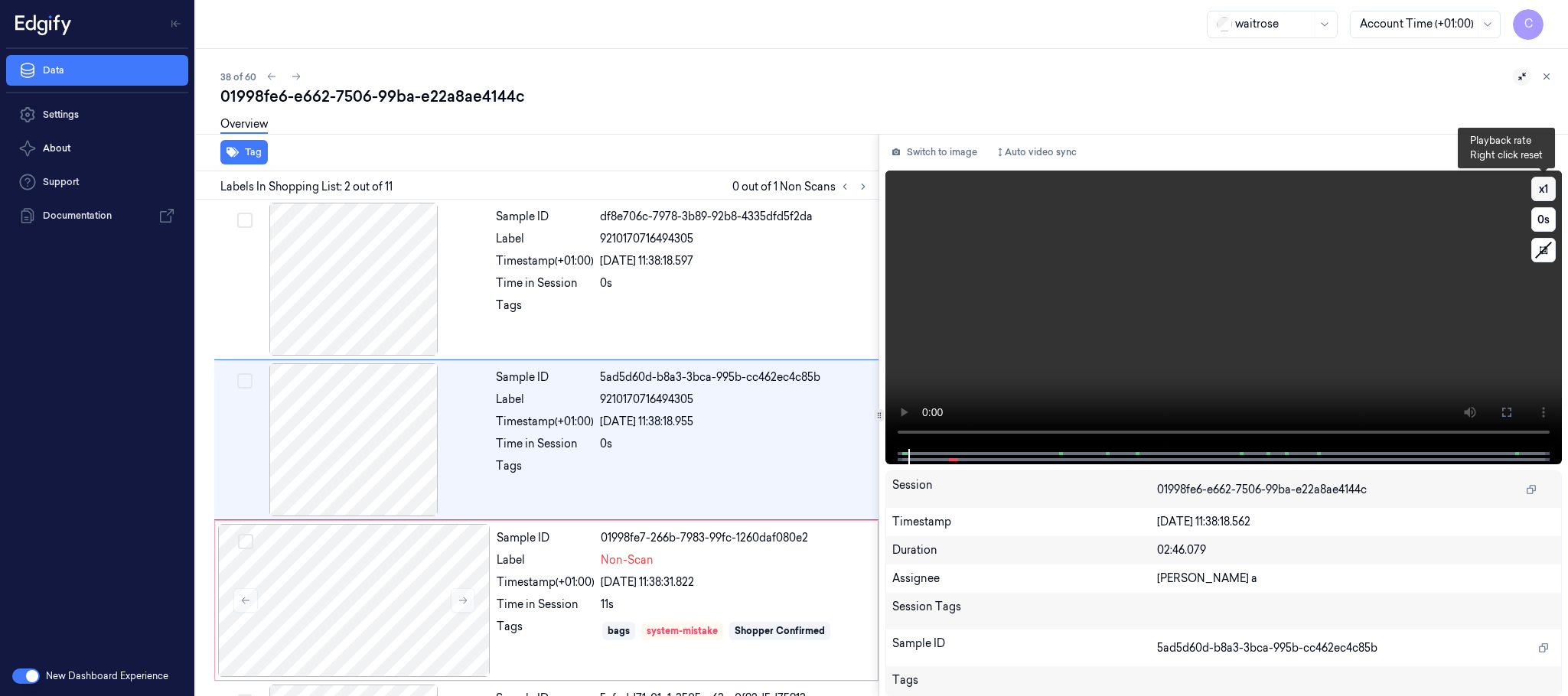
click at [1538, 190] on button "x 1" at bounding box center [1544, 189] width 24 height 24
click at [1545, 182] on button "x 2" at bounding box center [1544, 189] width 24 height 24
click at [1297, 285] on video at bounding box center [1223, 309] width 676 height 278
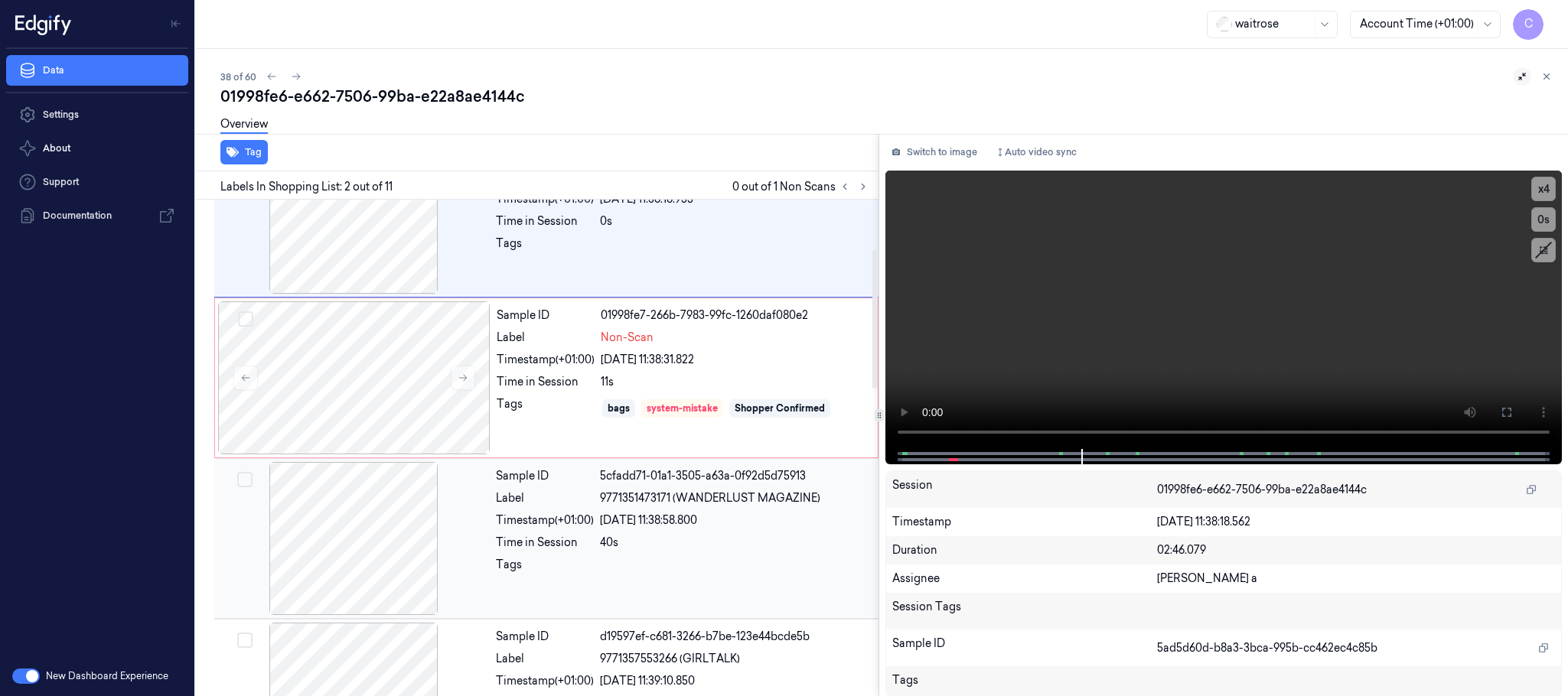
scroll to position [230, 0]
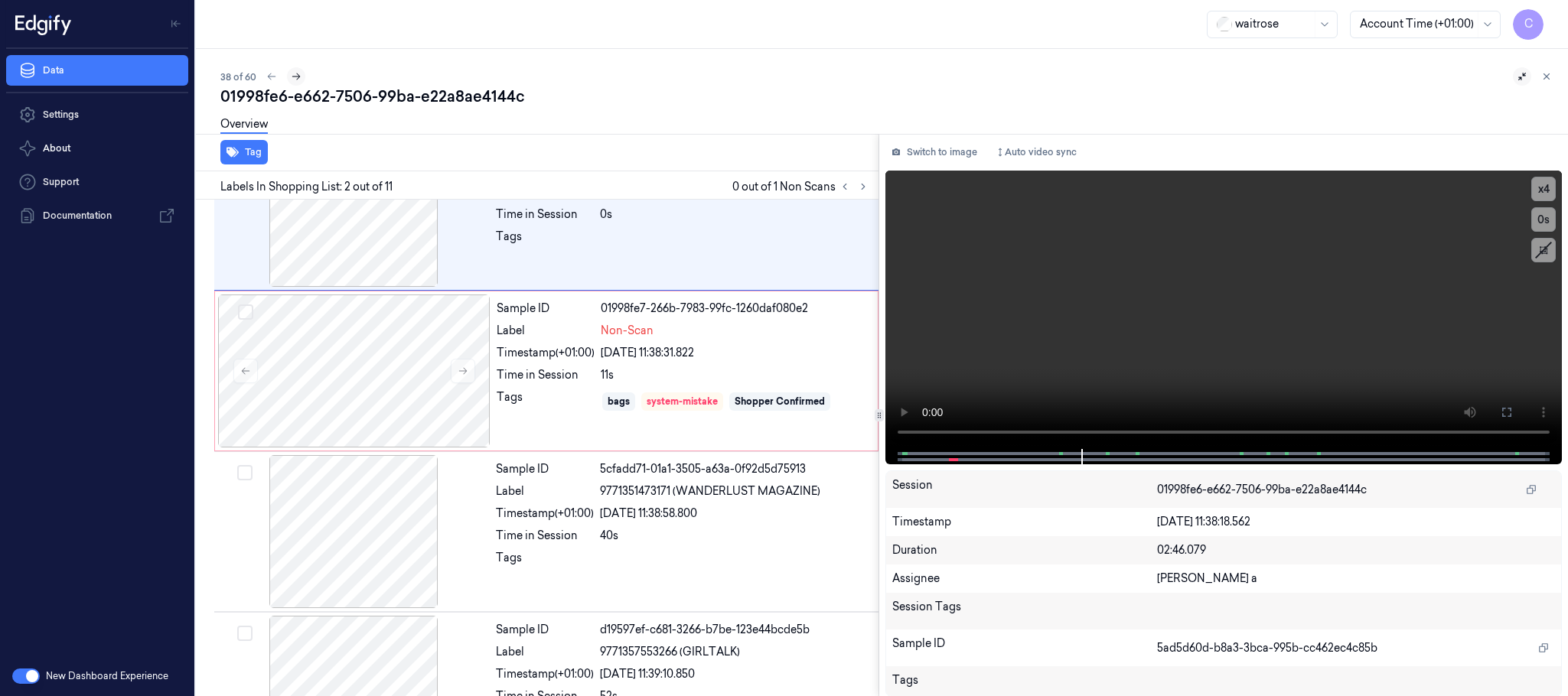
click at [294, 78] on icon at bounding box center [296, 76] width 10 height 10
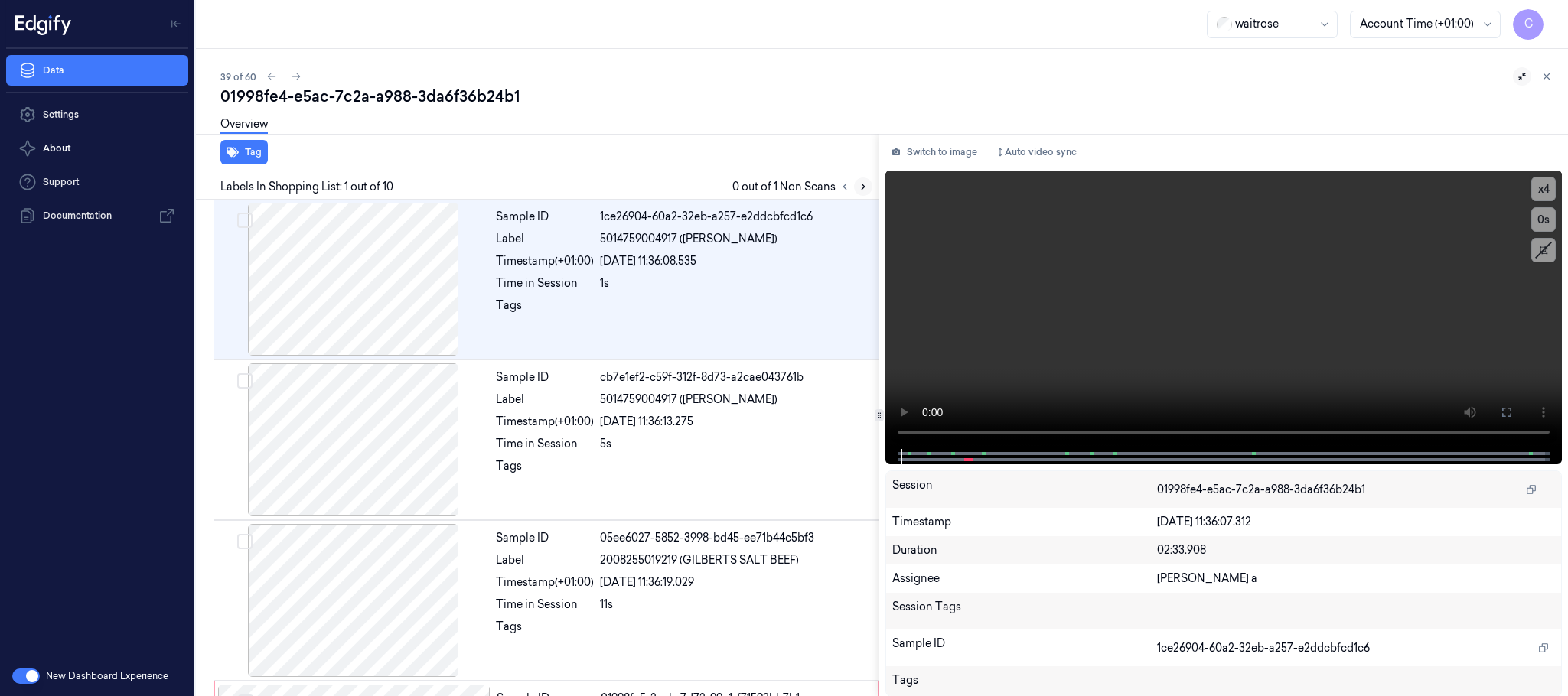
click at [862, 186] on icon at bounding box center [863, 186] width 10 height 10
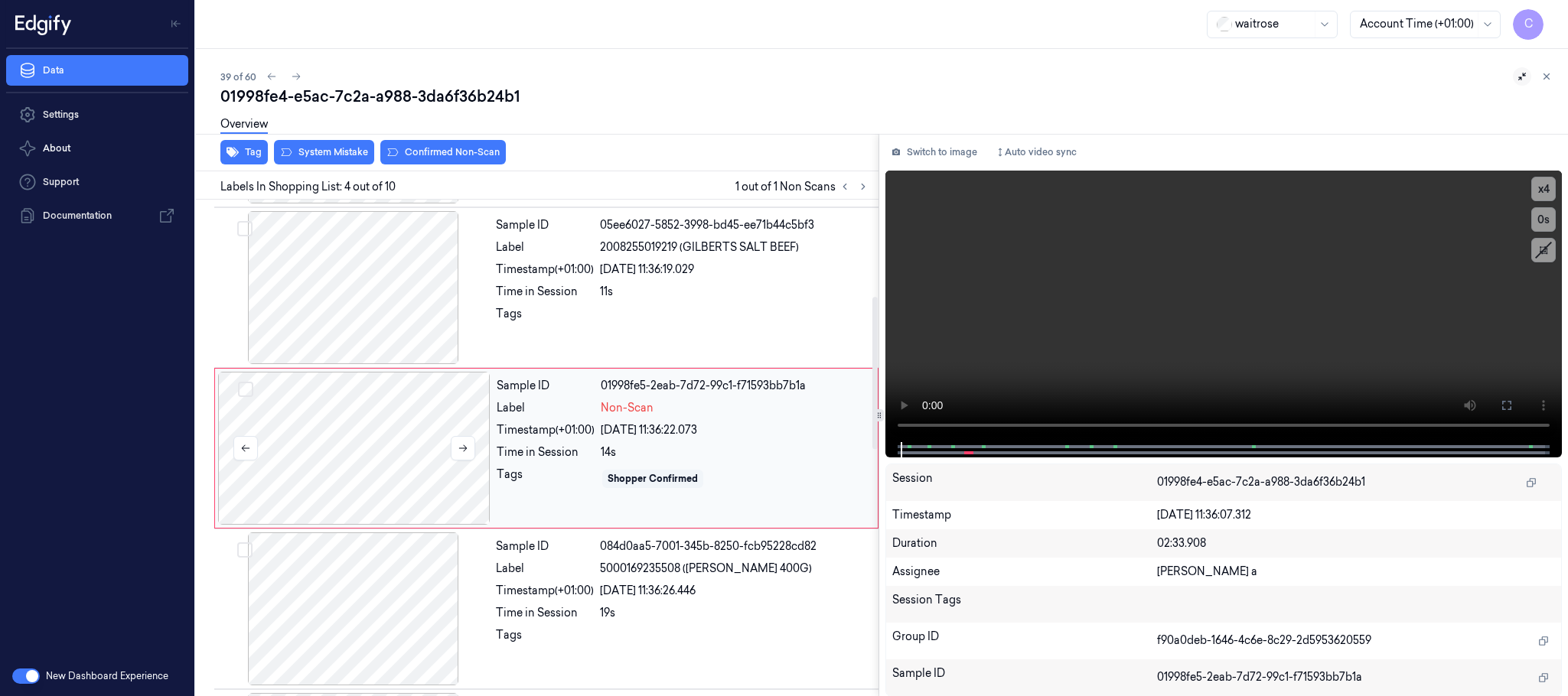
scroll to position [315, 0]
click at [455, 451] on button at bounding box center [463, 446] width 24 height 24
click at [462, 450] on icon at bounding box center [462, 445] width 10 height 10
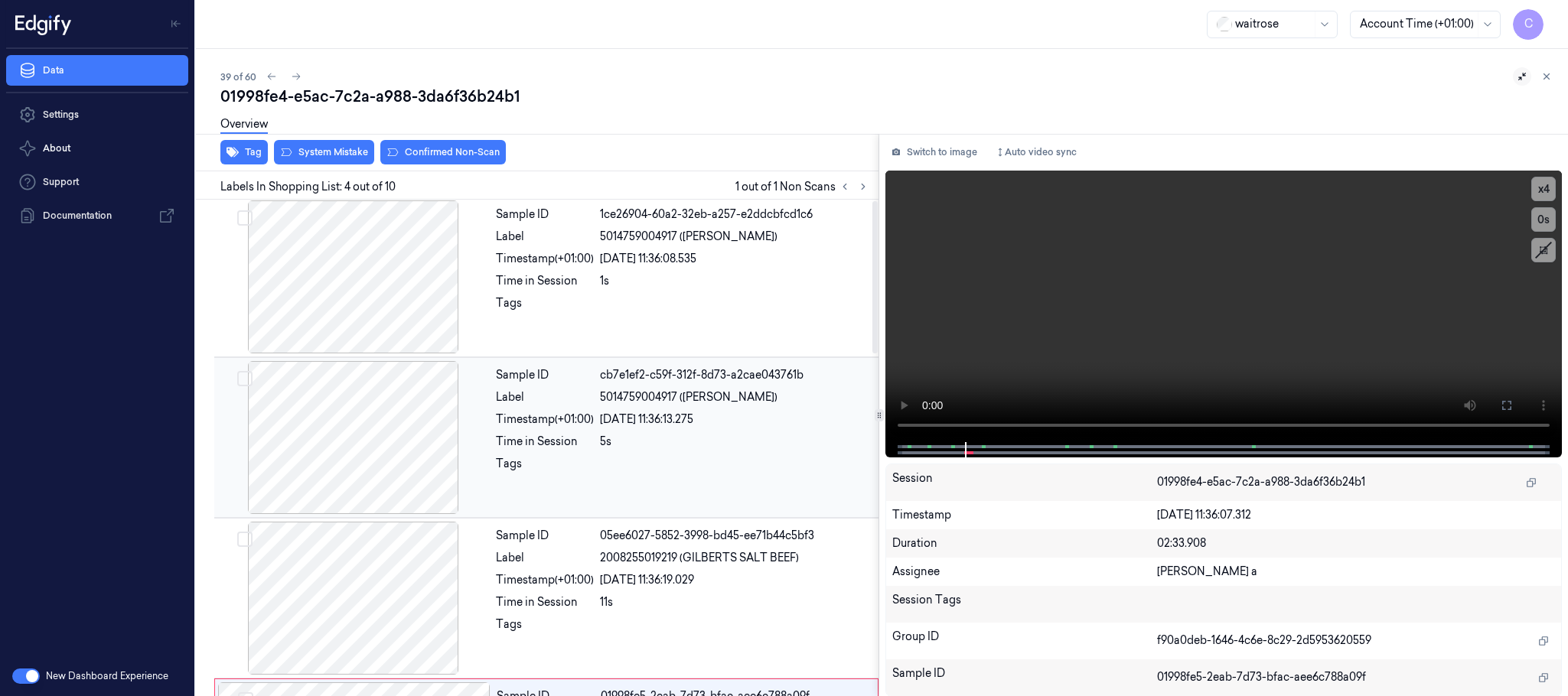
scroll to position [0, 0]
click at [402, 278] on div at bounding box center [353, 279] width 273 height 153
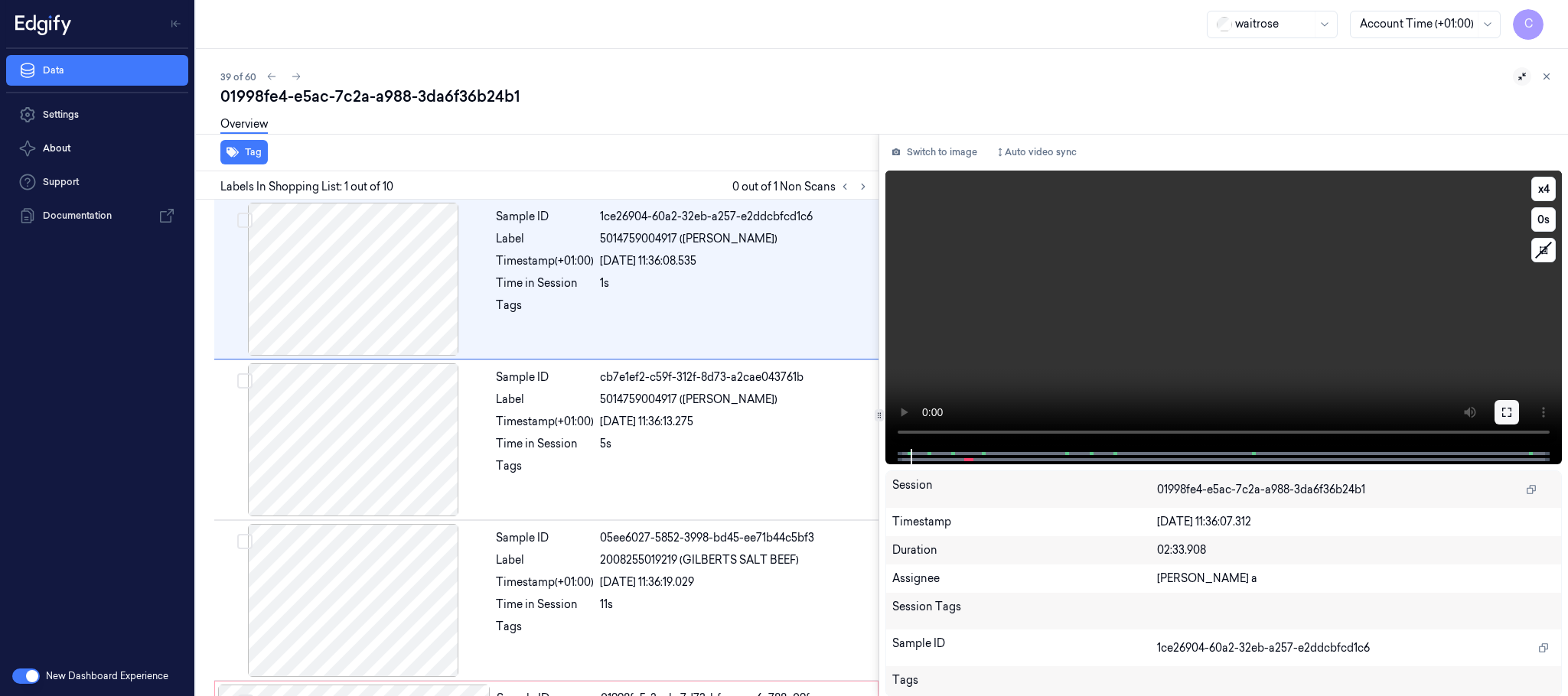
click at [1498, 406] on button at bounding box center [1507, 412] width 24 height 24
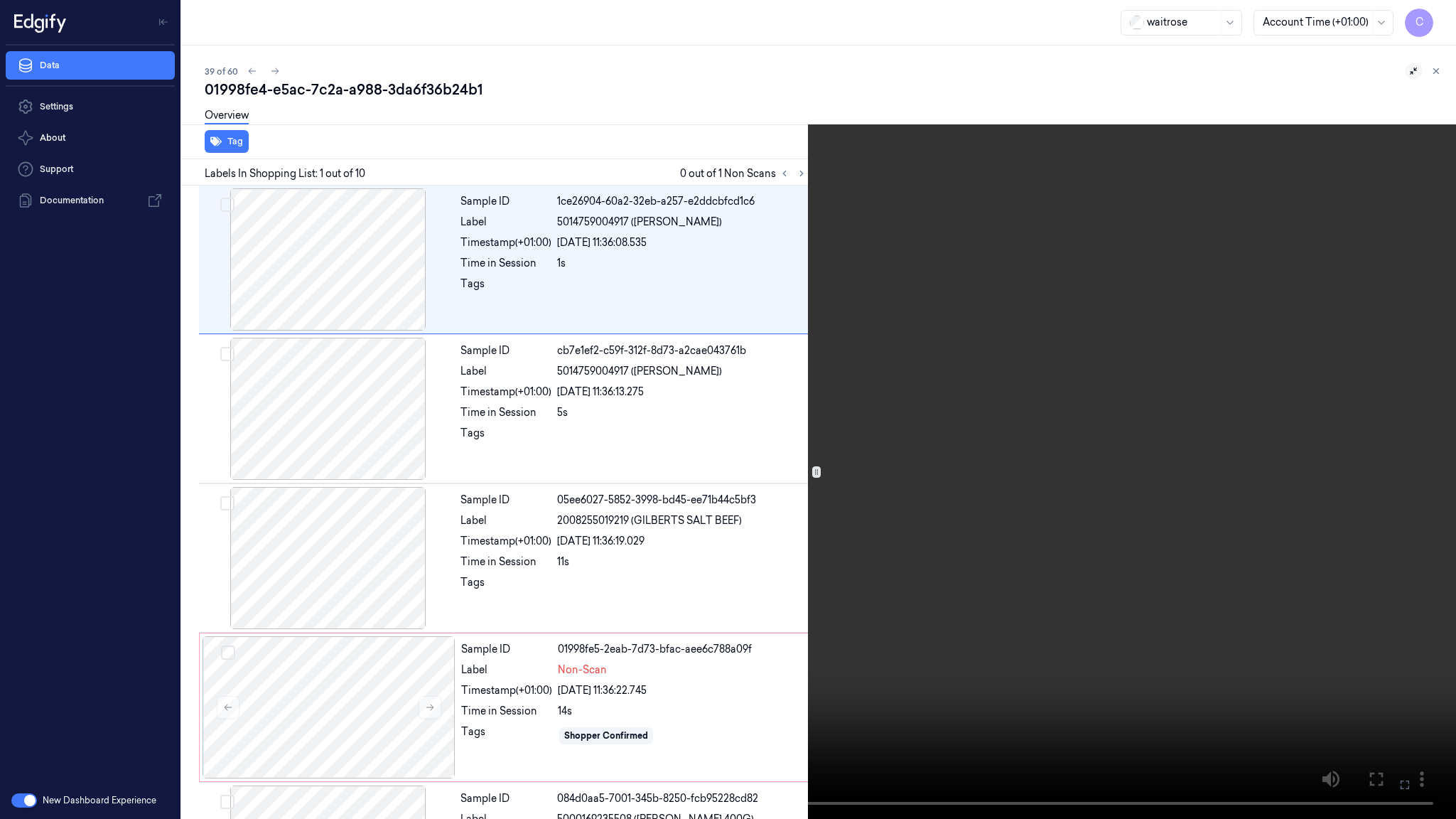
click at [580, 361] on video at bounding box center [728, 409] width 1456 height 819
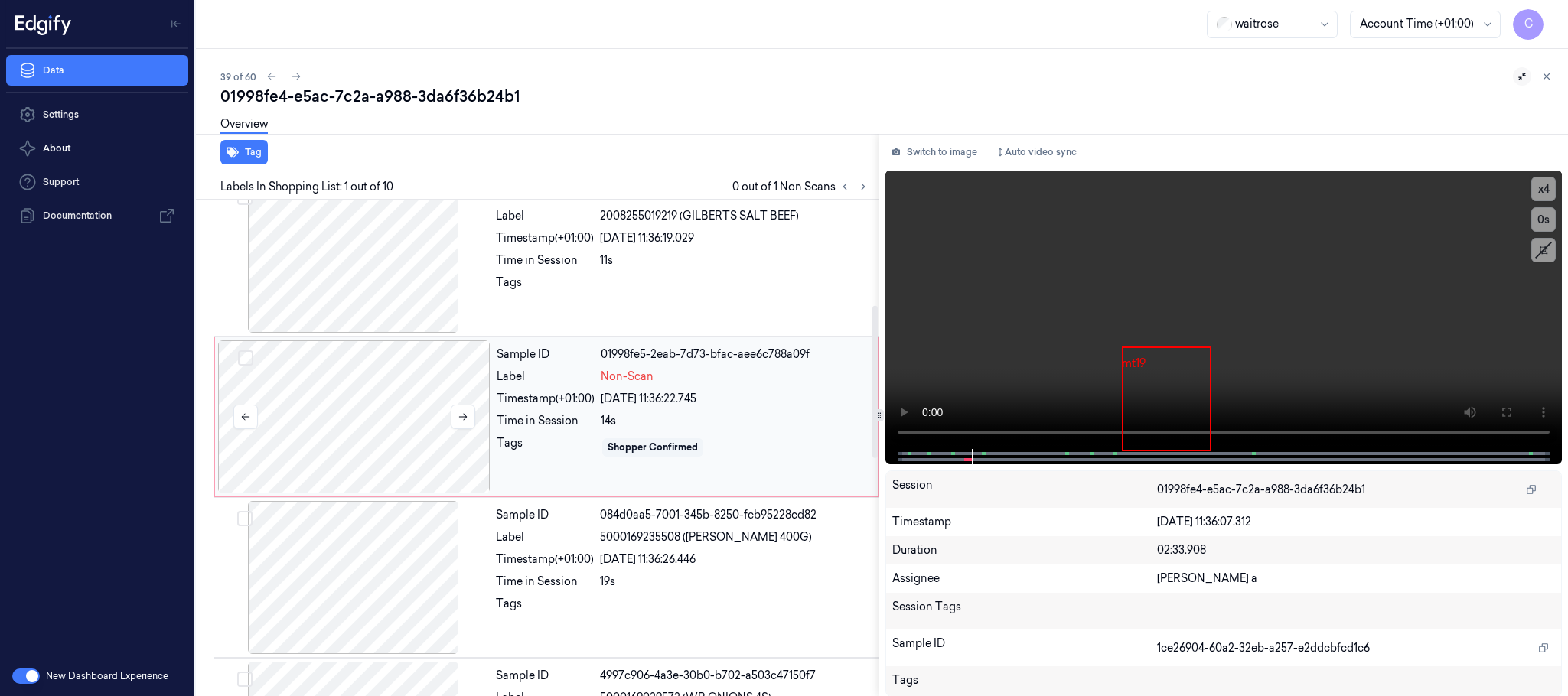
click at [331, 430] on div at bounding box center [354, 417] width 273 height 153
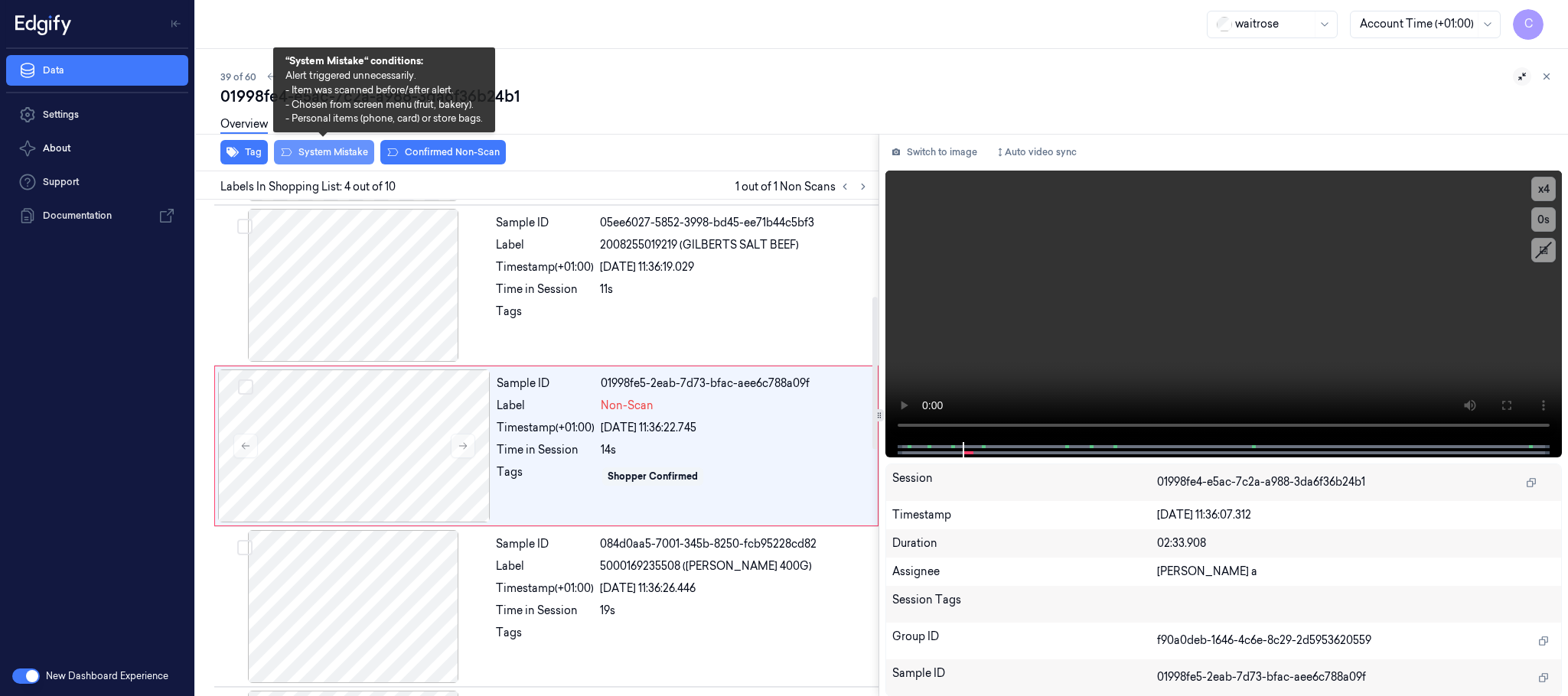
click at [326, 161] on button "System Mistake" at bounding box center [324, 152] width 101 height 24
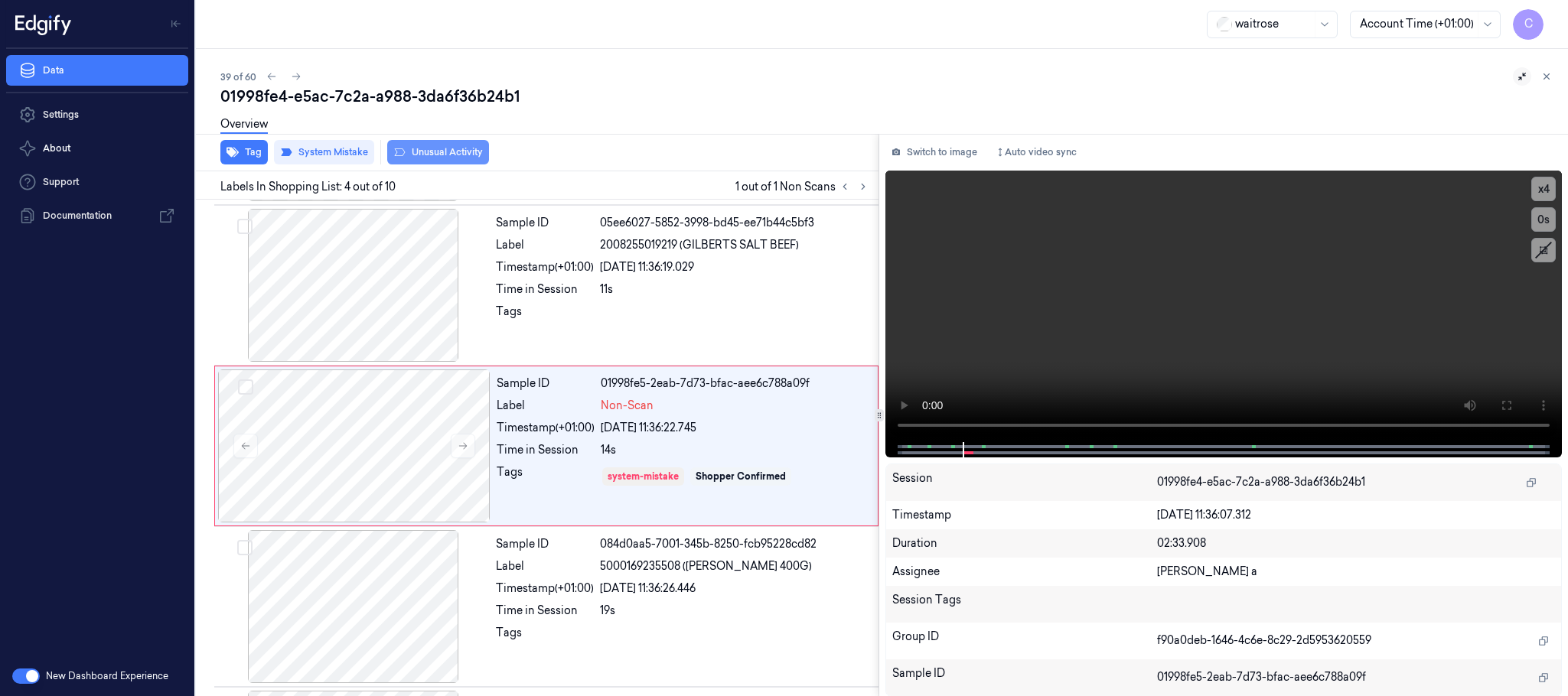
click at [455, 157] on button "Unusual Activity" at bounding box center [438, 152] width 102 height 24
click at [298, 74] on icon at bounding box center [296, 76] width 10 height 10
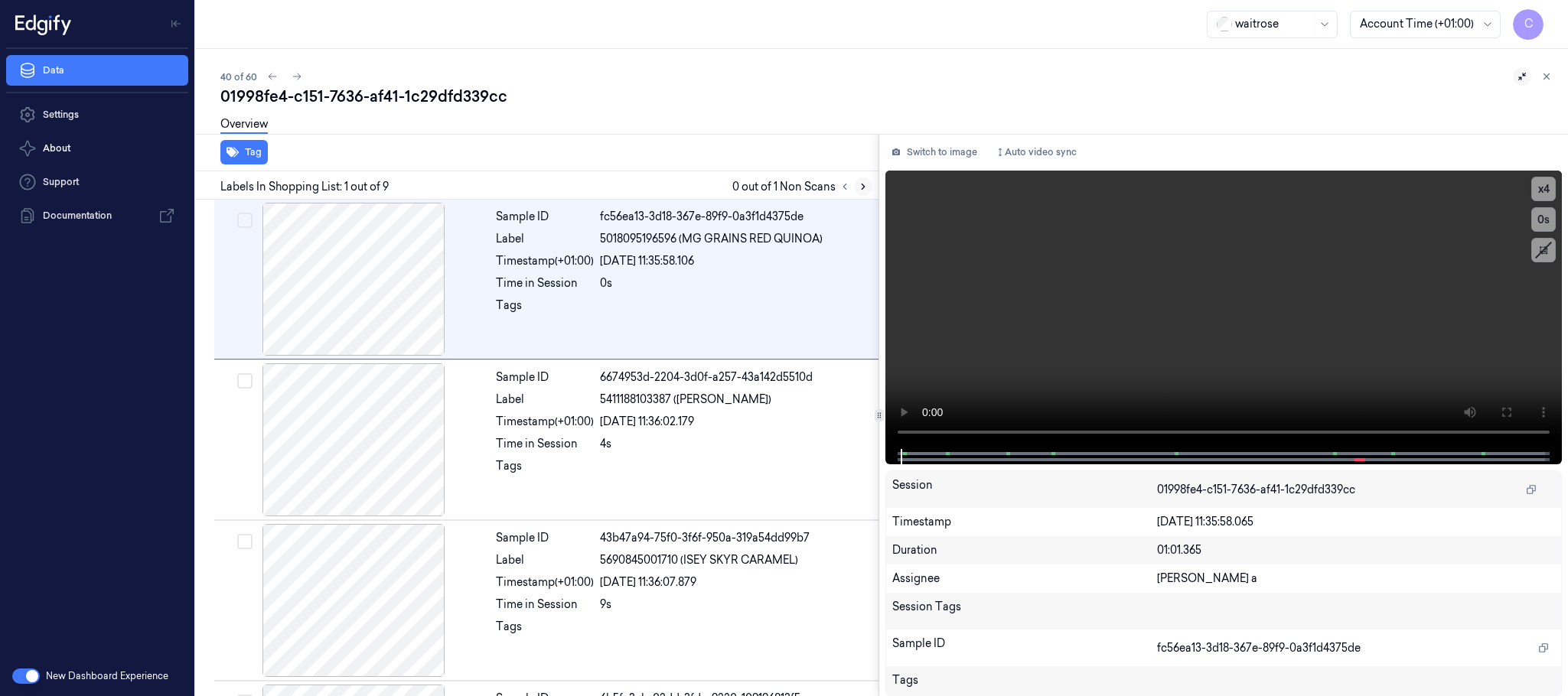
click at [862, 186] on icon at bounding box center [863, 186] width 10 height 10
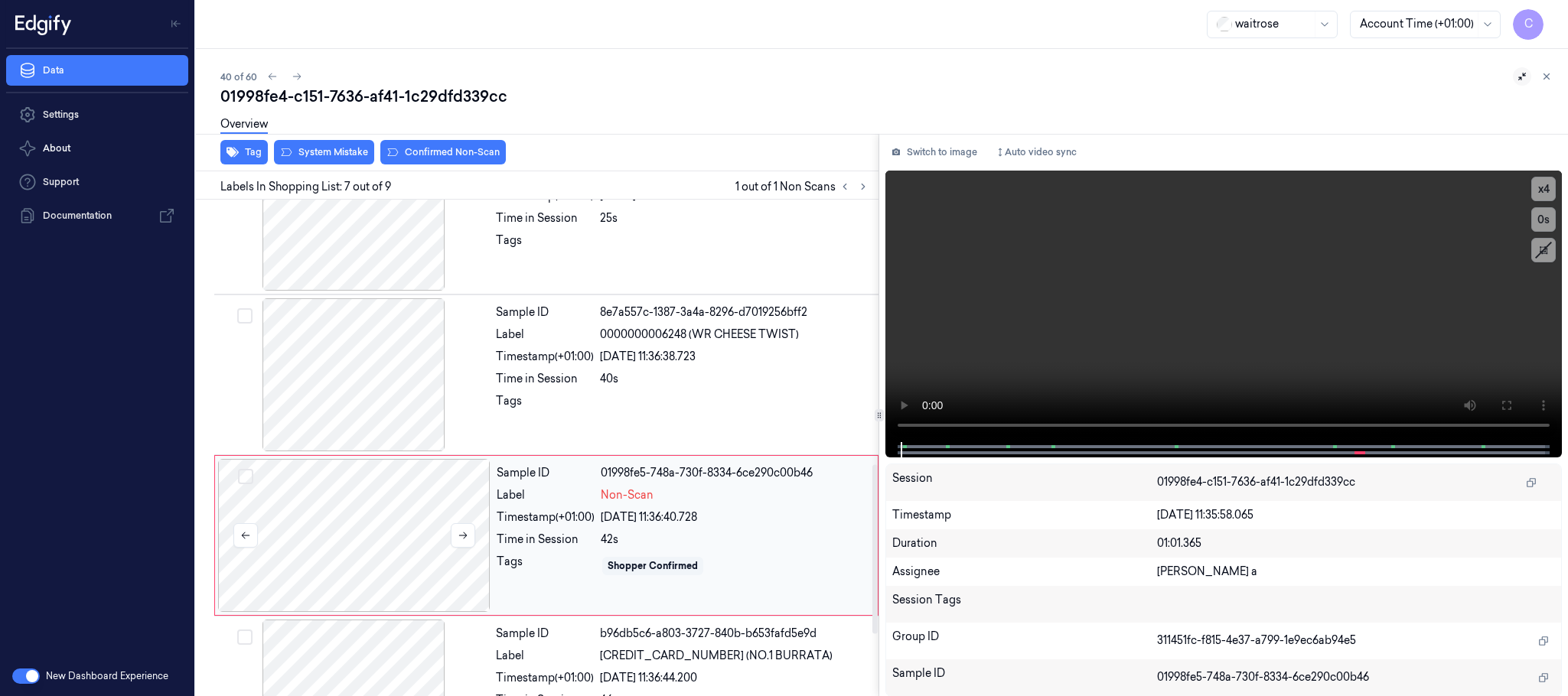
scroll to position [800, 0]
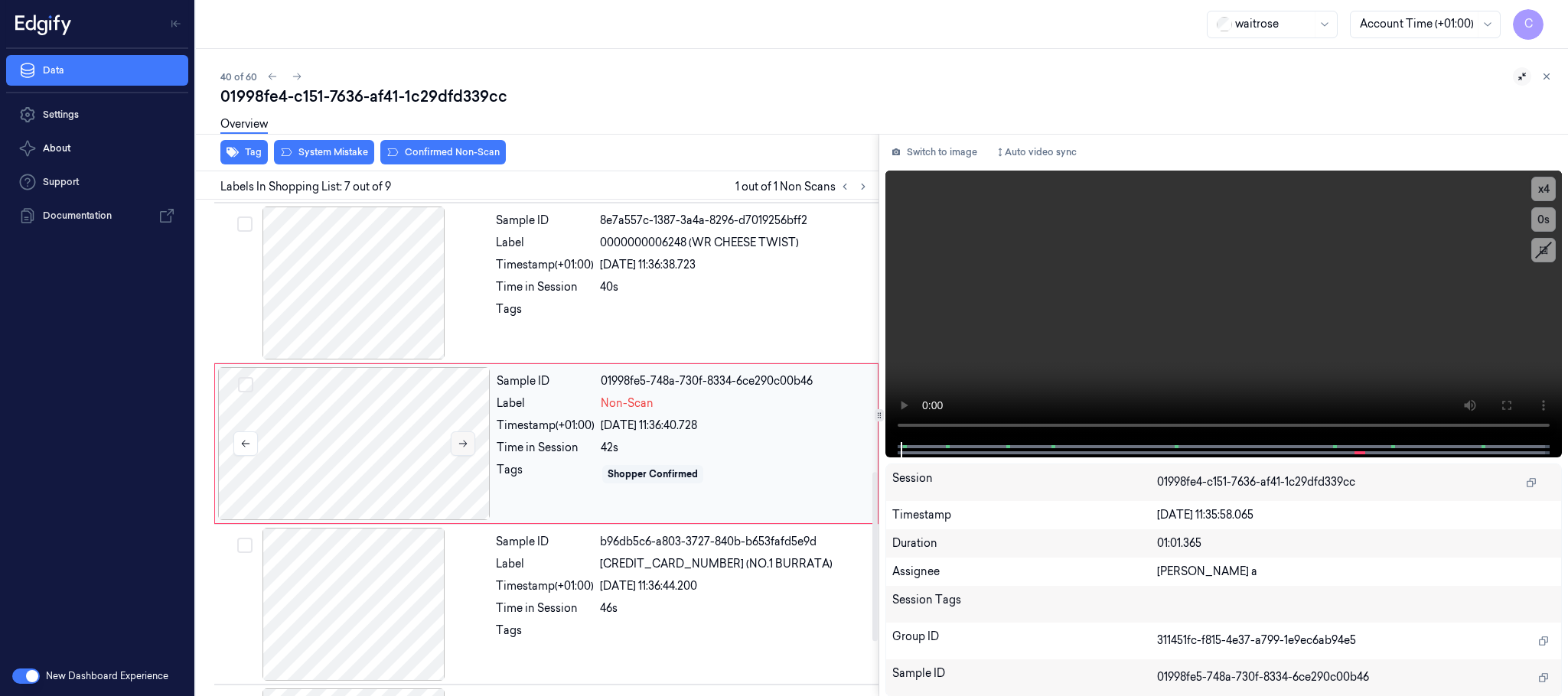
click at [465, 448] on icon at bounding box center [462, 443] width 10 height 10
click at [344, 260] on div at bounding box center [353, 283] width 273 height 153
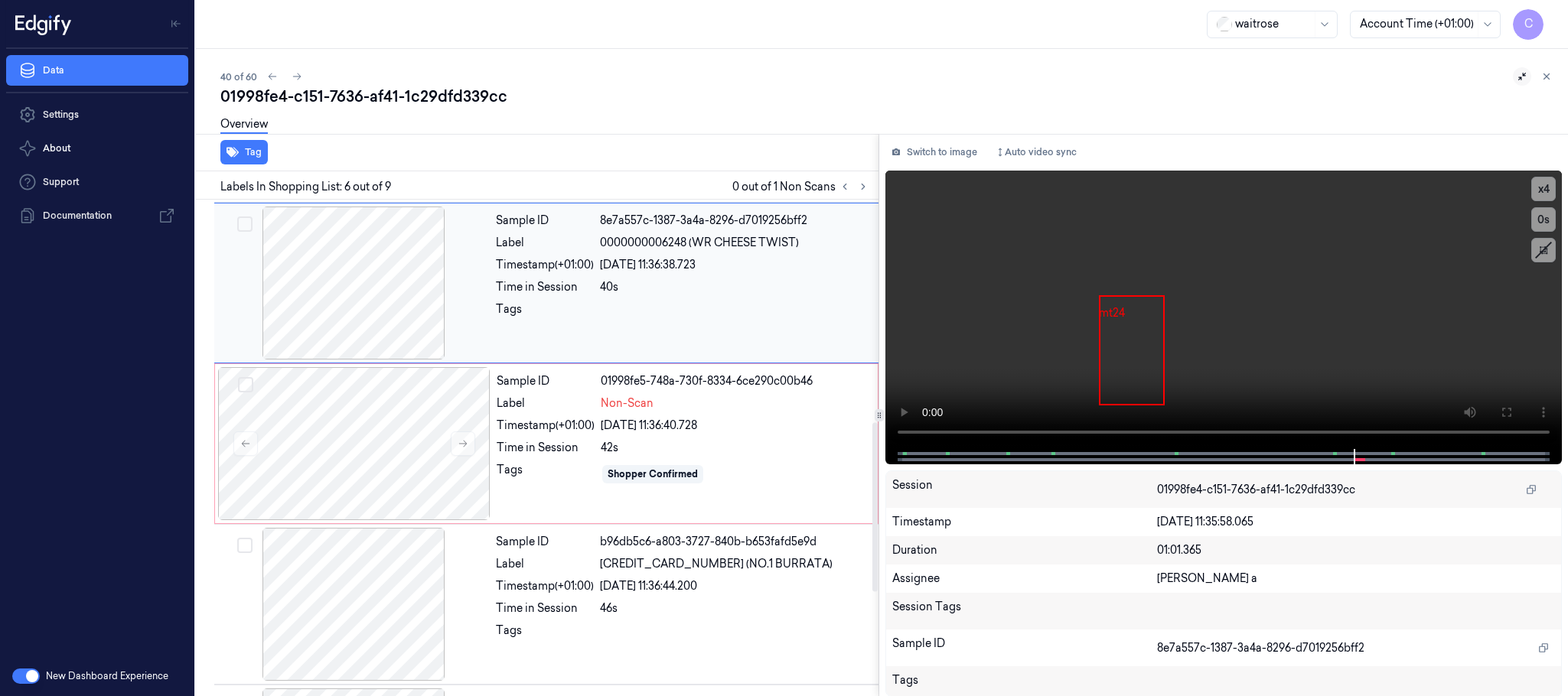
scroll to position [638, 0]
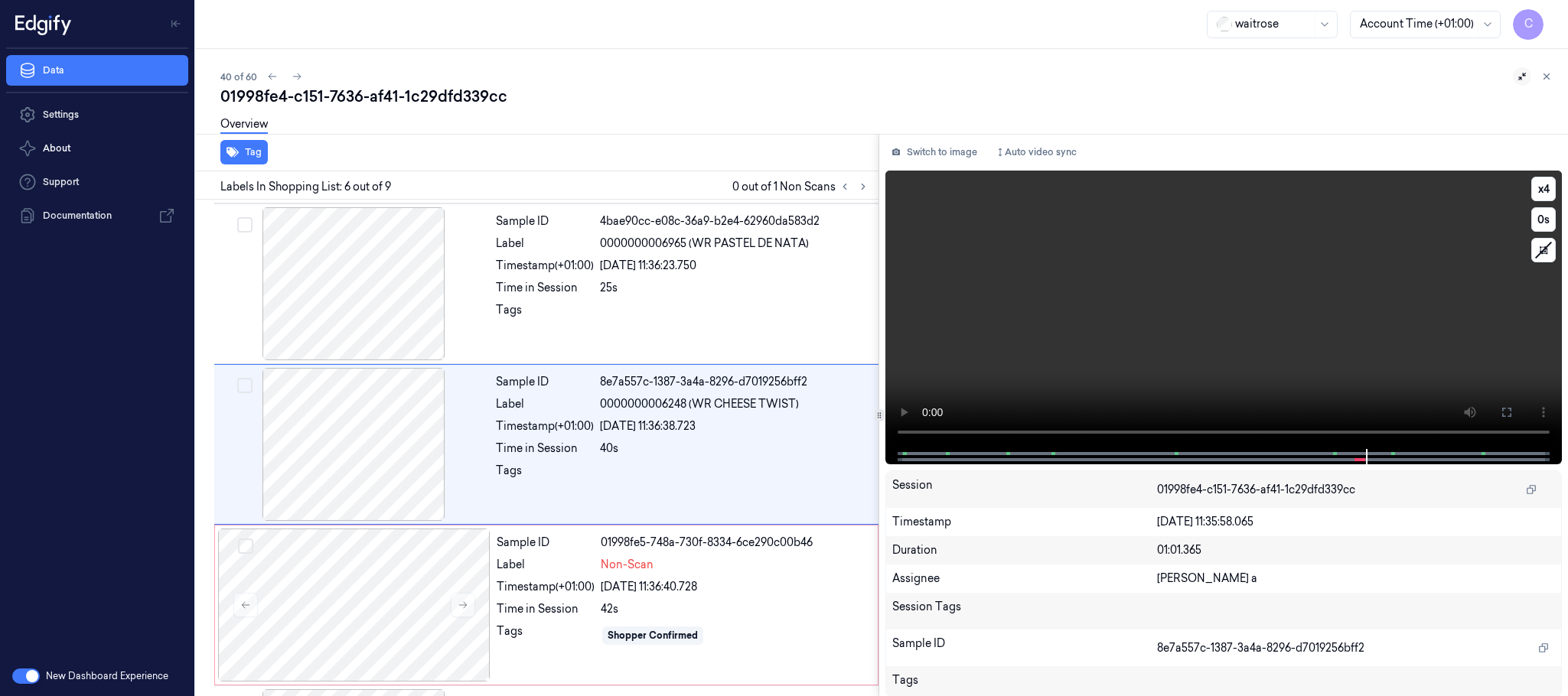
click at [1291, 314] on video at bounding box center [1223, 309] width 676 height 278
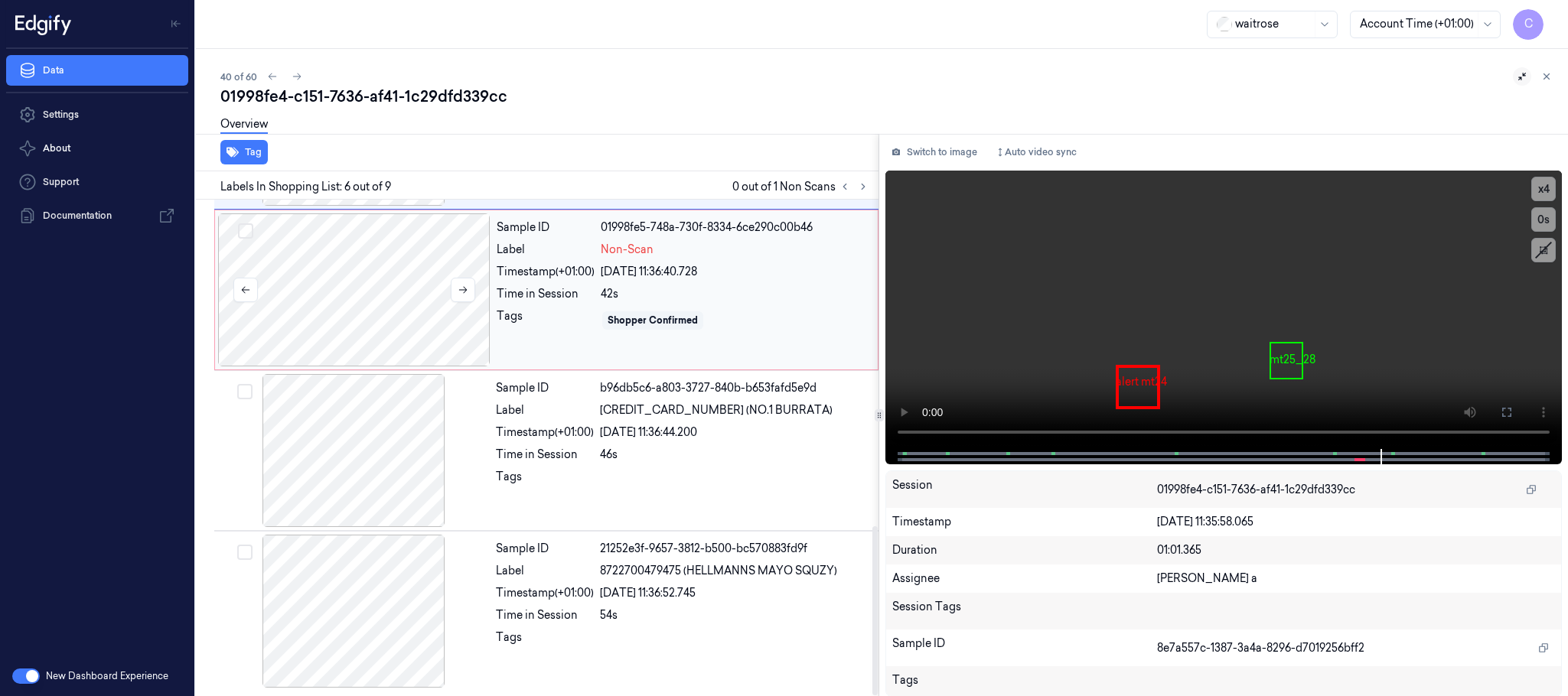
click at [345, 321] on div at bounding box center [354, 290] width 273 height 153
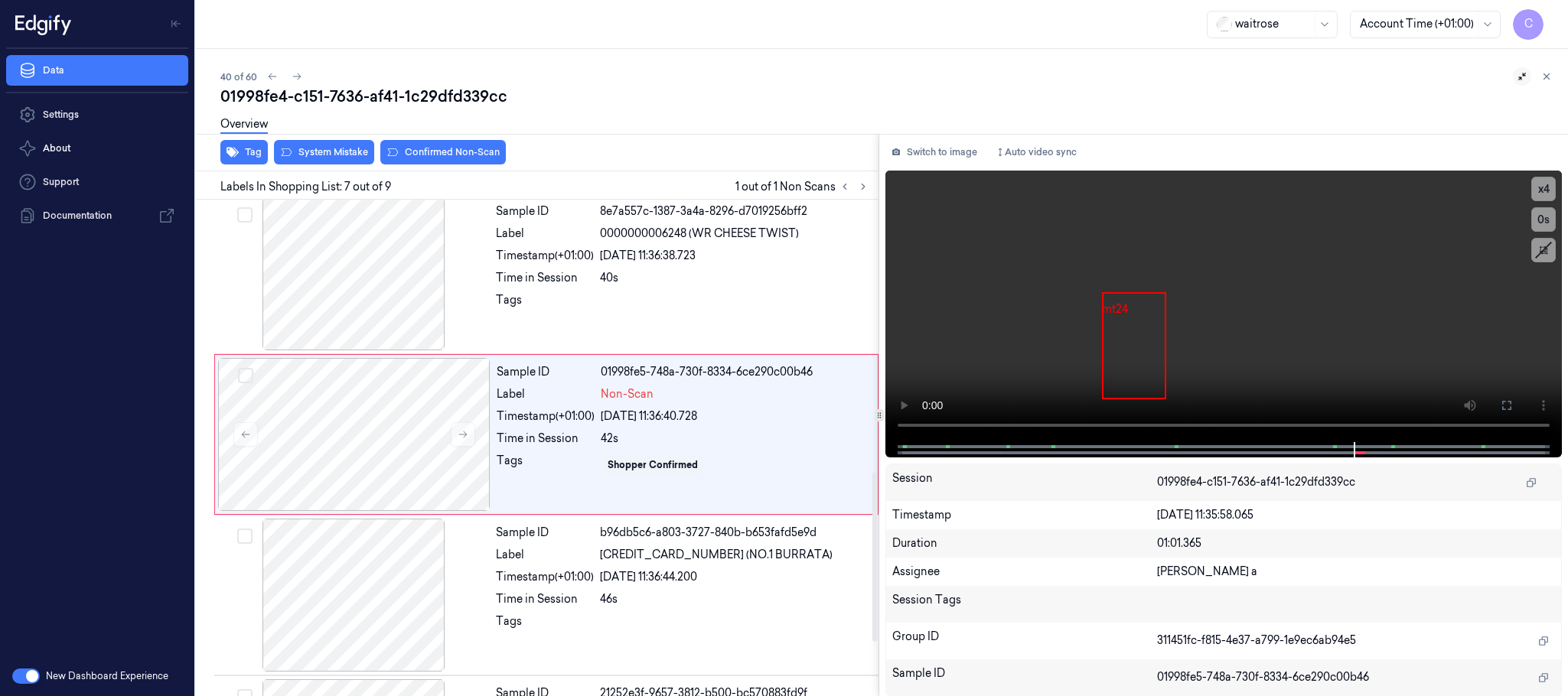
scroll to position [800, 0]
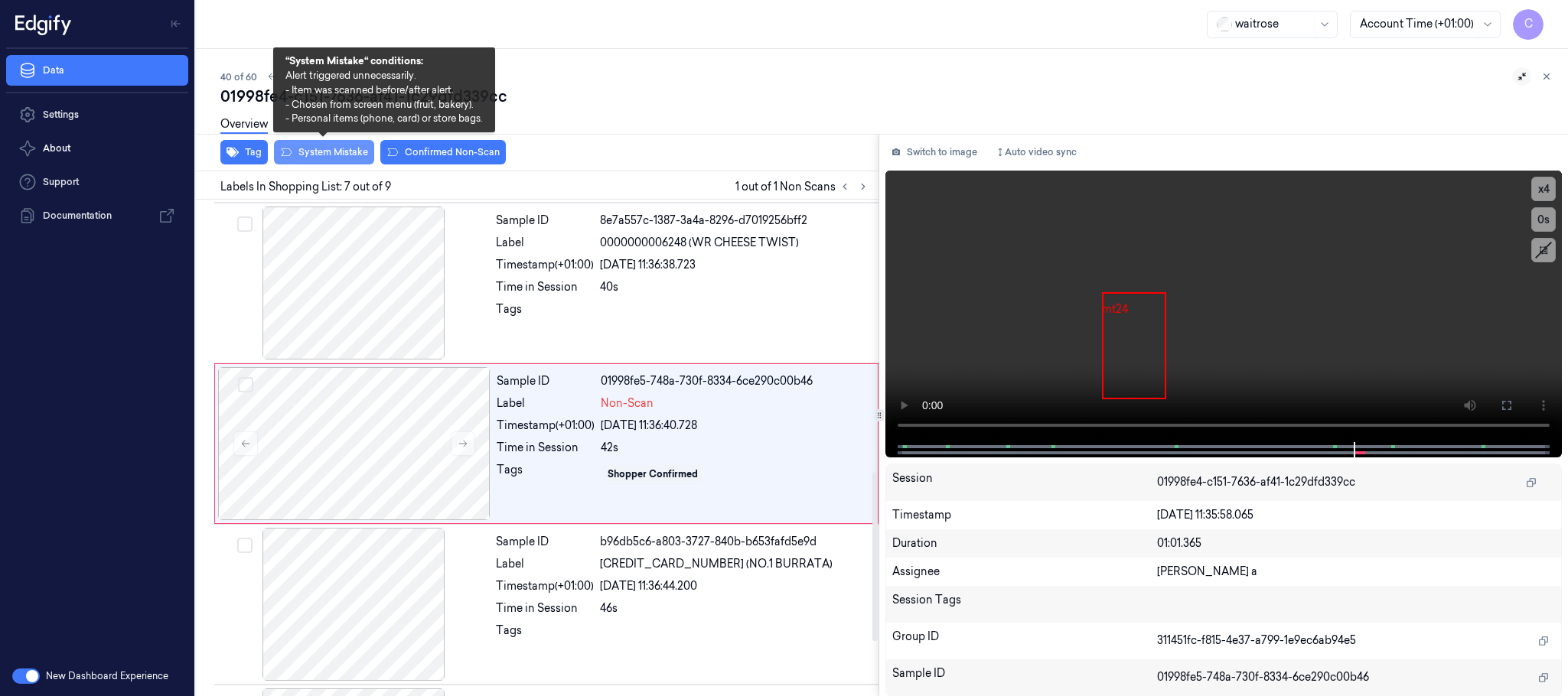
click at [328, 151] on button "System Mistake" at bounding box center [324, 152] width 101 height 24
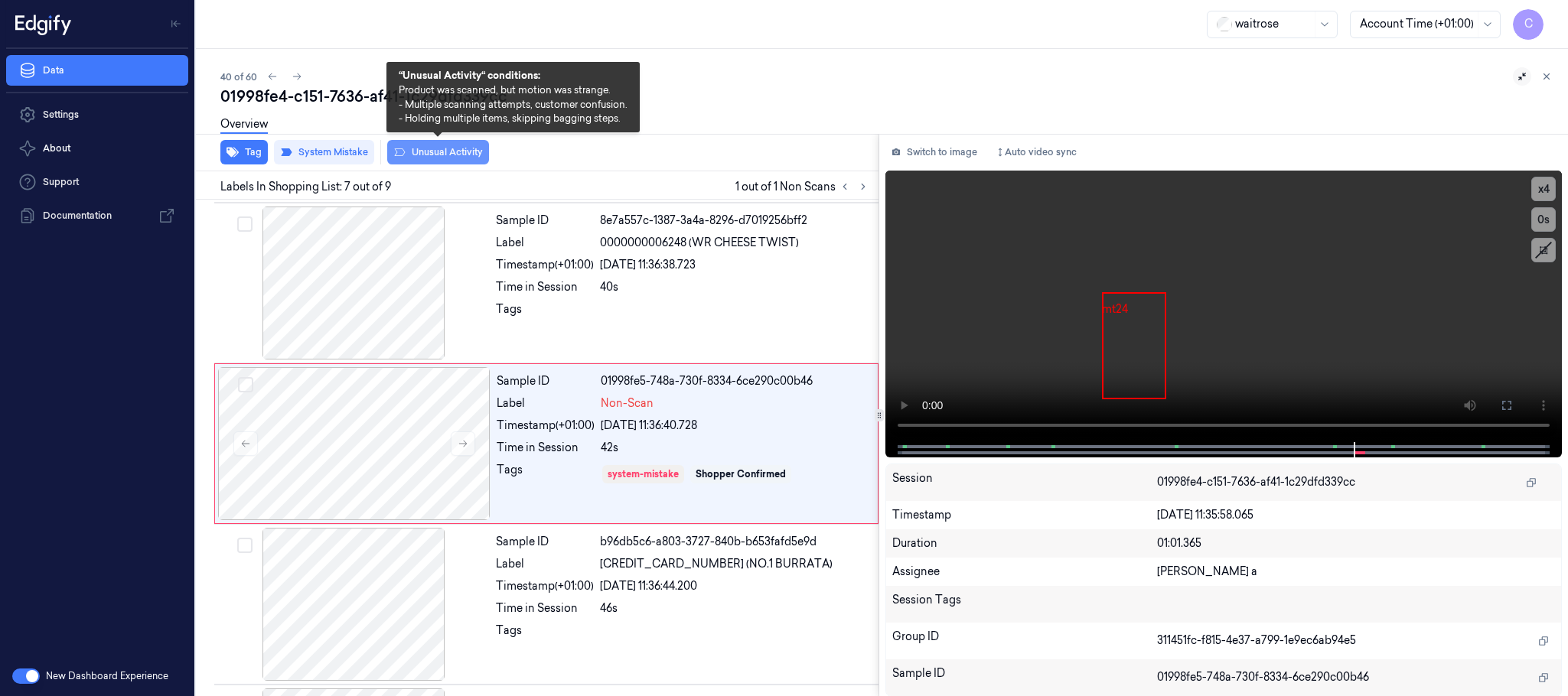
click at [439, 154] on button "Unusual Activity" at bounding box center [438, 152] width 102 height 24
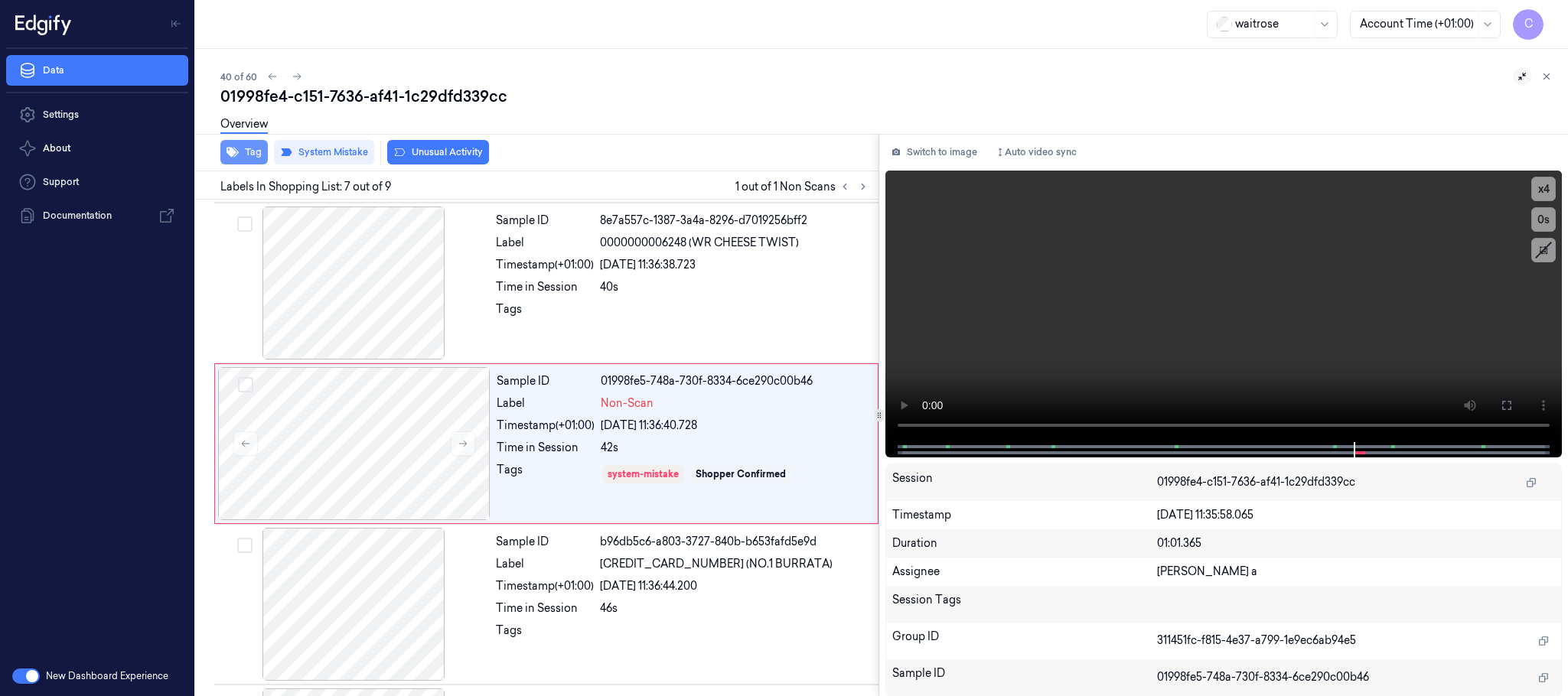
click at [248, 152] on button "Tag" at bounding box center [244, 152] width 47 height 24
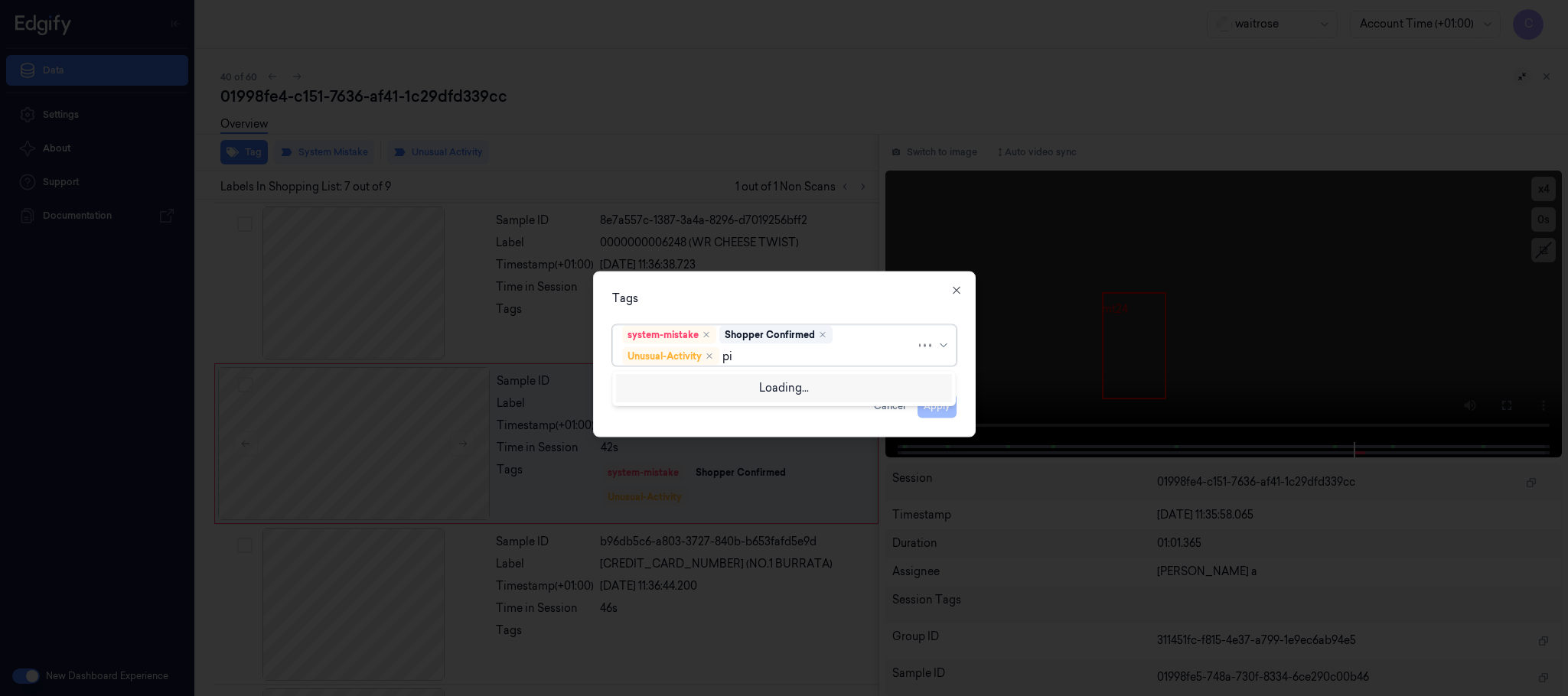
type input "pic"
click at [690, 384] on div "Picklist item alert" at bounding box center [666, 387] width 88 height 16
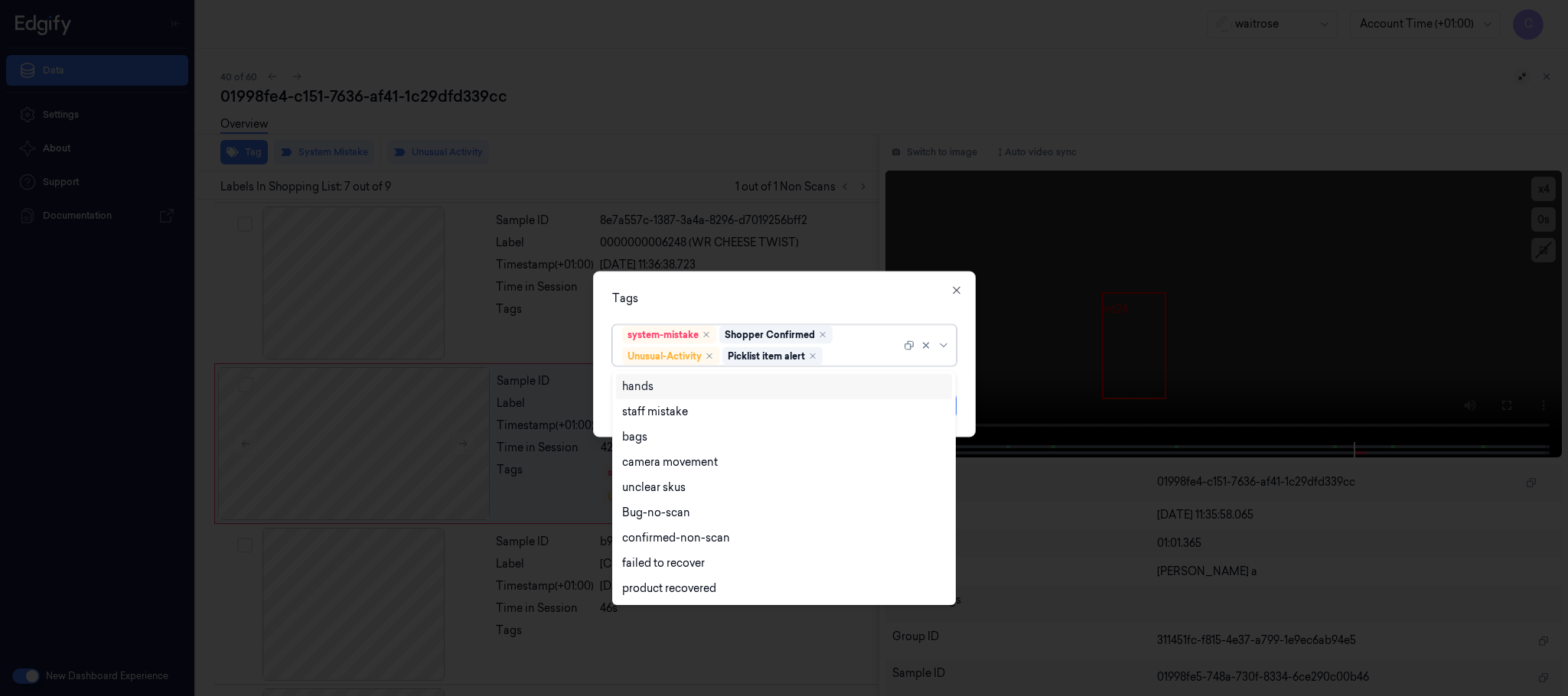
click at [751, 296] on div "Tags" at bounding box center [784, 299] width 344 height 16
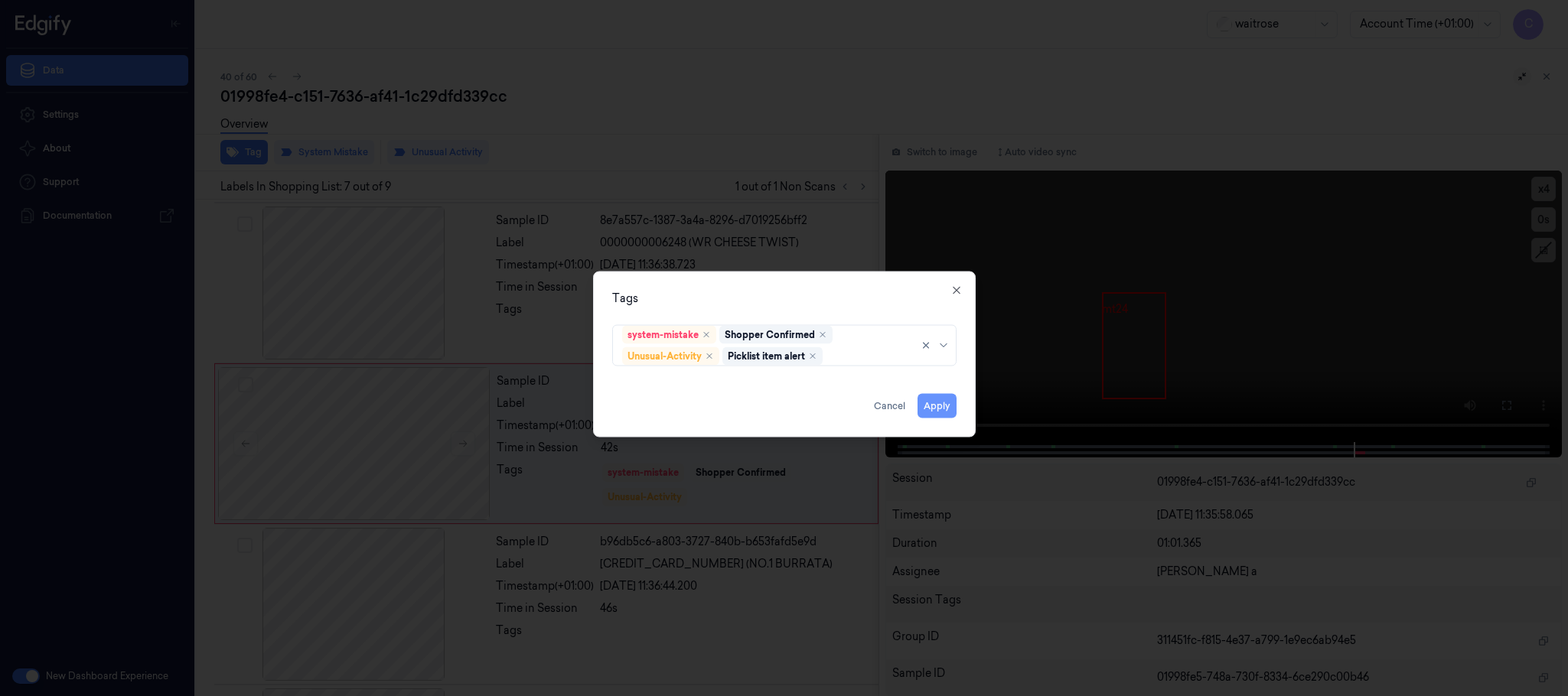
click at [937, 406] on button "Apply" at bounding box center [937, 406] width 39 height 24
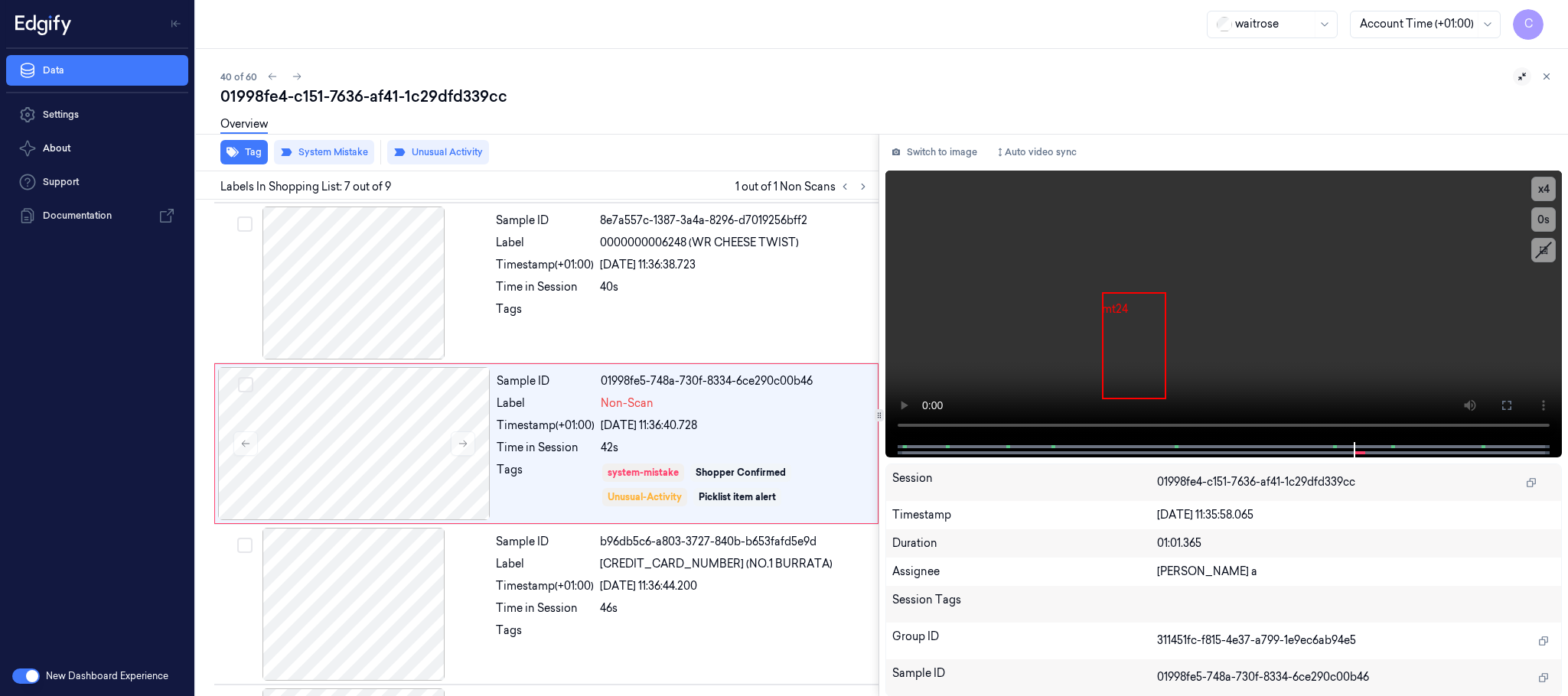
drag, startPoint x: 299, startPoint y: 78, endPoint x: 631, endPoint y: 1, distance: 340.8
click at [301, 79] on icon at bounding box center [297, 76] width 10 height 10
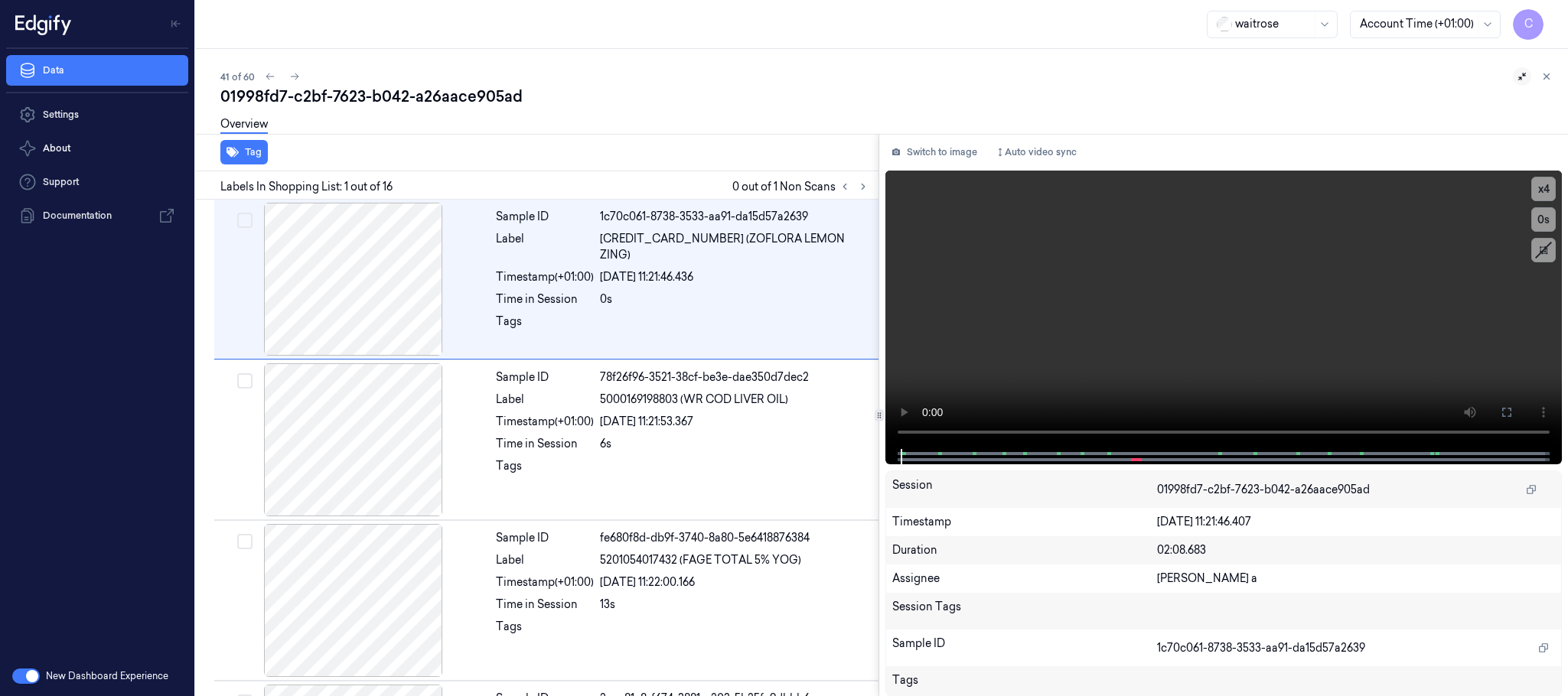
click at [1518, 76] on icon at bounding box center [1522, 76] width 10 height 10
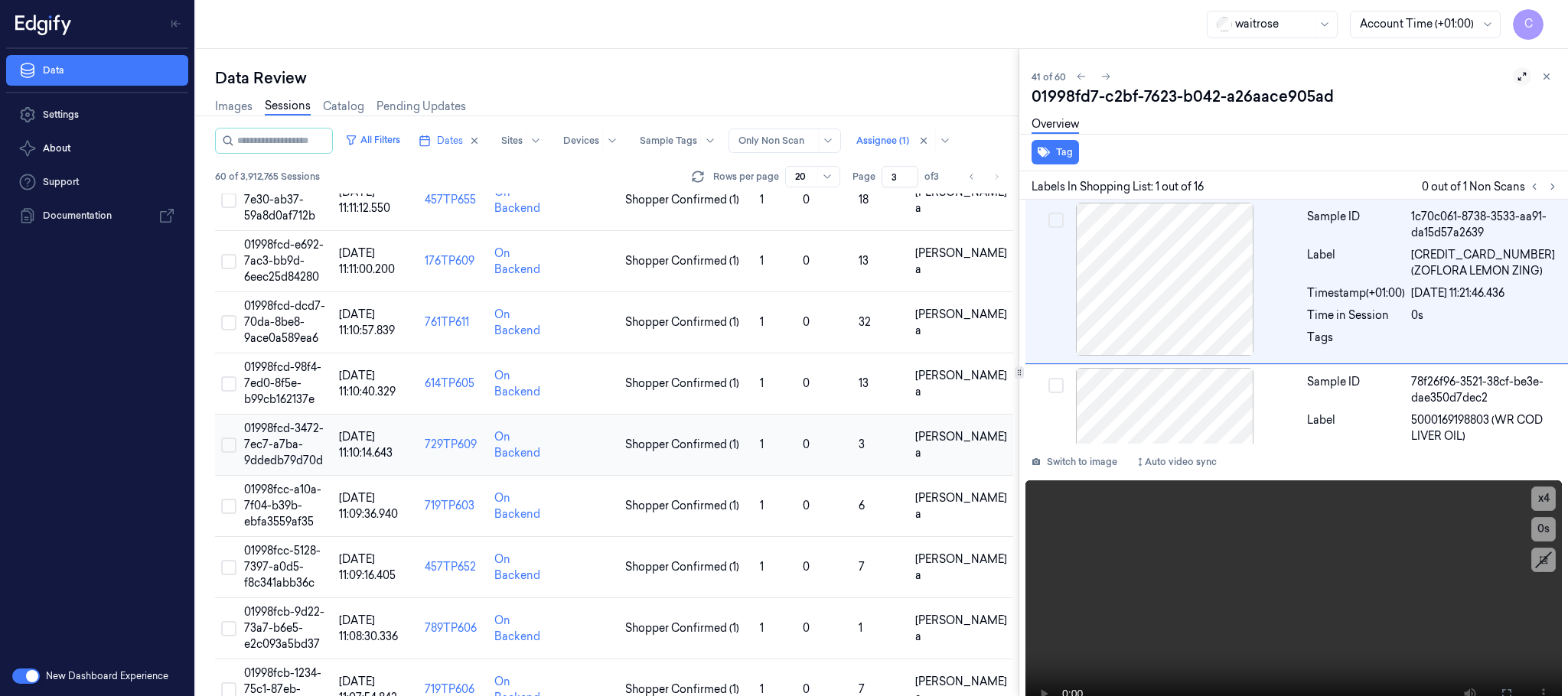
scroll to position [772, 0]
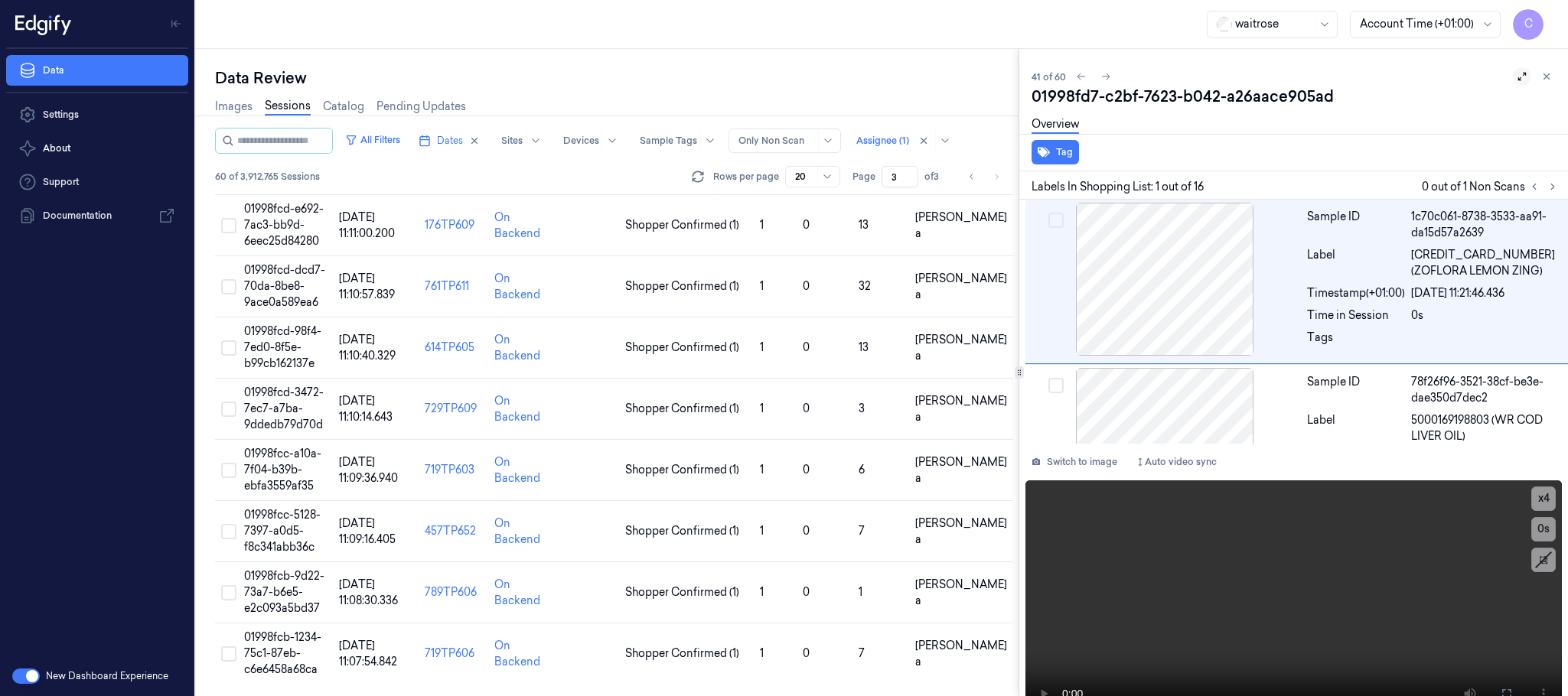
click at [1517, 76] on icon at bounding box center [1522, 76] width 10 height 10
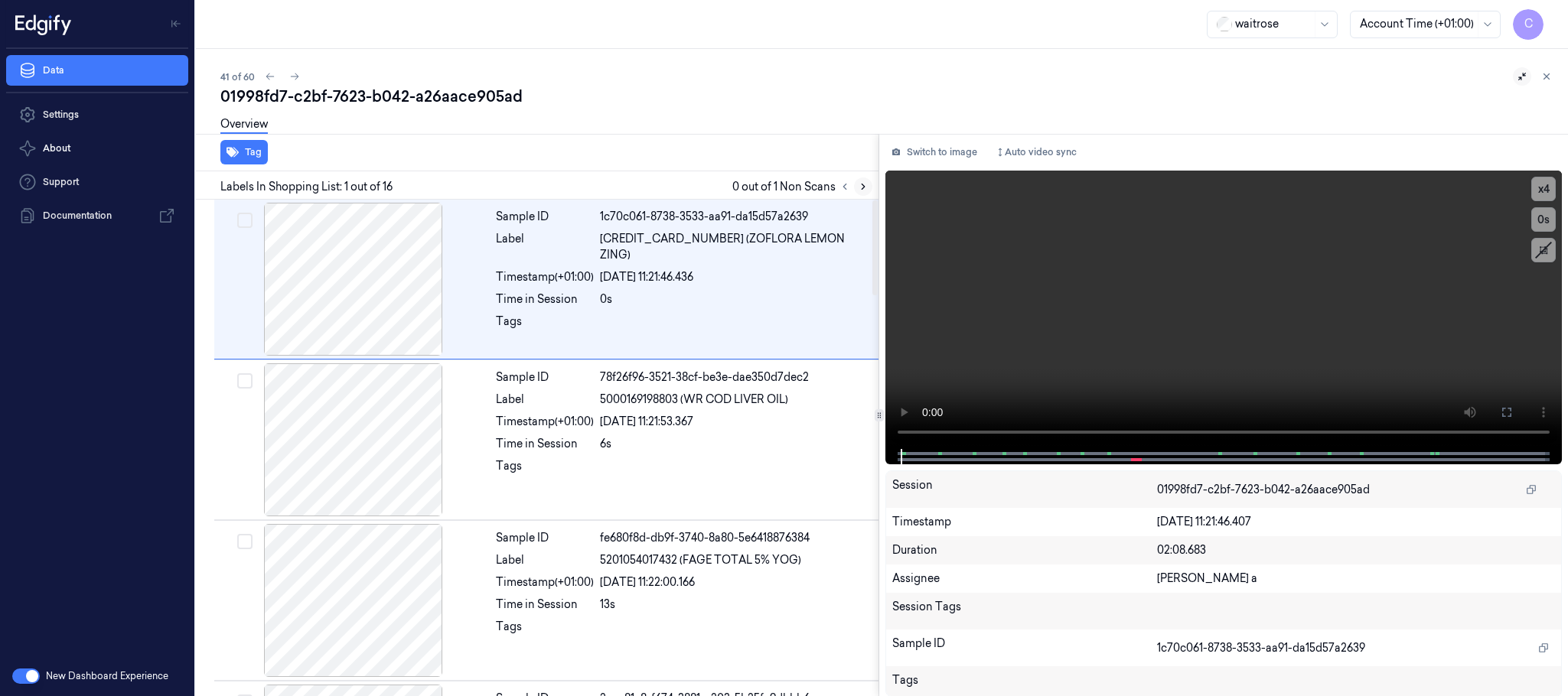
click at [861, 182] on icon at bounding box center [863, 186] width 10 height 10
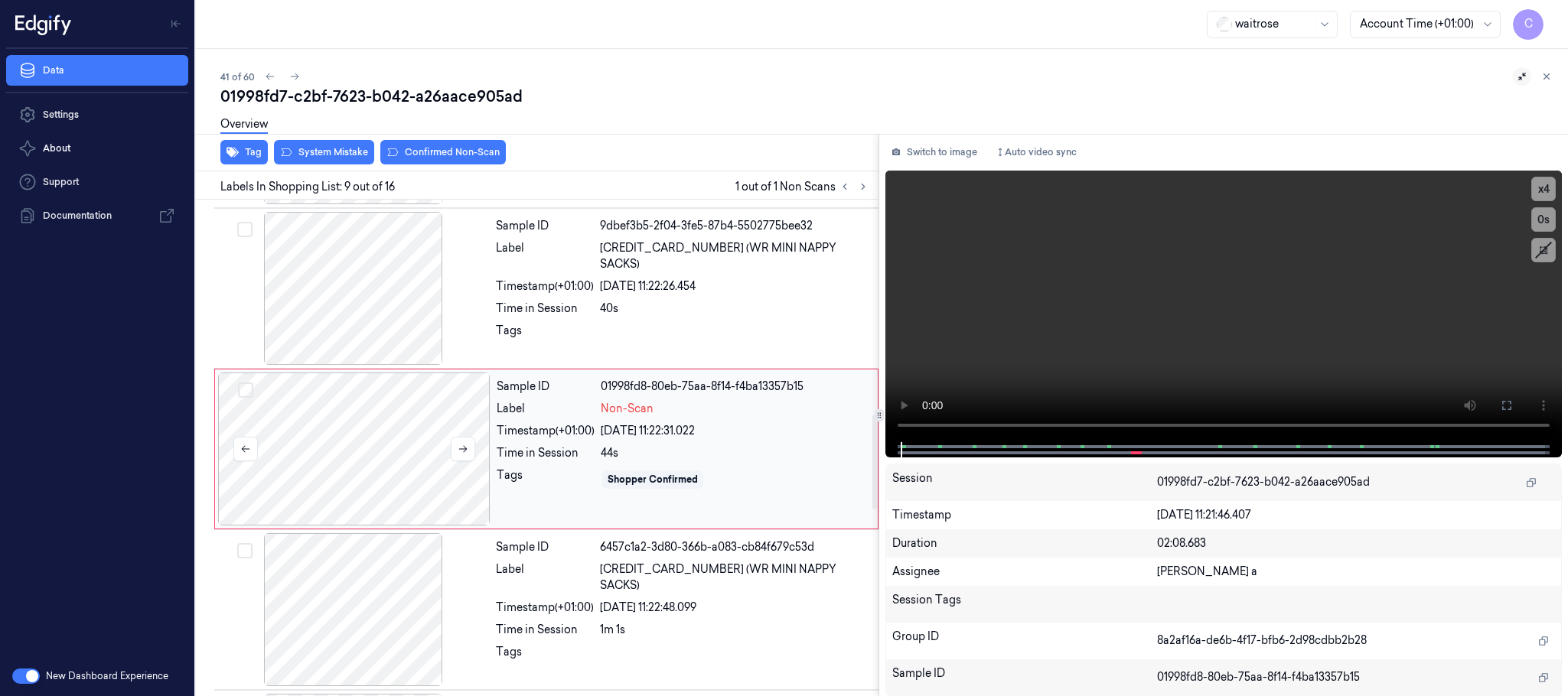
scroll to position [1122, 0]
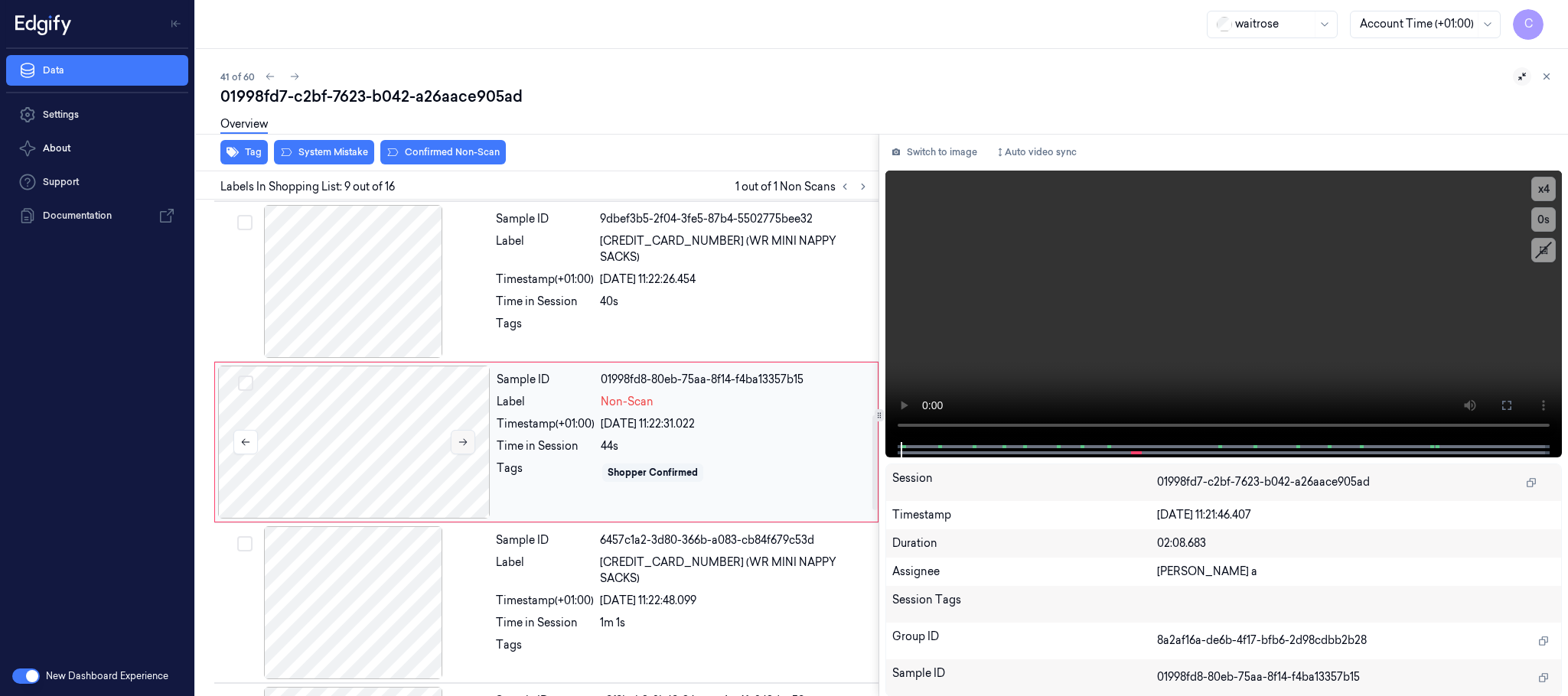
click at [467, 445] on icon at bounding box center [462, 441] width 10 height 10
click at [467, 448] on icon at bounding box center [462, 441] width 10 height 10
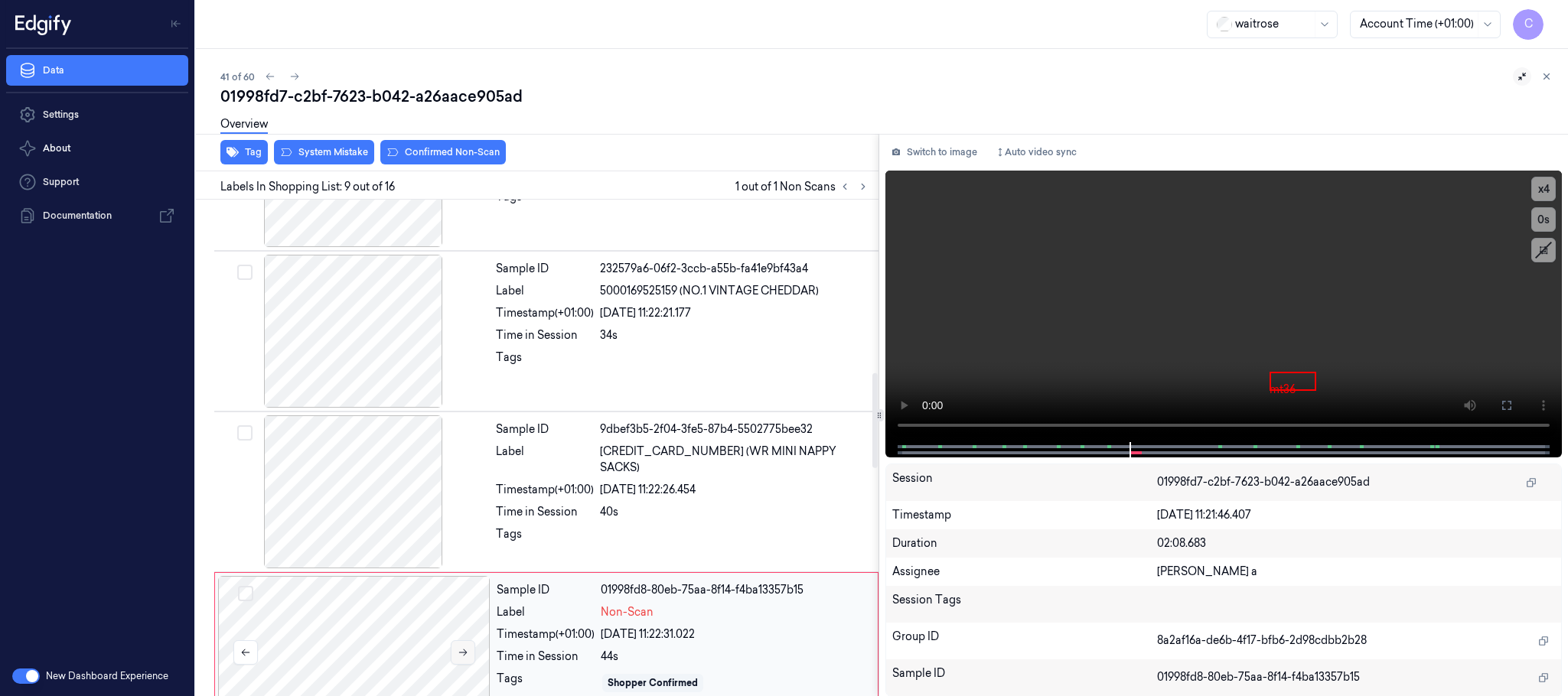
scroll to position [893, 0]
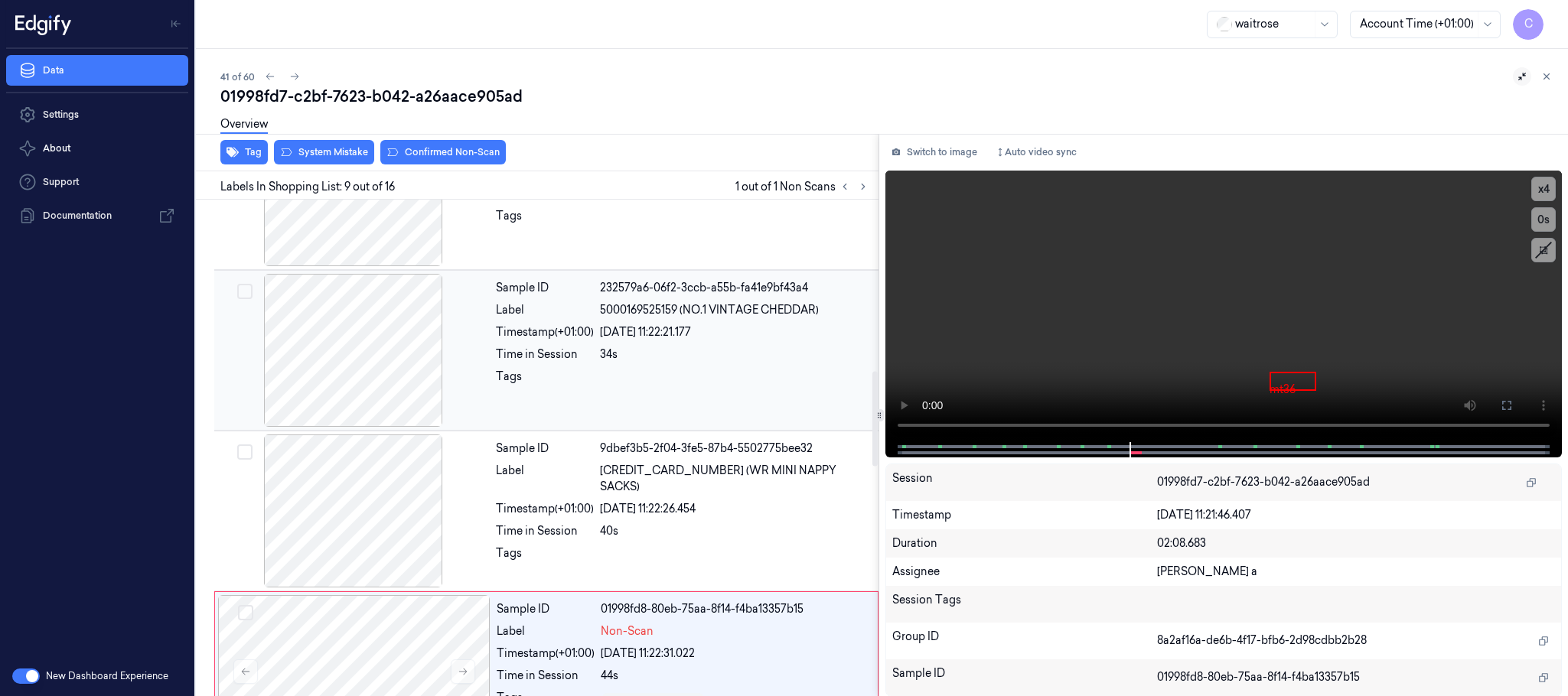
click at [363, 386] on div at bounding box center [353, 350] width 273 height 153
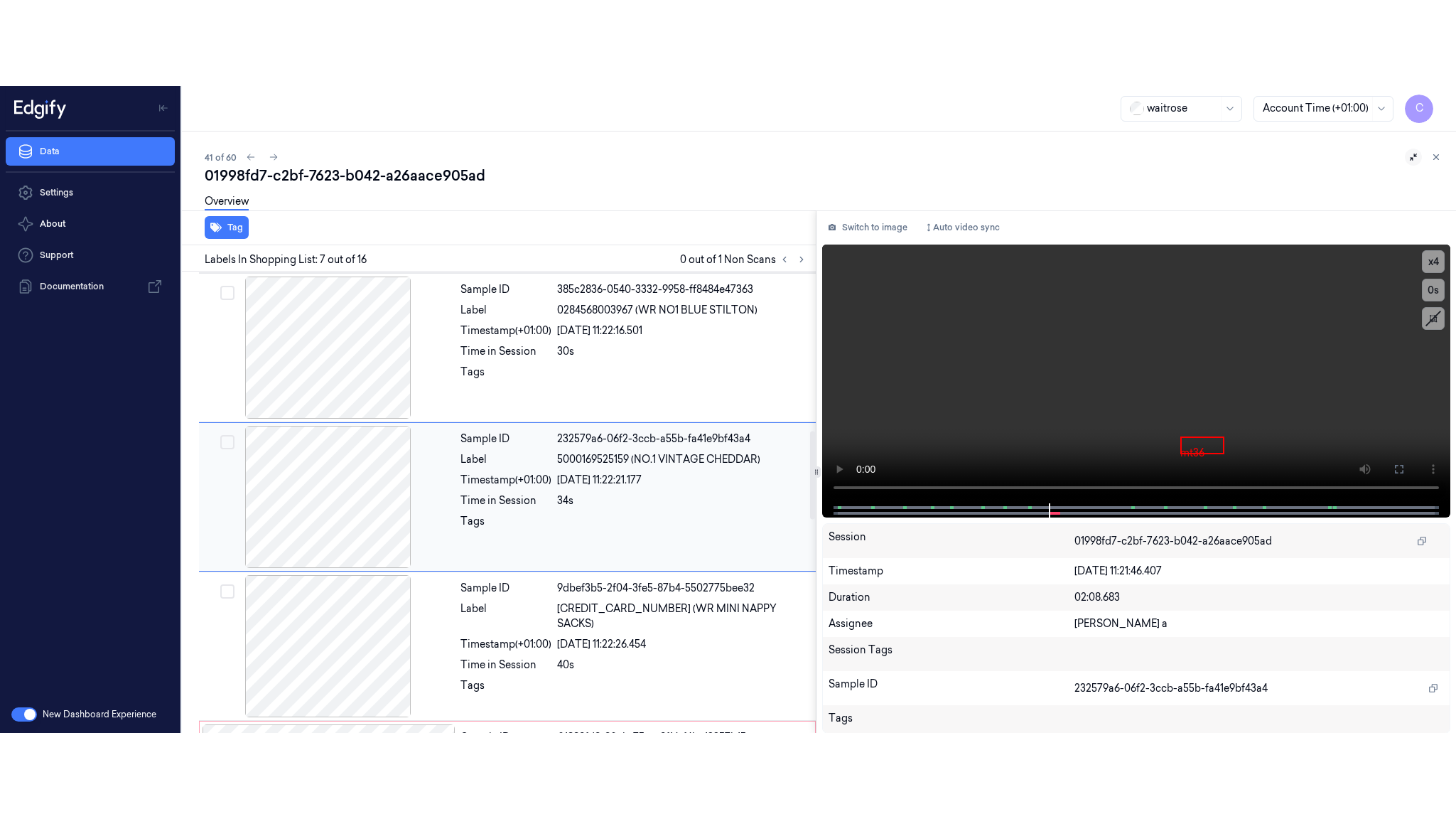
scroll to position [743, 0]
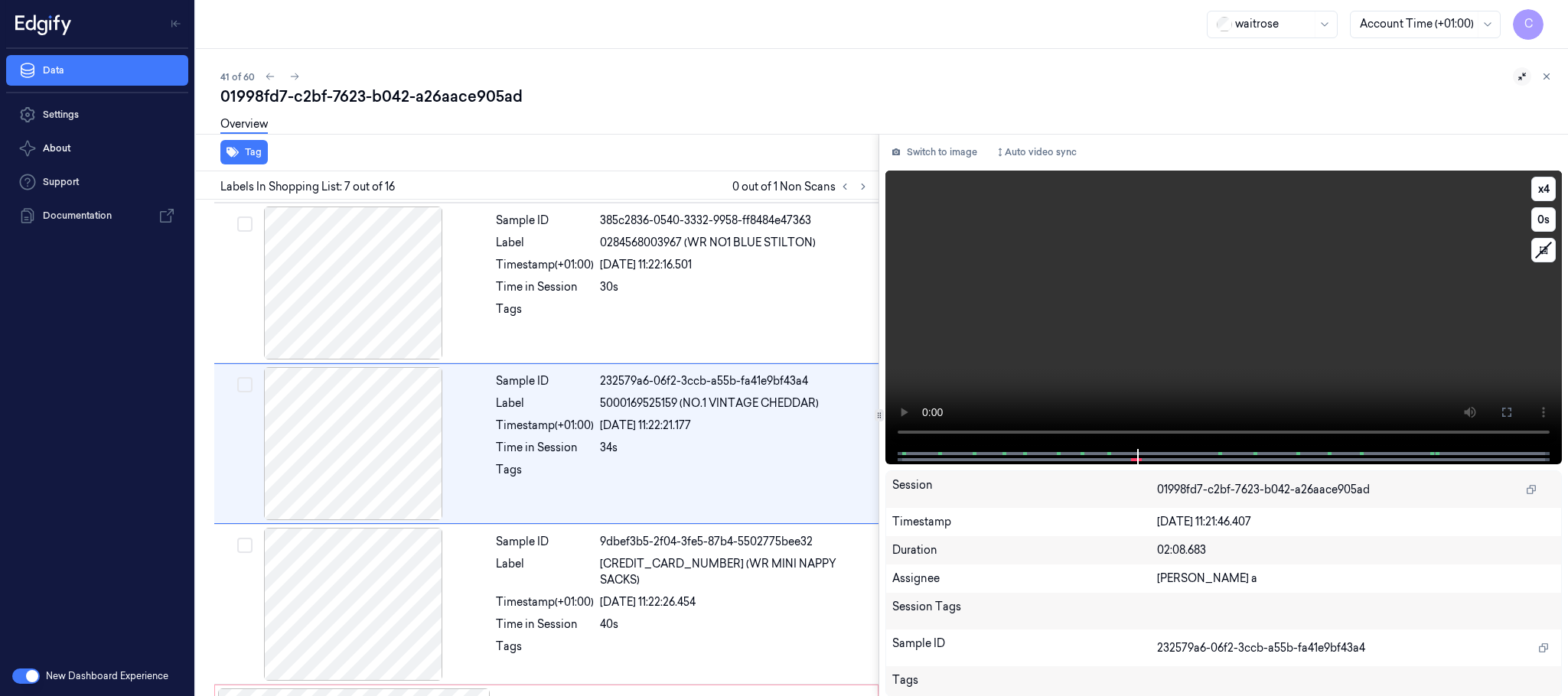
click at [1295, 391] on video at bounding box center [1223, 309] width 676 height 278
click at [1544, 189] on button "x 4" at bounding box center [1544, 189] width 24 height 24
click at [1545, 189] on button "x 1" at bounding box center [1544, 189] width 24 height 24
click at [1504, 408] on icon at bounding box center [1507, 411] width 12 height 12
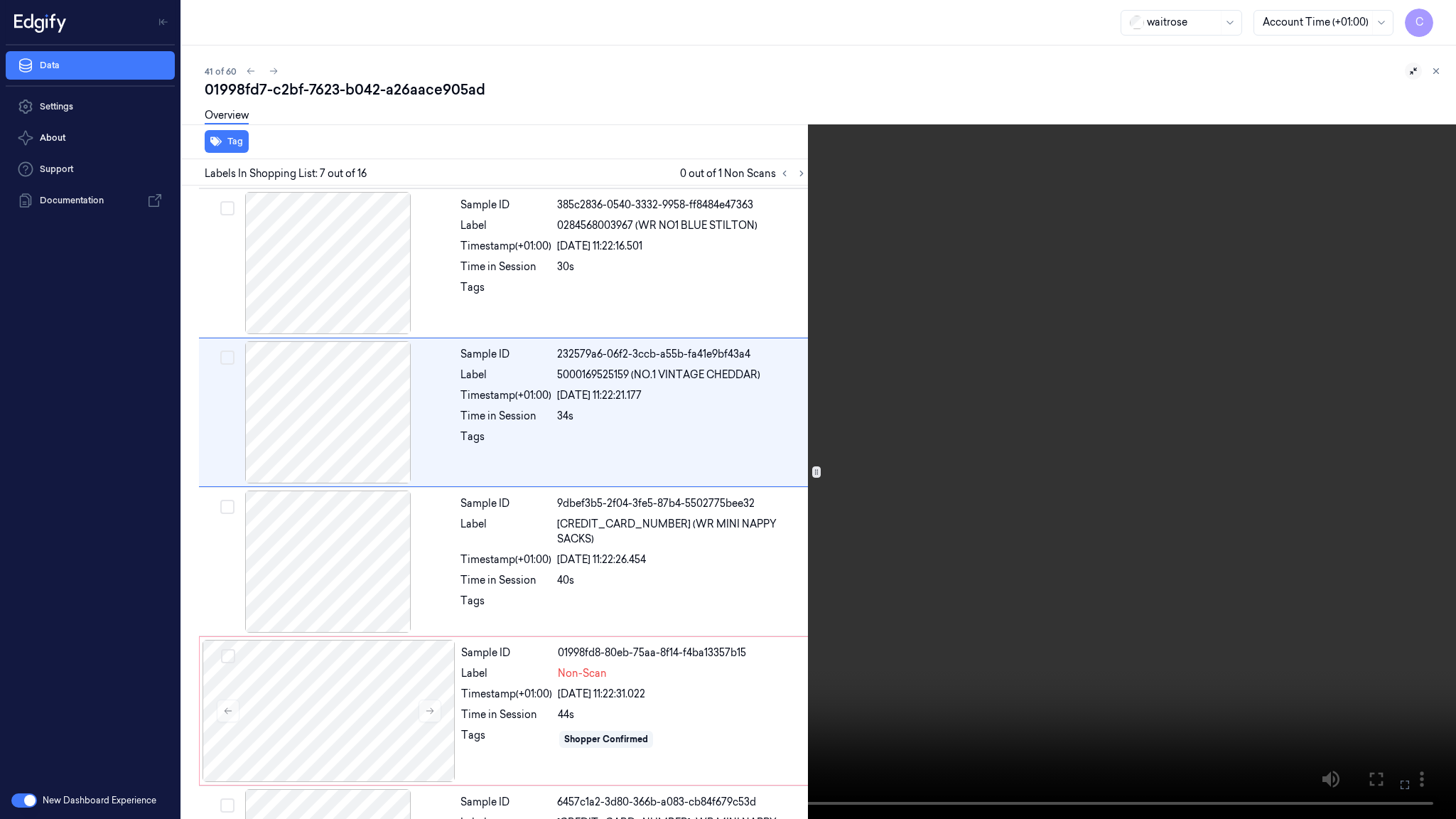
click at [708, 325] on video at bounding box center [728, 409] width 1456 height 819
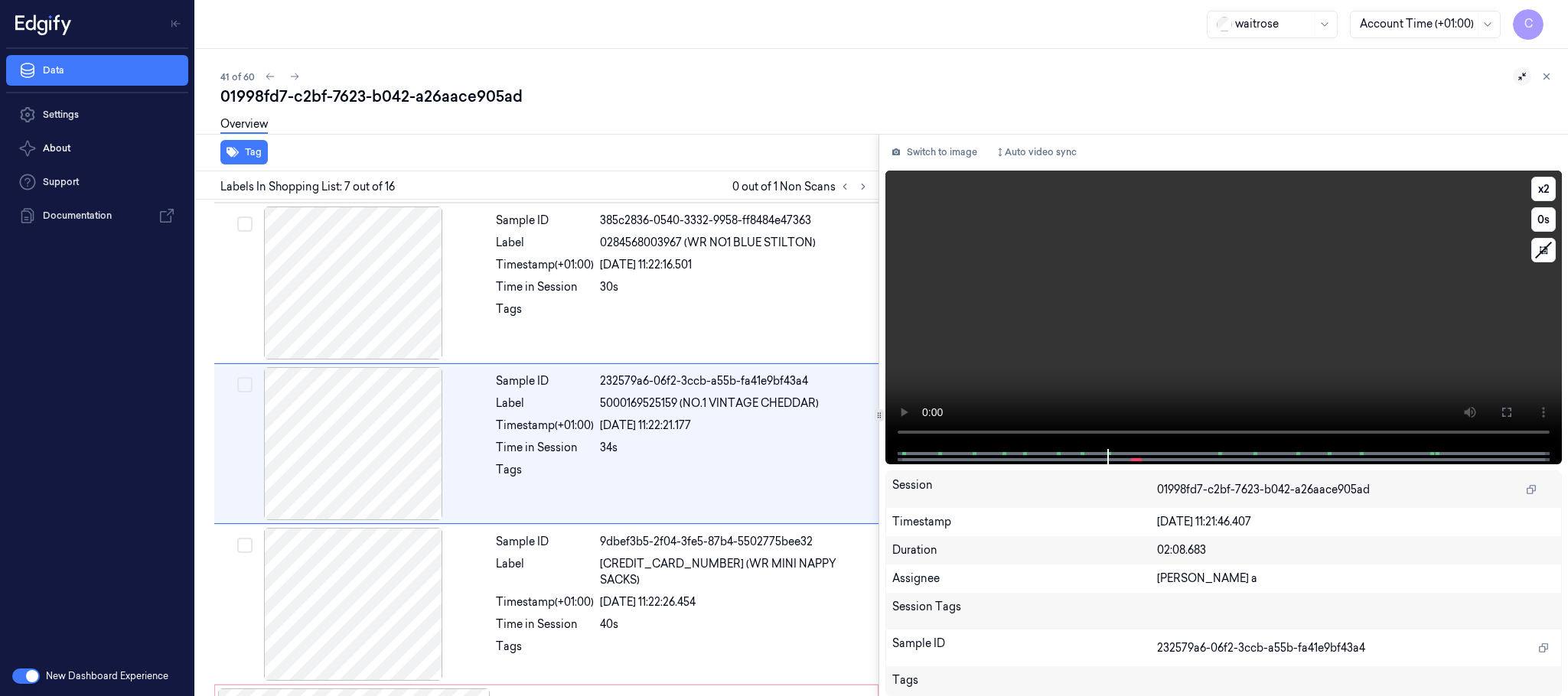
click at [1558, 199] on video at bounding box center [1223, 309] width 676 height 278
click at [1543, 186] on button "x 2" at bounding box center [1544, 189] width 24 height 24
click at [1543, 186] on button "x 4" at bounding box center [1544, 189] width 24 height 24
click at [1190, 383] on video at bounding box center [1223, 309] width 676 height 278
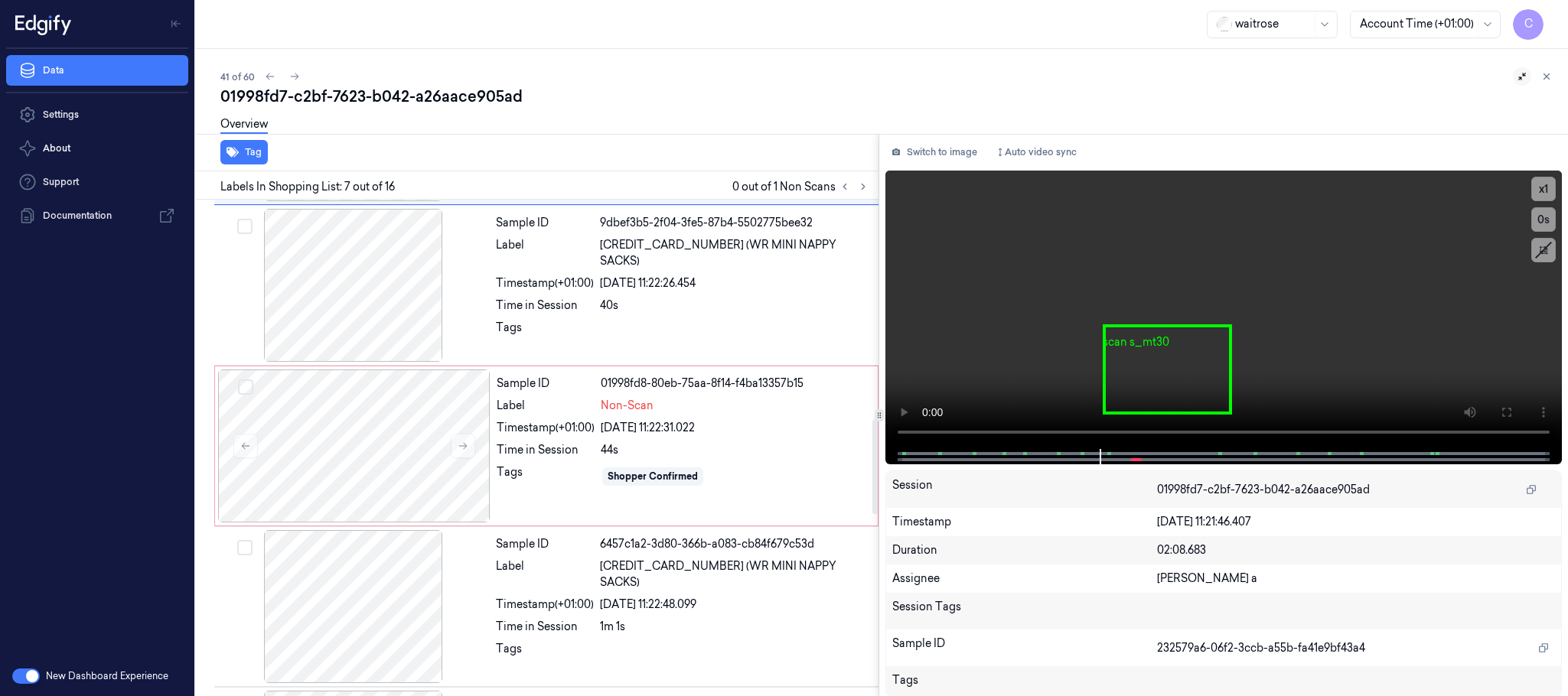
scroll to position [1144, 0]
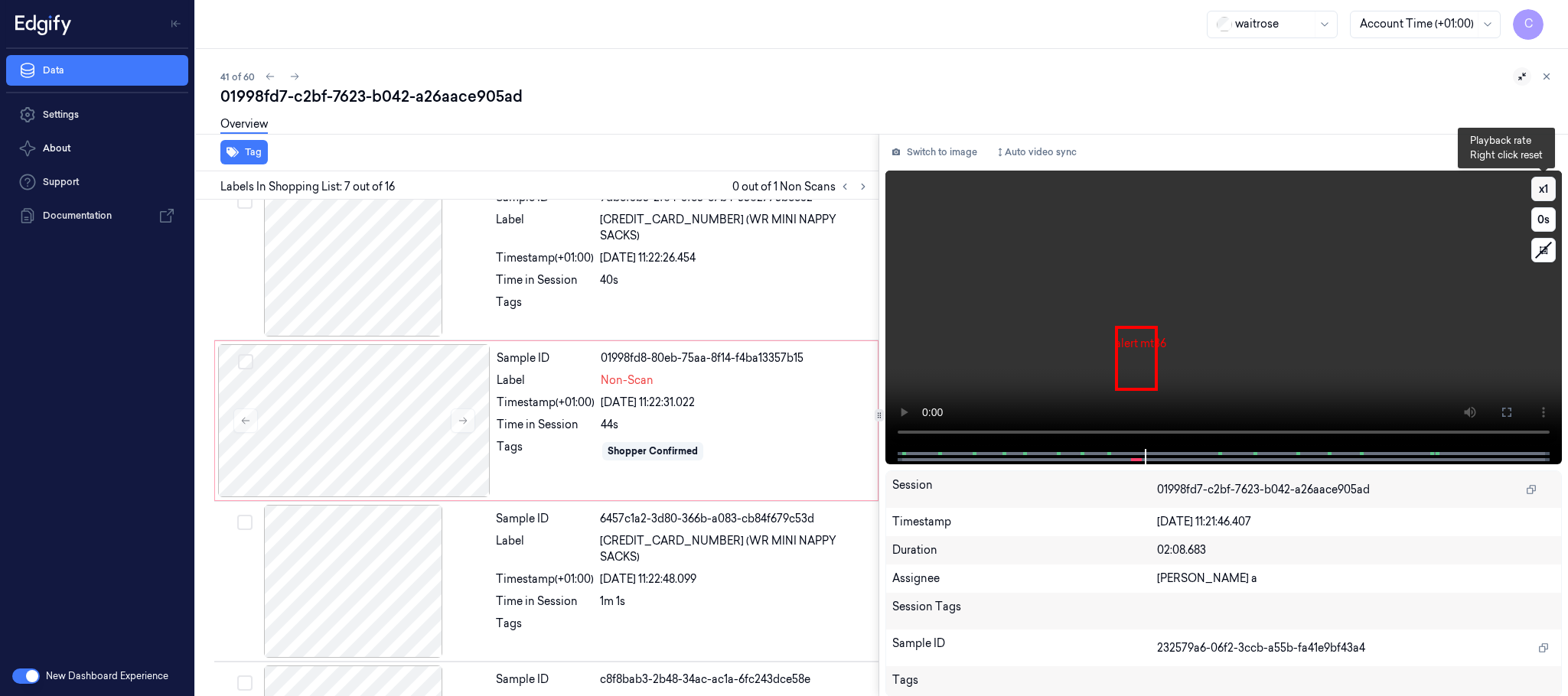
click at [1548, 179] on button "x 1" at bounding box center [1544, 189] width 24 height 24
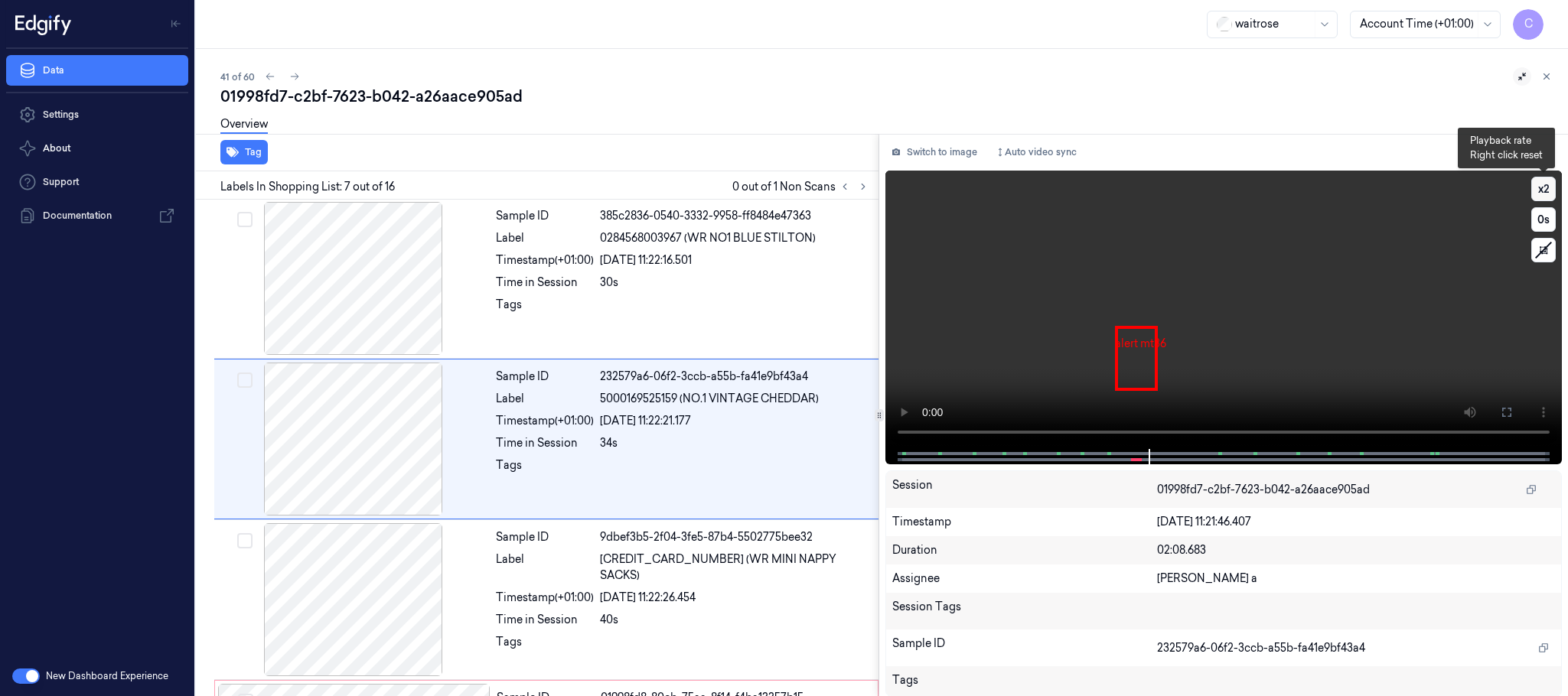
scroll to position [800, 0]
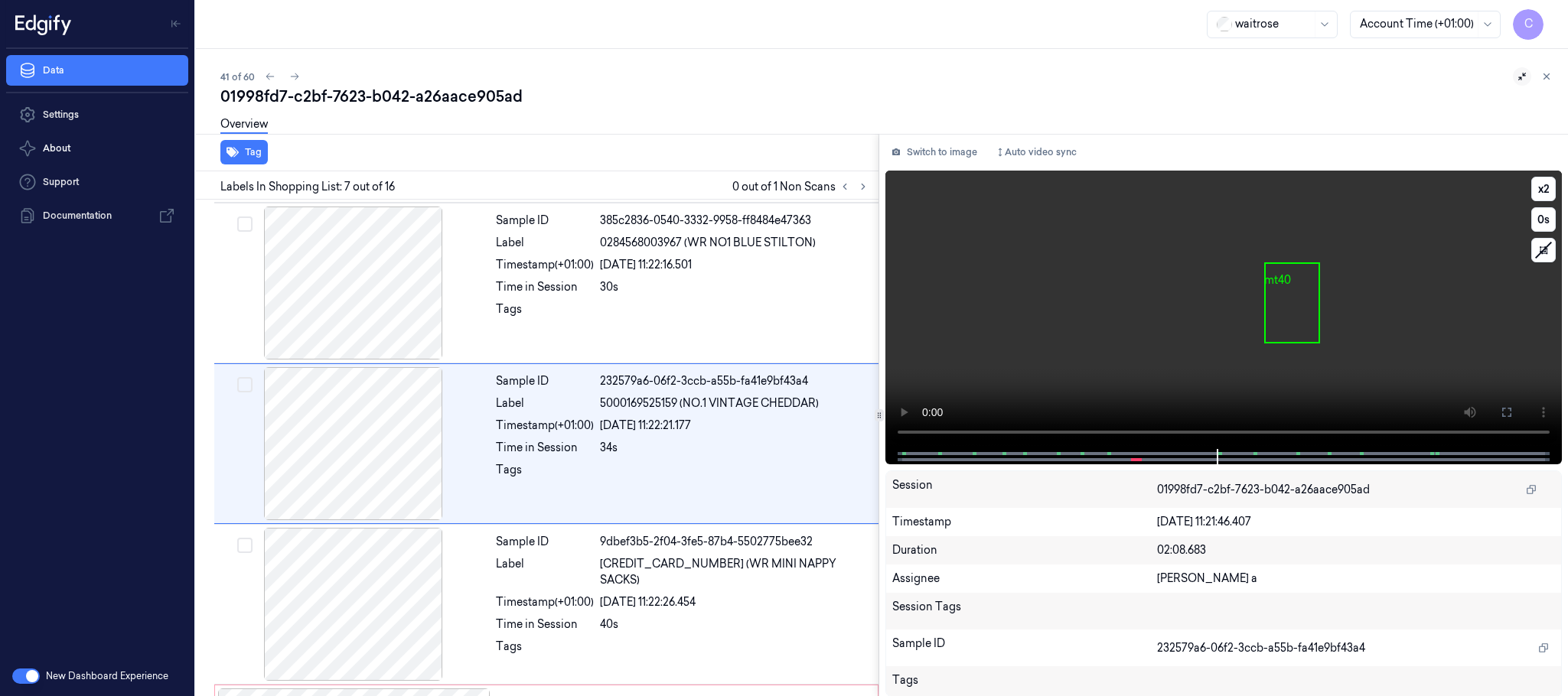
click at [1135, 357] on video at bounding box center [1223, 309] width 676 height 278
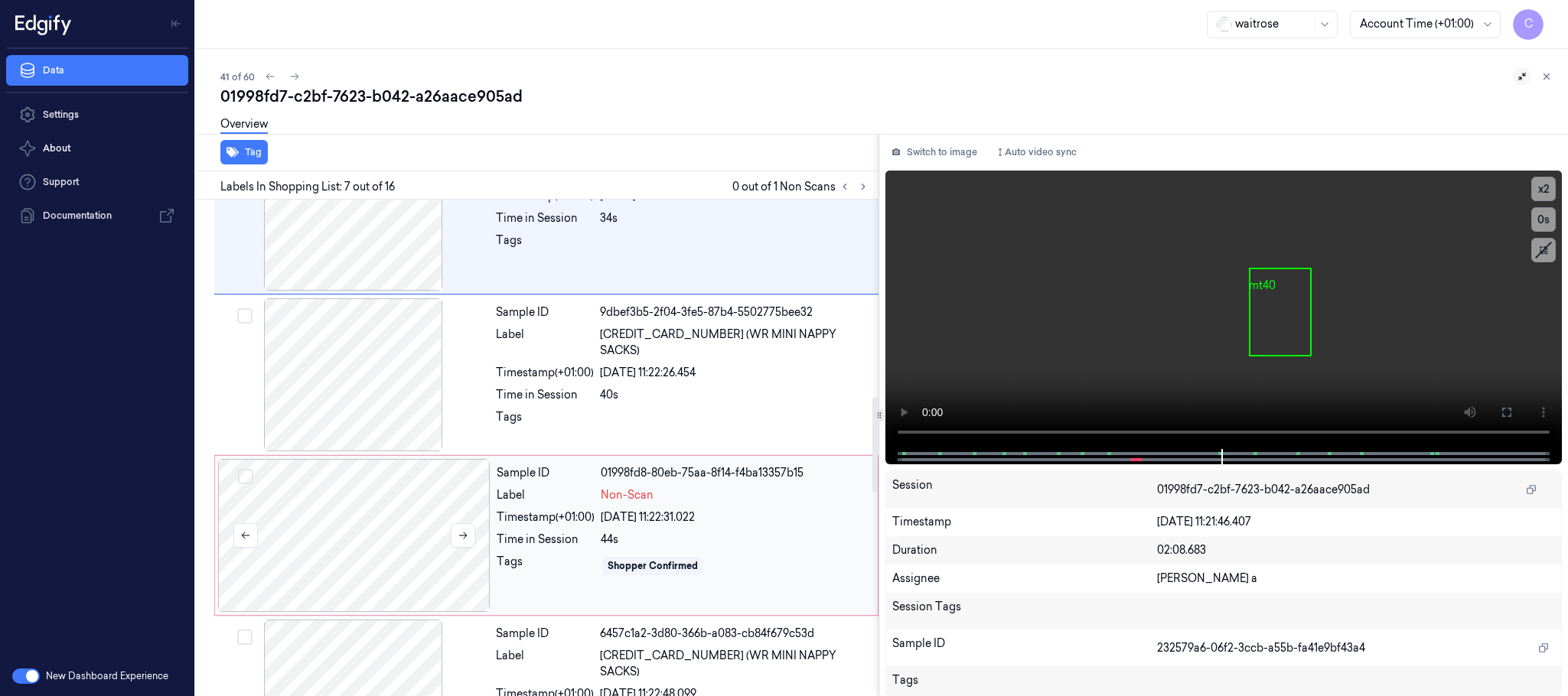
click at [357, 534] on div at bounding box center [354, 535] width 273 height 153
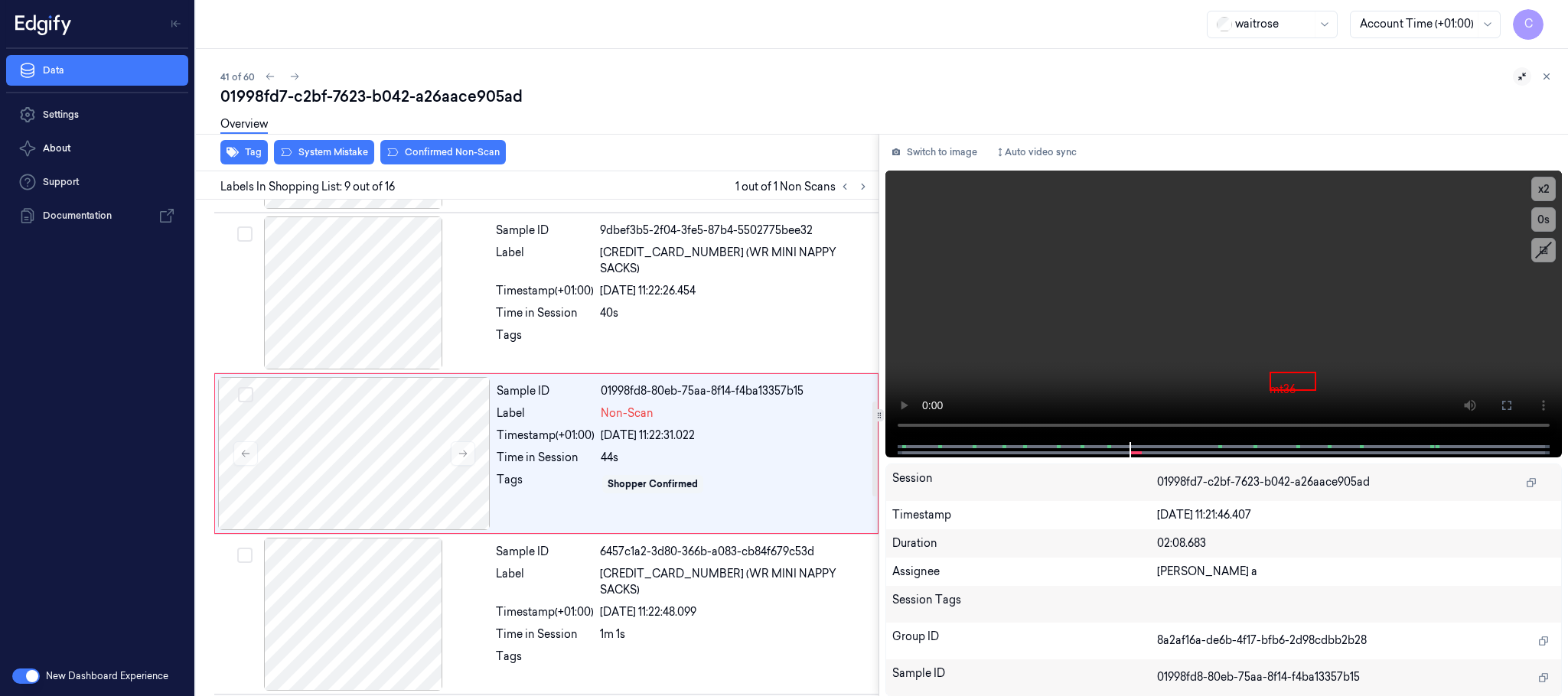
scroll to position [1122, 0]
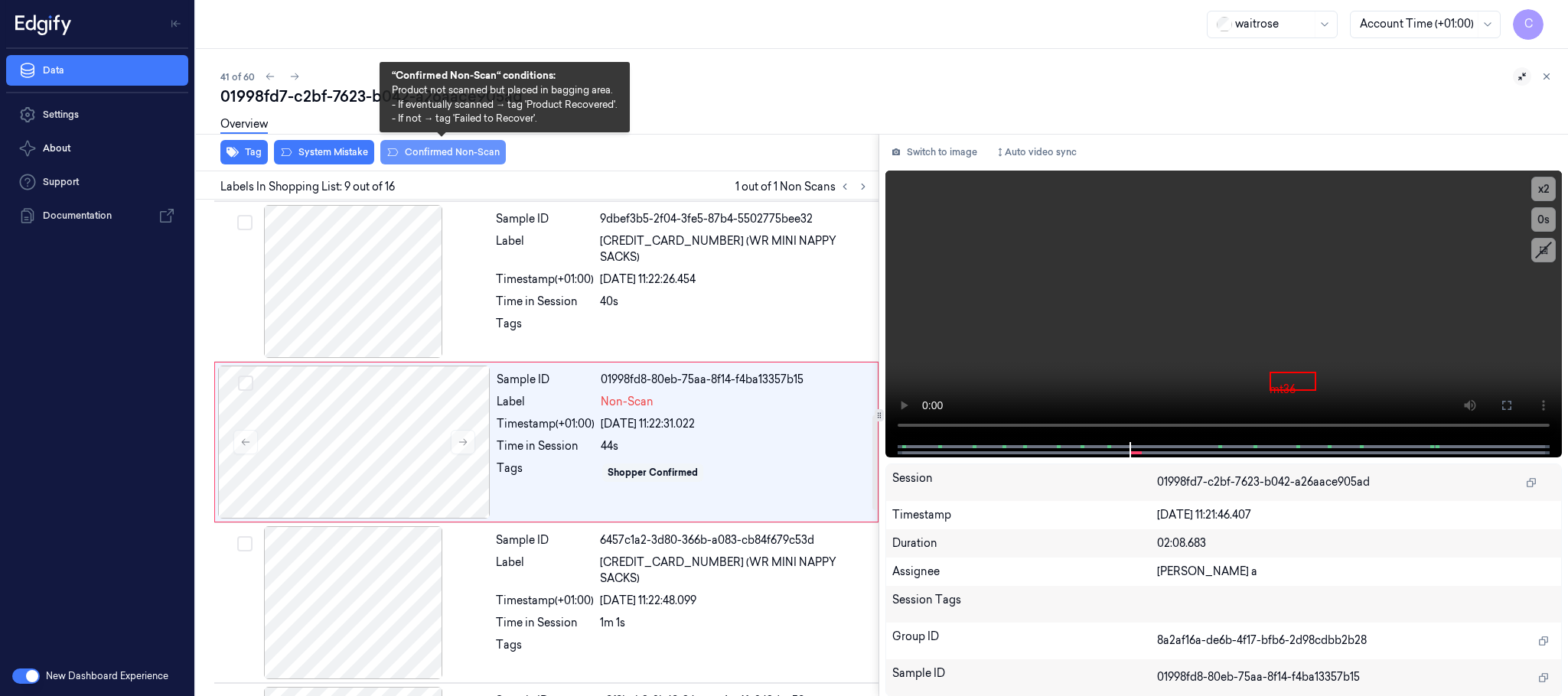
click at [437, 154] on button "Confirmed Non-Scan" at bounding box center [443, 152] width 125 height 24
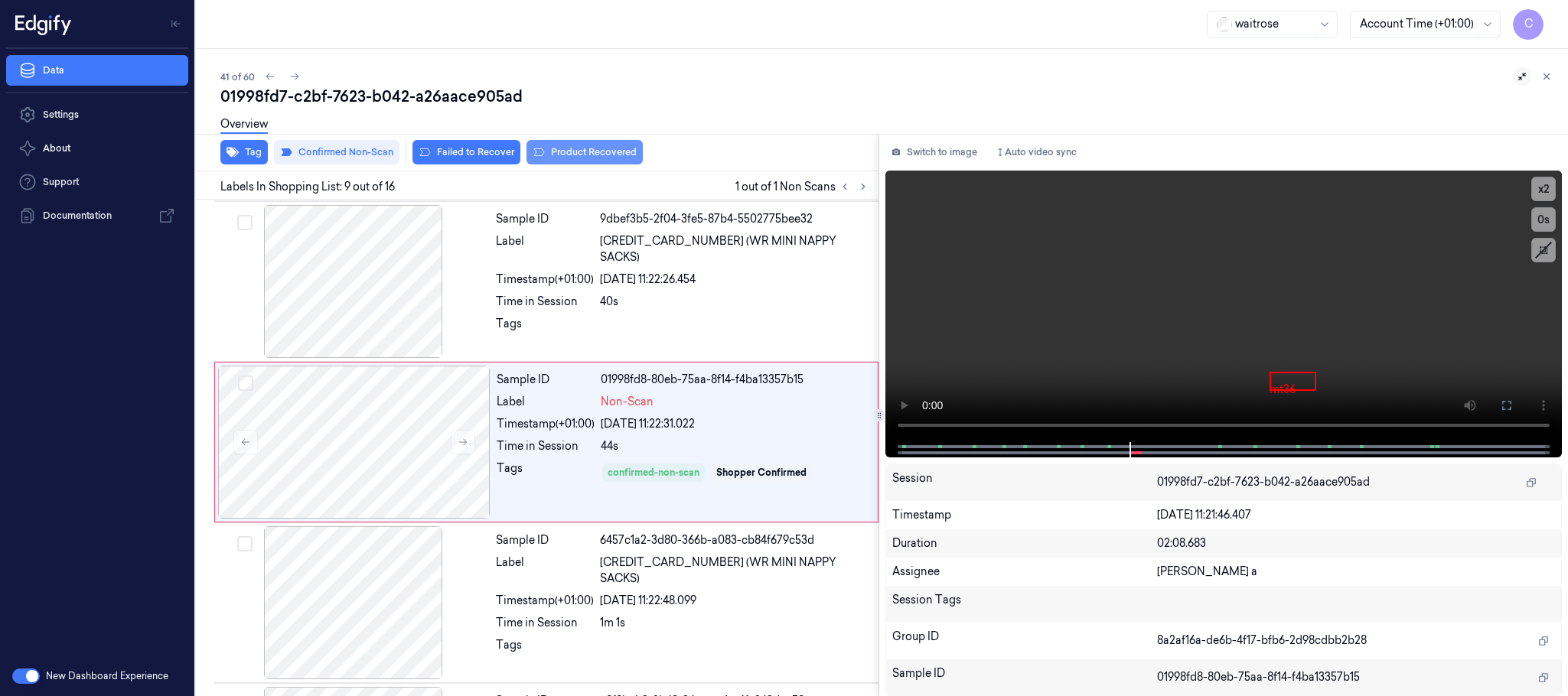
click at [586, 147] on button "Product Recovered" at bounding box center [585, 152] width 117 height 24
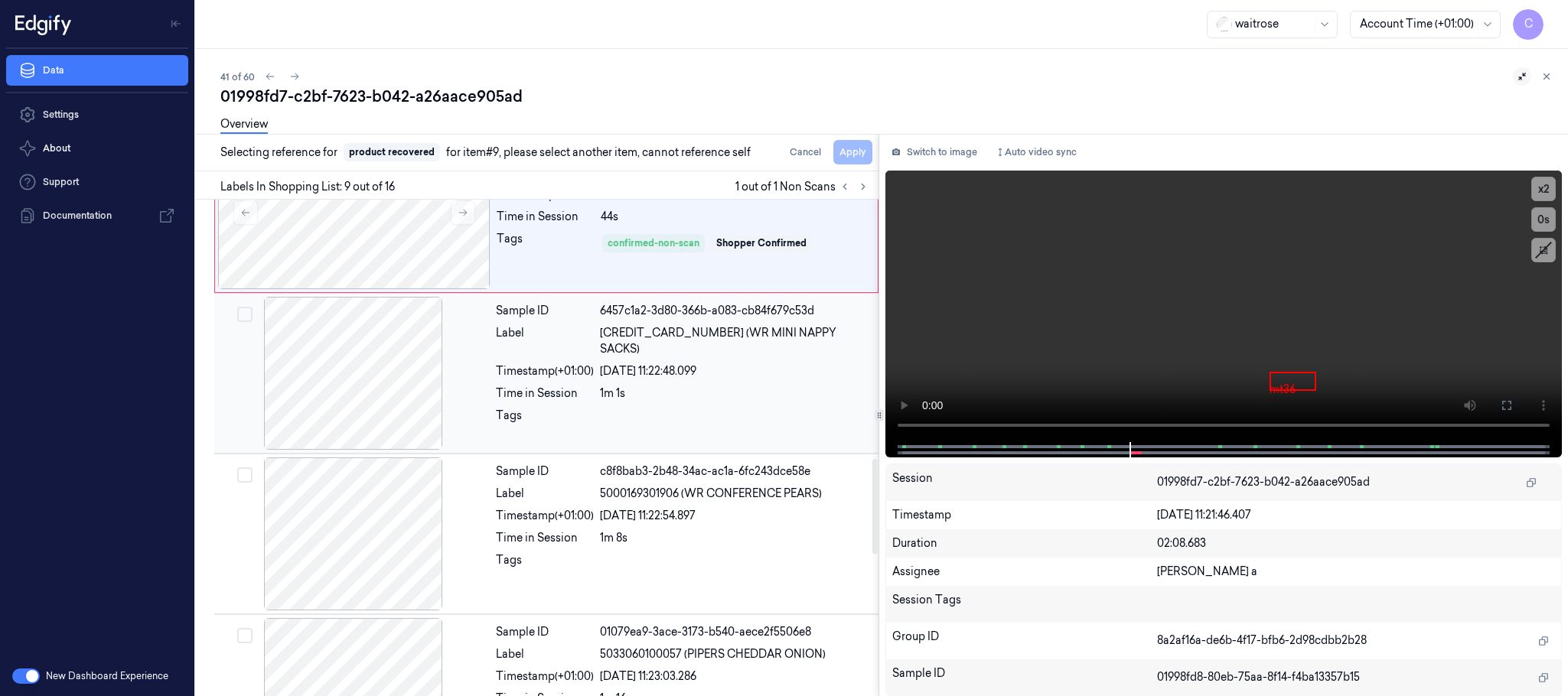
click at [387, 392] on div at bounding box center [353, 373] width 273 height 153
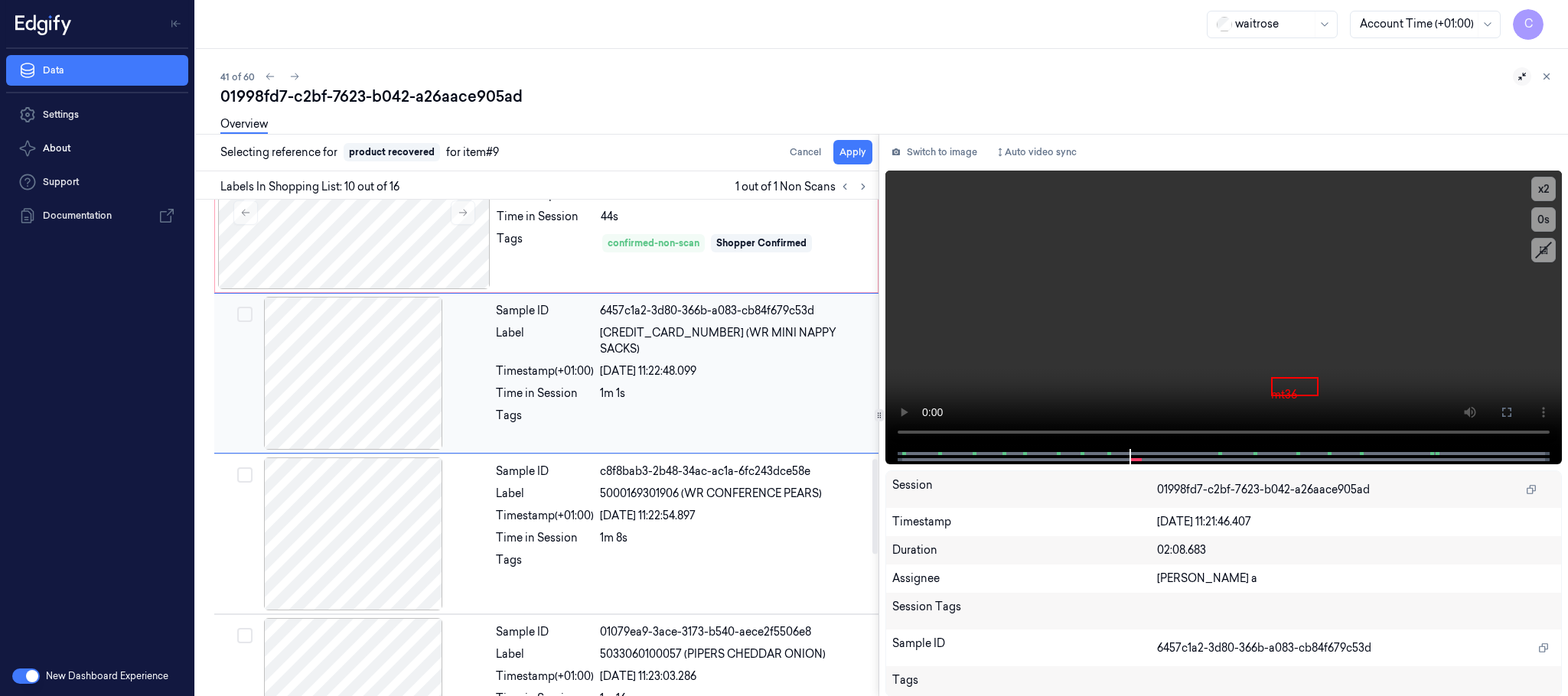
scroll to position [1284, 0]
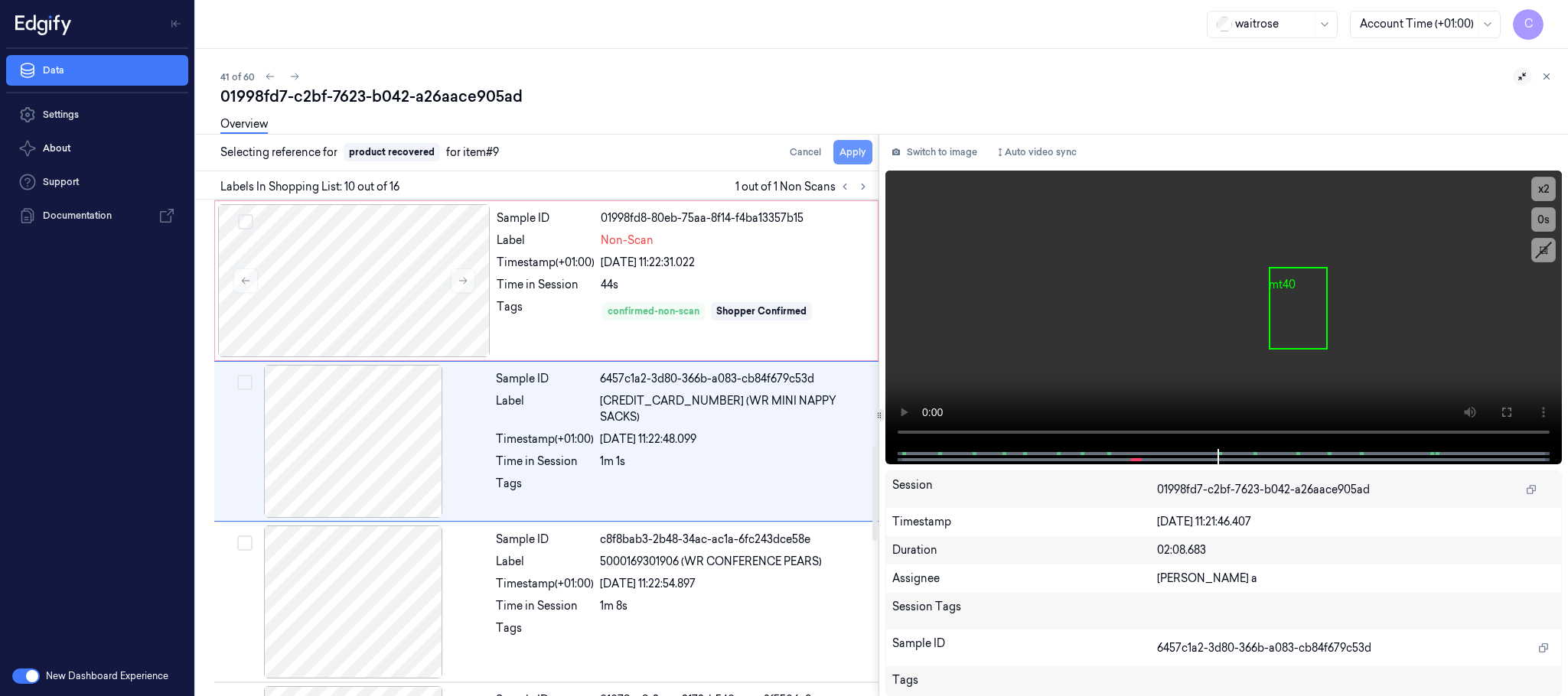
click at [859, 154] on button "Apply" at bounding box center [853, 152] width 39 height 24
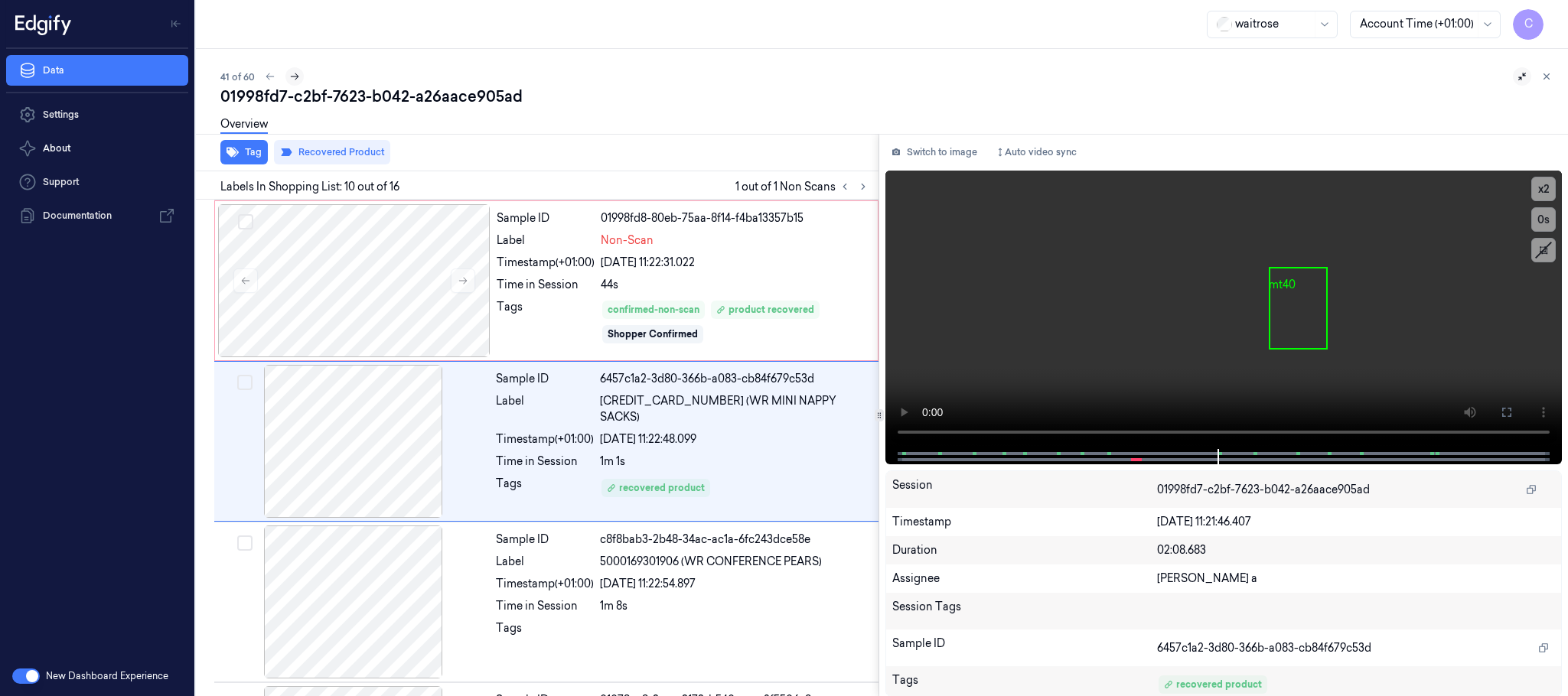
click at [292, 76] on icon at bounding box center [294, 76] width 10 height 10
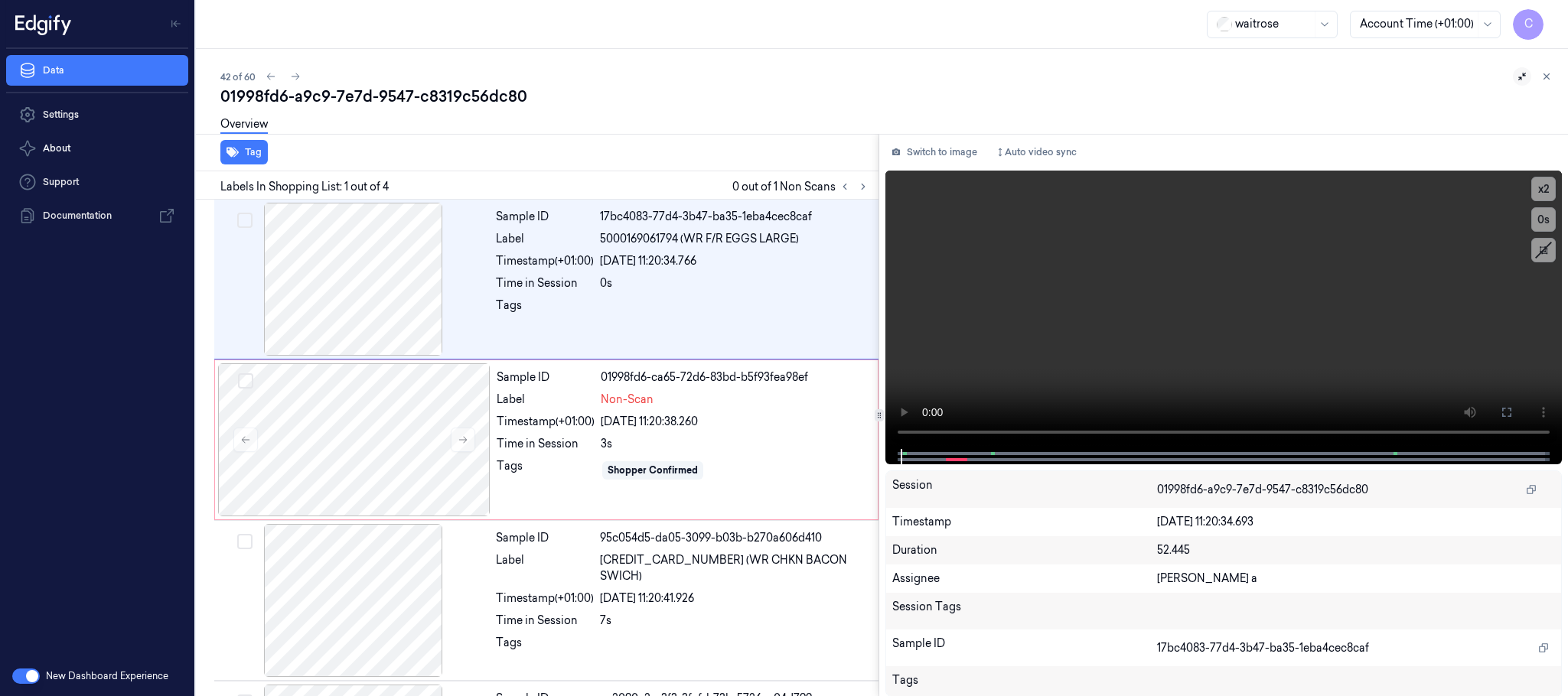
click at [864, 175] on div "Labels In Shopping List: 1 out of 4 0 out of 1 Non Scans" at bounding box center [534, 185] width 689 height 28
click at [855, 183] on button at bounding box center [863, 186] width 18 height 18
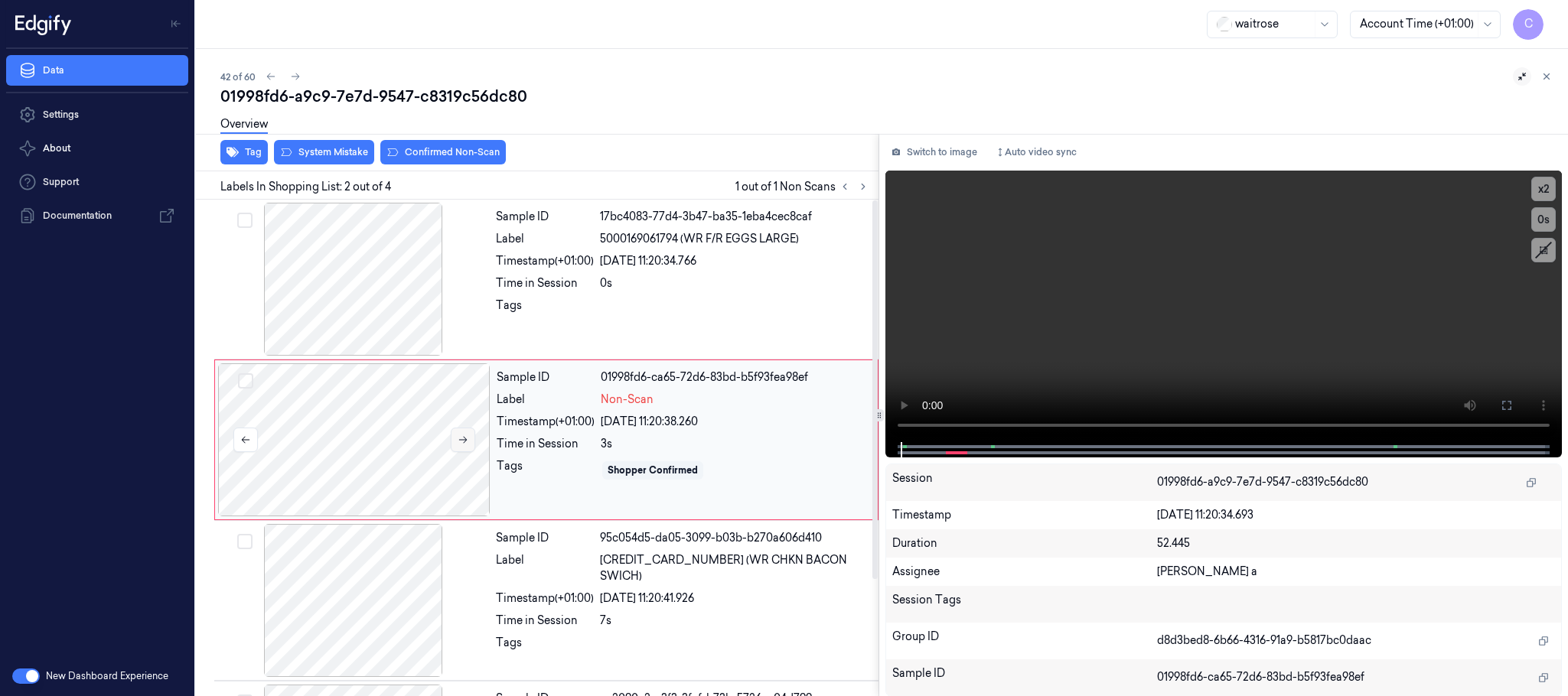
click at [460, 446] on button at bounding box center [463, 440] width 24 height 24
click at [462, 446] on button at bounding box center [463, 440] width 24 height 24
click at [469, 438] on button at bounding box center [463, 440] width 24 height 24
click at [469, 438] on icon at bounding box center [462, 440] width 10 height 10
click at [462, 440] on icon at bounding box center [463, 440] width 8 height 7
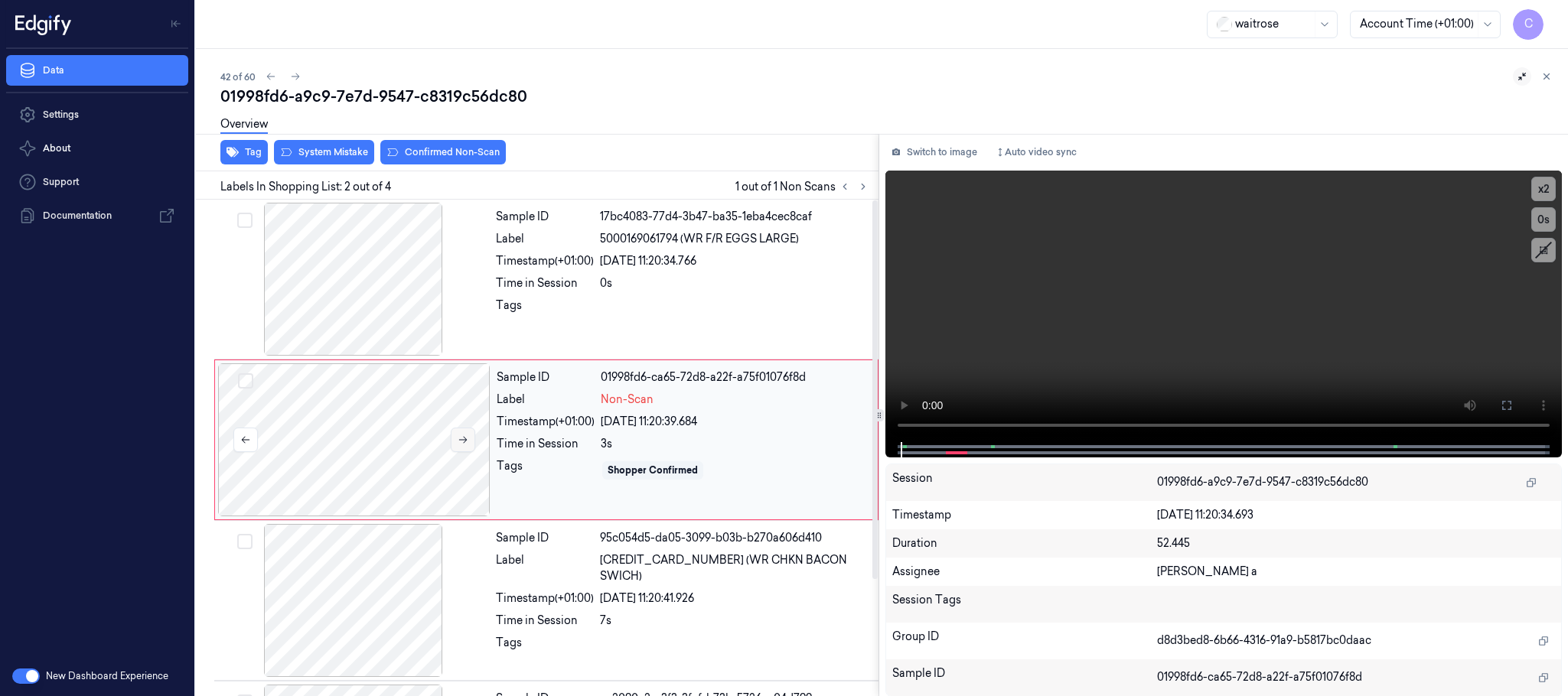
click at [462, 440] on icon at bounding box center [463, 440] width 8 height 7
click at [455, 444] on button at bounding box center [463, 440] width 24 height 24
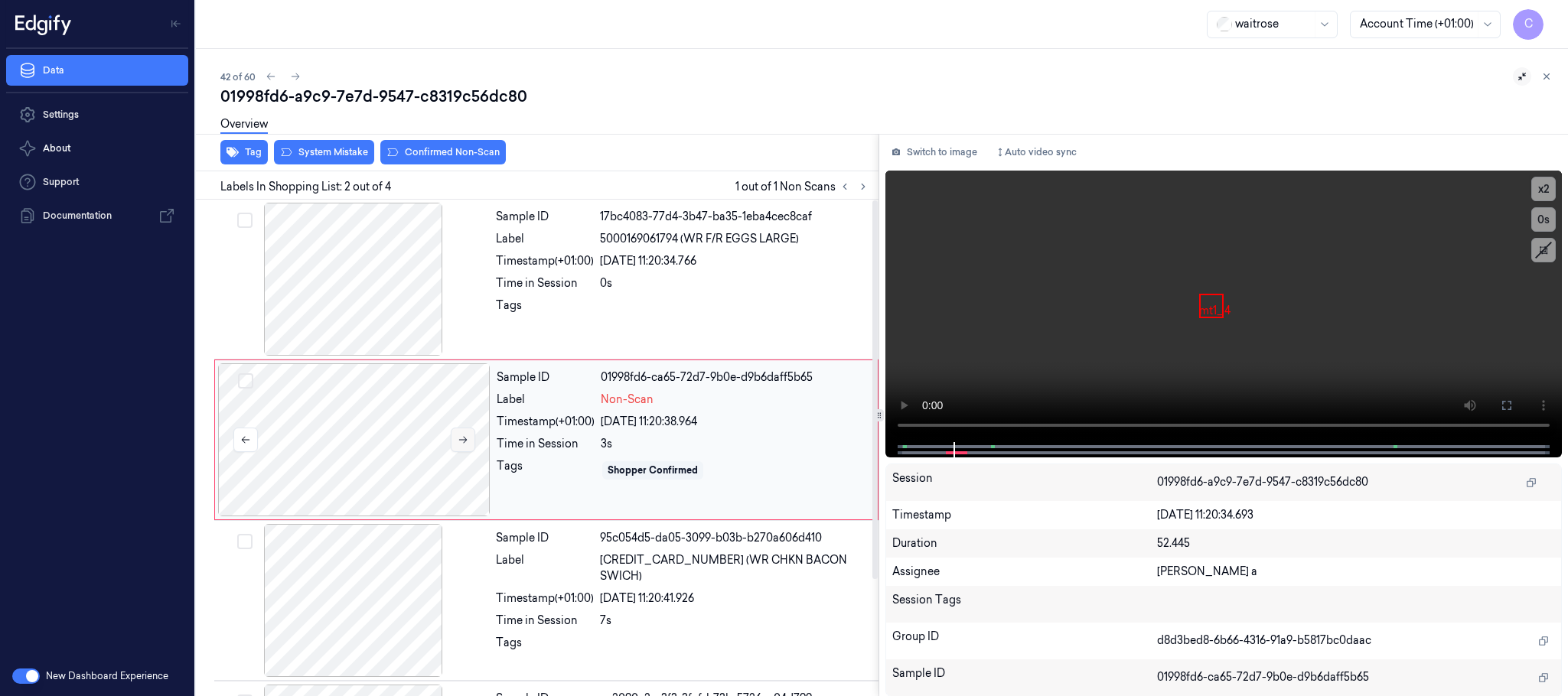
click at [455, 444] on button at bounding box center [463, 440] width 24 height 24
click at [355, 290] on div at bounding box center [353, 279] width 273 height 153
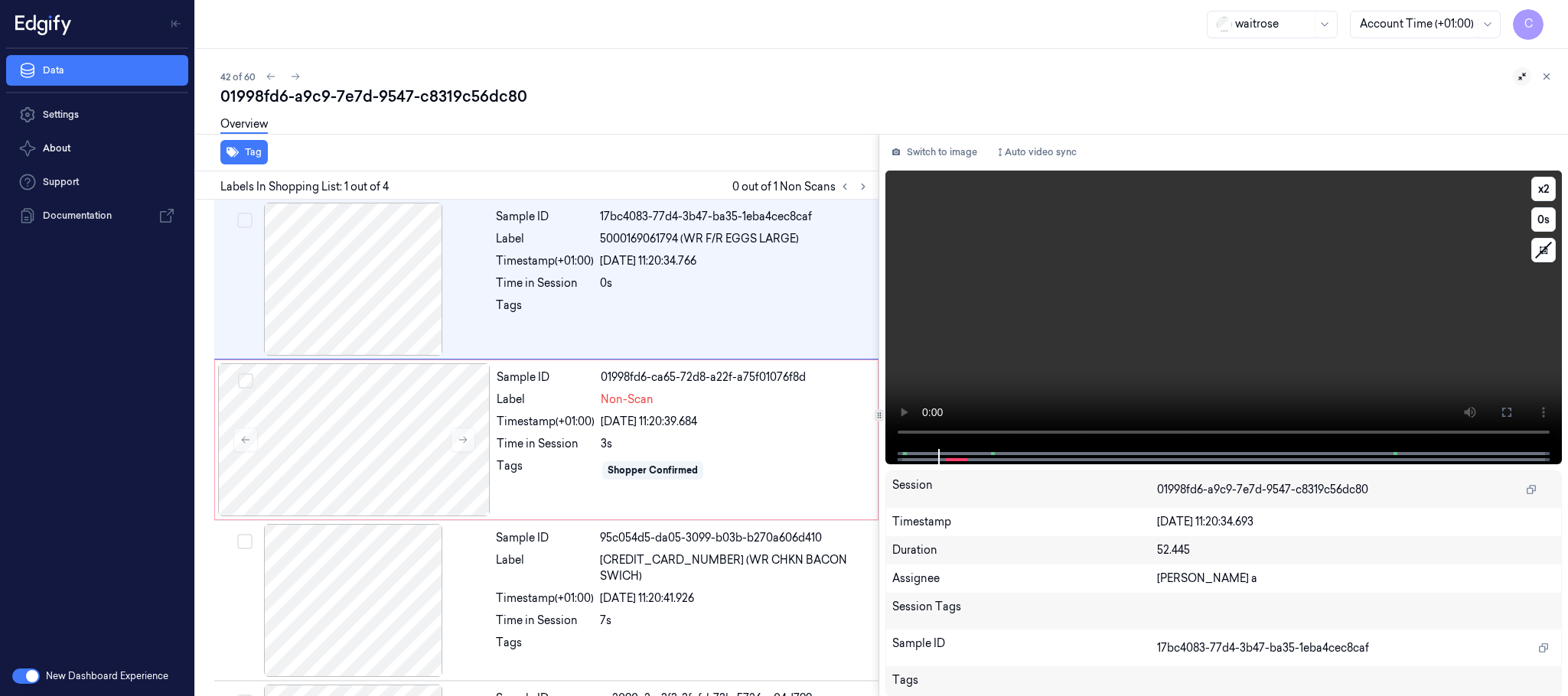
click at [1343, 324] on video at bounding box center [1223, 309] width 676 height 278
click at [339, 444] on div at bounding box center [354, 440] width 273 height 153
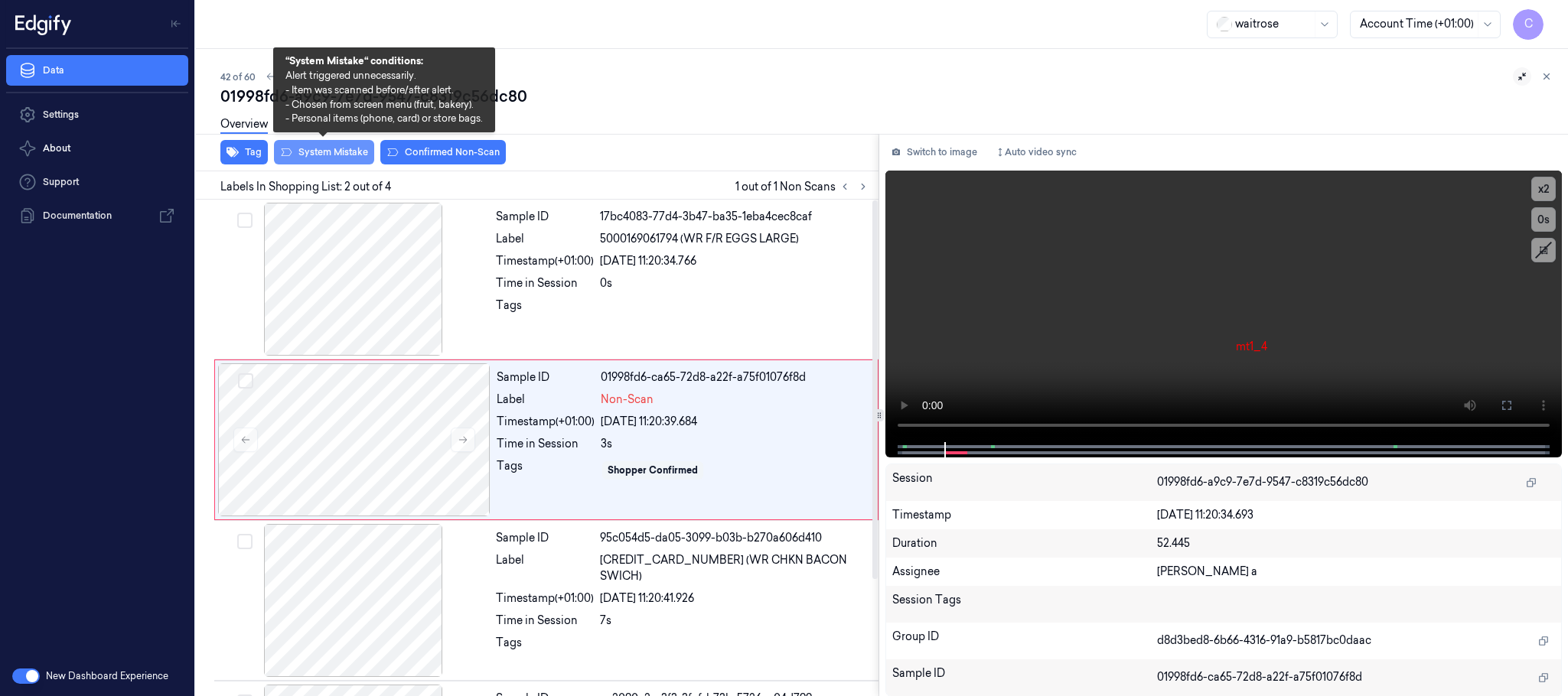
click at [347, 149] on button "System Mistake" at bounding box center [324, 152] width 101 height 24
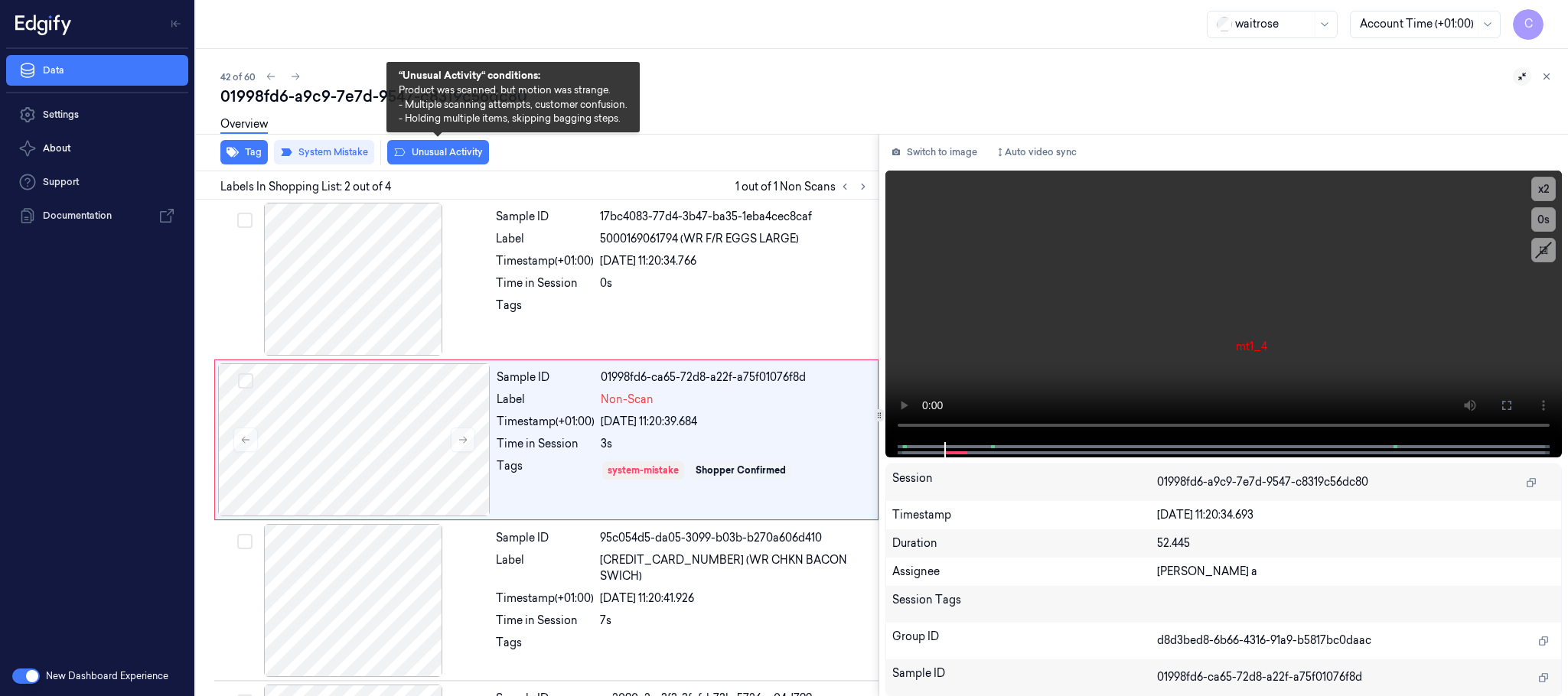
click at [443, 148] on button "Unusual Activity" at bounding box center [438, 152] width 102 height 24
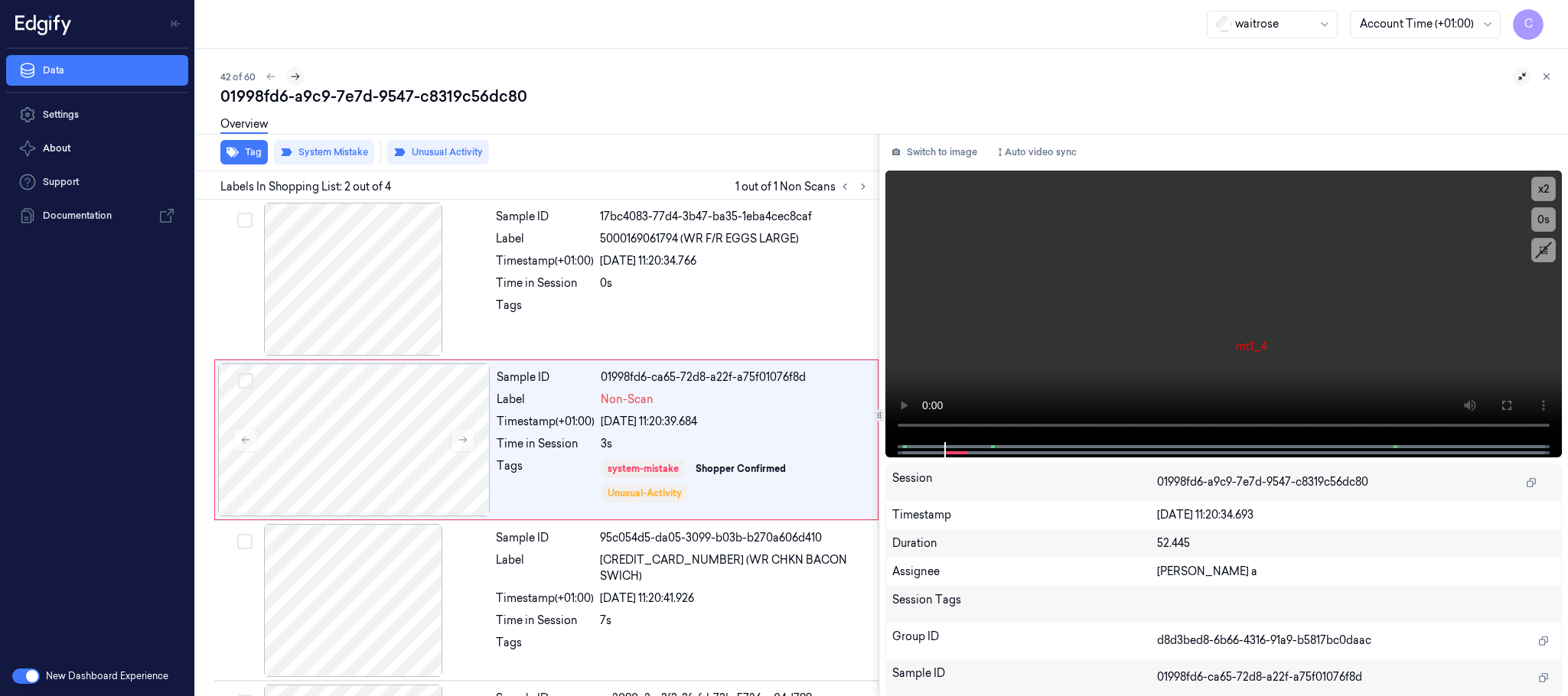
click at [294, 73] on icon at bounding box center [295, 76] width 10 height 10
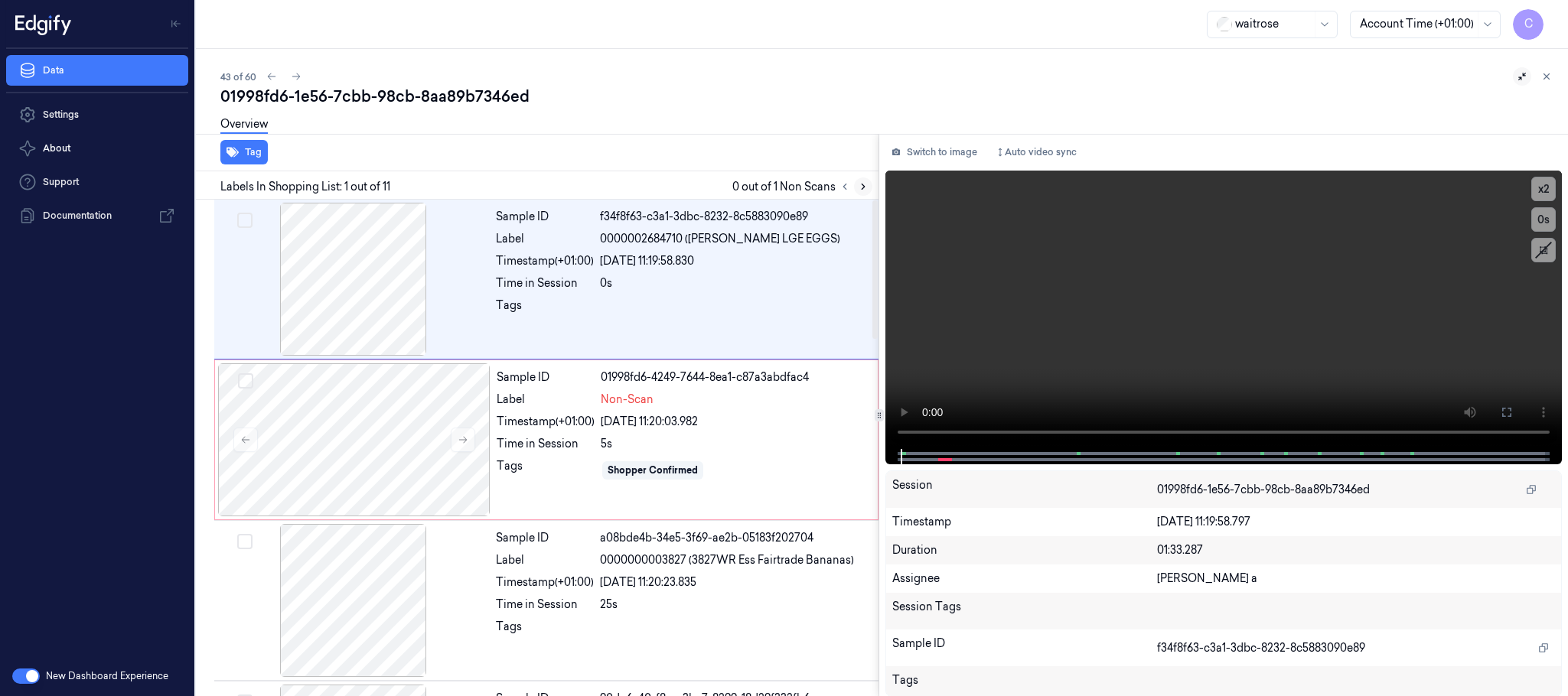
click at [864, 188] on icon at bounding box center [863, 186] width 10 height 10
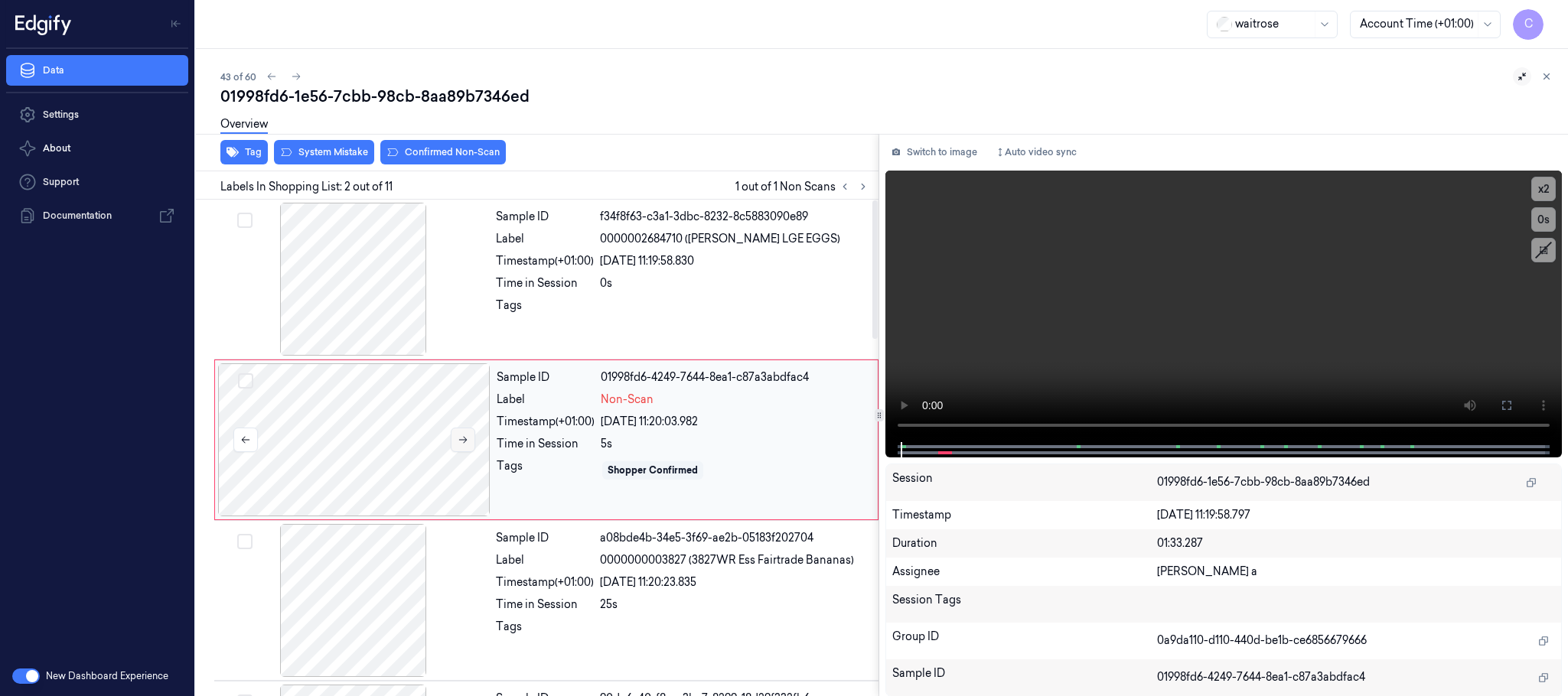
click at [469, 436] on icon at bounding box center [462, 440] width 10 height 10
click at [466, 438] on icon at bounding box center [462, 440] width 10 height 10
click at [363, 424] on div at bounding box center [354, 440] width 273 height 153
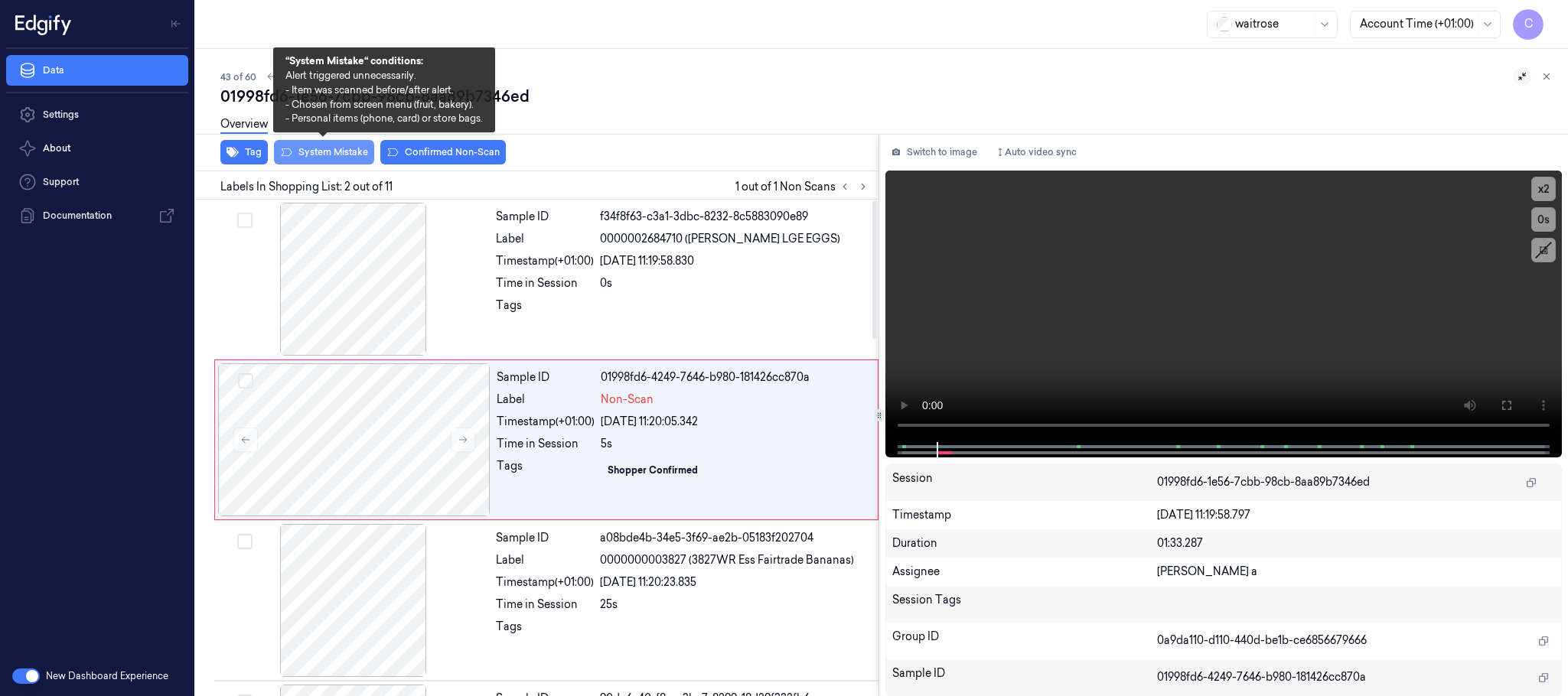
click at [326, 151] on button "System Mistake" at bounding box center [324, 152] width 101 height 24
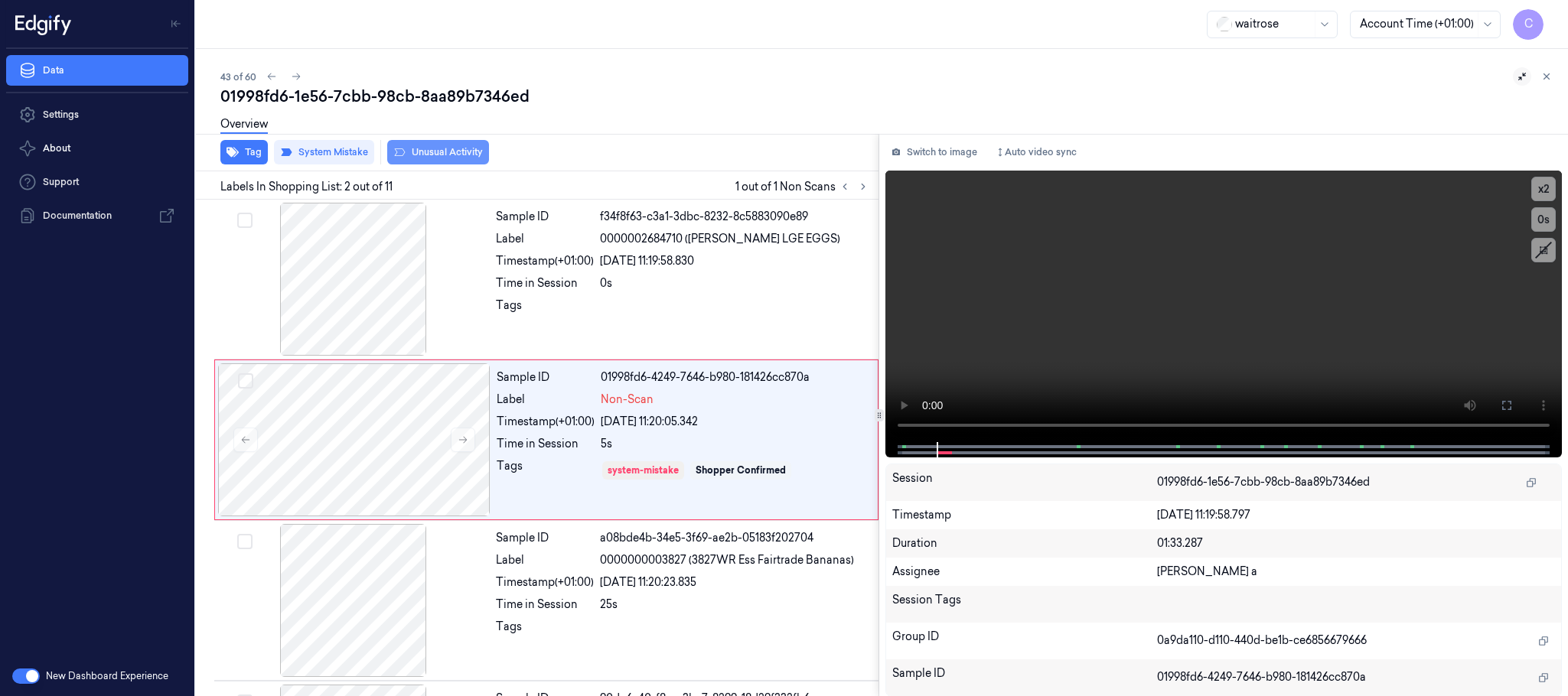
click at [457, 150] on button "Unusual Activity" at bounding box center [438, 152] width 102 height 24
click at [297, 72] on icon at bounding box center [296, 76] width 10 height 10
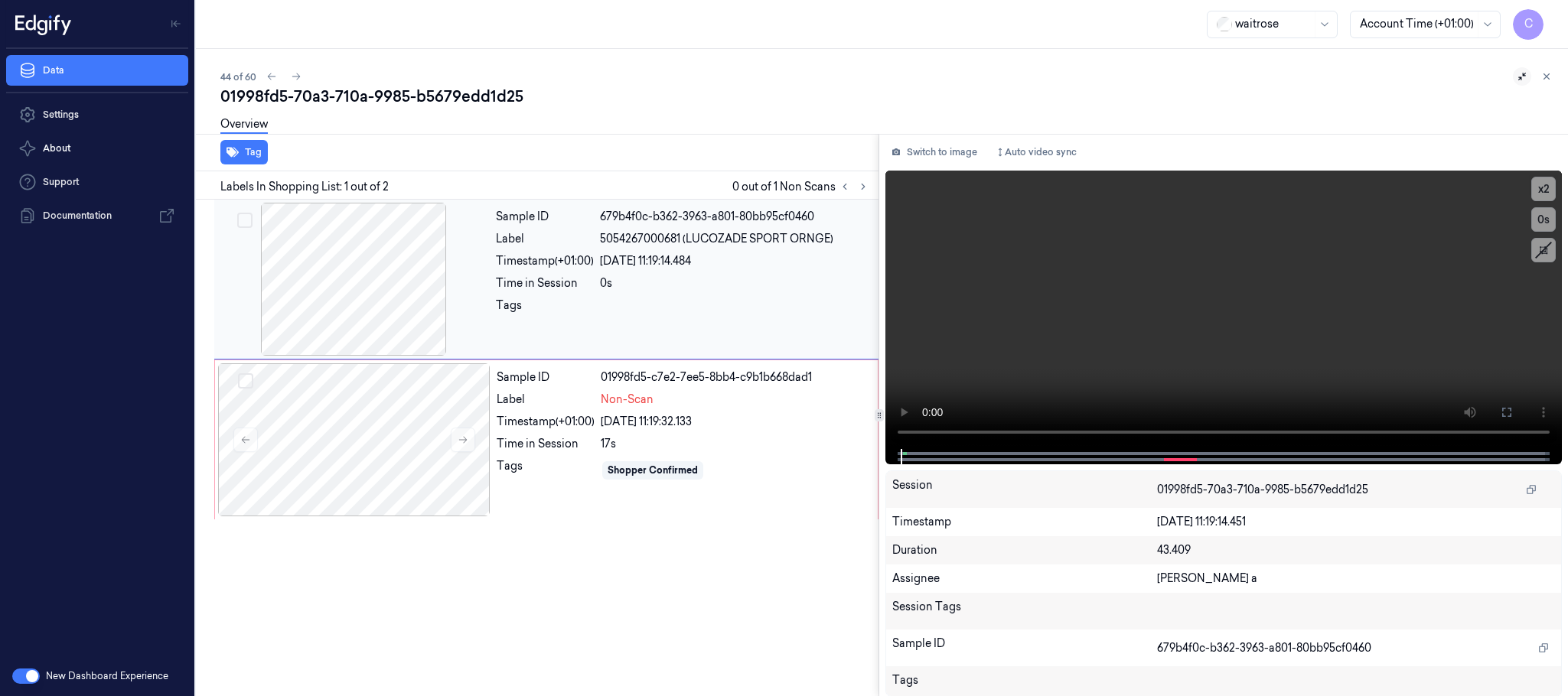
drag, startPoint x: 870, startPoint y: 189, endPoint x: 629, endPoint y: 342, distance: 285.5
click at [870, 188] on button at bounding box center [863, 186] width 18 height 18
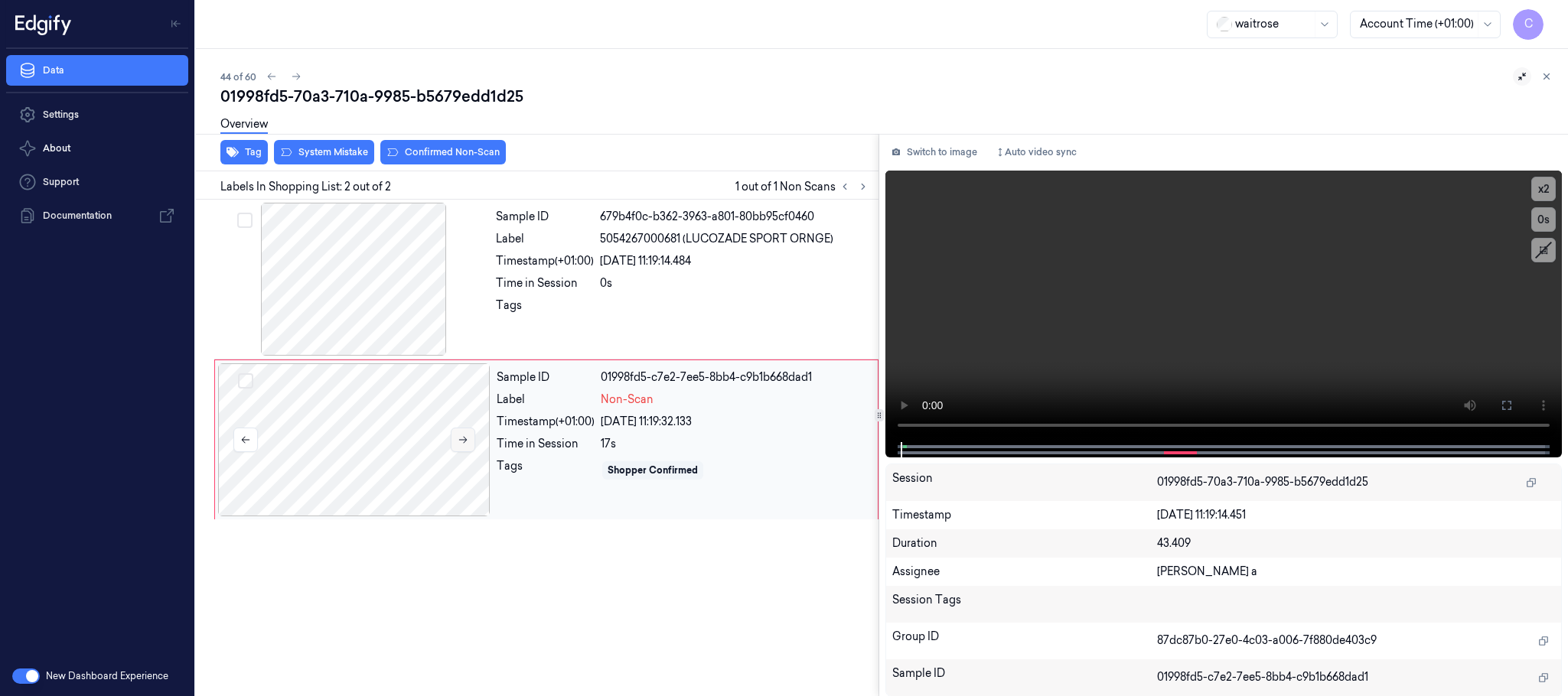
click at [459, 439] on icon at bounding box center [462, 440] width 10 height 10
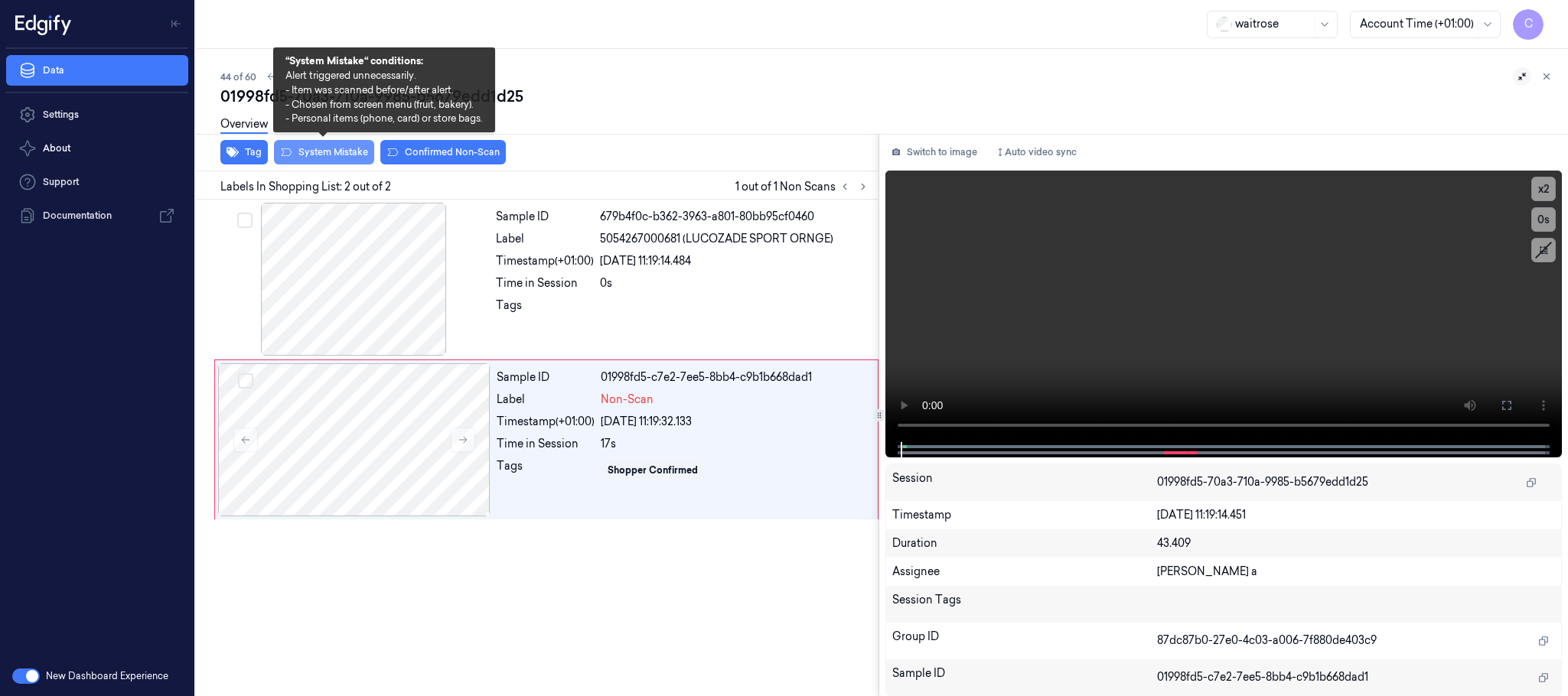
click at [320, 158] on button "System Mistake" at bounding box center [324, 152] width 101 height 24
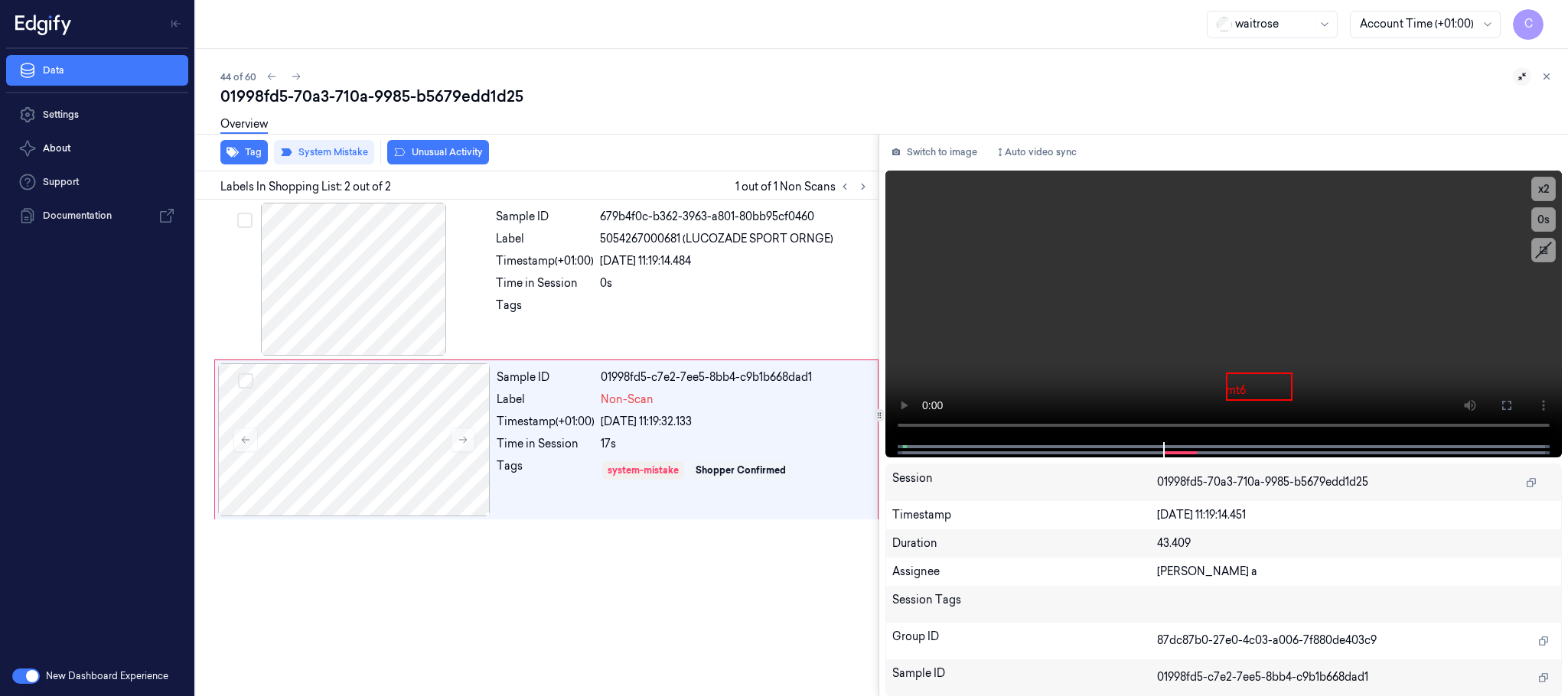
click at [460, 148] on button "Unusual Activity" at bounding box center [438, 152] width 102 height 24
click at [297, 78] on icon at bounding box center [296, 76] width 10 height 10
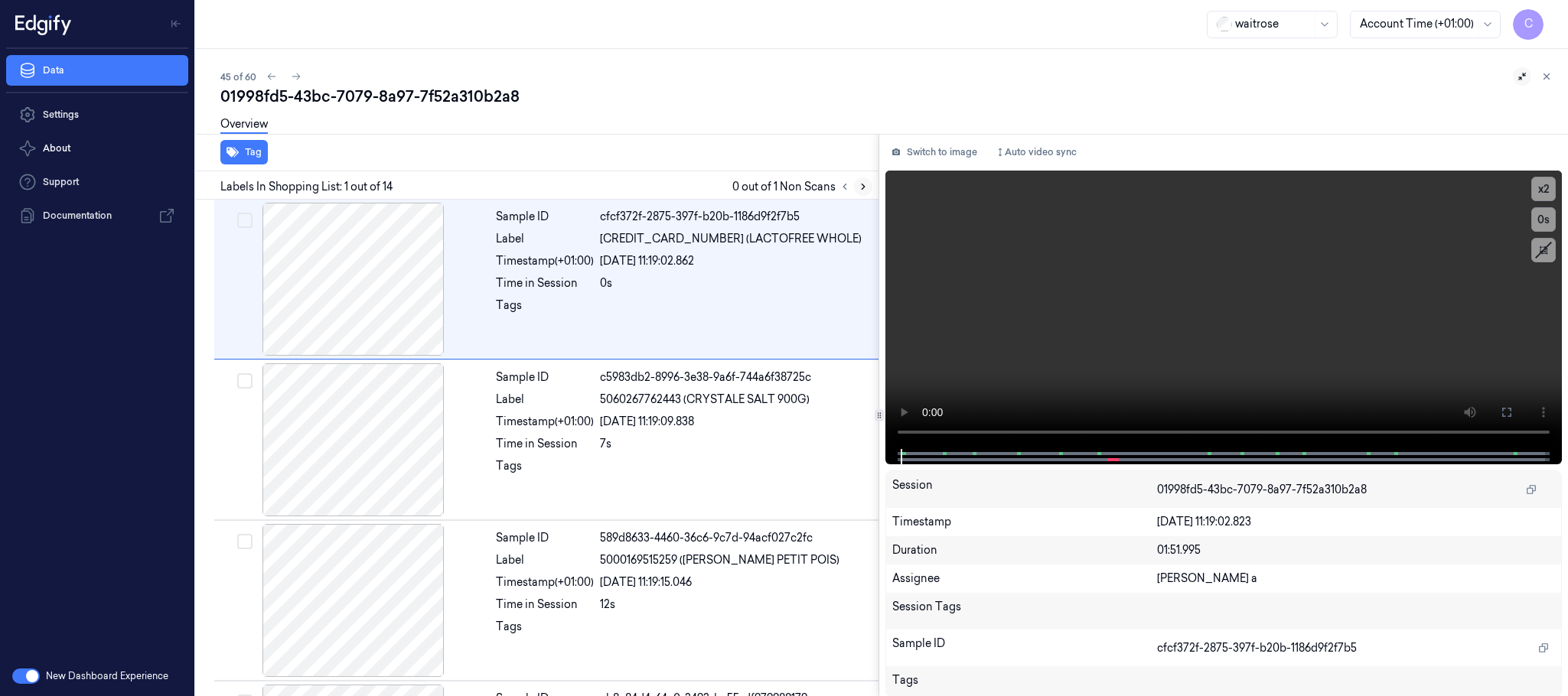
click at [861, 184] on icon at bounding box center [863, 186] width 10 height 10
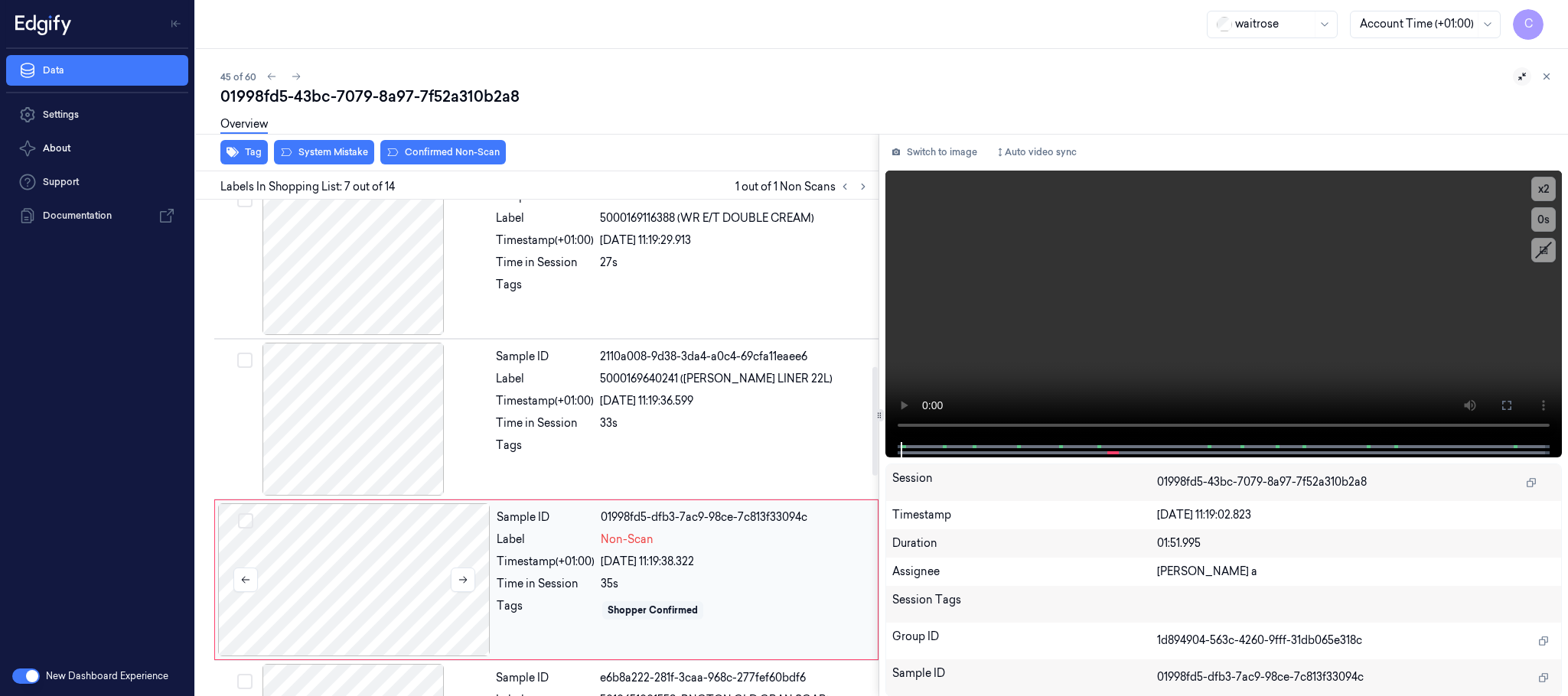
scroll to position [800, 0]
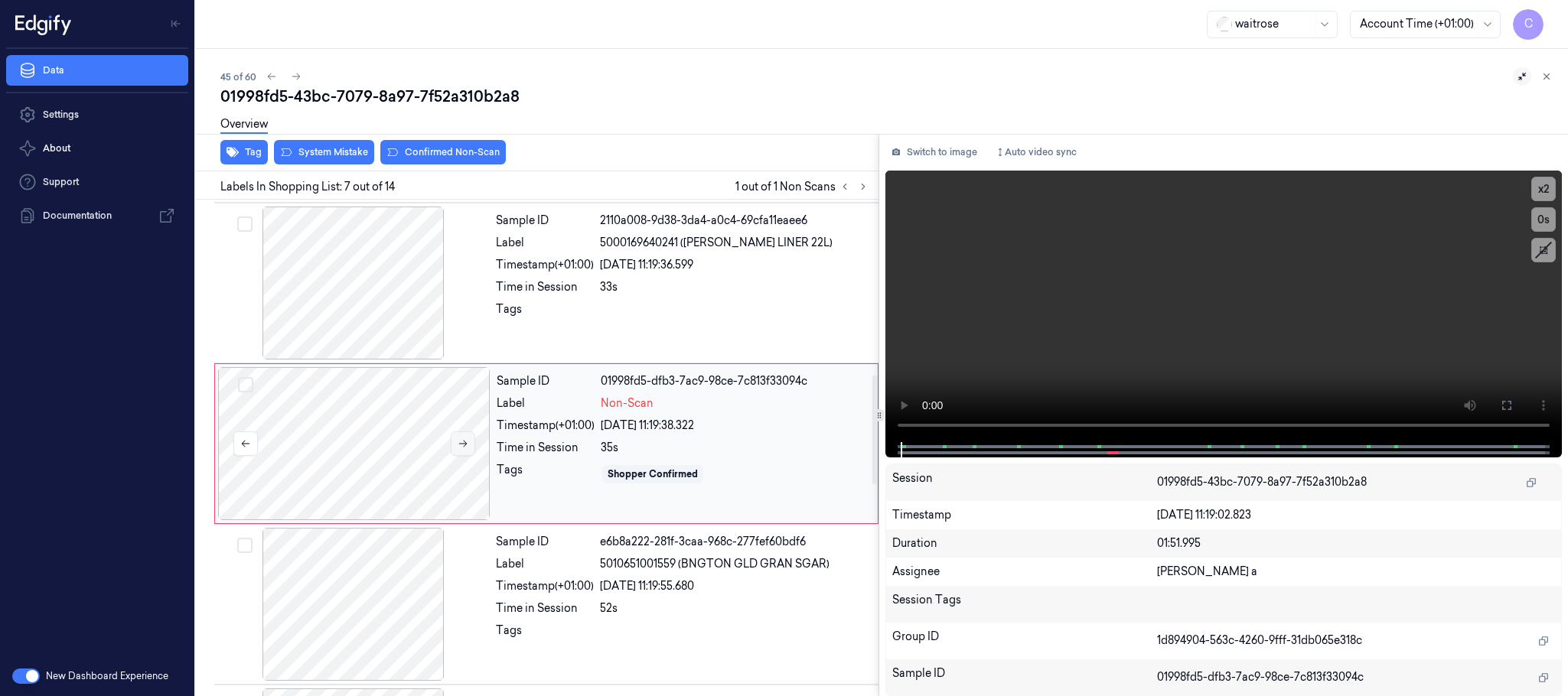
click at [464, 456] on button at bounding box center [463, 444] width 24 height 24
click at [464, 454] on button at bounding box center [463, 444] width 24 height 24
click at [464, 445] on icon at bounding box center [463, 444] width 8 height 7
click at [380, 290] on div at bounding box center [353, 283] width 273 height 153
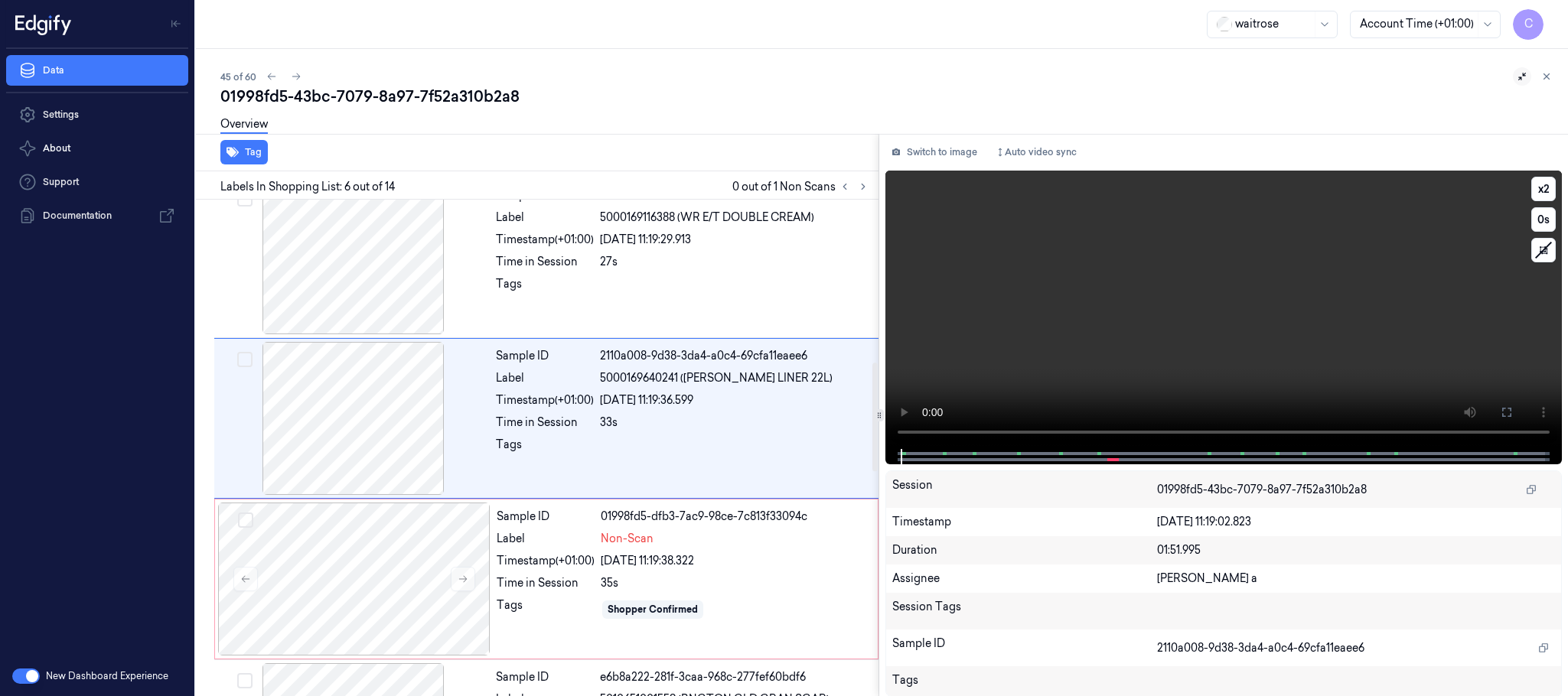
scroll to position [638, 0]
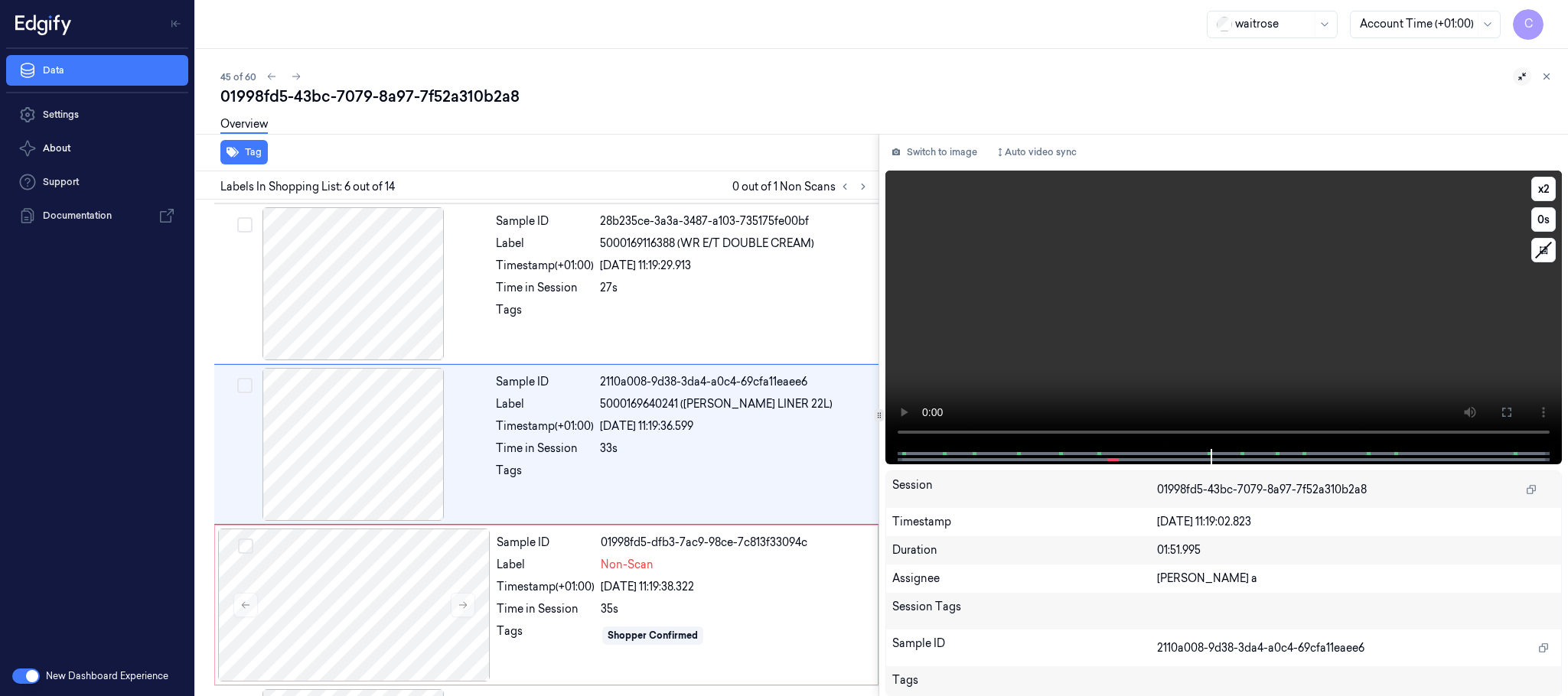
click at [1172, 334] on video at bounding box center [1223, 309] width 676 height 278
click at [371, 544] on div at bounding box center [354, 605] width 273 height 153
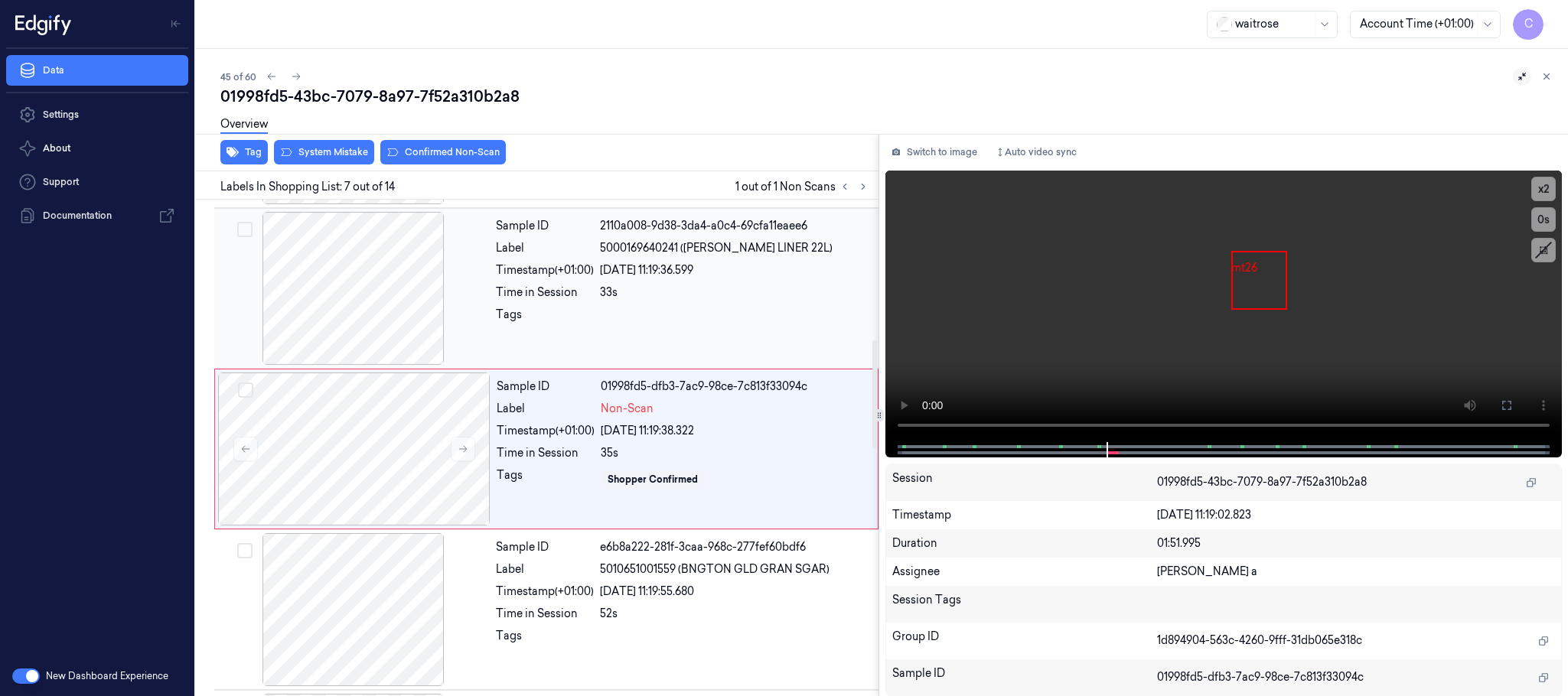
scroll to position [800, 0]
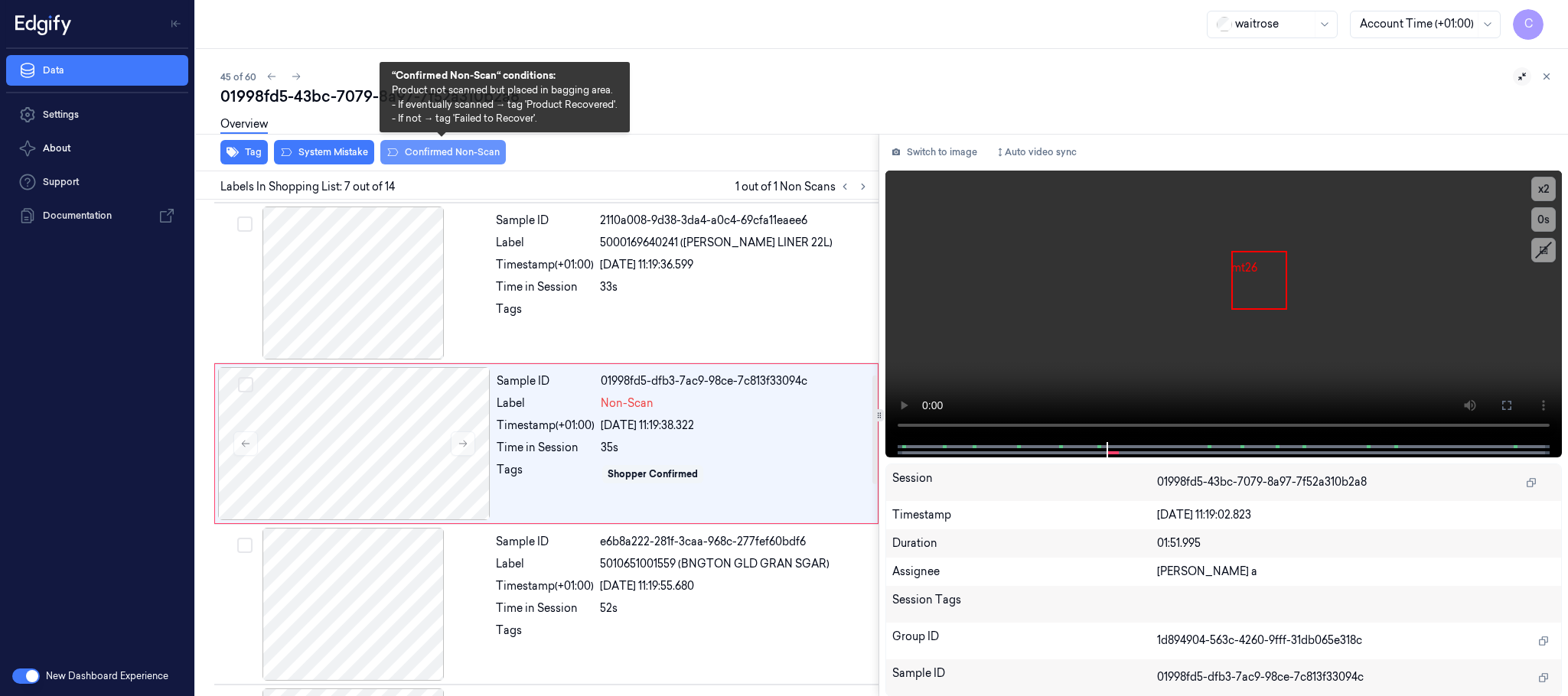
click at [439, 154] on button "Confirmed Non-Scan" at bounding box center [443, 152] width 125 height 24
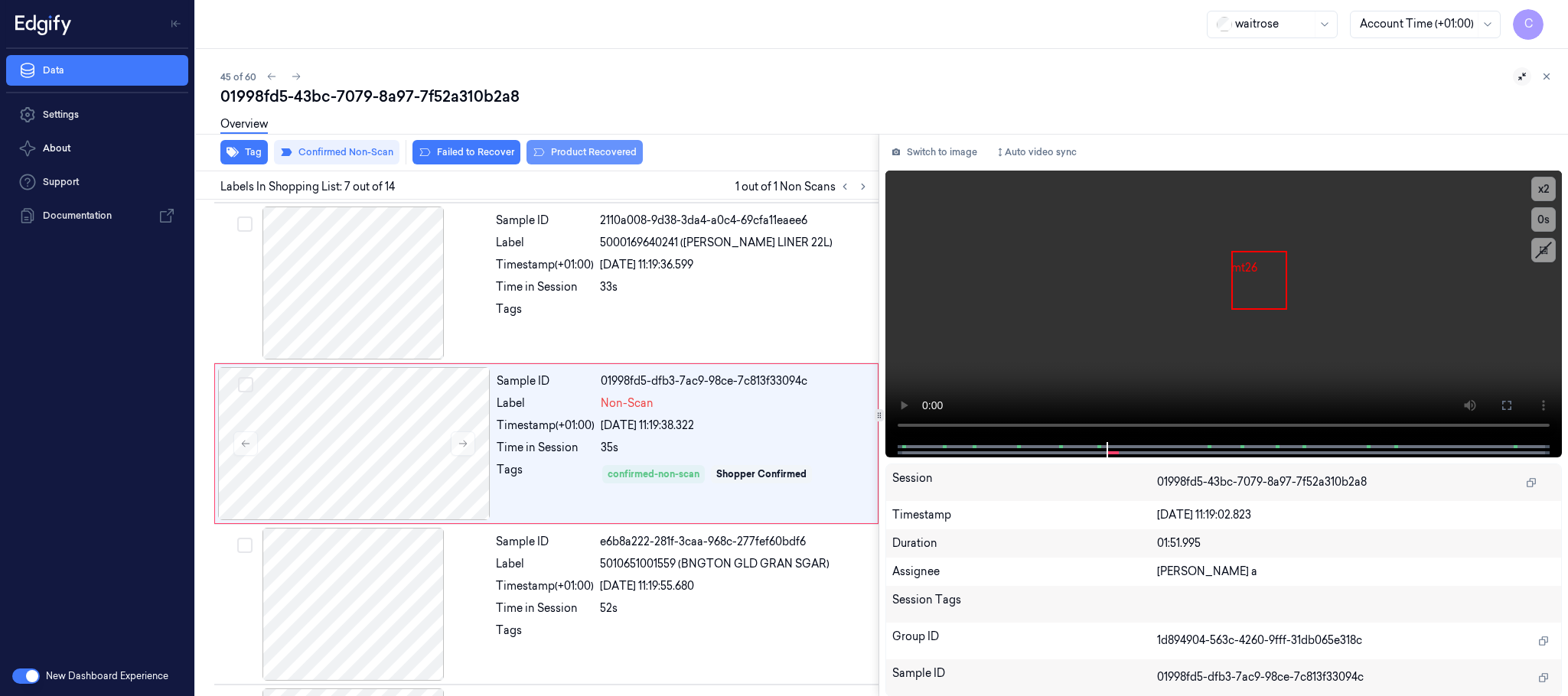
click at [589, 151] on button "Product Recovered" at bounding box center [585, 152] width 117 height 24
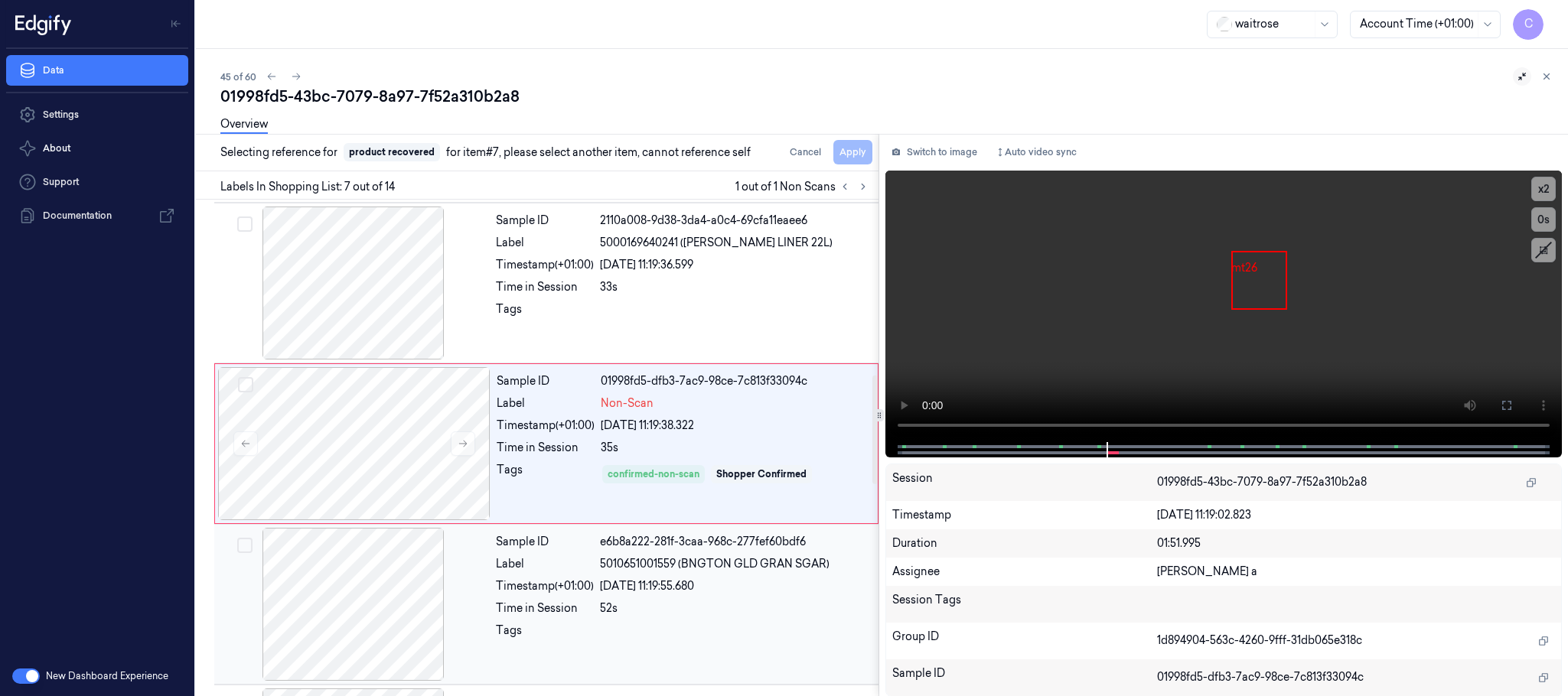
click at [379, 601] on div at bounding box center [353, 604] width 273 height 153
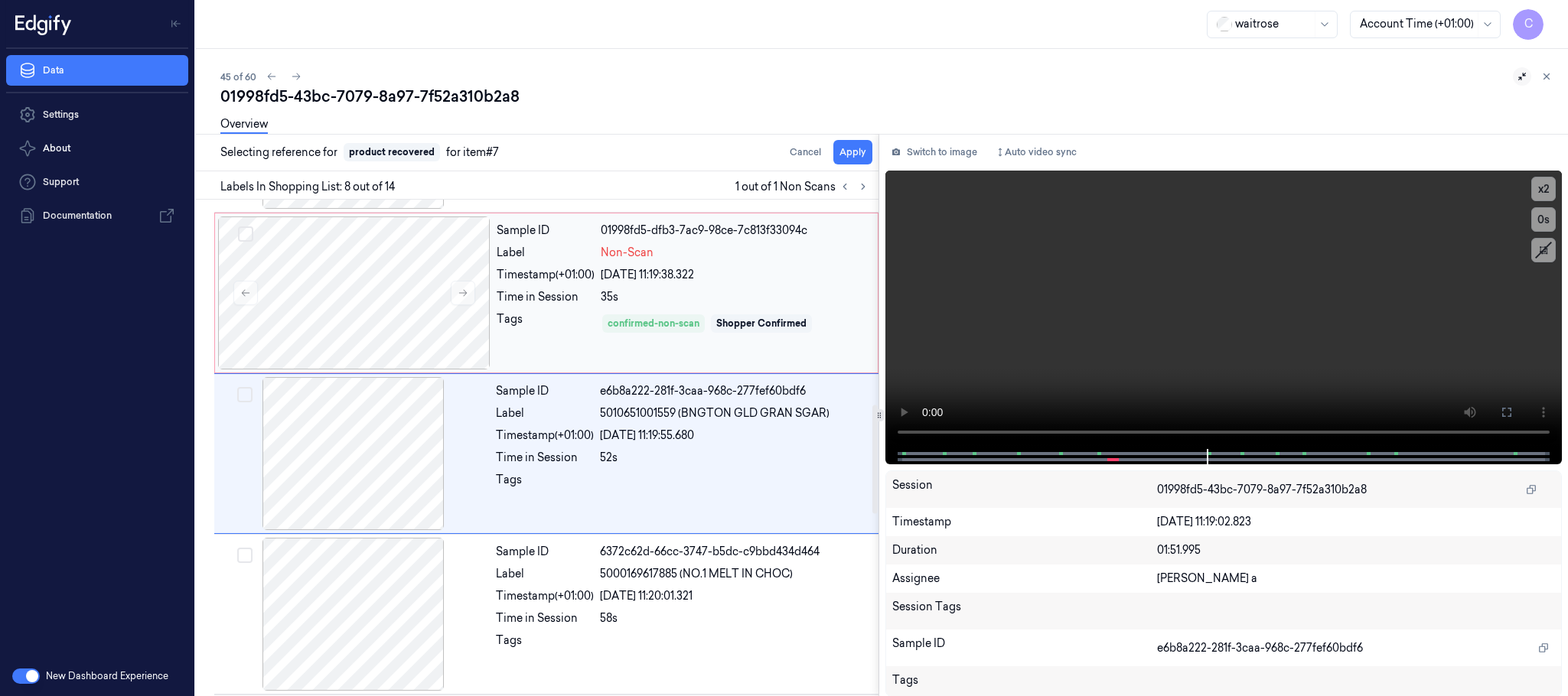
scroll to position [960, 0]
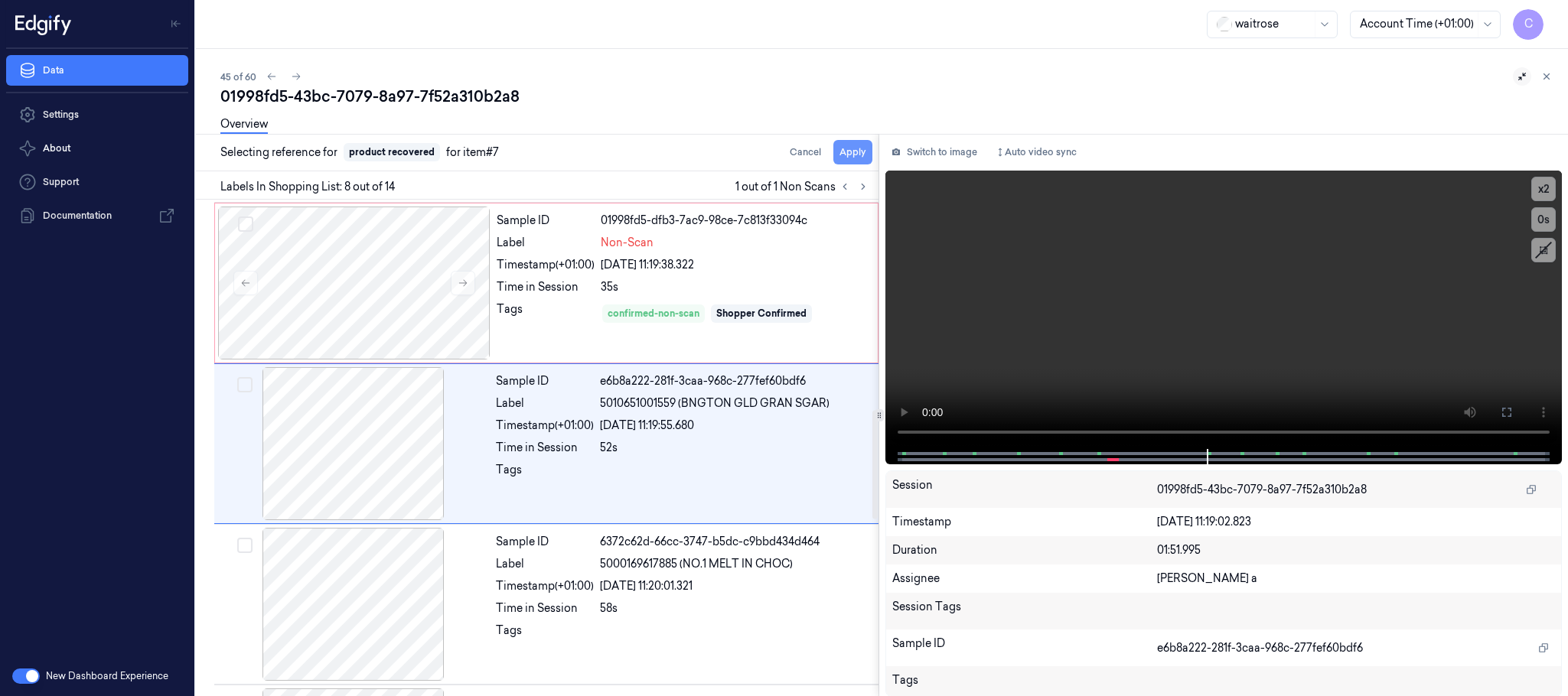
click at [848, 148] on button "Apply" at bounding box center [853, 152] width 39 height 24
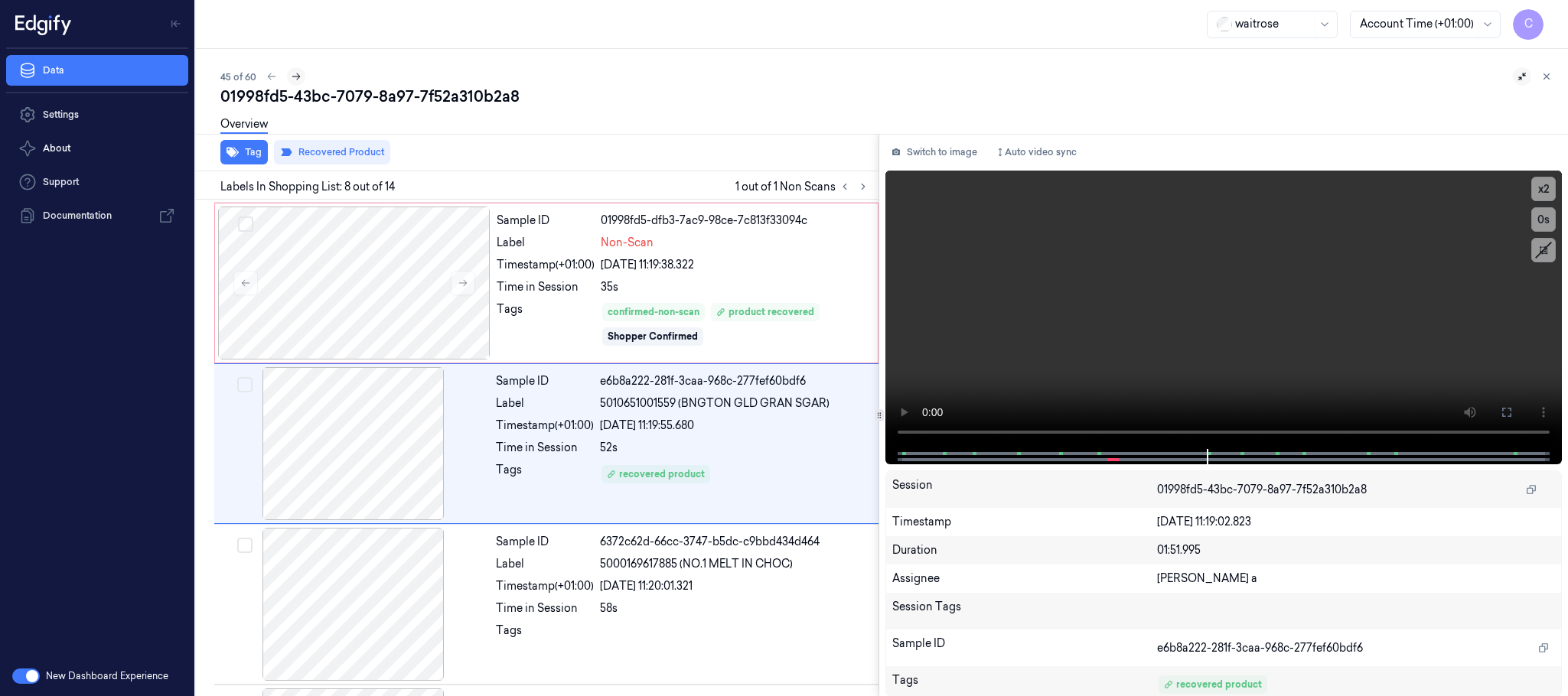
click at [301, 76] on icon at bounding box center [296, 76] width 10 height 10
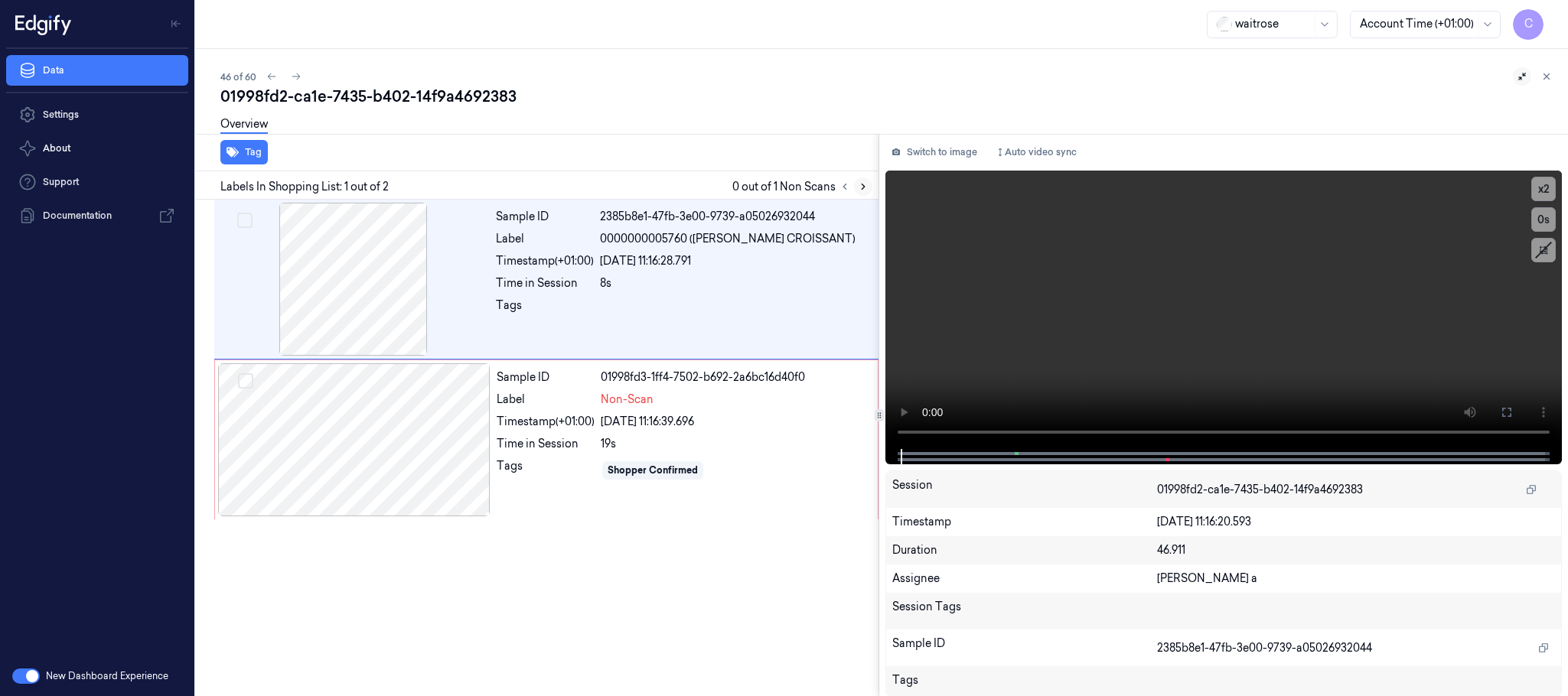
click at [864, 184] on icon at bounding box center [864, 186] width 3 height 6
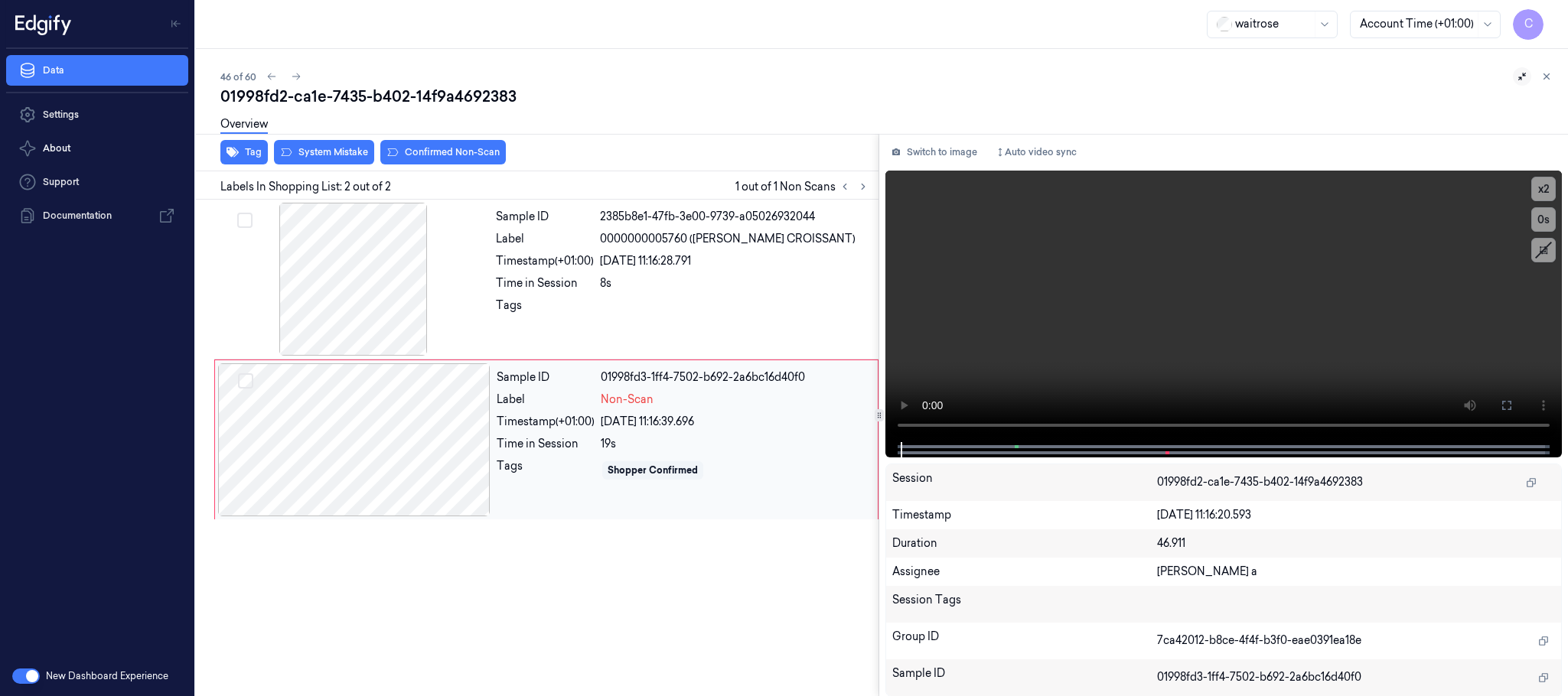
click at [459, 448] on div at bounding box center [354, 440] width 273 height 153
click at [273, 280] on div at bounding box center [353, 279] width 273 height 153
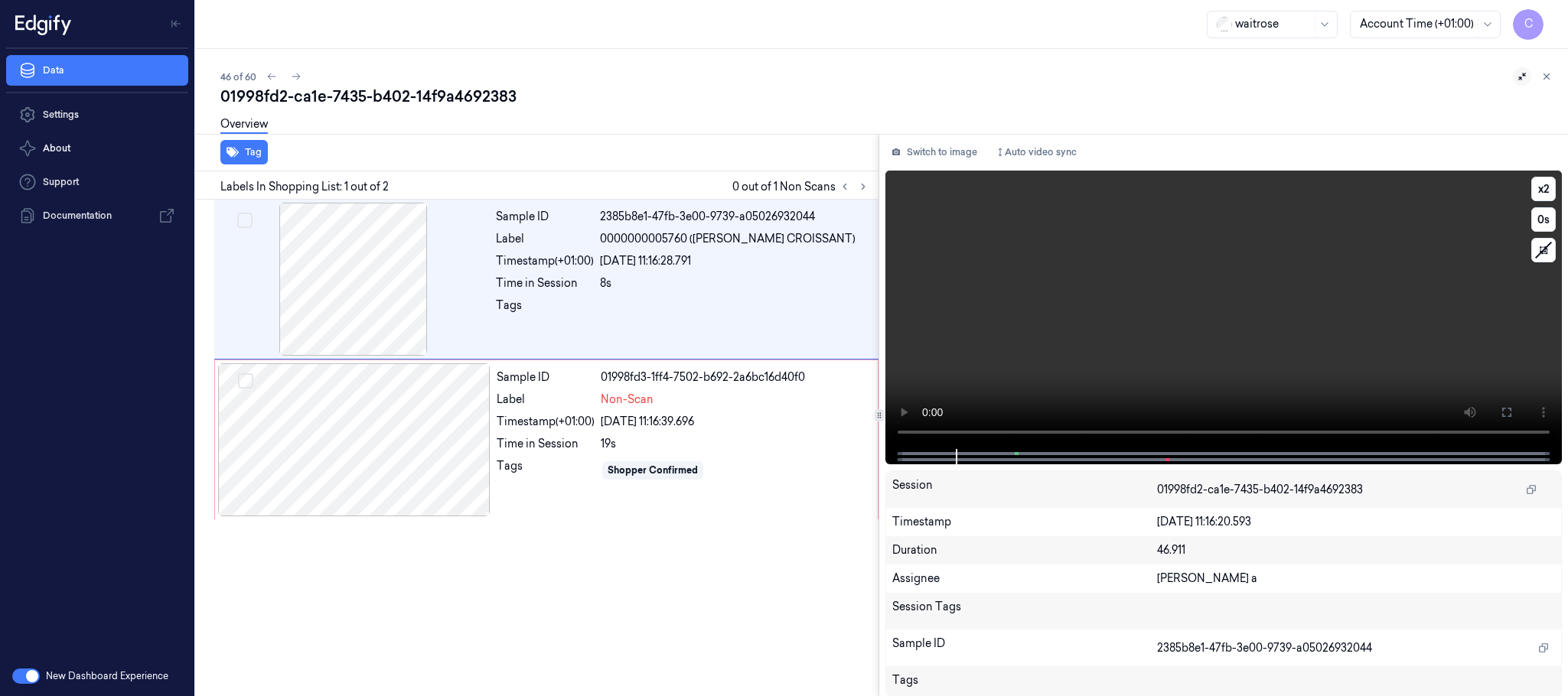
click at [1263, 322] on video at bounding box center [1223, 309] width 676 height 278
click at [427, 422] on div at bounding box center [354, 440] width 273 height 153
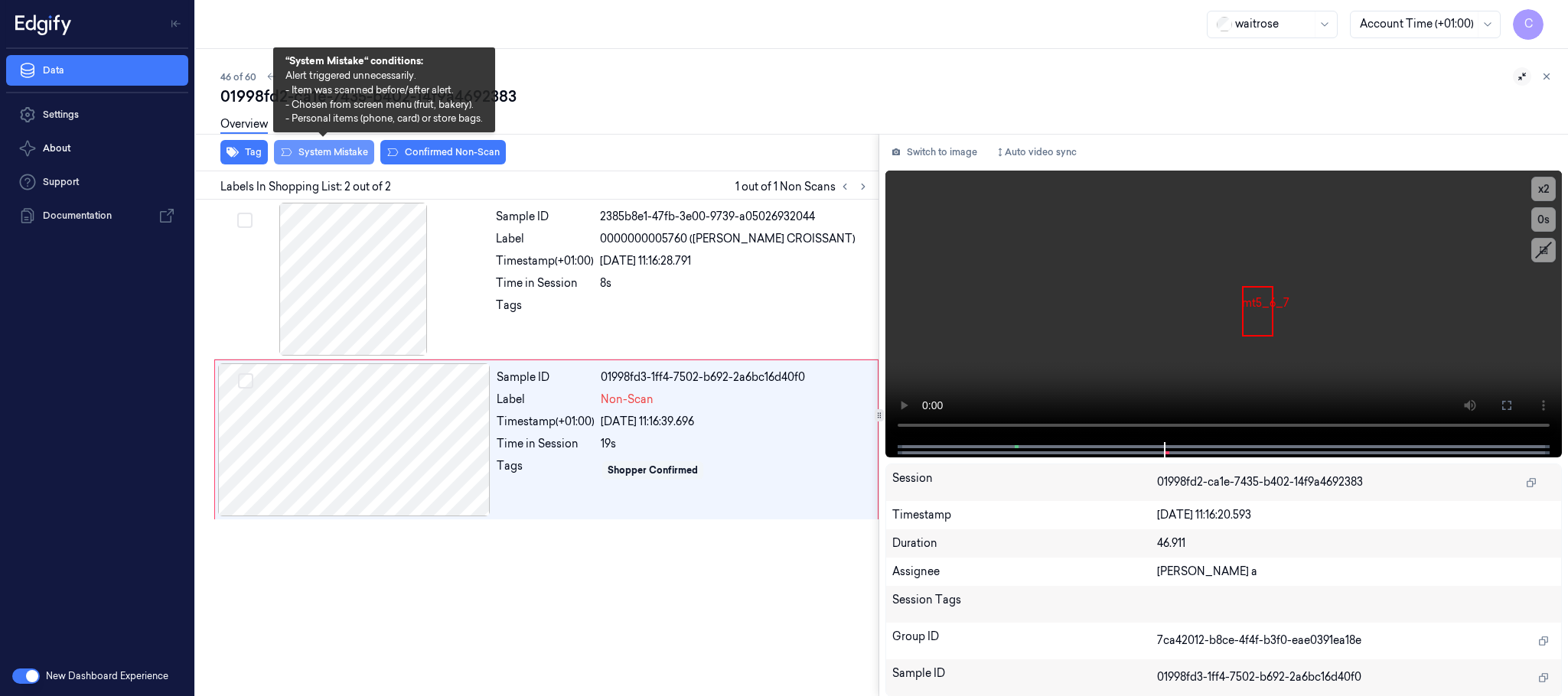
click at [341, 152] on button "System Mistake" at bounding box center [324, 152] width 101 height 24
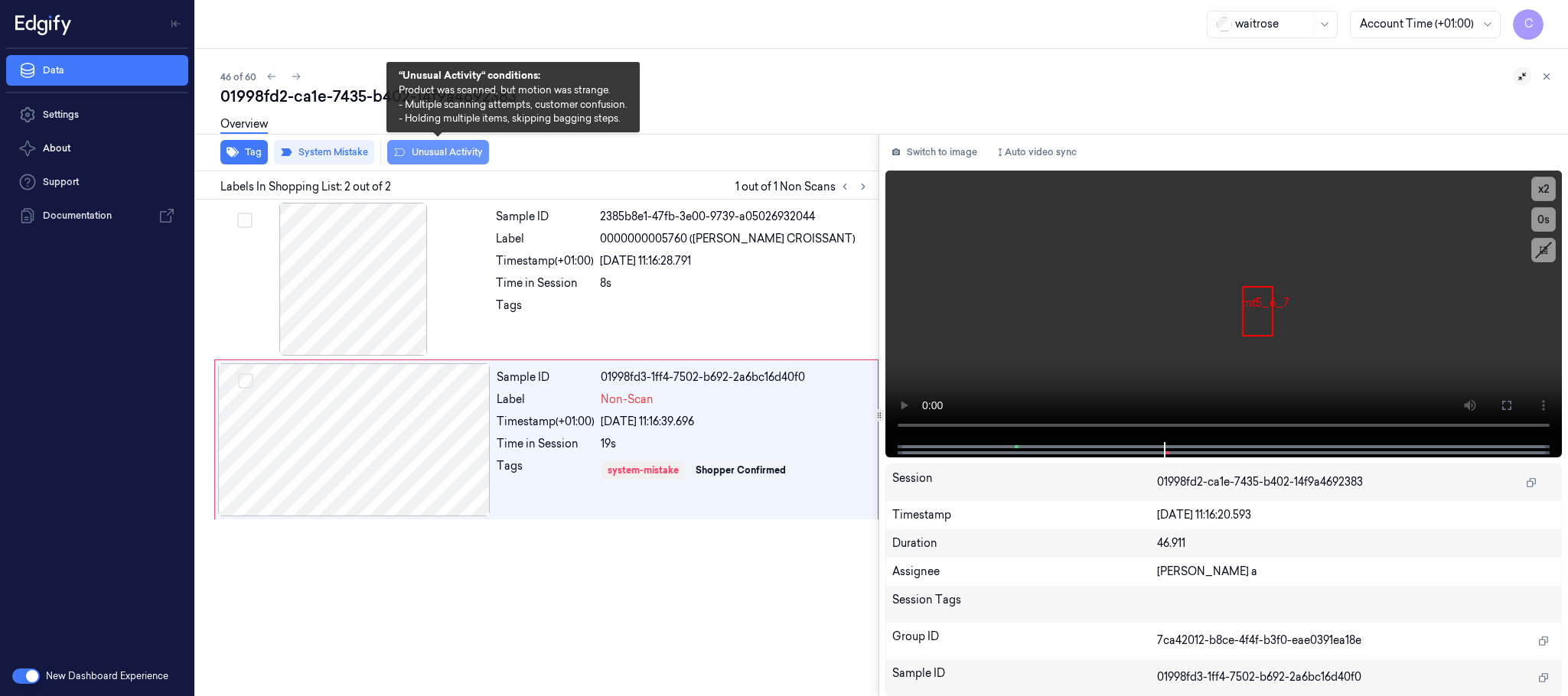
click at [441, 154] on button "Unusual Activity" at bounding box center [438, 152] width 102 height 24
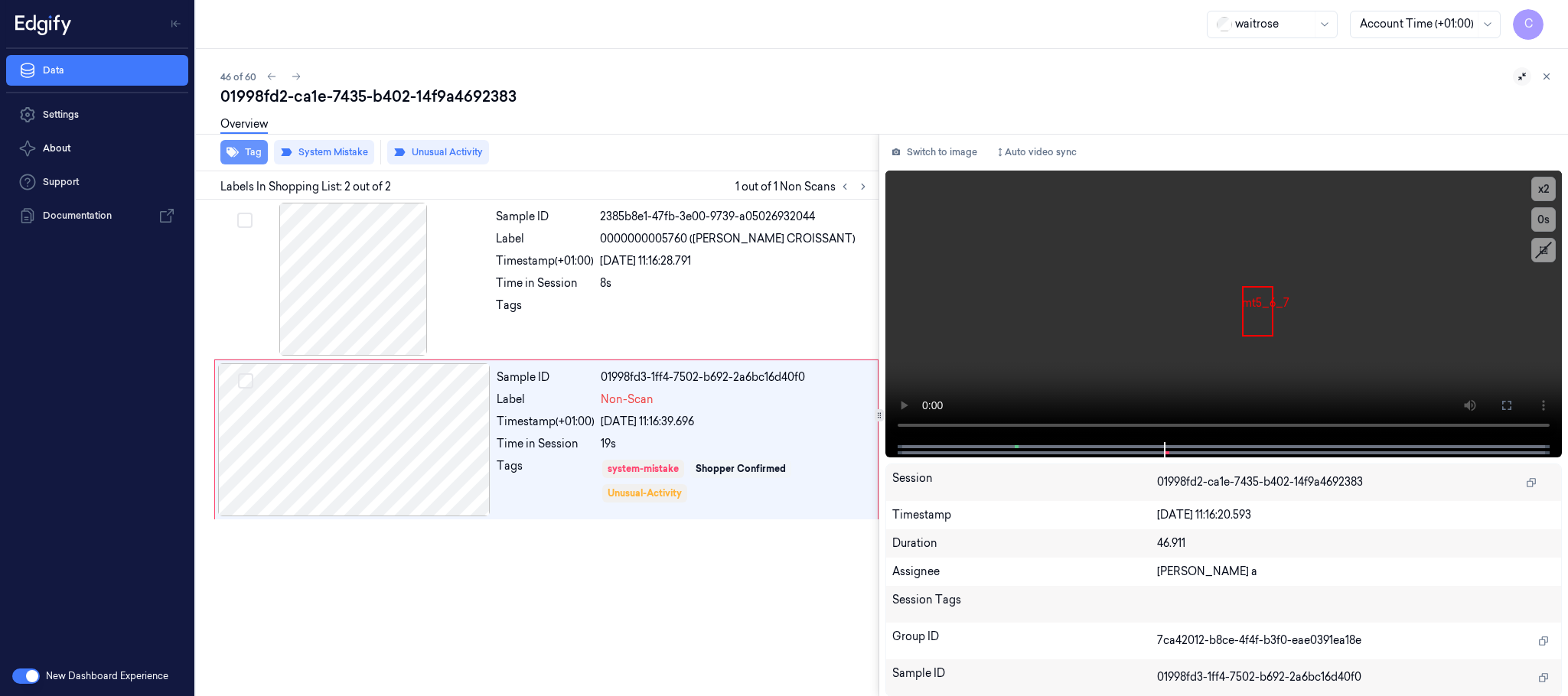
click at [246, 158] on button "Tag" at bounding box center [244, 152] width 47 height 24
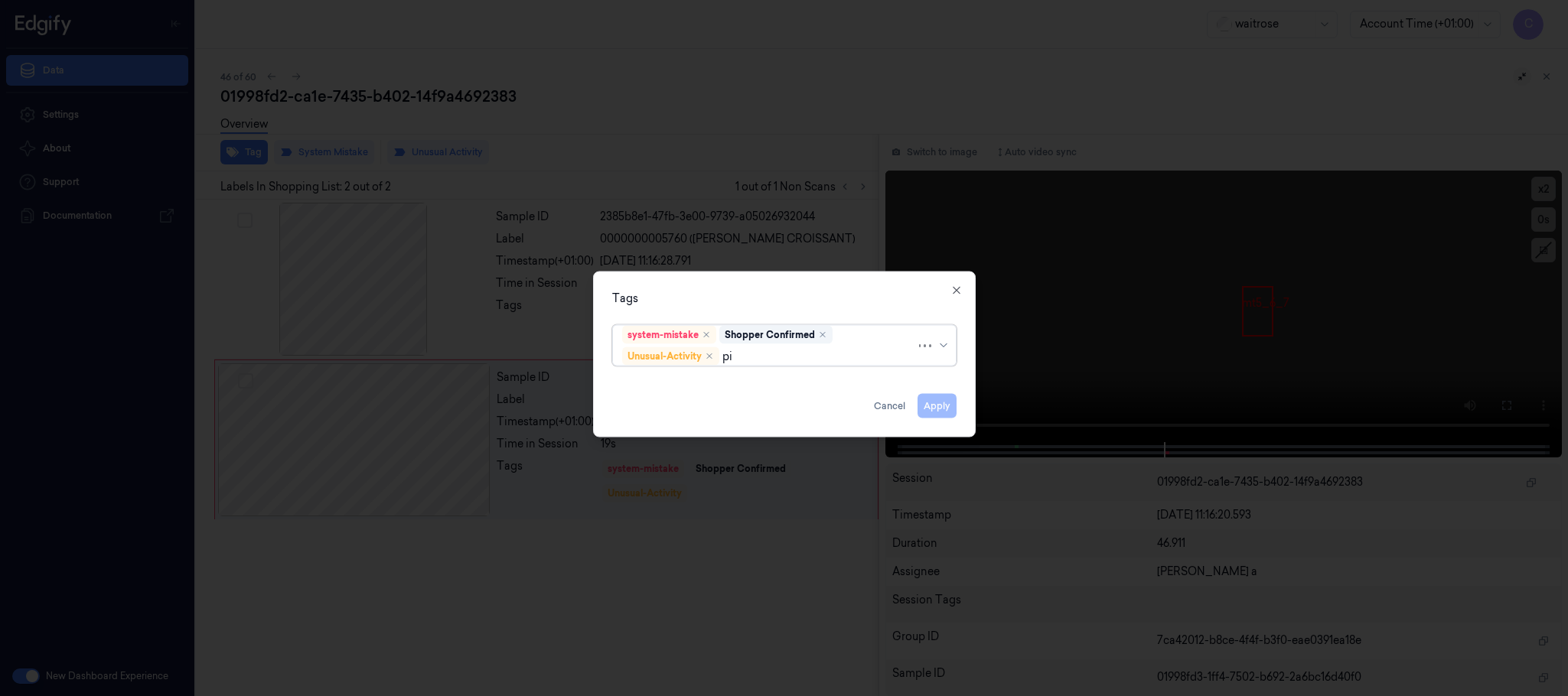
type input "pic"
click at [683, 391] on div "Picklist item alert" at bounding box center [666, 387] width 88 height 16
click at [754, 299] on div "Tags" at bounding box center [784, 299] width 344 height 16
click at [951, 406] on button "Apply" at bounding box center [937, 406] width 39 height 24
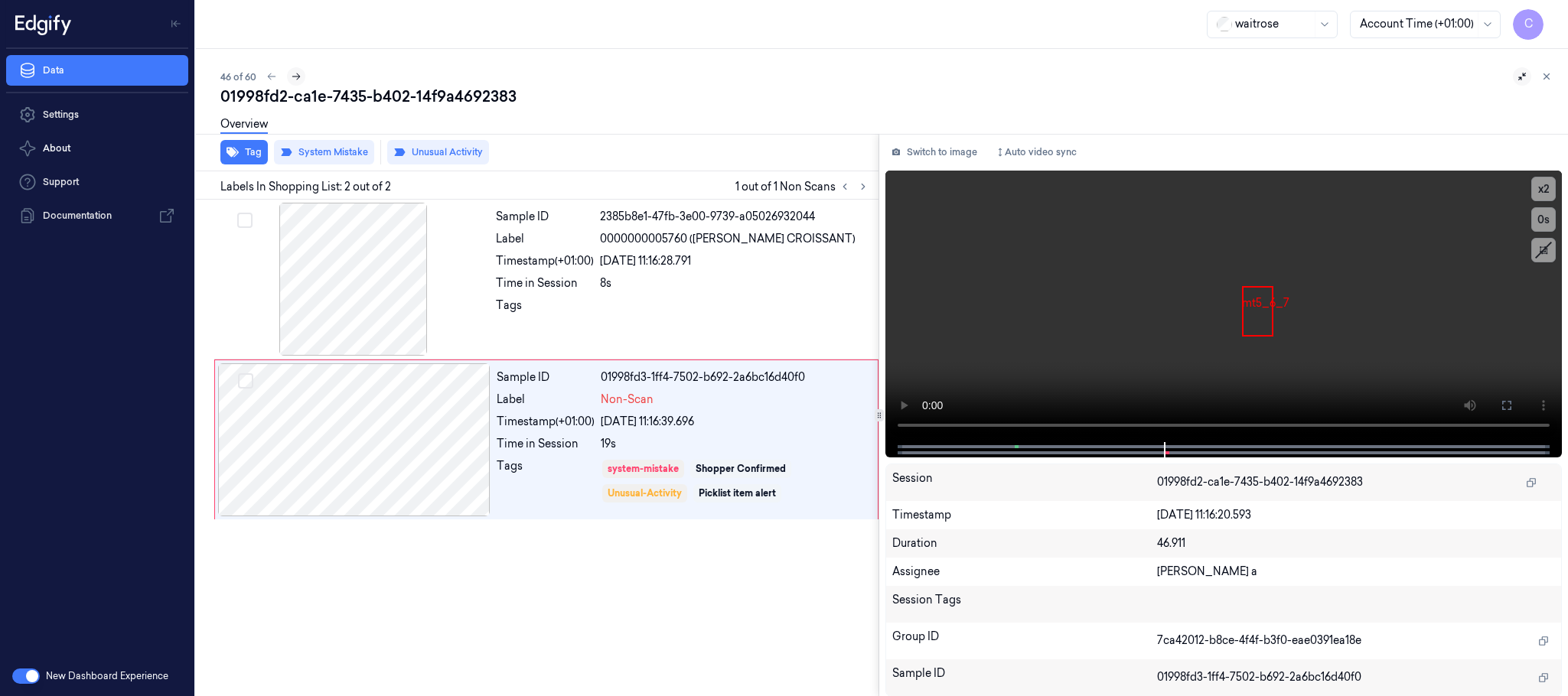
click at [297, 76] on icon at bounding box center [296, 76] width 10 height 10
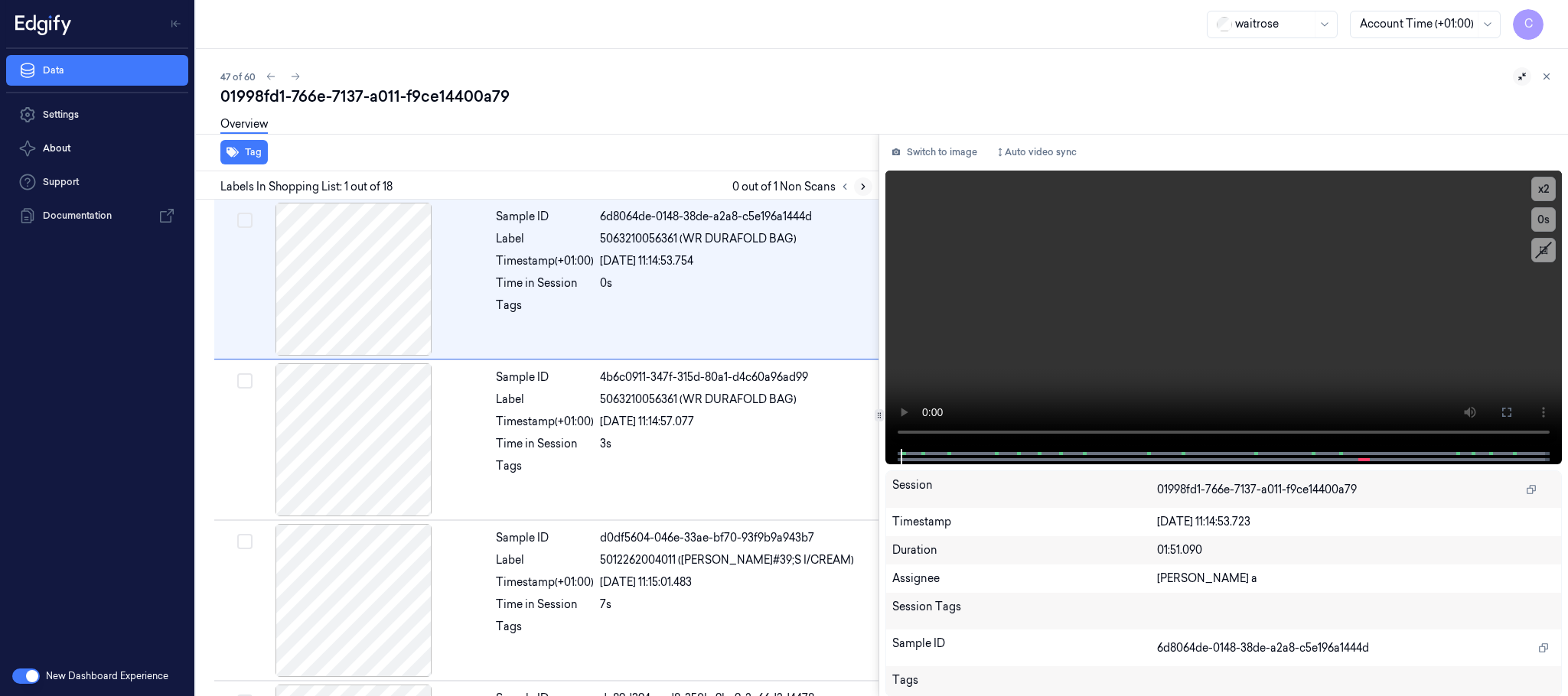
click at [861, 183] on icon at bounding box center [863, 186] width 10 height 10
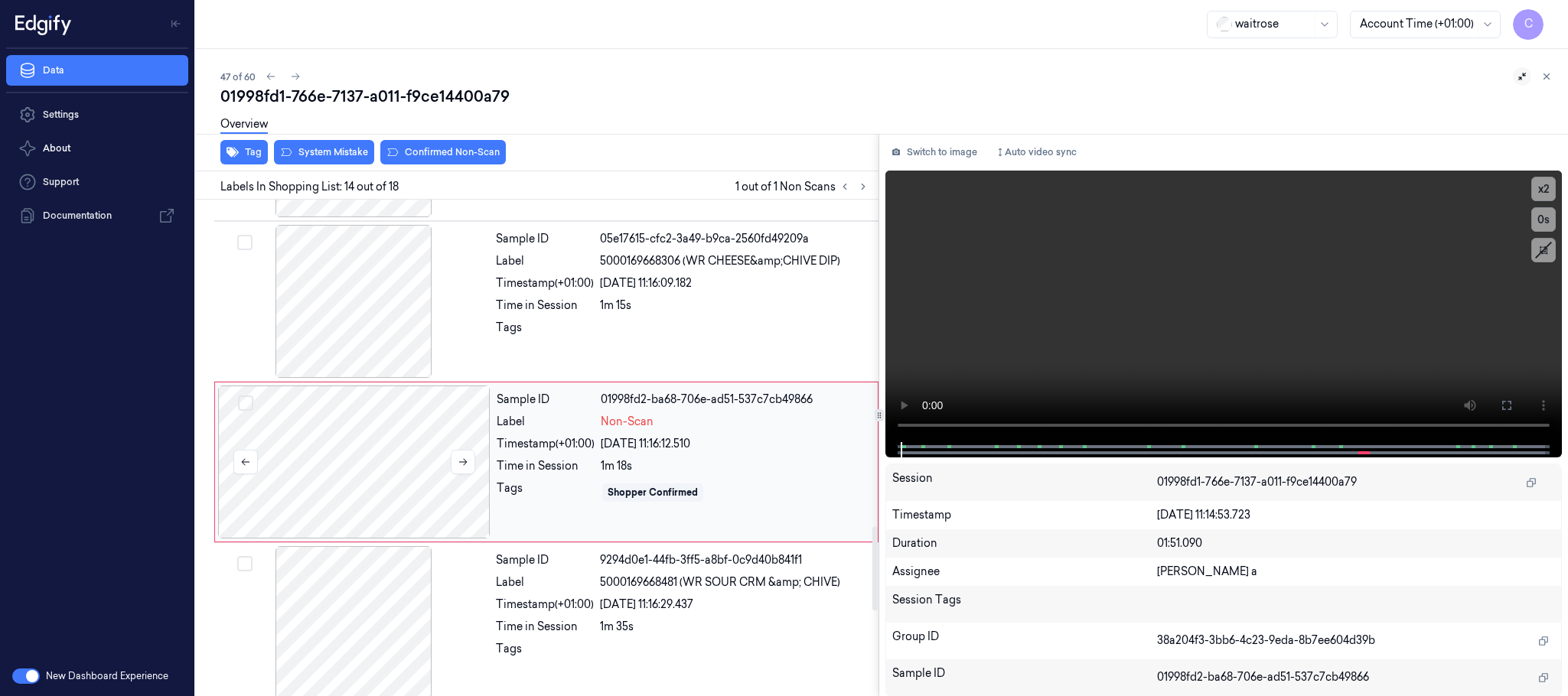
scroll to position [1929, 0]
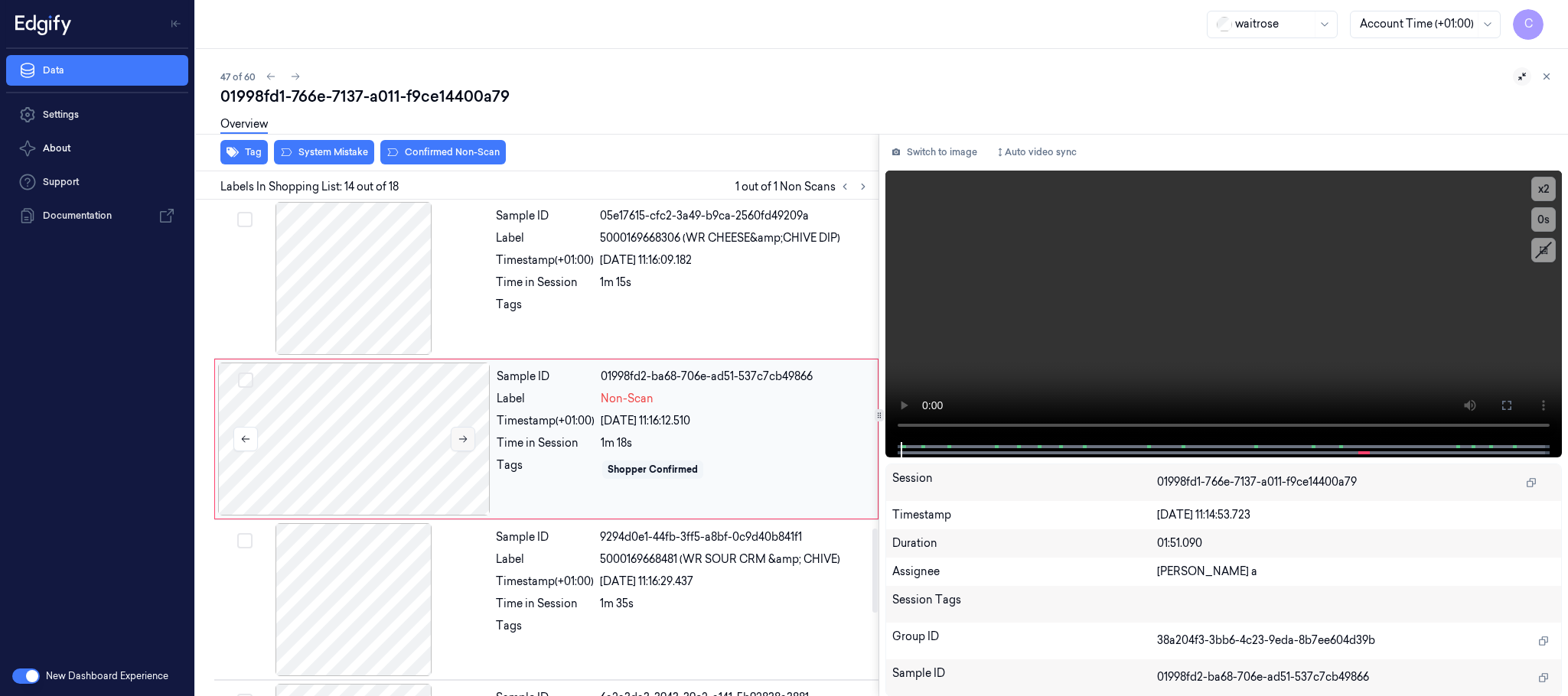
click at [455, 452] on button at bounding box center [463, 439] width 24 height 24
click at [462, 444] on icon at bounding box center [462, 439] width 10 height 10
click at [363, 289] on div at bounding box center [353, 278] width 273 height 153
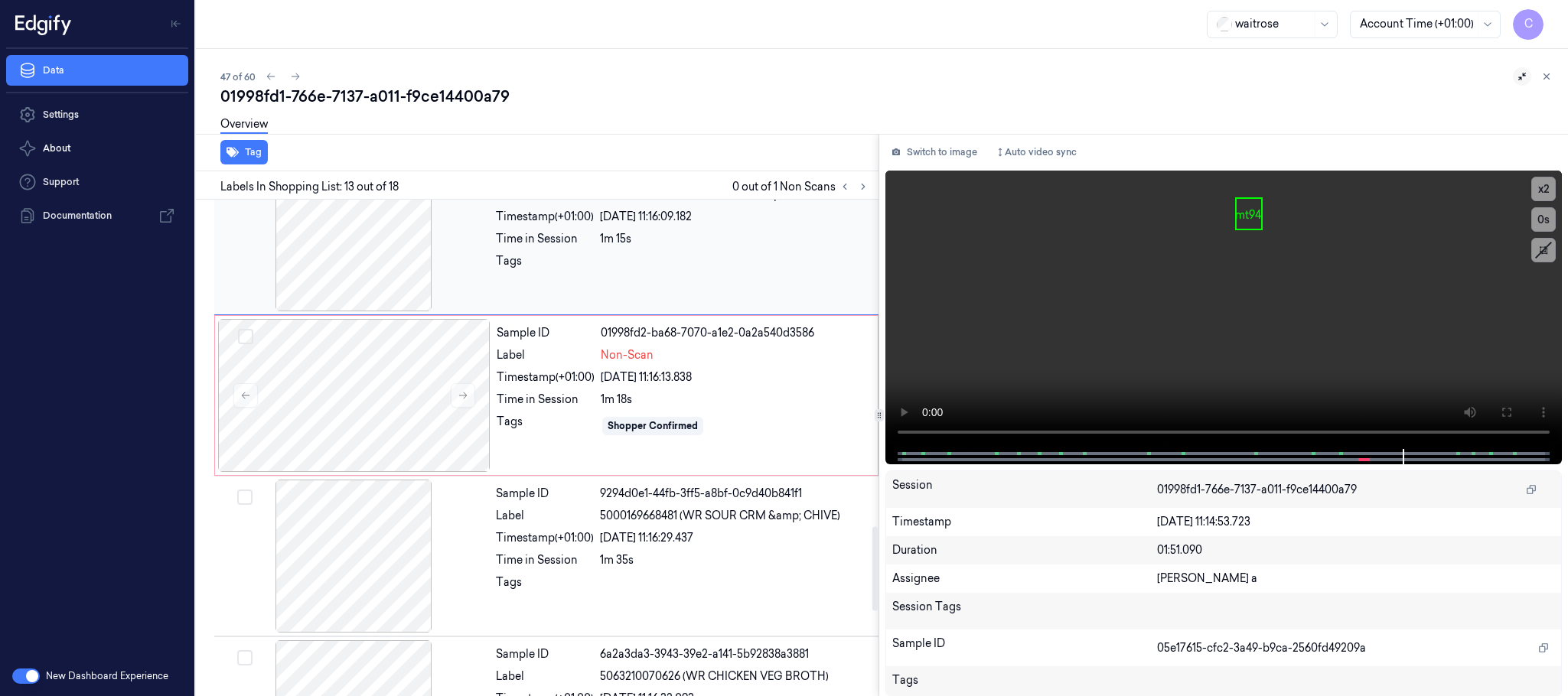
scroll to position [1997, 0]
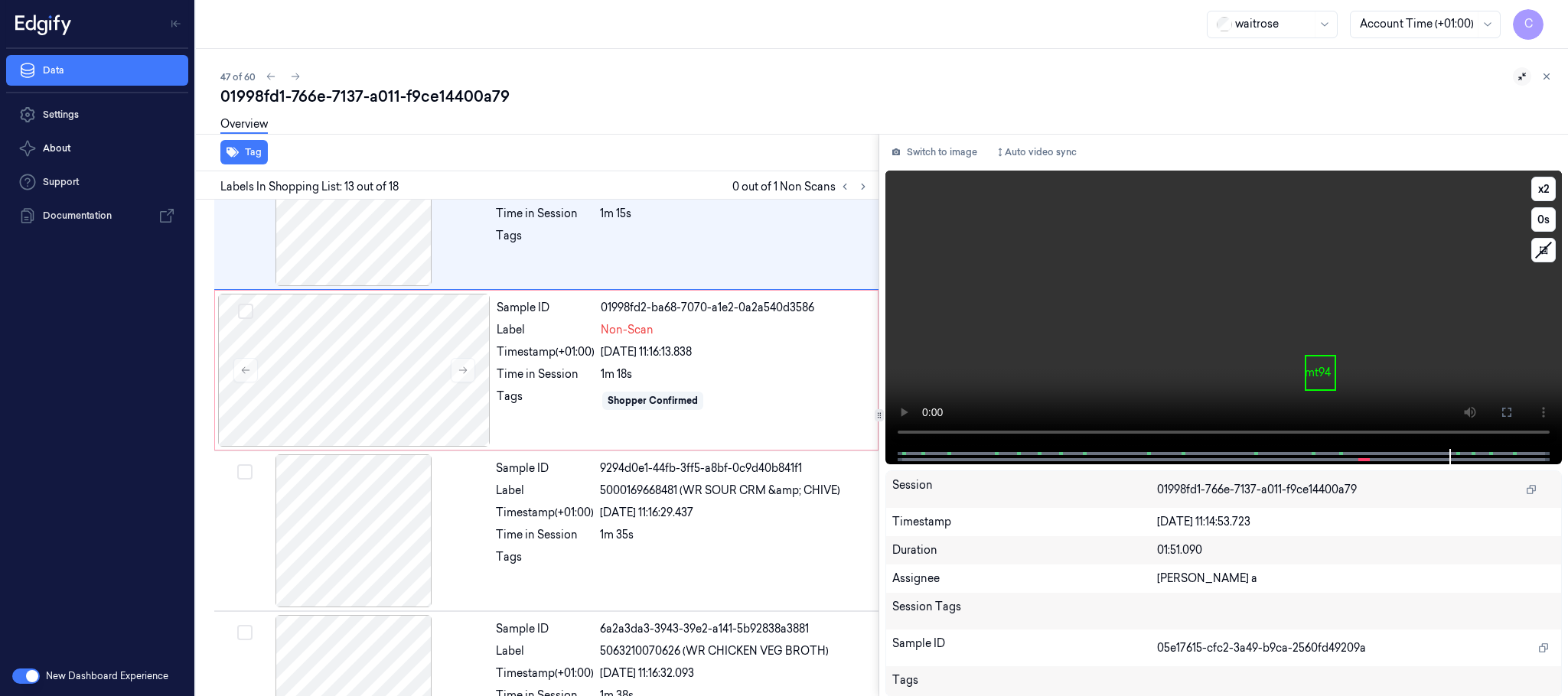
click at [1233, 313] on video at bounding box center [1223, 309] width 676 height 278
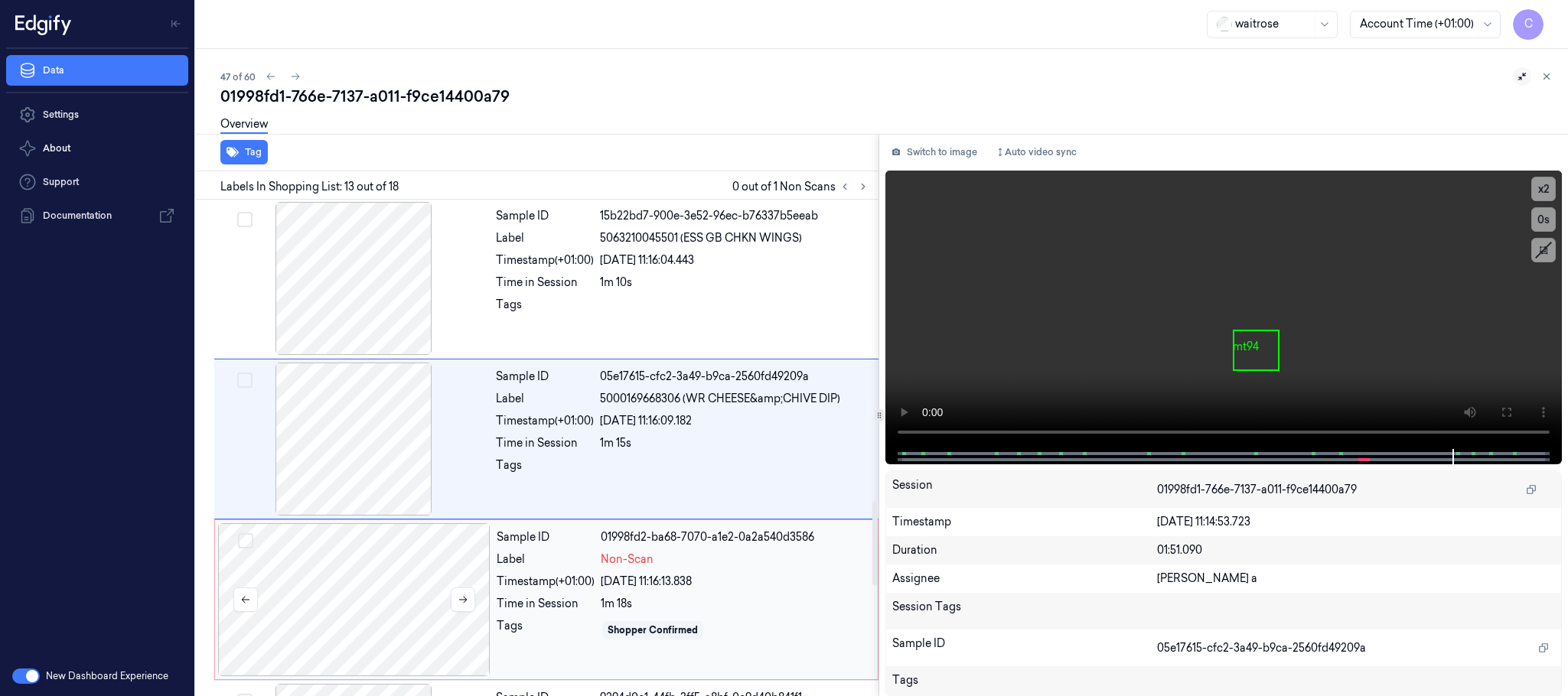
click at [381, 572] on div at bounding box center [354, 600] width 273 height 153
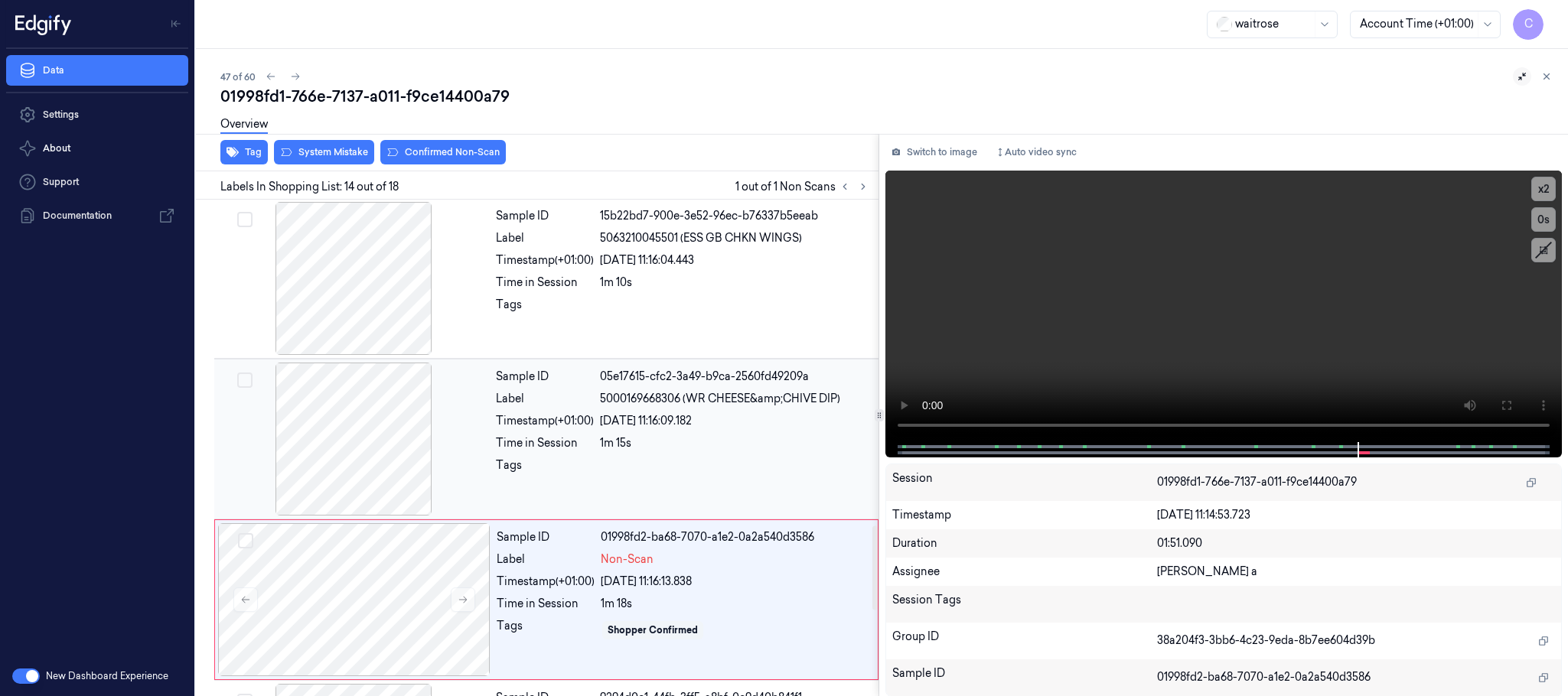
scroll to position [1929, 0]
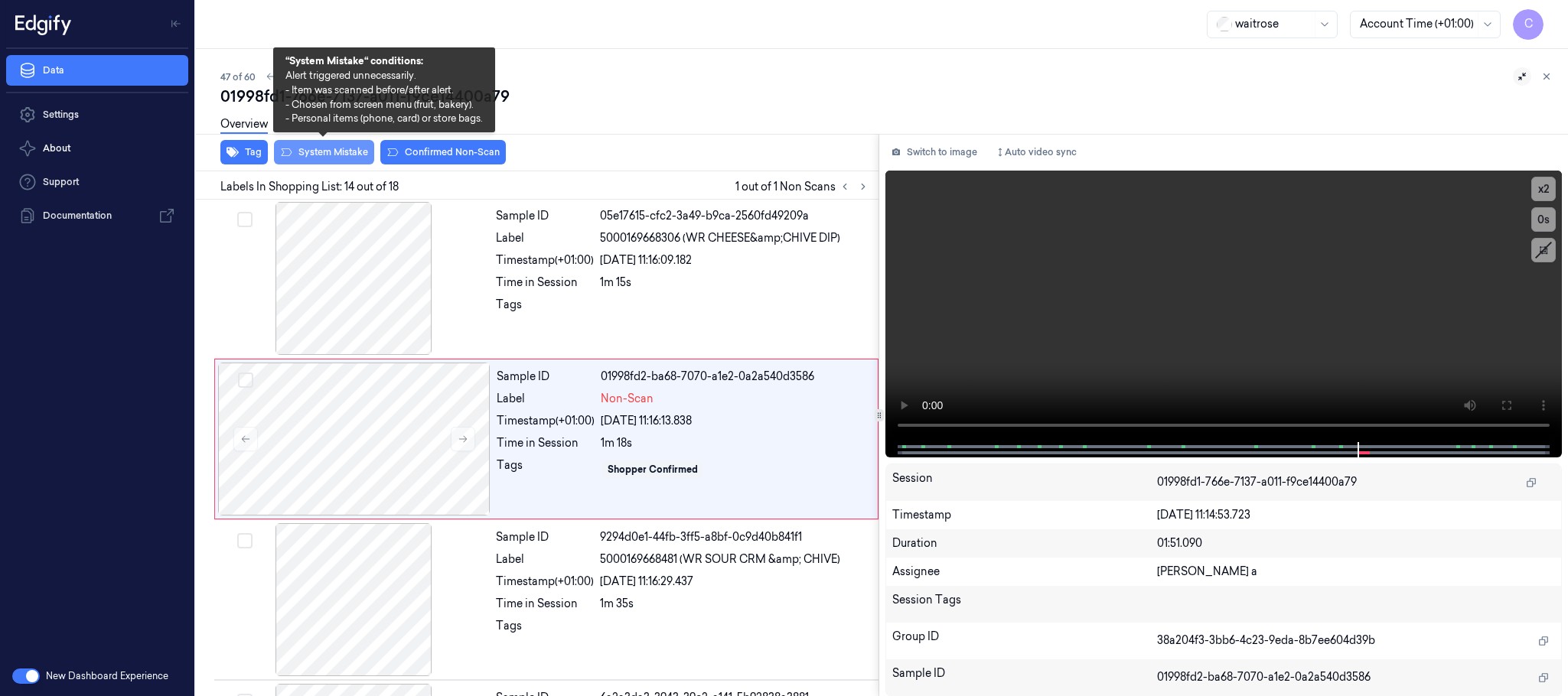
click at [334, 152] on button "System Mistake" at bounding box center [324, 152] width 101 height 24
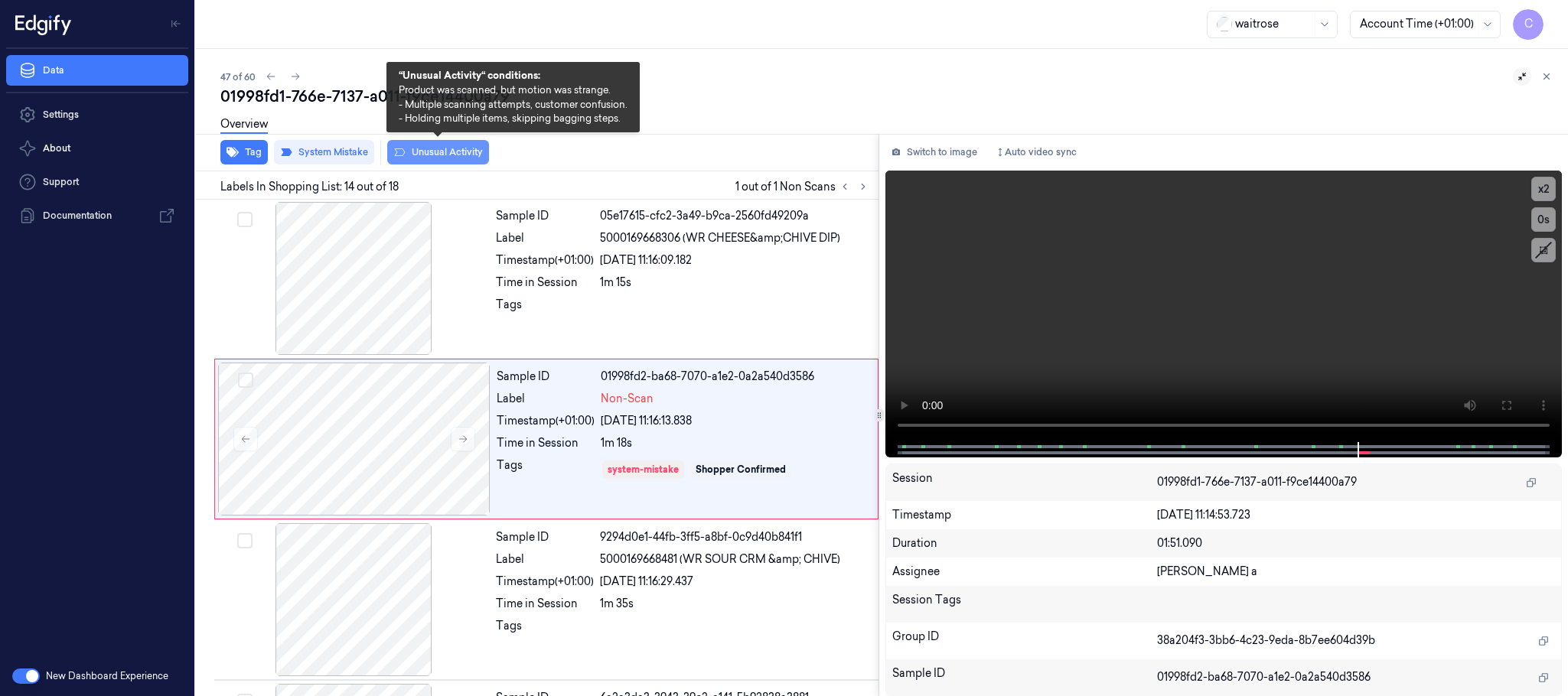
click at [457, 158] on button "Unusual Activity" at bounding box center [438, 152] width 102 height 24
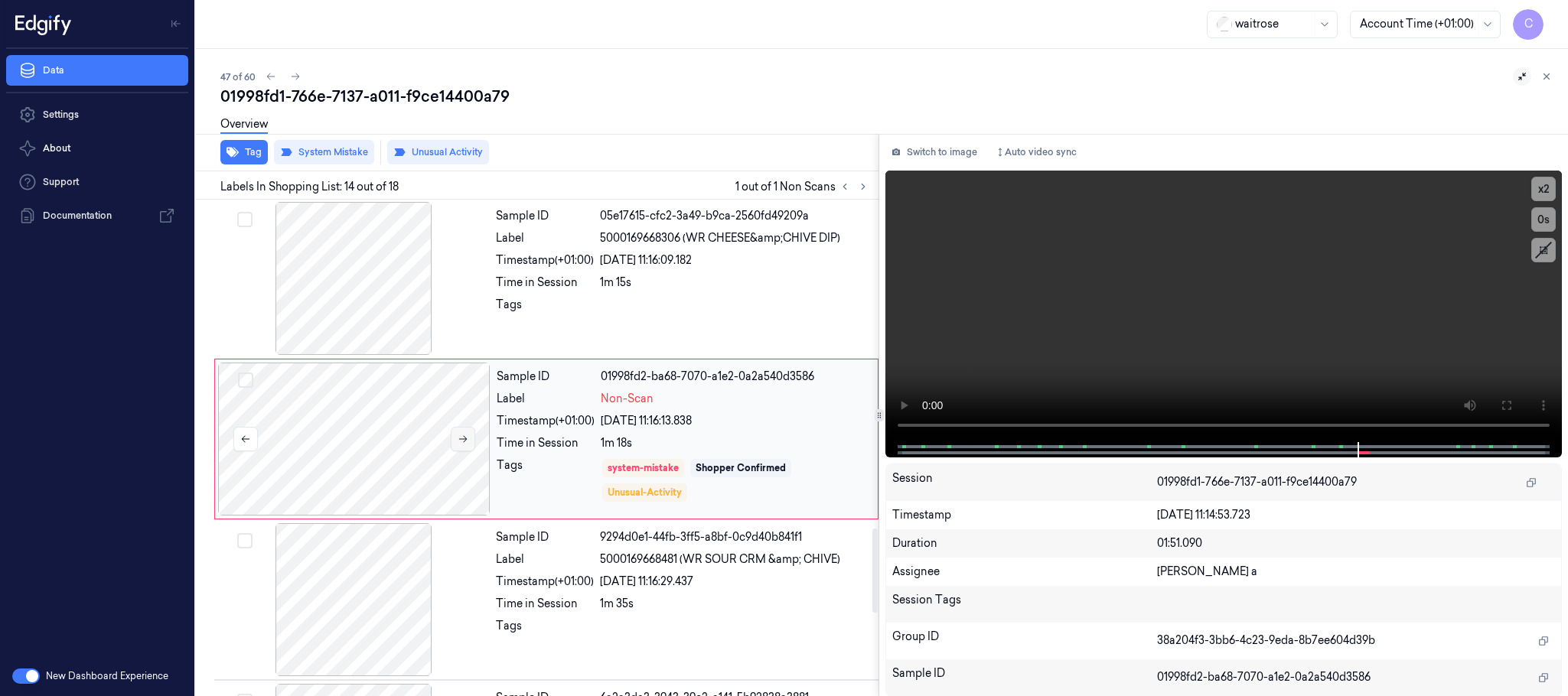
click at [467, 444] on icon at bounding box center [462, 439] width 10 height 10
click at [462, 444] on icon at bounding box center [462, 439] width 10 height 10
click at [293, 76] on icon at bounding box center [295, 76] width 10 height 10
click at [469, 443] on icon at bounding box center [462, 439] width 10 height 10
click at [290, 78] on icon at bounding box center [295, 76] width 10 height 10
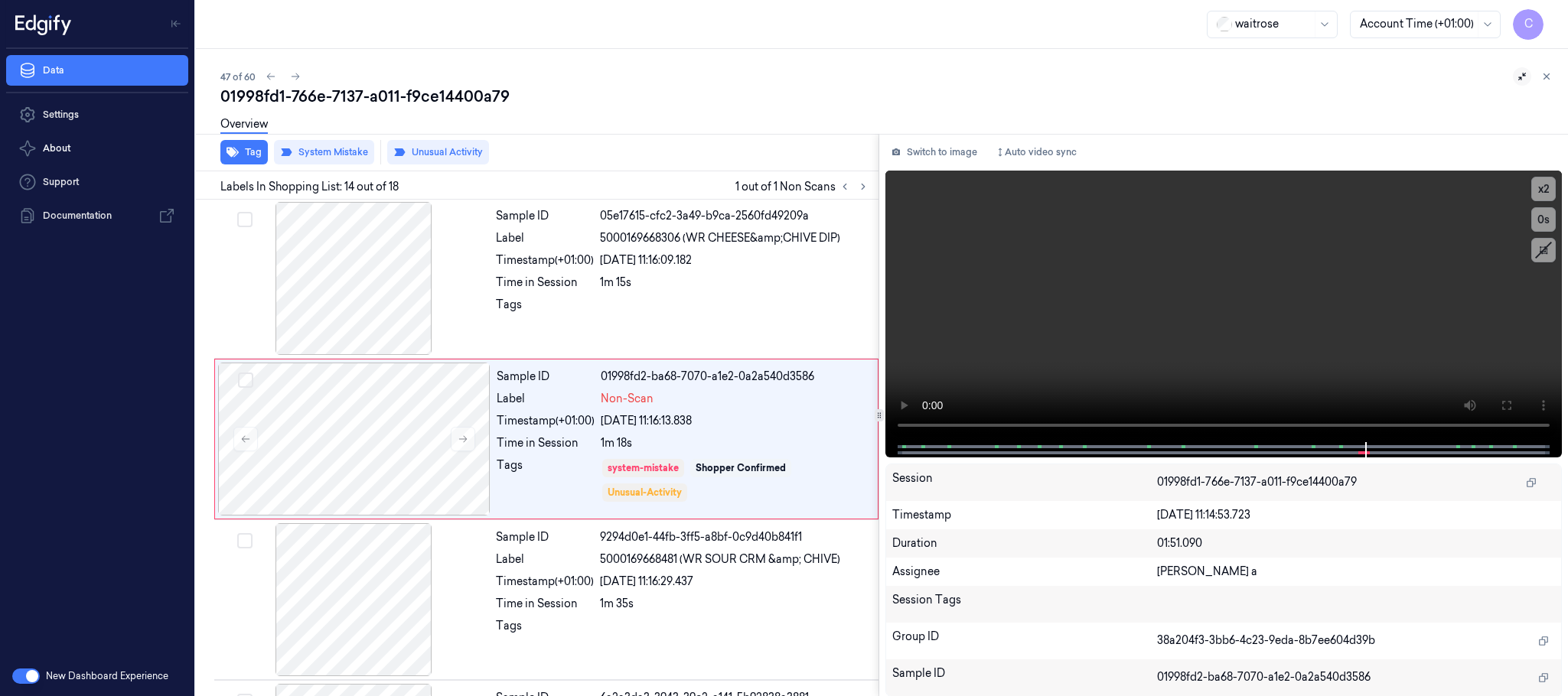
click at [269, 78] on icon at bounding box center [270, 76] width 10 height 10
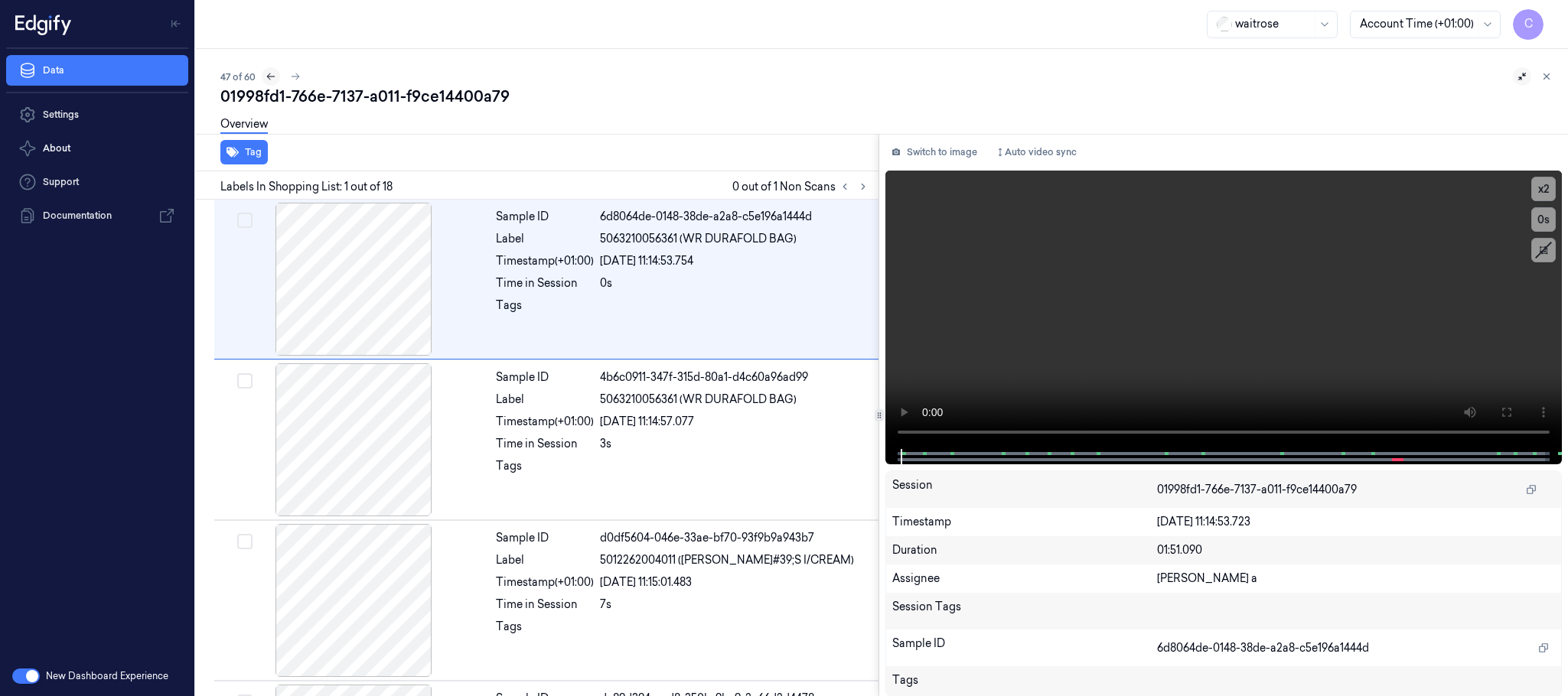
click at [269, 76] on icon at bounding box center [270, 76] width 10 height 10
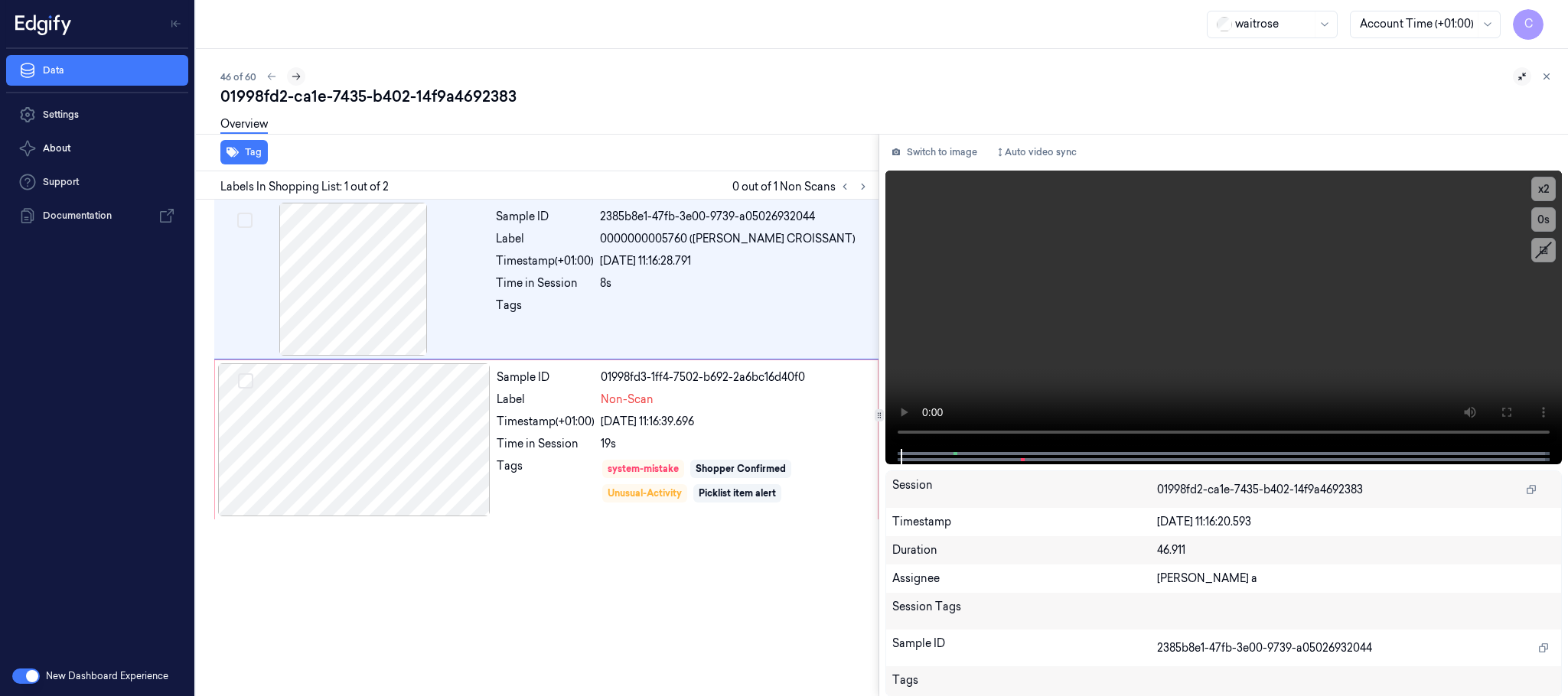
click at [296, 76] on icon at bounding box center [296, 76] width 10 height 10
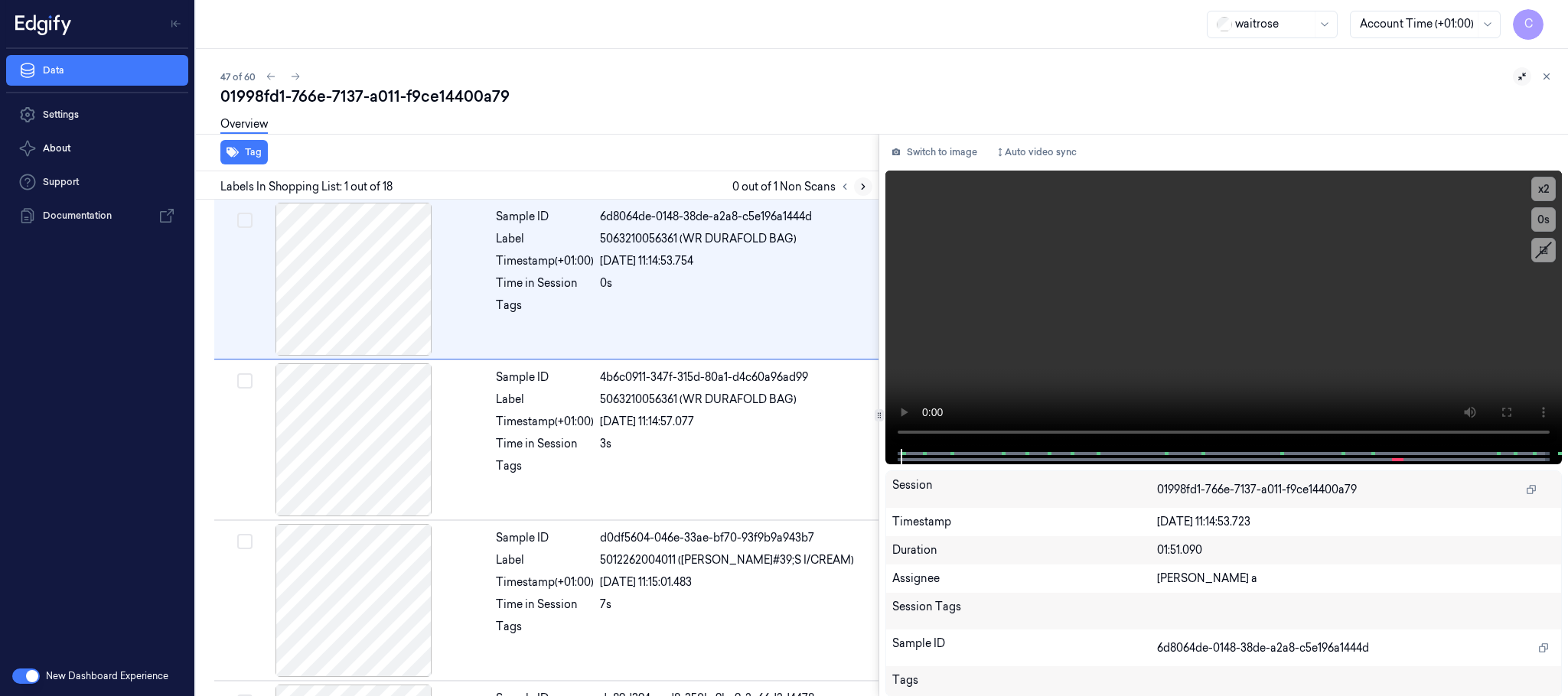
click at [866, 182] on icon at bounding box center [863, 186] width 10 height 10
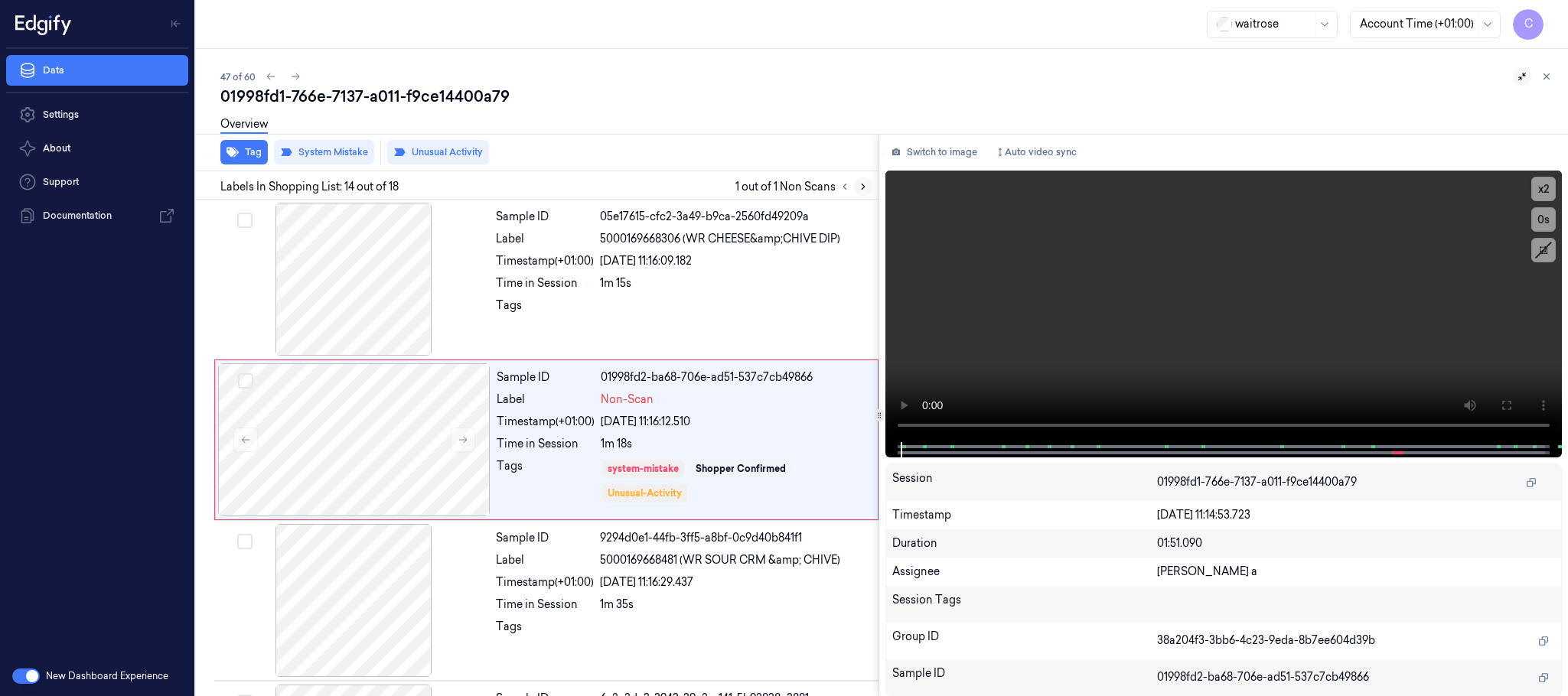
scroll to position [1929, 0]
click at [294, 76] on icon at bounding box center [295, 76] width 10 height 10
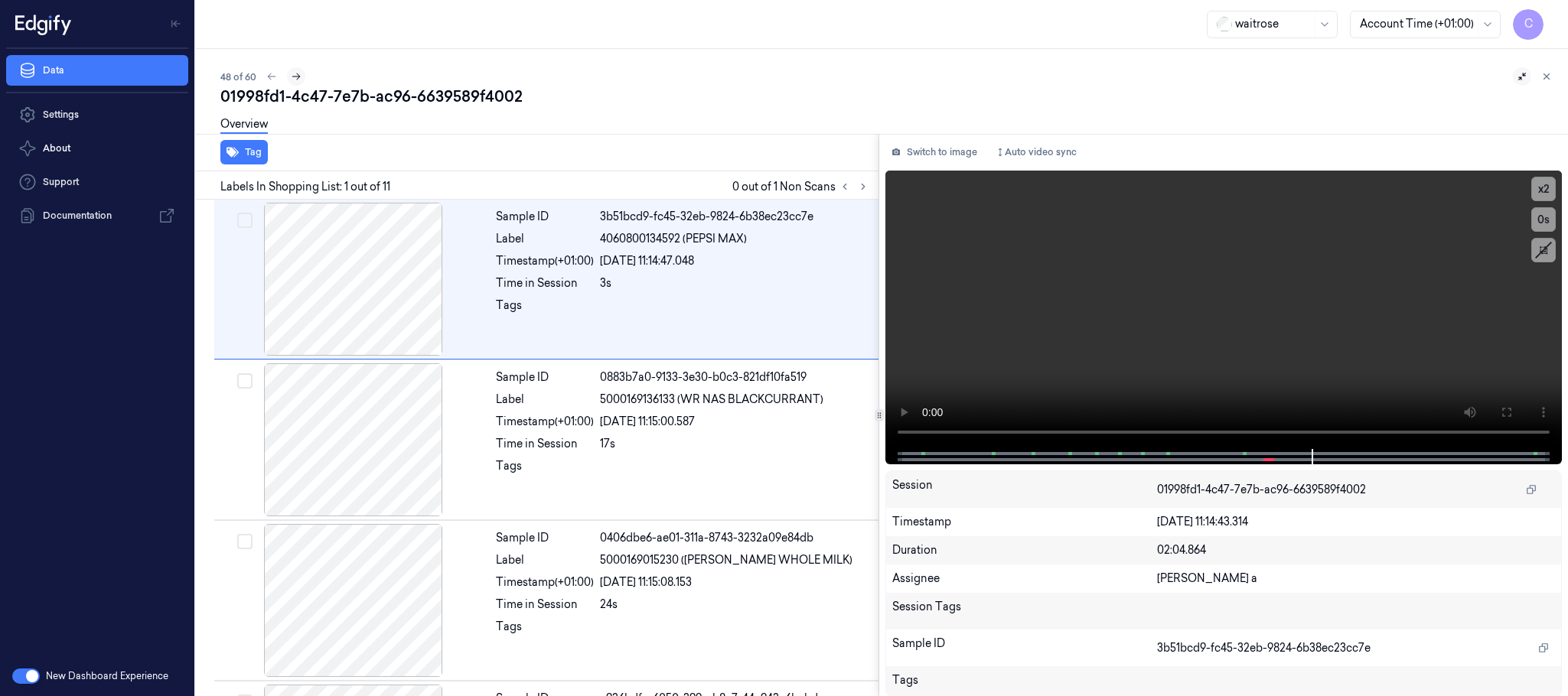
click at [297, 72] on icon at bounding box center [296, 76] width 10 height 10
click at [271, 78] on icon at bounding box center [271, 76] width 10 height 10
click at [866, 186] on icon at bounding box center [863, 186] width 10 height 10
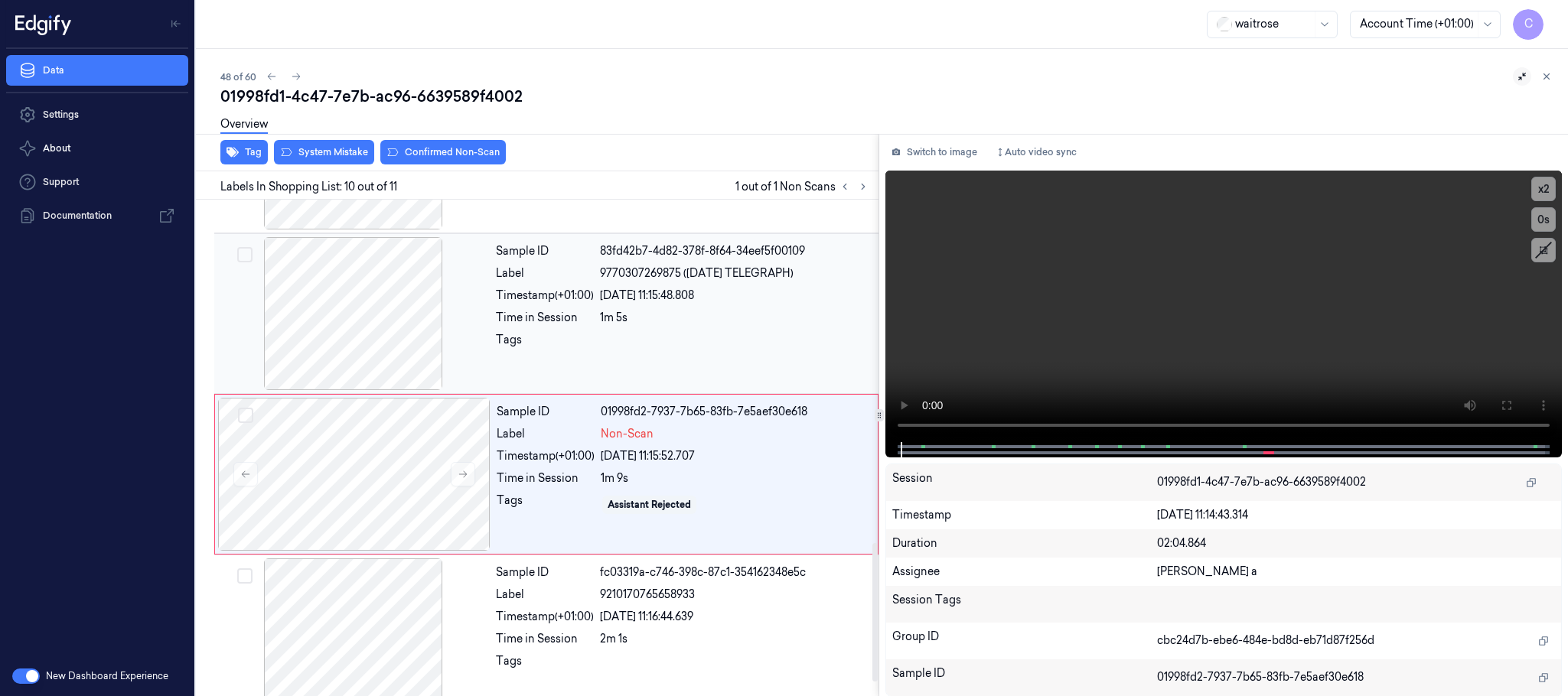
scroll to position [1281, 0]
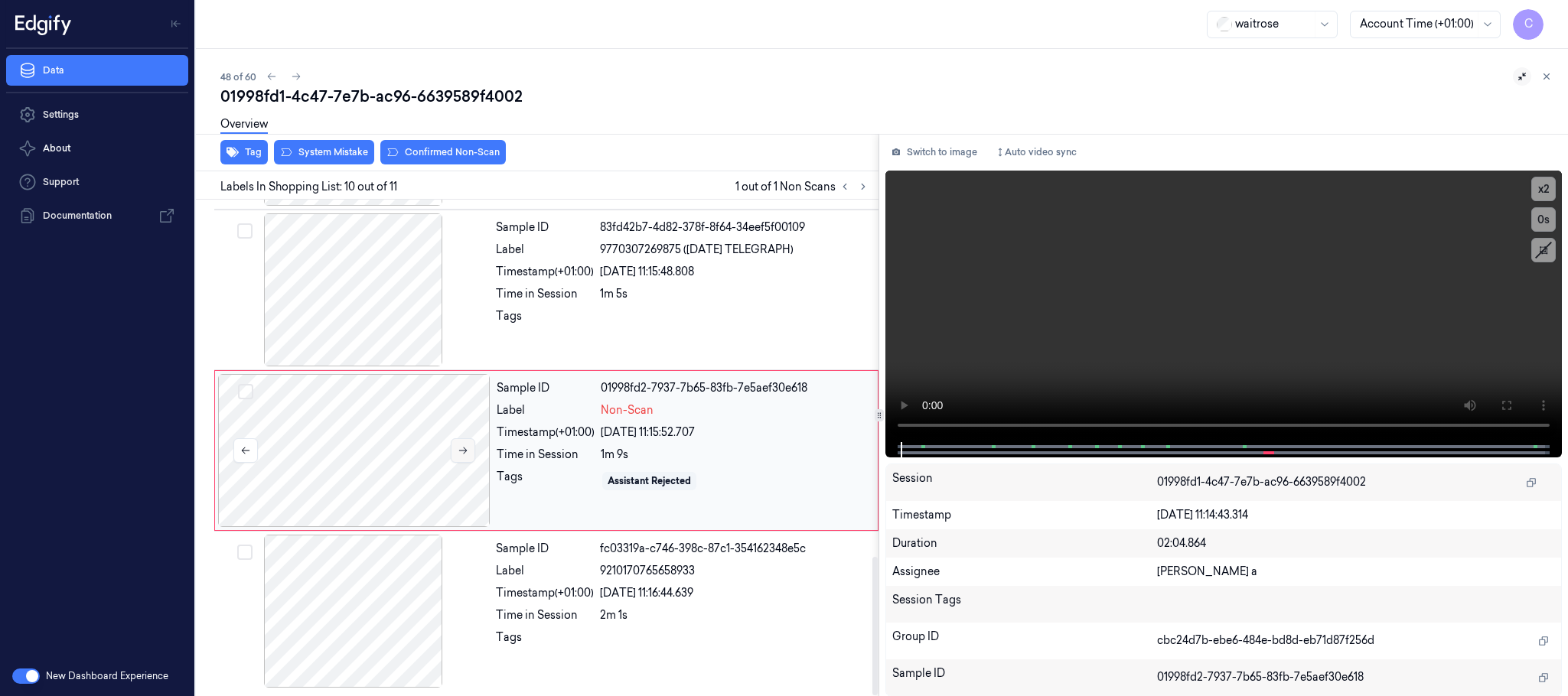
click at [464, 440] on button at bounding box center [463, 450] width 24 height 24
click at [464, 448] on icon at bounding box center [462, 450] width 10 height 10
click at [466, 448] on icon at bounding box center [462, 450] width 10 height 10
click at [329, 445] on div at bounding box center [354, 450] width 273 height 153
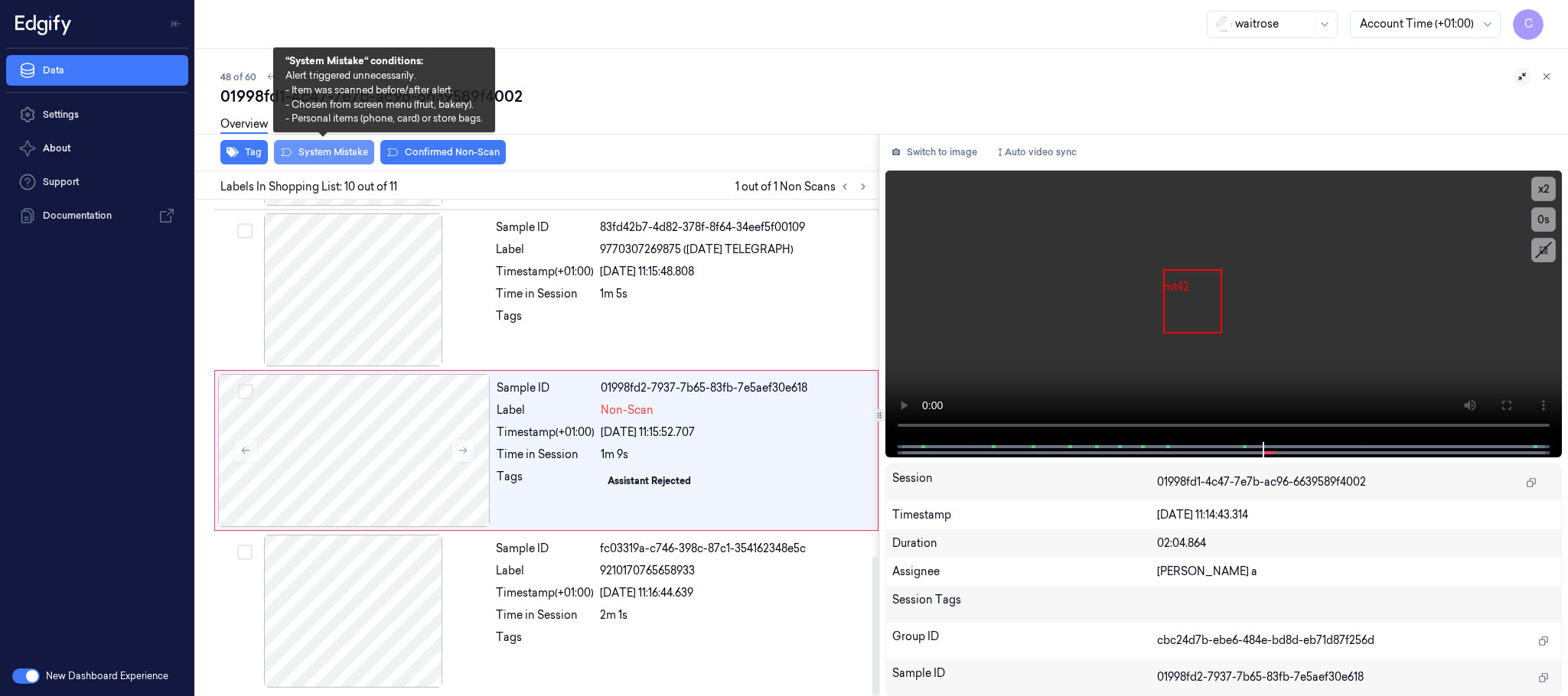
click at [336, 151] on button "System Mistake" at bounding box center [324, 152] width 101 height 24
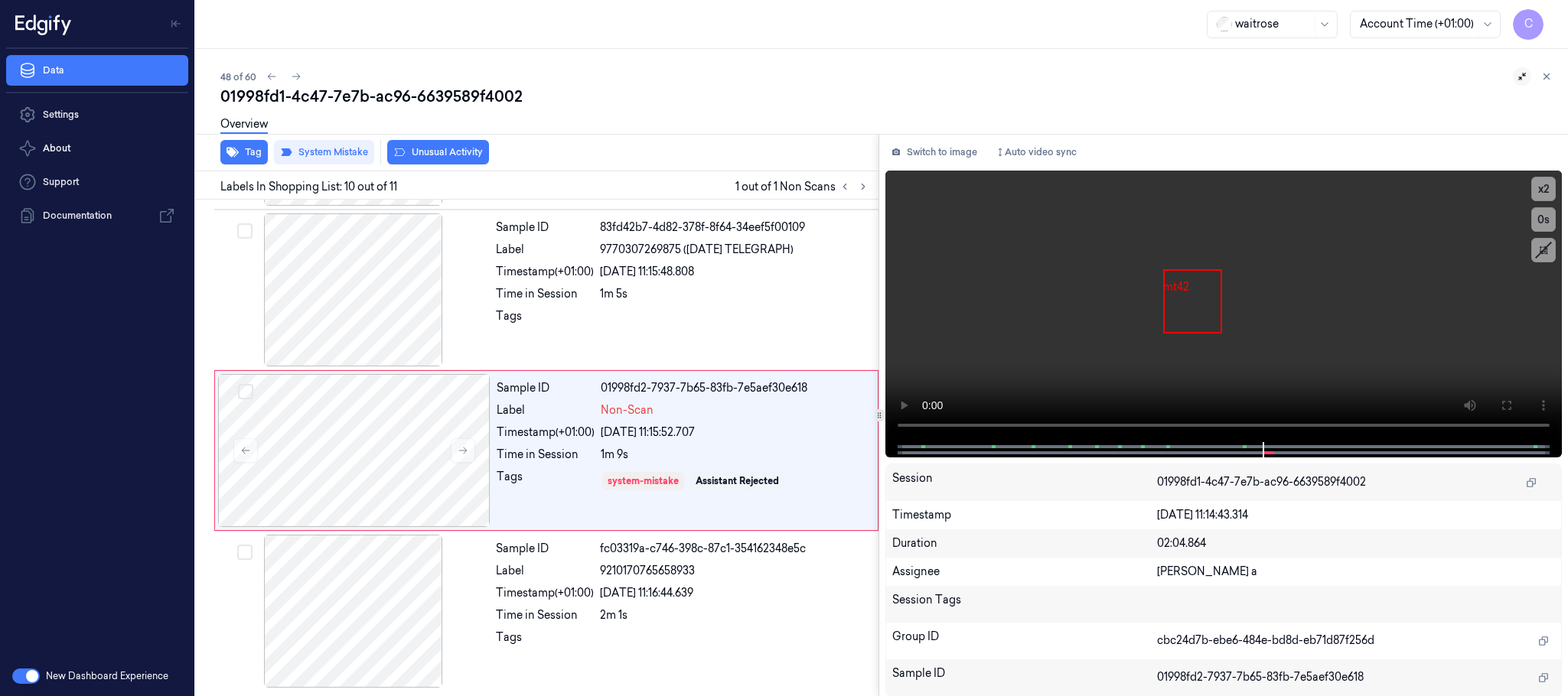
click at [421, 150] on button "Unusual Activity" at bounding box center [438, 152] width 102 height 24
click at [294, 76] on icon at bounding box center [296, 76] width 10 height 10
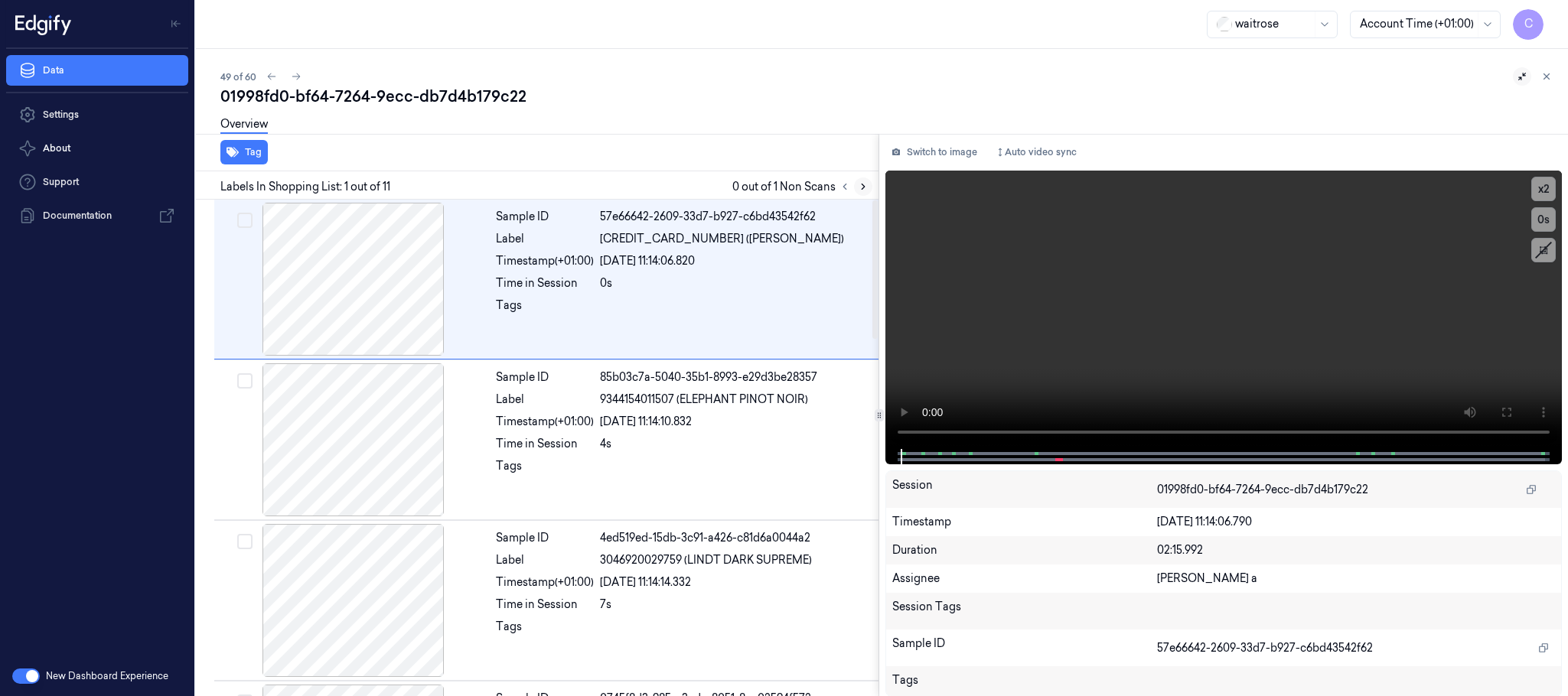
click at [861, 186] on icon at bounding box center [863, 186] width 10 height 10
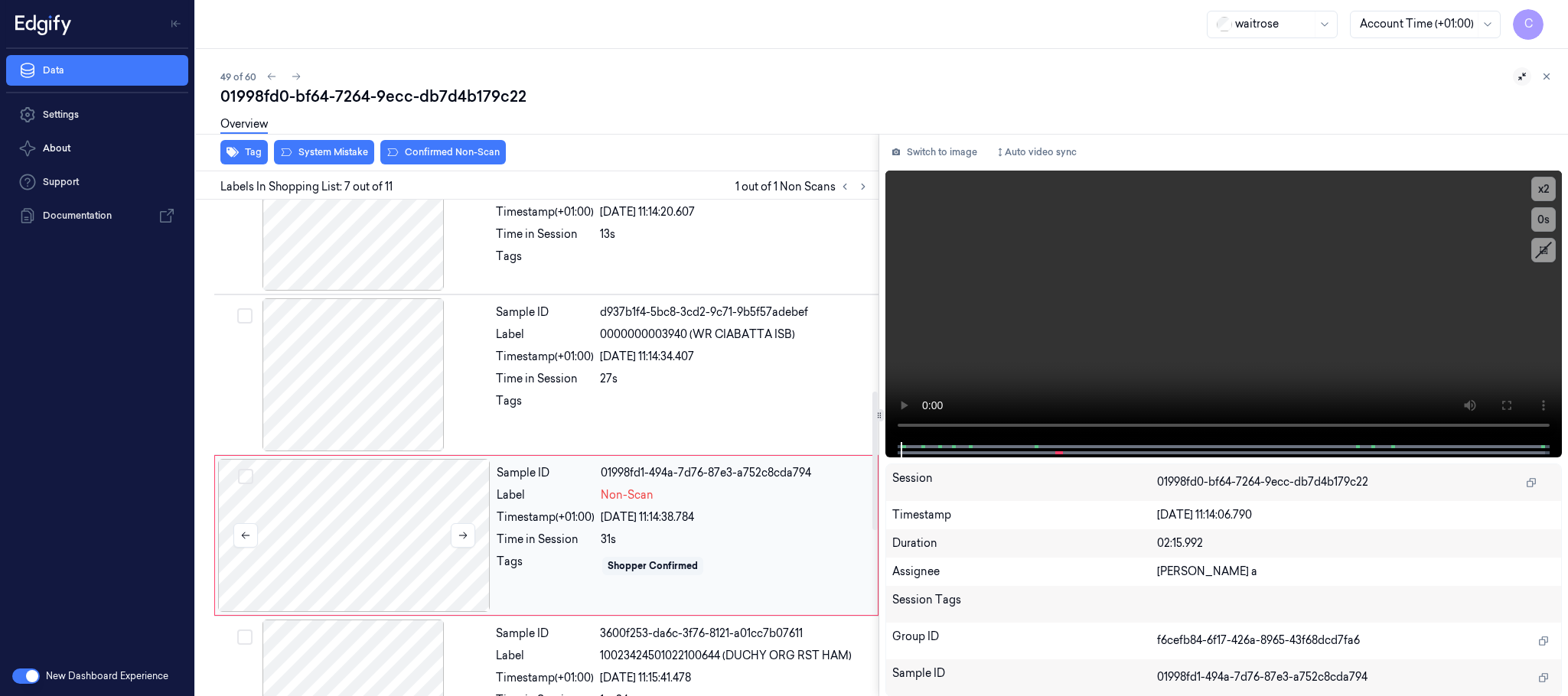
scroll to position [800, 0]
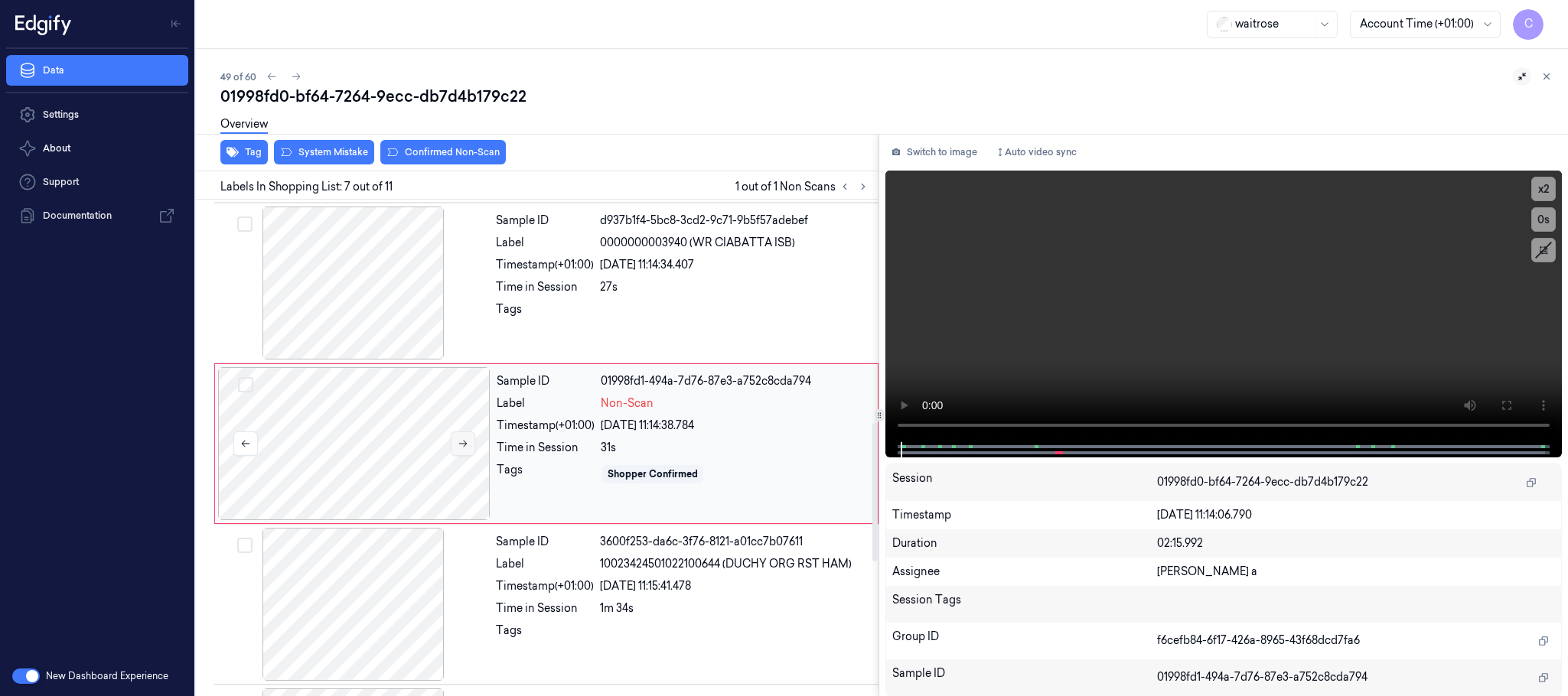
click at [462, 443] on icon at bounding box center [462, 443] width 10 height 10
click at [359, 306] on div at bounding box center [353, 283] width 273 height 153
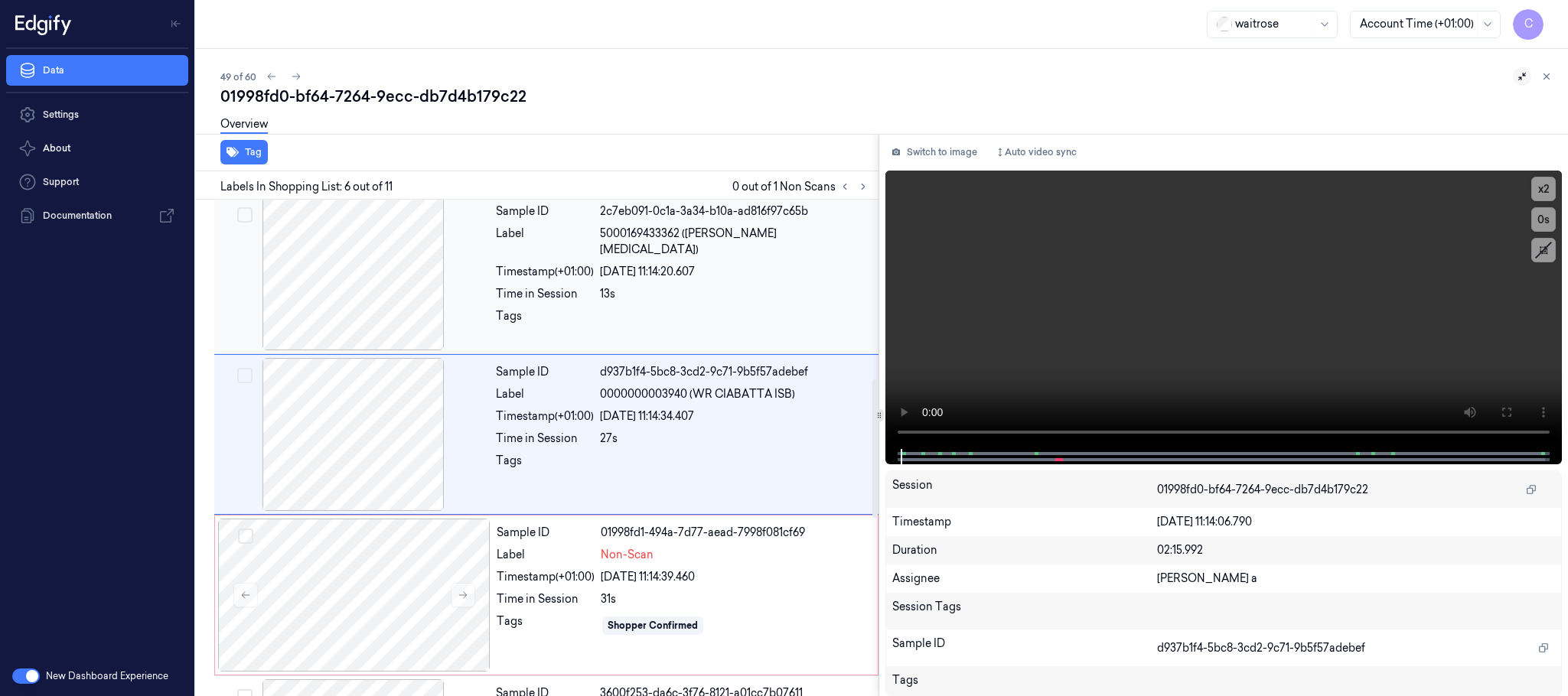
scroll to position [638, 0]
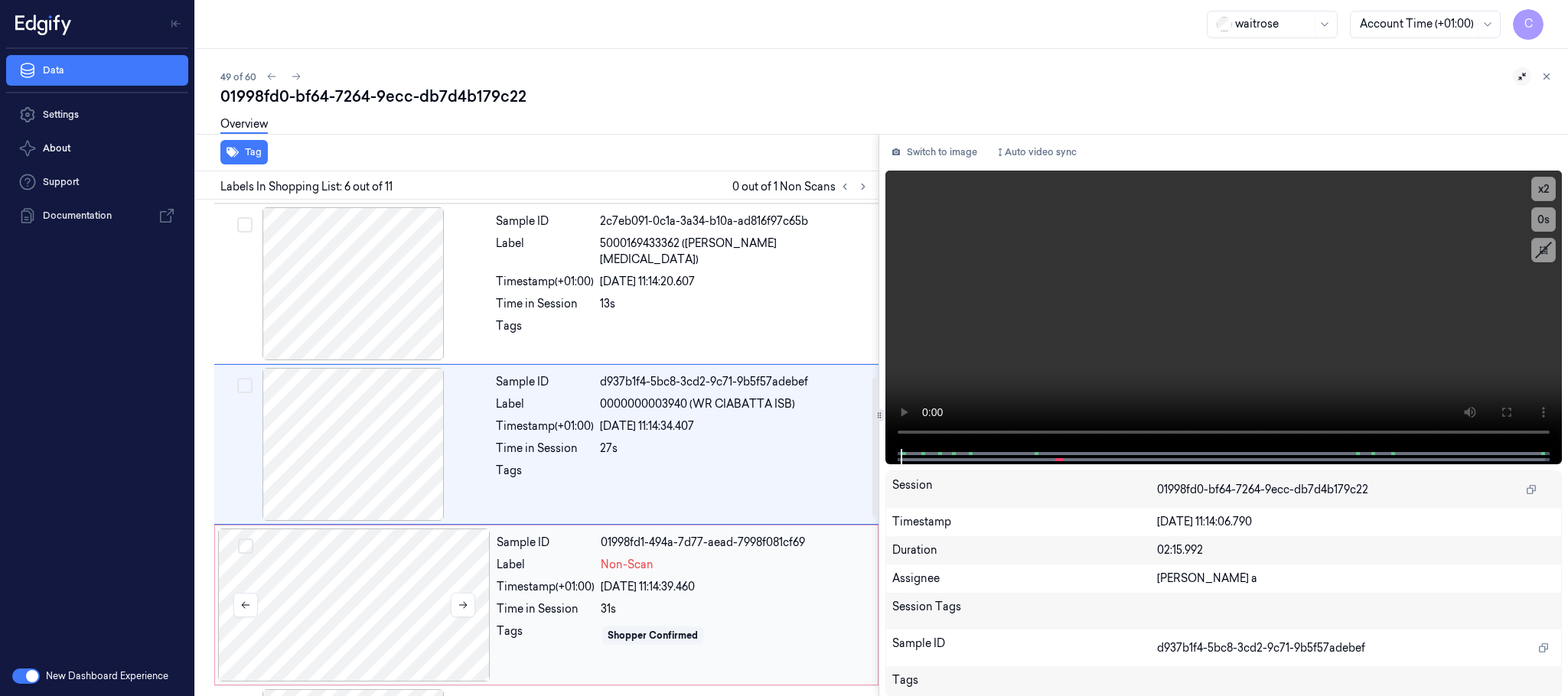
click at [387, 583] on div at bounding box center [354, 605] width 273 height 153
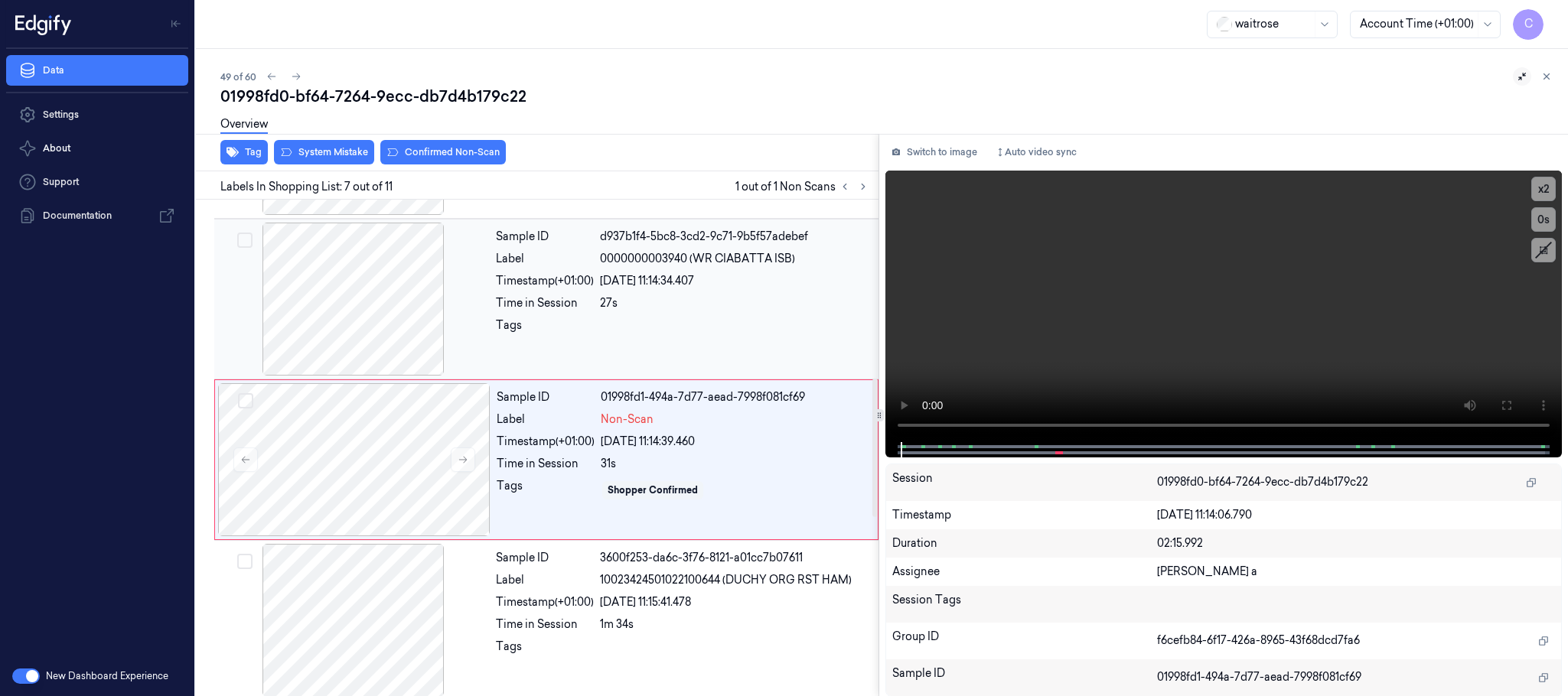
scroll to position [800, 0]
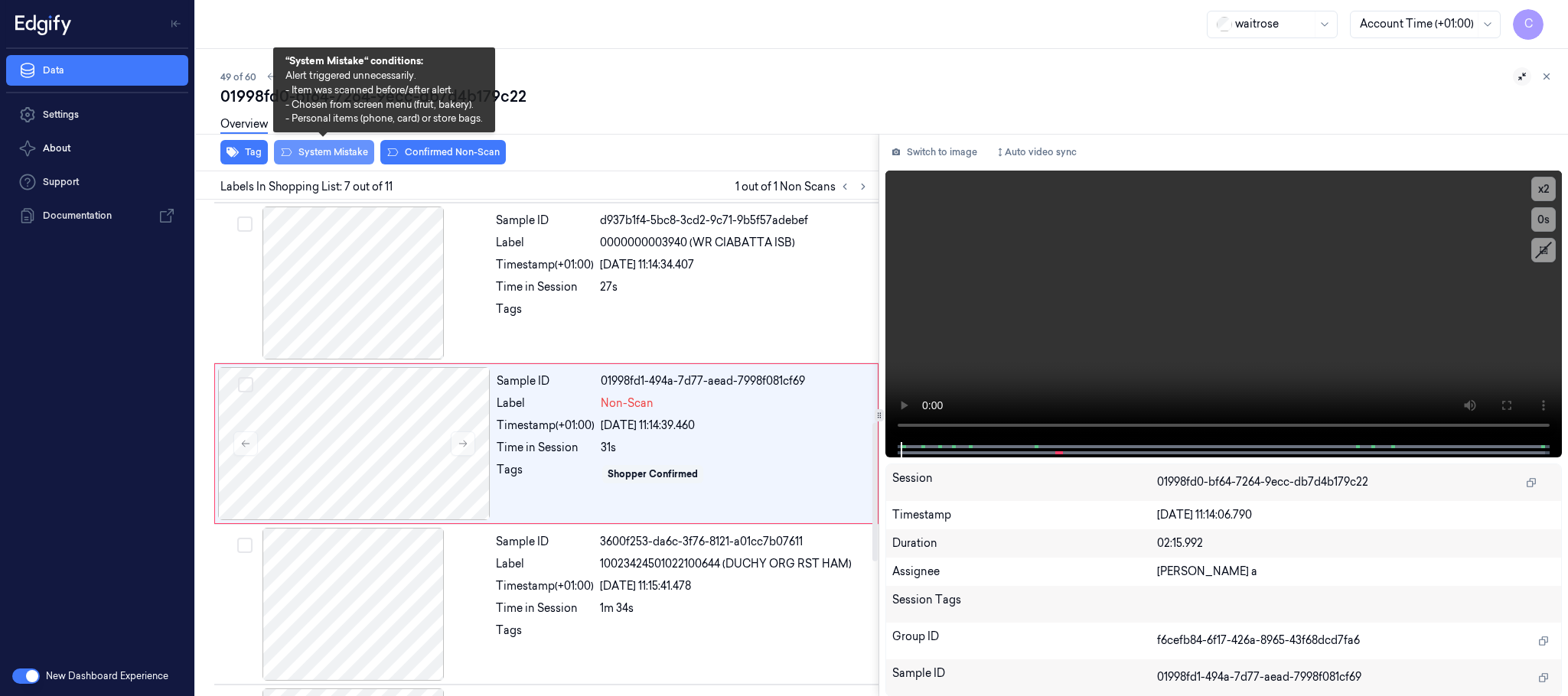
click at [335, 152] on button "System Mistake" at bounding box center [324, 152] width 101 height 24
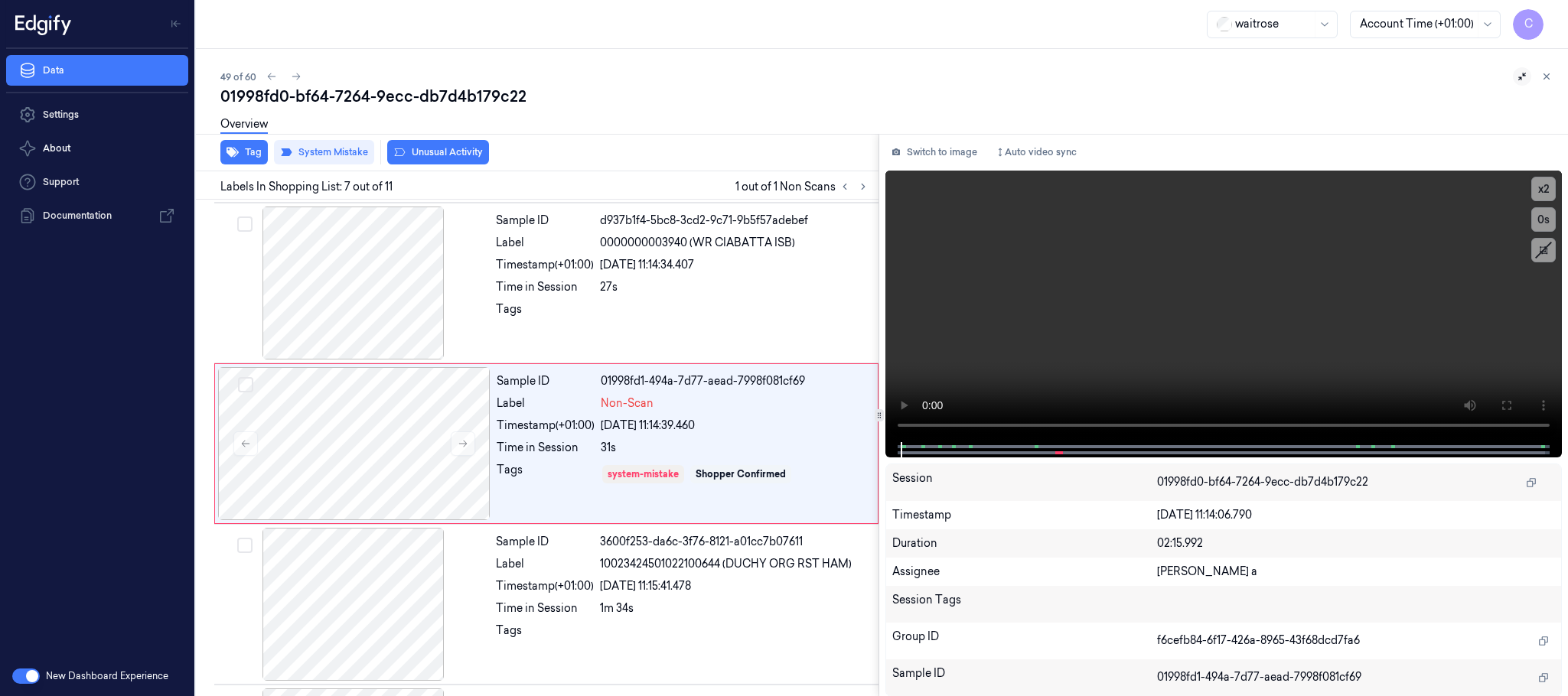
click at [427, 151] on button "Unusual Activity" at bounding box center [438, 152] width 102 height 24
click at [253, 154] on button "Tag" at bounding box center [244, 152] width 47 height 24
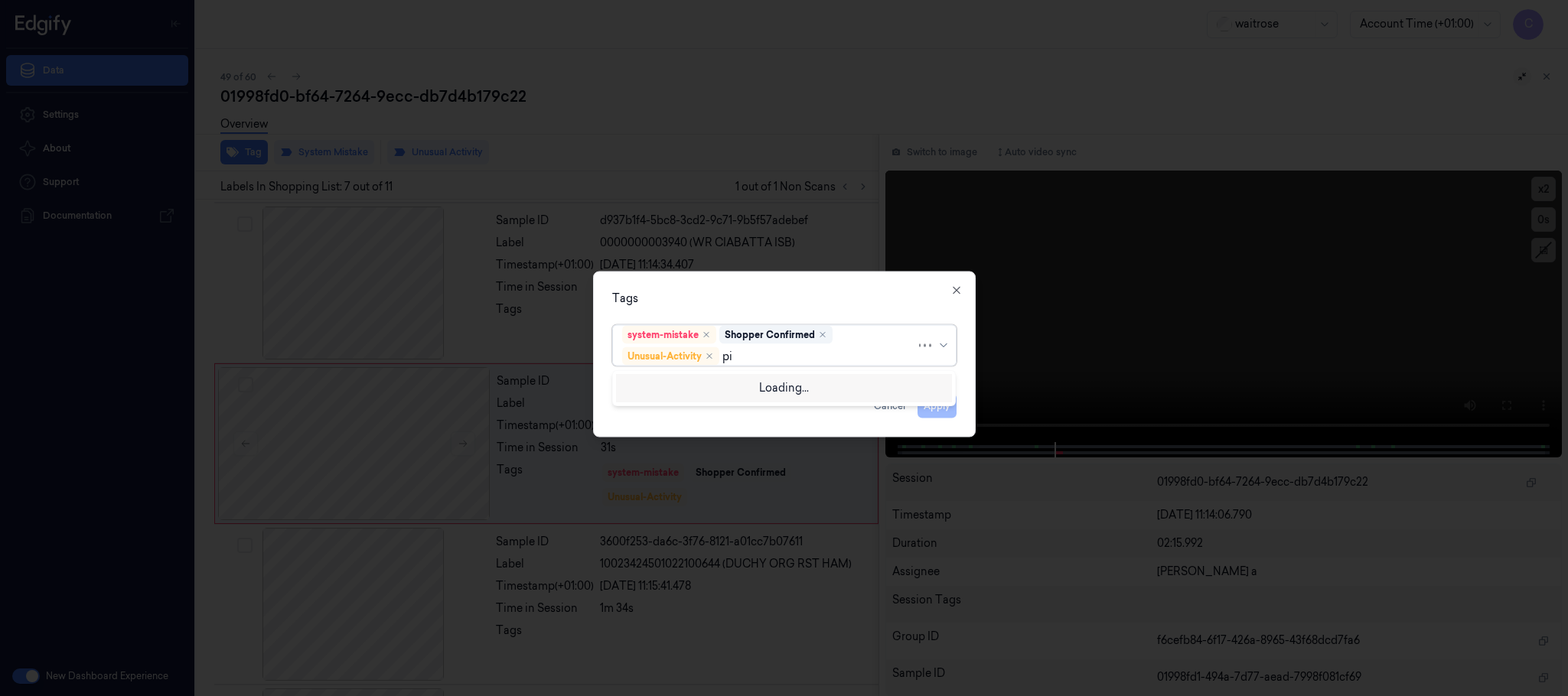
type input "pic"
click at [708, 384] on div "Picklist item alert" at bounding box center [666, 387] width 88 height 16
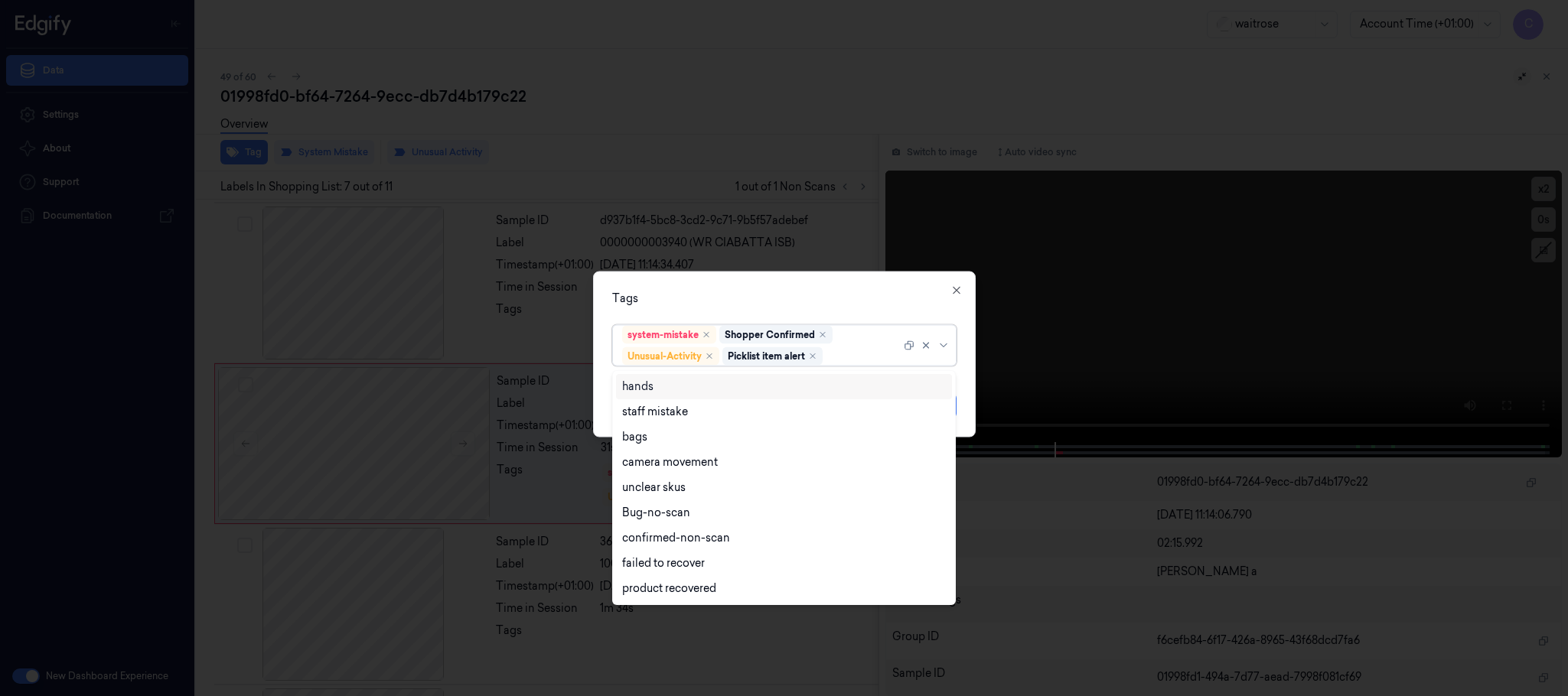
click at [774, 280] on div "Tags option Picklist item alert, selected. 9 results available. Use Up and Down…" at bounding box center [785, 354] width 383 height 166
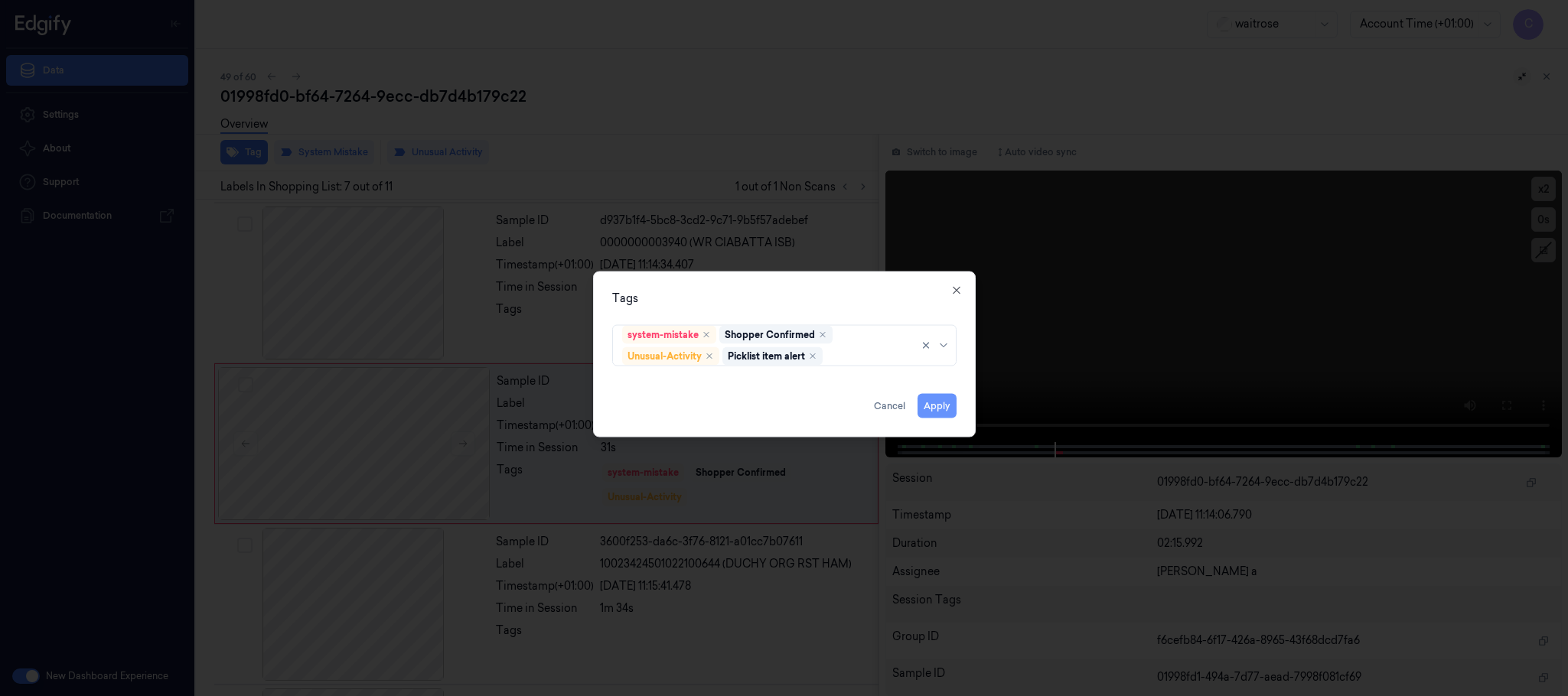
click at [930, 408] on button "Apply" at bounding box center [937, 406] width 39 height 24
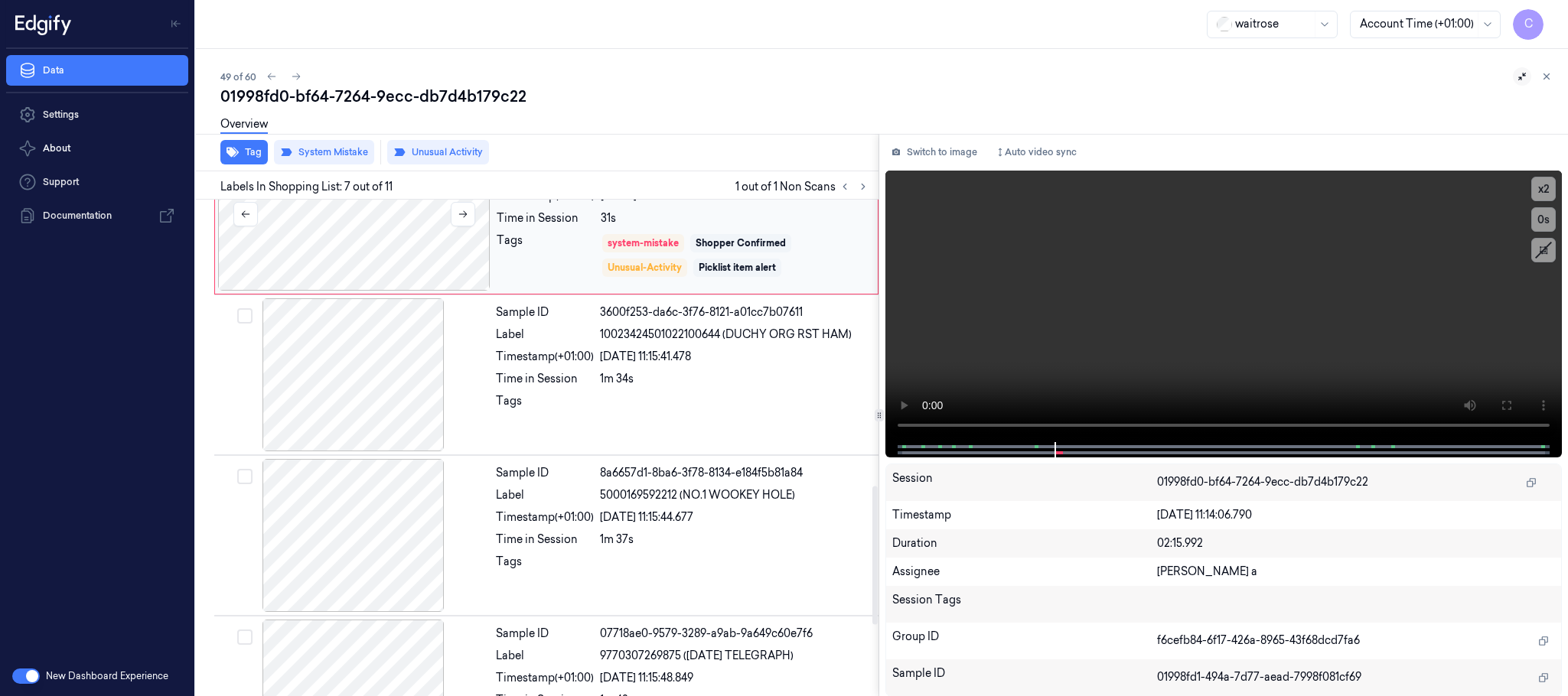
scroll to position [914, 0]
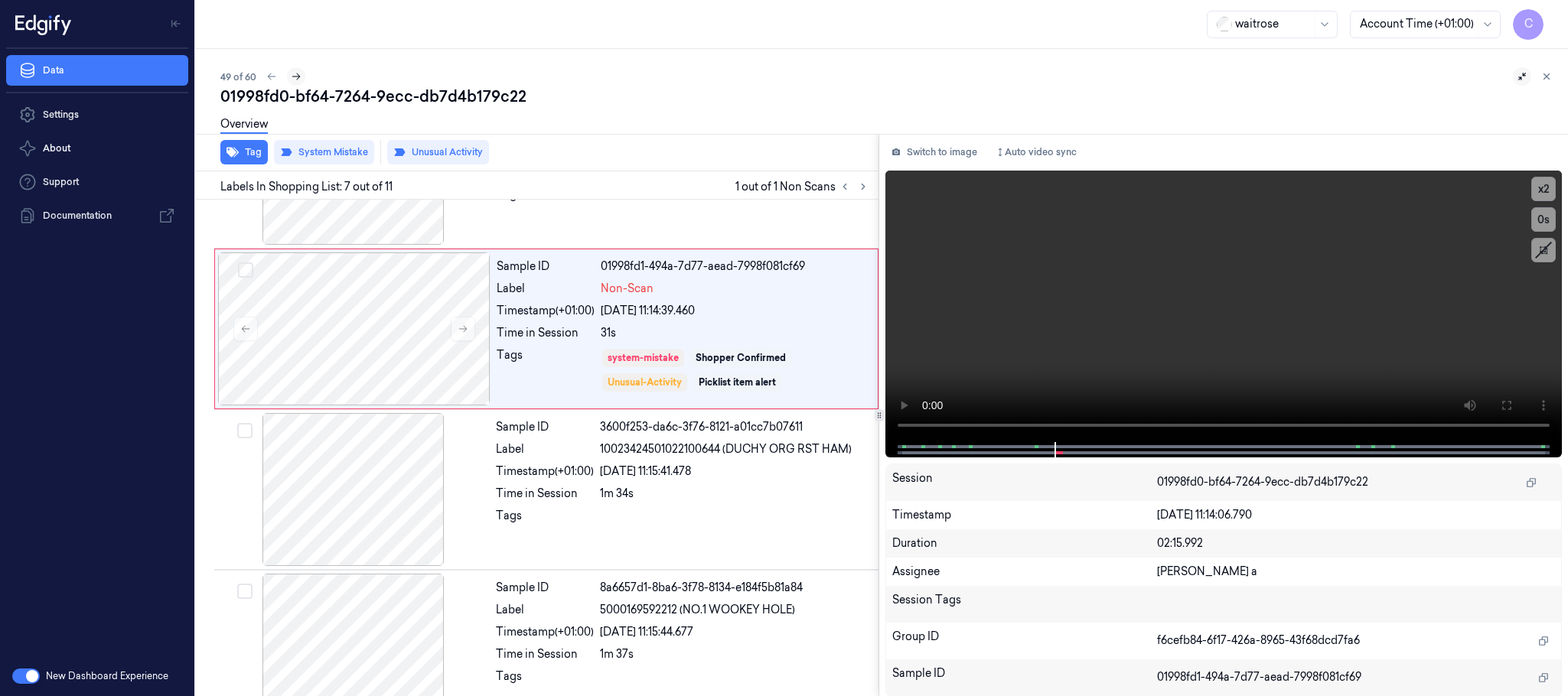
click at [298, 78] on icon at bounding box center [296, 76] width 10 height 10
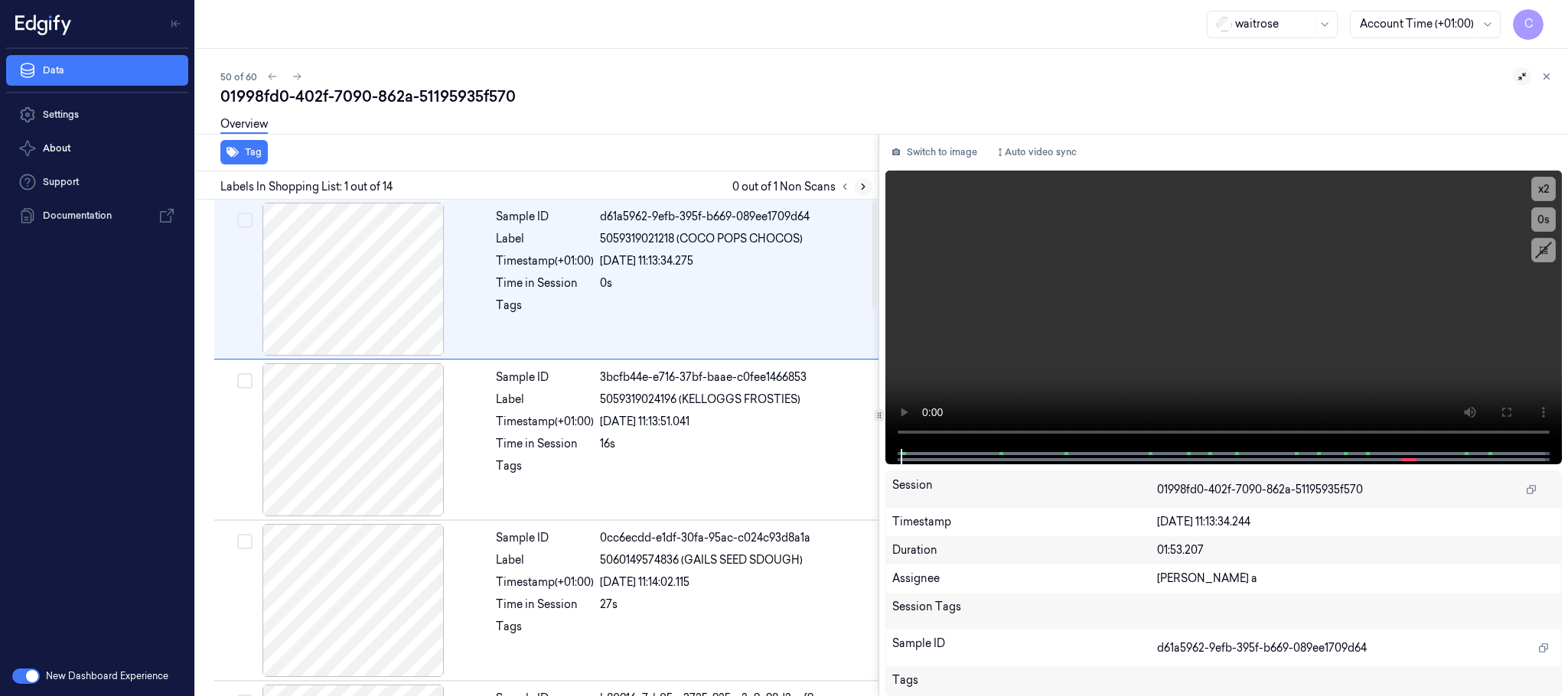
click at [862, 184] on icon at bounding box center [863, 186] width 10 height 10
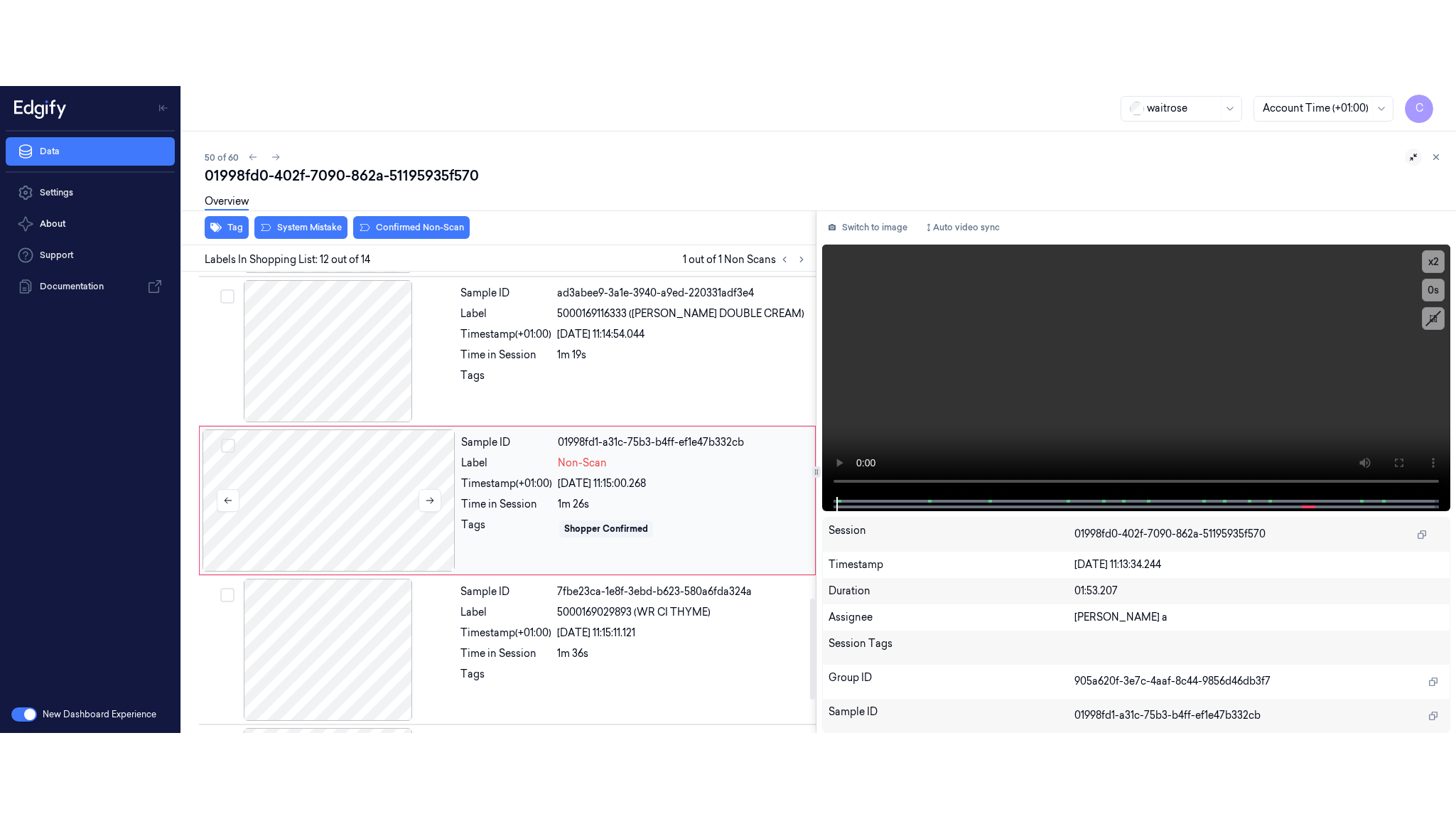
scroll to position [1492, 0]
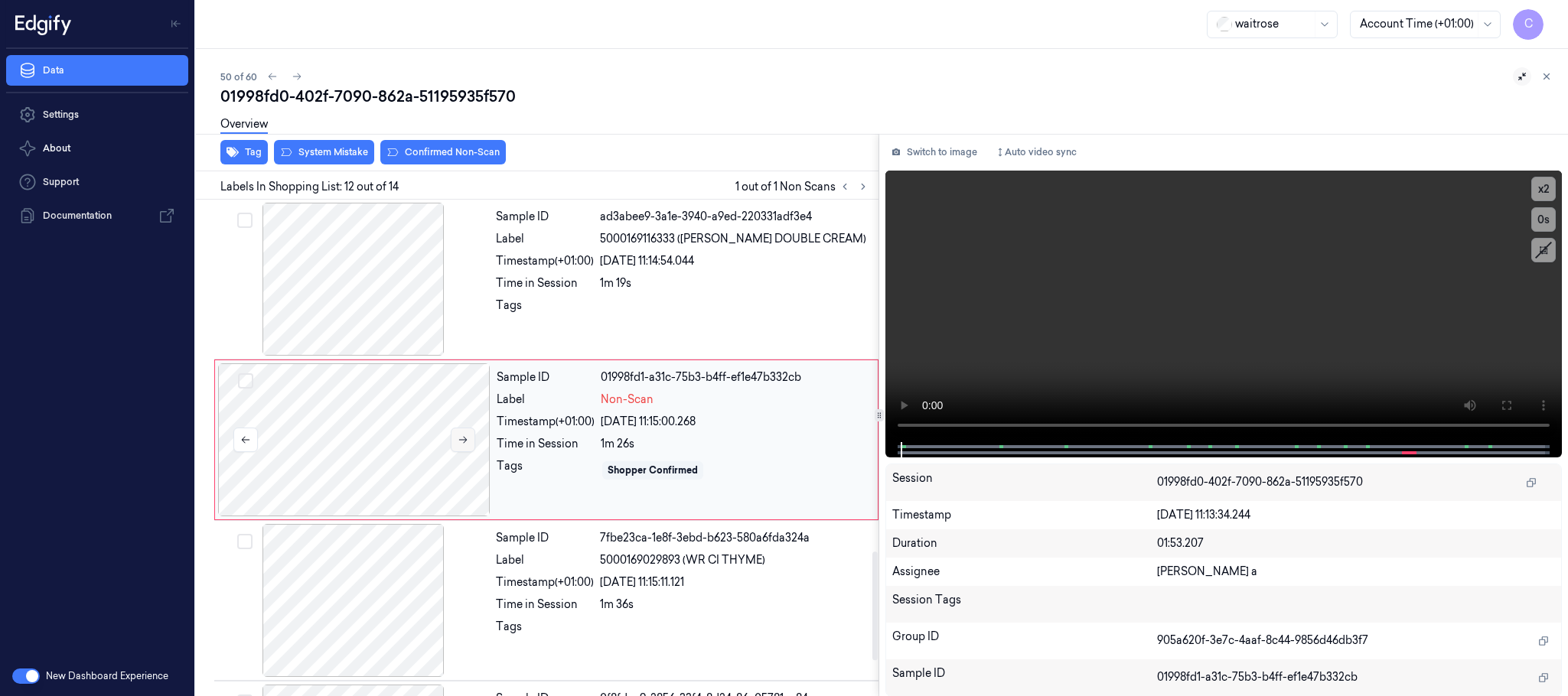
click at [462, 444] on icon at bounding box center [462, 440] width 10 height 10
click at [465, 439] on button at bounding box center [463, 440] width 24 height 24
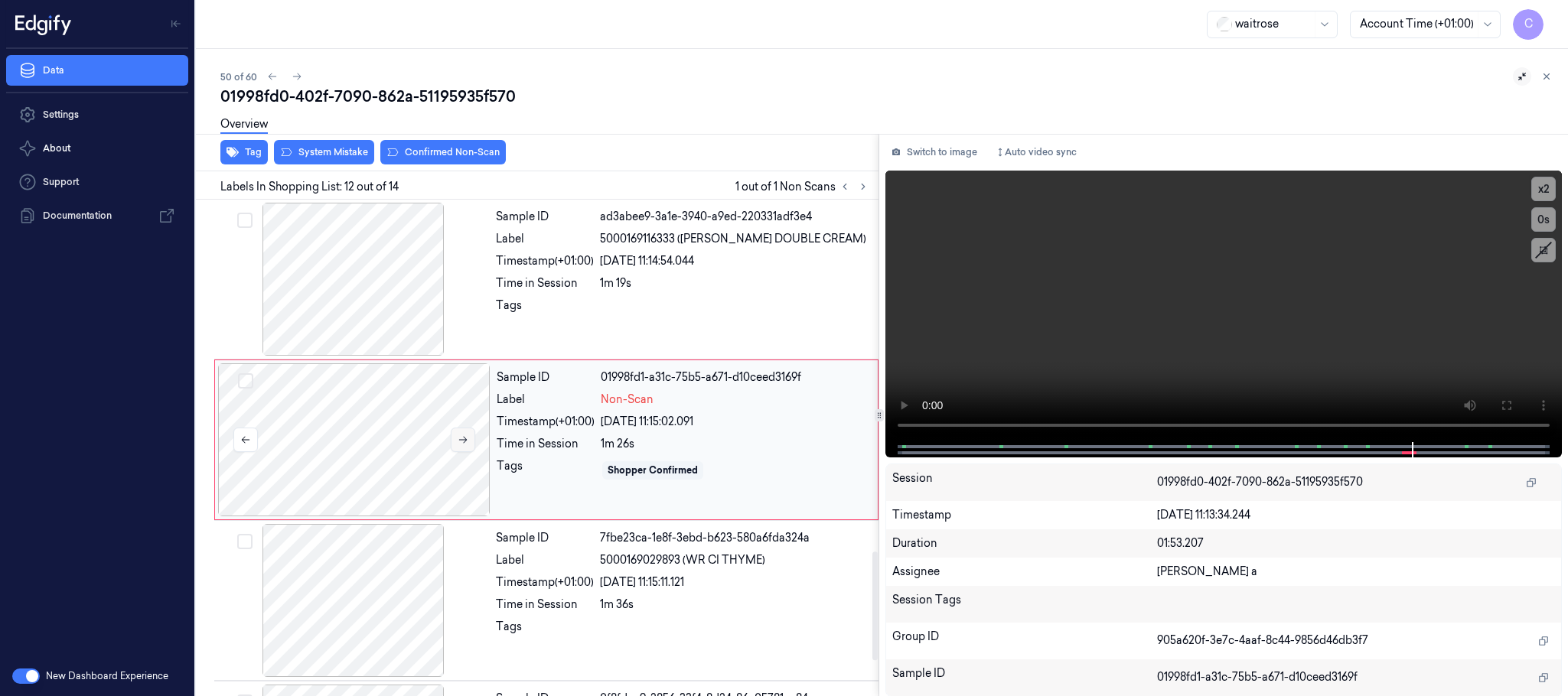
click at [467, 445] on icon at bounding box center [462, 440] width 10 height 10
click at [1507, 399] on icon at bounding box center [1507, 405] width 12 height 12
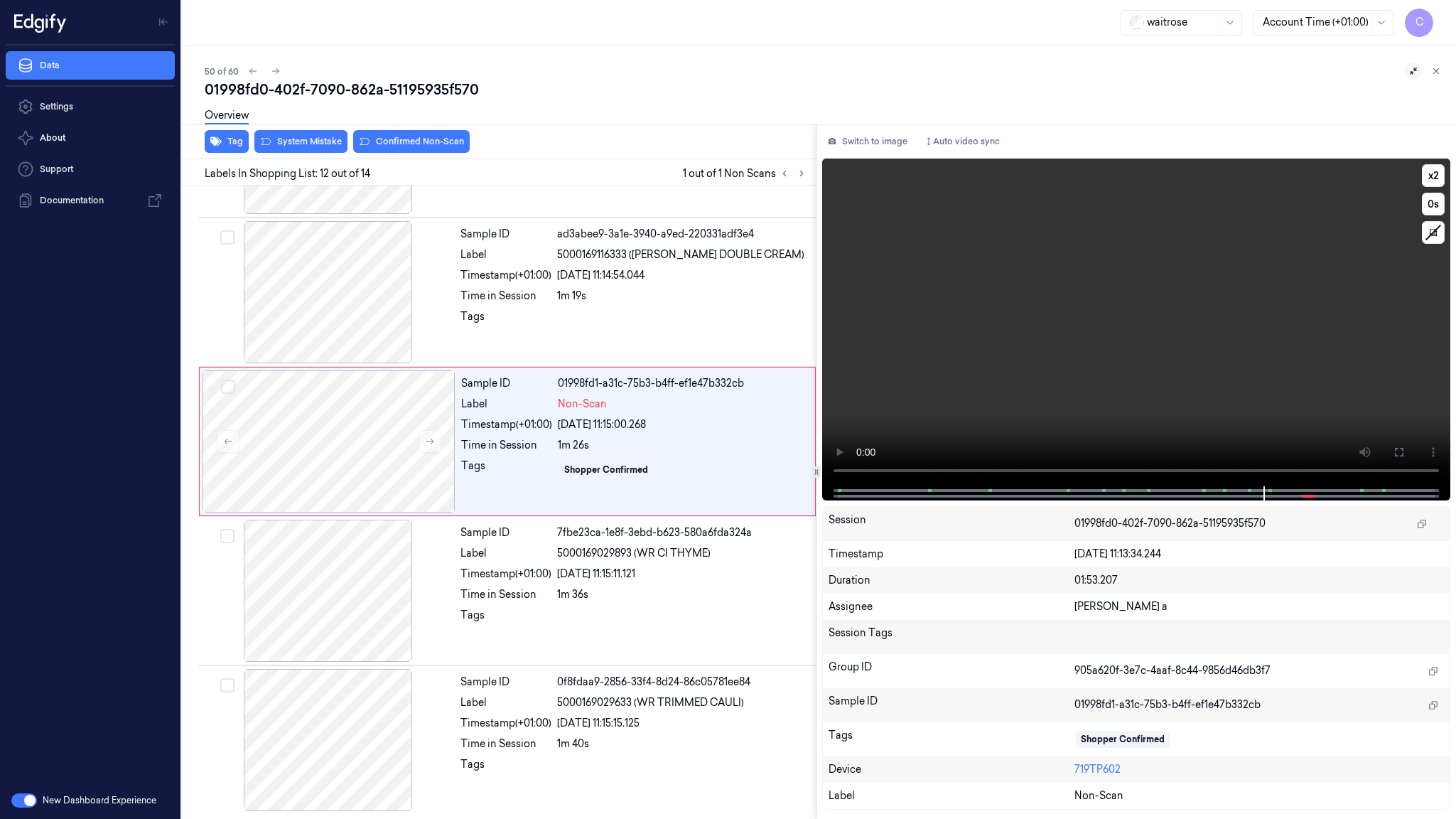
scroll to position [1469, 0]
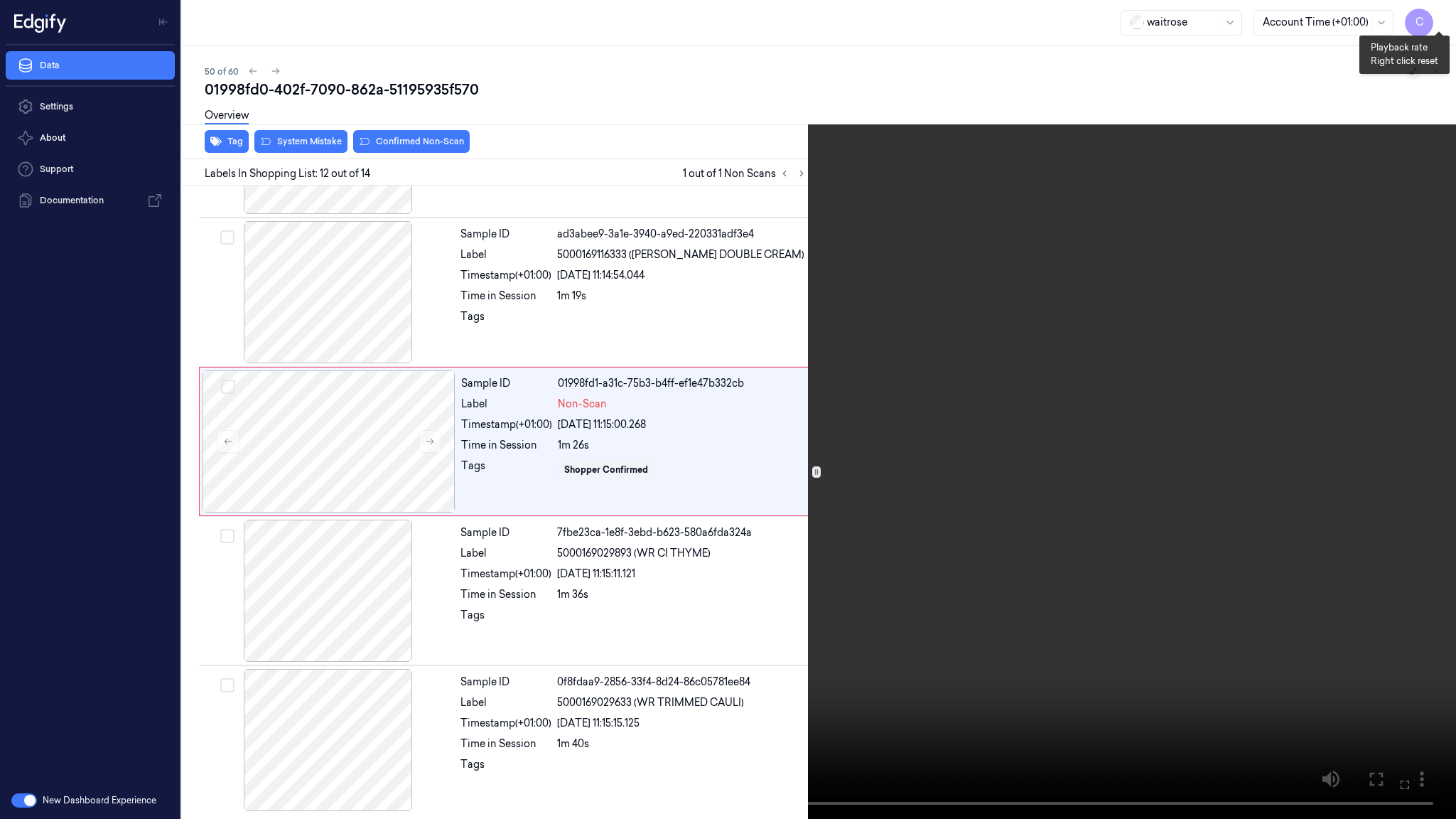
click at [1437, 22] on button "x 2" at bounding box center [1439, 17] width 22 height 22
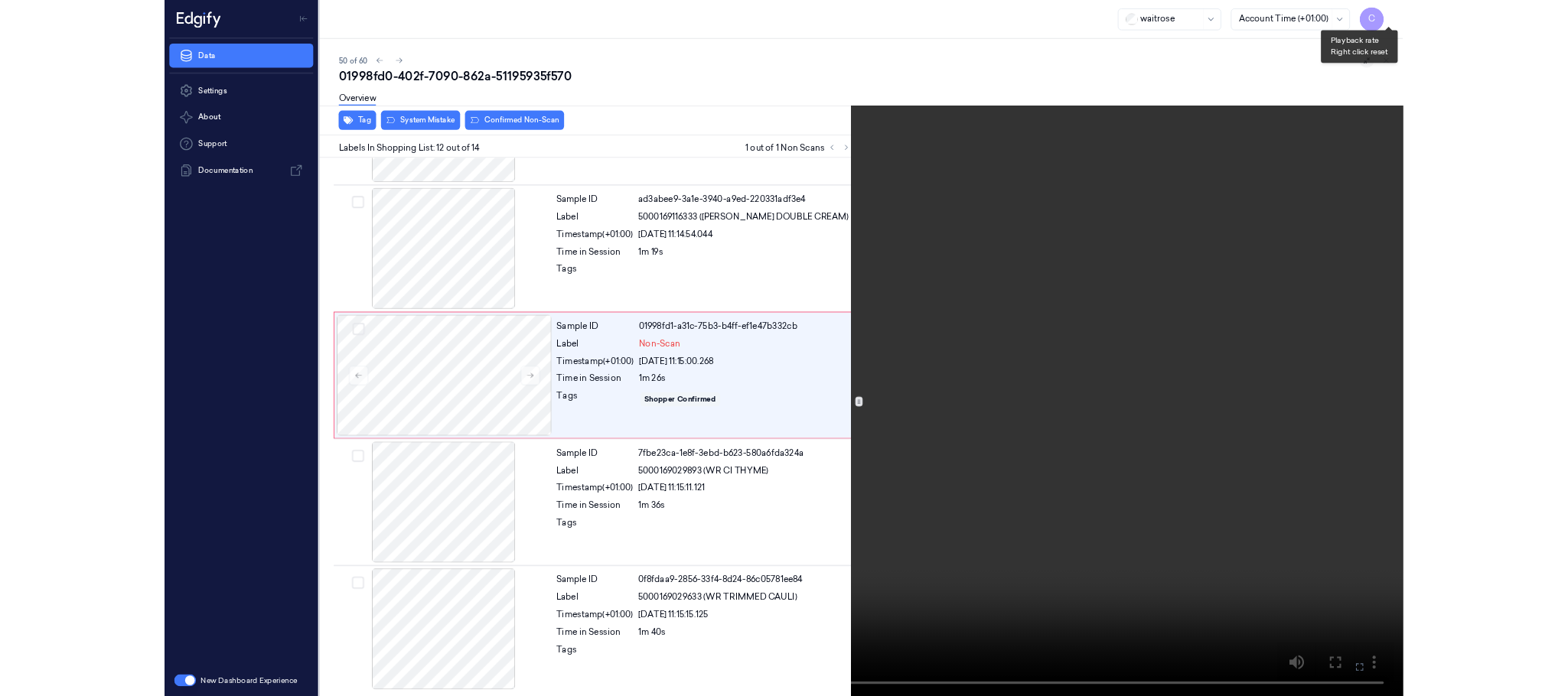
scroll to position [1515, 0]
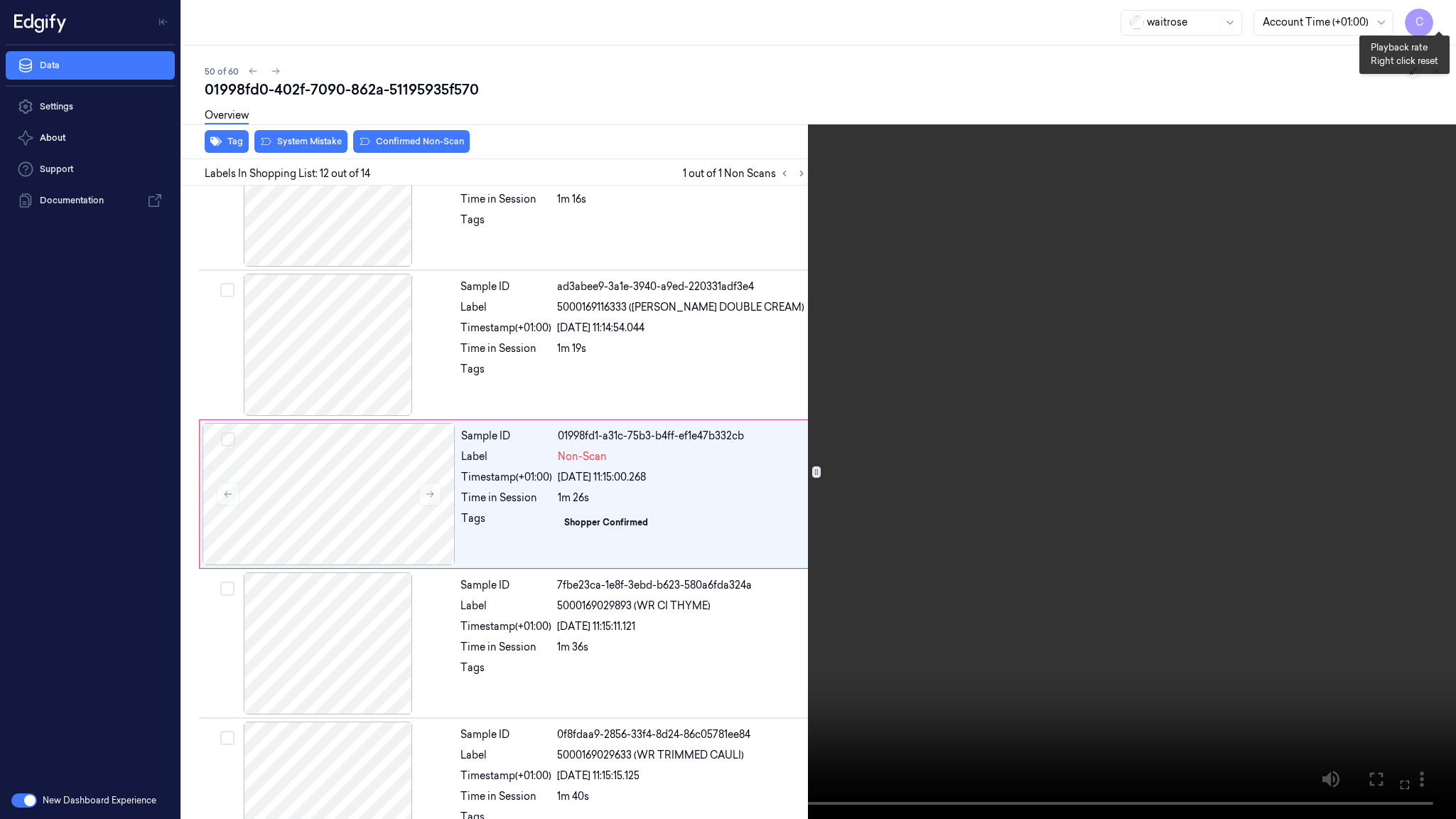
click at [1437, 22] on button "x 4" at bounding box center [1439, 17] width 22 height 22
click at [1437, 22] on button "x 1" at bounding box center [1439, 17] width 22 height 22
click at [664, 405] on video at bounding box center [728, 409] width 1456 height 819
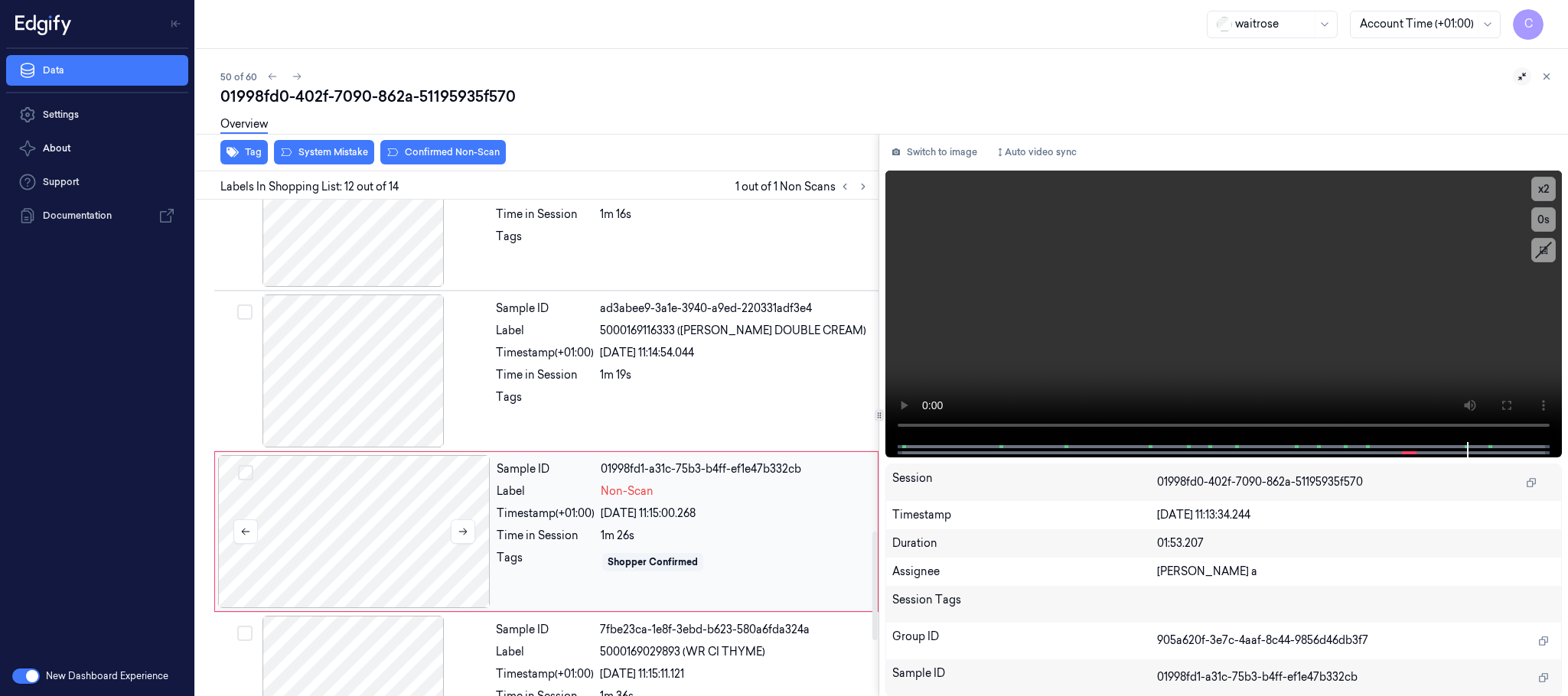
click at [392, 507] on div at bounding box center [354, 531] width 273 height 153
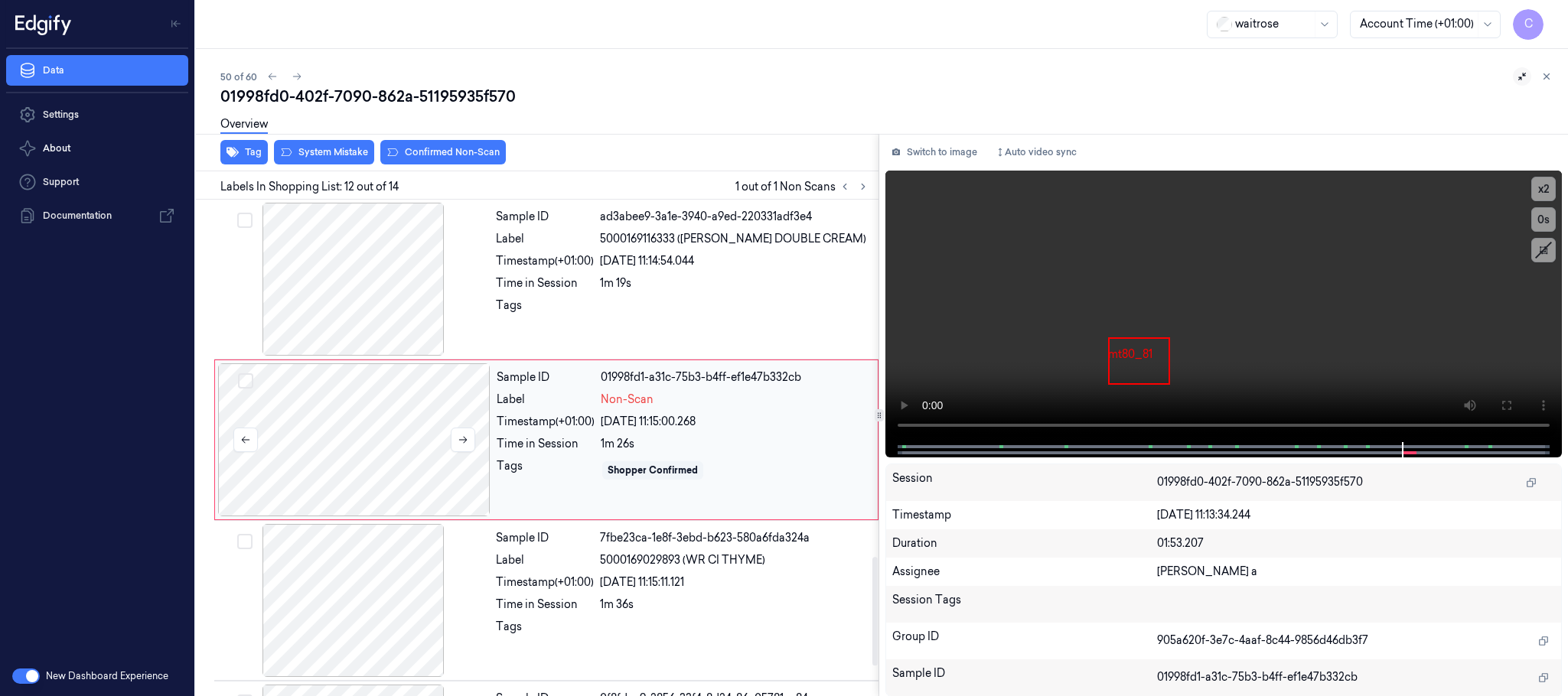
scroll to position [1722, 0]
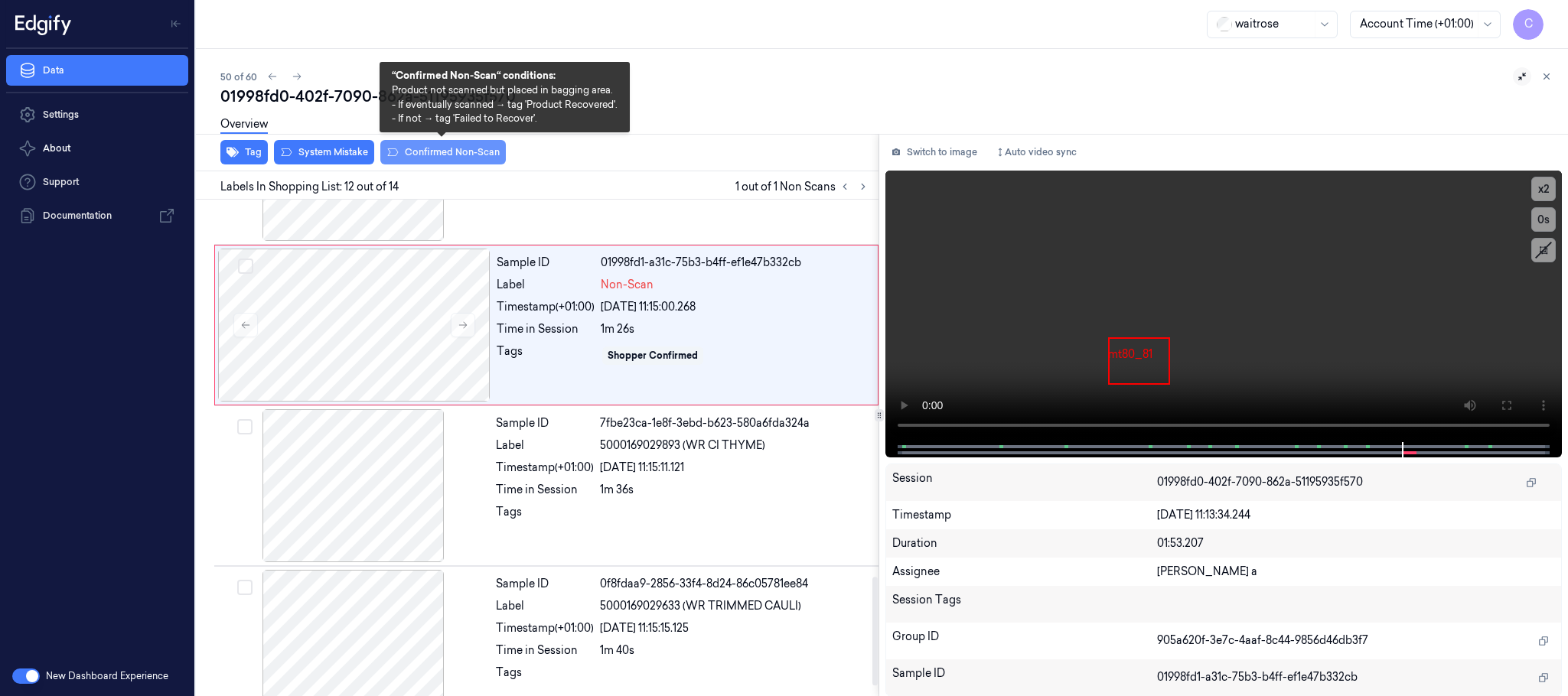
click at [443, 148] on button "Confirmed Non-Scan" at bounding box center [443, 152] width 125 height 24
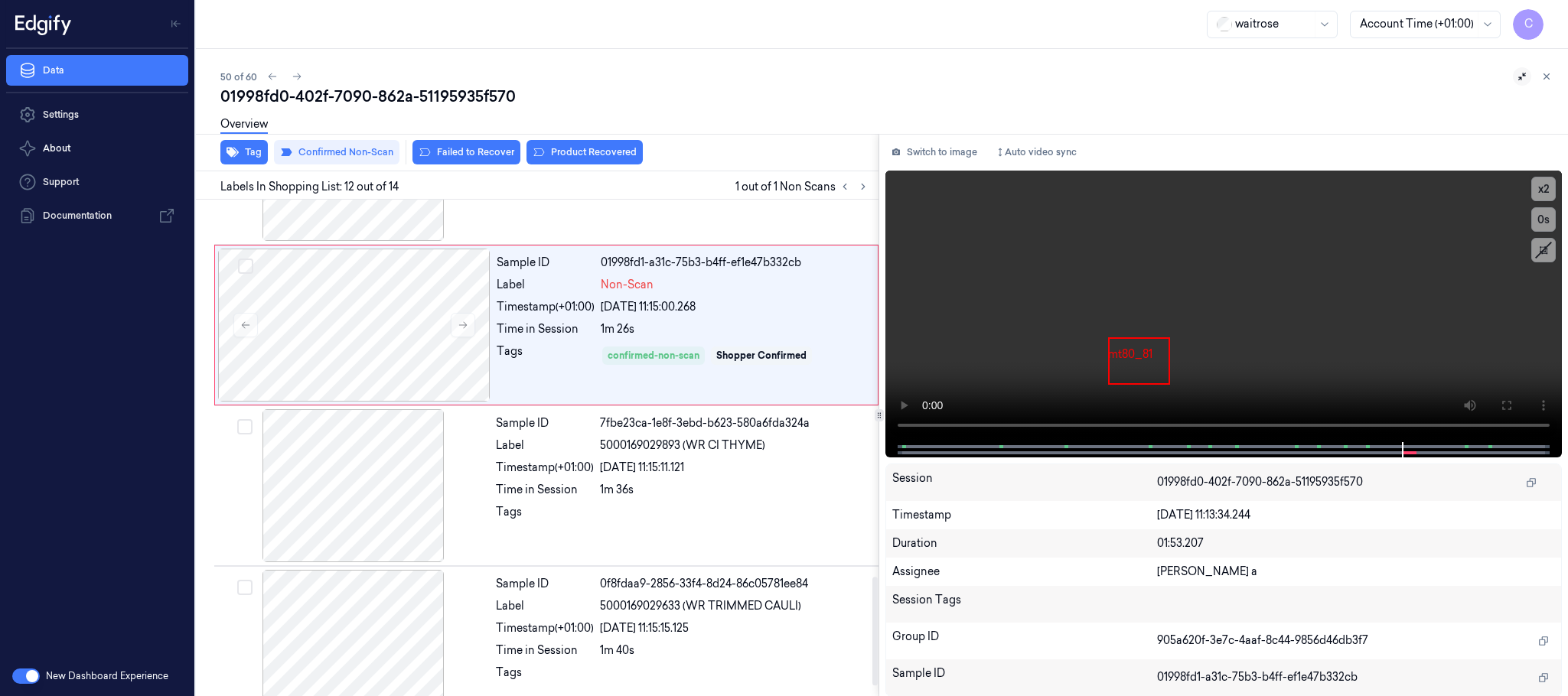
click at [577, 142] on div "Overview" at bounding box center [888, 126] width 1336 height 39
click at [575, 149] on button "Product Recovered" at bounding box center [585, 152] width 117 height 24
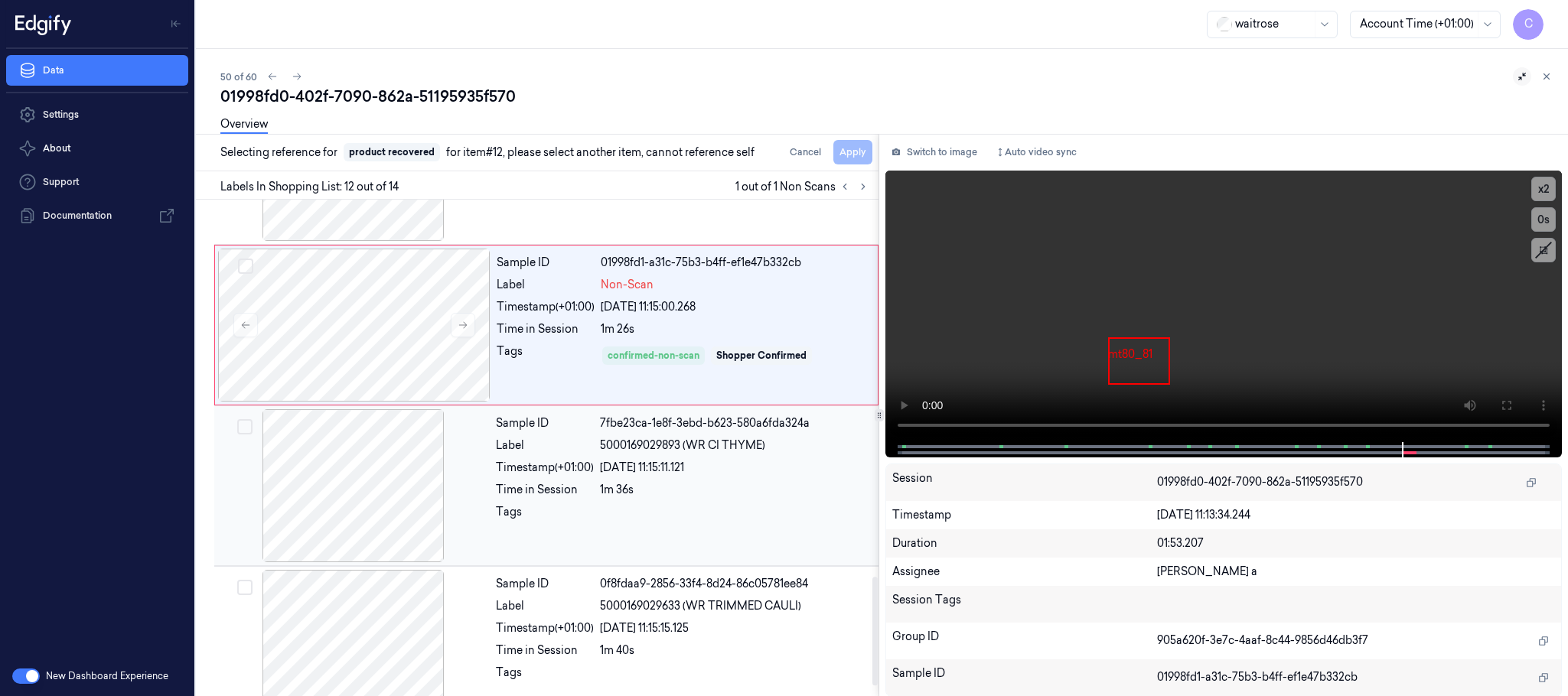
click at [395, 526] on div at bounding box center [353, 485] width 273 height 153
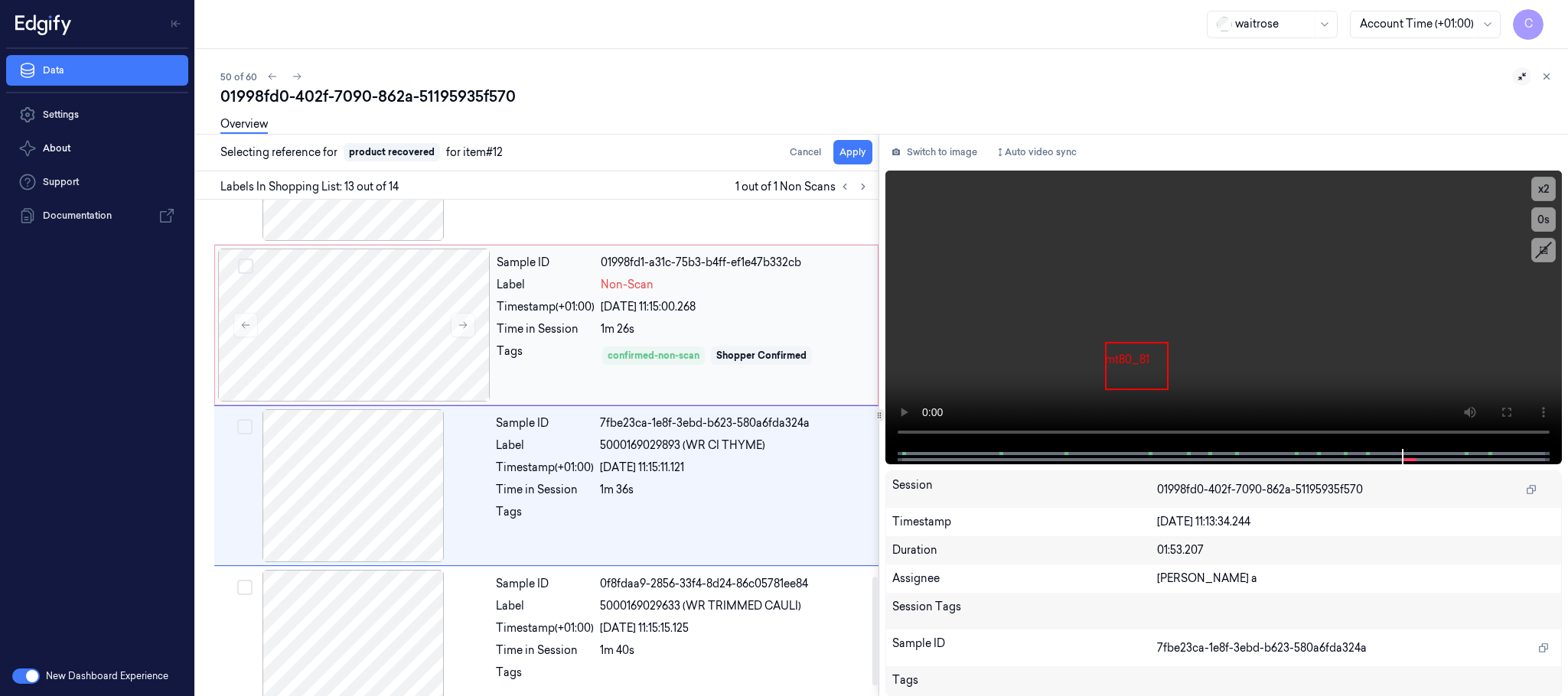
scroll to position [1766, 0]
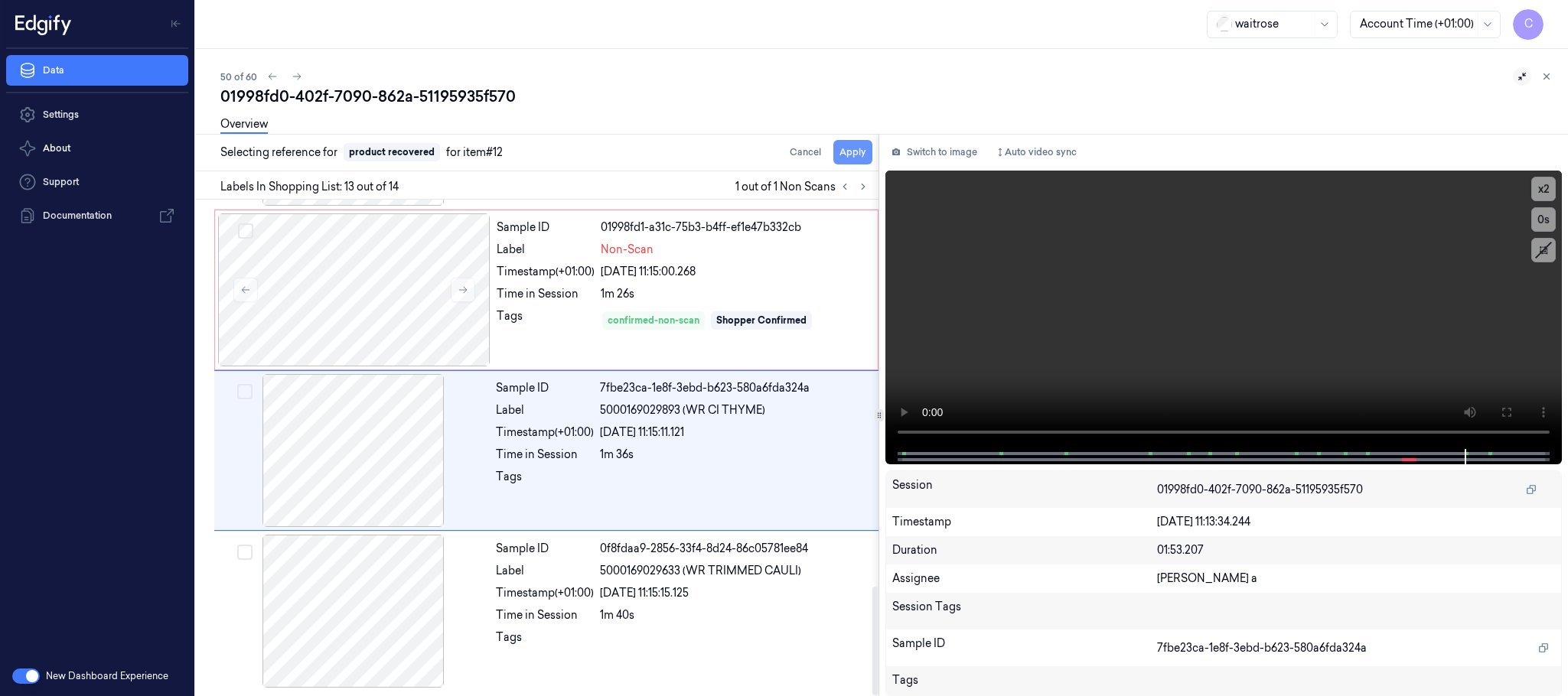
click at [852, 151] on button "Apply" at bounding box center [853, 152] width 39 height 24
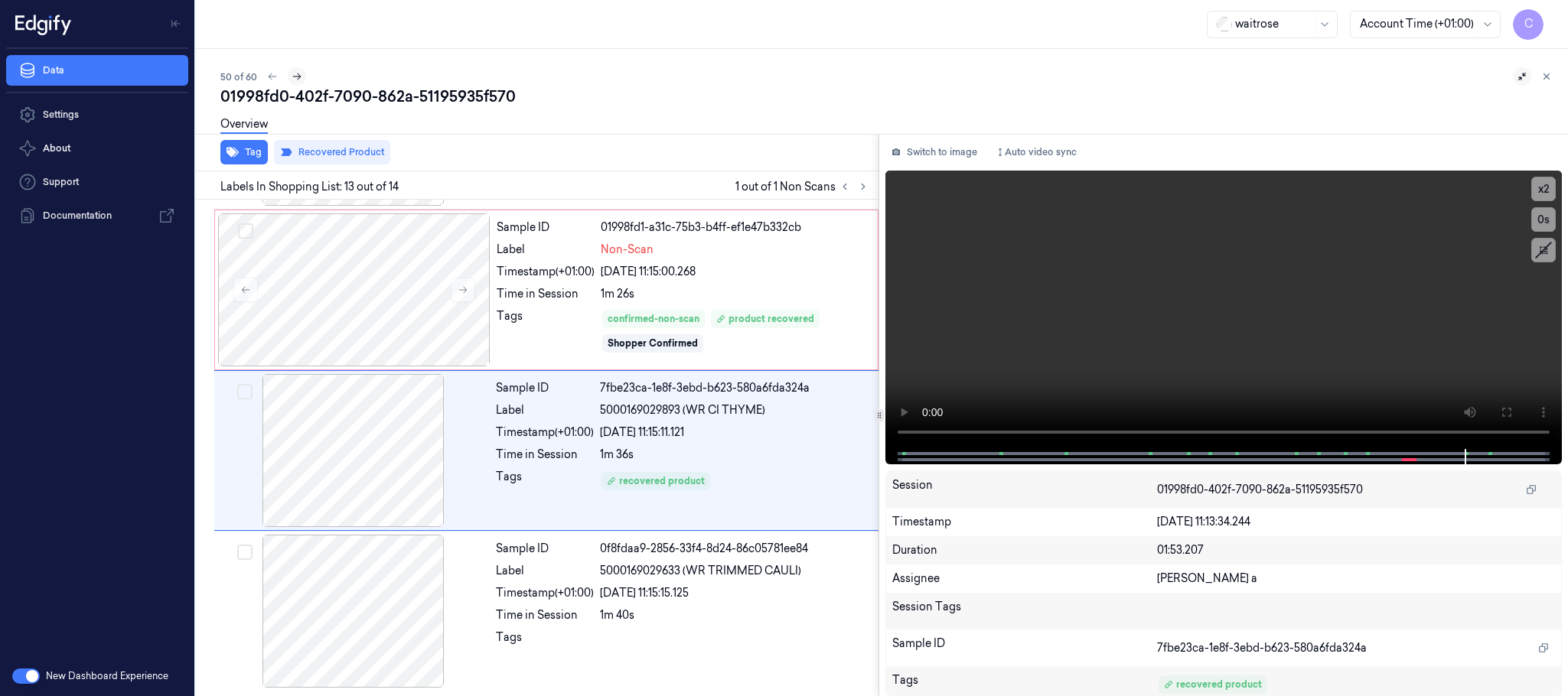
click at [296, 76] on icon at bounding box center [297, 76] width 10 height 10
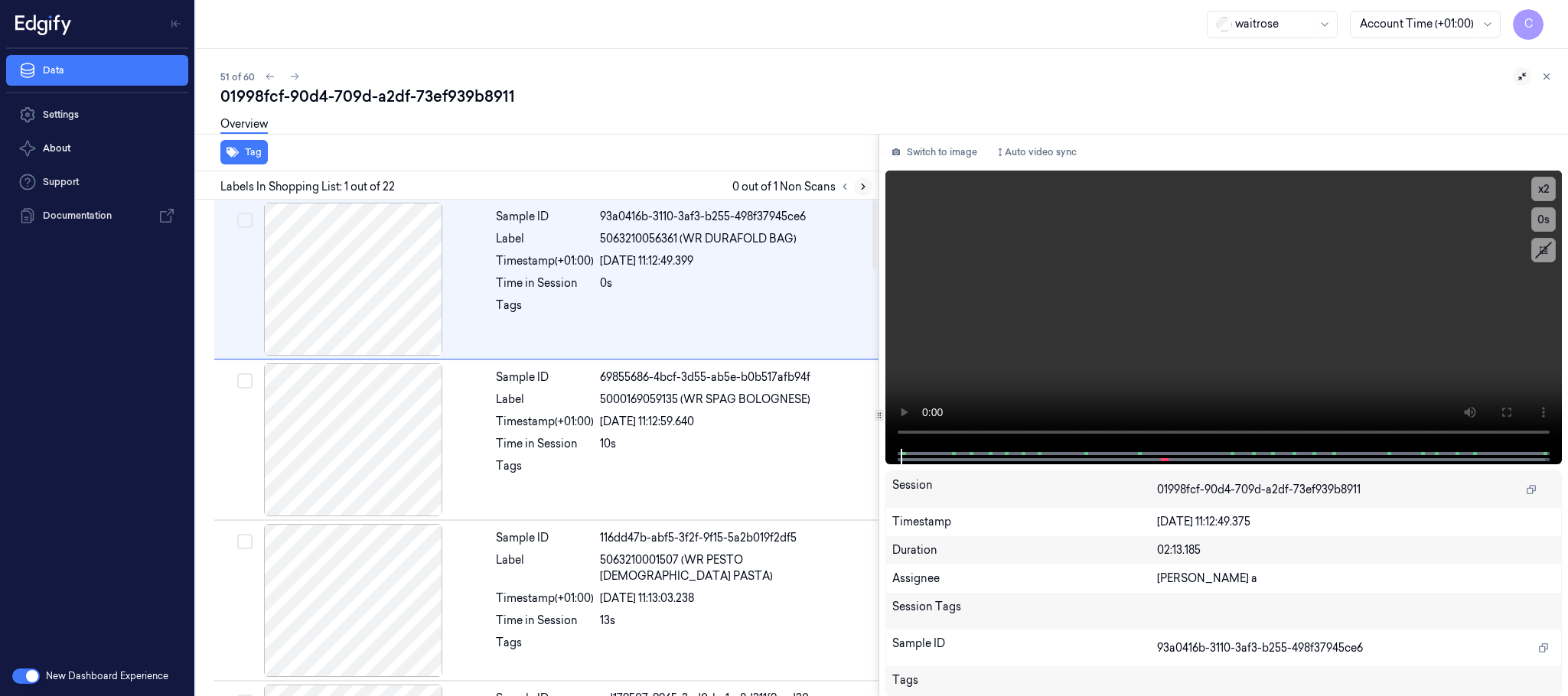
click at [868, 183] on icon at bounding box center [863, 186] width 10 height 10
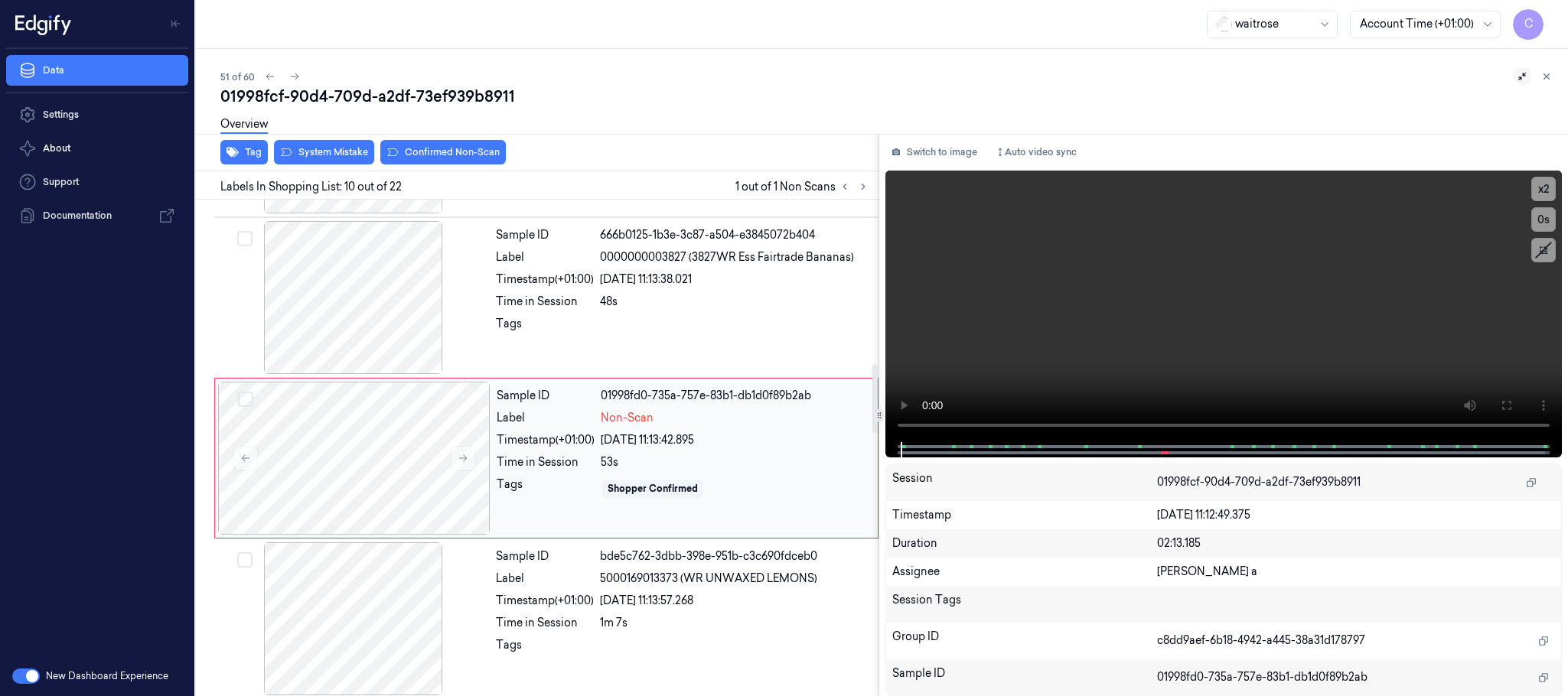
scroll to position [1284, 0]
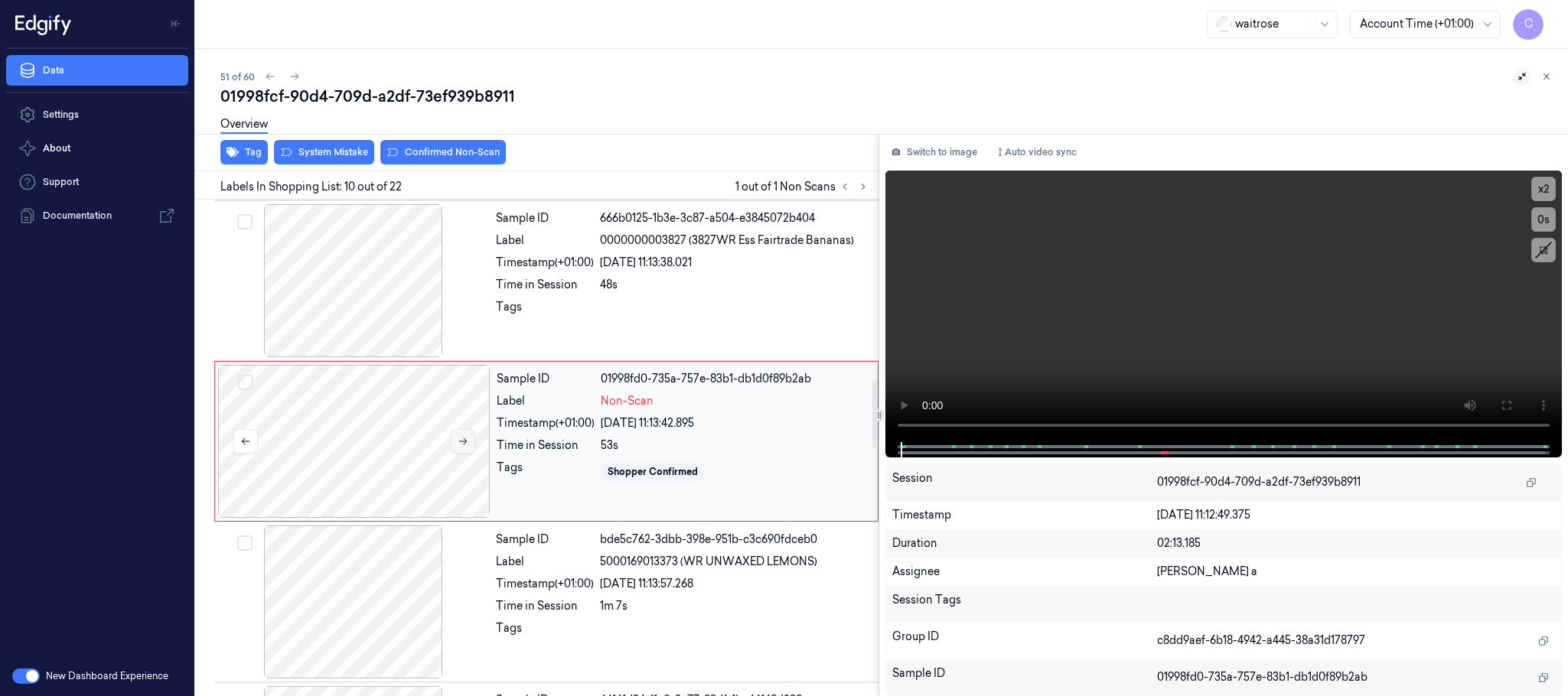
click at [462, 443] on icon at bounding box center [462, 441] width 10 height 10
click at [459, 446] on icon at bounding box center [462, 441] width 10 height 10
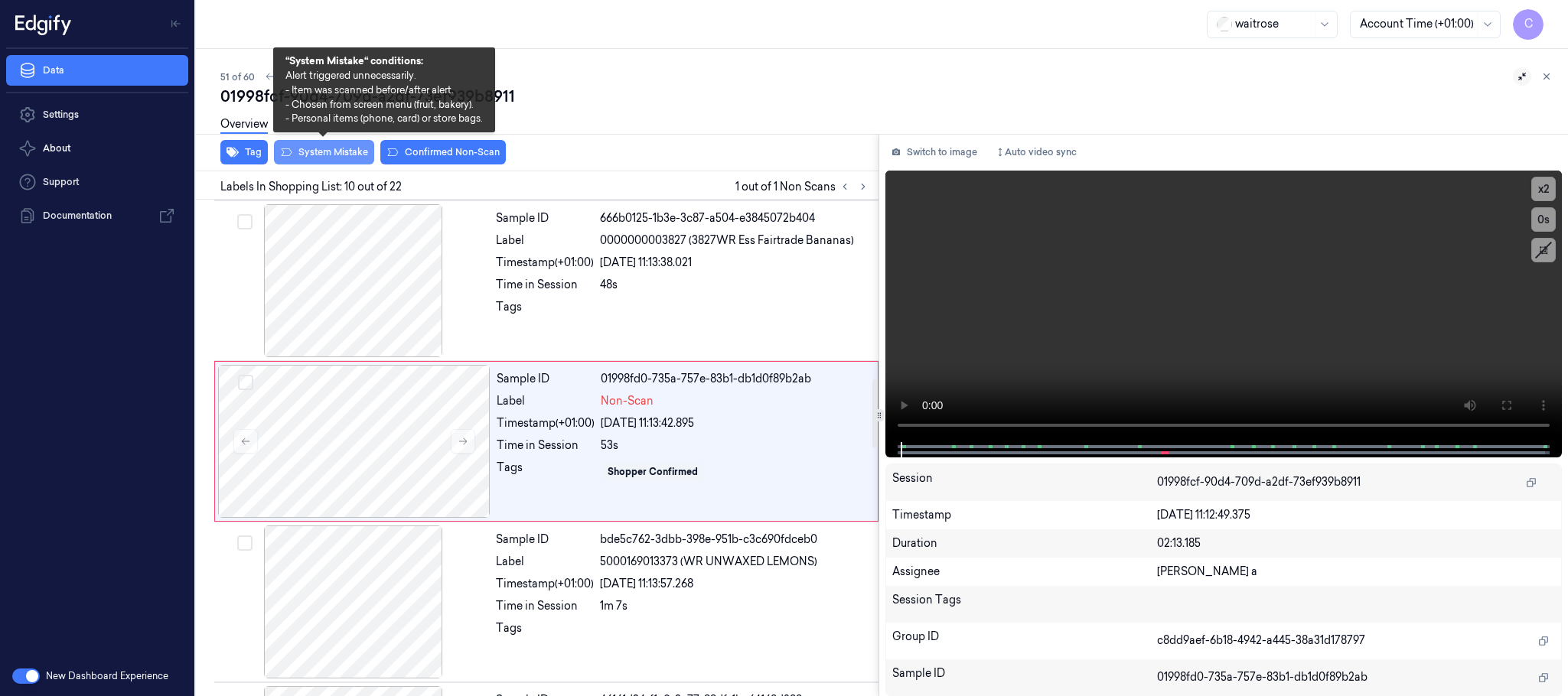
click at [312, 149] on button "System Mistake" at bounding box center [324, 152] width 101 height 24
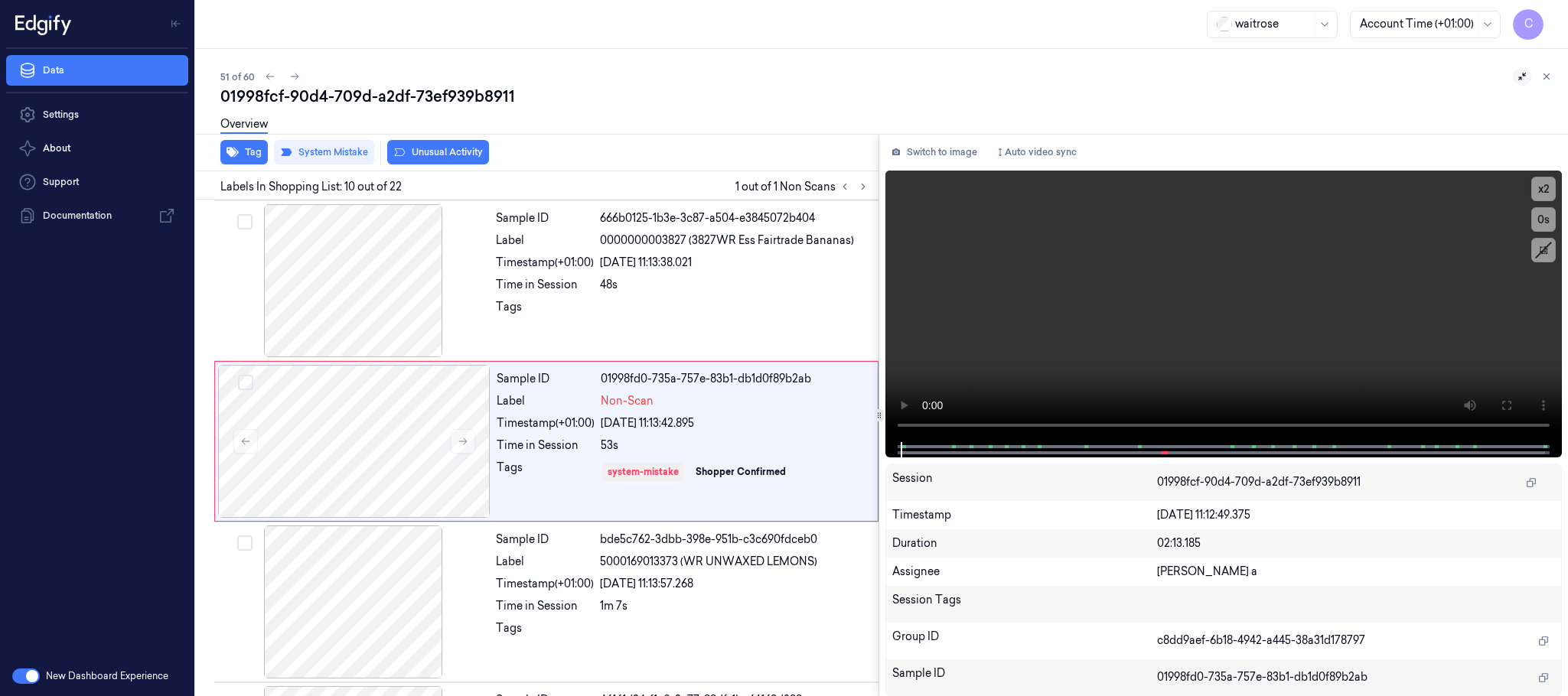
click at [454, 154] on button "Unusual Activity" at bounding box center [438, 152] width 102 height 24
click at [244, 151] on button "Tag" at bounding box center [244, 152] width 47 height 24
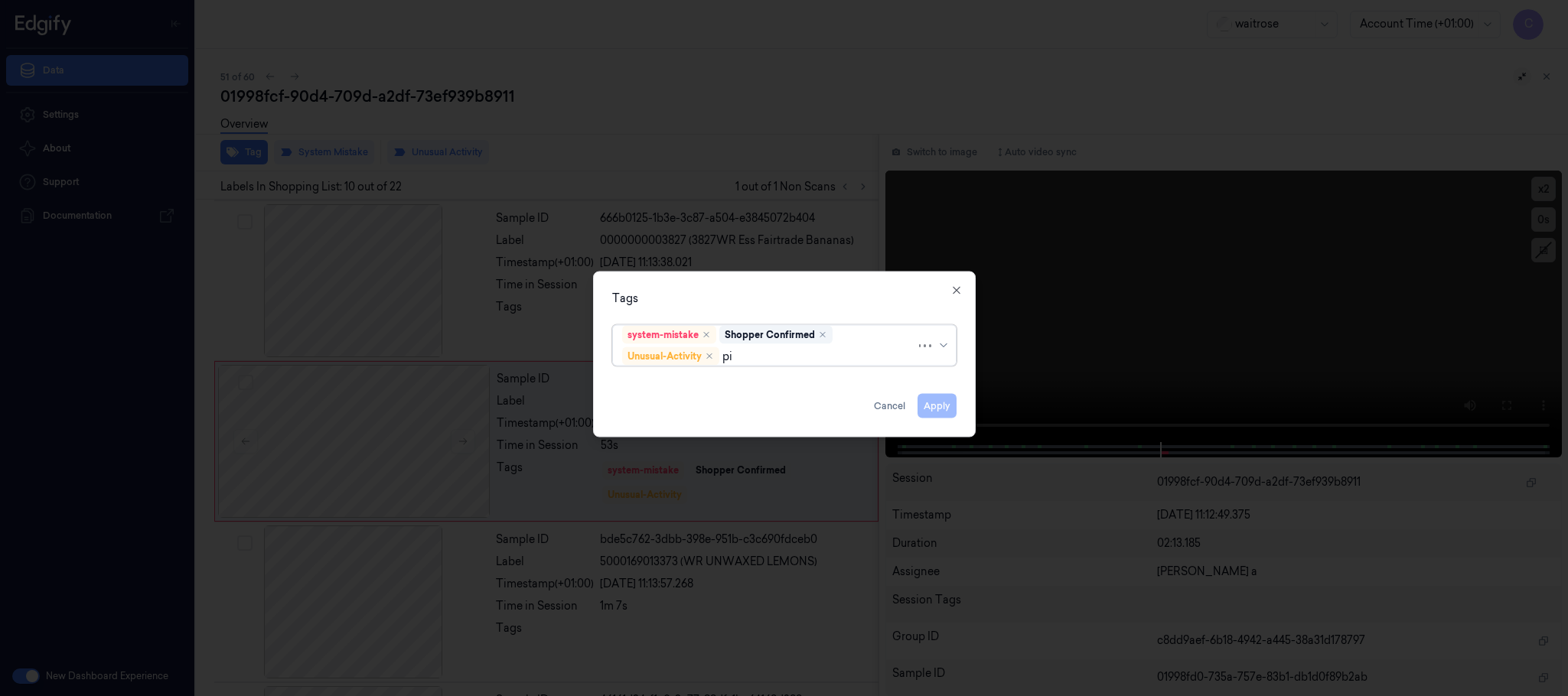
type input "pic"
click at [632, 389] on div "Picklist item alert" at bounding box center [666, 387] width 88 height 16
click at [712, 280] on div "Tags system-mistake Shopper Confirmed Unusual-Activity Picklist item alert Appl…" at bounding box center [785, 354] width 383 height 166
click at [932, 406] on button "Apply" at bounding box center [937, 406] width 39 height 24
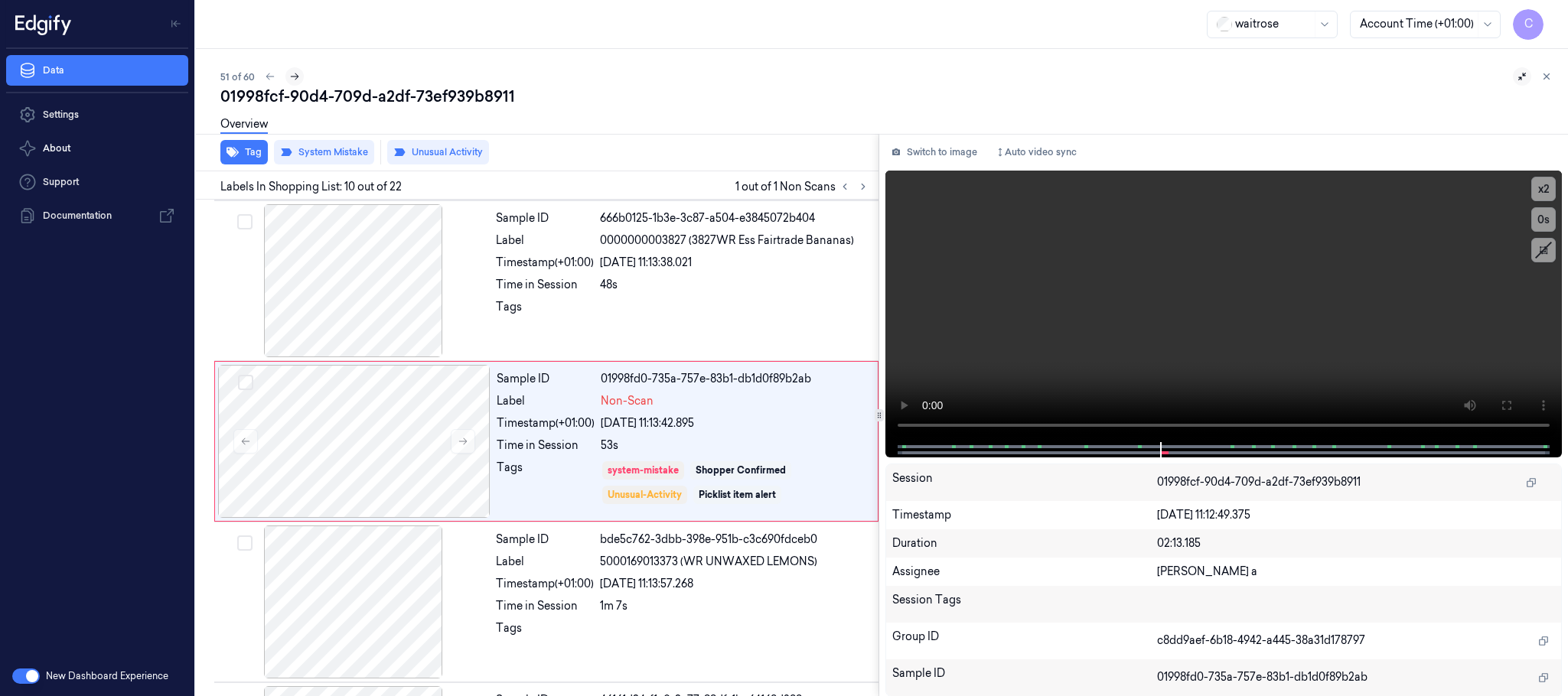
click at [294, 72] on icon at bounding box center [294, 76] width 10 height 10
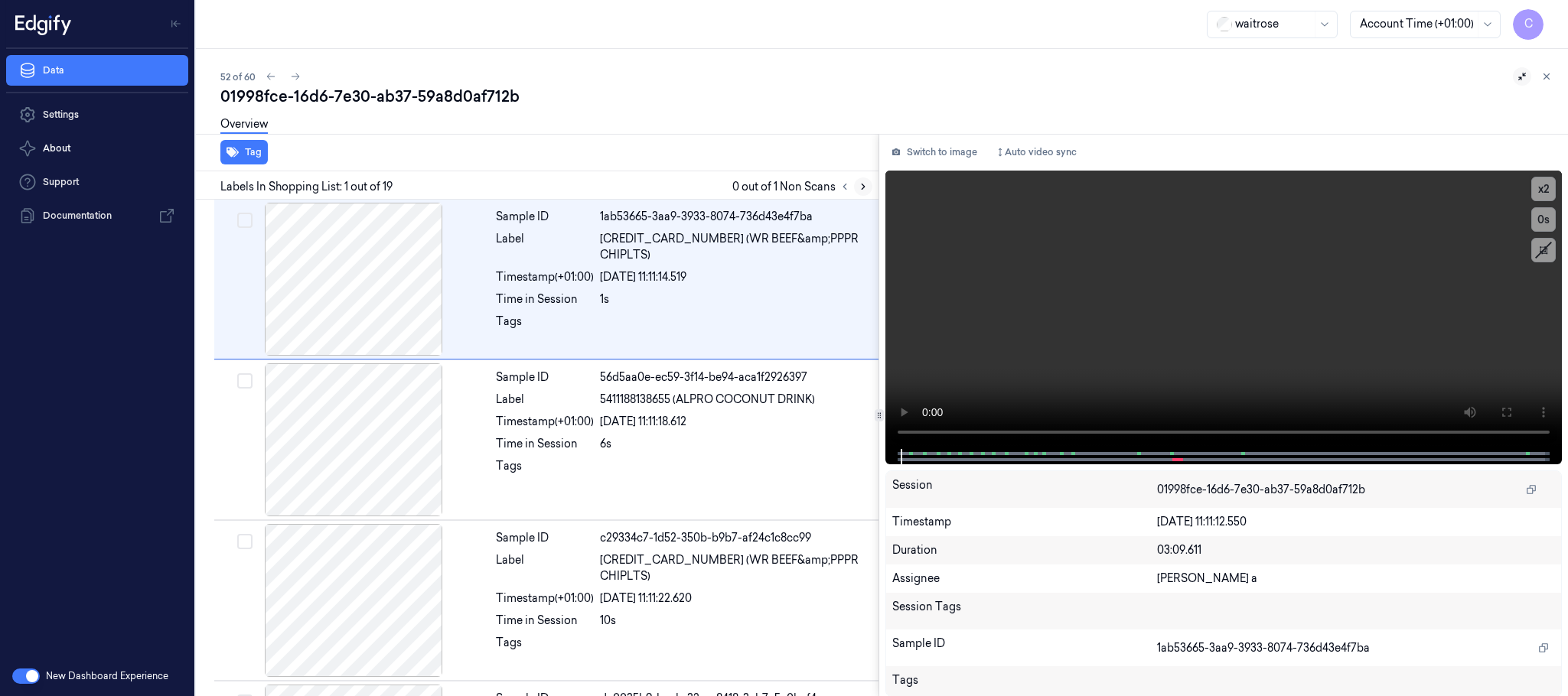
click at [859, 182] on icon at bounding box center [863, 186] width 10 height 10
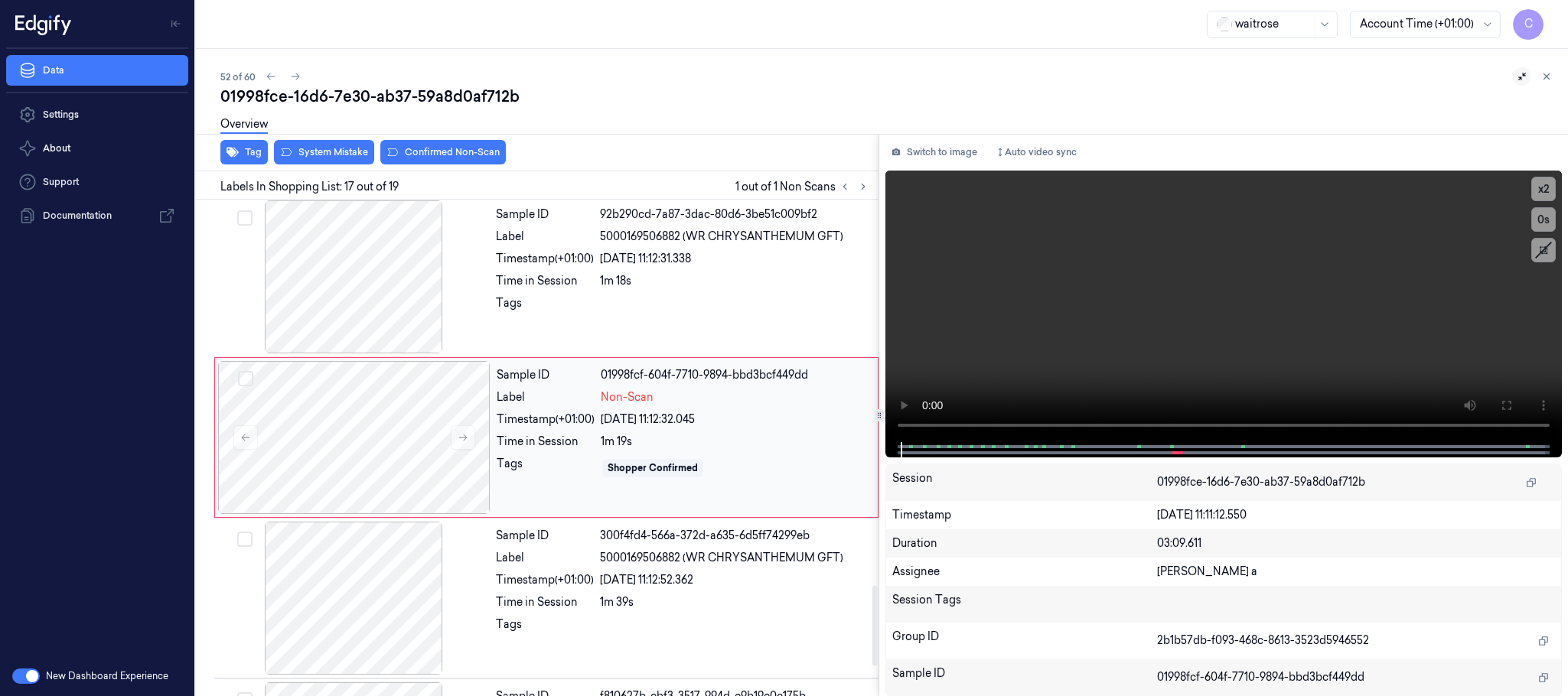
scroll to position [2413, 0]
click at [465, 442] on icon at bounding box center [462, 436] width 10 height 10
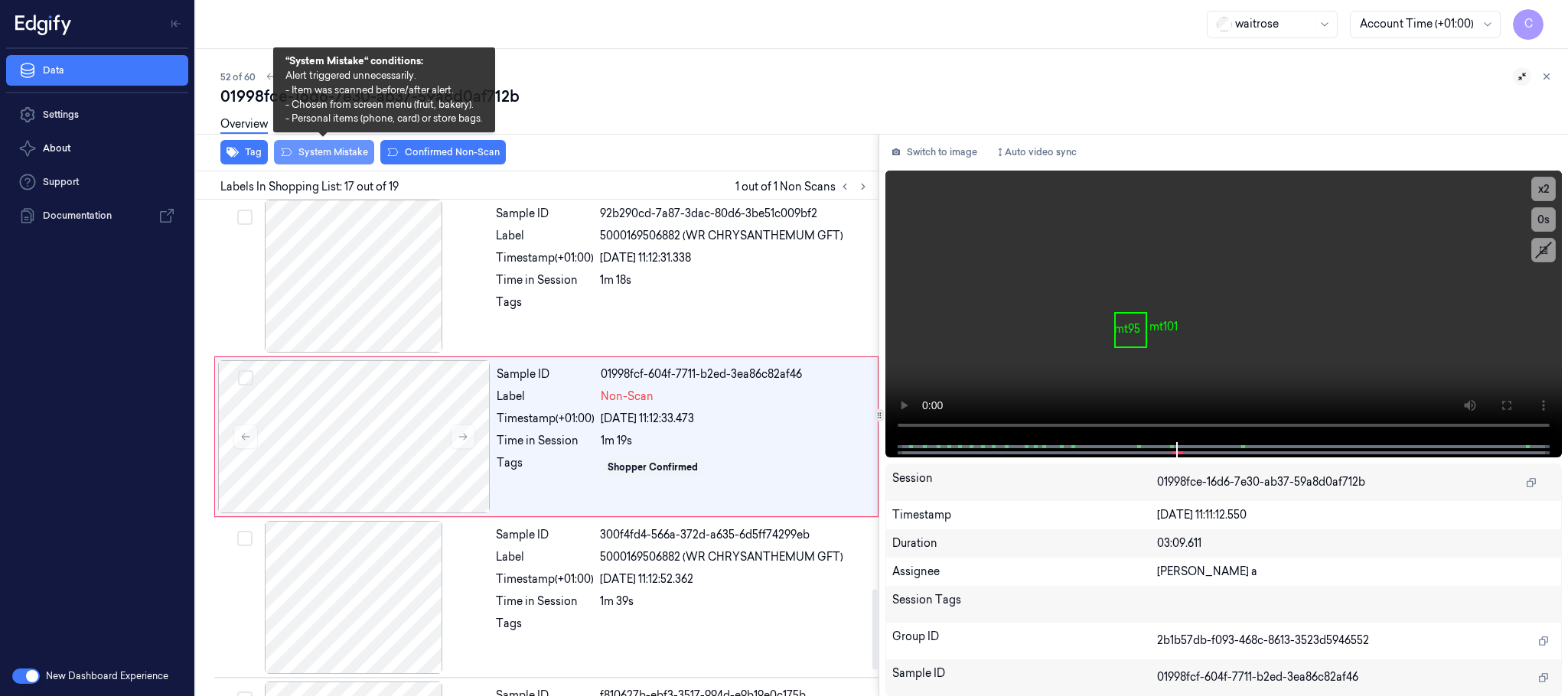
click at [304, 159] on button "System Mistake" at bounding box center [324, 152] width 101 height 24
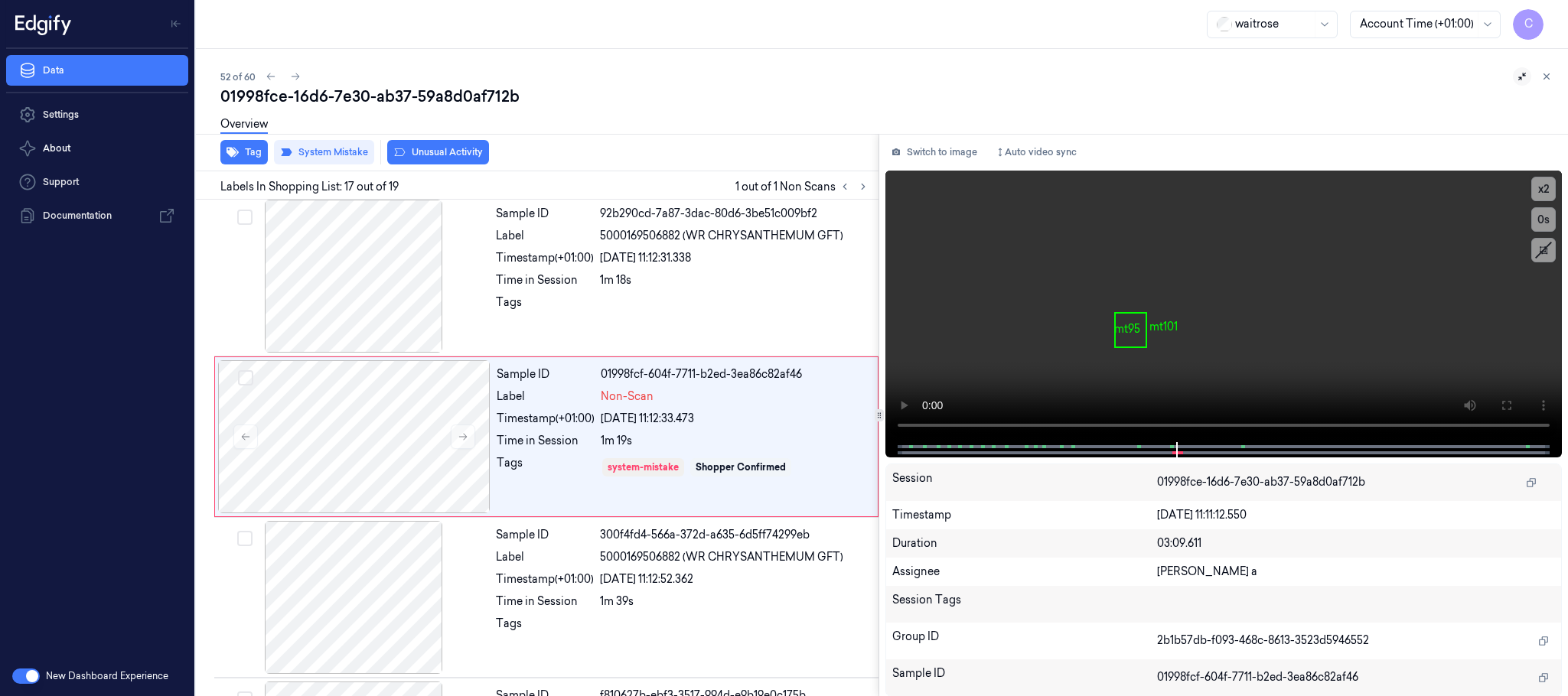
click at [433, 152] on button "Unusual Activity" at bounding box center [438, 152] width 102 height 24
click at [246, 154] on button "Tag" at bounding box center [244, 152] width 47 height 24
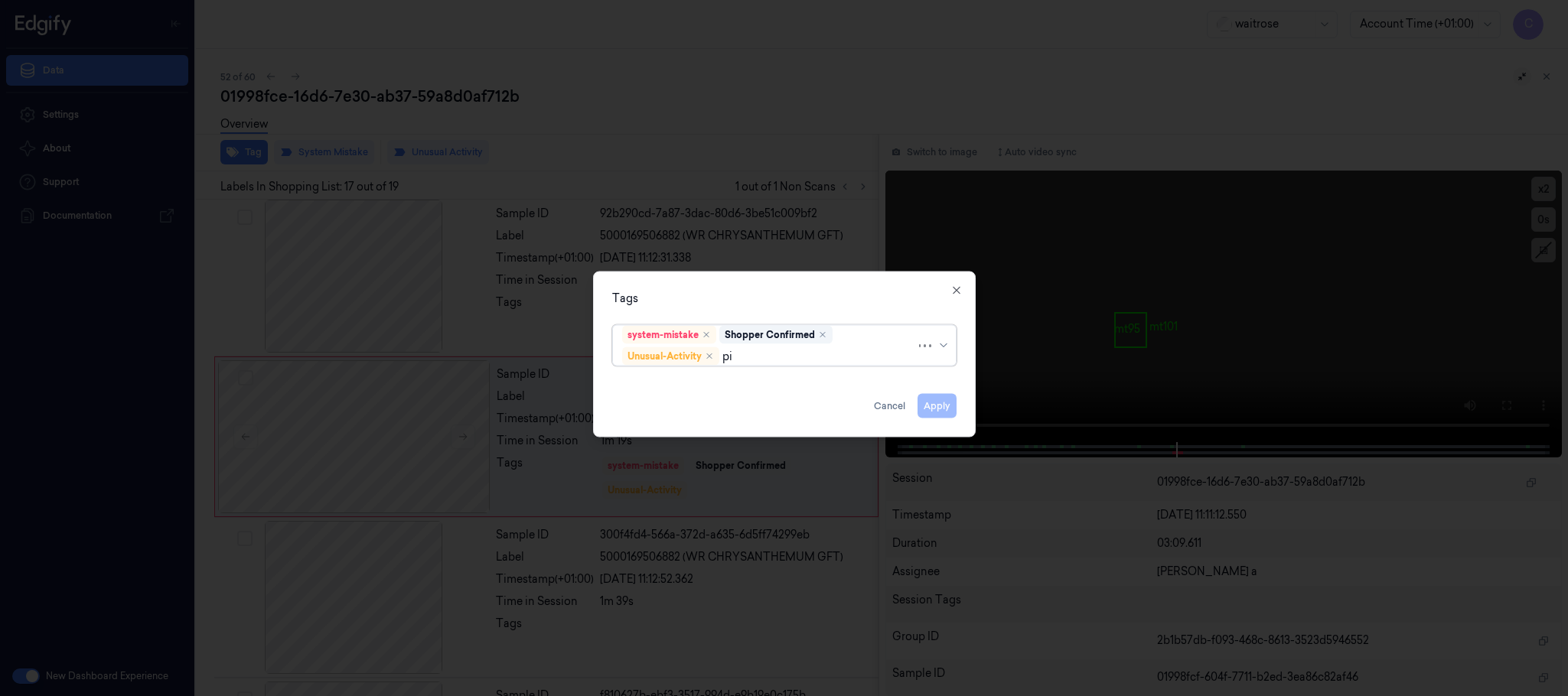
type input "pic"
click at [729, 389] on div "Picklist item alert" at bounding box center [784, 387] width 324 height 16
click at [799, 288] on div "Tags 2 results available for search term pic. Use Up and Down to choose options…" at bounding box center [785, 354] width 383 height 166
click at [818, 357] on icon "Remove ,Picklist item alert" at bounding box center [812, 356] width 9 height 9
click at [955, 408] on button "Apply" at bounding box center [937, 406] width 39 height 24
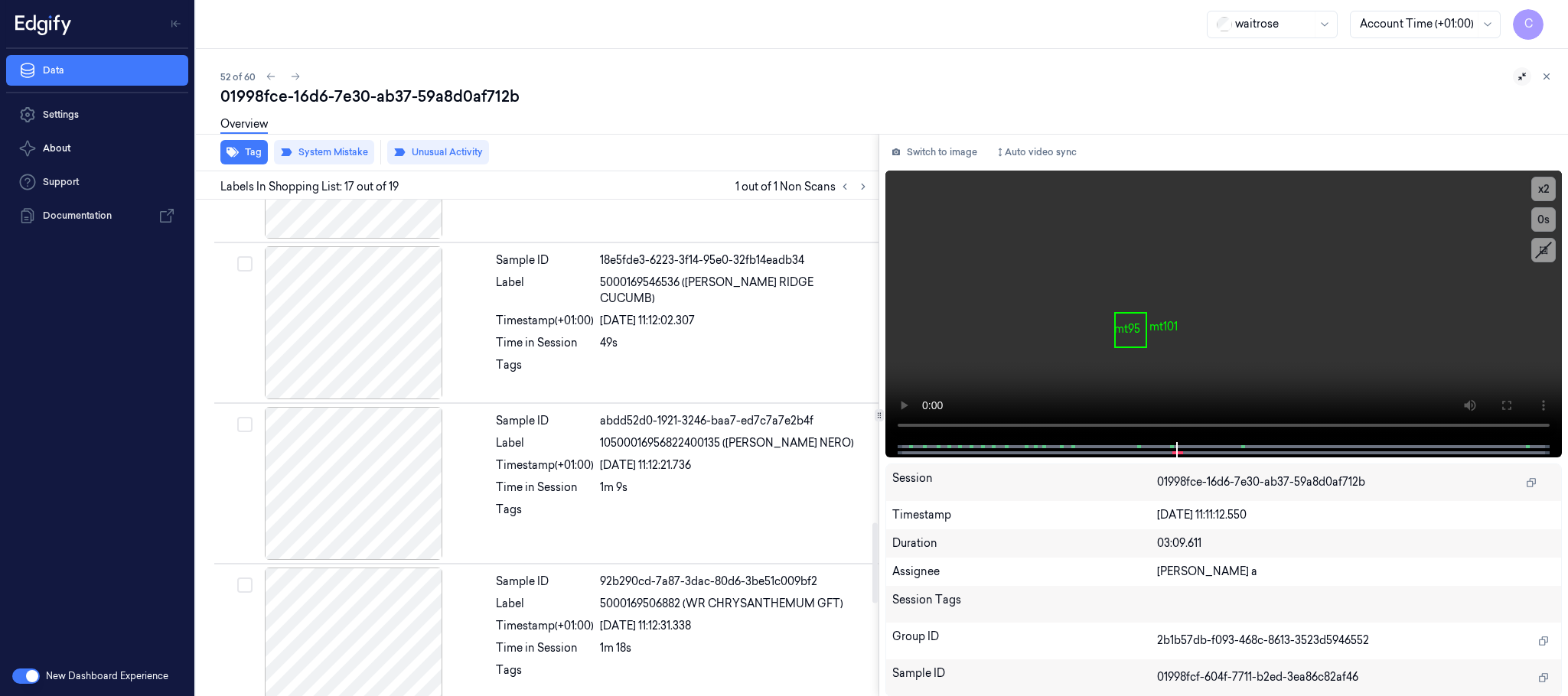
scroll to position [2000, 0]
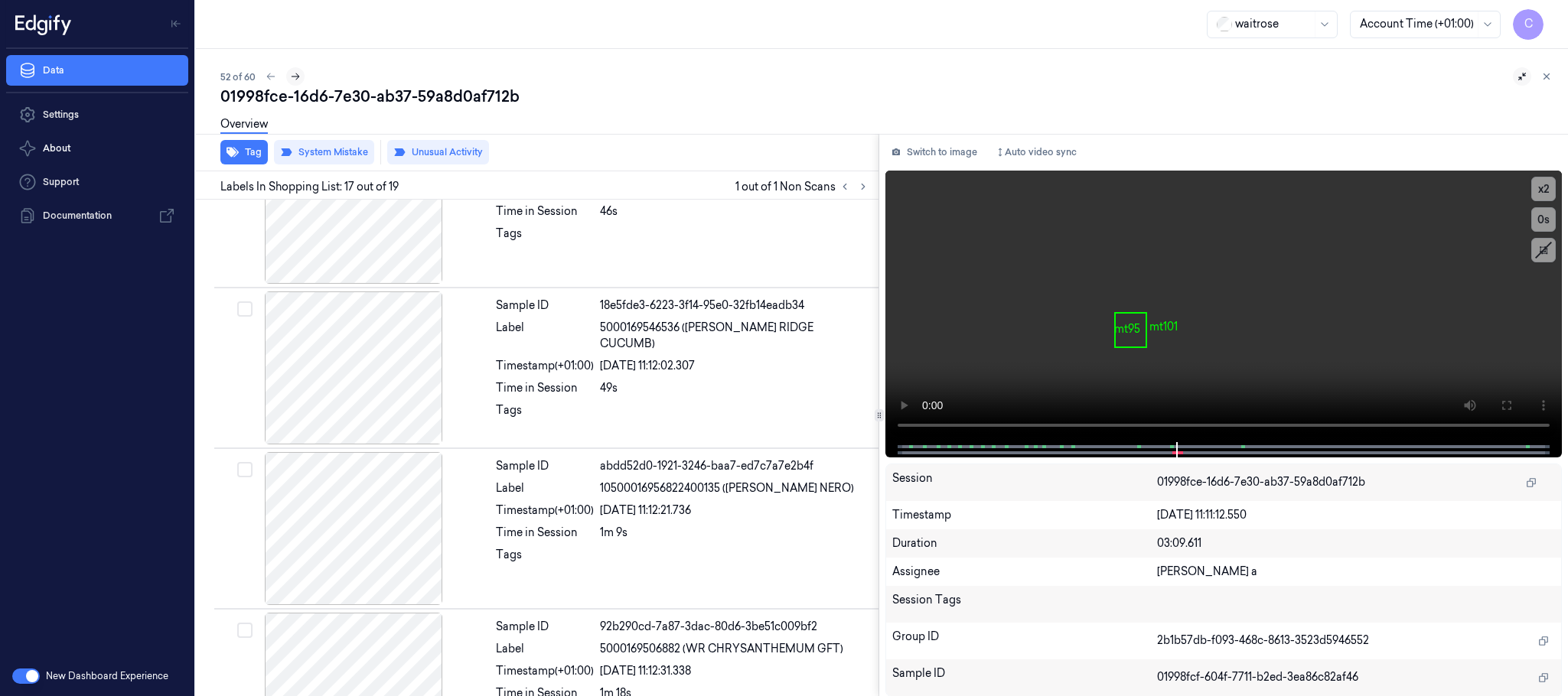
click at [294, 73] on icon at bounding box center [295, 76] width 10 height 10
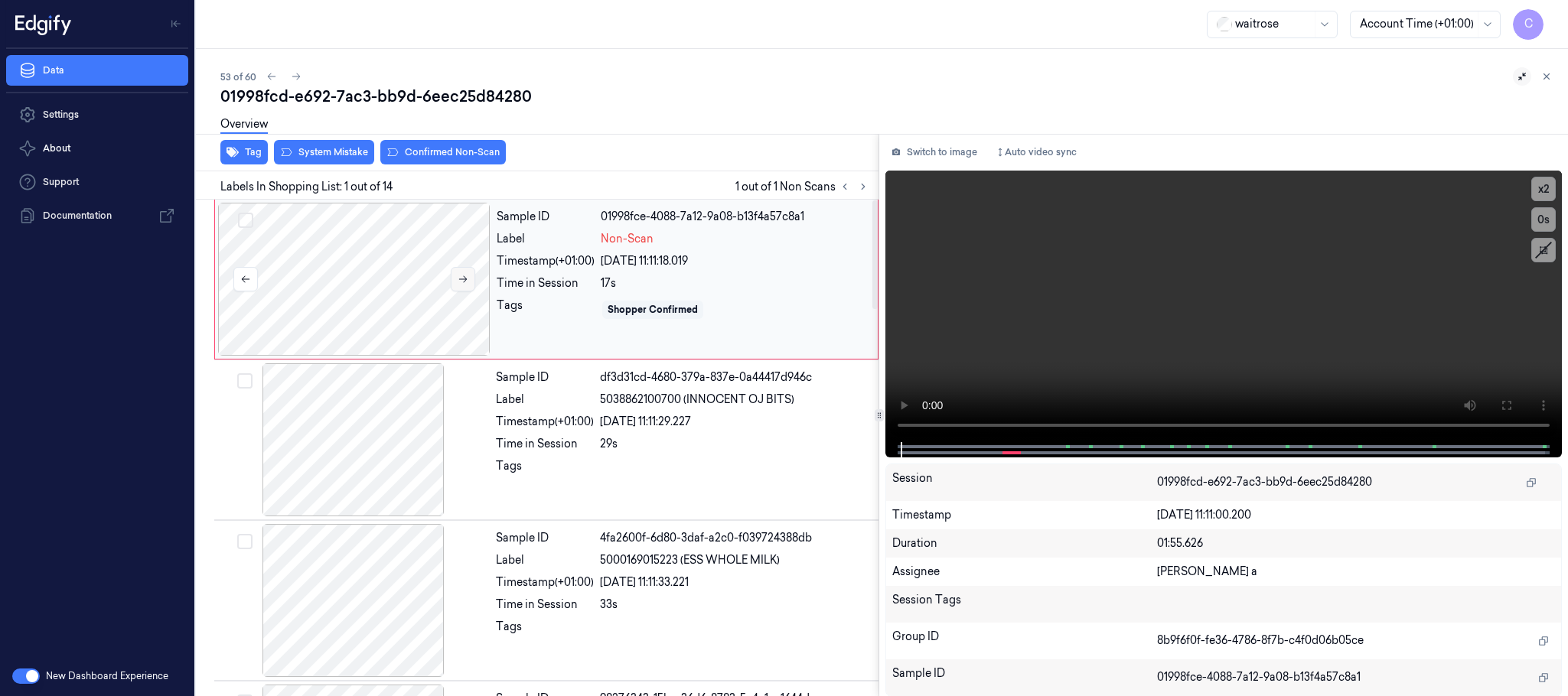
click at [465, 276] on icon at bounding box center [462, 279] width 10 height 10
click at [462, 278] on icon at bounding box center [462, 279] width 10 height 10
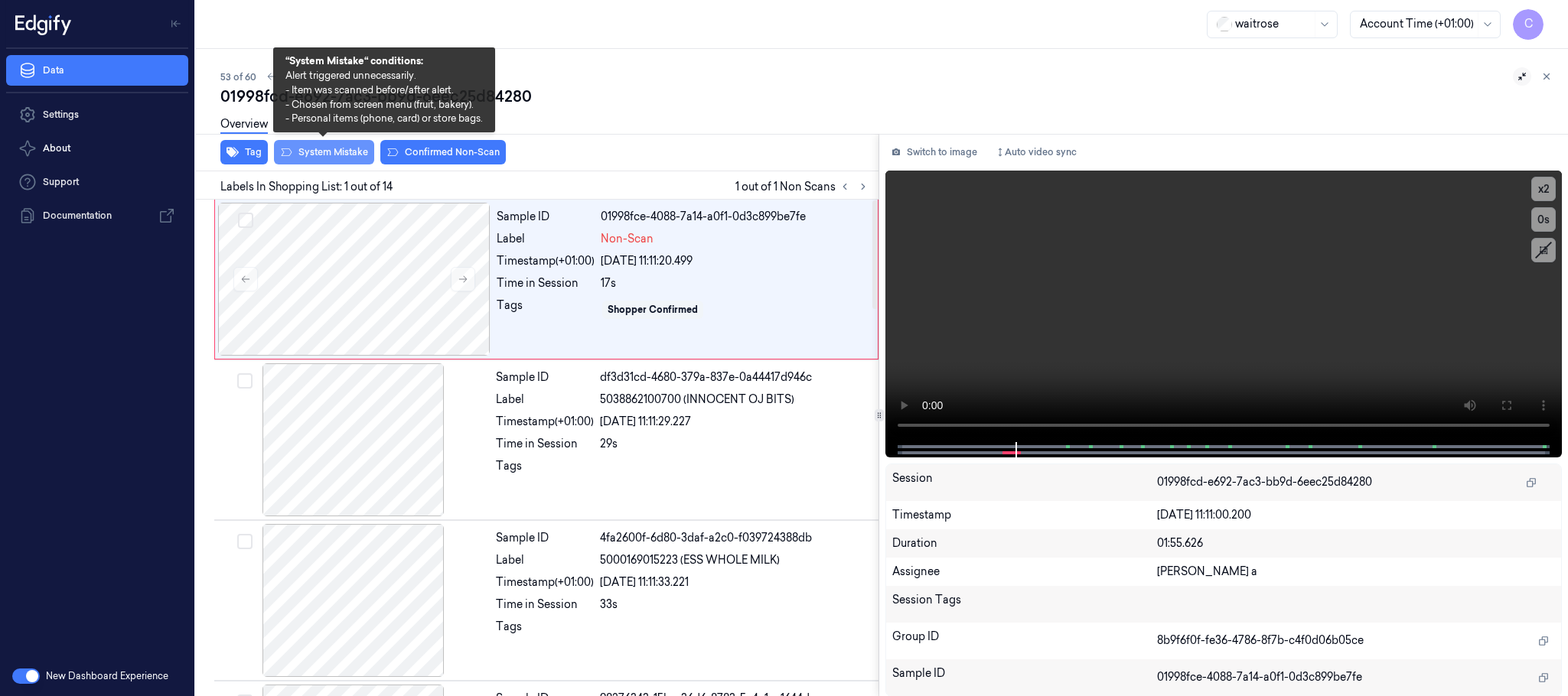
click at [318, 154] on button "System Mistake" at bounding box center [324, 152] width 101 height 24
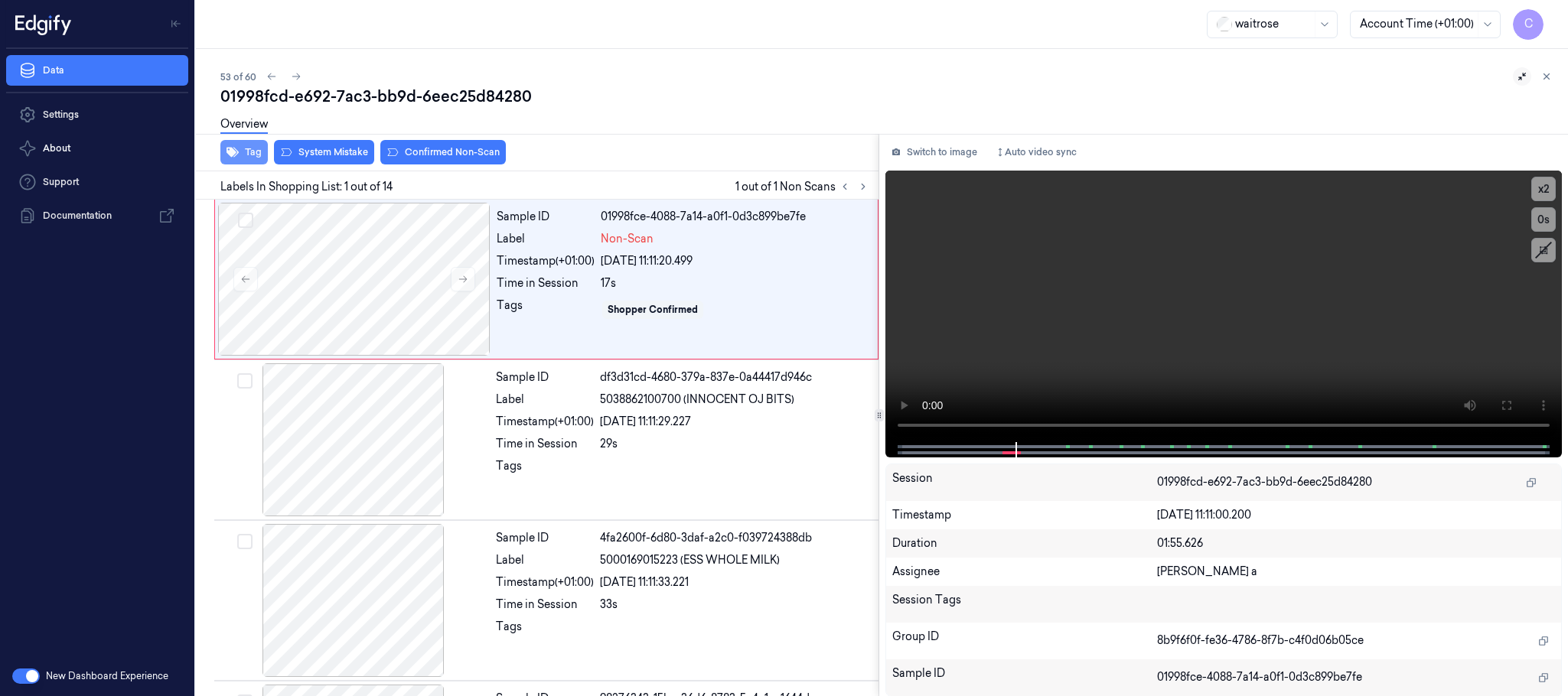
click at [248, 152] on button "Tag" at bounding box center [244, 152] width 47 height 24
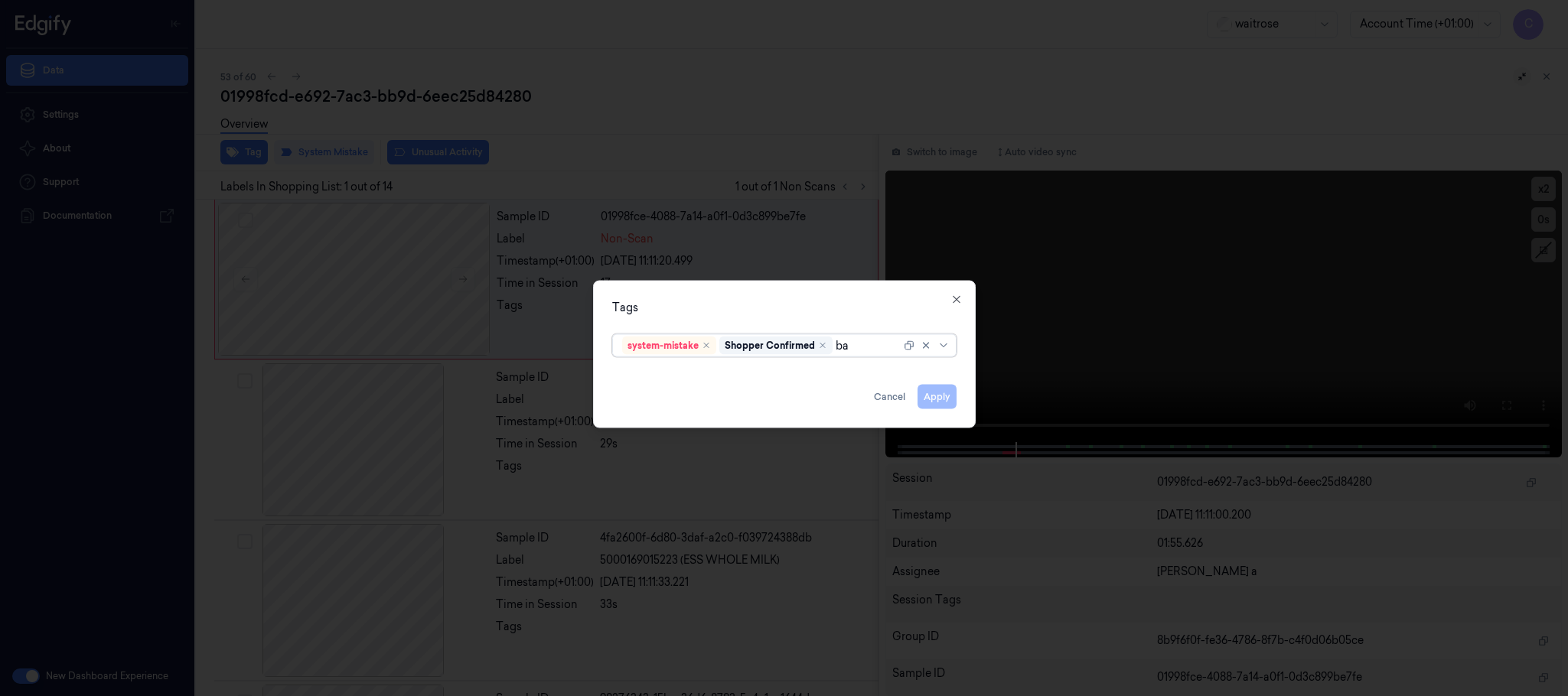
type input "bag"
click at [736, 376] on div "bags" at bounding box center [784, 377] width 324 height 16
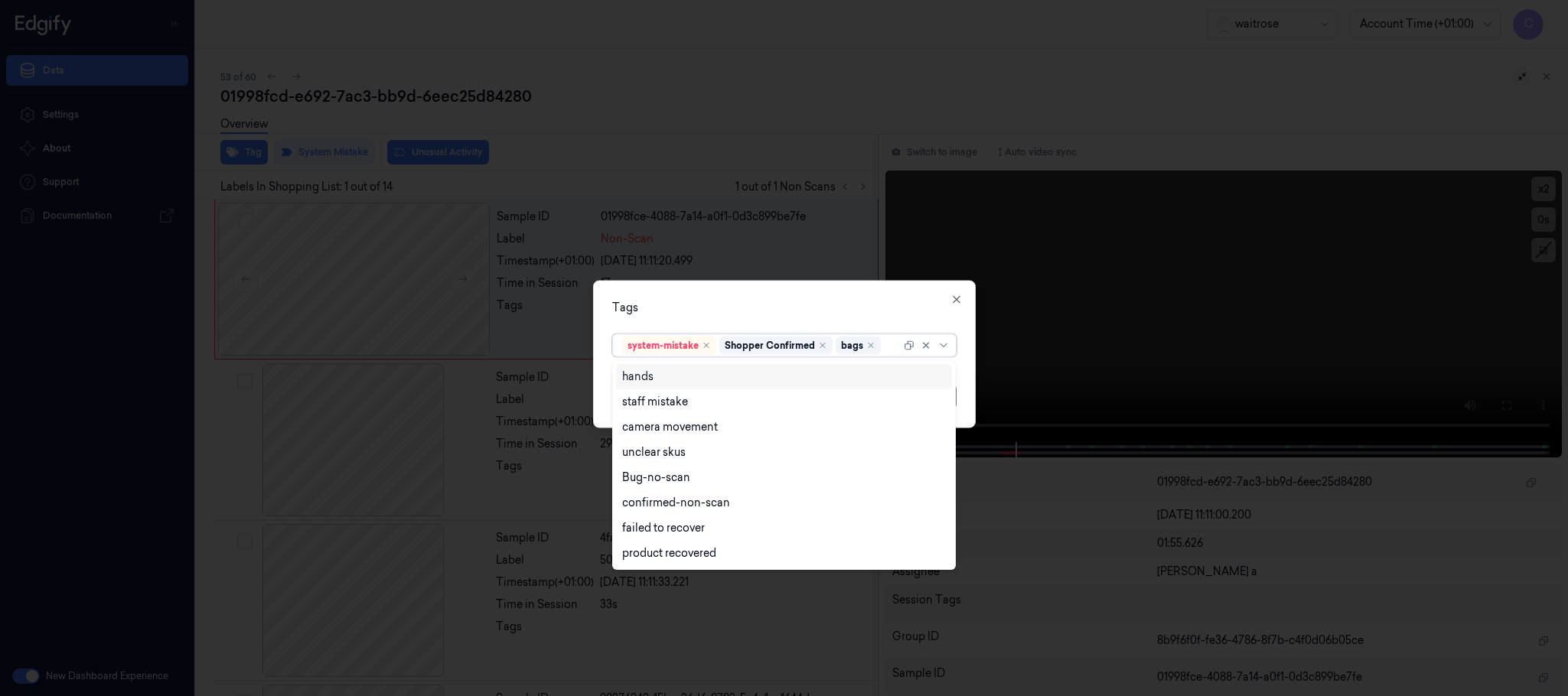
click at [782, 314] on div "Tags" at bounding box center [784, 308] width 344 height 16
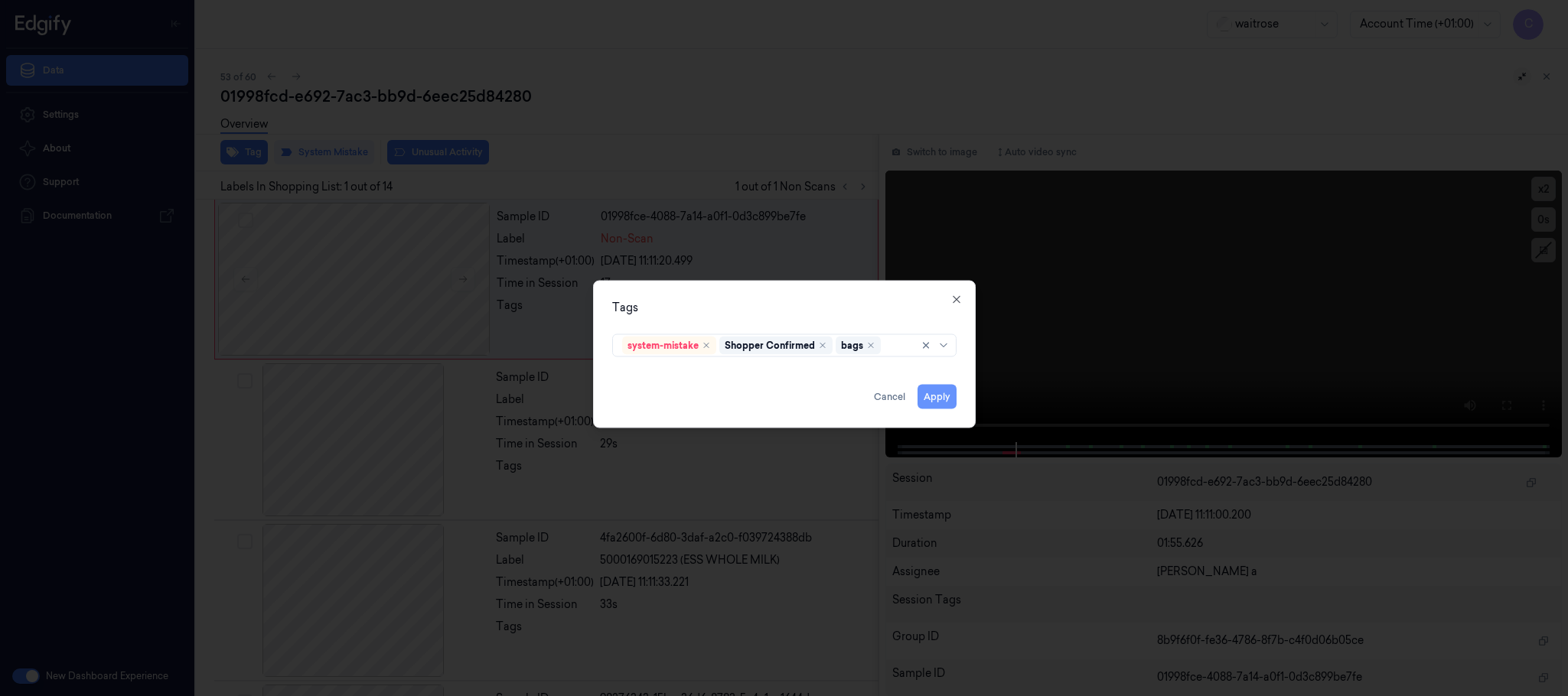
click at [951, 402] on button "Apply" at bounding box center [937, 397] width 39 height 24
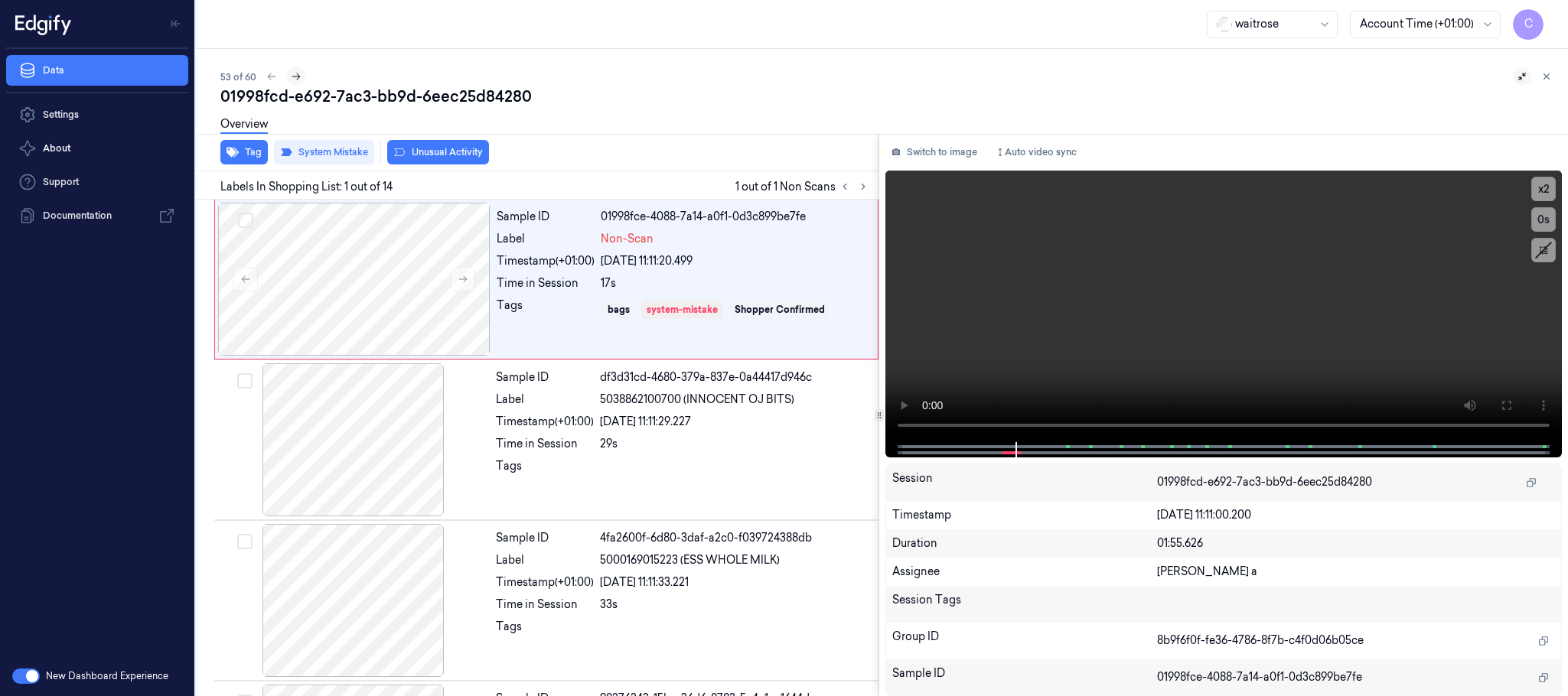
click at [298, 78] on icon at bounding box center [296, 76] width 10 height 10
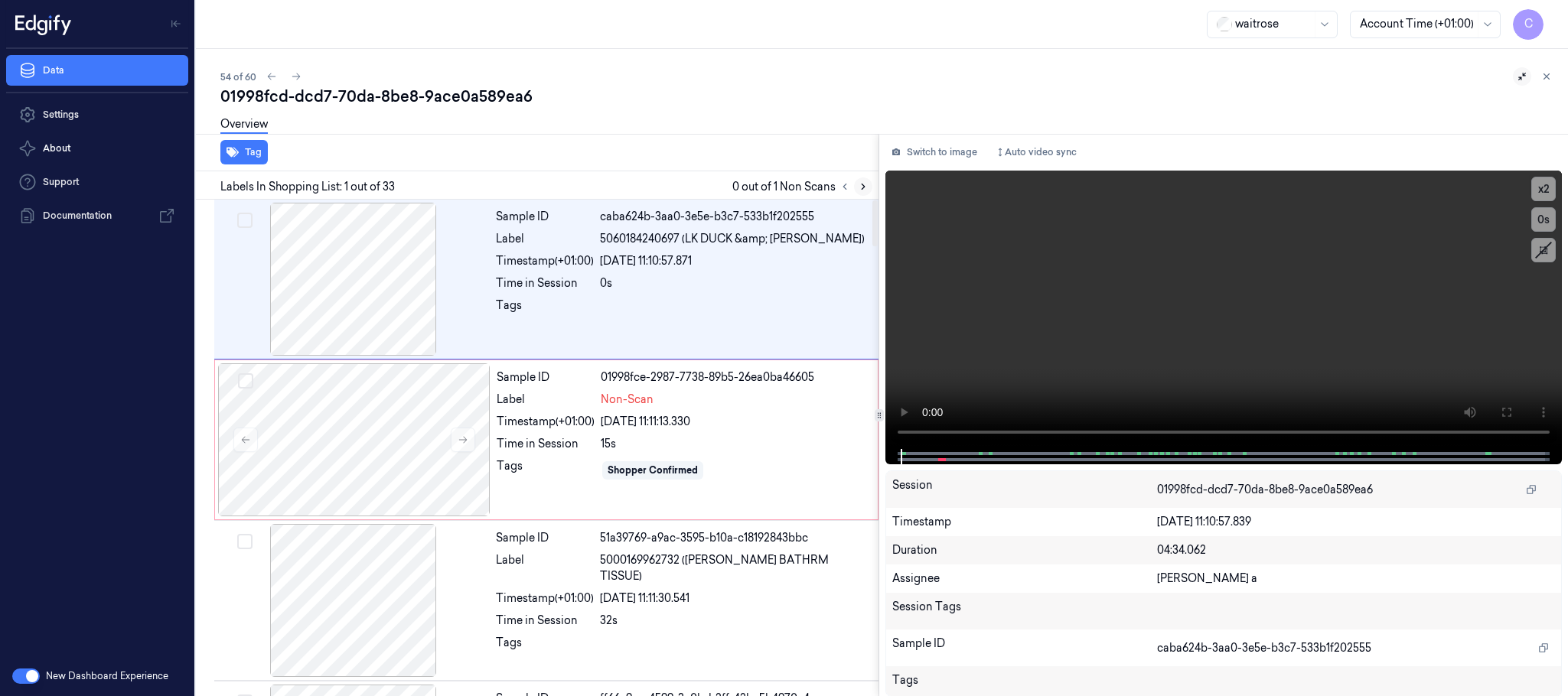
click at [866, 186] on icon at bounding box center [863, 186] width 10 height 10
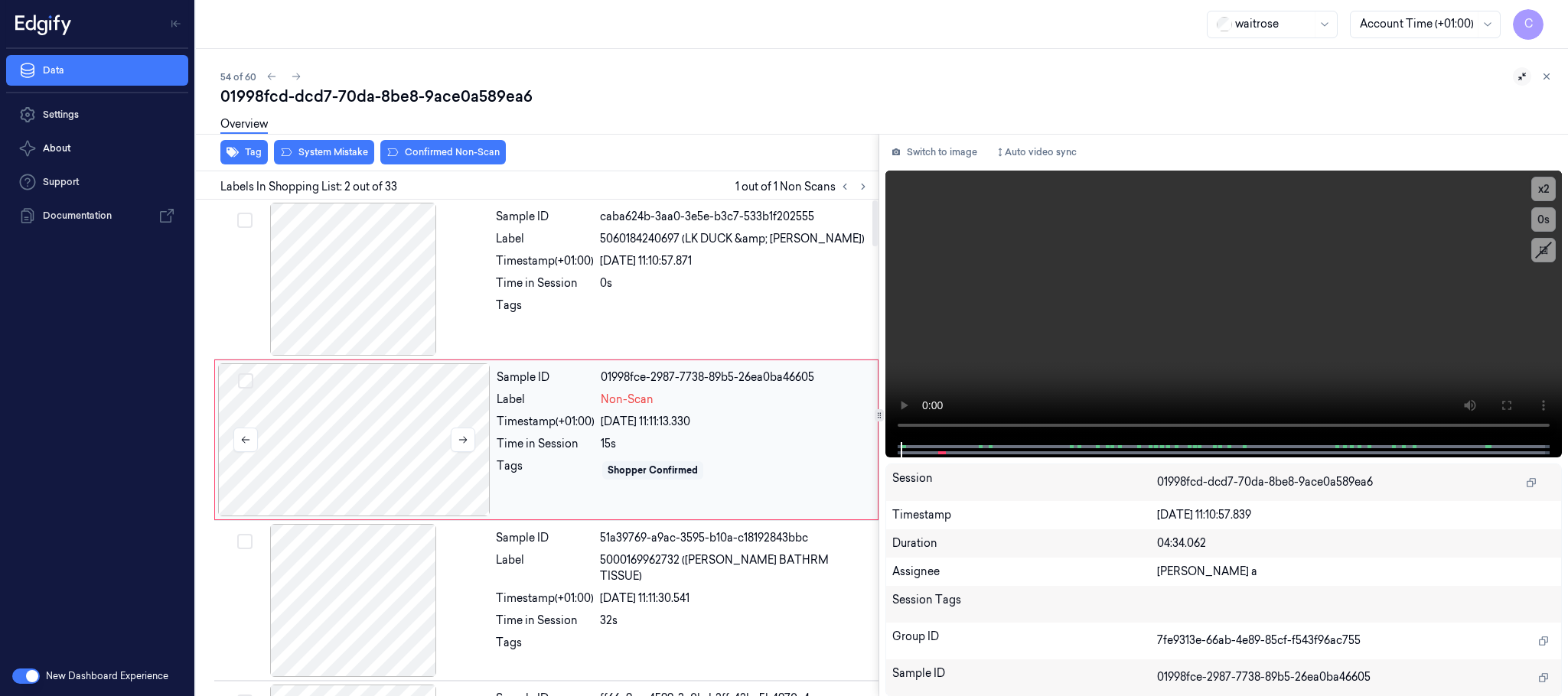
click at [476, 438] on div at bounding box center [354, 440] width 273 height 153
click at [469, 439] on icon at bounding box center [462, 440] width 10 height 10
click at [466, 440] on icon at bounding box center [463, 440] width 8 height 7
click at [372, 303] on div at bounding box center [353, 279] width 273 height 153
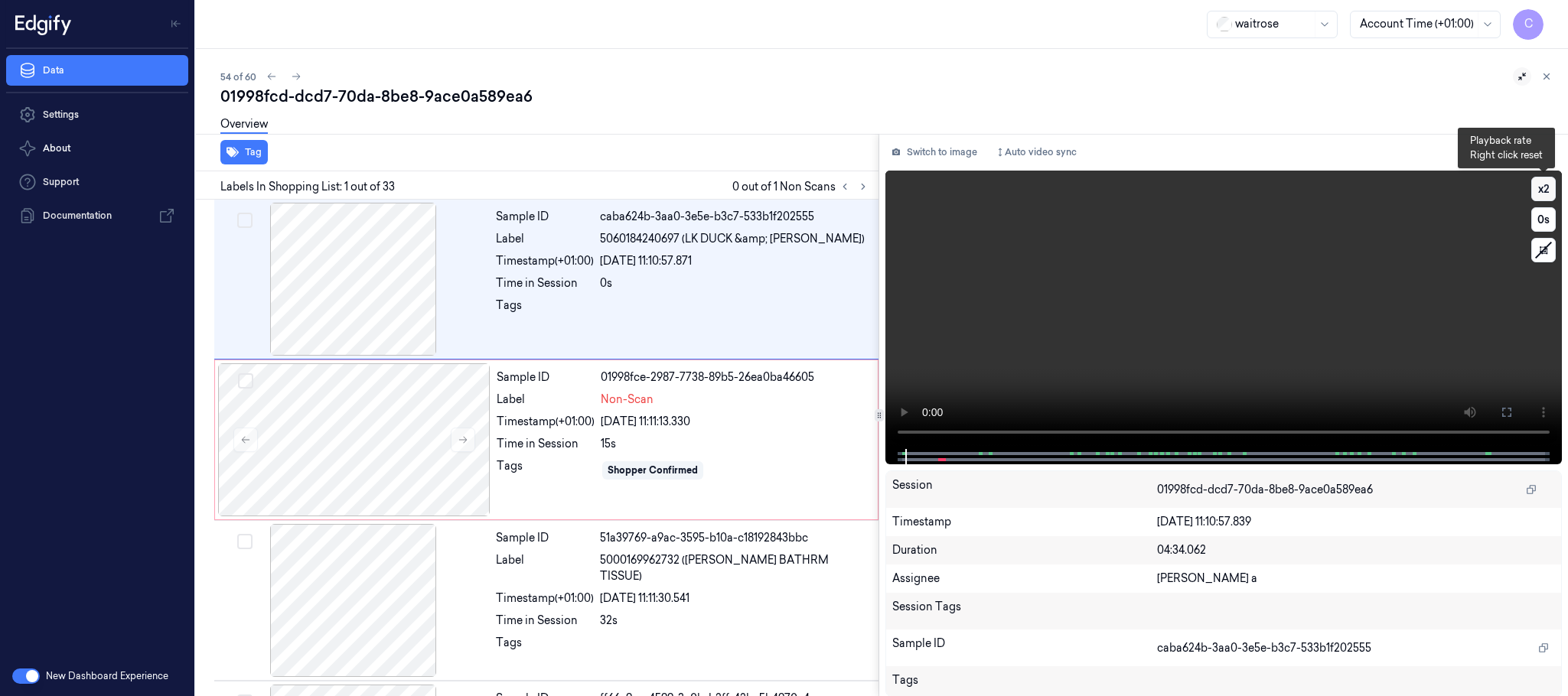
click at [1541, 190] on button "x 2" at bounding box center [1544, 189] width 24 height 24
click at [1541, 190] on button "x 4" at bounding box center [1544, 189] width 24 height 24
click at [1541, 190] on button "x 1" at bounding box center [1544, 189] width 24 height 24
click at [377, 429] on div at bounding box center [354, 440] width 273 height 153
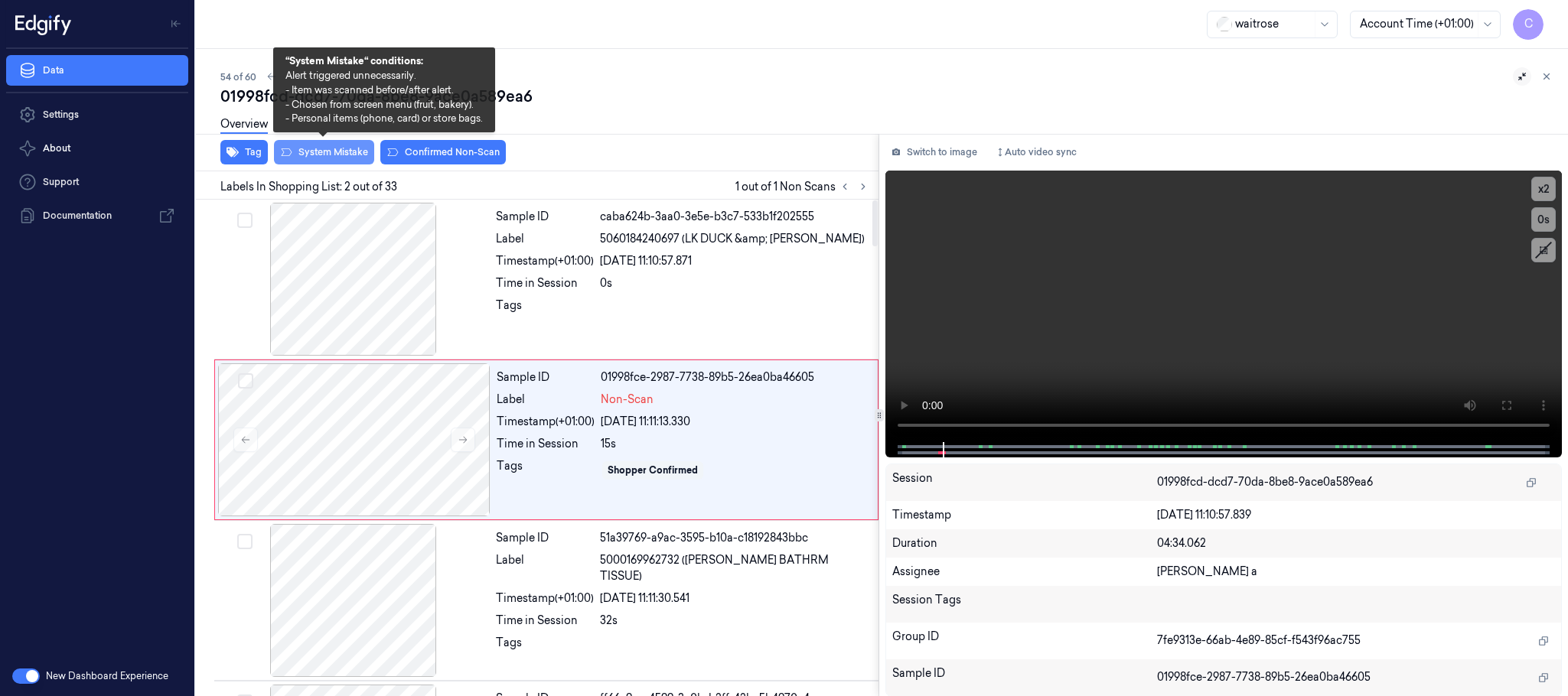
click at [315, 157] on button "System Mistake" at bounding box center [324, 152] width 101 height 24
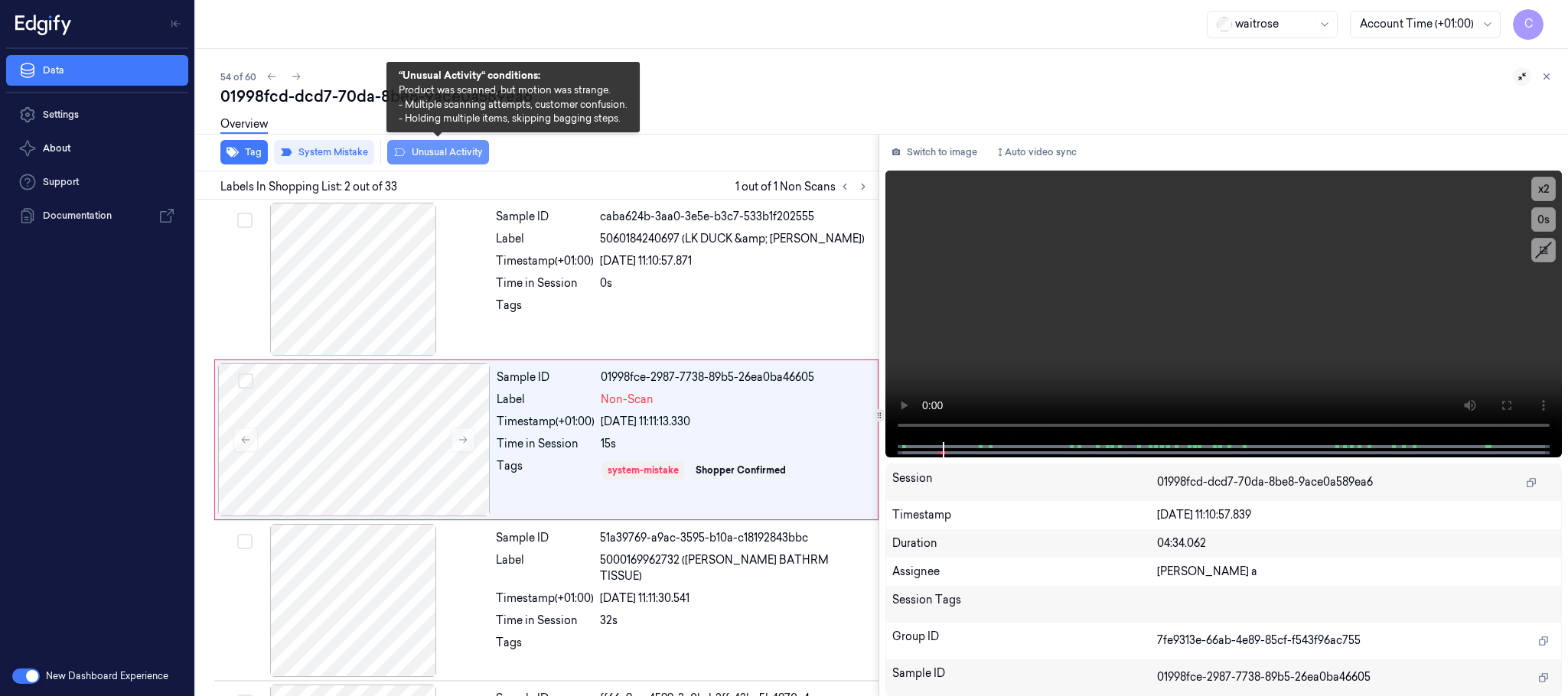
click at [425, 154] on button "Unusual Activity" at bounding box center [438, 152] width 102 height 24
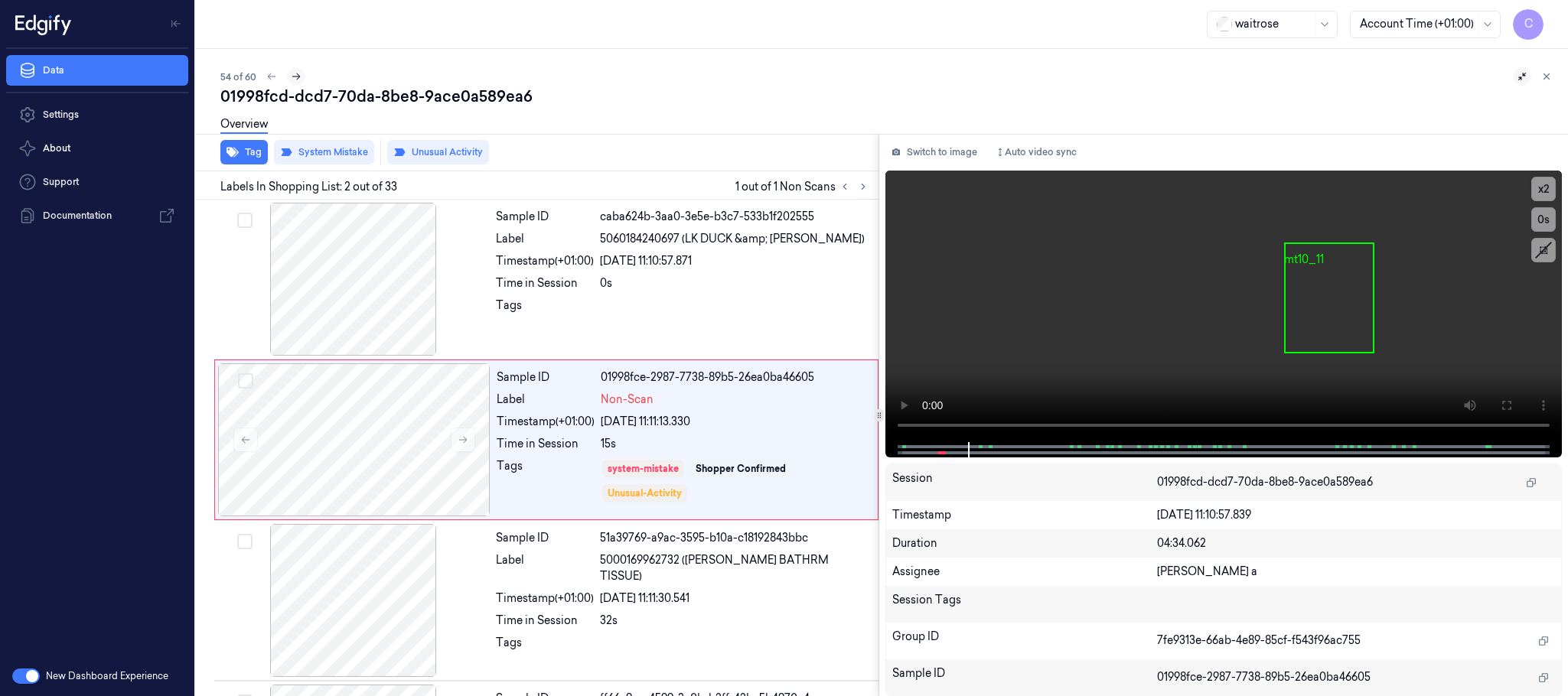
click at [297, 76] on icon at bounding box center [296, 76] width 10 height 10
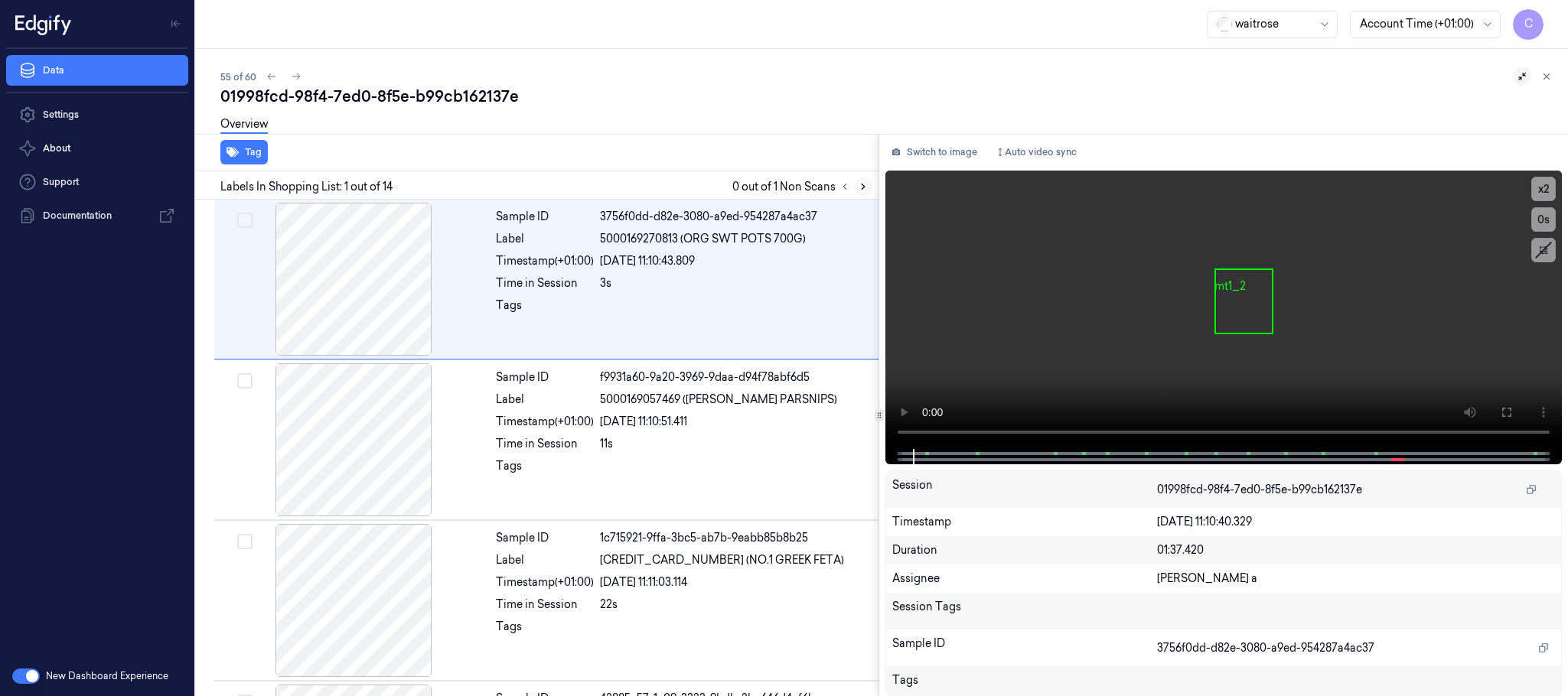
click at [862, 182] on icon at bounding box center [863, 186] width 10 height 10
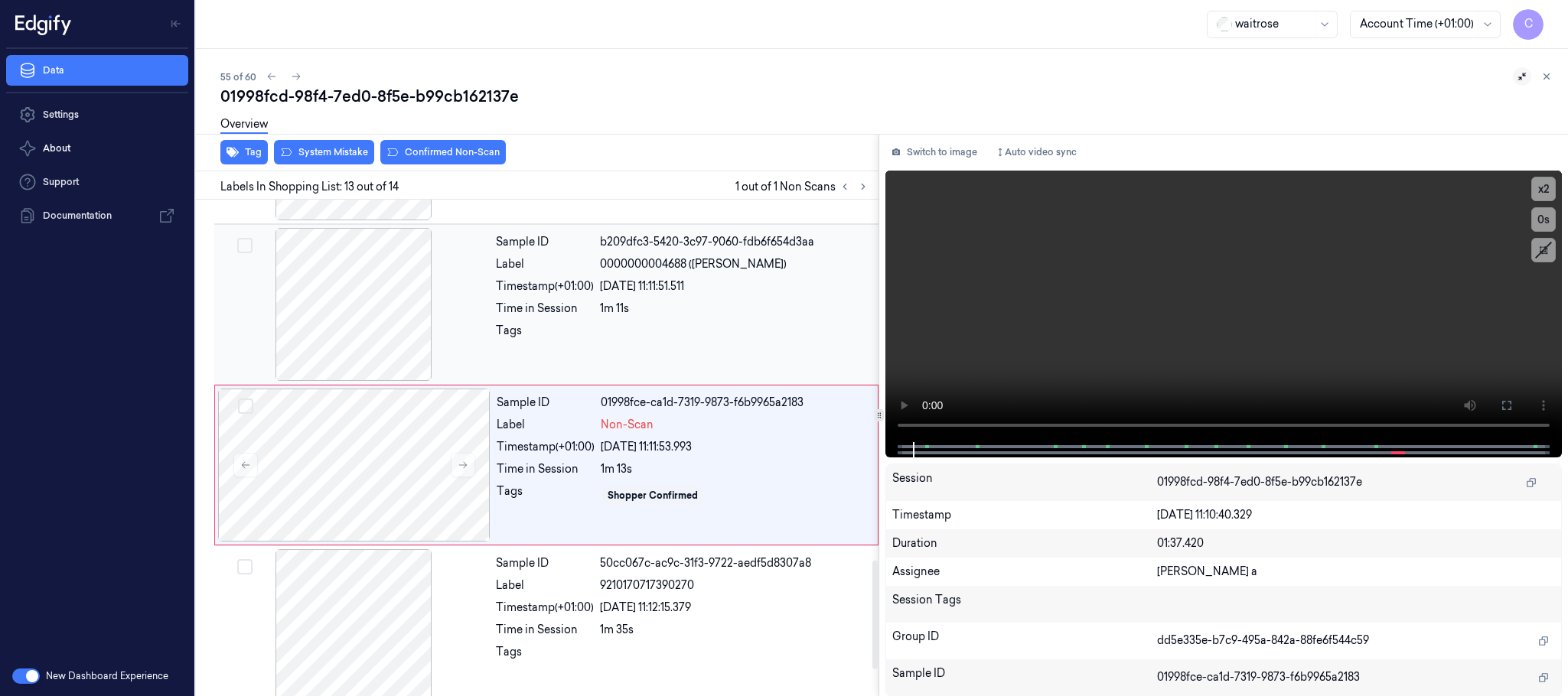
scroll to position [1766, 0]
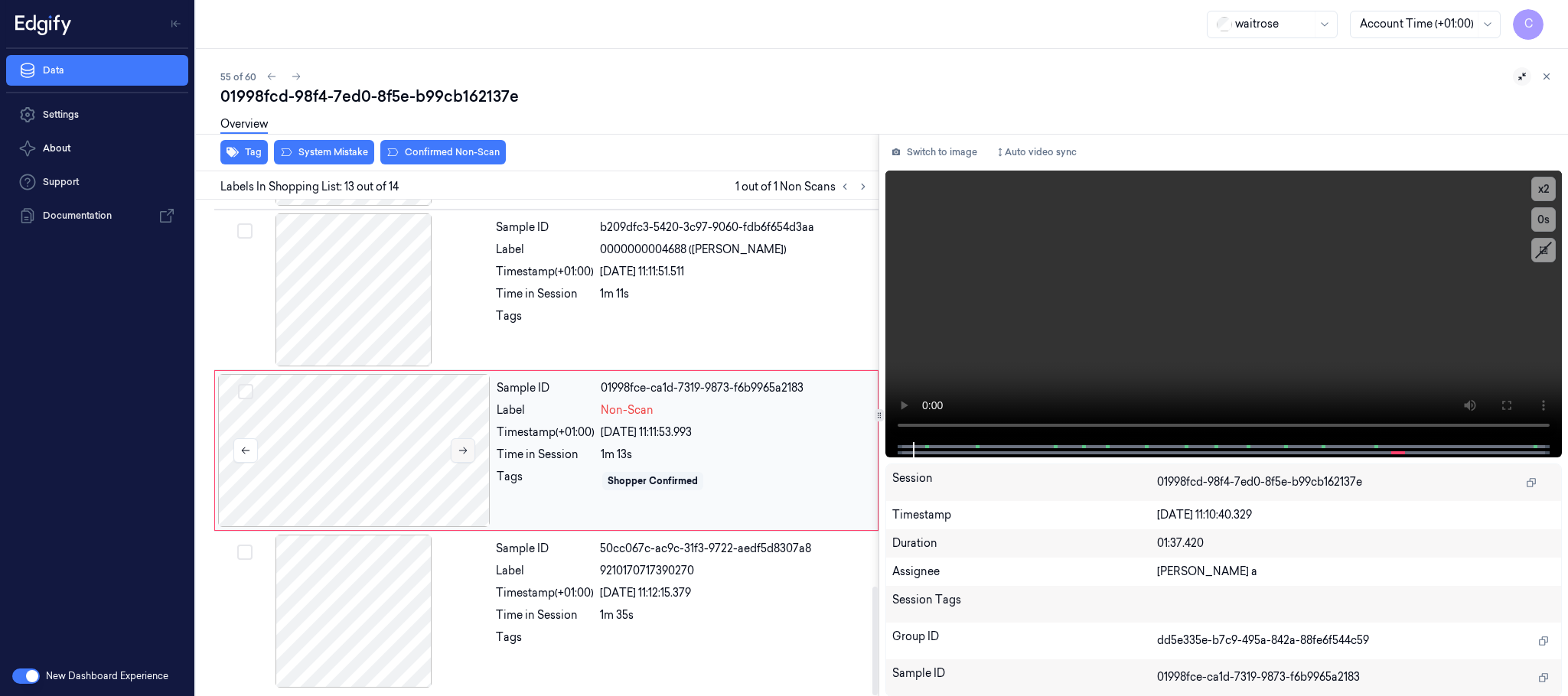
click at [465, 452] on icon at bounding box center [463, 451] width 8 height 7
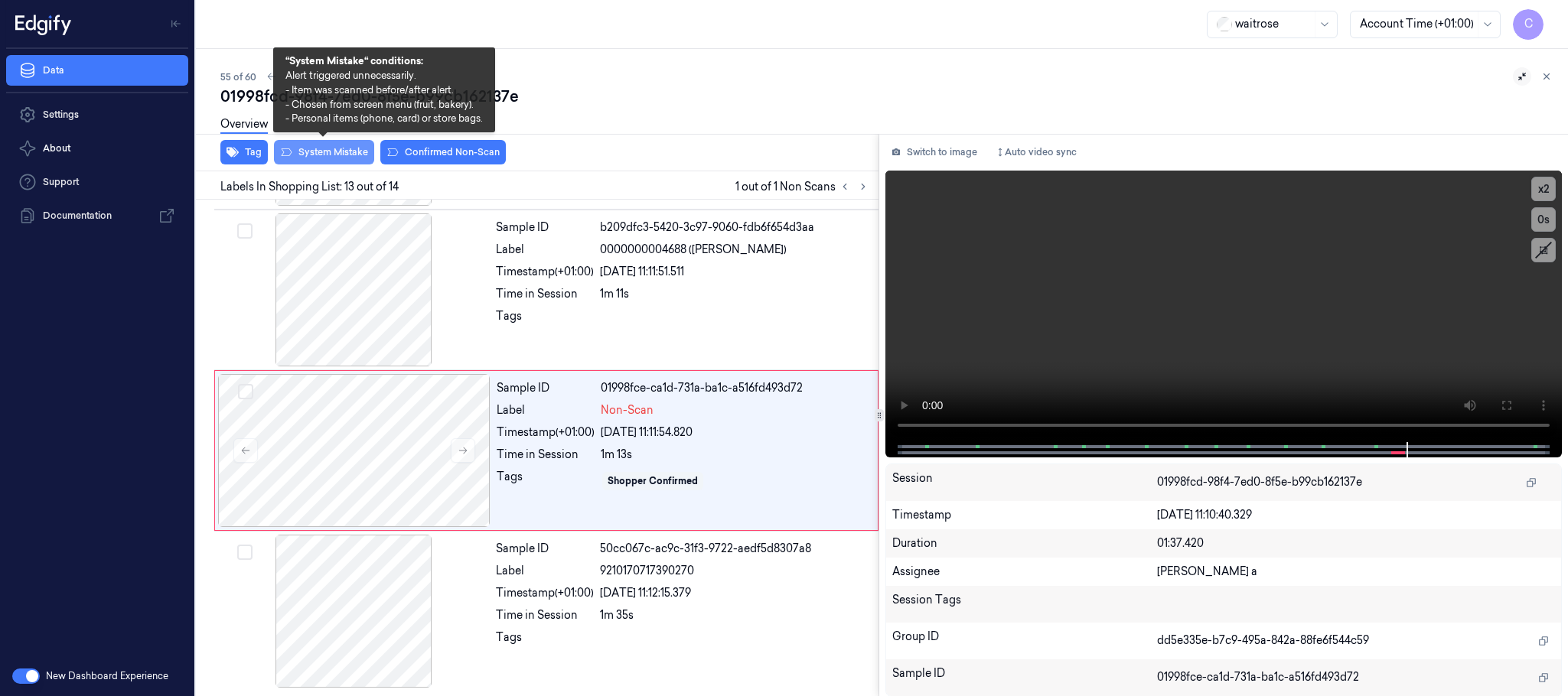
click at [319, 156] on button "System Mistake" at bounding box center [324, 152] width 101 height 24
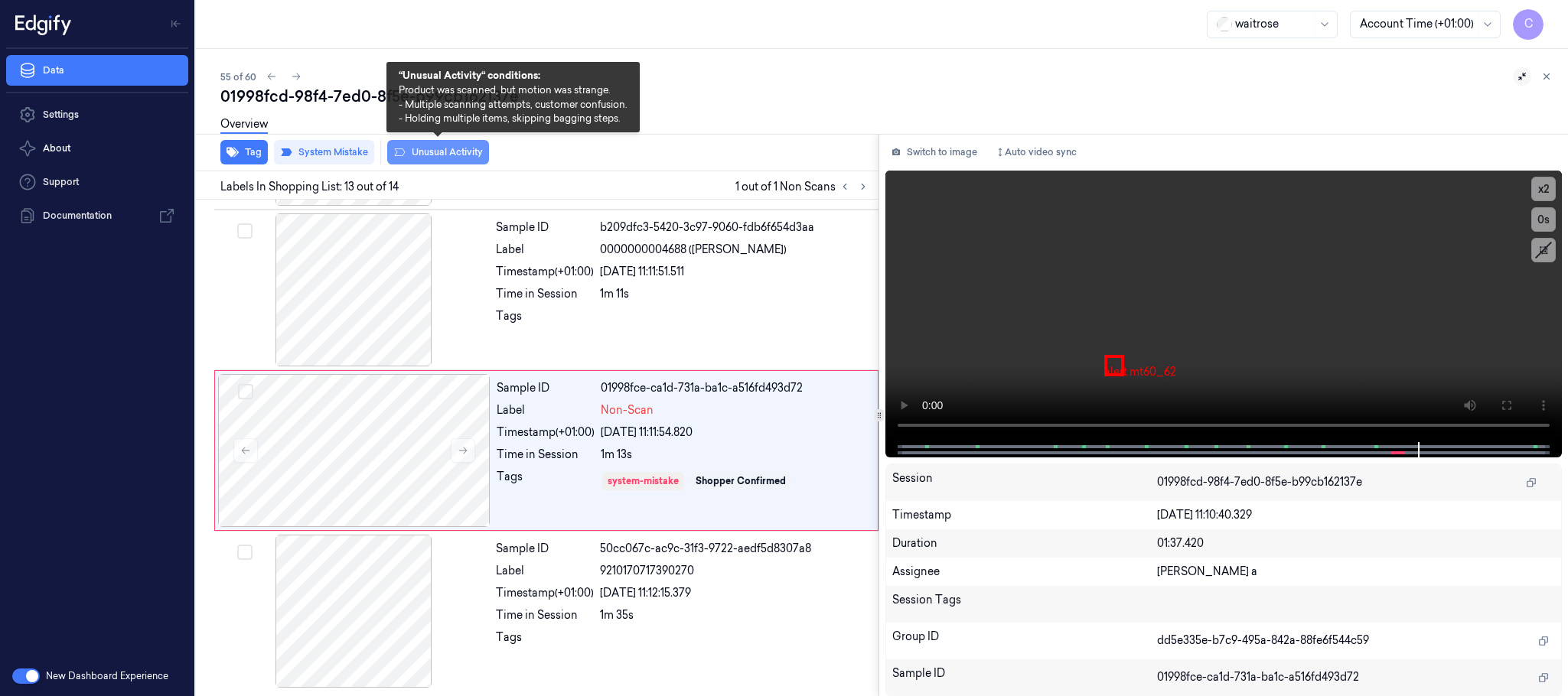
click at [417, 154] on button "Unusual Activity" at bounding box center [438, 152] width 102 height 24
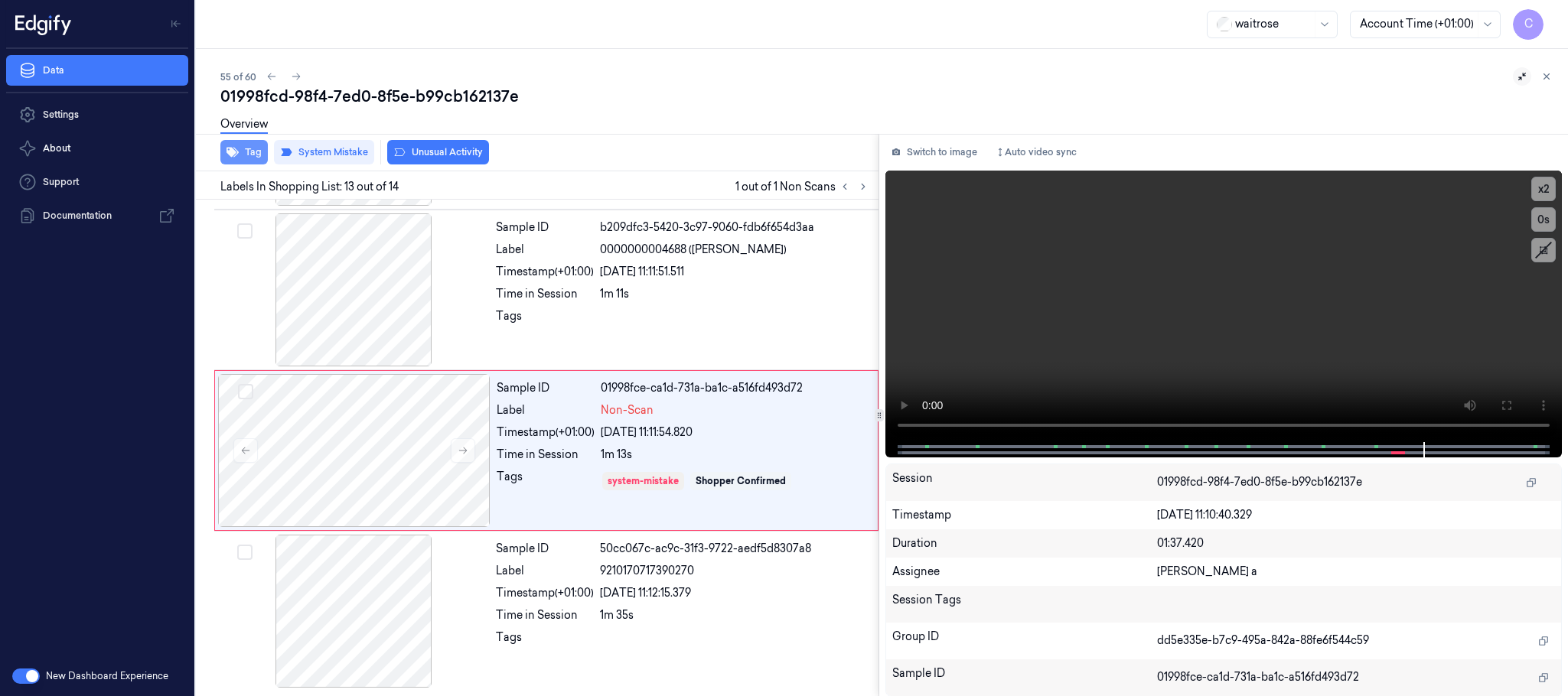
click at [257, 154] on button "Tag" at bounding box center [244, 152] width 47 height 24
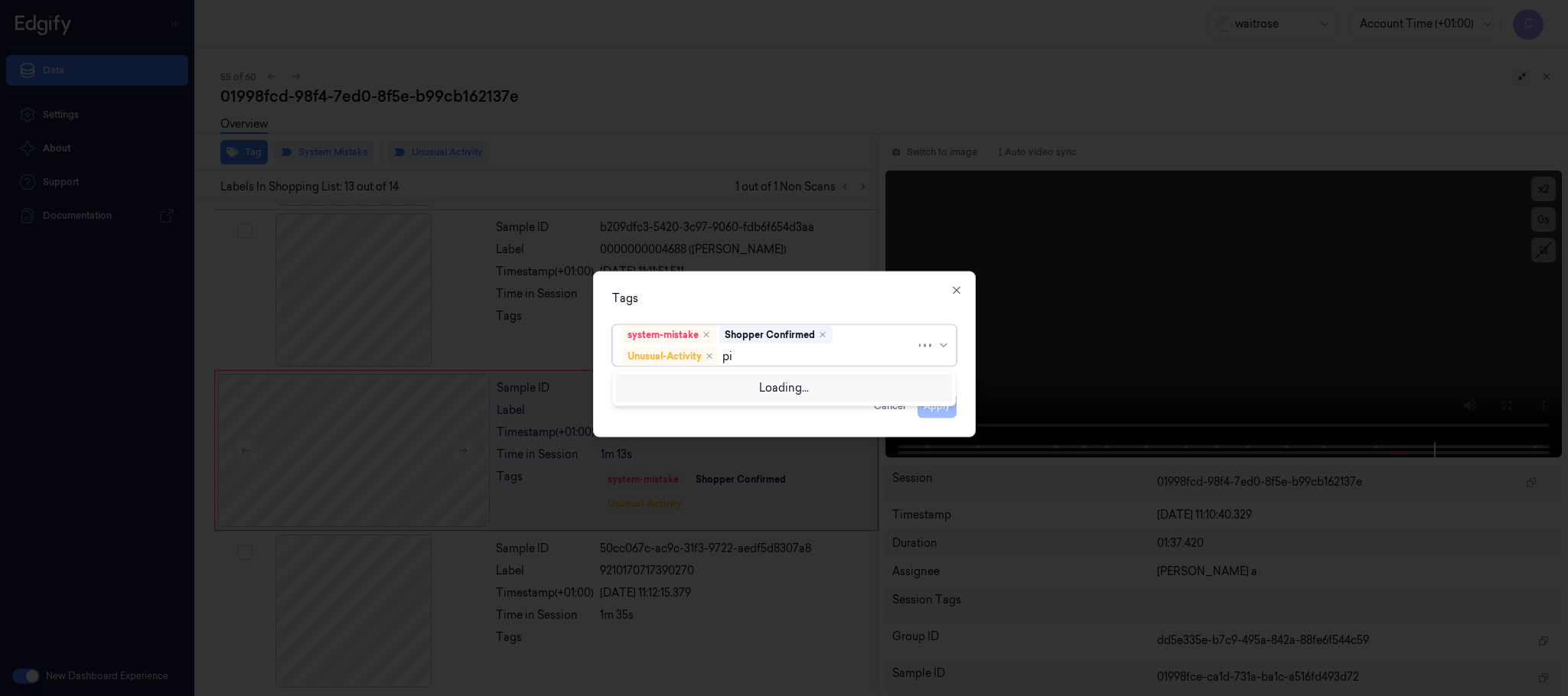
type input "pic"
click at [668, 382] on div "Picklist item alert" at bounding box center [666, 387] width 88 height 16
click at [710, 293] on div "Tags" at bounding box center [784, 299] width 344 height 16
click at [940, 404] on button "Apply" at bounding box center [937, 406] width 39 height 24
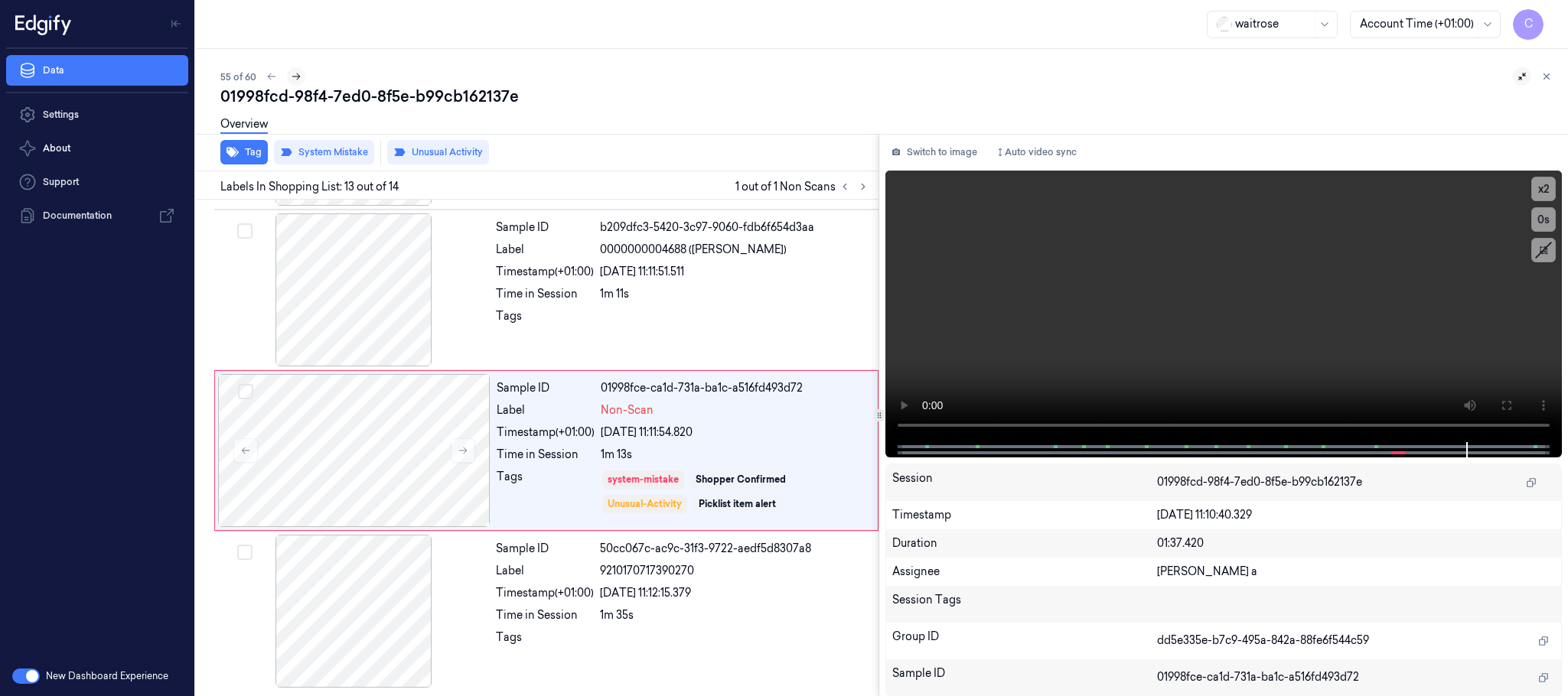
click at [298, 78] on icon at bounding box center [296, 76] width 10 height 10
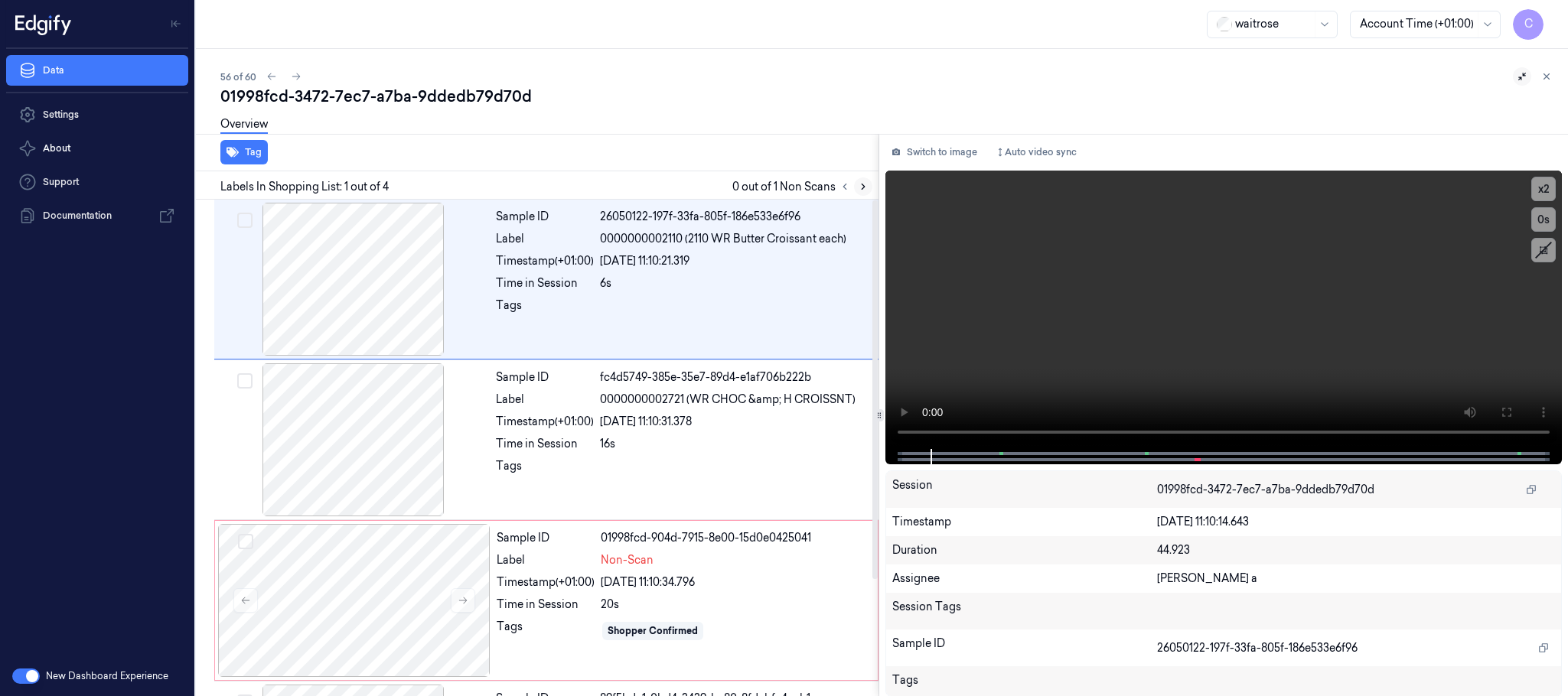
click at [866, 186] on icon at bounding box center [863, 186] width 10 height 10
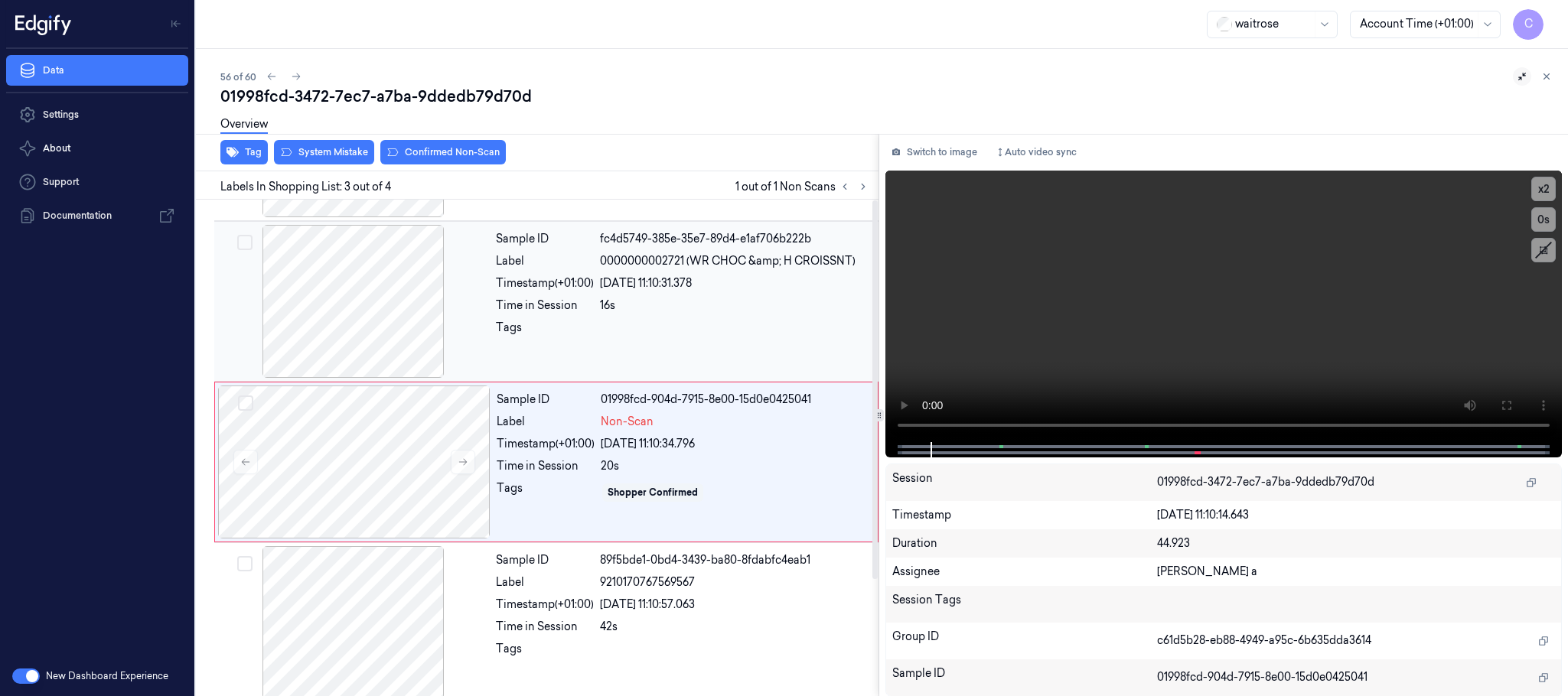
scroll to position [152, 0]
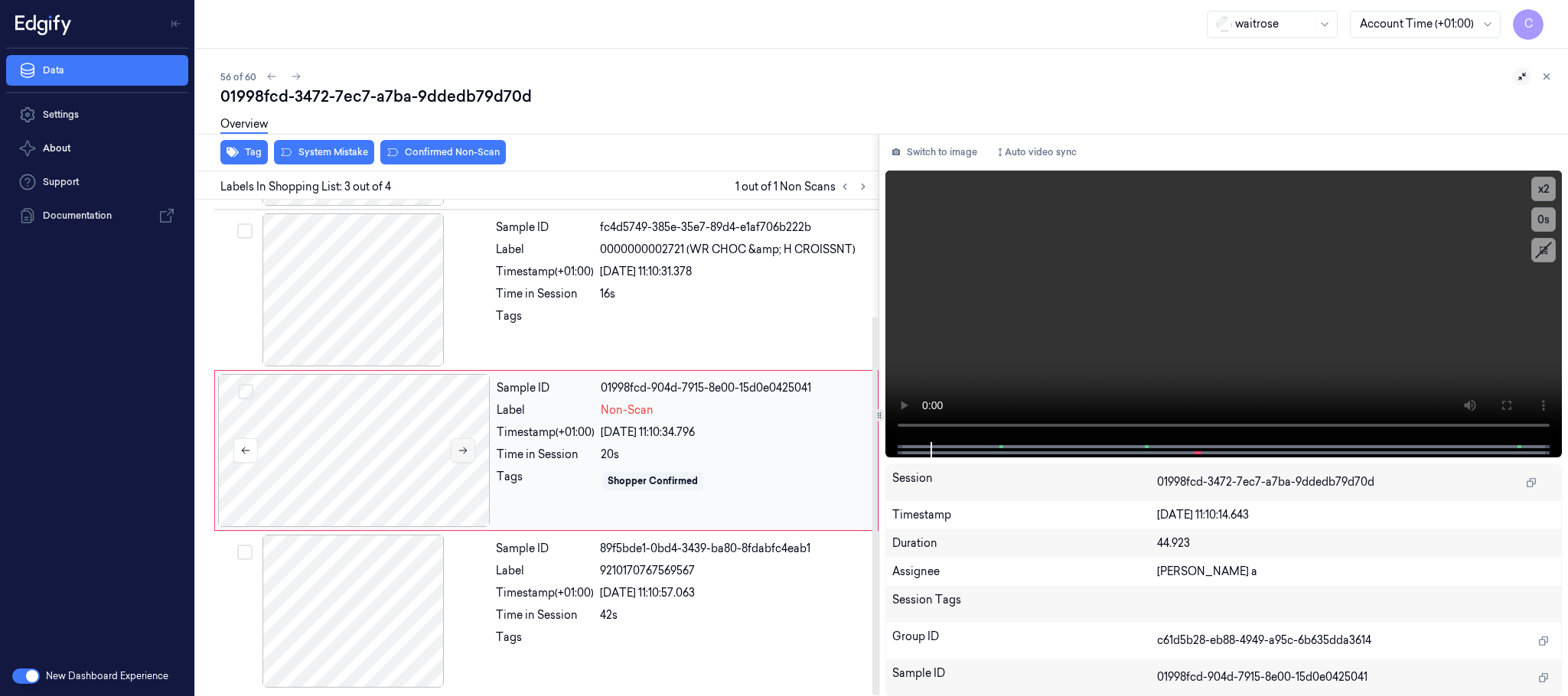
click at [465, 448] on icon at bounding box center [463, 451] width 8 height 7
click at [363, 312] on div at bounding box center [353, 290] width 273 height 153
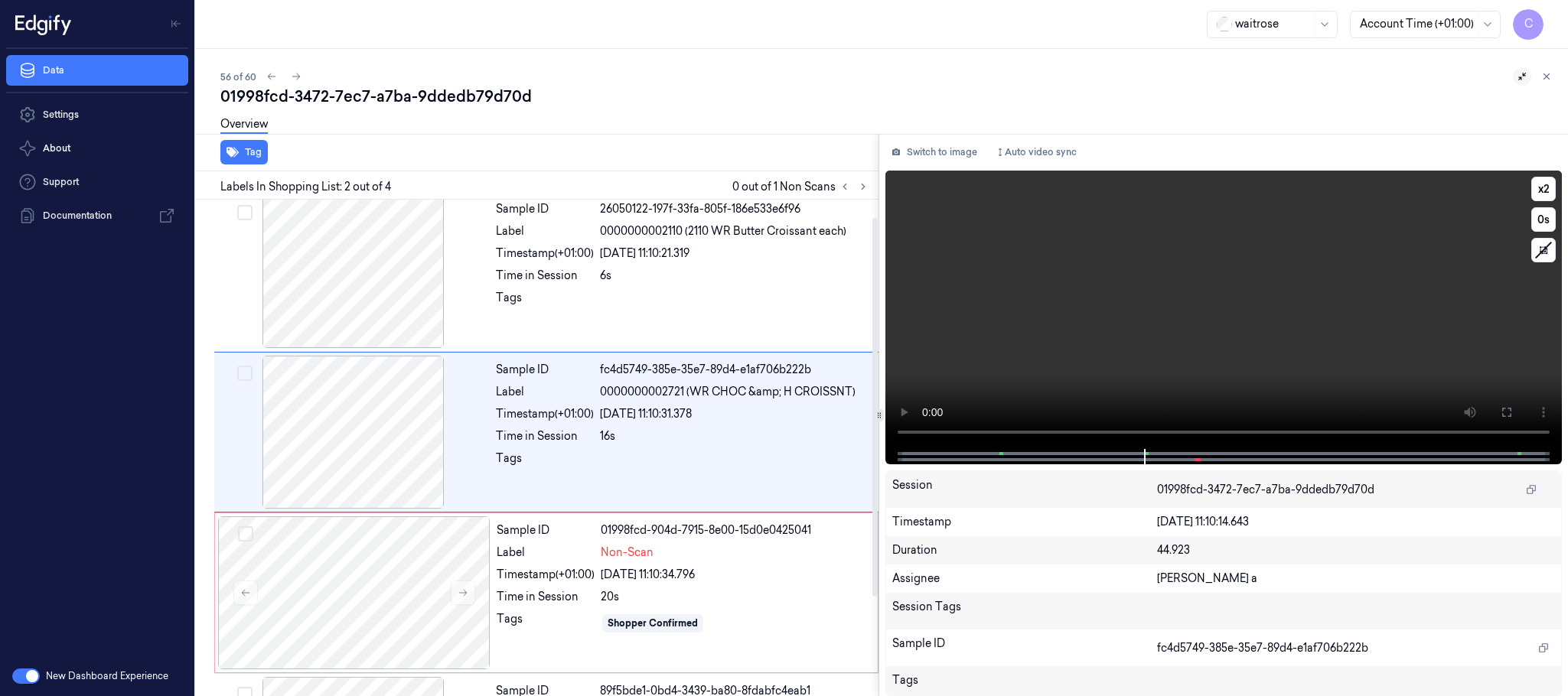
scroll to position [0, 0]
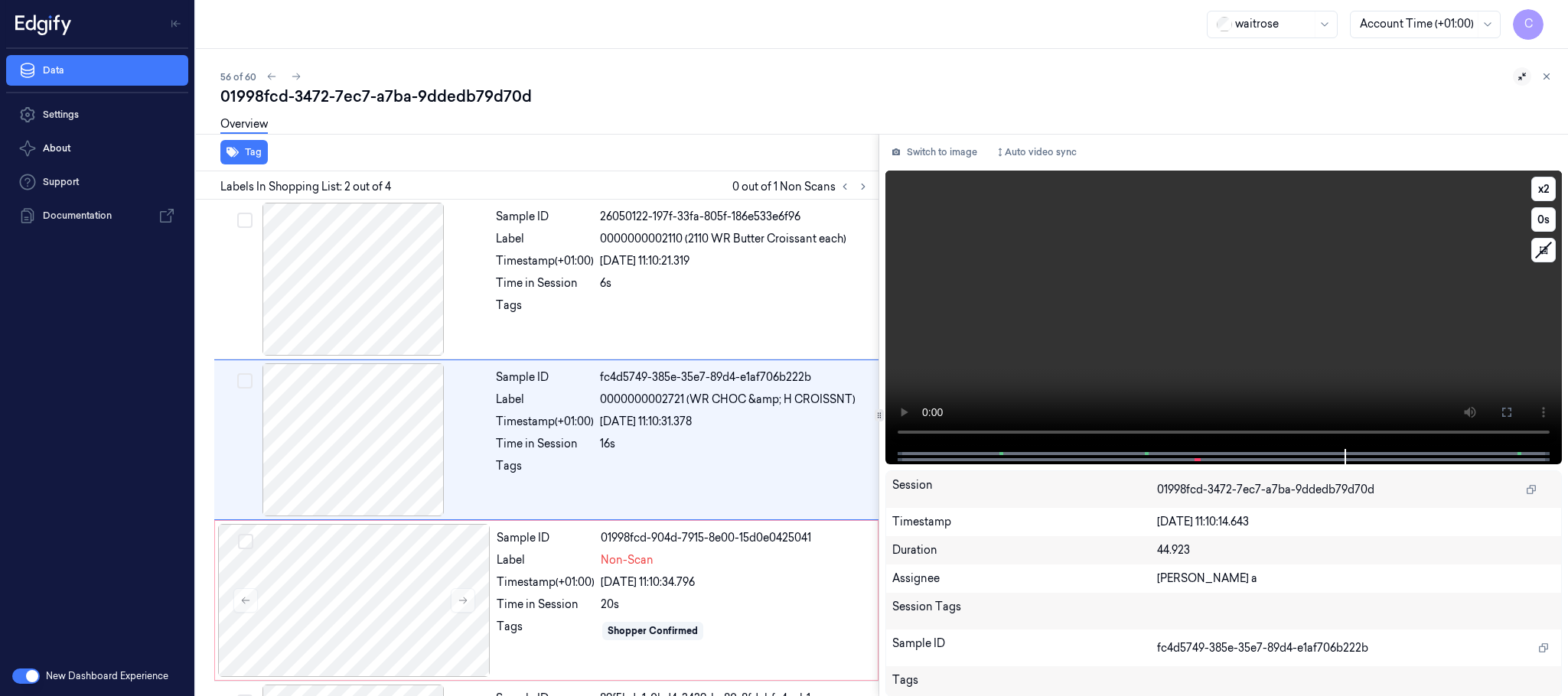
click at [1142, 314] on video at bounding box center [1223, 309] width 676 height 278
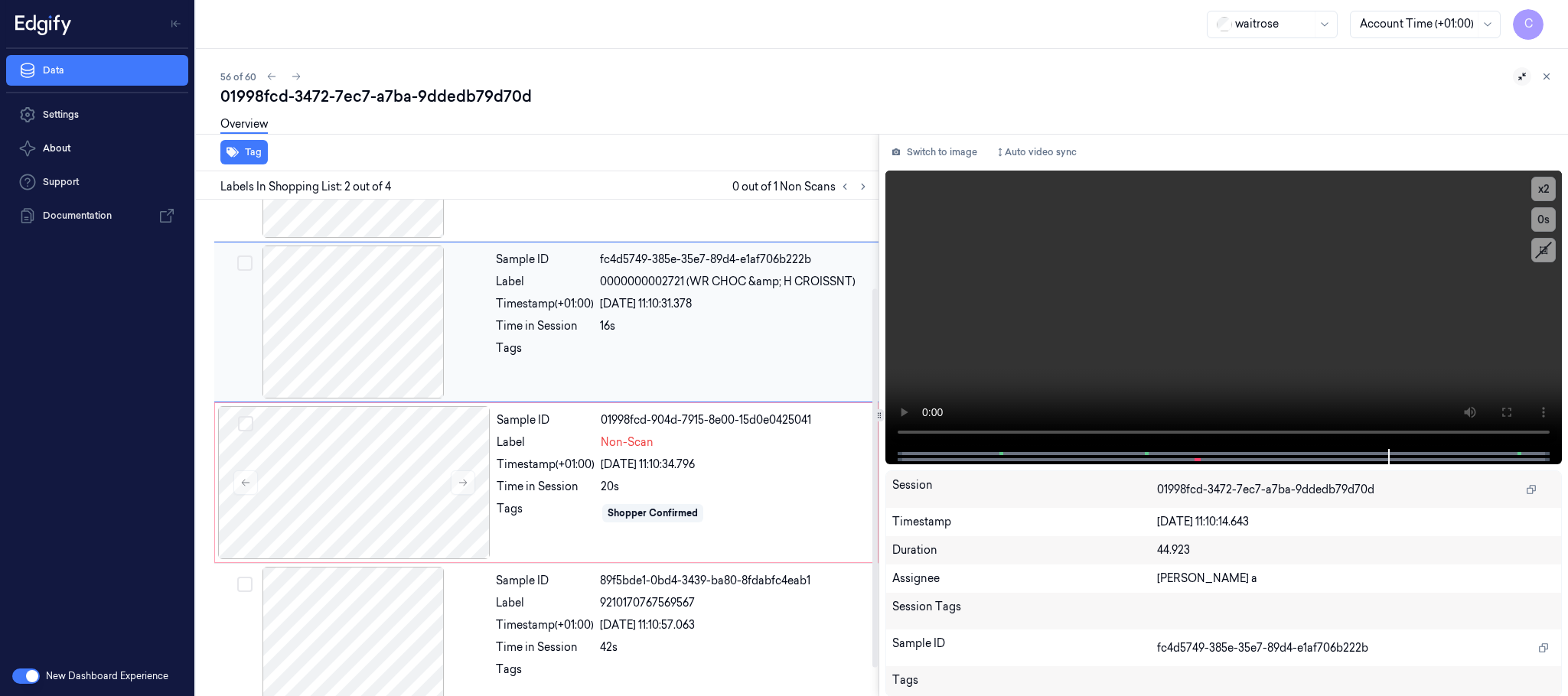
scroll to position [152, 0]
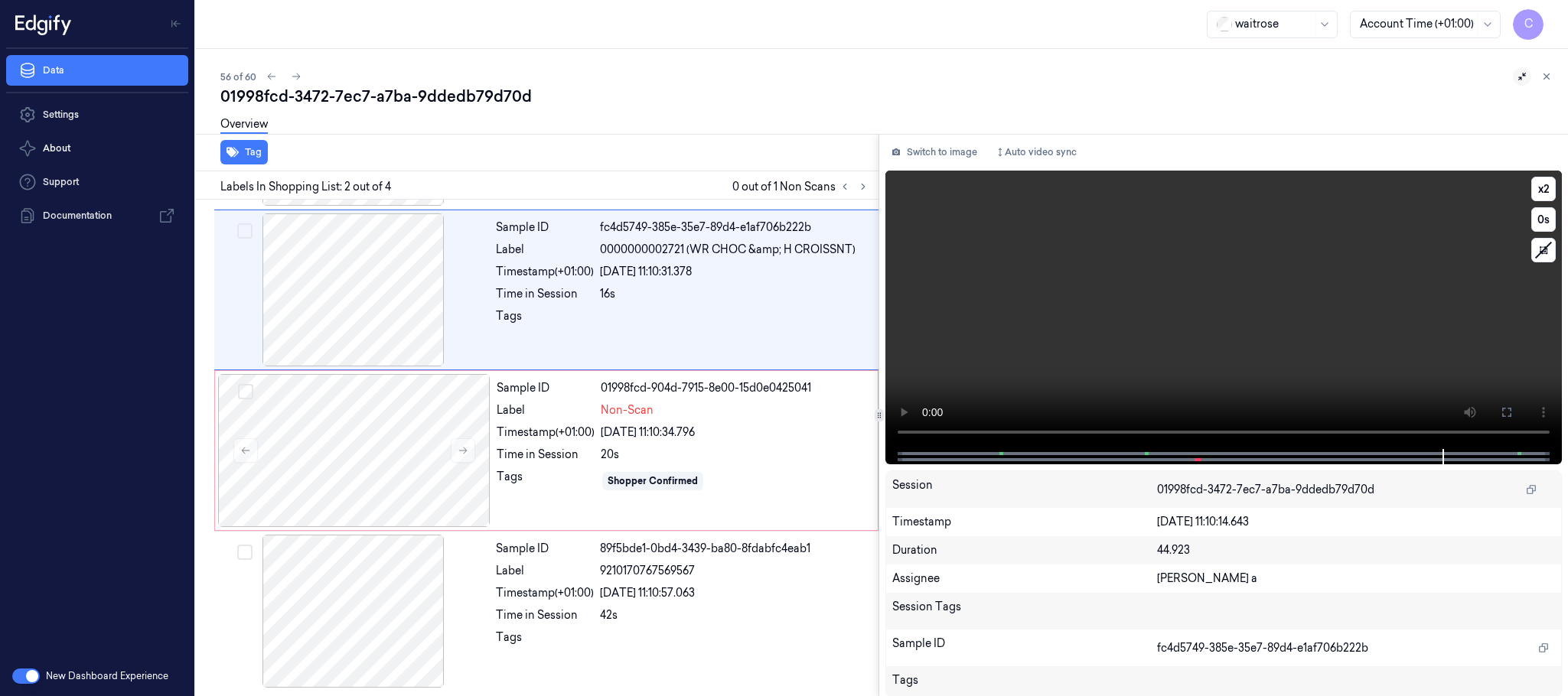
click at [1242, 321] on video at bounding box center [1223, 309] width 676 height 278
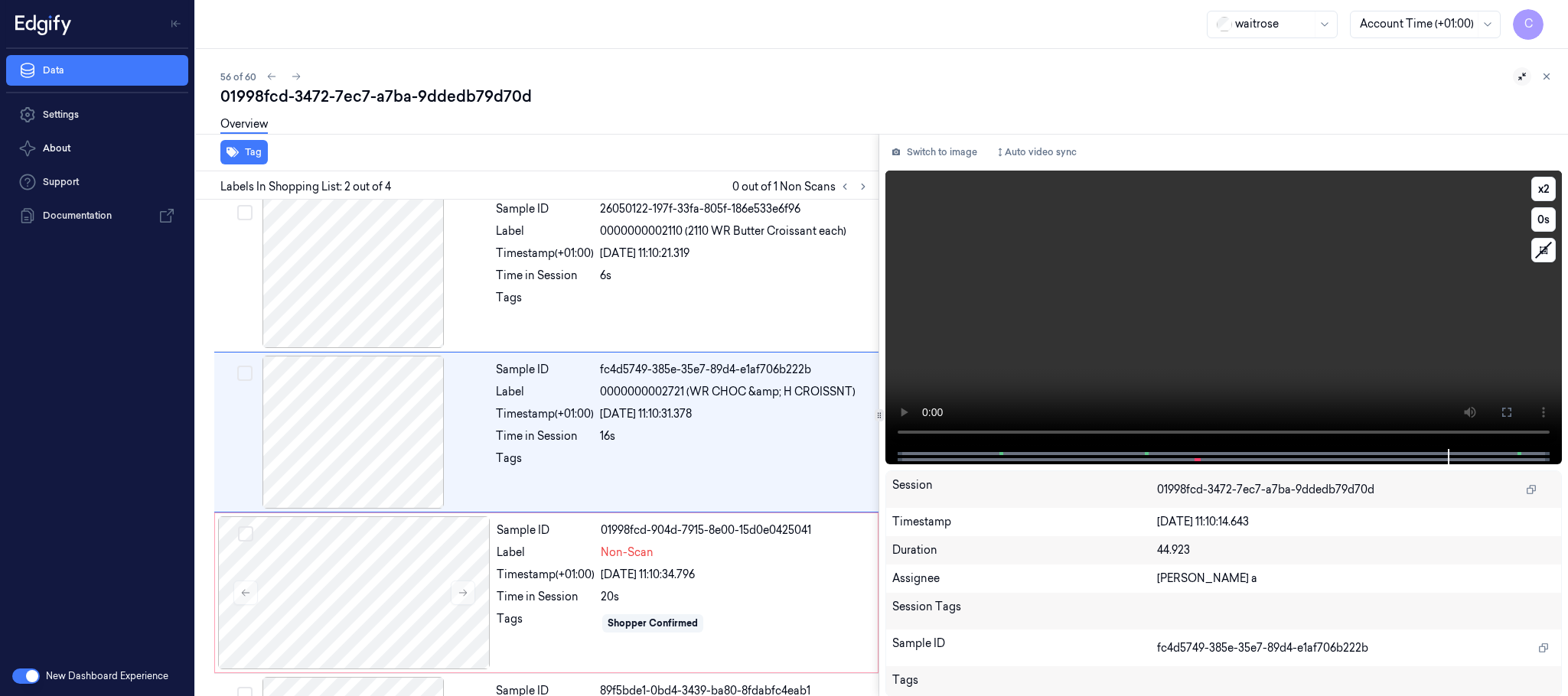
scroll to position [0, 0]
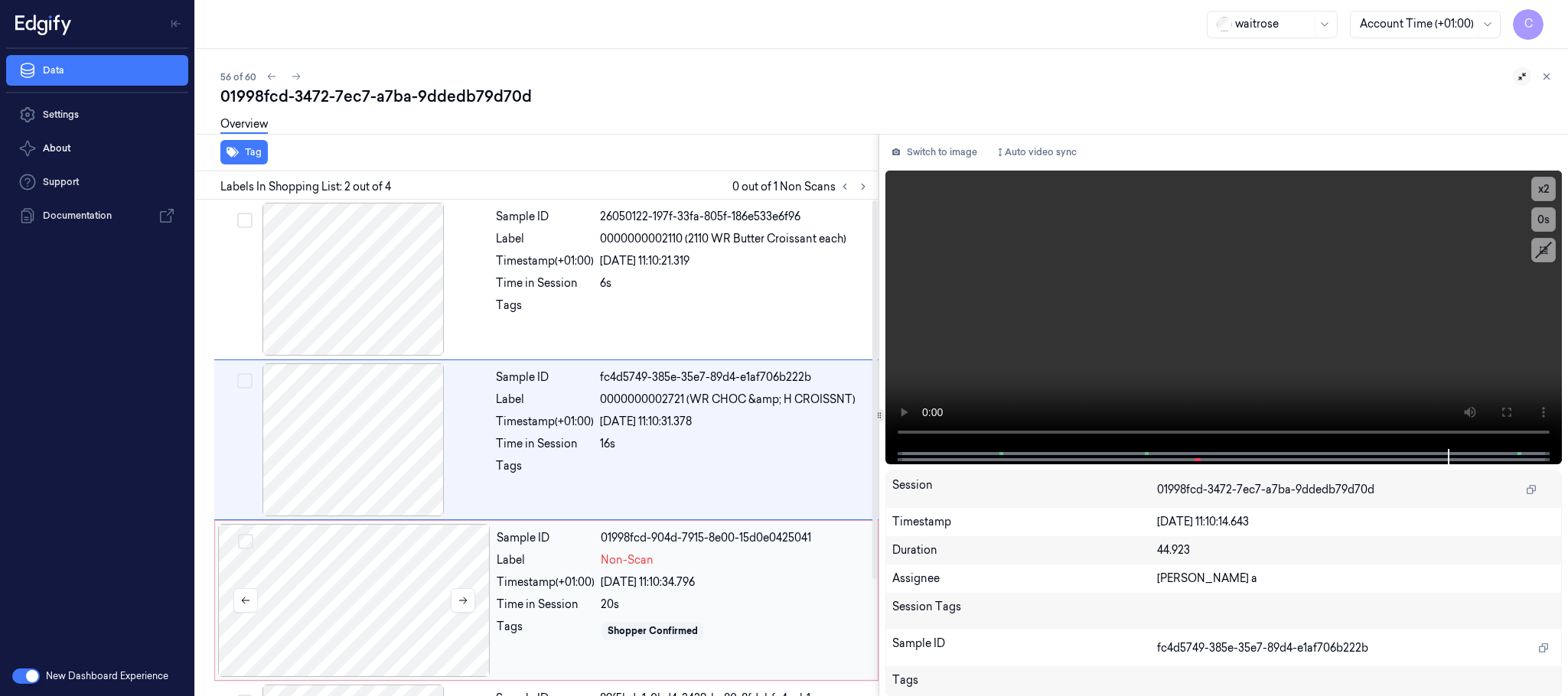
click at [352, 564] on div at bounding box center [354, 600] width 273 height 153
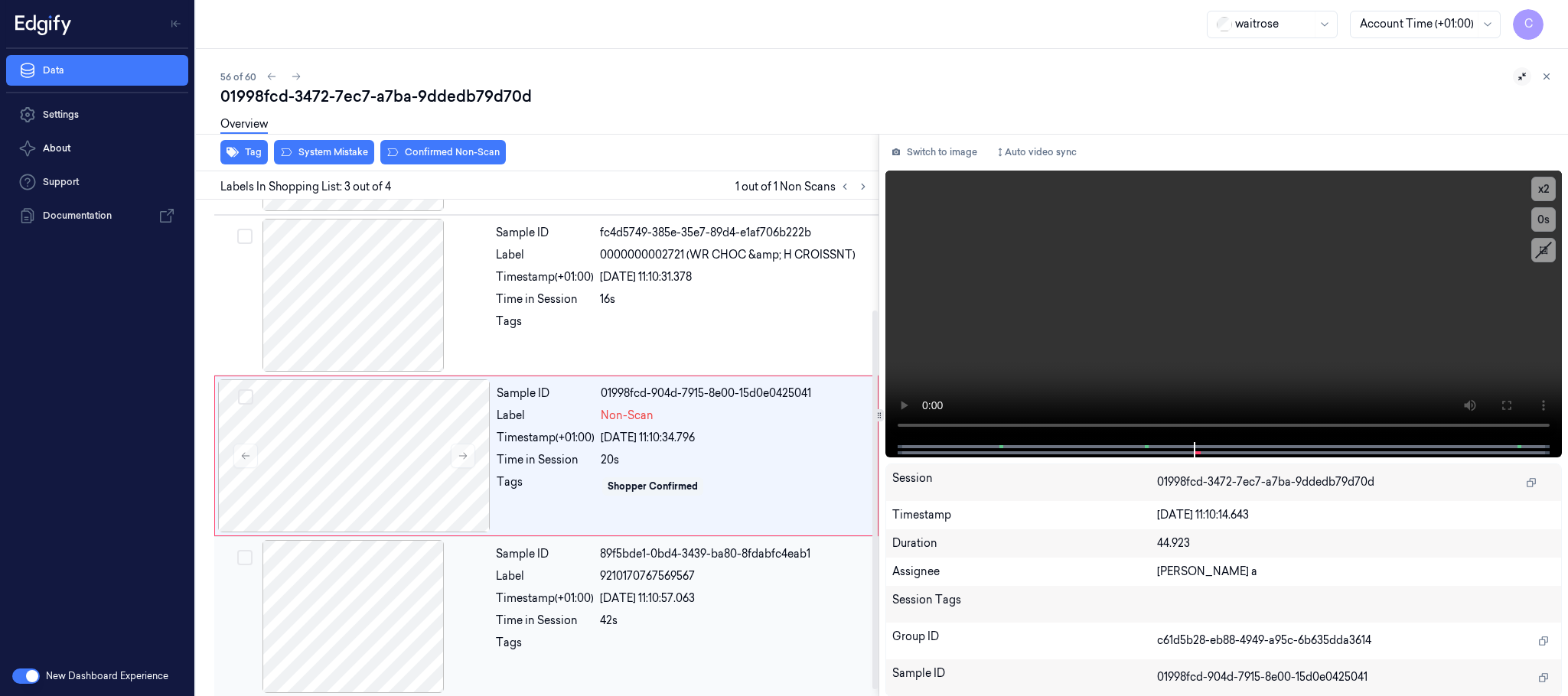
scroll to position [152, 0]
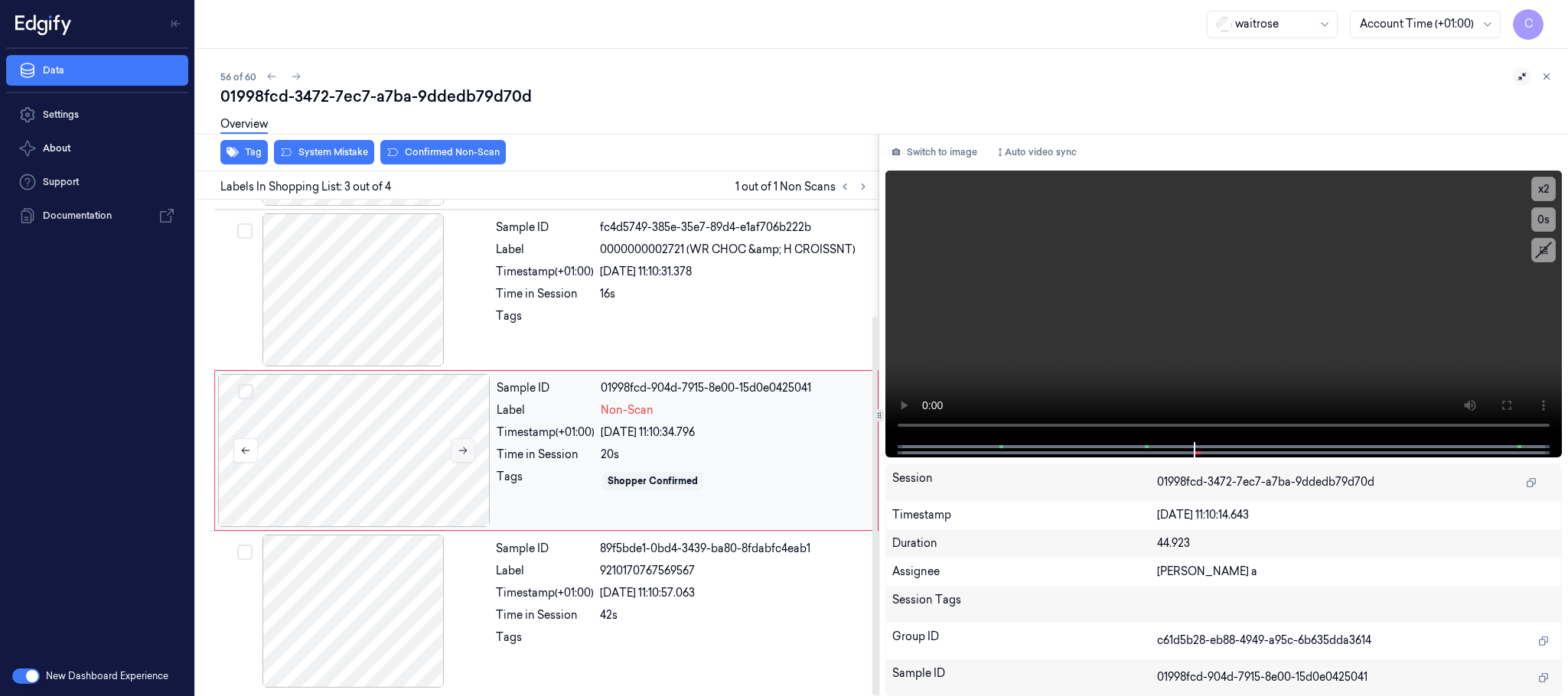
click at [458, 446] on icon at bounding box center [462, 450] width 10 height 10
click at [459, 445] on icon at bounding box center [462, 450] width 10 height 10
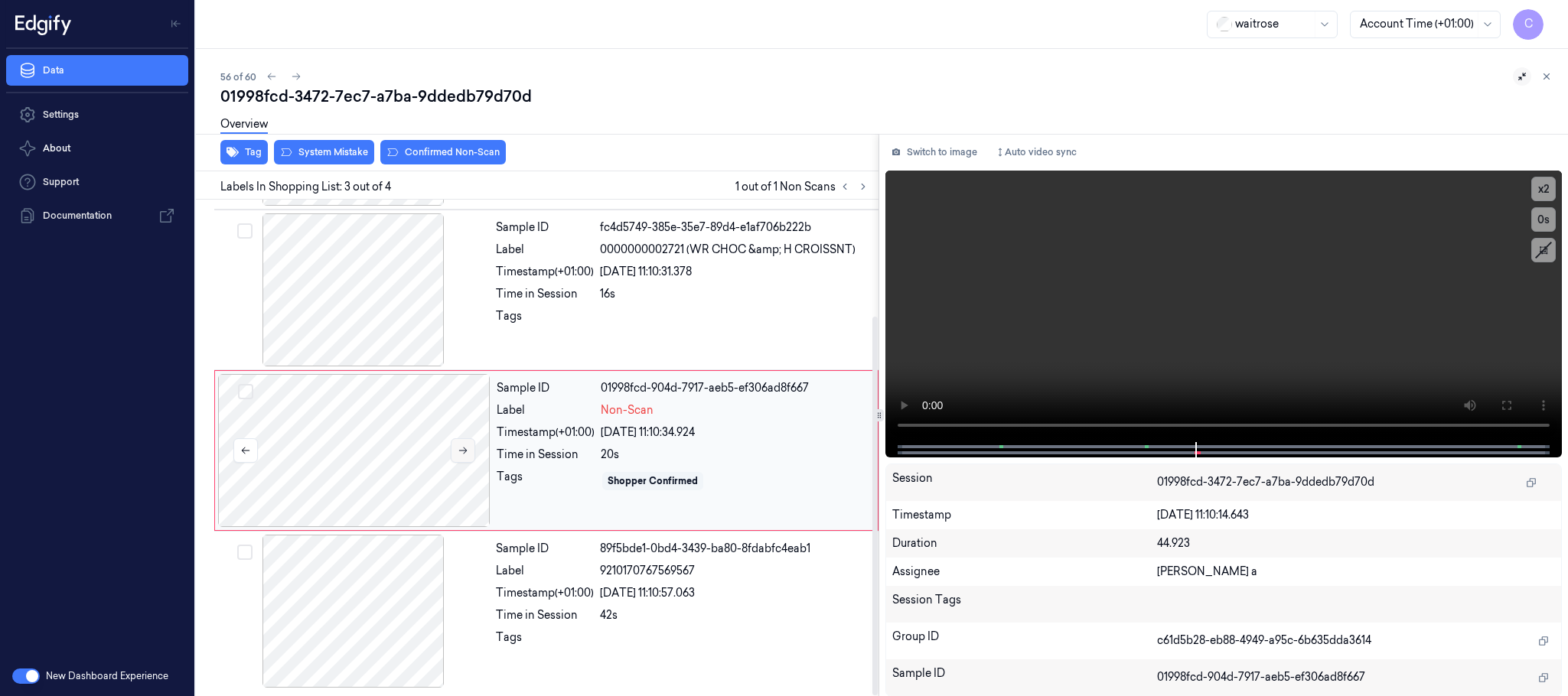
click at [460, 445] on icon at bounding box center [462, 450] width 10 height 10
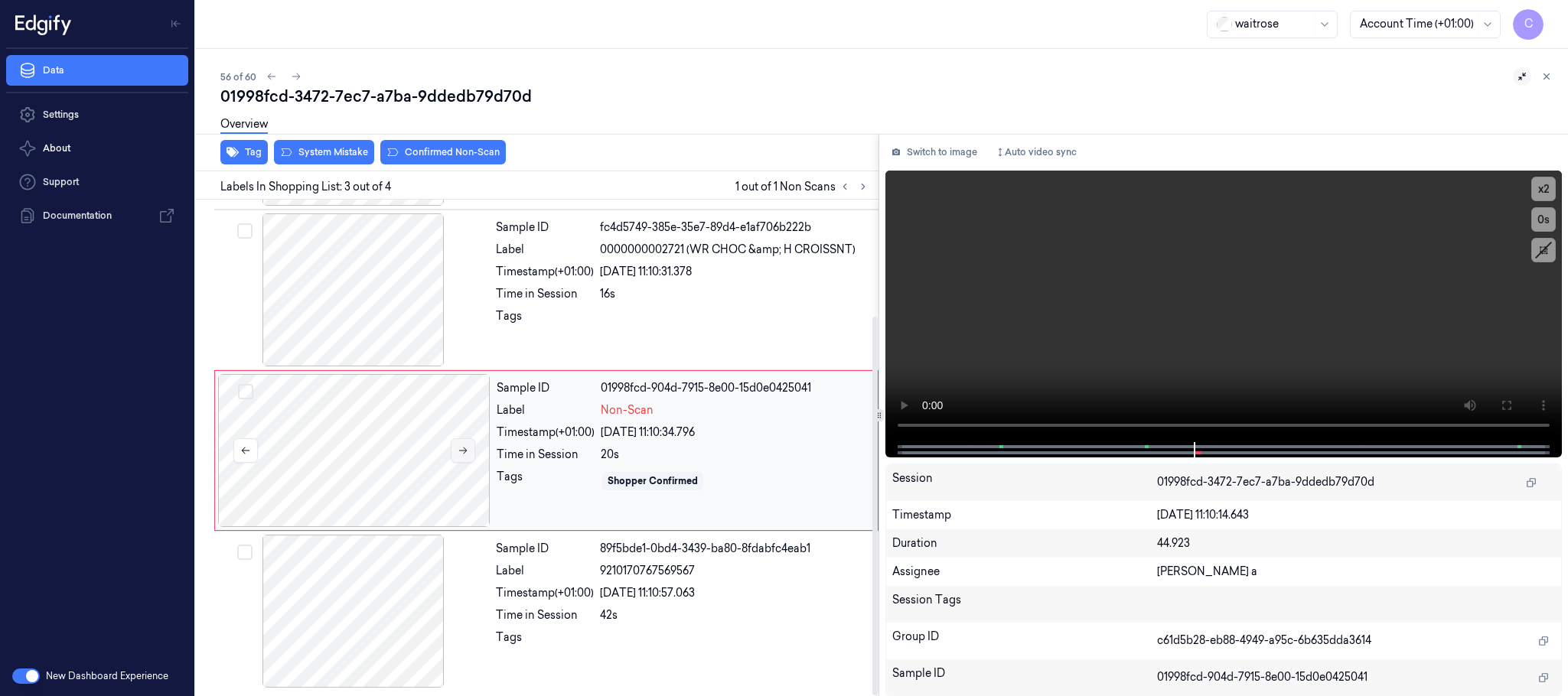
click at [460, 445] on icon at bounding box center [462, 450] width 10 height 10
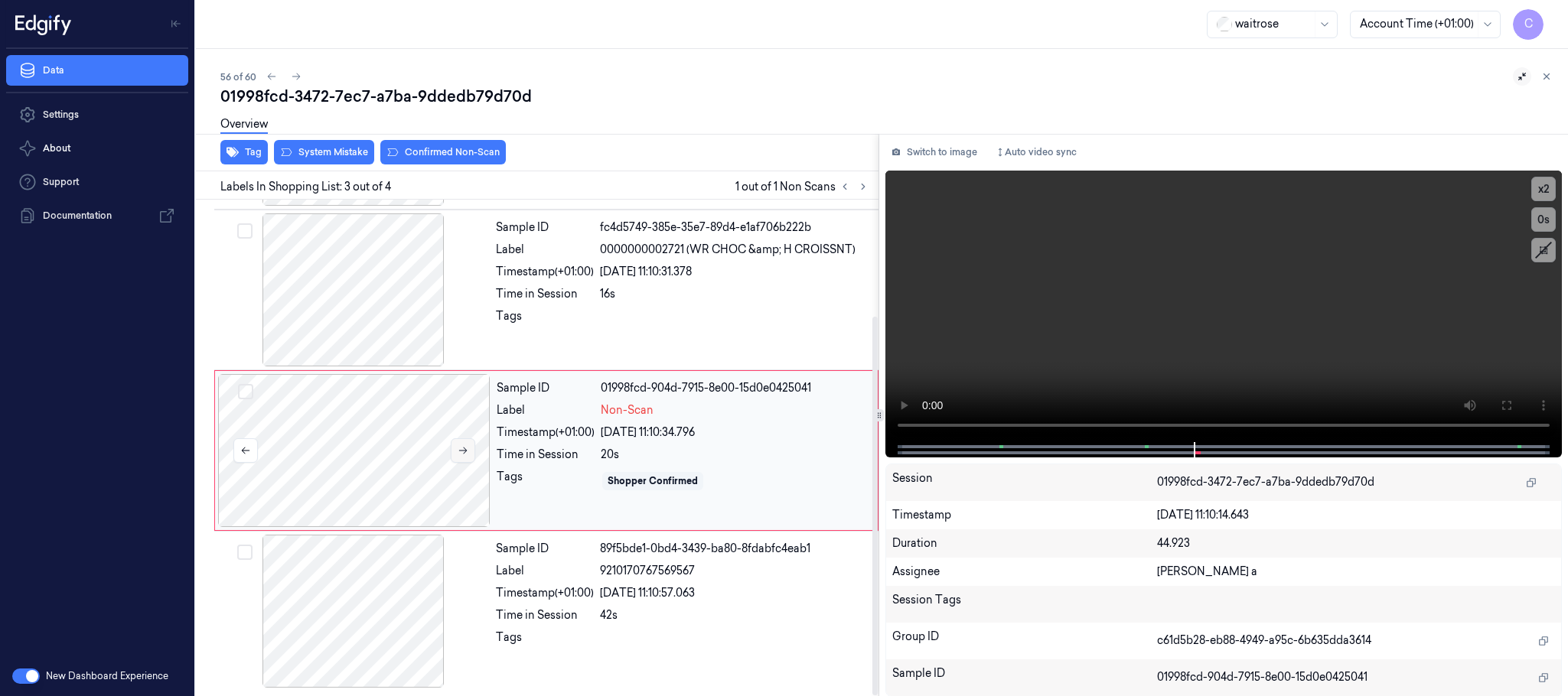
click at [460, 445] on icon at bounding box center [462, 450] width 10 height 10
click at [1162, 325] on video at bounding box center [1223, 306] width 676 height 272
click at [1201, 331] on video at bounding box center [1223, 306] width 676 height 272
click at [412, 432] on div at bounding box center [354, 450] width 273 height 153
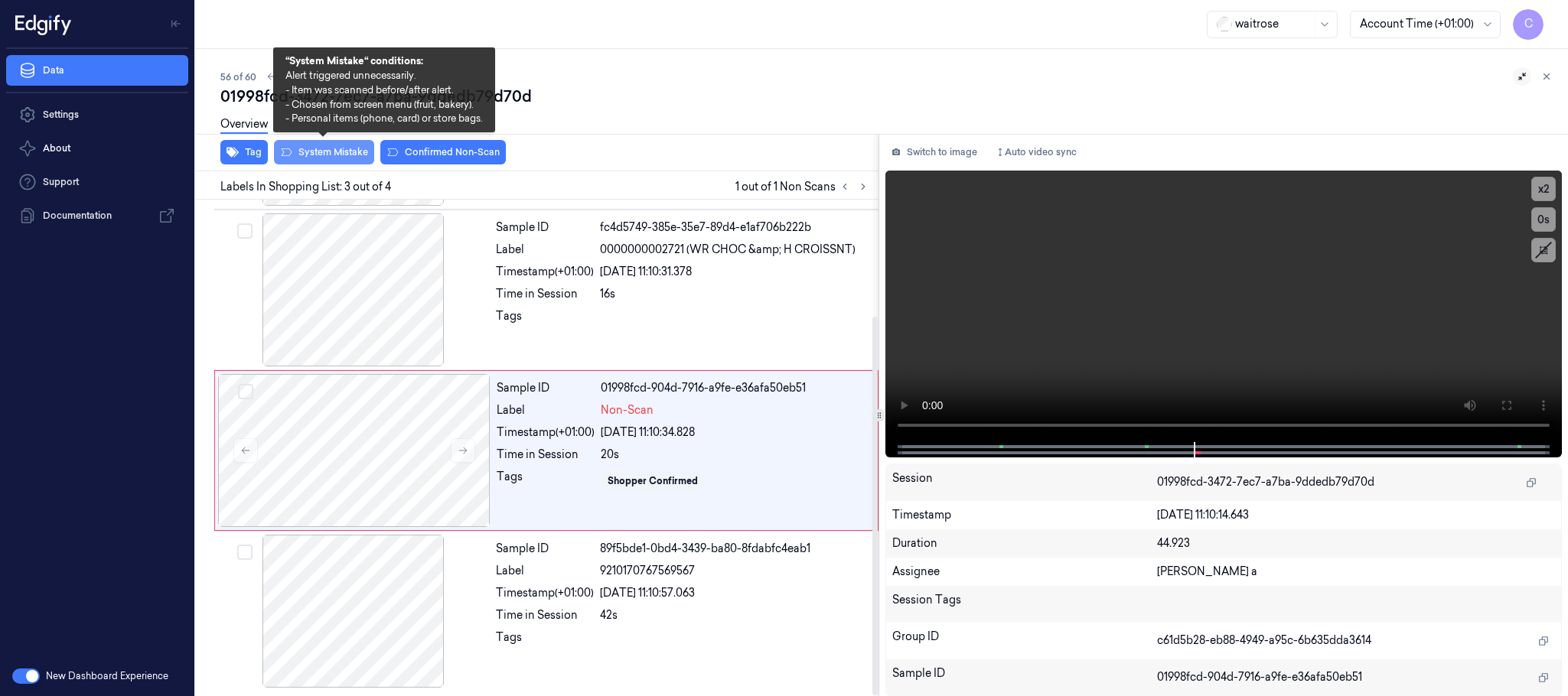
click at [326, 162] on button "System Mistake" at bounding box center [324, 152] width 101 height 24
click at [312, 152] on button "System Mistake" at bounding box center [324, 152] width 101 height 24
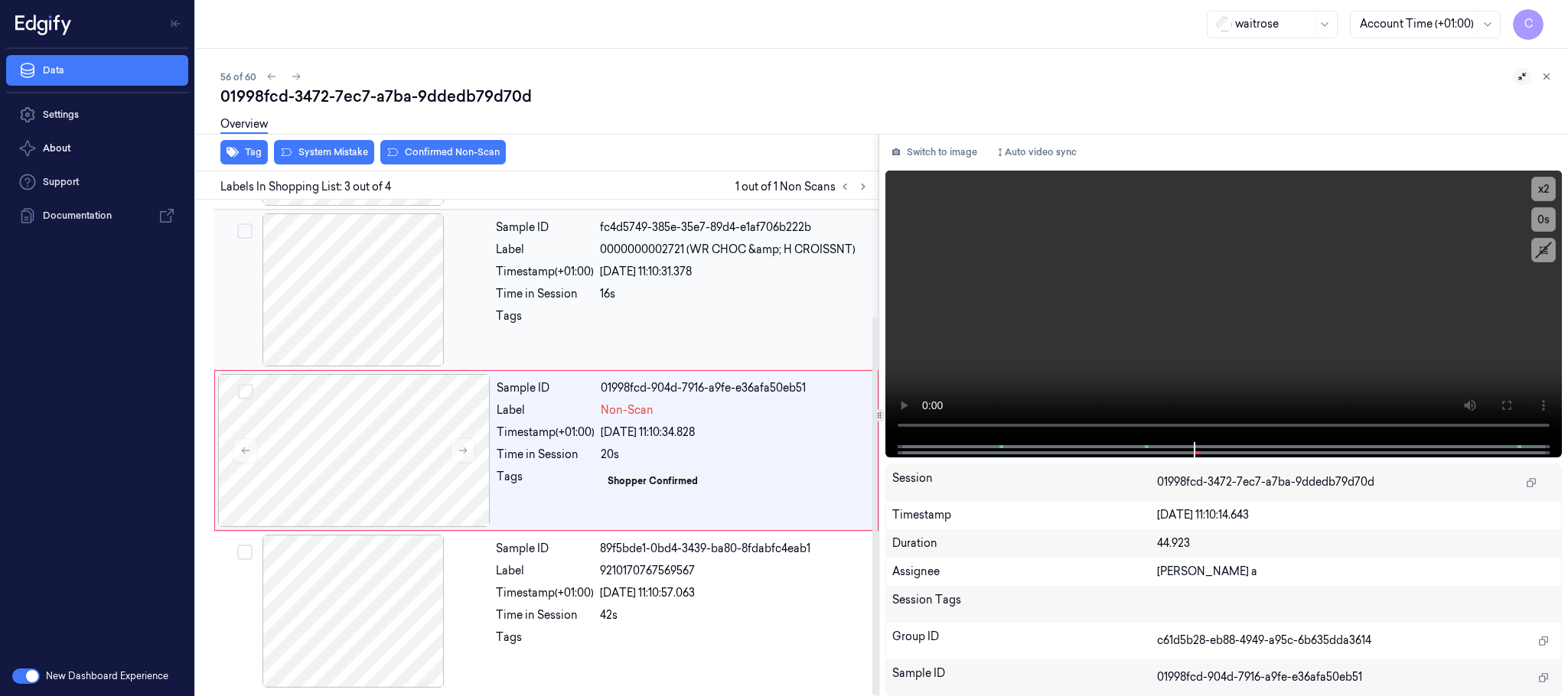
click at [372, 319] on div at bounding box center [353, 290] width 273 height 153
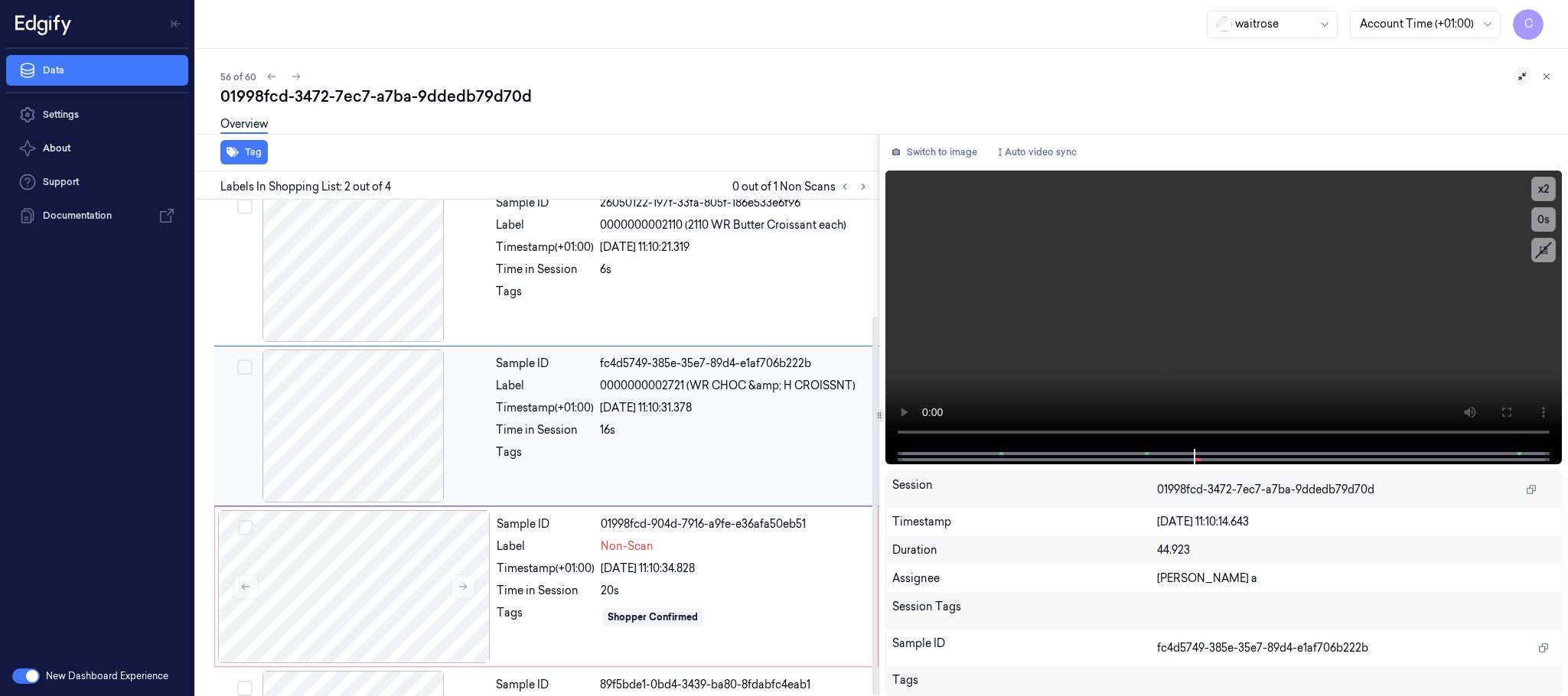
scroll to position [0, 0]
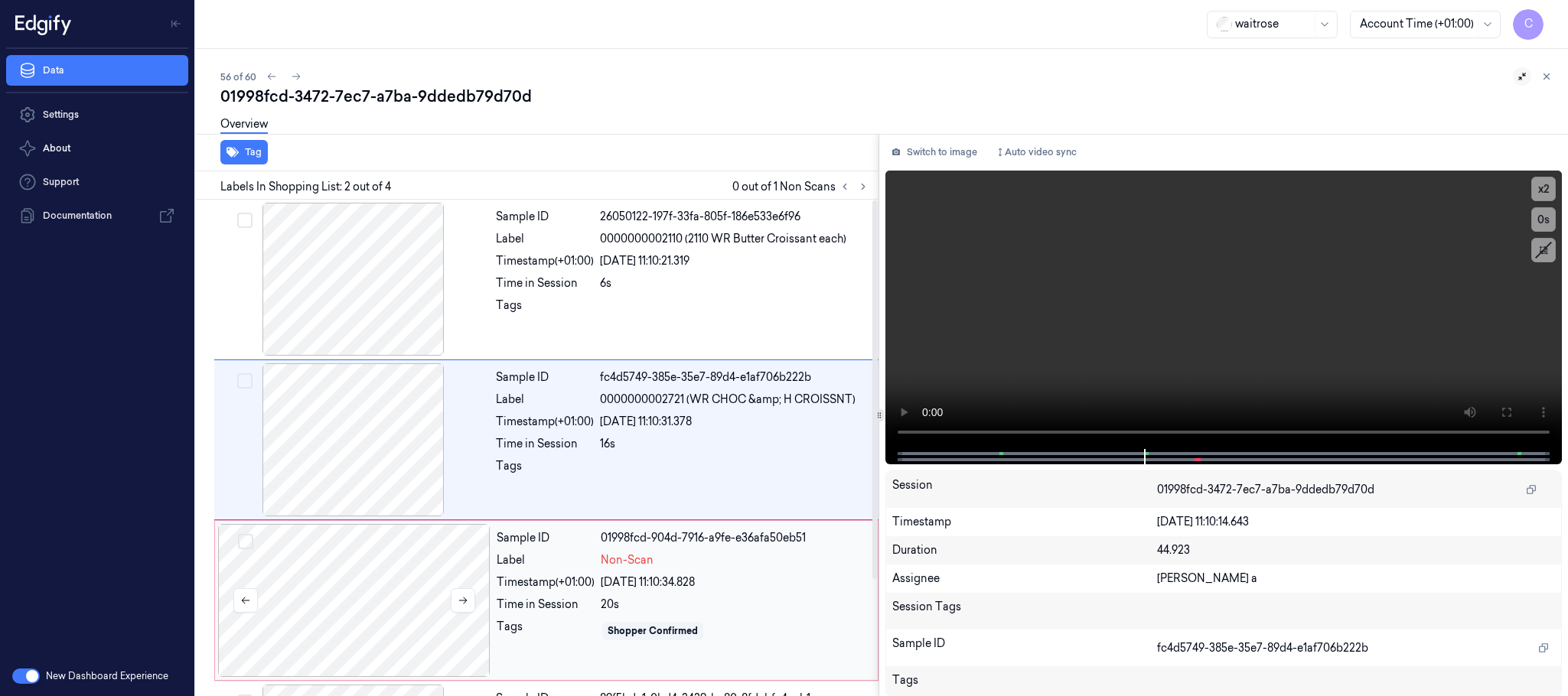
click at [405, 563] on div at bounding box center [354, 600] width 273 height 153
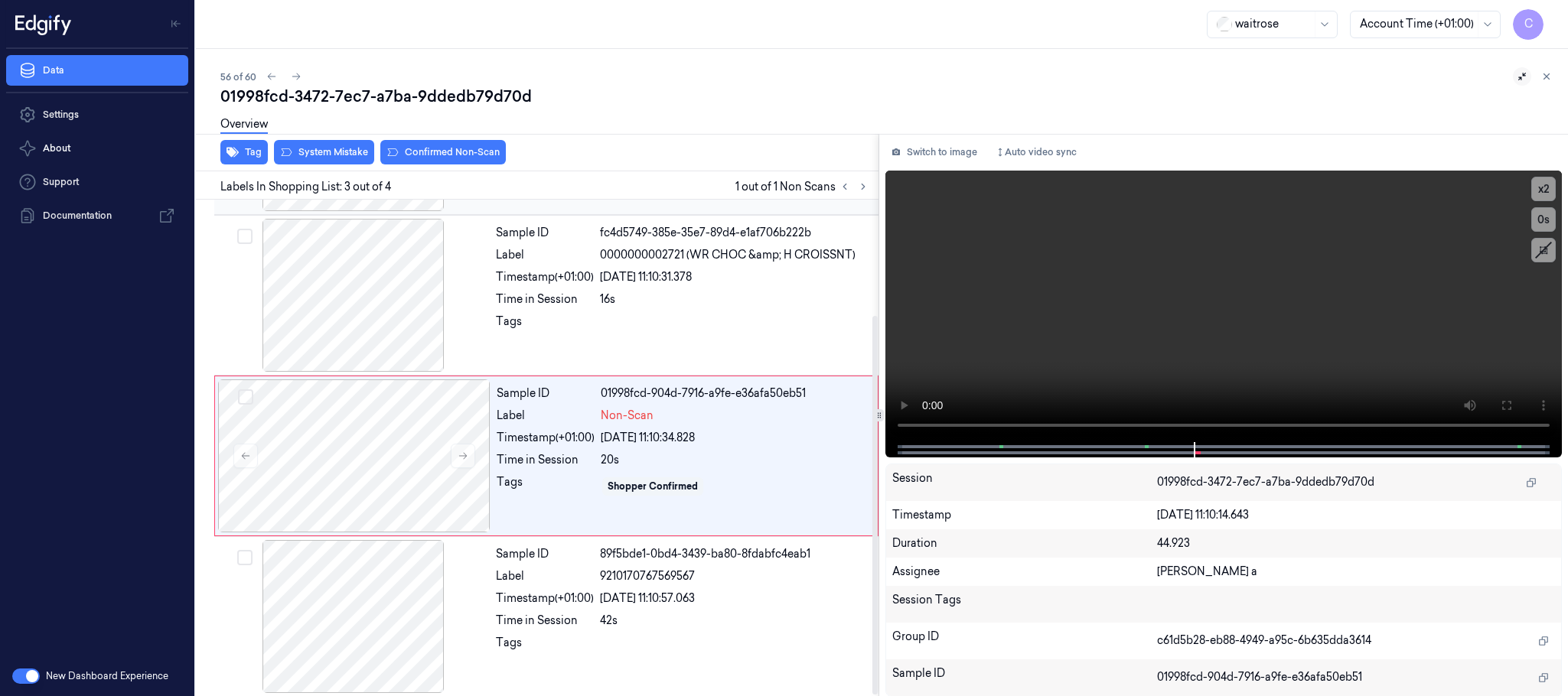
scroll to position [152, 0]
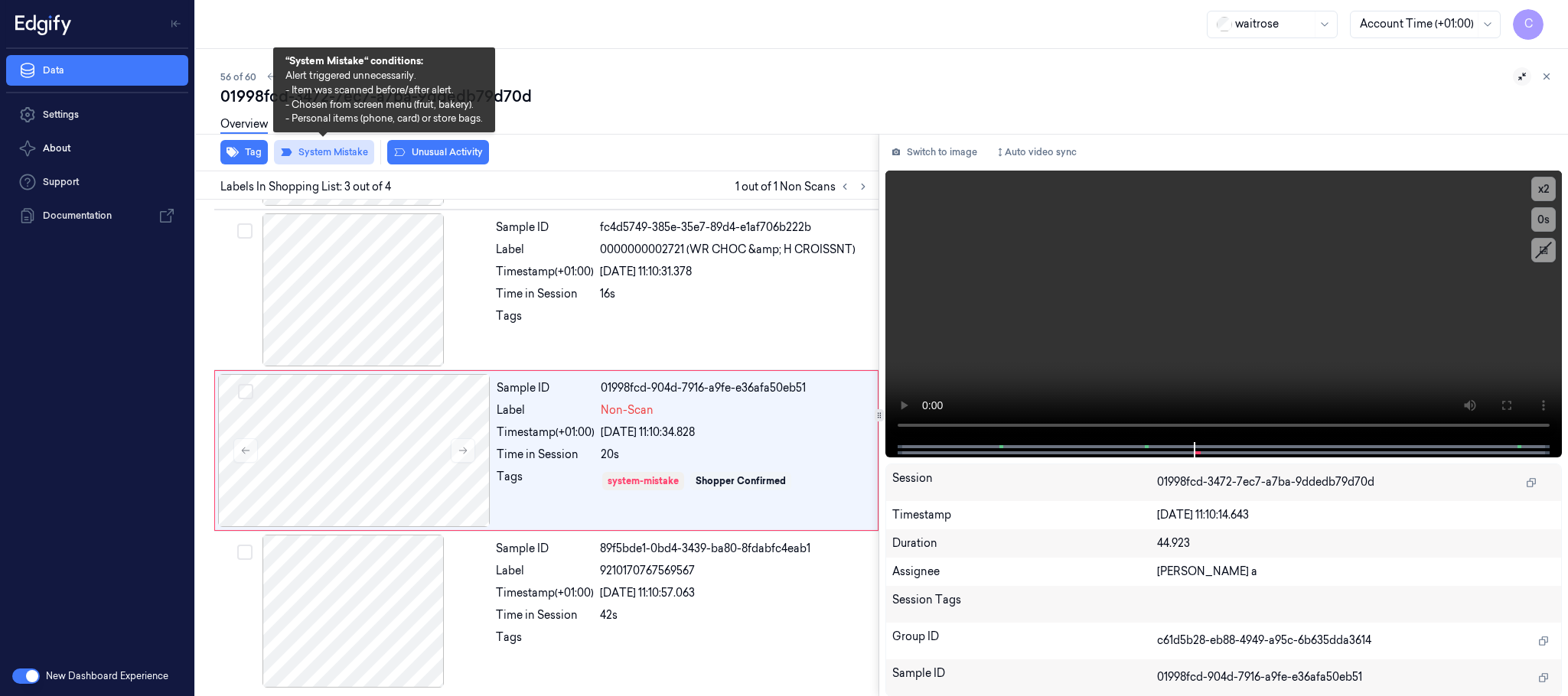
click at [335, 152] on button "System Mistake" at bounding box center [324, 152] width 101 height 24
click at [342, 154] on button "System Mistake" at bounding box center [324, 152] width 101 height 24
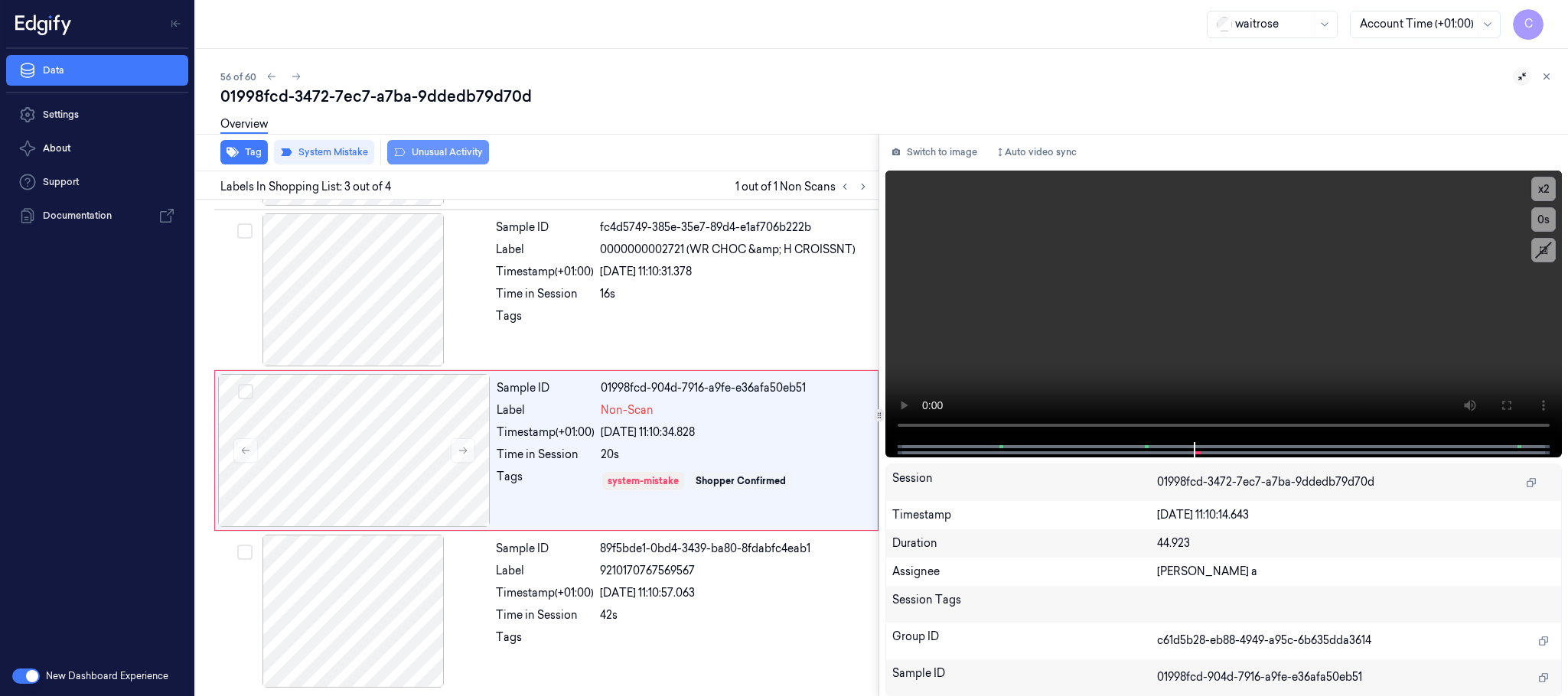
click at [441, 161] on button "Unusual Activity" at bounding box center [438, 152] width 102 height 24
click at [250, 143] on div "Overview" at bounding box center [244, 126] width 47 height 39
click at [248, 151] on button "Tag" at bounding box center [244, 152] width 47 height 24
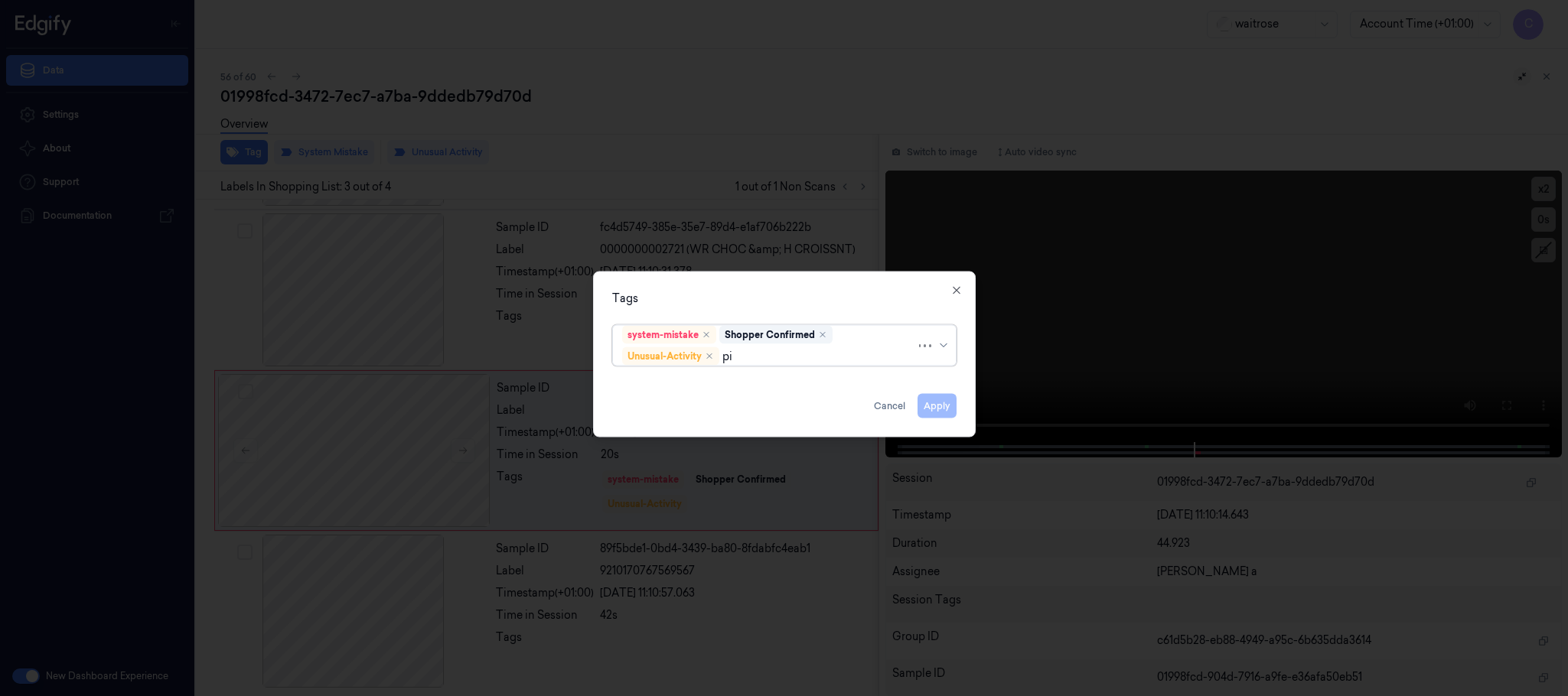
type input "pic"
click at [673, 381] on div "Picklist item alert" at bounding box center [666, 387] width 88 height 16
click at [771, 294] on div "Tags" at bounding box center [784, 299] width 344 height 16
click at [937, 413] on button "Apply" at bounding box center [937, 406] width 39 height 24
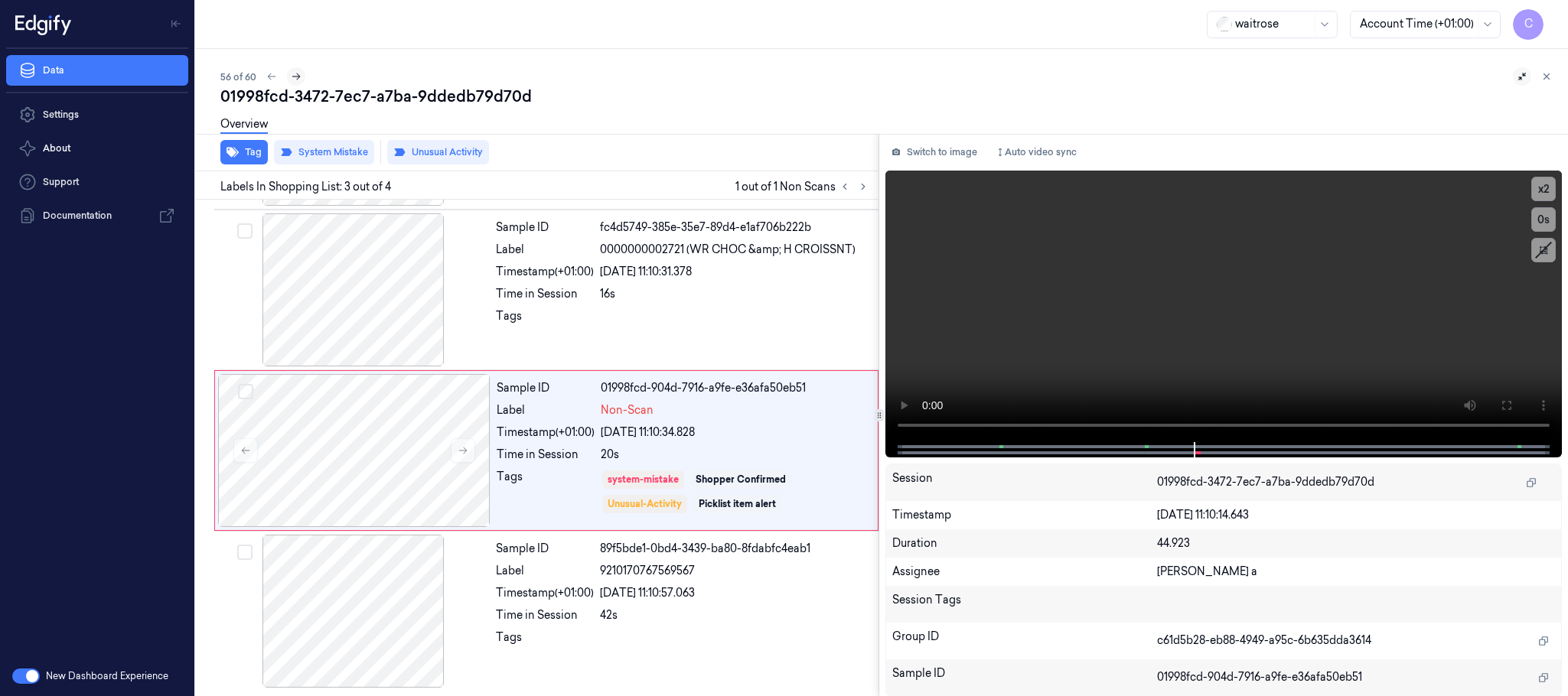
click at [296, 76] on icon at bounding box center [296, 76] width 10 height 10
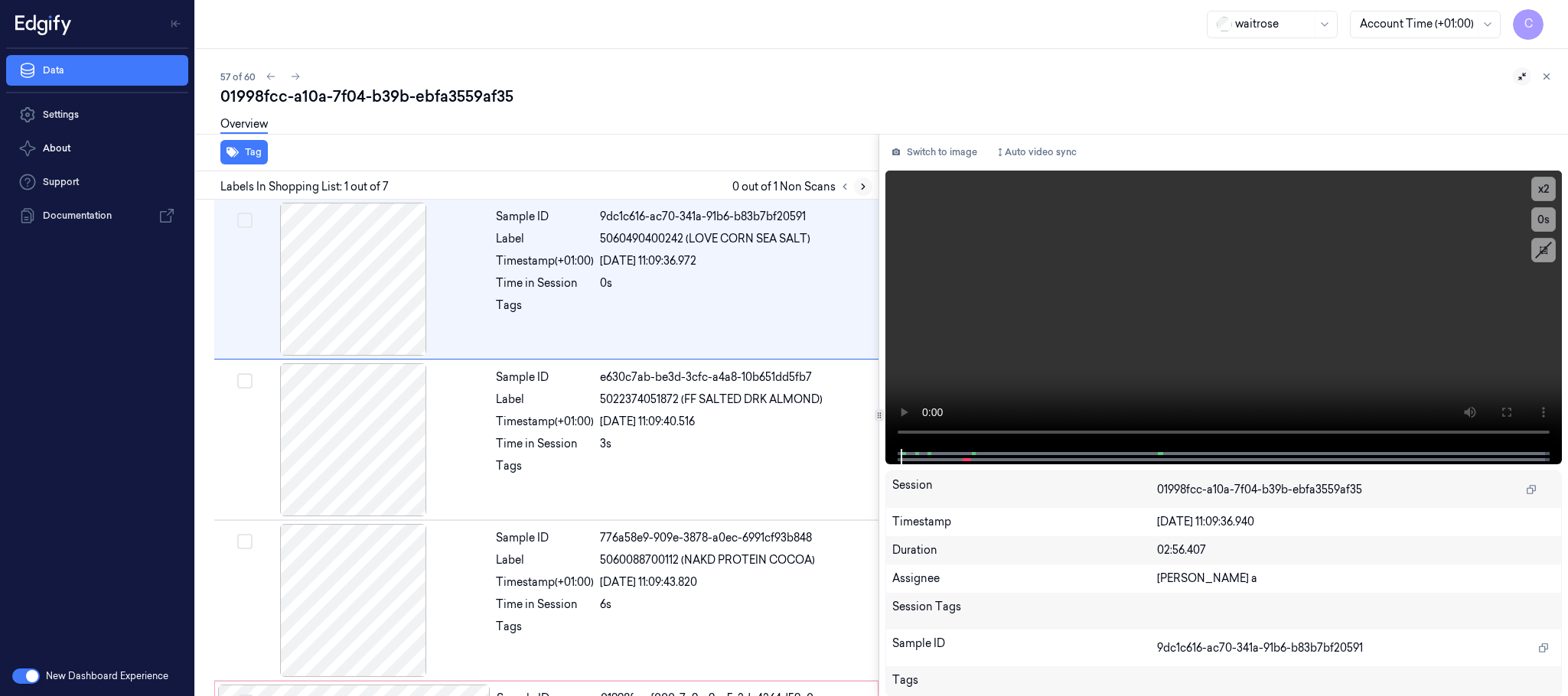
click at [866, 184] on icon at bounding box center [863, 186] width 10 height 10
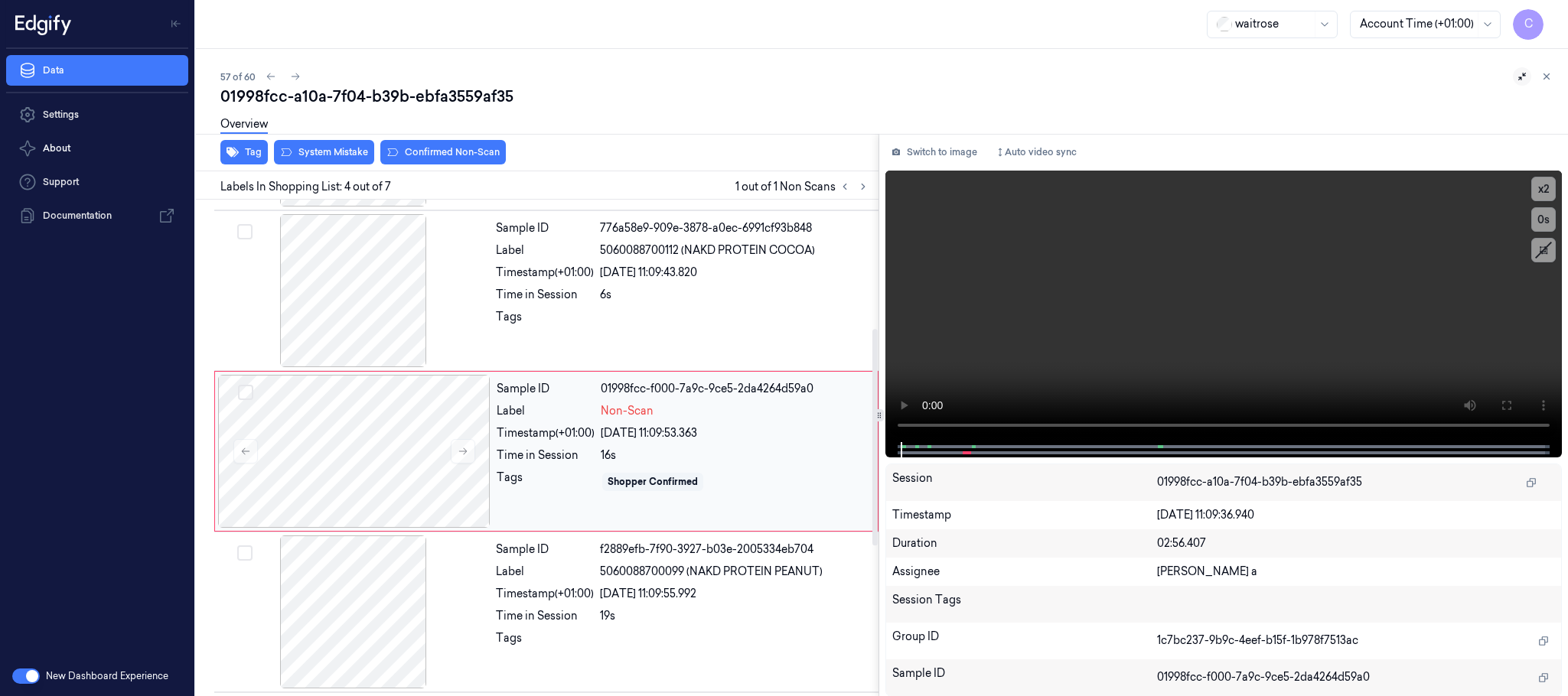
scroll to position [315, 0]
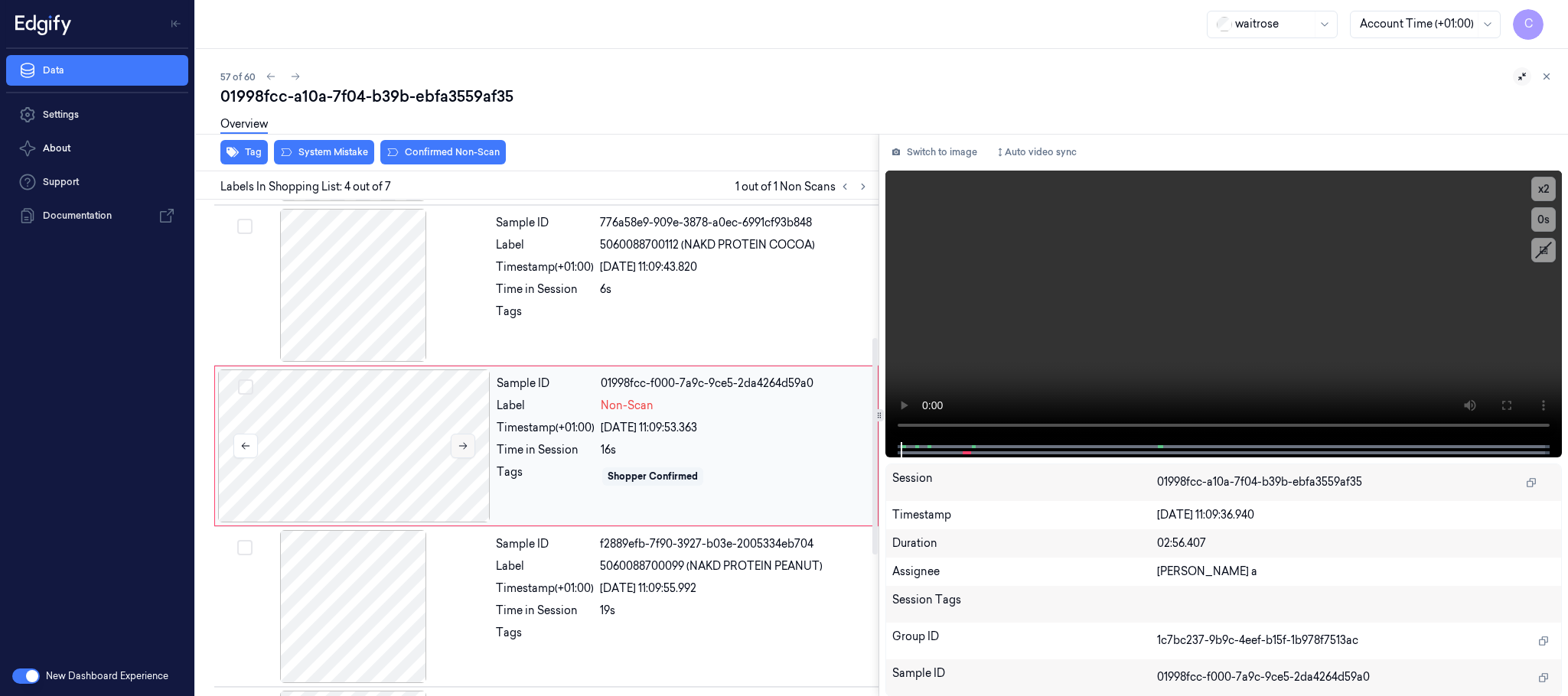
click at [466, 448] on icon at bounding box center [462, 445] width 10 height 10
click at [466, 448] on icon at bounding box center [463, 446] width 8 height 7
click at [354, 290] on div at bounding box center [353, 285] width 273 height 153
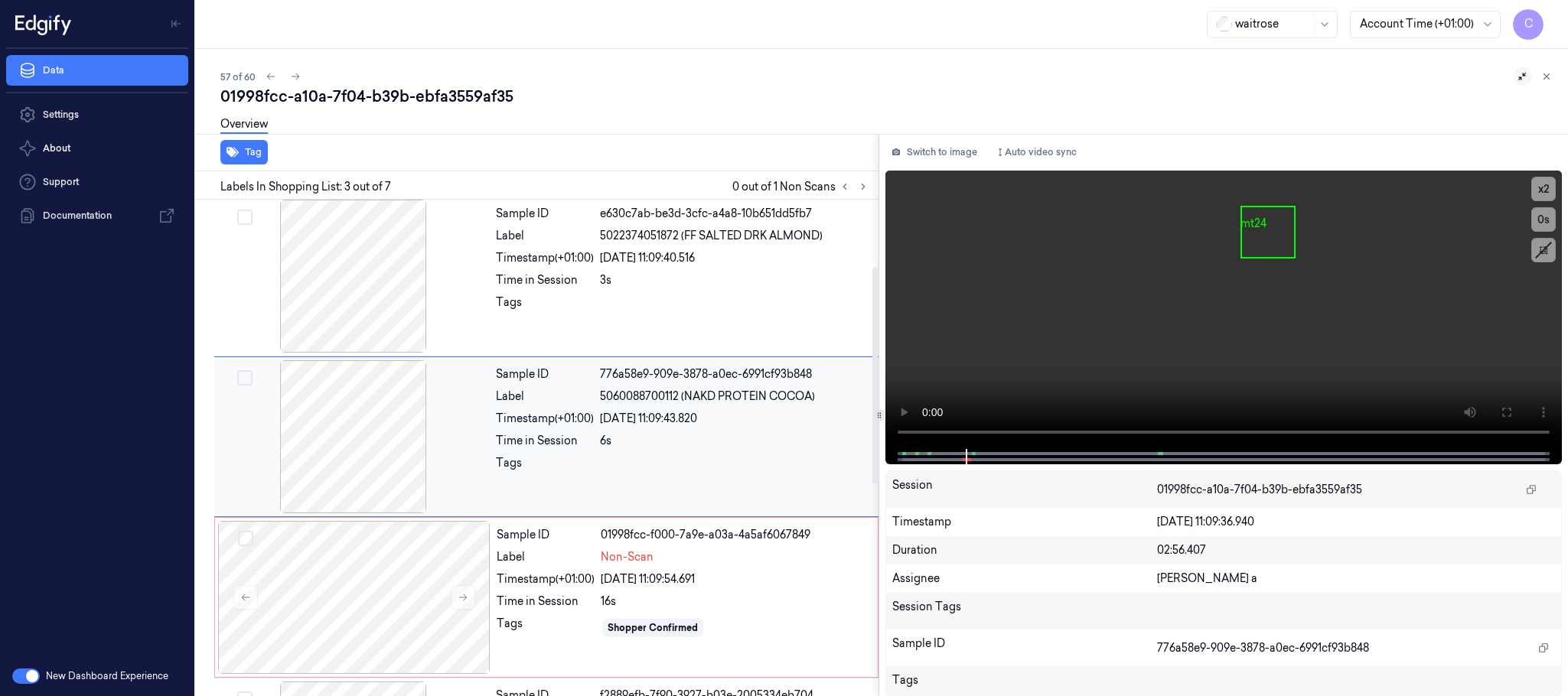
scroll to position [154, 0]
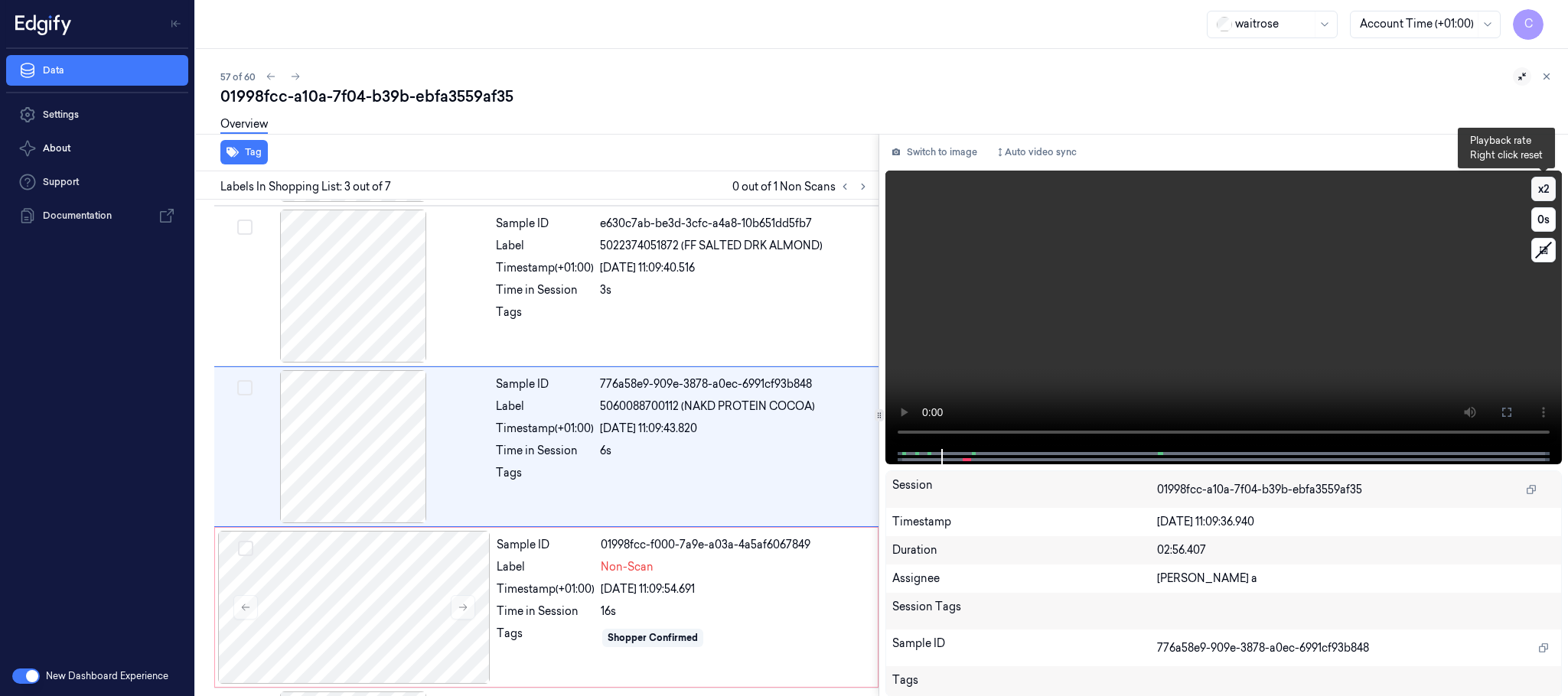
click at [1539, 186] on button "x 2" at bounding box center [1544, 189] width 24 height 24
click at [1541, 186] on button "x 4" at bounding box center [1544, 189] width 24 height 24
click at [1242, 338] on video at bounding box center [1223, 309] width 676 height 278
click at [1066, 351] on video at bounding box center [1223, 309] width 676 height 278
click at [1231, 317] on video at bounding box center [1223, 309] width 676 height 278
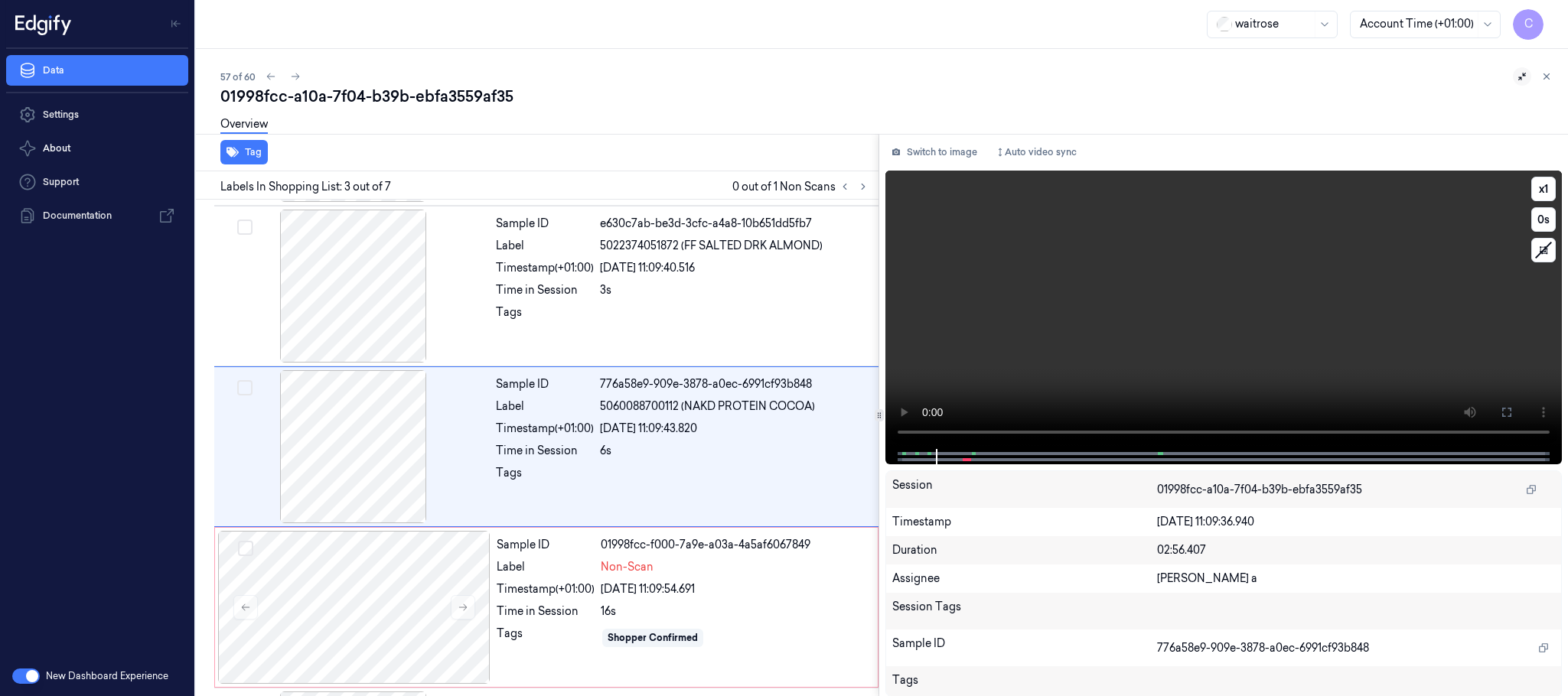
click at [1077, 330] on video at bounding box center [1223, 309] width 676 height 278
click at [1101, 341] on video at bounding box center [1223, 309] width 676 height 278
click at [373, 586] on div at bounding box center [354, 608] width 273 height 153
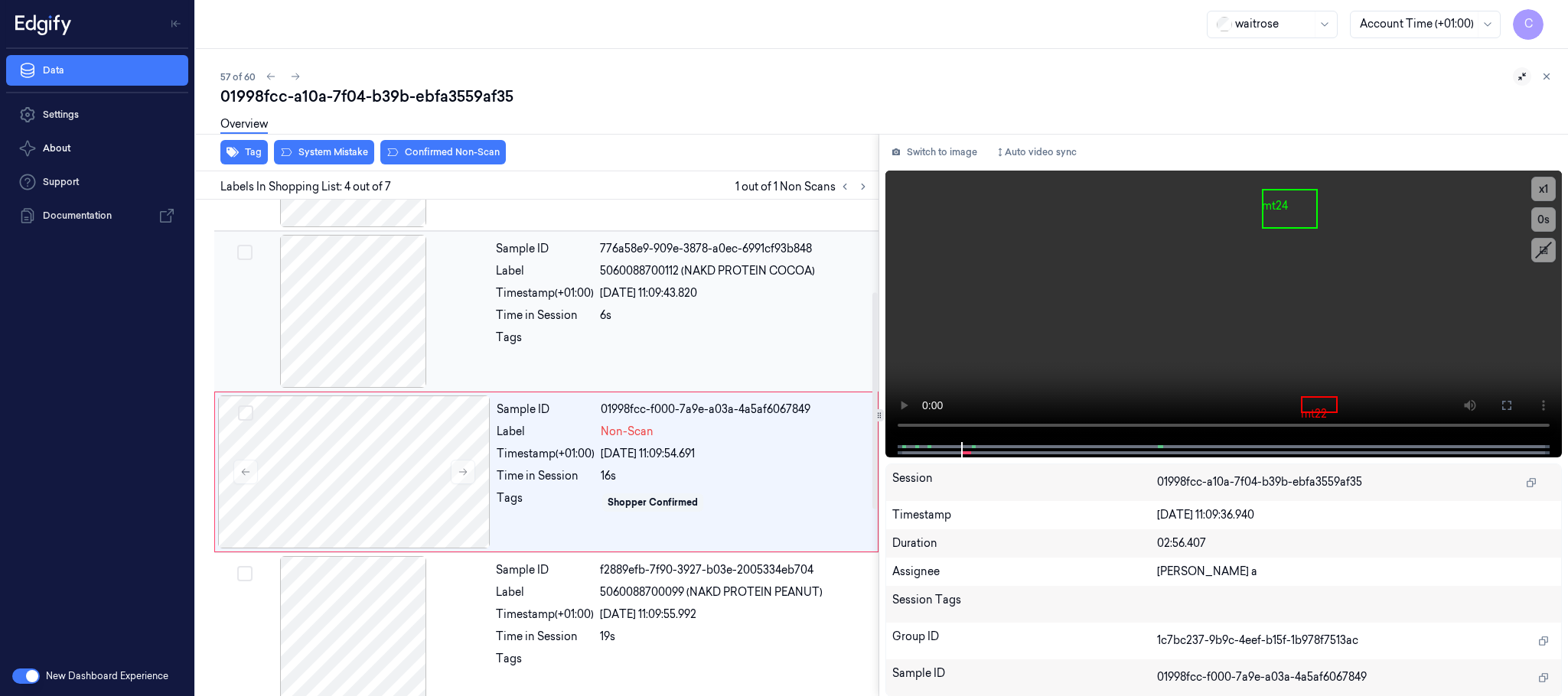
scroll to position [315, 0]
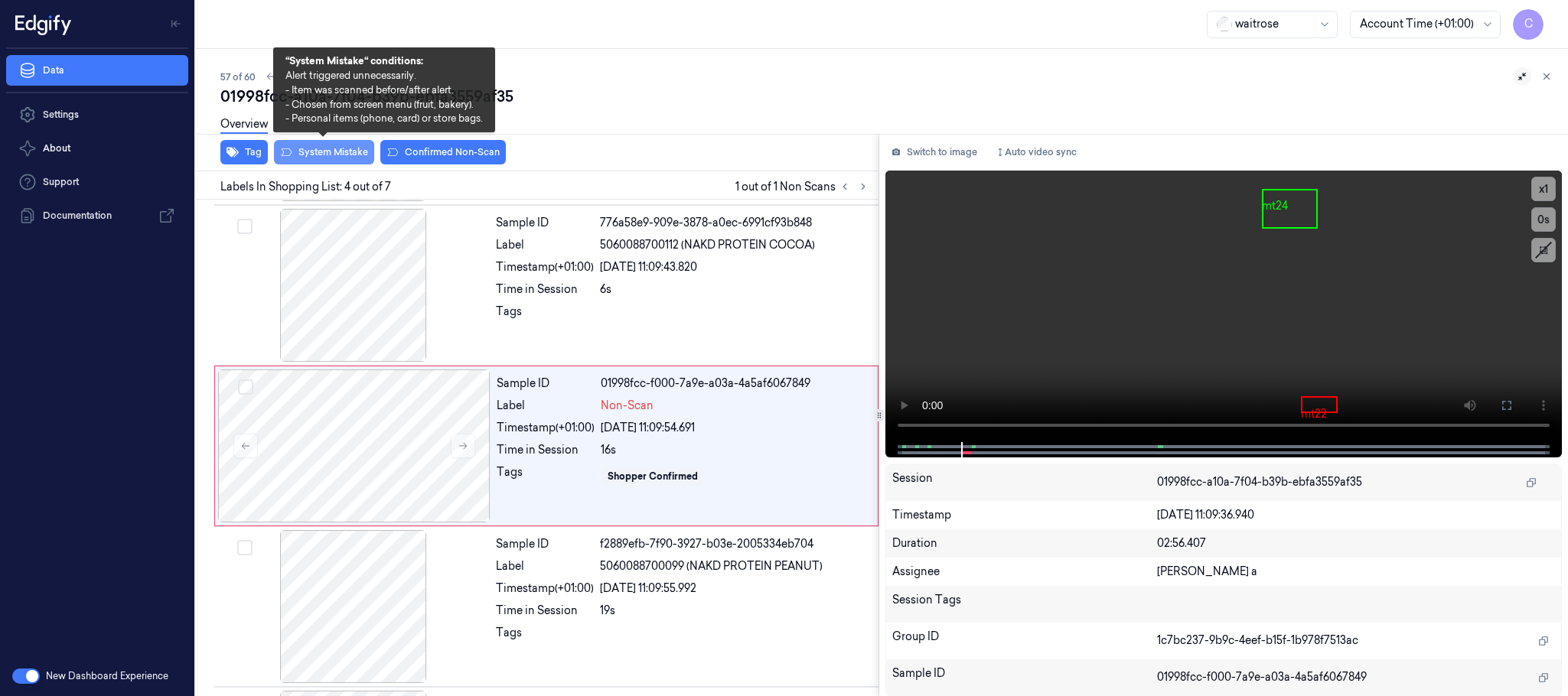
click at [310, 152] on button "System Mistake" at bounding box center [324, 152] width 101 height 24
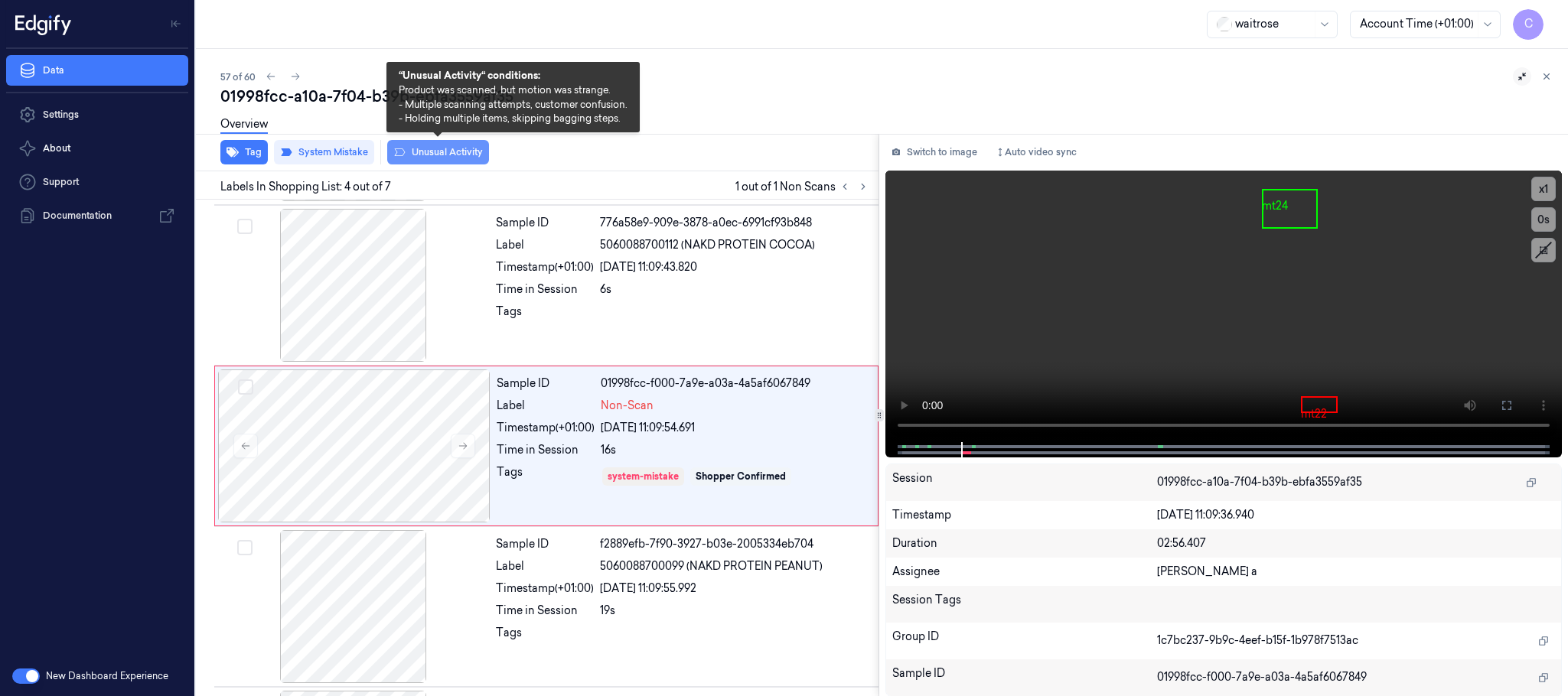
click at [445, 148] on button "Unusual Activity" at bounding box center [438, 152] width 102 height 24
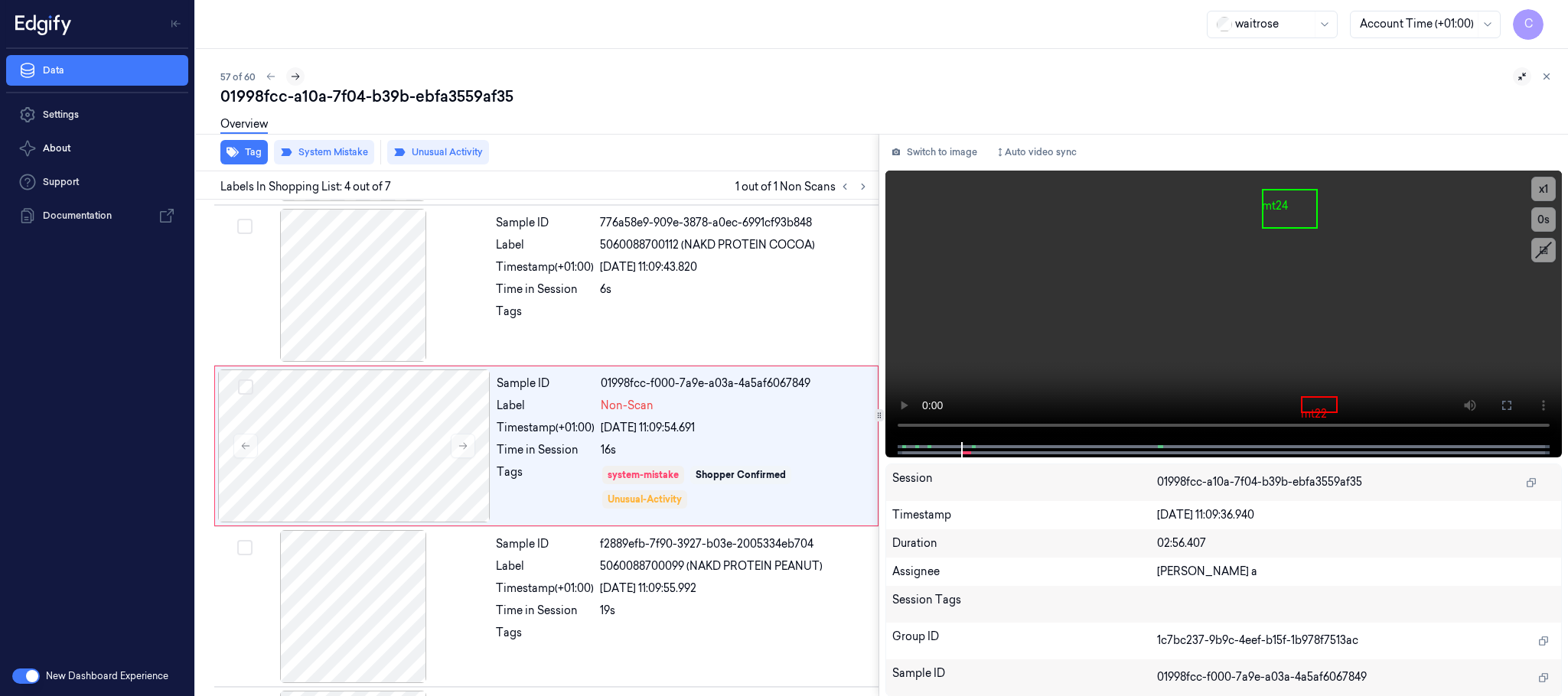
click at [296, 72] on icon at bounding box center [295, 76] width 10 height 10
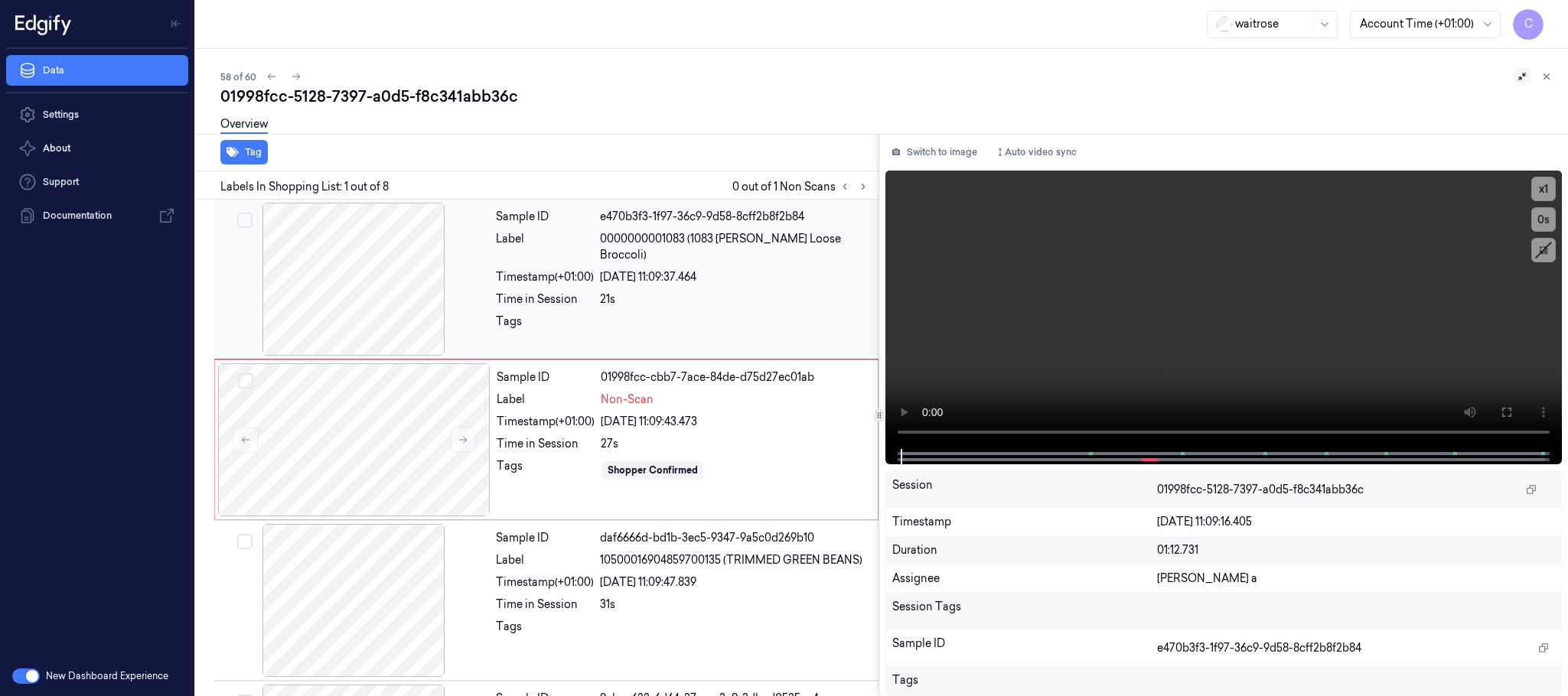
drag, startPoint x: 866, startPoint y: 182, endPoint x: 855, endPoint y: 212, distance: 32.0
click at [866, 183] on icon at bounding box center [863, 186] width 10 height 10
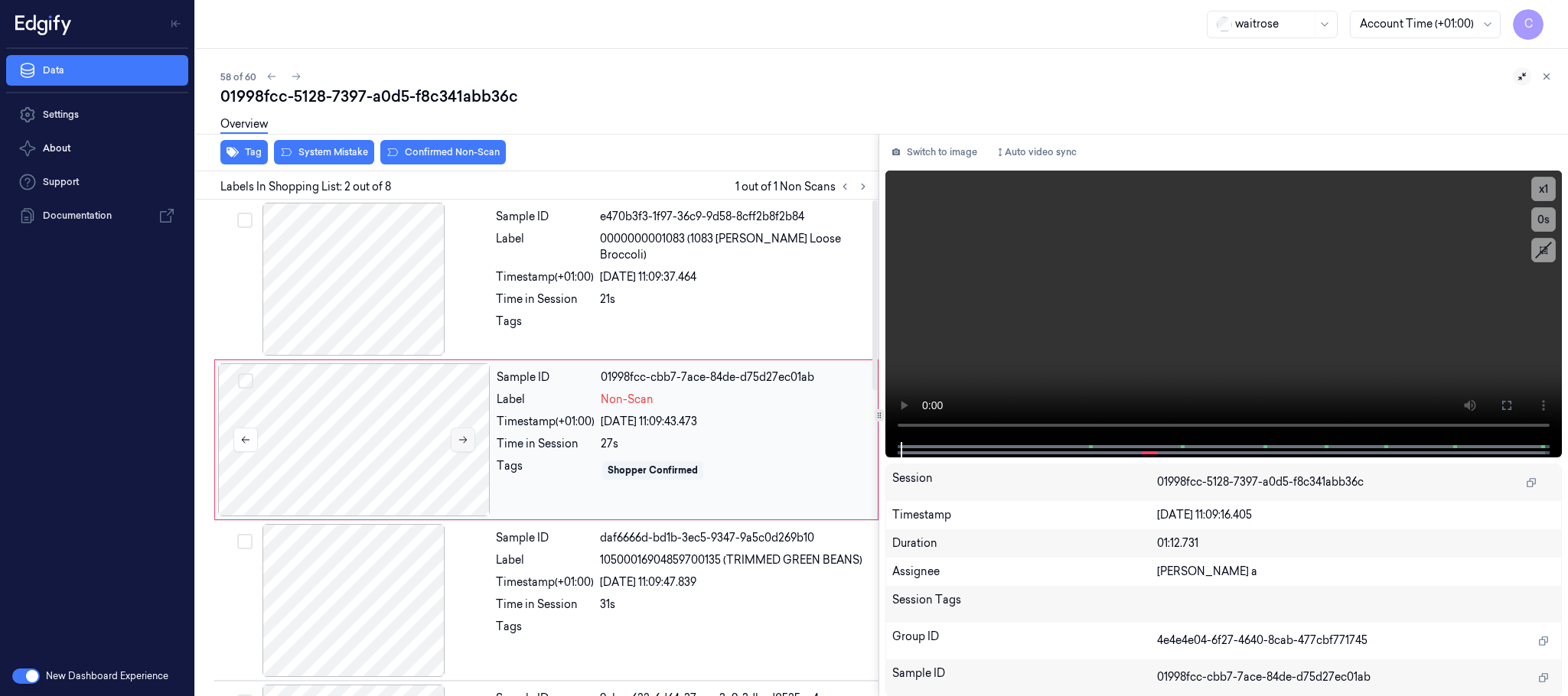
click at [462, 446] on button at bounding box center [463, 440] width 24 height 24
click at [462, 441] on icon at bounding box center [462, 440] width 10 height 10
click at [402, 424] on div at bounding box center [354, 440] width 273 height 153
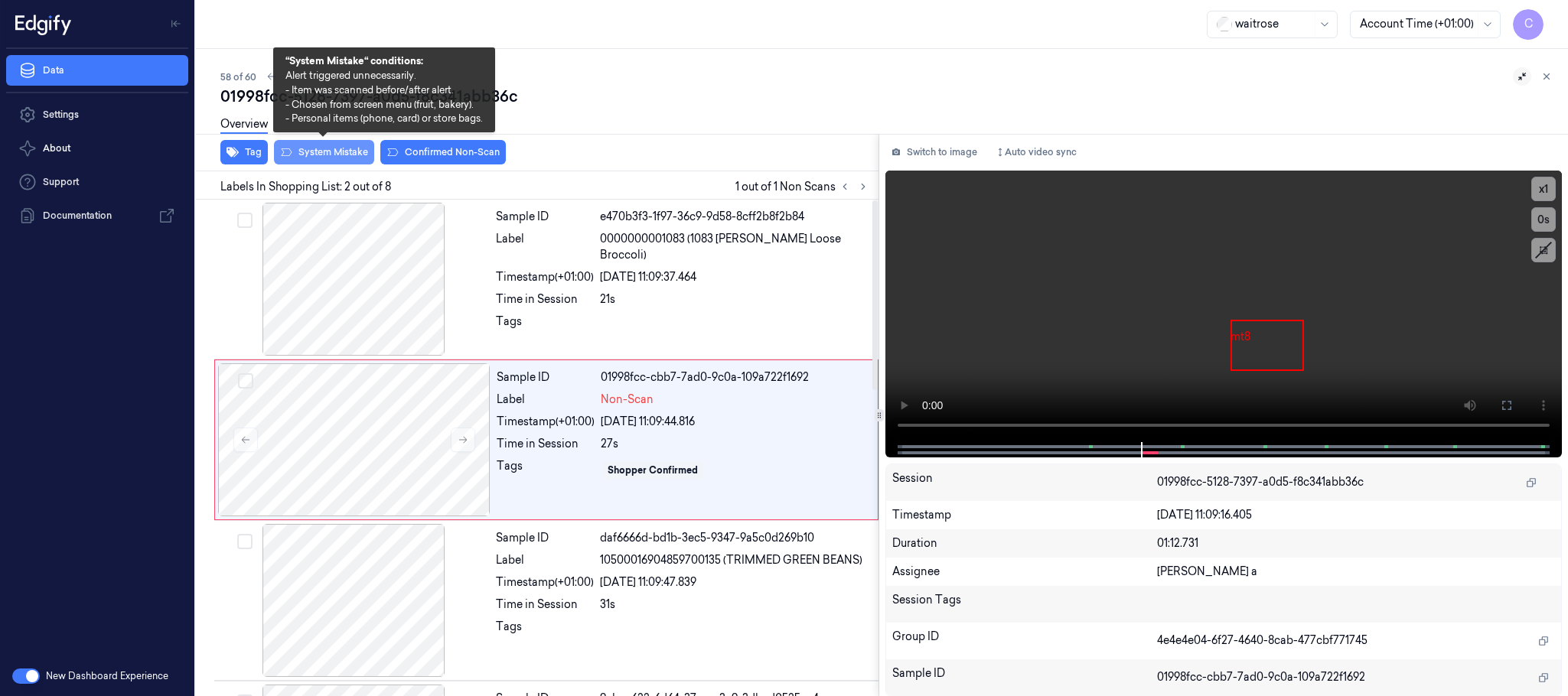
click at [317, 154] on button "System Mistake" at bounding box center [324, 152] width 101 height 24
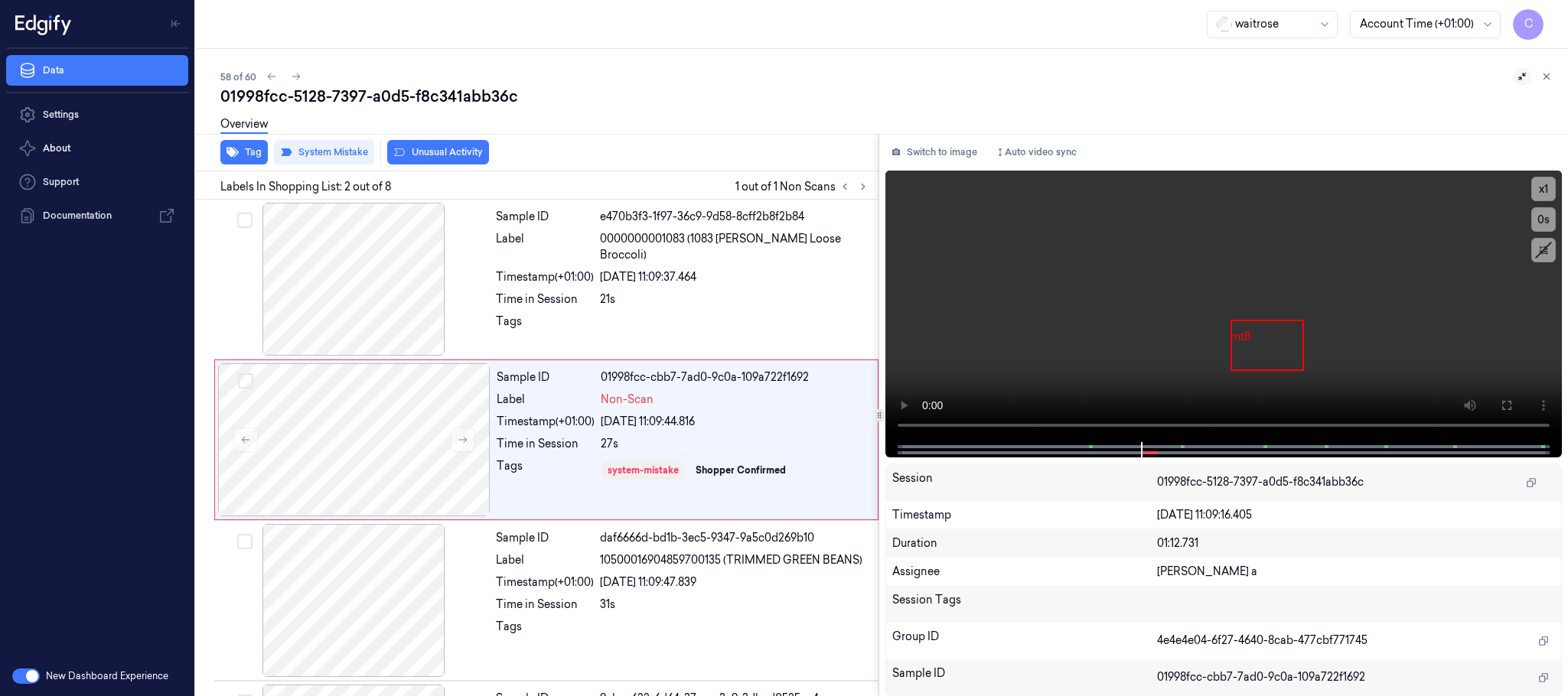
click at [464, 154] on button "Unusual Activity" at bounding box center [438, 152] width 102 height 24
click at [250, 147] on button "Tag" at bounding box center [244, 152] width 47 height 24
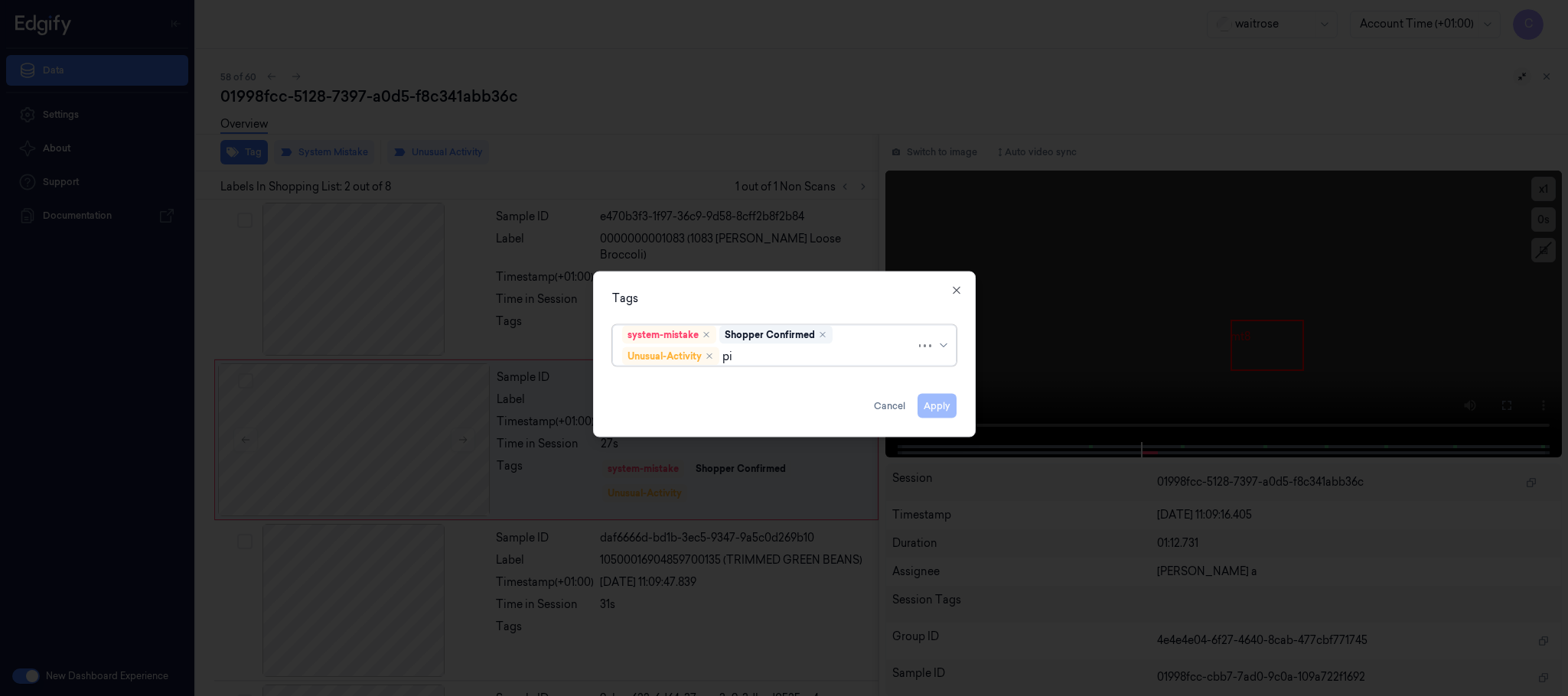
type input "pic"
click at [705, 383] on div "Picklist item alert" at bounding box center [666, 387] width 88 height 16
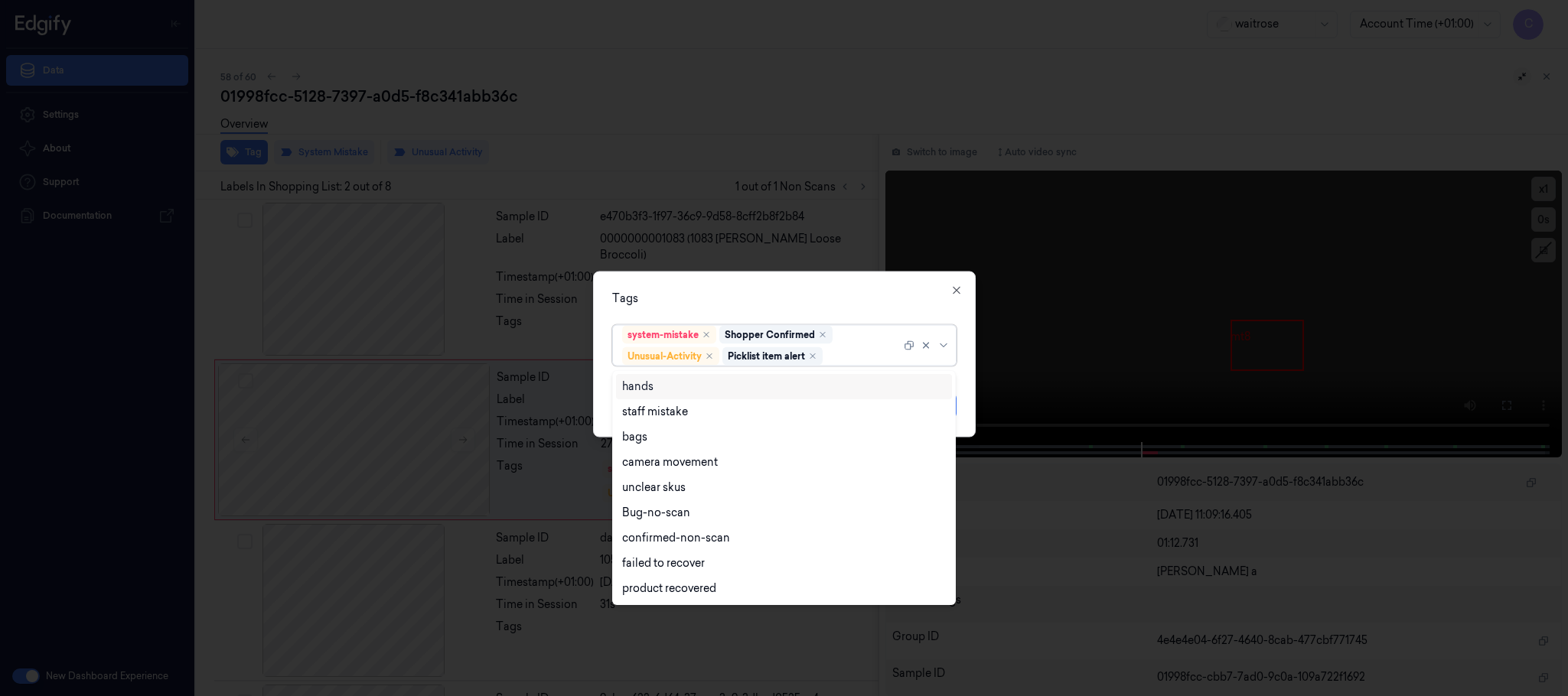
click at [795, 288] on div "Tags option Picklist item alert, selected. 9 results available. Use Up and Down…" at bounding box center [785, 354] width 383 height 166
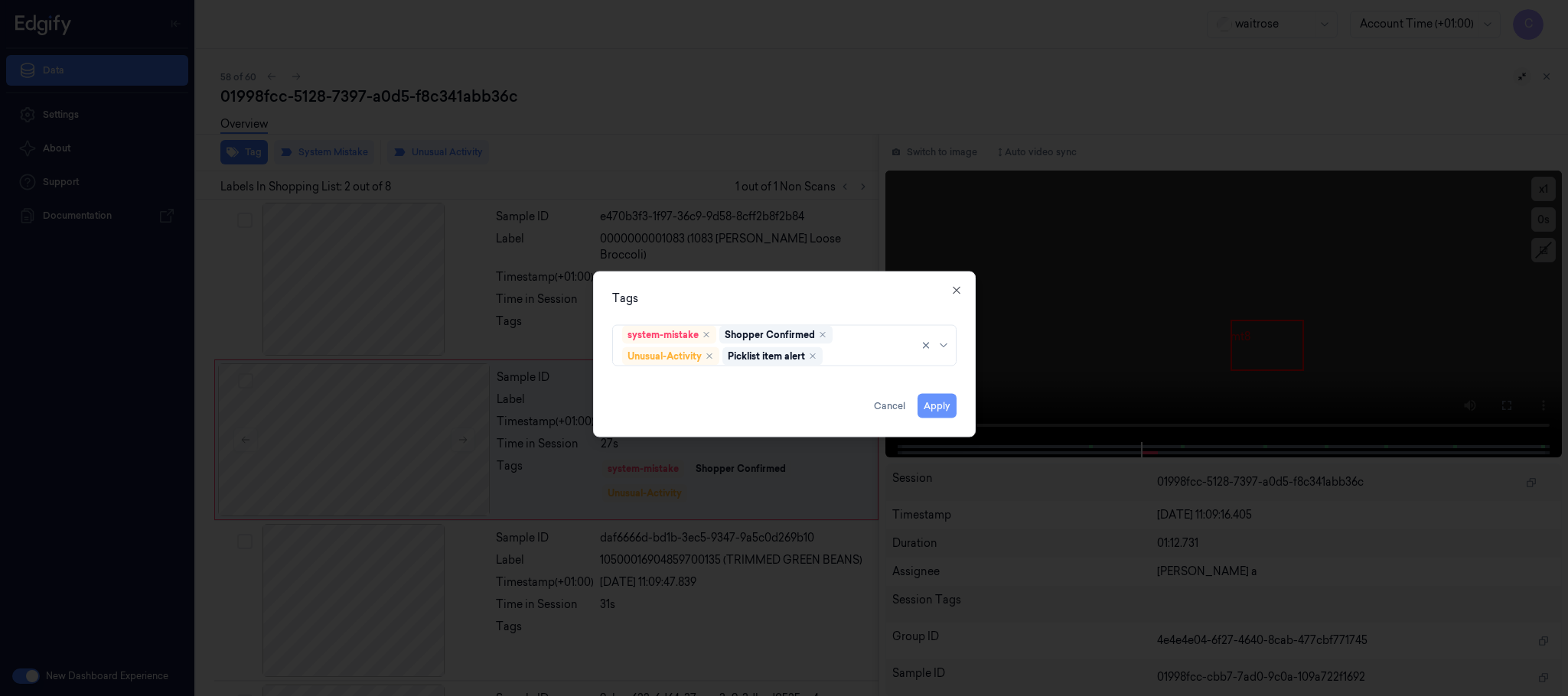
click at [940, 411] on button "Apply" at bounding box center [937, 406] width 39 height 24
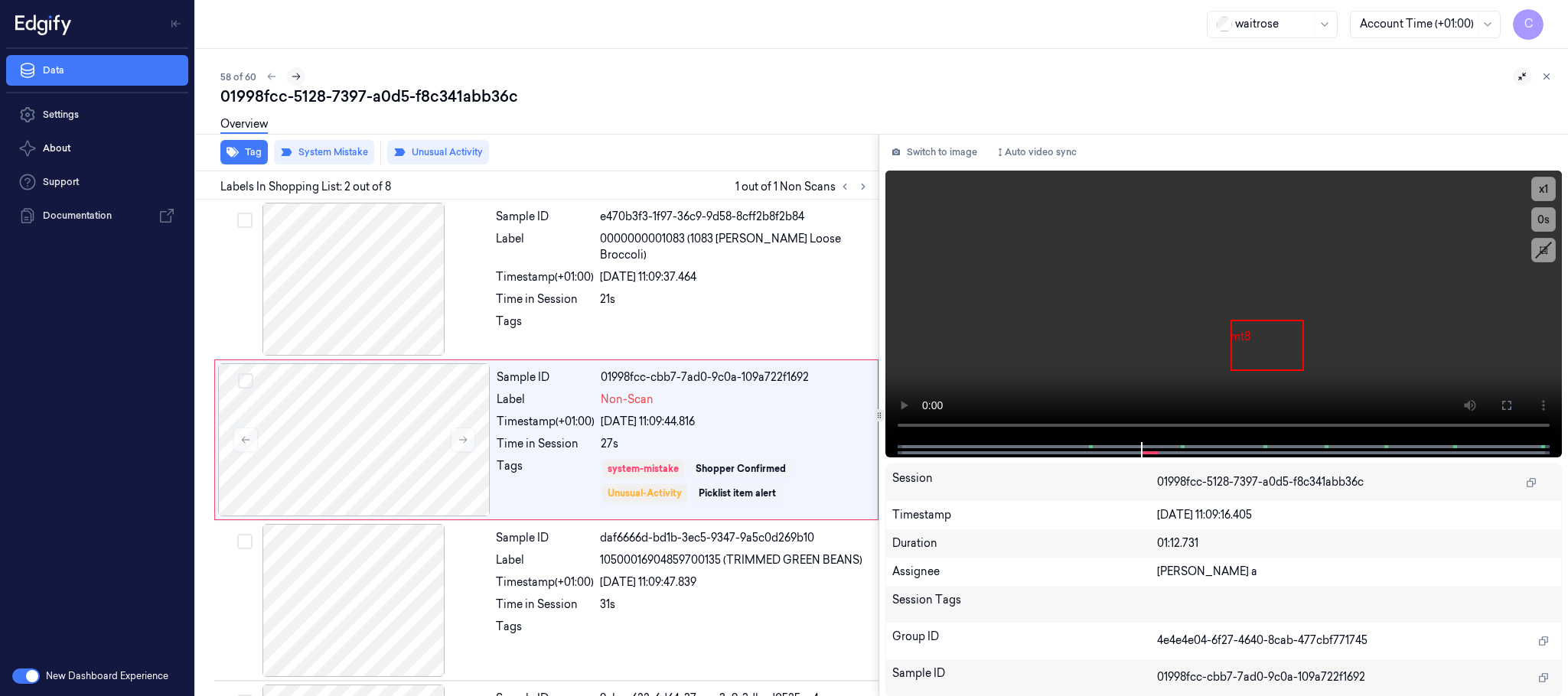
click at [296, 76] on icon at bounding box center [296, 76] width 10 height 10
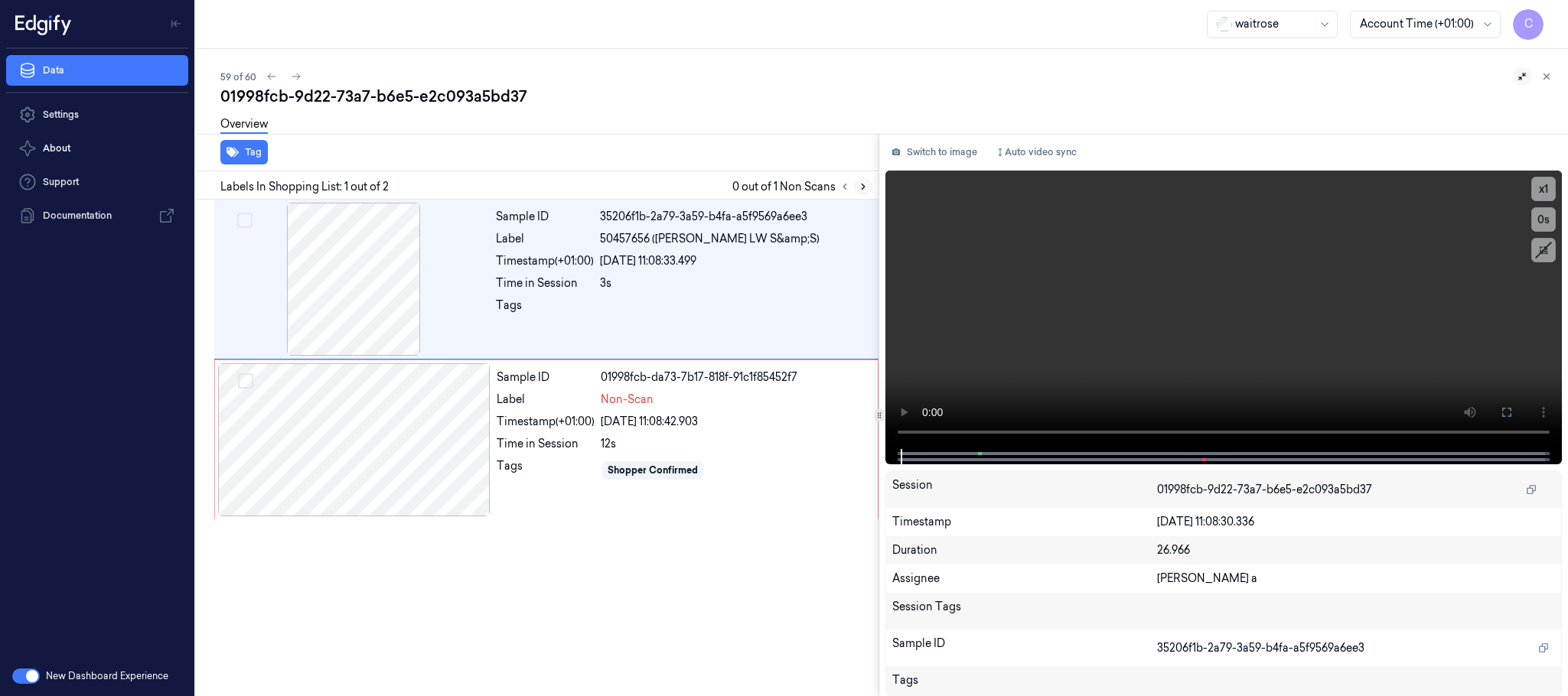
click at [864, 186] on icon at bounding box center [864, 186] width 3 height 6
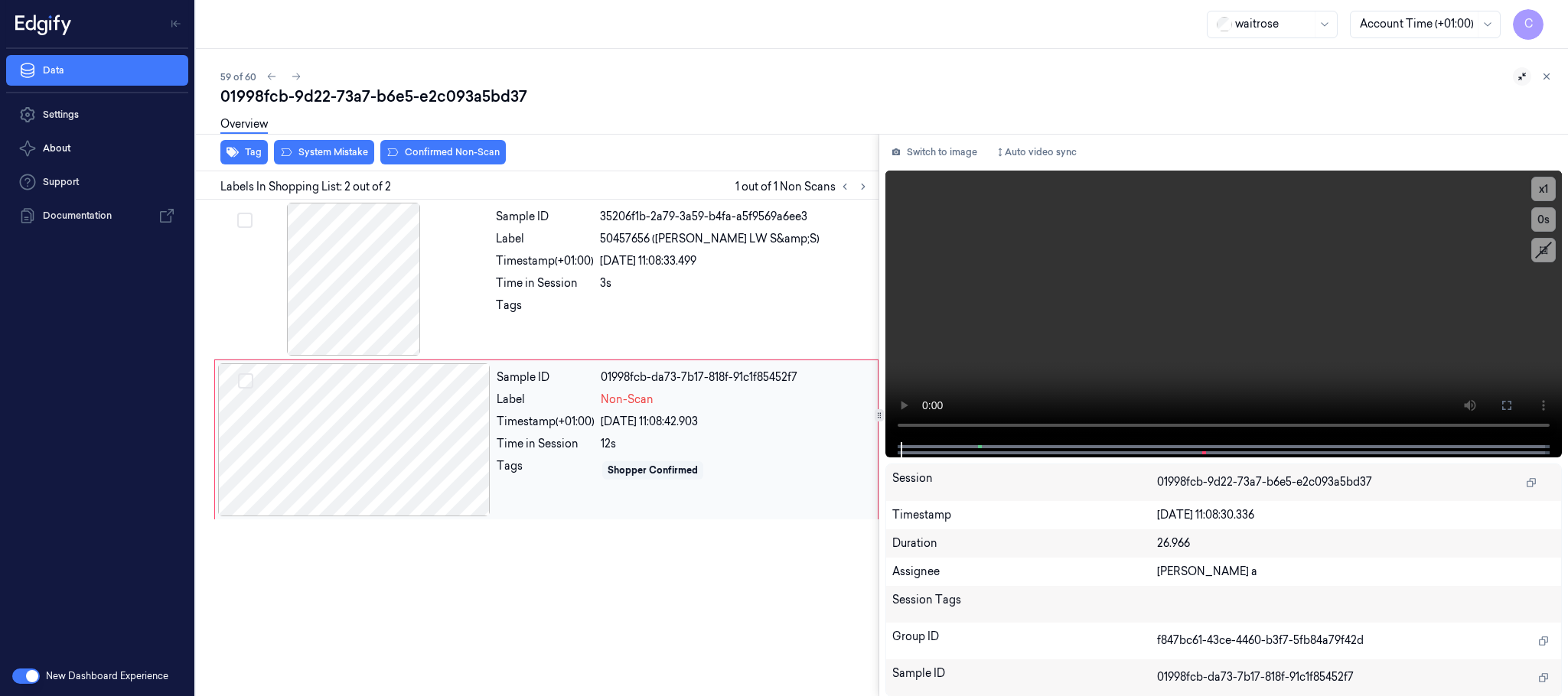
click at [453, 448] on div at bounding box center [354, 440] width 273 height 153
click at [1203, 335] on video at bounding box center [1223, 306] width 676 height 272
click at [450, 416] on div at bounding box center [354, 440] width 273 height 153
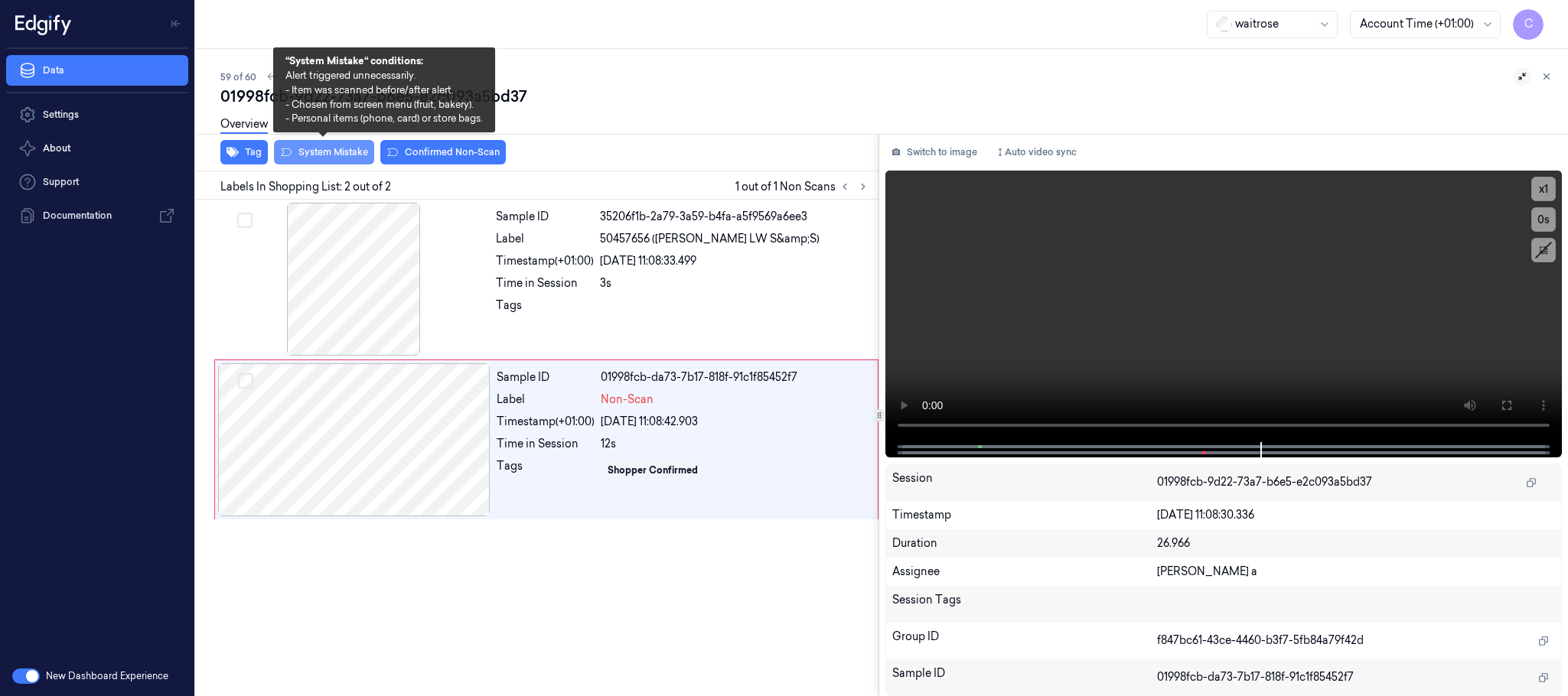
click at [352, 156] on button "System Mistake" at bounding box center [324, 152] width 101 height 24
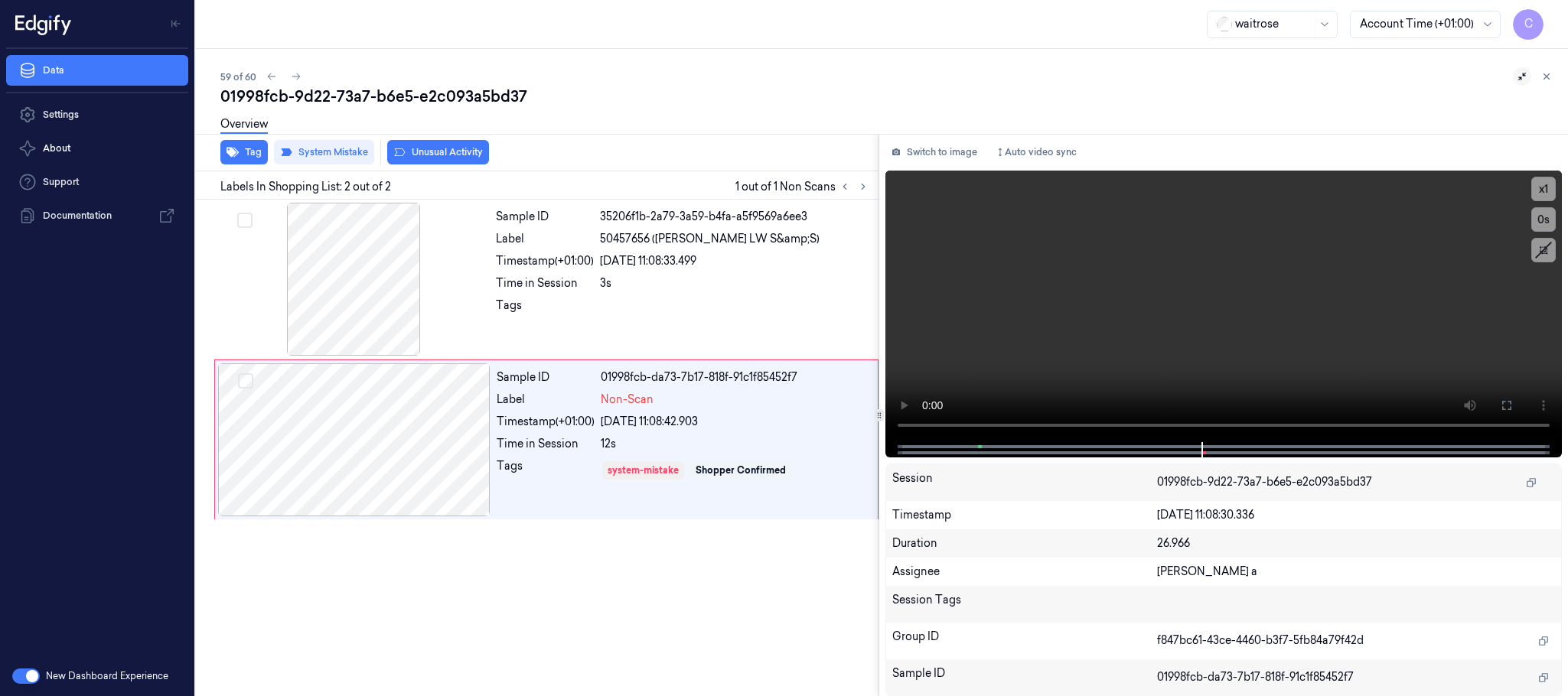
click at [474, 154] on button "Unusual Activity" at bounding box center [438, 152] width 102 height 24
click at [294, 76] on icon at bounding box center [296, 76] width 10 height 10
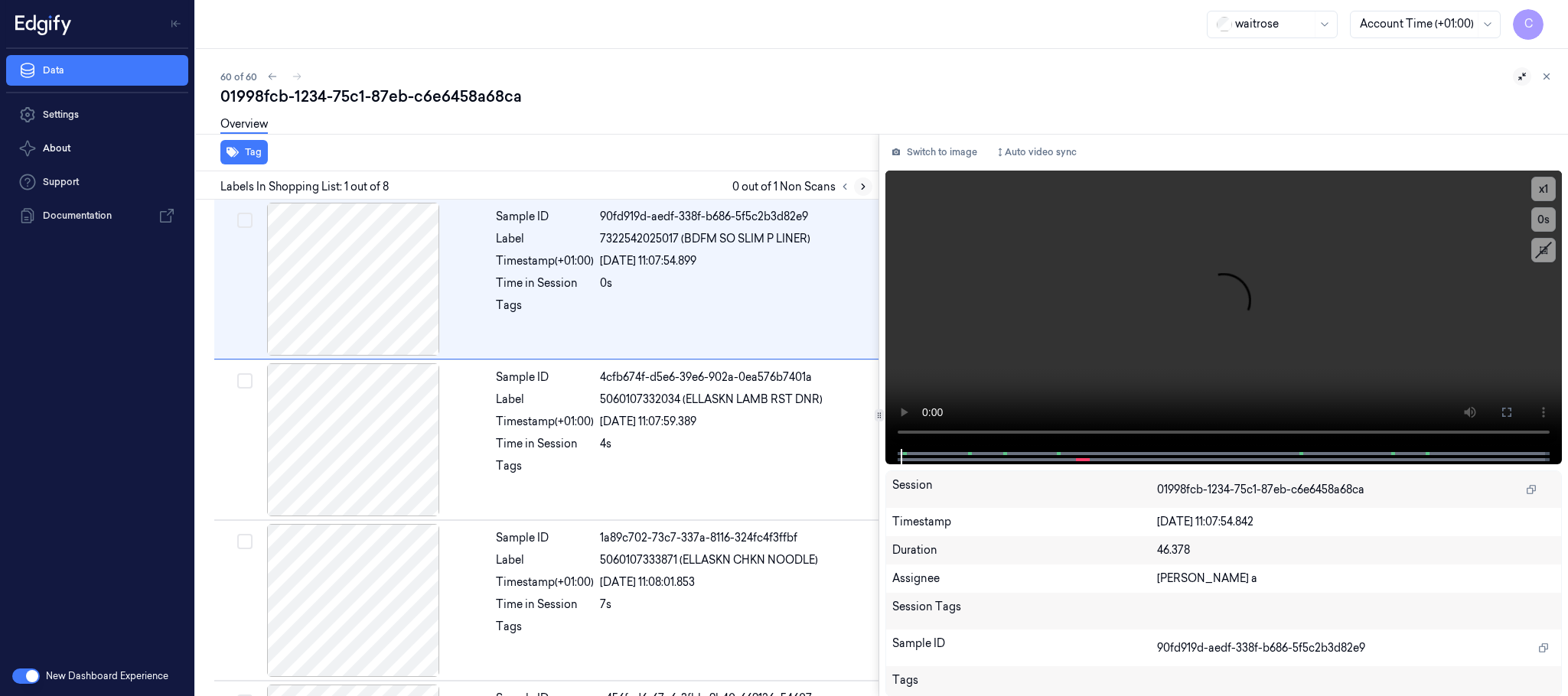
click at [861, 182] on icon at bounding box center [863, 186] width 10 height 10
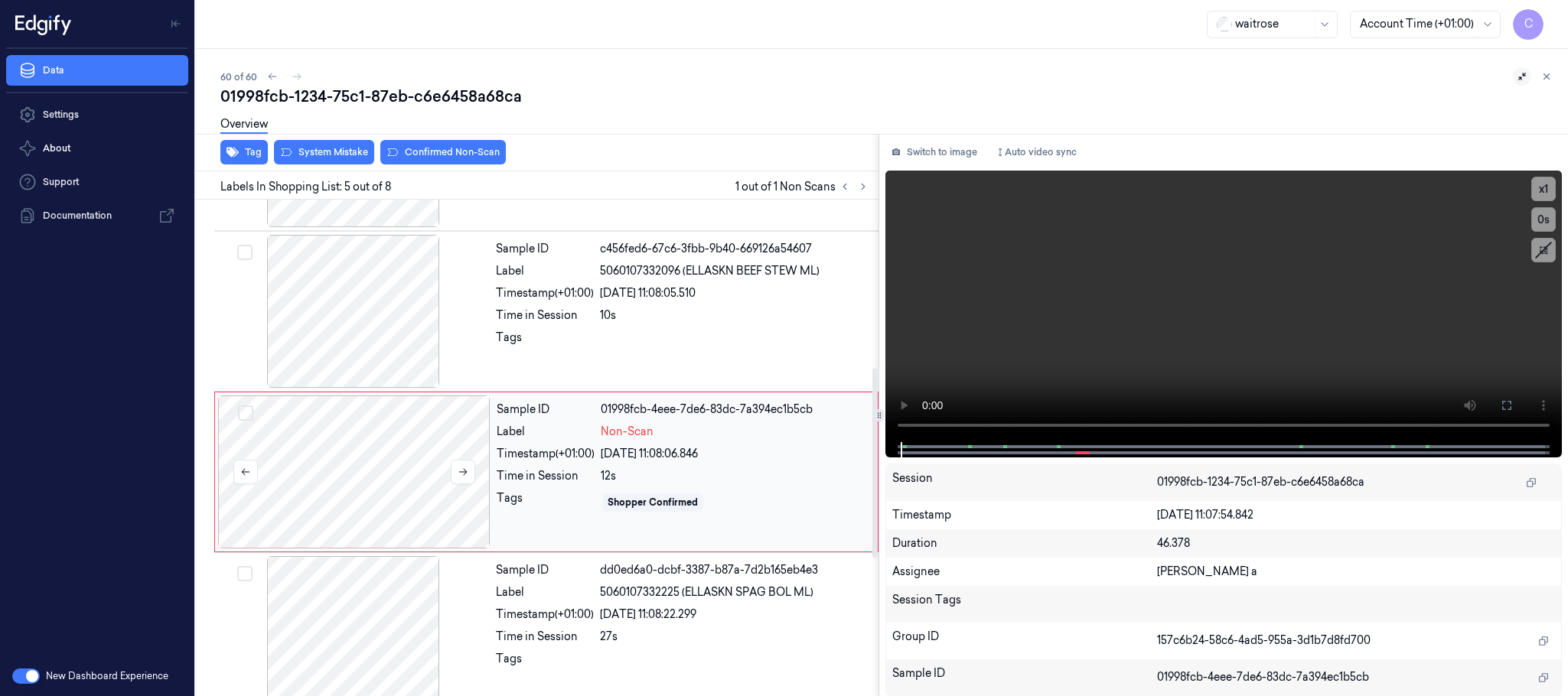
scroll to position [477, 0]
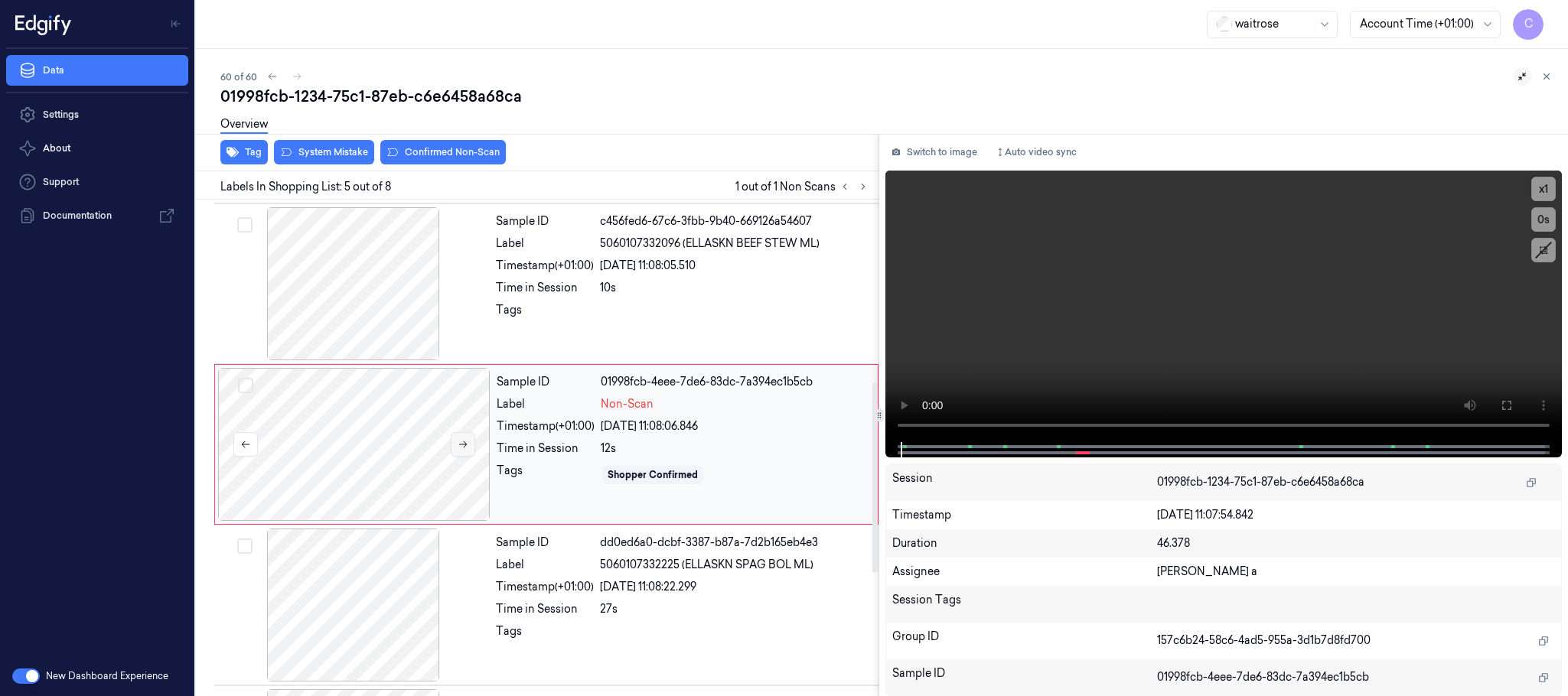
click at [459, 450] on icon at bounding box center [462, 444] width 10 height 10
click at [379, 293] on div at bounding box center [353, 284] width 273 height 153
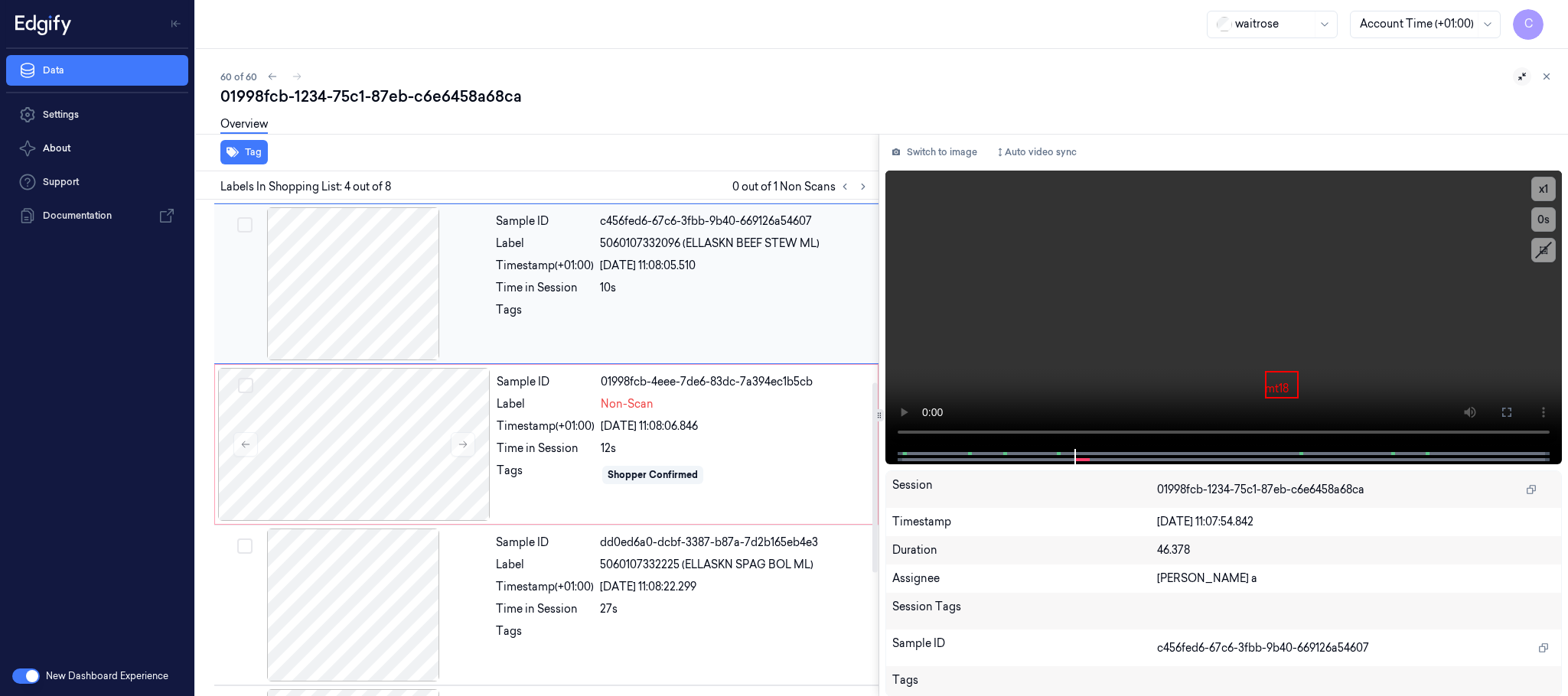
scroll to position [315, 0]
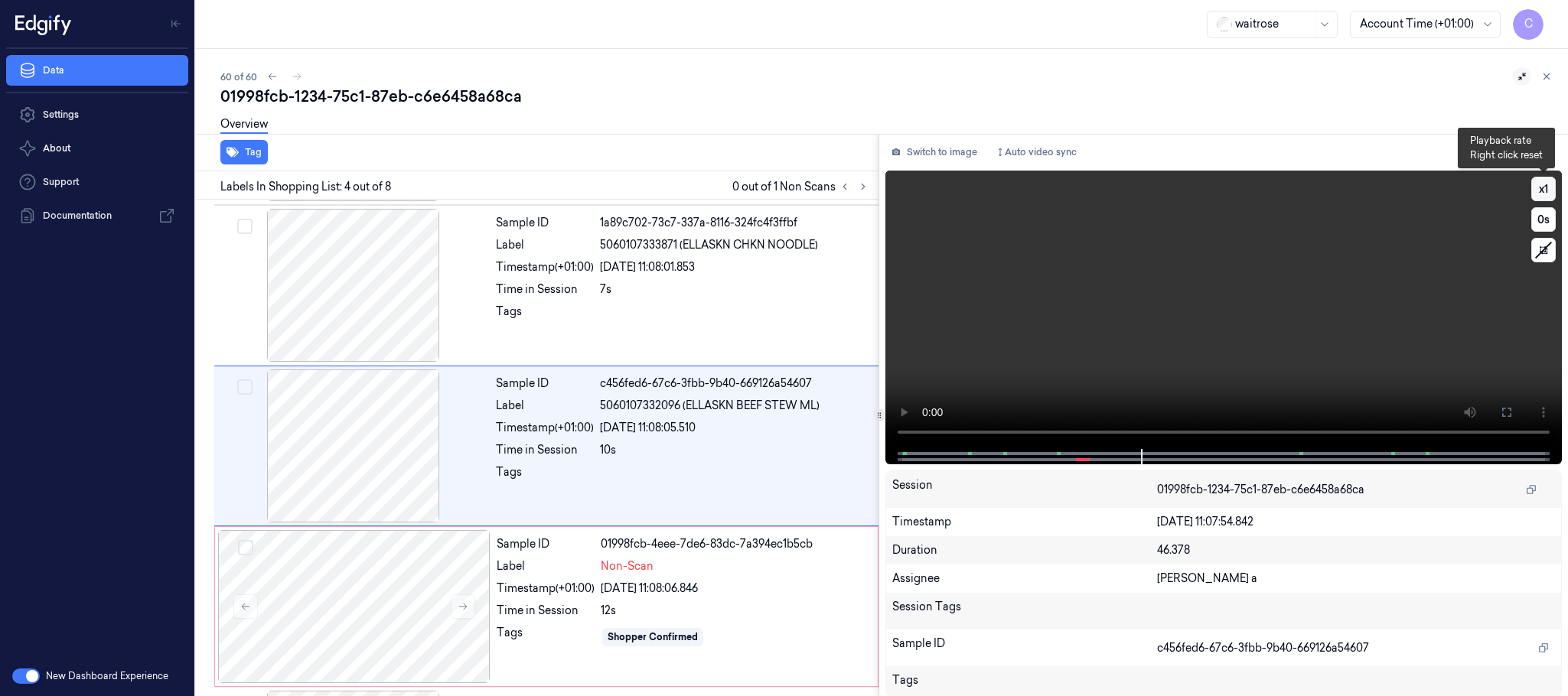
click at [1552, 188] on button "x 1" at bounding box center [1544, 189] width 24 height 24
click at [1199, 294] on video at bounding box center [1223, 309] width 676 height 278
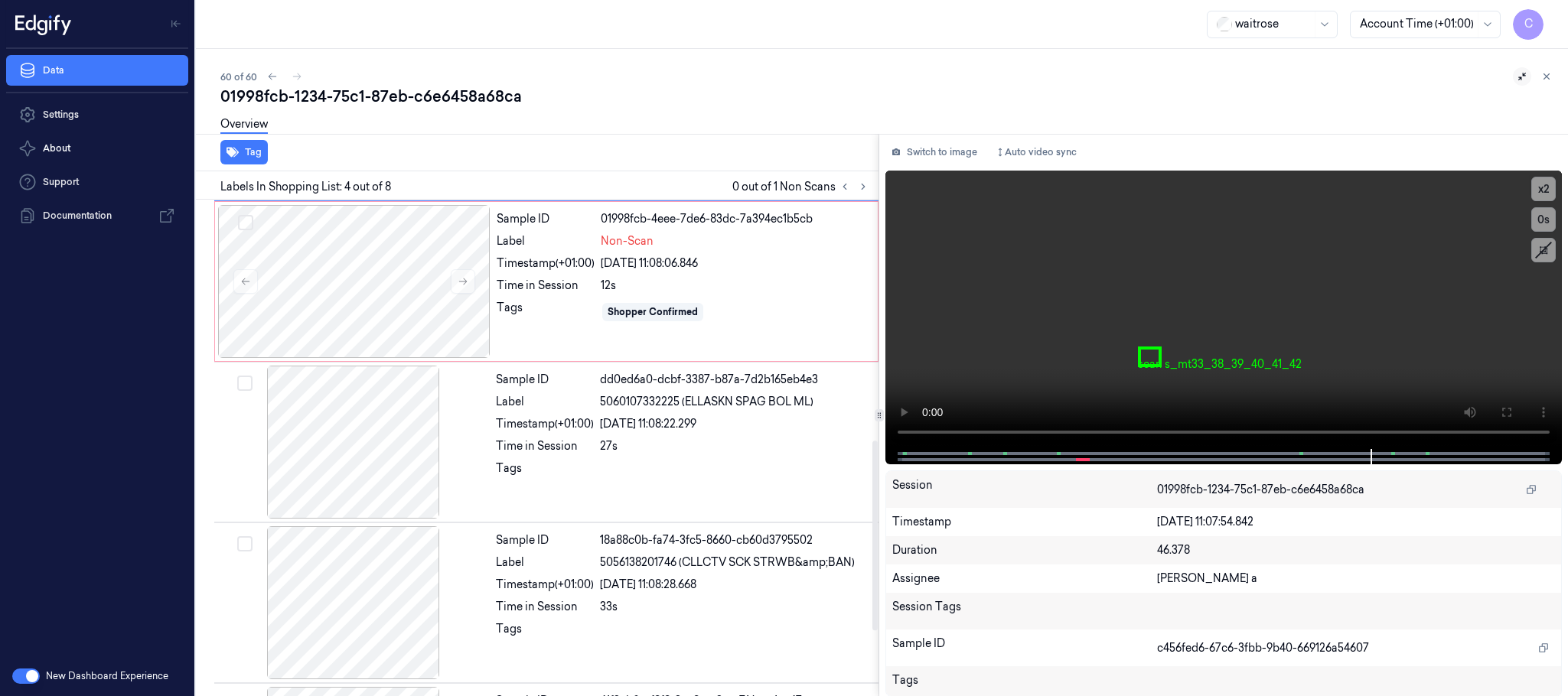
scroll to position [659, 0]
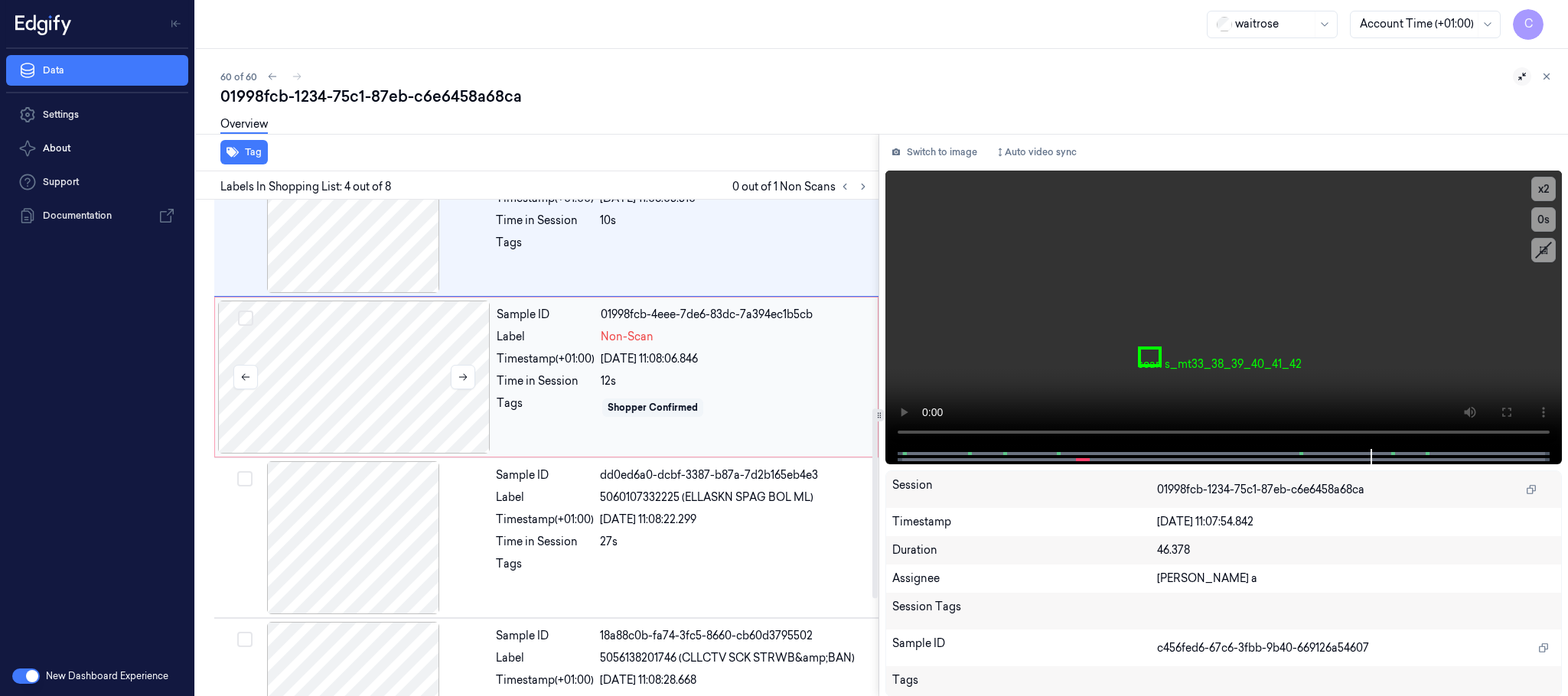
click at [335, 374] on div at bounding box center [354, 377] width 273 height 153
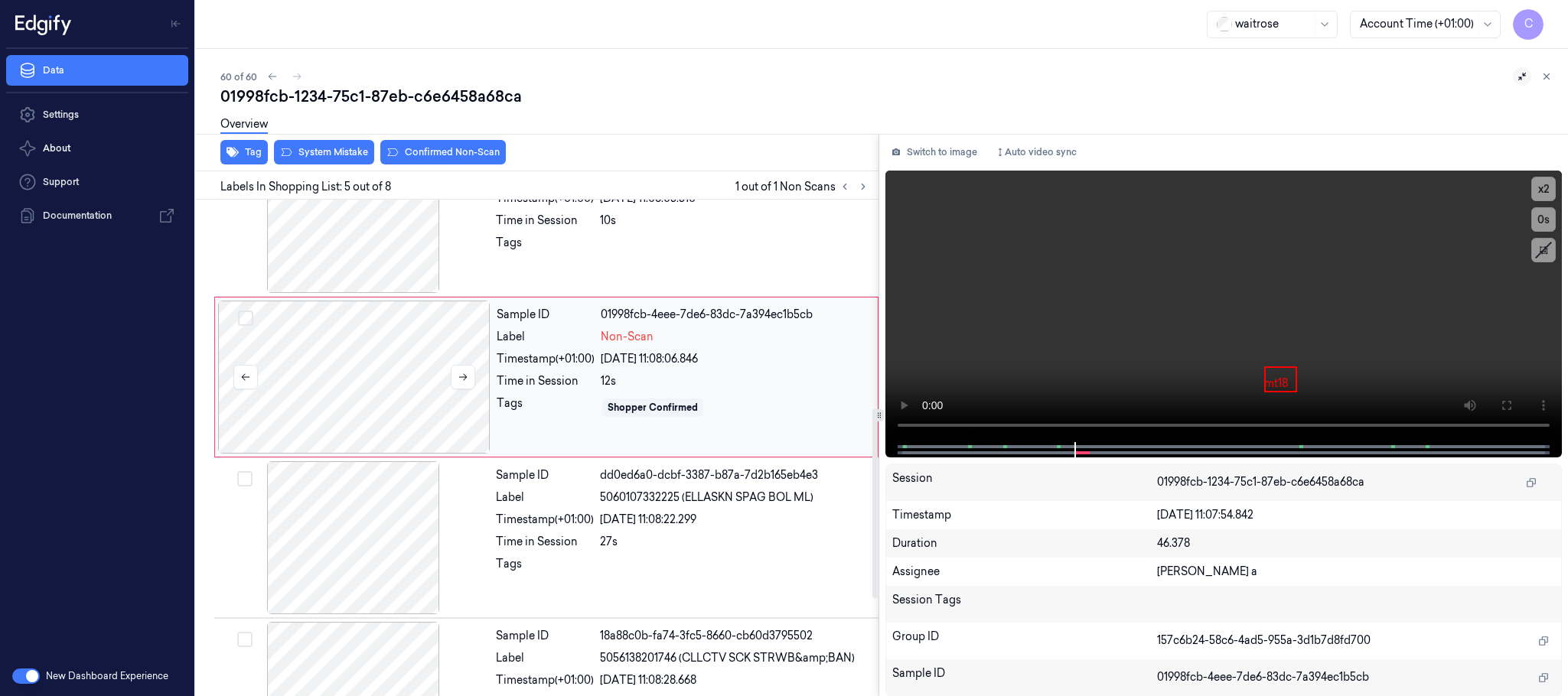
scroll to position [477, 0]
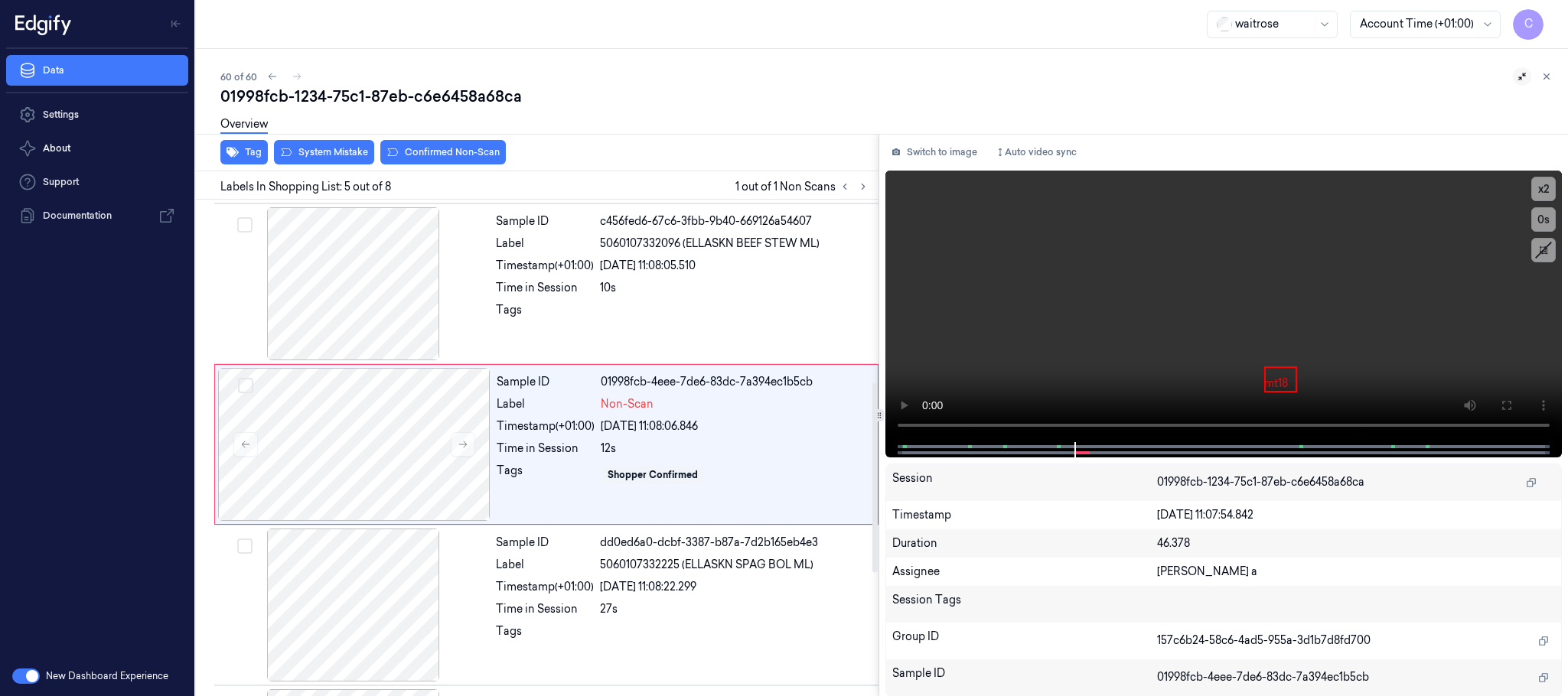
click at [408, 142] on div "Overview" at bounding box center [888, 126] width 1336 height 39
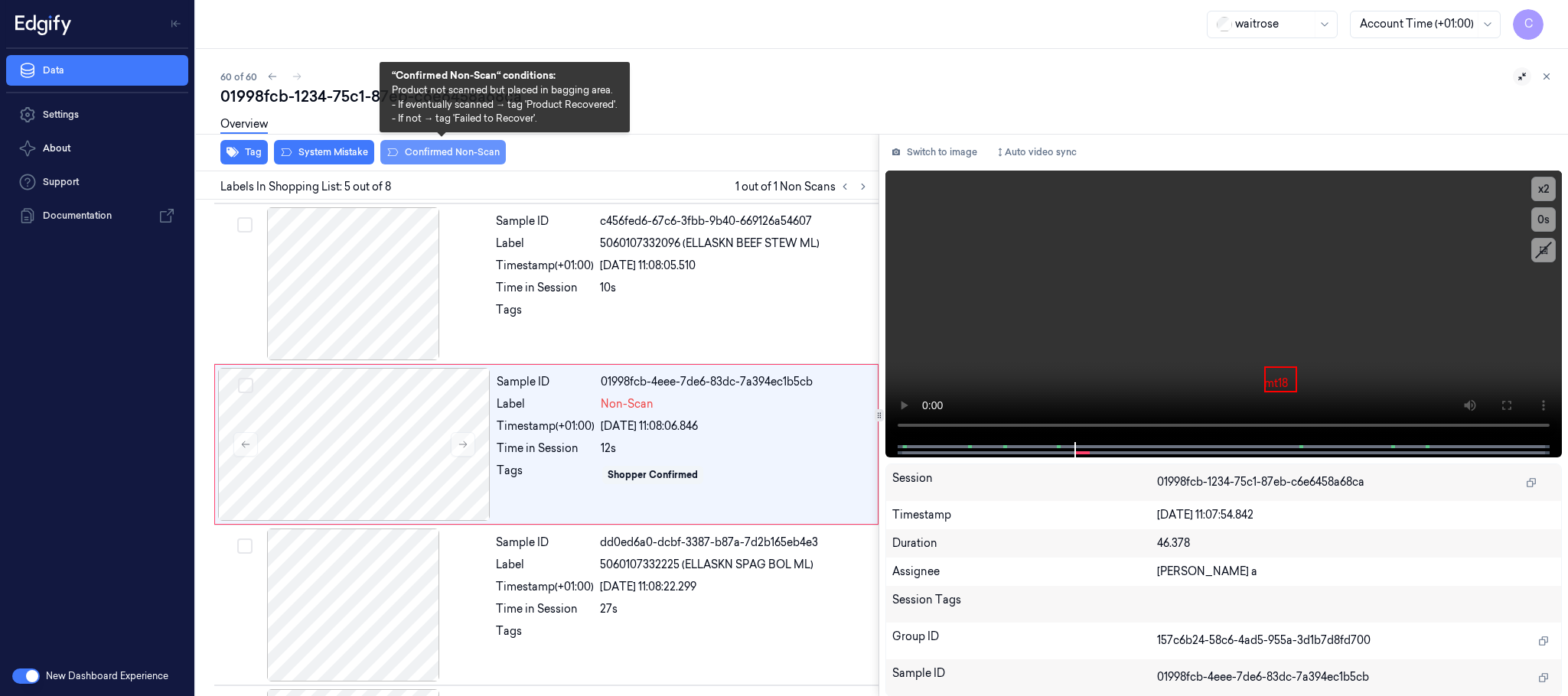
click at [435, 154] on button "Confirmed Non-Scan" at bounding box center [443, 152] width 125 height 24
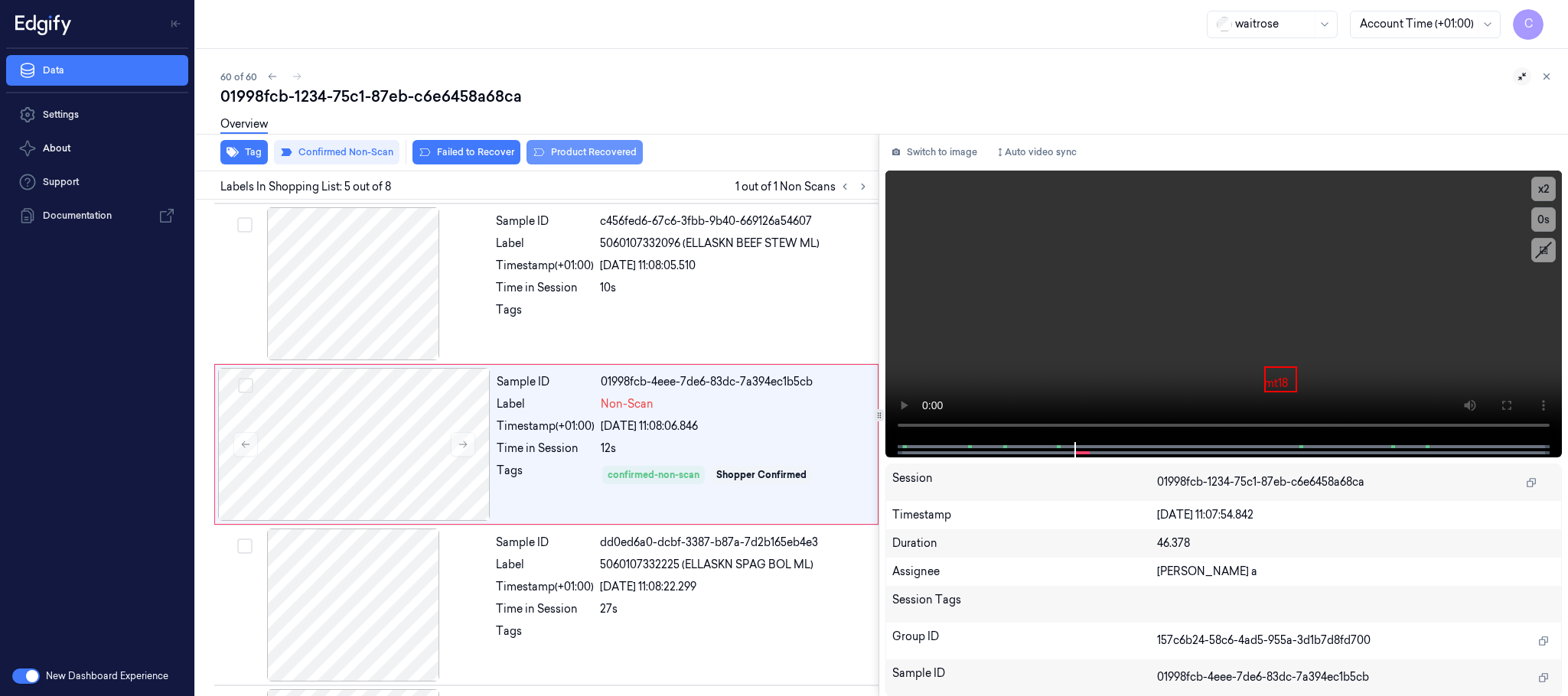
click at [585, 148] on button "Product Recovered" at bounding box center [585, 152] width 117 height 24
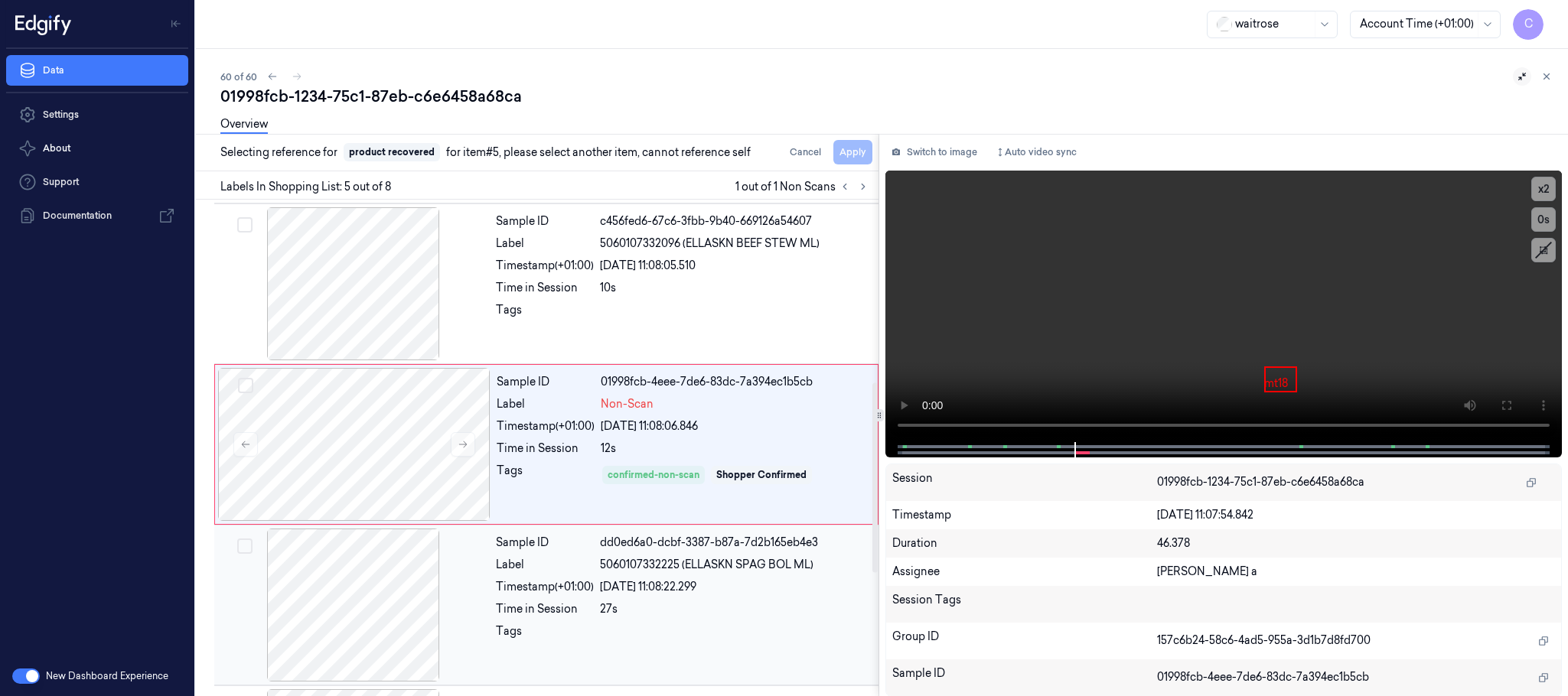
click at [370, 565] on div at bounding box center [353, 605] width 273 height 153
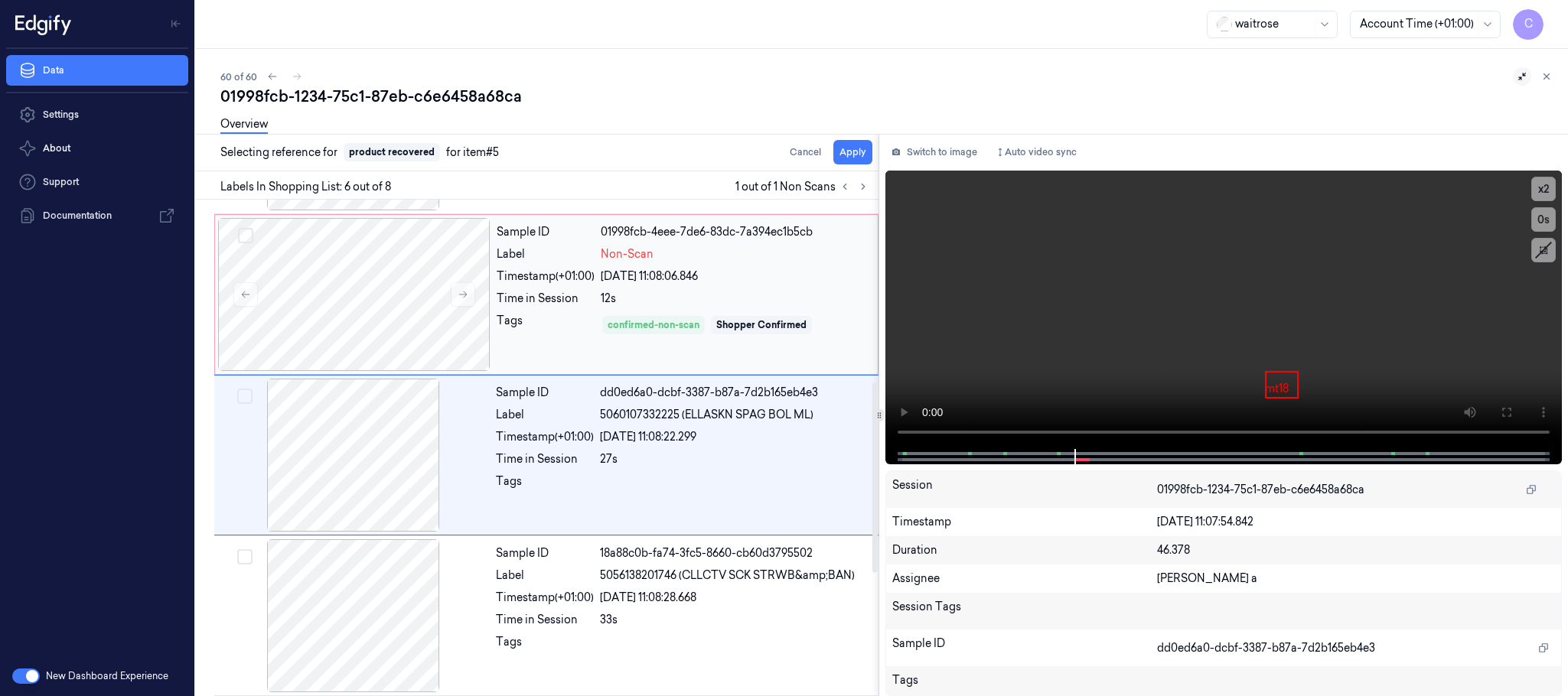
scroll to position [638, 0]
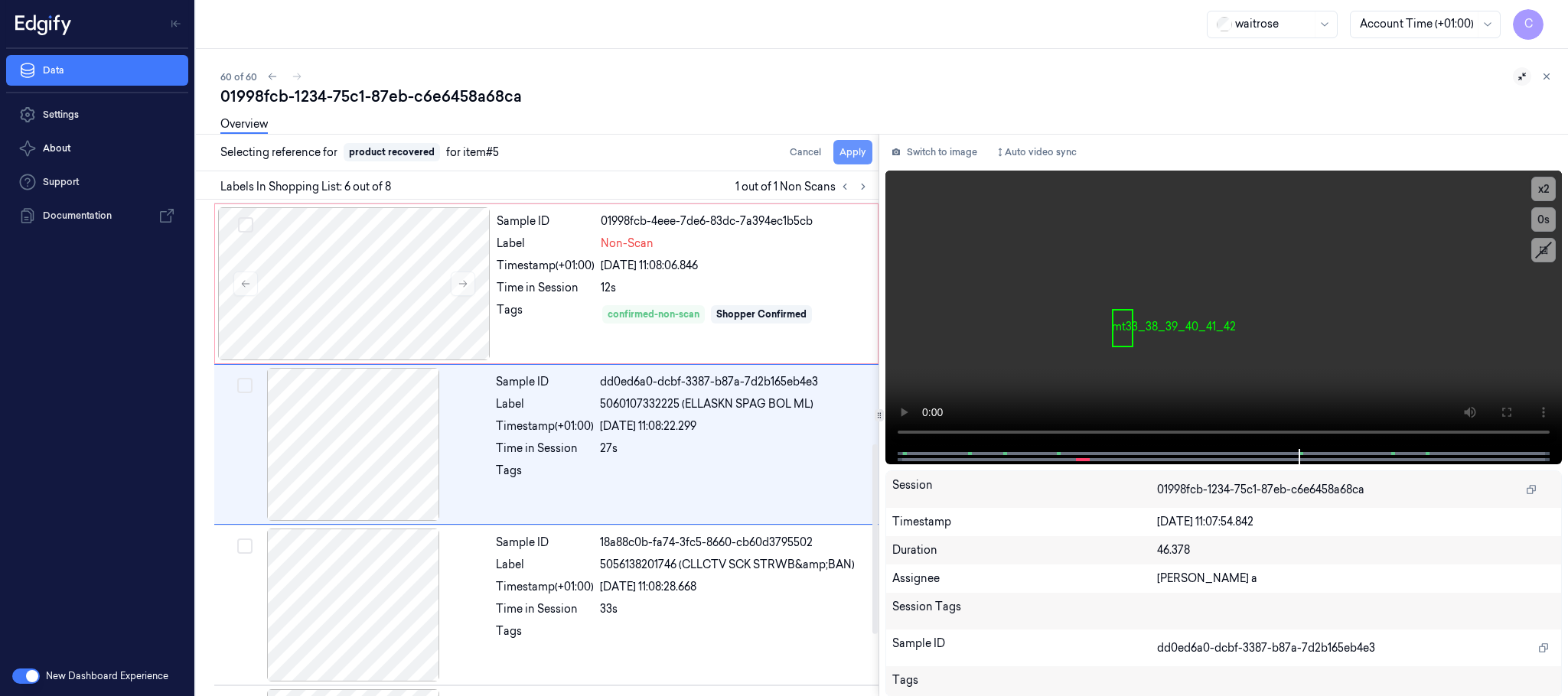
click at [850, 154] on button "Apply" at bounding box center [853, 152] width 39 height 24
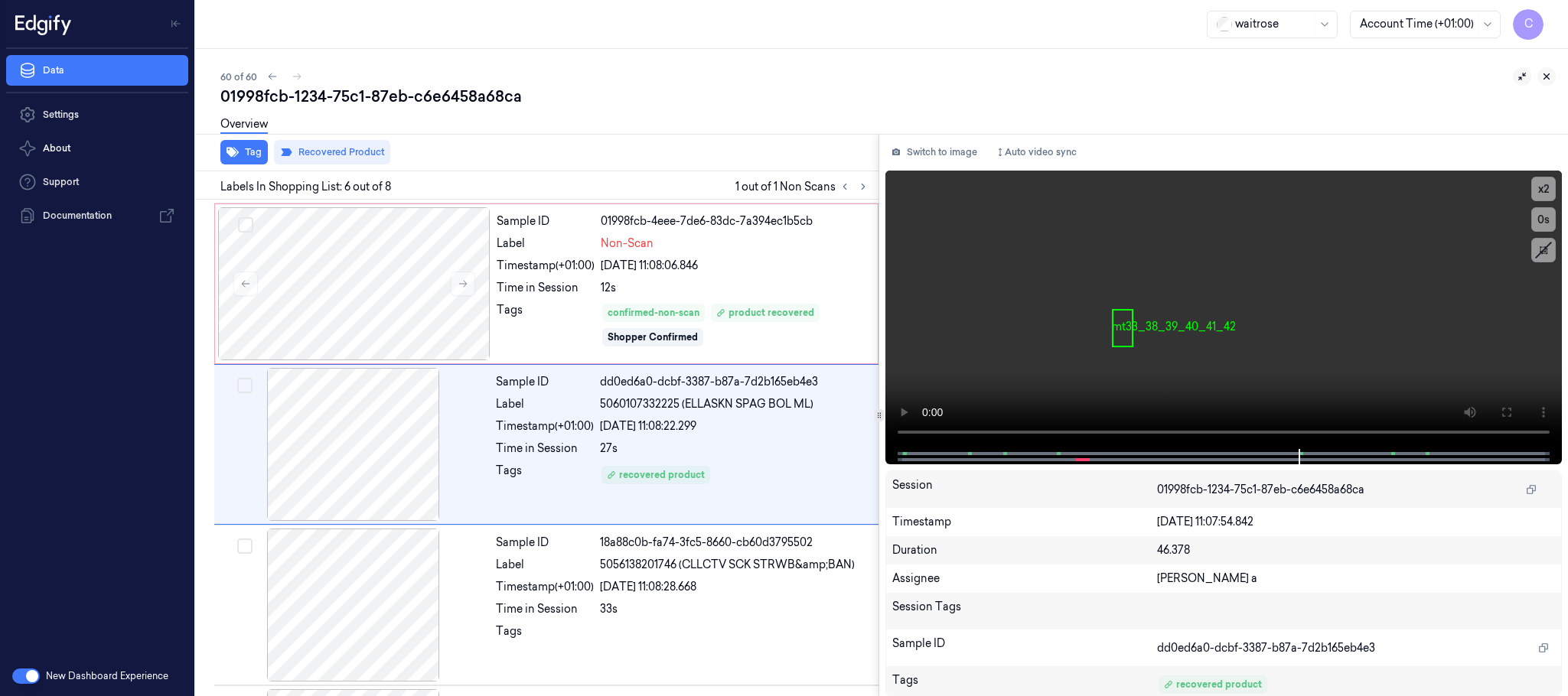
click at [1549, 76] on icon at bounding box center [1546, 76] width 10 height 10
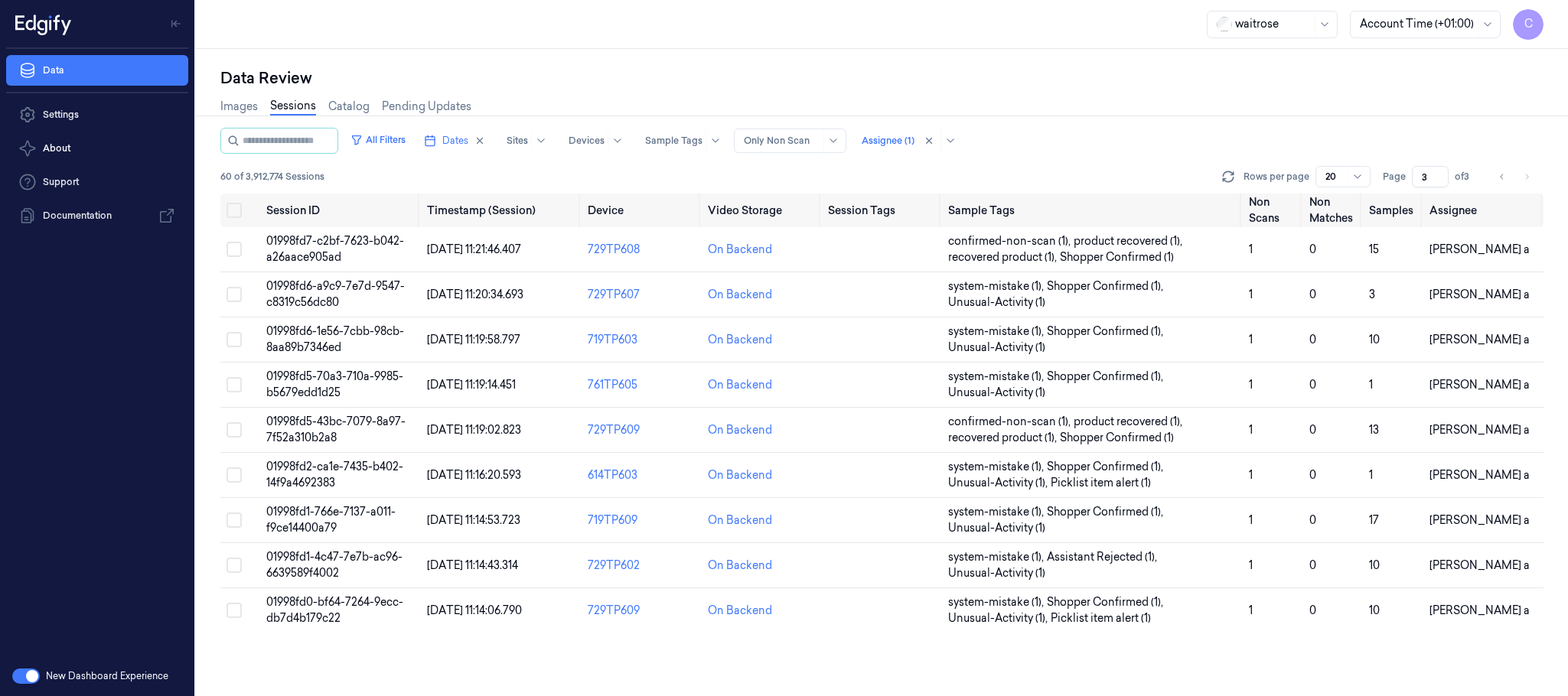
scroll to position [451, 0]
